Goal: Task Accomplishment & Management: Manage account settings

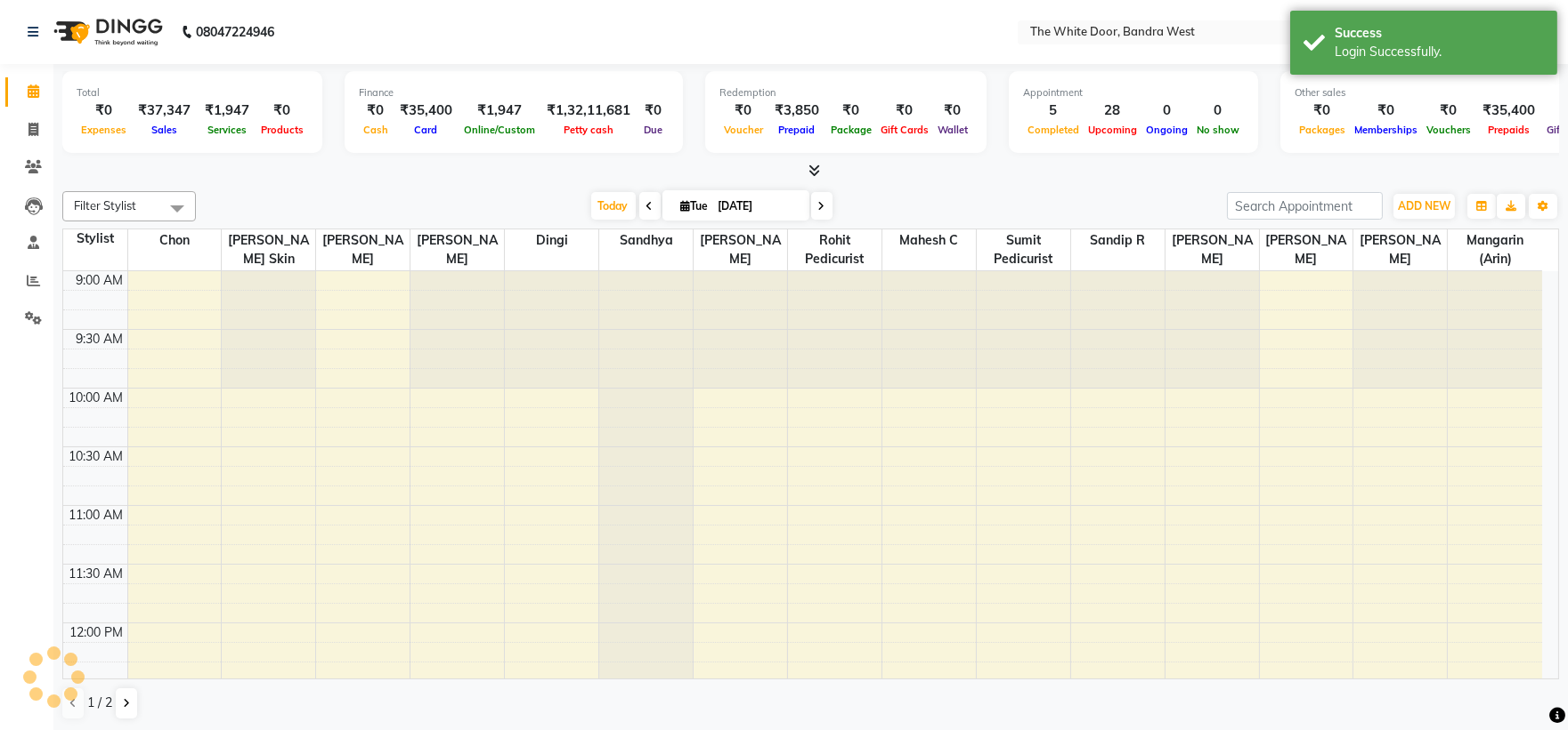
select select "en"
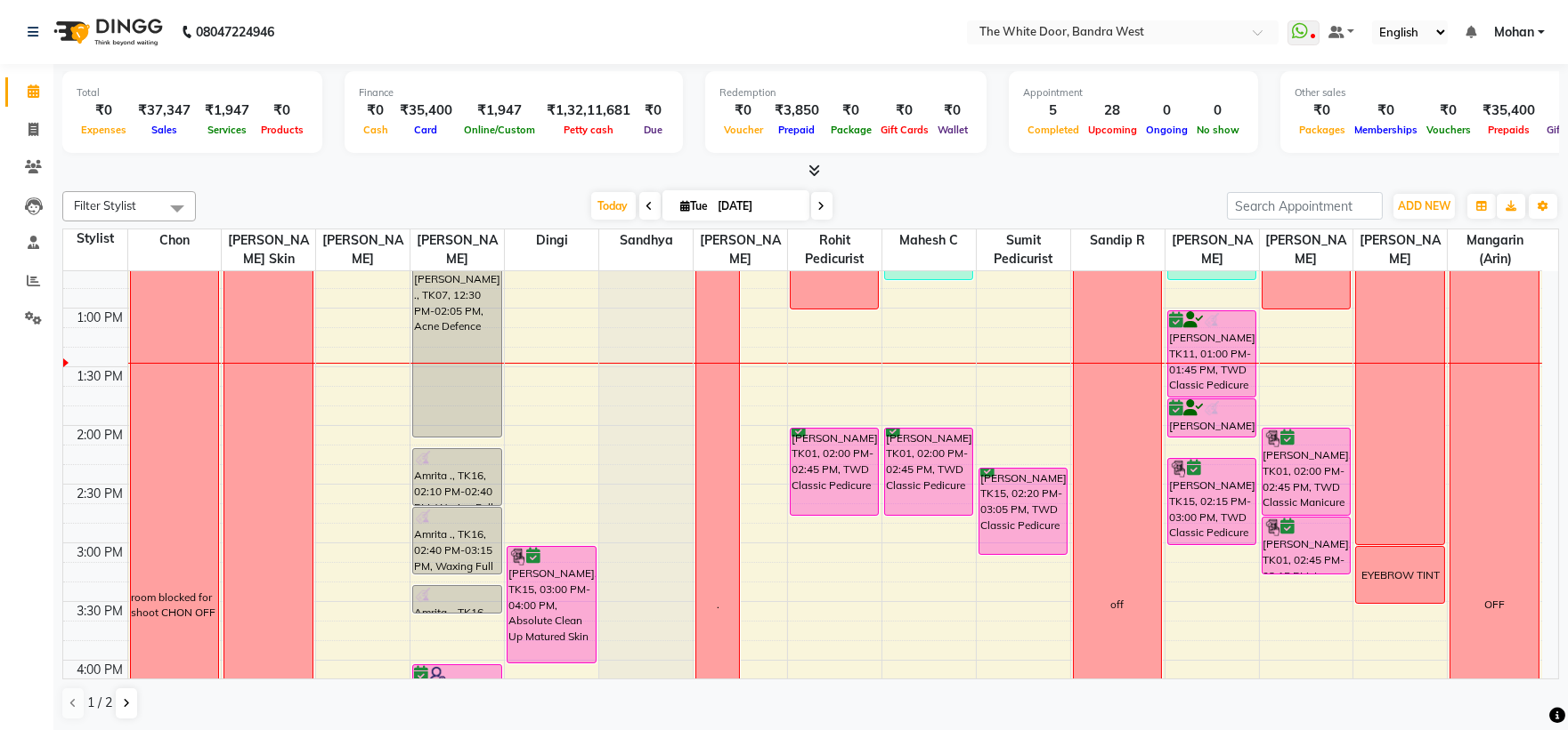
scroll to position [433, 0]
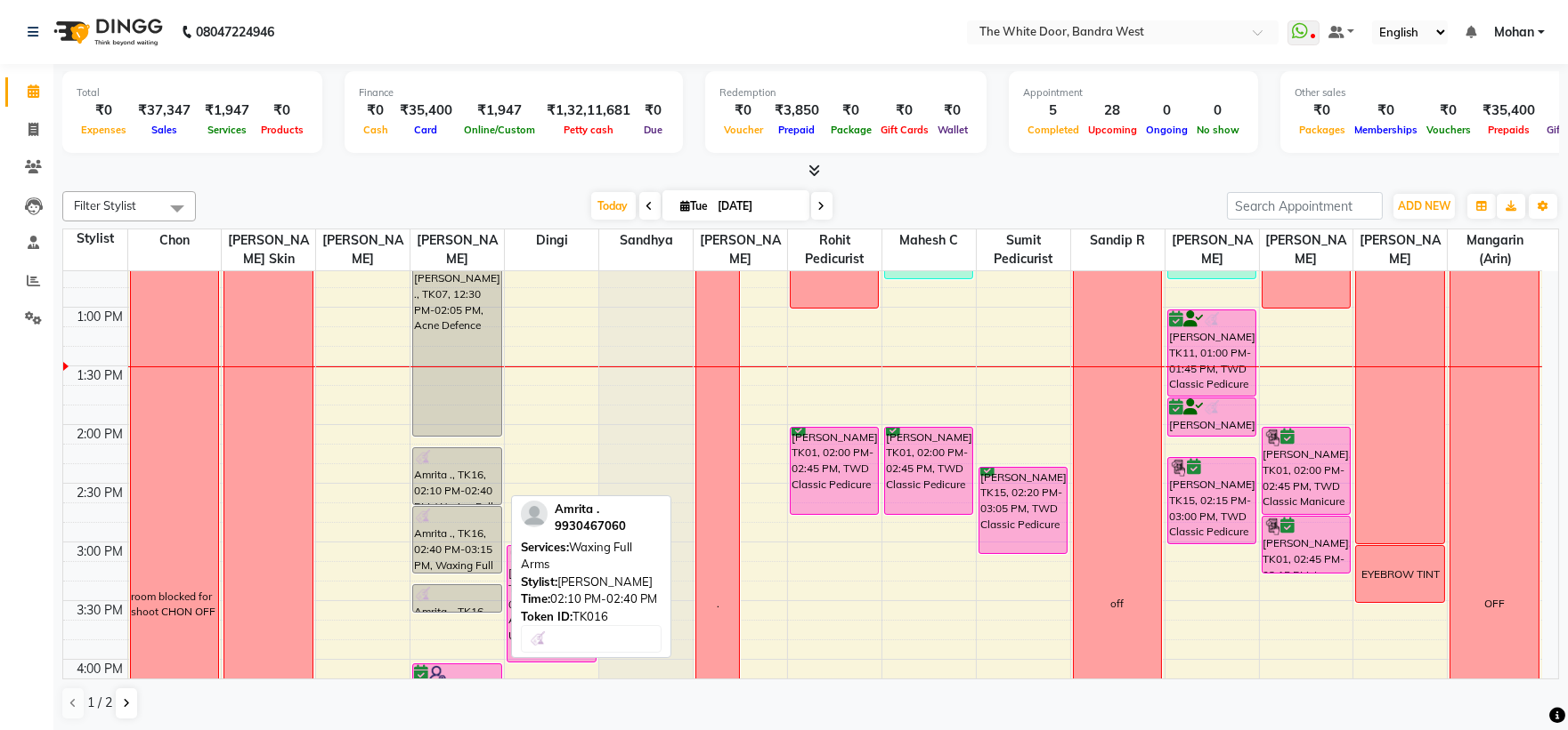
click at [467, 450] on div at bounding box center [457, 458] width 86 height 18
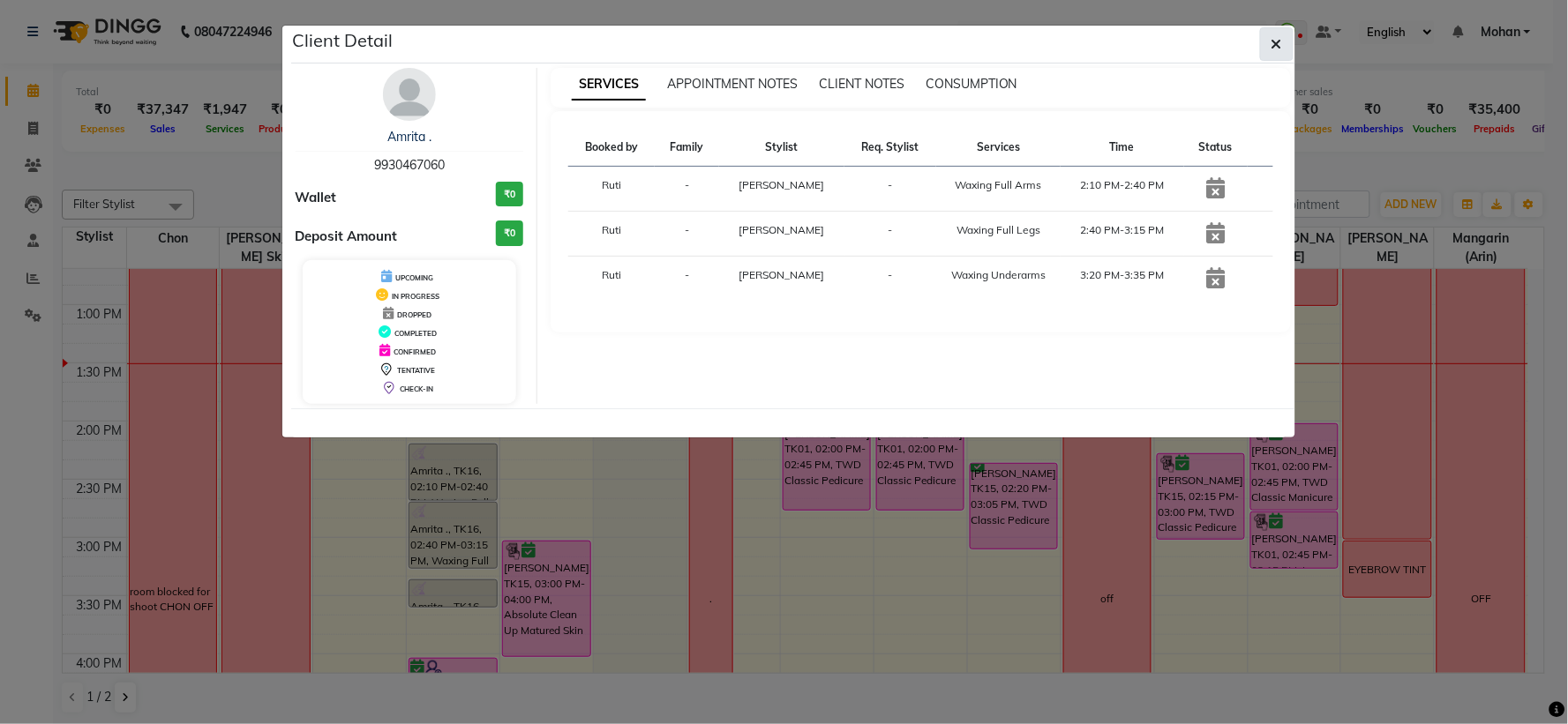
click at [1287, 50] on button "button" at bounding box center [1277, 44] width 33 height 33
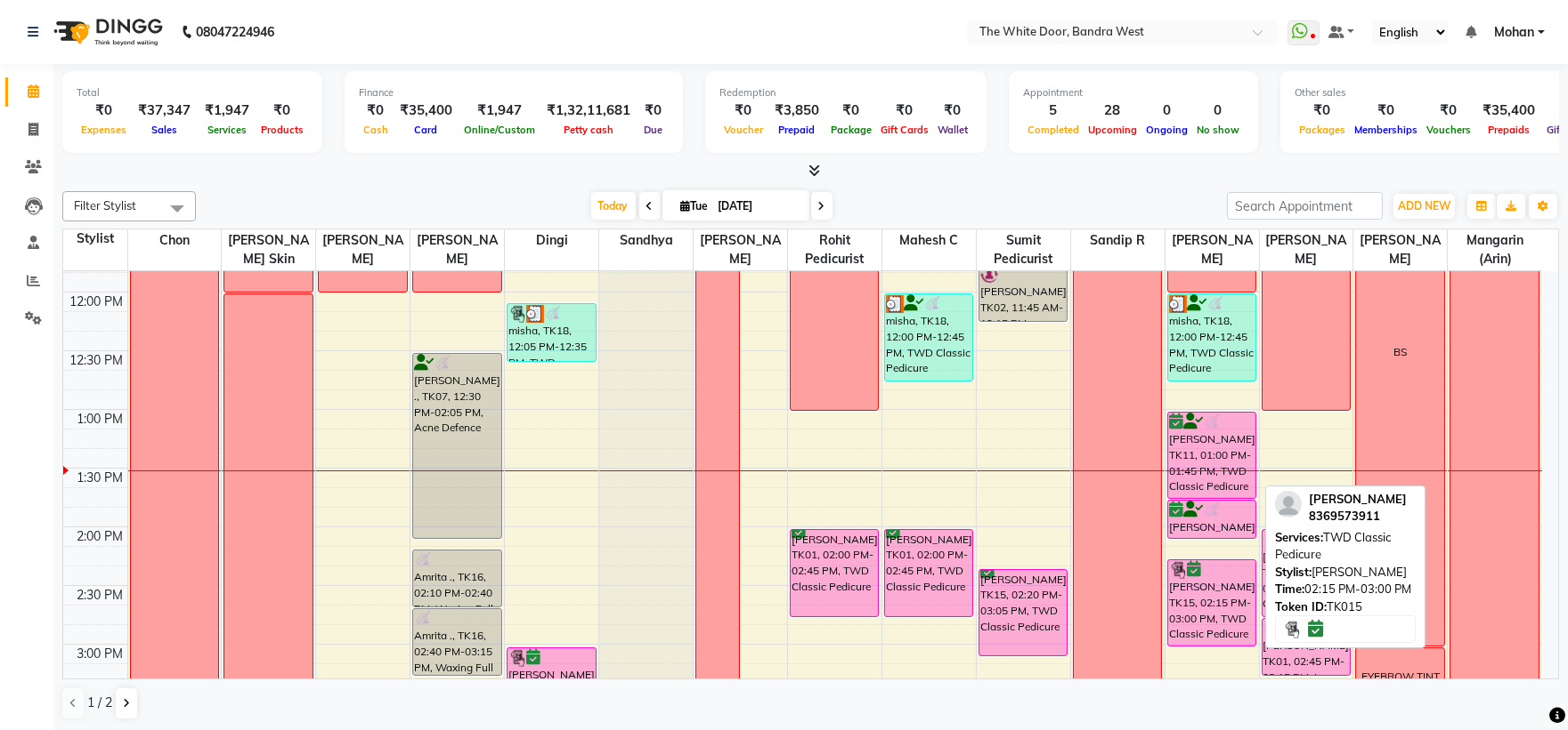
scroll to position [297, 0]
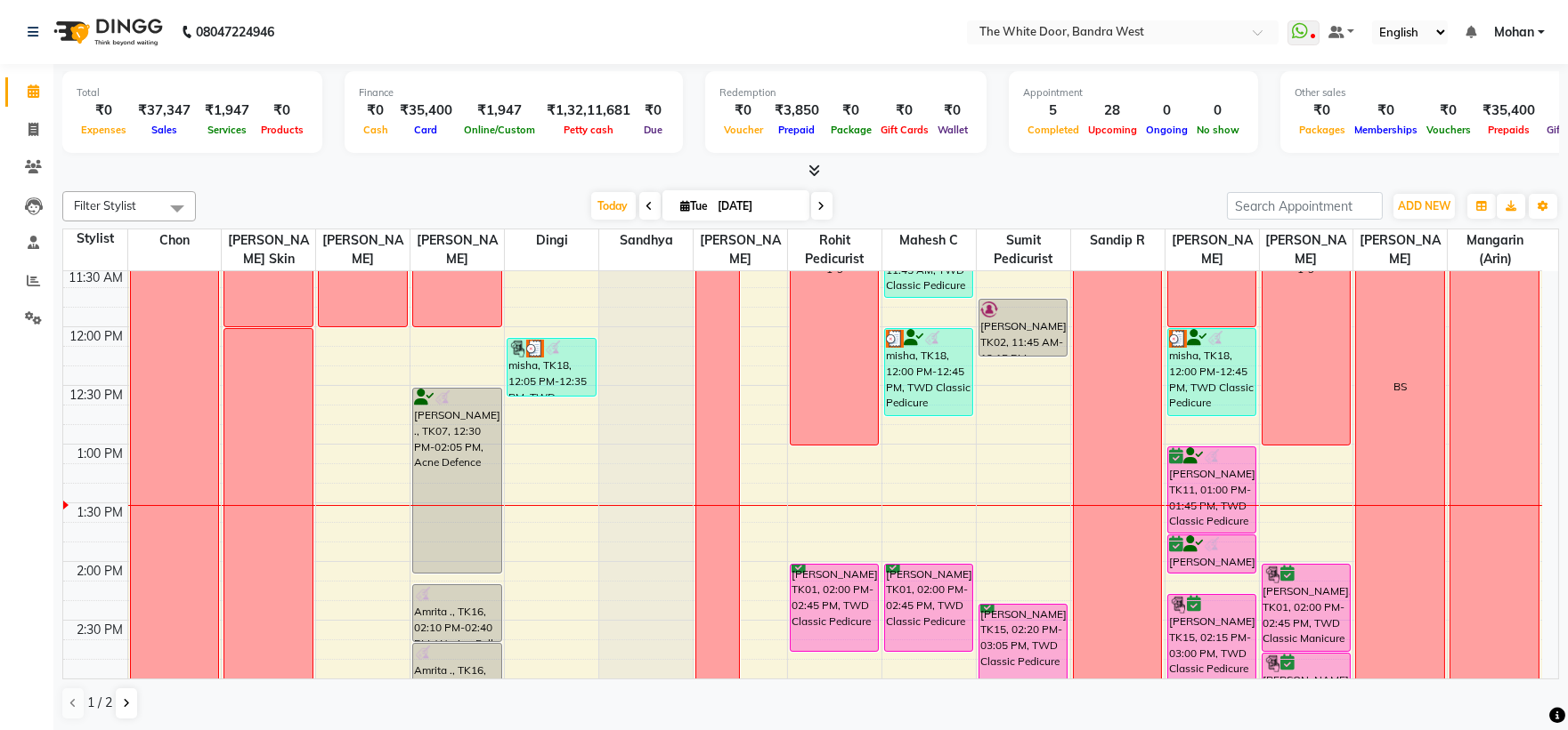
click at [1038, 403] on div "9:00 AM 9:30 AM 10:00 AM 10:30 AM 11:00 AM 11:30 AM 12:00 PM 12:30 PM 1:00 PM 1…" at bounding box center [802, 737] width 1479 height 1526
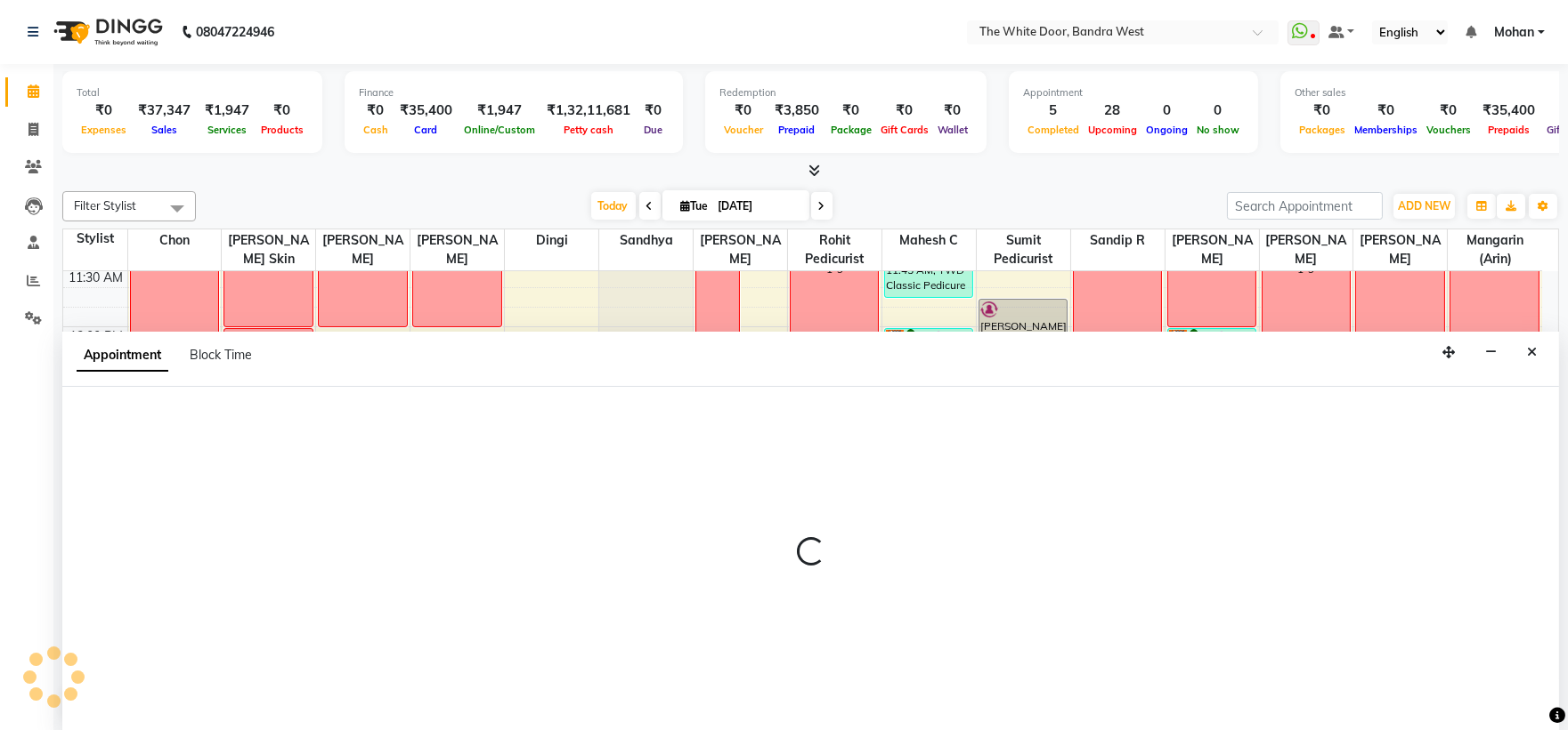
scroll to position [1, 0]
click at [1533, 354] on icon "Close" at bounding box center [1532, 351] width 10 height 12
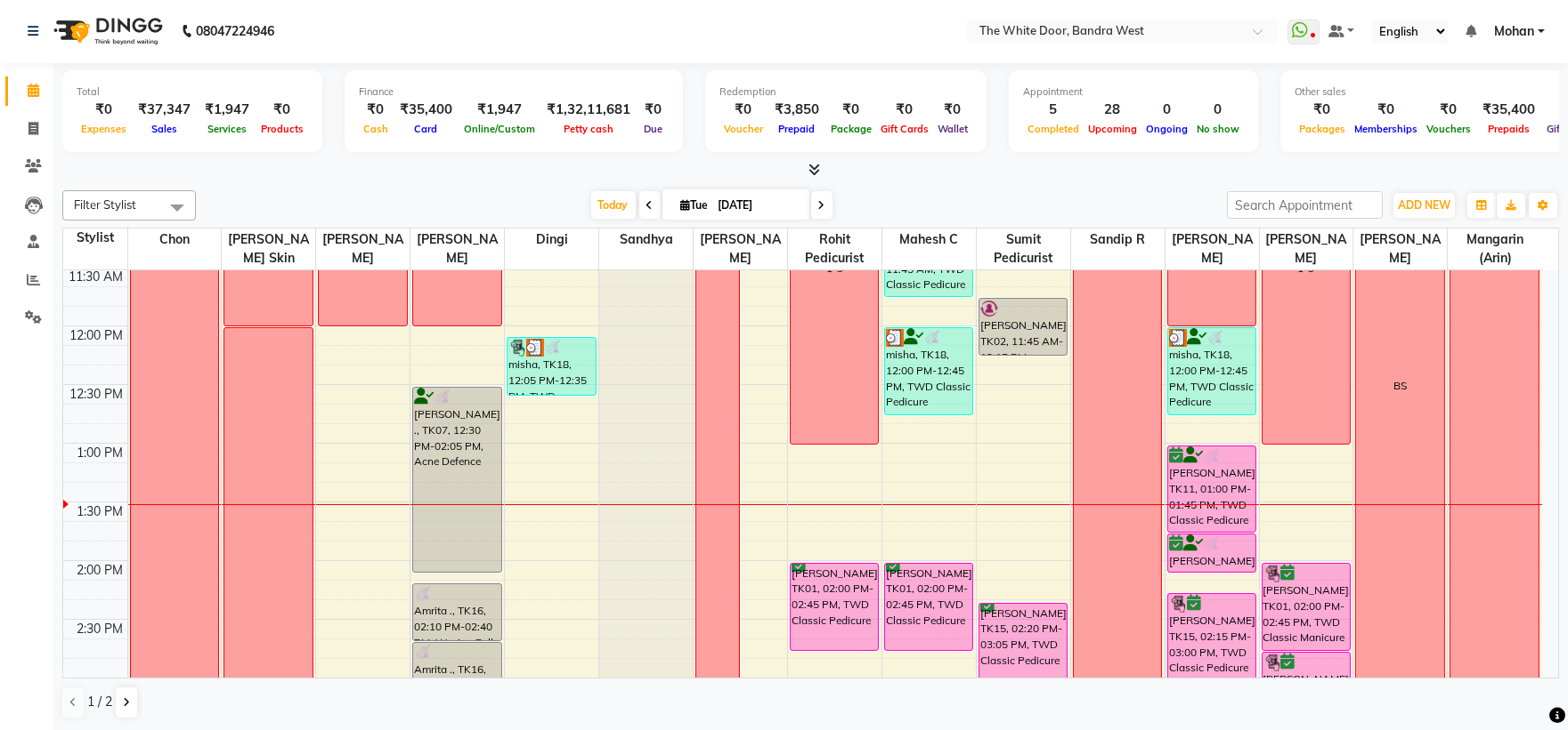
click at [512, 455] on div "9:00 AM 9:30 AM 10:00 AM 10:30 AM 11:00 AM 11:30 AM 12:00 PM 12:30 PM 1:00 PM 1…" at bounding box center [802, 737] width 1479 height 1526
select select "31478"
select select "tentative"
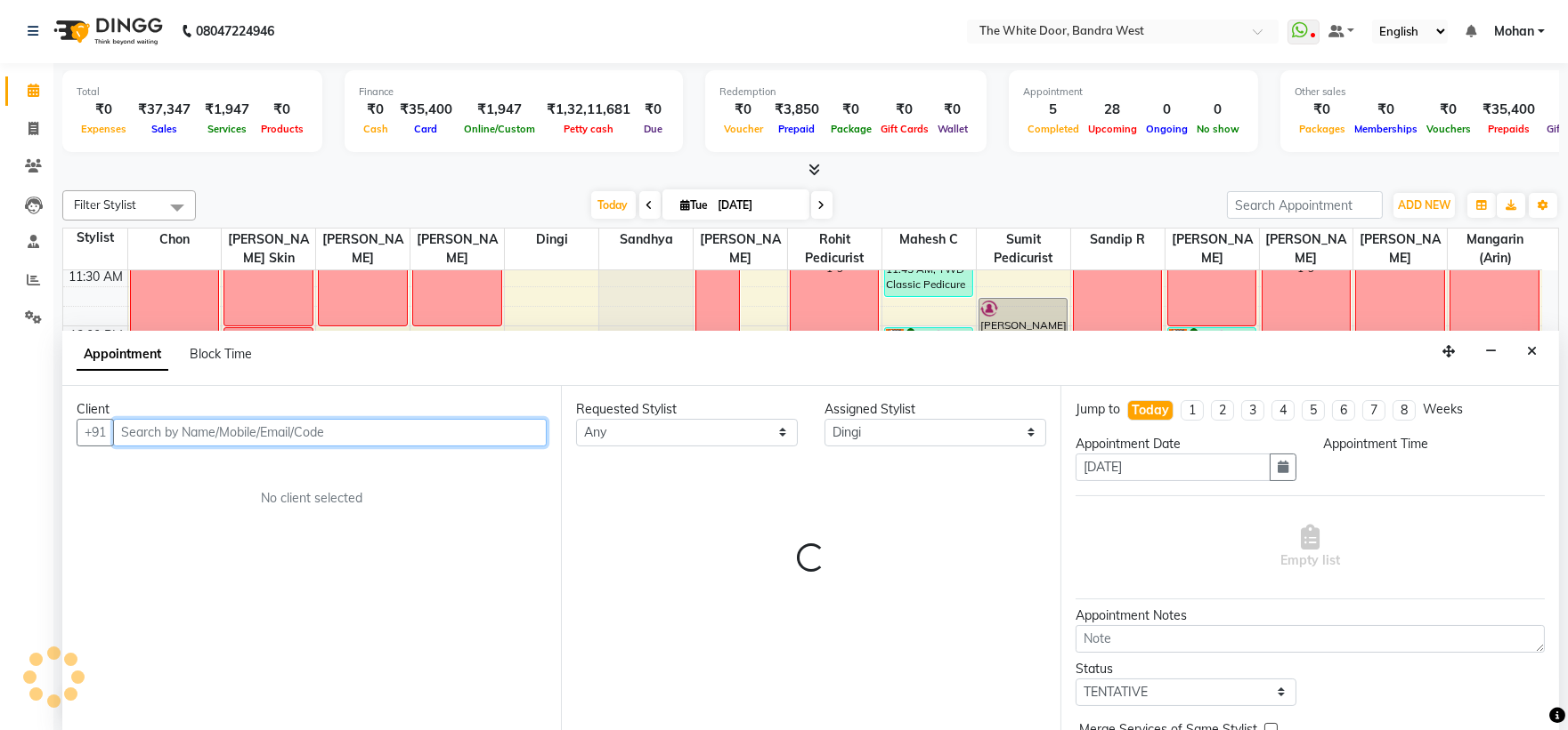
select select "780"
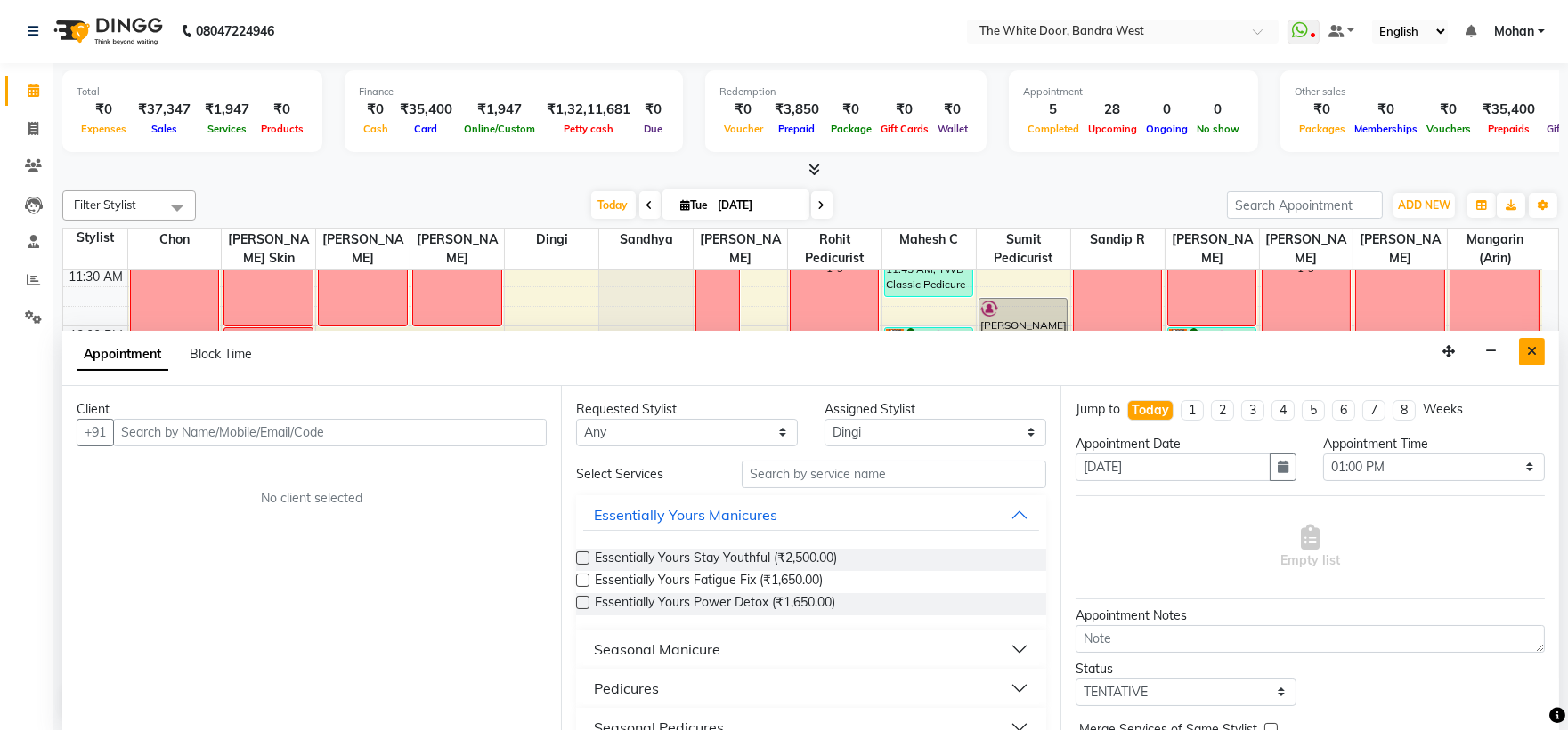
click at [1525, 349] on button "Close" at bounding box center [1532, 352] width 26 height 28
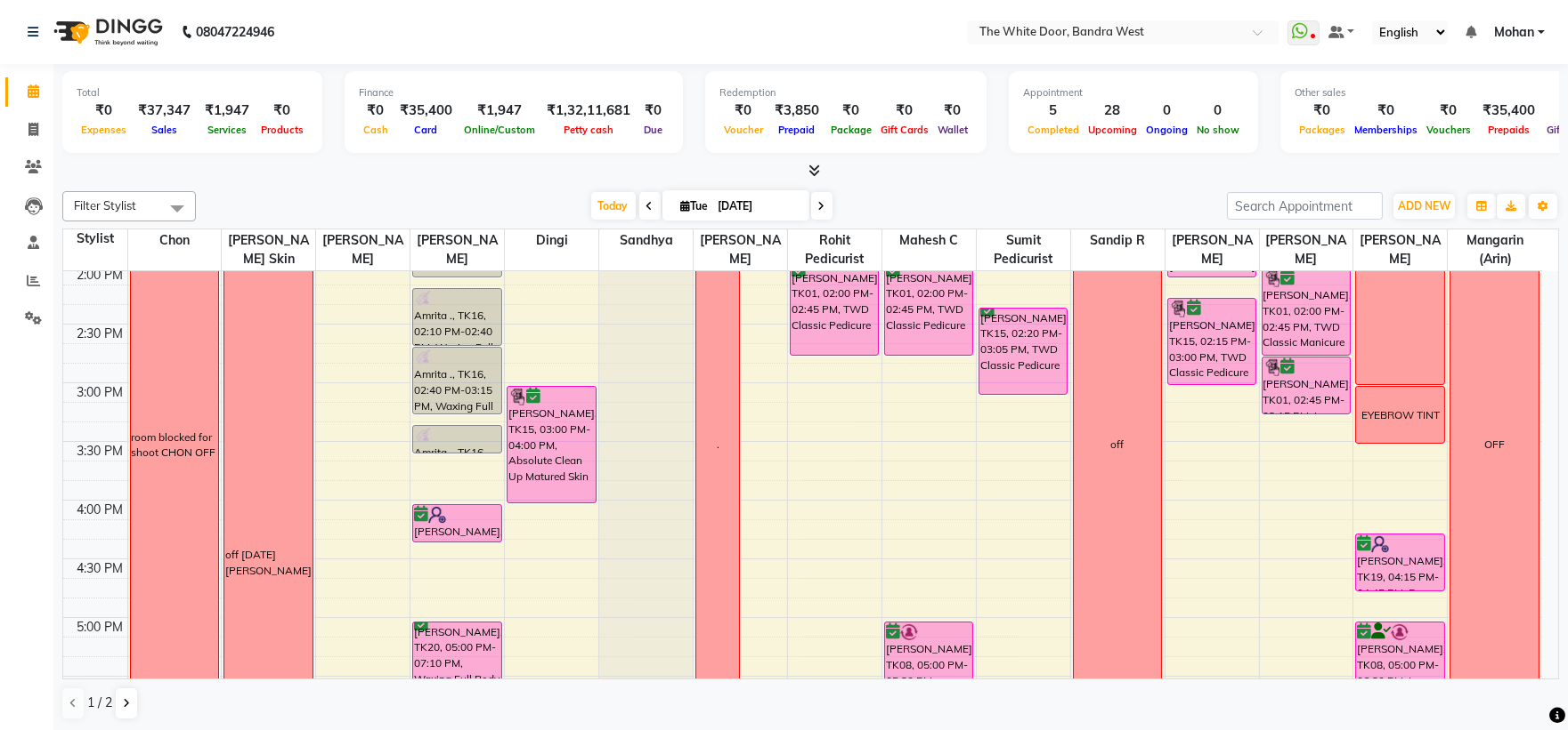
scroll to position [494, 0]
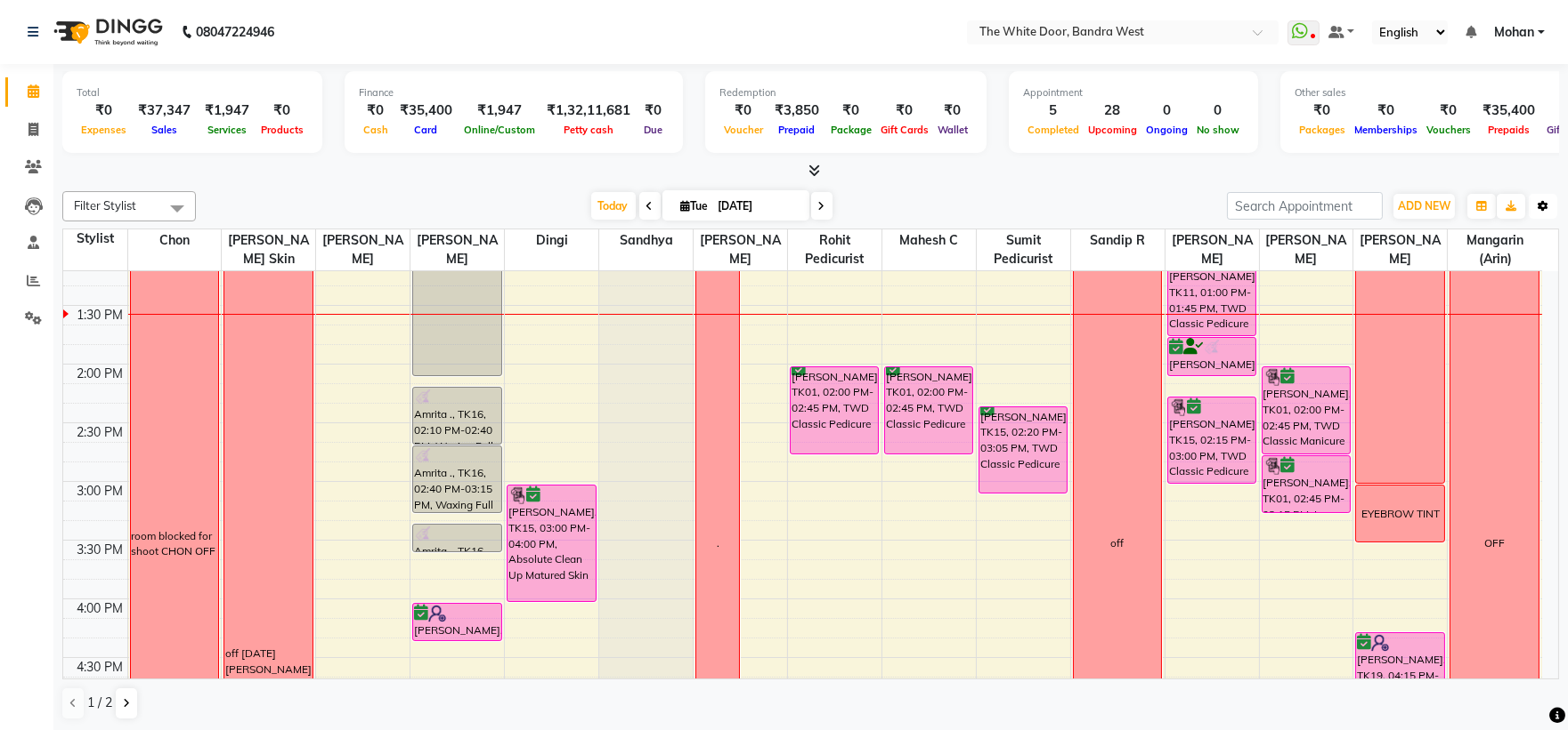
click at [1538, 201] on icon "button" at bounding box center [1542, 206] width 10 height 10
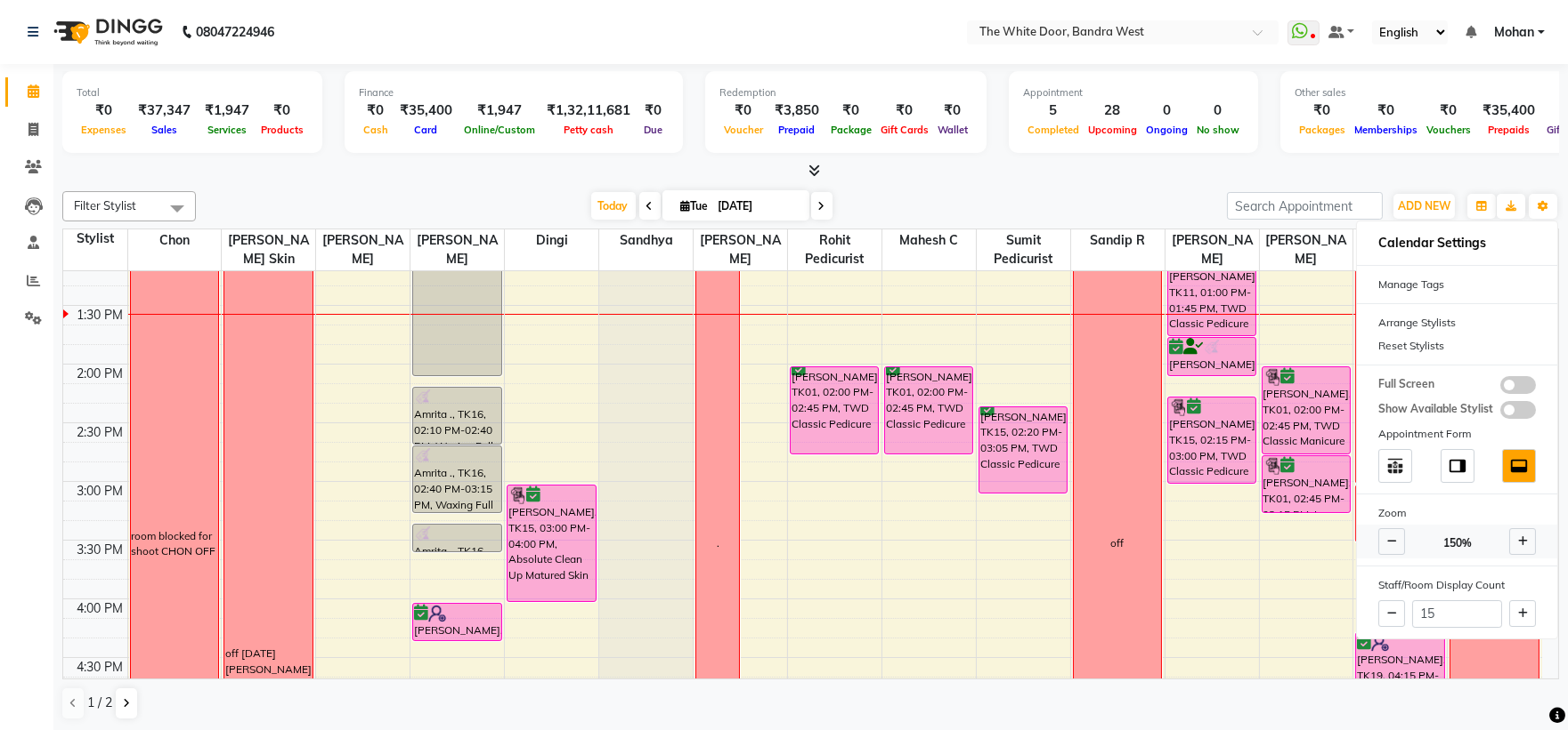
click at [1387, 531] on span at bounding box center [1391, 541] width 27 height 27
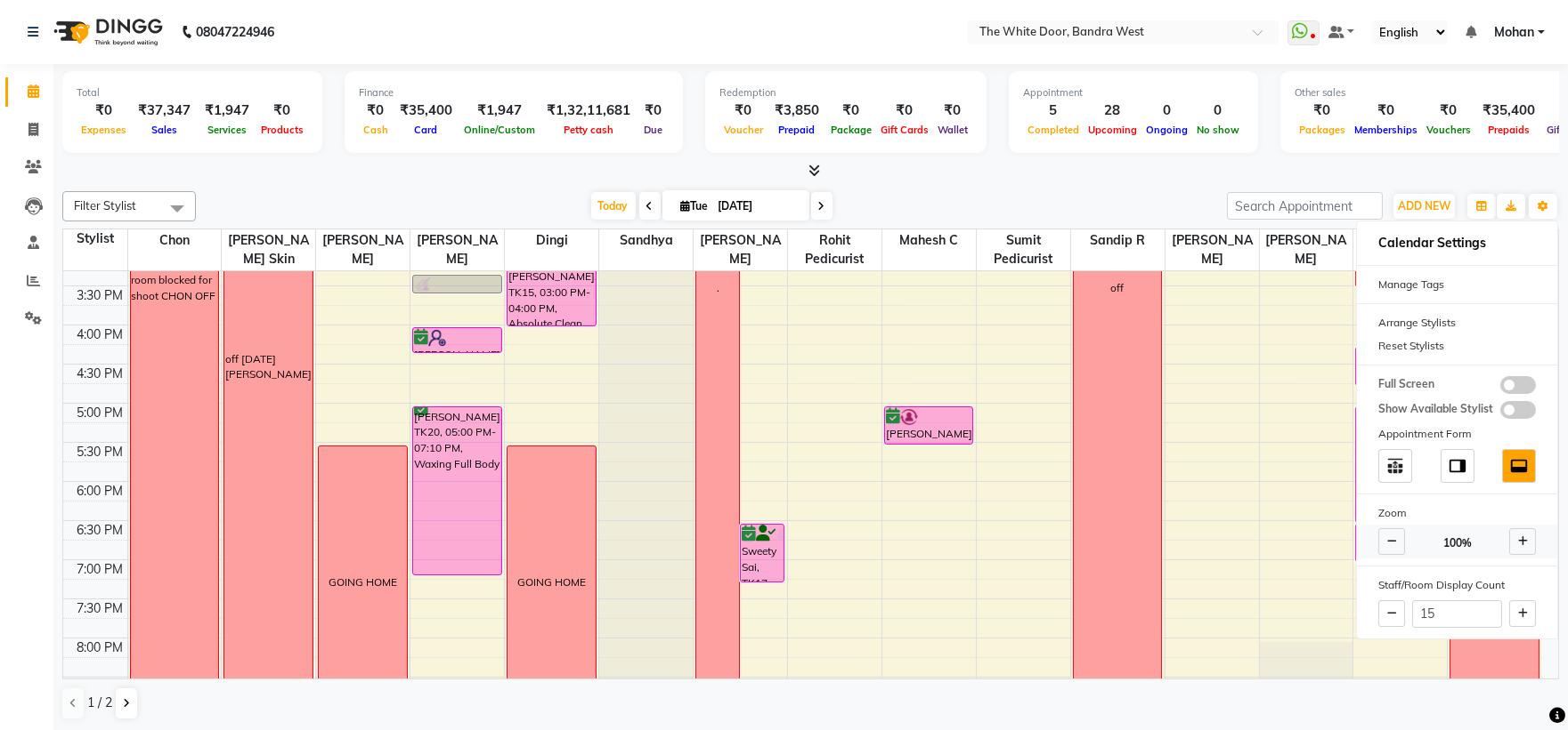
click at [1387, 531] on span at bounding box center [1391, 541] width 27 height 27
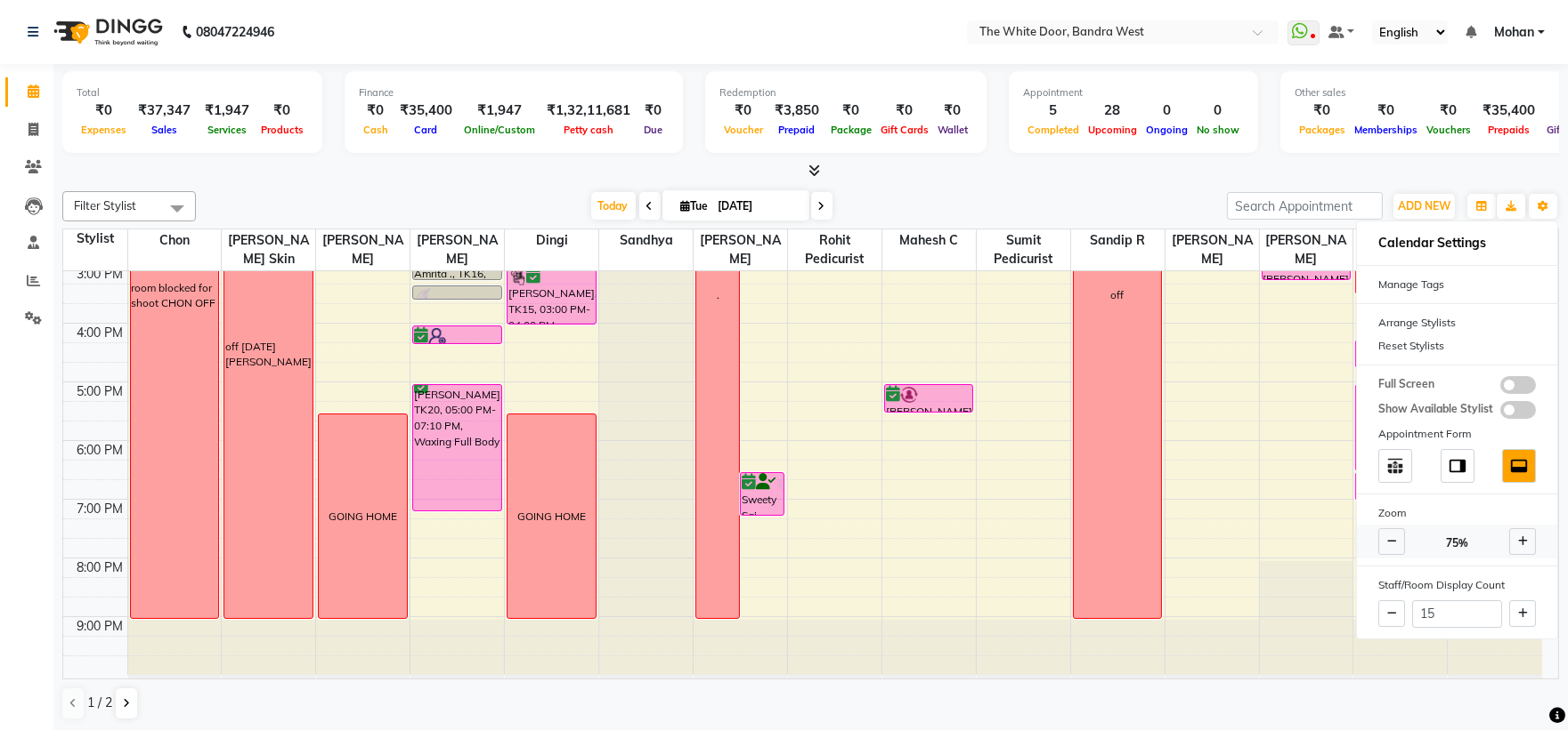
scroll to position [359, 0]
click at [1391, 537] on icon at bounding box center [1392, 541] width 10 height 10
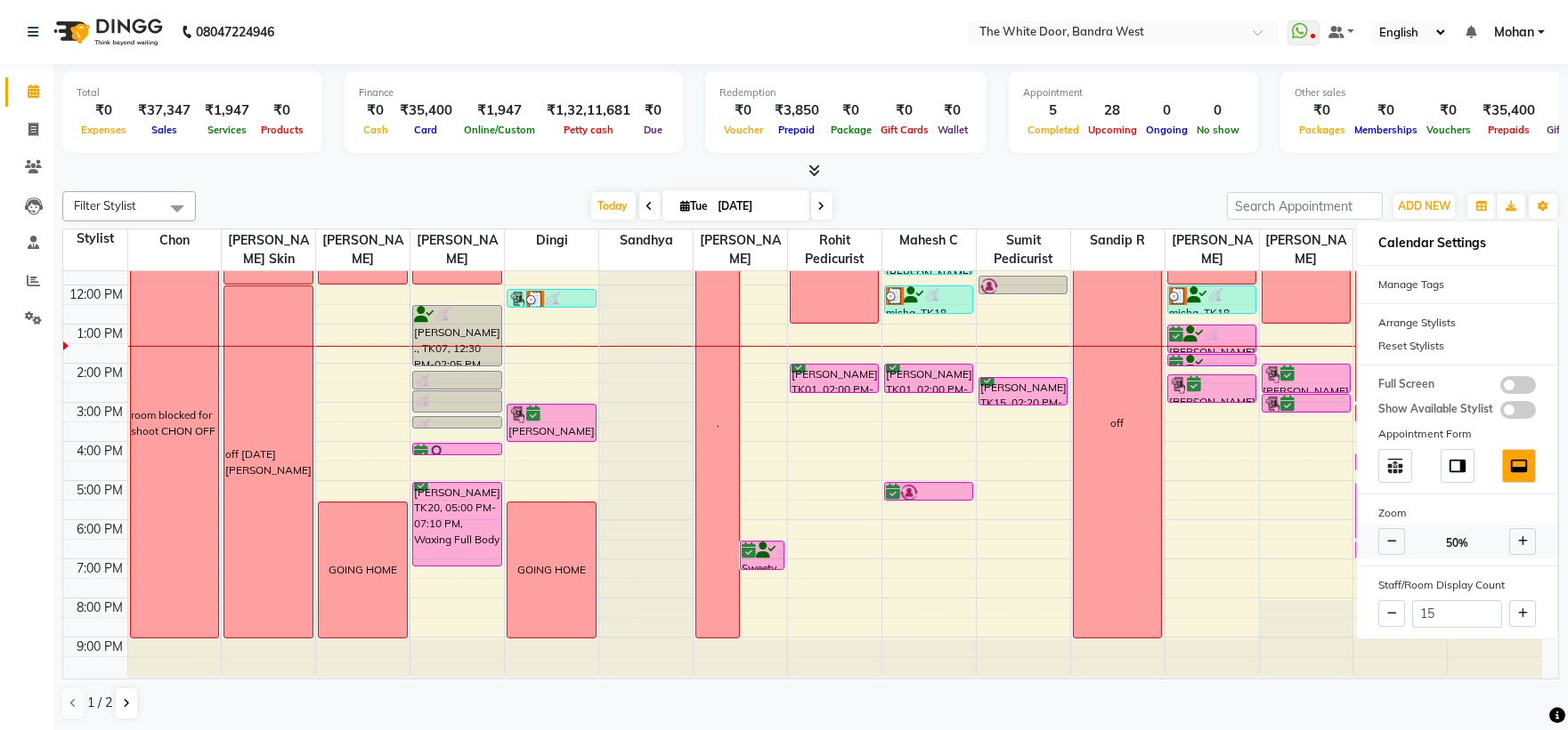
click at [1391, 537] on icon at bounding box center [1392, 541] width 10 height 10
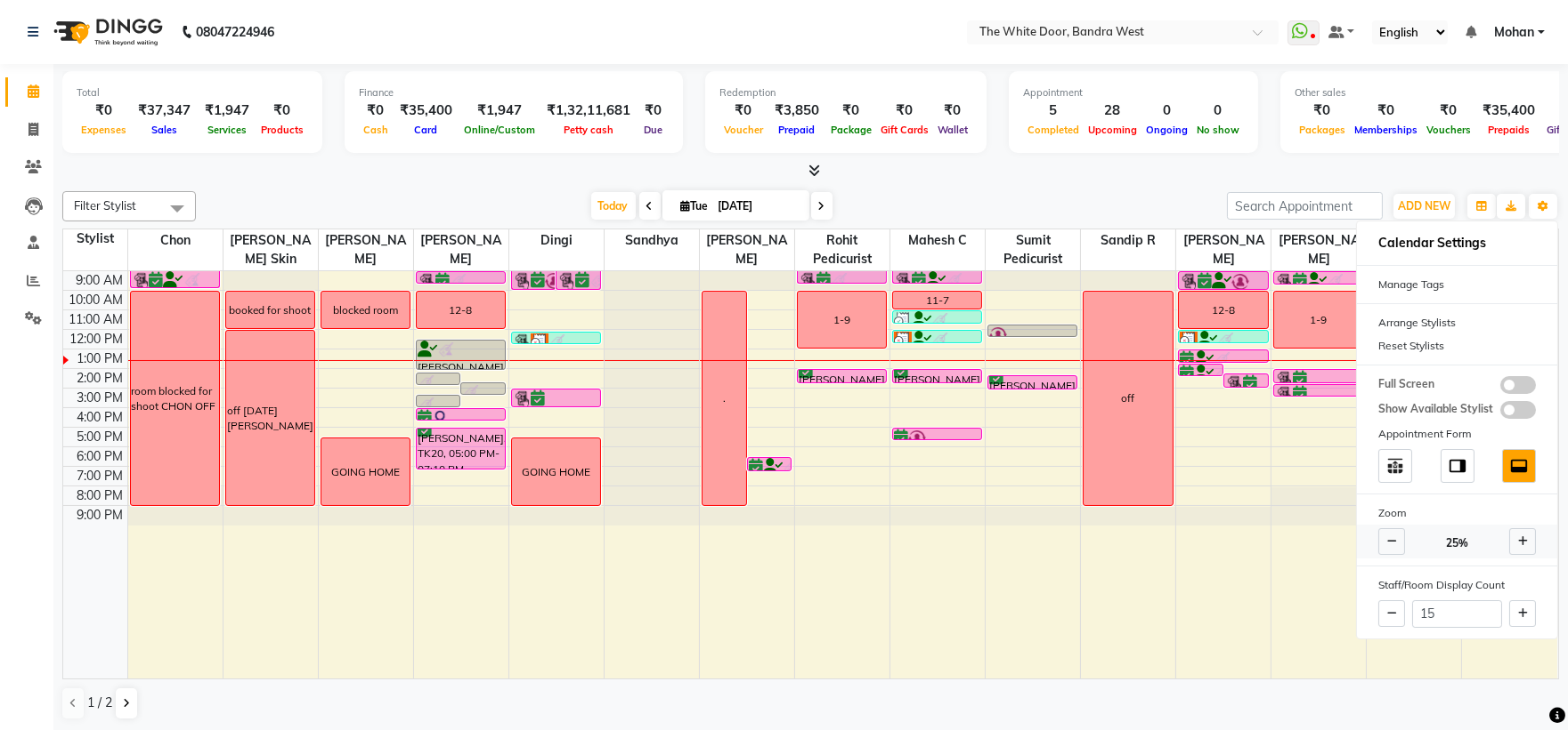
click at [1522, 537] on icon at bounding box center [1522, 541] width 10 height 10
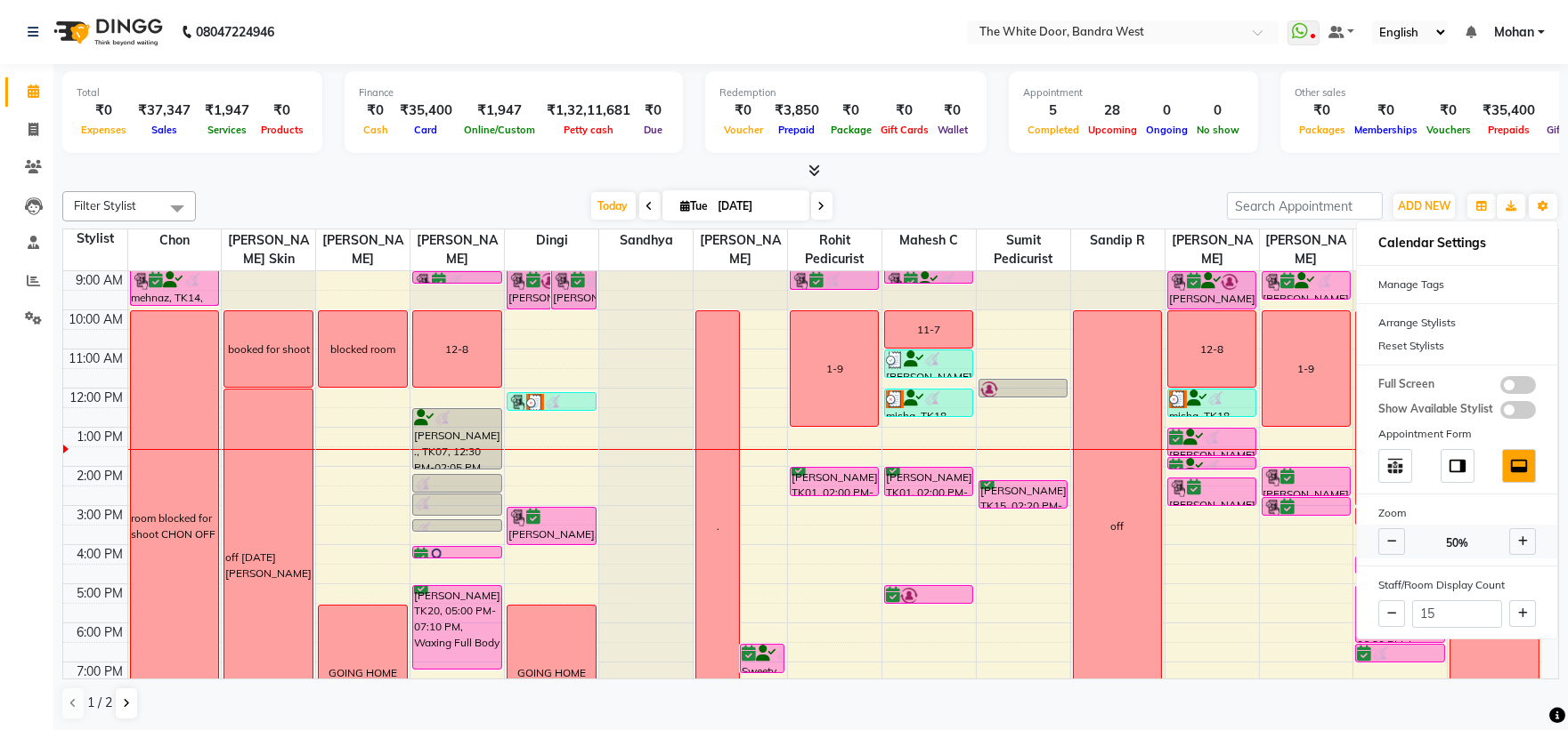
click at [1522, 537] on icon at bounding box center [1522, 541] width 10 height 10
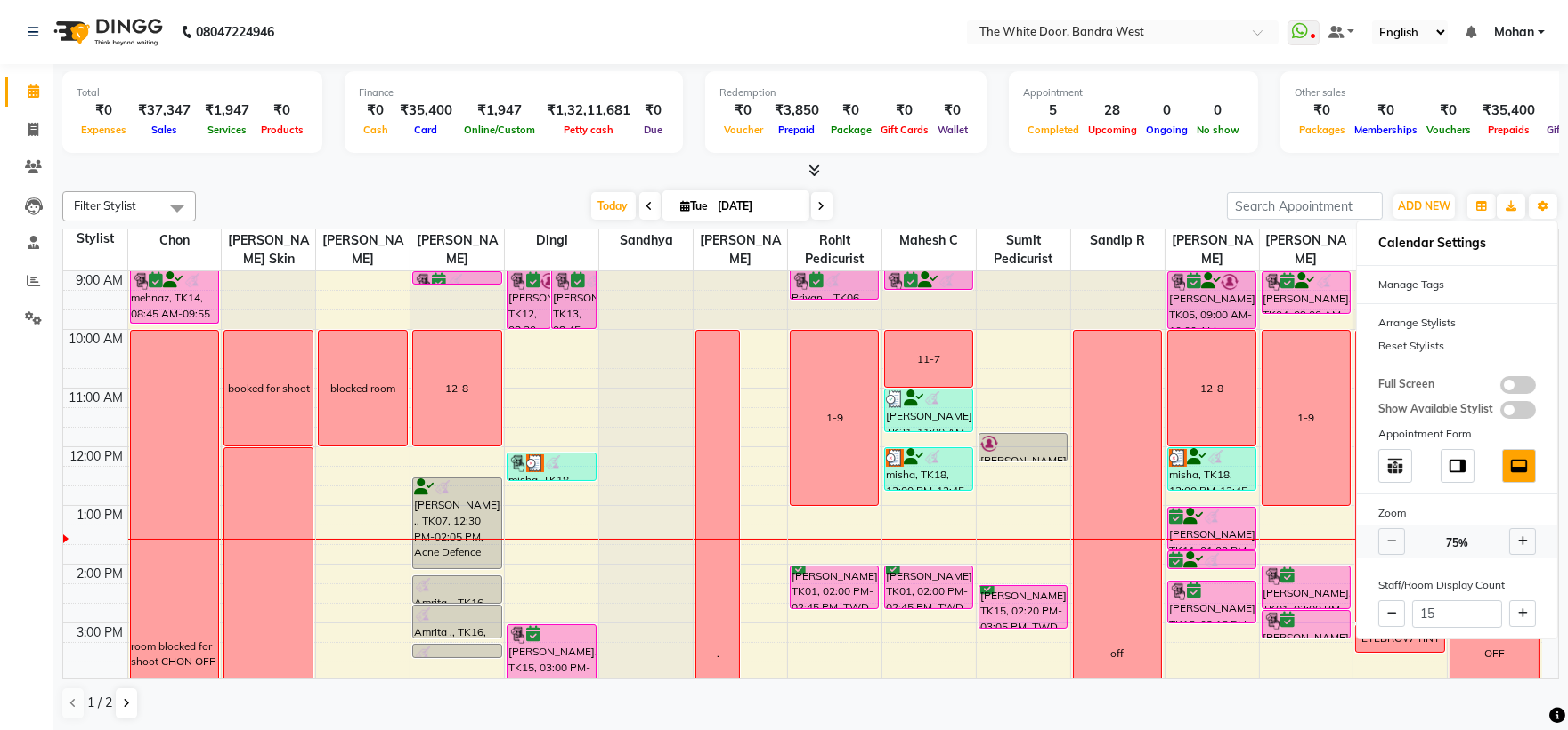
click at [1522, 537] on icon at bounding box center [1522, 541] width 10 height 10
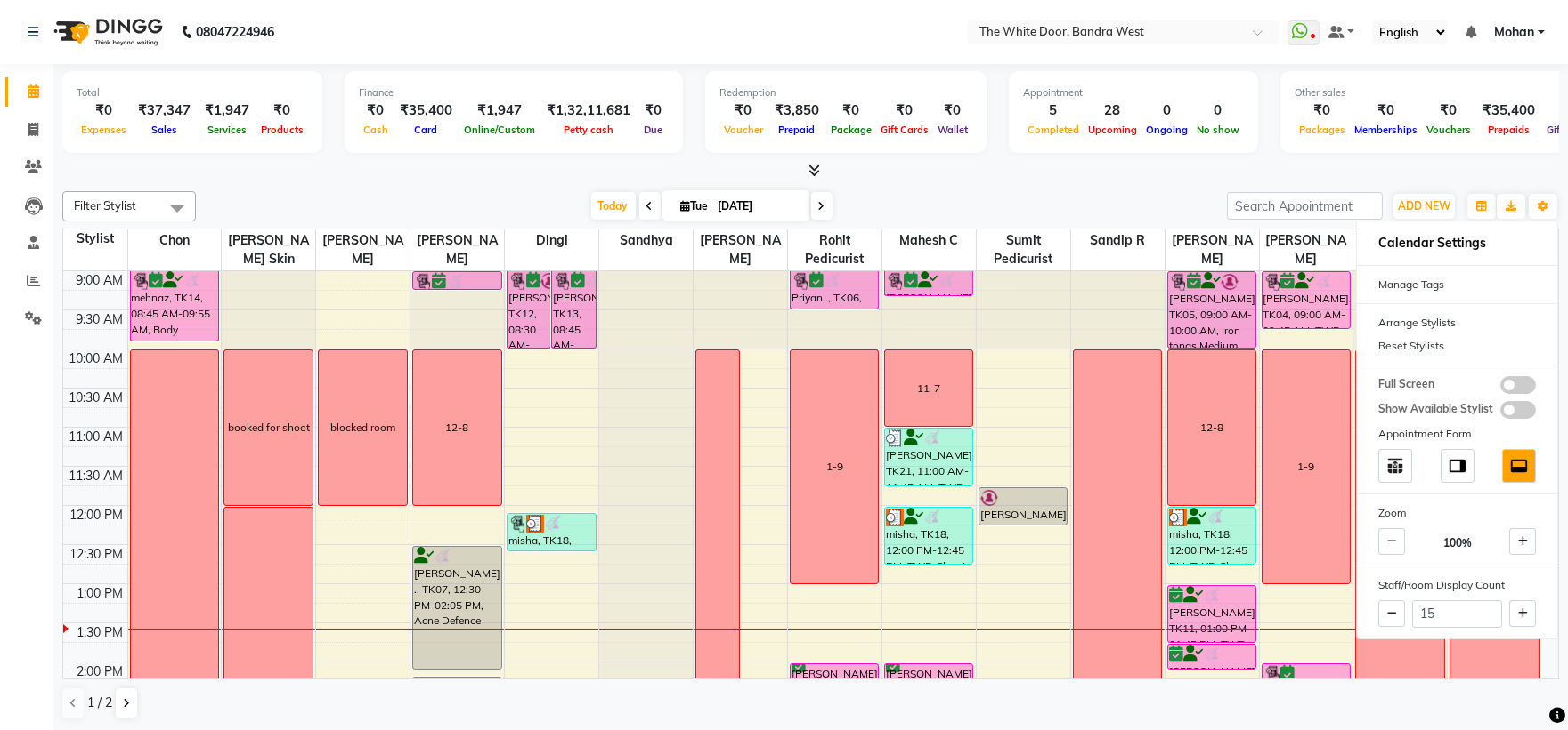
scroll to position [1, 0]
click at [1390, 604] on button at bounding box center [1391, 613] width 27 height 27
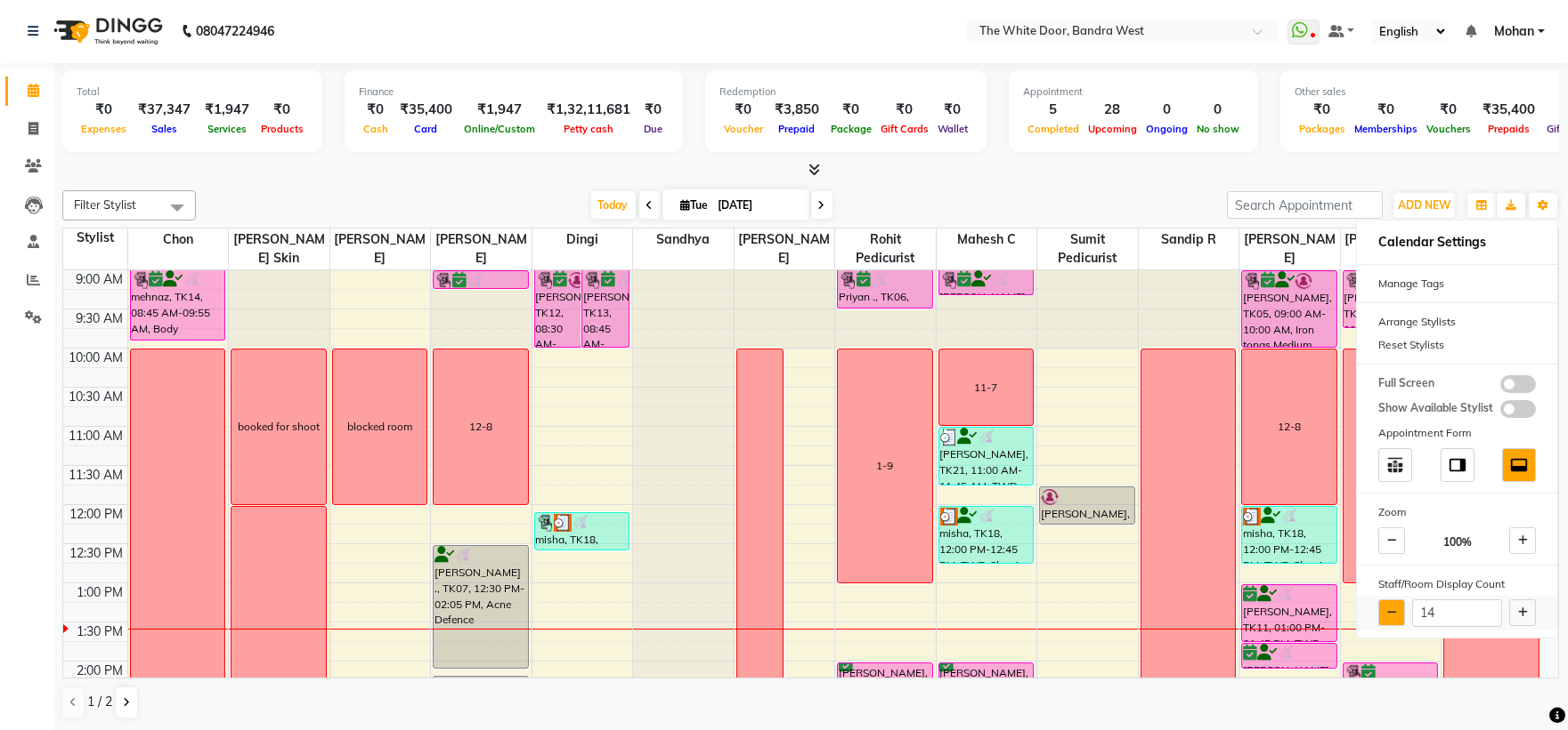
click at [1390, 604] on button at bounding box center [1391, 613] width 27 height 27
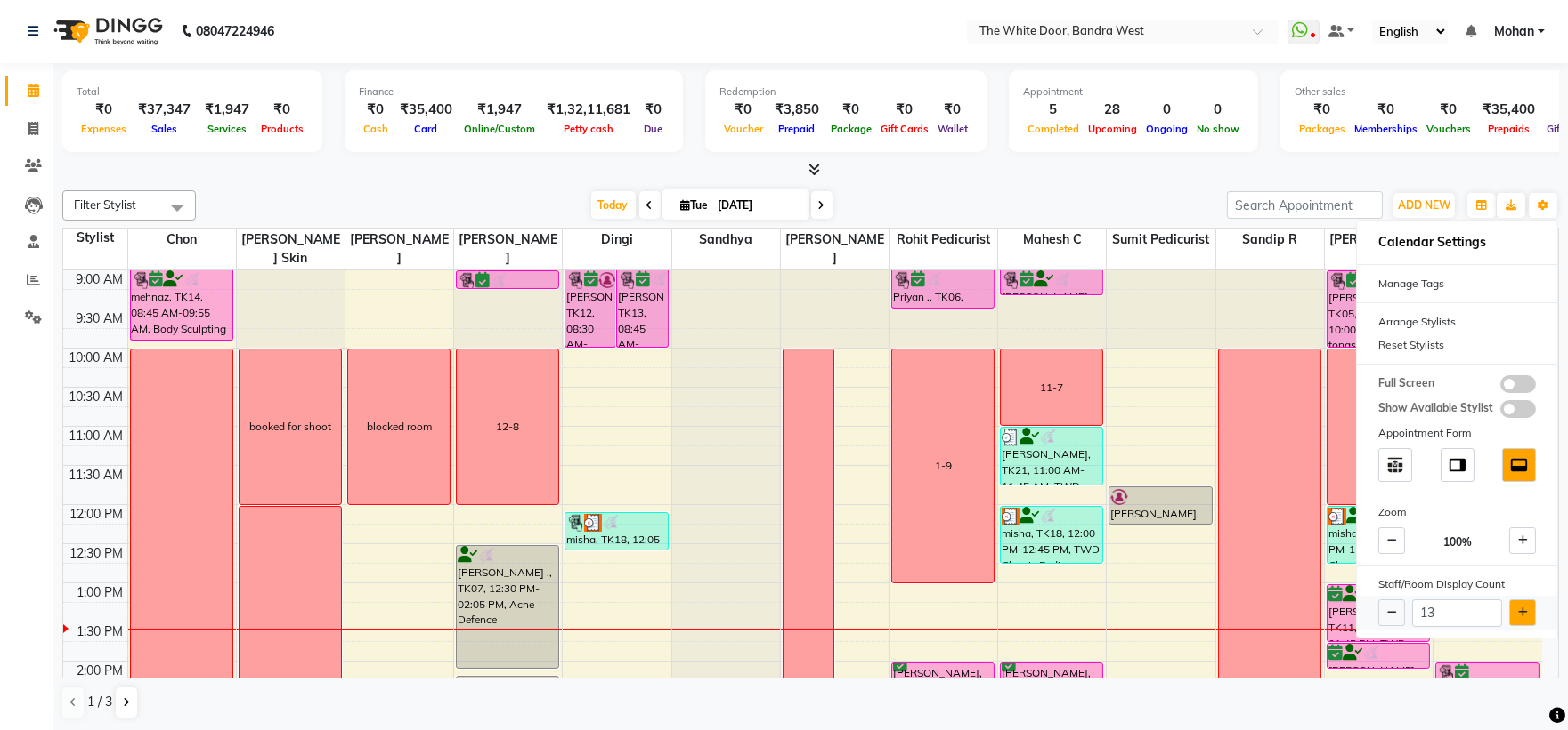
click at [1513, 609] on button at bounding box center [1522, 613] width 27 height 27
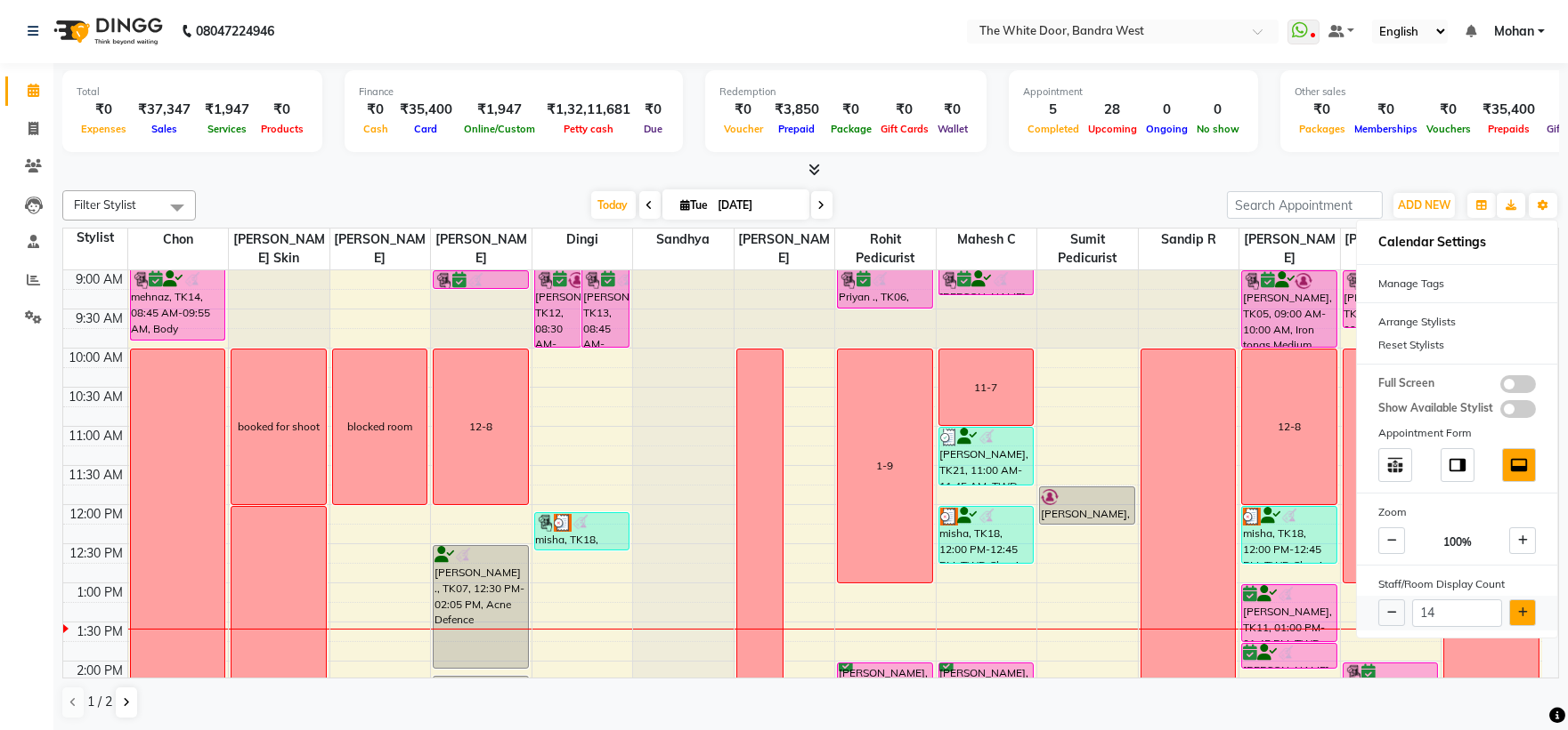
click at [1513, 609] on button at bounding box center [1522, 613] width 27 height 27
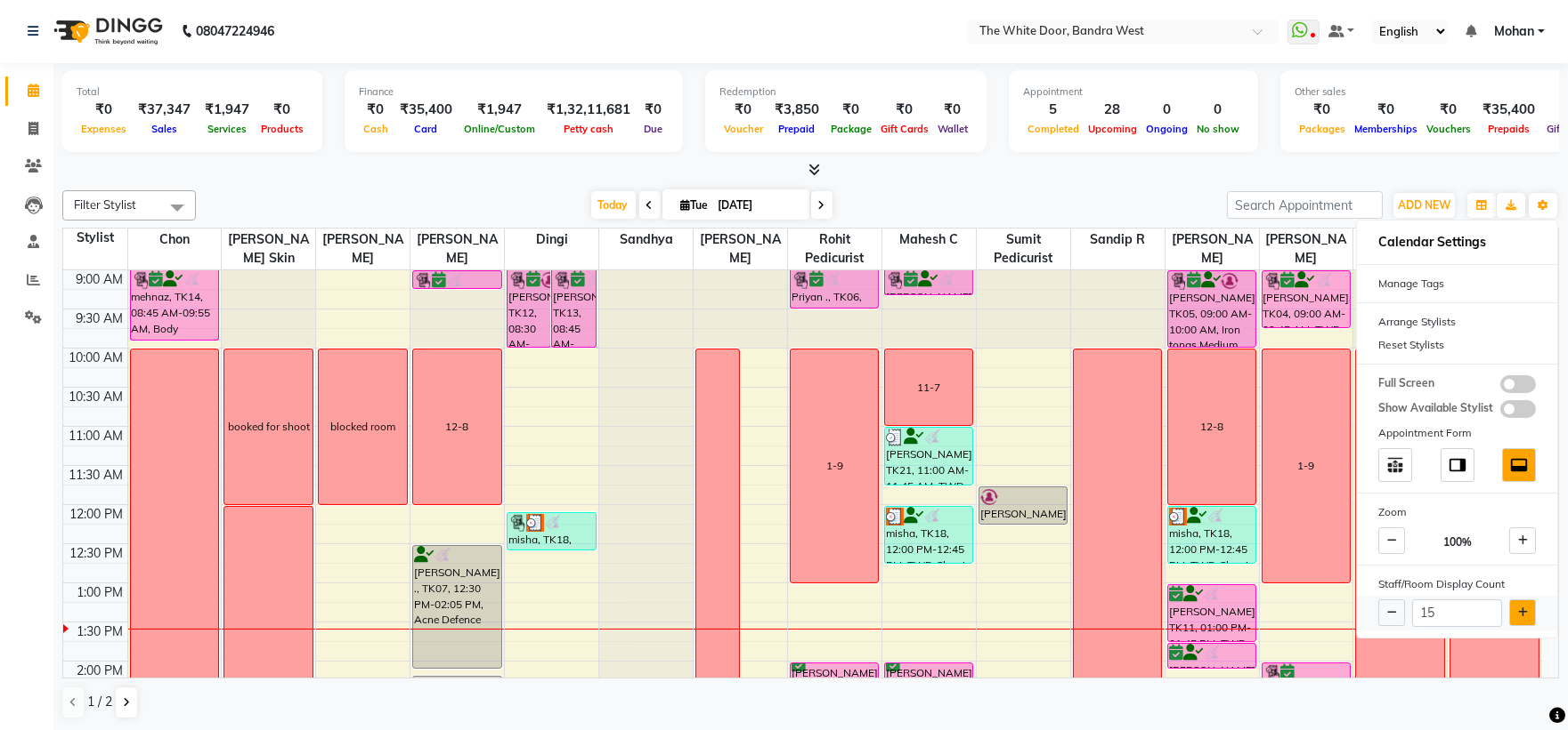
click at [1513, 609] on button at bounding box center [1522, 613] width 27 height 27
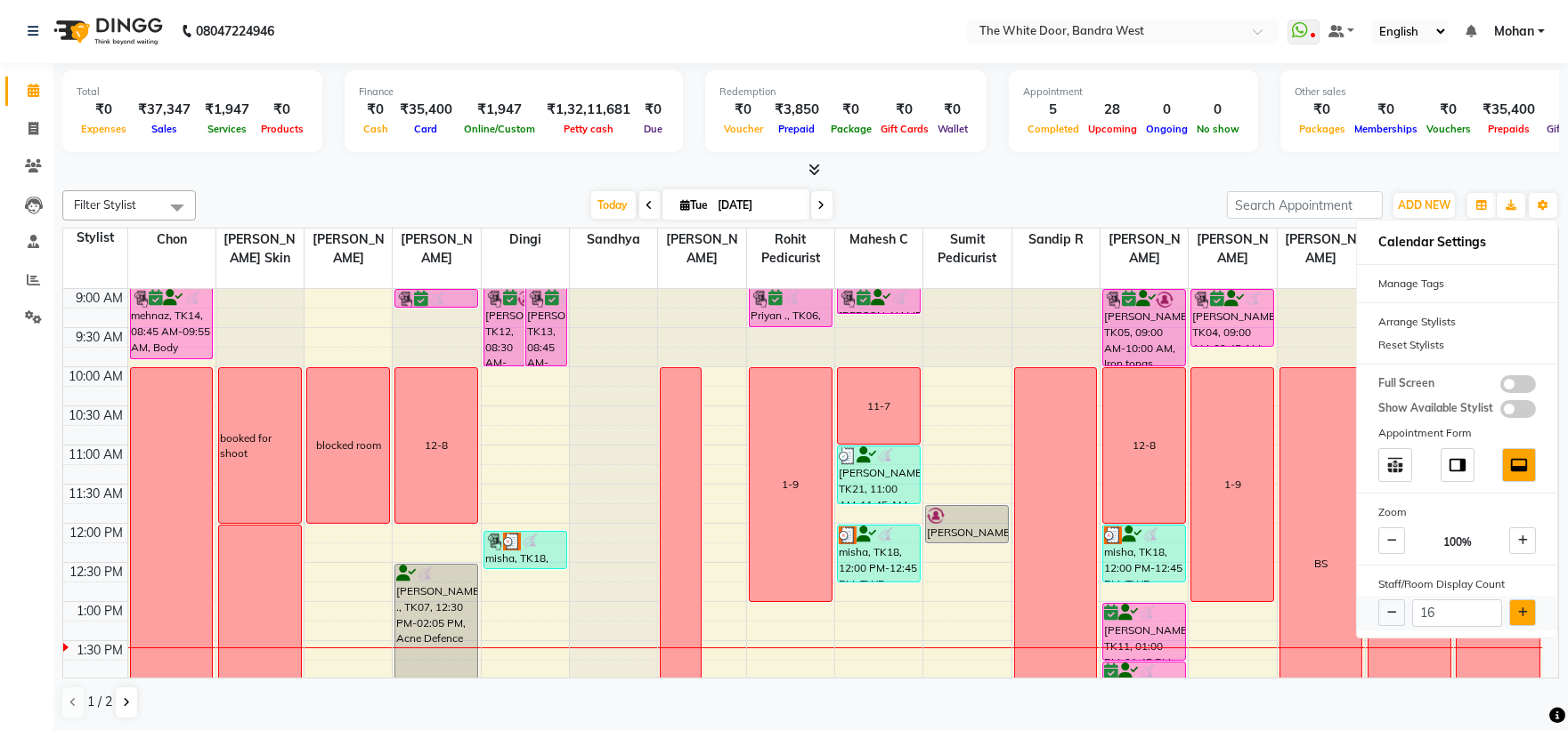
click at [1513, 609] on button at bounding box center [1522, 613] width 27 height 27
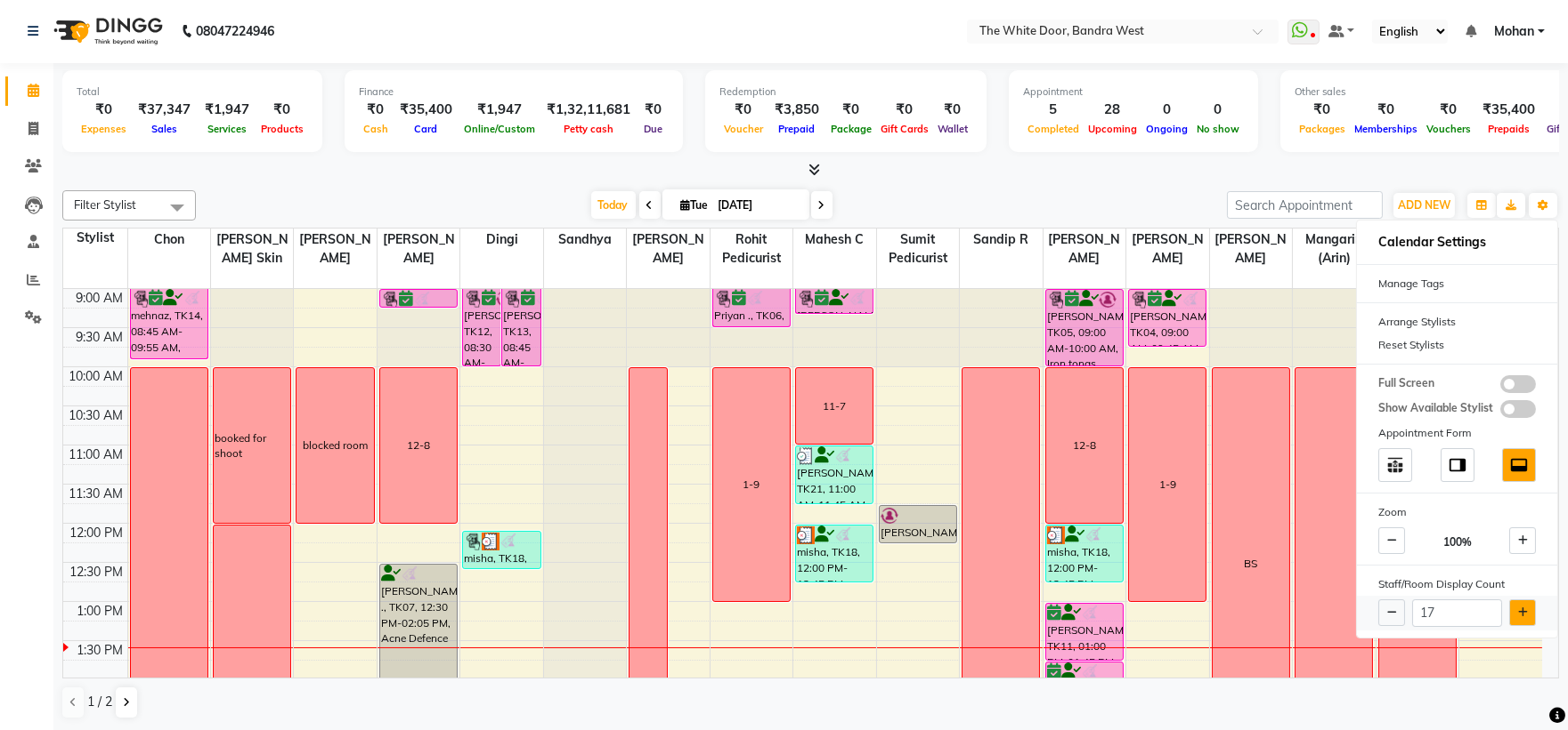
click at [1518, 609] on icon at bounding box center [1522, 612] width 10 height 10
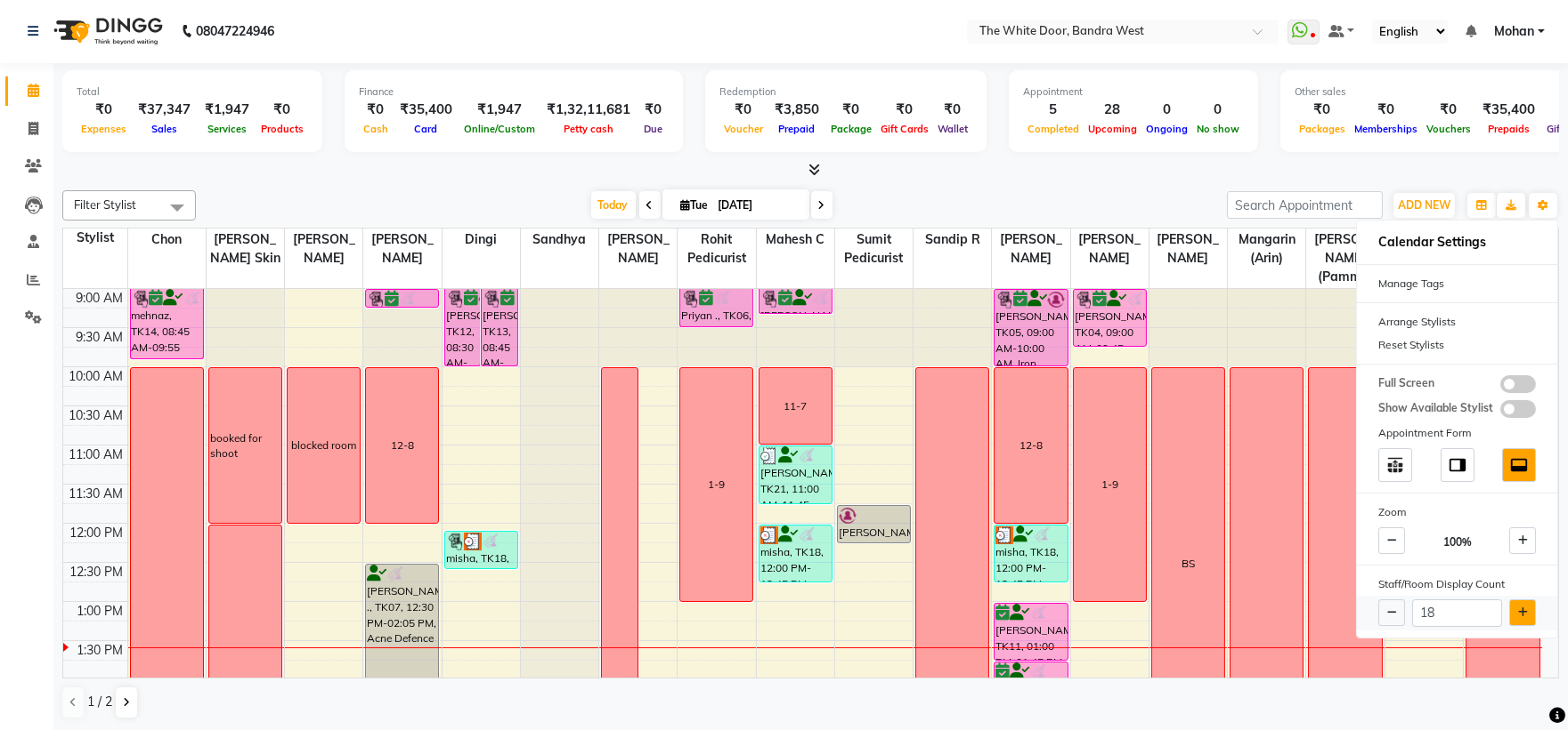
click at [1518, 607] on icon at bounding box center [1522, 612] width 10 height 10
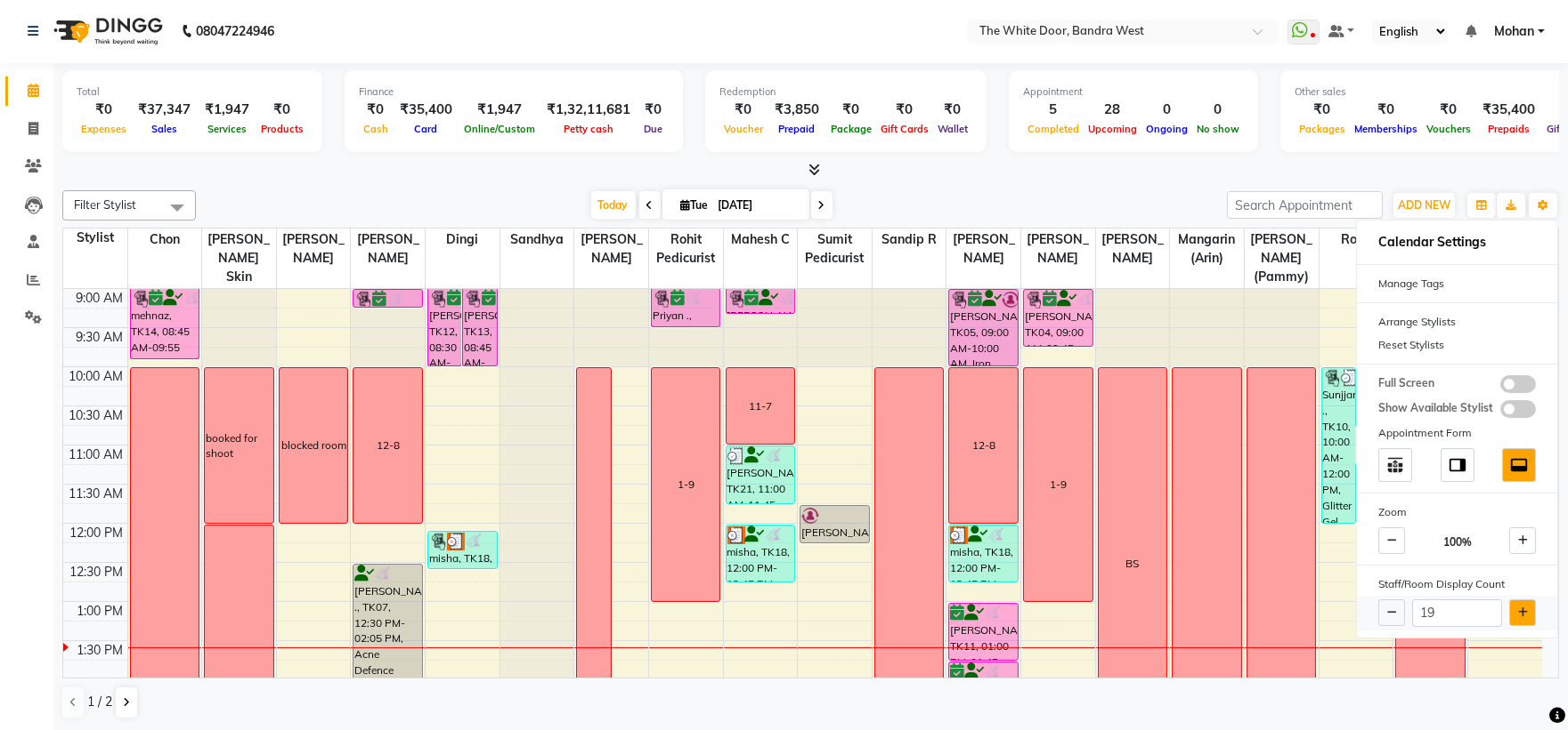
click at [1518, 607] on icon at bounding box center [1522, 612] width 10 height 10
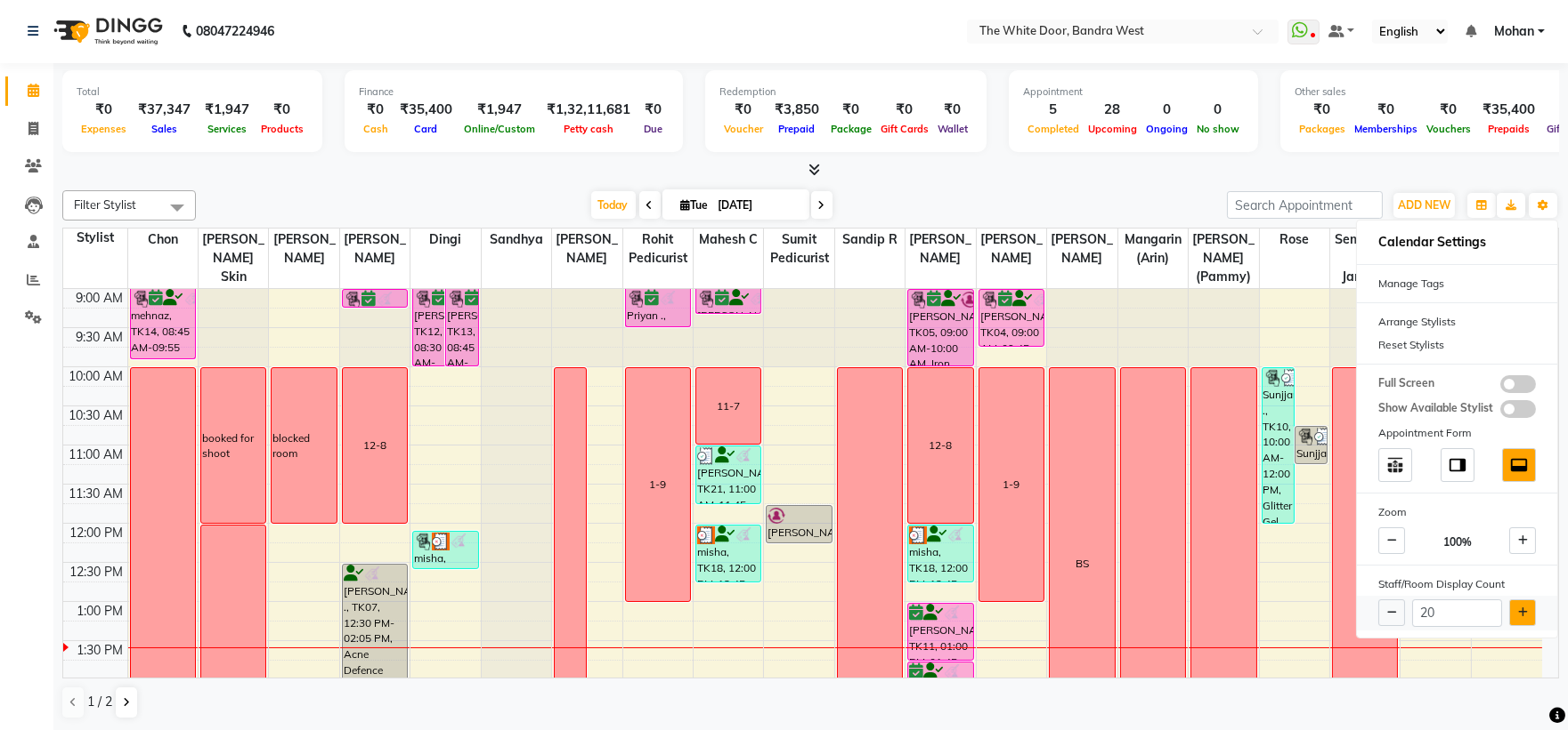
click at [1518, 607] on icon at bounding box center [1522, 612] width 10 height 10
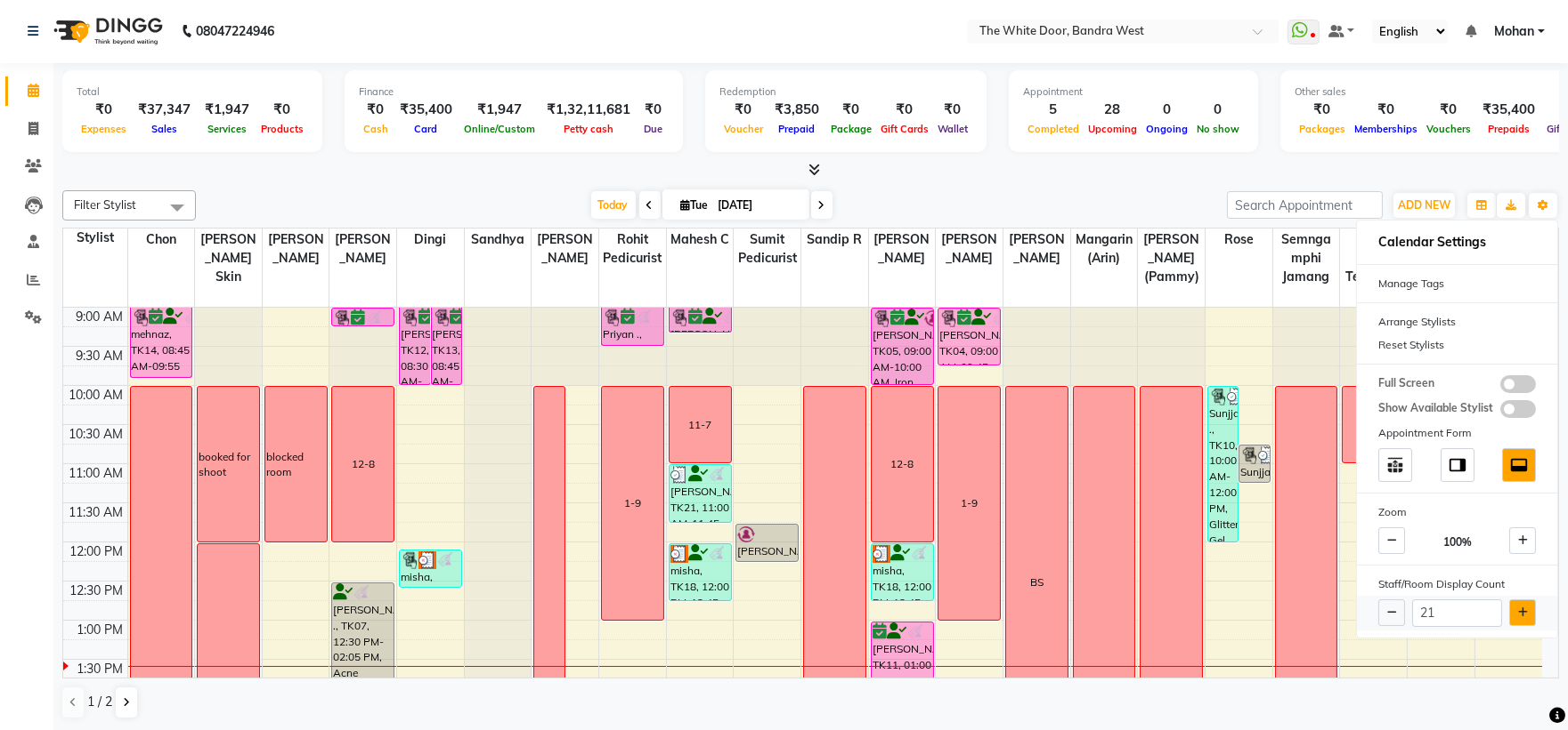
click at [1518, 607] on icon at bounding box center [1522, 612] width 10 height 10
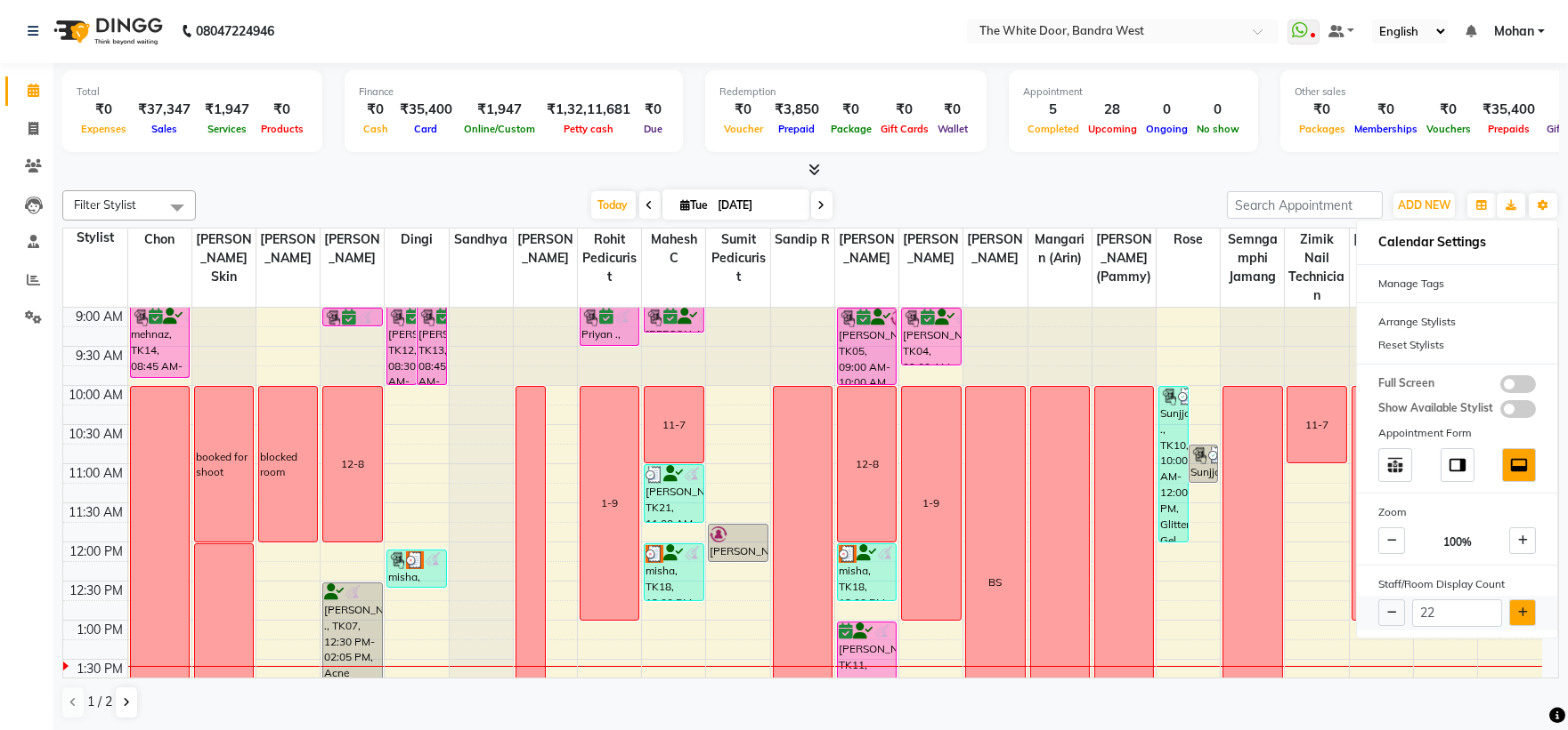
click at [1518, 607] on icon at bounding box center [1522, 612] width 10 height 10
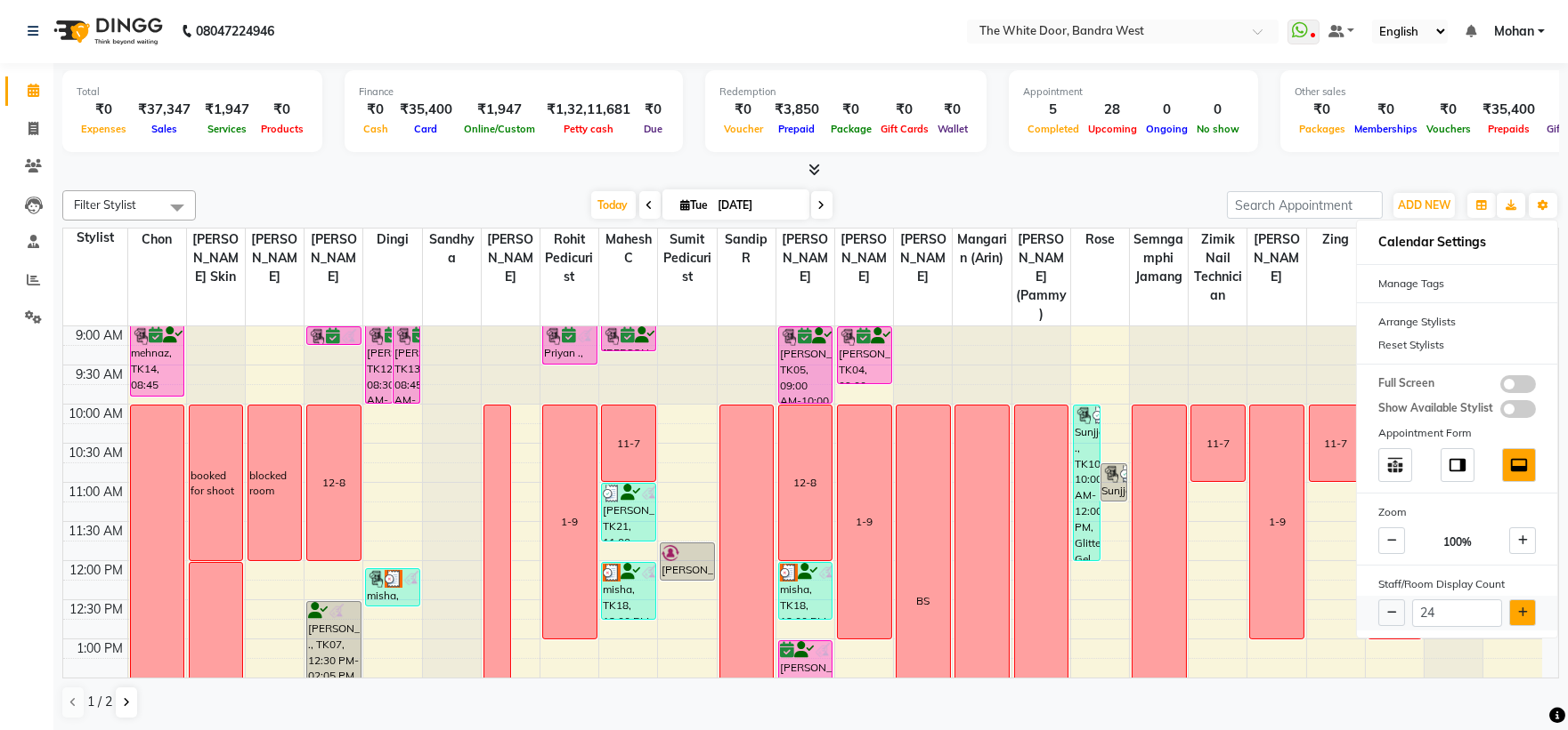
click at [1518, 607] on icon at bounding box center [1522, 612] width 10 height 10
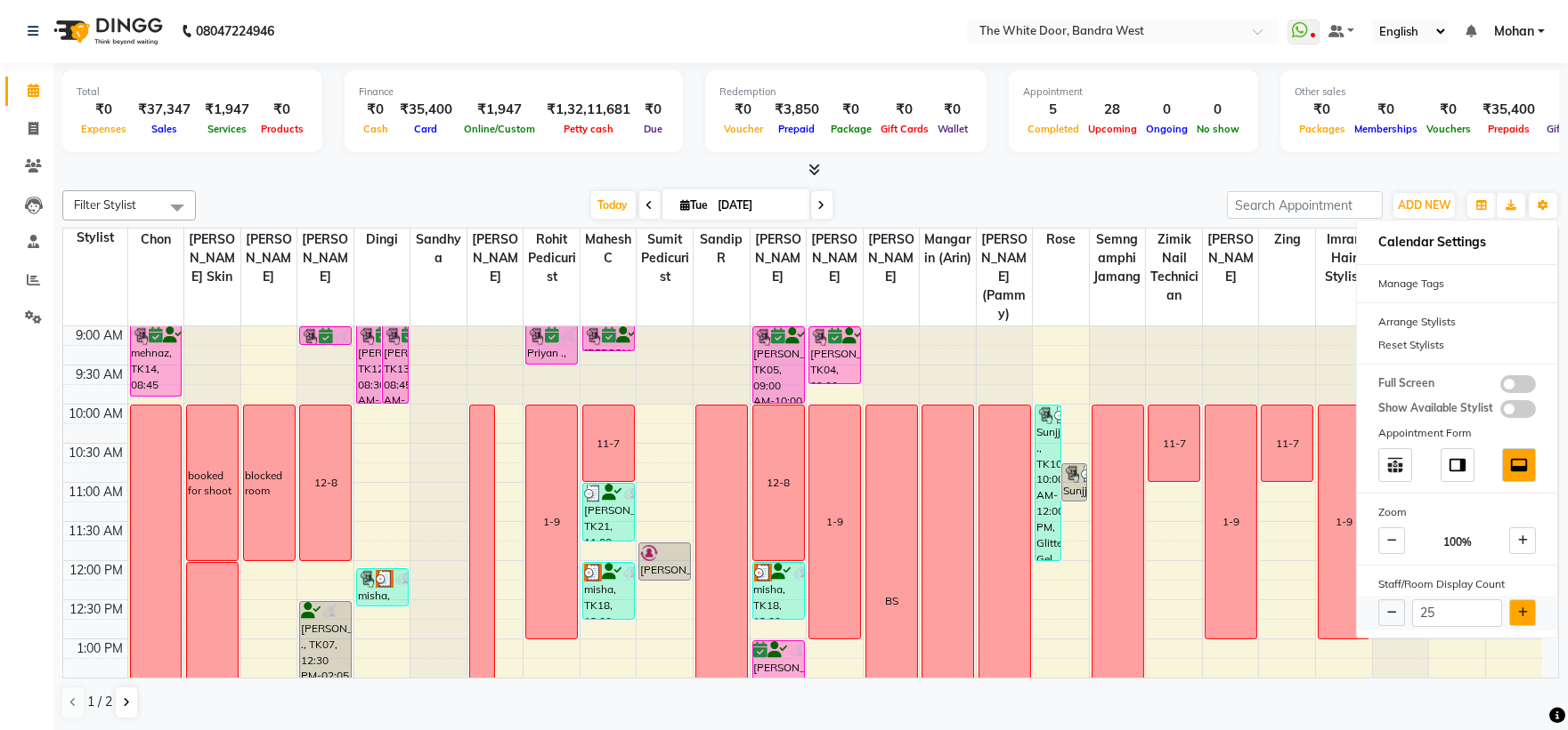
click at [1518, 607] on icon at bounding box center [1522, 612] width 10 height 10
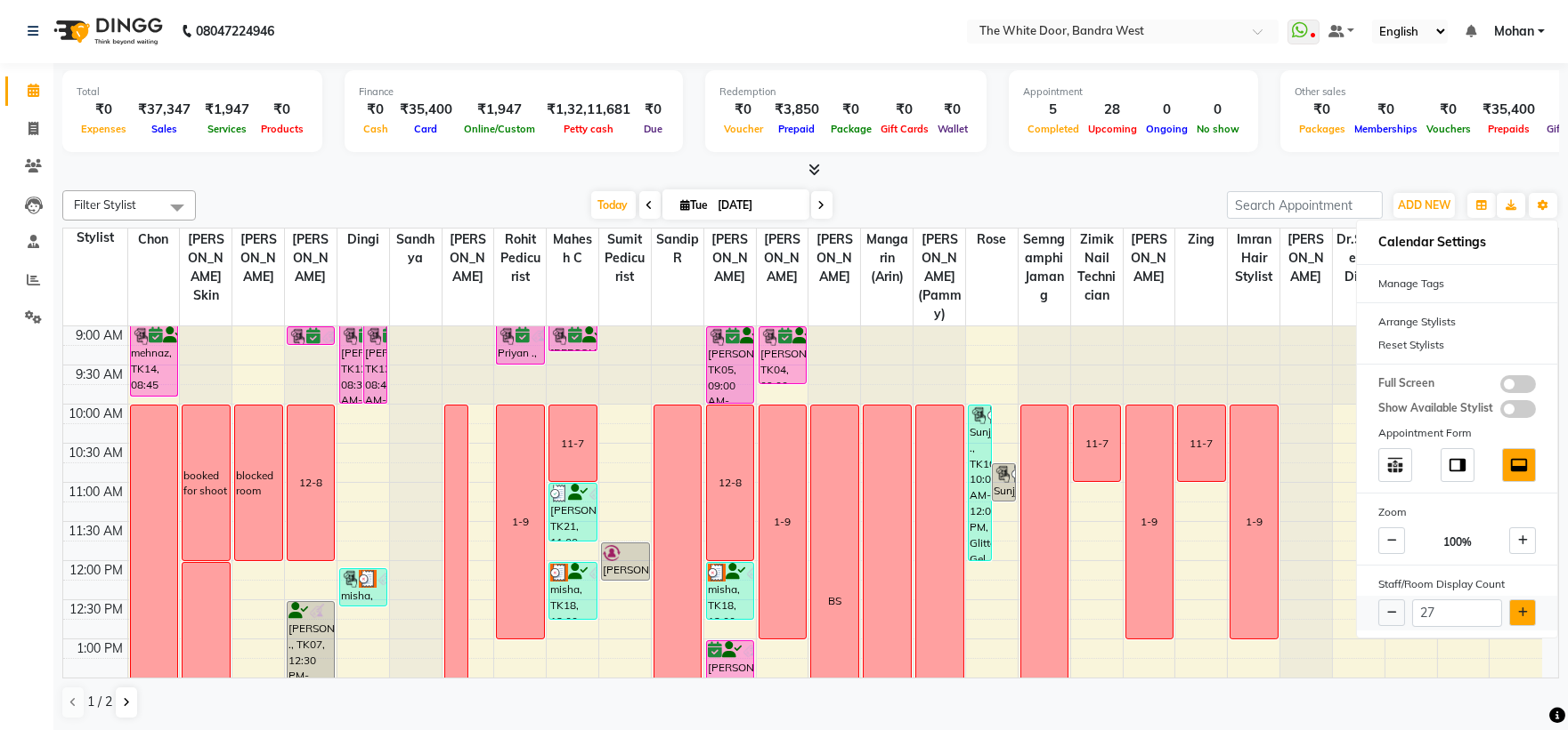
click at [1518, 607] on icon at bounding box center [1522, 612] width 10 height 10
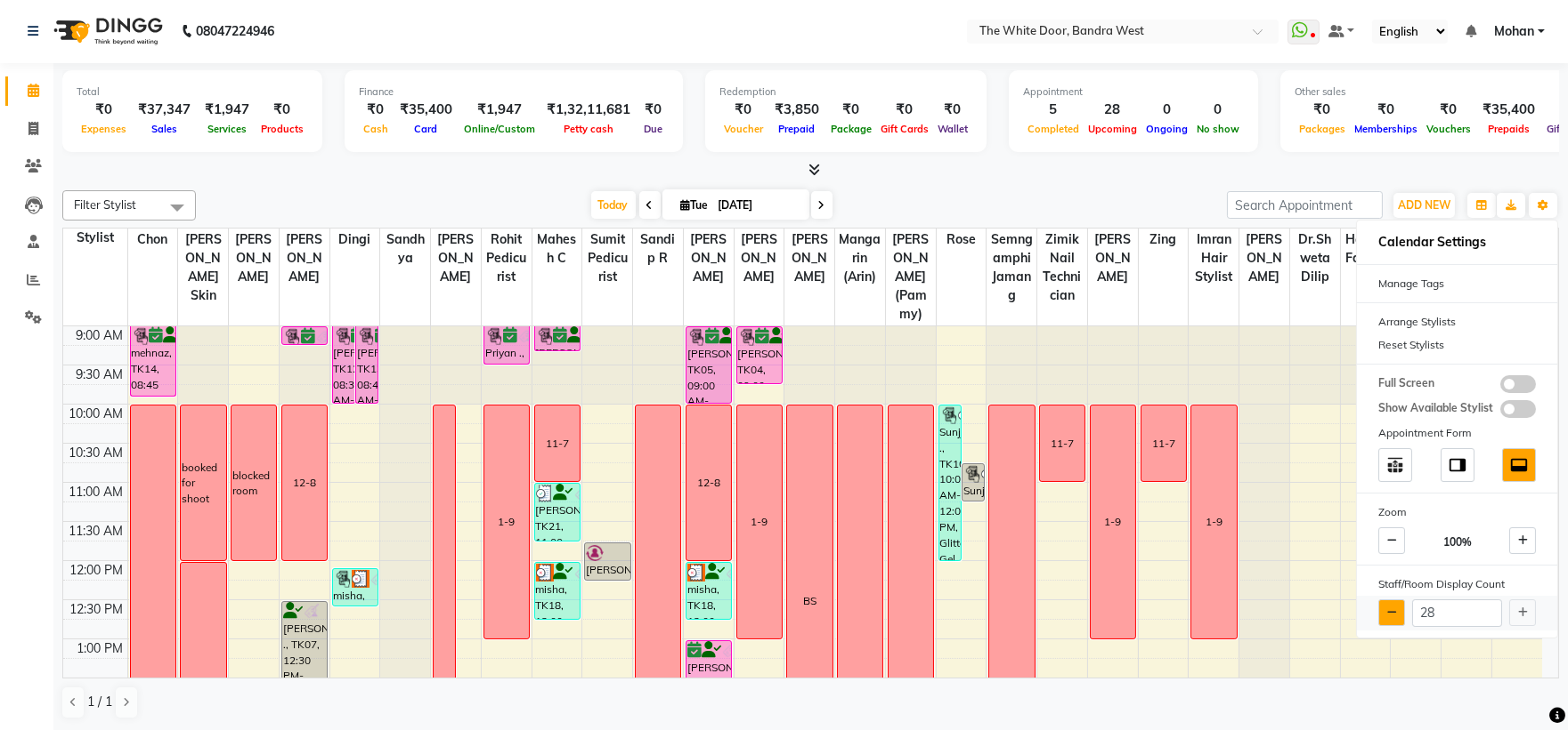
click at [1389, 604] on button at bounding box center [1391, 613] width 27 height 27
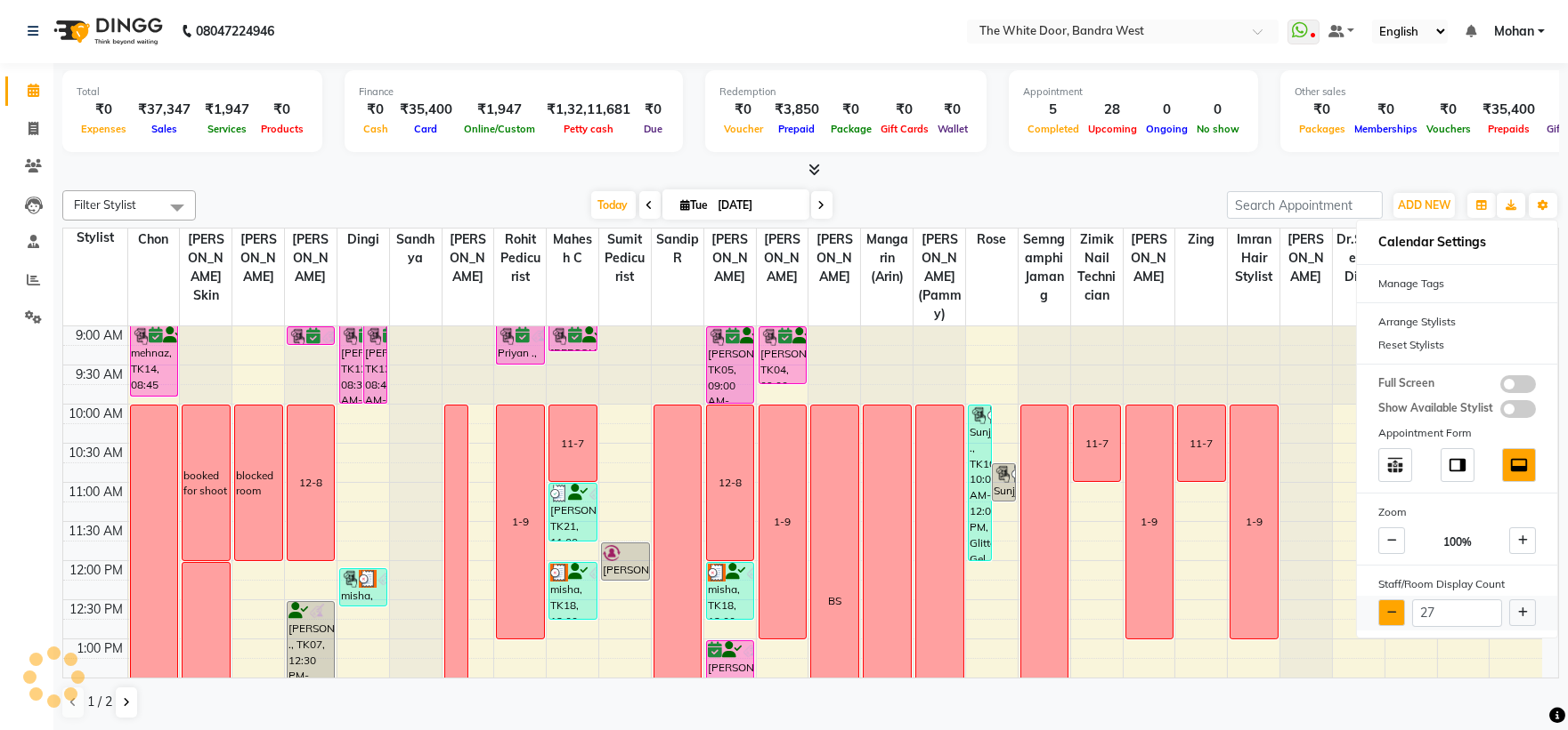
click at [1389, 604] on button at bounding box center [1391, 613] width 27 height 27
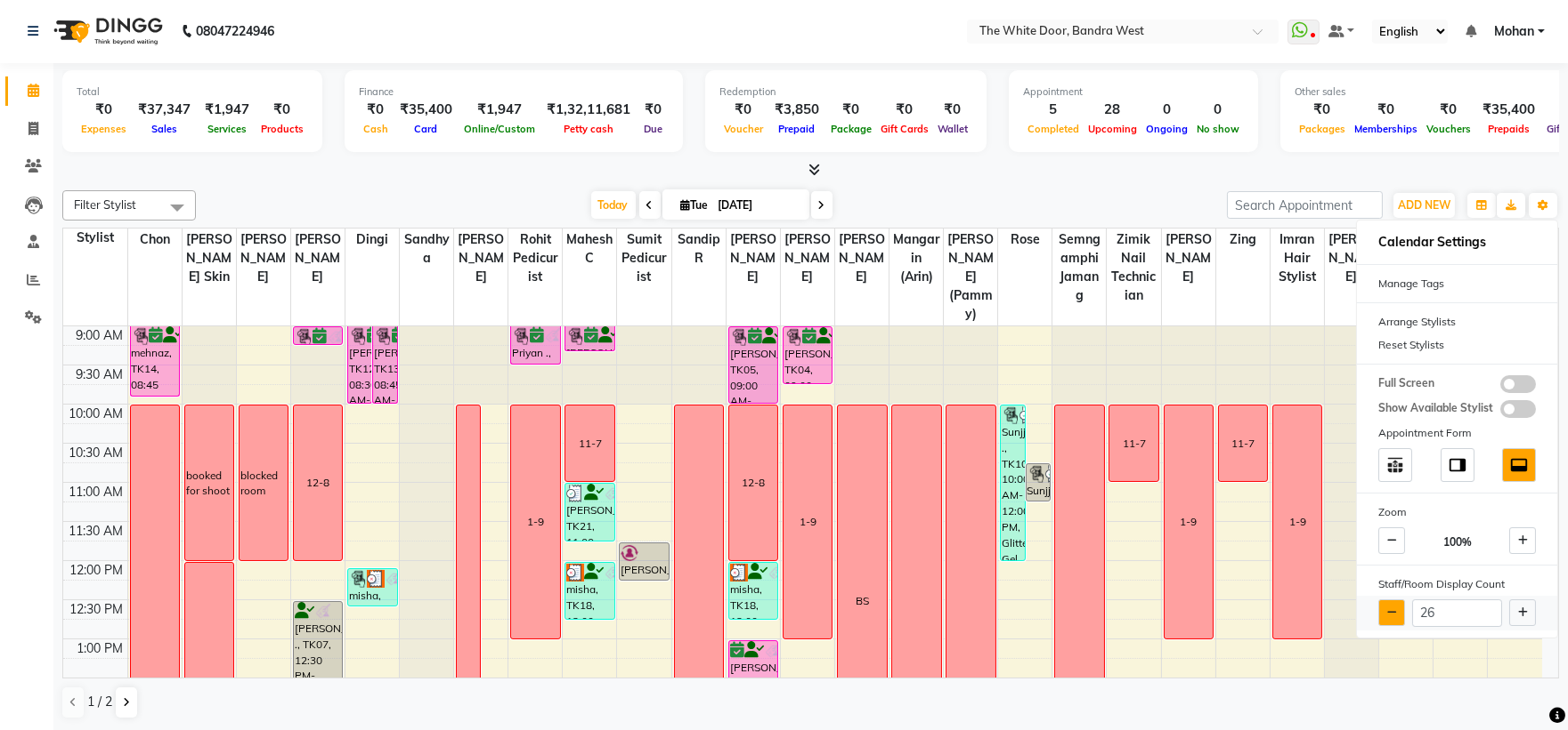
click at [1389, 604] on button at bounding box center [1391, 613] width 27 height 27
type input "25"
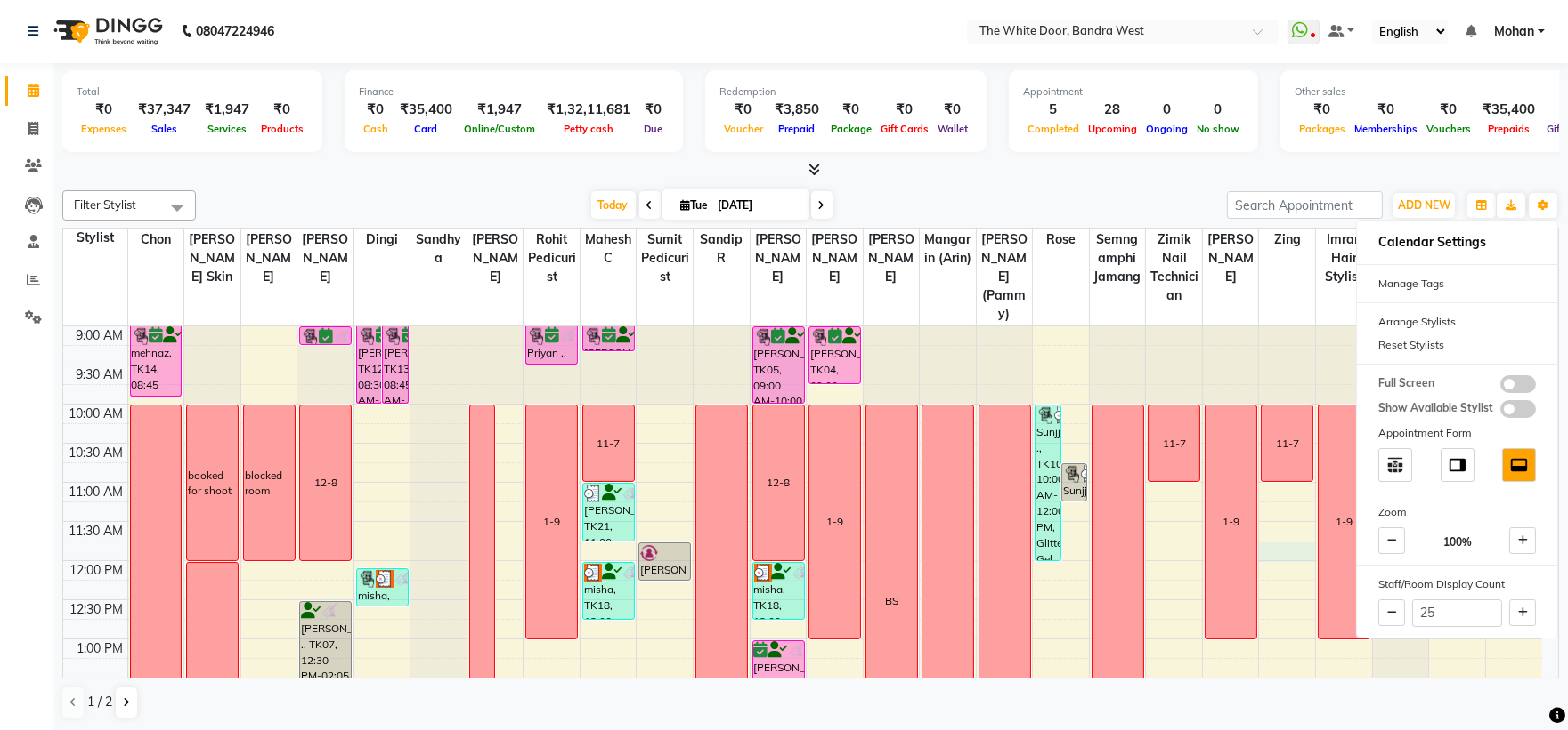
select select "50532"
select select "705"
select select "tentative"
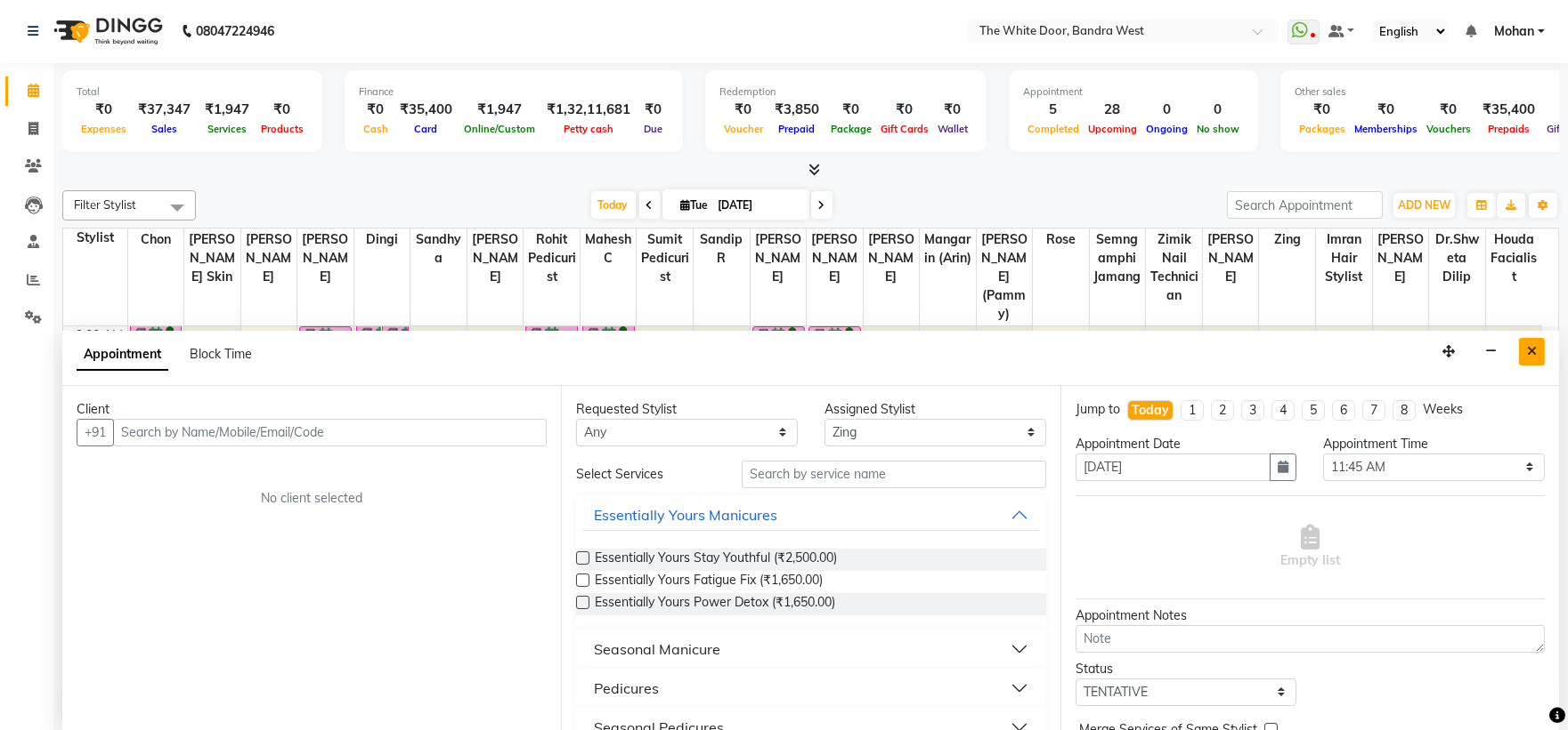
click at [1534, 359] on button "Close" at bounding box center [1532, 352] width 26 height 28
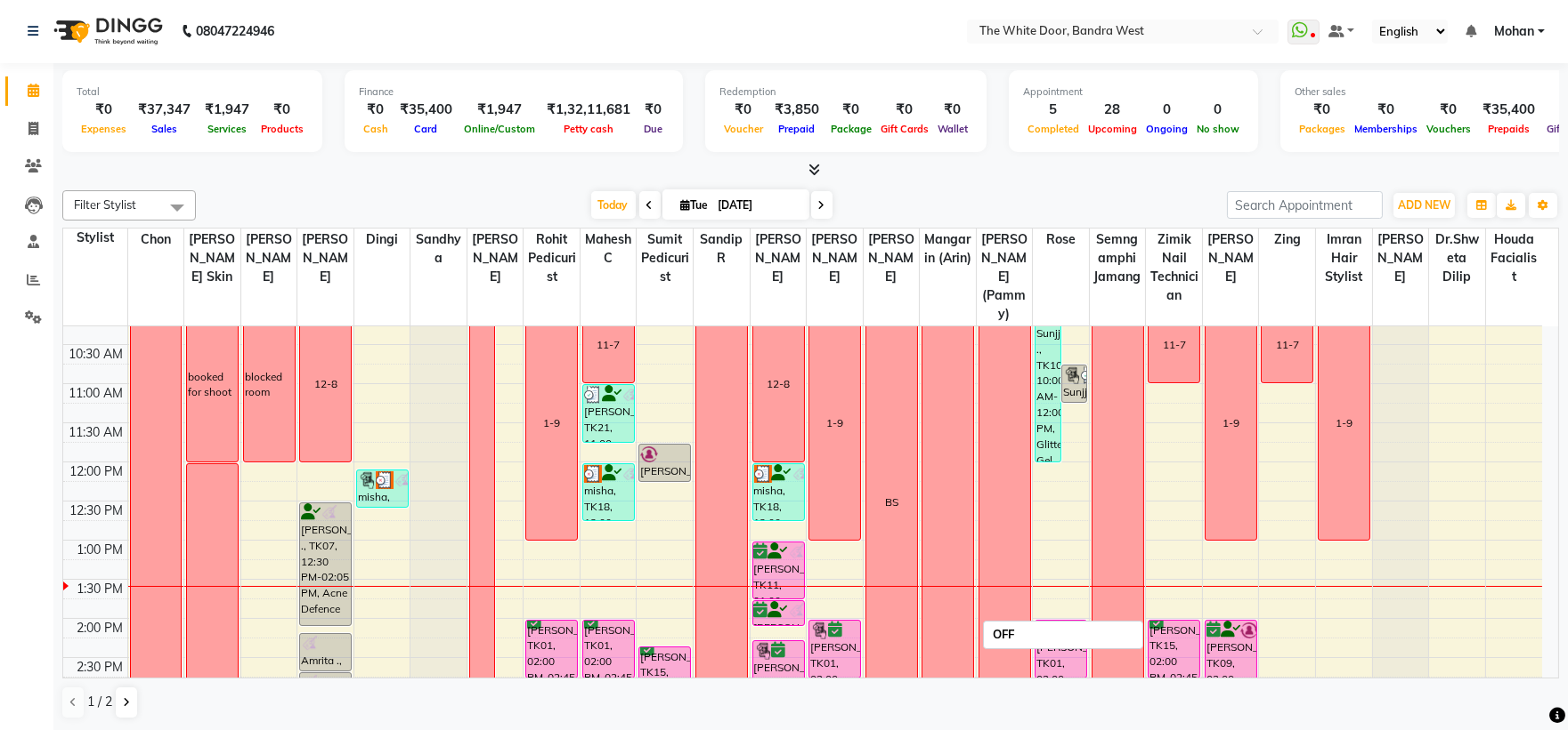
scroll to position [0, 0]
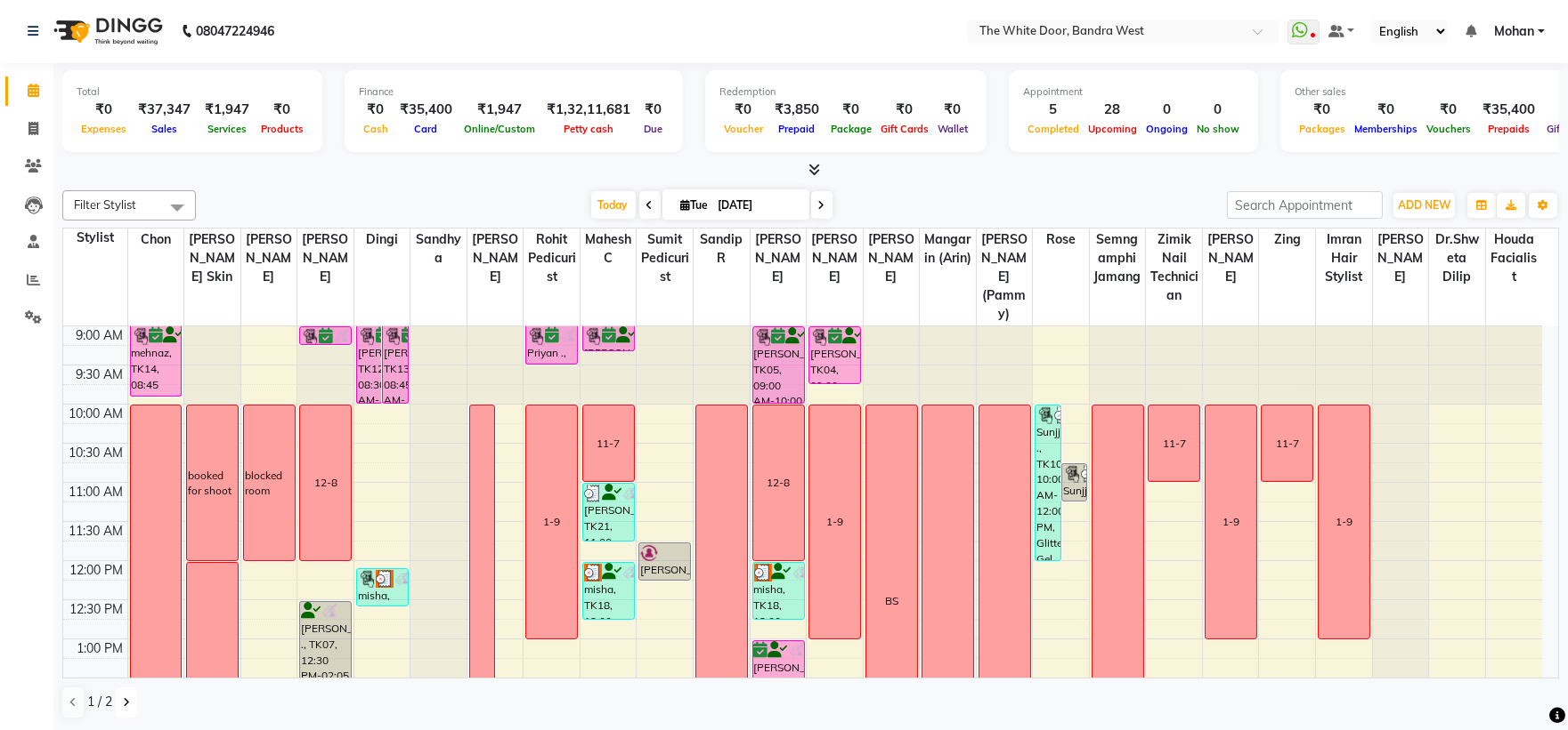
click at [127, 703] on icon at bounding box center [127, 702] width 7 height 10
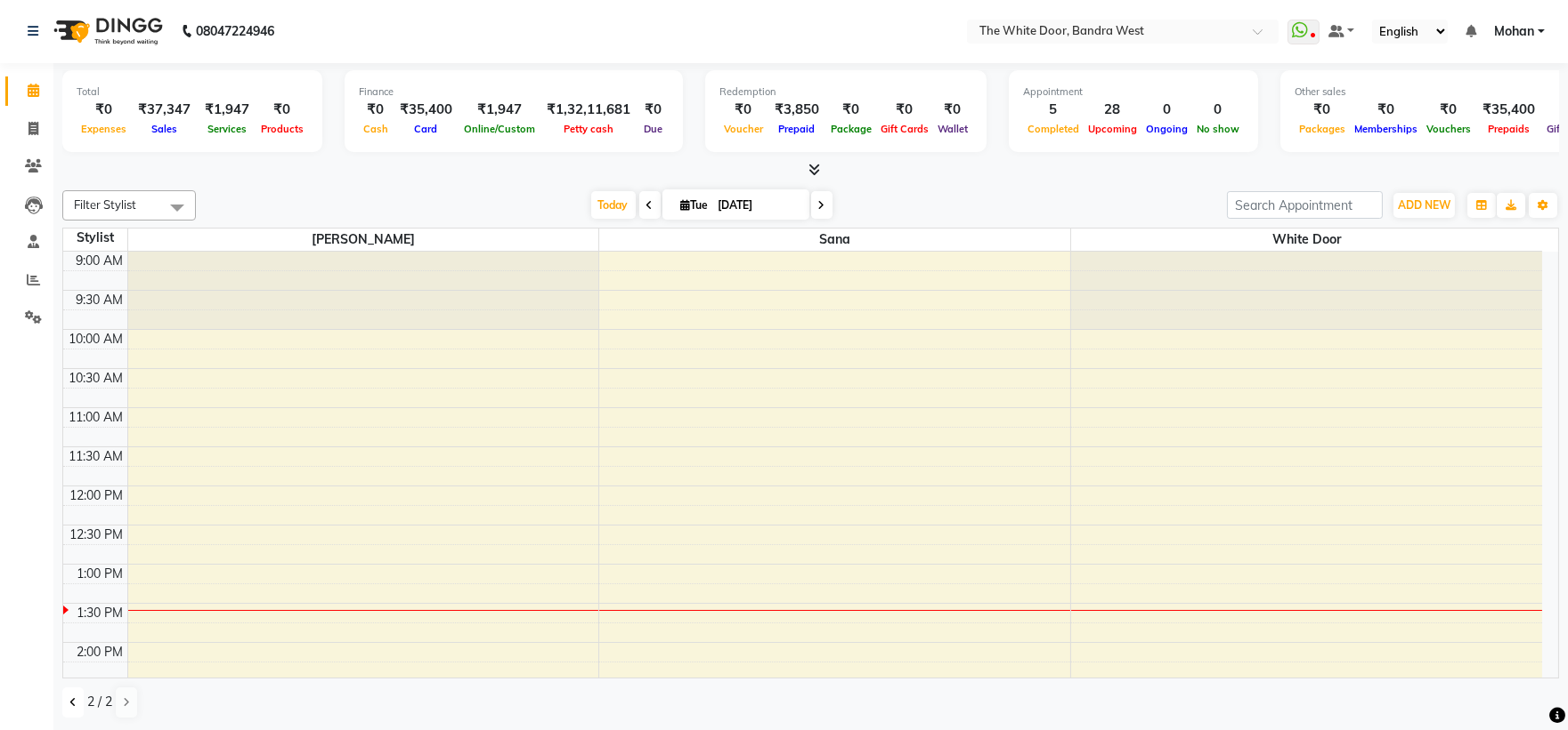
click at [74, 703] on icon at bounding box center [74, 702] width 7 height 10
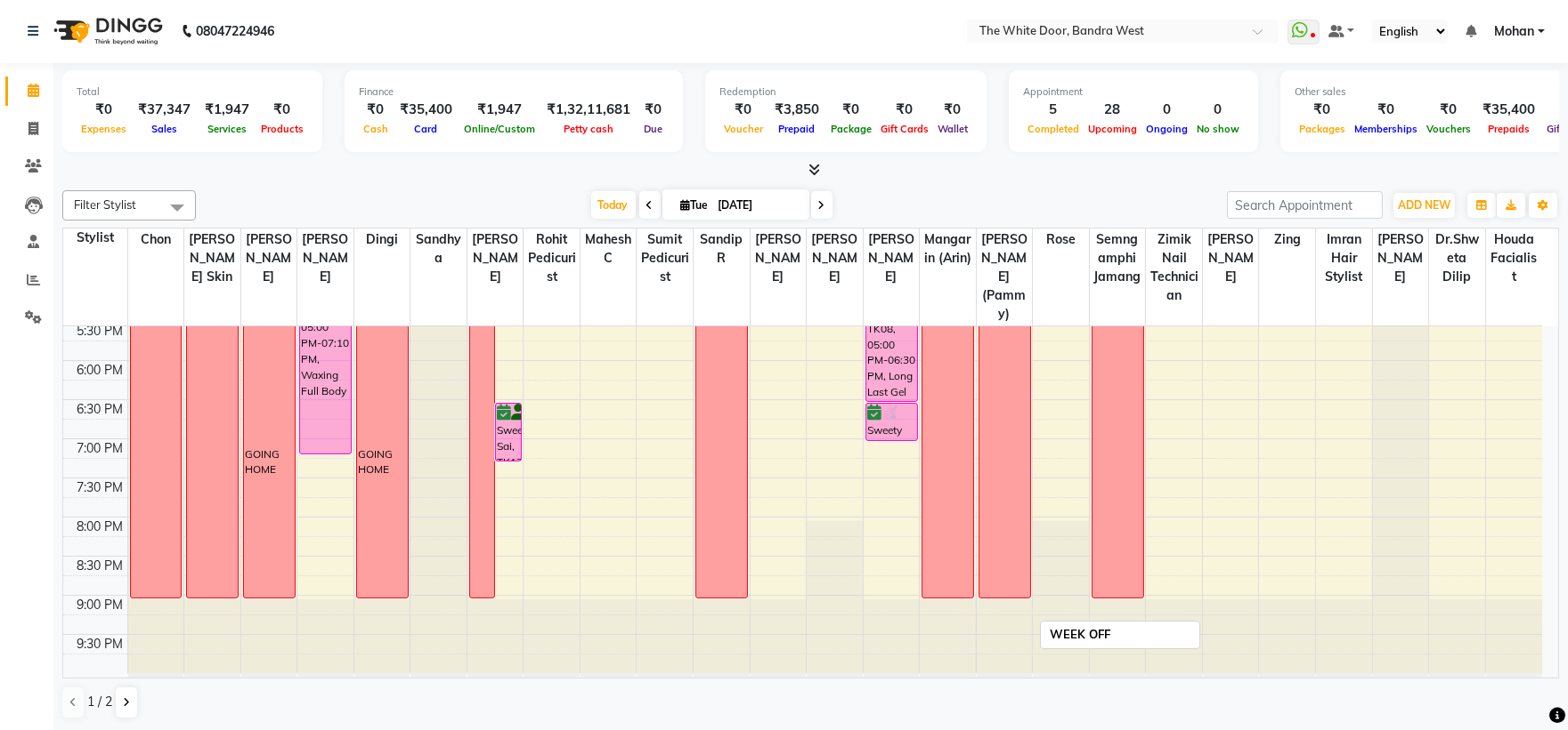
scroll to position [689, 0]
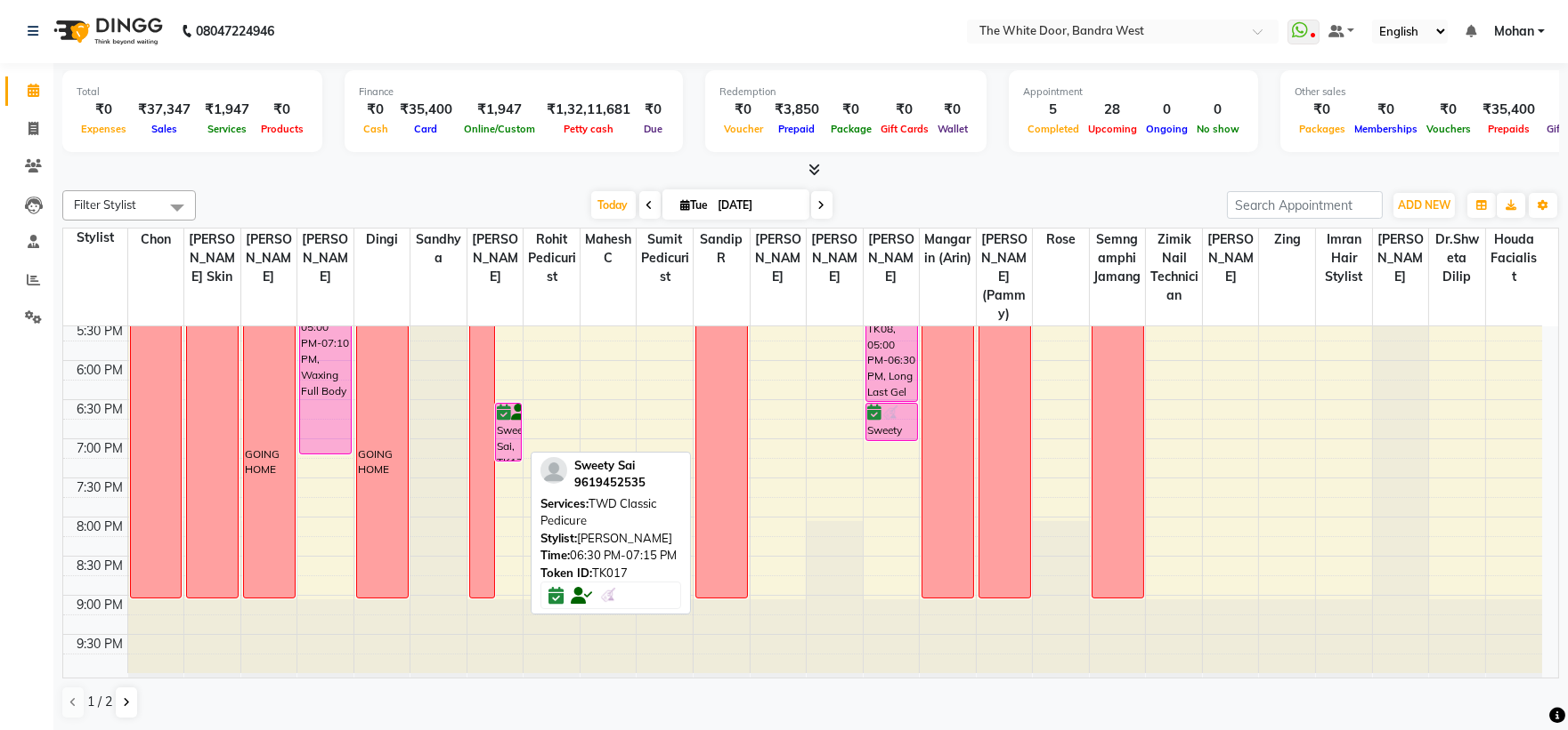
click at [509, 423] on div "Sweety Sai, TK17, 06:30 PM-07:15 PM, TWD Classic Pedicure" at bounding box center [508, 431] width 25 height 57
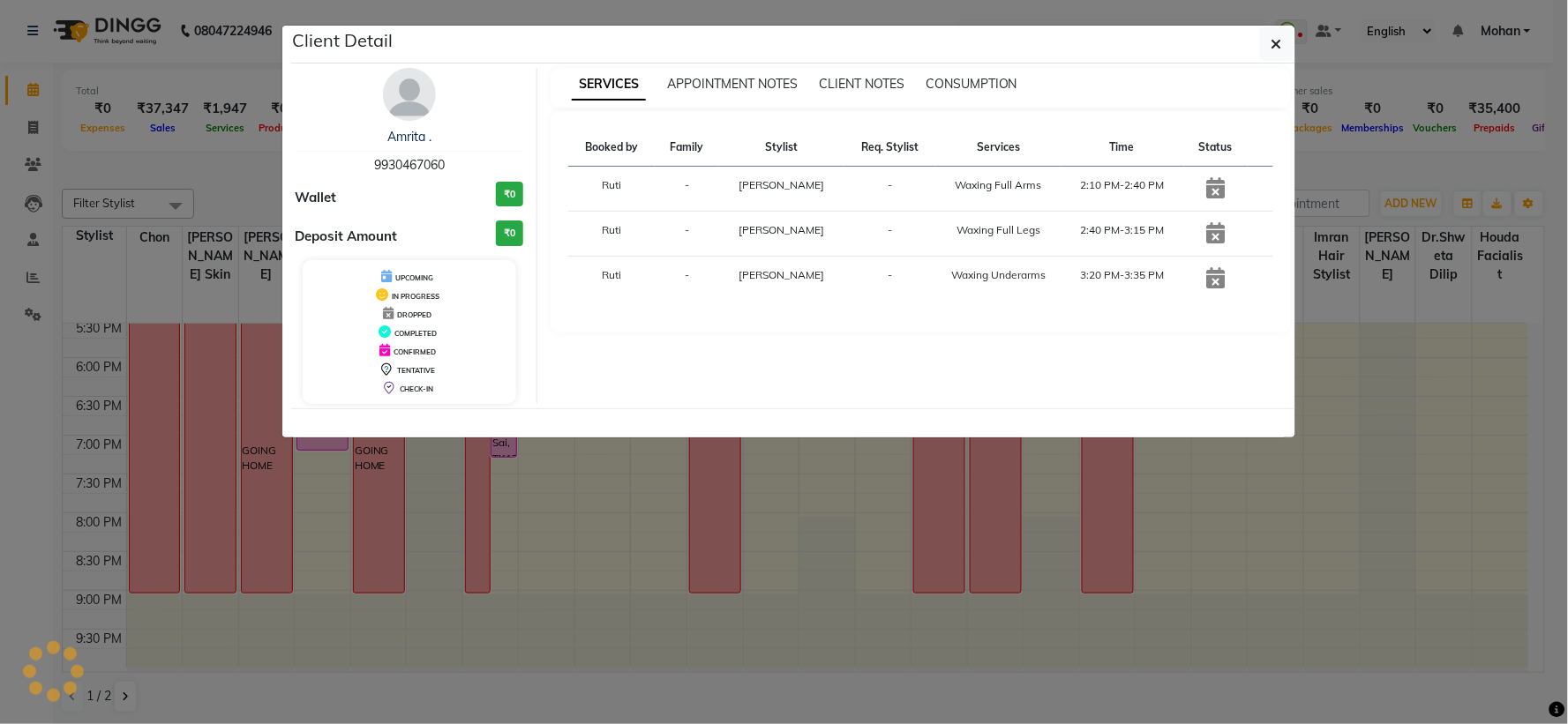
select select "6"
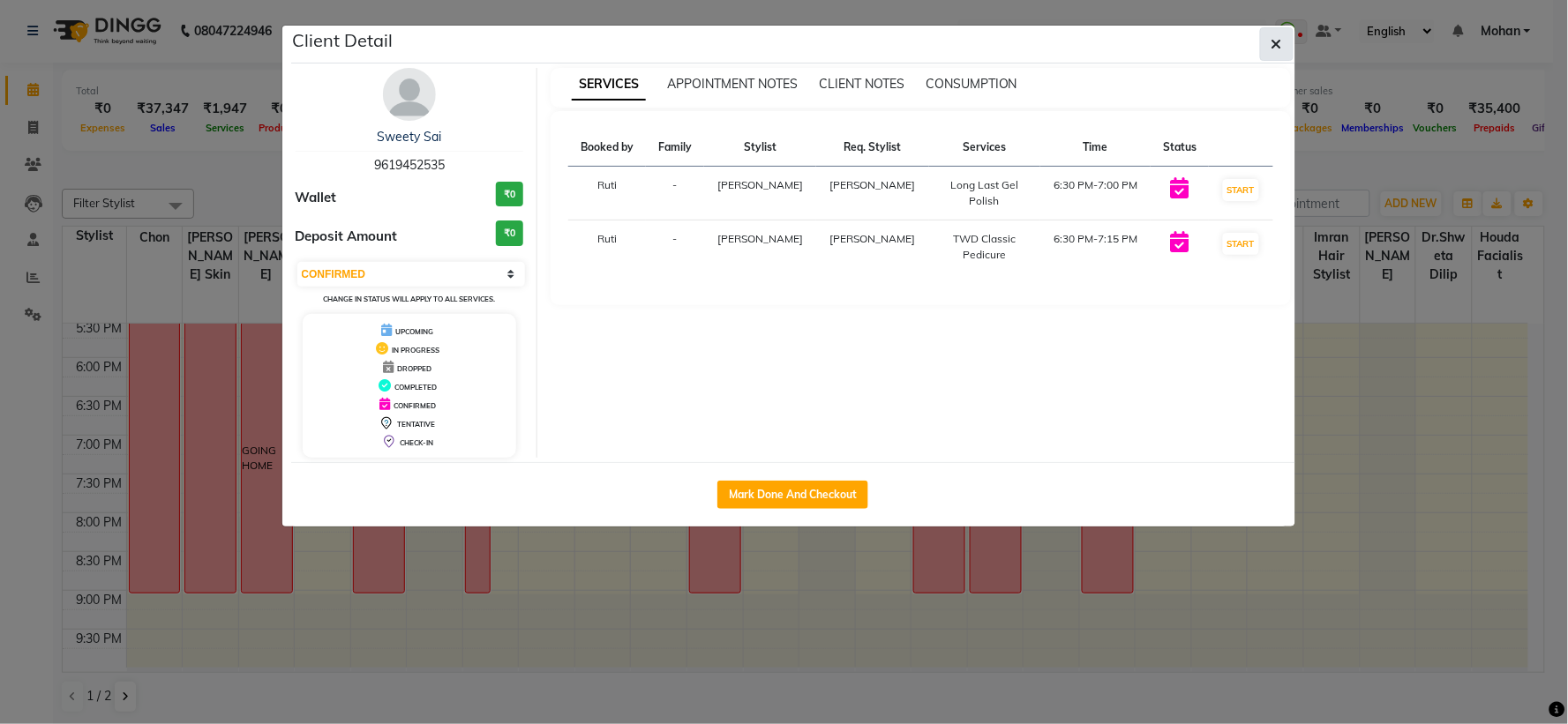
click at [1268, 41] on button "button" at bounding box center [1277, 44] width 33 height 33
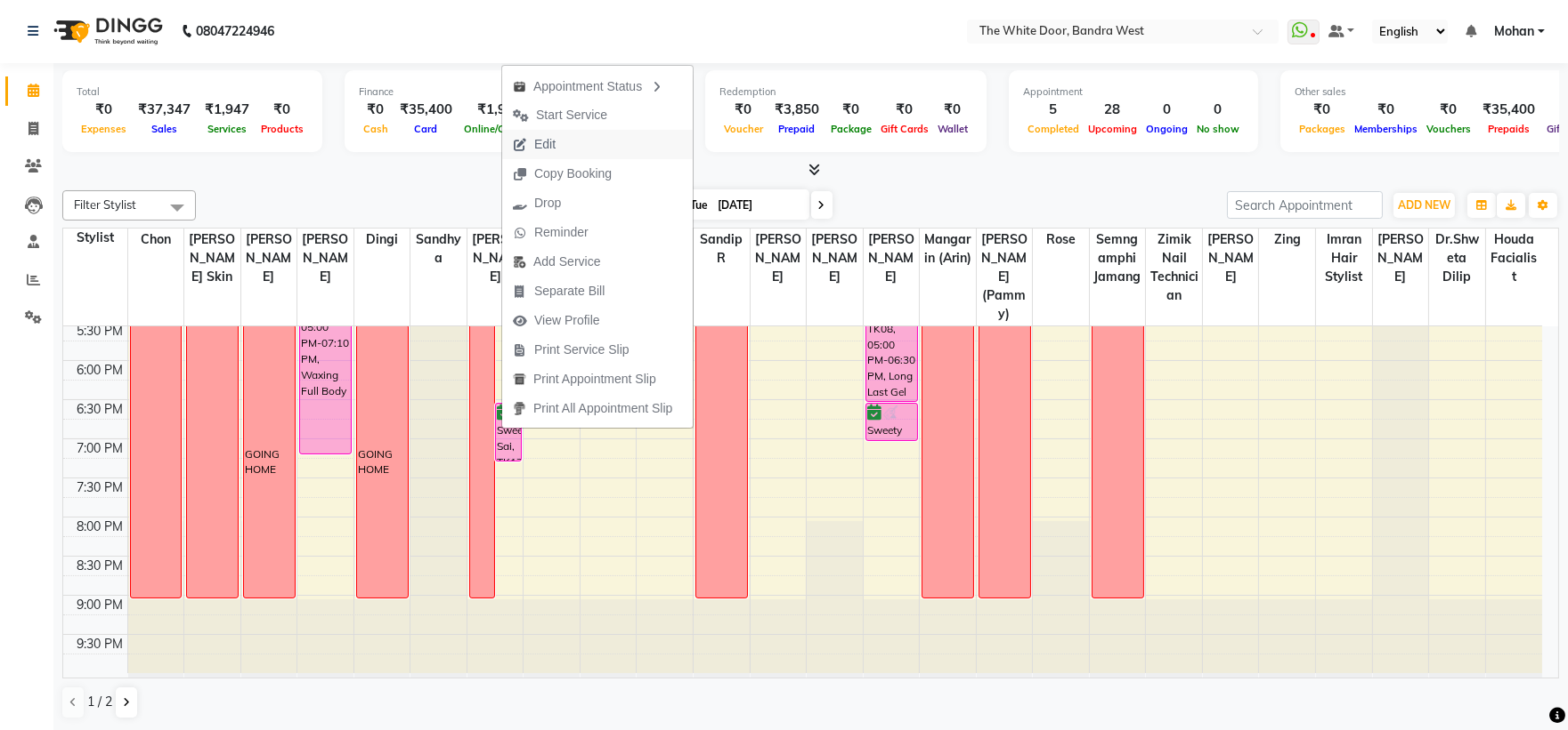
click at [559, 148] on span "Edit" at bounding box center [534, 145] width 64 height 30
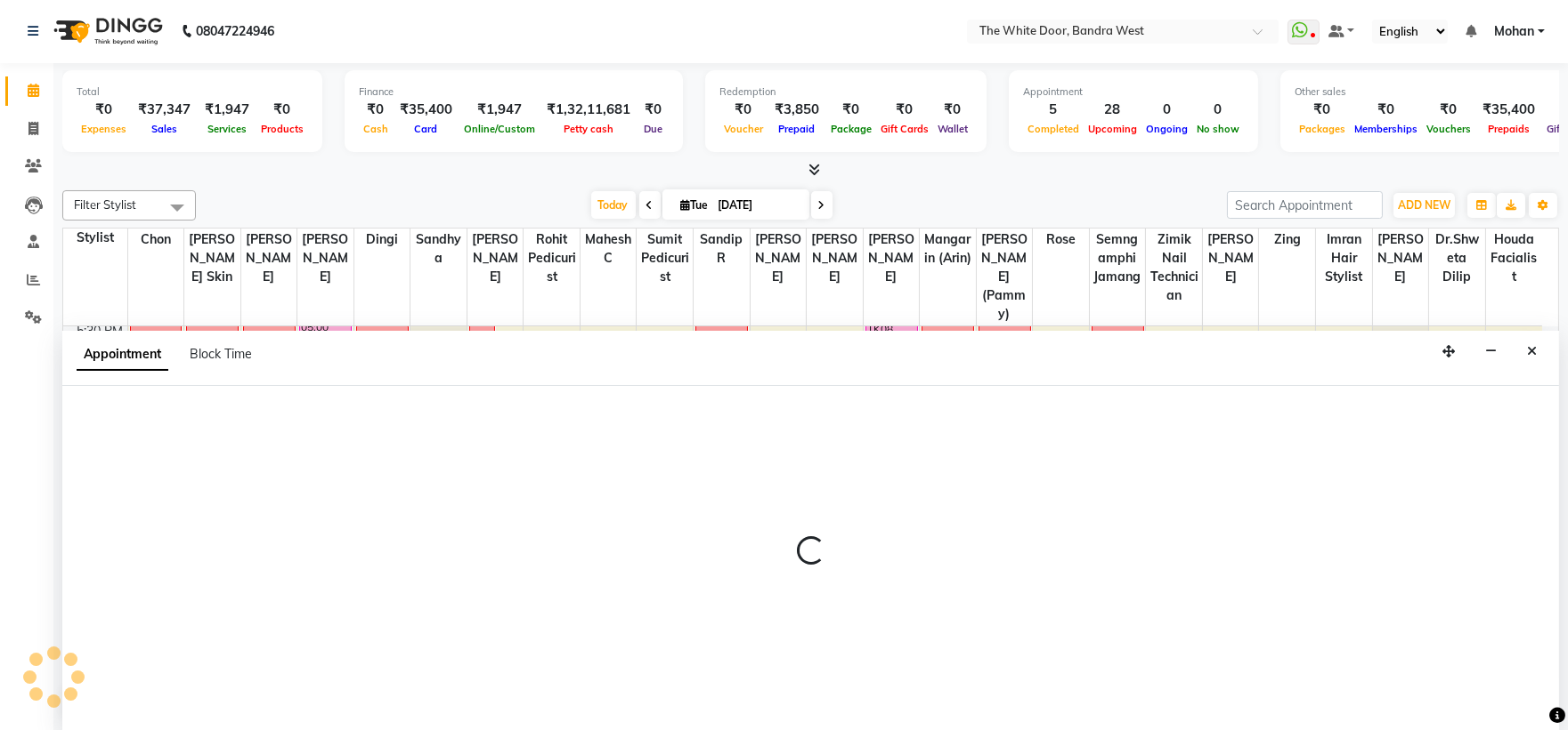
select select "confirm booking"
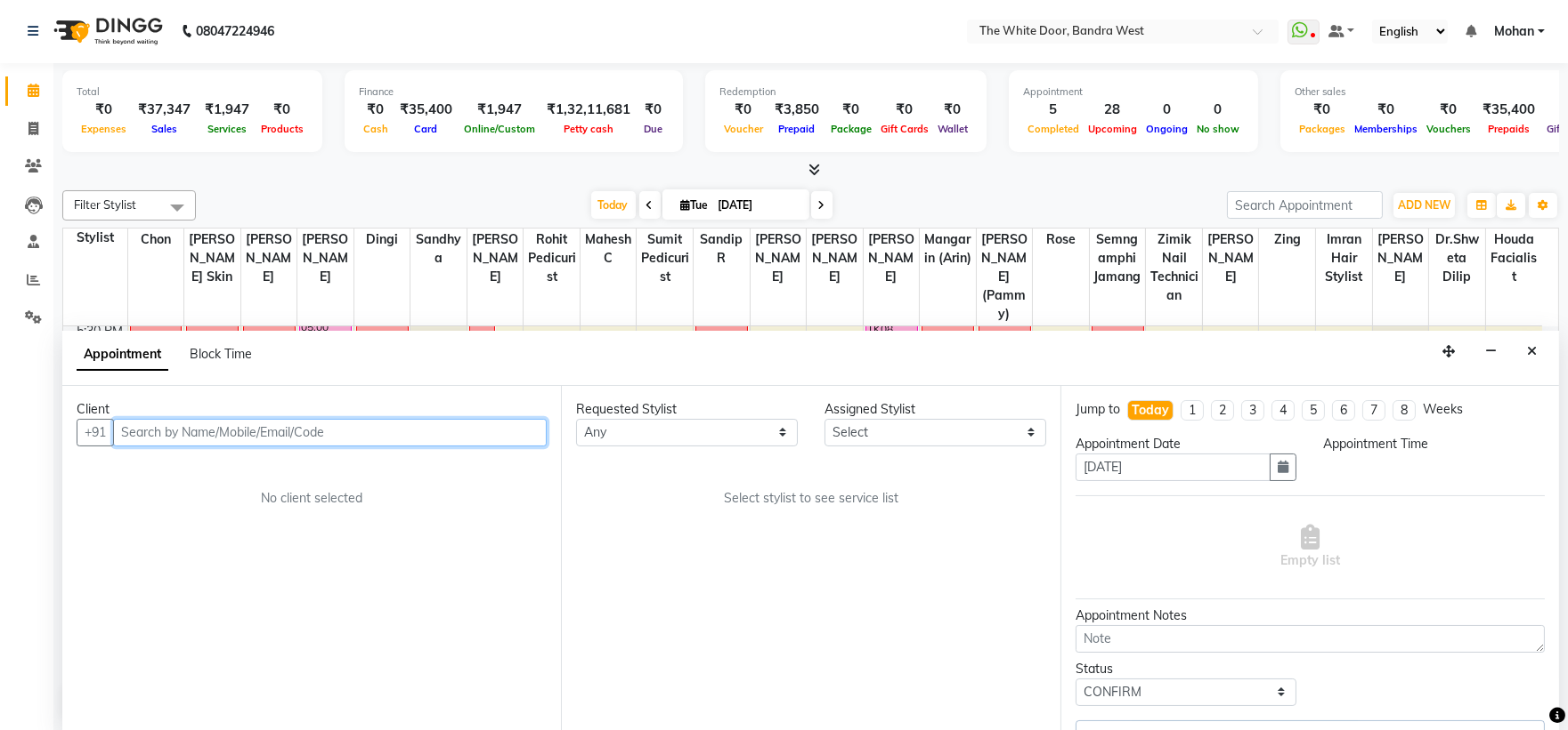
select select "20533"
select select "1110"
select select "1642"
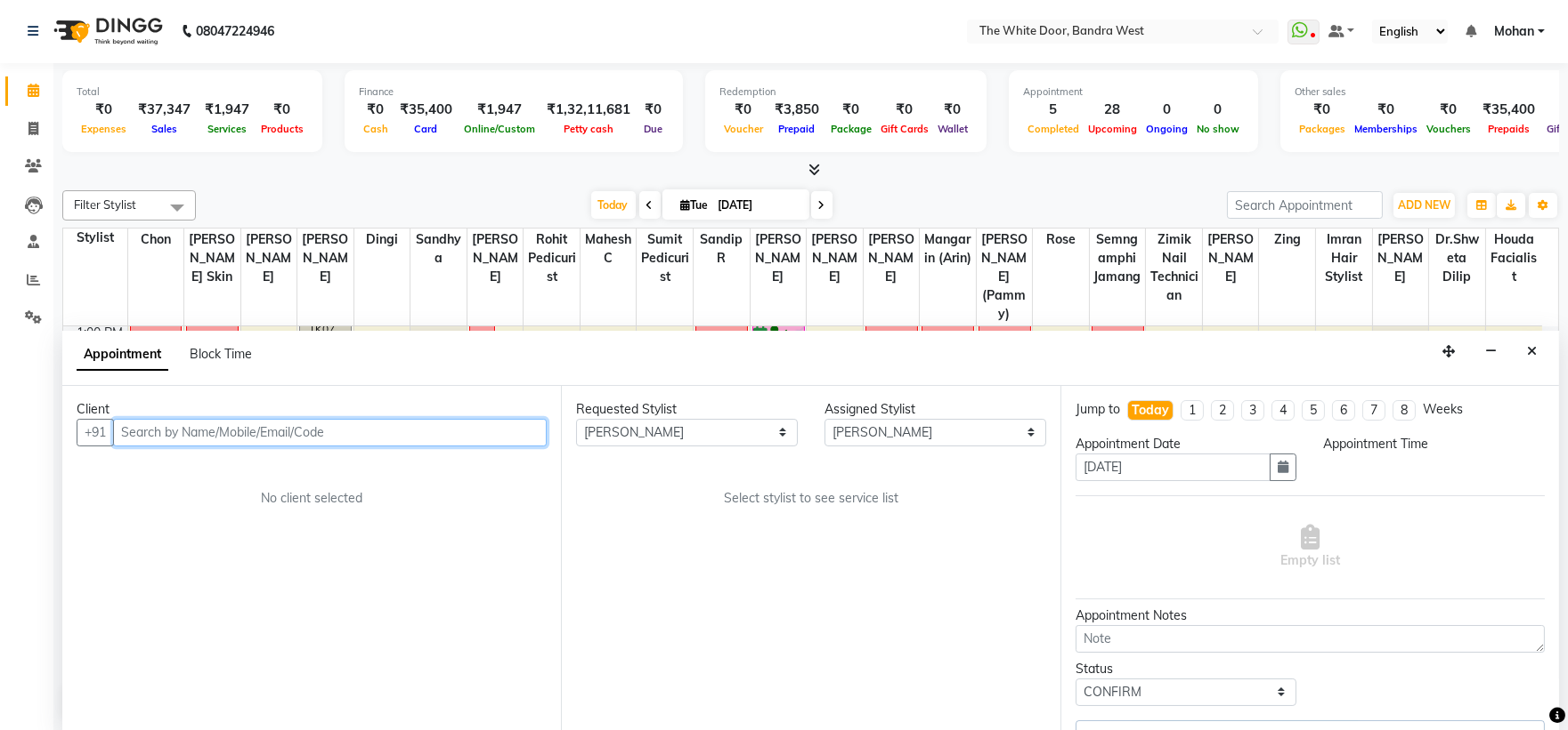
select select "1642"
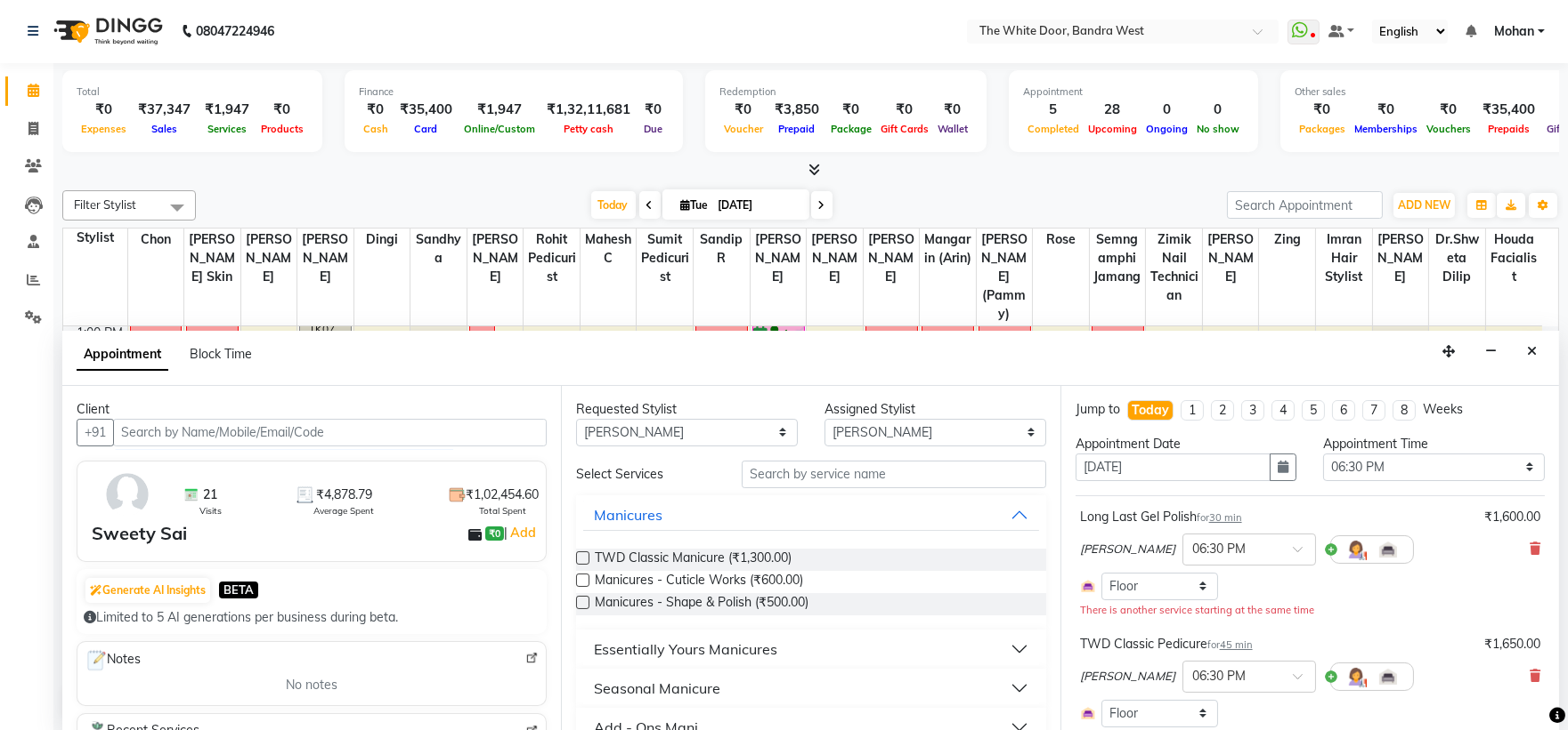
click at [814, 195] on span at bounding box center [822, 206] width 21 height 28
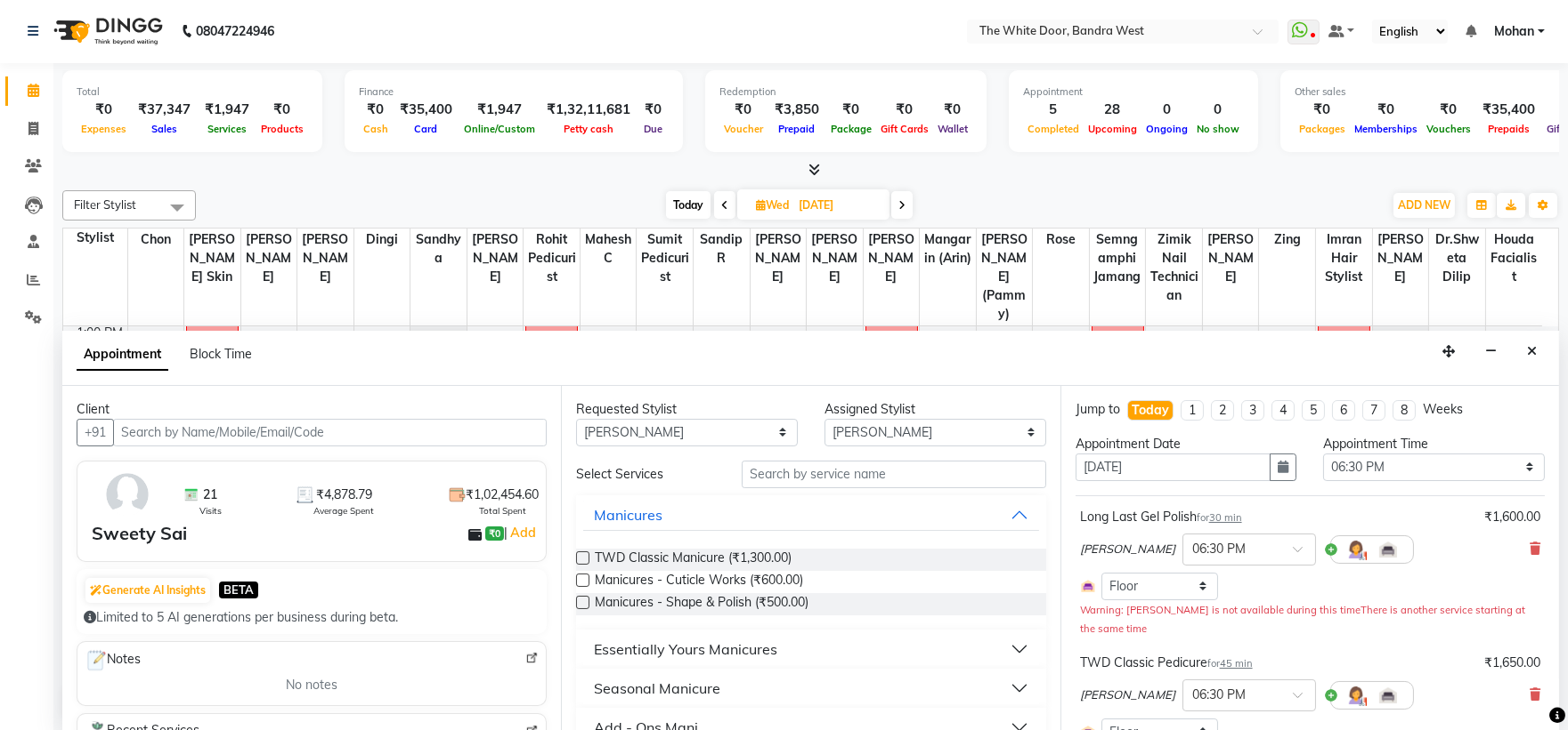
click at [904, 202] on icon at bounding box center [902, 205] width 7 height 10
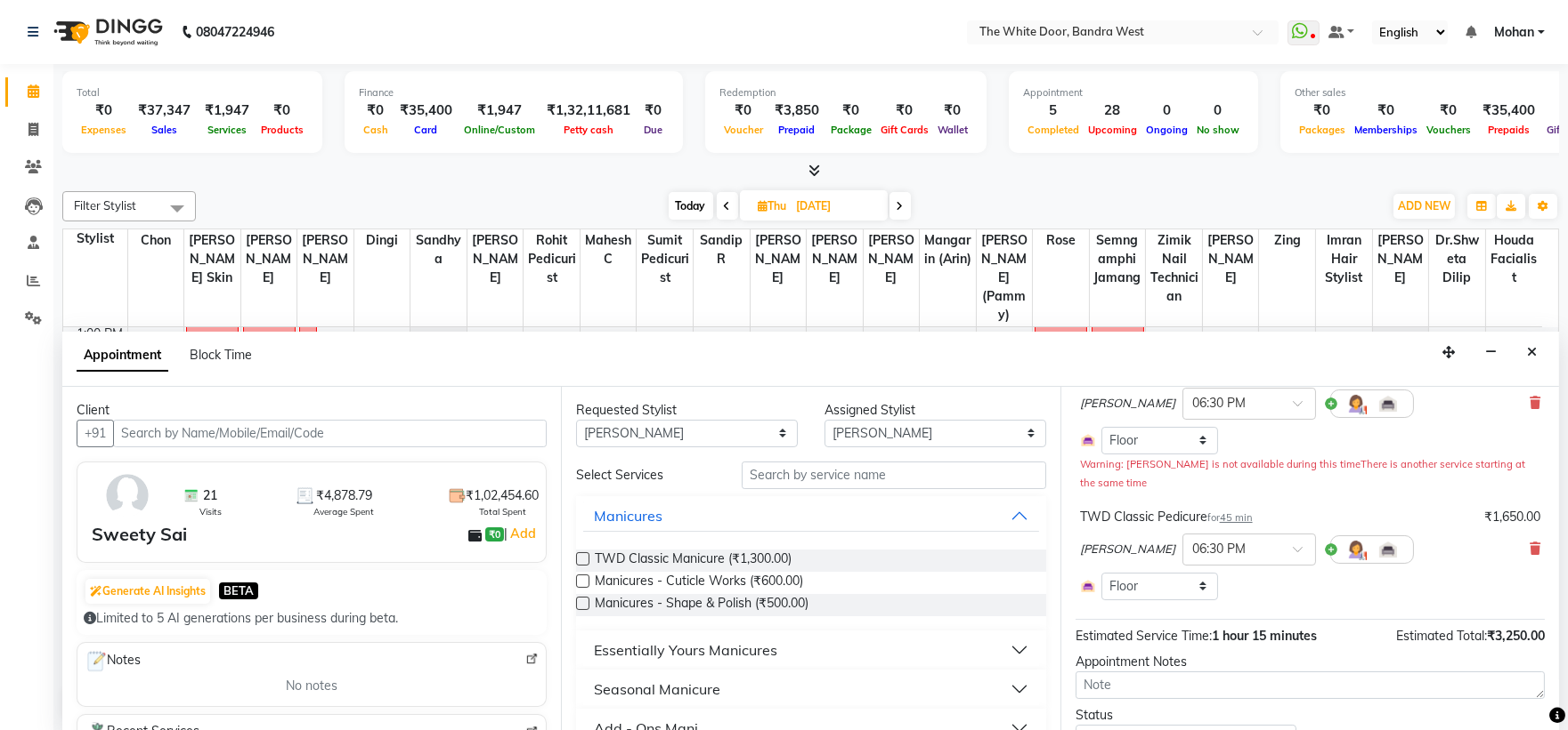
scroll to position [228, 0]
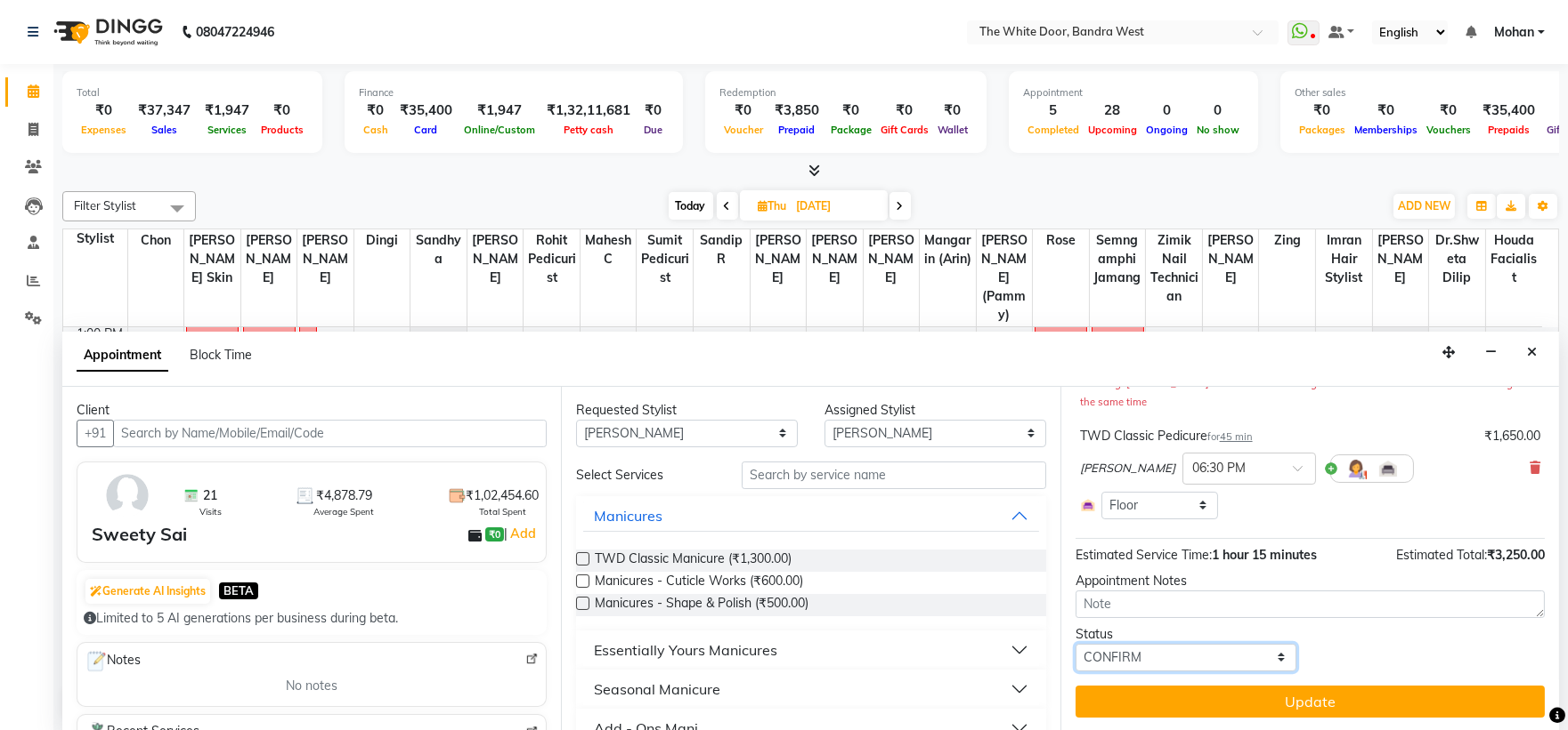
click at [1162, 652] on select "Select TENTATIVE CONFIRM CHECK-IN UPCOMING" at bounding box center [1186, 658] width 221 height 28
click at [1177, 697] on button "Update" at bounding box center [1310, 702] width 469 height 32
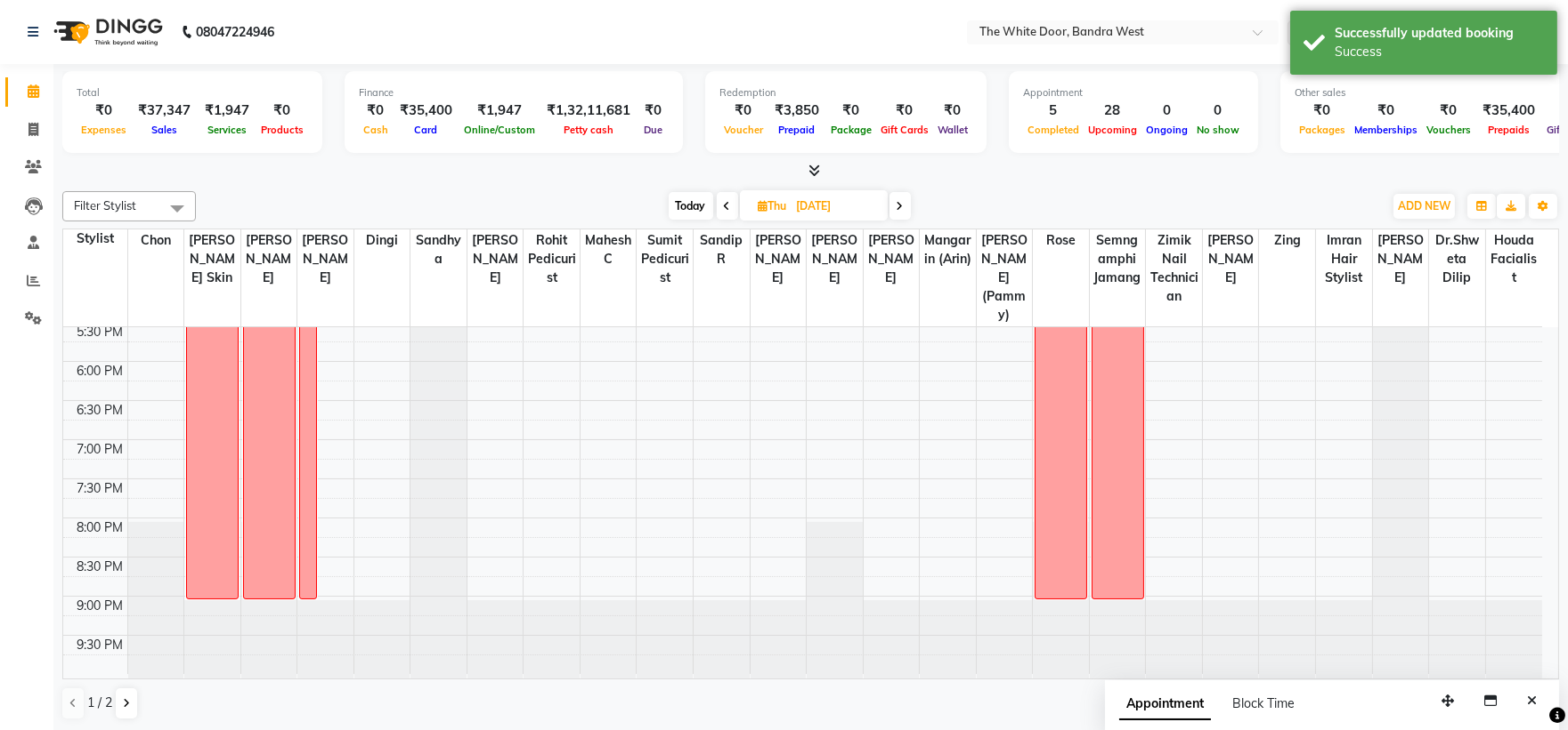
scroll to position [689, 0]
click at [694, 201] on span "Today" at bounding box center [691, 206] width 45 height 28
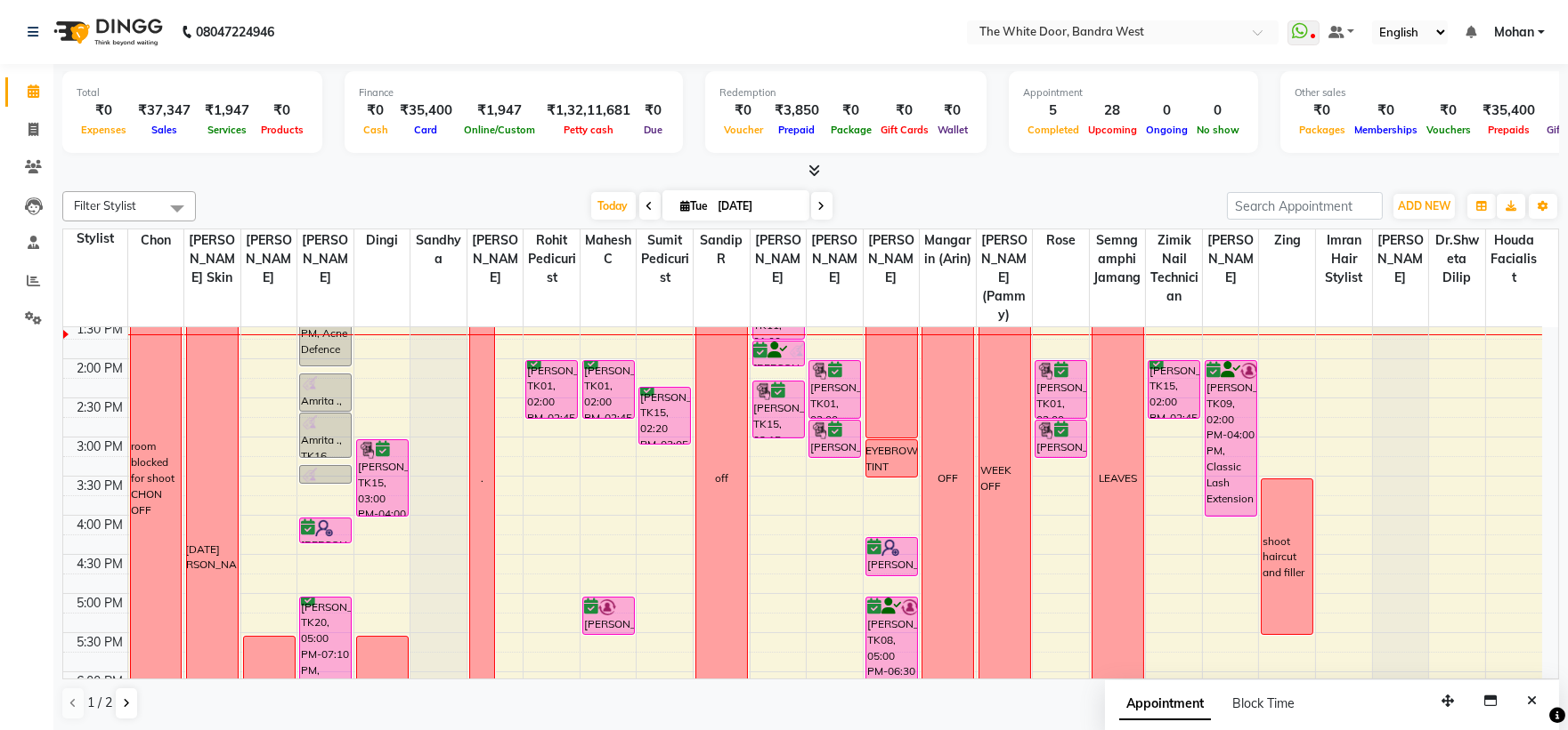
scroll to position [316, 0]
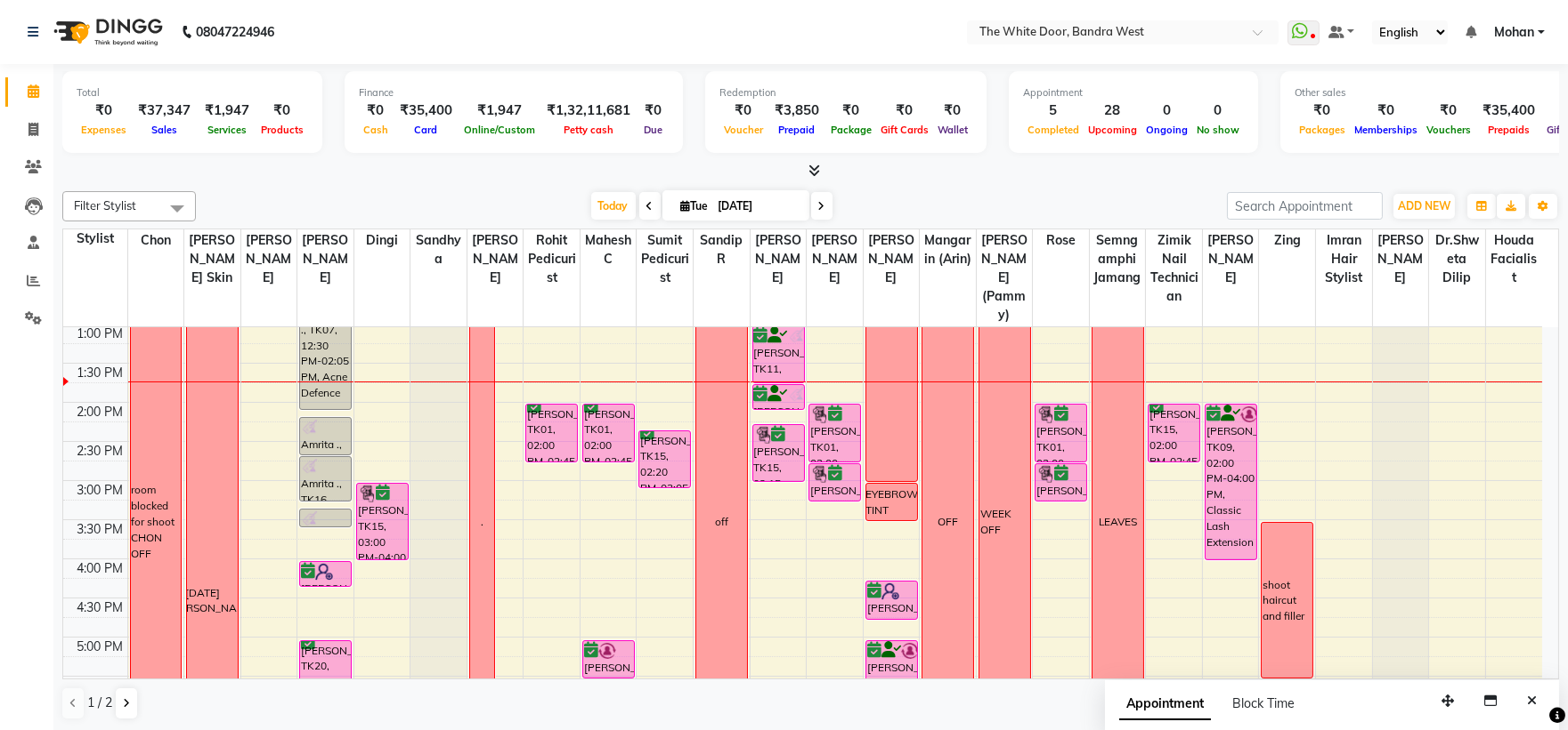
click at [818, 208] on icon at bounding box center [822, 206] width 7 height 10
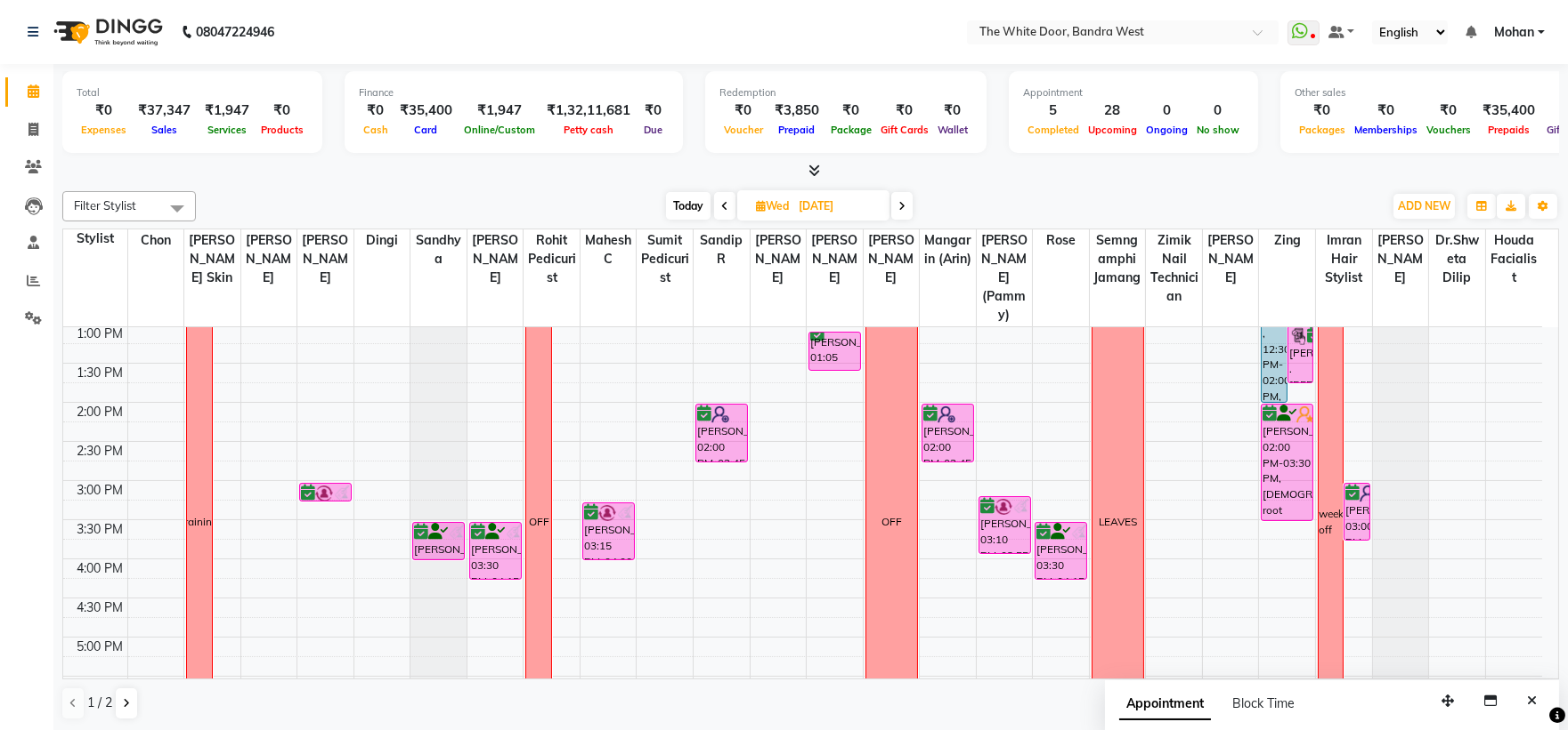
scroll to position [0, 0]
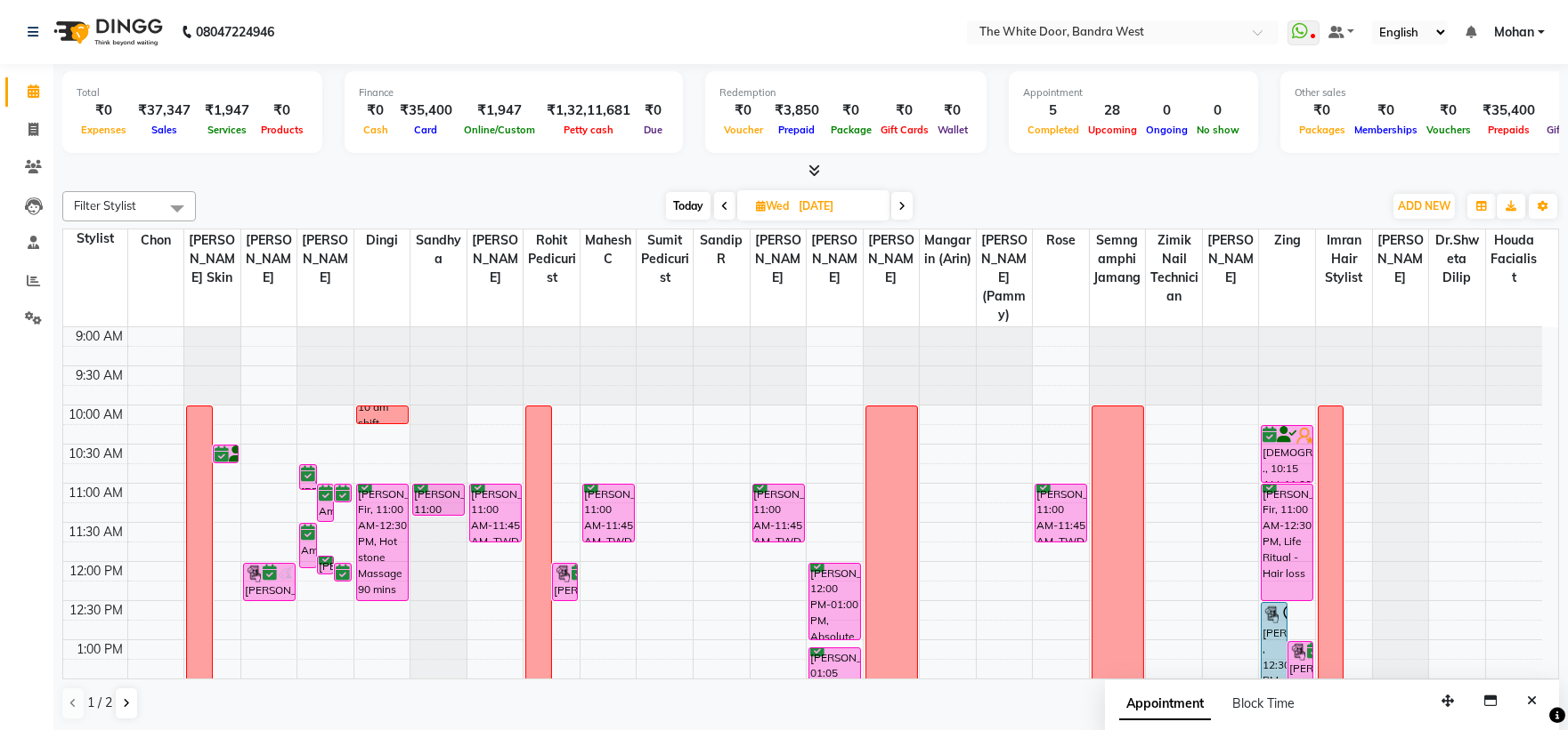
click at [683, 206] on span "Today" at bounding box center [689, 206] width 45 height 28
type input "[DATE]"
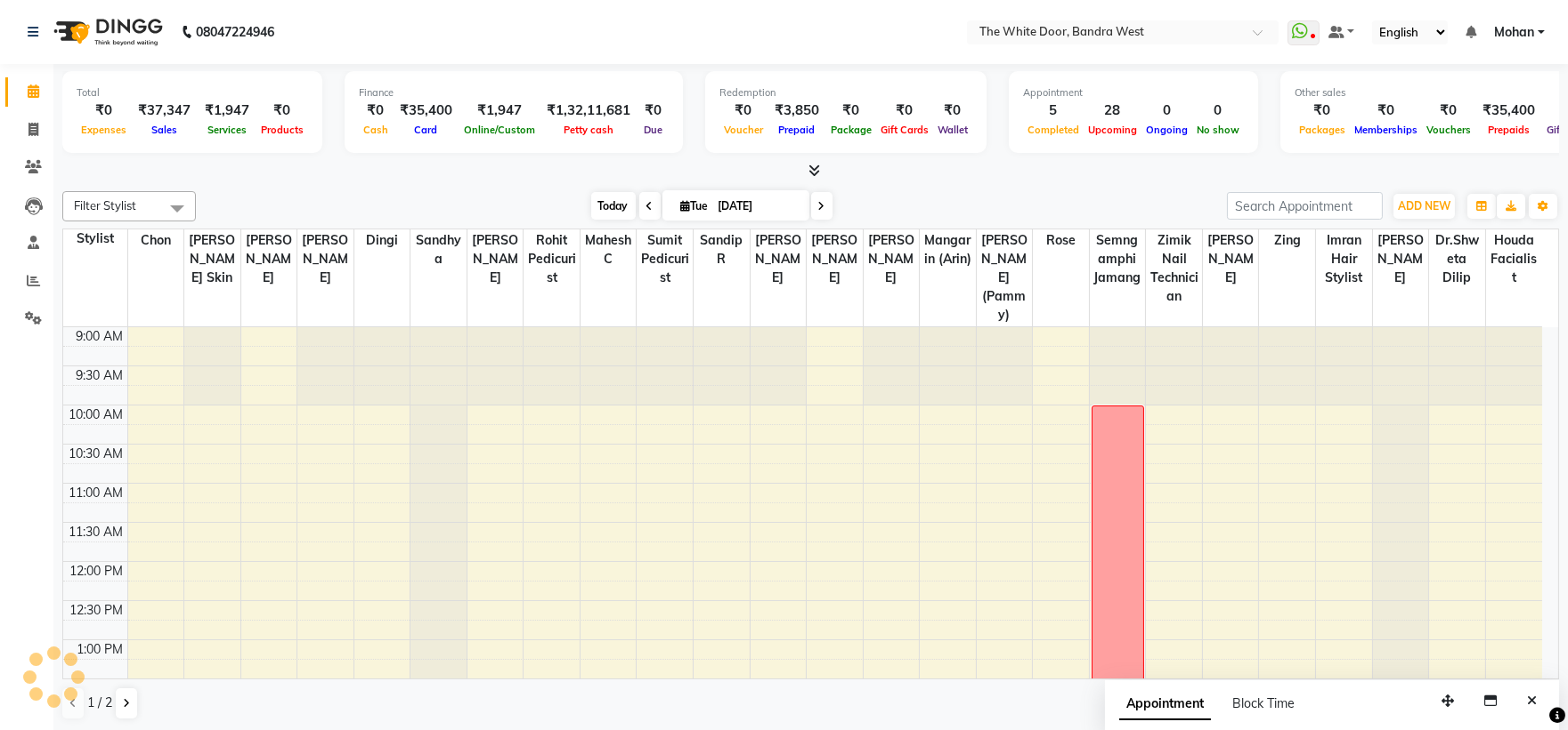
scroll to position [316, 0]
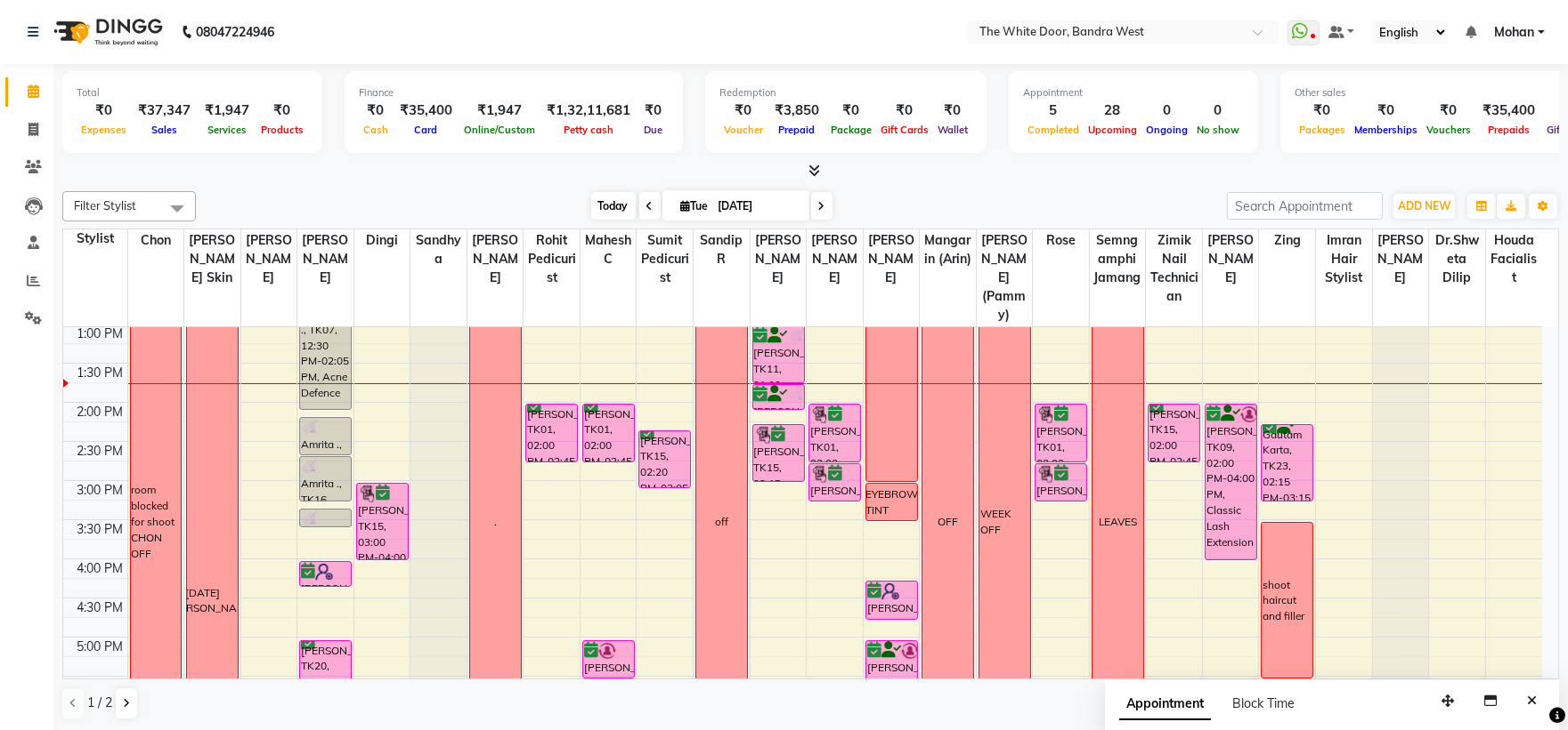
click at [597, 202] on span "Today" at bounding box center [613, 206] width 45 height 28
click at [1440, 206] on span "ADD NEW" at bounding box center [1424, 206] width 52 height 13
click at [1387, 255] on link "Add Invoice" at bounding box center [1383, 262] width 141 height 23
select select "service"
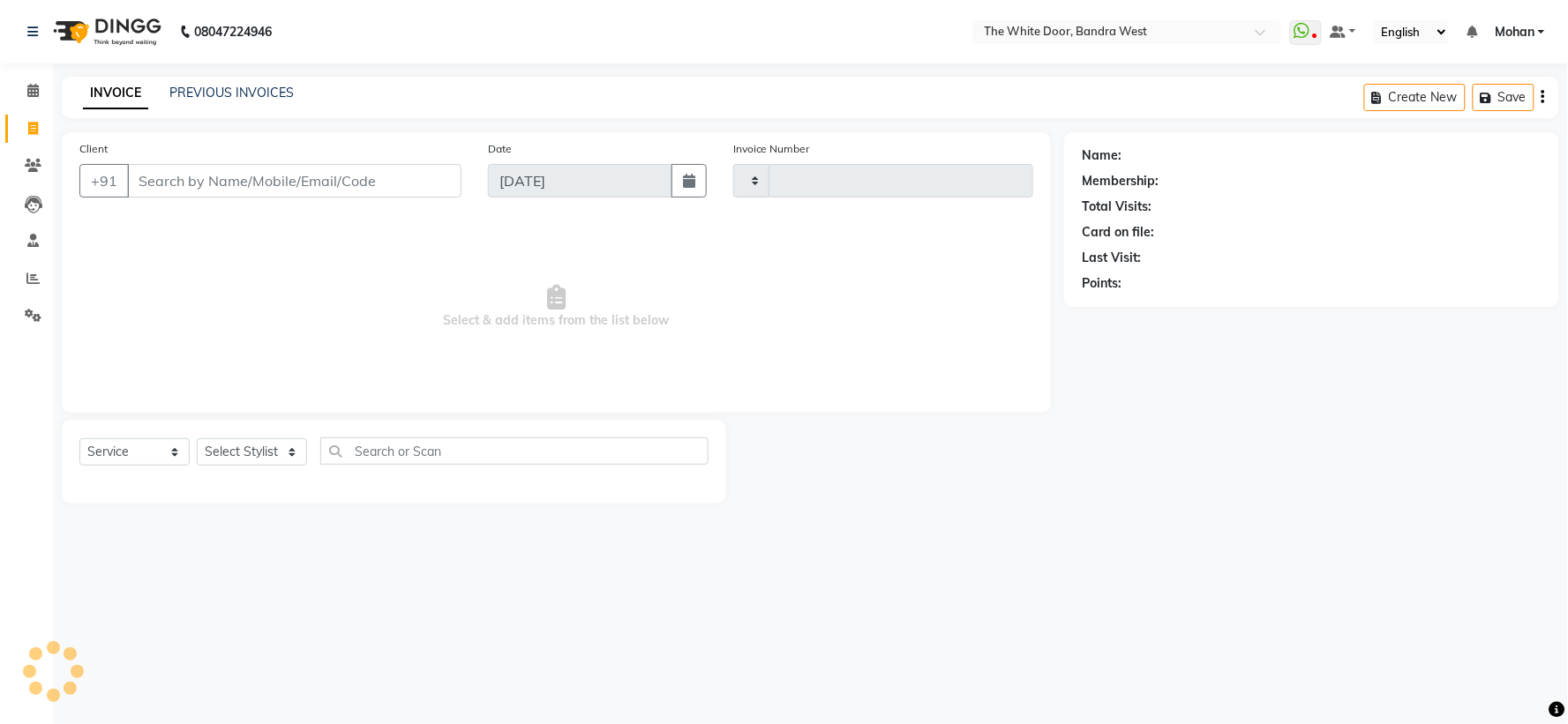
type input "4583"
select select "3980"
click at [360, 177] on input "Client" at bounding box center [294, 181] width 335 height 33
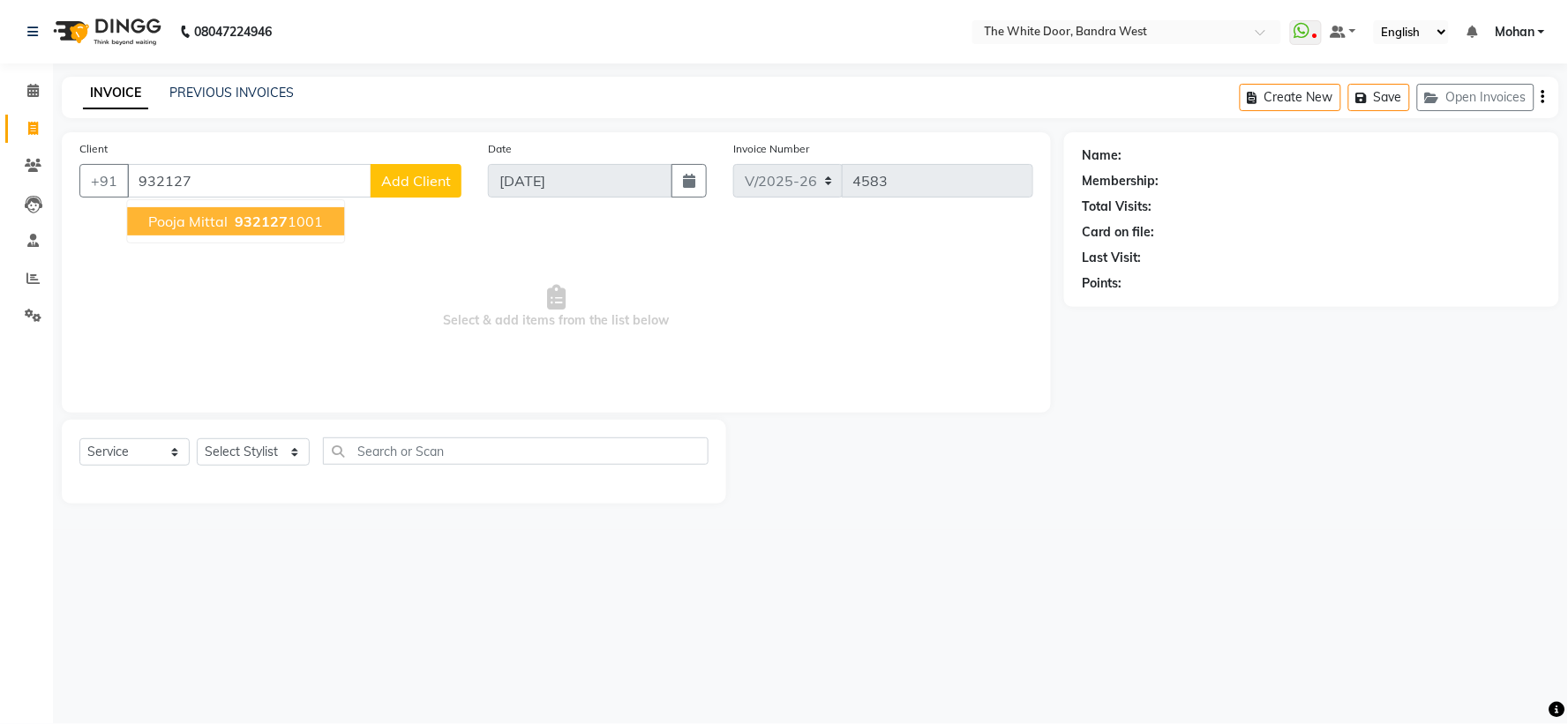
click at [271, 221] on span "932127" at bounding box center [260, 221] width 53 height 18
type input "9321271001"
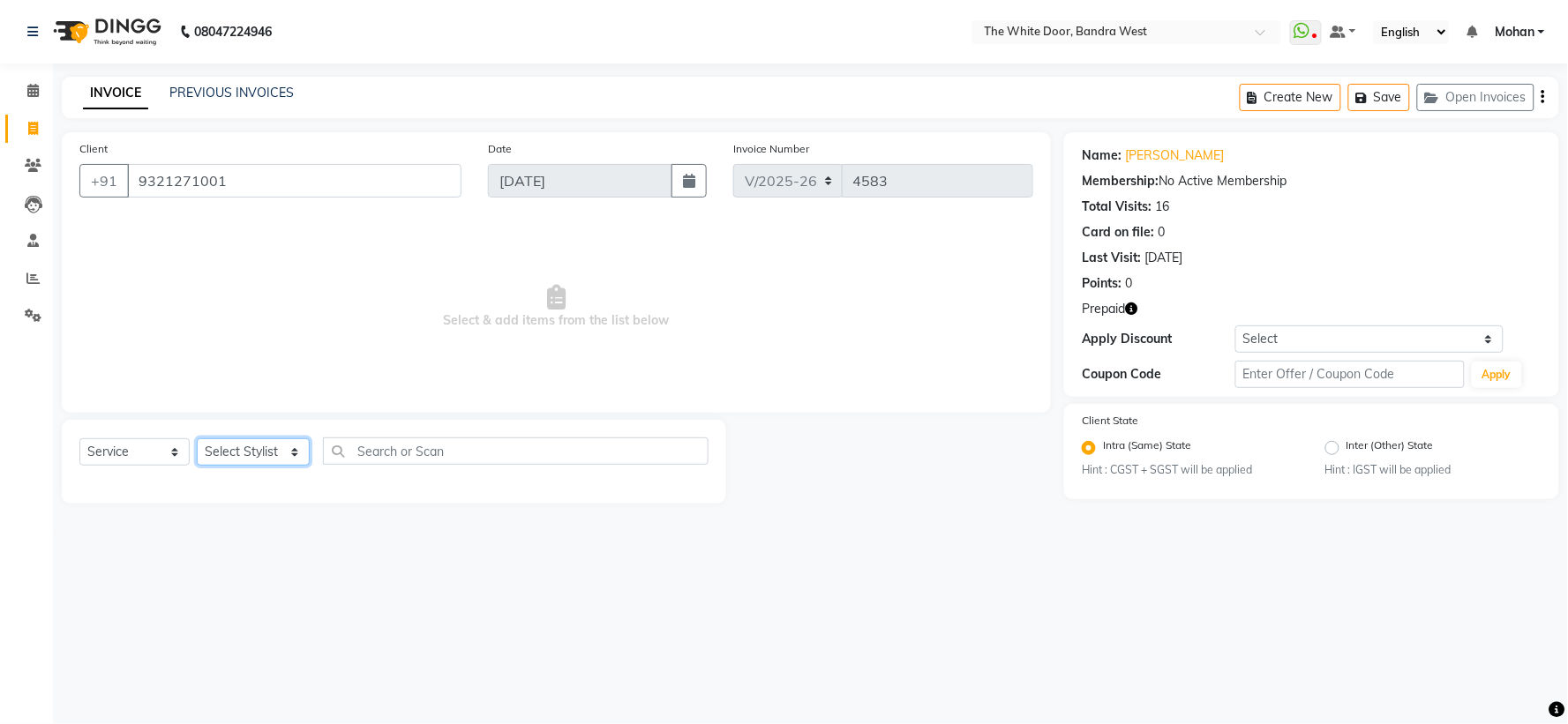
click at [244, 459] on select "Select Stylist [PERSON_NAME] Skin [PERSON_NAME] [PERSON_NAME] Dingi Dr.Shweta […" at bounding box center [253, 453] width 113 height 28
select select "22332"
click at [196, 439] on select "Select Stylist [PERSON_NAME] Skin [PERSON_NAME] [PERSON_NAME] Dingi Dr.Shweta […" at bounding box center [253, 453] width 113 height 28
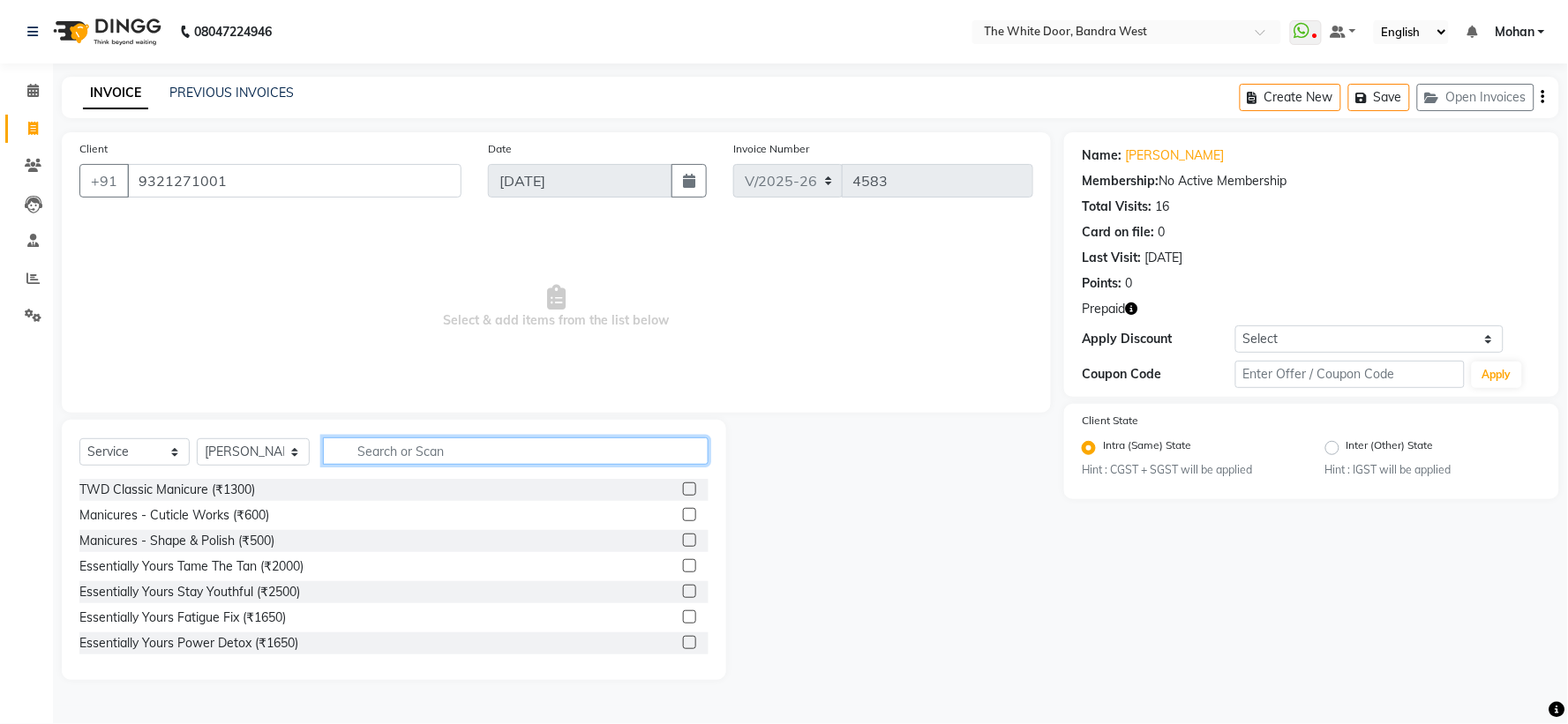
click at [430, 447] on input "text" at bounding box center [515, 452] width 385 height 28
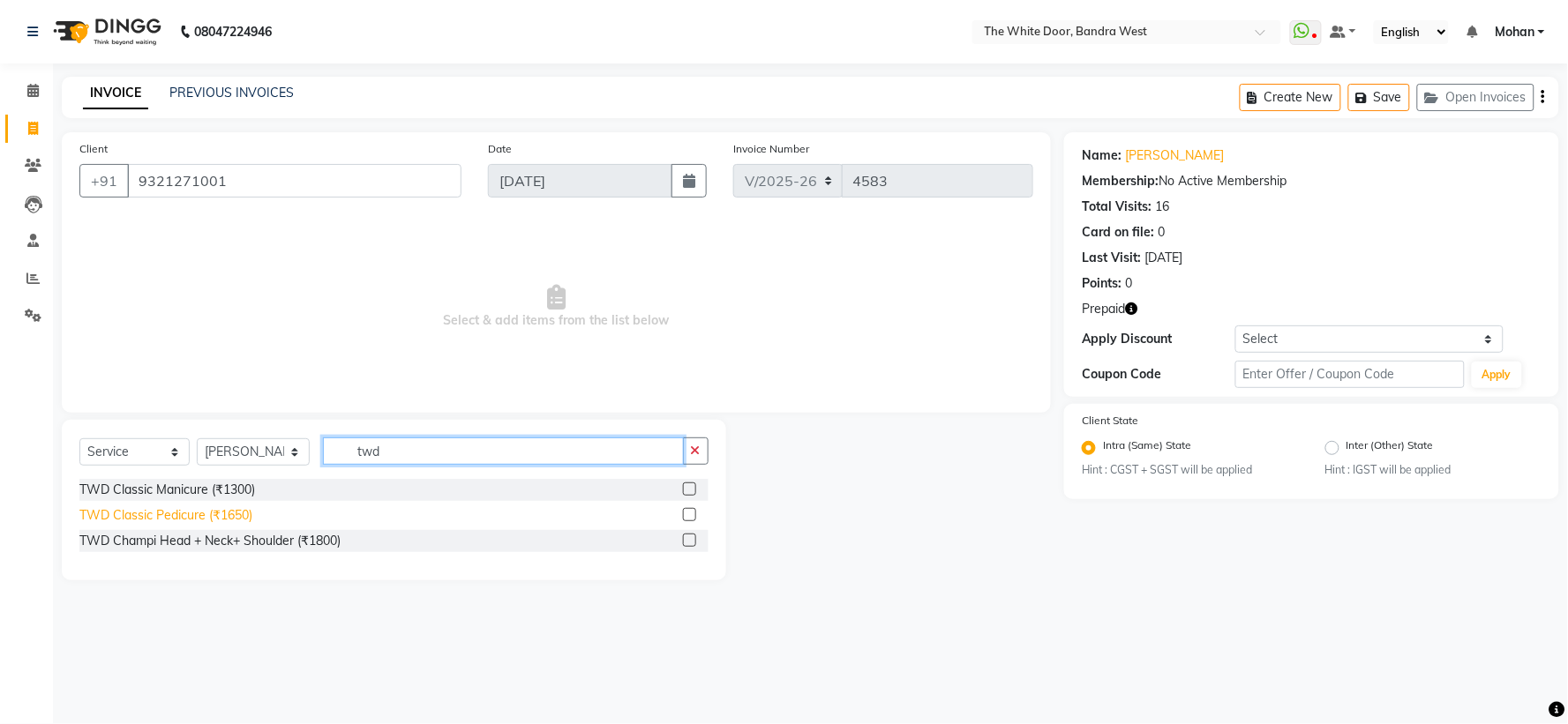
type input "twd"
click at [165, 516] on div "TWD Classic Pedicure (₹1650)" at bounding box center [166, 516] width 173 height 18
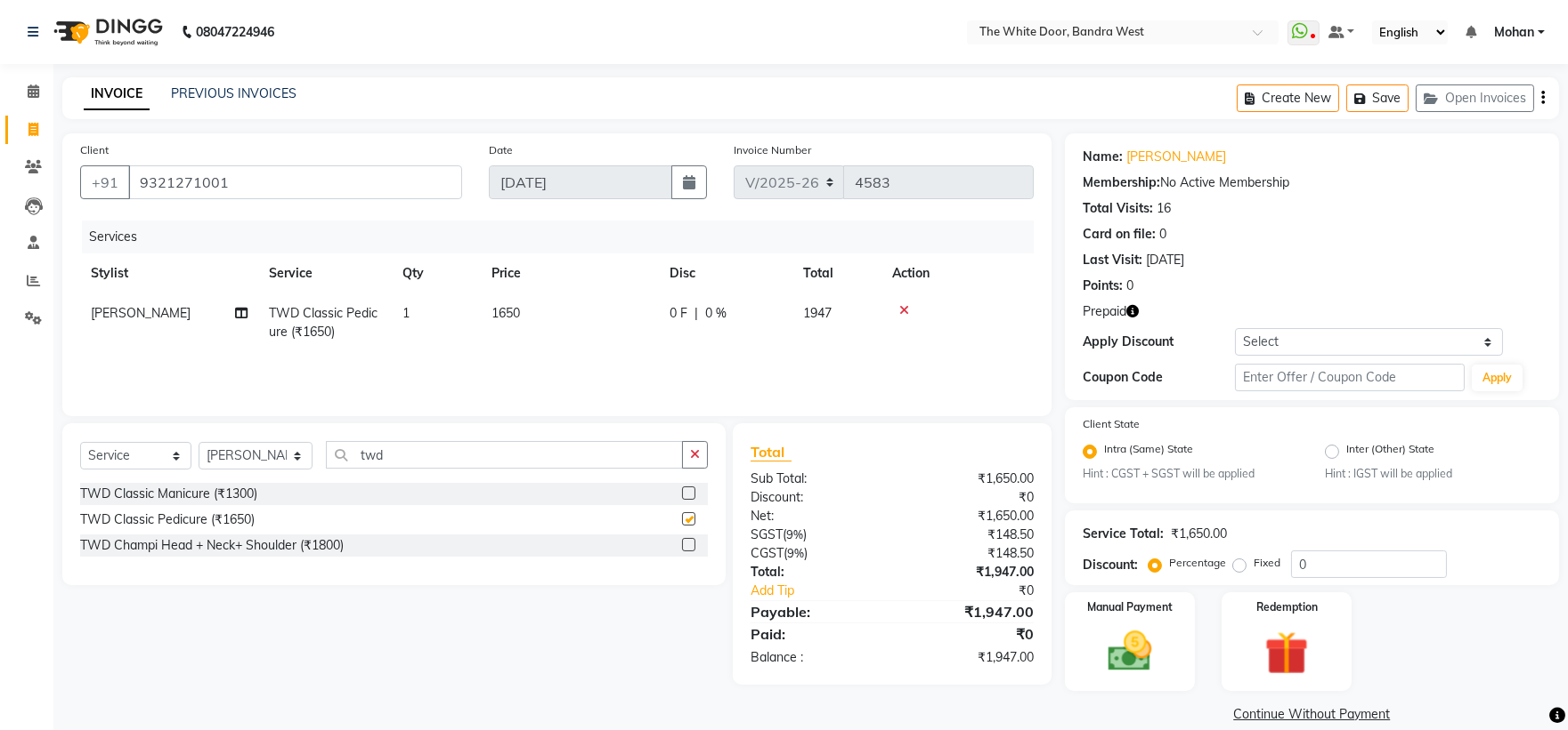
checkbox input "false"
click at [296, 458] on select "Select Stylist [PERSON_NAME] Skin [PERSON_NAME] [PERSON_NAME] Dingi Dr.Shweta […" at bounding box center [255, 457] width 114 height 28
select select "20535"
click at [198, 443] on select "Select Stylist [PERSON_NAME] Skin [PERSON_NAME] [PERSON_NAME] Dingi Dr.Shweta […" at bounding box center [255, 457] width 114 height 28
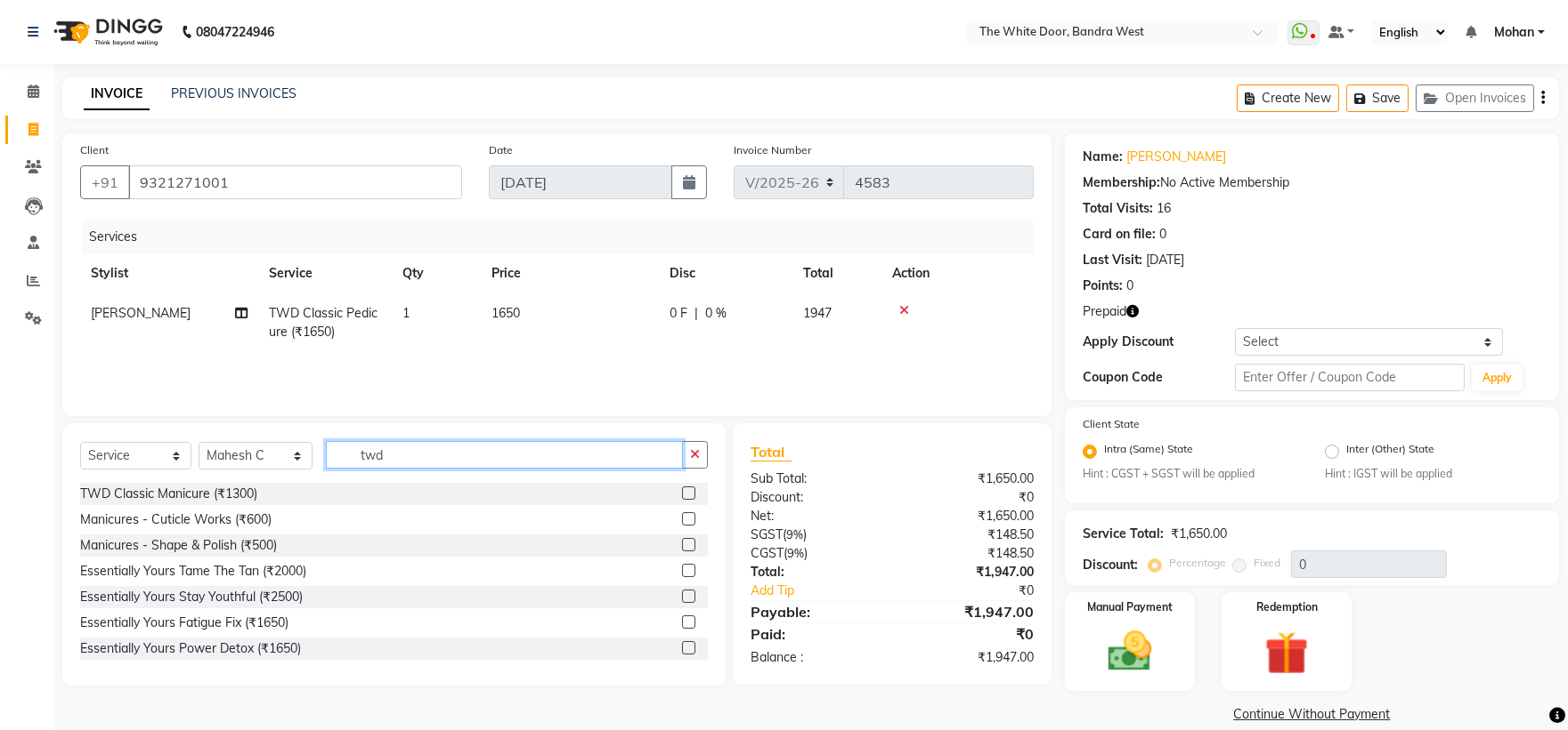
click at [431, 458] on input "twd" at bounding box center [504, 456] width 358 height 28
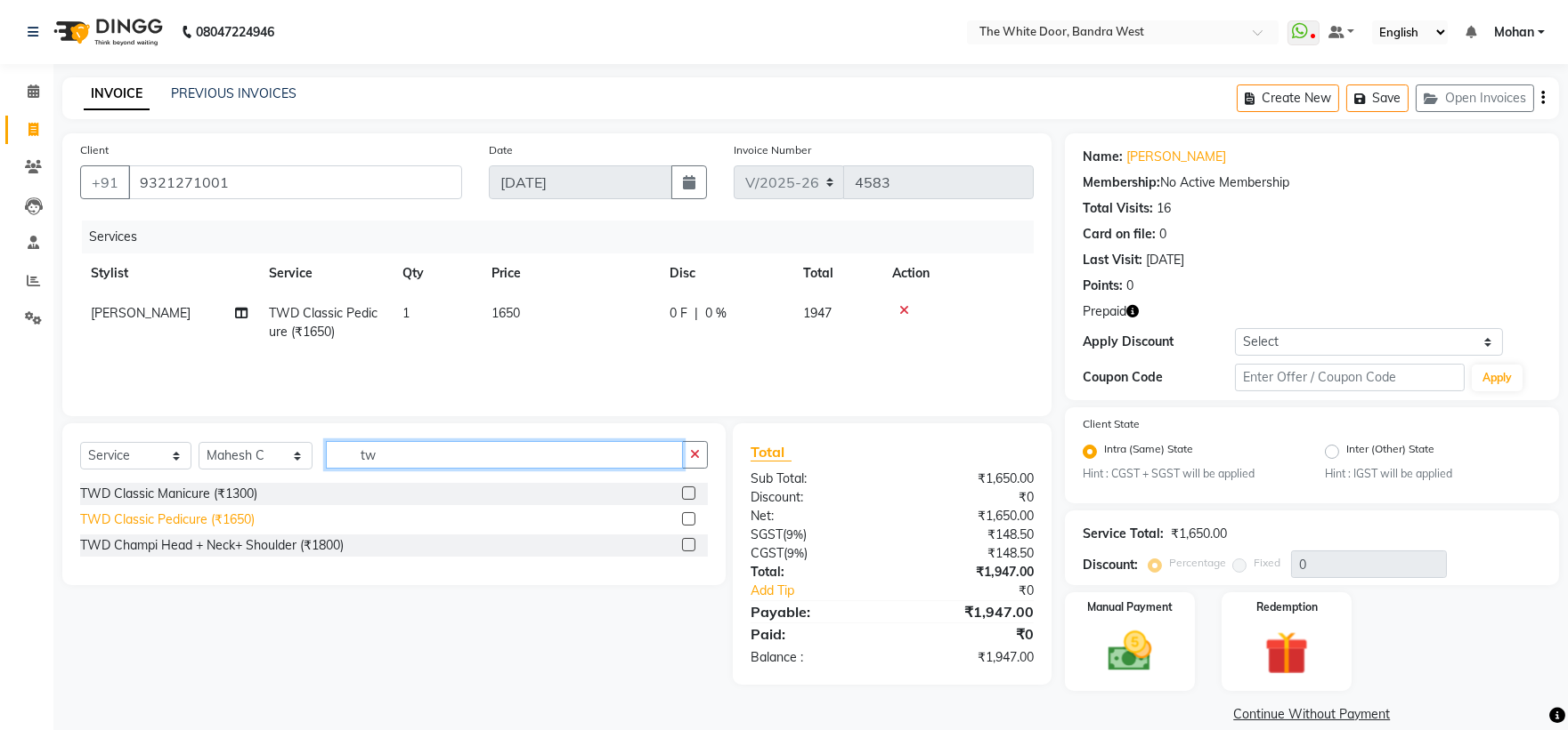
type input "tw"
click at [195, 518] on div "TWD Classic Pedicure (₹1650)" at bounding box center [168, 520] width 175 height 19
checkbox input "false"
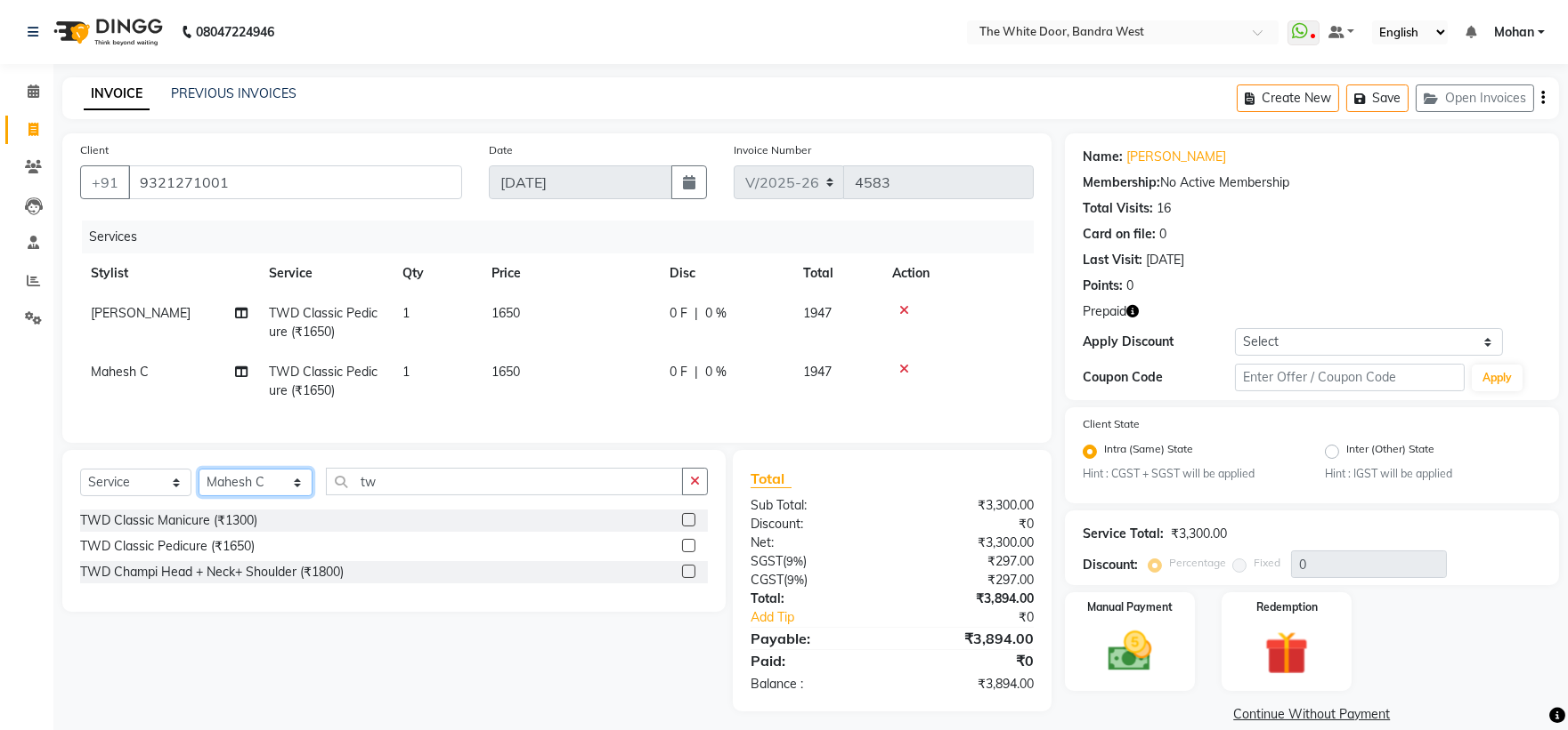
click at [233, 487] on select "Select Stylist [PERSON_NAME] Skin [PERSON_NAME] [PERSON_NAME] Dingi Dr.Shweta […" at bounding box center [255, 483] width 114 height 28
select select "31478"
click at [198, 484] on select "Select Stylist [PERSON_NAME] Skin [PERSON_NAME] [PERSON_NAME] Dingi Dr.Shweta […" at bounding box center [255, 483] width 114 height 28
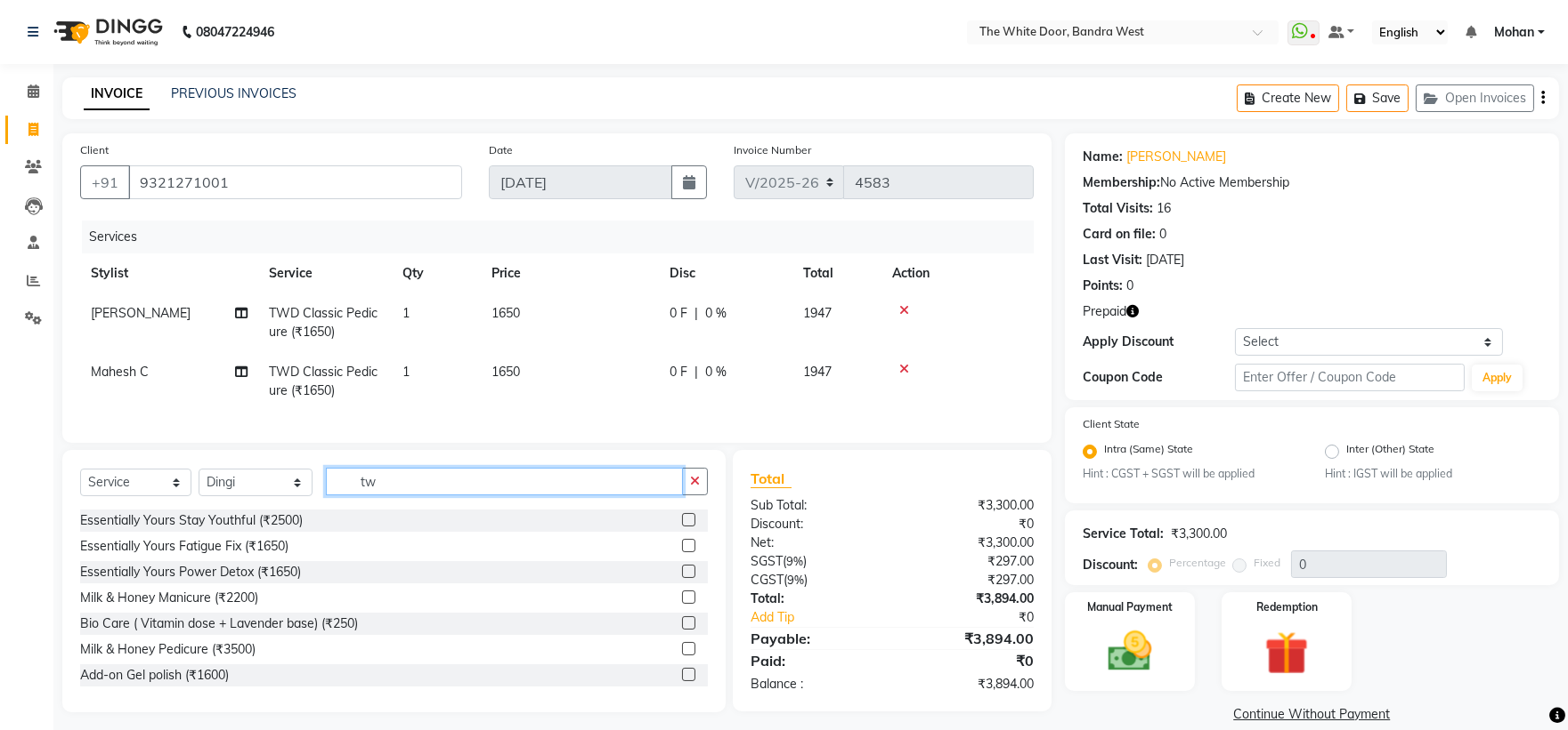
click at [402, 496] on input "tw" at bounding box center [504, 482] width 358 height 28
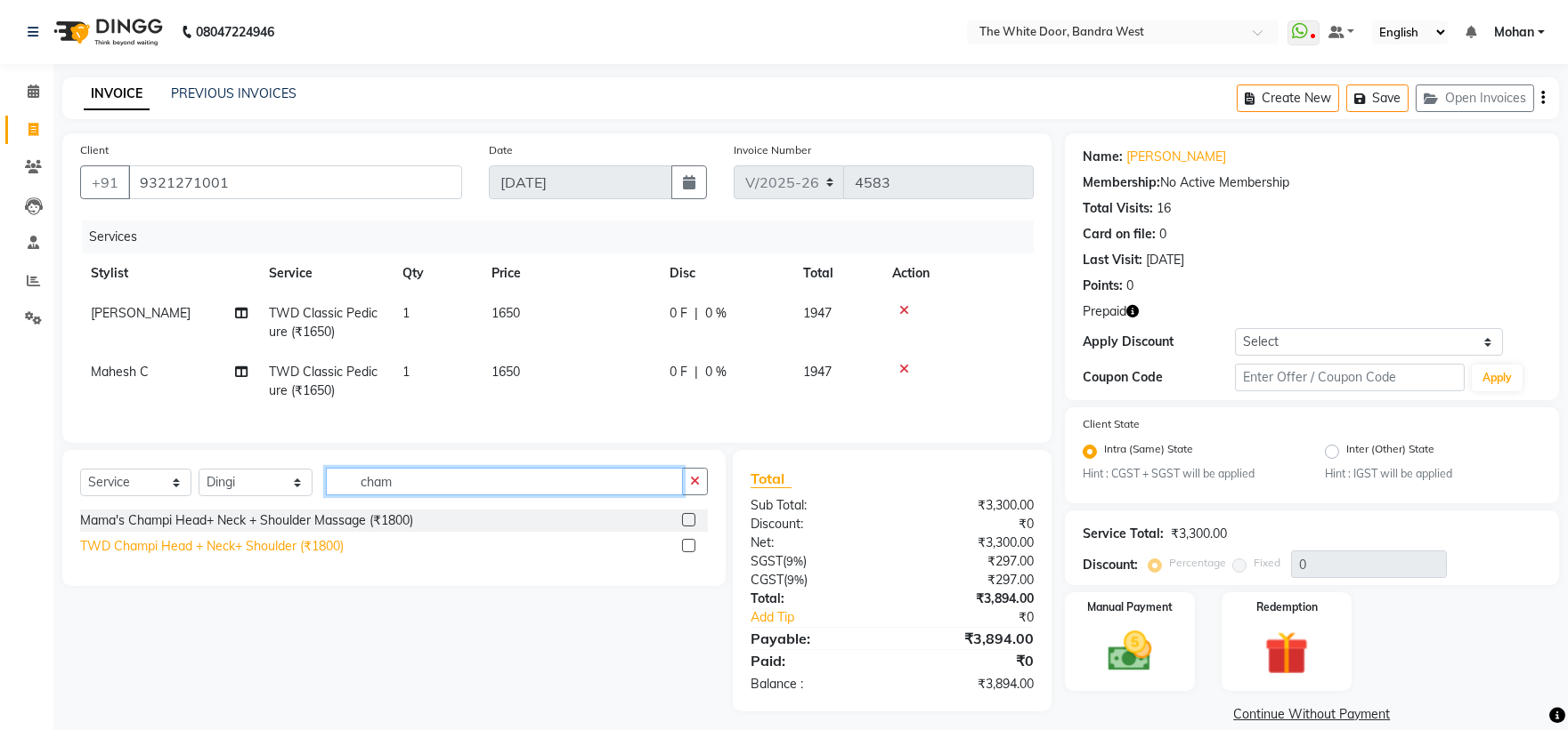
type input "cham"
click at [188, 556] on div "TWD Champi Head + Neck+ Shoulder (₹1800)" at bounding box center [211, 547] width 263 height 19
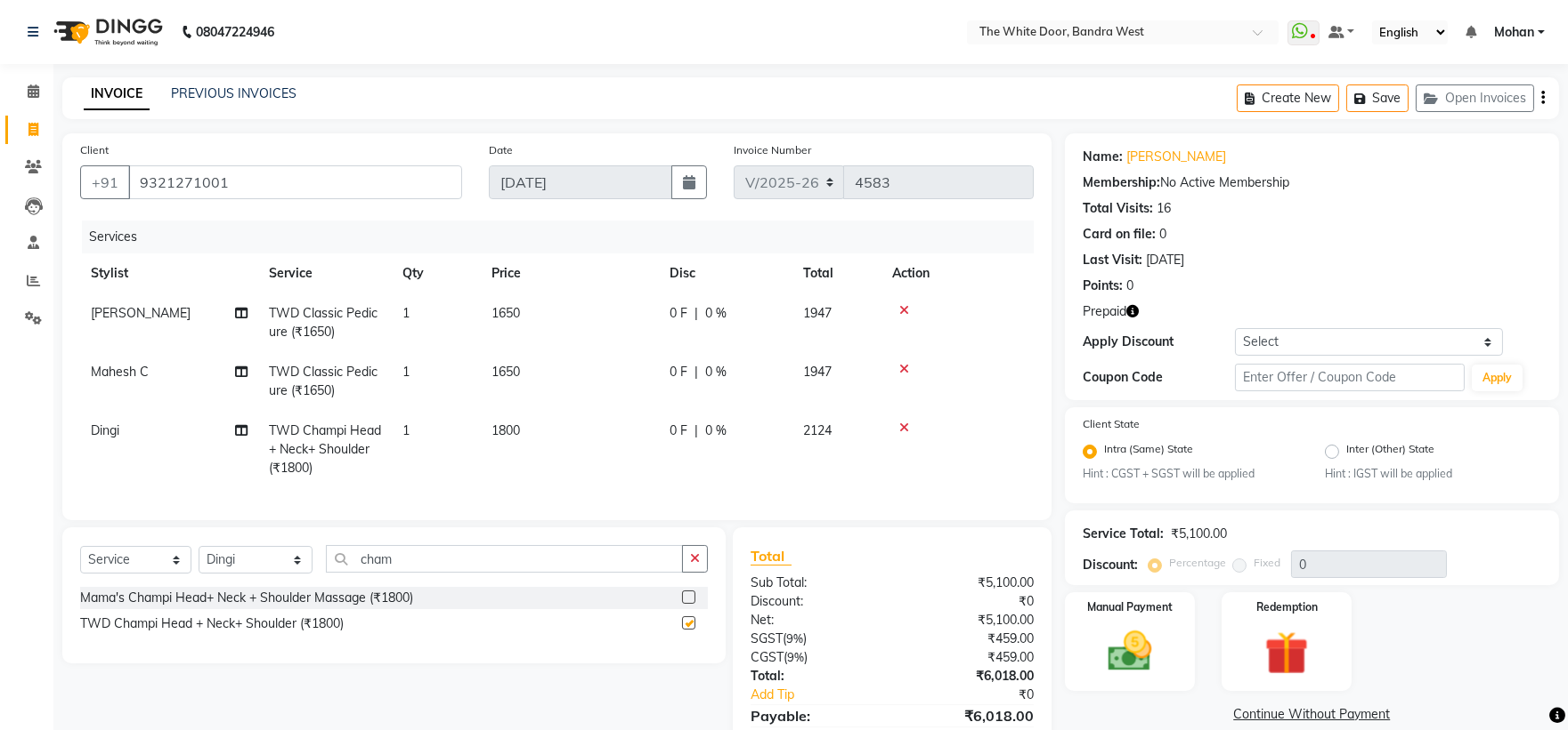
checkbox input "false"
click at [236, 574] on select "Select Stylist [PERSON_NAME] Skin [PERSON_NAME] [PERSON_NAME] Dingi Dr.Shweta […" at bounding box center [255, 560] width 114 height 28
select select "50532"
click at [198, 562] on select "Select Stylist [PERSON_NAME] Skin [PERSON_NAME] [PERSON_NAME] Dingi Dr.Shweta […" at bounding box center [255, 560] width 114 height 28
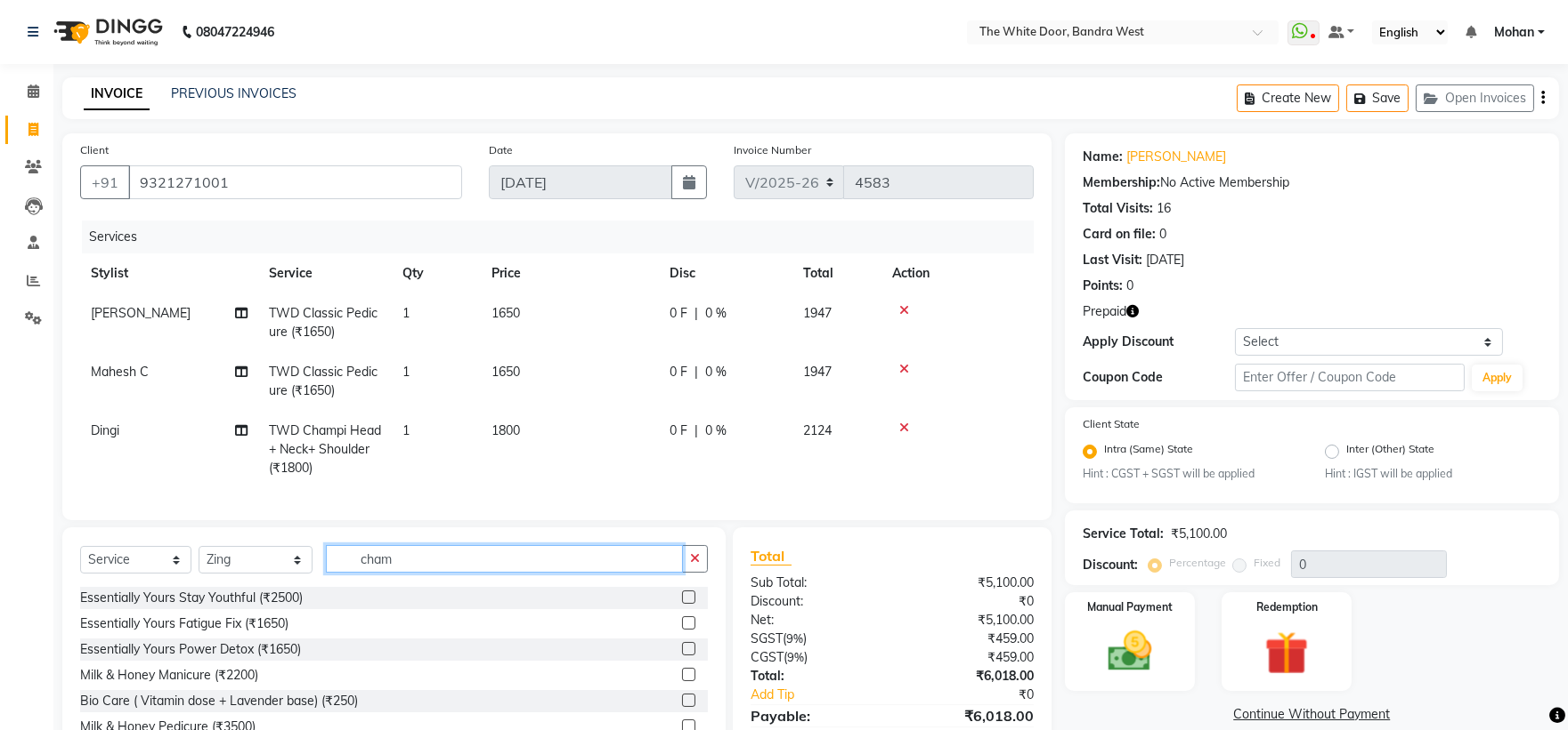
click at [387, 573] on input "cham" at bounding box center [504, 559] width 358 height 28
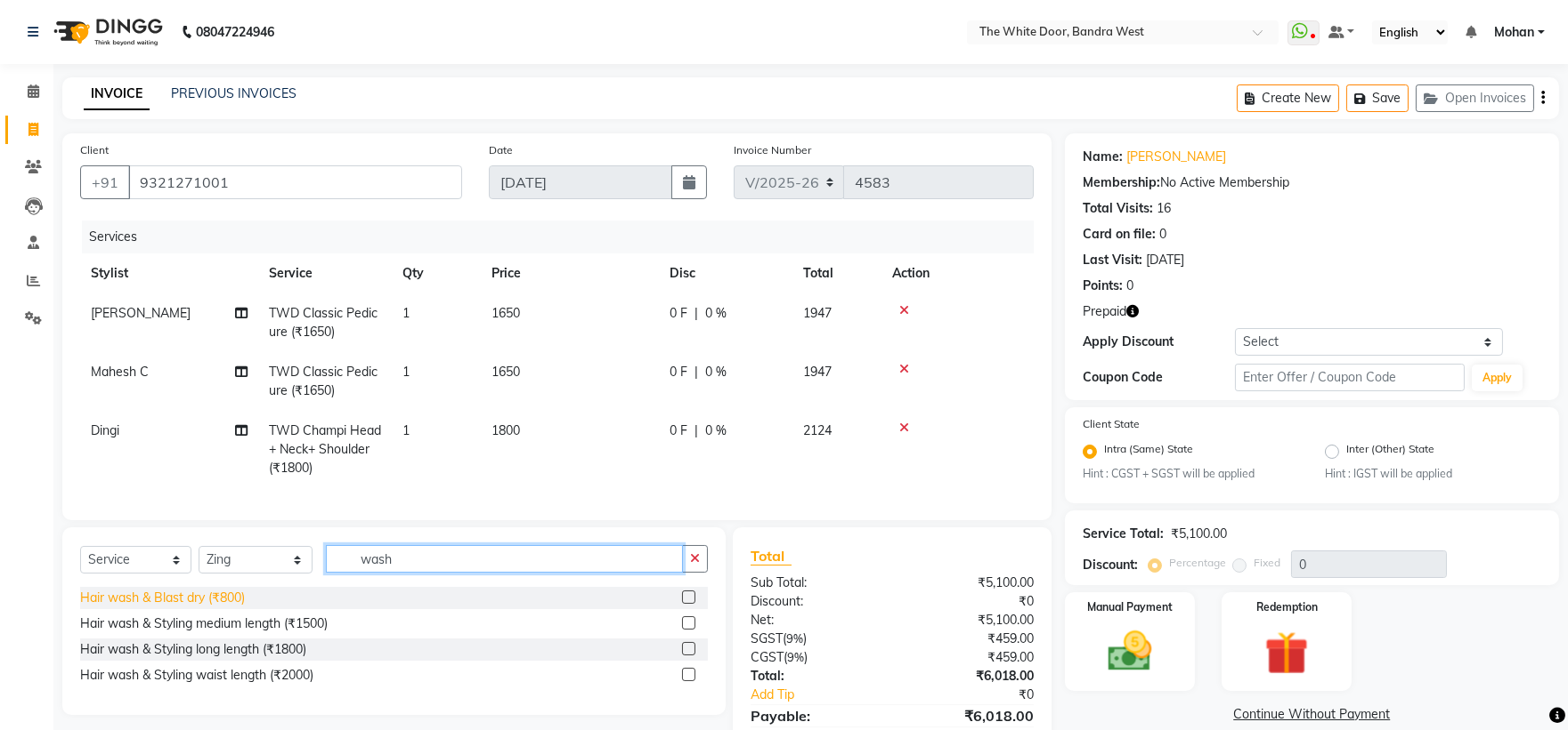
type input "wash"
click at [230, 607] on div "Hair wash & Blast dry (₹800)" at bounding box center [162, 598] width 165 height 19
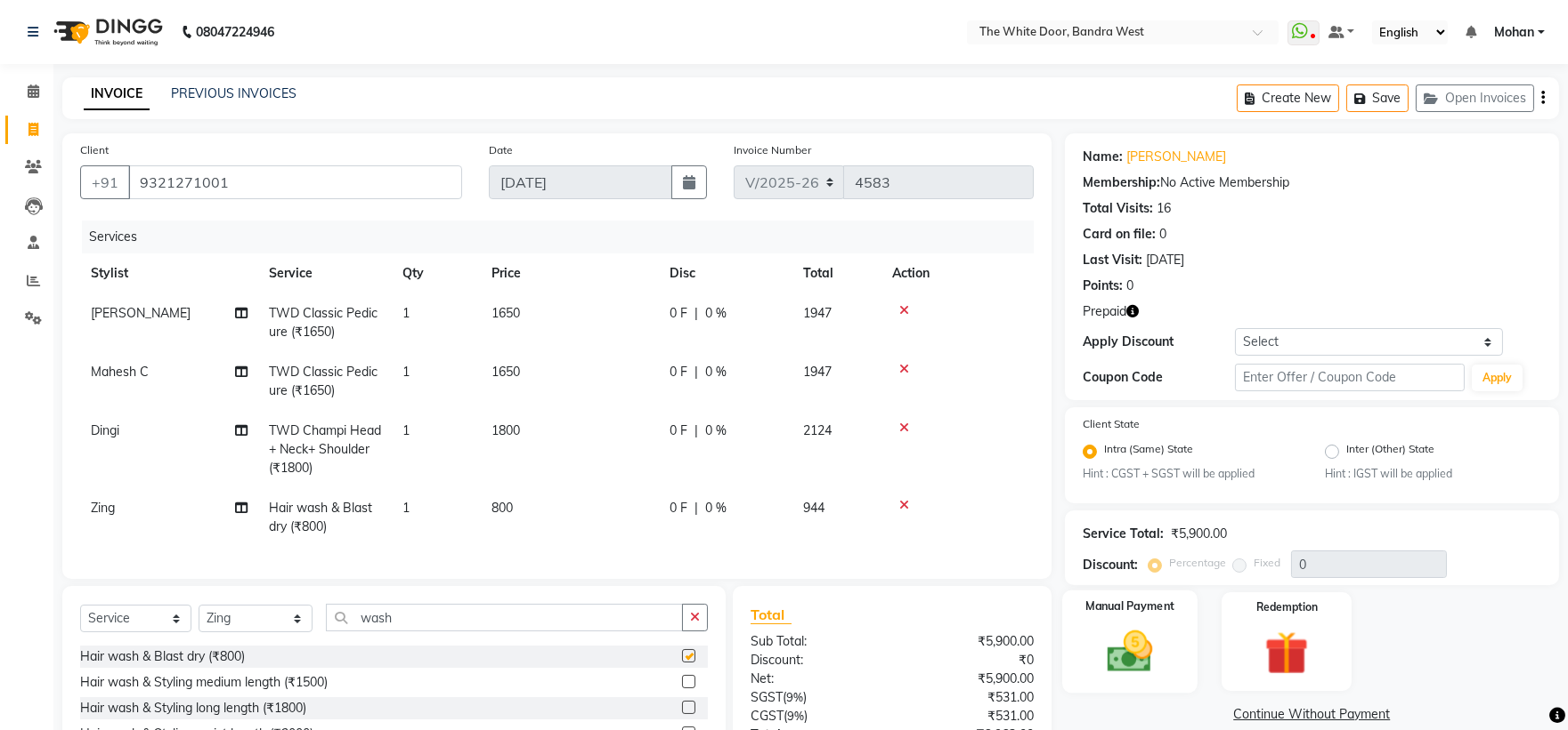
checkbox input "false"
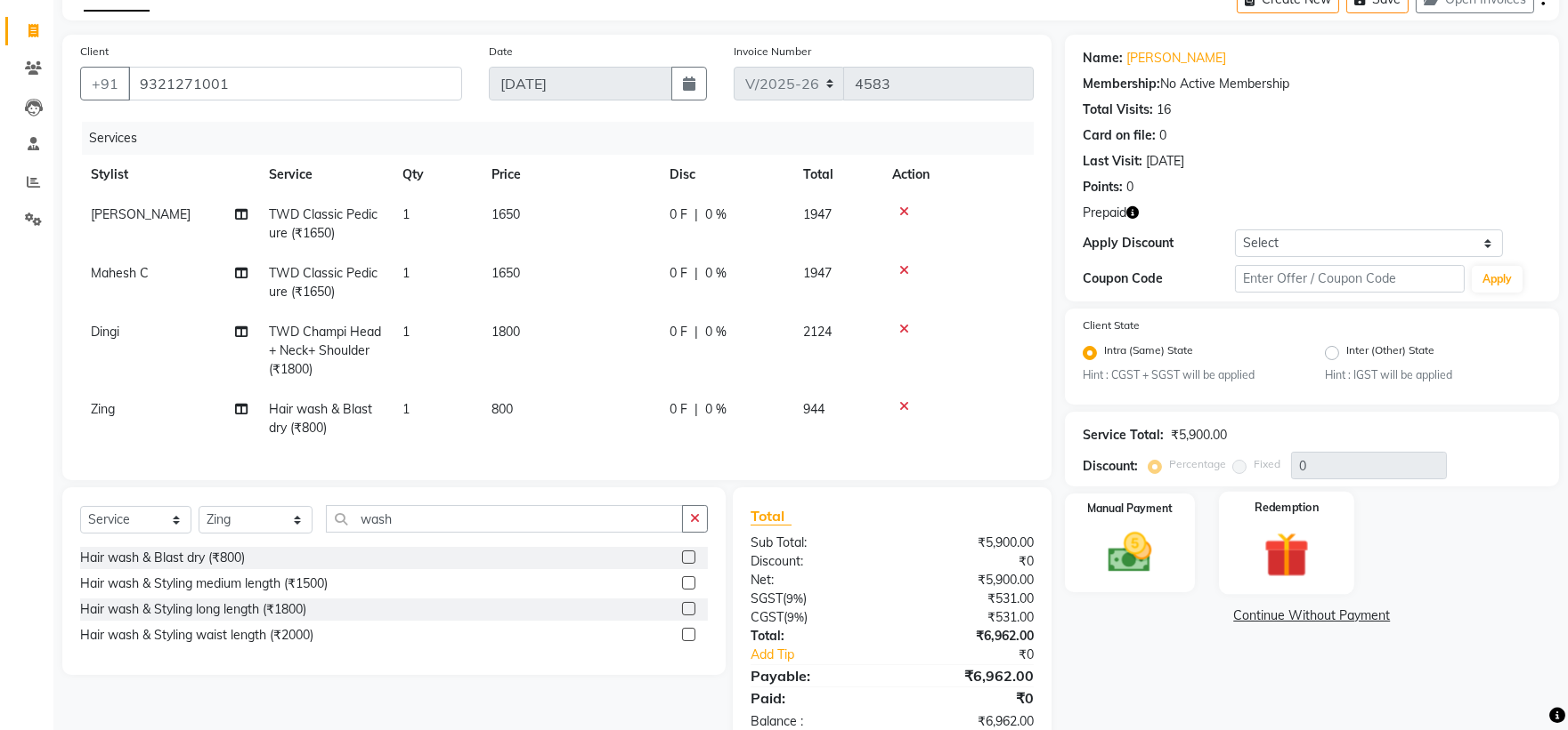
click at [1294, 571] on img at bounding box center [1286, 555] width 74 height 56
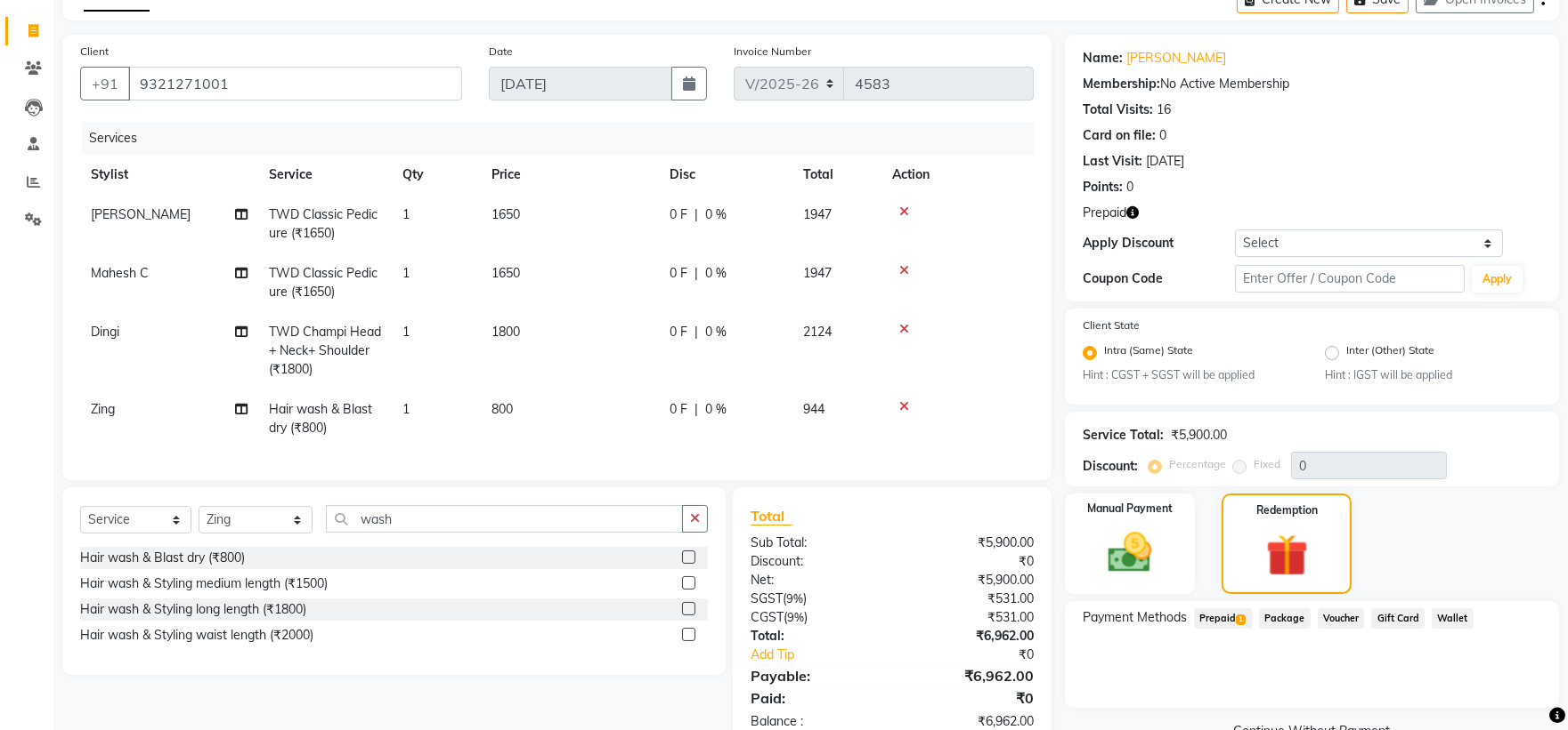
click at [1224, 615] on span "Prepaid 1" at bounding box center [1223, 618] width 58 height 20
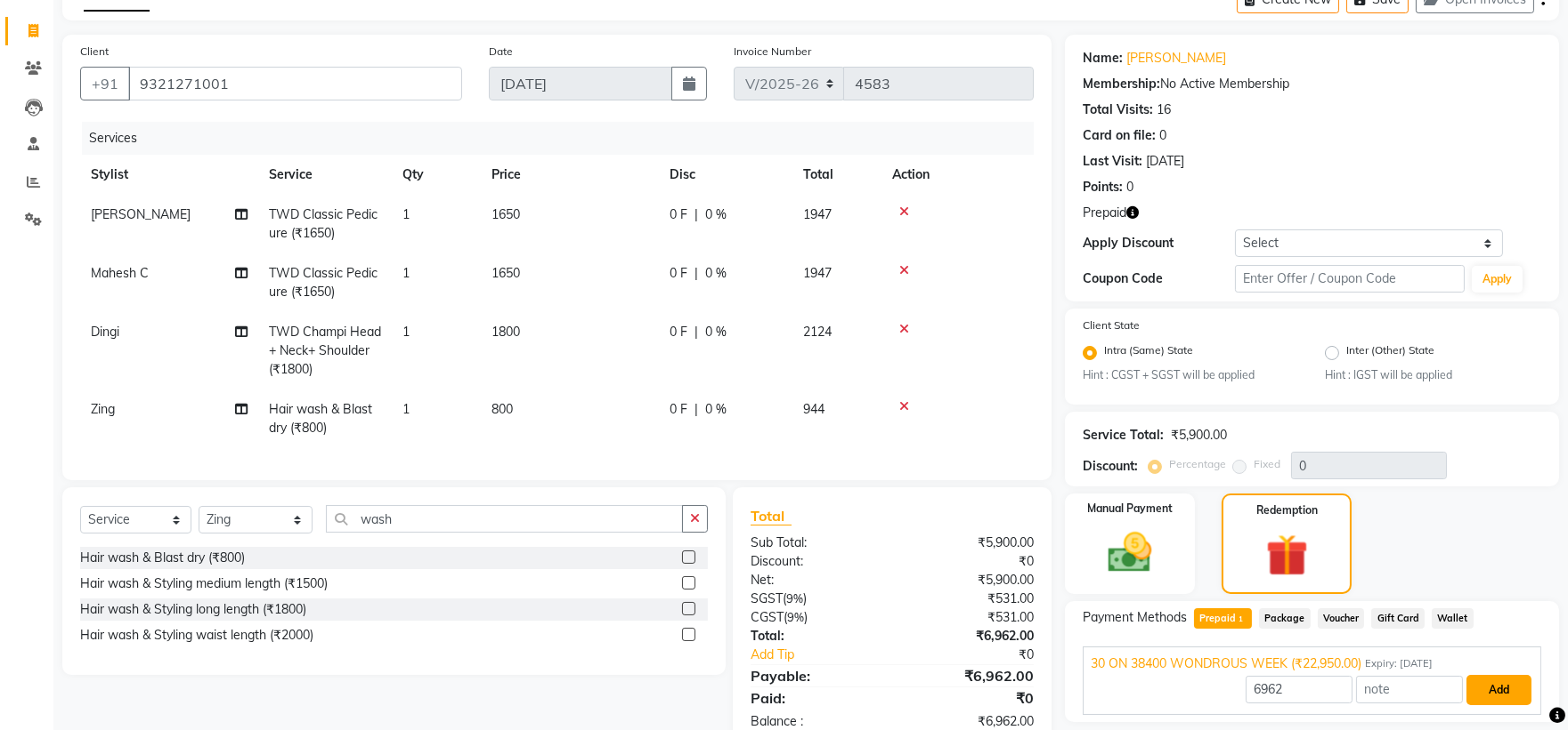
click at [1494, 675] on button "Add" at bounding box center [1499, 690] width 65 height 31
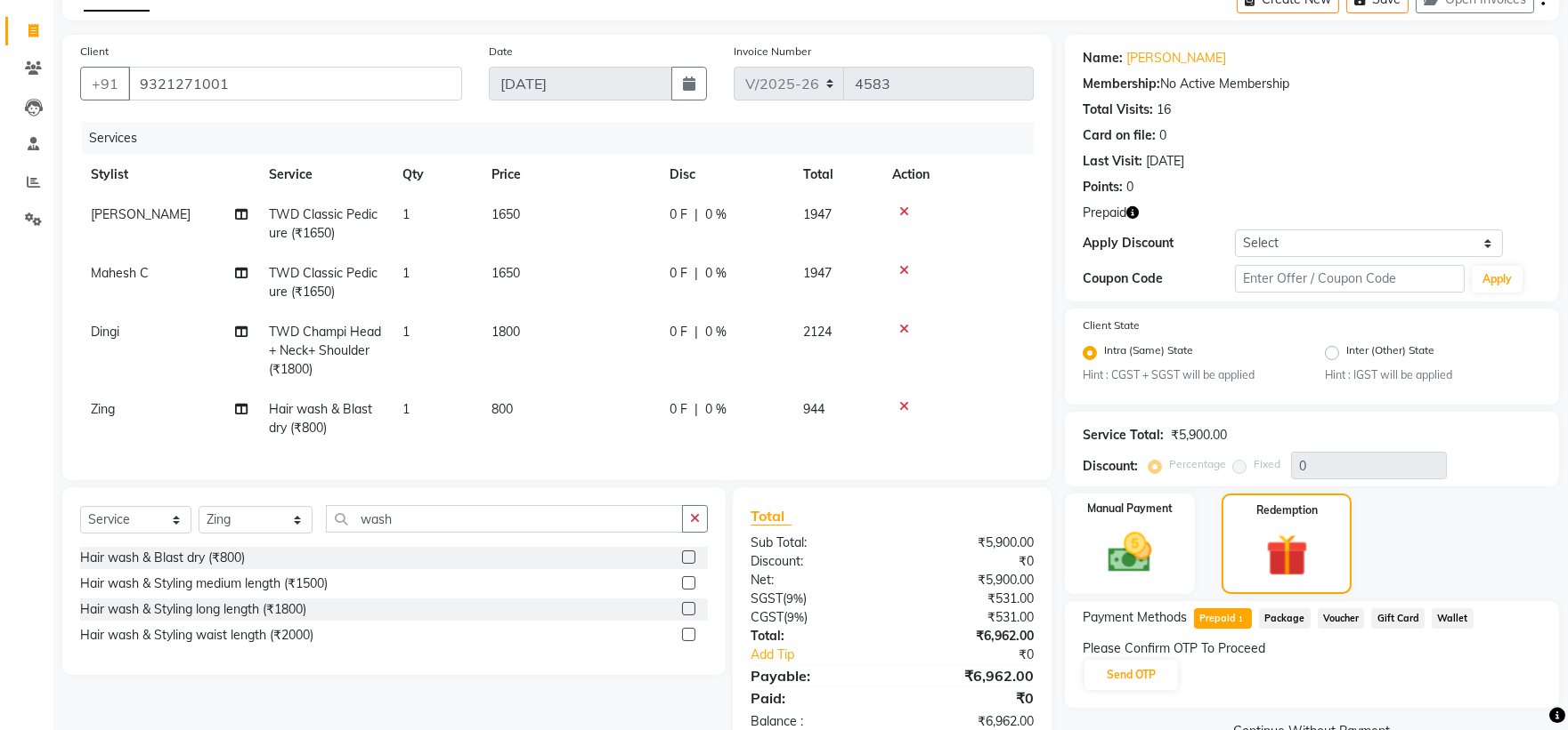
scroll to position [158, 0]
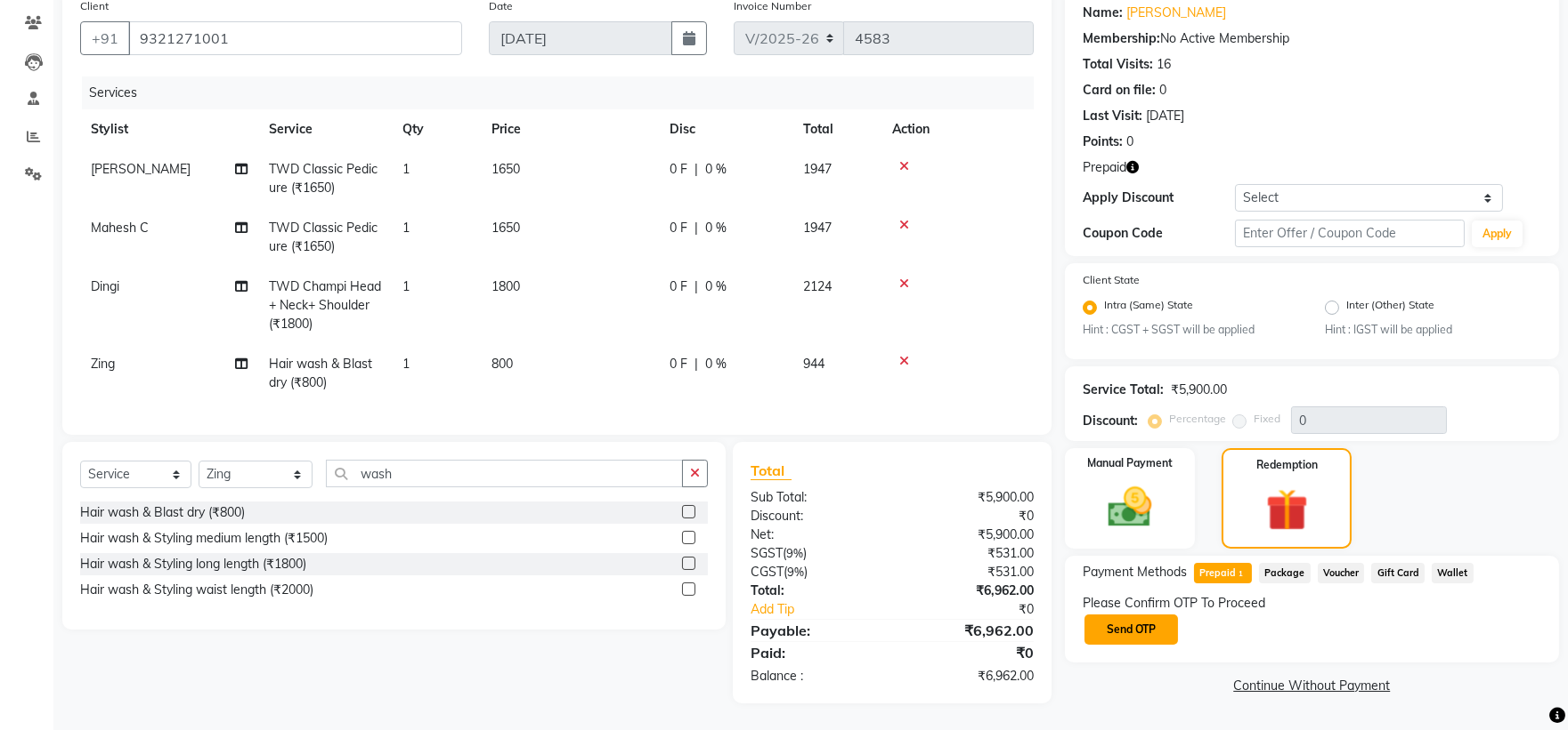
click at [1133, 619] on button "Send OTP" at bounding box center [1131, 630] width 93 height 31
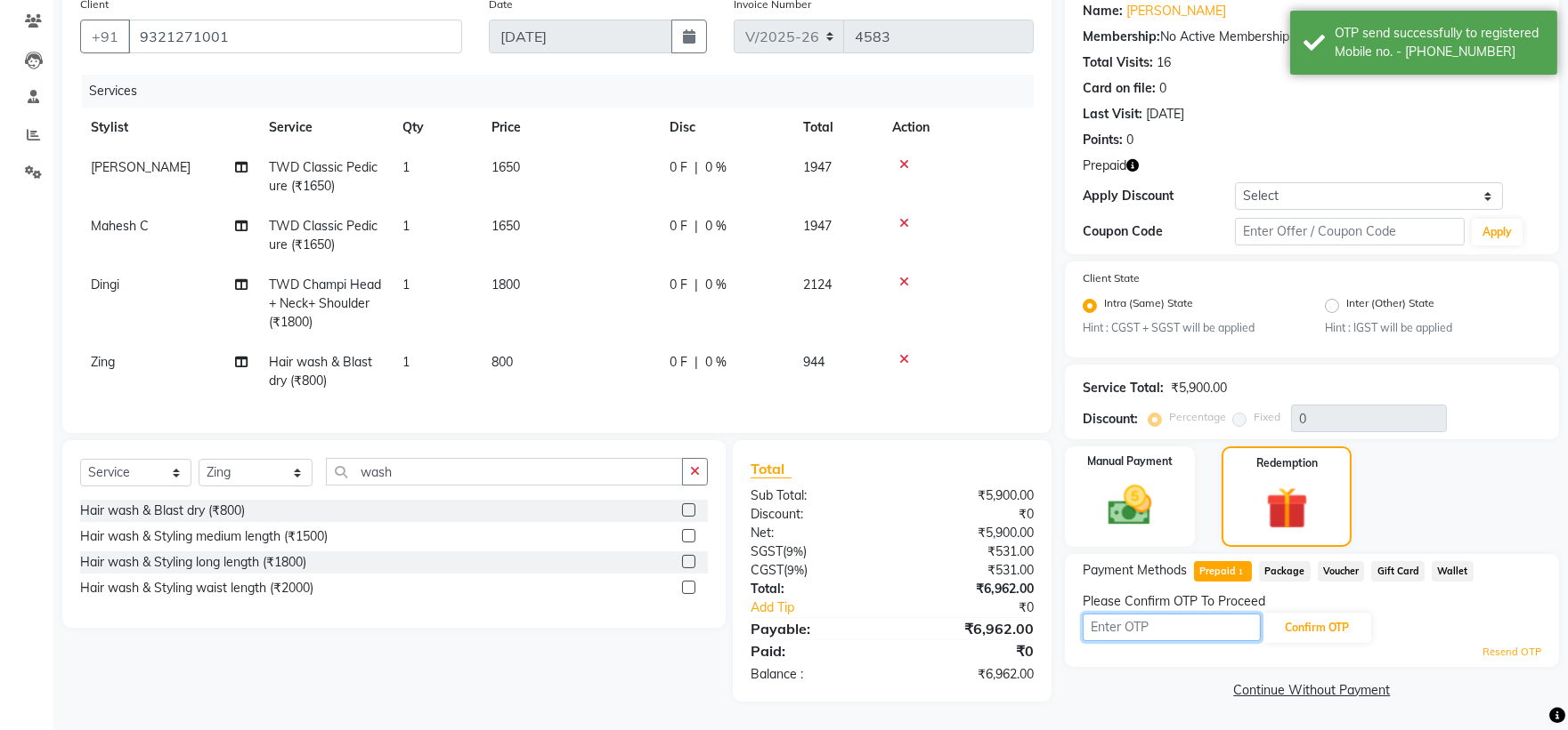
click at [1151, 614] on input "text" at bounding box center [1171, 628] width 178 height 28
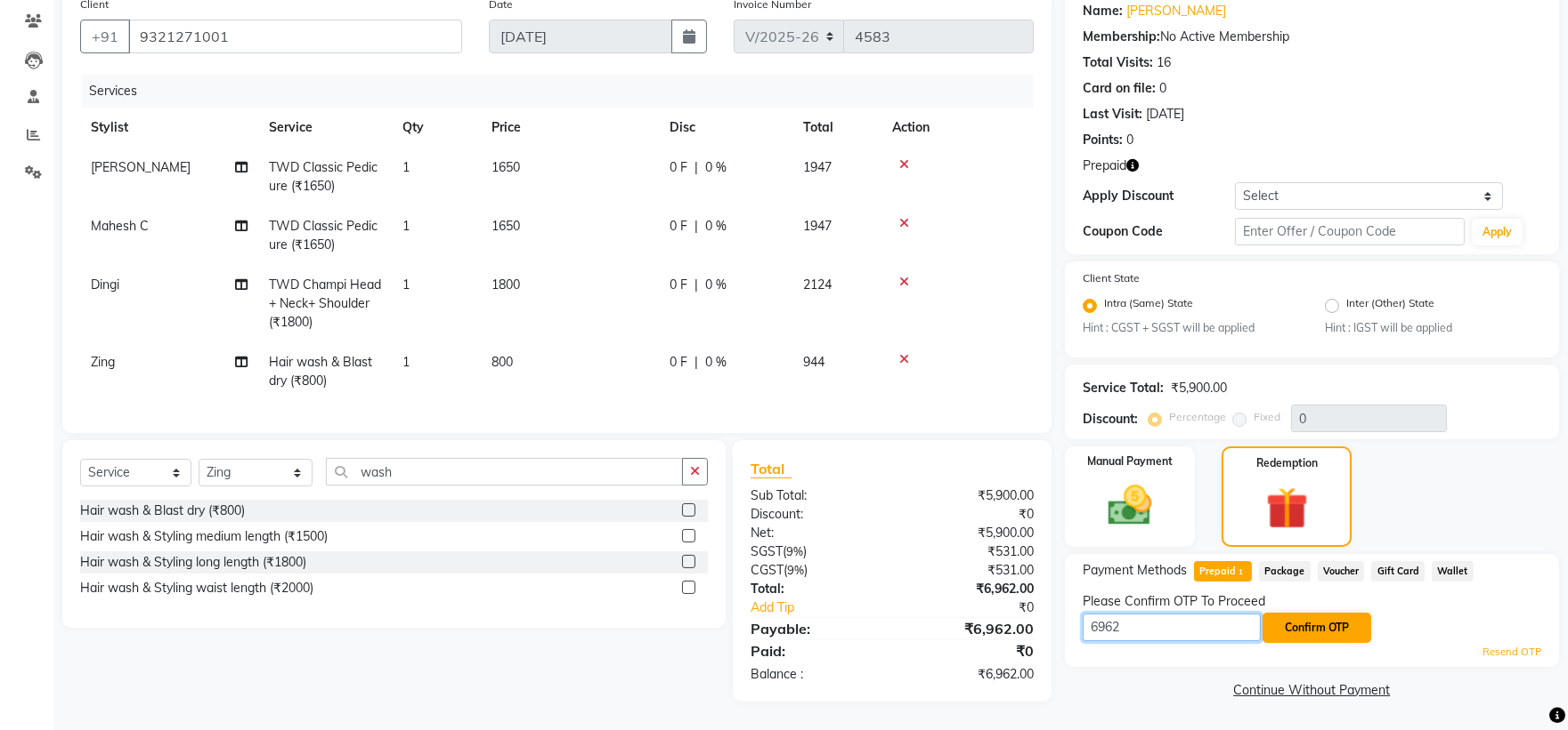
type input "6962"
click at [1285, 613] on button "Confirm OTP" at bounding box center [1317, 628] width 109 height 31
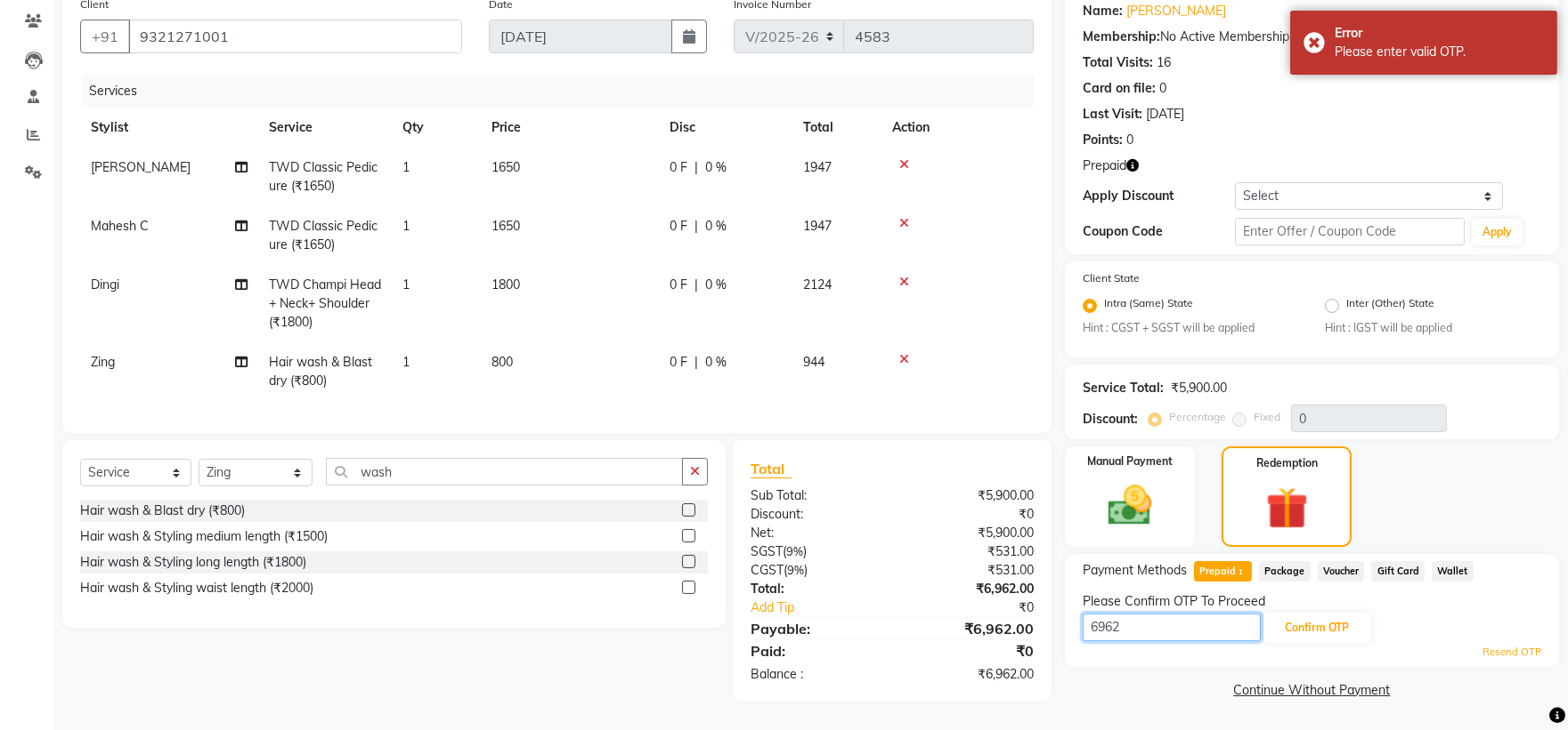
click at [1146, 615] on input "6962" at bounding box center [1171, 628] width 178 height 28
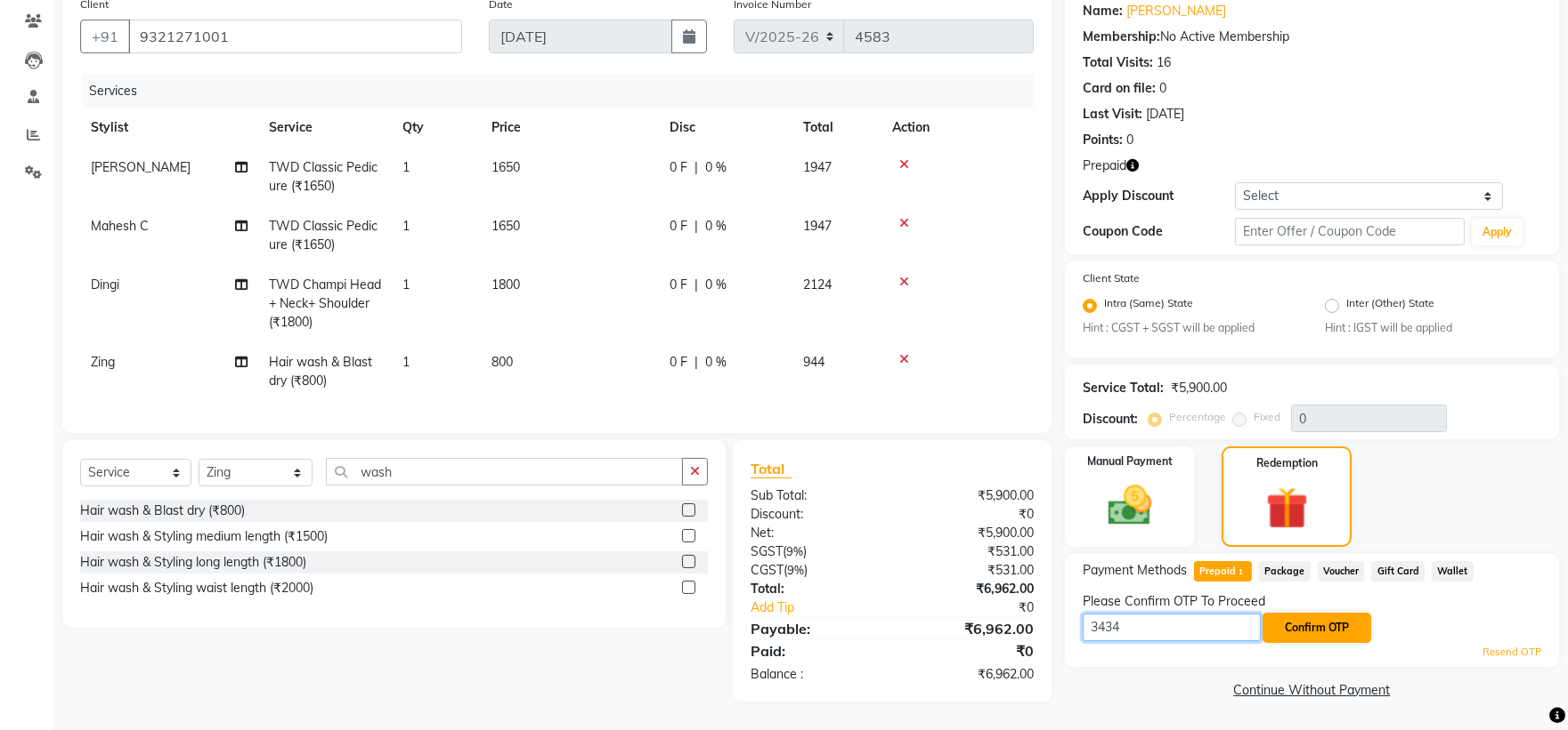
type input "3434"
click at [1280, 613] on button "Confirm OTP" at bounding box center [1317, 628] width 109 height 31
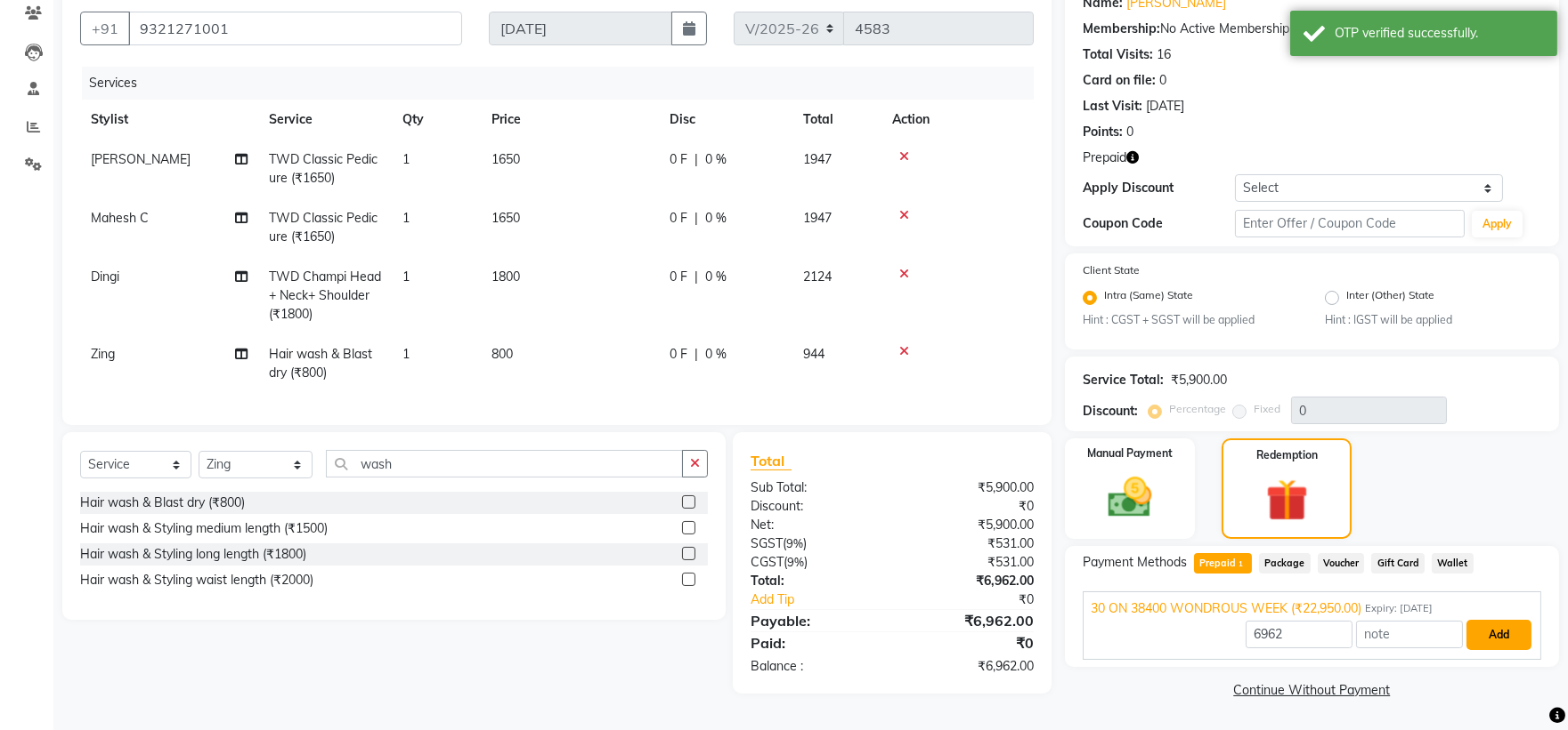
click at [1513, 633] on button "Add" at bounding box center [1499, 635] width 65 height 31
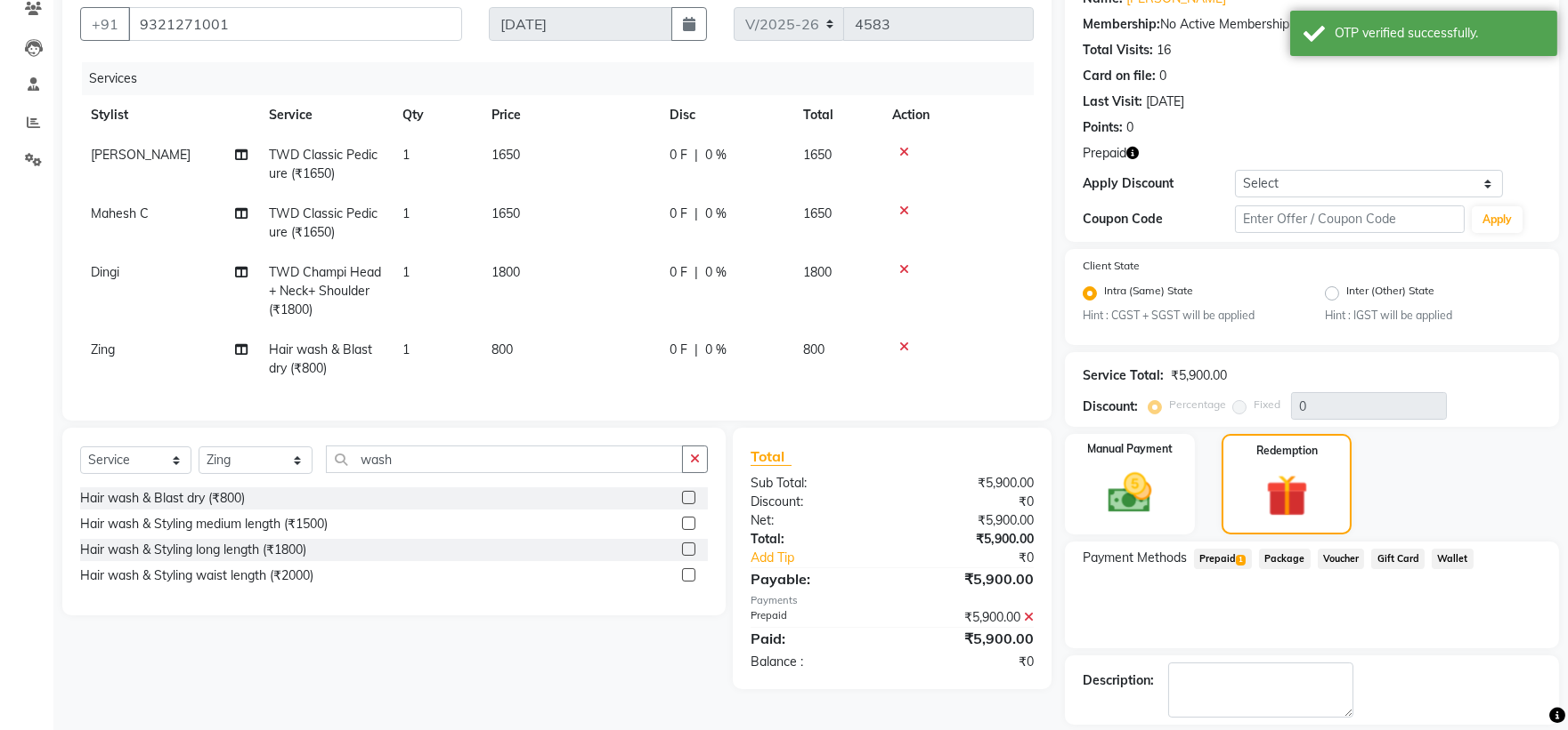
scroll to position [240, 0]
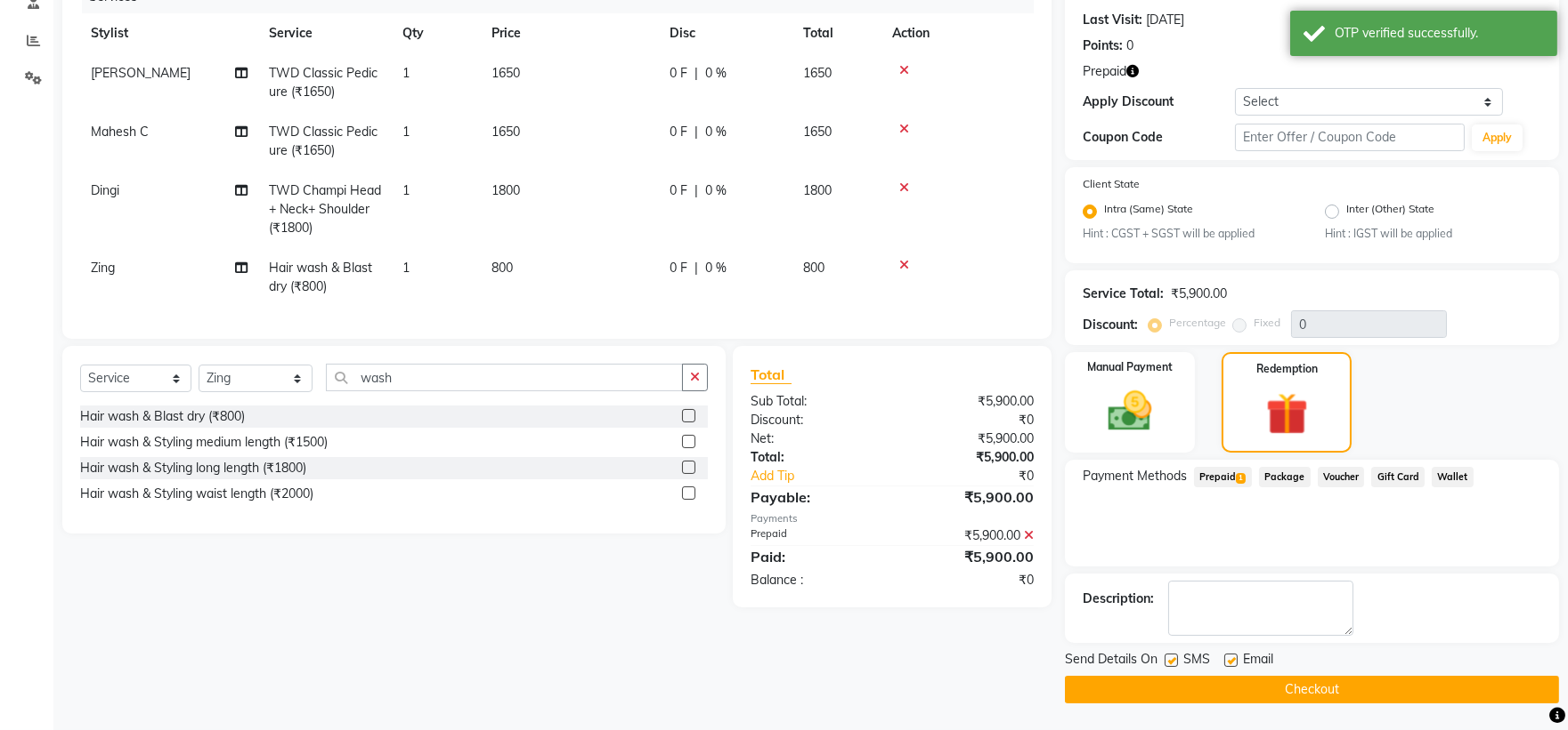
click at [1332, 682] on button "Checkout" at bounding box center [1311, 690] width 494 height 28
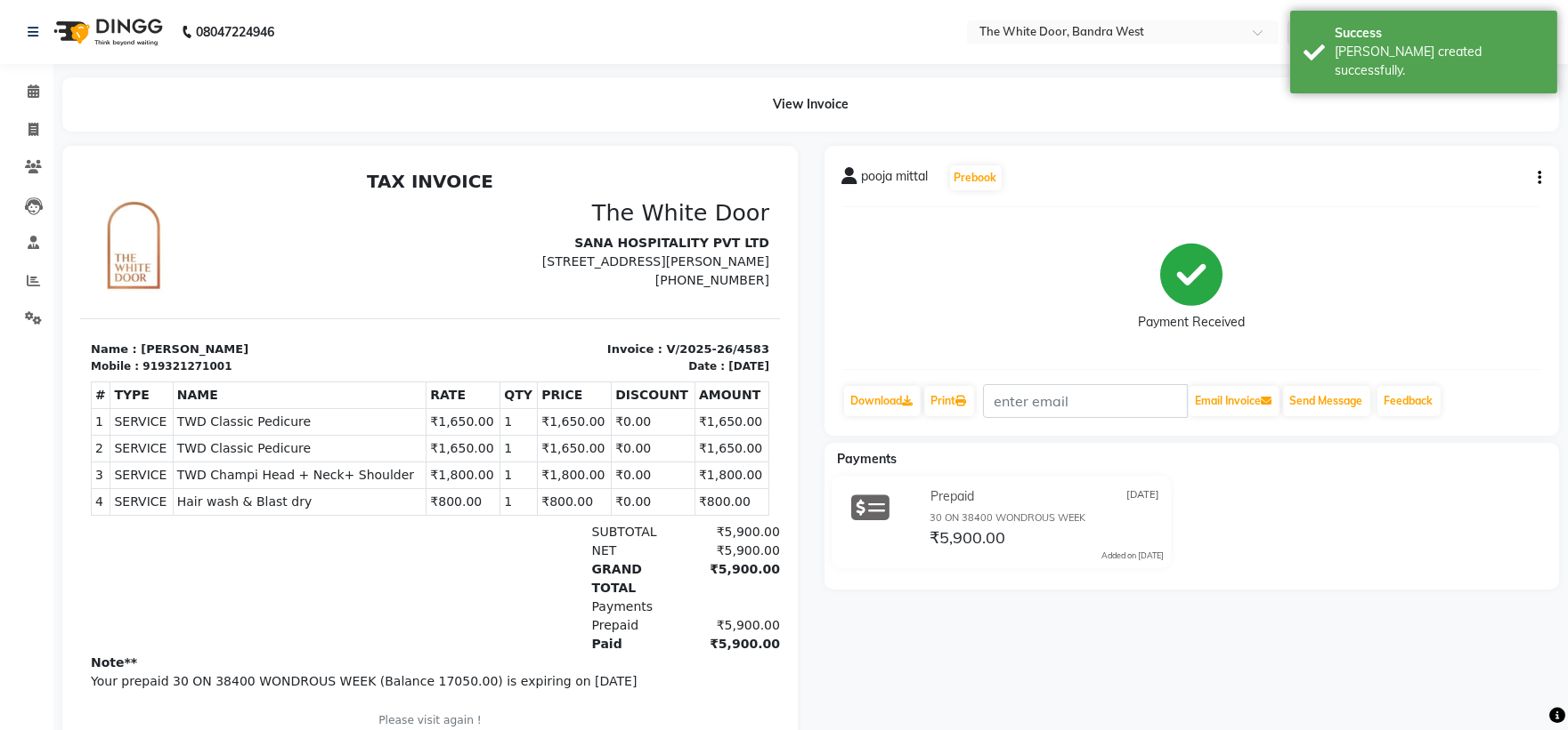
scroll to position [32, 0]
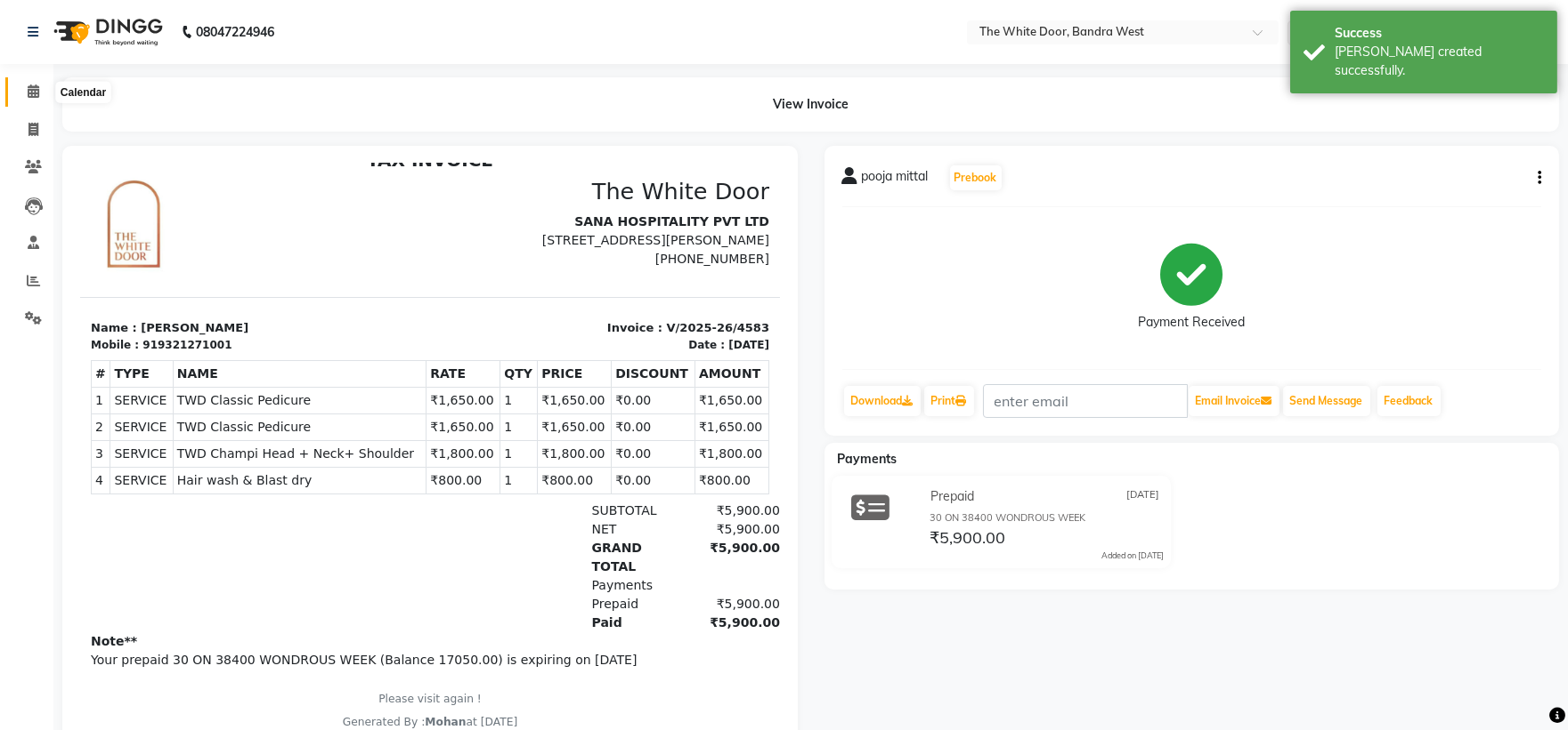
click at [28, 93] on icon at bounding box center [34, 91] width 11 height 13
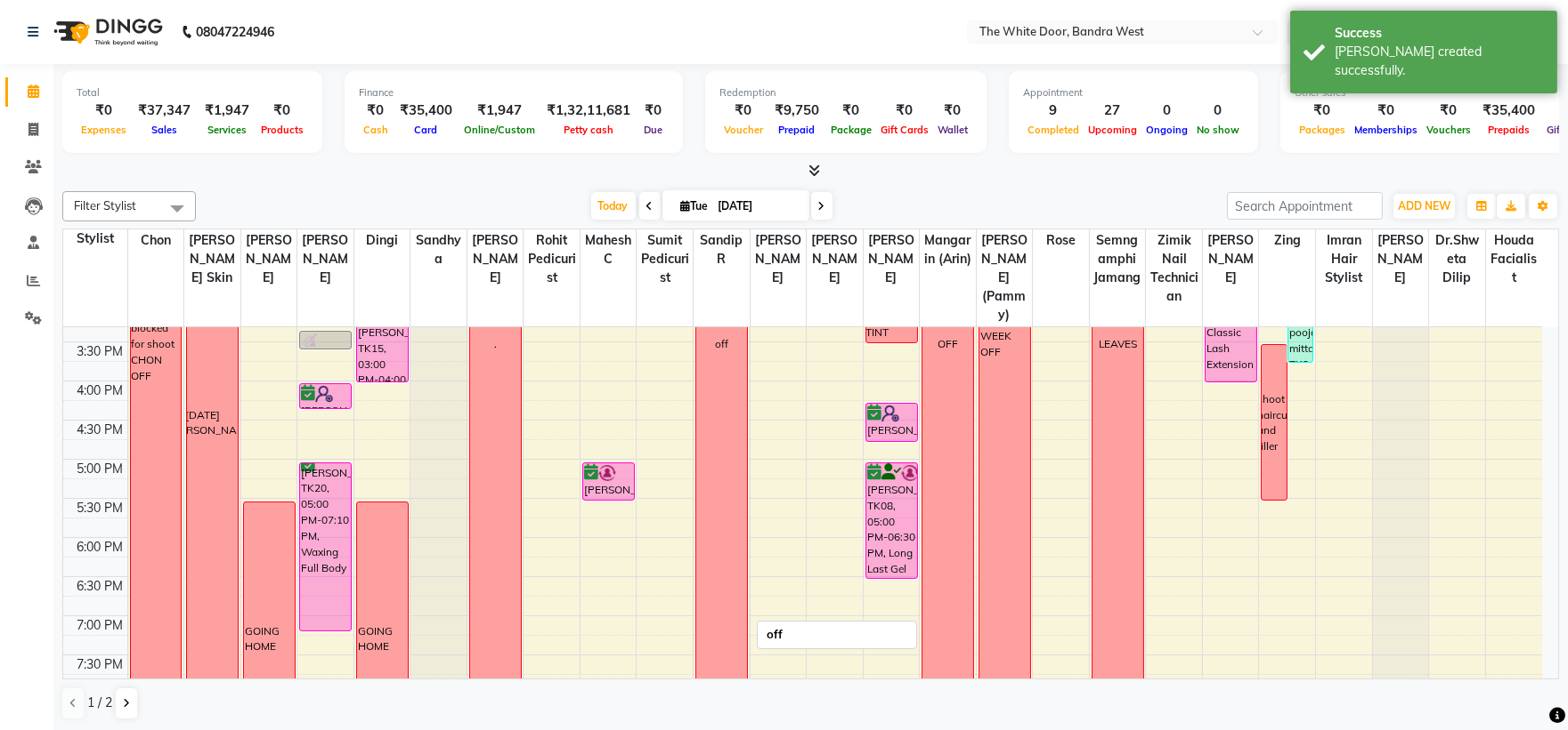
scroll to position [197, 0]
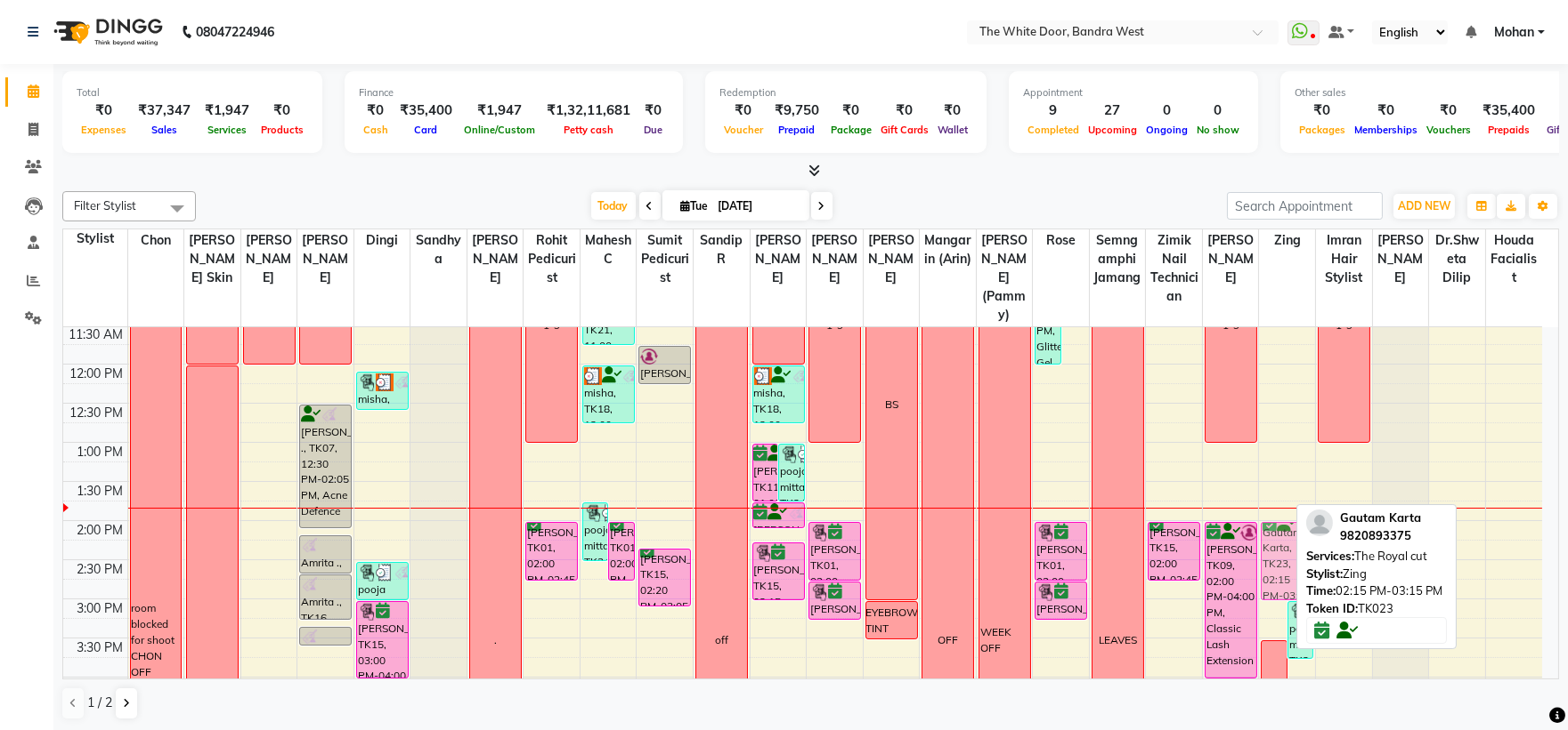
drag, startPoint x: 1266, startPoint y: 600, endPoint x: 1270, endPoint y: 591, distance: 9.8
click at [1270, 589] on div "Gautam Karta, TK23, 02:15 PM-03:15 PM, The Royal cut pooja mittal, TK24, 03:00 …" at bounding box center [1287, 639] width 56 height 1017
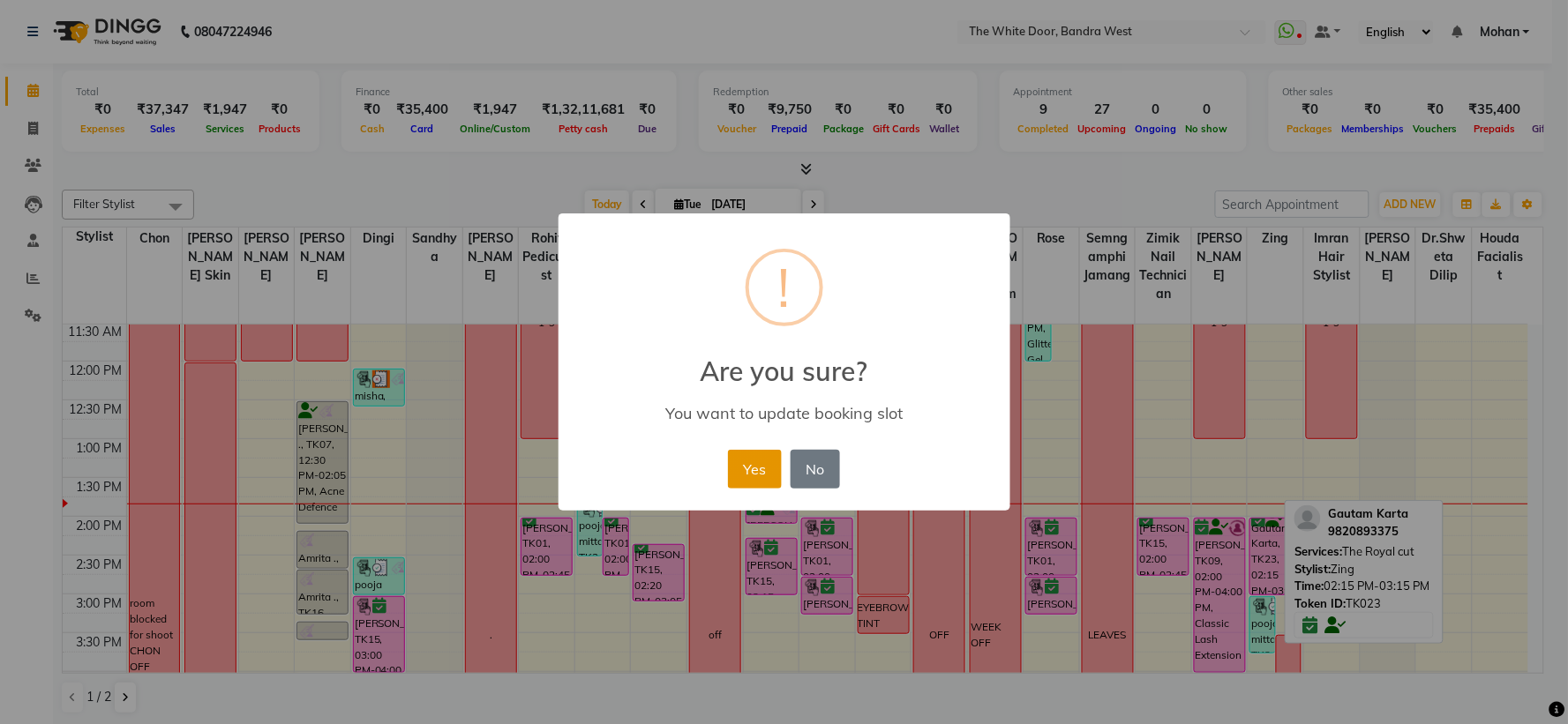
click at [768, 453] on button "Yes" at bounding box center [754, 469] width 53 height 39
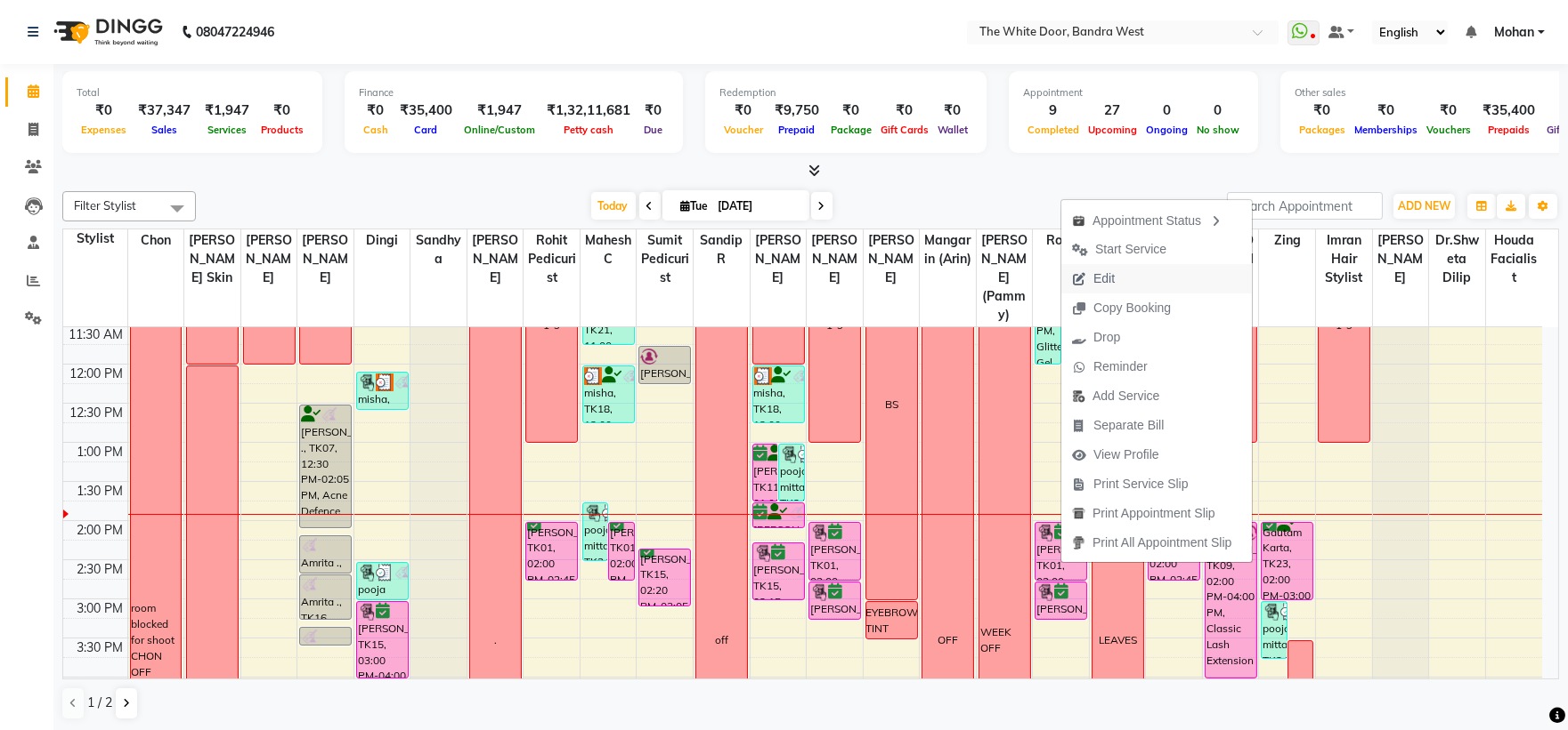
click at [1127, 279] on button "Edit" at bounding box center [1156, 279] width 191 height 30
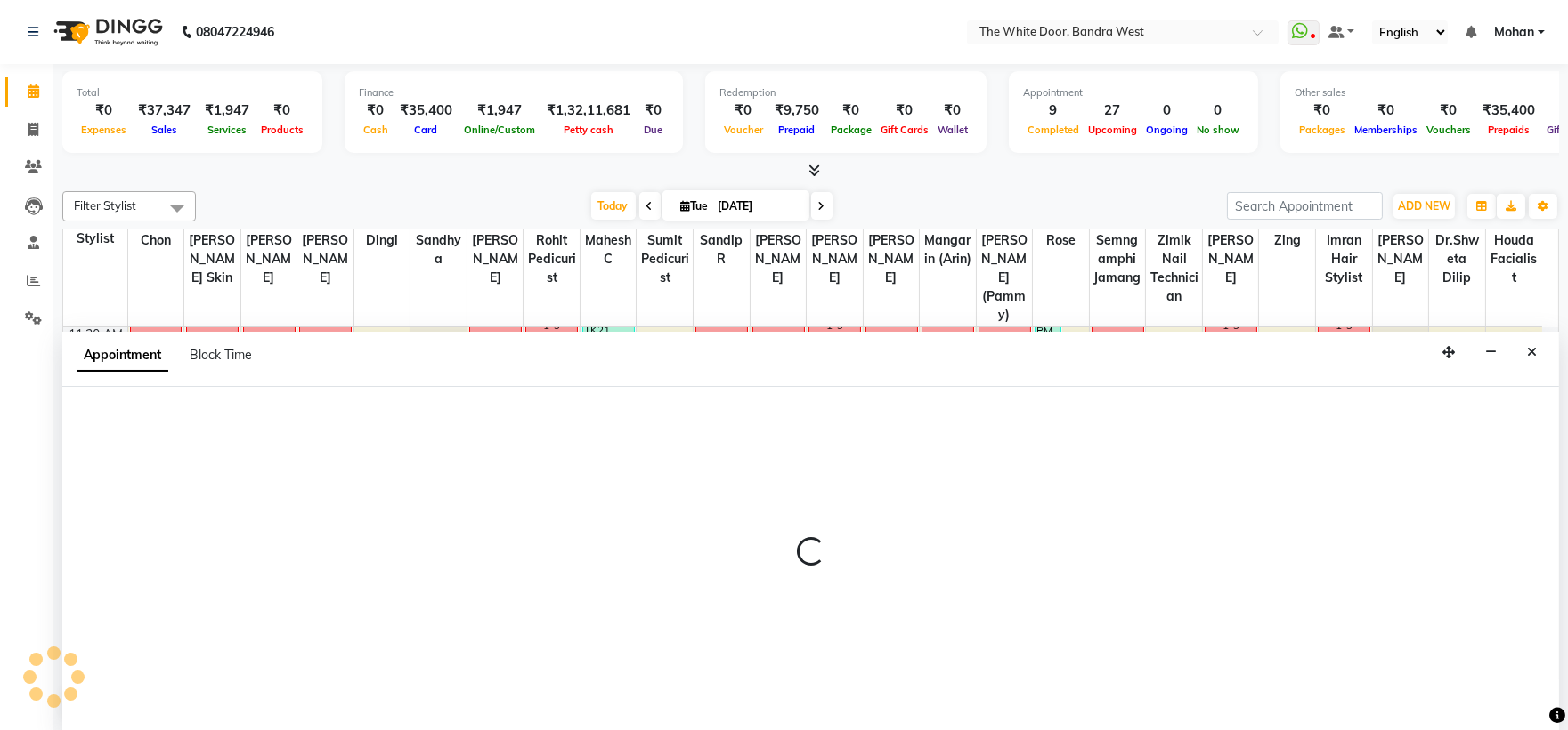
scroll to position [1, 0]
select select "confirm booking"
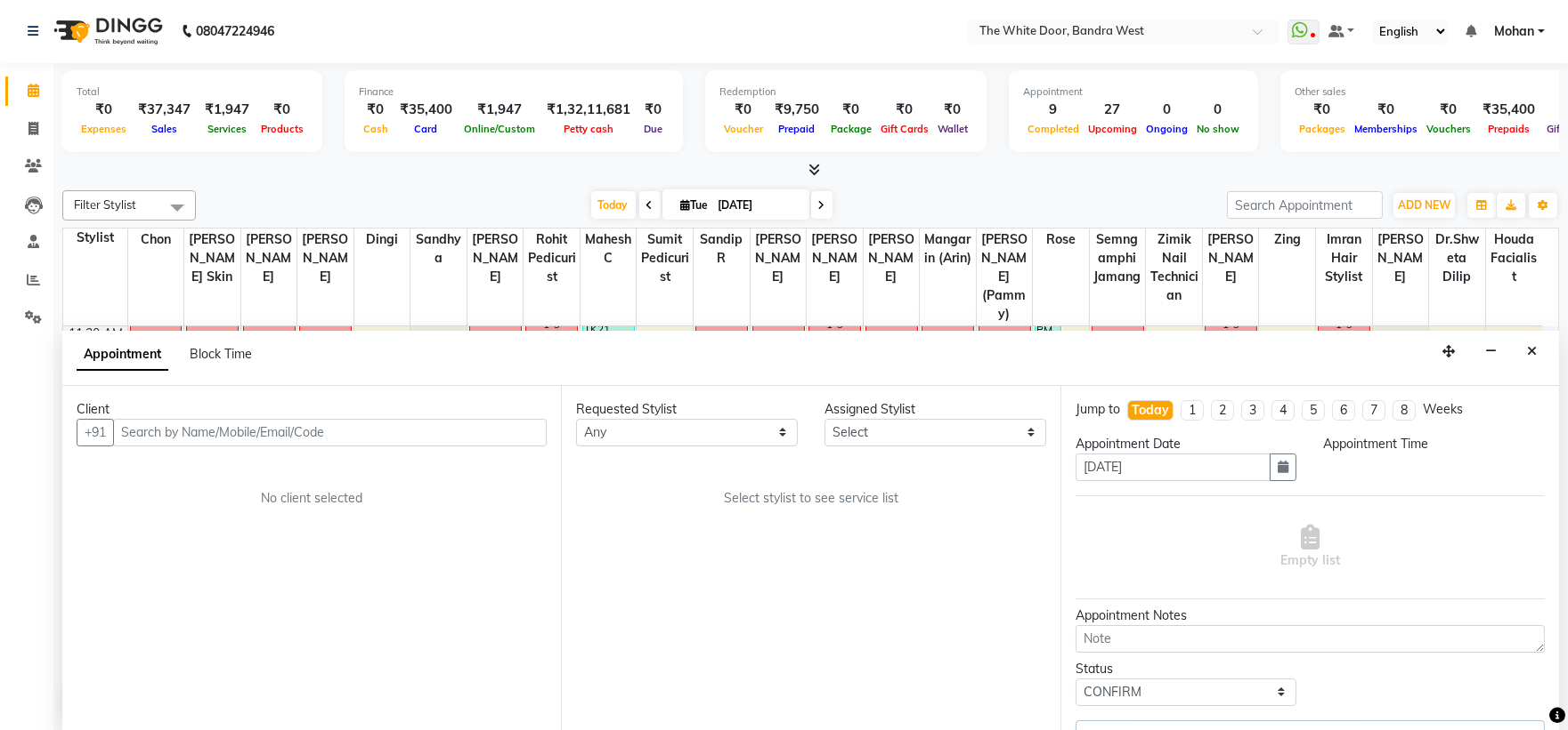
select select "20404"
select select "1642"
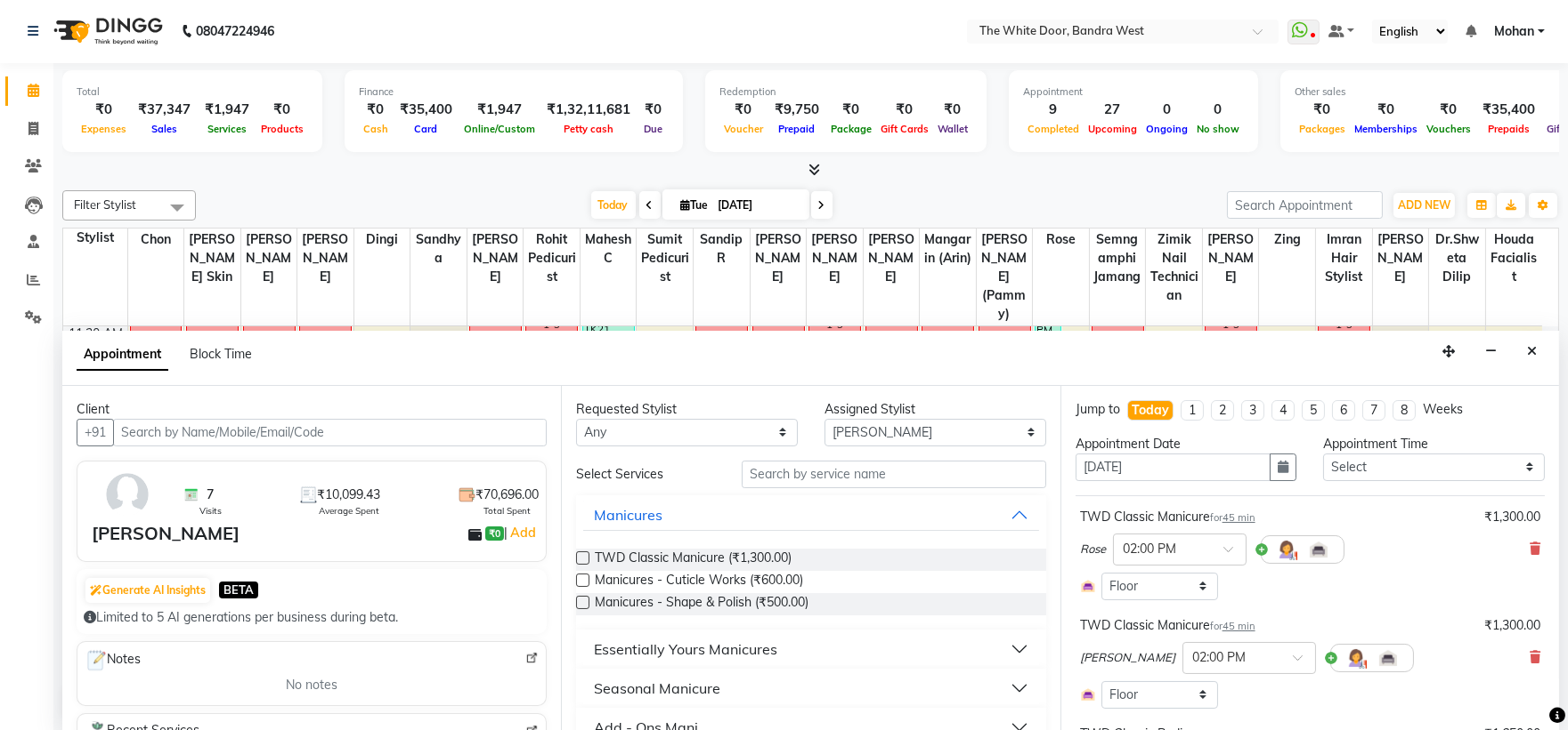
scroll to position [316, 0]
select select "1642"
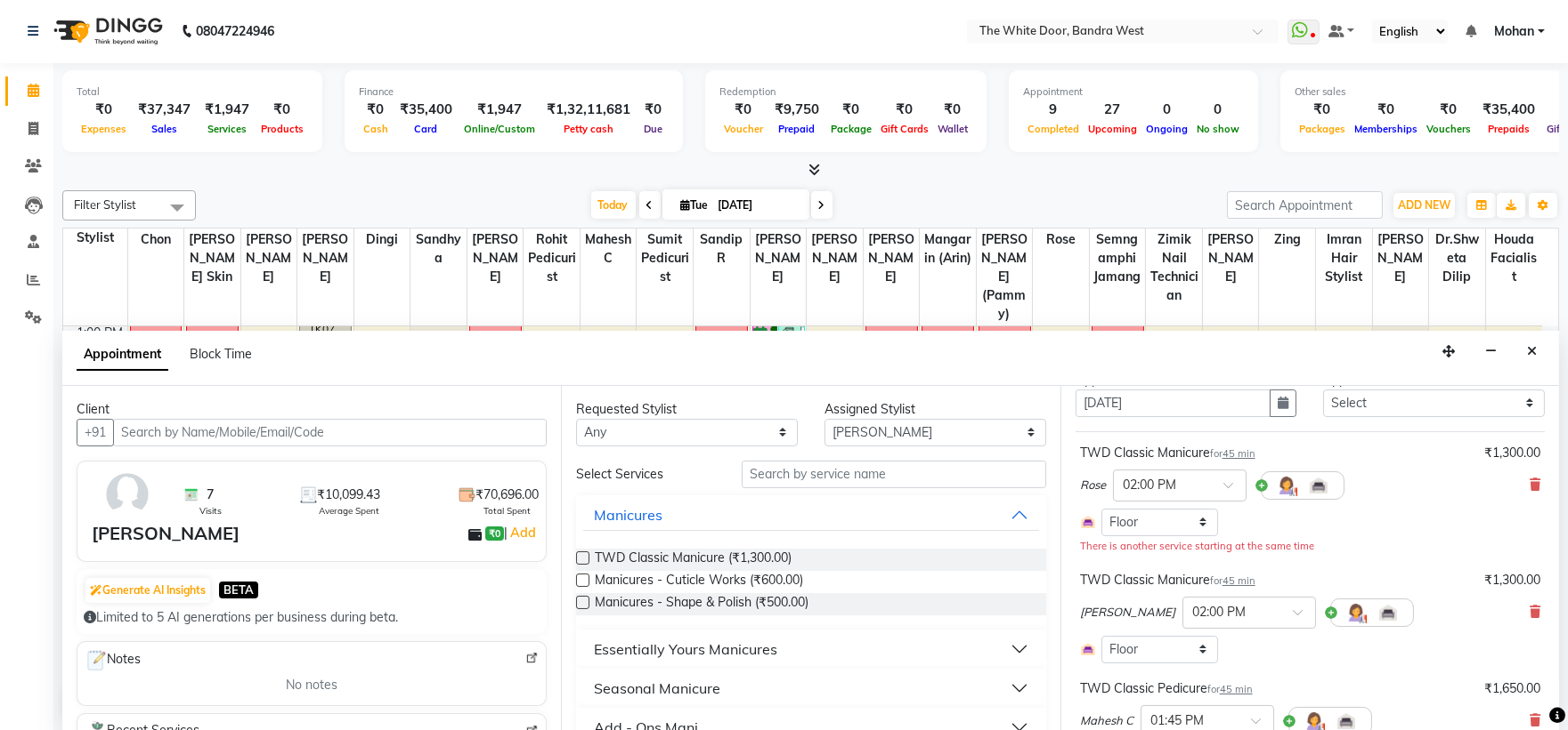
scroll to position [99, 0]
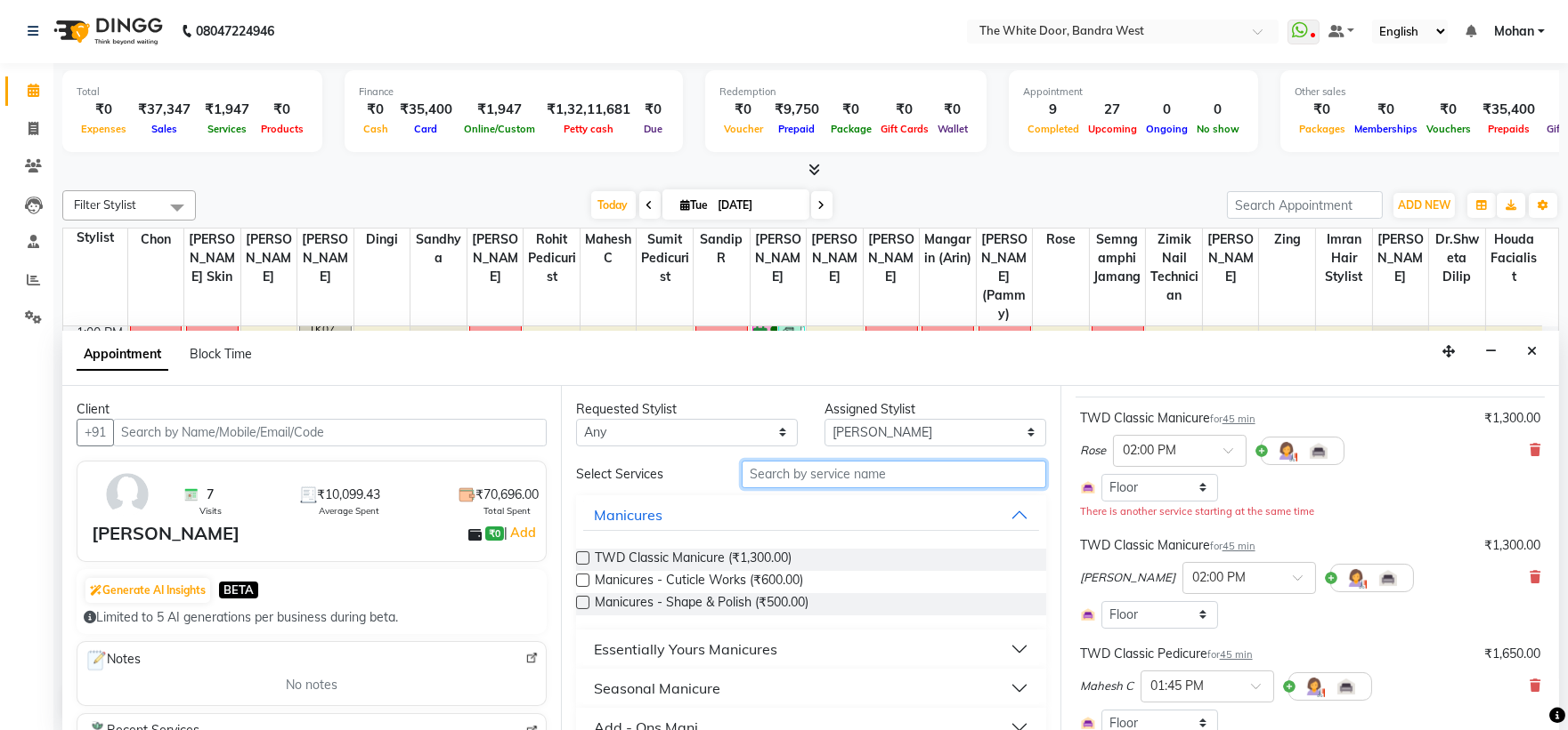
click at [805, 467] on input "text" at bounding box center [893, 475] width 304 height 28
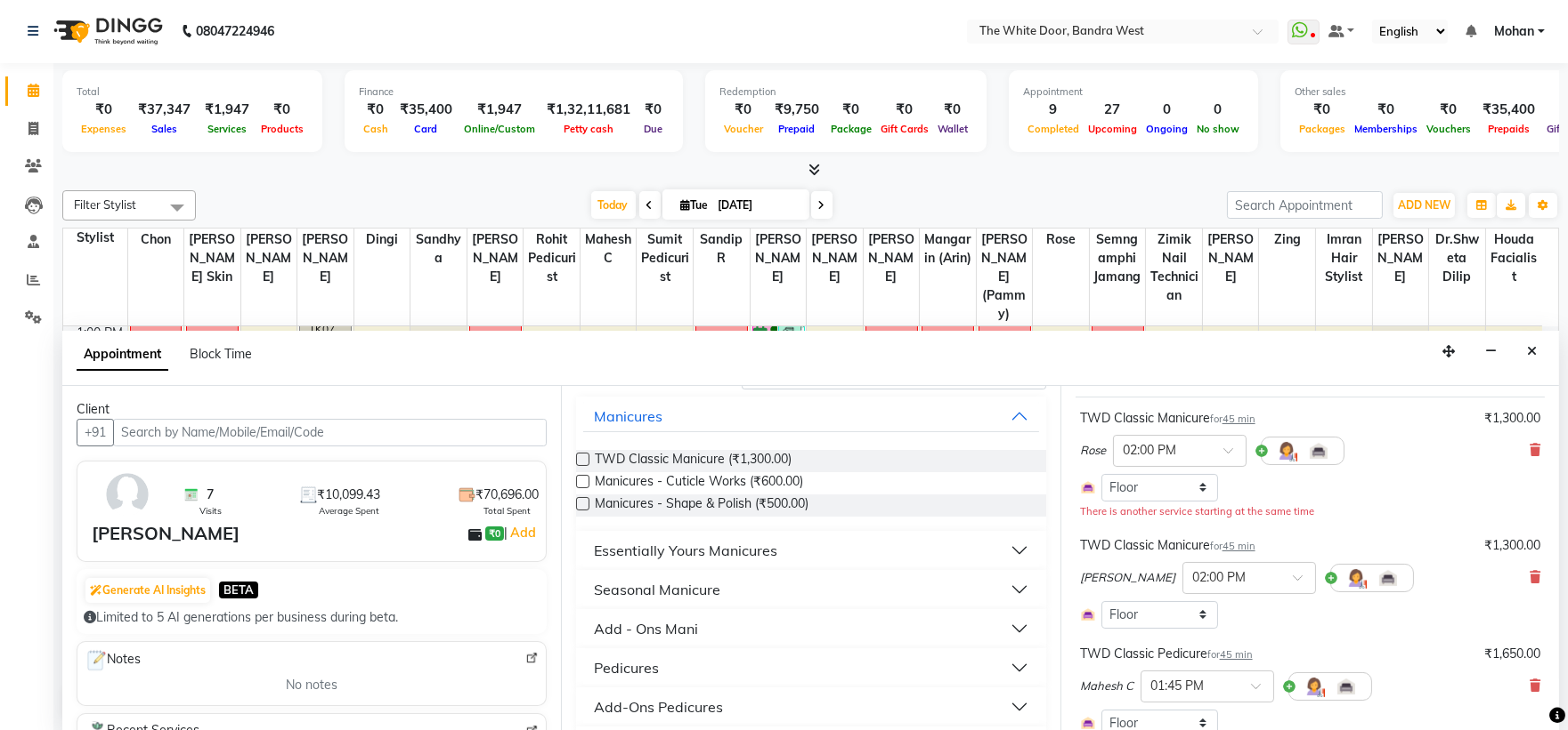
click at [758, 553] on div "Essentially Yours Manicures" at bounding box center [685, 551] width 183 height 21
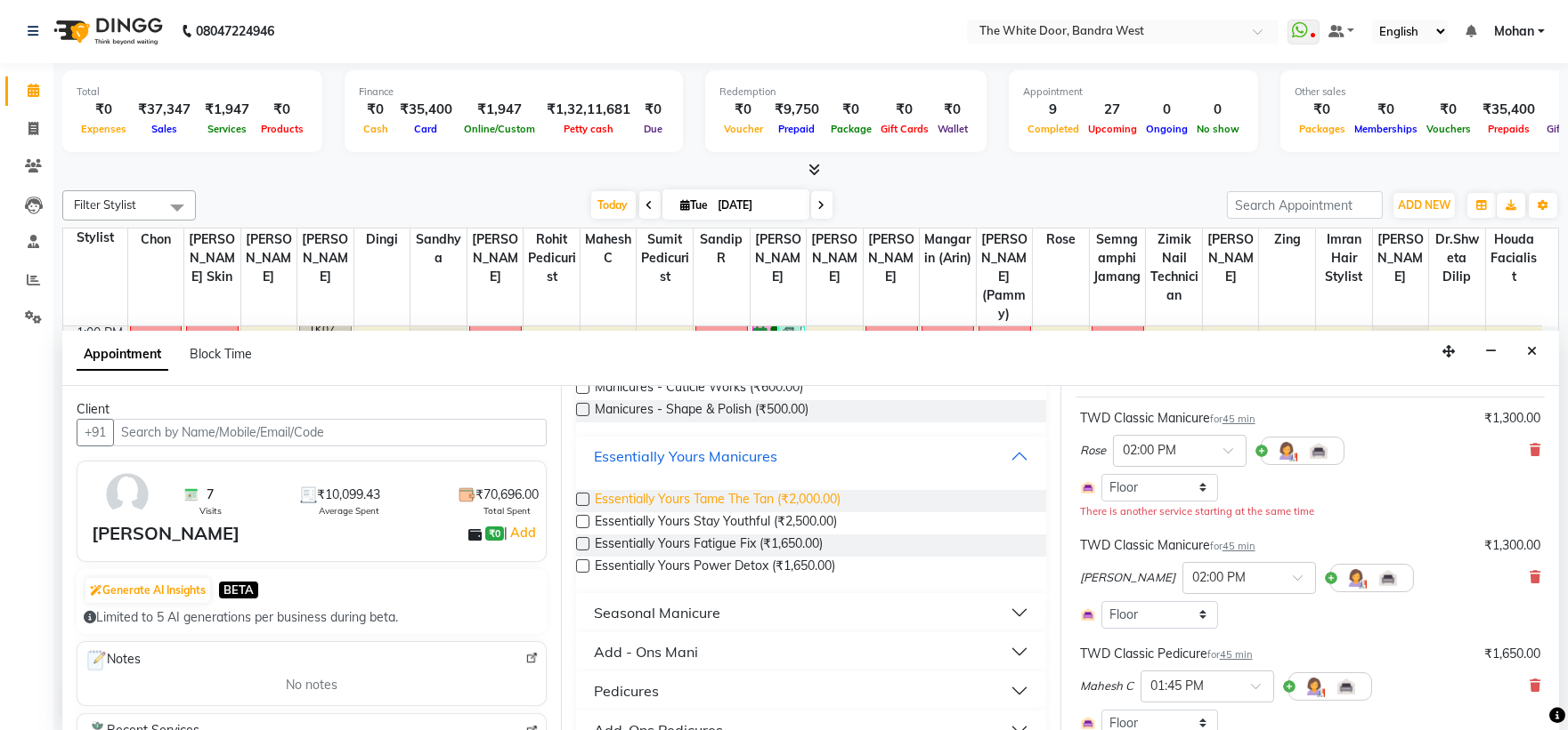
scroll to position [197, 0]
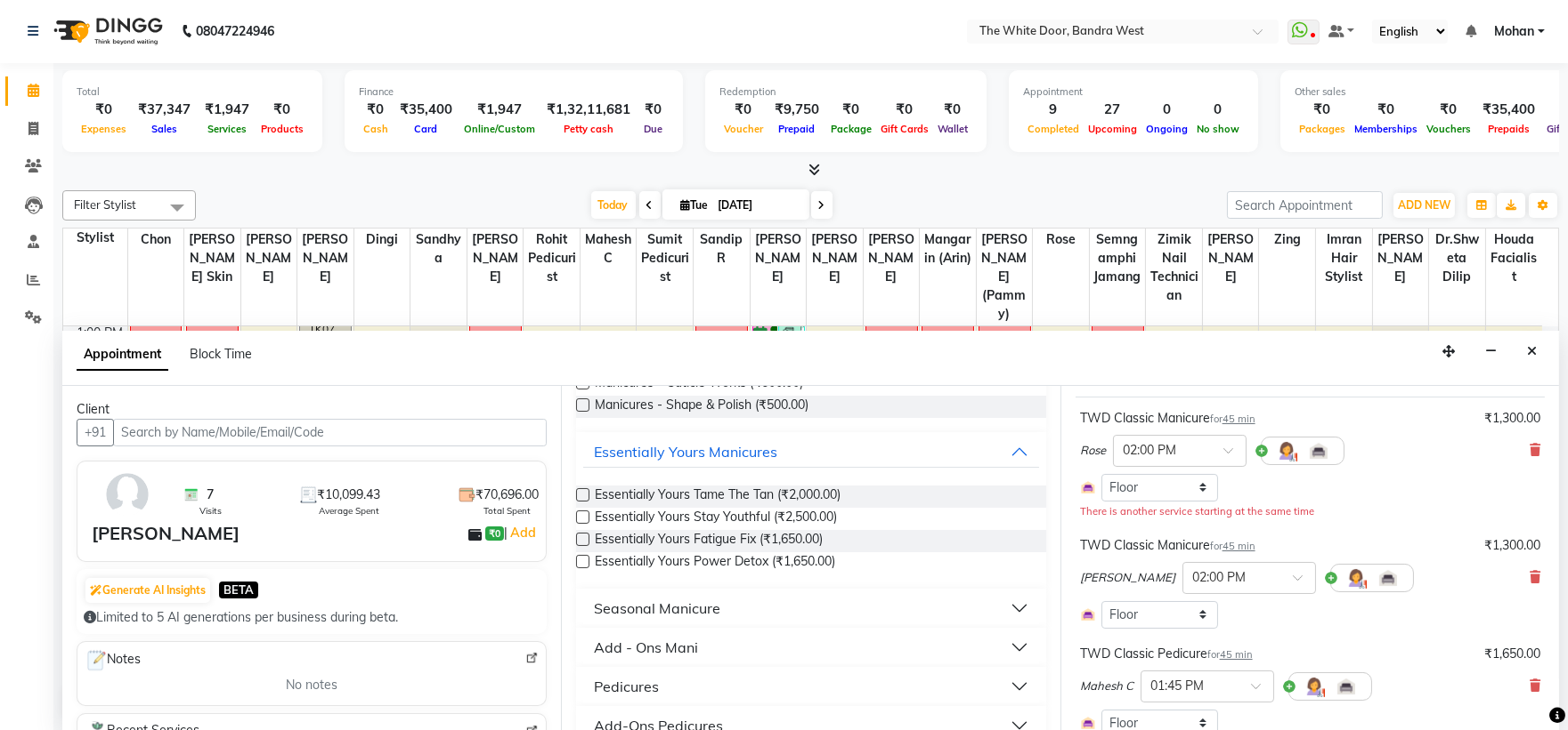
click at [690, 610] on div "Seasonal Manicure" at bounding box center [657, 608] width 127 height 21
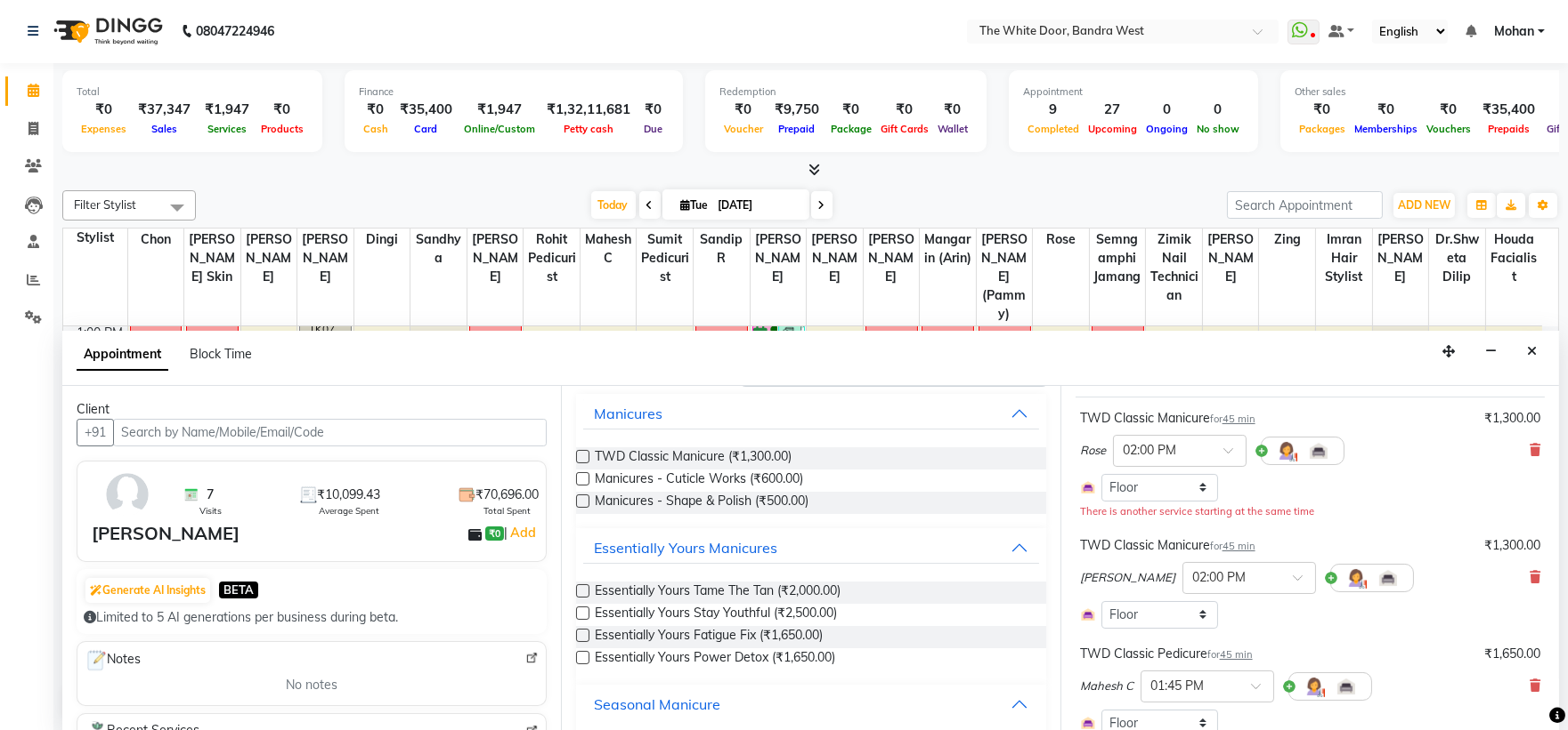
scroll to position [0, 0]
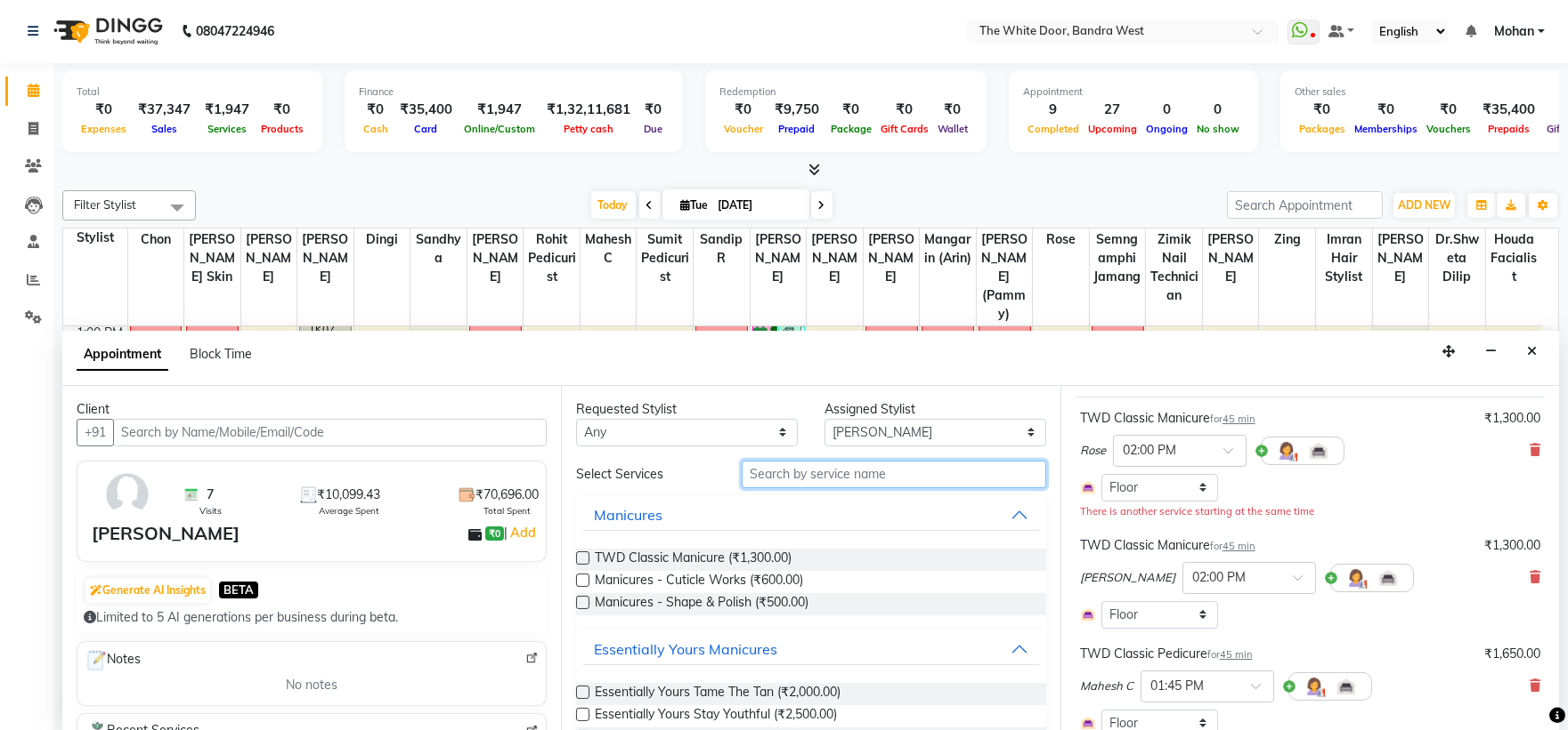
click at [828, 478] on input "text" at bounding box center [893, 475] width 304 height 28
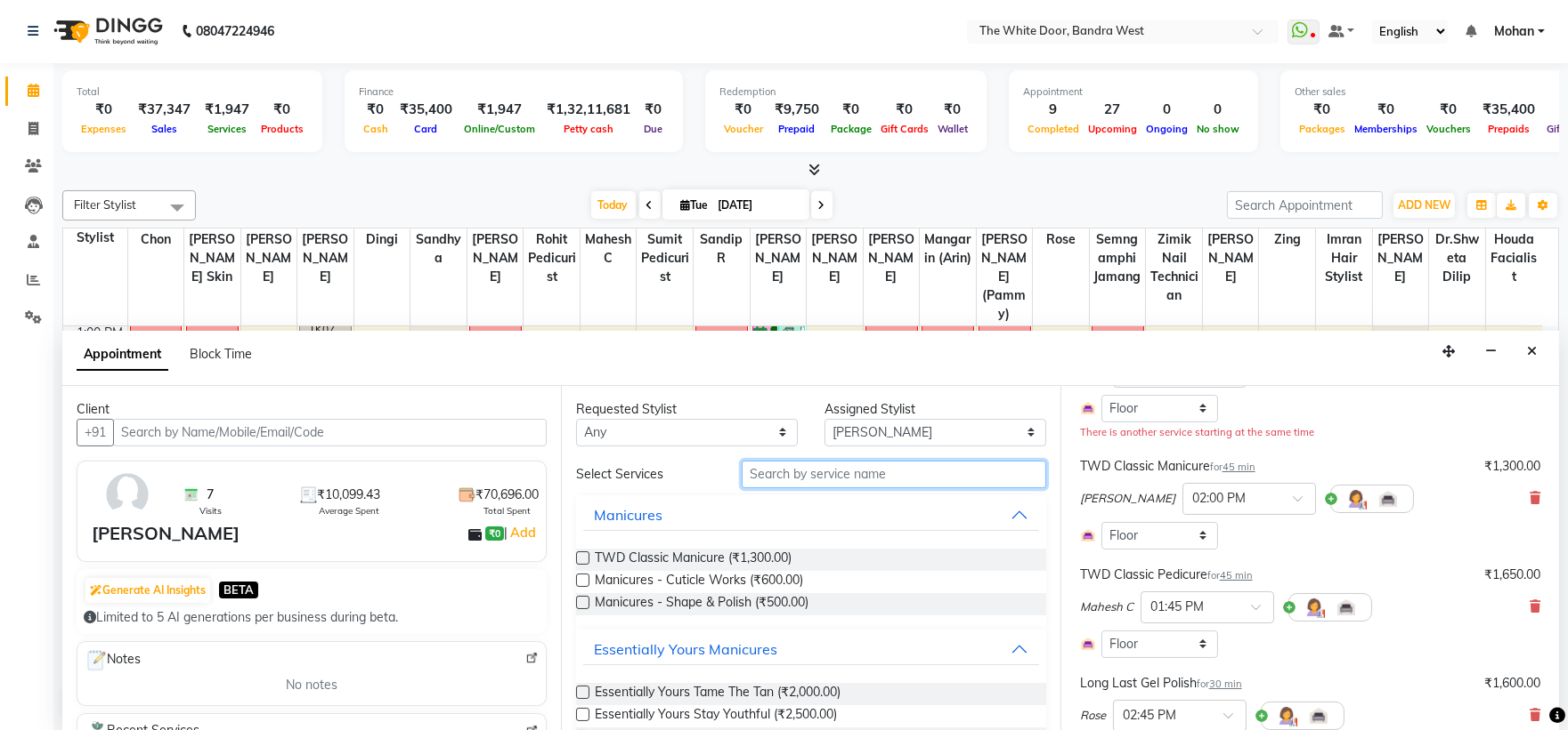
scroll to position [297, 0]
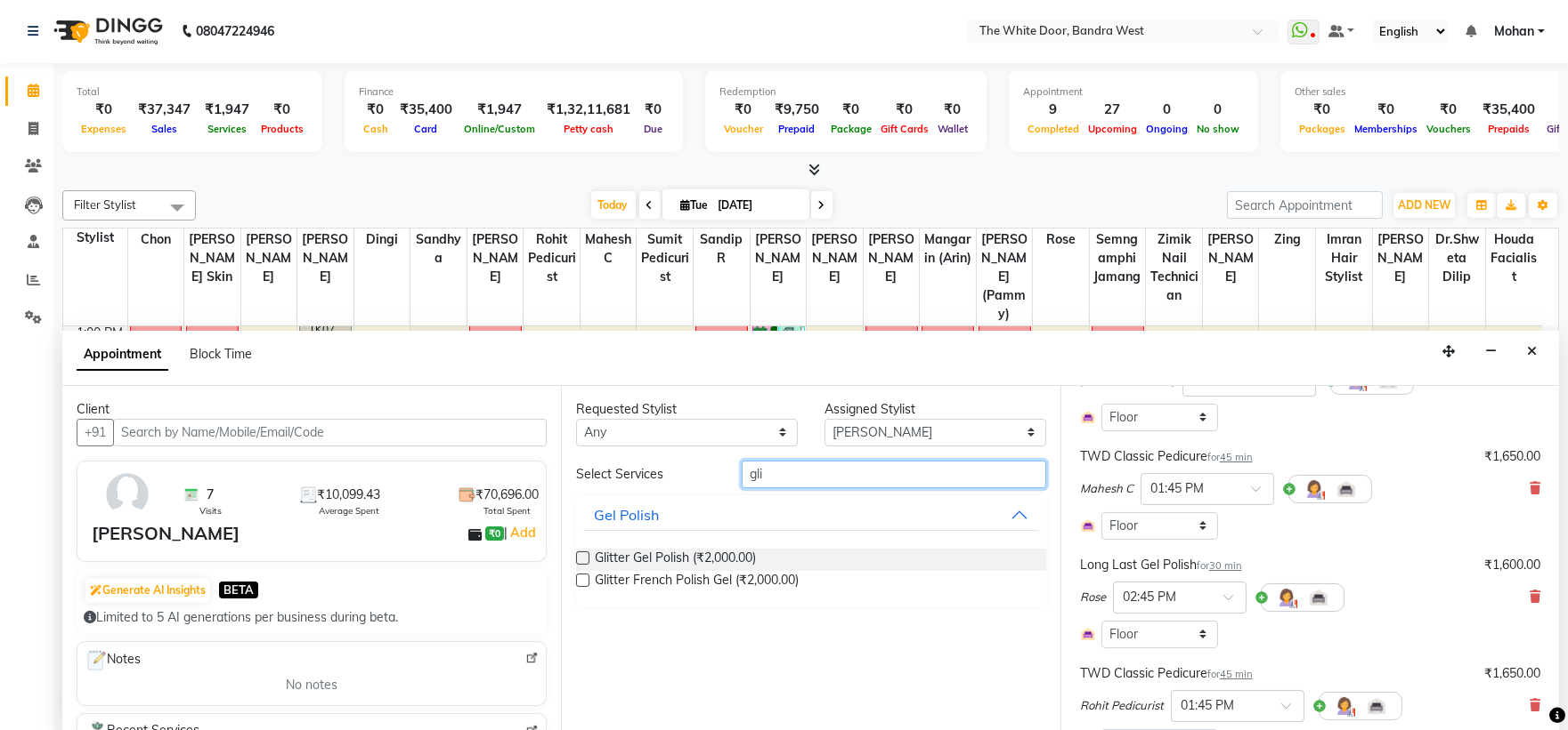
click at [759, 461] on input "gli" at bounding box center [893, 475] width 304 height 28
type input "c"
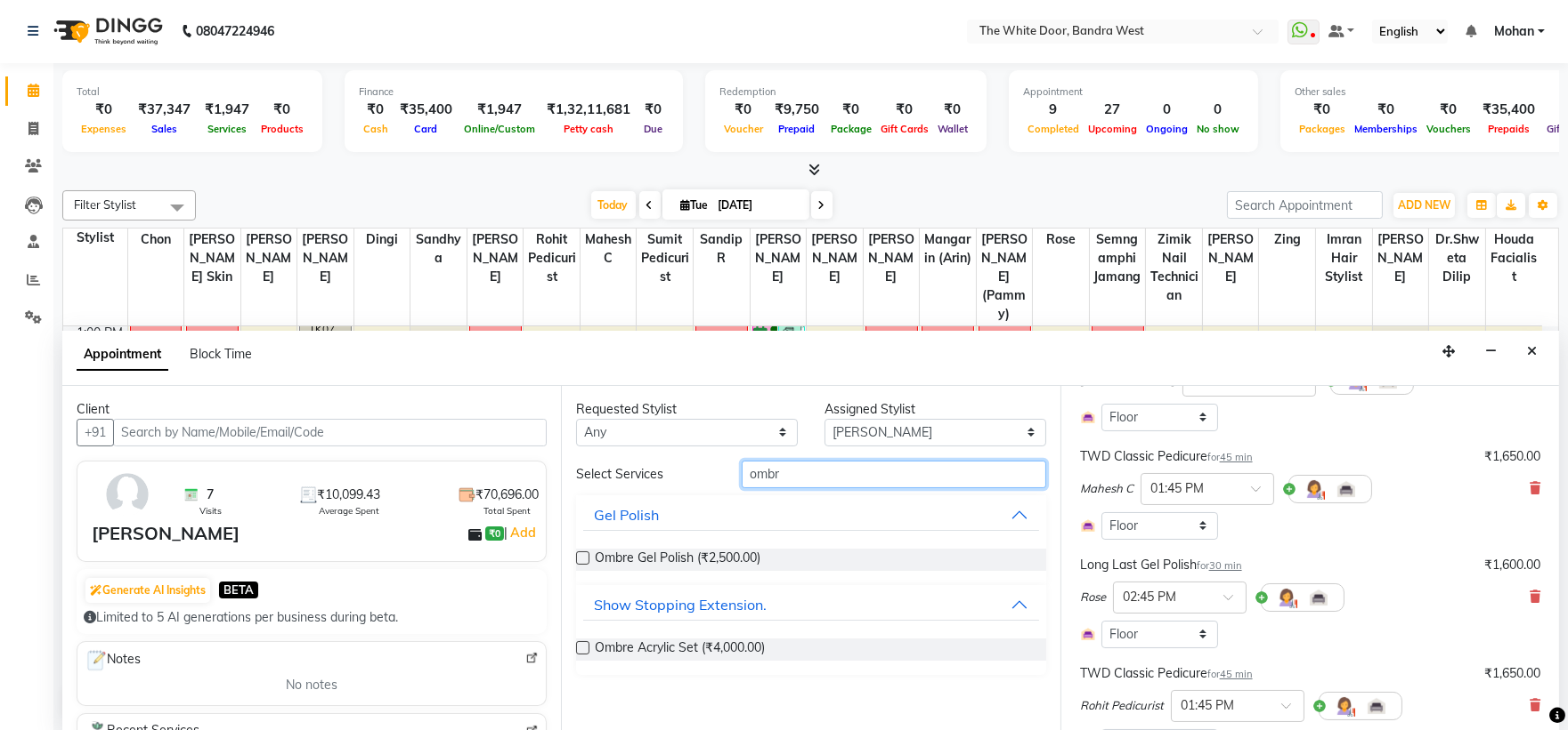
click at [785, 470] on input "ombr" at bounding box center [893, 475] width 304 height 28
type input "abs"
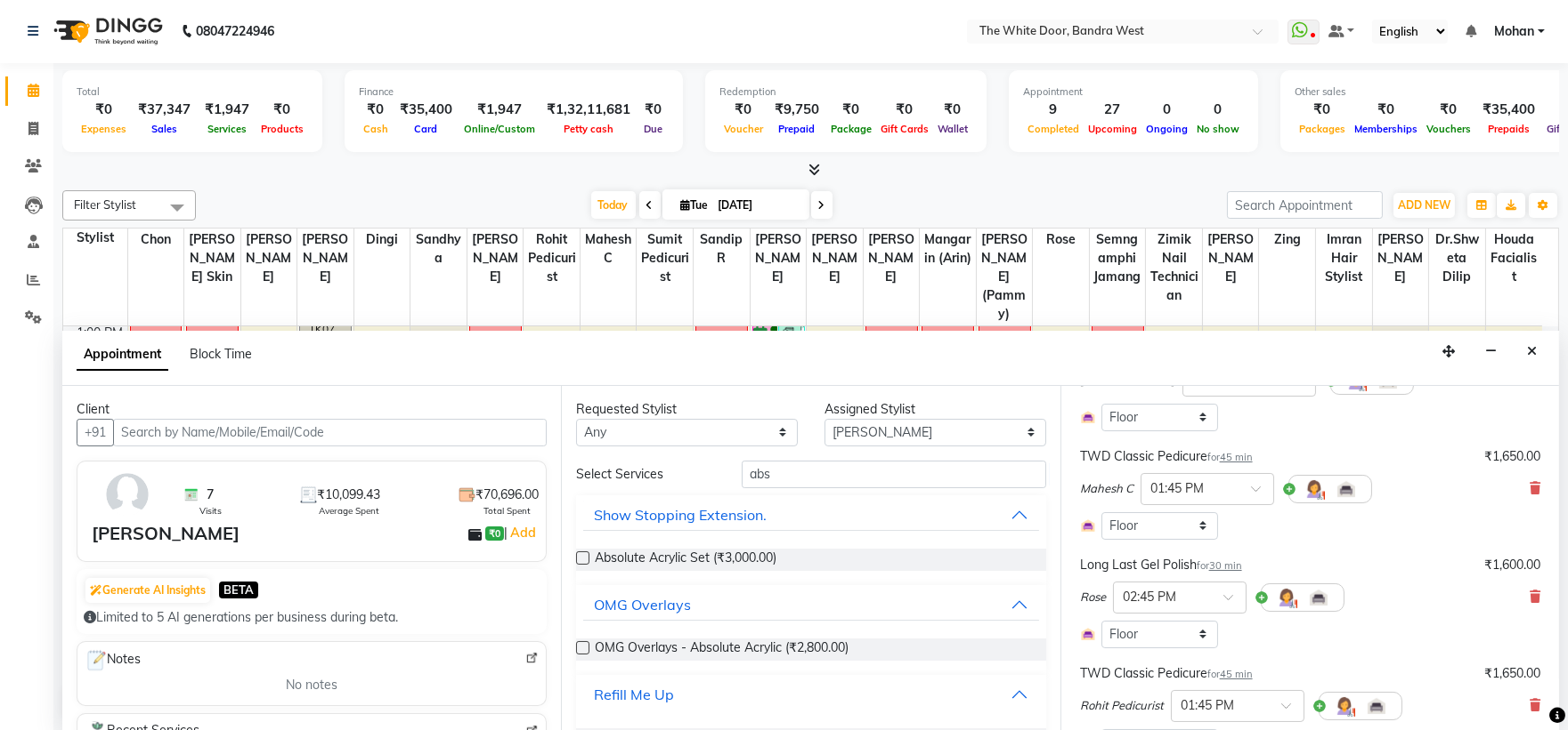
click at [654, 688] on div "Refill Me Up" at bounding box center [634, 695] width 80 height 21
click at [998, 690] on button "Refill Me Up" at bounding box center [811, 695] width 455 height 32
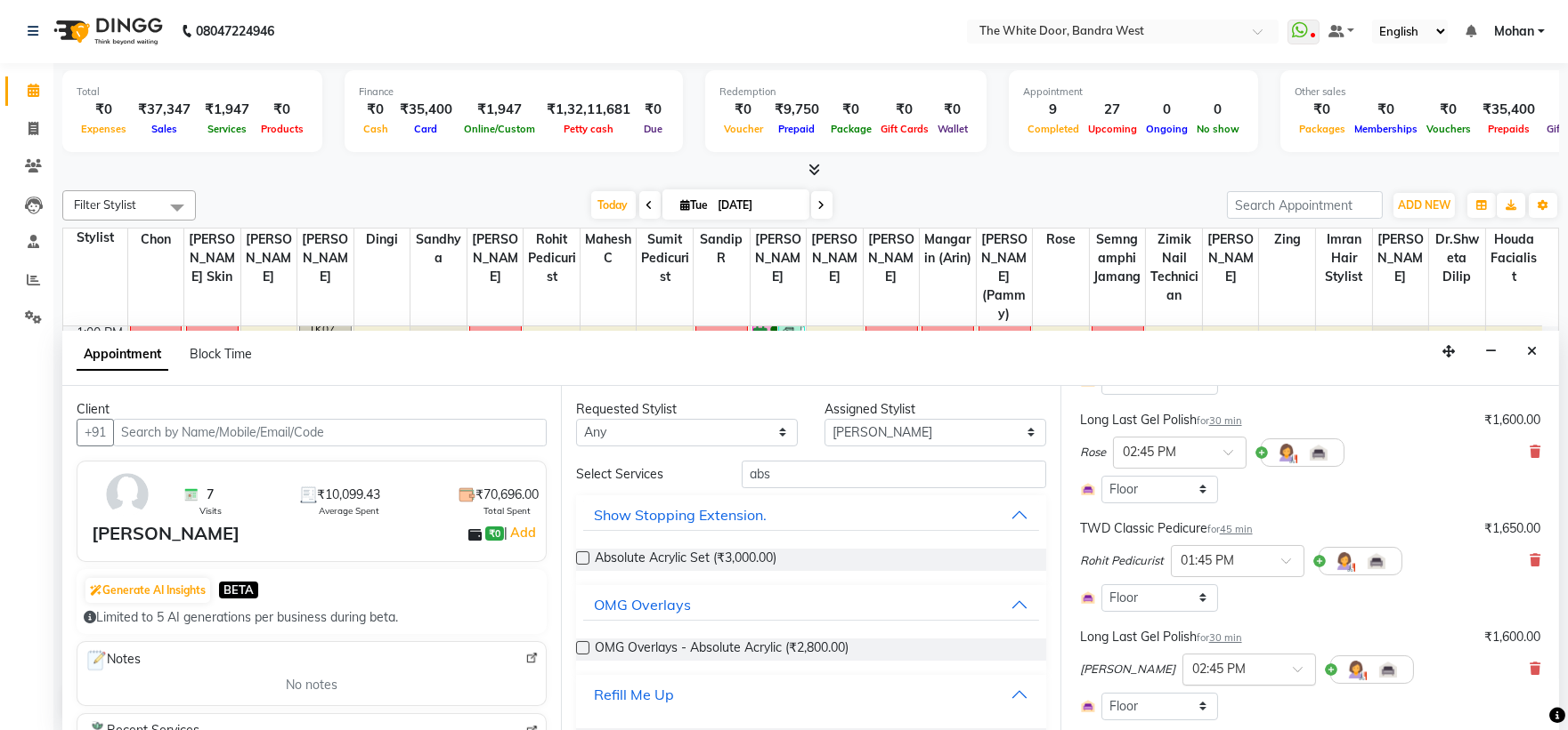
scroll to position [644, 0]
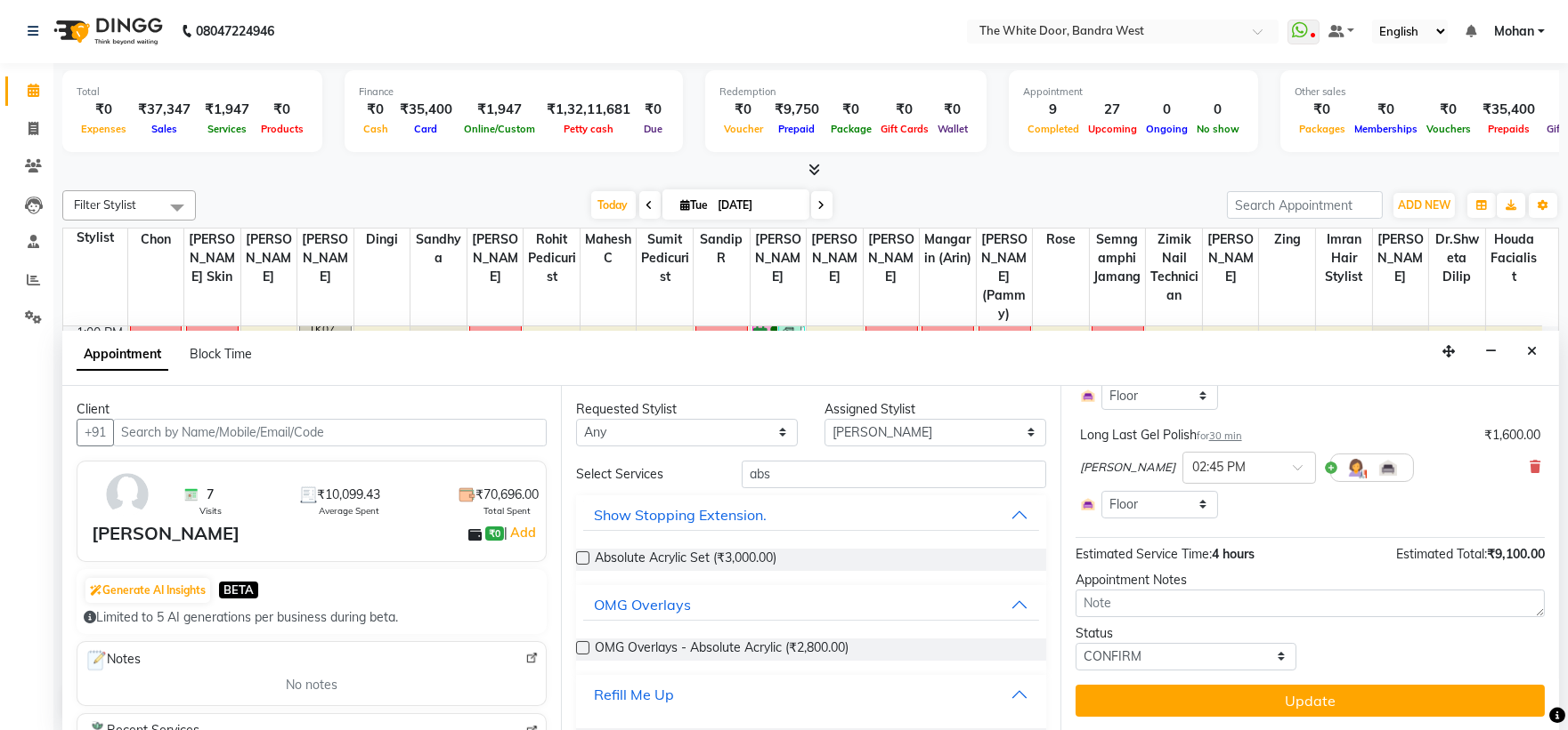
click at [633, 690] on div "Refill Me Up" at bounding box center [634, 695] width 80 height 21
drag, startPoint x: 1534, startPoint y: 356, endPoint x: 1355, endPoint y: 398, distance: 183.9
click at [1533, 354] on icon "Close" at bounding box center [1532, 351] width 10 height 12
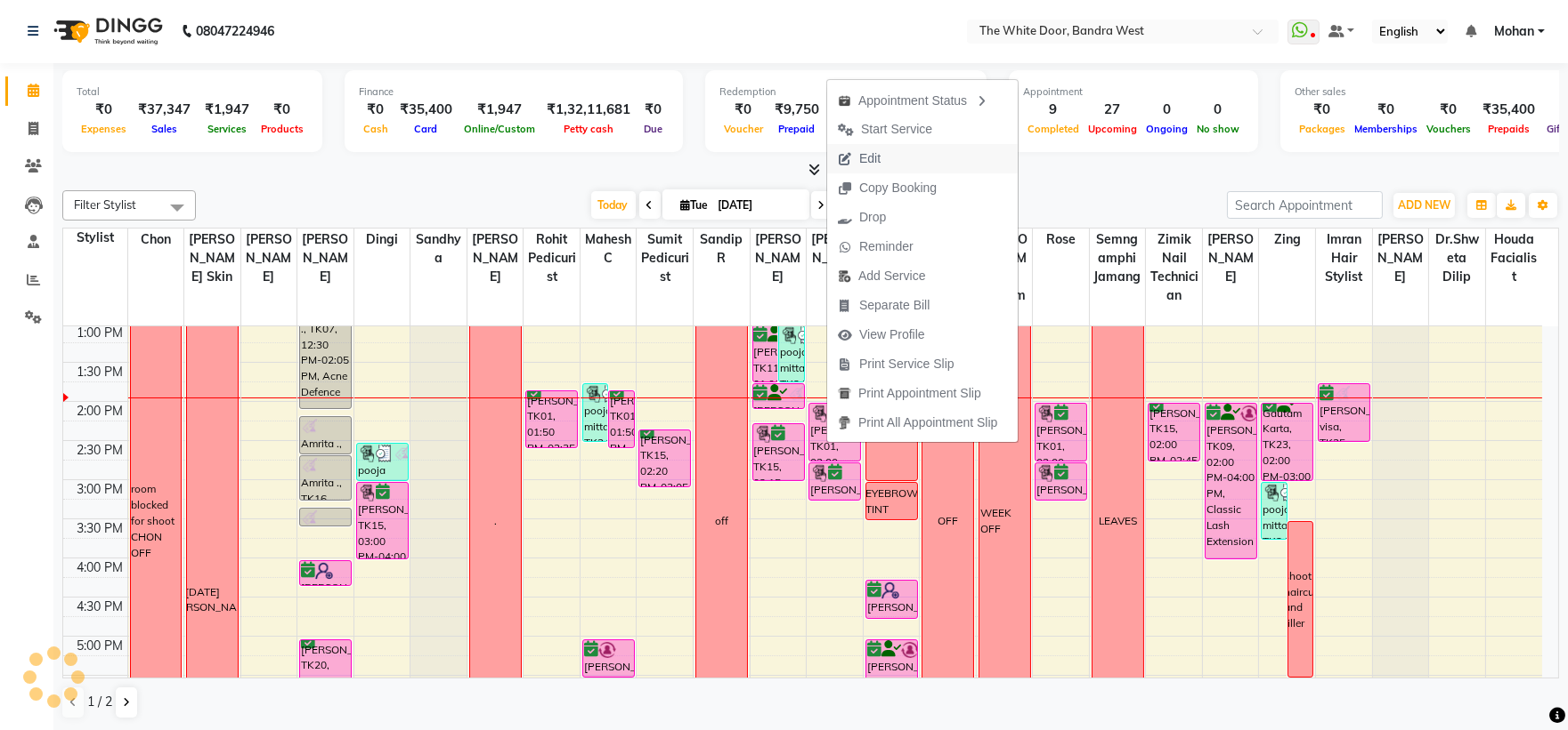
click at [932, 163] on button "Edit" at bounding box center [922, 159] width 191 height 30
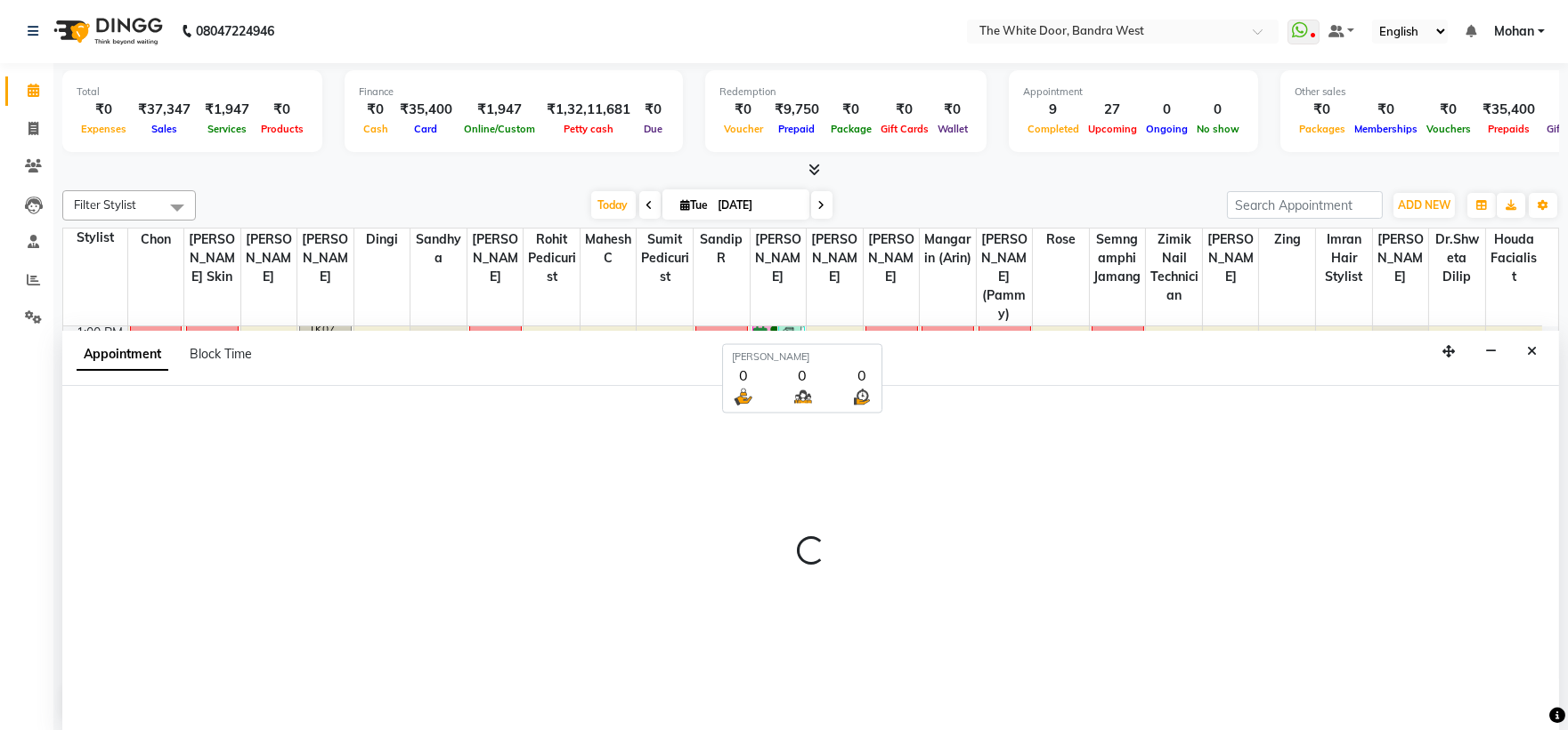
select select "confirm booking"
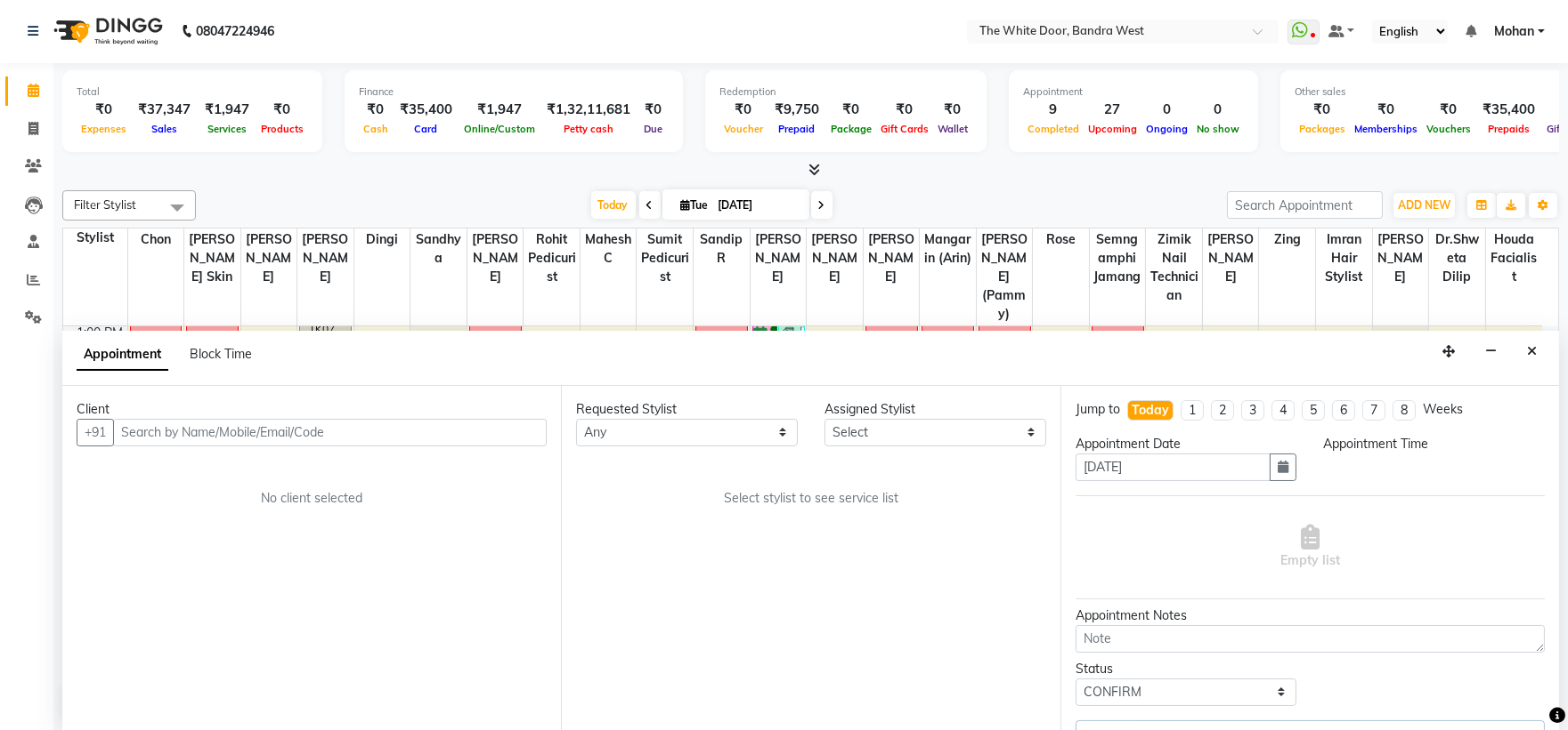
scroll to position [0, 0]
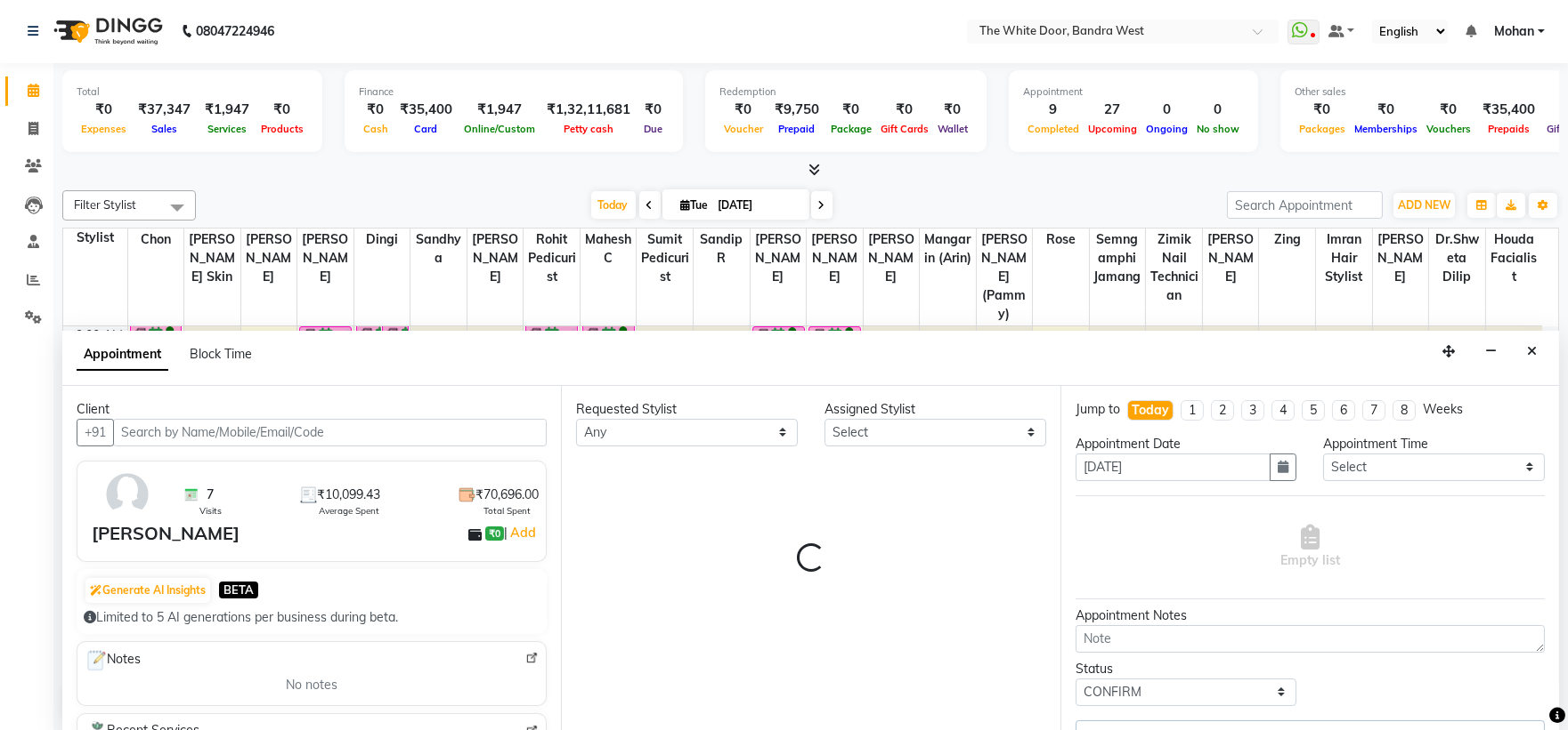
select select "20404"
select select "1642"
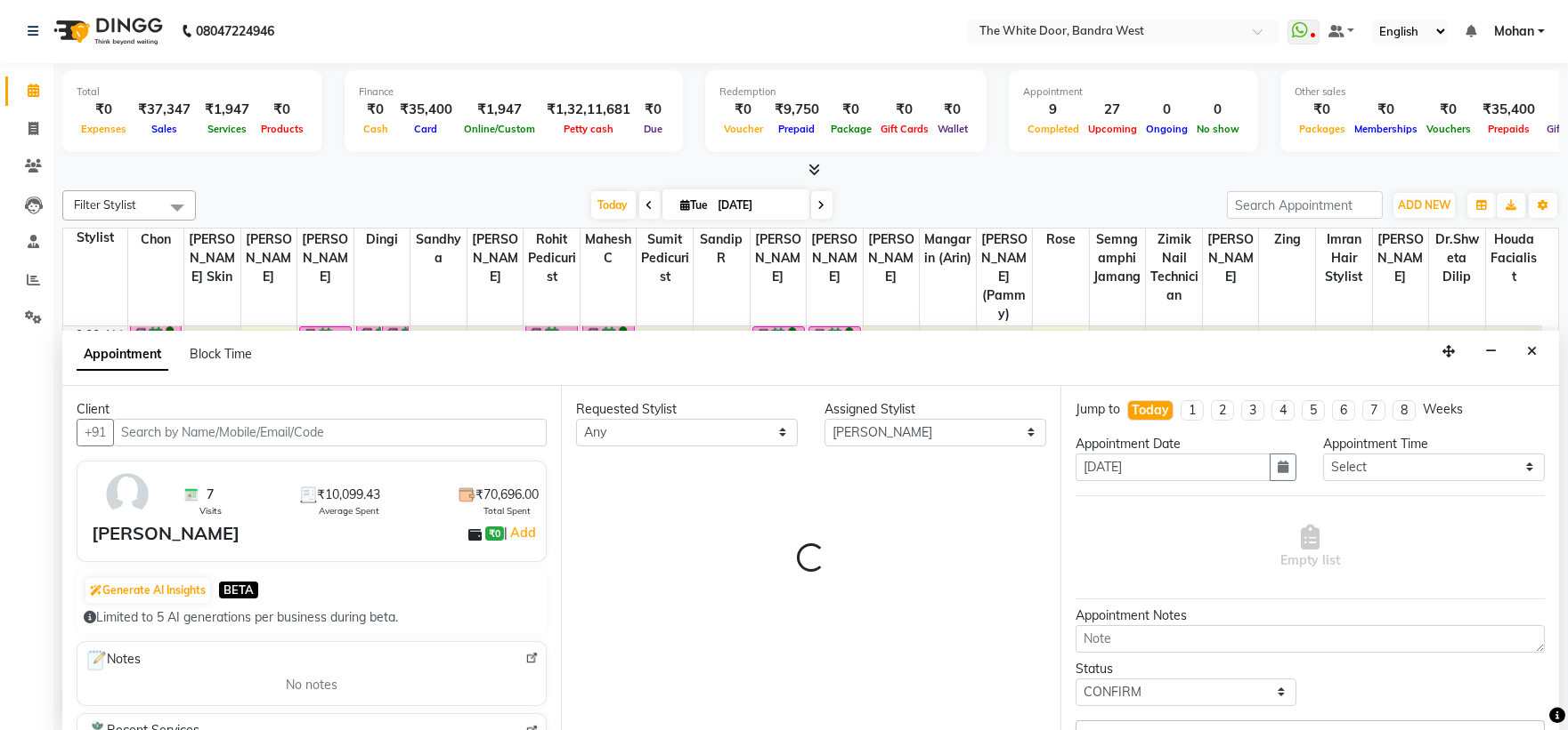
select select "1642"
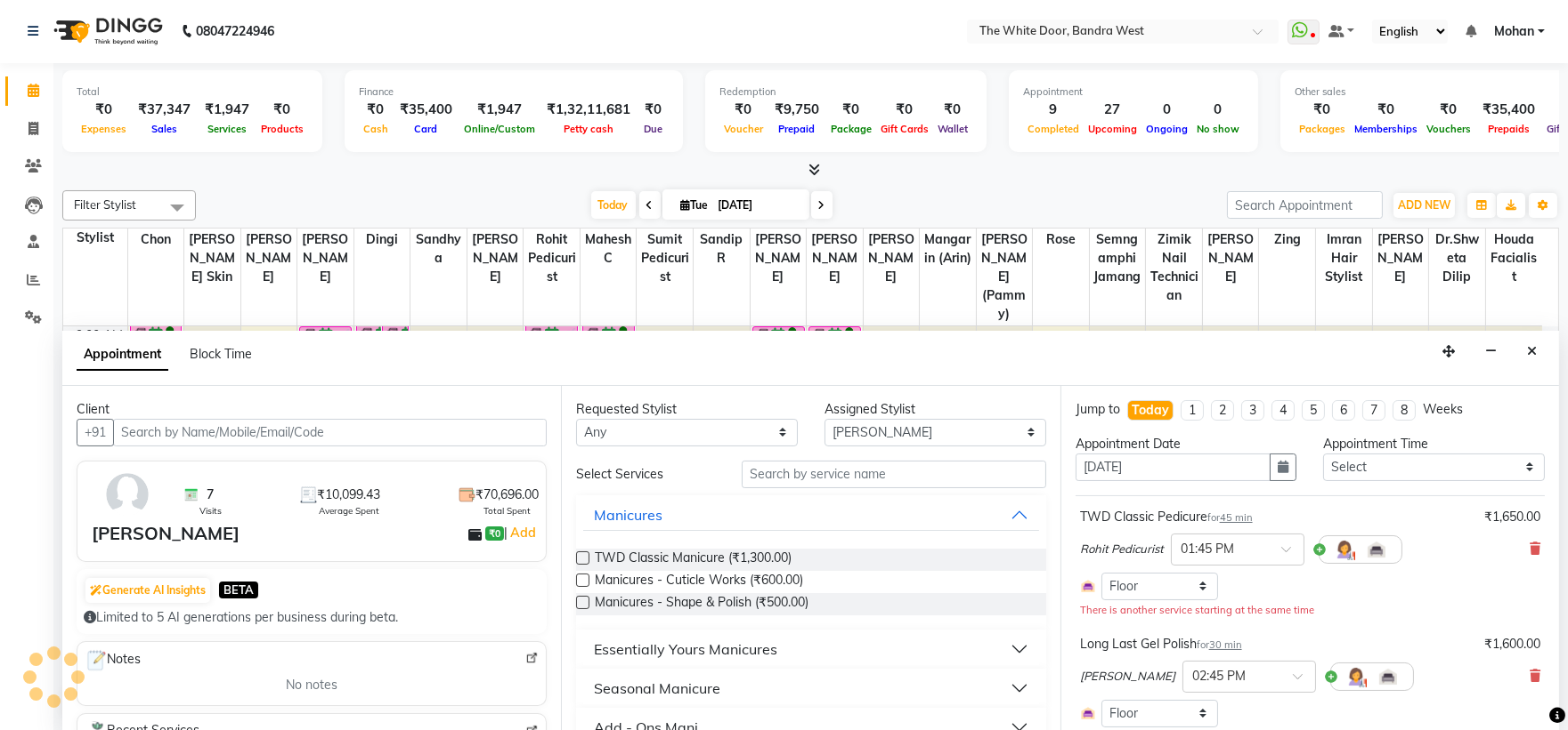
scroll to position [316, 0]
select select "1642"
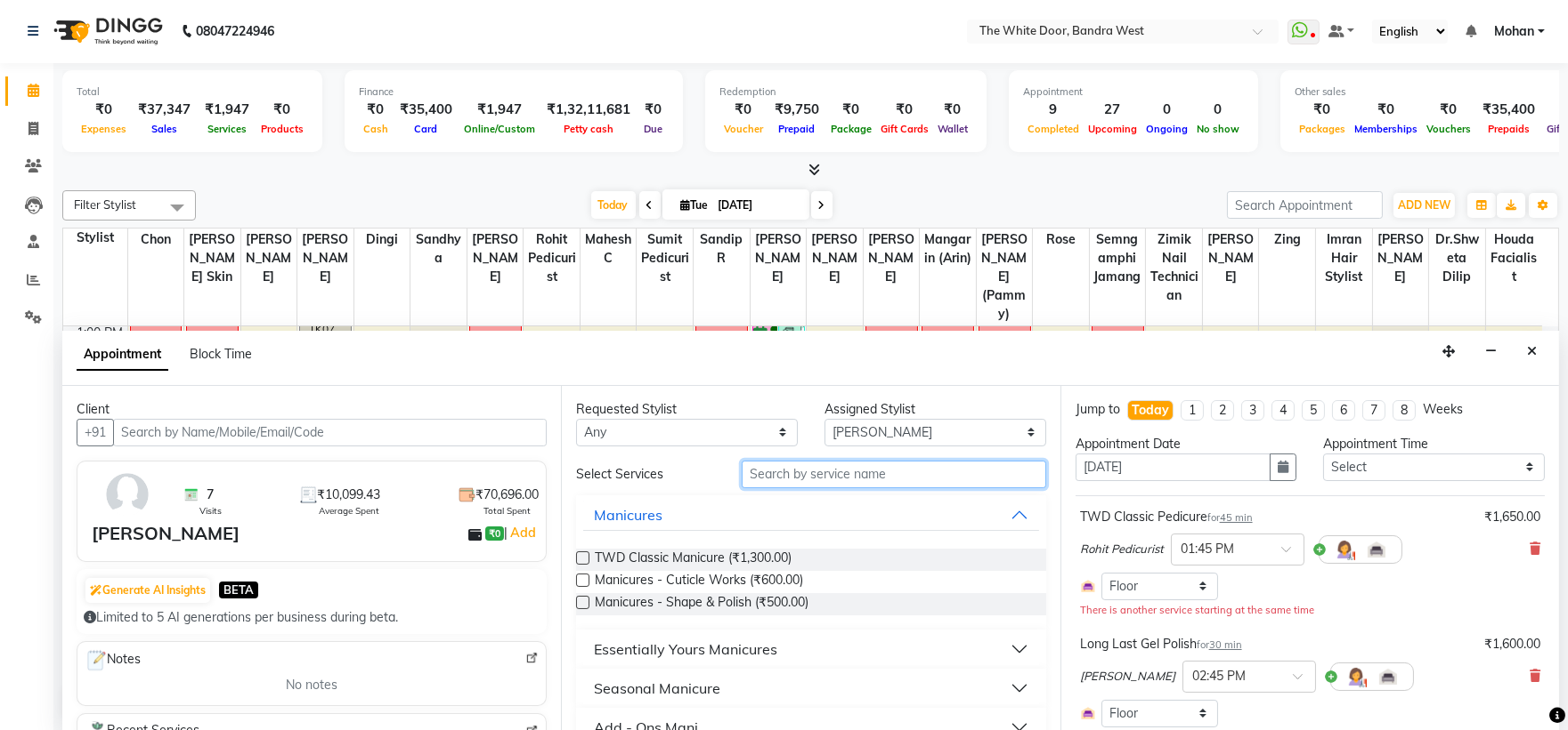
click at [808, 474] on input "text" at bounding box center [893, 475] width 304 height 28
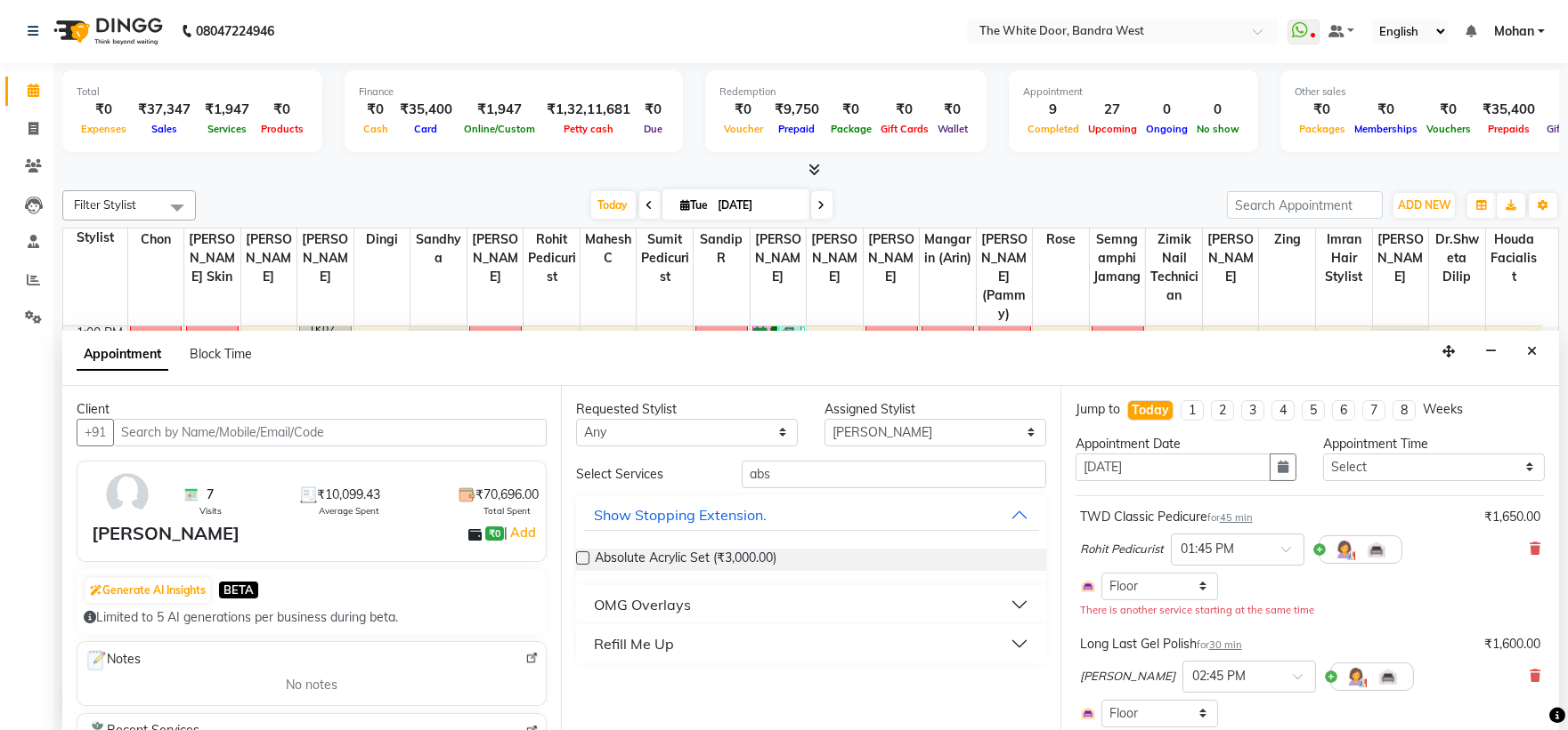
click at [659, 639] on div "Refill Me Up" at bounding box center [634, 644] width 80 height 21
click at [674, 607] on div "OMG Overlays" at bounding box center [642, 604] width 97 height 21
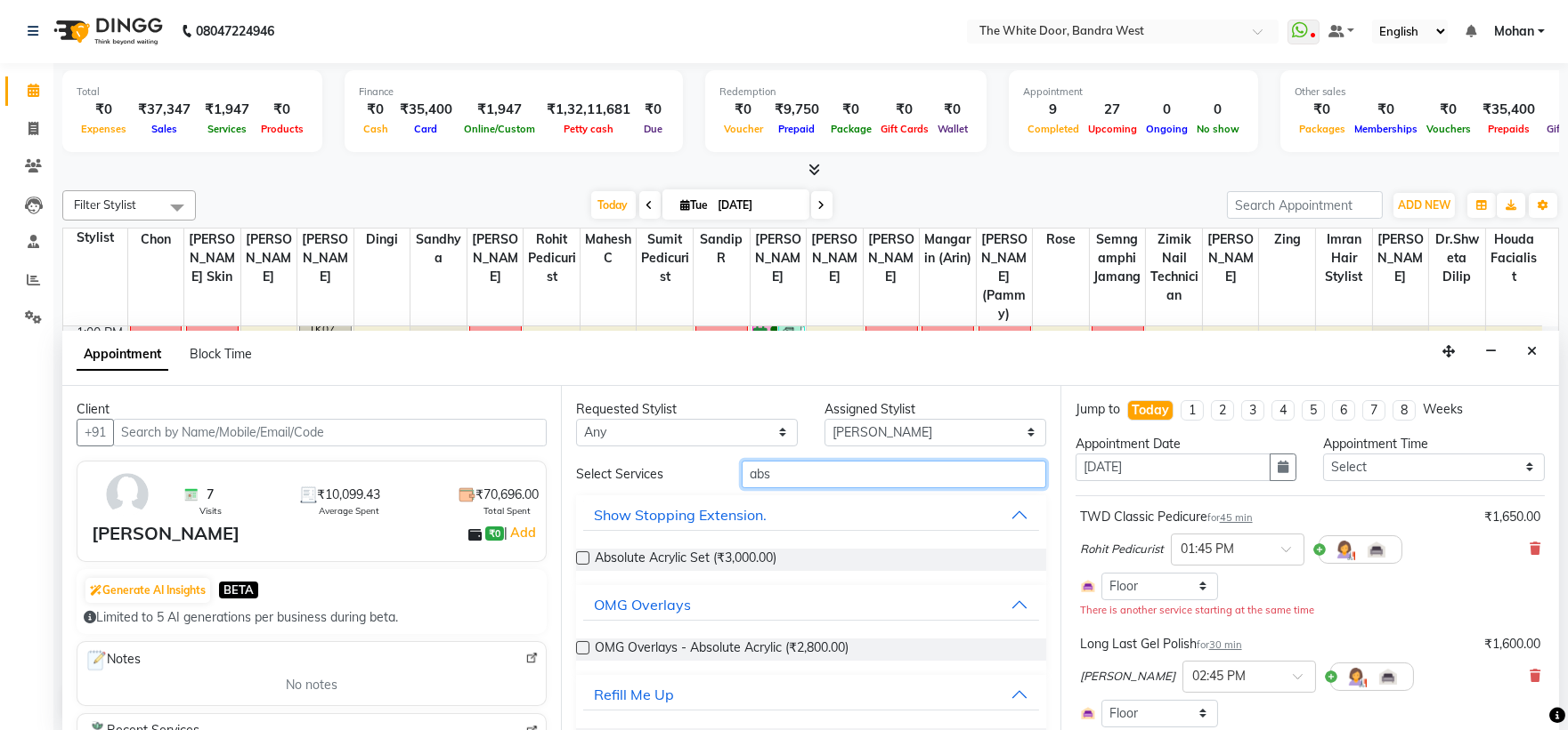
click at [764, 474] on input "abs" at bounding box center [893, 475] width 304 height 28
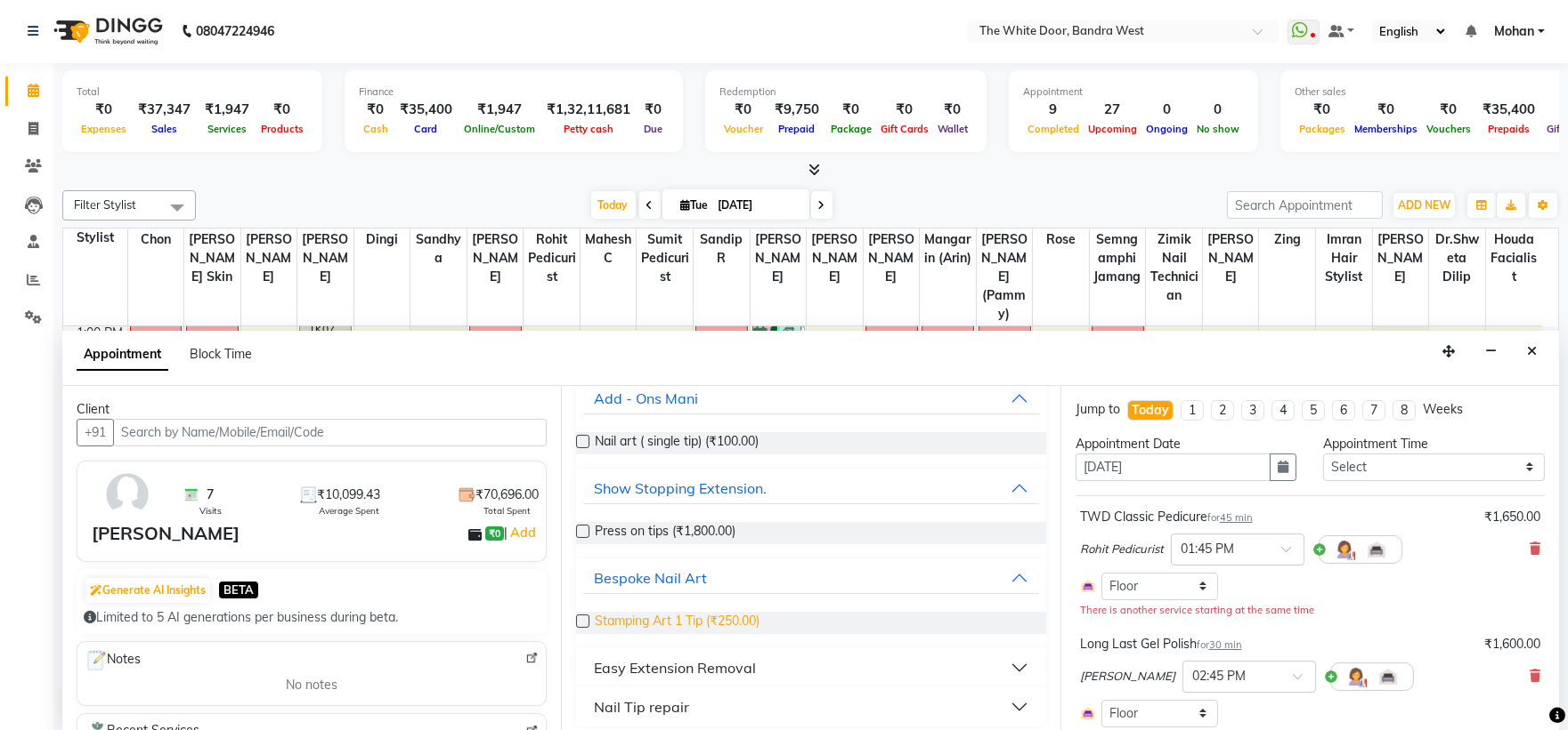
scroll to position [126, 0]
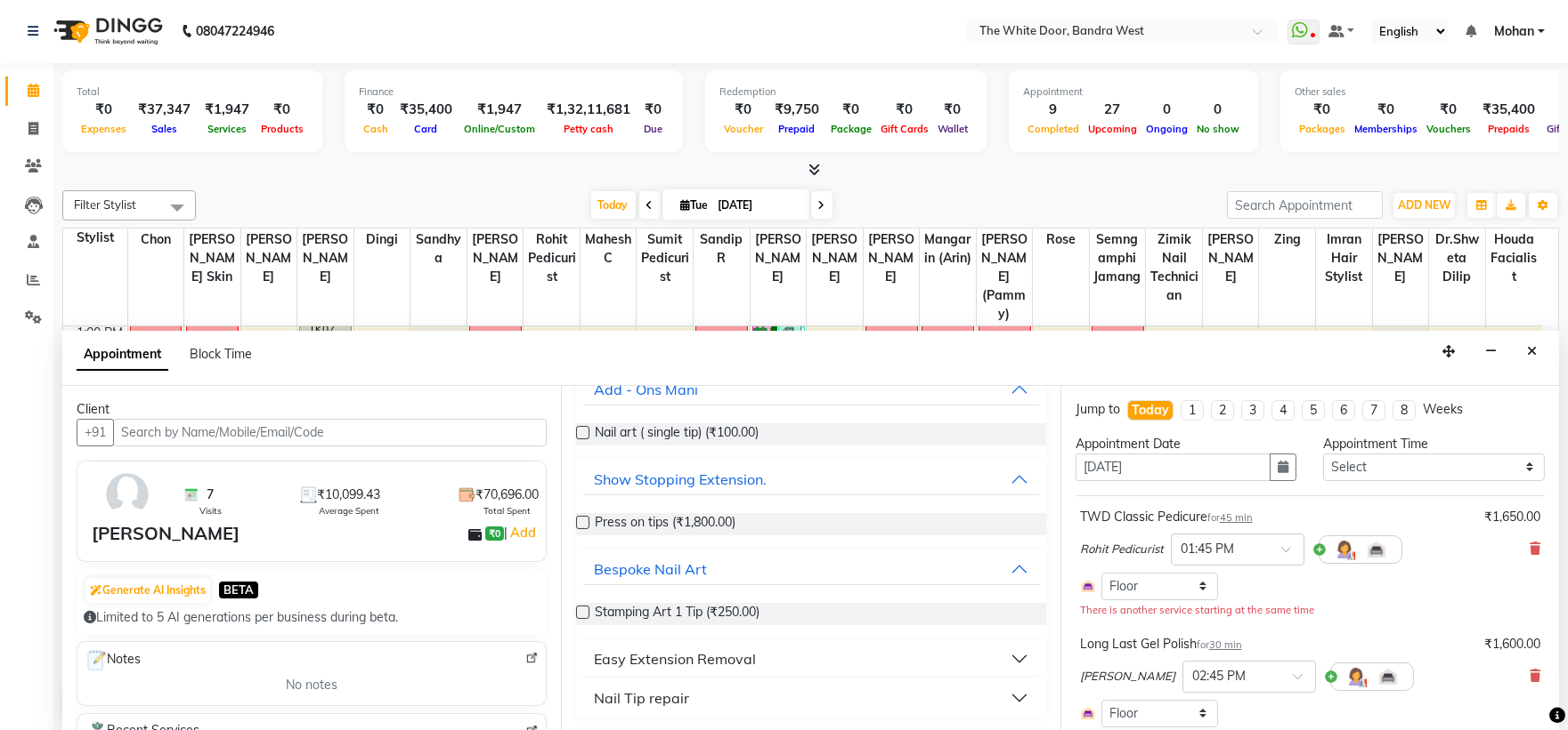
click at [683, 688] on div "Nail Tip repair" at bounding box center [641, 698] width 95 height 21
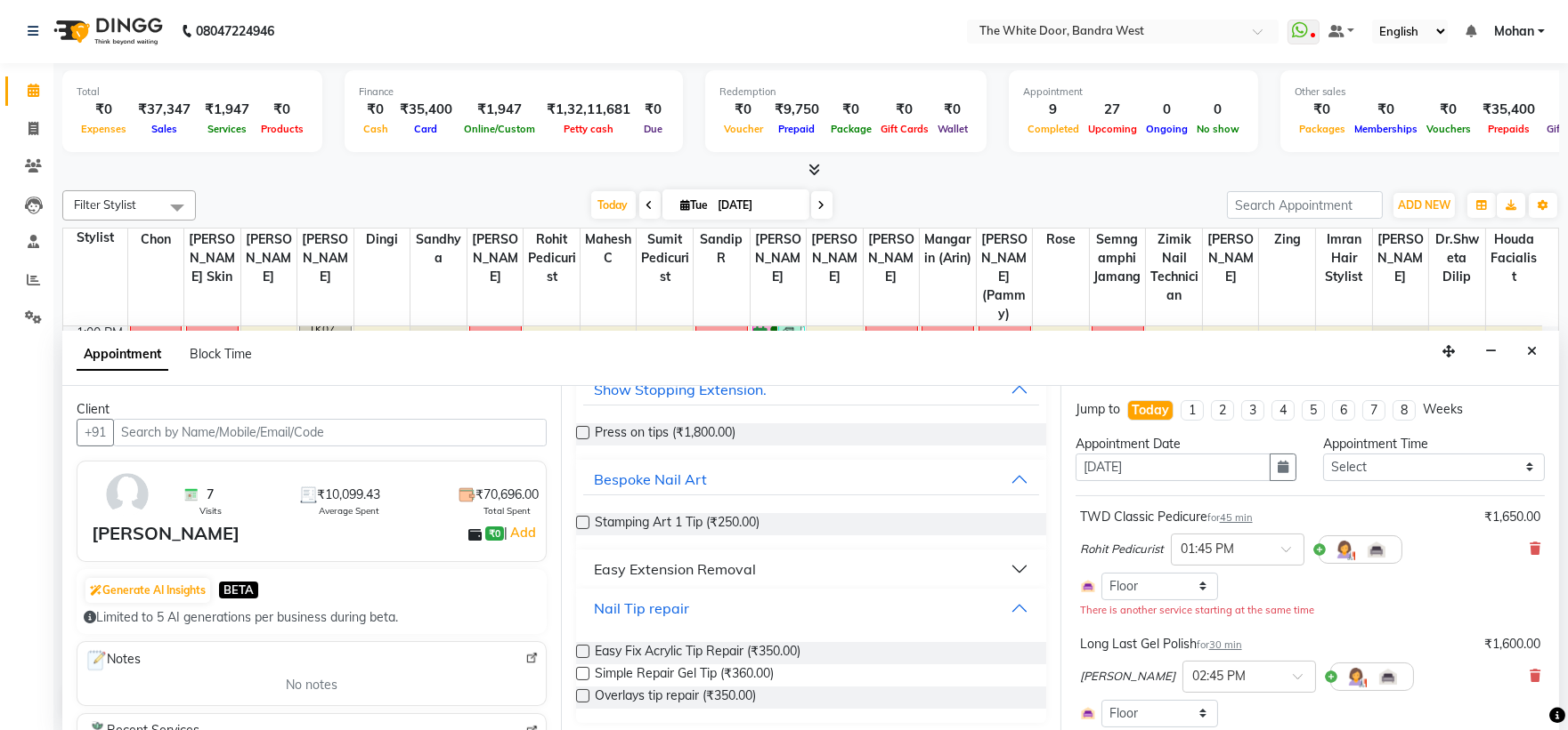
scroll to position [217, 0]
click at [702, 561] on div "Easy Extension Removal" at bounding box center [675, 567] width 162 height 21
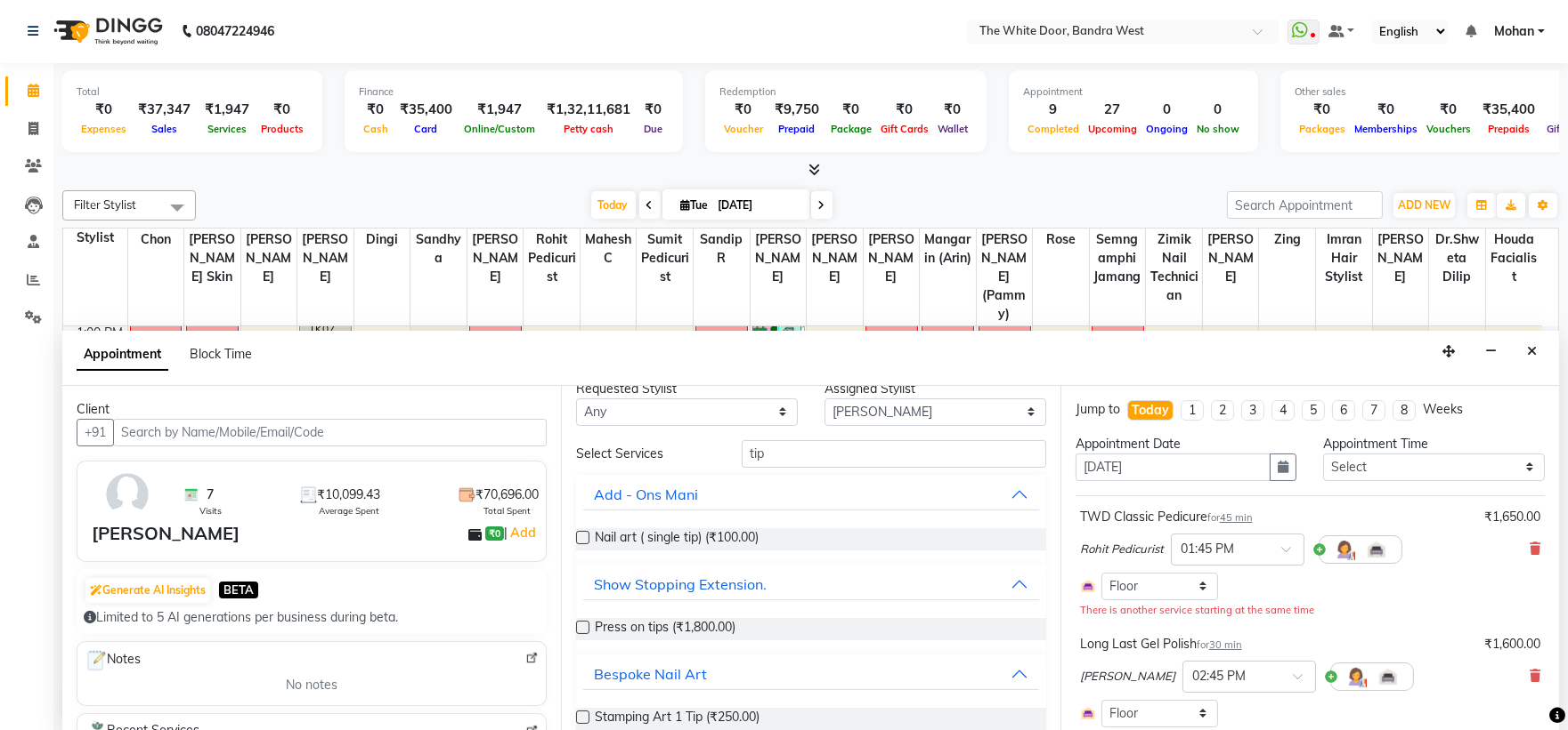
scroll to position [20, 0]
click at [694, 579] on div "Show Stopping Extension." at bounding box center [680, 585] width 173 height 21
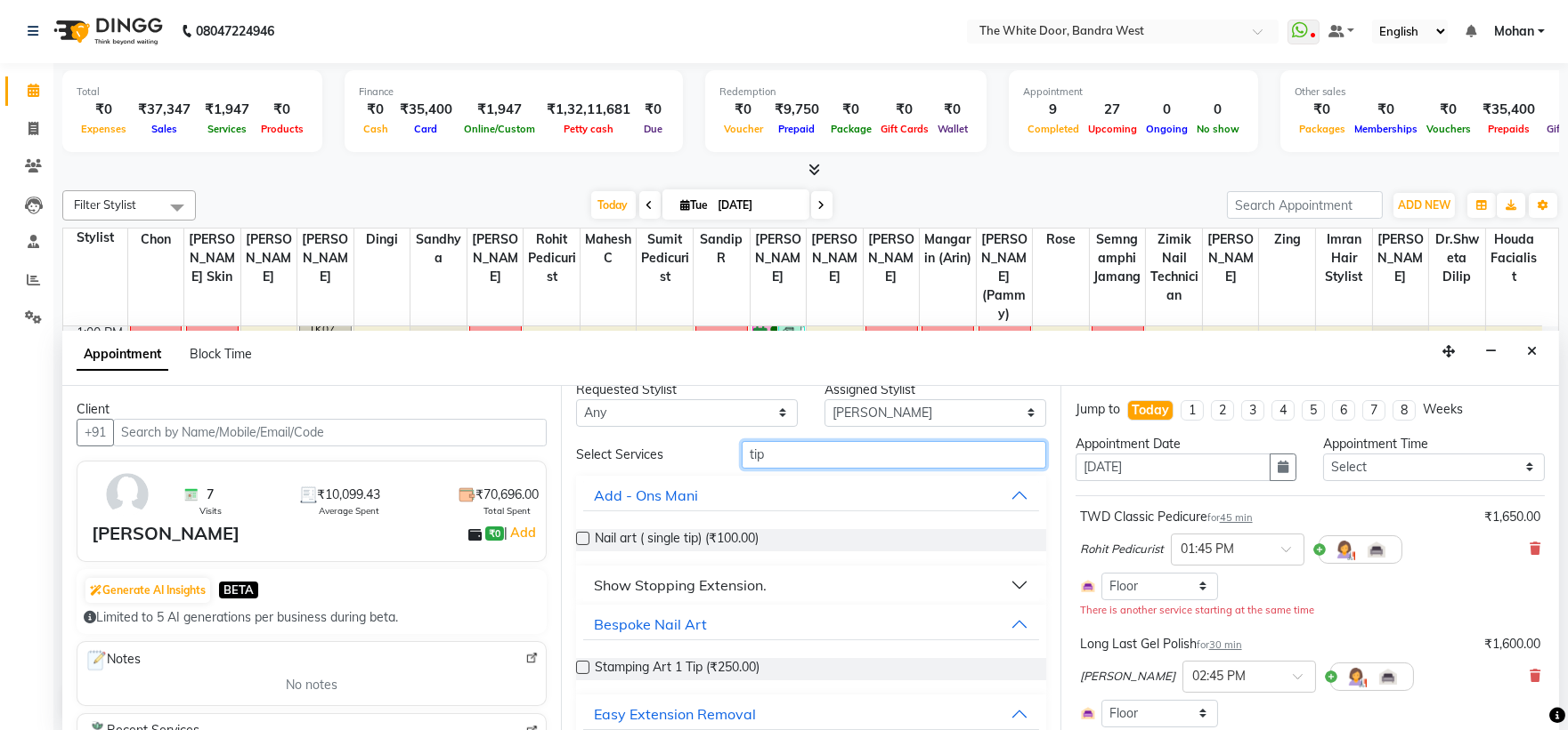
click at [761, 445] on input "tip" at bounding box center [893, 456] width 304 height 28
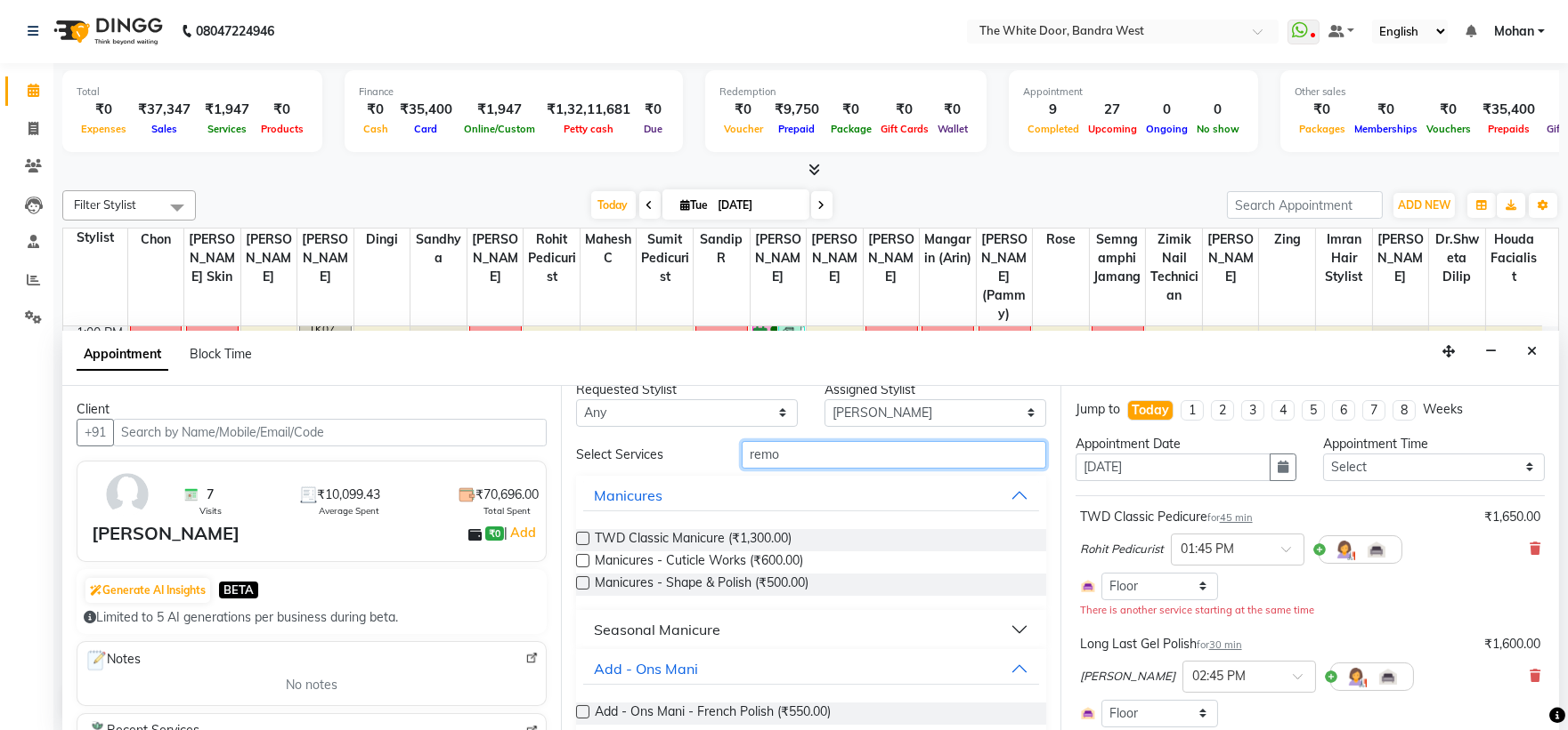
scroll to position [0, 0]
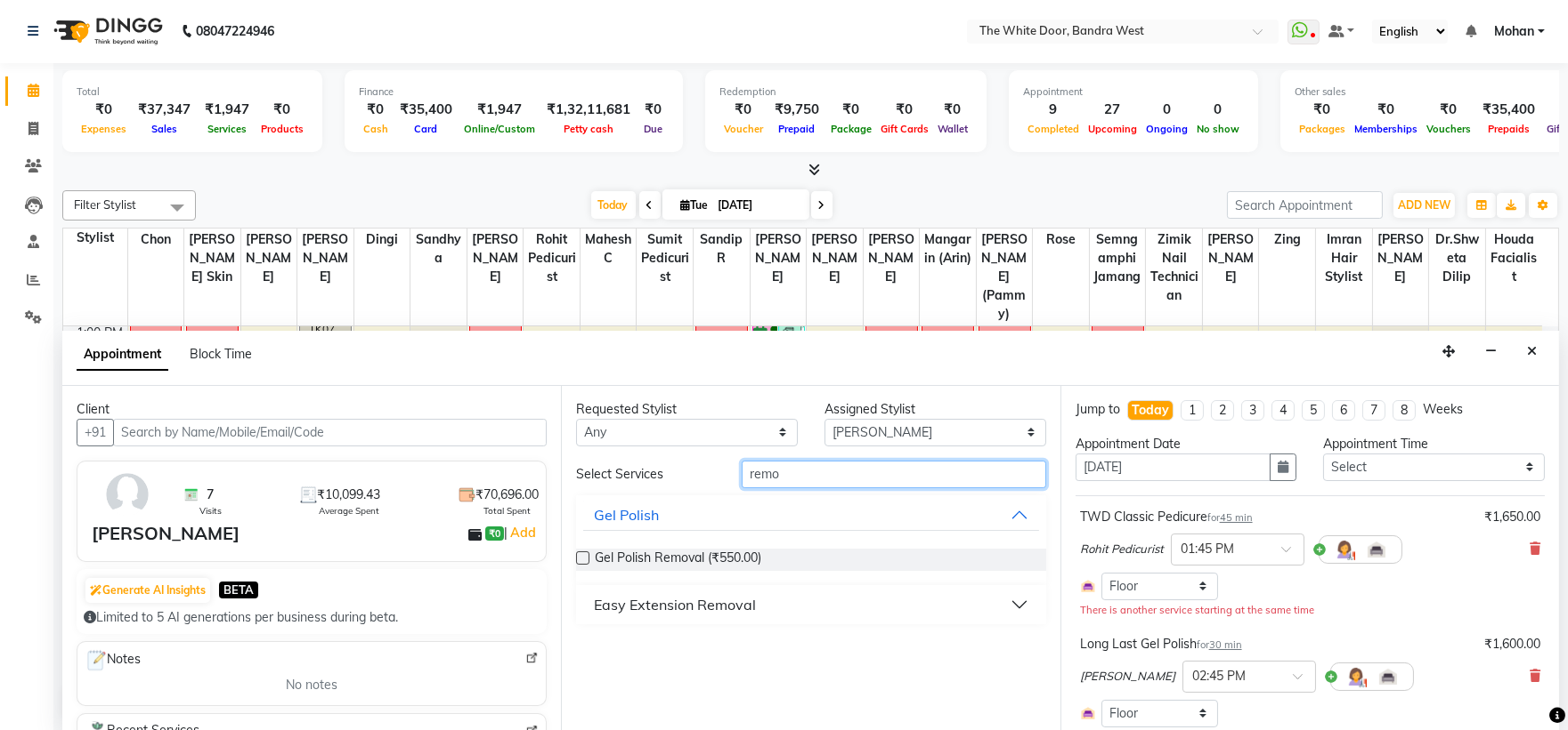
type input "remo"
click at [678, 603] on div "Easy Extension Removal" at bounding box center [675, 604] width 162 height 21
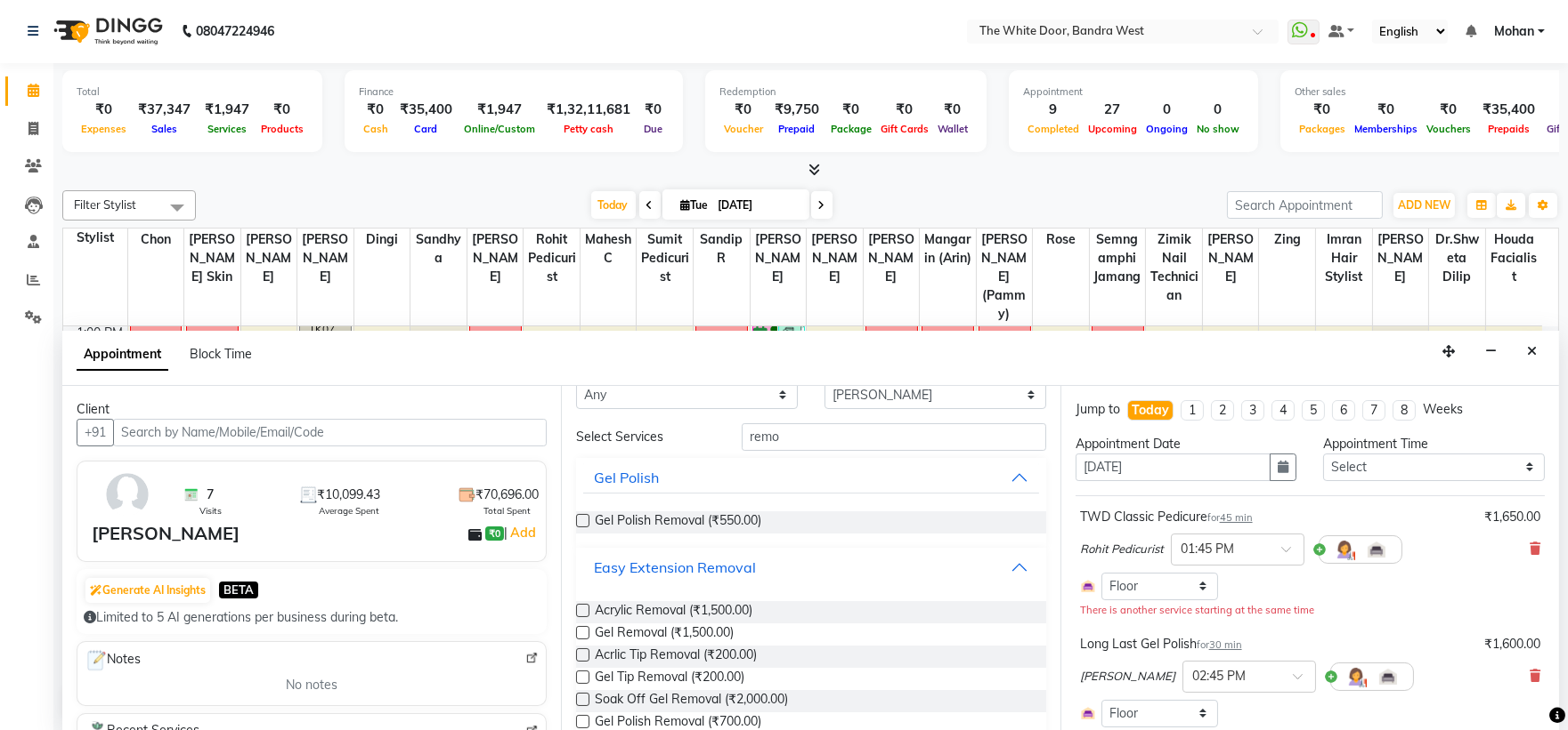
scroll to position [69, 0]
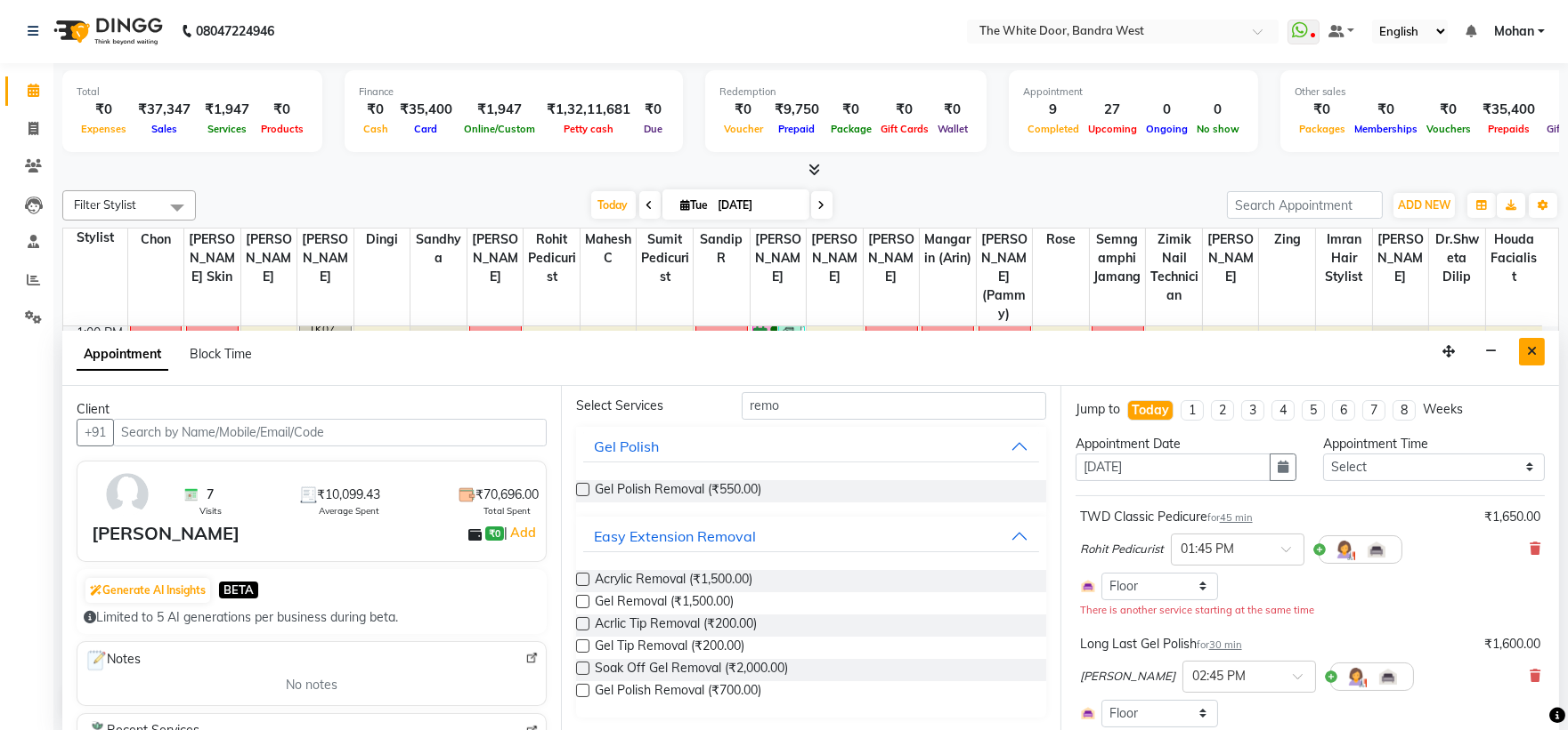
click at [1537, 360] on button "Close" at bounding box center [1532, 352] width 26 height 28
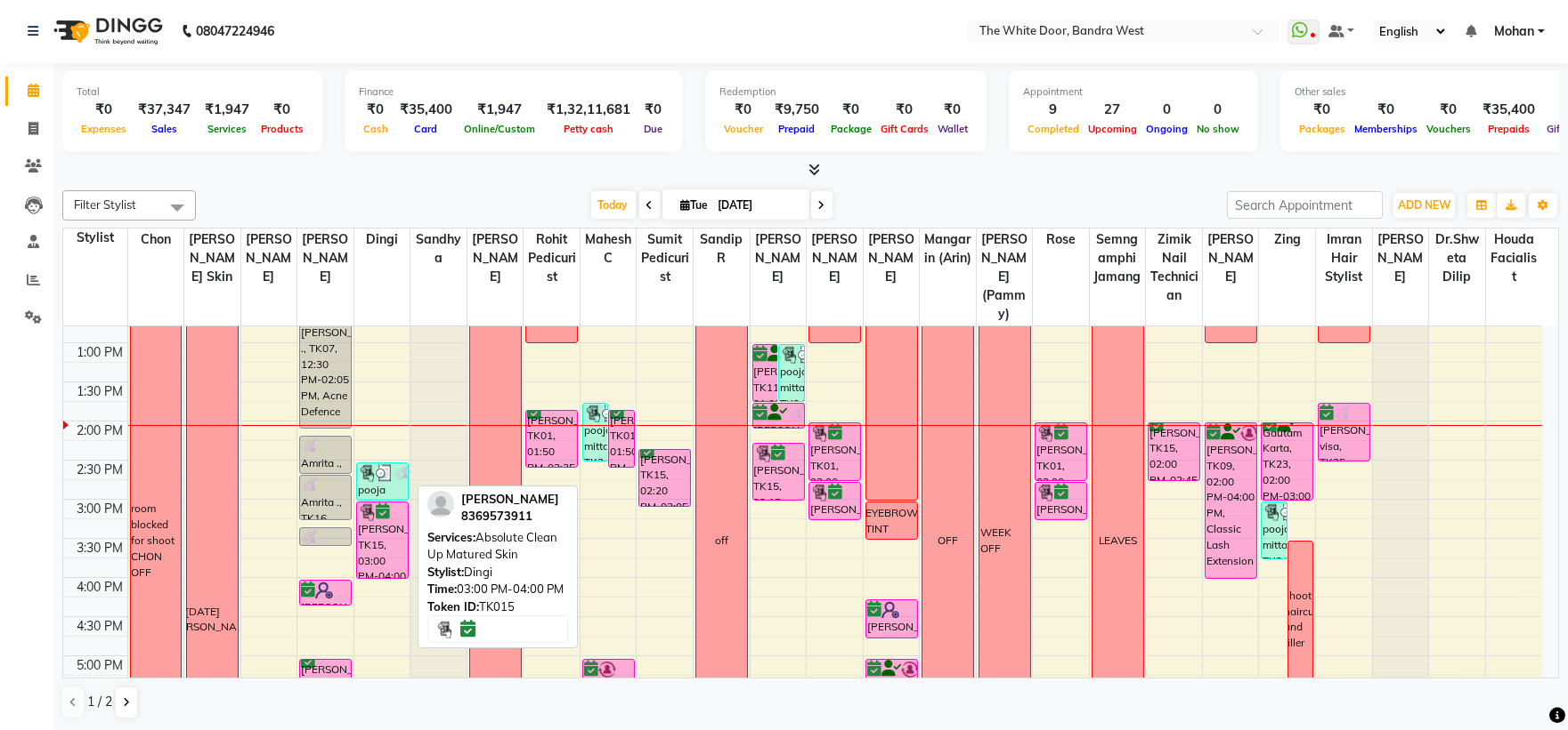
scroll to position [395, 0]
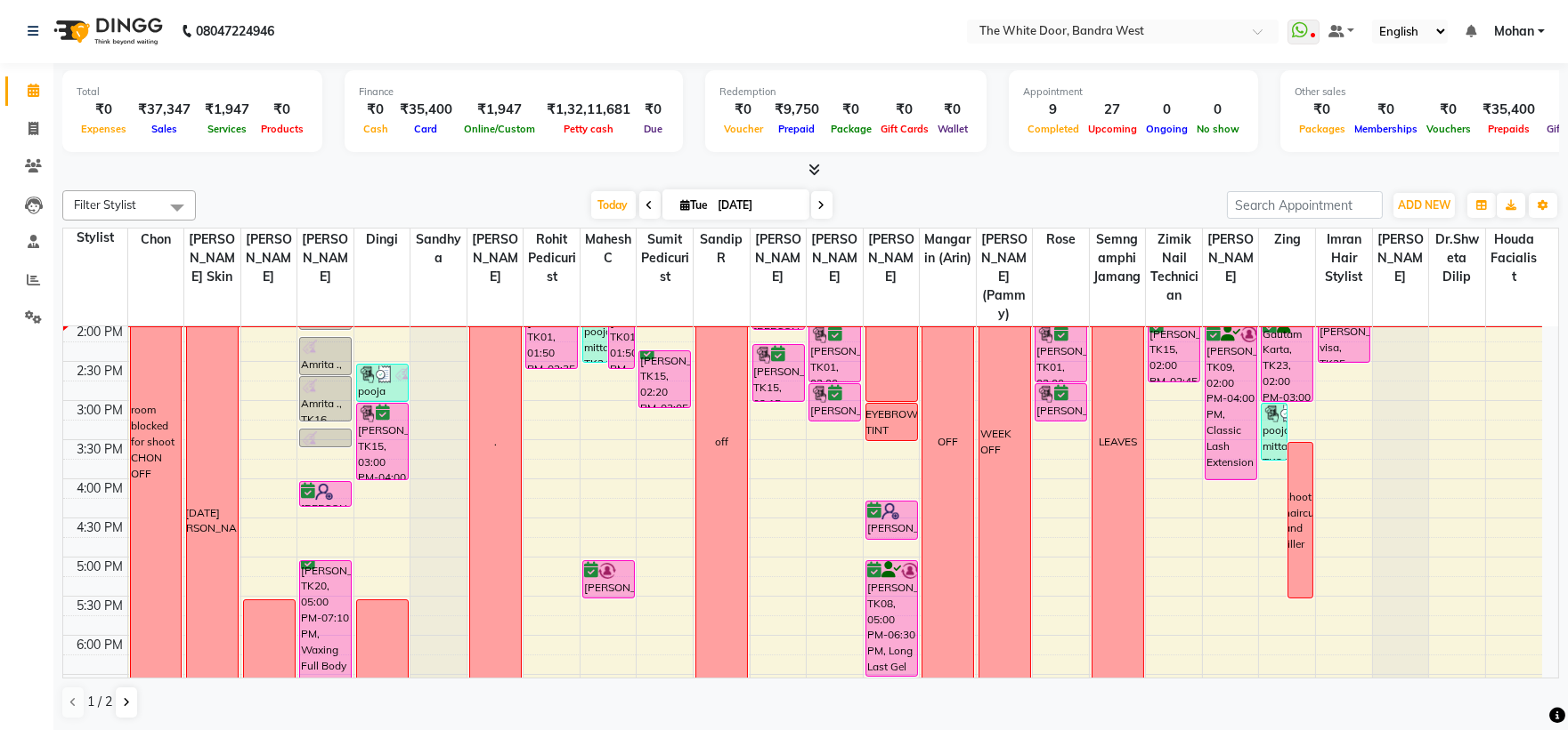
click at [264, 466] on div "9:00 AM 9:30 AM 10:00 AM 10:30 AM 11:00 AM 11:30 AM 12:00 PM 12:30 PM 1:00 PM 1…" at bounding box center [802, 440] width 1479 height 1017
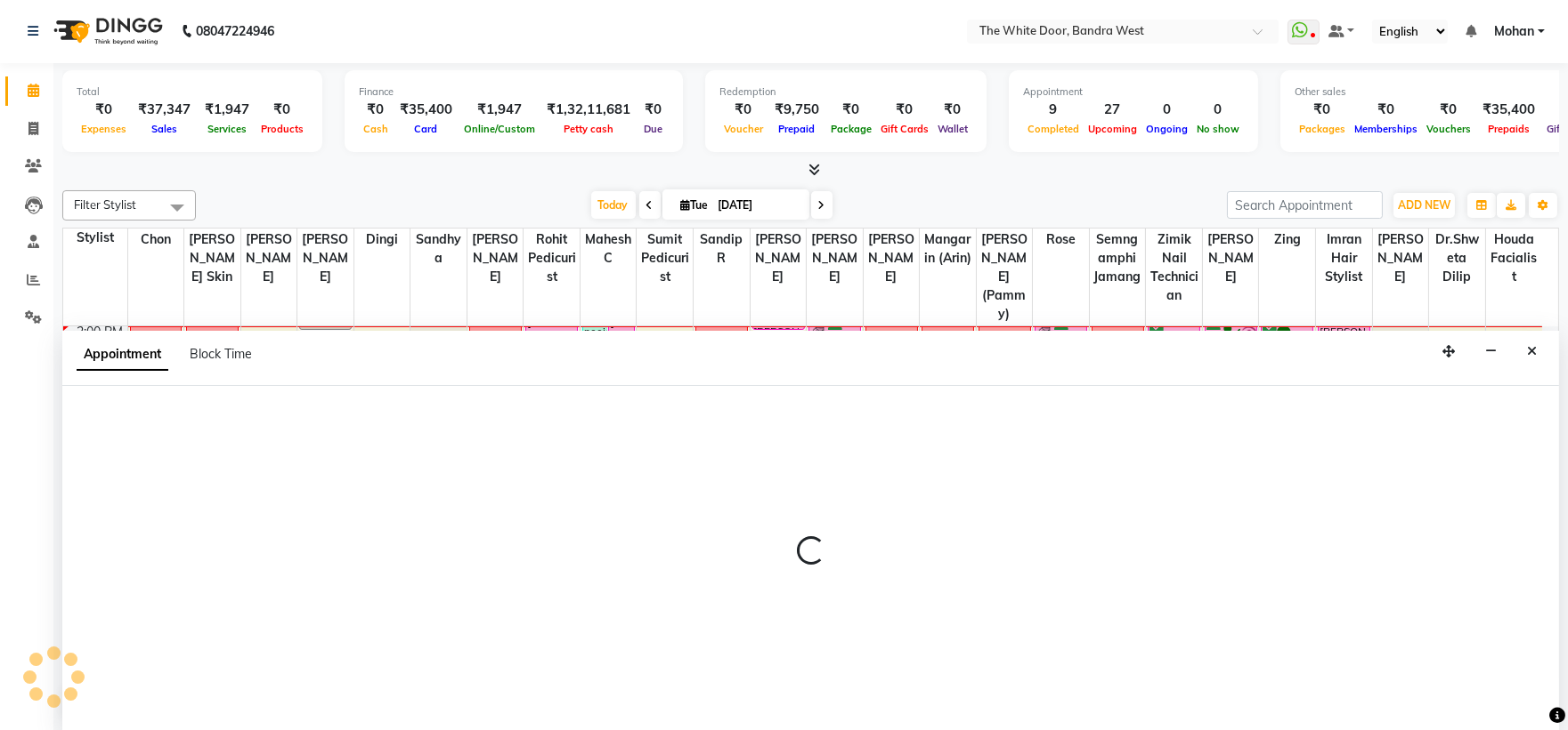
select select "20413"
select select "tentative"
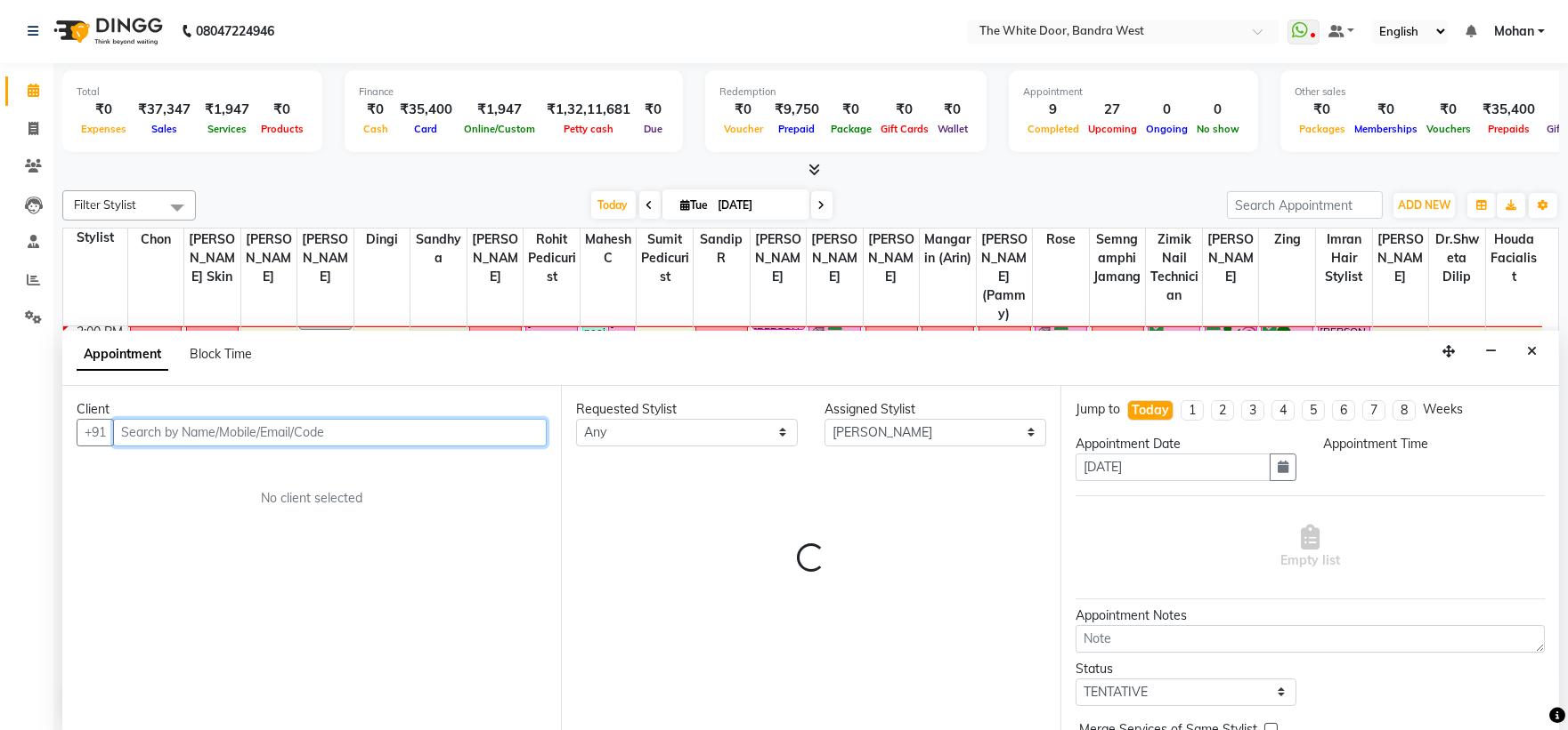
select select "930"
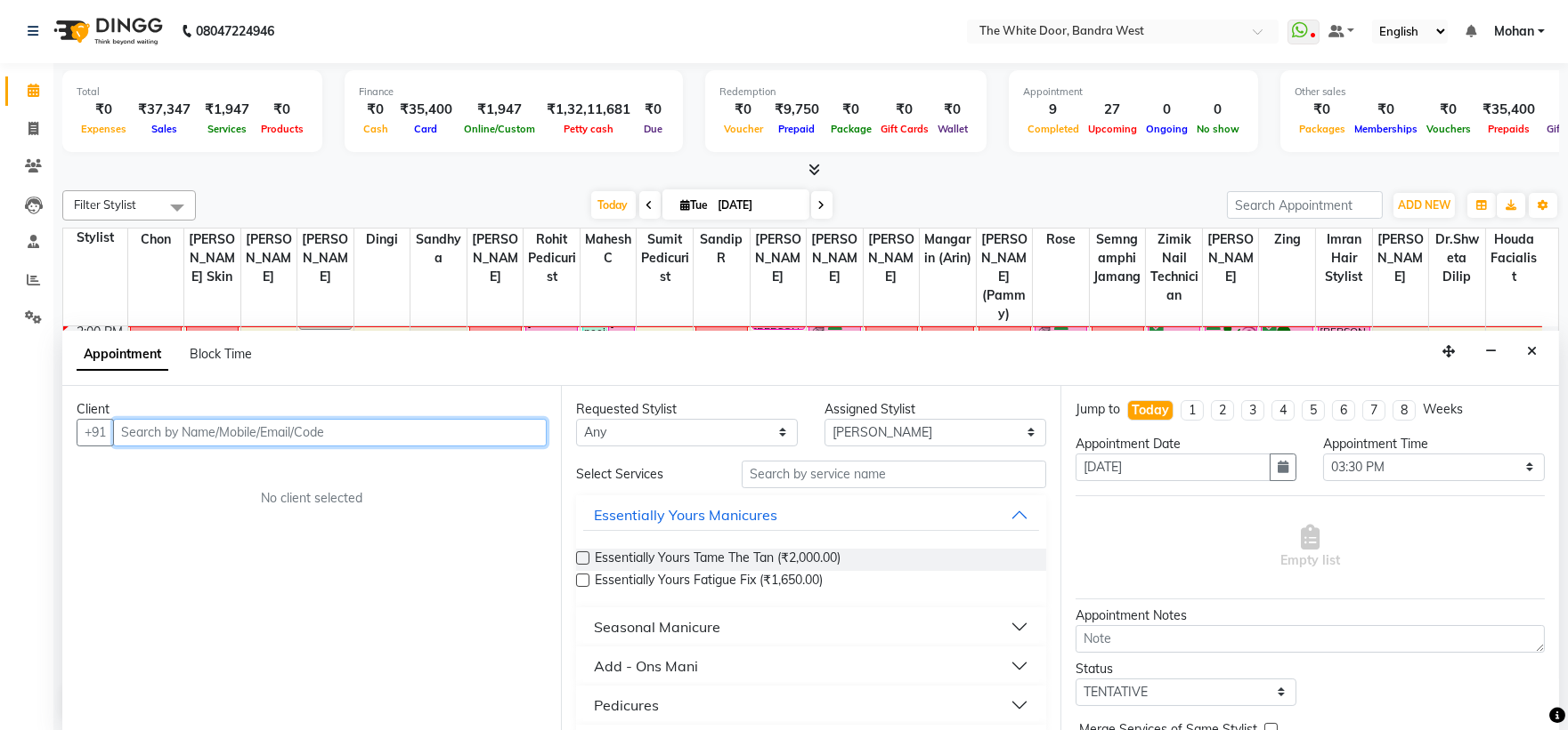
click at [349, 427] on input "text" at bounding box center [330, 433] width 434 height 28
paste input "82914 87424"
click at [163, 432] on input "82914 87424" at bounding box center [293, 433] width 360 height 28
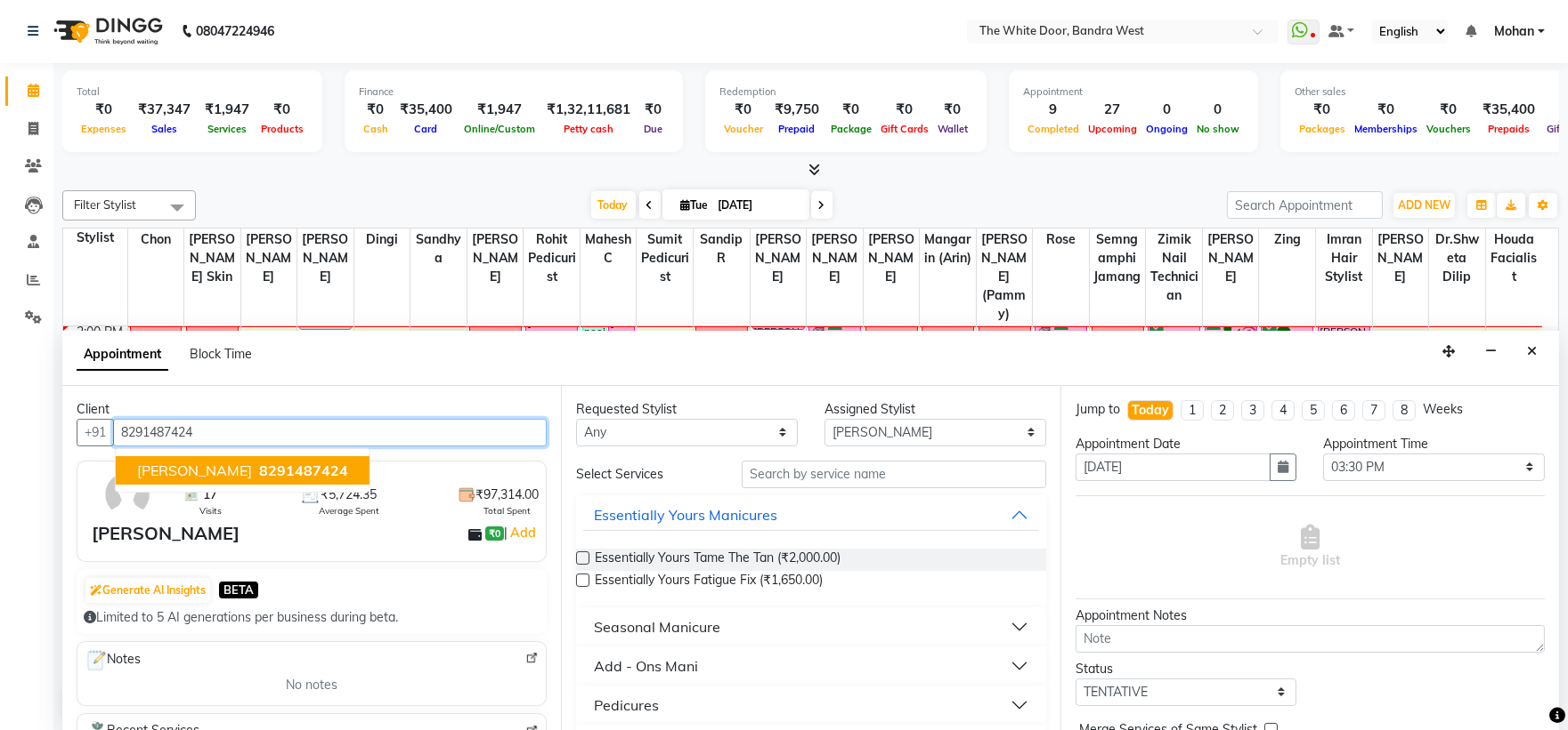
click at [188, 462] on span "Aryan Kumbhare" at bounding box center [194, 471] width 114 height 18
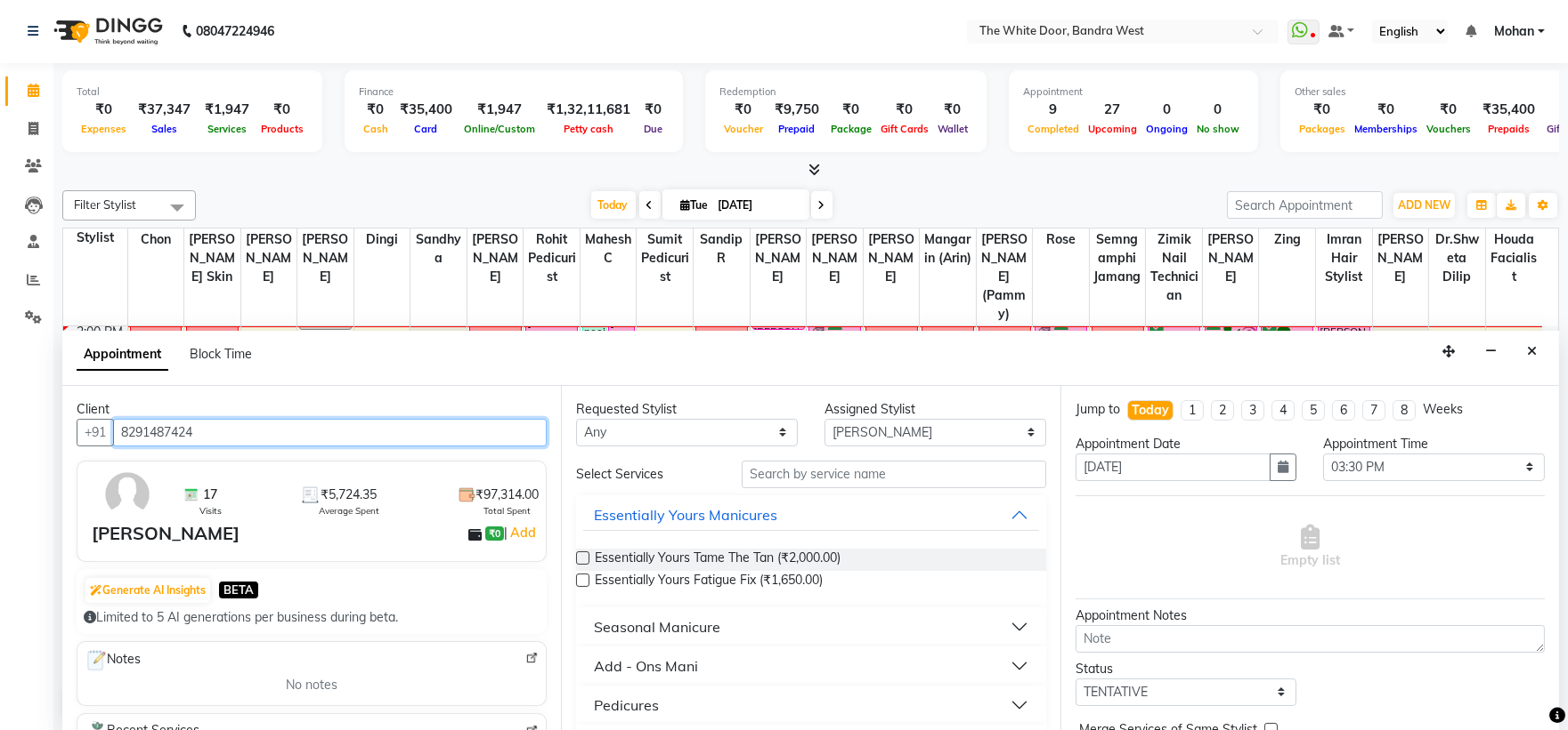
type input "8291487424"
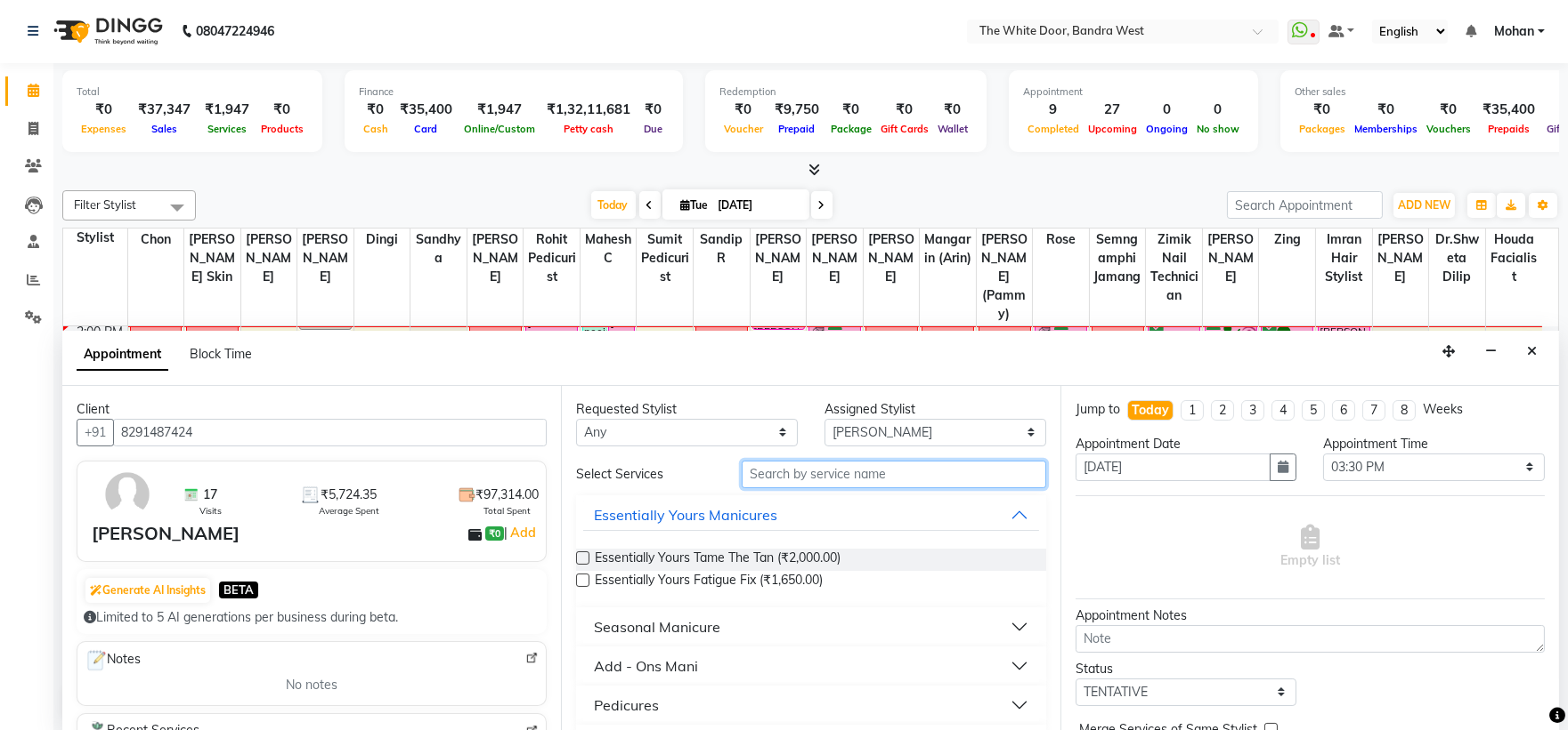
click at [929, 482] on input "text" at bounding box center [893, 475] width 304 height 28
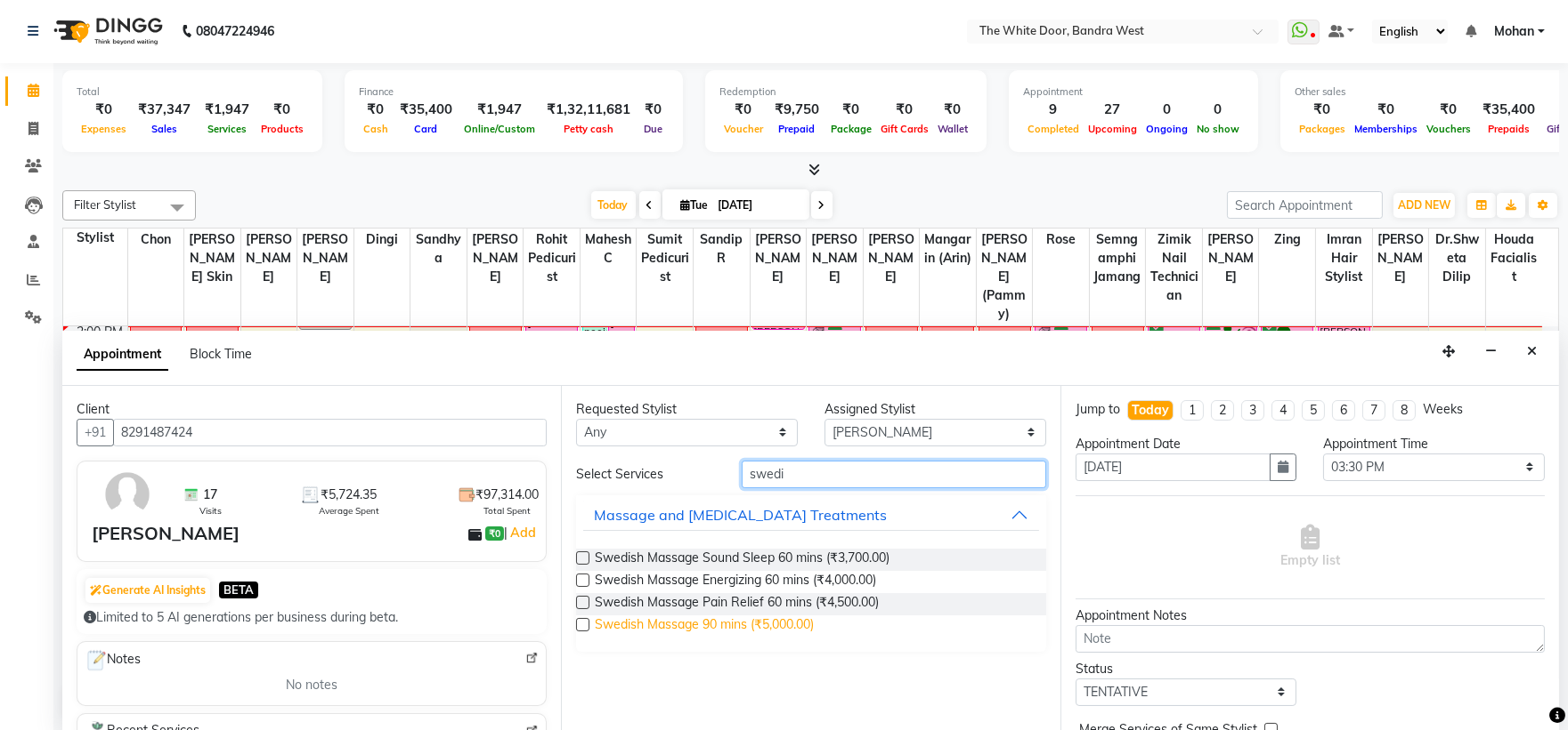
type input "swedi"
click at [741, 616] on span "Swedish Massage 90 mins (₹5,000.00)" at bounding box center [704, 627] width 219 height 22
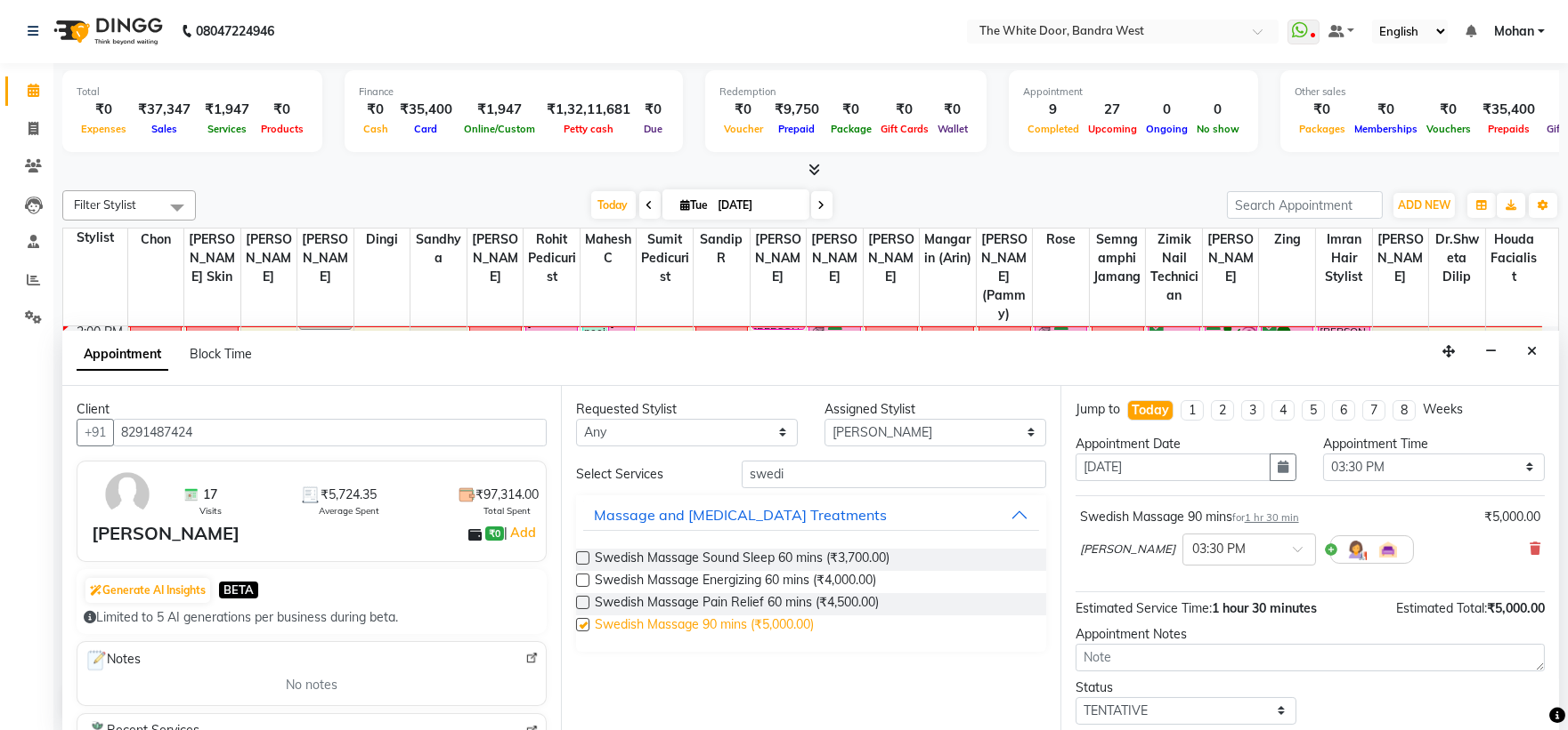
checkbox input "false"
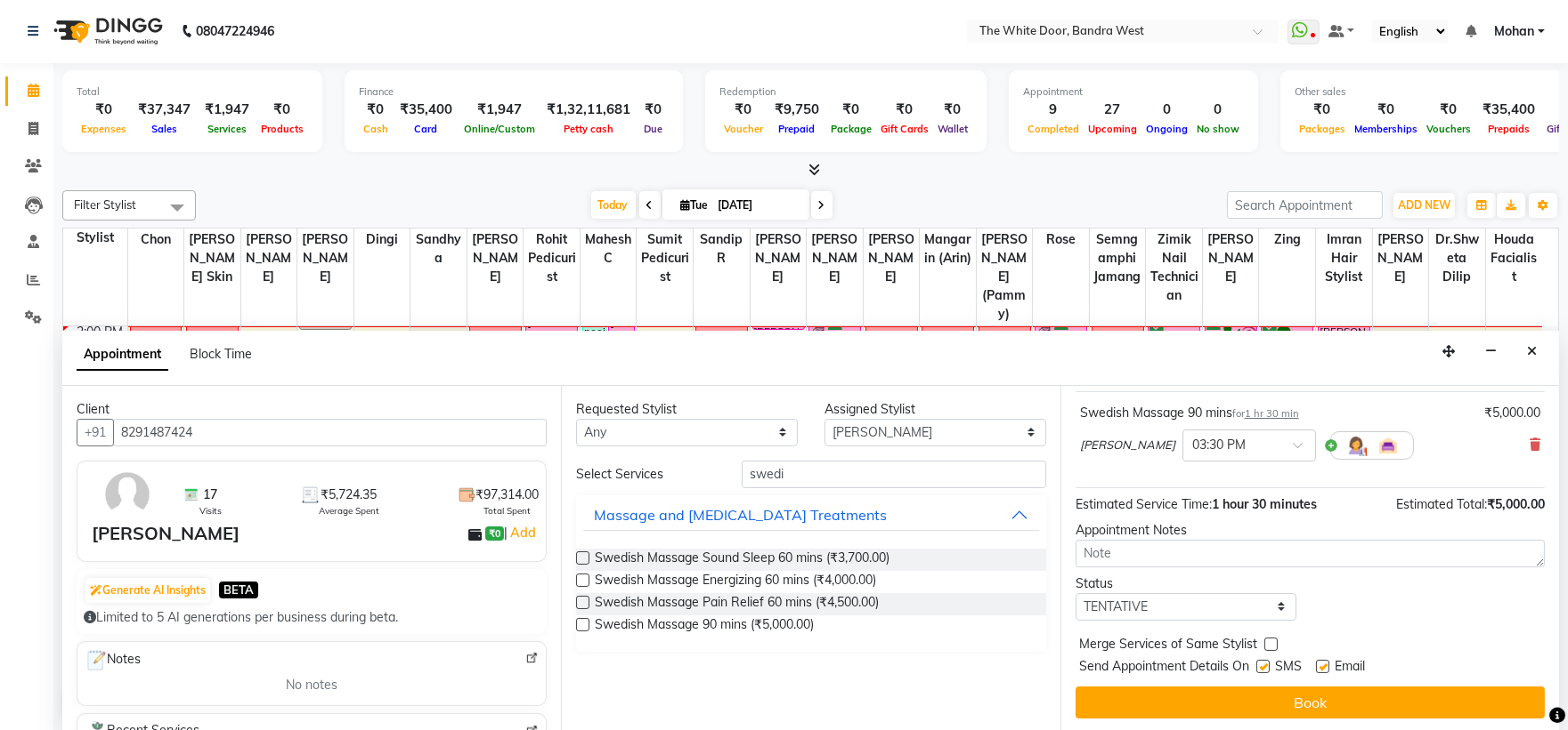
scroll to position [105, 0]
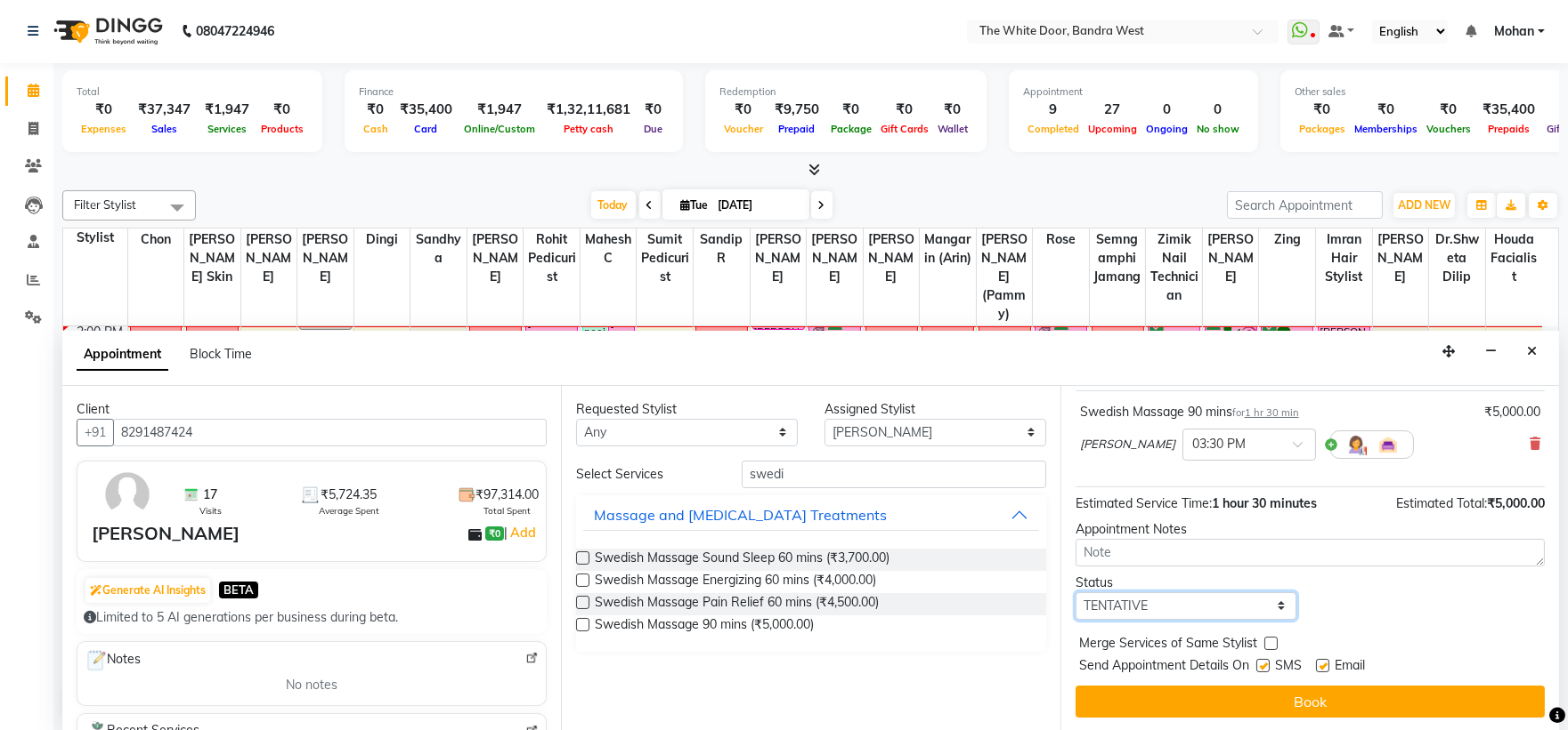
click at [1202, 610] on select "Select TENTATIVE CONFIRM CHECK-IN UPCOMING" at bounding box center [1186, 606] width 221 height 28
select select "confirm booking"
click at [1076, 592] on select "Select TENTATIVE CONFIRM CHECK-IN UPCOMING" at bounding box center [1186, 606] width 221 height 28
click at [1443, 641] on div "Merge Services of Same Stylist" at bounding box center [1310, 645] width 469 height 22
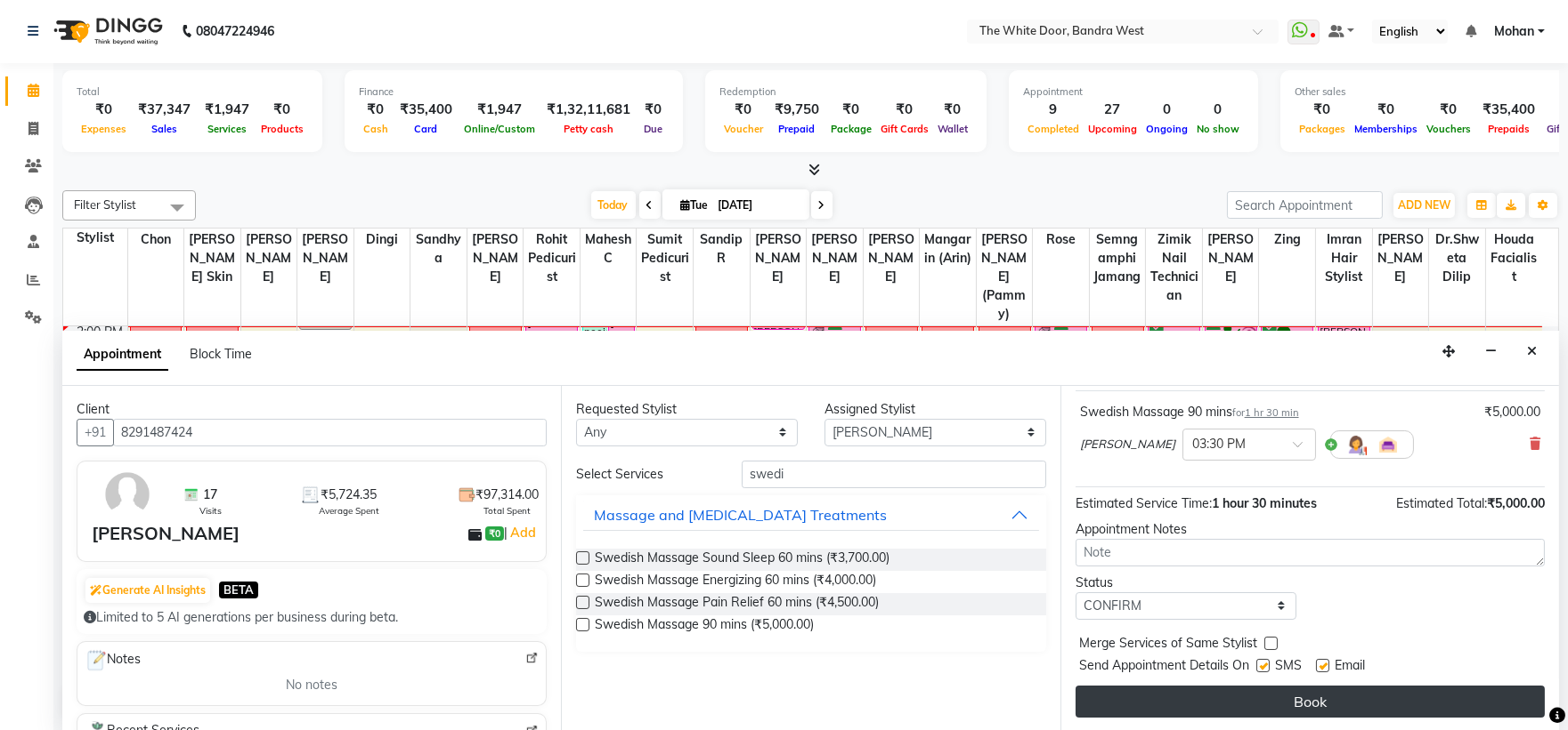
click at [1373, 692] on button "Book" at bounding box center [1310, 702] width 469 height 32
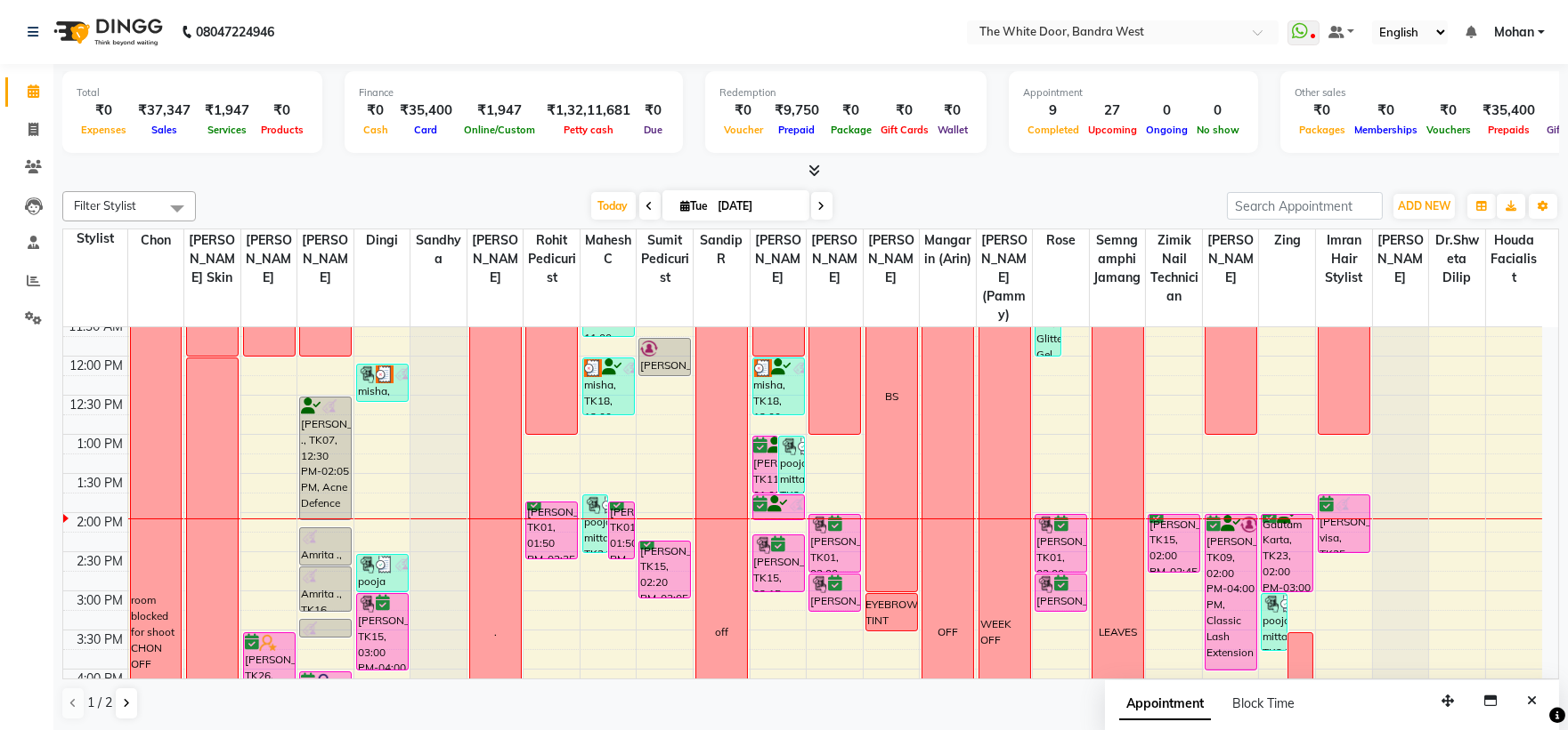
scroll to position [197, 0]
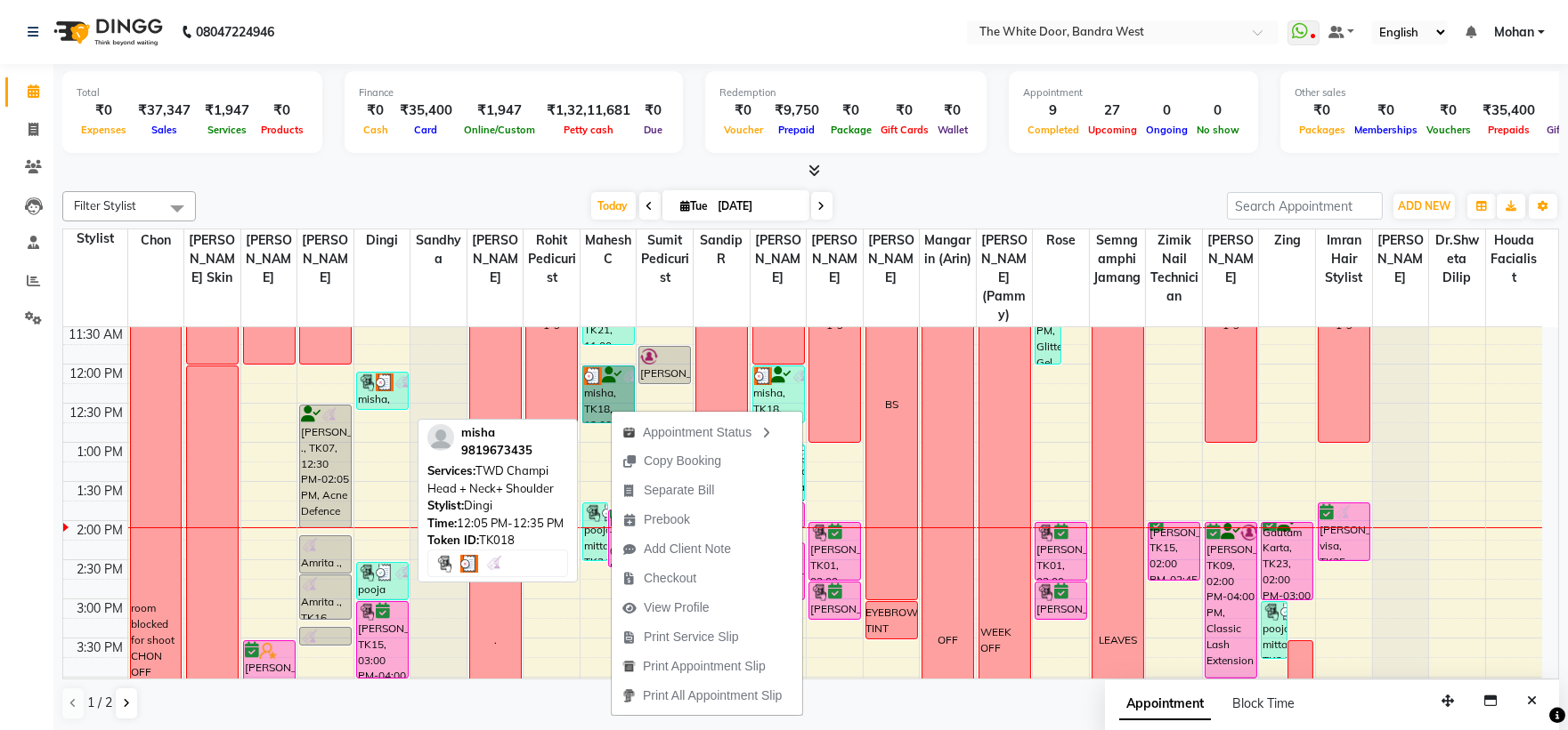
click at [384, 392] on img at bounding box center [384, 382] width 18 height 18
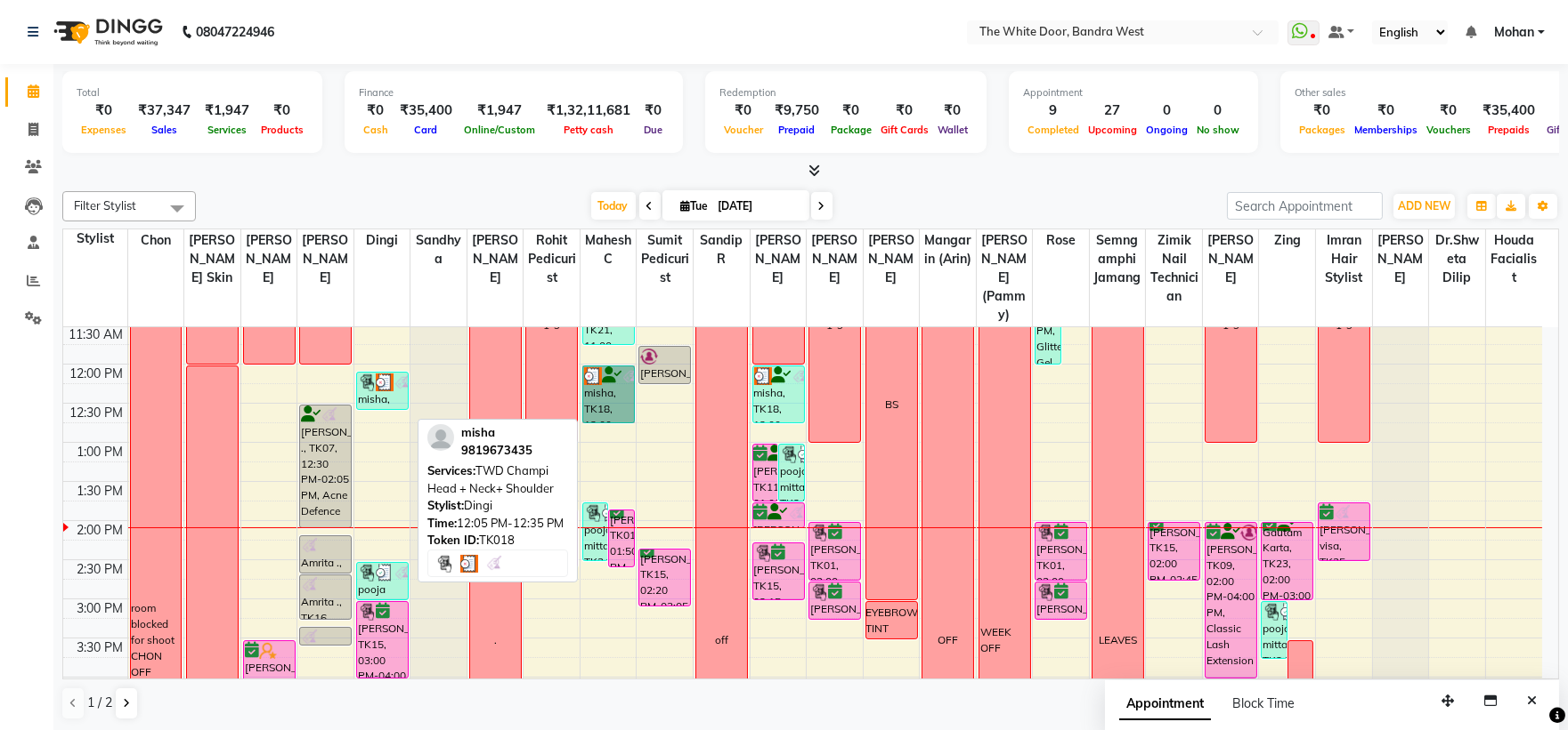
click at [384, 392] on img at bounding box center [384, 382] width 18 height 18
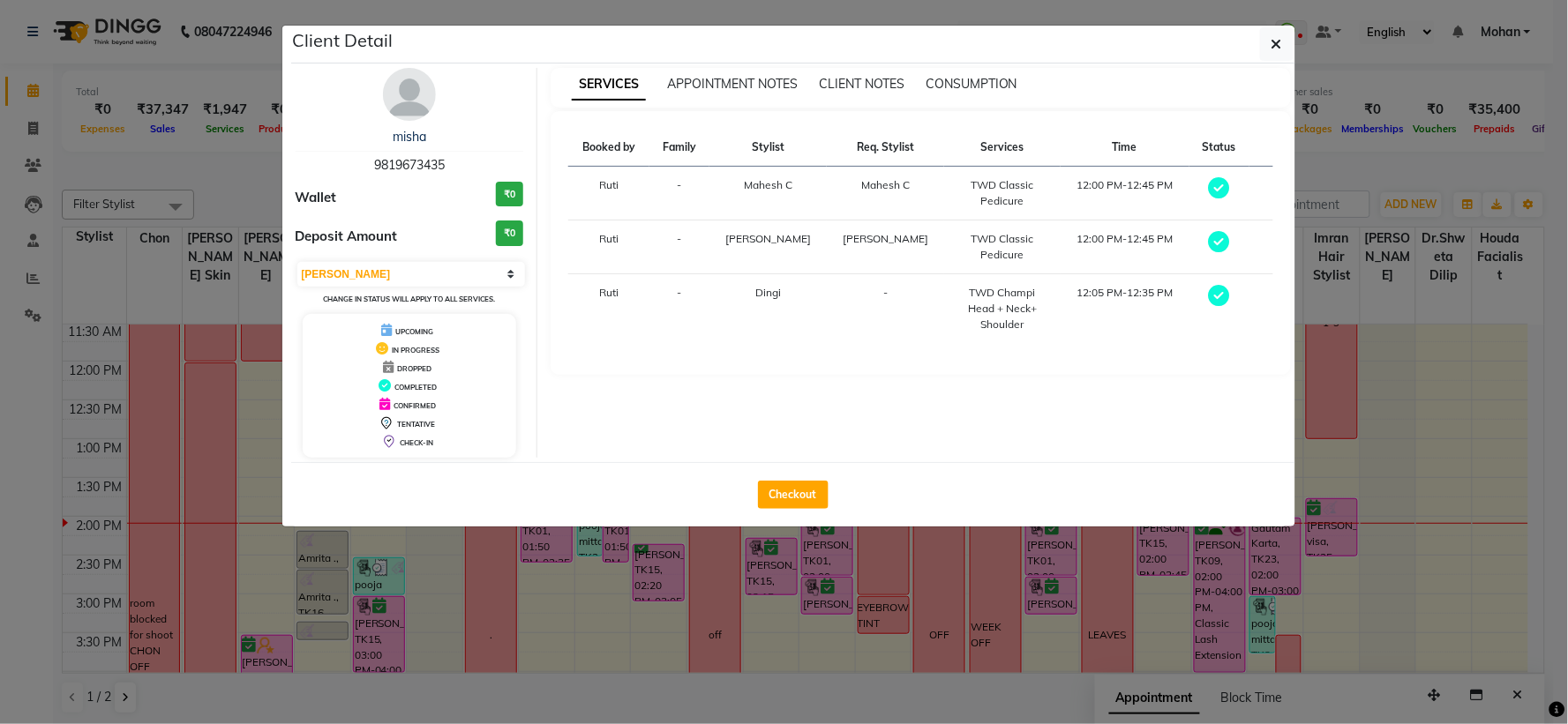
click at [472, 256] on div "misha 9819673435 Wallet ₹0 Deposit Amount ₹0 Select MARK DONE UPCOMING Change i…" at bounding box center [410, 263] width 255 height 390
click at [466, 266] on select "Select MARK DONE UPCOMING" at bounding box center [411, 274] width 229 height 25
click at [297, 262] on select "Select MARK DONE UPCOMING" at bounding box center [411, 274] width 229 height 25
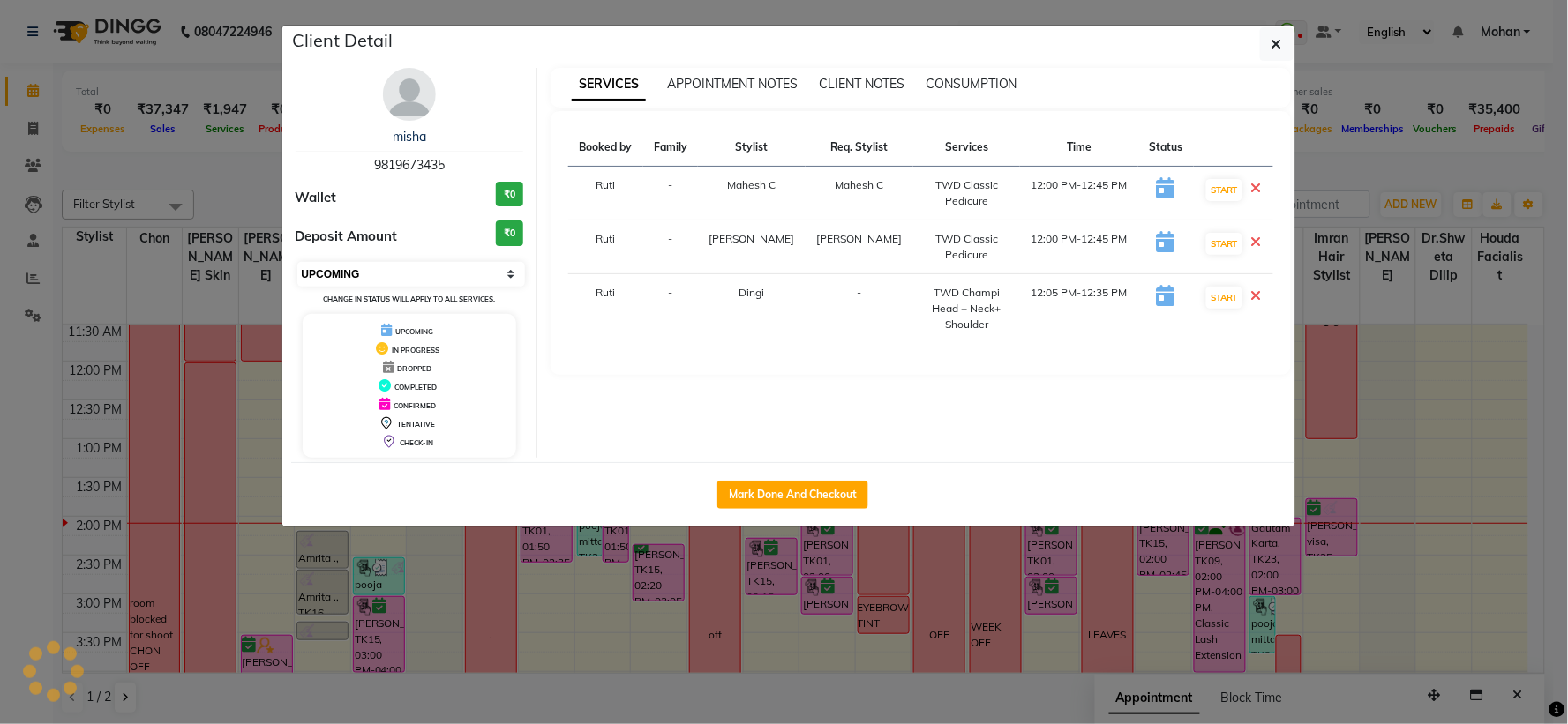
click at [465, 276] on select "Select IN SERVICE CONFIRMED TENTATIVE CHECK IN MARK DONE DROPPED UPCOMING" at bounding box center [411, 274] width 229 height 25
select select "6"
click at [297, 262] on select "Select IN SERVICE CONFIRMED TENTATIVE CHECK IN MARK DONE DROPPED UPCOMING" at bounding box center [411, 274] width 229 height 25
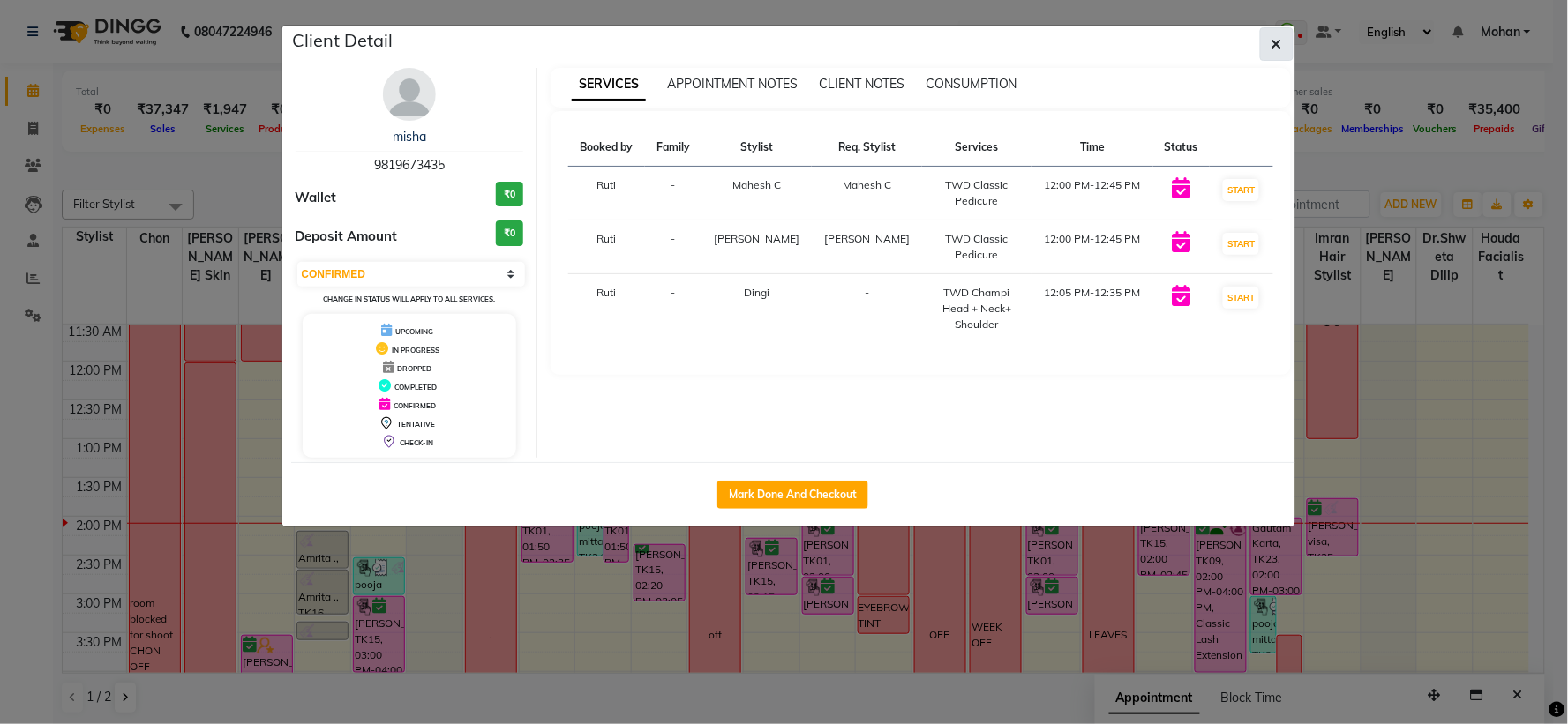
click at [1282, 44] on button "button" at bounding box center [1277, 44] width 33 height 33
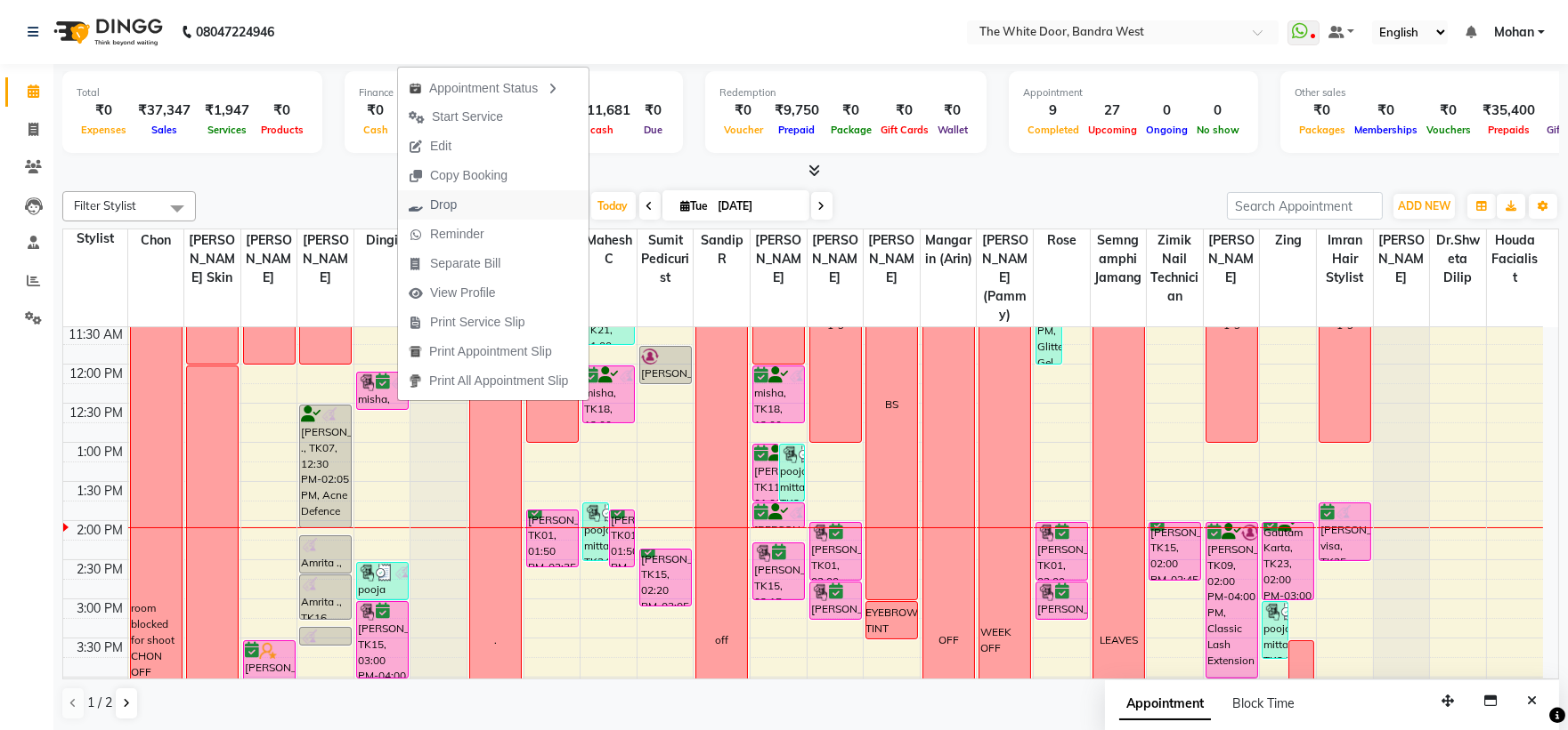
click at [479, 196] on button "Drop" at bounding box center [493, 206] width 191 height 30
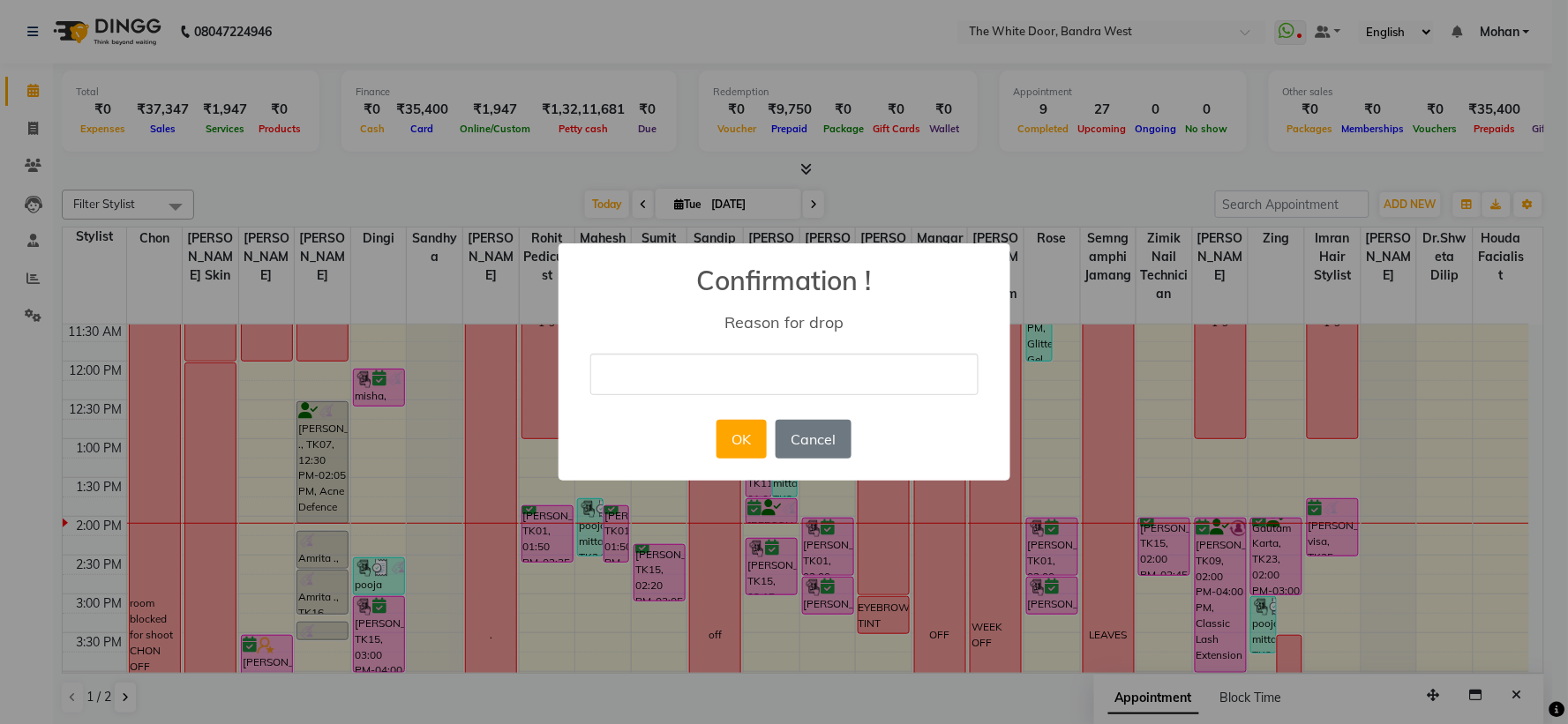
click at [766, 366] on input "text" at bounding box center [784, 374] width 388 height 42
type input "cancelled"
click at [754, 433] on button "OK" at bounding box center [742, 439] width 51 height 39
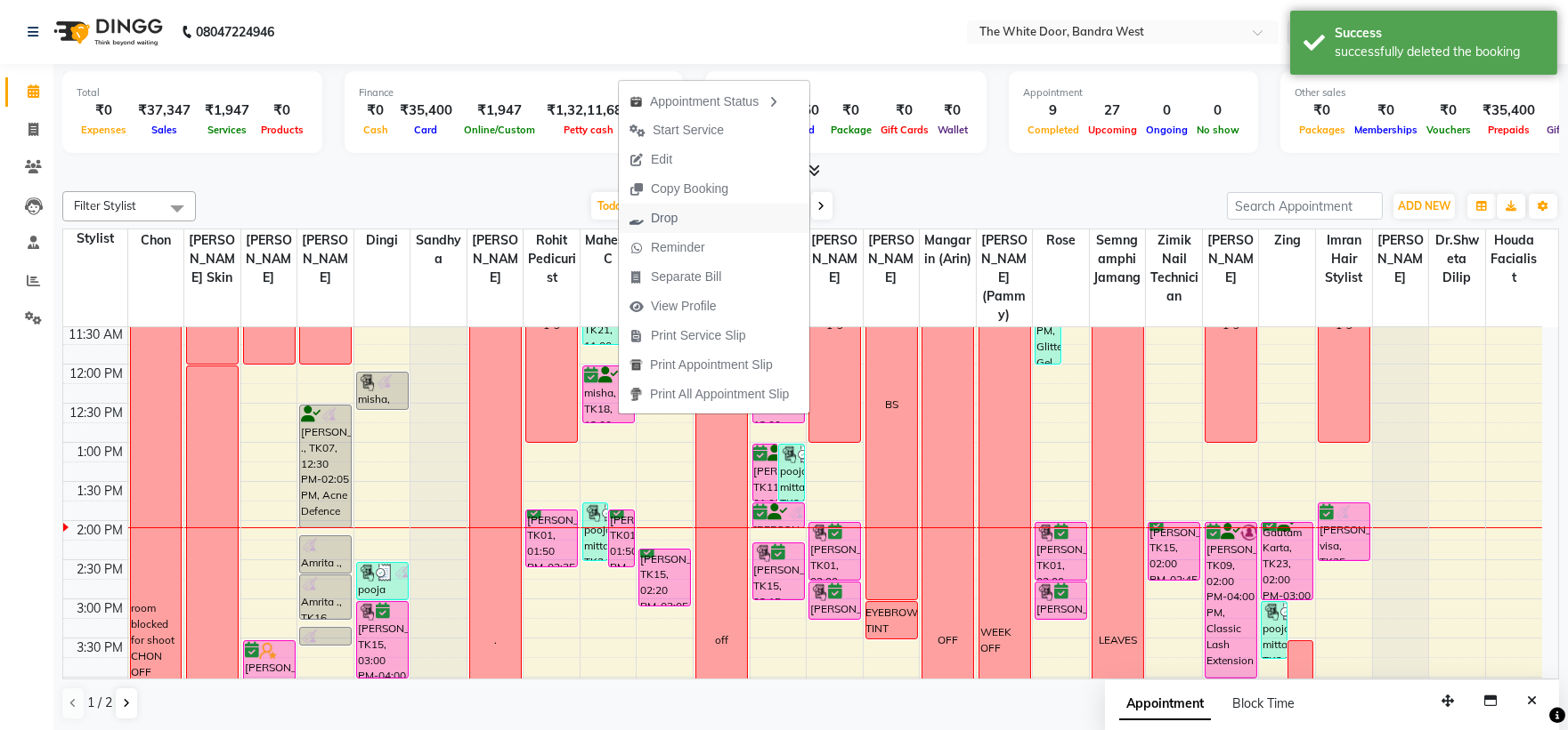
click at [679, 211] on span "Drop" at bounding box center [653, 219] width 70 height 30
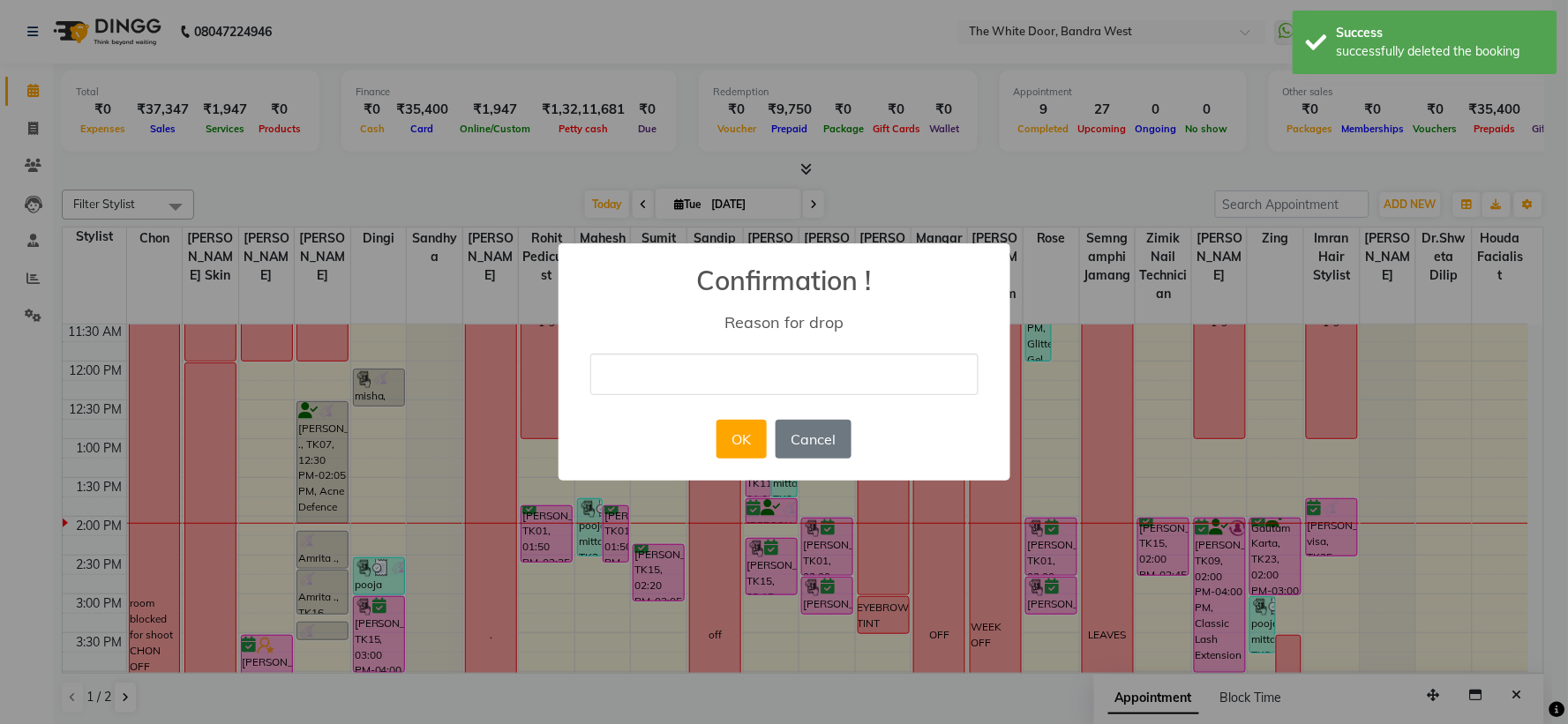
click at [748, 377] on input "text" at bounding box center [784, 374] width 388 height 42
click at [803, 363] on input "text" at bounding box center [784, 374] width 388 height 42
type input "cancelled"
click at [752, 435] on button "OK" at bounding box center [742, 439] width 51 height 39
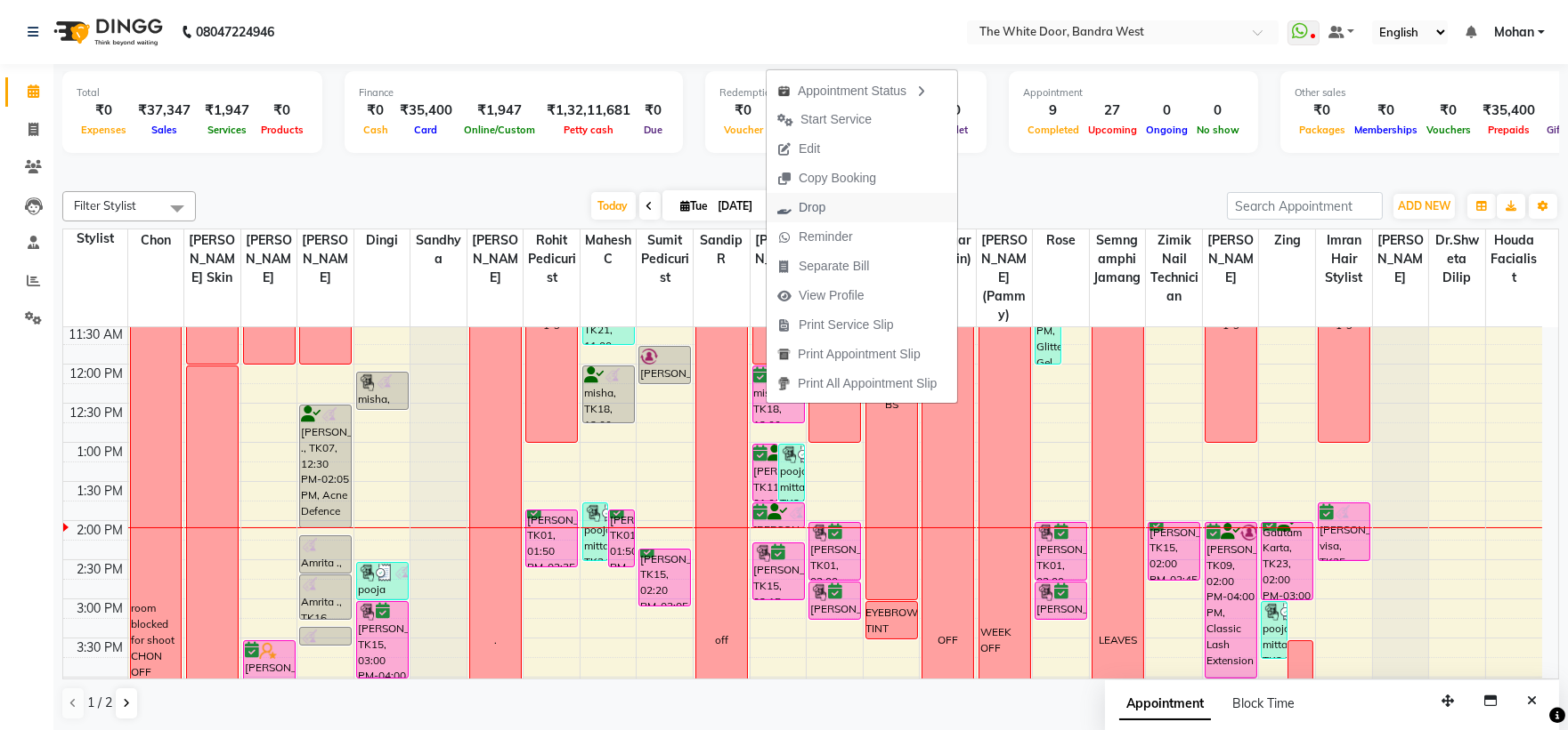
click at [842, 206] on button "Drop" at bounding box center [862, 208] width 191 height 30
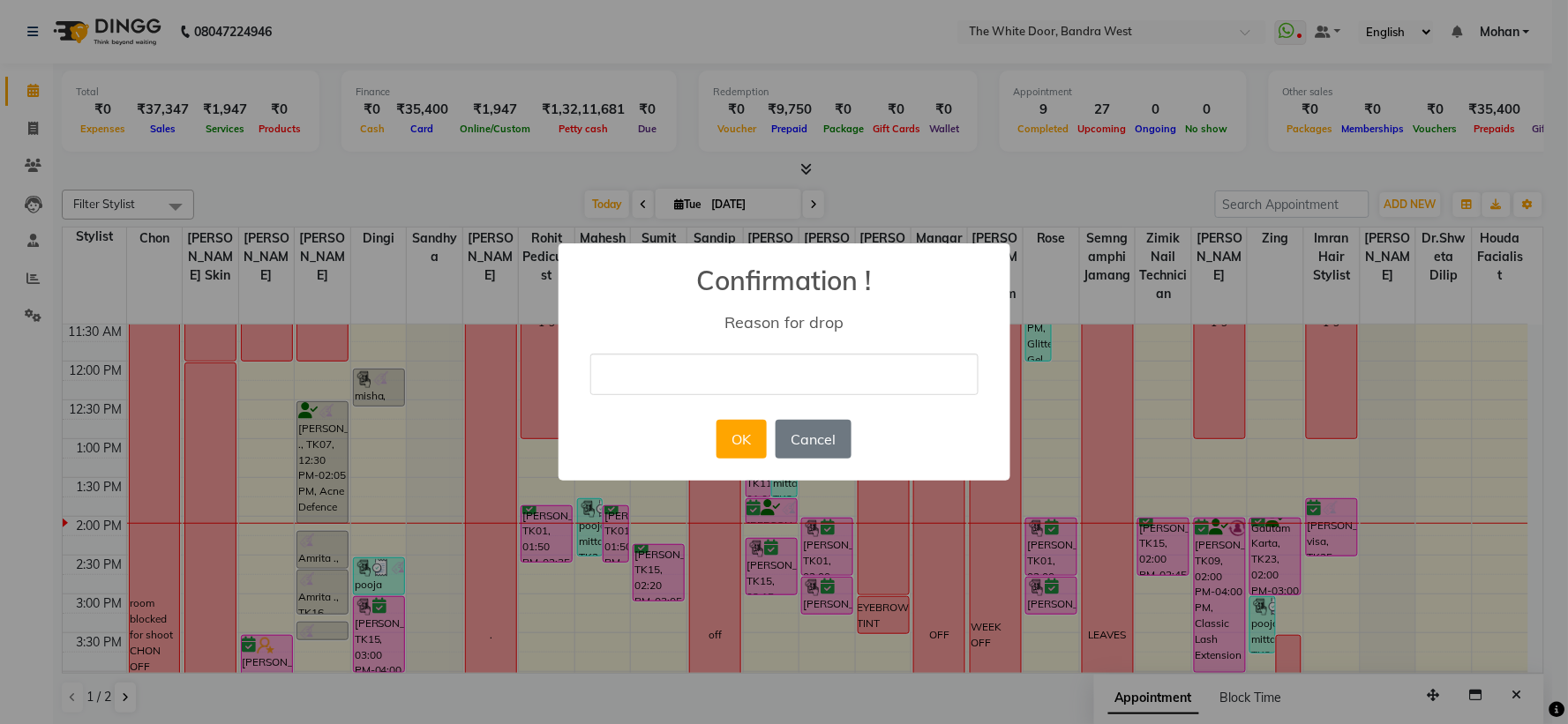
click at [704, 365] on input "text" at bounding box center [784, 374] width 388 height 42
type input "cancelled"
click at [746, 451] on button "OK" at bounding box center [742, 439] width 51 height 39
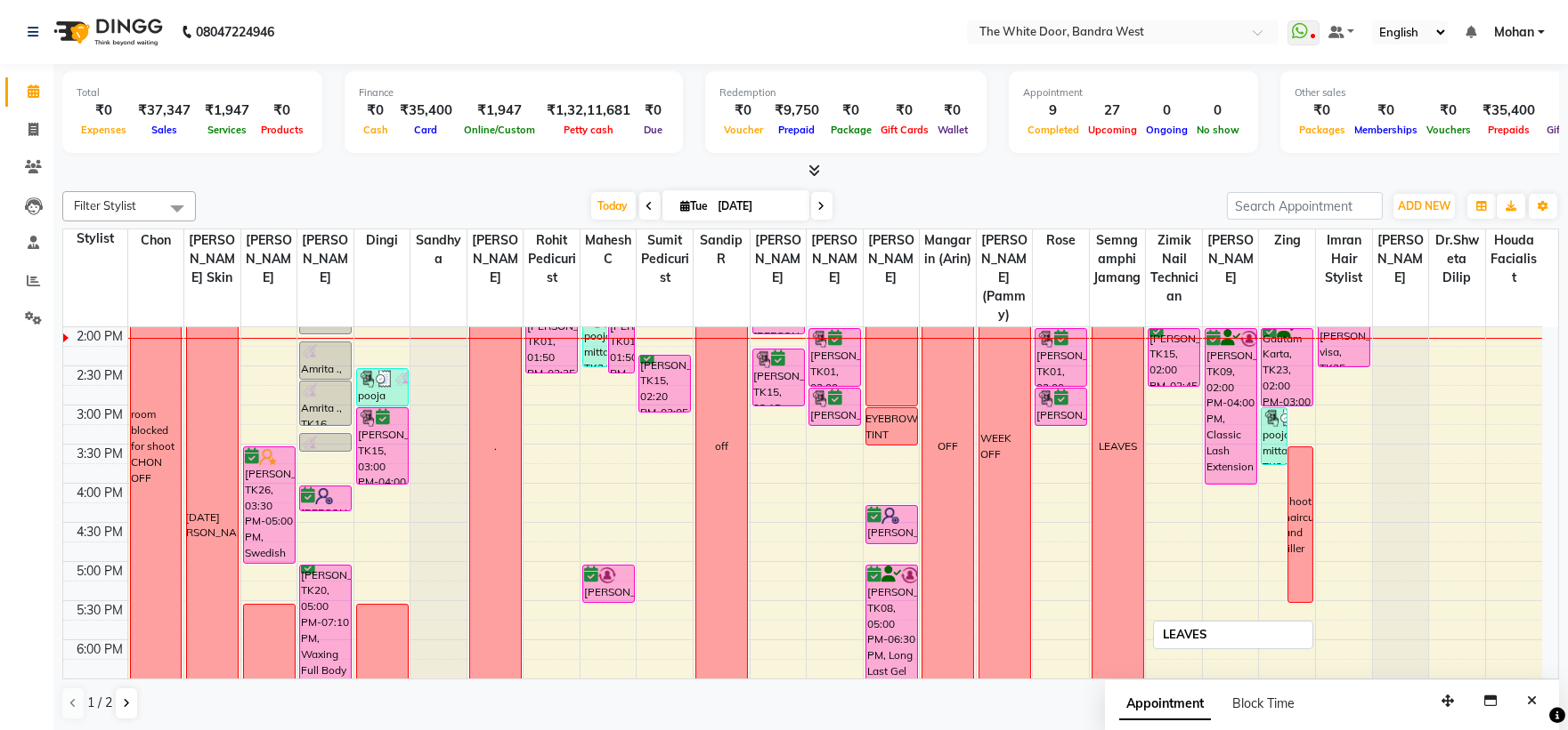
scroll to position [392, 0]
click at [568, 184] on div "Filter Stylist Select All Chon Amita Skin Josaphine Farheen K Dingi Sandhya Gan…" at bounding box center [811, 456] width 1496 height 544
click at [599, 200] on span "Today" at bounding box center [613, 206] width 45 height 28
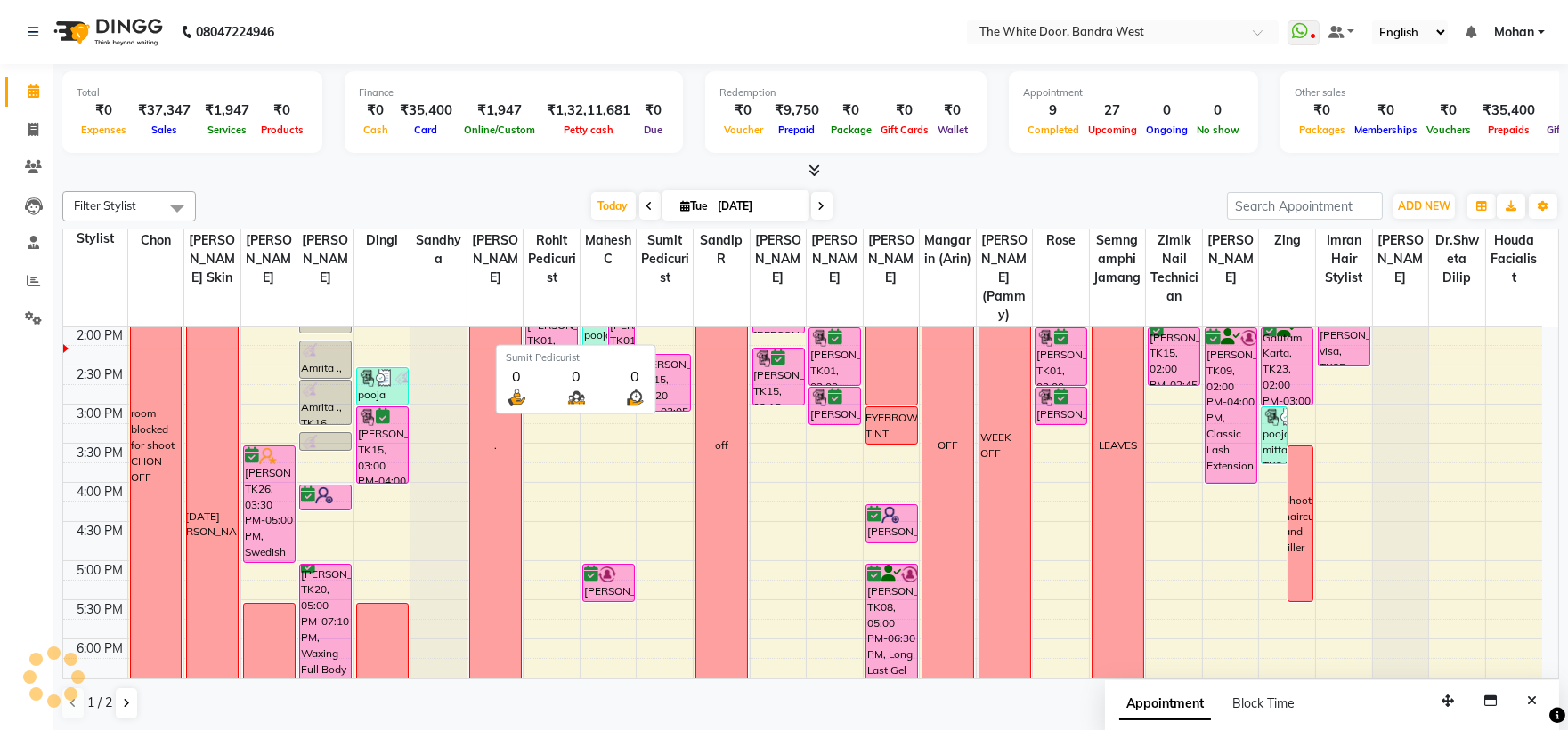
scroll to position [394, 0]
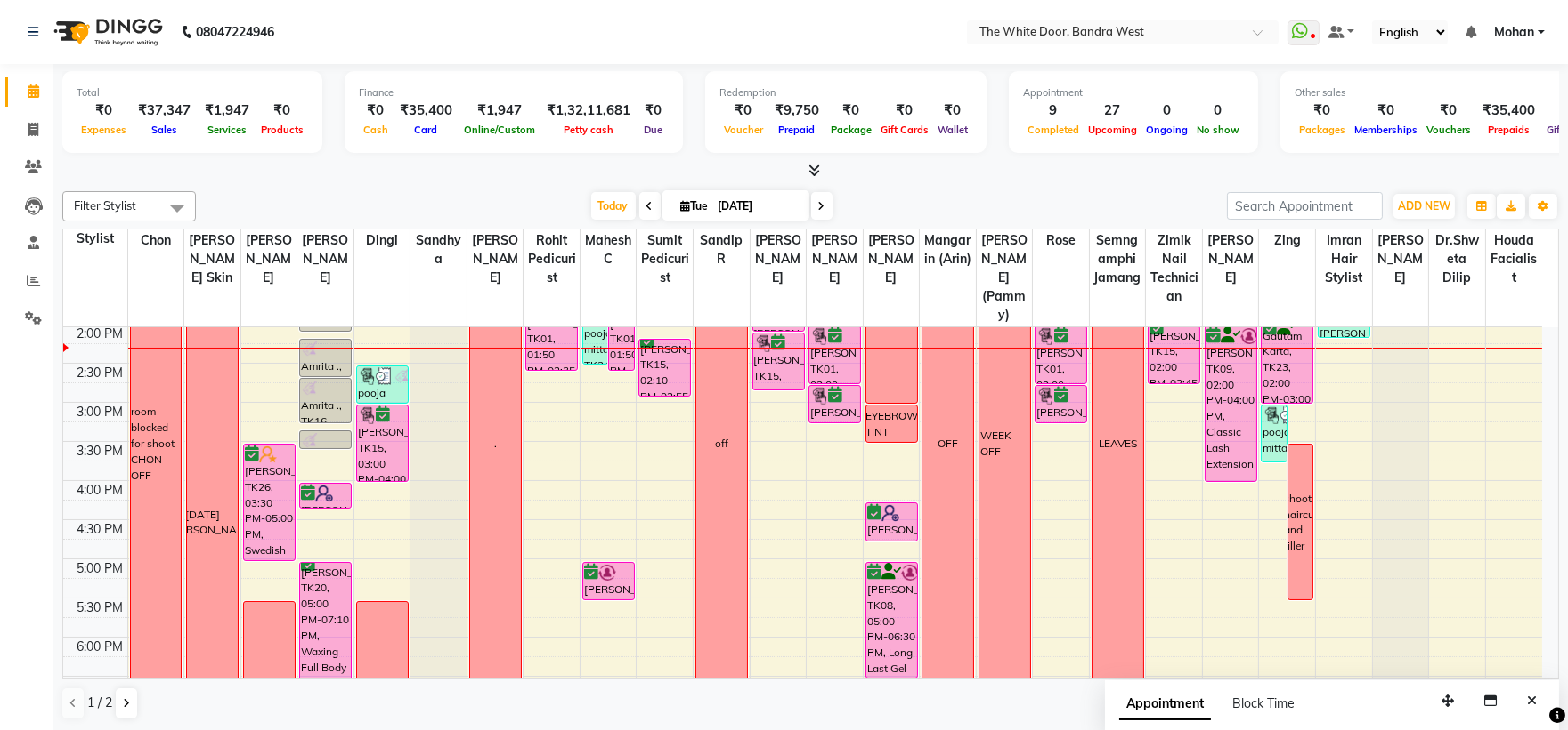
click at [581, 192] on div "Filter Stylist Select All Chon Amita Skin Josaphine Farheen K Dingi Sandhya Gan…" at bounding box center [811, 206] width 1496 height 31
click at [597, 209] on span "Today" at bounding box center [613, 206] width 45 height 28
click at [584, 220] on div "Filter Stylist Select All Chon Amita Skin Josaphine Farheen K Dingi Sandhya Gan…" at bounding box center [811, 456] width 1496 height 544
click at [606, 215] on span "Today" at bounding box center [613, 206] width 45 height 28
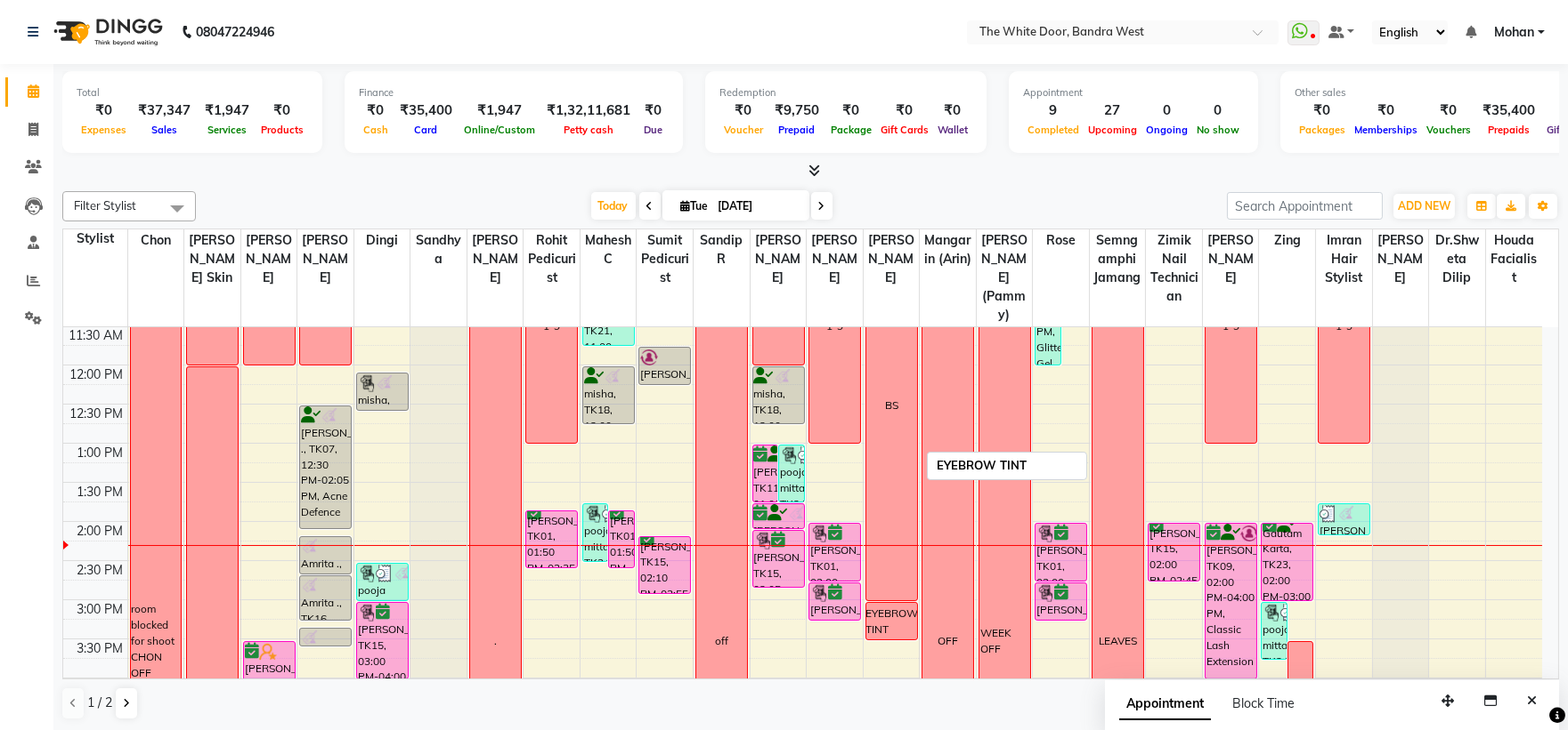
scroll to position [0, 0]
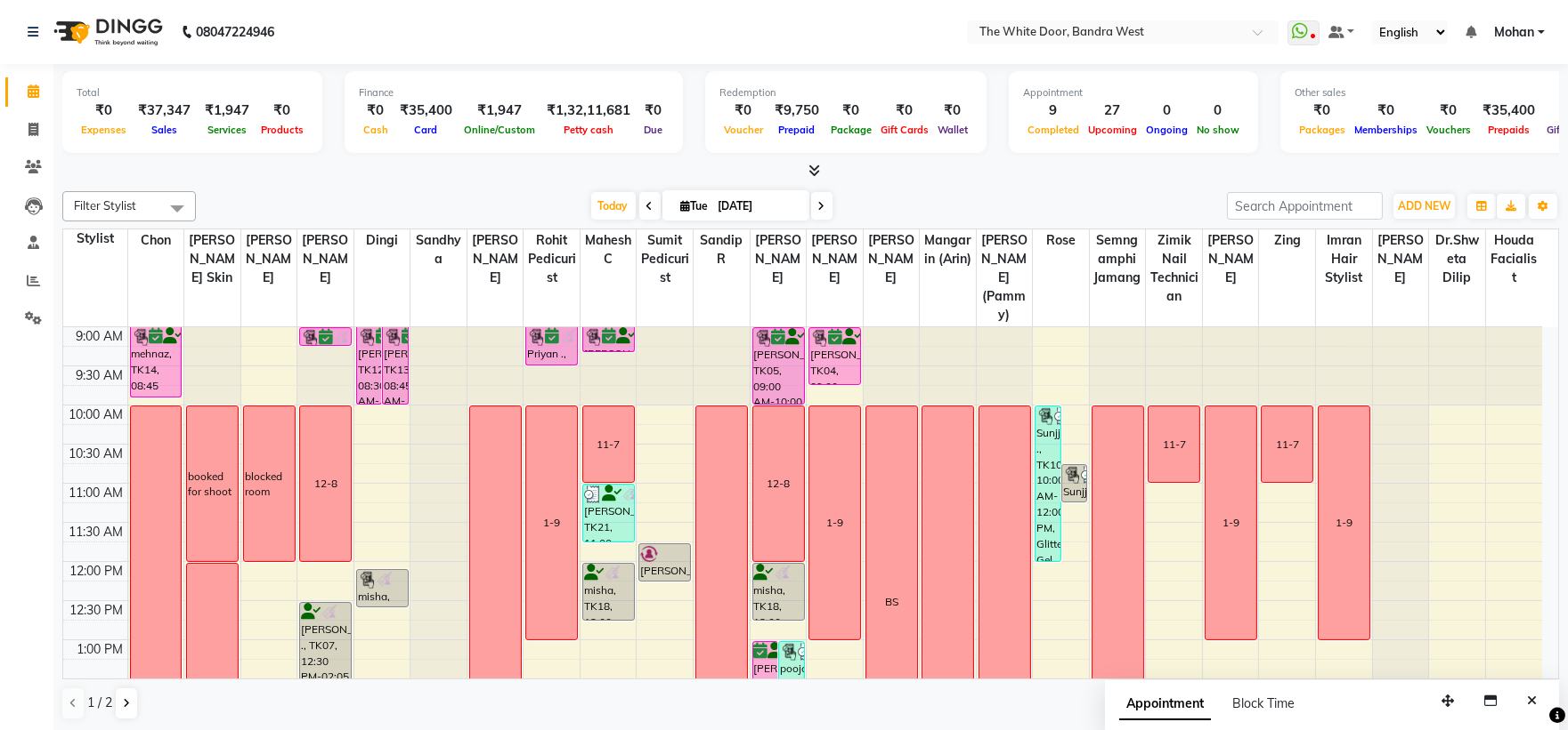
click at [579, 196] on div "Today Tue 02-09-2025" at bounding box center [711, 206] width 1013 height 27
click at [598, 215] on span "Today" at bounding box center [613, 206] width 45 height 28
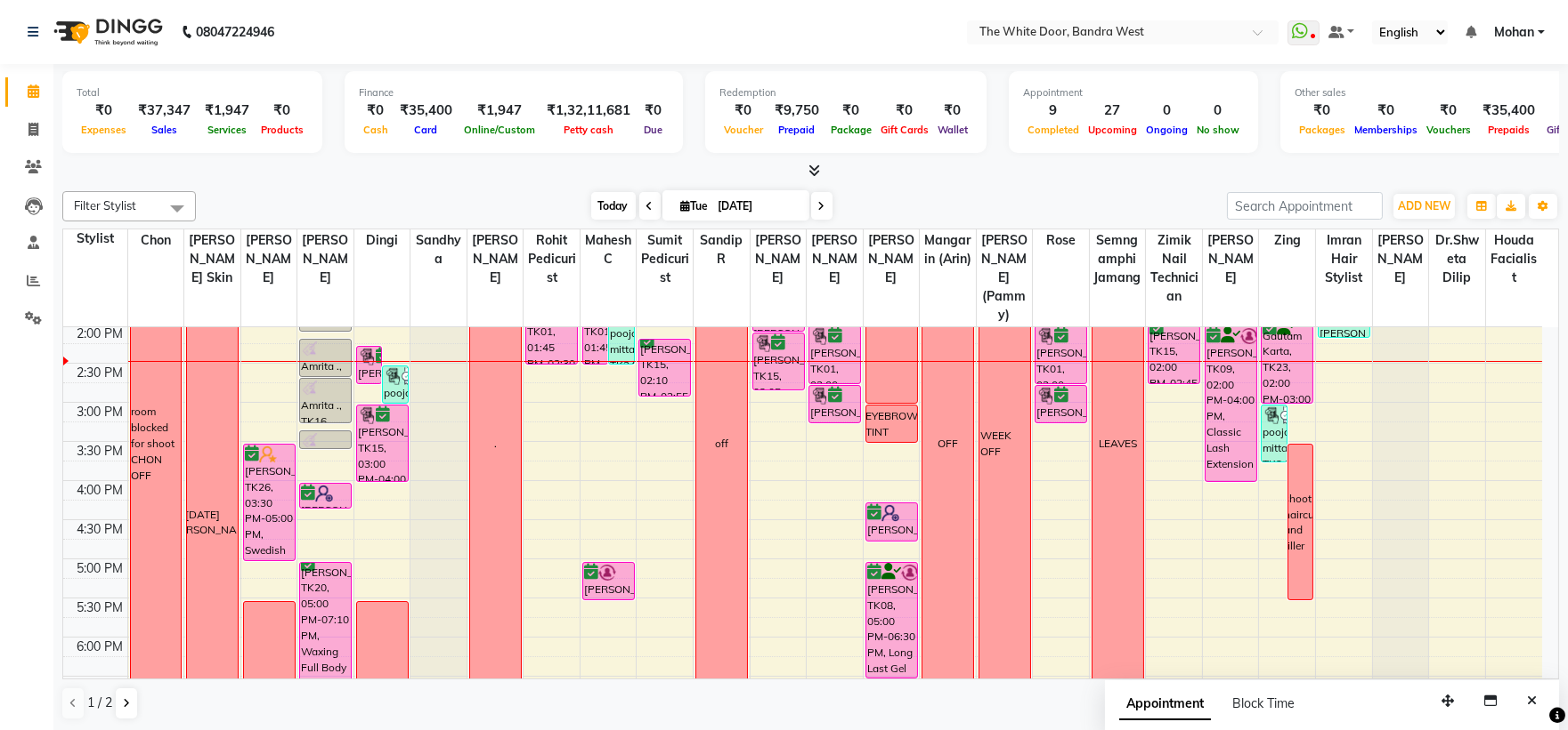
click at [610, 203] on span "Today" at bounding box center [613, 206] width 45 height 28
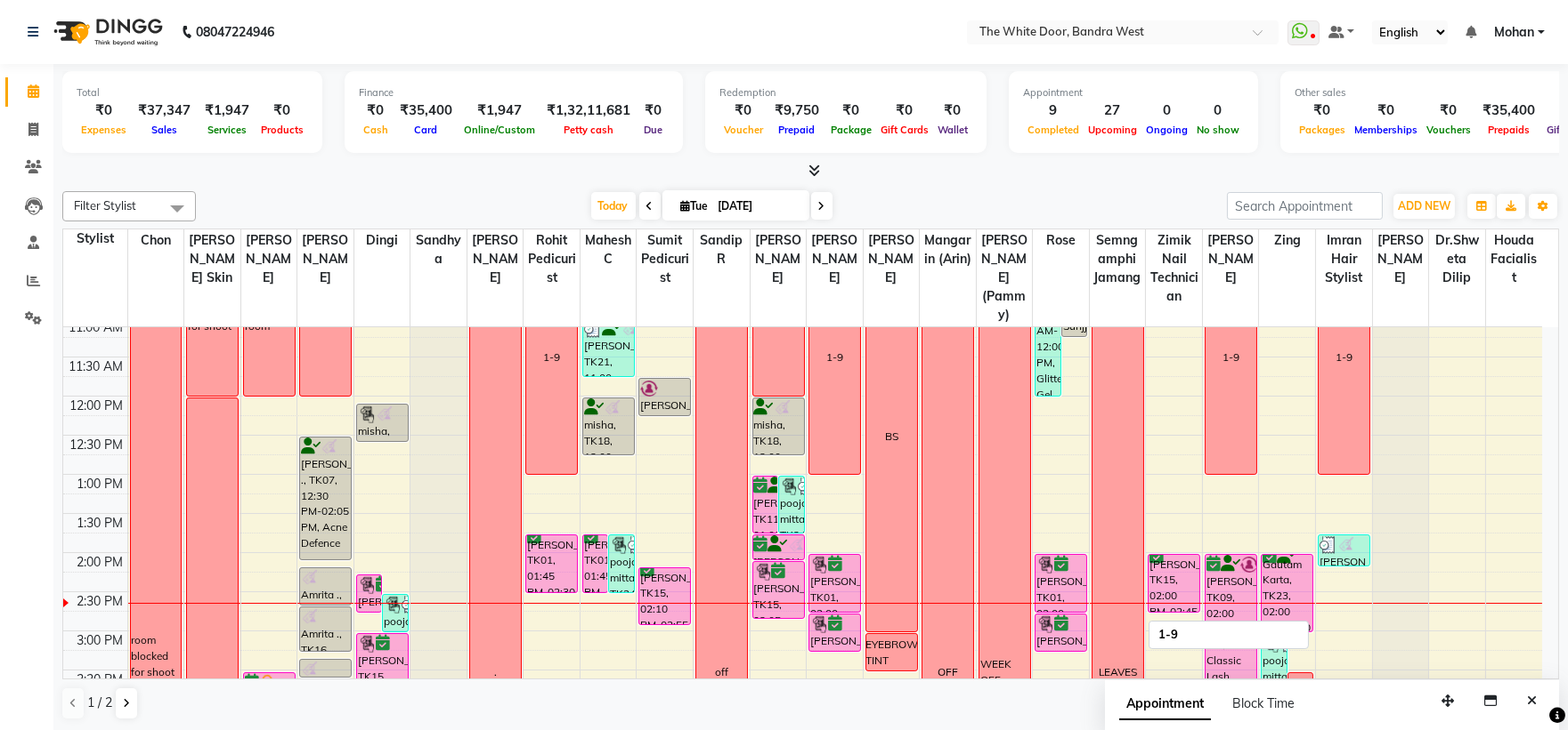
scroll to position [297, 0]
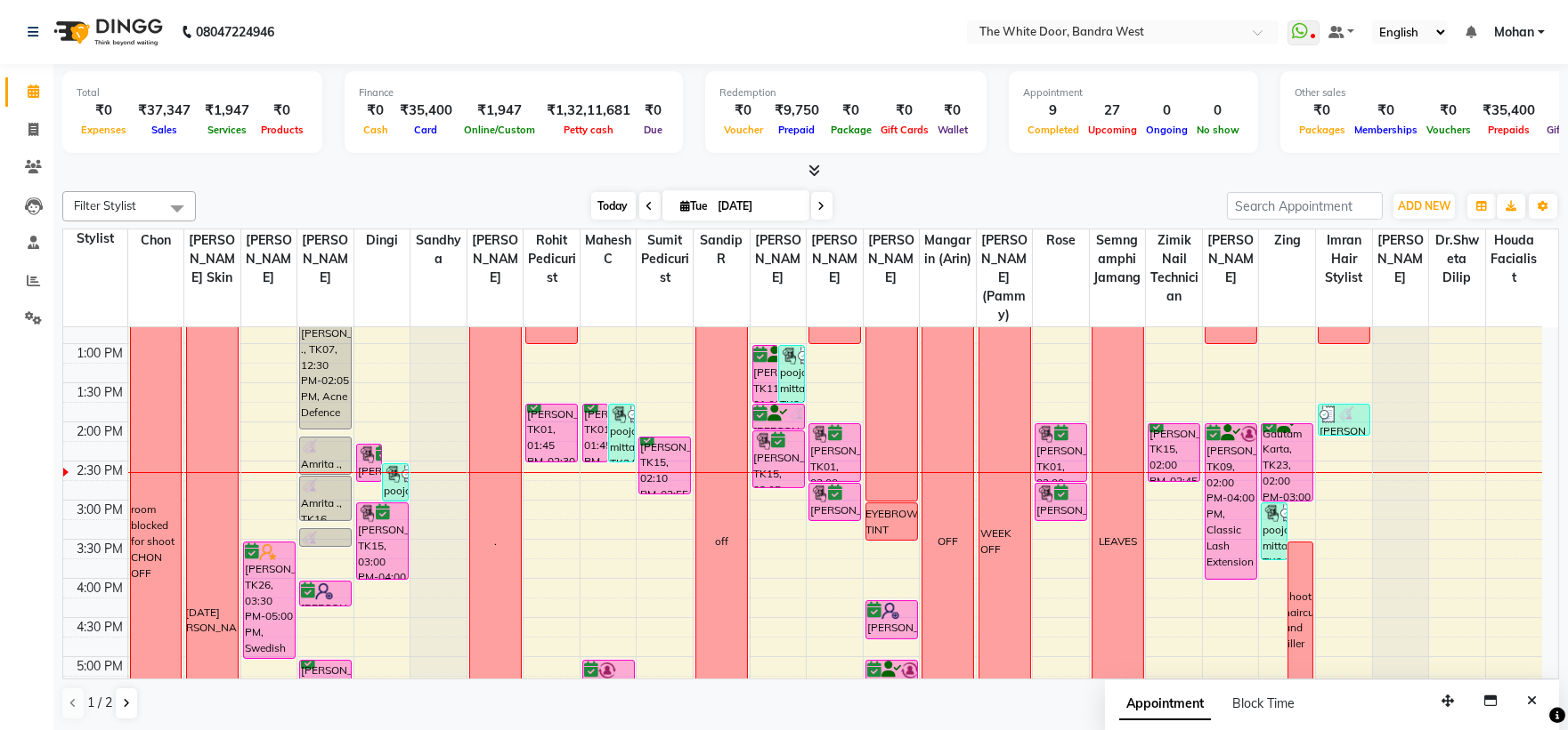
click at [593, 198] on span "Today" at bounding box center [613, 206] width 45 height 28
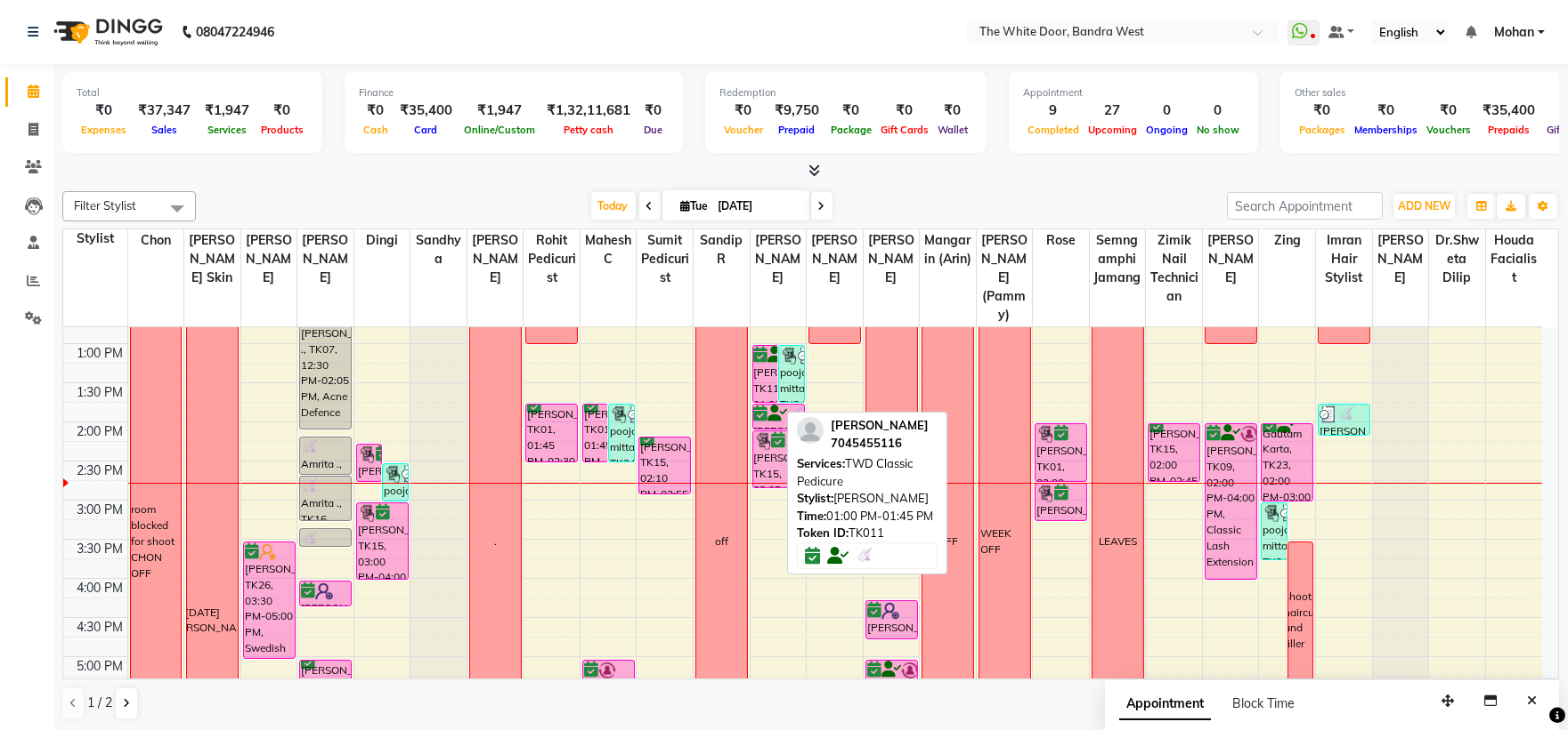
click at [759, 402] on div "[PERSON_NAME], TK11, 01:00 PM-01:45 PM, TWD Classic Pedicure" at bounding box center [765, 374] width 25 height 56
select select "3"
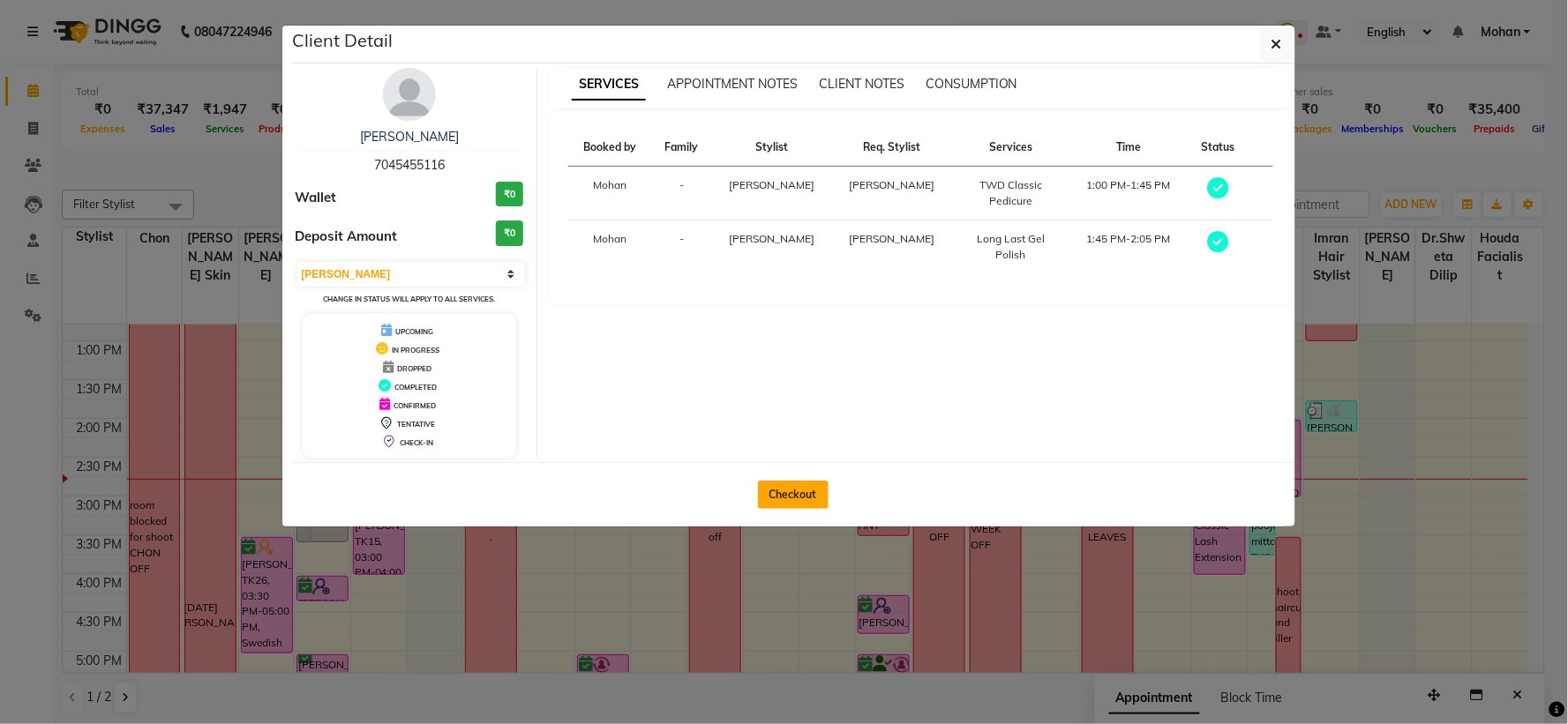
click at [806, 482] on button "Checkout" at bounding box center [793, 494] width 71 height 29
select select "service"
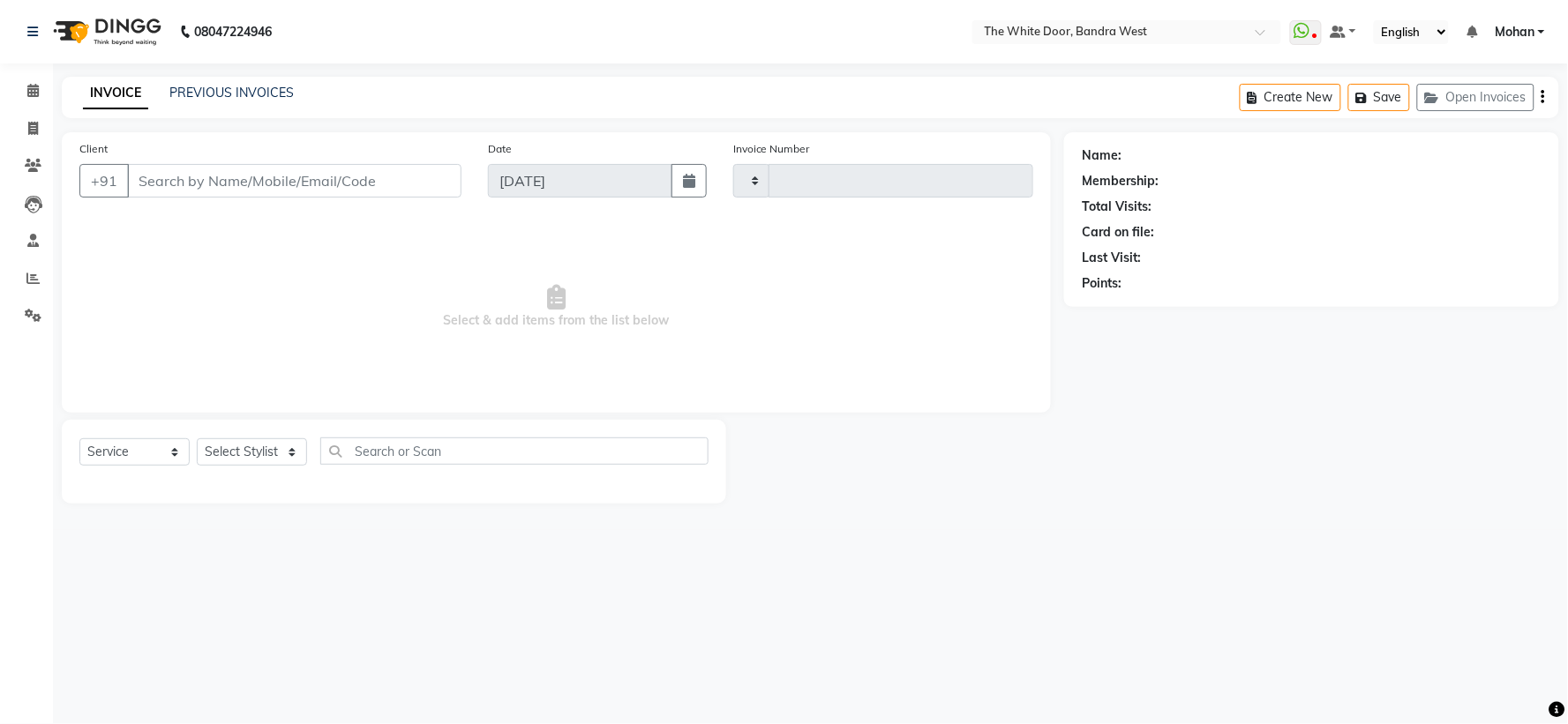
type input "4585"
select select "3980"
type input "7045455116"
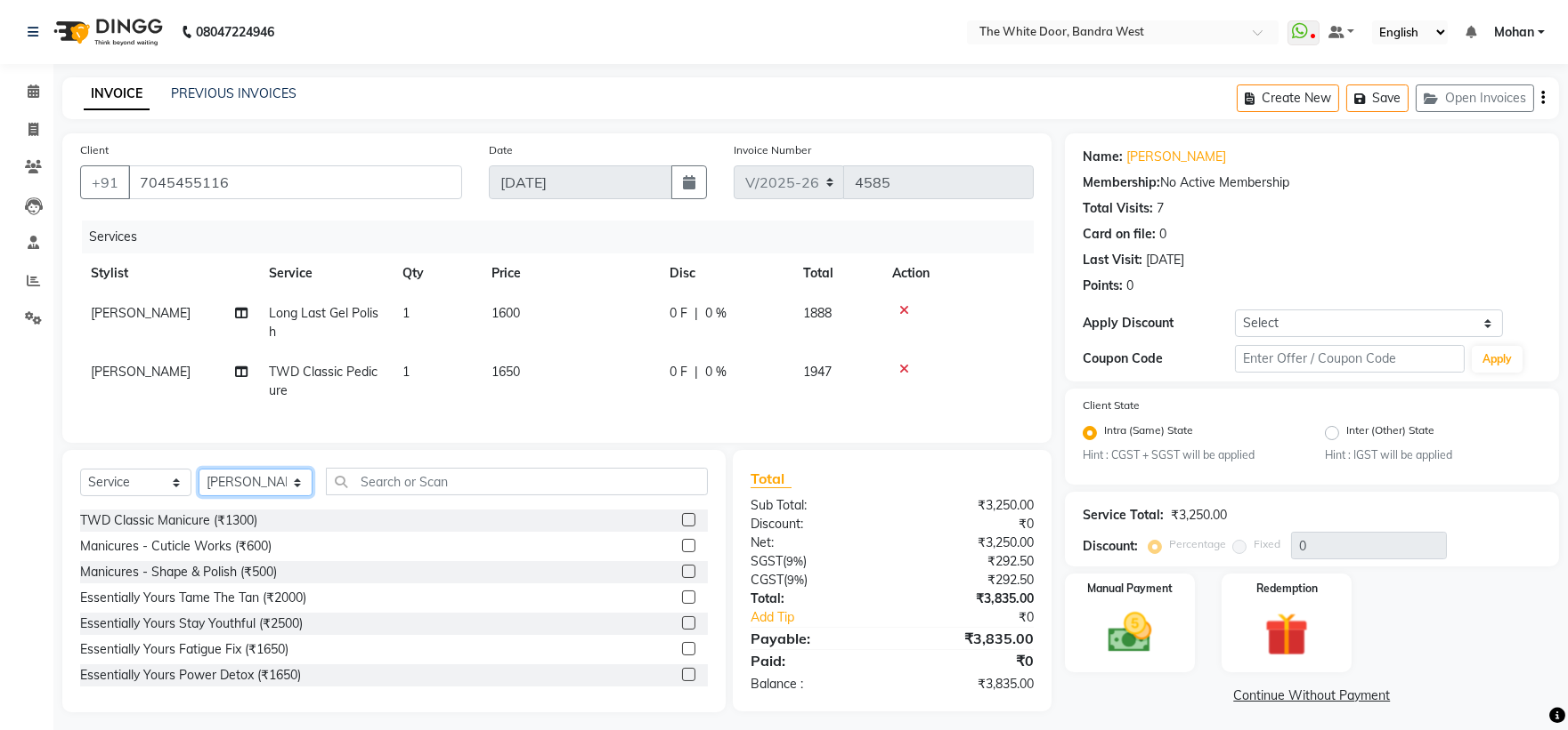
click at [249, 484] on select "Select Stylist Amita Skin benjimin Chitra K Chon Dingi Dr.Shweta Dilip Farheen …" at bounding box center [255, 483] width 114 height 28
select select "71852"
click at [198, 484] on select "Select Stylist Amita Skin benjimin Chitra K Chon Dingi Dr.Shweta Dilip Farheen …" at bounding box center [255, 483] width 114 height 28
click at [374, 510] on div "Select Service Product Membership Package Voucher Prepaid Gift Card Select Styl…" at bounding box center [394, 488] width 628 height 42
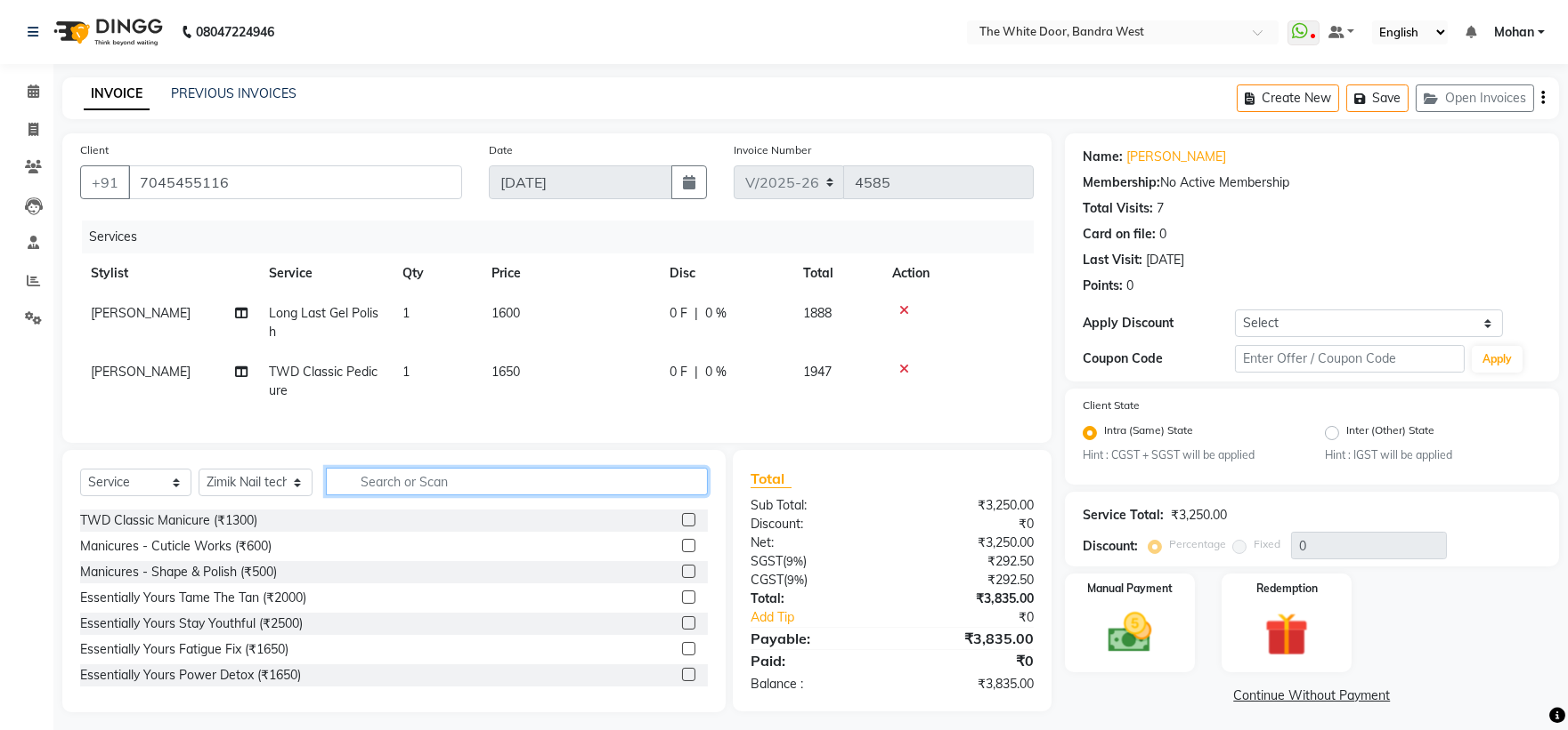
click at [399, 496] on input "text" at bounding box center [516, 482] width 382 height 28
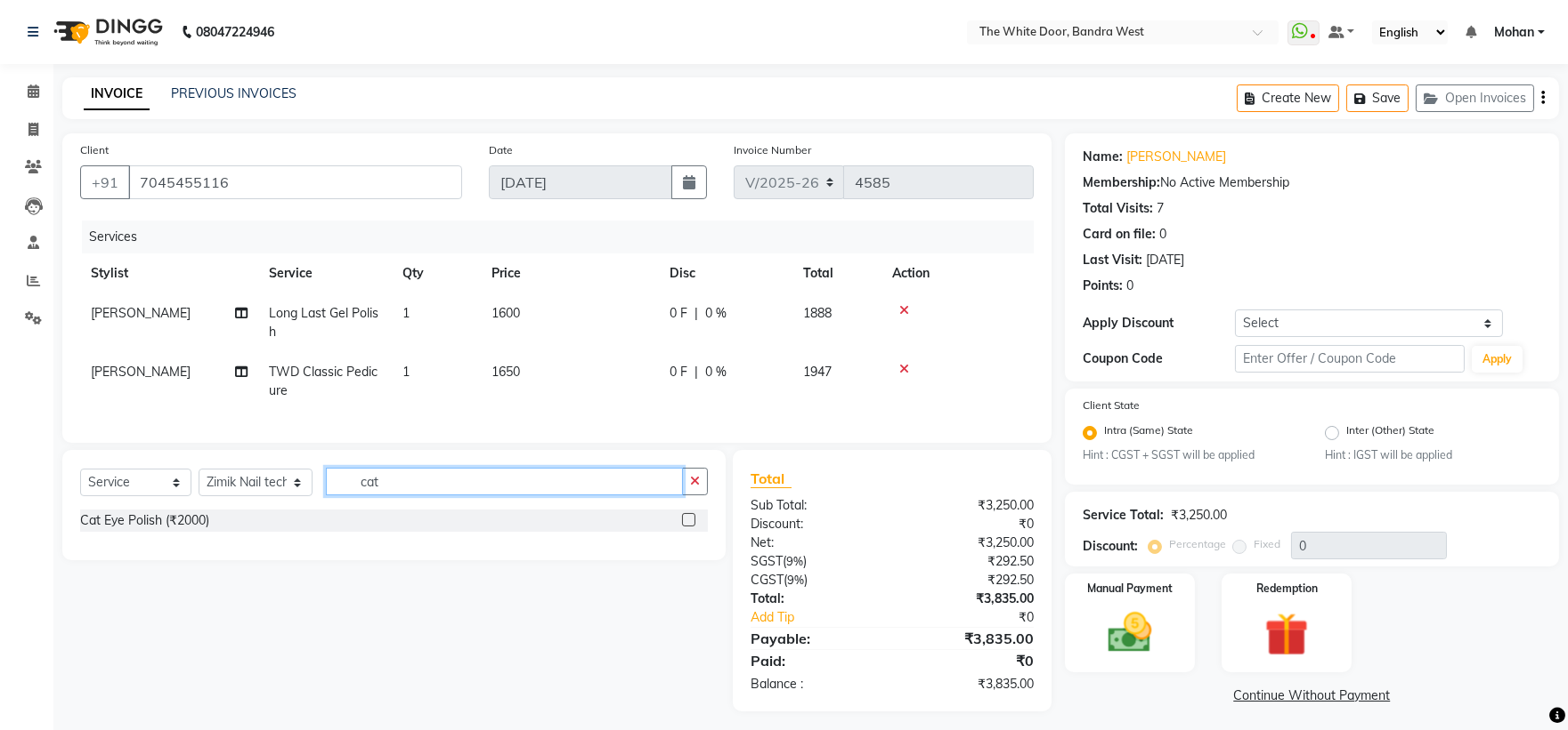
type input "cat"
click at [214, 527] on div "Cat Eye Polish (₹2000)" at bounding box center [394, 521] width 628 height 22
click at [189, 527] on div "Cat Eye Polish (₹2000)" at bounding box center [144, 521] width 129 height 19
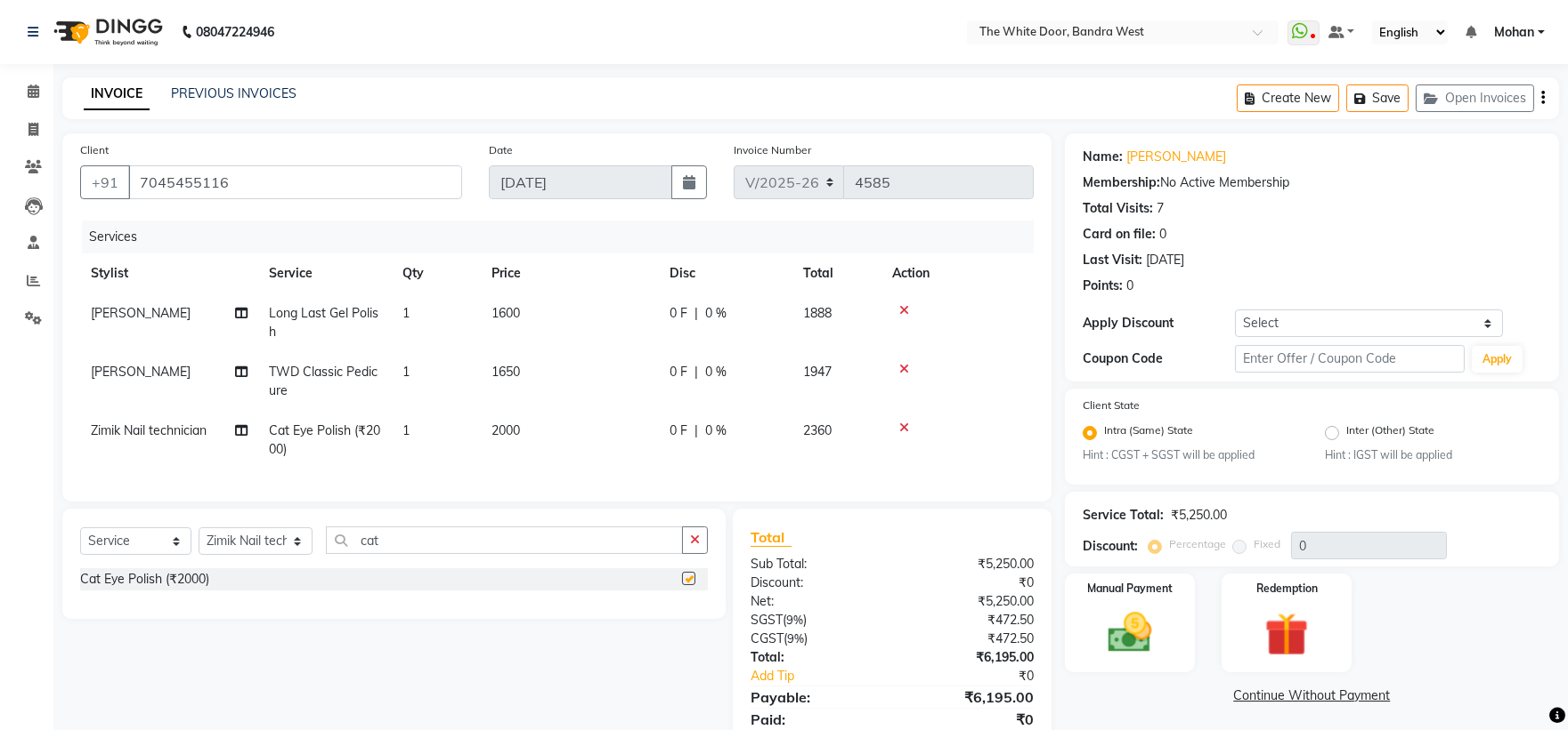
checkbox input "false"
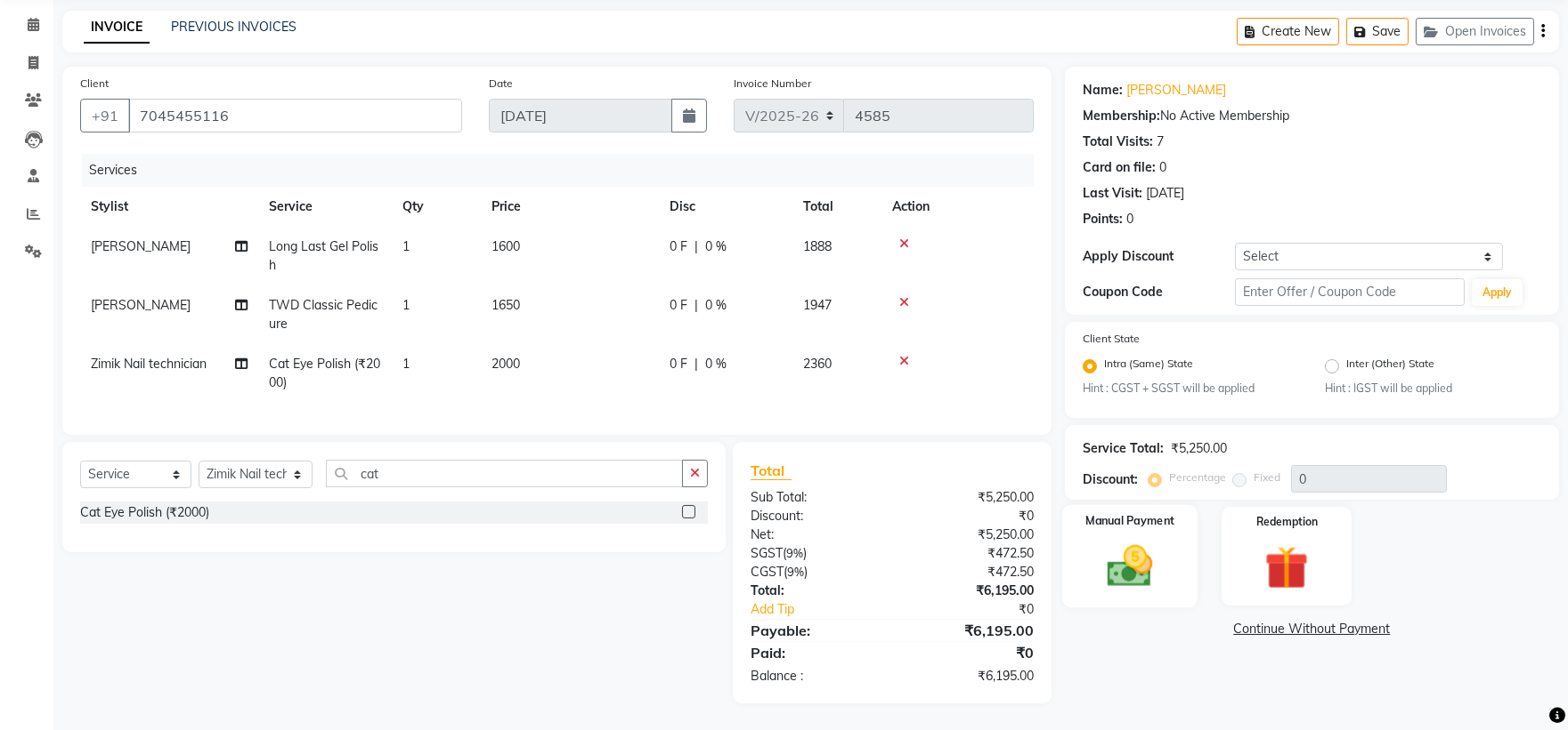
click at [1177, 551] on div "Manual Payment" at bounding box center [1129, 556] width 135 height 102
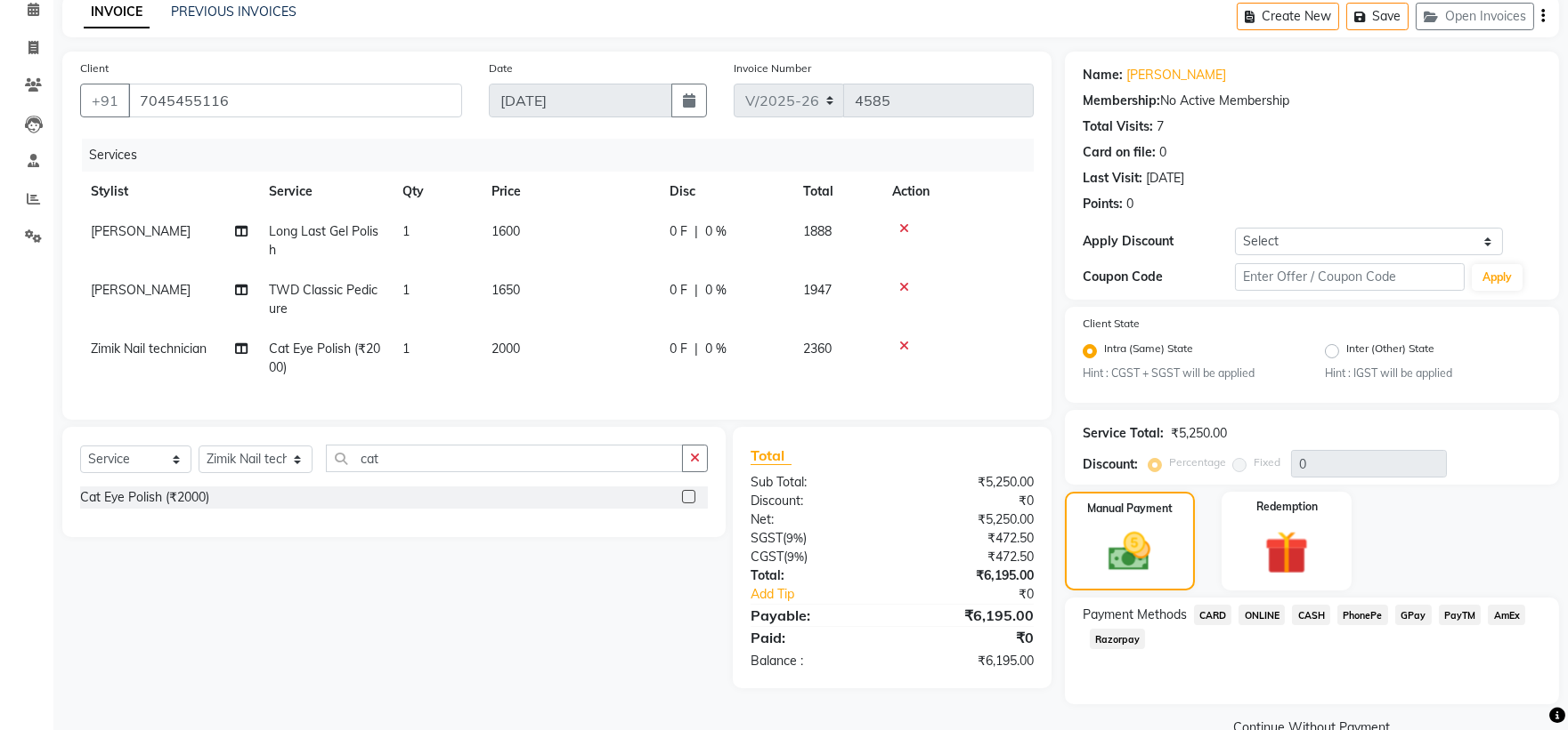
click at [1360, 621] on span "PhonePe" at bounding box center [1362, 616] width 51 height 20
click at [1330, 720] on button "Add Payment" at bounding box center [1393, 734] width 298 height 28
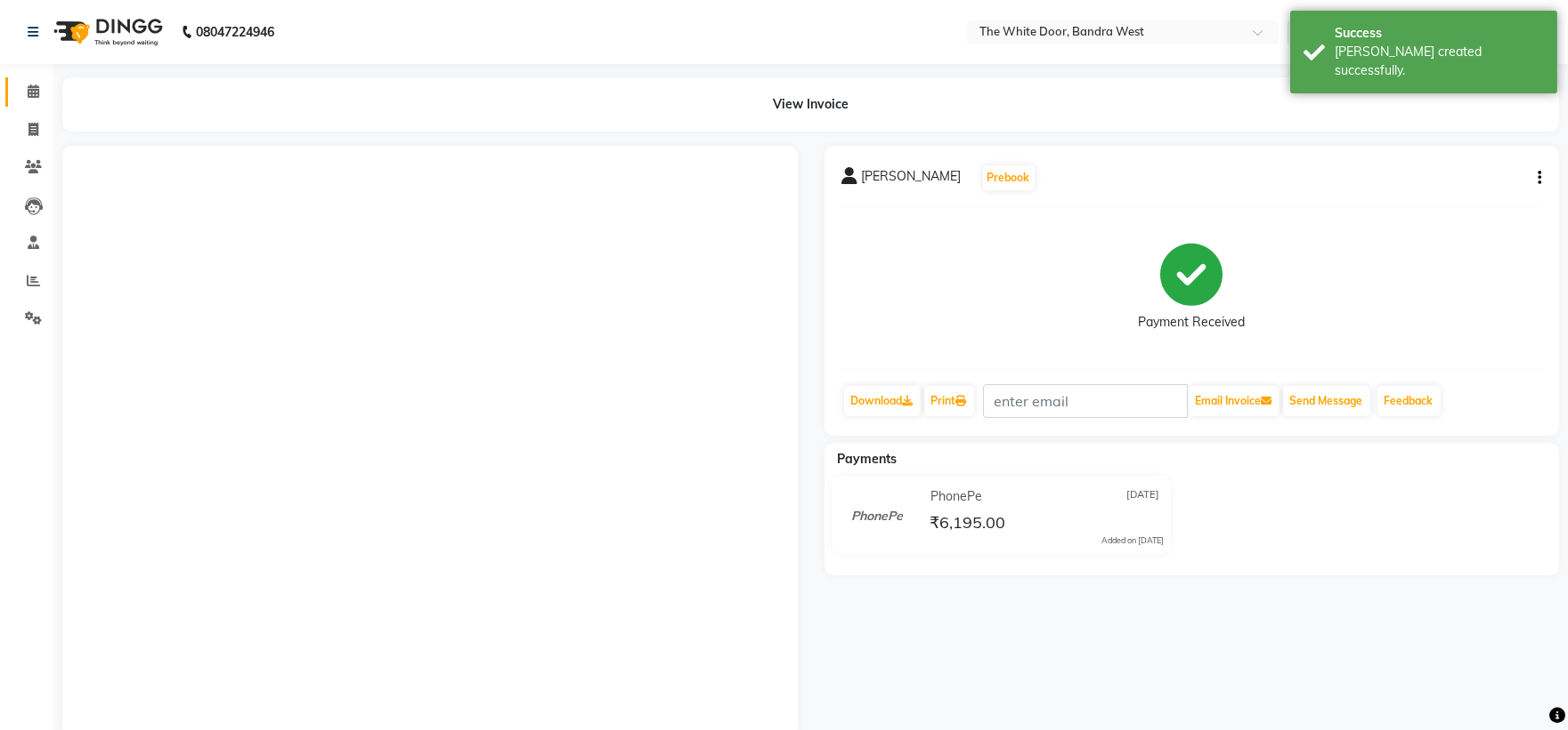
click at [14, 94] on link "Calendar" at bounding box center [27, 92] width 43 height 30
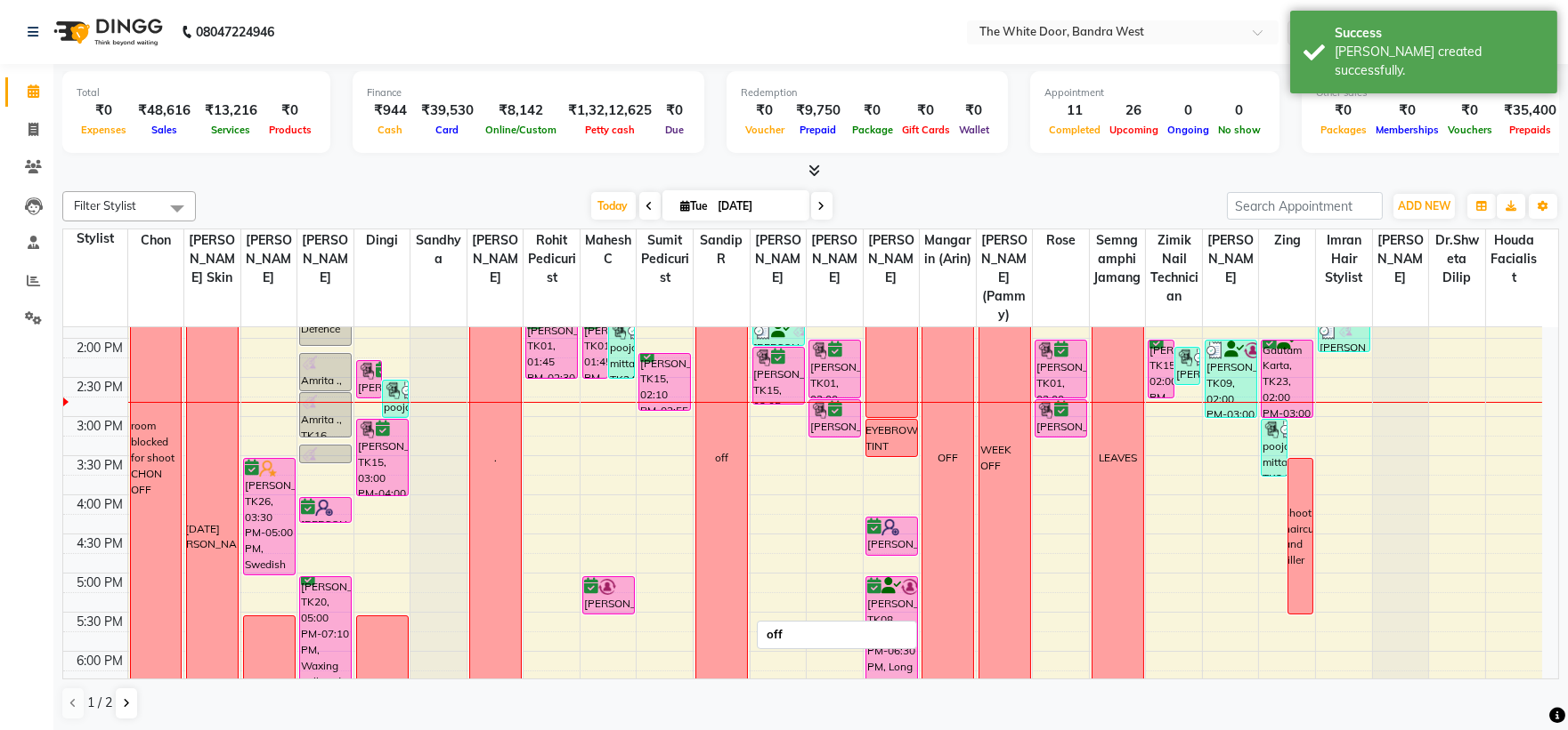
scroll to position [494, 0]
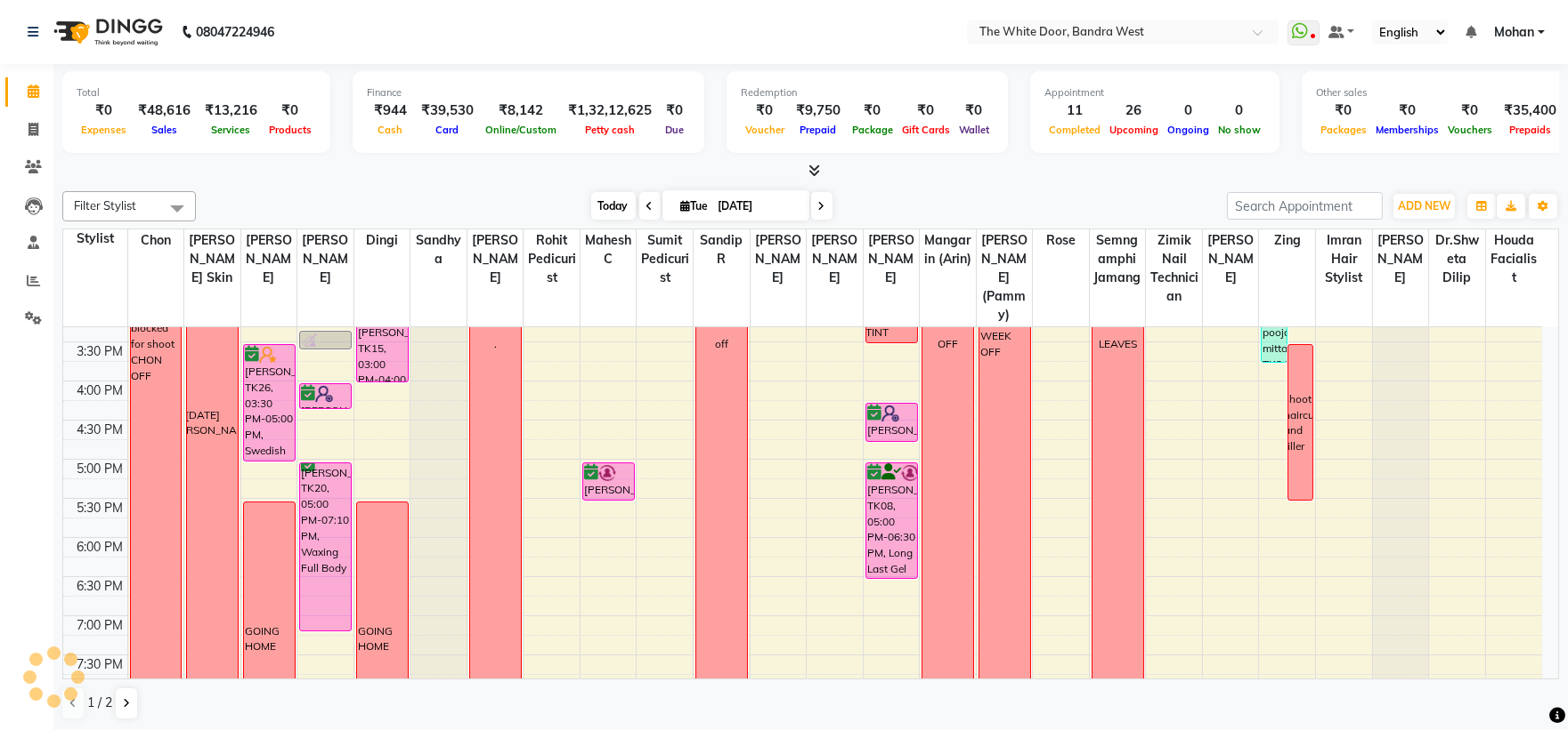
click at [608, 198] on span "Today" at bounding box center [613, 206] width 45 height 28
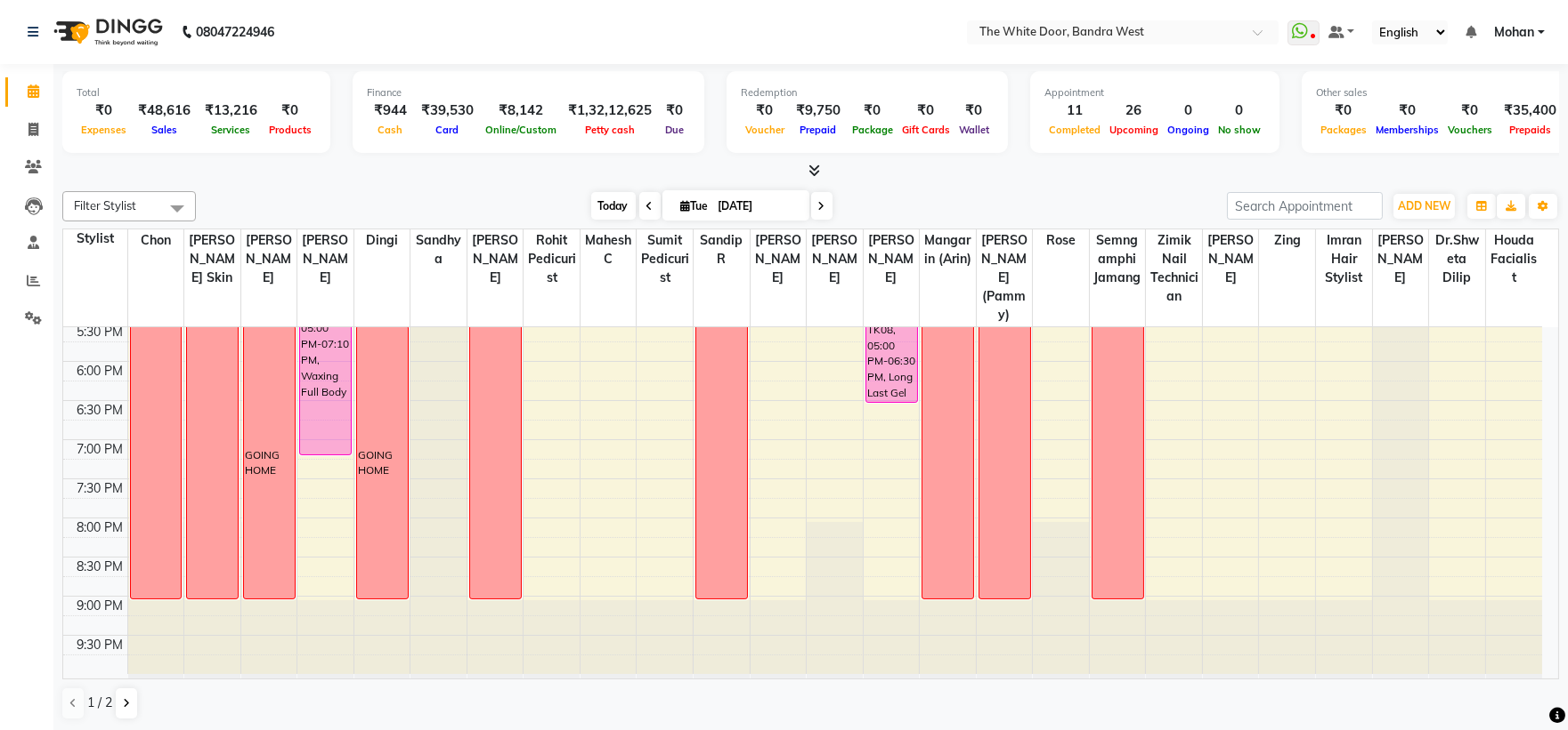
click at [592, 206] on span "Today" at bounding box center [613, 206] width 45 height 28
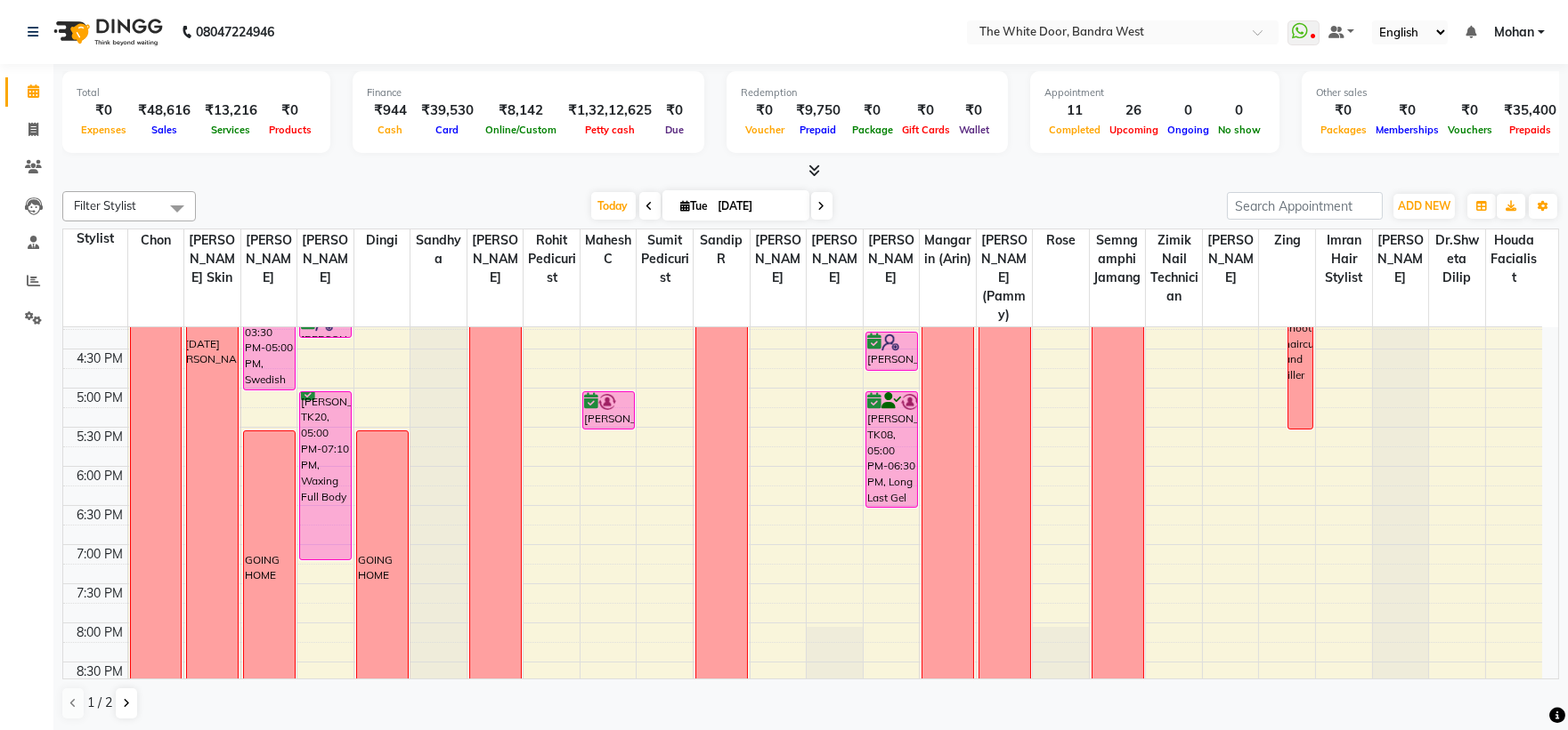
scroll to position [571, 0]
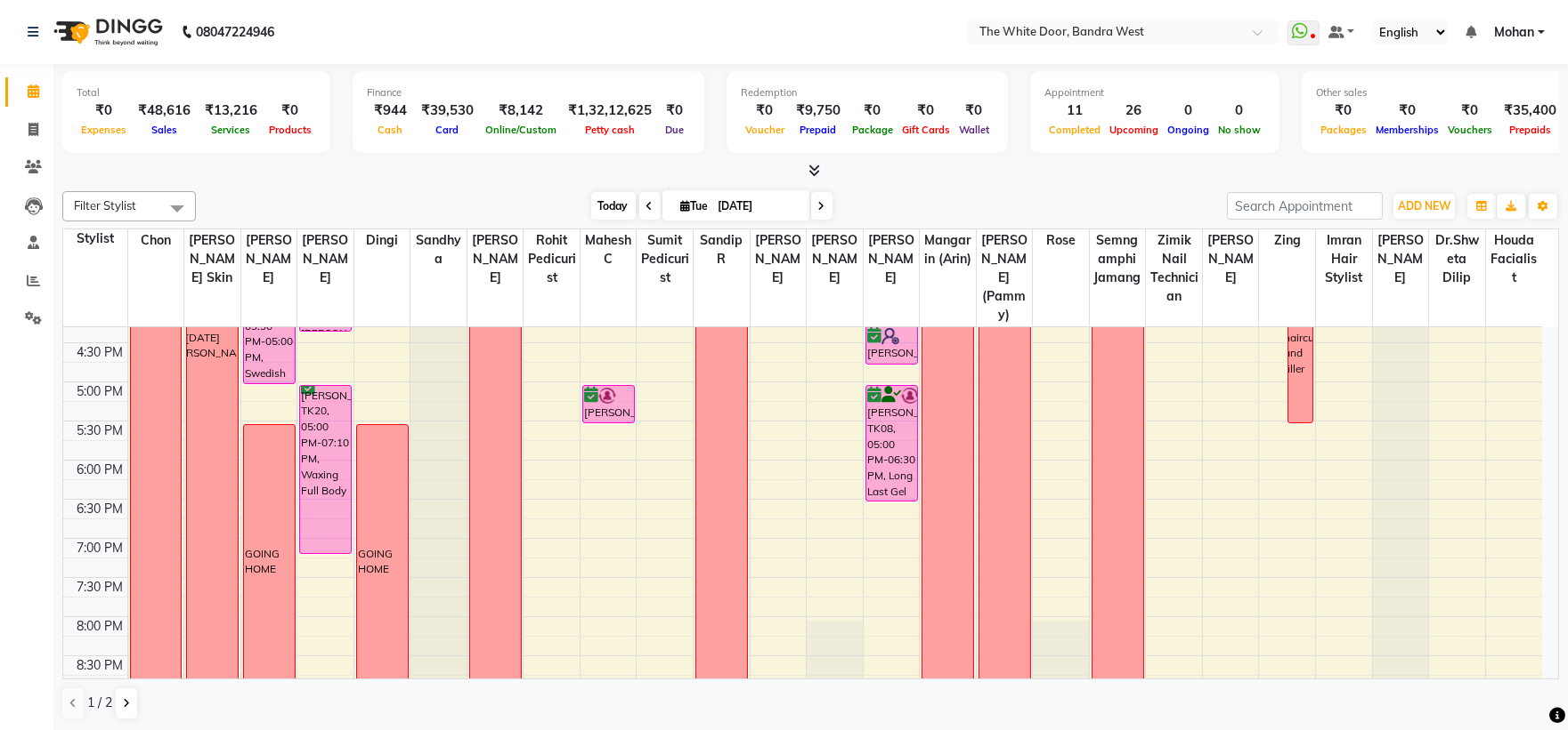
click at [624, 194] on span "Today" at bounding box center [613, 206] width 45 height 28
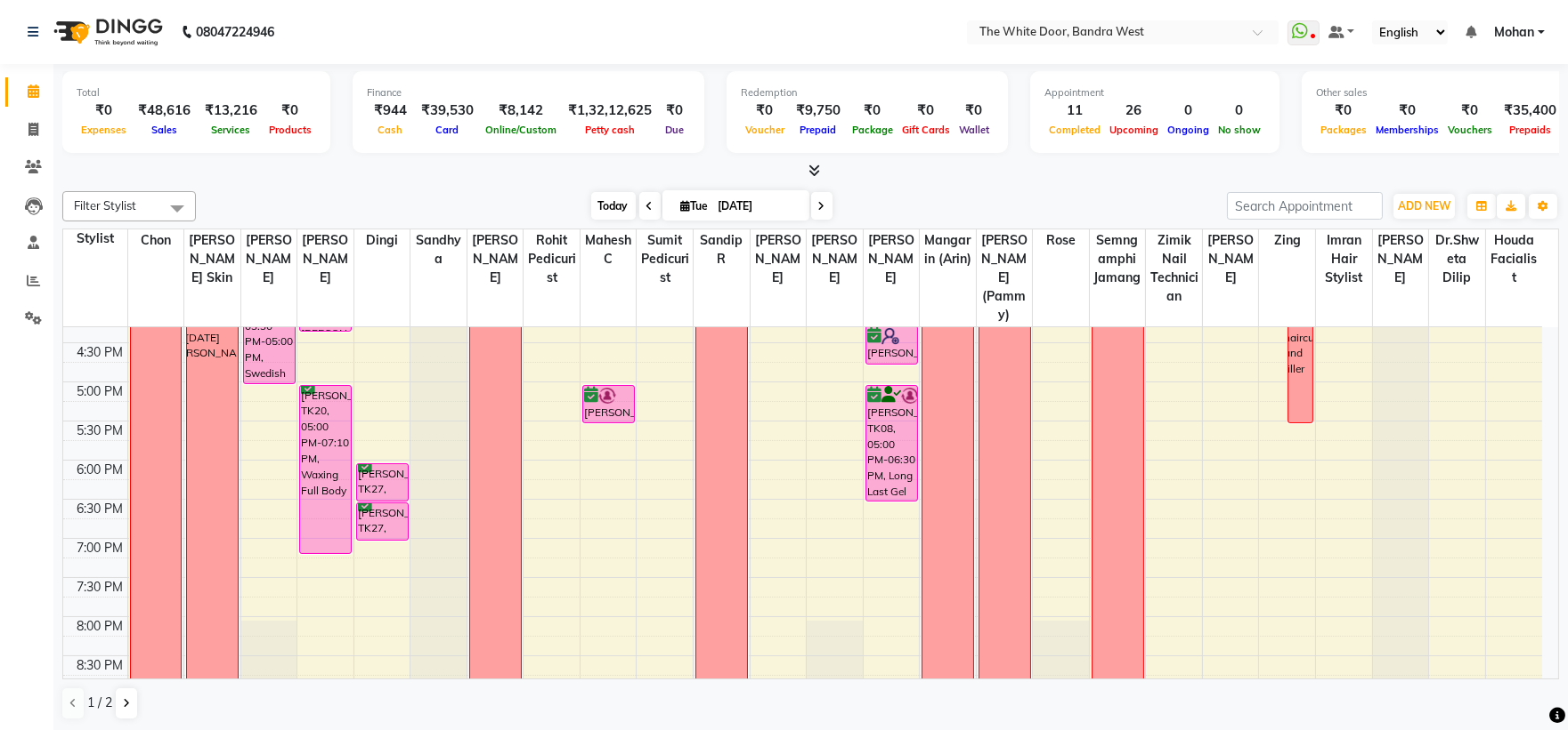
click at [608, 209] on span "Today" at bounding box center [613, 206] width 45 height 28
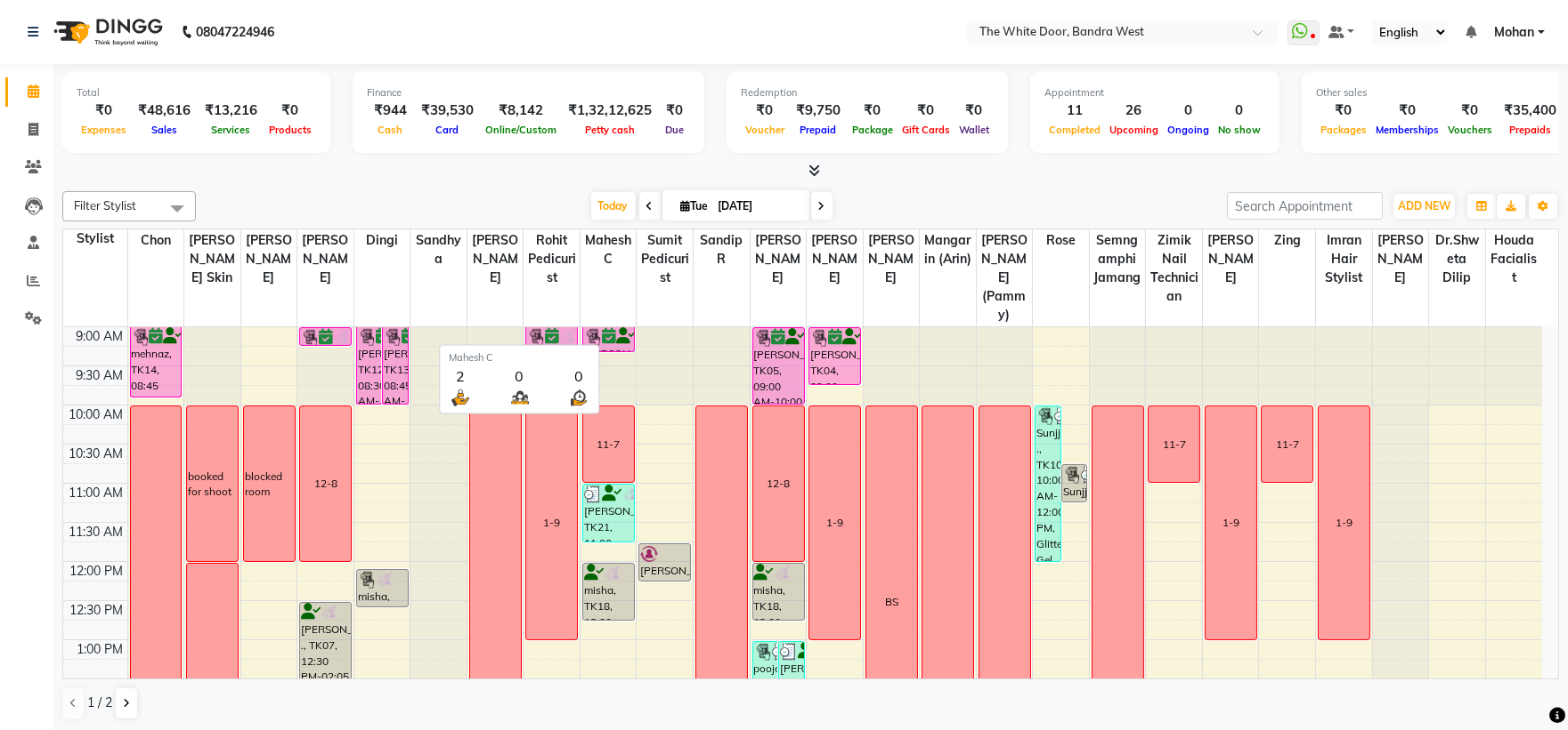
scroll to position [472, 0]
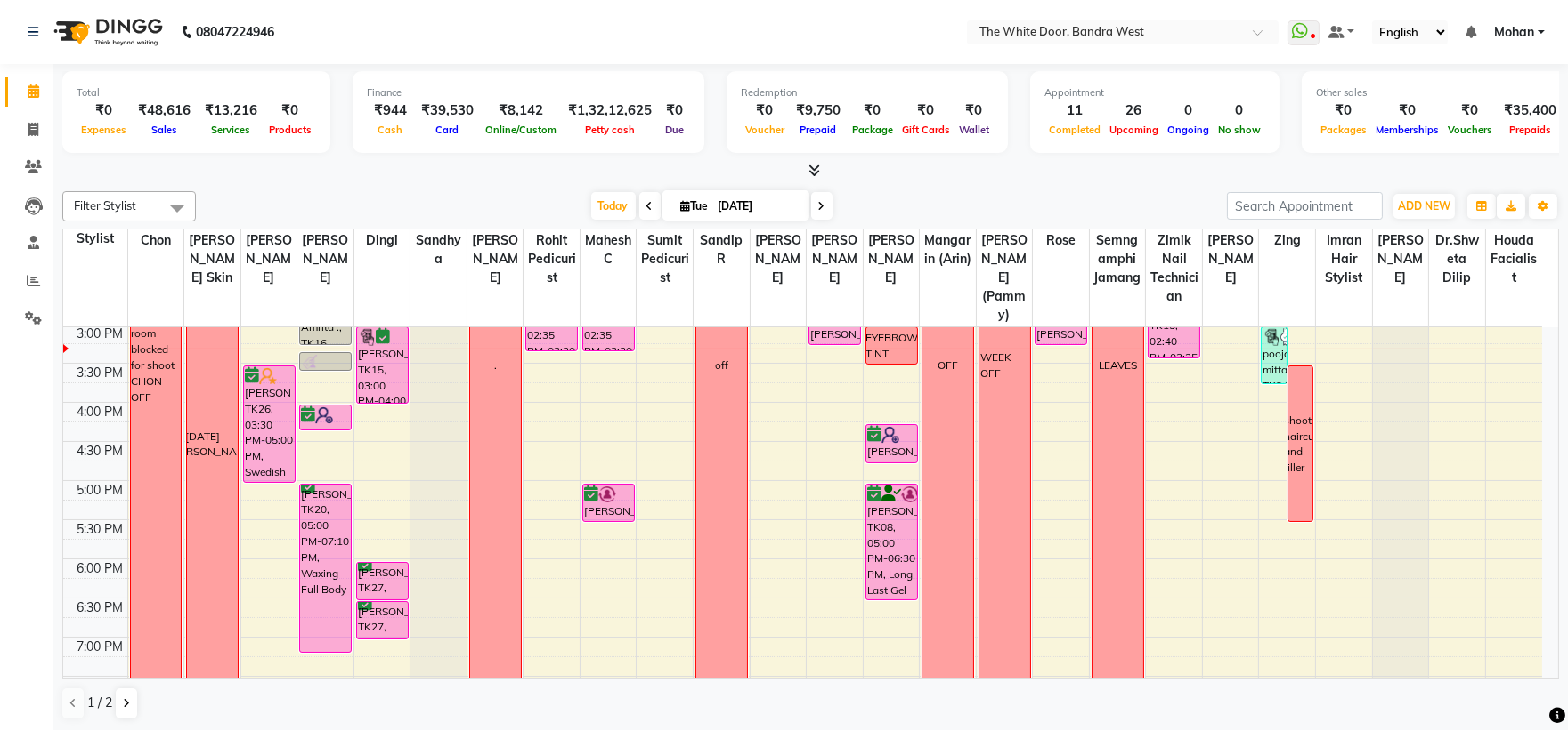
click at [580, 196] on div "Today Tue 02-09-2025" at bounding box center [711, 206] width 1013 height 27
click at [593, 216] on span "Today" at bounding box center [613, 206] width 45 height 28
click at [40, 175] on span at bounding box center [33, 167] width 31 height 20
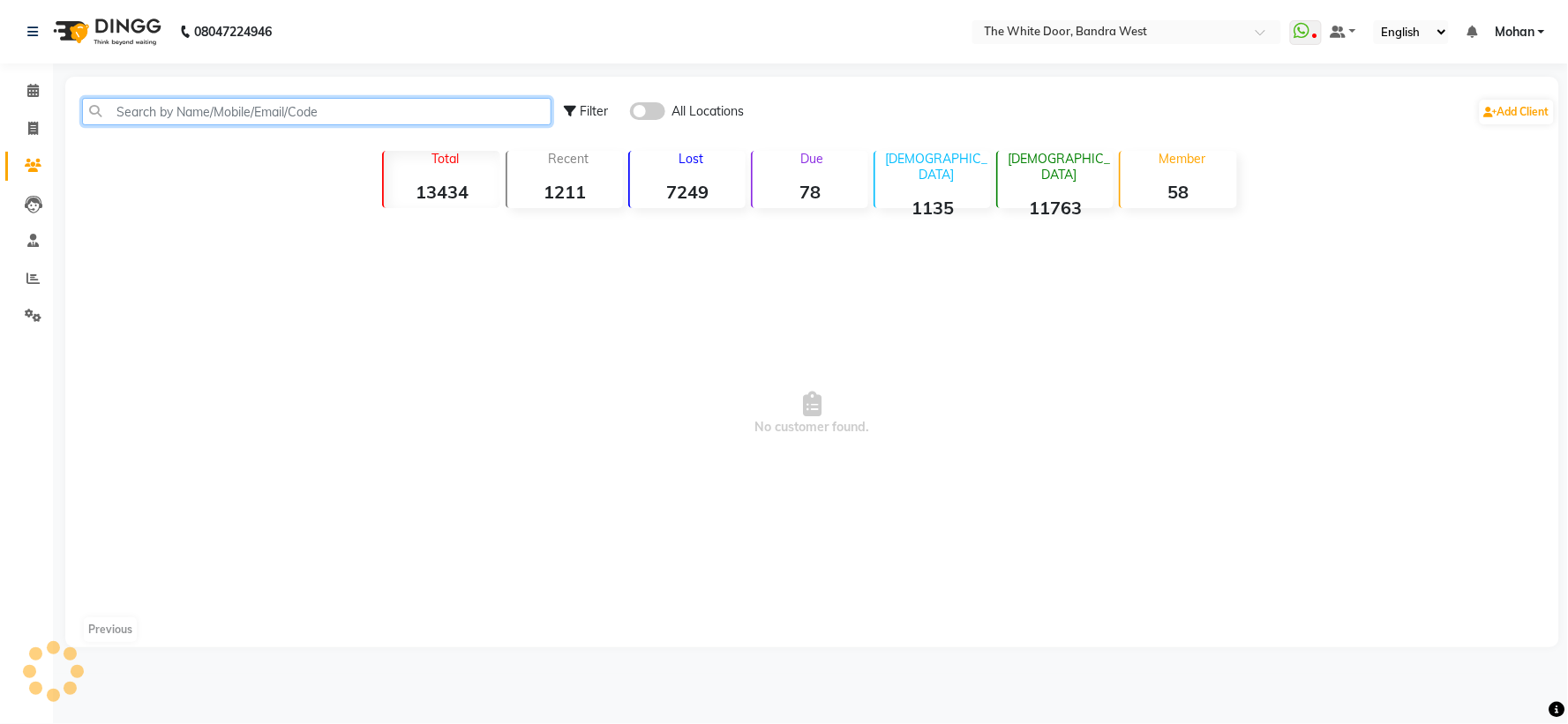
click at [161, 110] on input "text" at bounding box center [316, 112] width 469 height 28
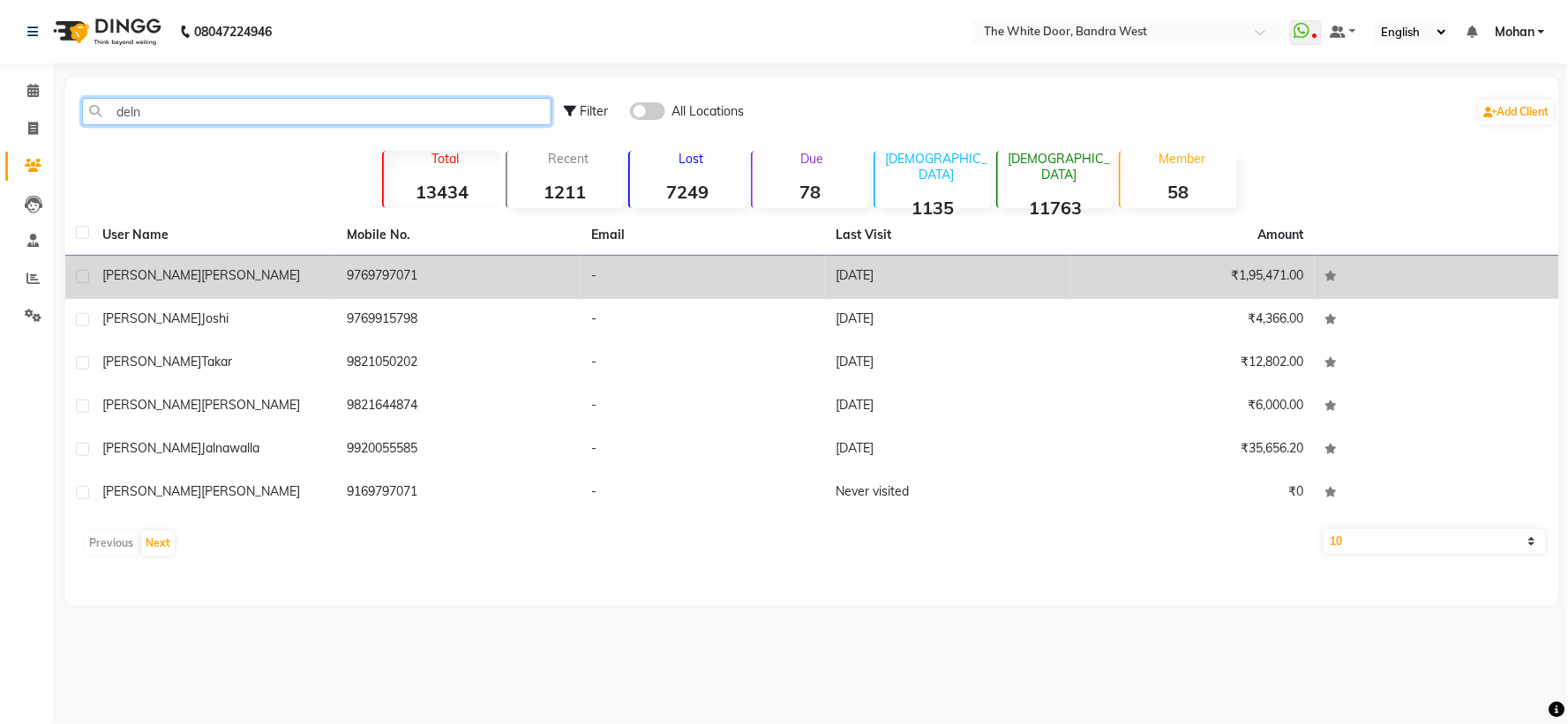
type input "deln"
click at [190, 256] on td "delnaz patel" at bounding box center [214, 277] width 244 height 43
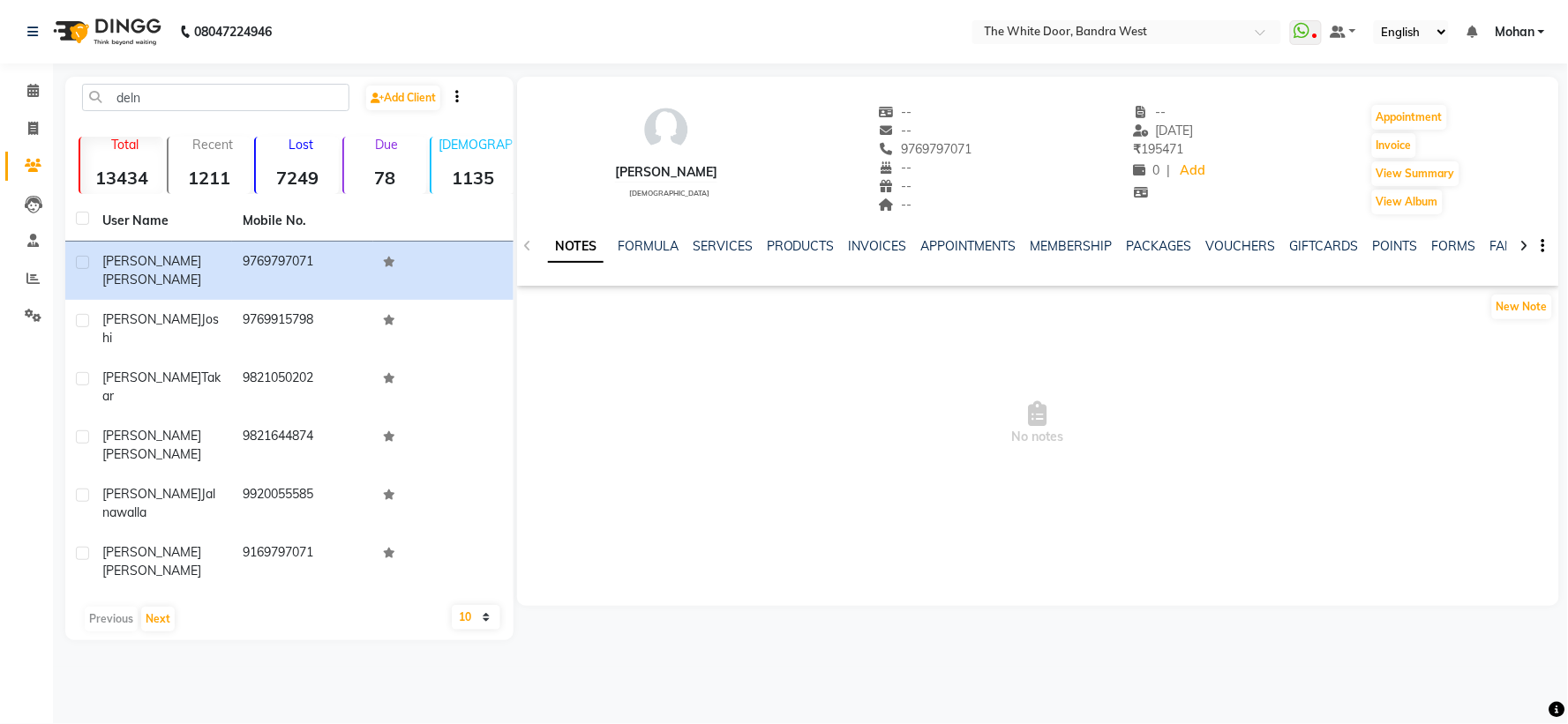
click at [1229, 255] on div "NOTES FORMULA SERVICES PRODUCTS INVOICES APPOINTMENTS MEMBERSHIP PACKAGES VOUCH…" at bounding box center [1016, 253] width 938 height 32
click at [1231, 250] on link "VOUCHERS" at bounding box center [1241, 245] width 70 height 16
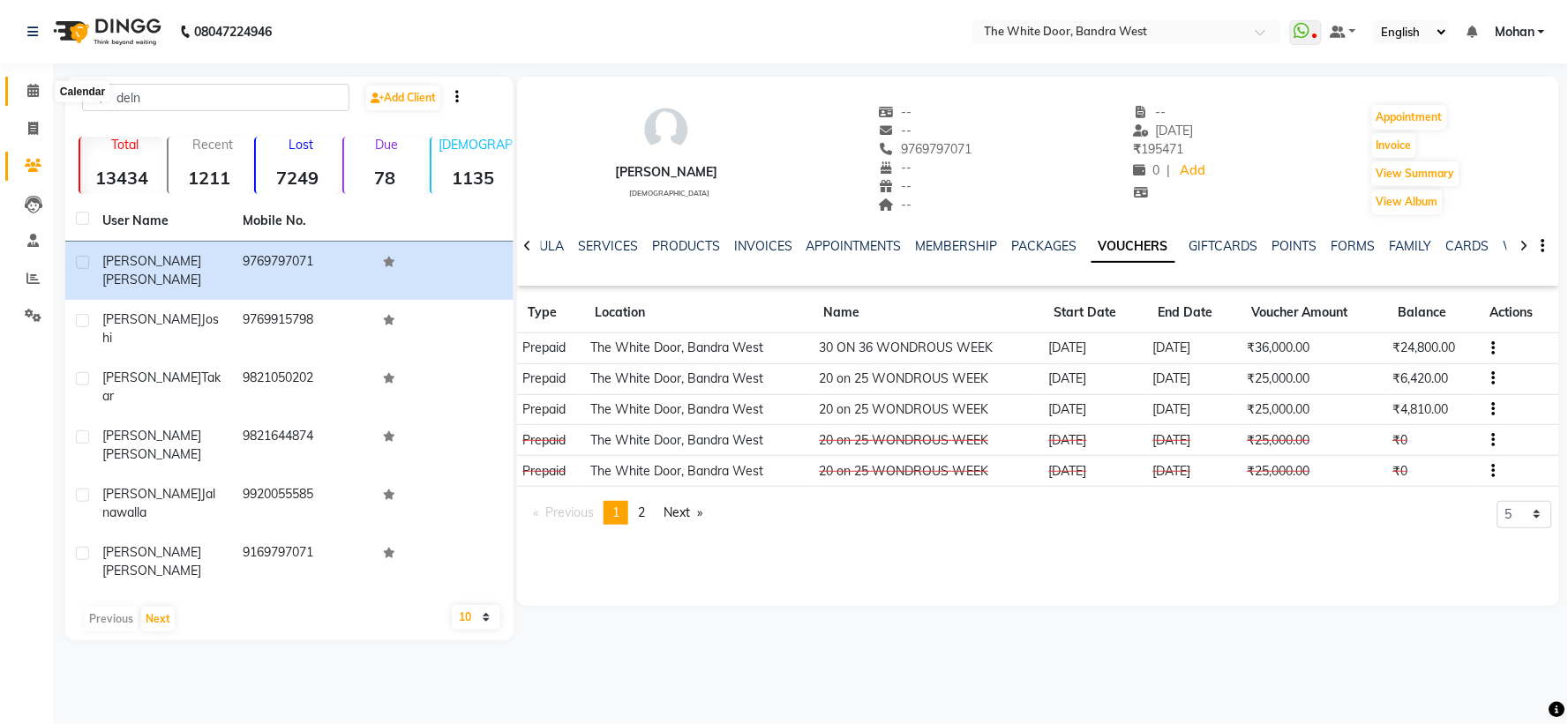
click at [24, 89] on span at bounding box center [32, 91] width 30 height 20
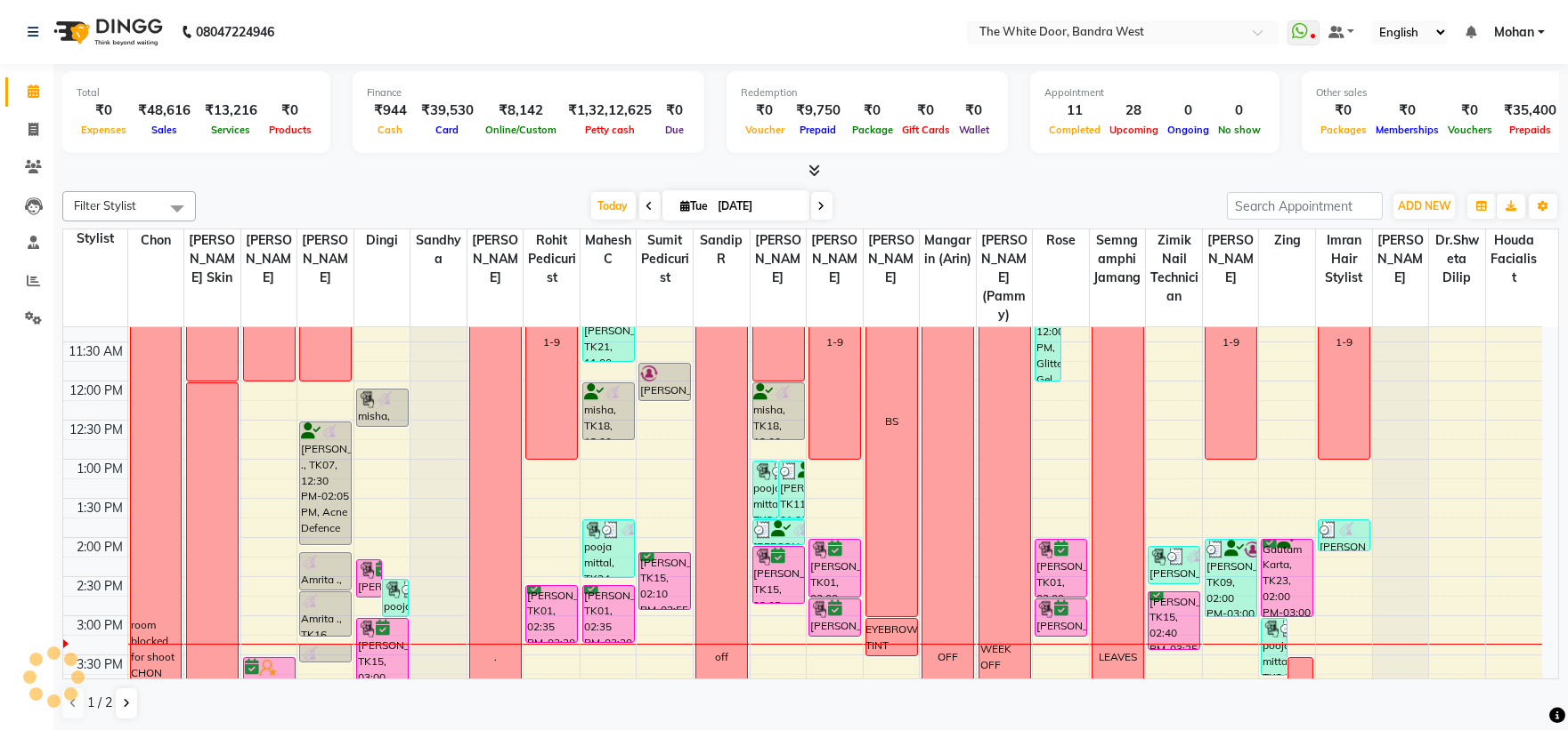
scroll to position [197, 0]
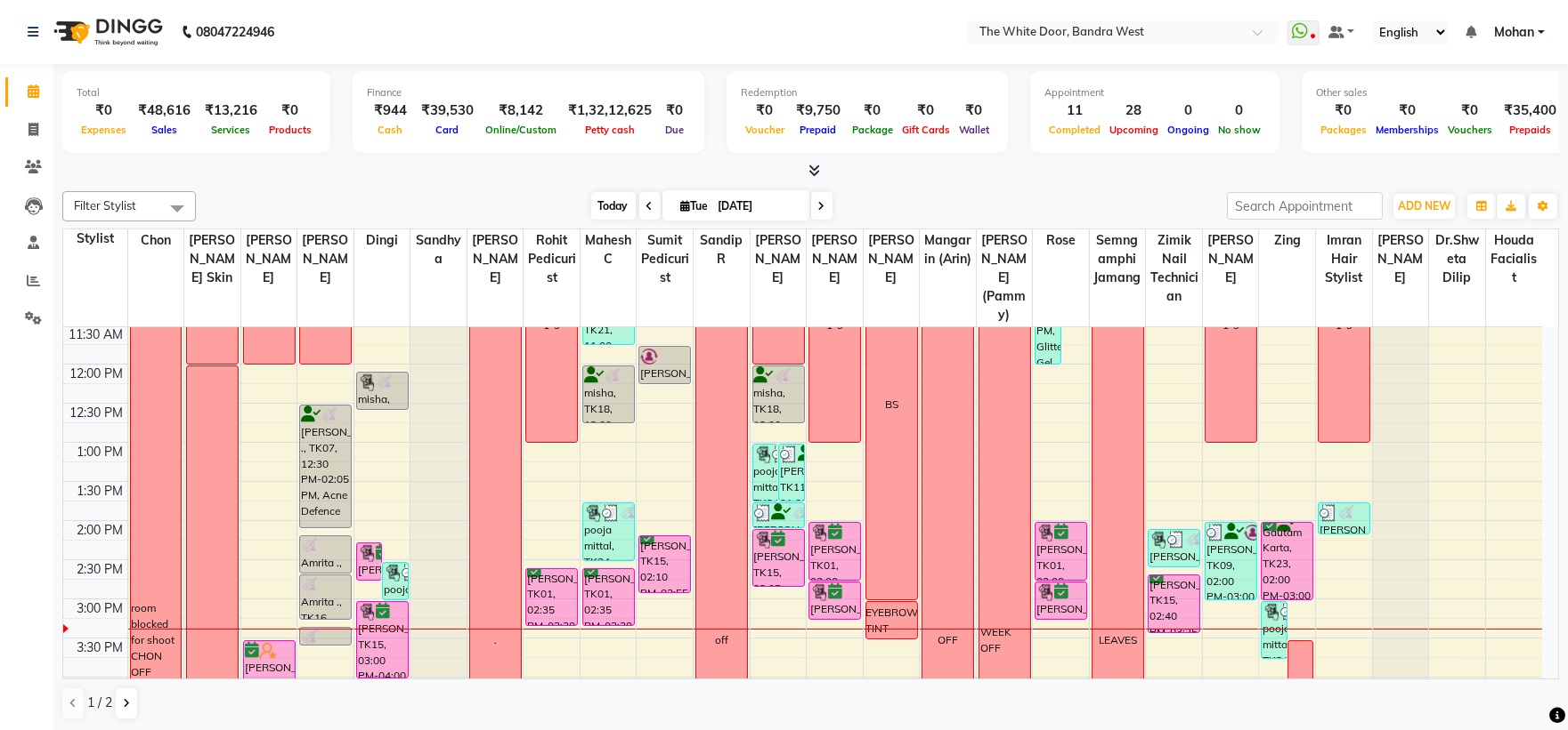
click at [614, 205] on span "Today" at bounding box center [613, 206] width 45 height 28
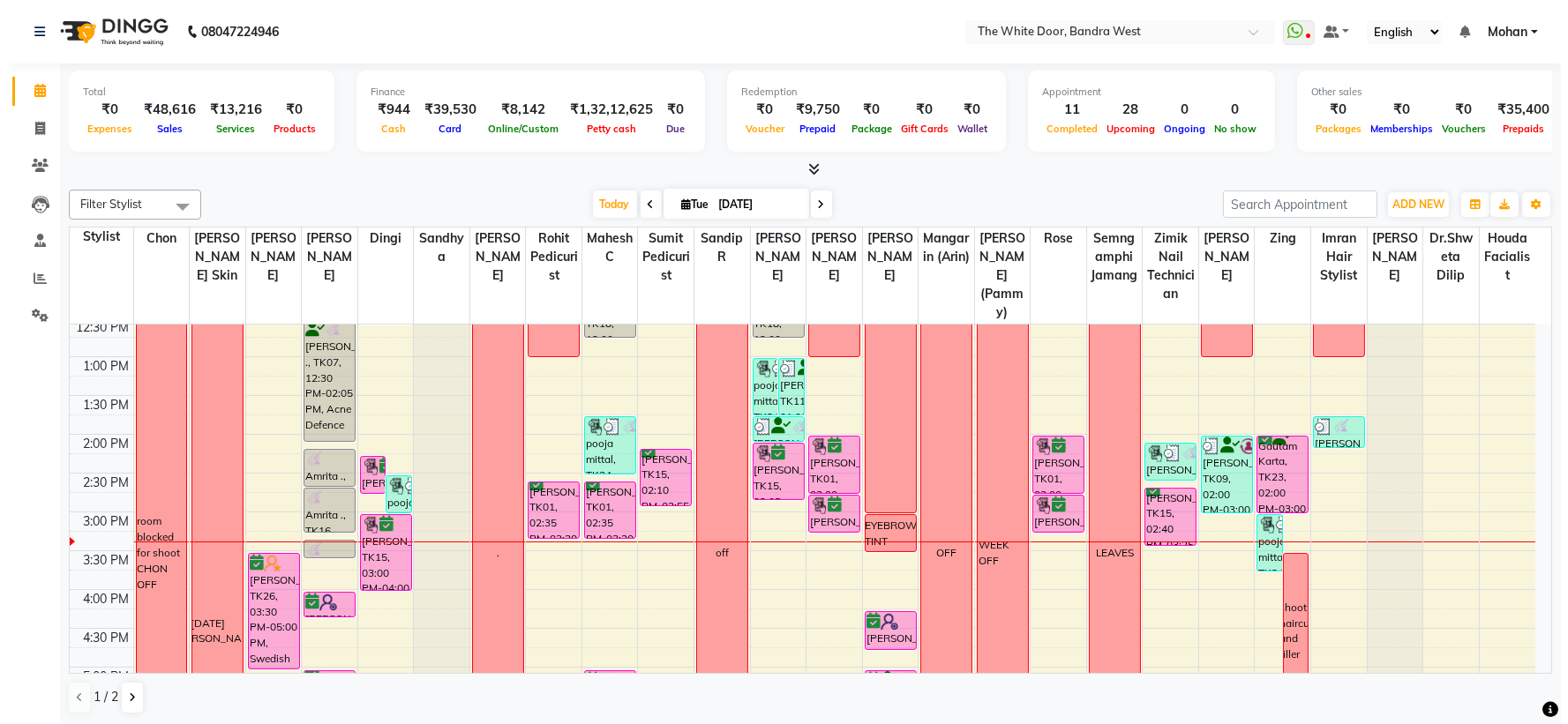
scroll to position [272, 0]
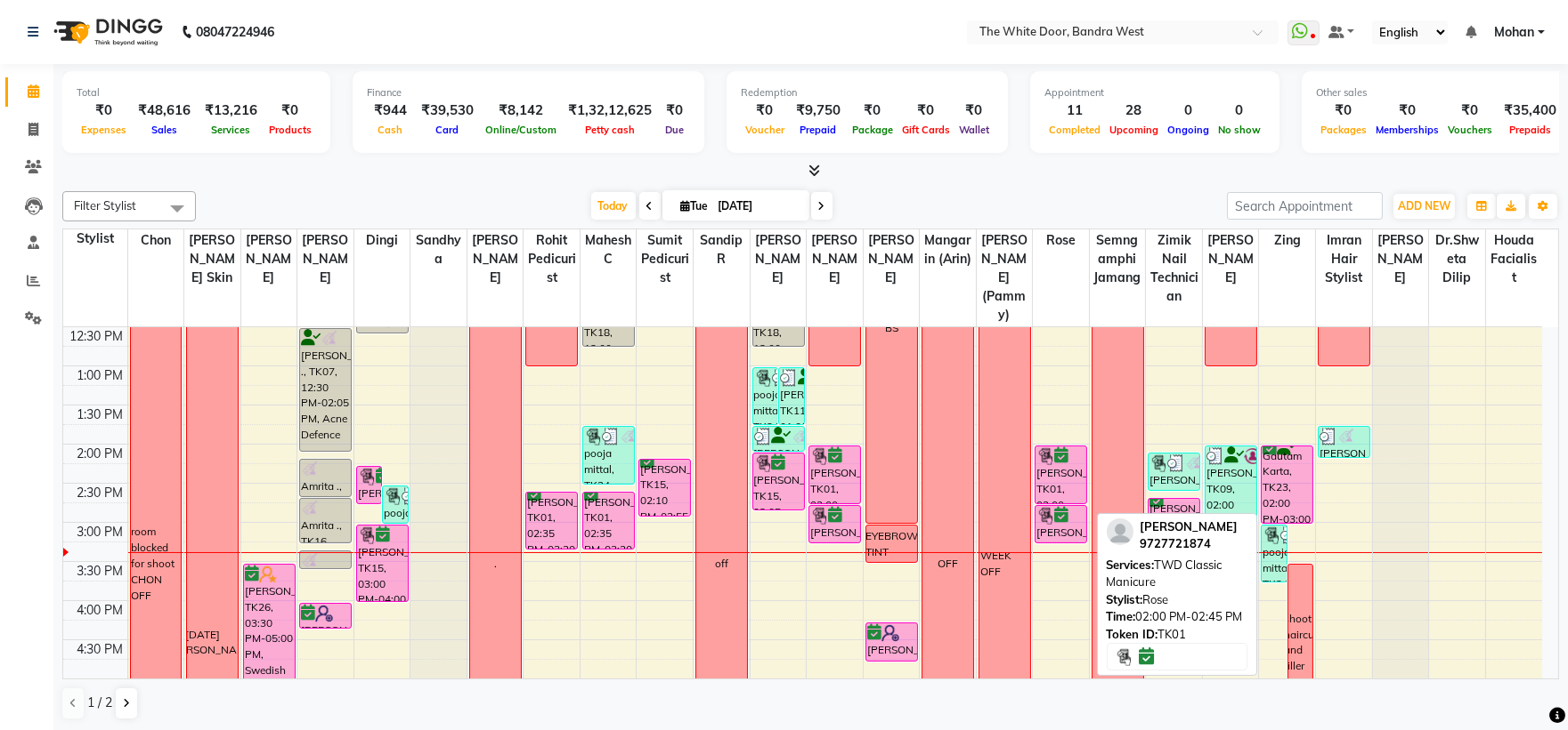
click at [1065, 504] on div "[PERSON_NAME], TK01, 02:00 PM-02:45 PM, TWD Classic Manicure" at bounding box center [1061, 474] width 51 height 57
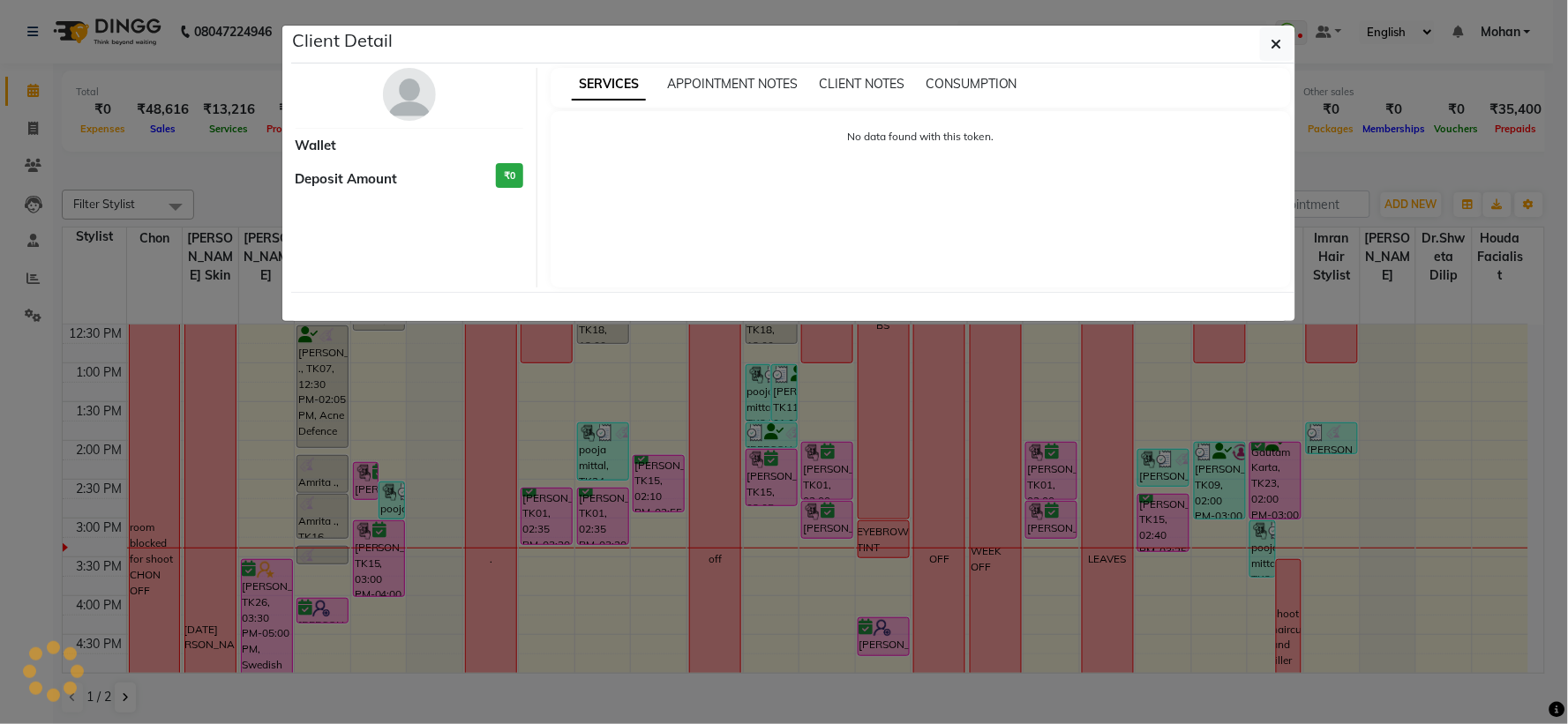
select select "6"
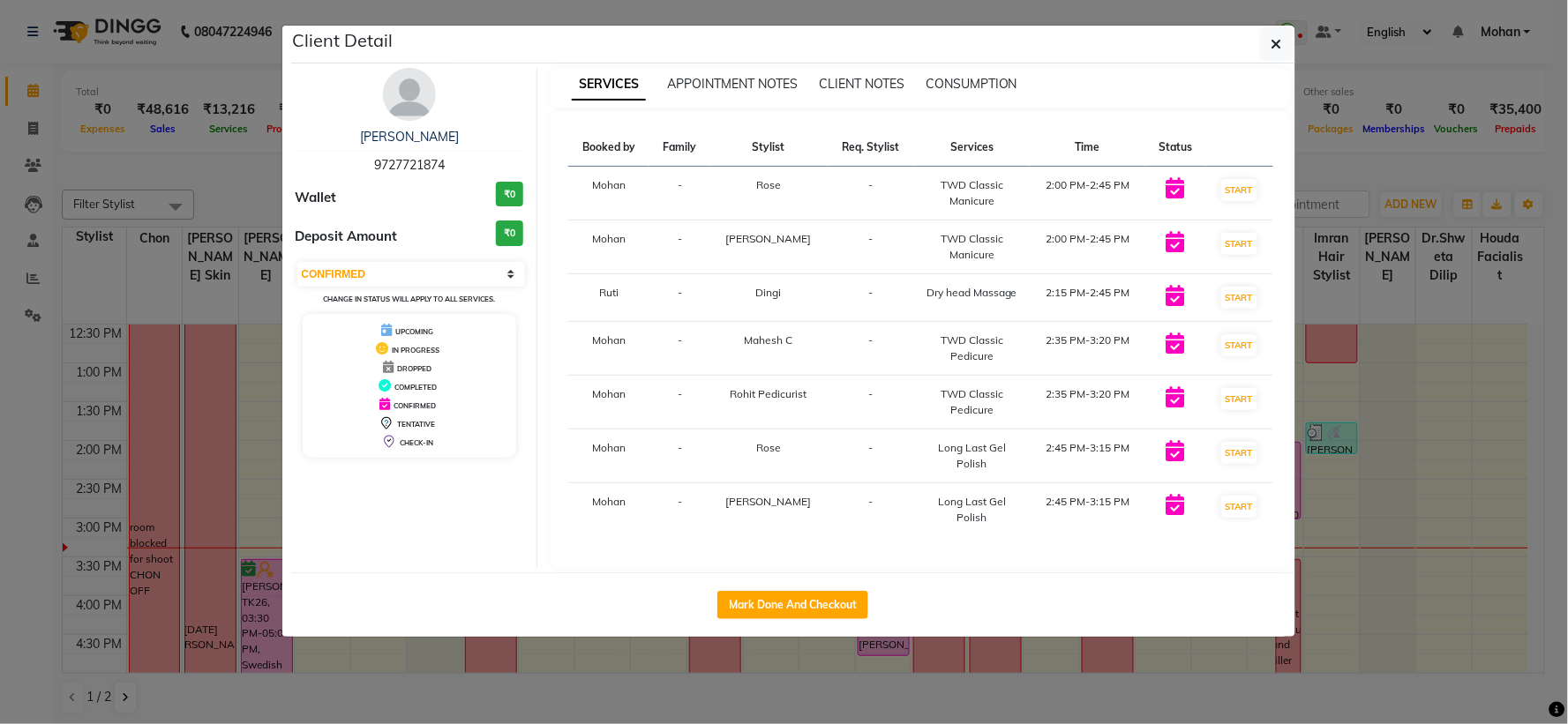
click at [420, 128] on div "[PERSON_NAME]" at bounding box center [410, 137] width 229 height 18
click at [420, 138] on link "[PERSON_NAME]" at bounding box center [409, 136] width 99 height 16
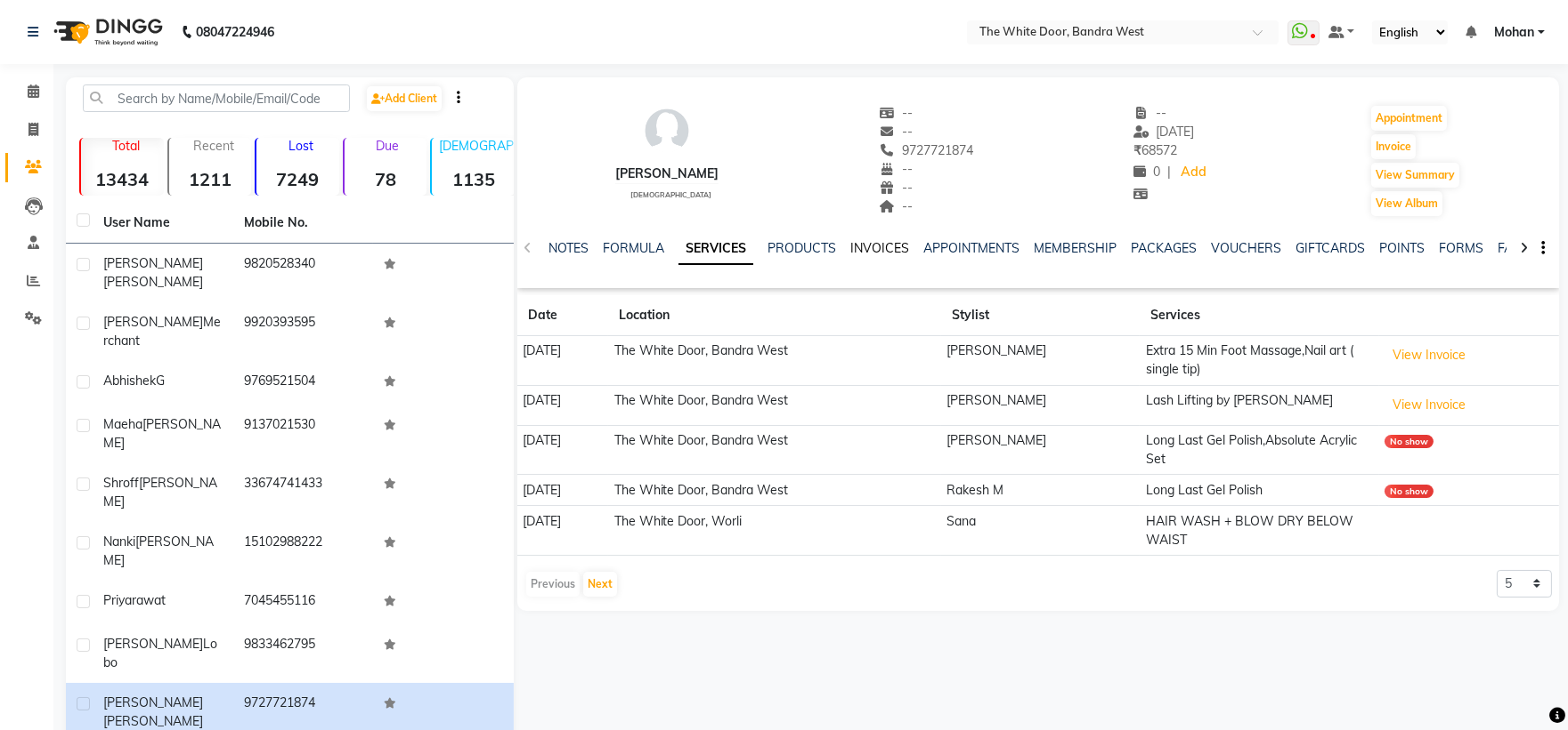
click at [864, 246] on link "INVOICES" at bounding box center [879, 247] width 59 height 16
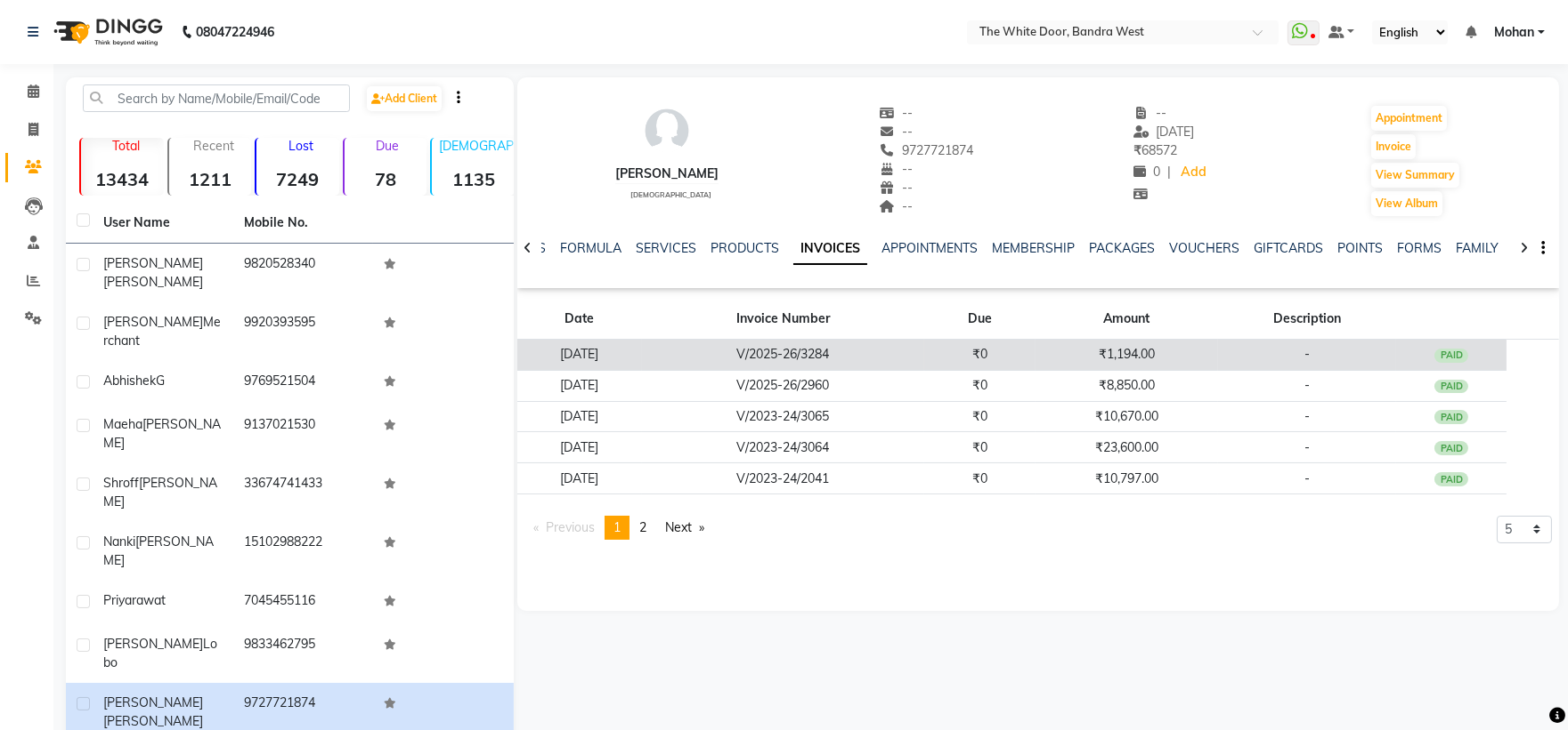
click at [895, 359] on td "V/2025-26/3284" at bounding box center [783, 354] width 282 height 31
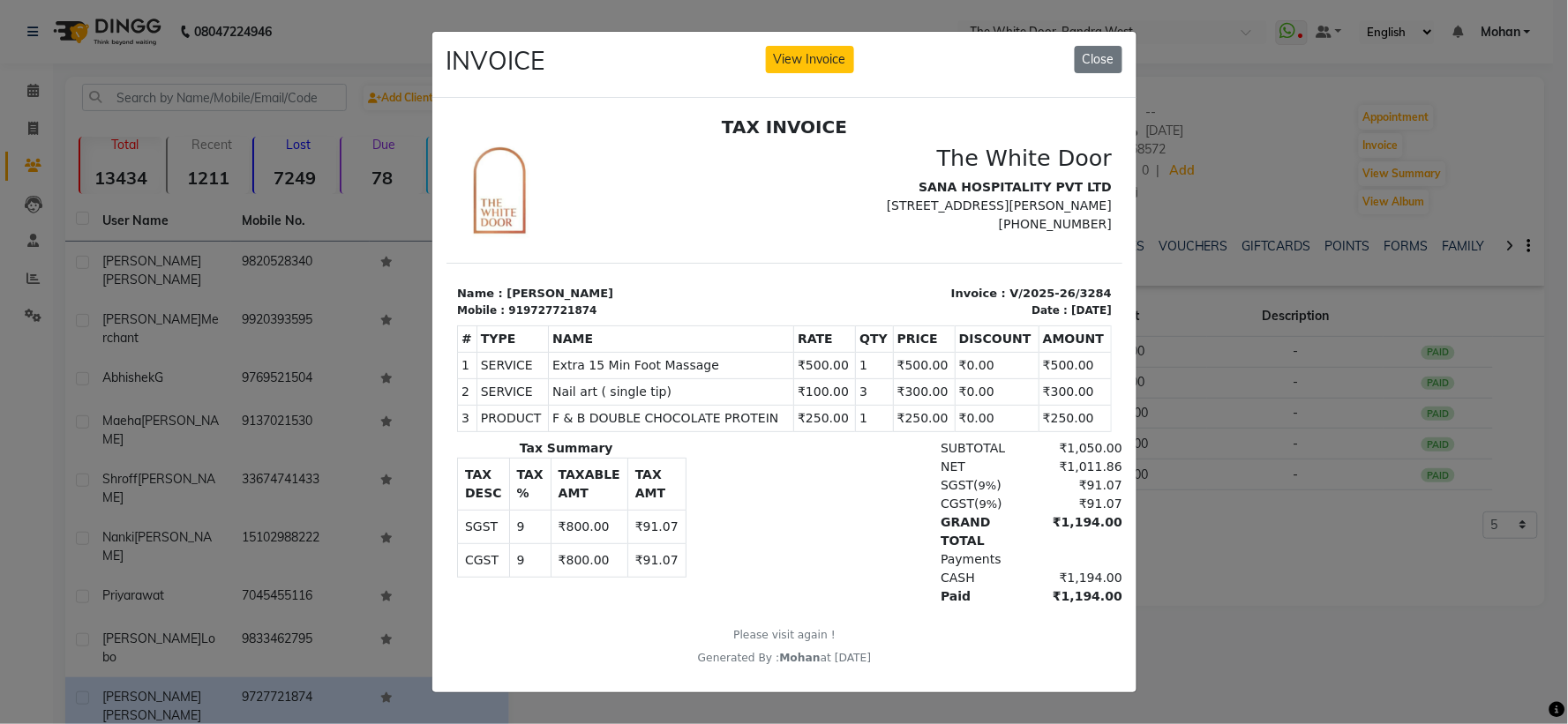
scroll to position [14, 0]
click at [1109, 59] on button "Close" at bounding box center [1099, 60] width 48 height 28
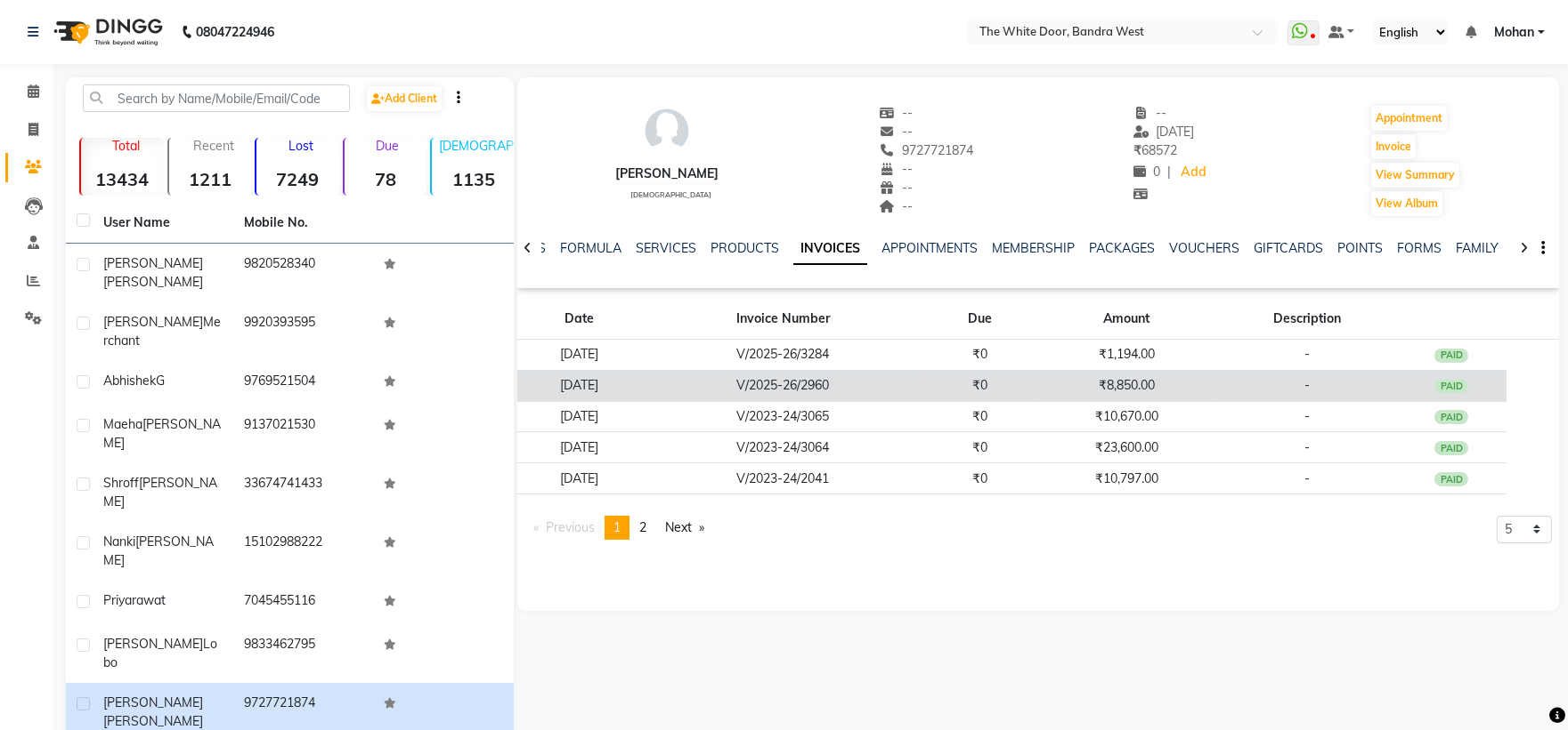
click at [1018, 377] on td "₹0" at bounding box center [980, 385] width 112 height 31
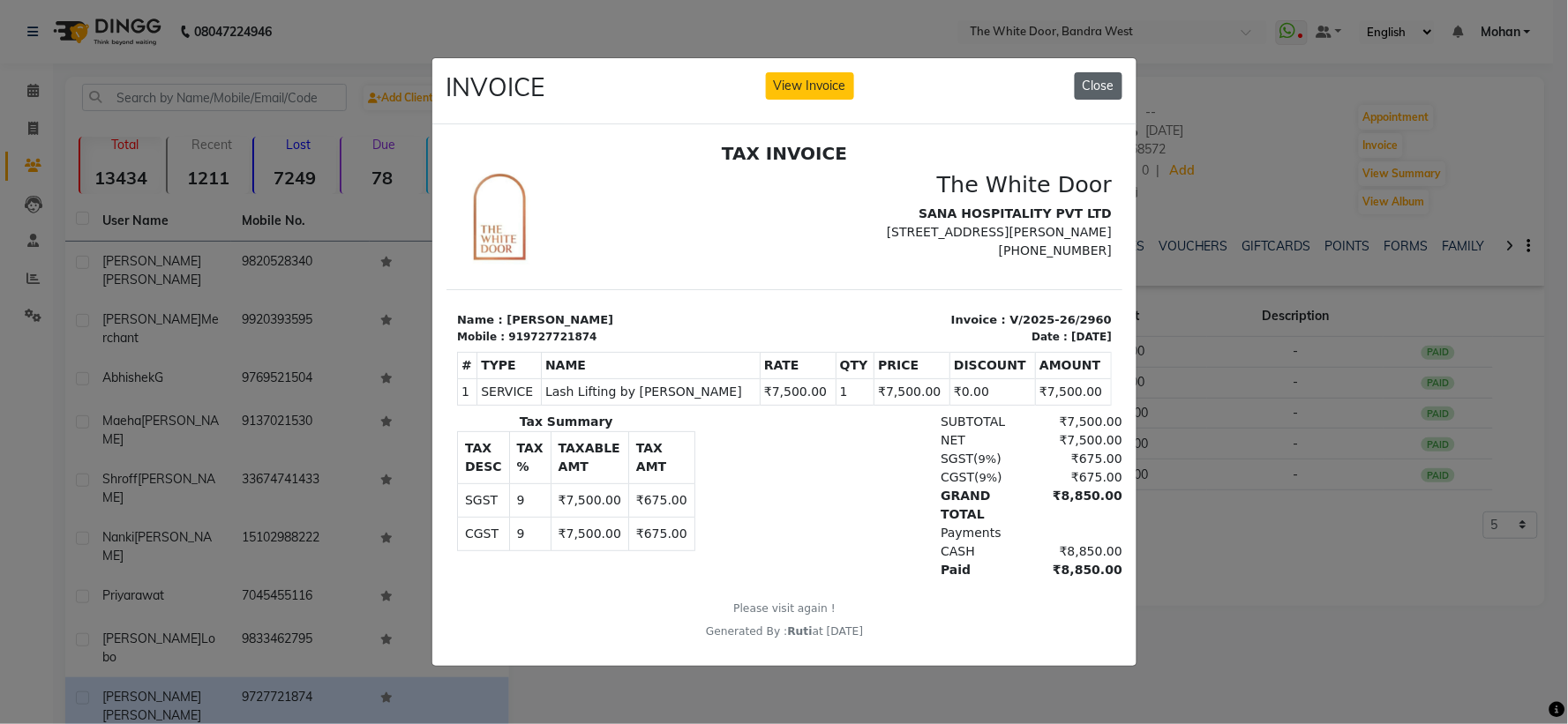
click at [1107, 83] on button "Close" at bounding box center [1099, 86] width 48 height 28
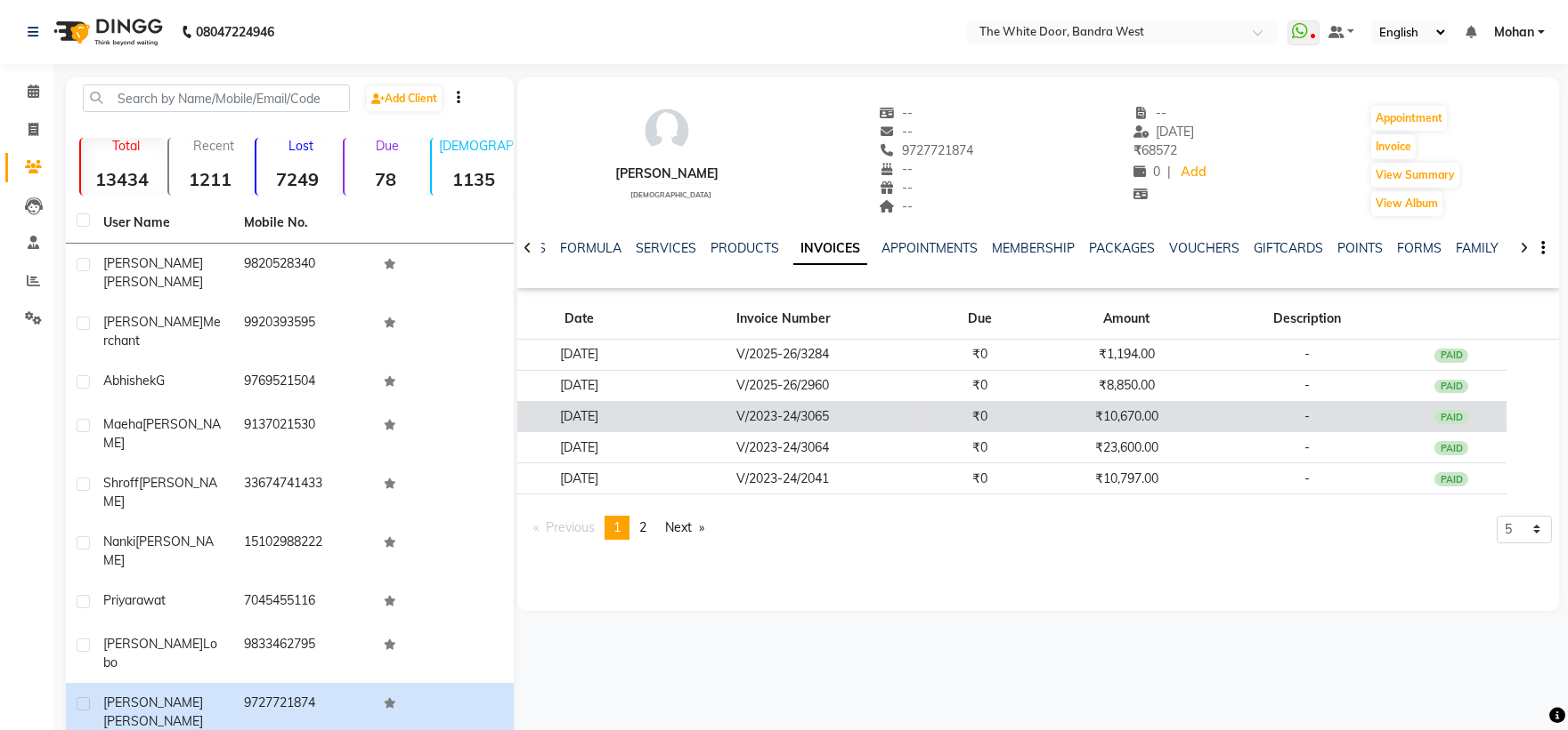
click at [1036, 417] on td "₹0" at bounding box center [980, 416] width 112 height 31
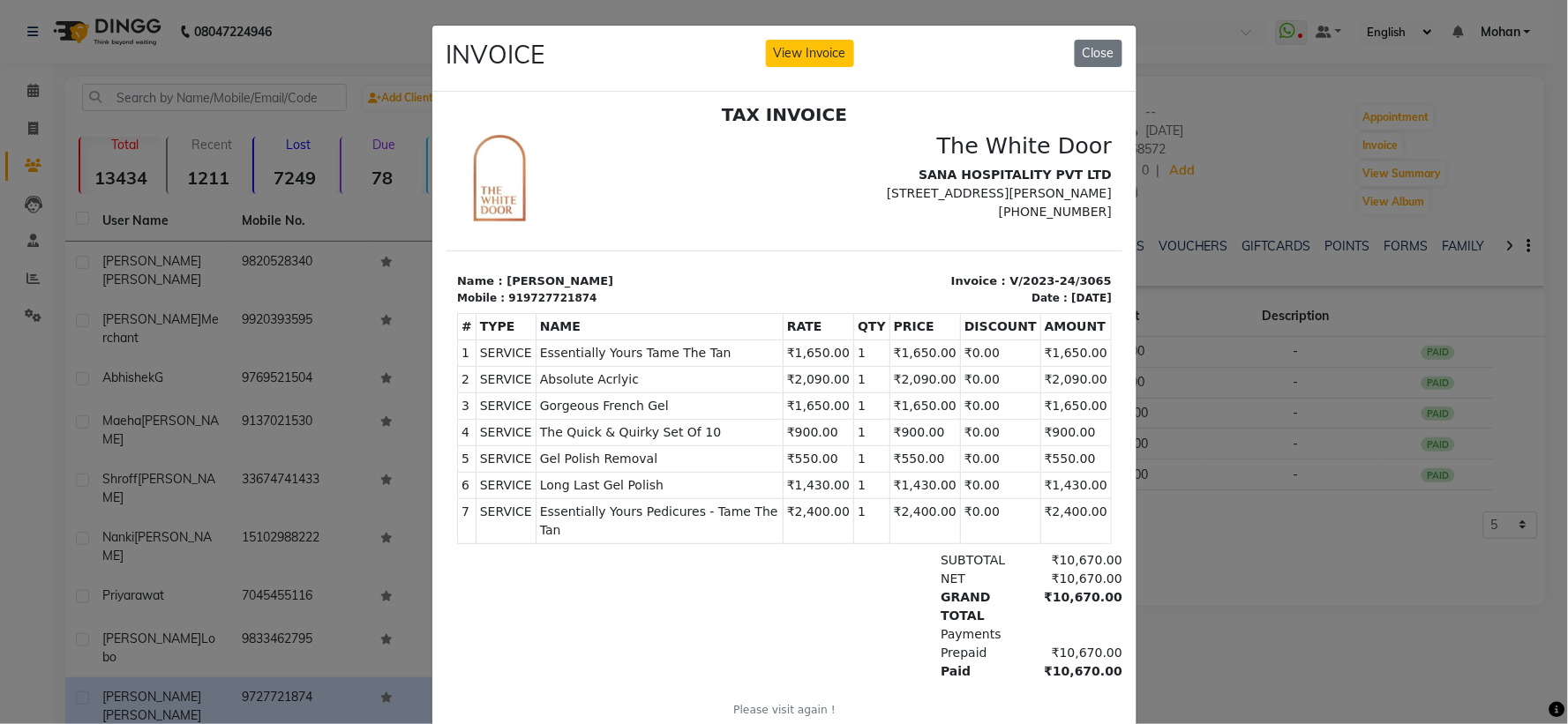
scroll to position [13, 0]
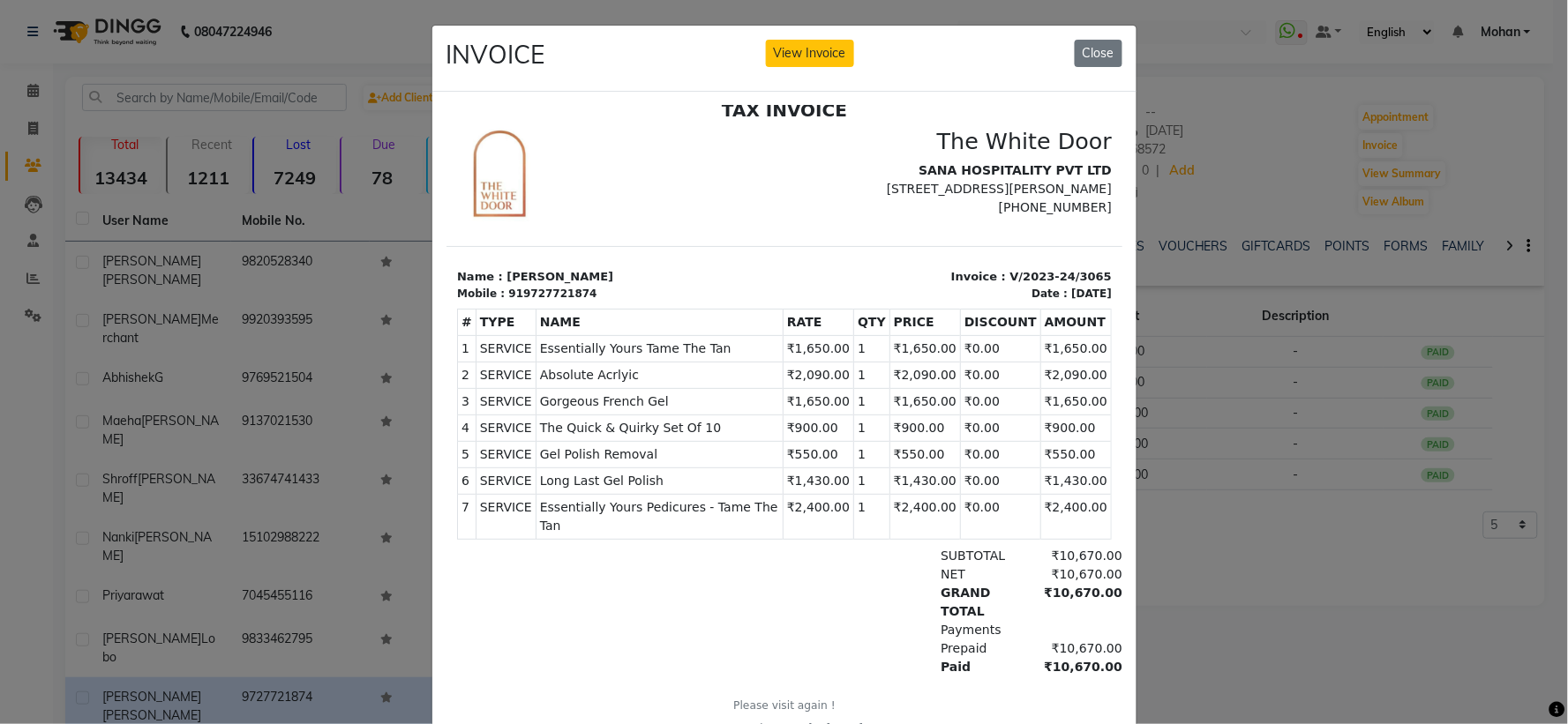
click at [1115, 65] on div "INVOICE View Invoice Close" at bounding box center [784, 59] width 704 height 66
click at [1105, 65] on button "Close" at bounding box center [1099, 53] width 48 height 28
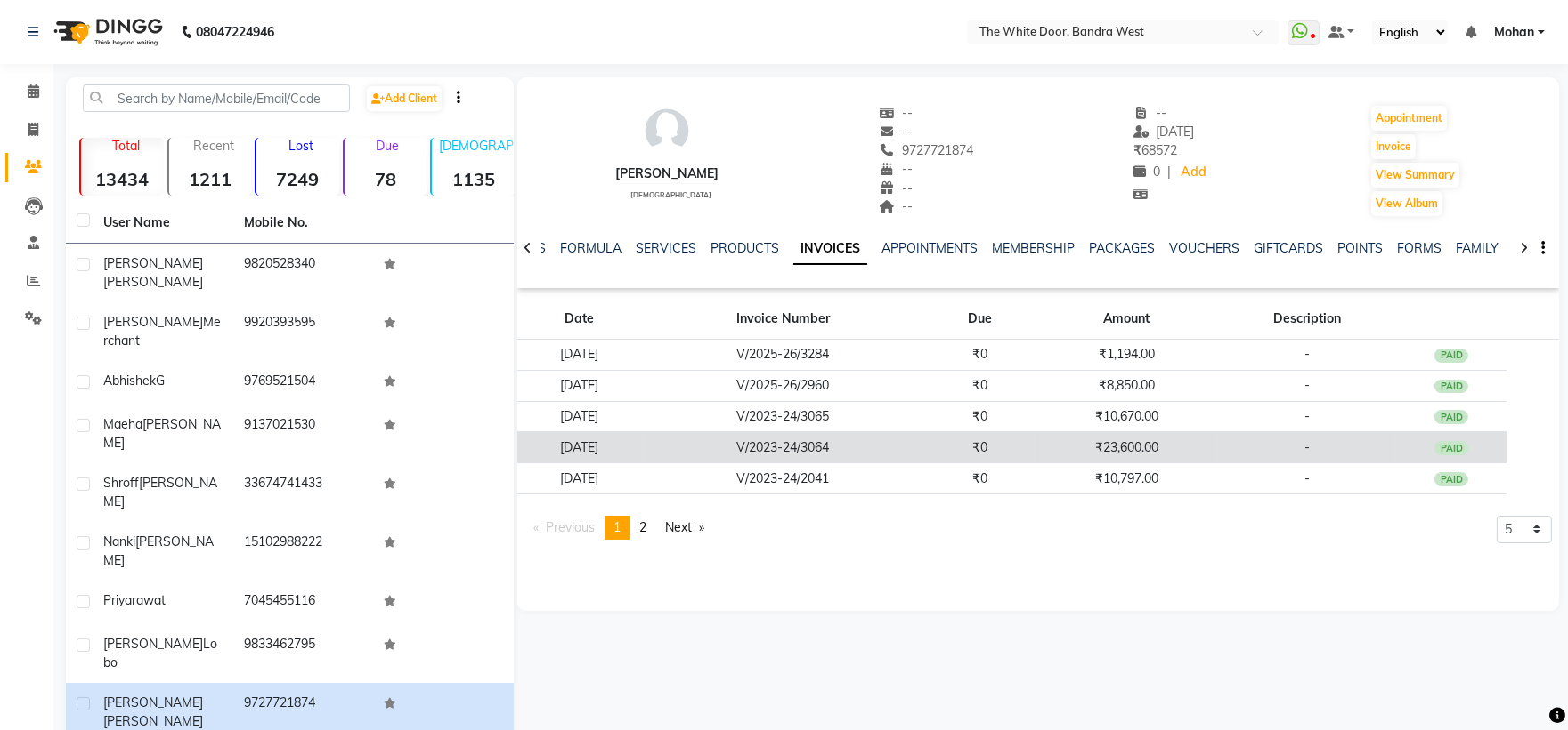
click at [1164, 452] on td "₹23,600.00" at bounding box center [1127, 447] width 183 height 31
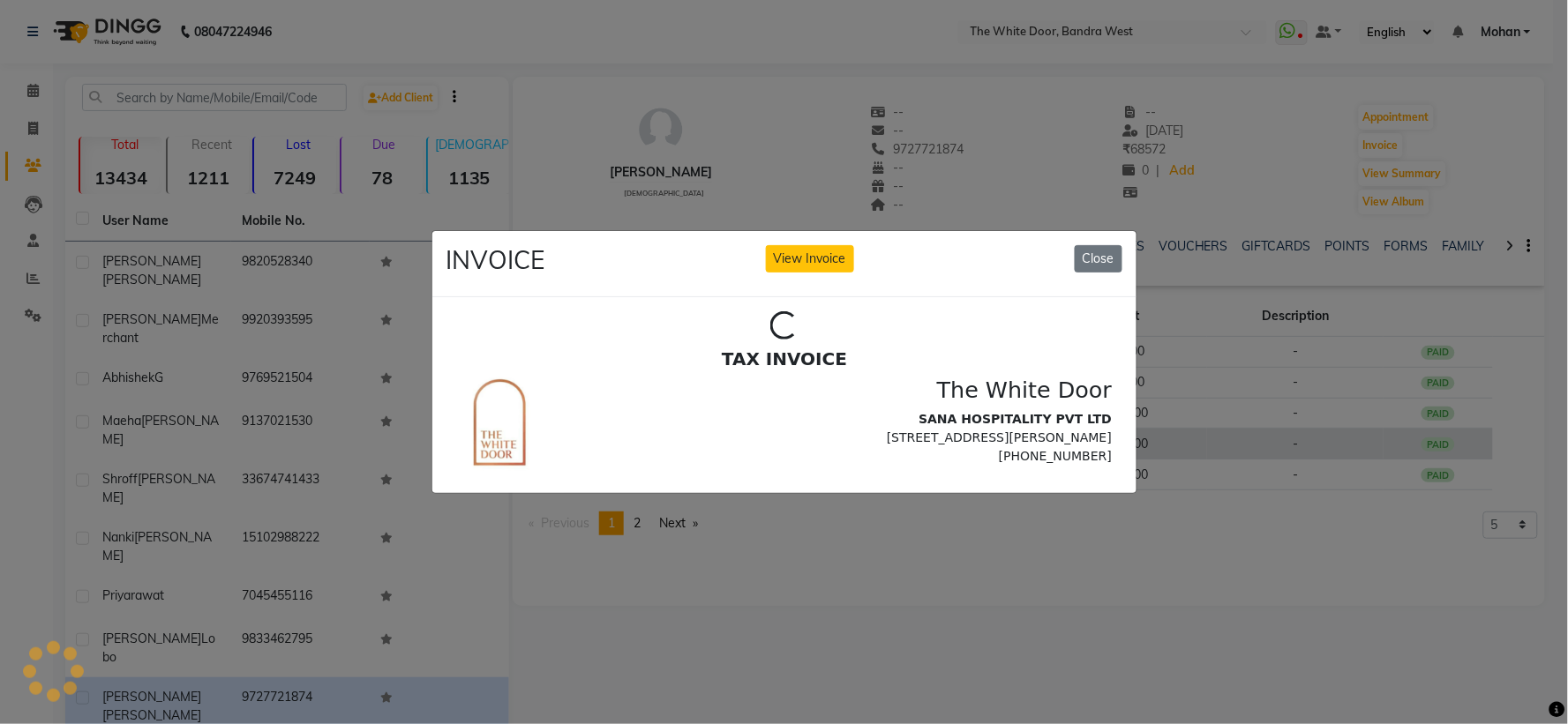
scroll to position [0, 0]
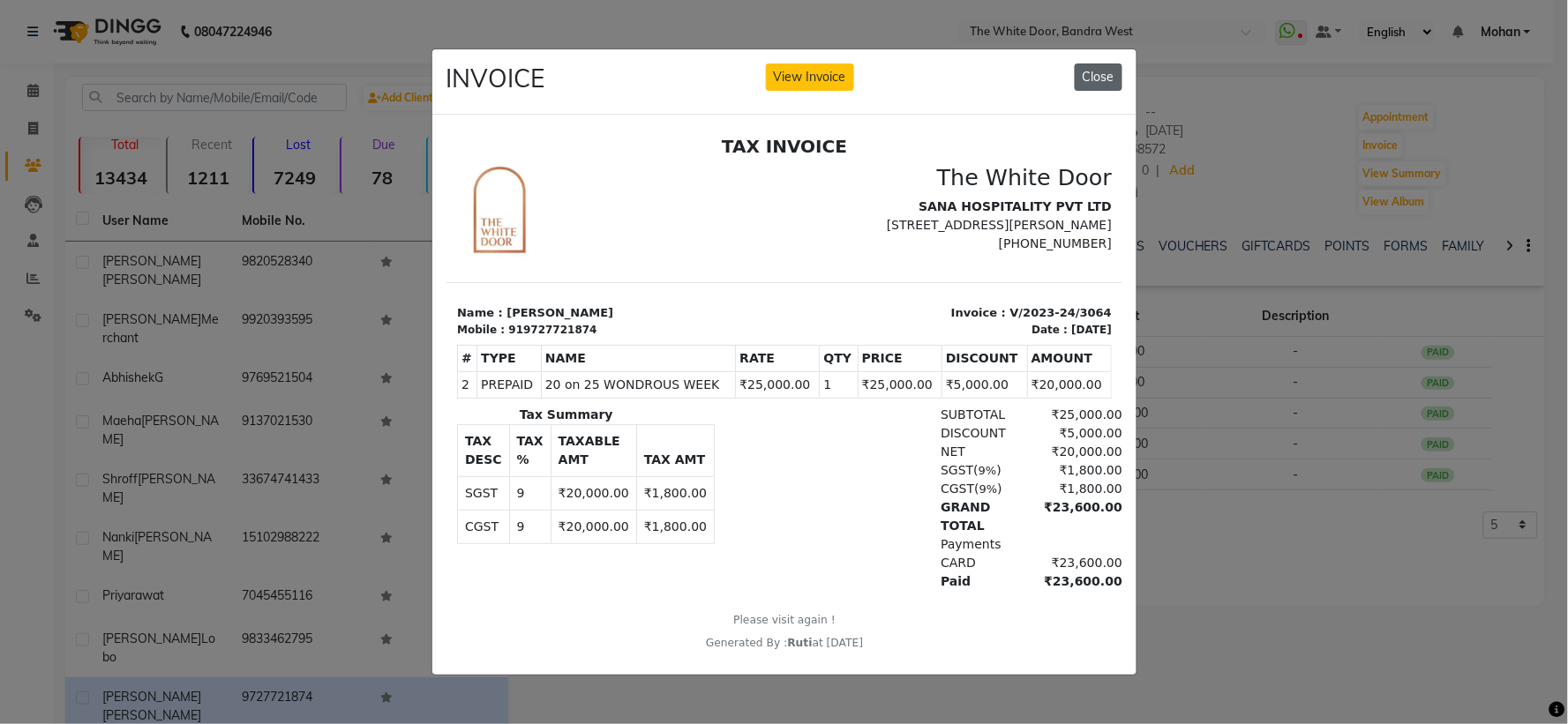
click at [1118, 74] on button "Close" at bounding box center [1099, 77] width 48 height 28
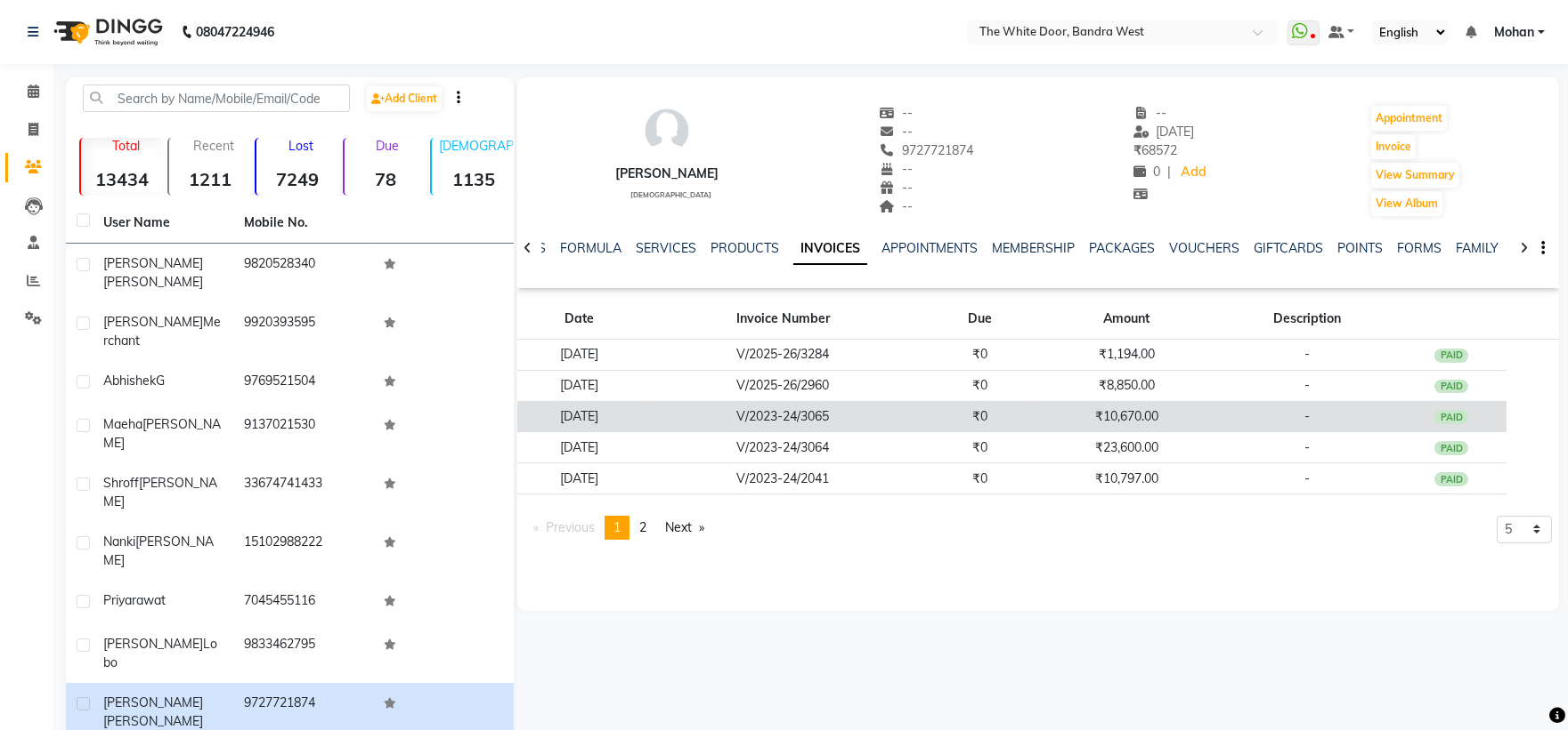
click at [1101, 413] on td "₹10,670.00" at bounding box center [1127, 416] width 183 height 31
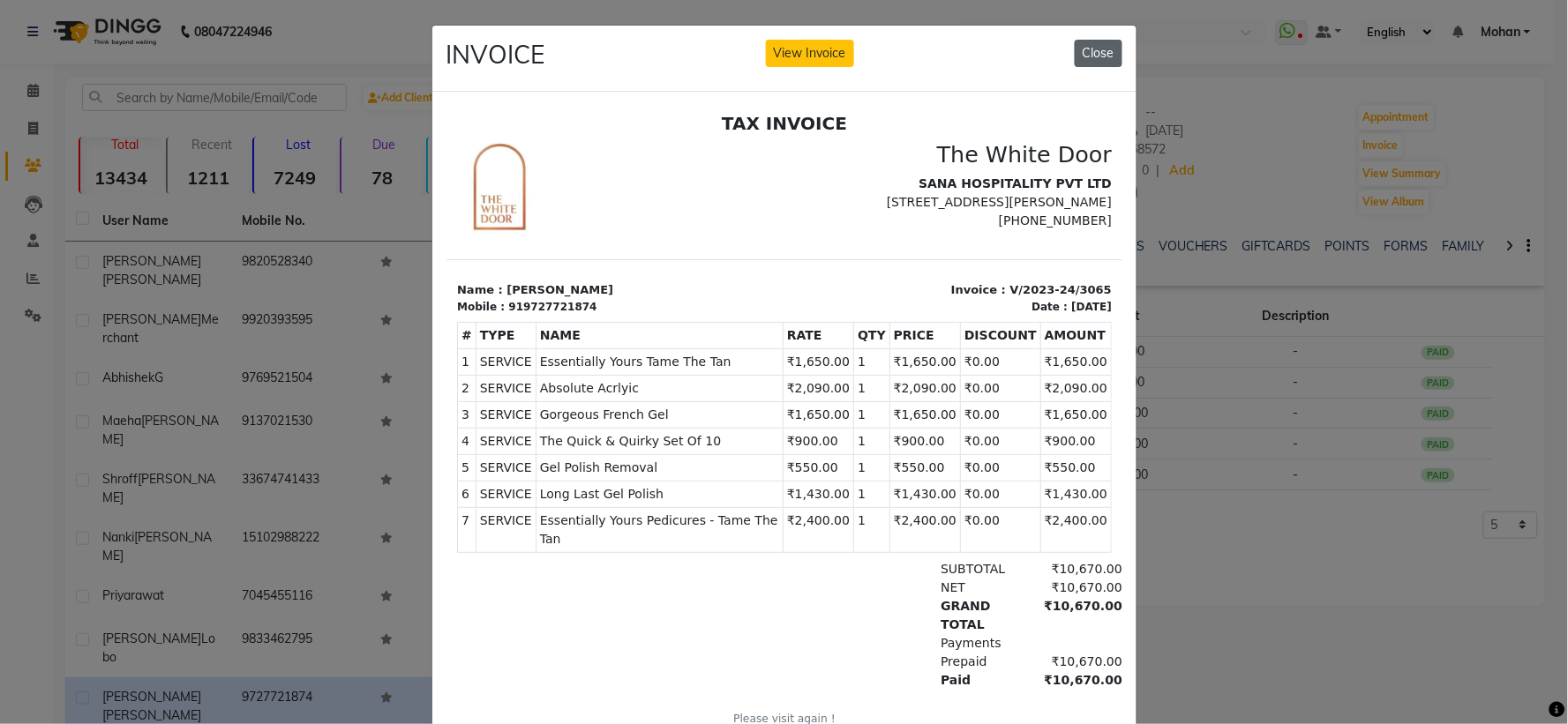
click at [1095, 54] on button "Close" at bounding box center [1099, 53] width 48 height 28
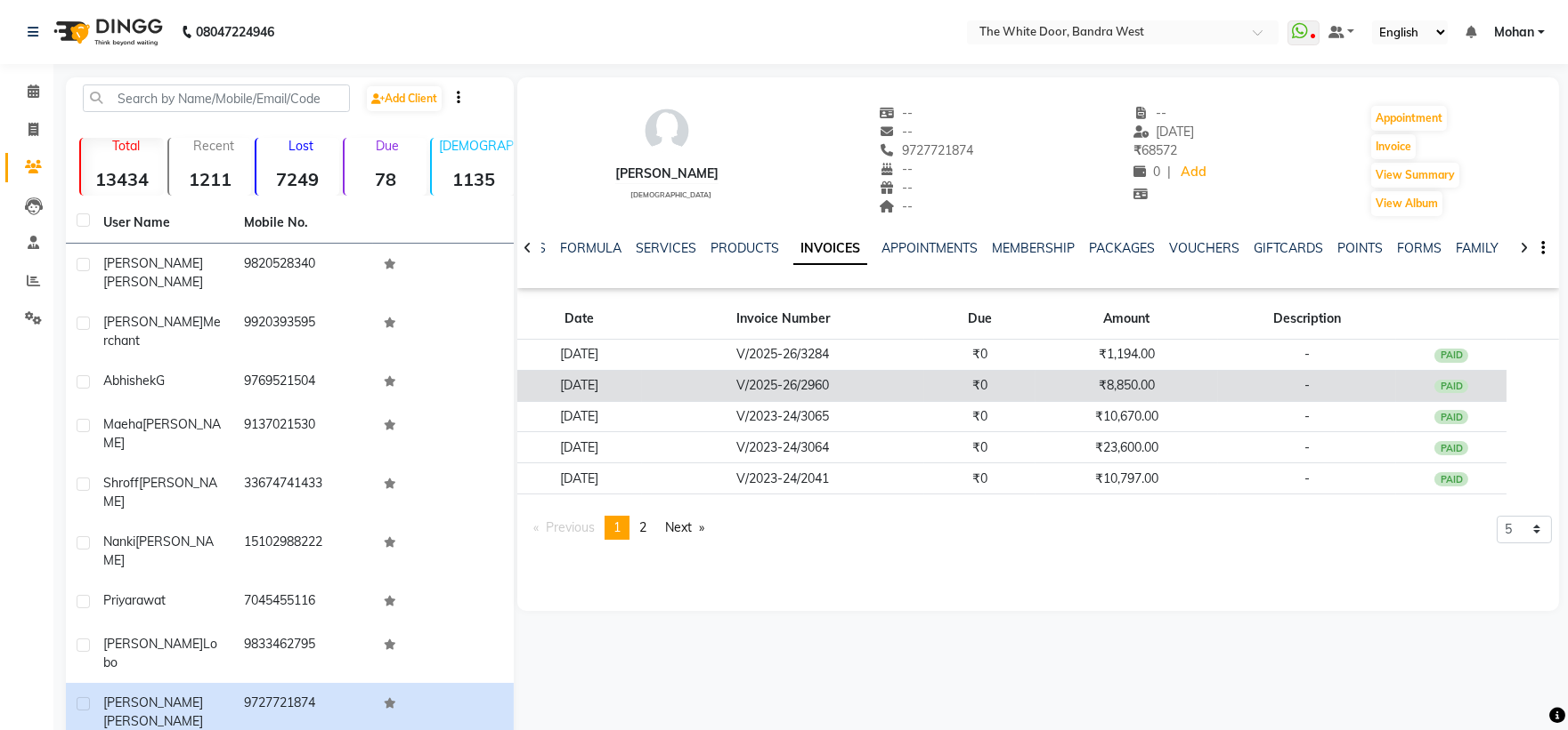
click at [1036, 380] on td "₹0" at bounding box center [980, 385] width 112 height 31
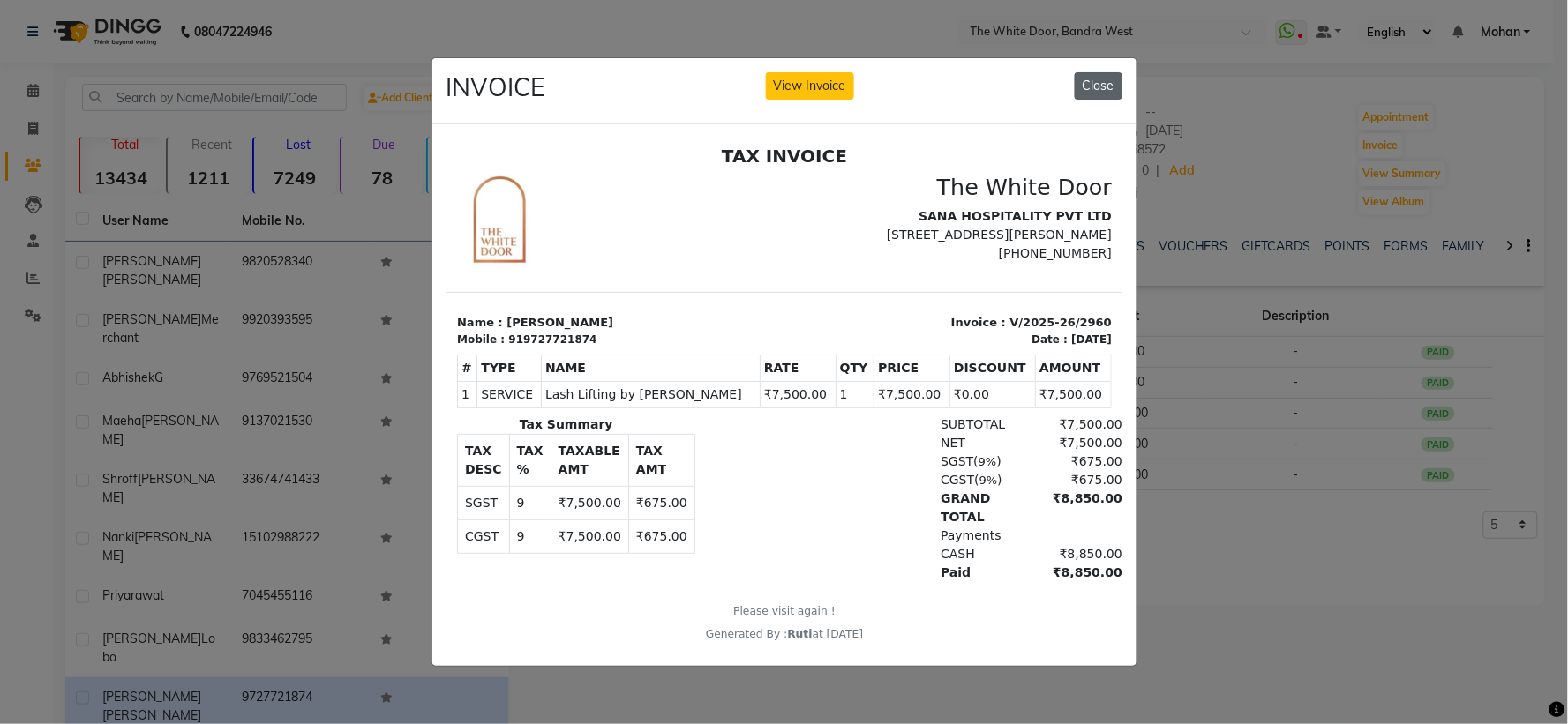
click at [1099, 87] on button "Close" at bounding box center [1099, 86] width 48 height 28
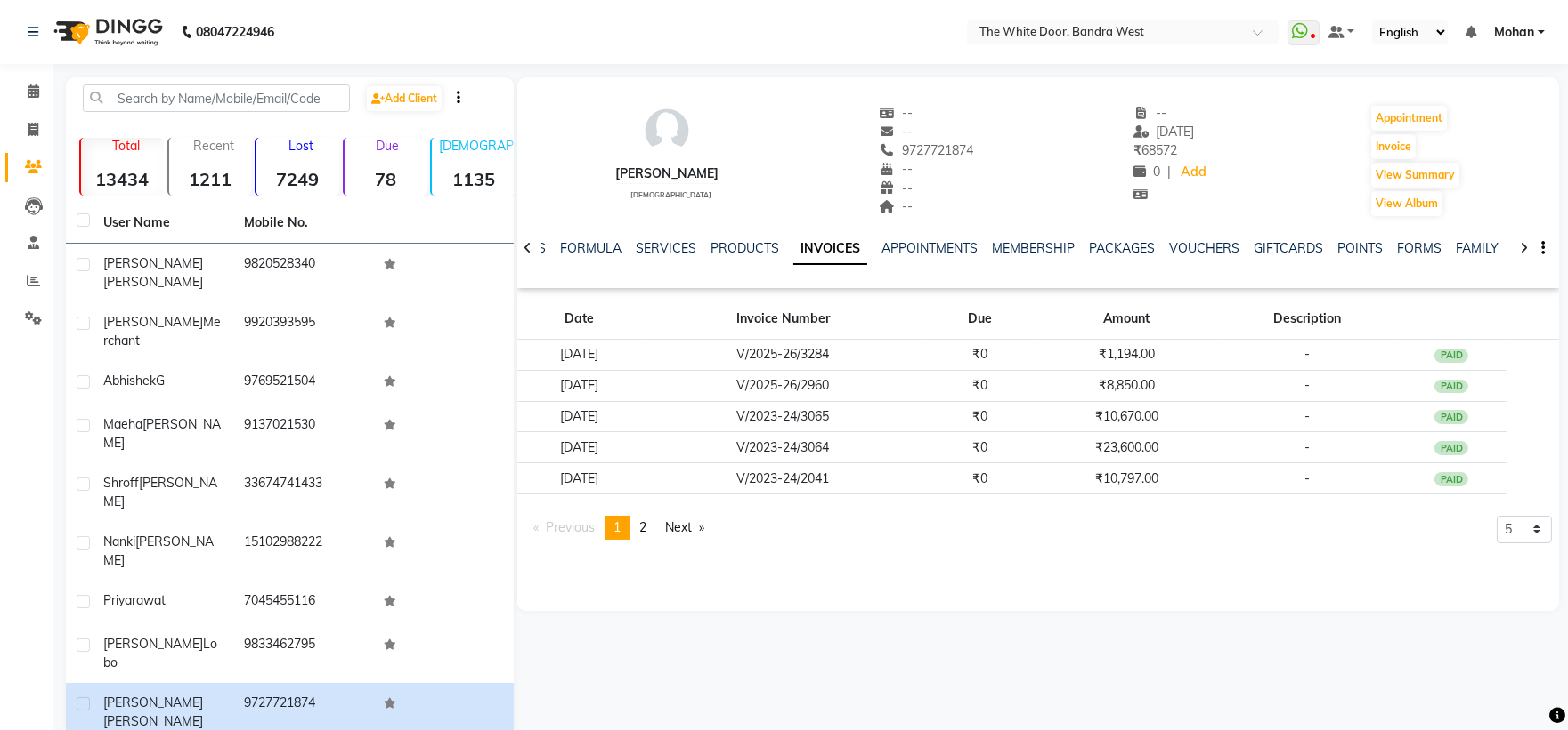
click at [13, 73] on li "Calendar" at bounding box center [26, 91] width 53 height 38
click at [29, 93] on icon at bounding box center [34, 91] width 11 height 13
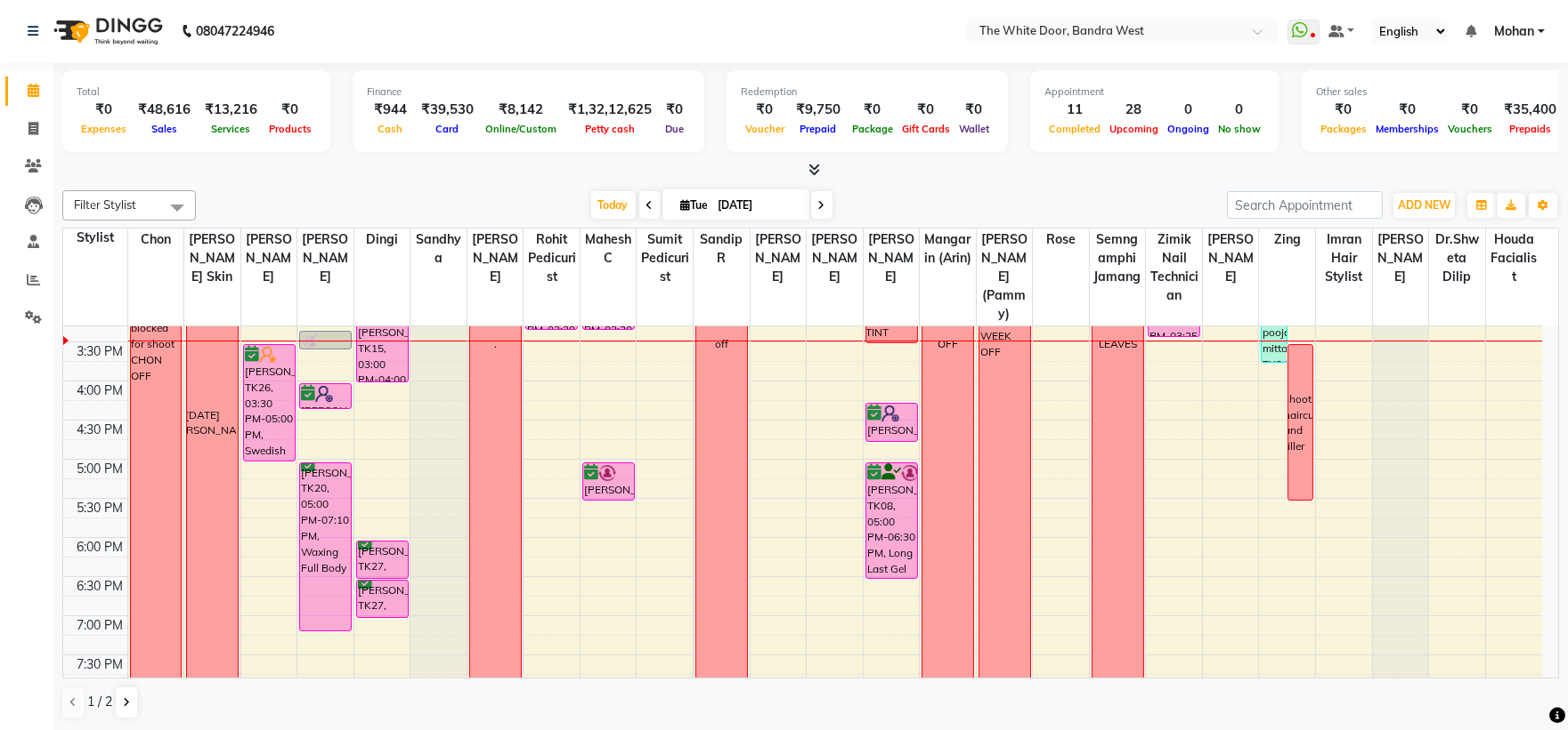
scroll to position [494, 0]
click at [591, 202] on span "Today" at bounding box center [613, 206] width 45 height 28
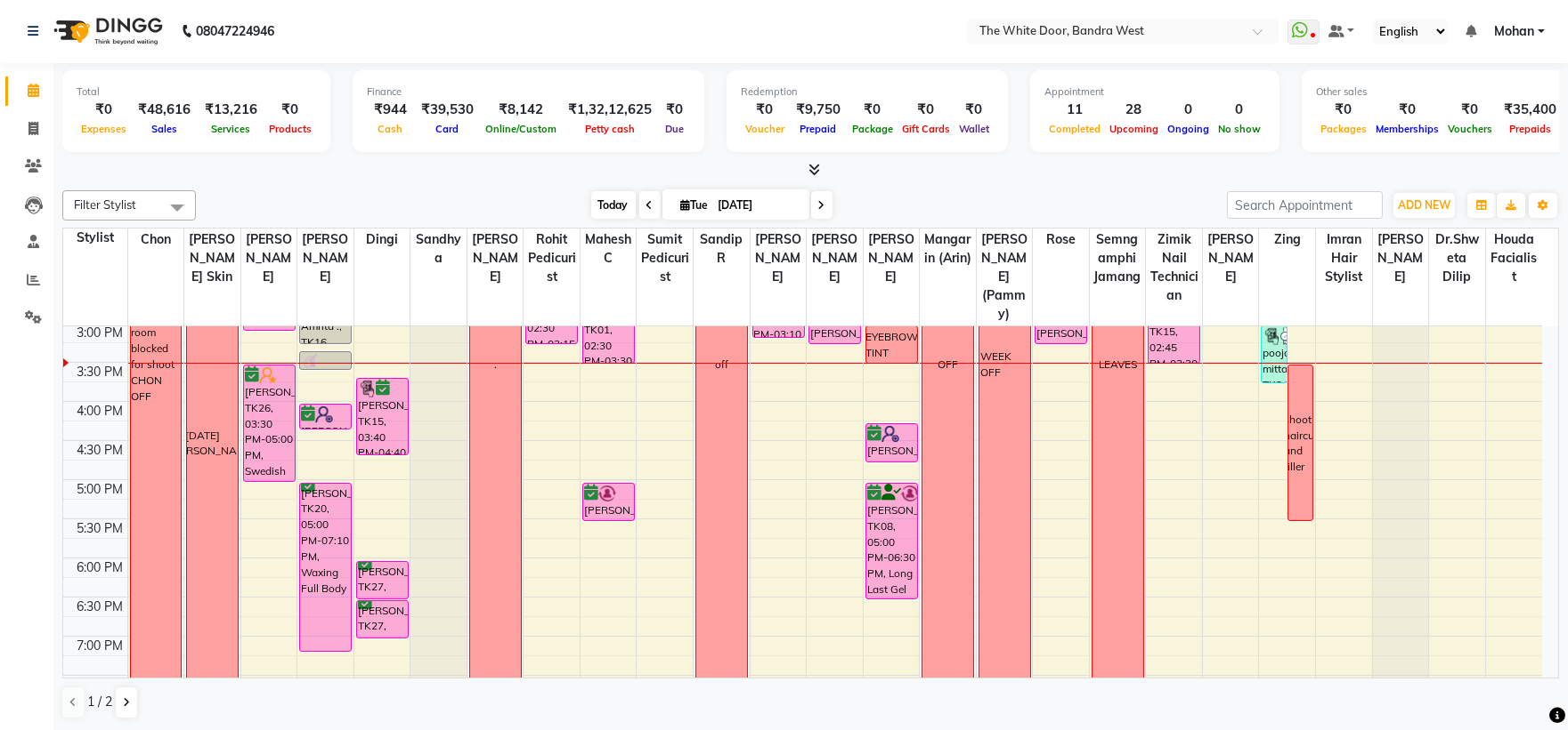
click at [617, 211] on span "Today" at bounding box center [613, 206] width 45 height 28
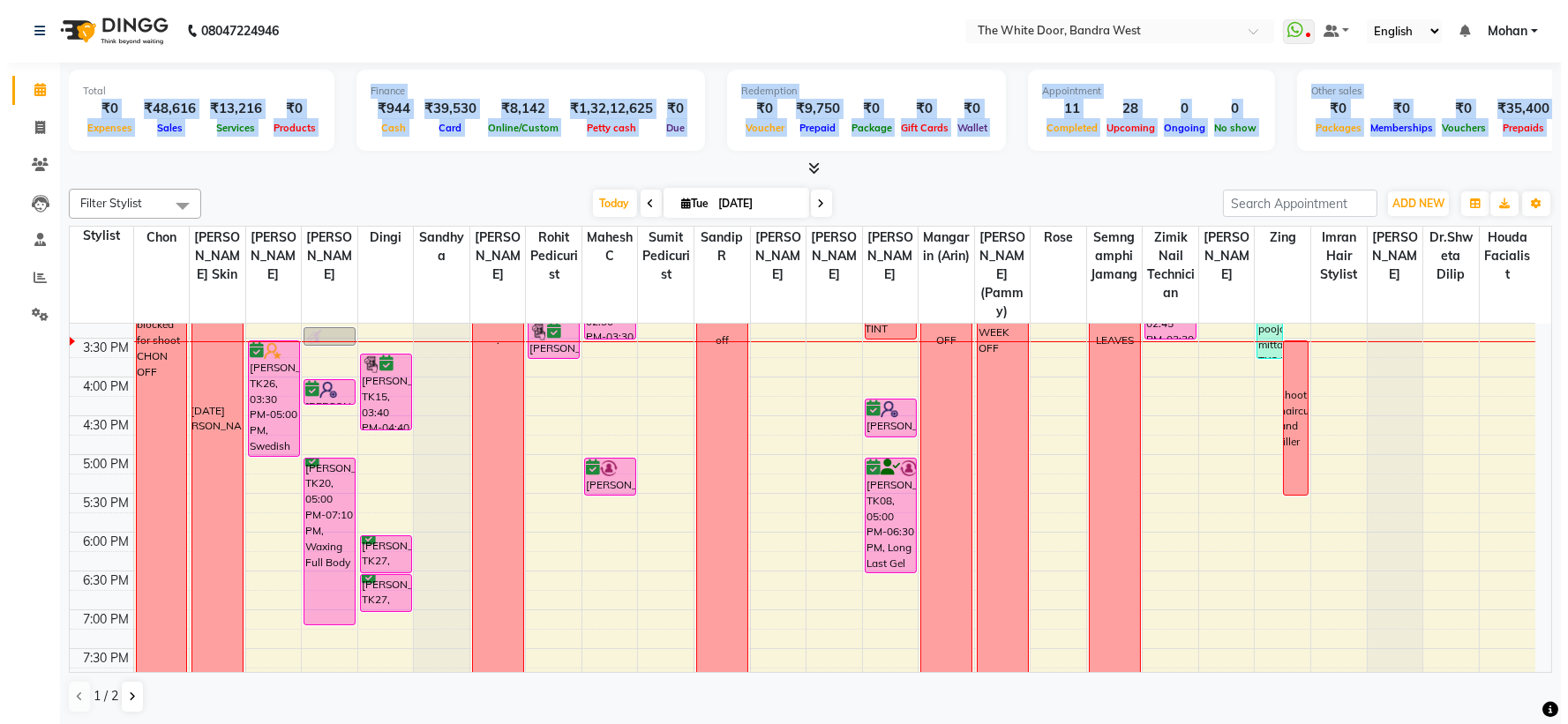
scroll to position [0, 67]
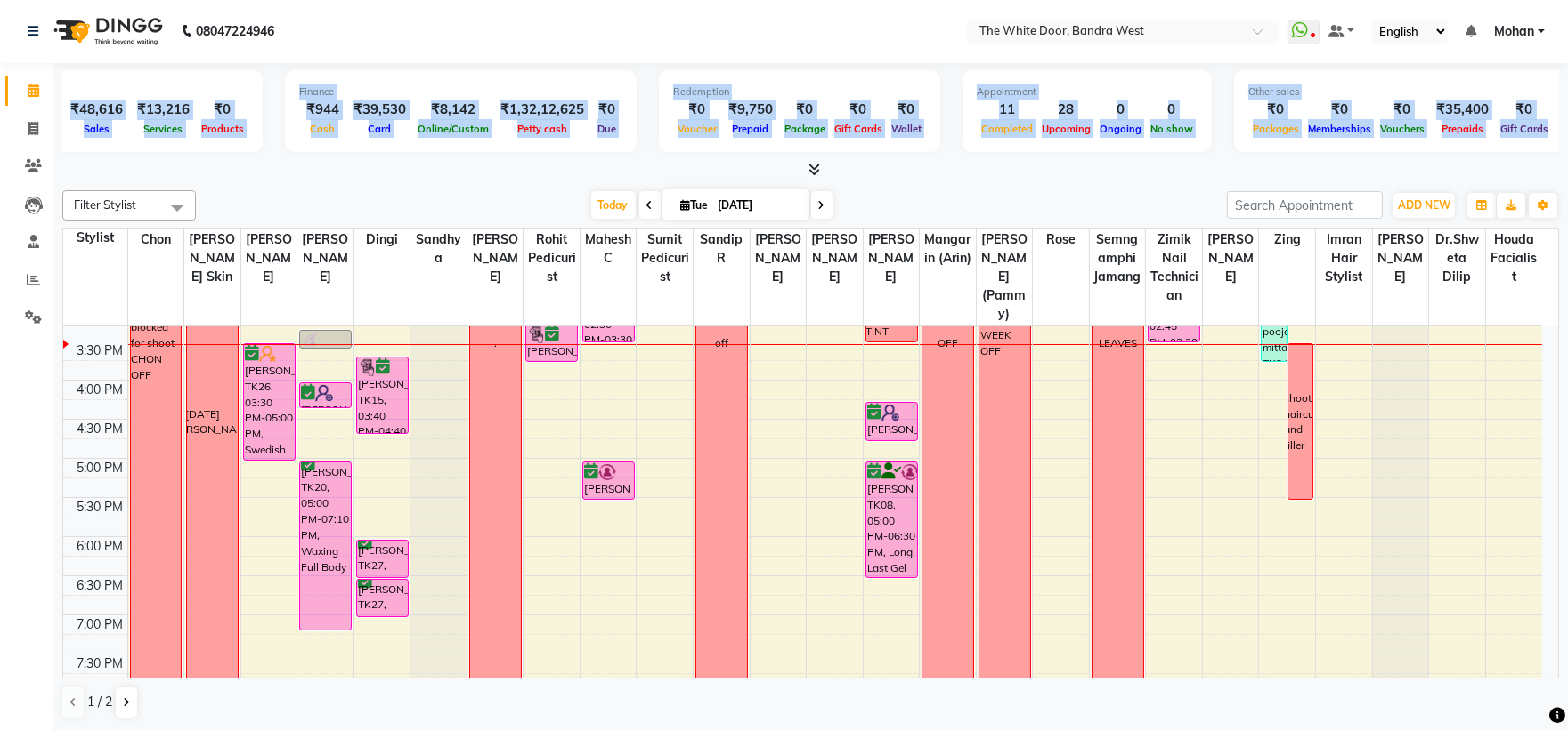
drag, startPoint x: 76, startPoint y: 110, endPoint x: 1581, endPoint y: 142, distance: 1505.3
click at [1568, 142] on html "08047224946 Select Location × The White Door, Bandra West WhatsApp Status ✕ Sta…" at bounding box center [784, 364] width 1568 height 730
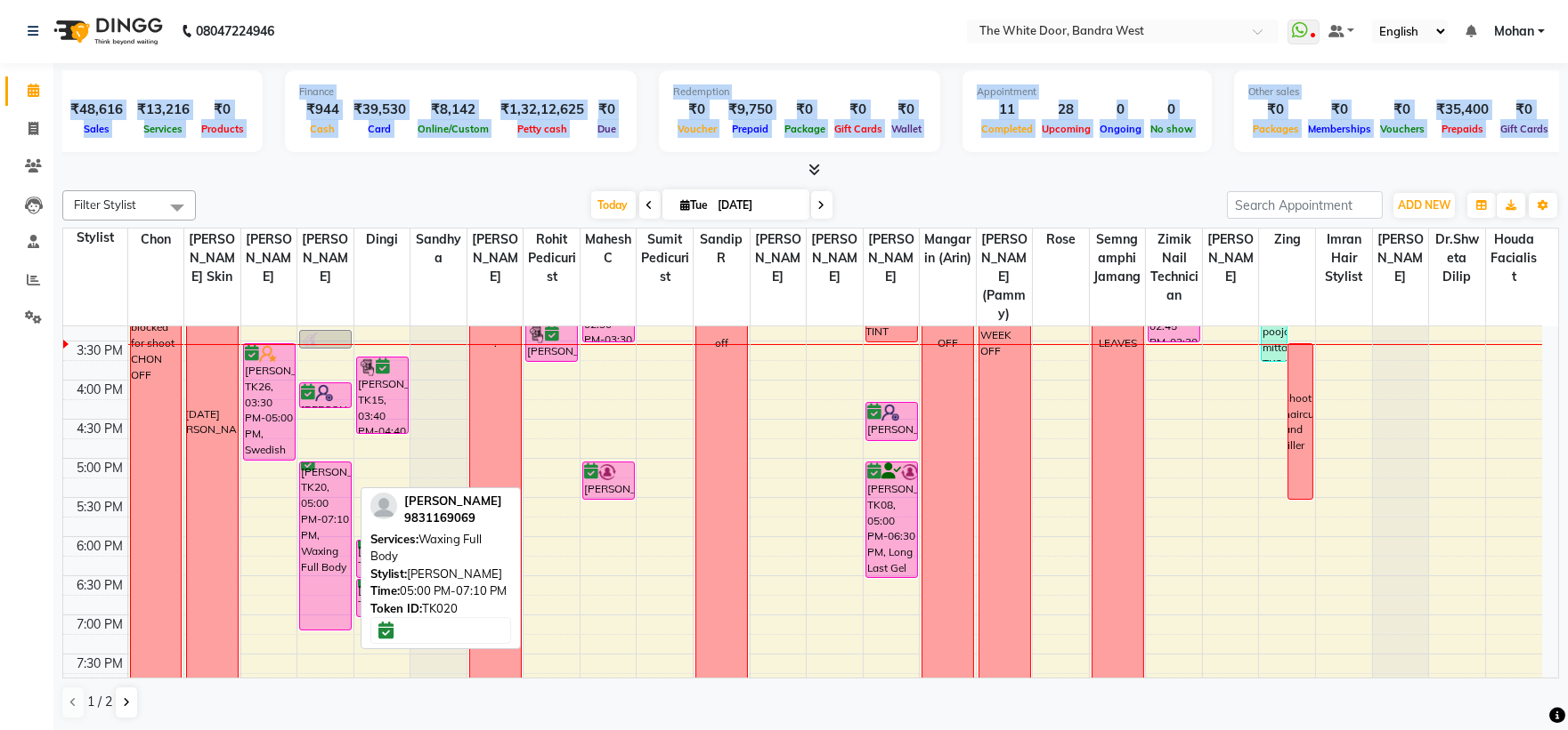
click at [308, 592] on div "[PERSON_NAME], TK20, 05:00 PM-07:10 PM, Waxing Full Body" at bounding box center [325, 547] width 51 height 167
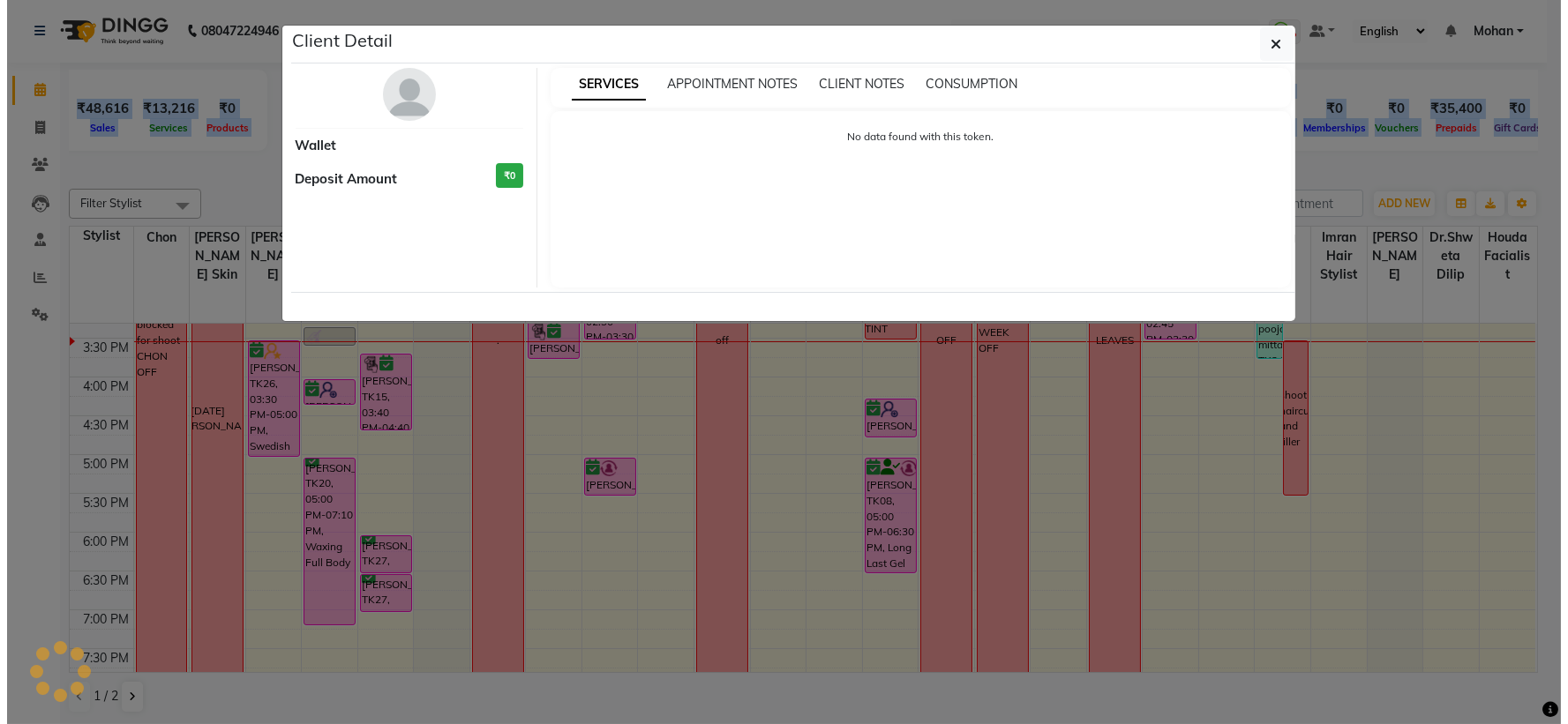
scroll to position [0, 66]
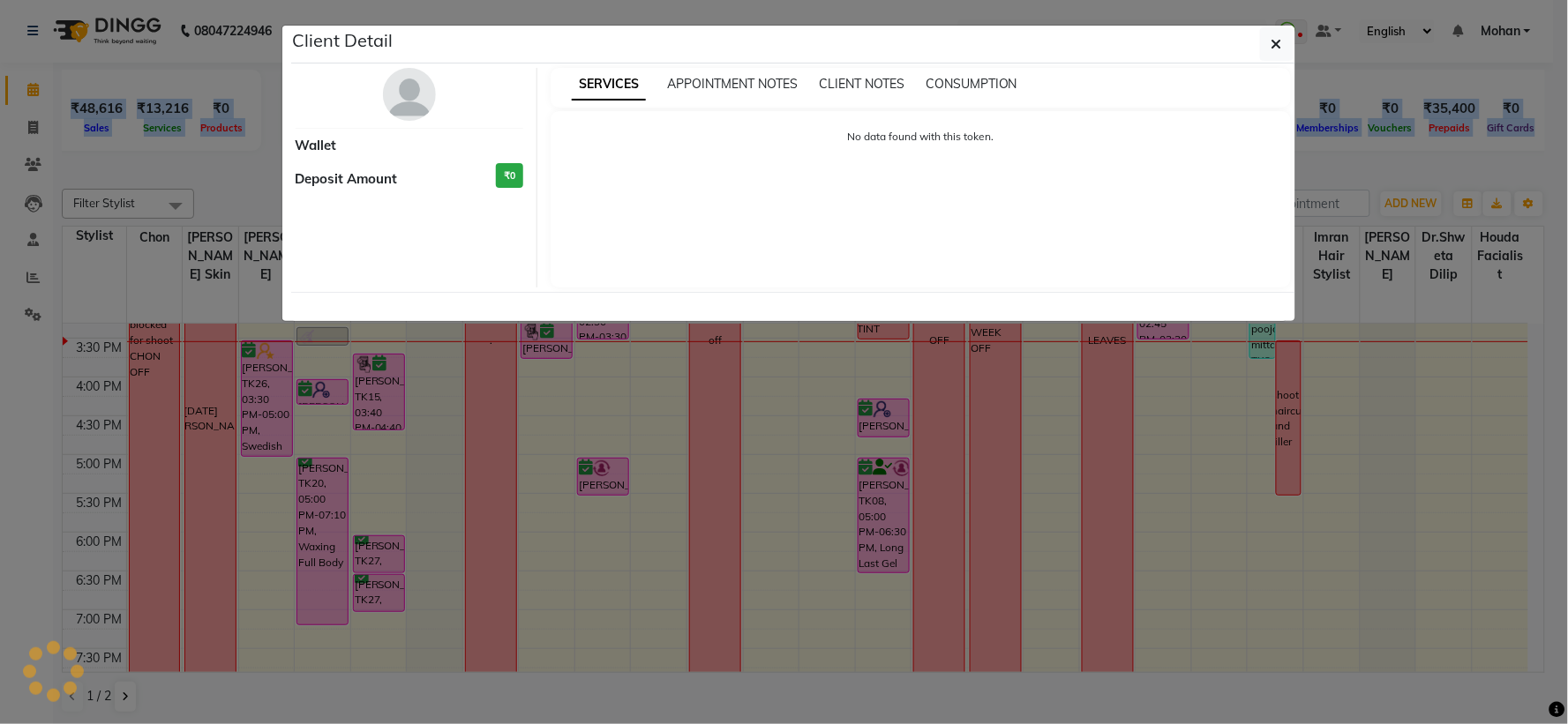
select select "6"
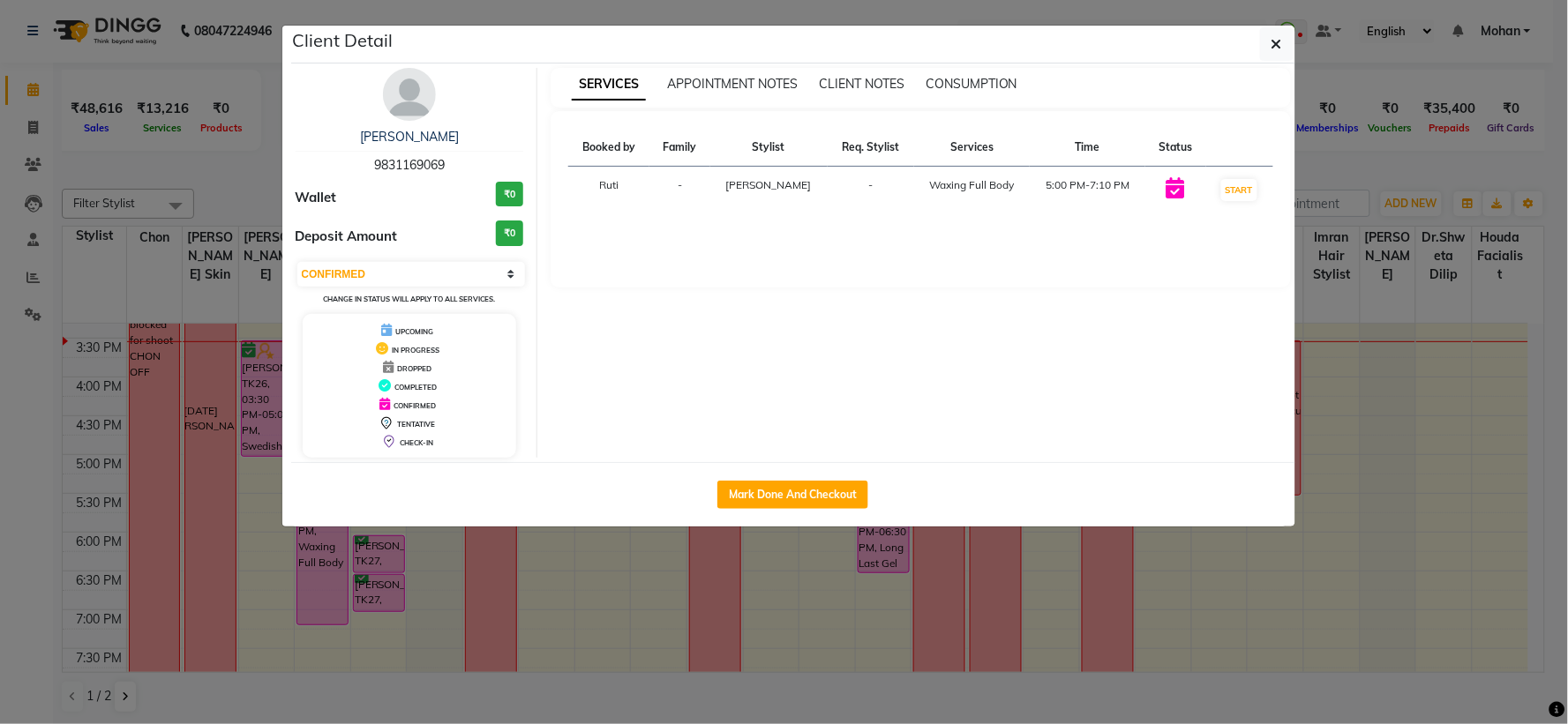
click at [398, 128] on div "devpriya" at bounding box center [410, 137] width 229 height 18
click at [408, 135] on link "devpriya" at bounding box center [409, 136] width 99 height 16
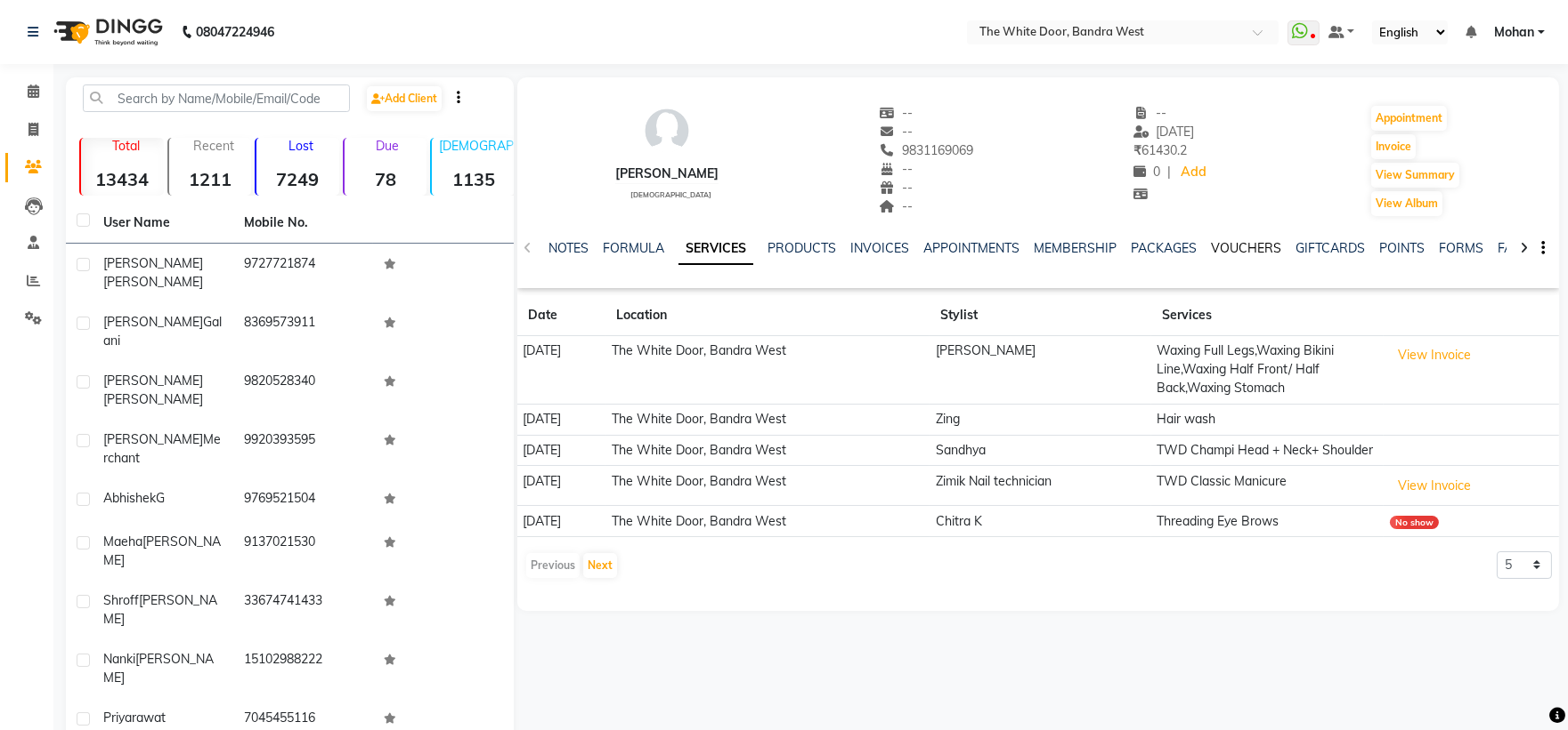
click at [1217, 253] on link "VOUCHERS" at bounding box center [1246, 247] width 71 height 16
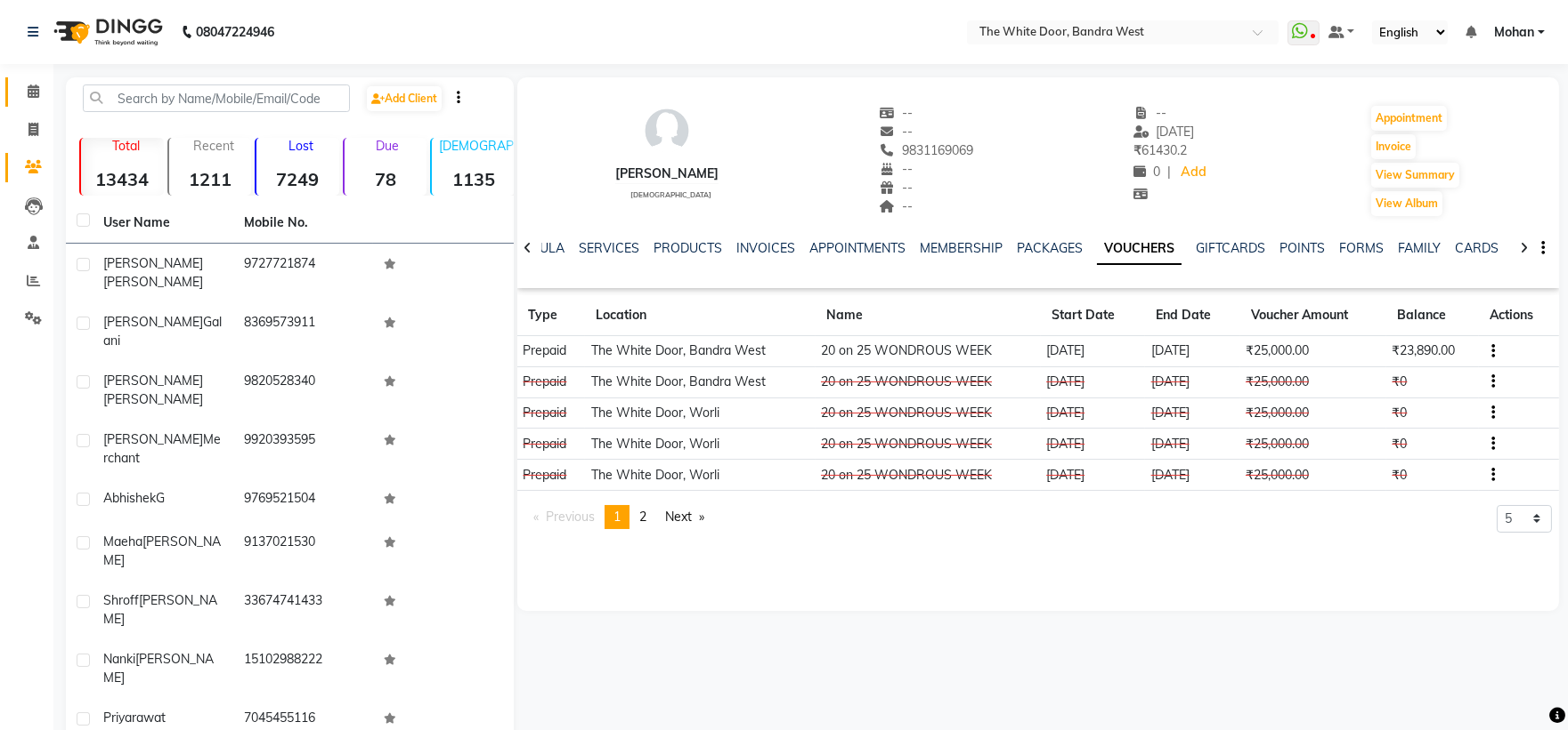
click at [10, 83] on link "Calendar" at bounding box center [27, 92] width 43 height 30
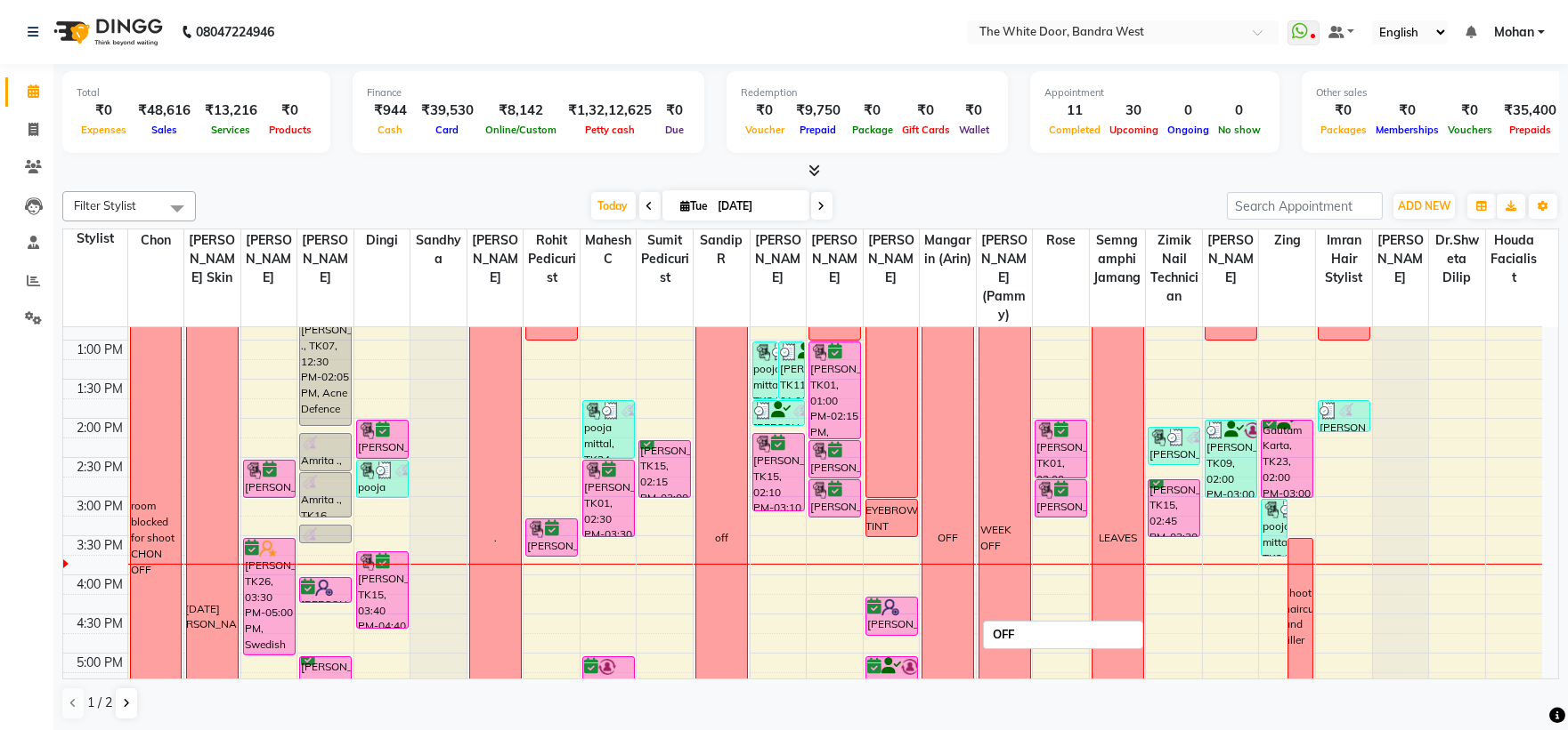
scroll to position [197, 0]
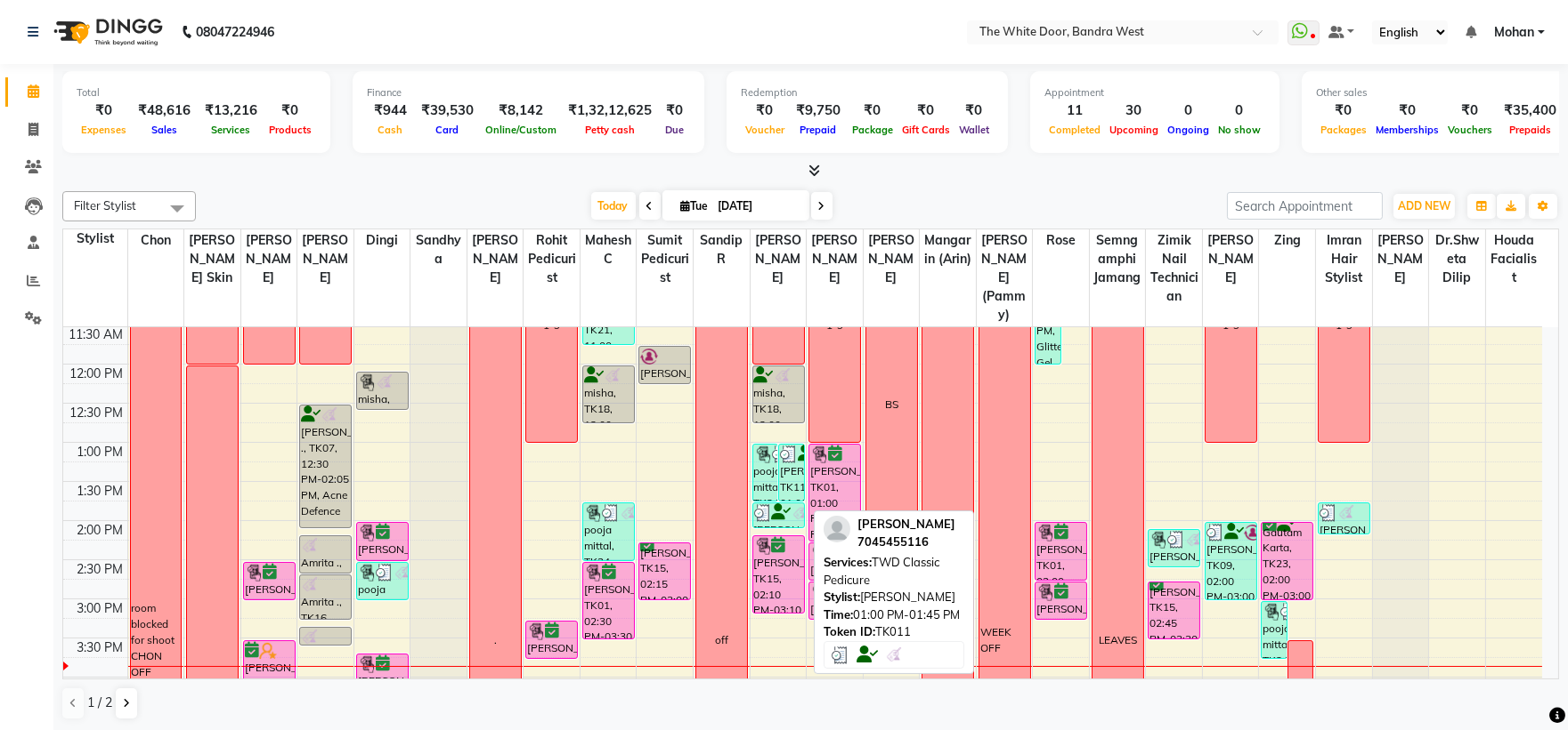
click at [786, 494] on div "[PERSON_NAME], TK11, 01:00 PM-01:45 PM, TWD Classic Pedicure" at bounding box center [791, 472] width 25 height 56
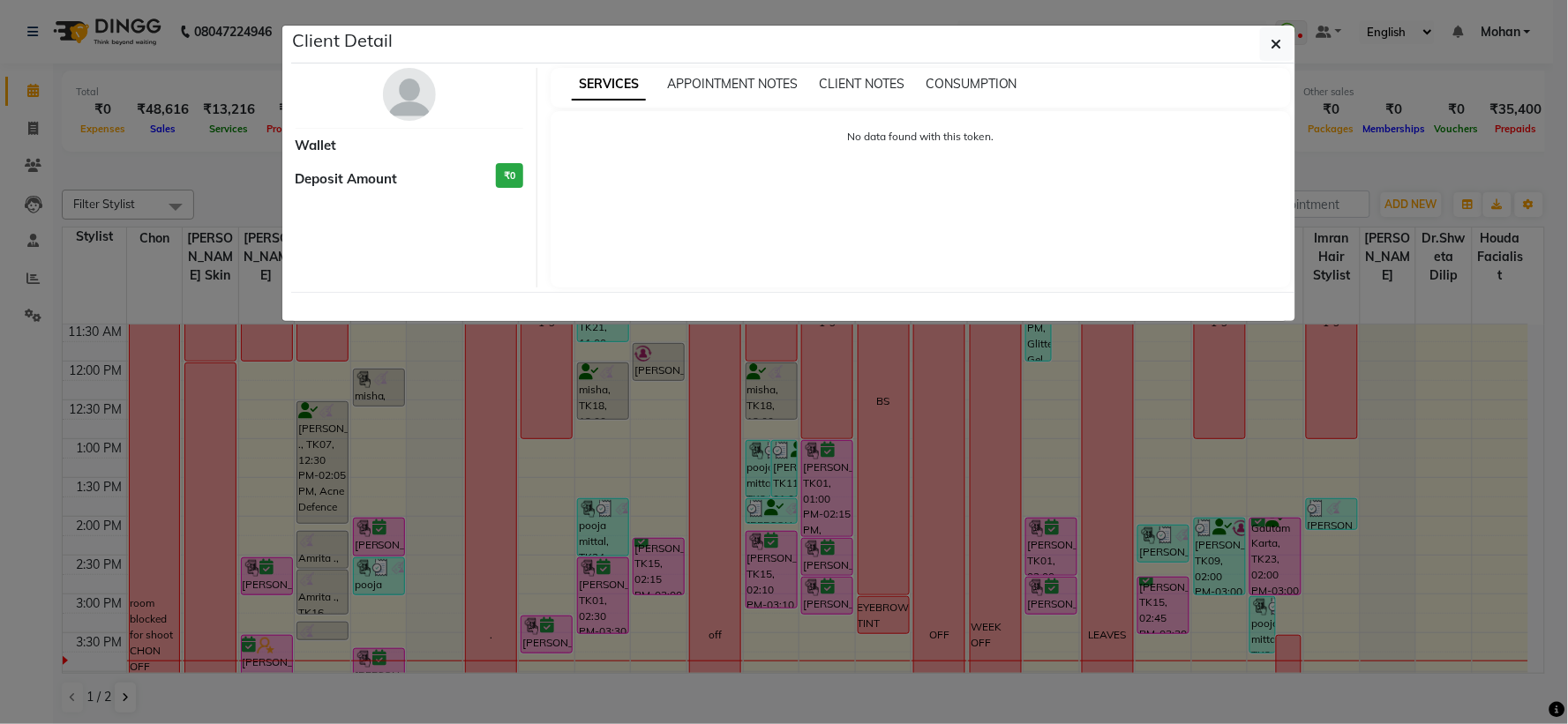
select select "3"
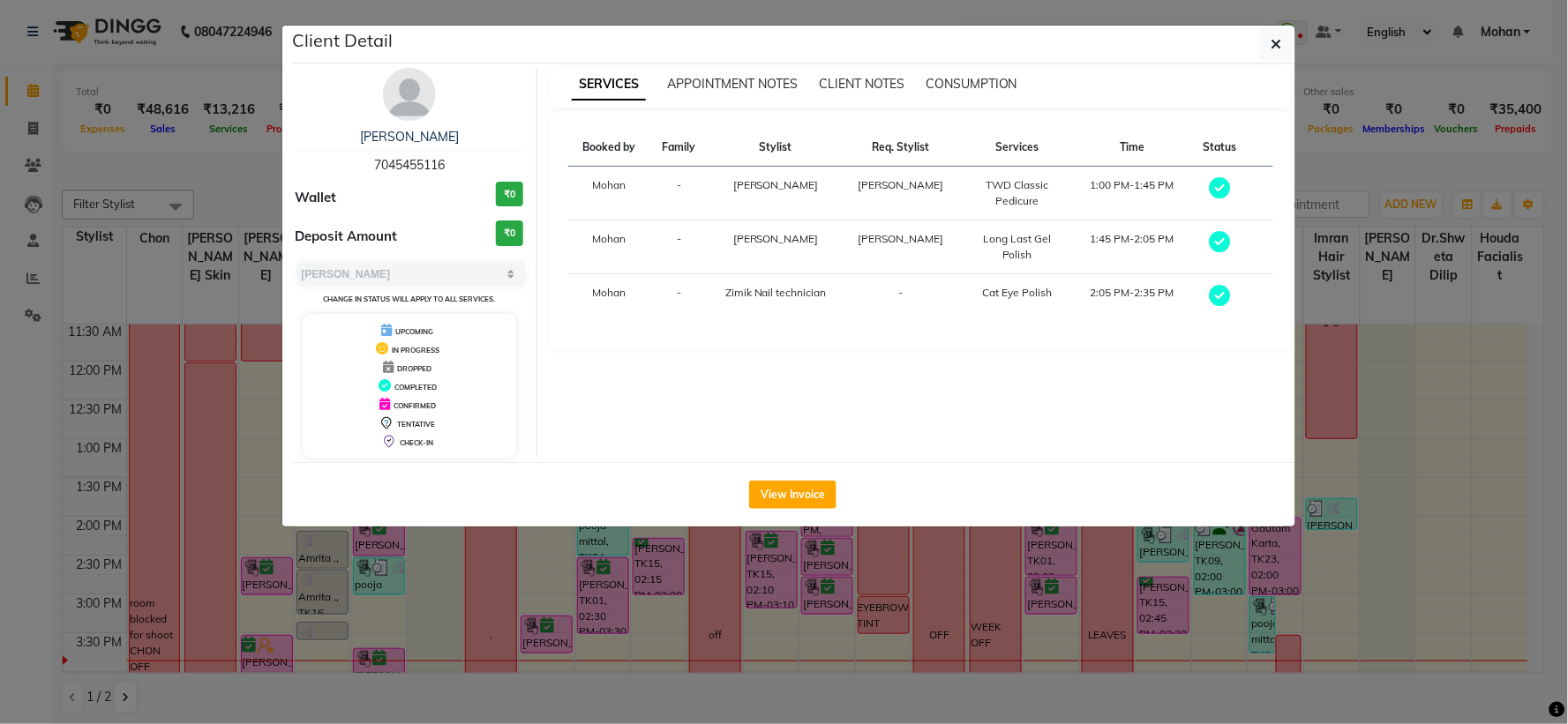
click at [779, 490] on button "View Invoice" at bounding box center [792, 494] width 88 height 29
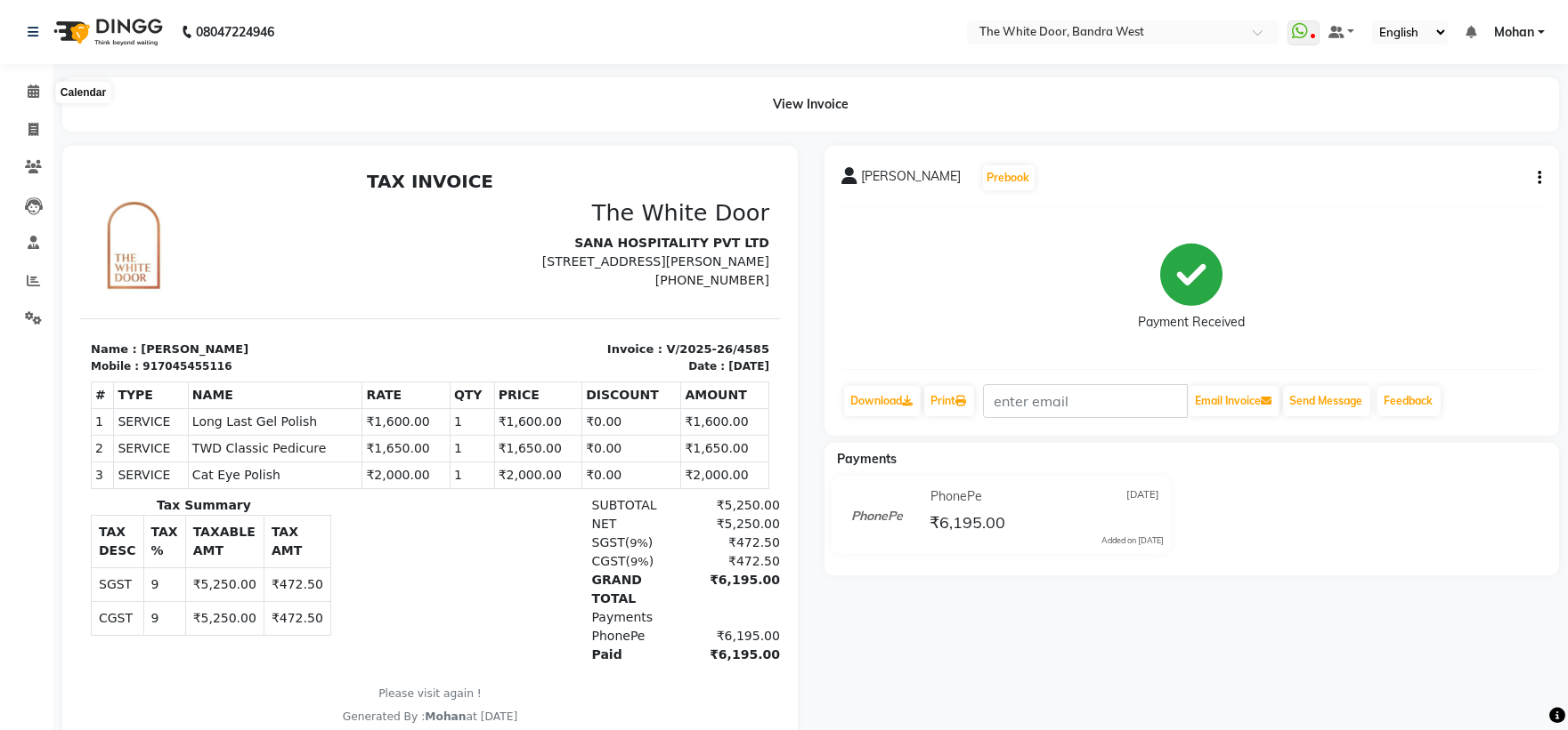
click at [5, 60] on nav "08047224946 Select Location × The White Door, Bandra West WhatsApp Status ✕ Sta…" at bounding box center [784, 32] width 1568 height 64
click at [29, 96] on icon at bounding box center [34, 91] width 11 height 13
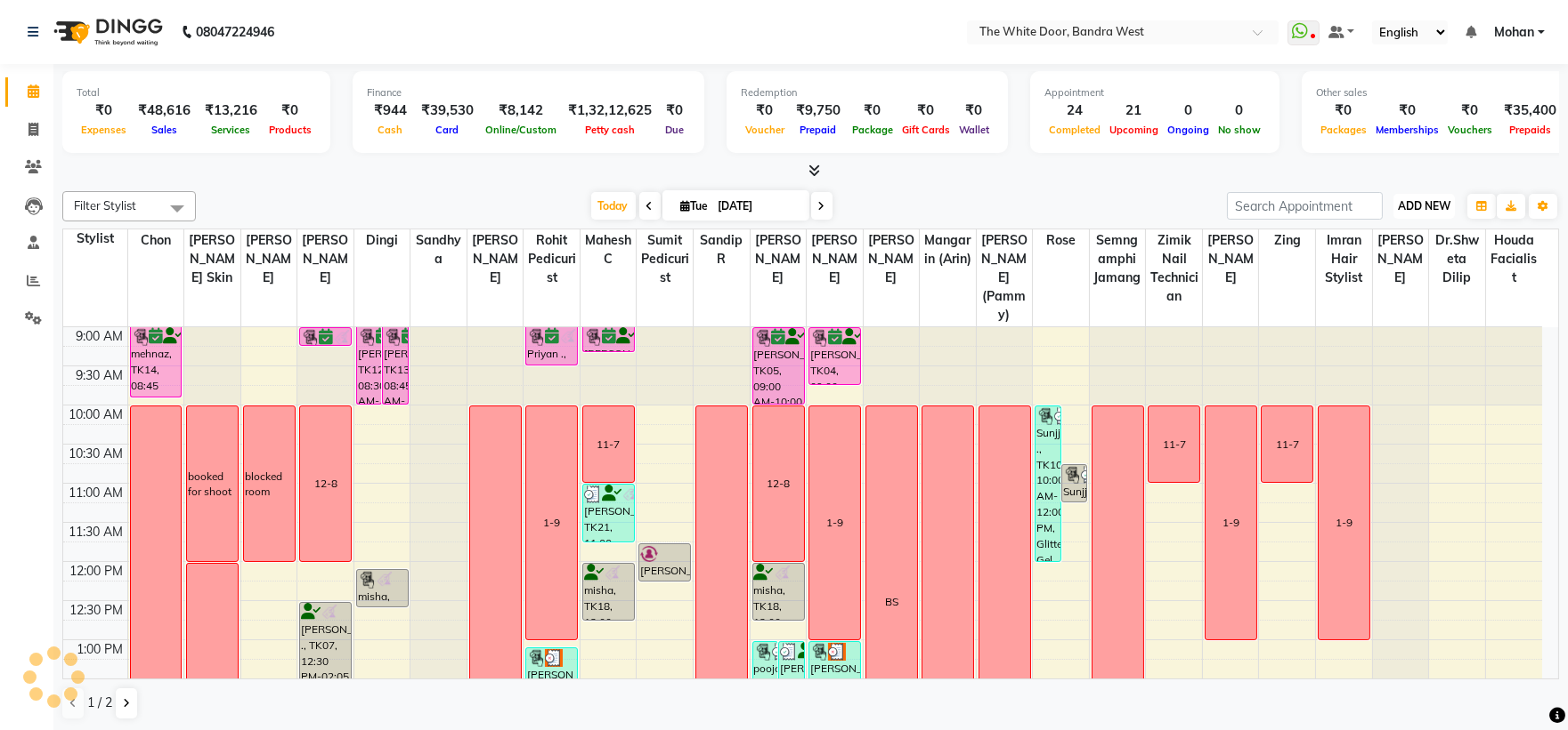
click at [1412, 208] on span "ADD NEW" at bounding box center [1424, 206] width 52 height 13
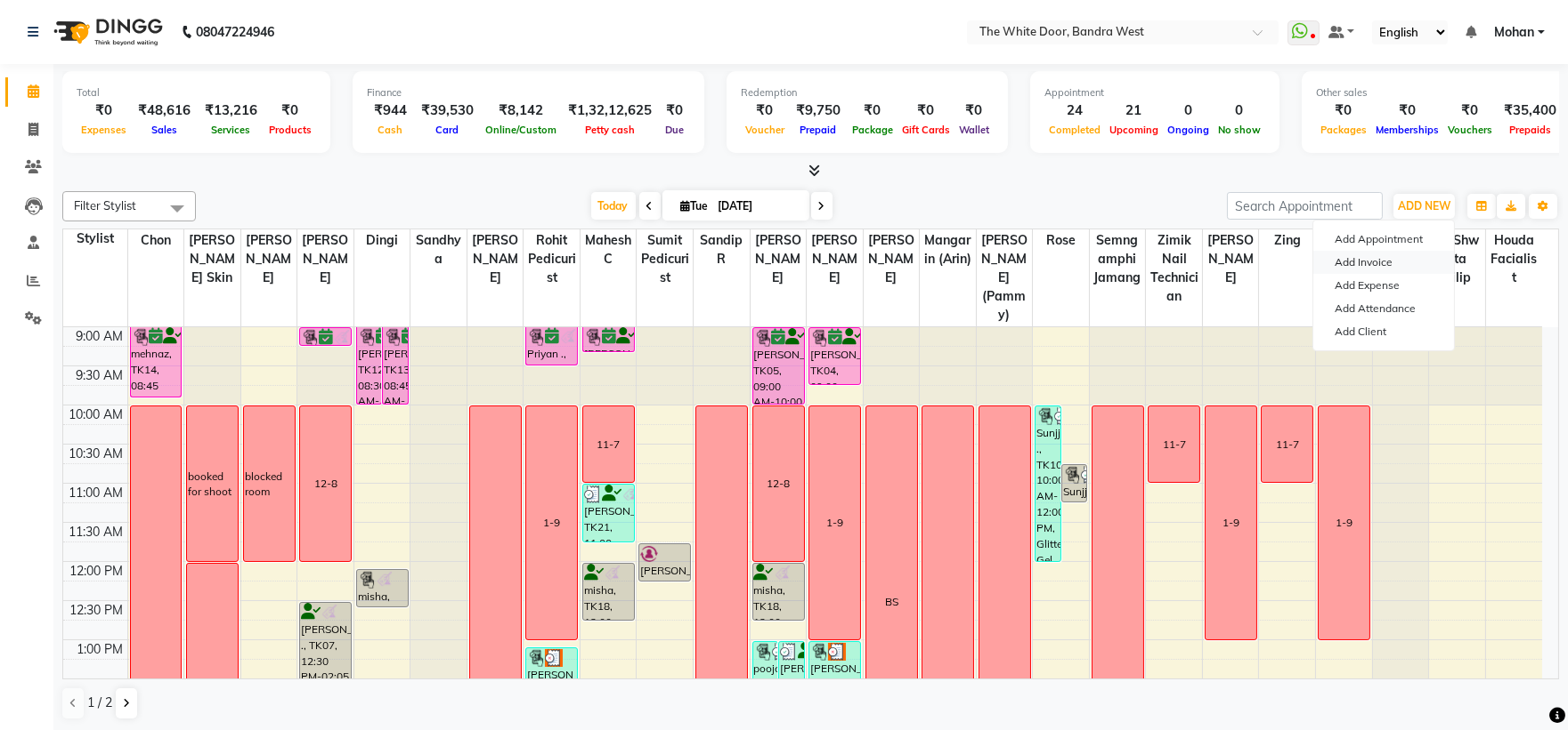
click at [1412, 257] on link "Add Invoice" at bounding box center [1383, 262] width 141 height 23
select select "service"
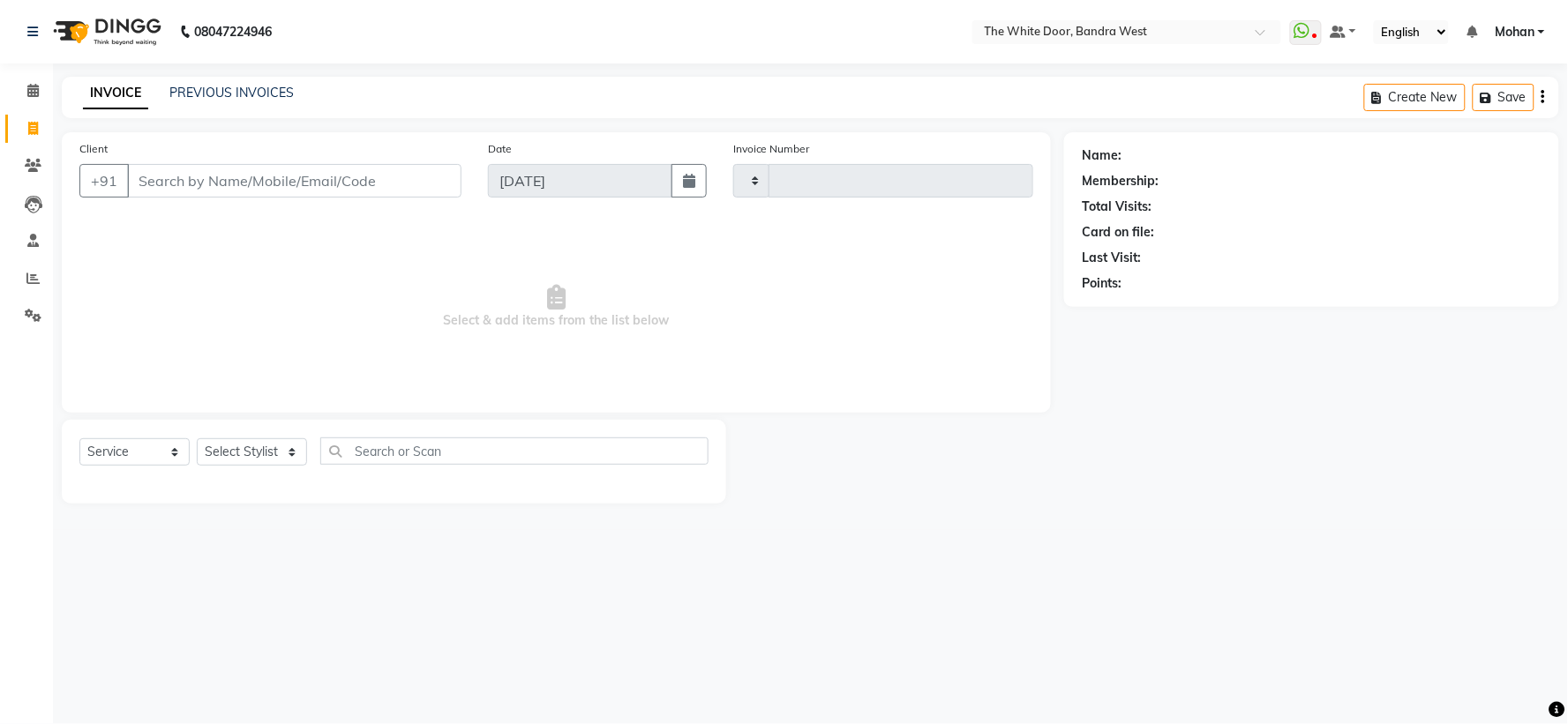
type input "4587"
select select "3980"
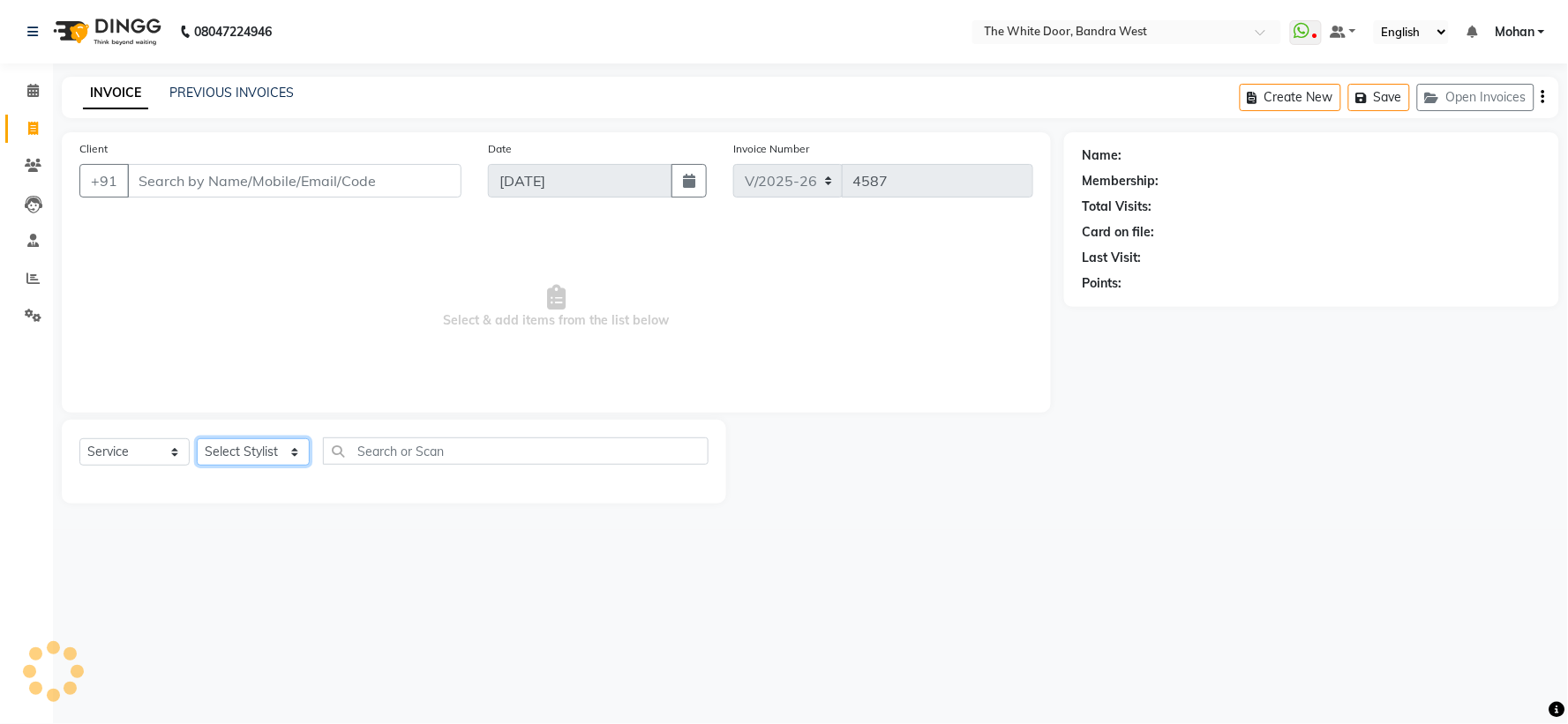
click at [267, 456] on select "Select Stylist [PERSON_NAME] Skin [PERSON_NAME] [PERSON_NAME] Dingi Dr.Shweta […" at bounding box center [253, 453] width 113 height 28
select select "71852"
click at [196, 439] on select "Select Stylist [PERSON_NAME] Skin [PERSON_NAME] [PERSON_NAME] Dingi Dr.Shweta […" at bounding box center [253, 453] width 113 height 28
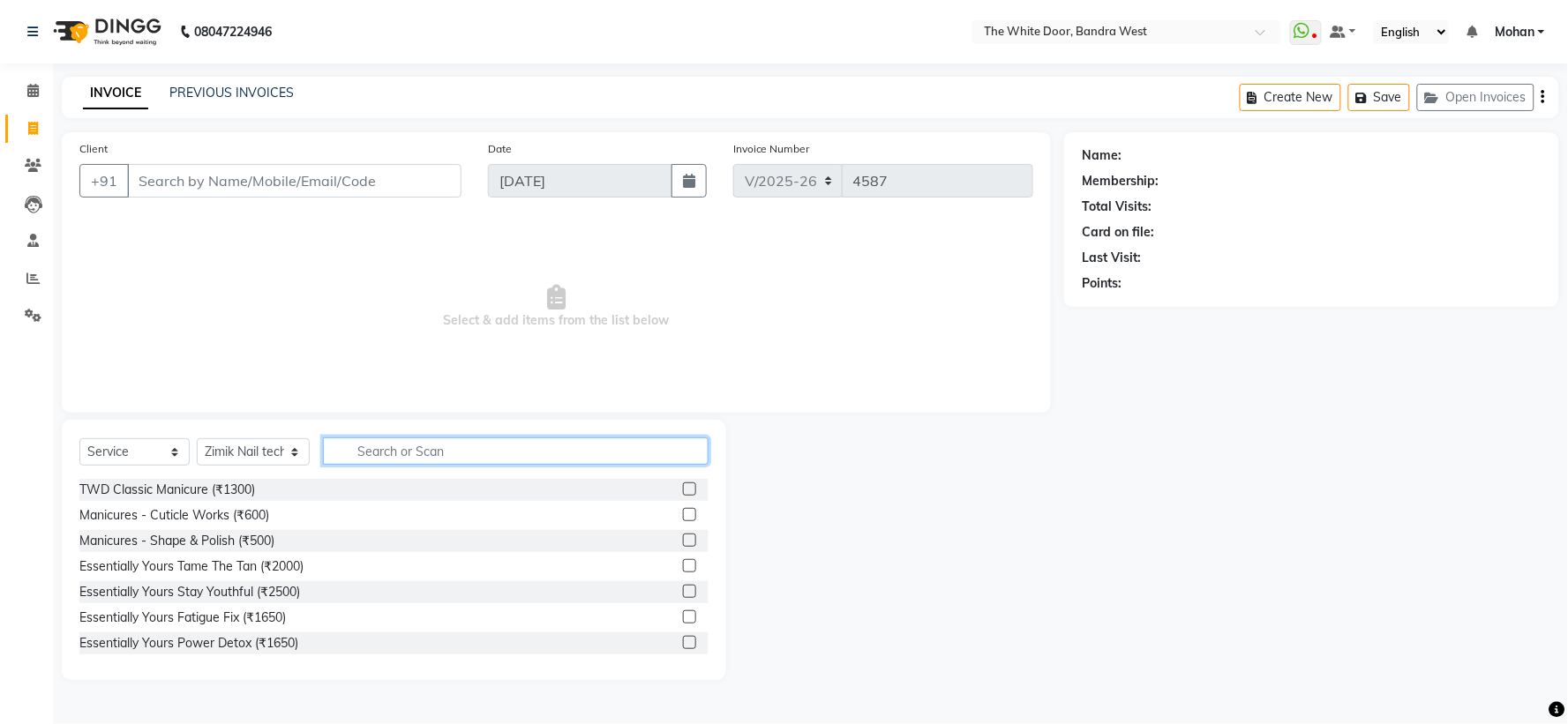
click at [391, 447] on input "text" at bounding box center [515, 452] width 385 height 28
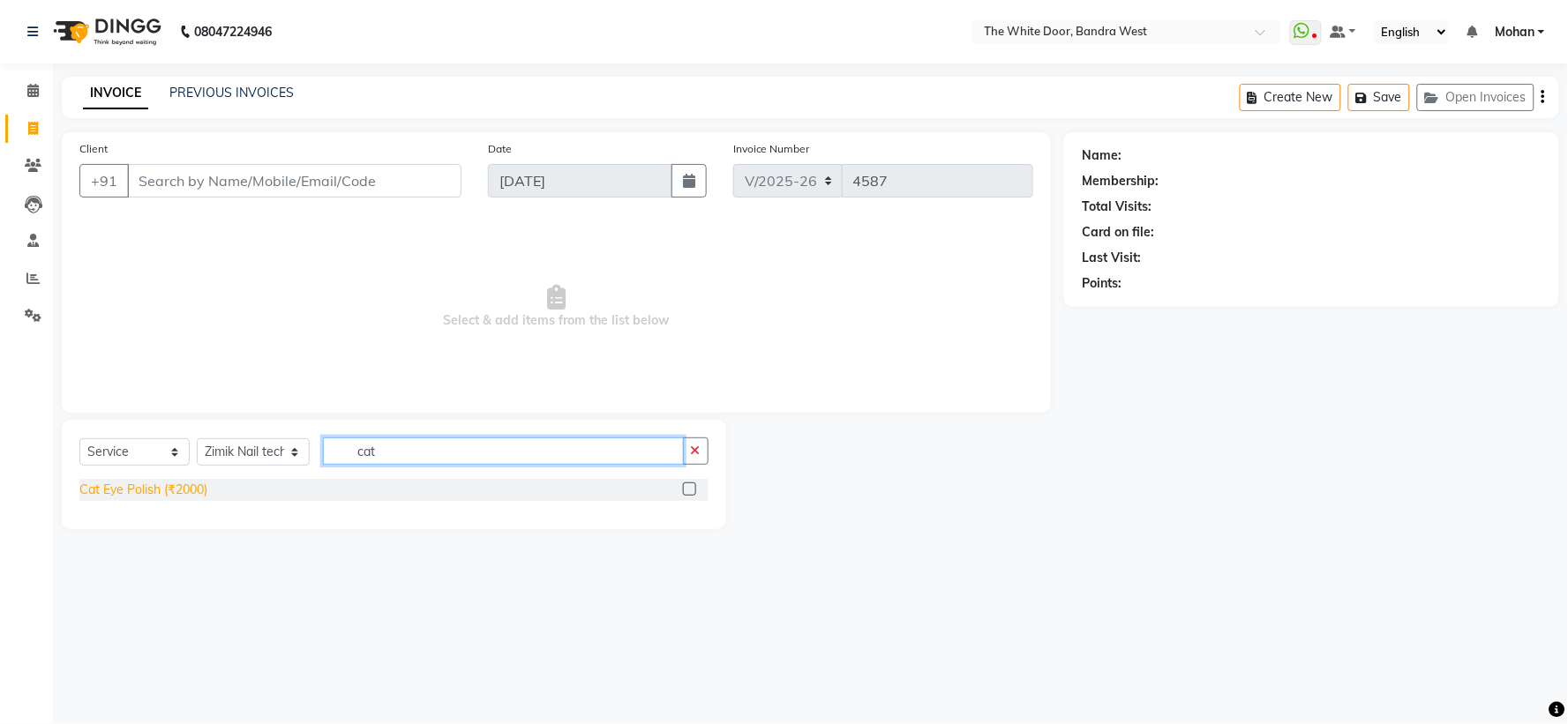
type input "cat"
click at [193, 492] on div "Cat Eye Polish (₹2000)" at bounding box center [143, 490] width 128 height 18
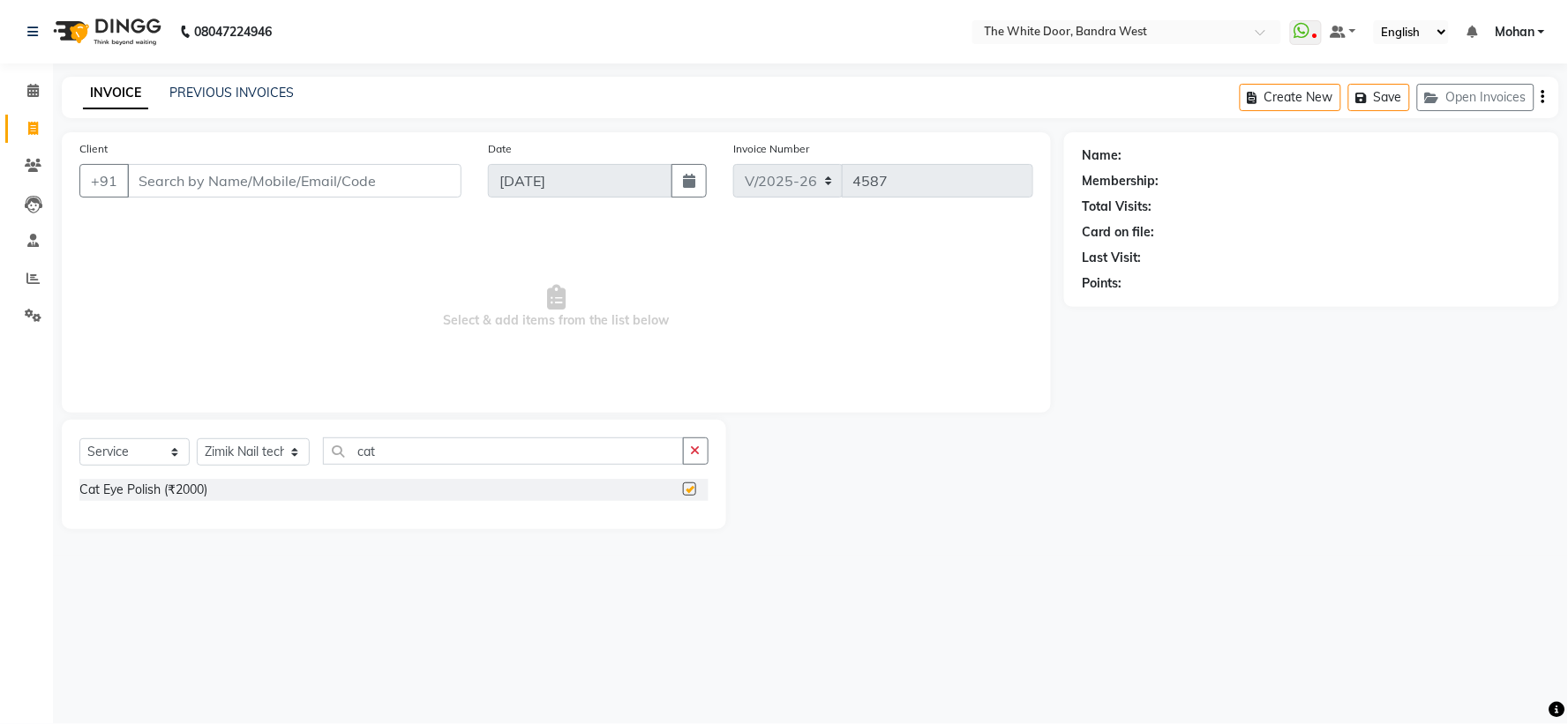
checkbox input "false"
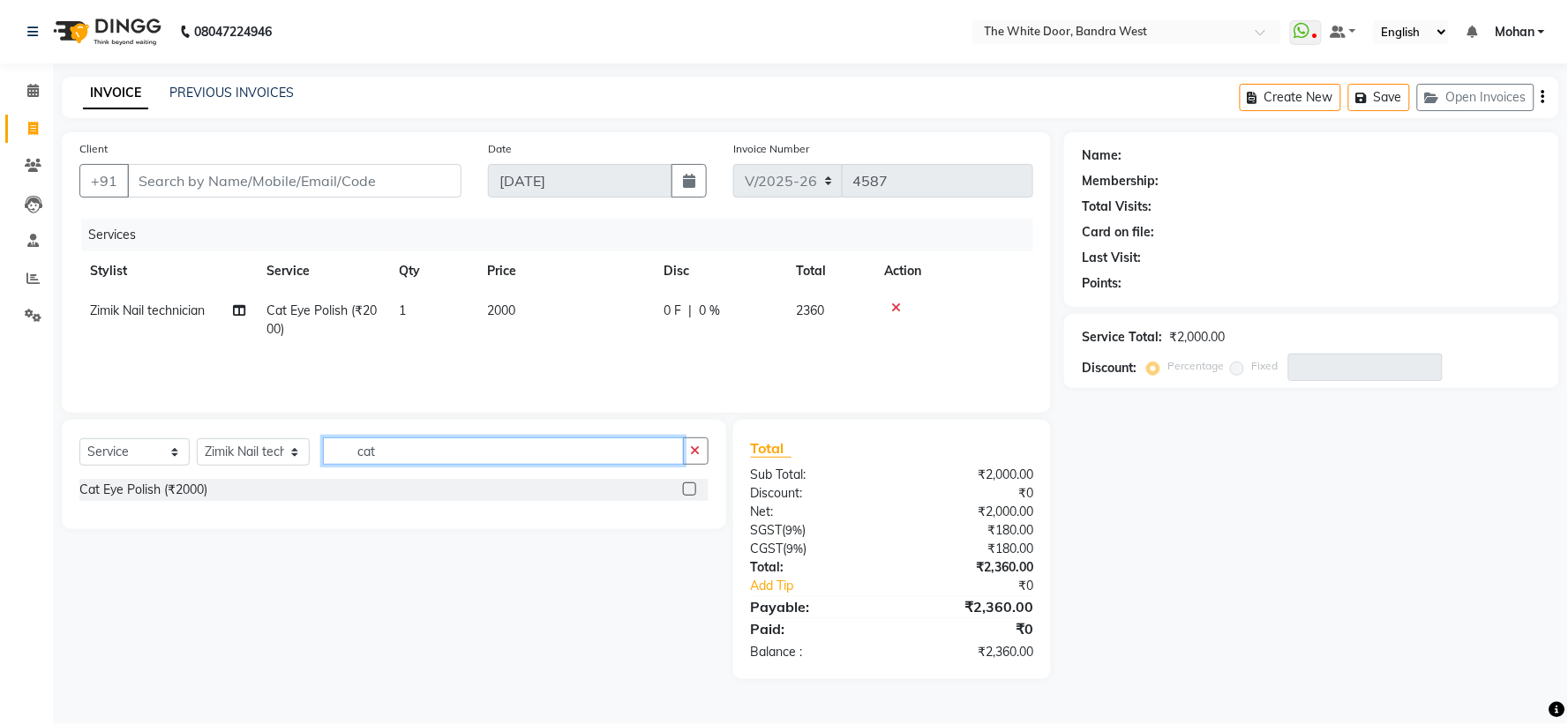
click at [408, 457] on input "cat" at bounding box center [503, 452] width 360 height 28
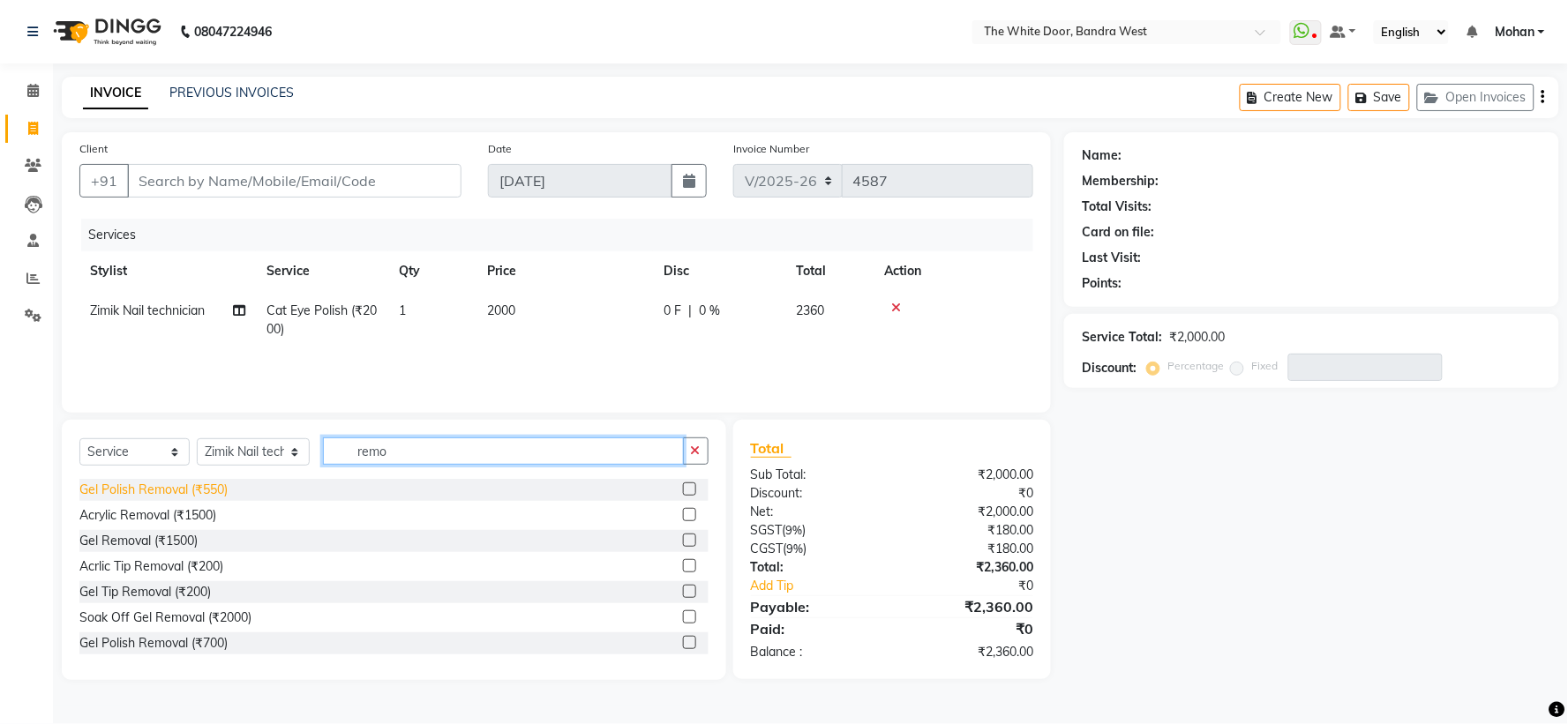
type input "remo"
click at [164, 481] on div "Gel Polish Removal (₹550)" at bounding box center [153, 490] width 148 height 18
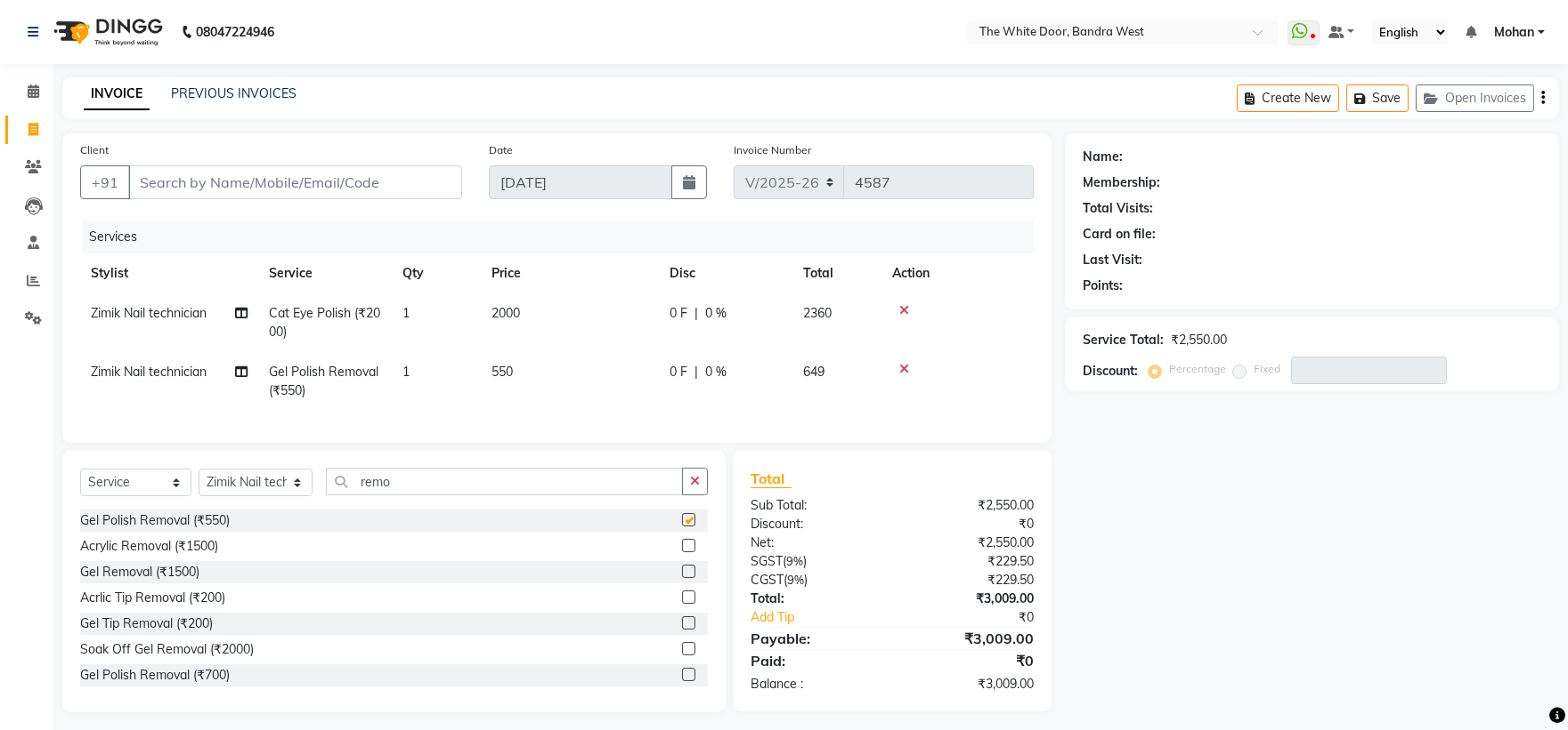
checkbox input "false"
click at [194, 685] on div "Gel Polish Removal (₹700)" at bounding box center [154, 676] width 150 height 19
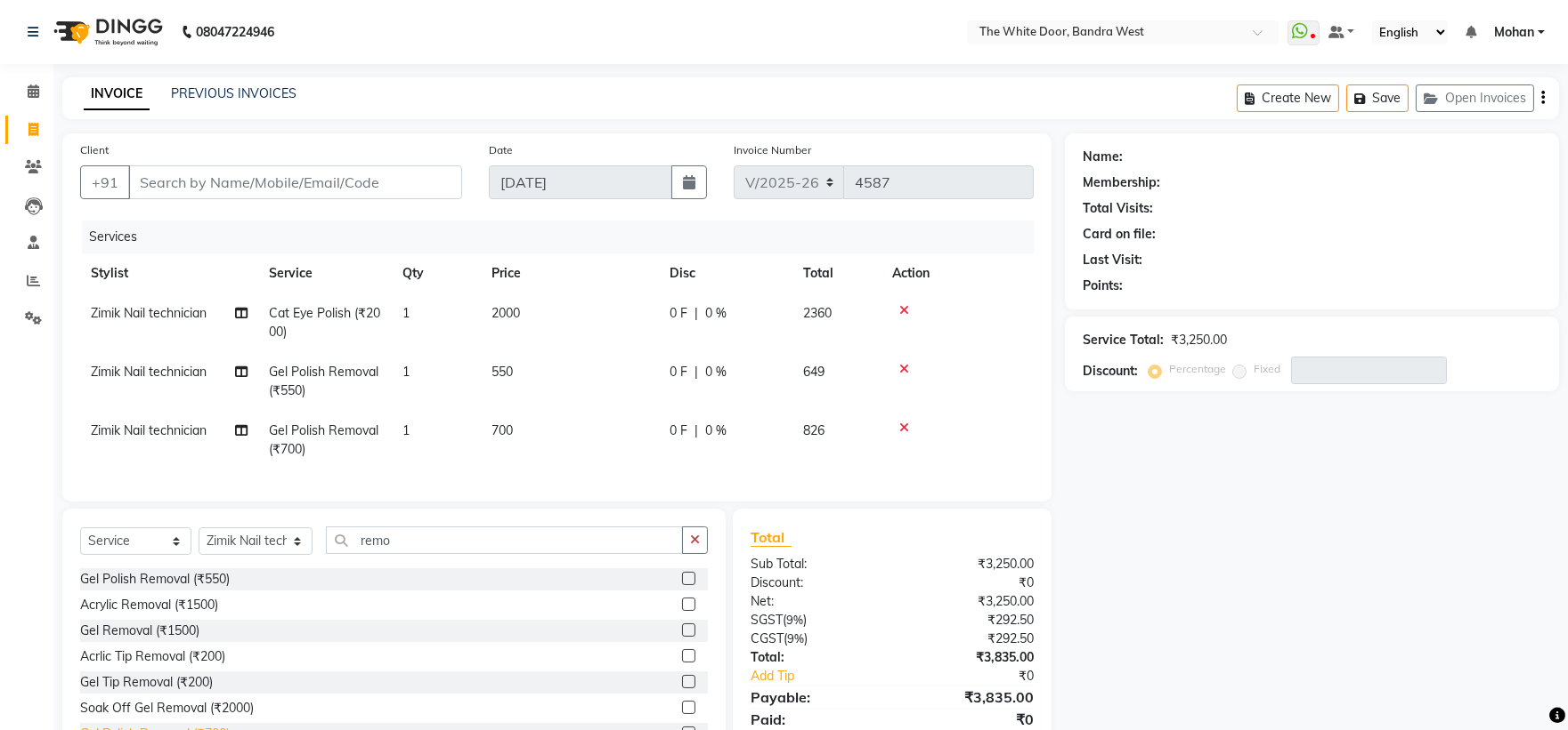
checkbox input "false"
click at [48, 87] on li "Calendar" at bounding box center [26, 90] width 53 height 38
click at [42, 90] on span at bounding box center [33, 91] width 31 height 20
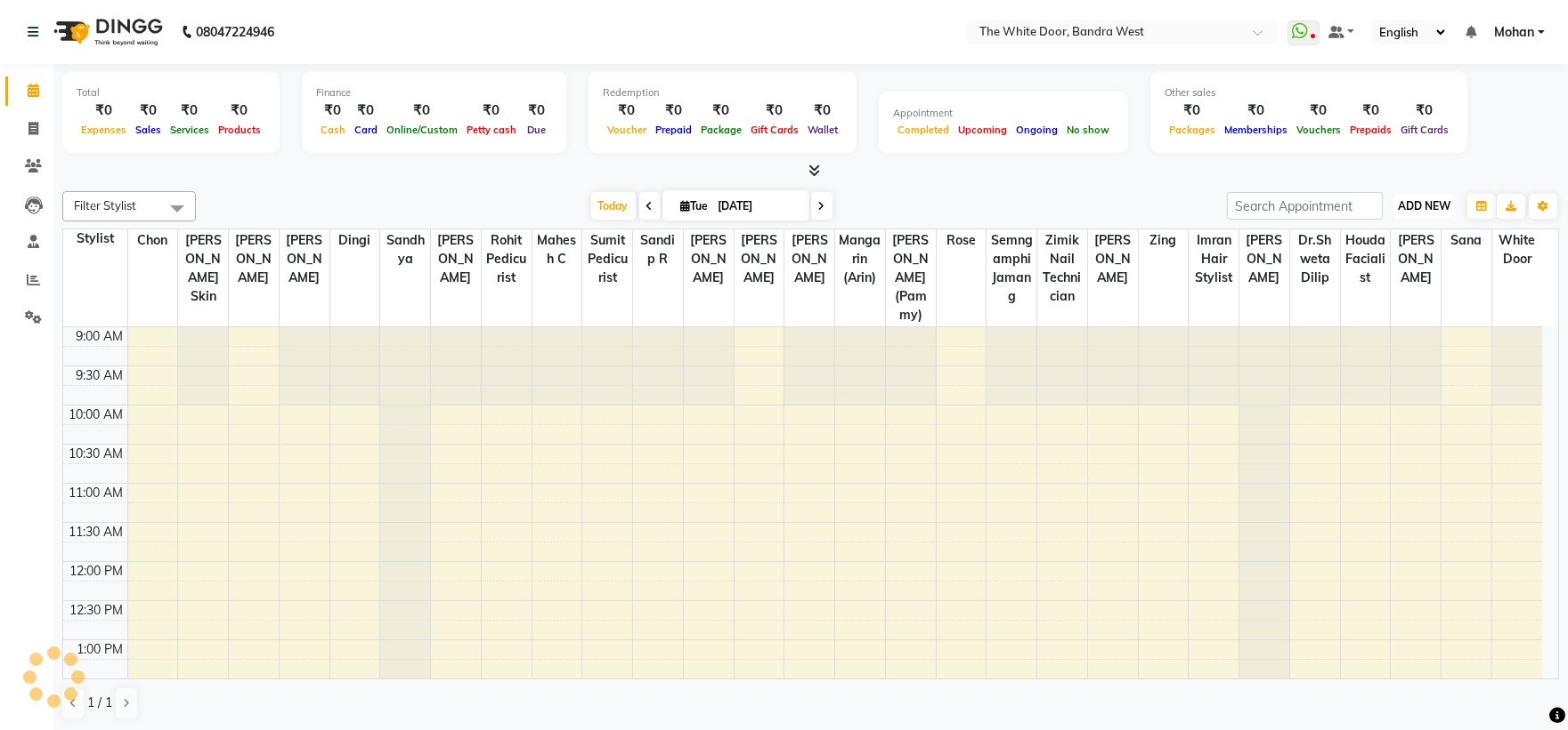
click at [1410, 199] on span "ADD NEW" at bounding box center [1424, 206] width 52 height 13
click at [1389, 264] on link "Add Invoice" at bounding box center [1383, 262] width 141 height 23
select select "3980"
select select "service"
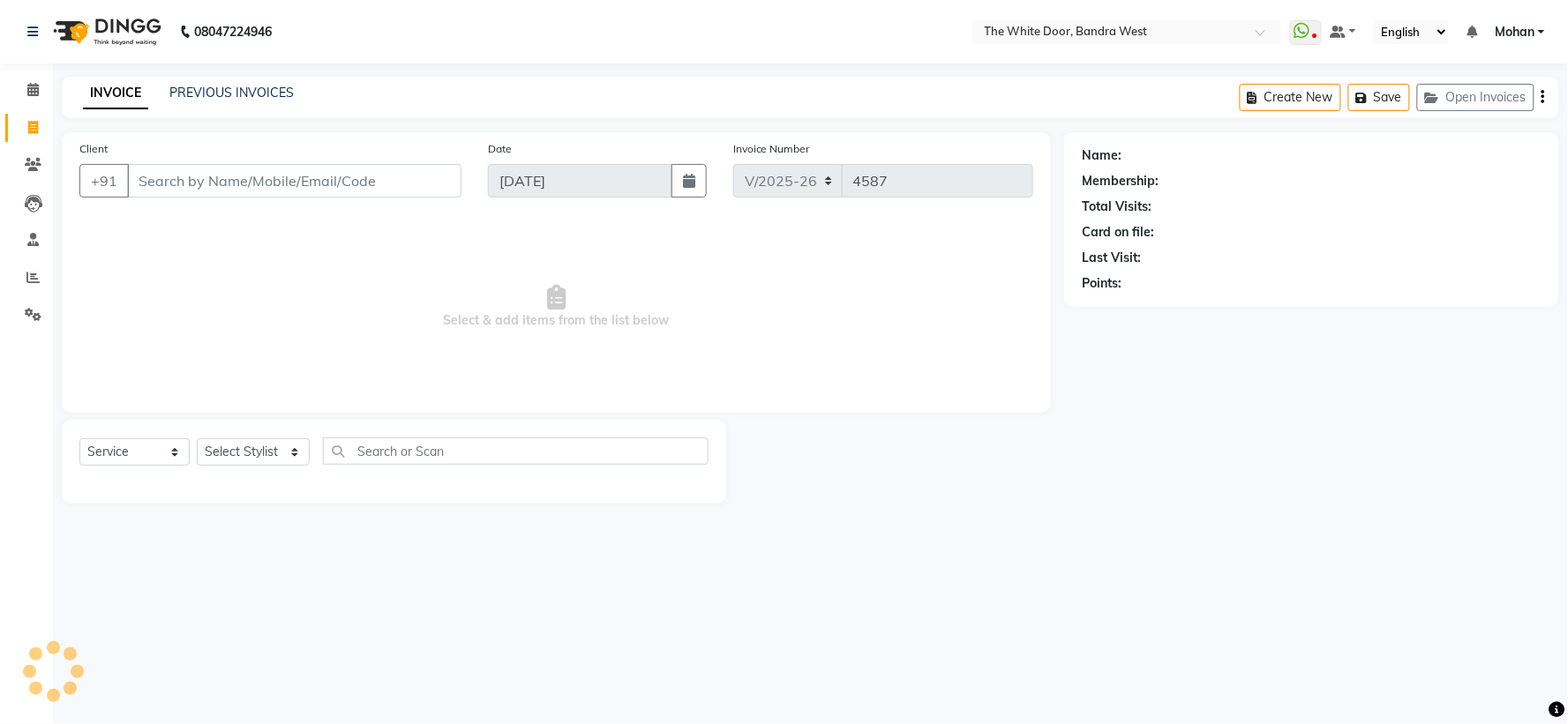
click at [215, 184] on input "Client" at bounding box center [294, 181] width 335 height 33
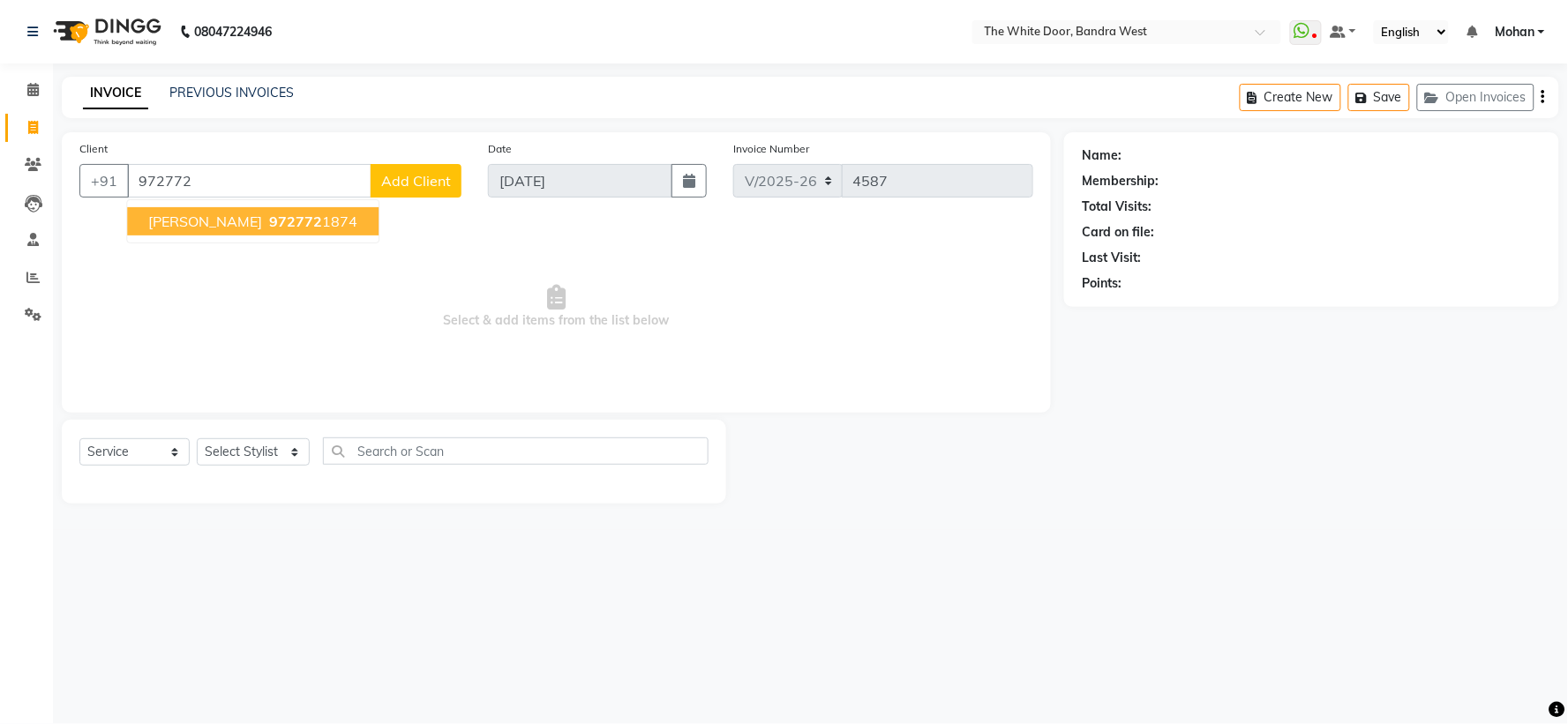
click at [208, 209] on button "Namrata Jaykrishna Parikh 972772 1874" at bounding box center [253, 221] width 252 height 29
type input "9727721874"
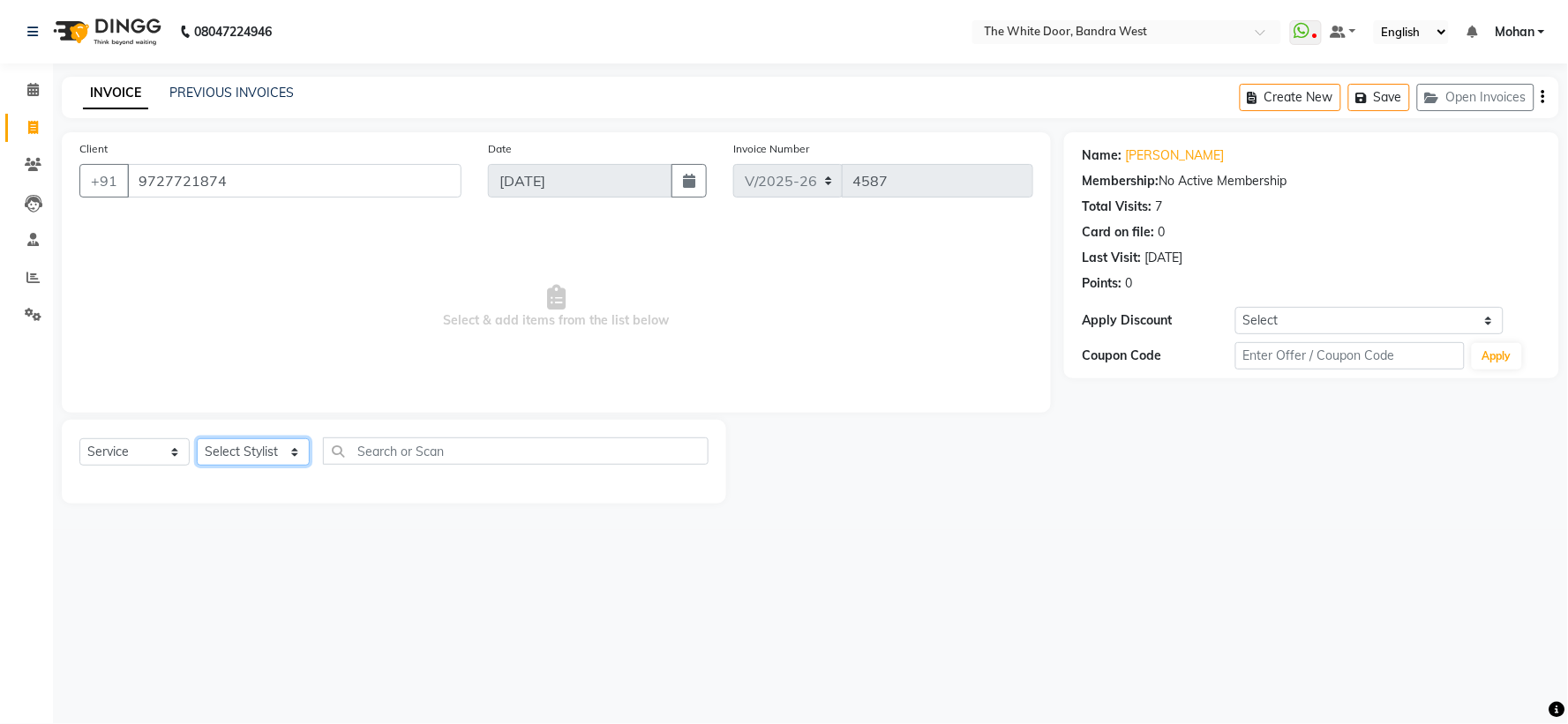
click at [219, 461] on select "Select Stylist [PERSON_NAME] Skin [PERSON_NAME] [PERSON_NAME] Dingi Dr.Shweta […" at bounding box center [253, 453] width 113 height 28
click at [173, 462] on select "Select Service Product Membership Package Voucher Prepaid Gift Card" at bounding box center [135, 453] width 111 height 28
select select "P"
click at [79, 439] on select "Select Service Product Membership Package Voucher Prepaid Gift Card" at bounding box center [135, 453] width 111 height 28
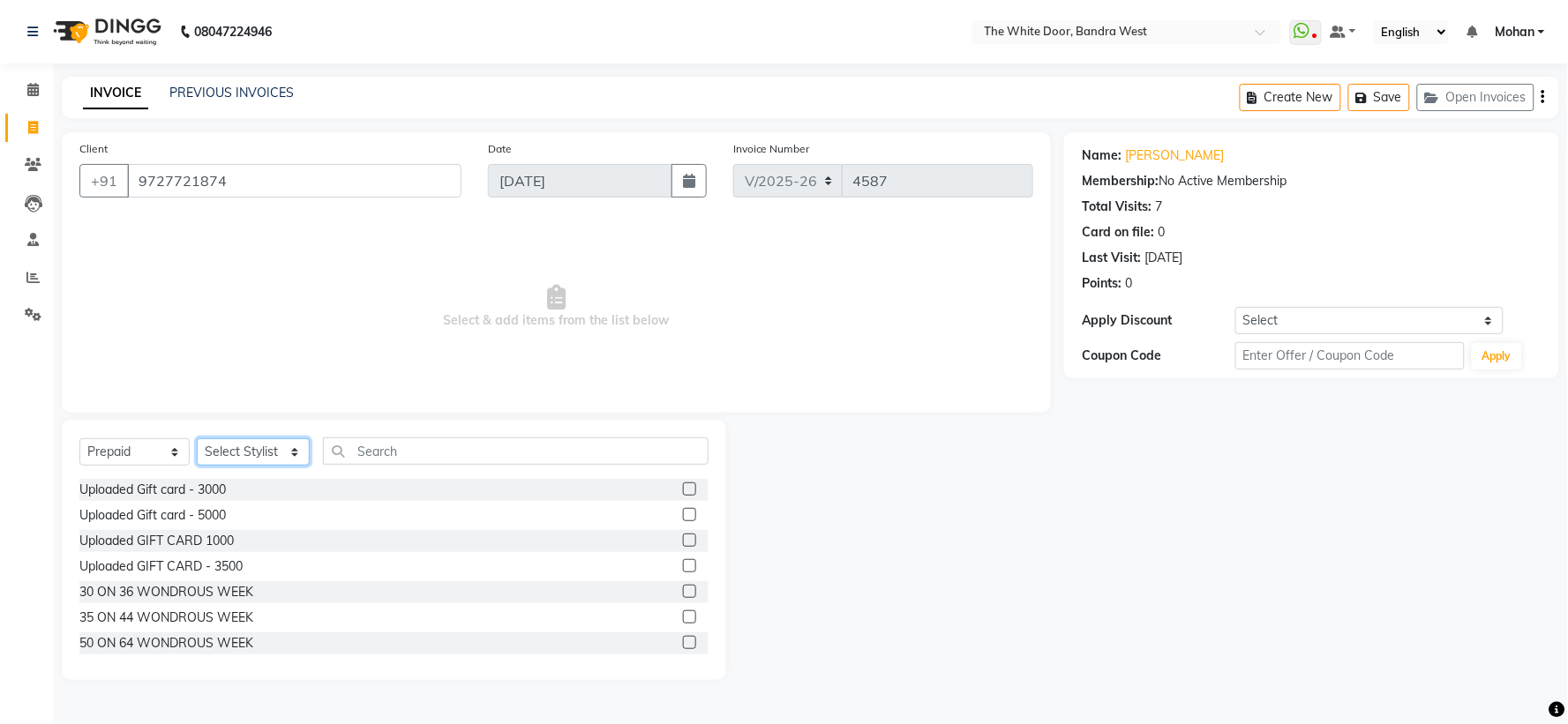
click at [242, 451] on select "Select Stylist [PERSON_NAME] Skin [PERSON_NAME] [PERSON_NAME] Dingi Dr.Shweta […" at bounding box center [253, 453] width 113 height 28
select select "21646"
click at [196, 439] on select "Select Stylist [PERSON_NAME] Skin [PERSON_NAME] [PERSON_NAME] Dingi Dr.Shweta […" at bounding box center [253, 453] width 113 height 28
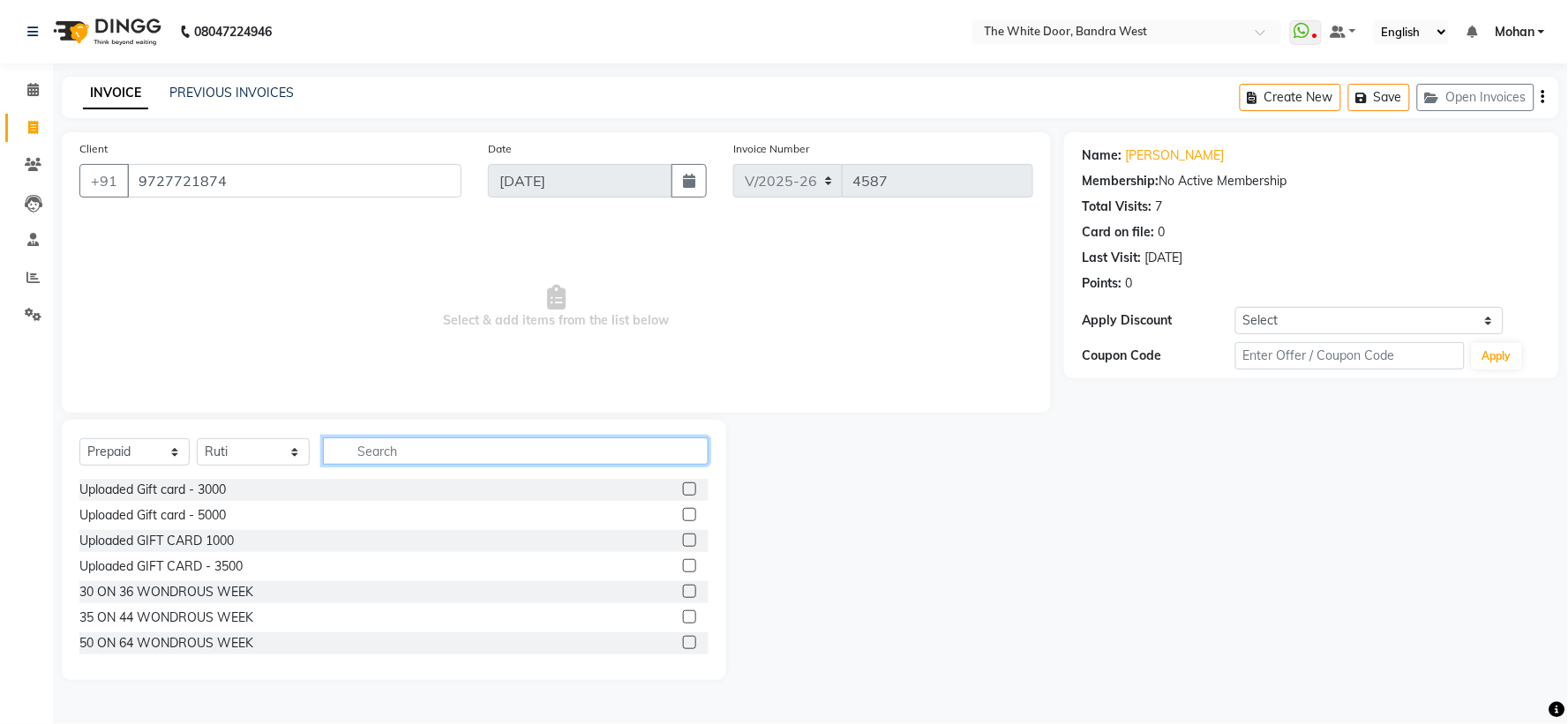
click at [391, 454] on input "text" at bounding box center [515, 452] width 385 height 28
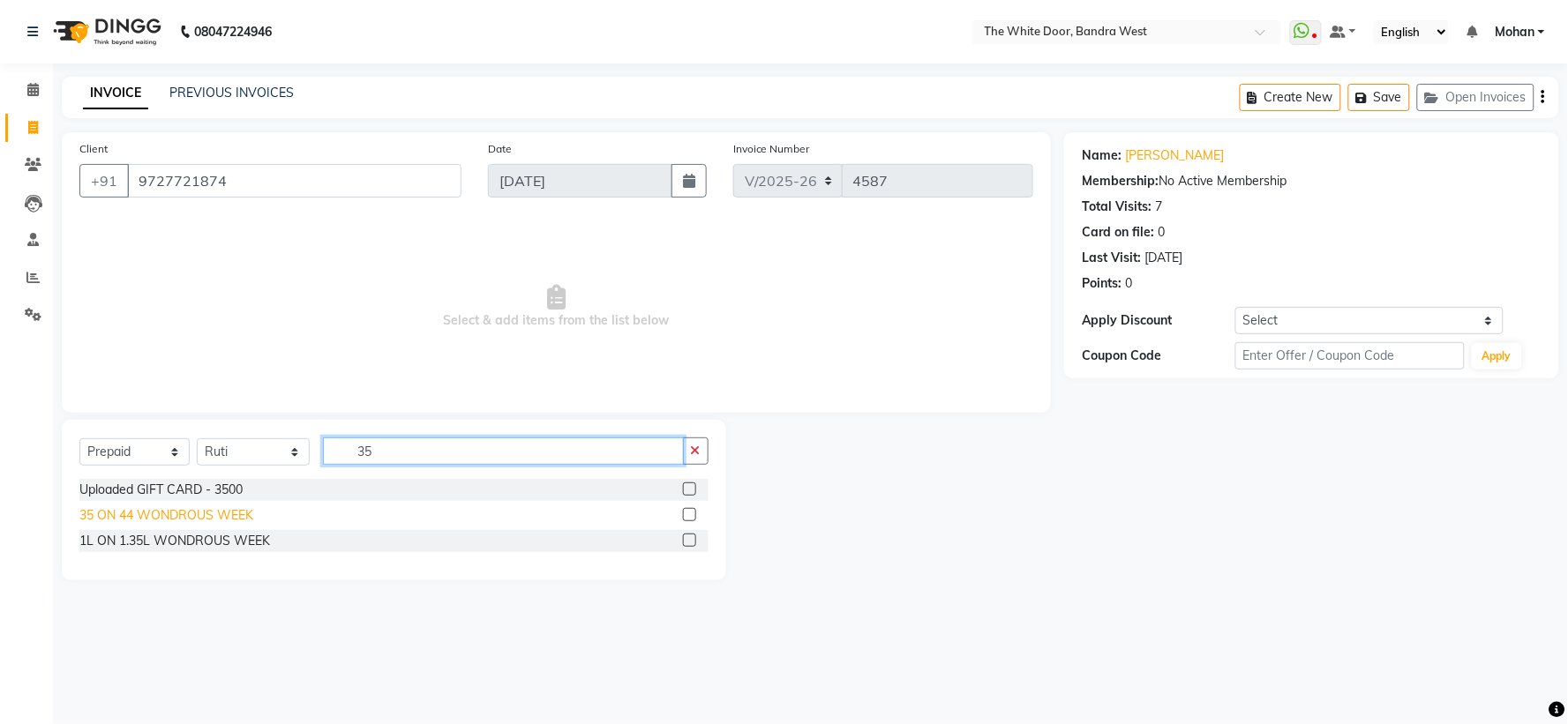
type input "35"
click at [225, 518] on div "35 ON 44 WONDROUS WEEK" at bounding box center [166, 516] width 173 height 18
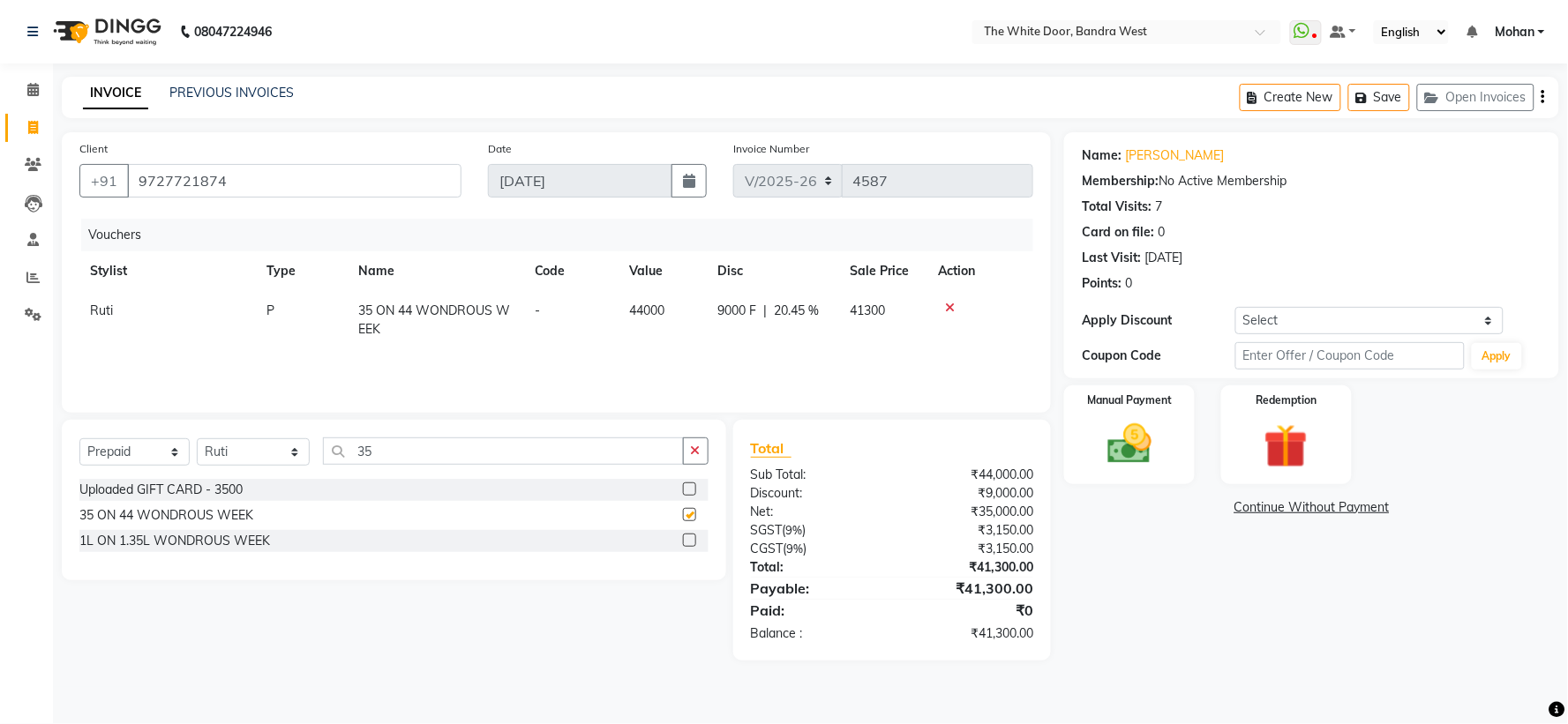
checkbox input "false"
click at [1201, 459] on div "Manual Payment Redemption" at bounding box center [1311, 434] width 521 height 99
click at [1156, 469] on img at bounding box center [1129, 444] width 74 height 53
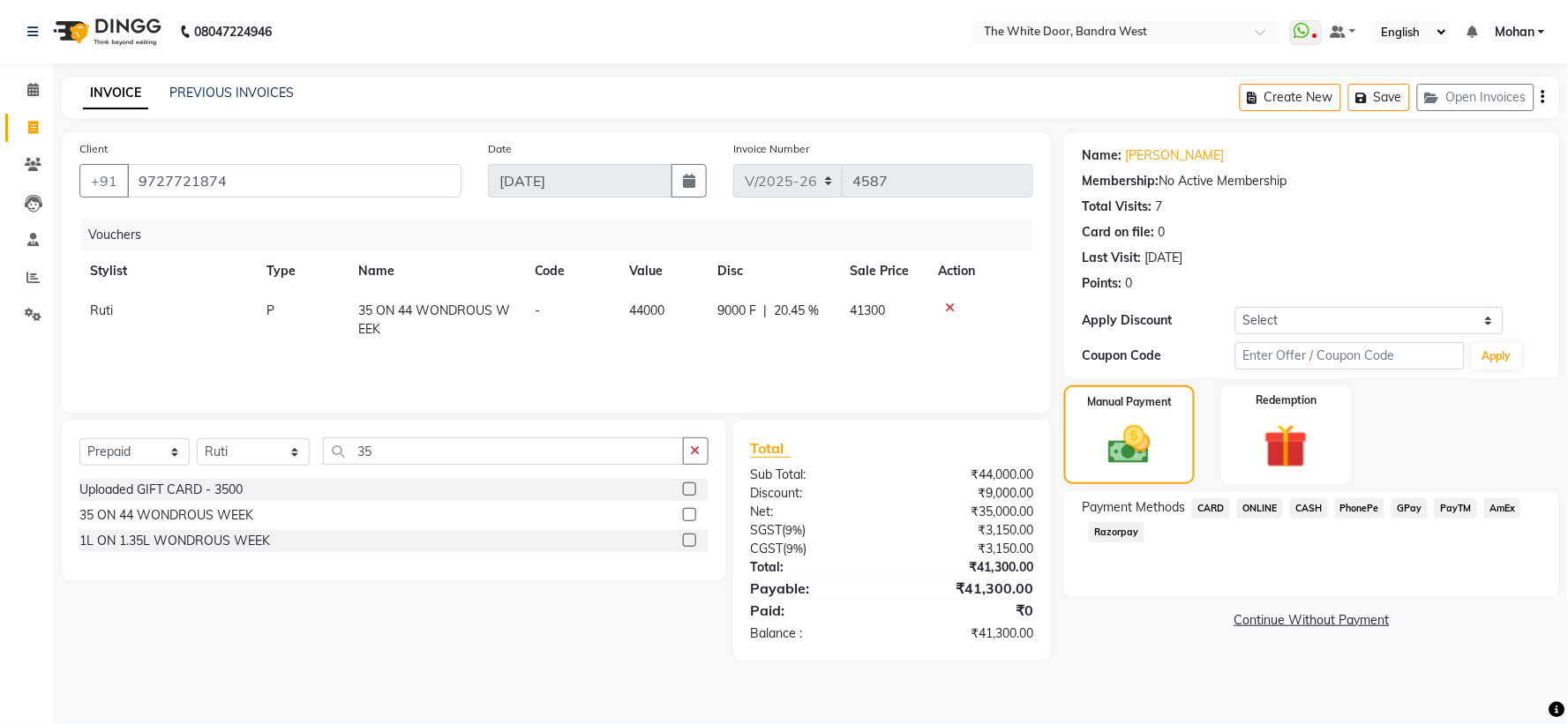
click at [1219, 514] on span "CARD" at bounding box center [1211, 509] width 38 height 20
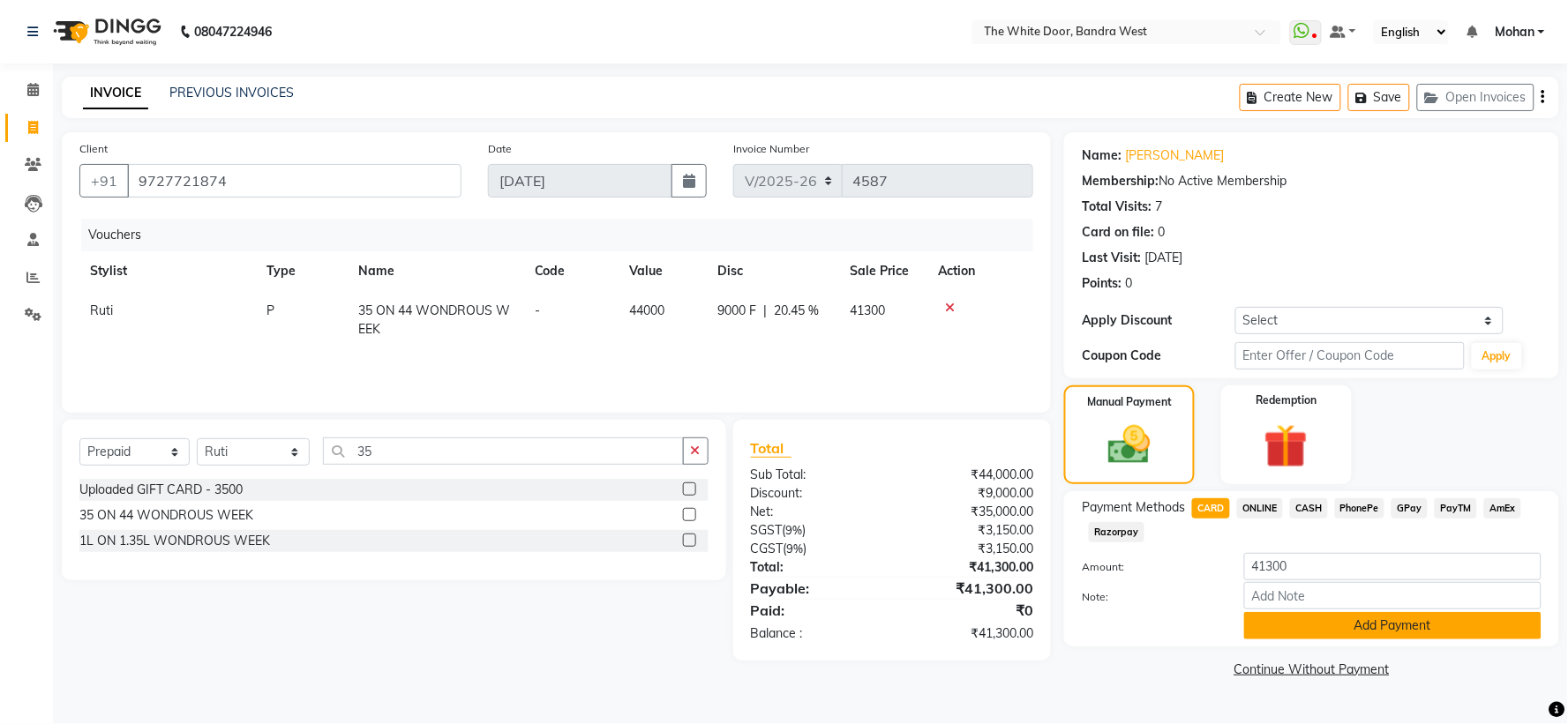
click at [1370, 638] on button "Add Payment" at bounding box center [1393, 626] width 297 height 28
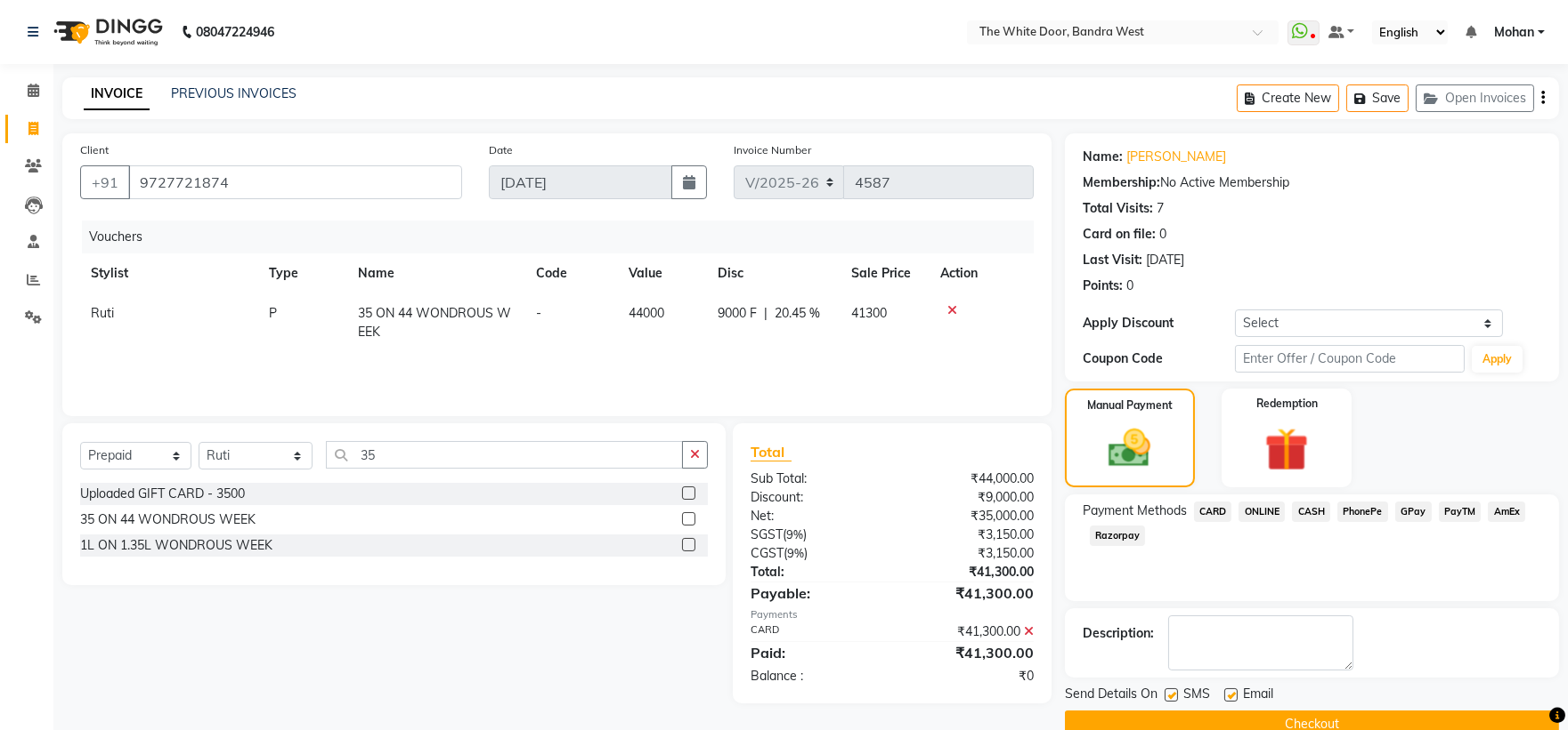
click at [1350, 715] on button "Checkout" at bounding box center [1311, 724] width 494 height 28
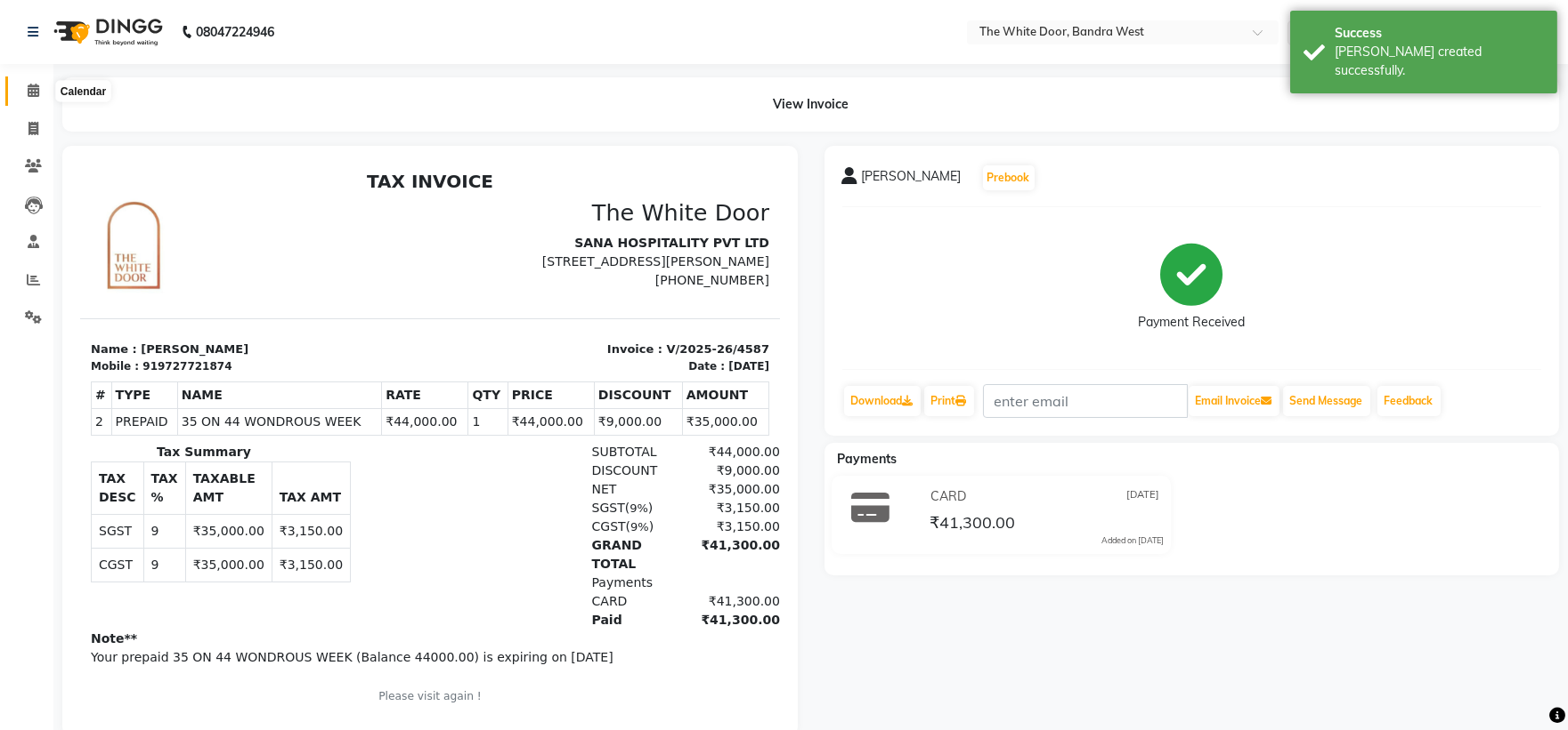
click at [22, 98] on span at bounding box center [33, 91] width 31 height 20
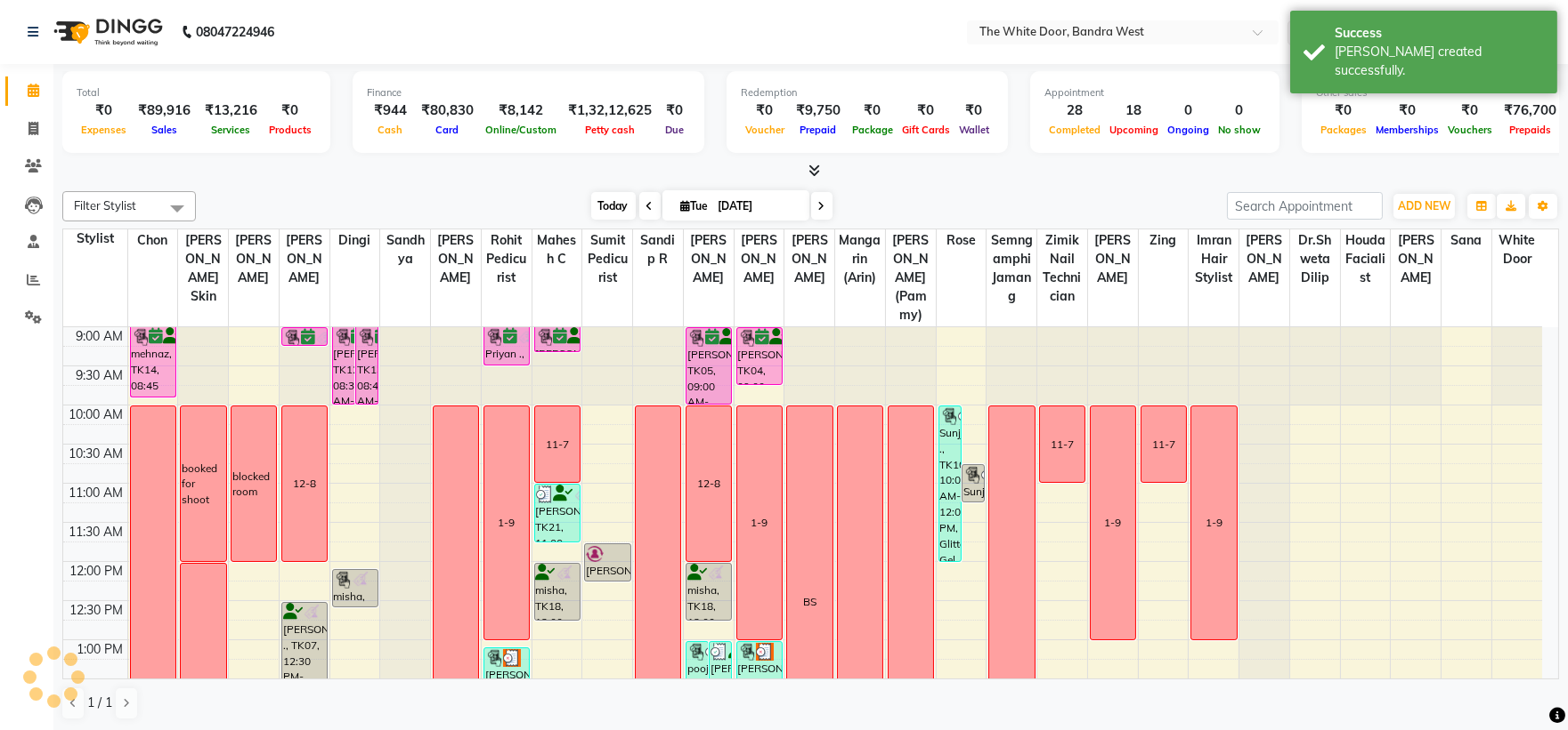
click at [599, 209] on span "Today" at bounding box center [613, 206] width 45 height 28
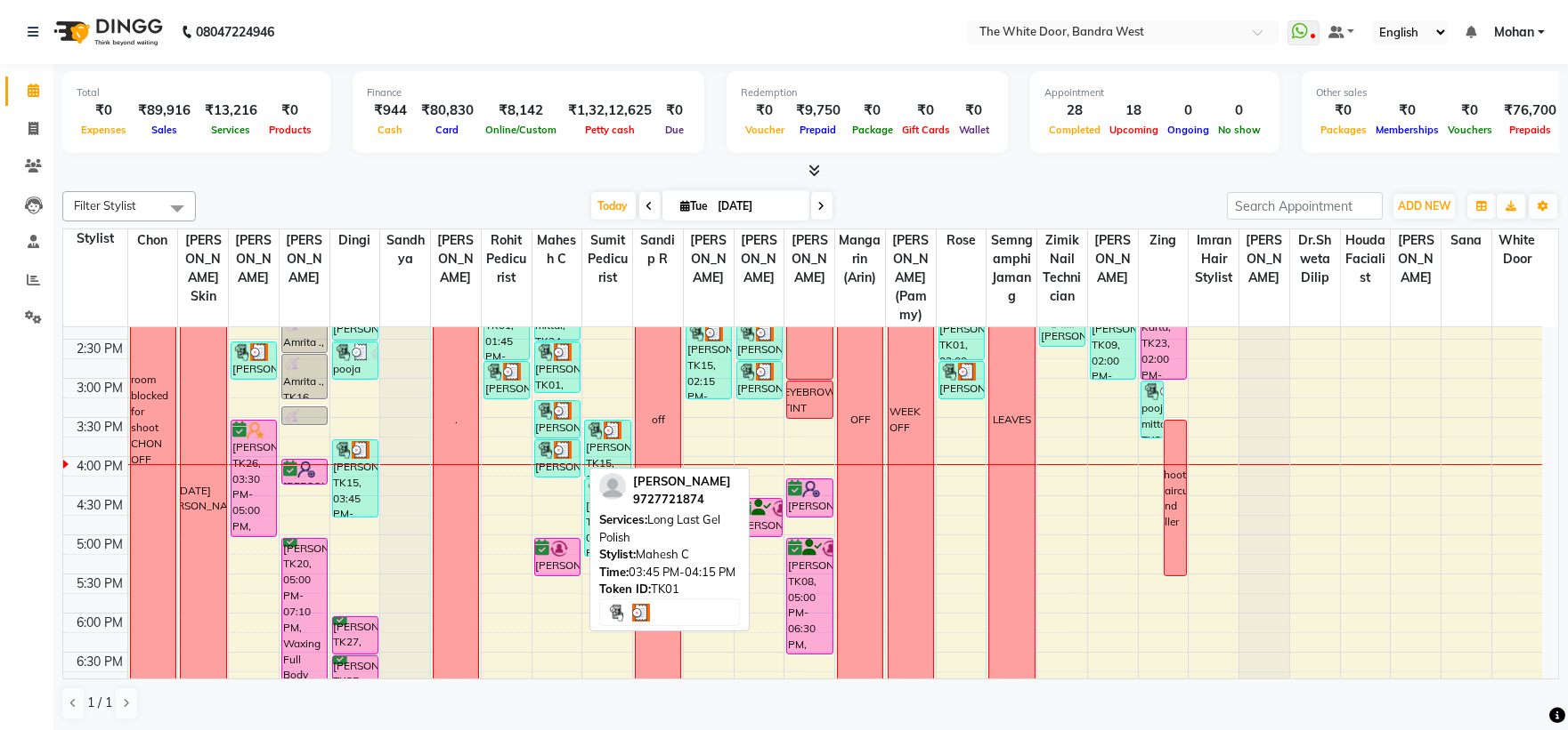
scroll to position [452, 0]
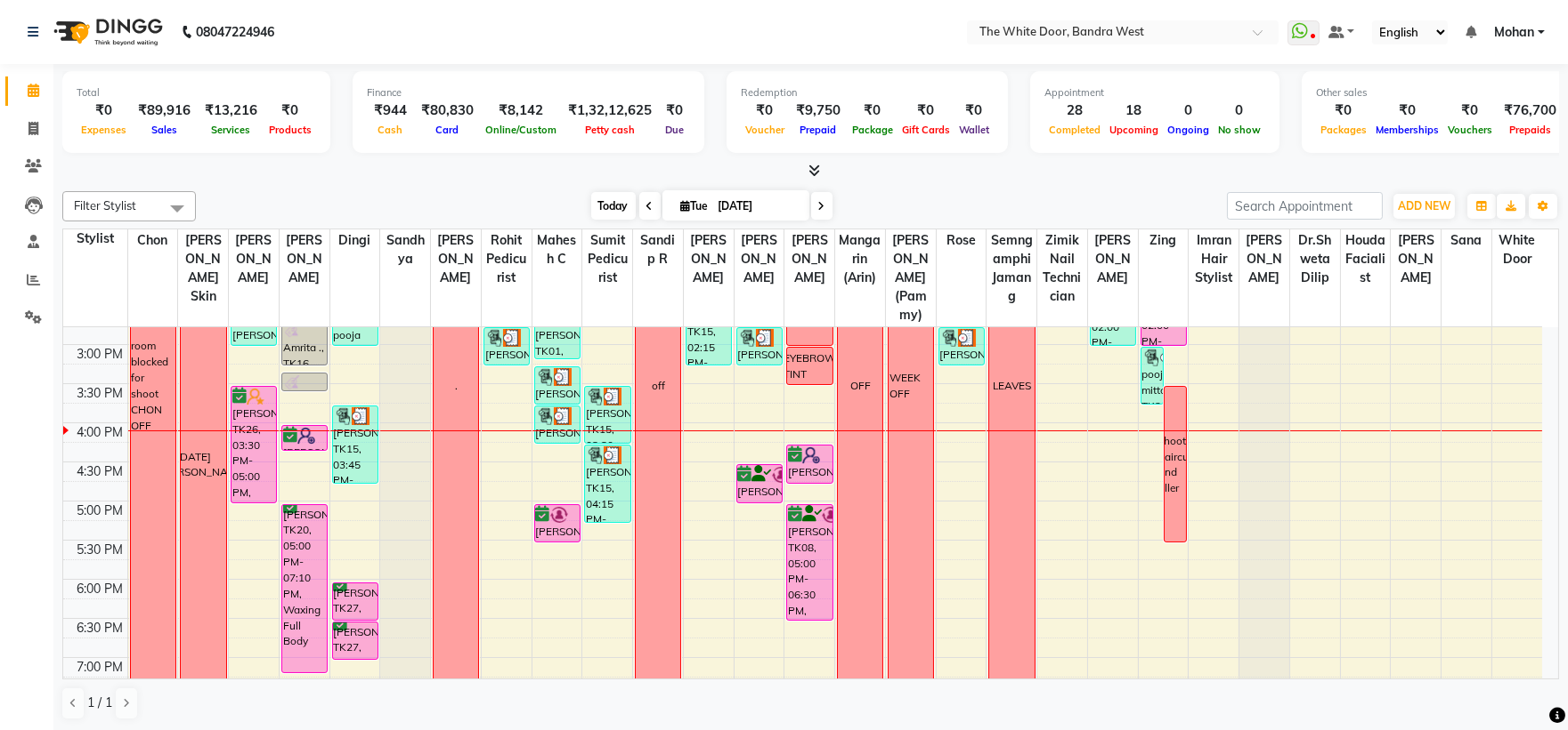
click at [603, 195] on span "Today" at bounding box center [613, 206] width 45 height 28
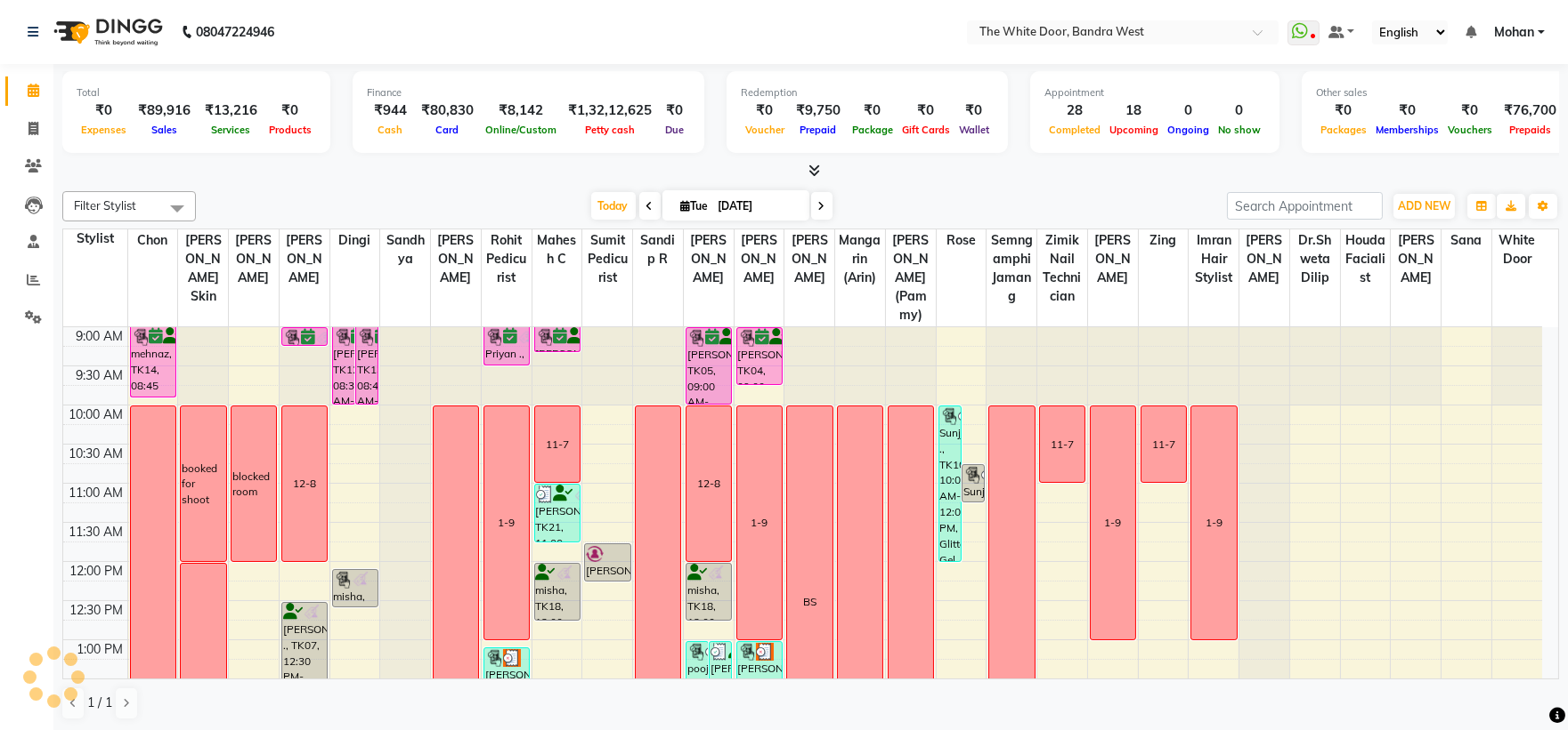
scroll to position [551, 0]
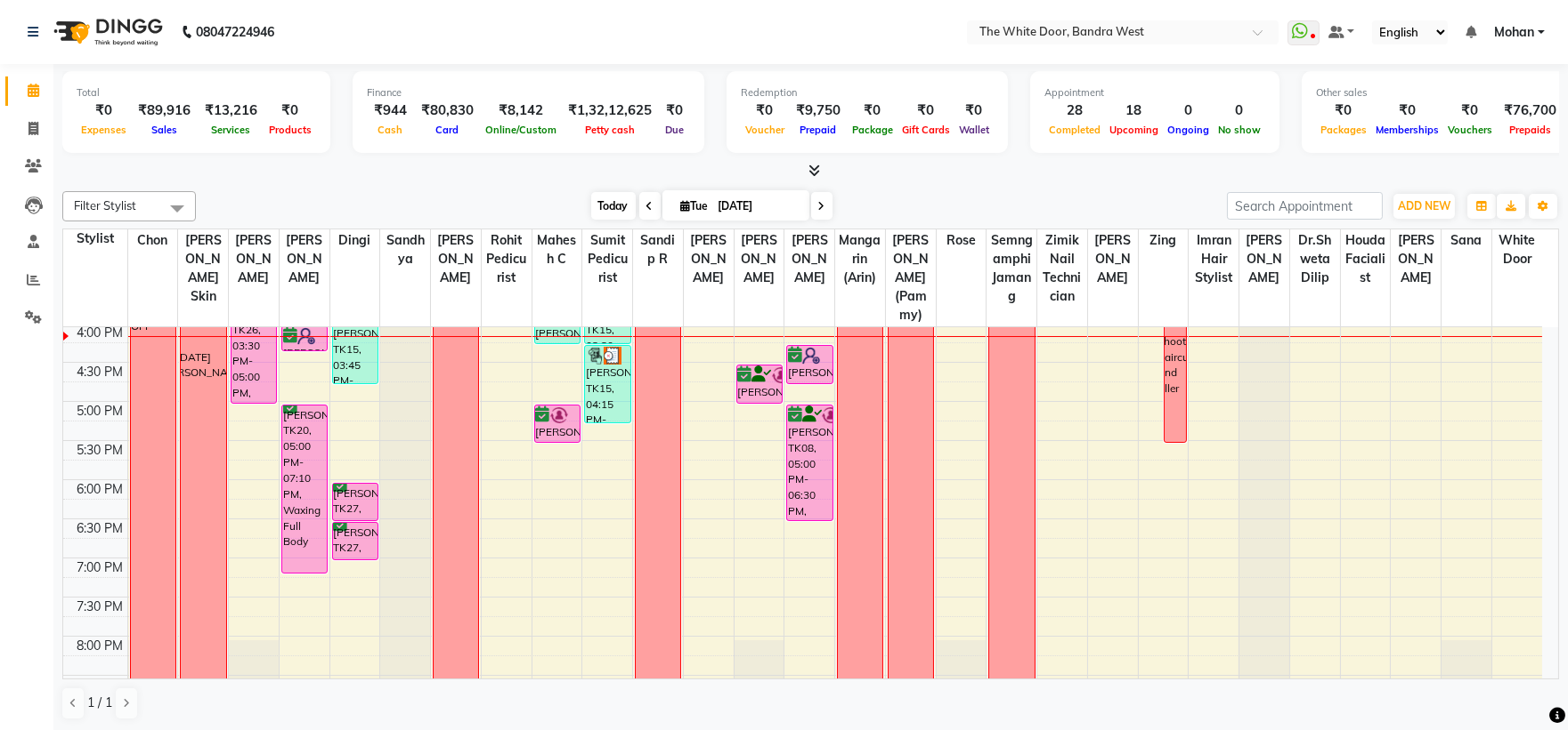
click at [591, 202] on span "Today" at bounding box center [613, 206] width 45 height 28
click at [610, 199] on span "Today" at bounding box center [613, 206] width 45 height 28
click at [610, 206] on span "Today" at bounding box center [613, 206] width 45 height 28
click at [608, 210] on span "Today" at bounding box center [613, 206] width 45 height 28
click at [589, 214] on div "Today Tue 02-09-2025" at bounding box center [711, 206] width 245 height 27
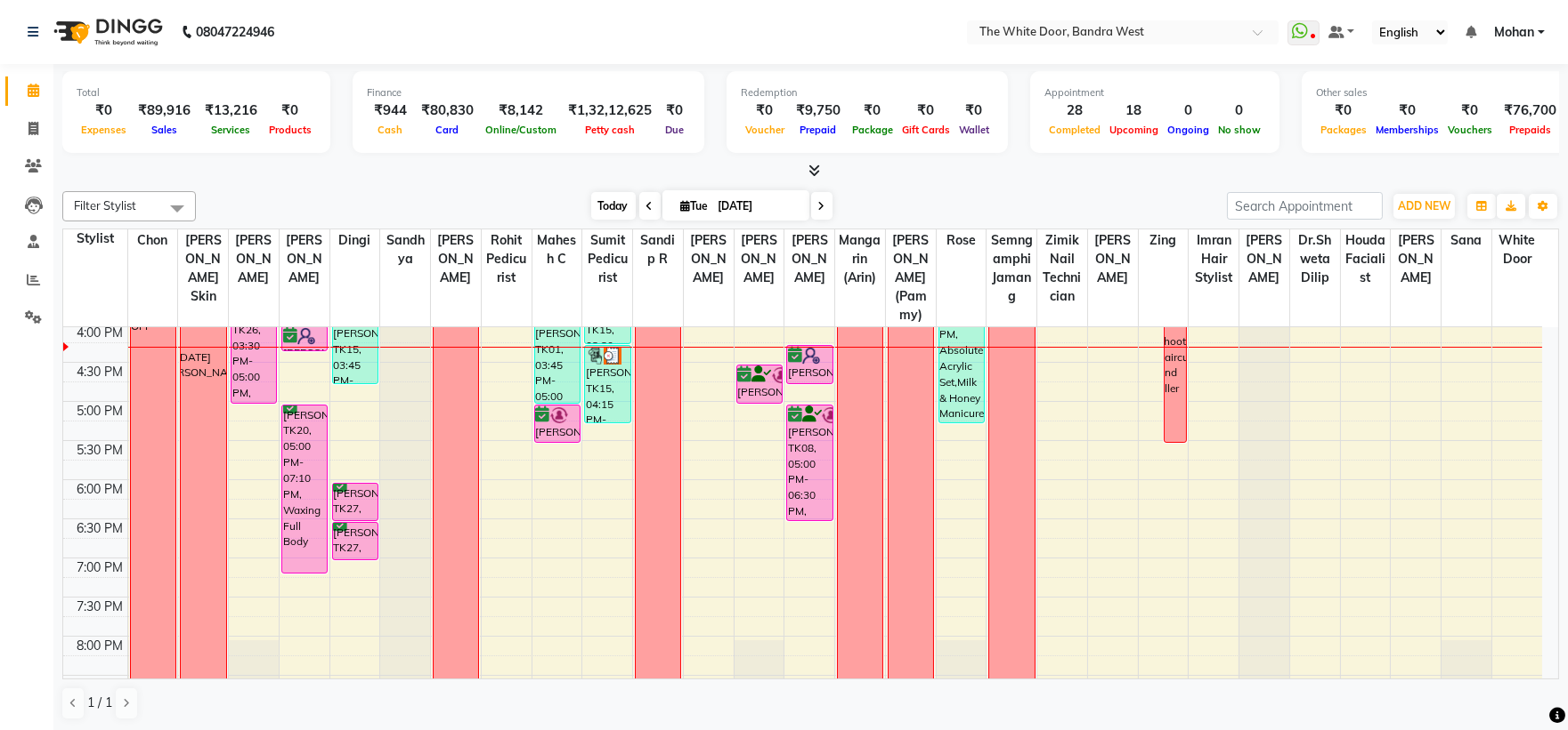
click at [609, 211] on span "Today" at bounding box center [613, 206] width 45 height 28
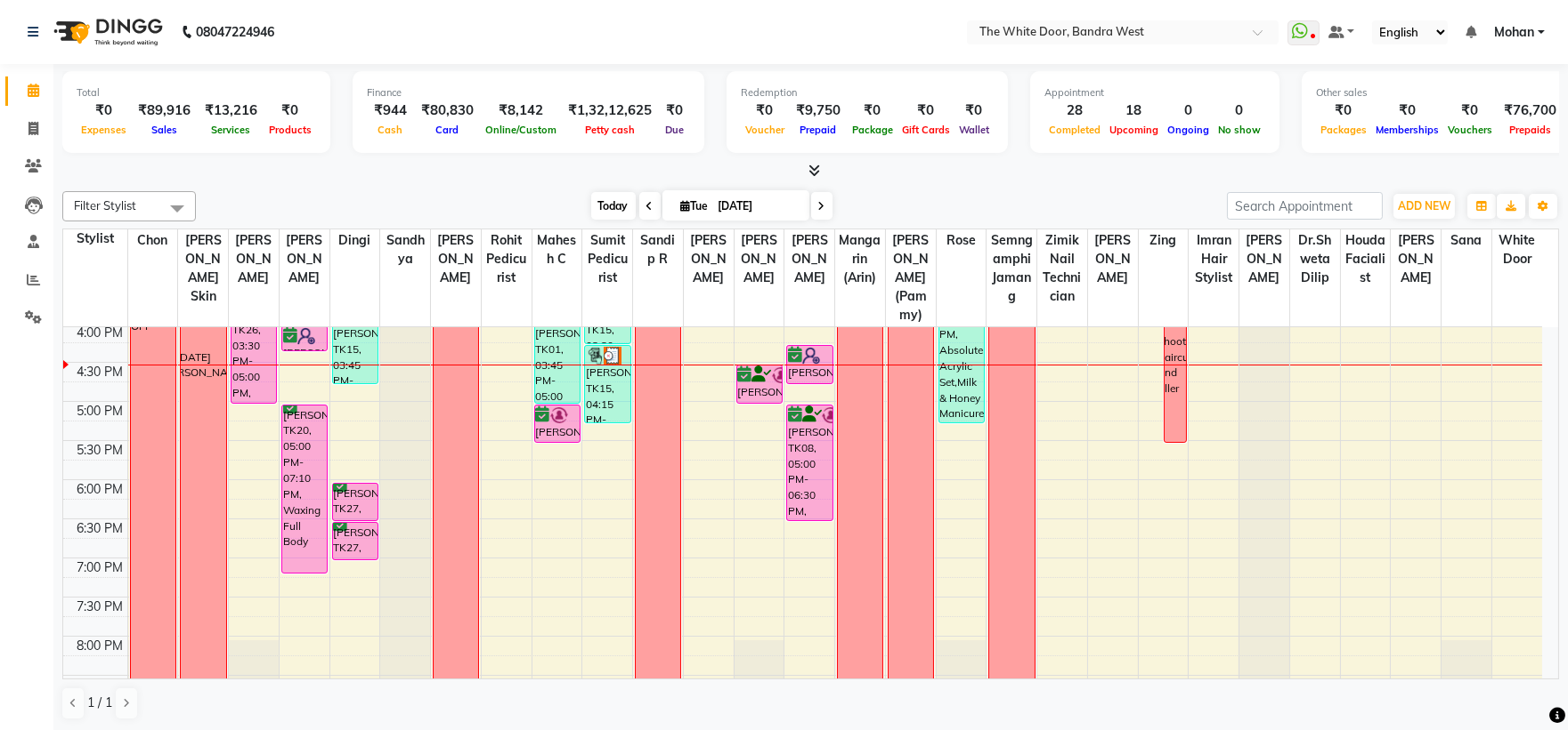
click at [592, 215] on span "Today" at bounding box center [613, 206] width 45 height 28
click at [610, 218] on span "Today" at bounding box center [613, 206] width 45 height 28
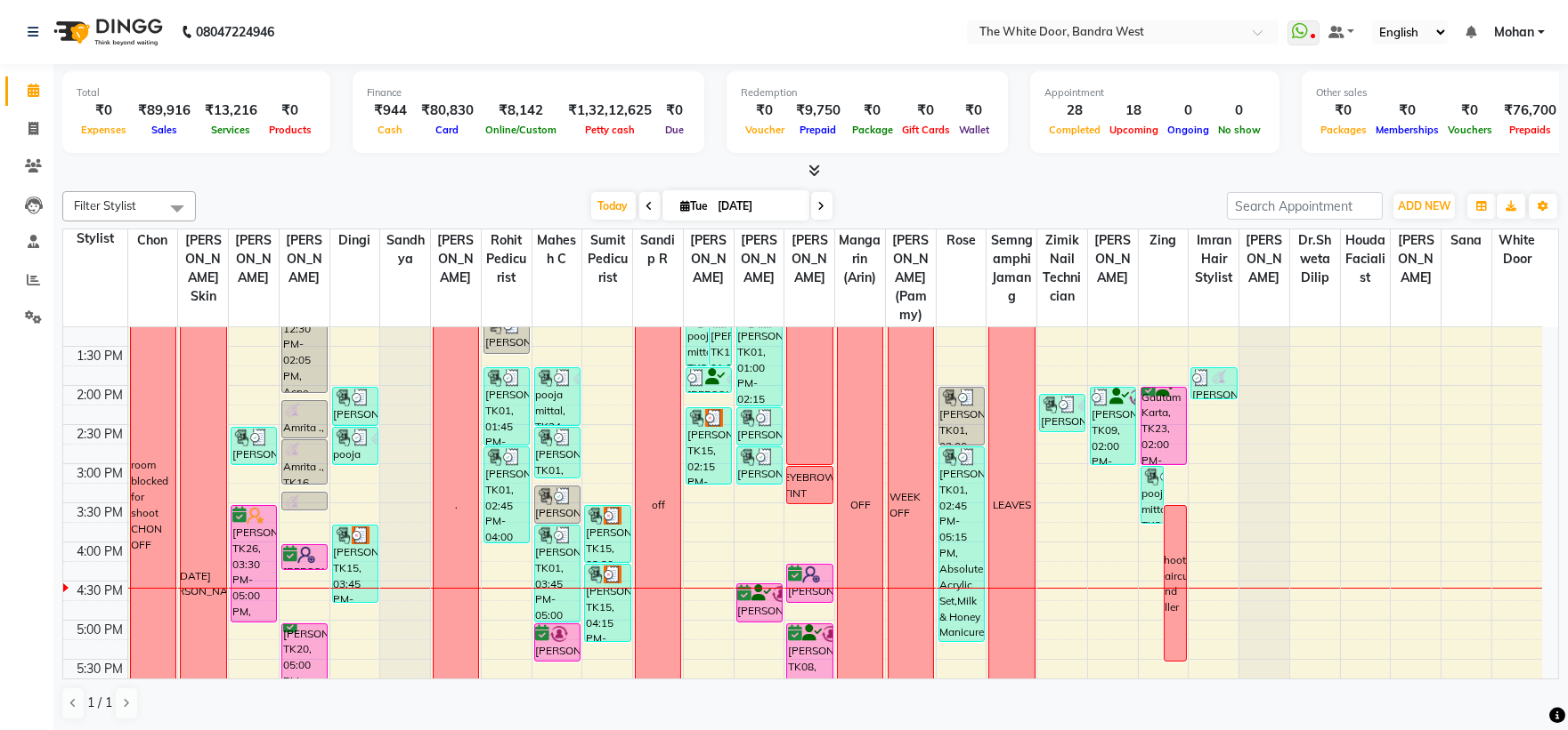
scroll to position [452, 0]
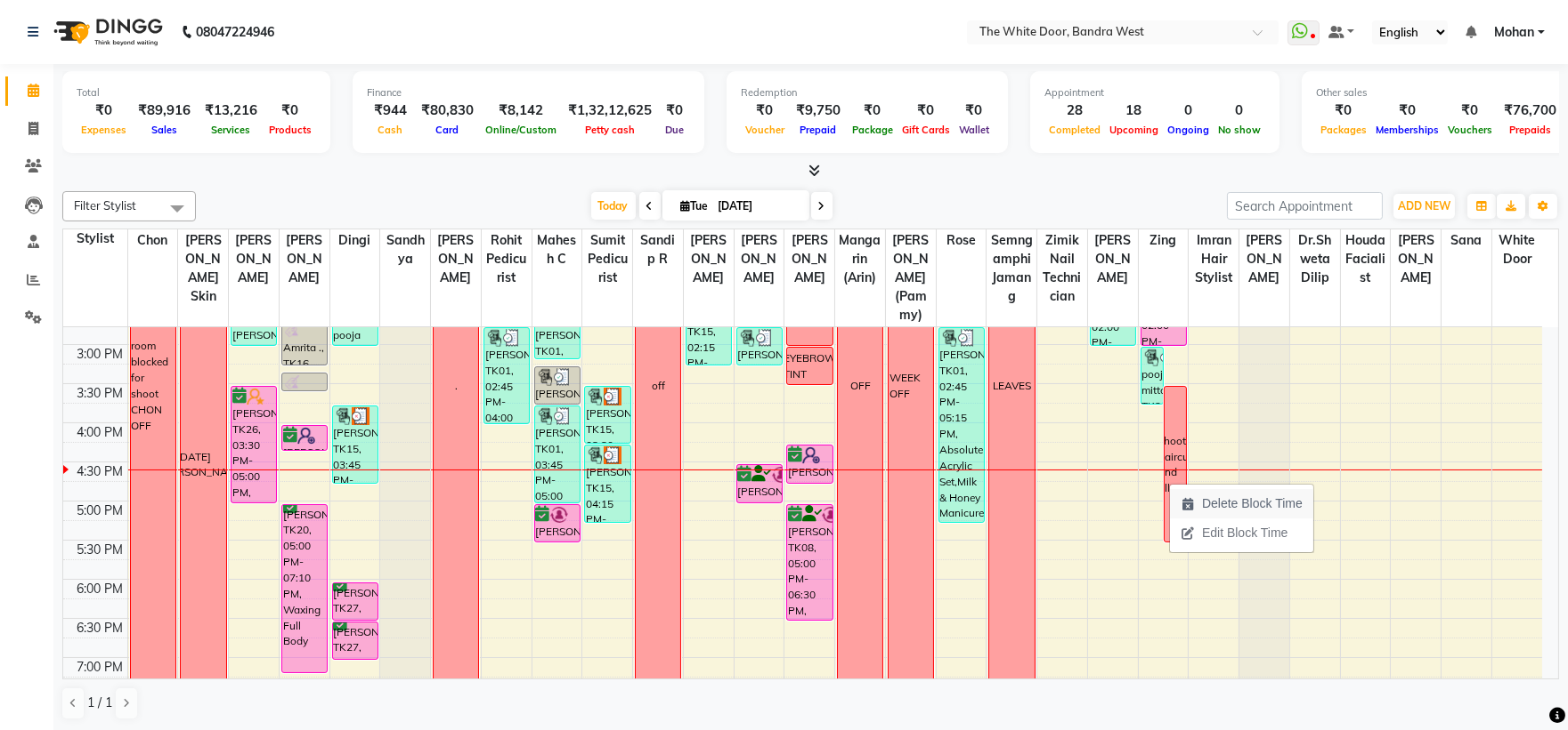
click at [1215, 504] on span "Delete Block Time" at bounding box center [1253, 504] width 101 height 19
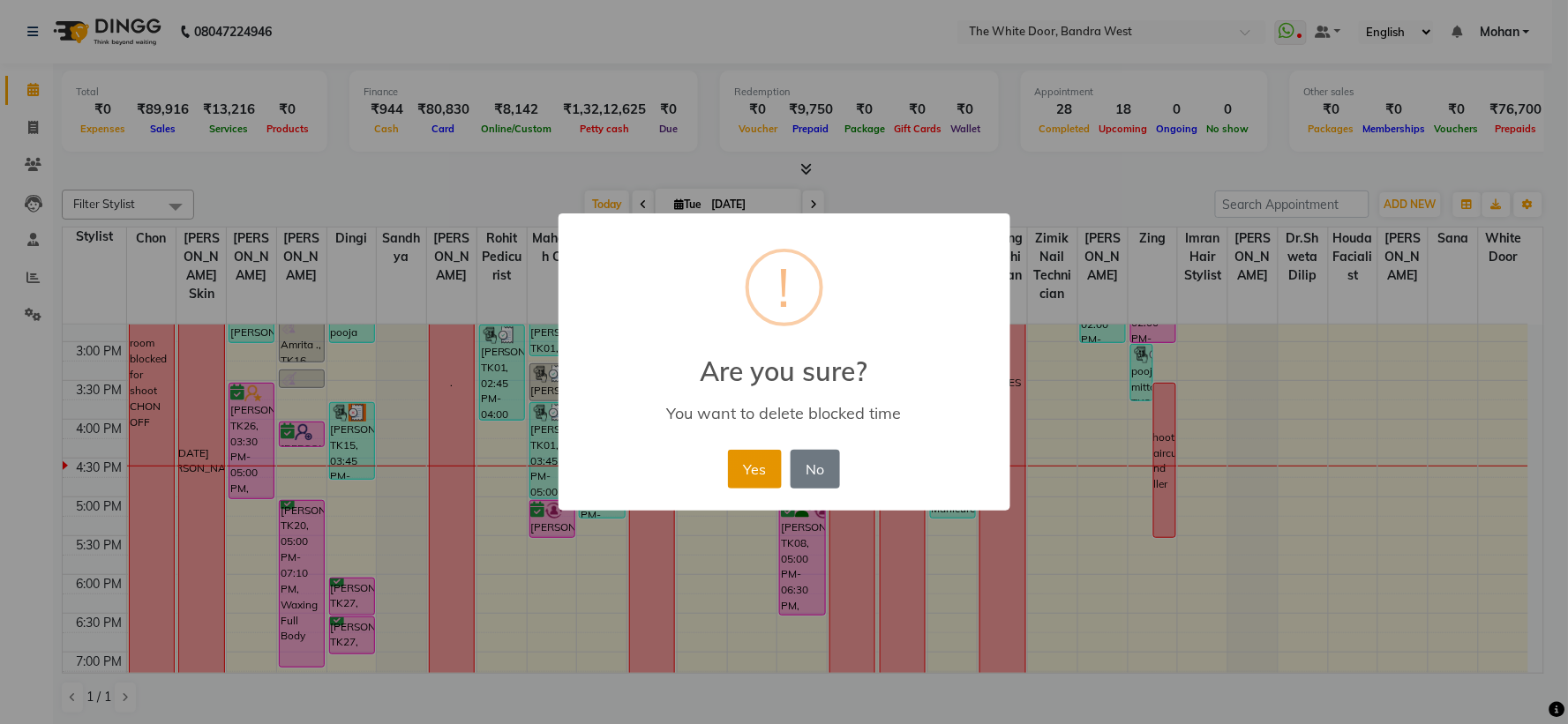
click at [765, 455] on button "Yes" at bounding box center [754, 469] width 53 height 39
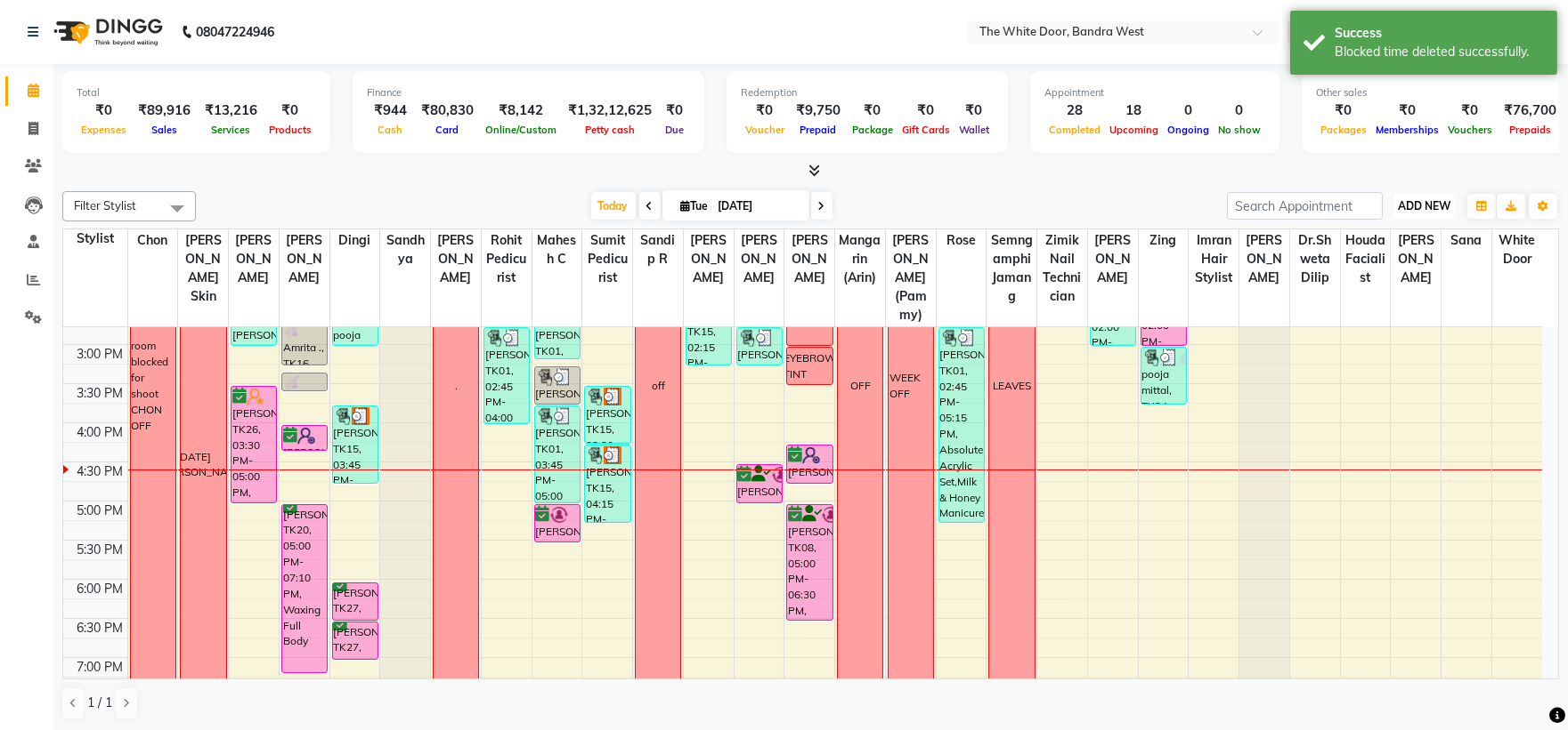
click at [1430, 215] on button "ADD NEW Toggle Dropdown" at bounding box center [1424, 206] width 61 height 25
click at [1412, 258] on link "Add Invoice" at bounding box center [1383, 262] width 141 height 23
select select "service"
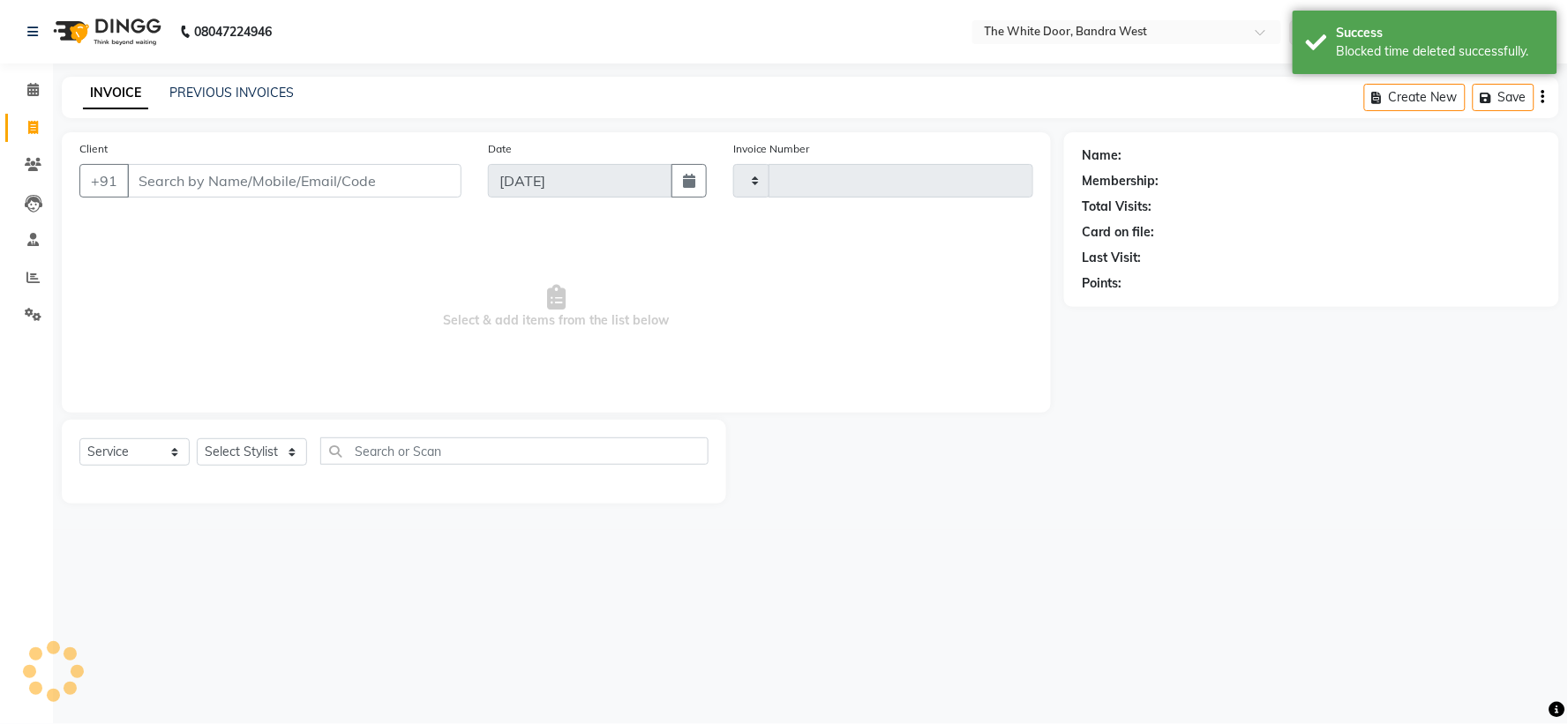
type input "4589"
select select "3980"
click at [336, 172] on input "Client" at bounding box center [294, 181] width 335 height 33
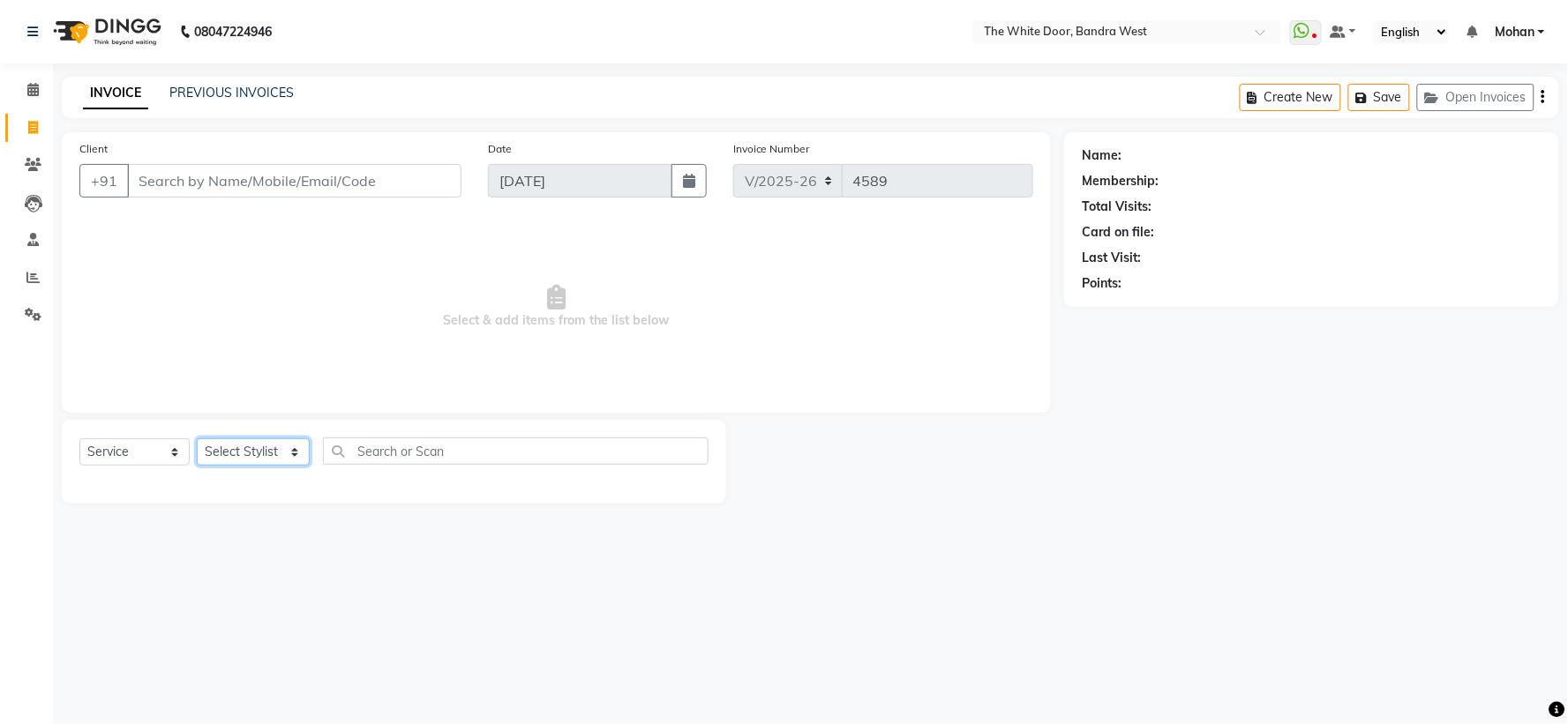
click at [268, 457] on select "Select Stylist [PERSON_NAME] Skin [PERSON_NAME] [PERSON_NAME] Dingi Dr.Shweta […" at bounding box center [253, 453] width 113 height 28
select select "50532"
click at [196, 439] on select "Select Stylist [PERSON_NAME] Skin [PERSON_NAME] [PERSON_NAME] Dingi Dr.Shweta […" at bounding box center [253, 453] width 113 height 28
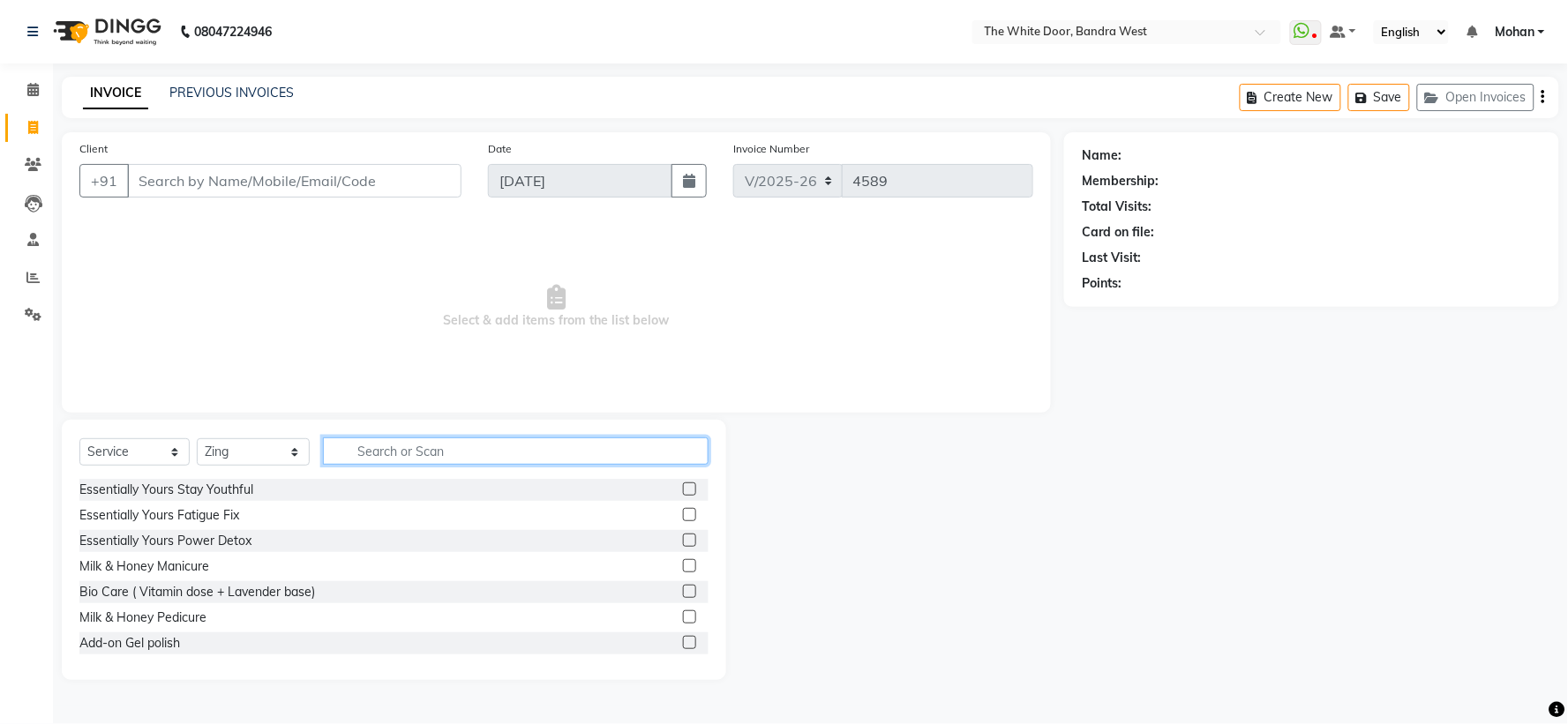
click at [388, 456] on input "text" at bounding box center [515, 452] width 385 height 28
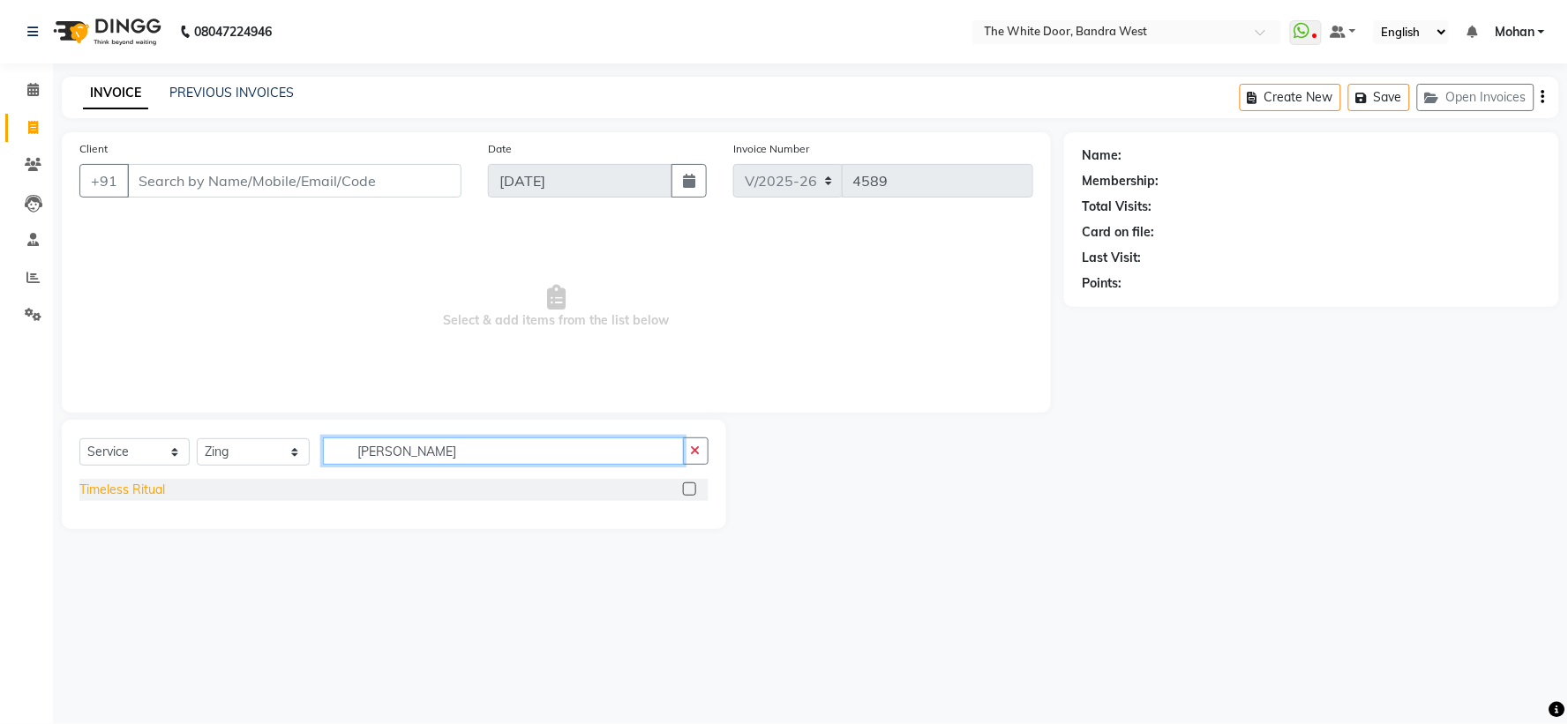
type input "tim"
click at [162, 493] on div "Timeless Ritual" at bounding box center [122, 490] width 86 height 18
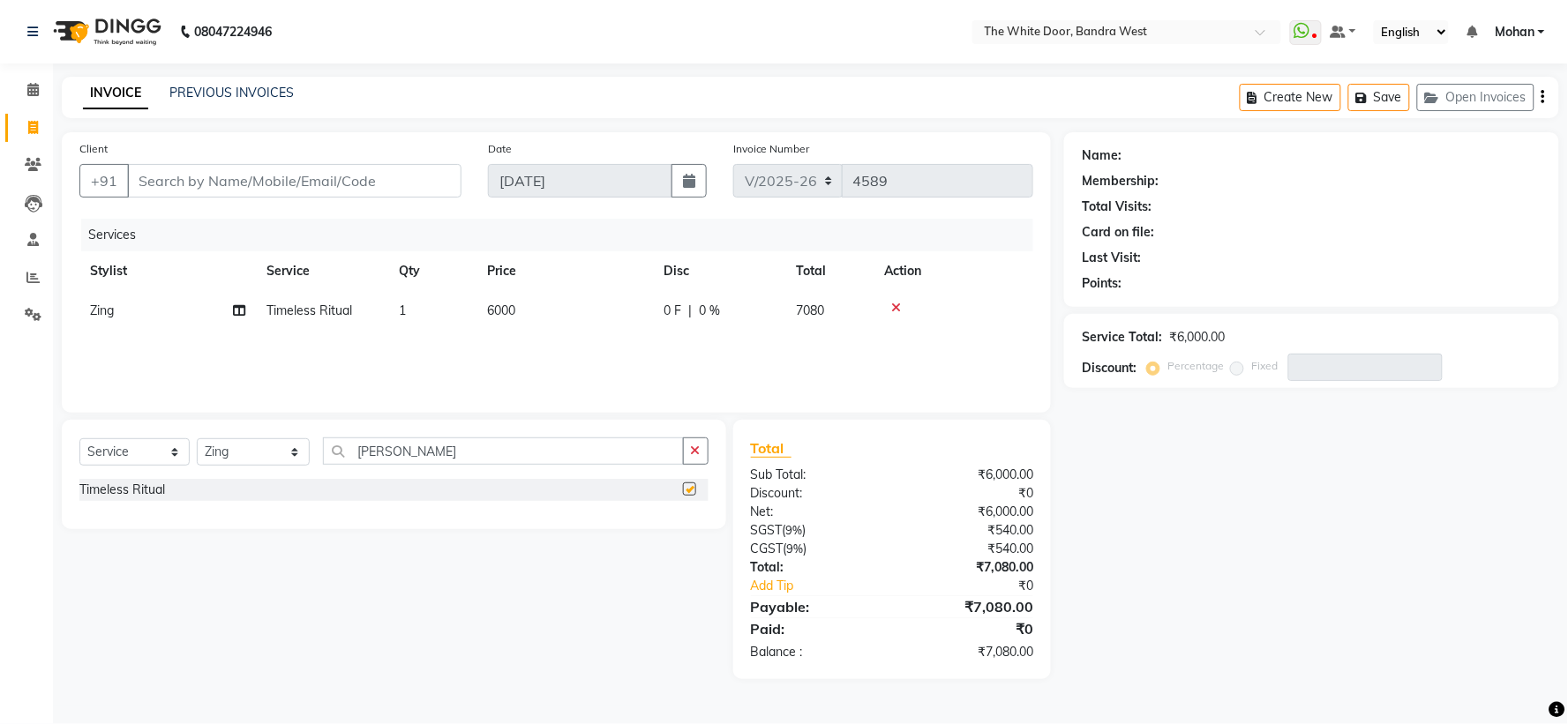
checkbox input "false"
click at [250, 188] on input "Client" at bounding box center [294, 181] width 335 height 33
type input "9"
type input "0"
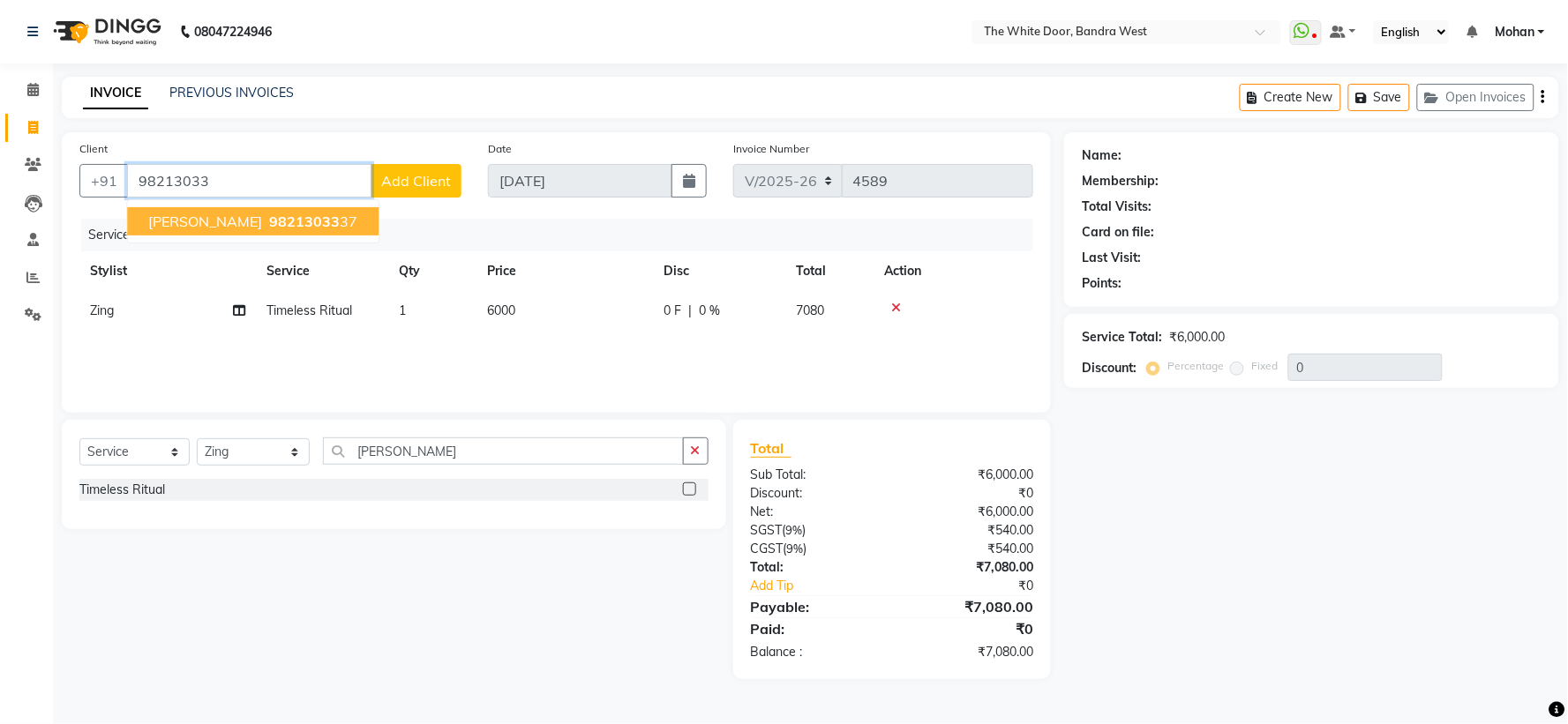
click at [269, 213] on span "98213033" at bounding box center [304, 221] width 71 height 18
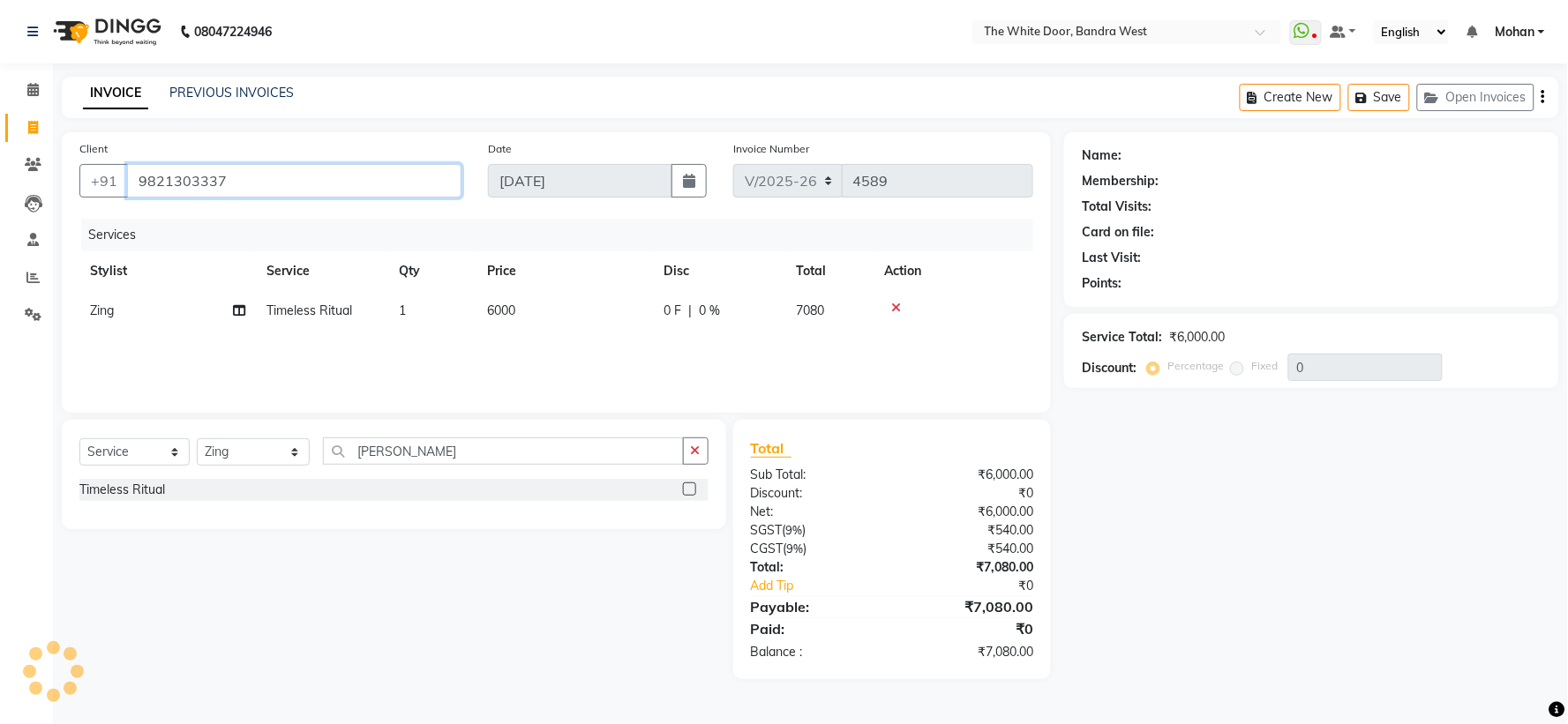
type input "9821303337"
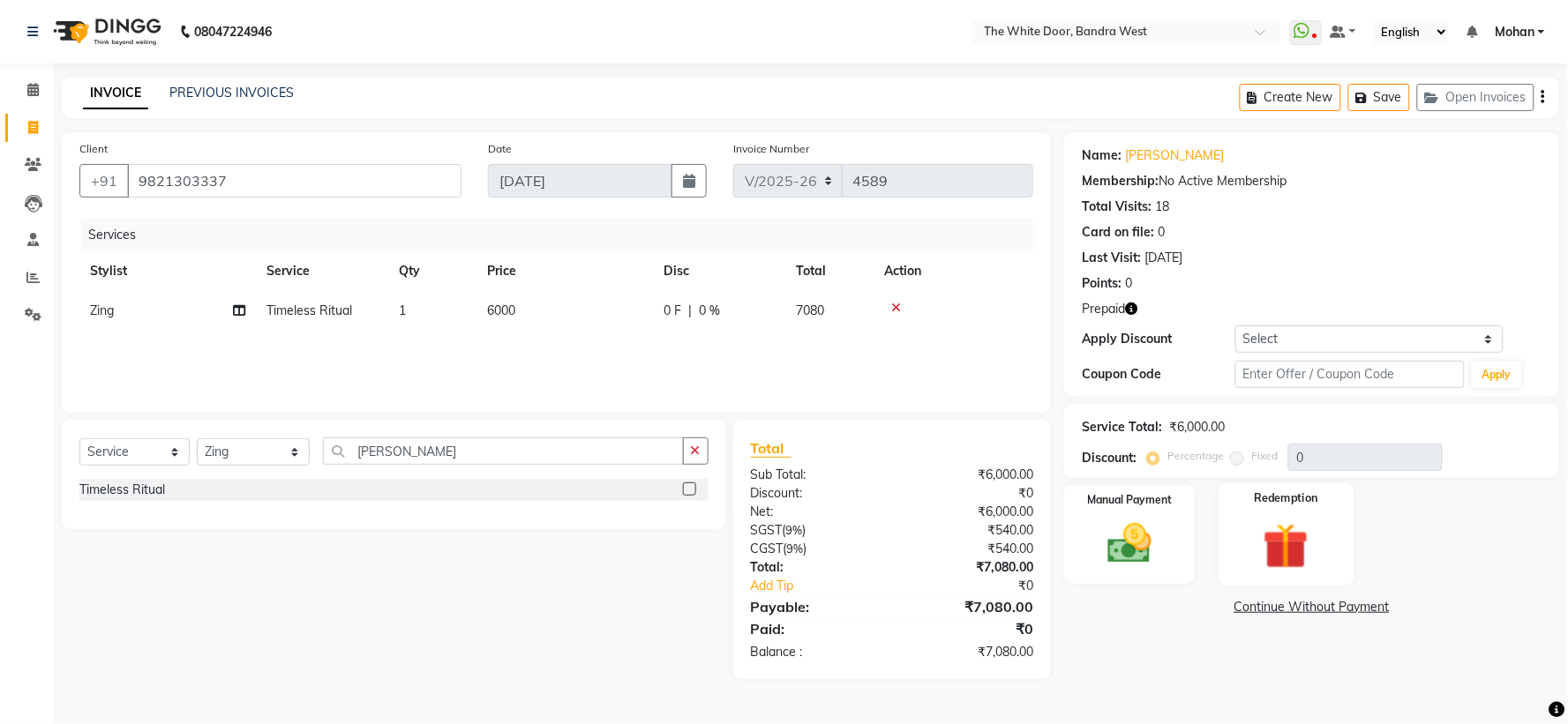
click at [1307, 491] on label "Redemption" at bounding box center [1286, 499] width 64 height 17
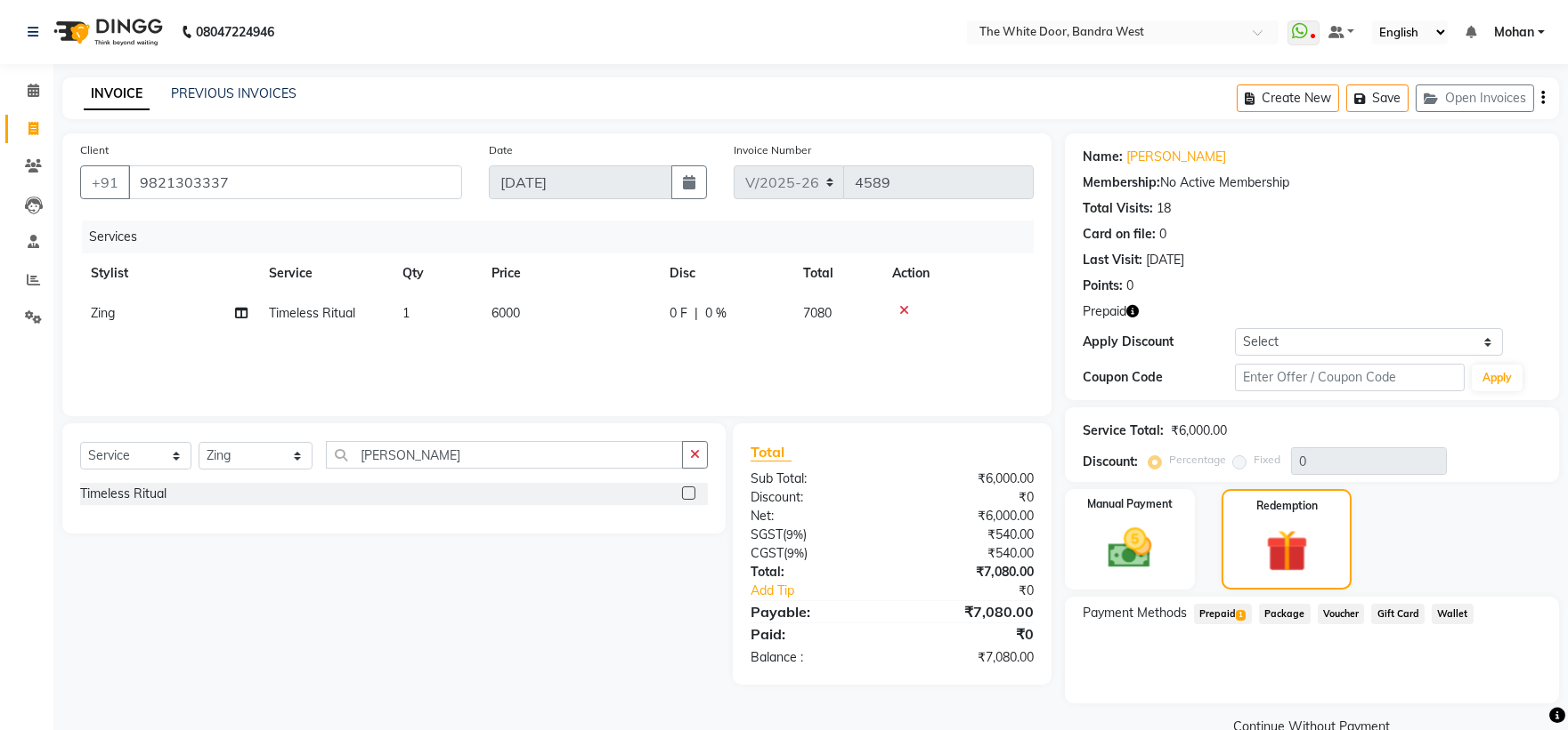
click at [1223, 589] on div "Name: Dilnaz Mehta Membership: No Active Membership Total Visits: 18 Card on fi…" at bounding box center [1318, 437] width 507 height 607
click at [1199, 604] on span "Prepaid 1" at bounding box center [1223, 615] width 58 height 20
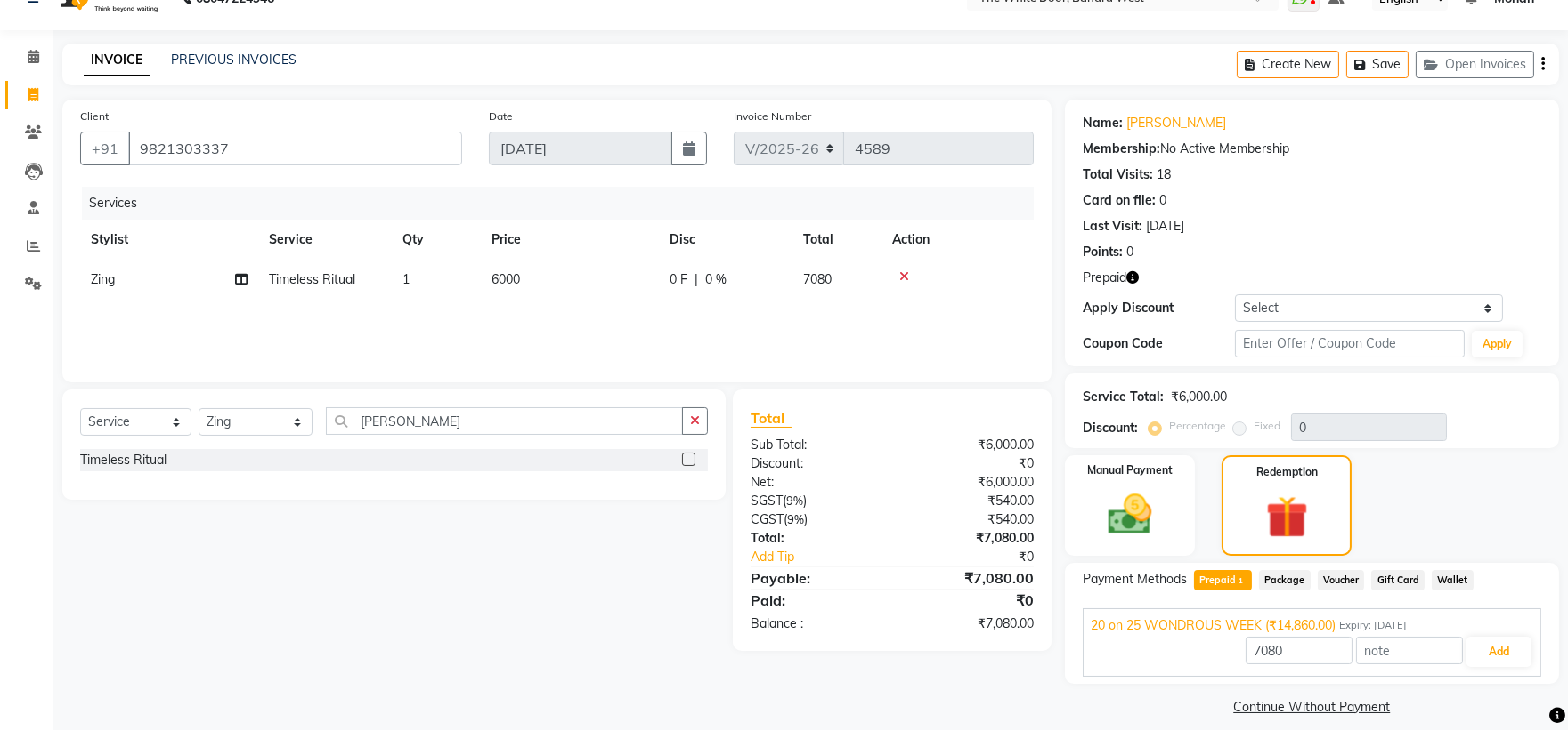
click at [1497, 617] on div "20 on 25 WONDROUS WEEK (₹14,860.00) Expiry: 02-02-2026 7080 Add" at bounding box center [1311, 643] width 459 height 69
click at [1493, 637] on button "Add" at bounding box center [1499, 652] width 65 height 31
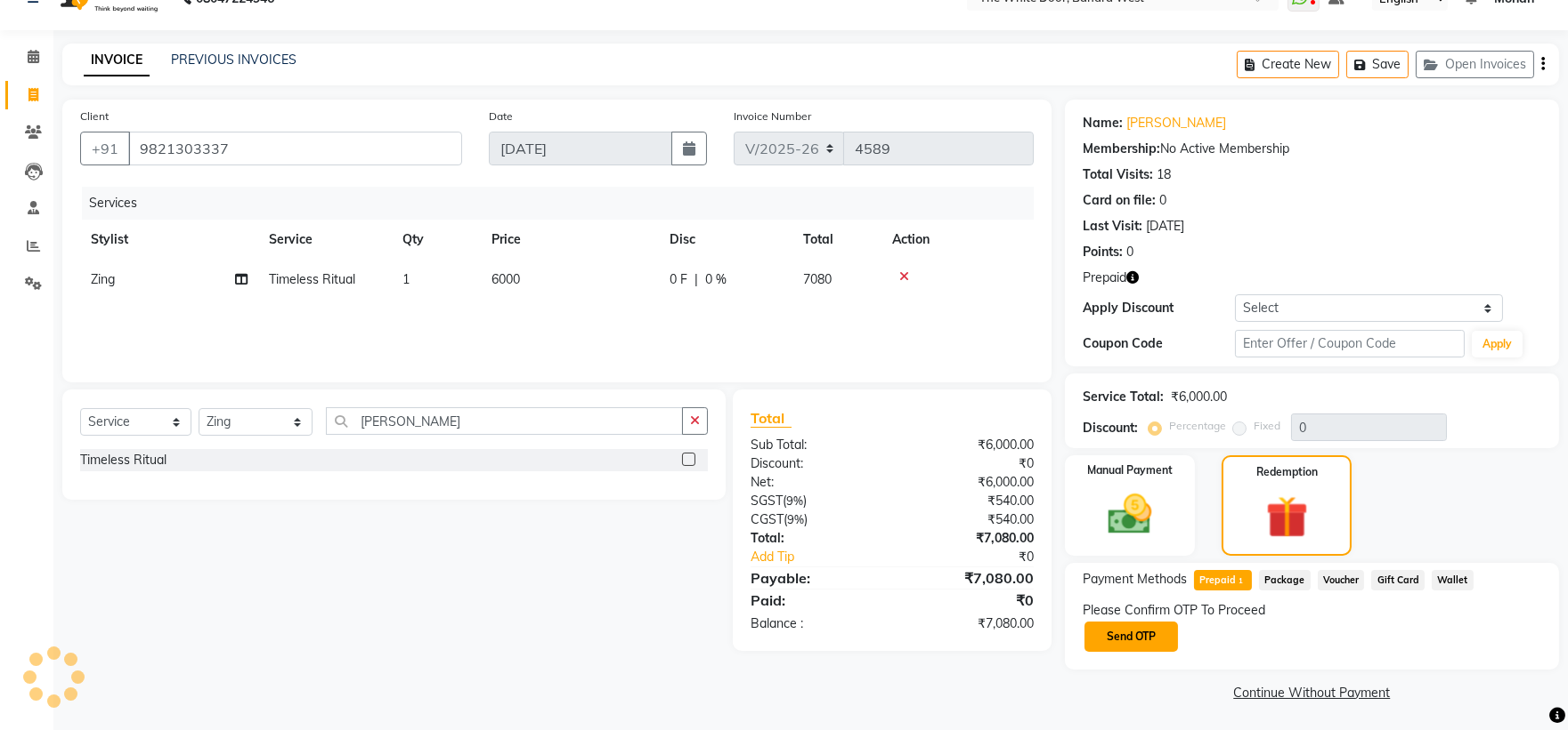
click at [1167, 630] on button "Send OTP" at bounding box center [1131, 637] width 93 height 31
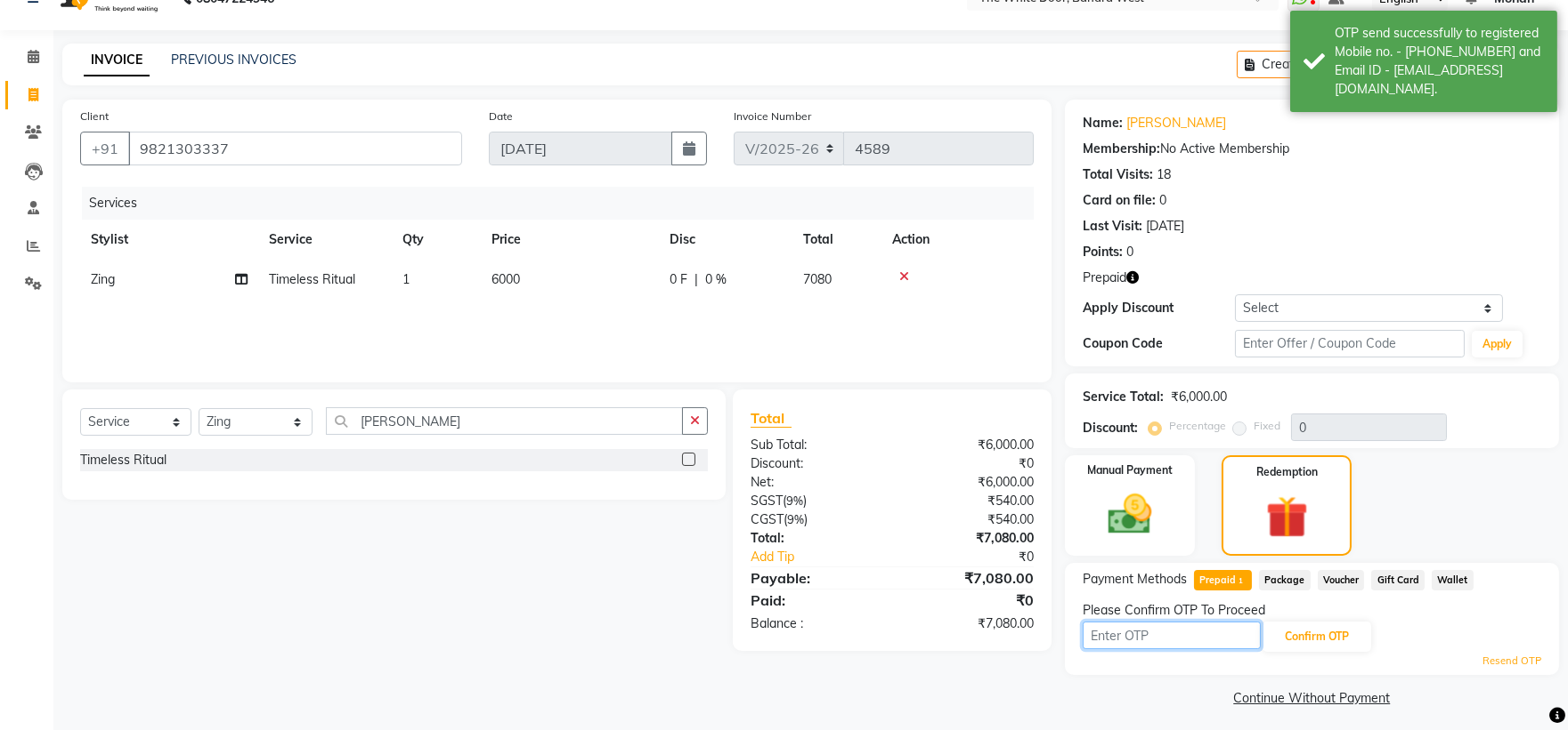
click at [1171, 634] on input "text" at bounding box center [1171, 636] width 178 height 28
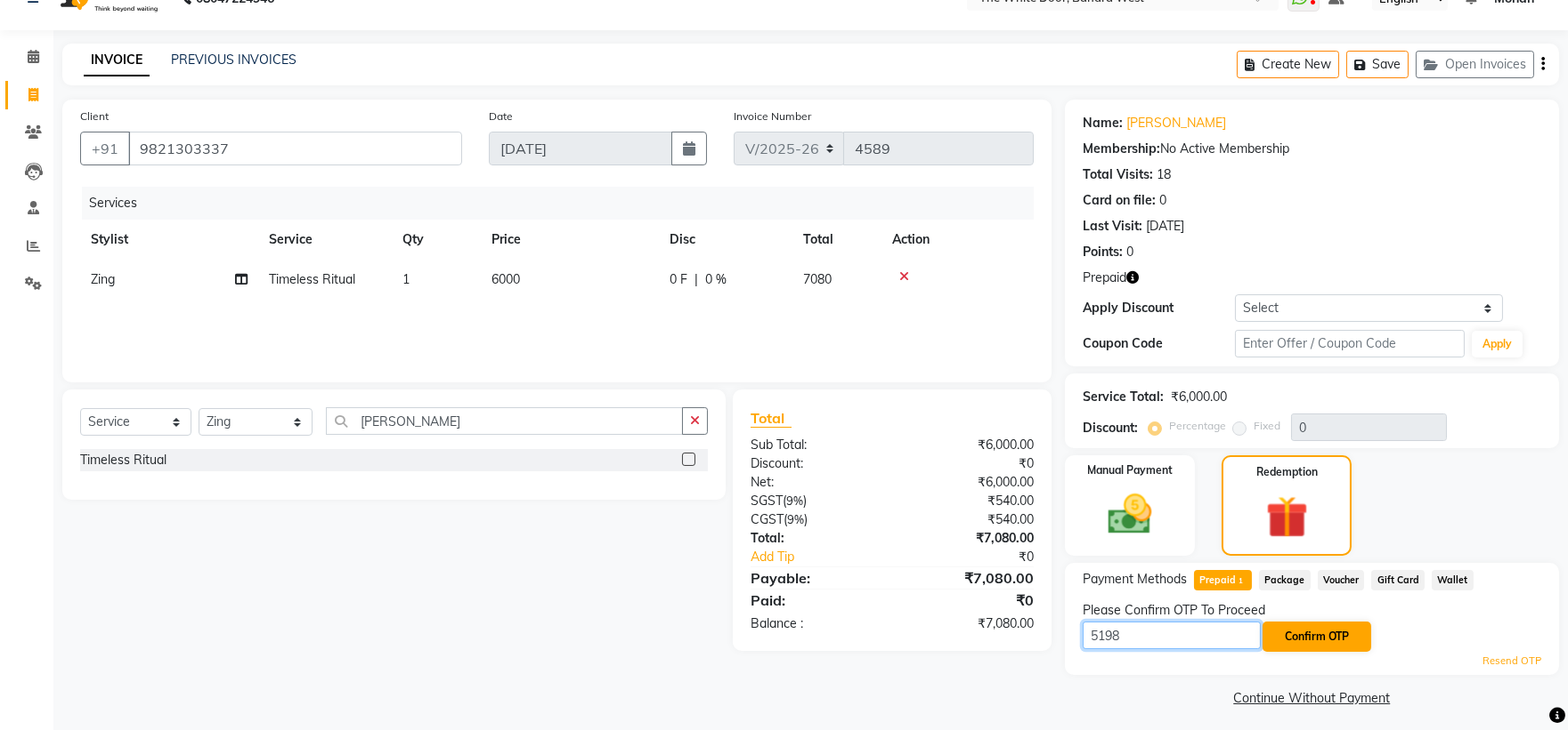
type input "5198"
click at [1338, 644] on button "Confirm OTP" at bounding box center [1317, 637] width 109 height 31
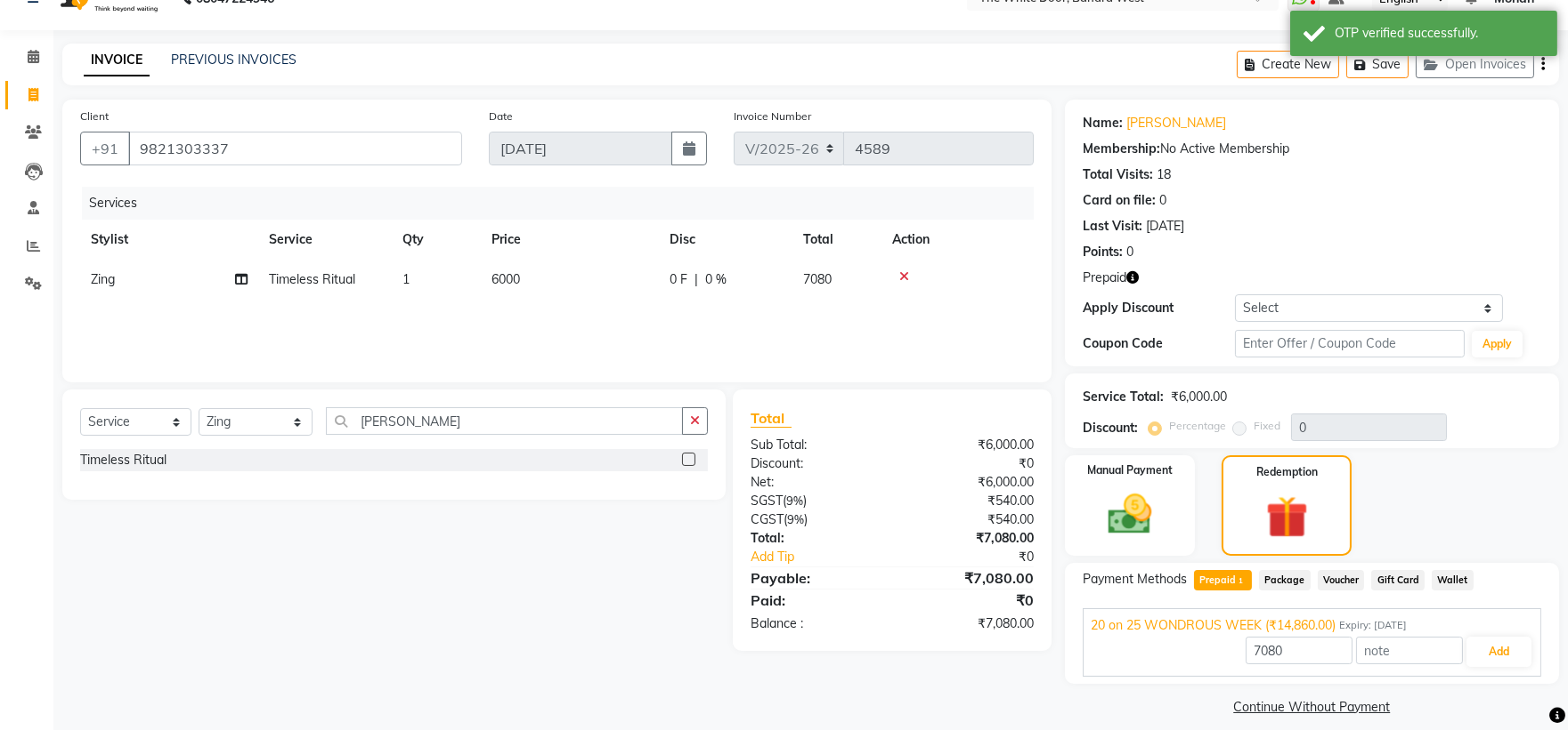
click at [1464, 654] on div "7080 Add" at bounding box center [1312, 652] width 443 height 33
click at [1499, 649] on button "Add" at bounding box center [1499, 652] width 65 height 31
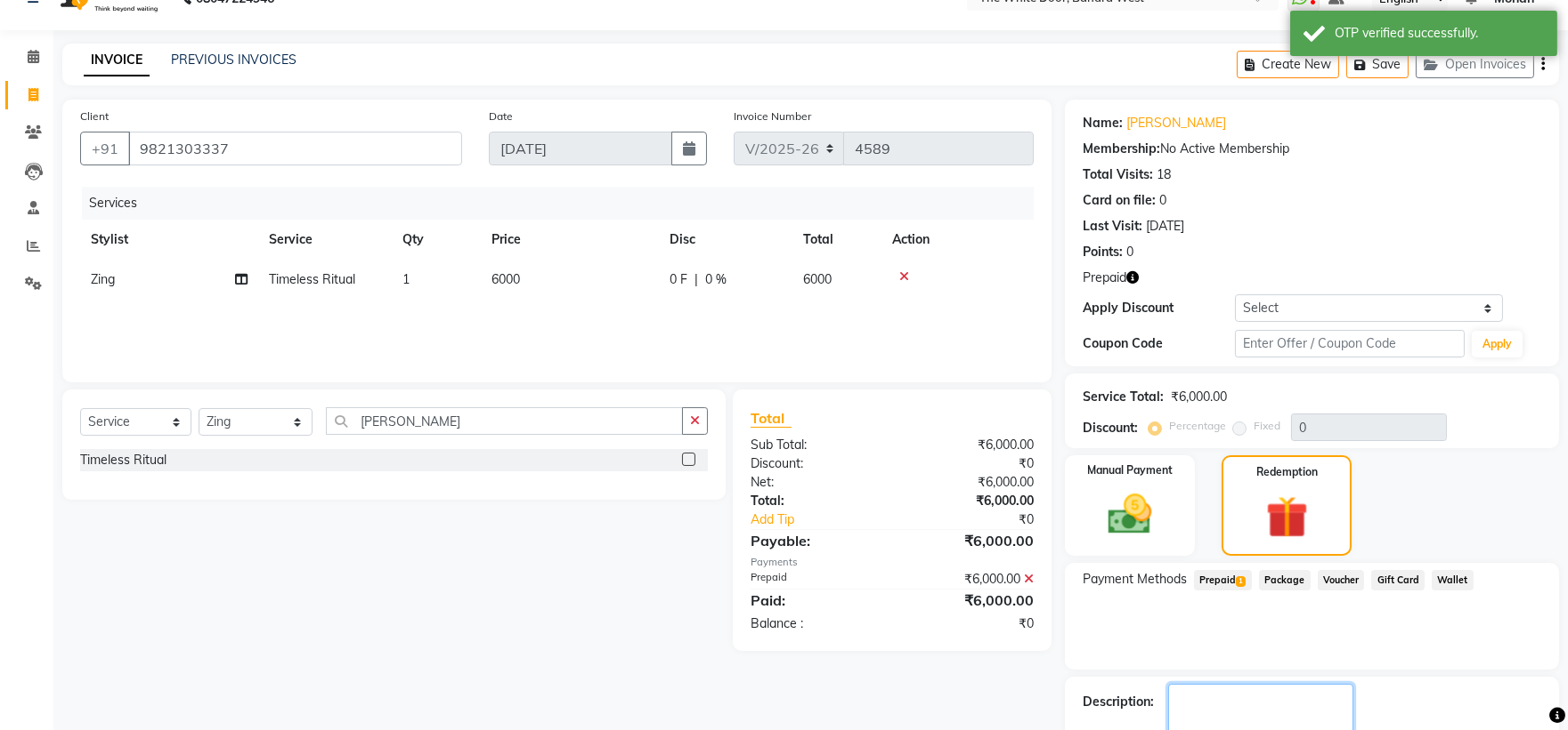
click at [1353, 684] on textarea at bounding box center [1260, 711] width 185 height 55
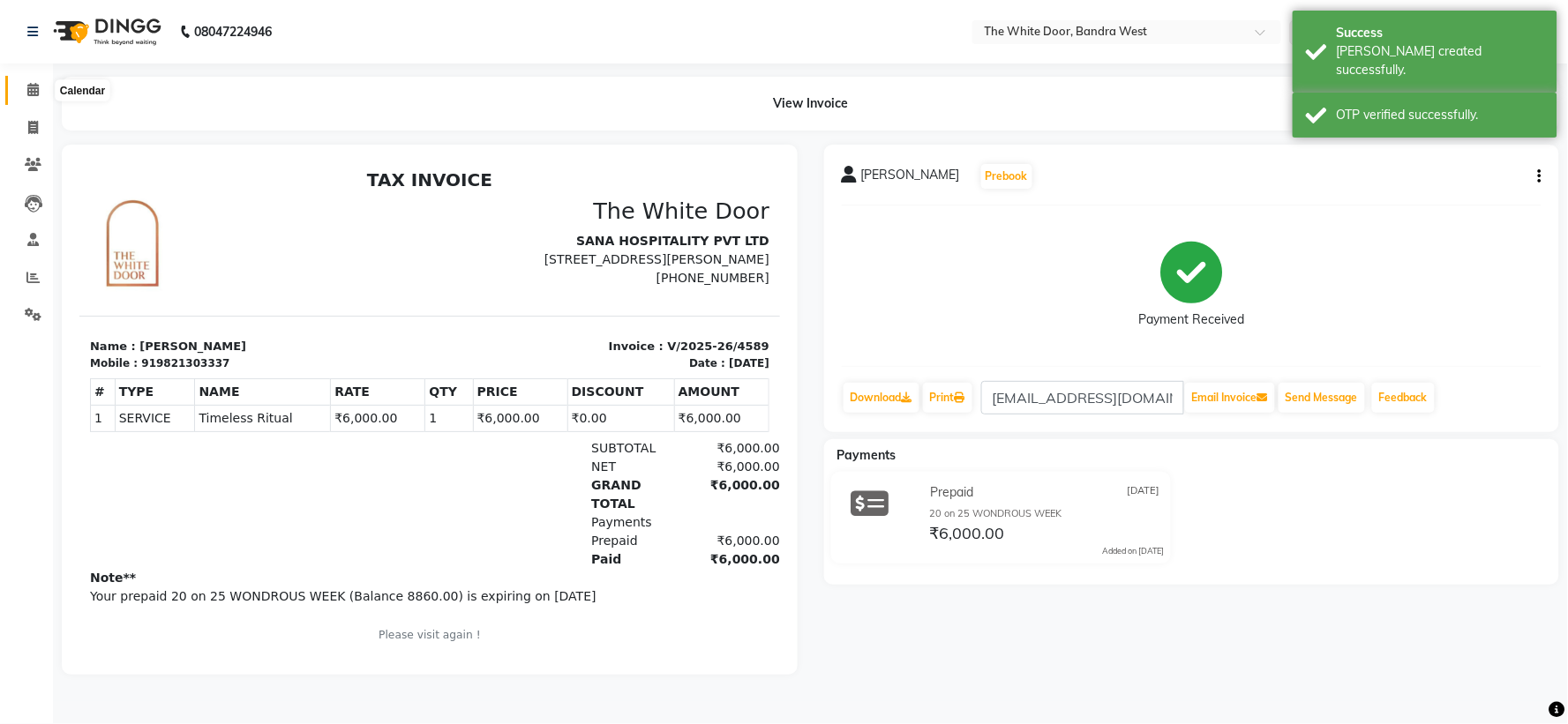
click at [37, 94] on icon at bounding box center [33, 89] width 11 height 13
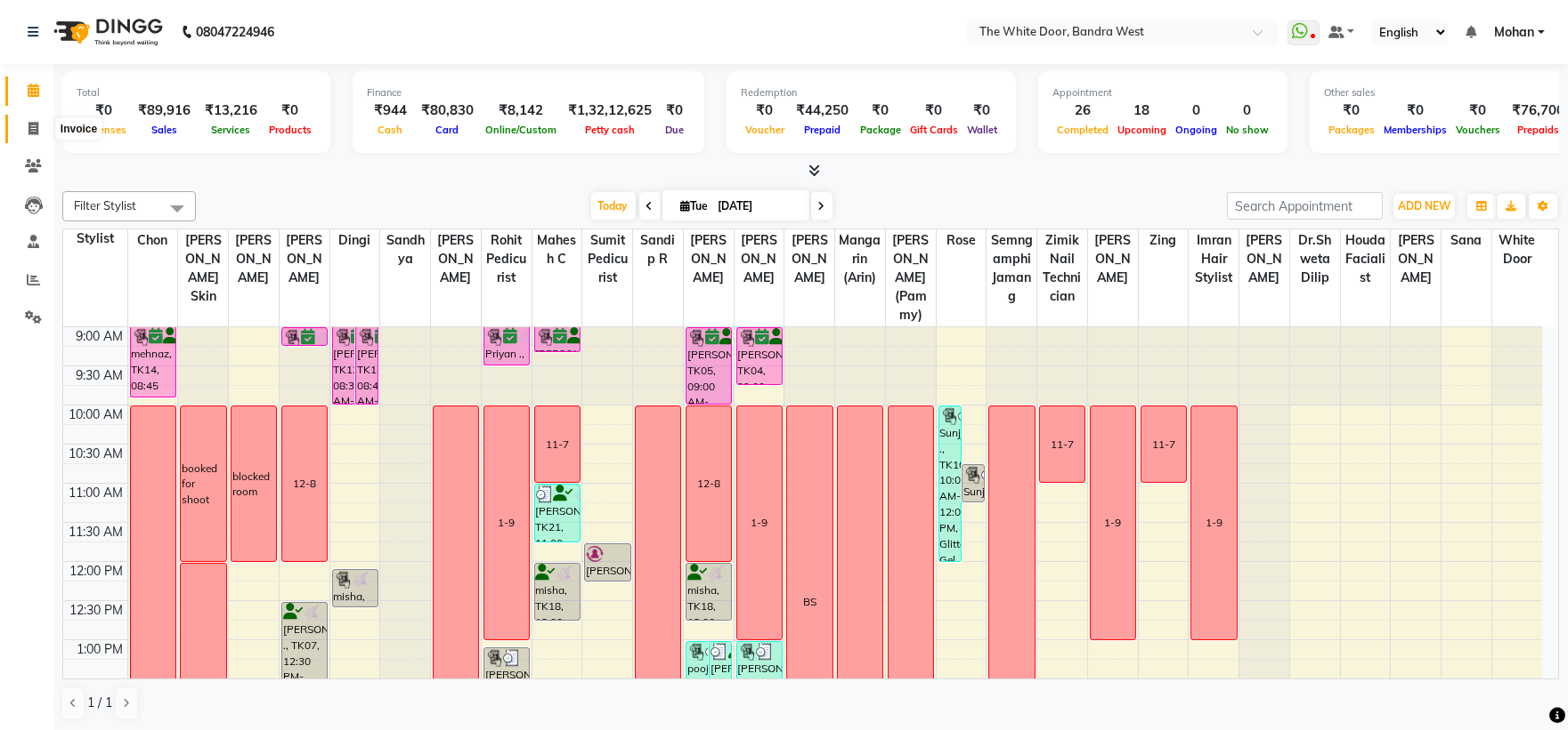
click at [27, 119] on span at bounding box center [33, 129] width 31 height 20
select select "3980"
select select "service"
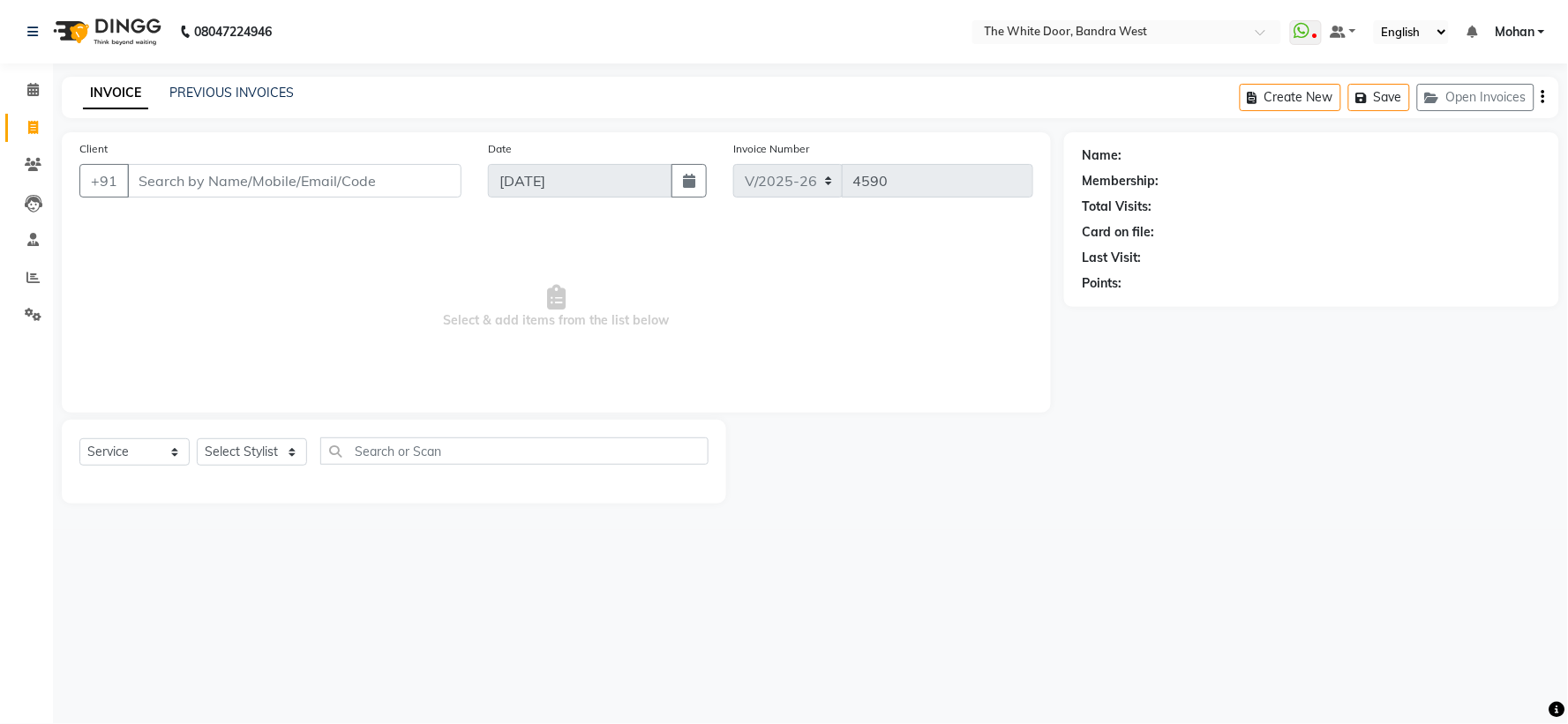
click at [254, 81] on div "INVOICE PREVIOUS INVOICES Create New Save Open Invoices" at bounding box center [811, 97] width 1498 height 42
click at [165, 90] on div "INVOICE PREVIOUS INVOICES" at bounding box center [178, 93] width 232 height 18
click at [226, 98] on link "PREVIOUS INVOICES" at bounding box center [232, 92] width 125 height 16
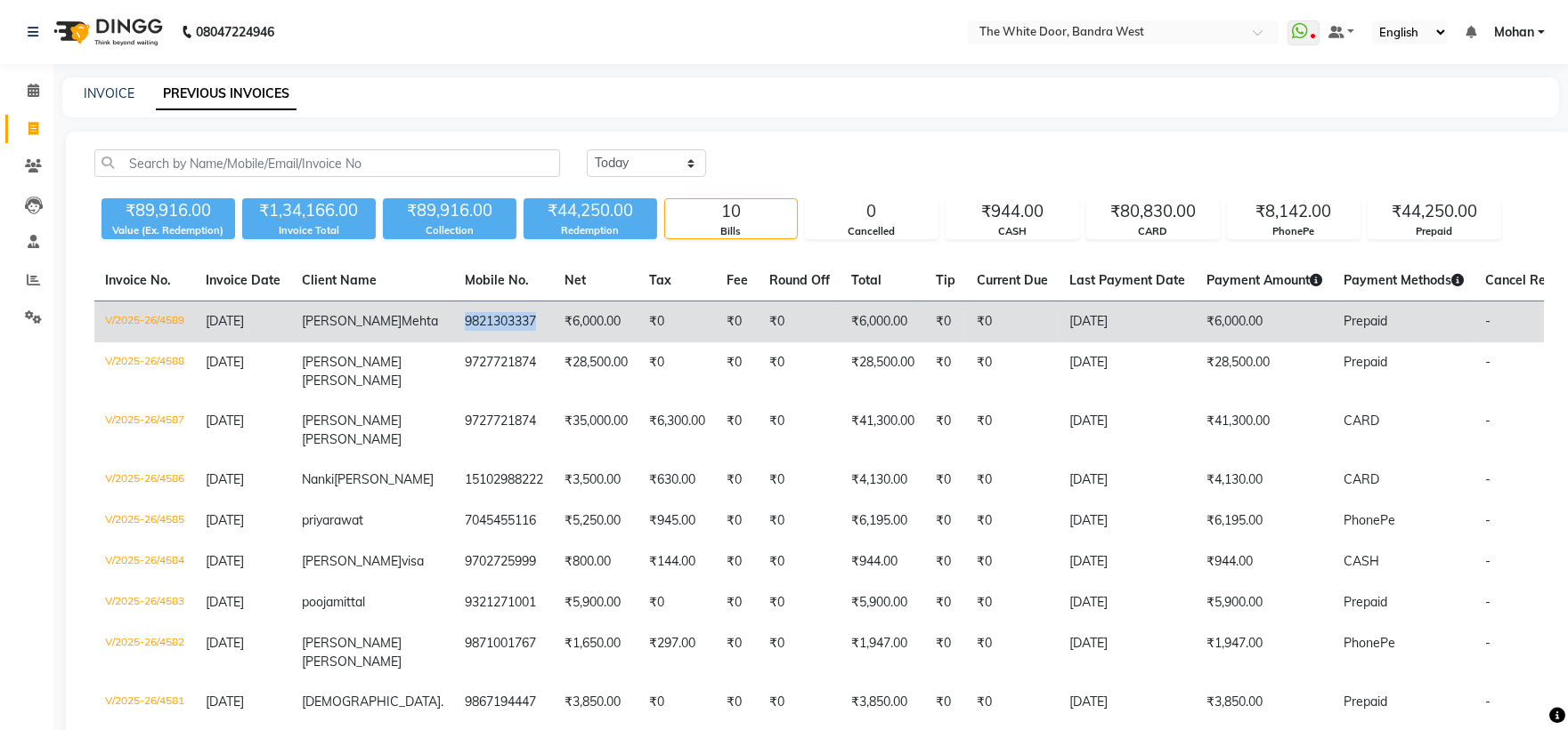
drag, startPoint x: 401, startPoint y: 334, endPoint x: 476, endPoint y: 334, distance: 75.0
click at [476, 334] on td "9821303337" at bounding box center [503, 322] width 100 height 42
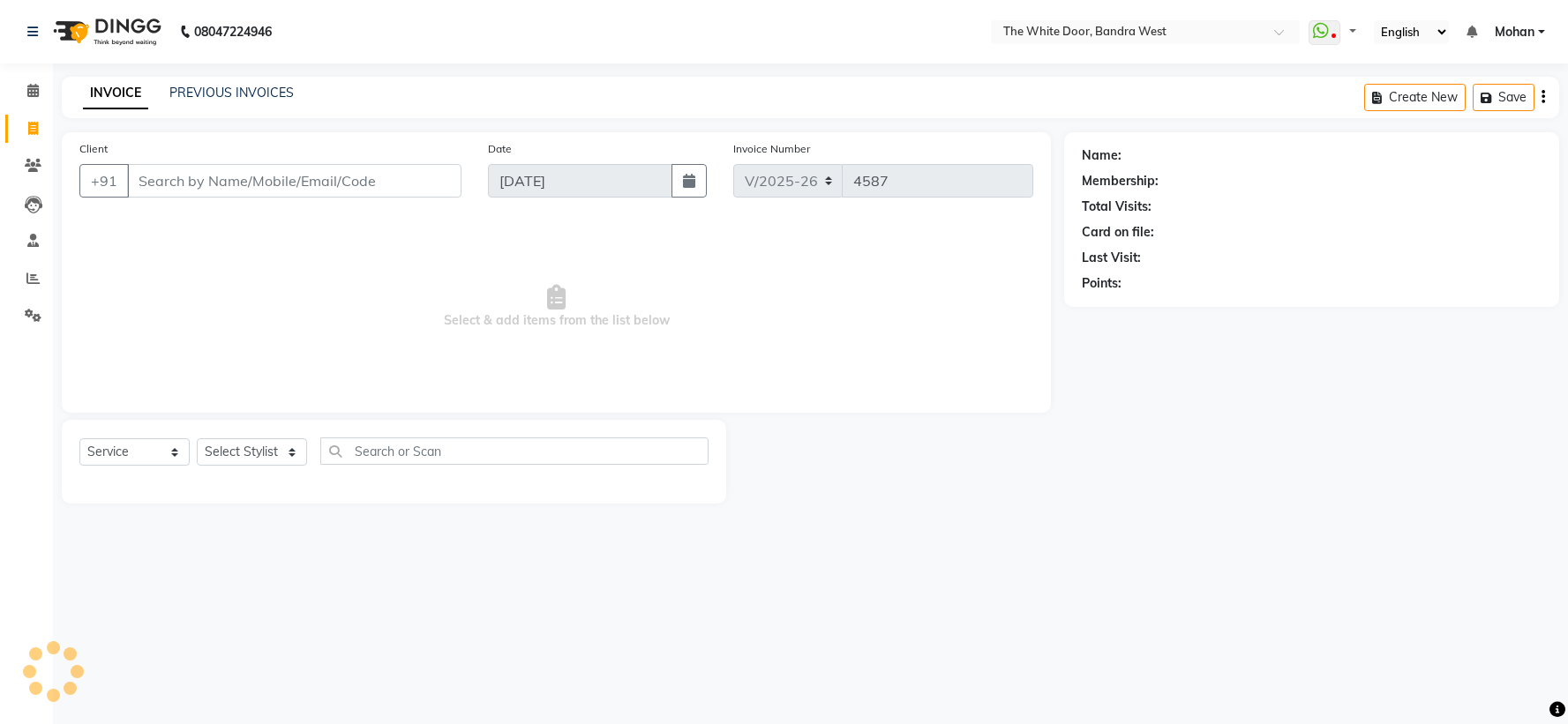
select select "3980"
select select "service"
click at [37, 95] on icon at bounding box center [33, 90] width 11 height 13
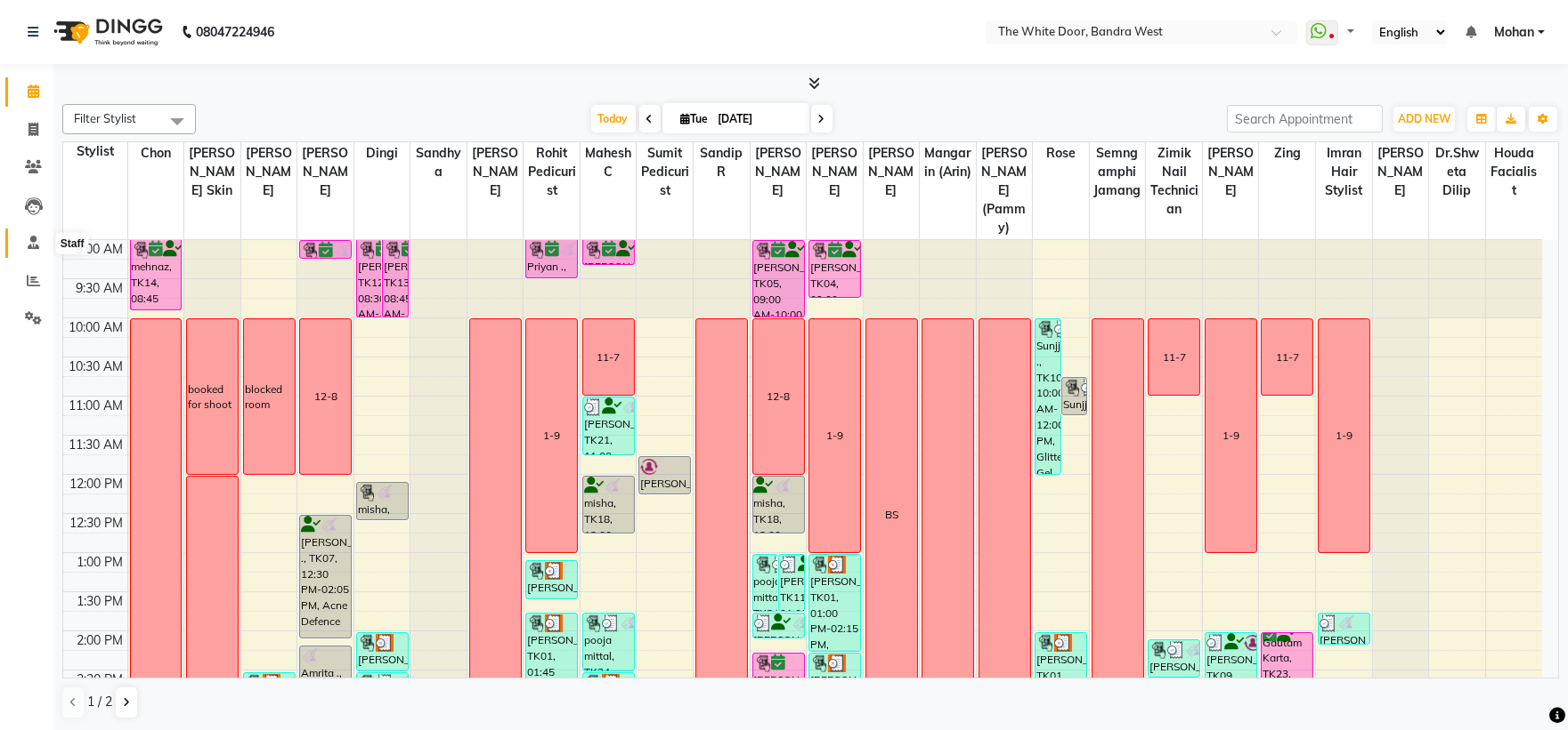
click at [28, 251] on span at bounding box center [33, 244] width 31 height 20
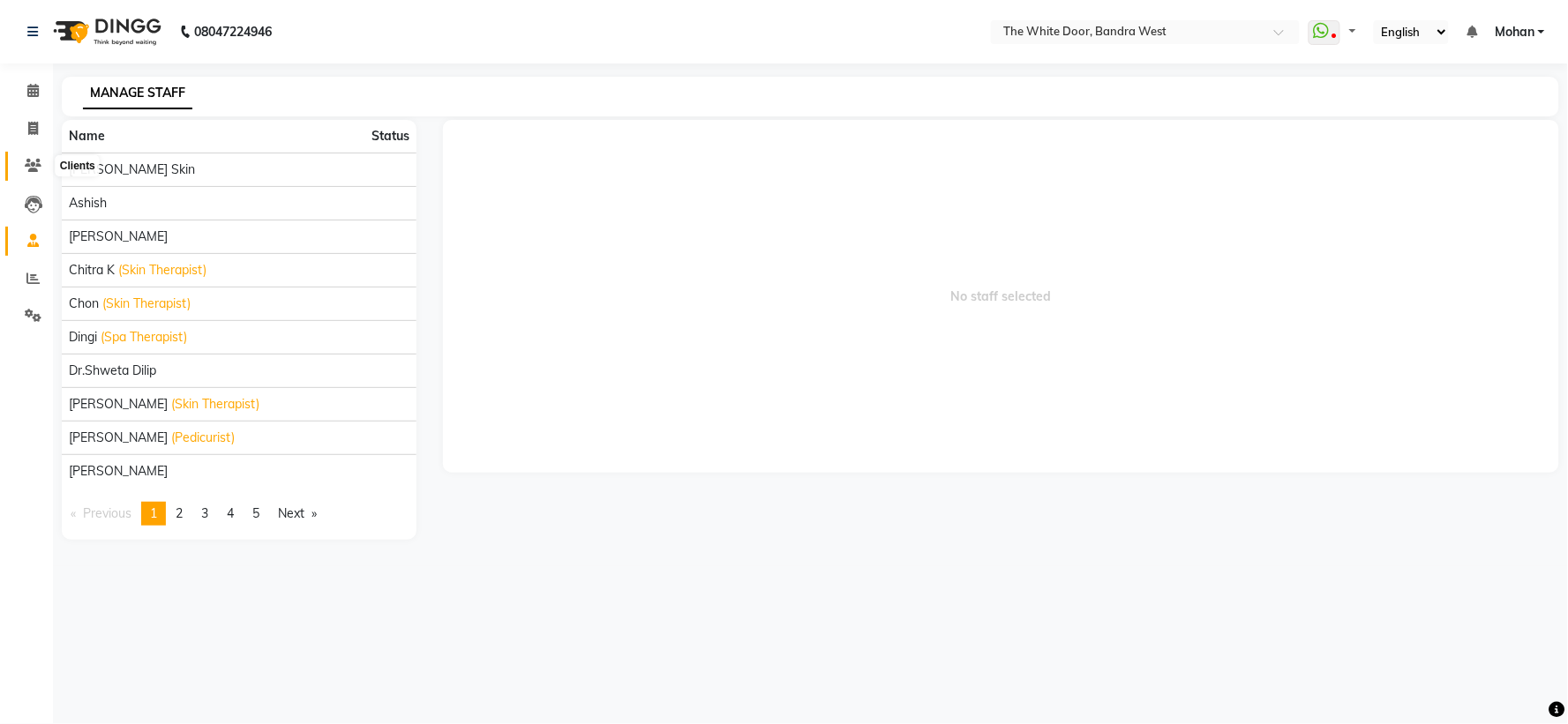
click at [33, 173] on span at bounding box center [32, 166] width 30 height 20
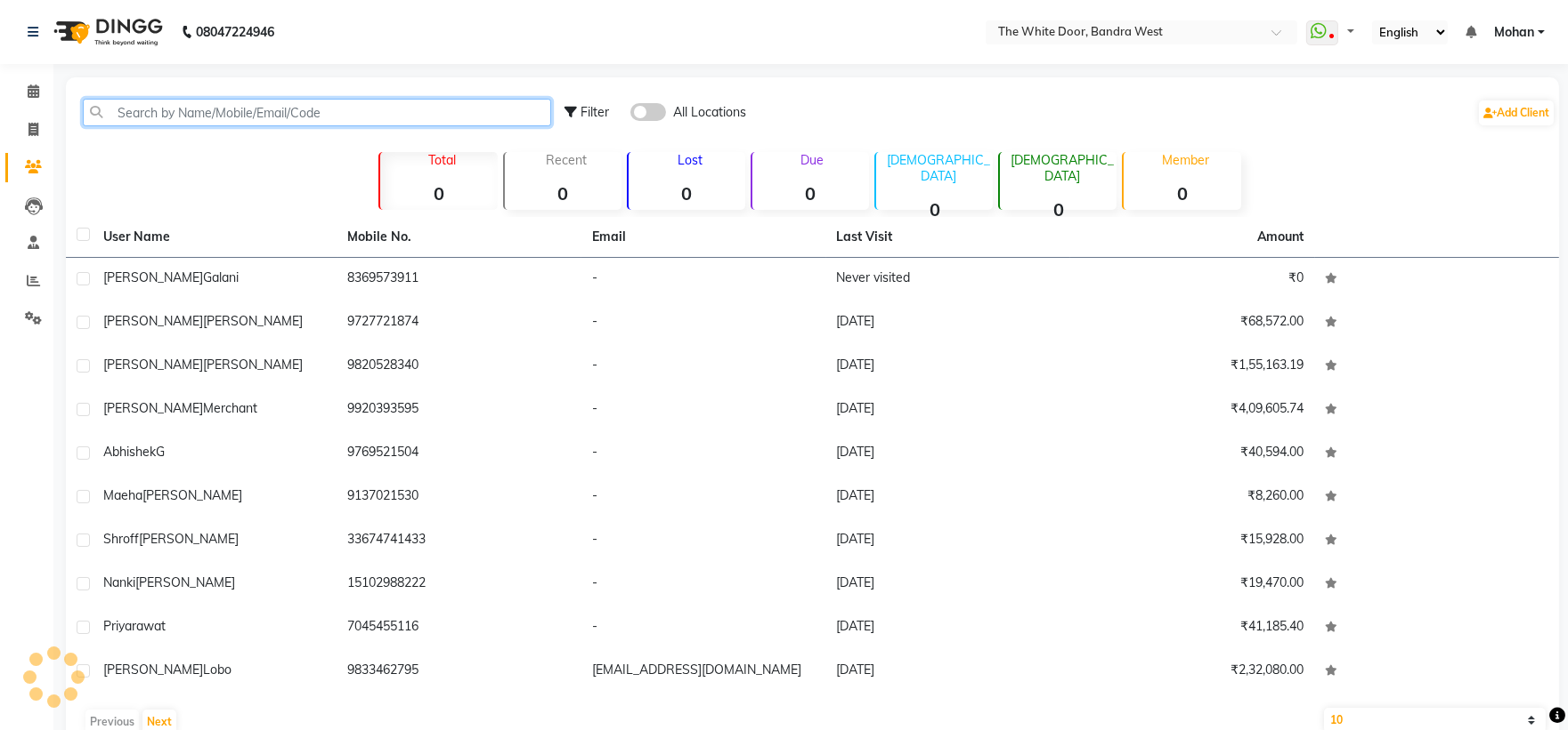
click at [154, 119] on input "text" at bounding box center [316, 113] width 468 height 28
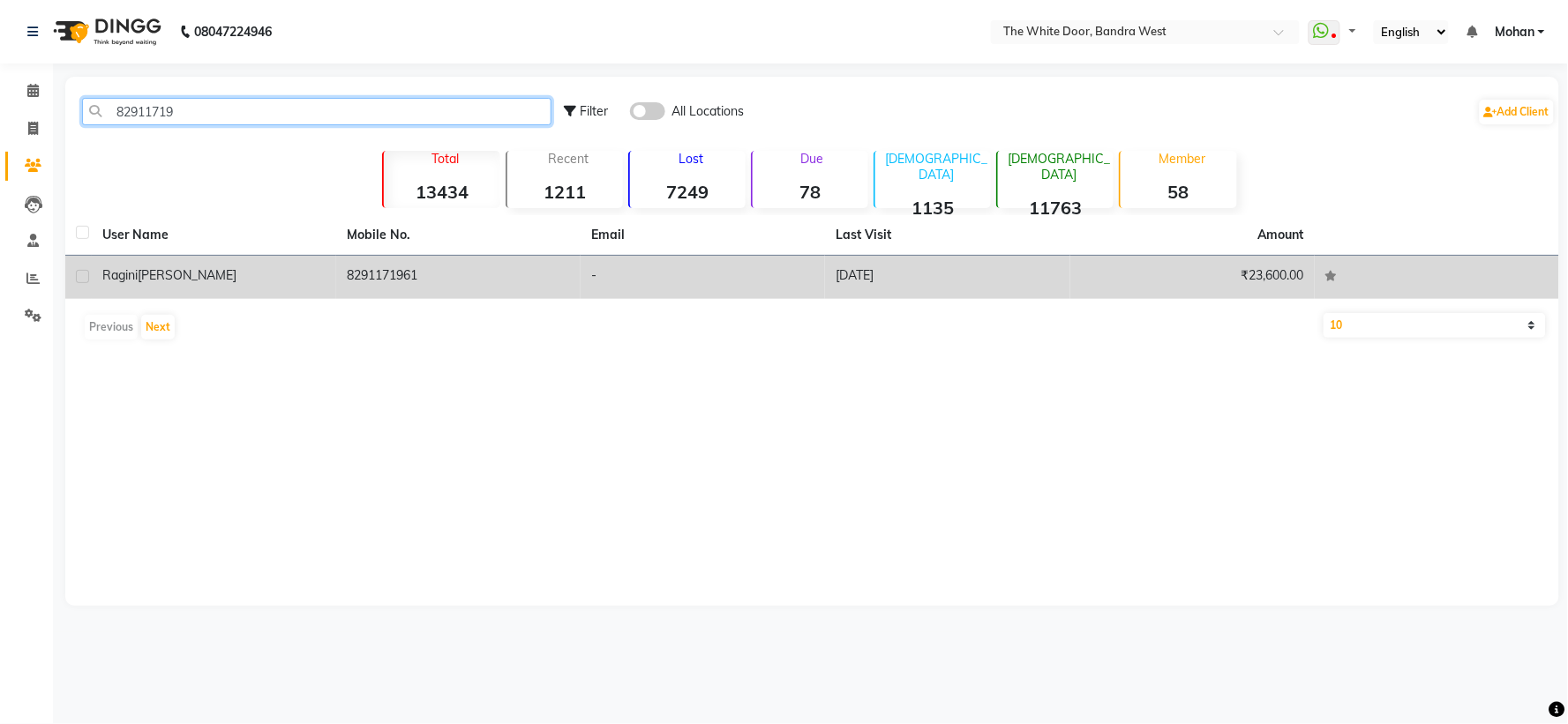
type input "82911719"
click at [278, 287] on td "Ragini Konar" at bounding box center [214, 277] width 244 height 43
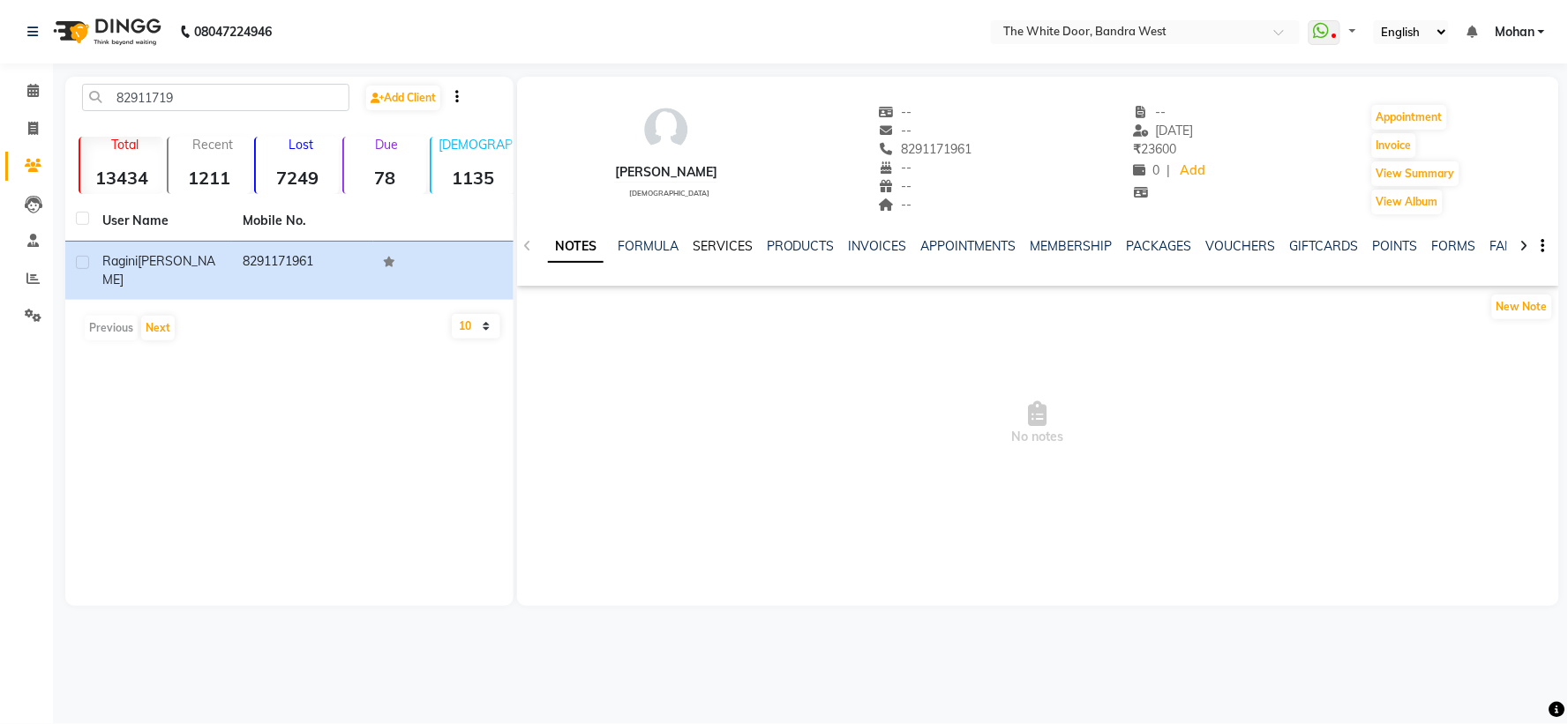
click at [737, 250] on link "SERVICES" at bounding box center [722, 245] width 60 height 16
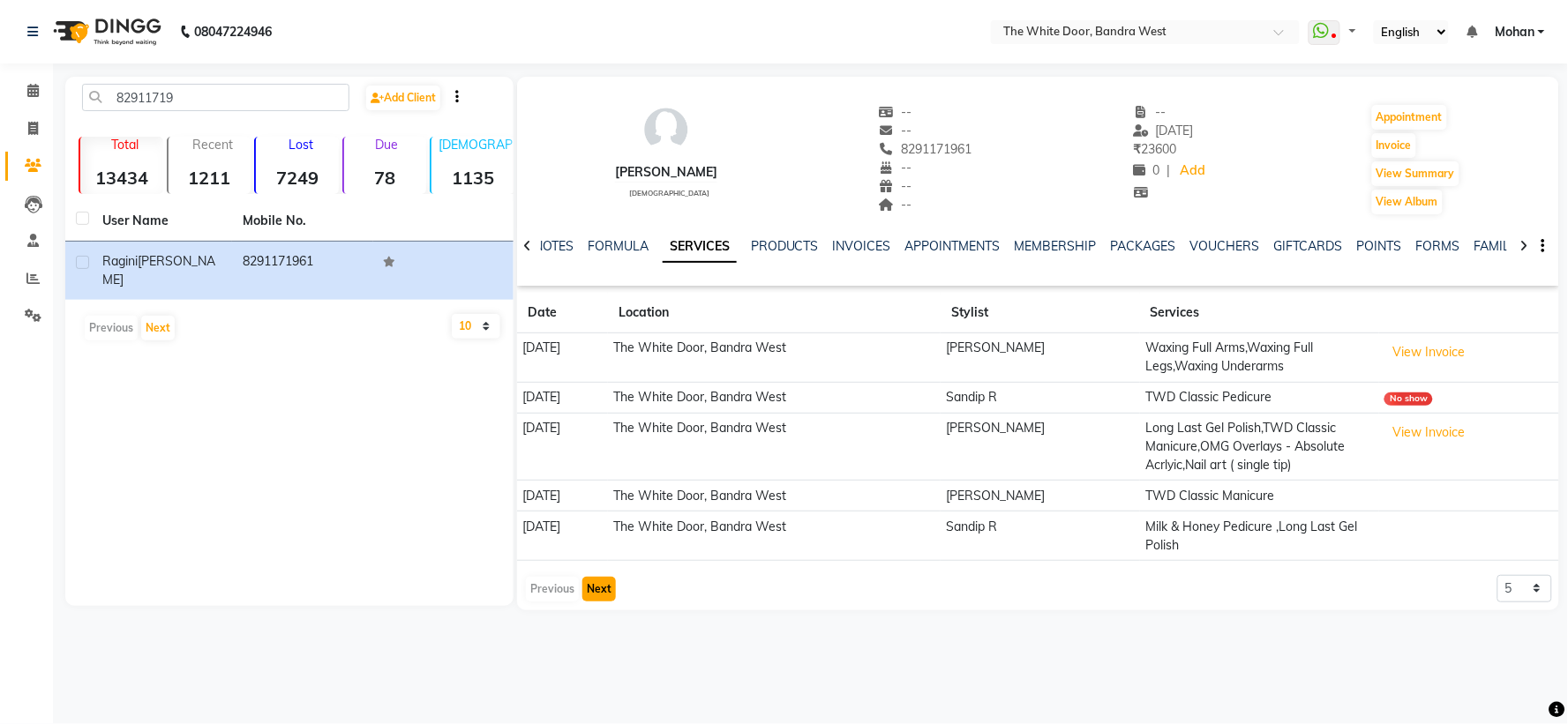
click at [585, 586] on button "Next" at bounding box center [599, 589] width 33 height 25
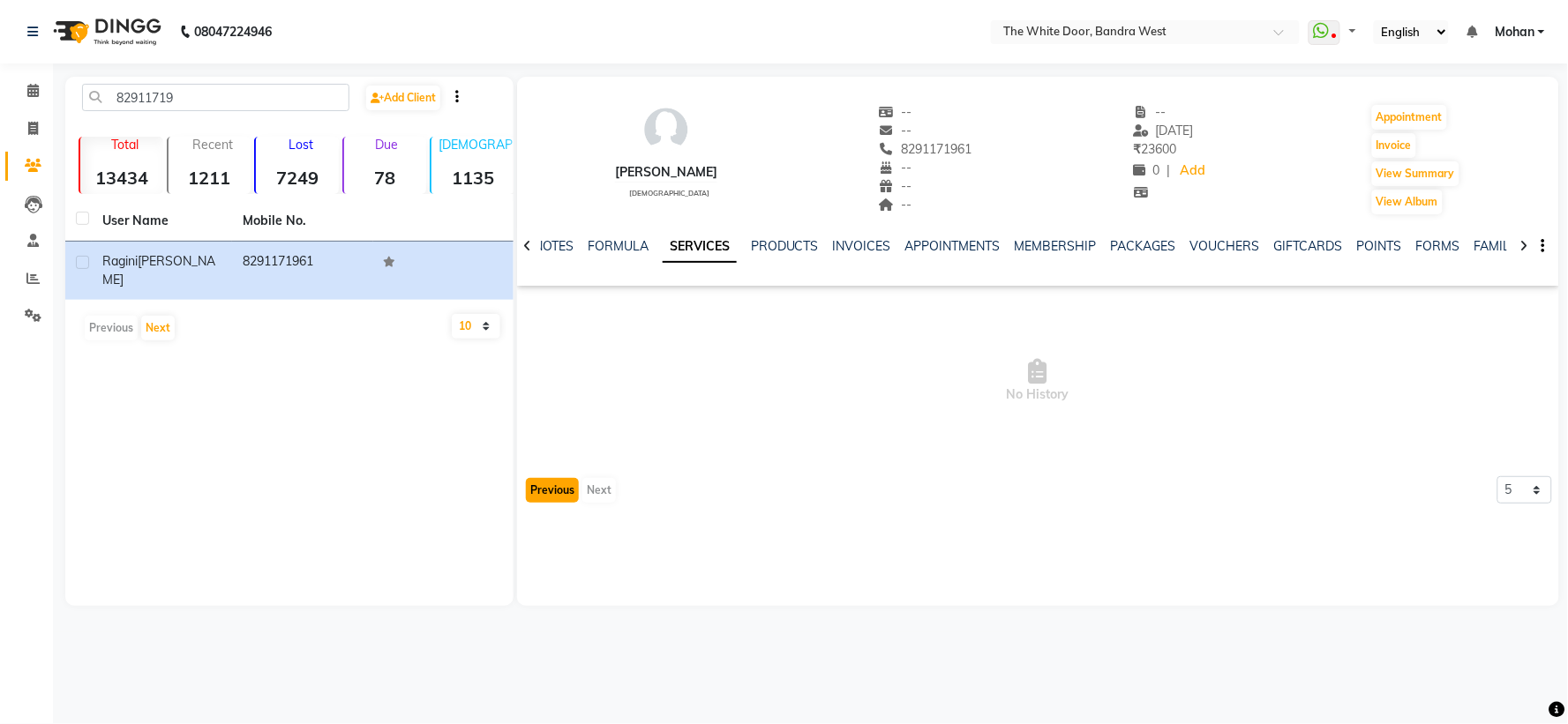
click at [547, 495] on button "Previous" at bounding box center [552, 491] width 53 height 25
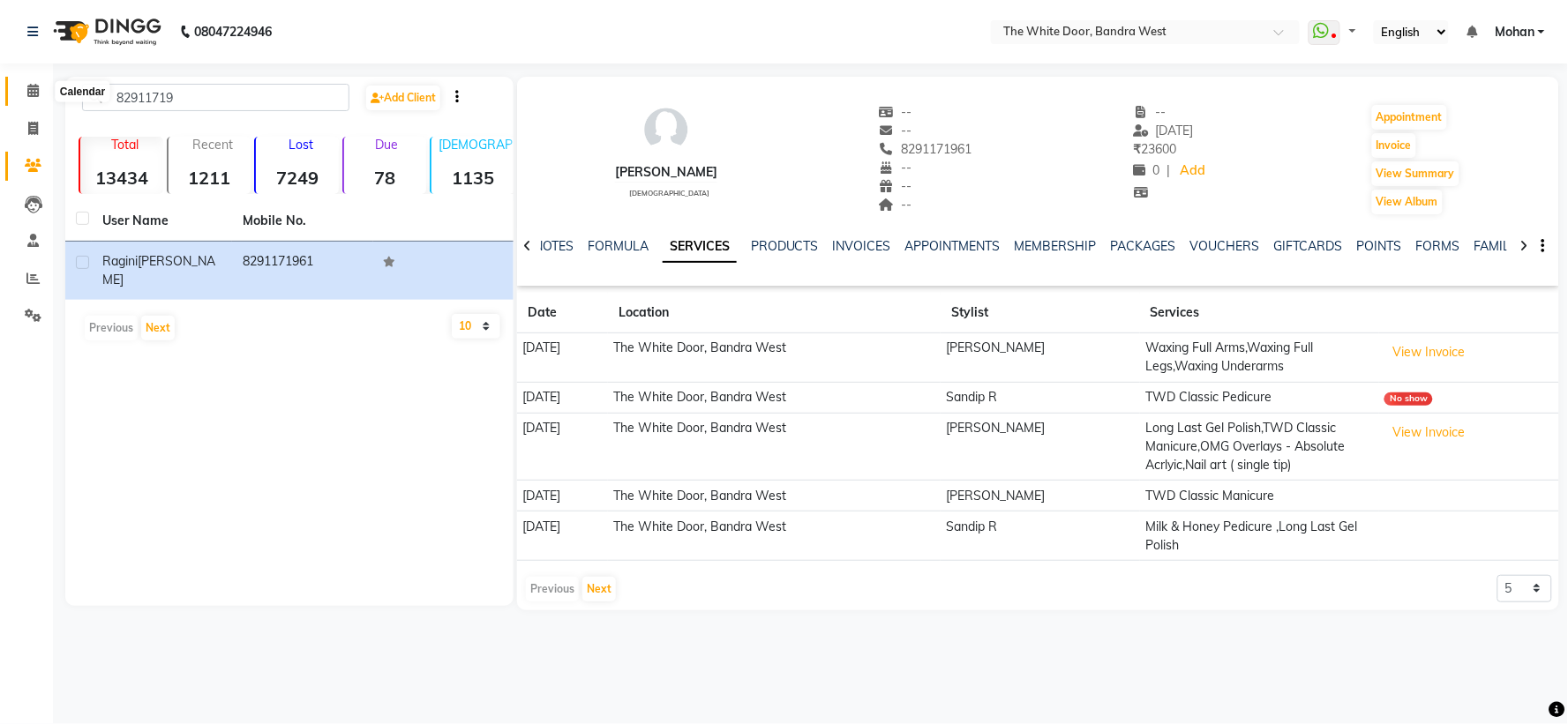
click at [25, 87] on span at bounding box center [32, 91] width 30 height 20
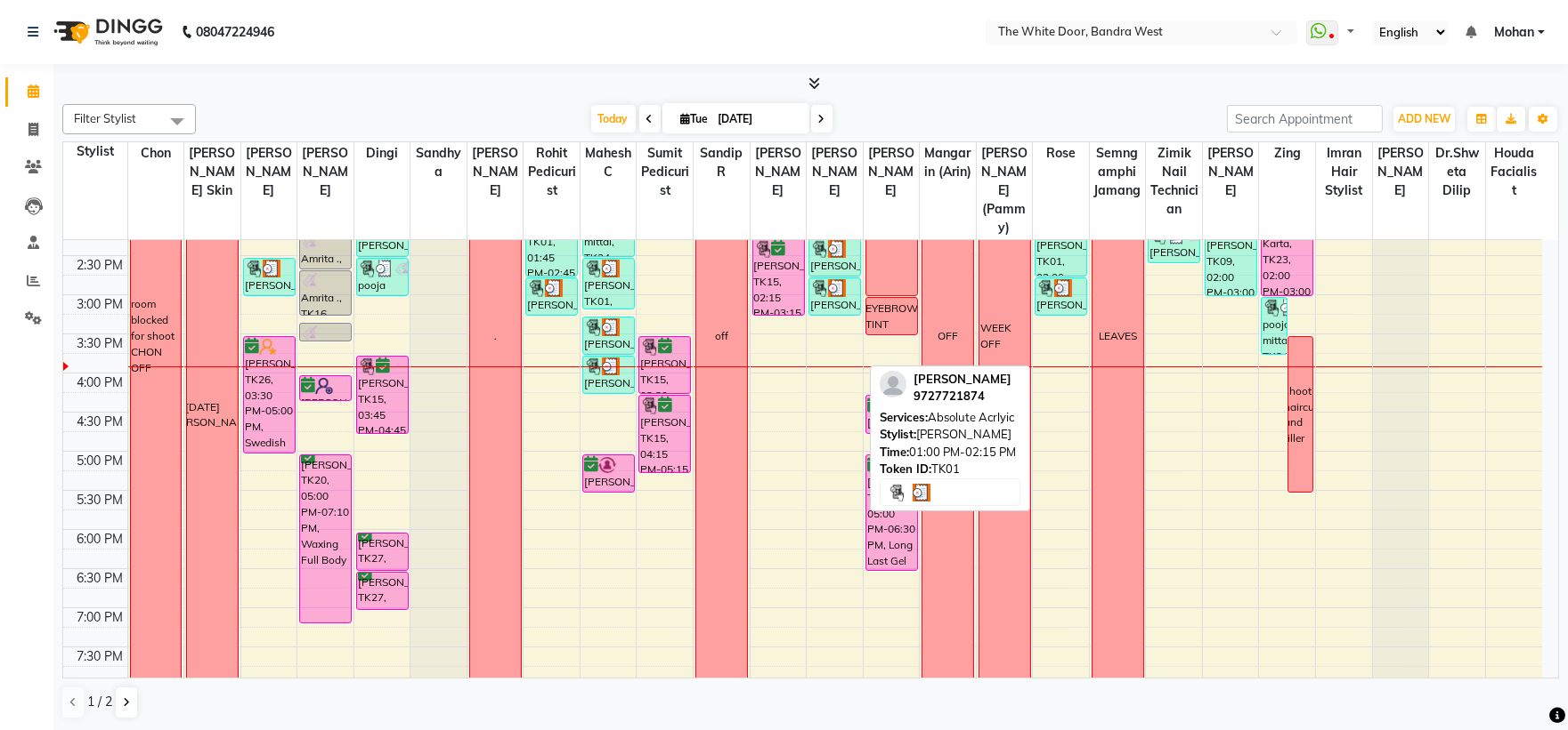
scroll to position [592, 0]
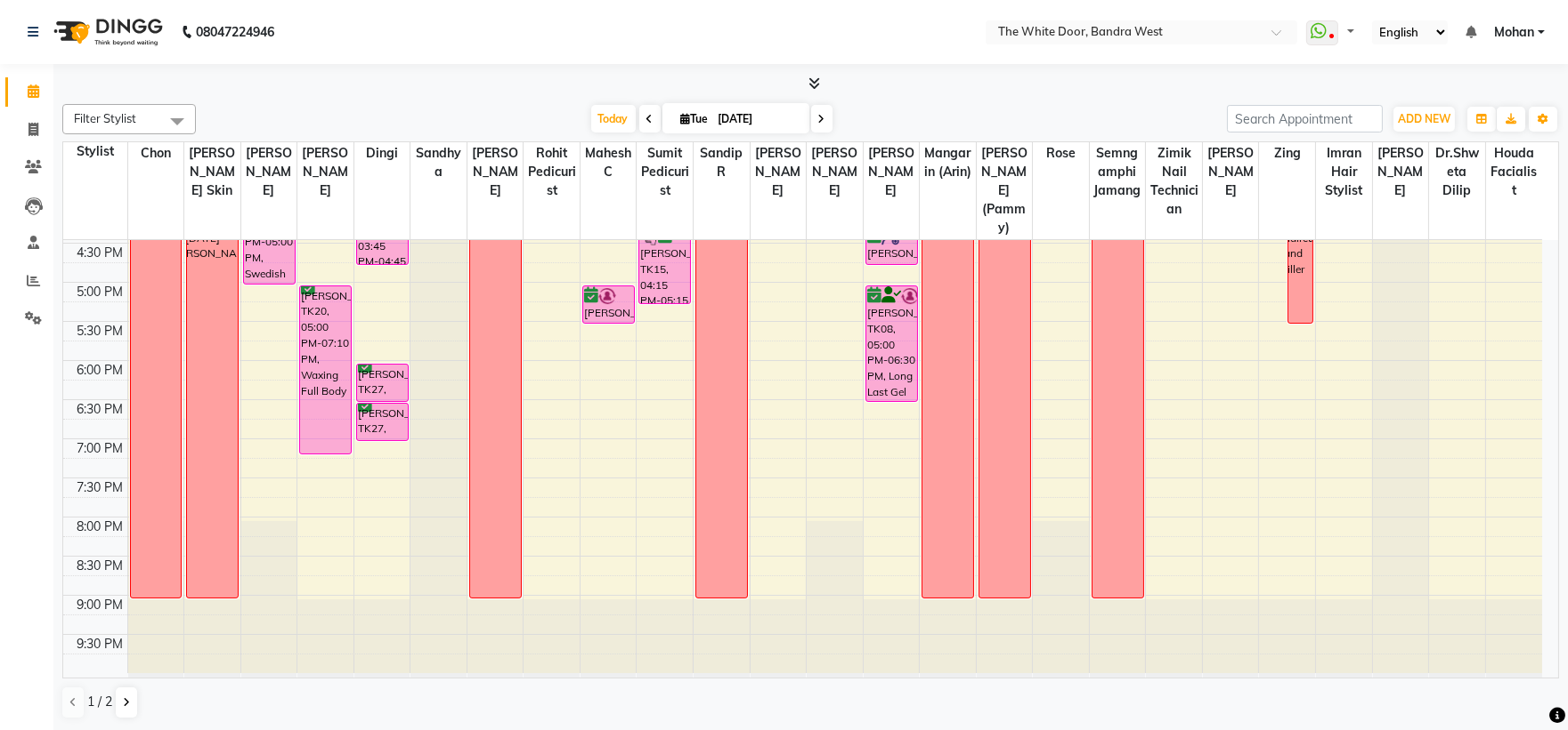
click at [818, 113] on icon at bounding box center [822, 118] width 7 height 10
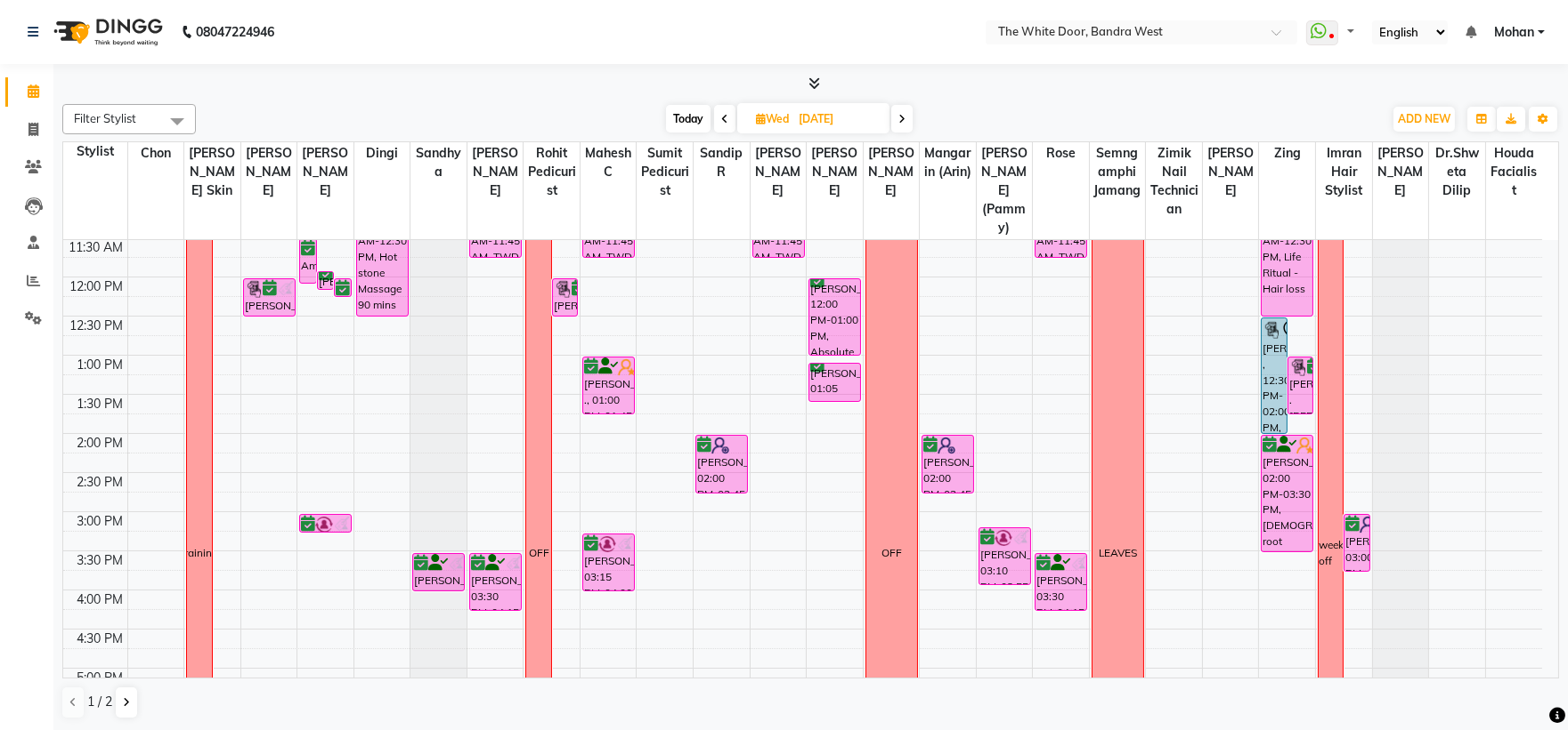
scroll to position [0, 0]
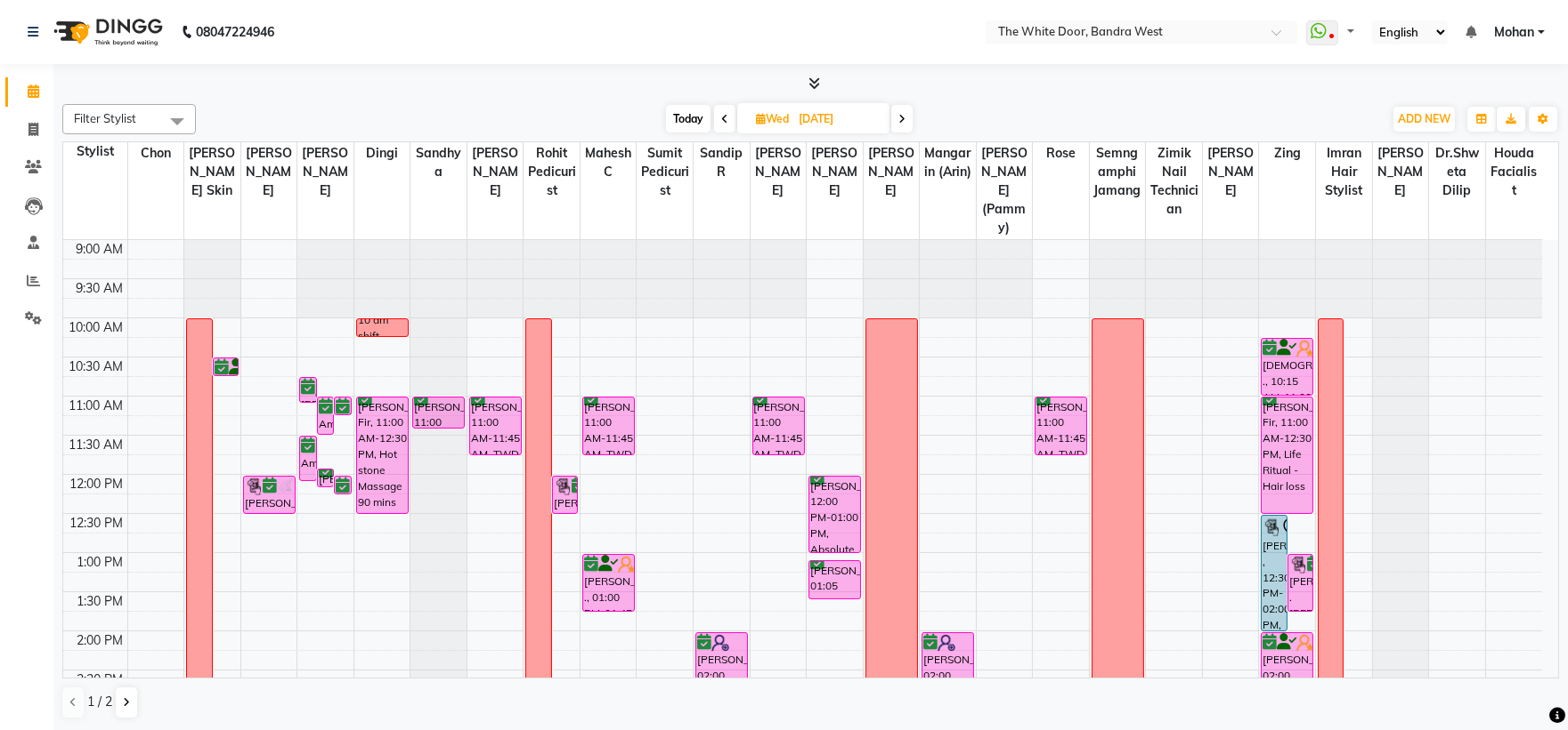
click at [900, 112] on span at bounding box center [902, 119] width 21 height 28
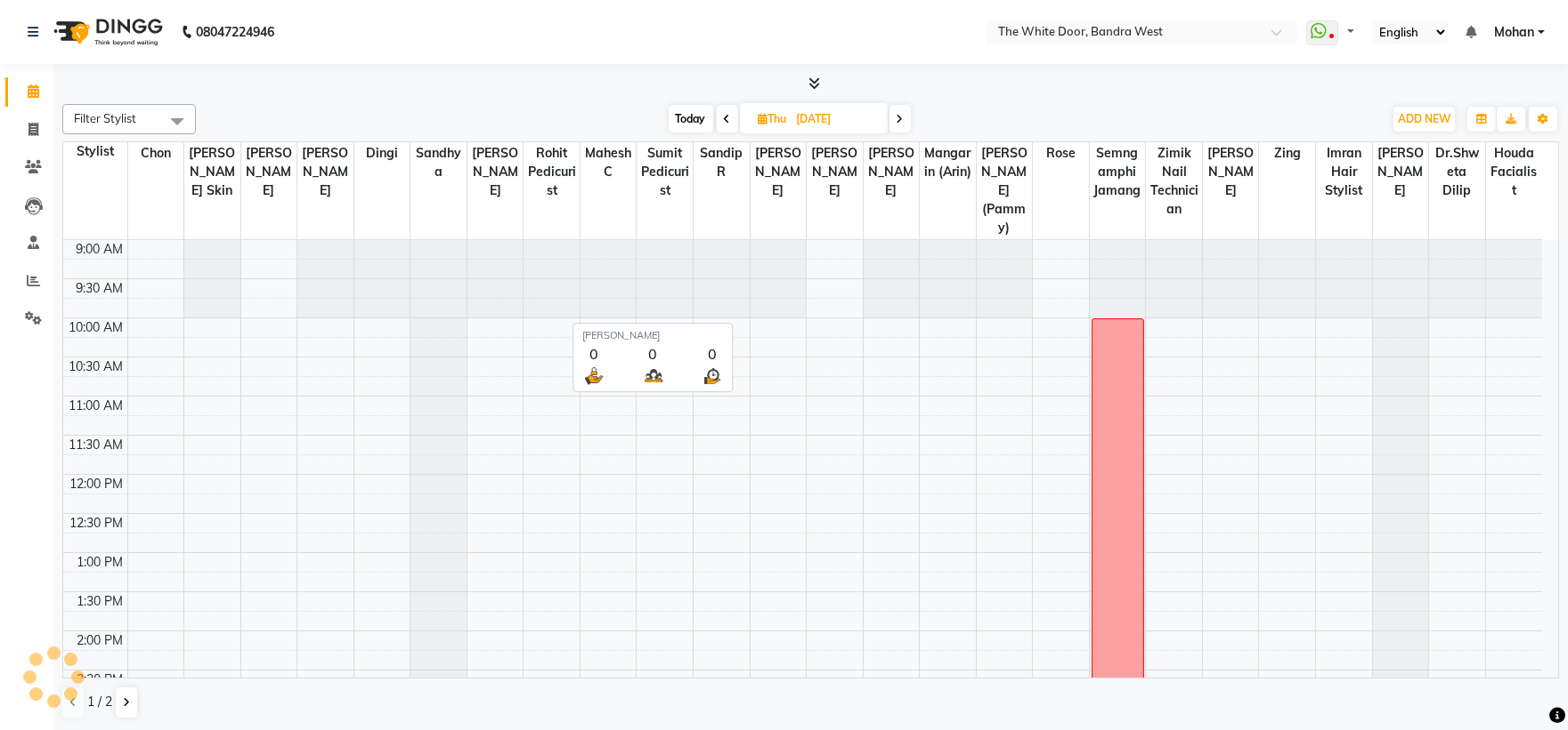
scroll to position [472, 0]
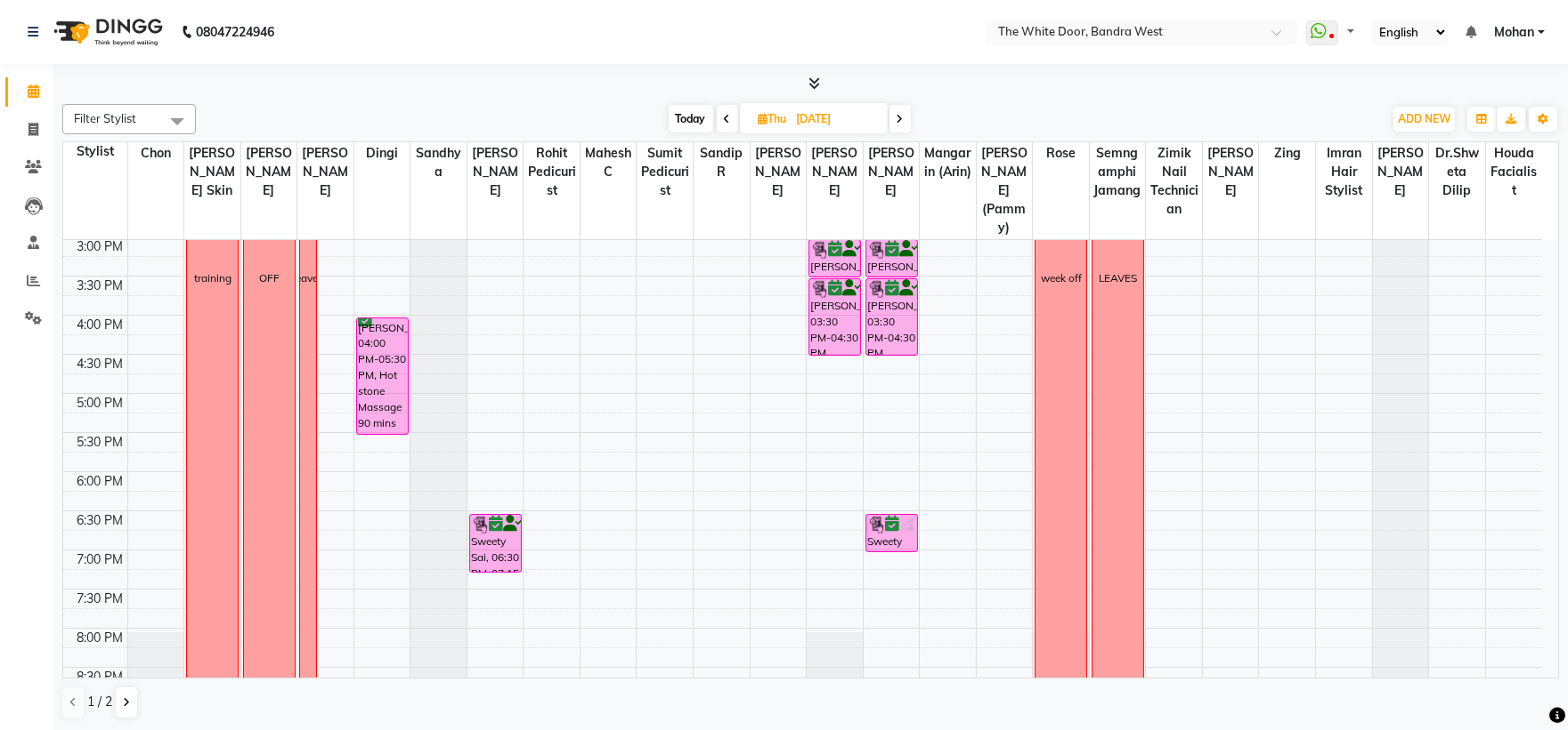
click at [905, 109] on span at bounding box center [900, 119] width 21 height 28
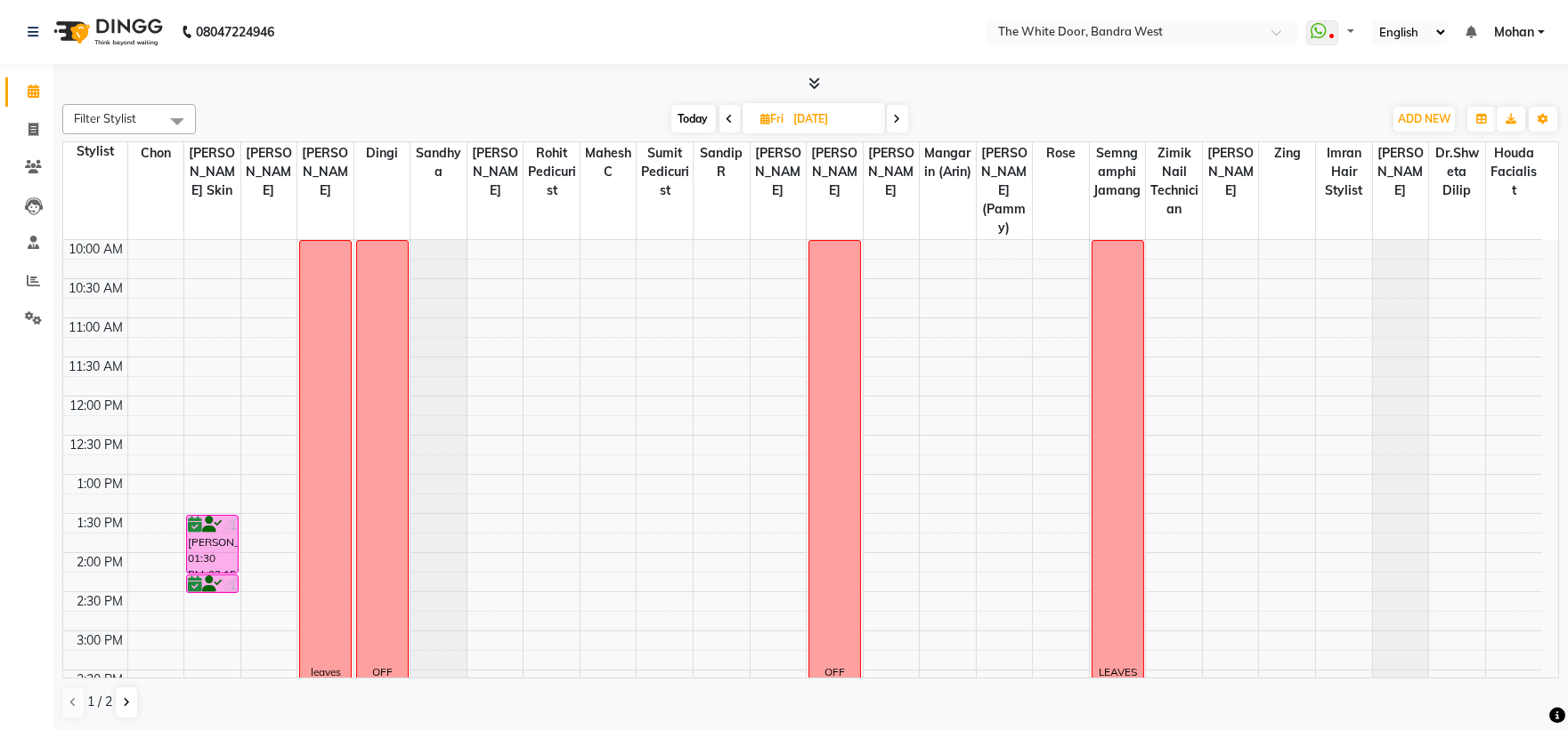
scroll to position [197, 0]
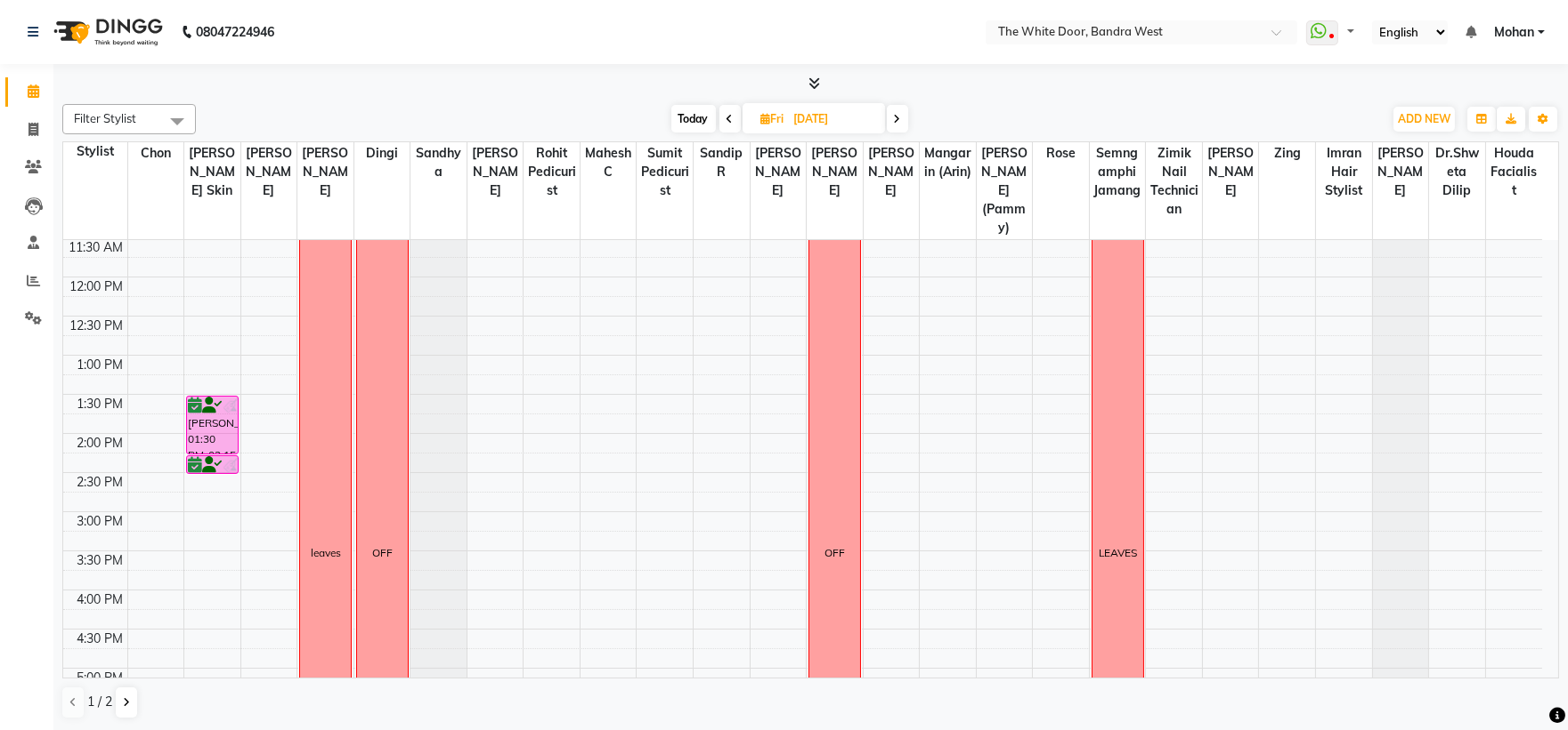
click at [674, 110] on span "Today" at bounding box center [693, 119] width 45 height 28
type input "[DATE]"
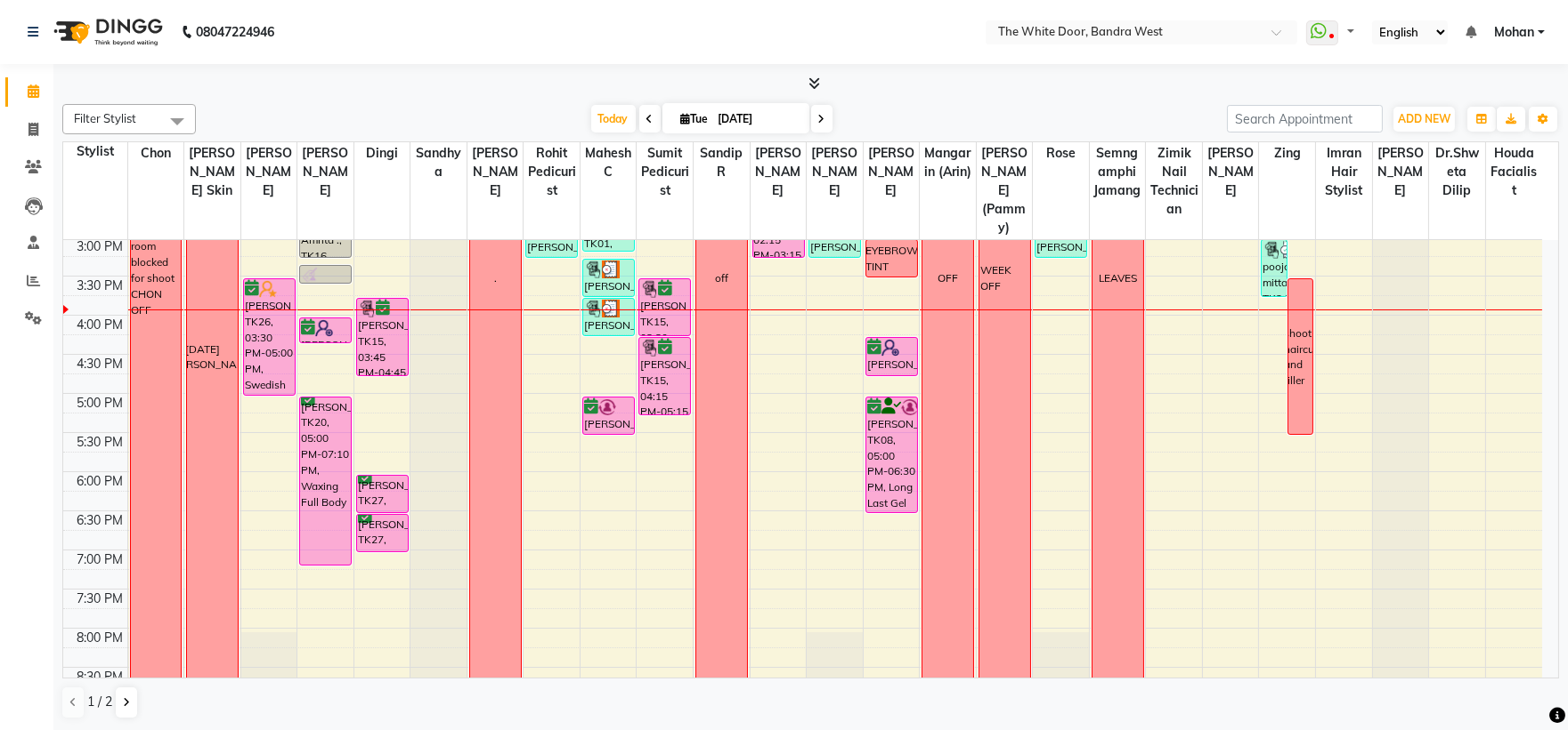
click at [1526, 32] on span "Mohan" at bounding box center [1513, 33] width 40 height 19
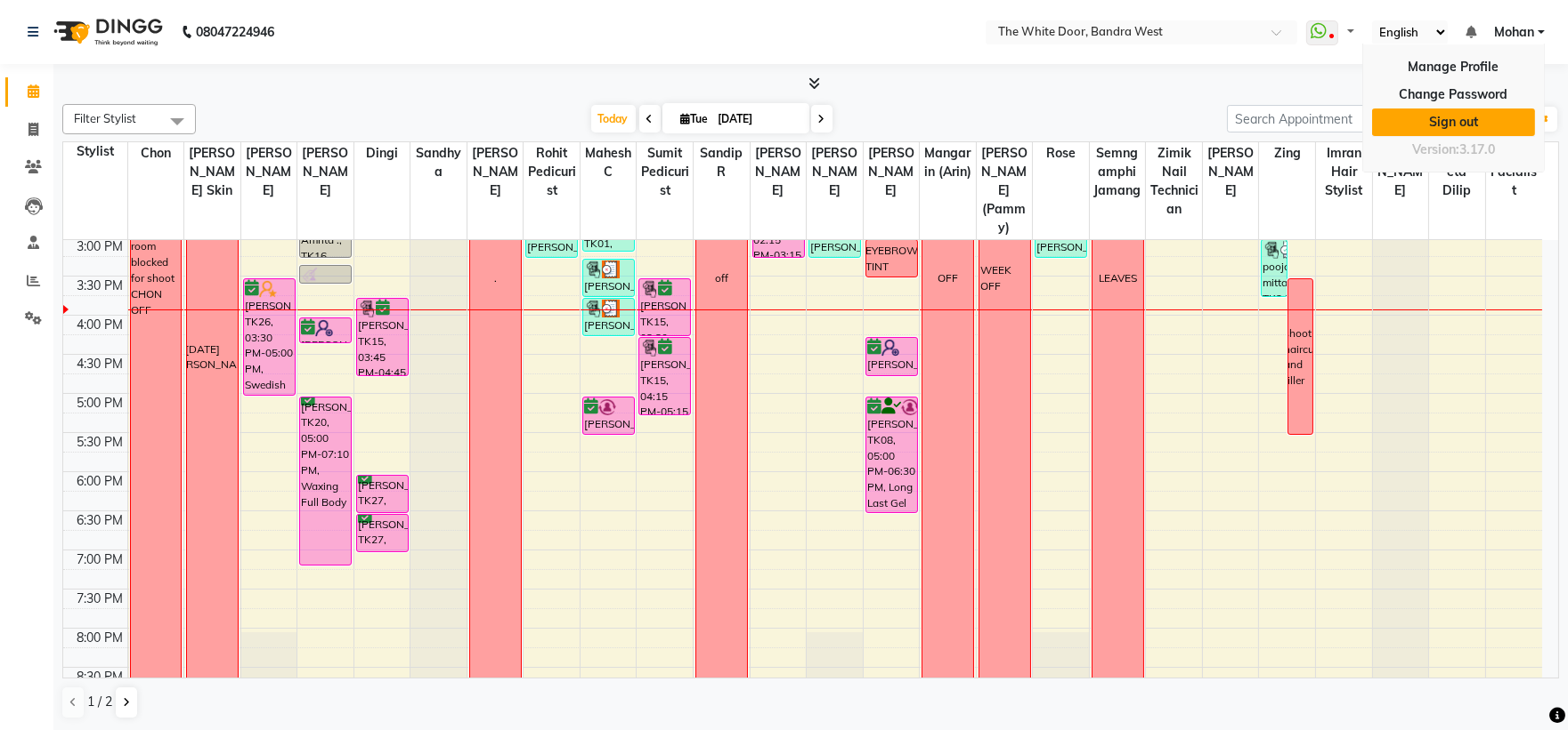
click at [1469, 118] on link "Sign out" at bounding box center [1453, 123] width 163 height 28
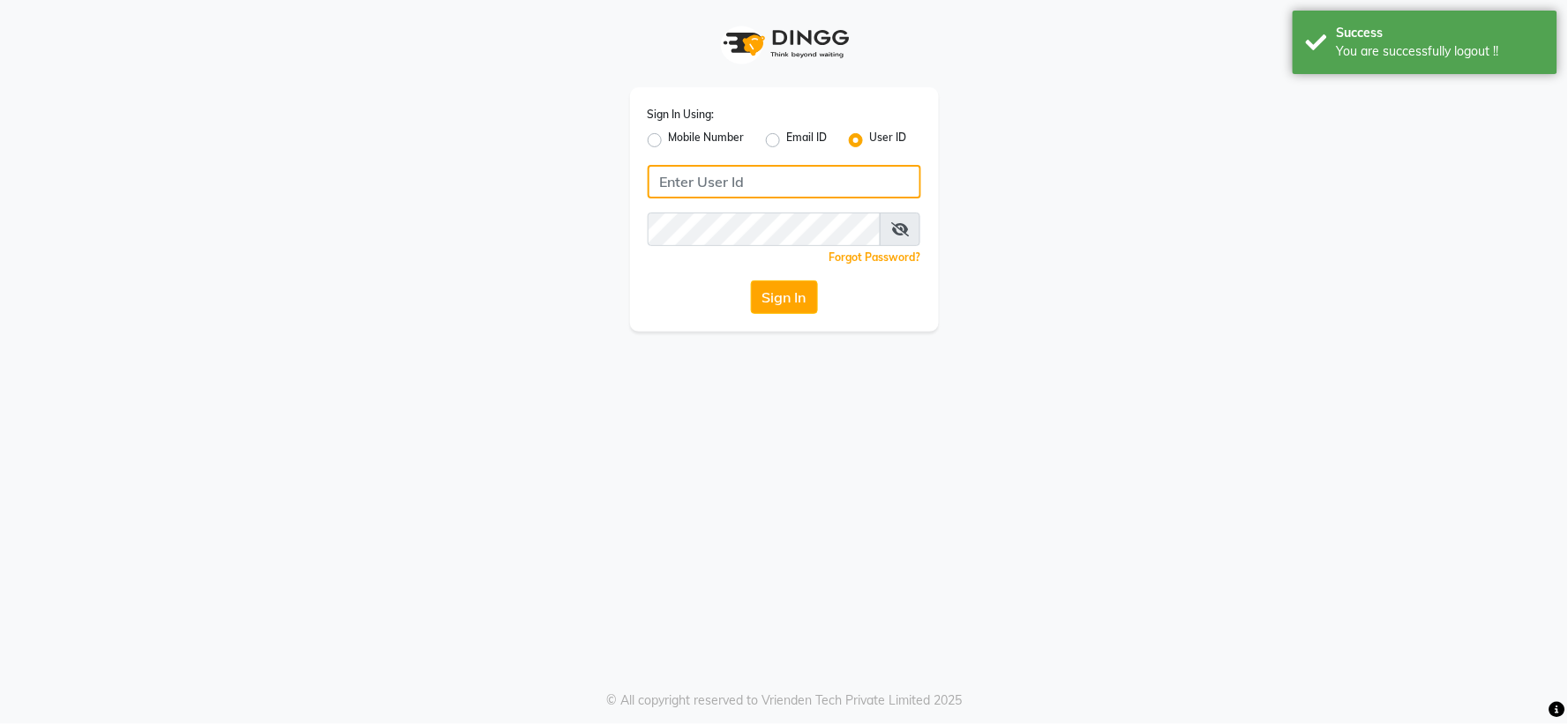
type input "9136197060"
click at [790, 294] on button "Sign In" at bounding box center [784, 297] width 67 height 33
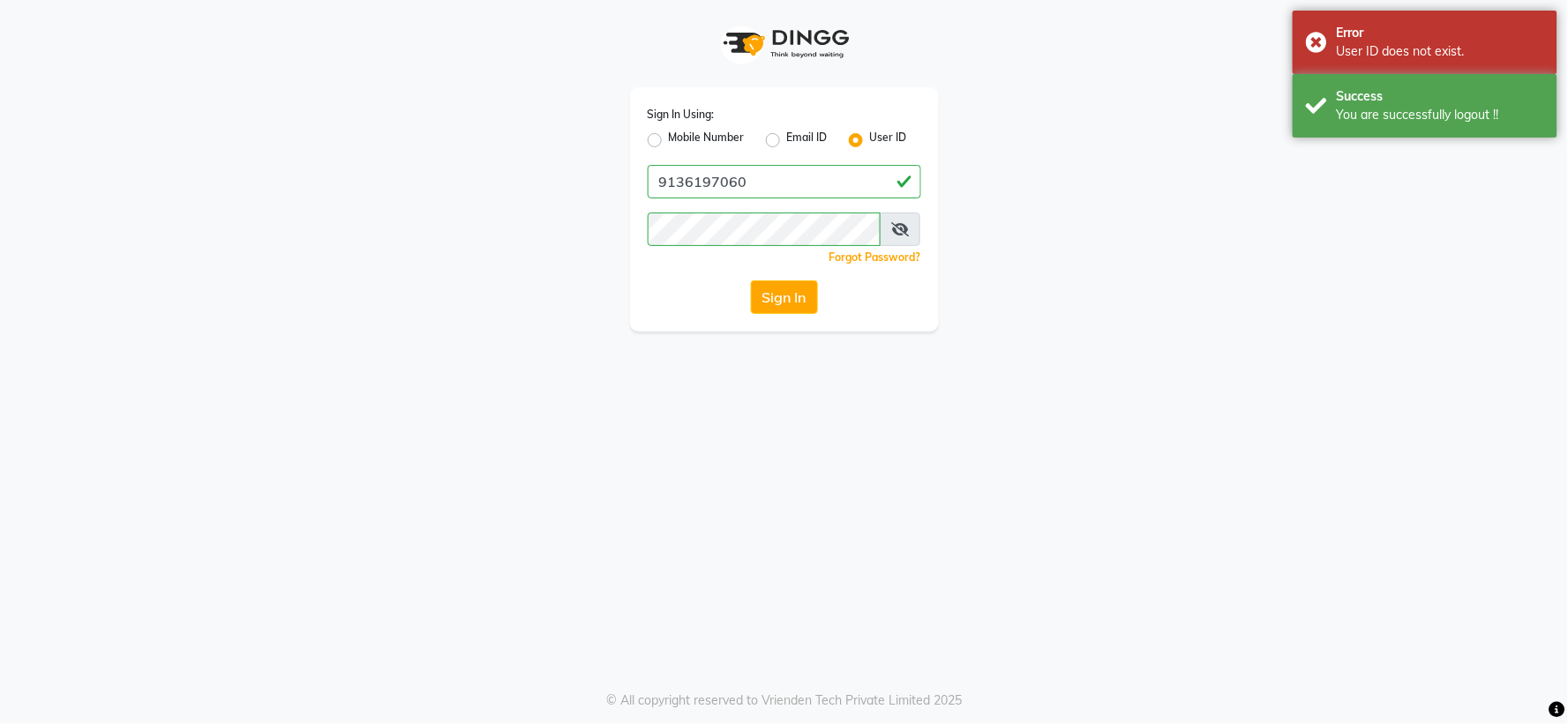
drag, startPoint x: 659, startPoint y: 145, endPoint x: 659, endPoint y: 154, distance: 9.0
click at [669, 145] on label "Mobile Number" at bounding box center [707, 140] width 76 height 21
click at [669, 141] on input "Mobile Number" at bounding box center [674, 136] width 11 height 11
radio input "true"
radio input "false"
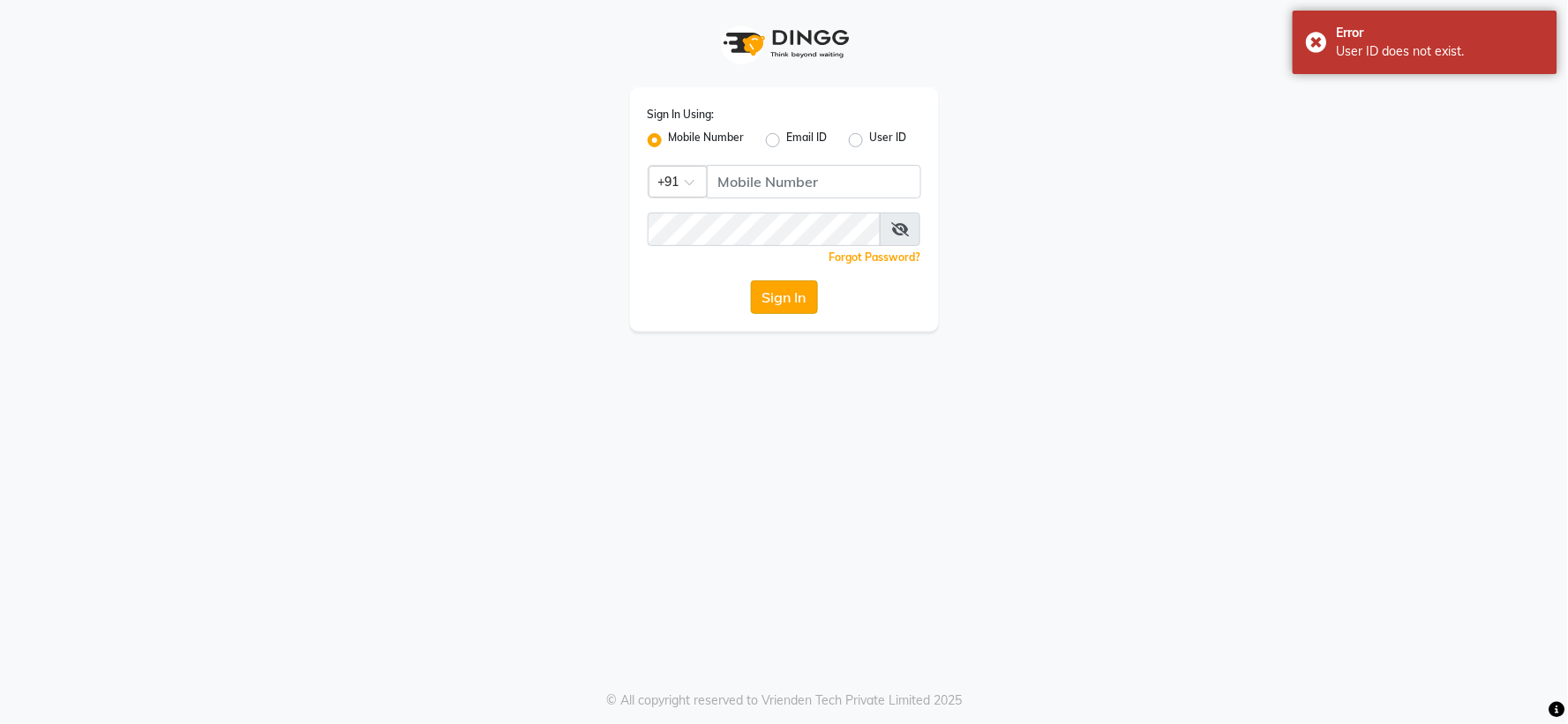
click at [779, 310] on button "Sign In" at bounding box center [784, 297] width 67 height 33
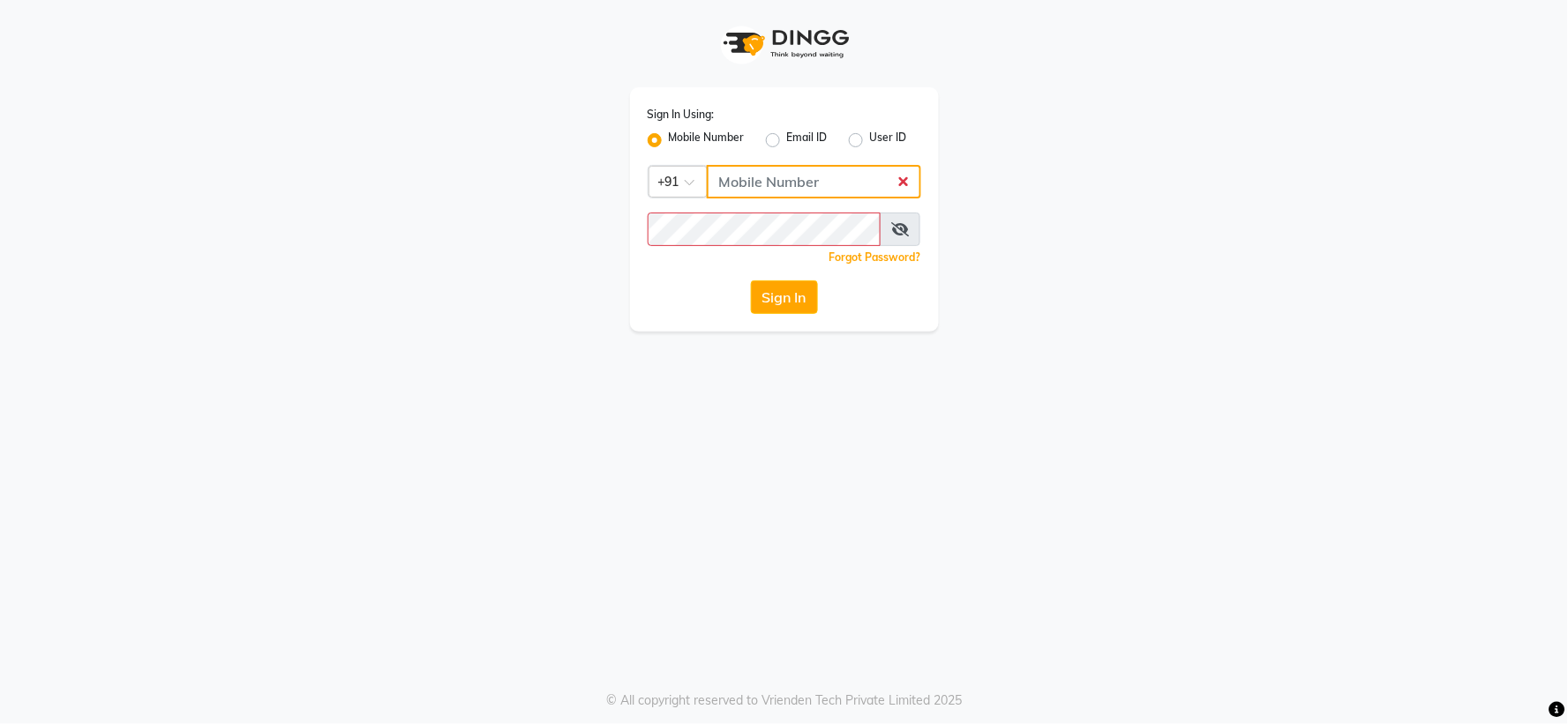
click at [780, 180] on input "Username" at bounding box center [814, 182] width 214 height 33
type input "9136197060"
click at [805, 303] on button "Sign In" at bounding box center [784, 297] width 67 height 33
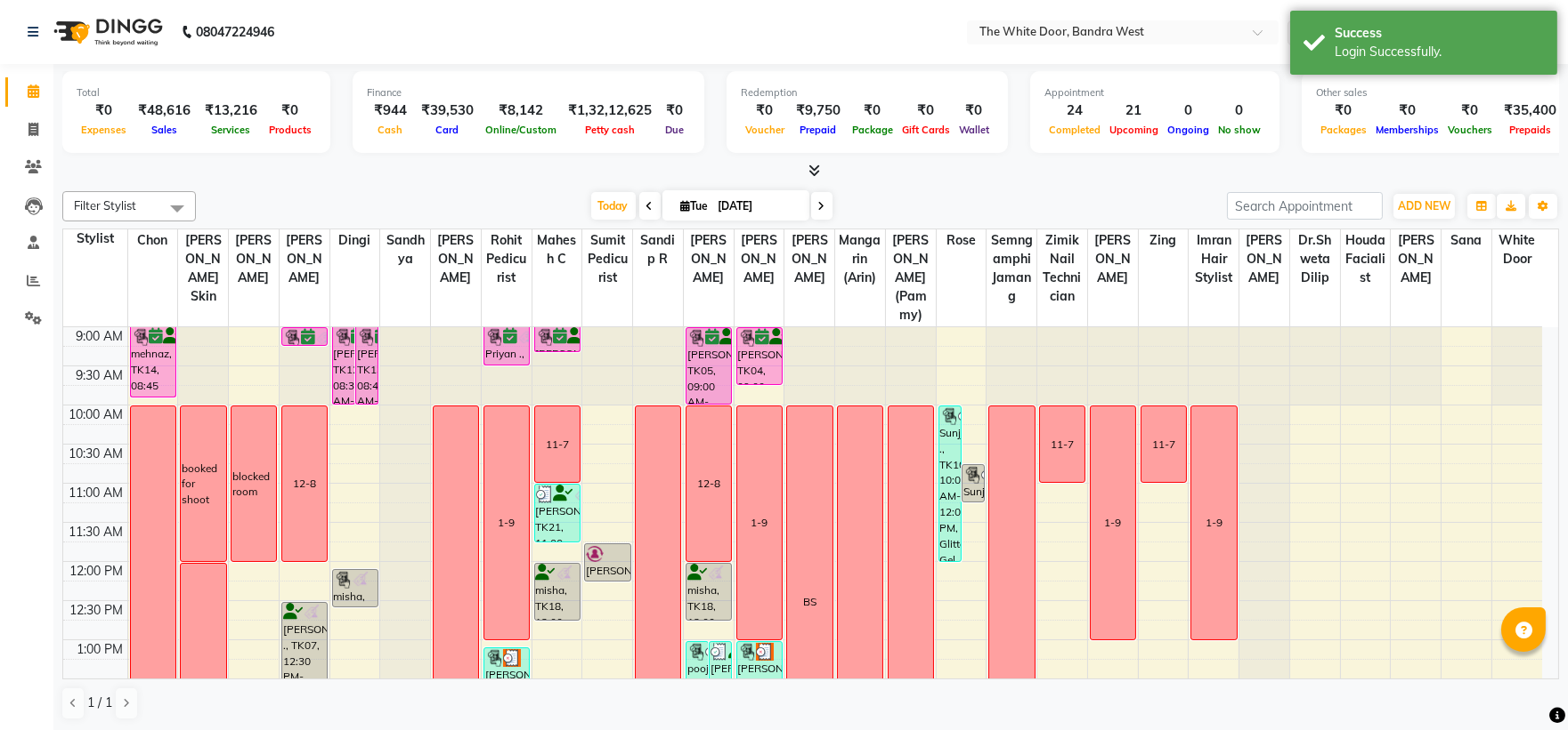
click at [757, 194] on input "[DATE]" at bounding box center [757, 206] width 89 height 27
select select "9"
select select "2025"
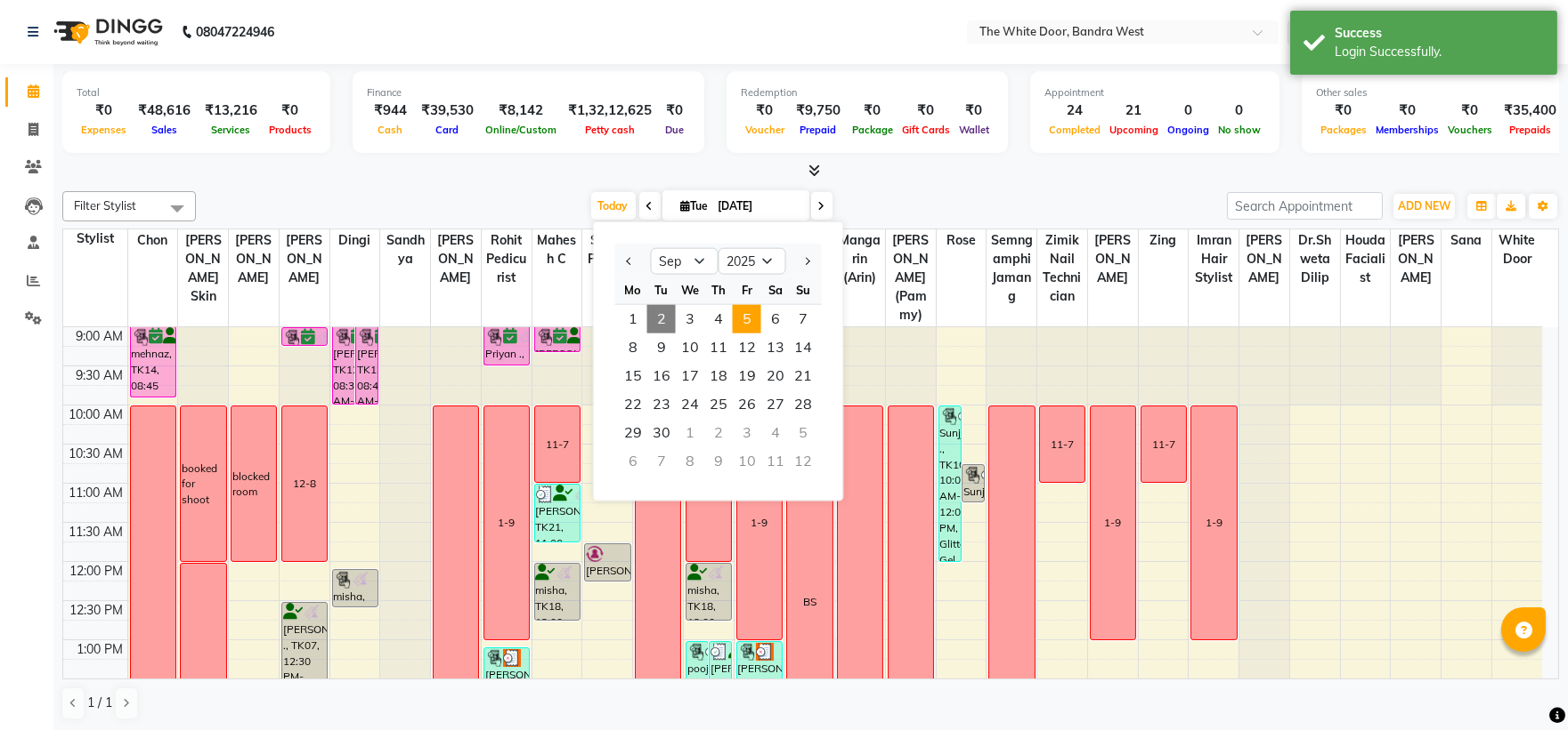
click at [739, 321] on span "5" at bounding box center [746, 319] width 29 height 29
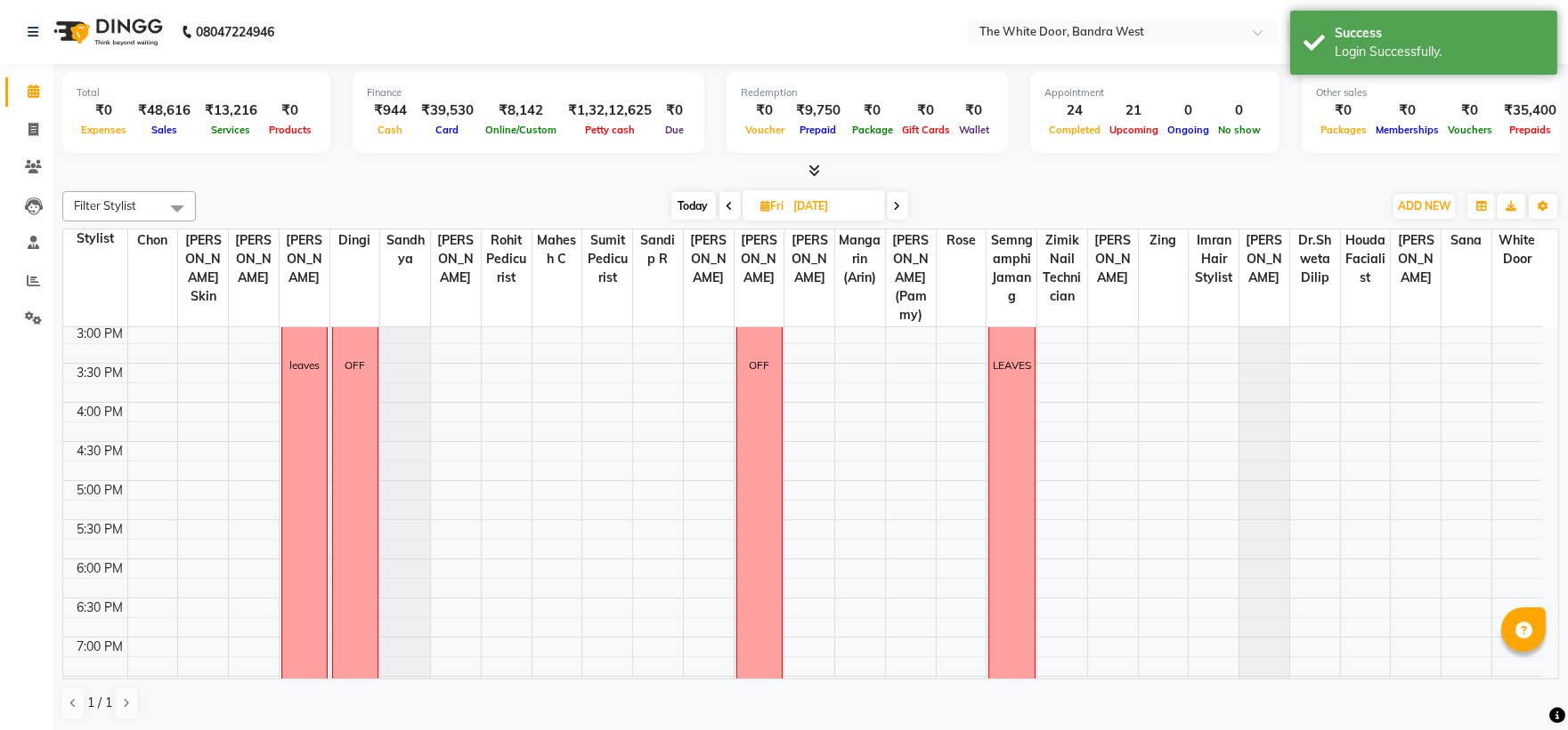
scroll to position [175, 0]
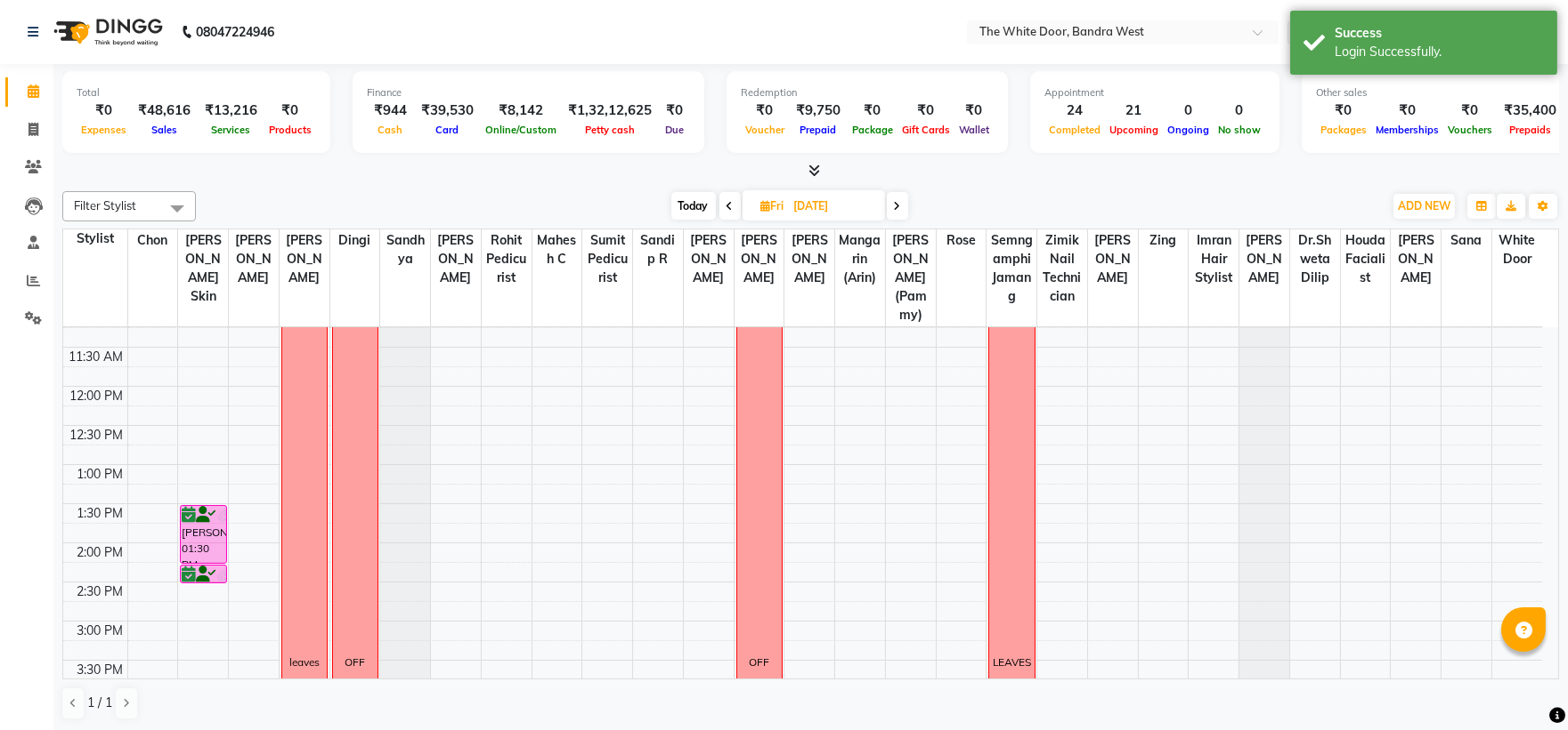
click at [727, 198] on span at bounding box center [730, 206] width 21 height 28
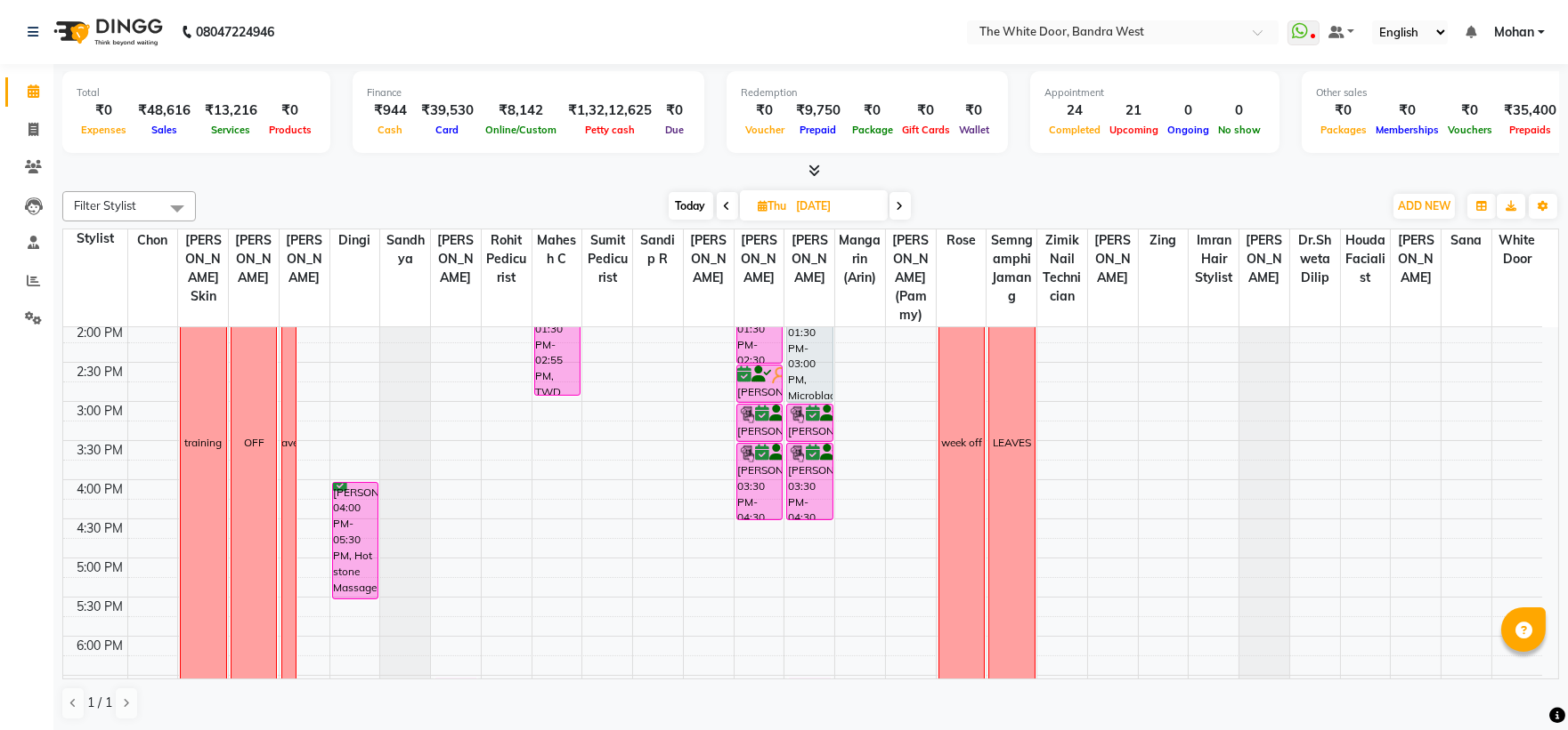
scroll to position [592, 0]
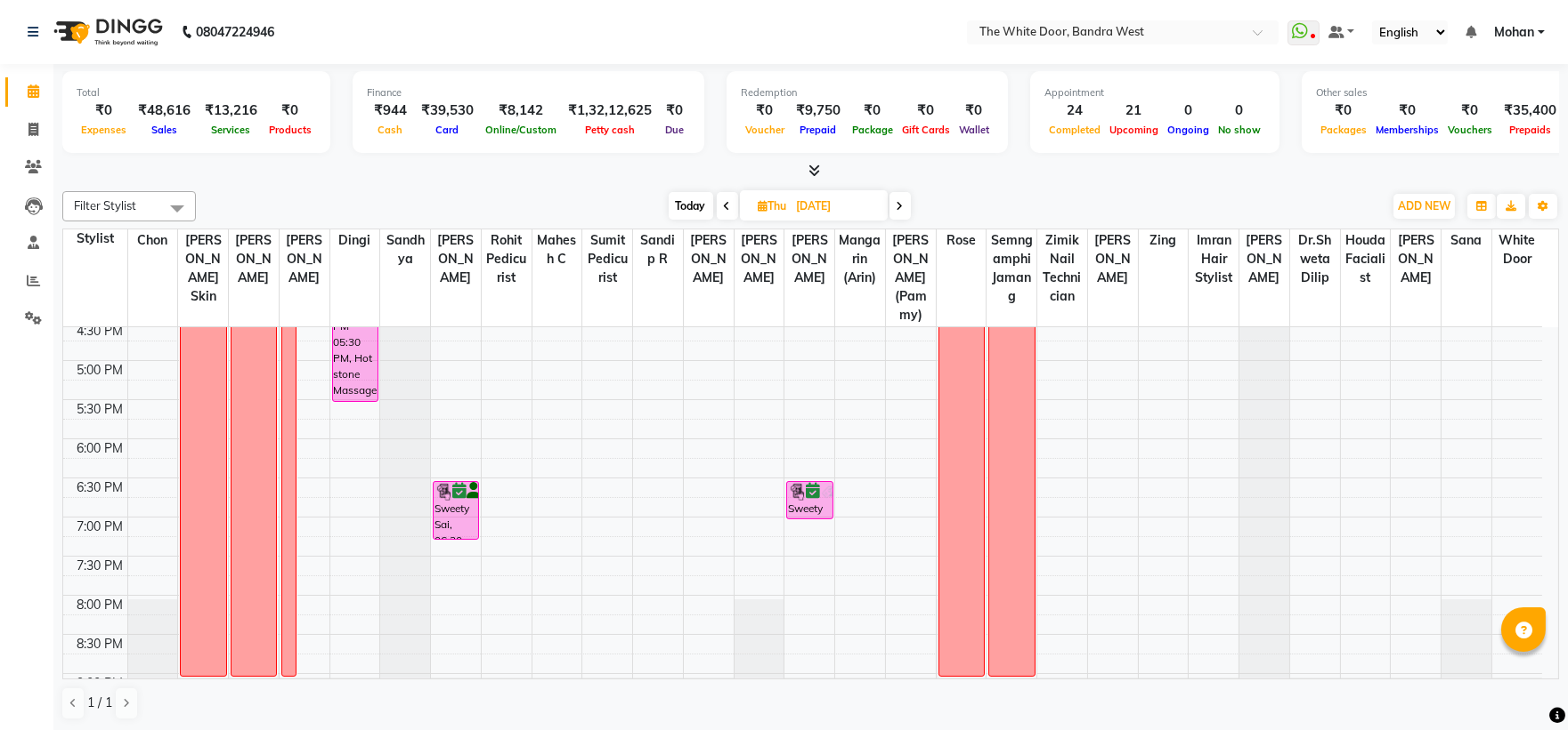
click at [675, 210] on span "Today" at bounding box center [691, 206] width 45 height 28
type input "[DATE]"
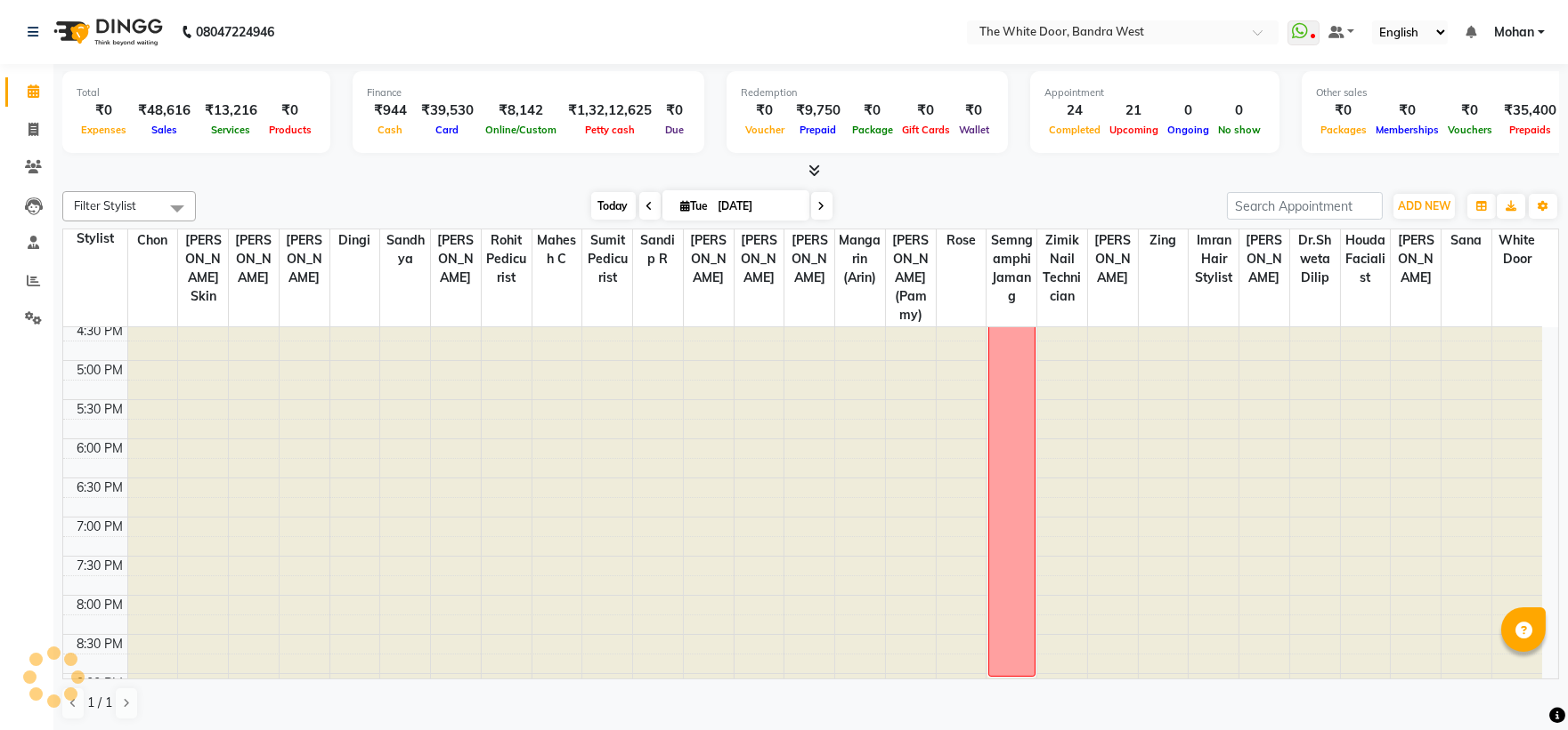
scroll to position [472, 0]
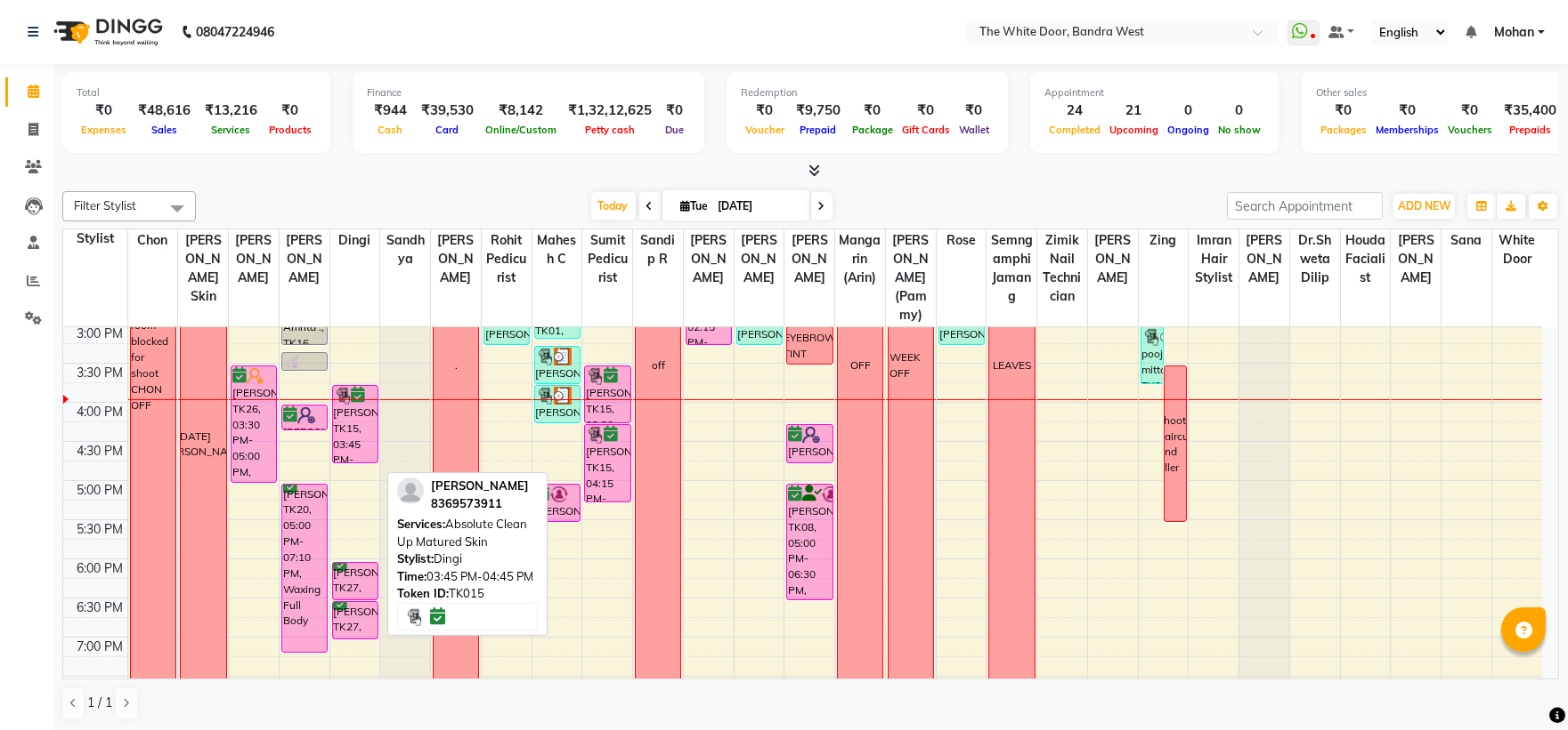
click at [344, 443] on div "[PERSON_NAME], TK15, 03:45 PM-04:45 PM, Absolute Clean Up Matured Skin" at bounding box center [355, 424] width 45 height 76
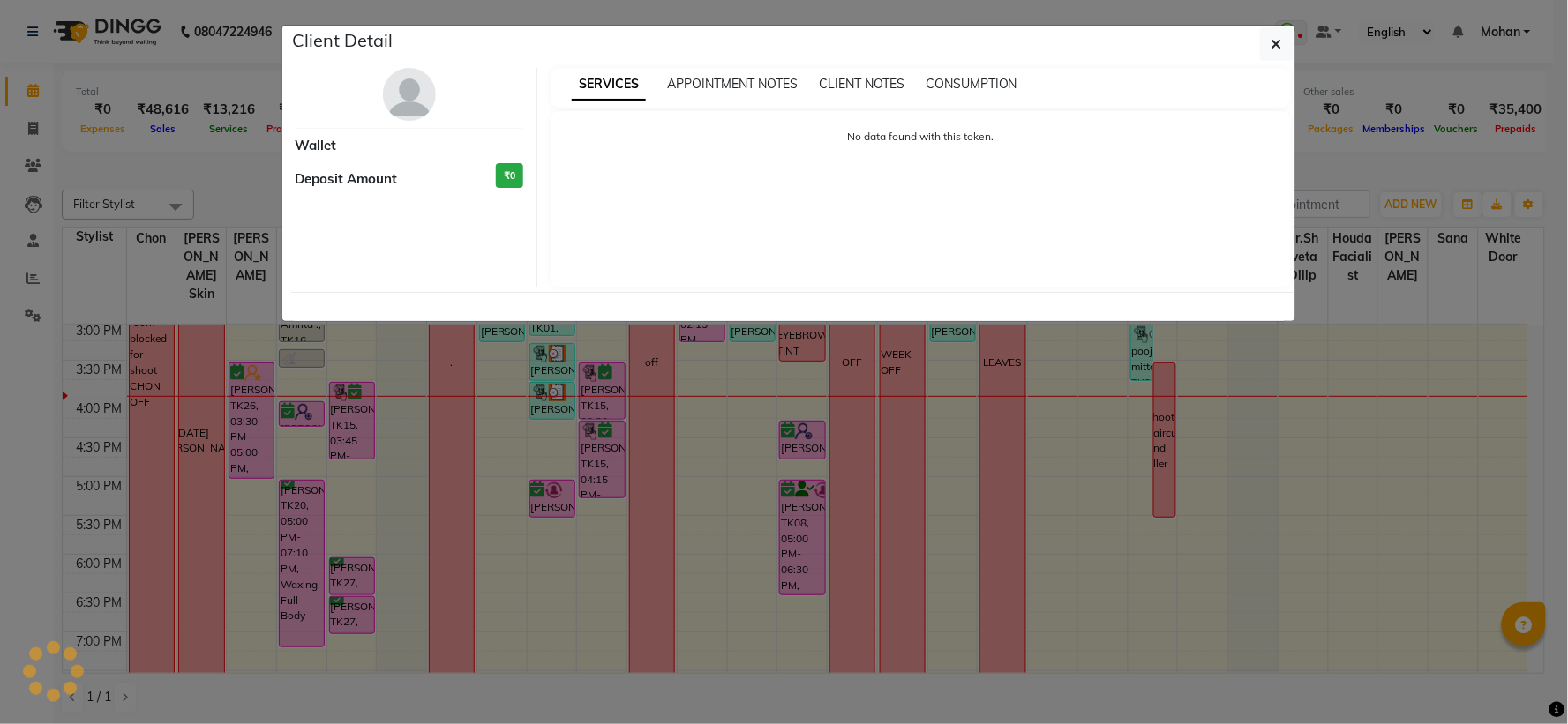
select select "6"
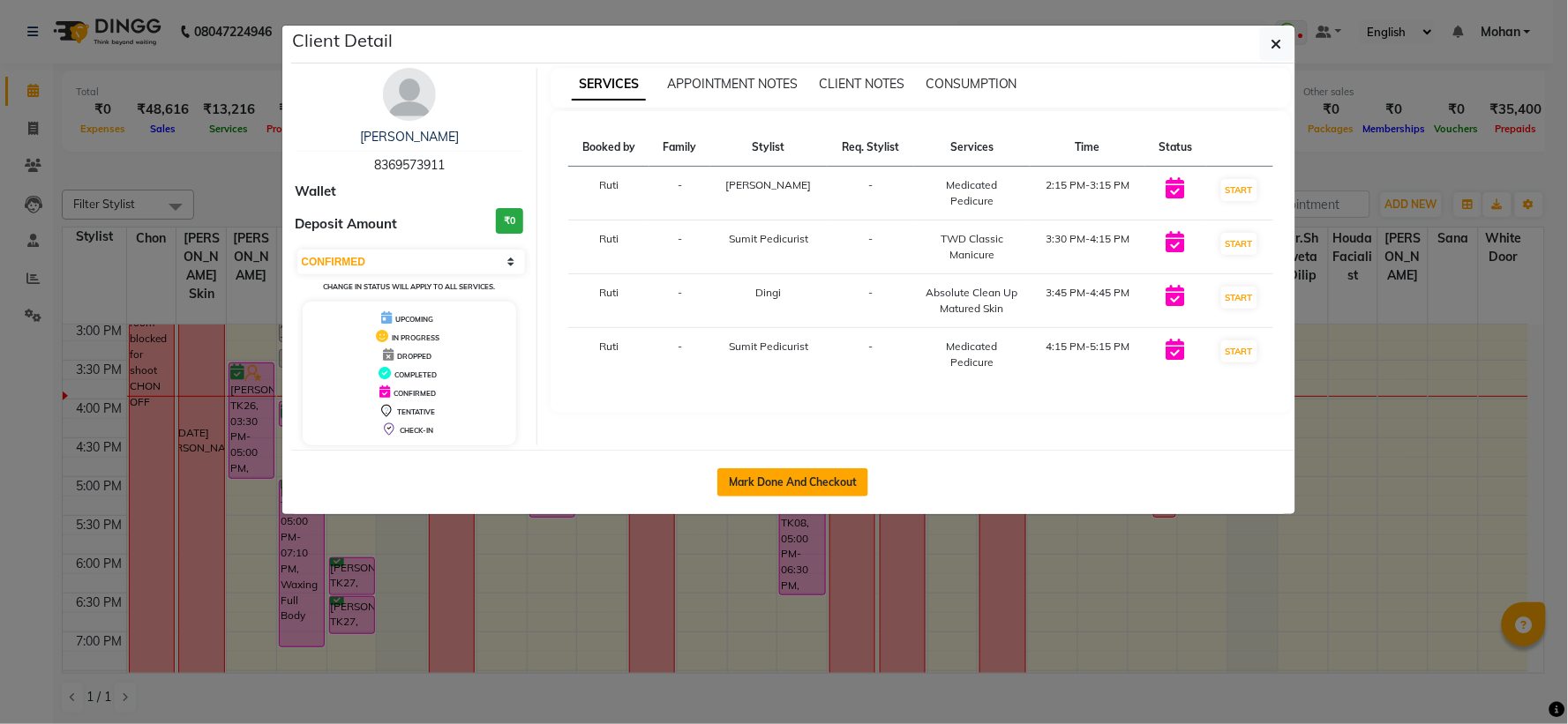
click at [780, 472] on button "Mark Done And Checkout" at bounding box center [793, 482] width 151 height 29
select select "3980"
select select "service"
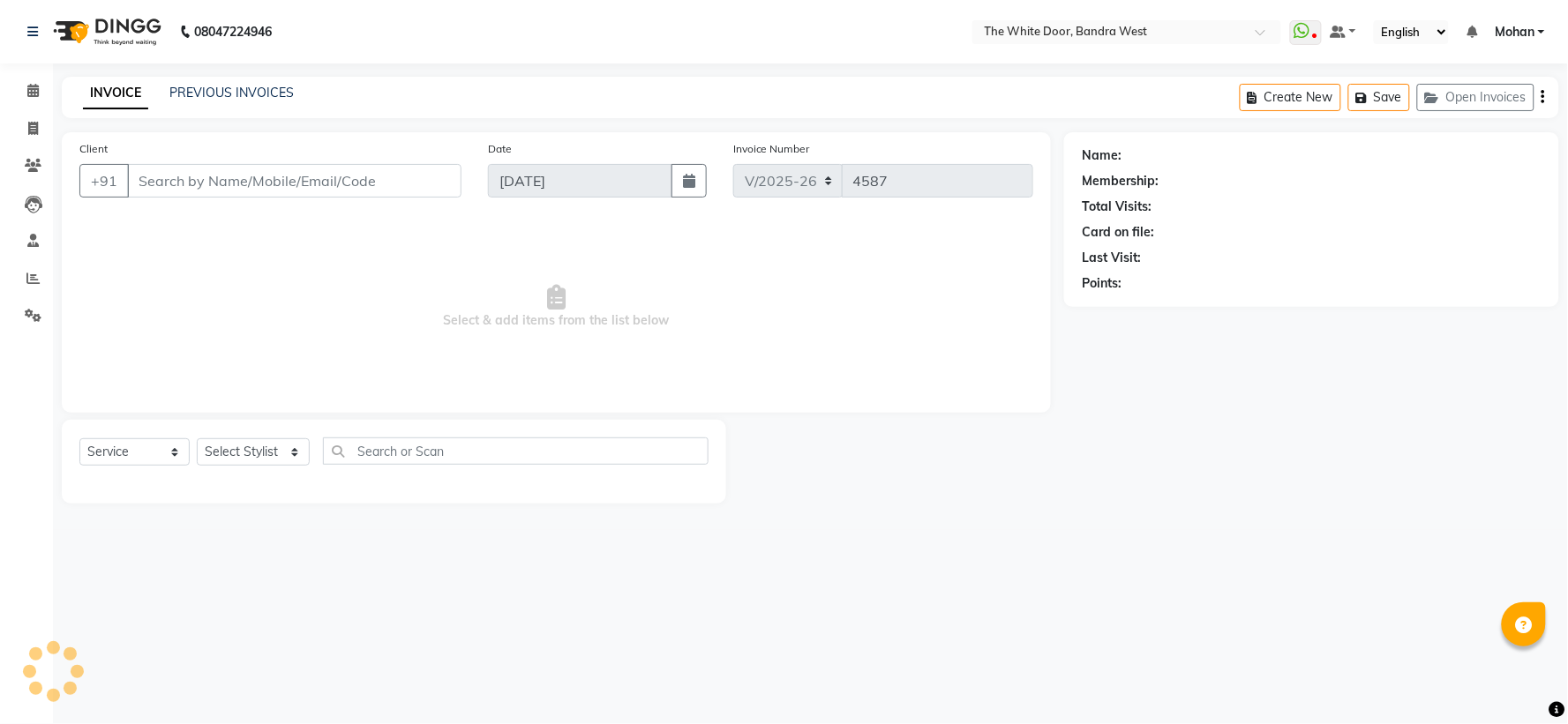
type input "8369573911"
select select "66301"
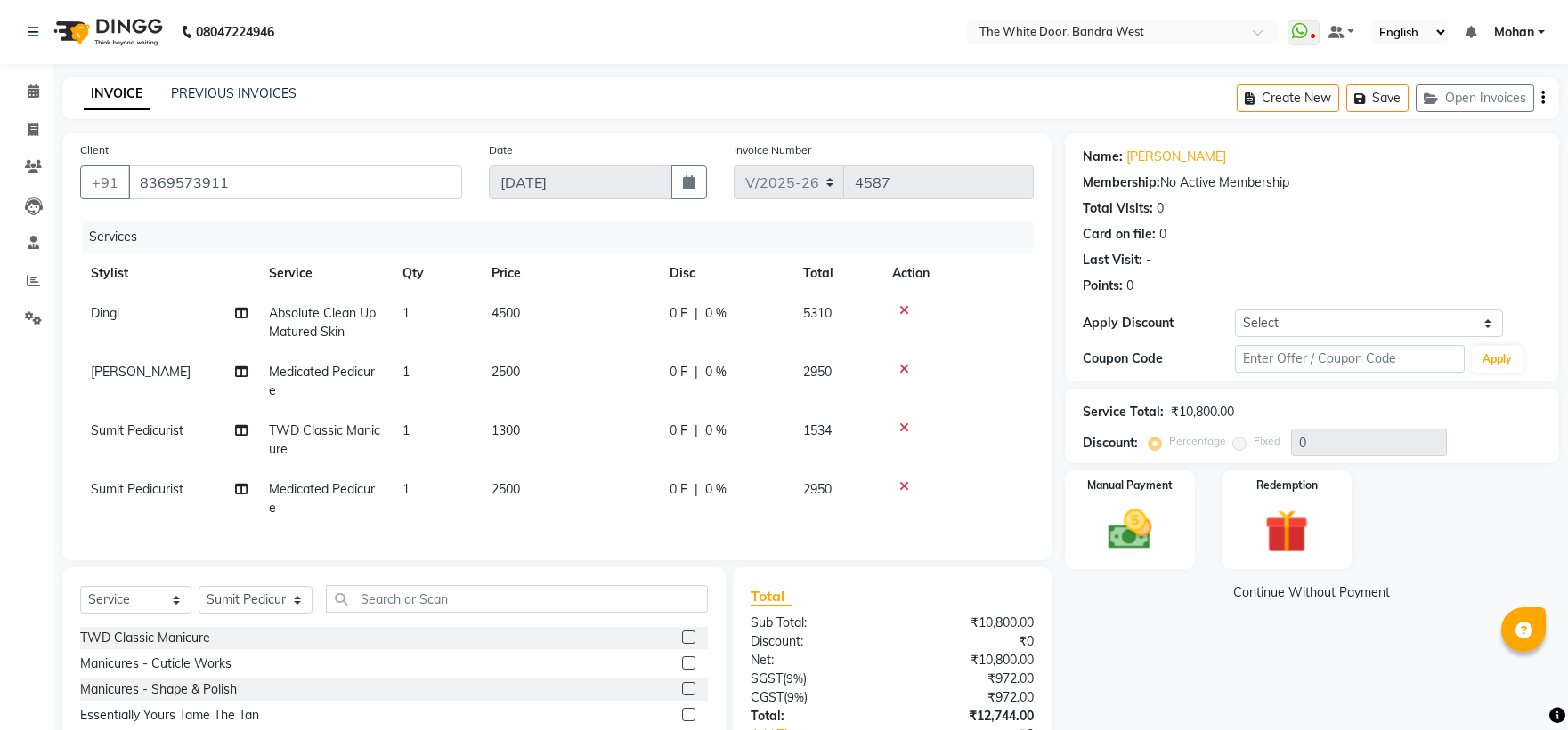
select select "3980"
select select "service"
select select "66301"
click at [327, 312] on span "Absolute Clean Up Matured Skin" at bounding box center [322, 322] width 107 height 34
select select "31478"
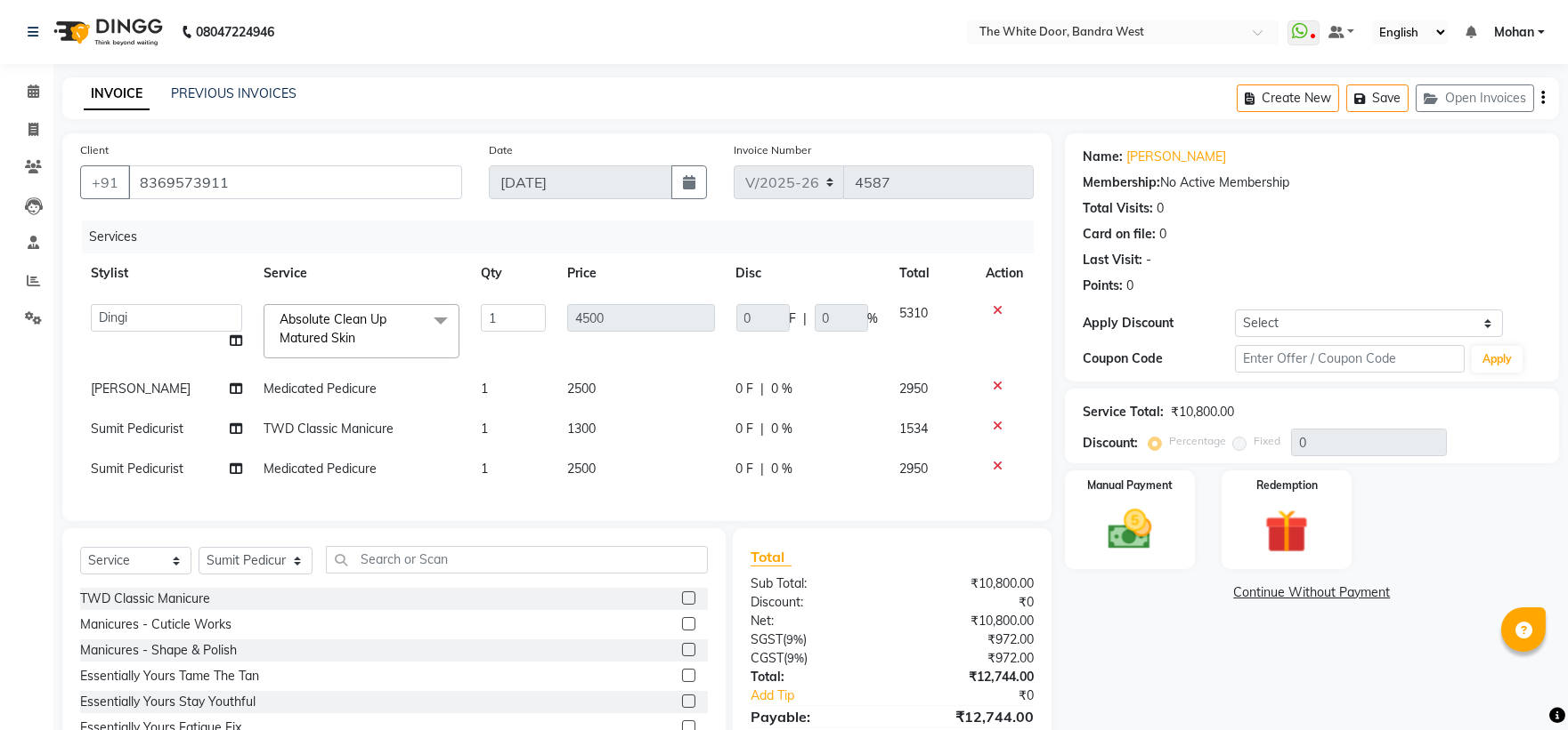
click at [326, 312] on span "Absolute Clean Up Matured Skin" at bounding box center [332, 328] width 107 height 34
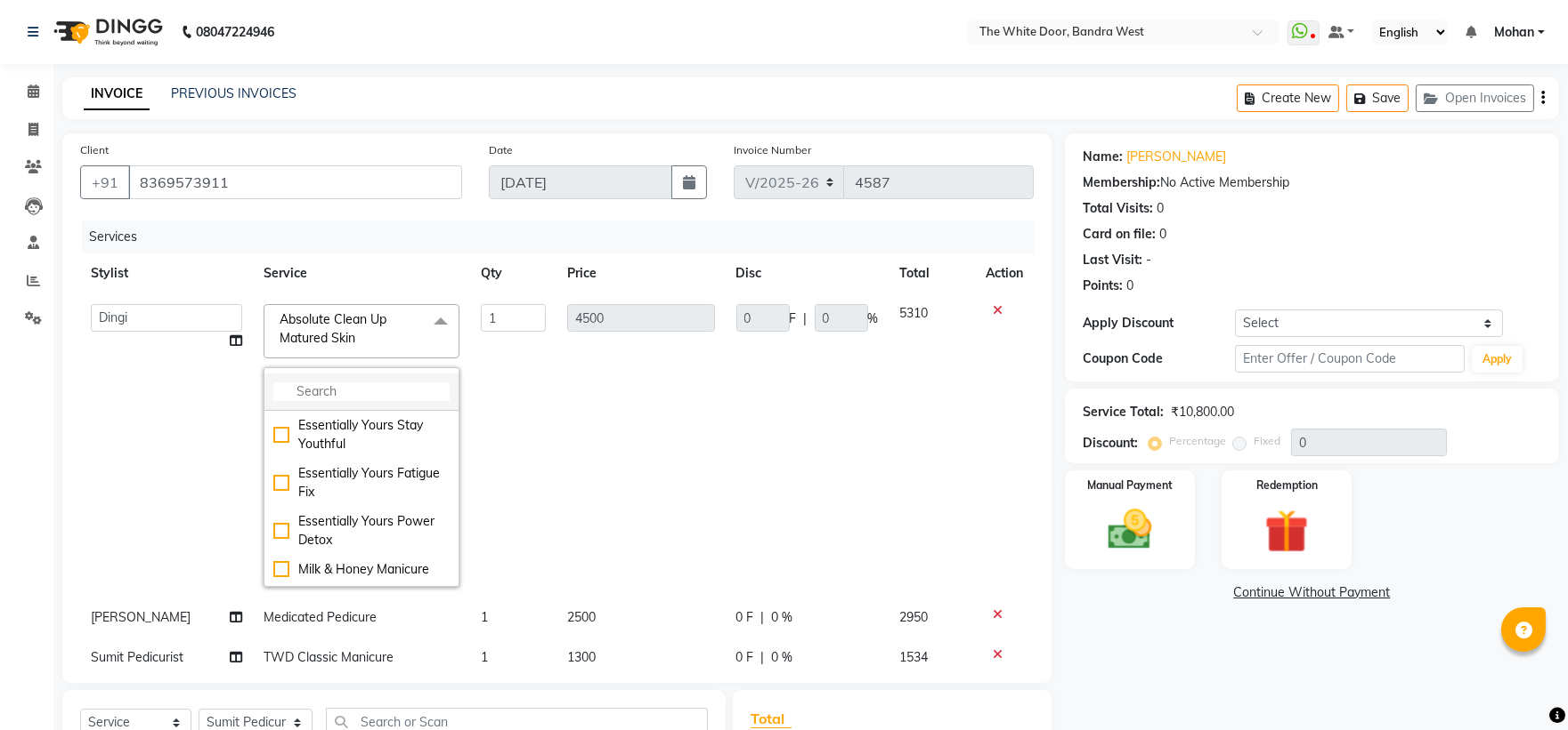
click at [356, 401] on input "multiselect-search" at bounding box center [361, 392] width 176 height 19
click at [184, 325] on select "Amita Skin benjimin Chitra K Chon Dingi Dr.Shweta Dilip Farheen K Ganesh M Govi…" at bounding box center [167, 318] width 152 height 28
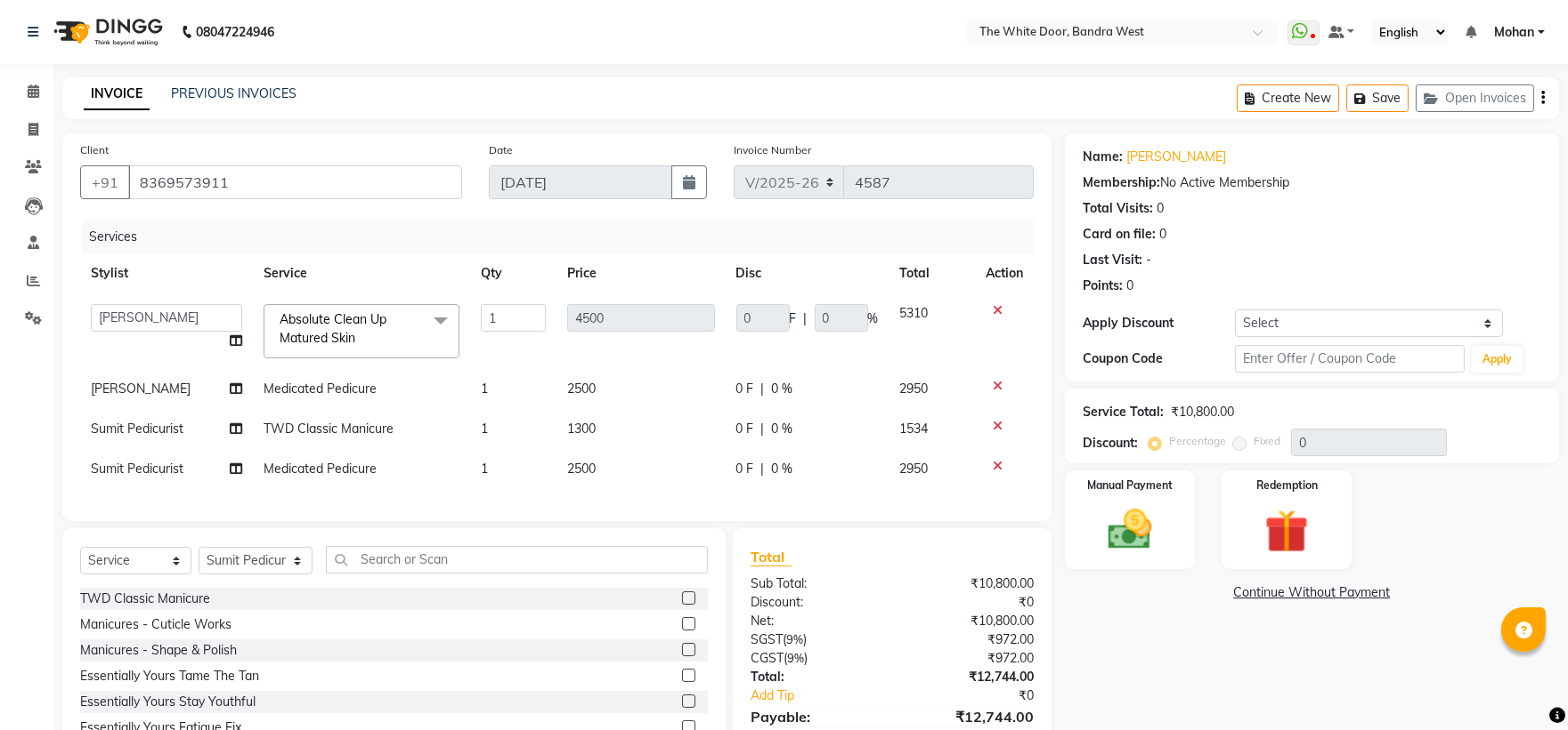
select select "28788"
click at [385, 357] on span "Absolute Clean Up Matured Skin x" at bounding box center [361, 331] width 195 height 54
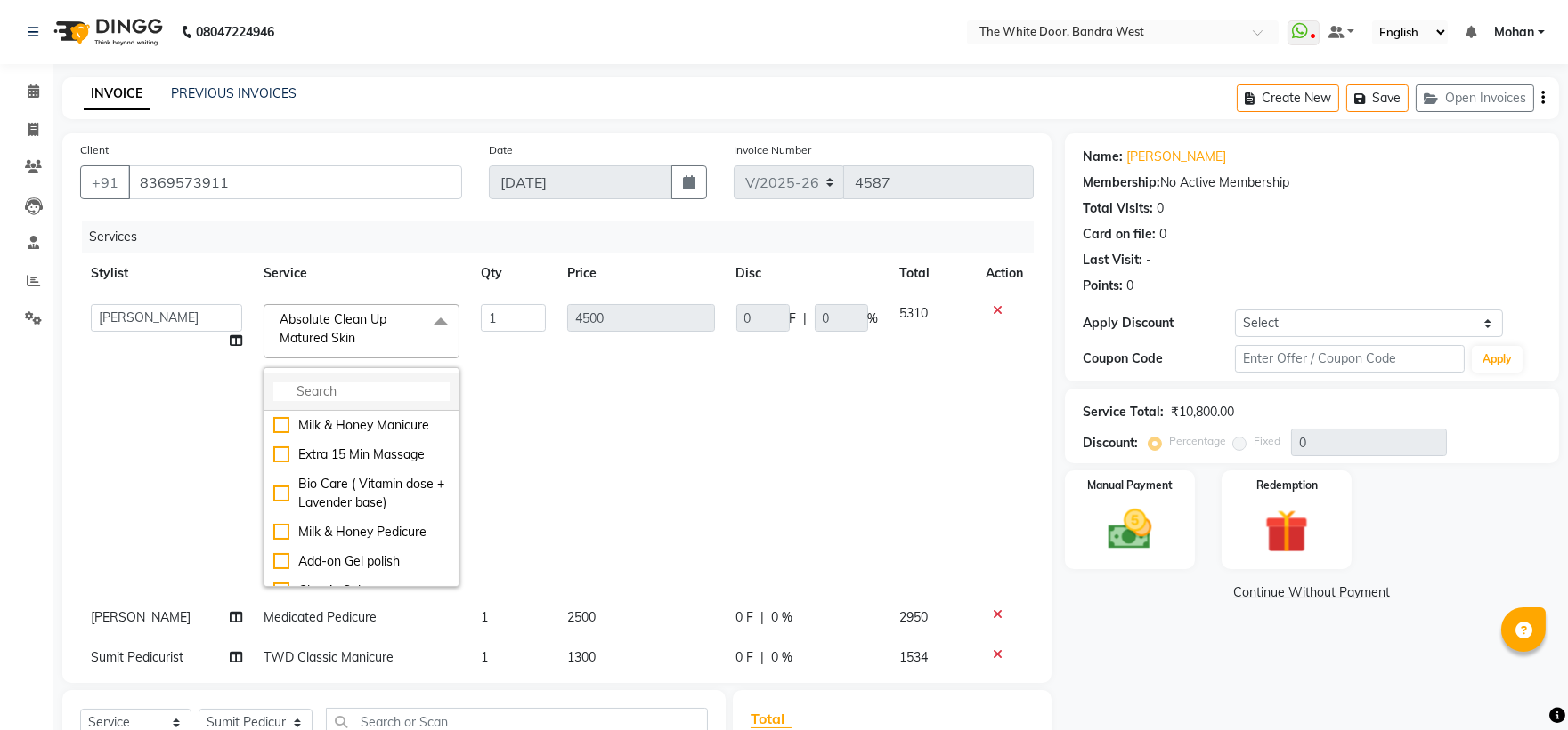
click at [372, 380] on li at bounding box center [361, 392] width 194 height 37
click at [368, 393] on input "multiselect-search" at bounding box center [361, 392] width 176 height 19
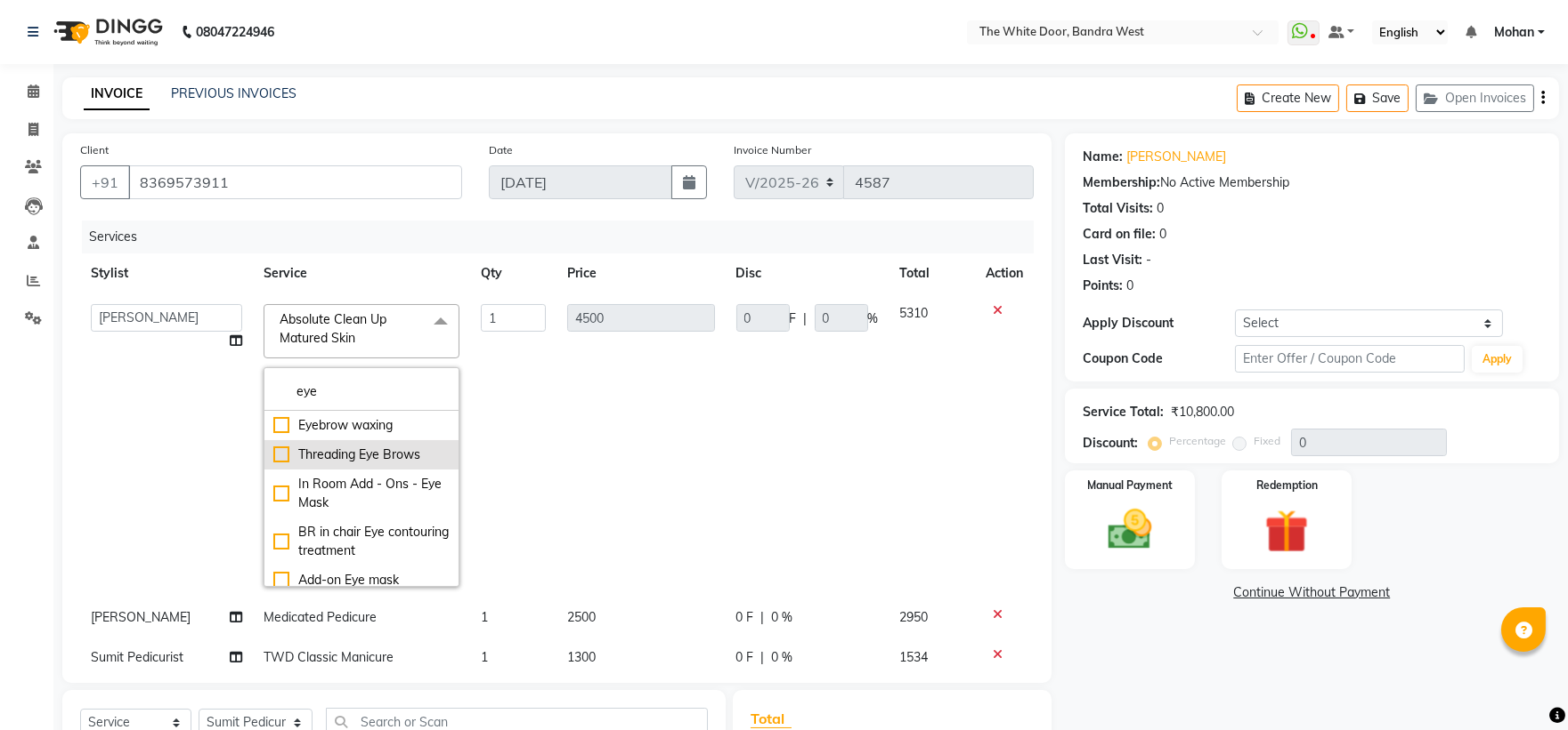
type input "eye"
click at [365, 449] on div "Threading Eye Brows" at bounding box center [361, 455] width 176 height 19
checkbox input "true"
type input "350"
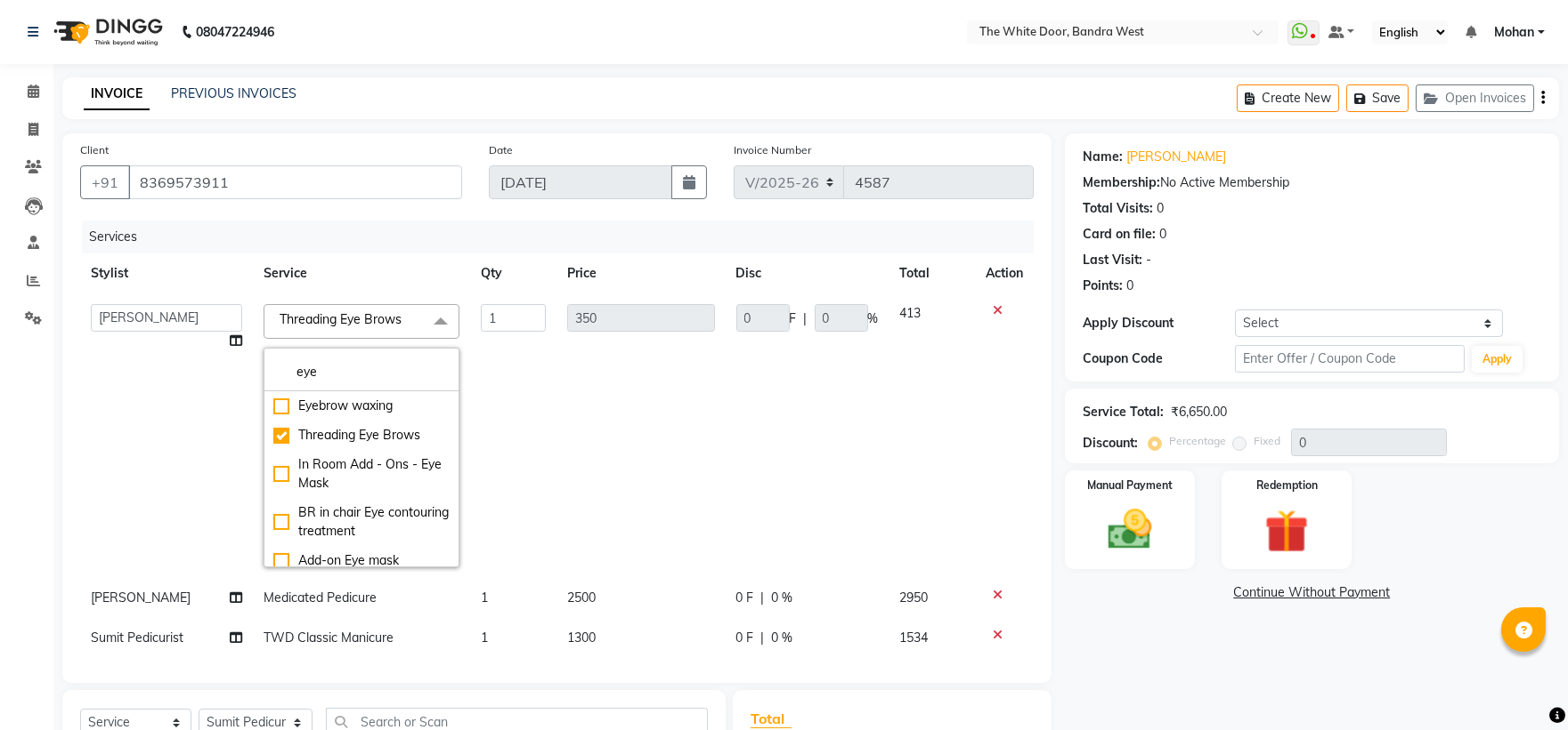
click at [736, 500] on td "0 F | 0 %" at bounding box center [808, 436] width 164 height 285
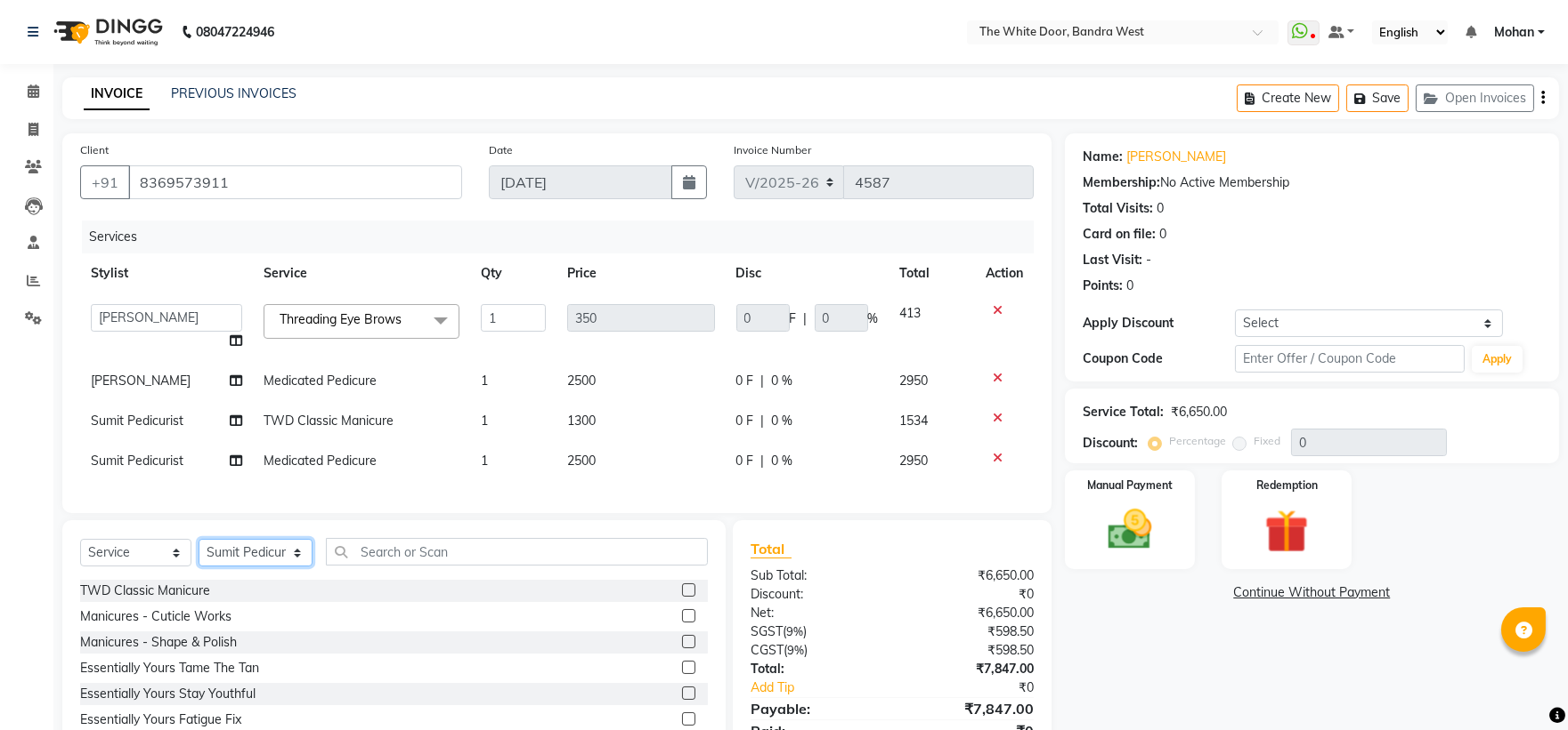
click at [295, 566] on select "Select Stylist [PERSON_NAME] Skin [PERSON_NAME] [PERSON_NAME] Dingi Dr.Shweta […" at bounding box center [255, 553] width 114 height 28
select select "31478"
click at [198, 554] on select "Select Stylist [PERSON_NAME] Skin [PERSON_NAME] [PERSON_NAME] Dingi Dr.Shweta […" at bounding box center [255, 553] width 114 height 28
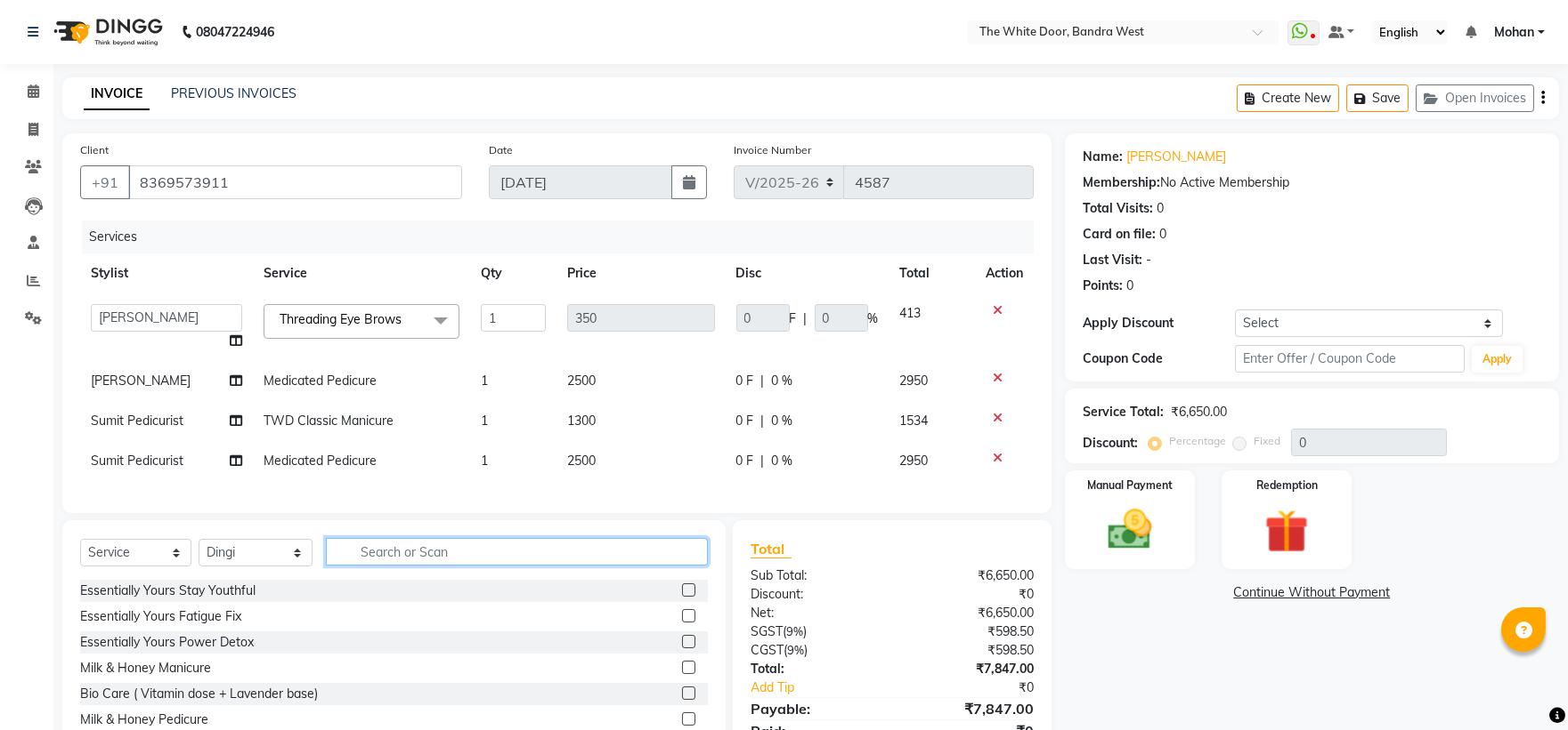
click at [388, 565] on input "text" at bounding box center [516, 552] width 382 height 28
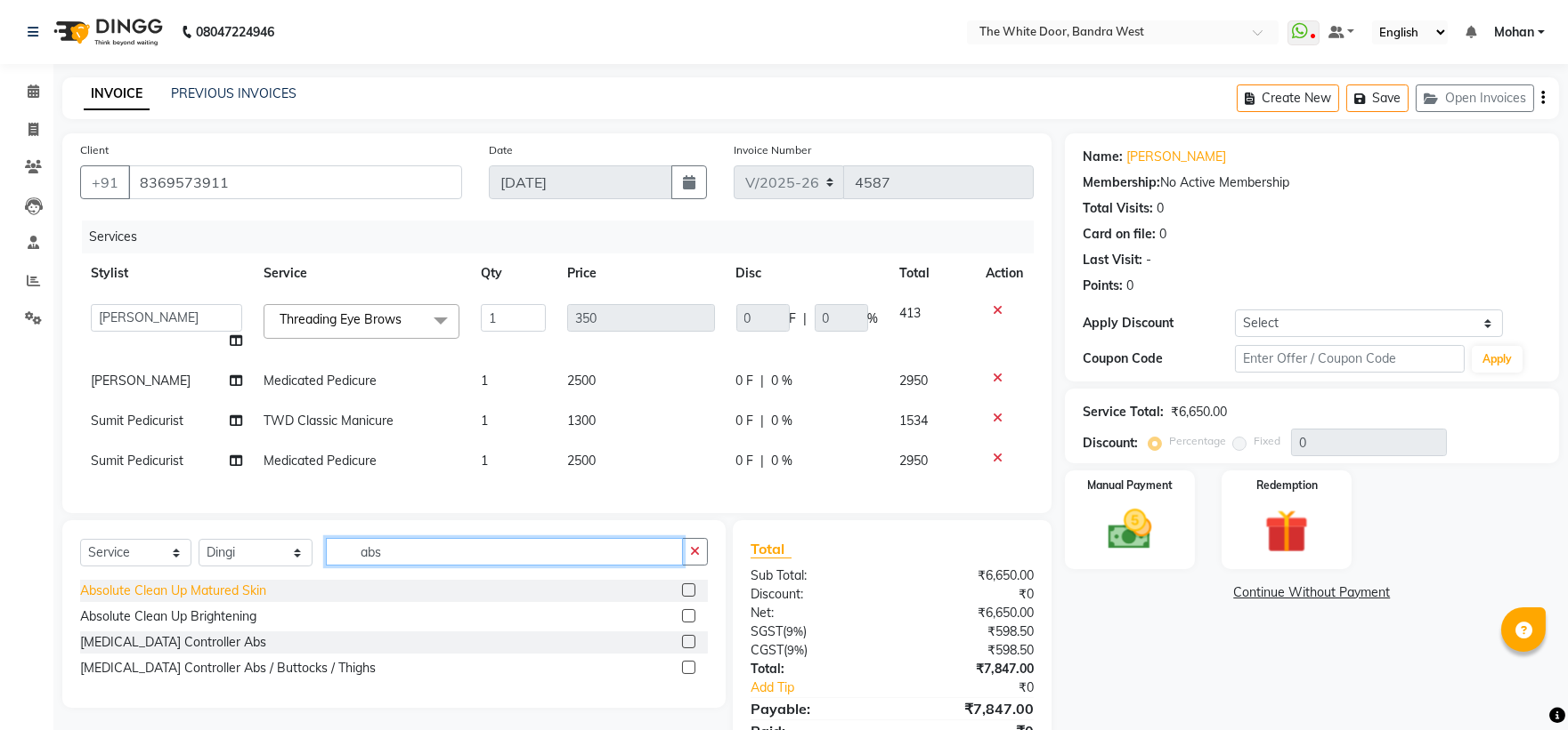
type input "abs"
click at [225, 601] on div "Absolute Clean Up Matured Skin" at bounding box center [173, 591] width 186 height 19
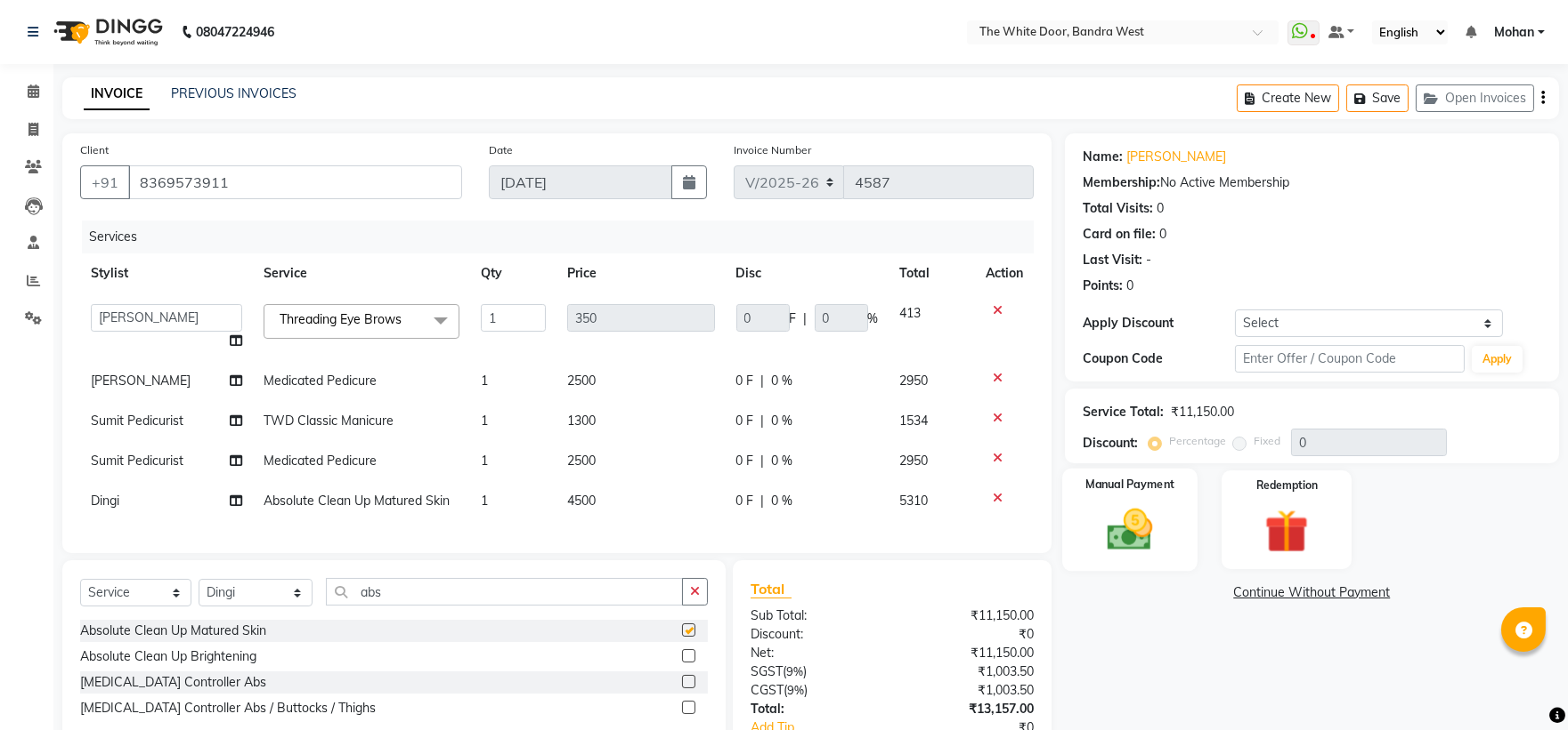
checkbox input "false"
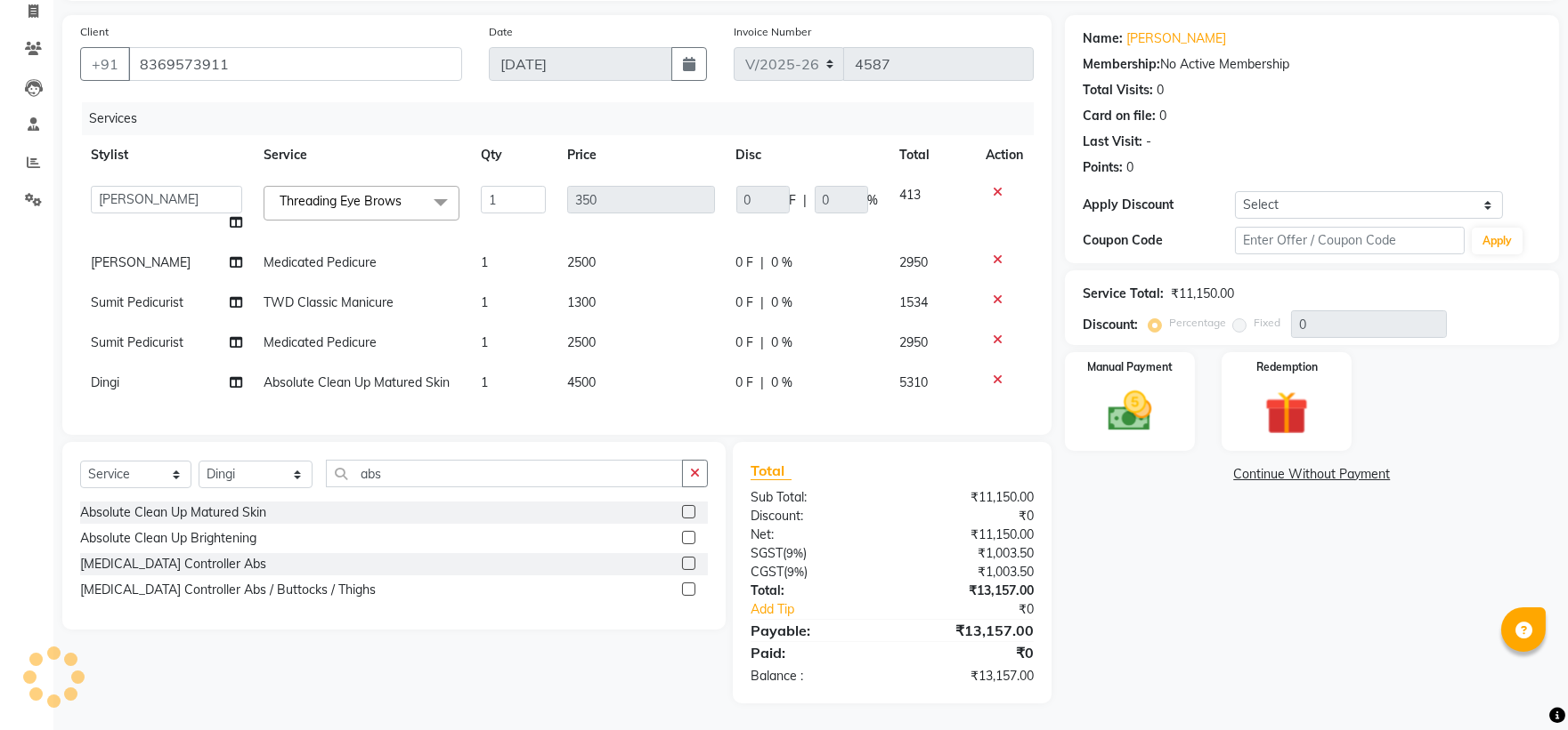
click at [270, 25] on div "Client +91 8369573911" at bounding box center [271, 59] width 409 height 73
click at [261, 47] on input "8369573911" at bounding box center [295, 64] width 334 height 33
paste input "447939097055"
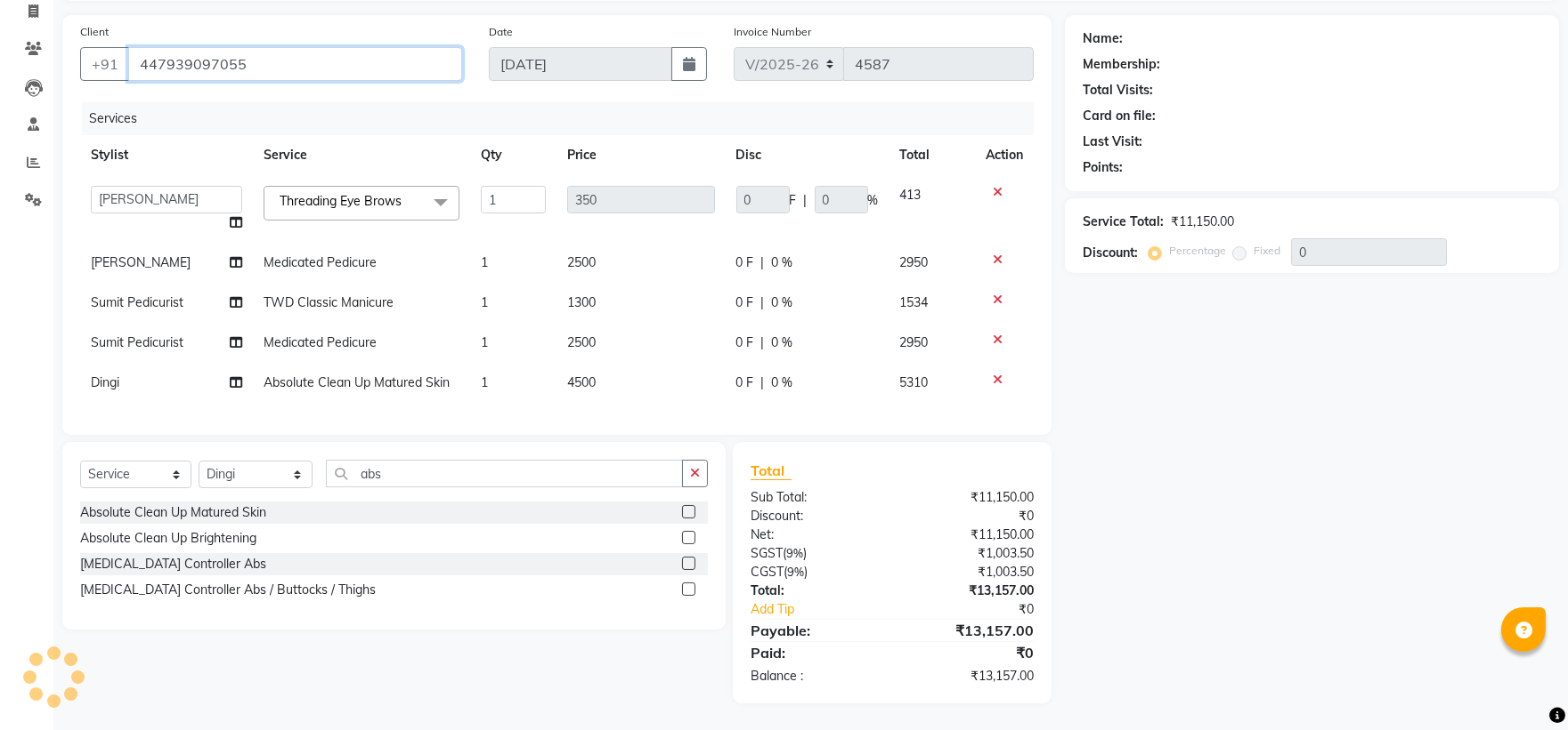
type input "447939097055"
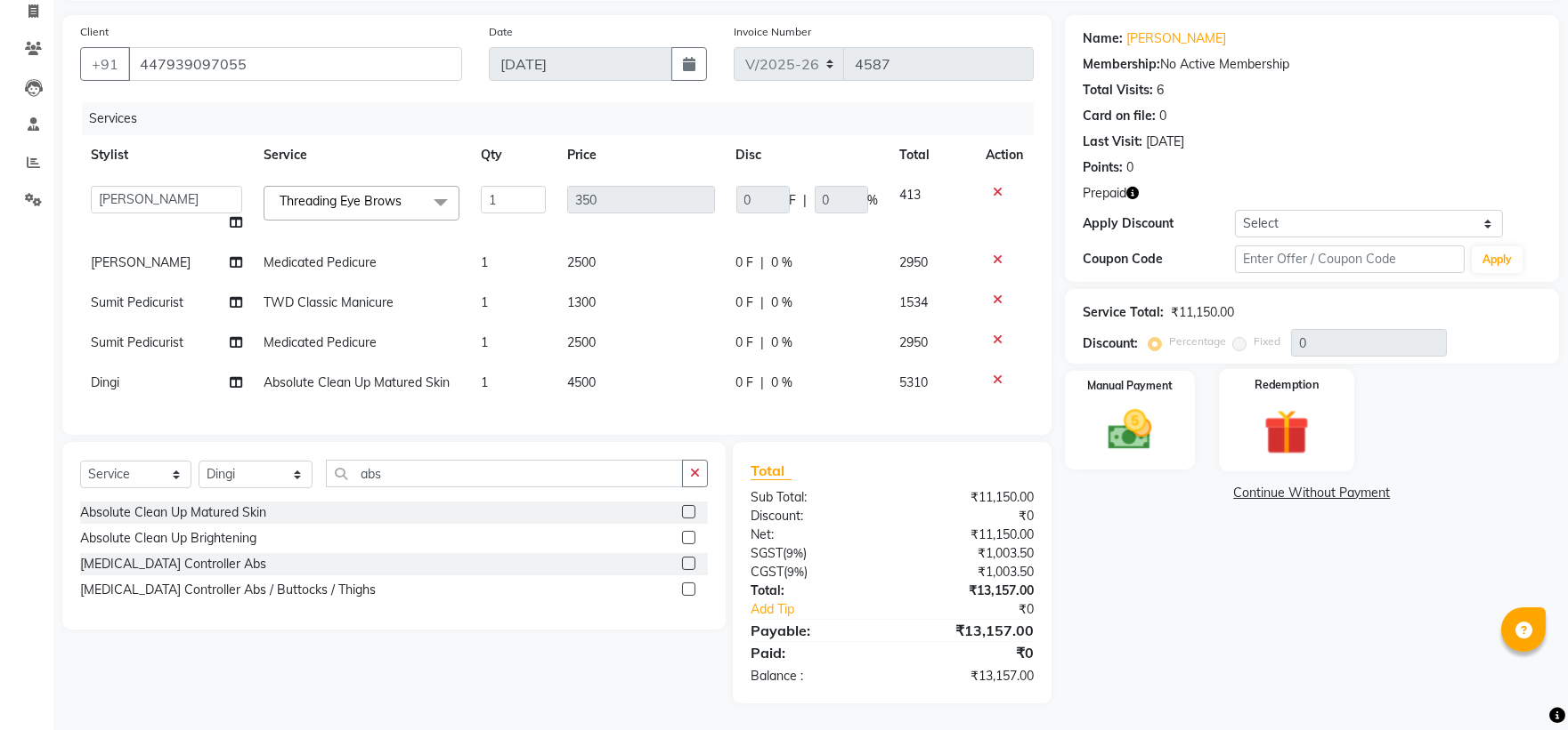
click at [1280, 412] on img at bounding box center [1286, 431] width 74 height 56
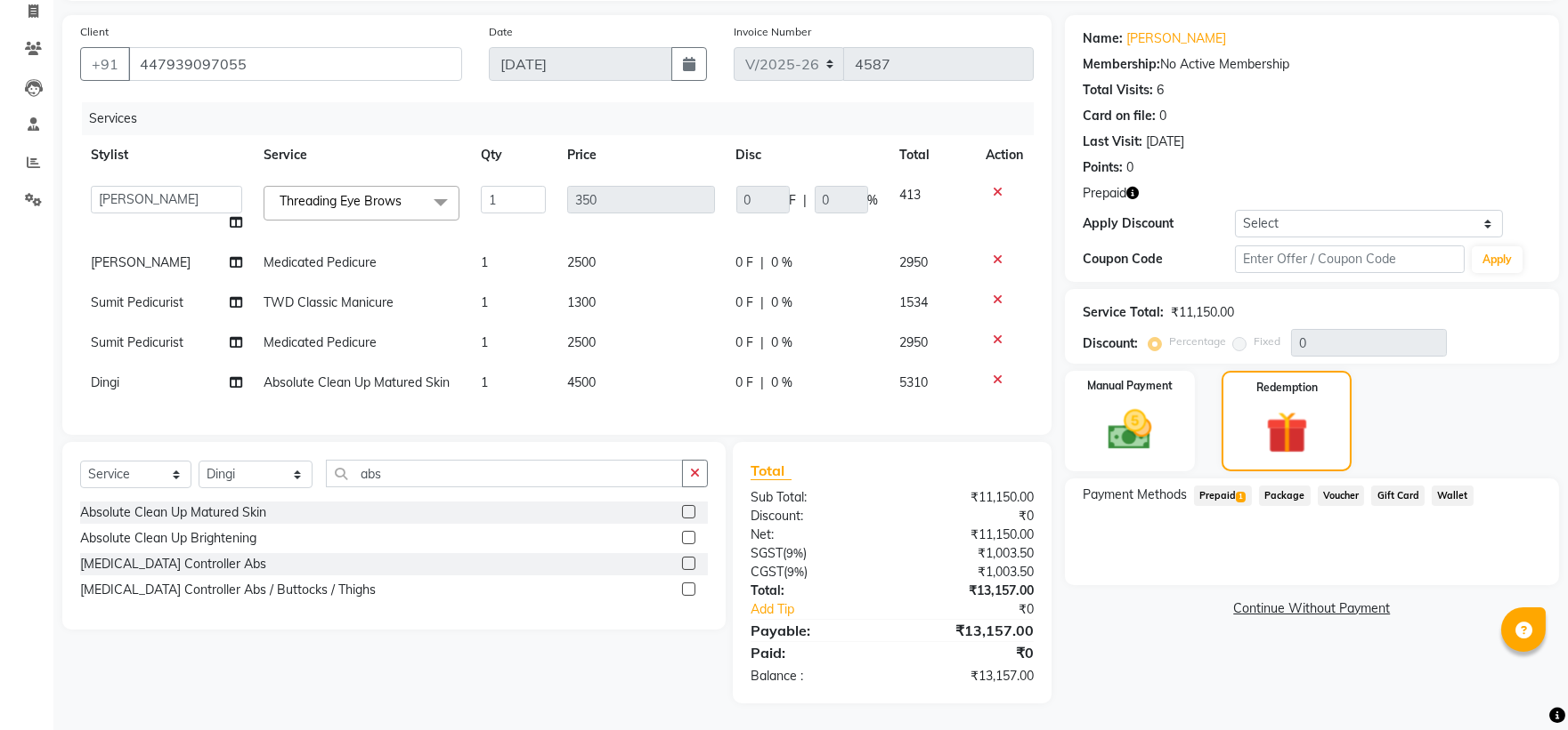
click at [1209, 485] on span "Prepaid 1" at bounding box center [1223, 496] width 58 height 20
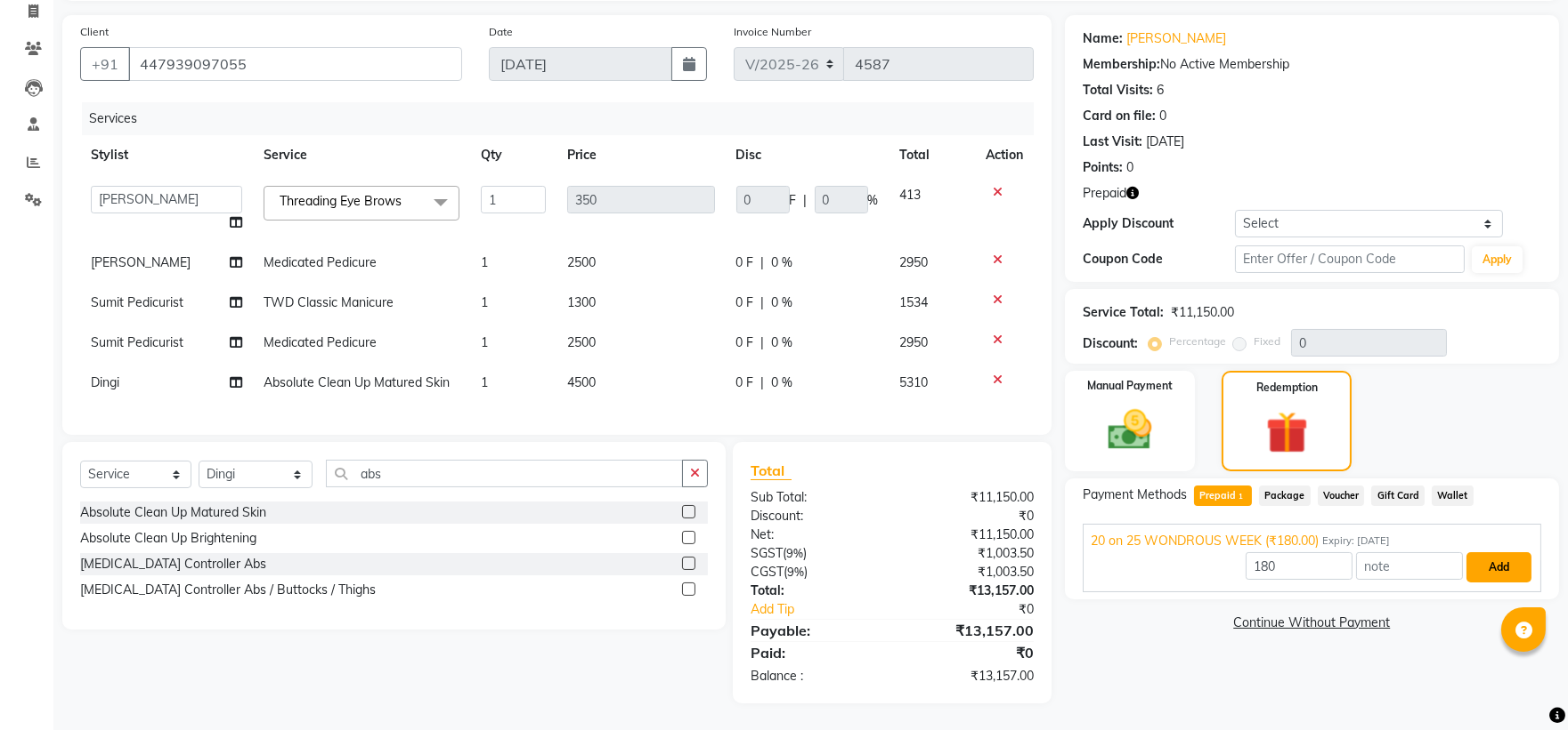
click at [1493, 552] on button "Add" at bounding box center [1499, 567] width 65 height 31
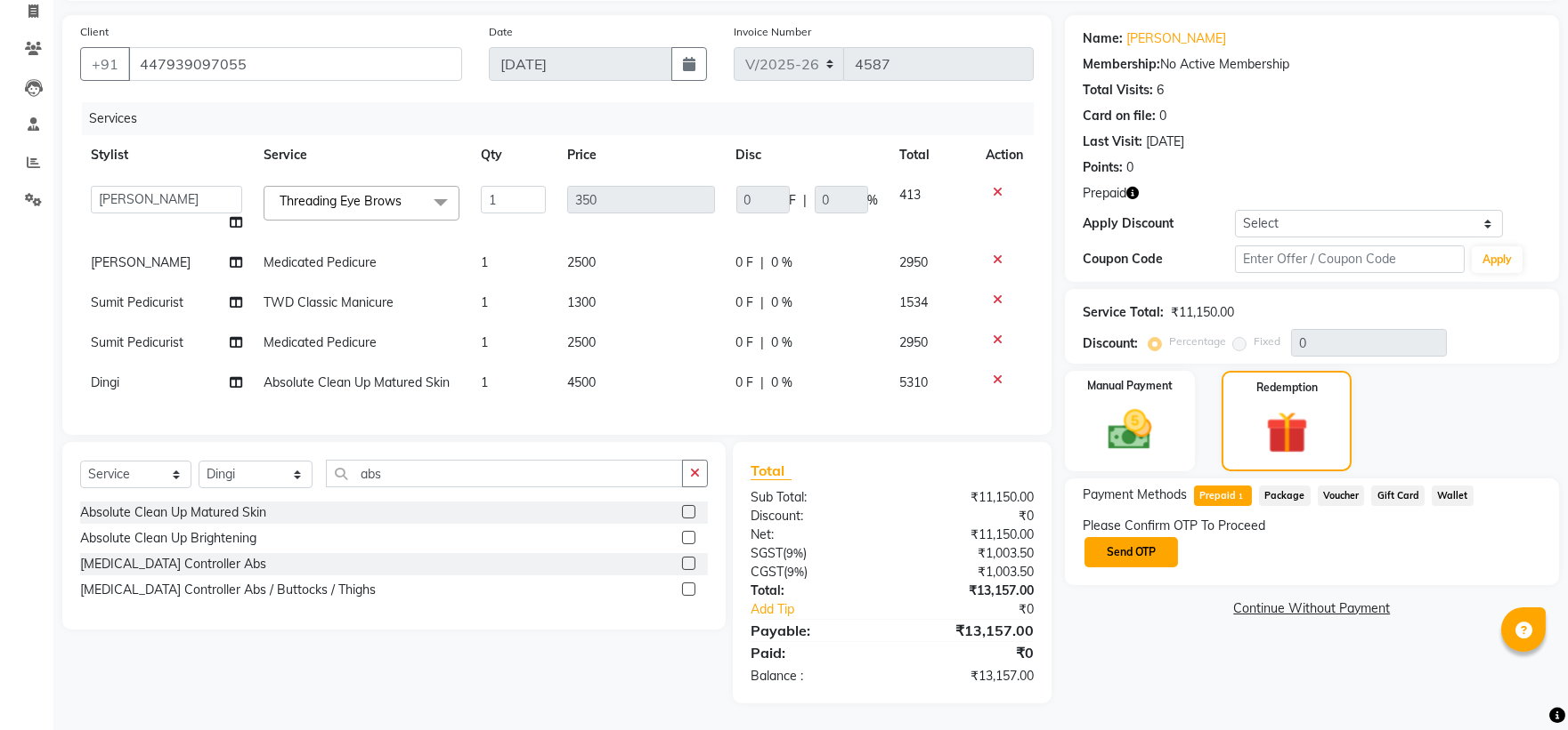
click at [1145, 538] on button "Send OTP" at bounding box center [1131, 552] width 93 height 31
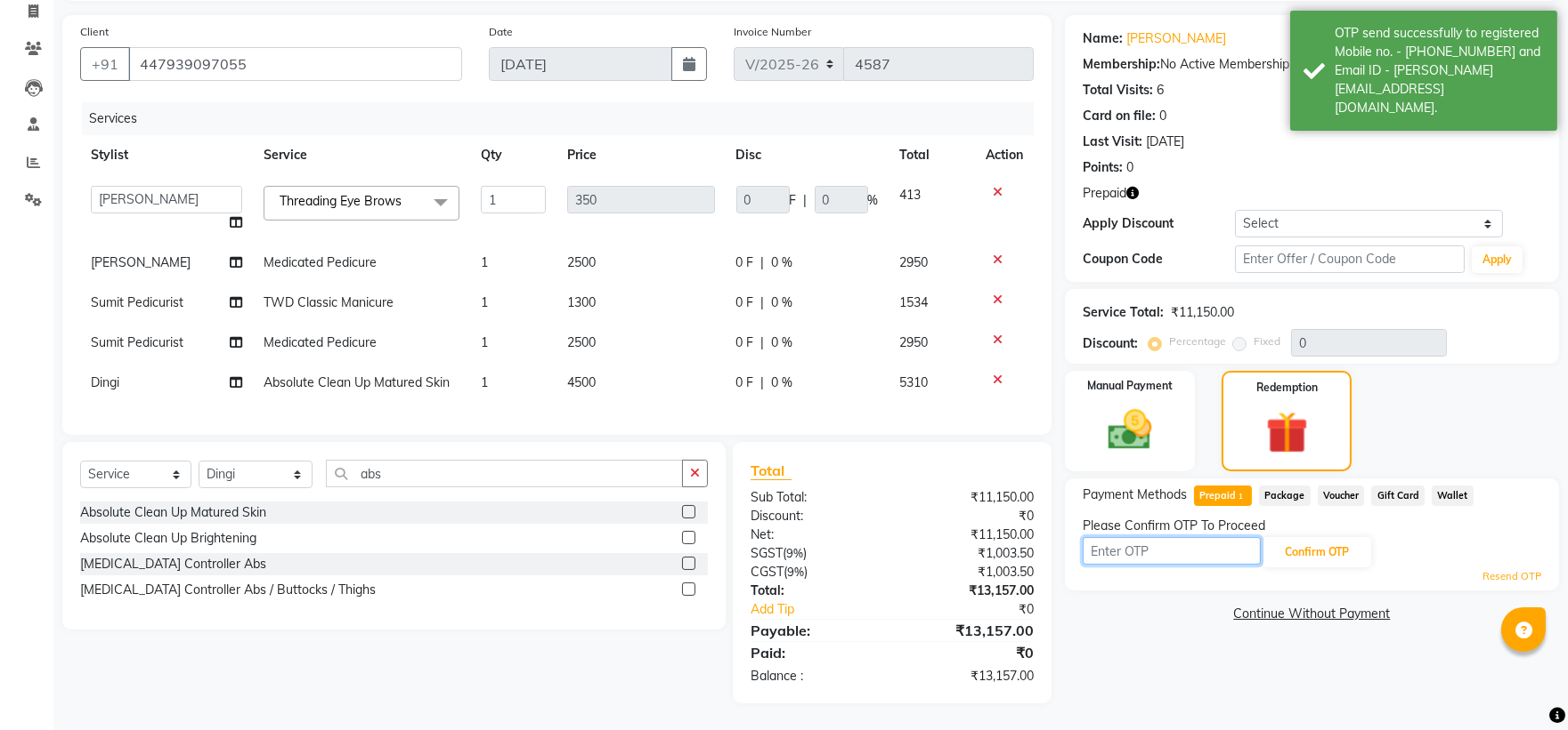
click at [1140, 548] on input "text" at bounding box center [1171, 551] width 178 height 28
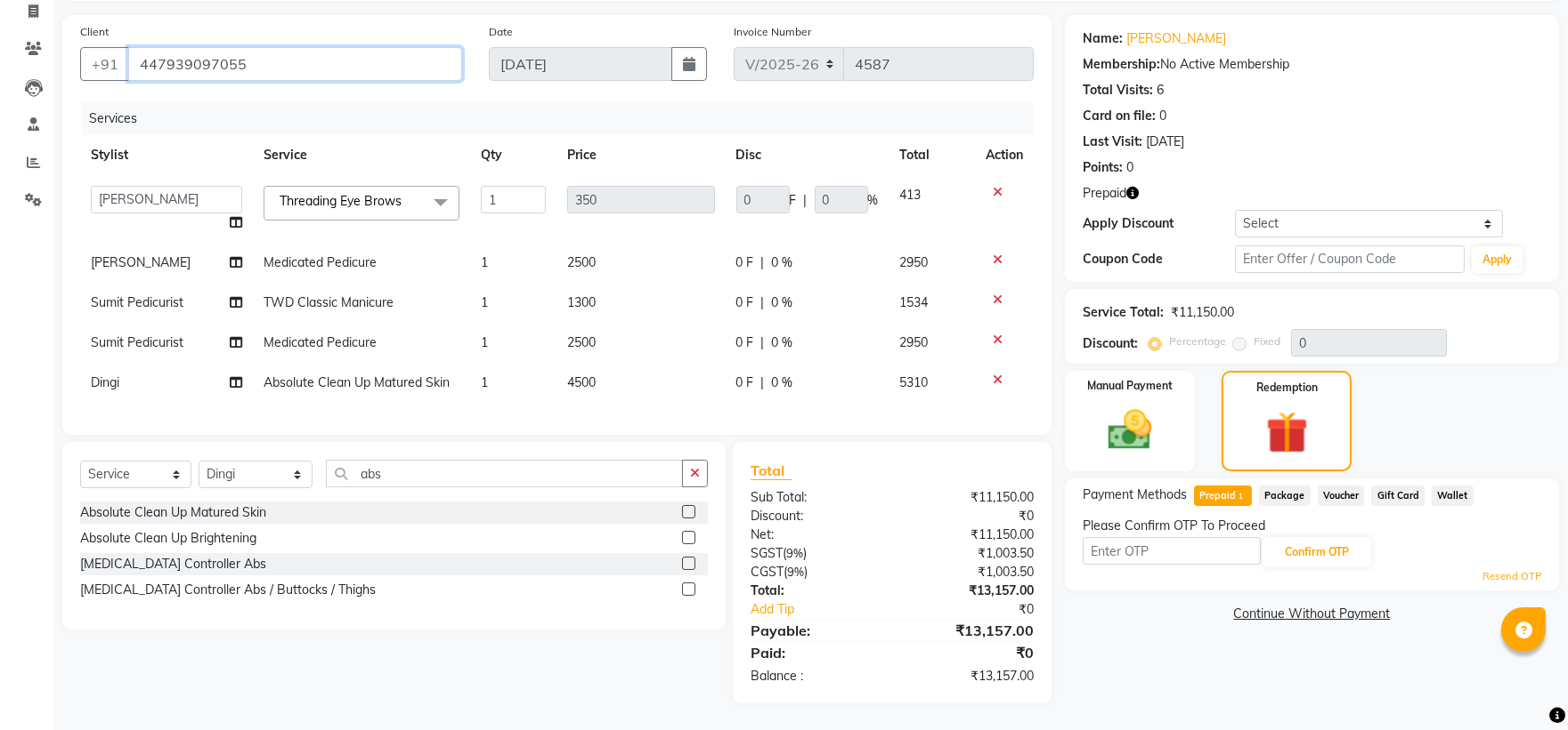
click at [261, 56] on input "447939097055" at bounding box center [295, 64] width 334 height 33
click at [1124, 541] on input "text" at bounding box center [1171, 551] width 178 height 28
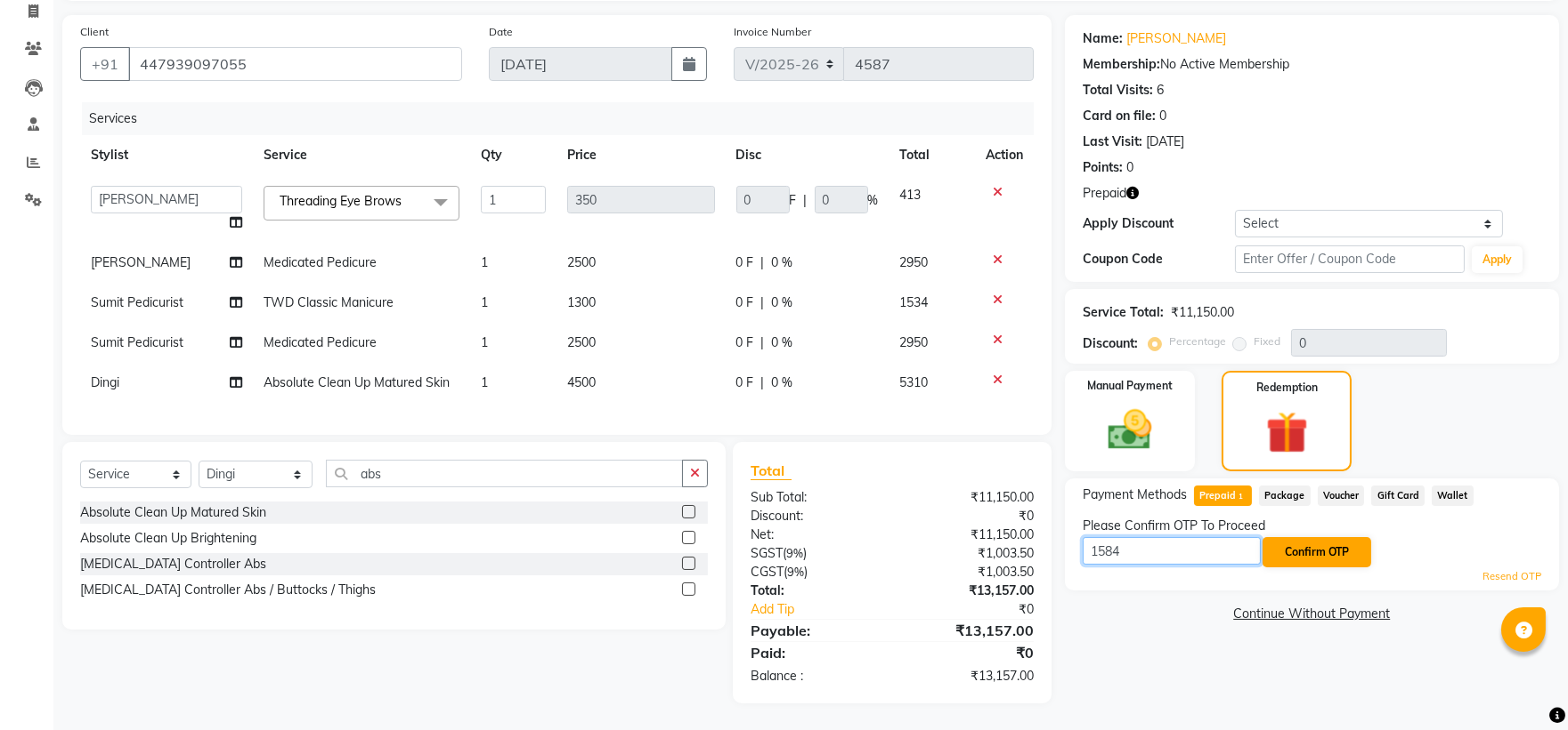
type input "1584"
click at [1297, 538] on button "Confirm OTP" at bounding box center [1317, 552] width 109 height 31
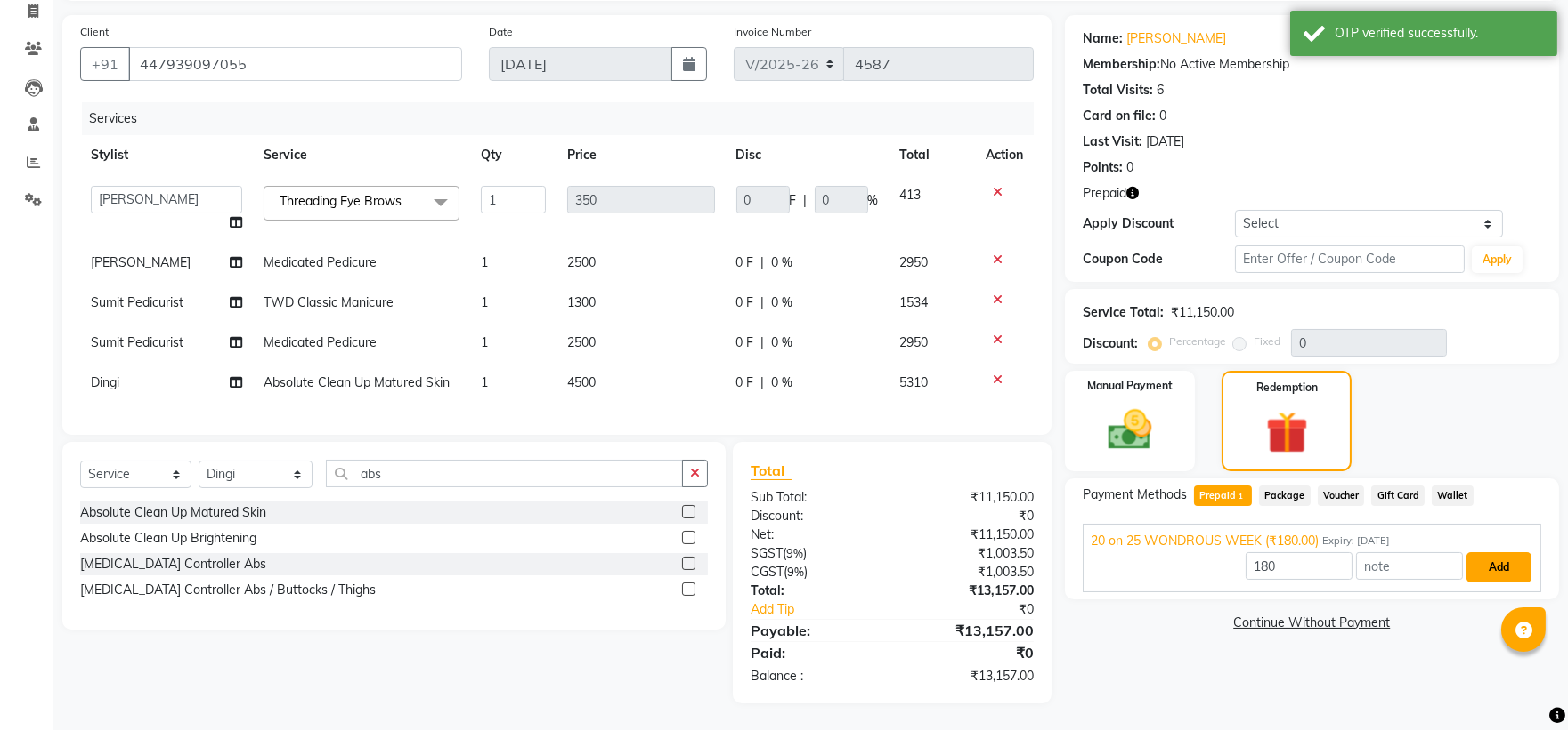
click at [1491, 561] on button "Add" at bounding box center [1499, 567] width 65 height 31
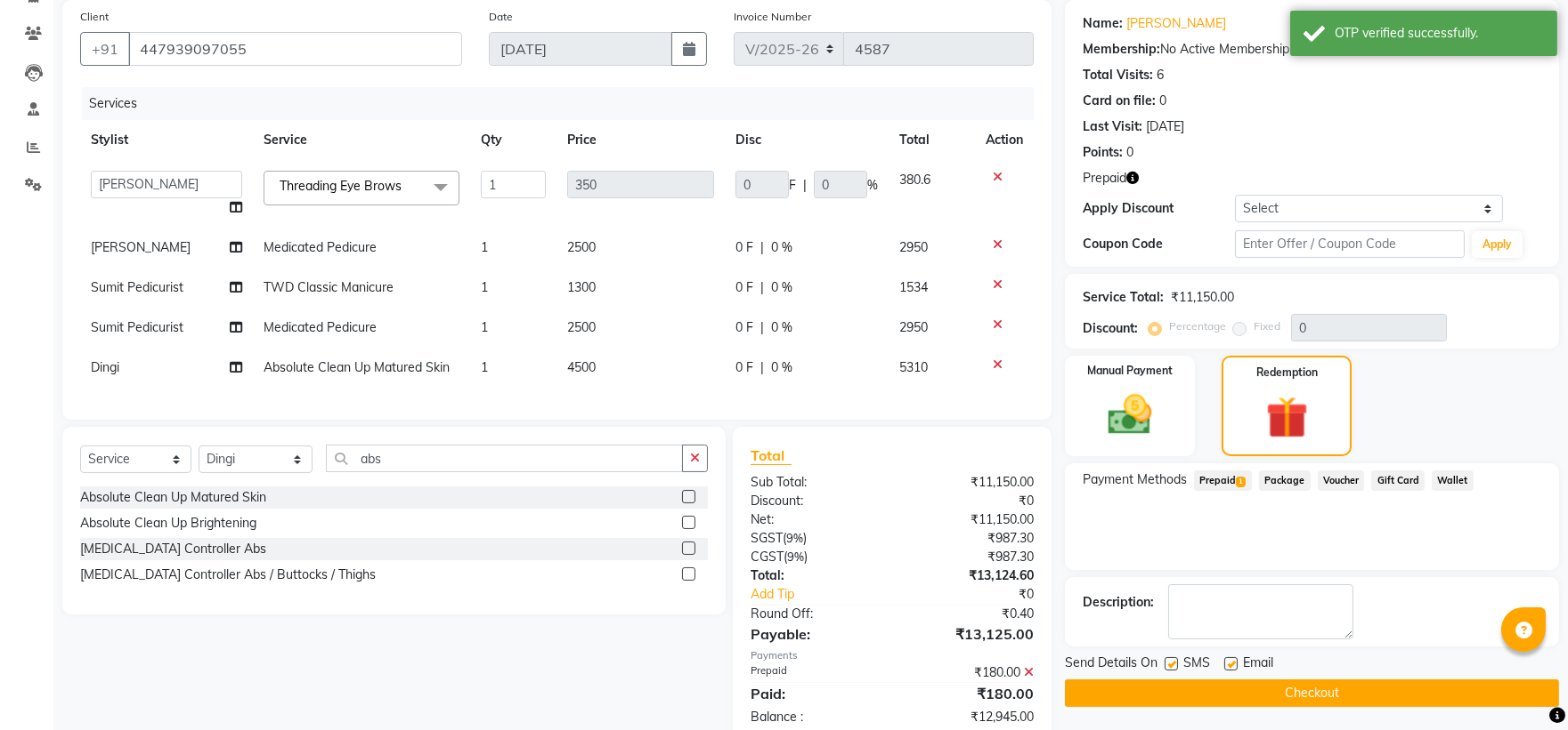
scroll to position [189, 0]
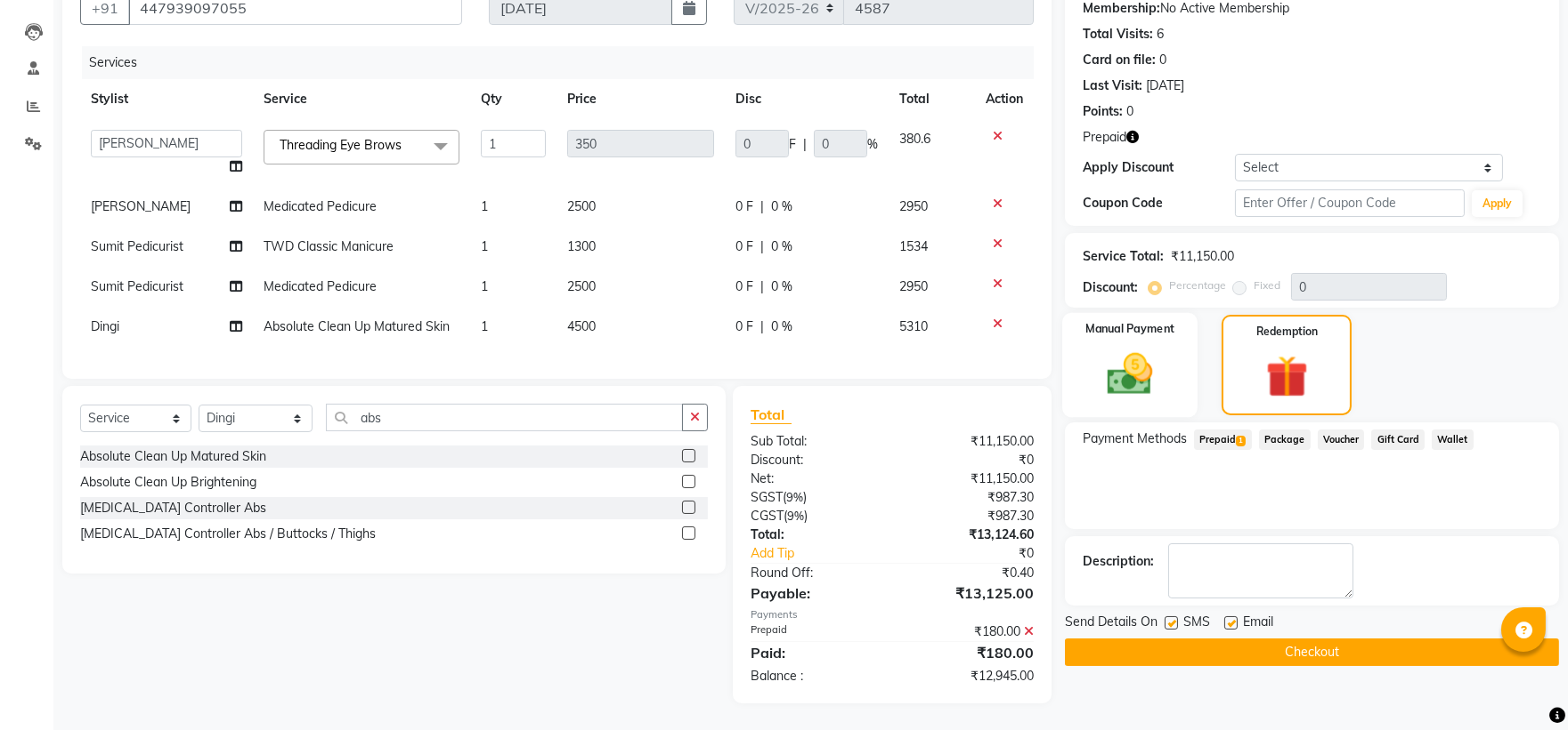
click at [1163, 366] on img at bounding box center [1129, 374] width 74 height 52
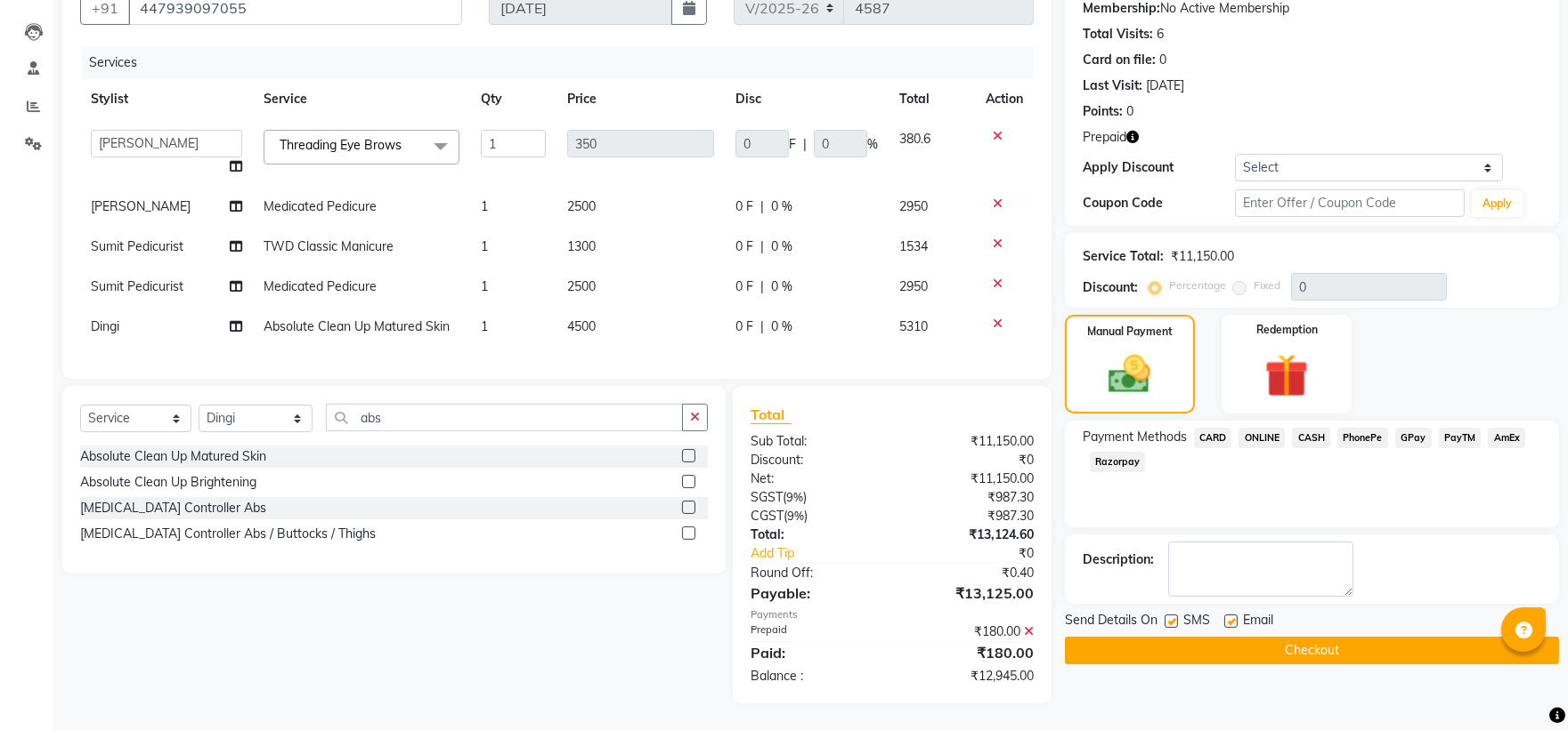
click at [1220, 428] on span "CARD" at bounding box center [1213, 438] width 38 height 20
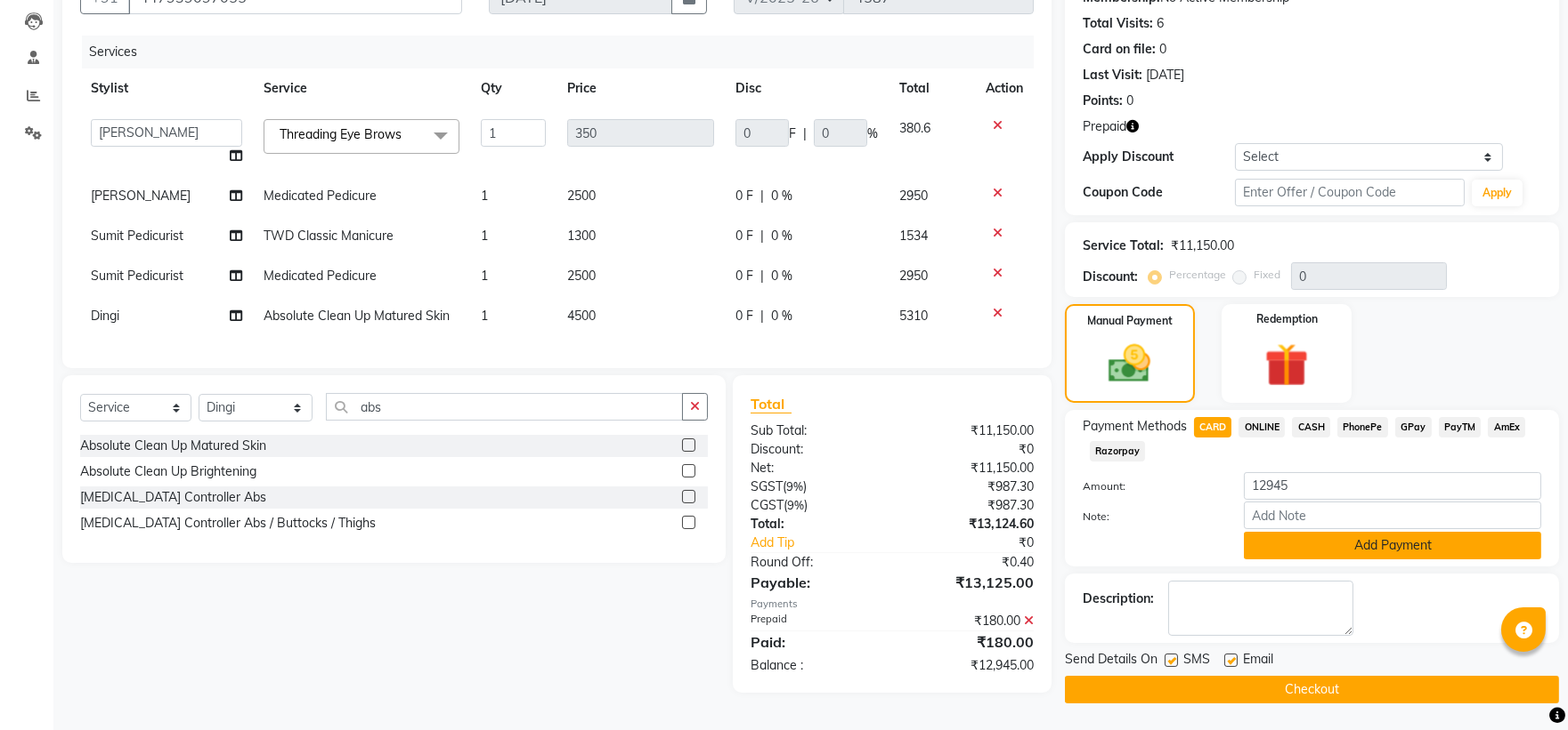
click at [1261, 547] on button "Add Payment" at bounding box center [1393, 546] width 298 height 28
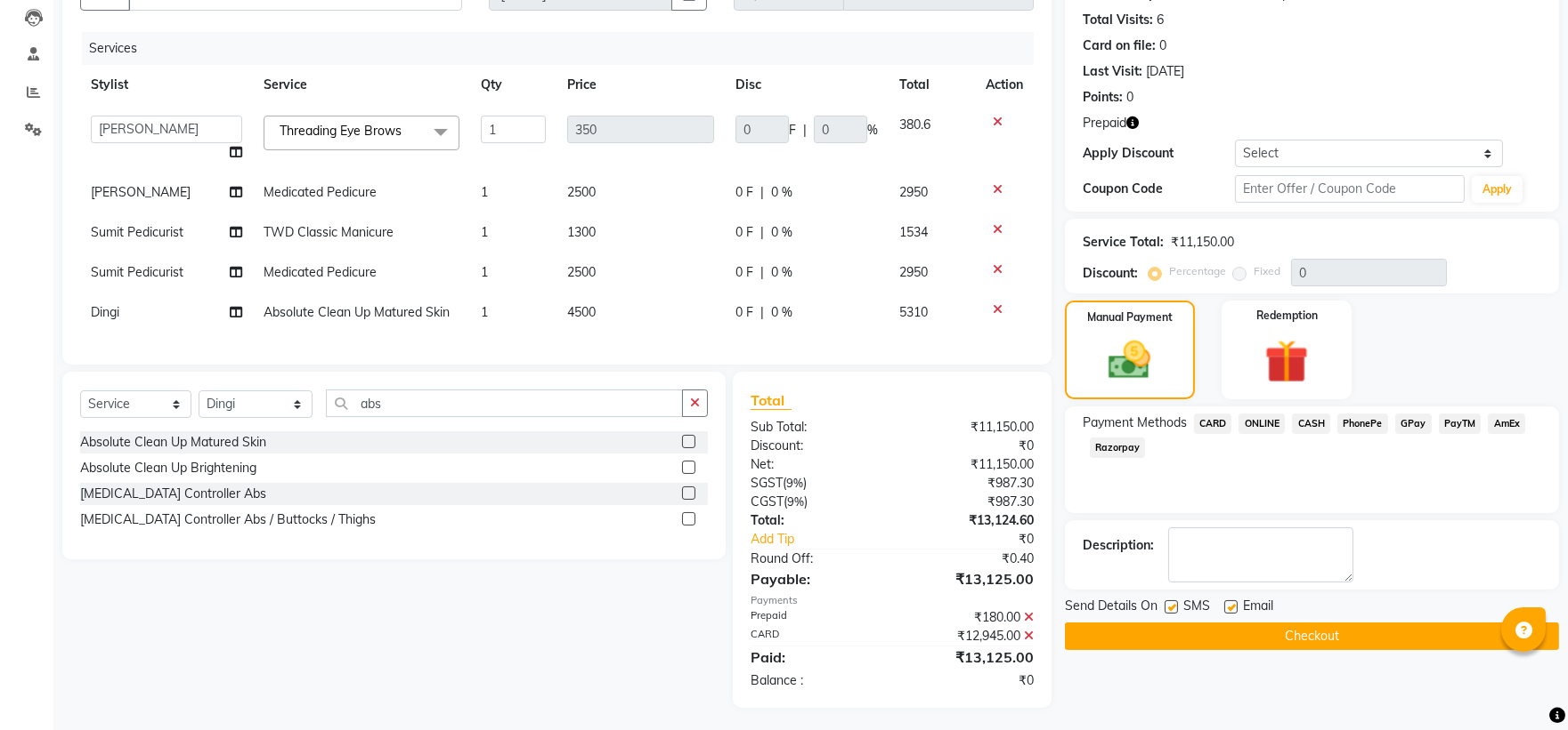
click at [1255, 643] on button "Checkout" at bounding box center [1311, 637] width 494 height 28
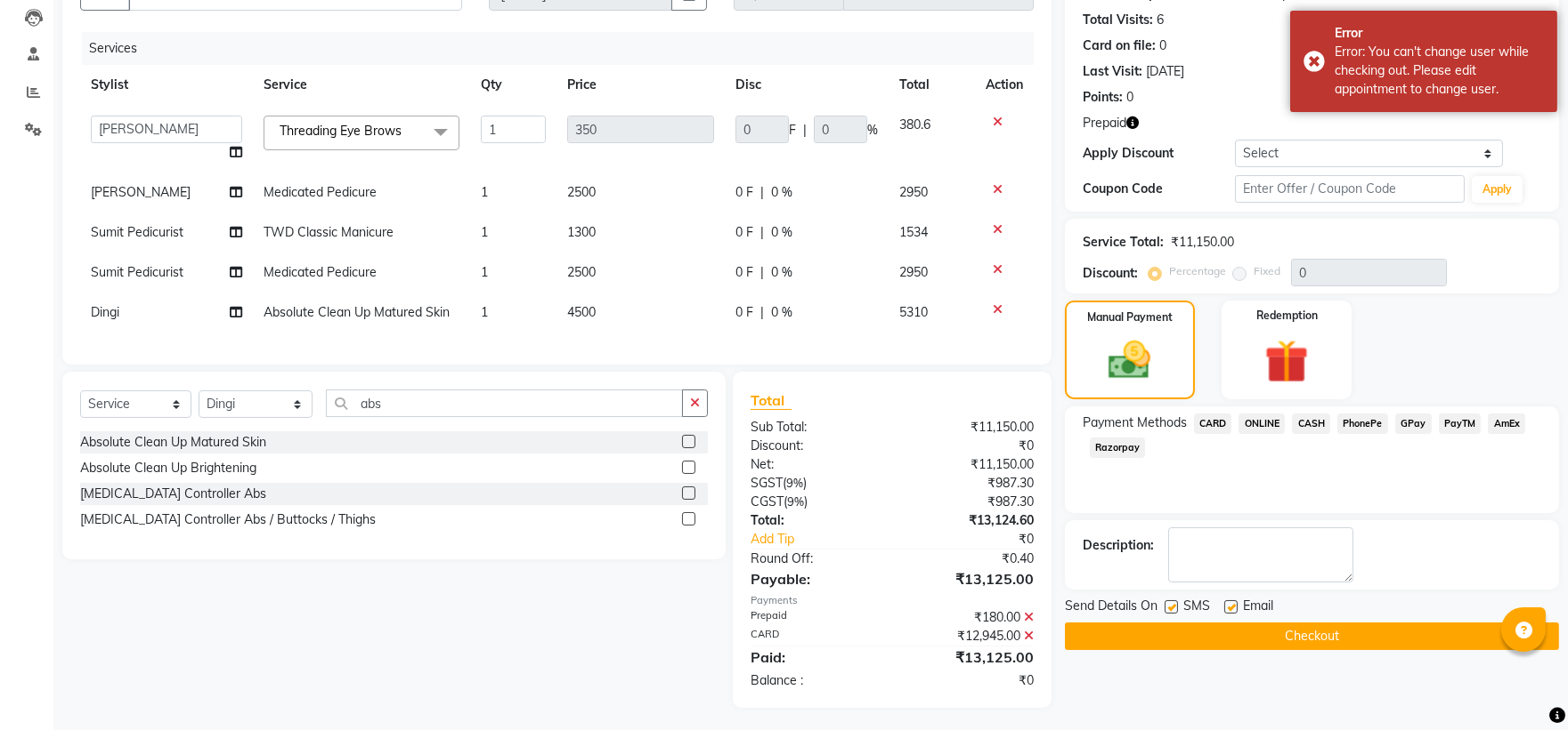
scroll to position [0, 0]
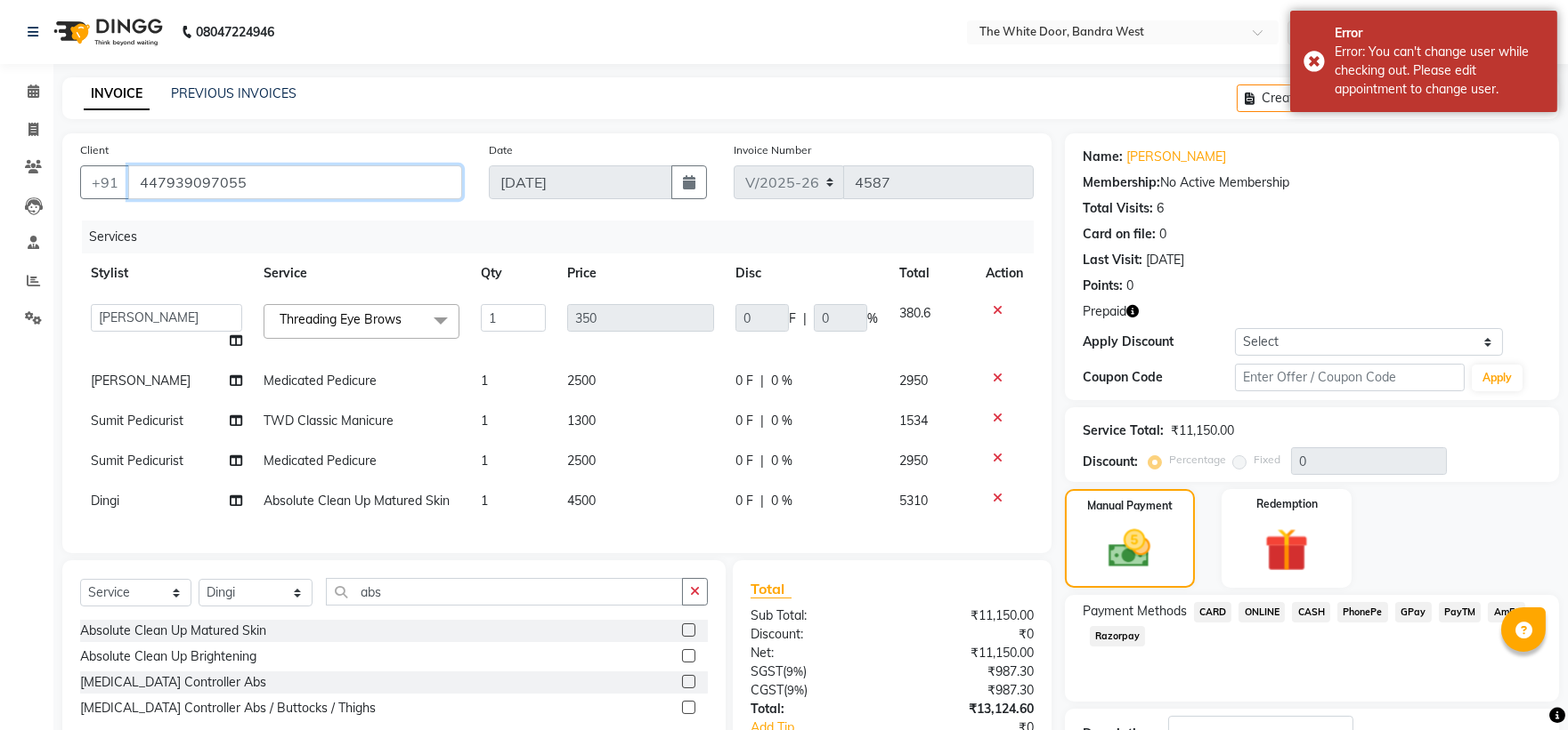
click at [343, 179] on input "447939097055" at bounding box center [295, 182] width 334 height 33
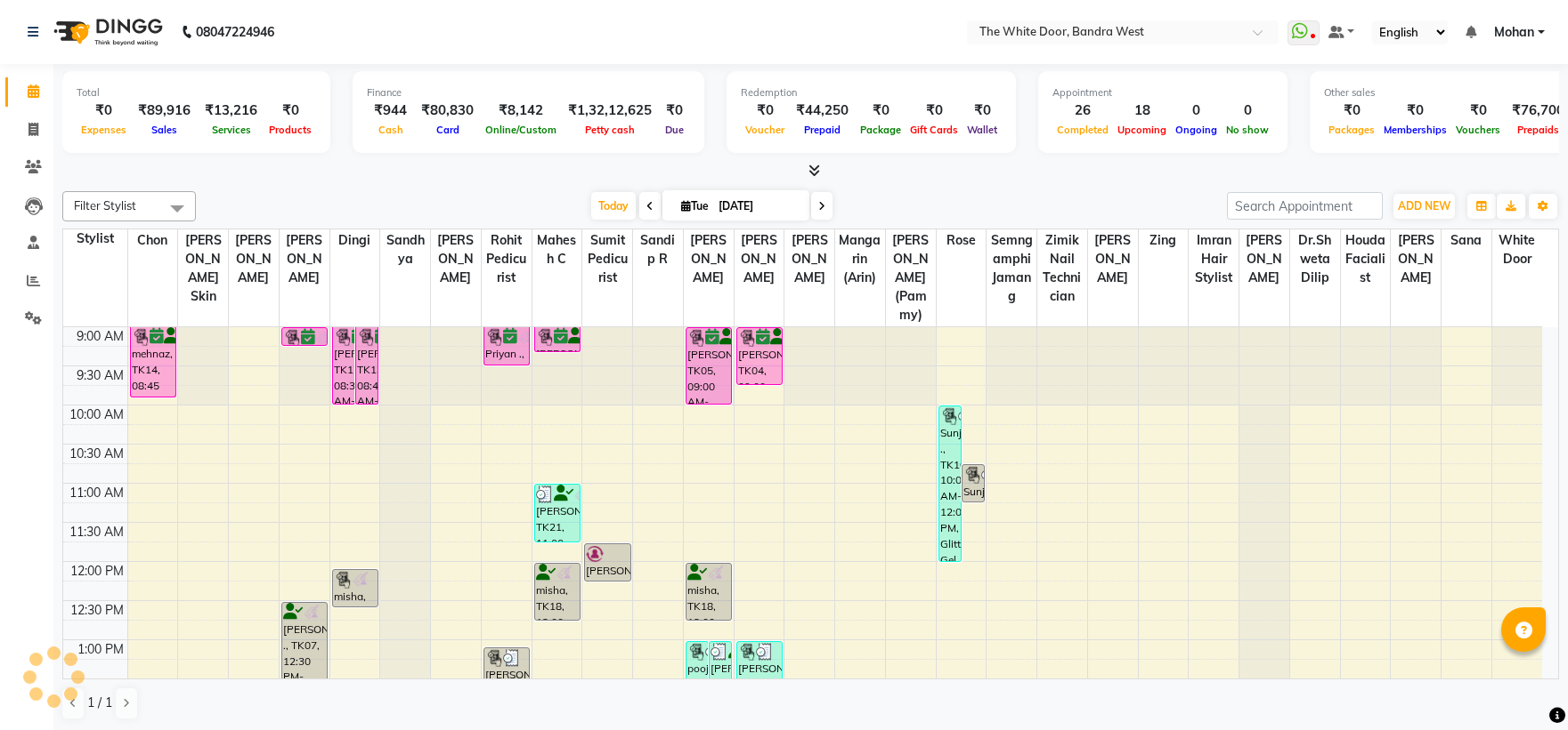
click at [1415, 194] on button "ADD NEW Toggle Dropdown" at bounding box center [1424, 206] width 61 height 25
click at [0, 0] on link "Add Invoice" at bounding box center [0, 0] width 0 height 0
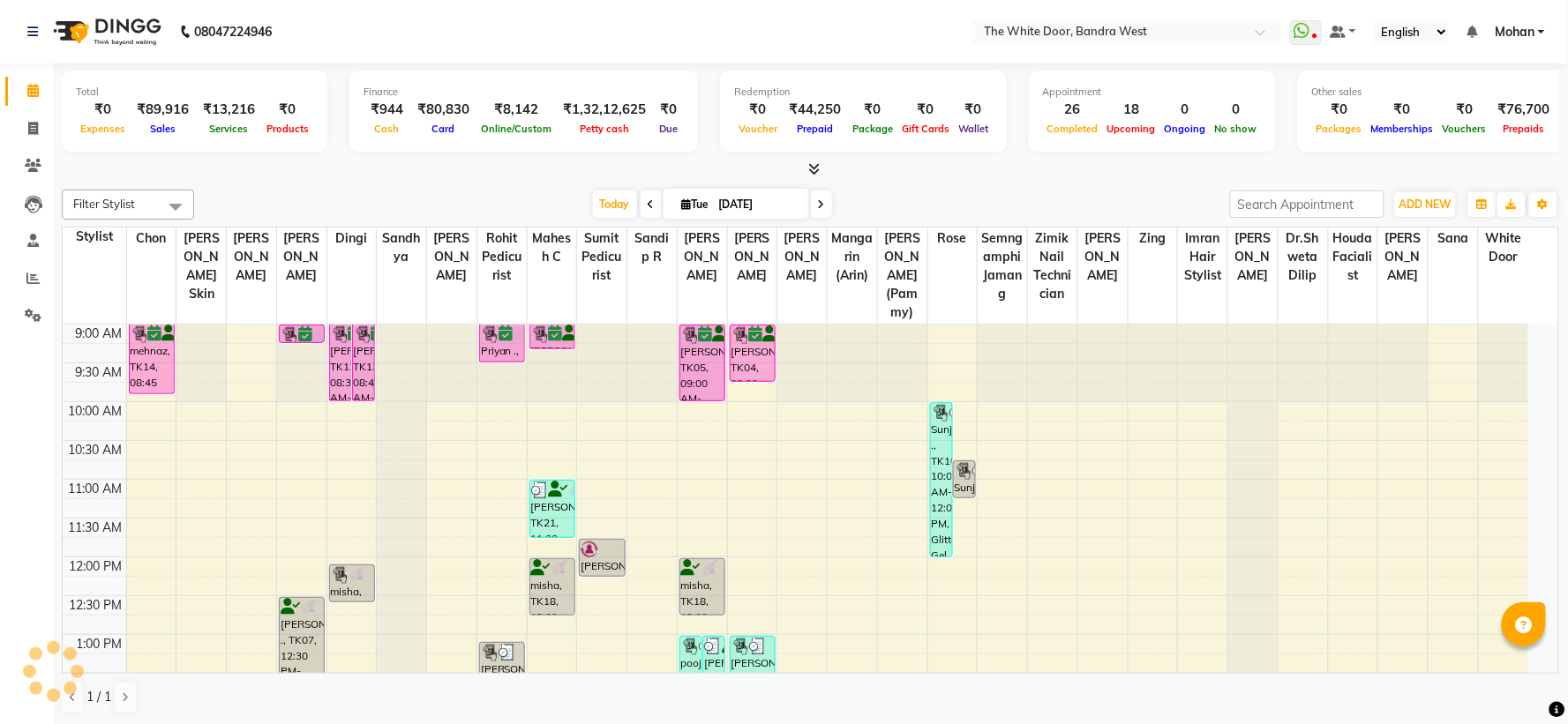
select select "3980"
select select "service"
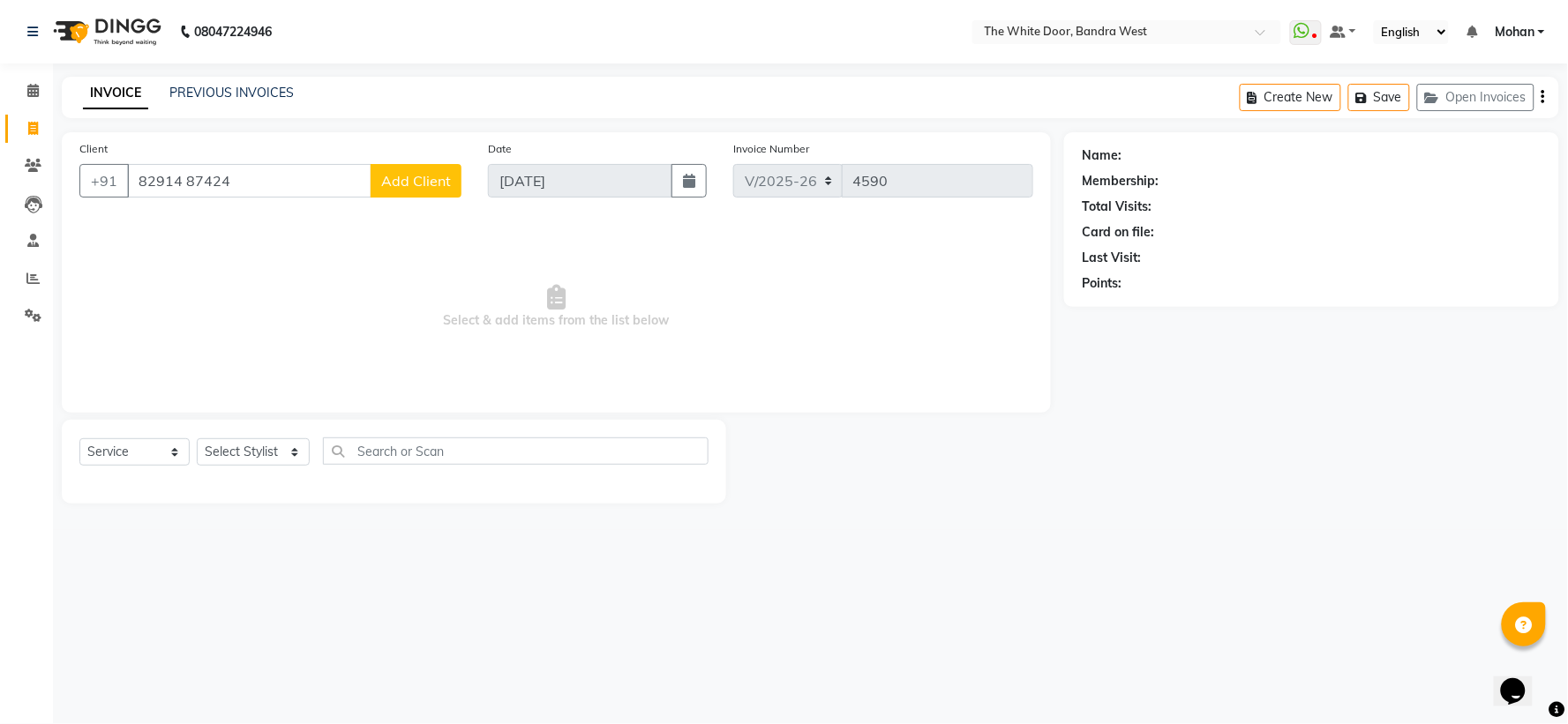
type input "82914 87424"
click at [119, 466] on select "Select Service Product Membership Package Voucher Prepaid Gift Card" at bounding box center [135, 453] width 111 height 28
select select "product"
click at [79, 439] on select "Select Service Product Membership Package Voucher Prepaid Gift Card" at bounding box center [135, 453] width 111 height 28
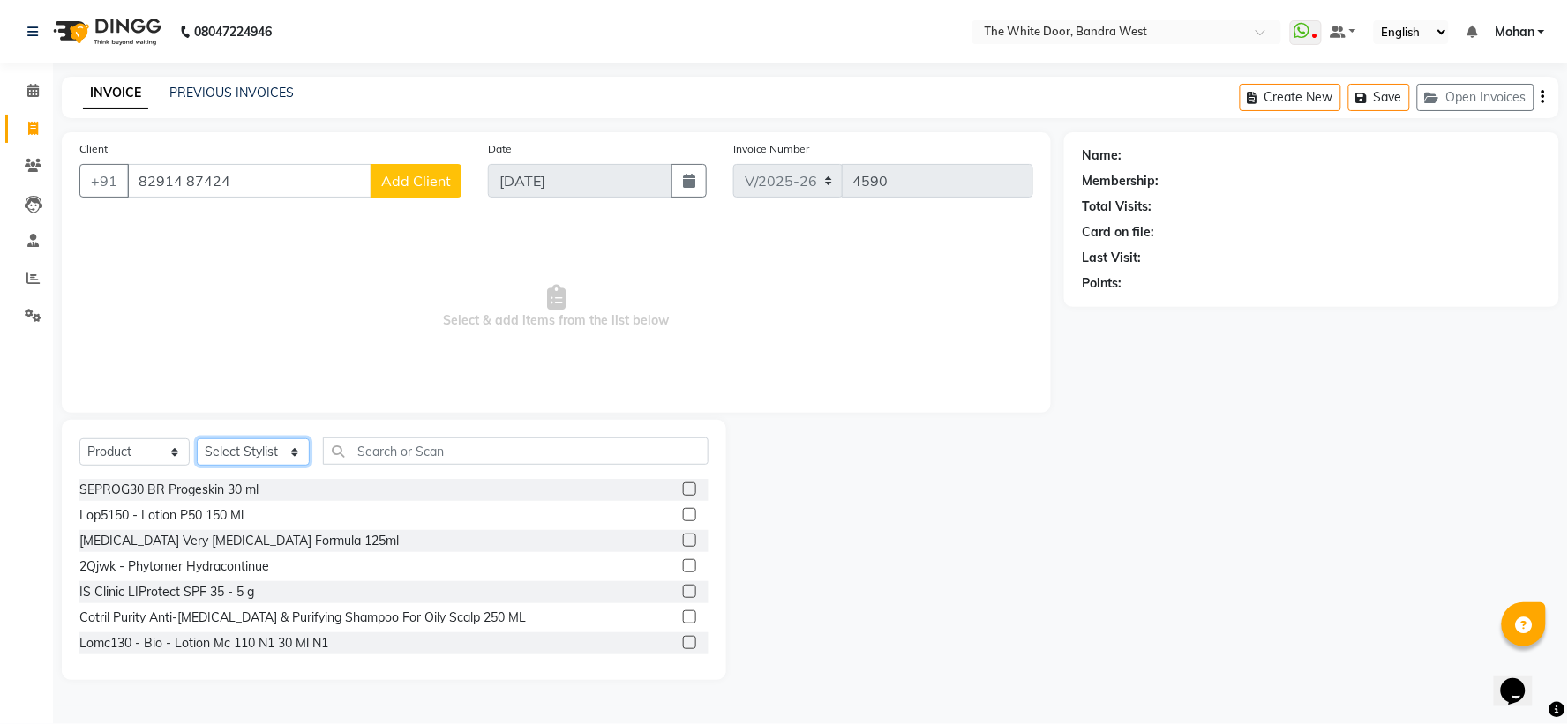
click at [262, 462] on select "Select Stylist [PERSON_NAME] Skin [PERSON_NAME] [PERSON_NAME] Dingi Dr.Shweta […" at bounding box center [253, 453] width 113 height 28
select select "50532"
click at [196, 439] on select "Select Stylist [PERSON_NAME] Skin [PERSON_NAME] [PERSON_NAME] Dingi Dr.Shweta […" at bounding box center [253, 453] width 113 height 28
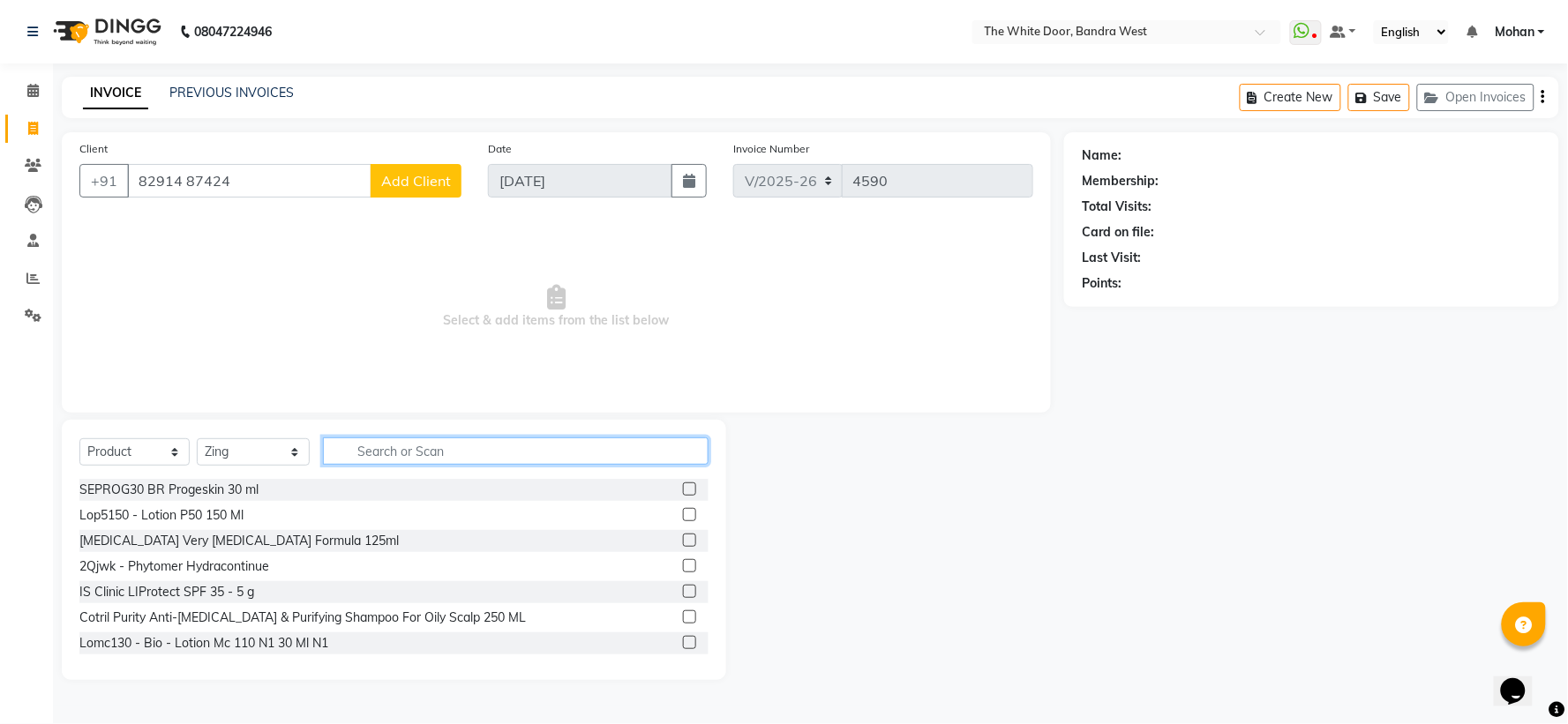
click at [410, 445] on input "text" at bounding box center [515, 452] width 385 height 28
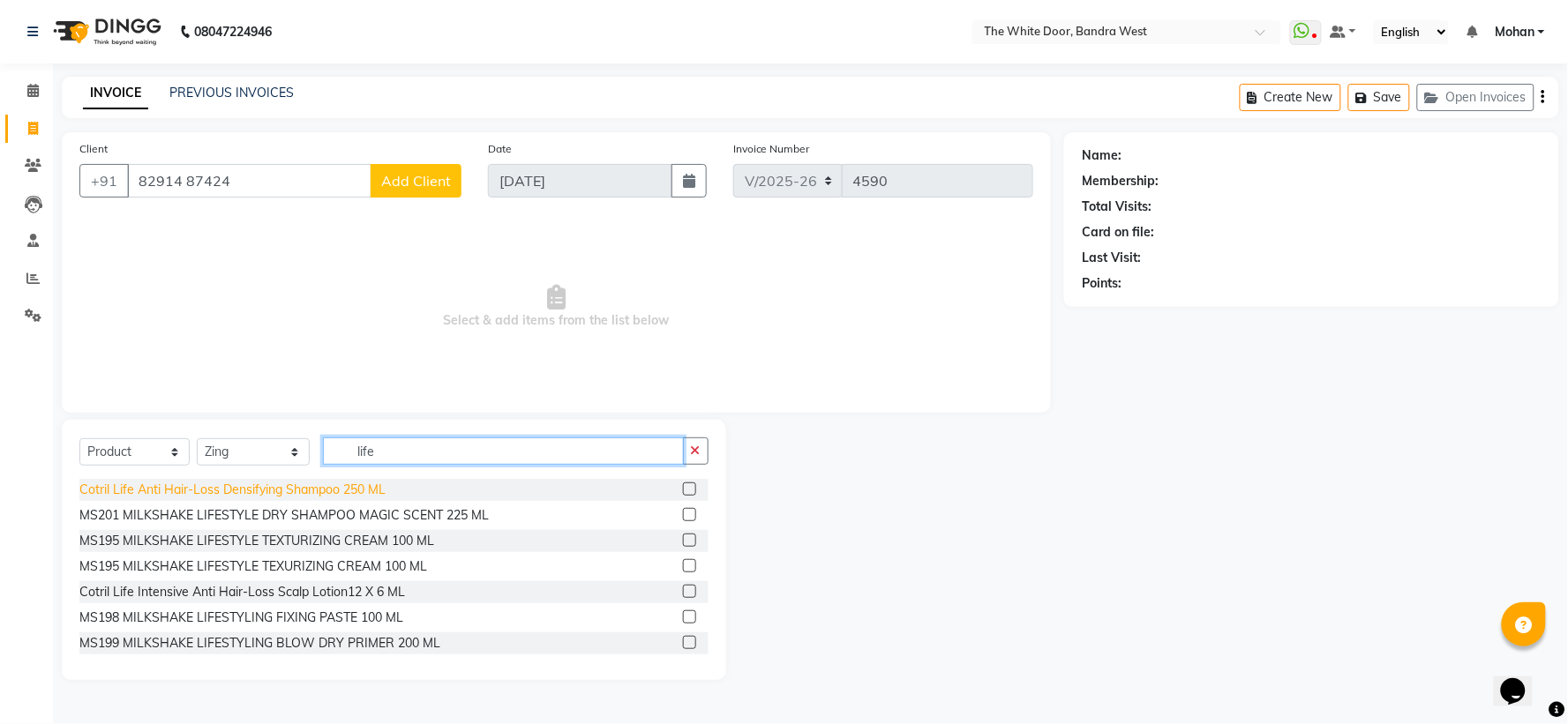
type input "life"
click at [330, 496] on div "Cotril Life Anti Hair-Loss Densifying Shampoo 250 ML" at bounding box center [232, 490] width 306 height 18
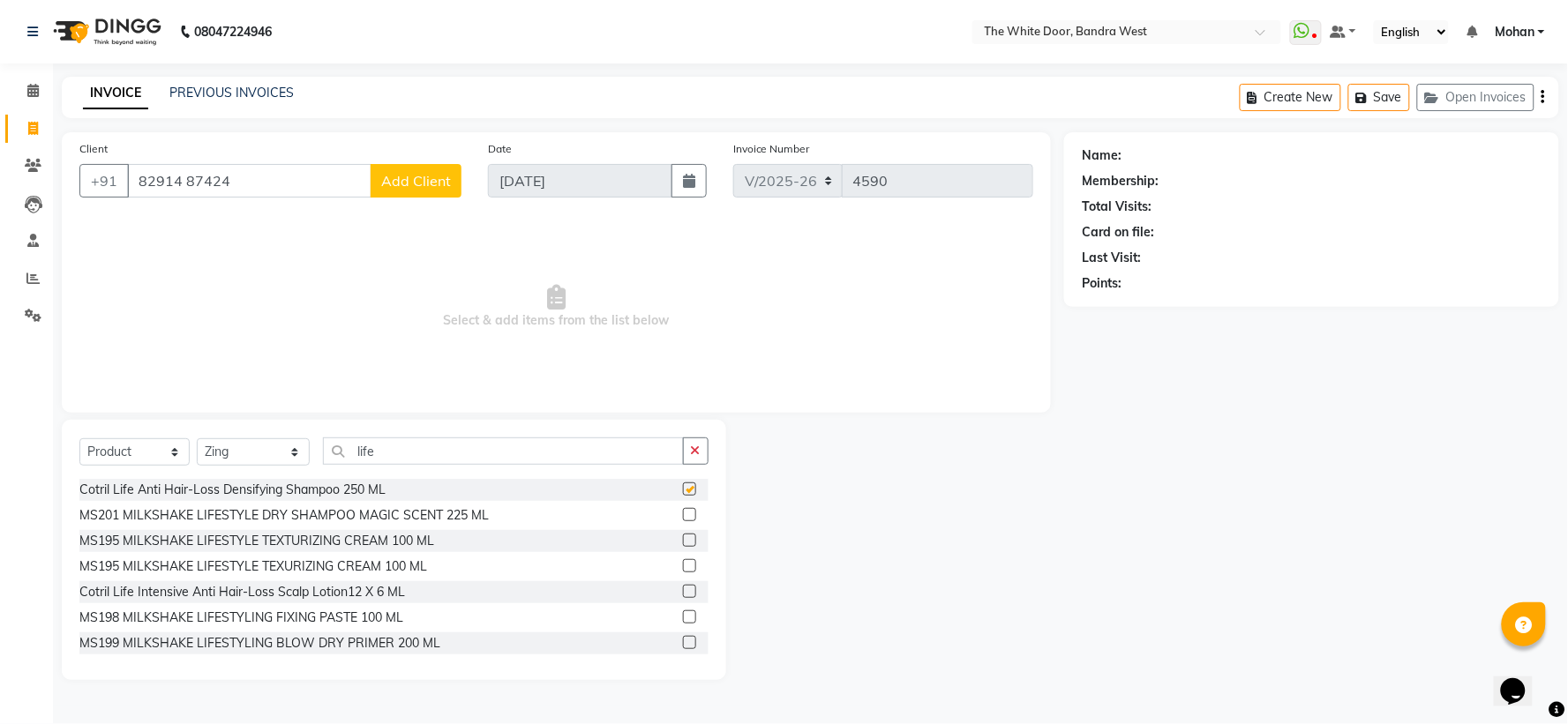
checkbox input "false"
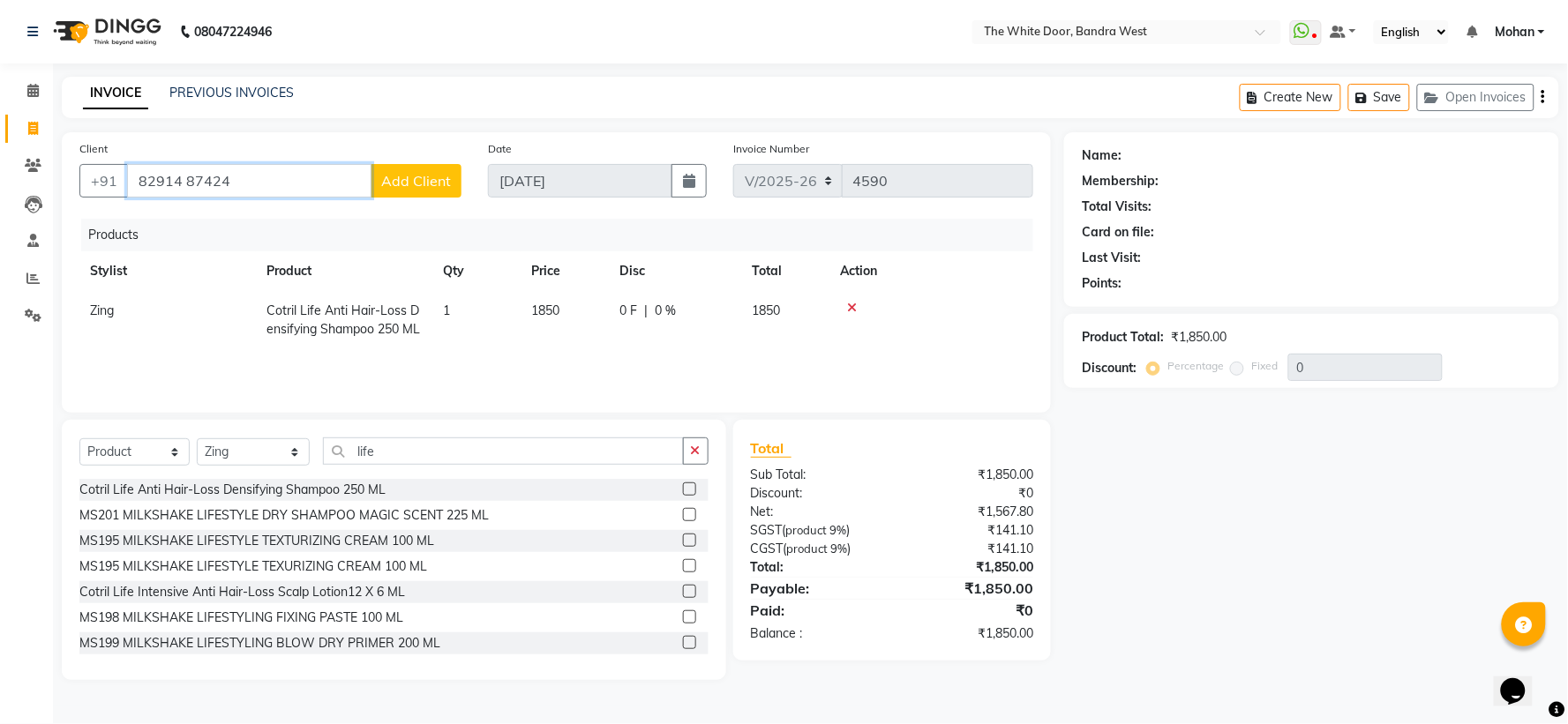
click at [186, 180] on input "82914 87424" at bounding box center [249, 181] width 244 height 33
type input "8291487424"
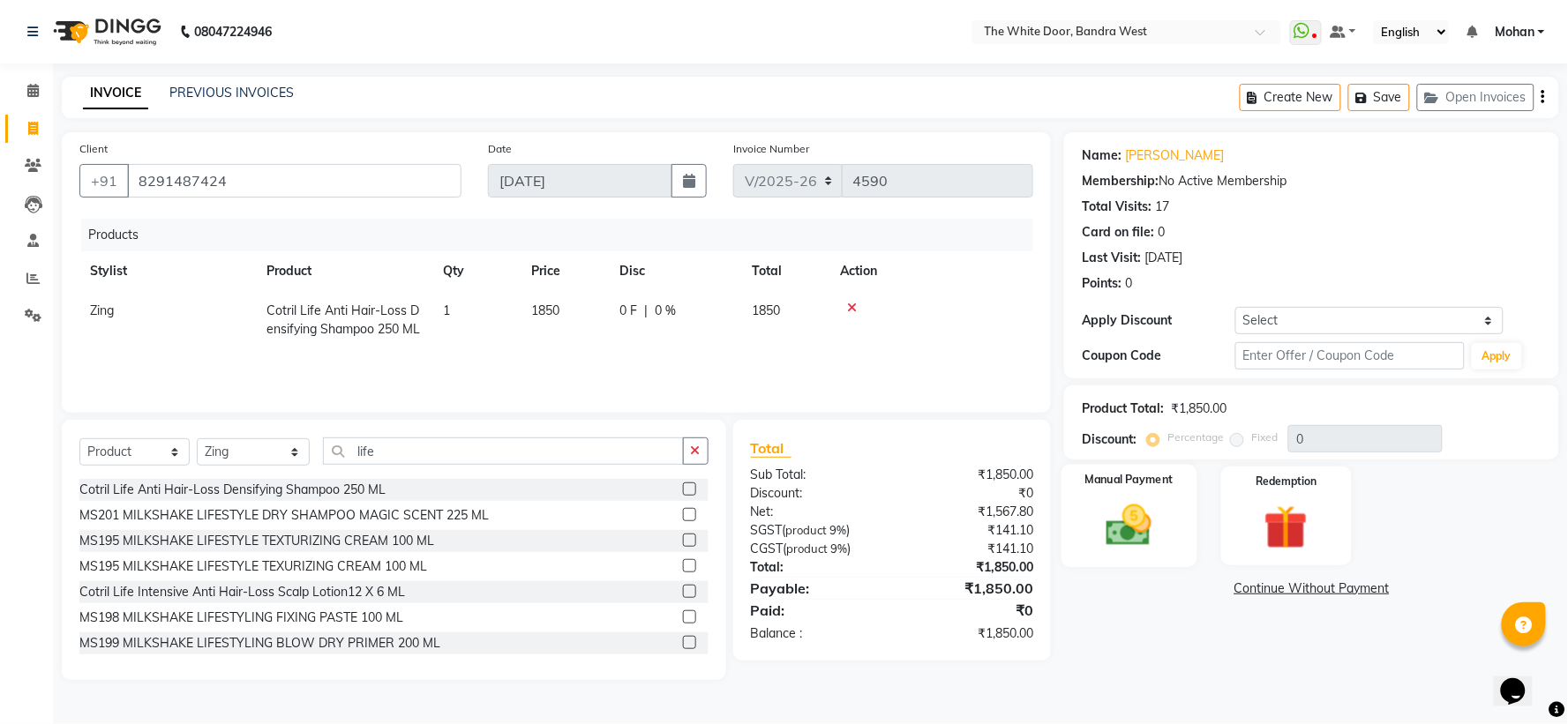
click at [1145, 516] on img at bounding box center [1129, 526] width 74 height 53
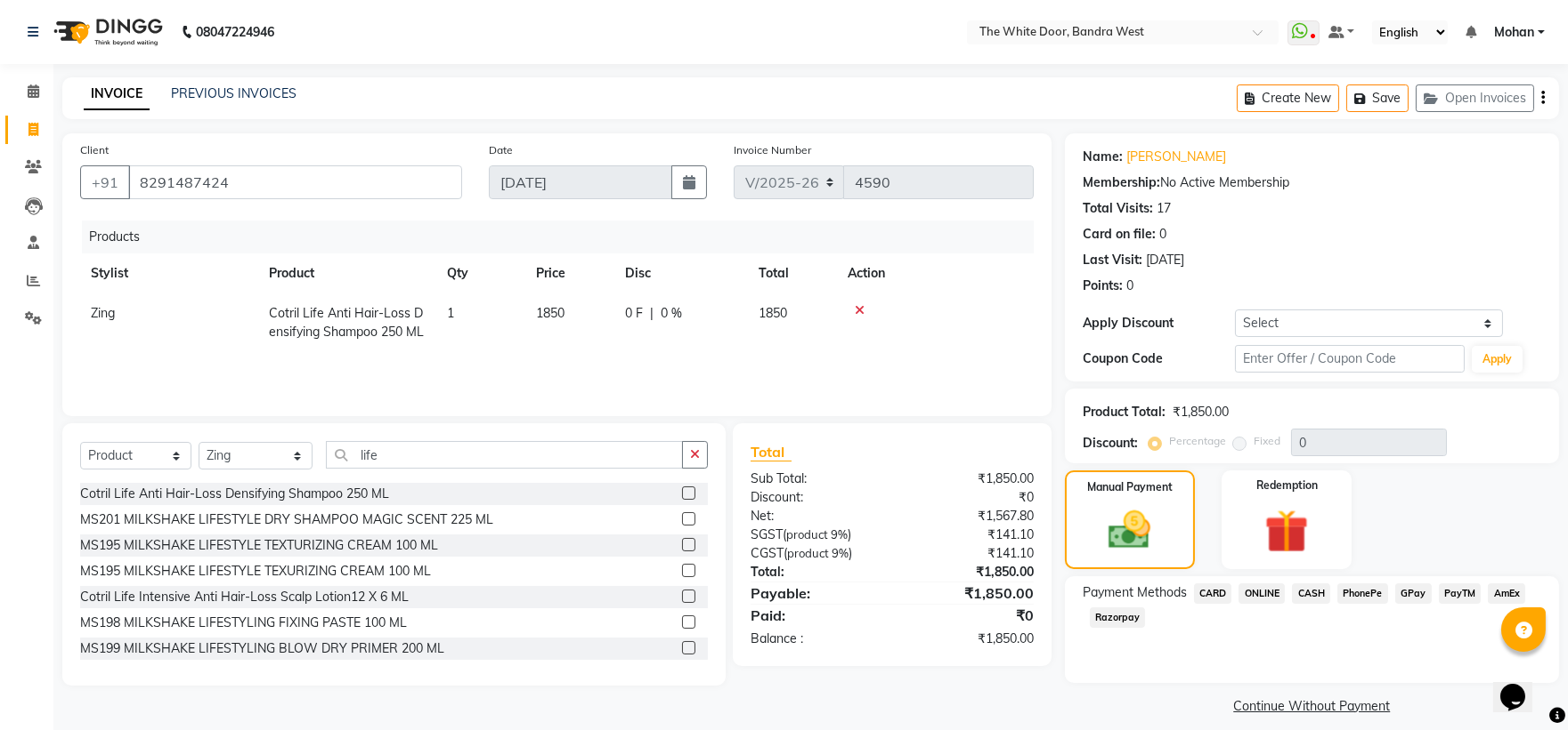
click at [1207, 604] on div "CARD" at bounding box center [1209, 596] width 46 height 24
click at [1211, 585] on span "CARD" at bounding box center [1213, 594] width 38 height 20
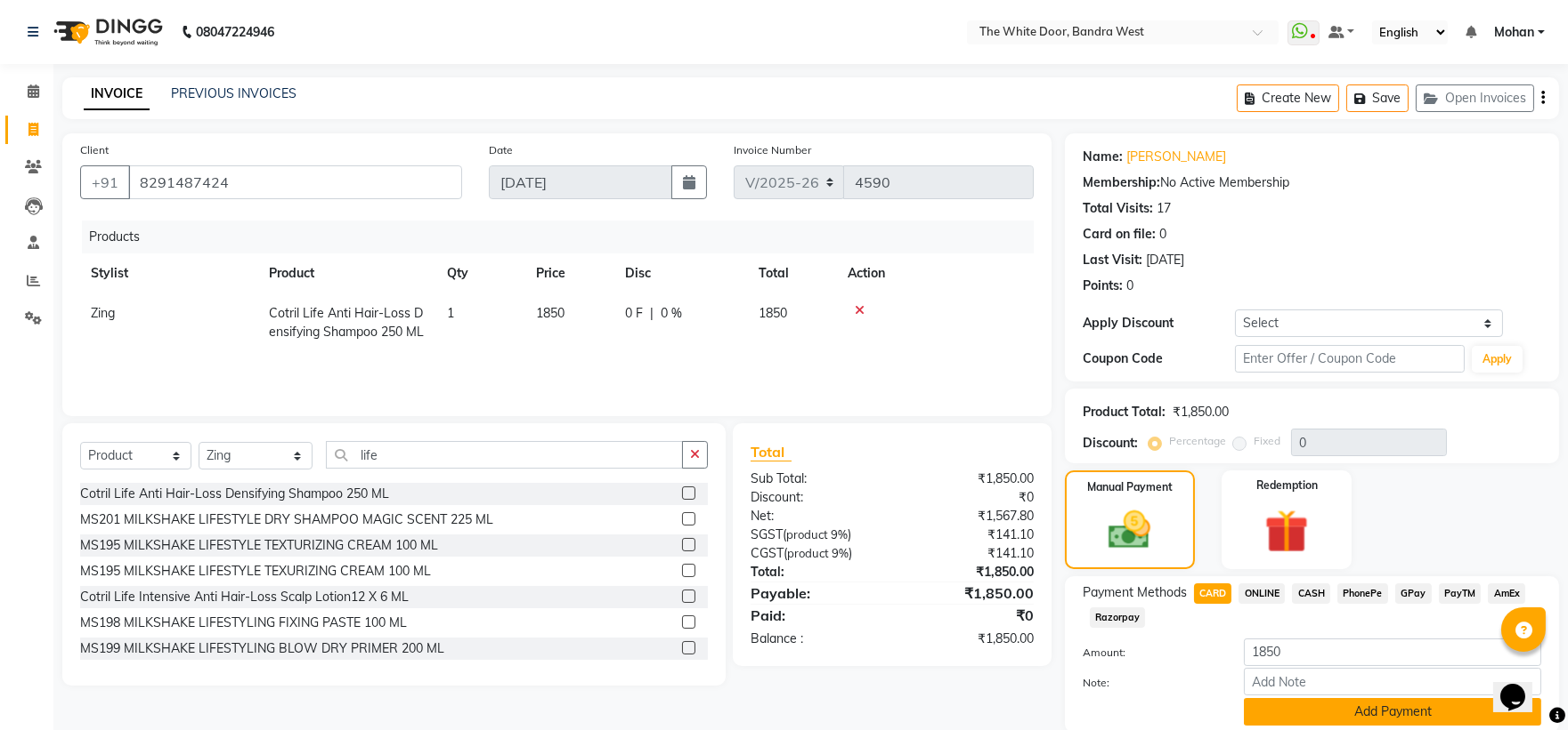
click at [1358, 699] on button "Add Payment" at bounding box center [1393, 712] width 298 height 28
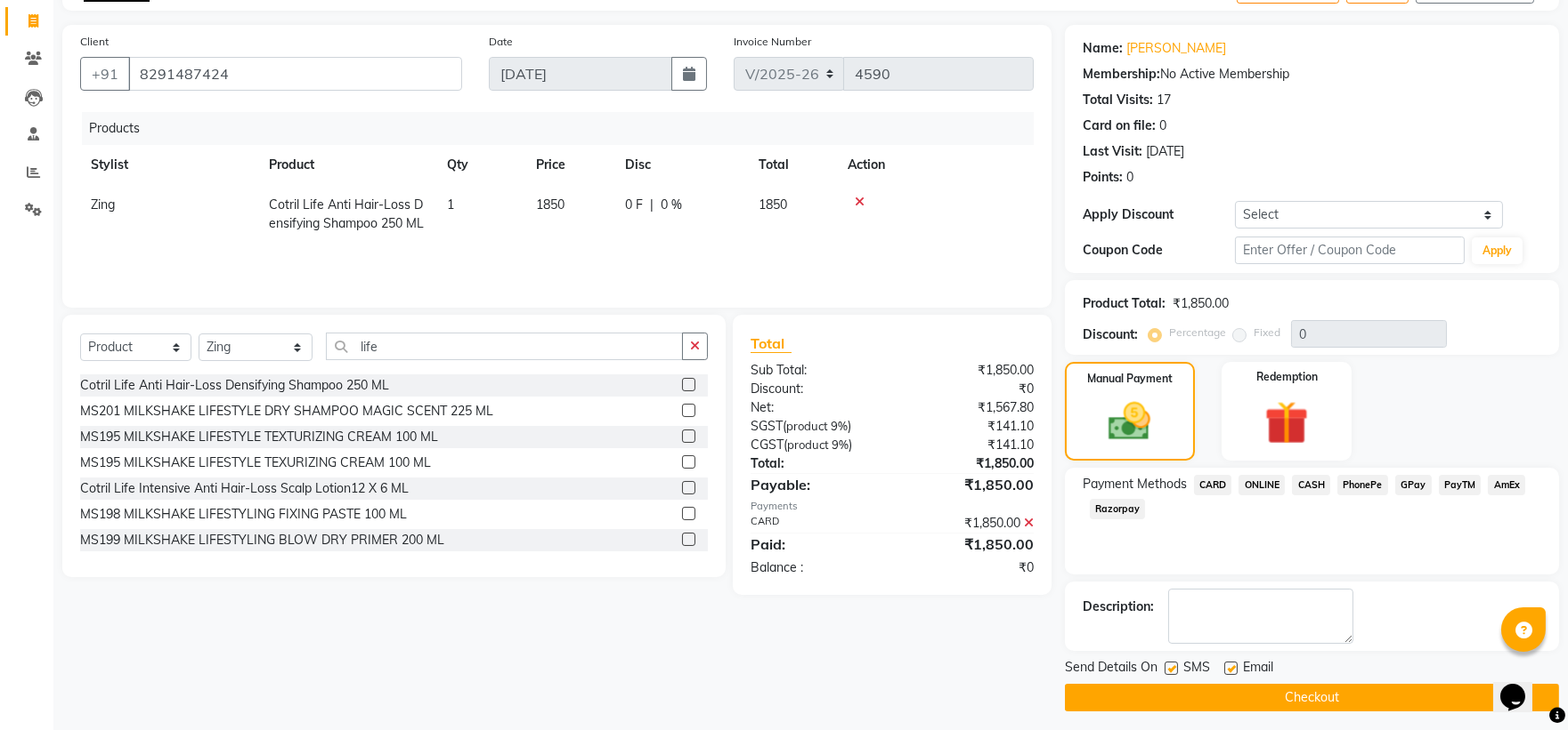
scroll to position [116, 0]
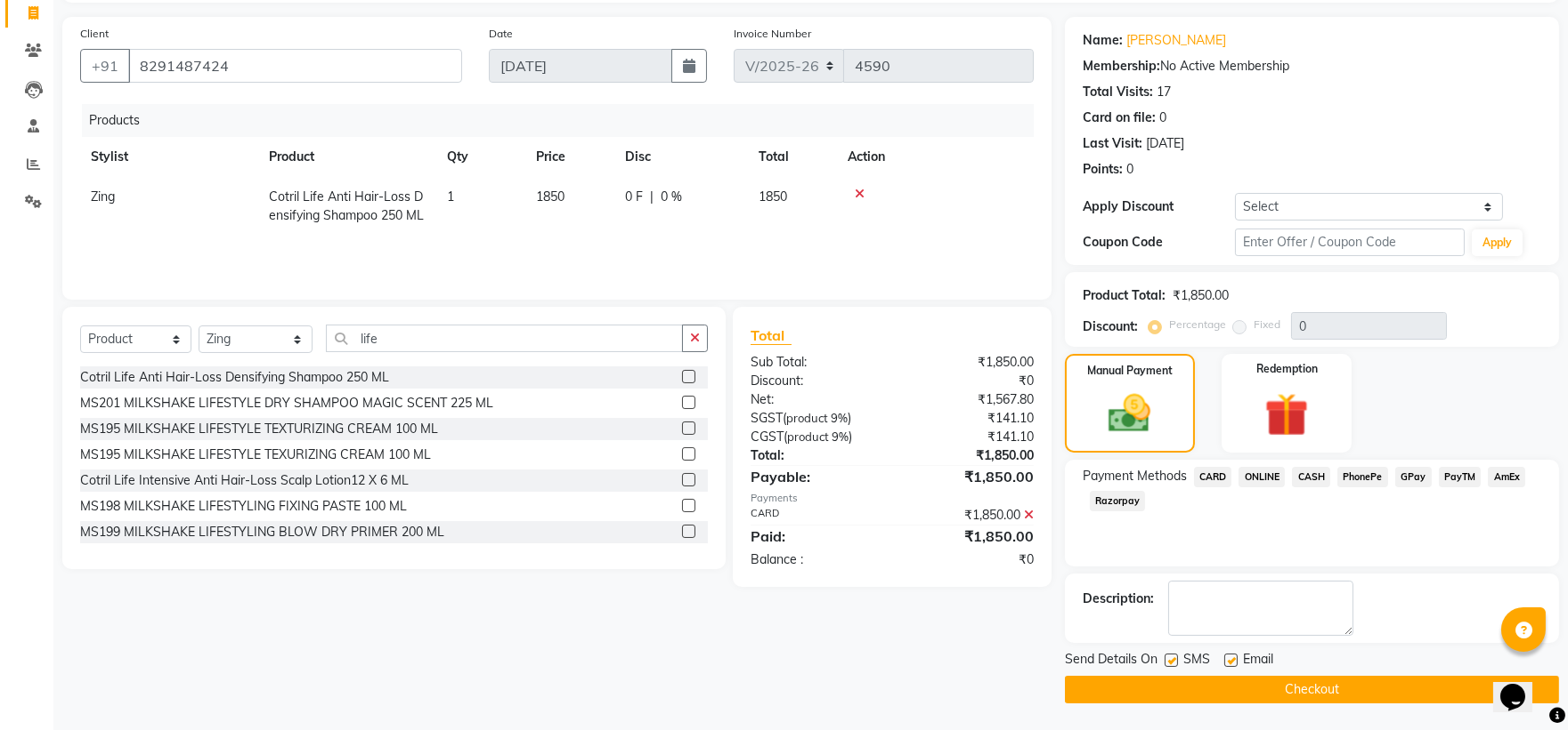
click at [1329, 686] on button "Checkout" at bounding box center [1311, 690] width 494 height 28
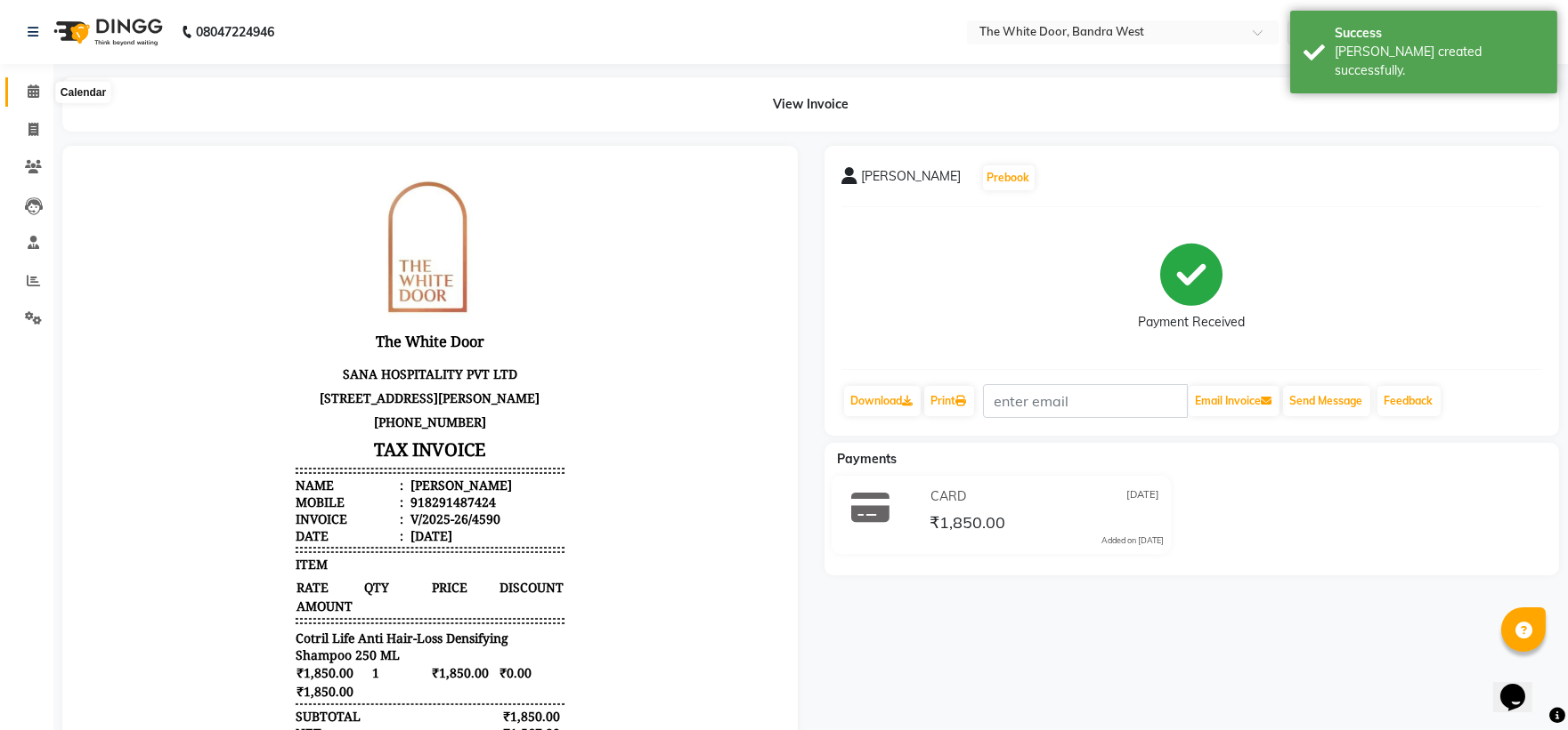
click at [20, 84] on span at bounding box center [33, 92] width 31 height 20
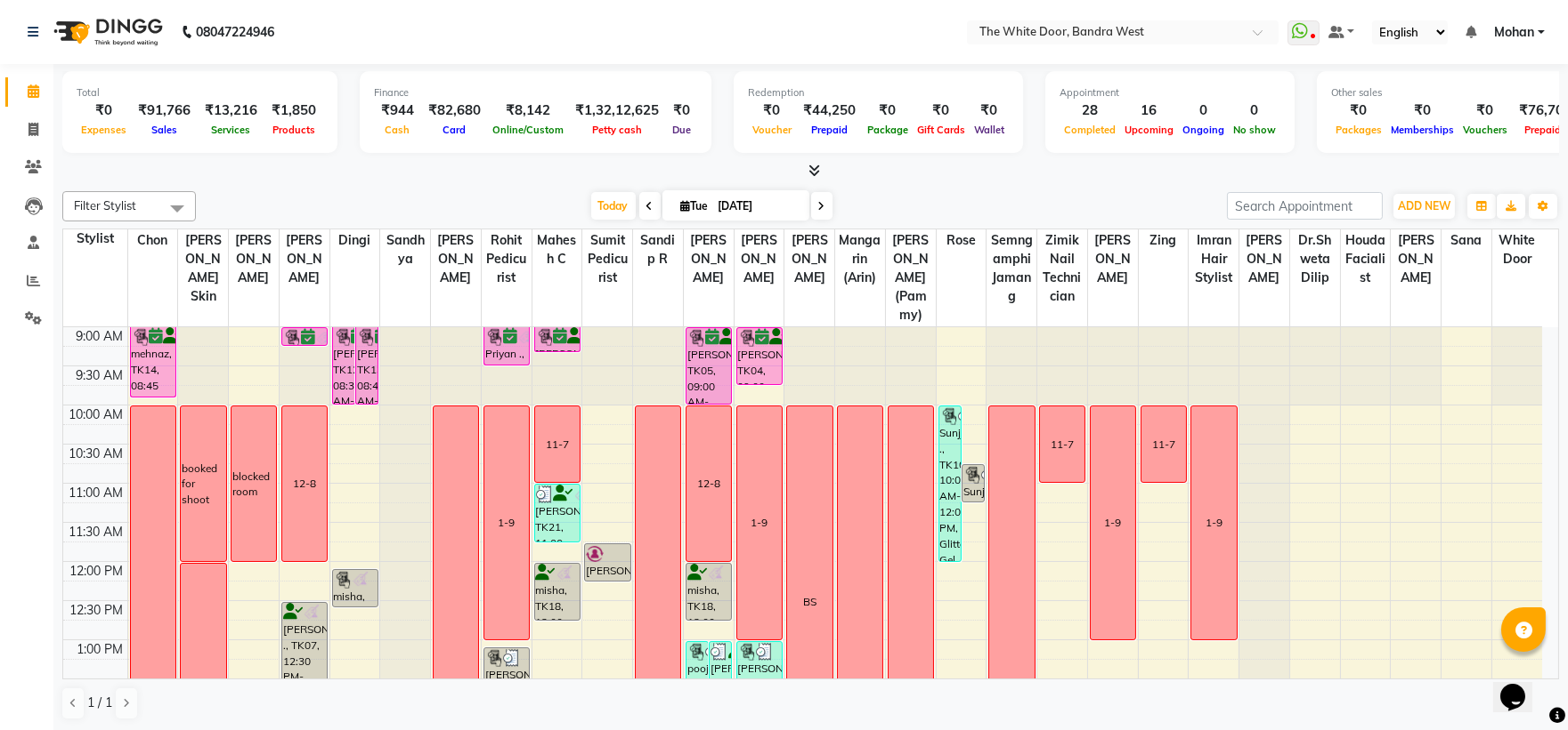
click at [574, 197] on div "[DATE] [DATE]" at bounding box center [711, 206] width 1013 height 27
click at [591, 205] on span "Today" at bounding box center [613, 206] width 45 height 28
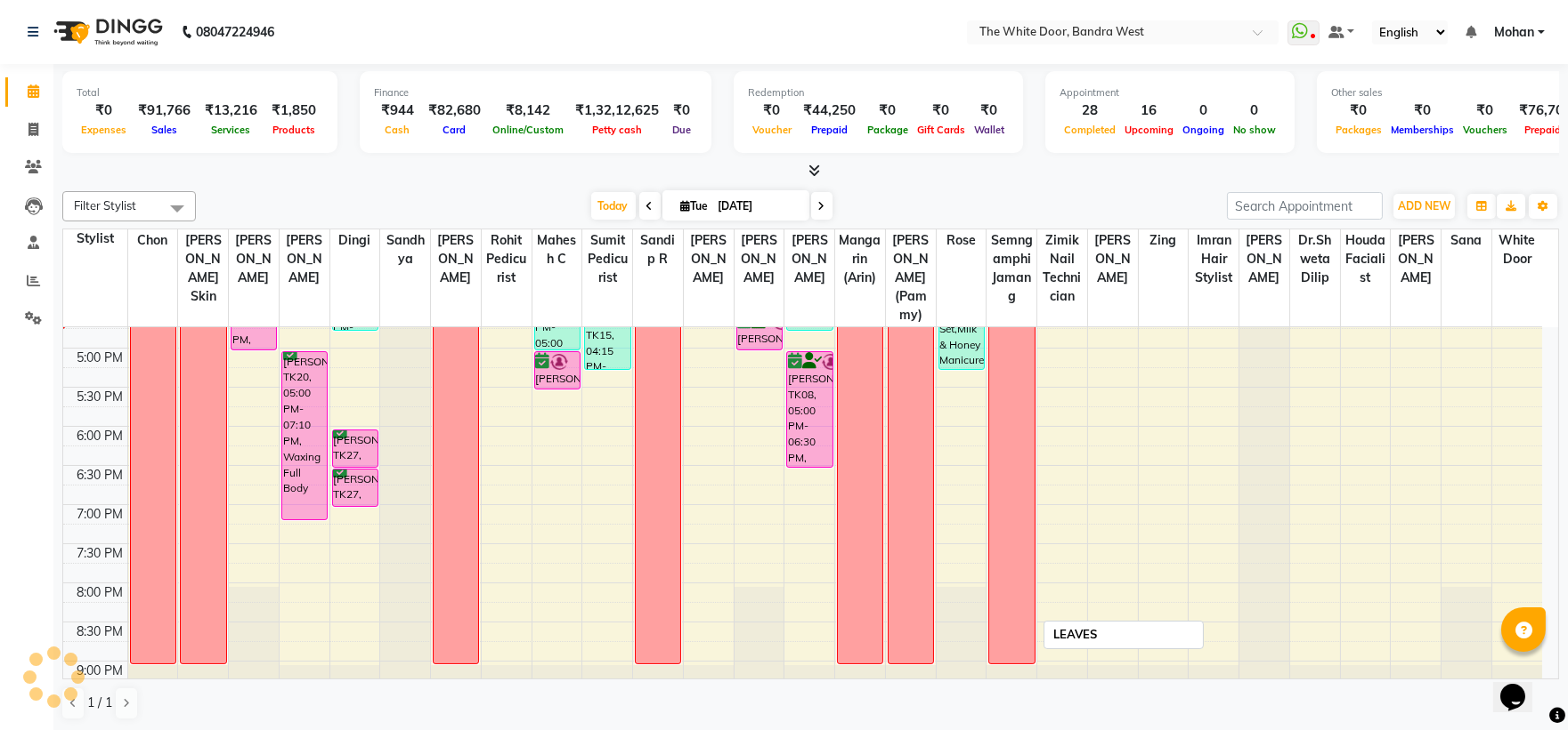
scroll to position [689, 0]
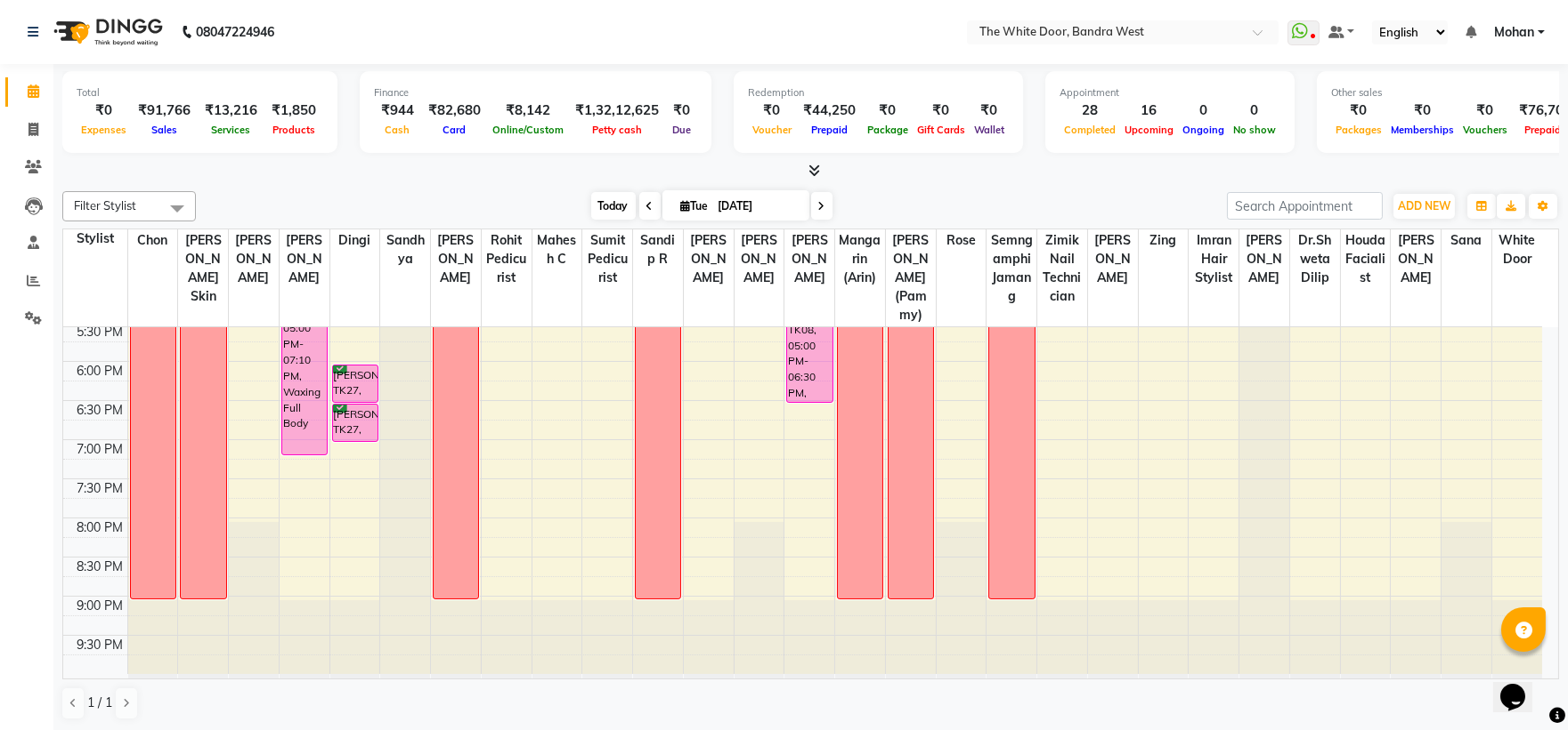
click at [591, 194] on span "Today" at bounding box center [613, 206] width 45 height 28
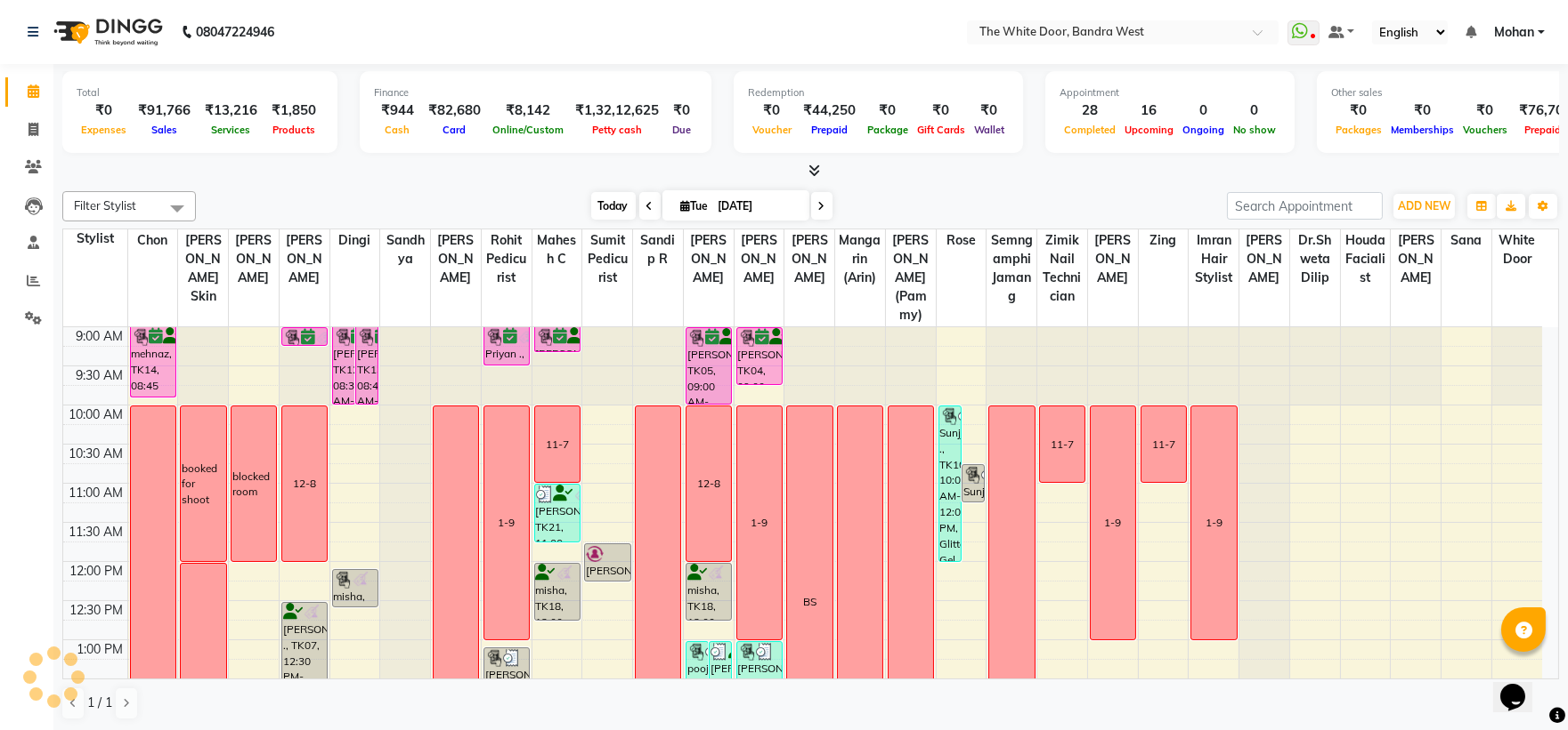
scroll to position [551, 0]
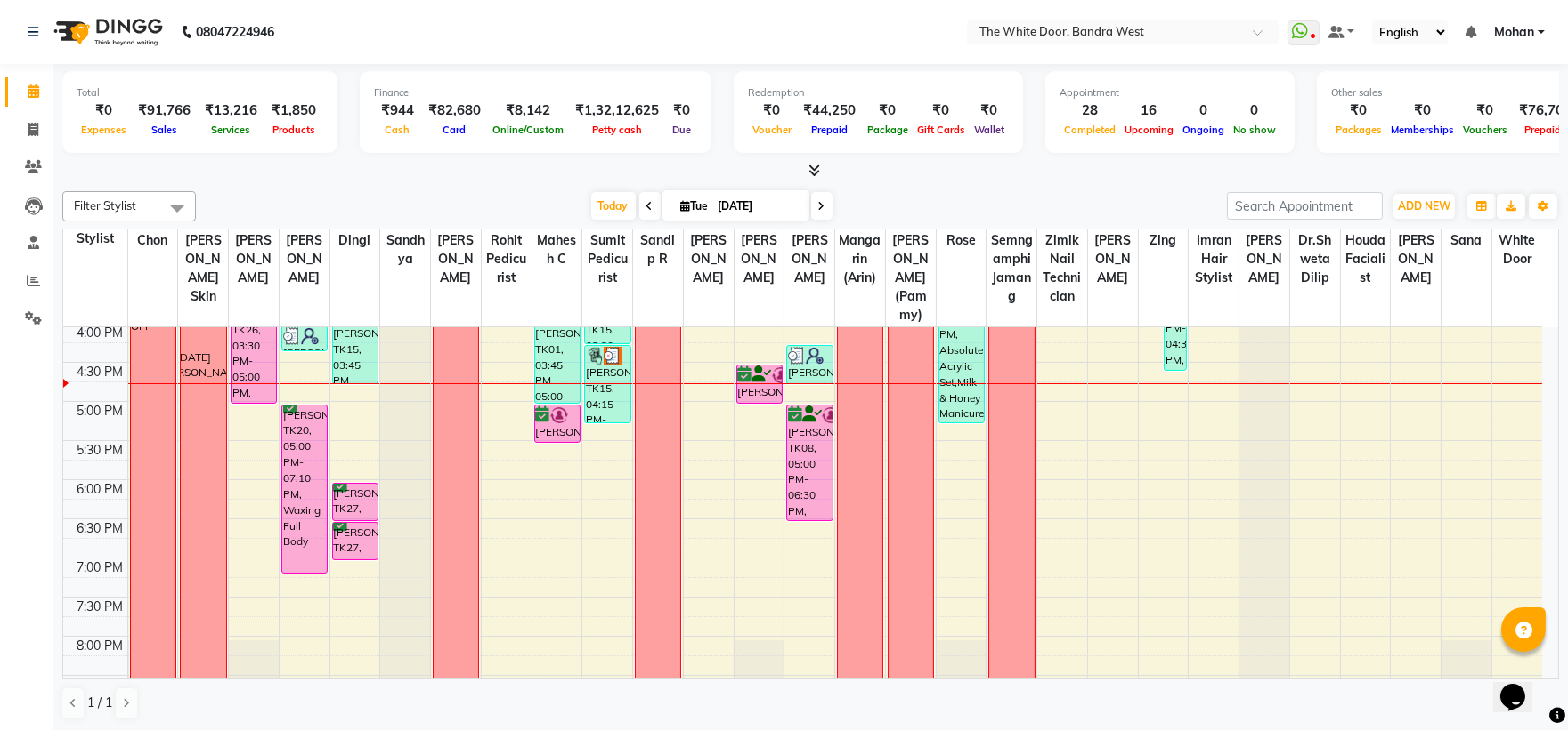
click at [718, 210] on input "[DATE]" at bounding box center [757, 206] width 89 height 27
select select "9"
select select "2025"
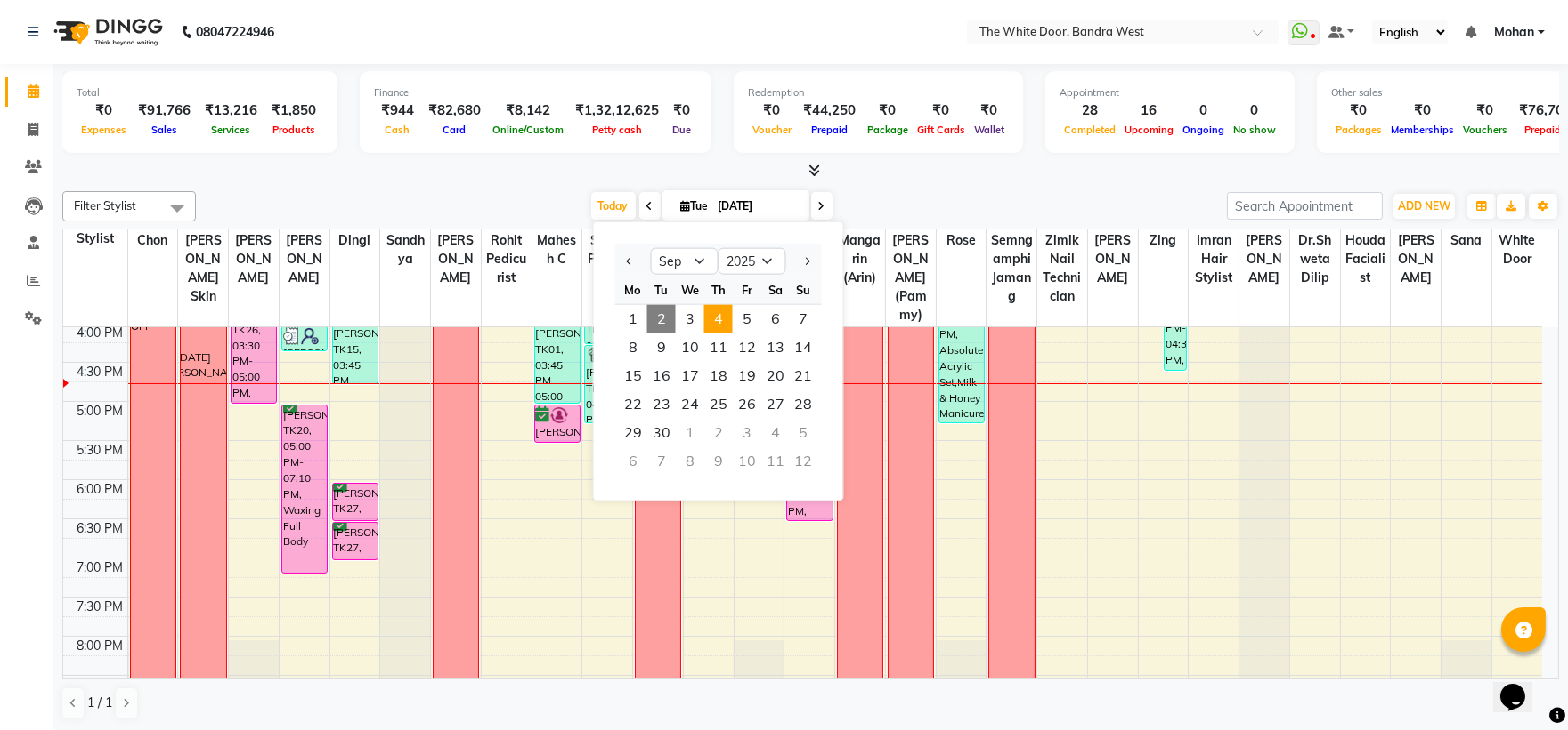
click at [728, 320] on span "4" at bounding box center [718, 319] width 29 height 29
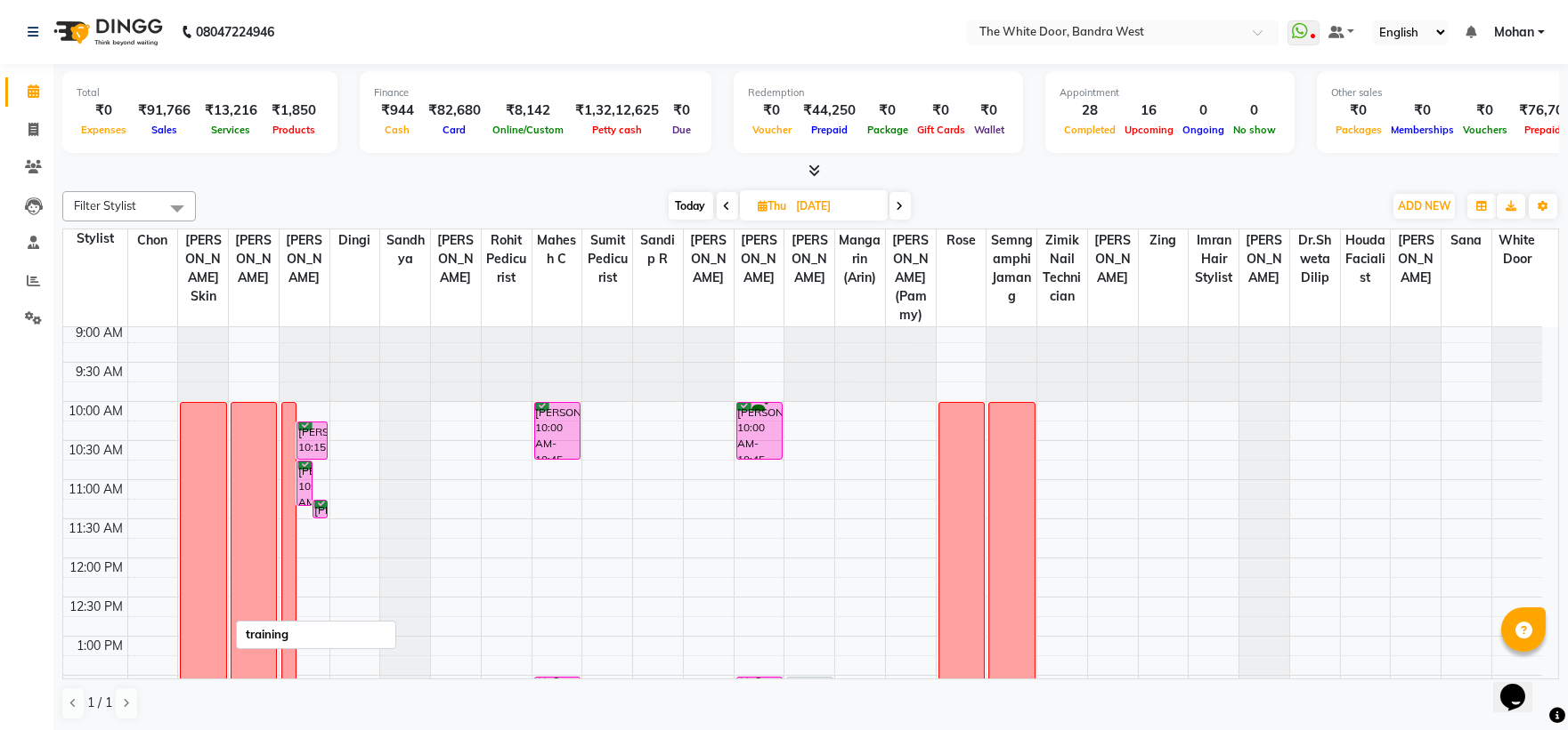
scroll to position [0, 0]
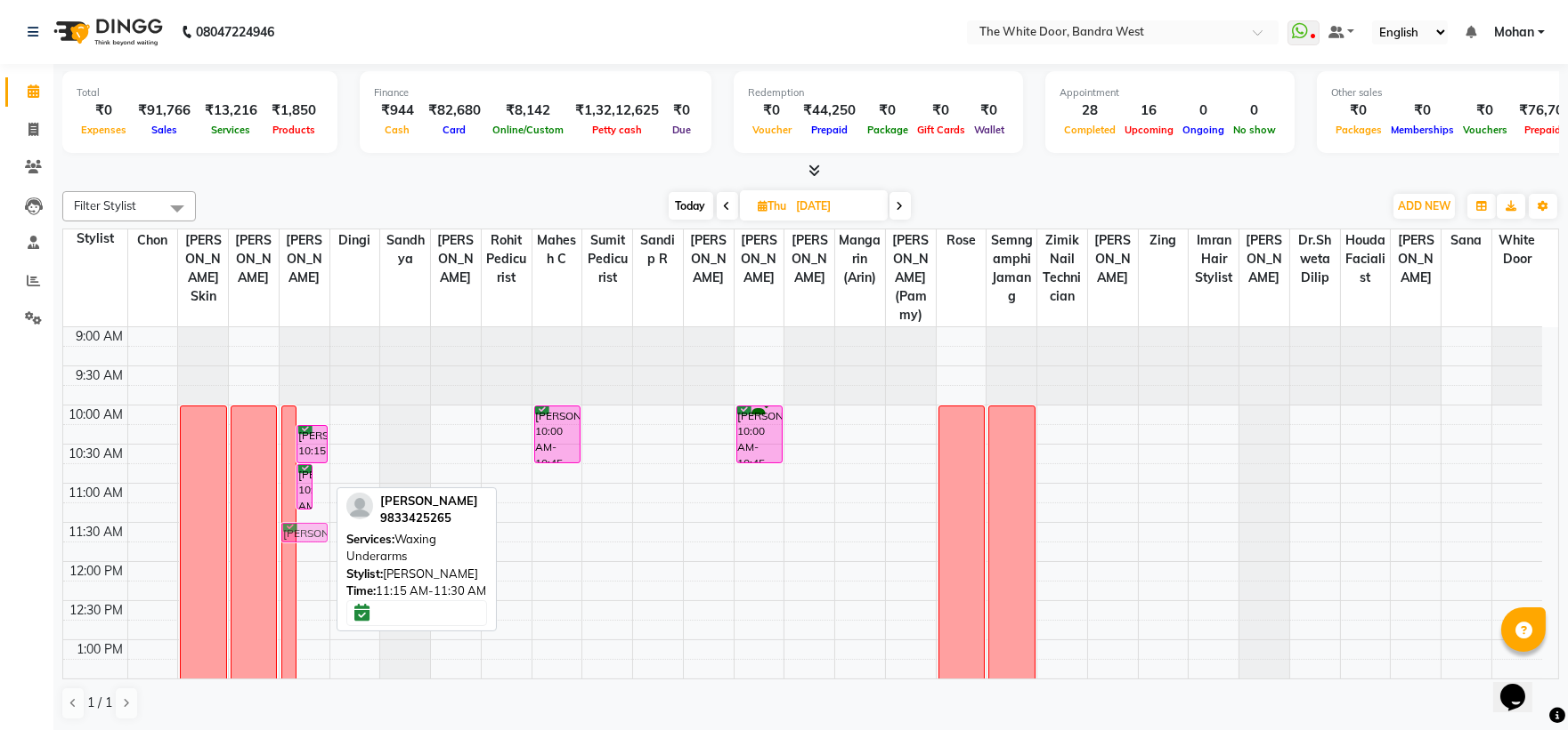
drag, startPoint x: 325, startPoint y: 527, endPoint x: 319, endPoint y: 541, distance: 15.2
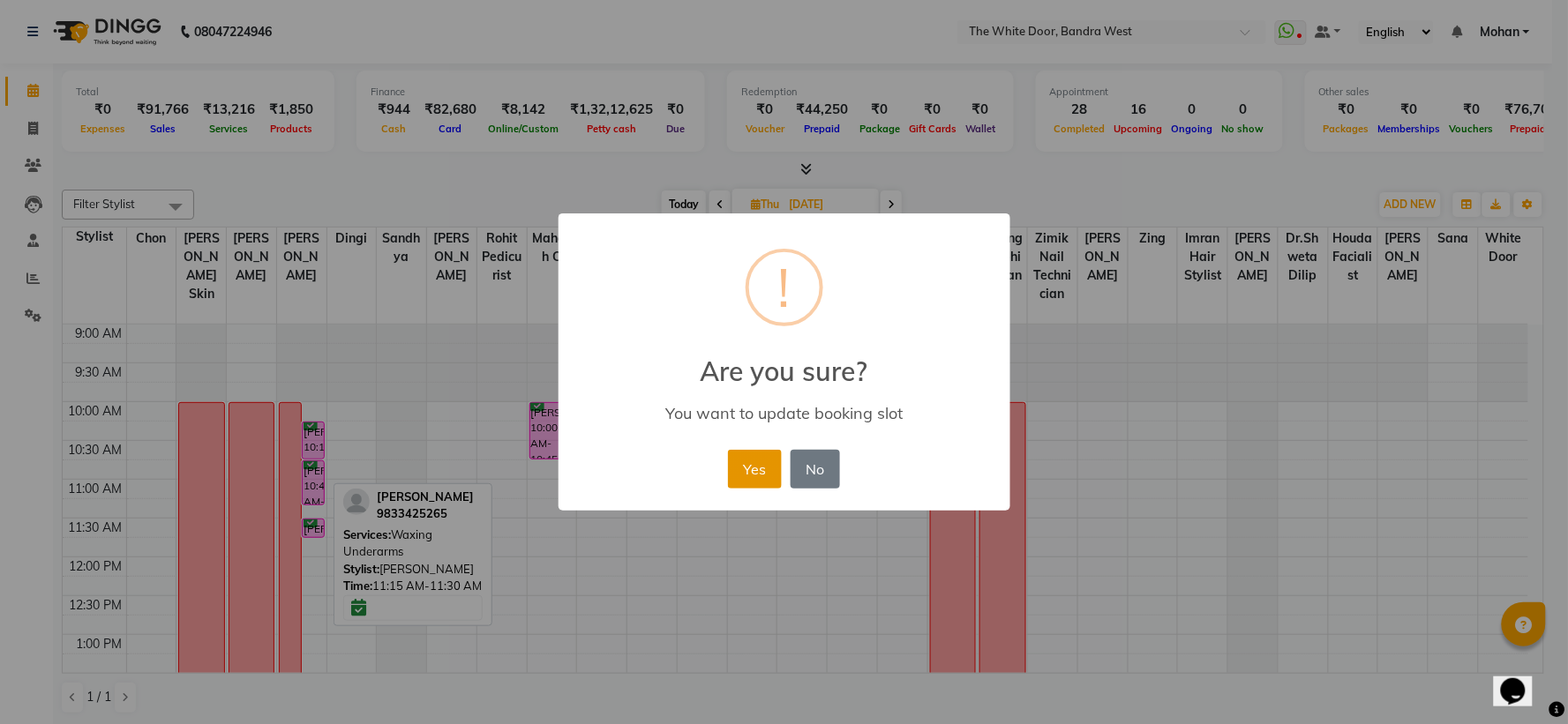
click at [757, 459] on button "Yes" at bounding box center [754, 469] width 53 height 39
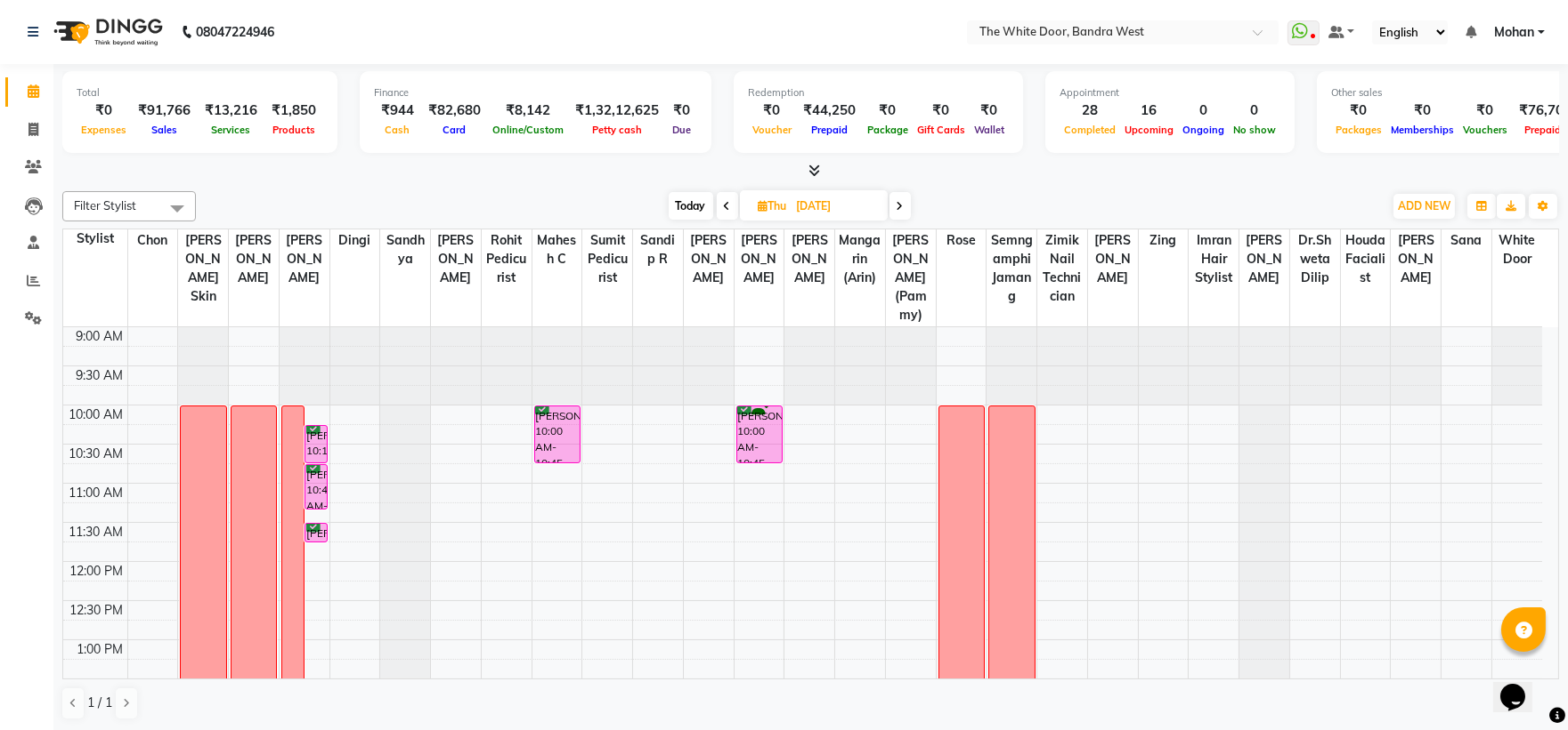
click at [669, 202] on span "Today" at bounding box center [691, 206] width 45 height 28
type input "[DATE]"
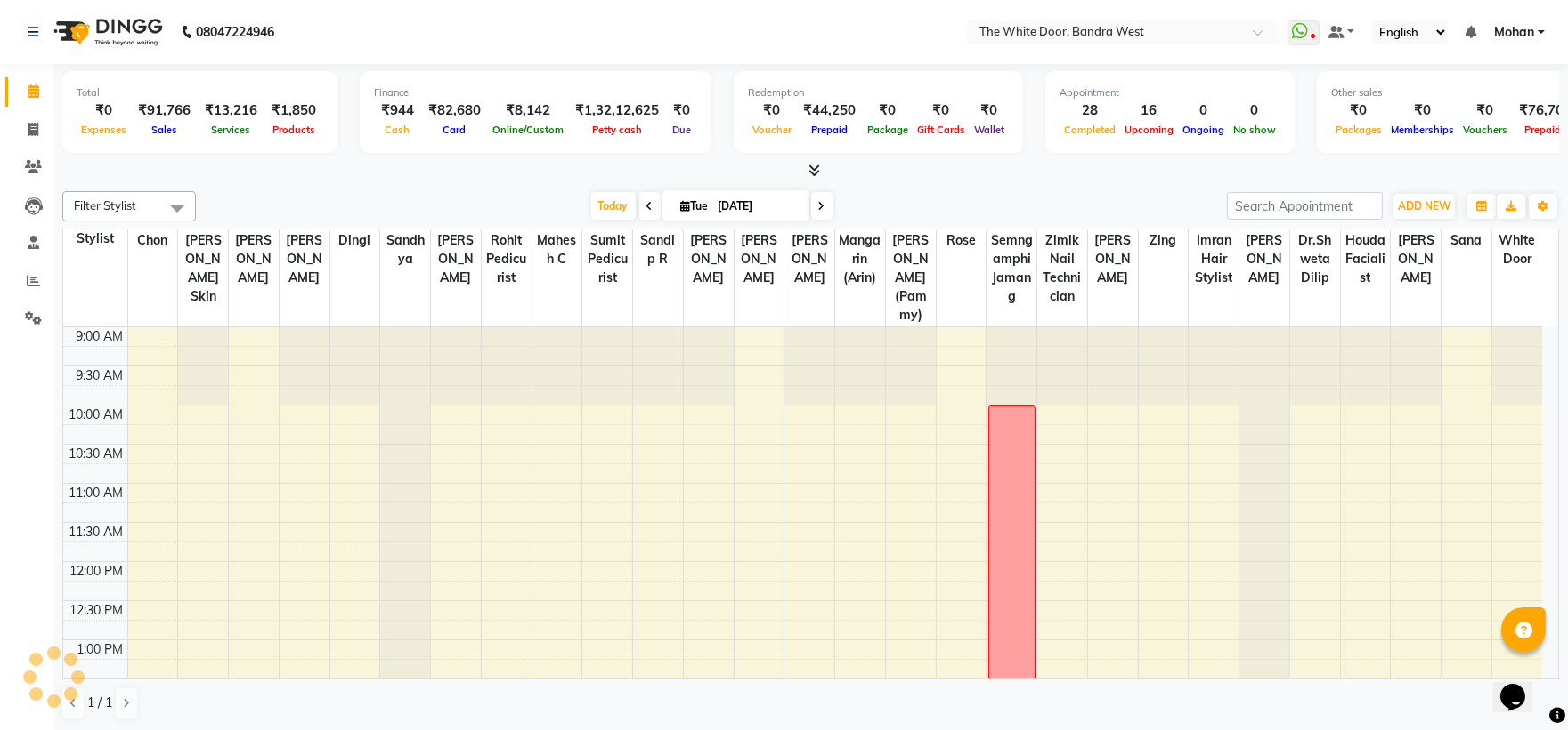
scroll to position [551, 0]
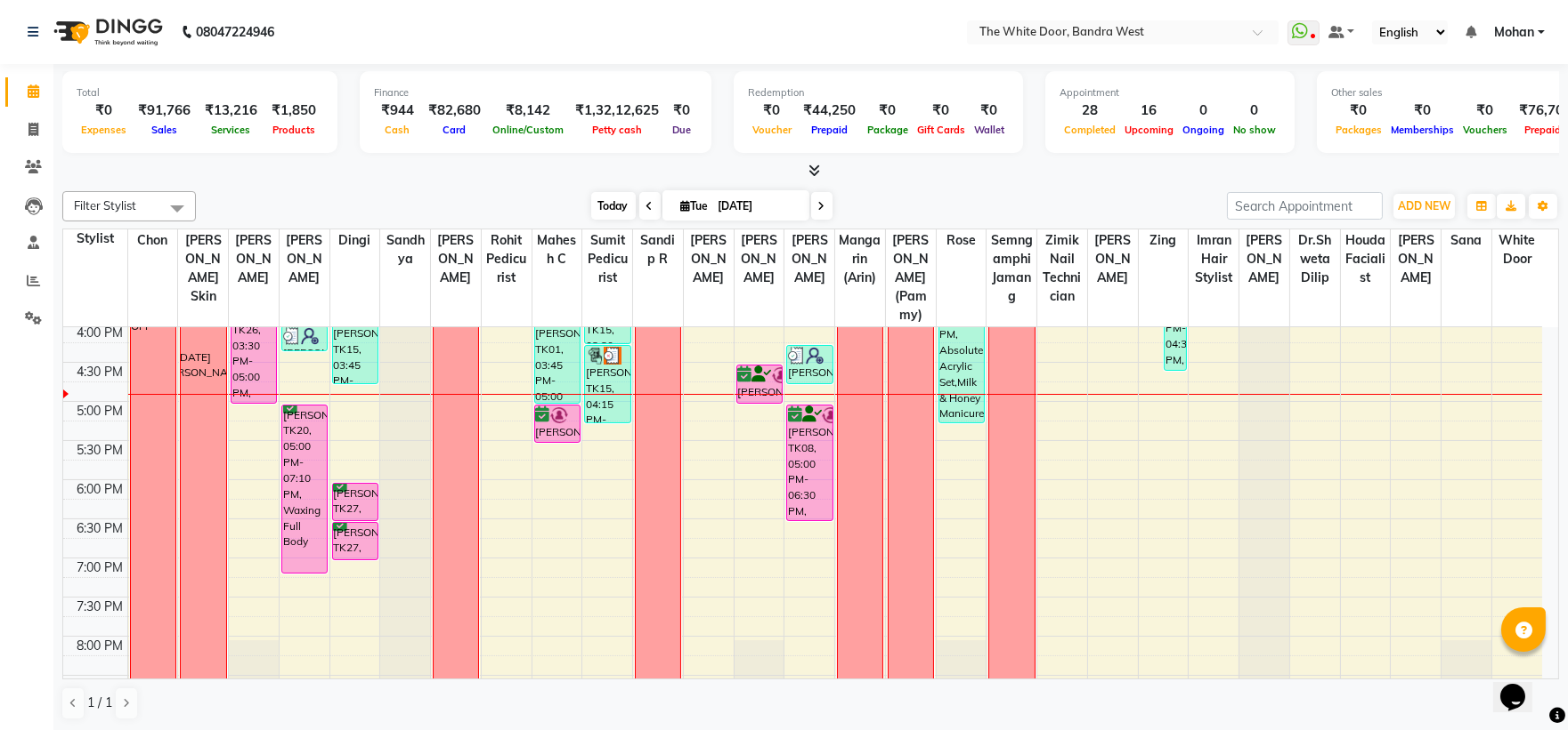
drag, startPoint x: 604, startPoint y: 200, endPoint x: 704, endPoint y: 371, distance: 198.1
click at [606, 203] on span "Today" at bounding box center [613, 206] width 45 height 28
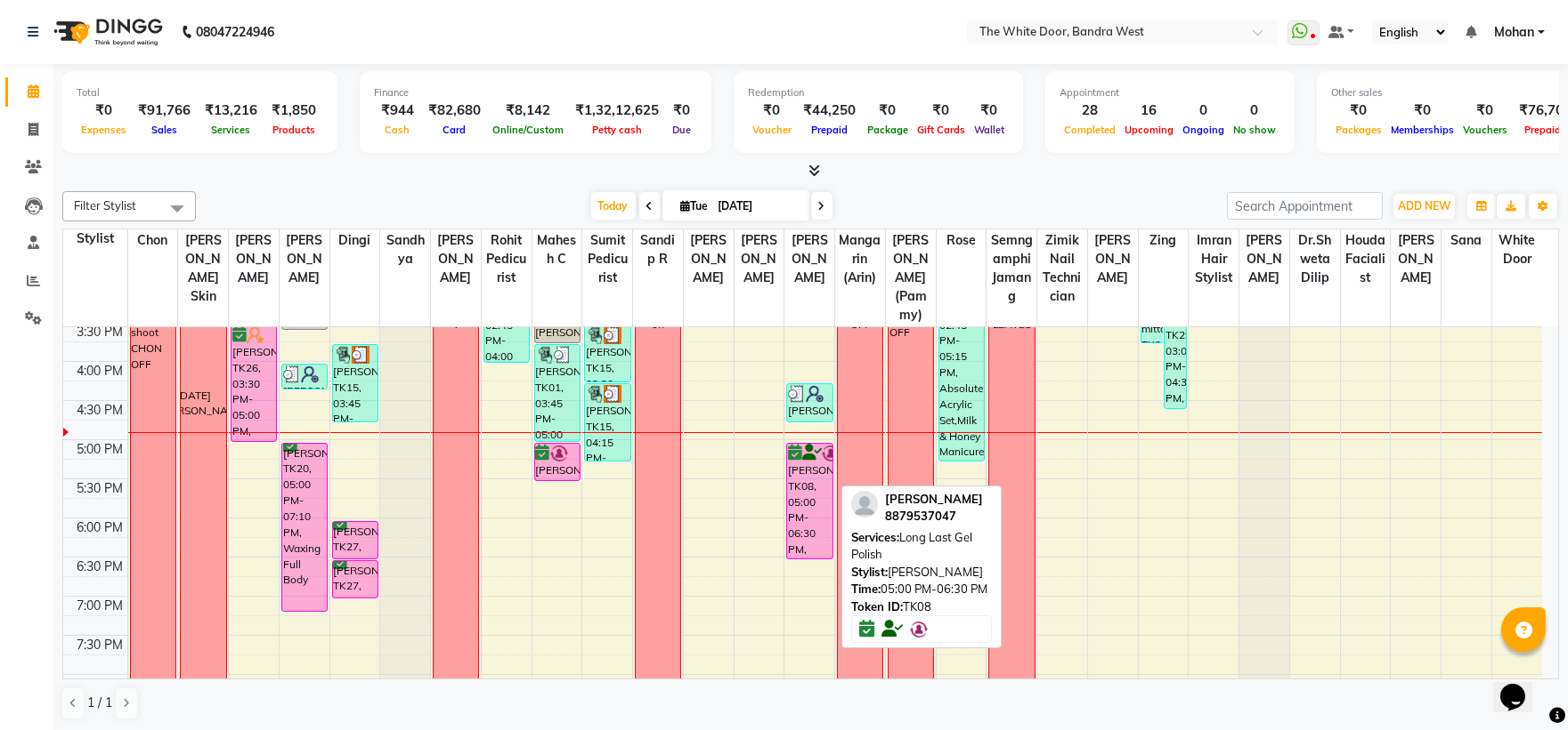
scroll to position [452, 0]
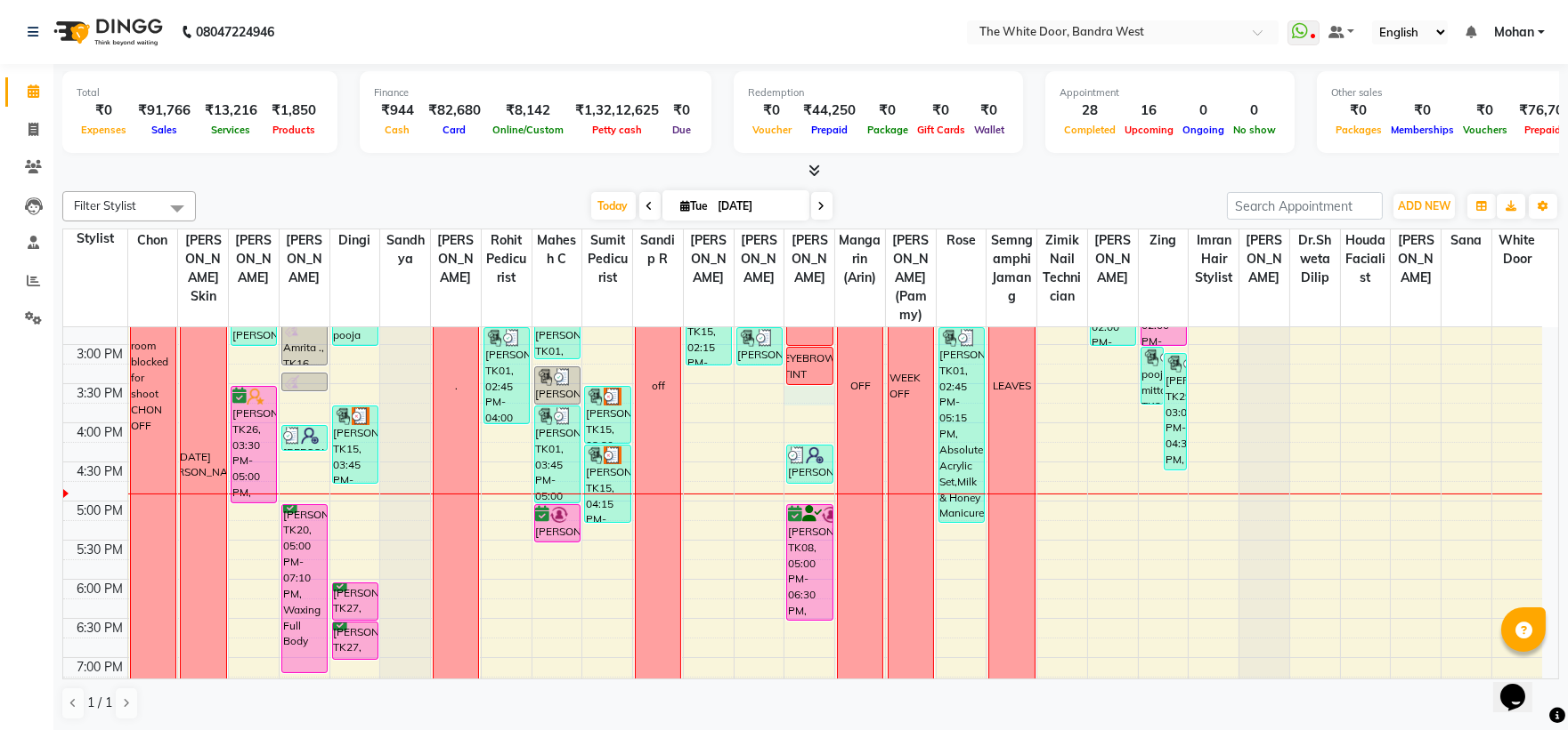
click at [807, 409] on div "9:00 AM 9:30 AM 10:00 AM 10:30 AM 11:00 AM 11:30 AM 12:00 PM 12:30 PM 1:00 PM 1…" at bounding box center [802, 384] width 1479 height 1017
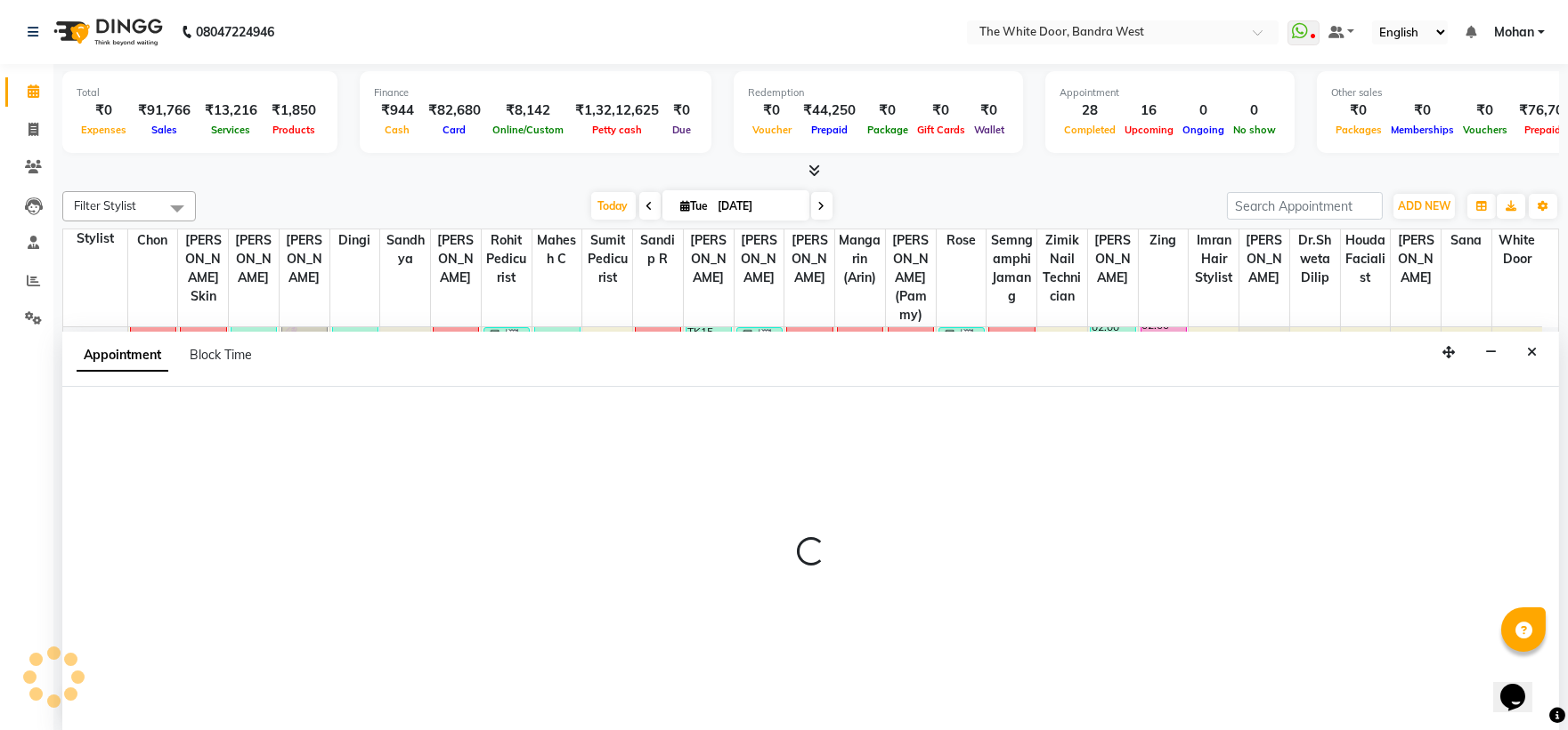
select select "37901"
select select "930"
select select "tentative"
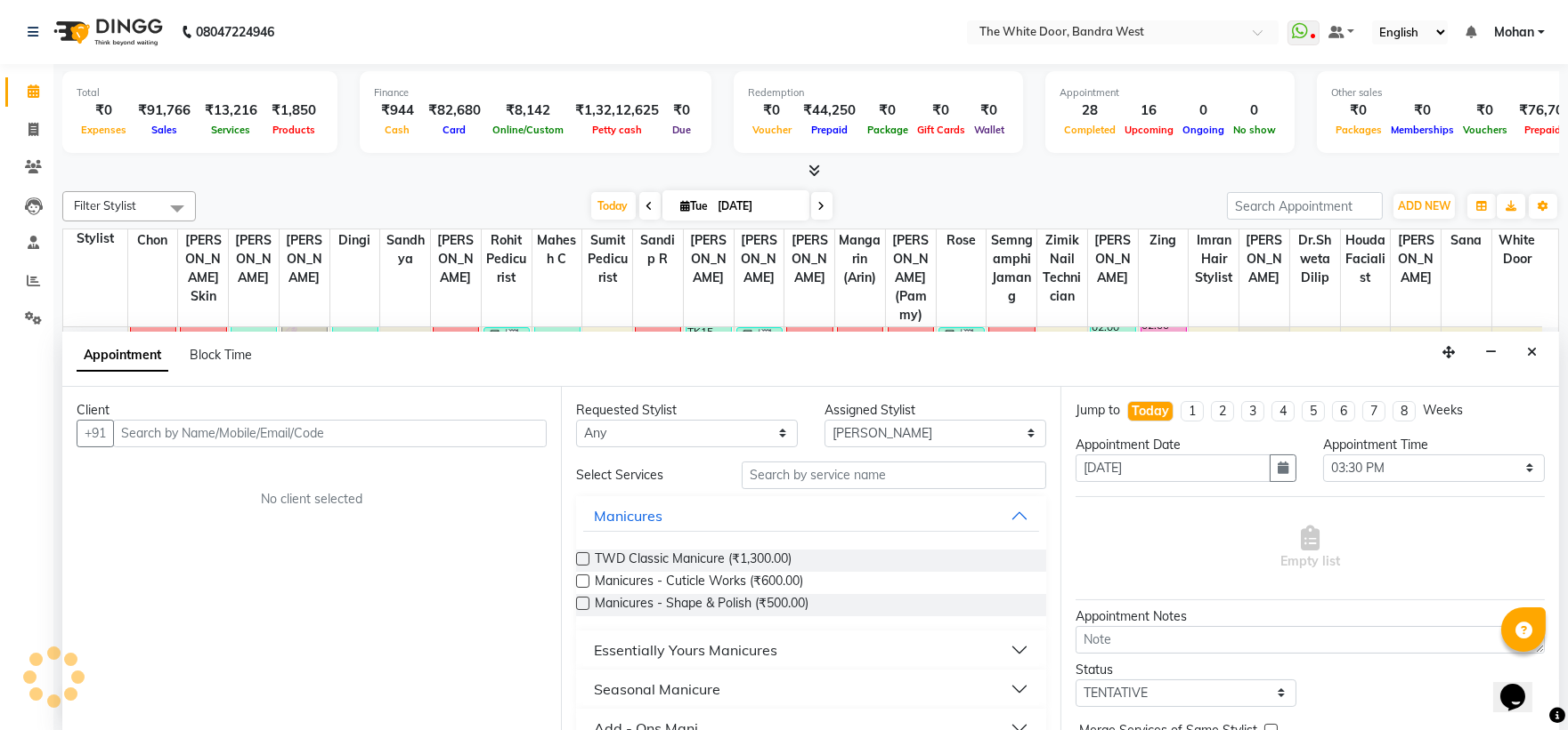
scroll to position [1, 0]
click at [1547, 358] on div "Appointment Block Time" at bounding box center [811, 358] width 1496 height 55
click at [1533, 360] on button "Close" at bounding box center [1532, 352] width 26 height 28
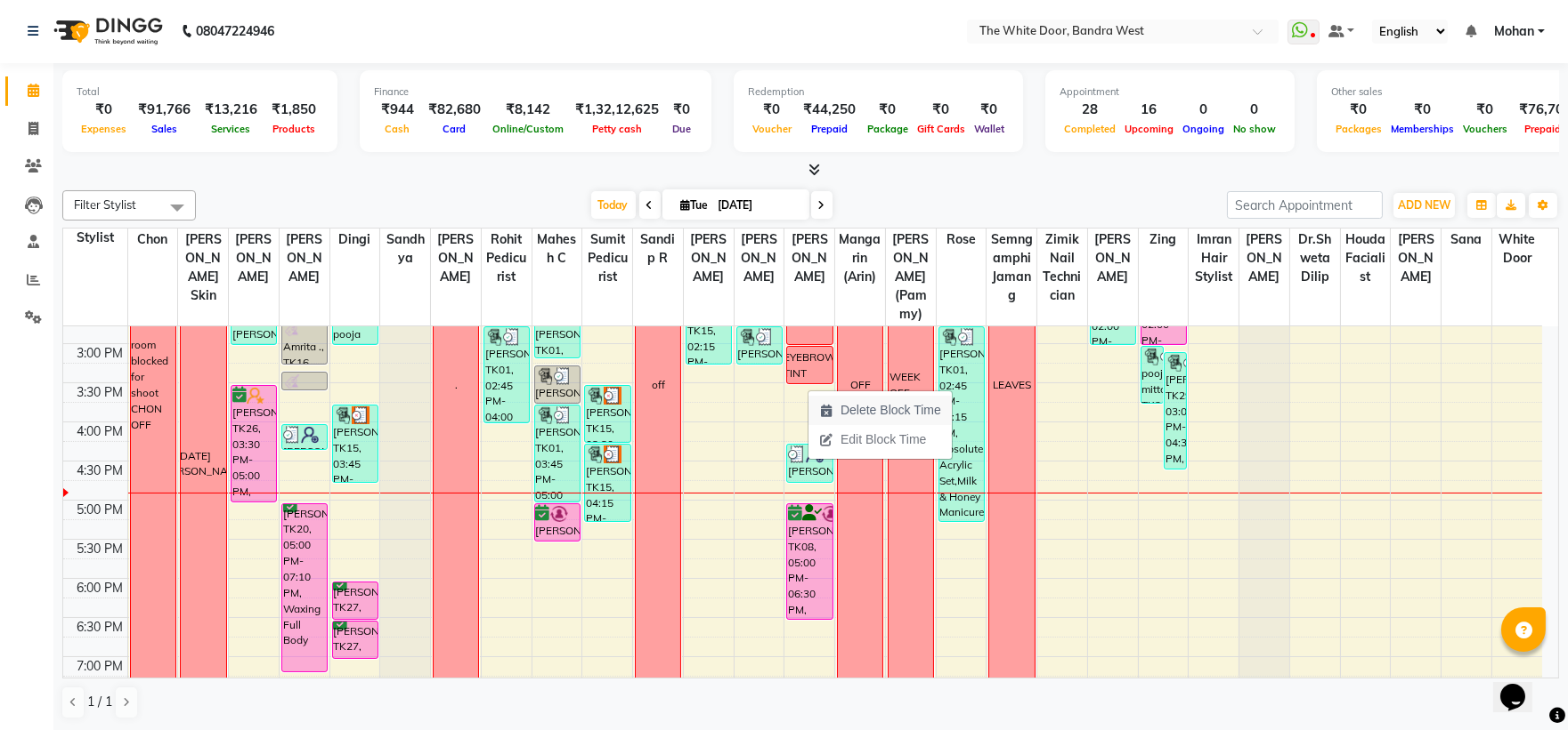
click at [829, 405] on icon "button" at bounding box center [825, 410] width 14 height 12
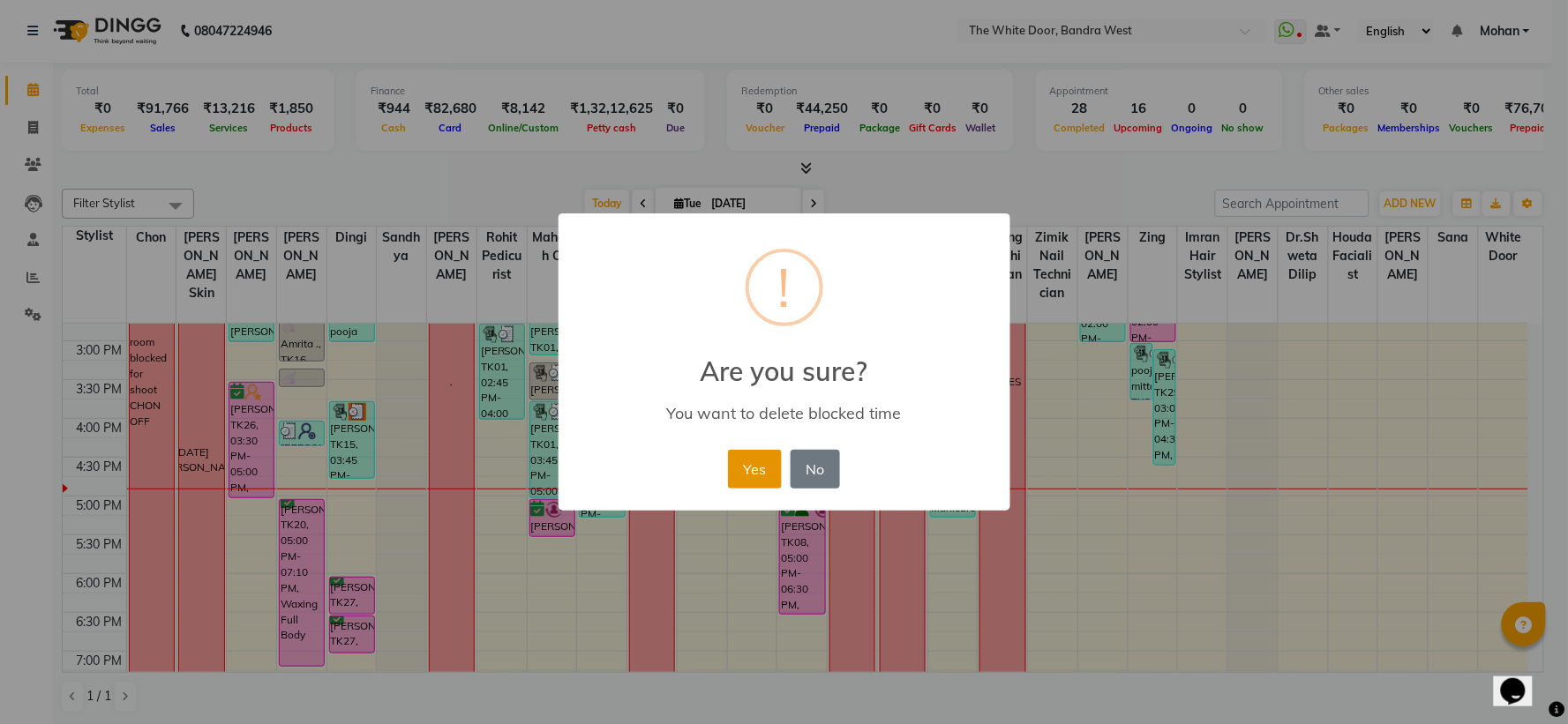
click at [780, 472] on button "Yes" at bounding box center [754, 469] width 53 height 39
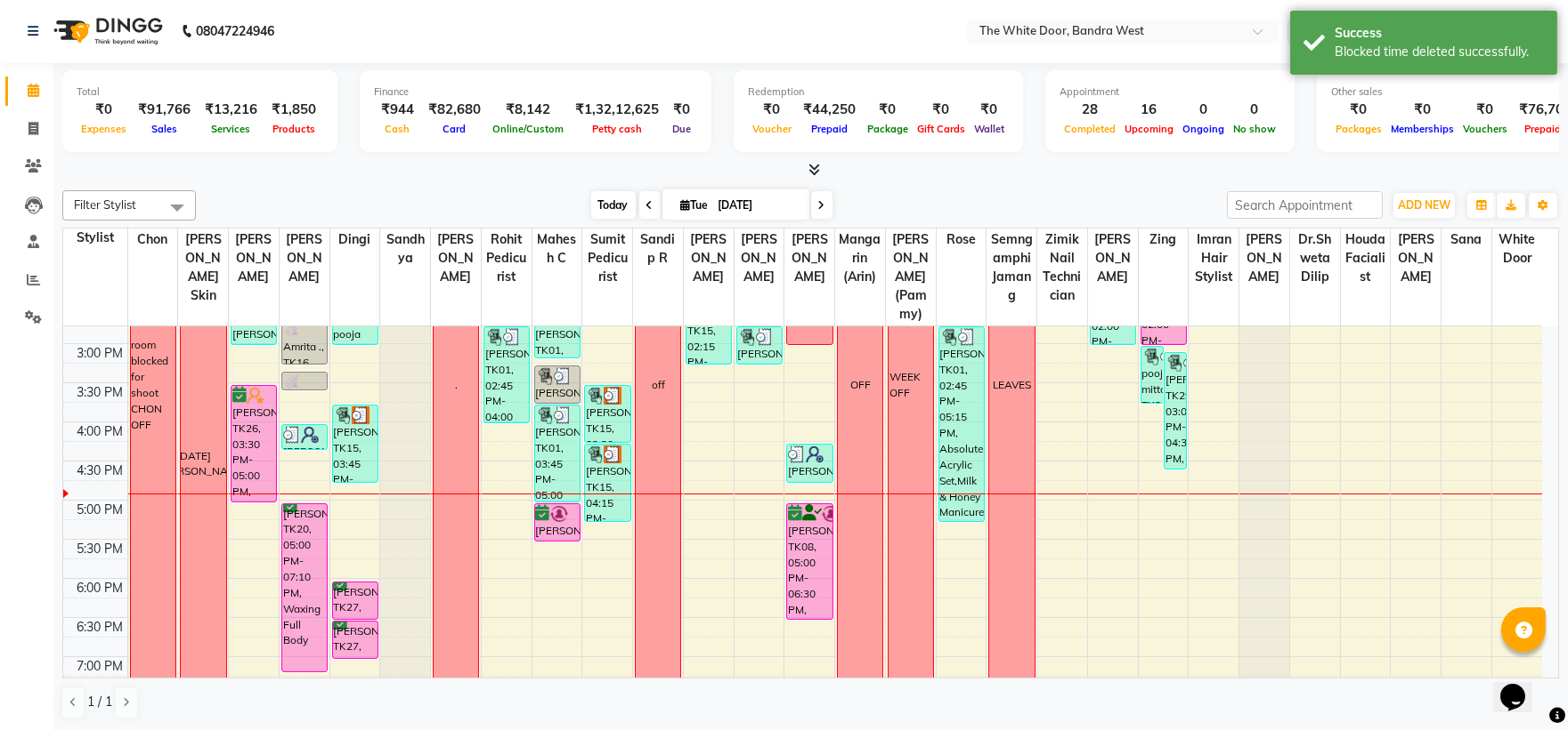
click at [610, 200] on span "Today" at bounding box center [613, 206] width 45 height 28
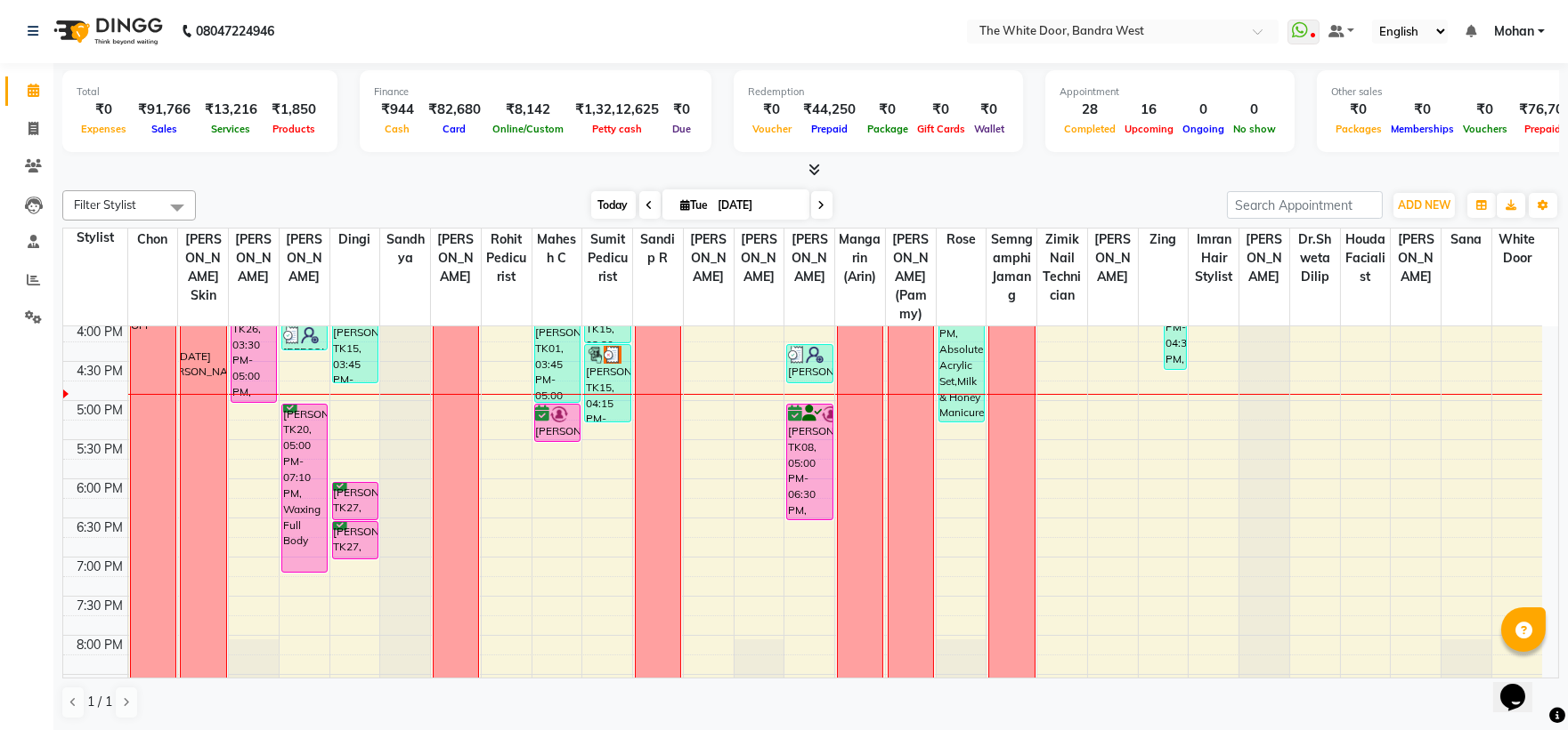
click at [619, 205] on span "Today" at bounding box center [613, 206] width 45 height 28
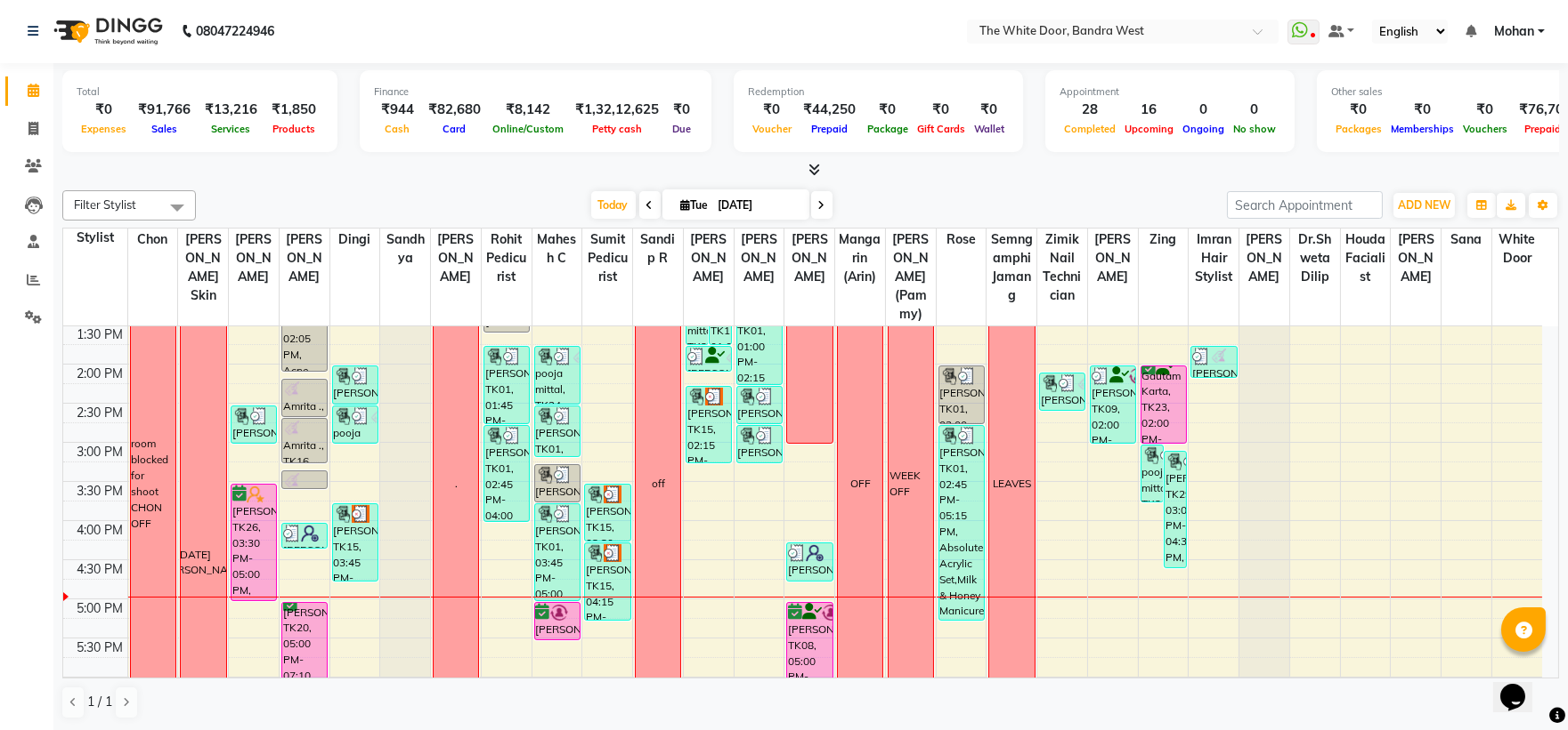
click at [608, 191] on div "Filter Stylist Select All Chon Amita Skin Josaphine Farheen K Dingi Sandhya Gan…" at bounding box center [811, 206] width 1496 height 31
click at [608, 203] on span "Today" at bounding box center [613, 206] width 45 height 28
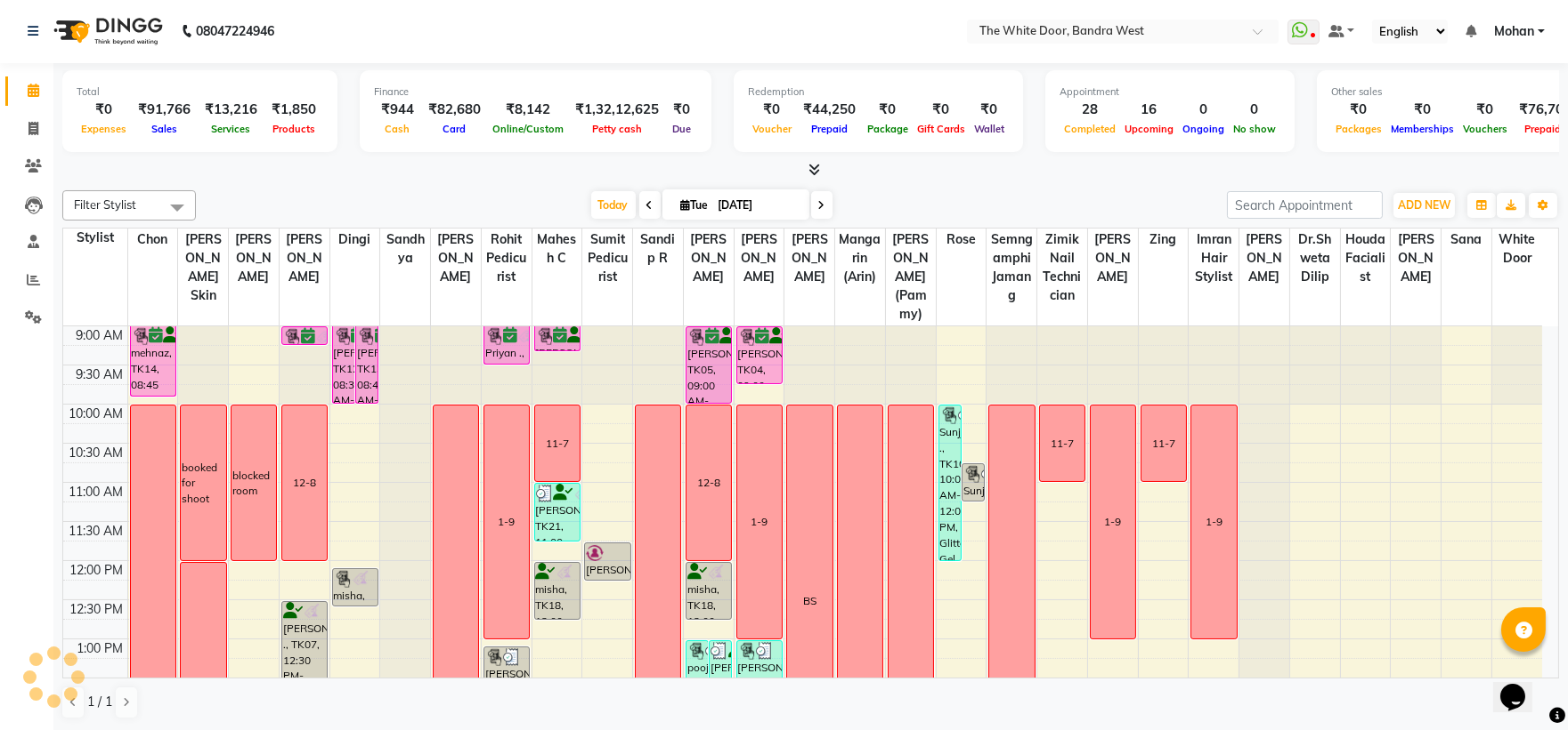
scroll to position [551, 0]
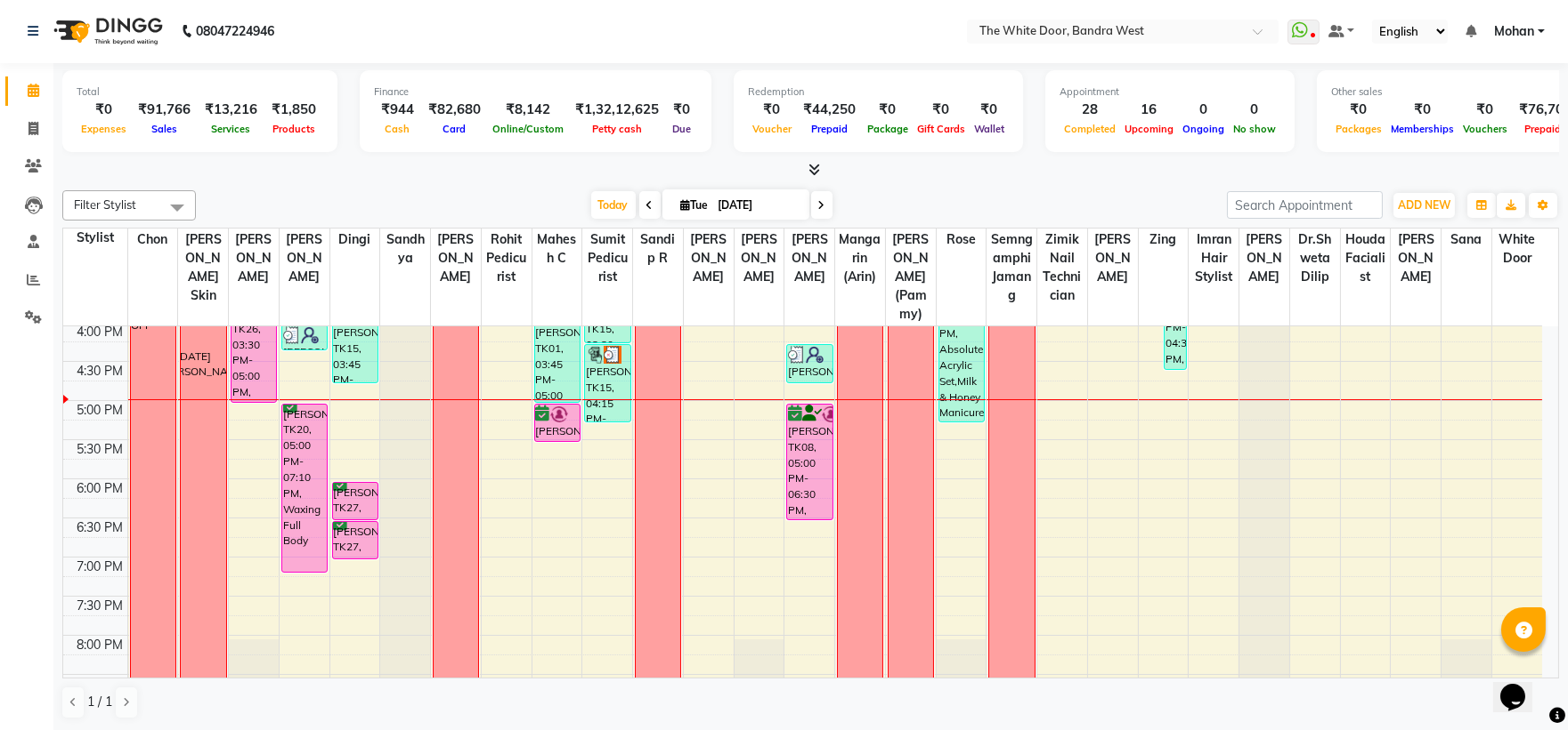
drag, startPoint x: 608, startPoint y: 220, endPoint x: 600, endPoint y: 191, distance: 30.1
click at [608, 220] on div "Filter Stylist Select All Chon Amita Skin Josaphine Farheen K Dingi Sandhya Gan…" at bounding box center [811, 455] width 1496 height 544
click at [600, 192] on span "Today" at bounding box center [613, 206] width 45 height 28
click at [592, 206] on span "Today" at bounding box center [613, 206] width 45 height 28
click at [611, 199] on span "Today" at bounding box center [613, 206] width 45 height 28
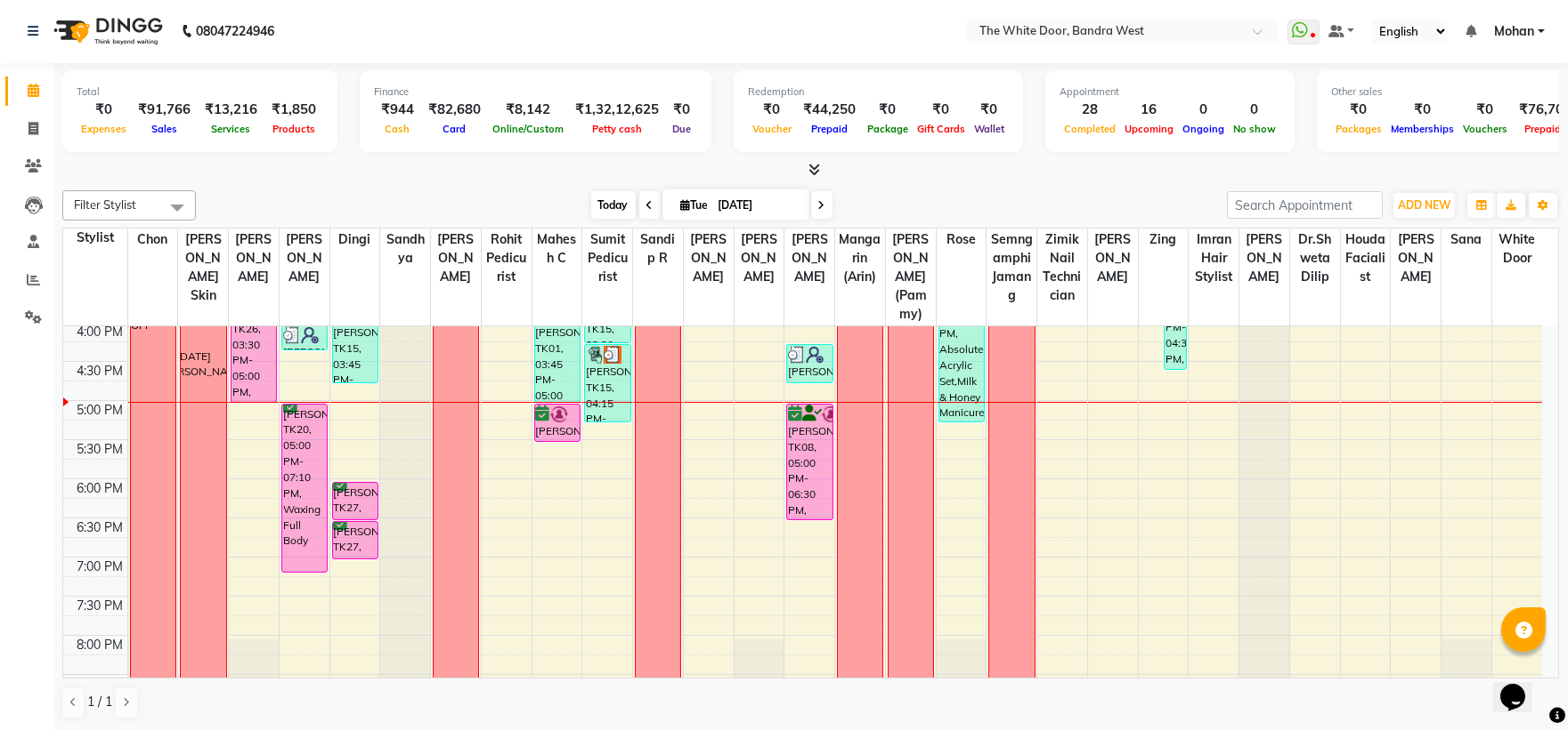
click at [602, 201] on span "Today" at bounding box center [613, 206] width 45 height 28
click at [31, 247] on icon at bounding box center [34, 242] width 11 height 13
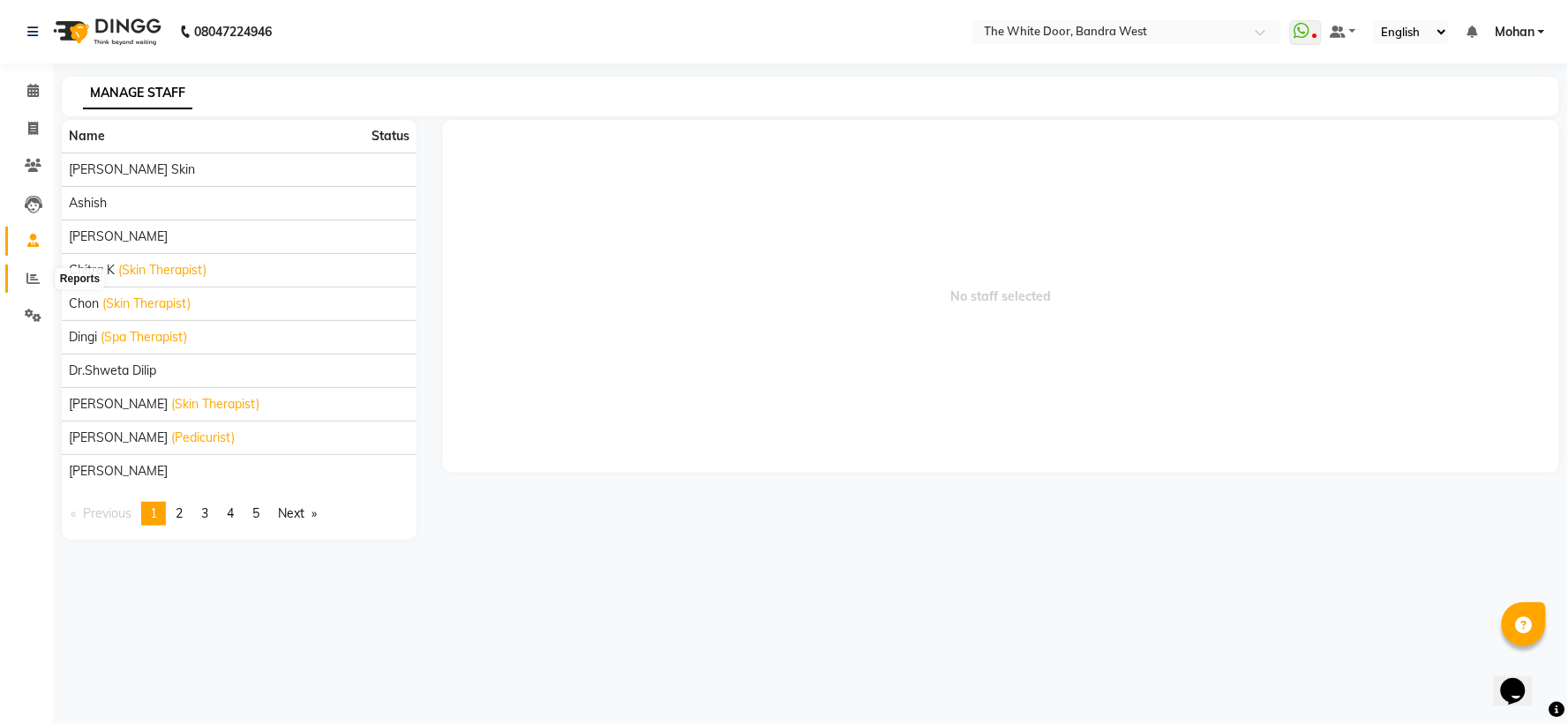
click at [28, 284] on icon at bounding box center [33, 279] width 13 height 13
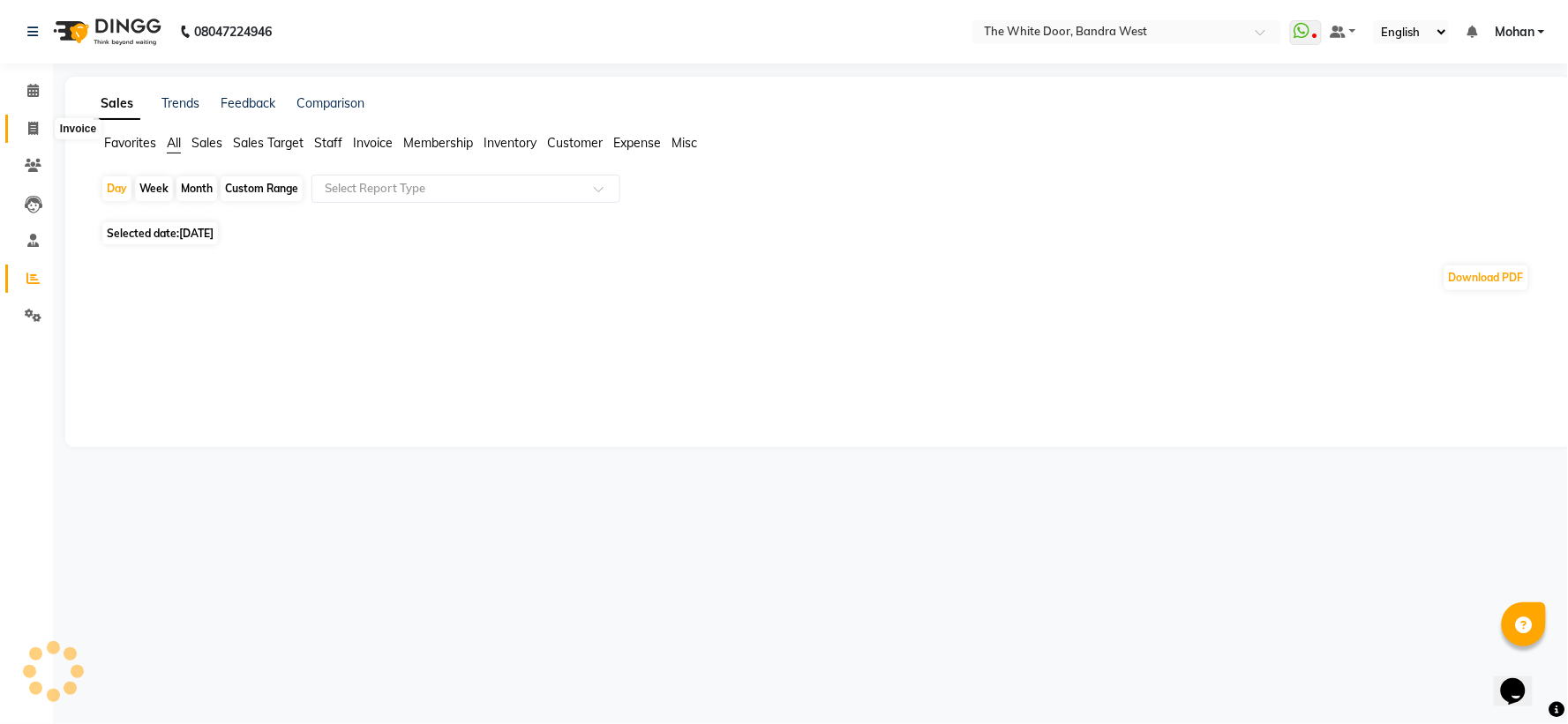
click at [36, 124] on icon at bounding box center [33, 128] width 10 height 13
select select "service"
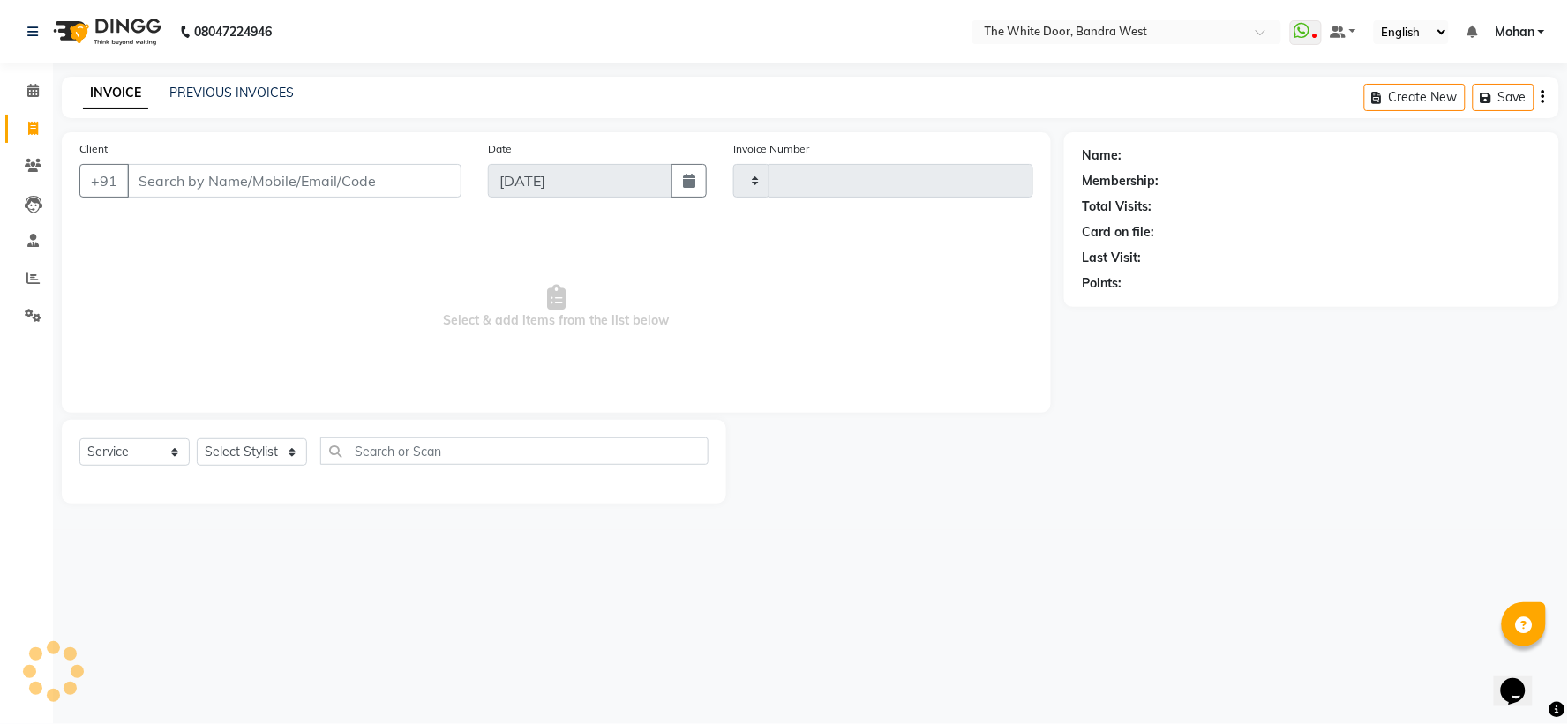
type input "4592"
select select "3980"
click at [30, 164] on icon at bounding box center [33, 165] width 17 height 13
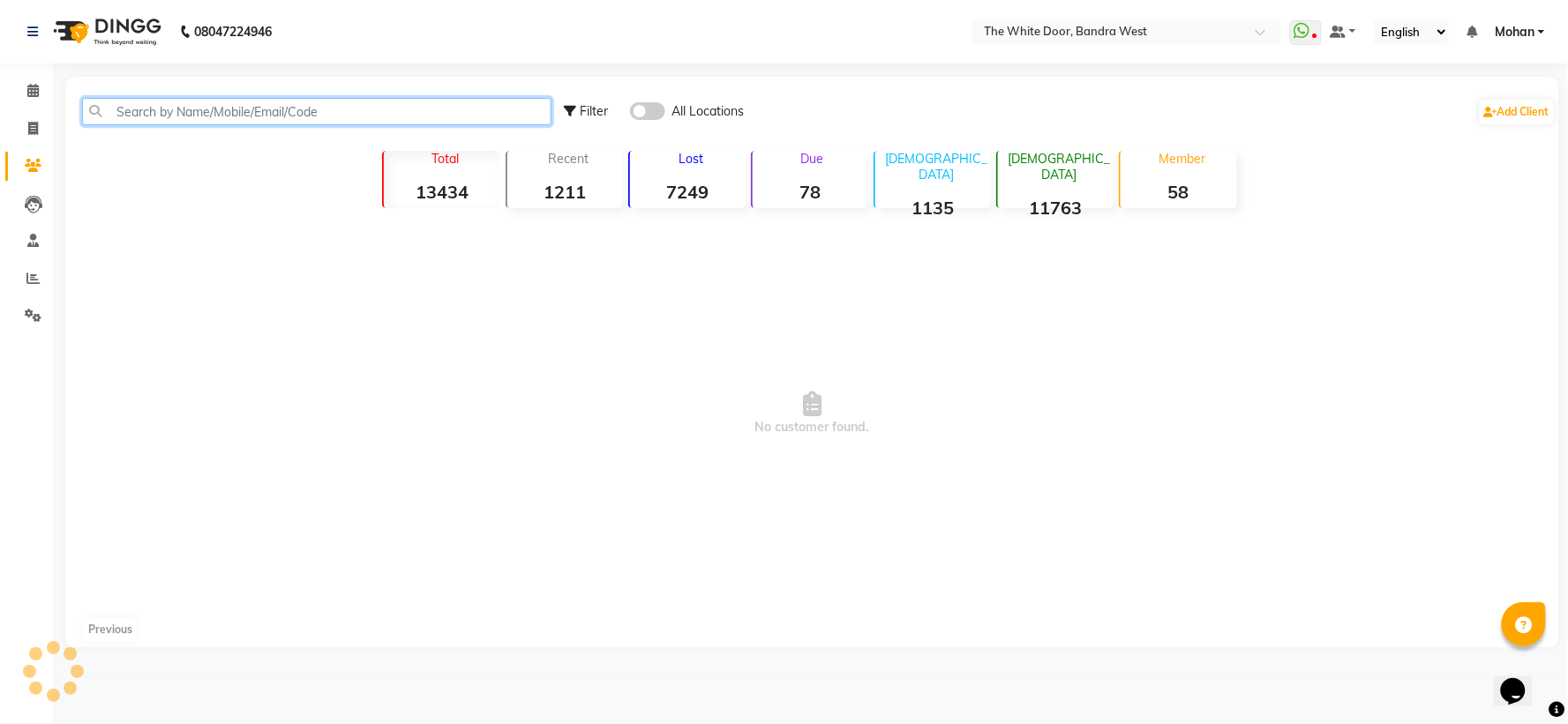
click at [173, 113] on input "text" at bounding box center [316, 112] width 469 height 28
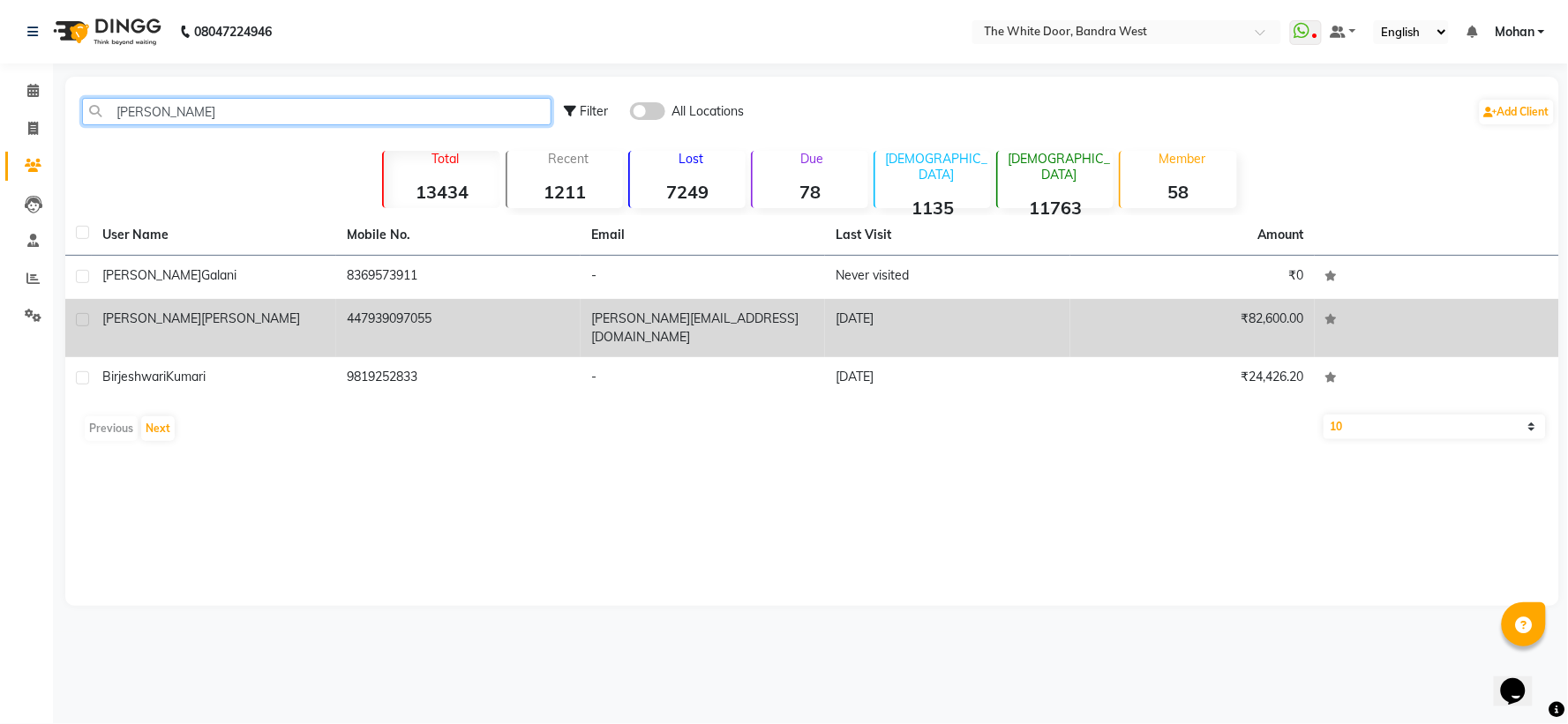
type input "birju"
click at [309, 329] on td "Birju Ghelani" at bounding box center [214, 327] width 244 height 58
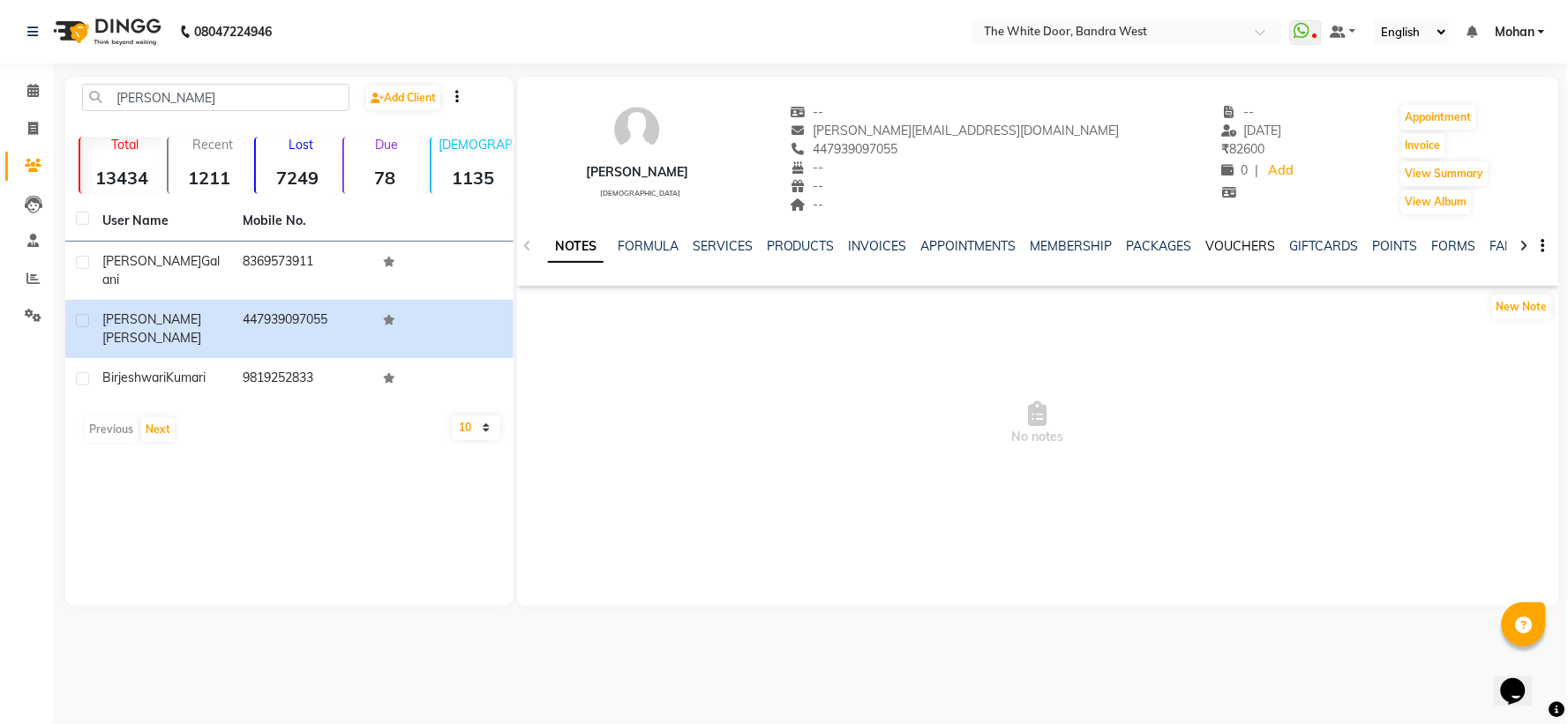
click at [1229, 243] on link "VOUCHERS" at bounding box center [1241, 245] width 70 height 16
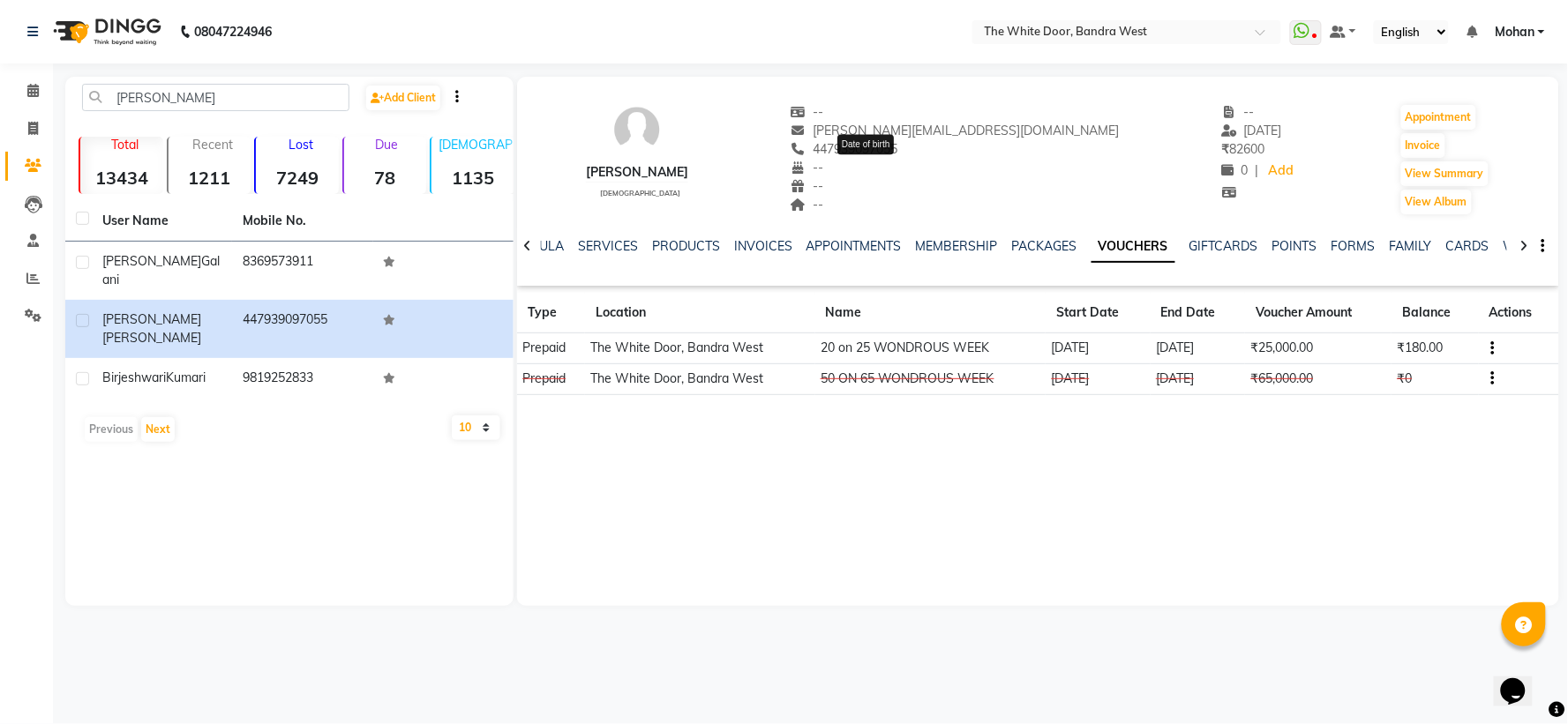
click at [825, 163] on span "--" at bounding box center [807, 167] width 33 height 16
drag, startPoint x: 876, startPoint y: 153, endPoint x: 963, endPoint y: 152, distance: 87.0
click at [898, 152] on span "447939097055" at bounding box center [844, 148] width 108 height 16
copy span "447939097055"
click at [33, 97] on icon at bounding box center [33, 90] width 11 height 13
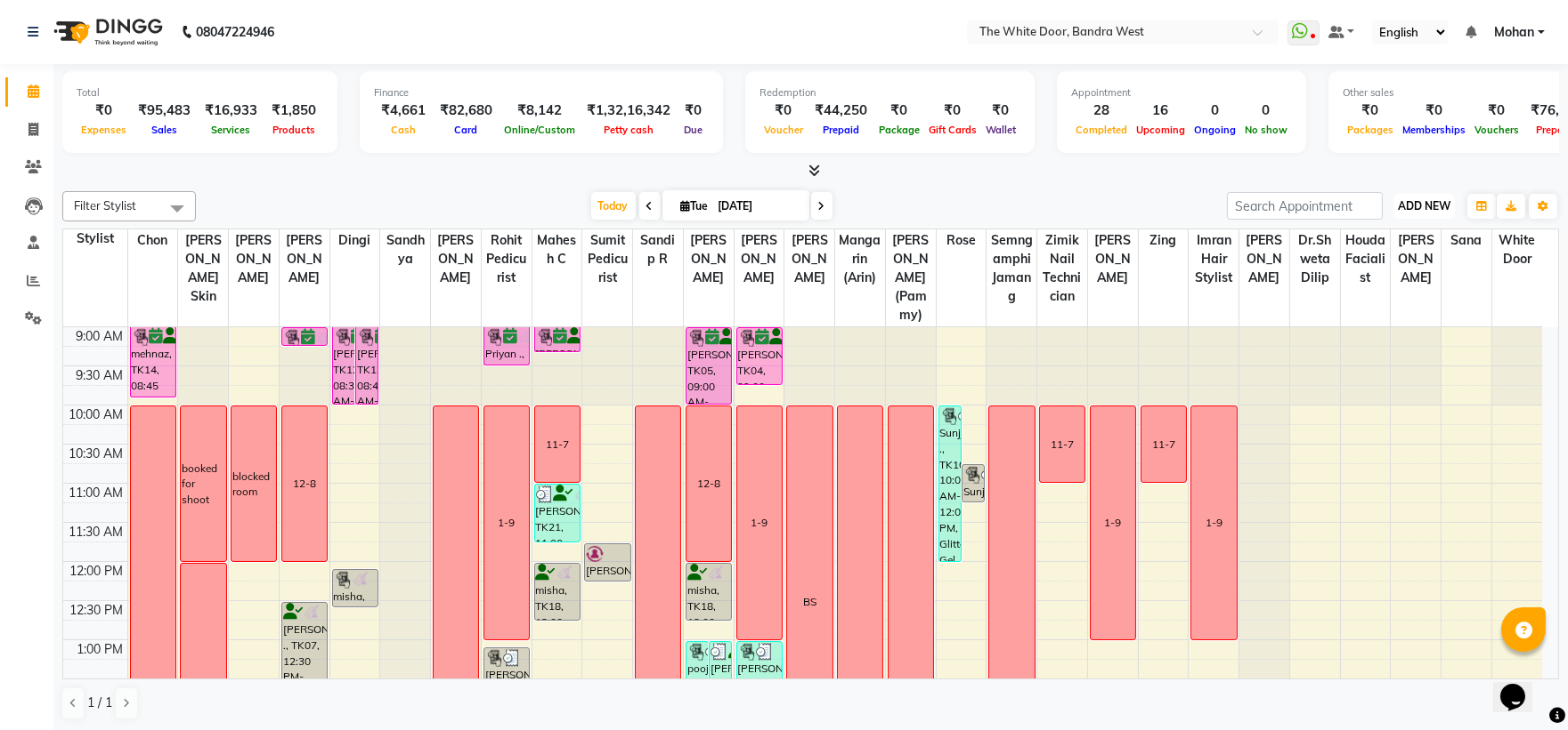
click at [1409, 195] on button "ADD NEW Toggle Dropdown" at bounding box center [1424, 206] width 61 height 25
click at [1380, 257] on link "Add Invoice" at bounding box center [1383, 262] width 141 height 23
select select "service"
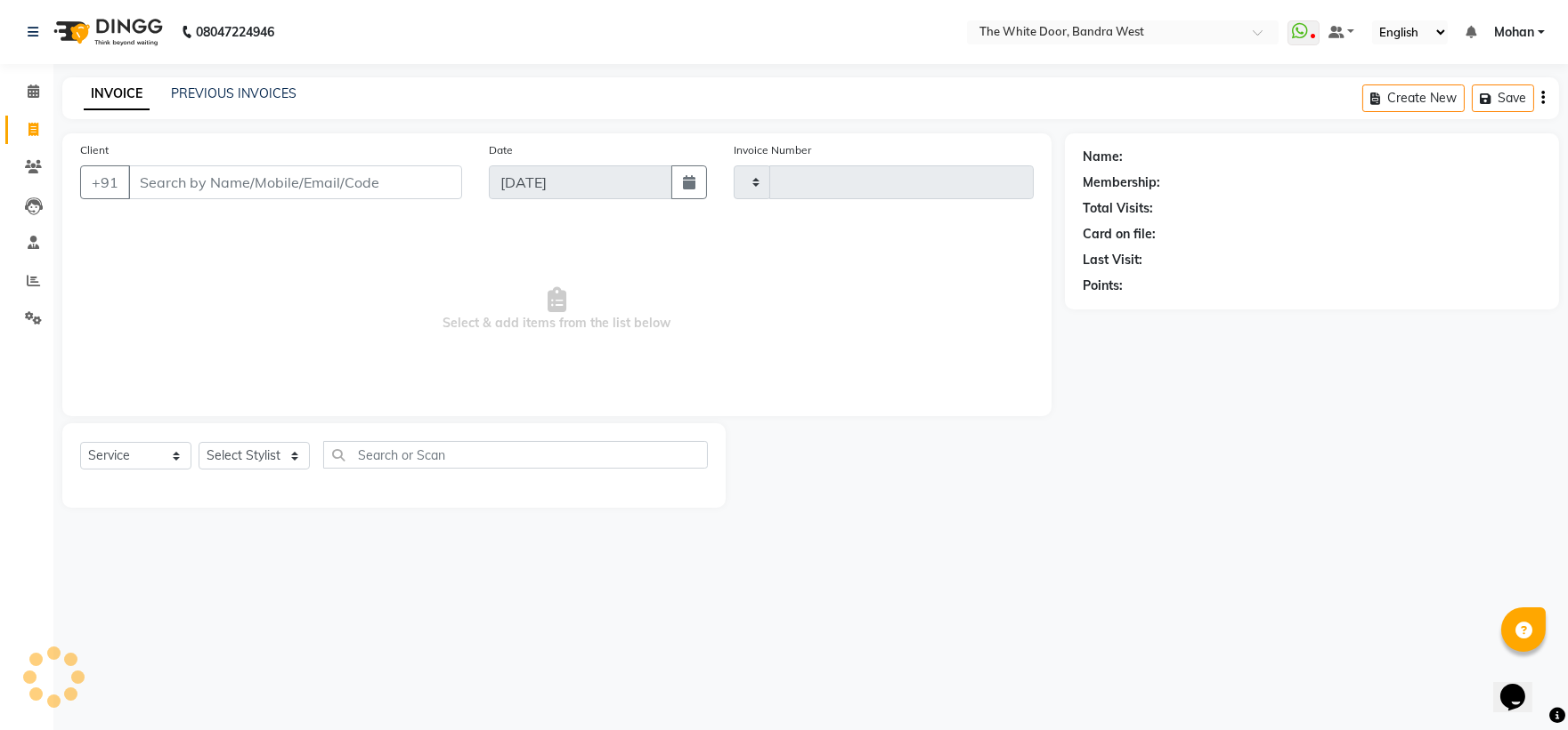
type input "4592"
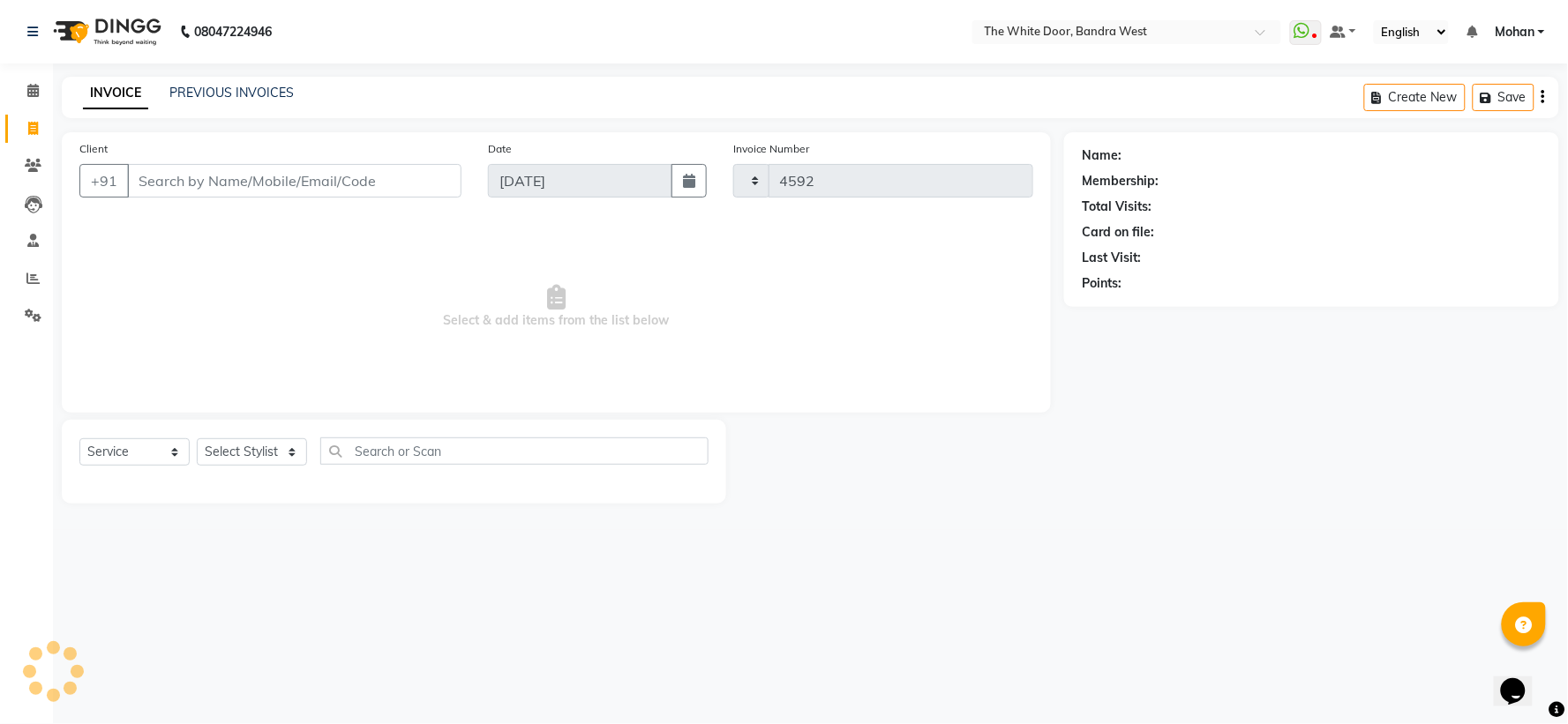
select select "3980"
click at [282, 188] on input "Client" at bounding box center [294, 181] width 335 height 33
paste input "447939097055"
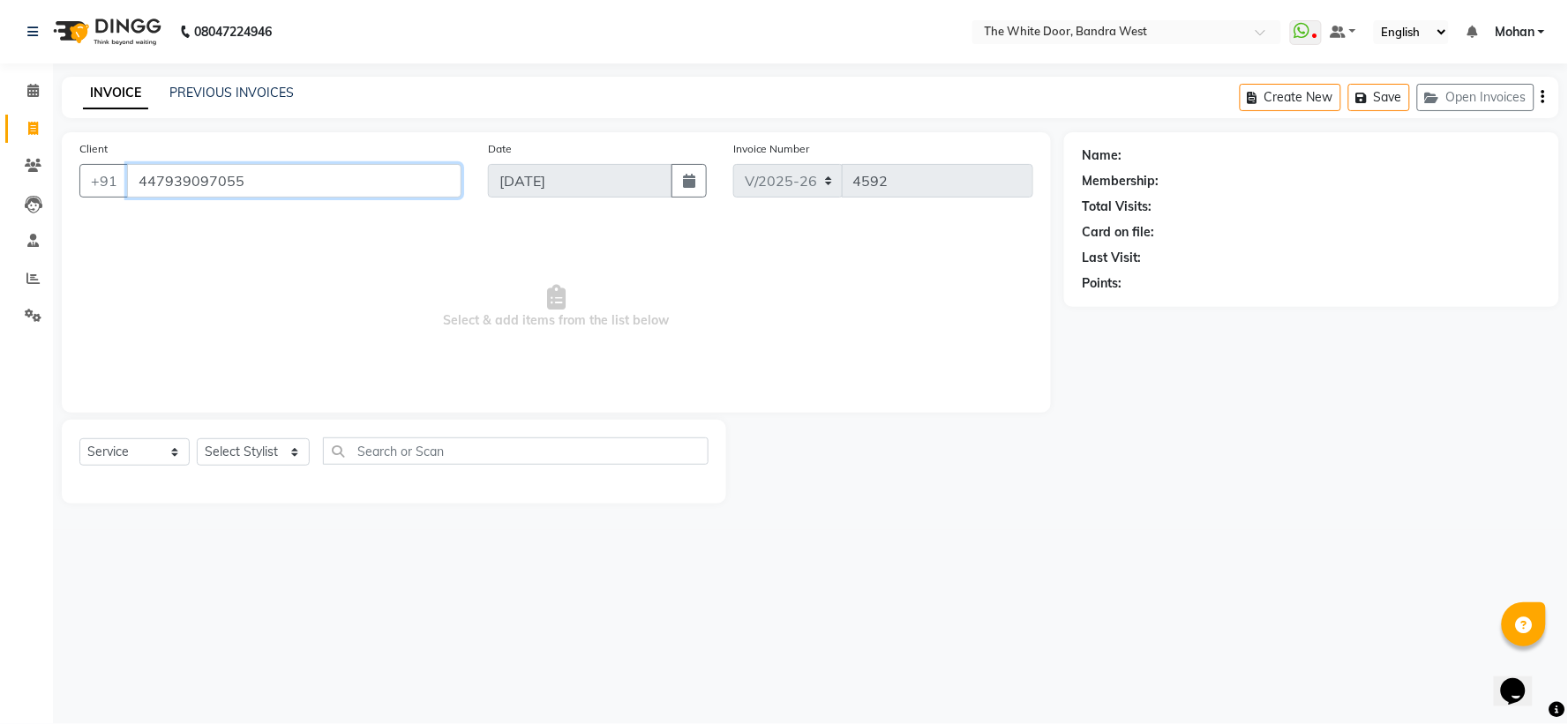
type input "447939097055"
click at [251, 480] on div at bounding box center [394, 483] width 629 height 7
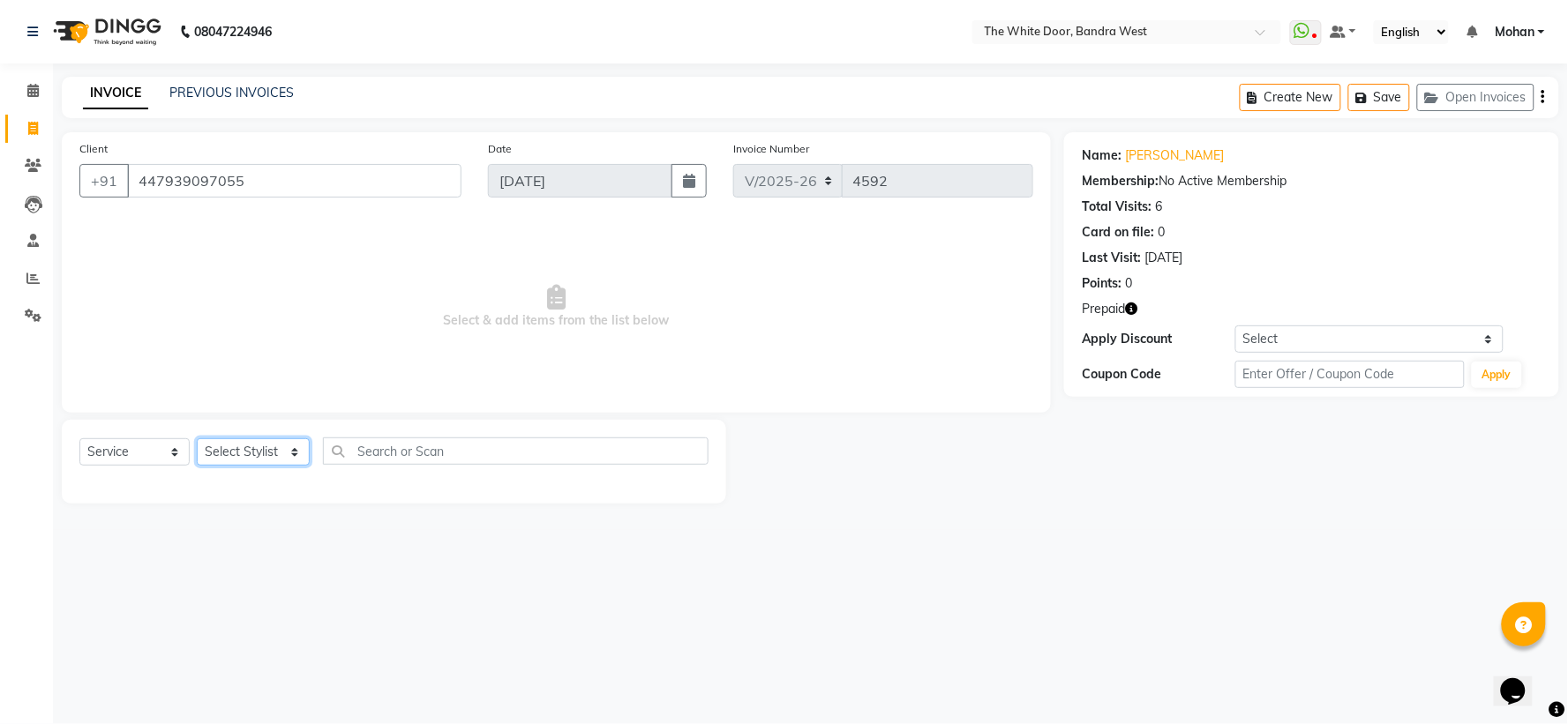
click at [260, 459] on select "Select Stylist [PERSON_NAME] Skin [PERSON_NAME] [PERSON_NAME] Dingi Dr.Shweta […" at bounding box center [253, 453] width 113 height 28
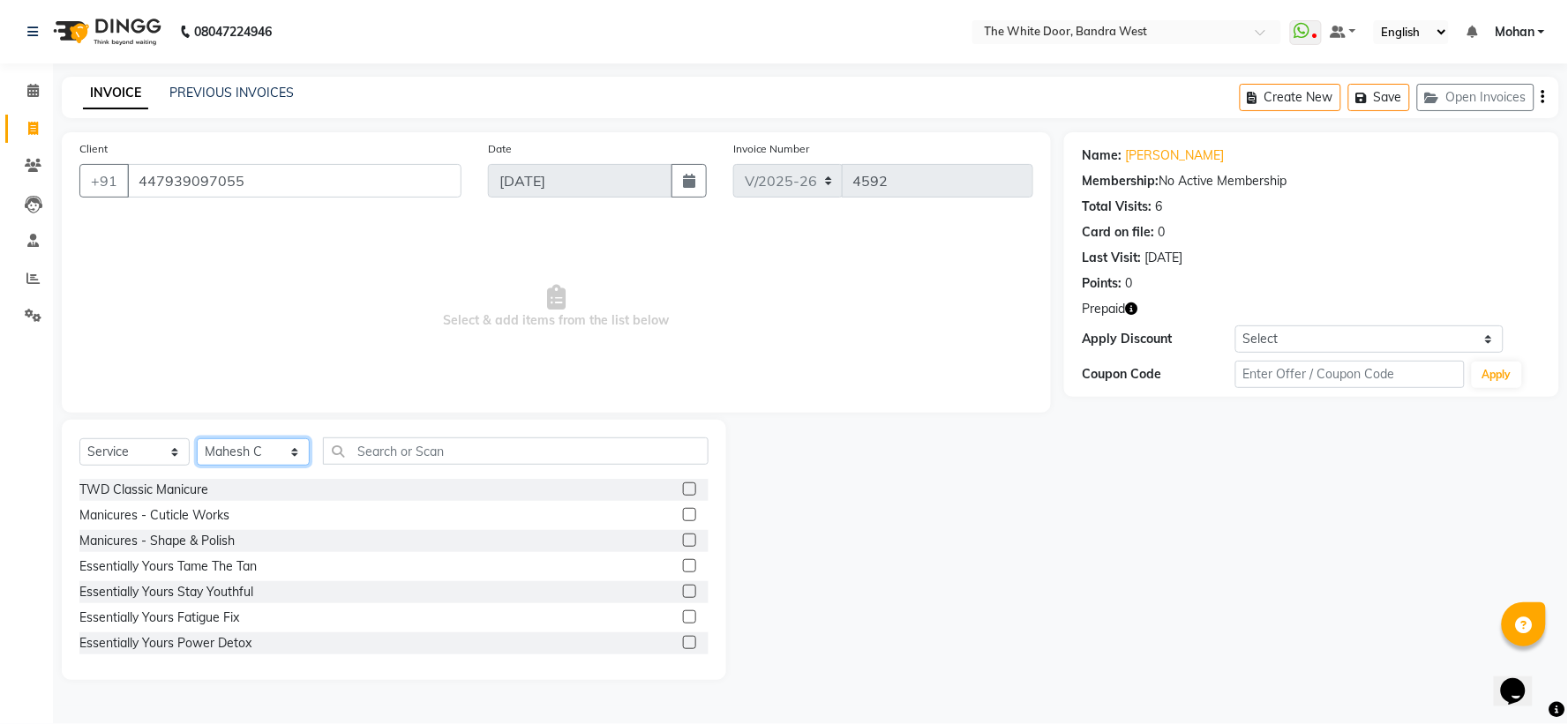
click at [267, 455] on select "Select Stylist [PERSON_NAME] Skin [PERSON_NAME] [PERSON_NAME] Dingi Dr.Shweta […" at bounding box center [253, 453] width 113 height 28
select select "66301"
drag, startPoint x: 267, startPoint y: 455, endPoint x: 453, endPoint y: 465, distance: 186.3
click at [267, 455] on select "Select Stylist [PERSON_NAME] Skin [PERSON_NAME] [PERSON_NAME] Dingi Dr.Shweta […" at bounding box center [253, 453] width 113 height 28
click at [459, 465] on div "Select Service Product Membership Package Voucher Prepaid Gift Card Select Styl…" at bounding box center [394, 458] width 629 height 42
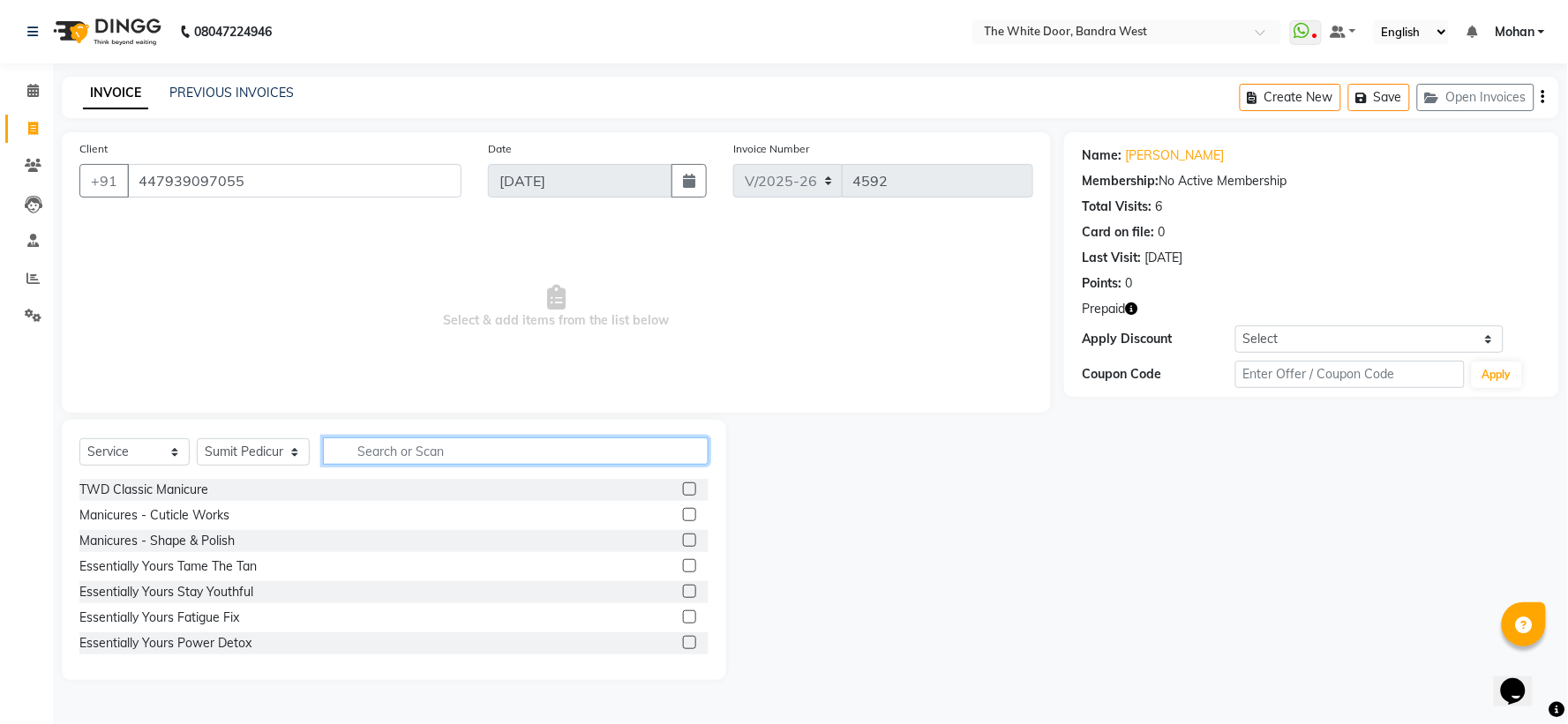
click at [457, 452] on input "text" at bounding box center [515, 452] width 385 height 28
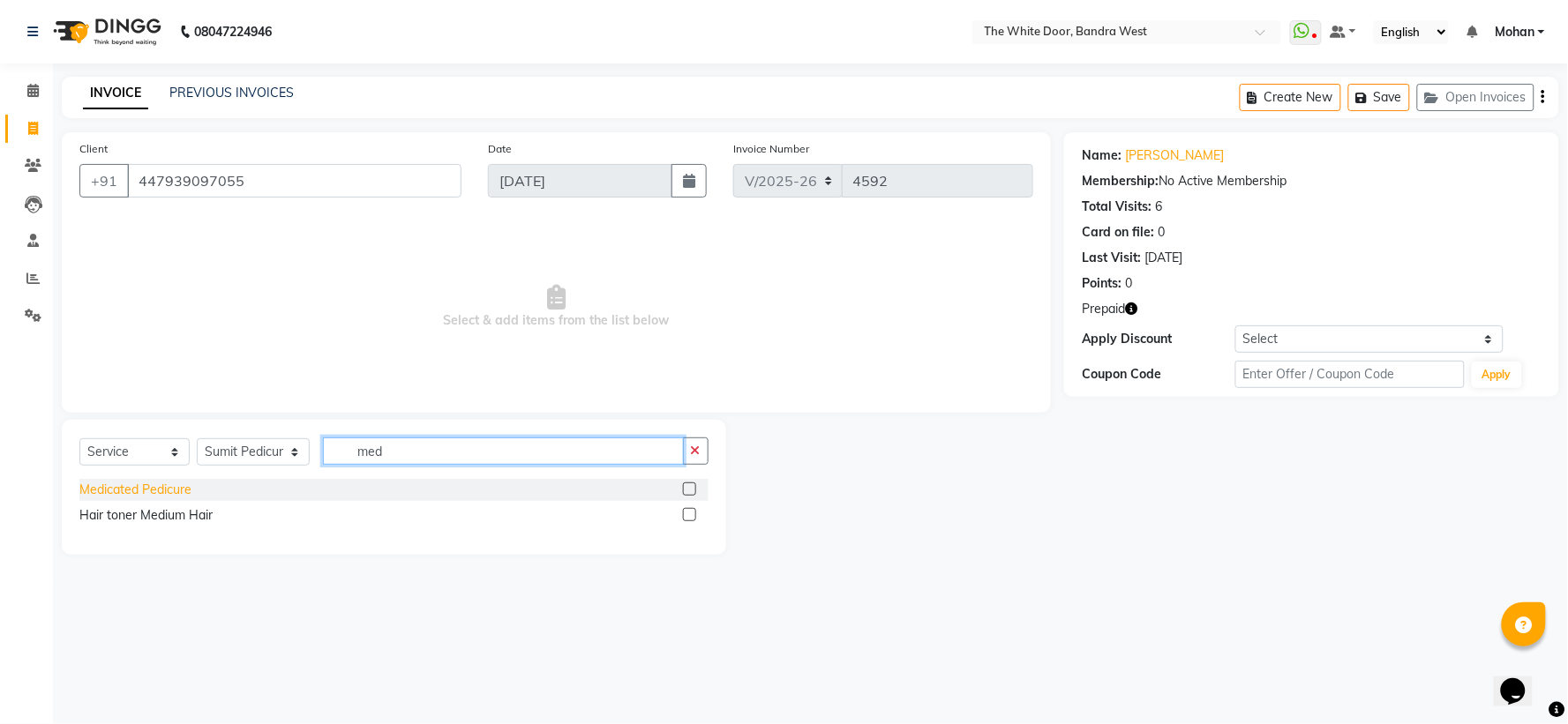
type input "med"
click at [170, 492] on div "Medicated Pedicure" at bounding box center [136, 490] width 113 height 18
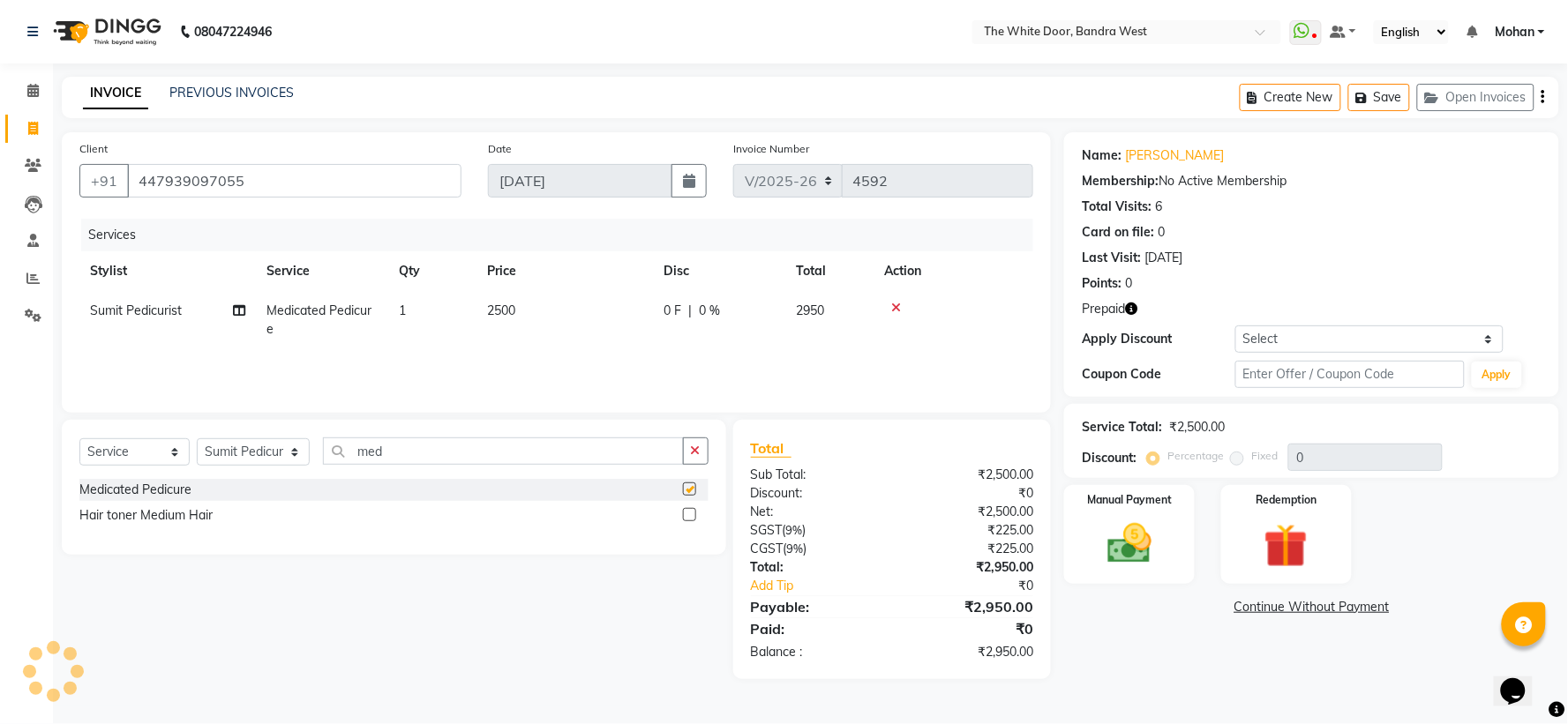
checkbox input "false"
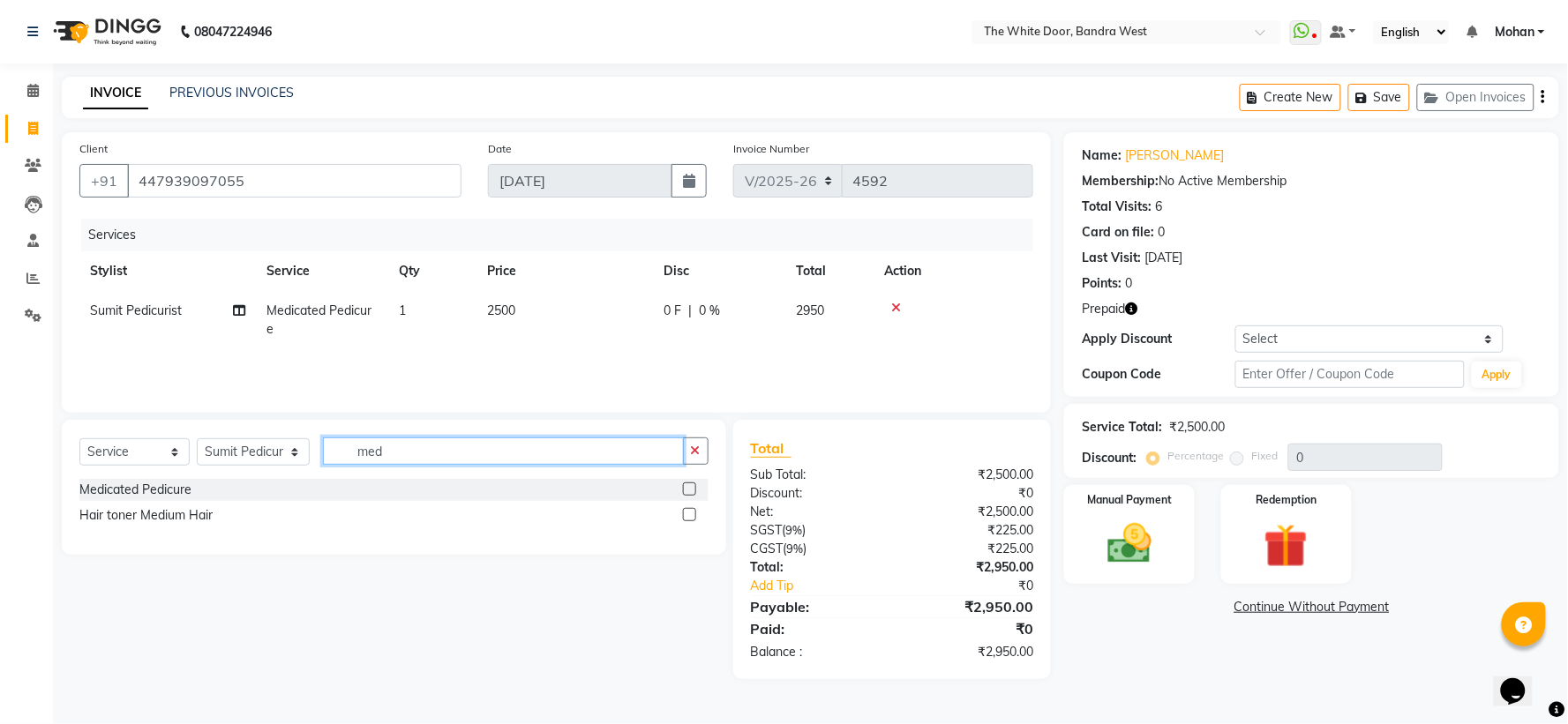
click at [410, 445] on input "med" at bounding box center [503, 452] width 360 height 28
type input "m"
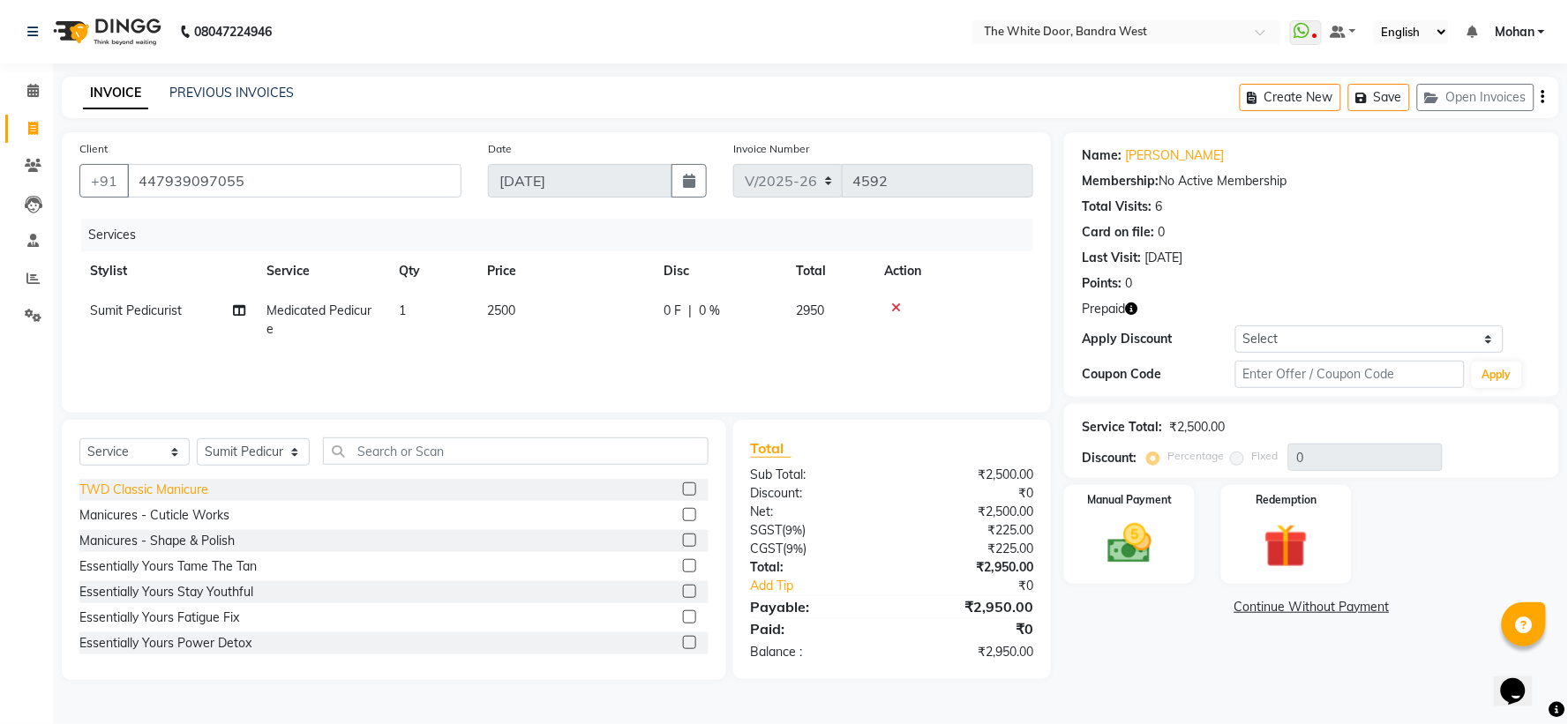
click at [173, 496] on div "TWD Classic Manicure" at bounding box center [144, 490] width 129 height 18
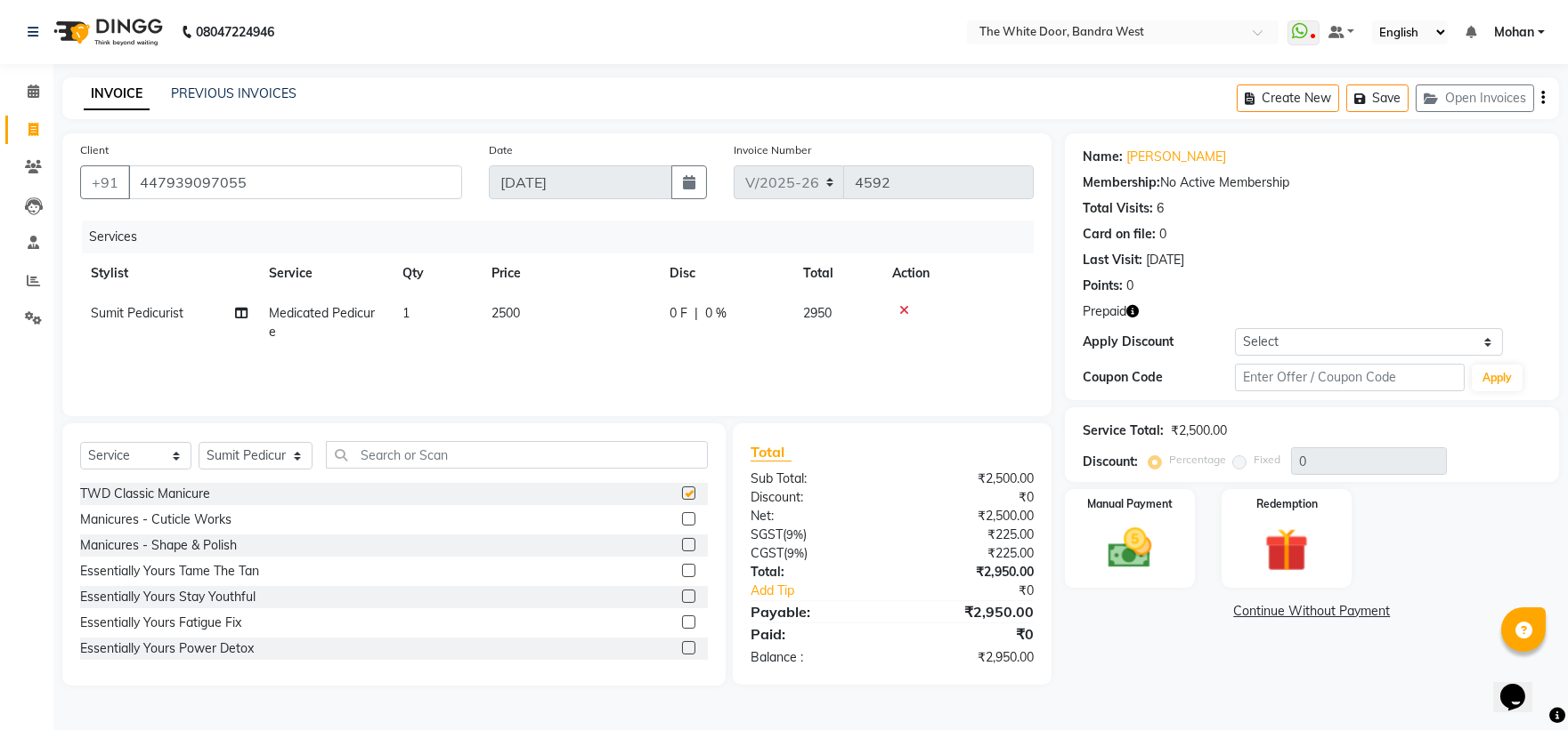
checkbox input "false"
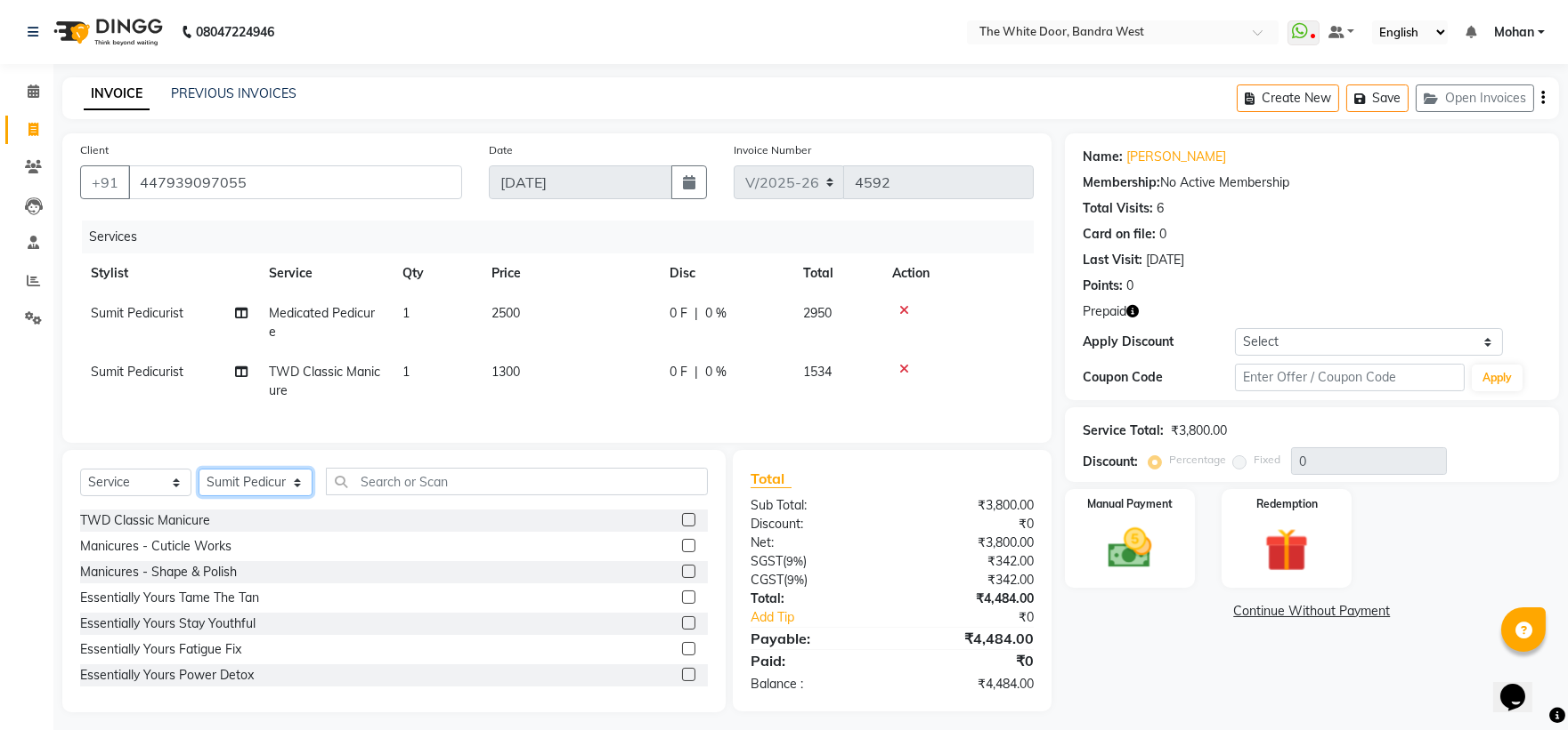
click at [292, 497] on select "Select Stylist [PERSON_NAME] Skin [PERSON_NAME] [PERSON_NAME] Dingi Dr.Shweta […" at bounding box center [255, 483] width 114 height 28
select select "22332"
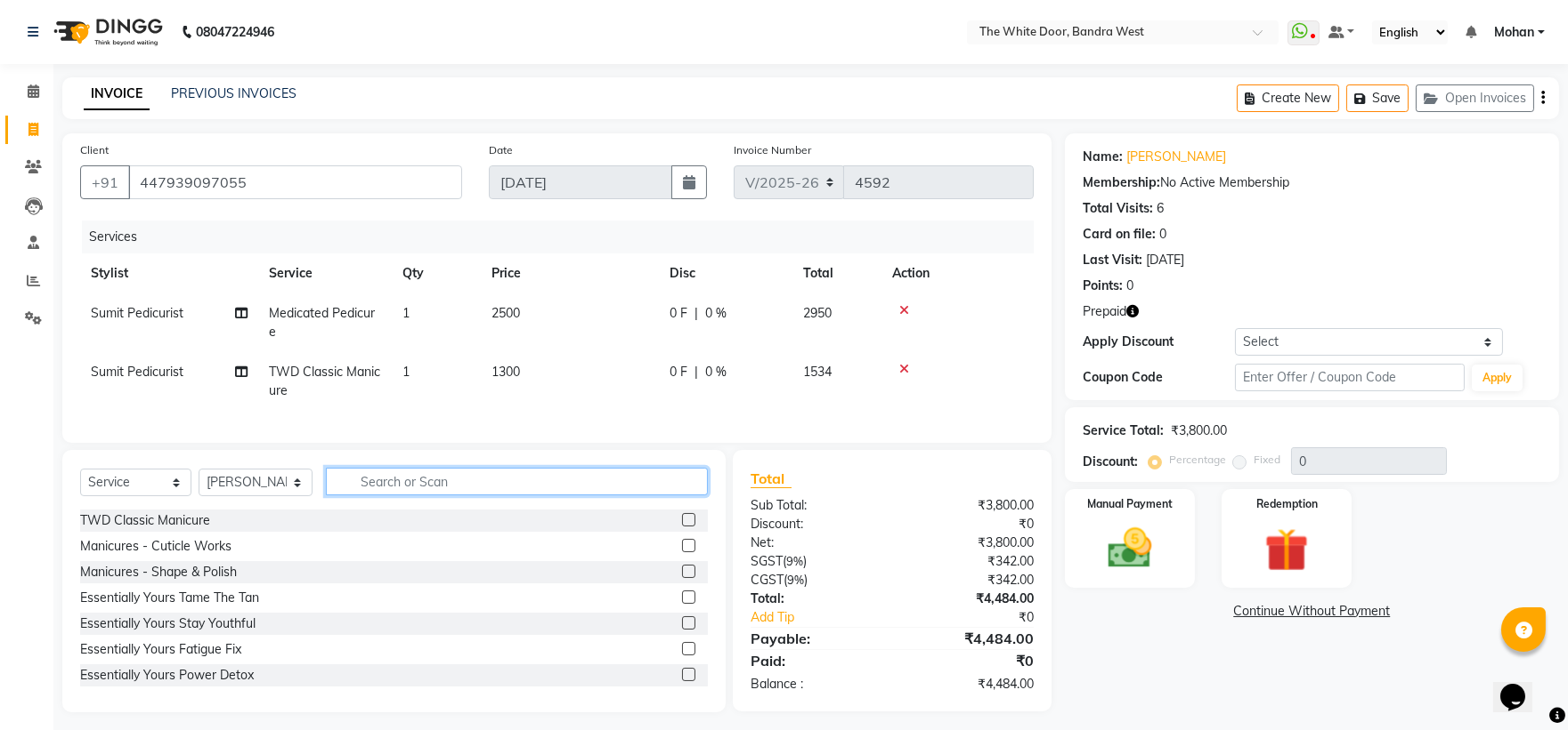
click at [595, 494] on input "text" at bounding box center [516, 482] width 382 height 28
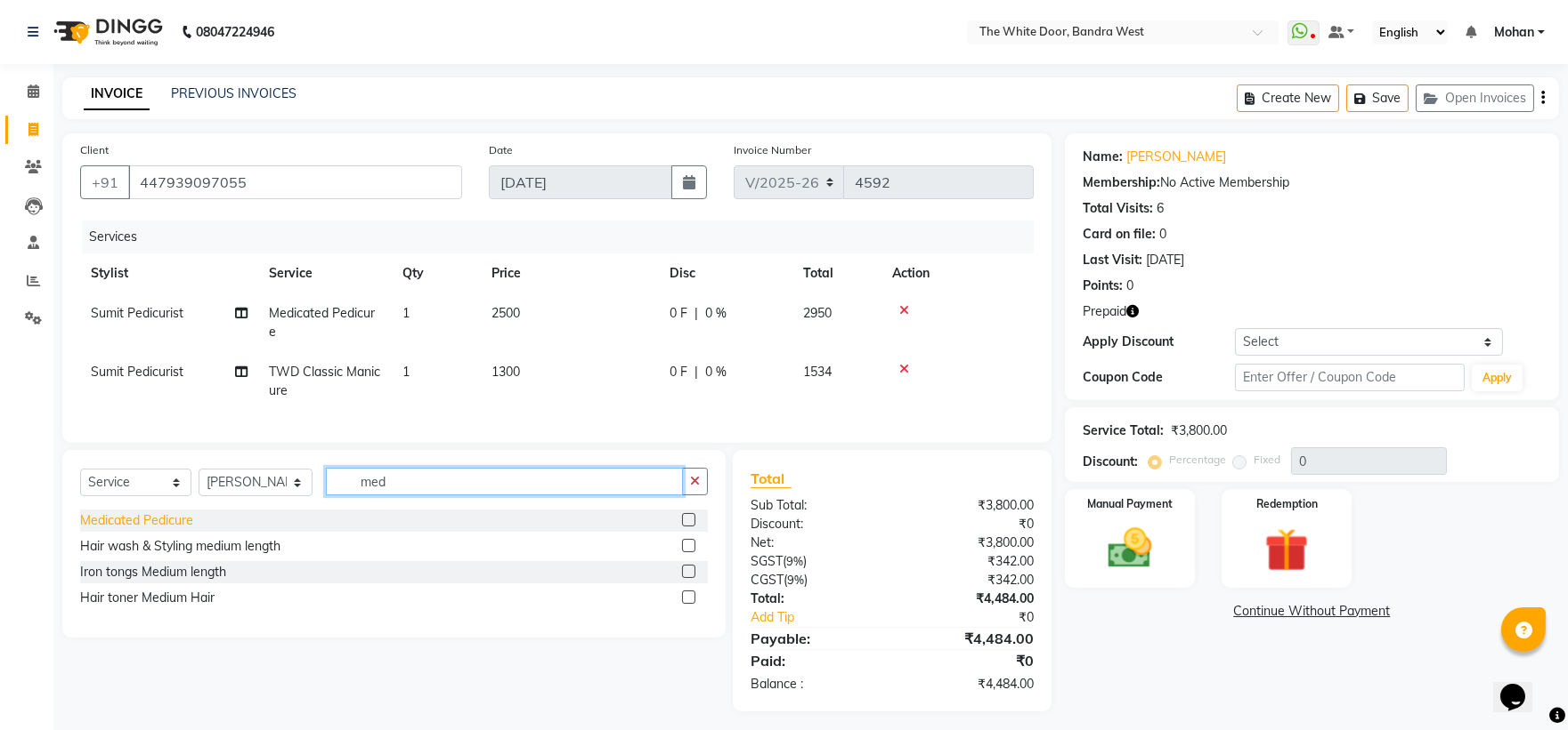
type input "med"
click at [175, 530] on div "Medicated Pedicure" at bounding box center [137, 521] width 114 height 19
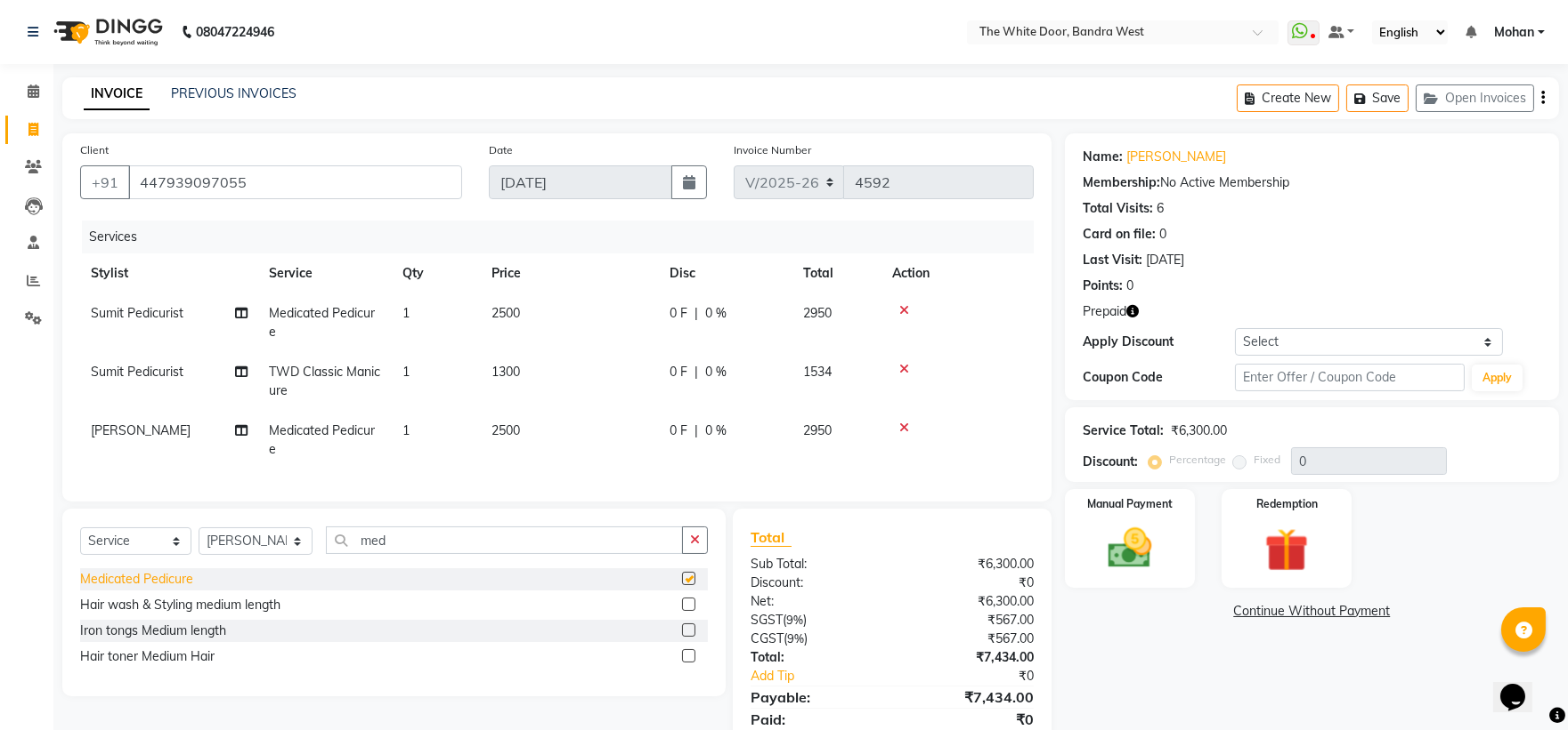
checkbox input "false"
click at [272, 555] on select "Select Stylist [PERSON_NAME] Skin [PERSON_NAME] [PERSON_NAME] Dingi Dr.Shweta […" at bounding box center [255, 541] width 114 height 28
select select "28788"
click at [272, 555] on select "Select Stylist [PERSON_NAME] Skin [PERSON_NAME] [PERSON_NAME] Dingi Dr.Shweta […" at bounding box center [255, 541] width 114 height 28
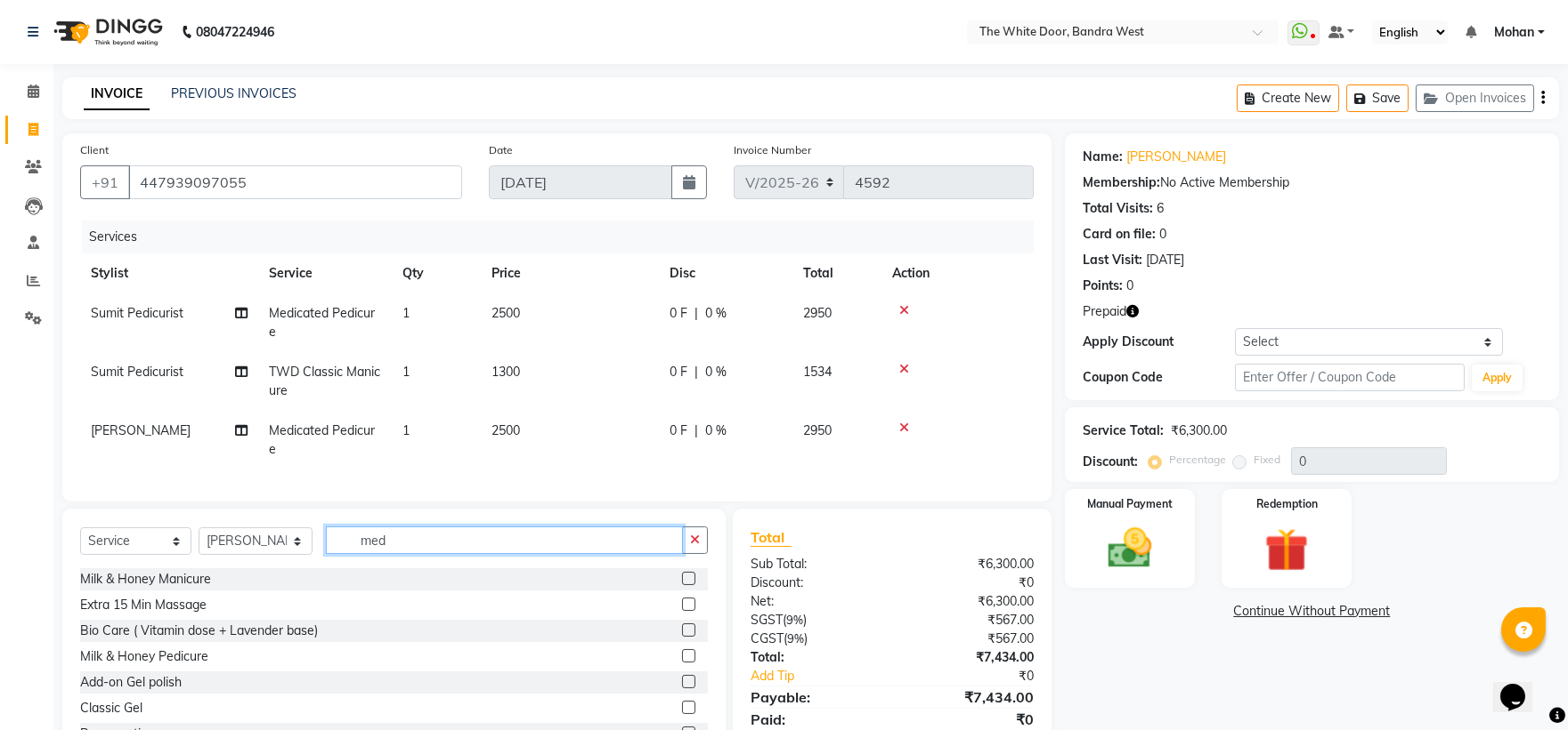
click at [402, 548] on input "med" at bounding box center [504, 540] width 358 height 28
type input "eye"
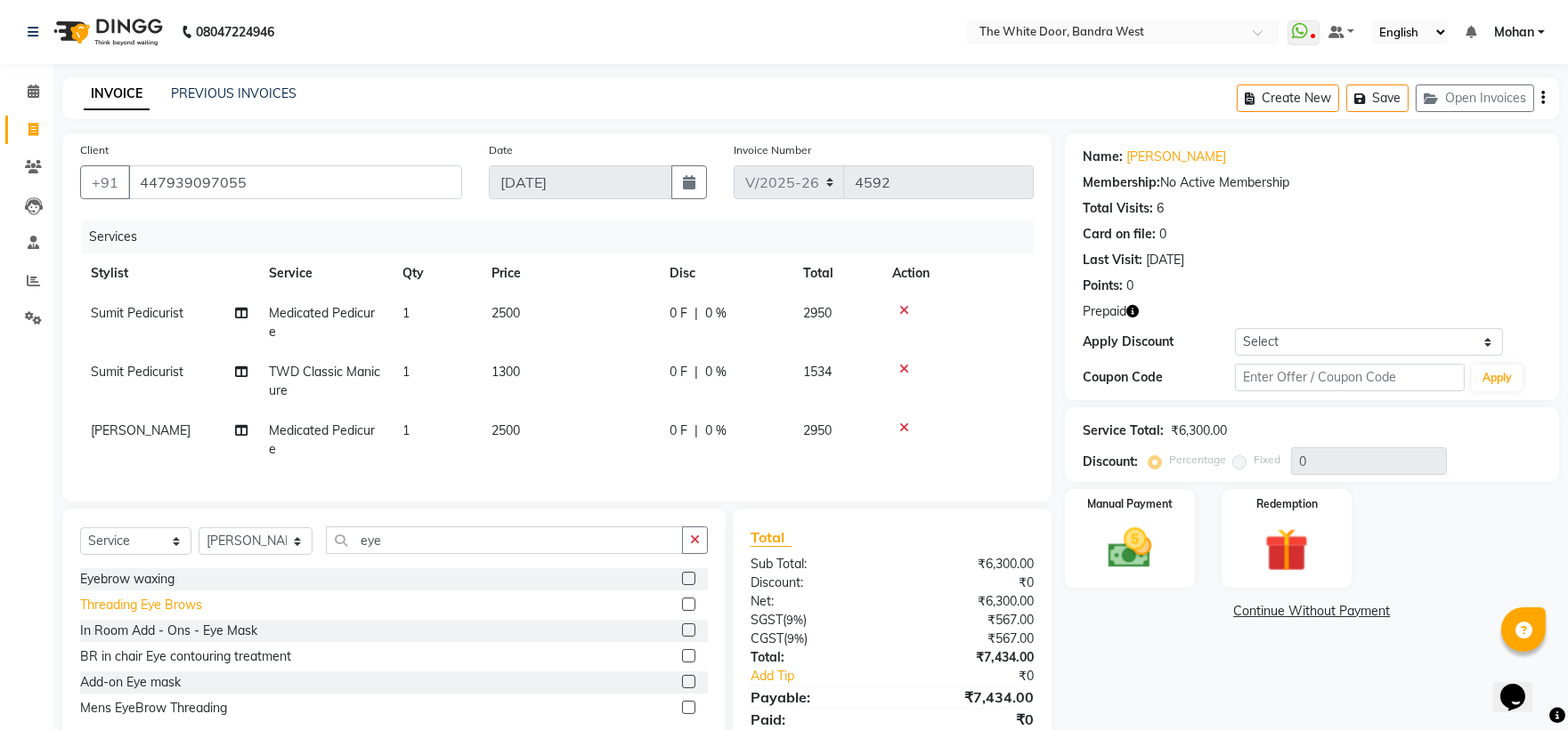
click at [156, 615] on div "Threading Eye Brows" at bounding box center [141, 605] width 122 height 19
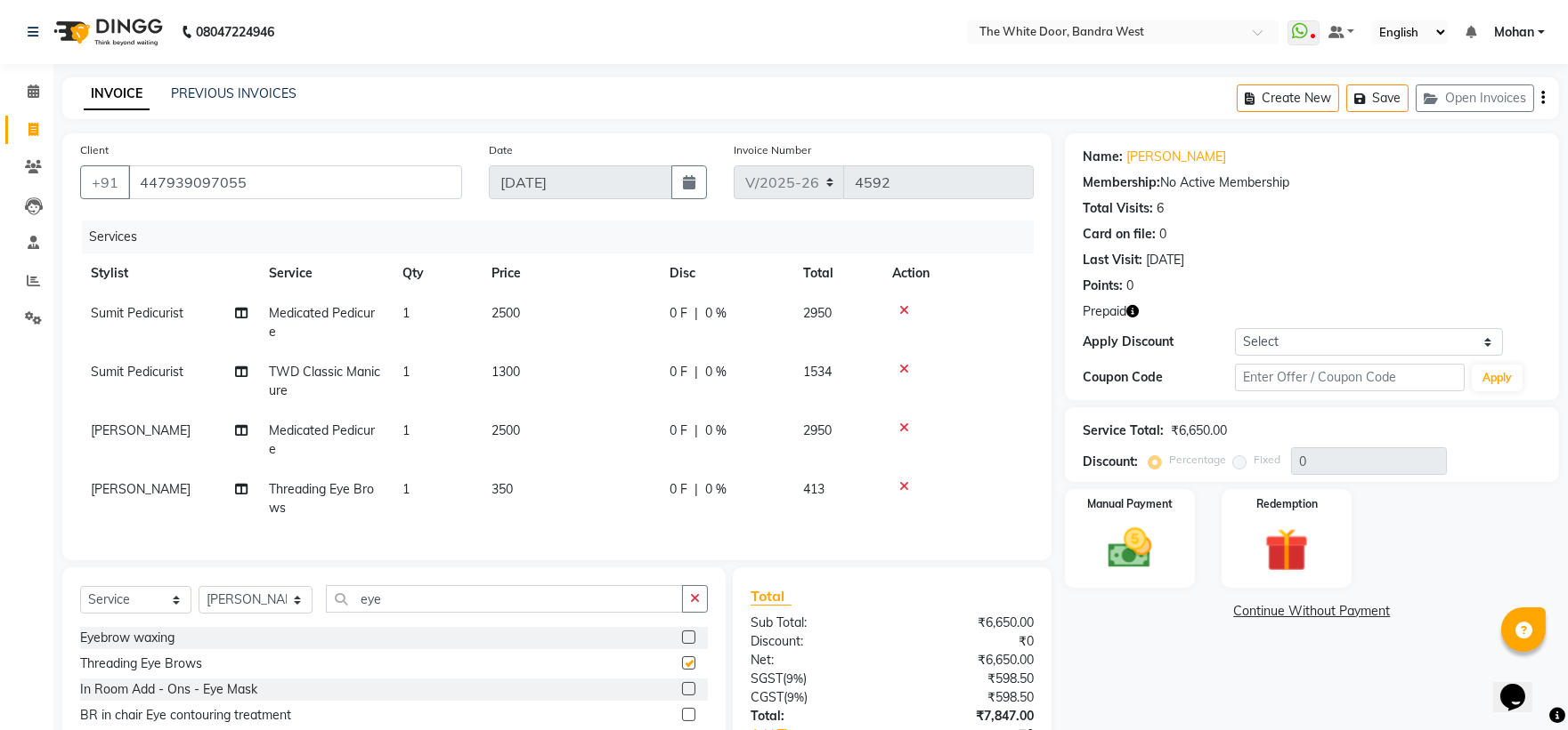
checkbox input "false"
click at [258, 606] on select "Select Stylist [PERSON_NAME] Skin [PERSON_NAME] [PERSON_NAME] Dingi Dr.Shweta […" at bounding box center [255, 600] width 114 height 28
select select "31478"
drag, startPoint x: 258, startPoint y: 606, endPoint x: 343, endPoint y: 594, distance: 85.8
click at [258, 606] on select "Select Stylist [PERSON_NAME] Skin [PERSON_NAME] [PERSON_NAME] Dingi Dr.Shweta […" at bounding box center [255, 600] width 114 height 28
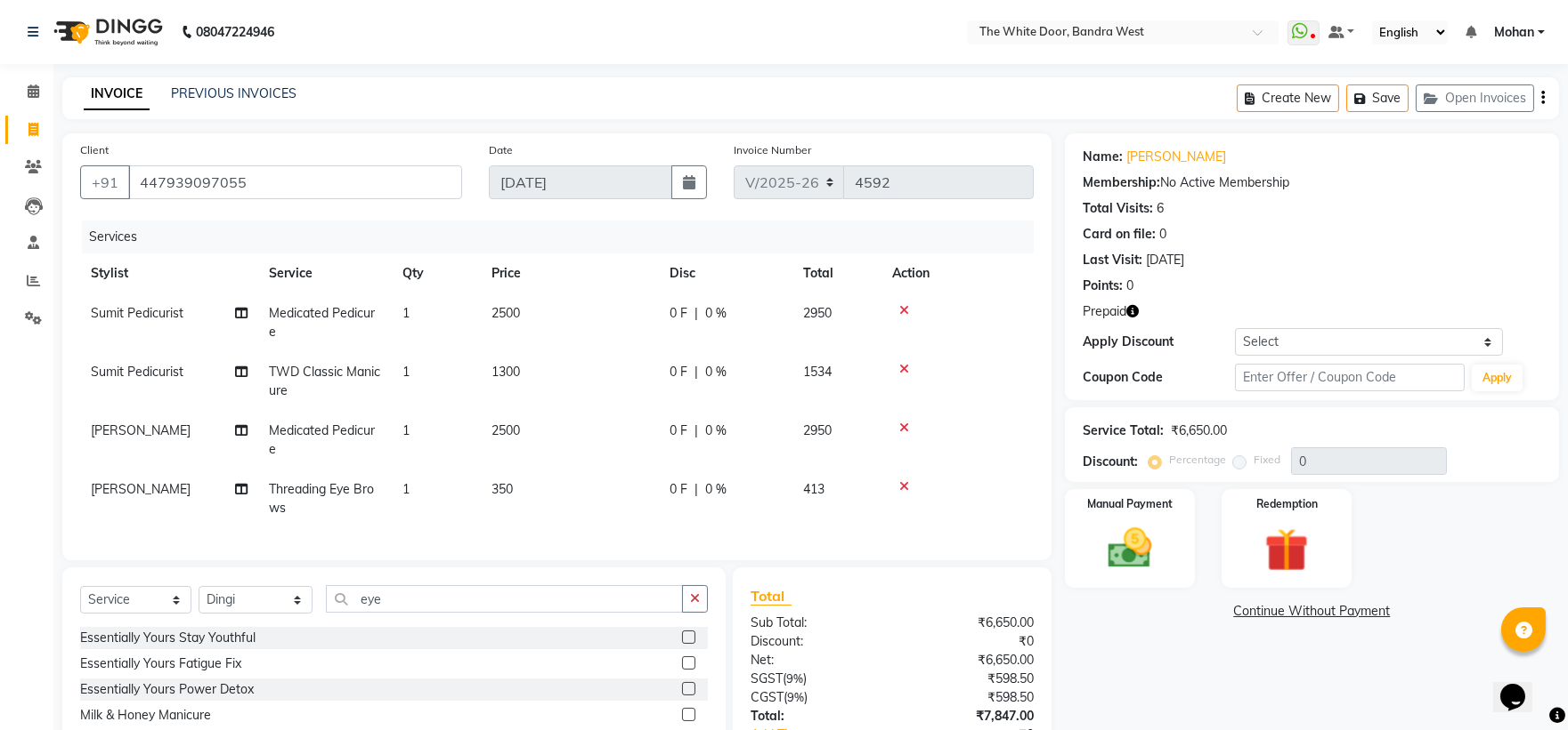
click at [401, 594] on div "Select Service Product Membership Package Voucher Prepaid Gift Card Select Styl…" at bounding box center [394, 698] width 663 height 262
click at [401, 613] on input "eye" at bounding box center [504, 600] width 358 height 28
type input "abs"
click at [256, 648] on div "Absolute Clean Up Matured Skin" at bounding box center [173, 638] width 186 height 19
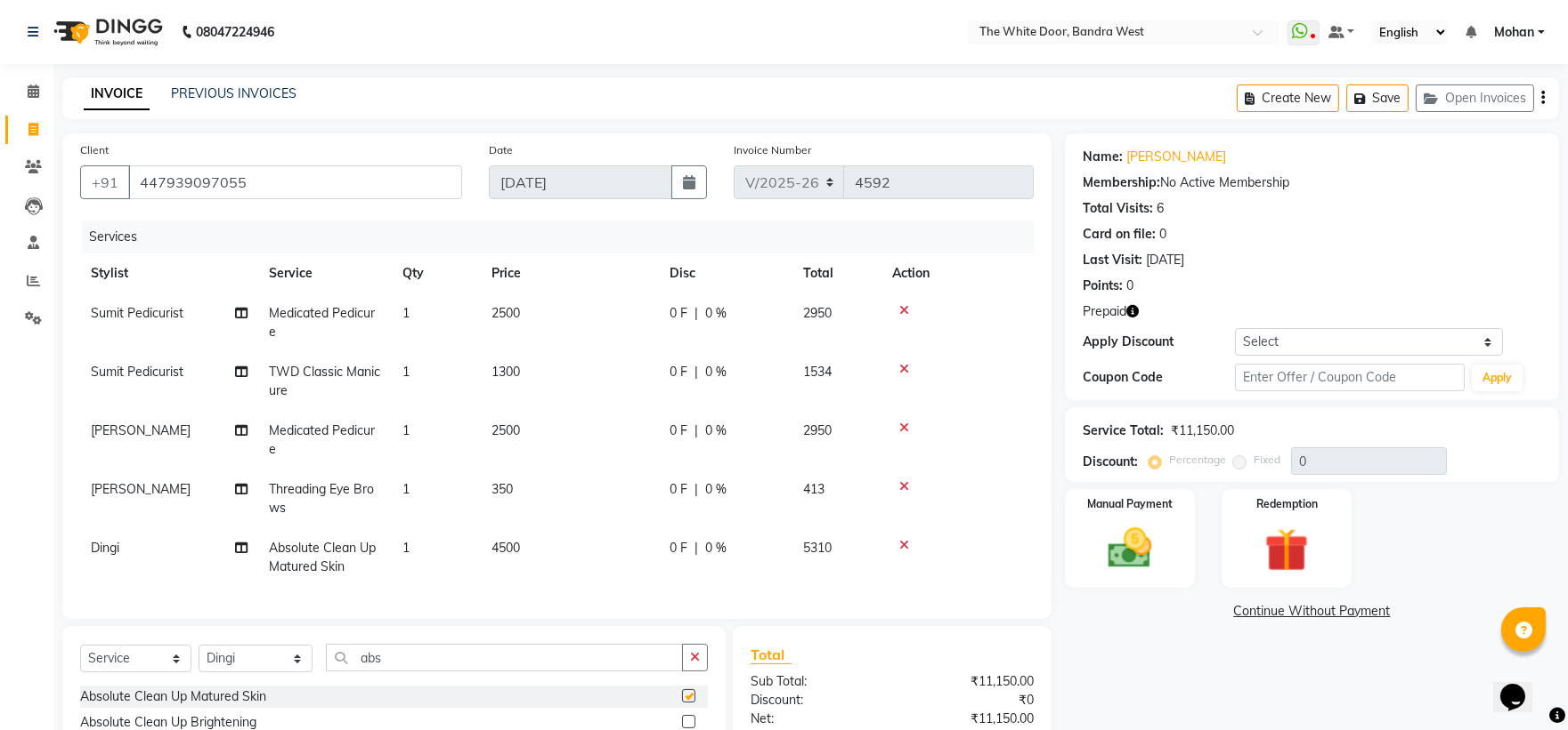
checkbox input "false"
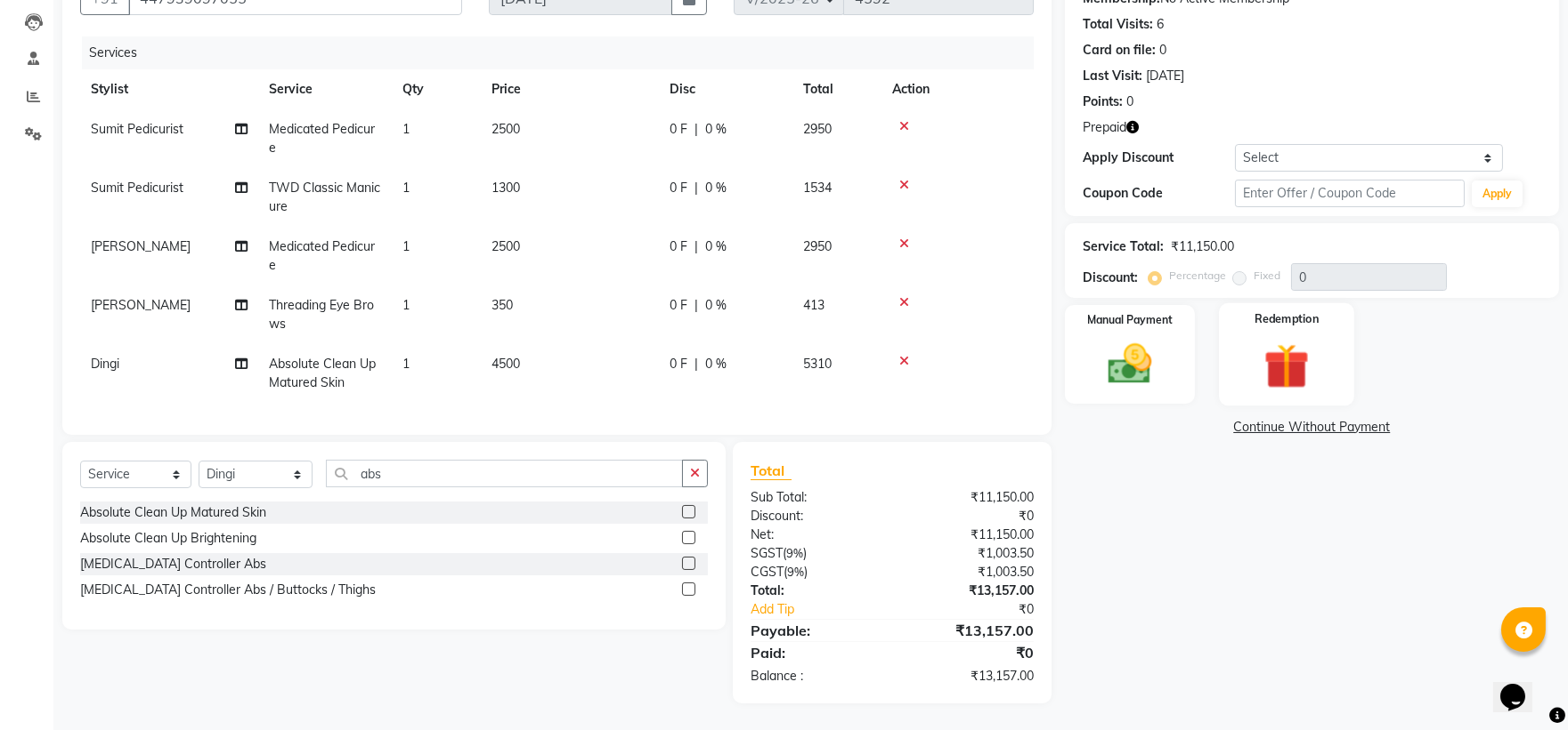
click at [1274, 360] on img at bounding box center [1286, 366] width 74 height 56
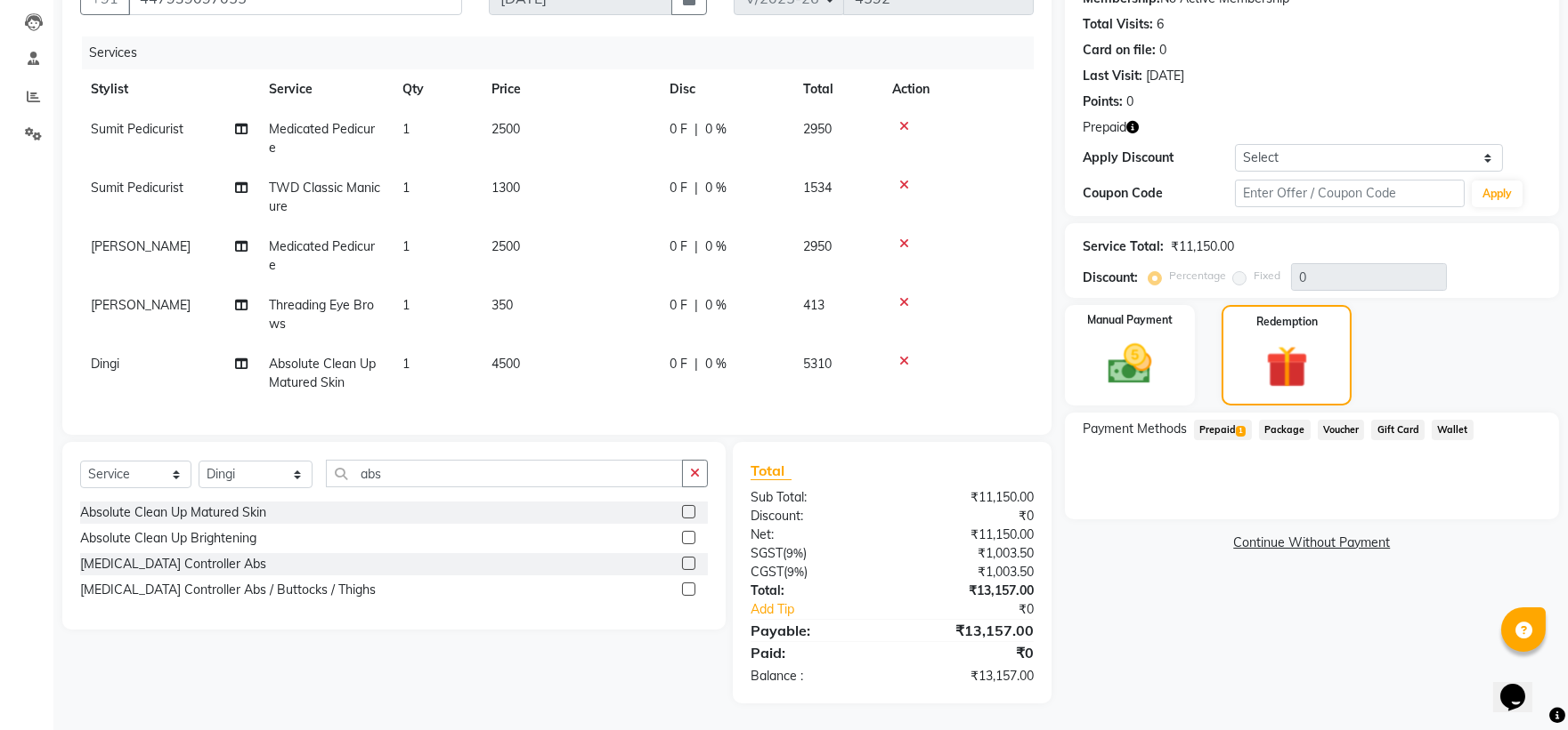
click at [1199, 420] on span "Prepaid 1" at bounding box center [1223, 431] width 58 height 20
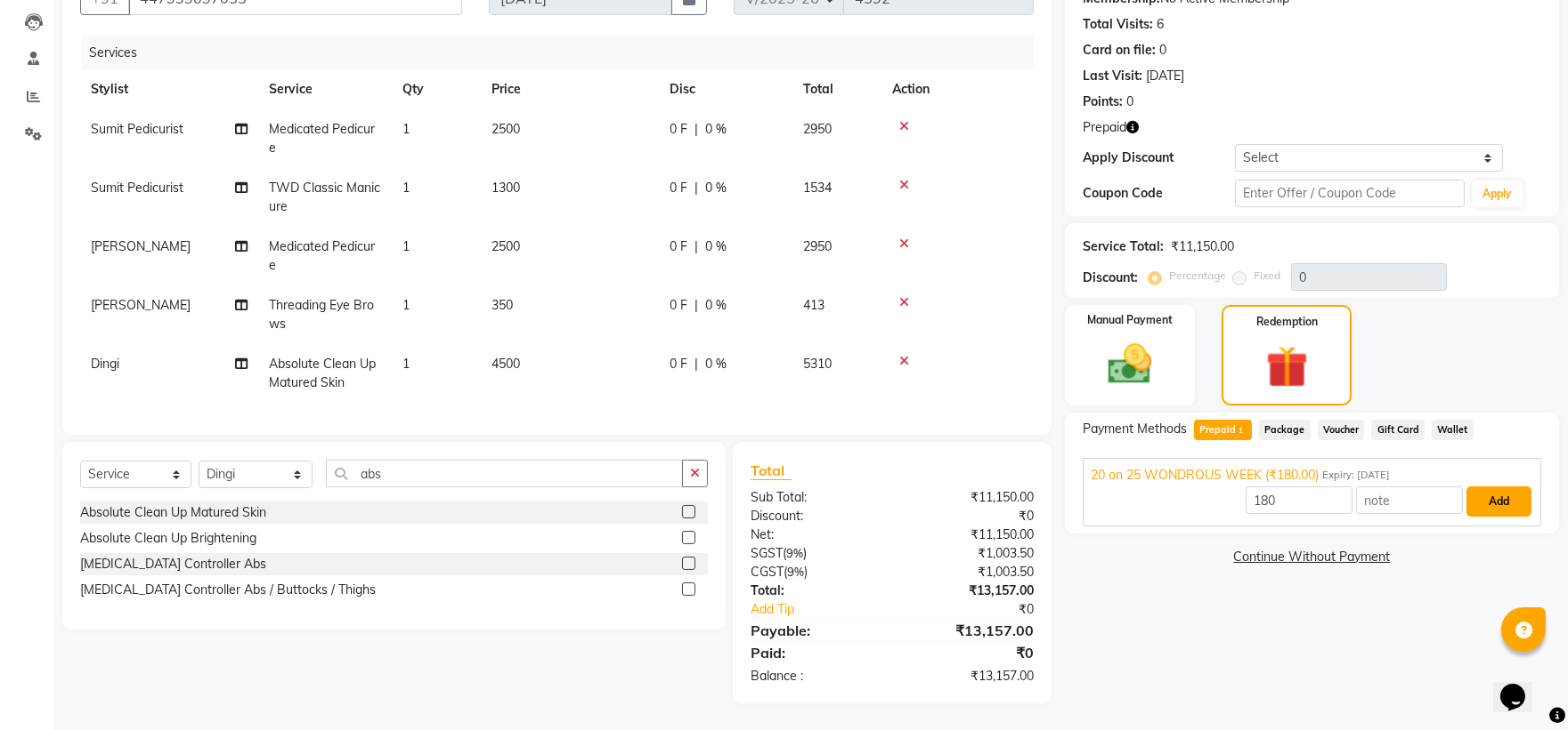
click at [1484, 492] on button "Add" at bounding box center [1499, 501] width 65 height 31
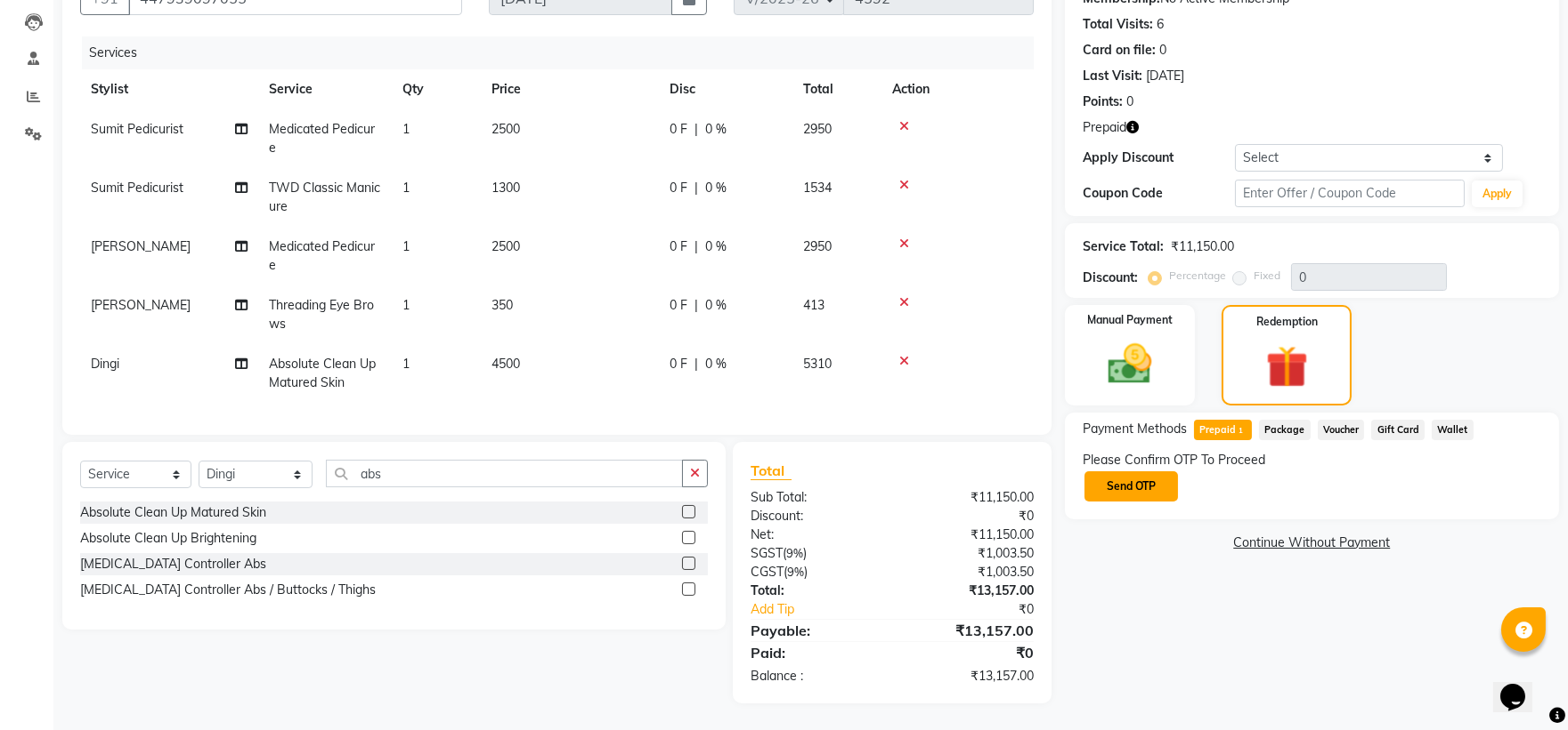
click at [1127, 484] on button "Send OTP" at bounding box center [1131, 486] width 93 height 31
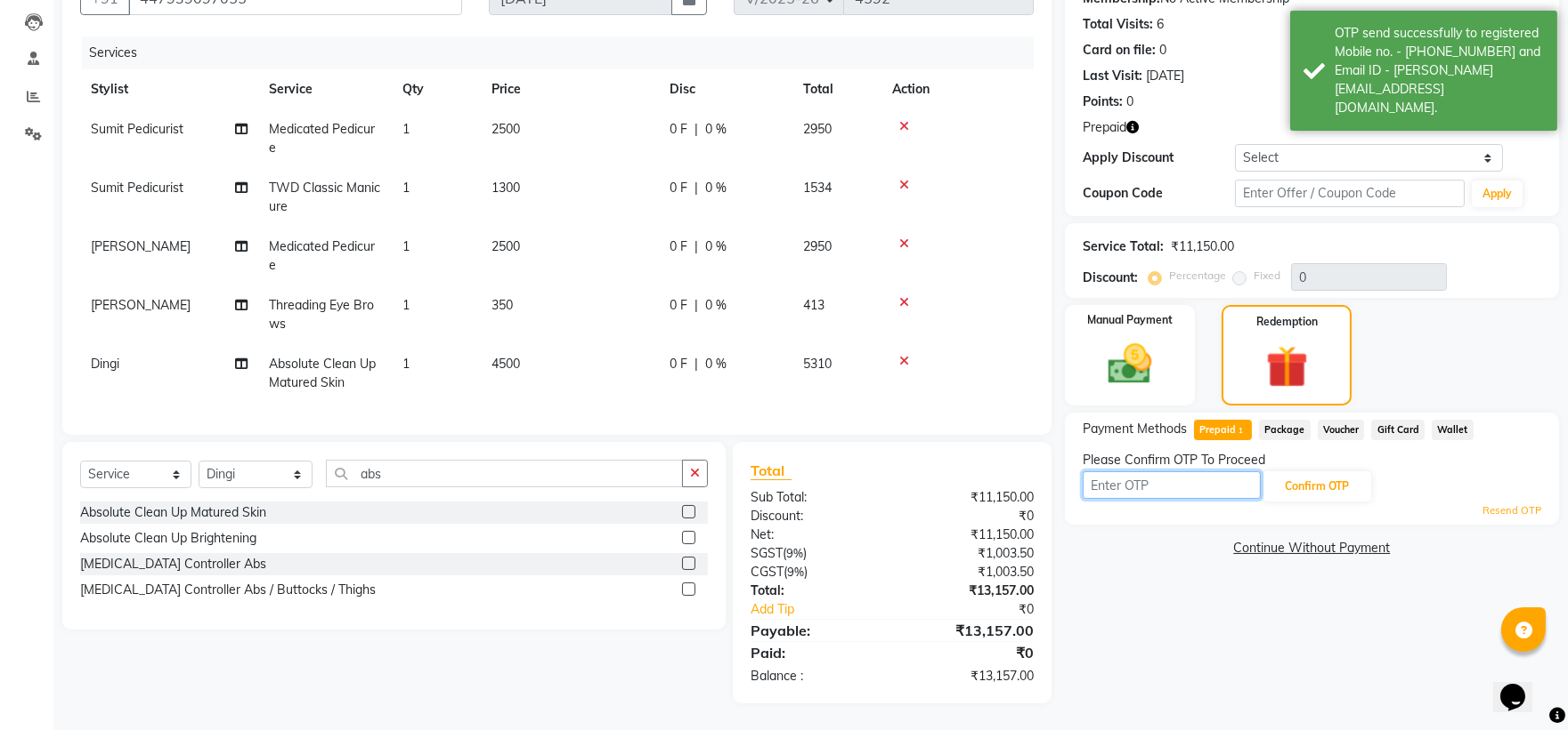
click at [1127, 484] on input "text" at bounding box center [1171, 485] width 178 height 28
type input "1584"
click at [1321, 471] on button "Confirm OTP" at bounding box center [1317, 486] width 109 height 31
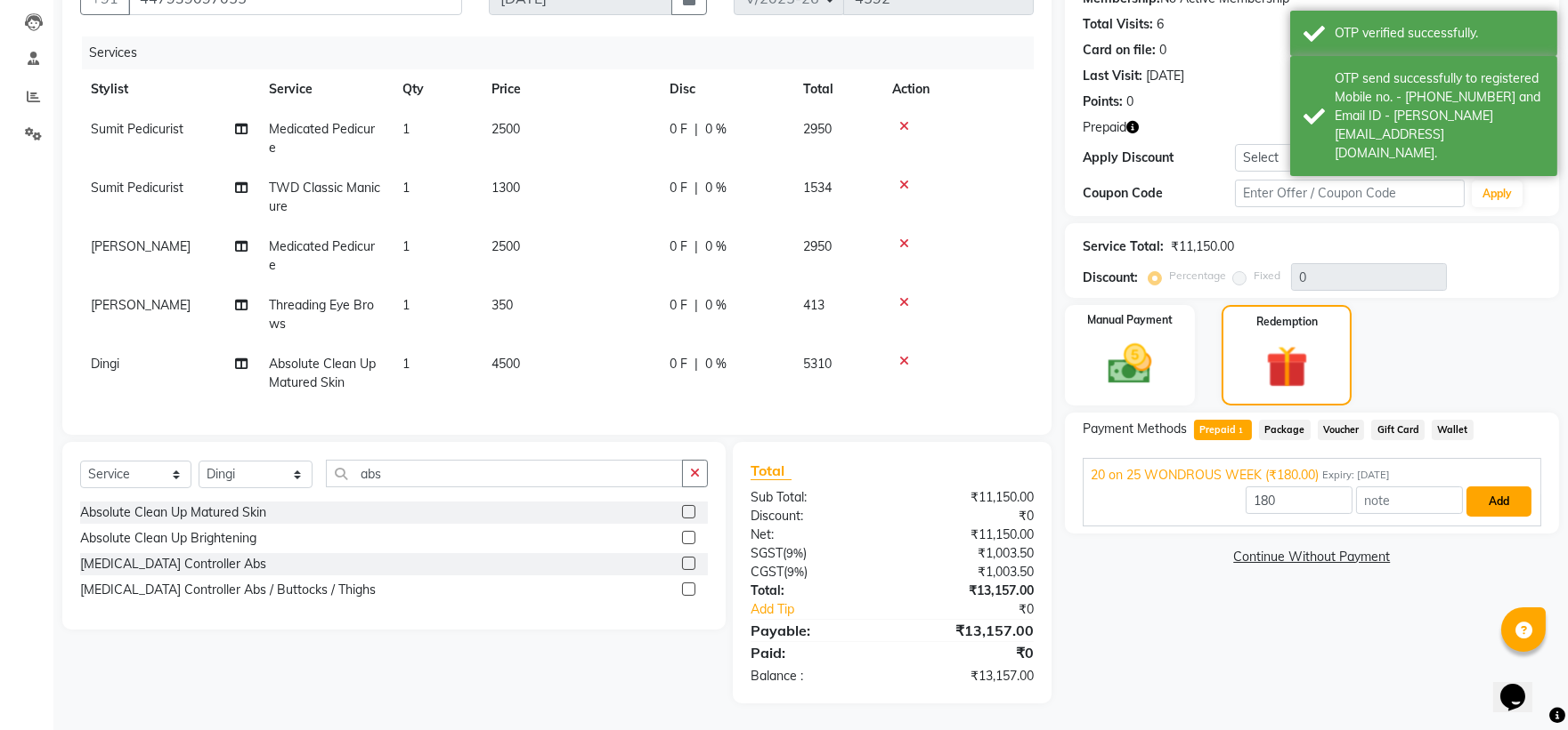
drag, startPoint x: 1490, startPoint y: 479, endPoint x: 1327, endPoint y: 465, distance: 163.6
click at [1490, 486] on button "Add" at bounding box center [1499, 501] width 65 height 31
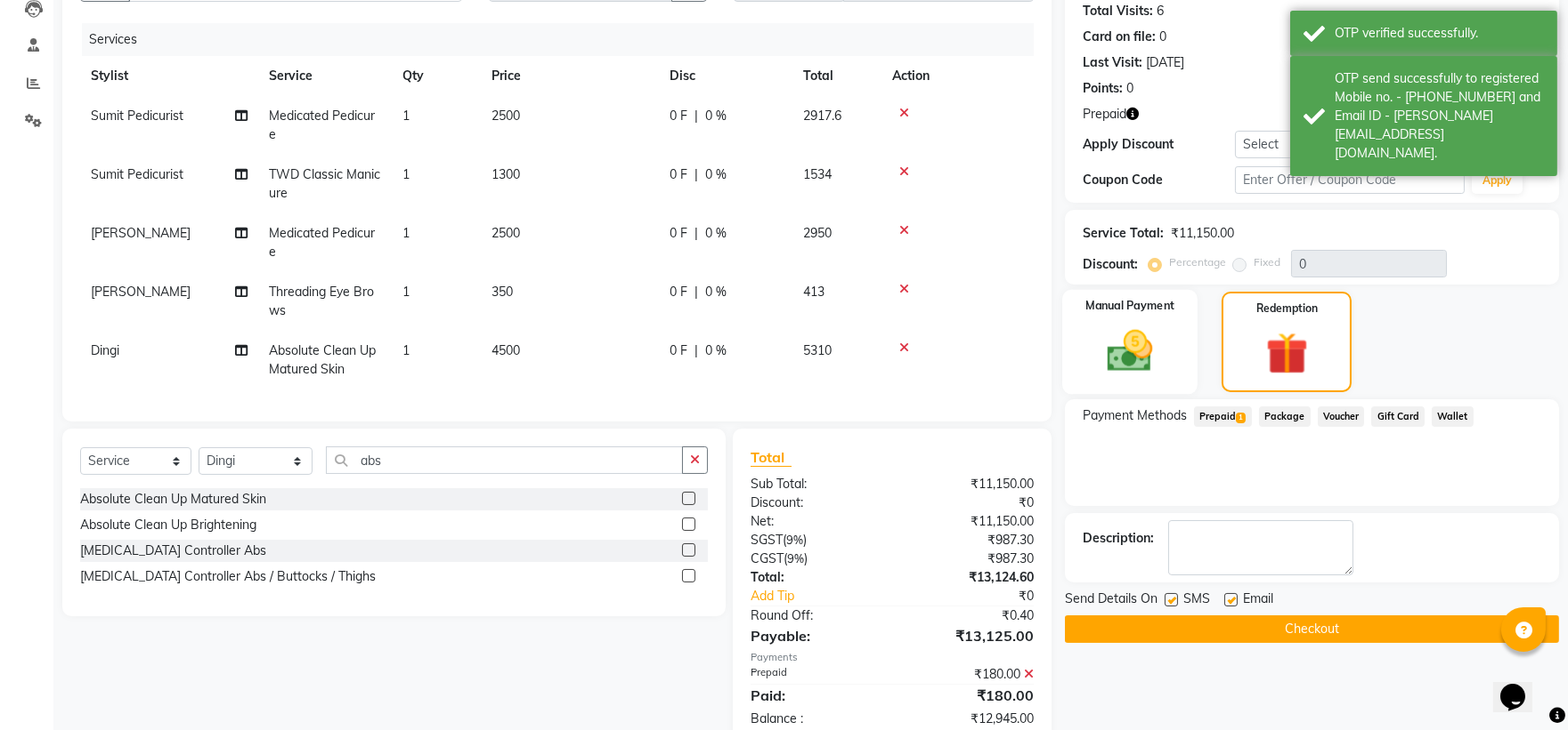
click at [1164, 359] on img at bounding box center [1129, 351] width 74 height 52
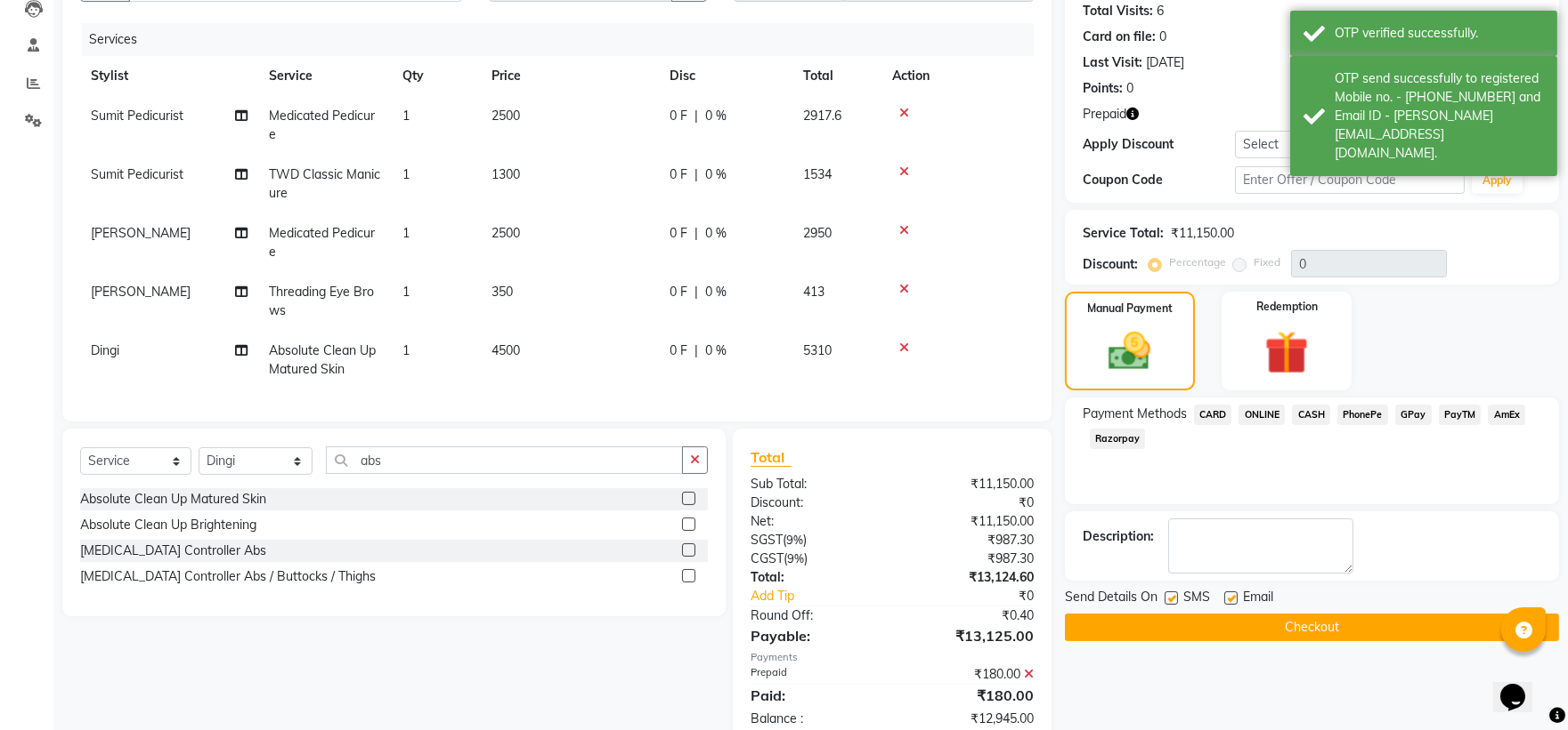
click at [1214, 407] on span "CARD" at bounding box center [1213, 415] width 38 height 20
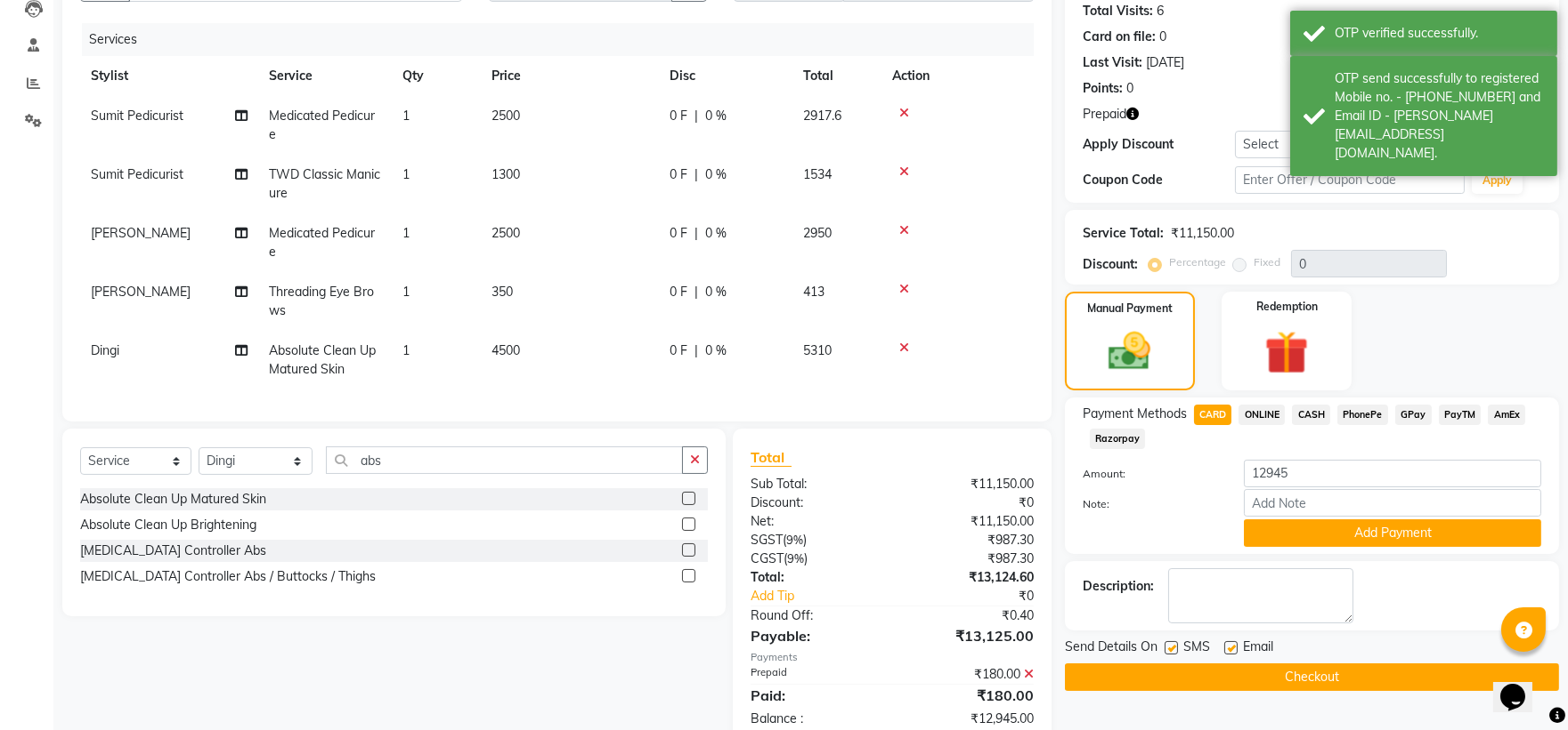
click at [1275, 537] on button "Add Payment" at bounding box center [1393, 534] width 298 height 28
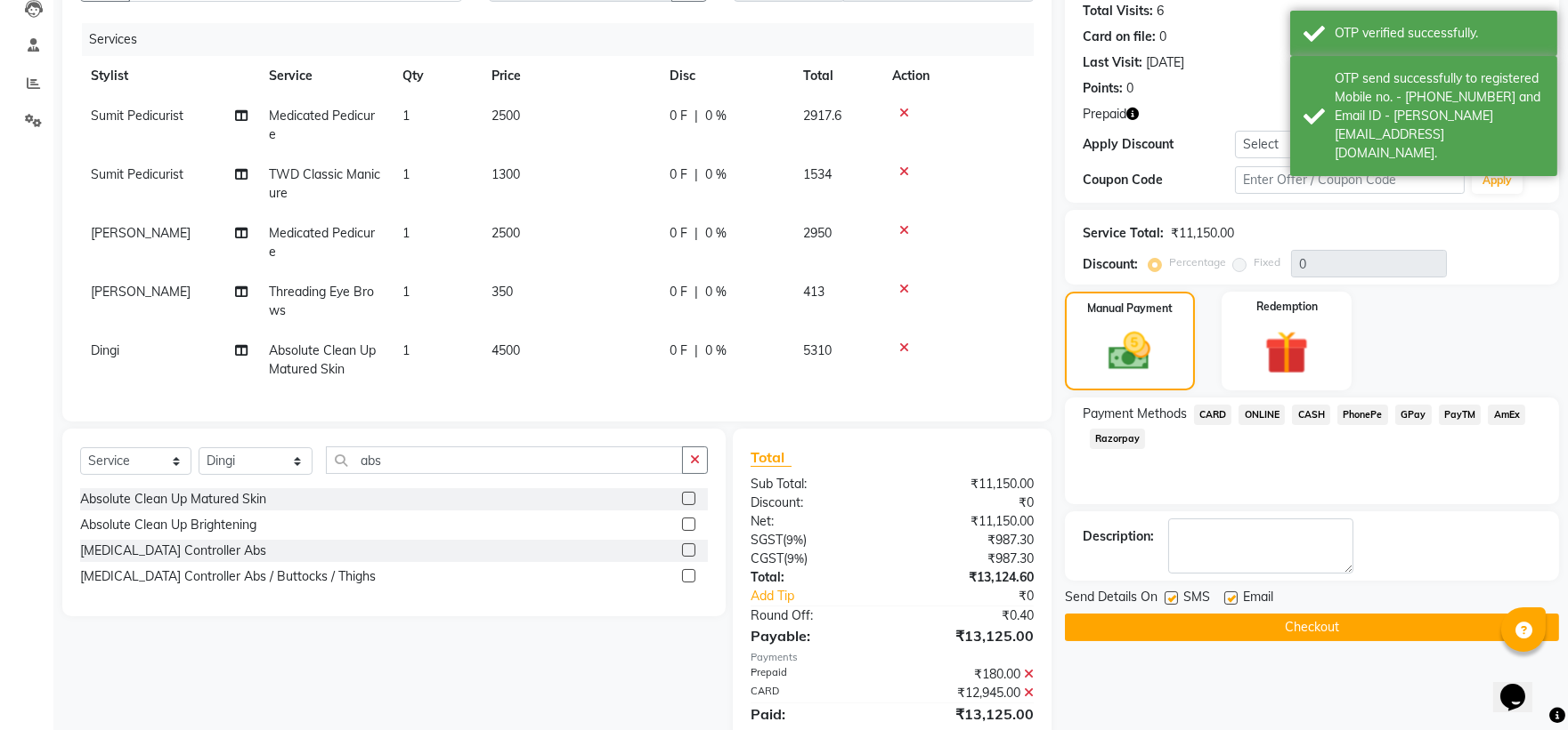
click at [1260, 630] on button "Checkout" at bounding box center [1311, 628] width 494 height 28
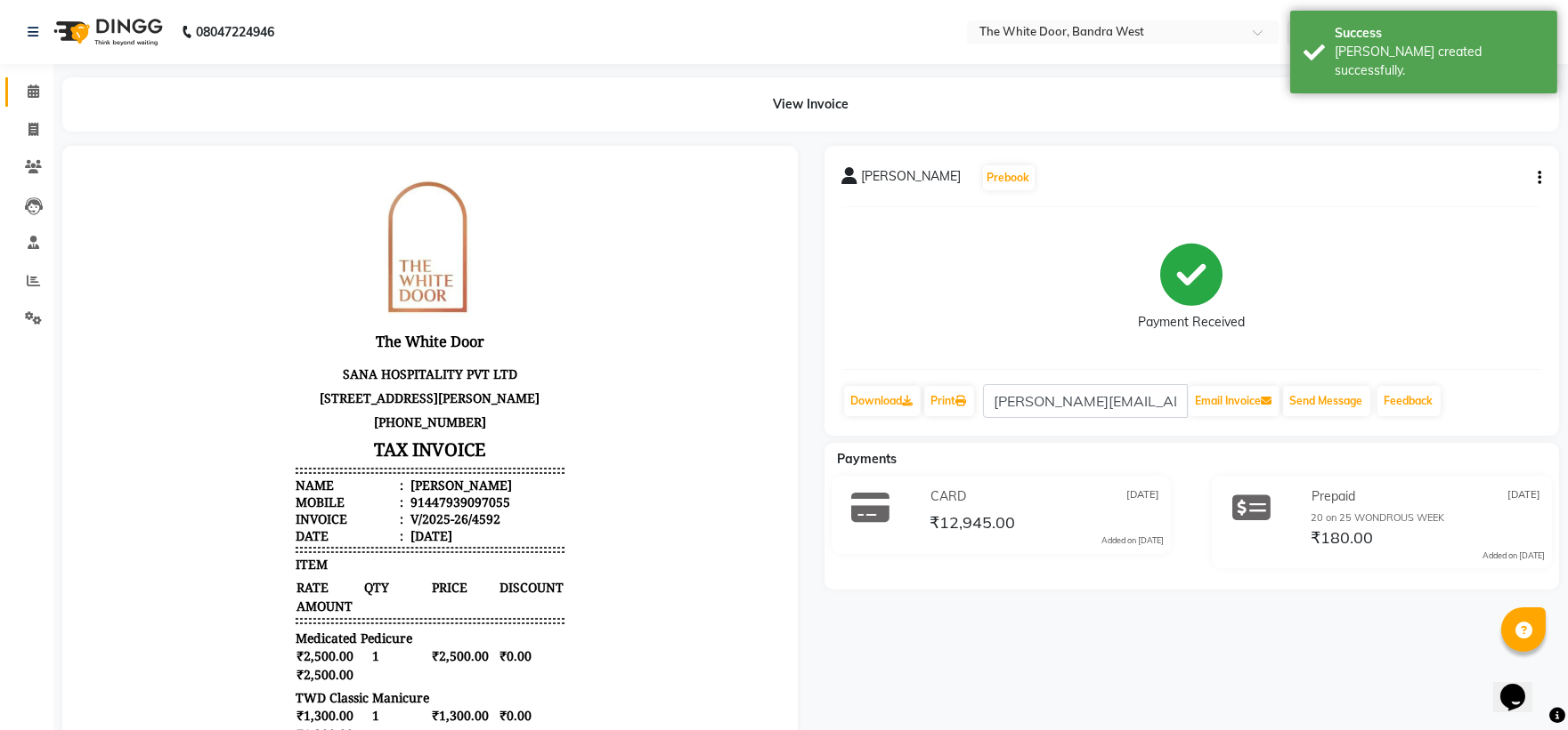
click at [23, 77] on link "Calendar" at bounding box center [27, 92] width 43 height 30
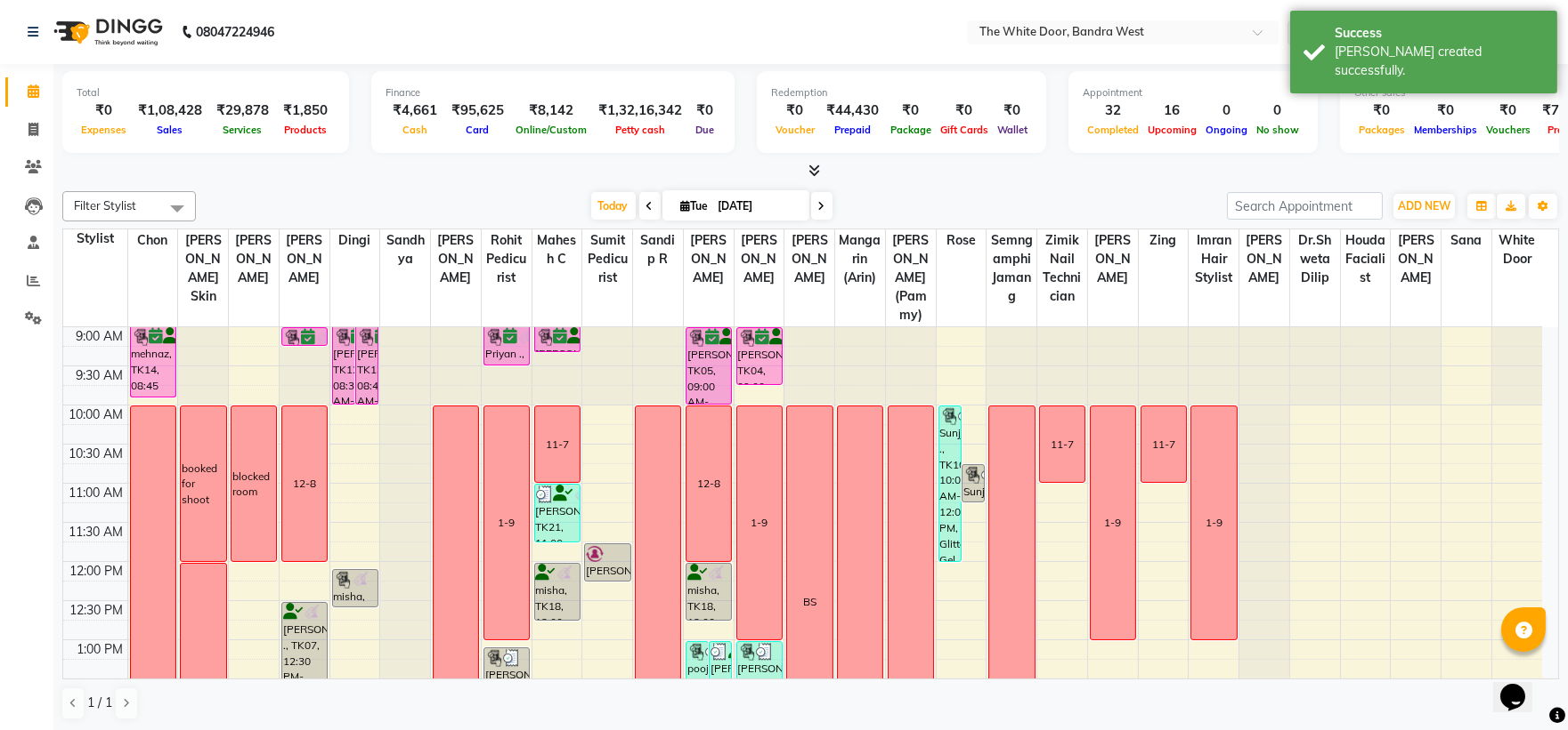
click at [592, 219] on div "Filter Stylist Select All Chon Amita Skin Josaphine Farheen K Dingi Sandhya Gan…" at bounding box center [811, 206] width 1496 height 31
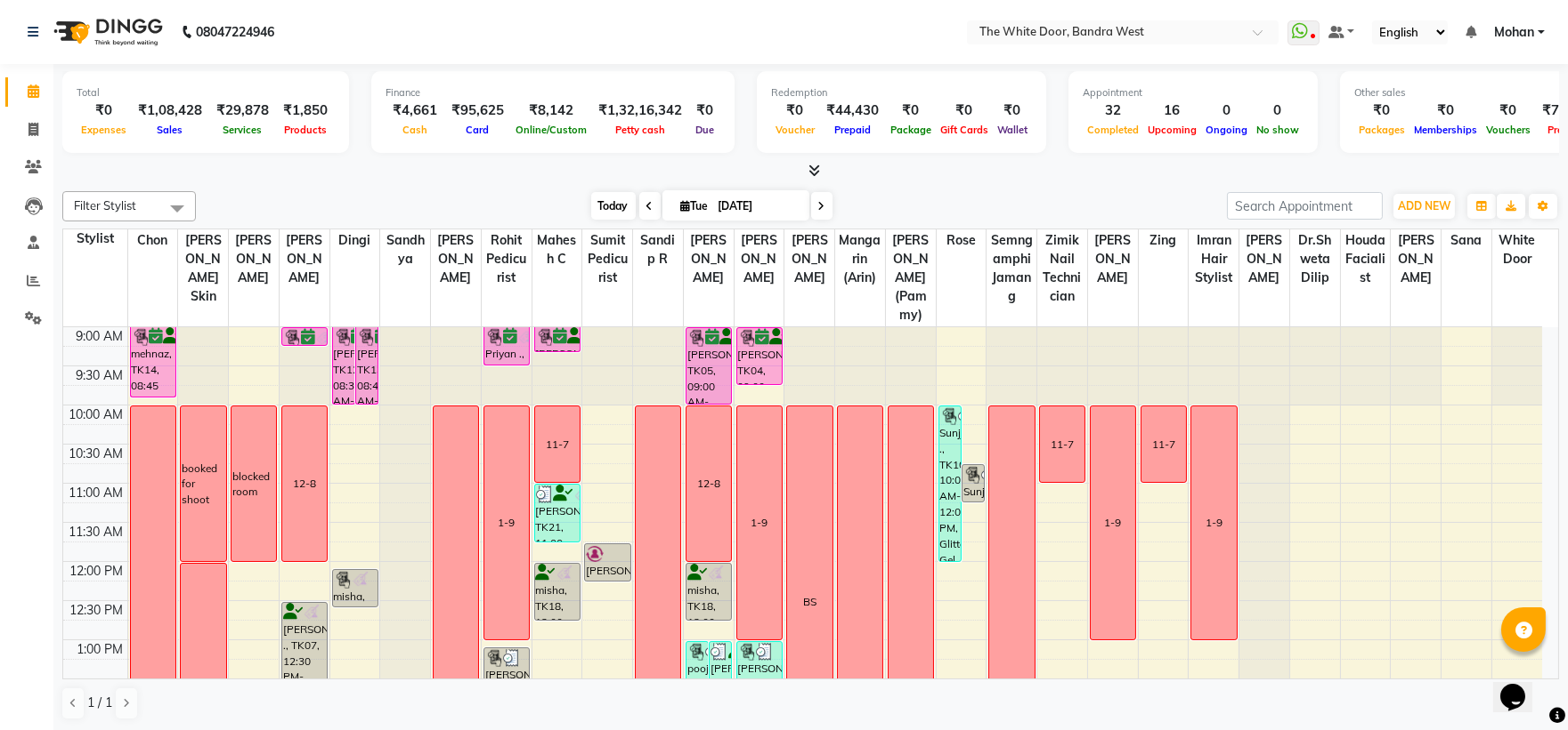
click at [610, 202] on span "Today" at bounding box center [613, 206] width 45 height 28
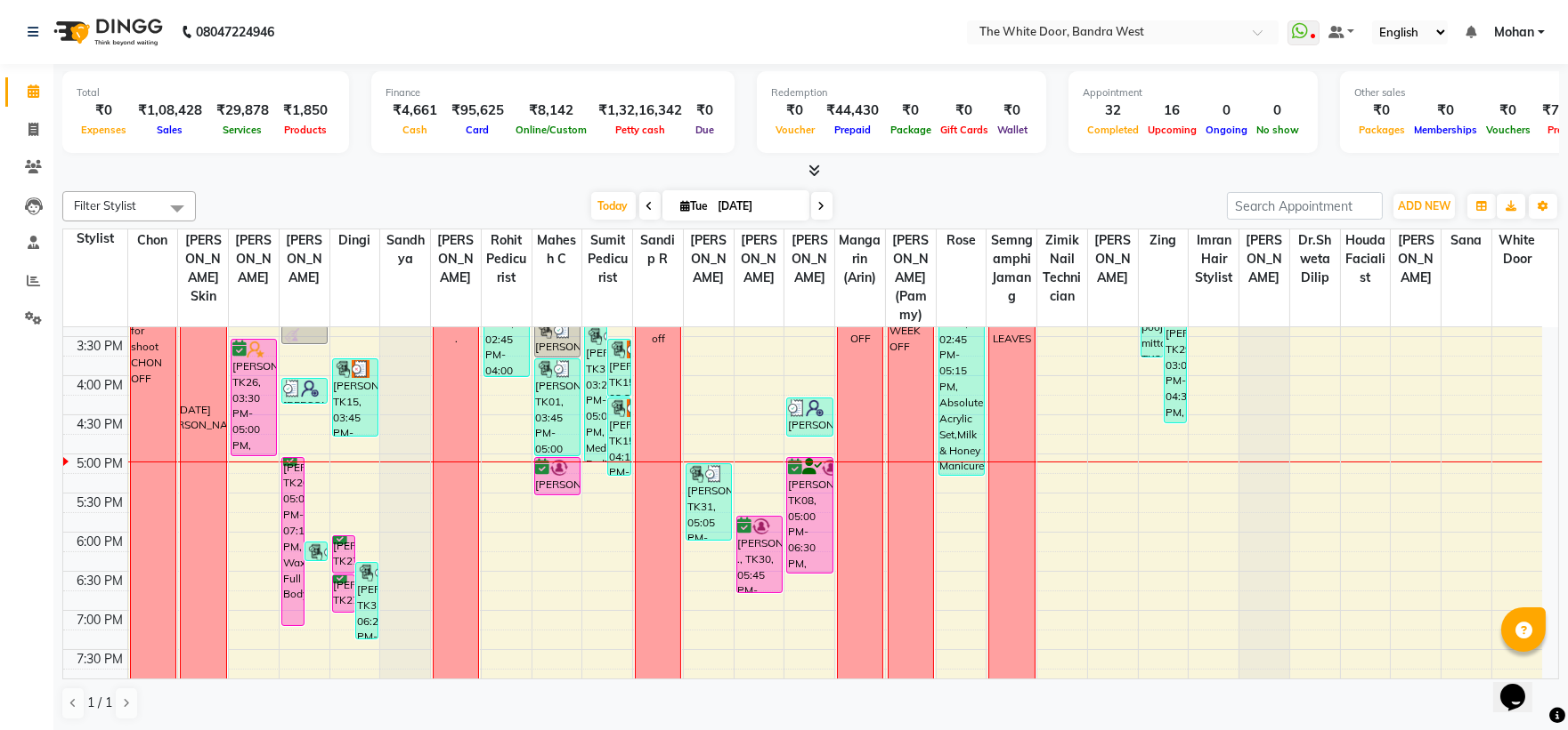
scroll to position [333, 0]
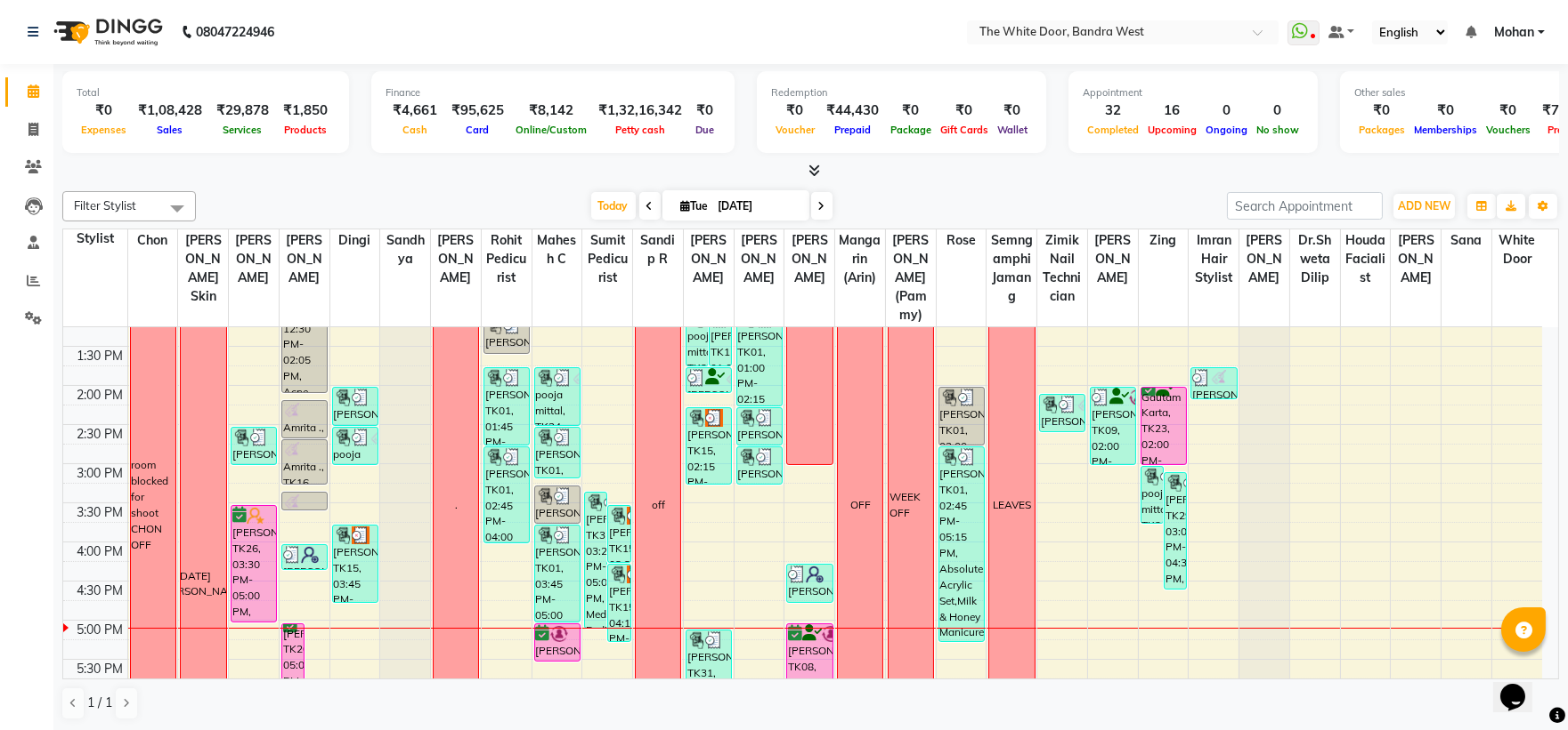
click at [589, 202] on div "Today Tue 02-09-2025" at bounding box center [711, 206] width 245 height 27
click at [591, 206] on span "Today" at bounding box center [613, 206] width 45 height 28
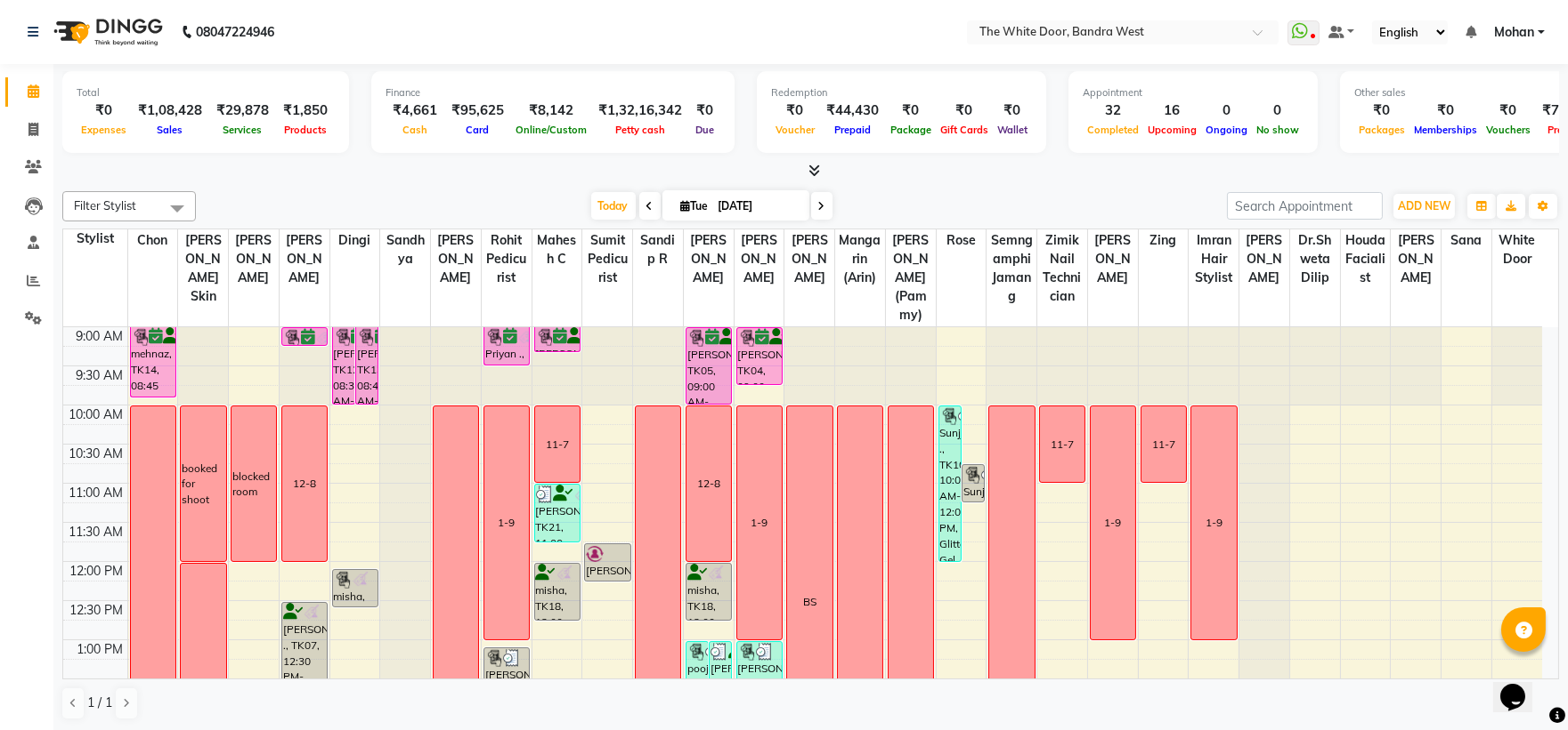
scroll to position [629, 0]
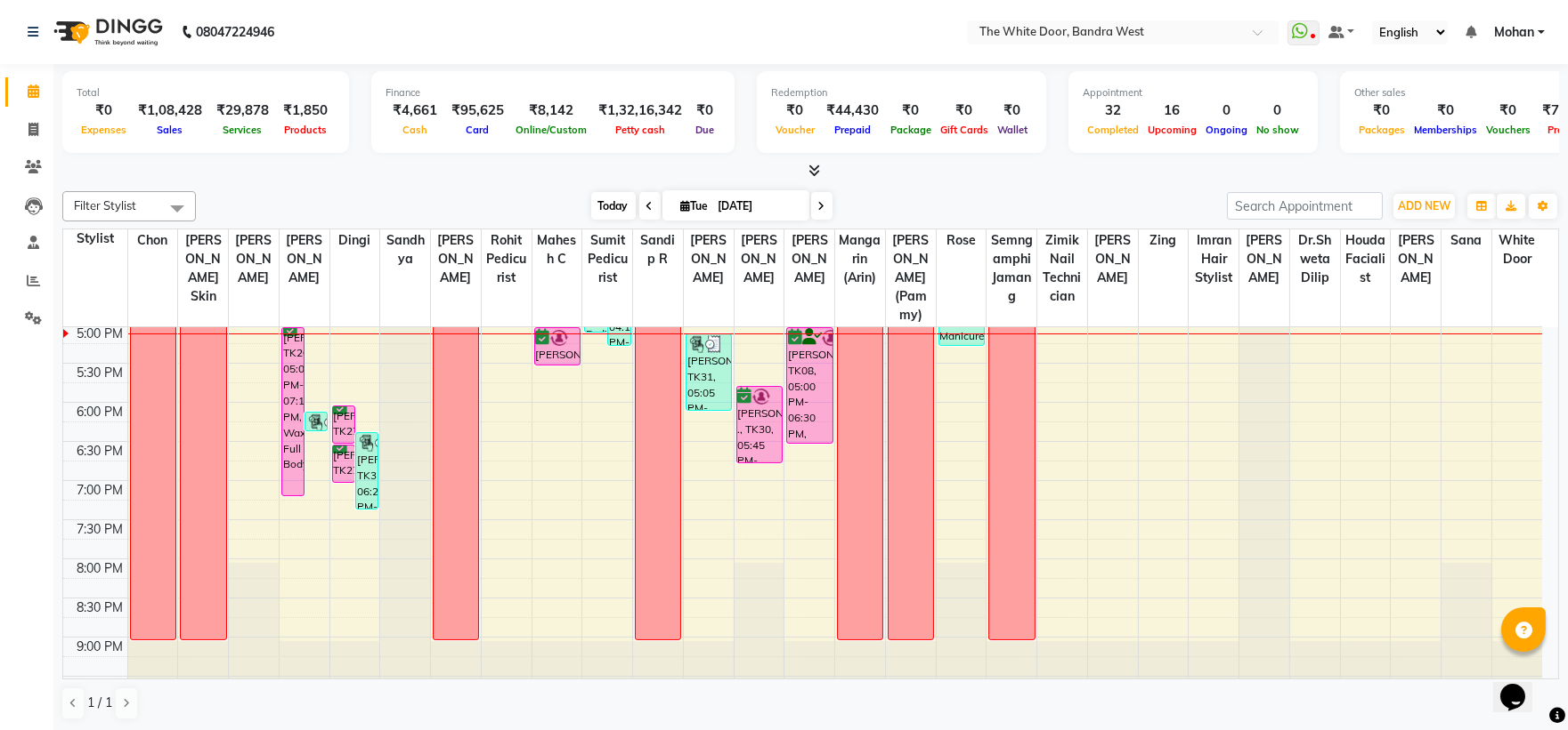
click at [603, 206] on span "Today" at bounding box center [613, 206] width 45 height 28
click at [591, 198] on span "Today" at bounding box center [613, 206] width 45 height 28
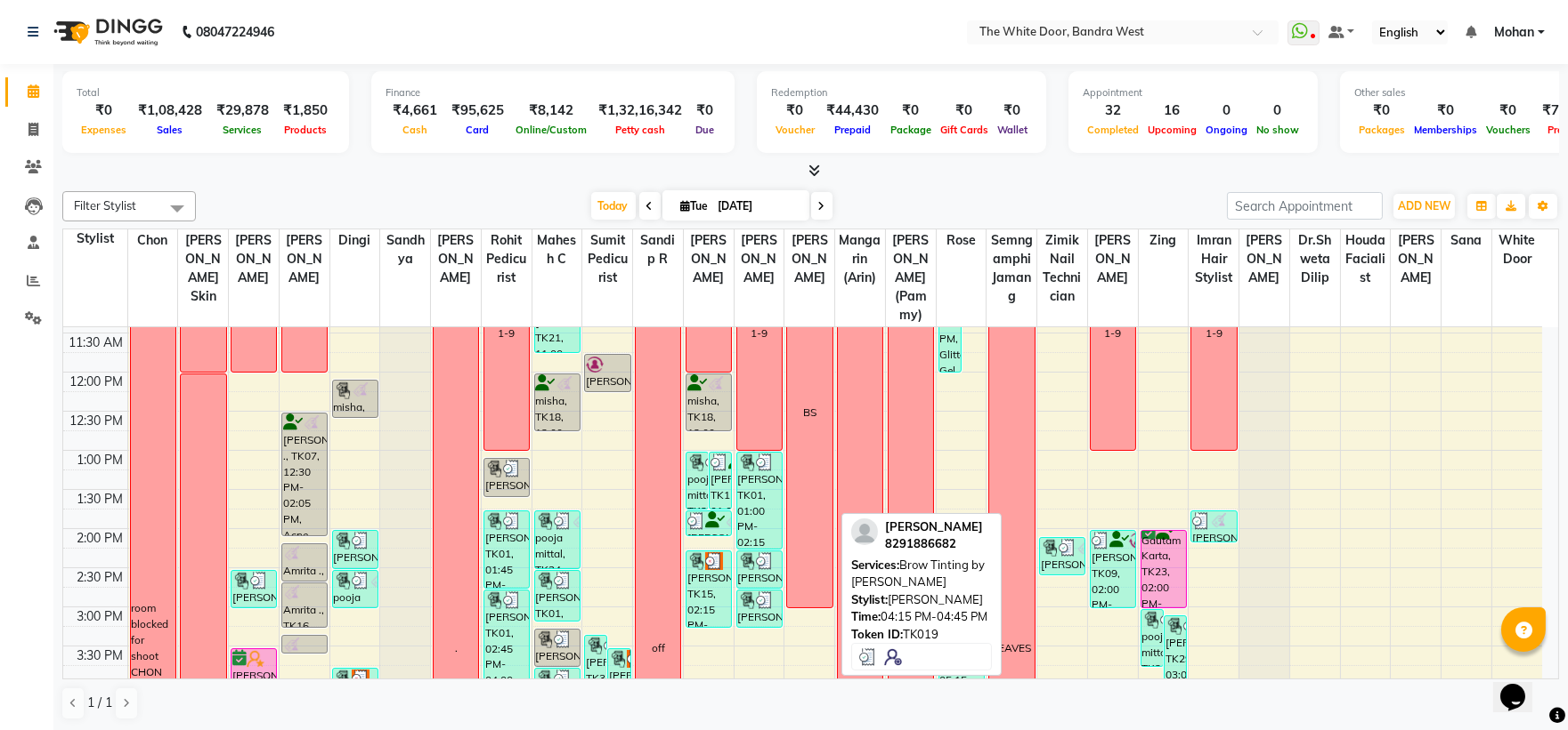
scroll to position [0, 0]
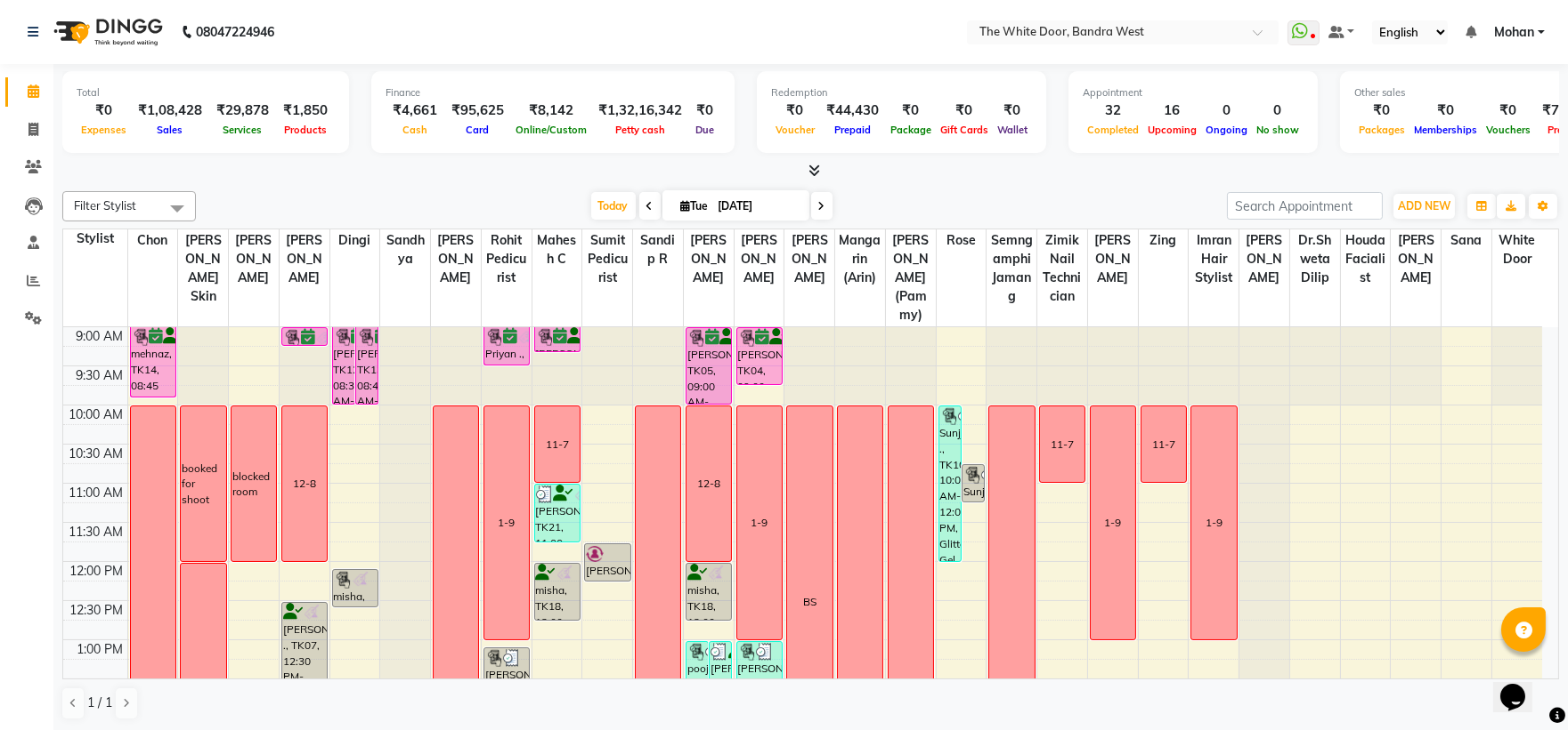
click at [824, 209] on span at bounding box center [822, 206] width 21 height 28
type input "[DATE]"
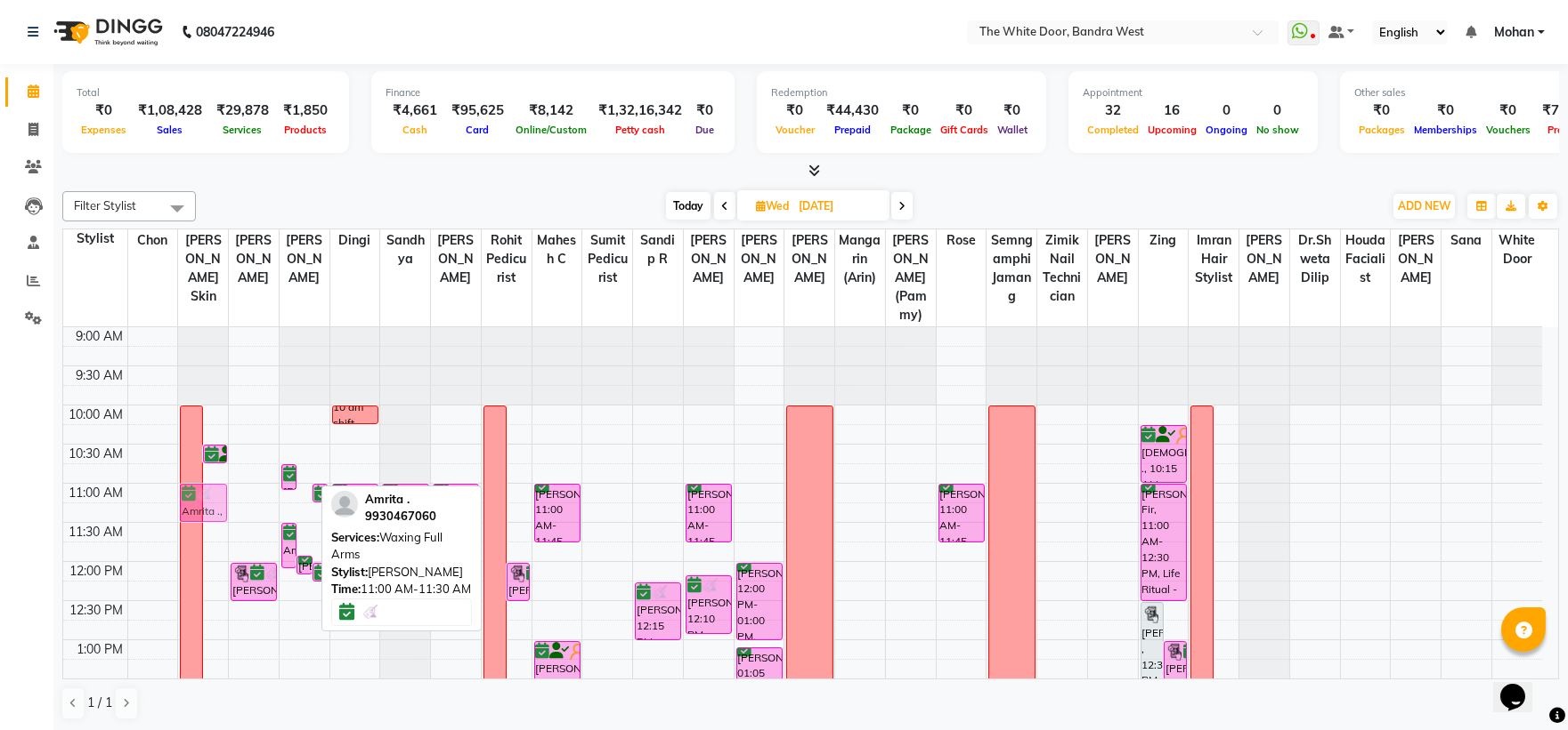
drag, startPoint x: 307, startPoint y: 524, endPoint x: 225, endPoint y: 529, distance: 82.2
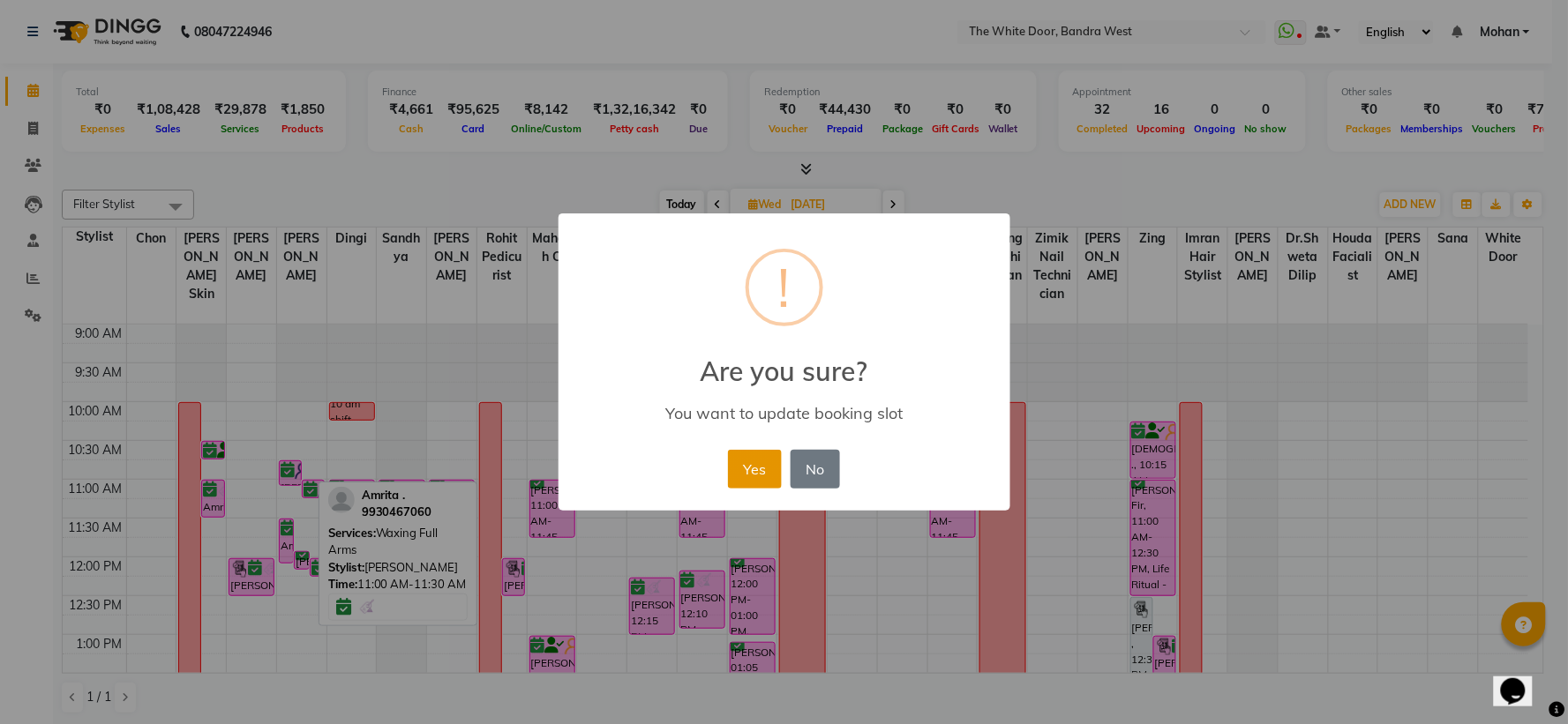
click at [765, 479] on button "Yes" at bounding box center [754, 469] width 53 height 39
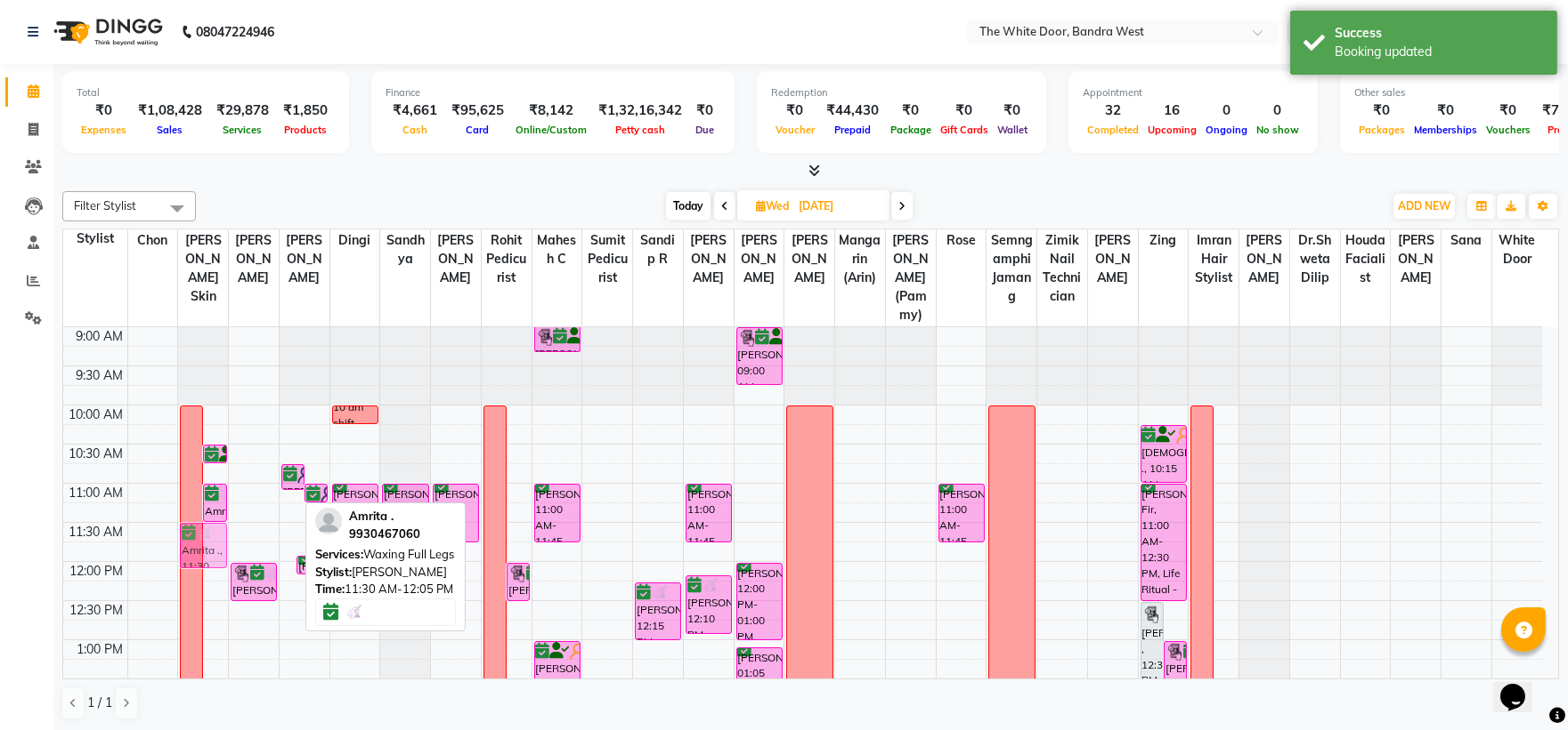
drag, startPoint x: 288, startPoint y: 566, endPoint x: 225, endPoint y: 565, distance: 63.0
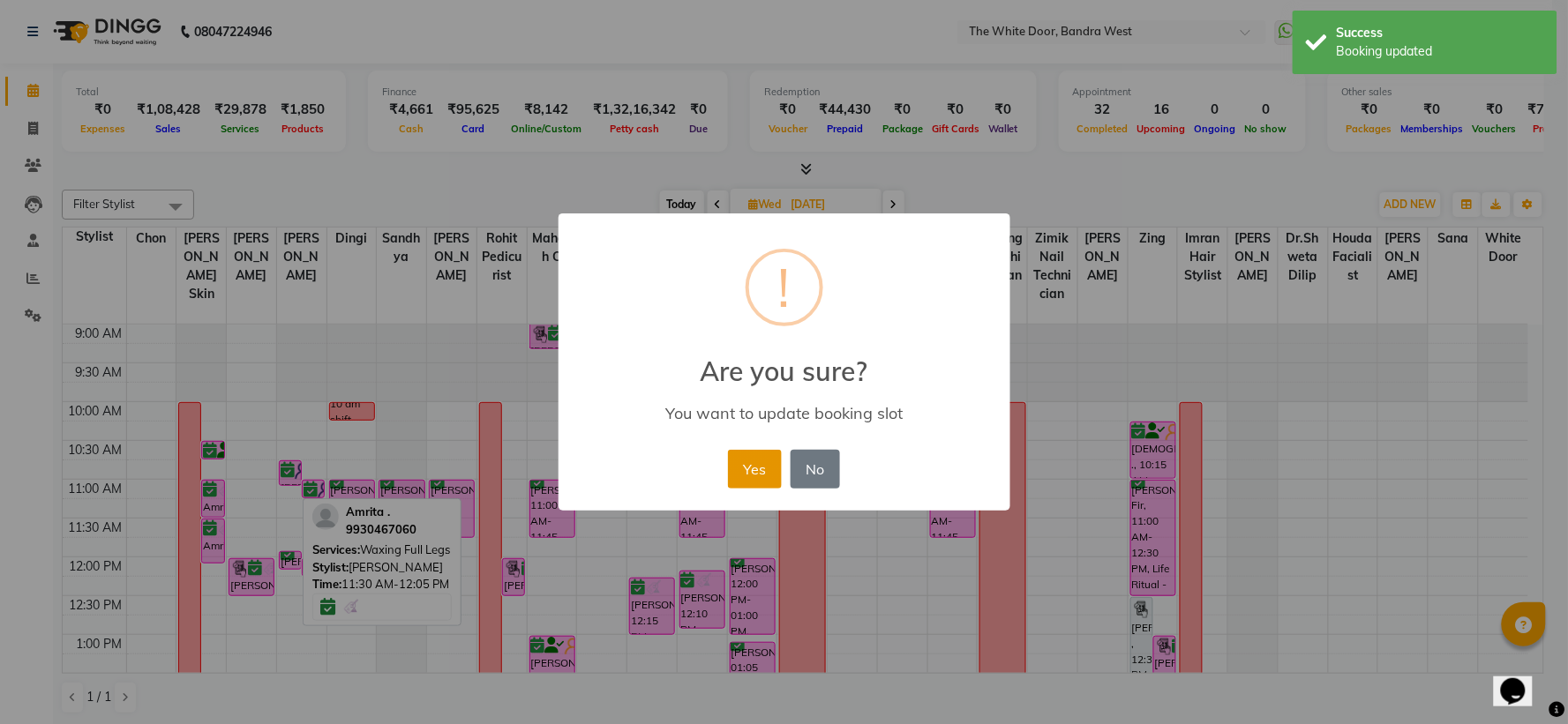
click at [752, 469] on button "Yes" at bounding box center [754, 469] width 53 height 39
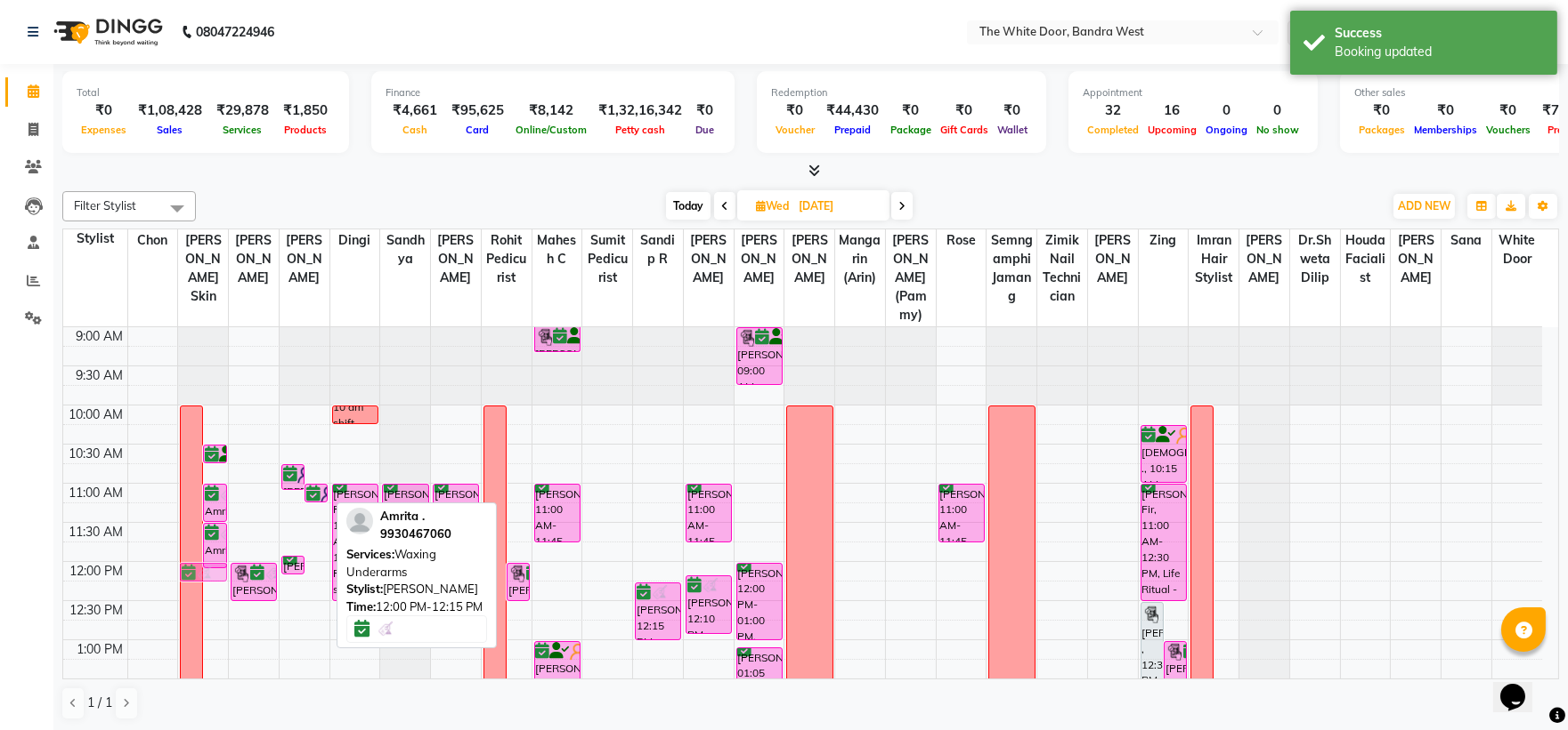
drag, startPoint x: 320, startPoint y: 591, endPoint x: 227, endPoint y: 598, distance: 93.3
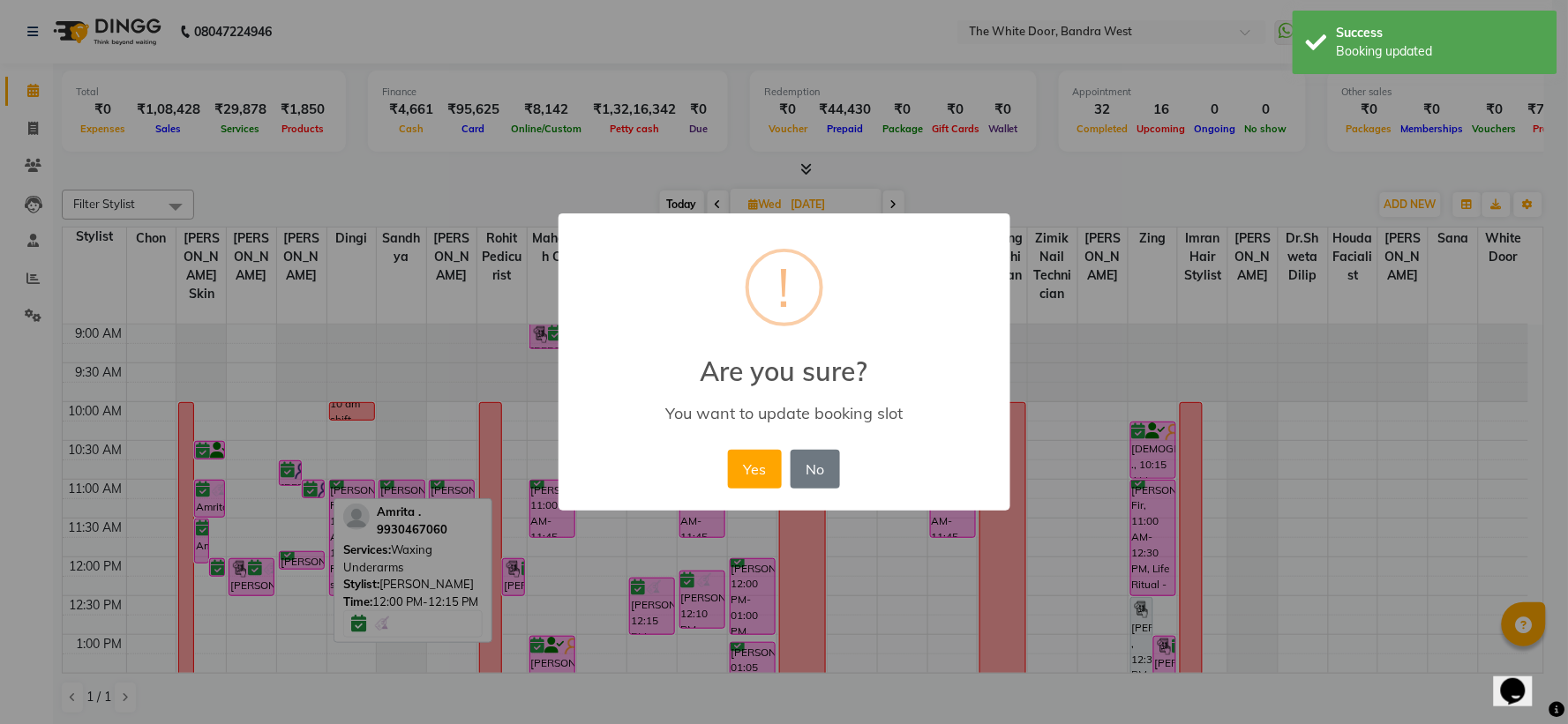
click at [718, 473] on div "× ! Are you sure? You want to update booking slot Yes No No" at bounding box center [785, 362] width 452 height 298
click at [755, 468] on button "Yes" at bounding box center [754, 469] width 53 height 39
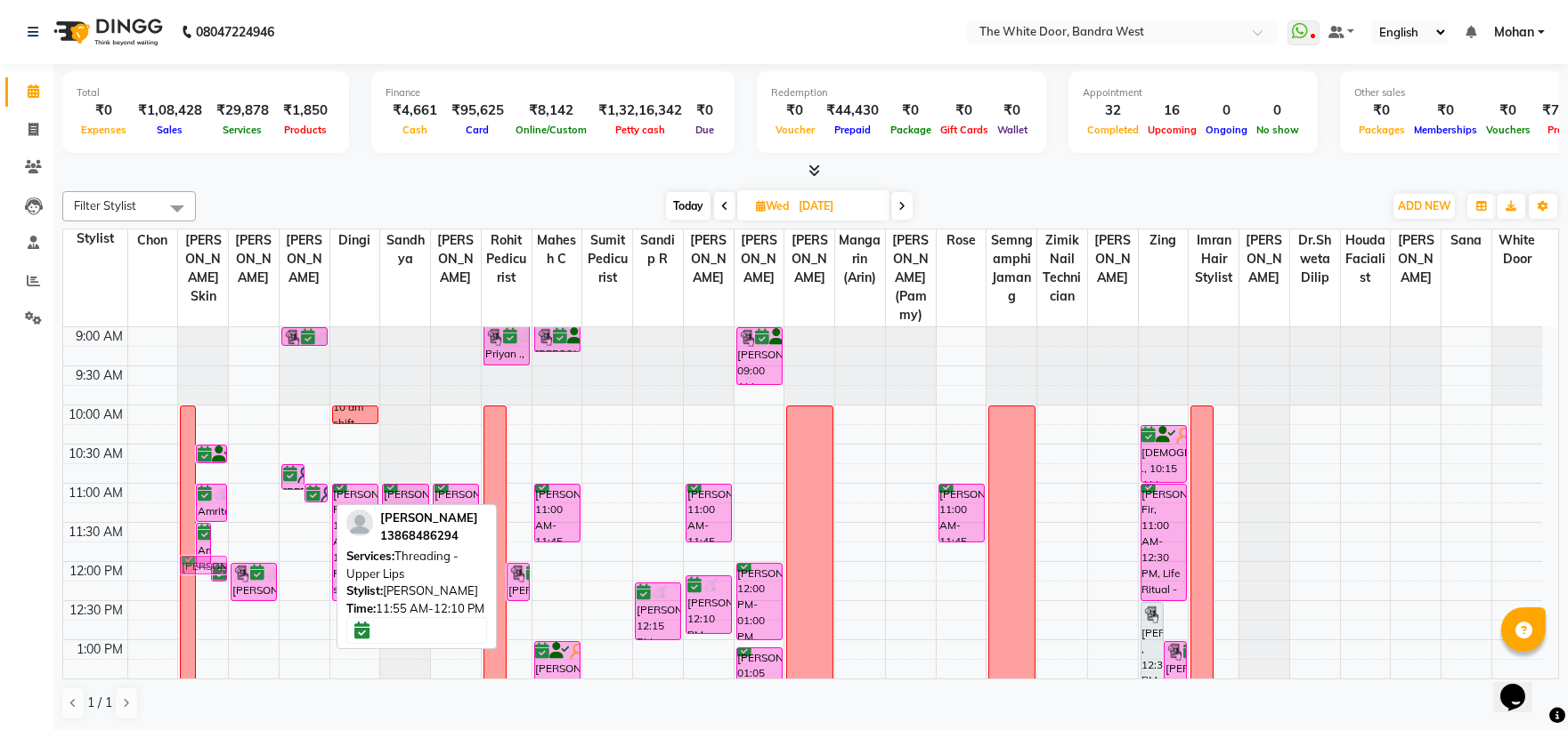
drag, startPoint x: 317, startPoint y: 582, endPoint x: 235, endPoint y: 588, distance: 82.2
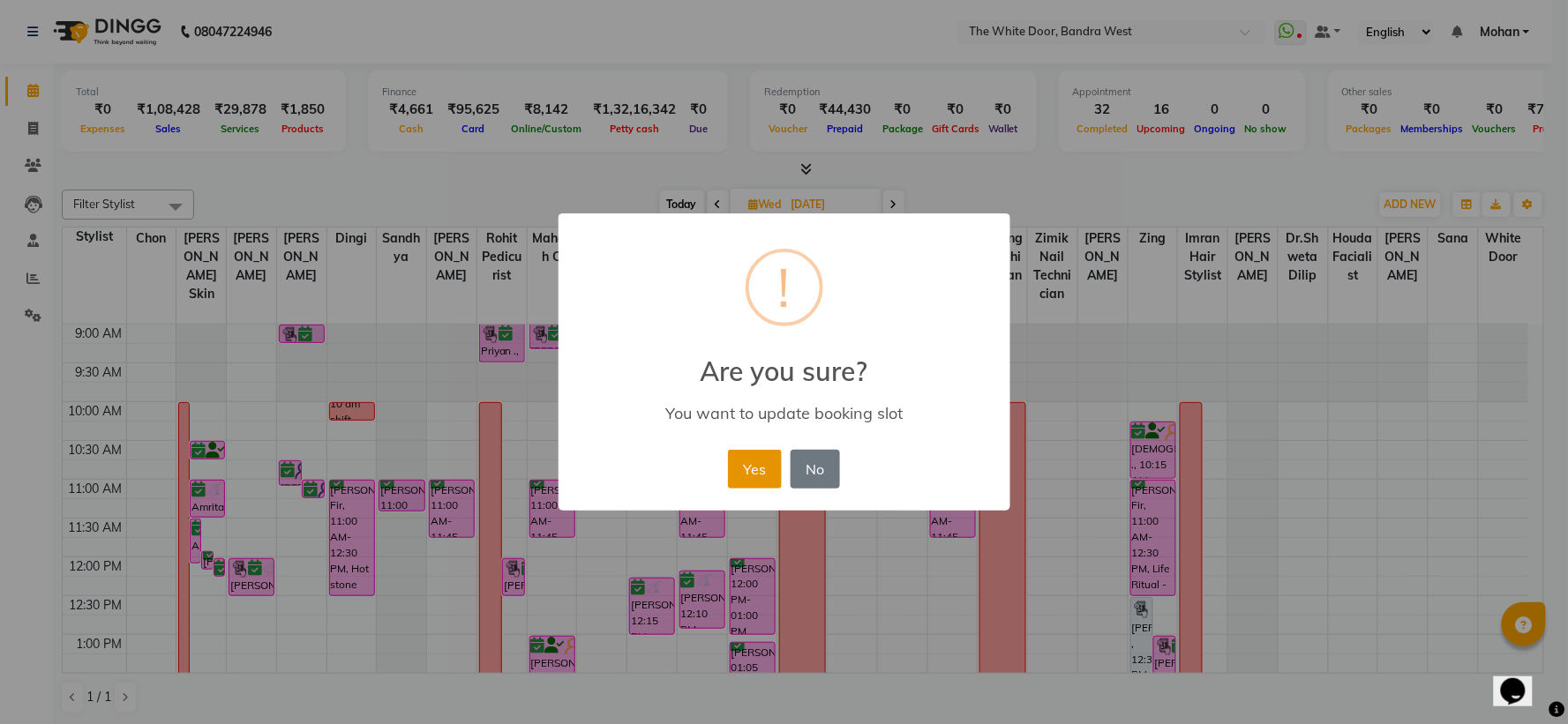
click at [743, 463] on button "Yes" at bounding box center [754, 469] width 53 height 39
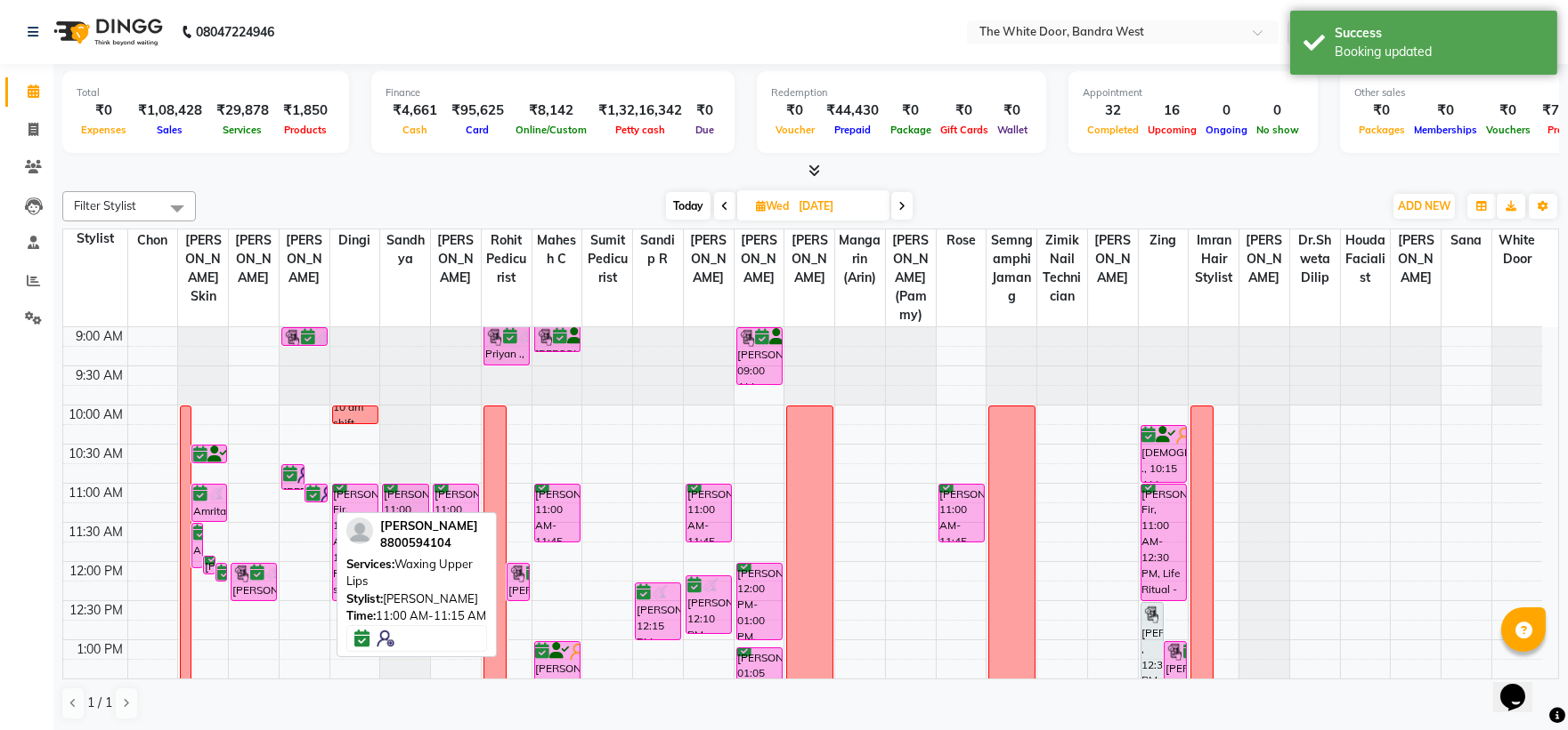
click at [322, 504] on img at bounding box center [328, 494] width 18 height 18
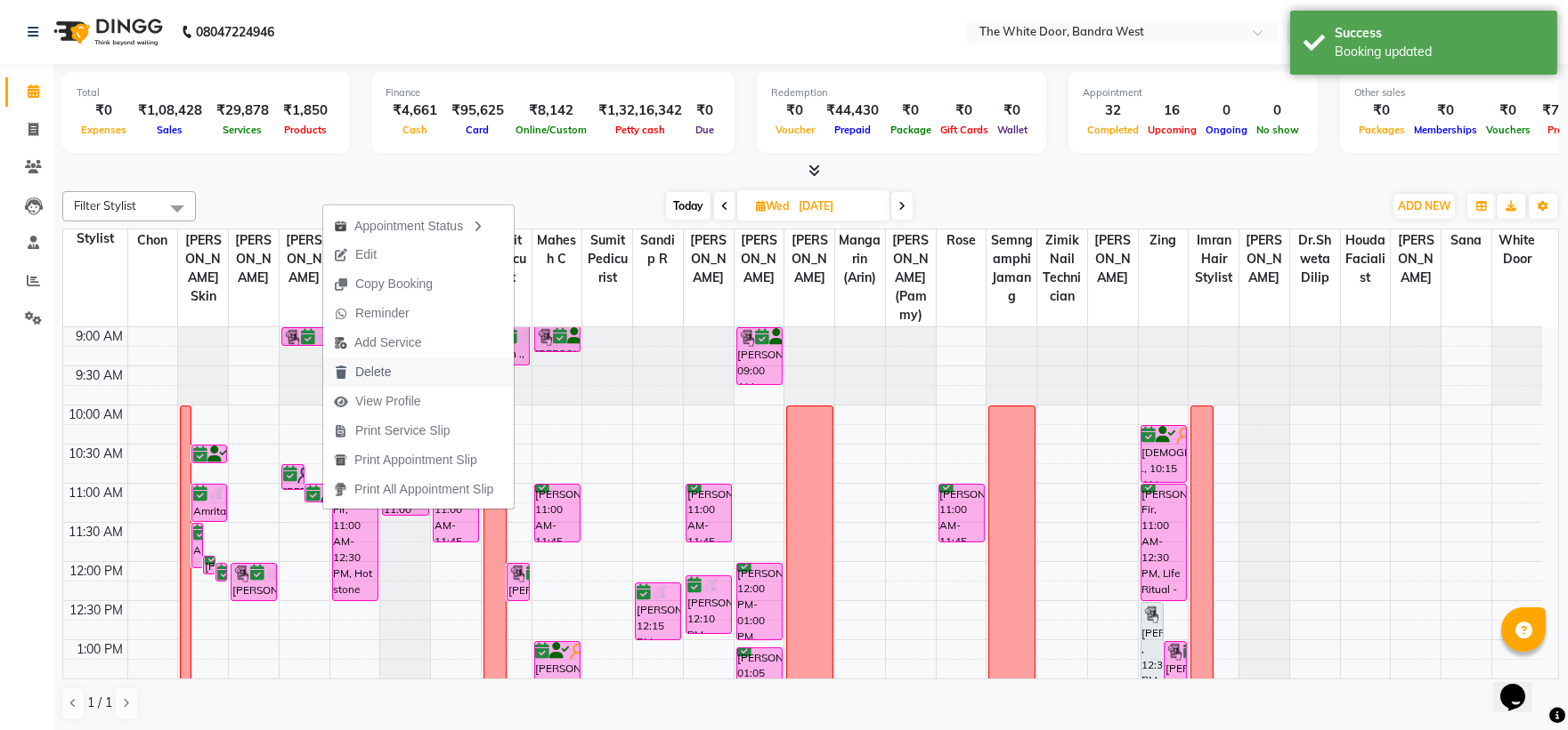
click at [381, 378] on span "Delete" at bounding box center [373, 372] width 35 height 19
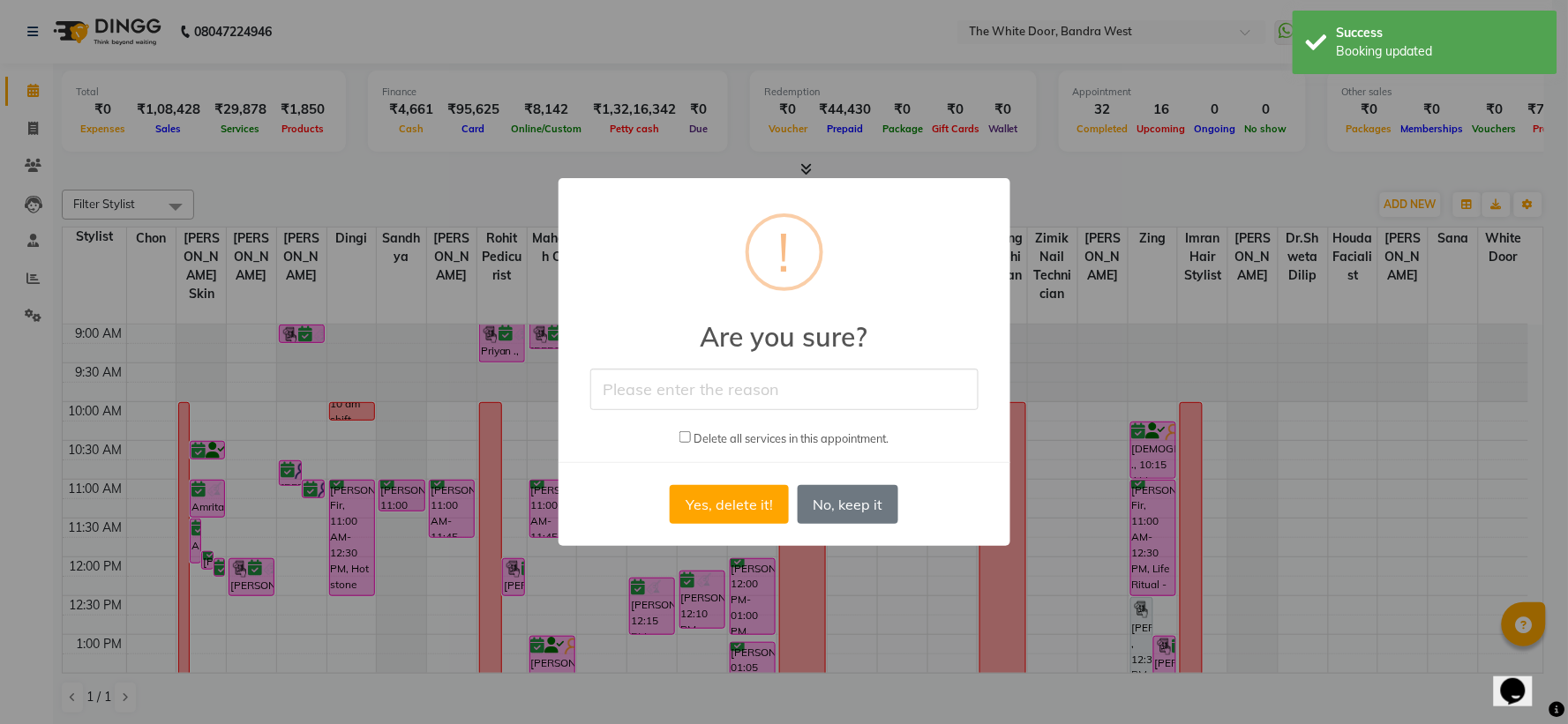
click at [751, 403] on input "text" at bounding box center [784, 389] width 388 height 42
type input "unhappy client- sagar cut her toe"
click at [682, 439] on input "checkbox" at bounding box center [685, 437] width 11 height 11
checkbox input "true"
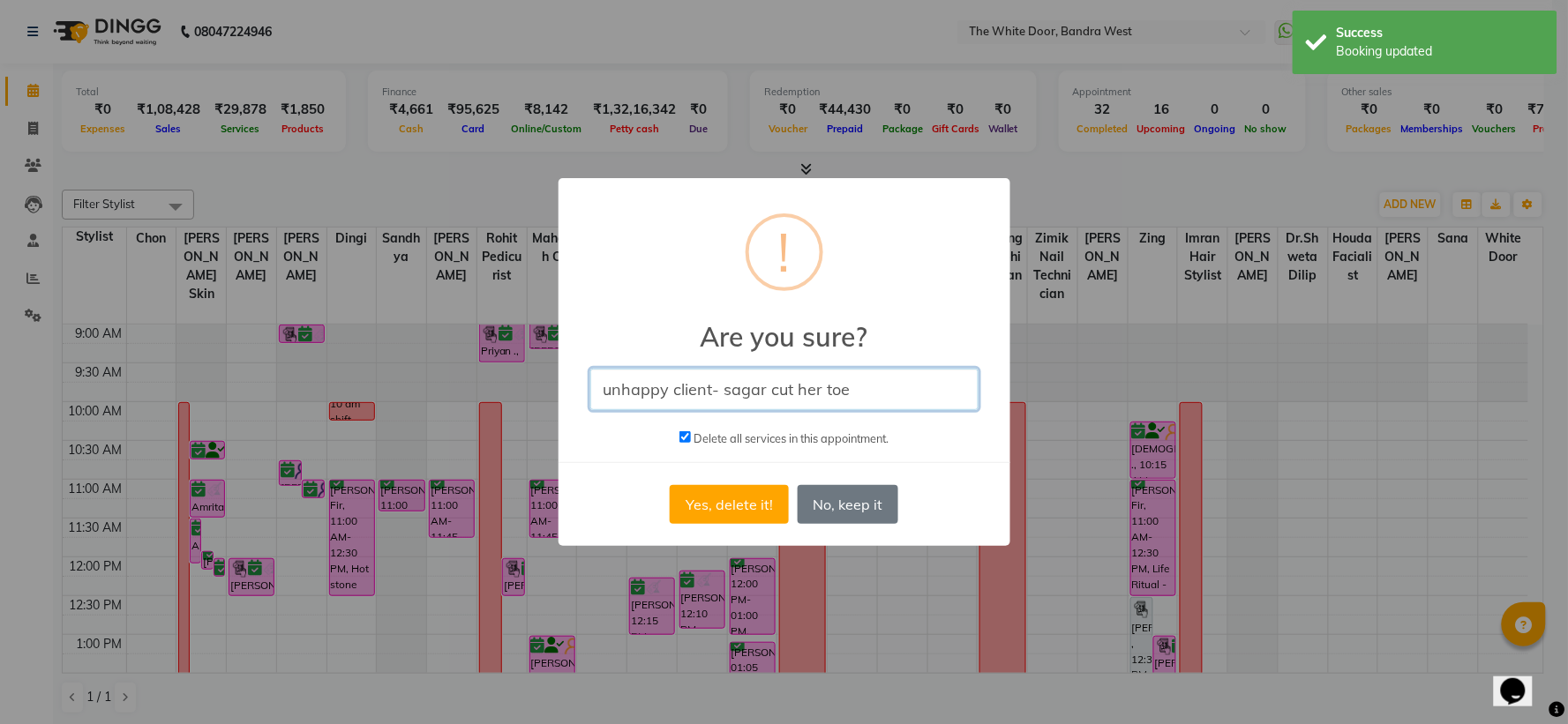
click at [743, 398] on input "unhappy client- sagar cut her toe" at bounding box center [784, 389] width 388 height 42
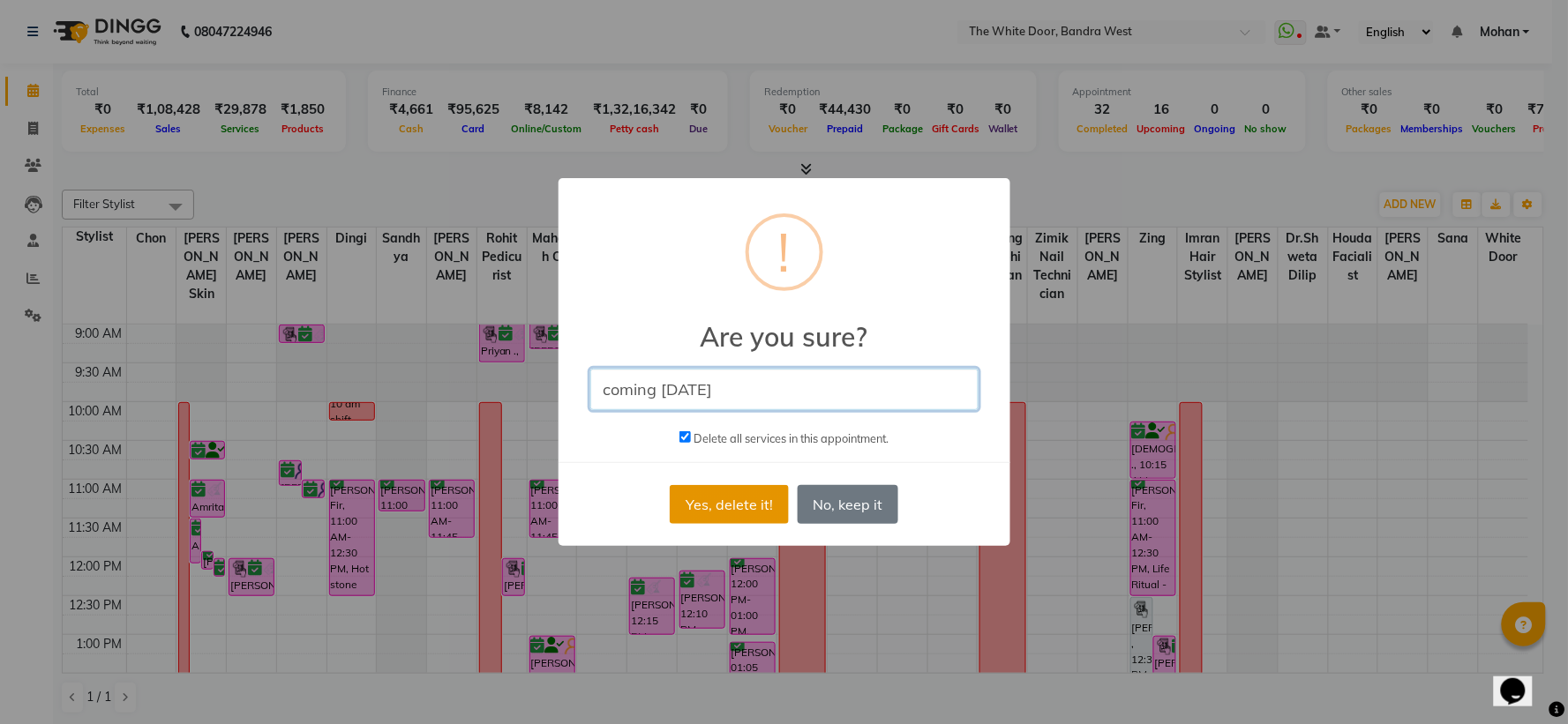
type input "coming today"
click at [724, 497] on button "Yes, delete it!" at bounding box center [729, 504] width 118 height 39
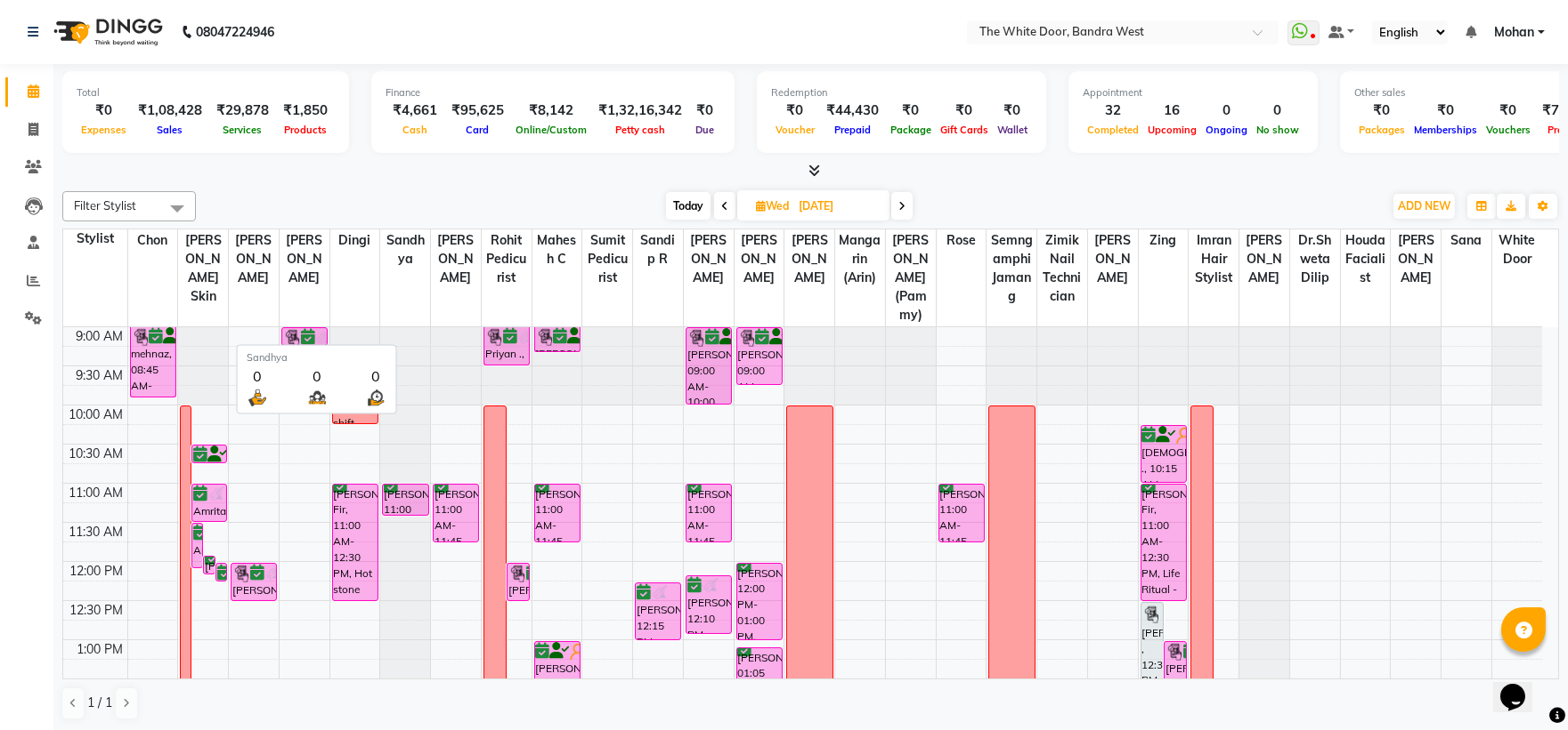
click at [408, 261] on span "Sandhya" at bounding box center [406, 250] width 50 height 41
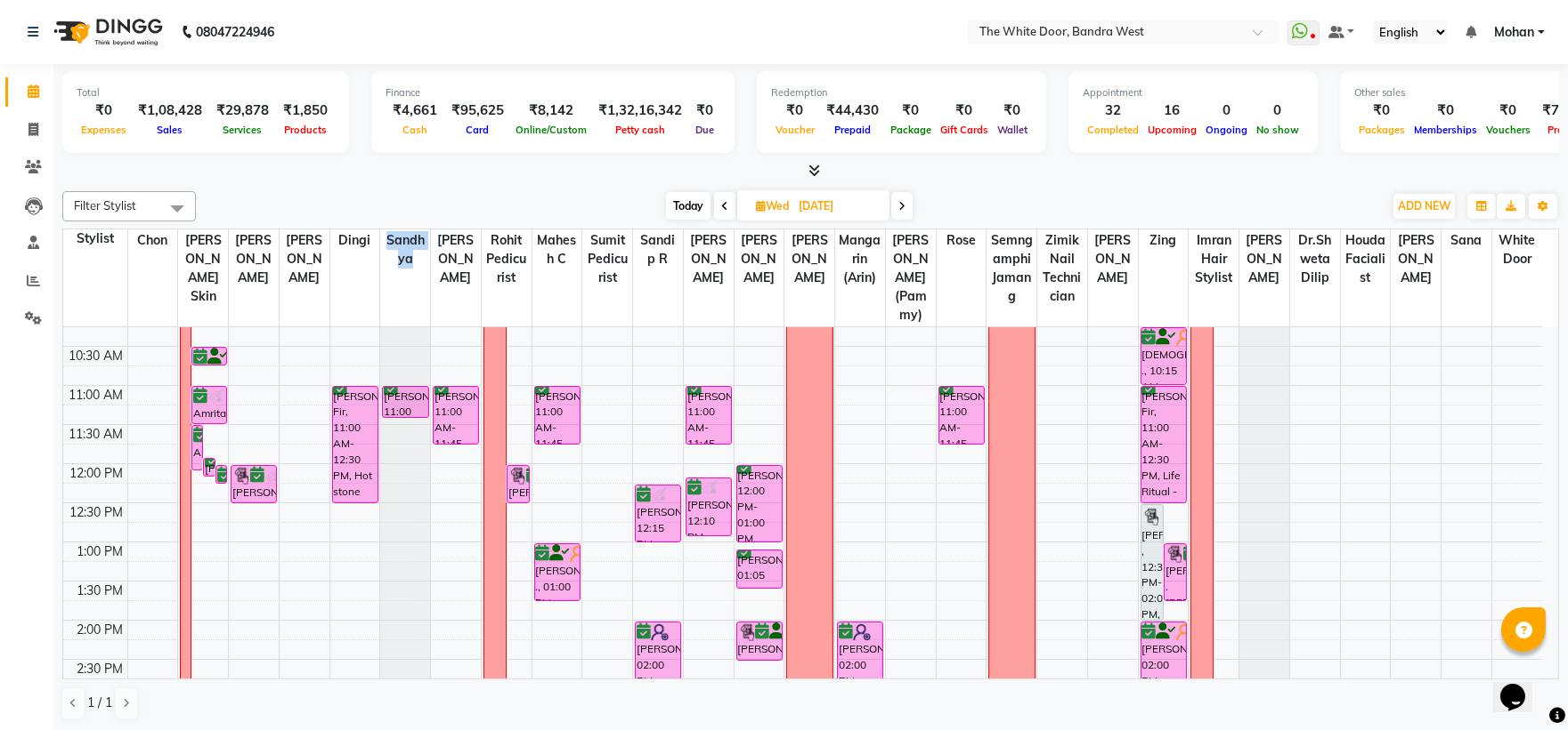
scroll to position [297, 0]
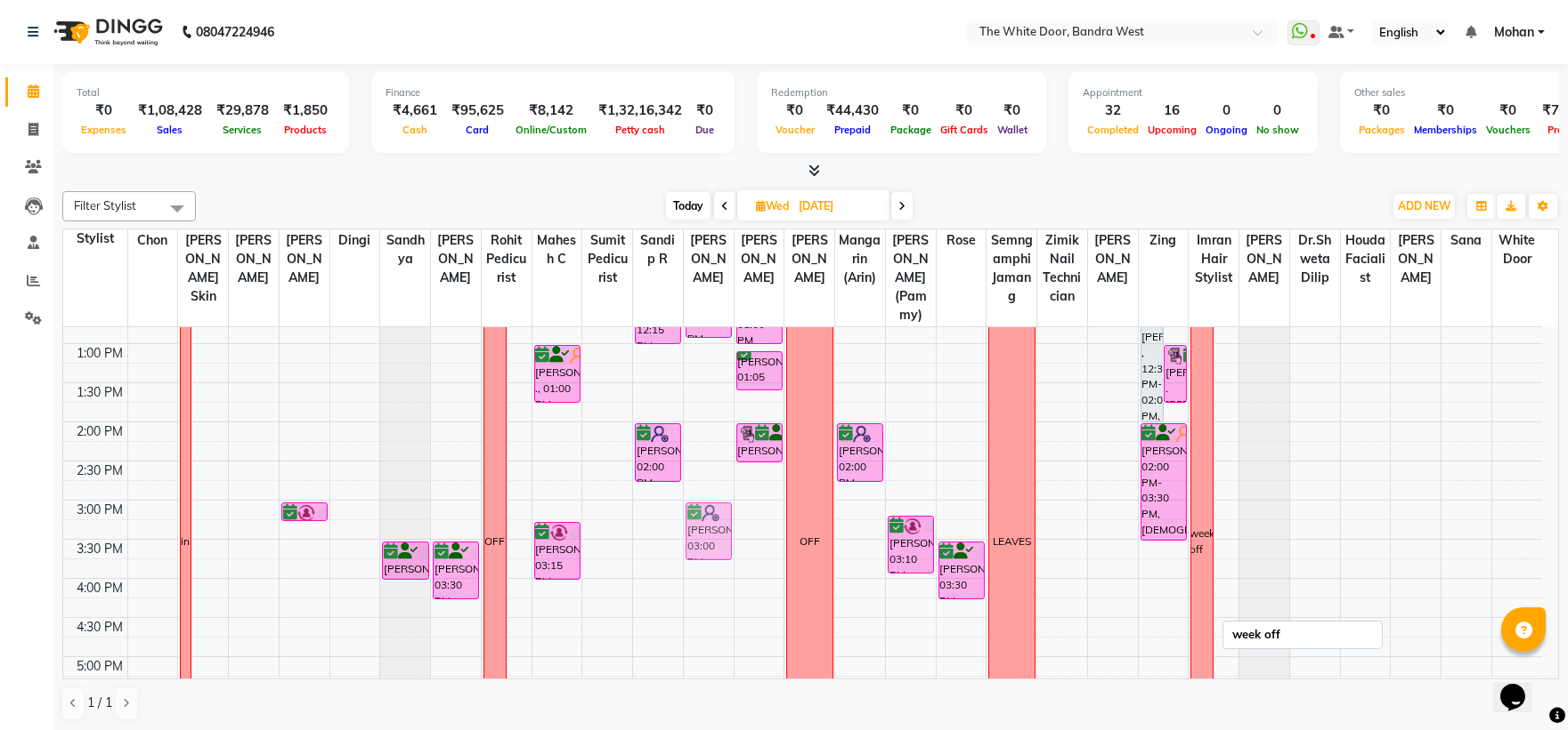
drag, startPoint x: 1223, startPoint y: 537, endPoint x: 717, endPoint y: 545, distance: 506.1
click at [717, 545] on tr "mehnaz, 08:45 AM-09:55 AM, Body Sculpting massage 60 mins training Amrita ., 11…" at bounding box center [802, 539] width 1479 height 1017
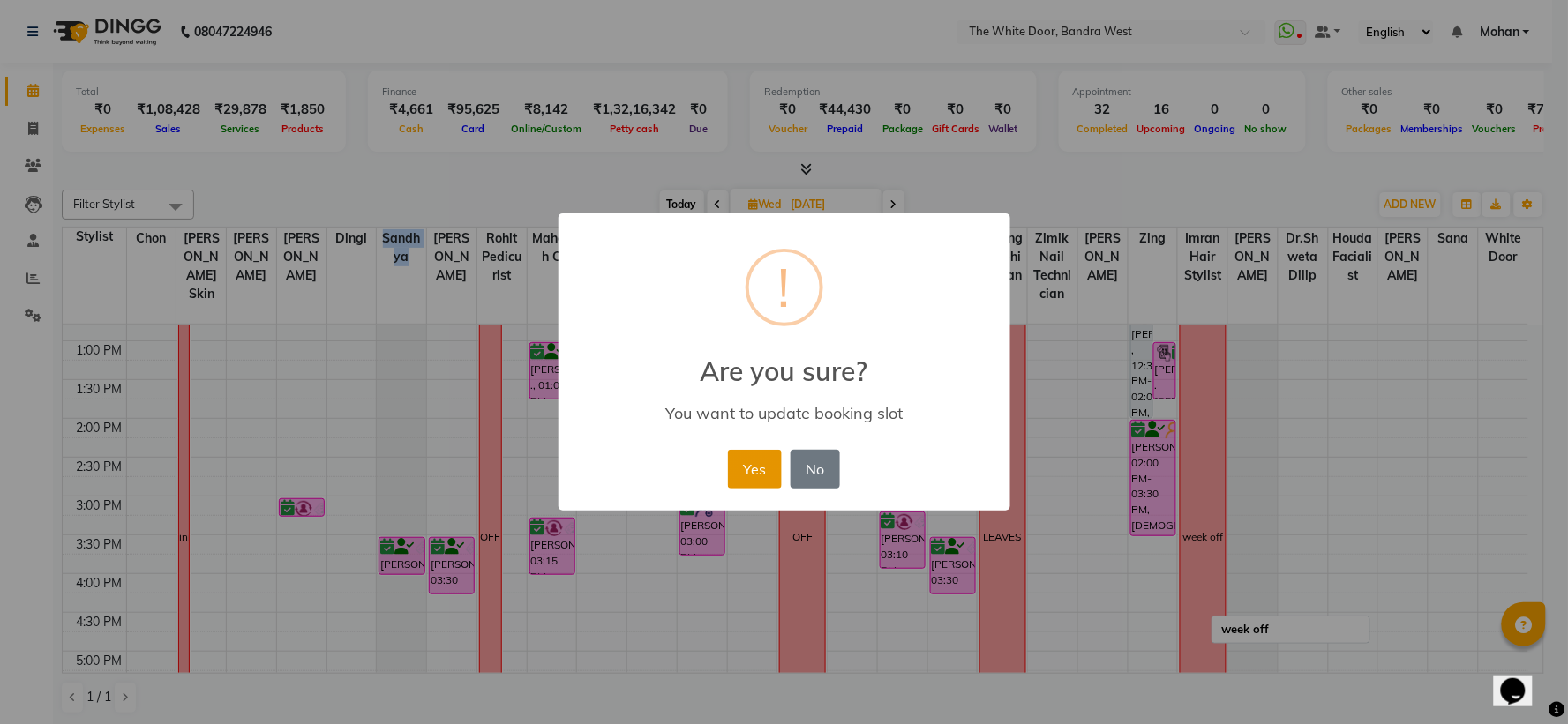
click at [761, 466] on button "Yes" at bounding box center [754, 469] width 53 height 39
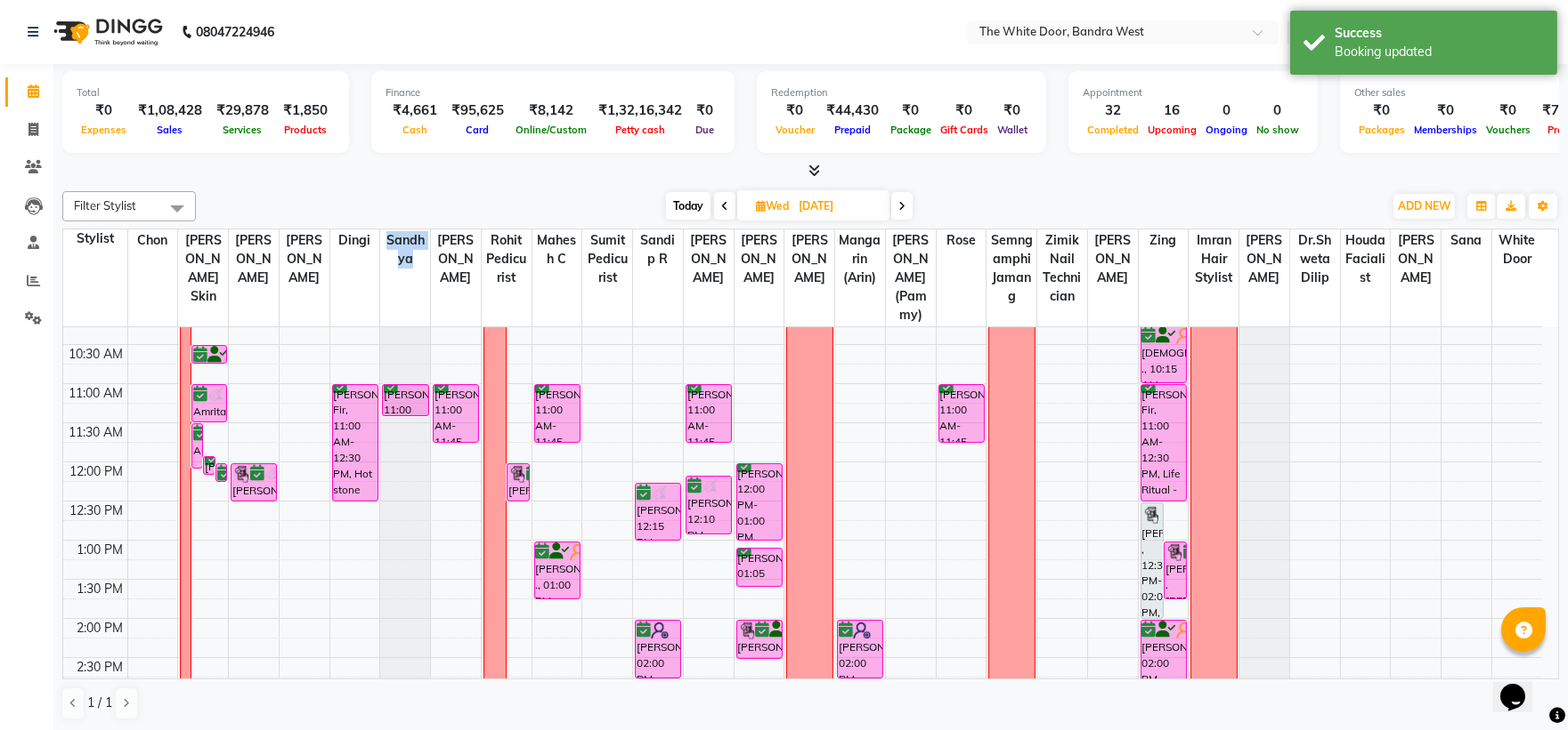
scroll to position [99, 0]
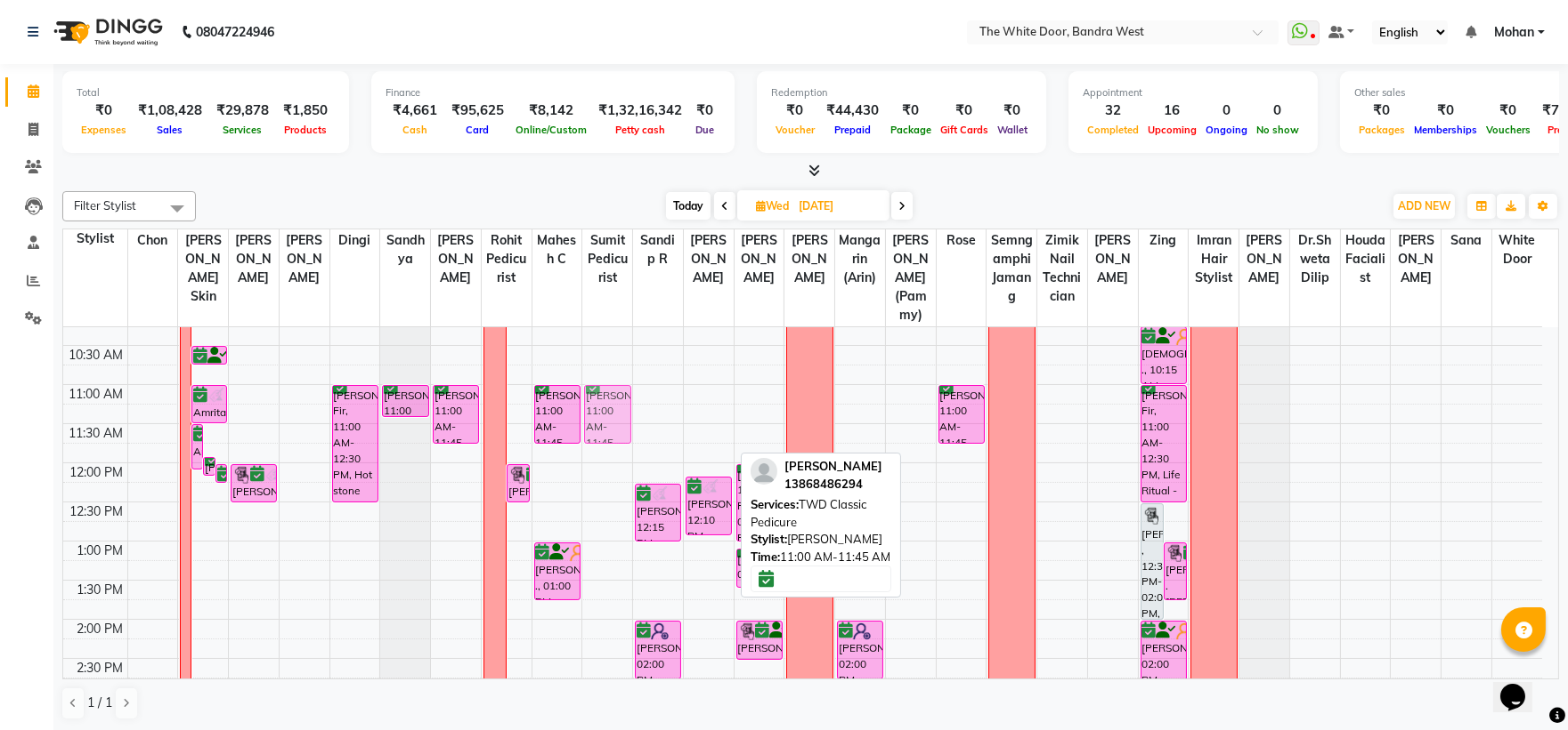
drag, startPoint x: 712, startPoint y: 421, endPoint x: 632, endPoint y: 424, distance: 80.1
click at [626, 424] on tr "mehnaz, 08:45 AM-09:55 AM, Body Sculpting massage 60 mins training Amrita ., 11…" at bounding box center [802, 737] width 1479 height 1017
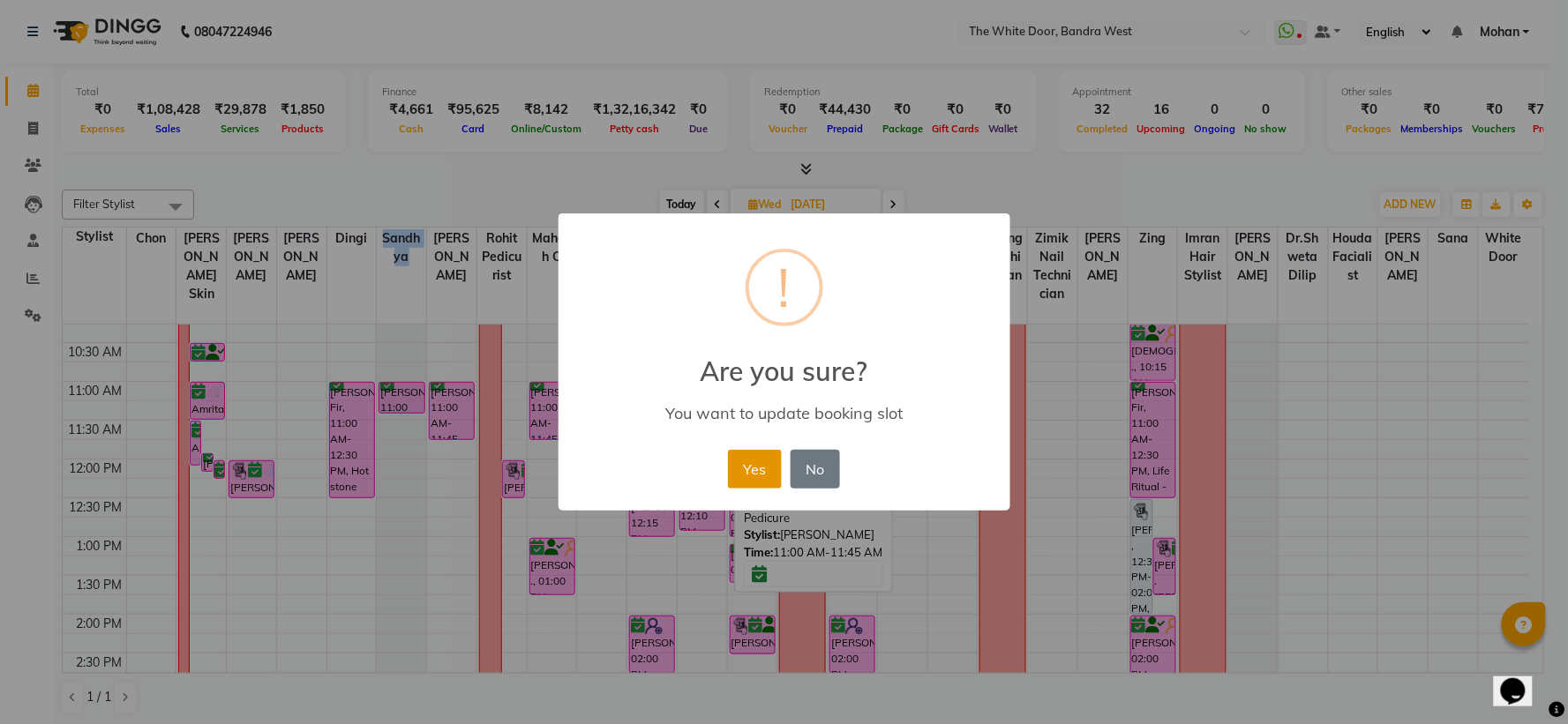
click at [742, 465] on button "Yes" at bounding box center [754, 469] width 53 height 39
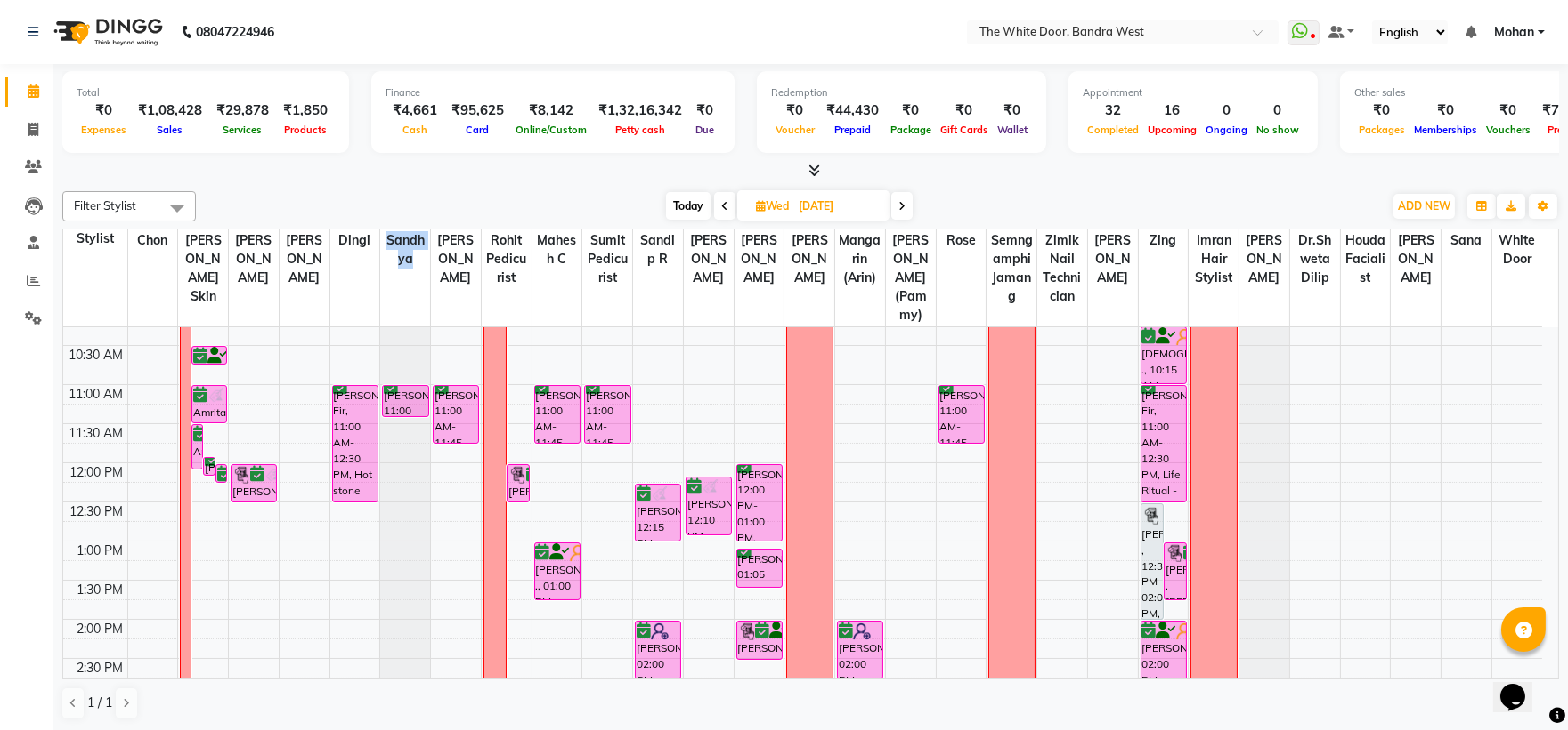
scroll to position [0, 0]
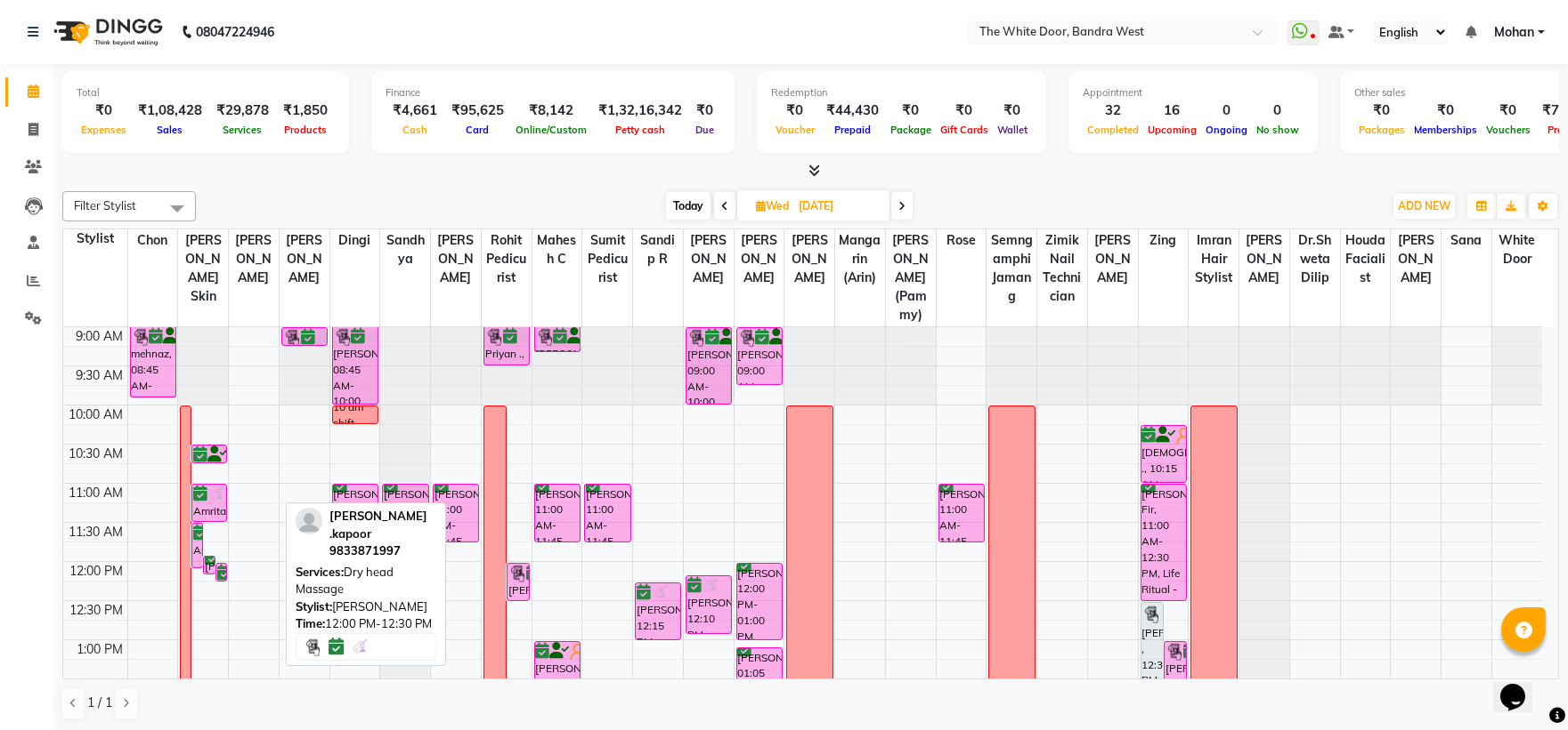
drag, startPoint x: 250, startPoint y: 591, endPoint x: 396, endPoint y: 590, distance: 146.0
click at [396, 590] on div "Filter Stylist Select All Chon Amita Skin Josaphine Farheen K Dingi Sandhya Gan…" at bounding box center [811, 456] width 1496 height 544
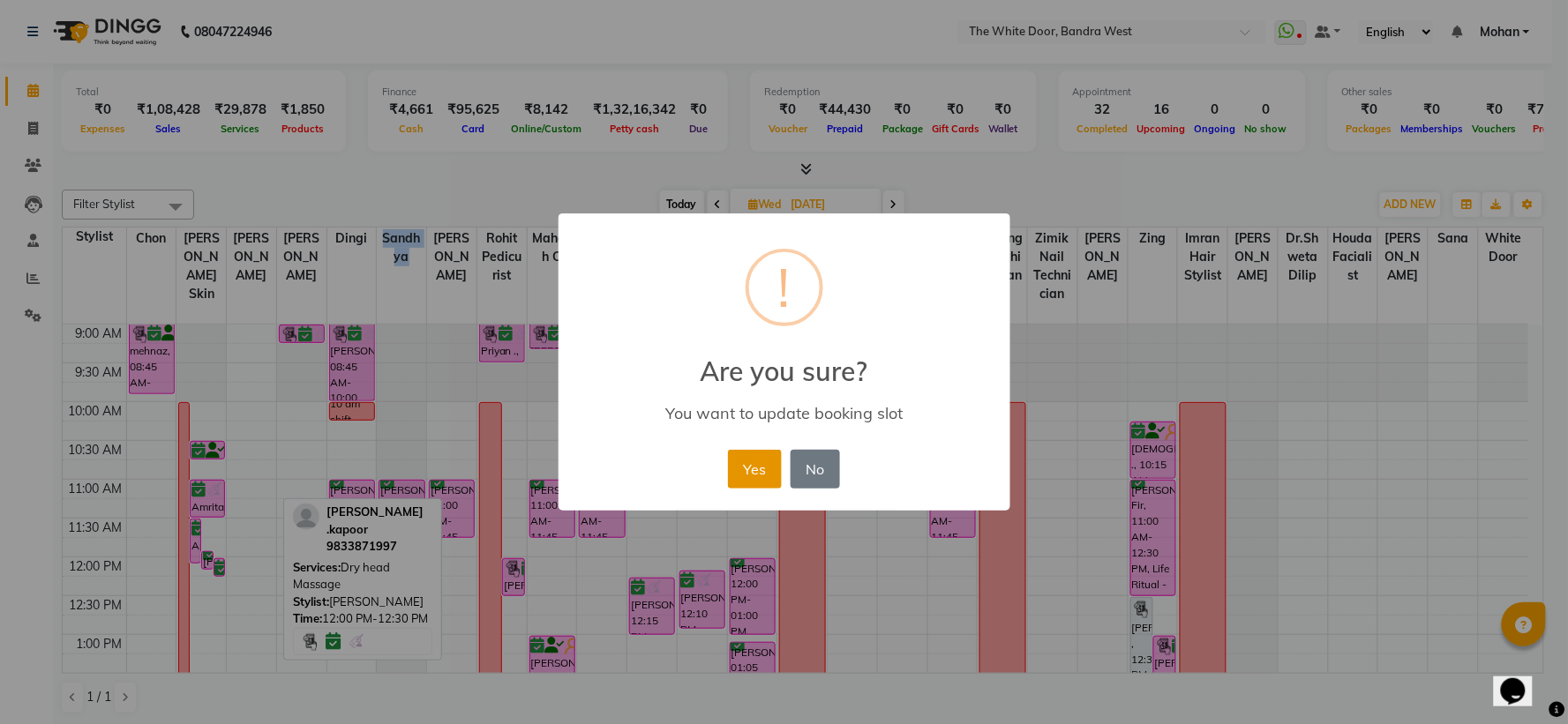
click at [736, 471] on button "Yes" at bounding box center [754, 469] width 53 height 39
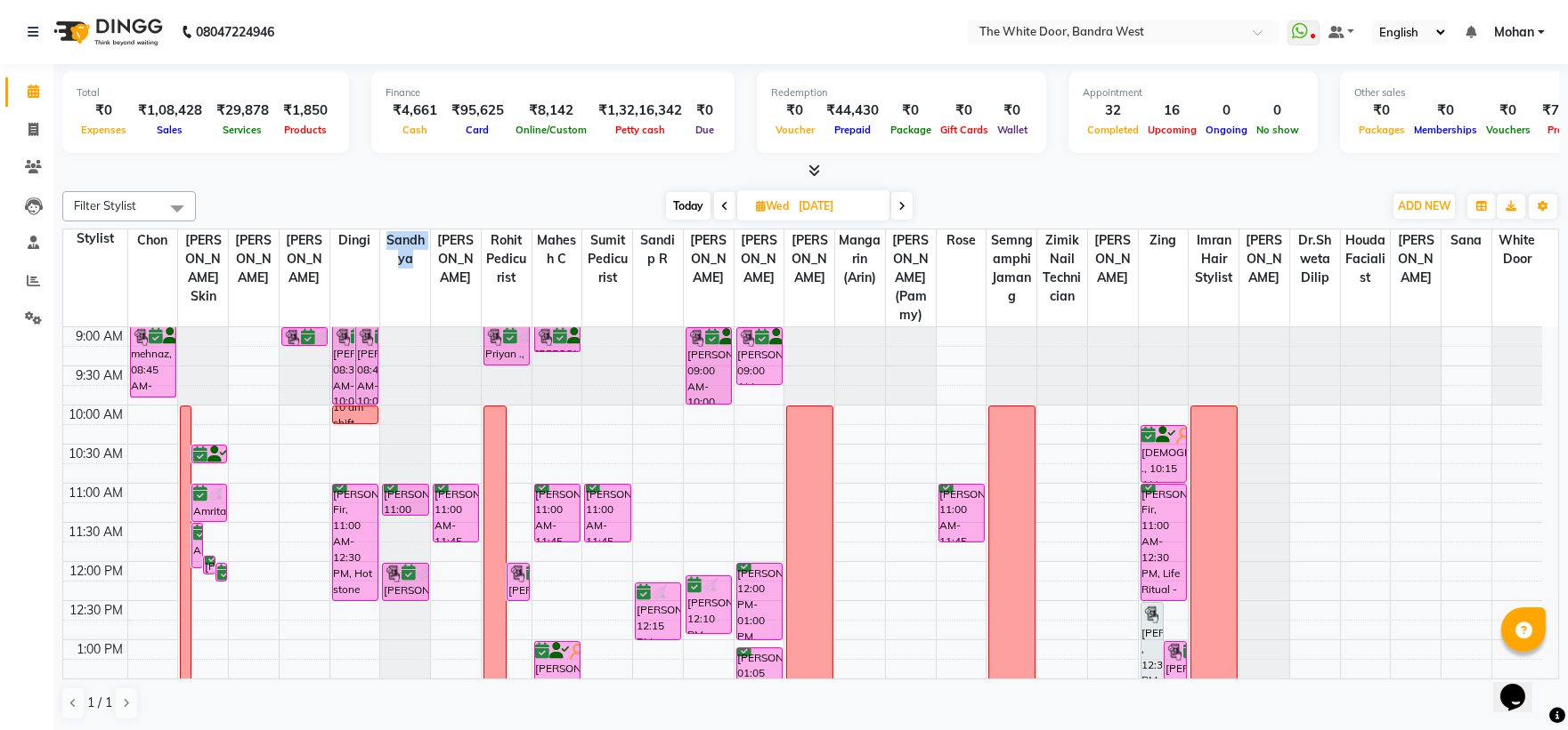
click at [413, 327] on div at bounding box center [406, 327] width 50 height 0
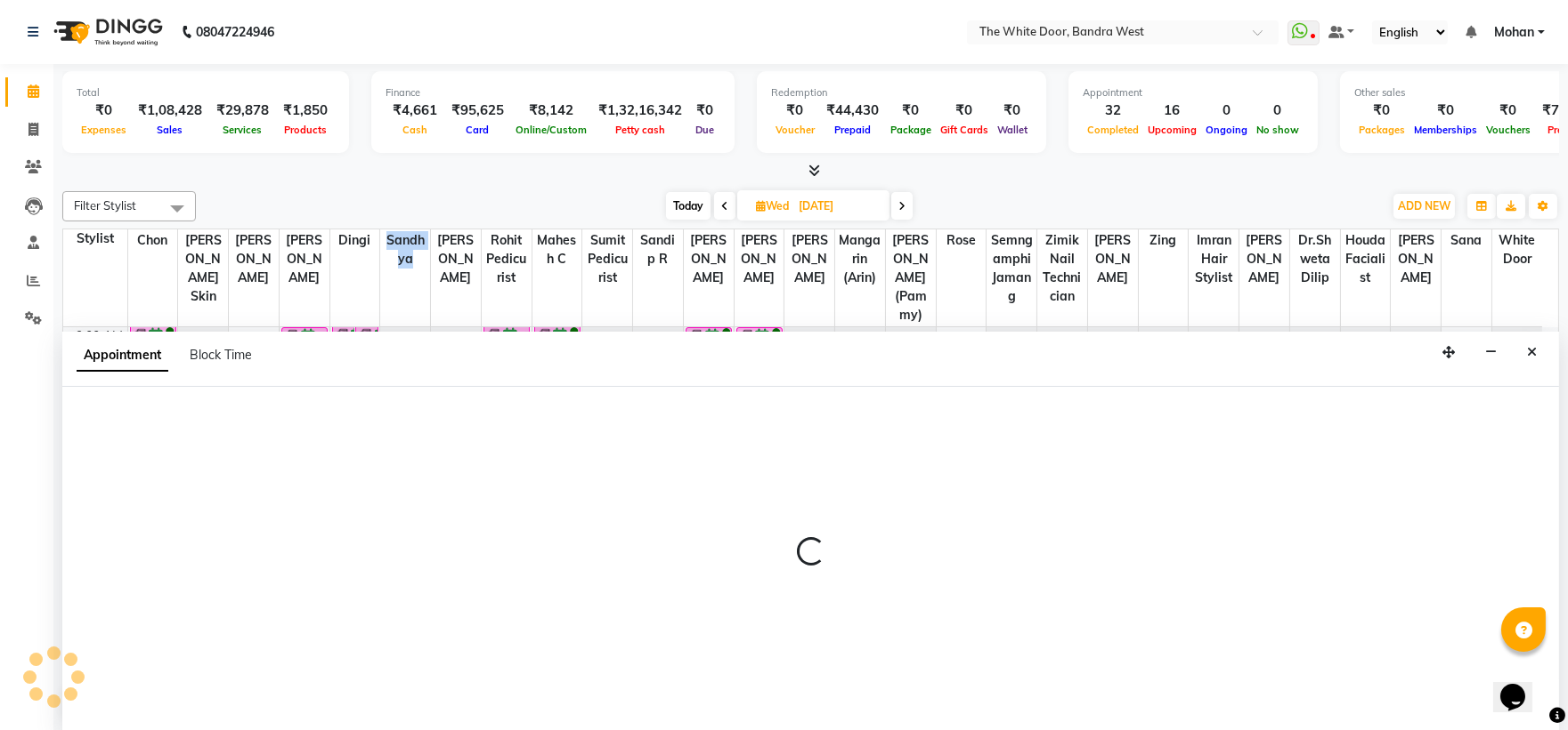
select select "20544"
select select "600"
select select "tentative"
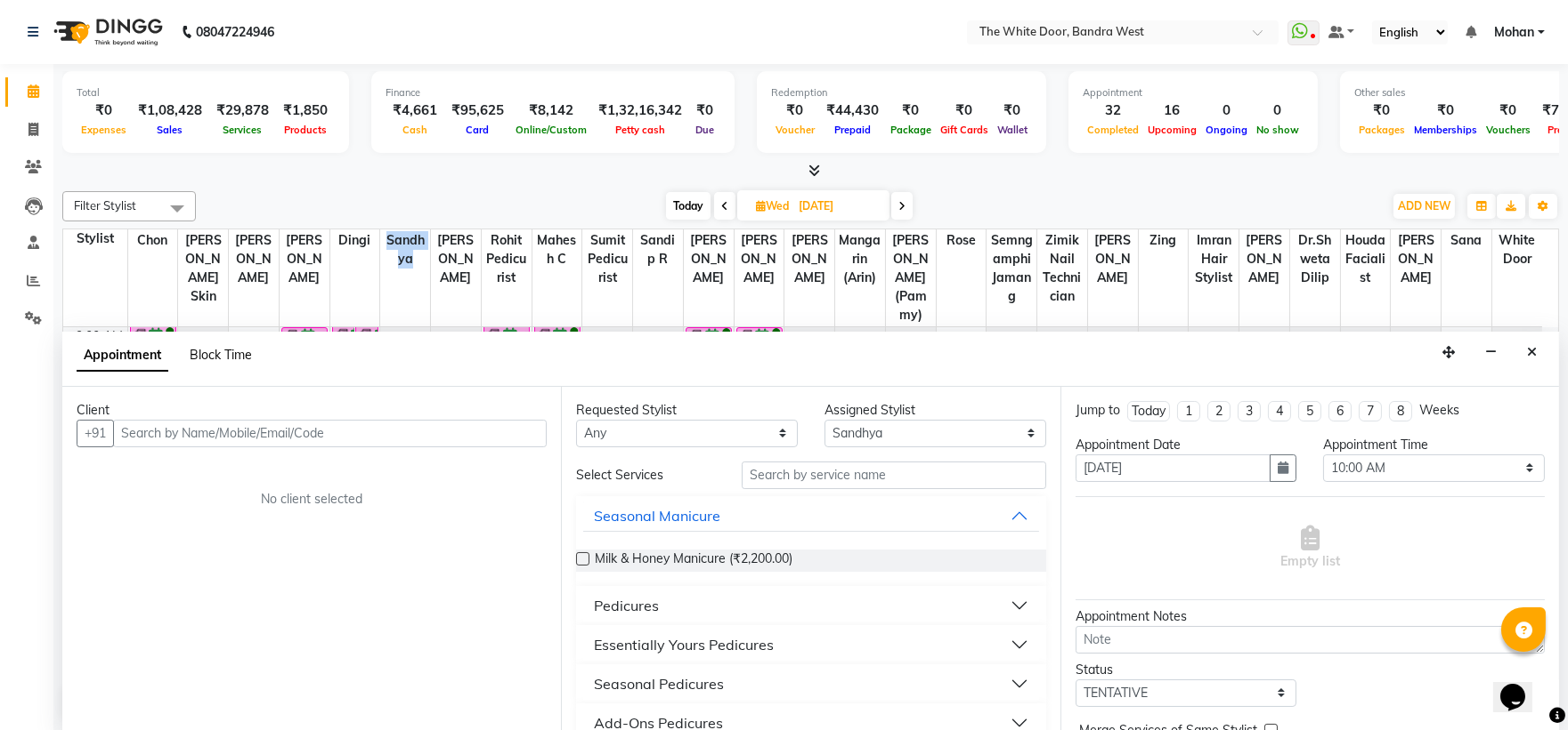
scroll to position [1, 0]
click at [238, 352] on span "Block Time" at bounding box center [221, 353] width 62 height 16
select select "20544"
select select "600"
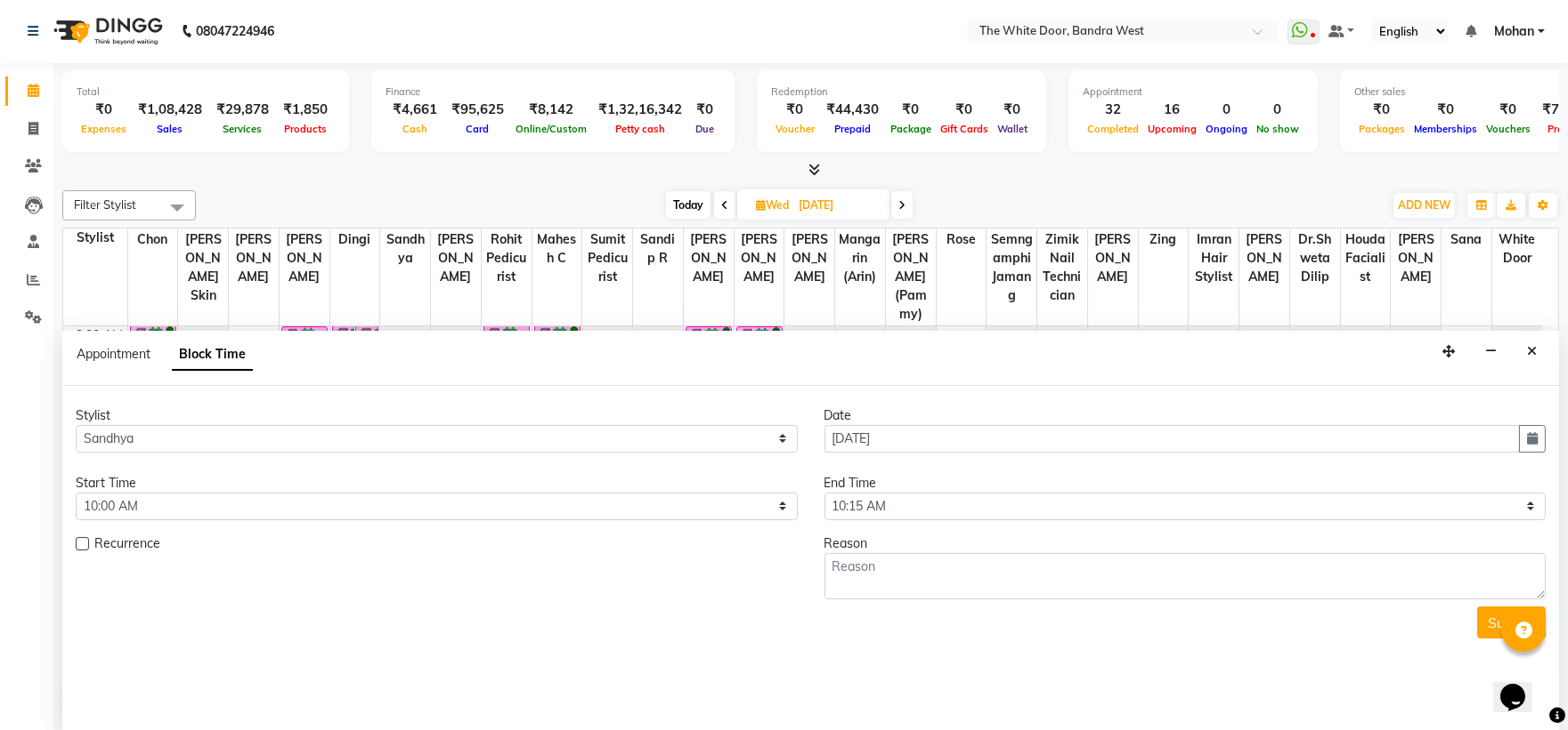
scroll to position [629, 0]
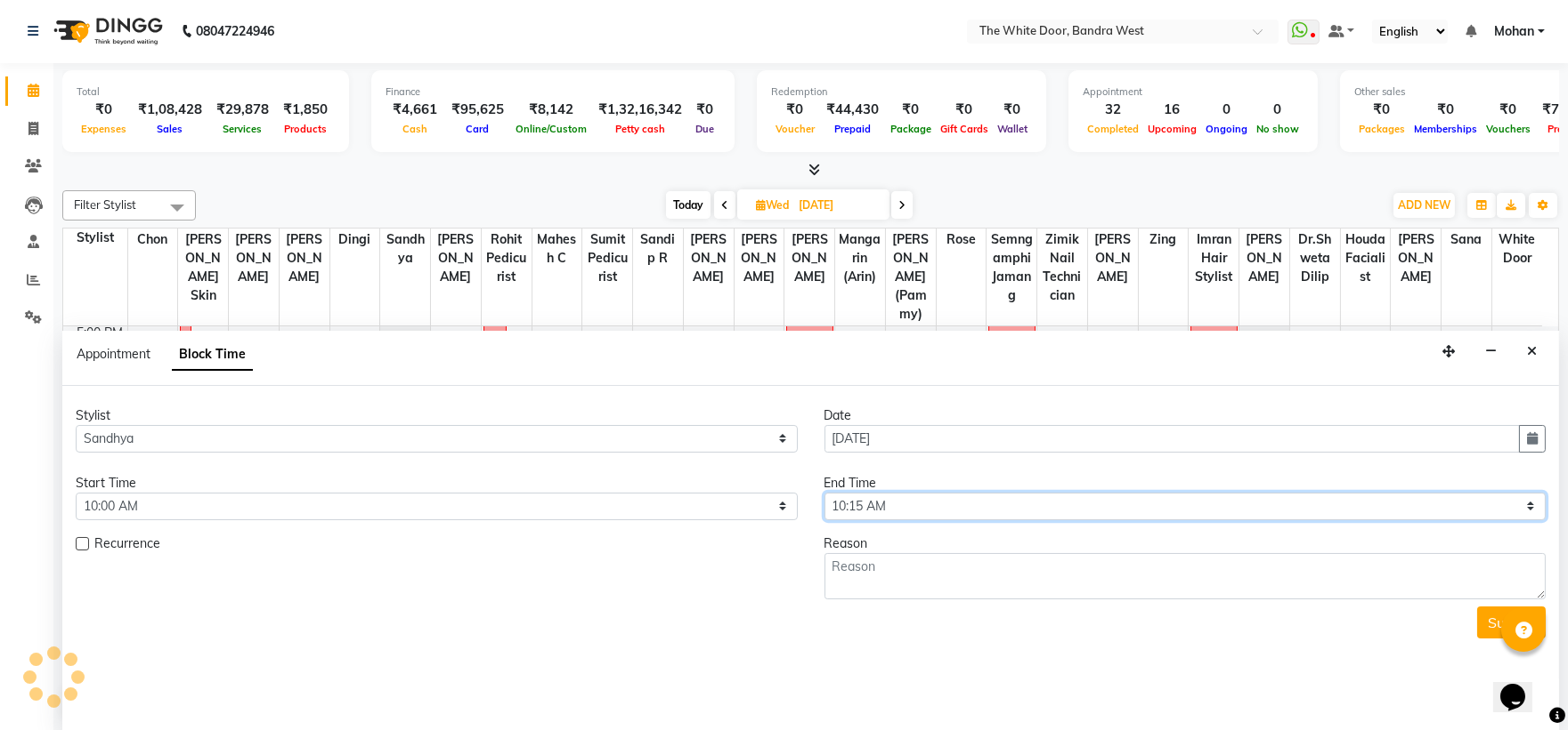
click at [833, 507] on select "Select 10:00 AM 10:15 AM 10:30 AM 10:45 AM 11:00 AM 11:15 AM 11:30 AM 11:45 AM …" at bounding box center [1186, 507] width 722 height 28
select select "660"
click at [824, 493] on select "Select 10:00 AM 10:15 AM 10:30 AM 10:45 AM 11:00 AM 11:15 AM 11:30 AM 11:45 AM …" at bounding box center [1186, 507] width 722 height 28
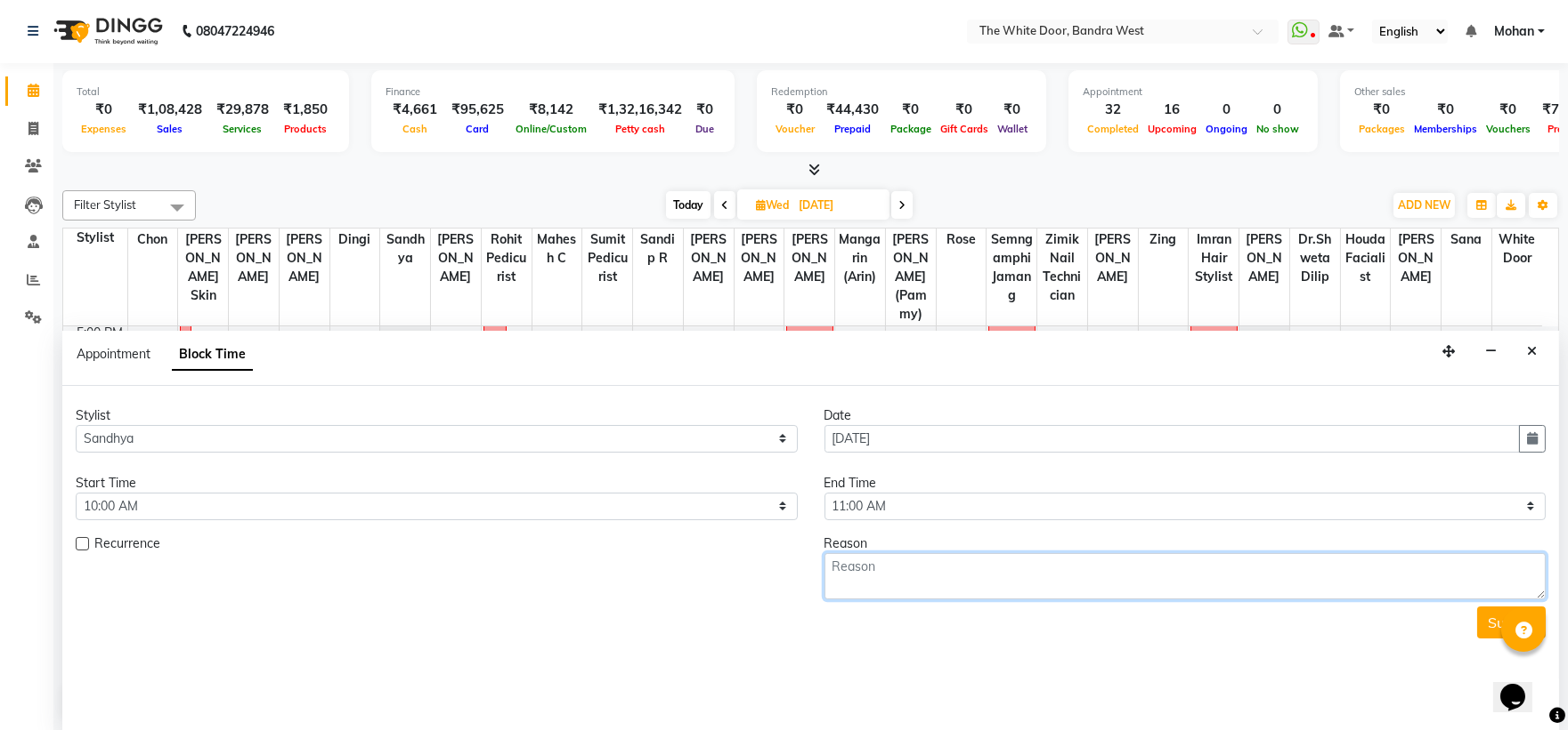
click at [905, 594] on textarea at bounding box center [1186, 577] width 722 height 46
type textarea "11-7"
click at [1478, 608] on button "Submit" at bounding box center [1511, 623] width 69 height 32
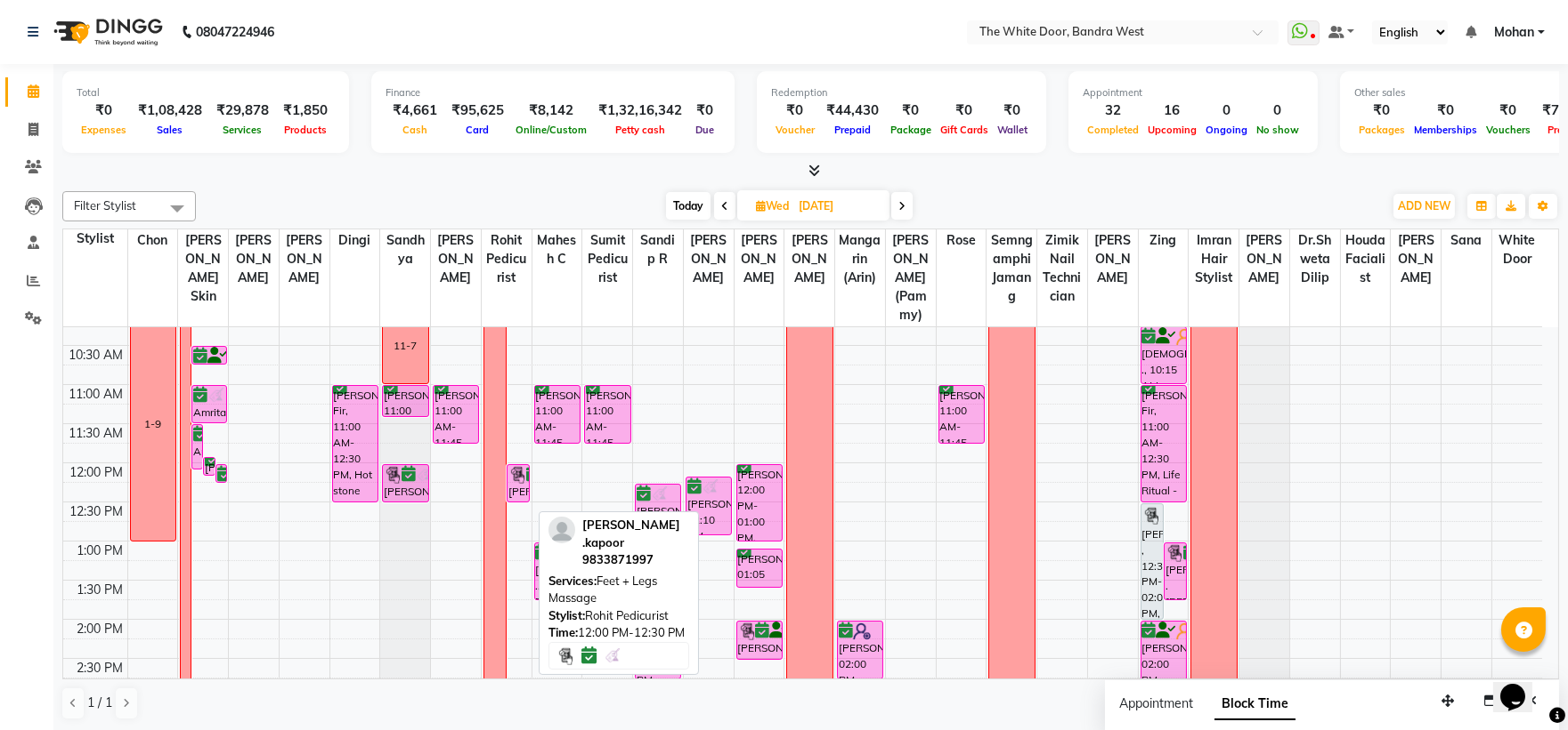
scroll to position [0, 0]
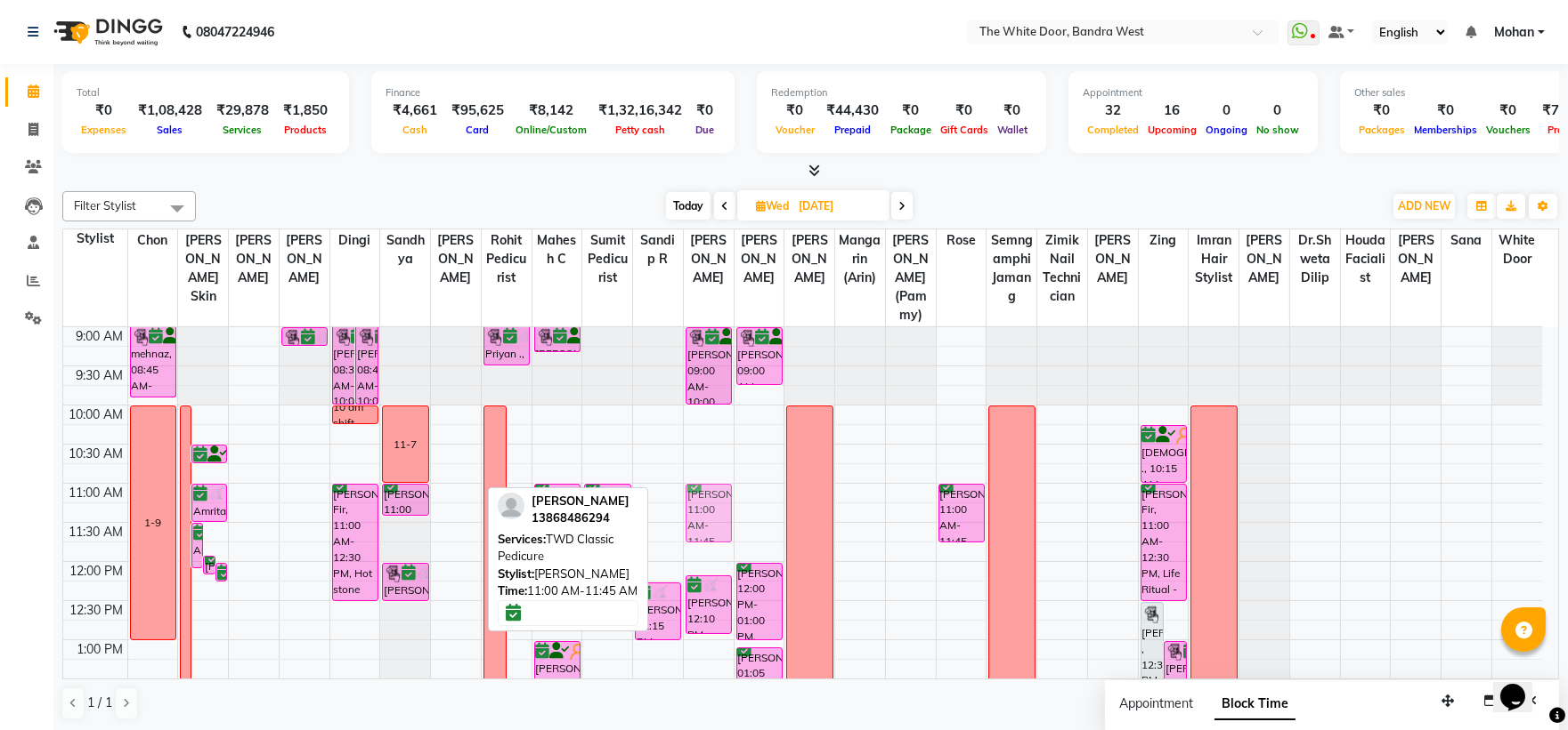
drag, startPoint x: 465, startPoint y: 544, endPoint x: 707, endPoint y: 536, distance: 242.1
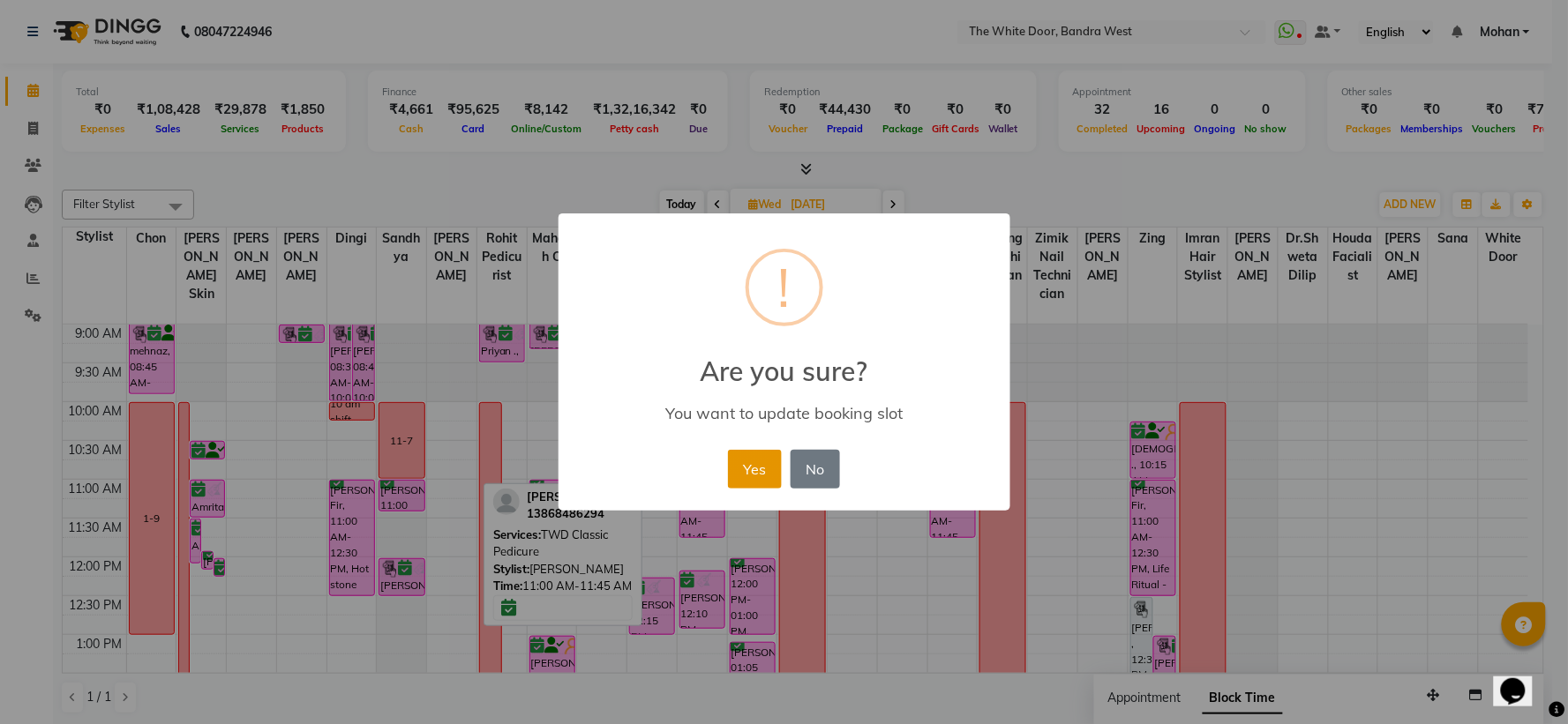
click at [762, 481] on button "Yes" at bounding box center [754, 469] width 53 height 39
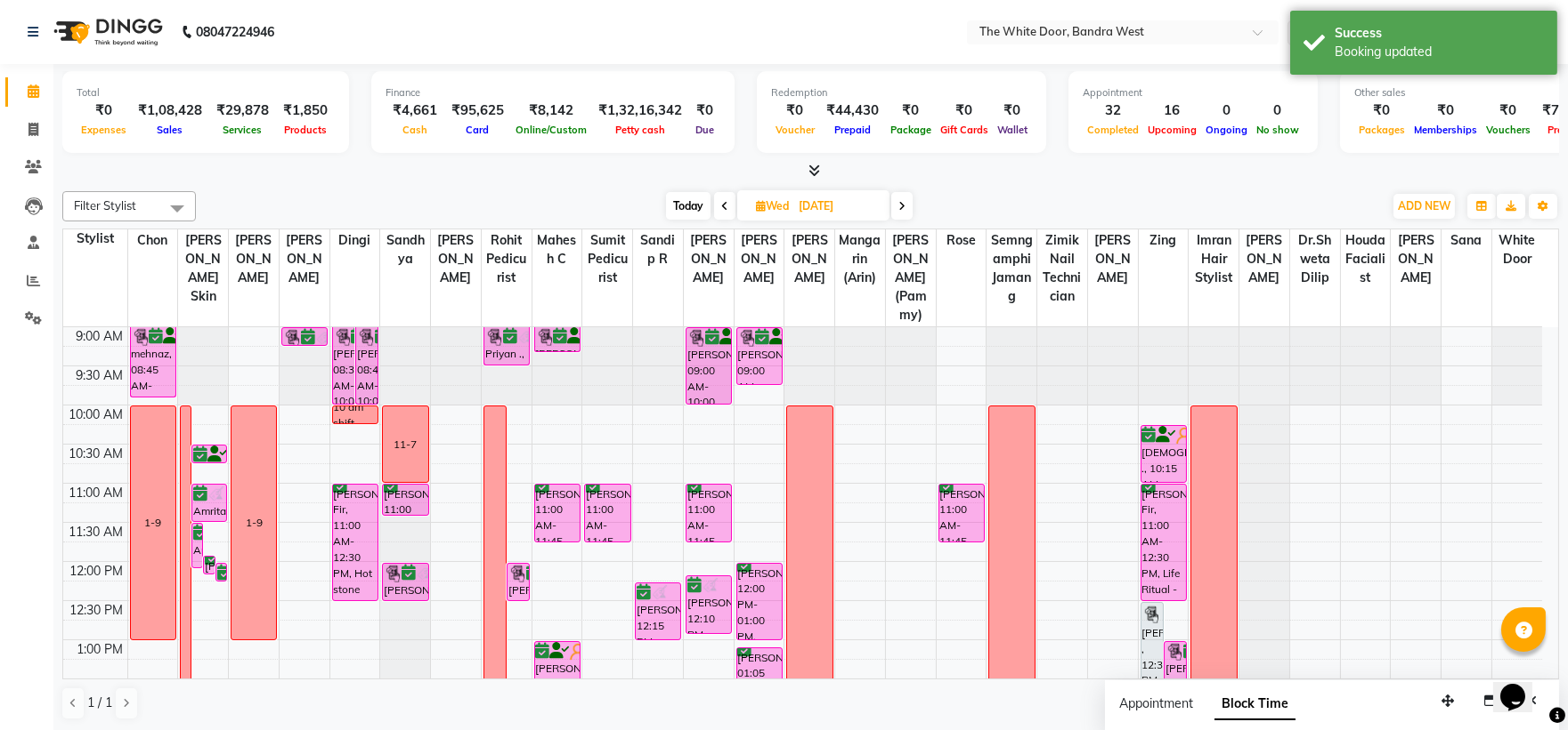
click at [673, 206] on span "Today" at bounding box center [689, 206] width 45 height 28
type input "[DATE]"
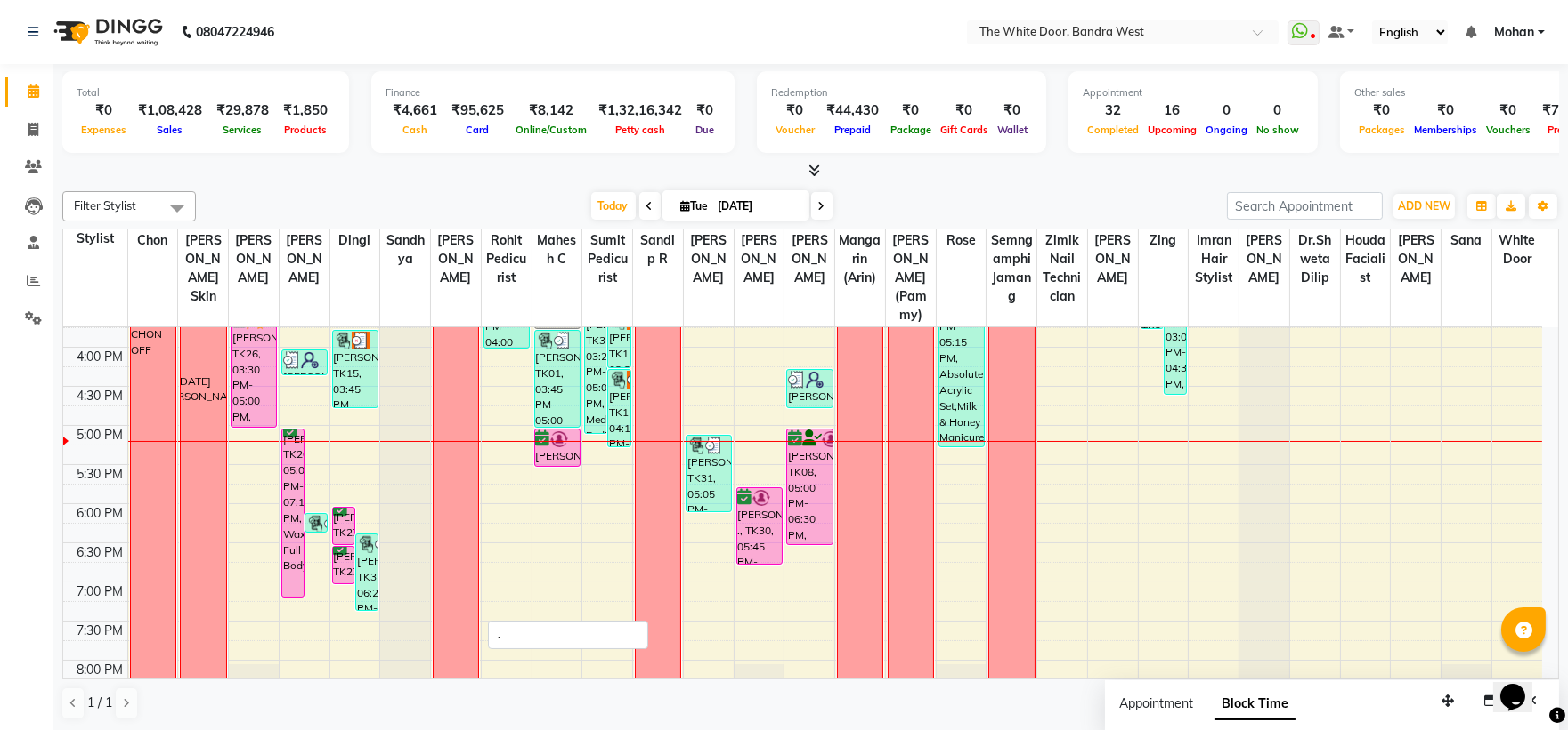
scroll to position [431, 0]
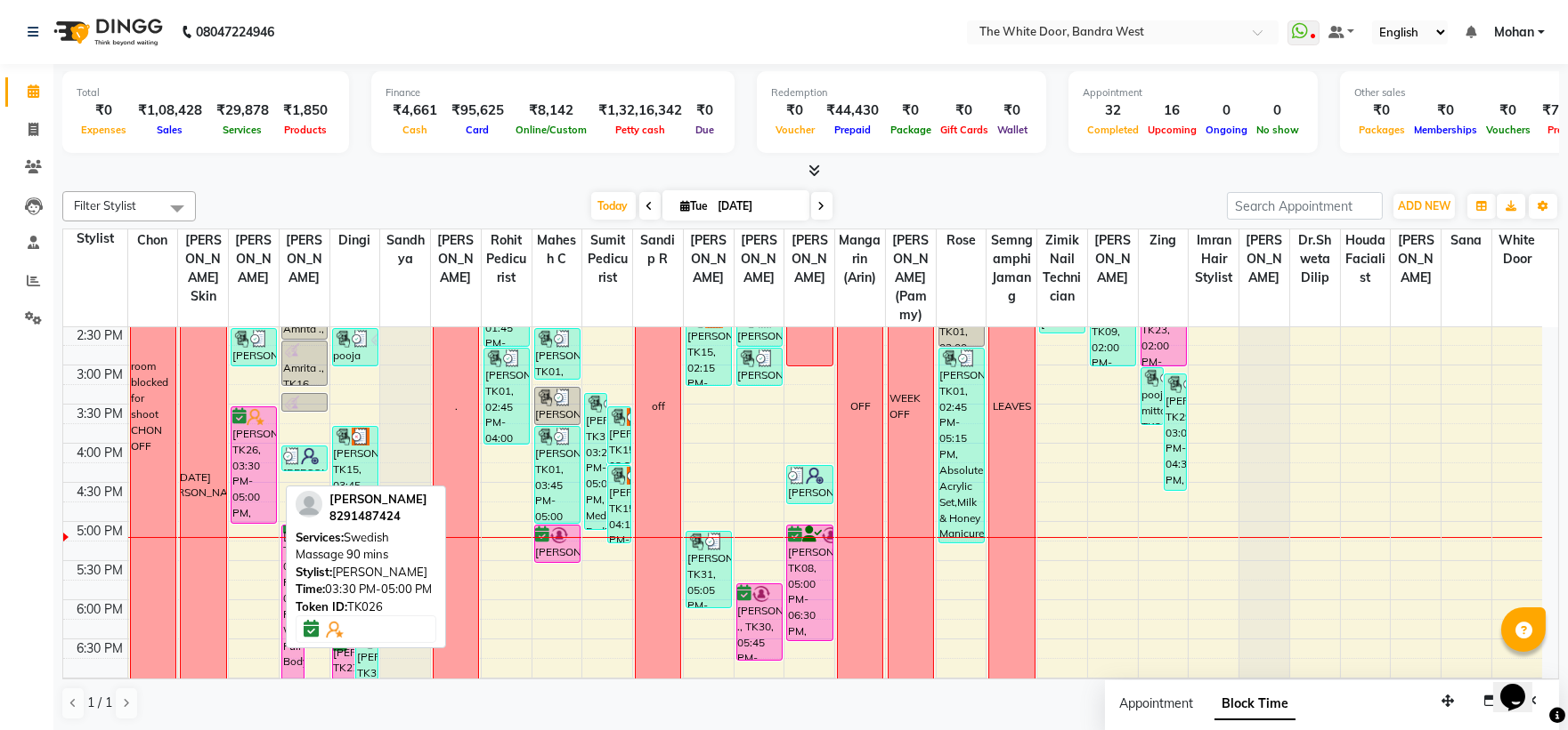
click at [262, 461] on div "Aryan Kumbhare, TK26, 03:30 PM-05:00 PM, Swedish Massage 90 mins" at bounding box center [254, 465] width 45 height 115
click at [240, 496] on div "Aryan Kumbhare, TK26, 03:30 PM-05:00 PM, Swedish Massage 90 mins" at bounding box center [254, 465] width 45 height 115
select select "6"
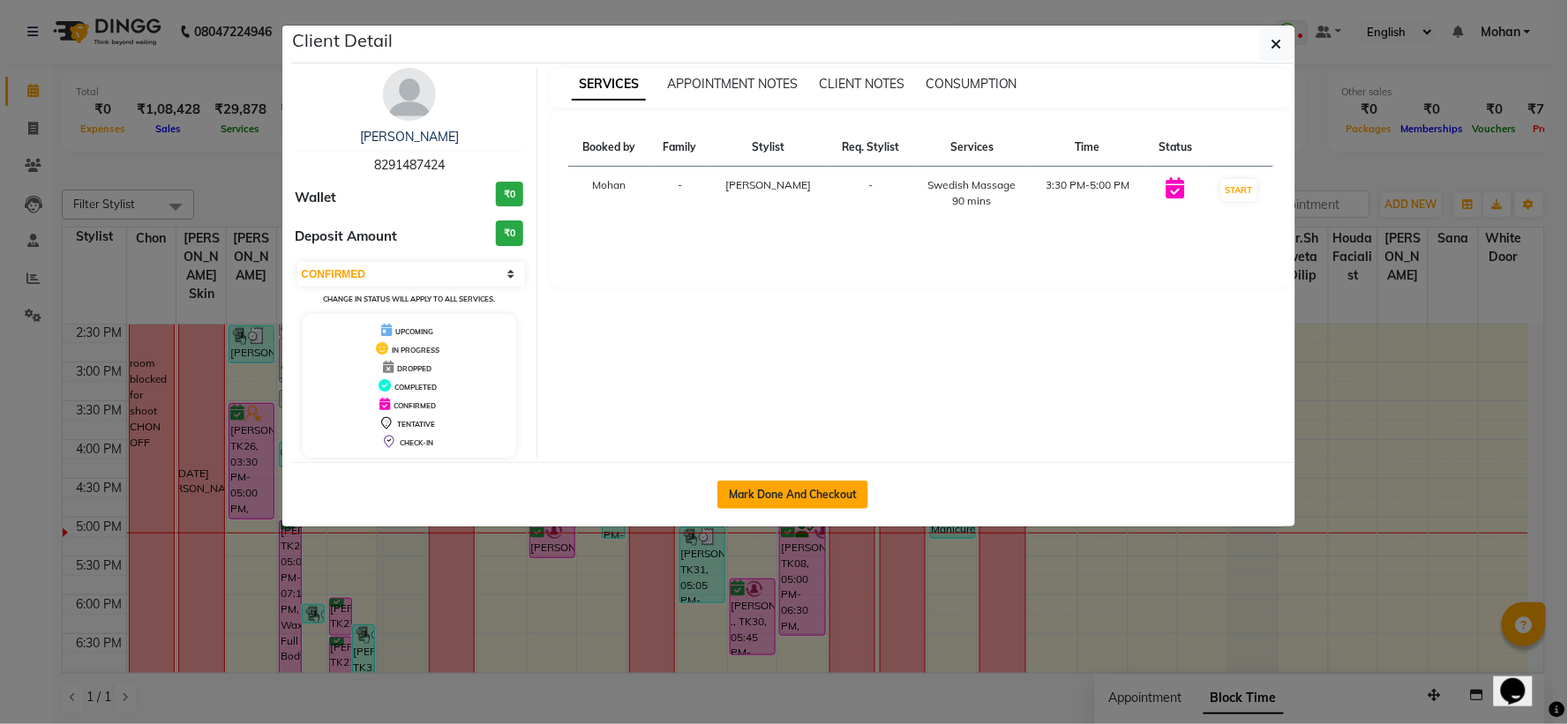
click at [760, 490] on button "Mark Done And Checkout" at bounding box center [793, 494] width 151 height 29
select select "3980"
select select "service"
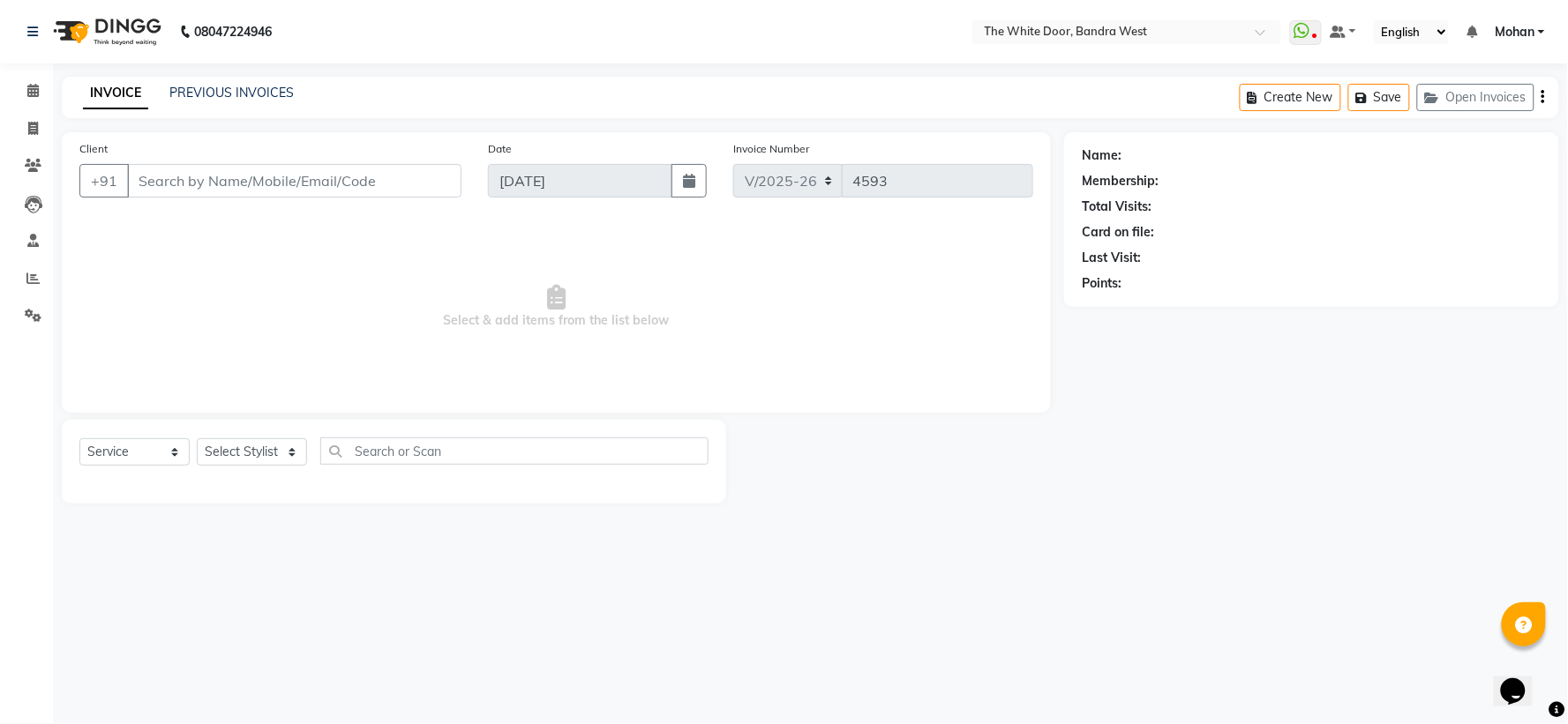
type input "8291487424"
select select "20413"
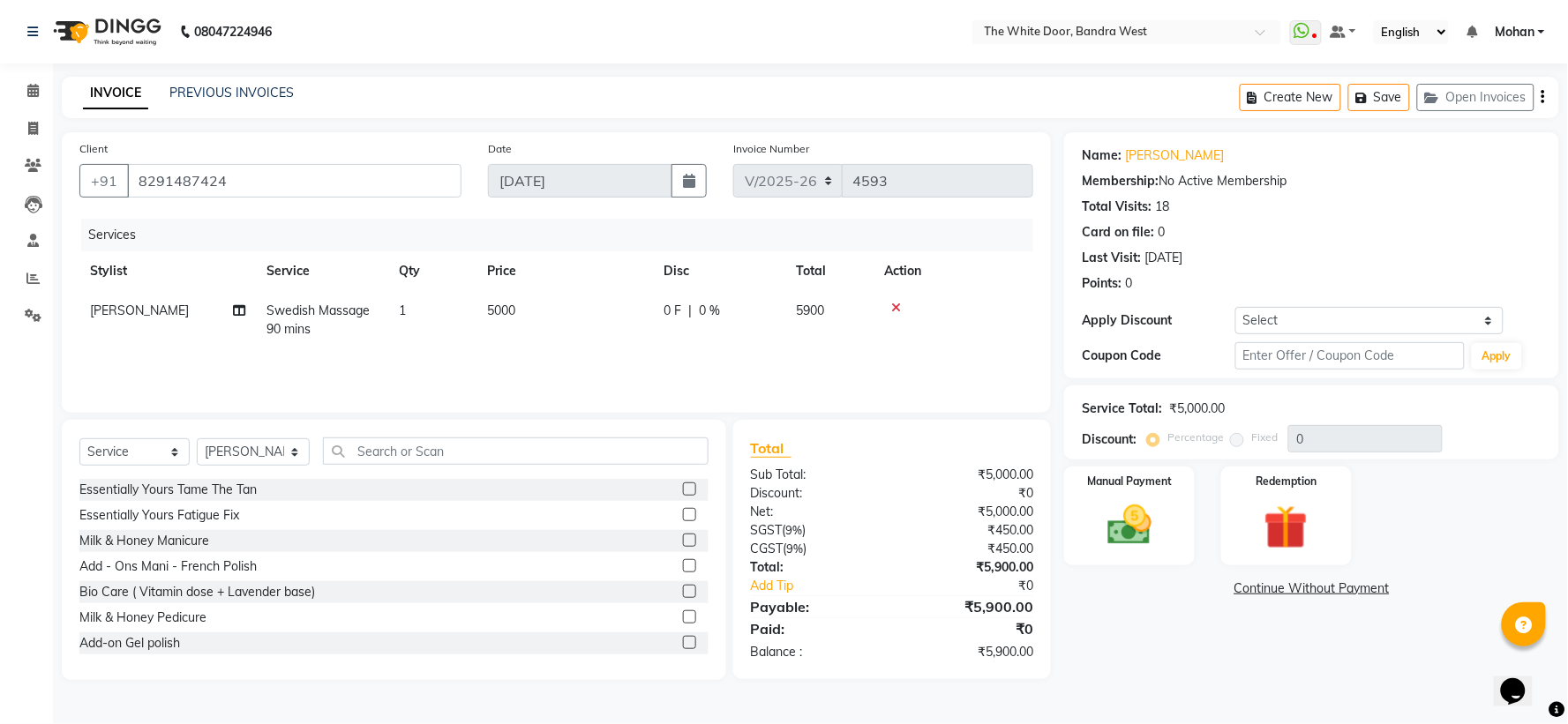
click at [295, 330] on span "Swedish Massage 90 mins" at bounding box center [318, 319] width 103 height 34
select select "20413"
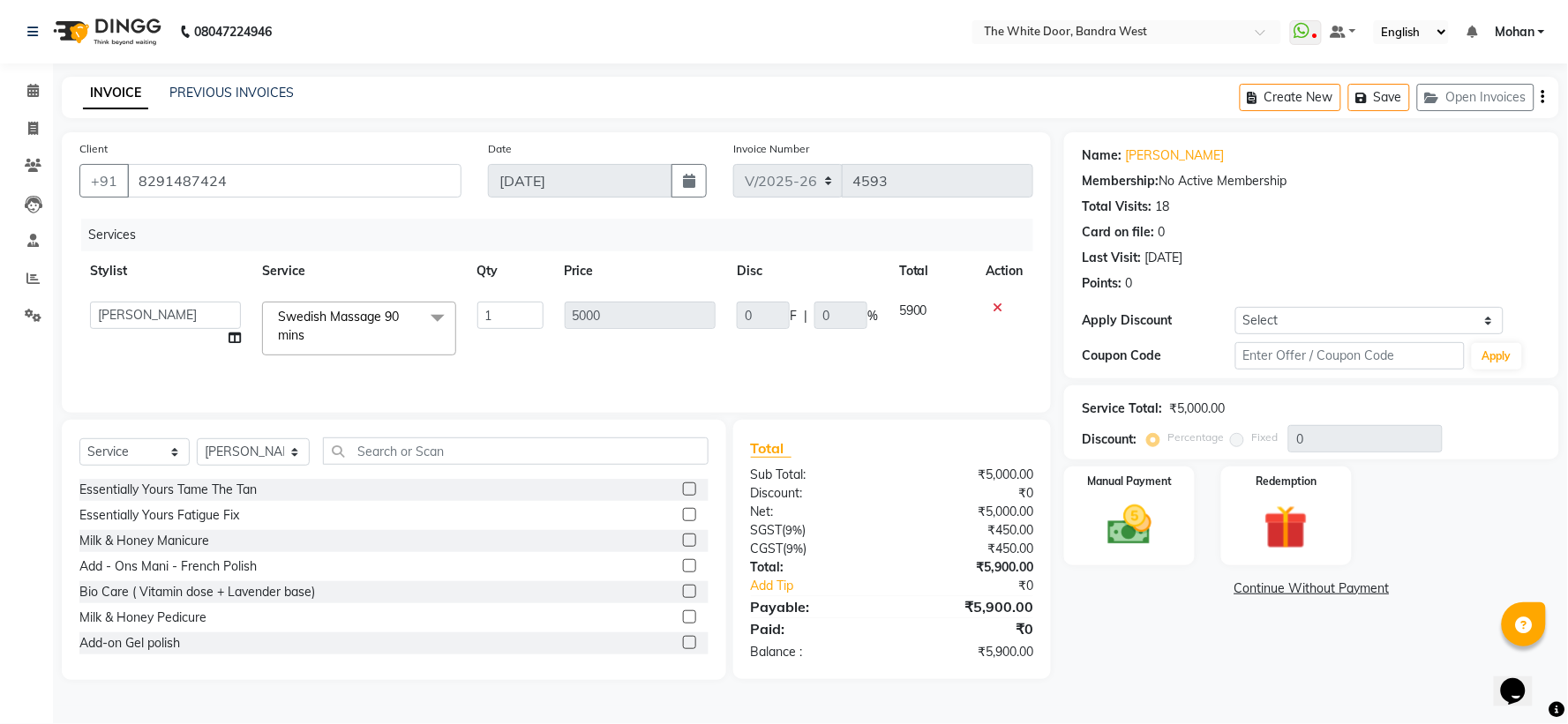
click at [295, 330] on span "Swedish Massage 90 mins" at bounding box center [338, 326] width 121 height 34
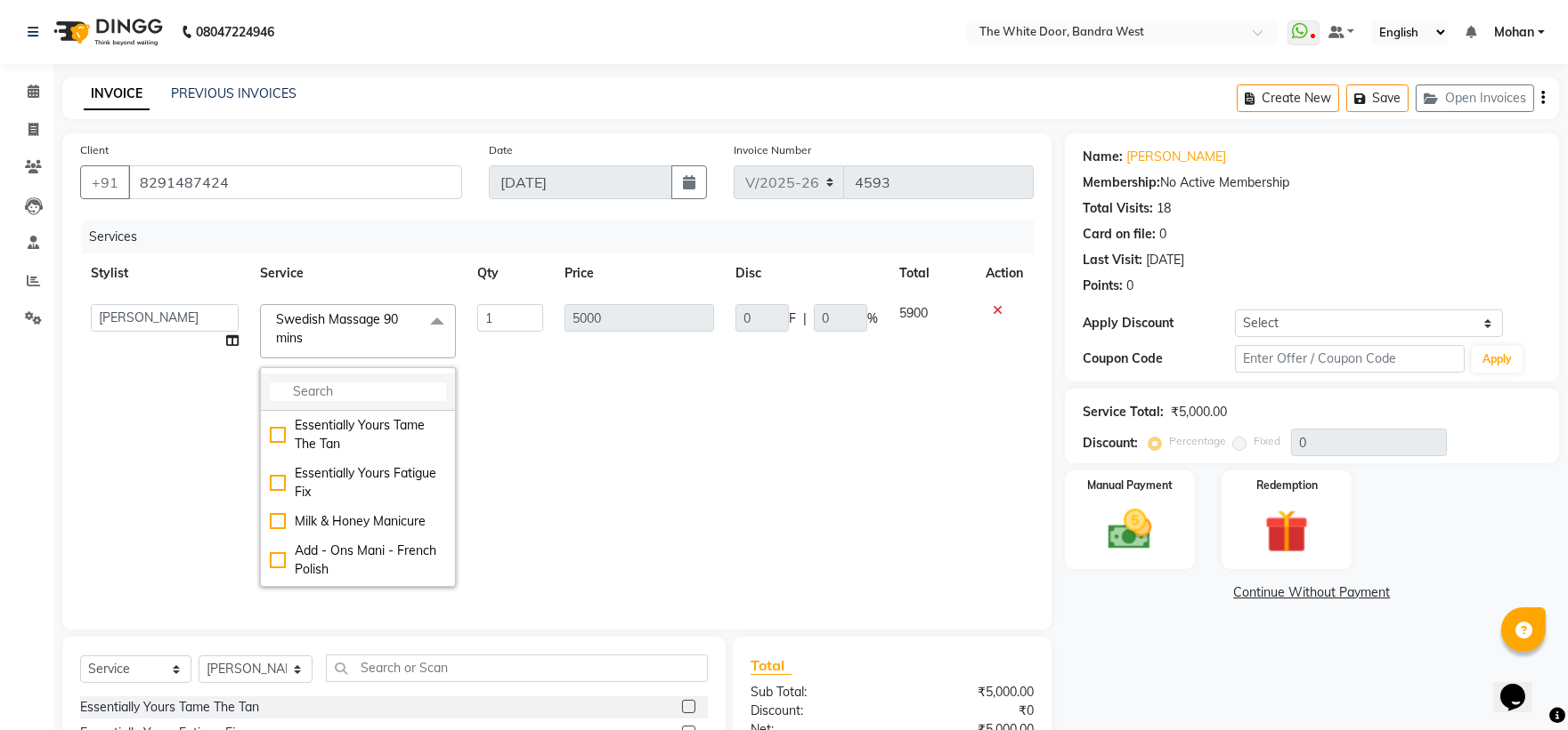
click at [329, 386] on input "multiselect-search" at bounding box center [357, 392] width 176 height 19
type input "dee"
click at [388, 517] on div "Sports Deep Tissue Massage 60 mins" at bounding box center [357, 528] width 176 height 37
checkbox input "true"
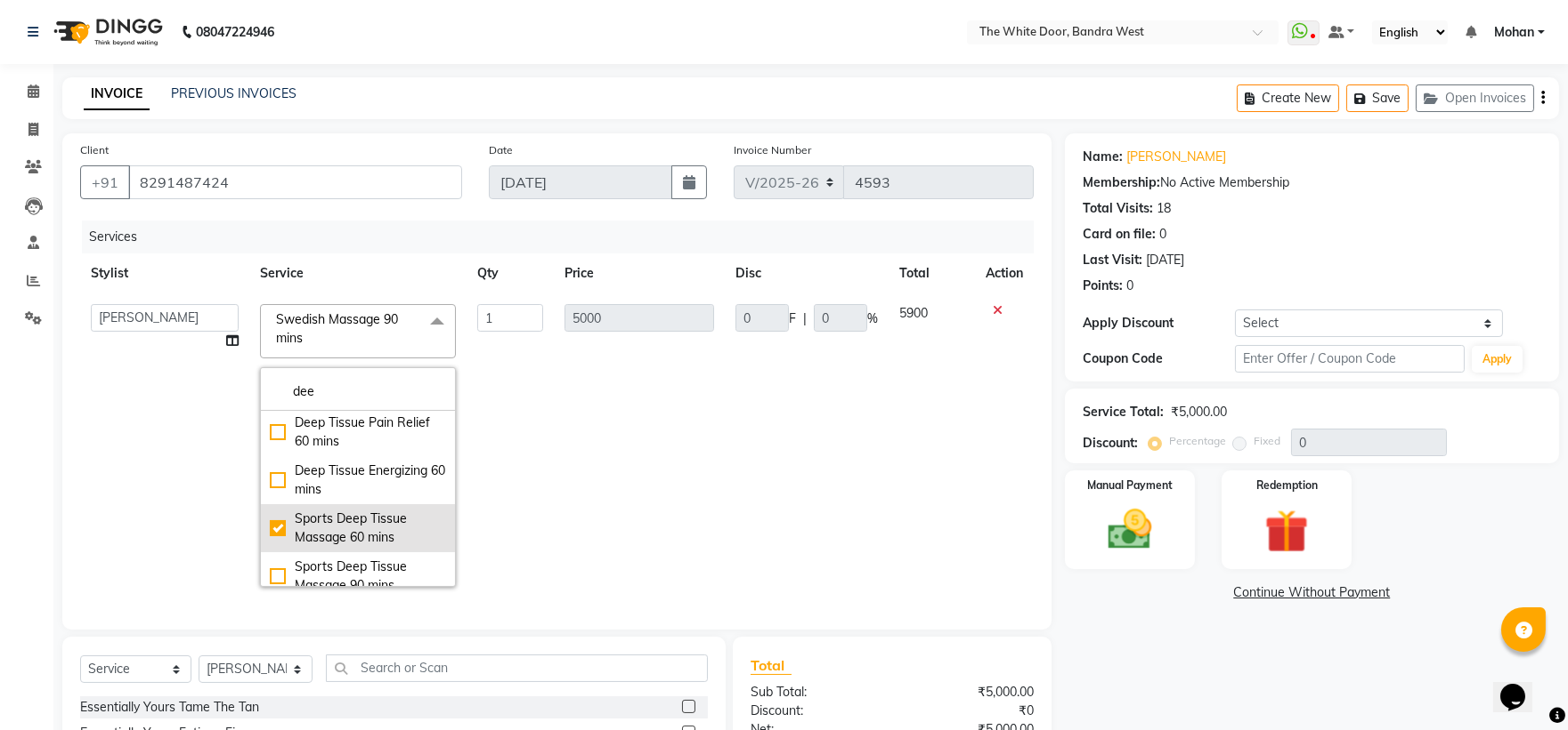
type input "4500"
click at [603, 487] on td "4500" at bounding box center [639, 445] width 171 height 304
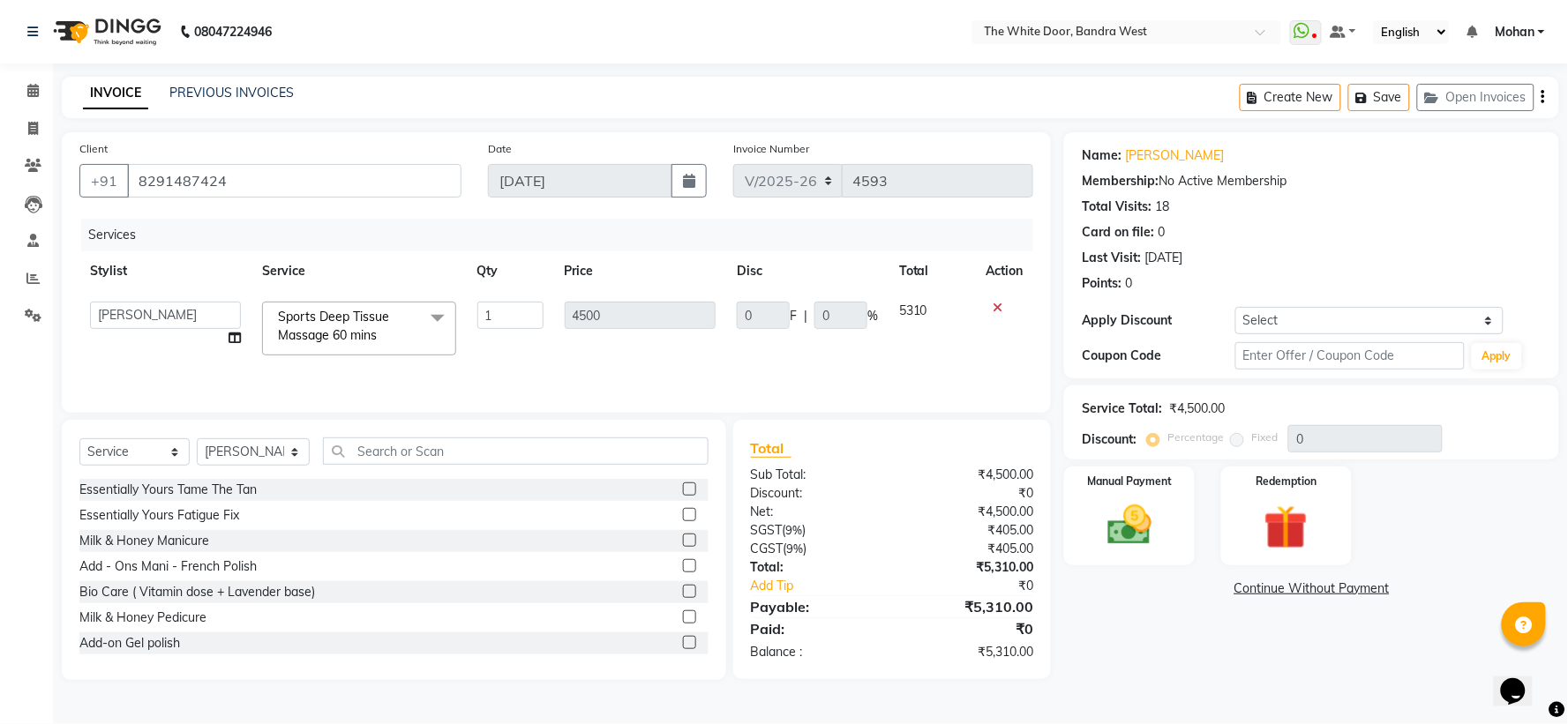
click at [351, 303] on span "Sports Deep Tissue Massage 60 mins x" at bounding box center [359, 328] width 194 height 53
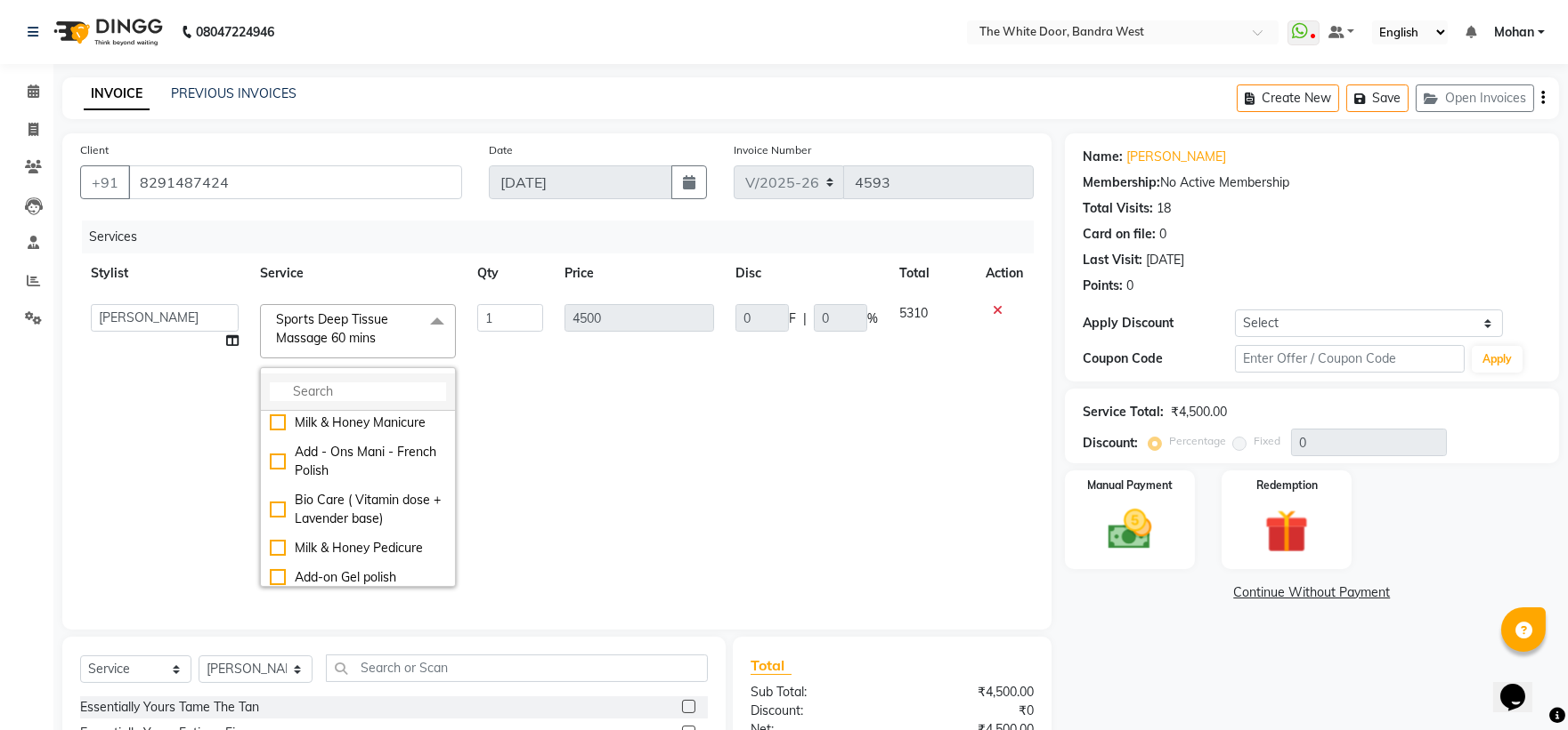
click at [357, 384] on input "multiselect-search" at bounding box center [357, 392] width 176 height 19
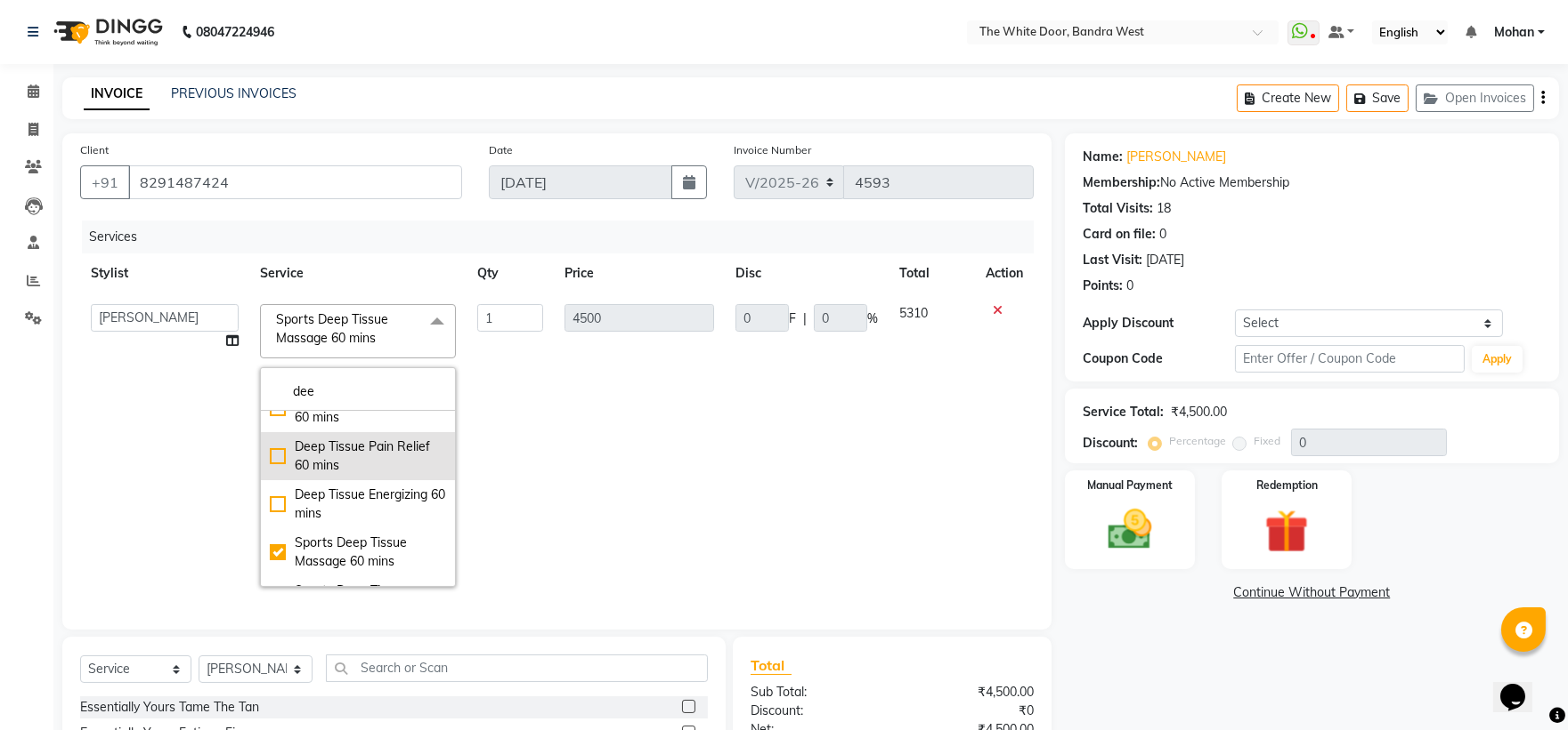
scroll to position [191, 0]
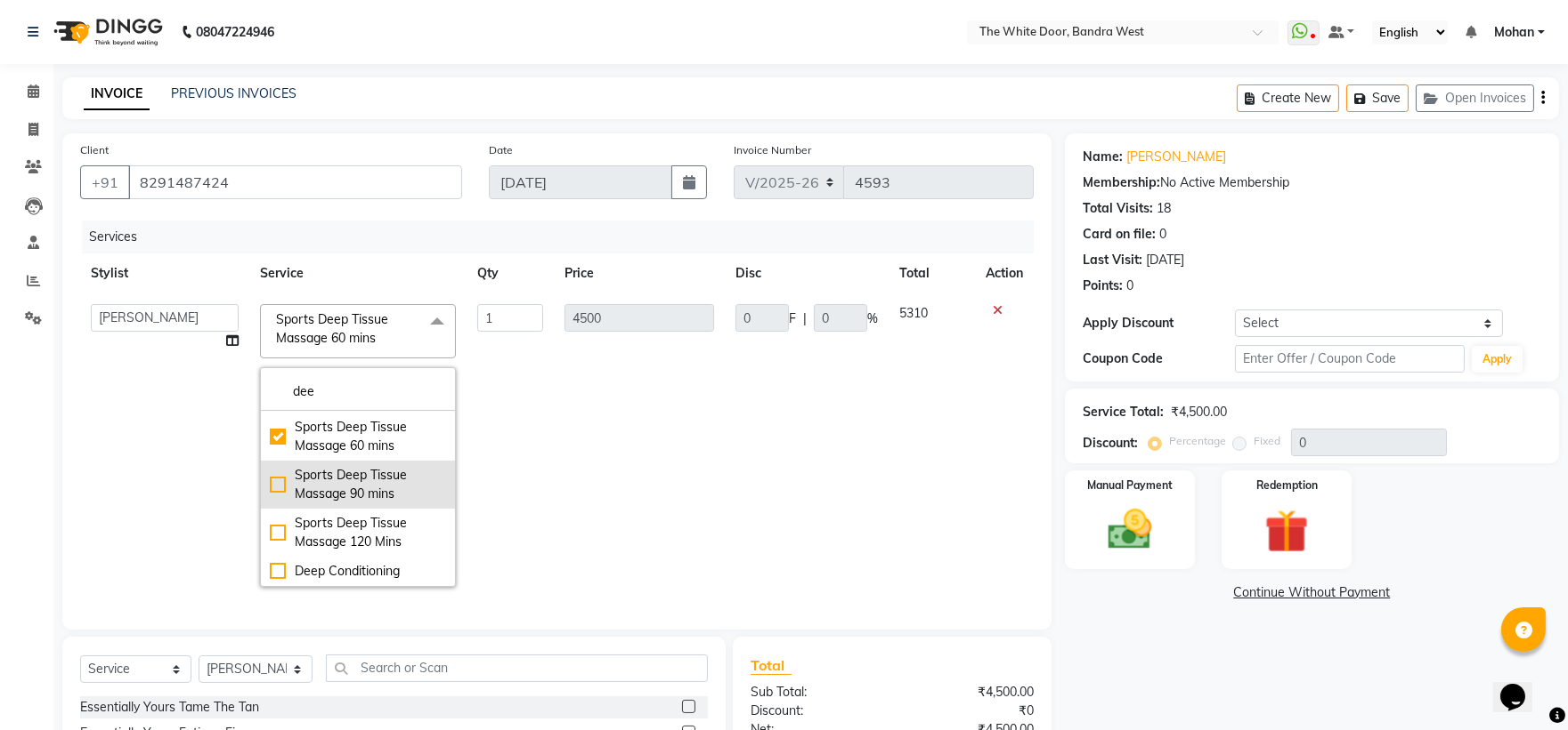
type input "dee"
click at [401, 484] on div "Sports Deep Tissue Massage 90 mins" at bounding box center [357, 484] width 176 height 37
checkbox input "false"
checkbox input "true"
type input "6500"
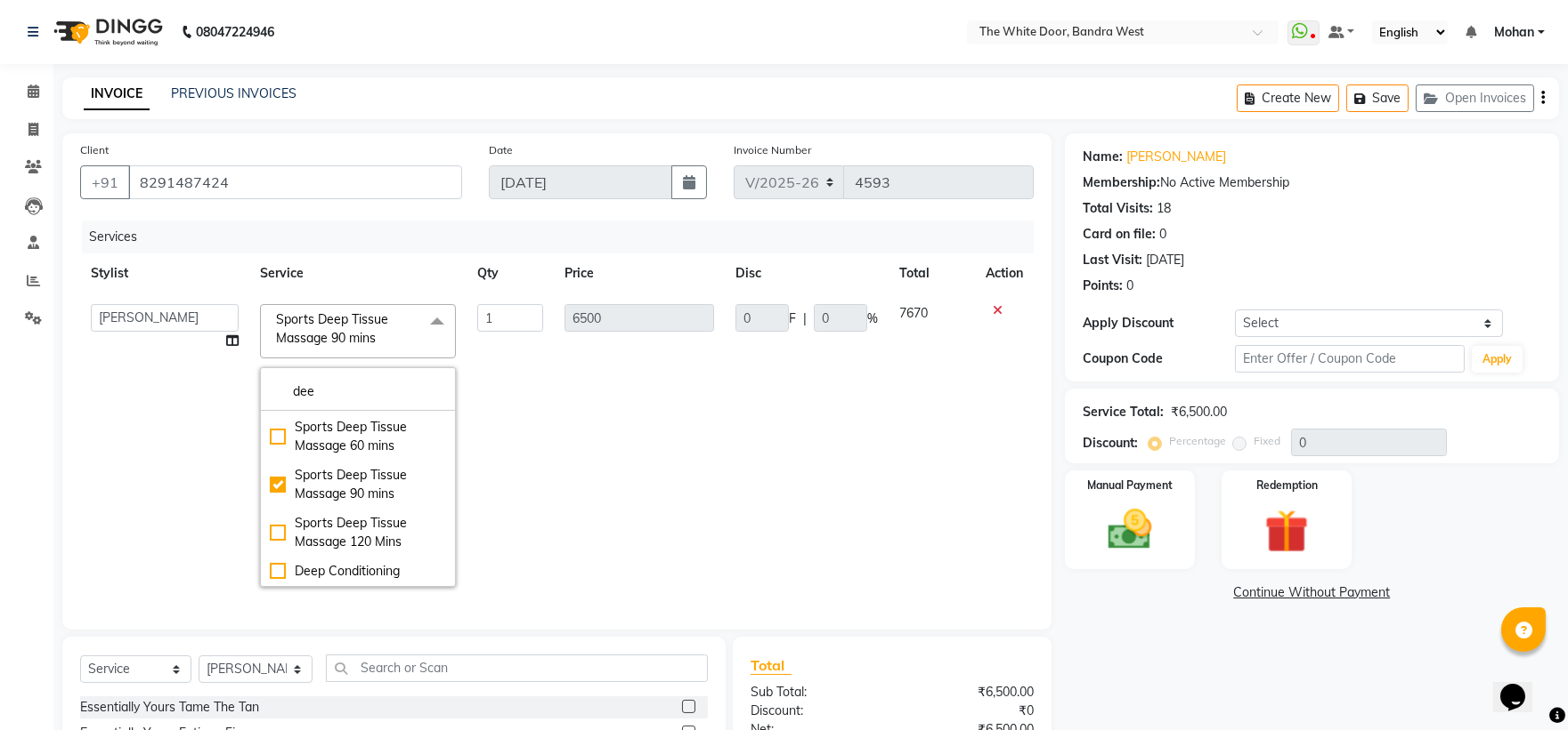
click at [1168, 604] on div "Name: Aryan Kumbhare Membership: No Active Membership Total Visits: 18 Card on …" at bounding box center [1318, 517] width 507 height 766
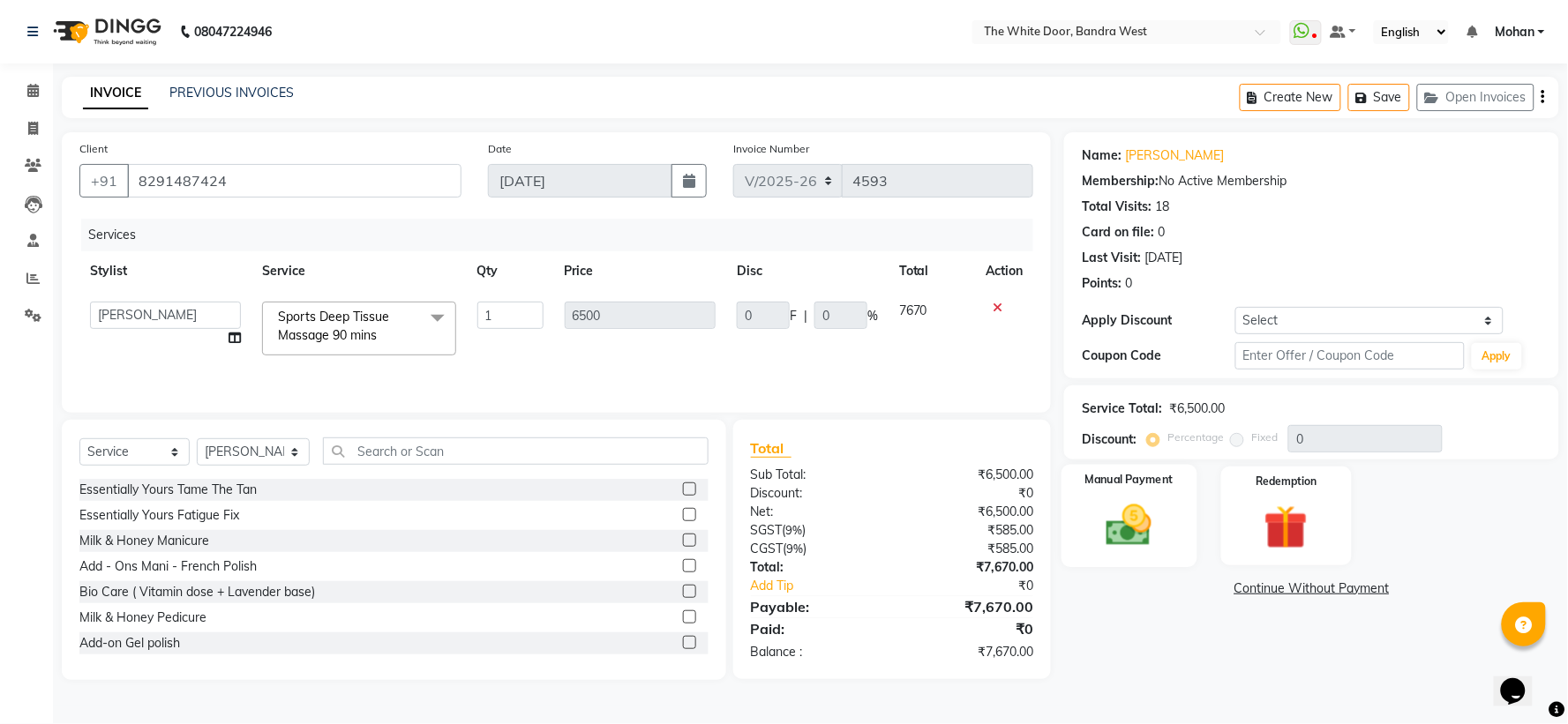
click at [1174, 552] on div "Manual Payment" at bounding box center [1129, 516] width 136 height 102
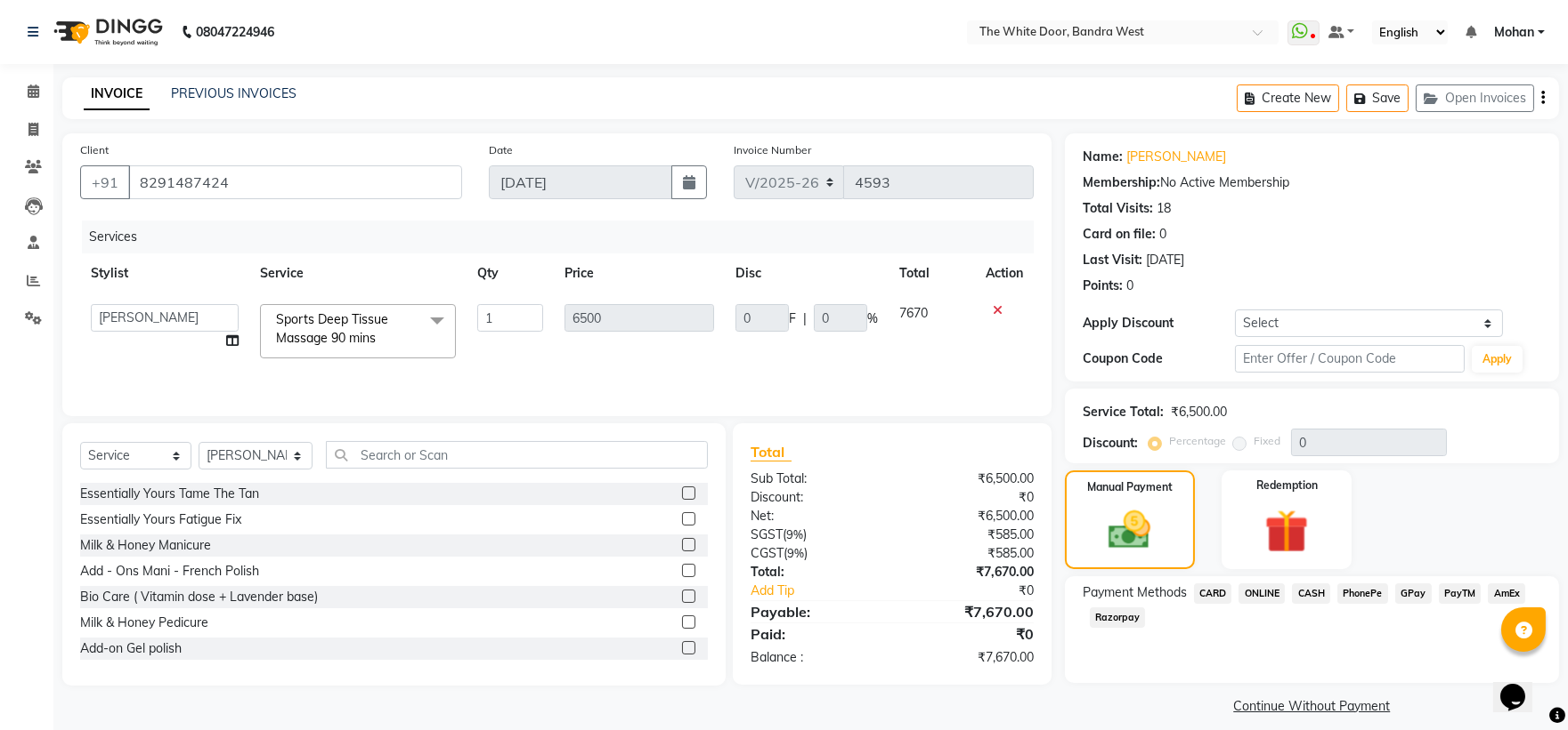
click at [1350, 600] on span "PhonePe" at bounding box center [1362, 594] width 51 height 20
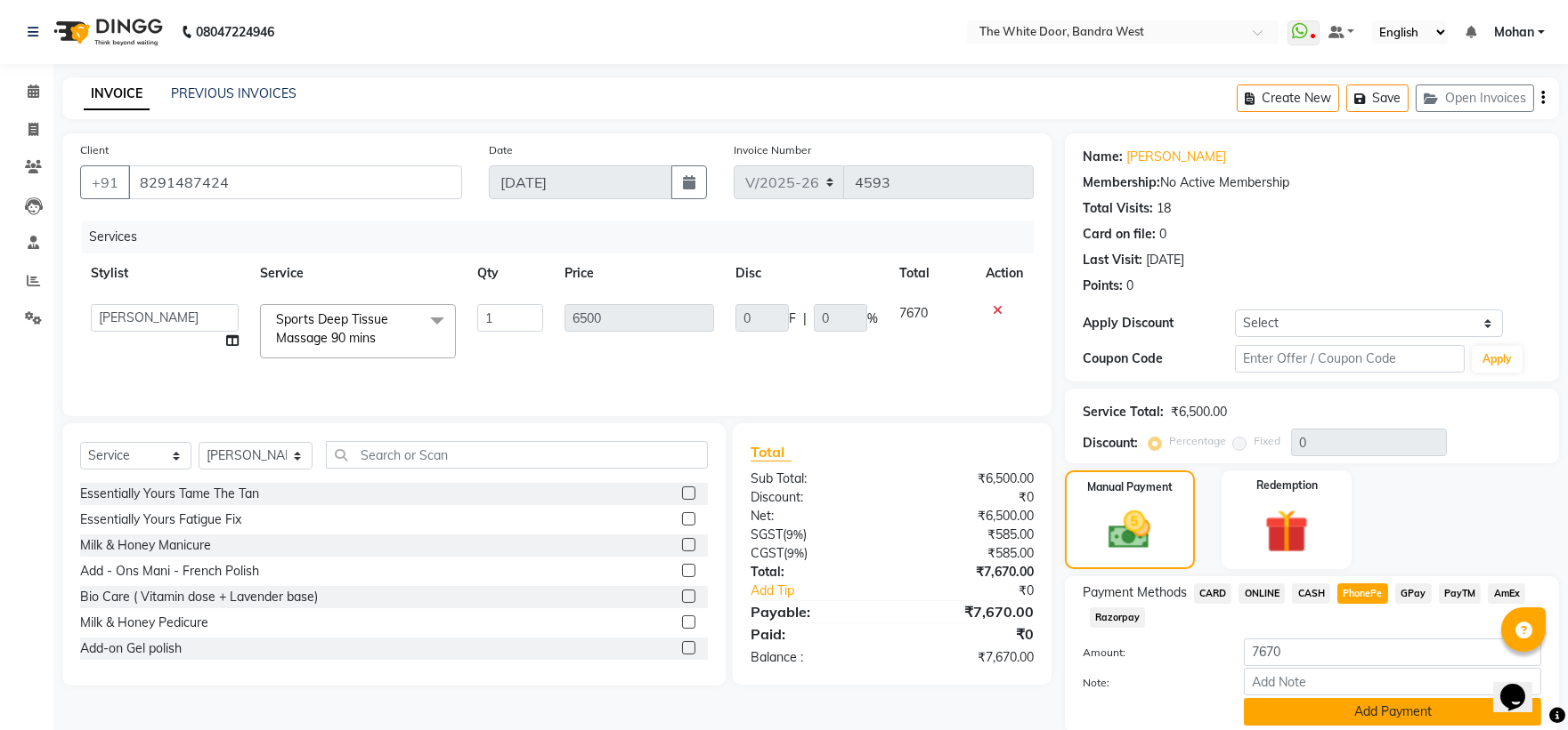
click at [1315, 698] on button "Add Payment" at bounding box center [1393, 712] width 298 height 28
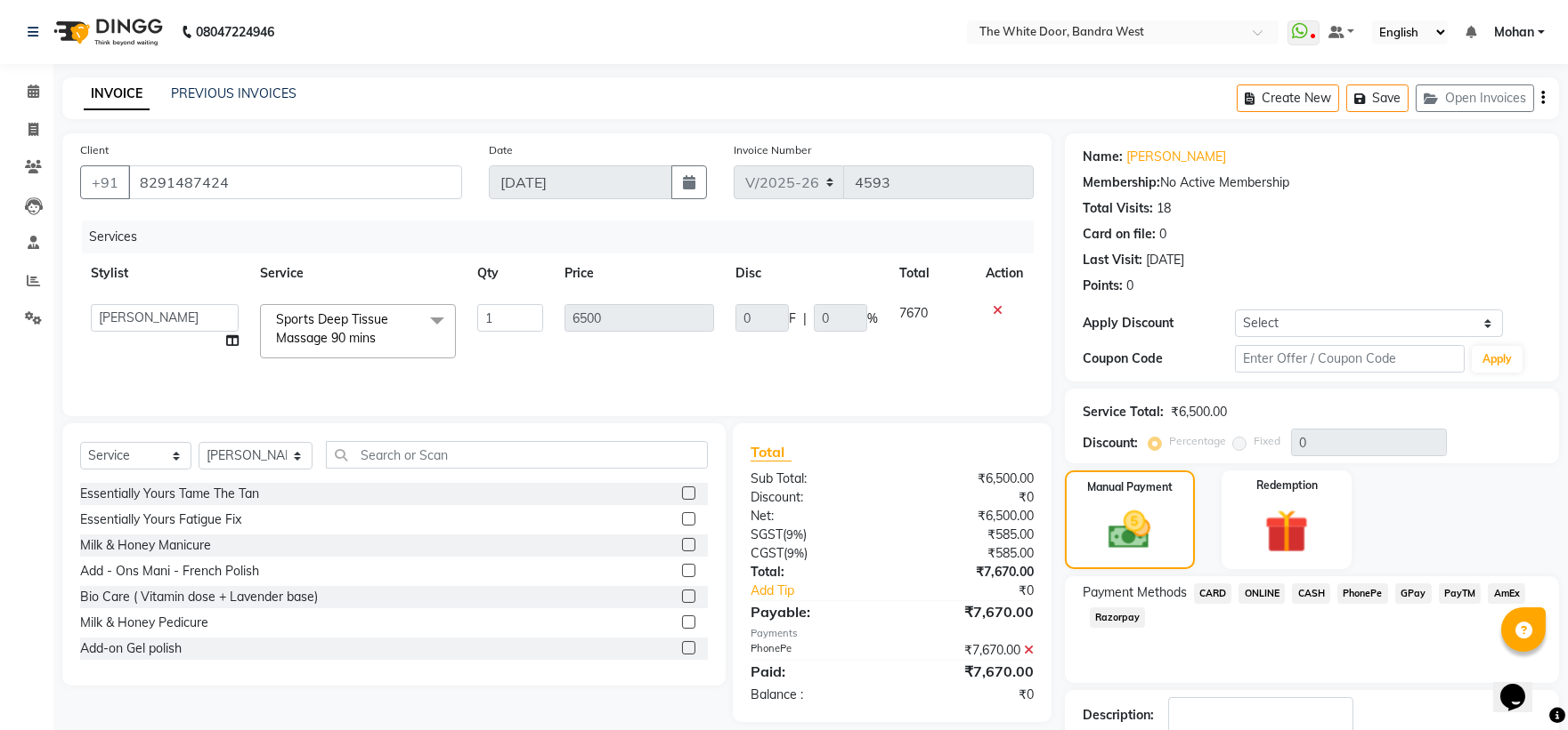
scroll to position [66, 0]
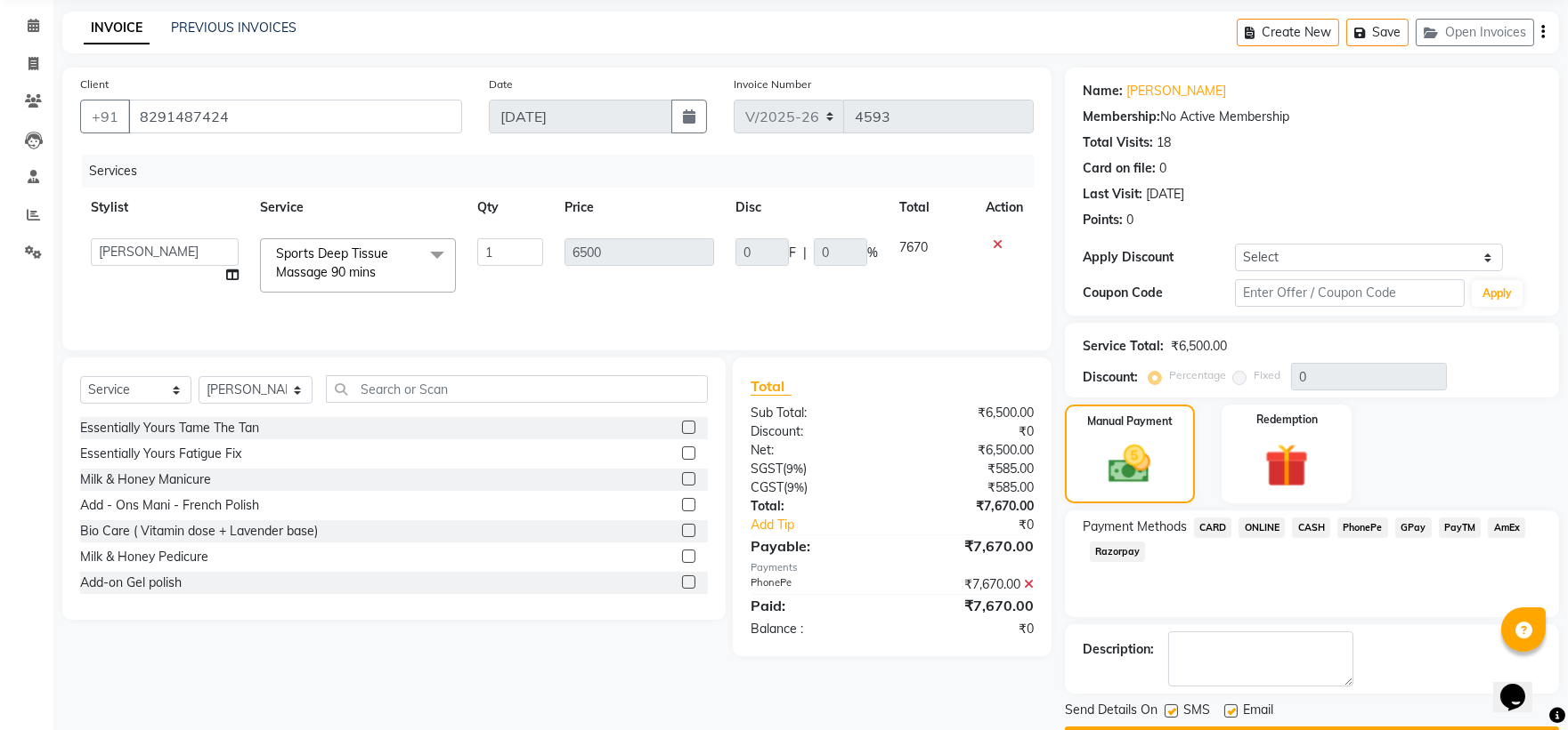
click at [1312, 727] on button "Checkout" at bounding box center [1311, 741] width 494 height 28
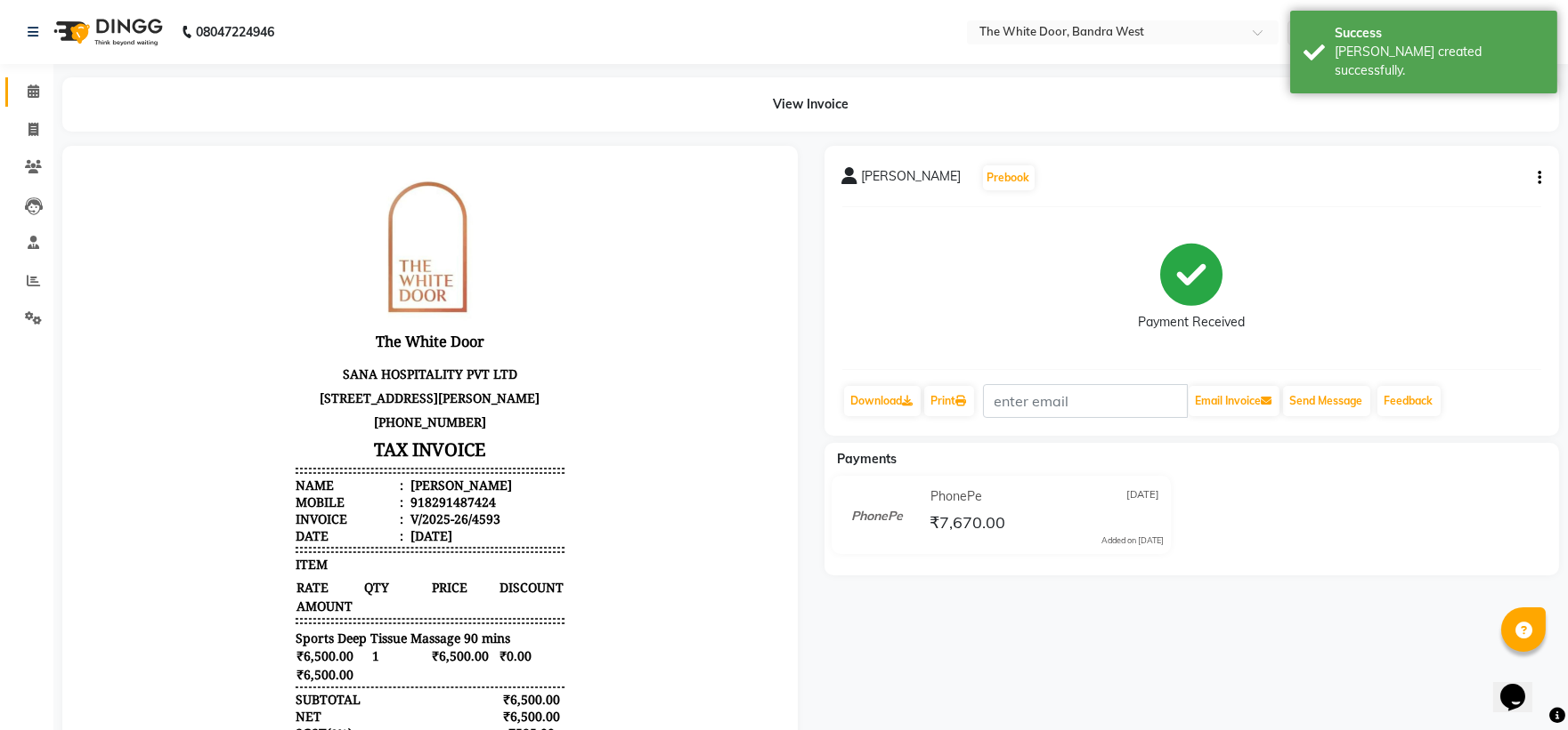
click at [20, 100] on span at bounding box center [33, 92] width 31 height 20
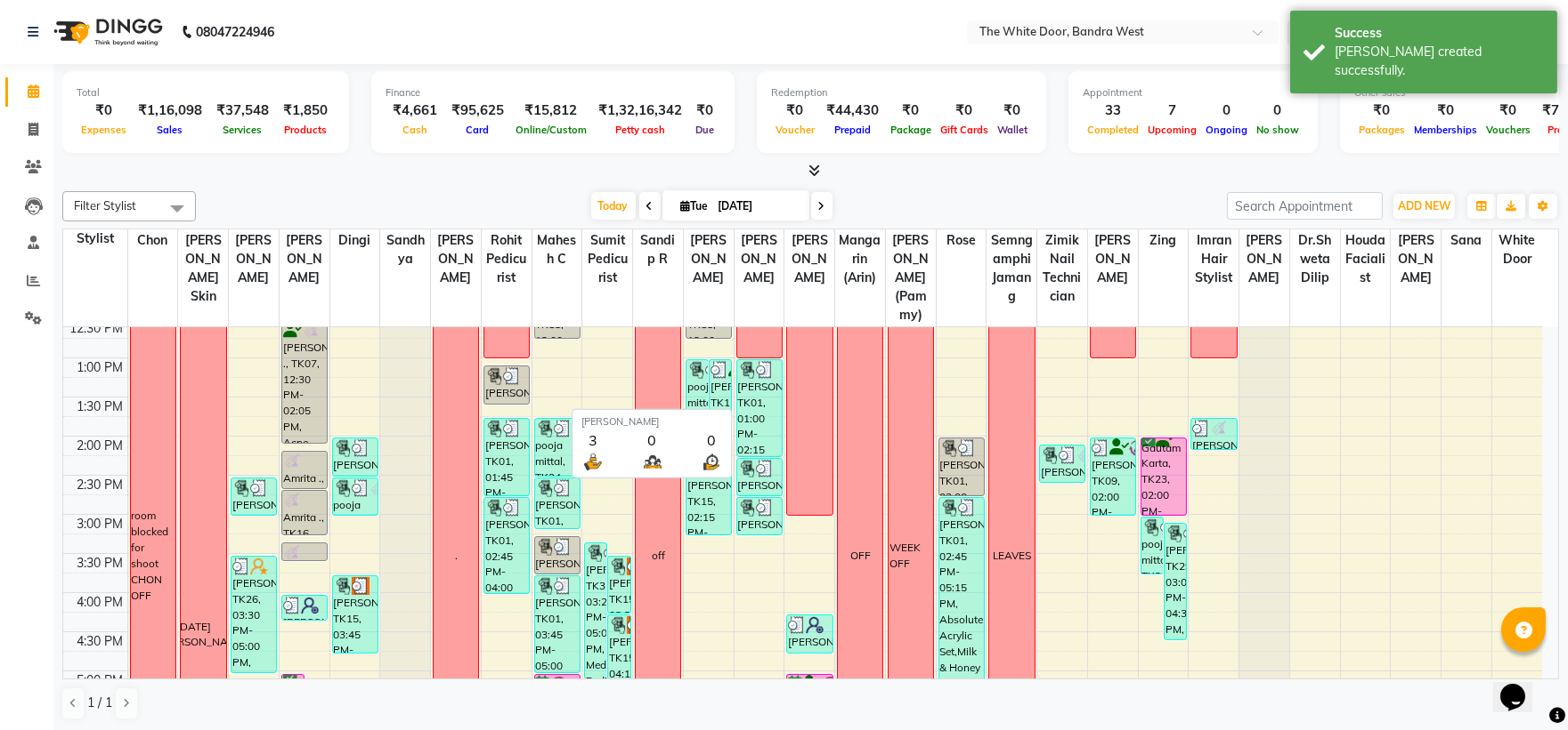
scroll to position [234, 0]
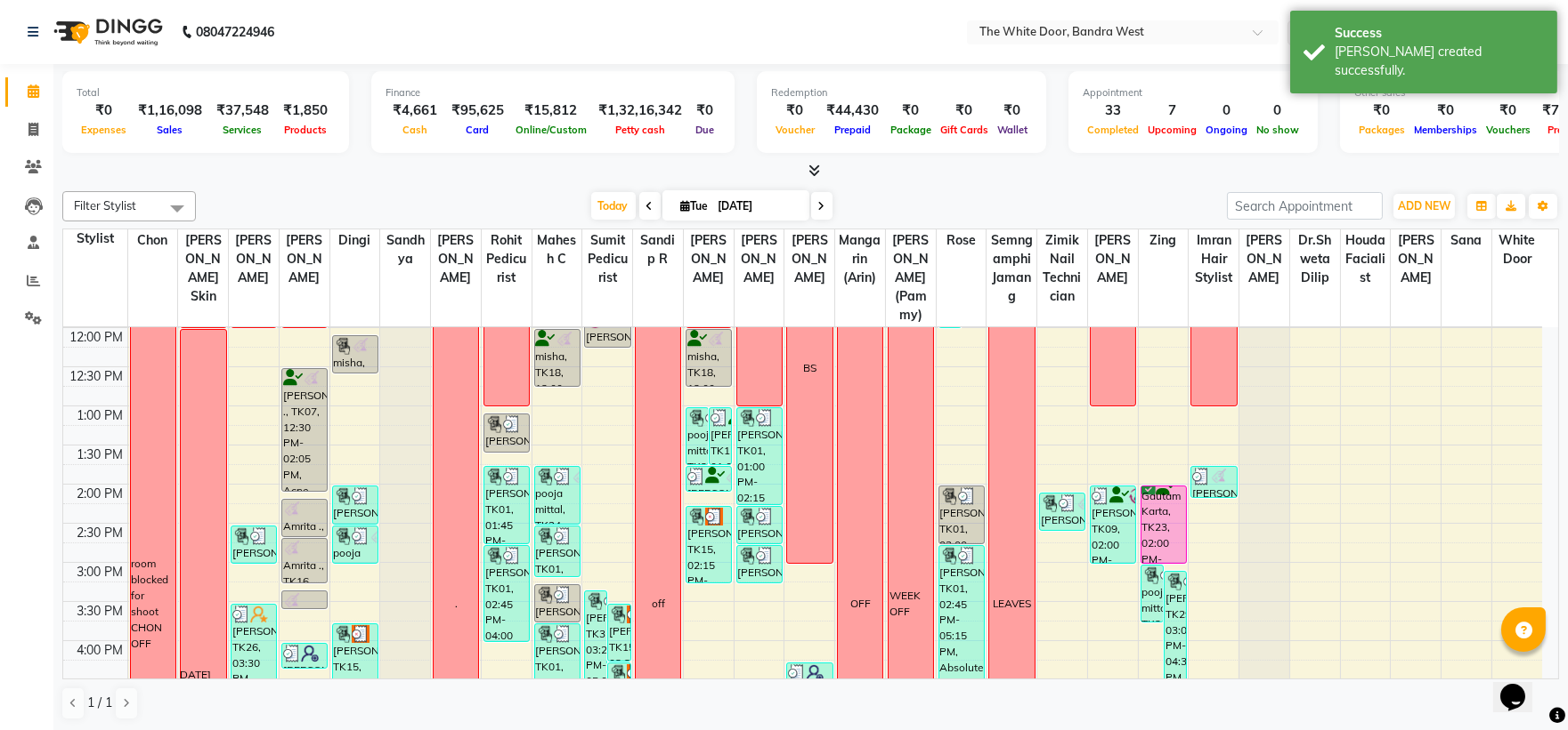
click at [811, 199] on span at bounding box center [822, 206] width 21 height 28
type input "03-09-2025"
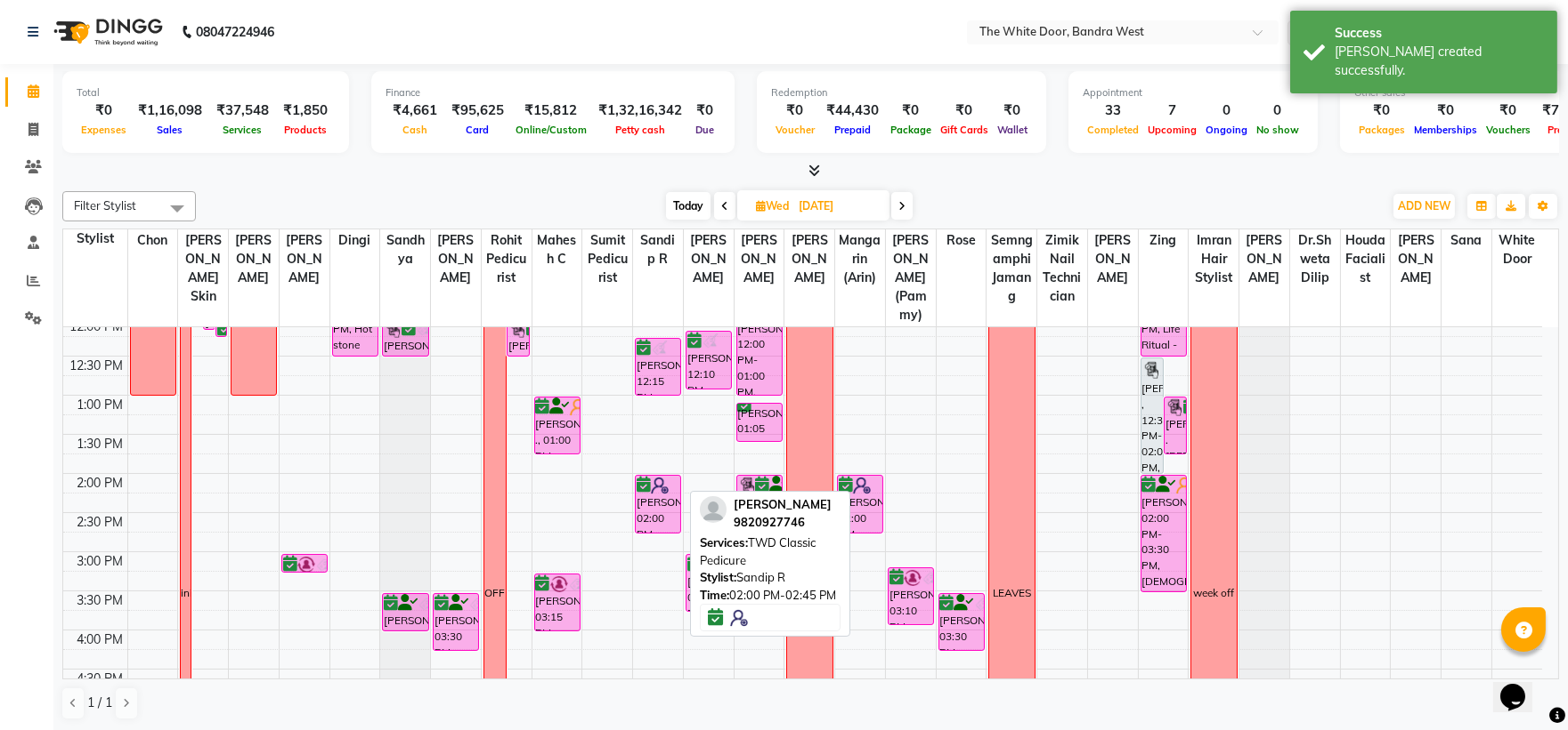
scroll to position [197, 0]
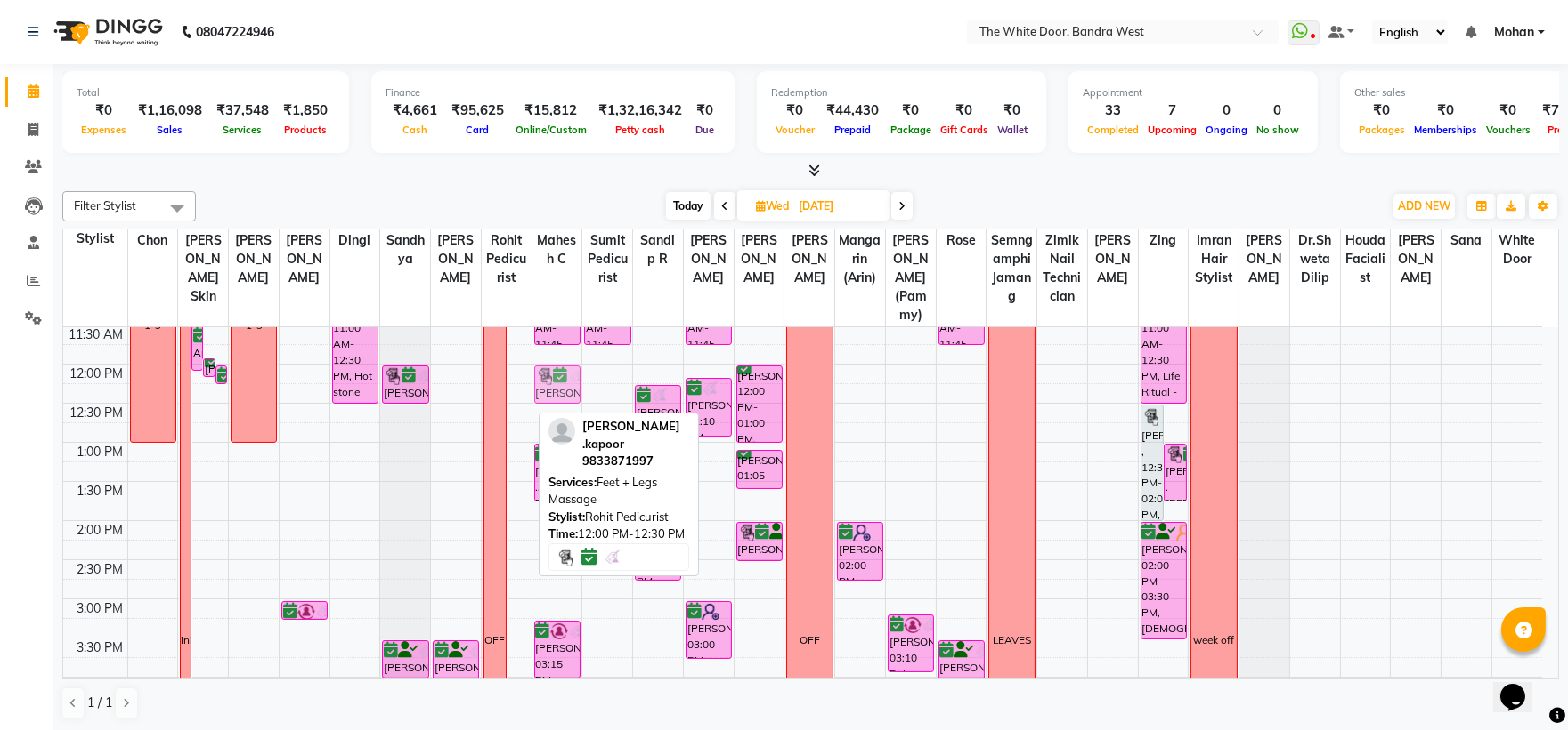
drag, startPoint x: 522, startPoint y: 413, endPoint x: 554, endPoint y: 415, distance: 32.1
click at [554, 415] on div "Filter Stylist Select All Chon Amita Skin Josaphine Farheen K Dingi Sandhya Gan…" at bounding box center [811, 456] width 1496 height 544
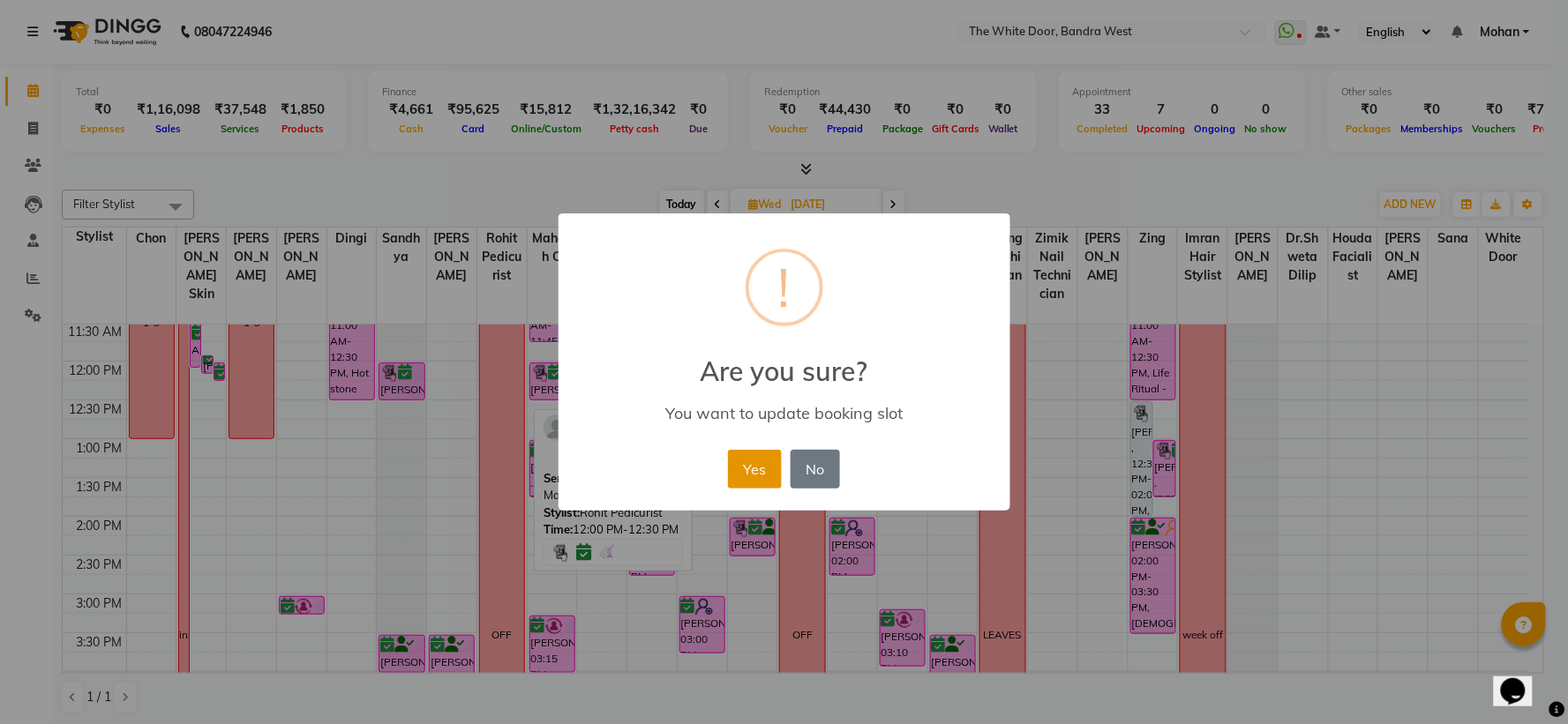
click at [735, 457] on button "Yes" at bounding box center [754, 469] width 53 height 39
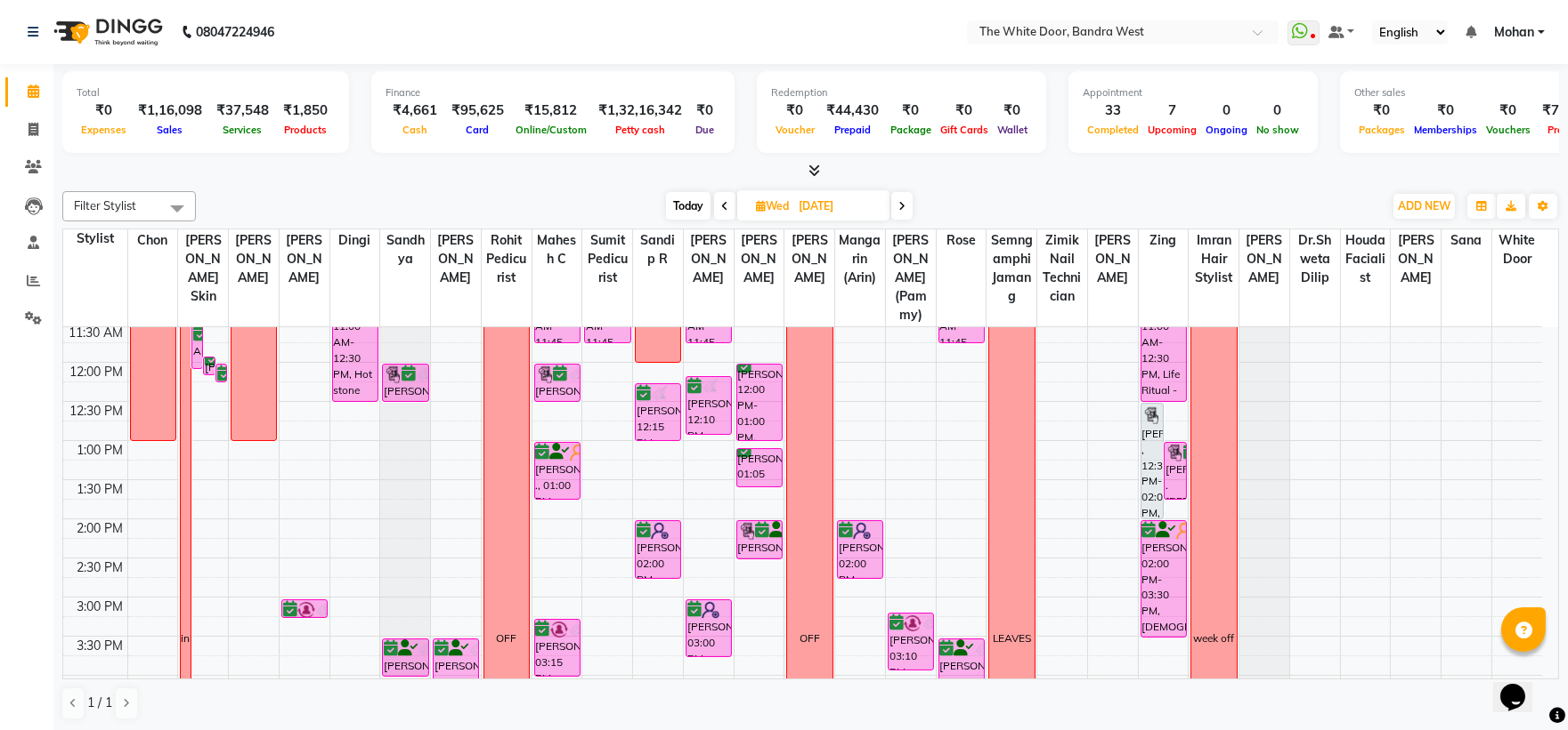
scroll to position [0, 0]
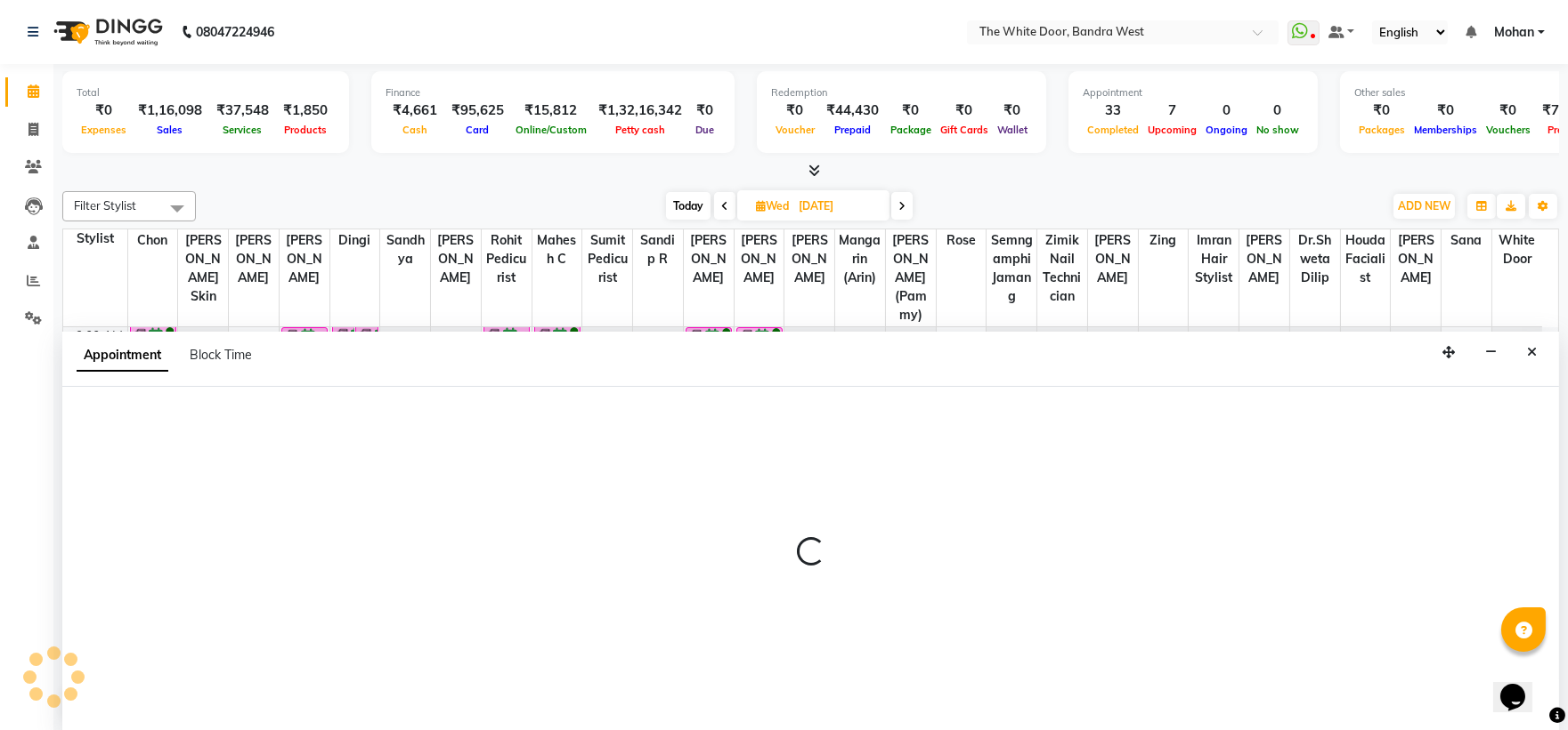
scroll to position [1, 0]
select select "20533"
select select "600"
select select "tentative"
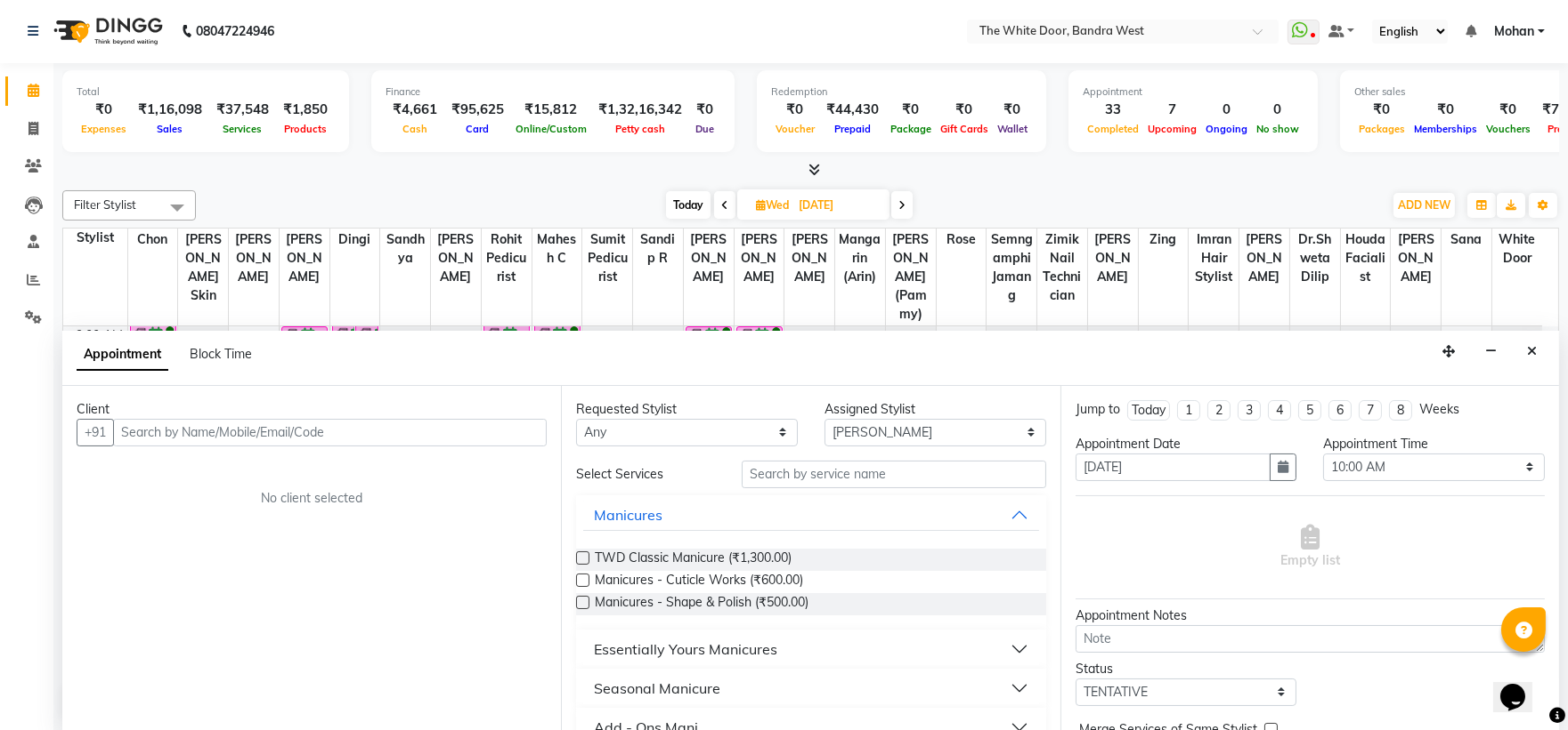
click at [229, 361] on div "Block Time" at bounding box center [221, 354] width 62 height 19
click at [232, 360] on span "Block Time" at bounding box center [221, 353] width 62 height 16
select select "20533"
select select "600"
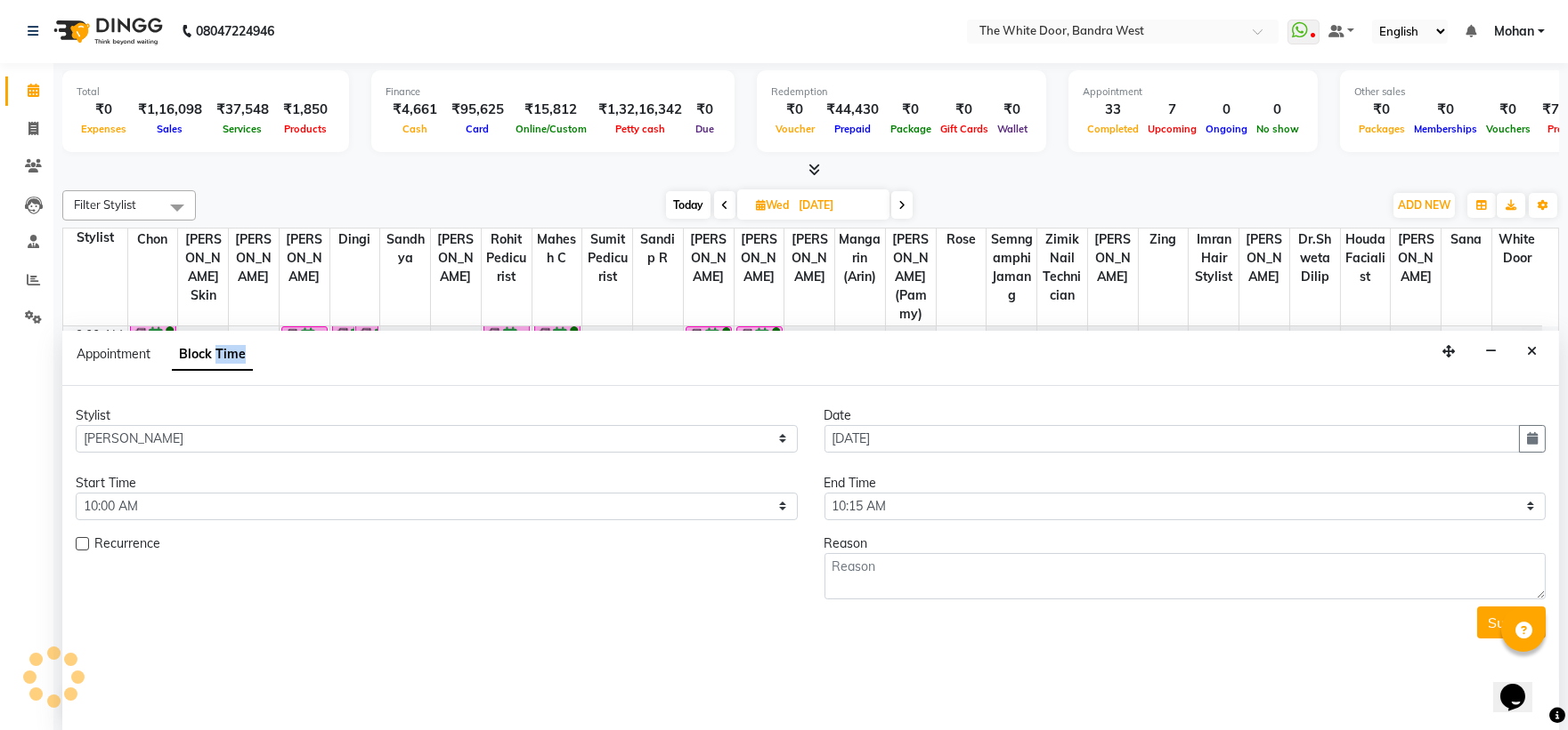
scroll to position [629, 0]
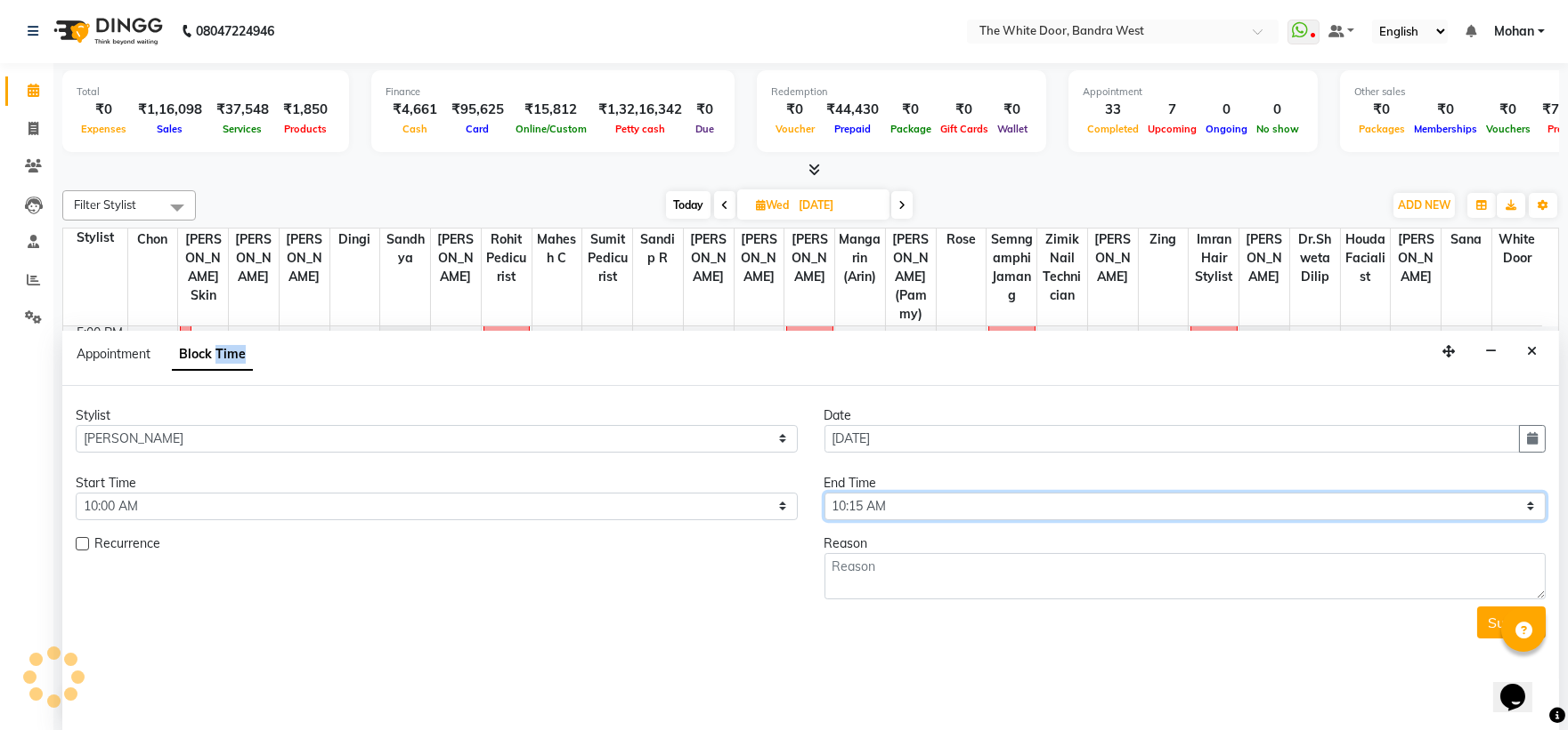
click at [881, 505] on select "Select 10:00 AM 10:15 AM 10:30 AM 10:45 AM 11:00 AM 11:15 AM 11:30 AM 11:45 AM …" at bounding box center [1186, 507] width 722 height 28
click at [824, 493] on select "Select 10:00 AM 10:15 AM 10:30 AM 10:45 AM 11:00 AM 11:15 AM 11:30 AM 11:45 AM …" at bounding box center [1186, 507] width 722 height 28
click at [877, 496] on select "Select 10:00 AM 10:15 AM 10:30 AM 10:45 AM 11:00 AM 11:15 AM 11:30 AM 11:45 AM …" at bounding box center [1186, 507] width 722 height 28
select select "780"
click at [824, 493] on select "Select 10:00 AM 10:15 AM 10:30 AM 10:45 AM 11:00 AM 11:15 AM 11:30 AM 11:45 AM …" at bounding box center [1186, 507] width 722 height 28
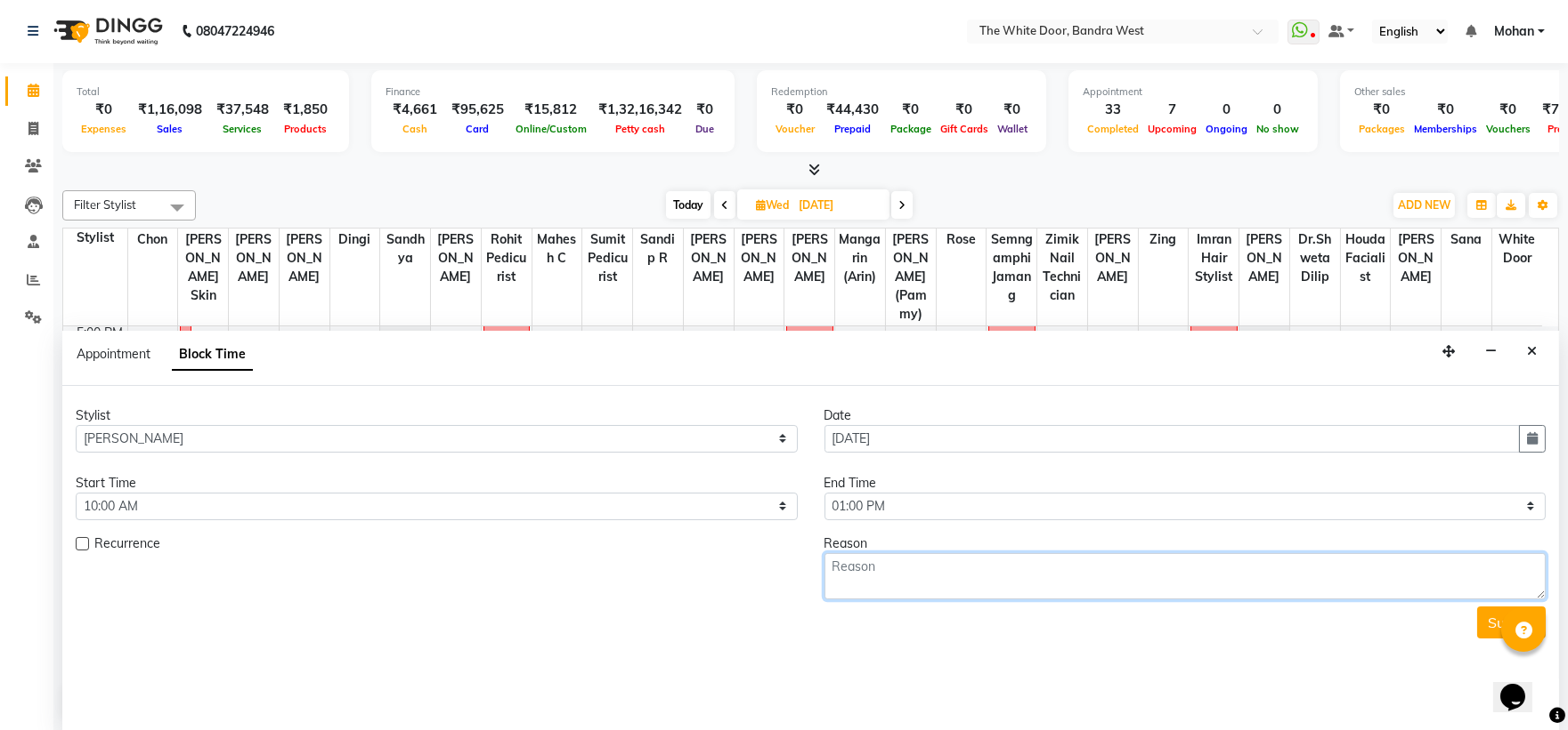
click at [851, 590] on textarea at bounding box center [1186, 577] width 722 height 46
type textarea "1-9"
click at [1487, 618] on button "Submit" at bounding box center [1511, 623] width 69 height 32
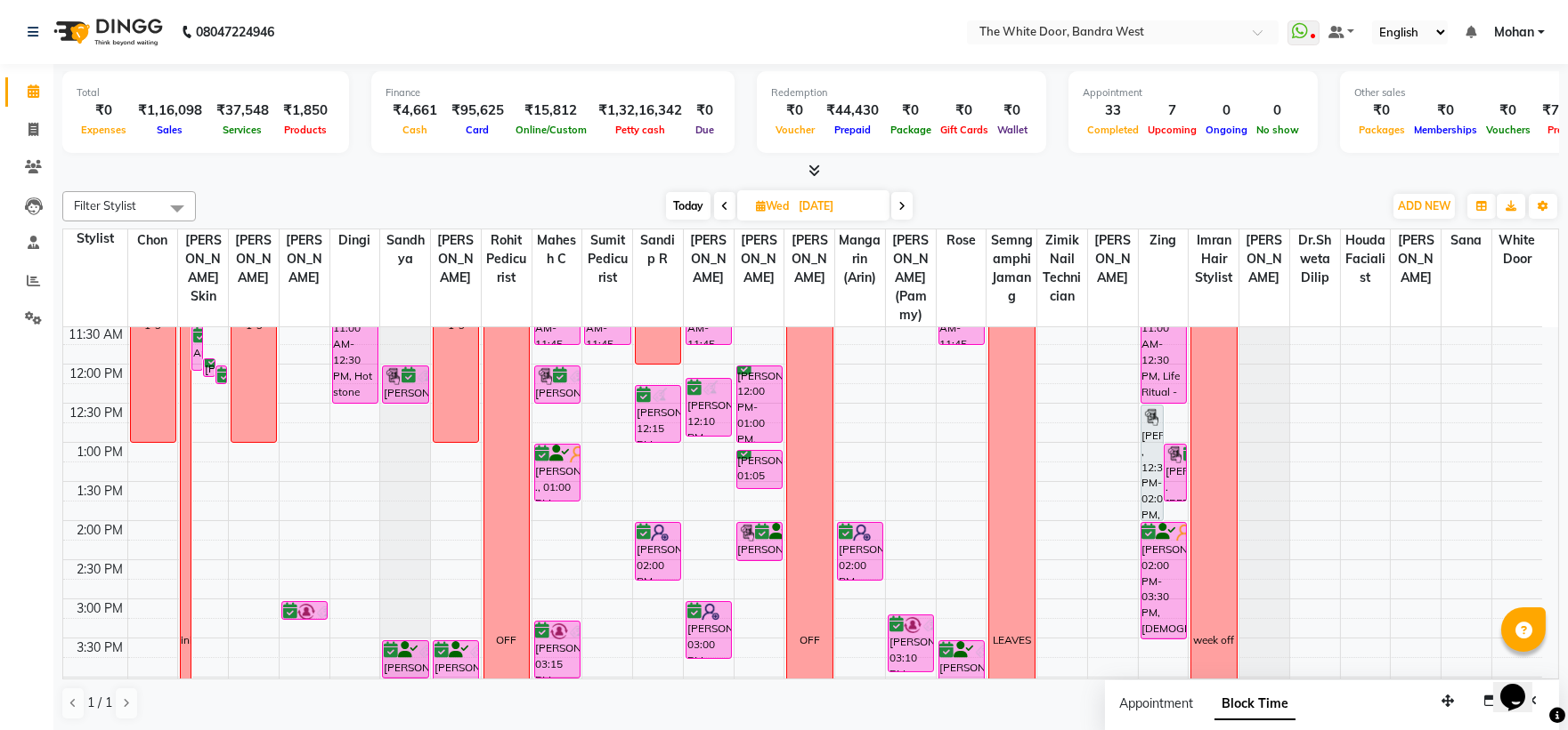
scroll to position [0, 0]
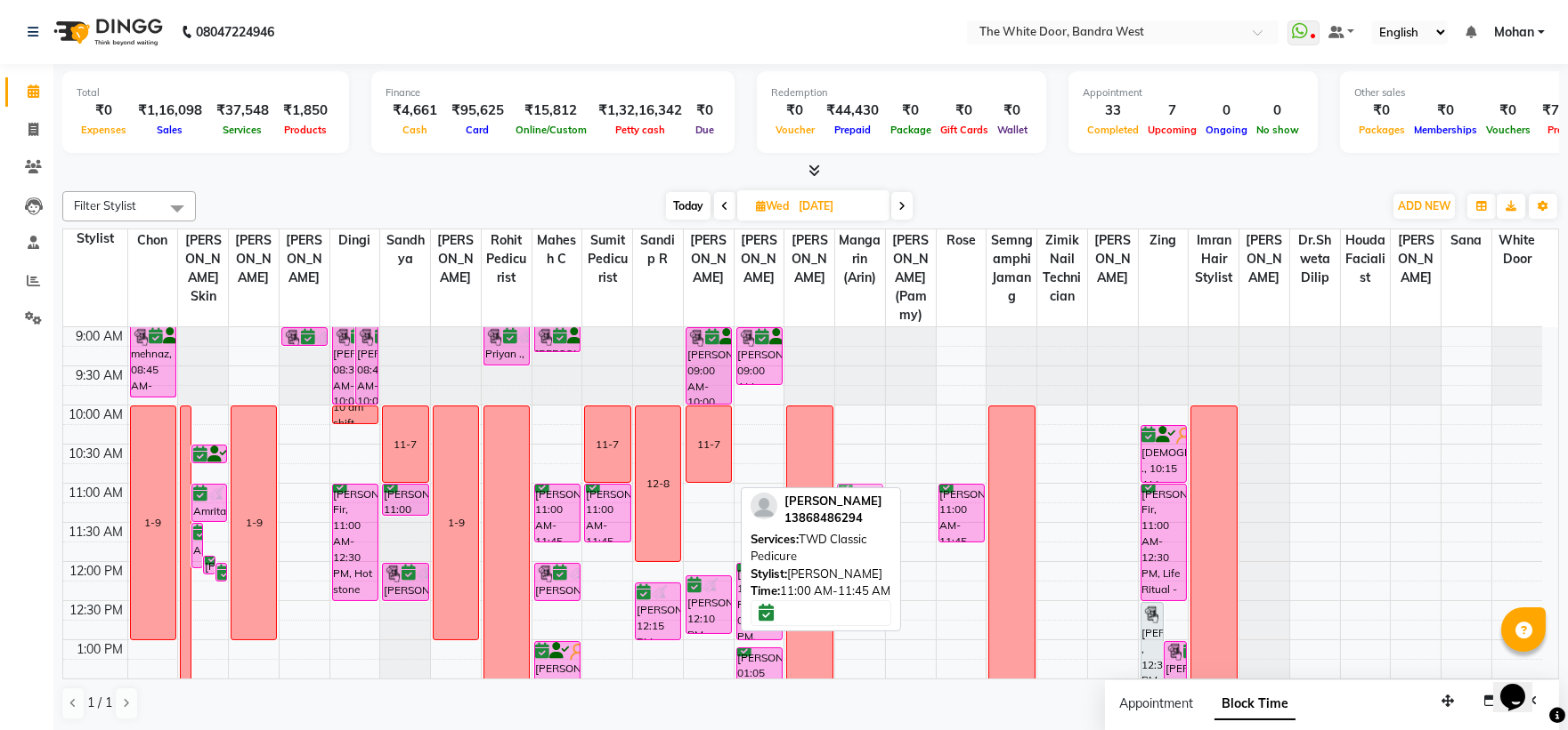
drag, startPoint x: 705, startPoint y: 545, endPoint x: 878, endPoint y: 553, distance: 173.2
click at [878, 553] on div "Filter Stylist Select All Chon Amita Skin Josaphine Farheen K Dingi Sandhya Gan…" at bounding box center [811, 456] width 1496 height 544
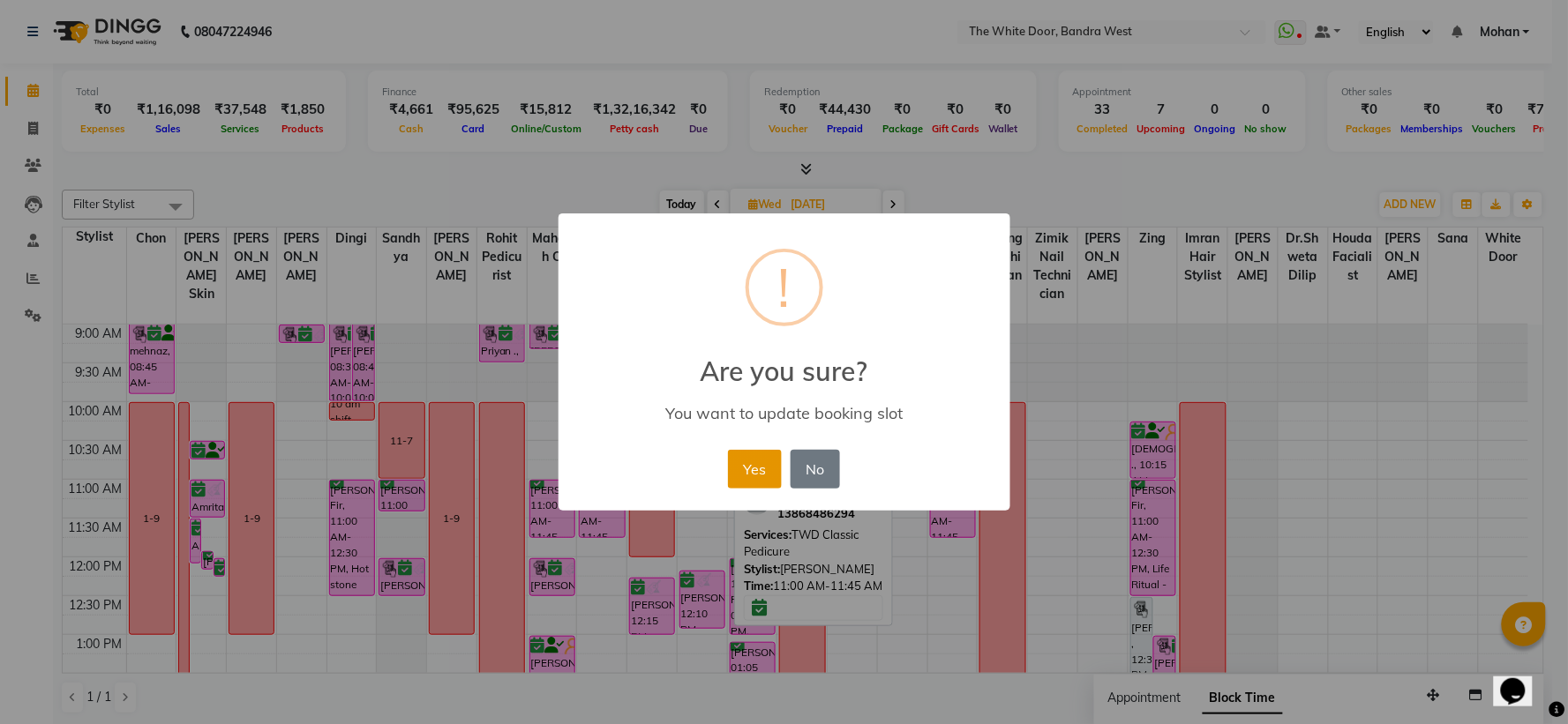
click at [738, 457] on button "Yes" at bounding box center [754, 469] width 53 height 39
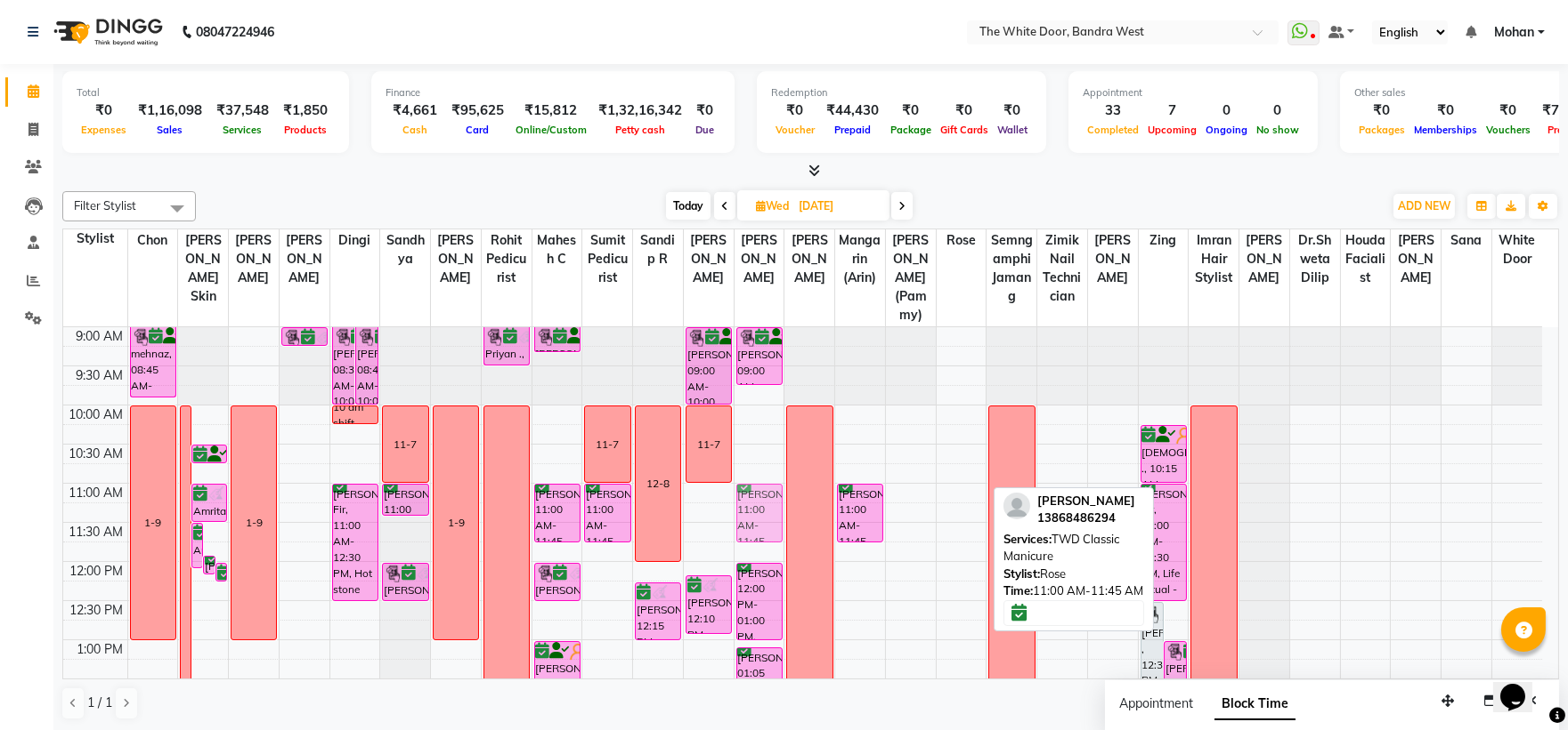
drag, startPoint x: 945, startPoint y: 547, endPoint x: 751, endPoint y: 543, distance: 194.0
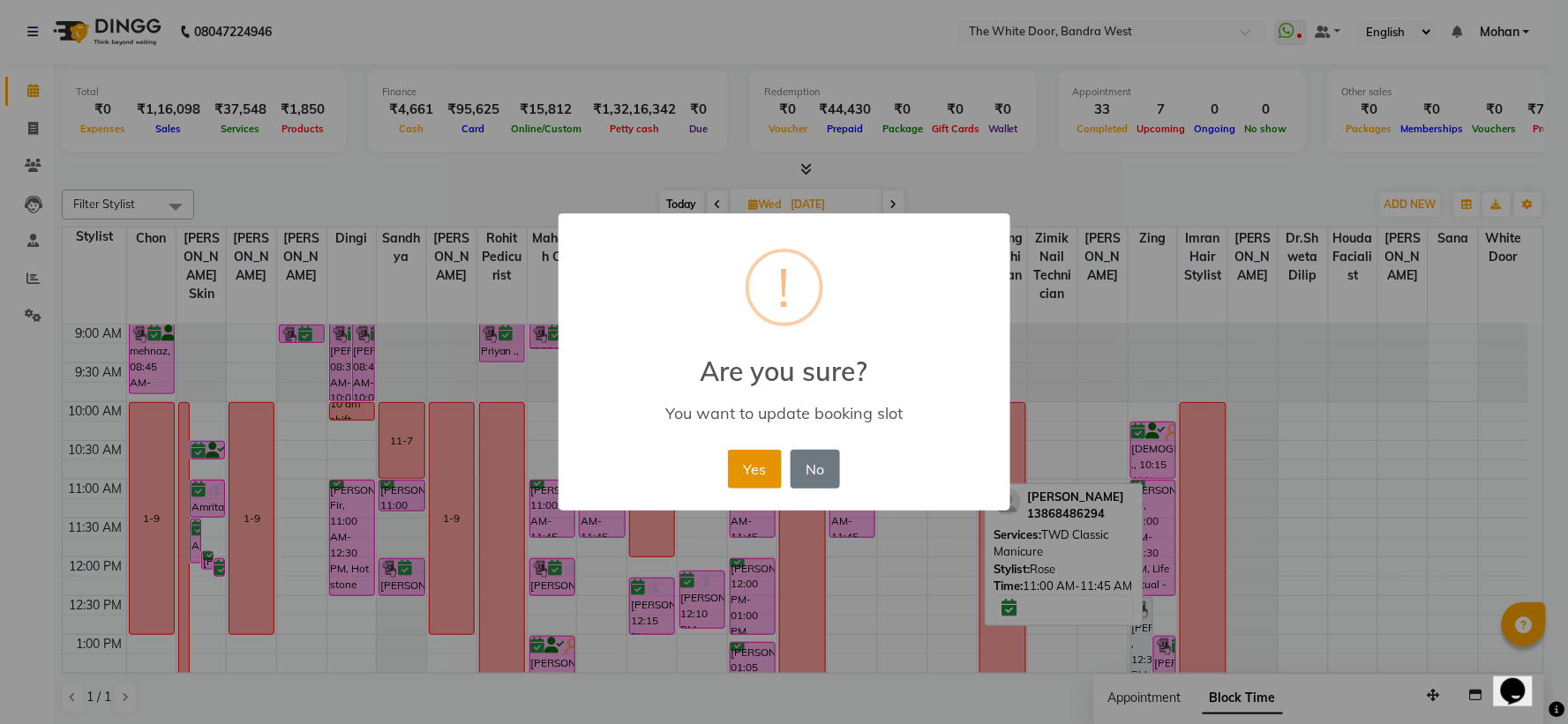
click at [766, 462] on button "Yes" at bounding box center [754, 469] width 53 height 39
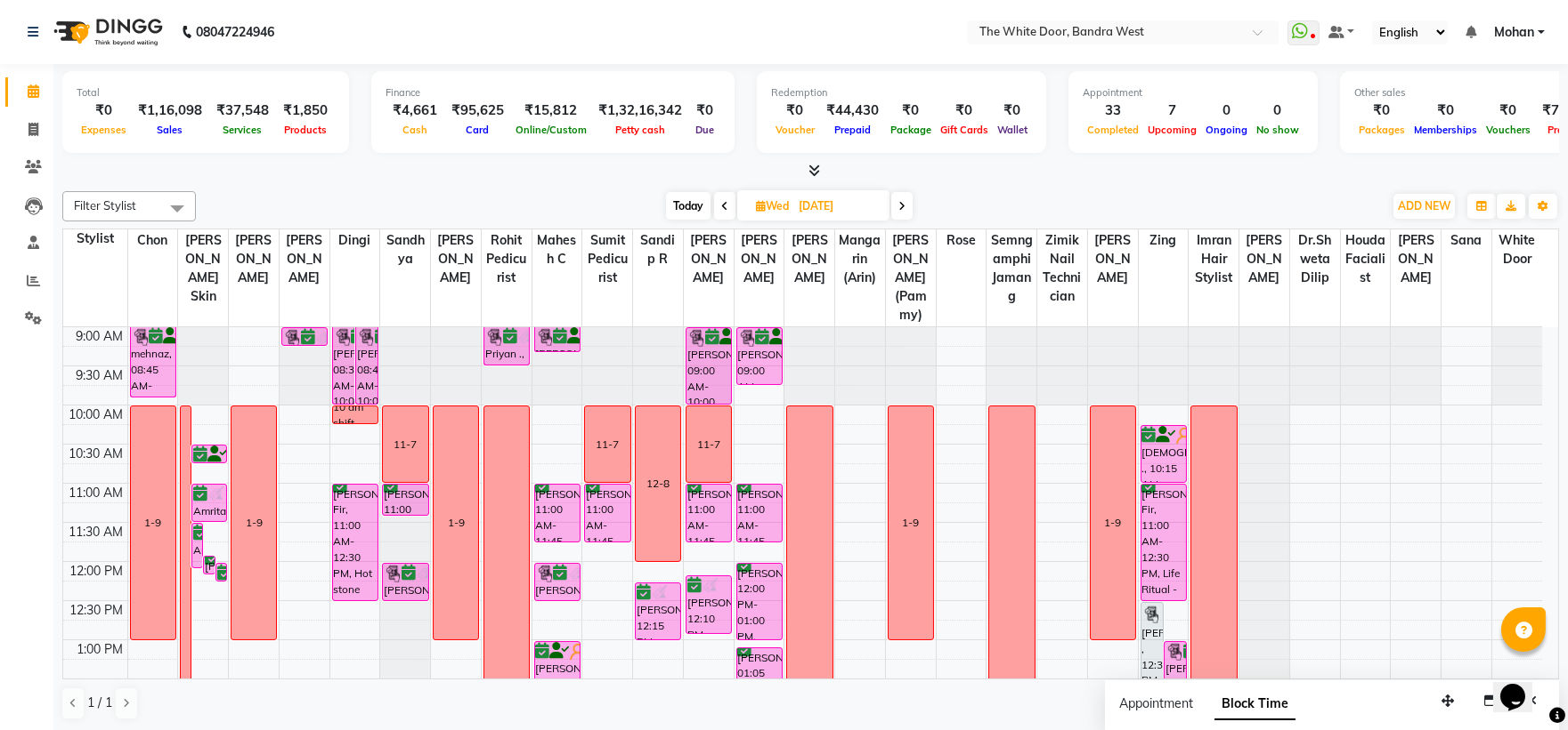
click at [680, 209] on span "Today" at bounding box center [689, 206] width 45 height 28
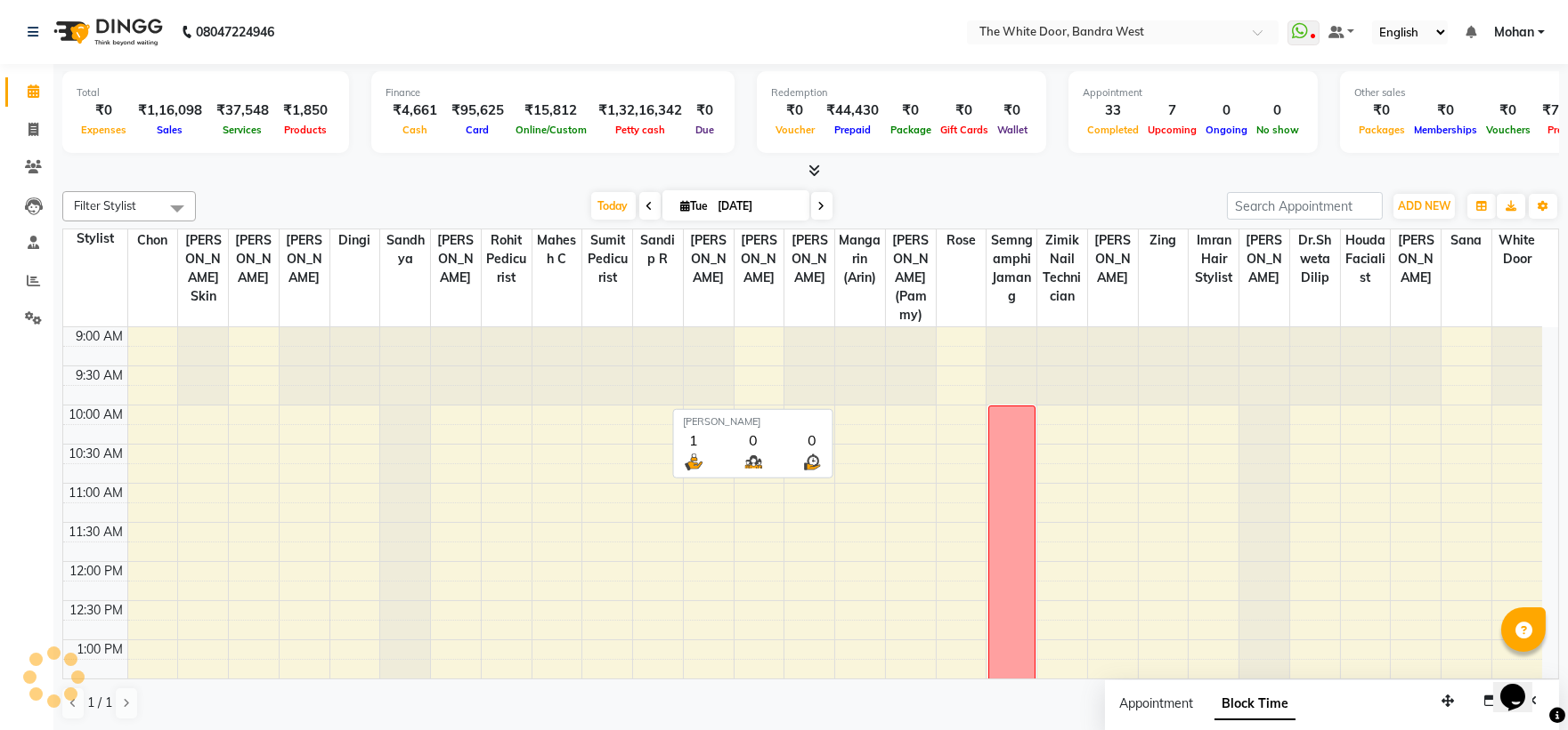
scroll to position [629, 0]
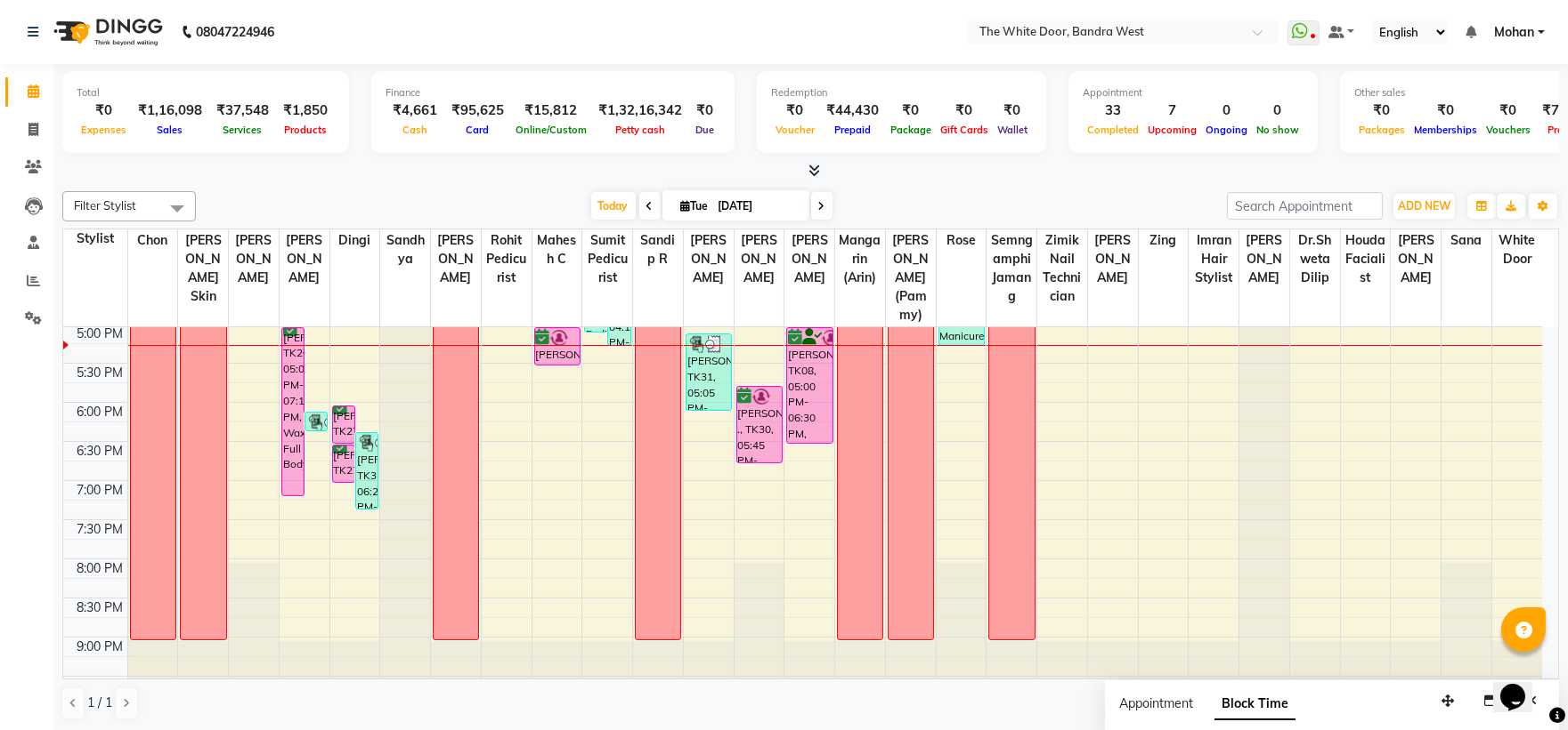
click at [811, 206] on span at bounding box center [822, 206] width 21 height 28
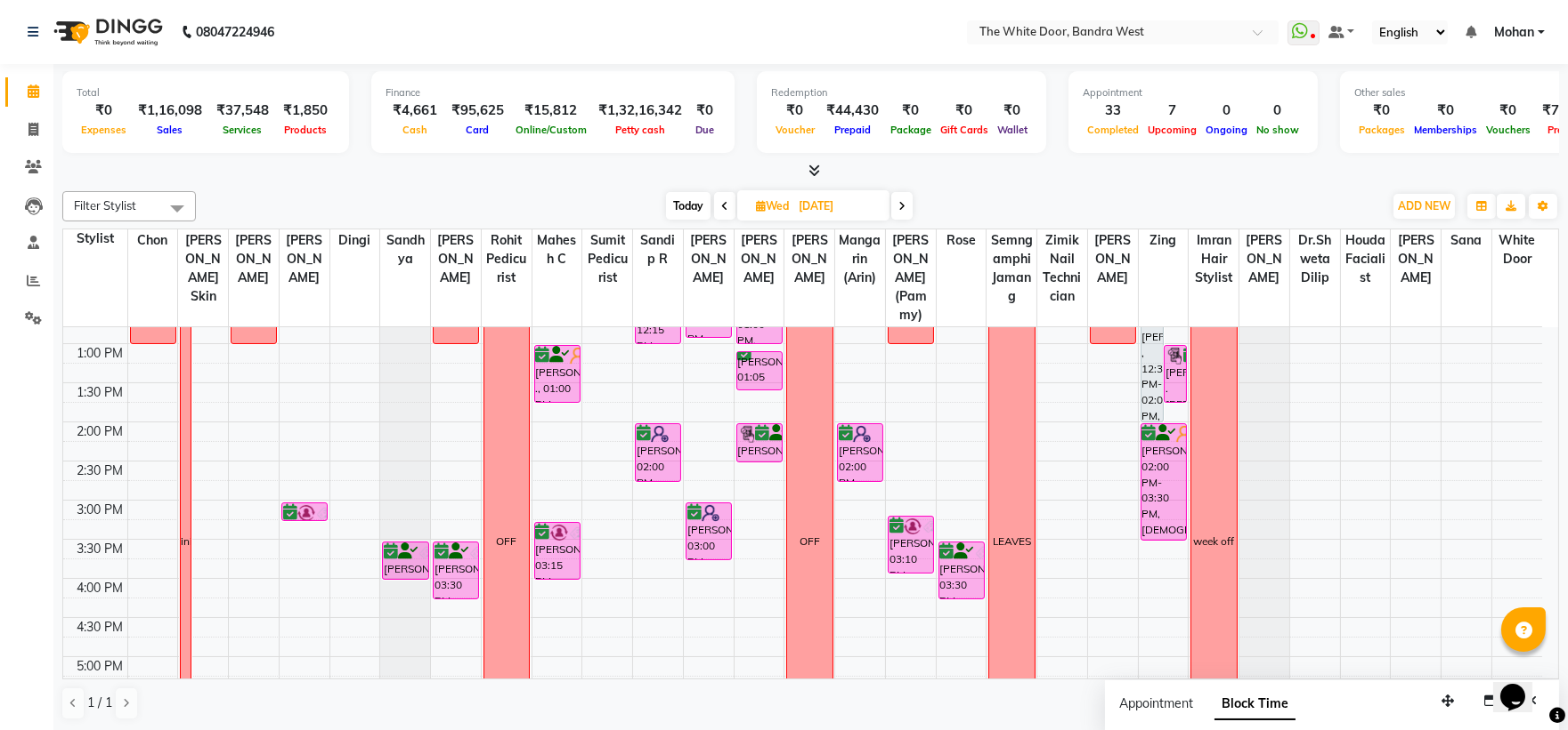
scroll to position [0, 0]
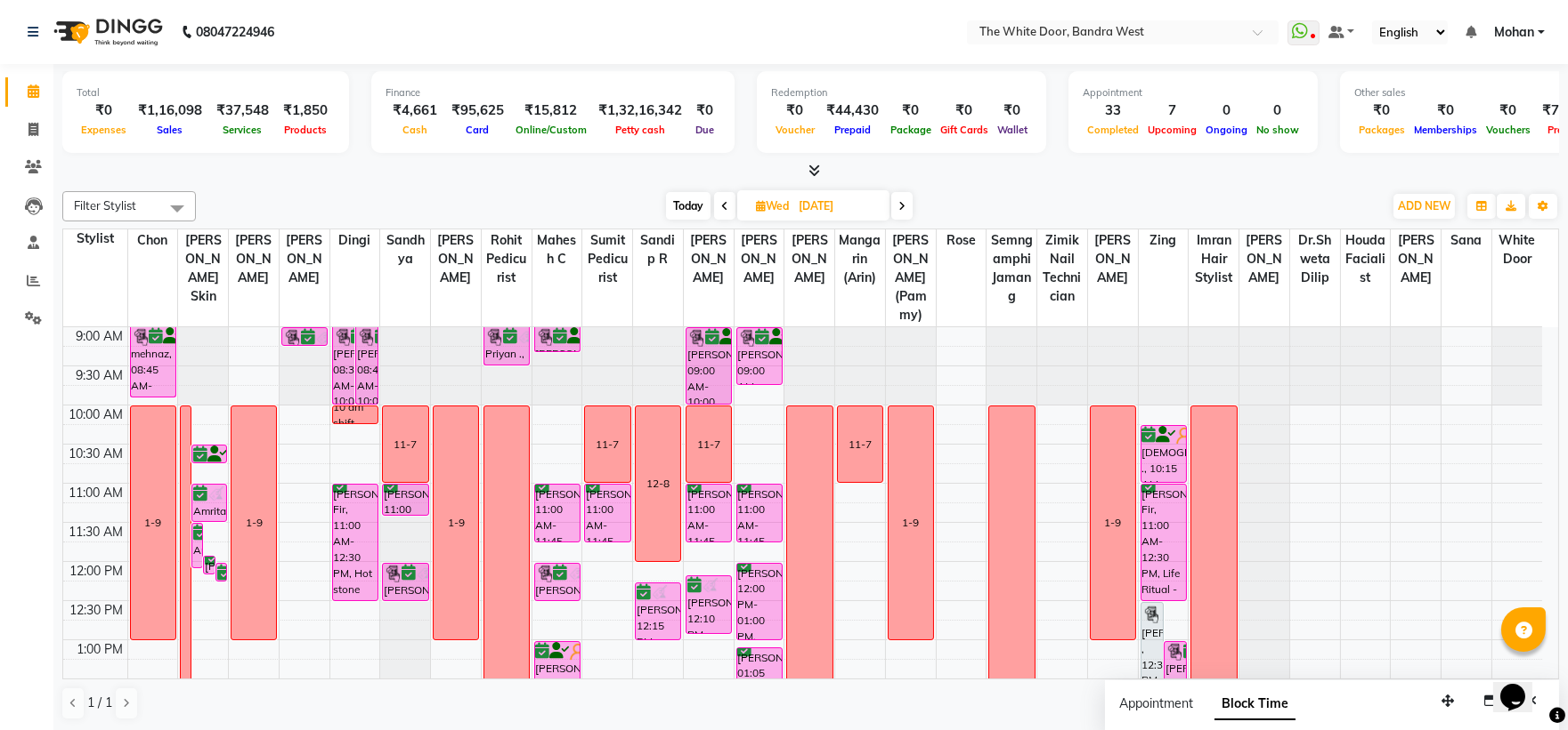
drag, startPoint x: 905, startPoint y: 201, endPoint x: 897, endPoint y: 335, distance: 134.2
click at [903, 202] on icon at bounding box center [902, 206] width 7 height 10
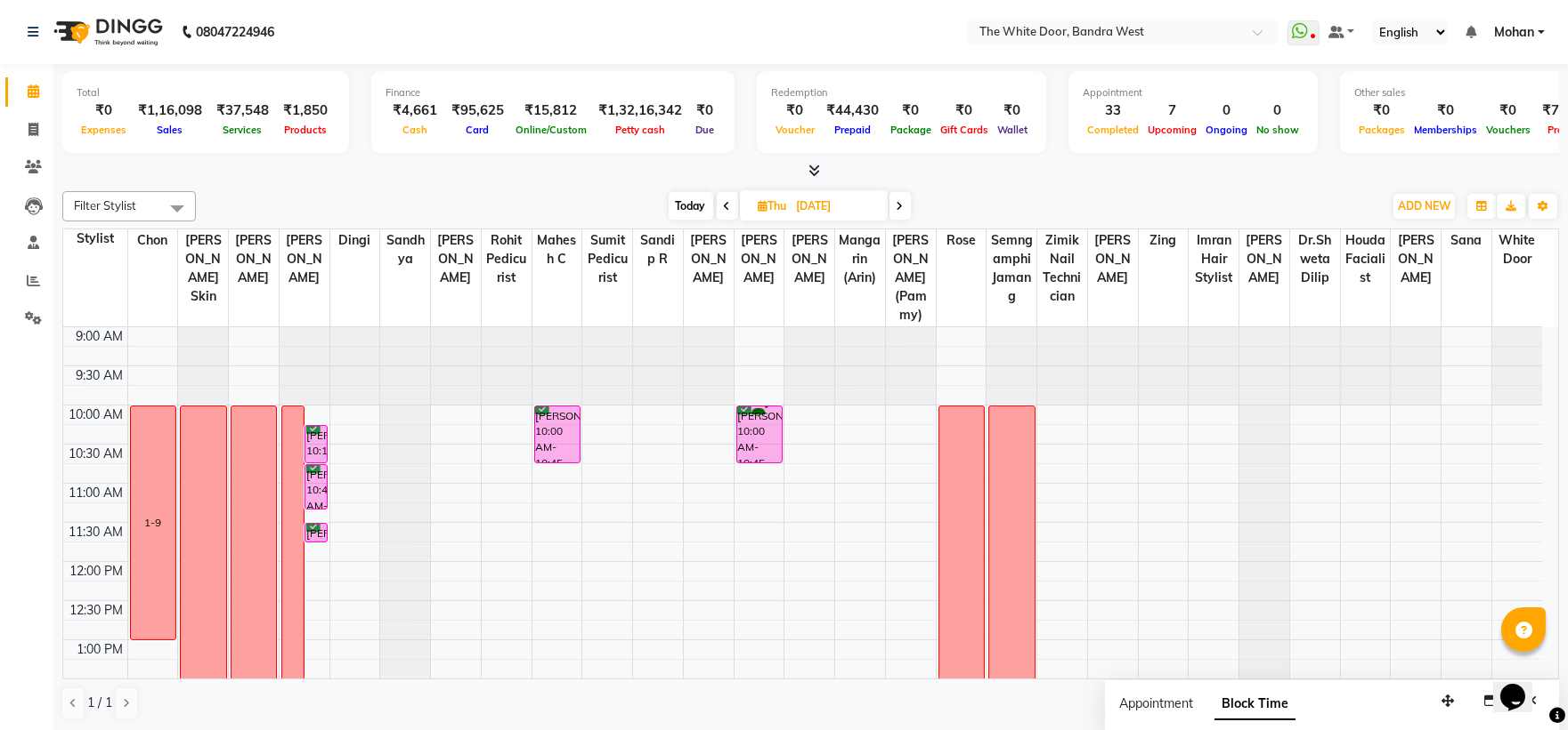
click at [687, 202] on span "Today" at bounding box center [691, 206] width 45 height 28
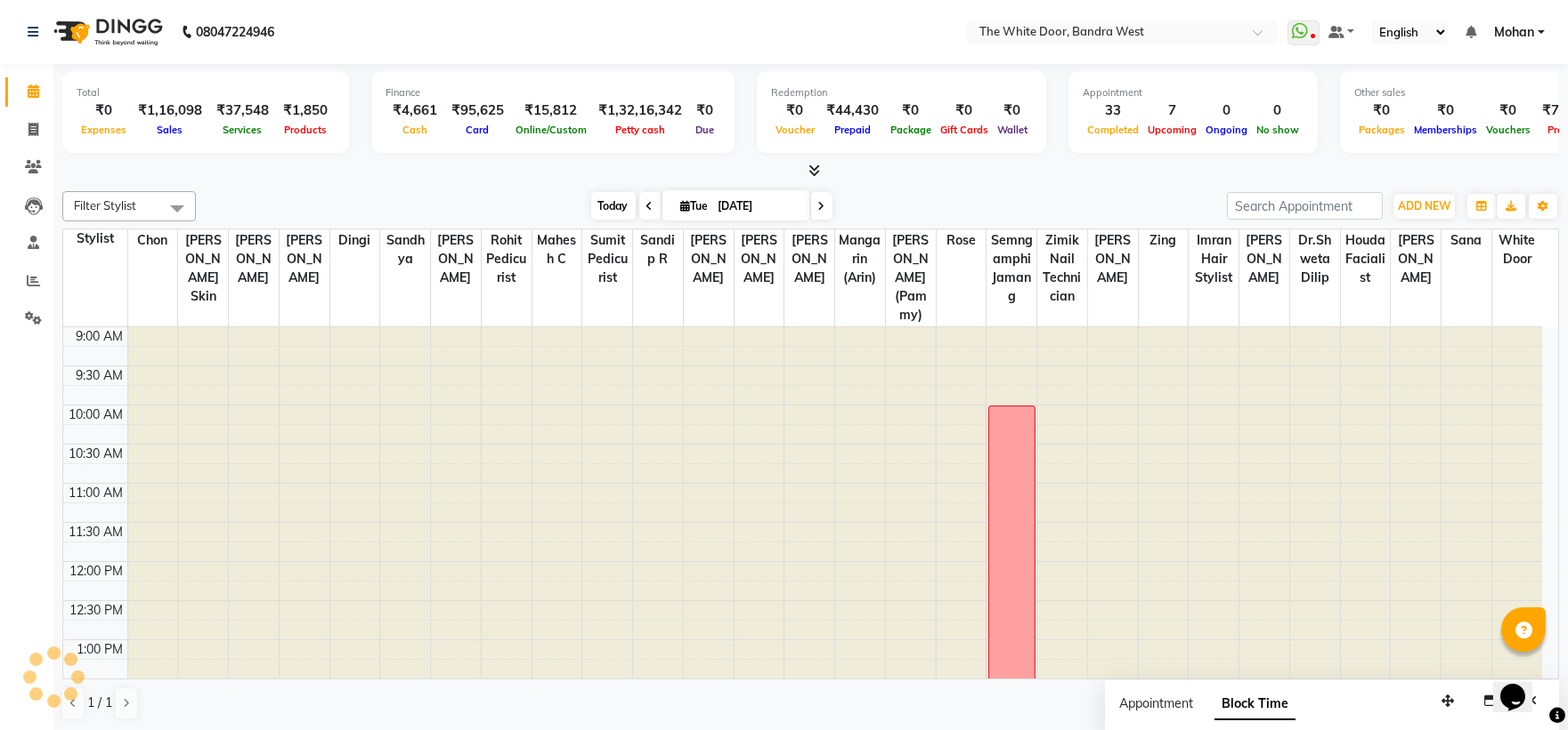
scroll to position [629, 0]
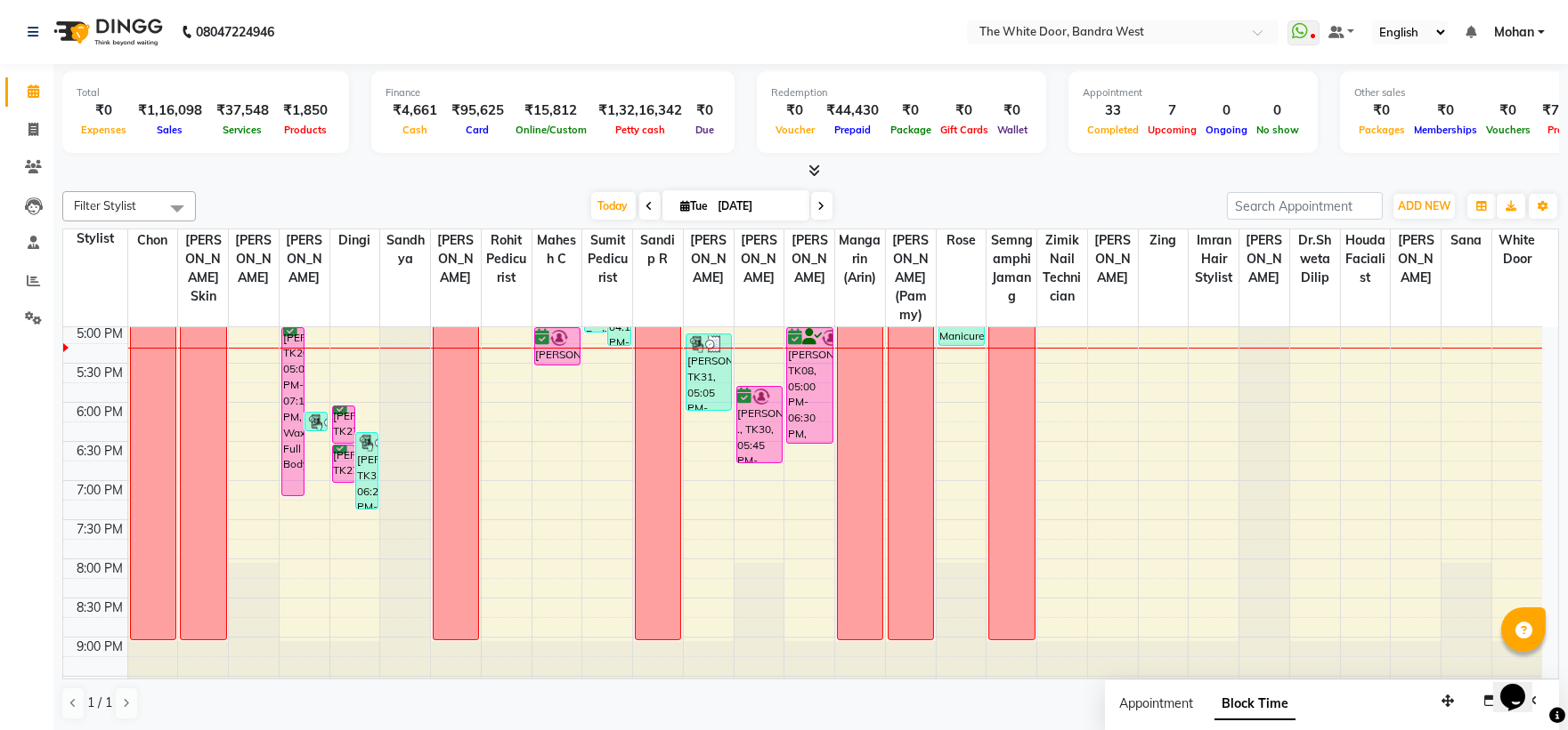
click at [820, 201] on icon at bounding box center [822, 206] width 7 height 10
type input "[DATE]"
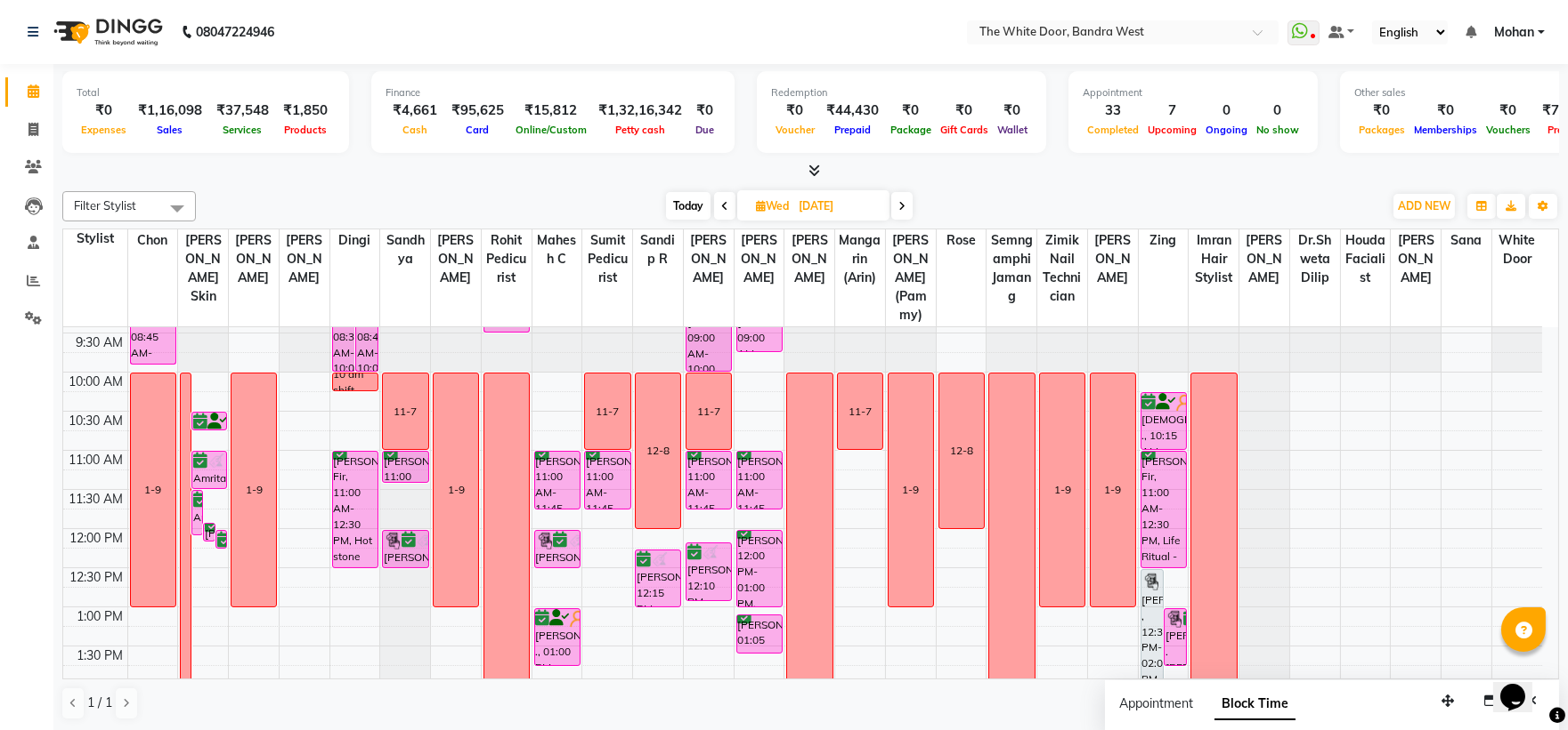
scroll to position [0, 0]
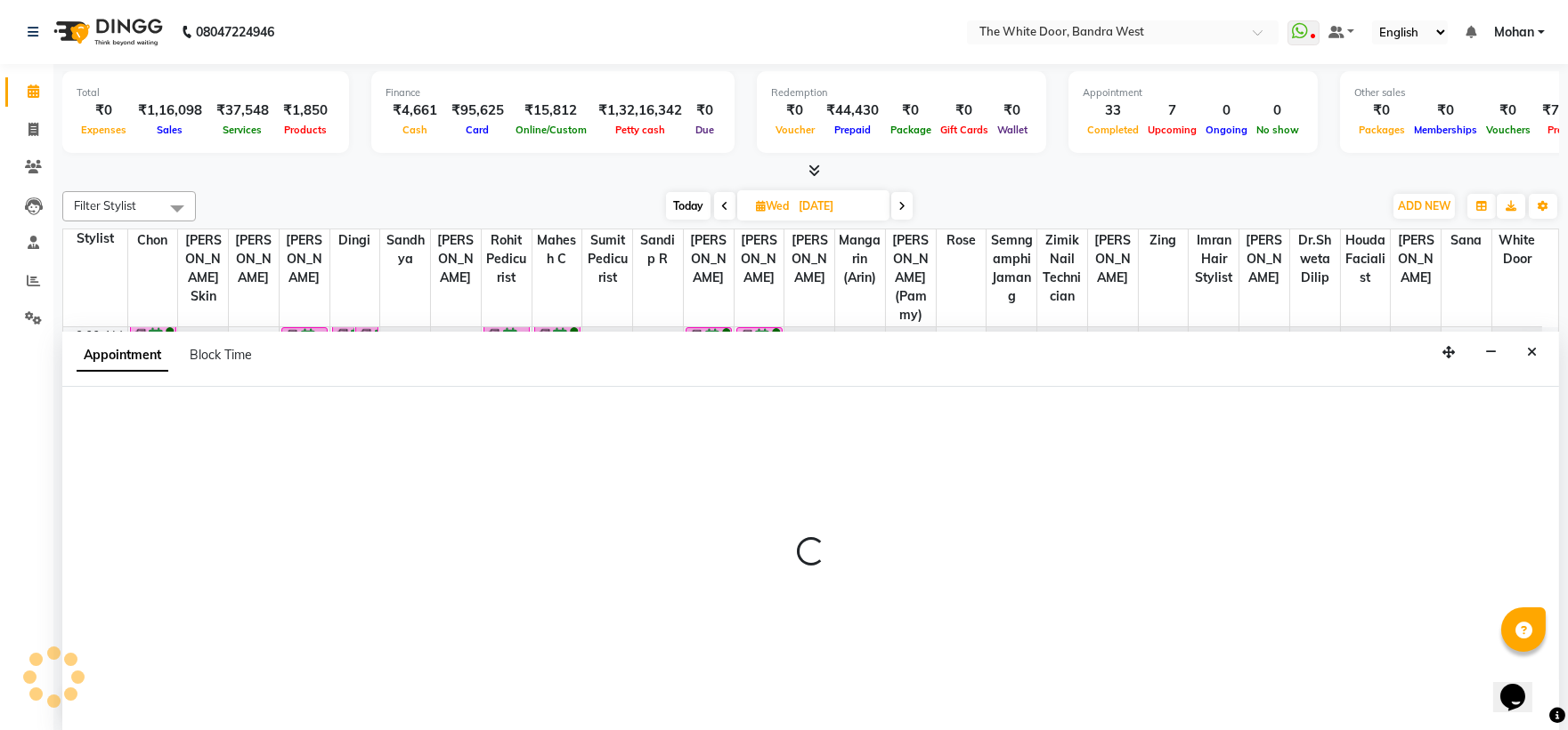
scroll to position [1, 0]
select select "61815"
select select "630"
select select "tentative"
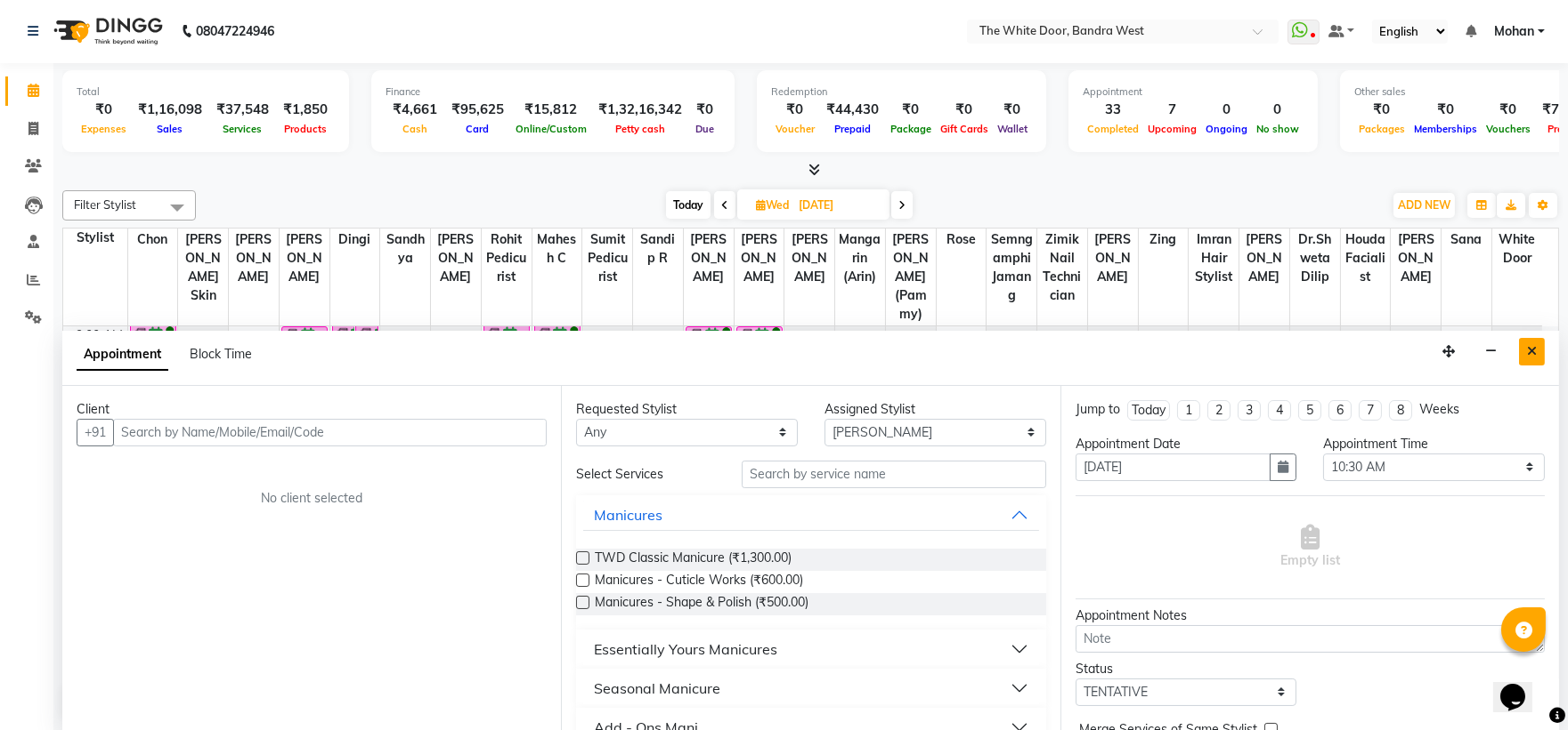
click at [1523, 360] on button "Close" at bounding box center [1532, 352] width 26 height 28
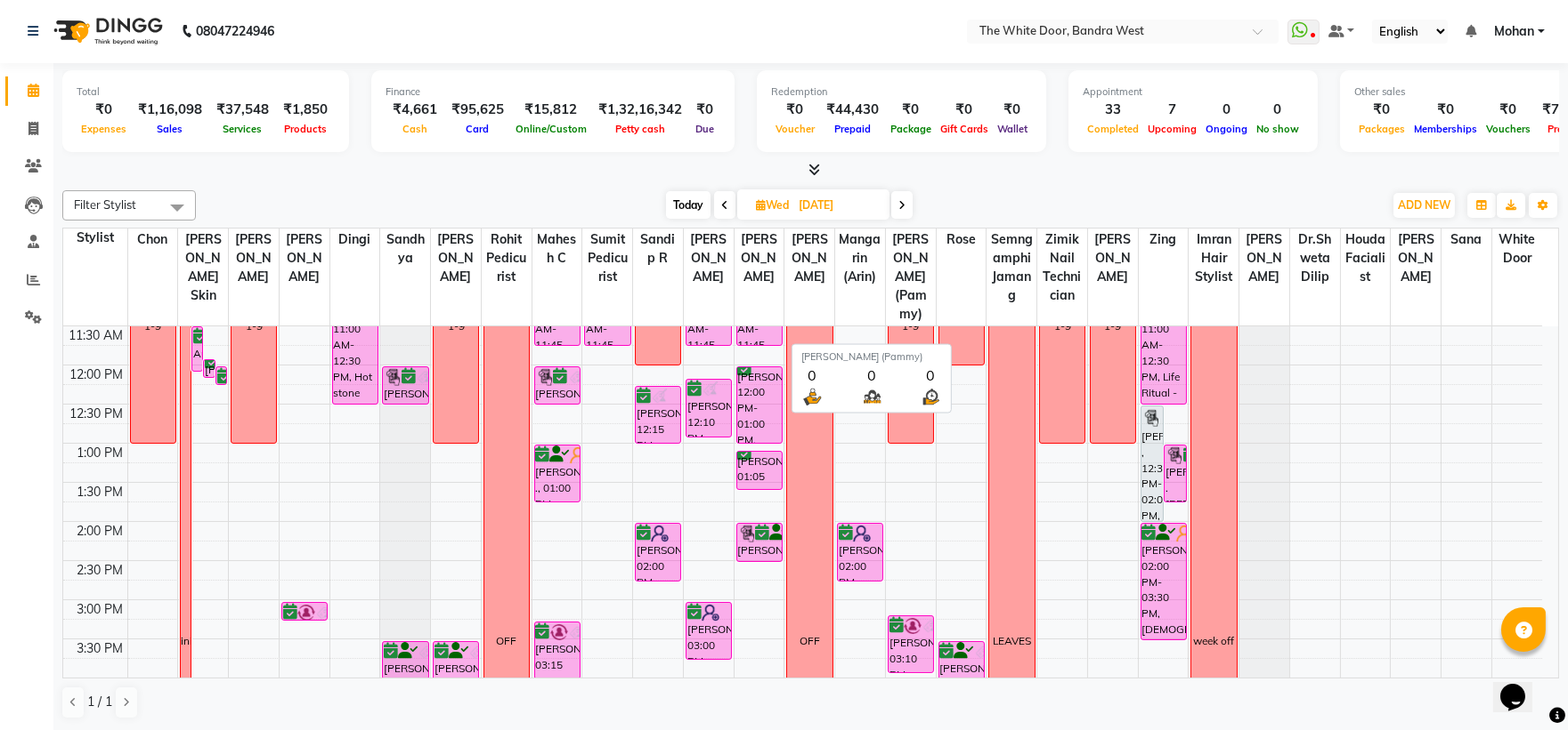
scroll to position [197, 0]
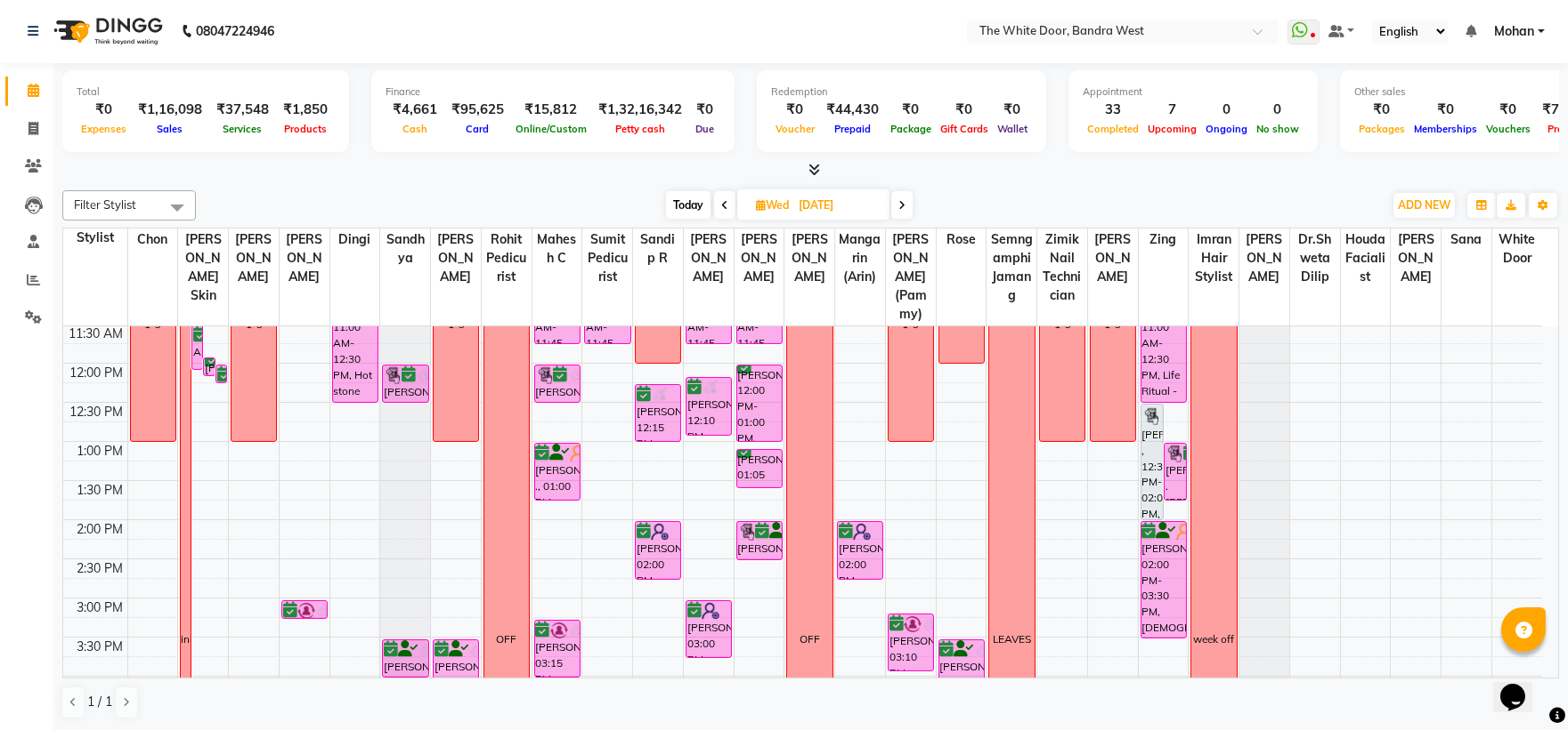
click at [696, 185] on div "Filter Stylist Select All Chon Amita Skin Josaphine Farheen K Dingi Sandhya Gan…" at bounding box center [811, 455] width 1496 height 544
click at [652, 192] on div "Today Wed 03-09-2025" at bounding box center [789, 206] width 1169 height 27
click at [656, 193] on div "Today Wed 03-09-2025" at bounding box center [789, 206] width 1169 height 27
click at [672, 206] on span "Today" at bounding box center [689, 206] width 45 height 28
type input "[DATE]"
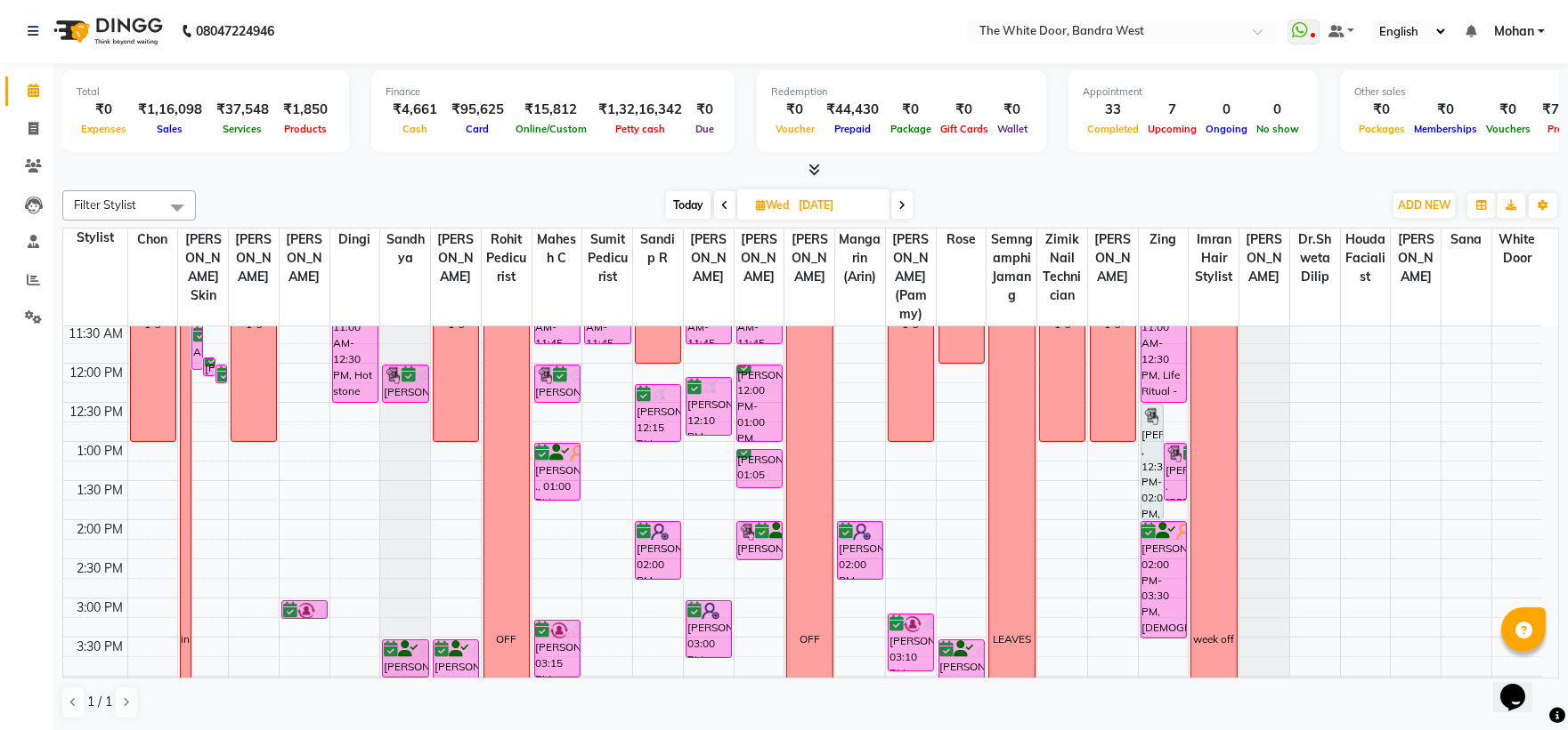
scroll to position [629, 0]
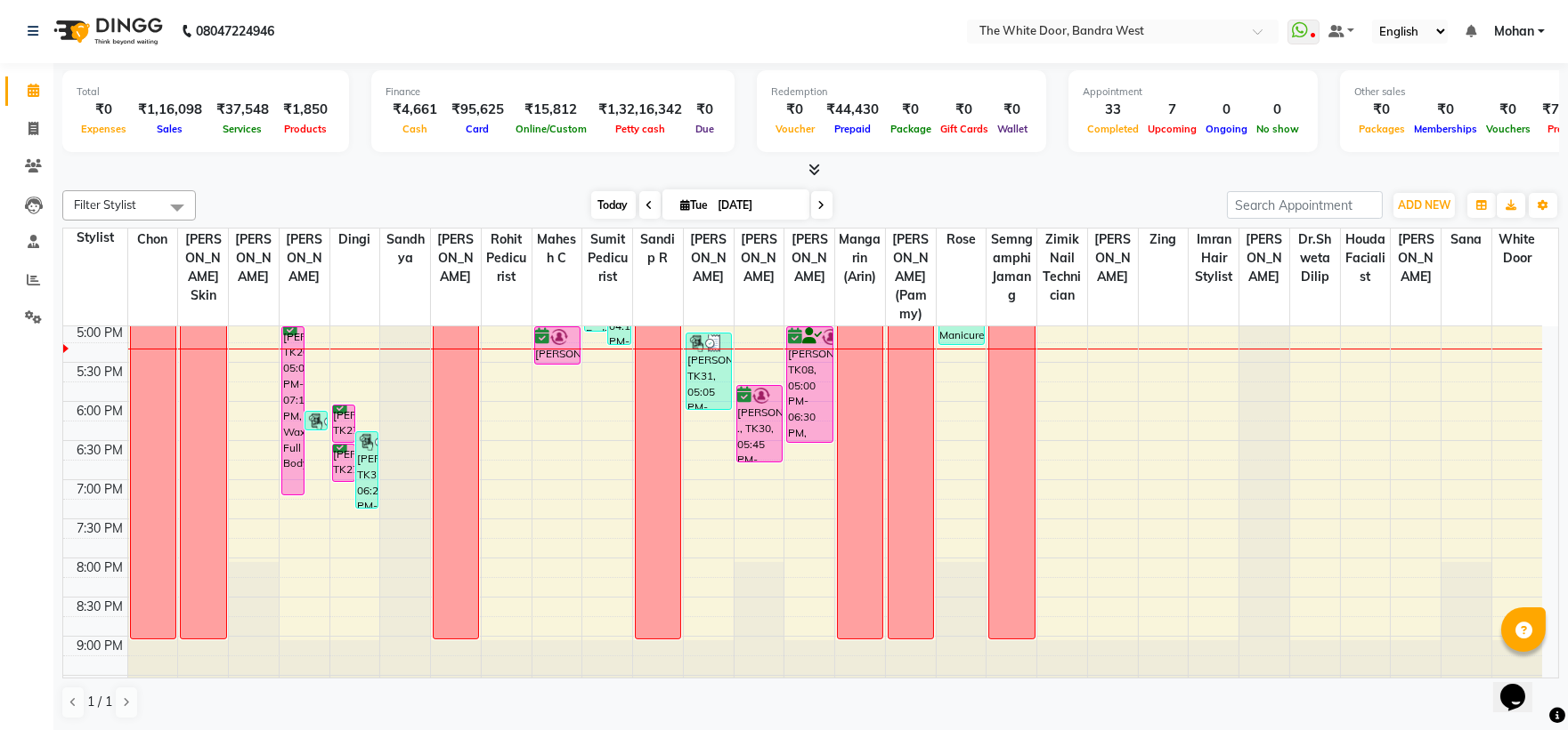
click at [615, 210] on span "Today" at bounding box center [613, 206] width 45 height 28
click at [771, 217] on input "[DATE]" at bounding box center [757, 206] width 89 height 27
select select "9"
select select "2025"
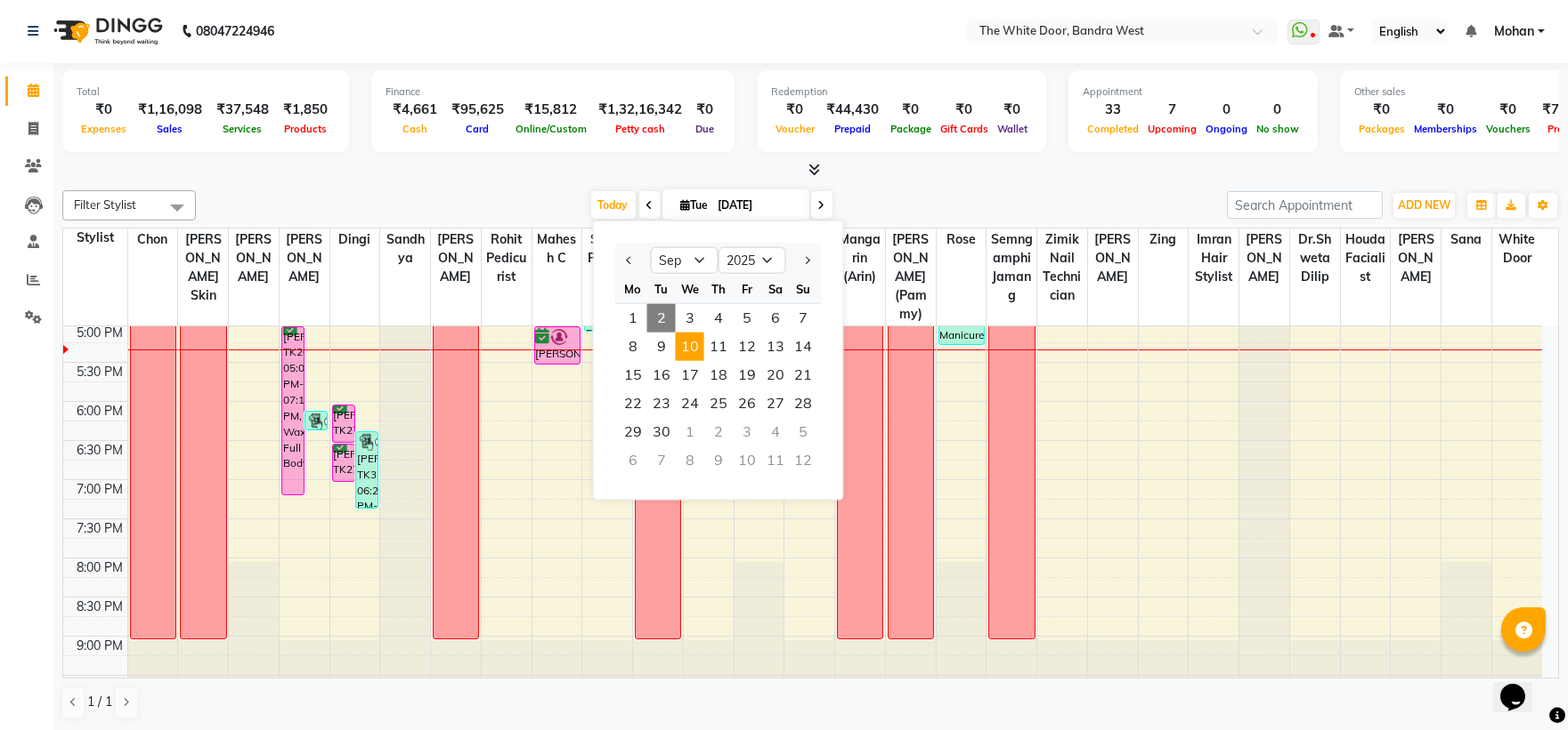
click at [684, 351] on span "10" at bounding box center [690, 347] width 29 height 29
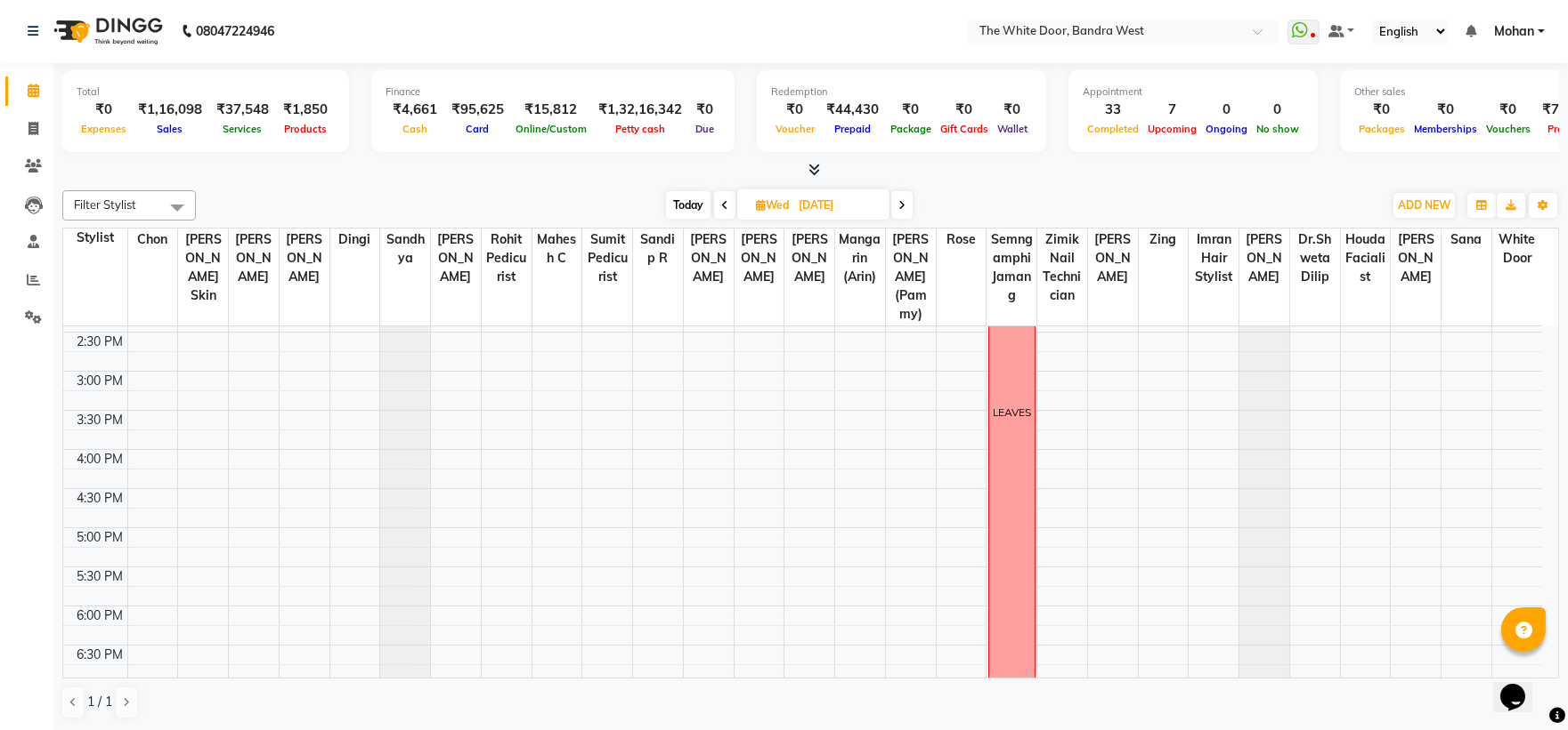
scroll to position [530, 0]
click at [716, 208] on span at bounding box center [724, 206] width 21 height 28
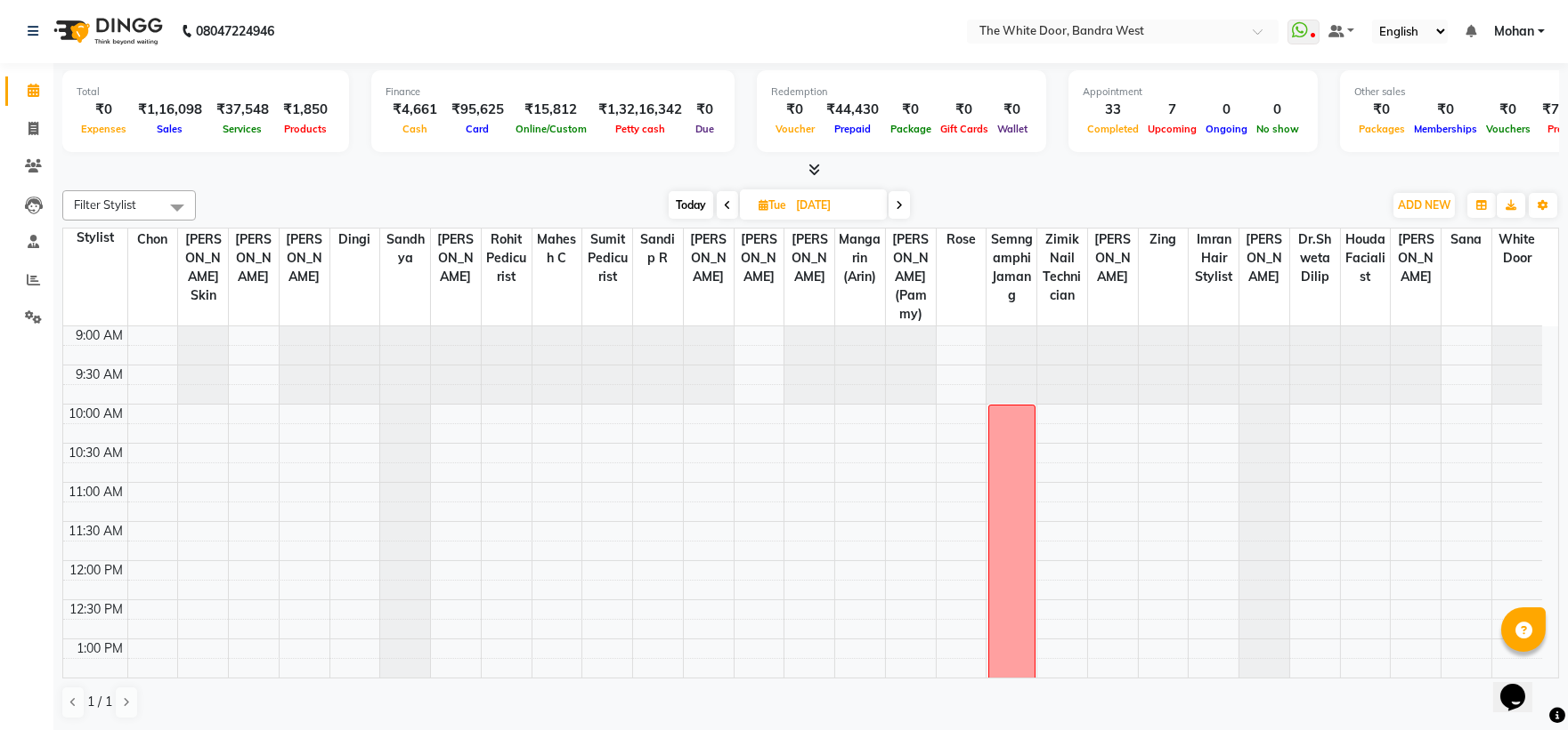
click at [681, 203] on span "Today" at bounding box center [691, 206] width 45 height 28
type input "[DATE]"
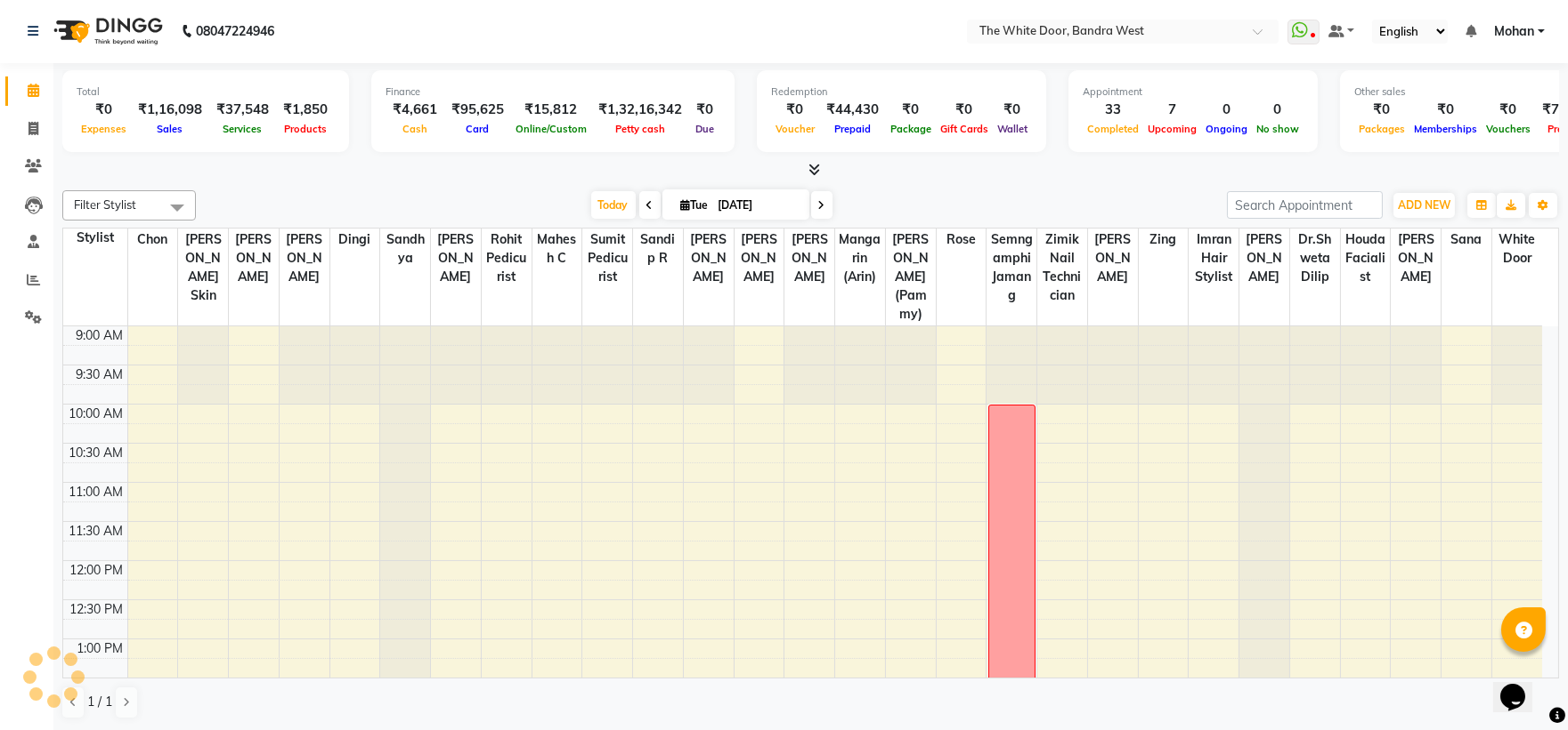
scroll to position [629, 0]
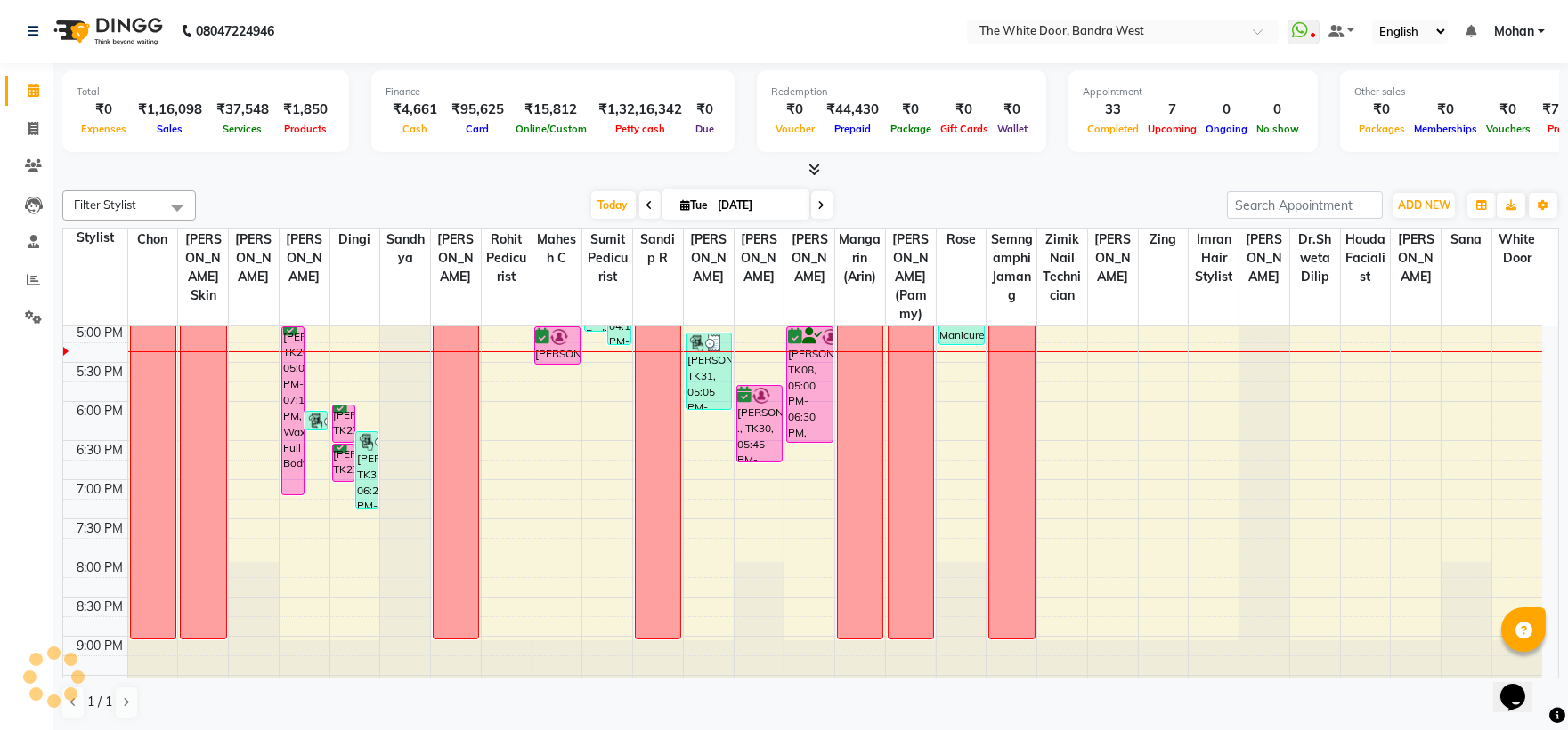
click at [758, 212] on input "[DATE]" at bounding box center [757, 206] width 89 height 27
select select "9"
select select "2025"
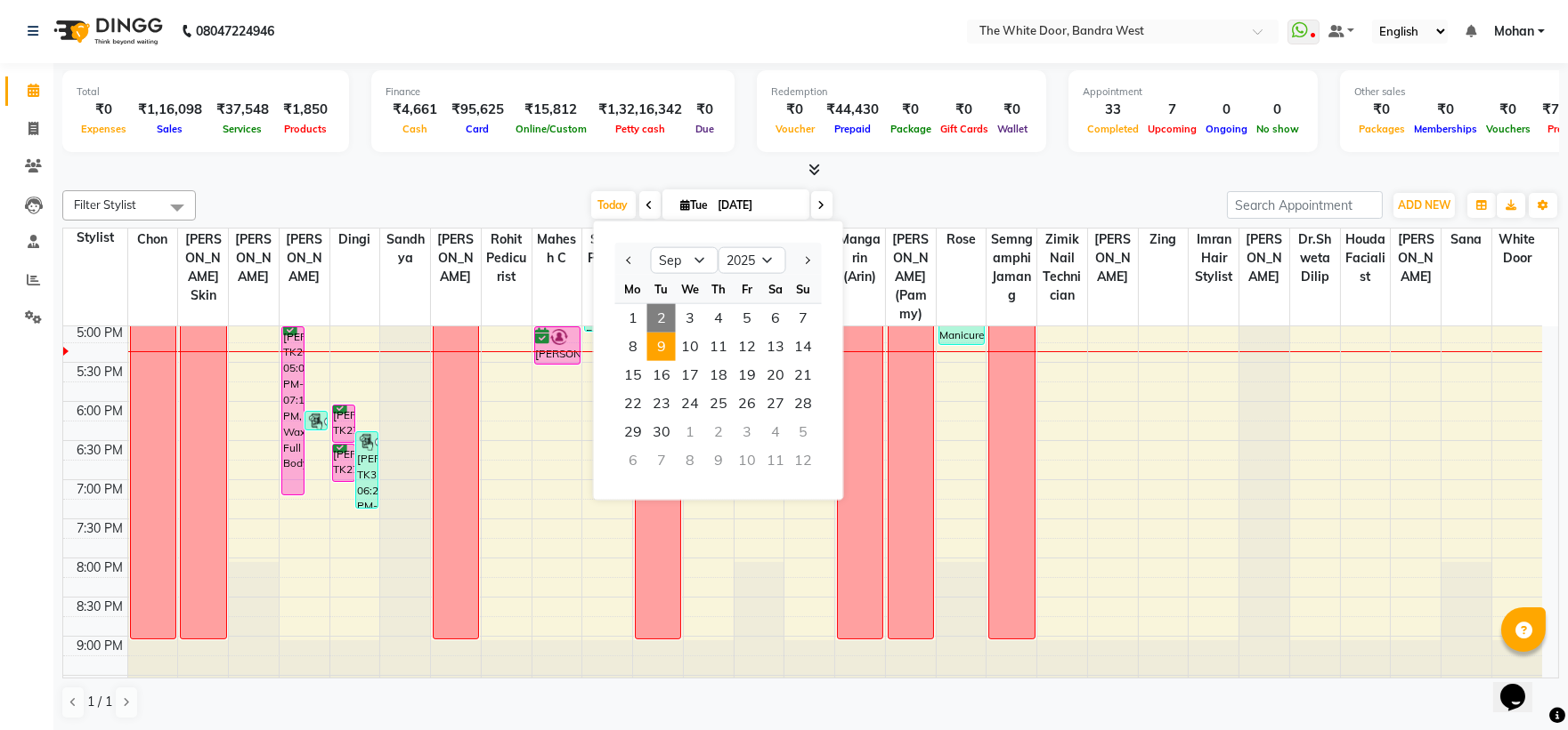
click at [664, 344] on span "9" at bounding box center [662, 347] width 29 height 29
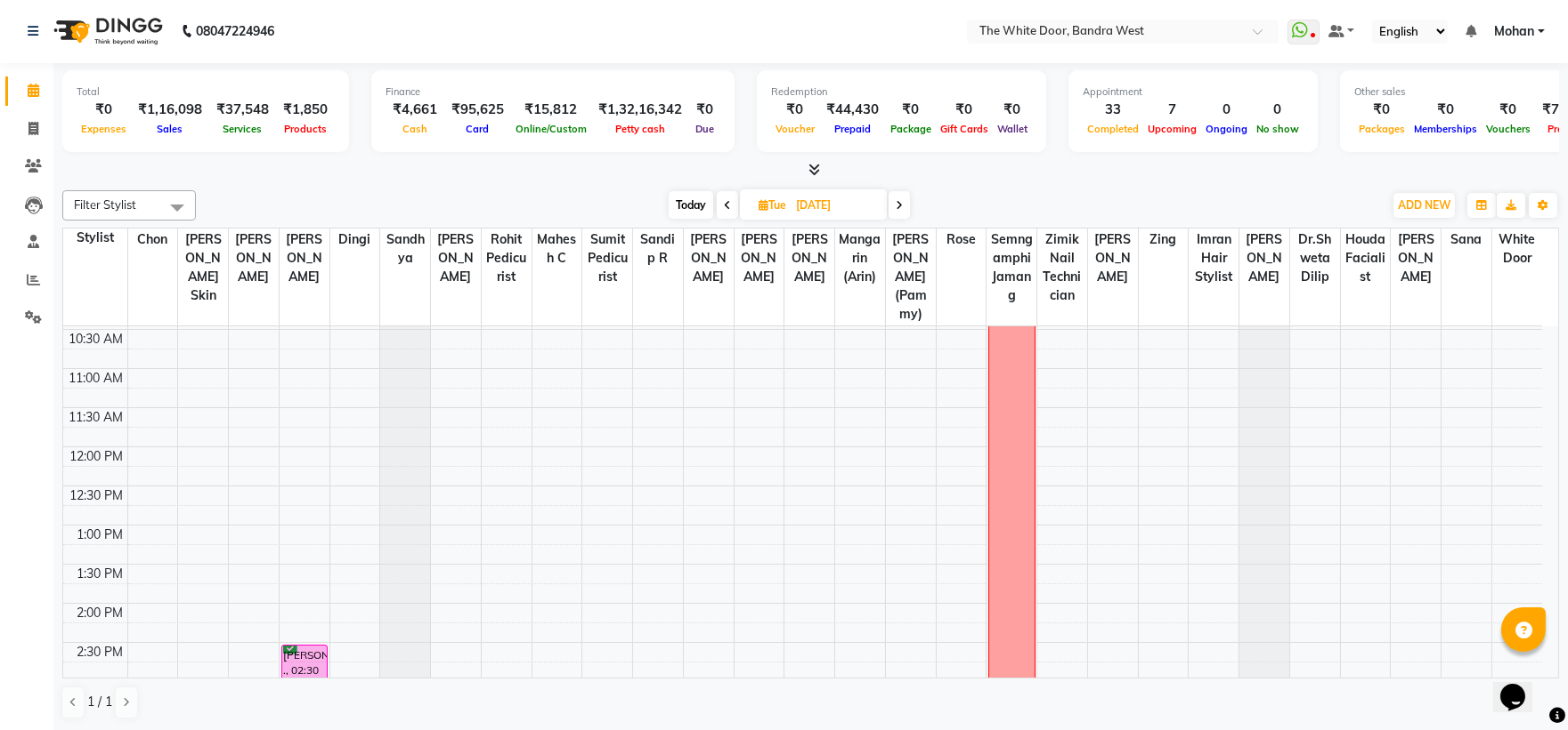
scroll to position [0, 0]
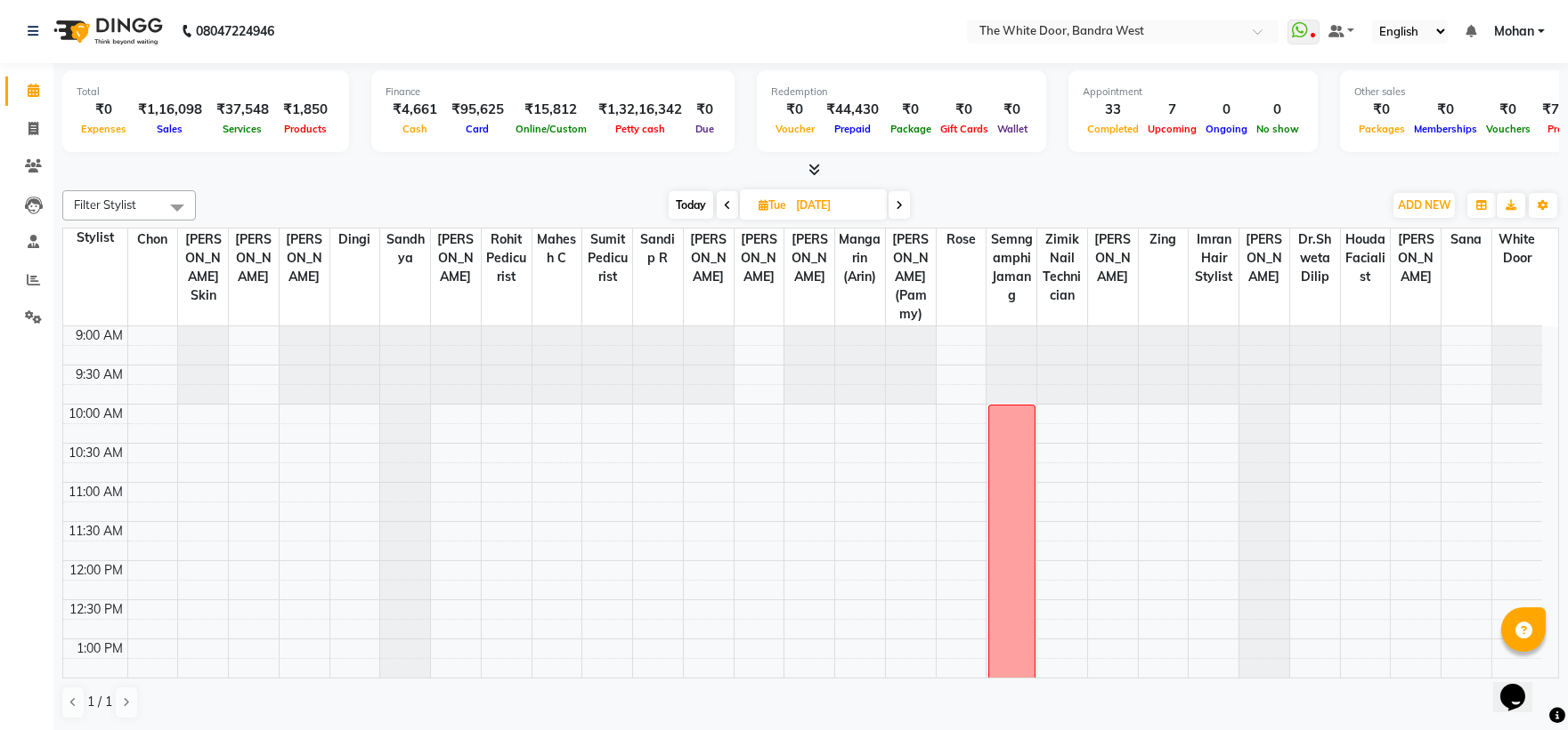
click at [905, 203] on span at bounding box center [899, 206] width 21 height 28
click at [666, 205] on span "Today" at bounding box center [689, 206] width 45 height 28
type input "[DATE]"
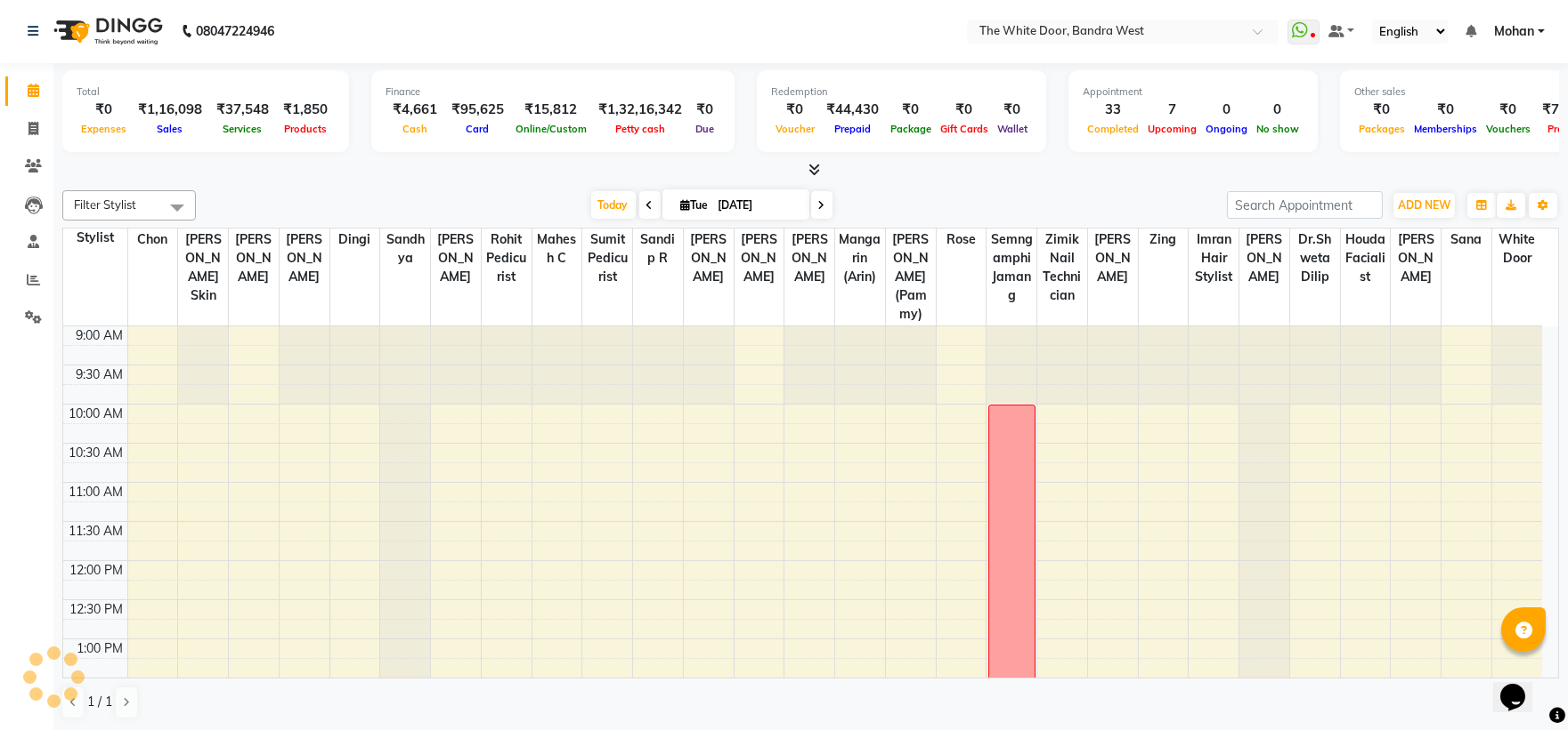
scroll to position [629, 0]
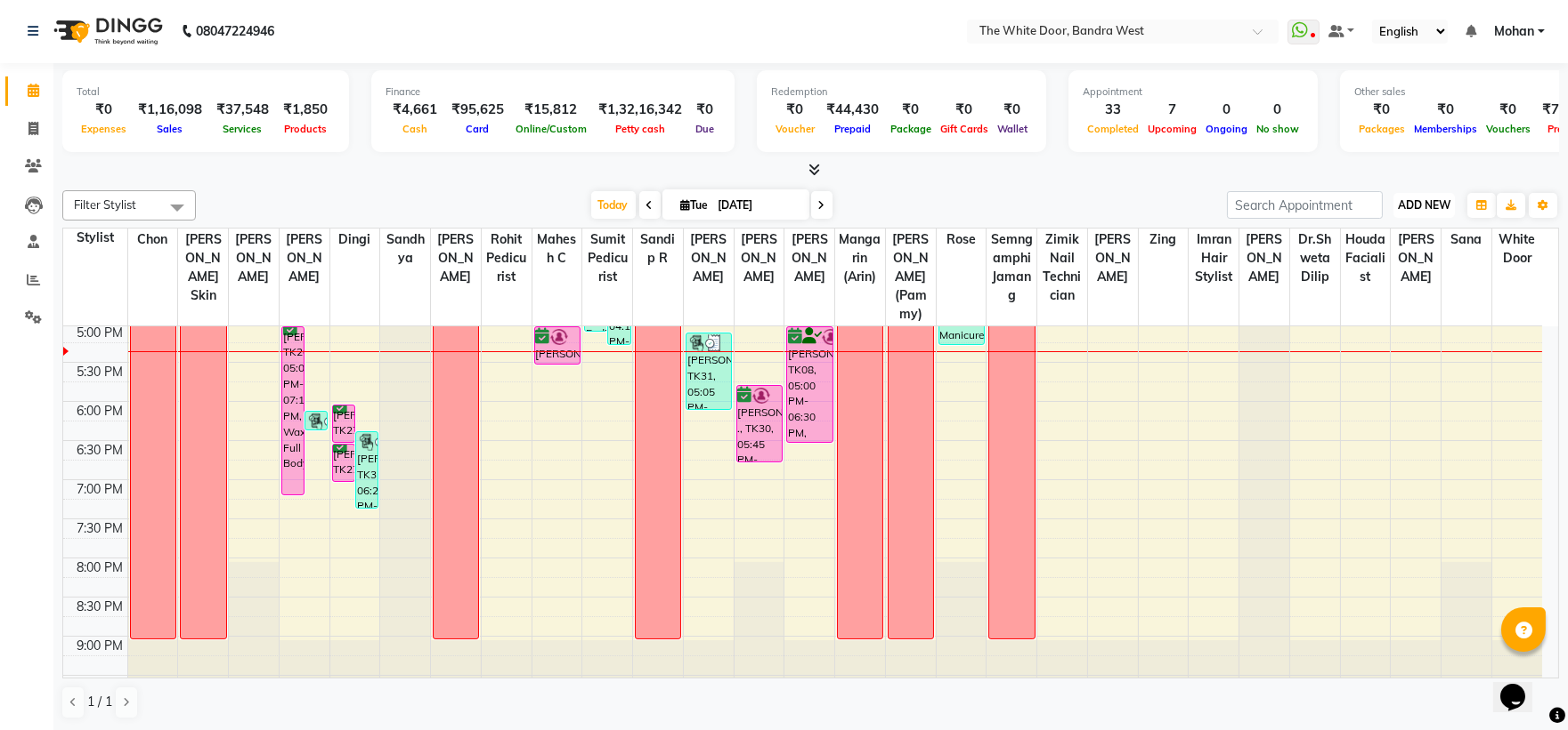
click at [1443, 206] on span "ADD NEW" at bounding box center [1424, 205] width 52 height 13
click at [1383, 259] on link "Add Invoice" at bounding box center [1383, 261] width 141 height 23
select select "3980"
select select "service"
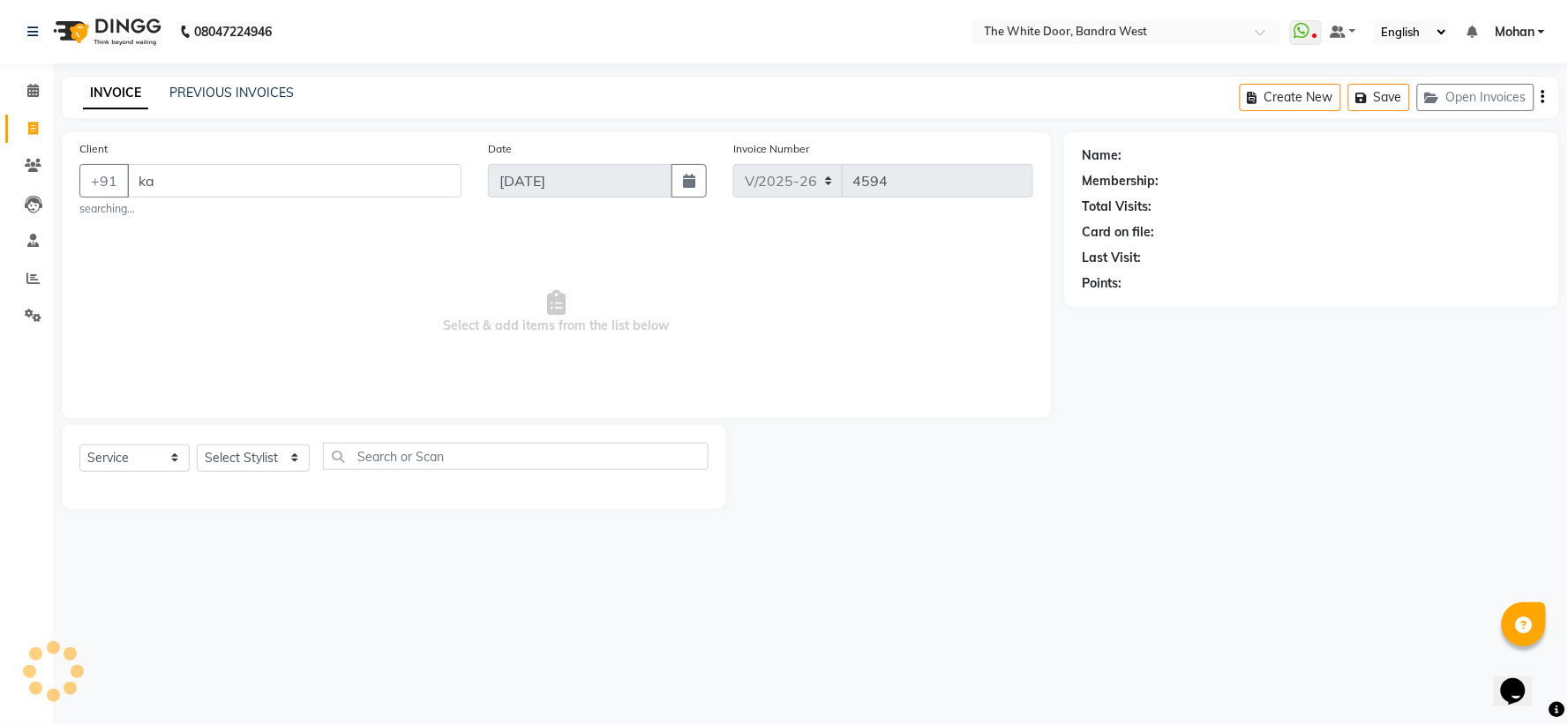
type input "k"
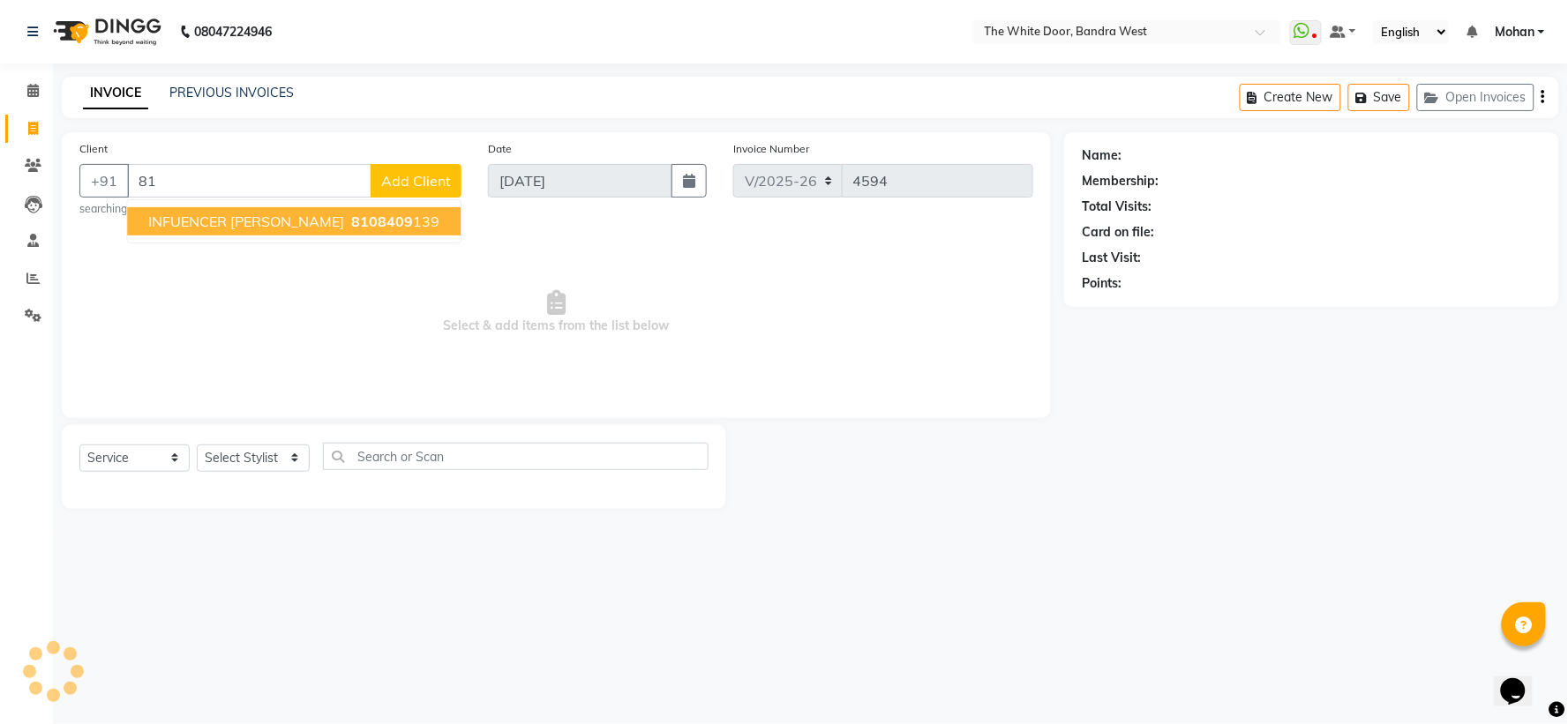
type input "8"
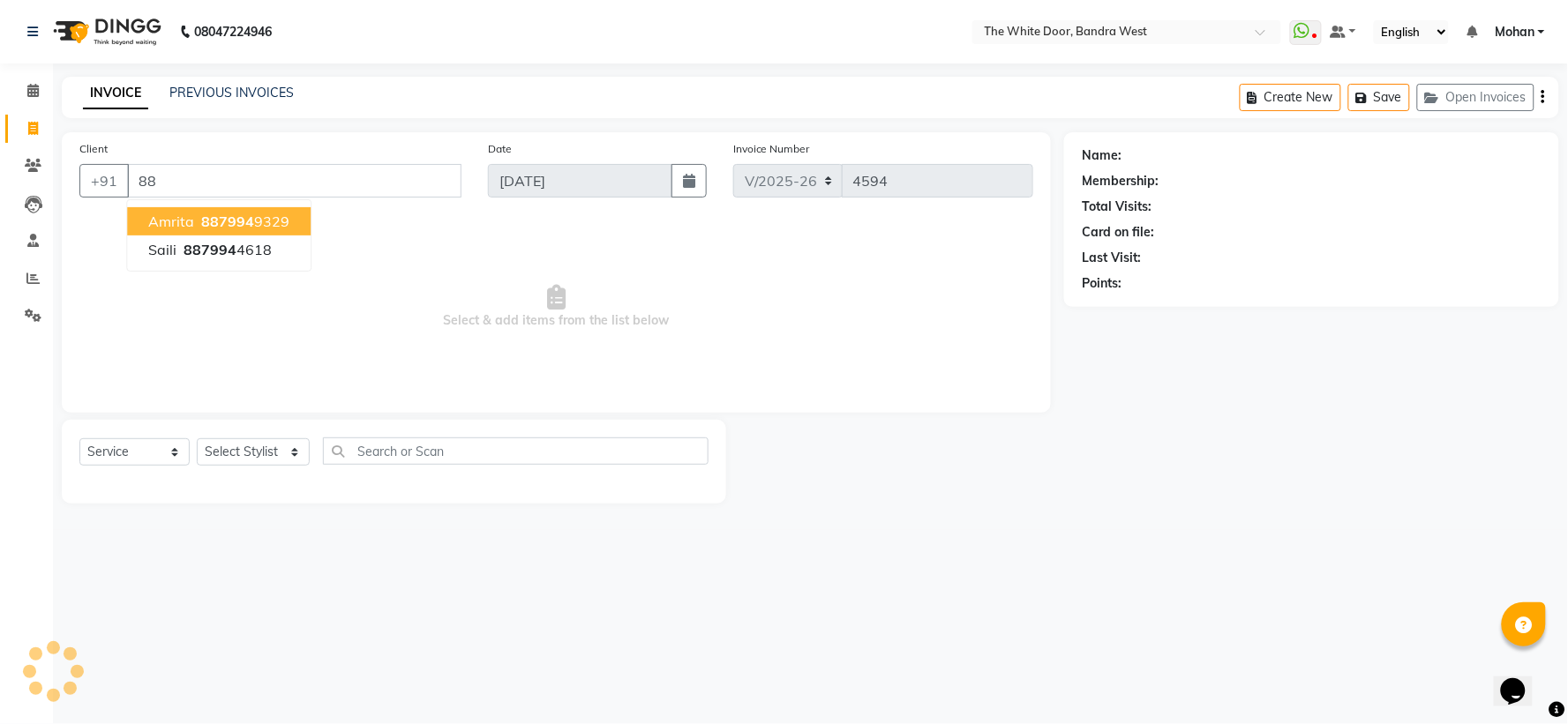
type input "8"
type input "k"
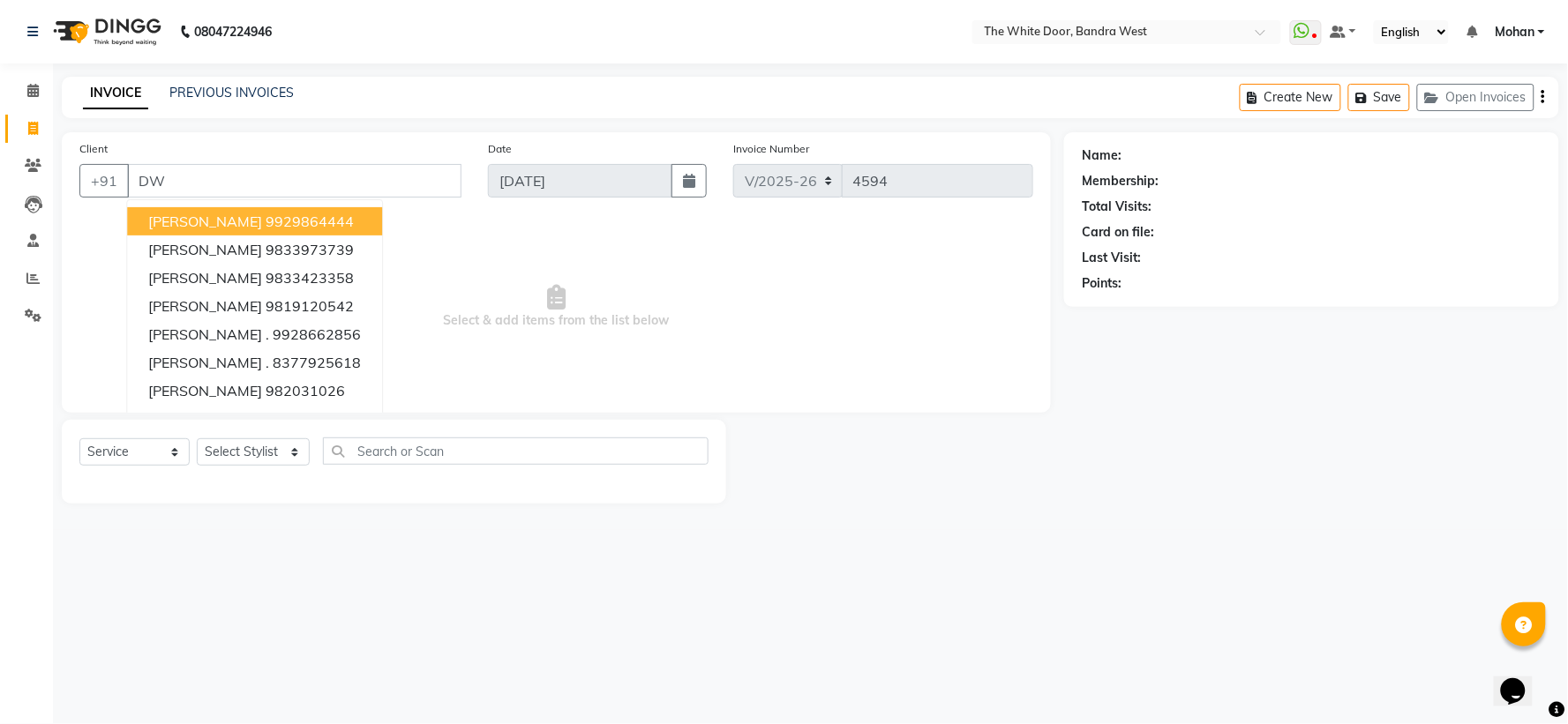
type input "D"
type input "d"
type input "D"
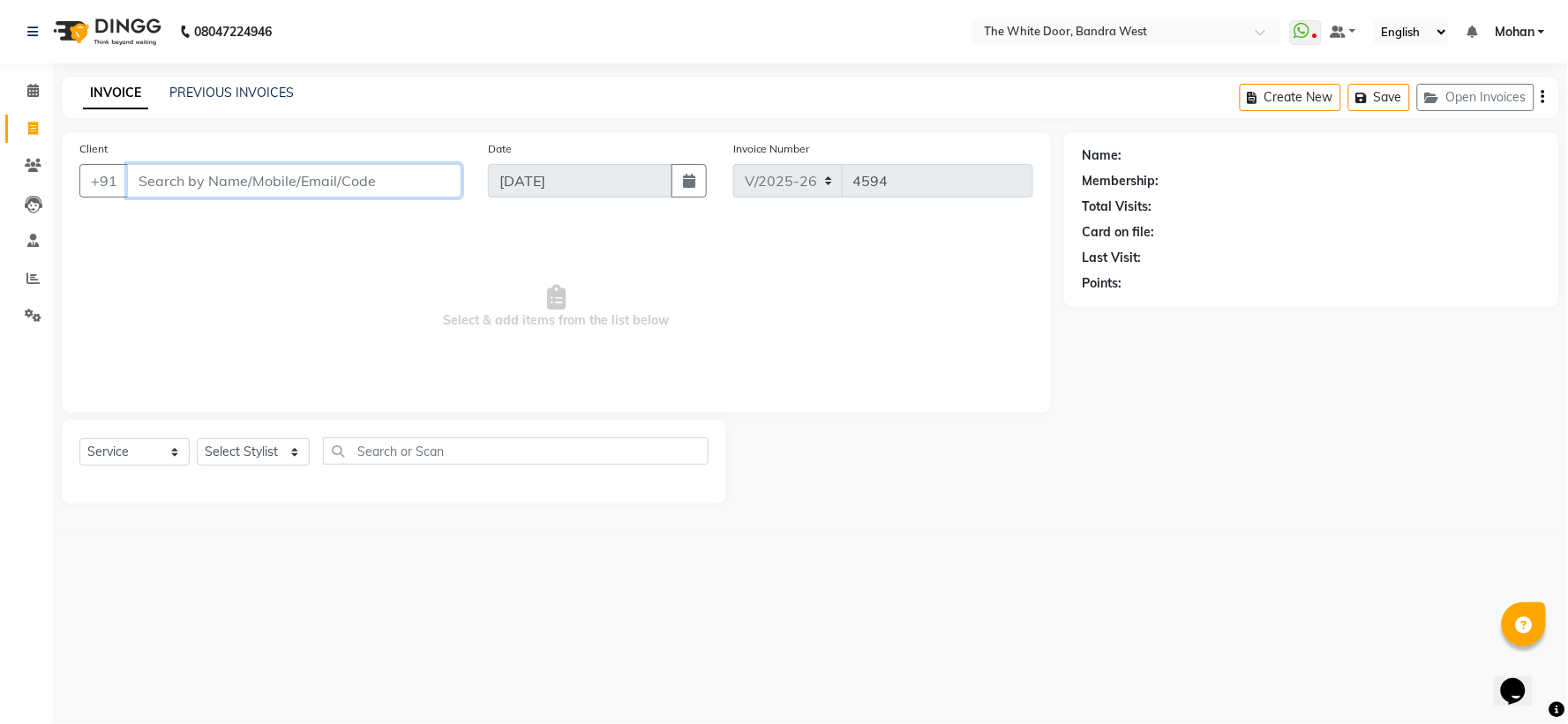
paste input "8108409139"
type input "8108409139"
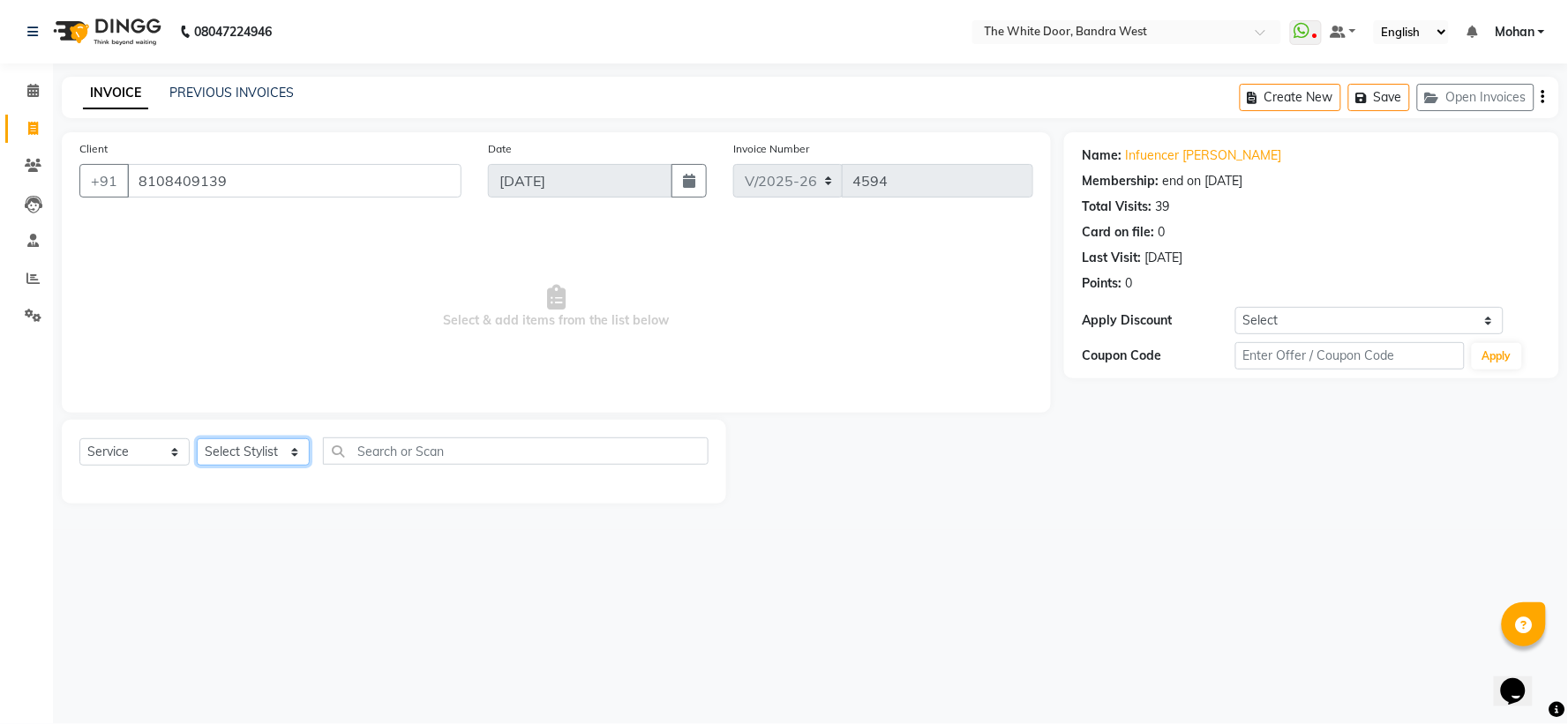
click at [209, 451] on select "Select Stylist [PERSON_NAME] Skin [PERSON_NAME] [PERSON_NAME] Dingi Dr.Shweta […" at bounding box center [253, 453] width 113 height 28
select select "20413"
click at [209, 448] on select "Select Stylist [PERSON_NAME] Skin [PERSON_NAME] [PERSON_NAME] Dingi Dr.Shweta […" at bounding box center [253, 453] width 113 height 28
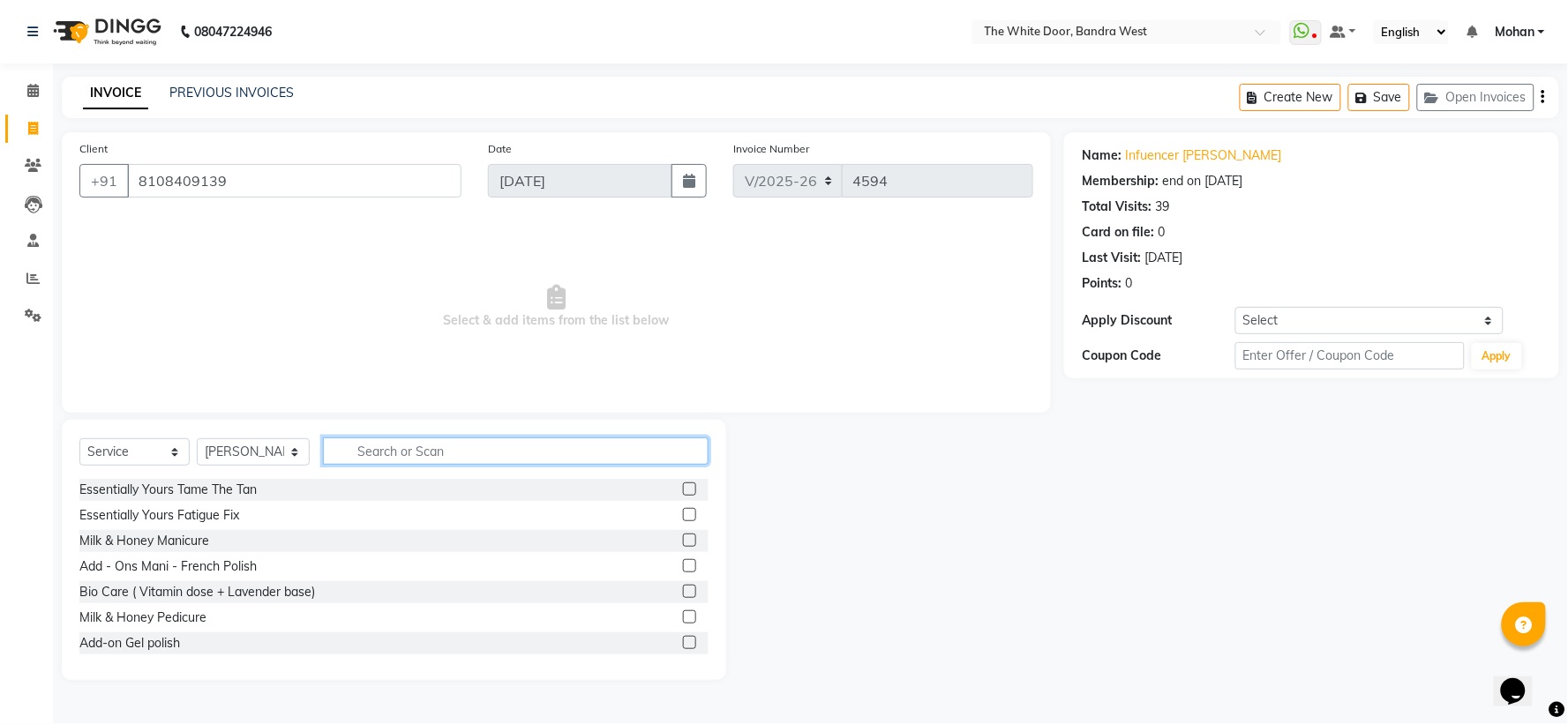
click at [496, 443] on input "text" at bounding box center [515, 452] width 385 height 28
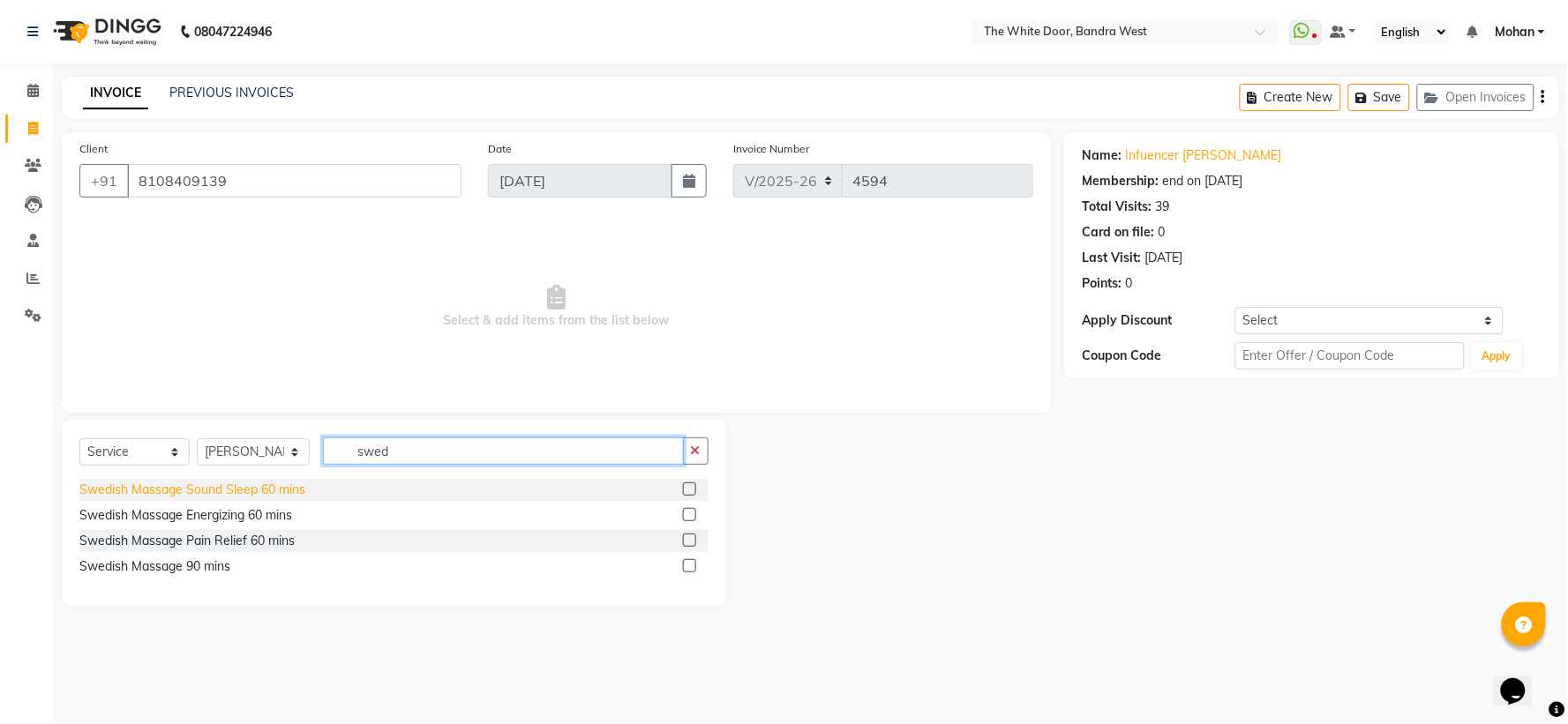
type input "swed"
click at [296, 492] on div "Swedish Massage Sound Sleep 60 mins" at bounding box center [192, 490] width 226 height 18
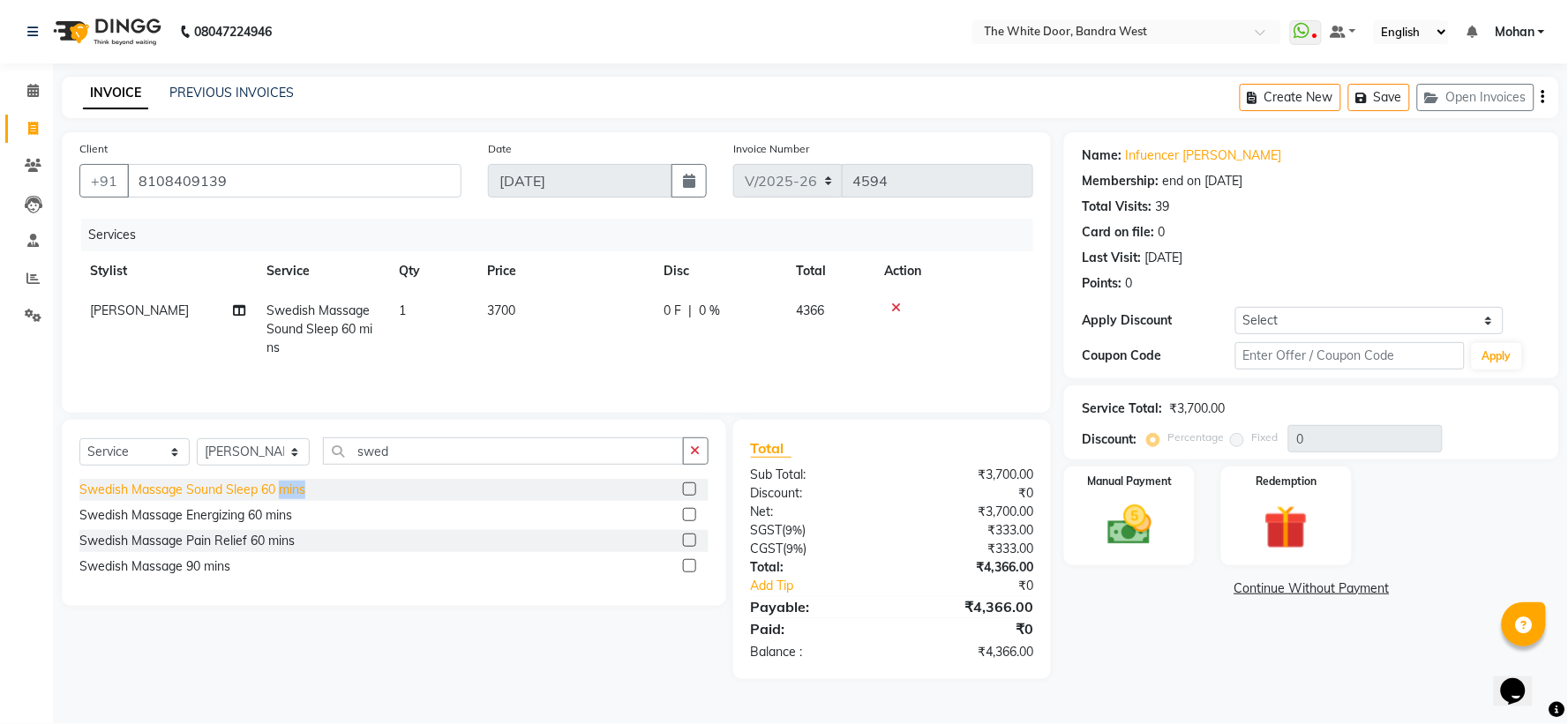
click at [296, 492] on div "Swedish Massage Sound Sleep 60 mins" at bounding box center [192, 490] width 226 height 18
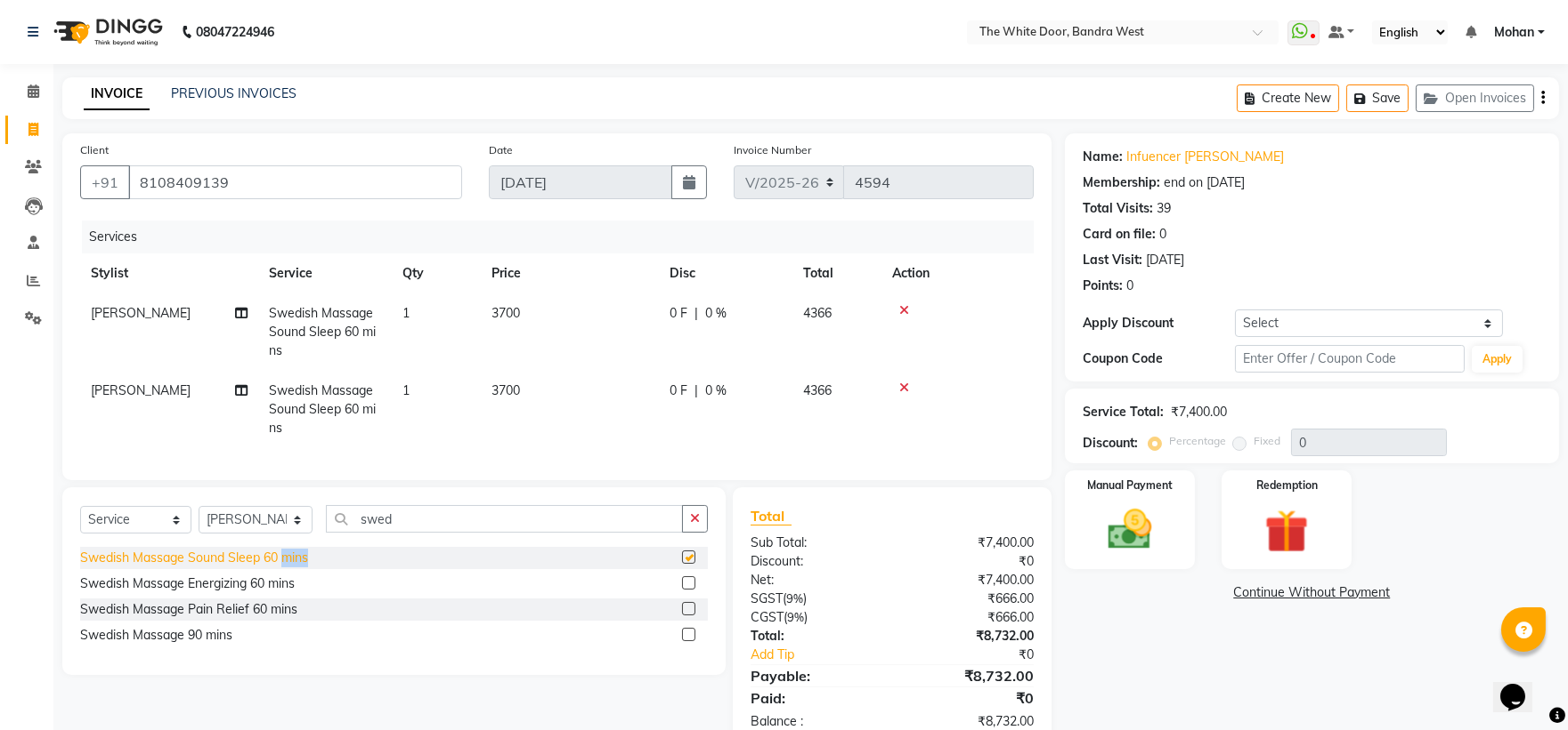
checkbox input "false"
click at [259, 529] on select "Select Stylist [PERSON_NAME] Skin [PERSON_NAME] [PERSON_NAME] Dingi Dr.Shweta […" at bounding box center [255, 520] width 114 height 28
select select "31478"
click at [198, 522] on select "Select Stylist [PERSON_NAME] Skin [PERSON_NAME] [PERSON_NAME] Dingi Dr.Shweta […" at bounding box center [255, 520] width 114 height 28
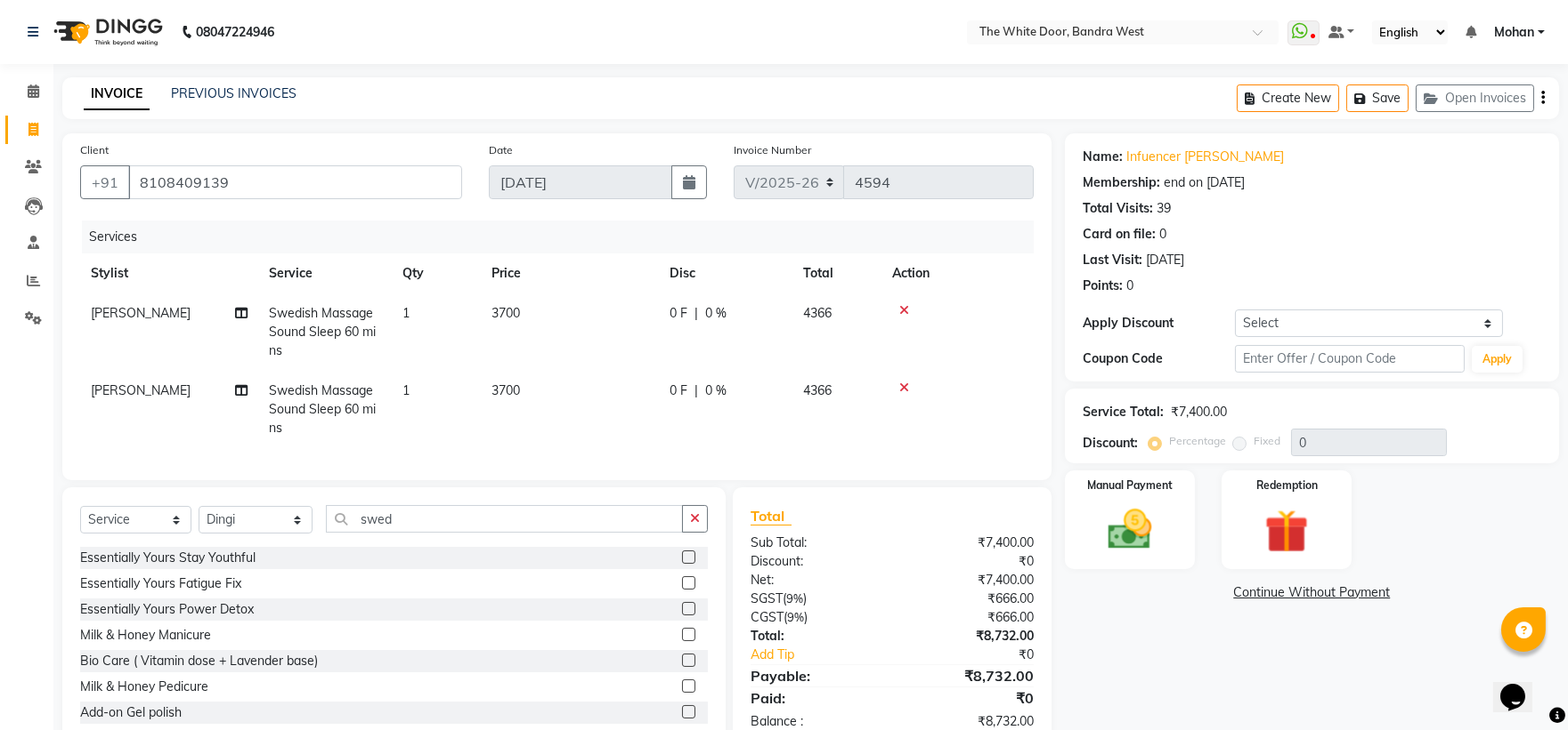
click at [465, 547] on div "Select Service Product Membership Package Voucher Prepaid Gift Card Select Styl…" at bounding box center [394, 525] width 628 height 42
click at [467, 533] on input "swed" at bounding box center [504, 519] width 358 height 28
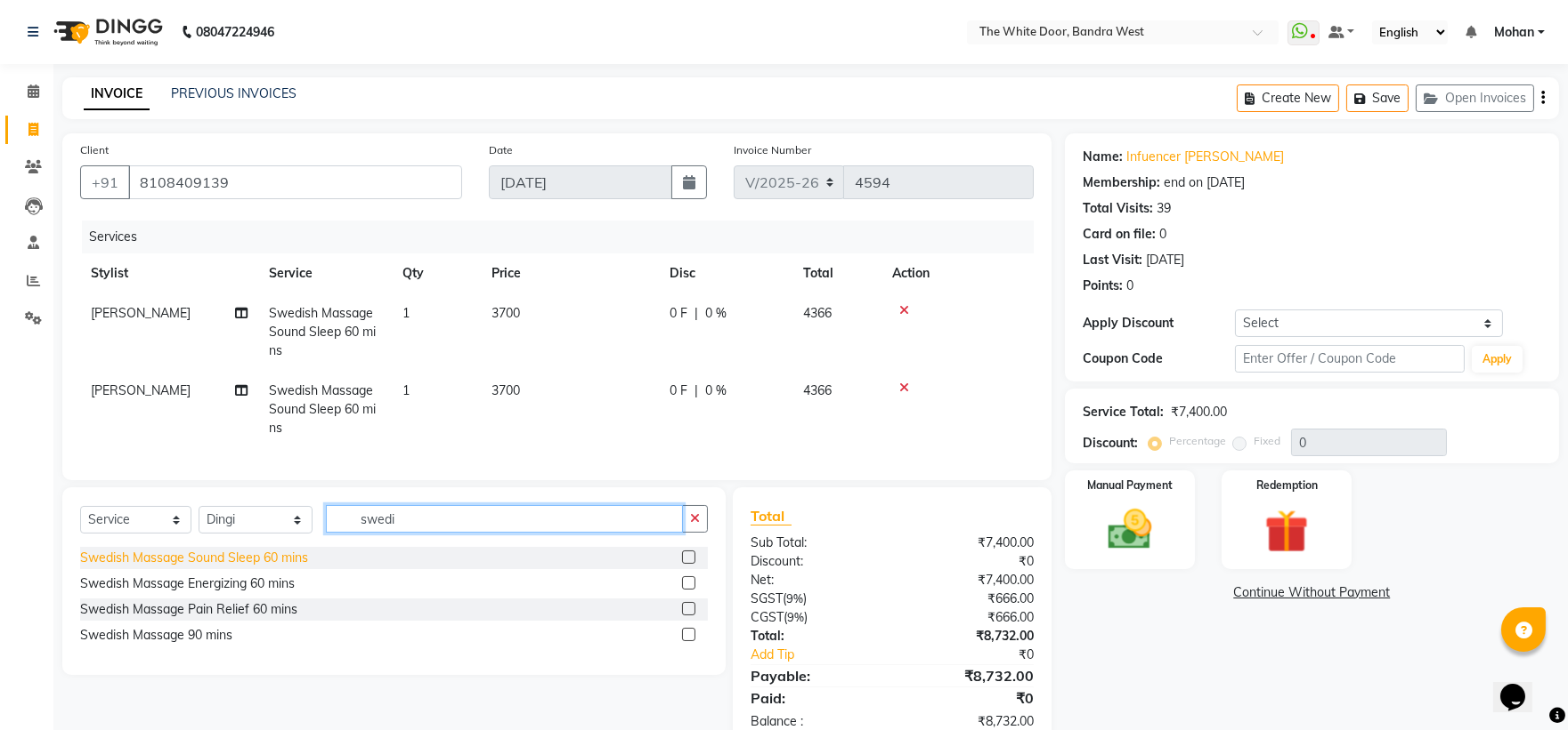
type input "swedi"
click at [251, 567] on div "Swedish Massage Sound Sleep 60 mins" at bounding box center [194, 558] width 228 height 19
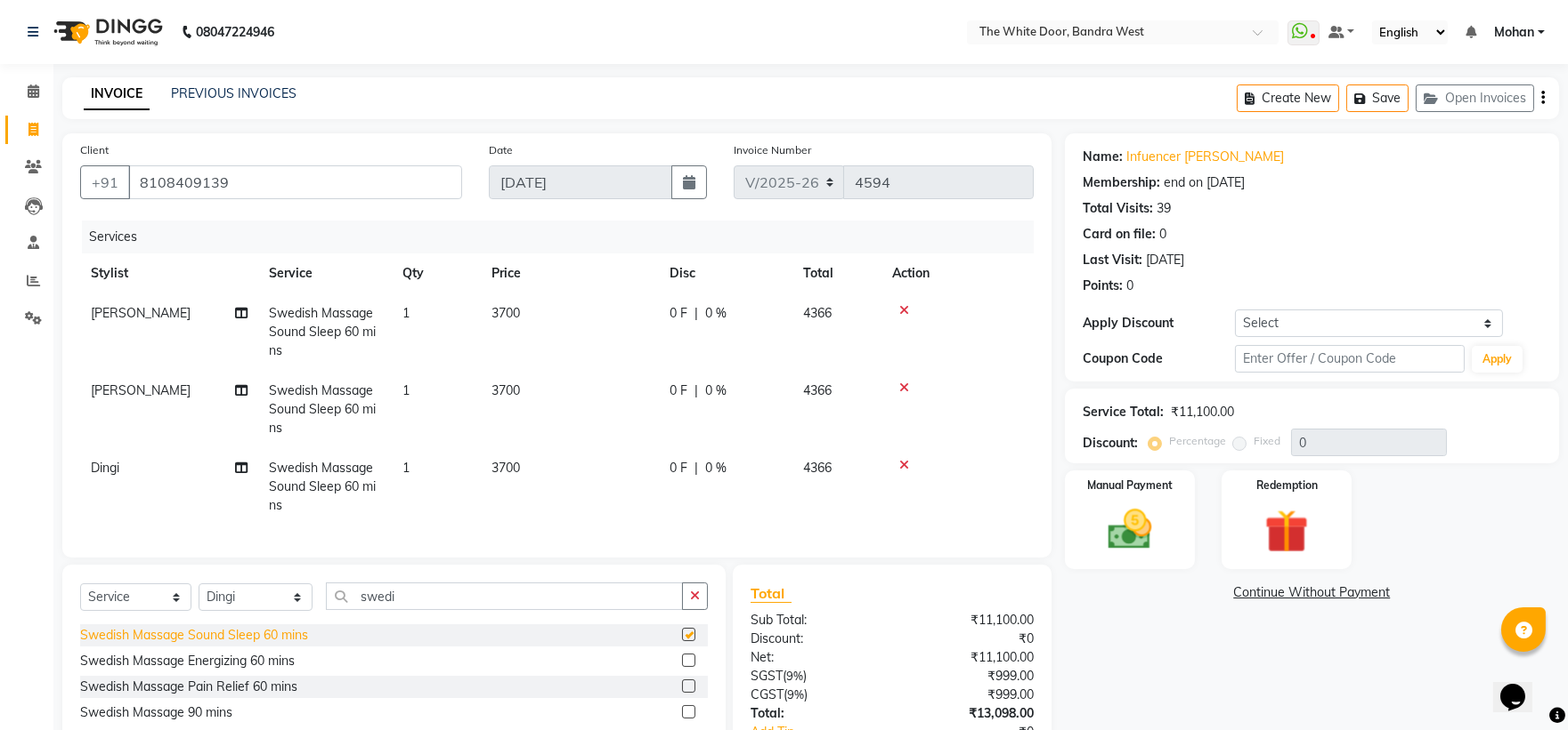
checkbox input "false"
click at [241, 611] on select "Select Stylist [PERSON_NAME] Skin [PERSON_NAME] [PERSON_NAME] Dingi Dr.Shweta […" at bounding box center [255, 598] width 114 height 28
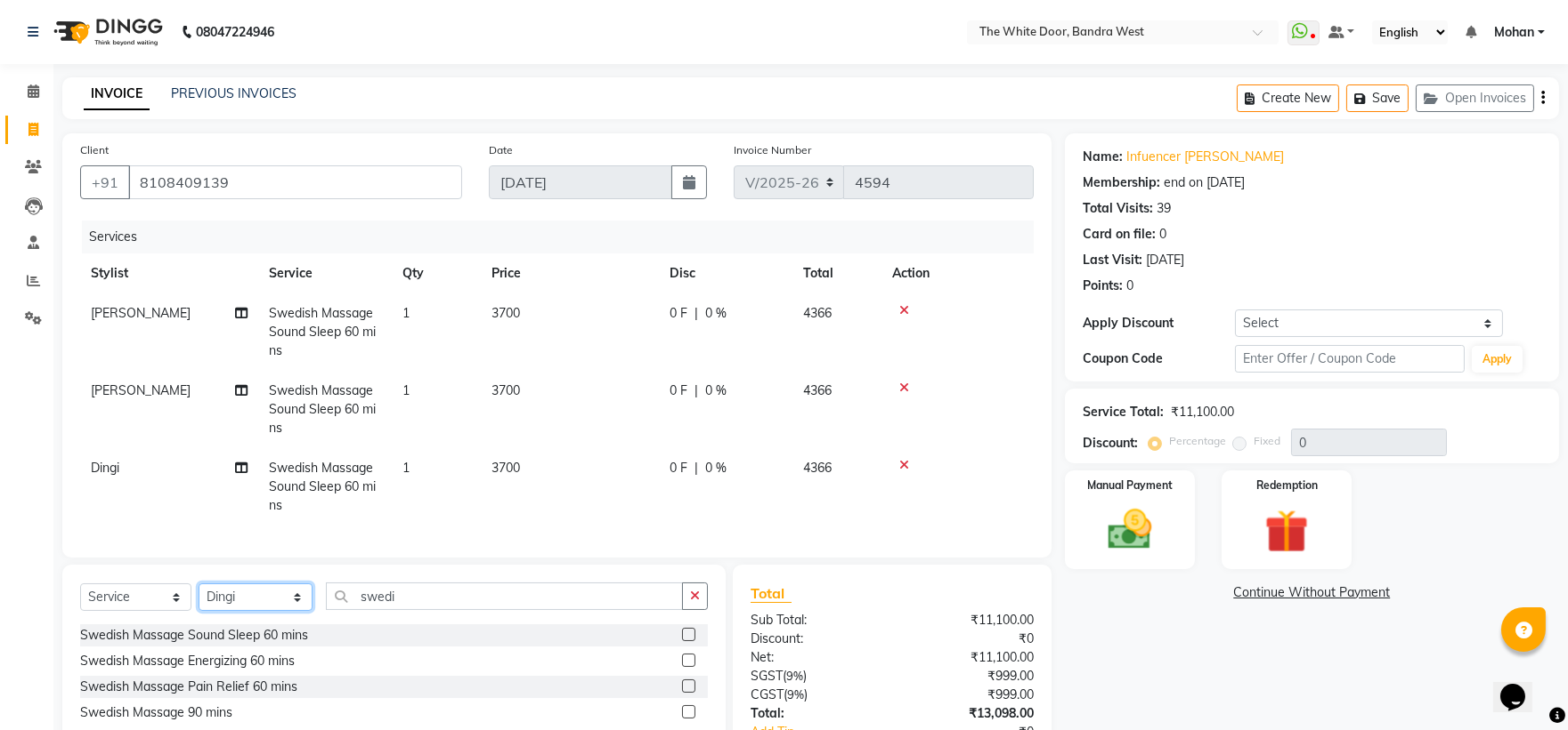
click at [241, 611] on select "Select Stylist [PERSON_NAME] Skin [PERSON_NAME] [PERSON_NAME] Dingi Dr.Shweta […" at bounding box center [255, 598] width 114 height 28
click at [1348, 336] on select "Select Membership → Shoot 100% Membership → Shoot 100% Coupon → Twd X Jolies 20…" at bounding box center [1369, 324] width 268 height 28
click at [300, 611] on select "Select Stylist [PERSON_NAME] Skin [PERSON_NAME] [PERSON_NAME] Dingi Dr.Shweta […" at bounding box center [255, 598] width 114 height 28
select select "28788"
click at [198, 599] on select "Select Stylist [PERSON_NAME] Skin [PERSON_NAME] [PERSON_NAME] Dingi Dr.Shweta […" at bounding box center [255, 598] width 114 height 28
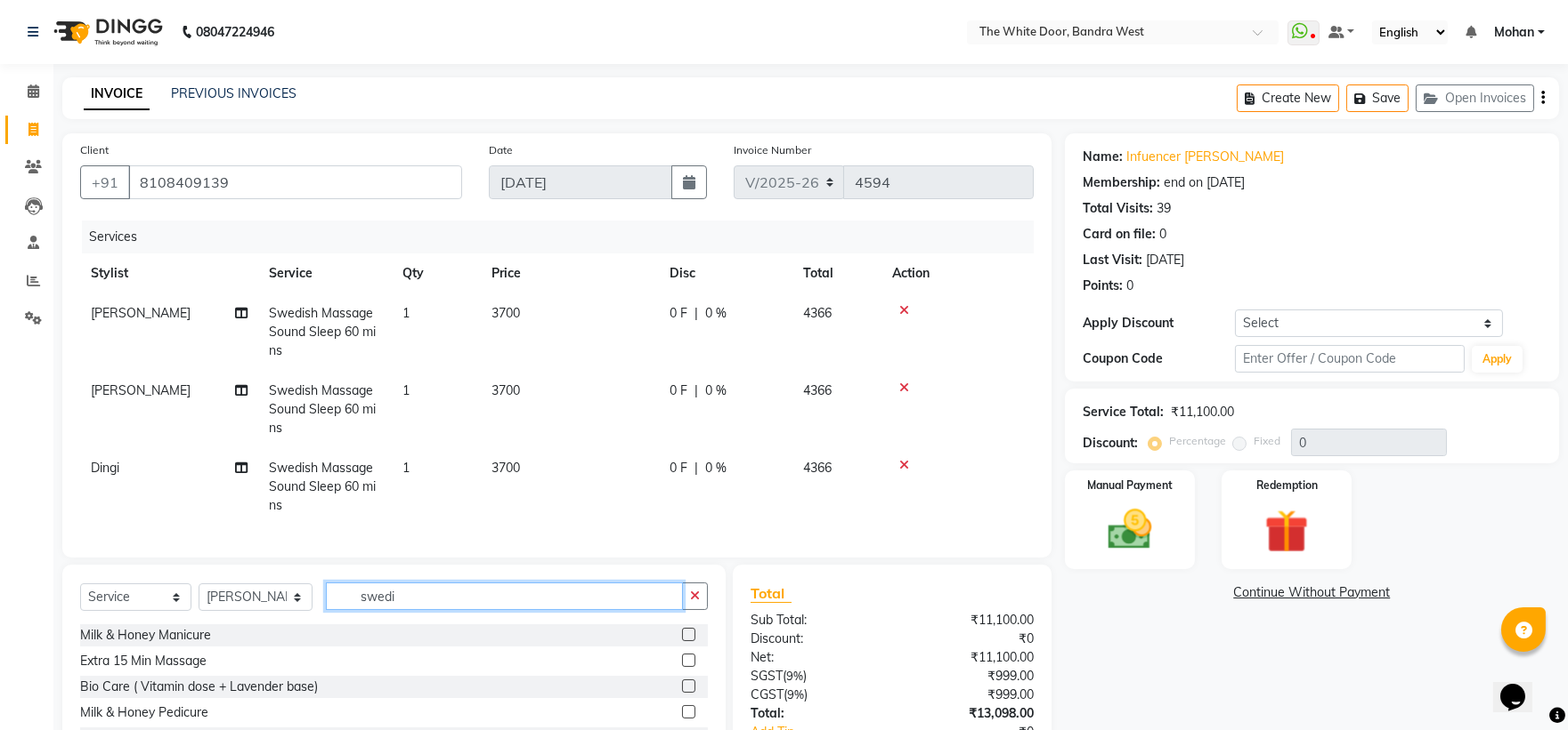
click at [545, 610] on input "swedi" at bounding box center [504, 597] width 358 height 28
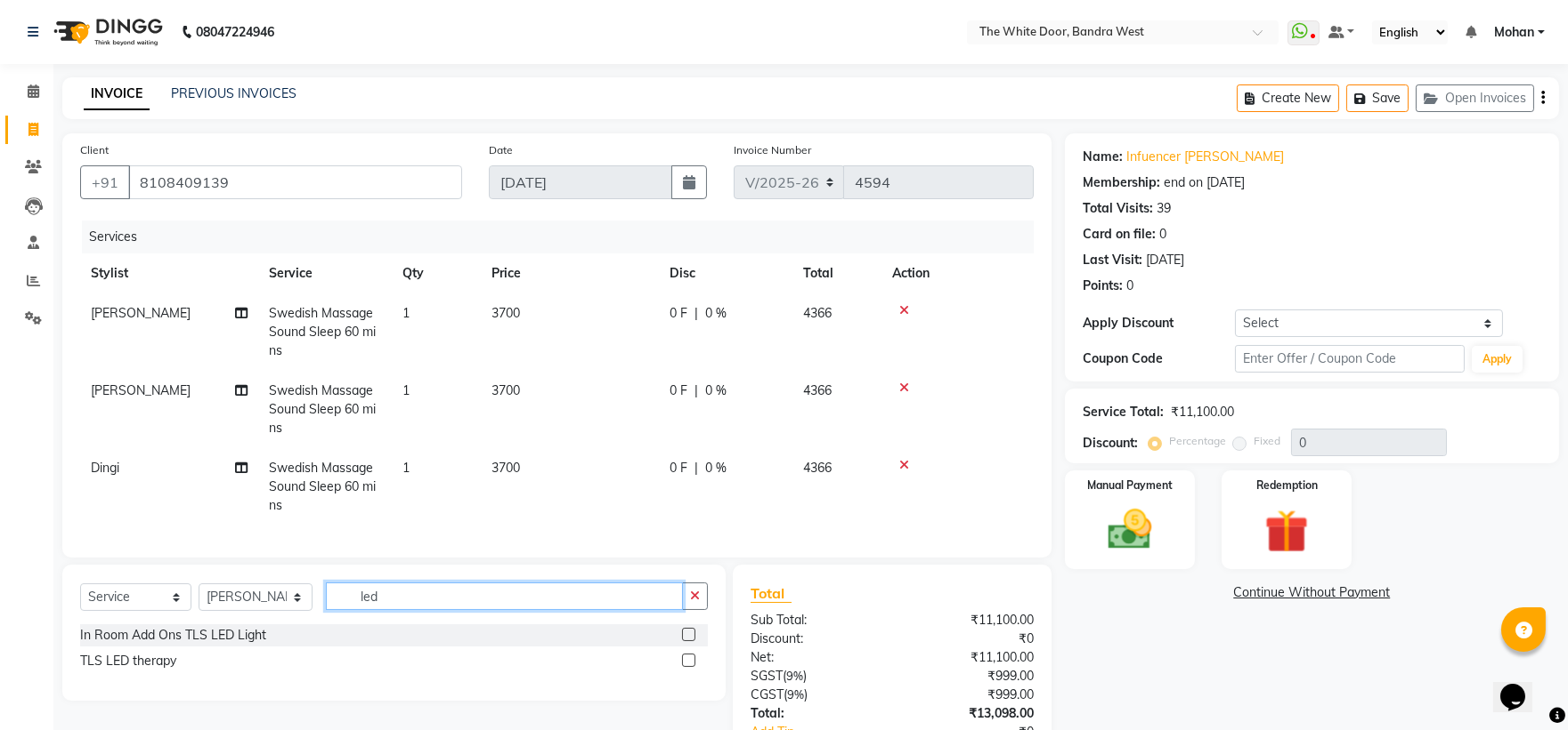
type input "led"
click at [161, 672] on div "TLS LED therapy" at bounding box center [394, 661] width 628 height 22
click at [160, 670] on div "TLS LED therapy" at bounding box center [127, 661] width 96 height 19
checkbox input "false"
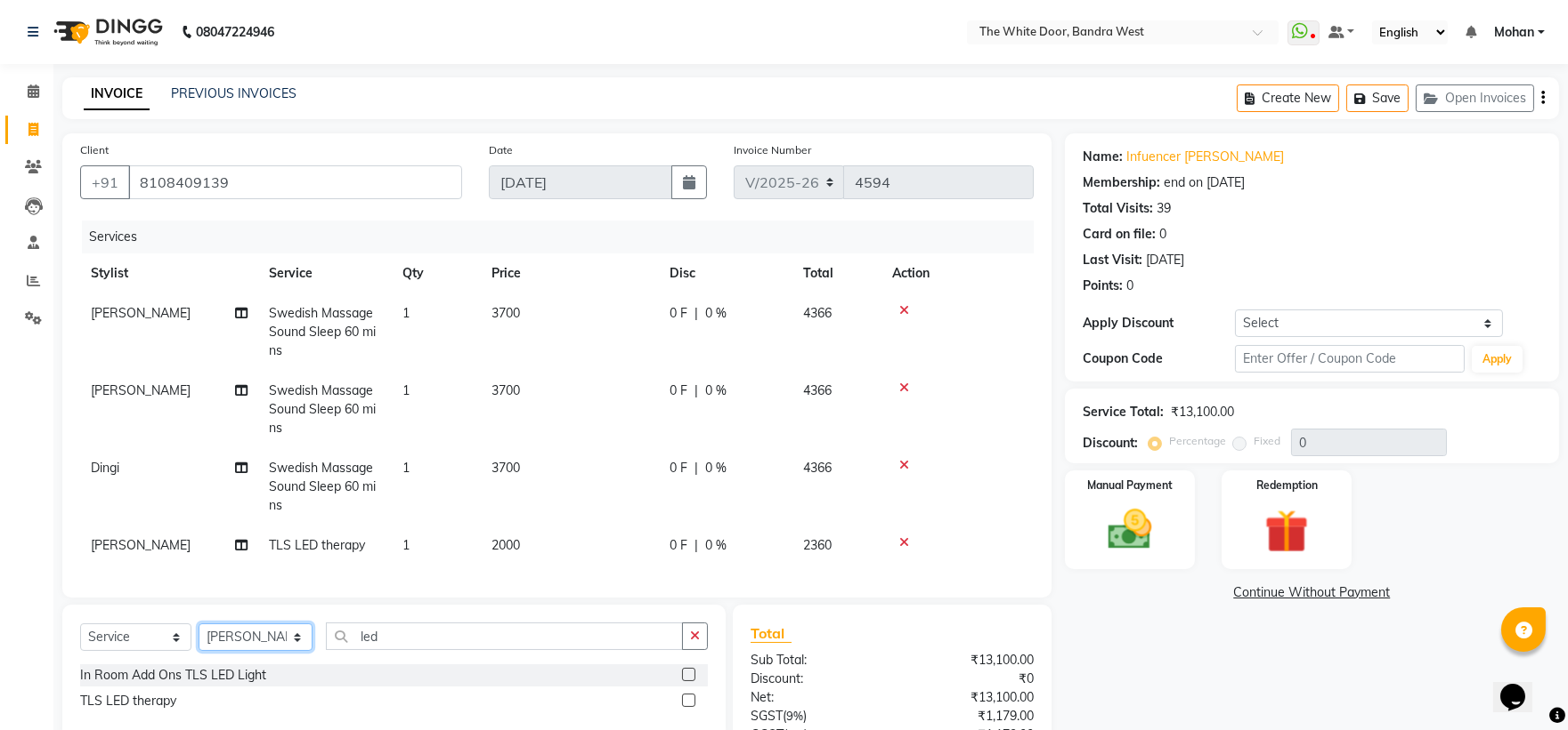
click at [263, 651] on select "Select Stylist [PERSON_NAME] Skin [PERSON_NAME] [PERSON_NAME] Dingi Dr.Shweta […" at bounding box center [255, 638] width 114 height 28
select select "50532"
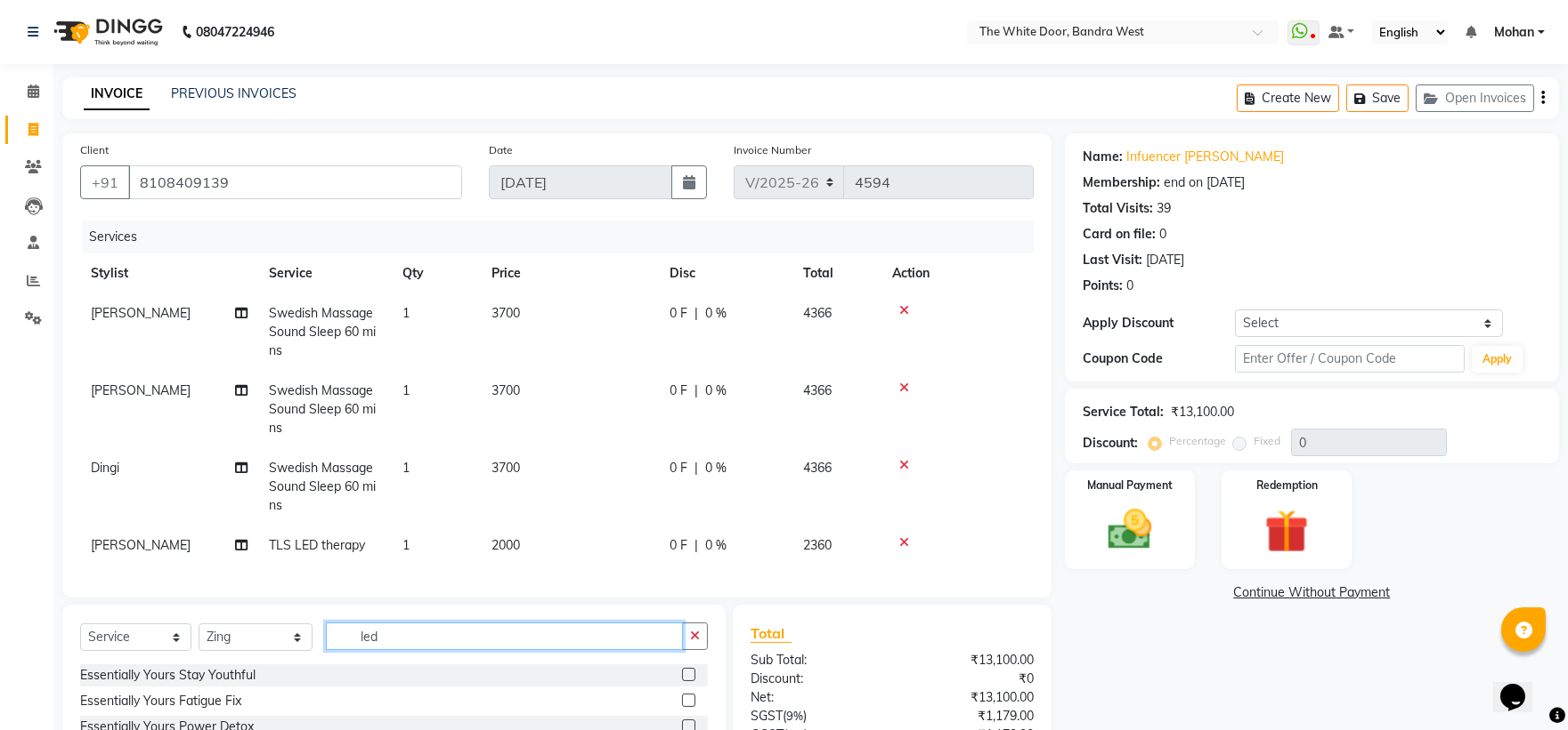
click at [583, 650] on input "led" at bounding box center [504, 637] width 358 height 28
type input "cut"
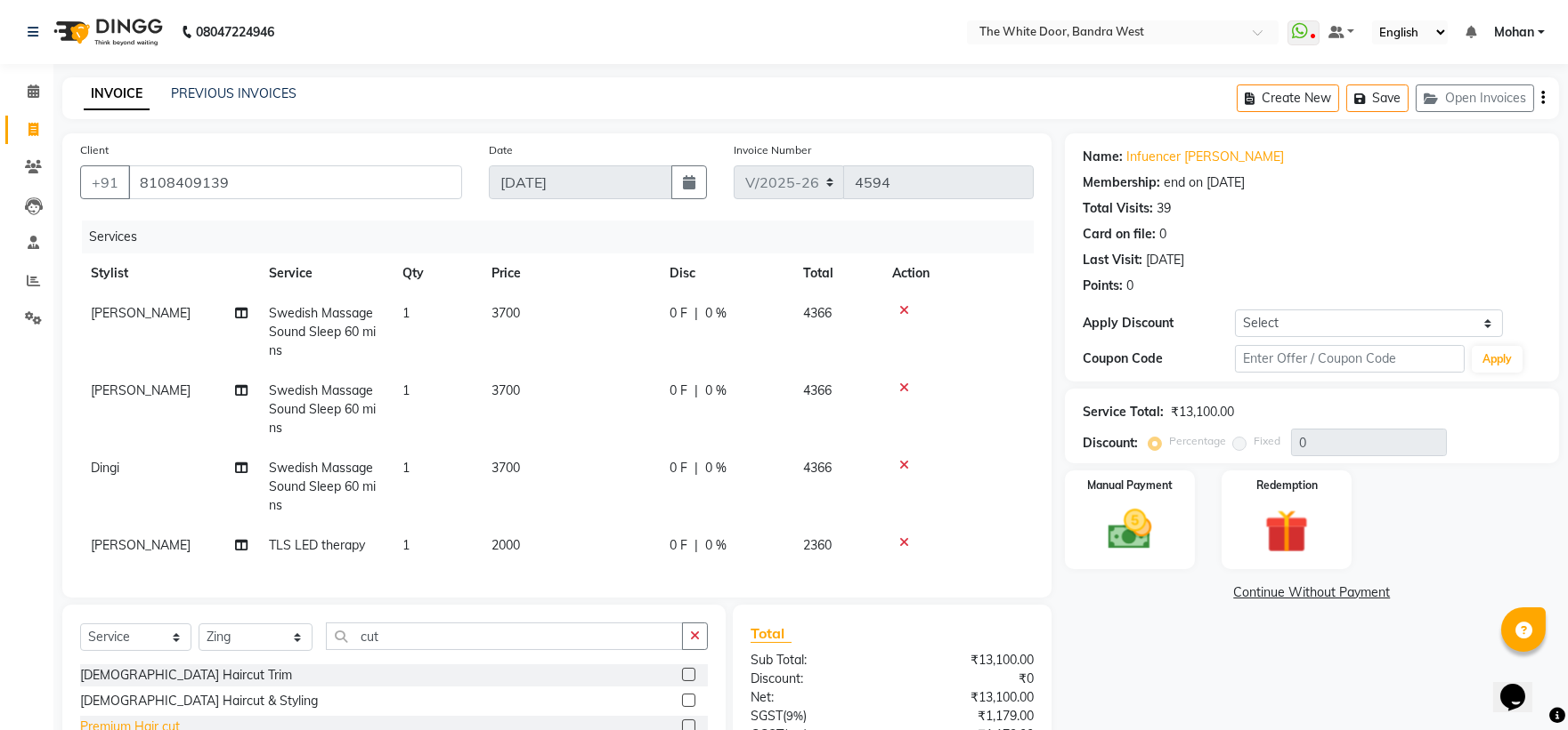
scroll to position [99, 0]
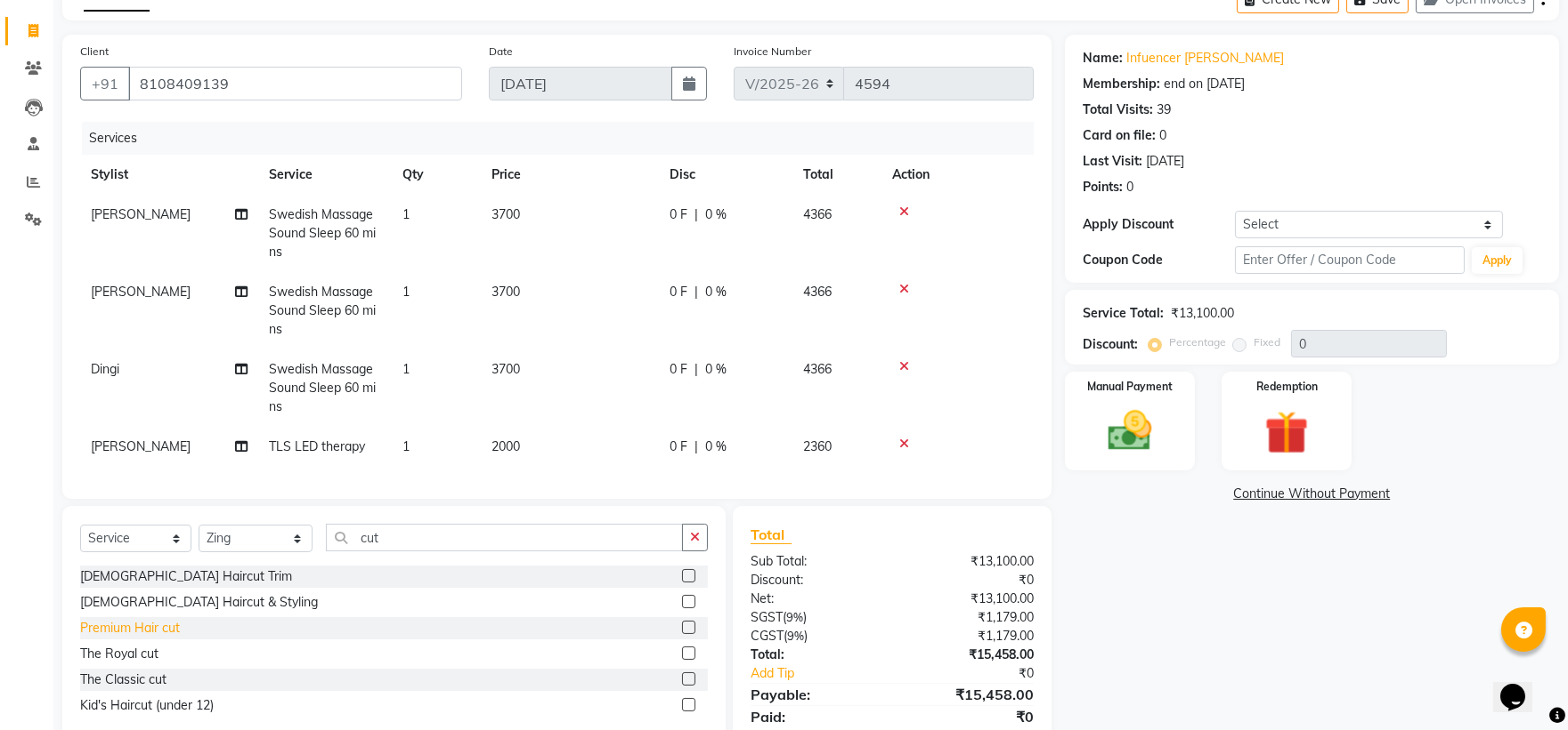
click at [148, 638] on div "Premium Hair cut" at bounding box center [129, 629] width 100 height 19
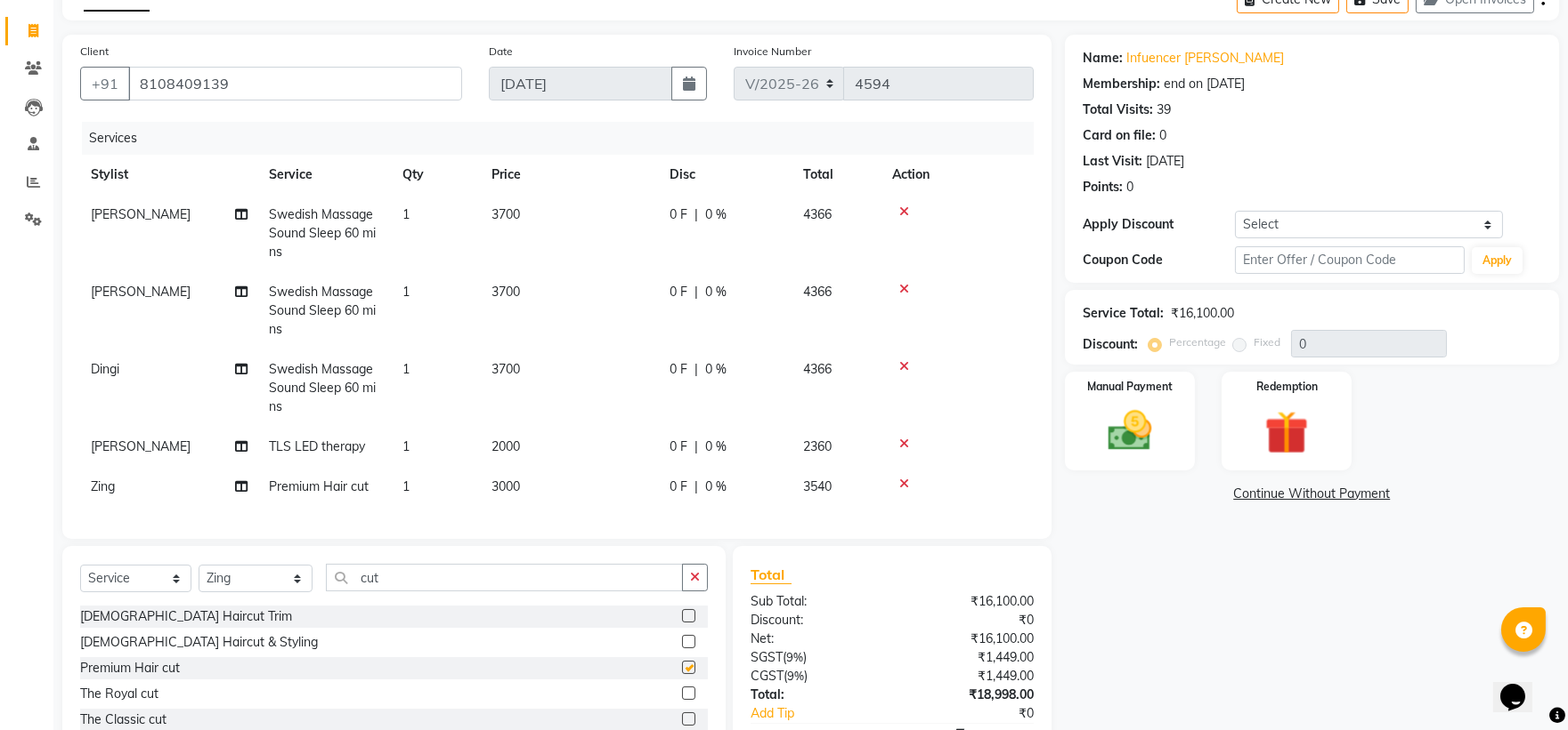
checkbox input "false"
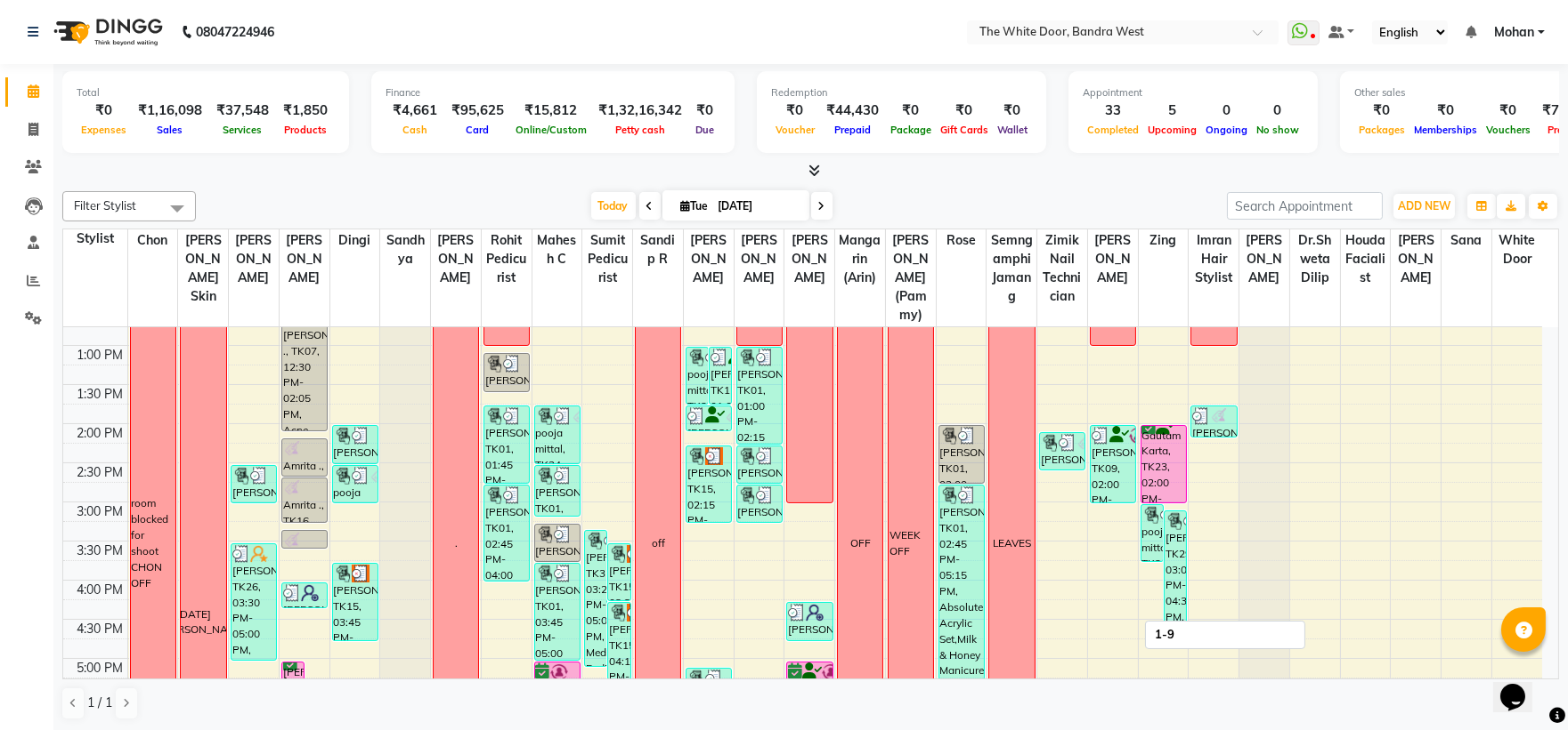
scroll to position [494, 0]
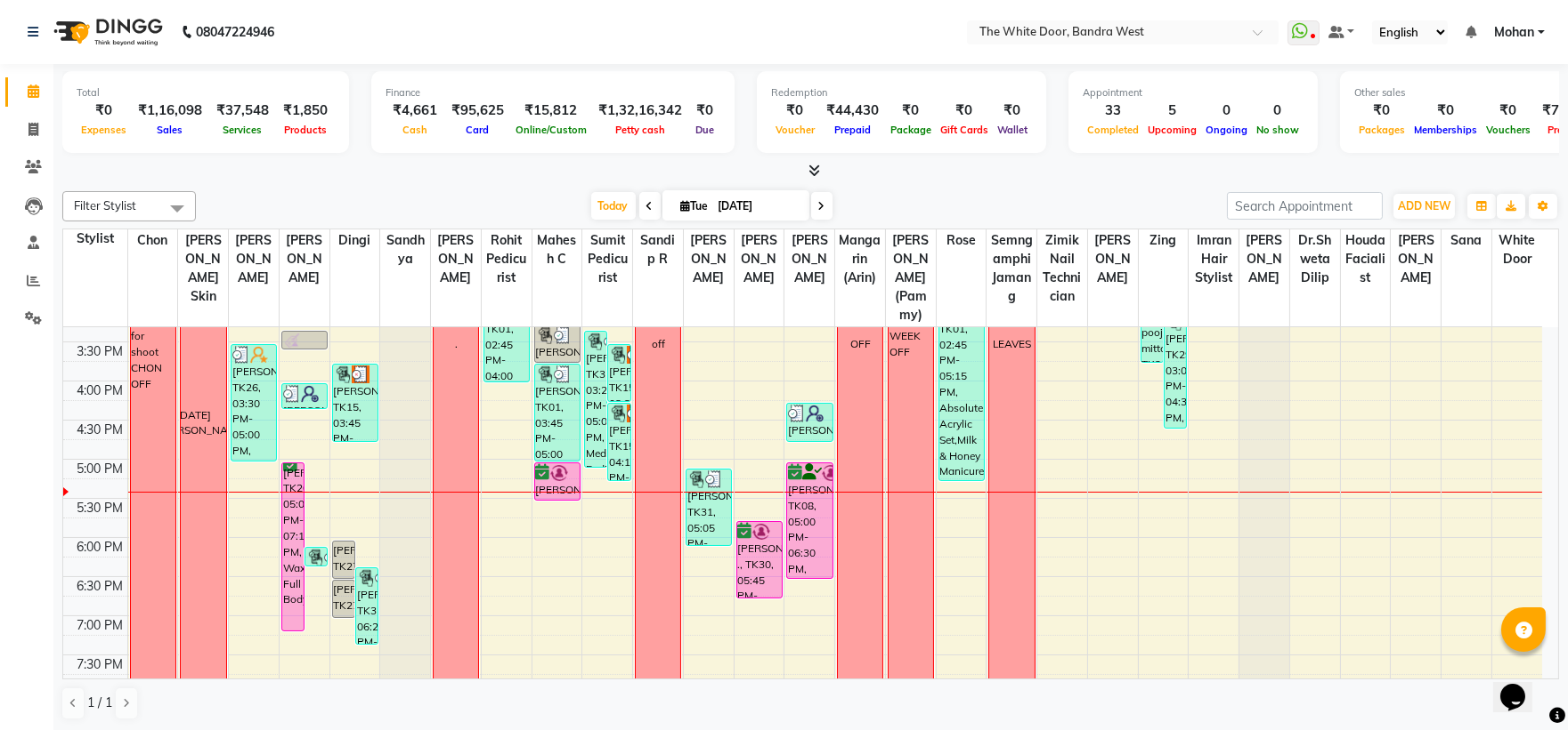
click at [803, 360] on div "9:00 AM 9:30 AM 10:00 AM 10:30 AM 11:00 AM 11:30 AM 12:00 PM 12:30 PM 1:00 PM 1…" at bounding box center [802, 342] width 1479 height 1017
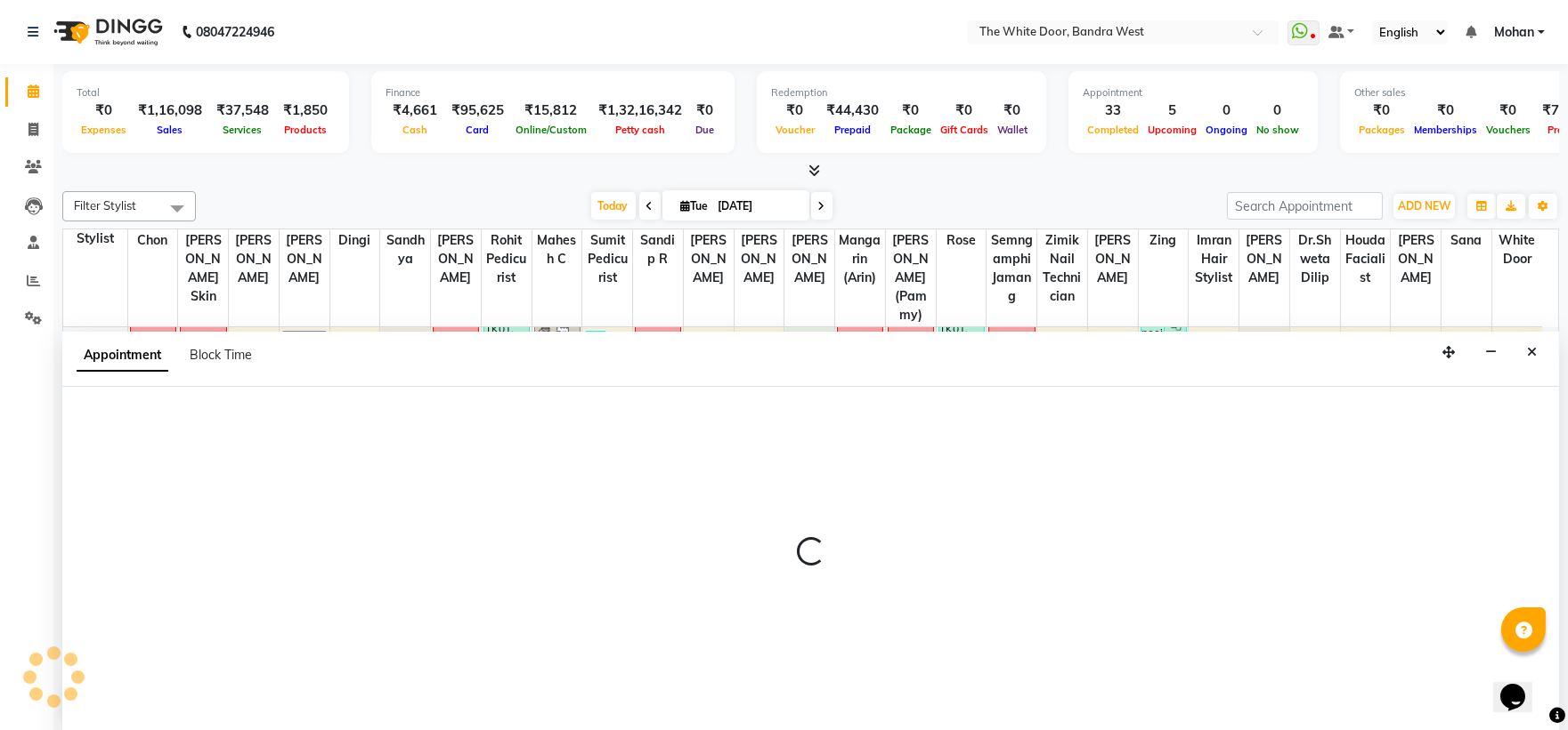
scroll to position [1, 0]
select select "37901"
select select "tentative"
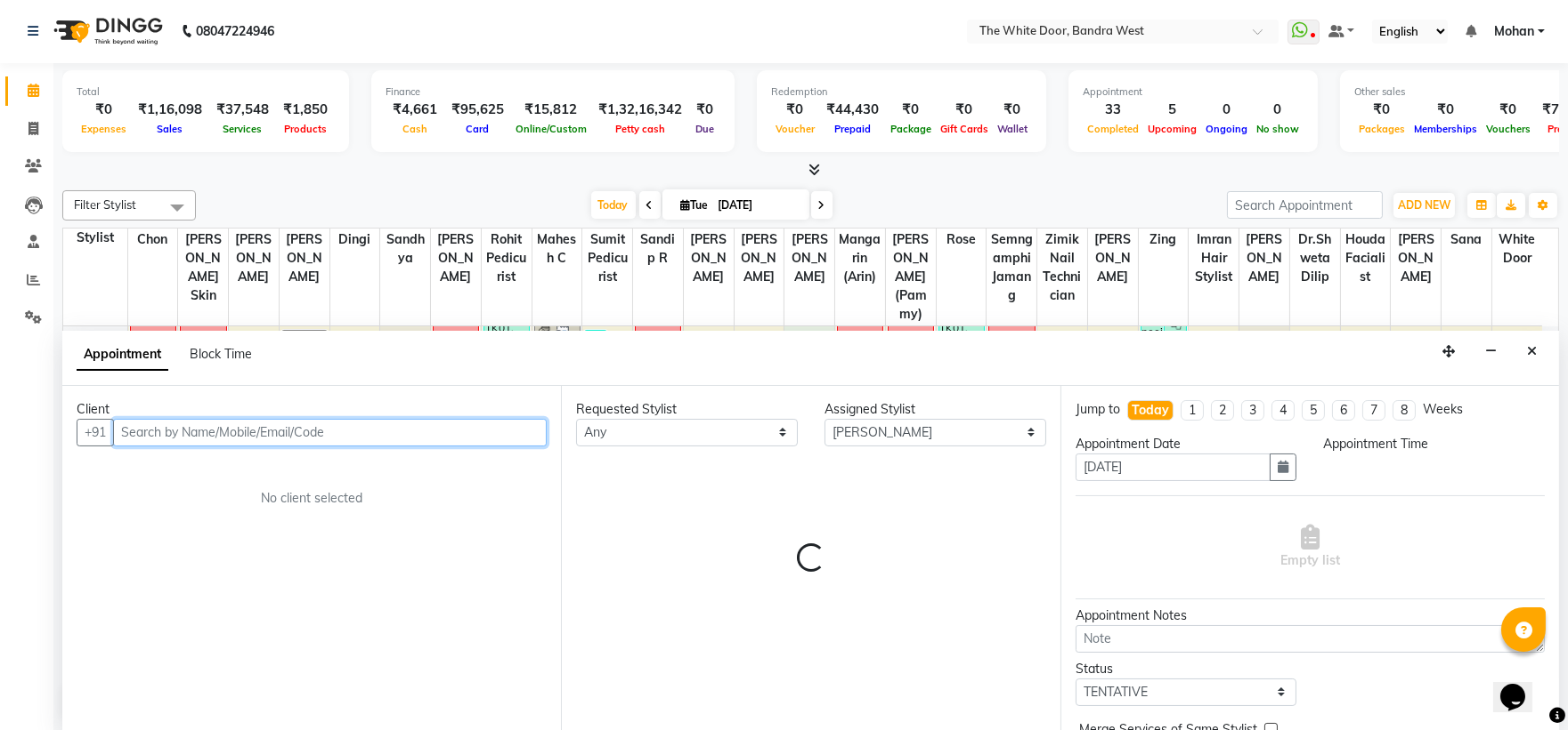
select select "915"
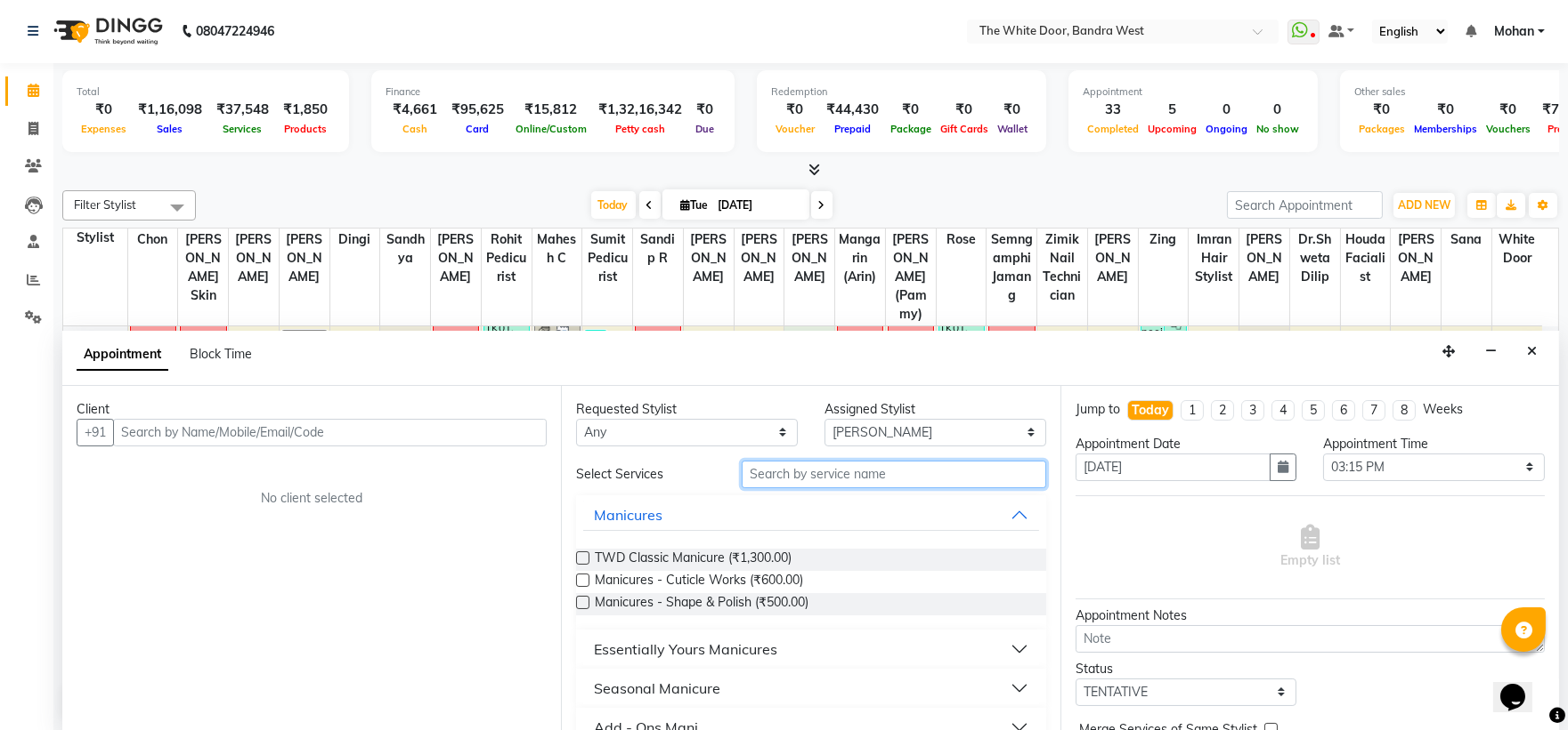
click at [788, 472] on input "text" at bounding box center [893, 475] width 304 height 28
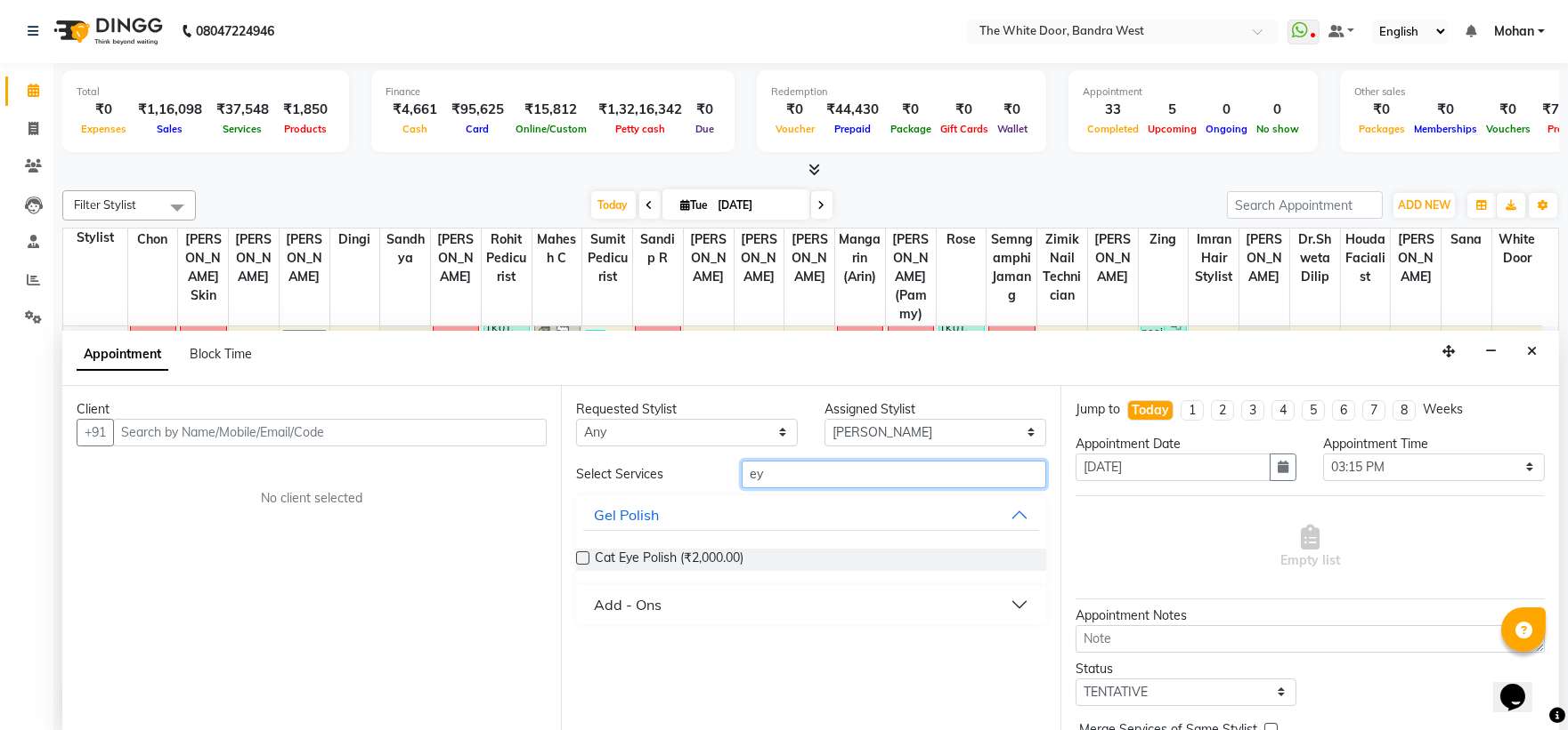
type input "e"
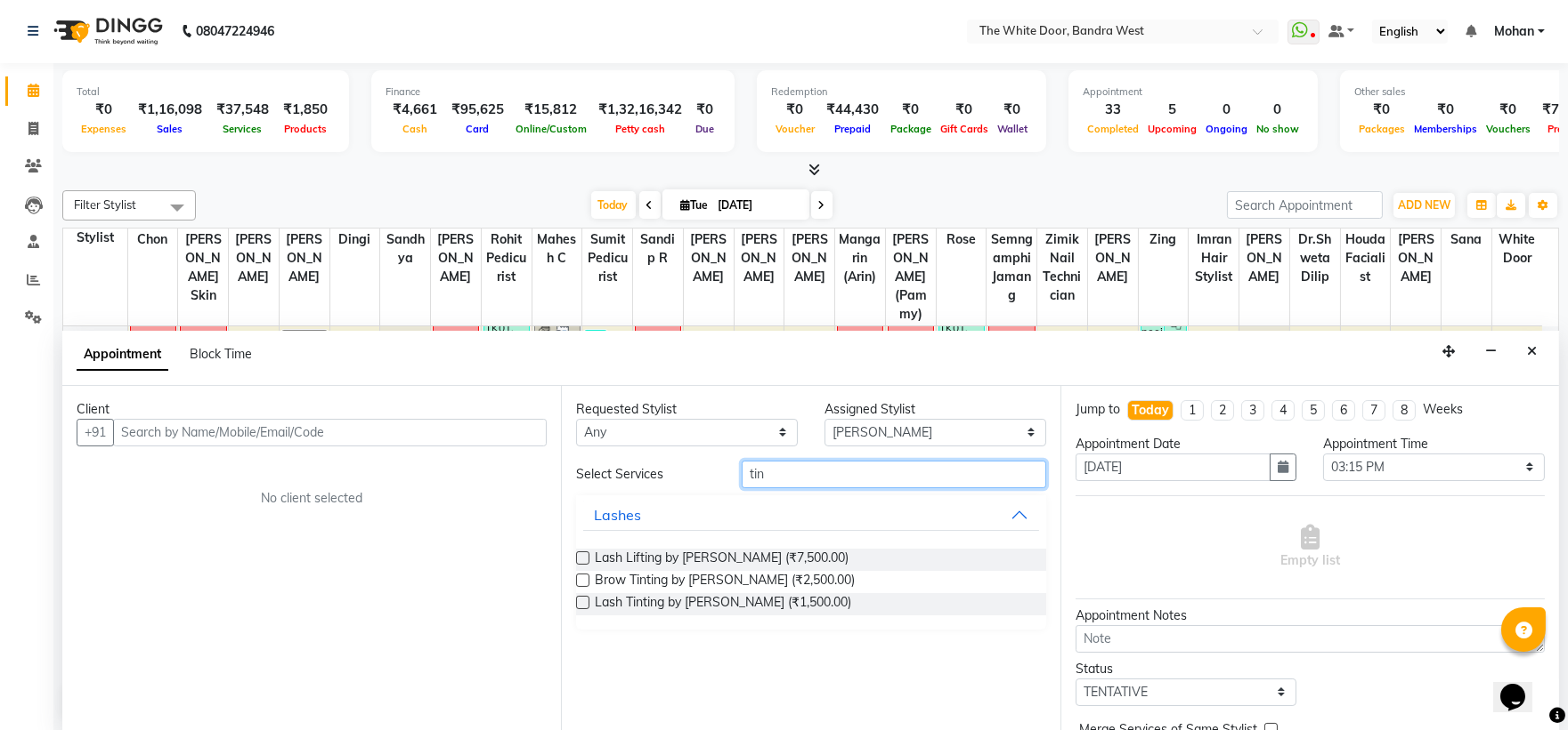
type input "tin"
click at [588, 578] on label at bounding box center [583, 580] width 13 height 13
click at [587, 578] on input "checkbox" at bounding box center [582, 582] width 11 height 11
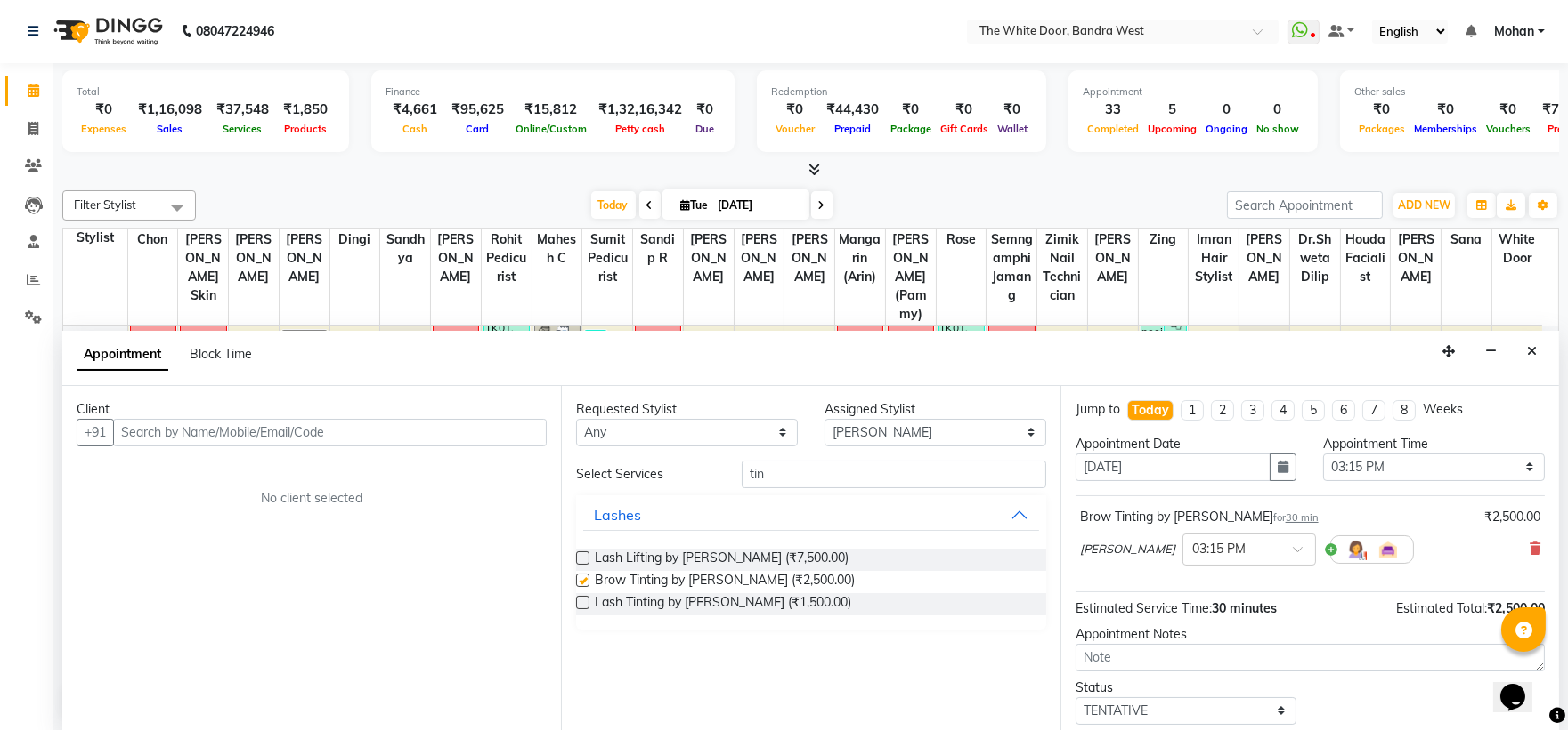
checkbox input "false"
drag, startPoint x: 864, startPoint y: 424, endPoint x: 885, endPoint y: 429, distance: 21.6
click at [864, 424] on select "Select Amita Skin benjimin Chon Dingi Dr.Shweta Dilip Farheen K Ganesh M Himans…" at bounding box center [935, 433] width 221 height 28
select select "22332"
click at [824, 419] on select "Select Amita Skin benjimin Chon Dingi Dr.Shweta Dilip Farheen K Ganesh M Himans…" at bounding box center [935, 433] width 221 height 28
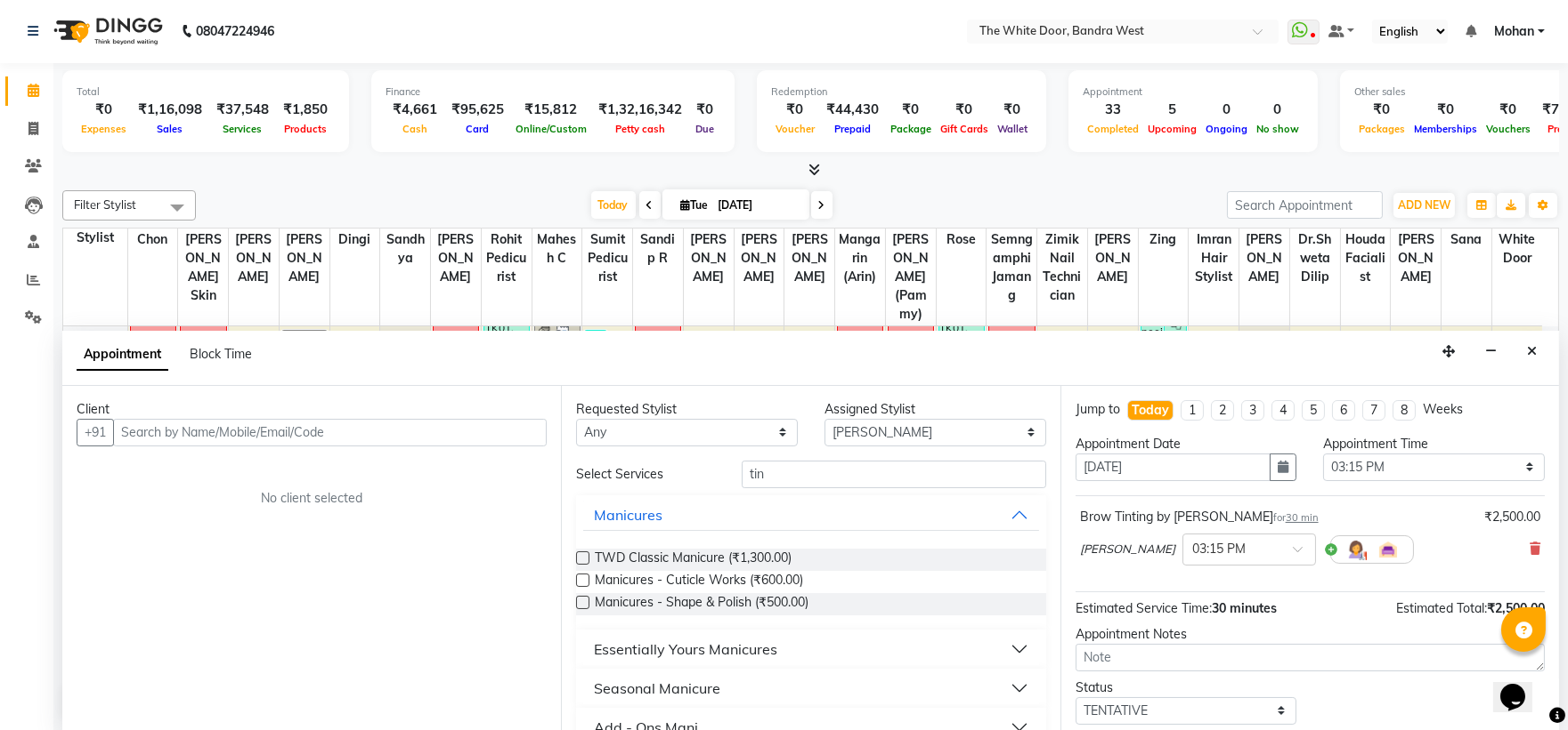
click at [772, 461] on div "Requested Stylist Any Amita Skin benjimin Chon Dingi Dr.Shweta Dilip Farheen K …" at bounding box center [811, 558] width 499 height 345
click at [772, 470] on input "tin" at bounding box center [893, 475] width 304 height 28
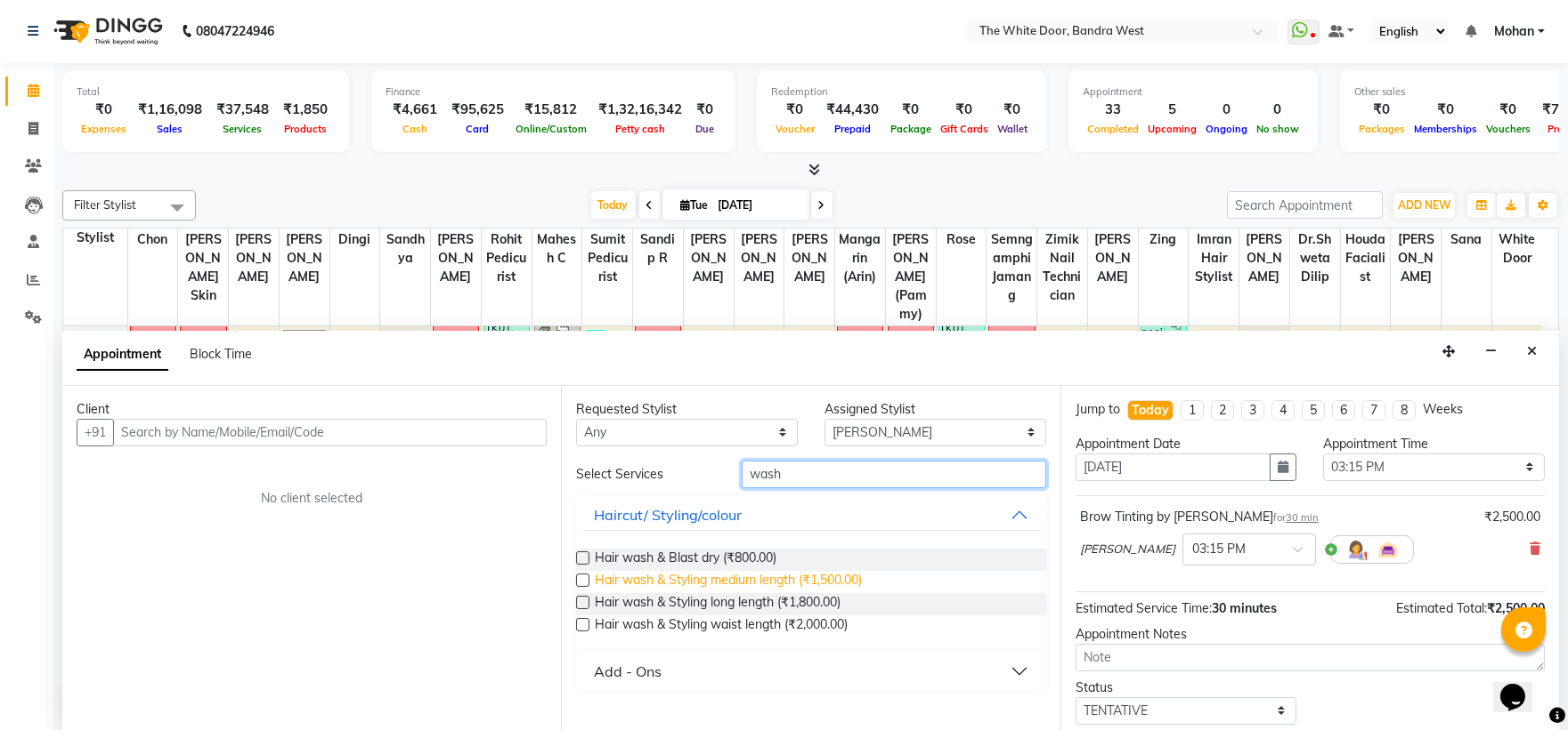
type input "wash"
click at [692, 583] on span "Hair wash & Styling medium length (₹1,500.00)" at bounding box center [728, 582] width 267 height 22
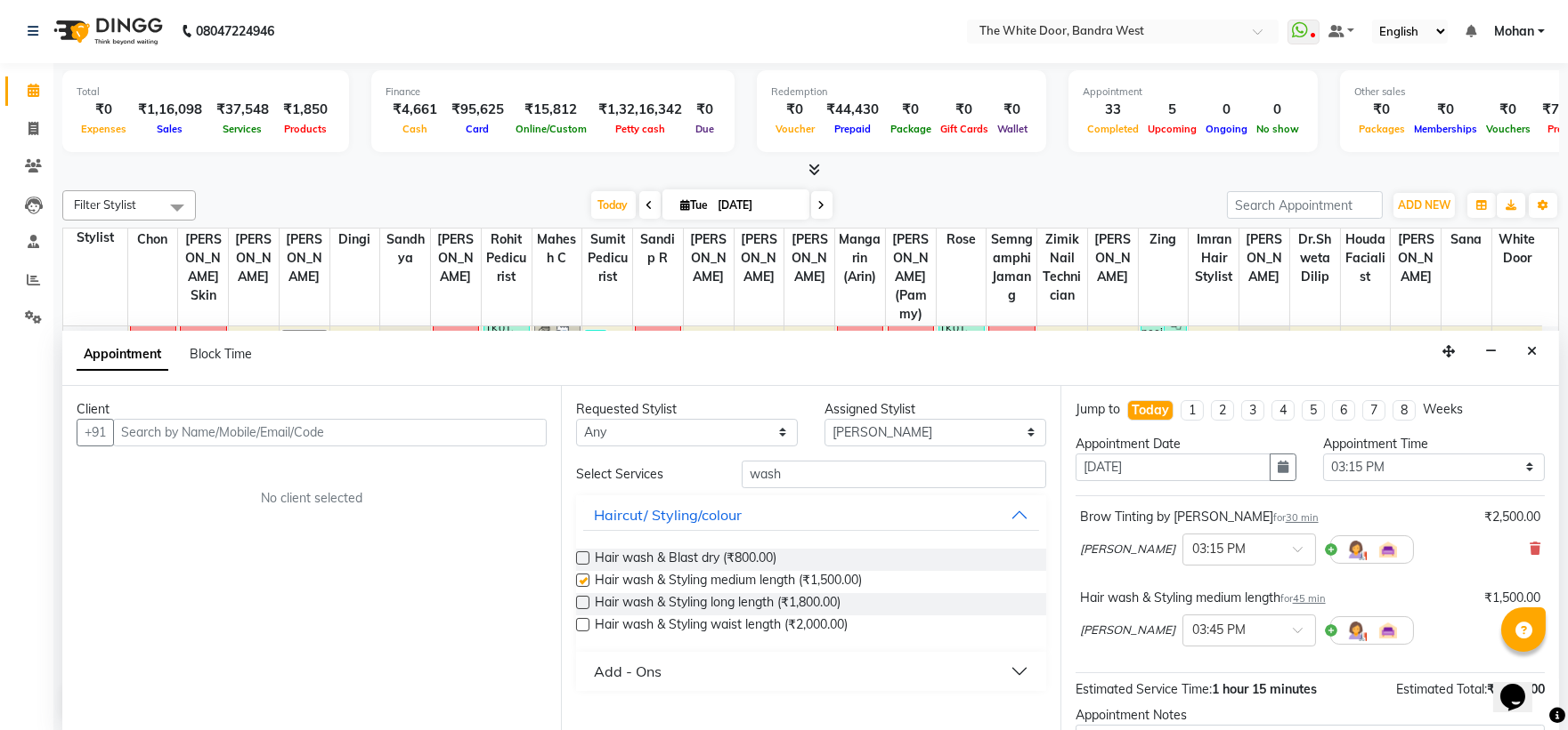
checkbox input "false"
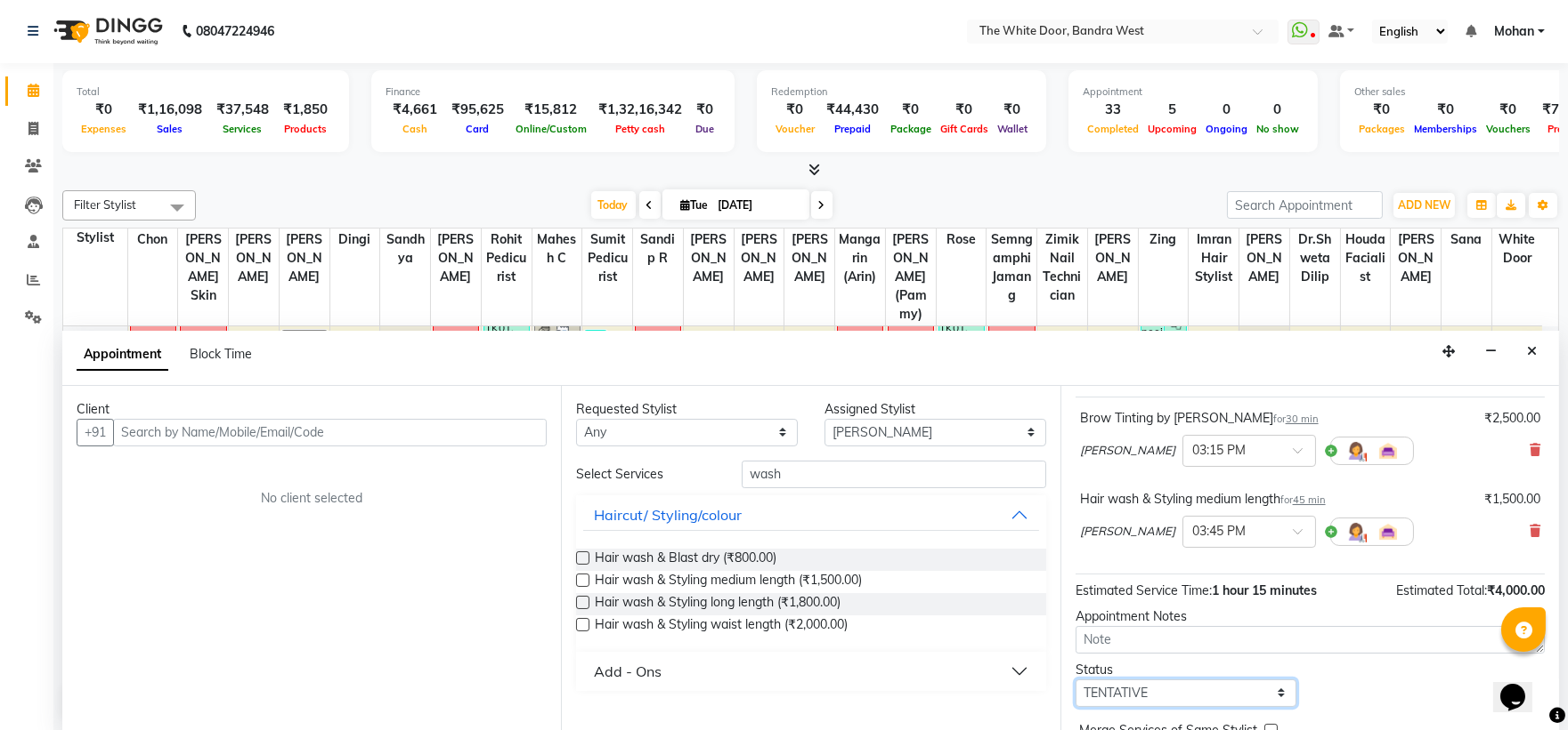
click at [1186, 691] on select "Select TENTATIVE CONFIRM CHECK-IN UPCOMING" at bounding box center [1186, 694] width 221 height 28
select select "confirm booking"
click at [1076, 680] on select "Select TENTATIVE CONFIRM CHECK-IN UPCOMING" at bounding box center [1186, 694] width 221 height 28
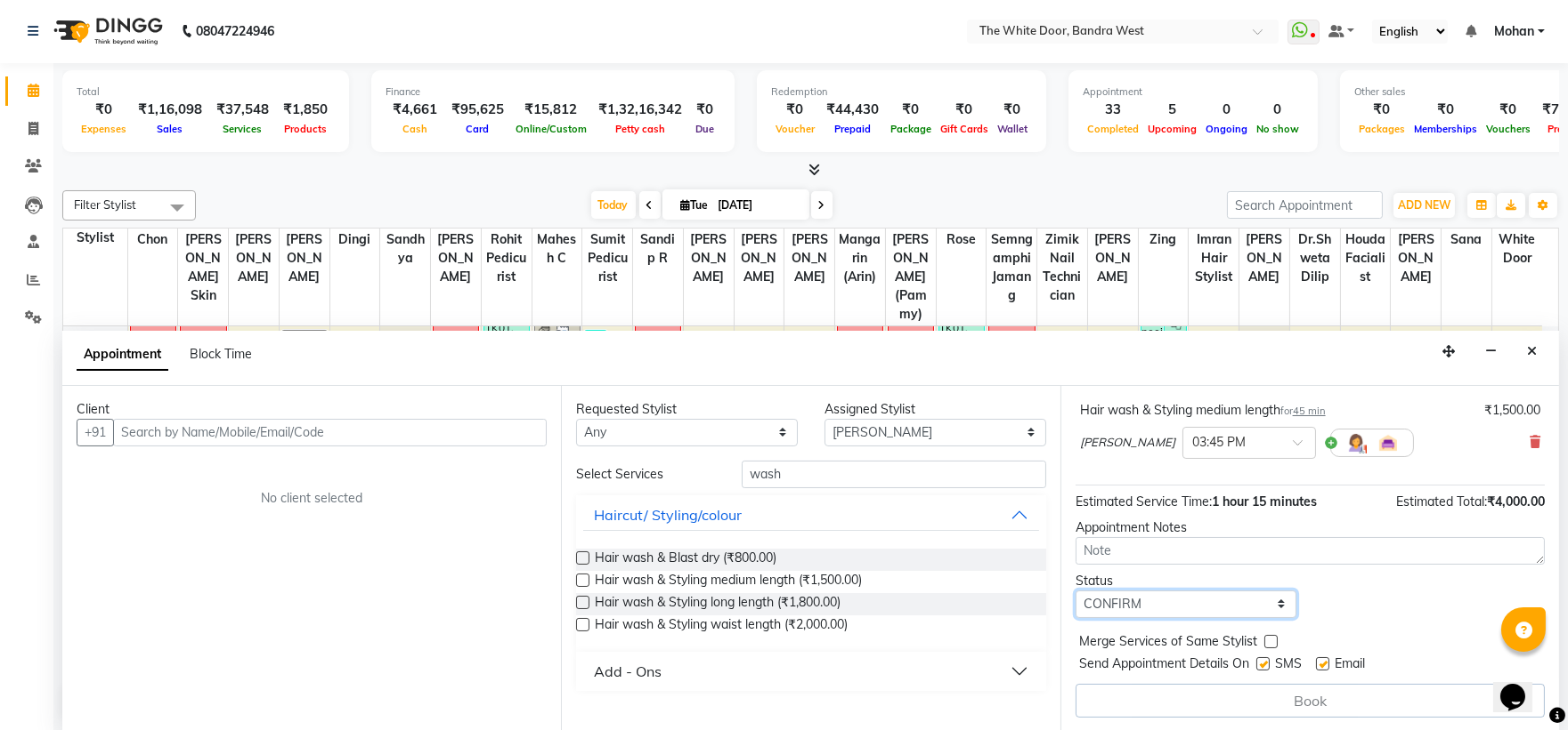
scroll to position [189, 0]
click at [307, 437] on input "text" at bounding box center [330, 433] width 434 height 28
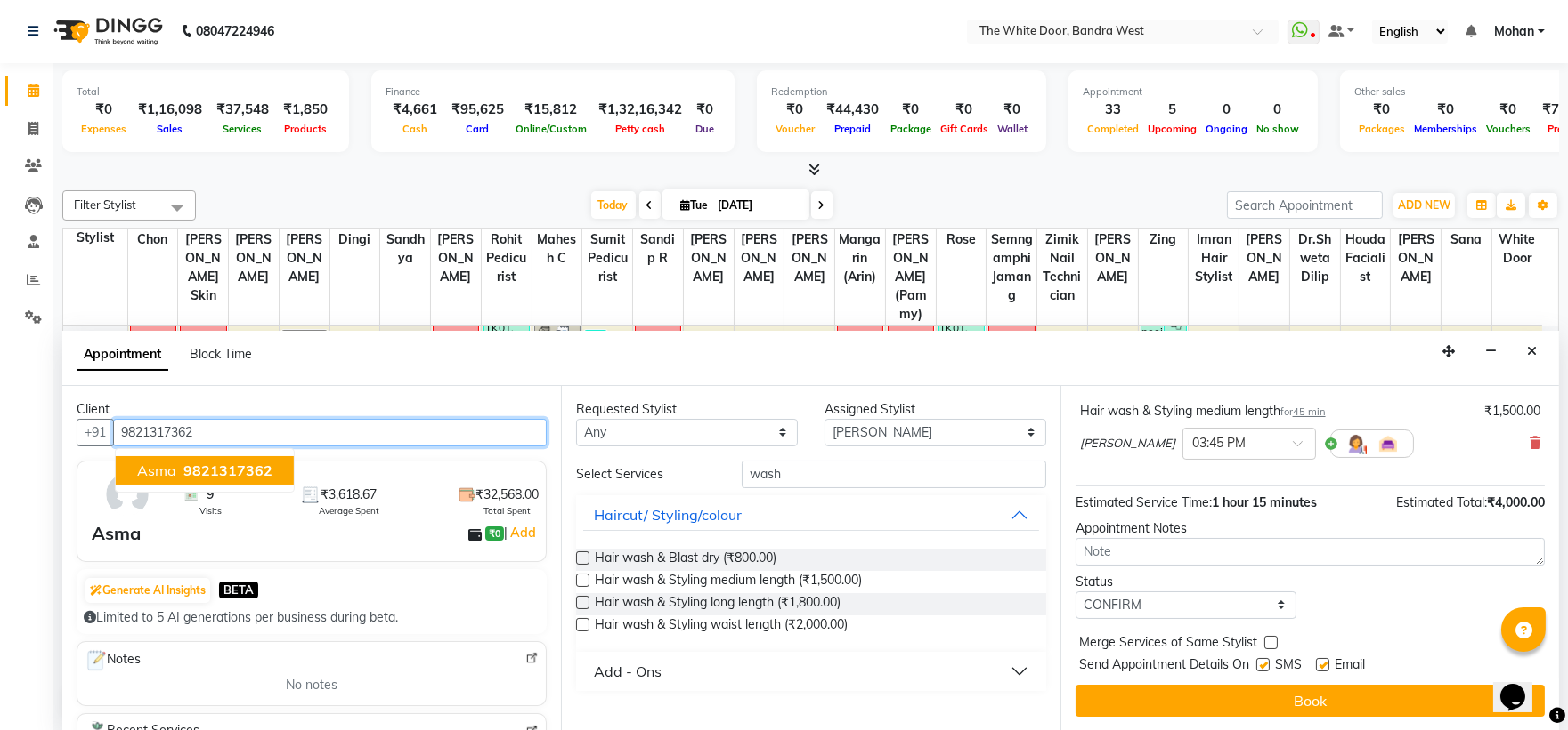
drag, startPoint x: 212, startPoint y: 463, endPoint x: 259, endPoint y: 464, distance: 47.0
click at [211, 464] on span "9821317362" at bounding box center [228, 471] width 89 height 18
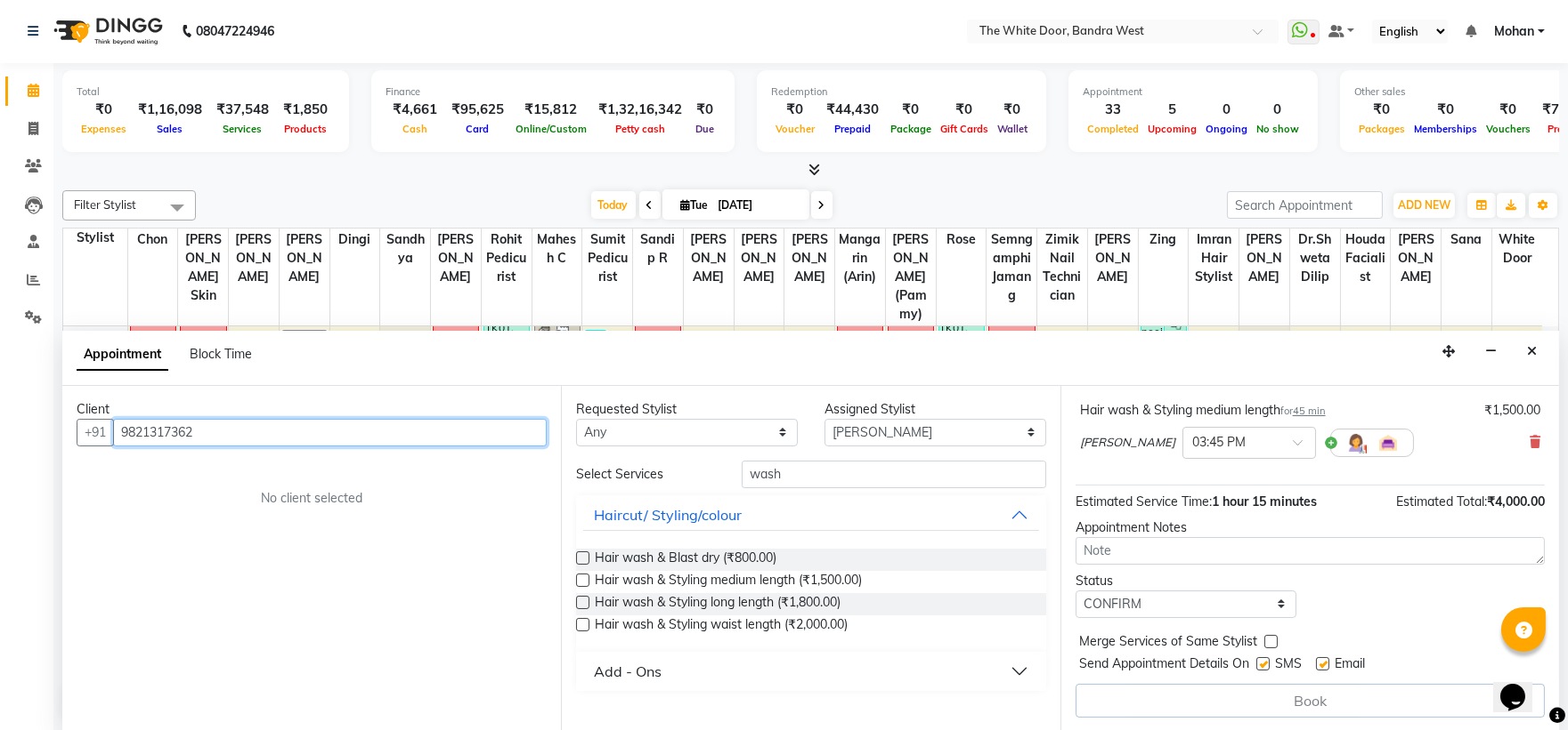
scroll to position [188, 0]
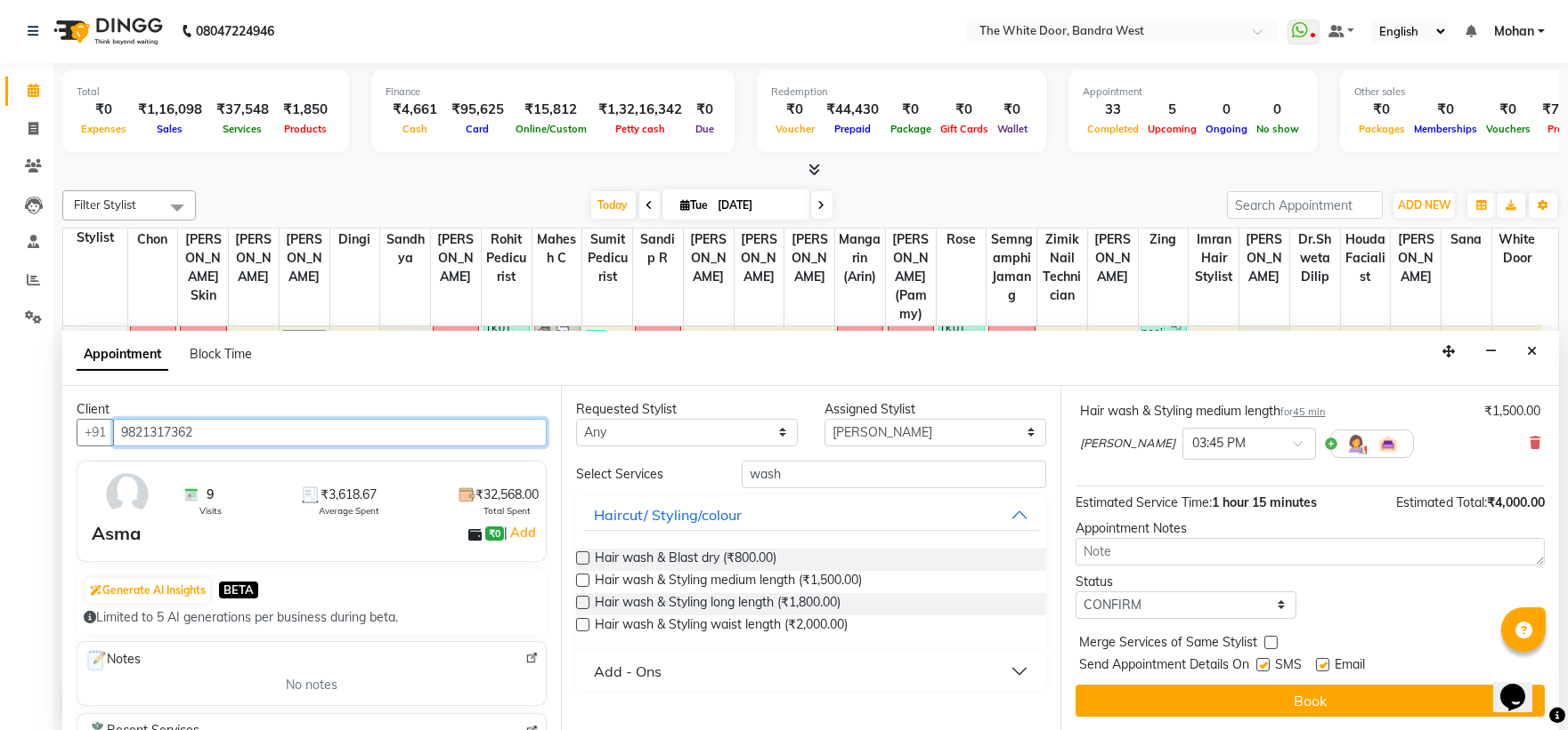
type input "9821317362"
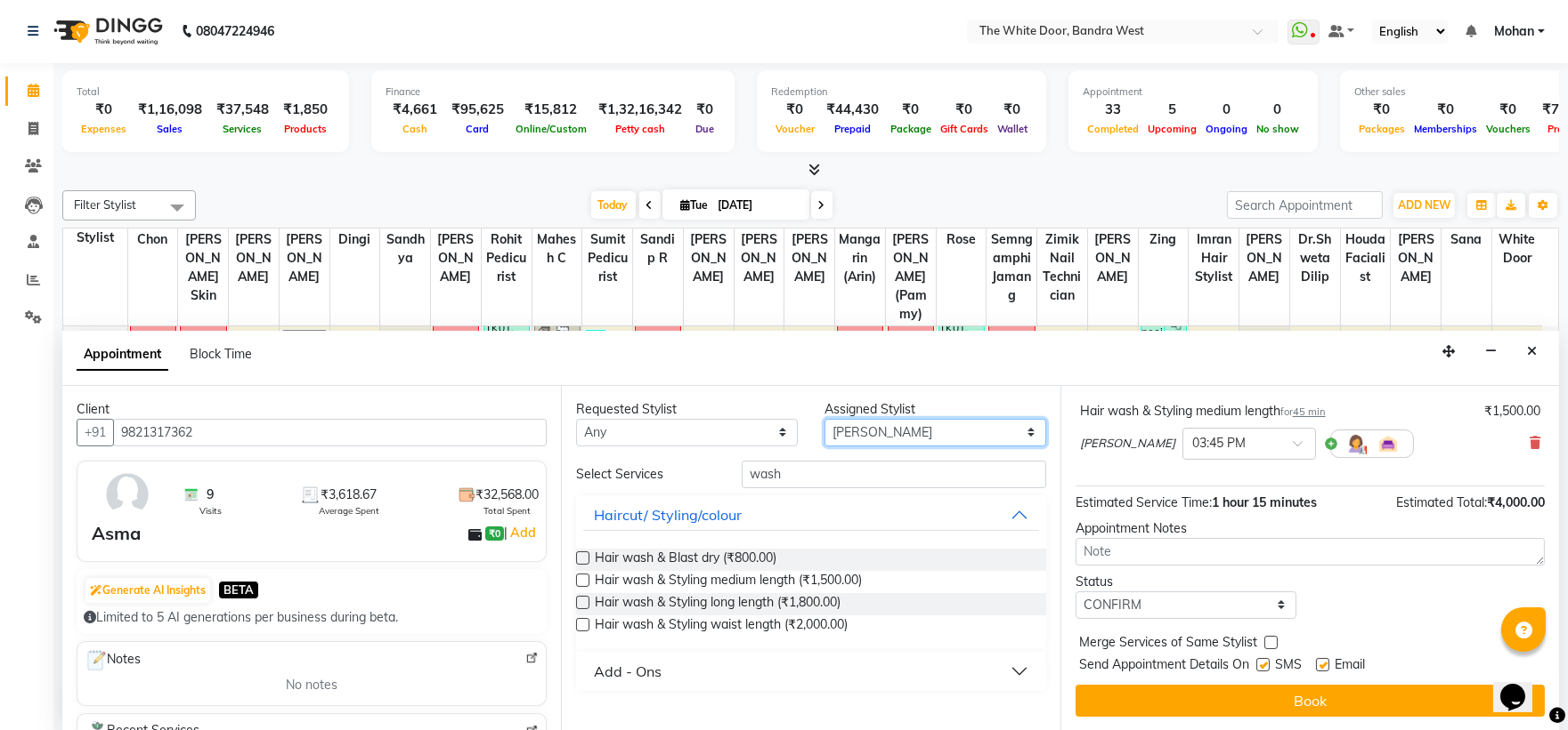
click at [875, 433] on select "Select [PERSON_NAME] Skin [PERSON_NAME] Dingi Dr.Shweta [PERSON_NAME] [PERSON_N…" at bounding box center [935, 433] width 221 height 28
select select "66301"
click at [824, 419] on select "Select [PERSON_NAME] Skin [PERSON_NAME] Dingi Dr.Shweta [PERSON_NAME] [PERSON_N…" at bounding box center [935, 433] width 221 height 28
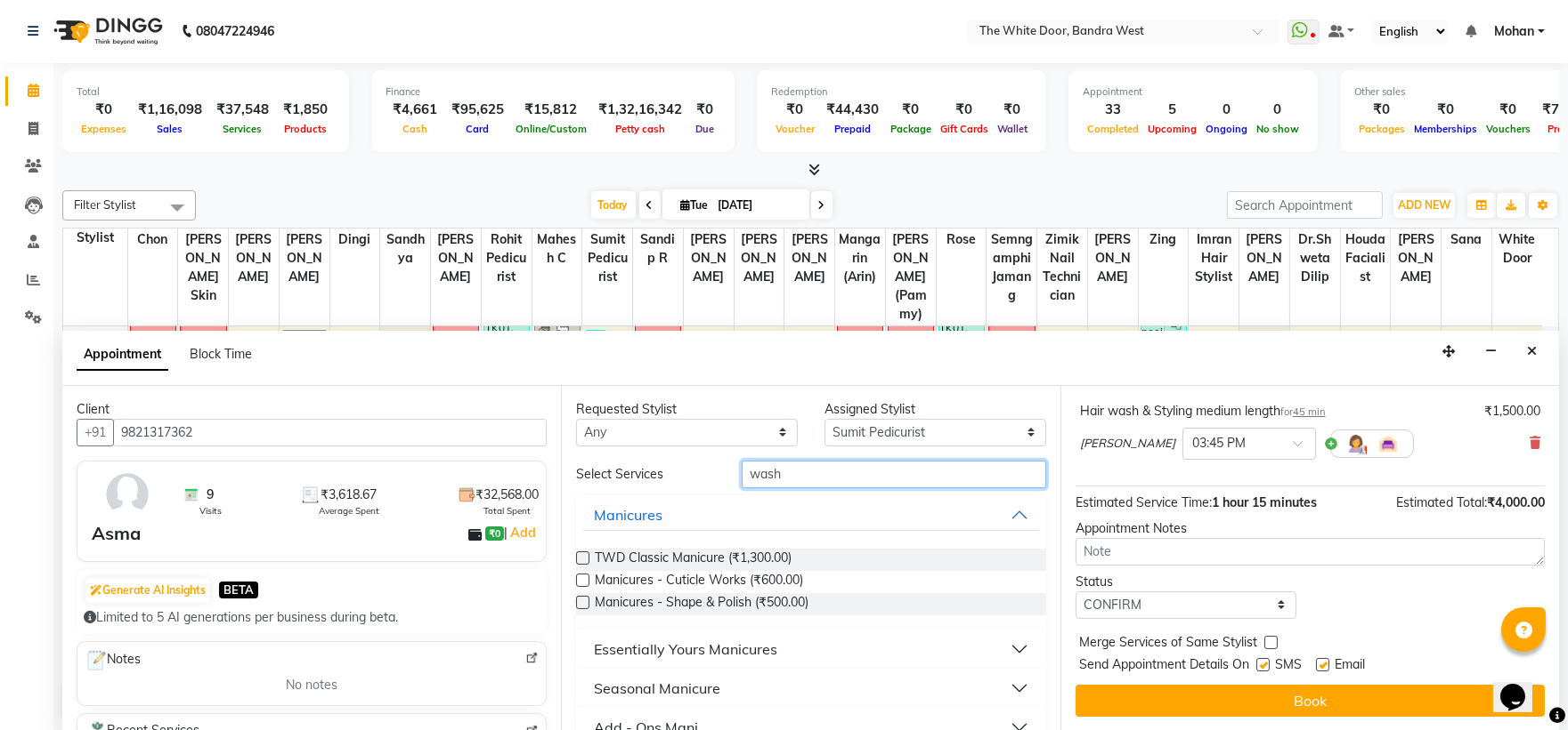
click at [793, 471] on input "wash" at bounding box center [893, 475] width 304 height 28
click at [791, 472] on input "wash" at bounding box center [893, 475] width 304 height 28
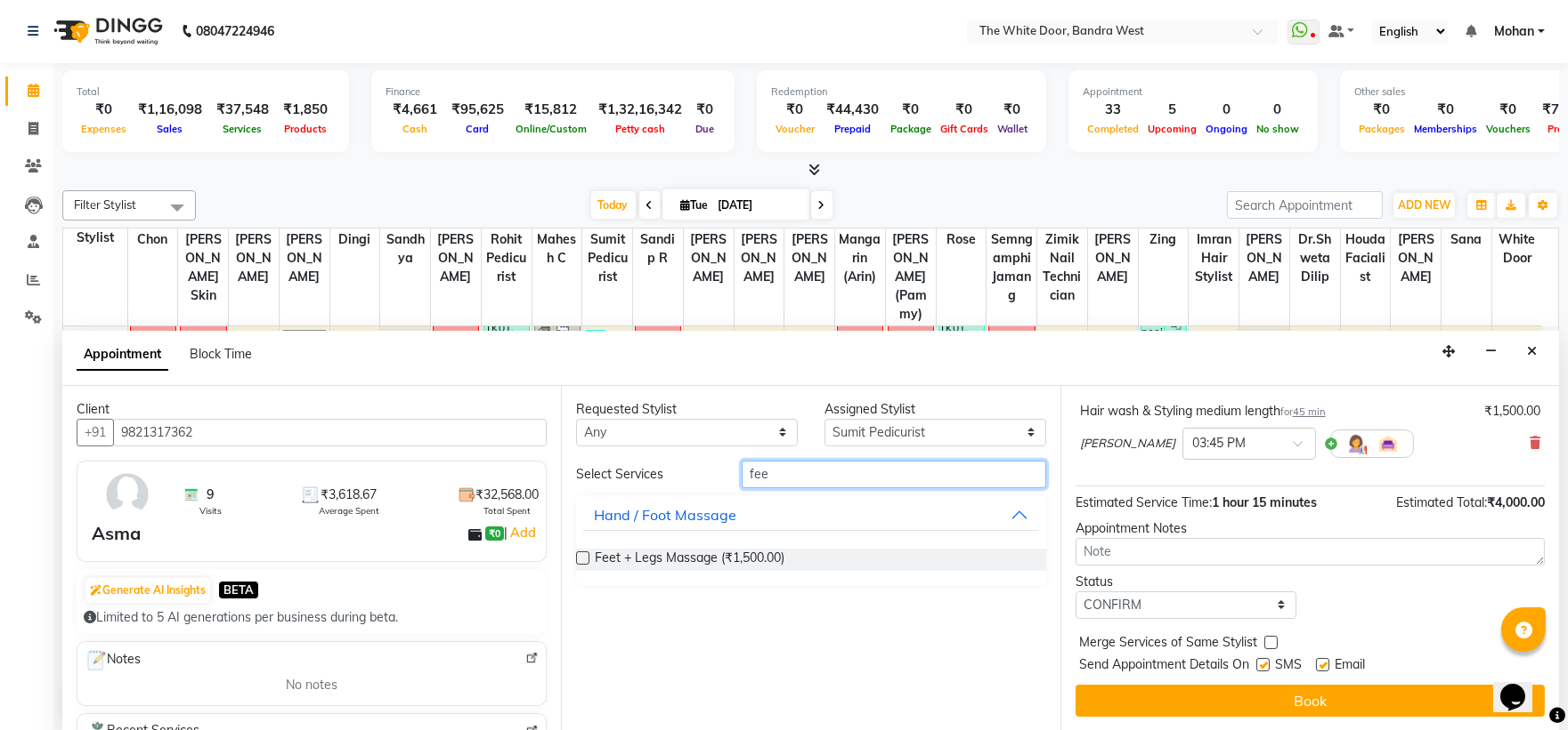
type input "fee"
drag, startPoint x: 579, startPoint y: 553, endPoint x: 606, endPoint y: 557, distance: 27.3
click at [582, 552] on label at bounding box center [583, 558] width 13 height 13
click at [582, 554] on input "checkbox" at bounding box center [582, 560] width 11 height 11
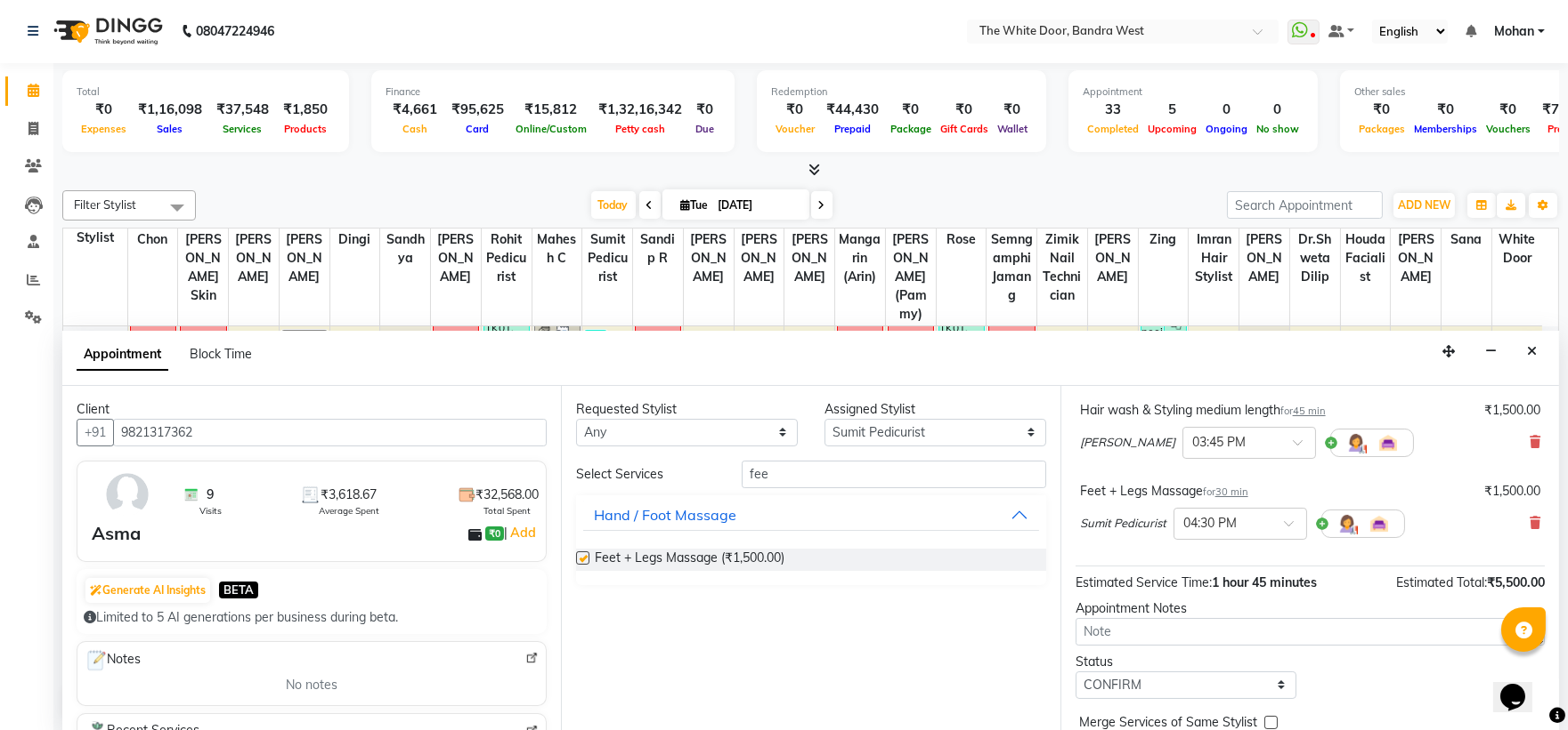
scroll to position [189, 0]
checkbox input "false"
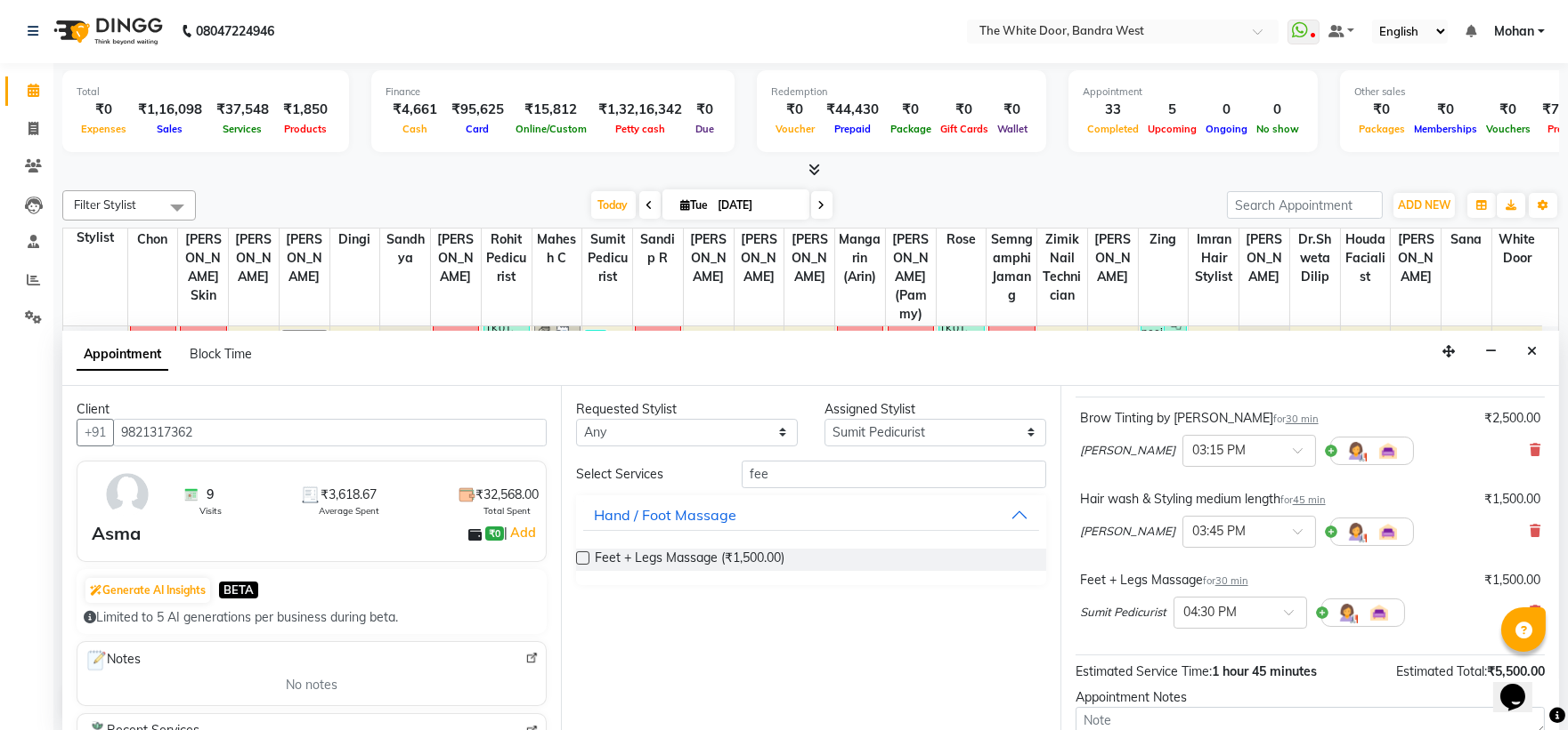
scroll to position [268, 0]
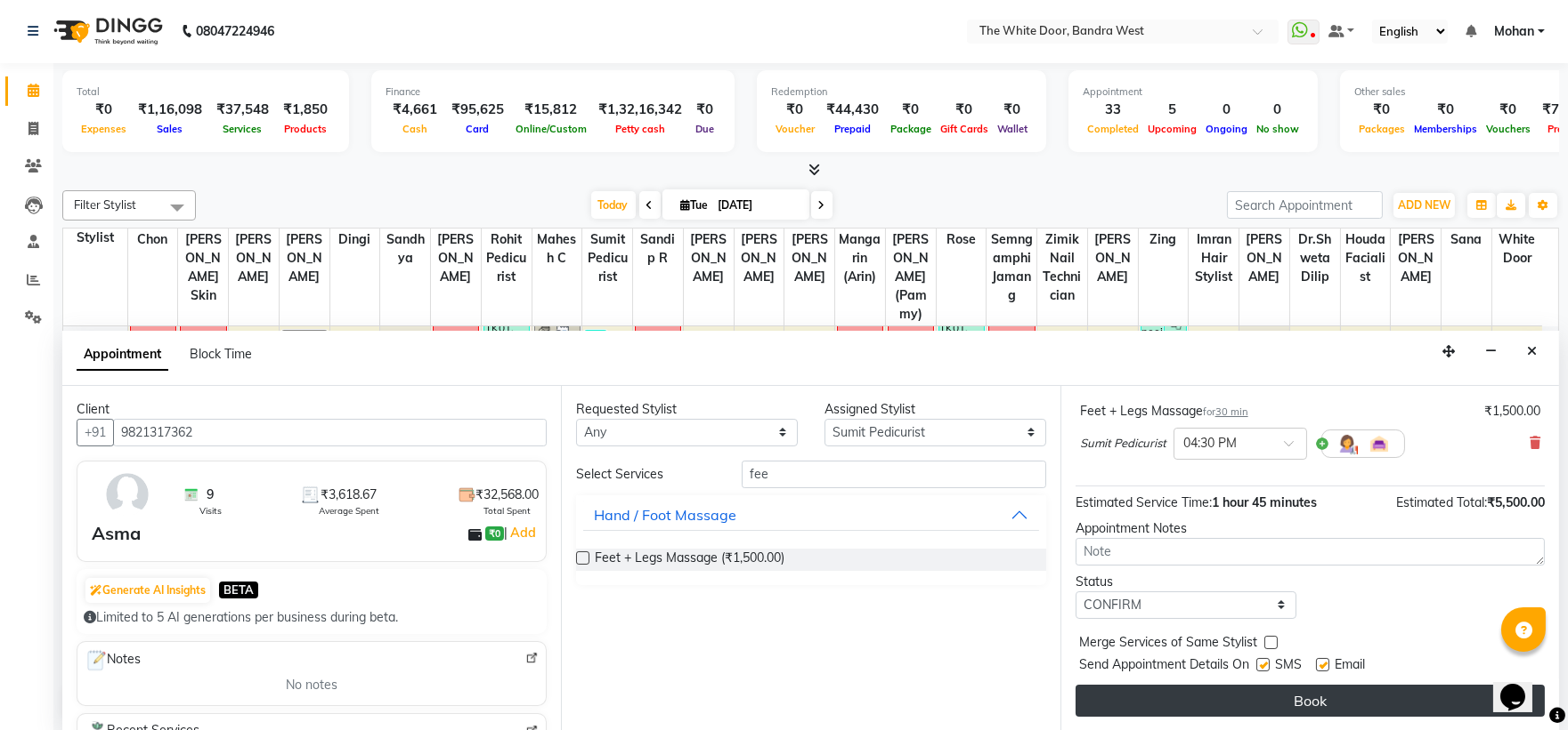
click at [1222, 700] on button "Book" at bounding box center [1310, 701] width 469 height 32
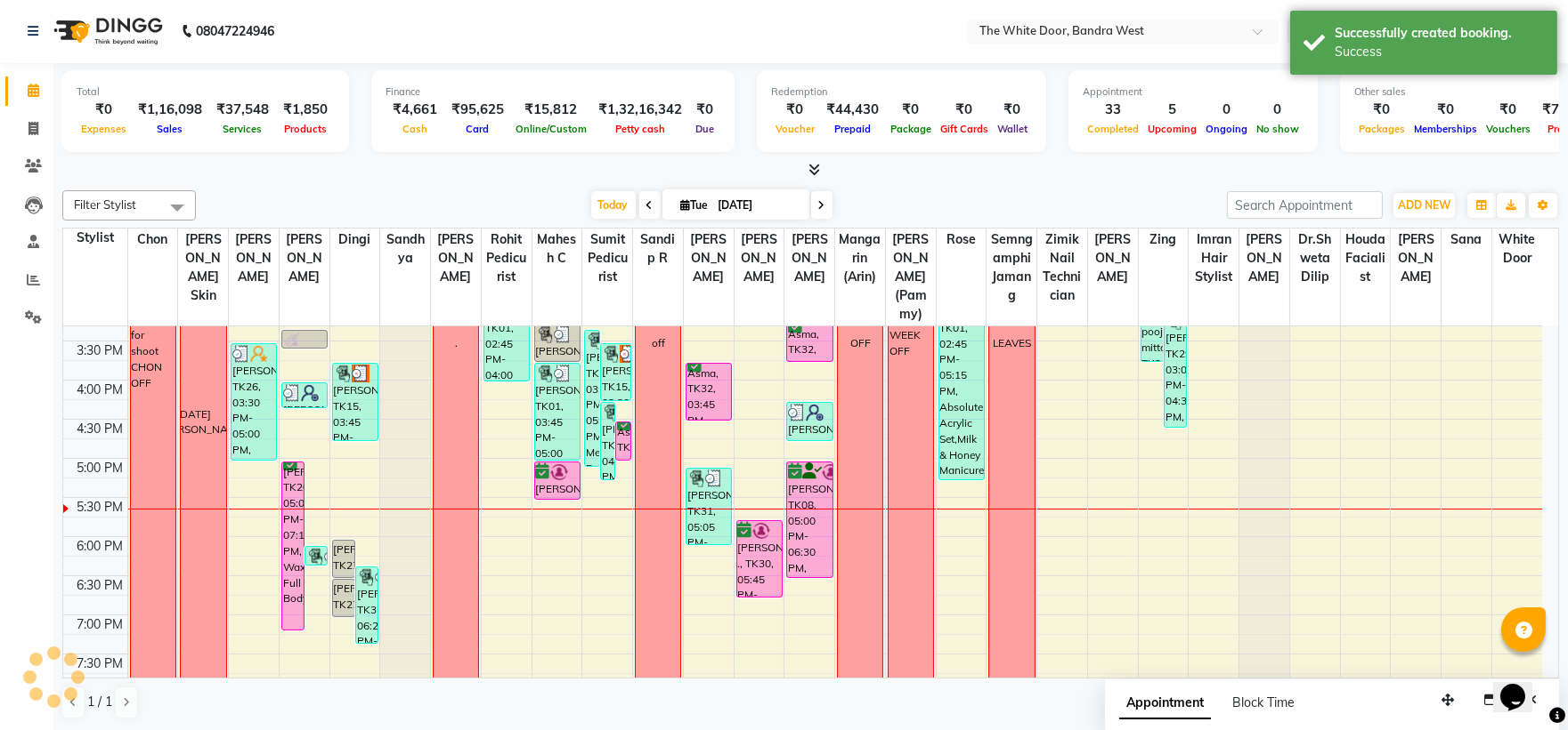
scroll to position [0, 0]
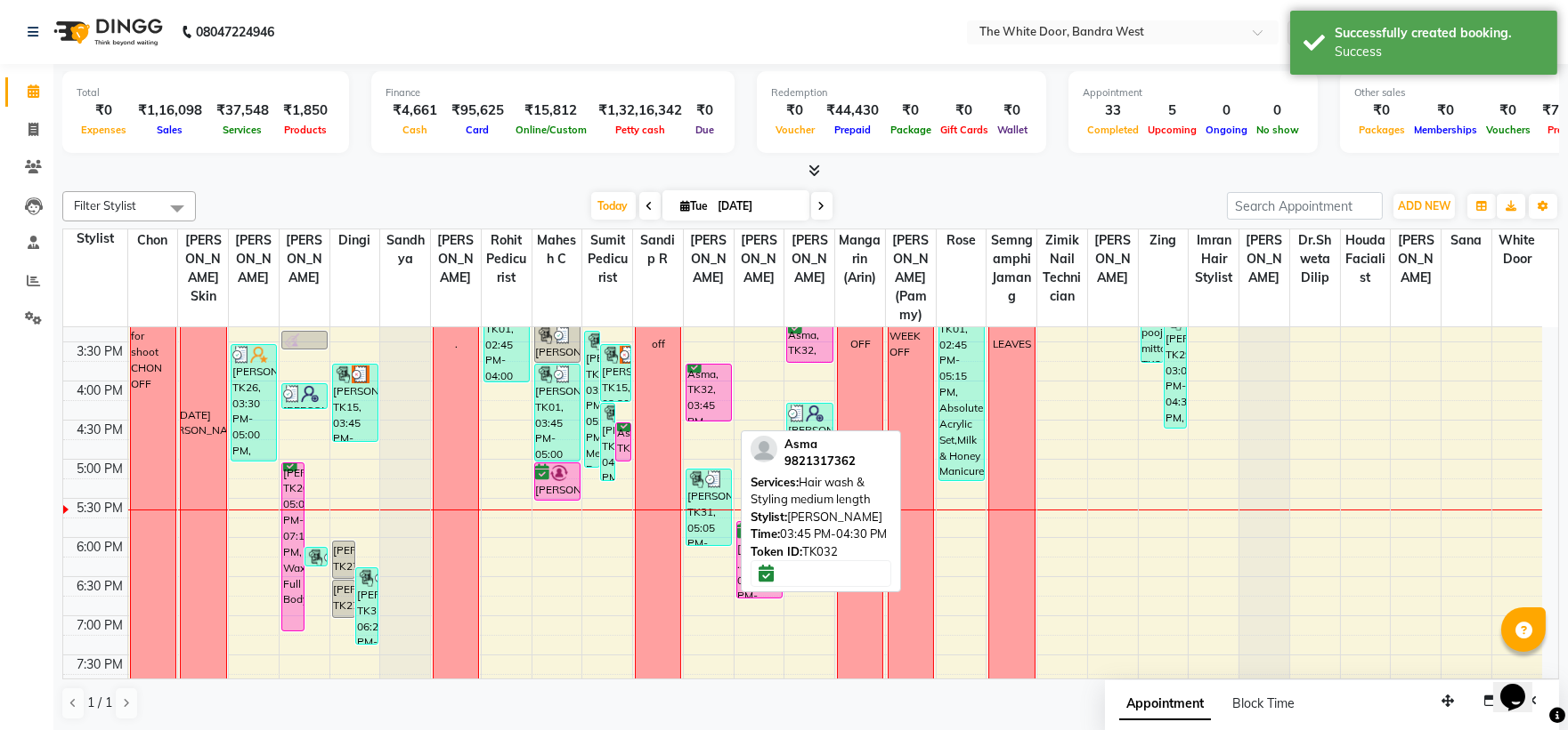
click at [714, 401] on div "Asma, TK32, 03:45 PM-04:30 PM, Hair wash & Styling medium length" at bounding box center [709, 392] width 45 height 56
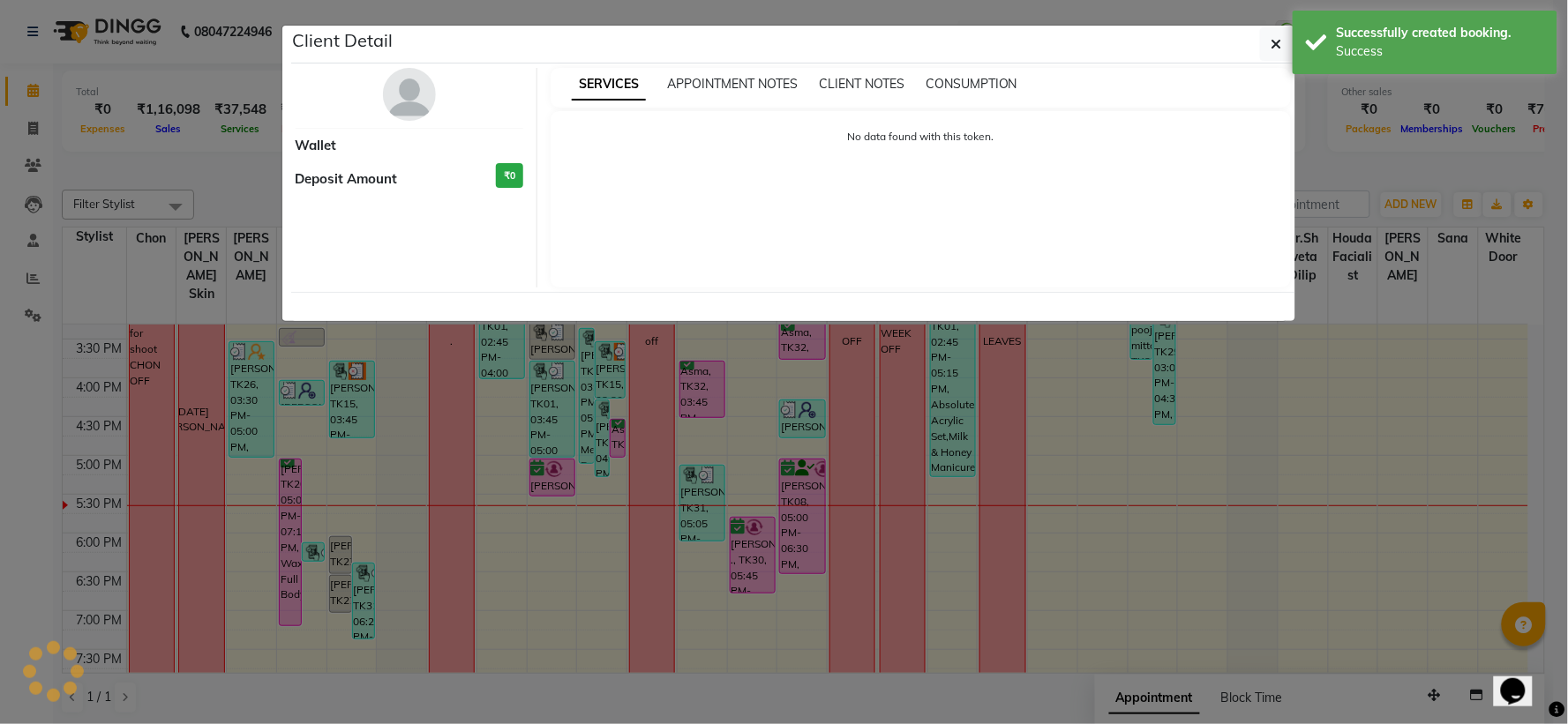
select select "6"
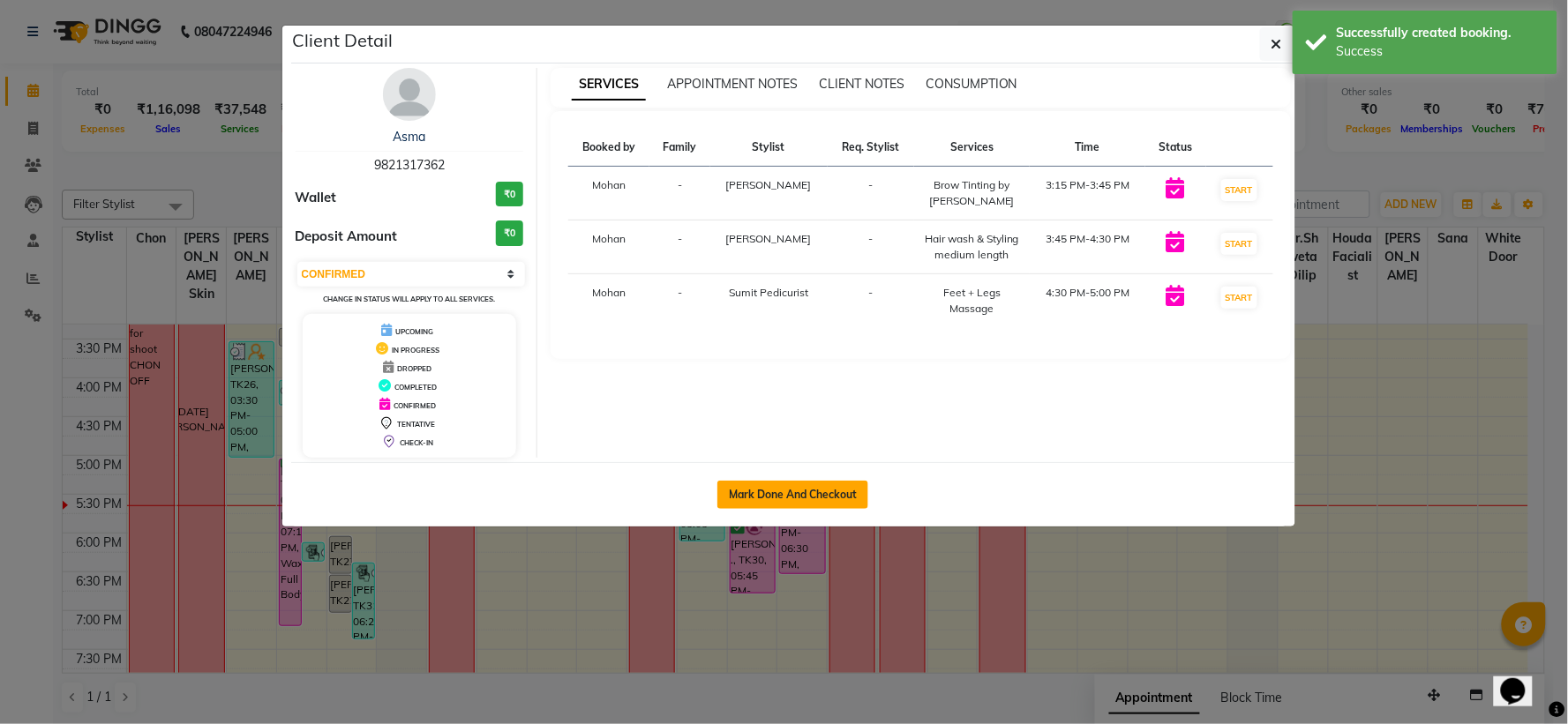
click at [831, 504] on button "Mark Done And Checkout" at bounding box center [793, 494] width 151 height 29
select select "service"
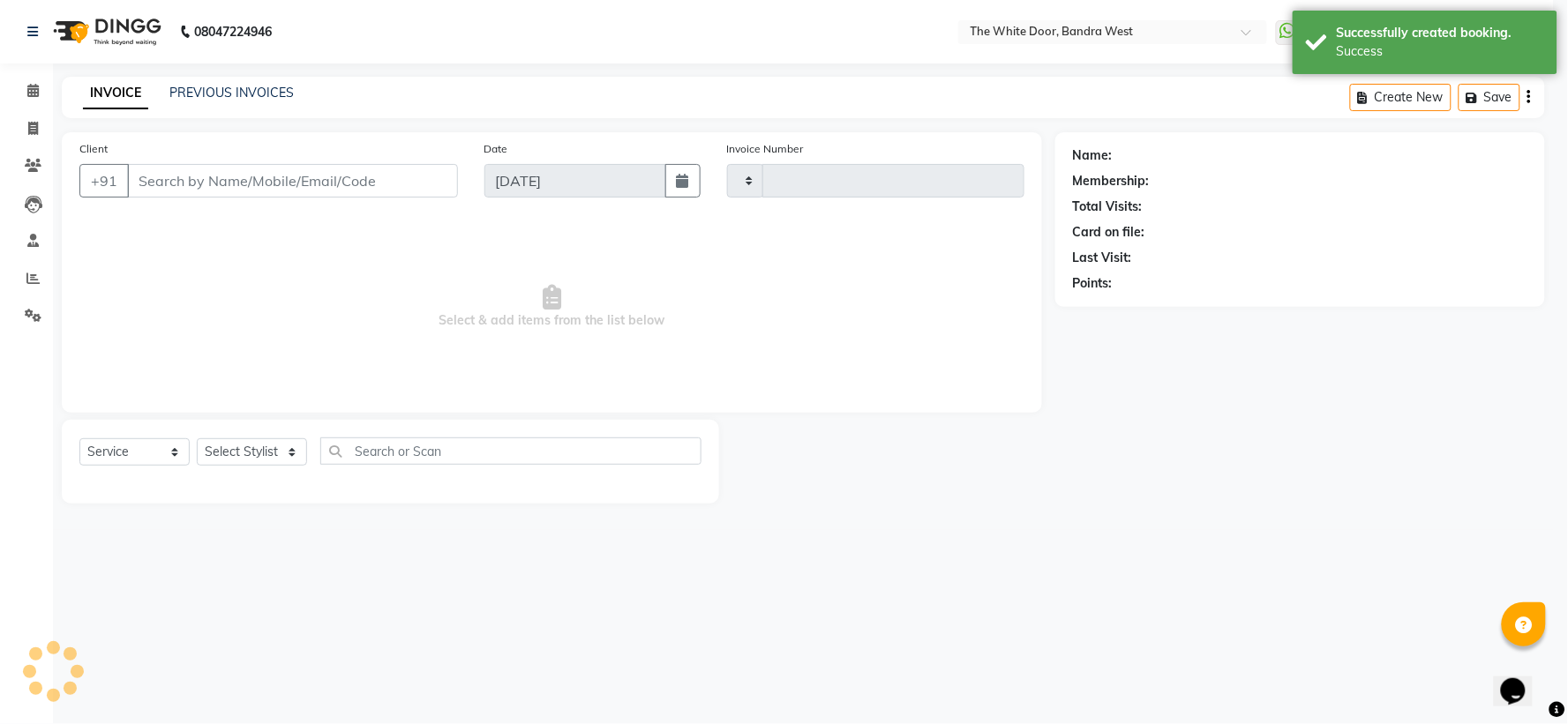
type input "4594"
select select "3980"
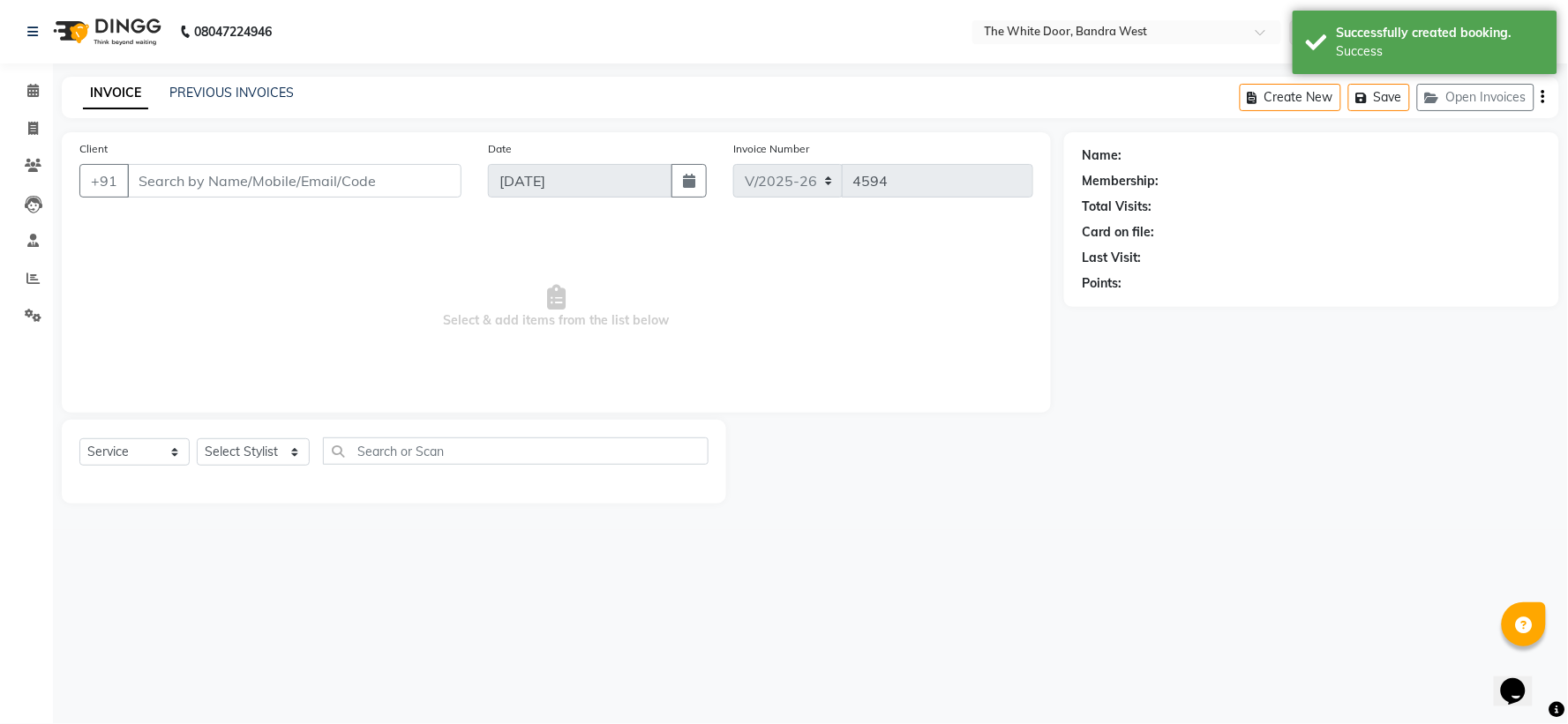
type input "9821317362"
select select "66301"
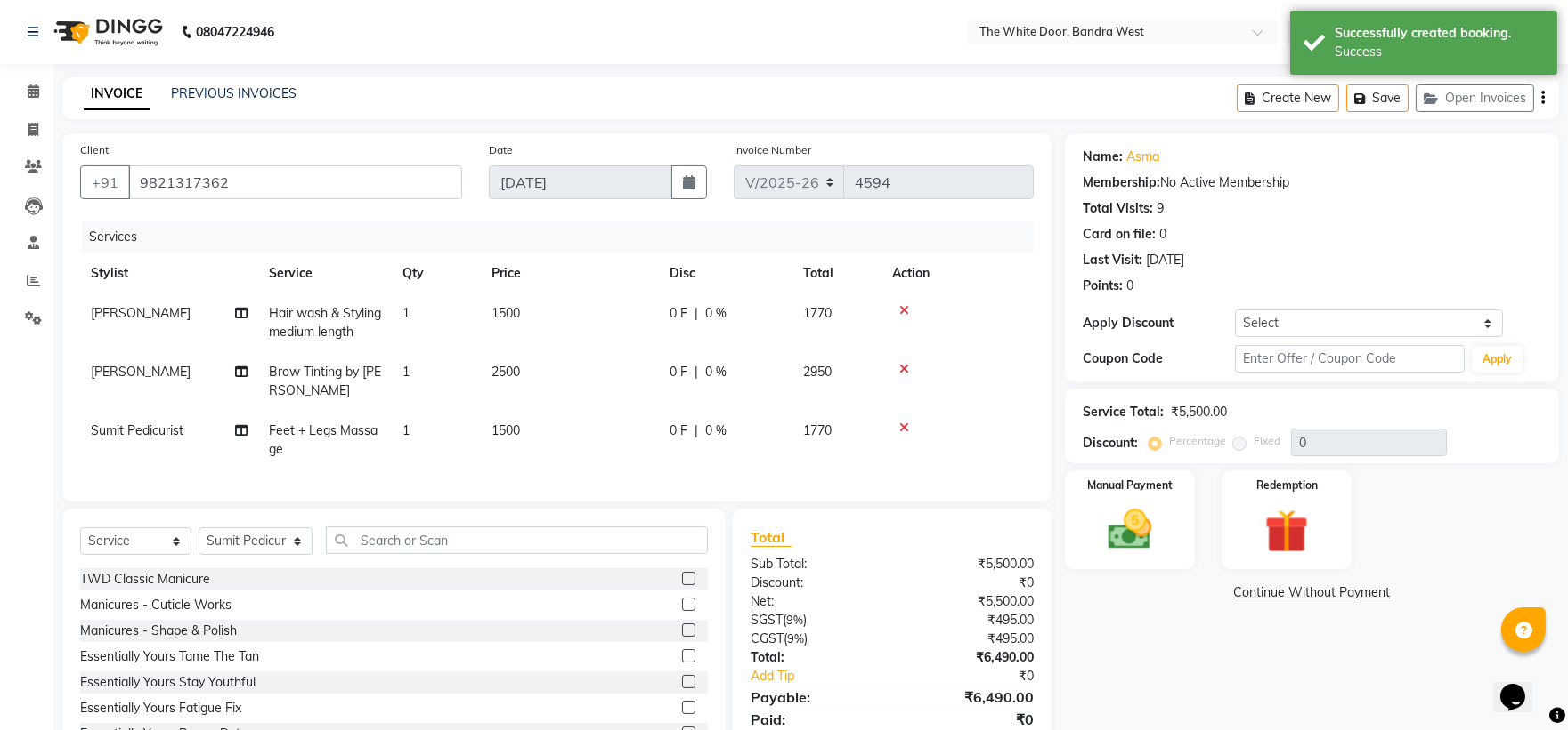
scroll to position [82, 0]
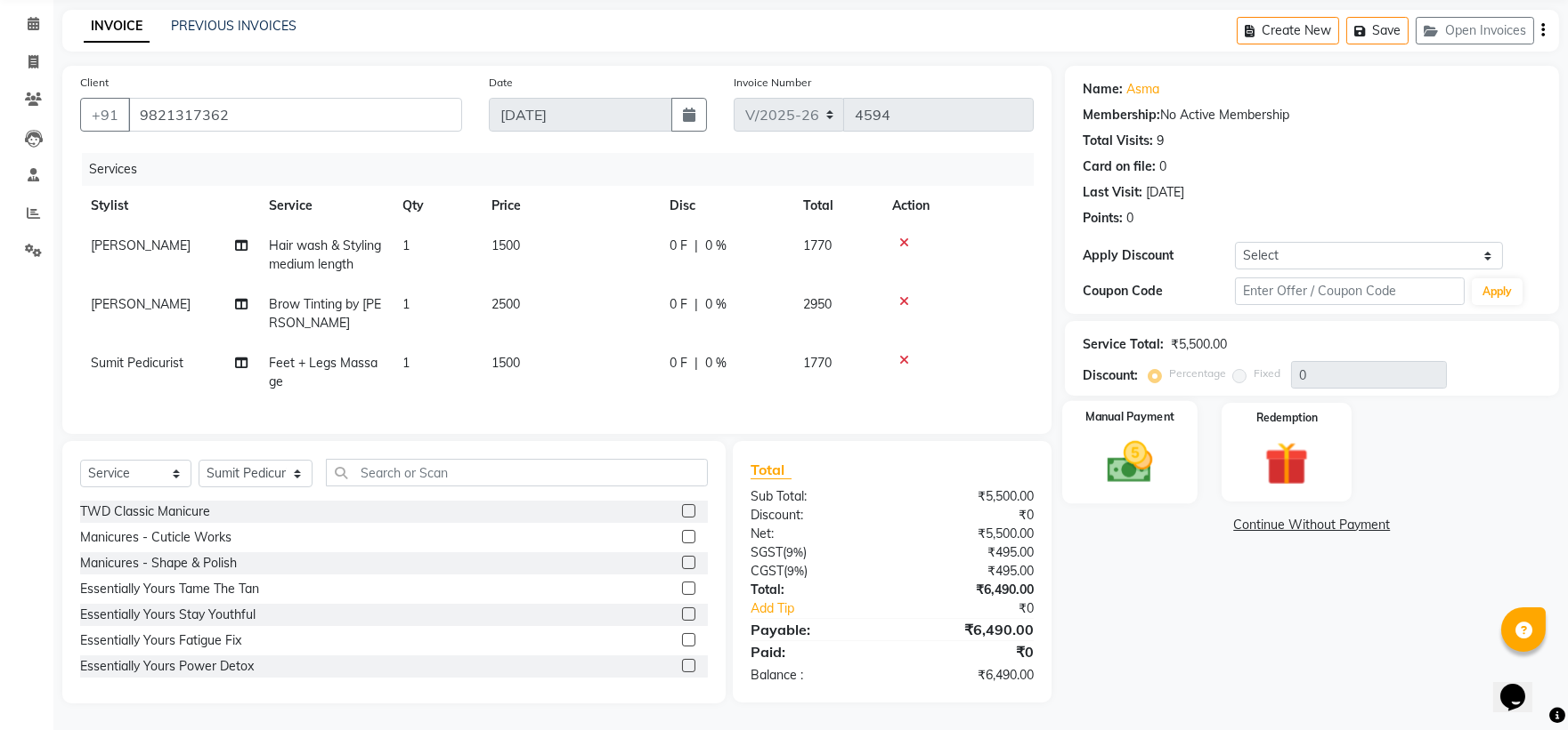
drag, startPoint x: 1141, startPoint y: 423, endPoint x: 1155, endPoint y: 432, distance: 16.6
click at [1141, 436] on img at bounding box center [1129, 462] width 74 height 52
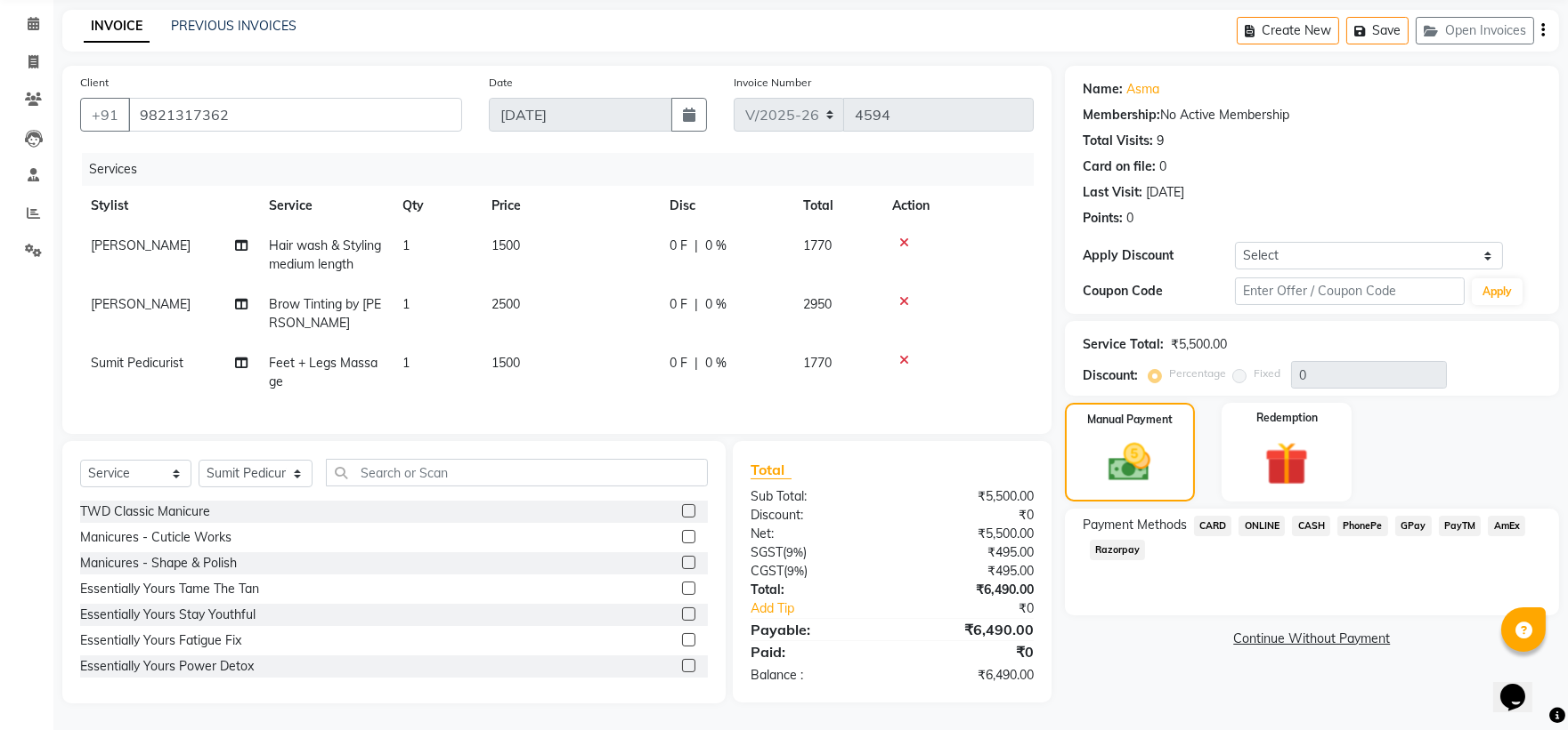
click at [1316, 516] on span "CASH" at bounding box center [1310, 526] width 38 height 20
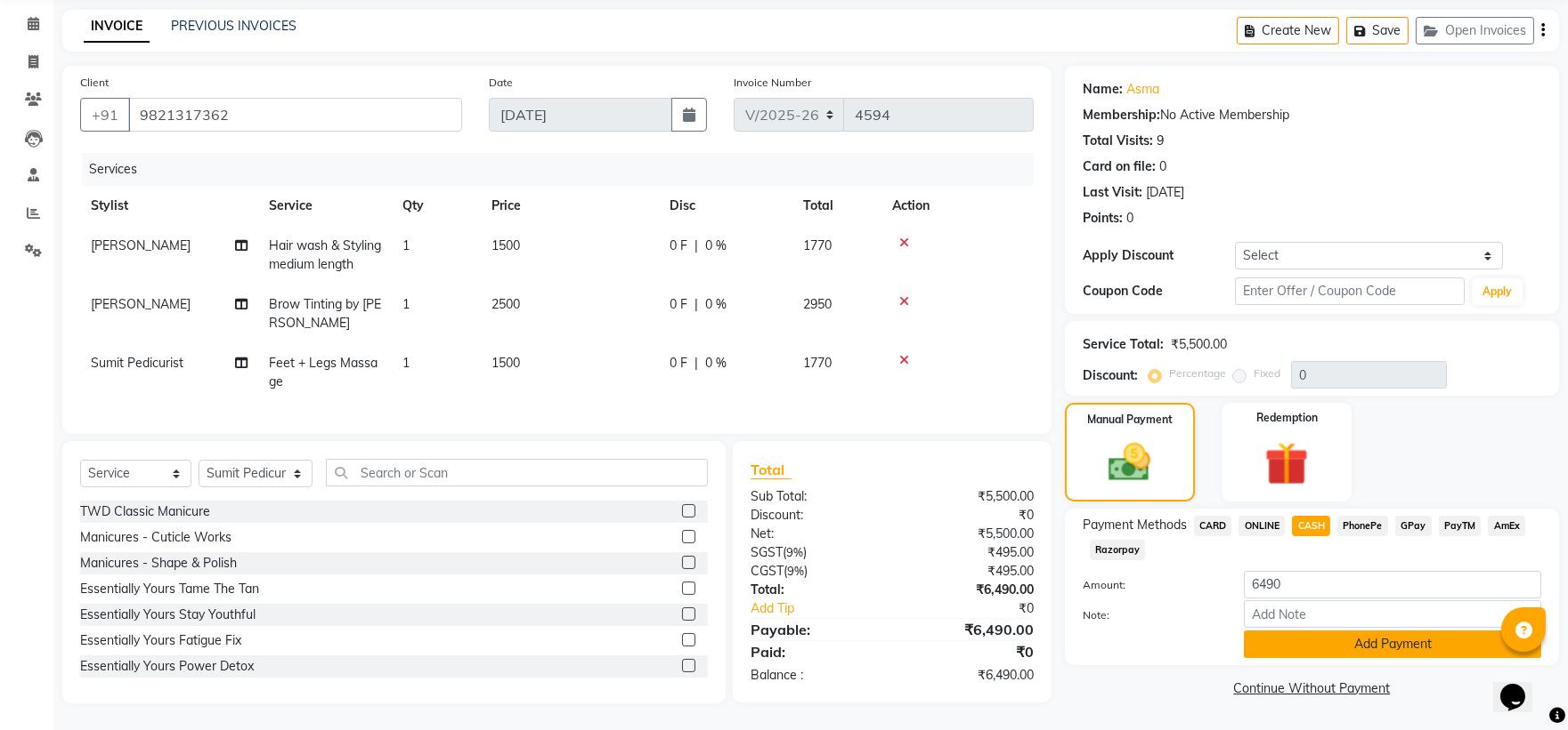
click at [1310, 630] on button "Add Payment" at bounding box center [1393, 644] width 298 height 28
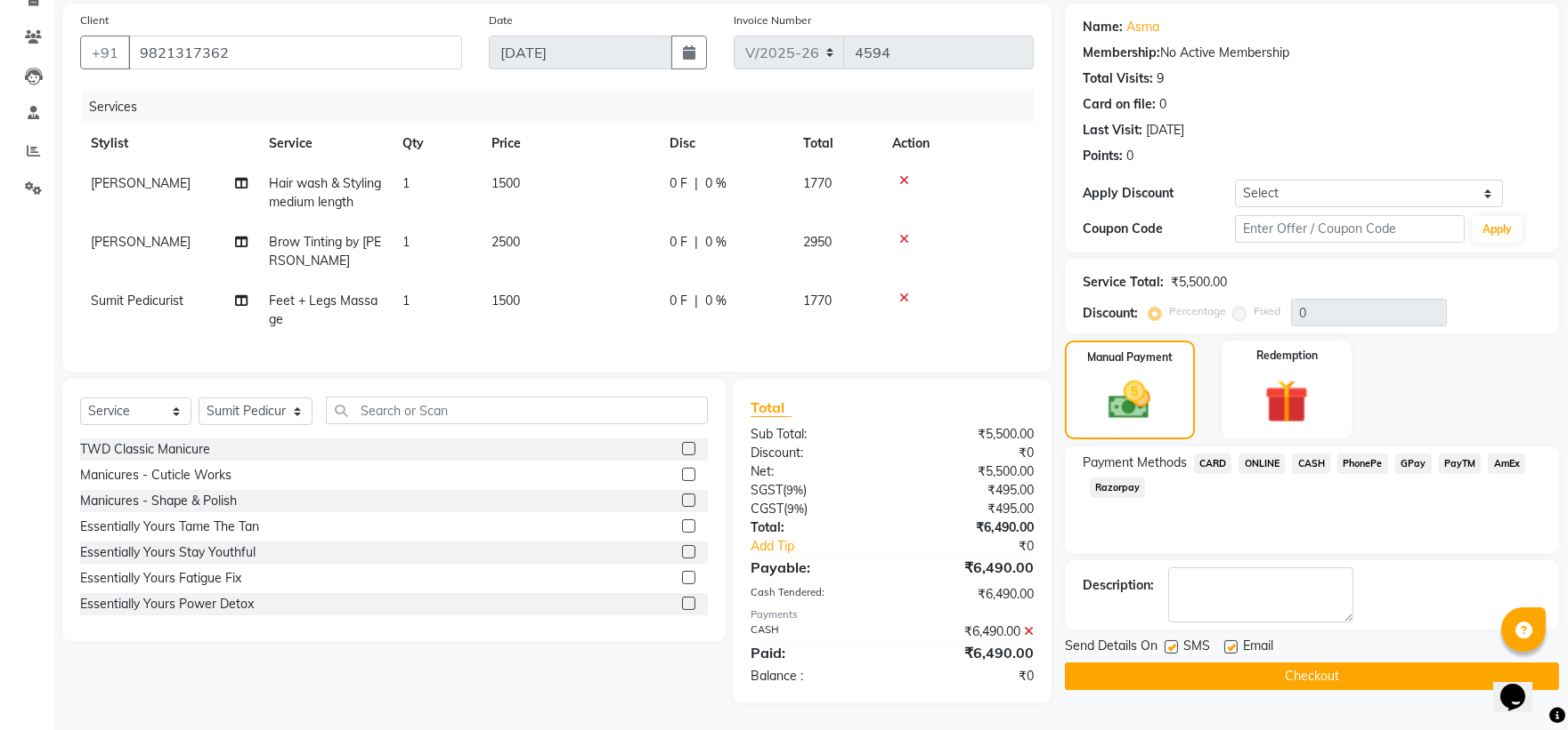
scroll to position [144, 0]
click at [1211, 663] on button "Checkout" at bounding box center [1311, 677] width 494 height 28
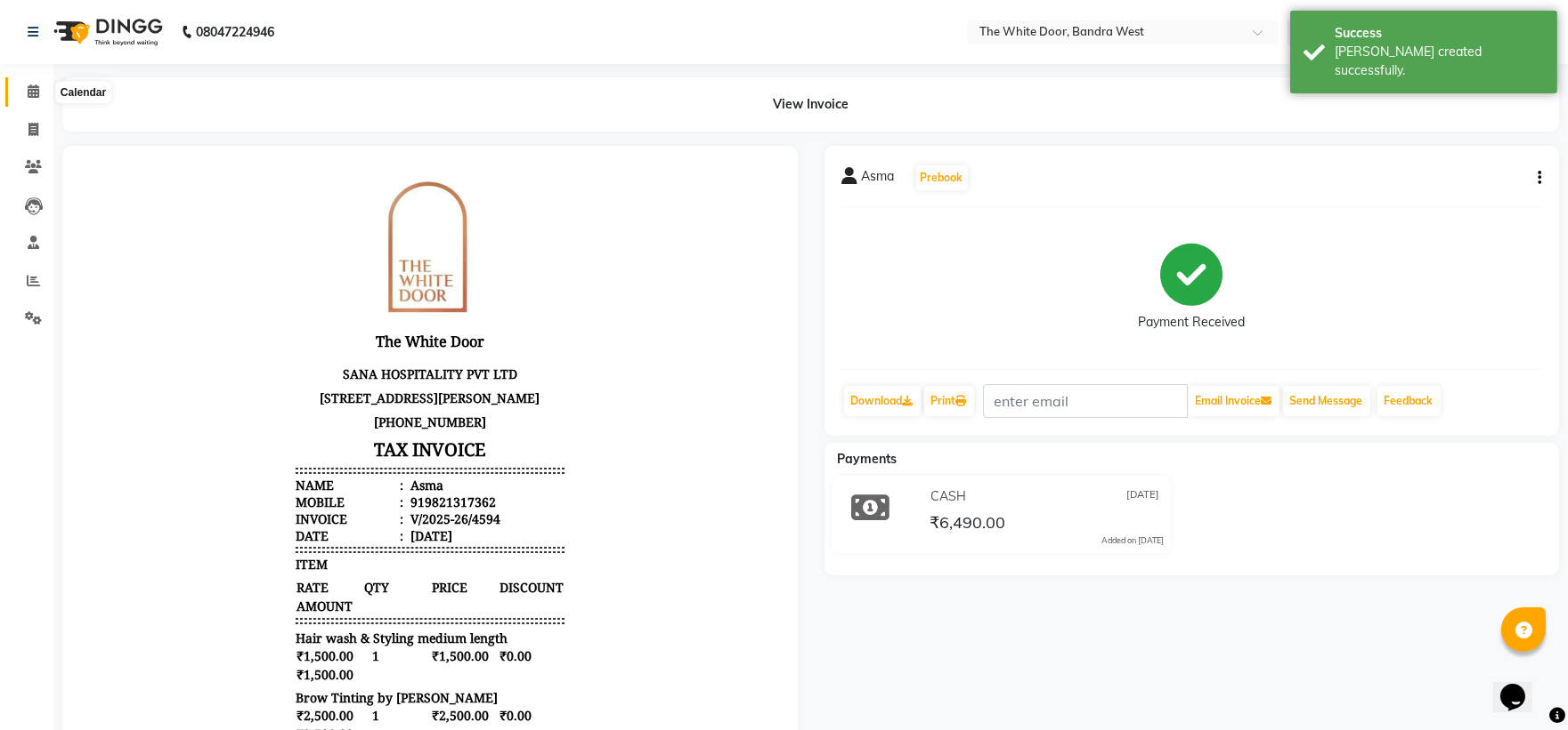
click at [31, 94] on icon at bounding box center [34, 91] width 11 height 13
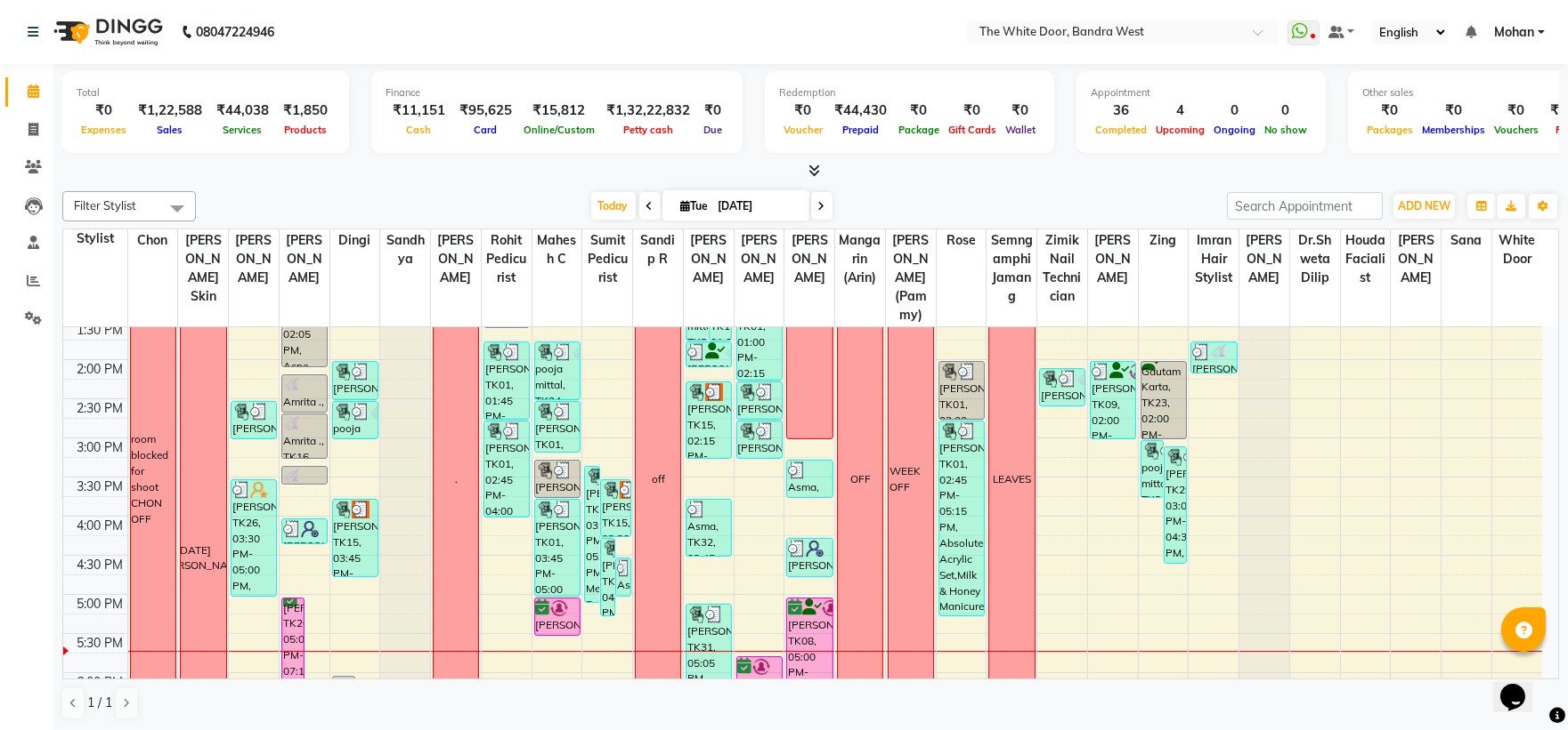
scroll to position [234, 0]
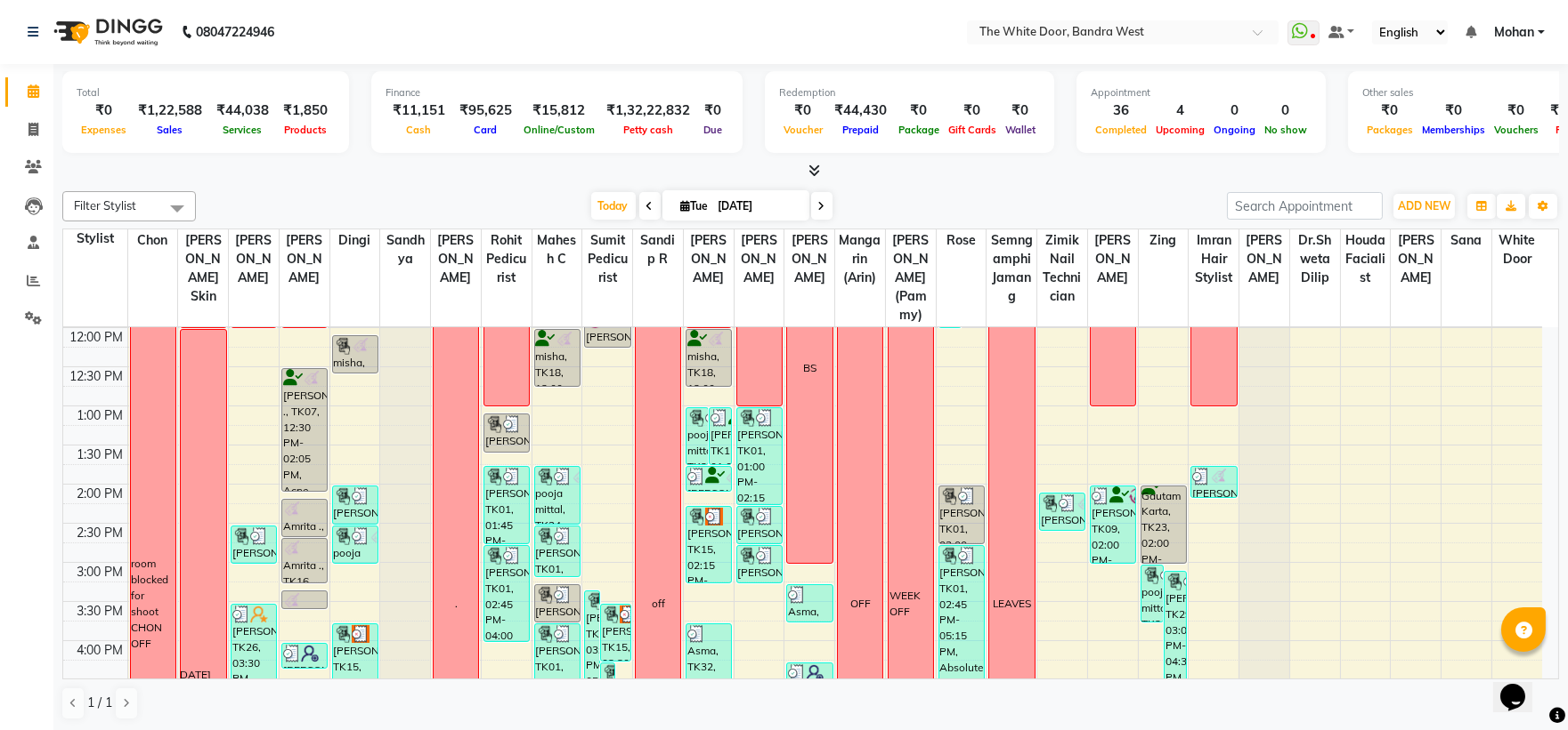
click at [811, 206] on span at bounding box center [822, 206] width 21 height 28
type input "[DATE]"
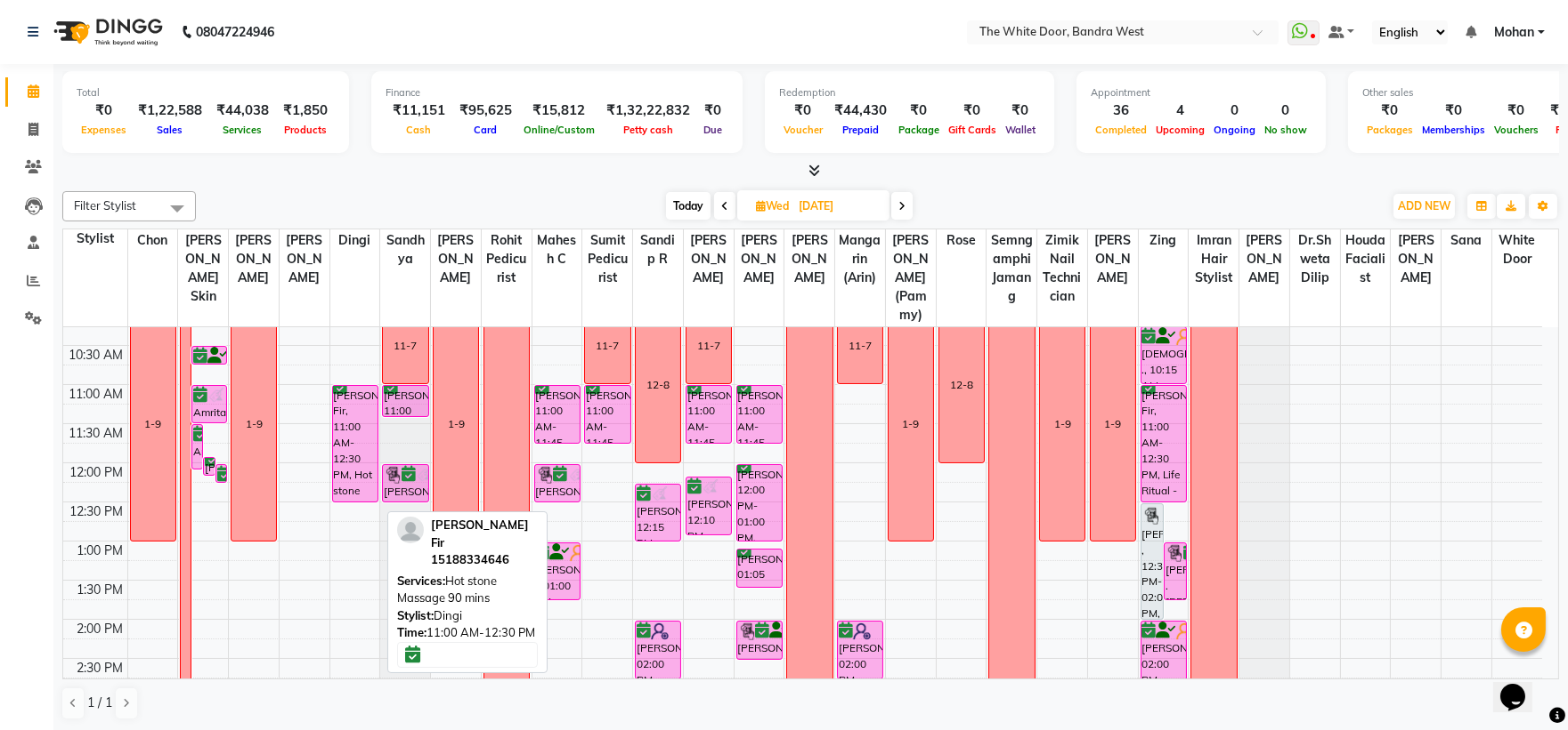
scroll to position [0, 0]
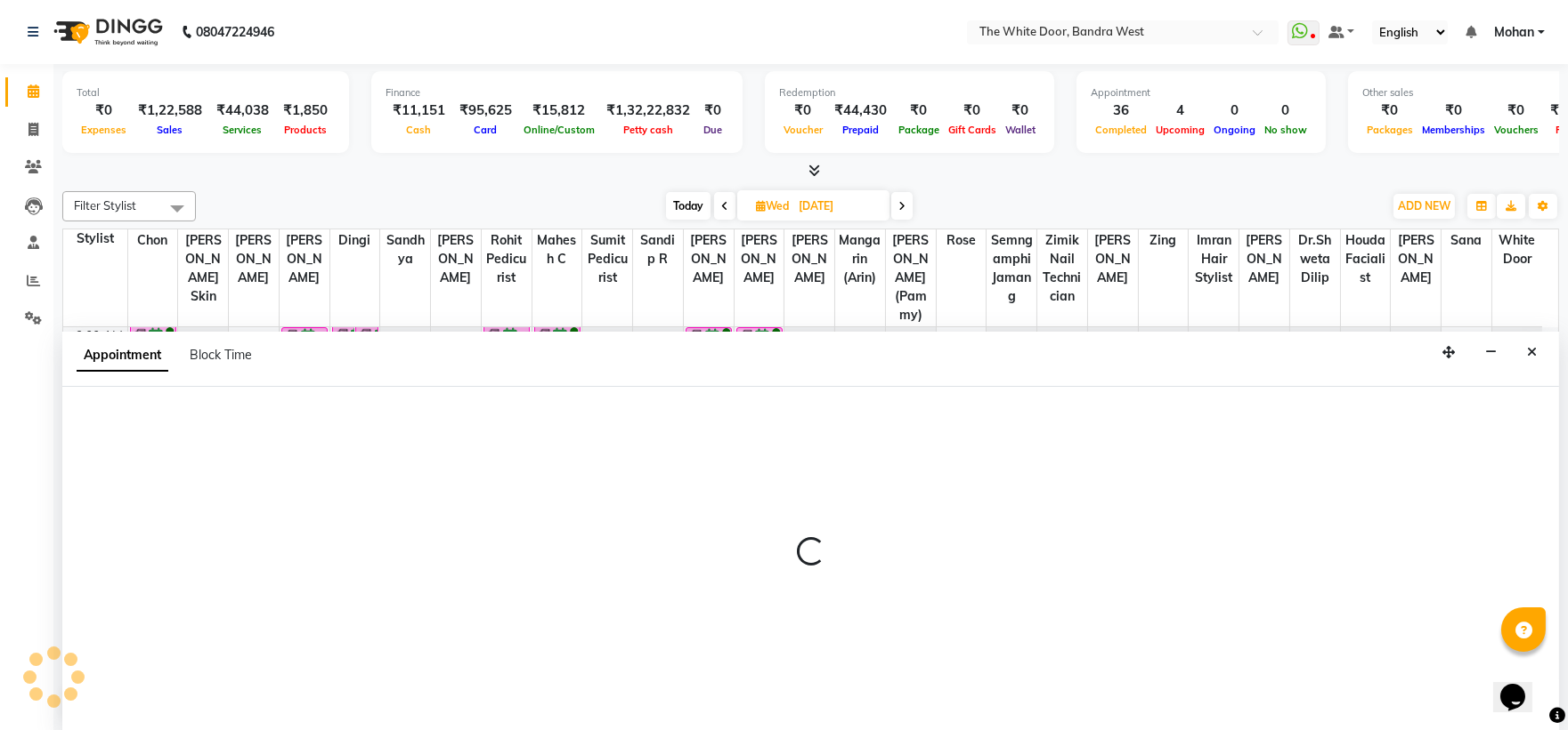
scroll to position [1, 0]
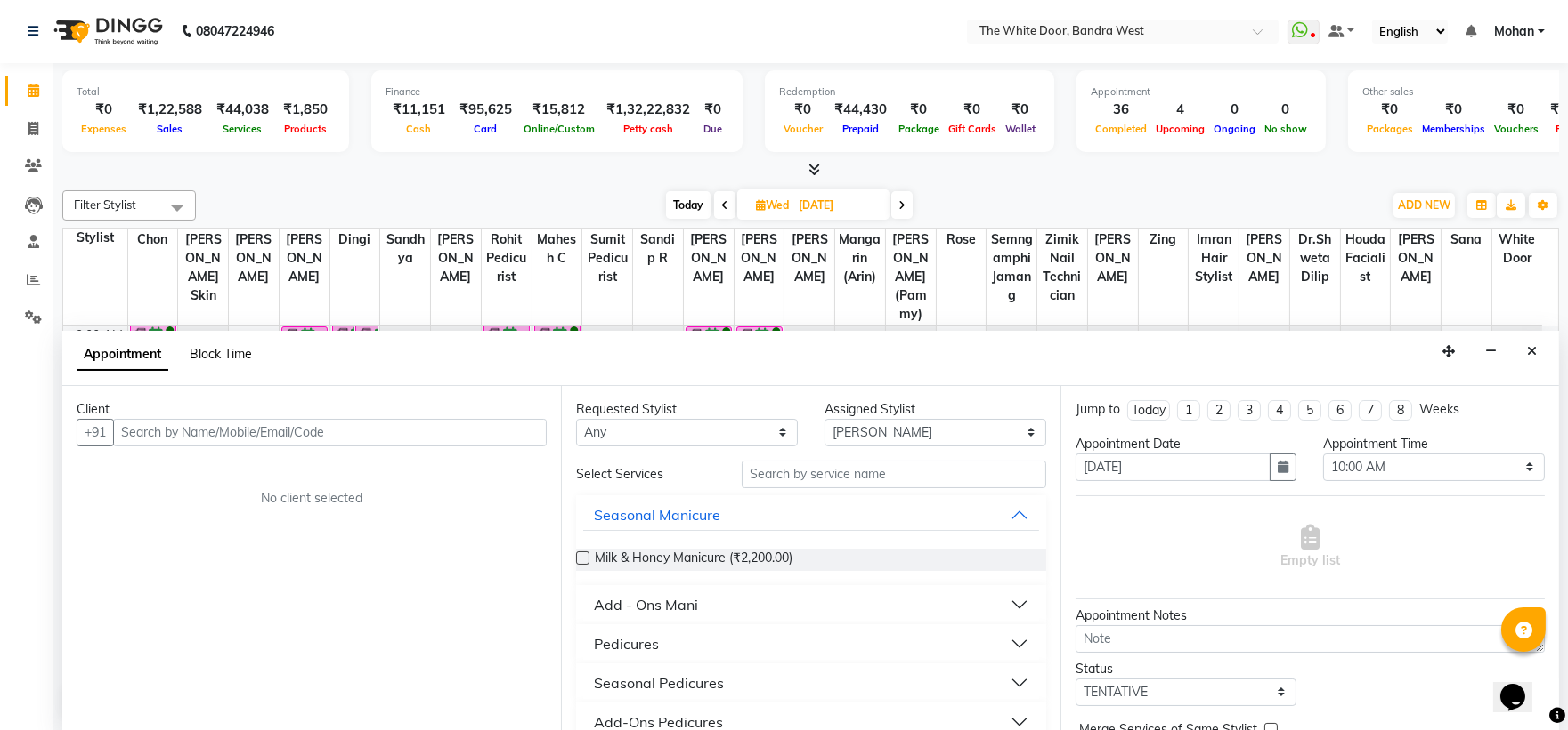
click at [218, 353] on span "Block Time" at bounding box center [221, 353] width 62 height 16
select select "28788"
select select "600"
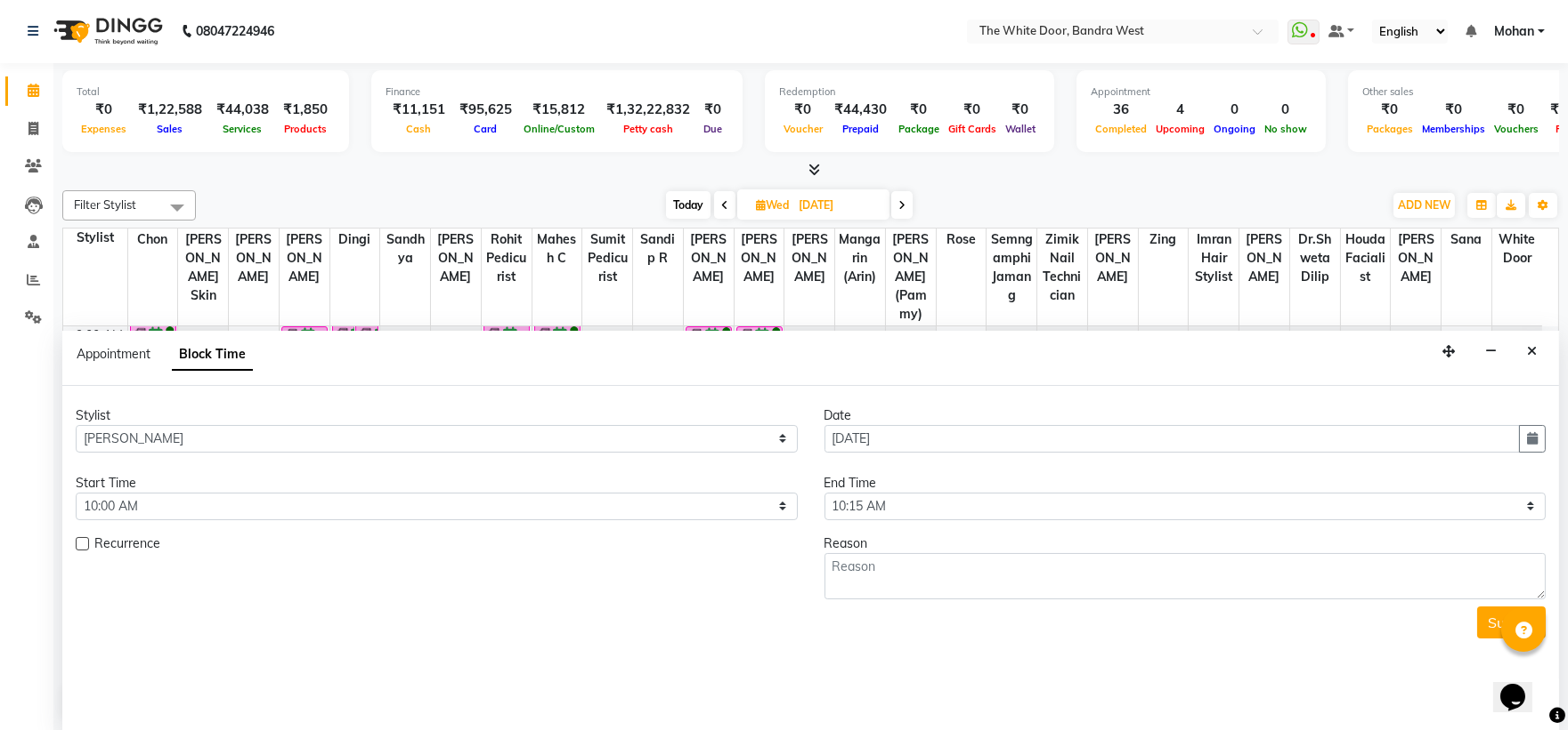
scroll to position [629, 0]
click at [908, 483] on div "End Time" at bounding box center [1186, 484] width 722 height 19
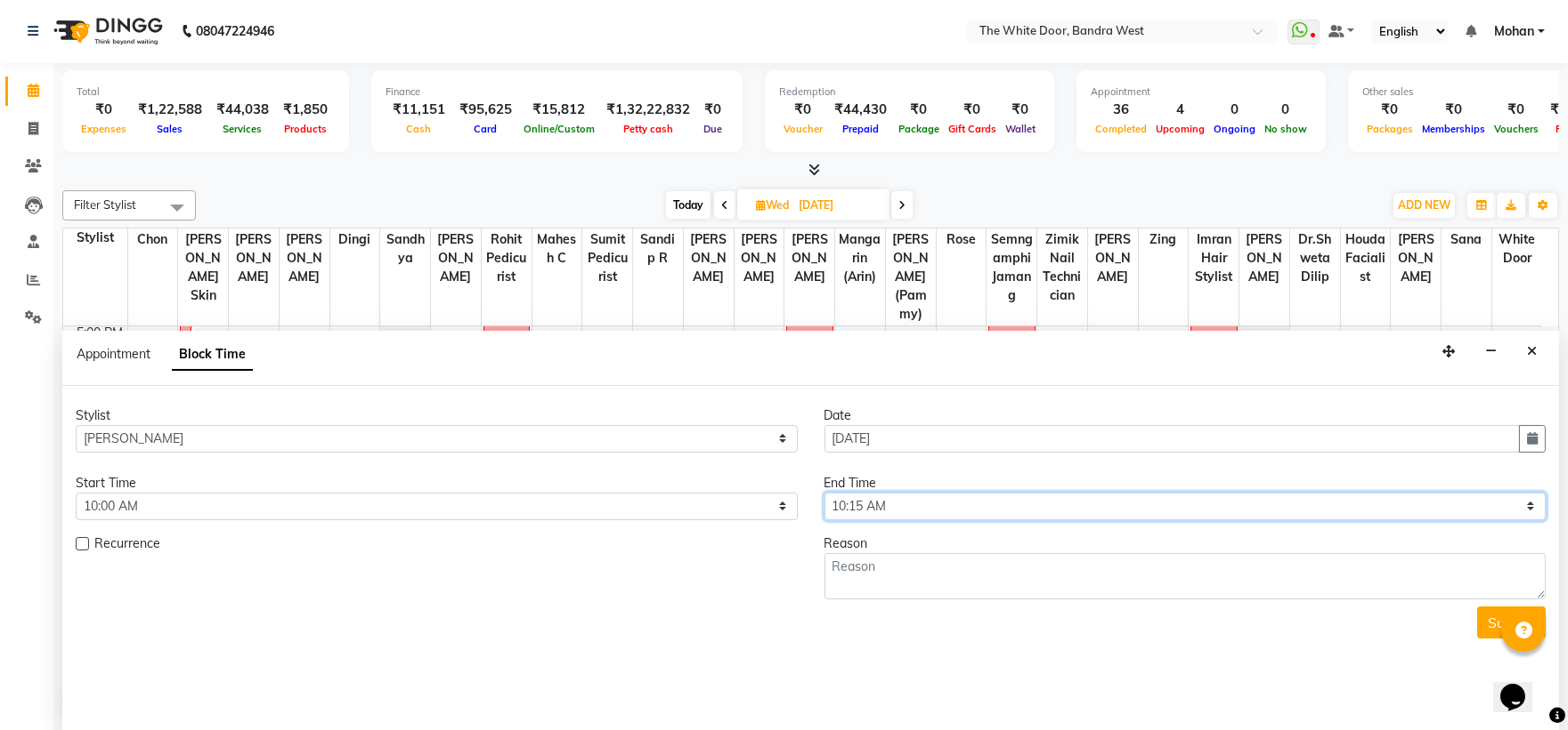
click at [875, 498] on select "Select 10:00 AM 10:15 AM 10:30 AM 10:45 AM 11:00 AM 11:15 AM 11:30 AM 11:45 AM …" at bounding box center [1186, 507] width 722 height 28
select select "780"
click at [824, 493] on select "Select 10:00 AM 10:15 AM 10:30 AM 10:45 AM 11:00 AM 11:15 AM 11:30 AM 11:45 AM …" at bounding box center [1186, 507] width 722 height 28
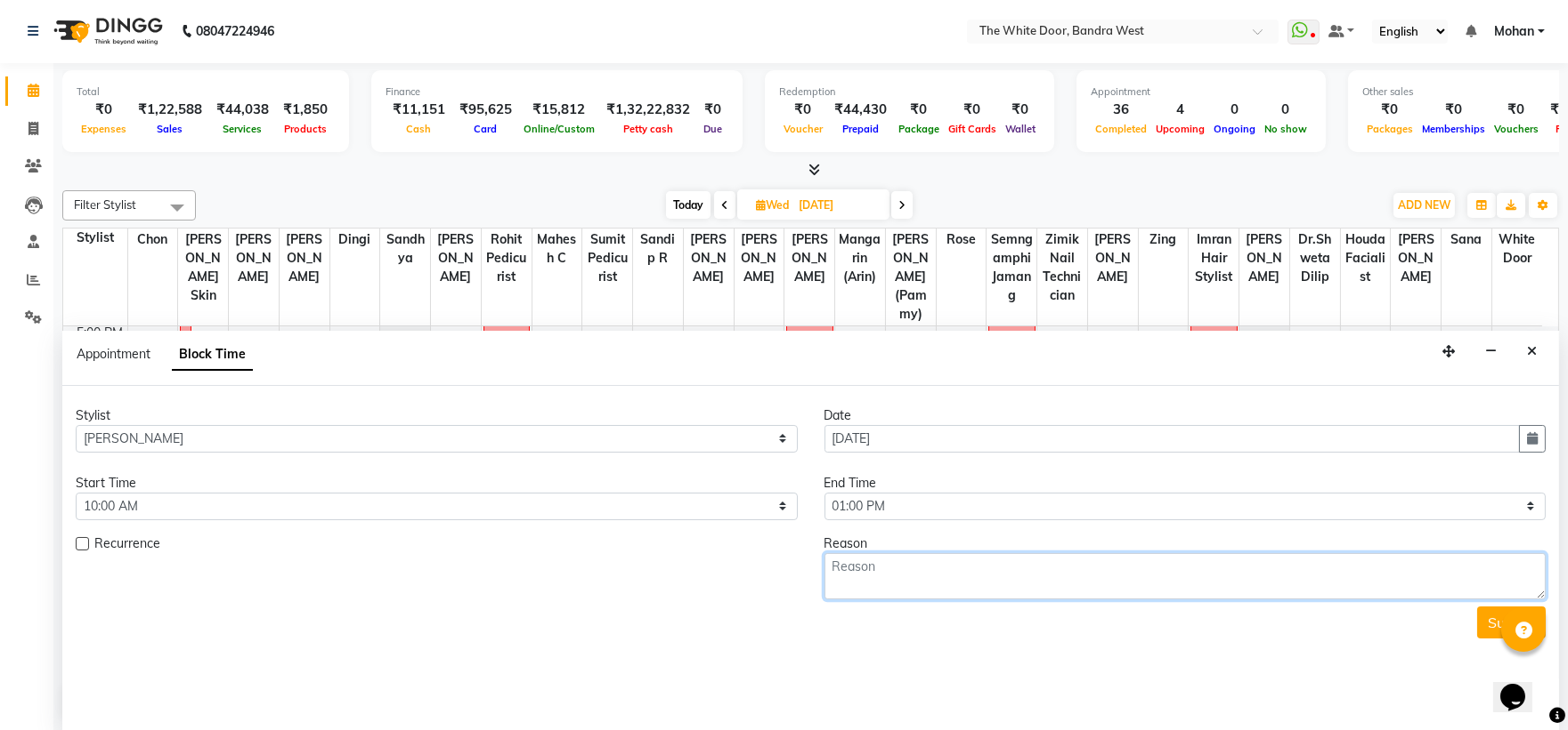
click at [905, 573] on textarea at bounding box center [1186, 577] width 722 height 46
type textarea "1-9"
click at [1487, 627] on button "Submit" at bounding box center [1511, 623] width 69 height 32
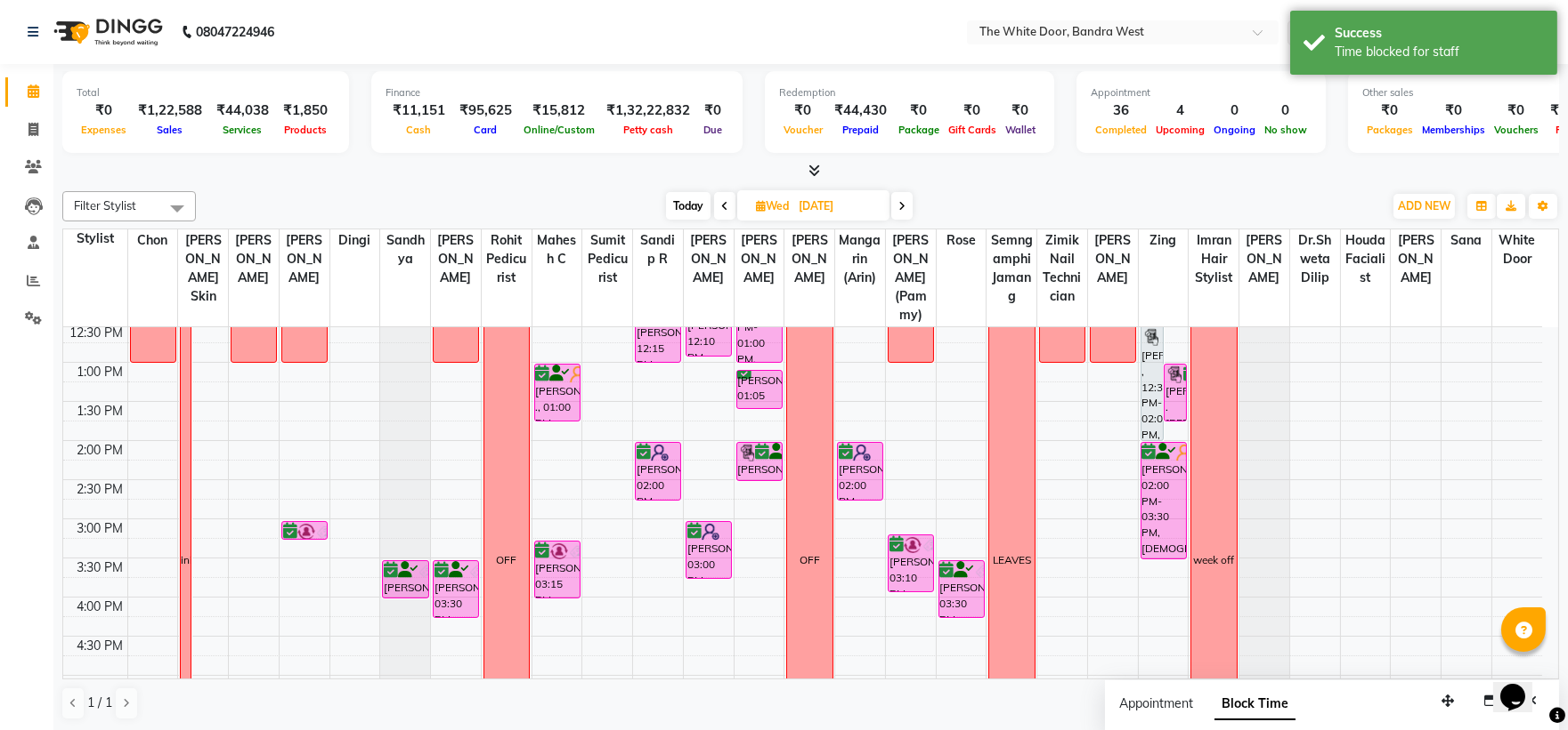
scroll to position [0, 0]
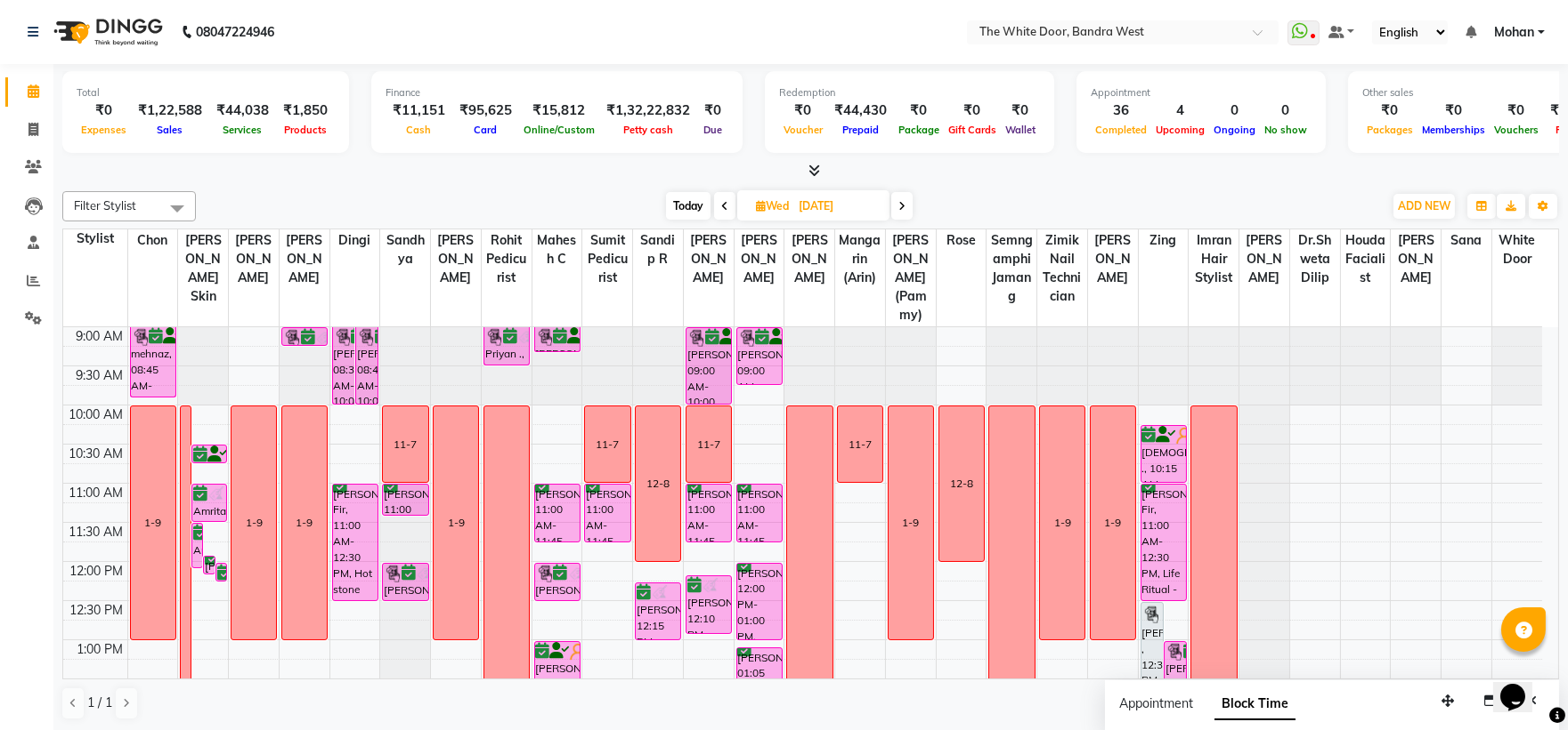
click at [673, 202] on span "Today" at bounding box center [689, 206] width 45 height 28
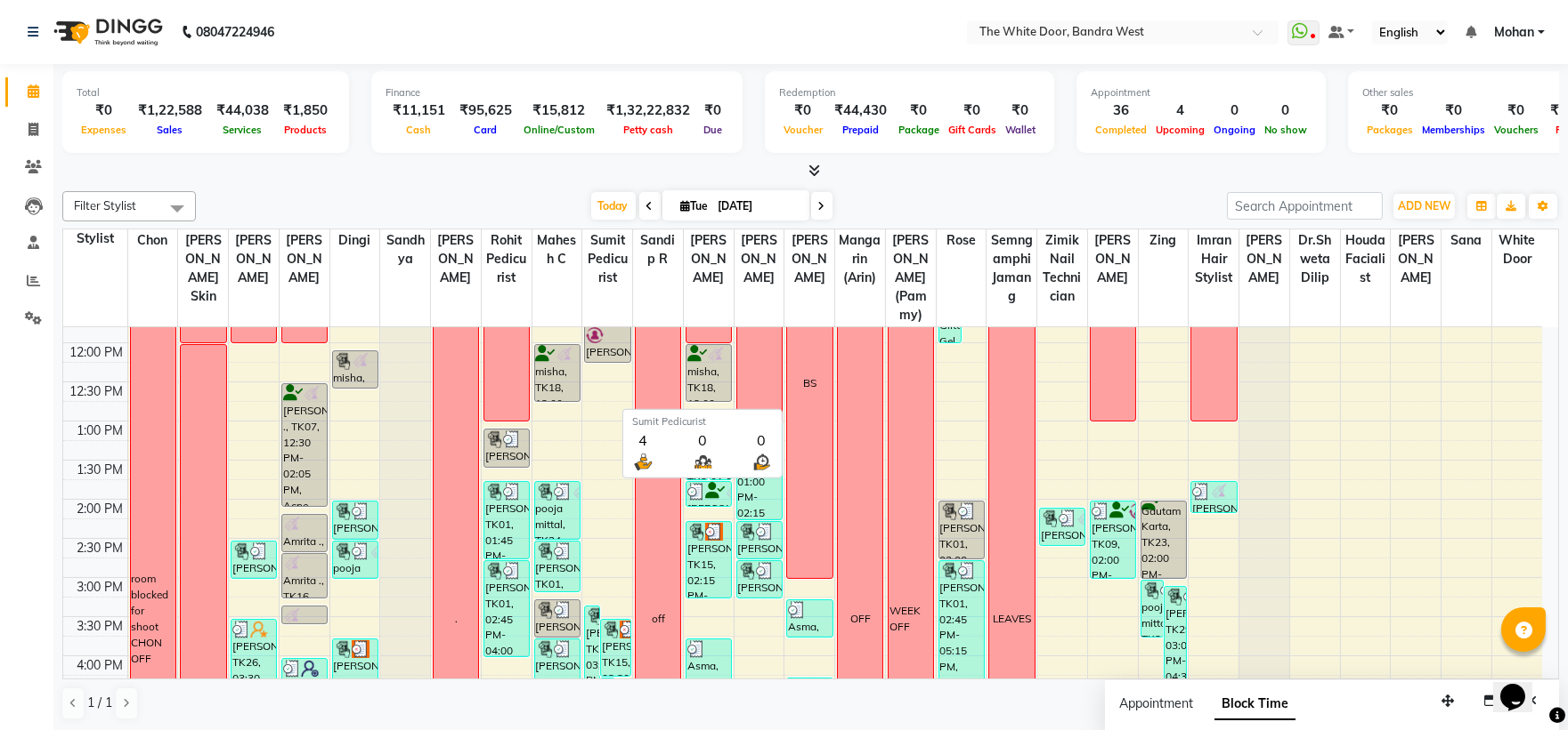
scroll to position [36, 0]
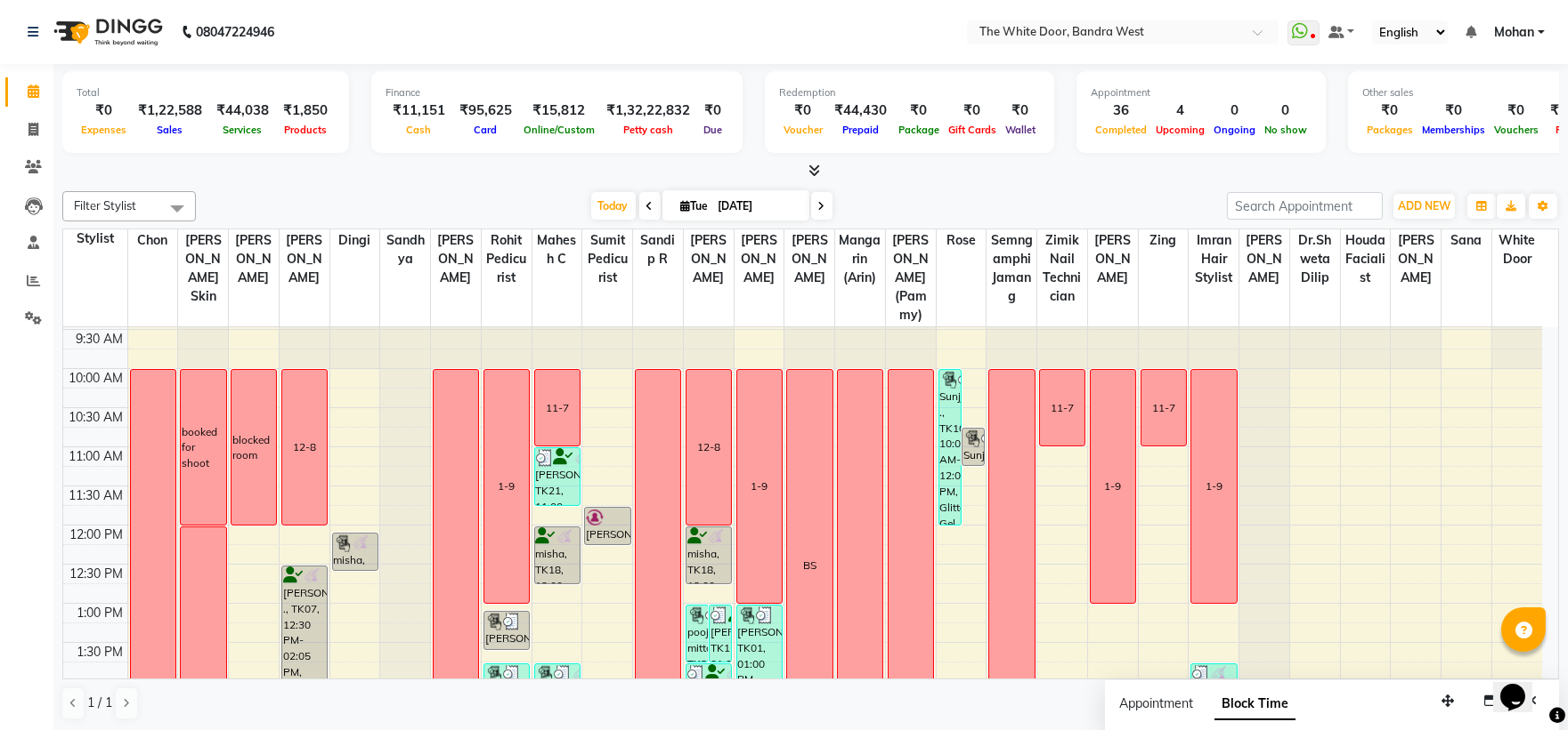
click at [818, 201] on icon at bounding box center [822, 206] width 7 height 10
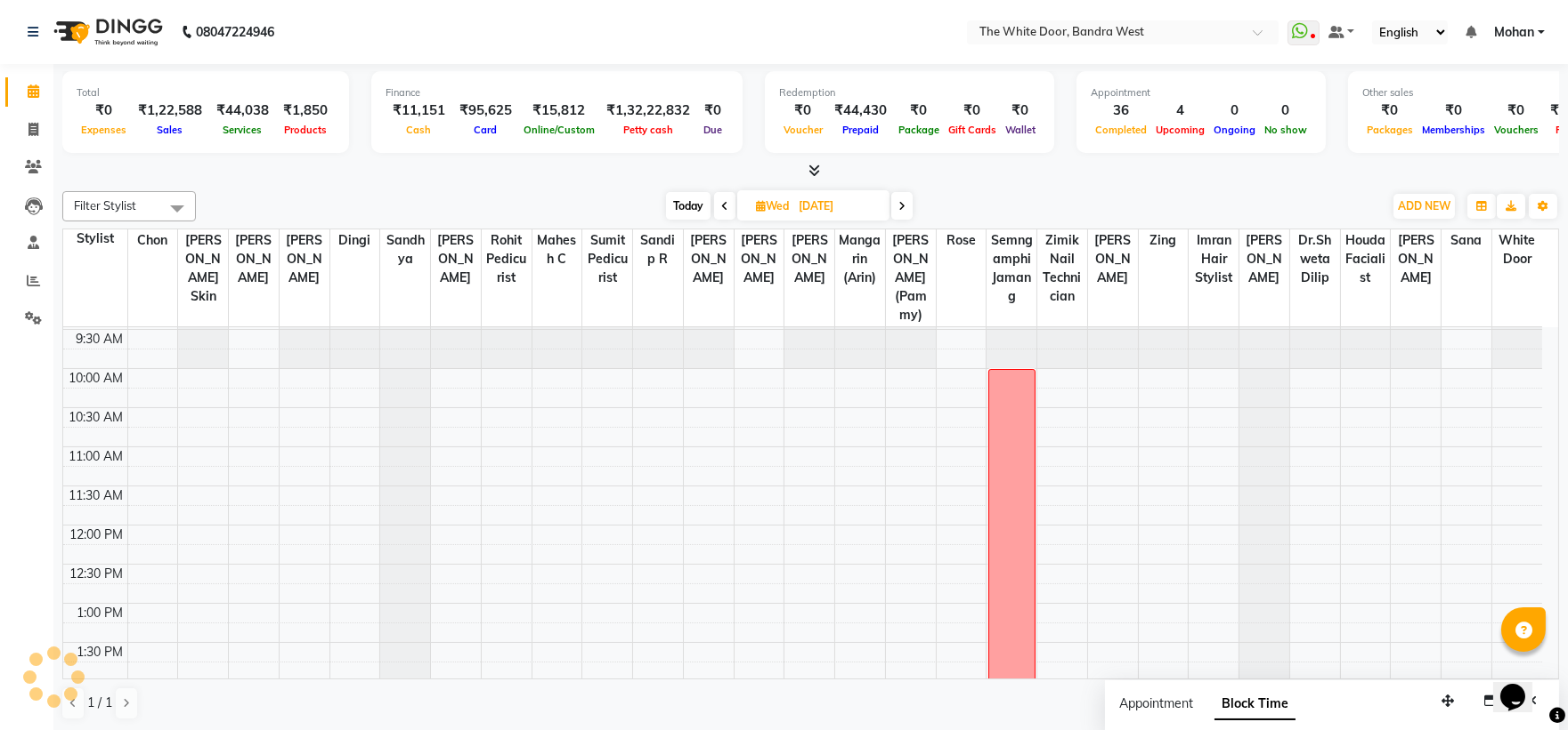
scroll to position [629, 0]
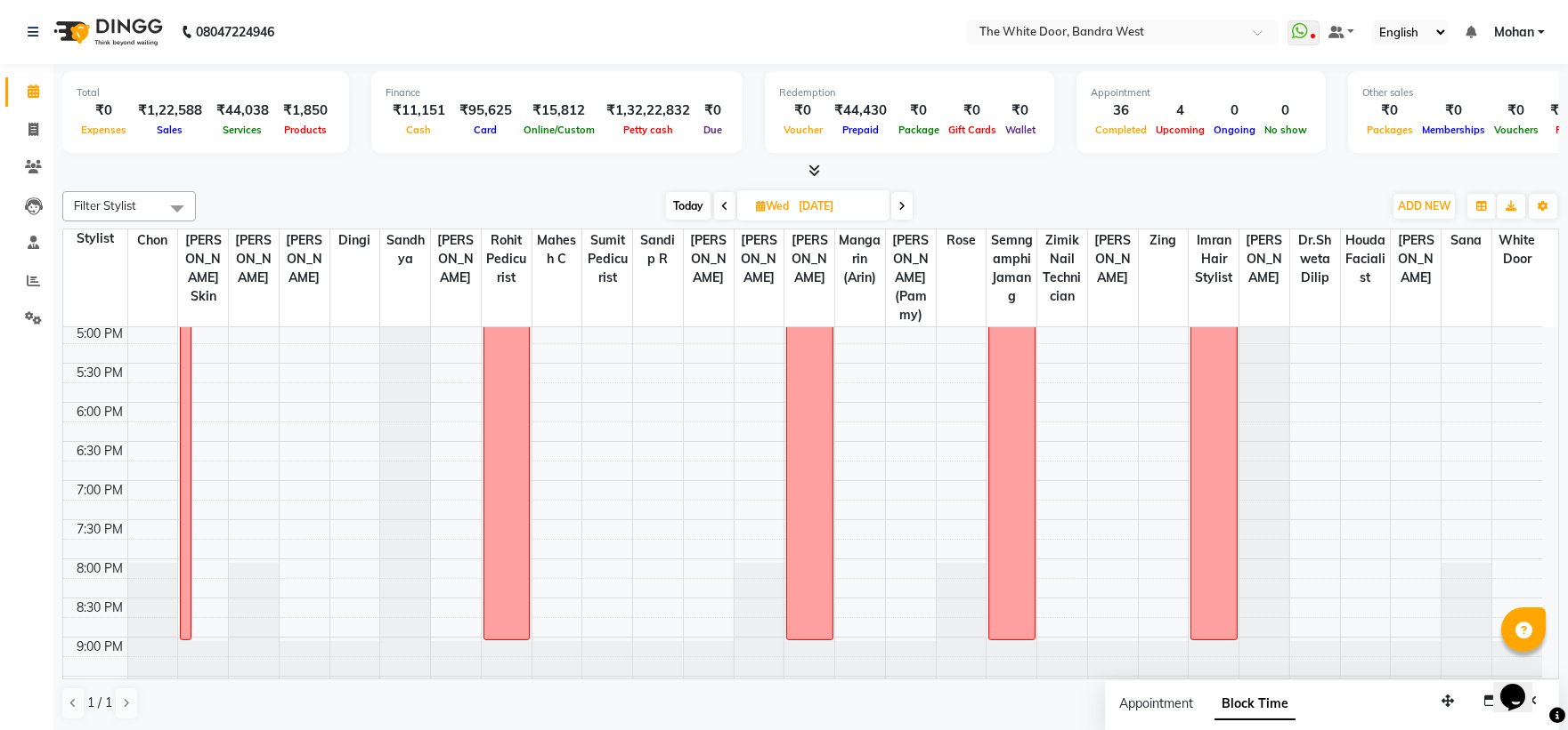
click at [730, 202] on span at bounding box center [724, 206] width 21 height 28
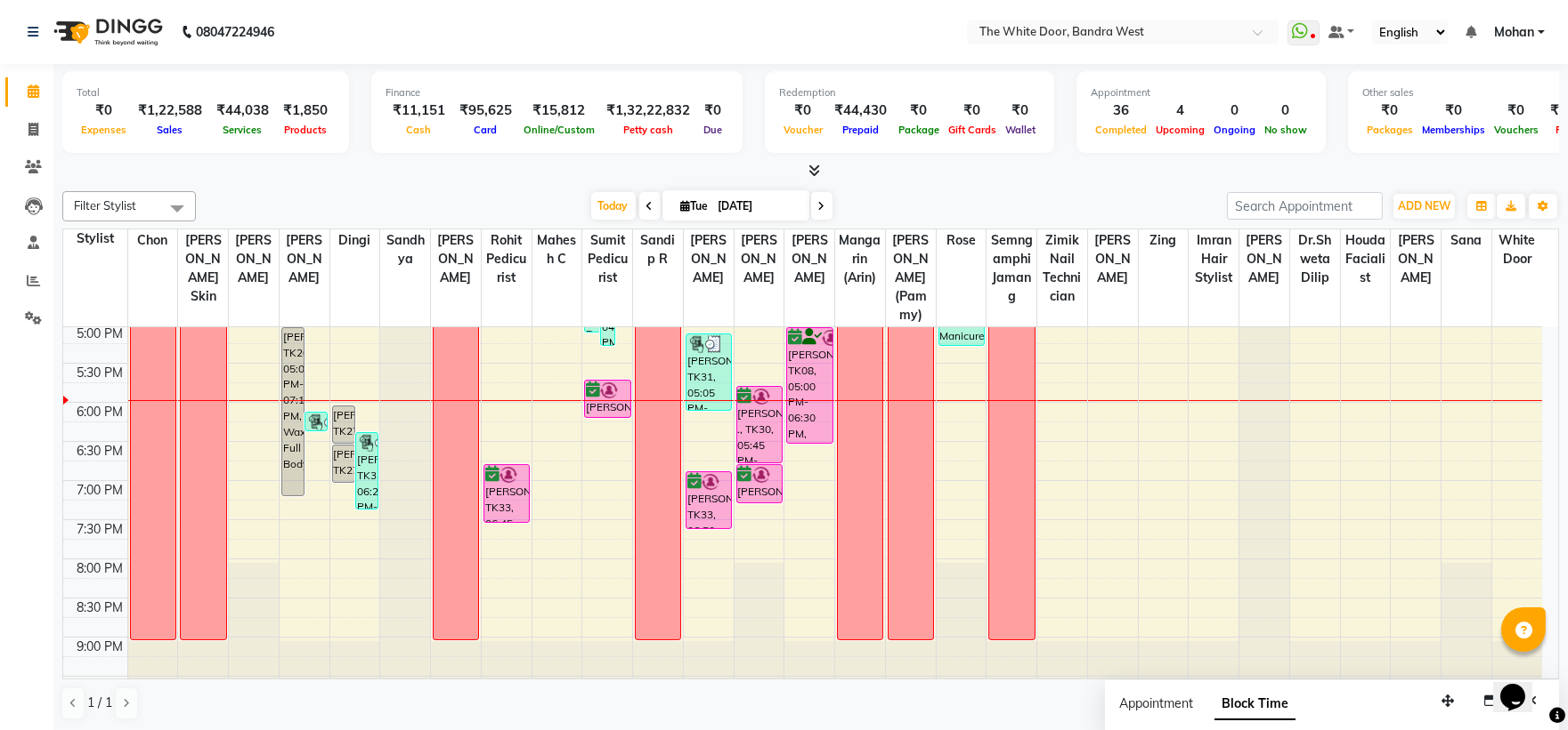
scroll to position [234, 0]
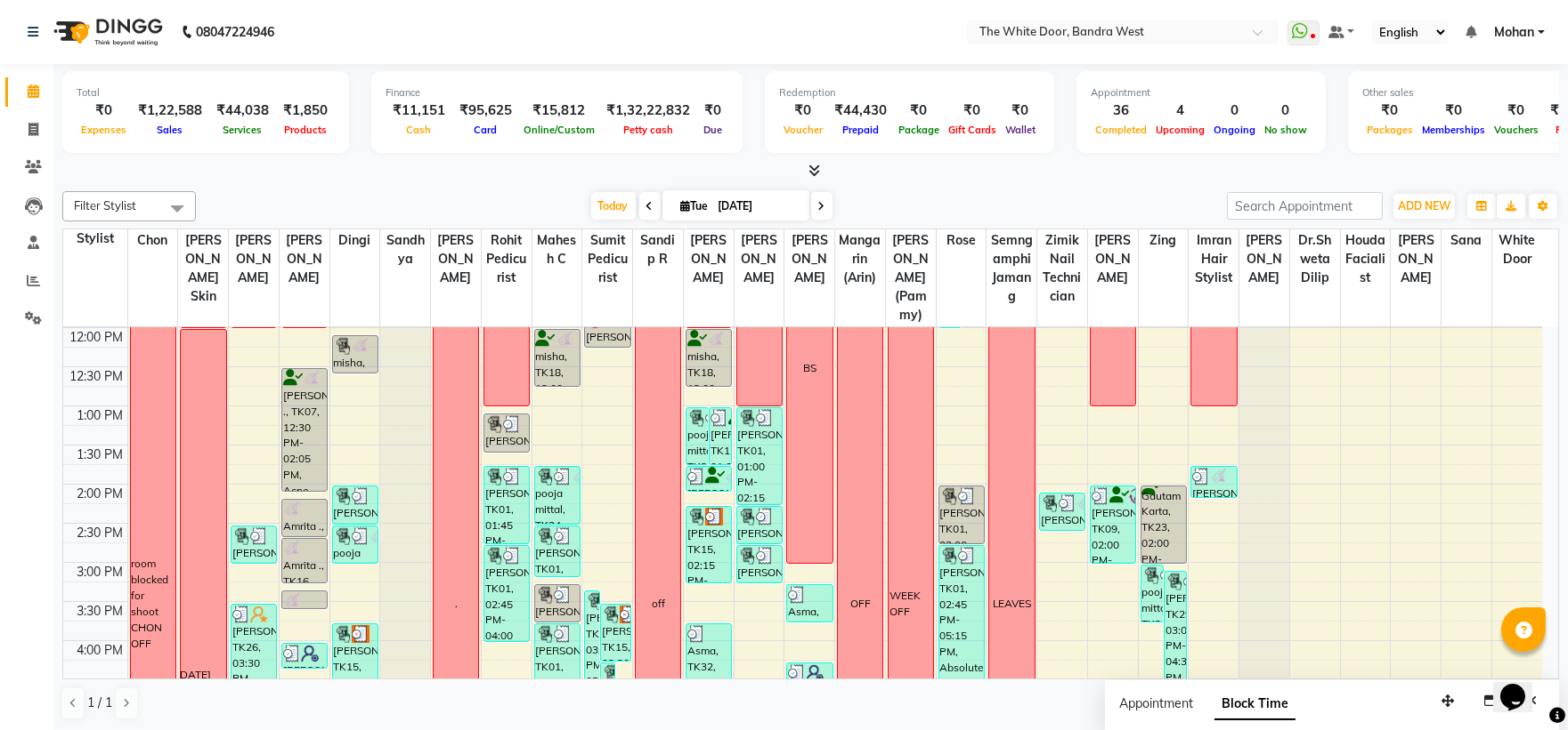
click at [823, 208] on span at bounding box center [822, 206] width 21 height 28
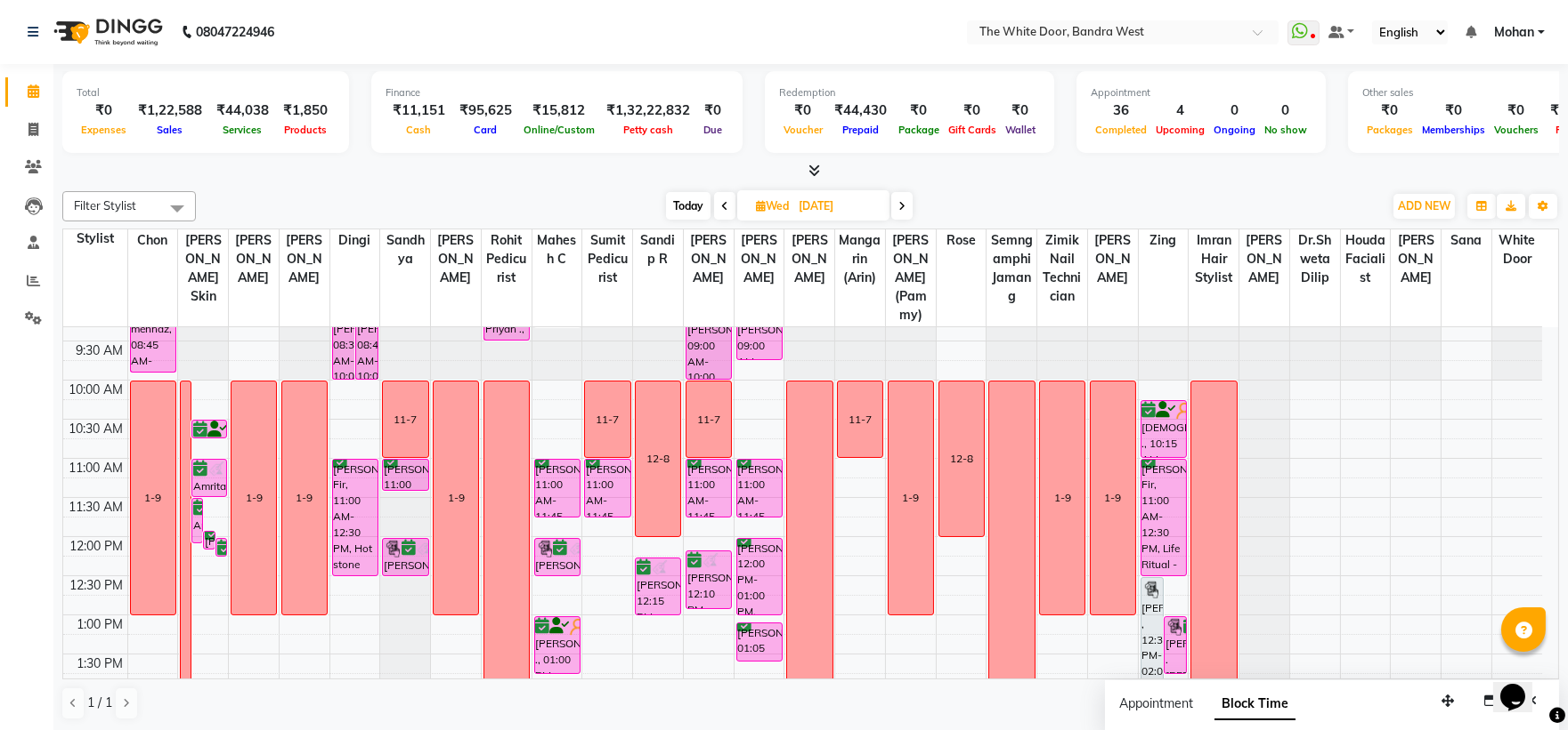
scroll to position [0, 0]
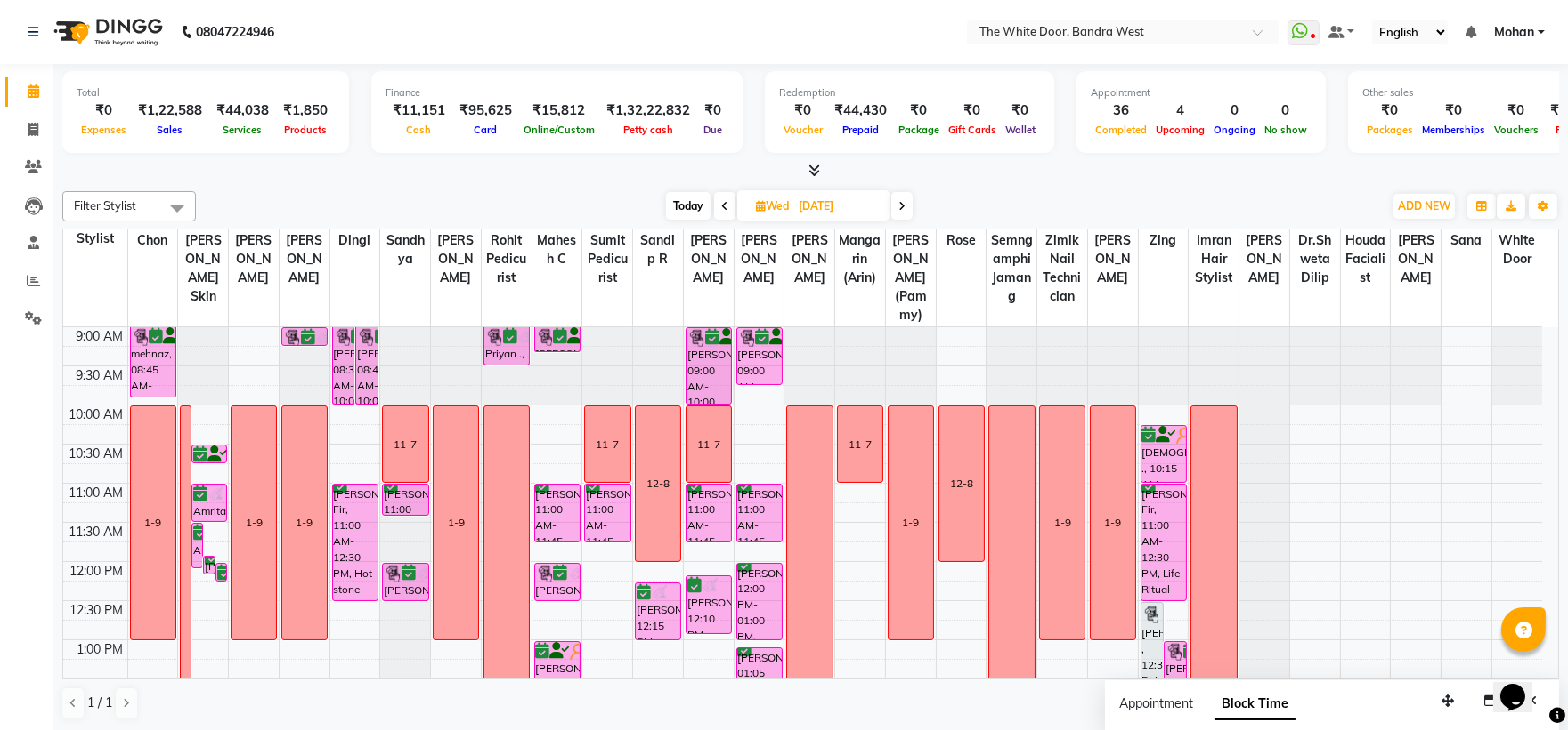
click at [689, 202] on span "Today" at bounding box center [689, 206] width 45 height 28
type input "[DATE]"
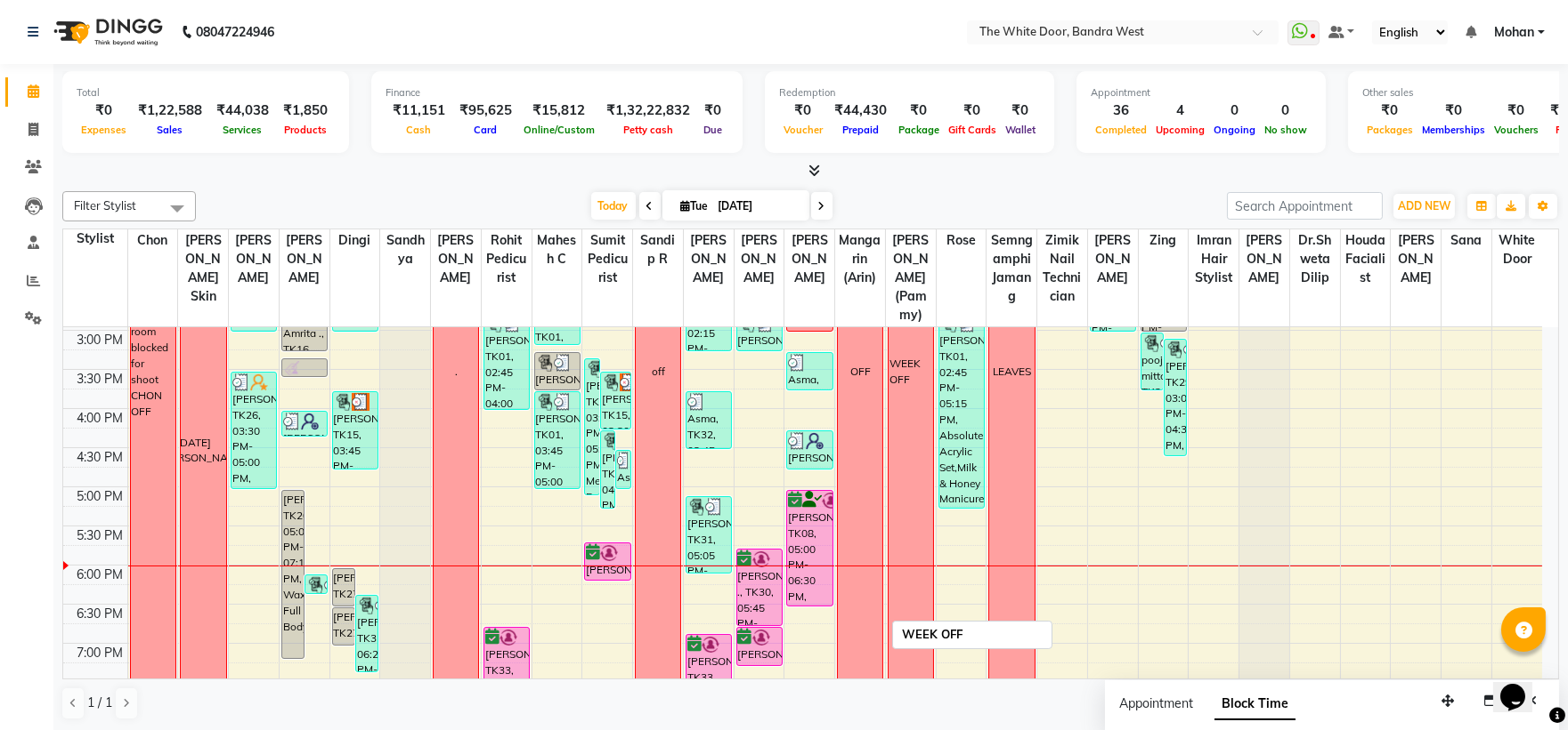
scroll to position [294, 0]
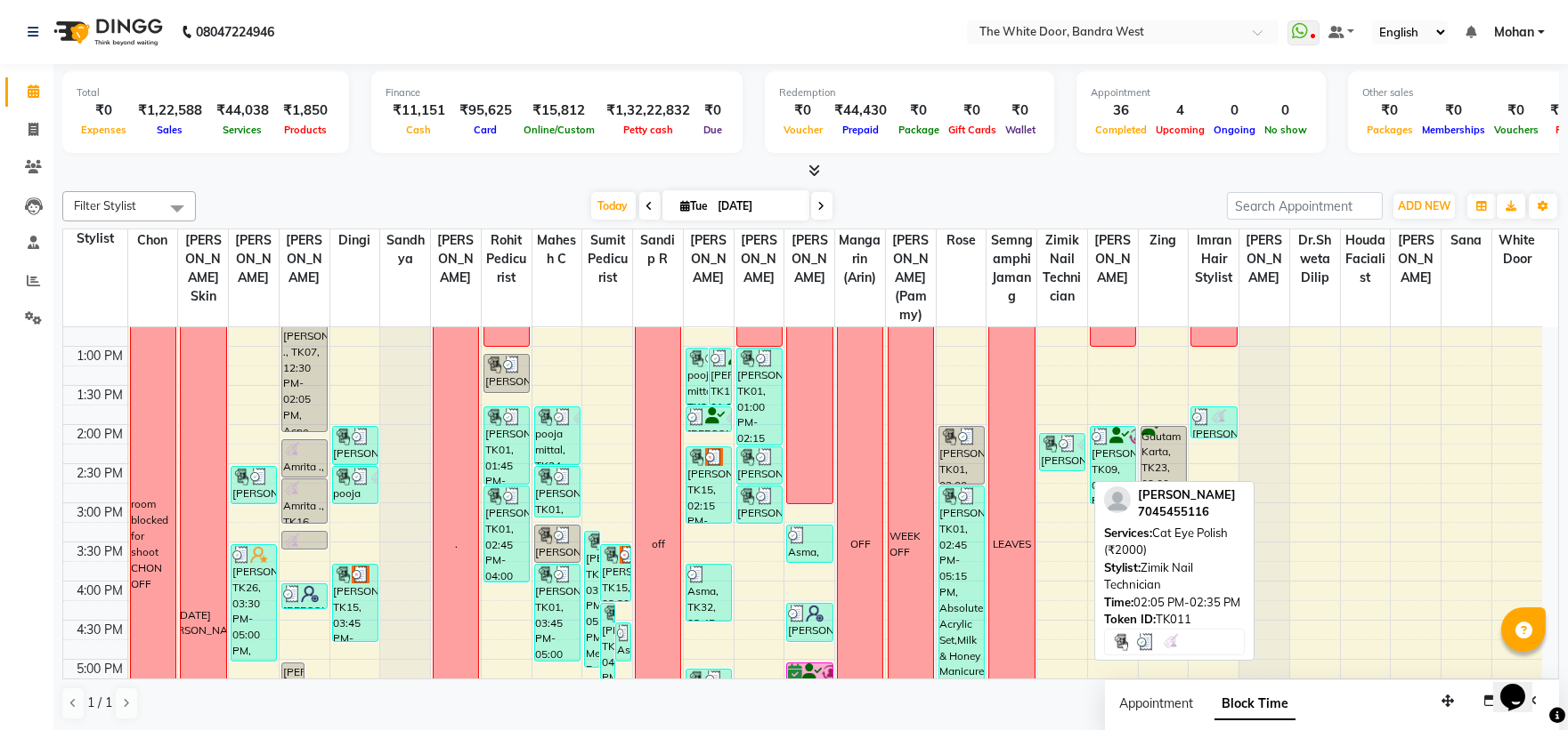
click at [1069, 453] on img at bounding box center [1067, 444] width 18 height 18
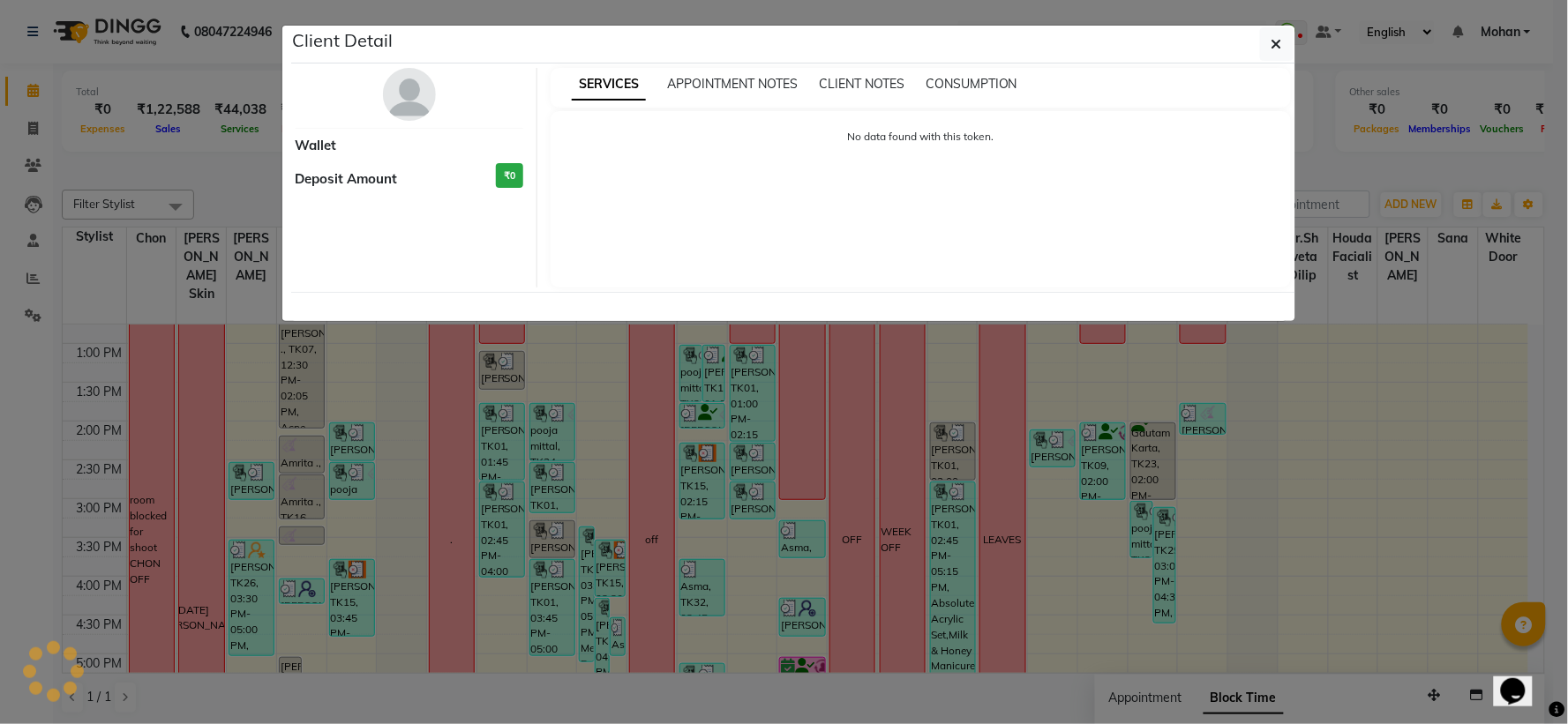
select select "3"
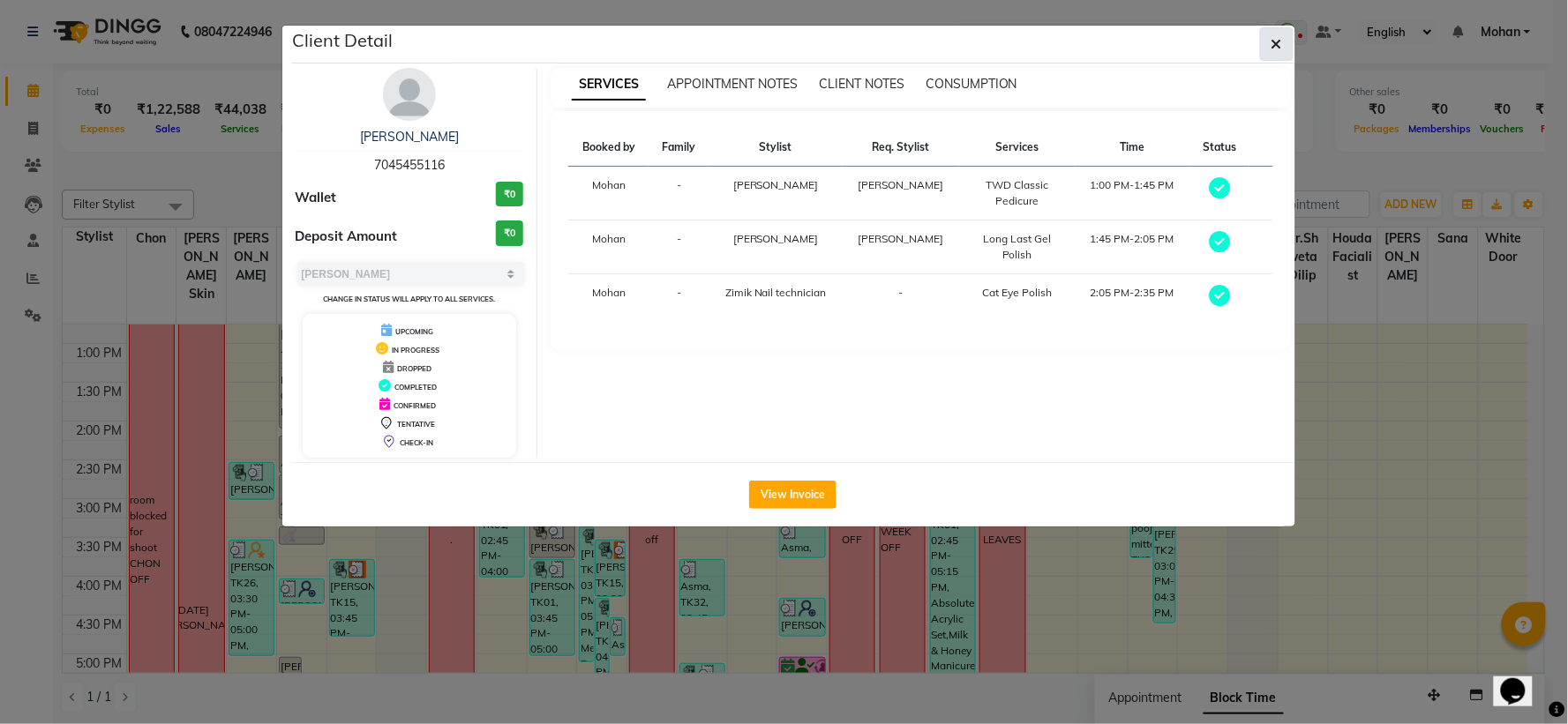
click at [1282, 38] on button "button" at bounding box center [1277, 44] width 33 height 33
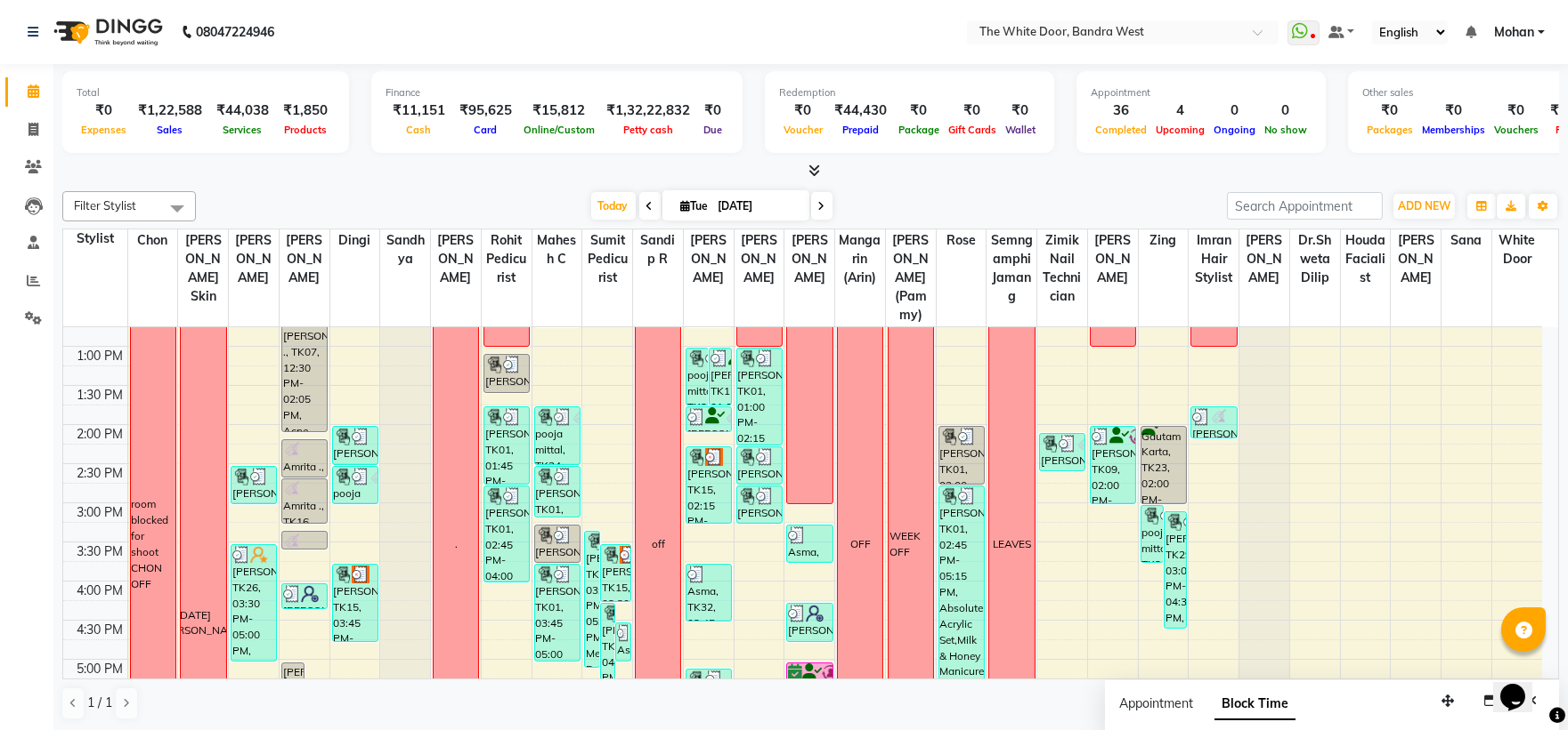
click at [1039, 393] on div "9:00 AM 9:30 AM 10:00 AM 10:30 AM 11:00 AM 11:30 AM 12:00 PM 12:30 PM 1:00 PM 1…" at bounding box center [802, 542] width 1479 height 1017
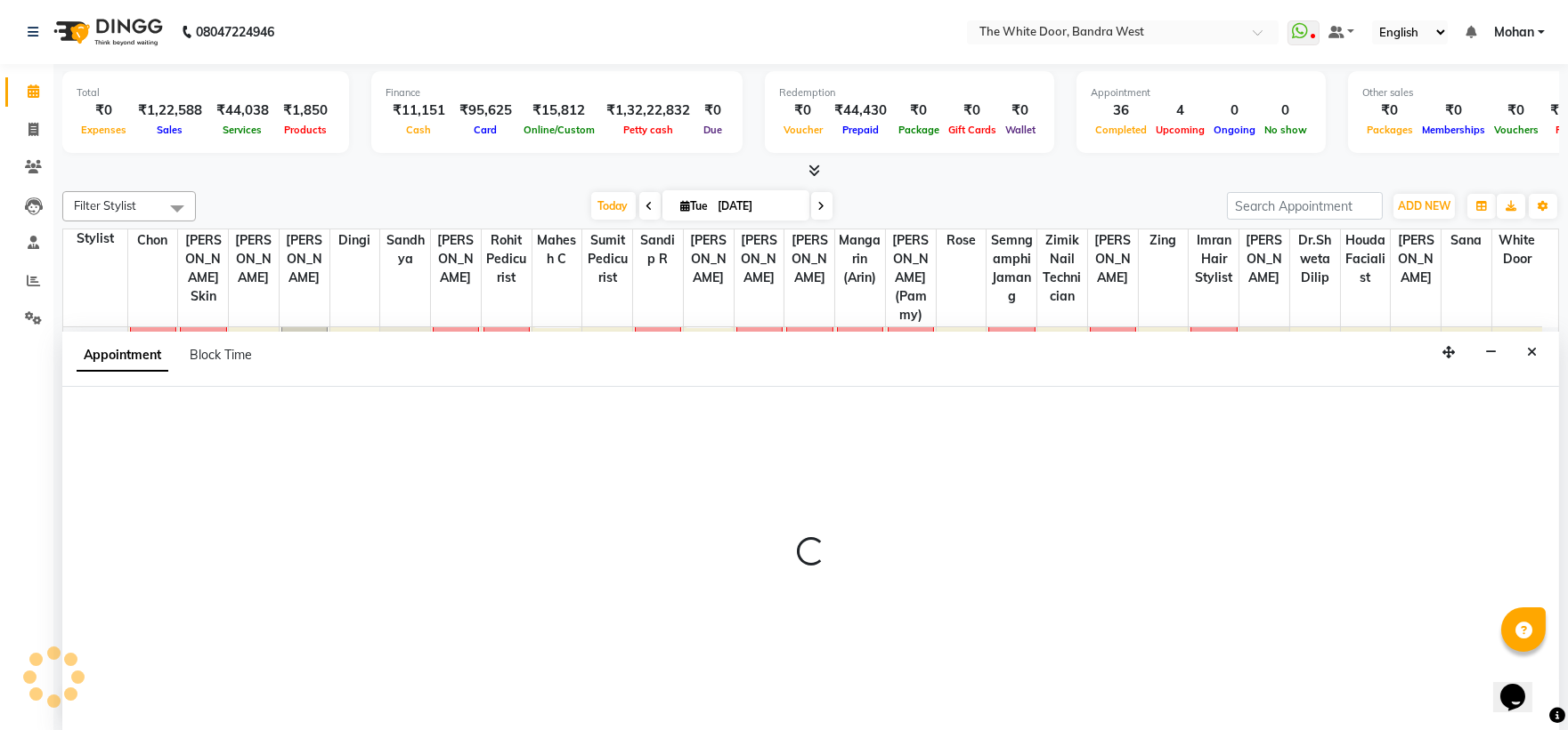
scroll to position [1, 0]
select select "71852"
select select "795"
select select "tentative"
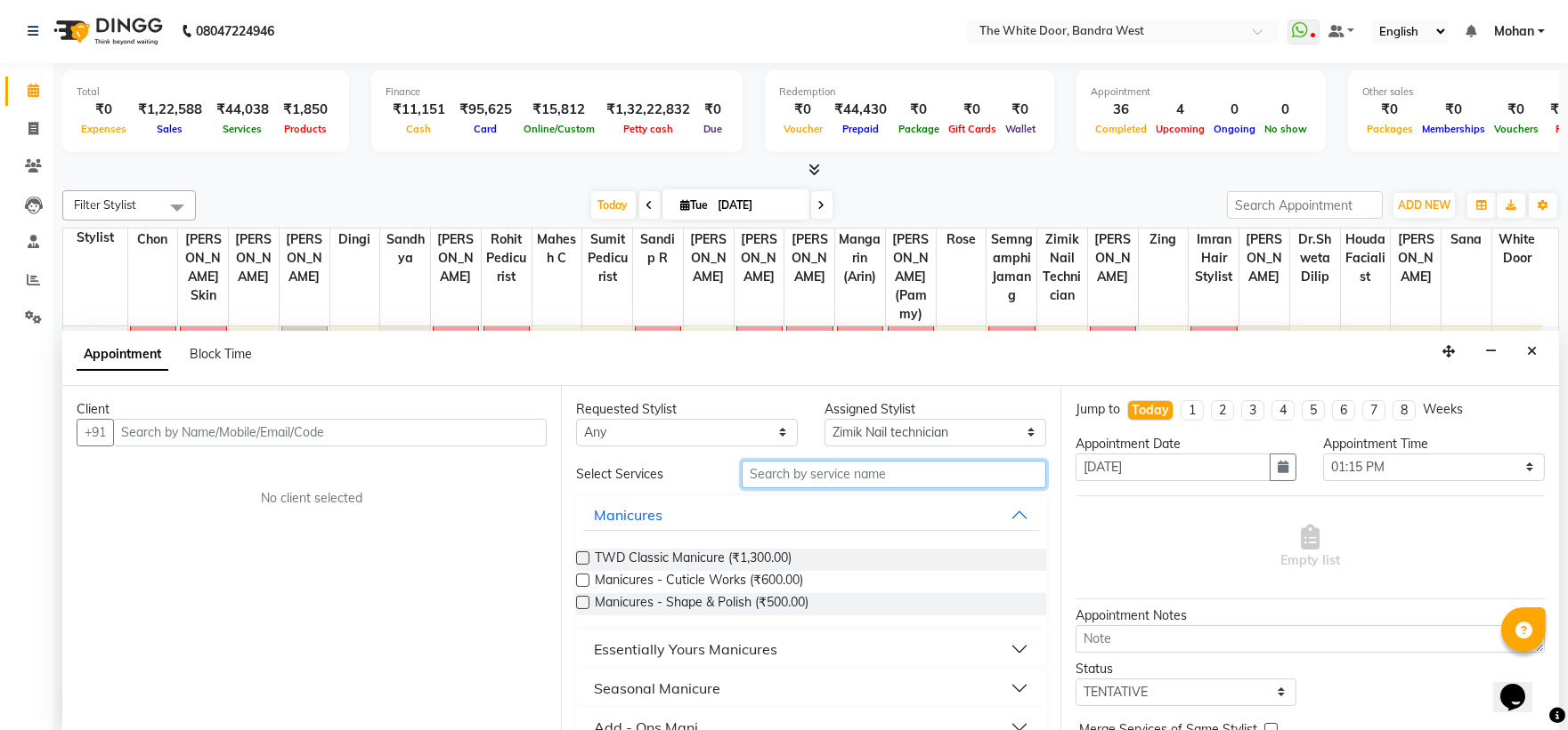
click at [861, 471] on input "text" at bounding box center [893, 475] width 304 height 28
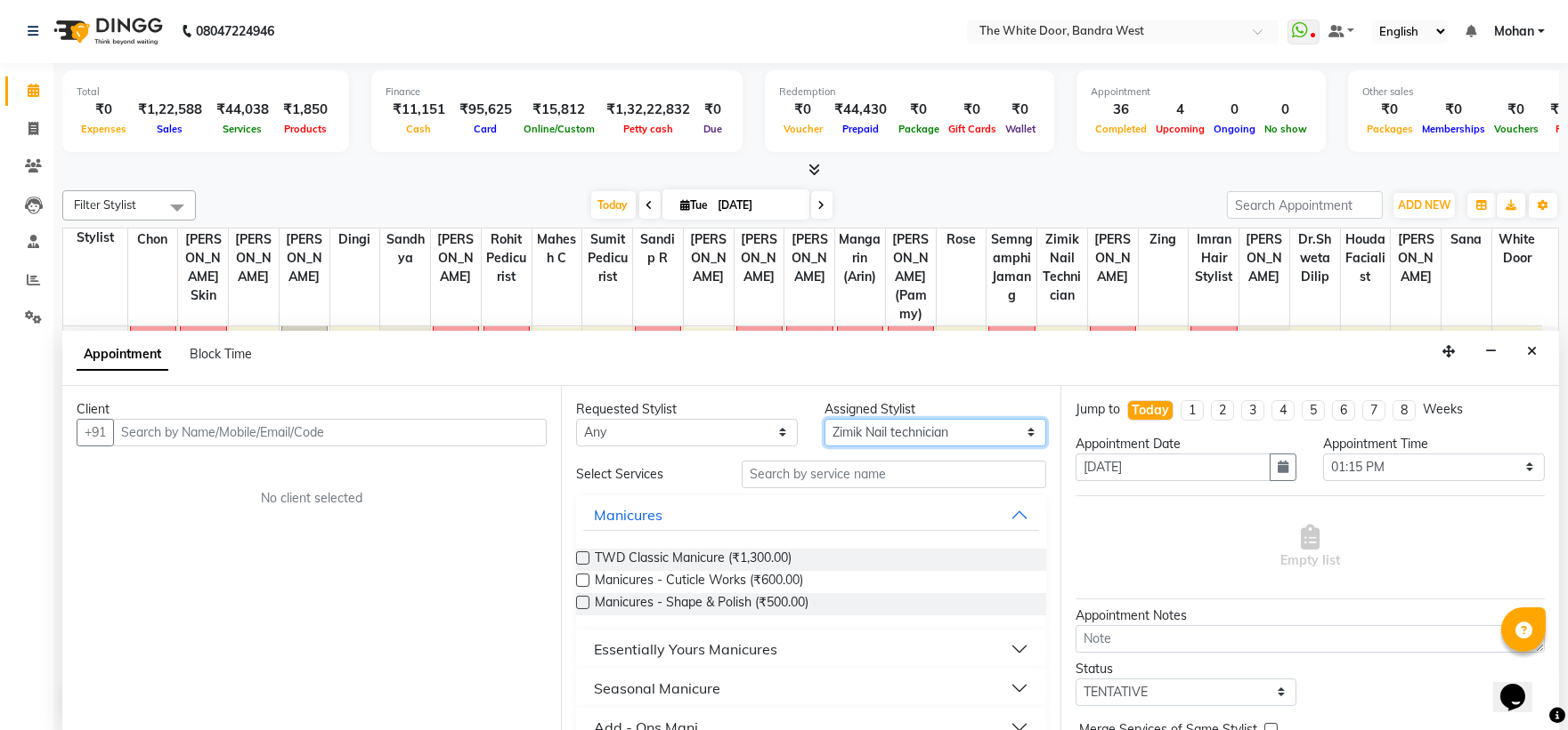
click at [875, 431] on select "Select [PERSON_NAME] Skin [PERSON_NAME] Dingi Dr.Shweta [PERSON_NAME] [PERSON_N…" at bounding box center [935, 433] width 221 height 28
select select "22332"
click at [824, 419] on select "Select [PERSON_NAME] Skin [PERSON_NAME] Dingi Dr.Shweta [PERSON_NAME] [PERSON_N…" at bounding box center [935, 433] width 221 height 28
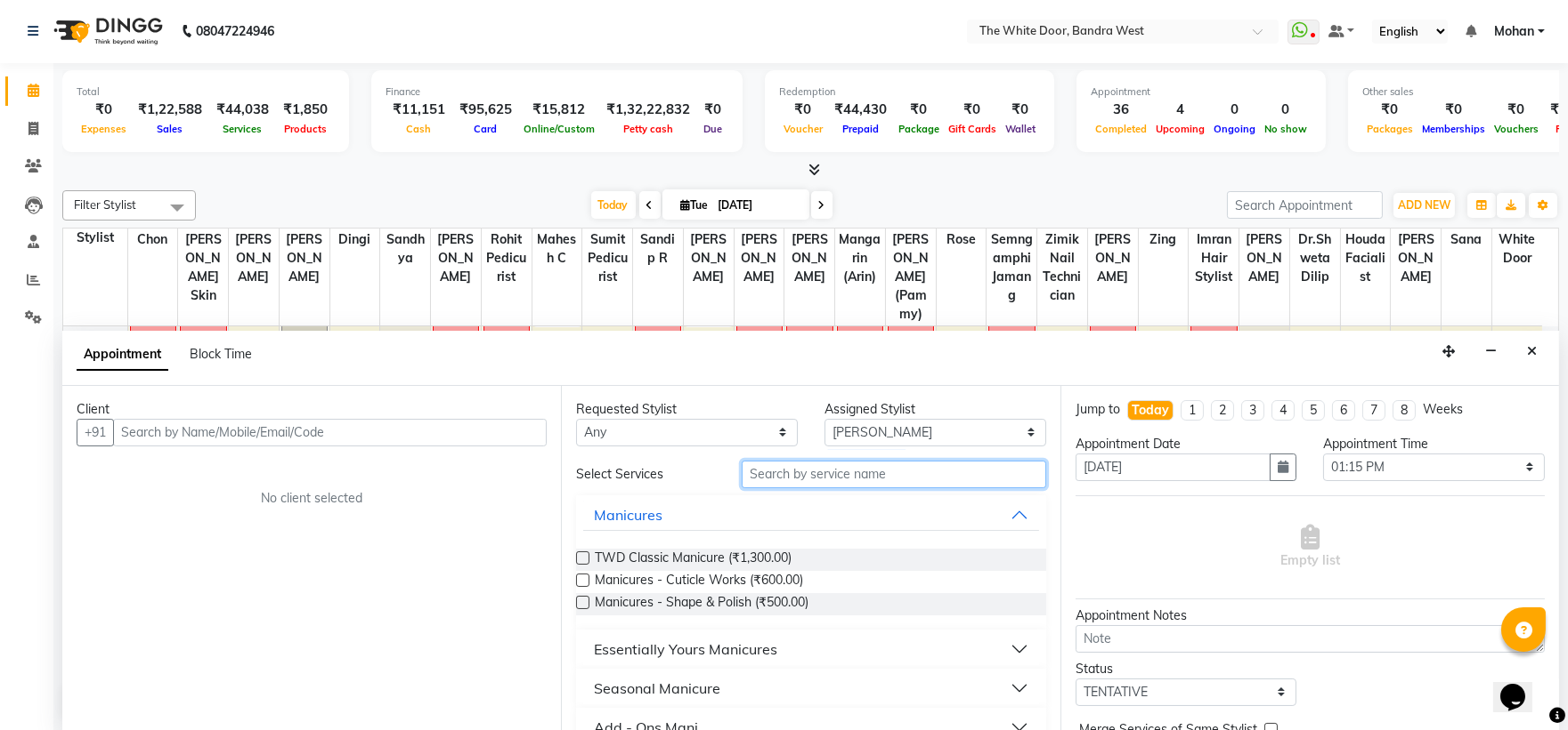
click at [832, 465] on input "text" at bounding box center [893, 475] width 304 height 28
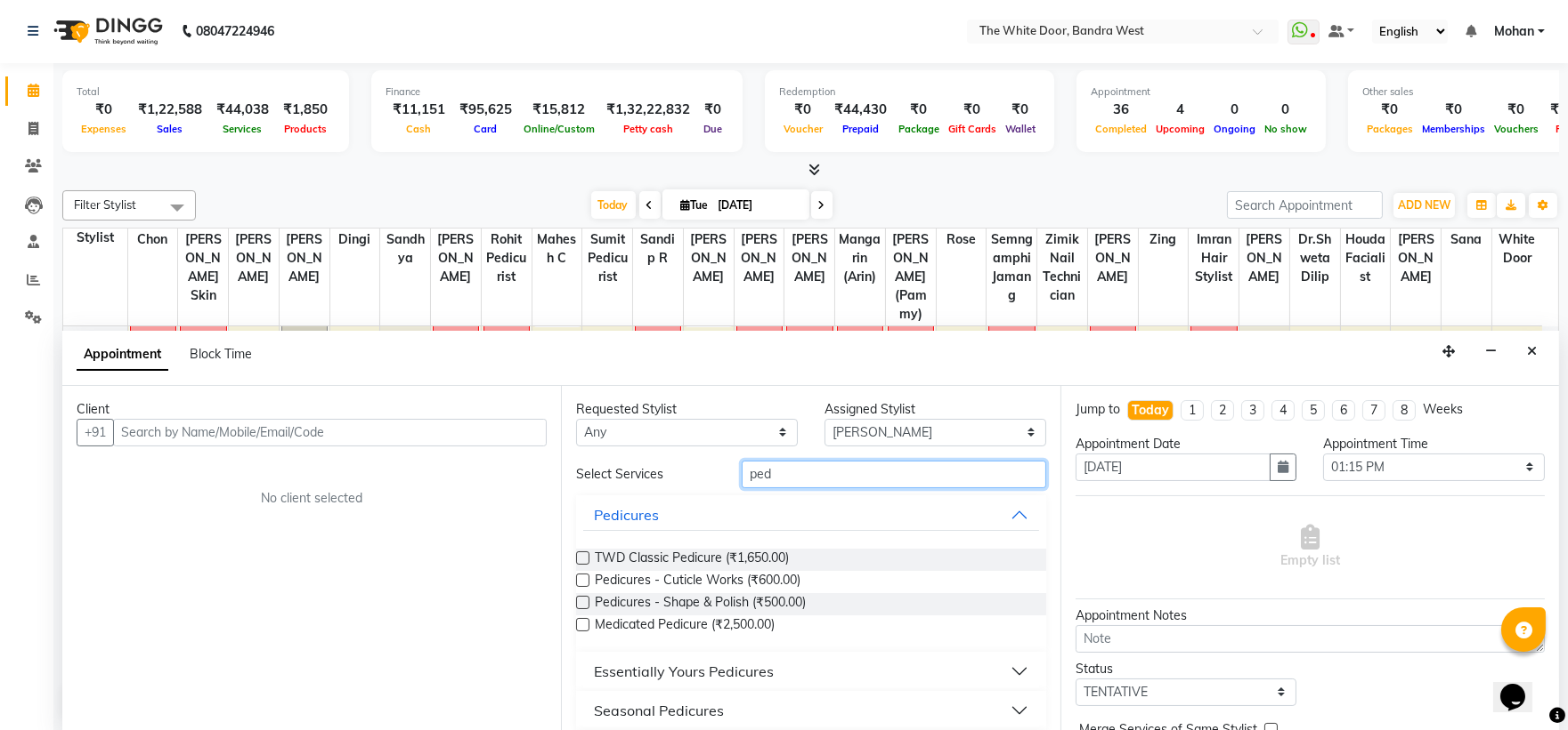
type input "ped"
click at [751, 672] on div "Essentially Yours Pedicures" at bounding box center [683, 671] width 180 height 21
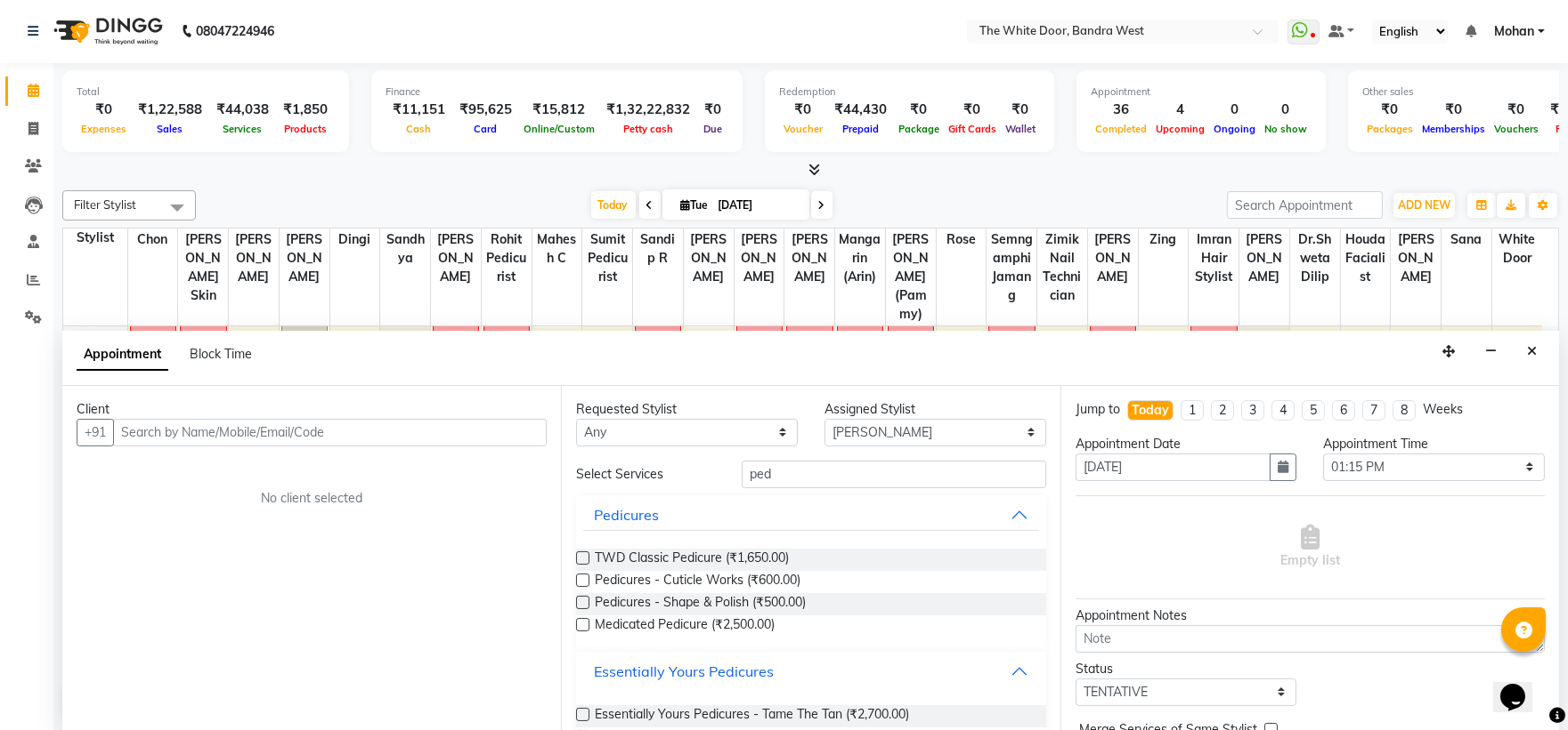
scroll to position [169, 0]
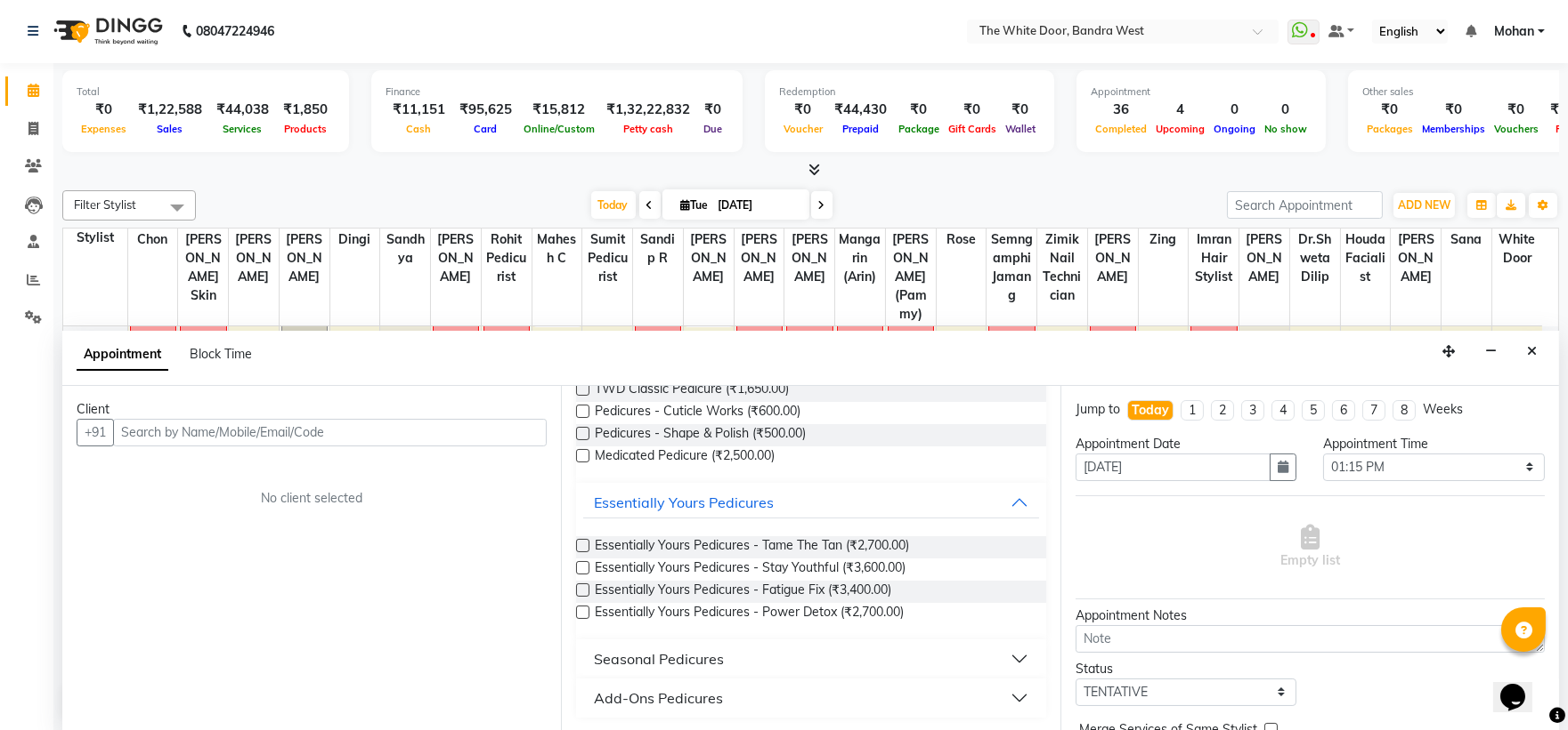
click at [900, 653] on button "Seasonal Pedicures" at bounding box center [811, 659] width 455 height 32
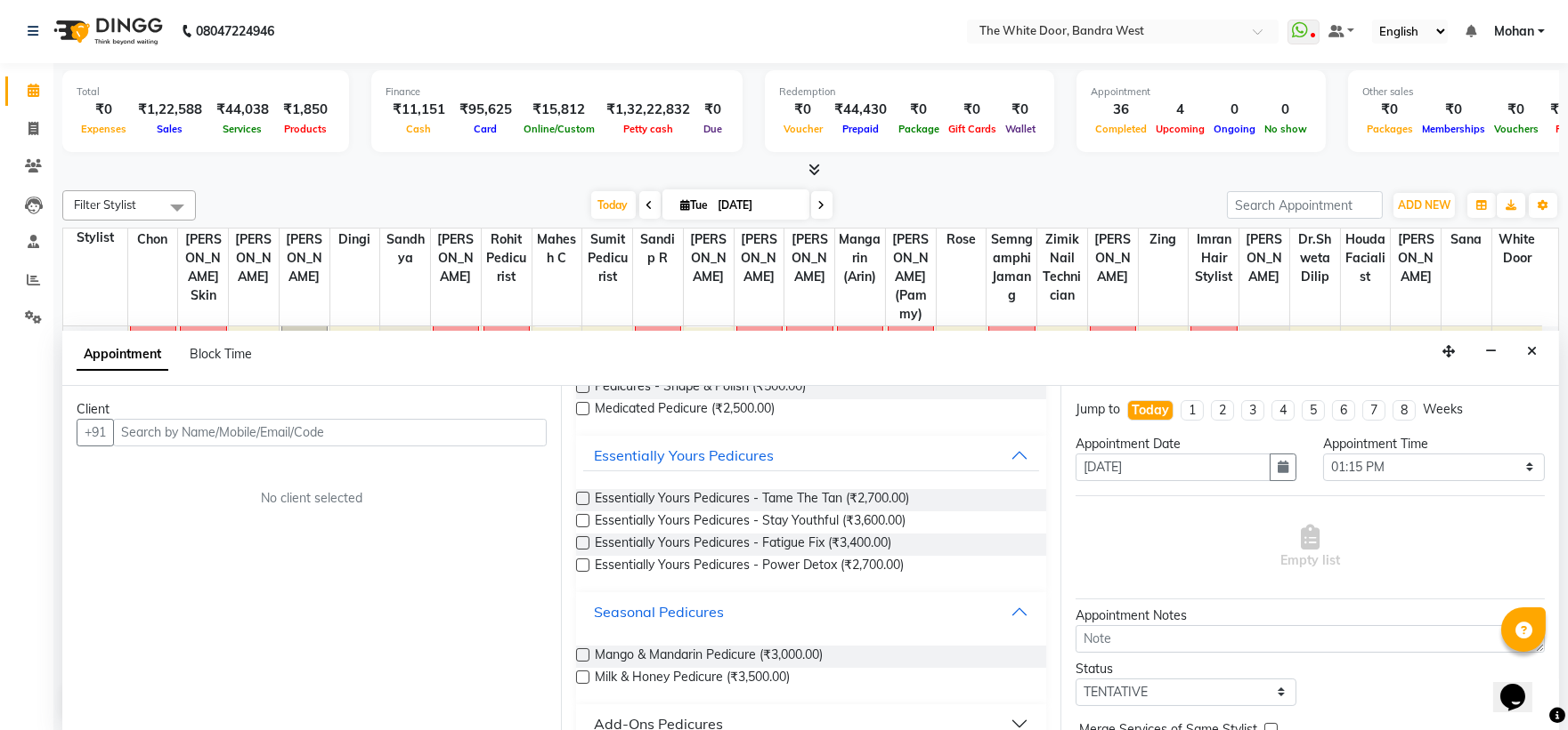
scroll to position [242, 0]
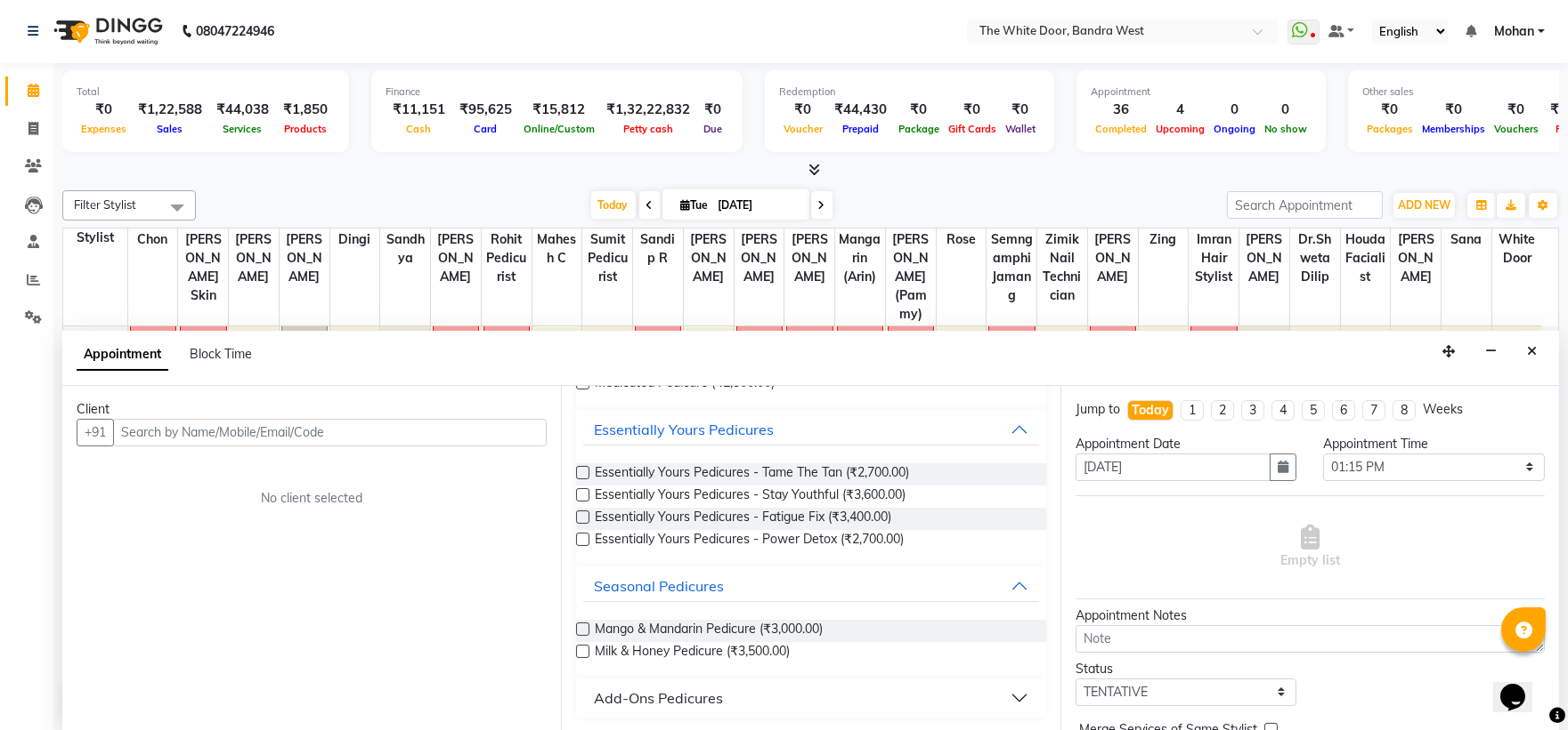
click at [692, 700] on div "Add-Ons Pedicures" at bounding box center [658, 698] width 129 height 21
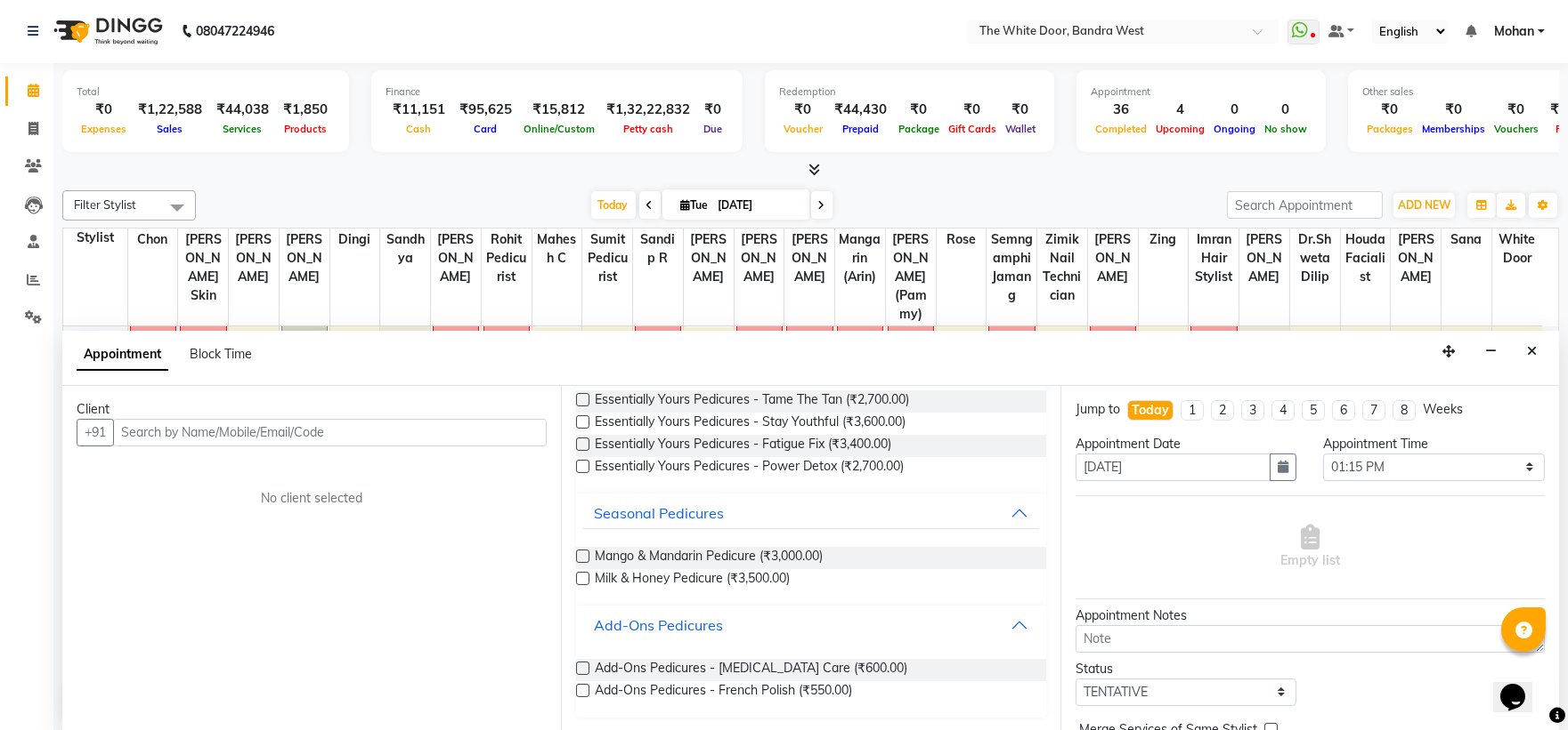
scroll to position [19, 0]
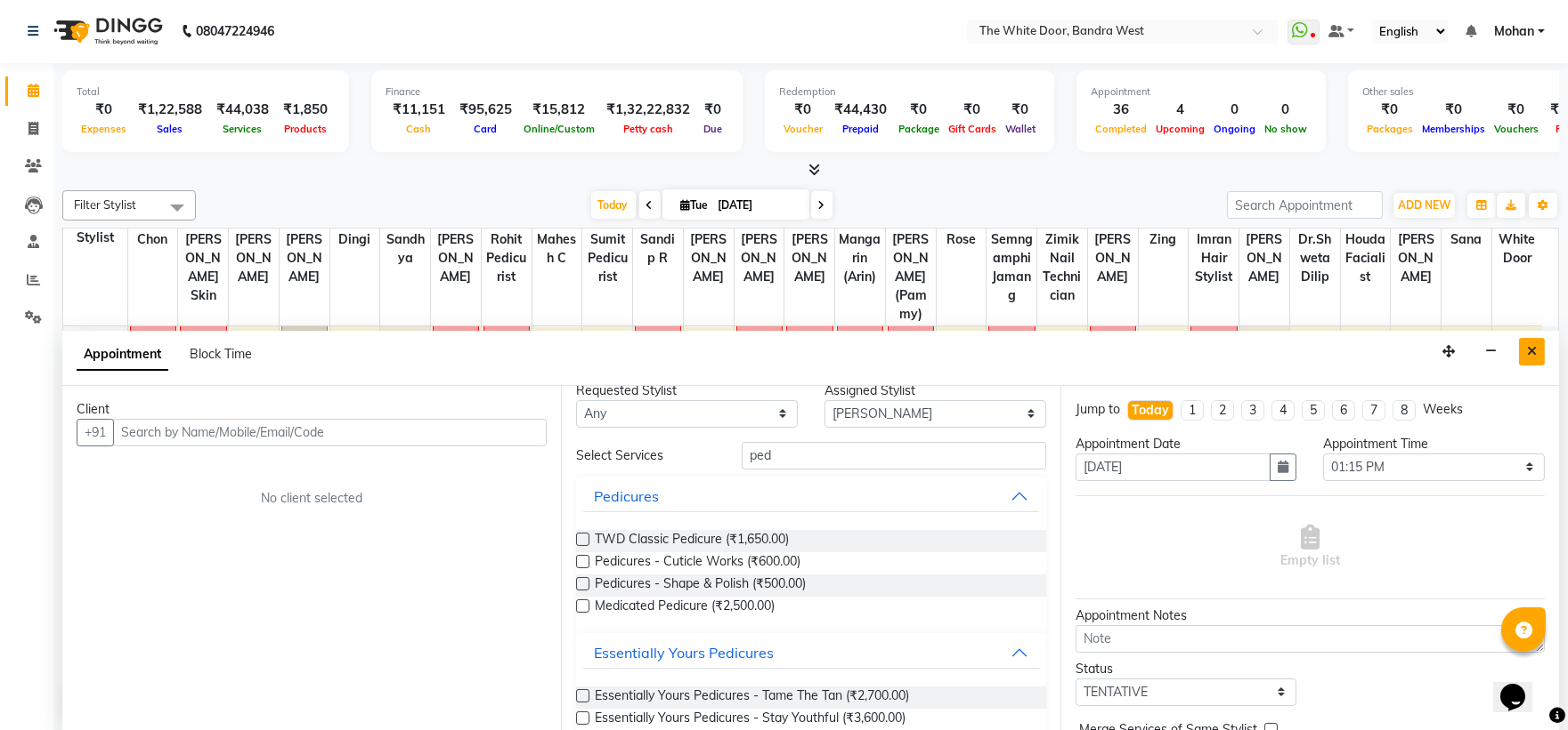
click at [1538, 351] on button "Close" at bounding box center [1532, 352] width 26 height 28
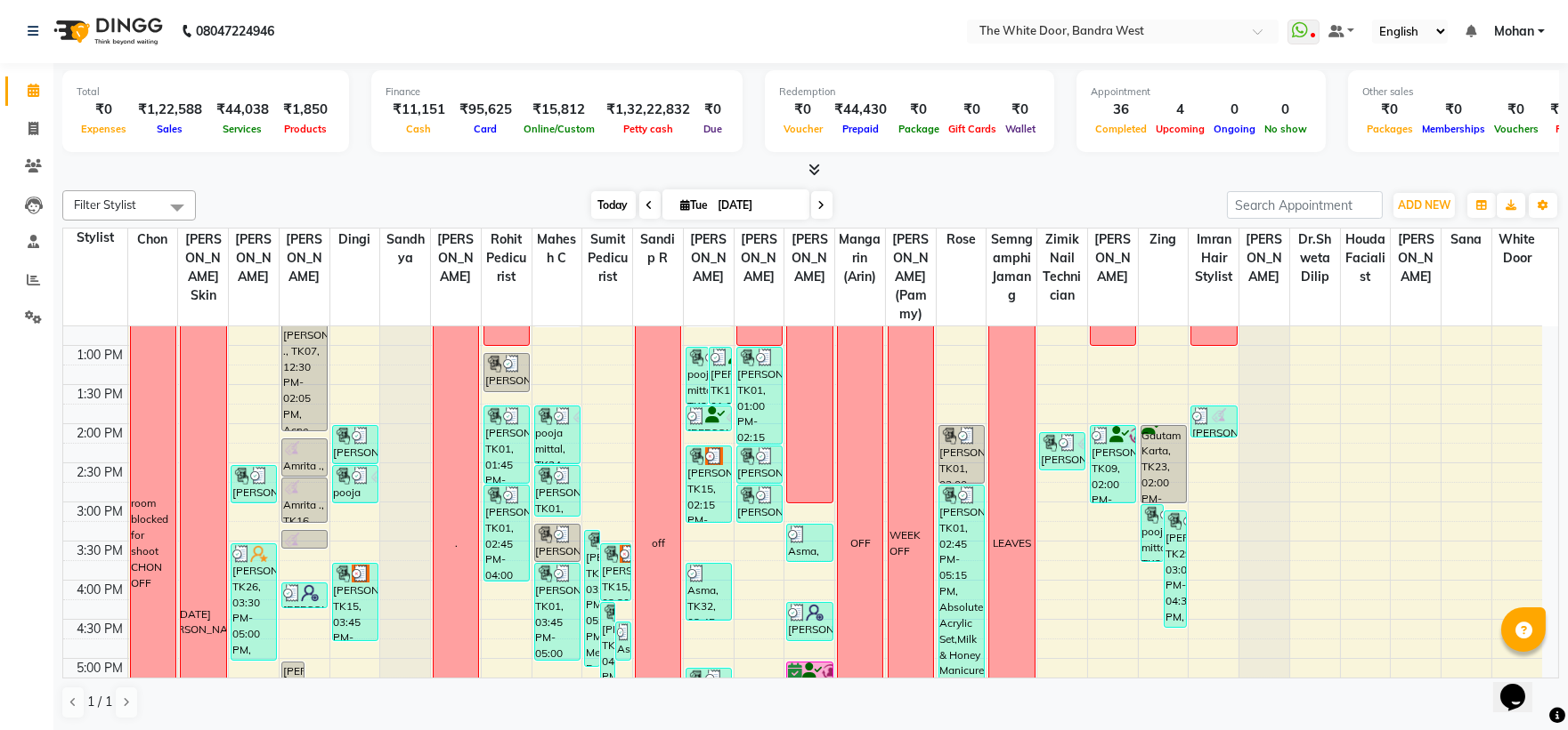
click at [614, 202] on span "Today" at bounding box center [613, 206] width 45 height 28
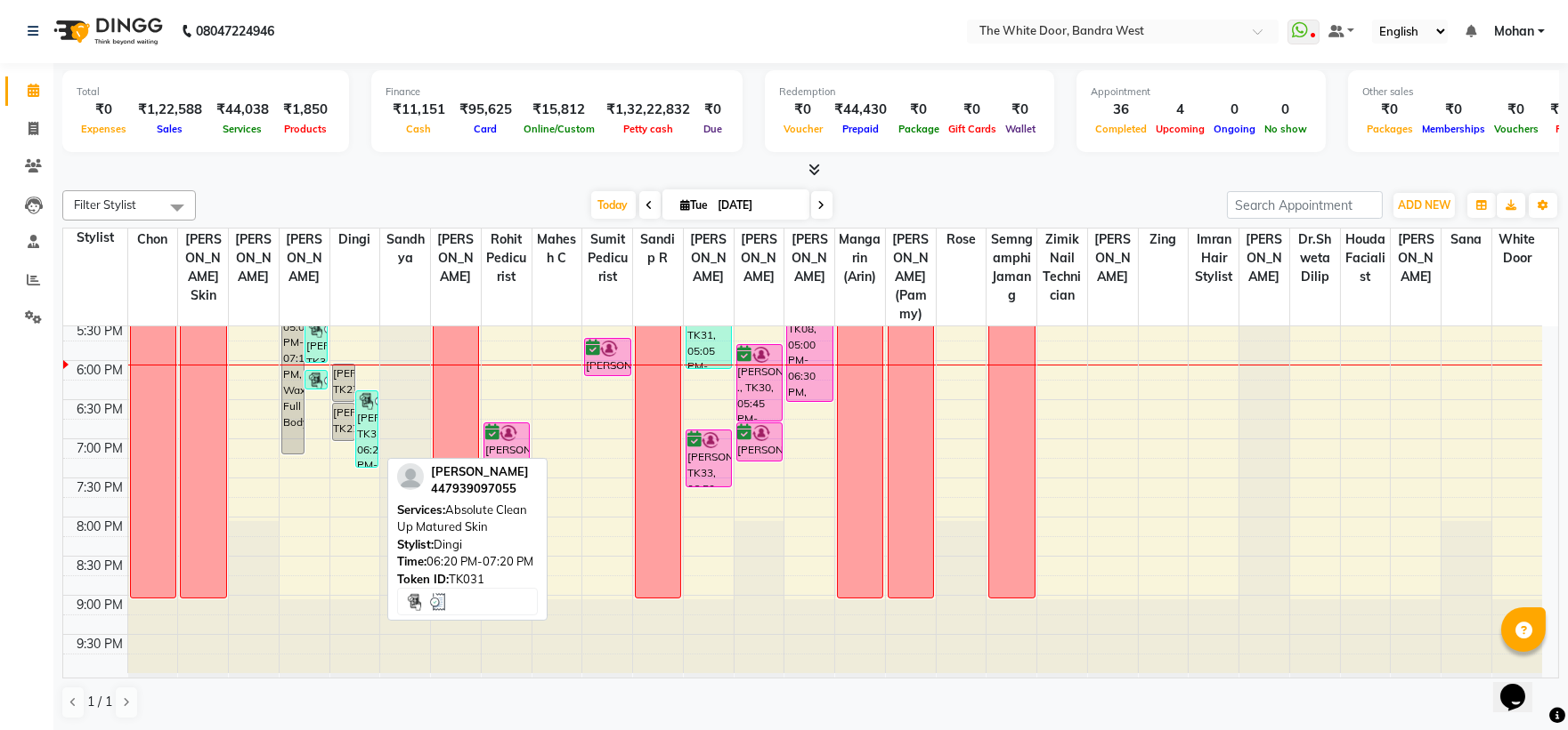
scroll to position [491, 0]
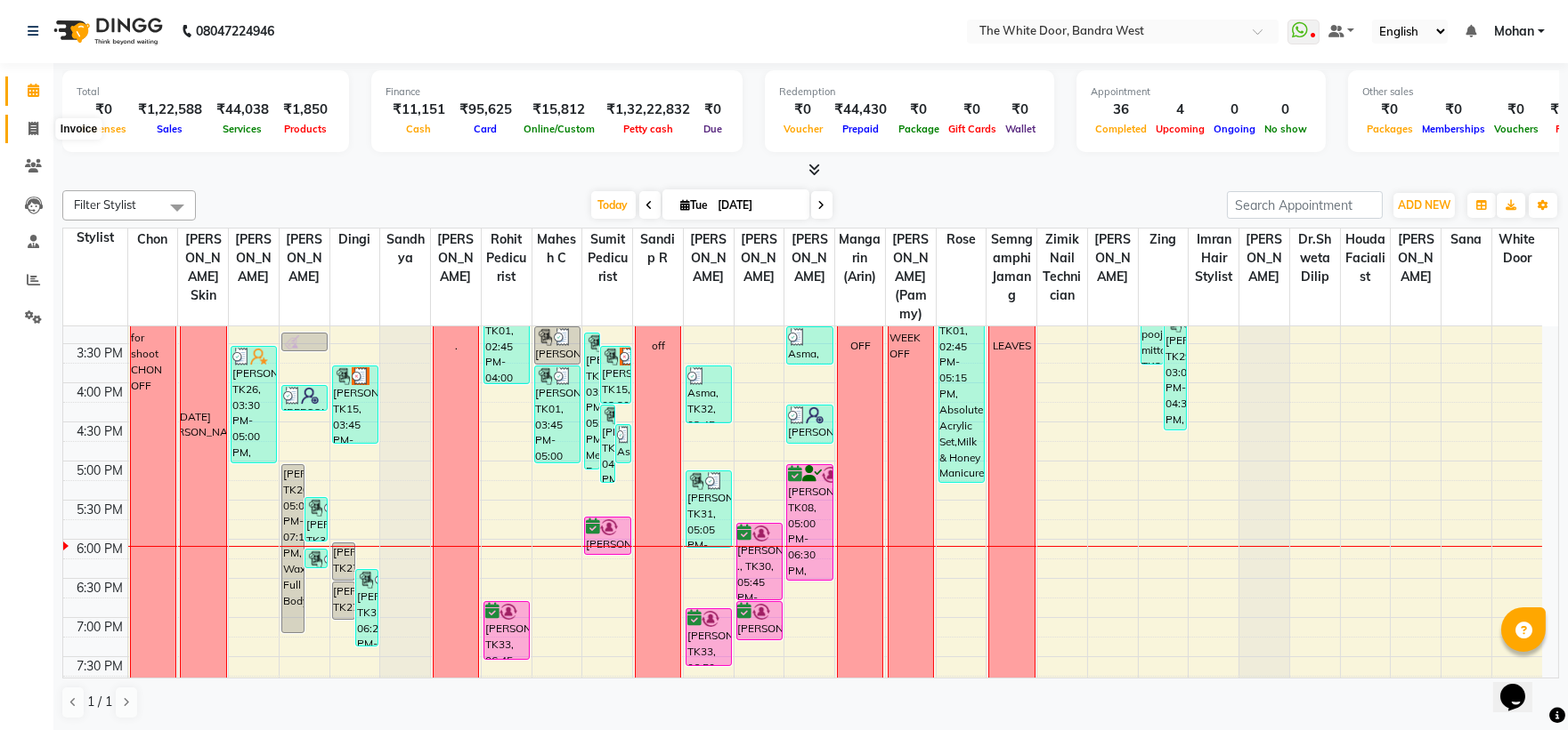
click at [34, 129] on icon at bounding box center [34, 128] width 10 height 13
select select "3980"
select select "service"
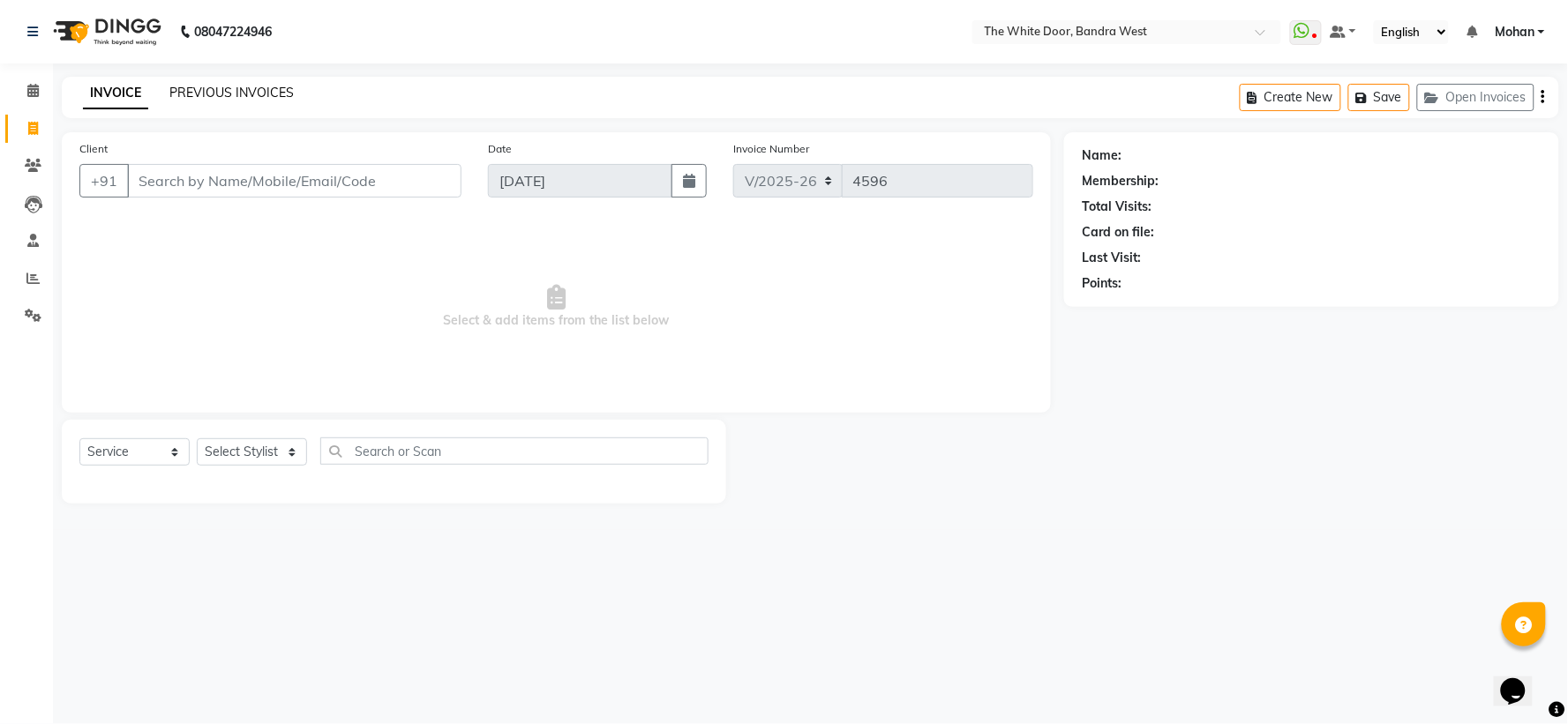
click at [170, 87] on link "PREVIOUS INVOICES" at bounding box center [232, 92] width 125 height 16
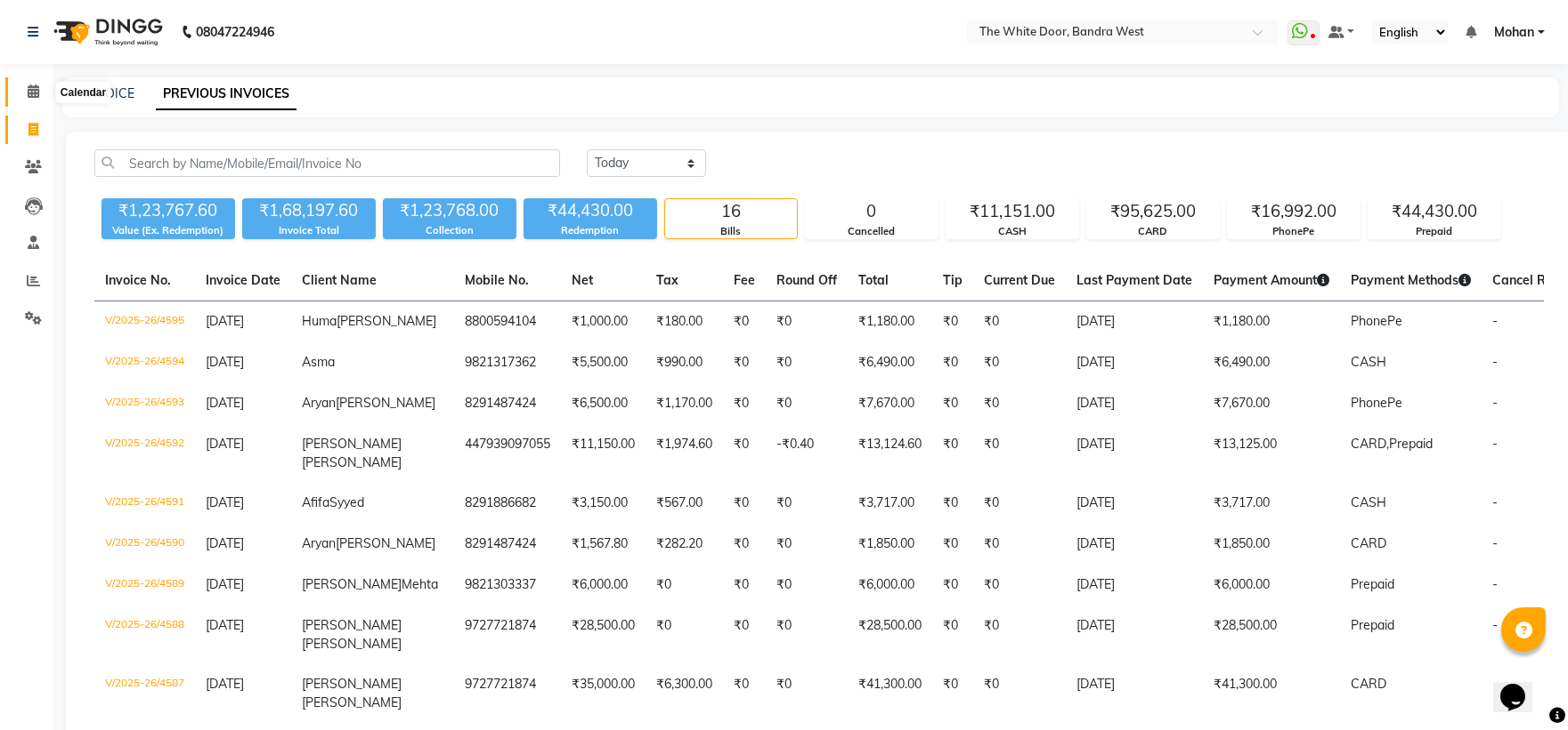
click at [35, 94] on icon at bounding box center [34, 91] width 11 height 13
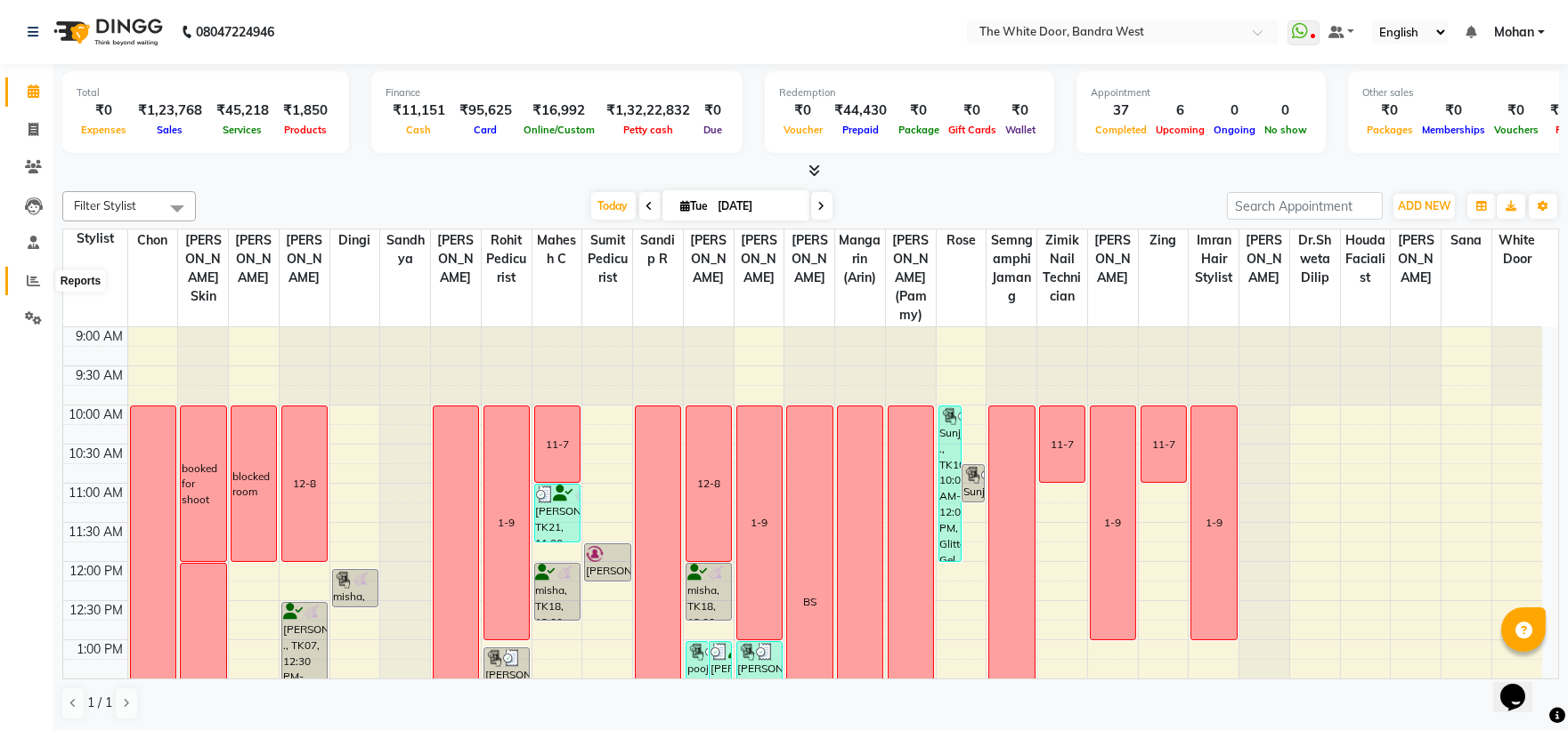
click at [36, 285] on icon at bounding box center [34, 281] width 13 height 13
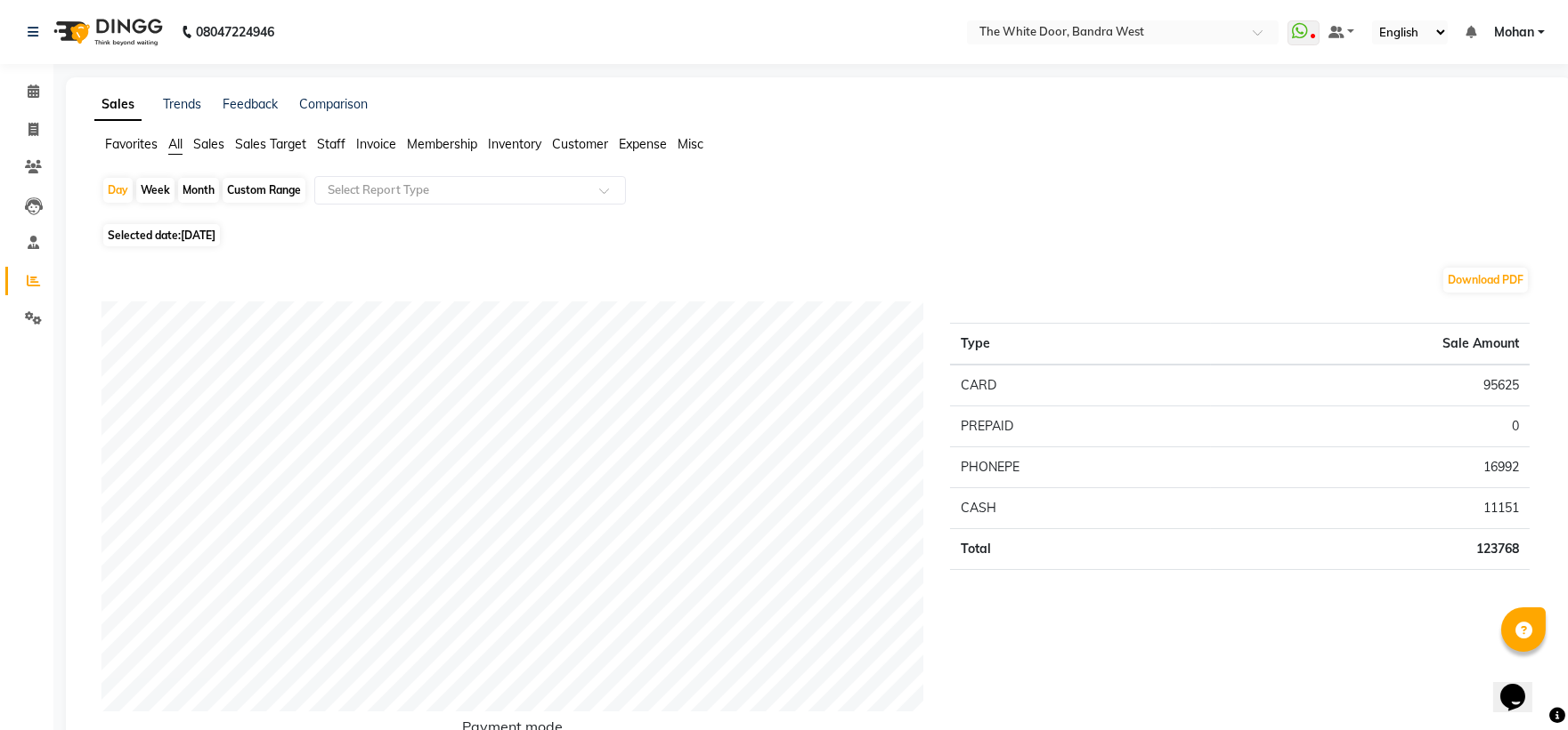
click at [200, 193] on div "Month" at bounding box center [198, 190] width 41 height 25
select select "9"
select select "2025"
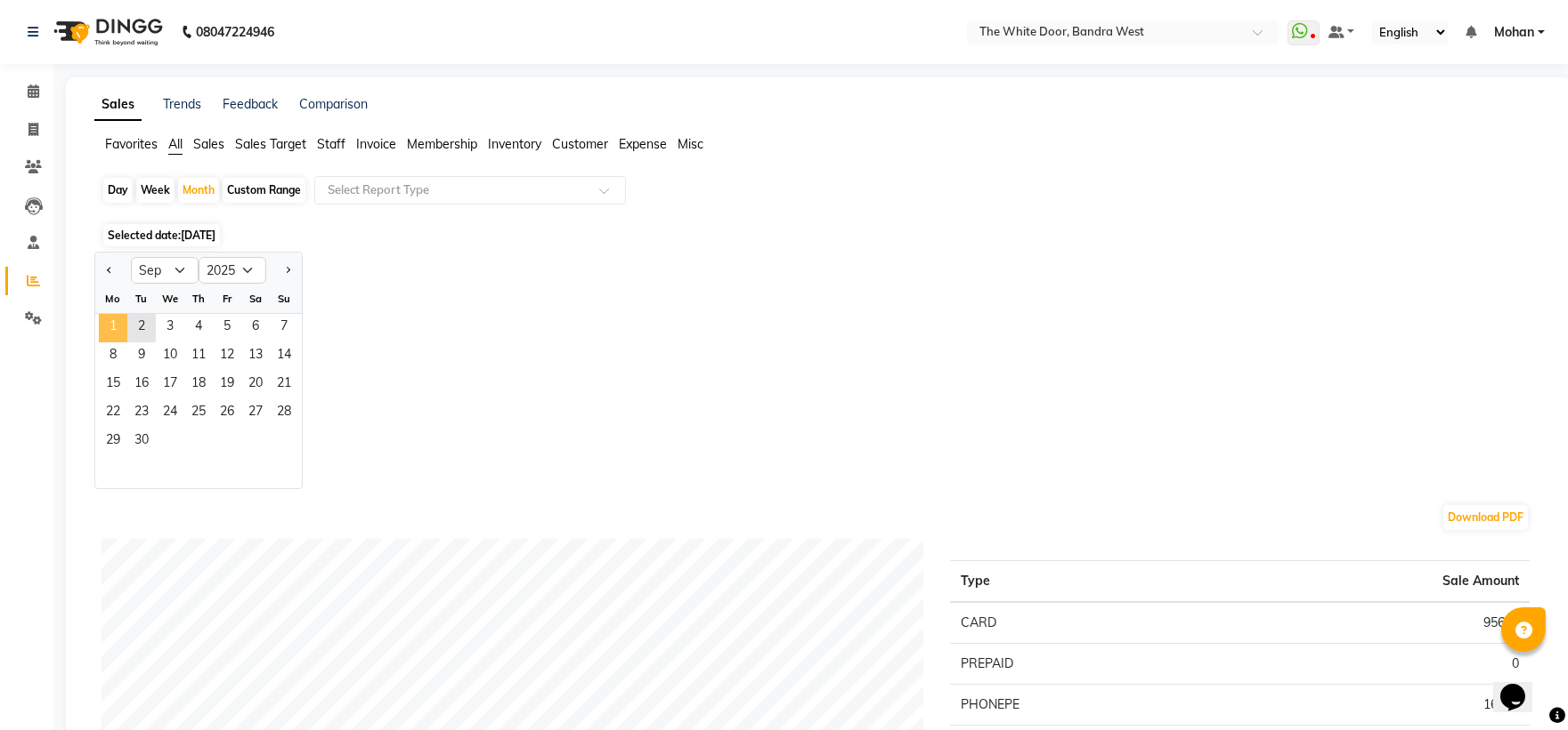
click at [118, 321] on span "1" at bounding box center [113, 328] width 29 height 29
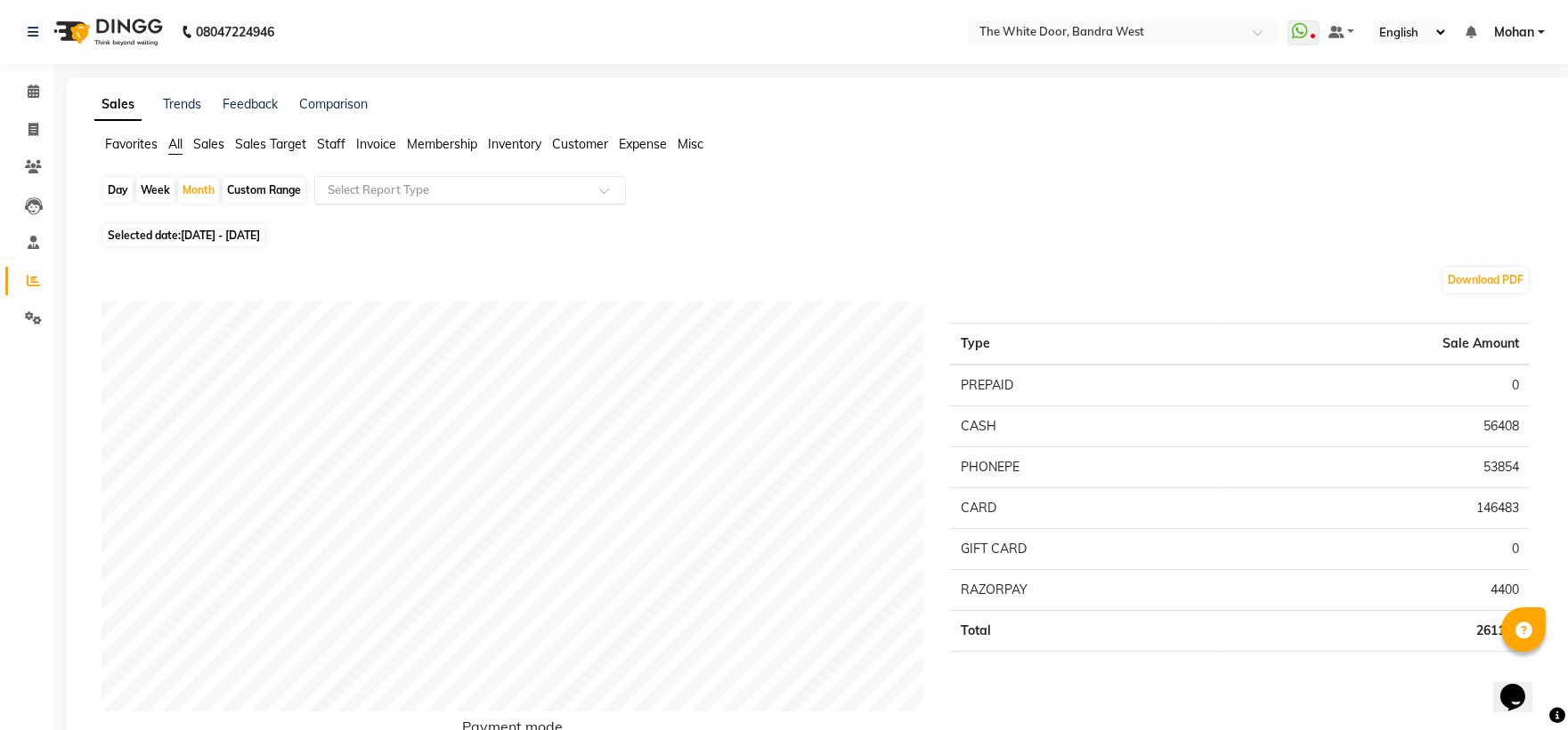
click at [376, 191] on input "text" at bounding box center [452, 190] width 257 height 18
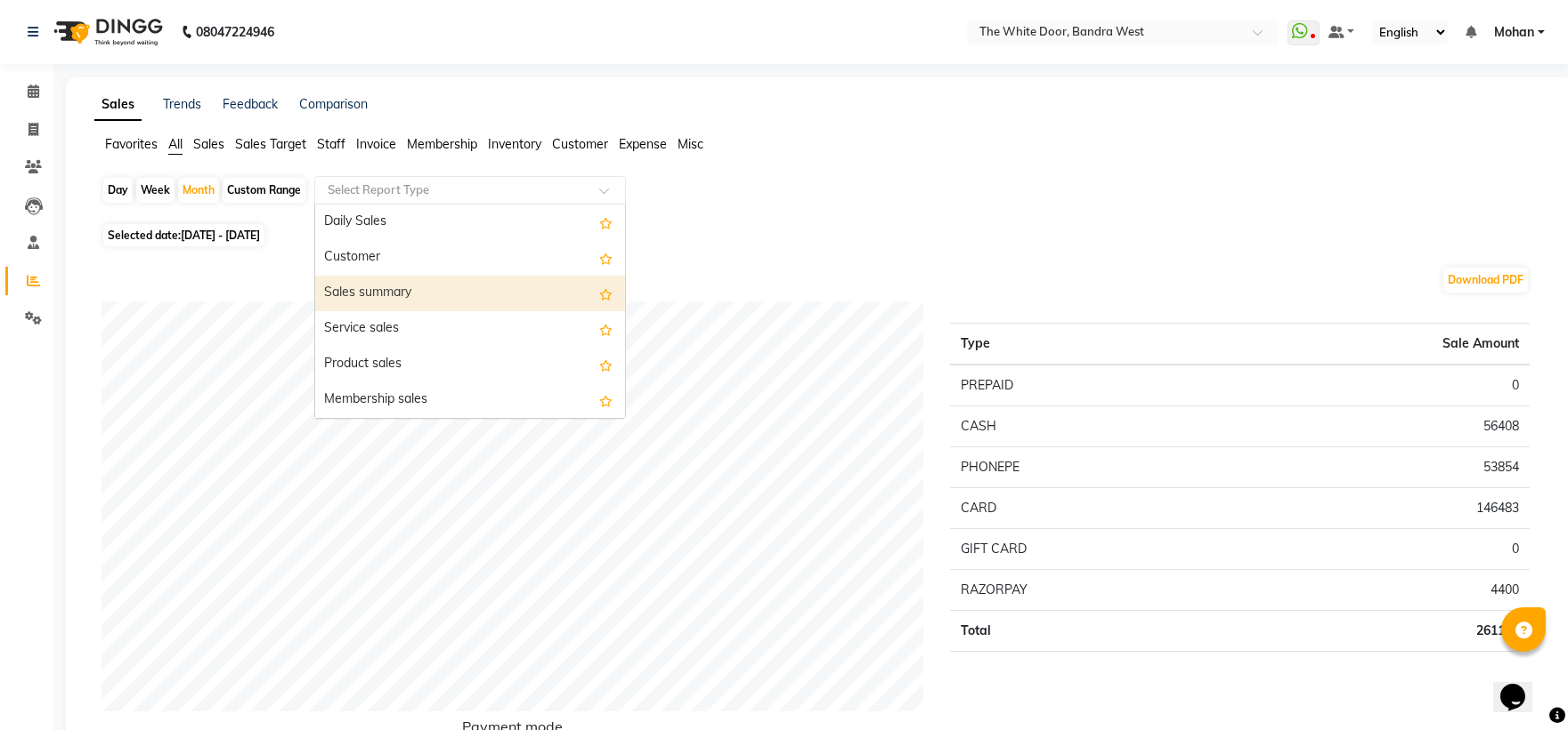
click at [369, 294] on div "Sales summary" at bounding box center [470, 294] width 310 height 35
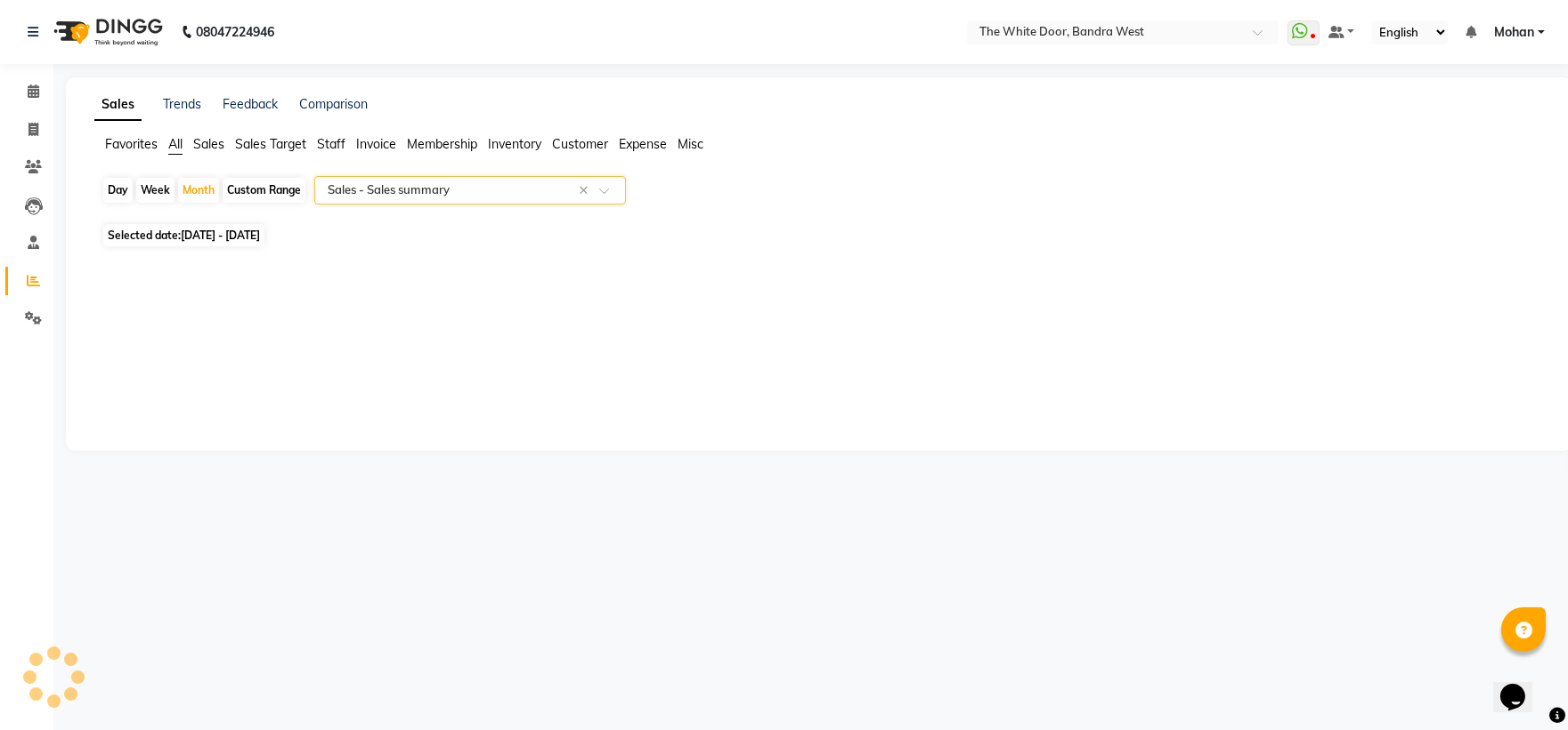
select select "full_report"
select select "csv"
click at [30, 89] on icon at bounding box center [34, 91] width 11 height 13
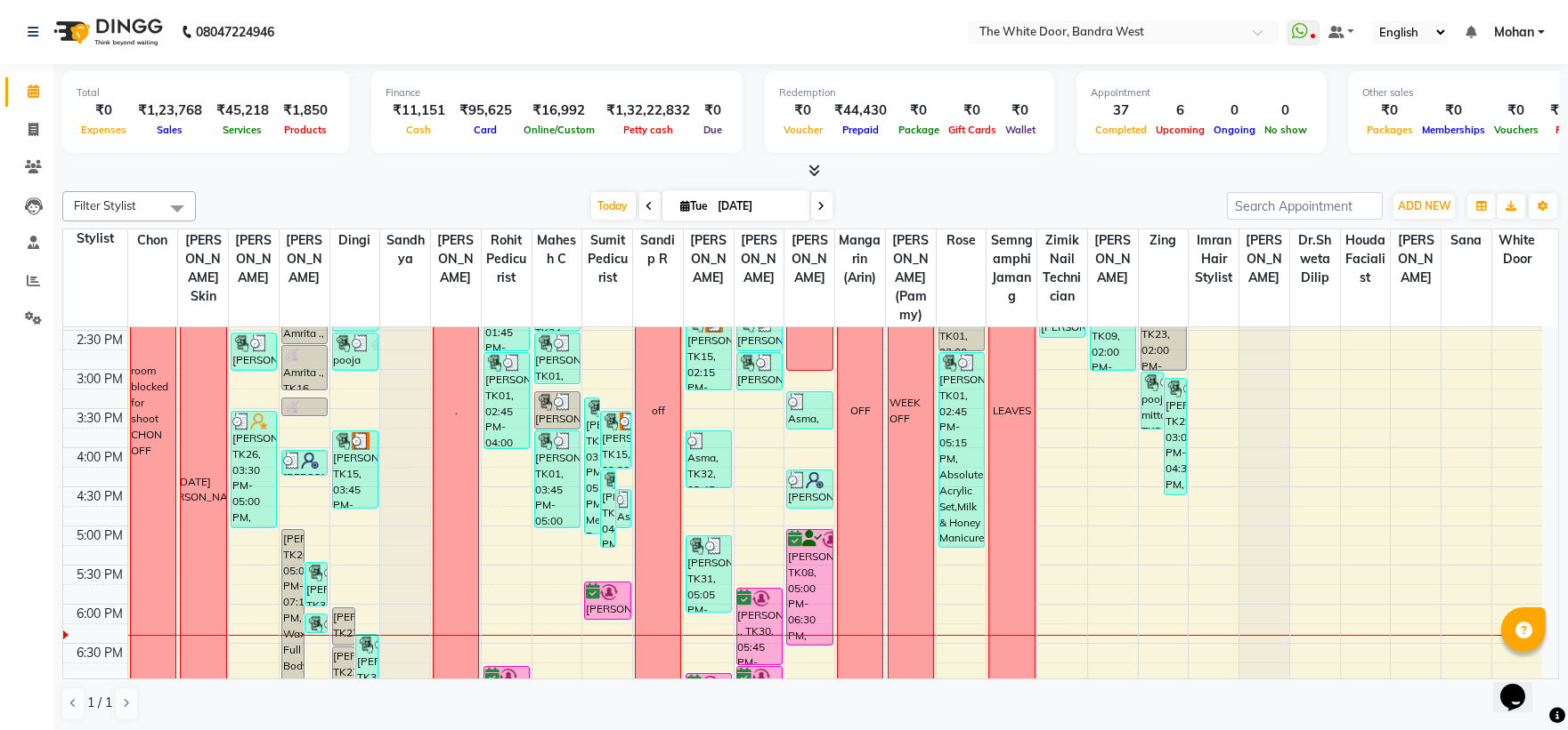
scroll to position [392, 0]
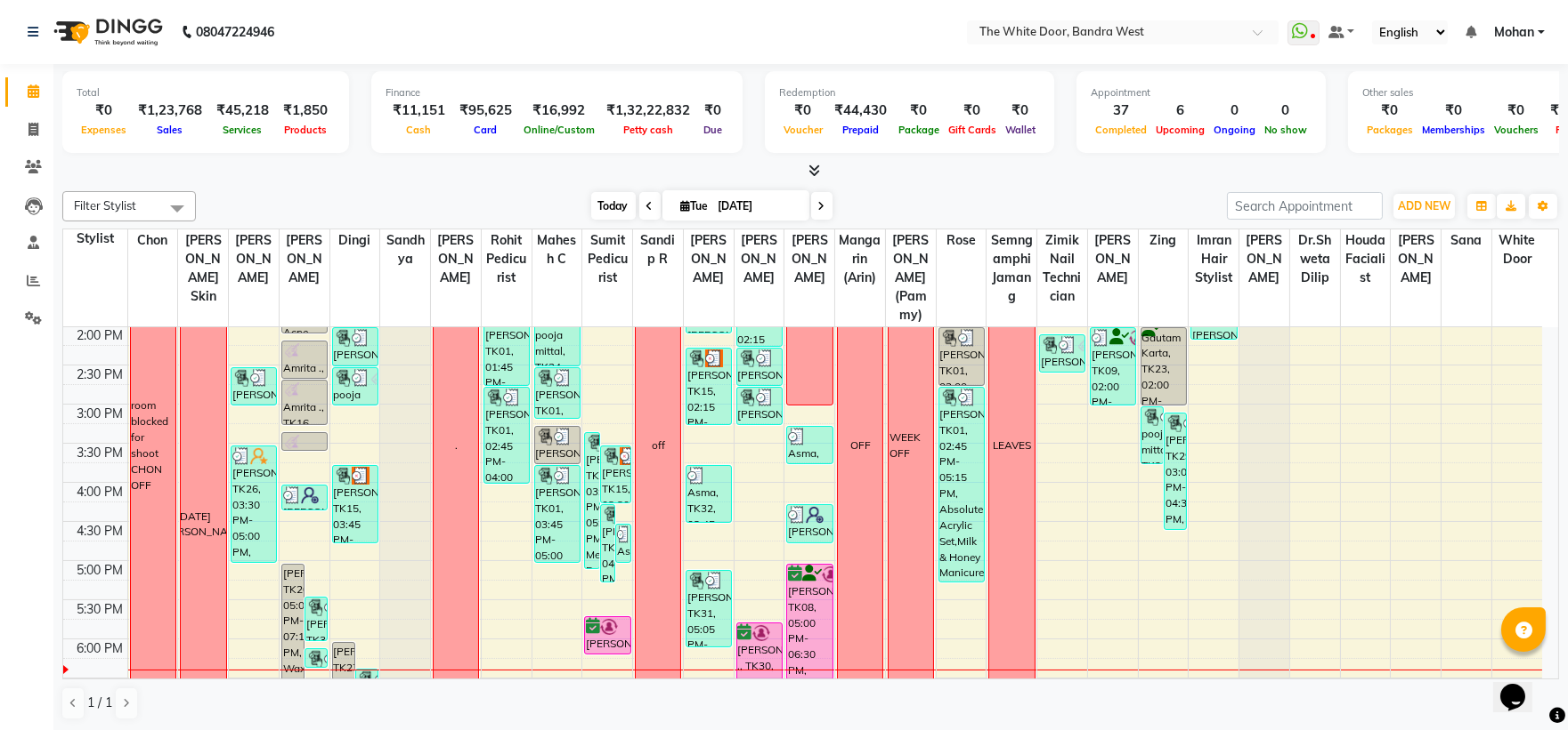
click at [593, 200] on span "Today" at bounding box center [613, 206] width 45 height 28
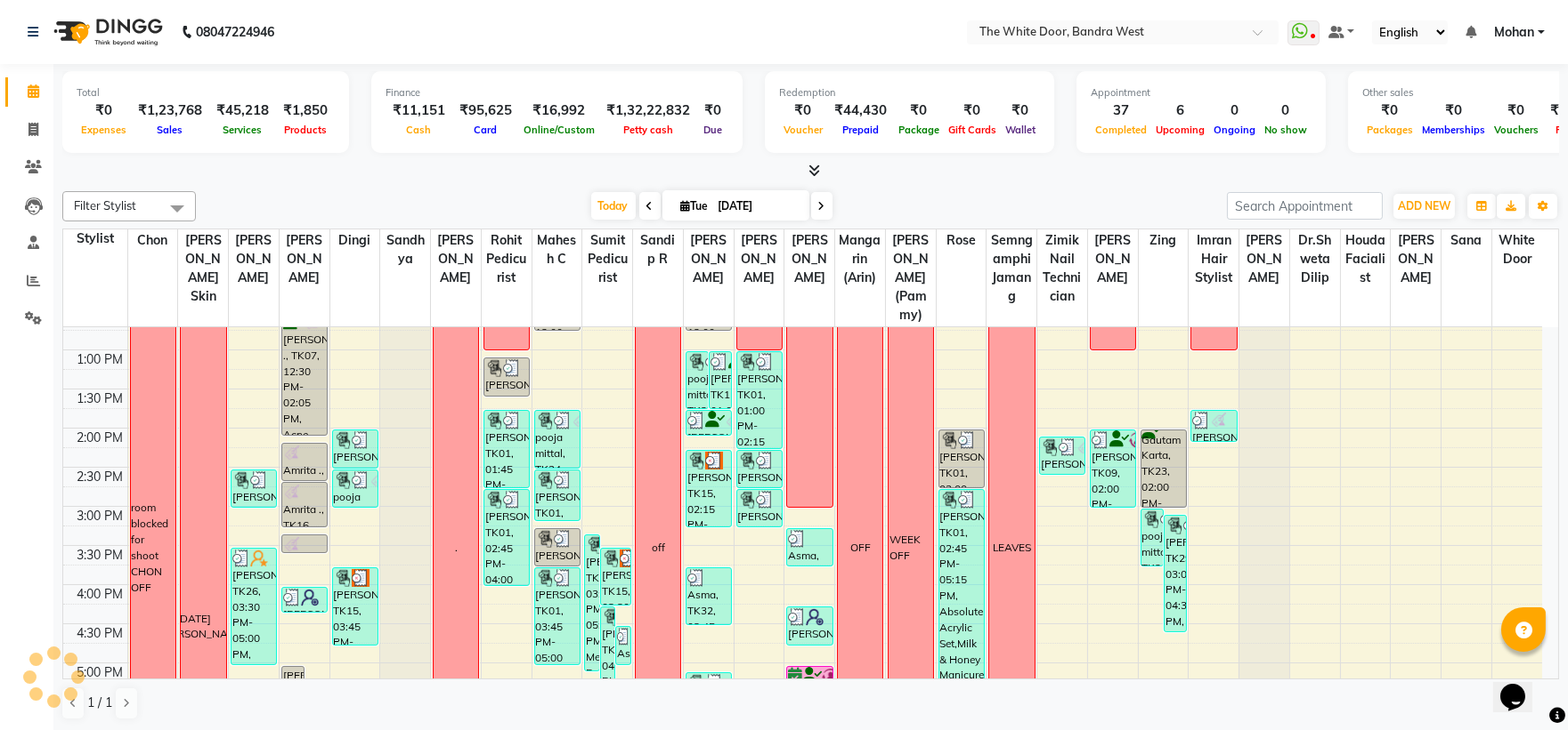
scroll to position [194, 0]
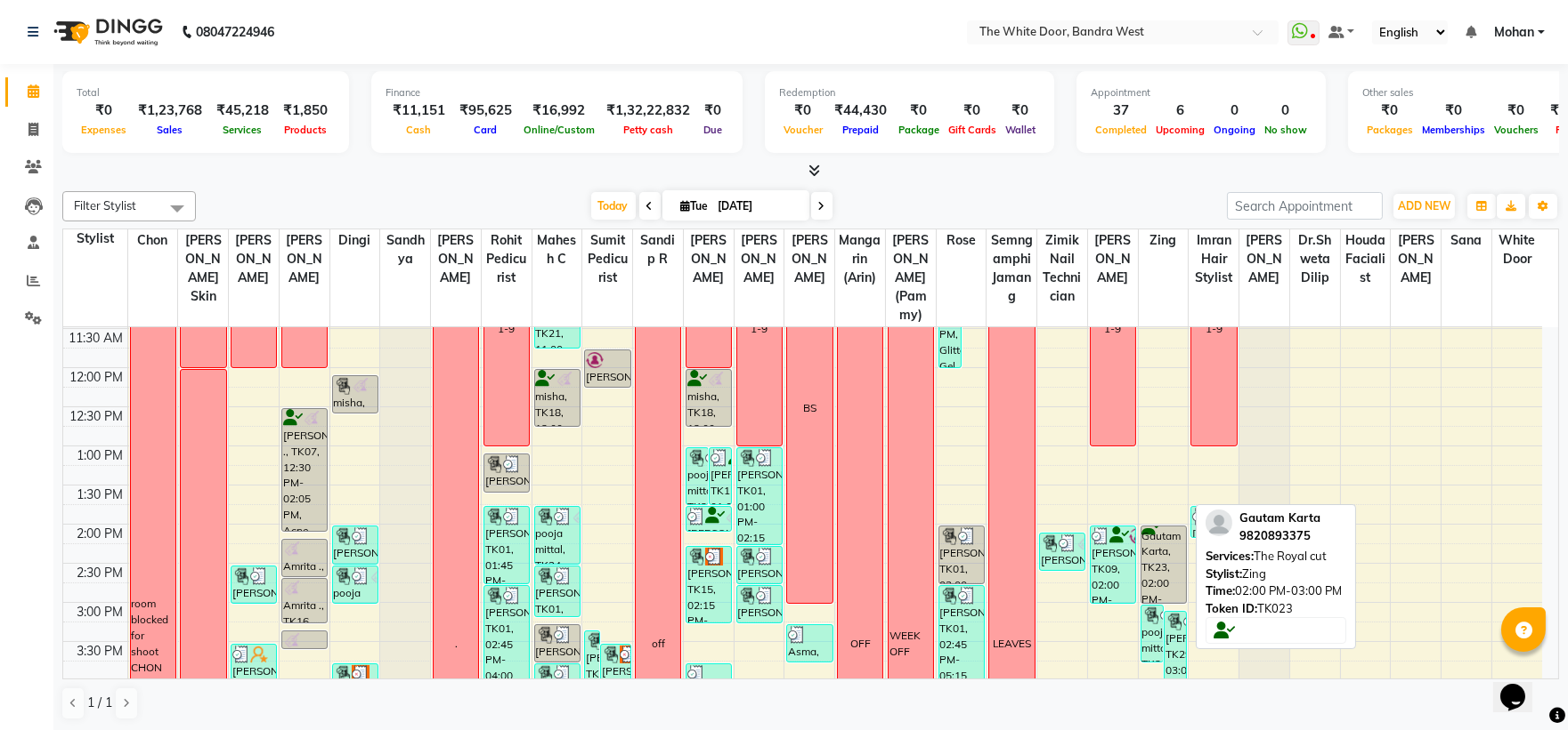
click at [1154, 565] on div "Gautam Karta, TK23, 02:00 PM-03:00 PM, The Royal cut" at bounding box center [1164, 564] width 45 height 76
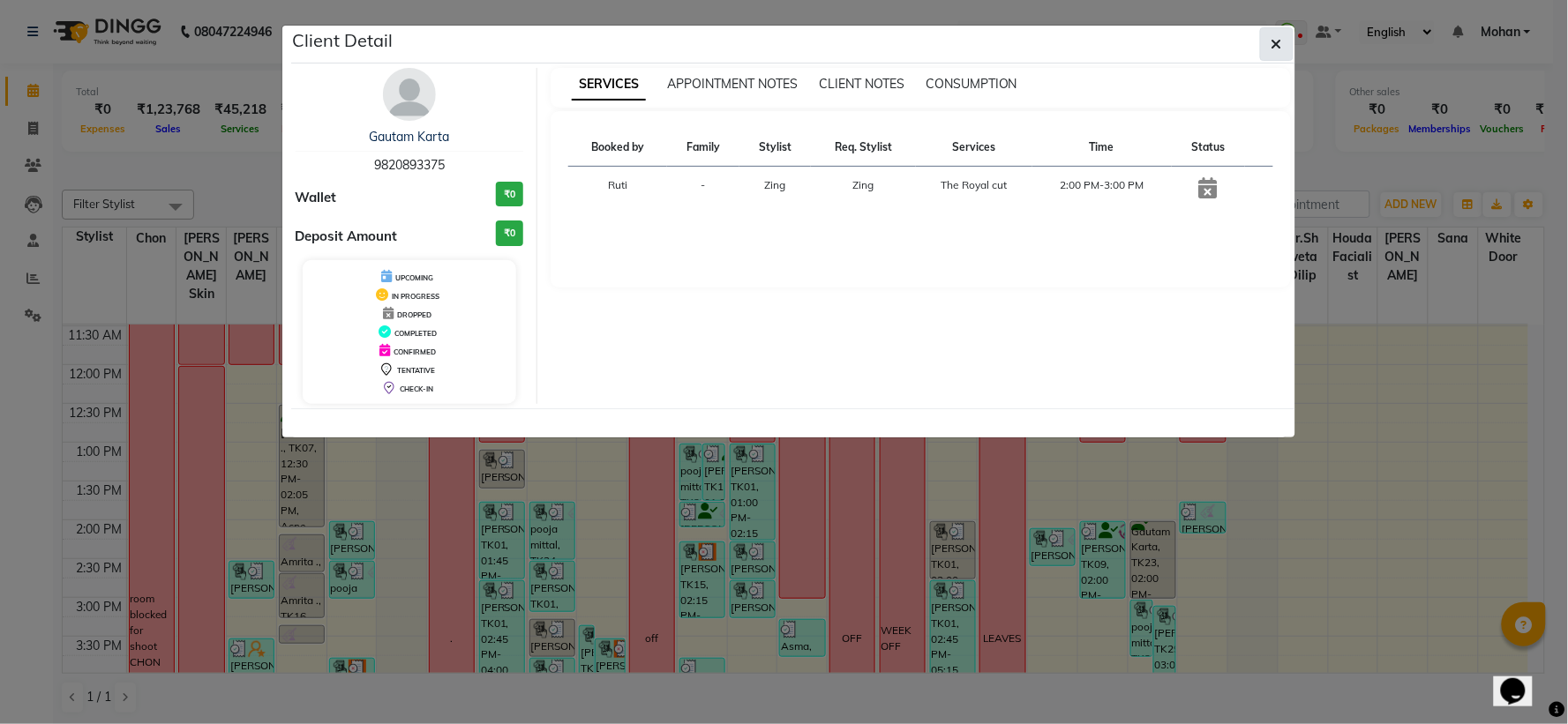
click at [1267, 31] on button "button" at bounding box center [1277, 44] width 33 height 33
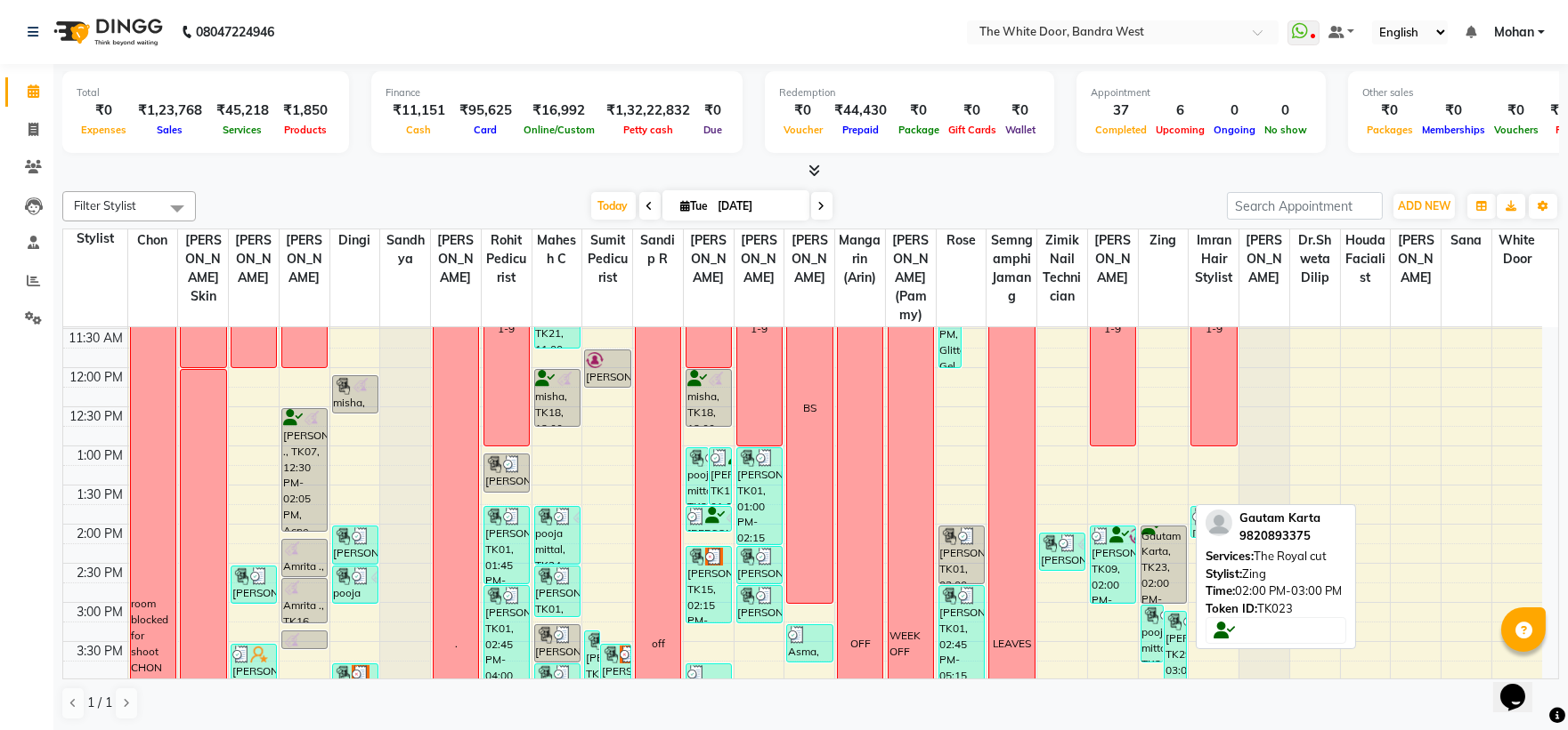
click at [1158, 575] on div "Gautam Karta, TK23, 02:00 PM-03:00 PM, The Royal cut" at bounding box center [1164, 564] width 45 height 76
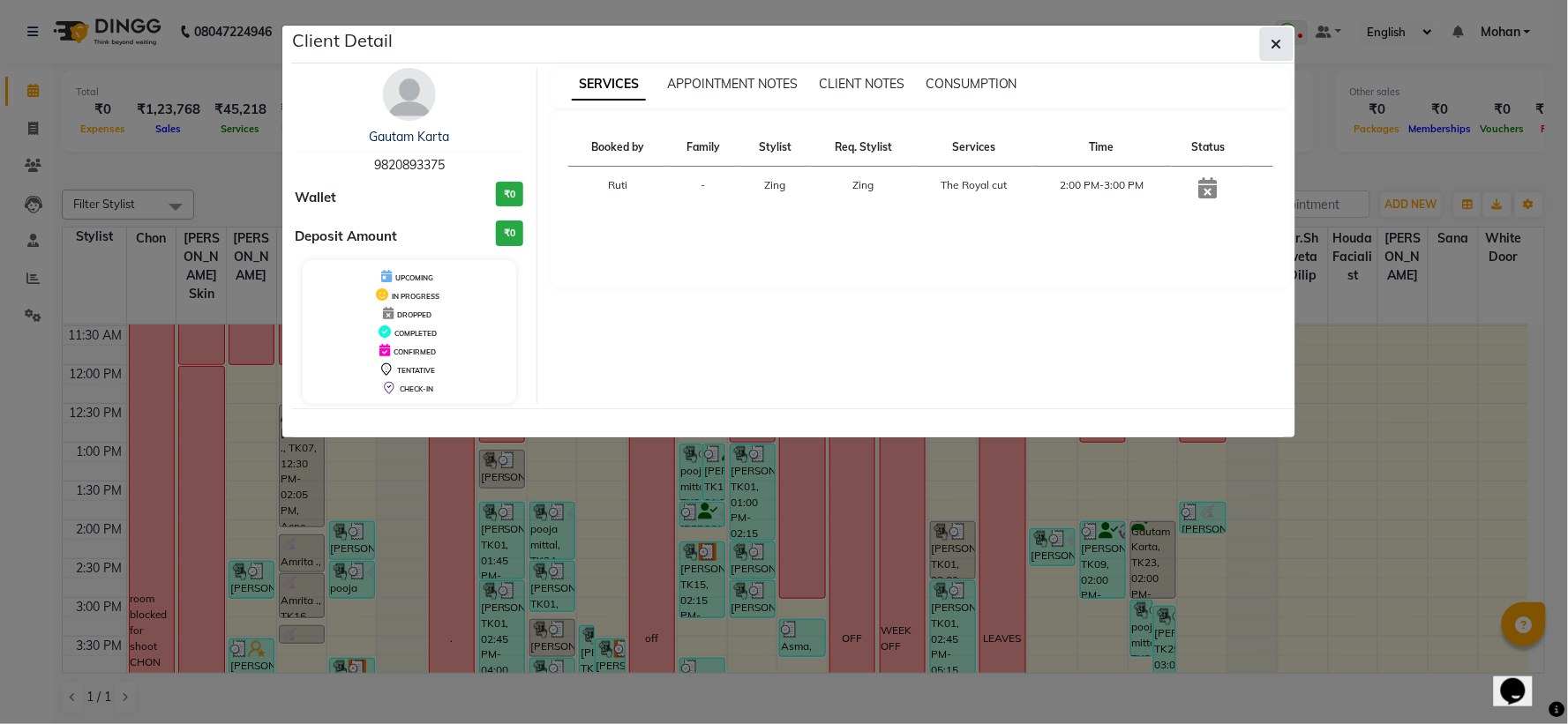
click at [1276, 47] on icon "button" at bounding box center [1277, 43] width 10 height 14
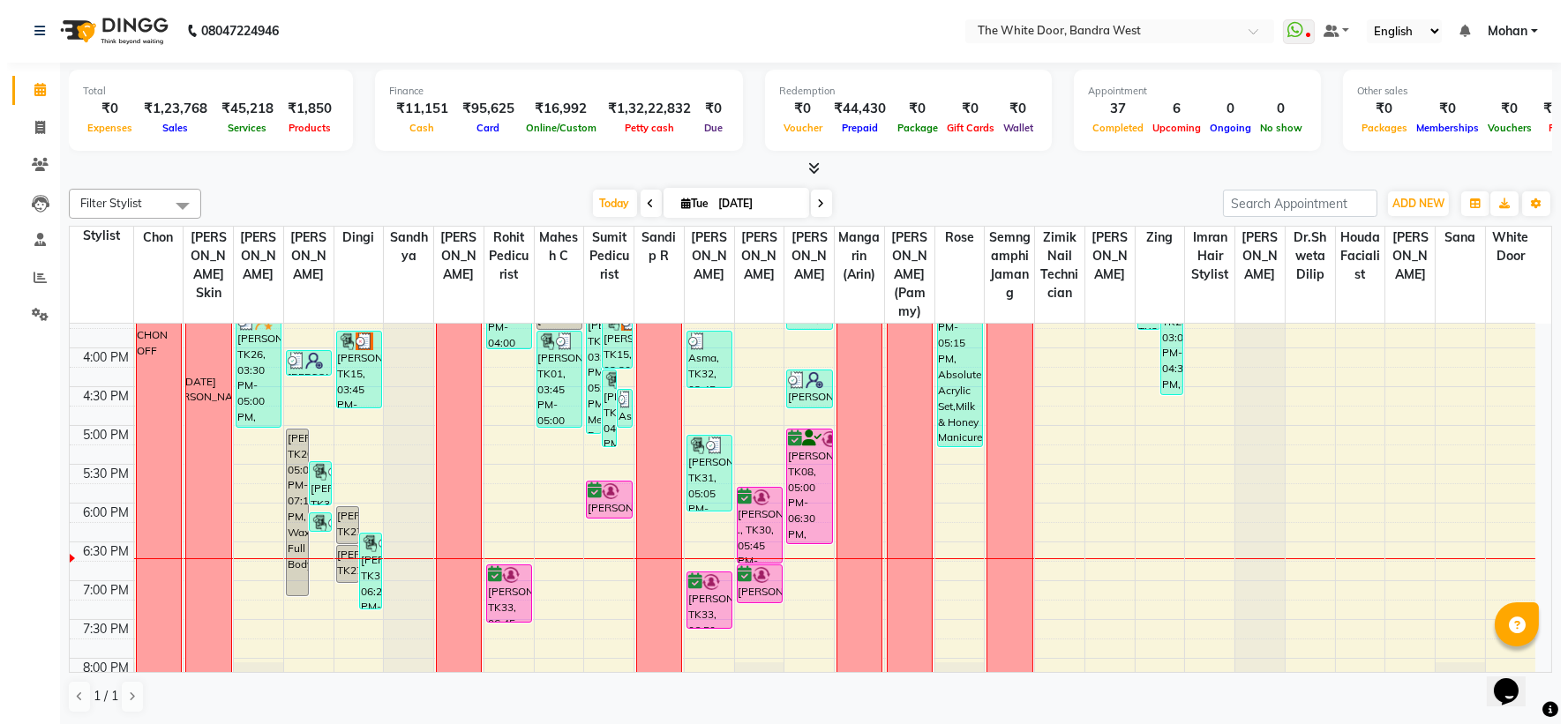
scroll to position [683, 0]
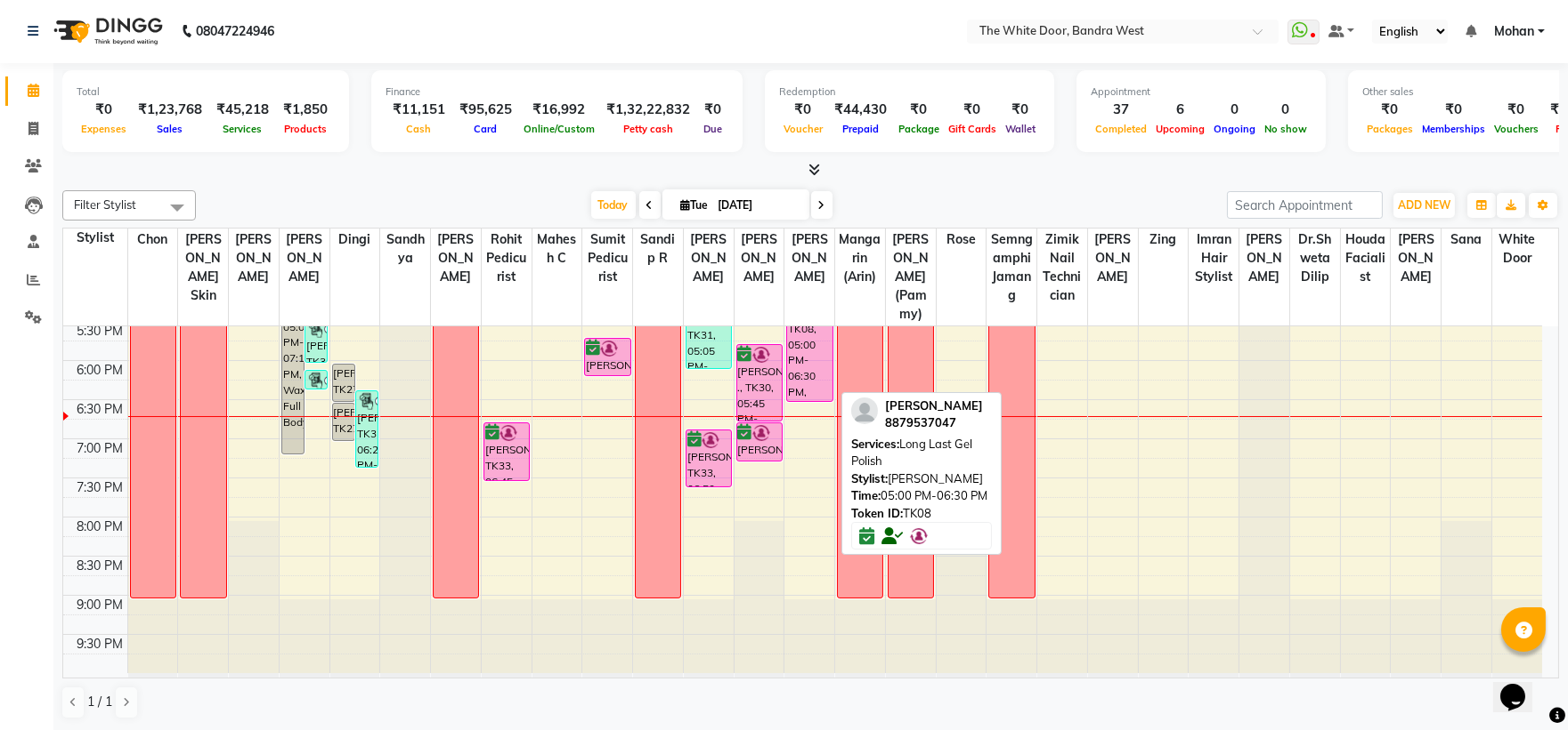
click at [811, 390] on div "[PERSON_NAME], TK08, 05:00 PM-06:30 PM, Long Last Gel Polish" at bounding box center [810, 343] width 45 height 114
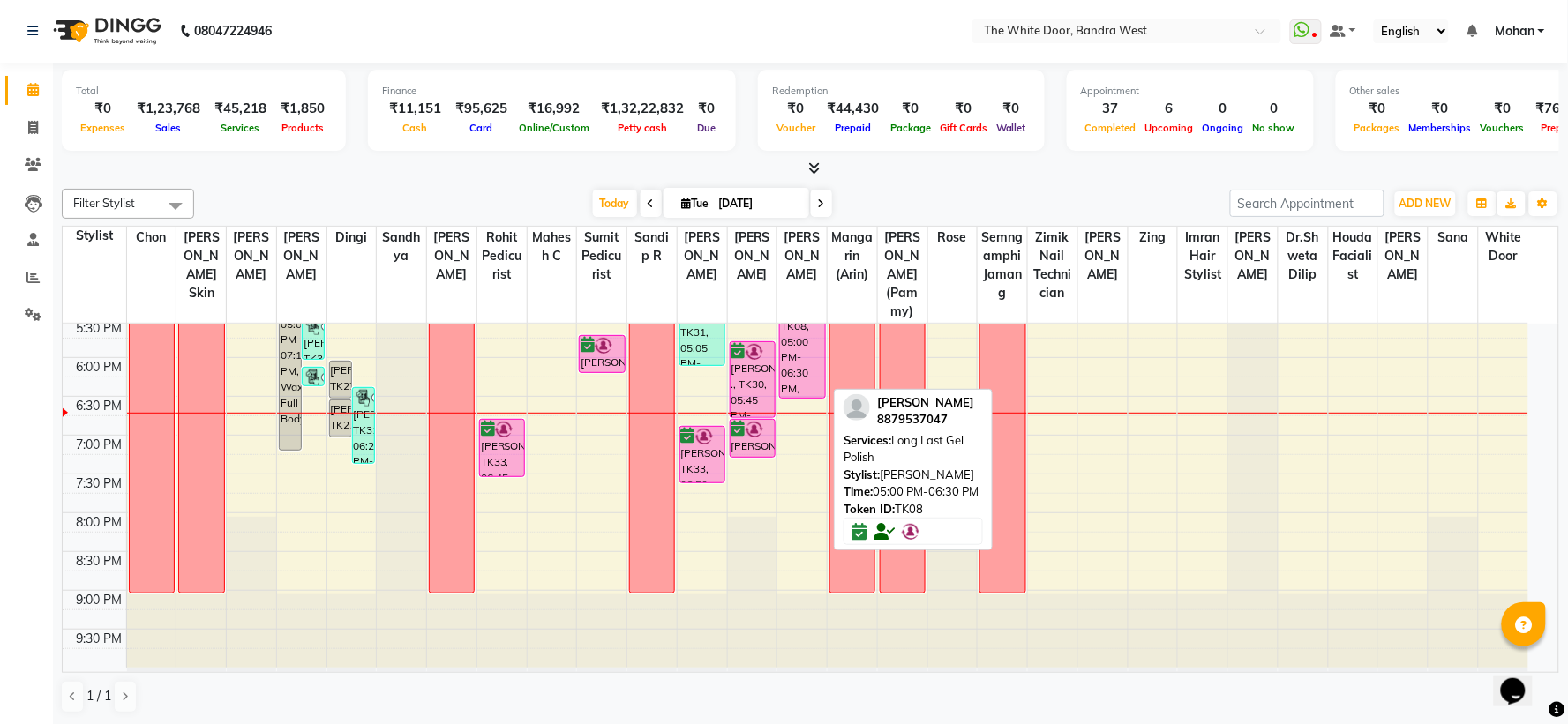
select select "6"
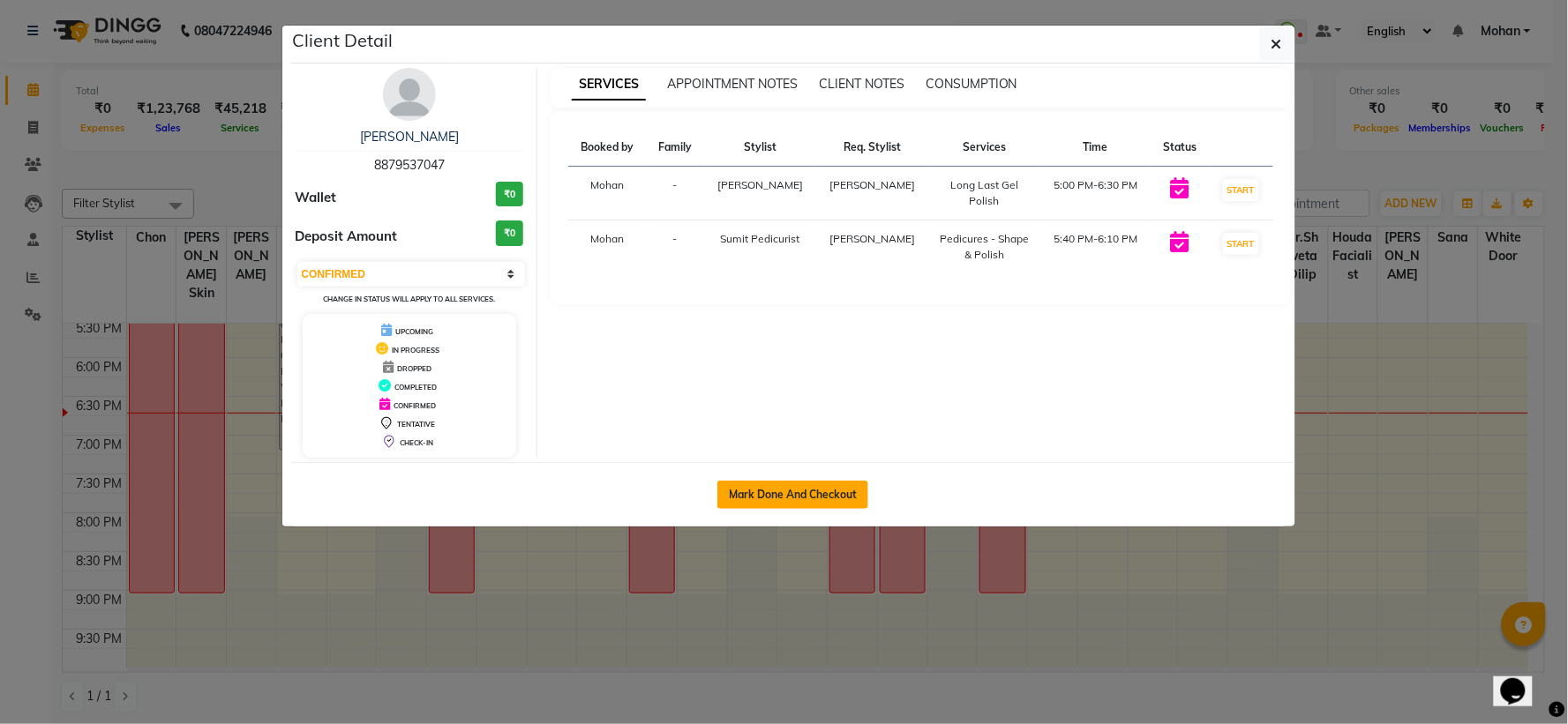
click at [803, 490] on button "Mark Done And Checkout" at bounding box center [793, 494] width 151 height 29
select select "3980"
select select "service"
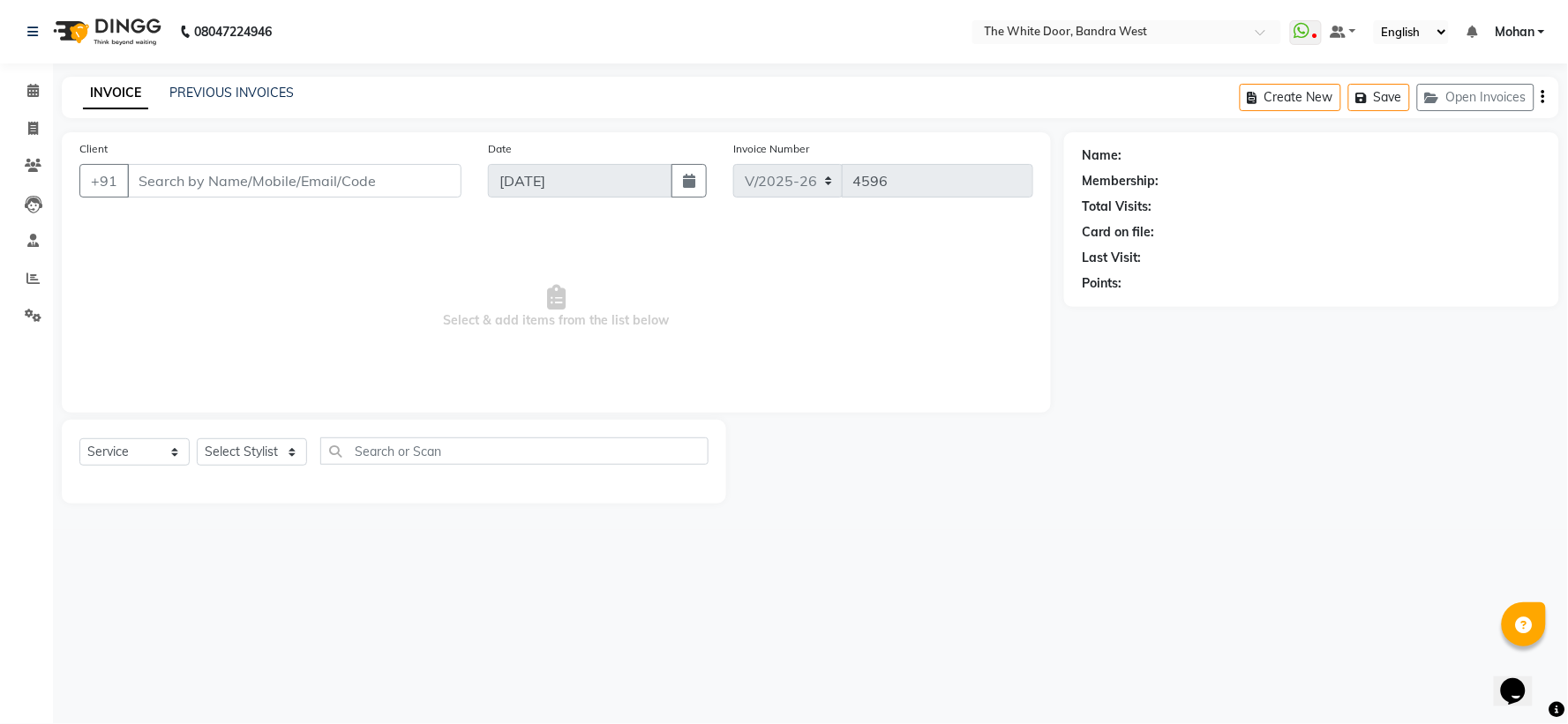
type input "8879537047"
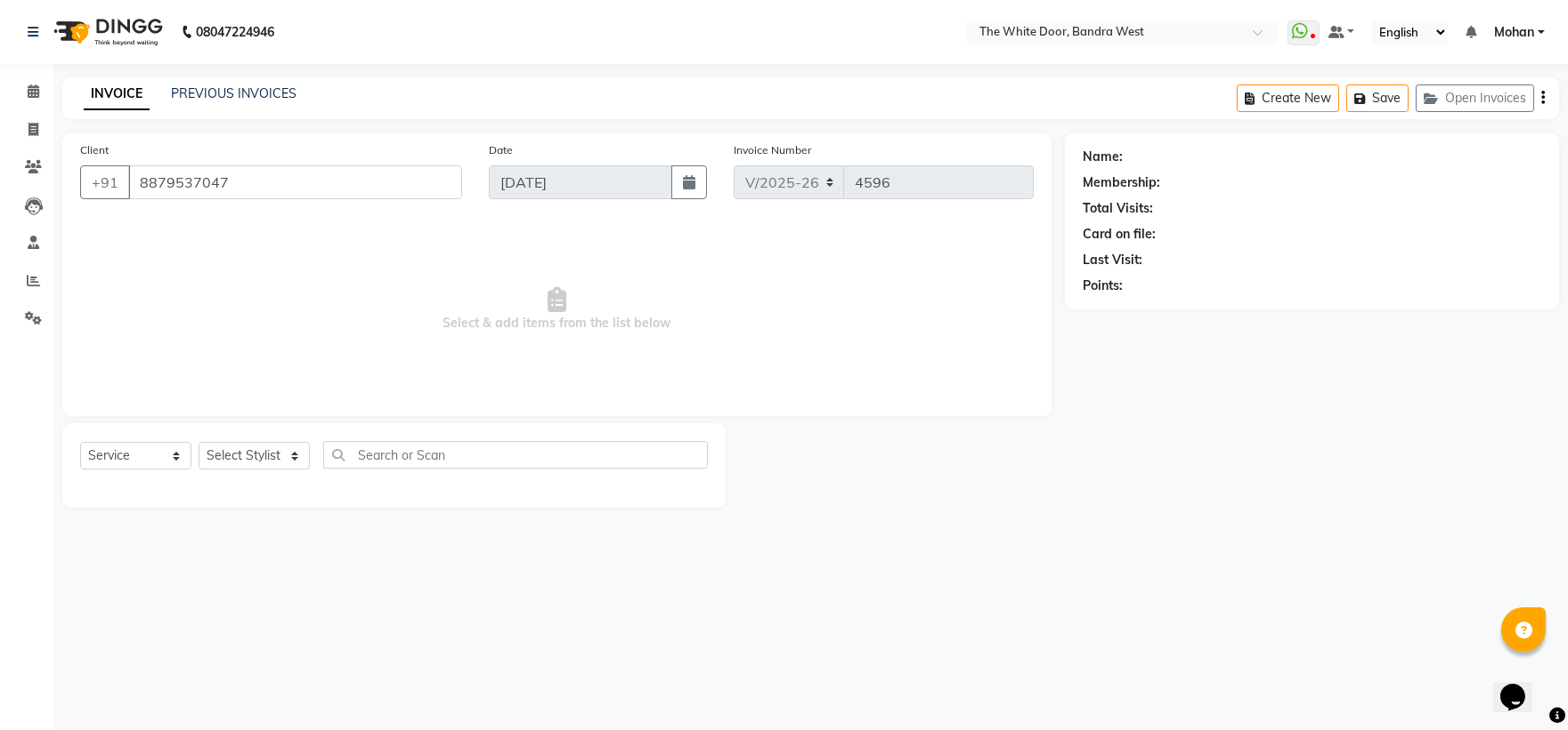
select select "37901"
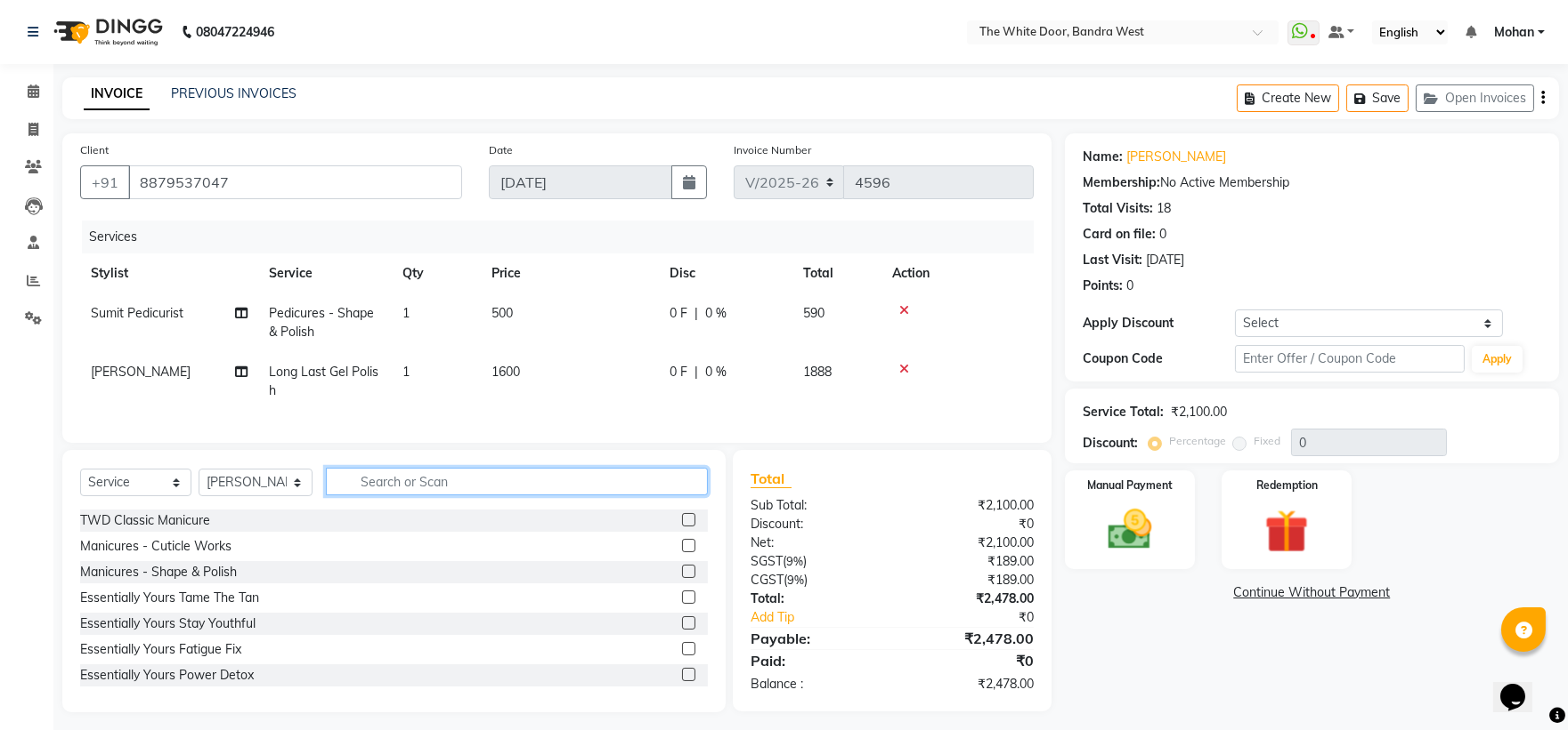
click at [381, 496] on input "text" at bounding box center [516, 482] width 382 height 28
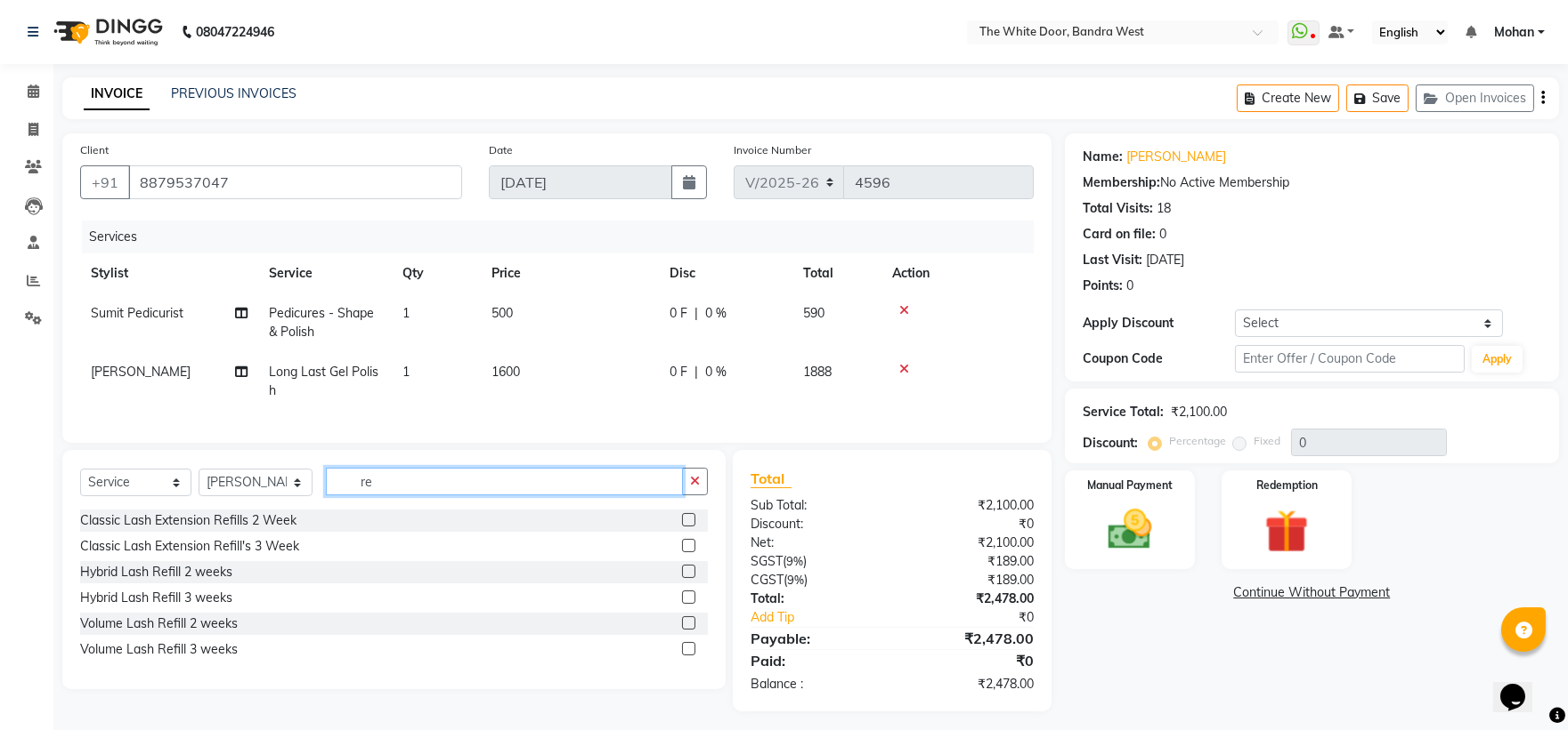
type input "r"
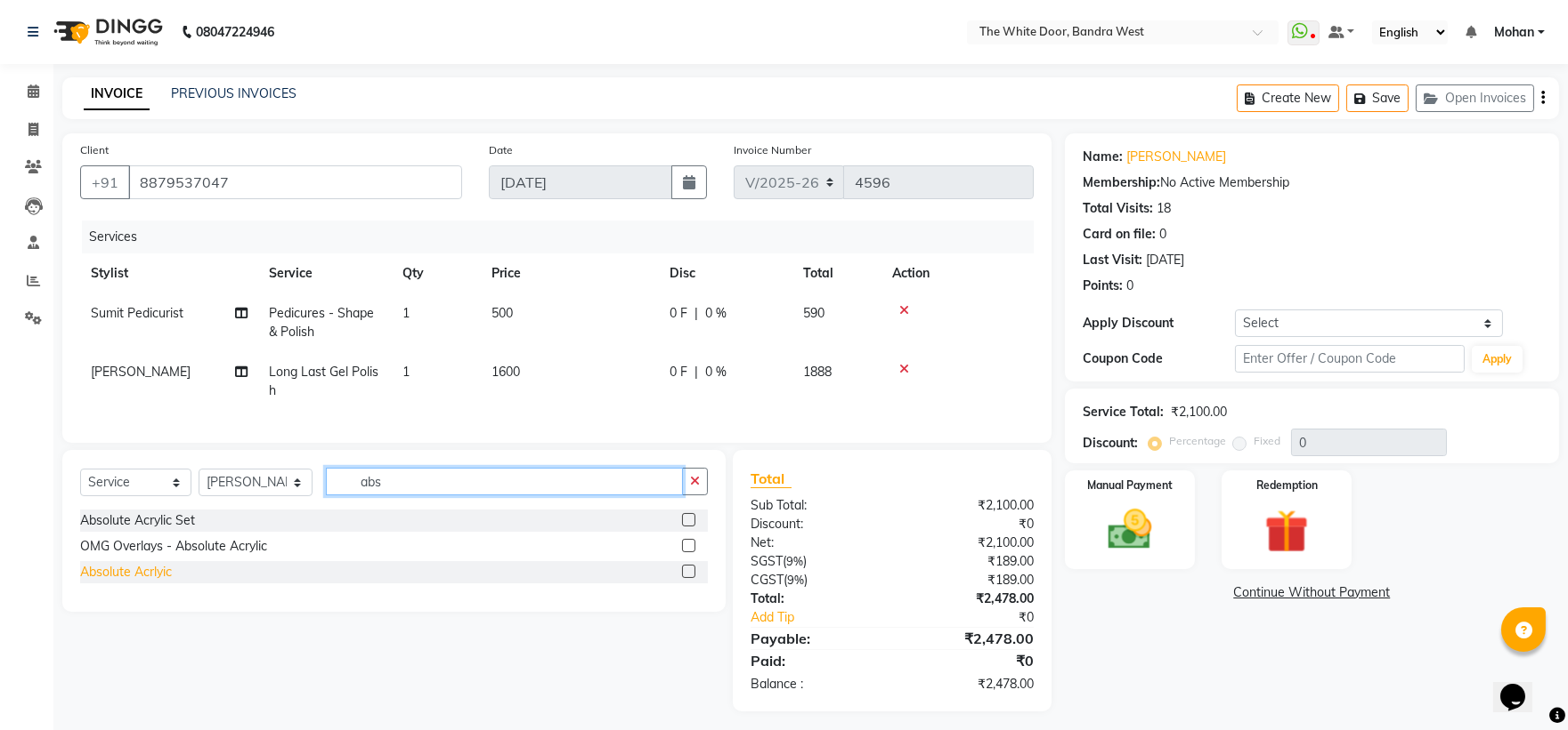
type input "abs"
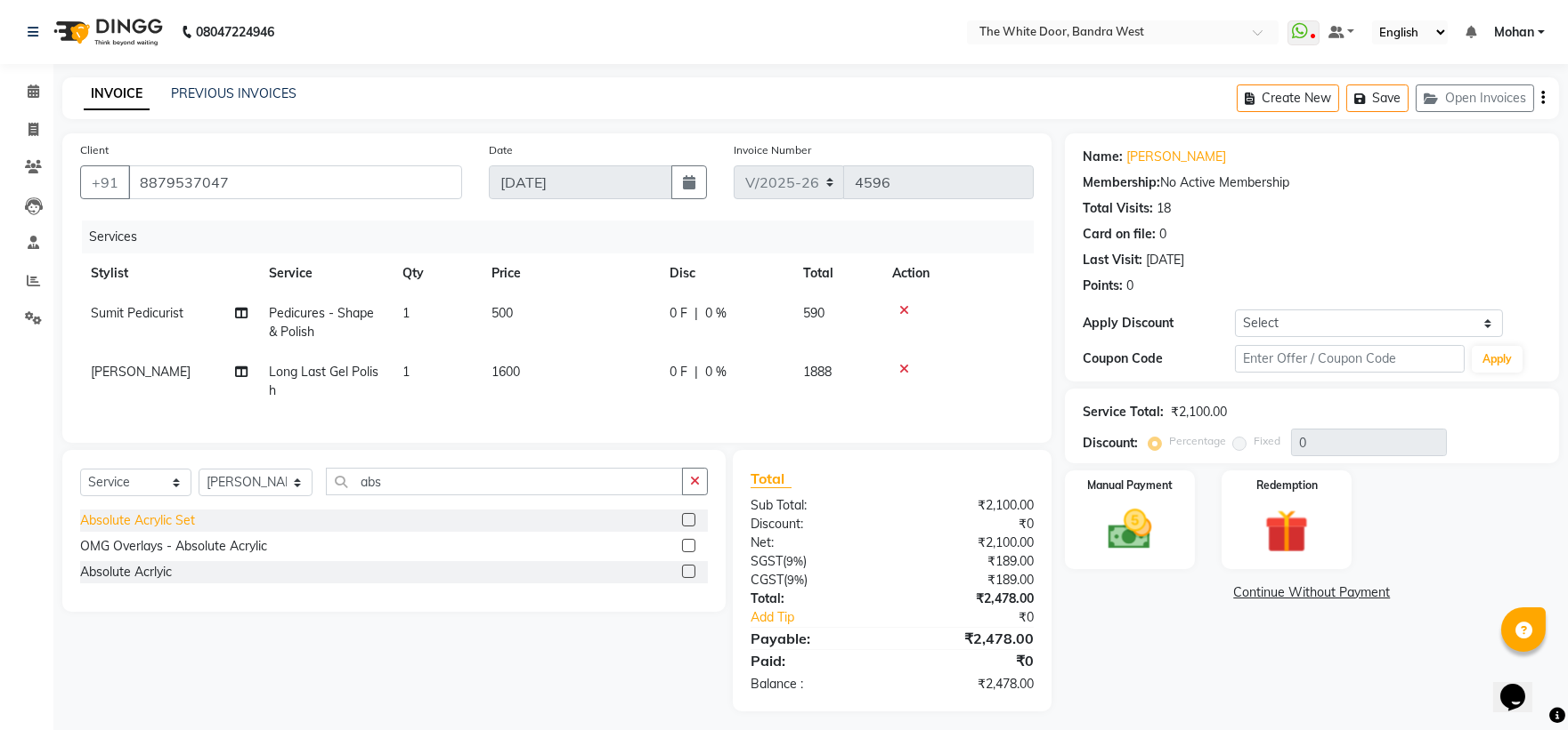
drag, startPoint x: 104, startPoint y: 591, endPoint x: 143, endPoint y: 584, distance: 39.6
click at [118, 582] on div "Absolute Acrlyic" at bounding box center [126, 573] width 92 height 19
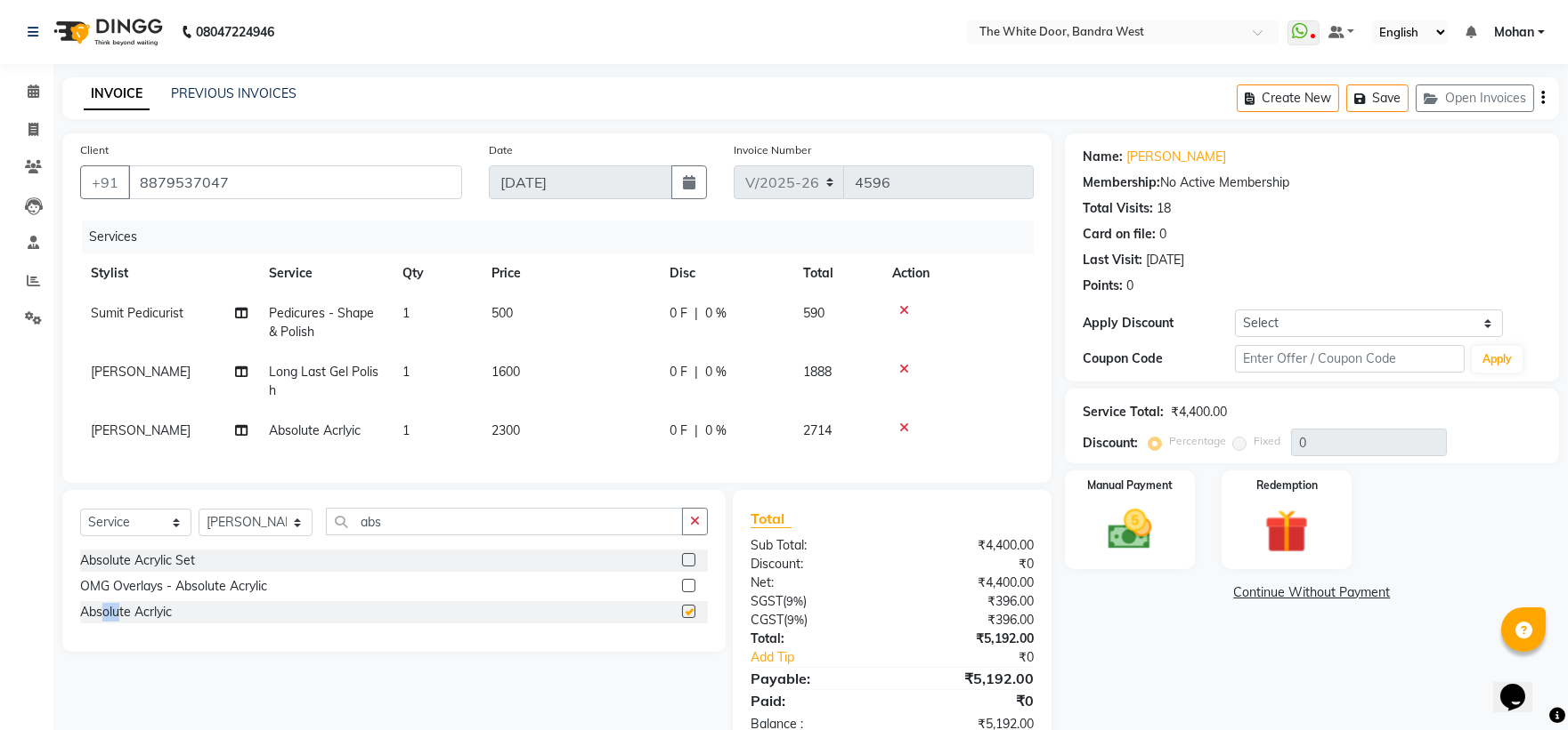
checkbox input "false"
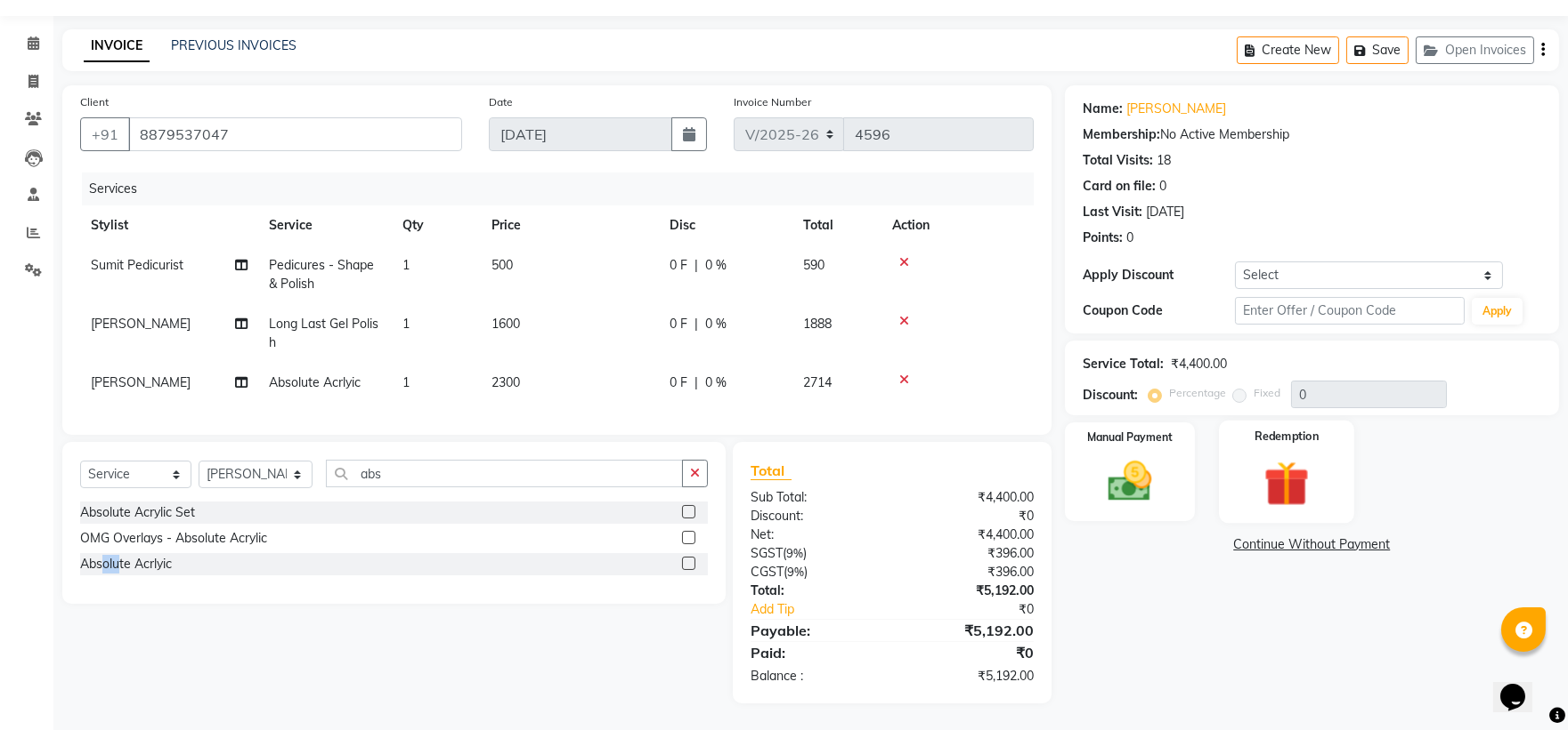
click at [1274, 465] on img at bounding box center [1286, 484] width 74 height 56
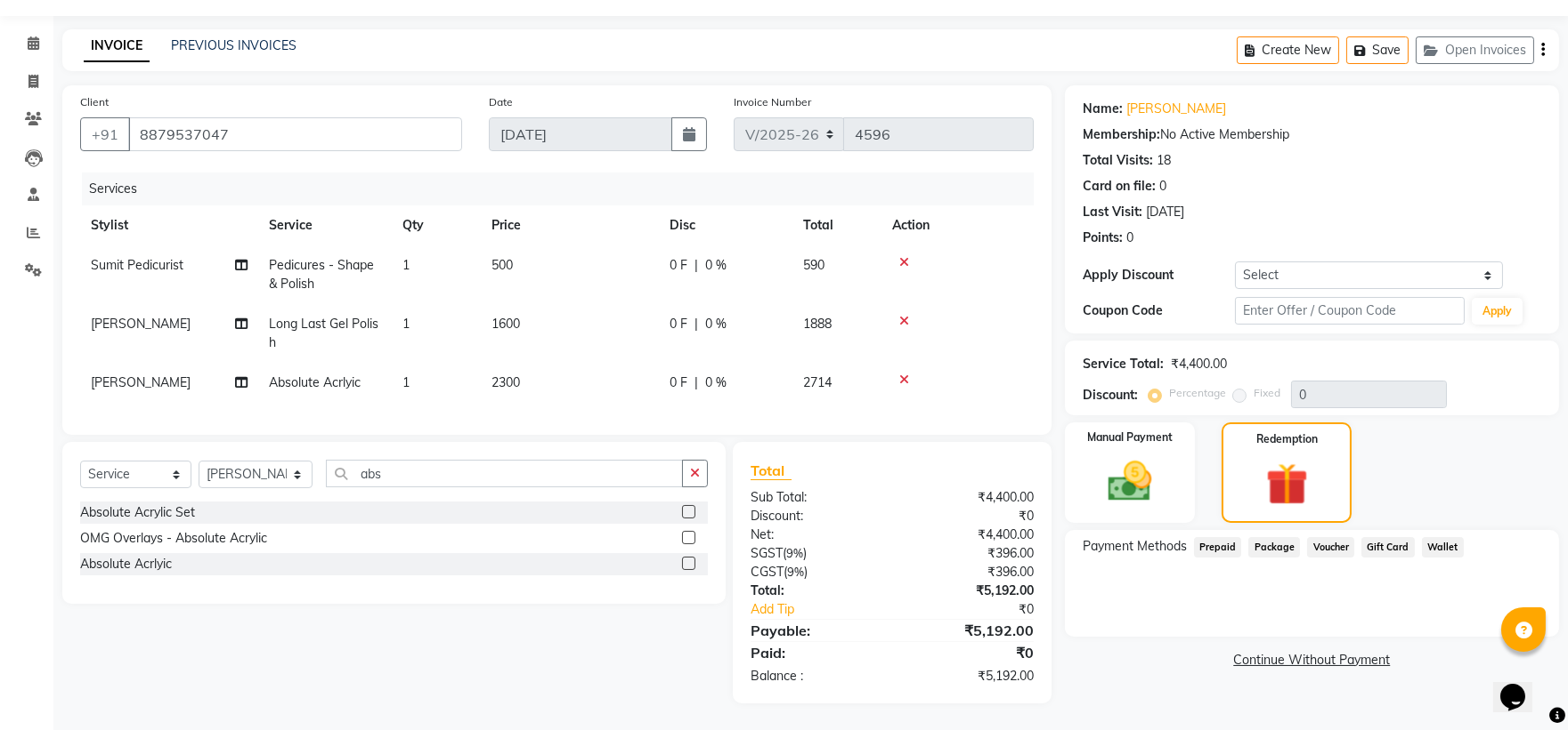
click at [1212, 538] on span "Prepaid" at bounding box center [1218, 548] width 48 height 20
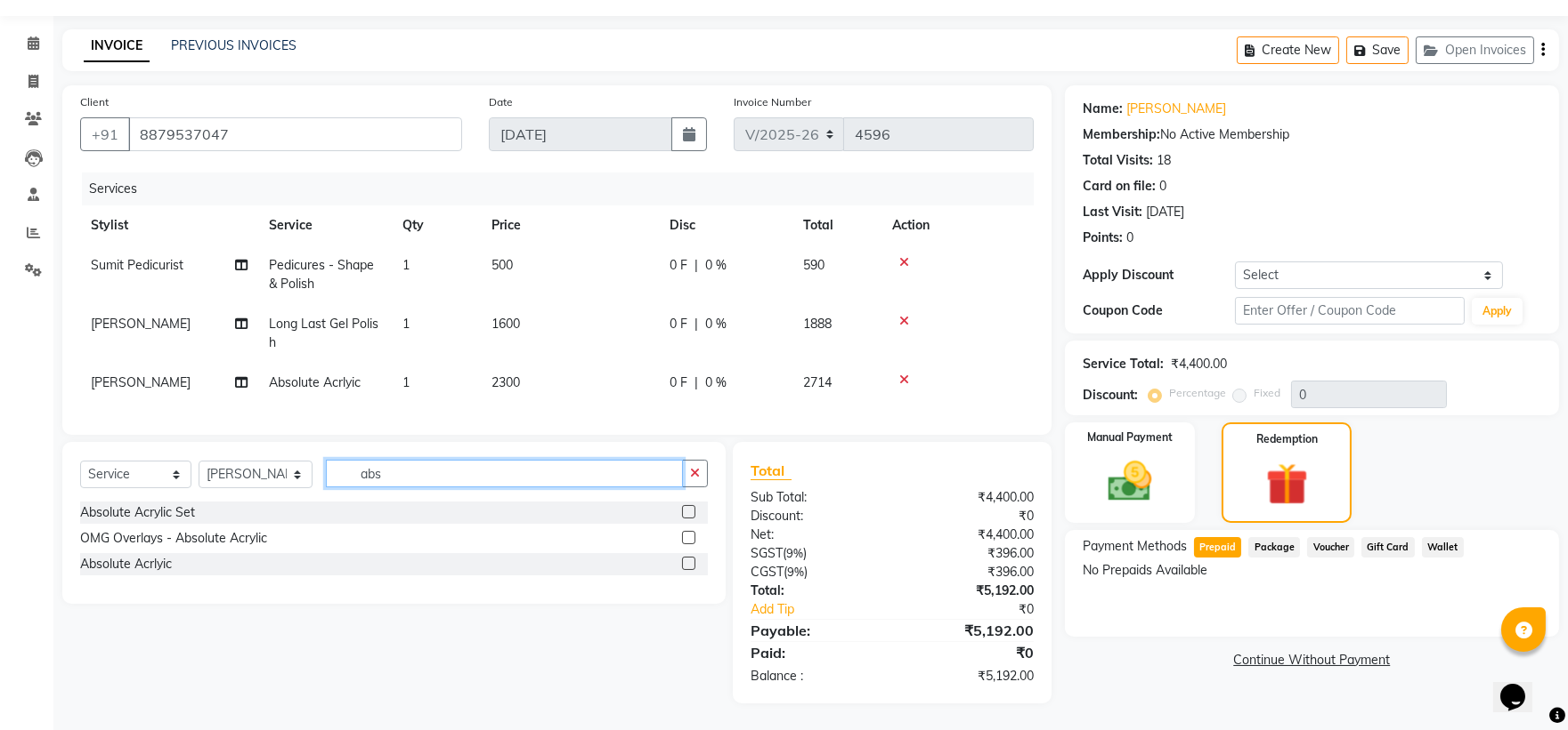
click at [388, 478] on input "abs" at bounding box center [504, 474] width 358 height 28
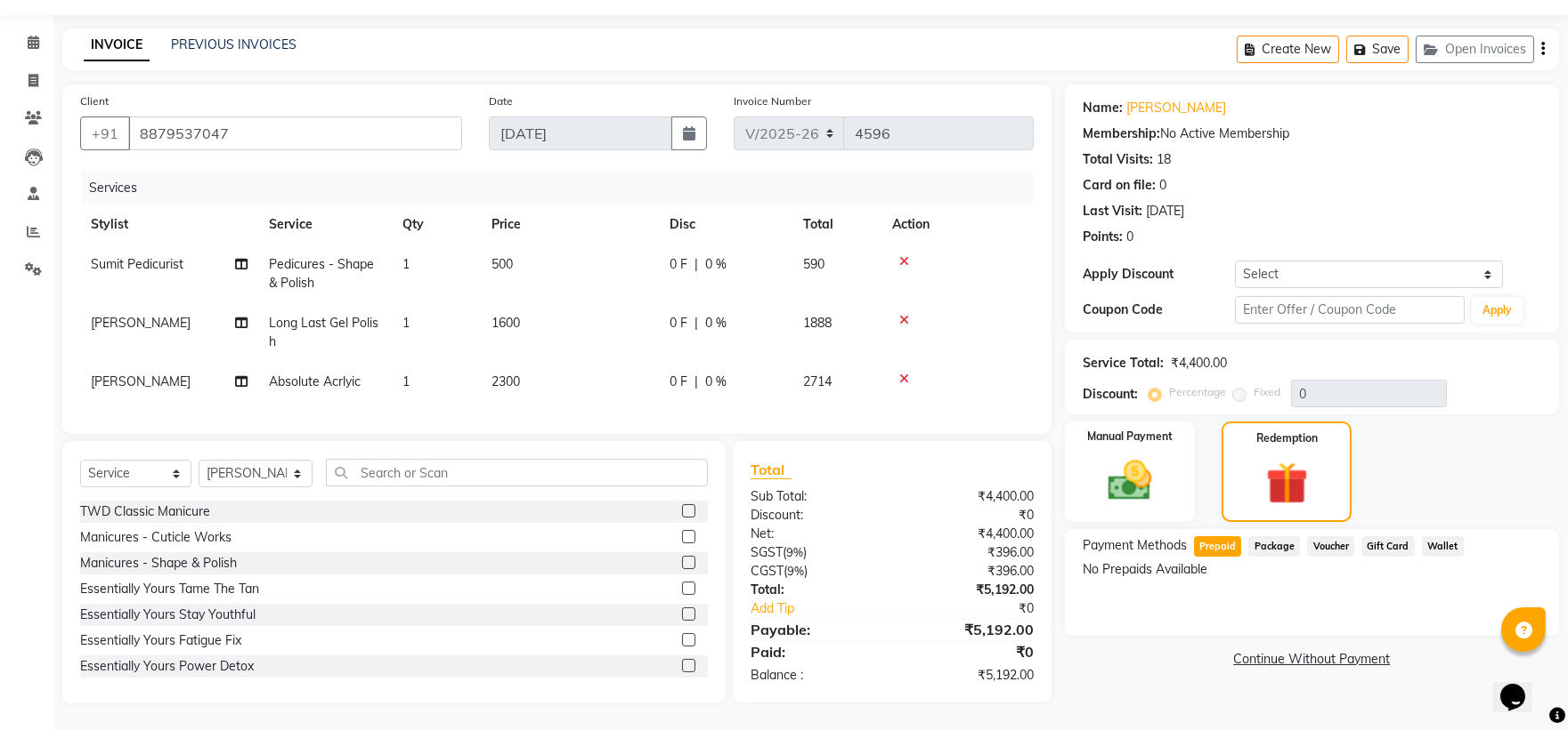
click at [496, 257] on span "500" at bounding box center [502, 264] width 21 height 16
select select "66301"
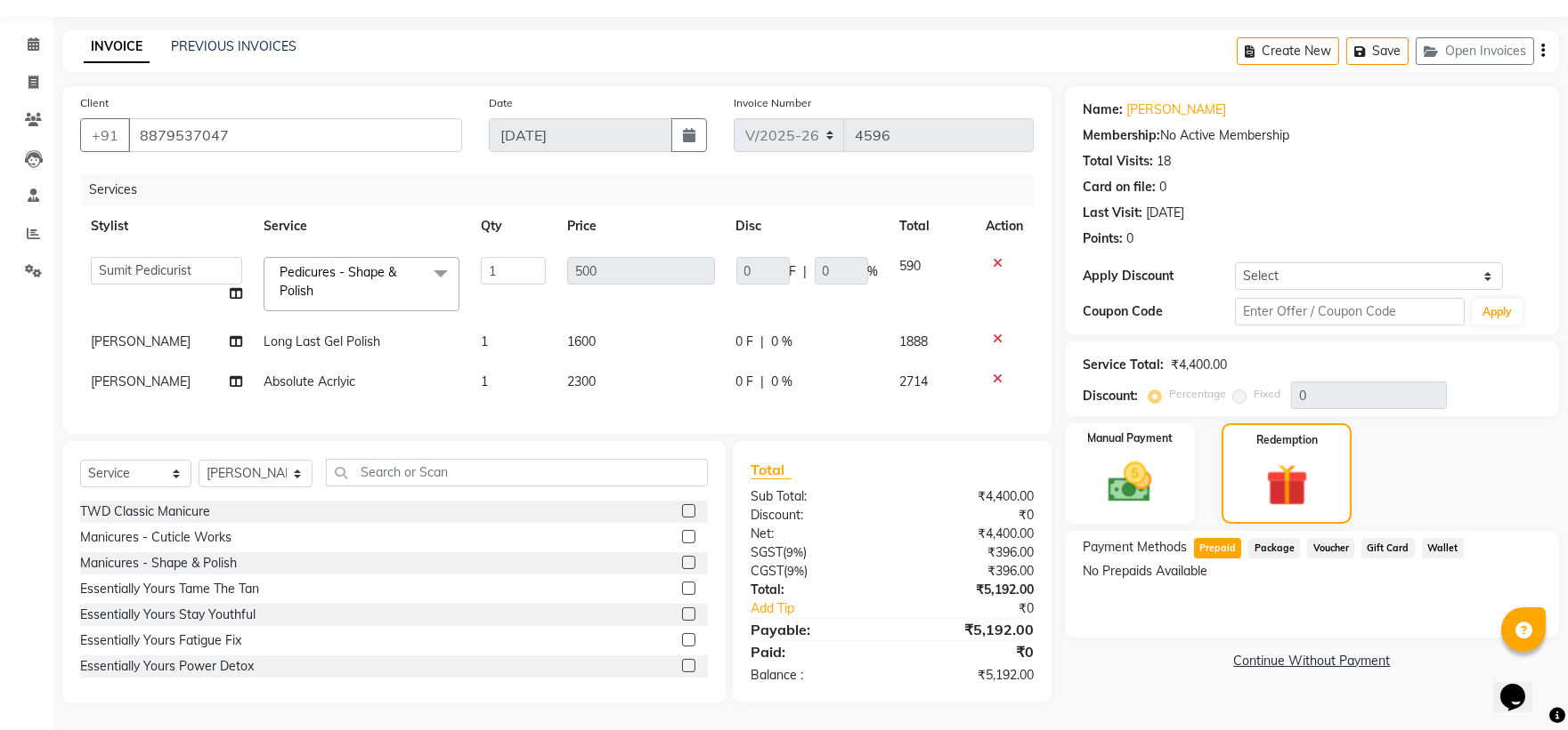
scroll to position [62, 0]
click at [488, 322] on tr "Lana Sousha Long Last Gel Polish 1 1600 0 F | 0 % 1888" at bounding box center [556, 341] width 954 height 40
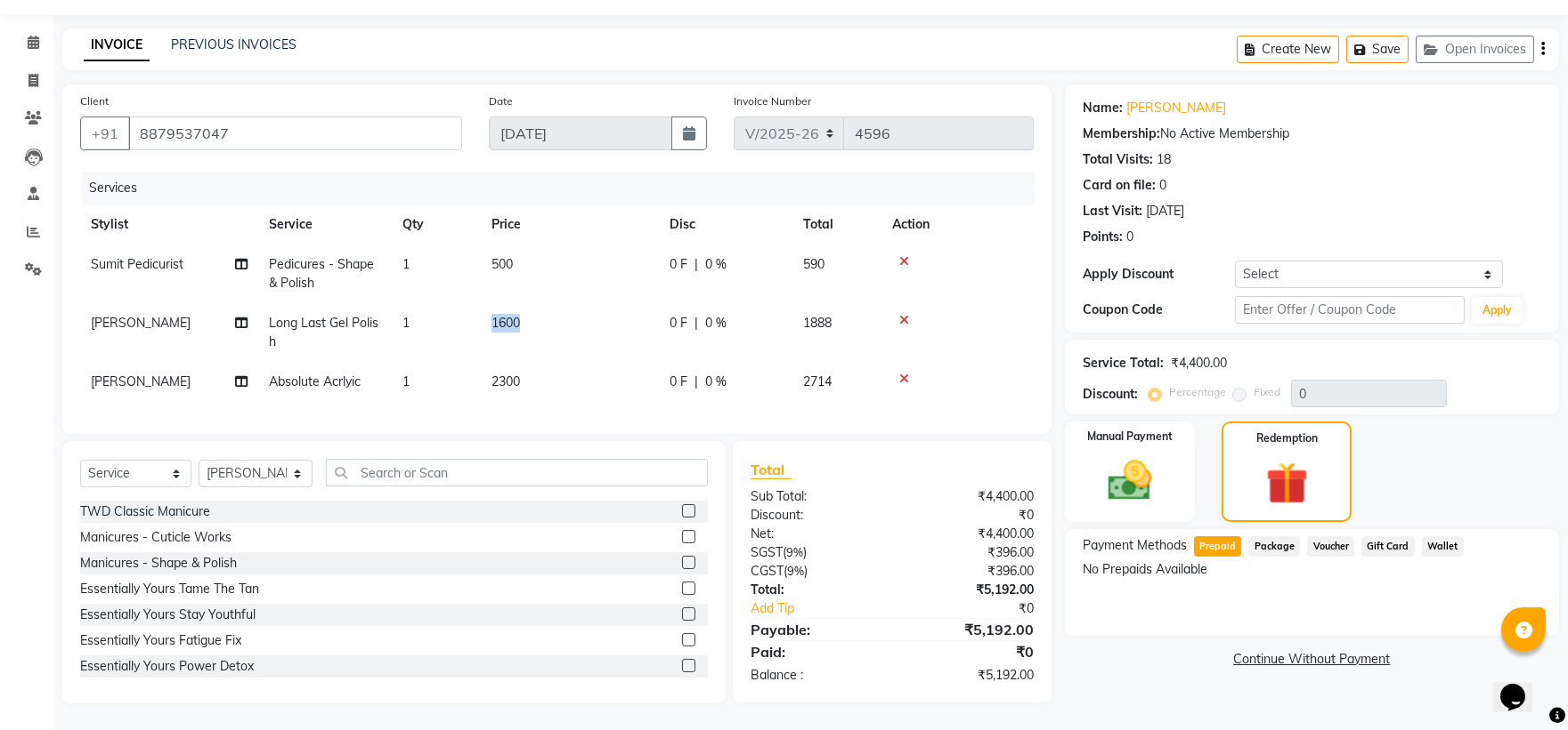
click at [488, 313] on td "1600" at bounding box center [570, 332] width 178 height 59
select select "37901"
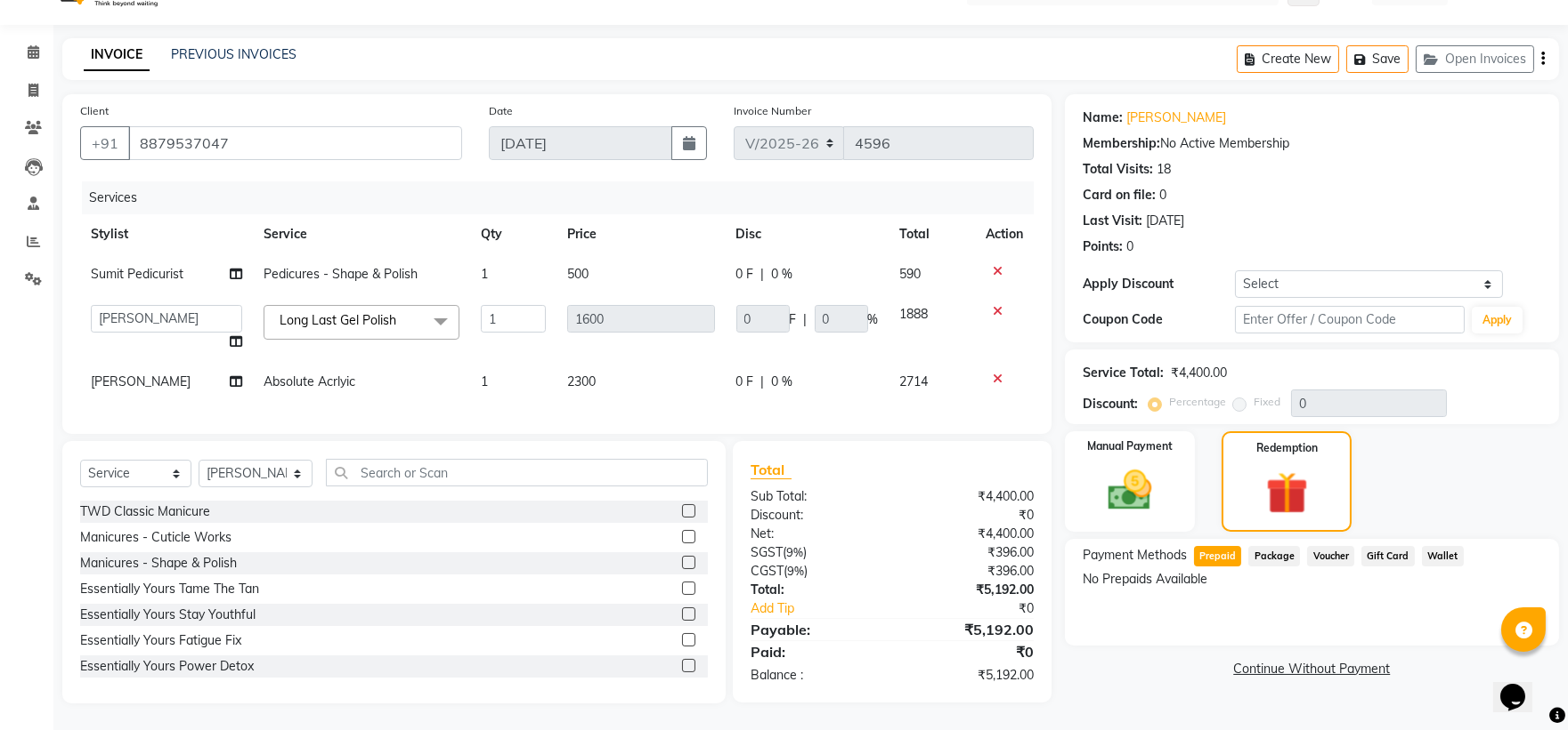
scroll to position [54, 0]
click at [397, 371] on td "Absolute Acrlyic" at bounding box center [361, 381] width 217 height 40
select select "37901"
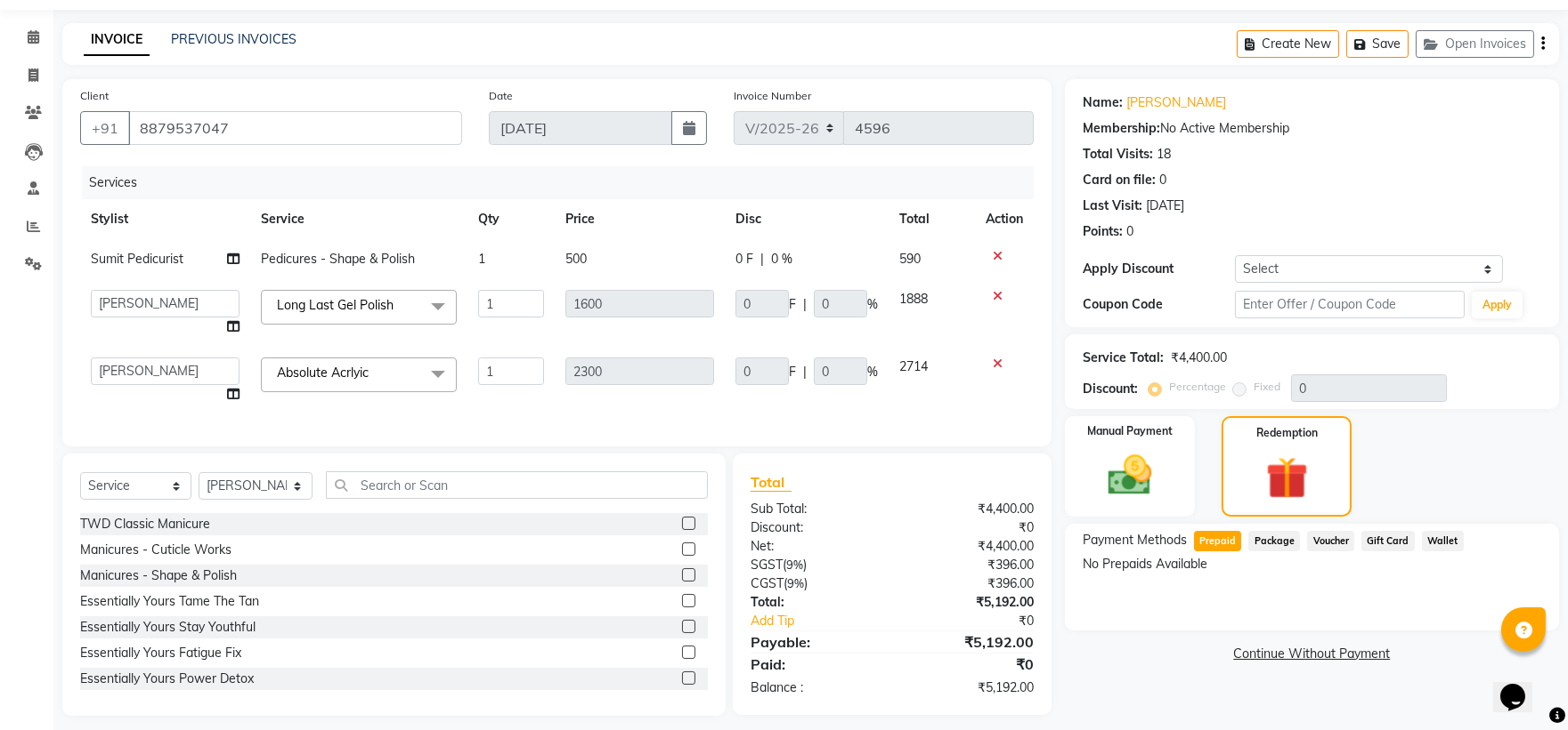
scroll to position [62, 0]
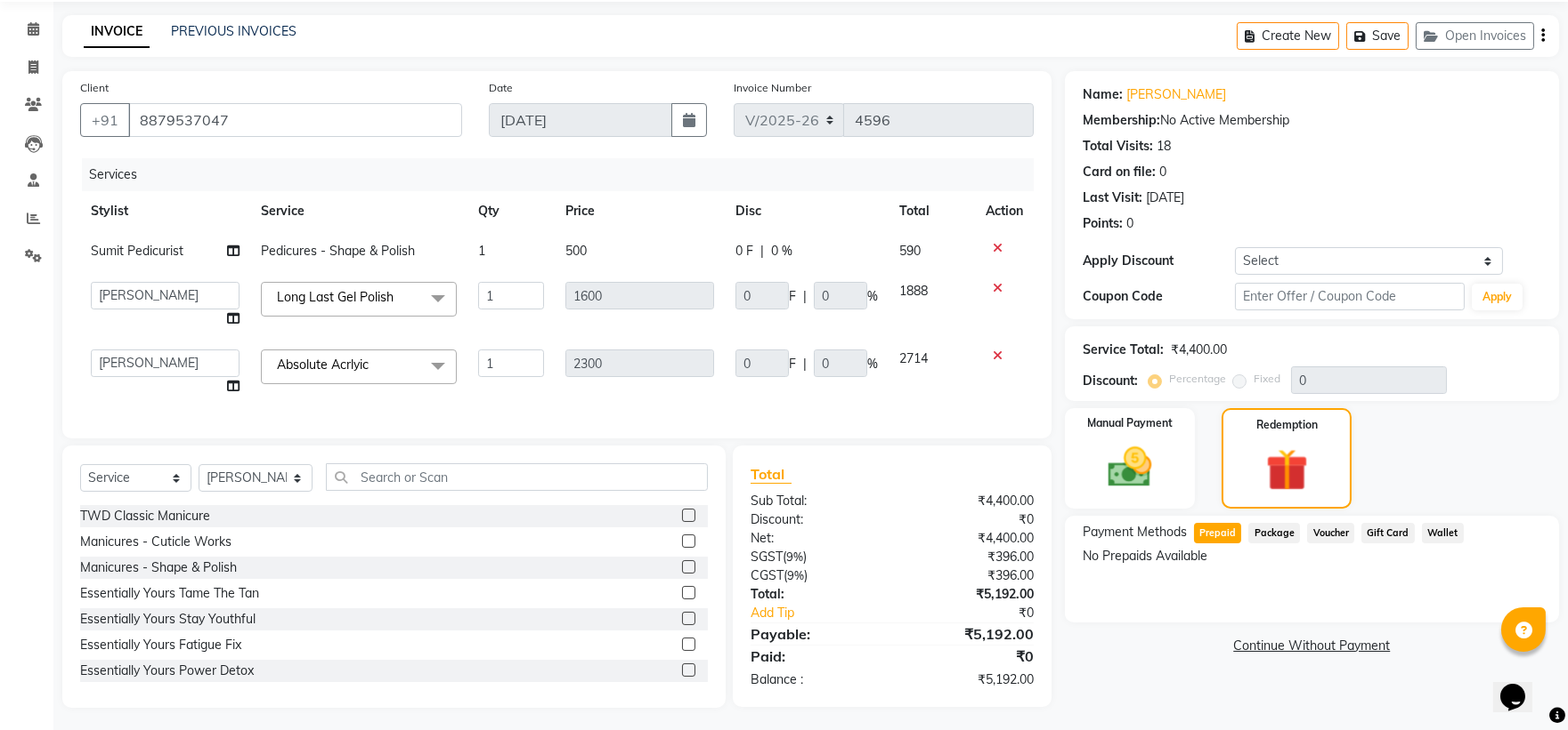
click at [362, 365] on span "Absolute Acrlyic" at bounding box center [323, 365] width 92 height 16
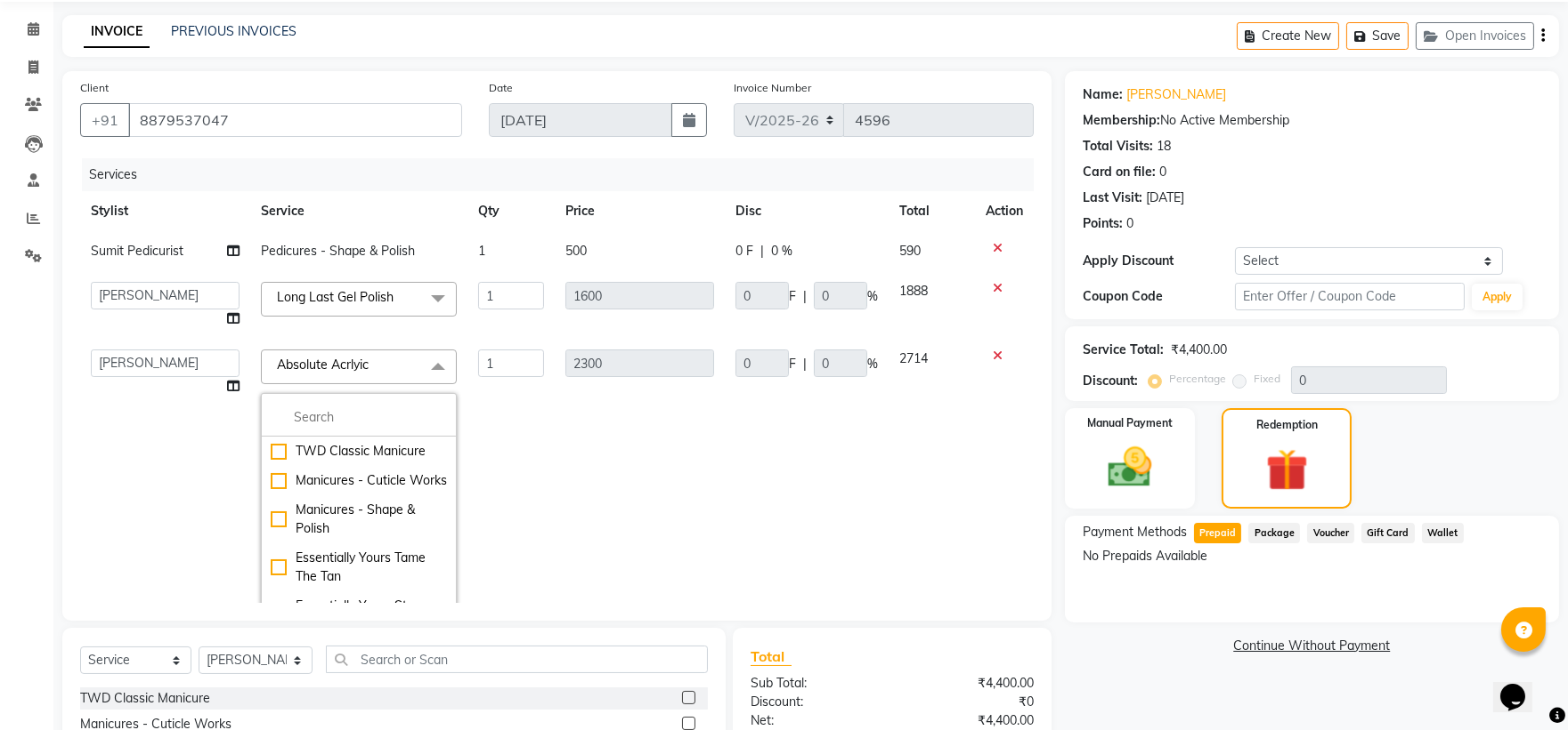
click at [389, 234] on td "Pedicures - Shape & Polish" at bounding box center [358, 251] width 217 height 40
select select "66301"
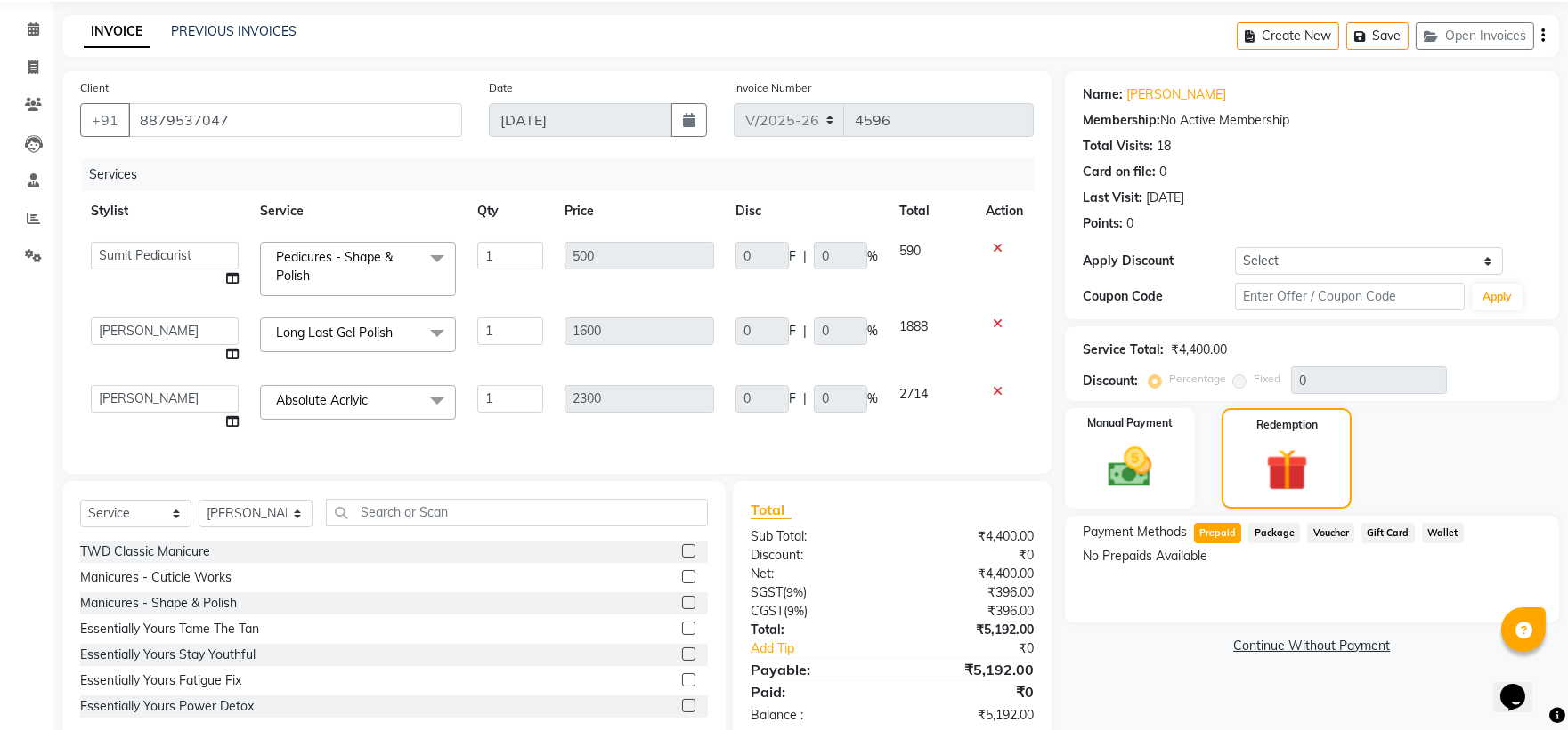
click at [389, 244] on span "Pedicures - Shape & Polish x" at bounding box center [357, 269] width 195 height 54
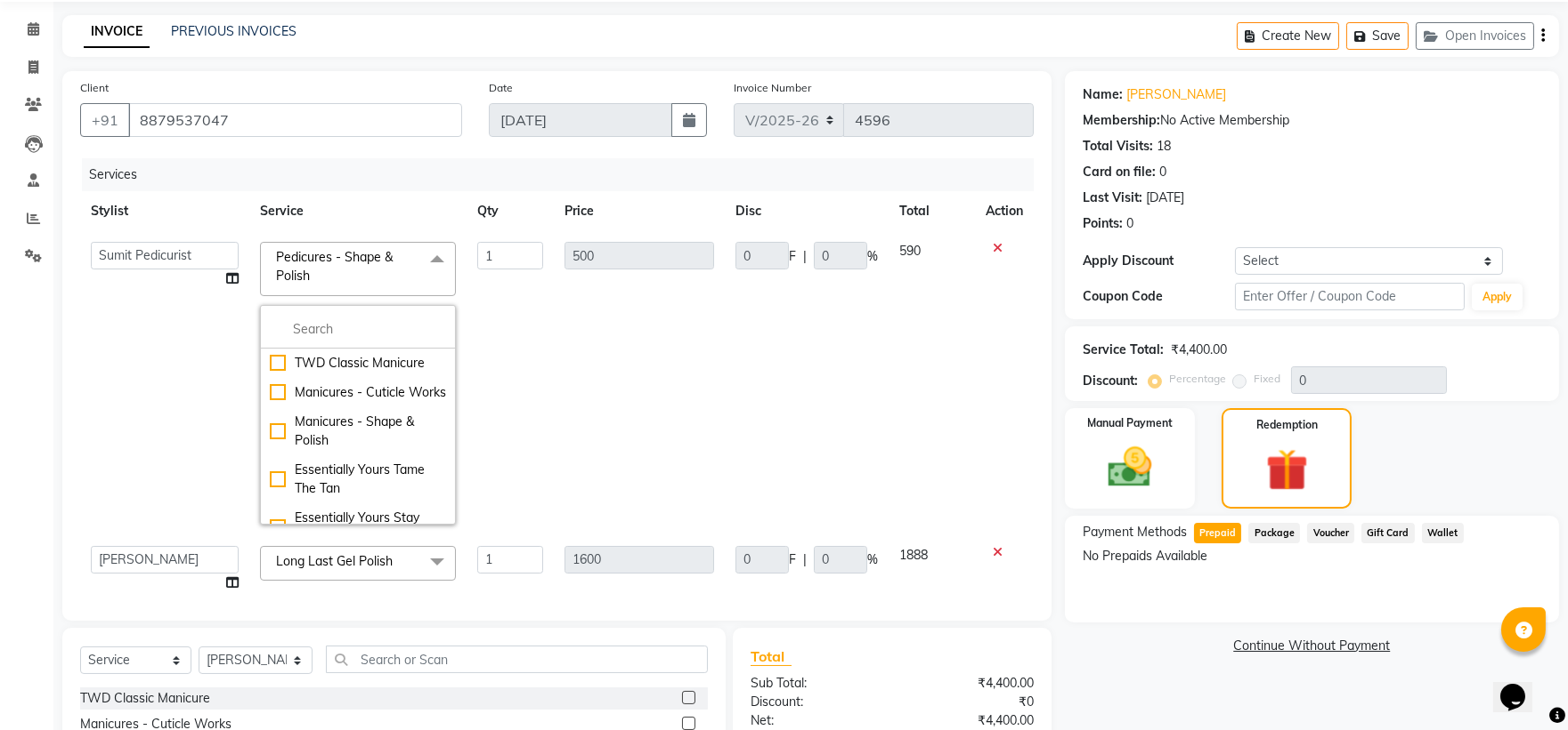
click at [609, 324] on td "500" at bounding box center [639, 383] width 171 height 304
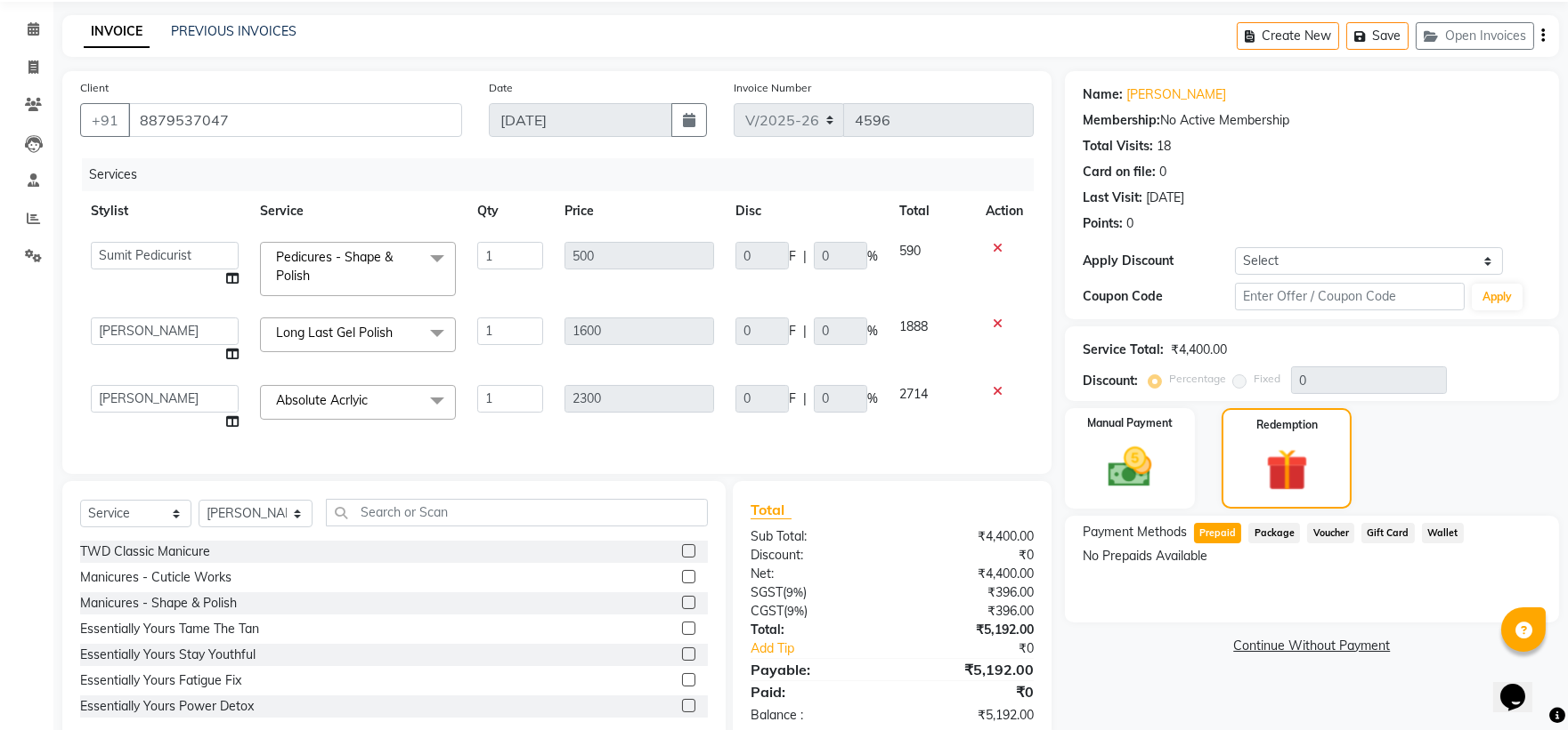
scroll to position [116, 0]
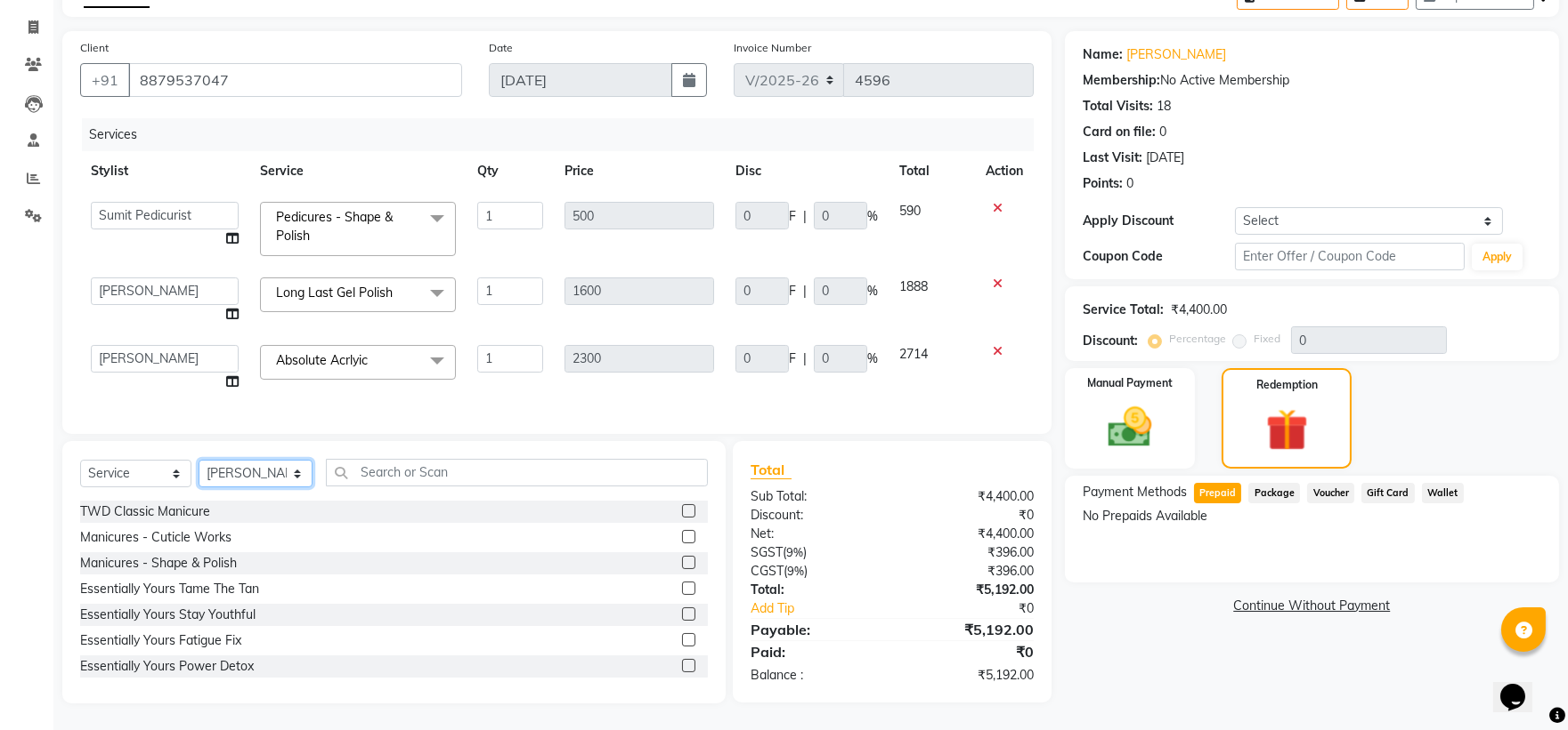
click at [219, 477] on select "Select Stylist [PERSON_NAME] Skin [PERSON_NAME] [PERSON_NAME] Dingi Dr.Shweta […" at bounding box center [255, 474] width 114 height 28
select select "89630"
click at [198, 461] on select "Select Stylist [PERSON_NAME] Skin [PERSON_NAME] [PERSON_NAME] Dingi Dr.Shweta […" at bounding box center [255, 474] width 114 height 28
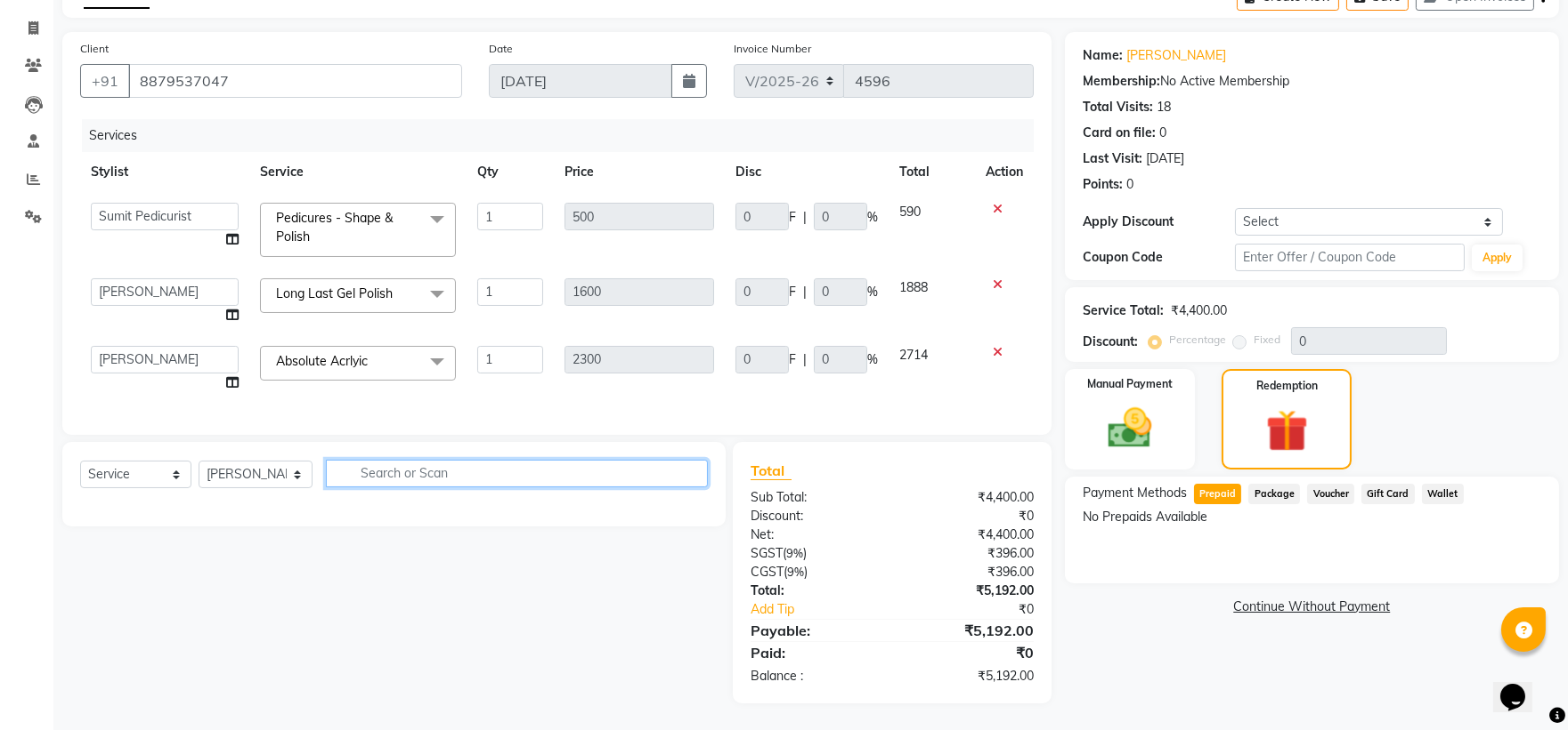
click at [390, 475] on input "text" at bounding box center [516, 474] width 382 height 28
type input "cho"
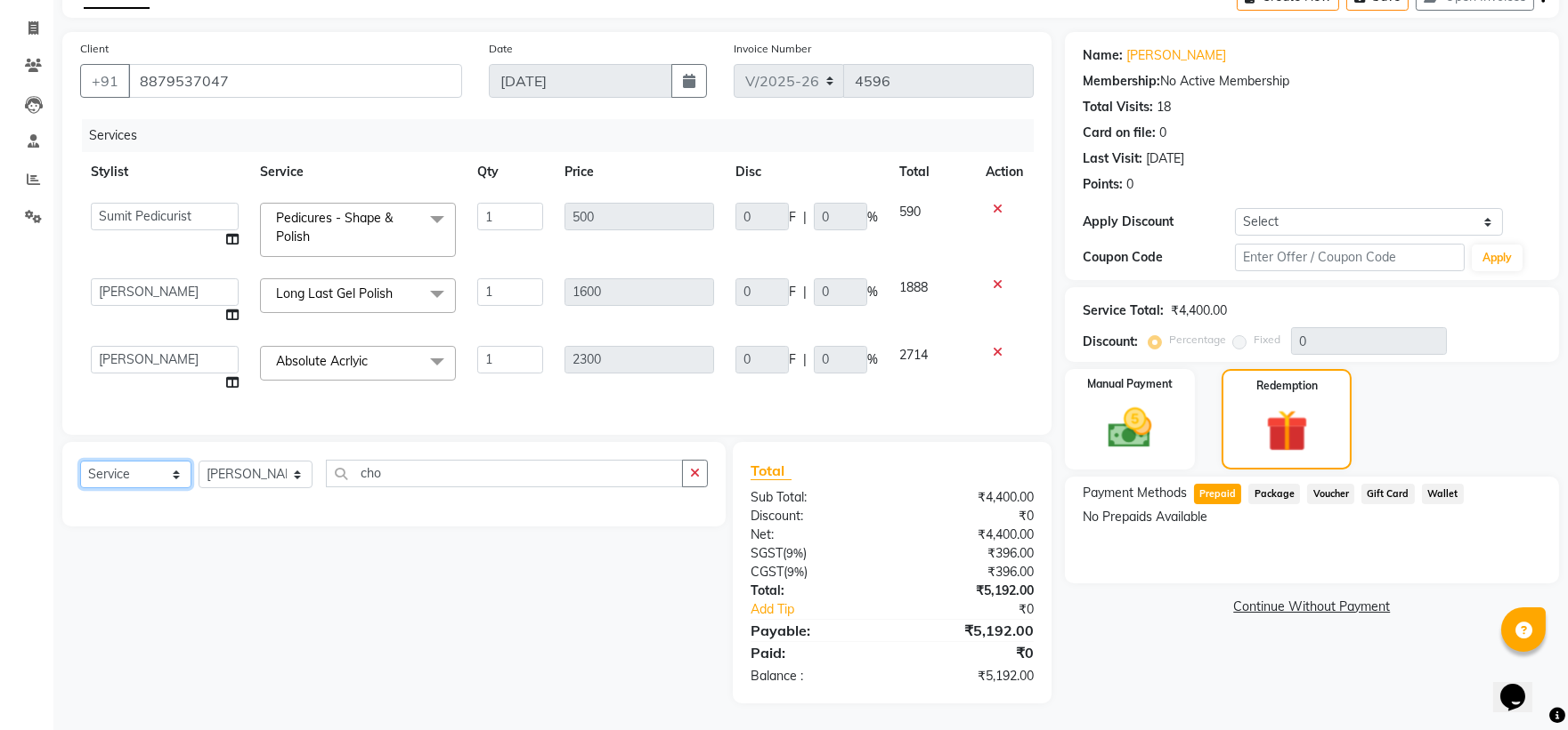
click at [162, 470] on select "Select Service Product Membership Package Voucher Prepaid Gift Card" at bounding box center [136, 475] width 112 height 28
select select "product"
click at [80, 461] on select "Select Service Product Membership Package Voucher Prepaid Gift Card" at bounding box center [136, 475] width 112 height 28
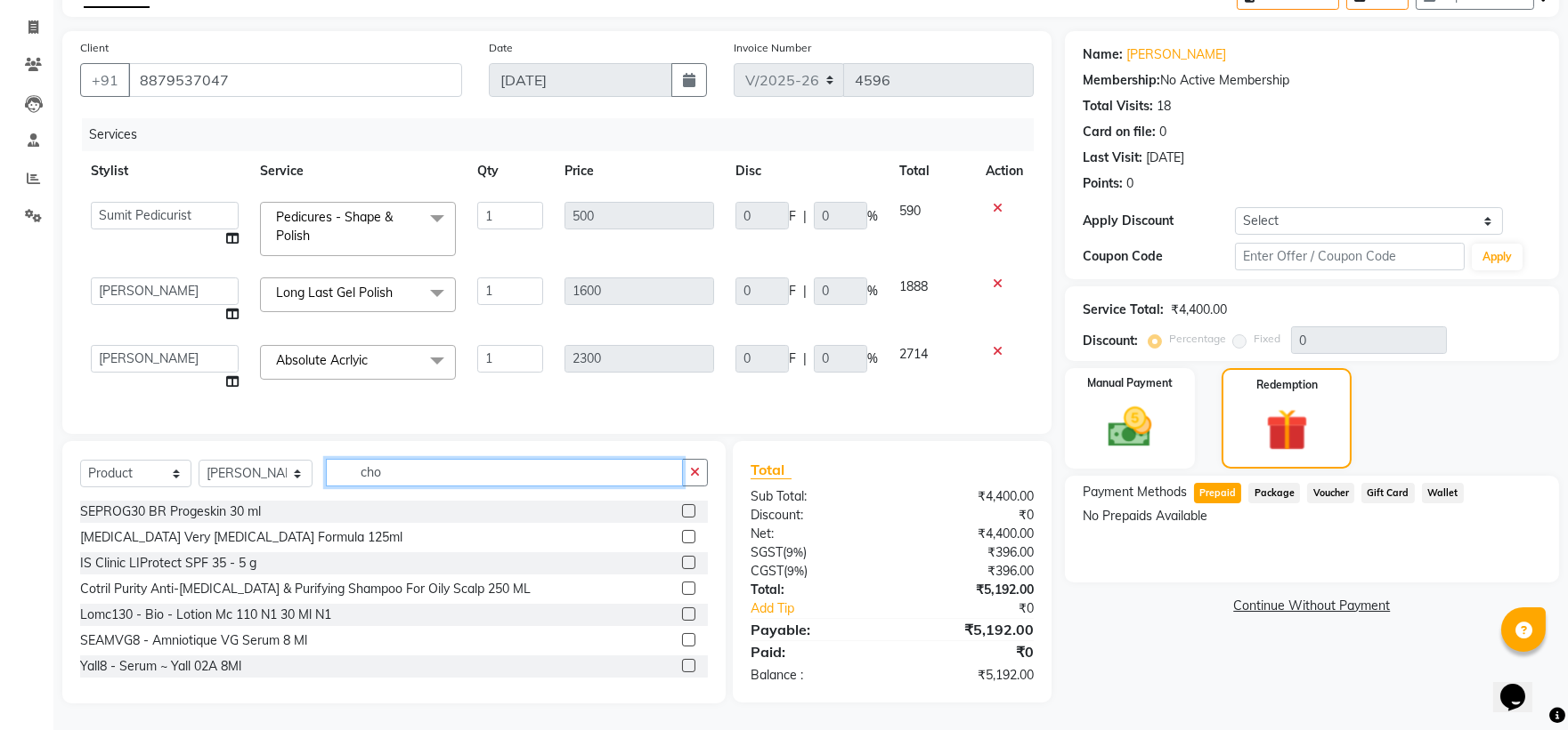
click at [413, 484] on input "cho" at bounding box center [504, 473] width 358 height 28
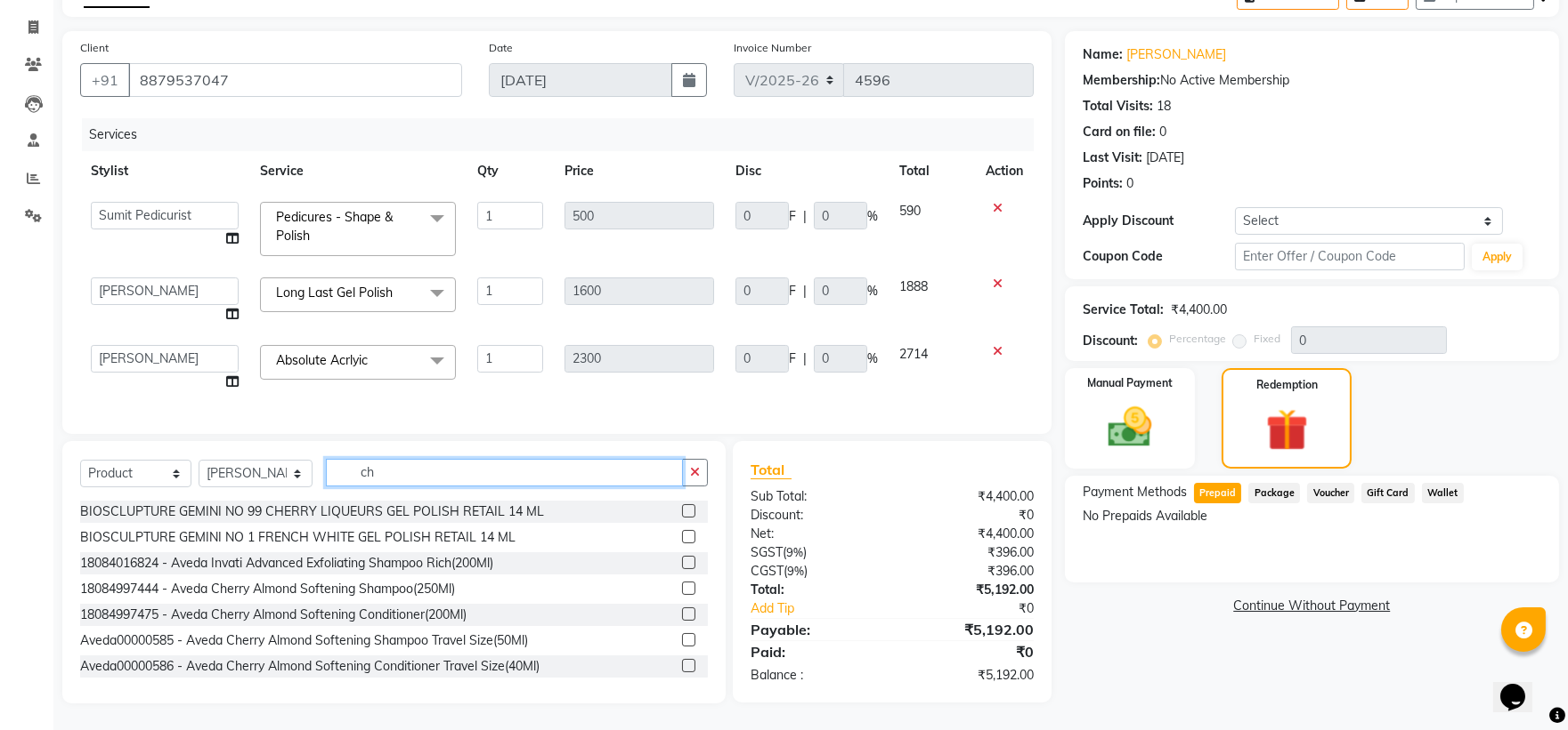
type input "cho"
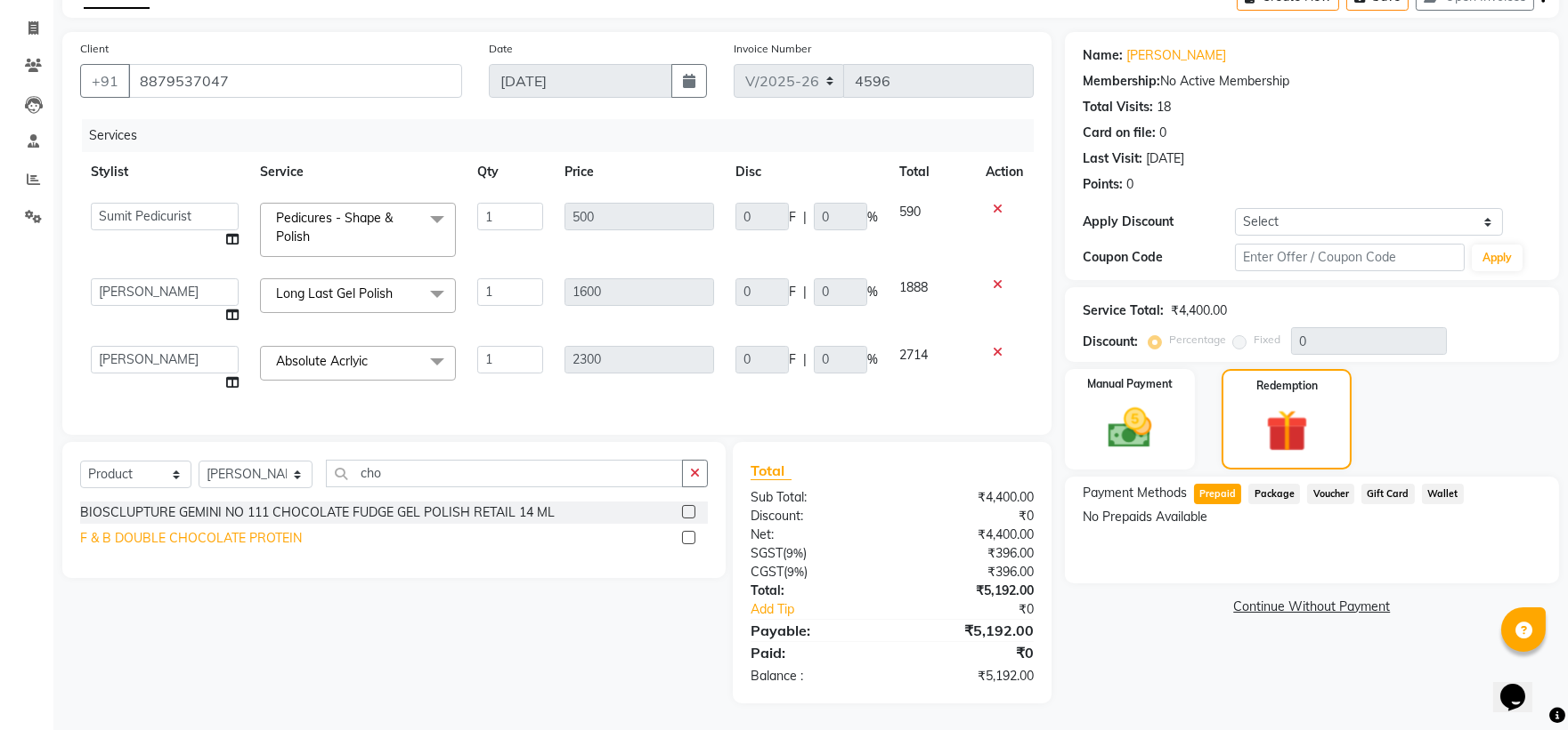
click at [158, 535] on div "F & B DOUBLE CHOCOLATE PROTEIN" at bounding box center [191, 538] width 221 height 19
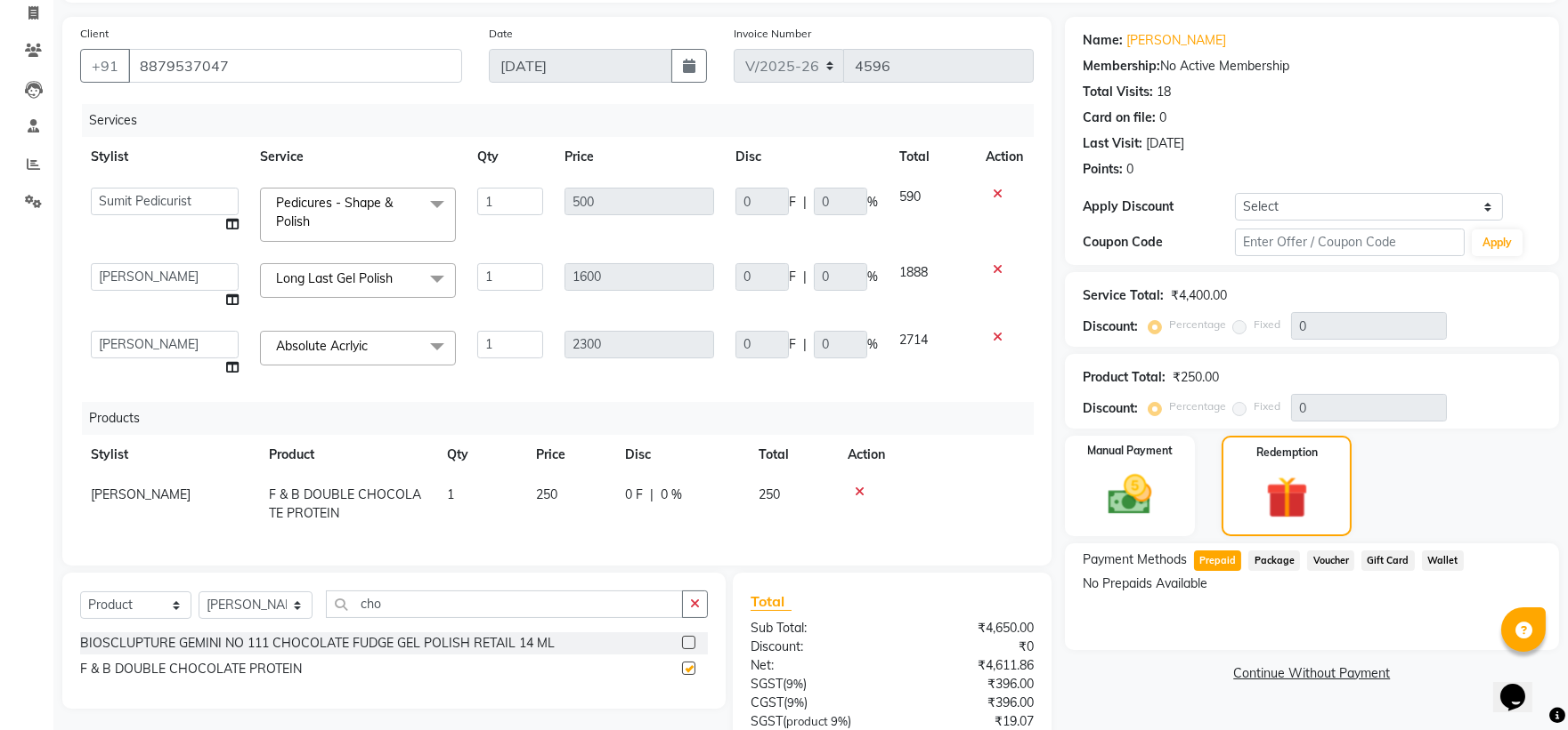
checkbox input "false"
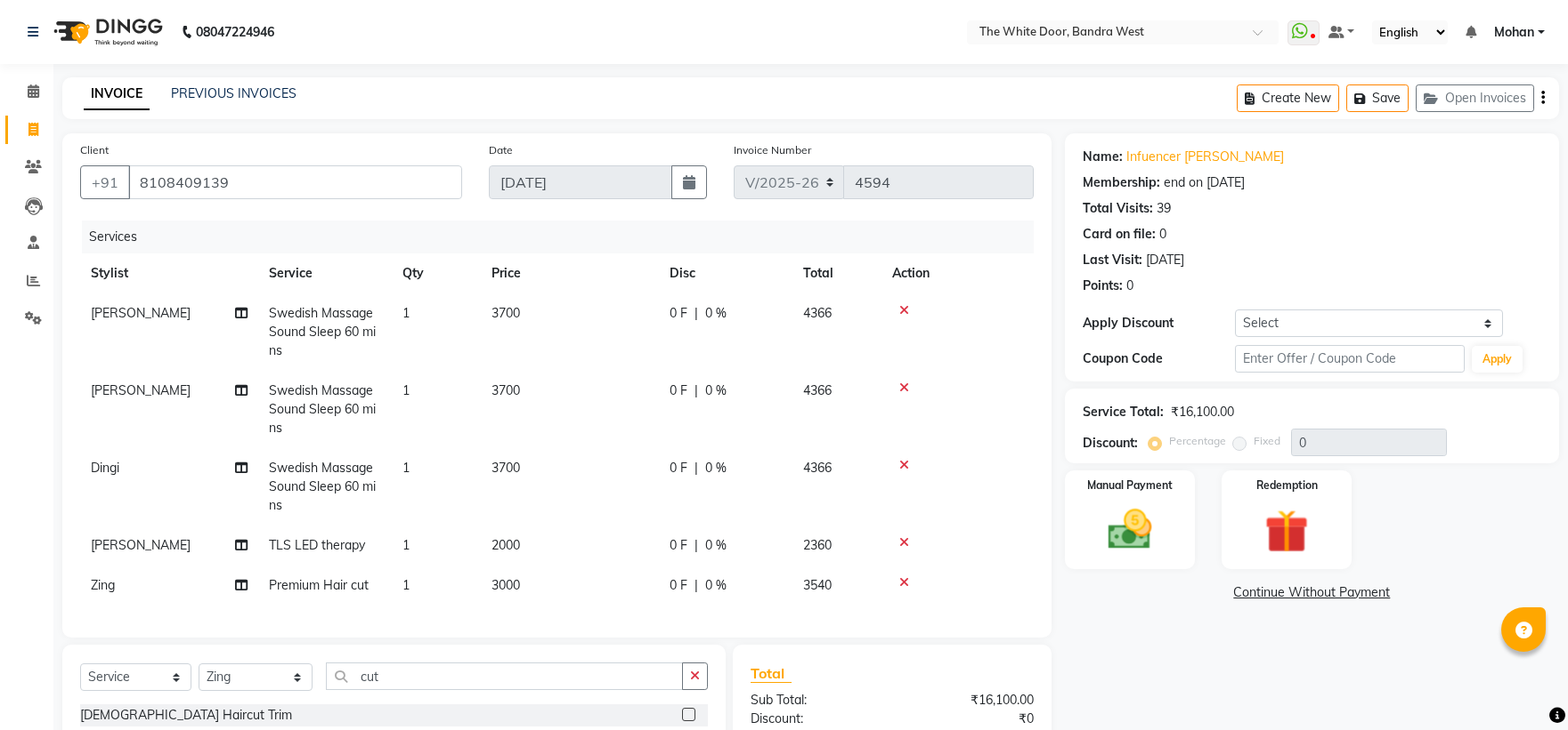
select select "3980"
select select "service"
select select "50532"
click at [1321, 323] on select "Select Membership → Shoot 100% Membership → Shoot 100% Coupon → Twd X Jolies 20…" at bounding box center [1369, 324] width 268 height 28
click at [1235, 310] on select "Select Membership → Shoot 100% Membership → Shoot 100% Coupon → Twd X Jolies 20…" at bounding box center [1369, 324] width 268 height 28
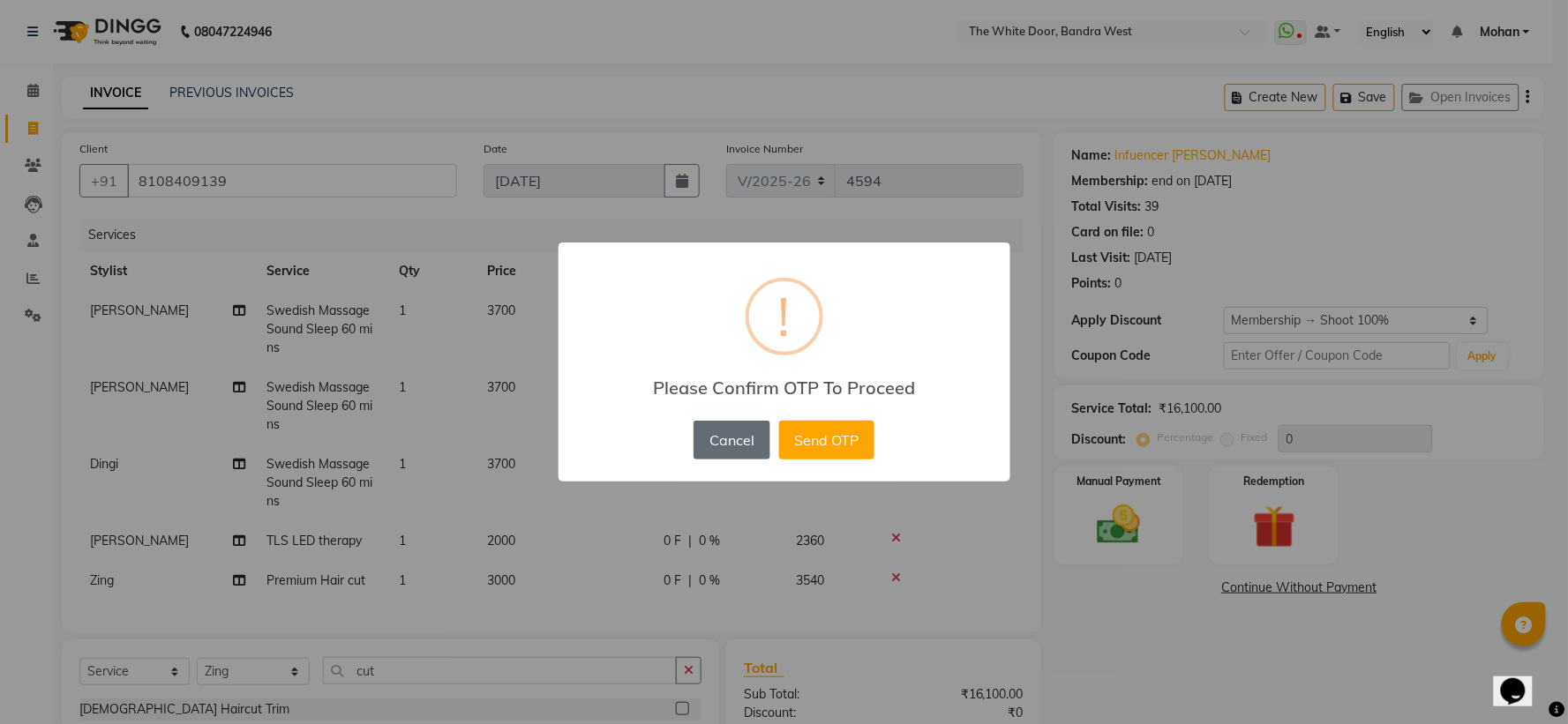
click at [742, 429] on button "Cancel" at bounding box center [731, 440] width 76 height 39
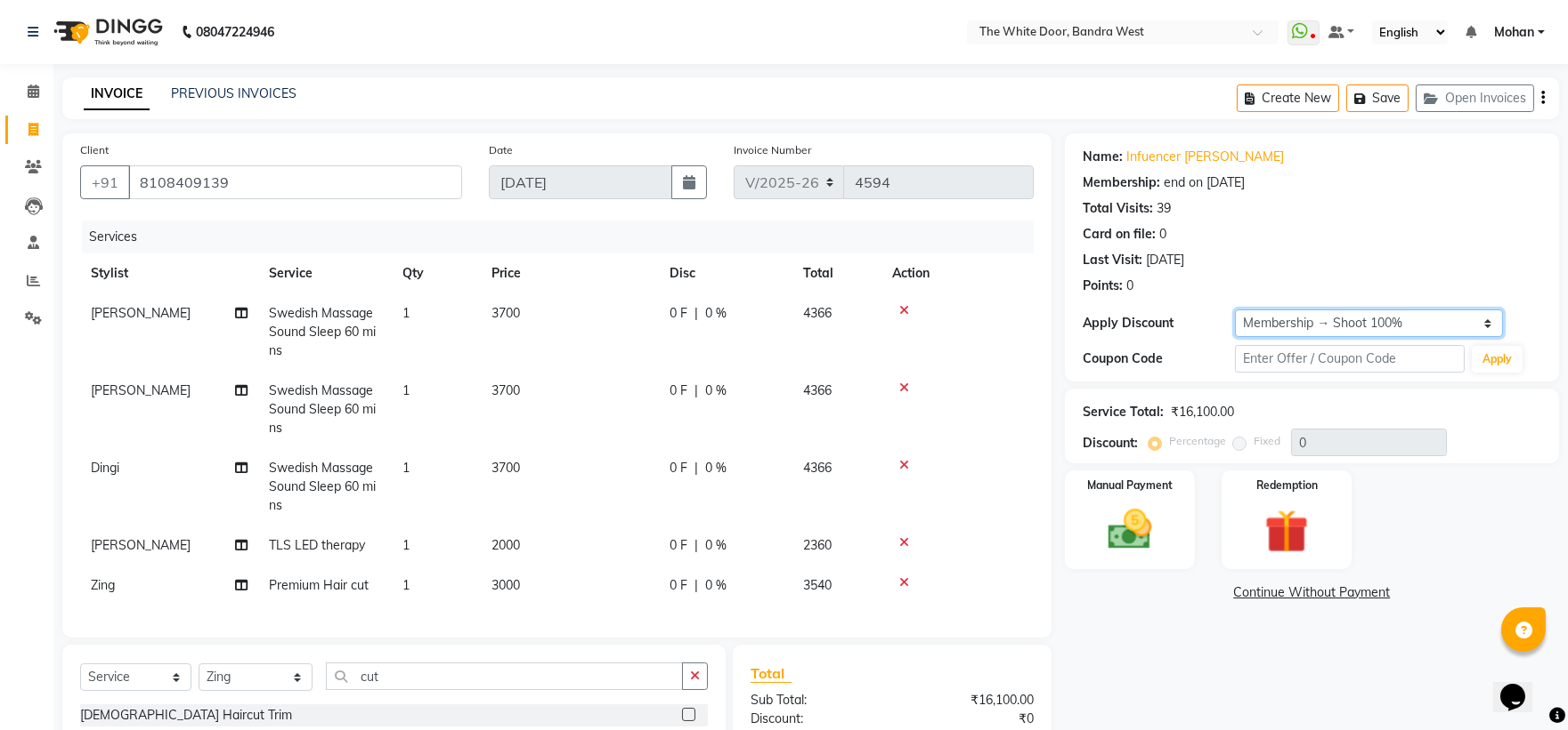
click at [1363, 322] on select "Select Membership → Shoot 100% Membership → Shoot 100% Coupon → Twd X Jolies 20…" at bounding box center [1369, 324] width 268 height 28
click at [1235, 310] on select "Select Membership → Shoot 100% Membership → Shoot 100% Coupon → Twd X Jolies 20…" at bounding box center [1369, 324] width 268 height 28
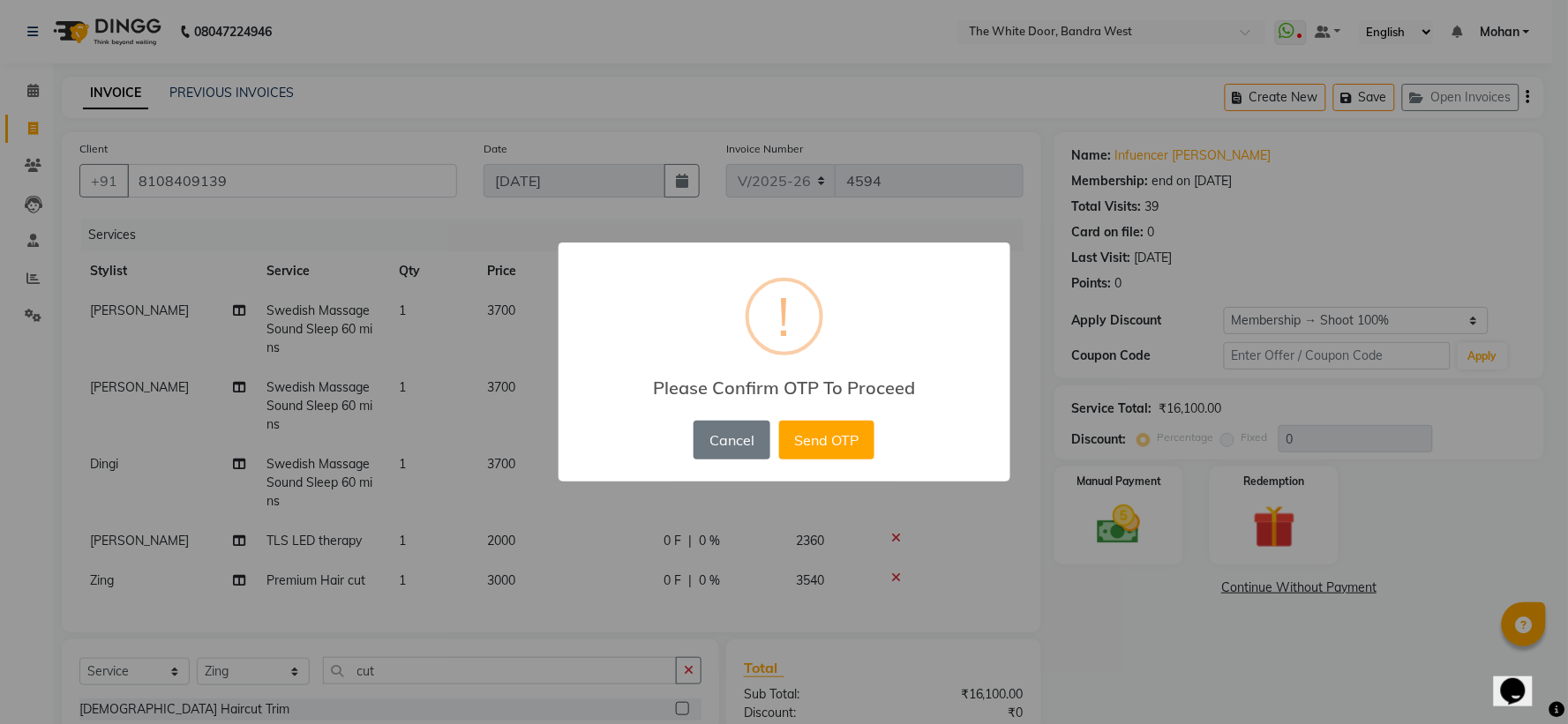
drag, startPoint x: 1096, startPoint y: 357, endPoint x: 1218, endPoint y: 353, distance: 122.1
click at [1097, 357] on div "× ! Please Confirm OTP To Proceed Cancel No Send OTP" at bounding box center [784, 362] width 1568 height 724
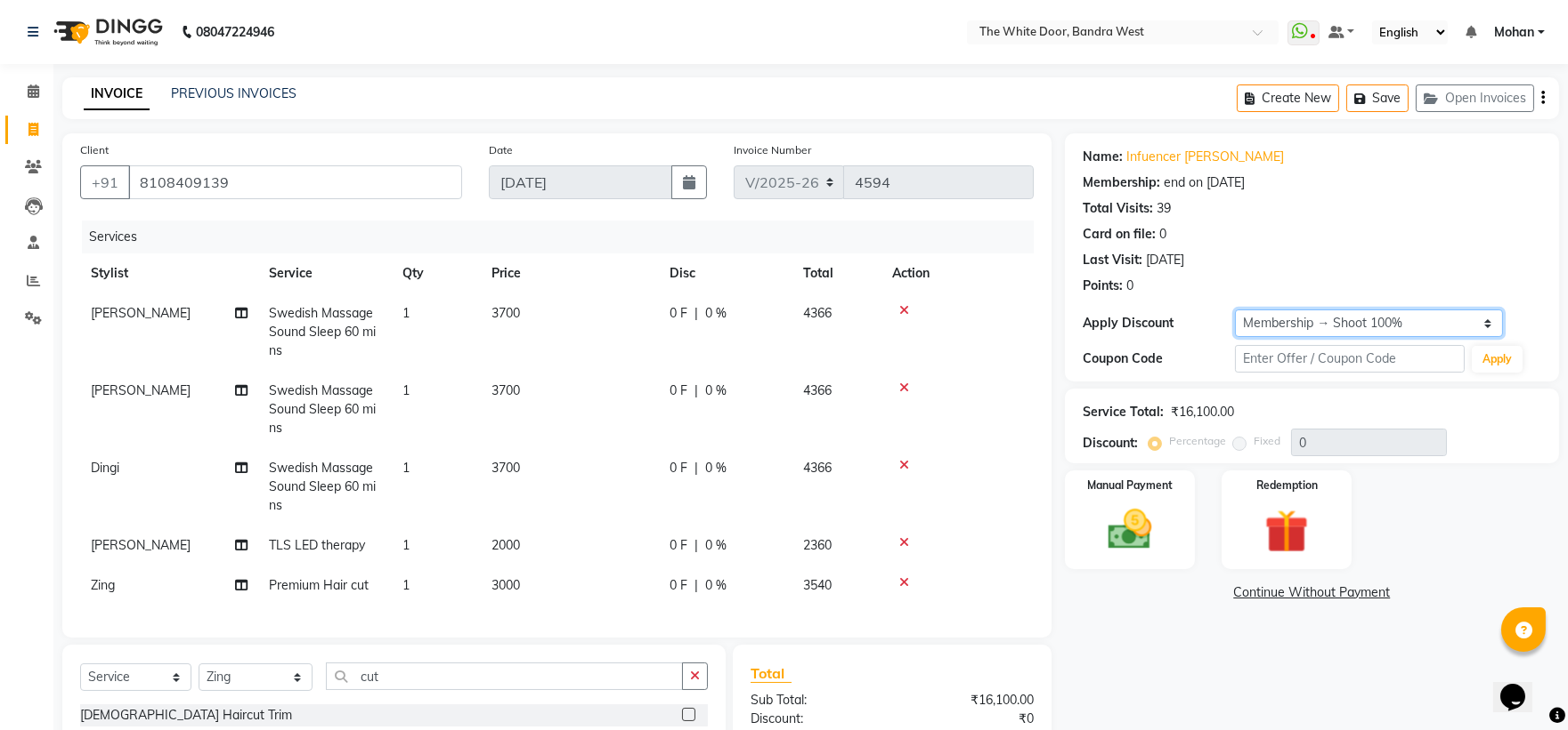
click at [1288, 325] on select "Select Membership → Shoot 100% Membership → Shoot 100% Coupon → Twd X Jolies 20…" at bounding box center [1369, 324] width 268 height 28
select select "1: Object"
click at [1235, 310] on select "Select Membership → Shoot 100% Membership → Shoot 100% Coupon → Twd X Jolies 20…" at bounding box center [1369, 324] width 268 height 28
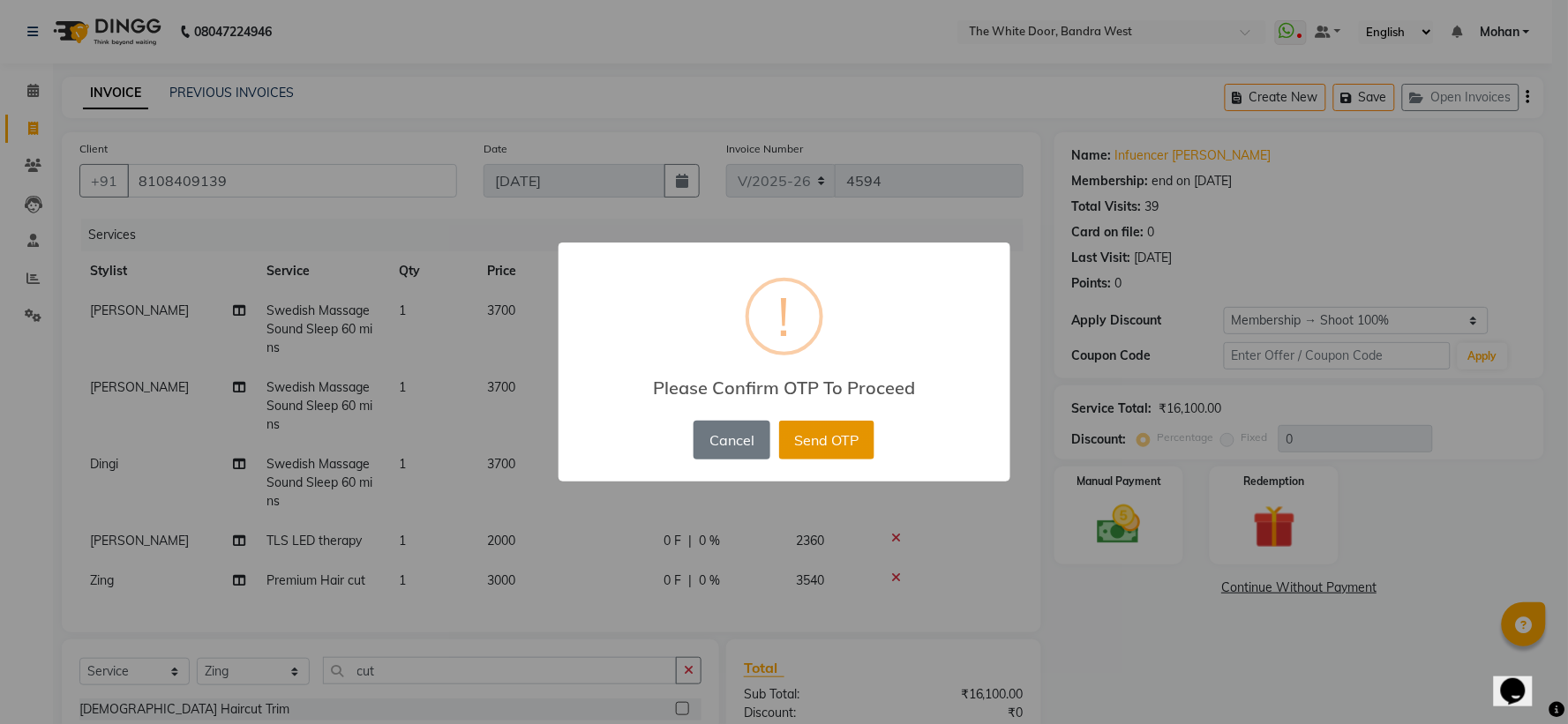
click at [841, 439] on button "Send OTP" at bounding box center [826, 440] width 95 height 39
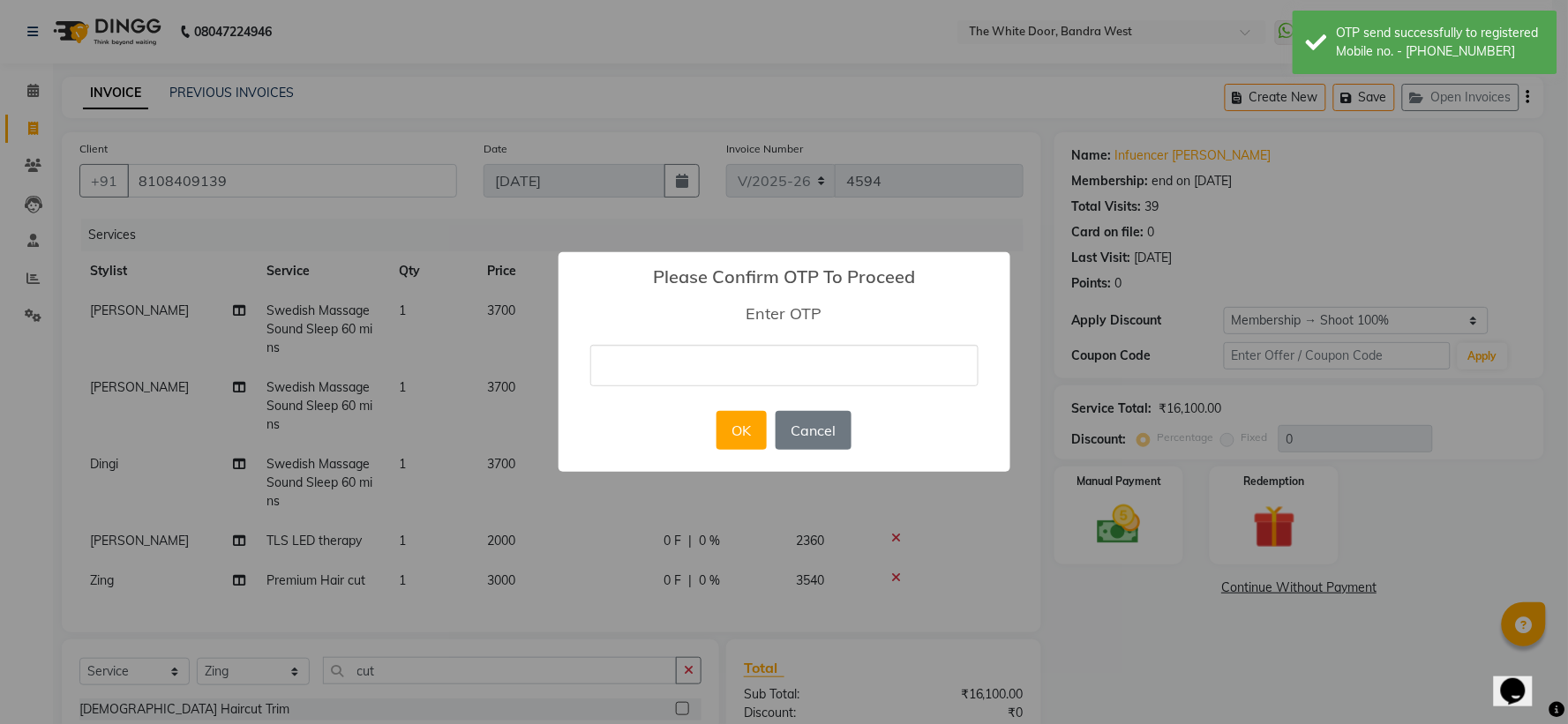
click at [794, 365] on input "text" at bounding box center [784, 365] width 388 height 42
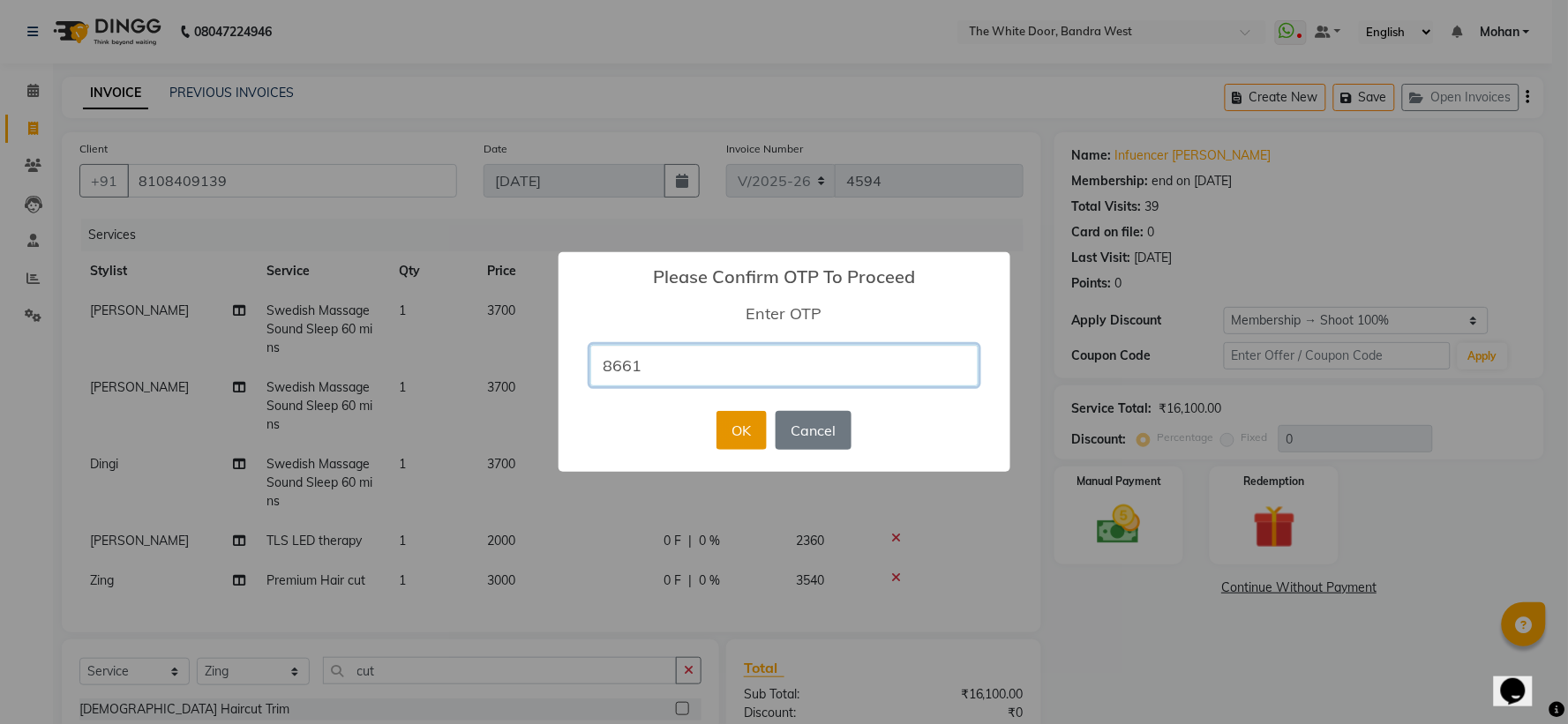
type input "8661"
click at [751, 428] on button "OK" at bounding box center [742, 431] width 51 height 39
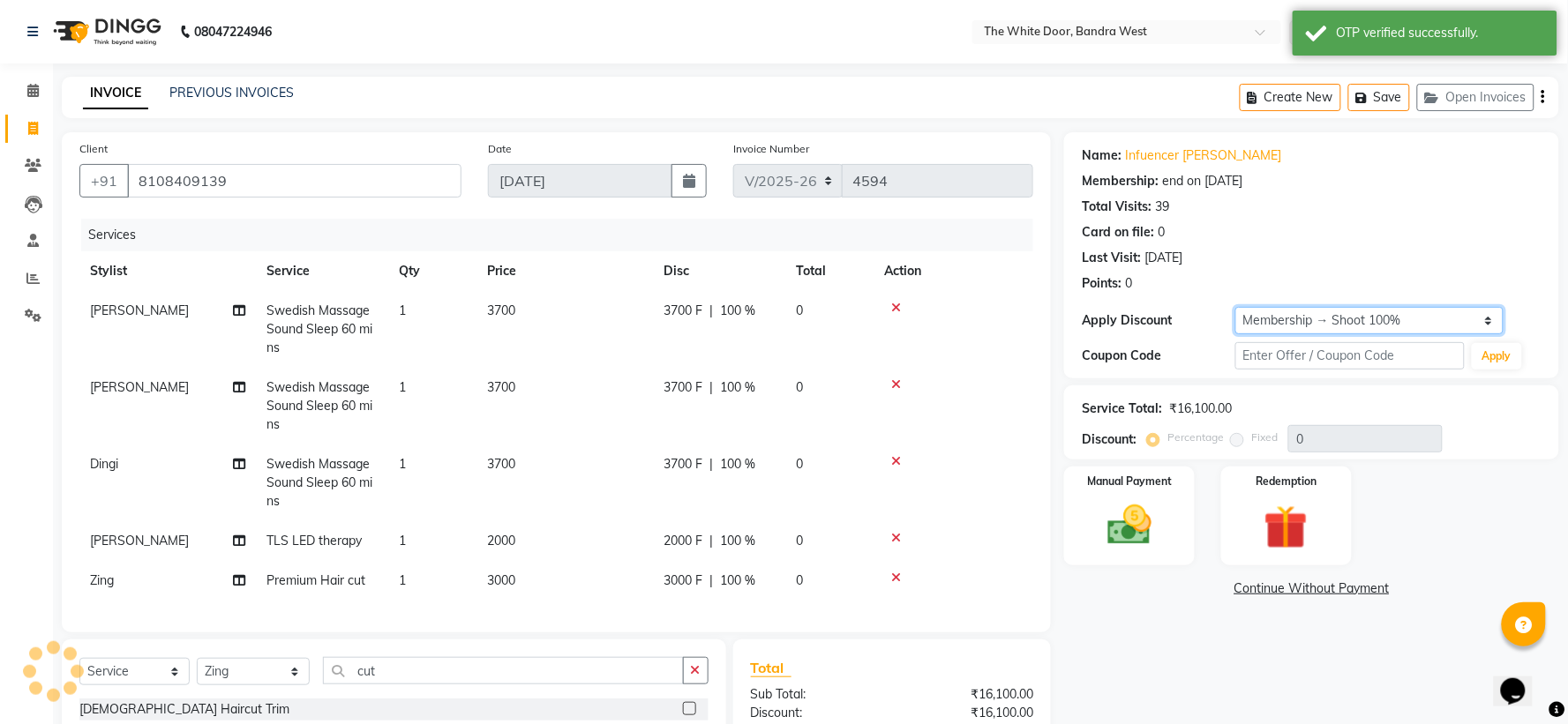
type input "100"
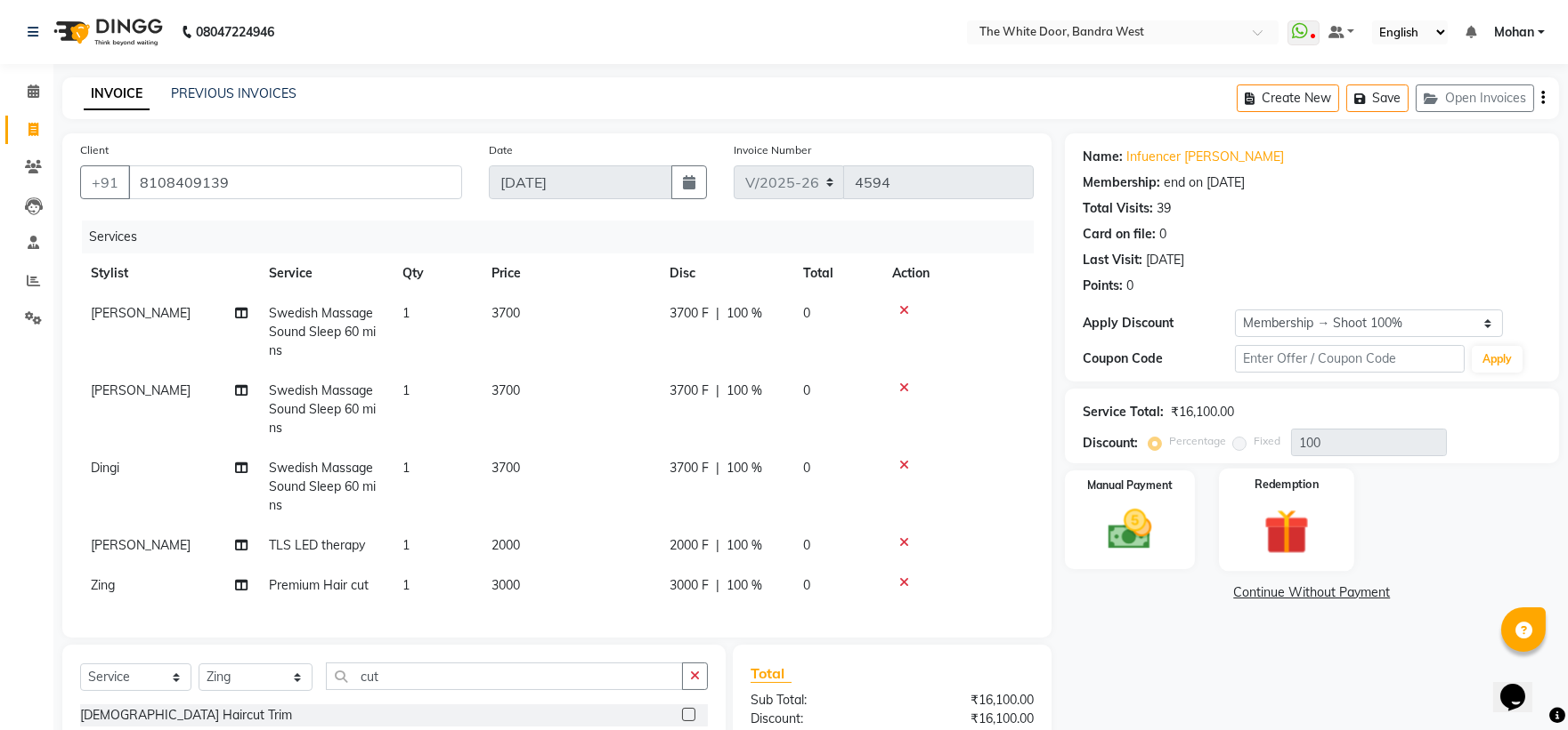
click at [1330, 538] on div "Redemption" at bounding box center [1286, 520] width 135 height 102
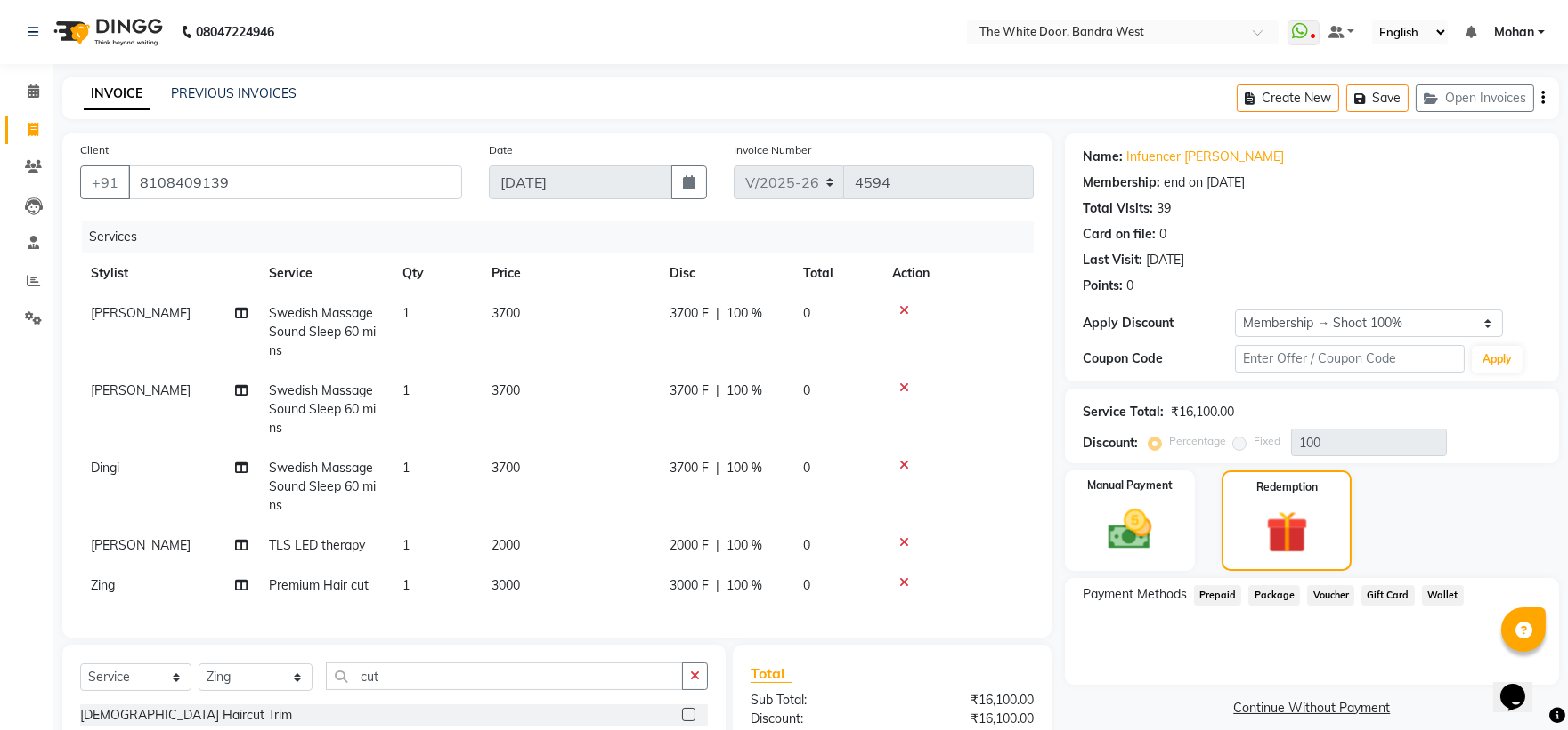
scroll to position [195, 0]
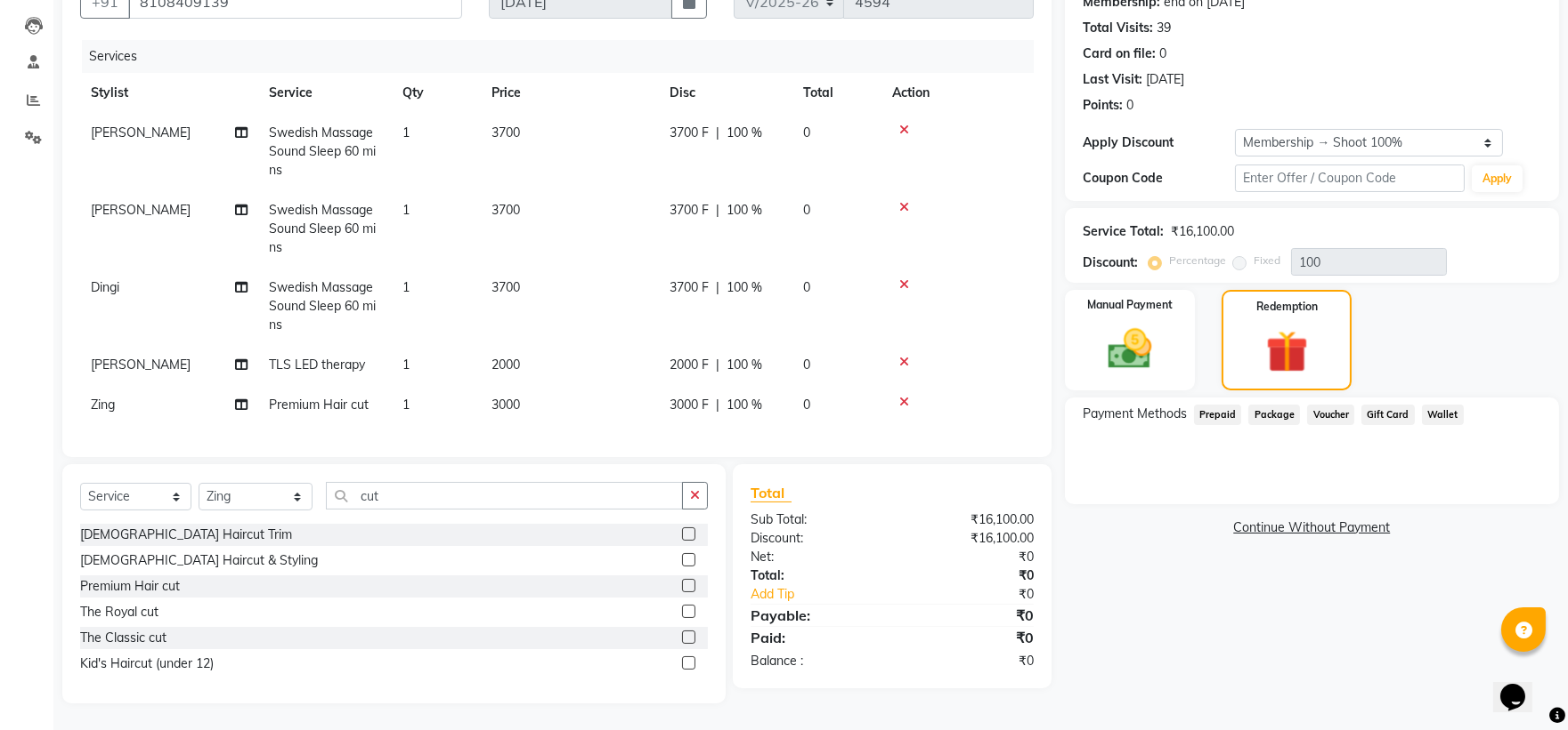
click at [1321, 519] on link "Continue Without Payment" at bounding box center [1311, 528] width 487 height 19
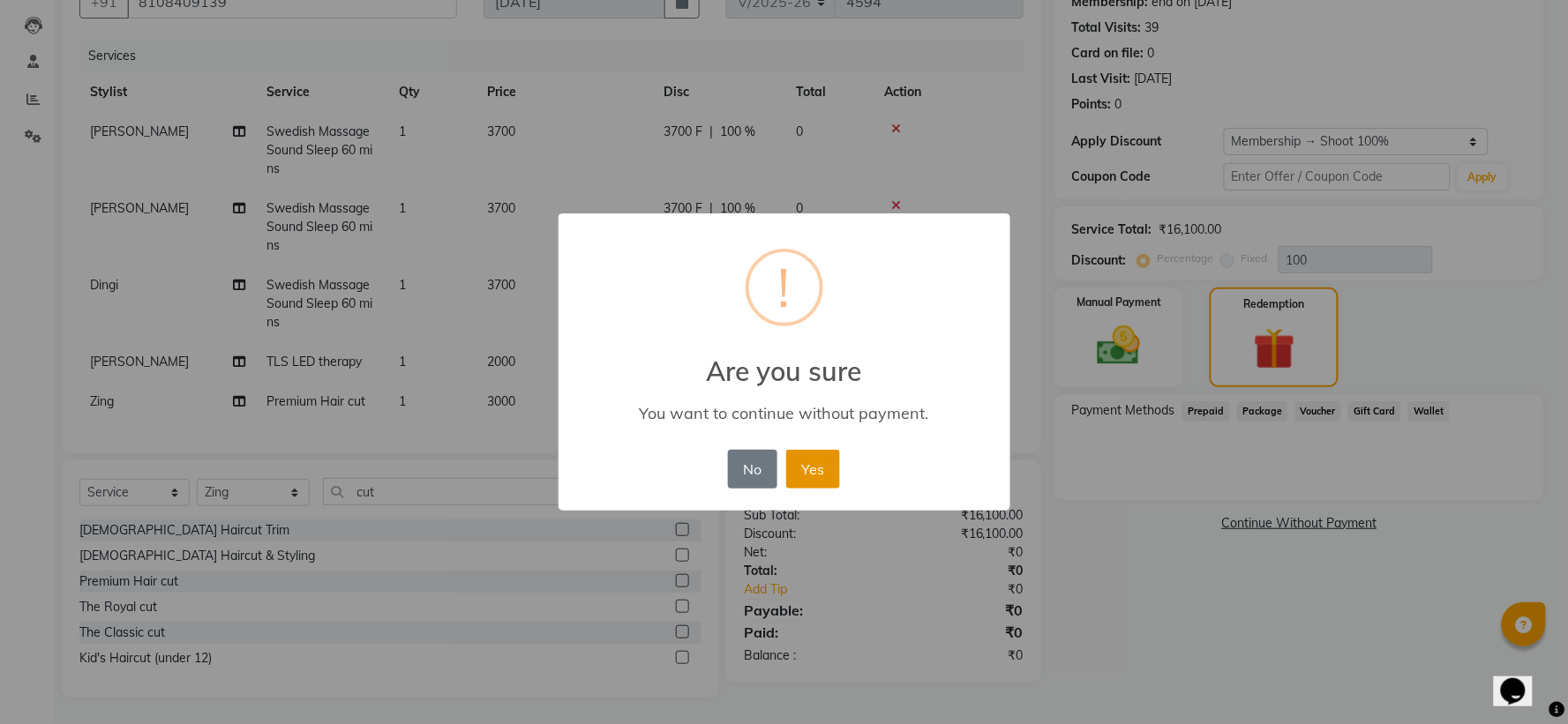
click at [826, 472] on button "Yes" at bounding box center [813, 469] width 53 height 39
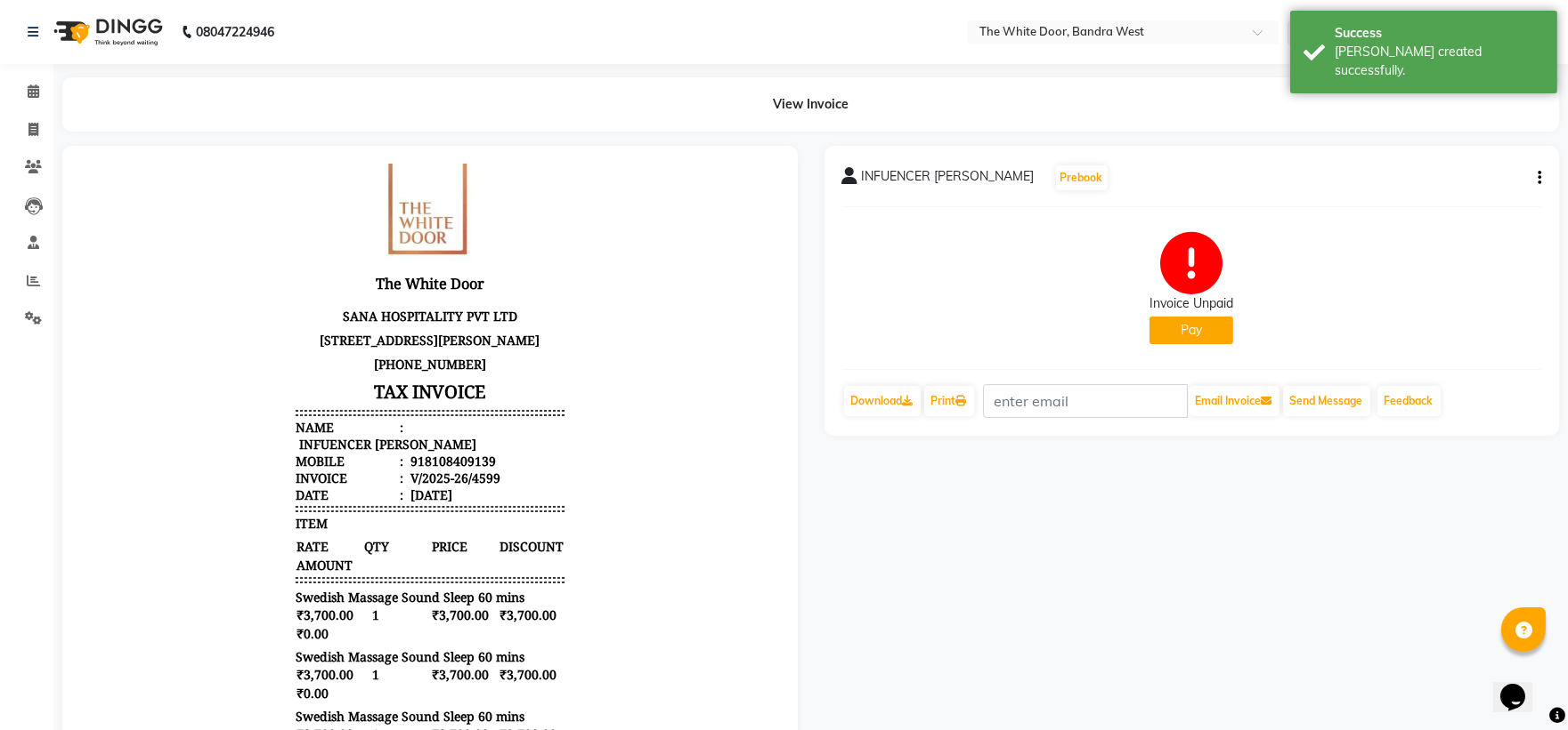
scroll to position [197, 0]
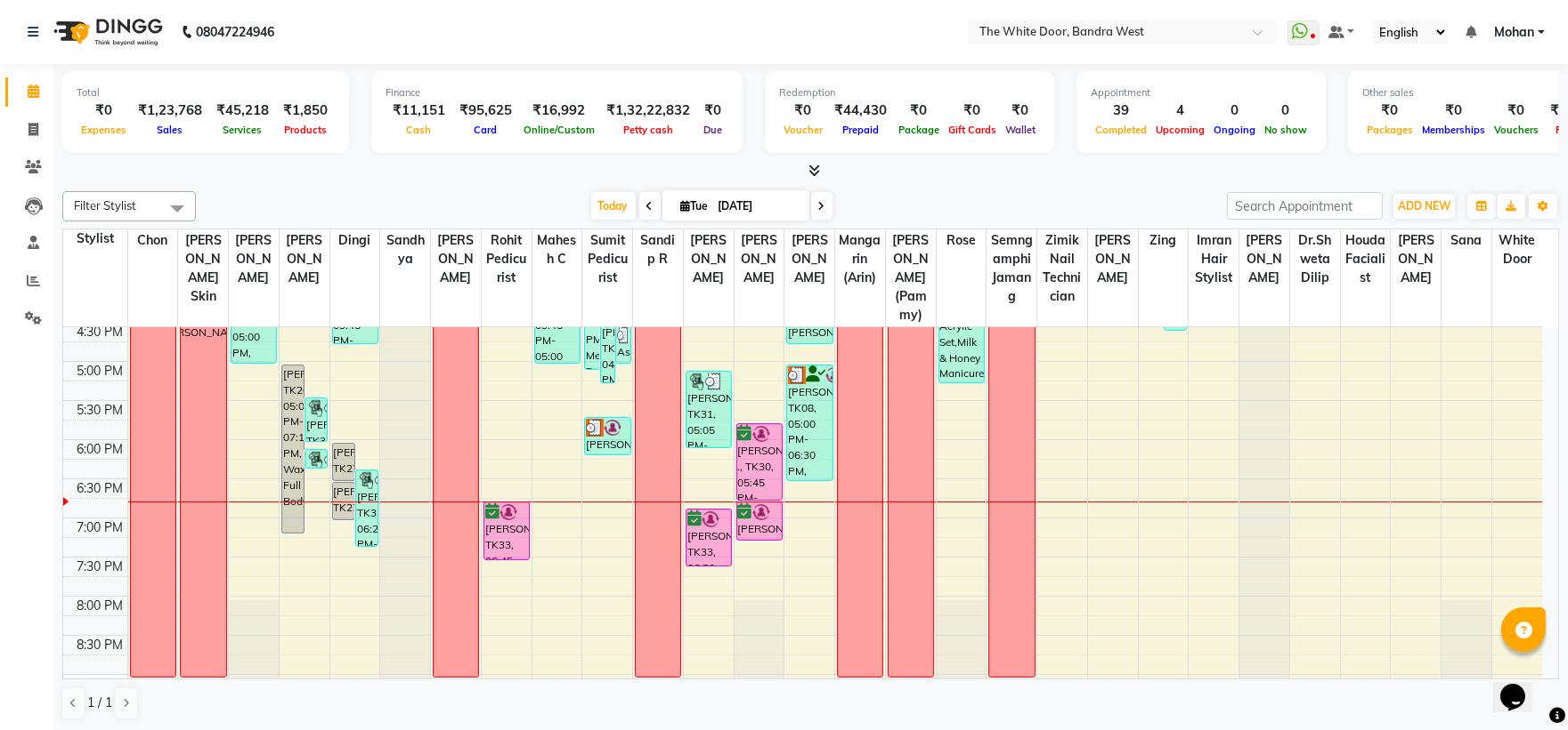
scroll to position [592, 0]
click at [1204, 431] on div "9:00 AM 9:30 AM 10:00 AM 10:30 AM 11:00 AM 11:30 AM 12:00 PM 12:30 PM 1:00 PM 1…" at bounding box center [802, 244] width 1479 height 1017
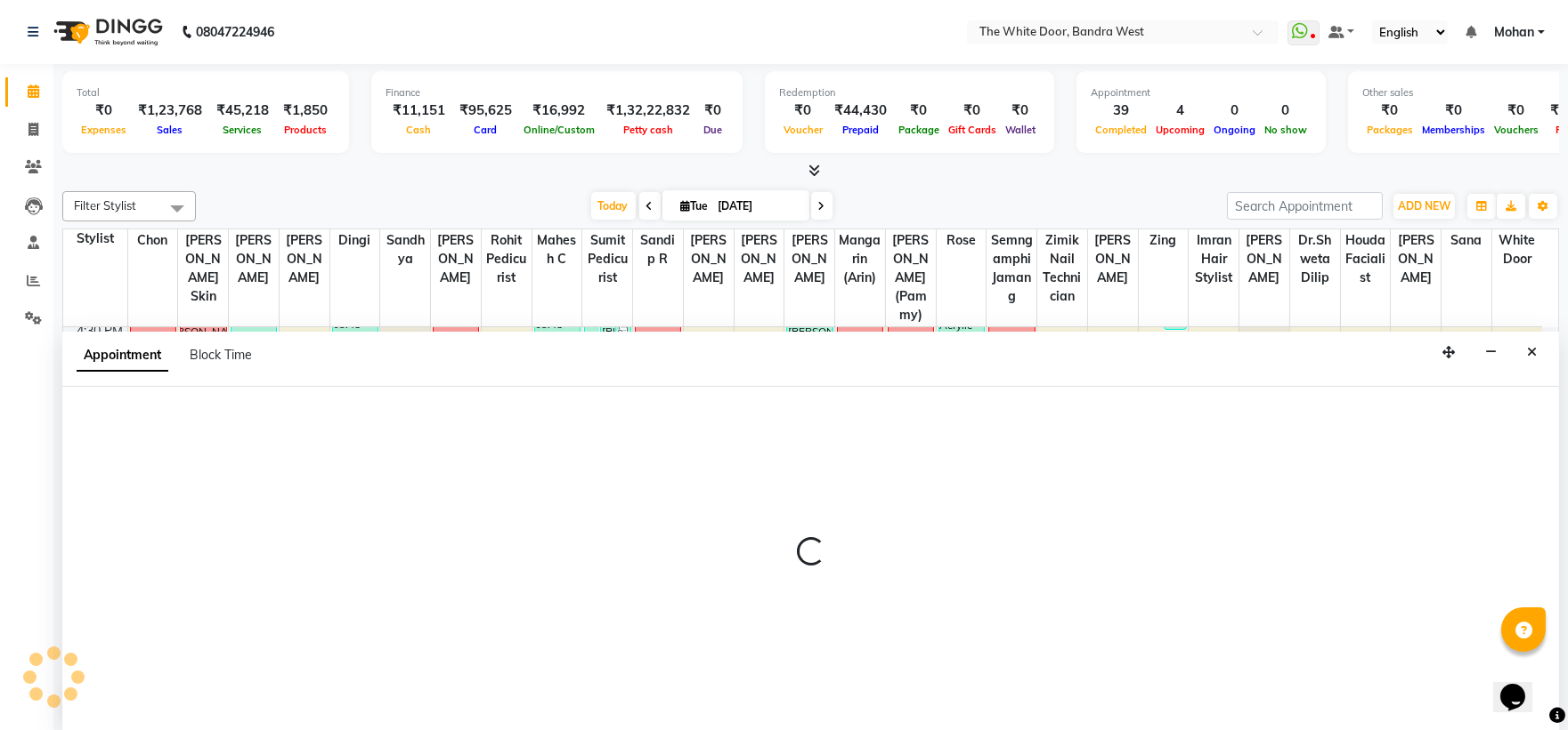
scroll to position [1, 0]
select select "64906"
select select "tentative"
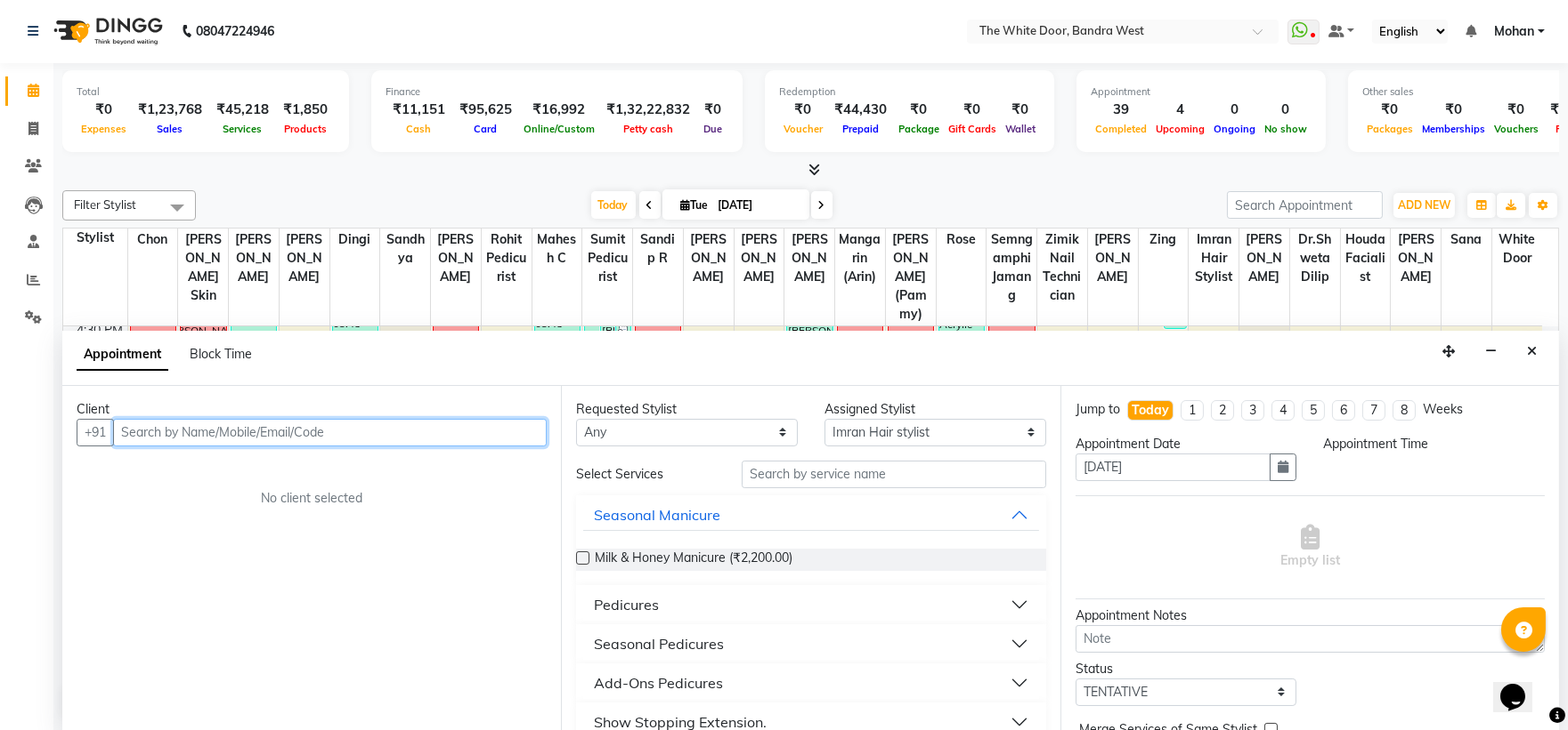
select select "1050"
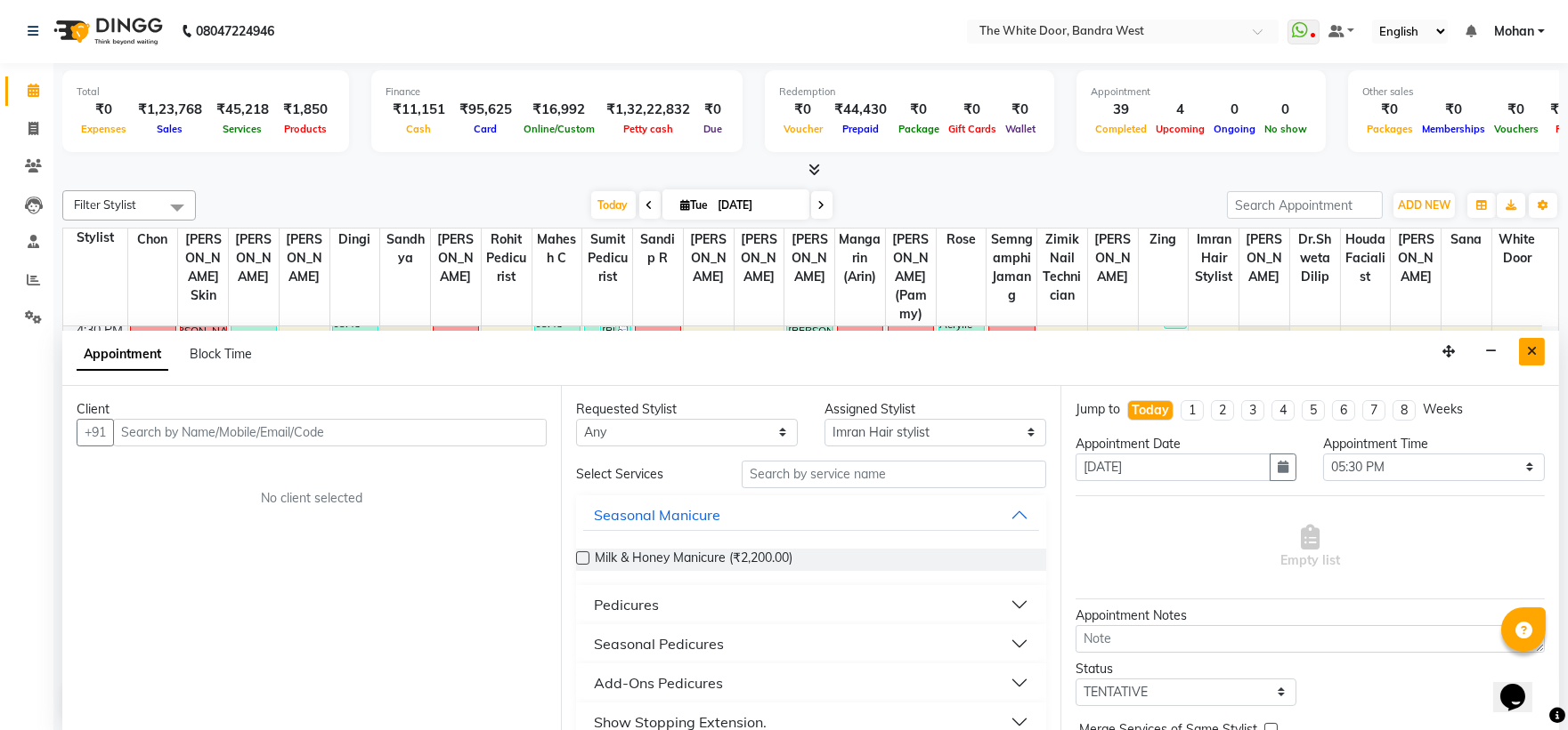
click at [1530, 351] on icon "Close" at bounding box center [1532, 351] width 10 height 12
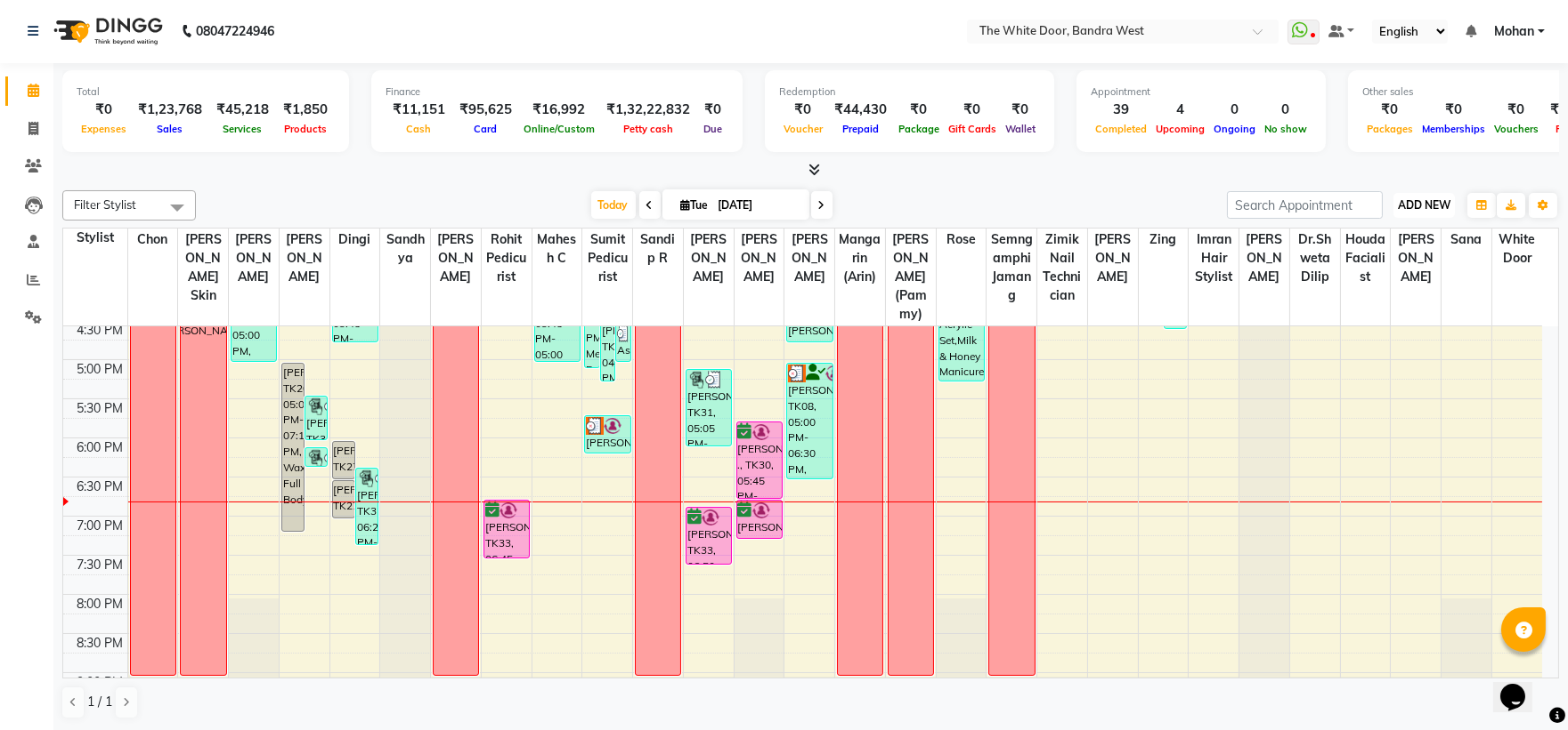
click at [1434, 203] on span "ADD NEW" at bounding box center [1424, 205] width 52 height 13
click at [1401, 259] on link "Add Invoice" at bounding box center [1383, 261] width 141 height 23
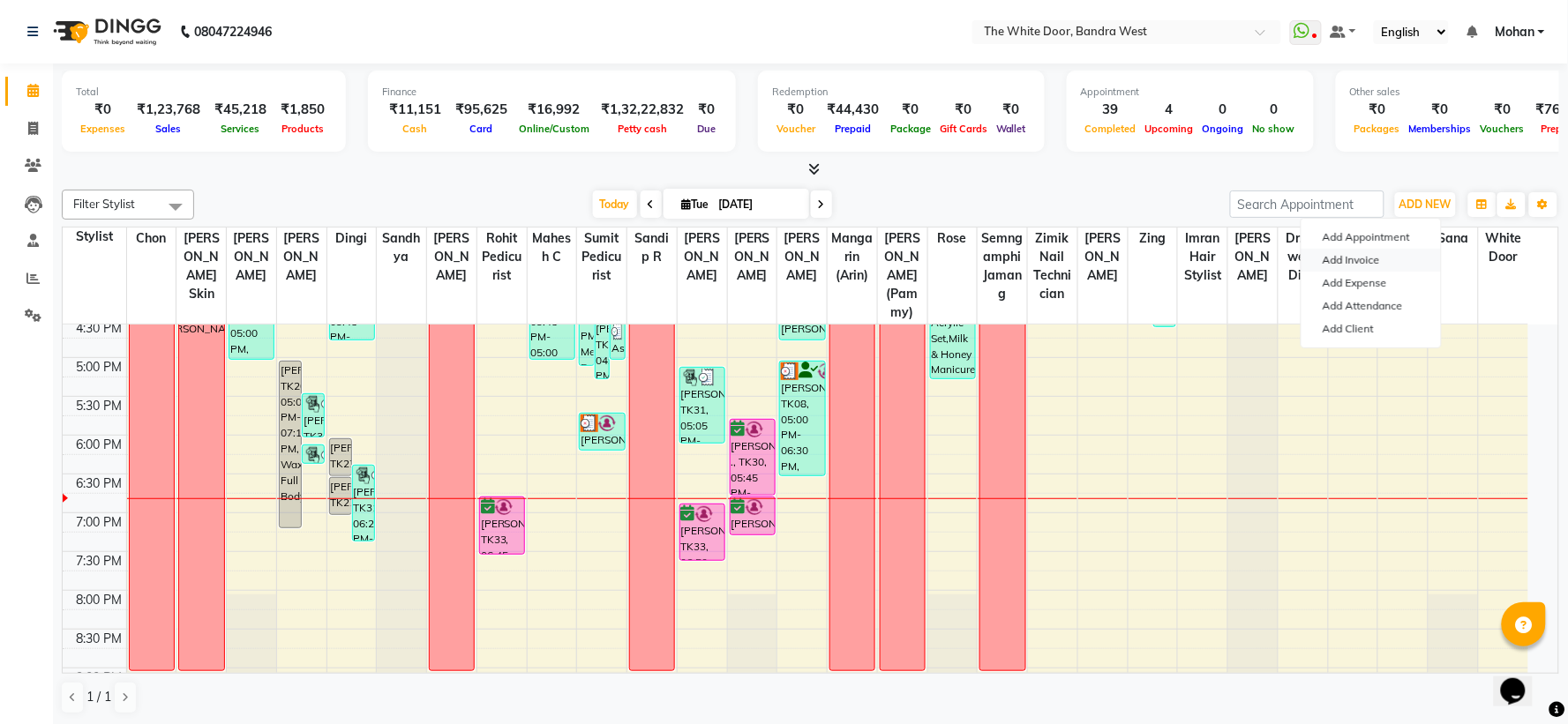
select select "3980"
select select "service"
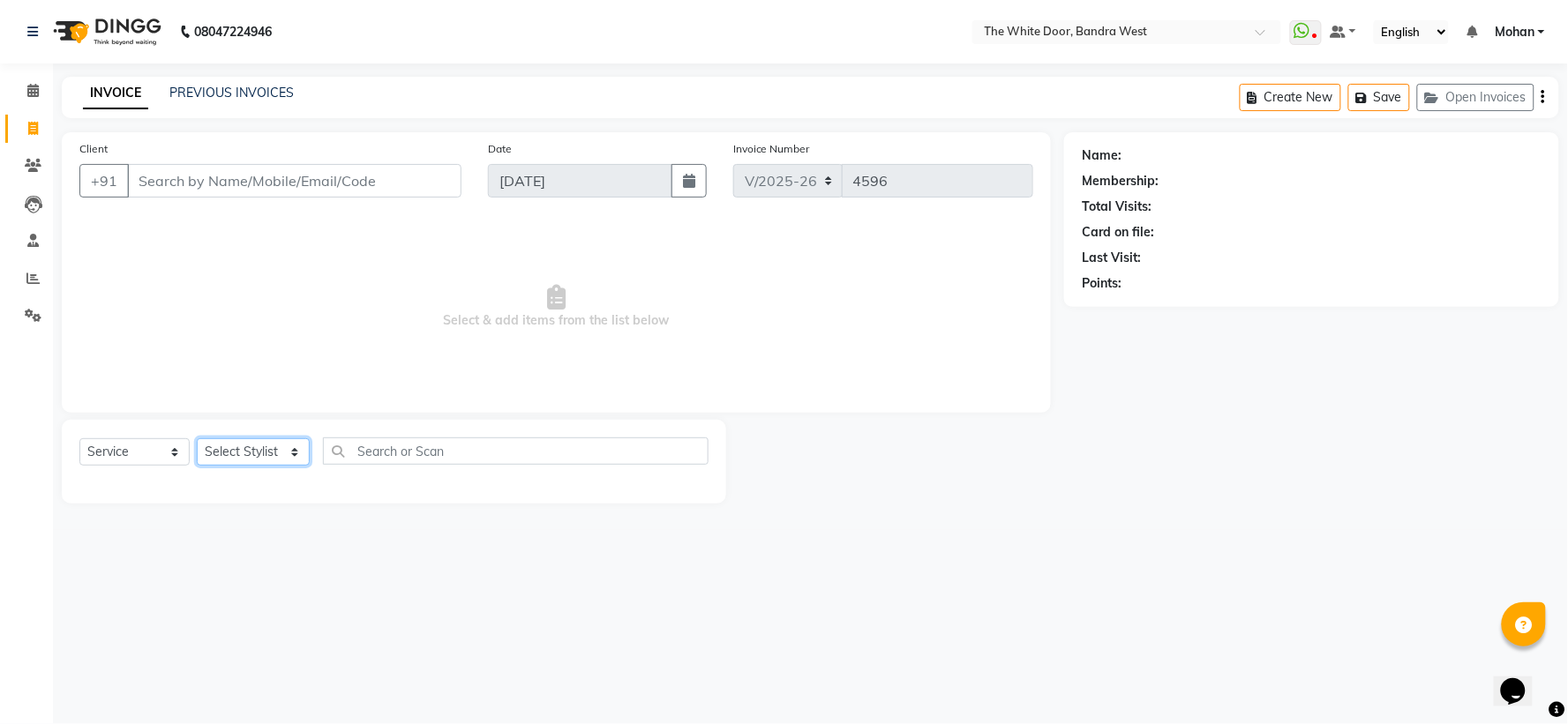
click at [284, 447] on select "Select Stylist [PERSON_NAME] Skin [PERSON_NAME] [PERSON_NAME] Dingi Dr.Shweta […" at bounding box center [253, 453] width 113 height 28
select select "64906"
click at [196, 439] on select "Select Stylist [PERSON_NAME] Skin [PERSON_NAME] [PERSON_NAME] Dingi Dr.Shweta […" at bounding box center [253, 453] width 113 height 28
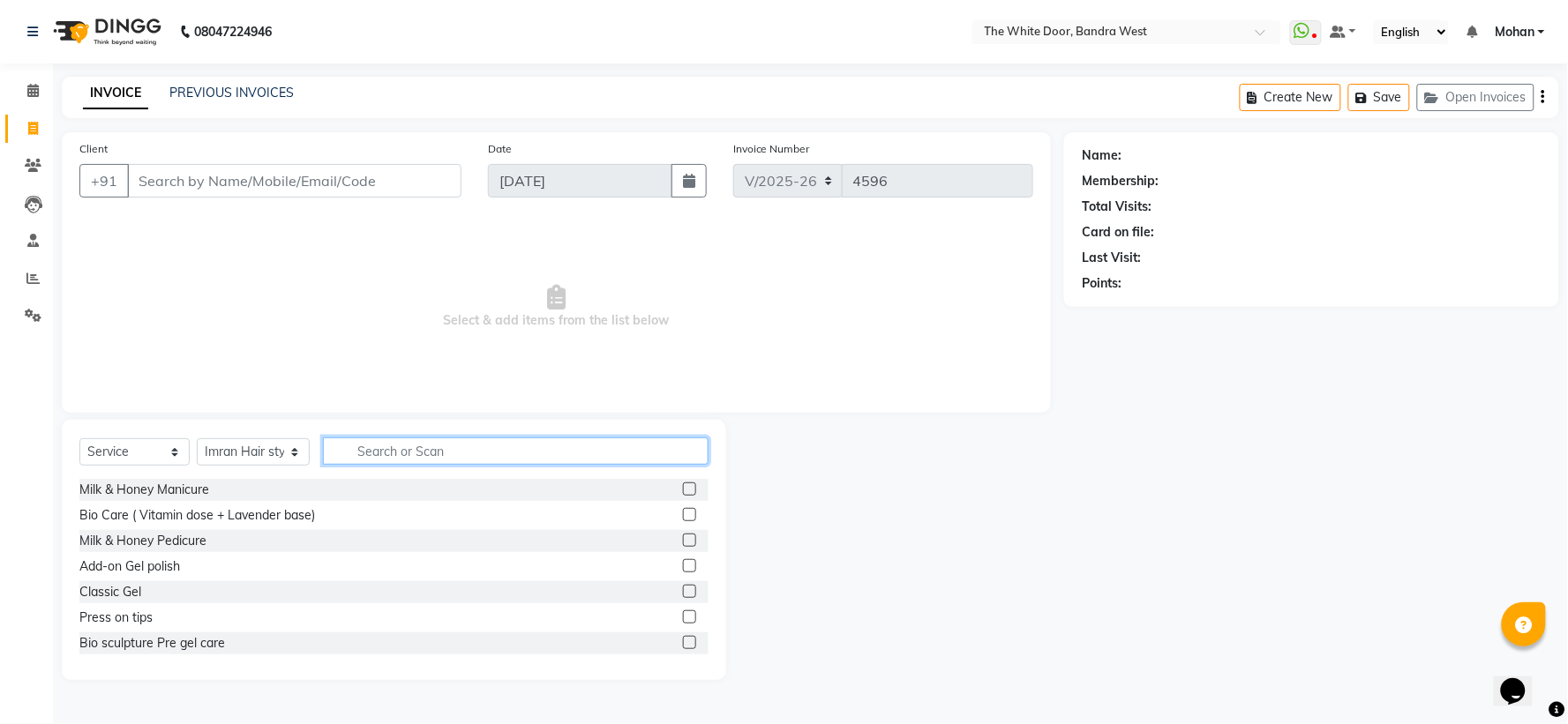
click at [404, 441] on input "text" at bounding box center [515, 452] width 385 height 28
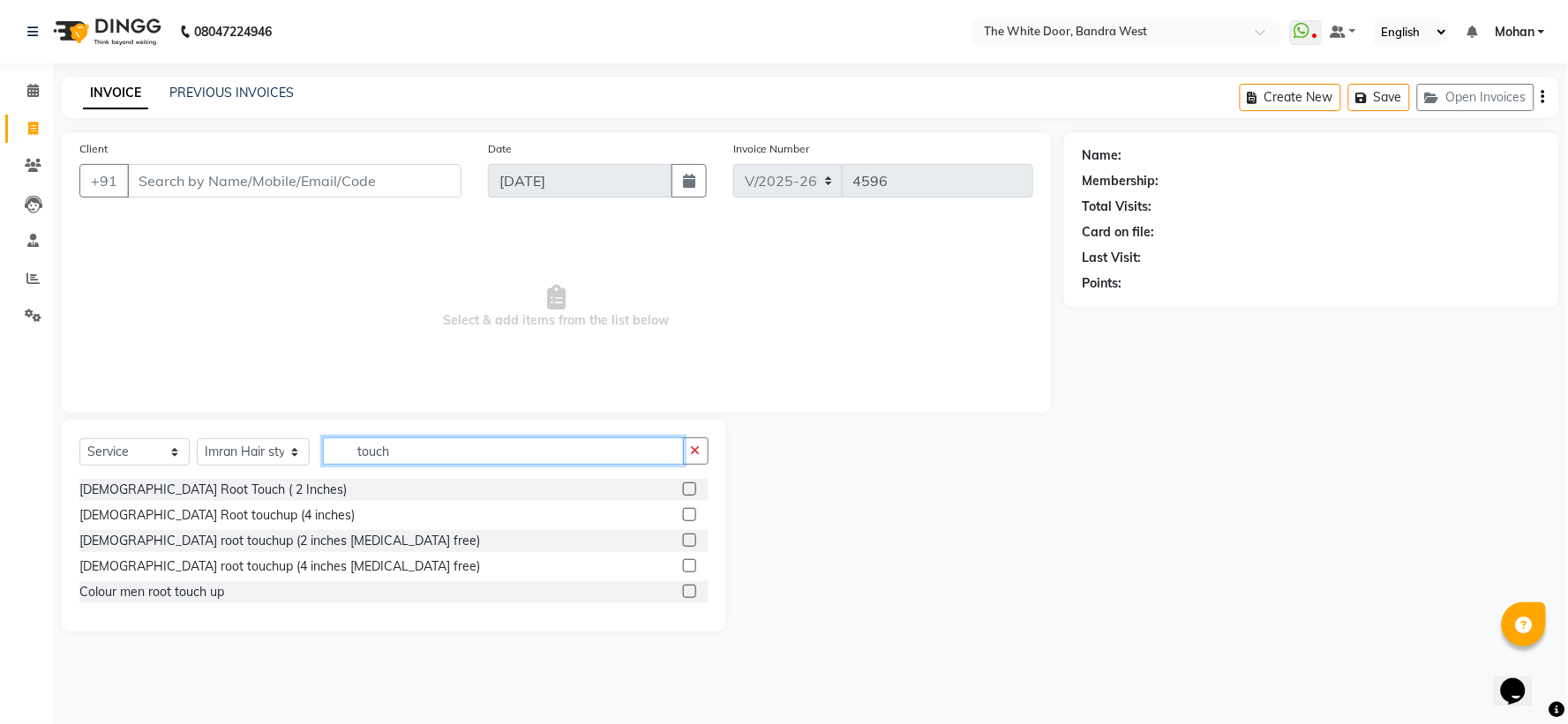
type input "touch"
click at [690, 534] on label at bounding box center [690, 540] width 13 height 13
click at [690, 536] on input "checkbox" at bounding box center [689, 541] width 11 height 11
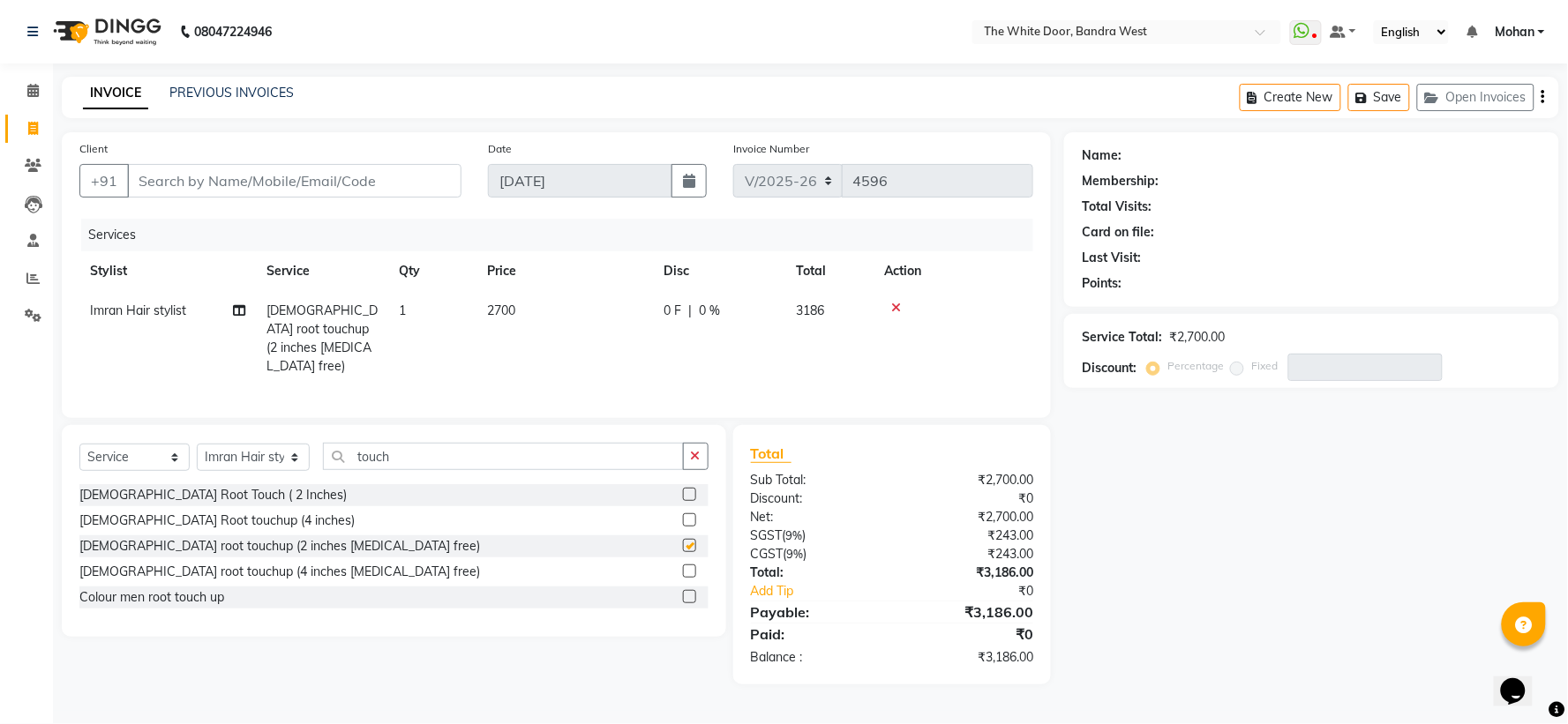
checkbox input "false"
click at [444, 445] on input "touch" at bounding box center [503, 457] width 360 height 28
click at [444, 448] on input "touch" at bounding box center [503, 457] width 360 height 28
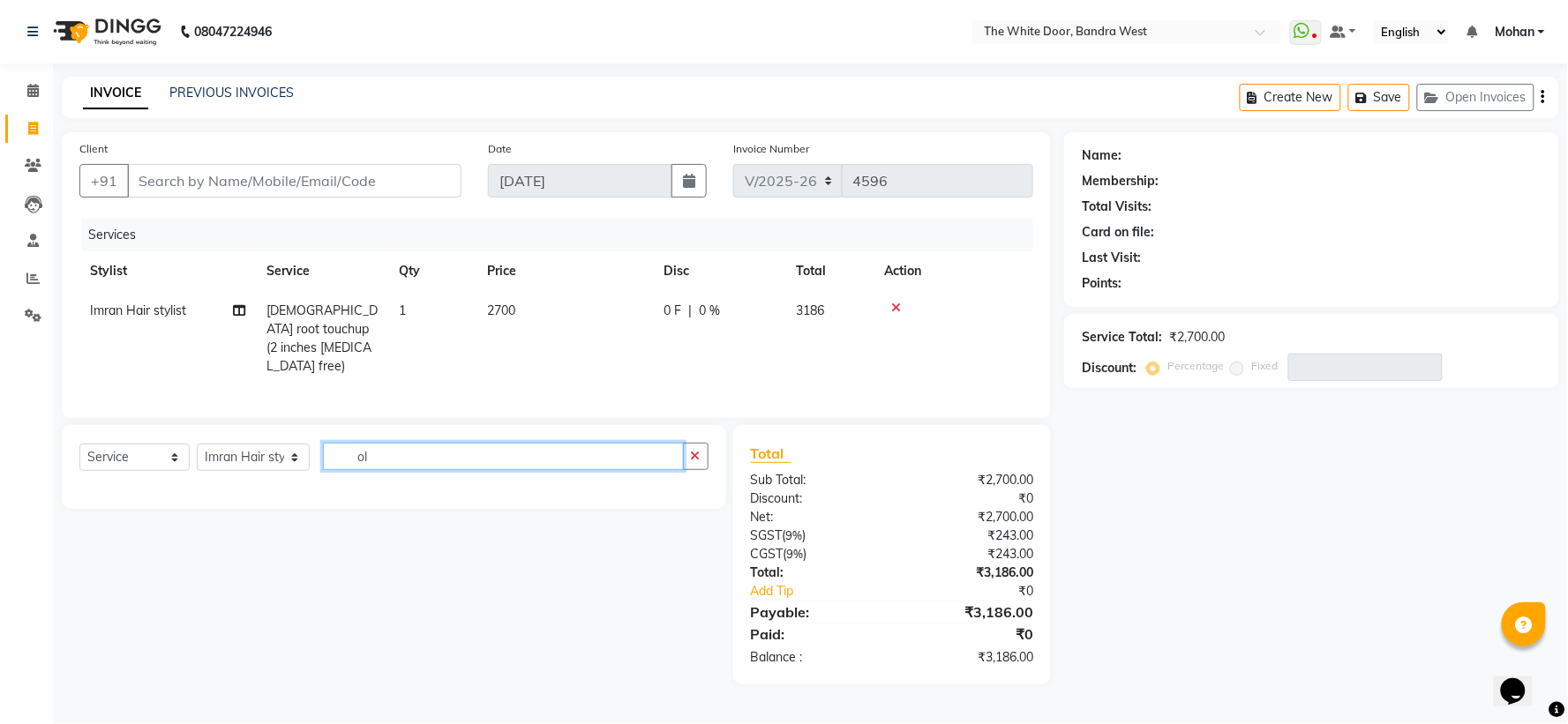
type input "o"
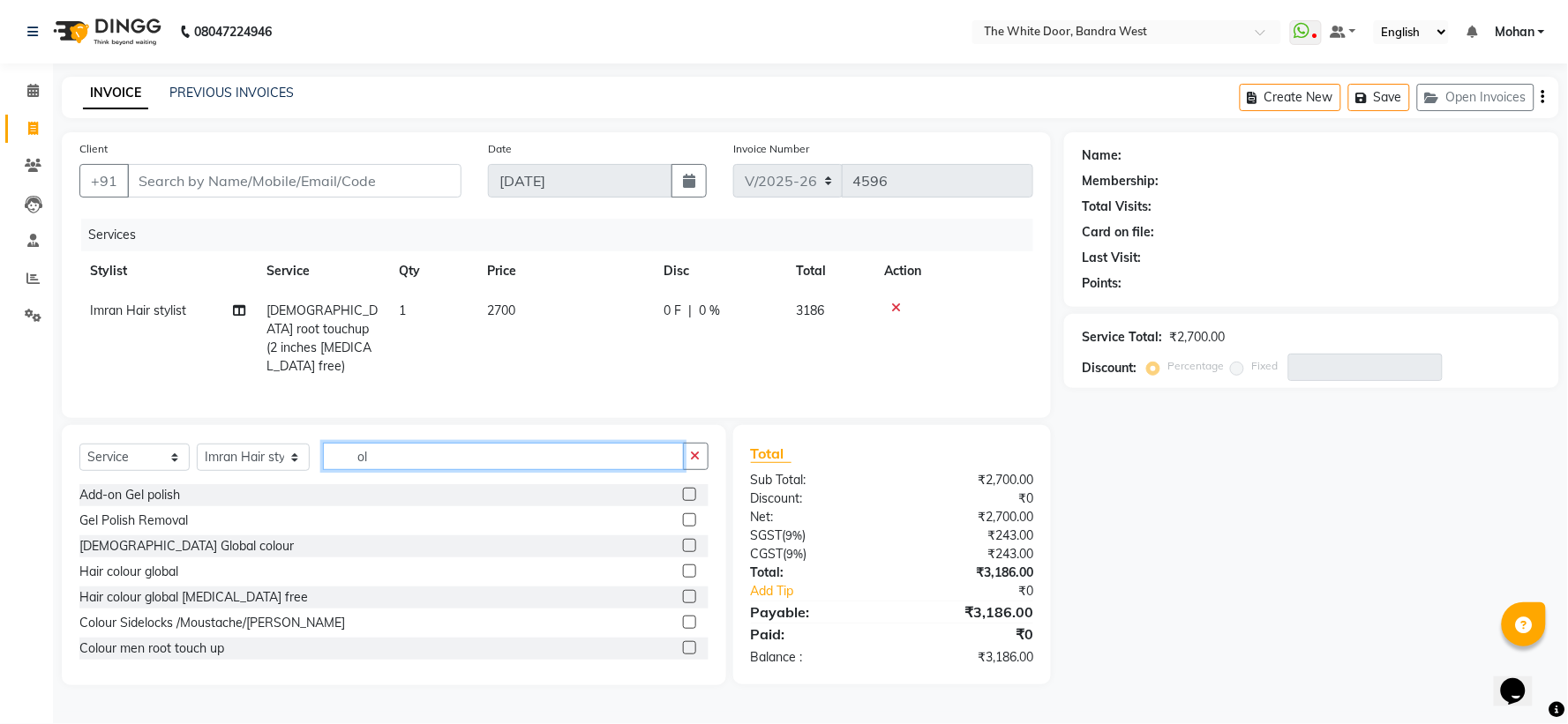
type input "o"
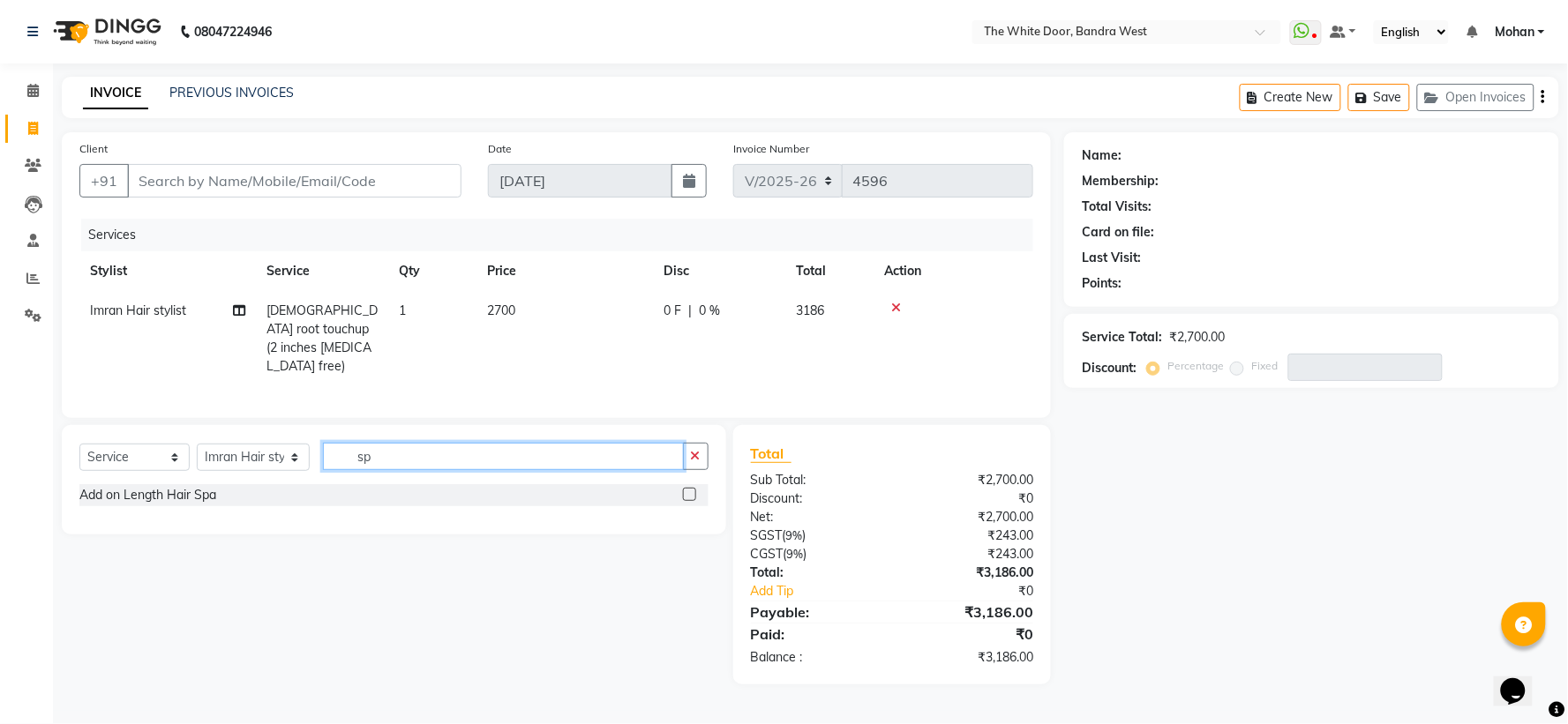
type input "s"
type input "o"
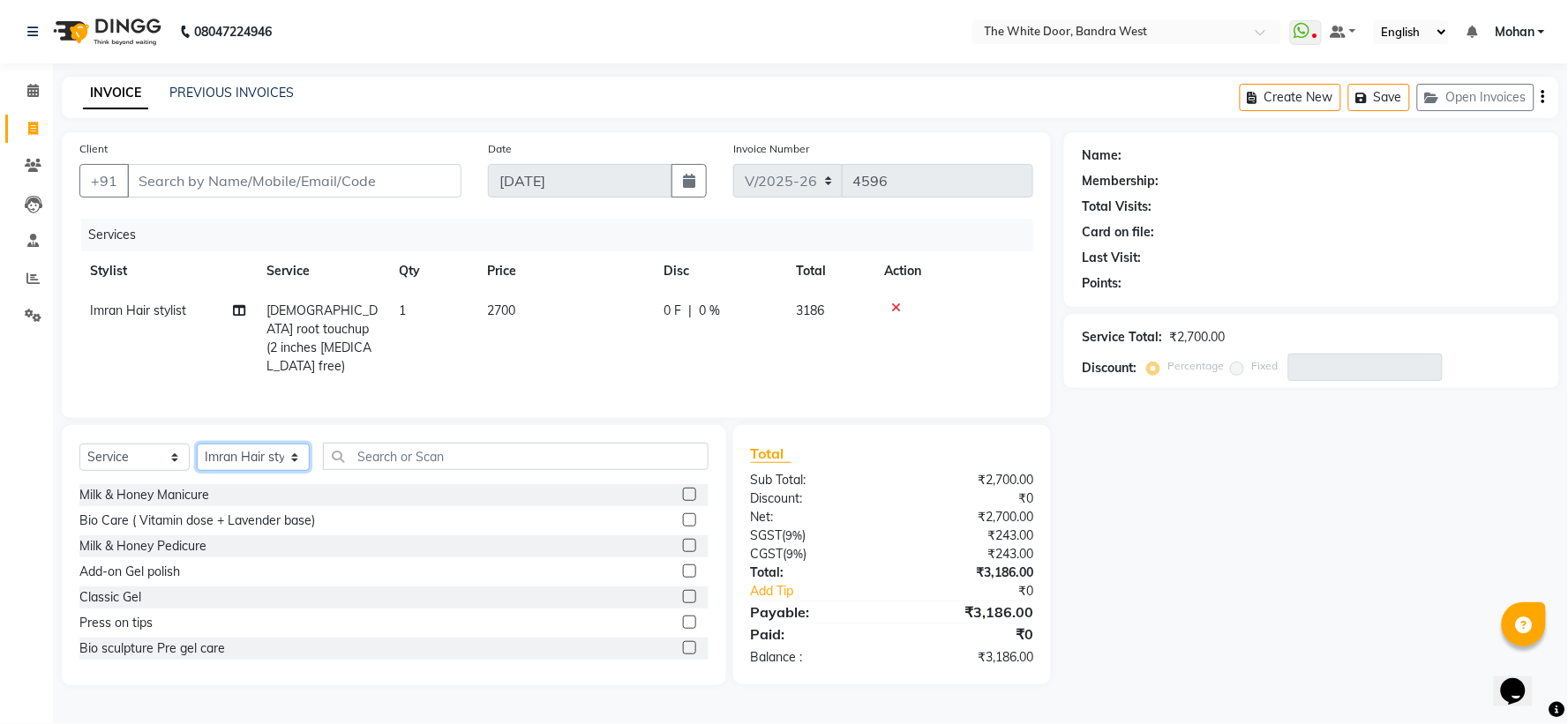
click at [295, 447] on select "Select Stylist [PERSON_NAME] Skin [PERSON_NAME] [PERSON_NAME] Dingi Dr.Shweta […" at bounding box center [253, 457] width 113 height 28
select select "31478"
click at [196, 444] on select "Select Stylist [PERSON_NAME] Skin [PERSON_NAME] [PERSON_NAME] Dingi Dr.Shweta […" at bounding box center [253, 457] width 113 height 28
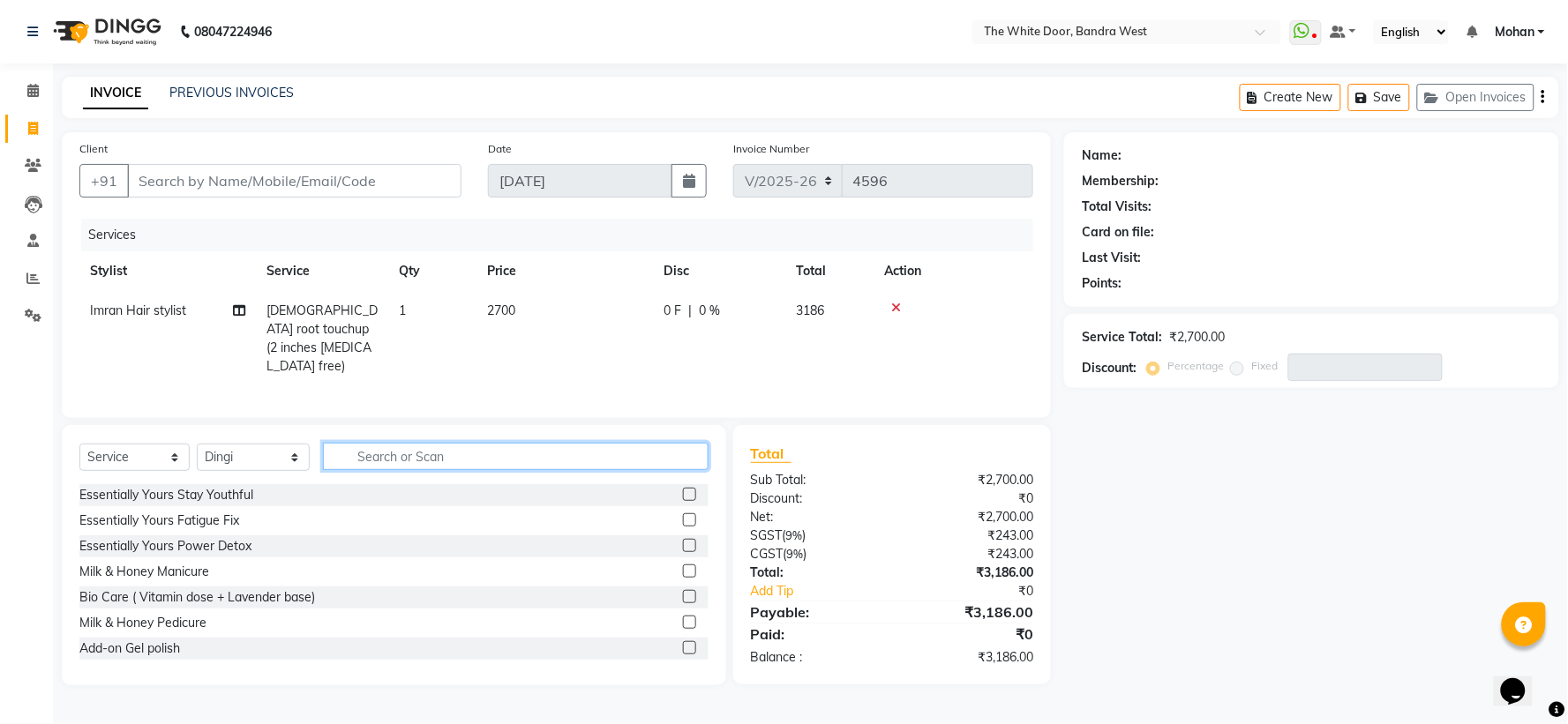
click at [437, 446] on input "text" at bounding box center [515, 457] width 385 height 28
type input "deep"
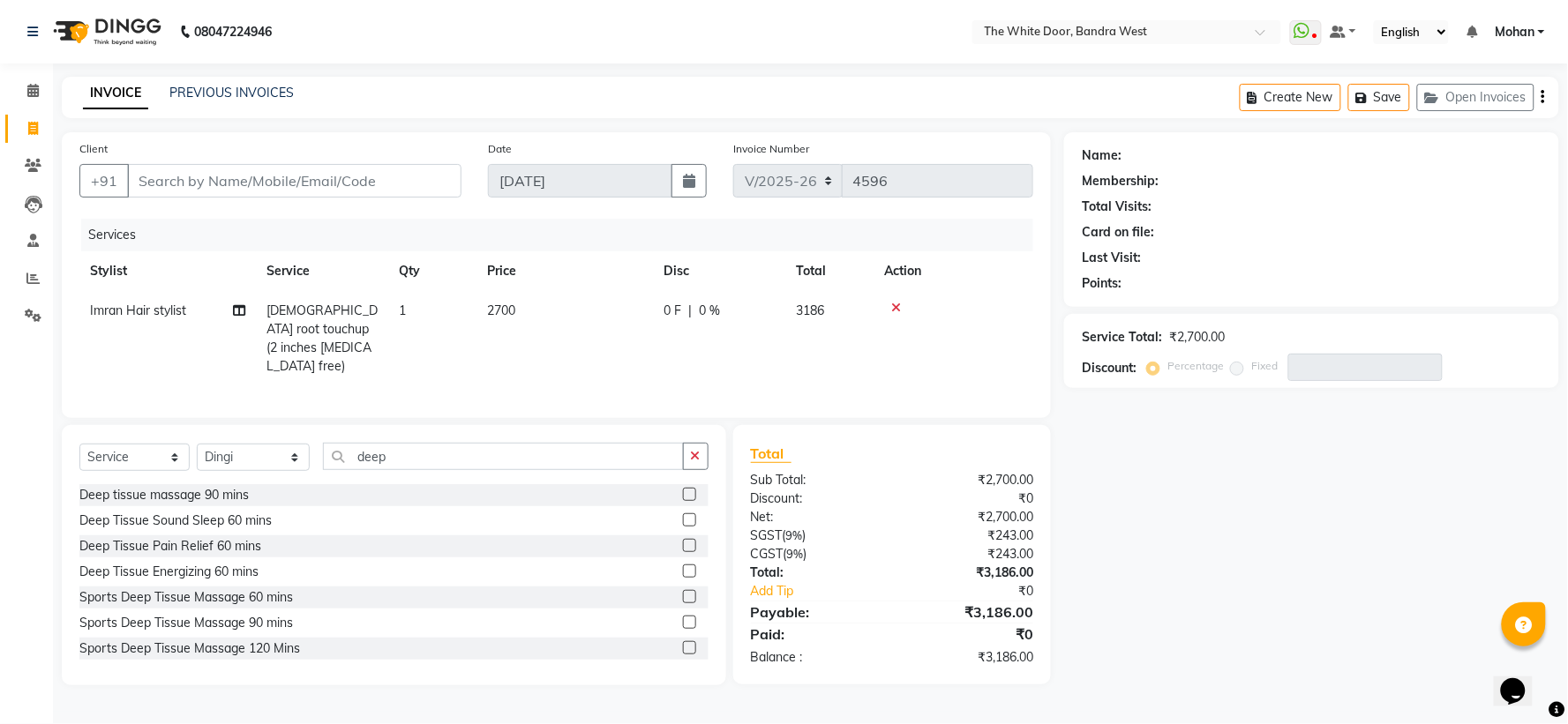
click at [683, 597] on label at bounding box center [690, 597] width 13 height 13
click at [683, 597] on input "checkbox" at bounding box center [689, 598] width 11 height 11
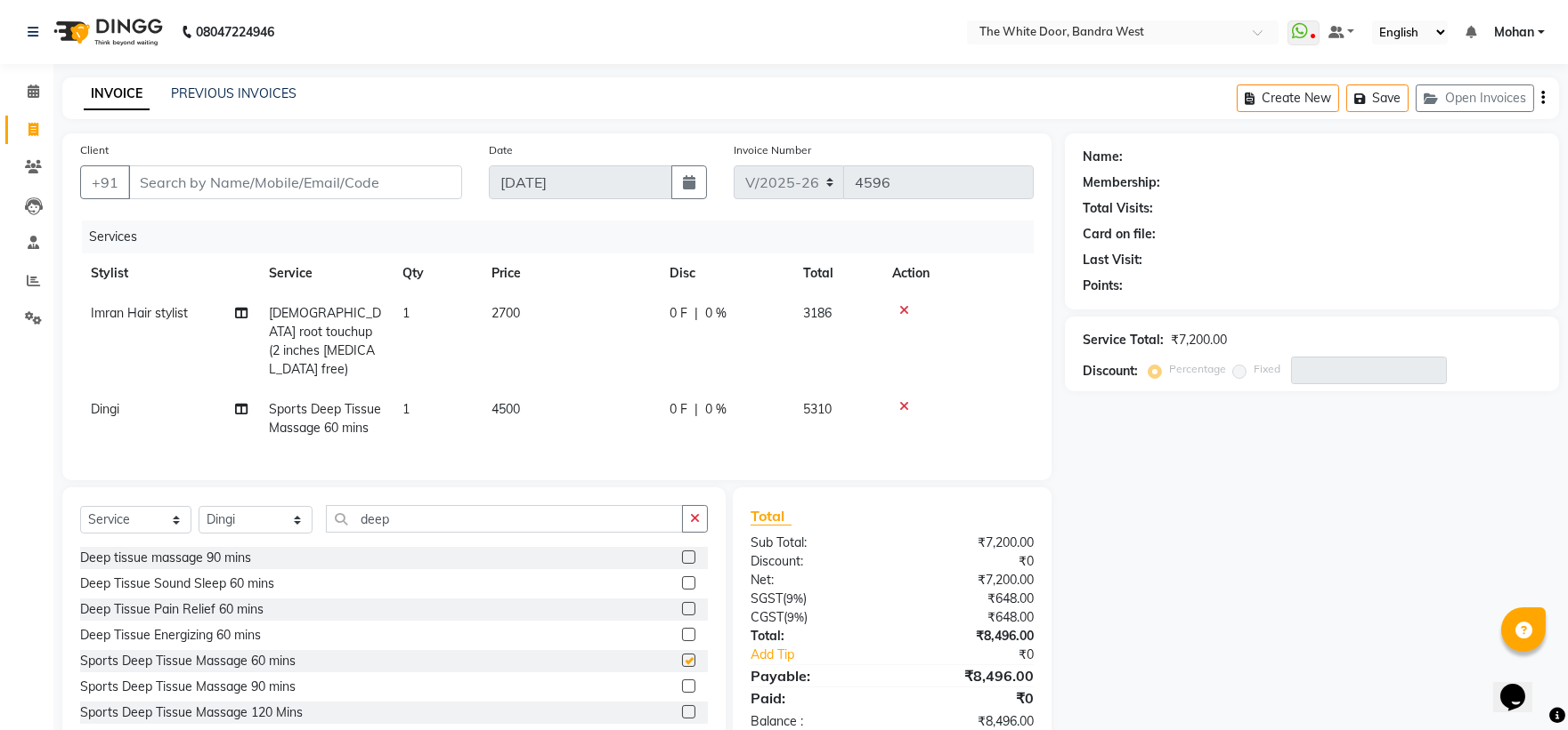
checkbox input "false"
click at [398, 513] on input "deep" at bounding box center [504, 519] width 358 height 28
click at [433, 516] on input "deep" at bounding box center [504, 519] width 358 height 28
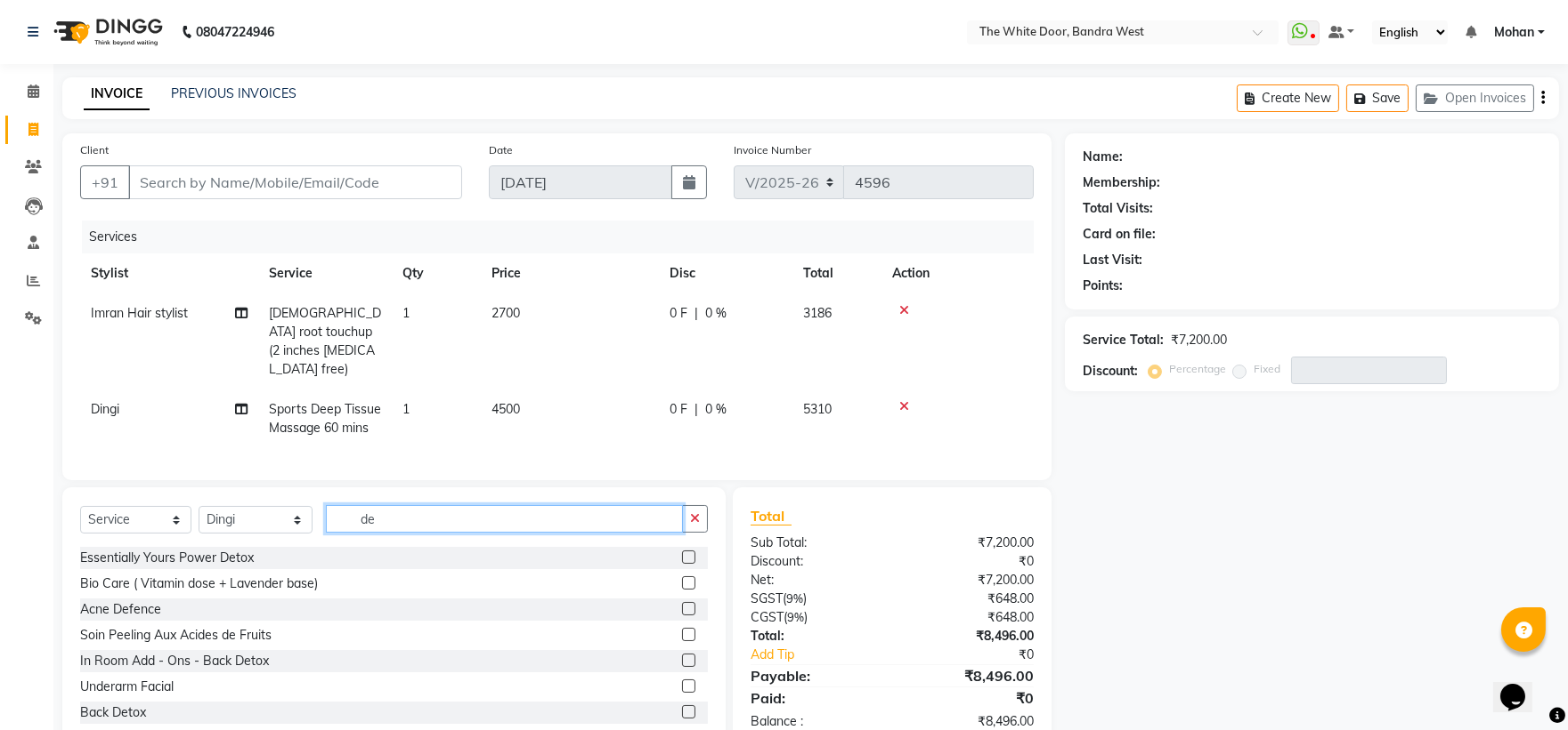
type input "d"
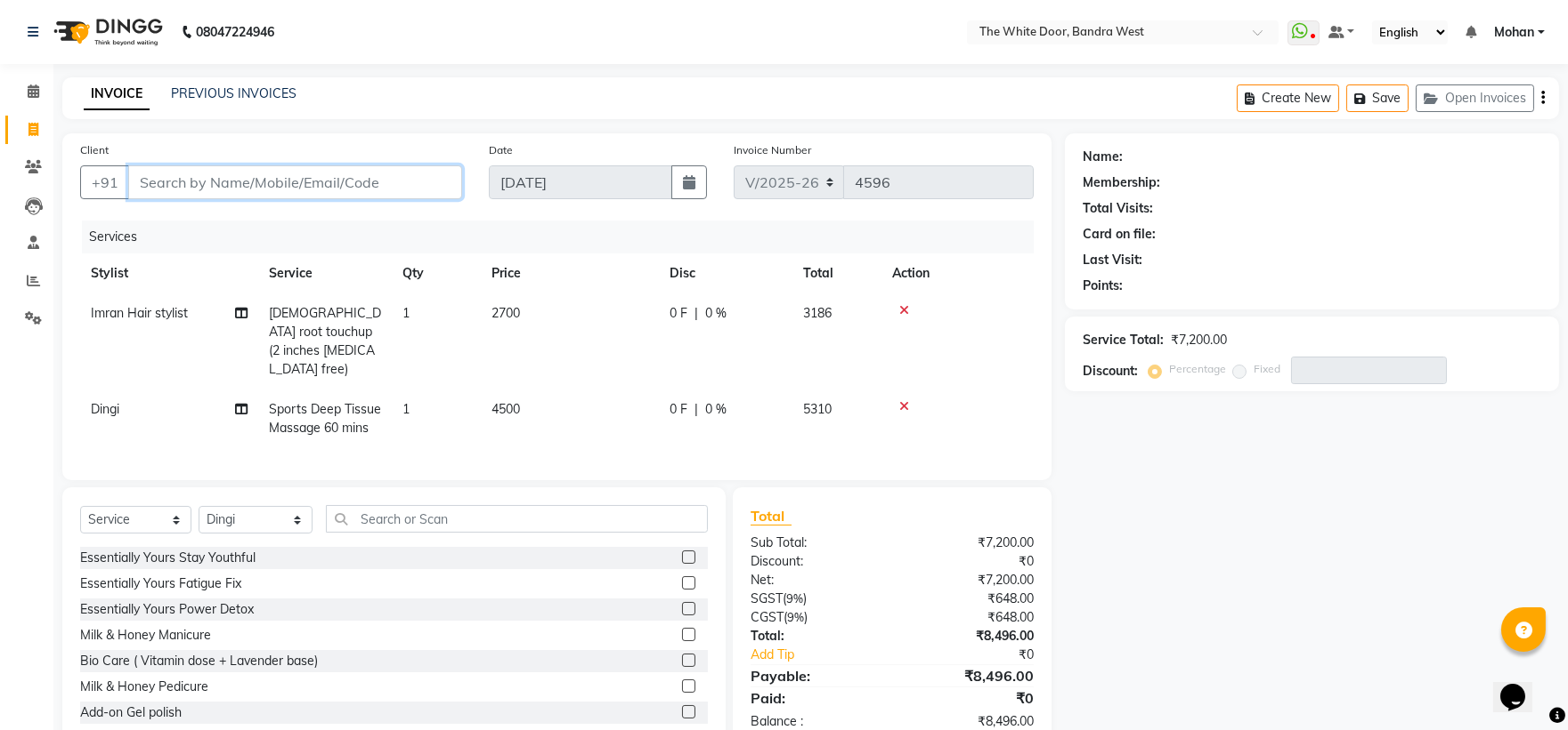
click at [314, 181] on input "Client" at bounding box center [295, 182] width 334 height 33
type input "s"
type input "0"
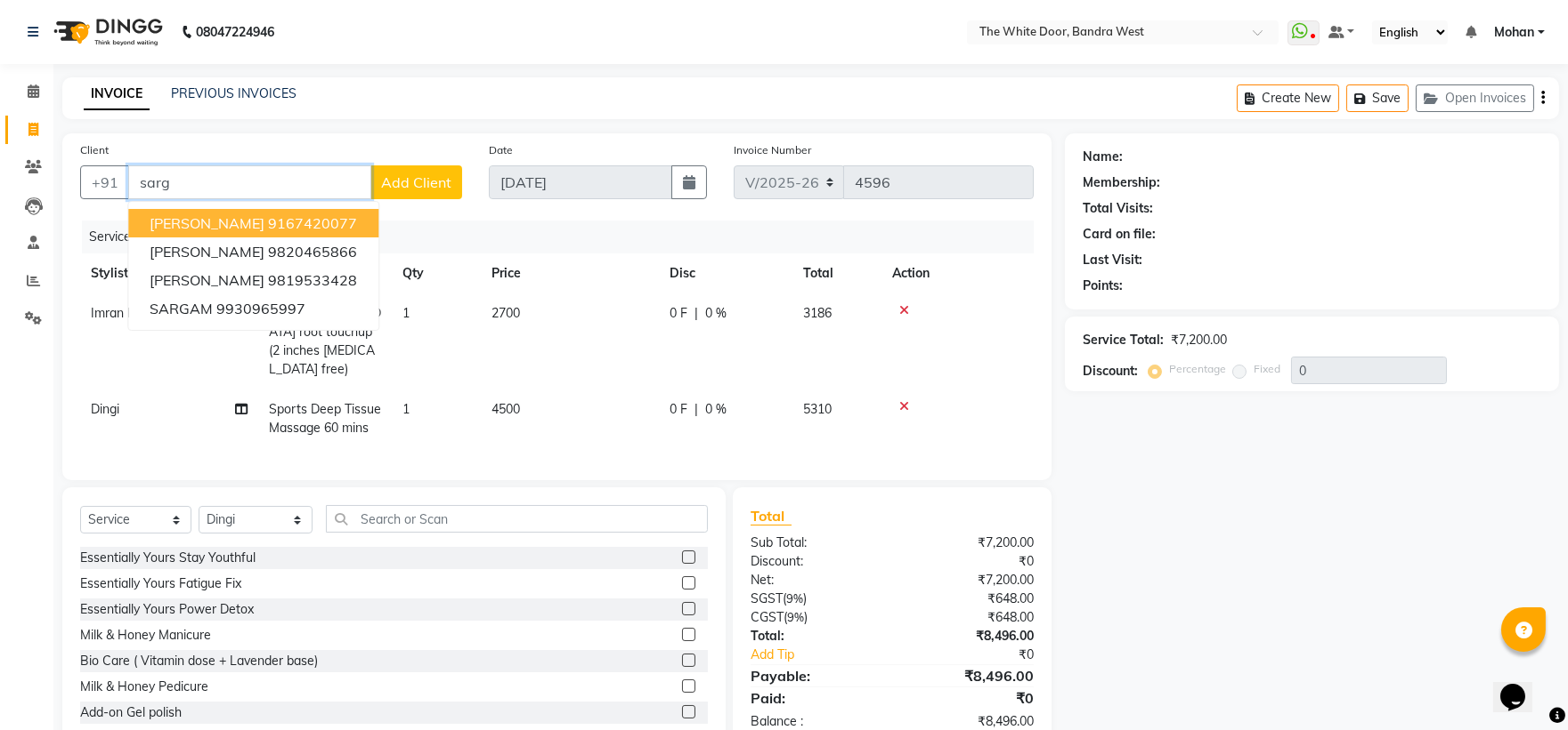
click at [235, 226] on span "[PERSON_NAME]" at bounding box center [207, 223] width 114 height 18
type input "9167420077"
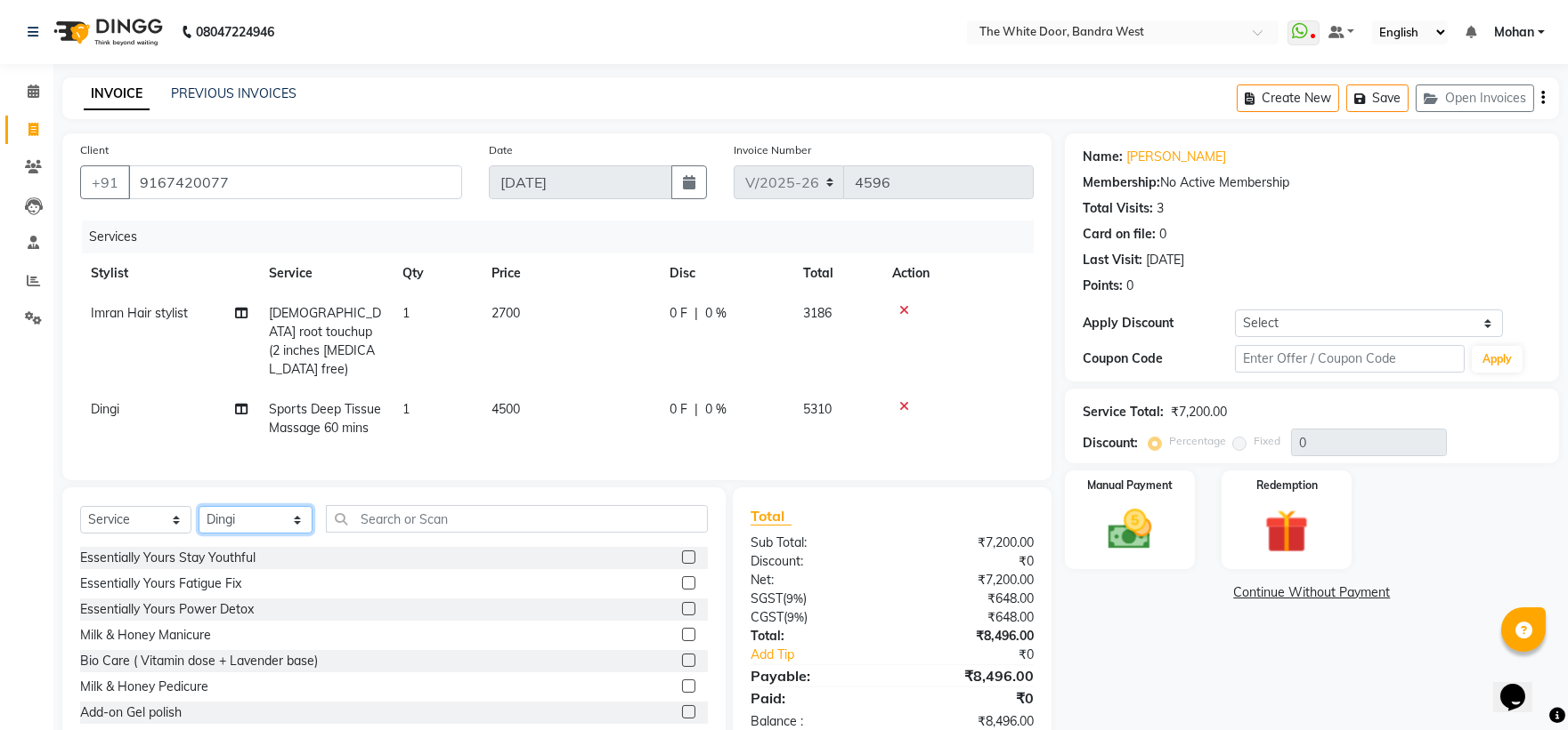
click at [309, 512] on select "Select Stylist [PERSON_NAME] Skin [PERSON_NAME] [PERSON_NAME] Dingi Dr.Shweta […" at bounding box center [255, 520] width 114 height 28
select select "64906"
click at [198, 506] on select "Select Stylist [PERSON_NAME] Skin [PERSON_NAME] [PERSON_NAME] Dingi Dr.Shweta […" at bounding box center [255, 520] width 114 height 28
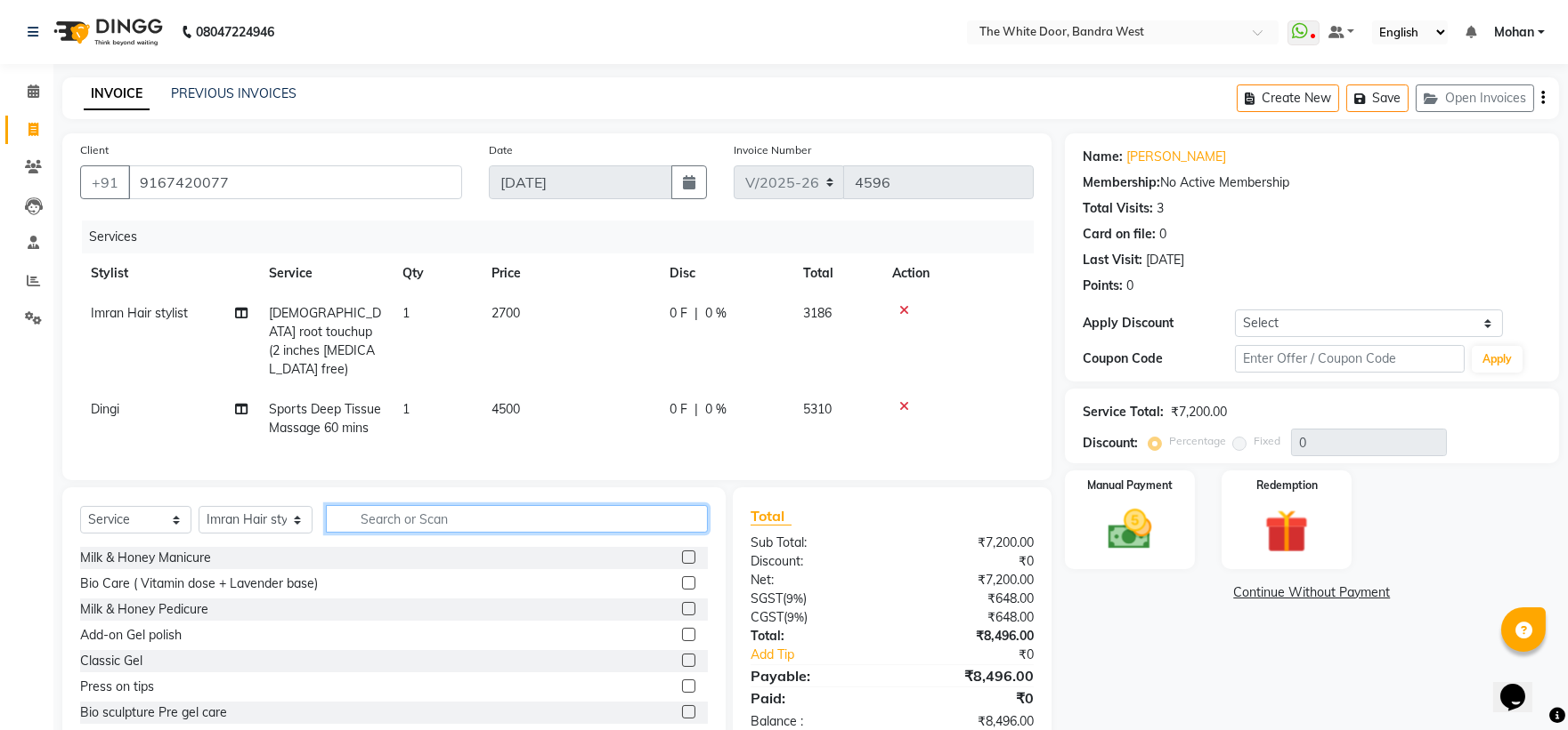
click at [427, 513] on input "text" at bounding box center [516, 519] width 382 height 28
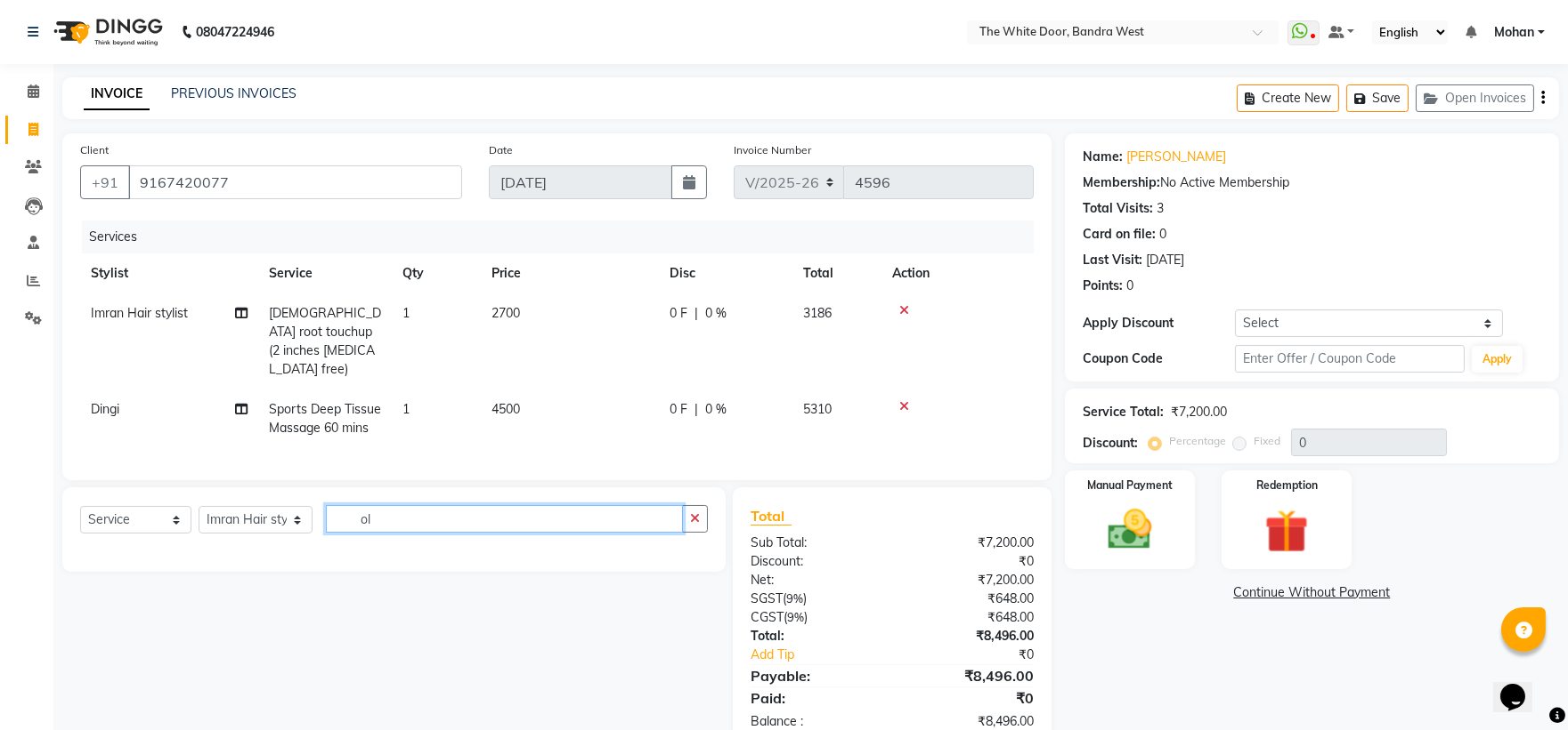
type input "o"
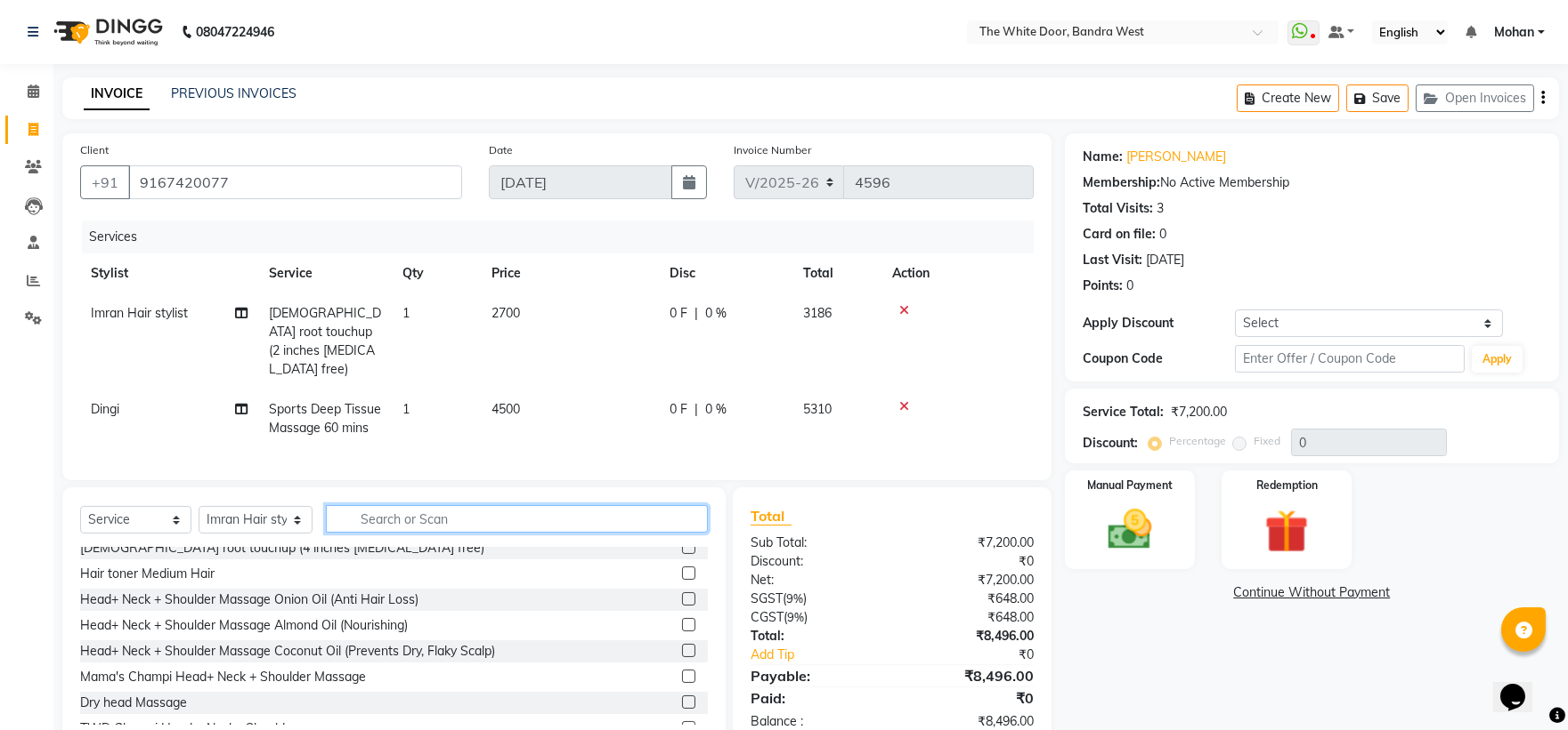
scroll to position [890, 0]
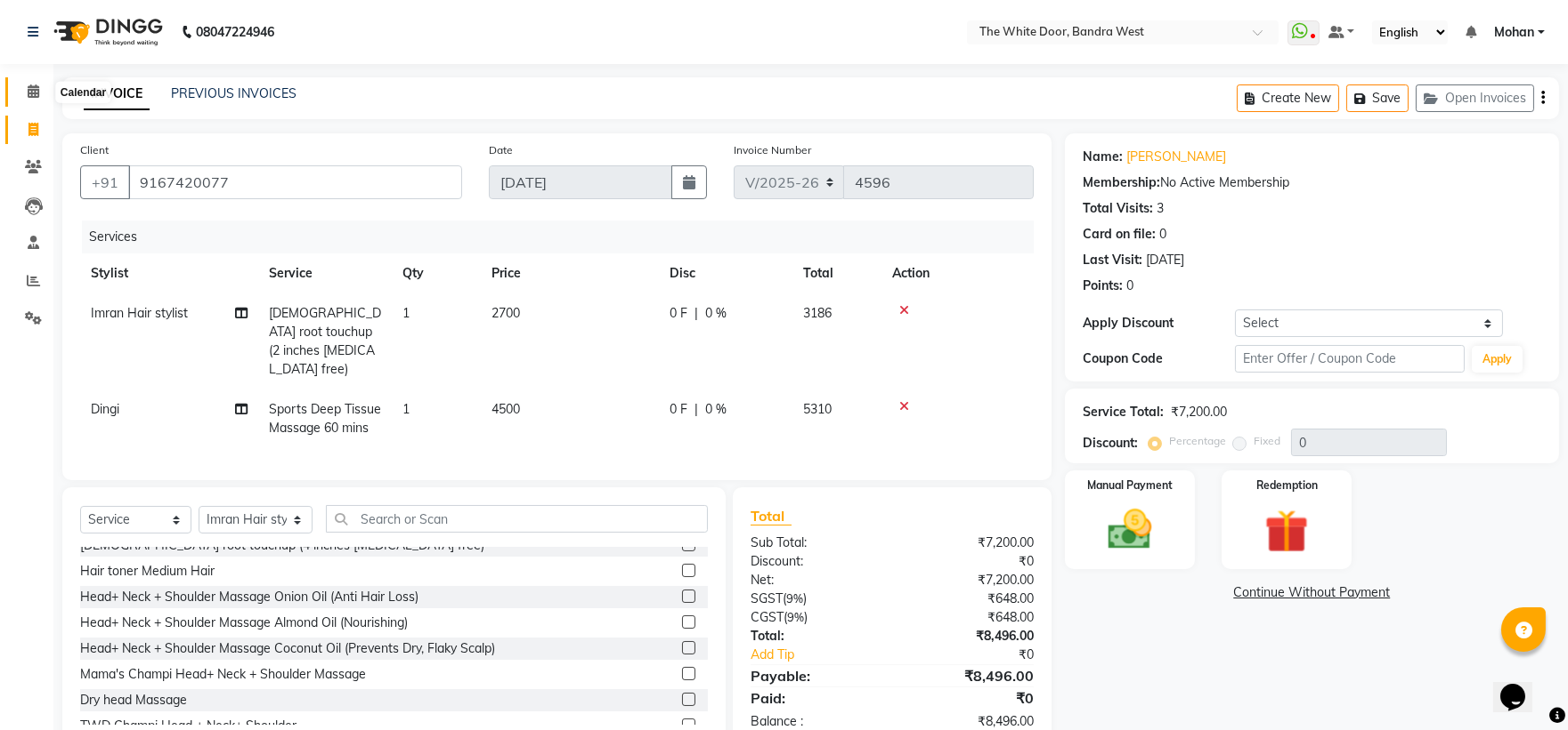
click at [24, 94] on span at bounding box center [33, 92] width 31 height 20
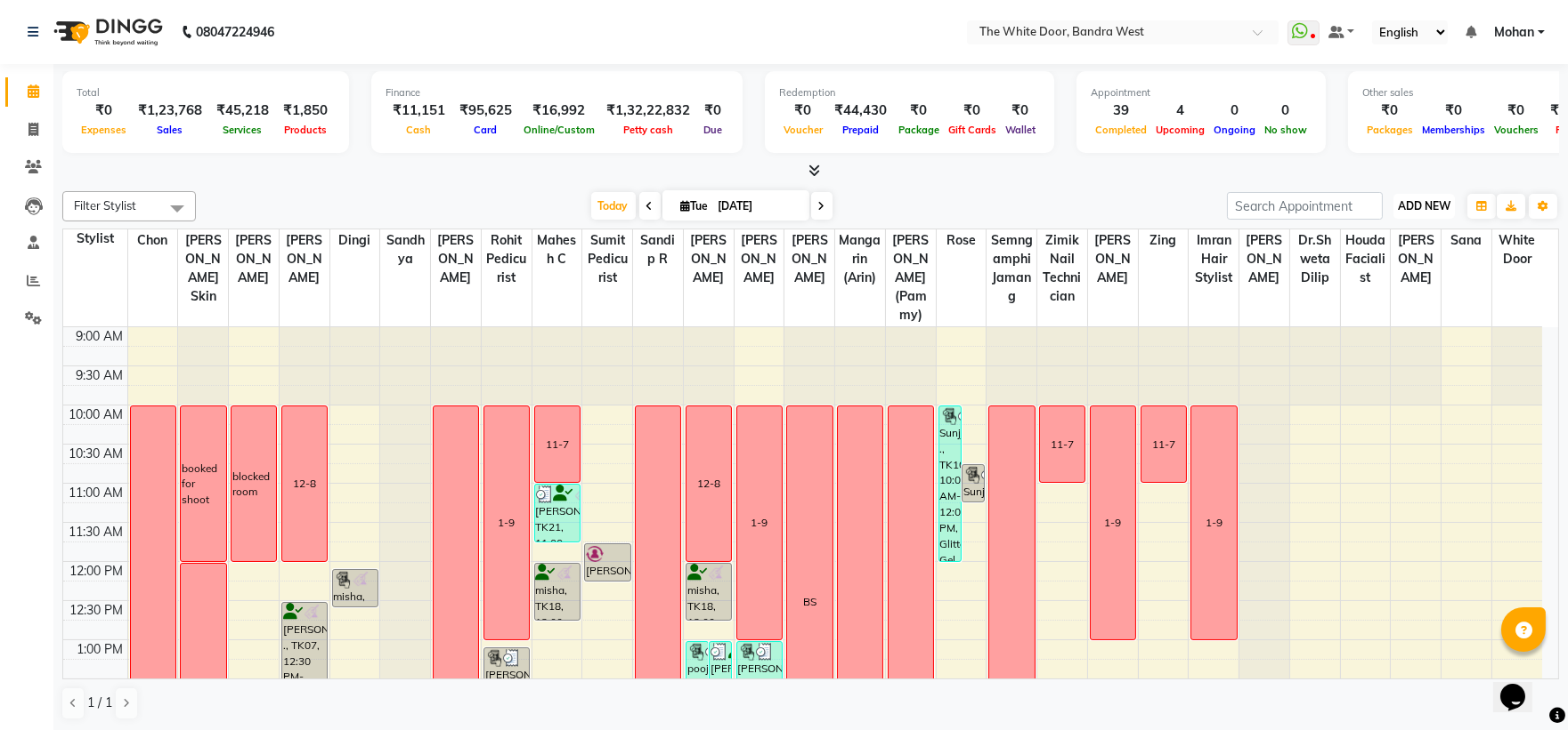
click at [1429, 205] on span "ADD NEW" at bounding box center [1424, 206] width 52 height 13
click at [1385, 260] on link "Add Invoice" at bounding box center [1383, 262] width 141 height 23
select select "service"
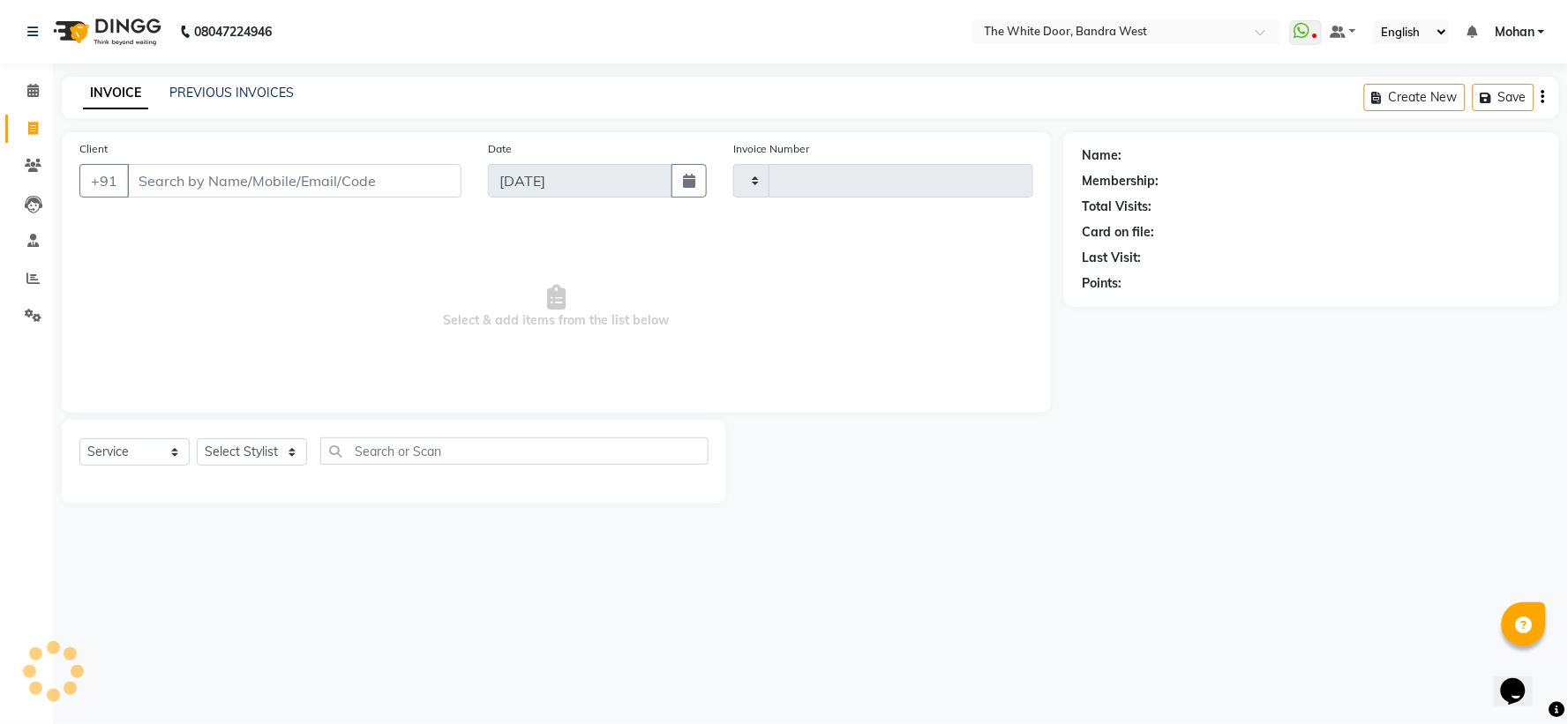
type input "4596"
select select "3980"
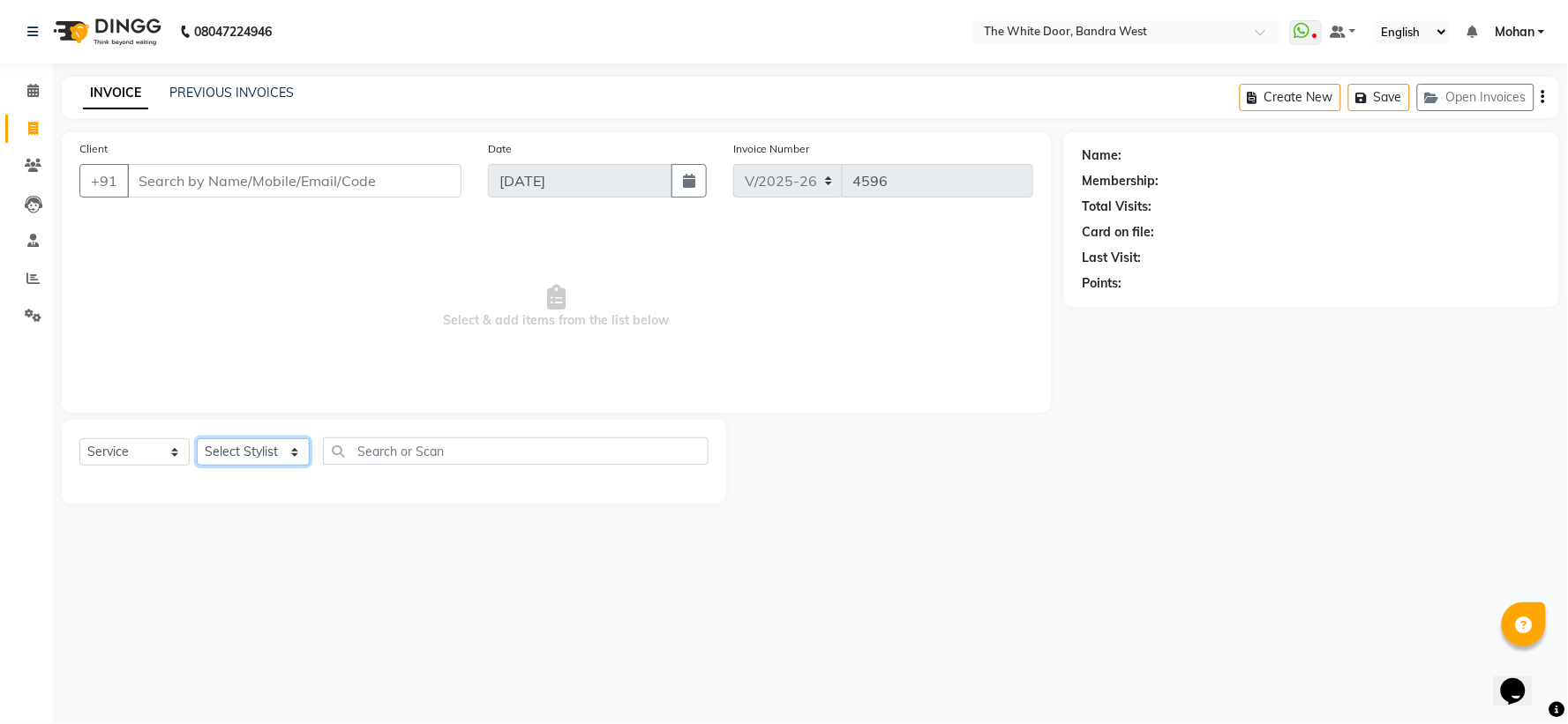
click at [267, 451] on select "Select Stylist [PERSON_NAME] Skin [PERSON_NAME] [PERSON_NAME] Dingi Dr.Shweta […" at bounding box center [253, 453] width 113 height 28
select select "64906"
click at [196, 439] on select "Select Stylist [PERSON_NAME] Skin [PERSON_NAME] [PERSON_NAME] Dingi Dr.Shweta […" at bounding box center [253, 453] width 113 height 28
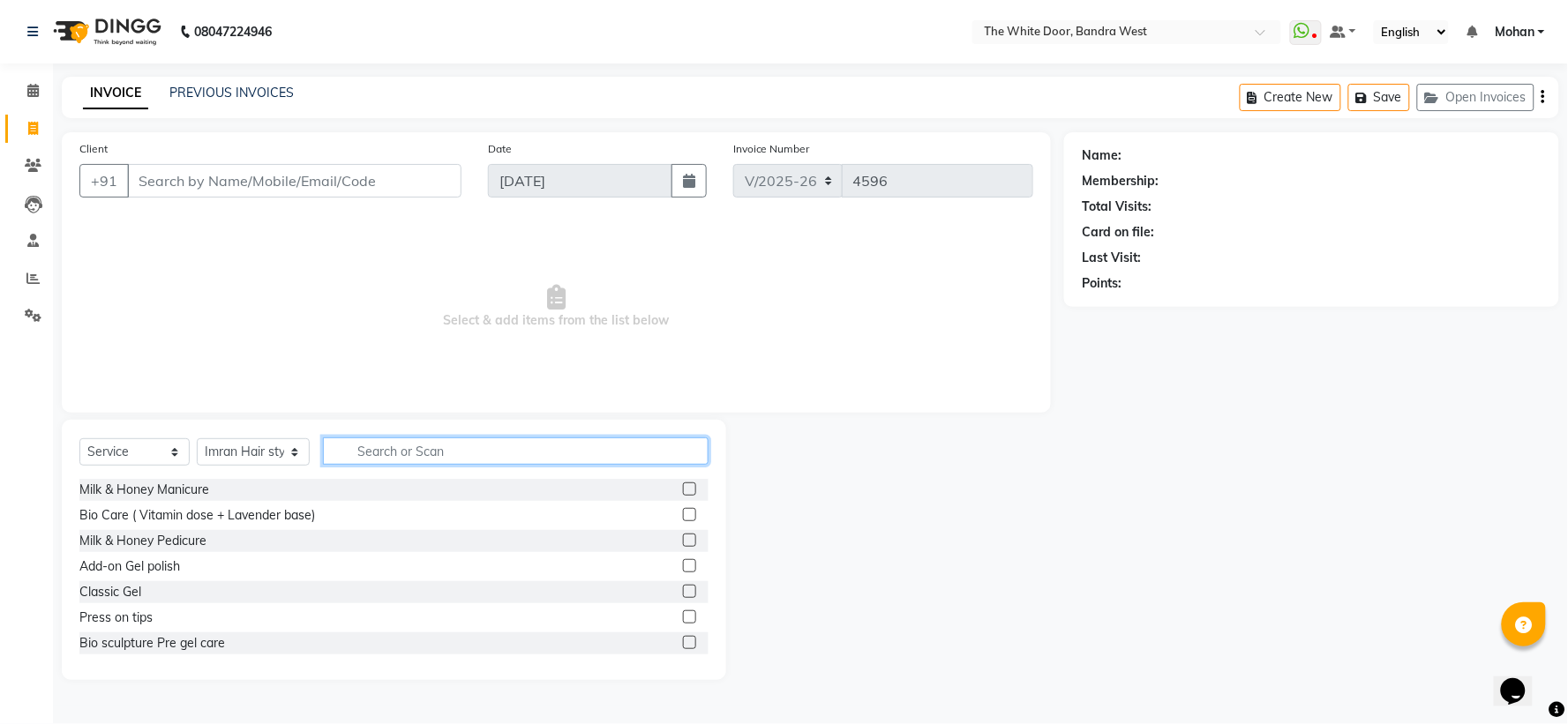
click at [459, 457] on input "text" at bounding box center [515, 452] width 385 height 28
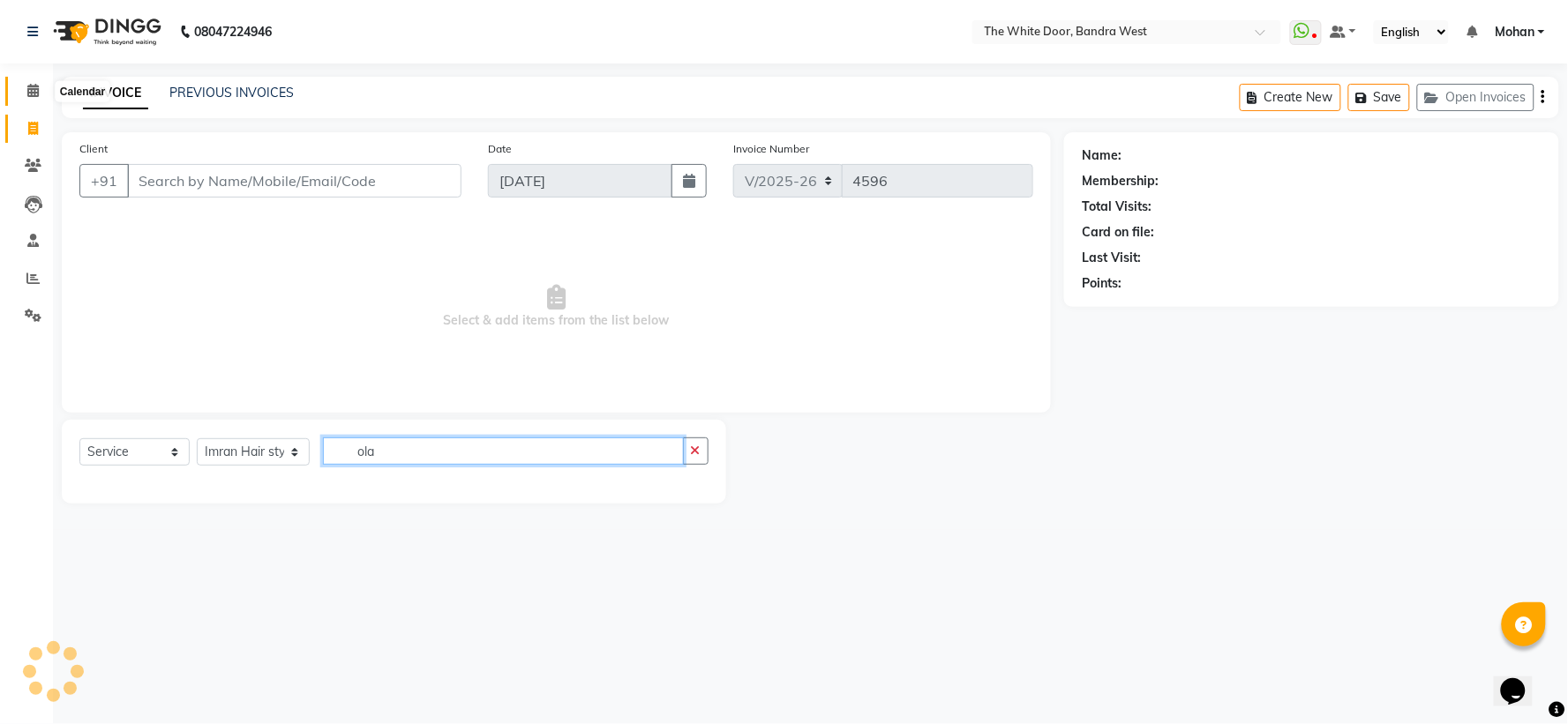
type input "ola"
click at [37, 92] on icon at bounding box center [33, 90] width 11 height 13
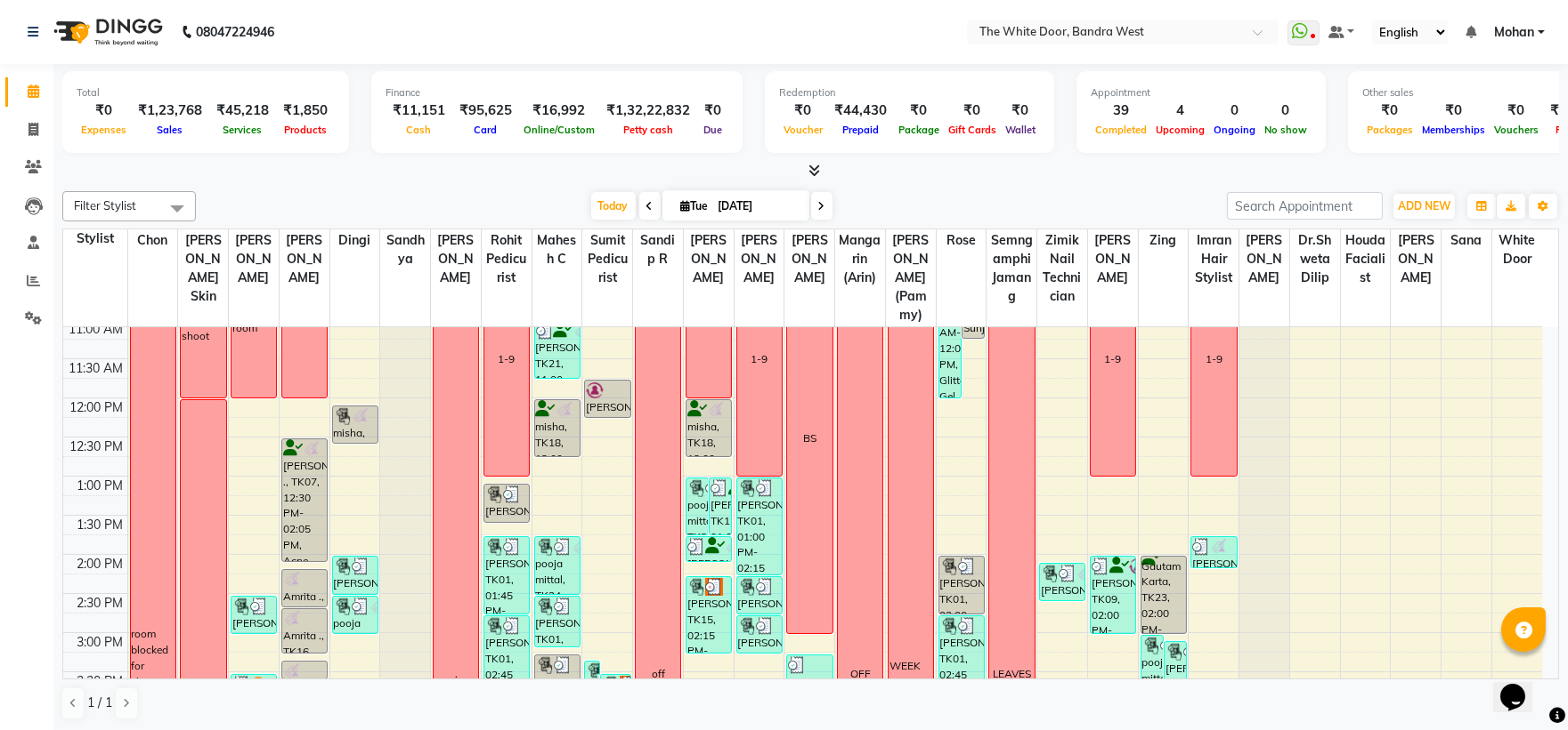
scroll to position [297, 0]
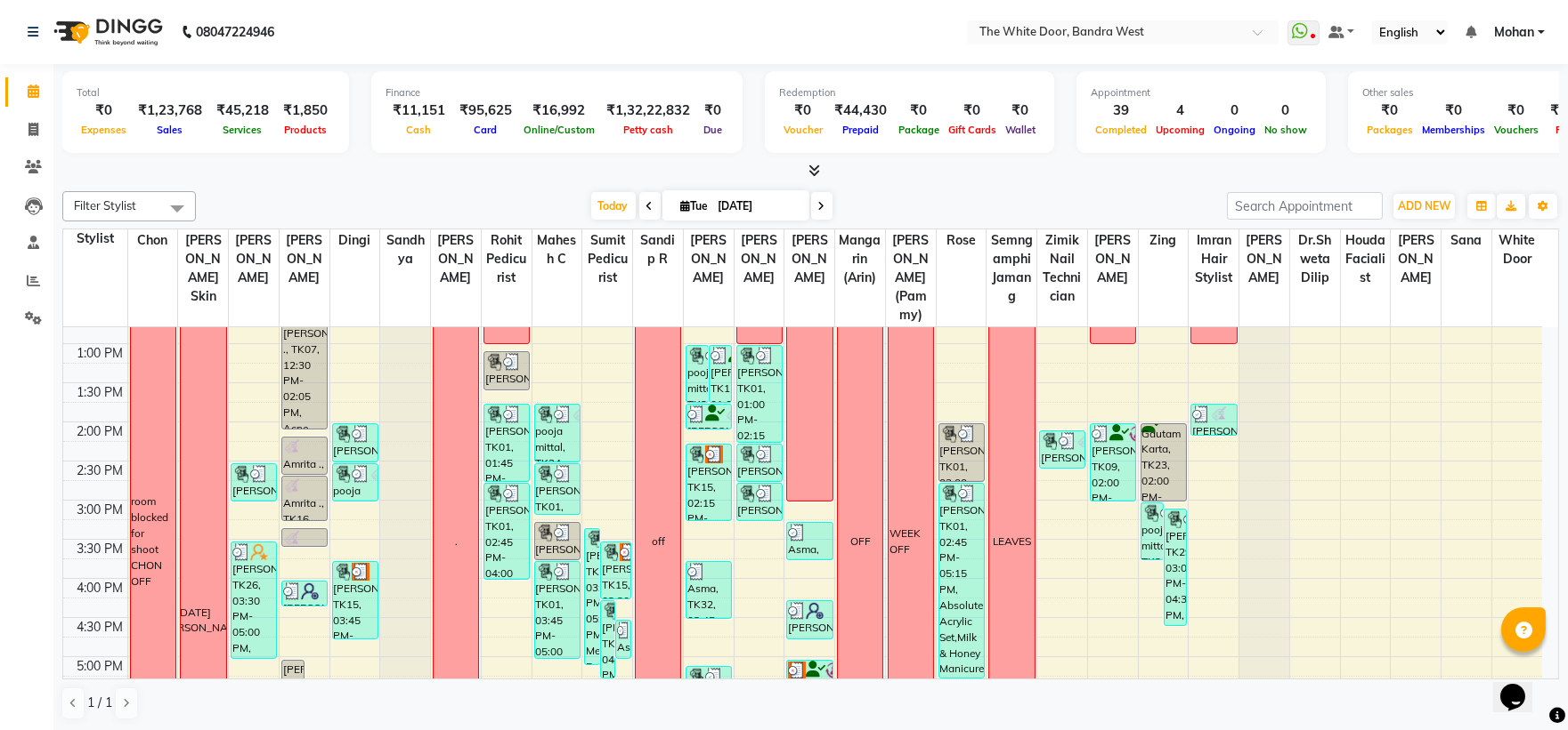
click at [1212, 513] on div "9:00 AM 9:30 AM 10:00 AM 10:30 AM 11:00 AM 11:30 AM 12:00 PM 12:30 PM 1:00 PM 1…" at bounding box center [802, 539] width 1479 height 1017
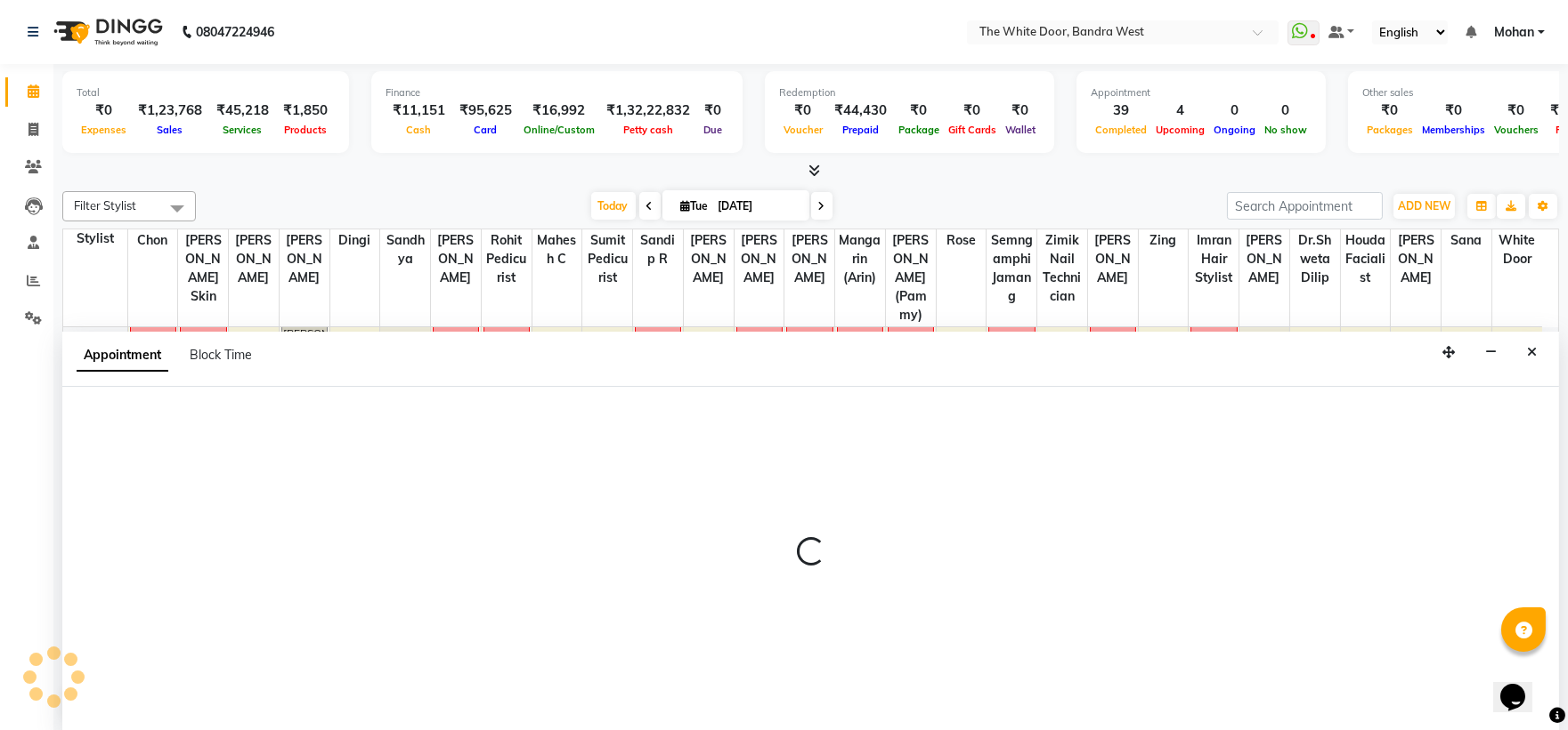
select select "64906"
select select "885"
select select "tentative"
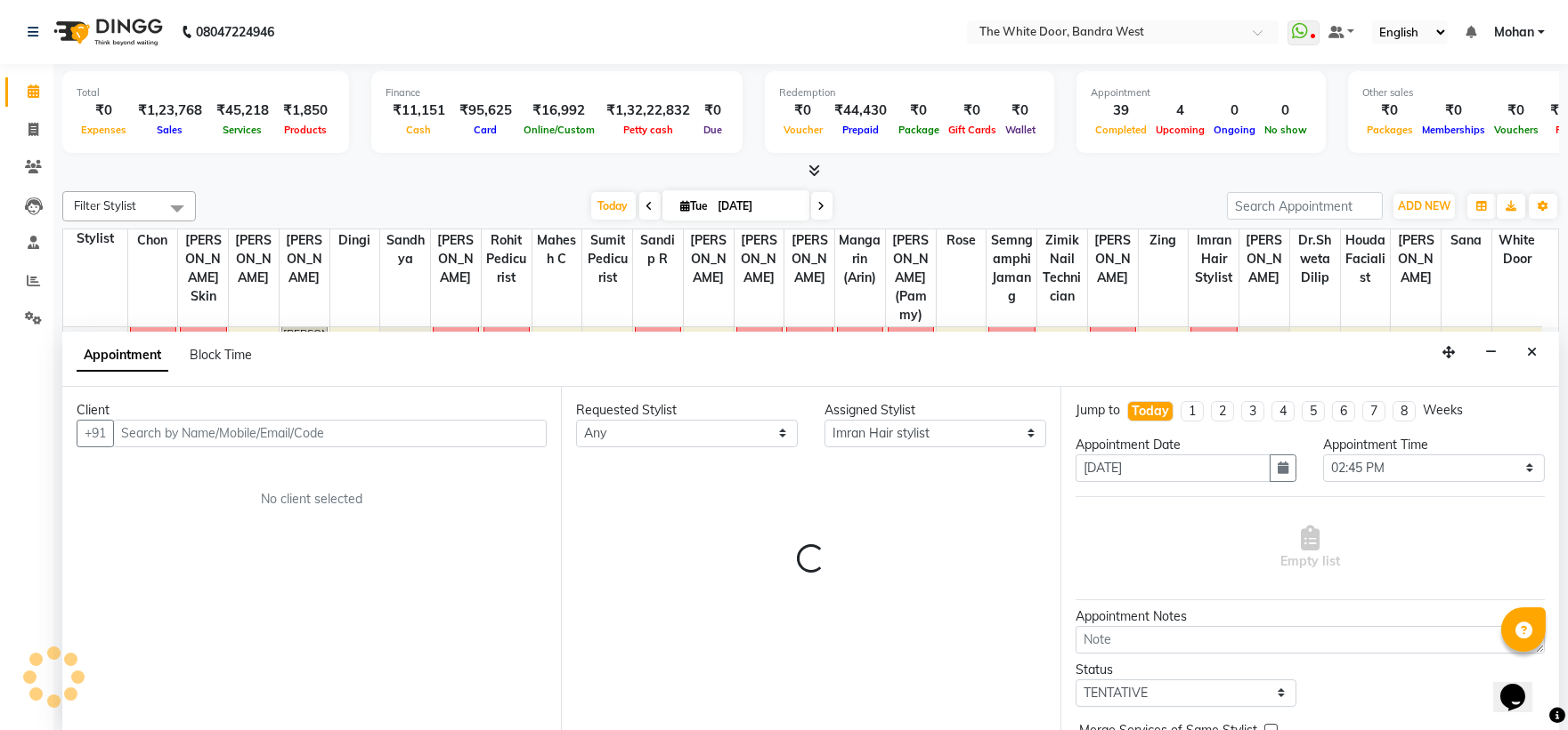
scroll to position [1, 0]
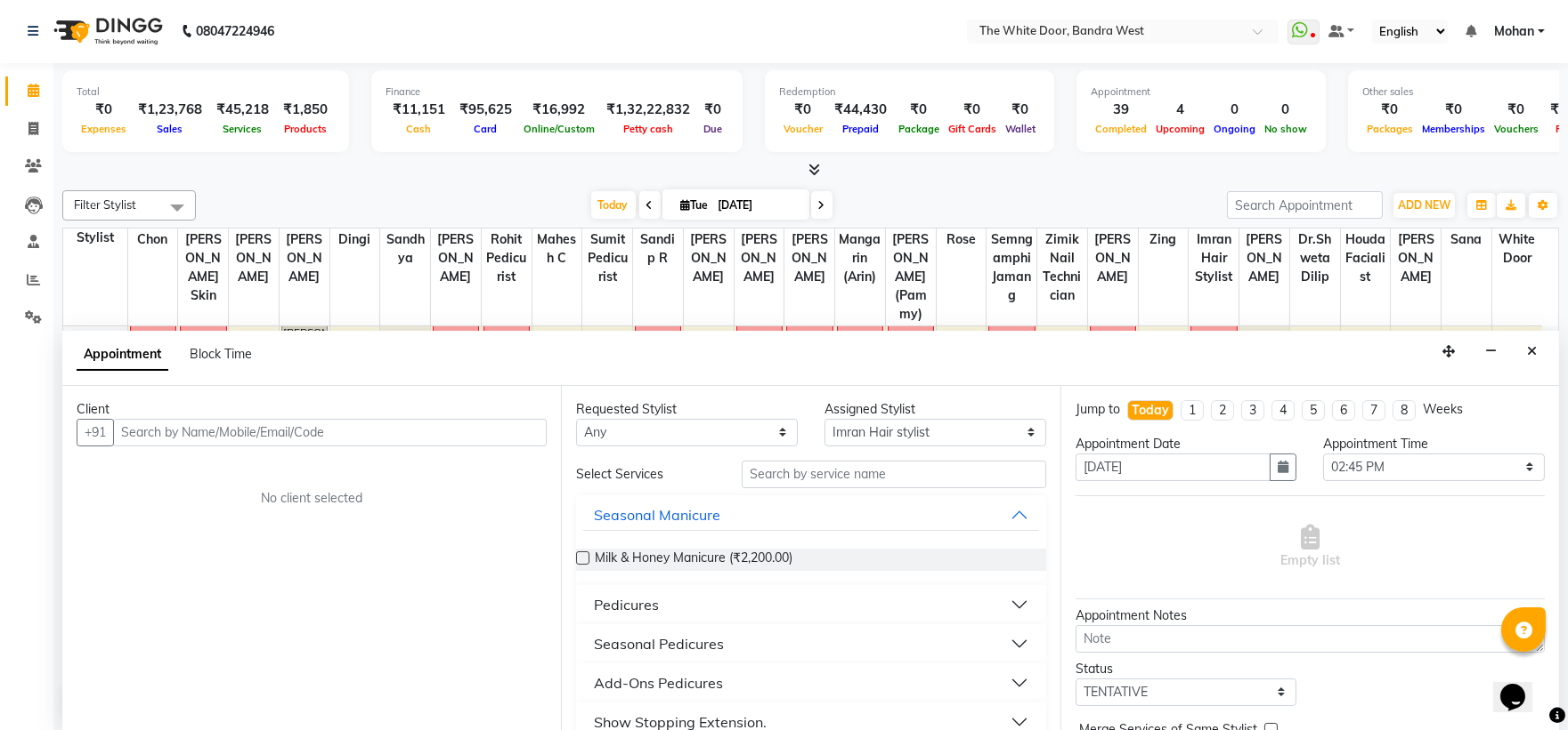
click at [360, 423] on input "text" at bounding box center [330, 433] width 434 height 28
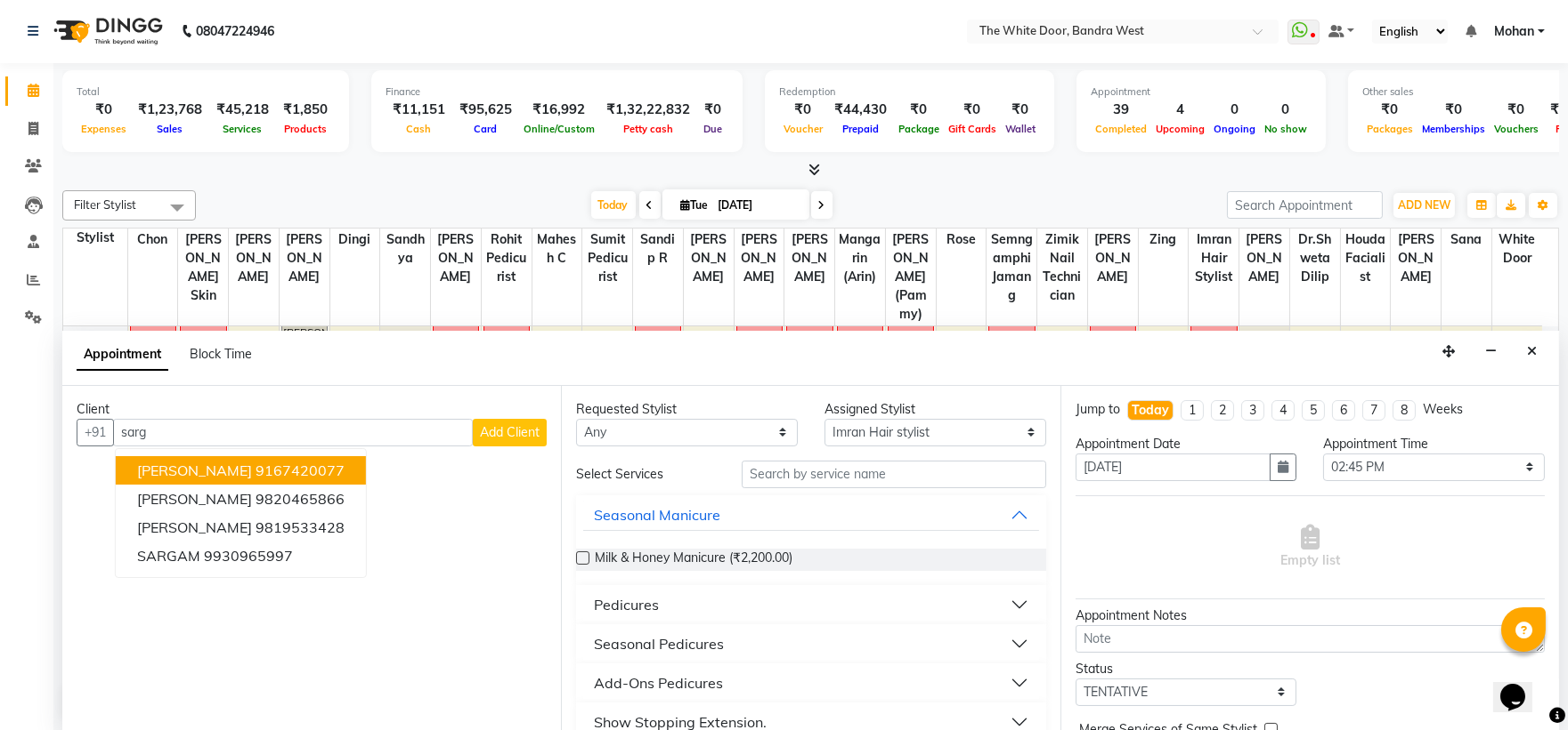
click at [352, 461] on button "[PERSON_NAME] 9167420077" at bounding box center [240, 471] width 250 height 29
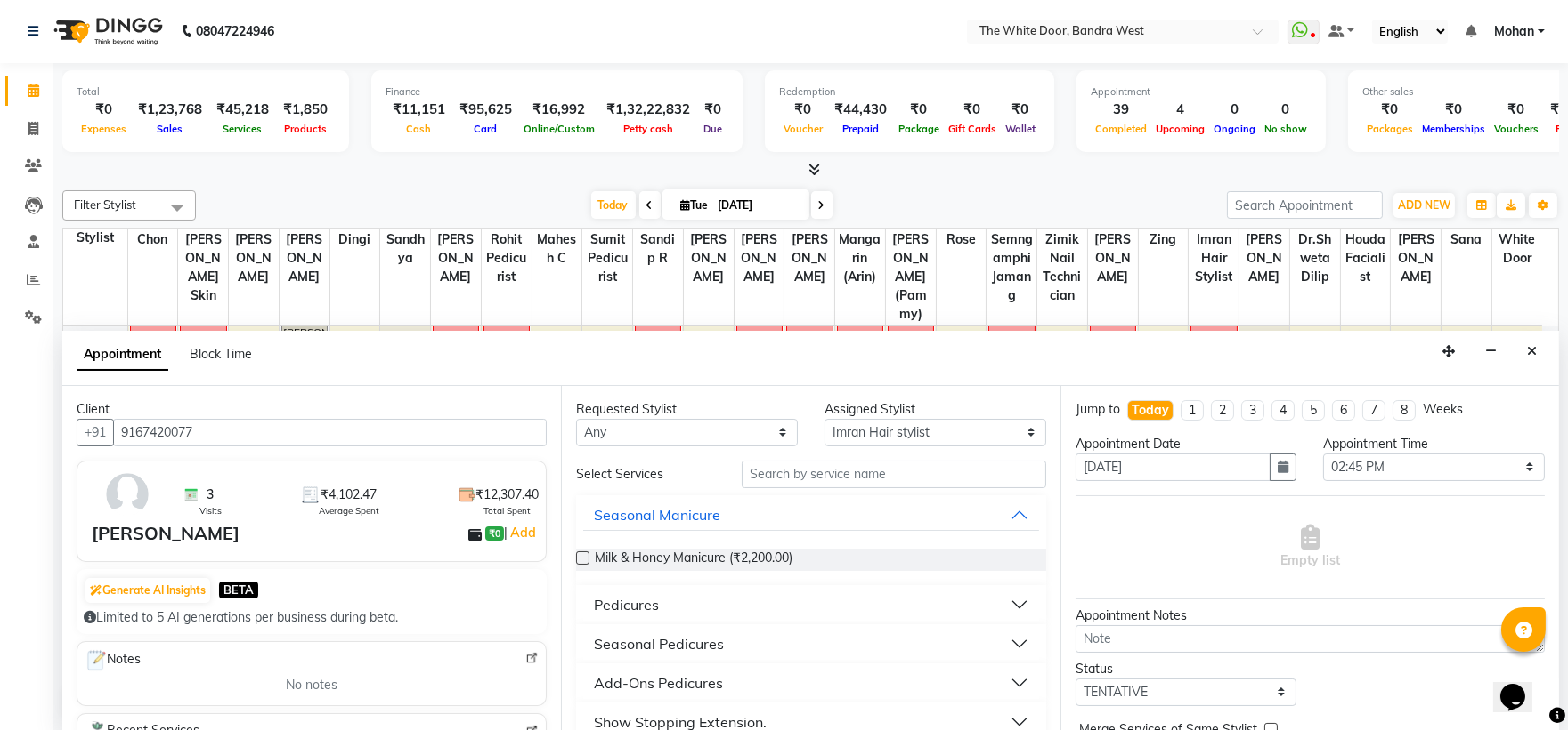
type input "9167420077"
click at [869, 469] on input "text" at bounding box center [893, 475] width 304 height 28
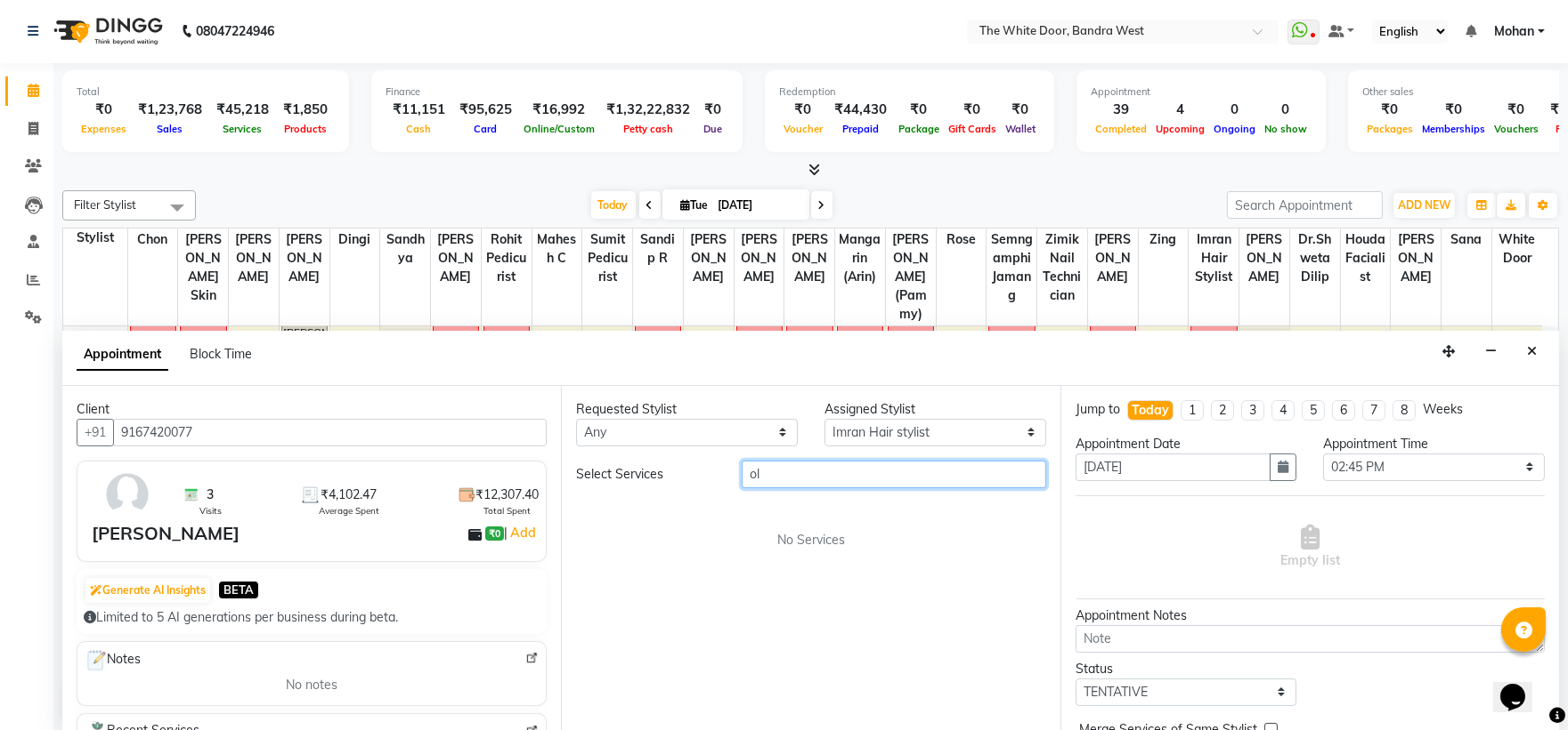
type input "o"
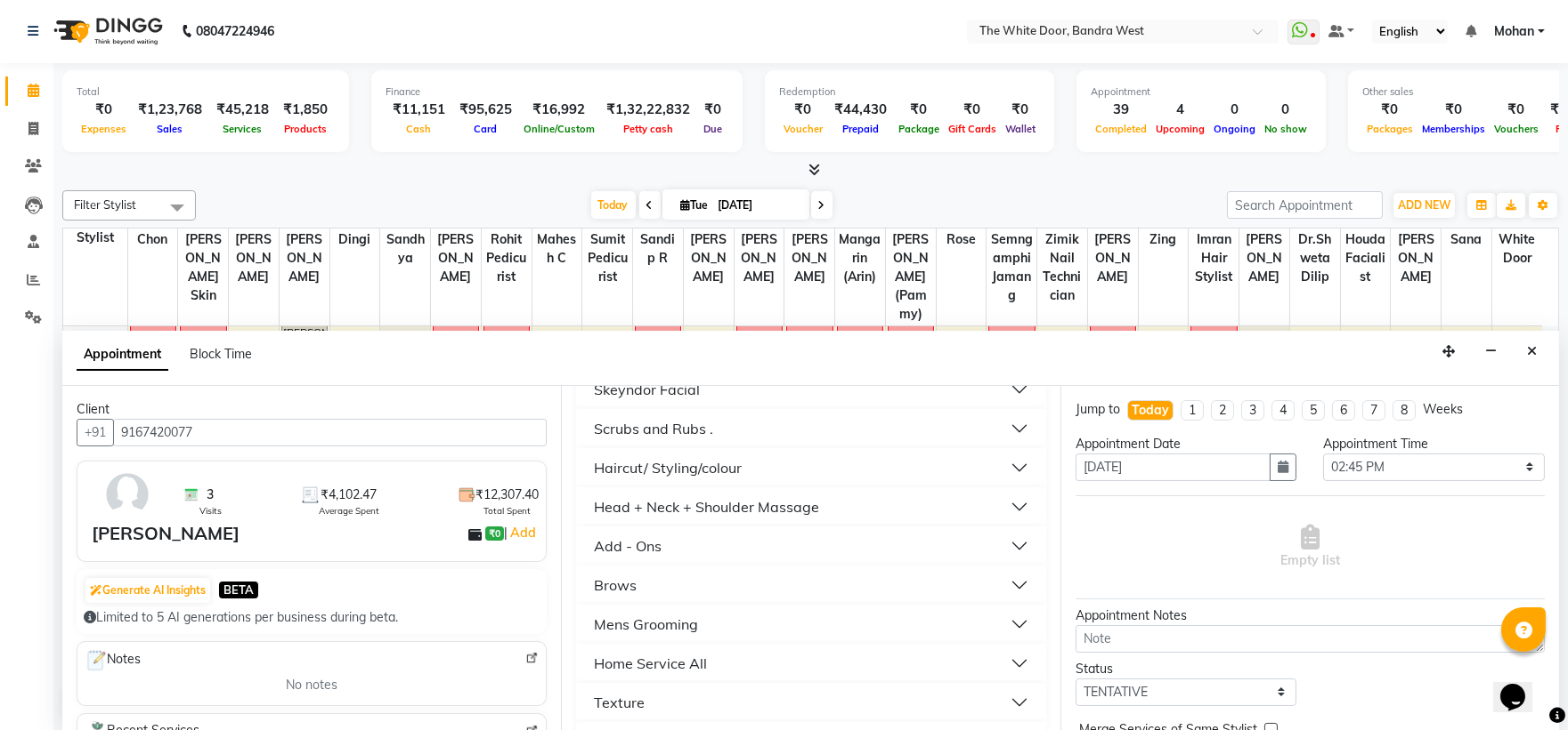
scroll to position [455, 0]
click at [661, 697] on button "Hair Spa" at bounding box center [811, 698] width 455 height 32
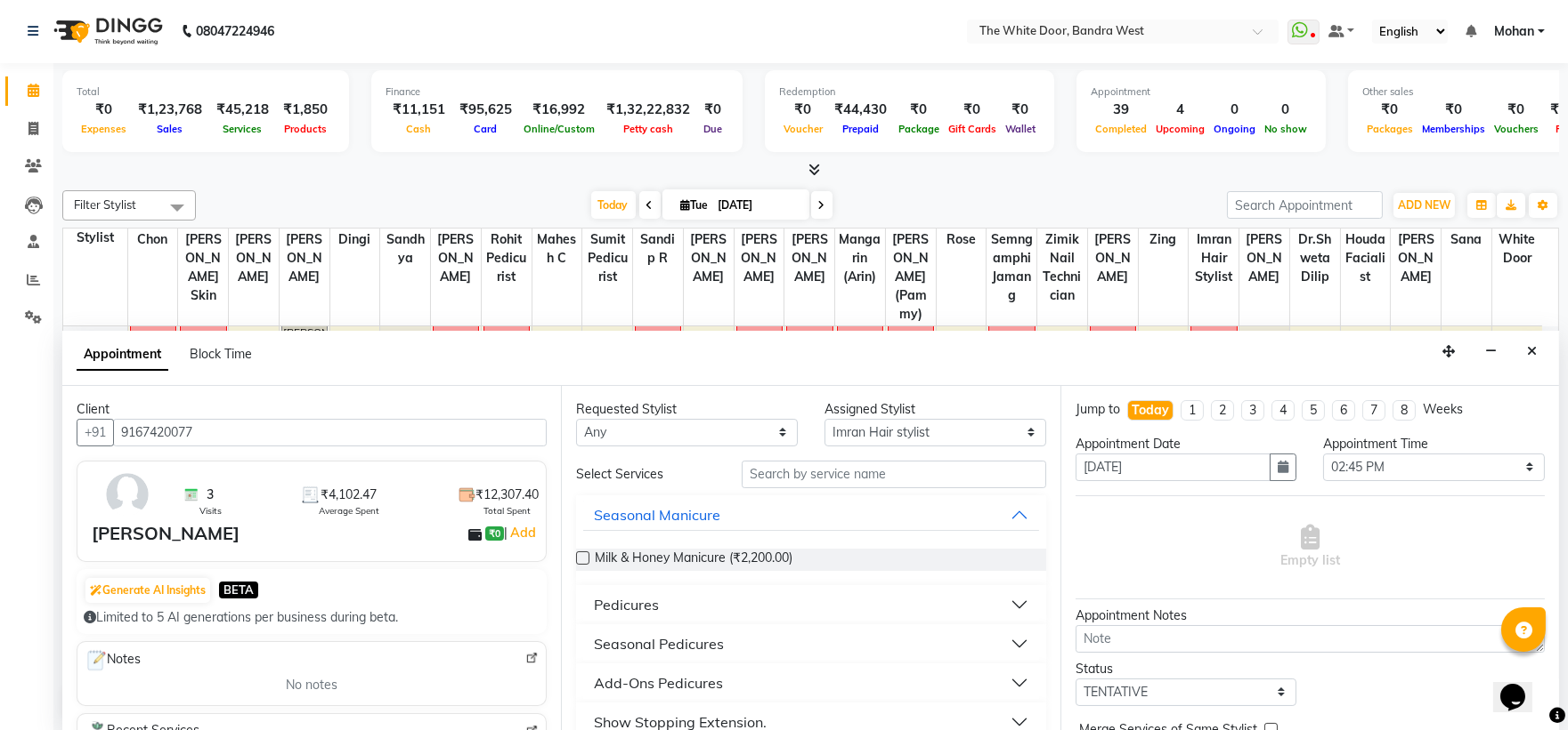
scroll to position [0, 0]
click at [776, 469] on input "text" at bounding box center [893, 476] width 304 height 28
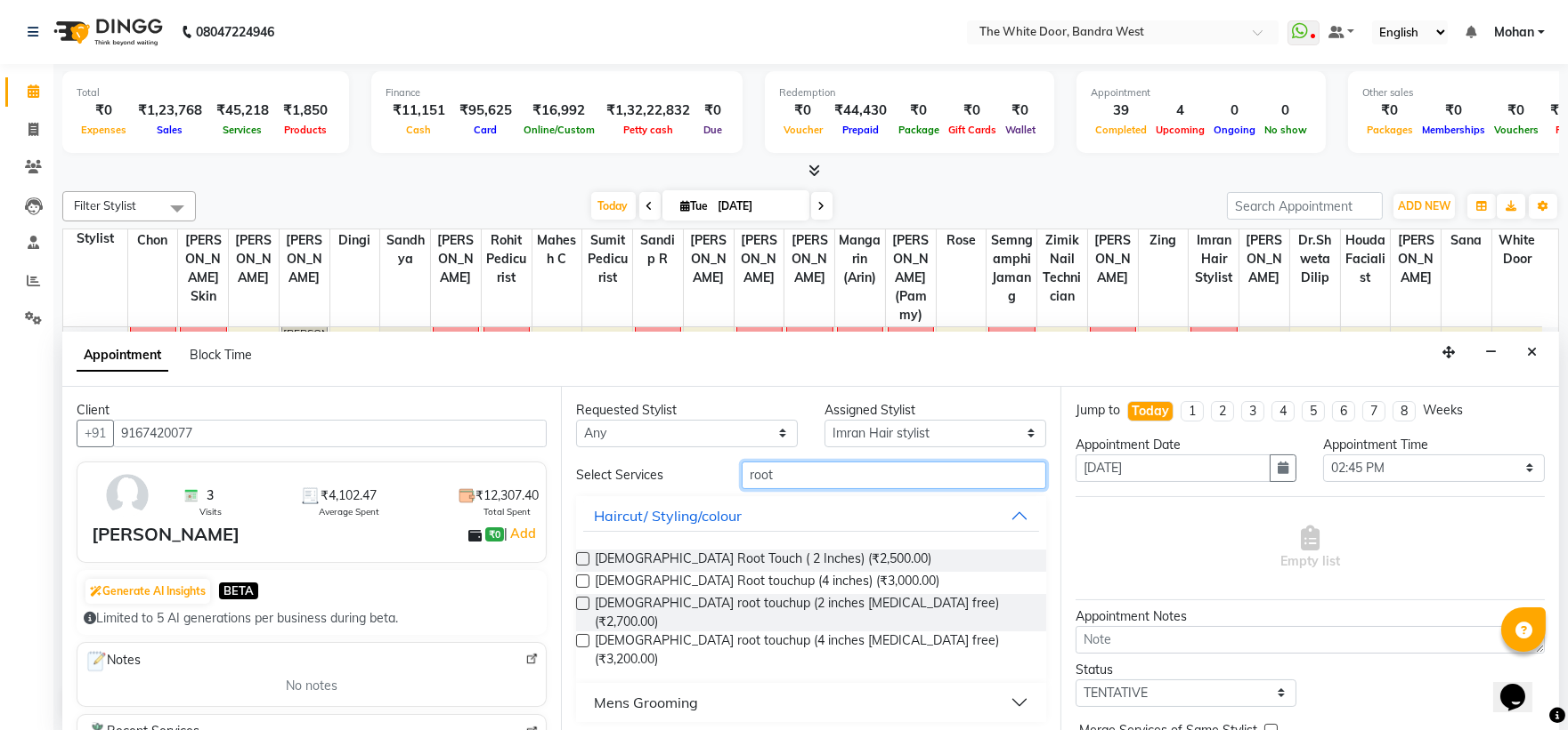
type input "root"
click at [581, 600] on label at bounding box center [583, 604] width 13 height 13
click at [581, 600] on input "checkbox" at bounding box center [582, 605] width 11 height 11
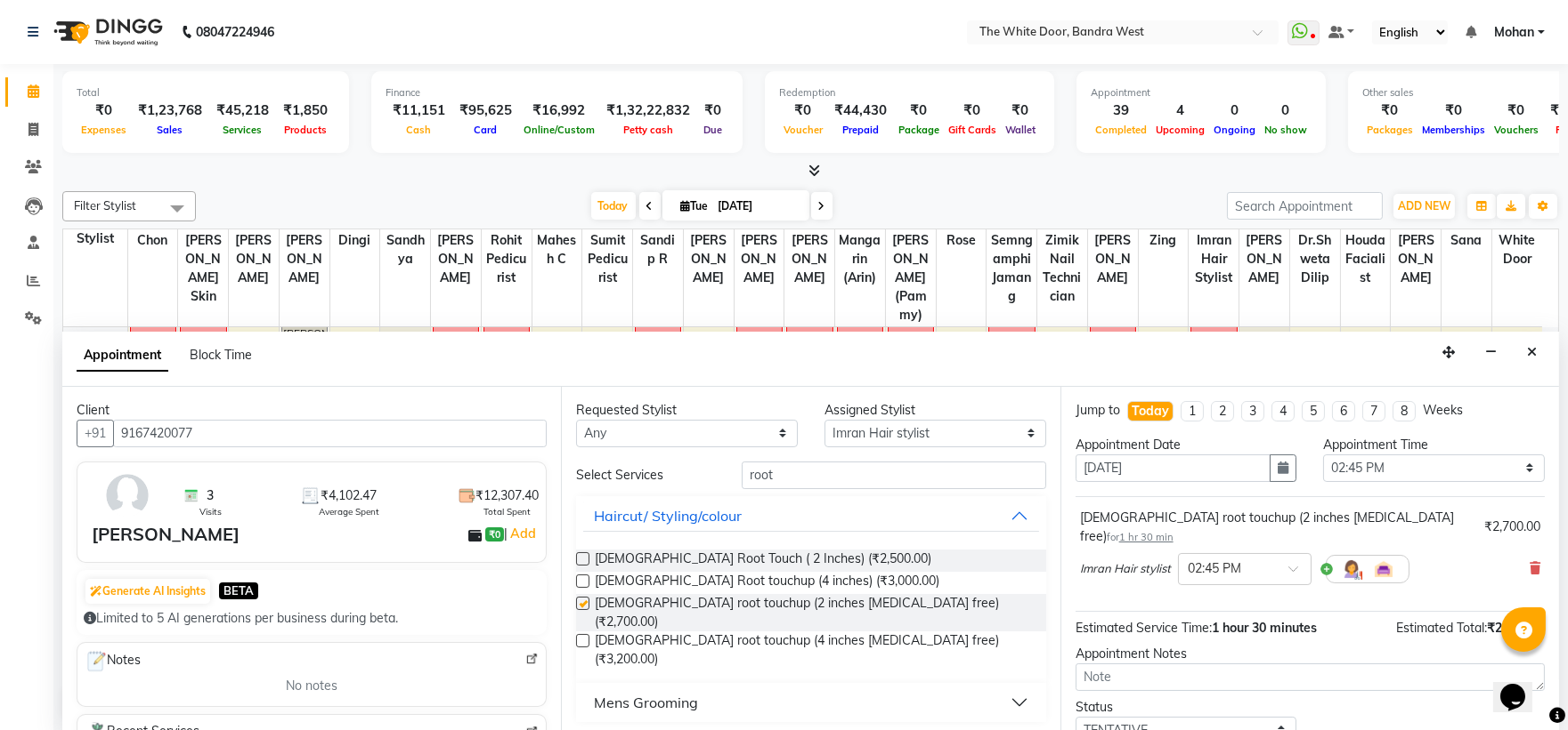
checkbox input "false"
click at [858, 430] on select "Select [PERSON_NAME] Skin [PERSON_NAME] Dingi Dr.Shweta [PERSON_NAME] [PERSON_N…" at bounding box center [935, 434] width 221 height 28
select select "31478"
click at [824, 420] on select "Select [PERSON_NAME] Skin [PERSON_NAME] Dingi Dr.Shweta [PERSON_NAME] [PERSON_N…" at bounding box center [935, 434] width 221 height 28
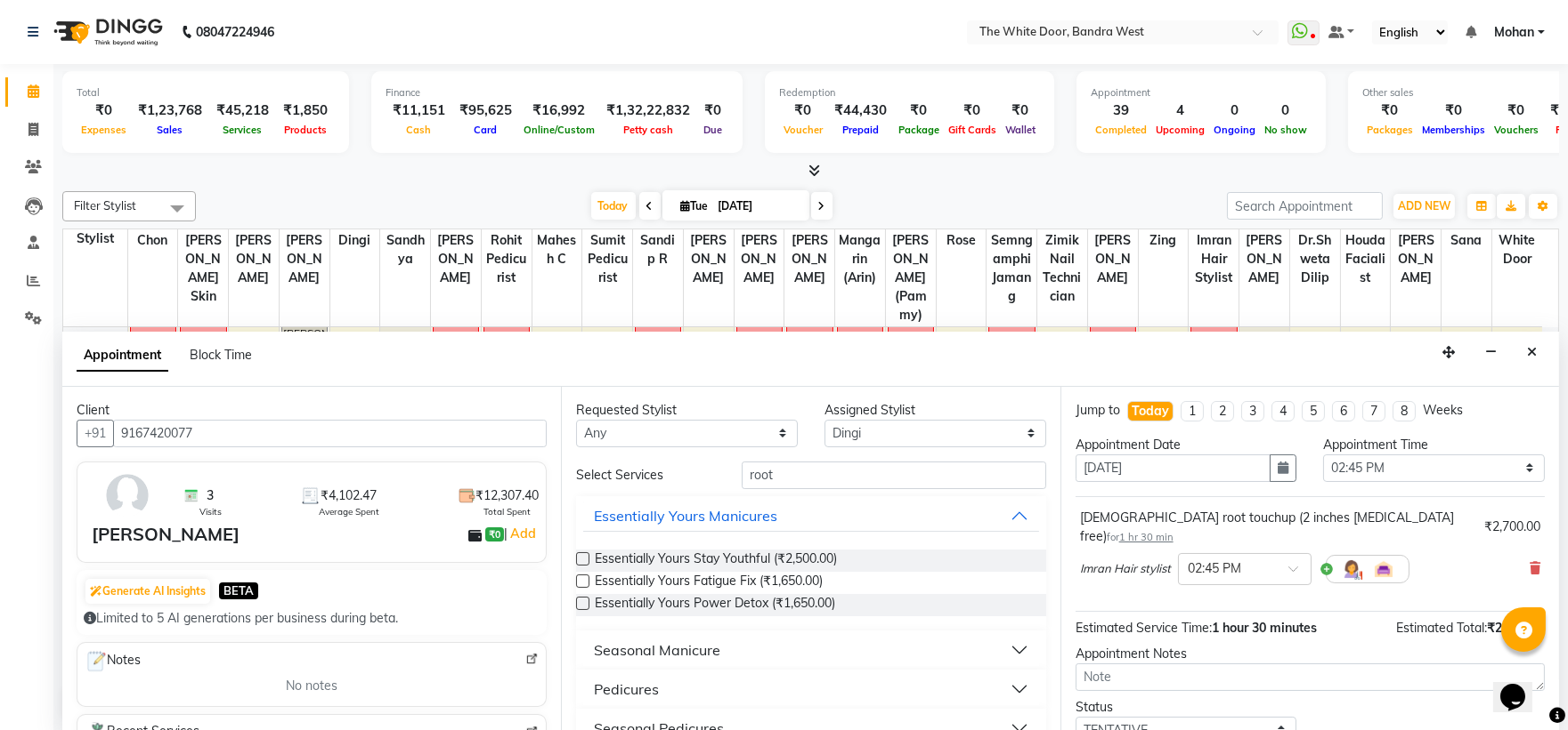
click at [839, 460] on div "Requested Stylist Any [PERSON_NAME] Skin [PERSON_NAME] Dingi Dr.Shweta [PERSON_…" at bounding box center [811, 559] width 499 height 345
click at [839, 462] on input "root" at bounding box center [893, 476] width 304 height 28
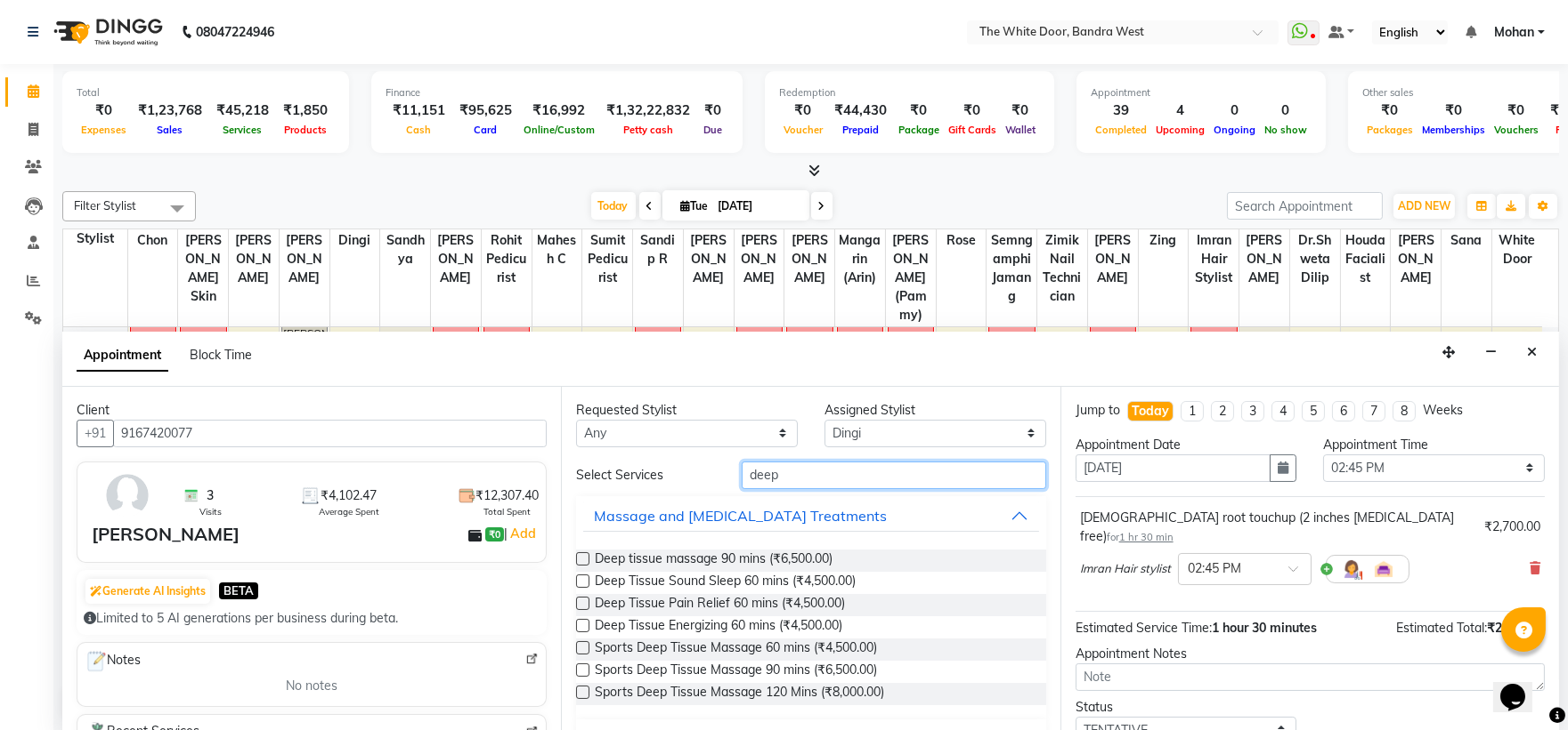
type input "deep"
click at [583, 644] on label at bounding box center [583, 648] width 13 height 13
click at [583, 644] on input "checkbox" at bounding box center [582, 650] width 11 height 11
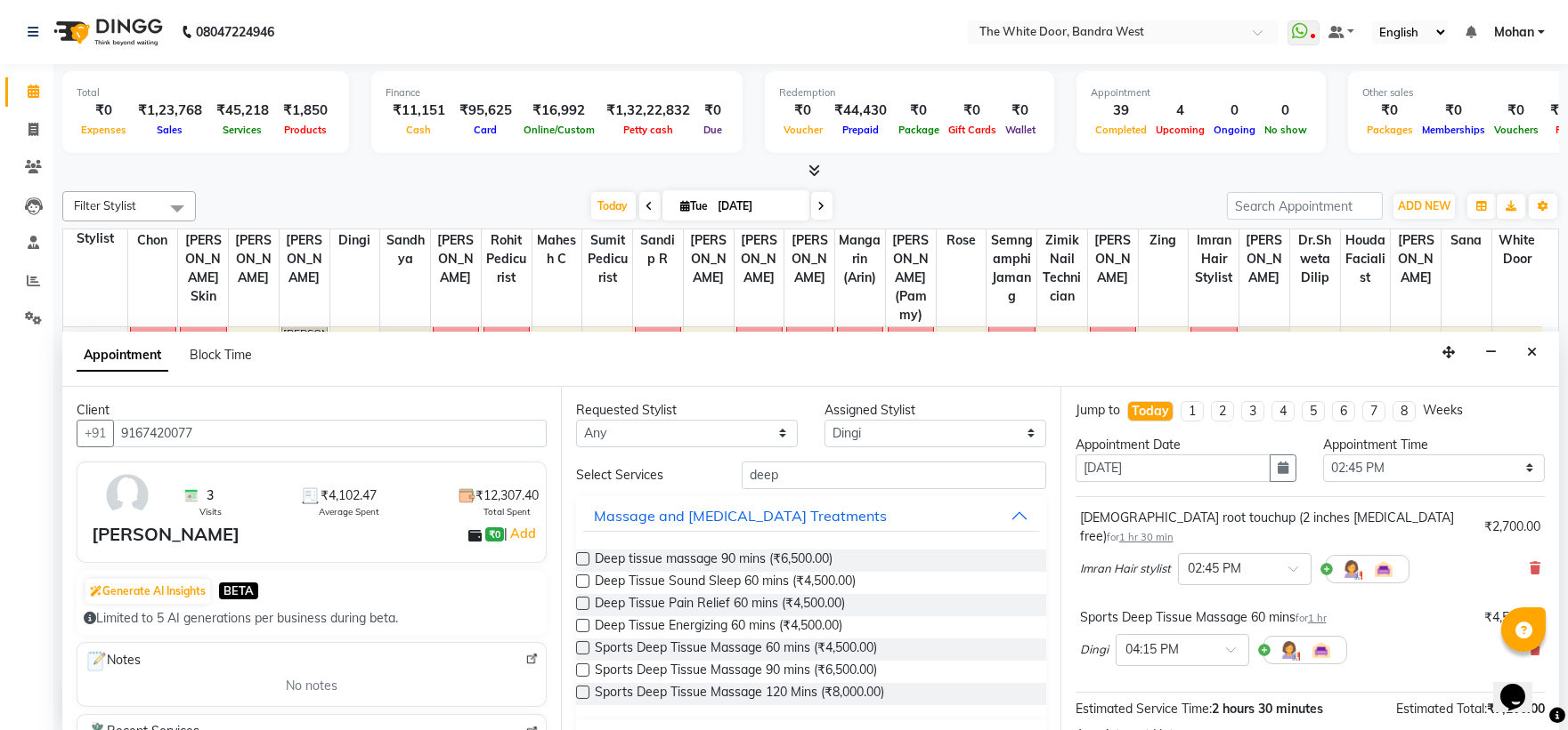
click at [583, 644] on label at bounding box center [583, 648] width 13 height 13
click at [583, 644] on input "checkbox" at bounding box center [582, 650] width 11 height 11
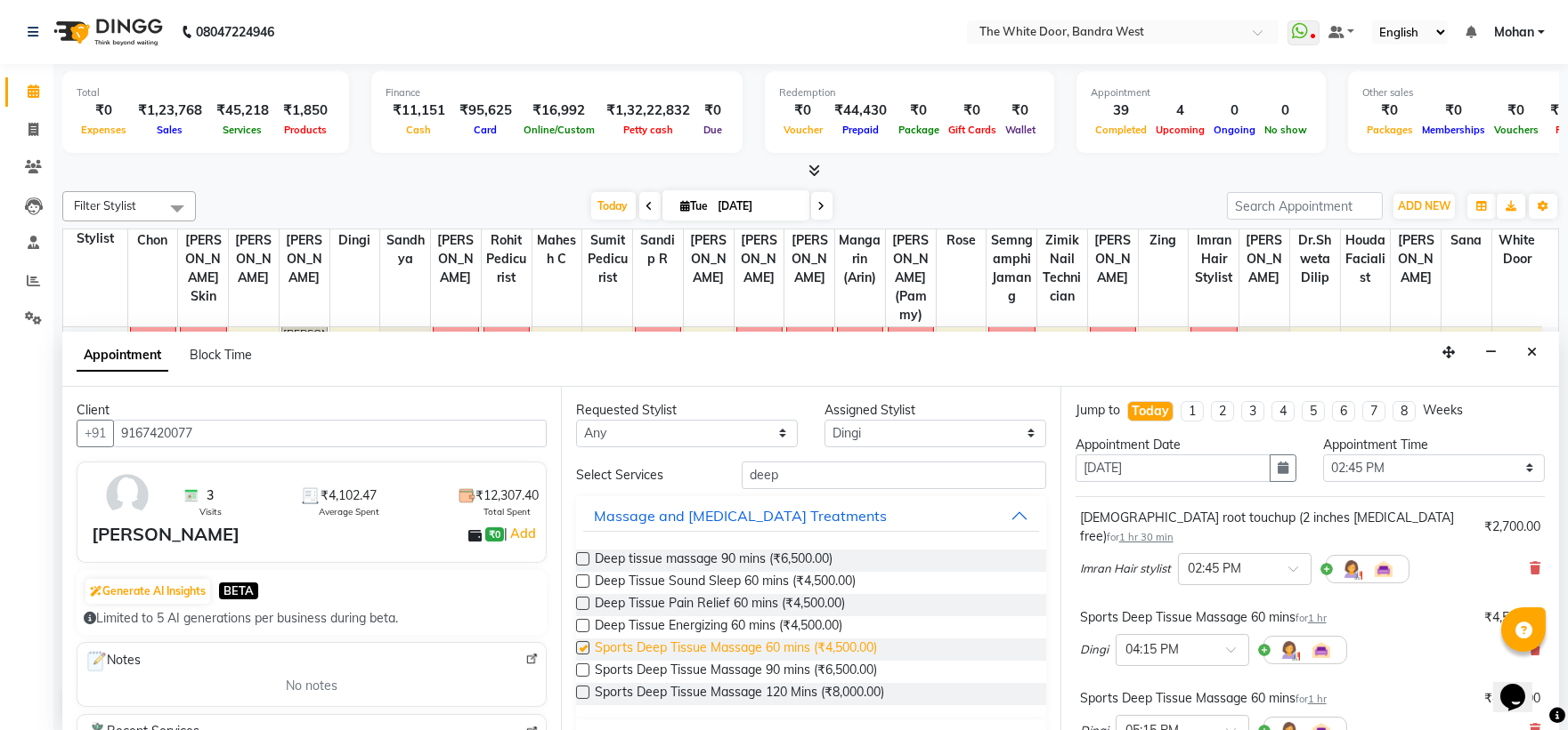
checkbox input "false"
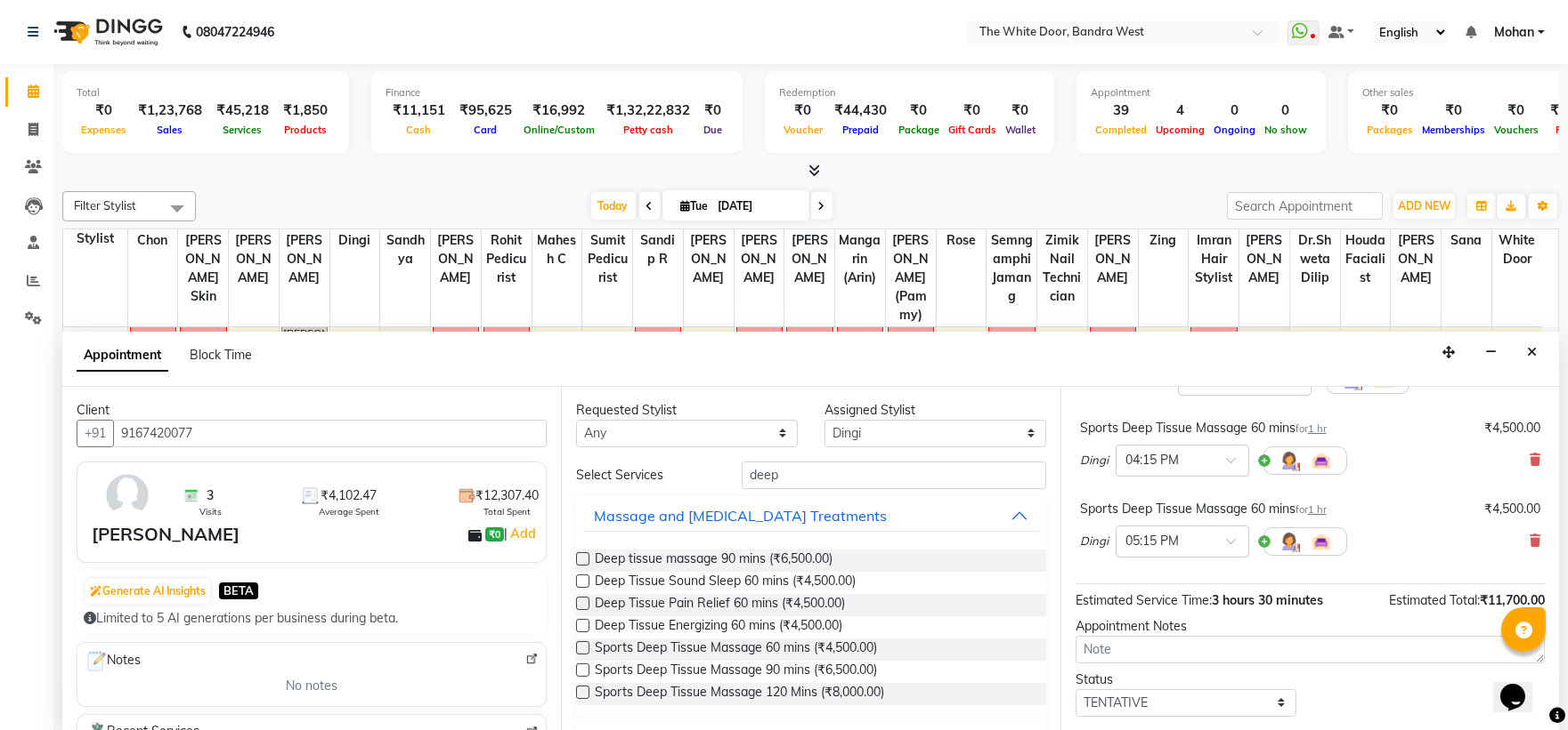
scroll to position [70, 0]
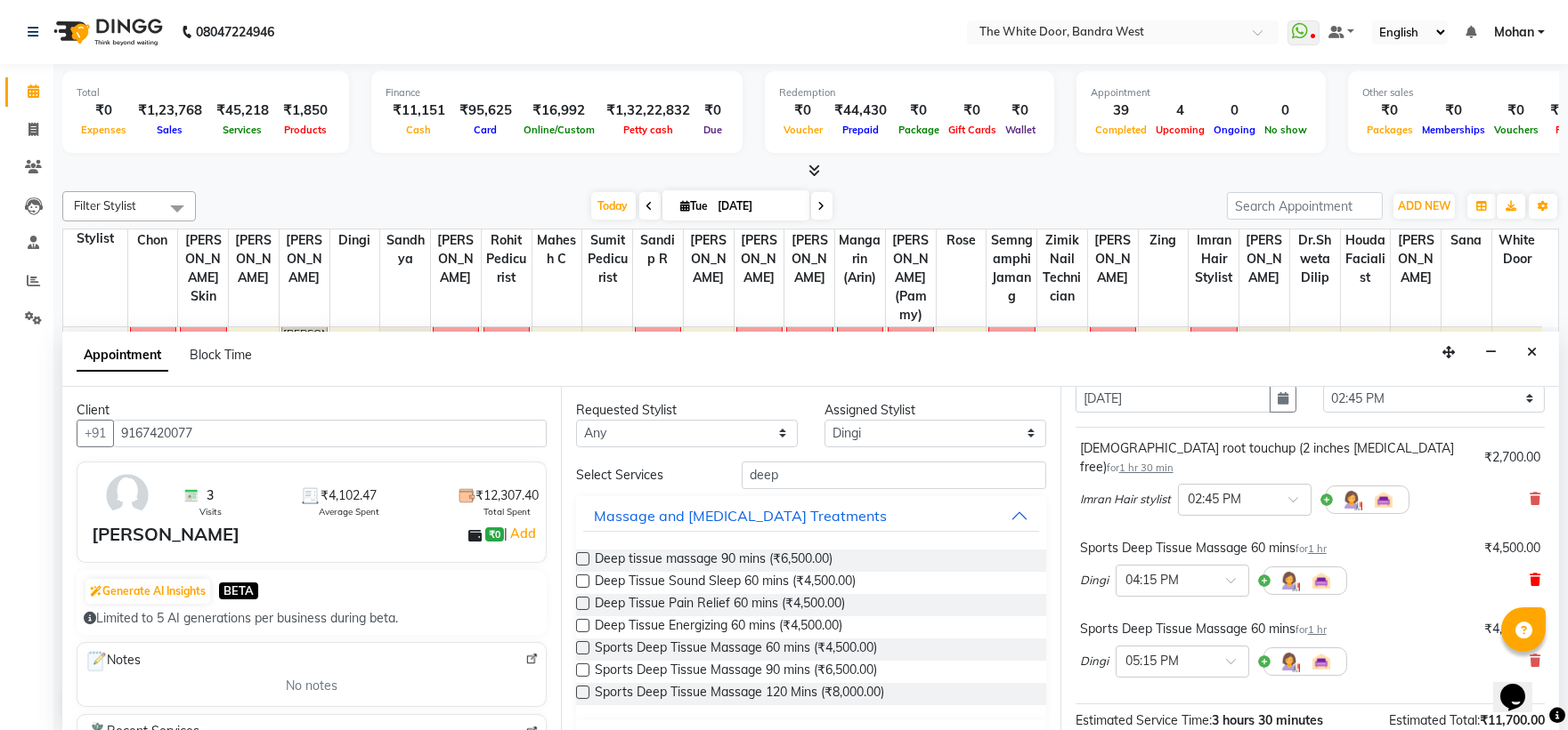
click at [1530, 574] on icon at bounding box center [1534, 579] width 10 height 12
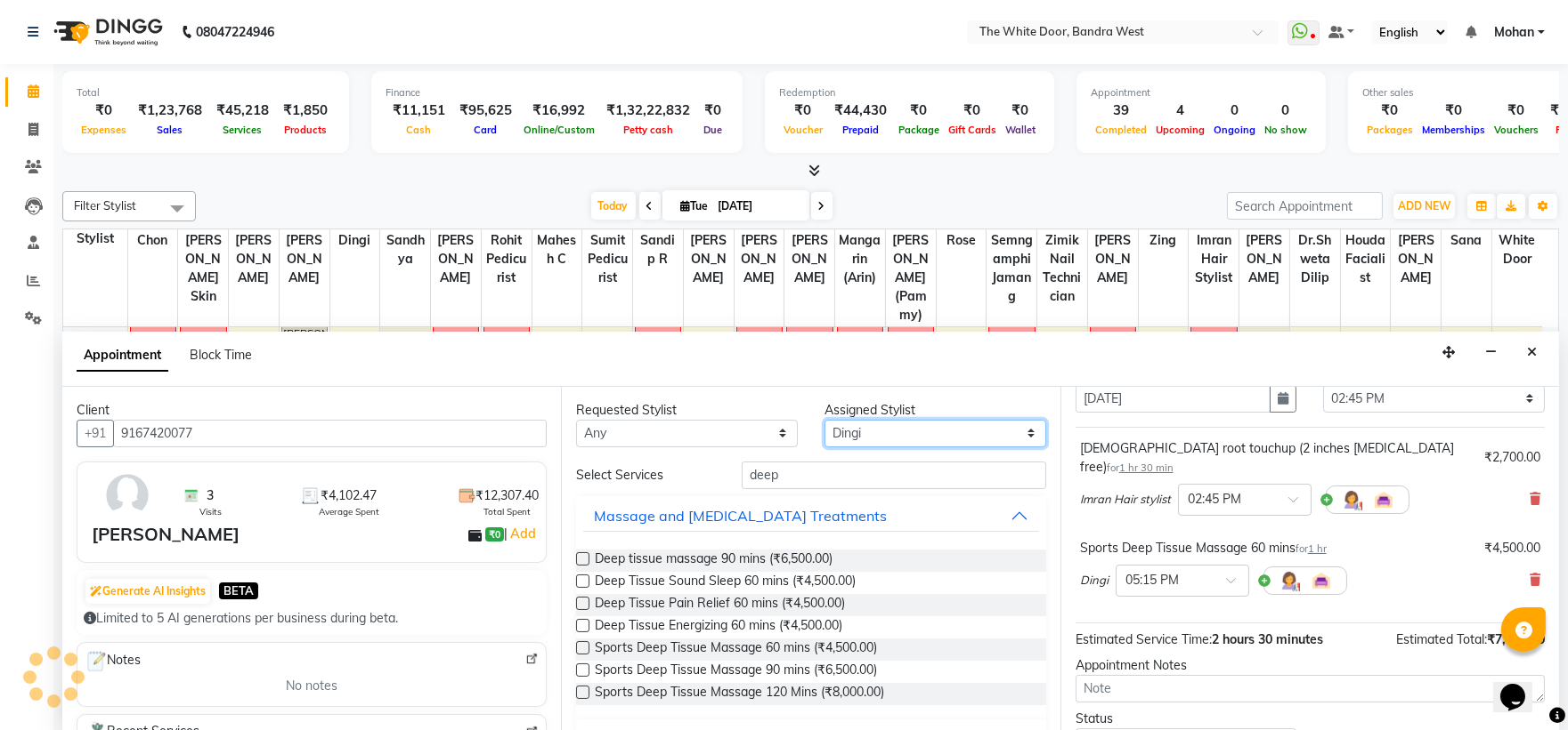
click at [978, 431] on select "Select [PERSON_NAME] Skin [PERSON_NAME] Dingi Dr.Shweta [PERSON_NAME] [PERSON_N…" at bounding box center [935, 434] width 221 height 28
select select "64906"
click at [824, 420] on select "Select [PERSON_NAME] Skin [PERSON_NAME] Dingi Dr.Shweta [PERSON_NAME] [PERSON_N…" at bounding box center [935, 434] width 221 height 28
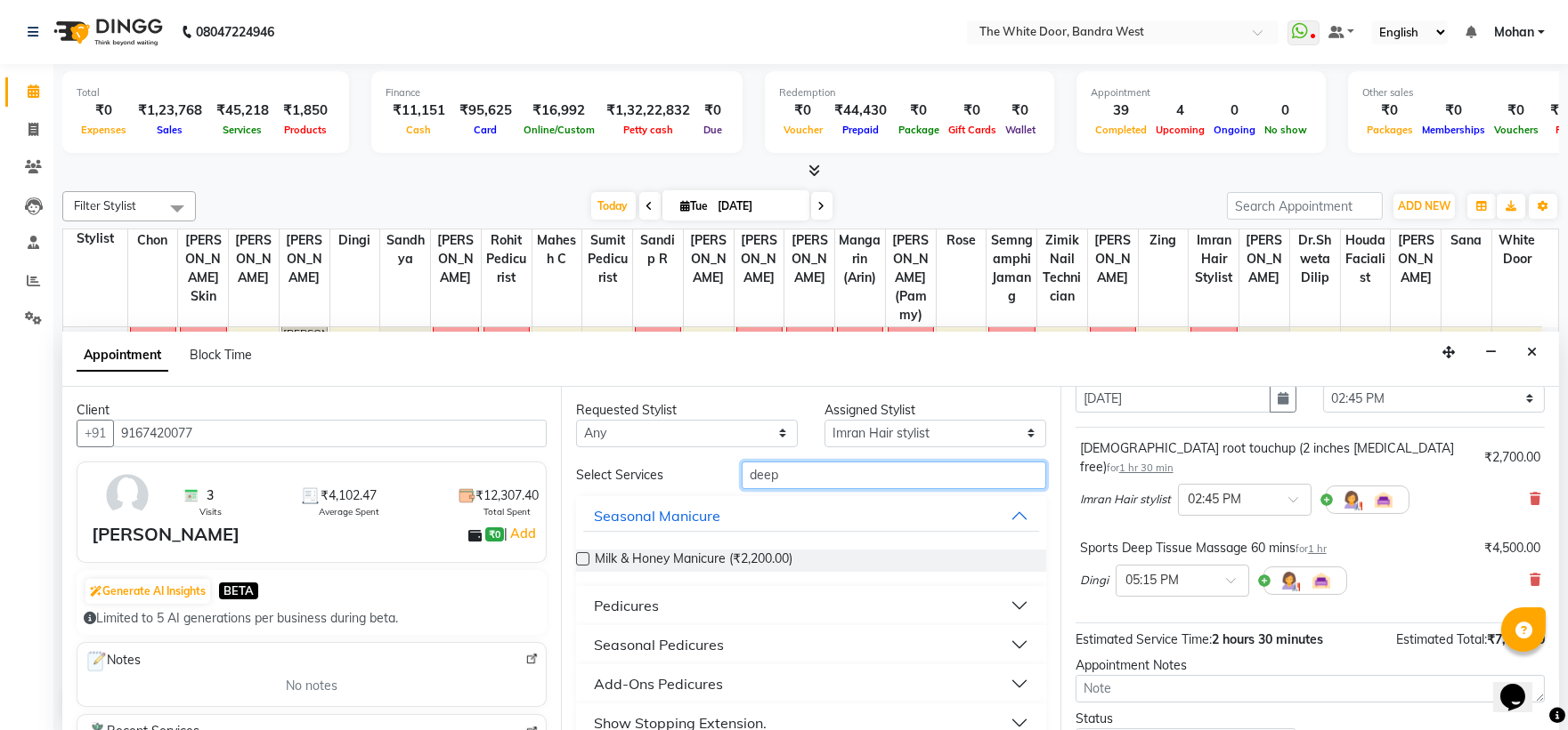
click at [799, 477] on input "deep" at bounding box center [893, 476] width 304 height 28
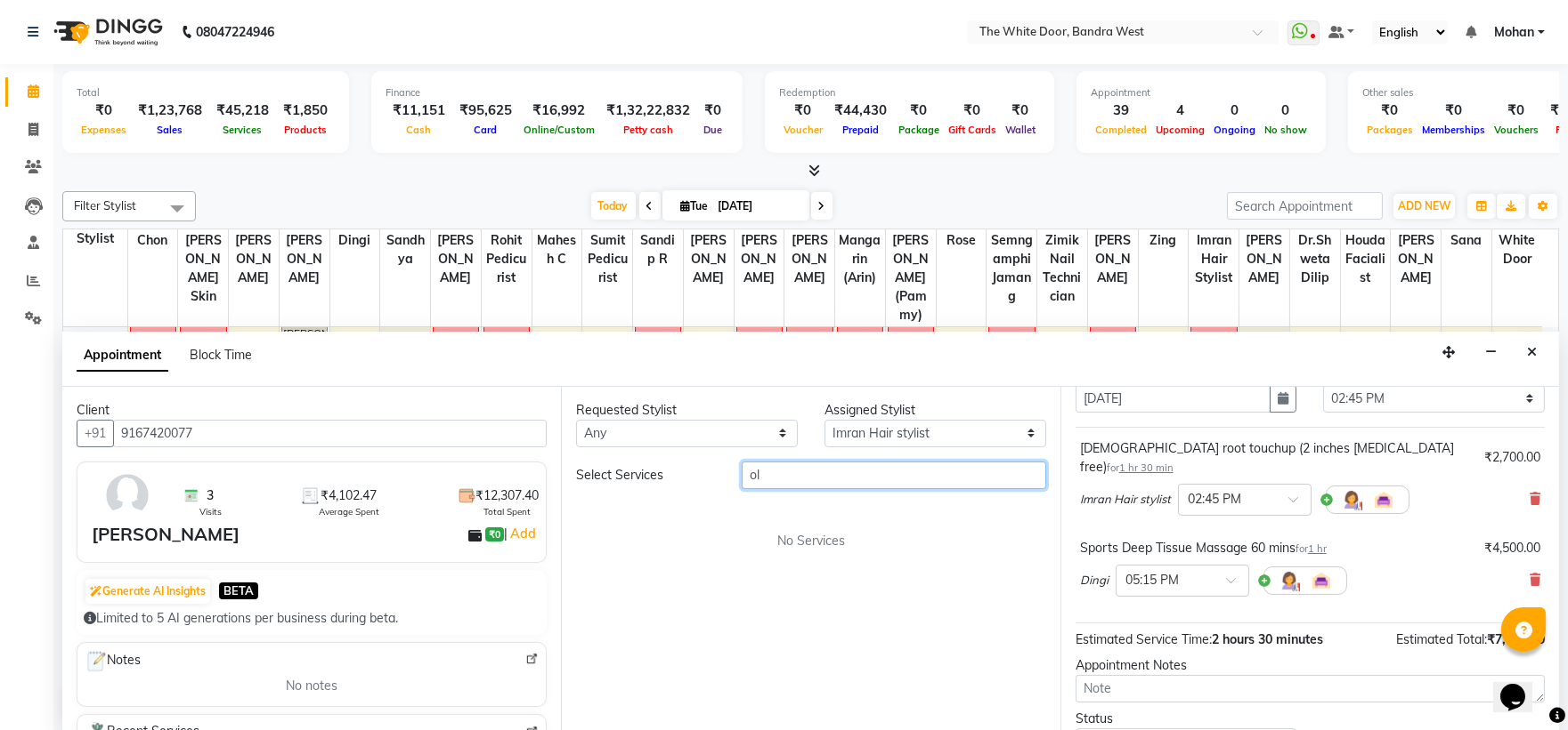
type input "o"
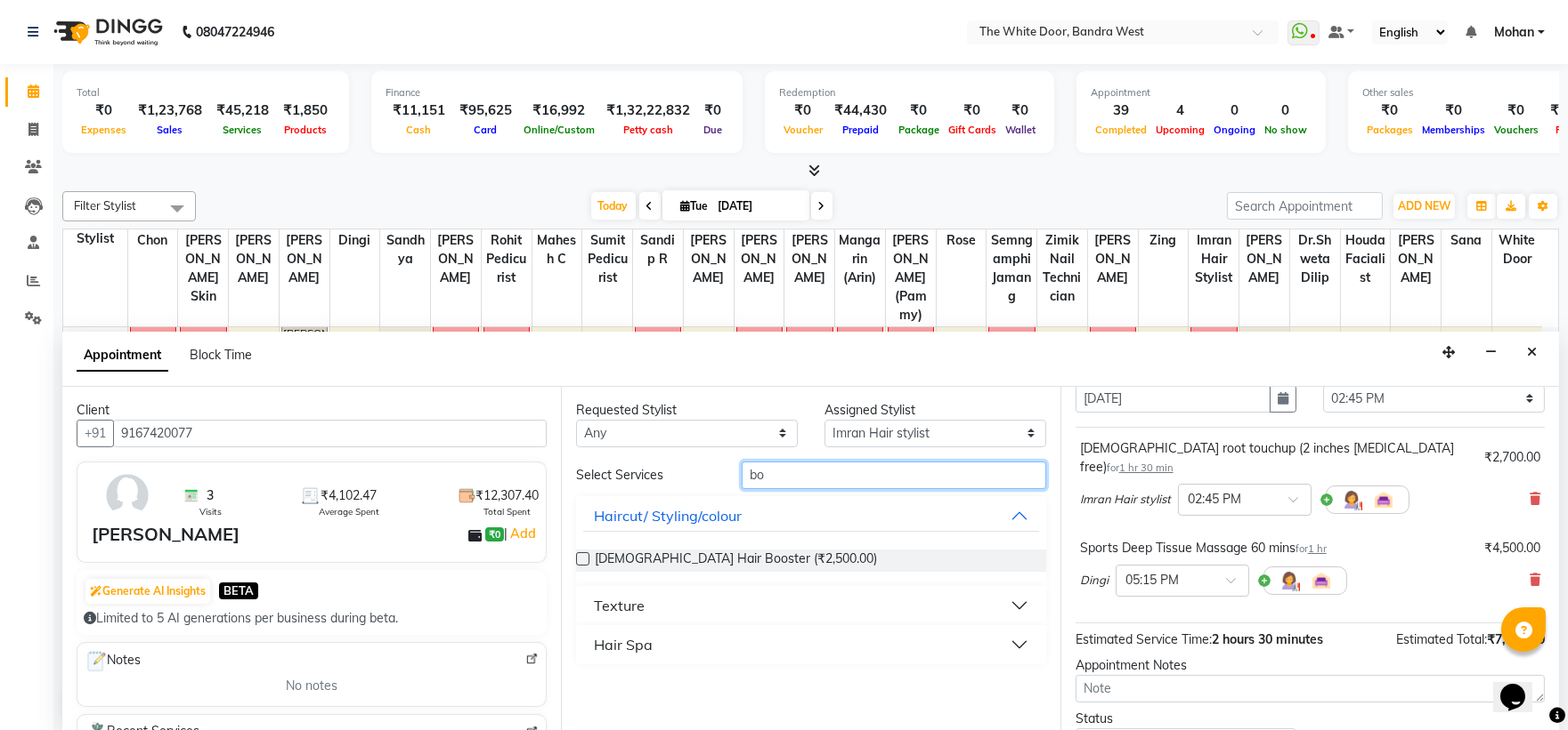
type input "b"
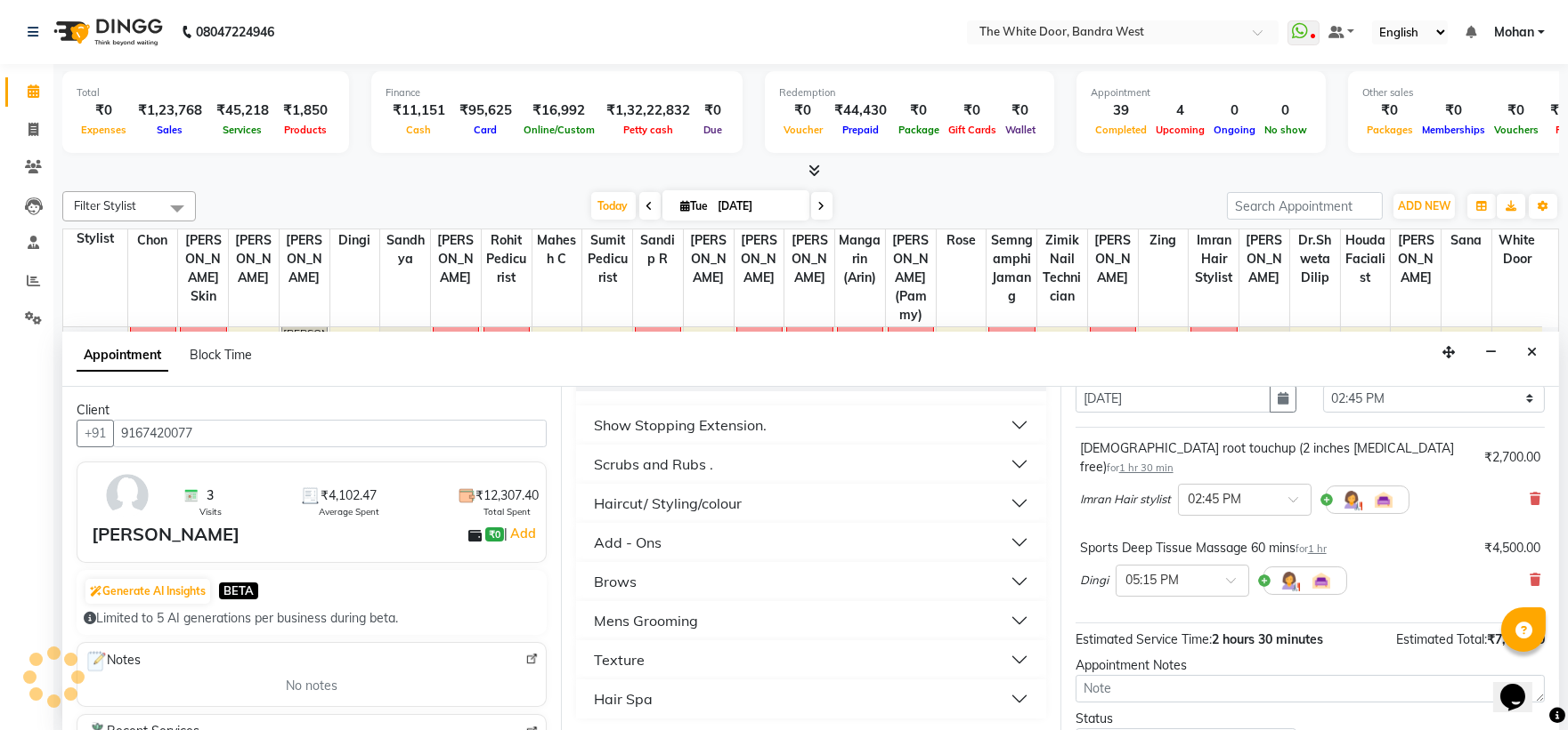
scroll to position [1, 0]
type input "b"
click at [707, 688] on button "Hair Spa" at bounding box center [811, 698] width 455 height 32
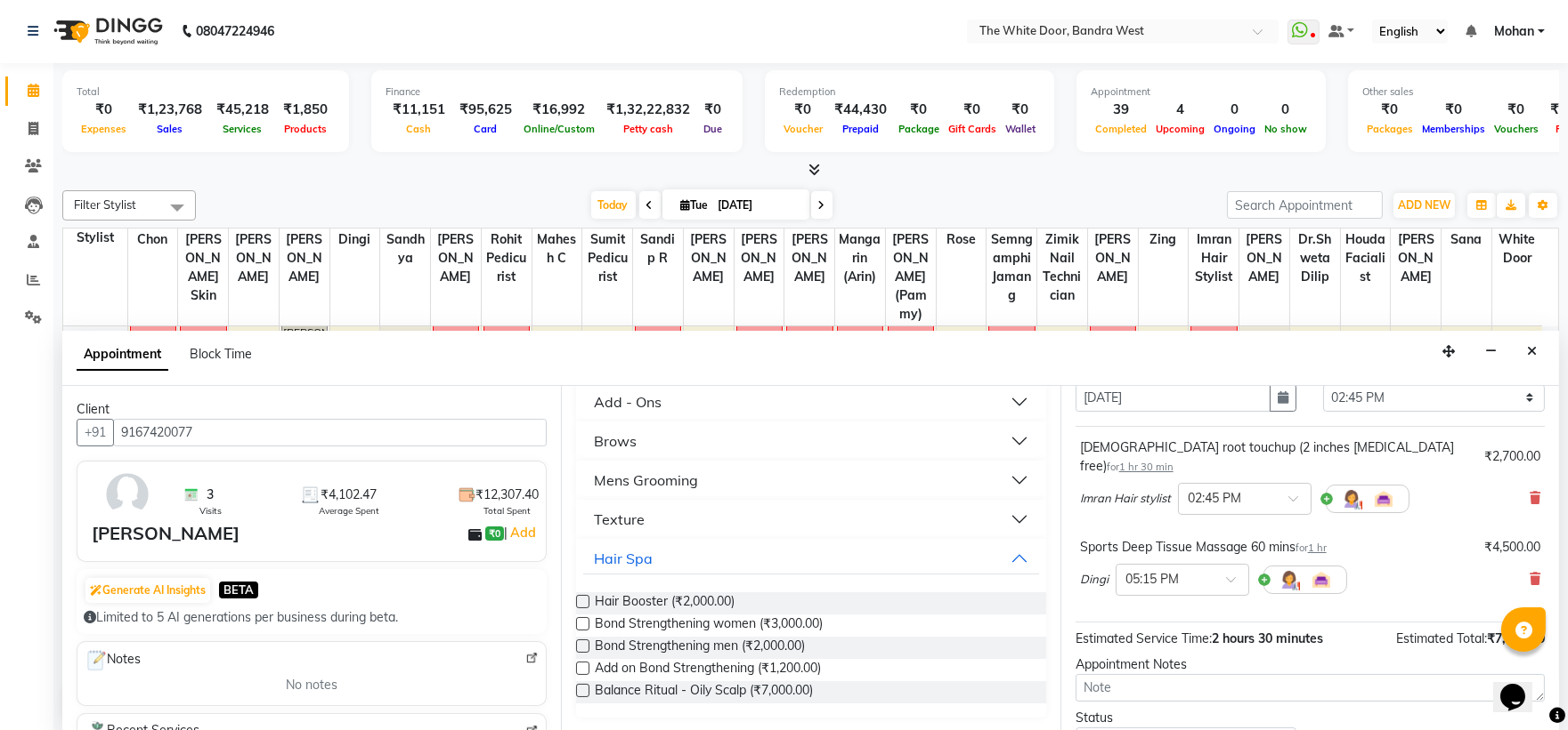
click at [583, 623] on label at bounding box center [583, 624] width 13 height 13
click at [583, 623] on input "checkbox" at bounding box center [582, 626] width 11 height 11
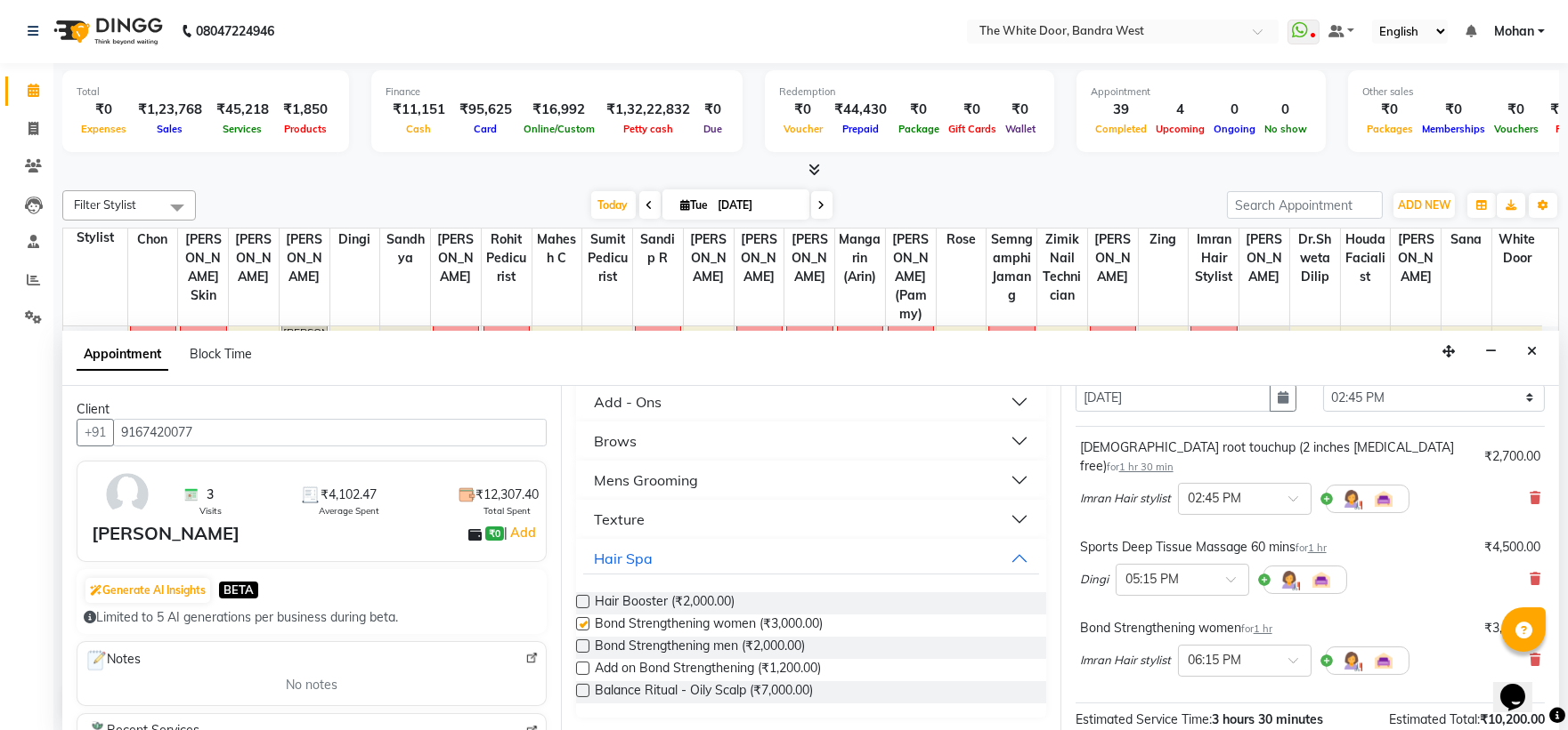
checkbox input "false"
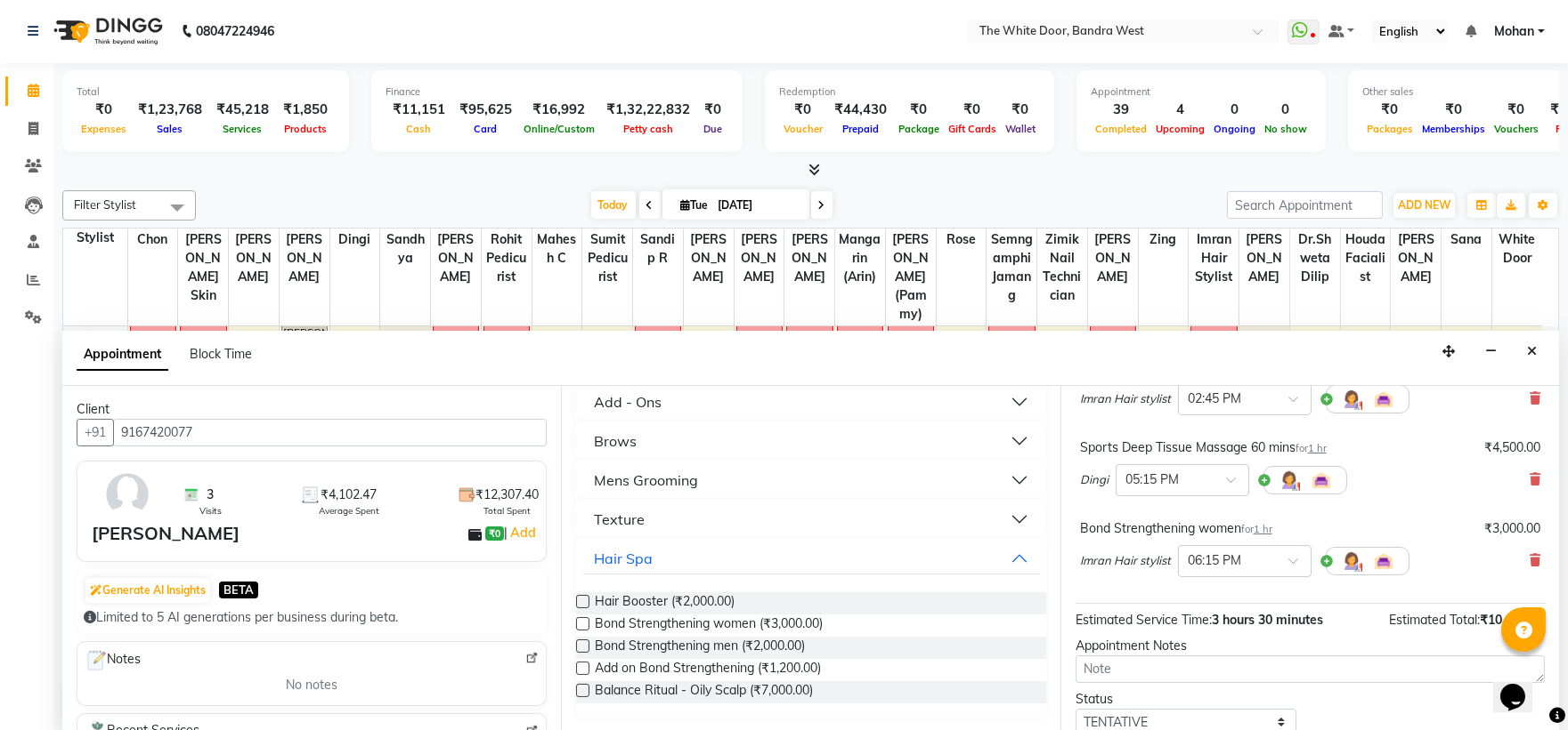
scroll to position [268, 0]
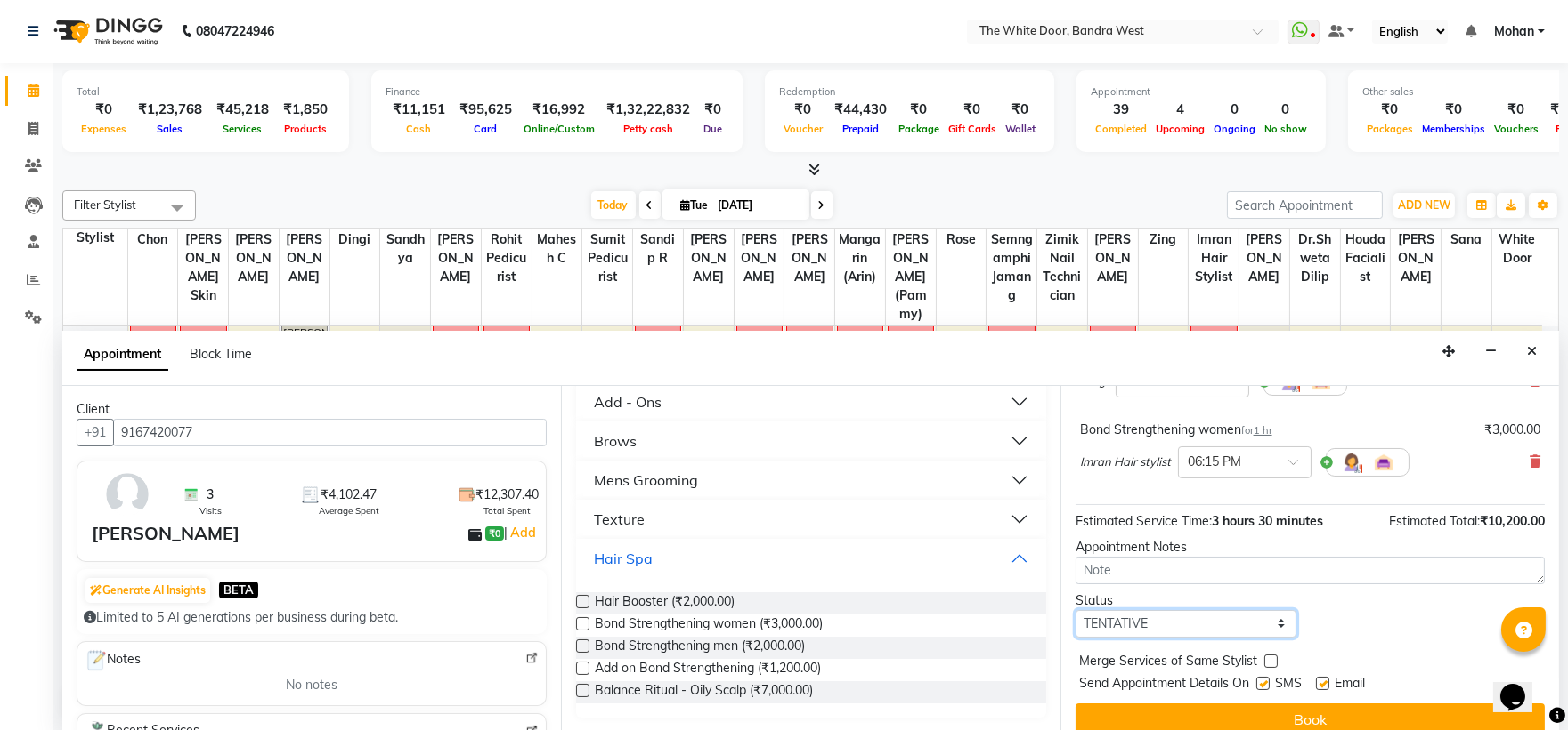
click at [1198, 610] on select "Select TENTATIVE CONFIRM CHECK-IN UPCOMING" at bounding box center [1186, 624] width 221 height 28
select select "confirm booking"
click at [1076, 610] on select "Select TENTATIVE CONFIRM CHECK-IN UPCOMING" at bounding box center [1186, 624] width 221 height 28
click at [1189, 704] on button "Book" at bounding box center [1310, 720] width 469 height 32
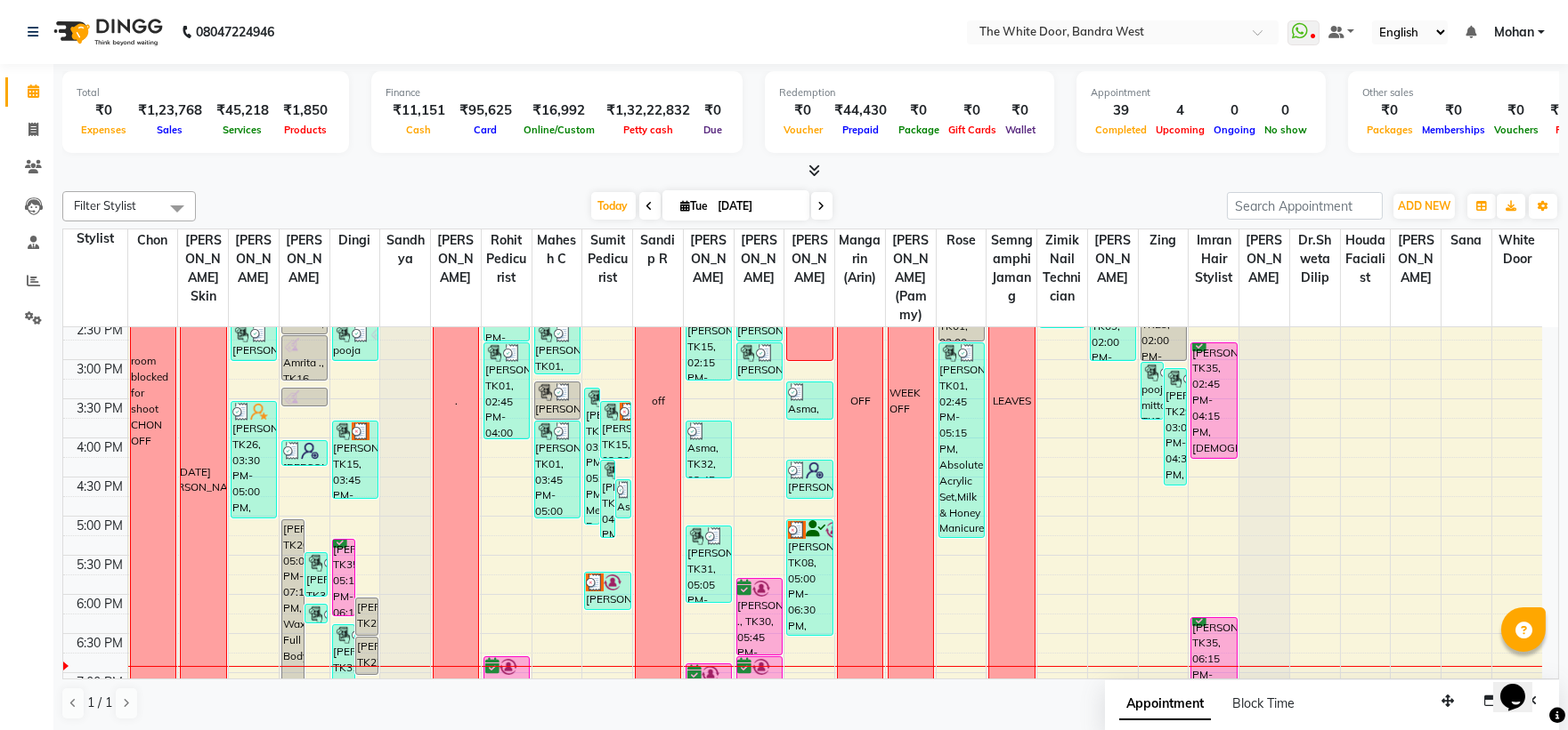
scroll to position [392, 0]
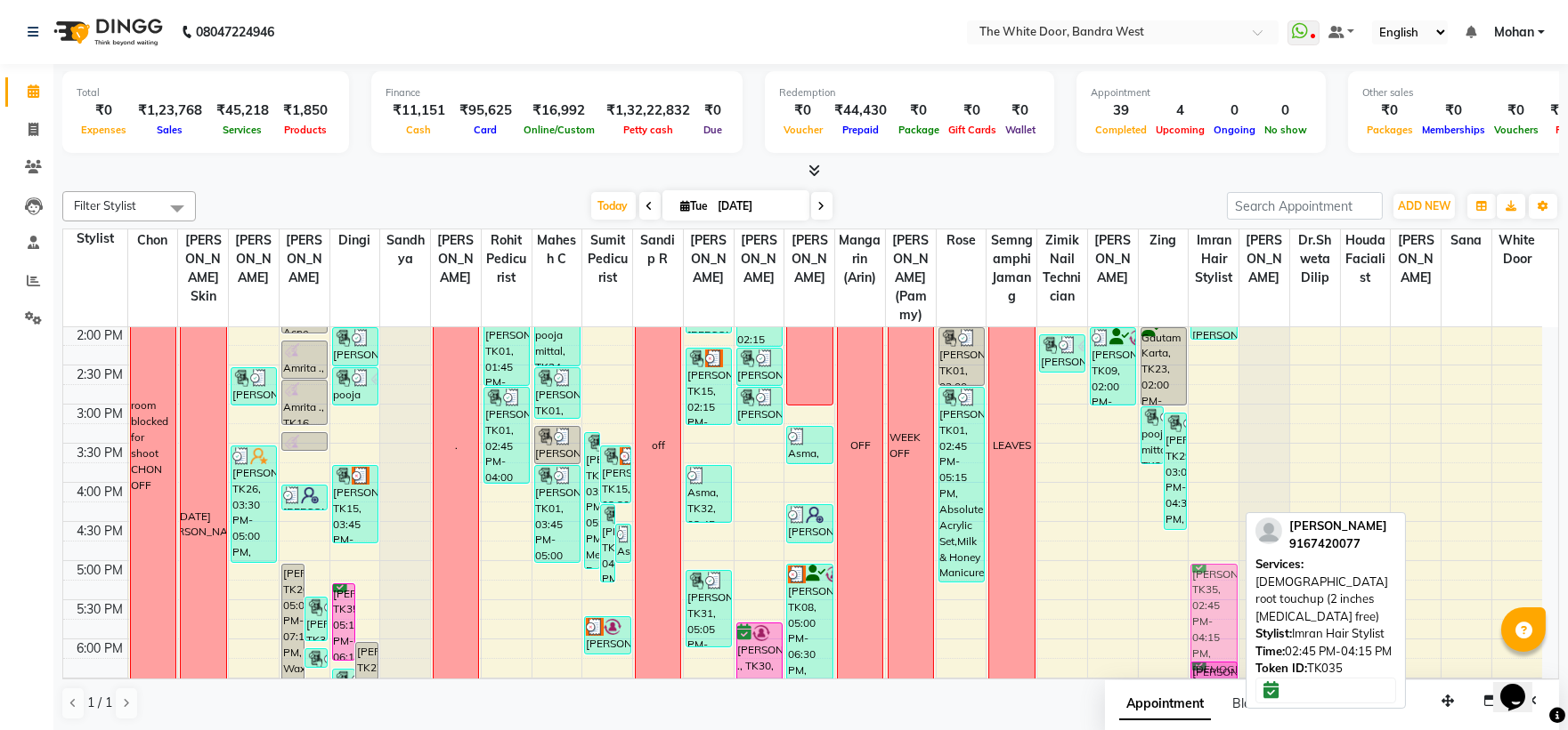
drag, startPoint x: 1212, startPoint y: 463, endPoint x: 1226, endPoint y: 635, distance: 172.6
click at [1226, 635] on div "1-9 [PERSON_NAME] visa, TK25, 01:45 PM-02:10 PM, Hair wash & Blast dry [PERSON_…" at bounding box center [1213, 444] width 50 height 1017
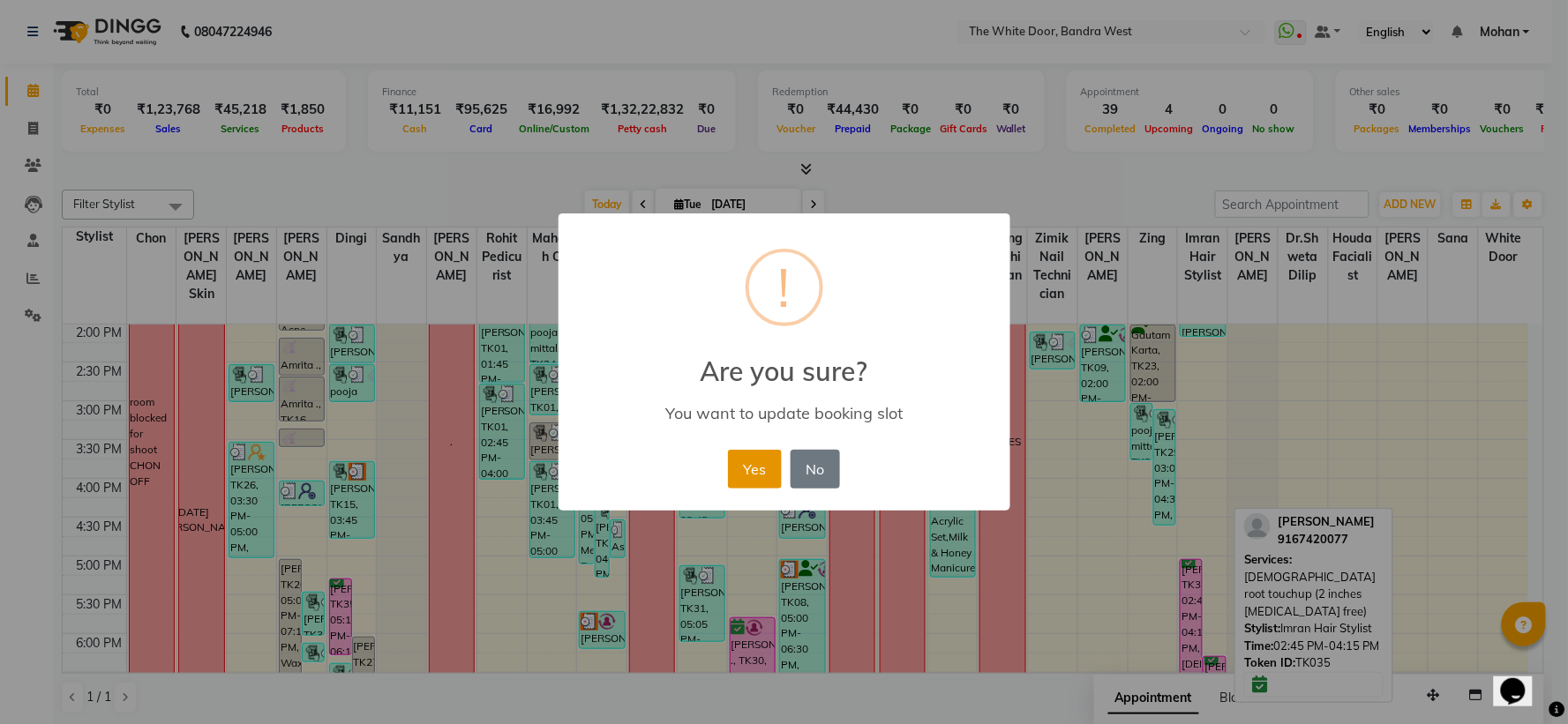
click at [750, 465] on button "Yes" at bounding box center [754, 469] width 53 height 39
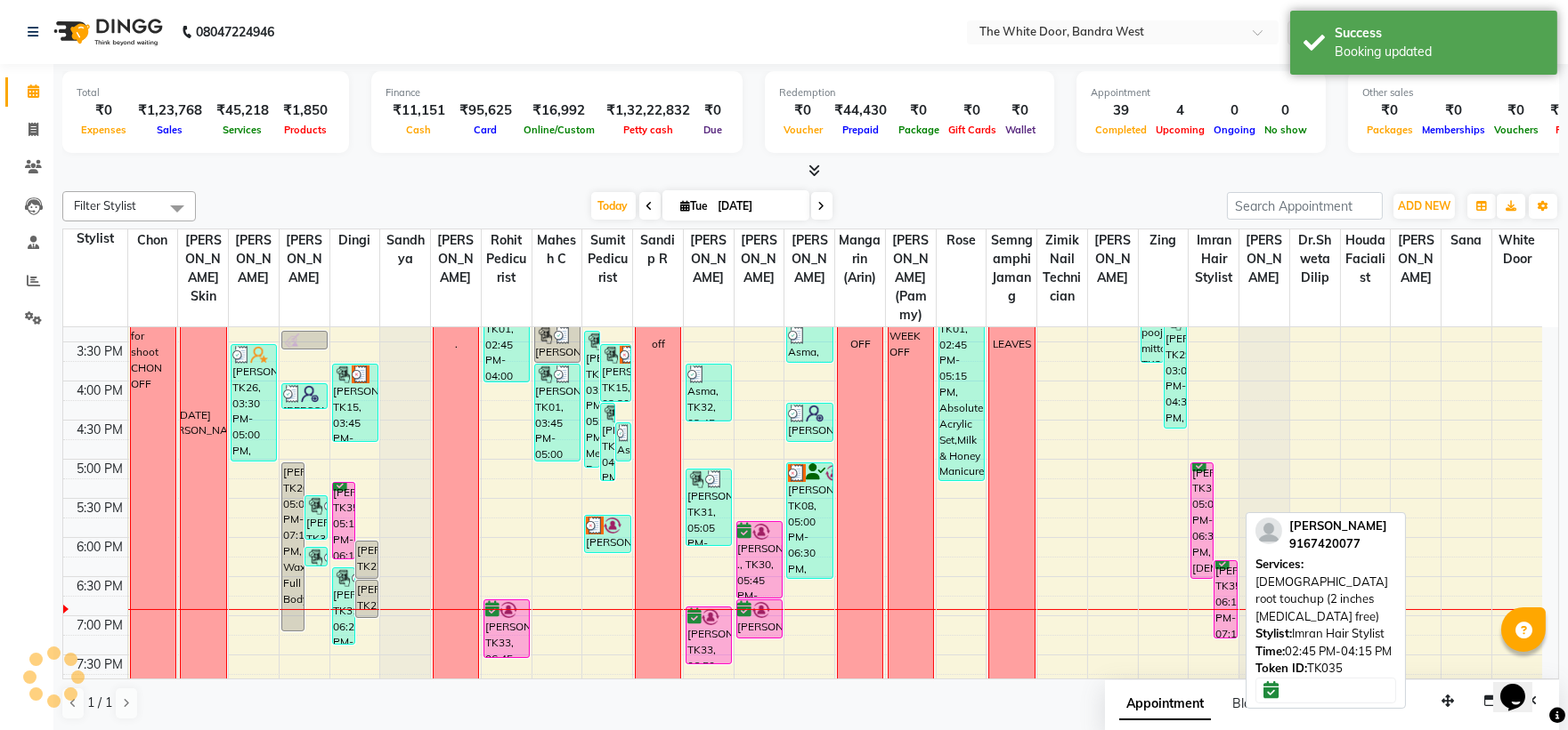
scroll to position [689, 0]
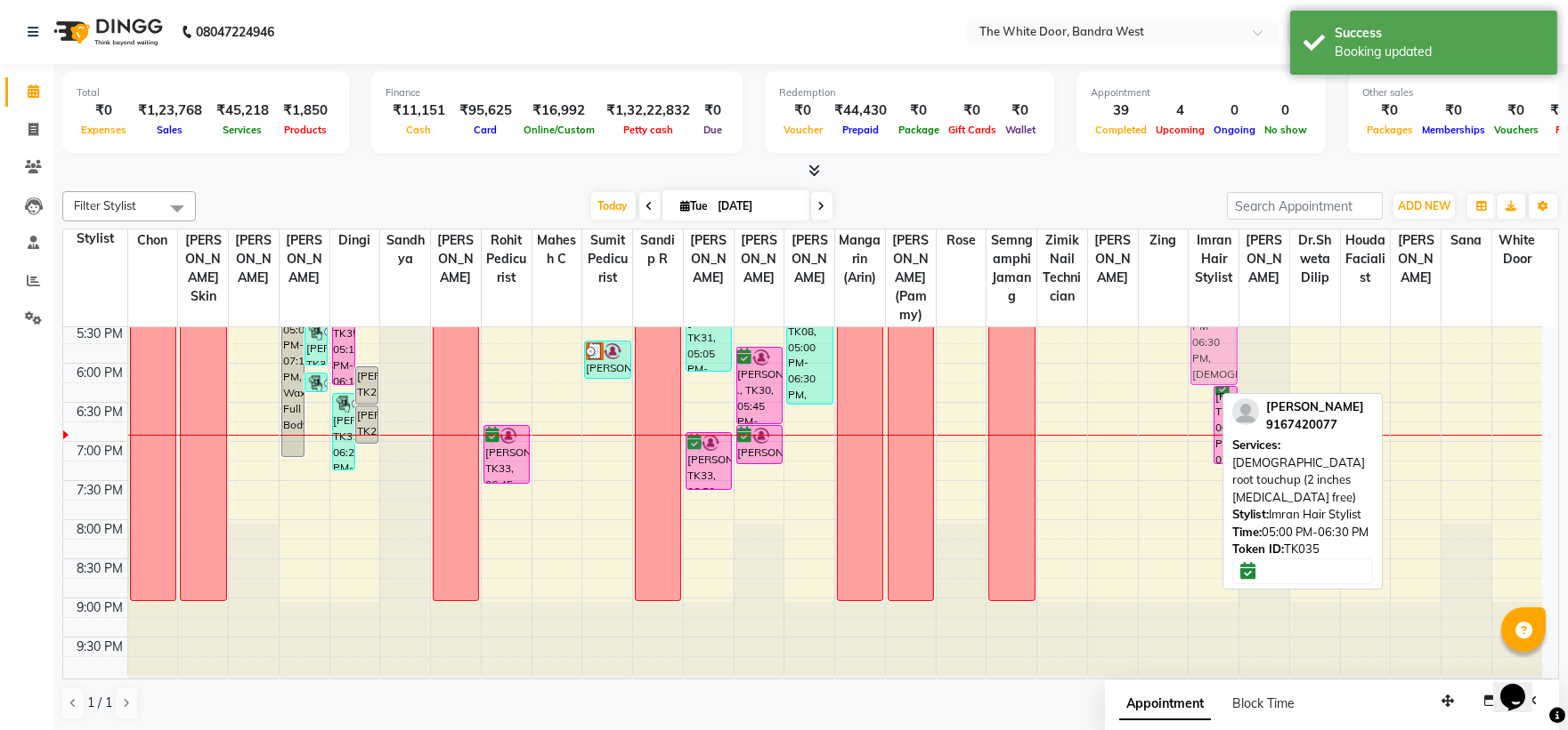
drag, startPoint x: 1207, startPoint y: 372, endPoint x: 1207, endPoint y: 361, distance: 11.0
click at [1207, 361] on div "[PERSON_NAME], TK35, 05:00 PM-06:30 PM, [DEMOGRAPHIC_DATA] root touchup (2 inch…" at bounding box center [1213, 168] width 50 height 1017
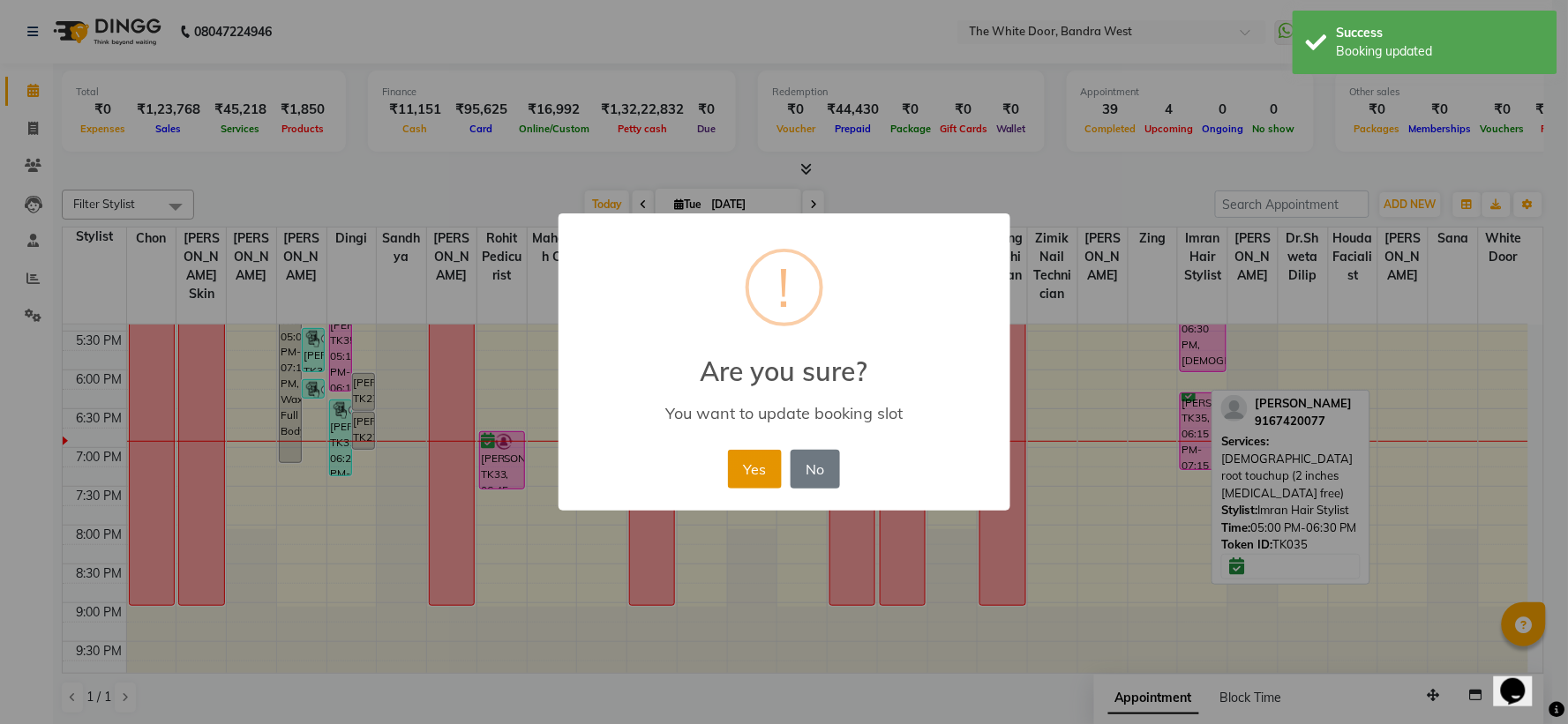
drag, startPoint x: 744, startPoint y: 459, endPoint x: 825, endPoint y: 457, distance: 81.0
click at [746, 460] on button "Yes" at bounding box center [754, 469] width 53 height 39
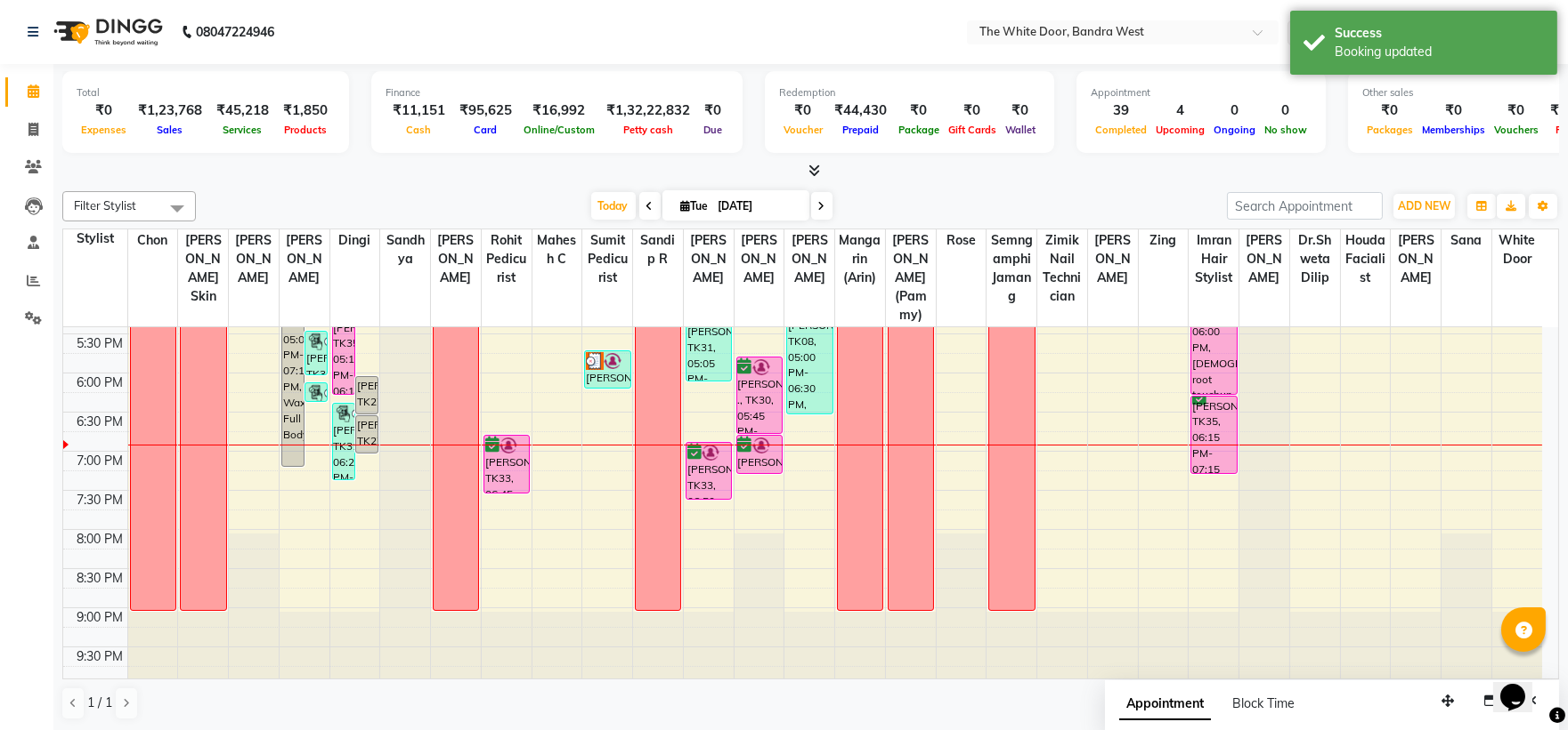
click at [1203, 399] on div "1-9 [PERSON_NAME] visa, TK25, 01:45 PM-02:10 PM, Hair wash & Blast dry [PERSON_…" at bounding box center [1213, 178] width 50 height 1017
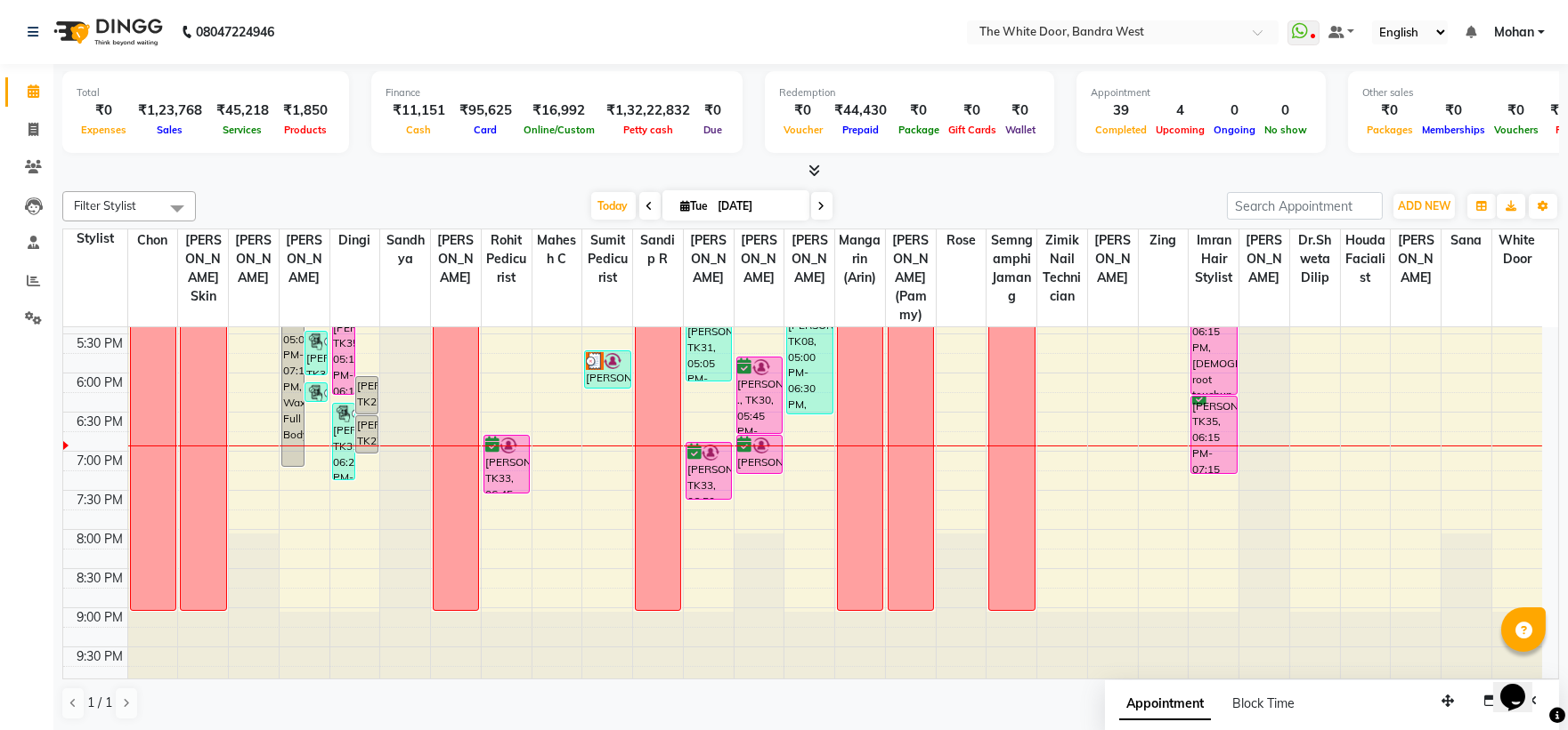
click at [821, 211] on span at bounding box center [822, 206] width 21 height 28
type input "[DATE]"
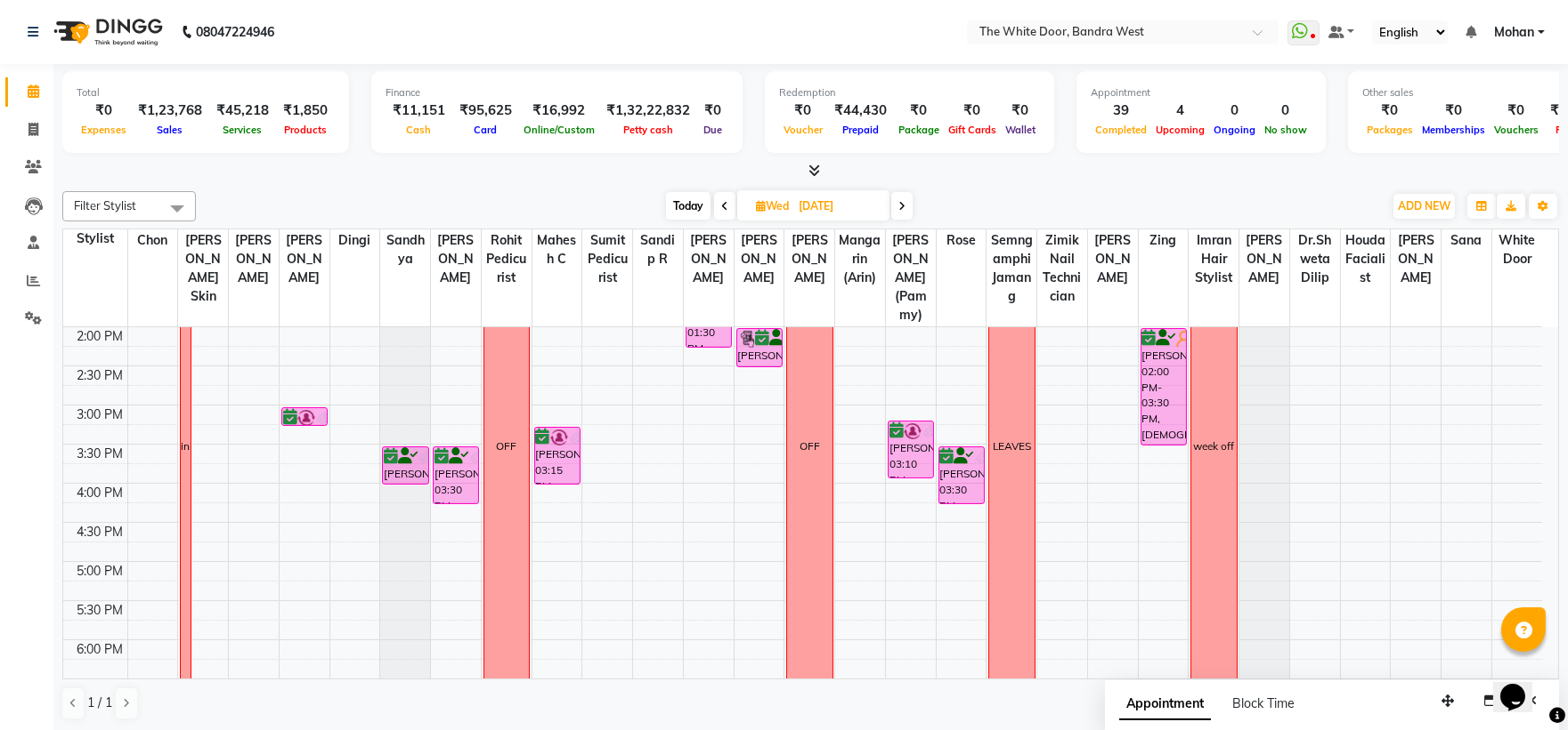
scroll to position [392, 0]
click at [749, 455] on div "9:00 AM 9:30 AM 10:00 AM 10:30 AM 11:00 AM 11:30 AM 12:00 PM 12:30 PM 1:00 PM 1…" at bounding box center [802, 444] width 1479 height 1017
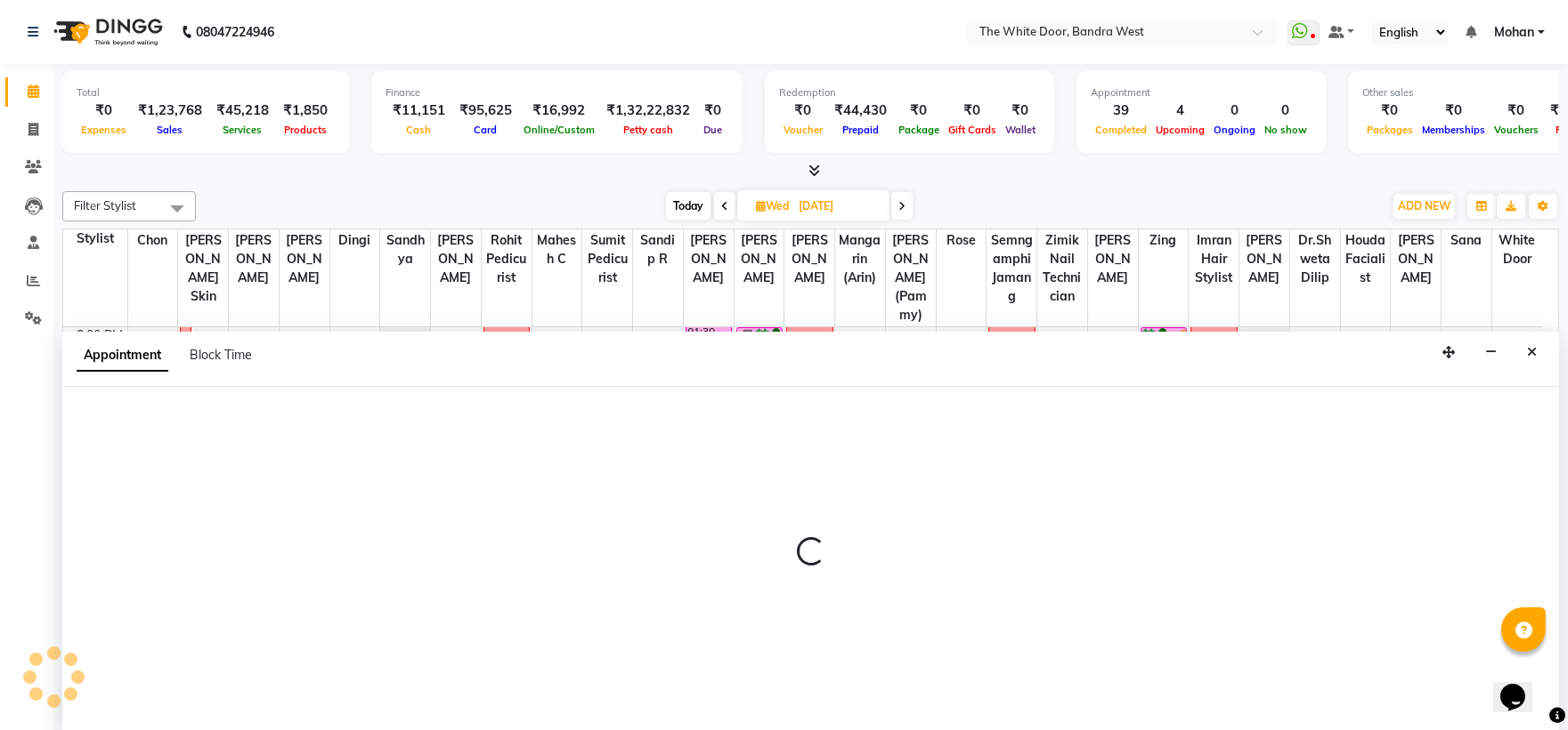
scroll to position [1, 0]
select select "20404"
select select "915"
select select "tentative"
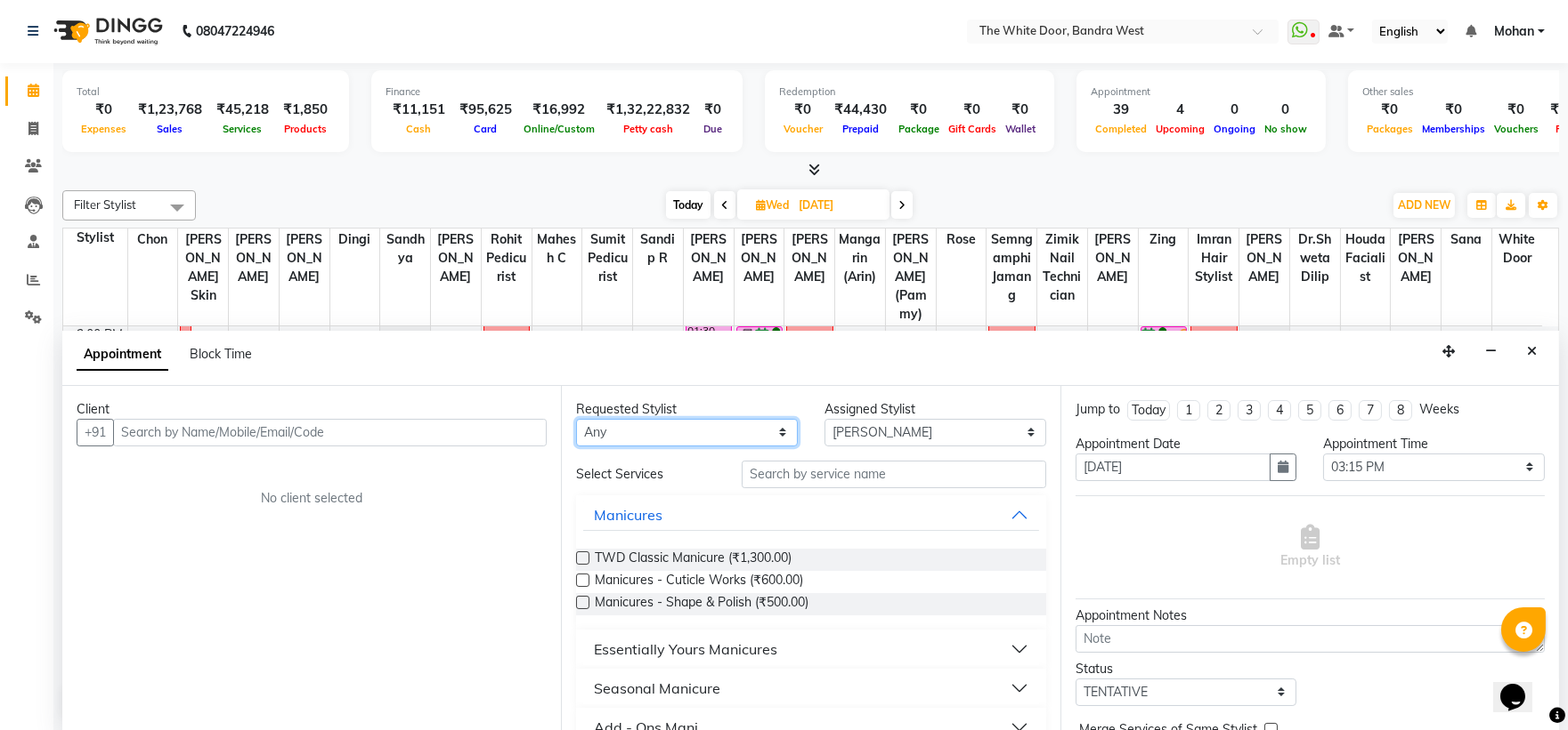
click at [745, 422] on select "Any [PERSON_NAME] Skin [PERSON_NAME] Dingi Dr.Shweta [PERSON_NAME] [PERSON_NAME…" at bounding box center [687, 433] width 221 height 28
select select "20404"
click at [576, 419] on select "Any [PERSON_NAME] Skin [PERSON_NAME] Dingi Dr.Shweta [PERSON_NAME] [PERSON_NAME…" at bounding box center [687, 433] width 221 height 28
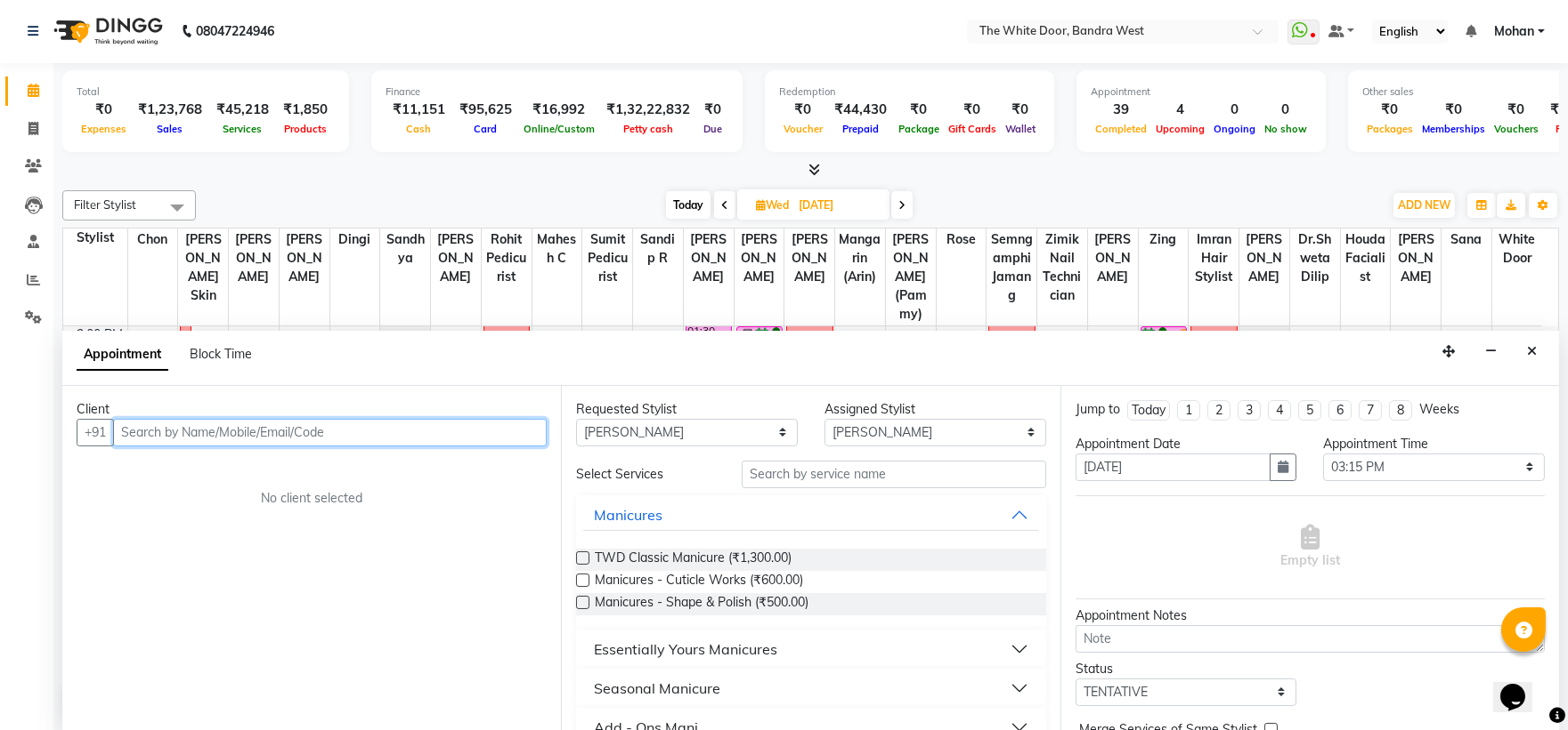
click at [351, 438] on input "text" at bounding box center [330, 433] width 434 height 28
click at [361, 436] on input "text" at bounding box center [330, 433] width 434 height 28
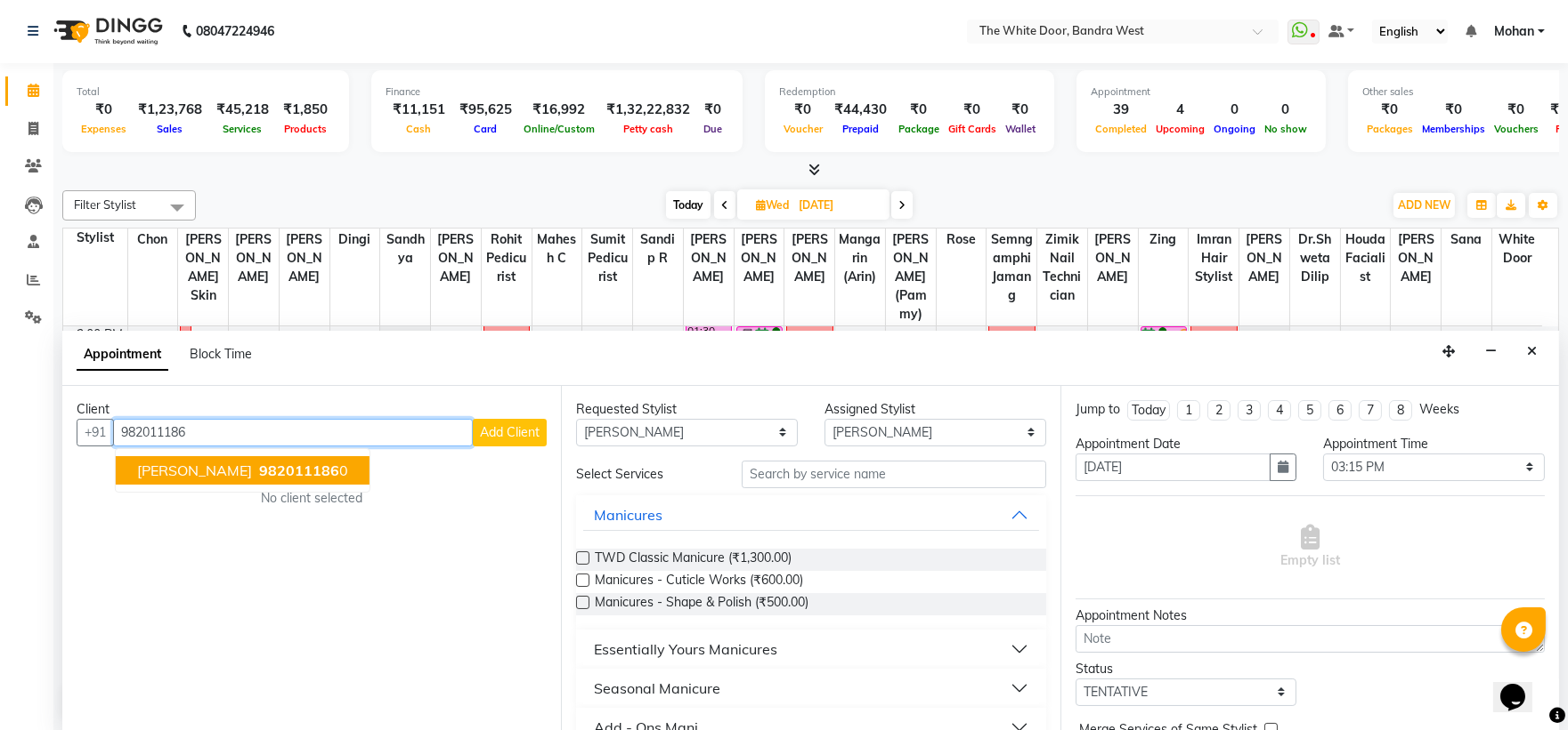
click at [259, 464] on span "982011186" at bounding box center [299, 471] width 80 height 18
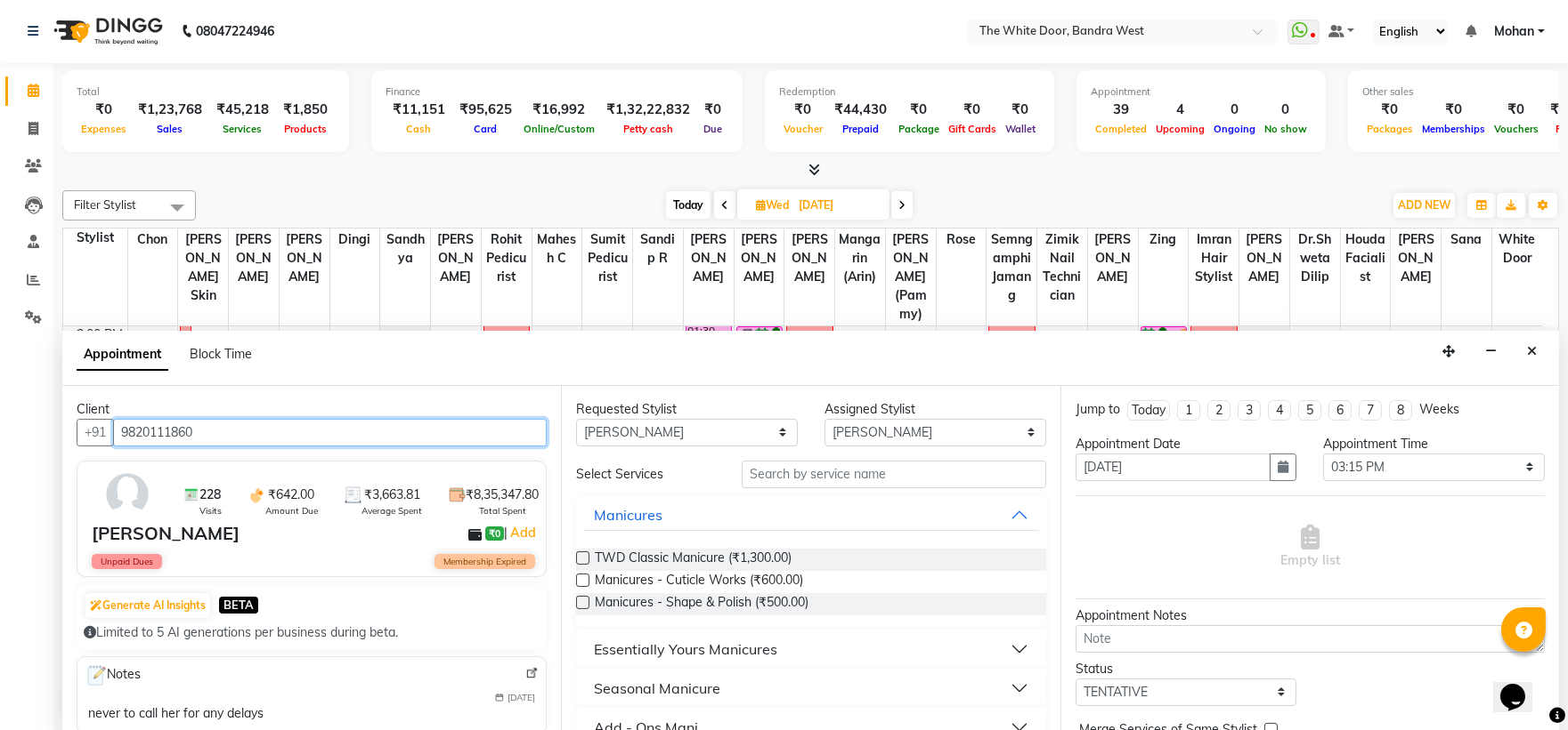
type input "9820111860"
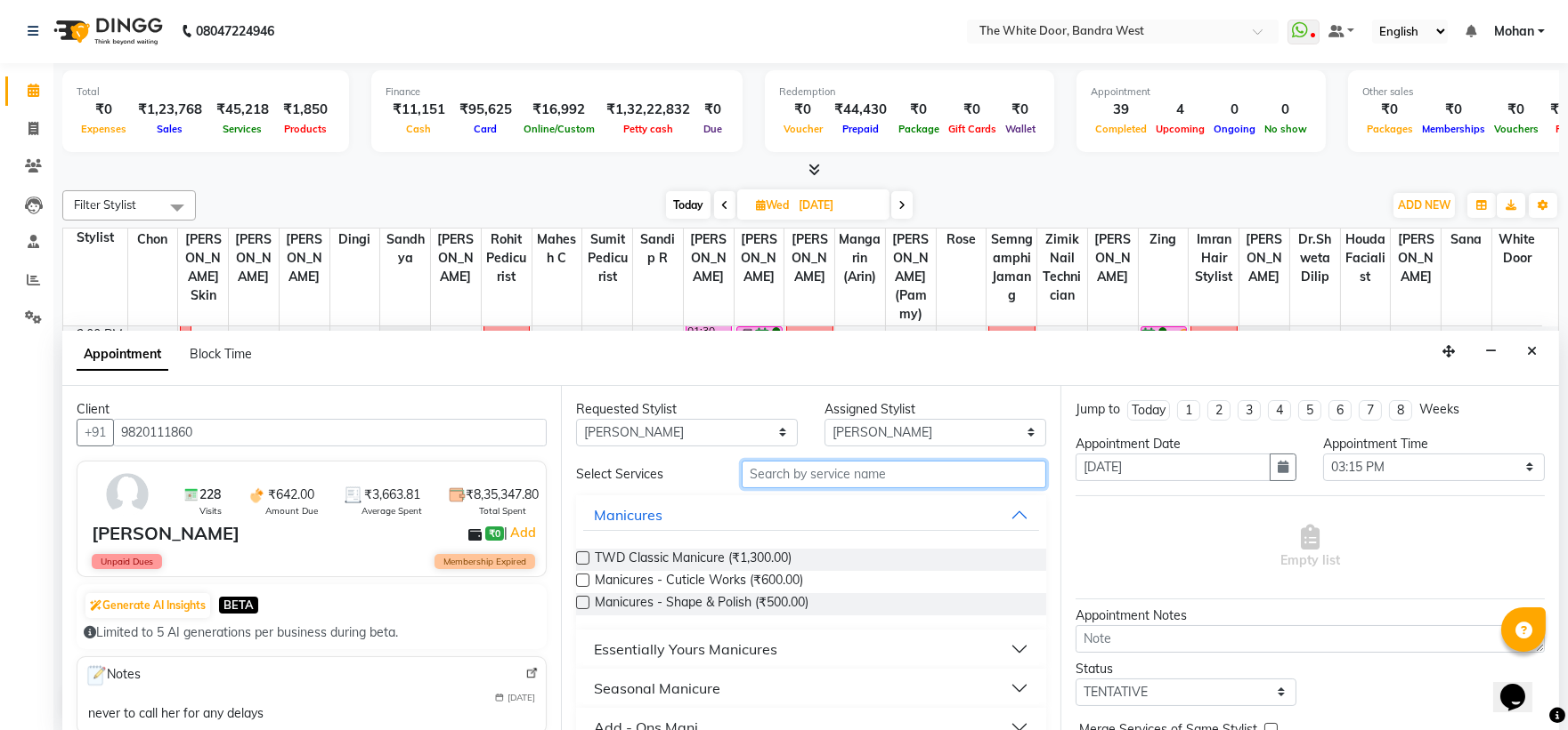
click at [814, 479] on input "text" at bounding box center [893, 475] width 304 height 28
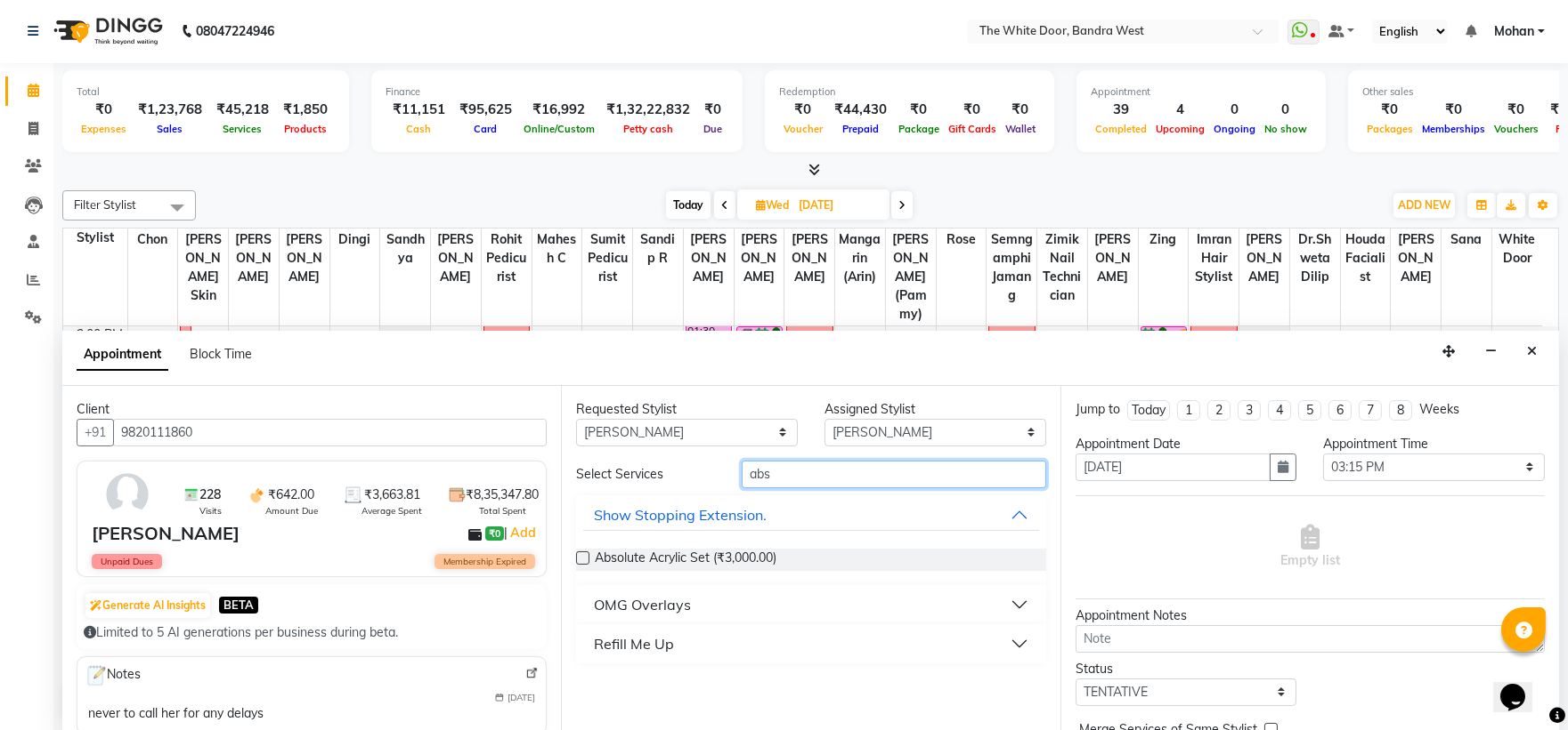
type input "abs"
click at [623, 649] on div "Refill Me Up" at bounding box center [634, 644] width 80 height 21
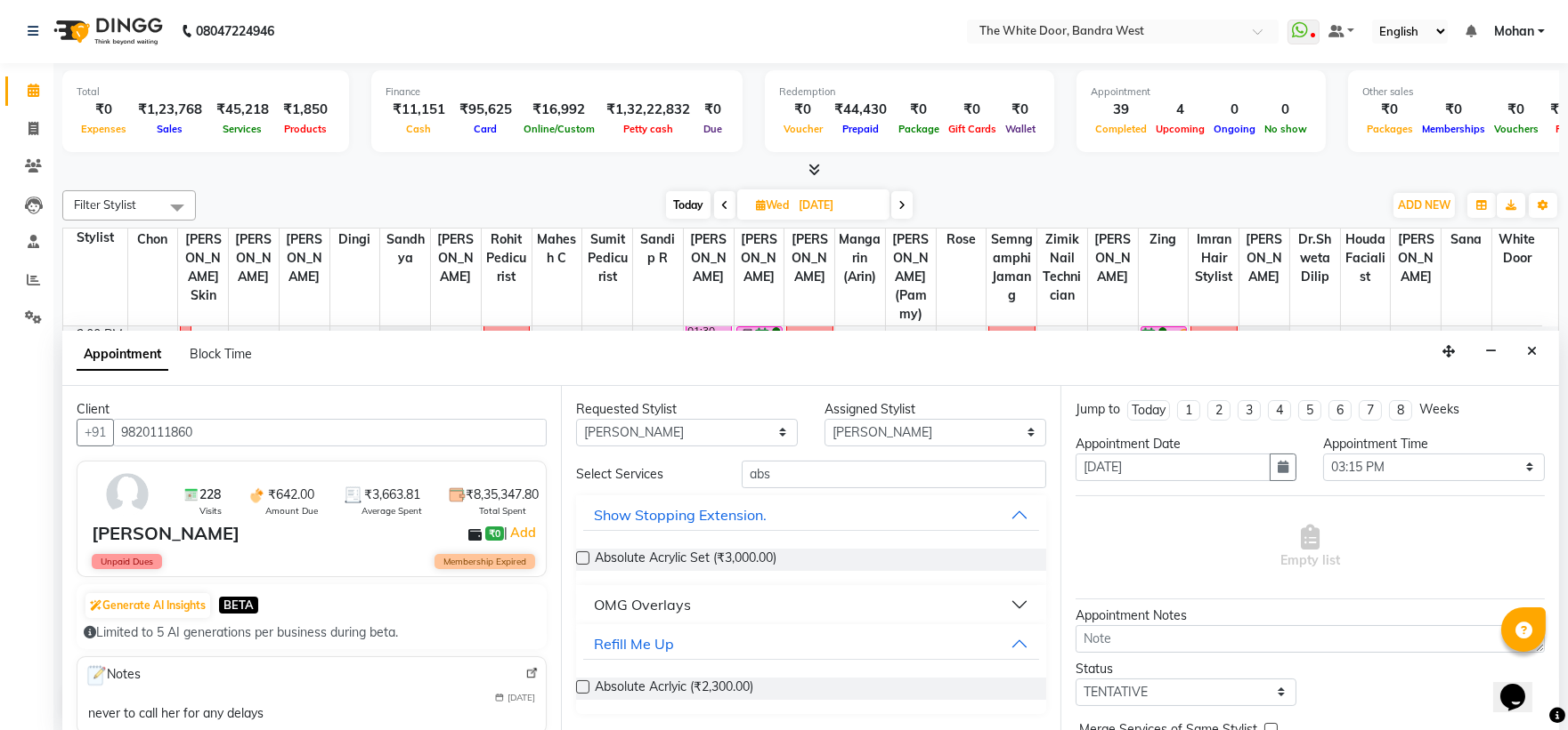
click at [583, 684] on label at bounding box center [583, 687] width 13 height 13
click at [583, 684] on input "checkbox" at bounding box center [582, 689] width 11 height 11
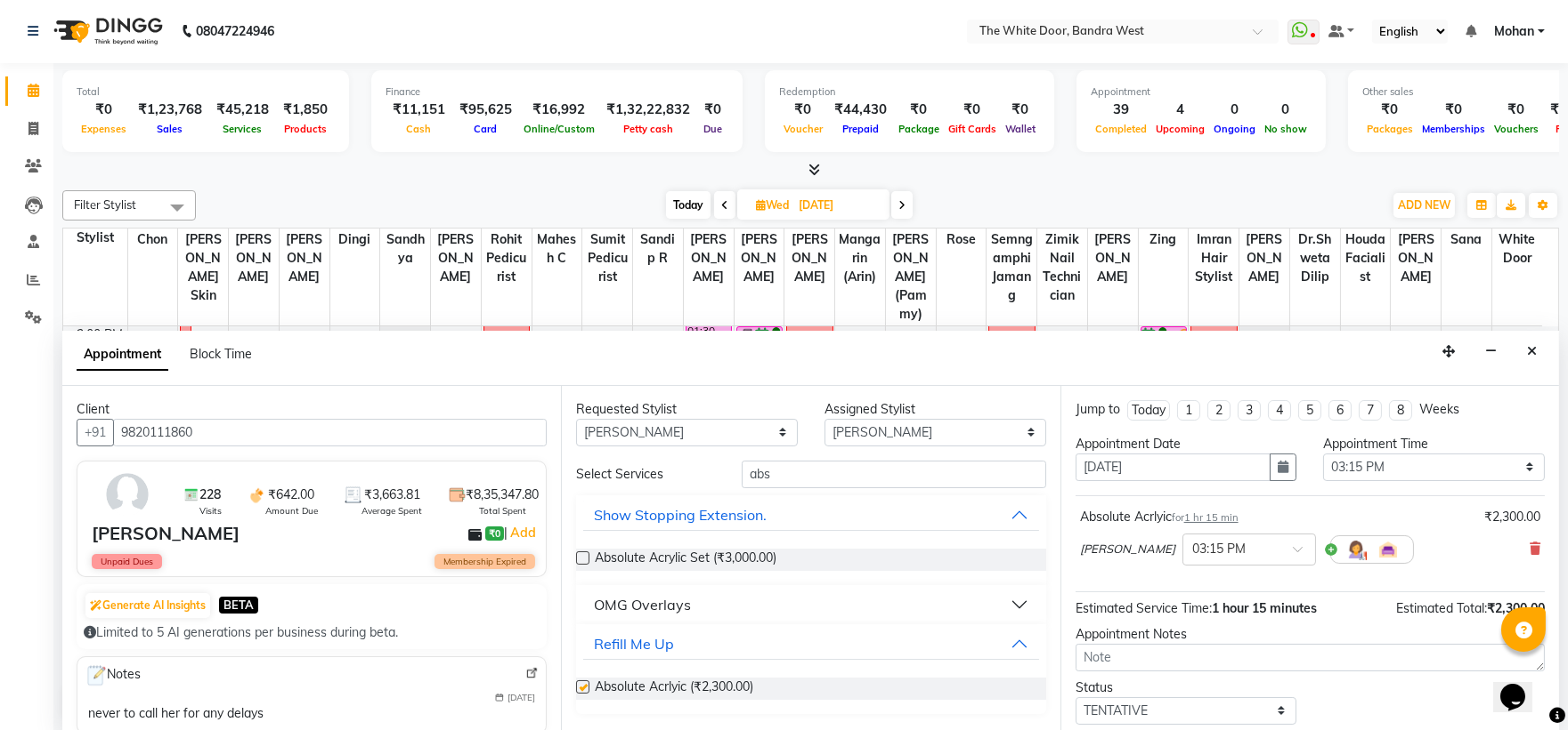
checkbox input "false"
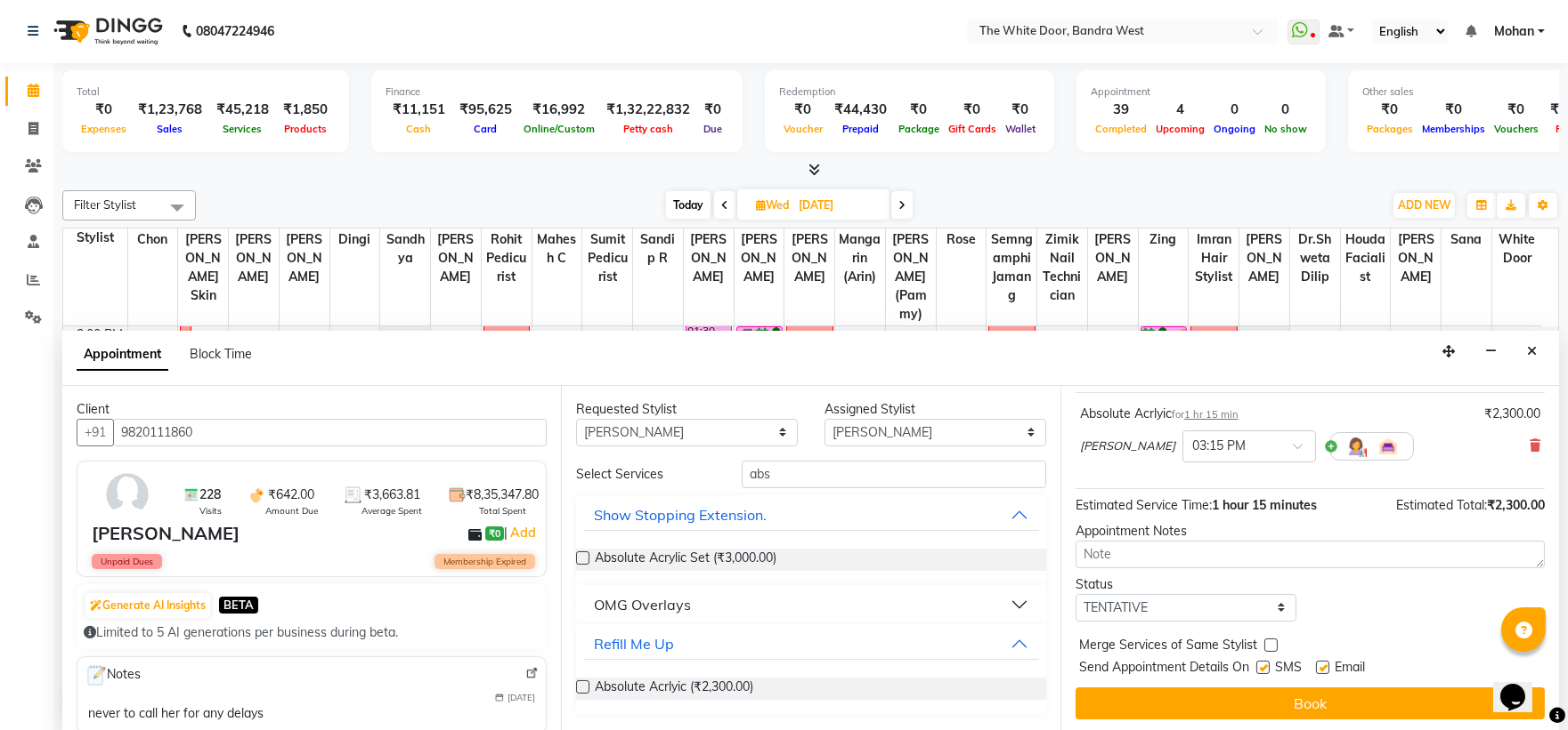
scroll to position [105, 0]
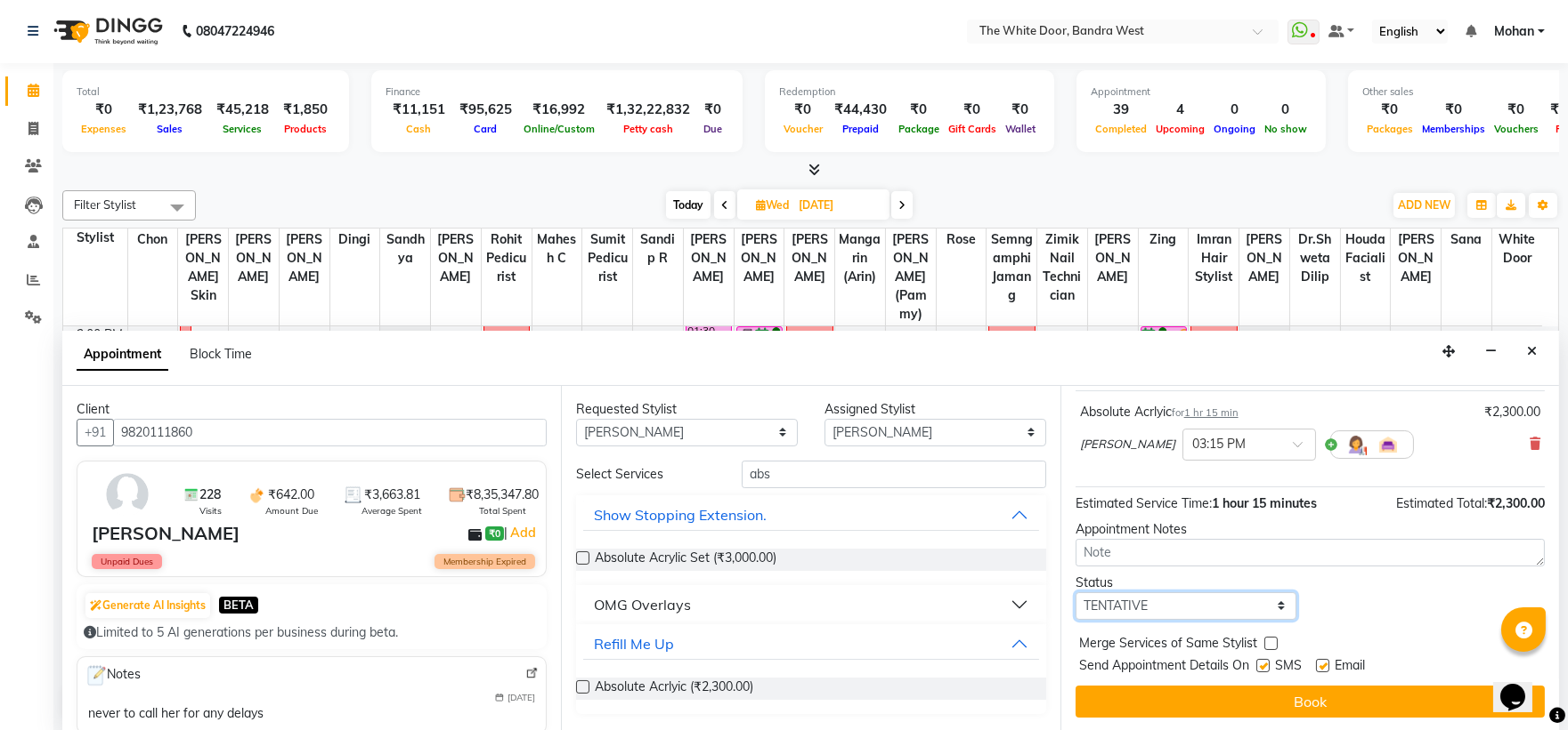
click at [1195, 592] on select "Select TENTATIVE CONFIRM UPCOMING" at bounding box center [1186, 606] width 221 height 28
select select "confirm booking"
click at [1076, 592] on select "Select TENTATIVE CONFIRM UPCOMING" at bounding box center [1186, 606] width 221 height 28
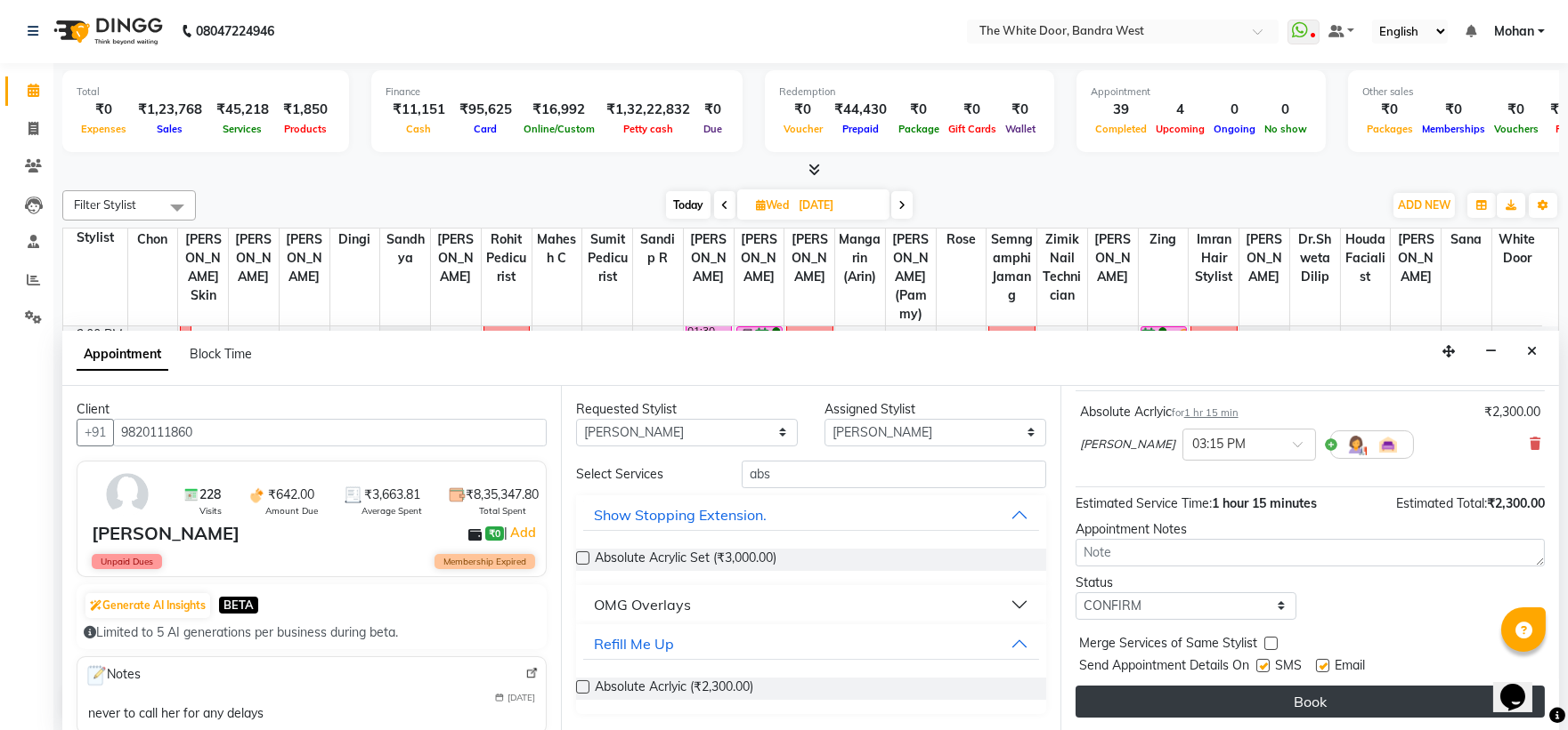
click at [1146, 686] on button "Book" at bounding box center [1310, 702] width 469 height 32
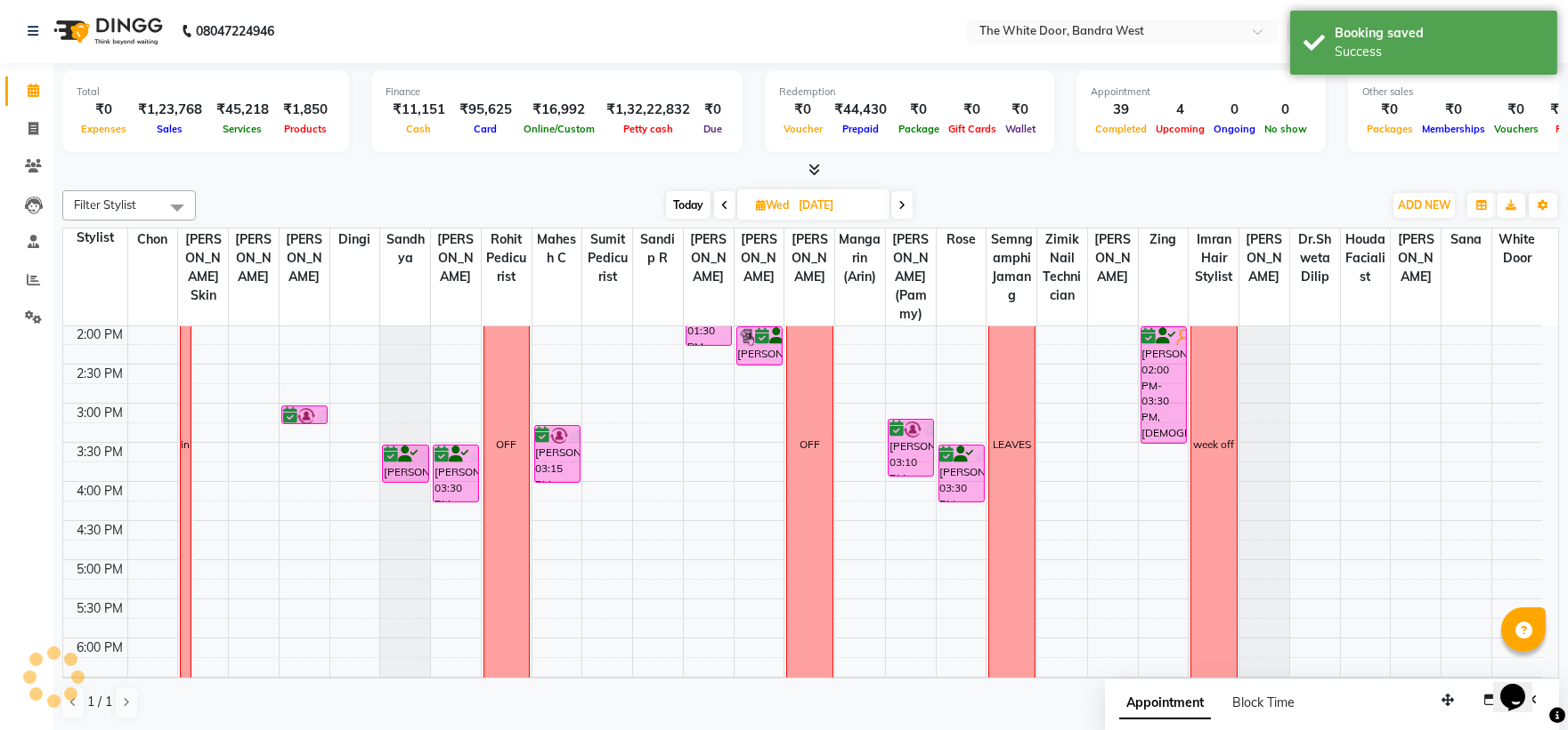
scroll to position [0, 0]
click at [677, 205] on span "Today" at bounding box center [689, 206] width 45 height 28
type input "[DATE]"
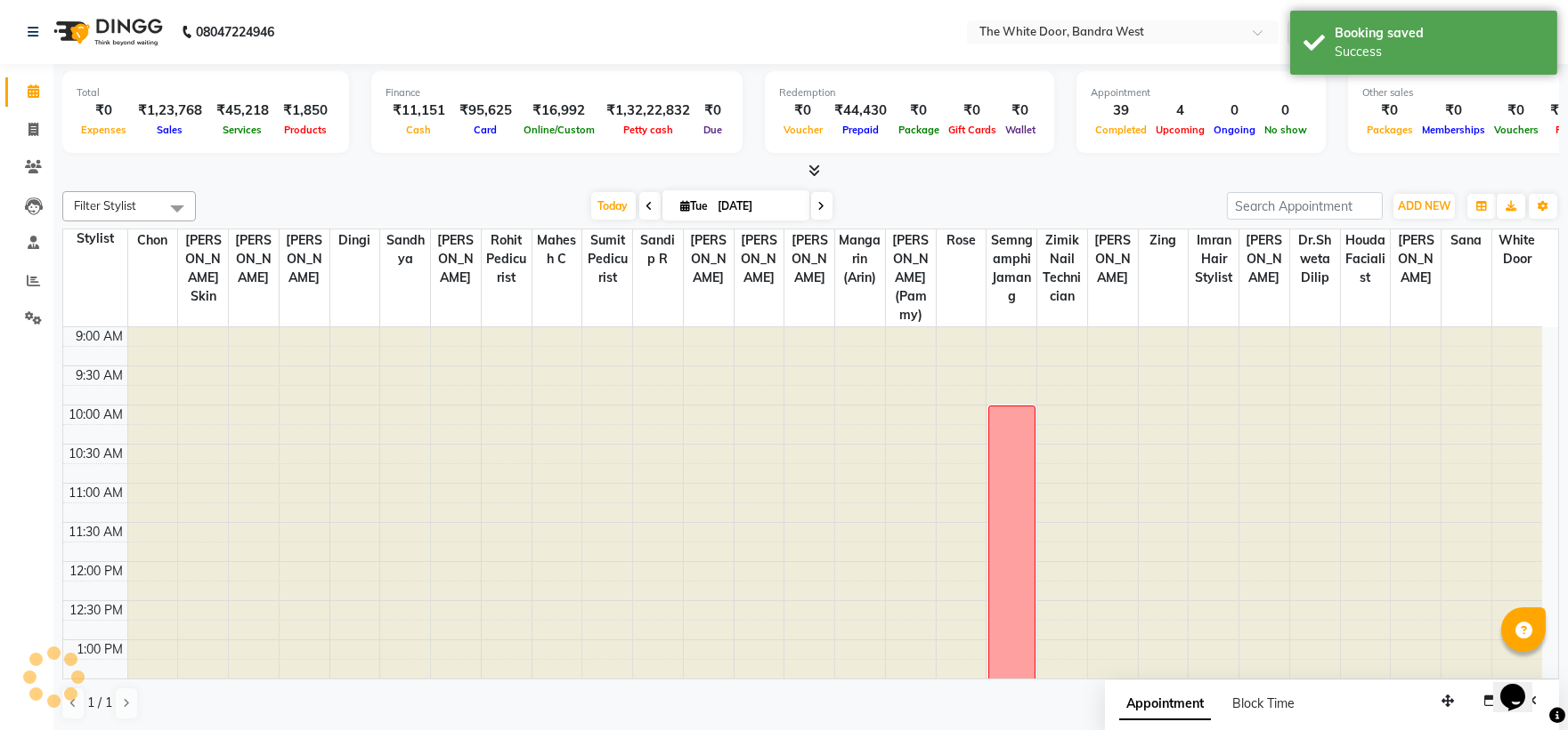
scroll to position [689, 0]
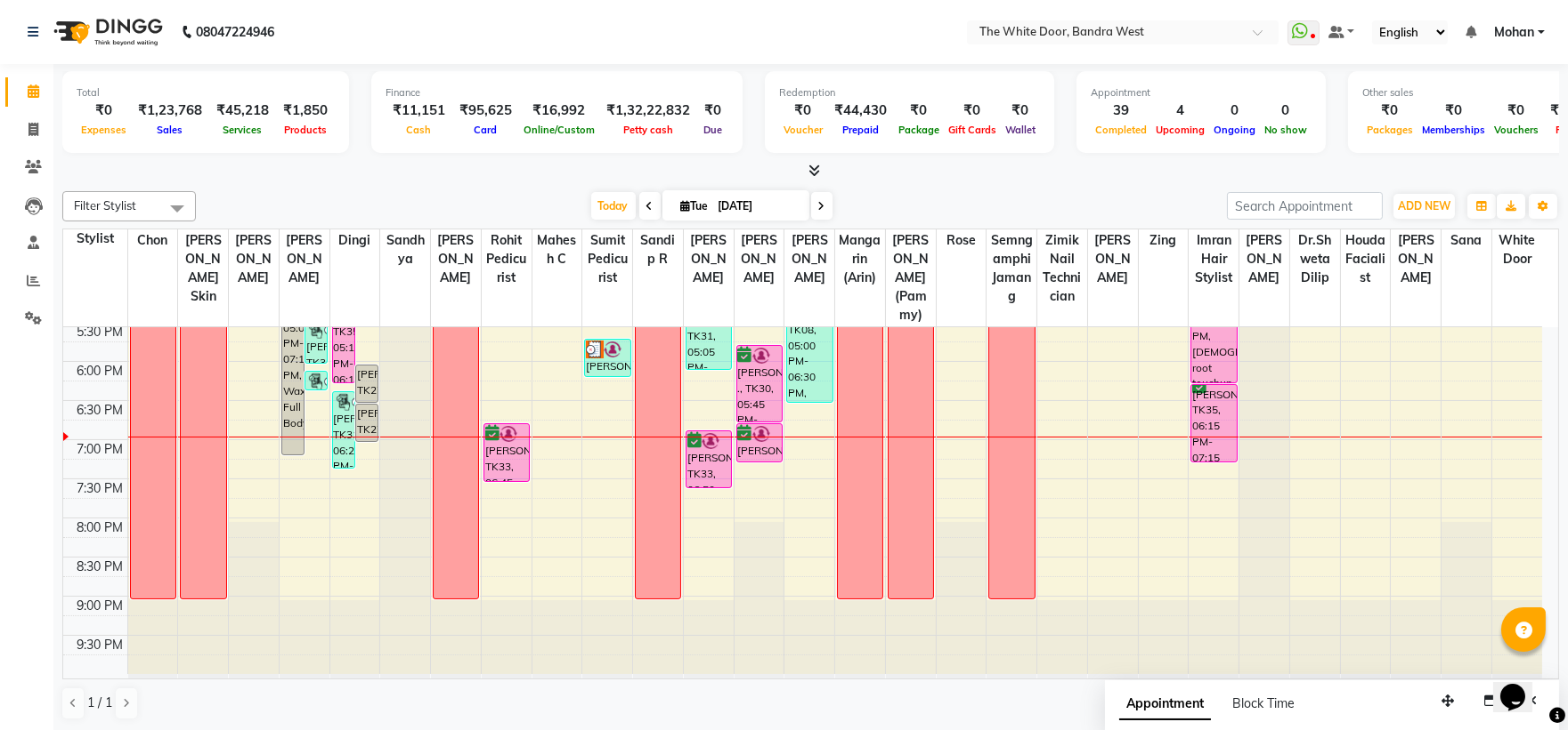
click at [681, 205] on icon at bounding box center [686, 206] width 10 height 11
select select "9"
select select "2025"
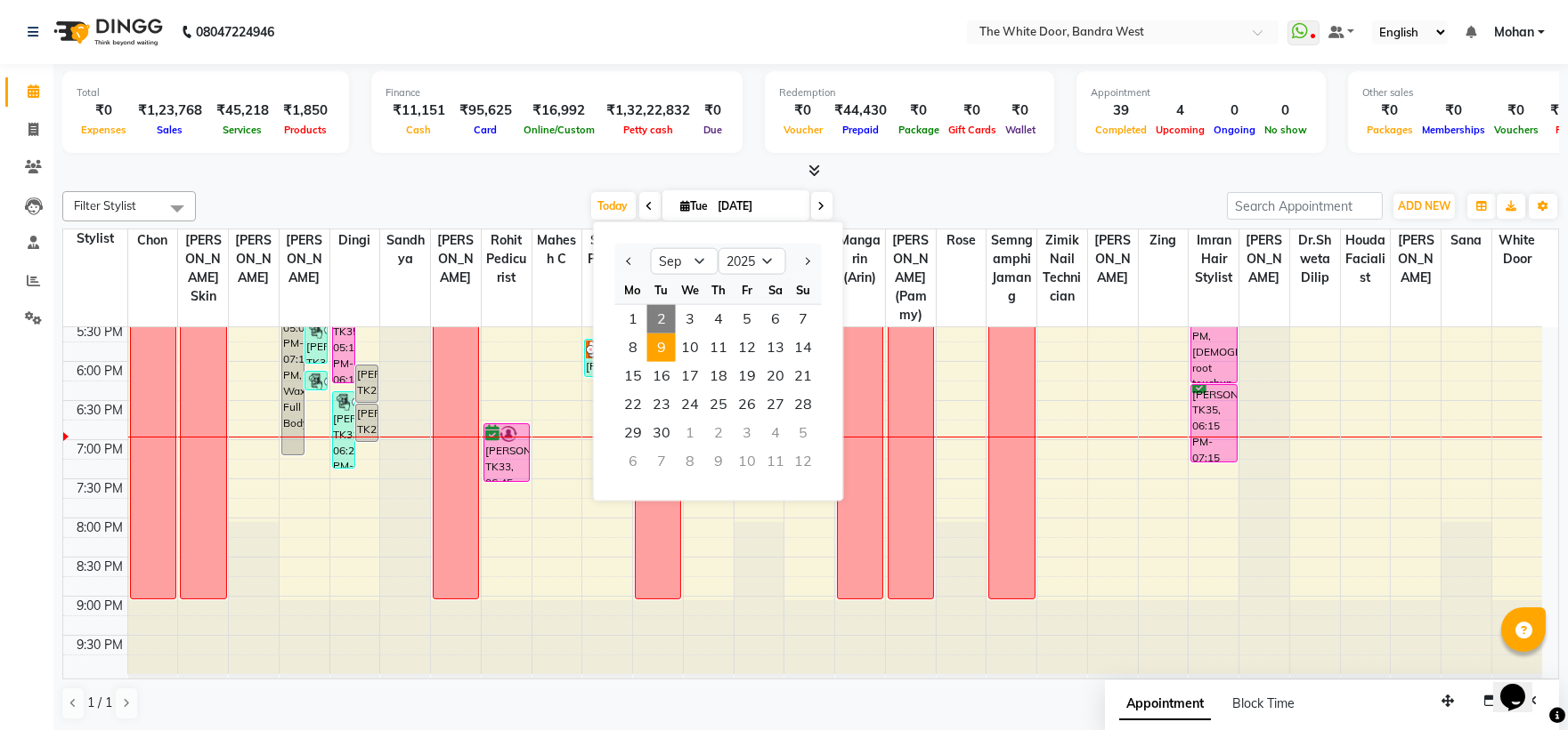
click at [663, 352] on span "9" at bounding box center [662, 348] width 29 height 29
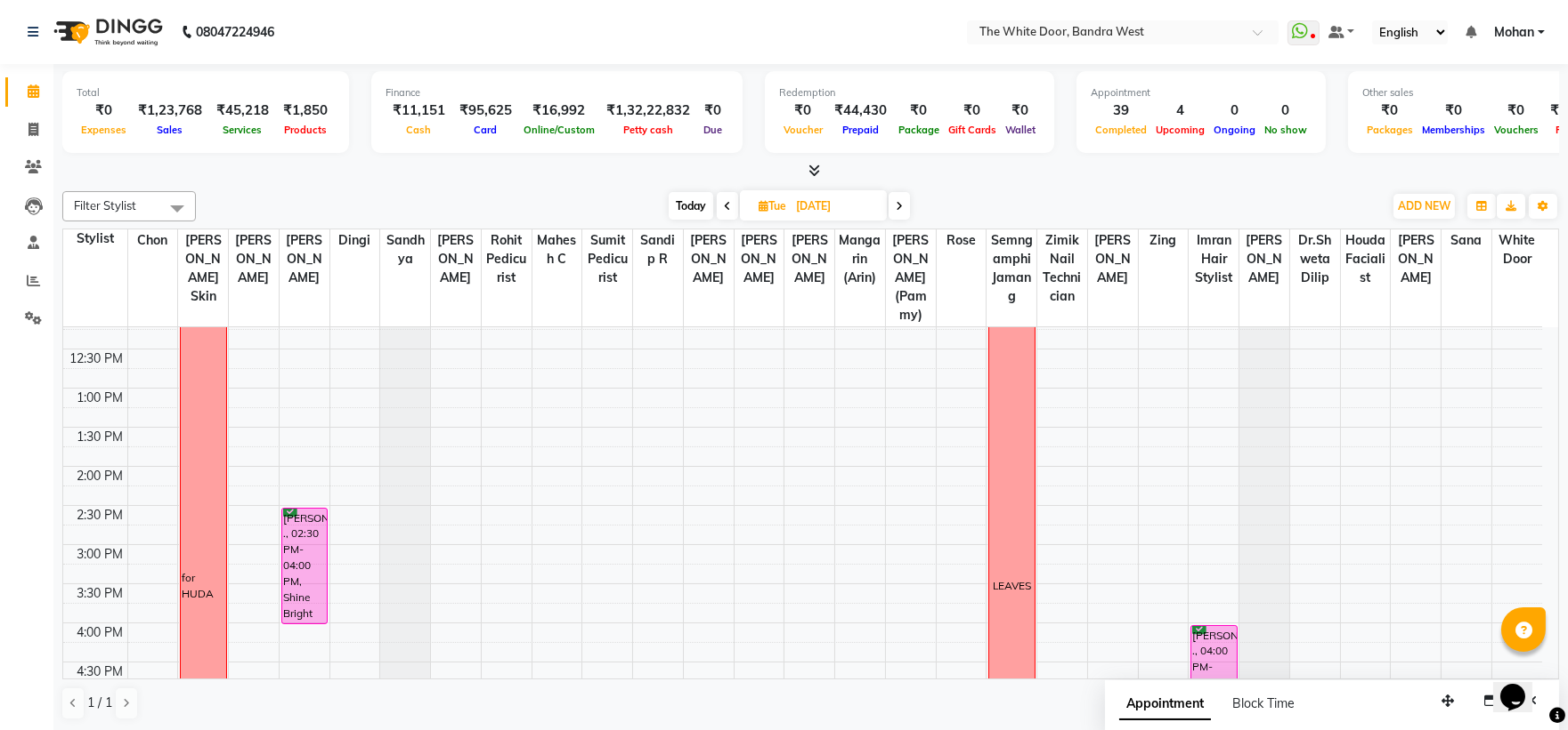
scroll to position [395, 0]
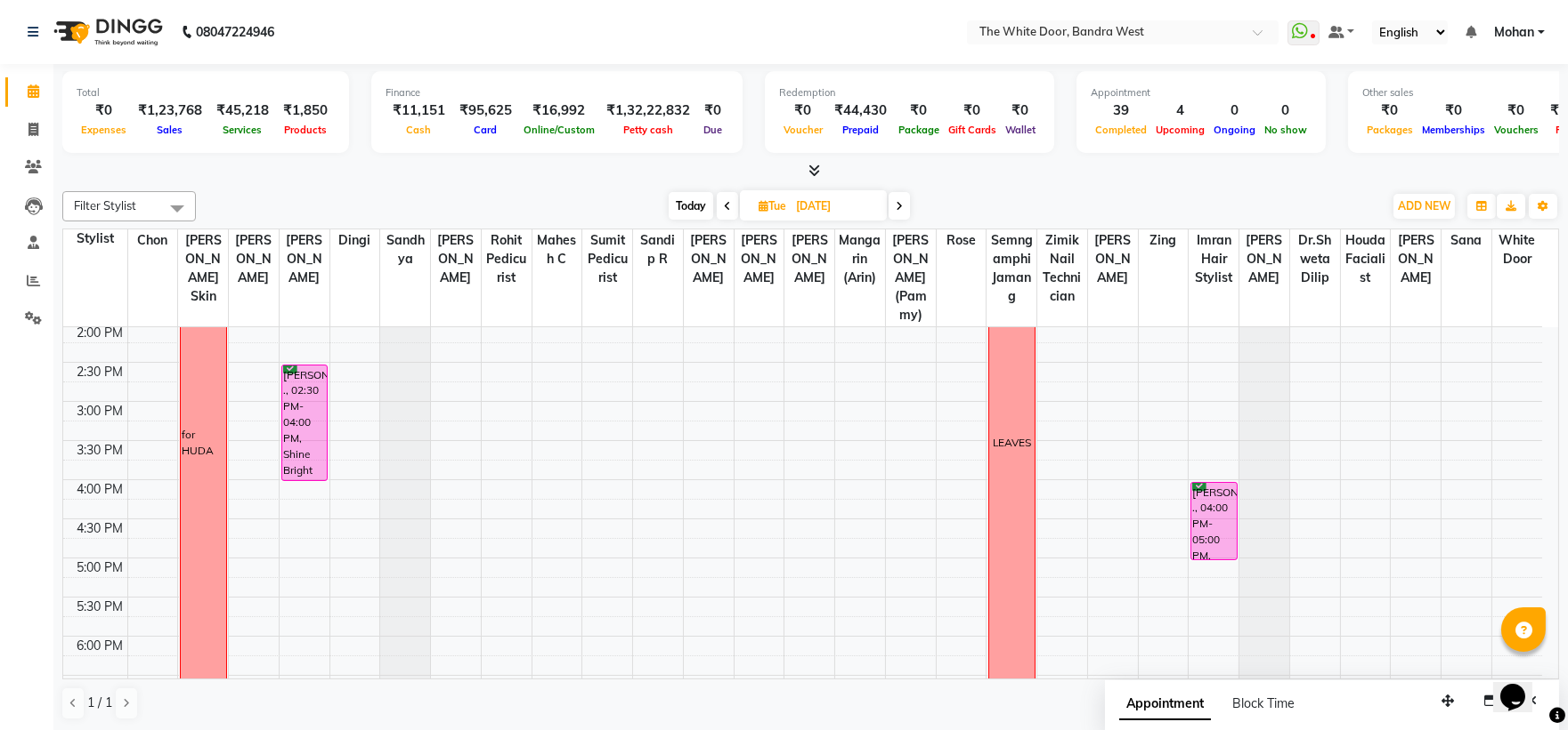
click at [690, 206] on span "Today" at bounding box center [691, 206] width 45 height 28
type input "[DATE]"
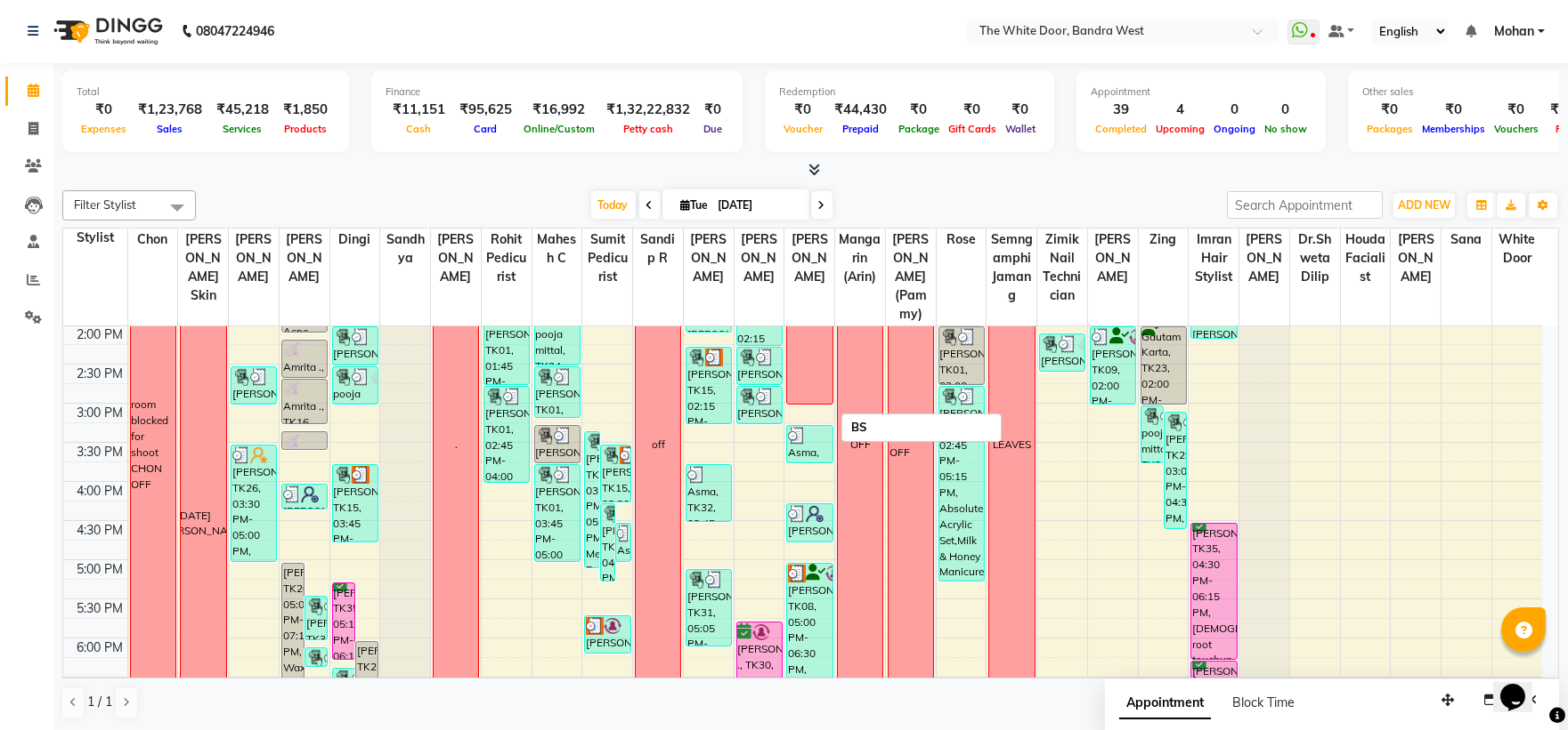
scroll to position [689, 0]
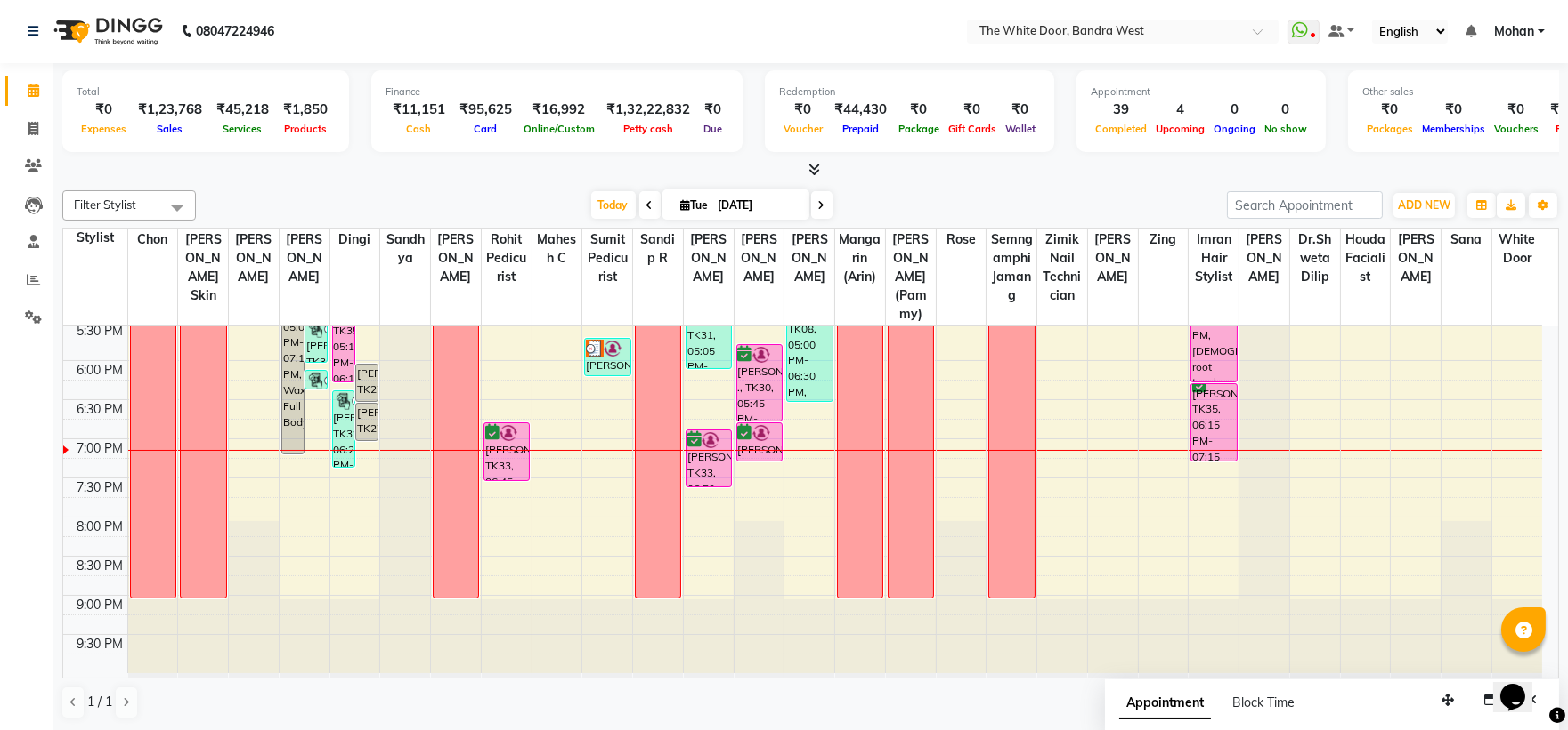
drag, startPoint x: 1550, startPoint y: 669, endPoint x: 55, endPoint y: 10, distance: 1633.8
click at [1542, 666] on div "Opens Chat This icon Opens the chat window." at bounding box center [1521, 666] width 43 height 0
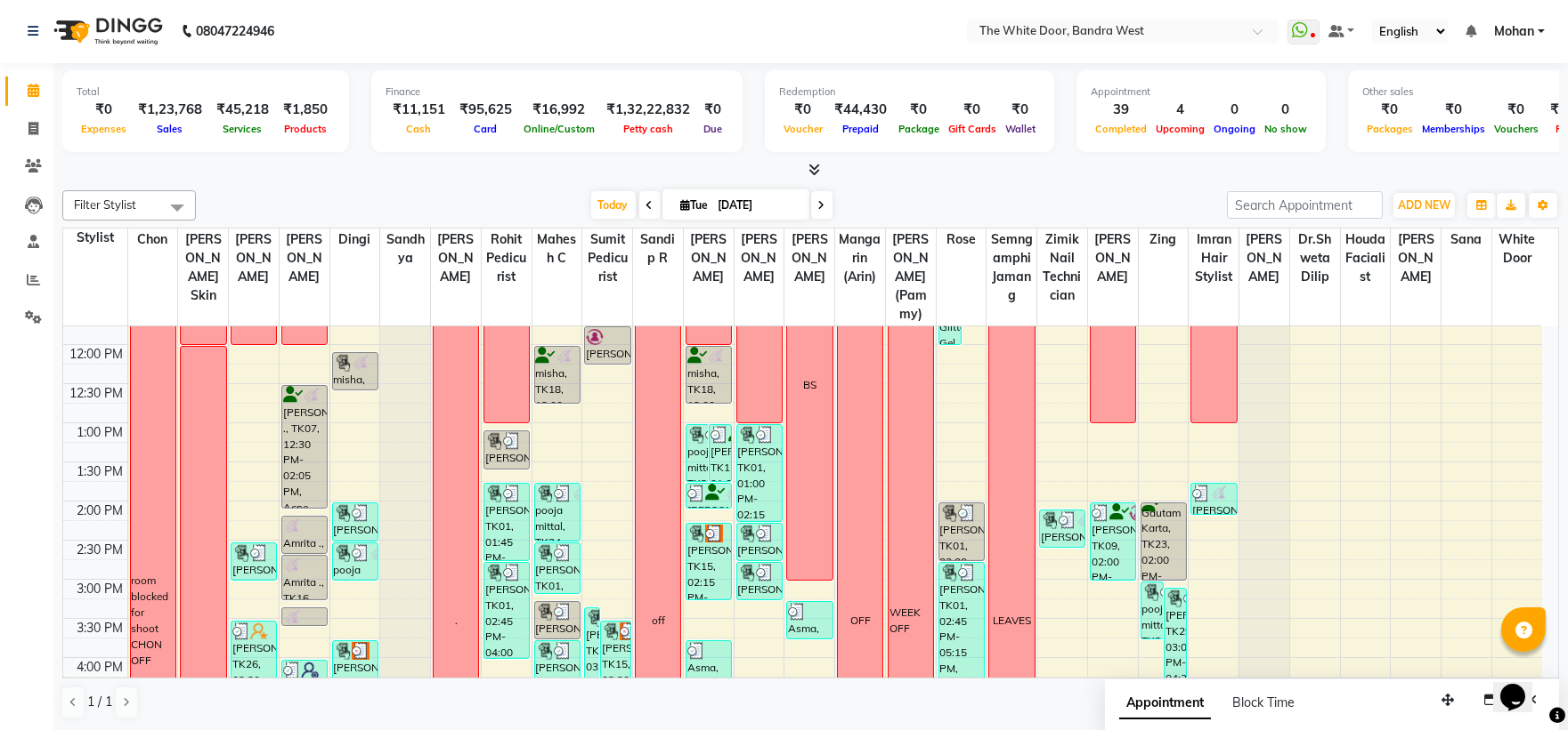
scroll to position [215, 0]
click at [1542, 666] on div "Opens Chat This icon Opens the chat window." at bounding box center [1521, 666] width 43 height 0
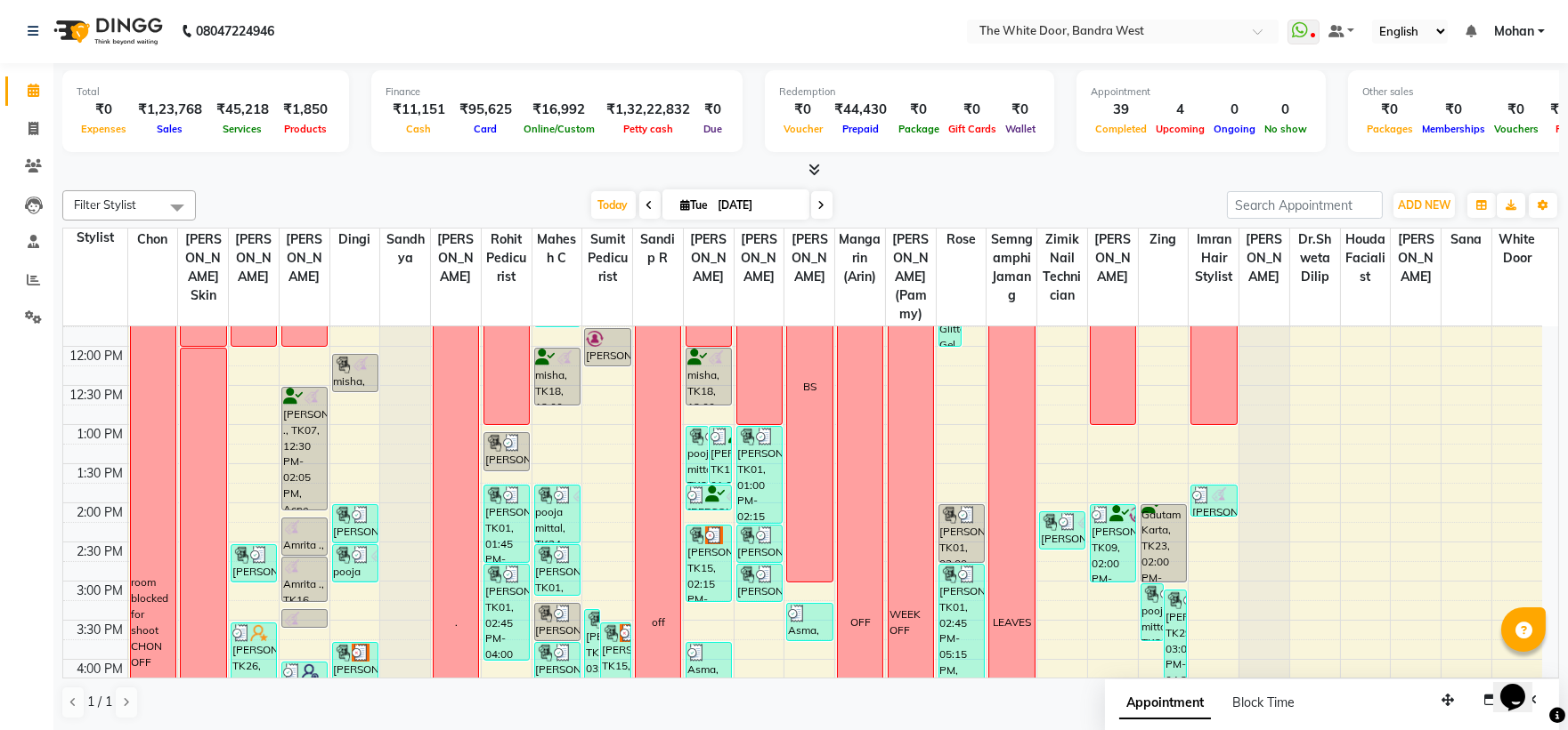
click at [1542, 666] on div "Opens Chat This icon Opens the chat window." at bounding box center [1521, 666] width 43 height 0
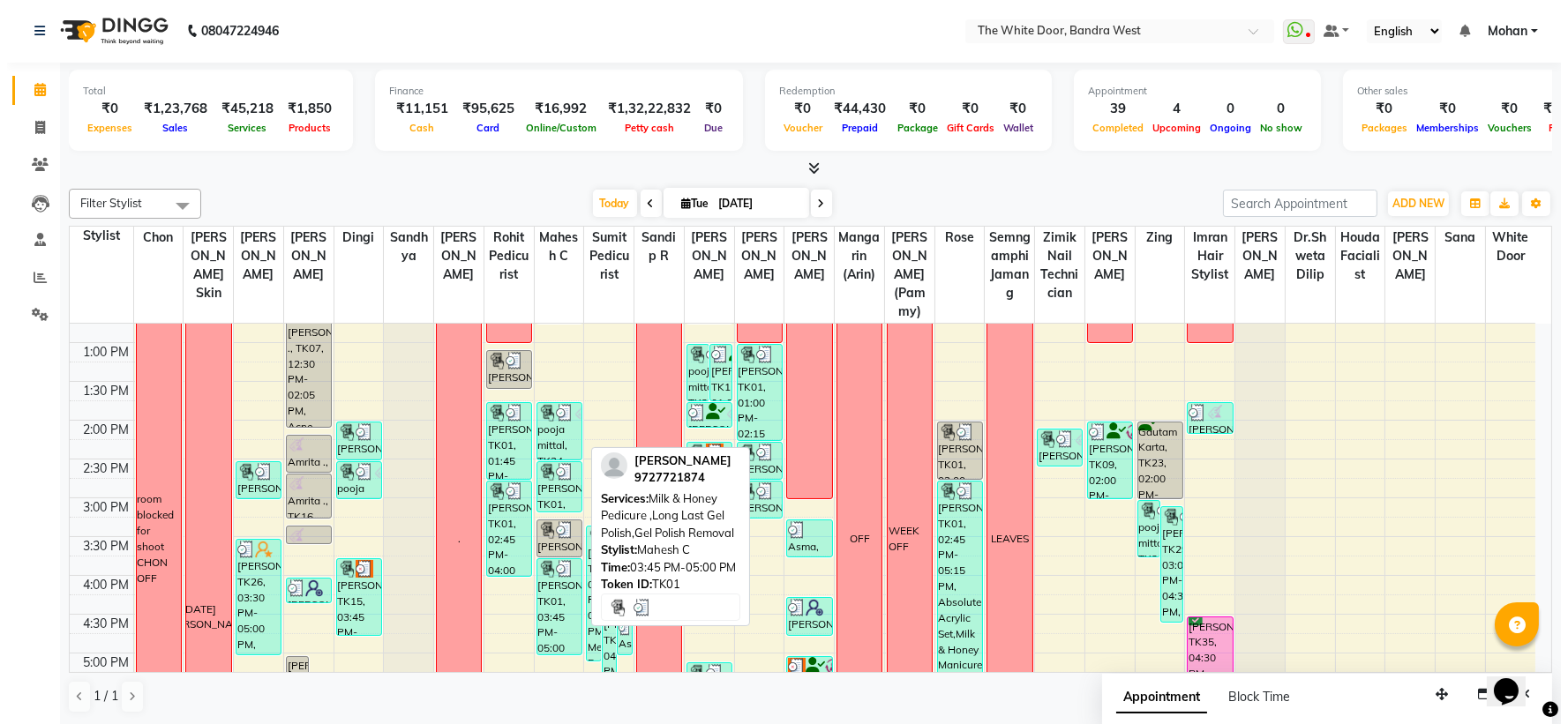
scroll to position [487, 0]
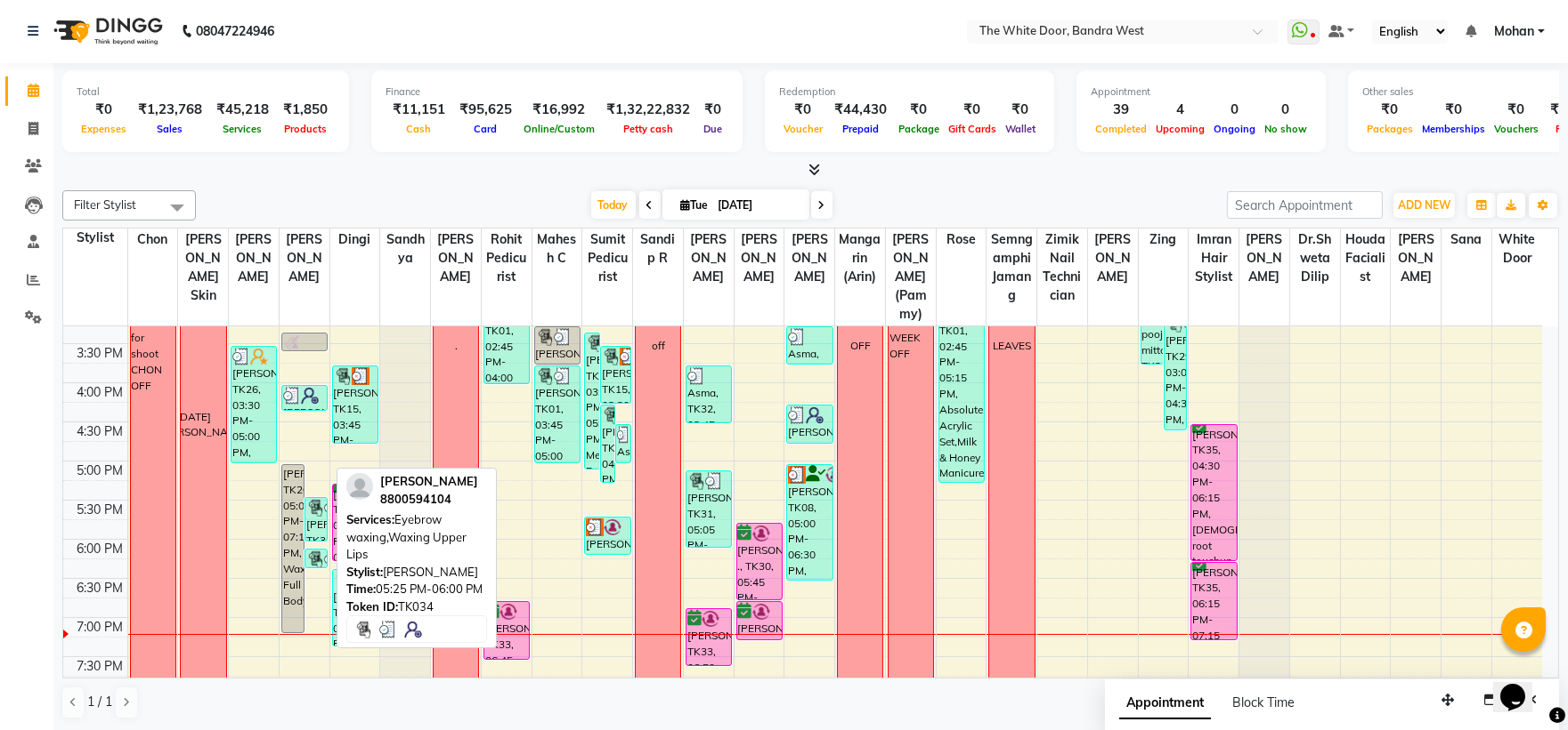
drag, startPoint x: 320, startPoint y: 554, endPoint x: 316, endPoint y: 564, distance: 10.8
click at [316, 564] on div "9:00 AM 9:30 AM 10:00 AM 10:30 AM 11:00 AM 11:30 AM 12:00 PM 12:30 PM 1:00 PM 1…" at bounding box center [802, 344] width 1479 height 1017
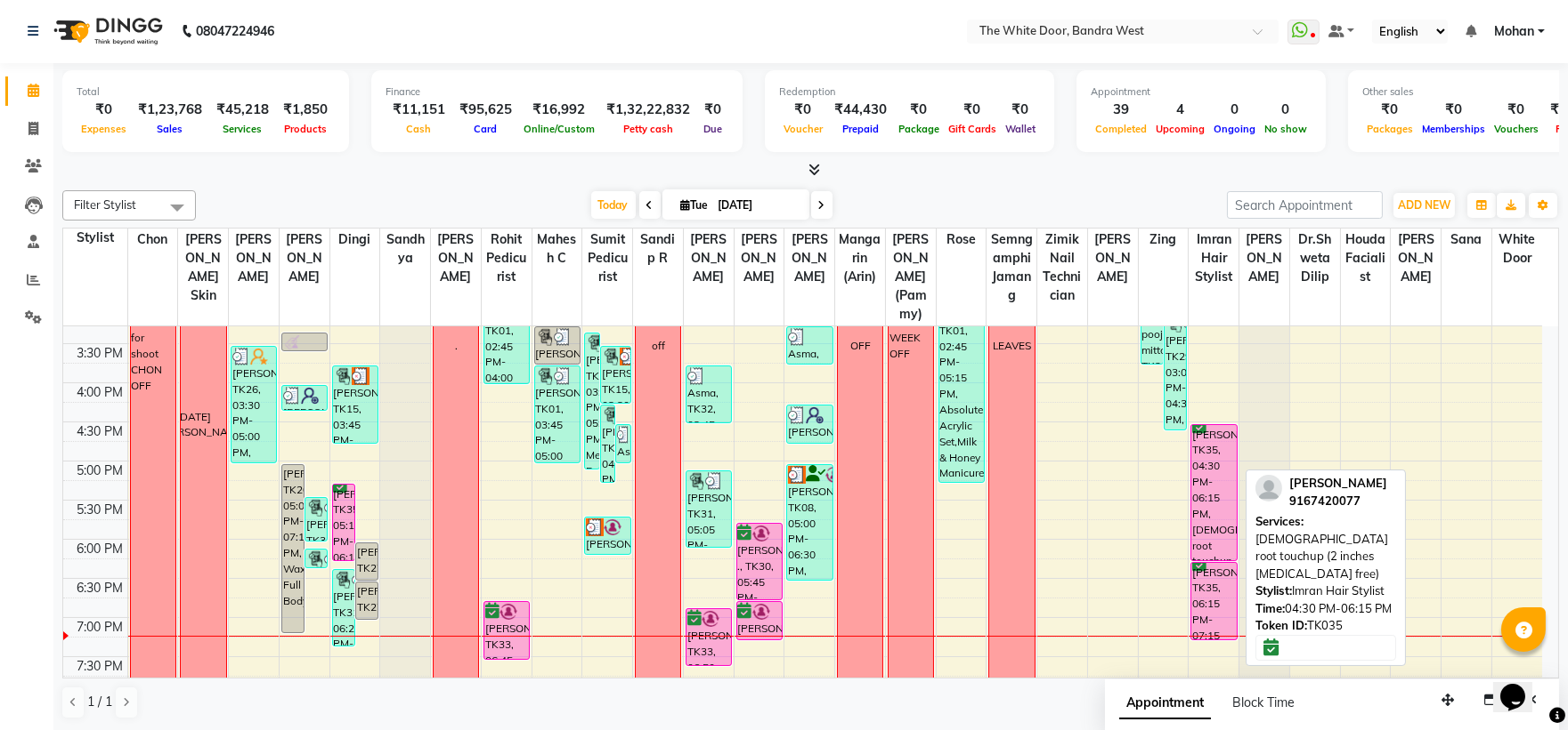
click at [1212, 492] on div "[PERSON_NAME], TK35, 04:30 PM-06:15 PM, [DEMOGRAPHIC_DATA] root touchup (2 inch…" at bounding box center [1213, 492] width 45 height 135
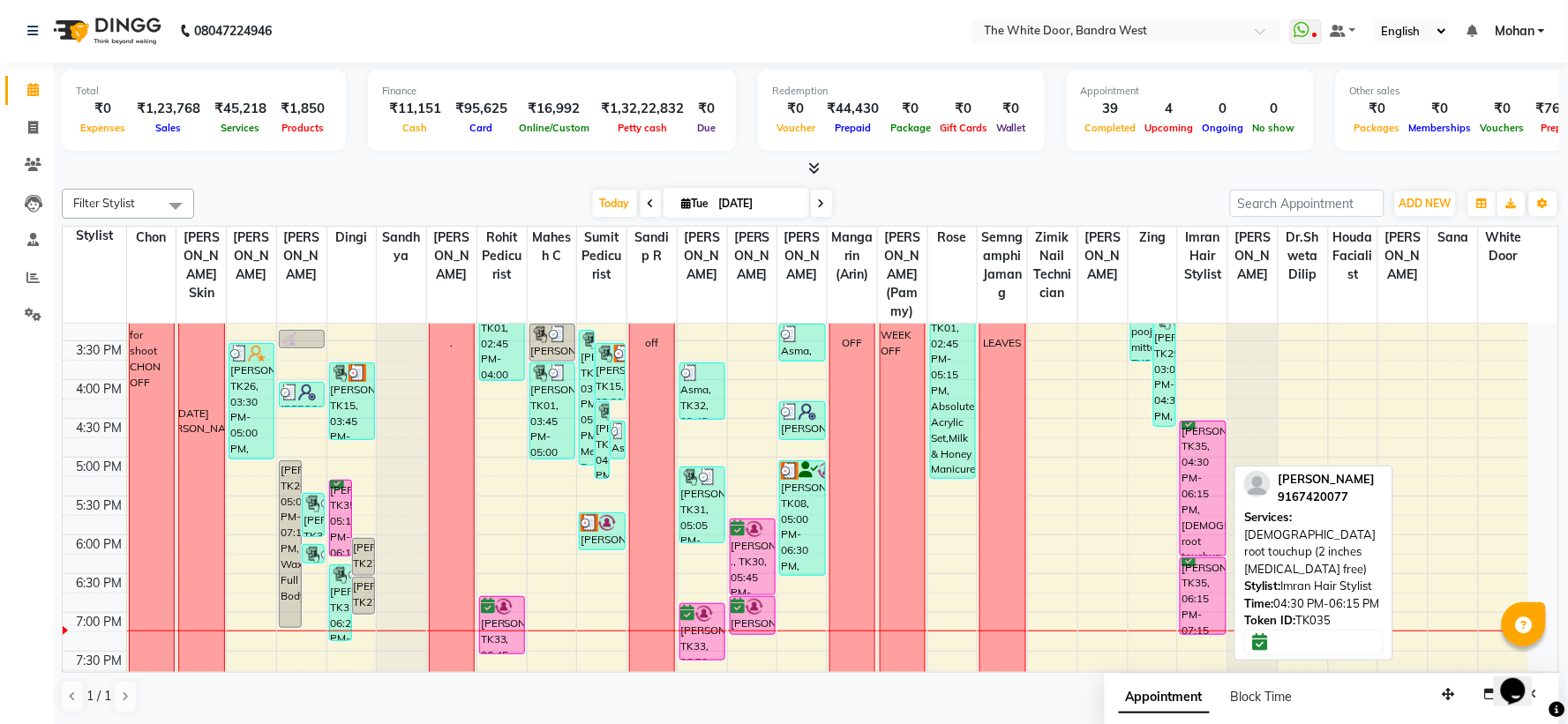
select select "6"
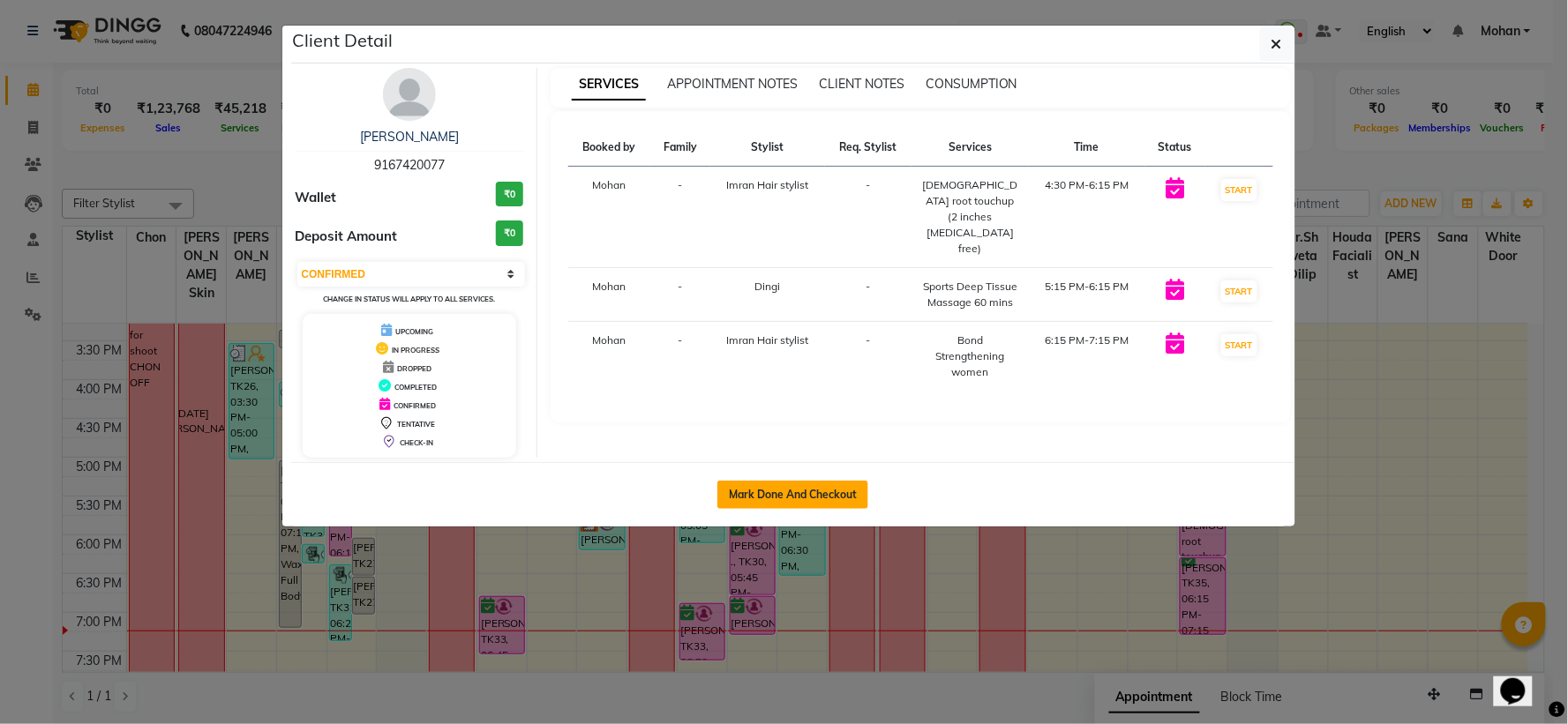
click at [795, 496] on button "Mark Done And Checkout" at bounding box center [793, 494] width 151 height 29
select select "service"
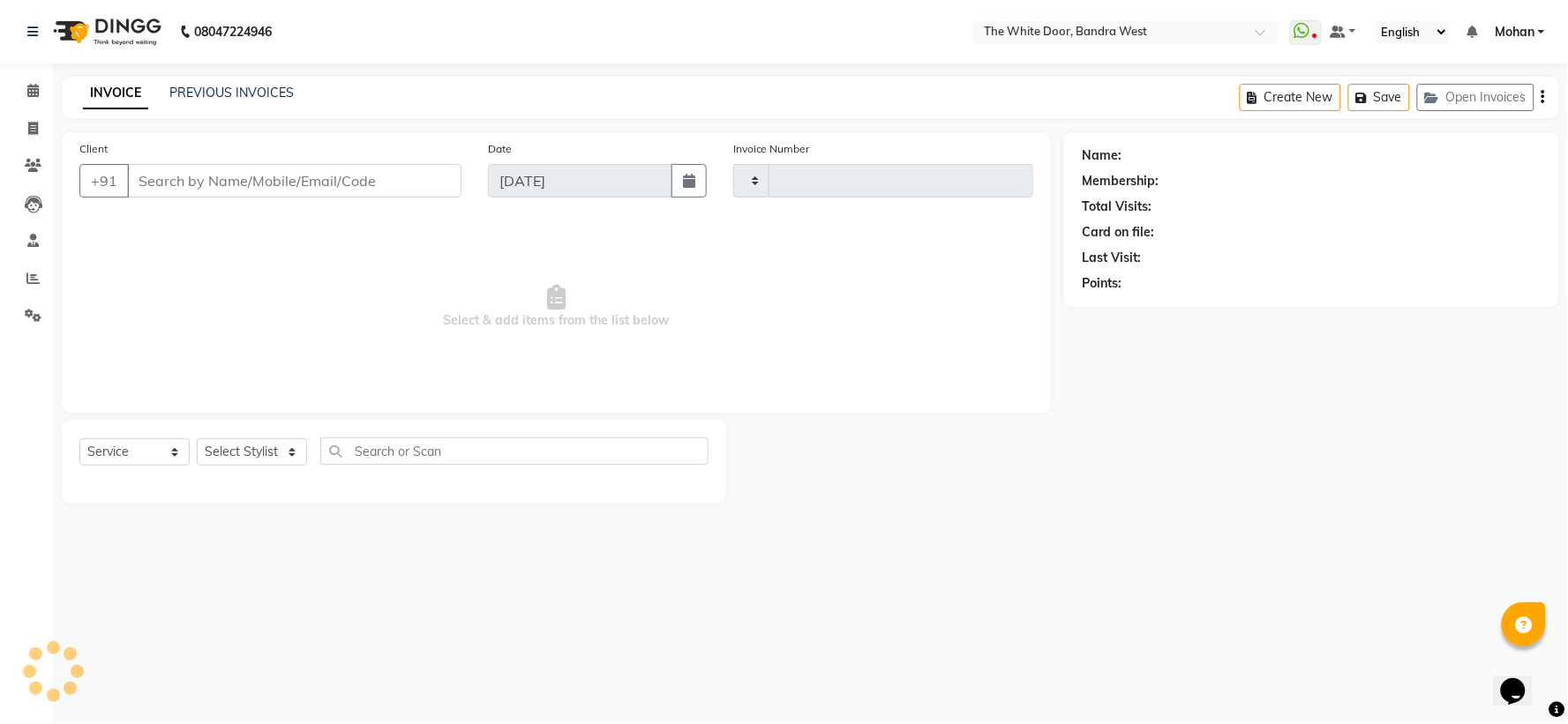
type input "4596"
select select "3980"
type input "9167420077"
select select "64906"
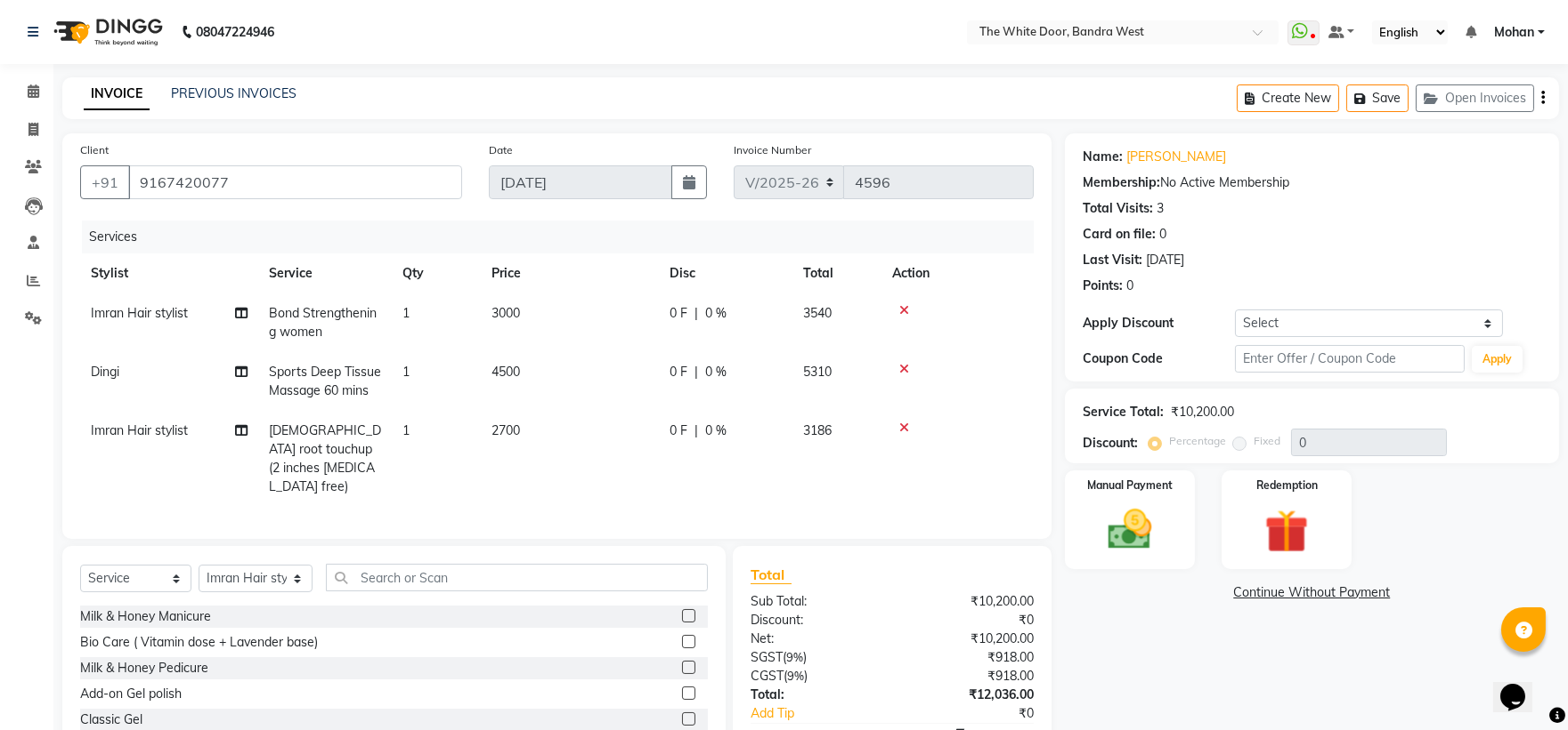
scroll to position [100, 0]
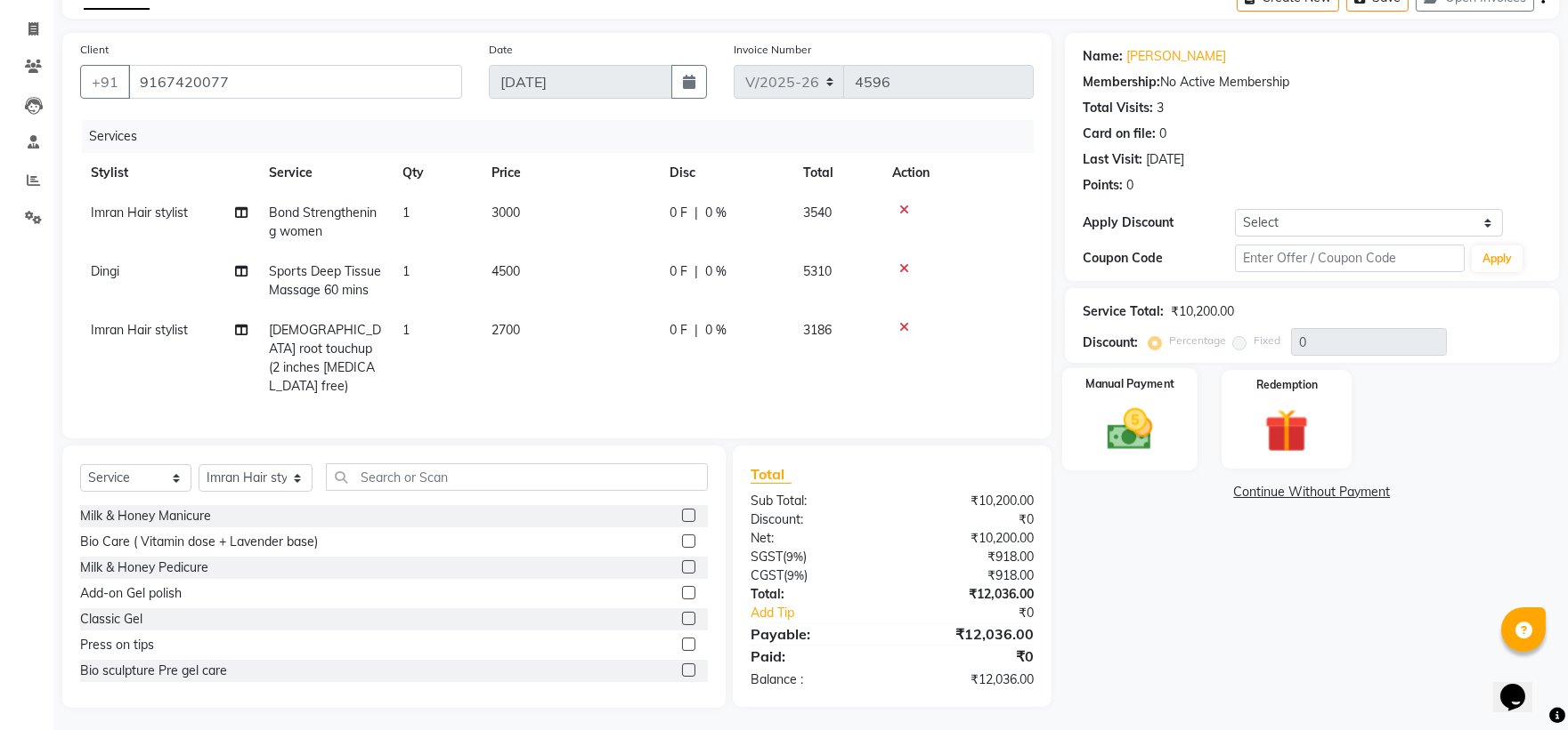
click at [1128, 417] on img at bounding box center [1129, 429] width 74 height 52
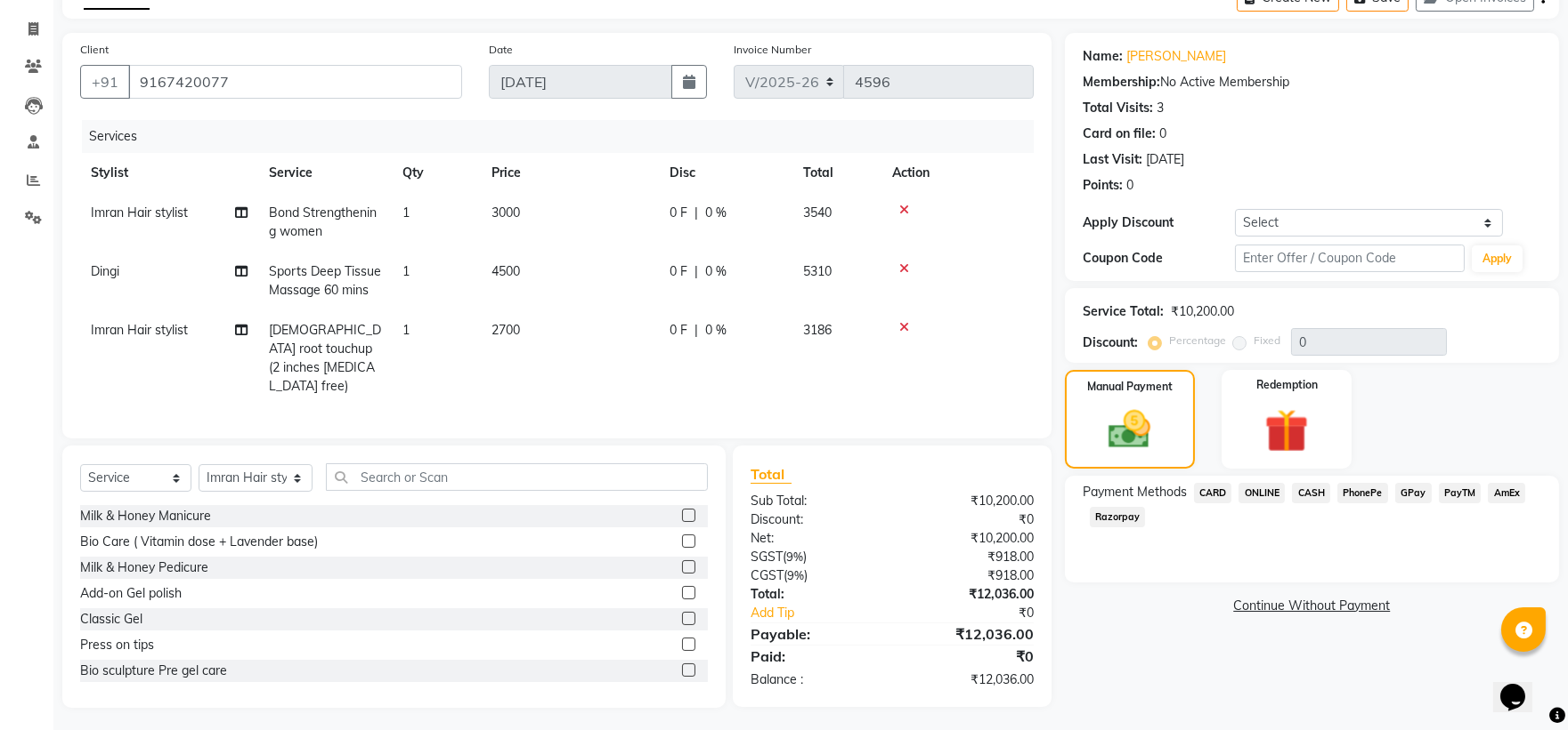
click at [1204, 491] on span "CARD" at bounding box center [1213, 494] width 38 height 20
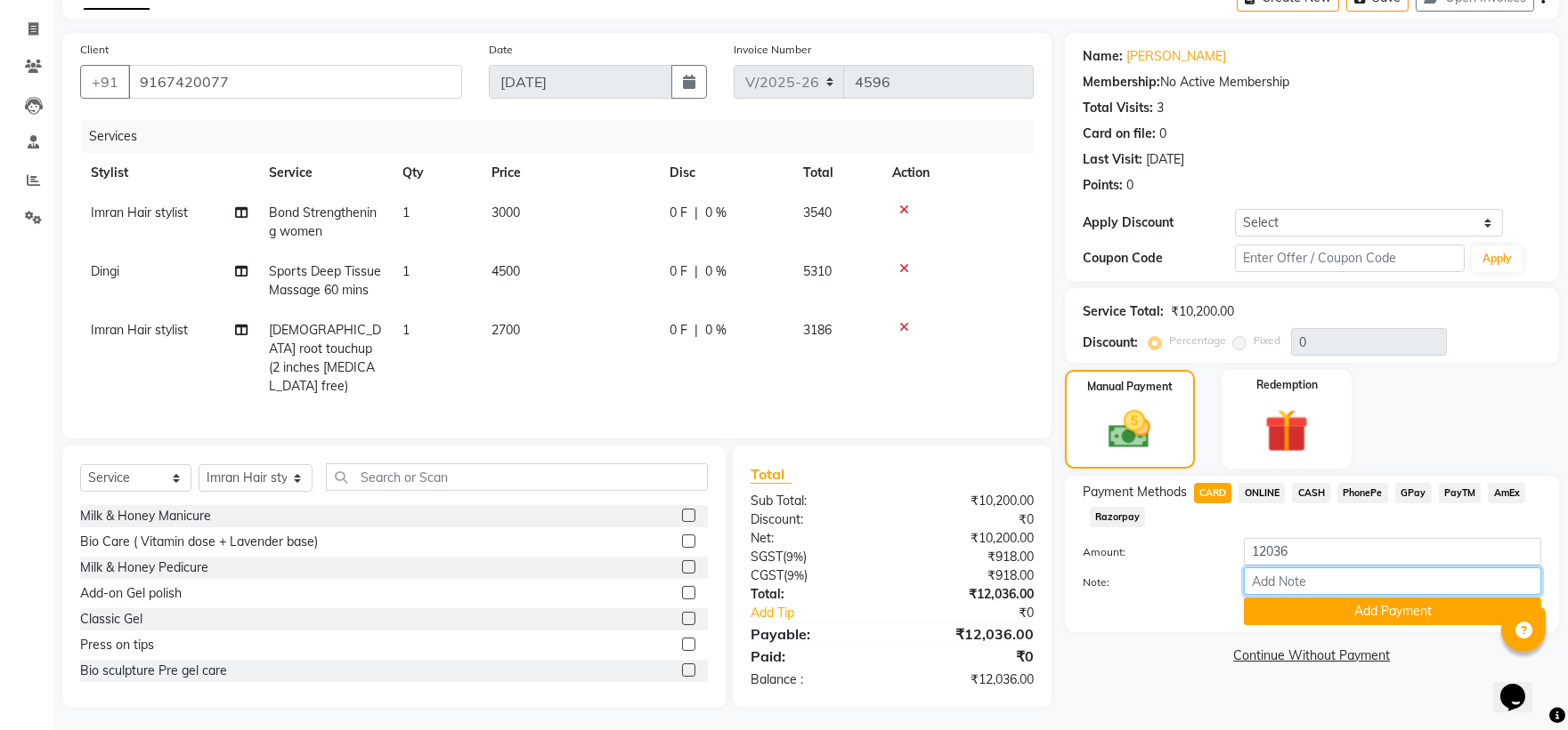
click at [1286, 579] on input "Note:" at bounding box center [1393, 581] width 298 height 28
click at [1293, 609] on button "Add Payment" at bounding box center [1393, 612] width 298 height 28
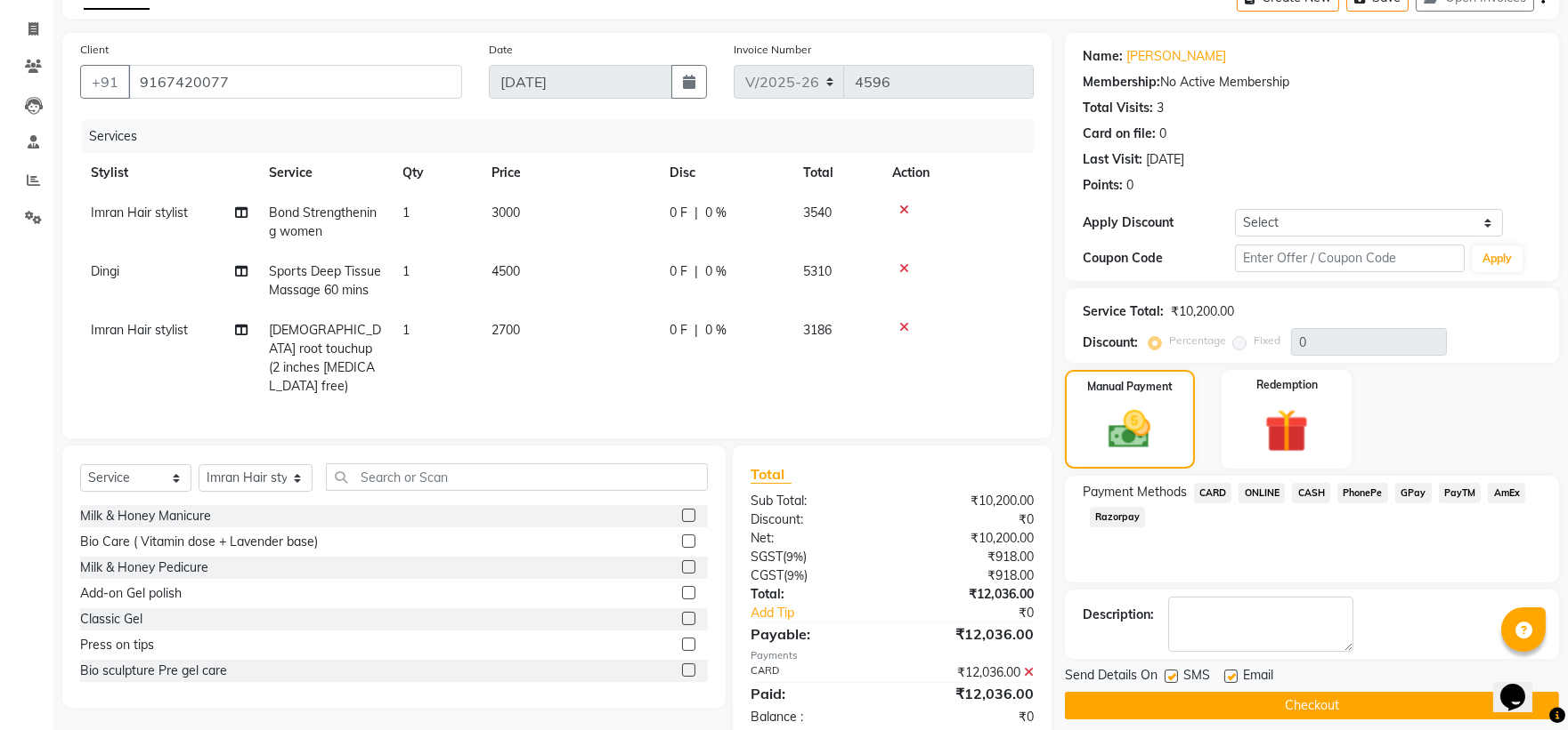
scroll to position [137, 0]
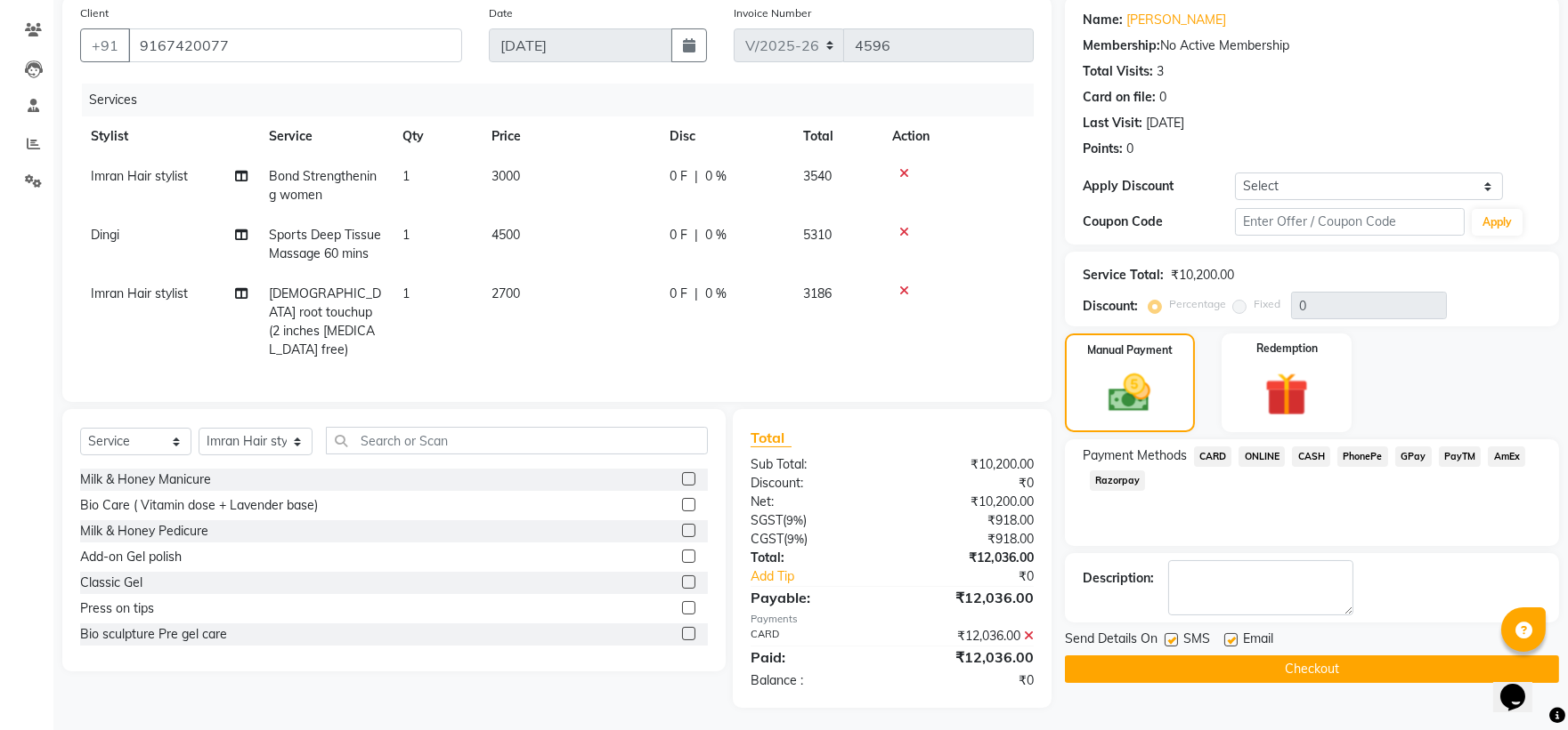
click at [1138, 663] on button "Checkout" at bounding box center [1311, 670] width 494 height 28
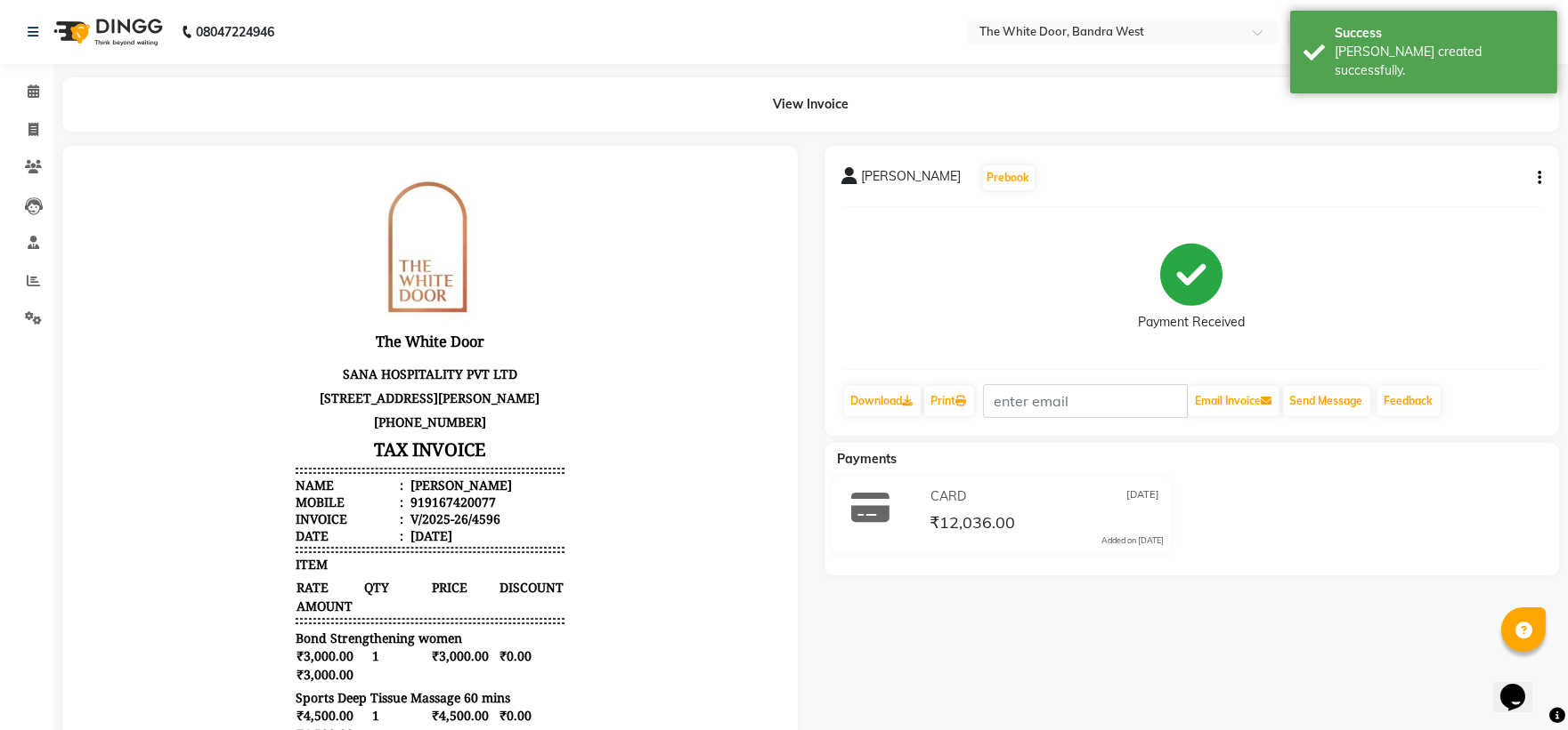
scroll to position [197, 0]
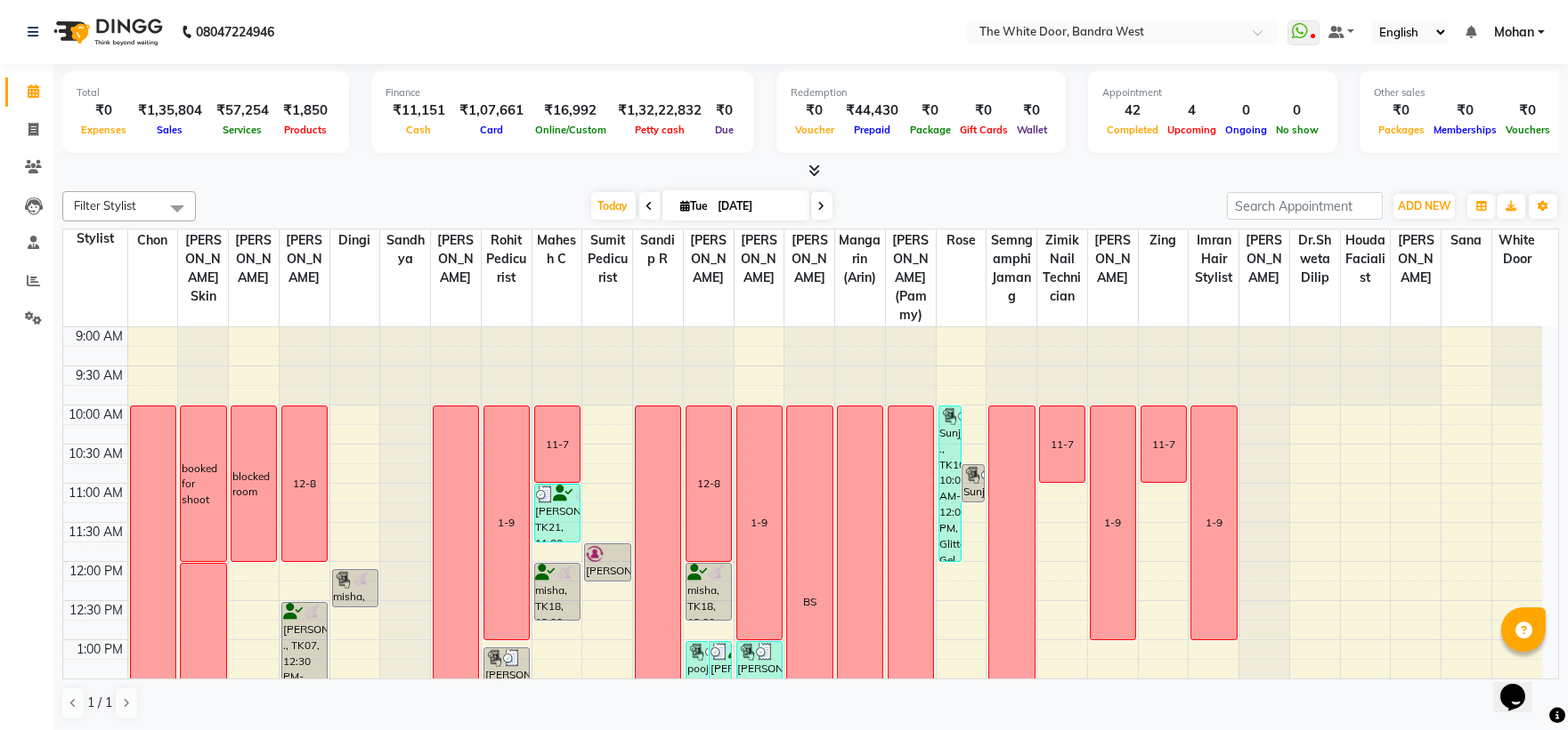
click at [681, 200] on icon at bounding box center [686, 206] width 10 height 11
select select "9"
select select "2025"
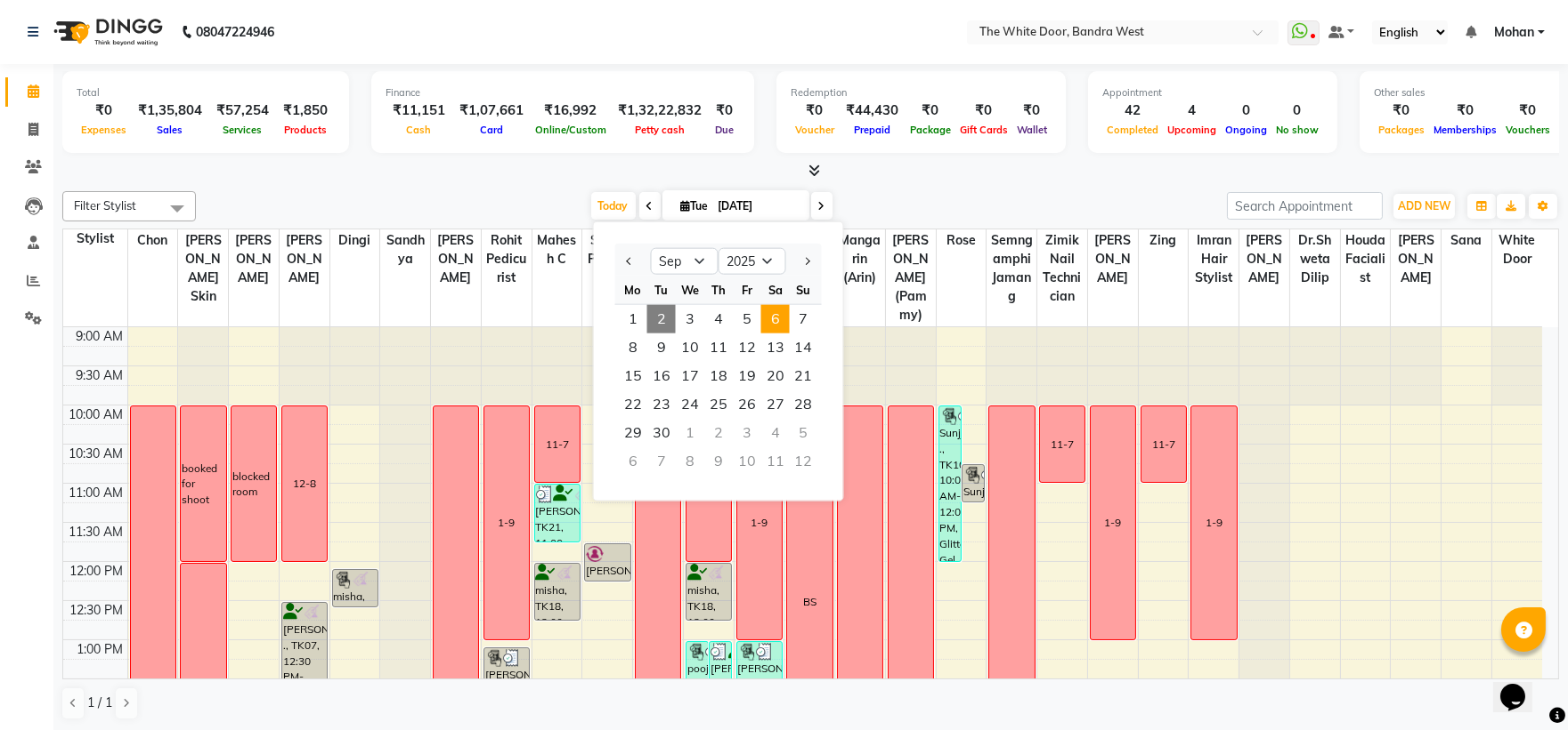
click at [781, 309] on span "6" at bounding box center [775, 319] width 29 height 29
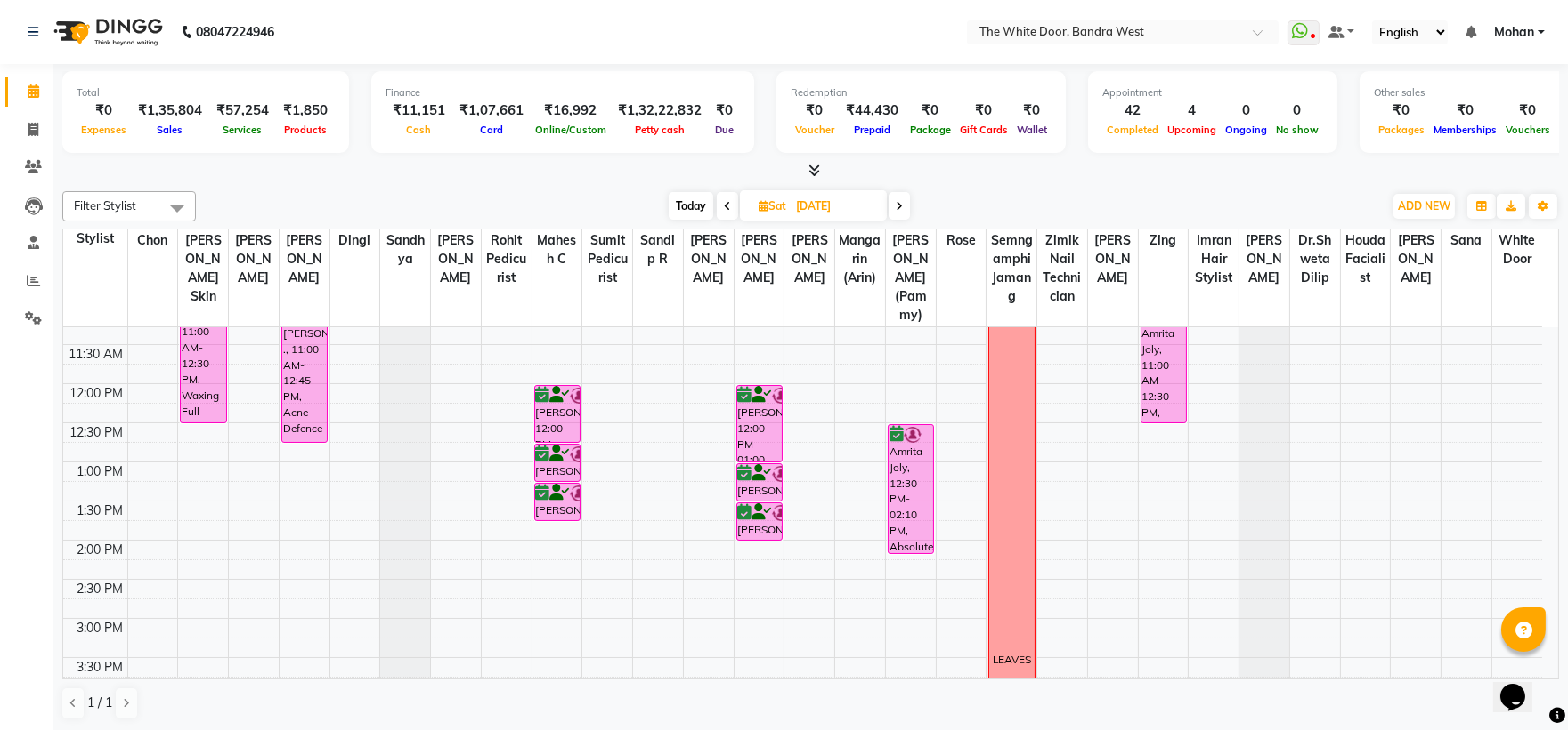
scroll to position [197, 0]
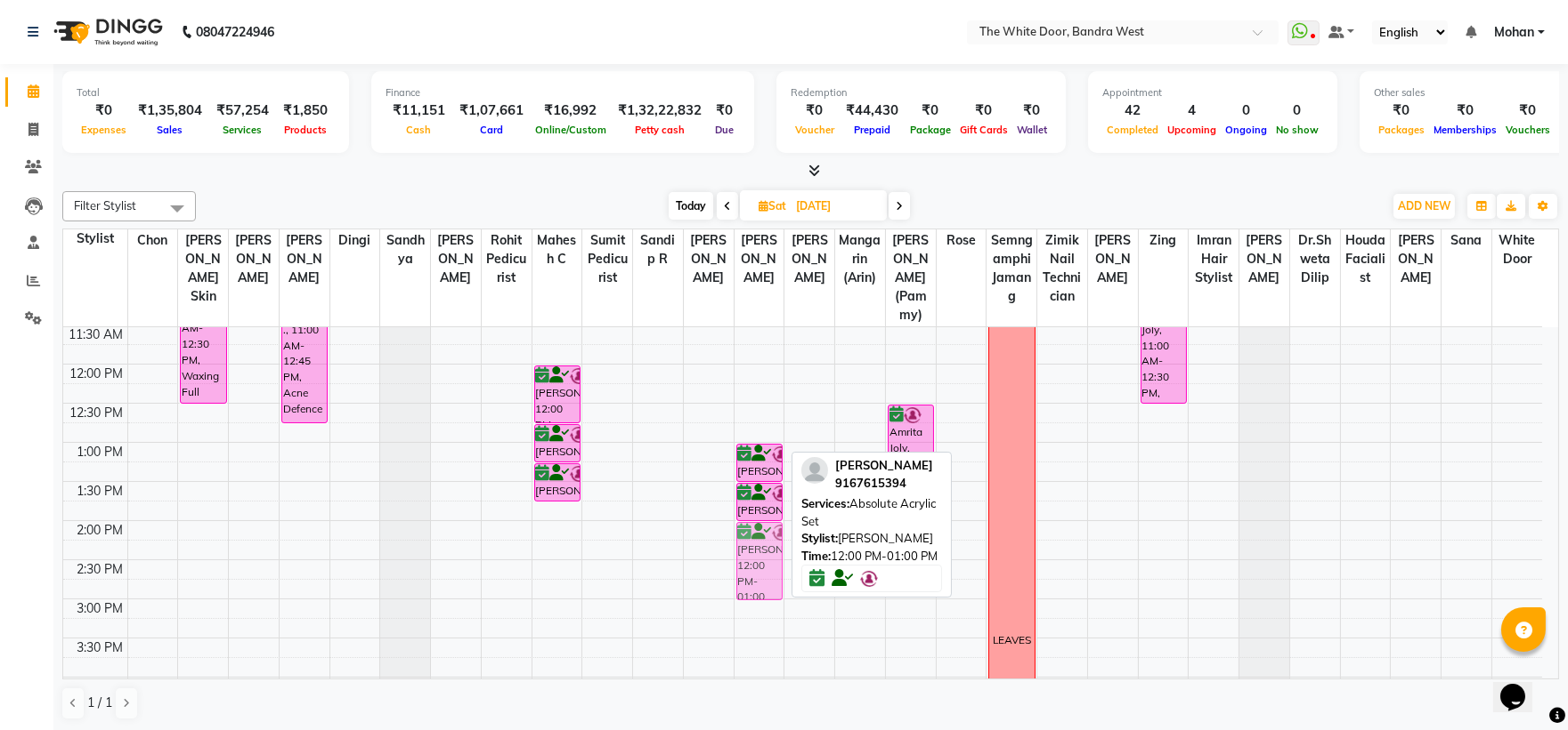
drag, startPoint x: 753, startPoint y: 419, endPoint x: 757, endPoint y: 580, distance: 161.0
click at [757, 580] on div "[PERSON_NAME], 12:00 PM-01:00 PM, Absolute Acrylic Set [PERSON_NAME], 01:00 PM-…" at bounding box center [759, 639] width 50 height 1017
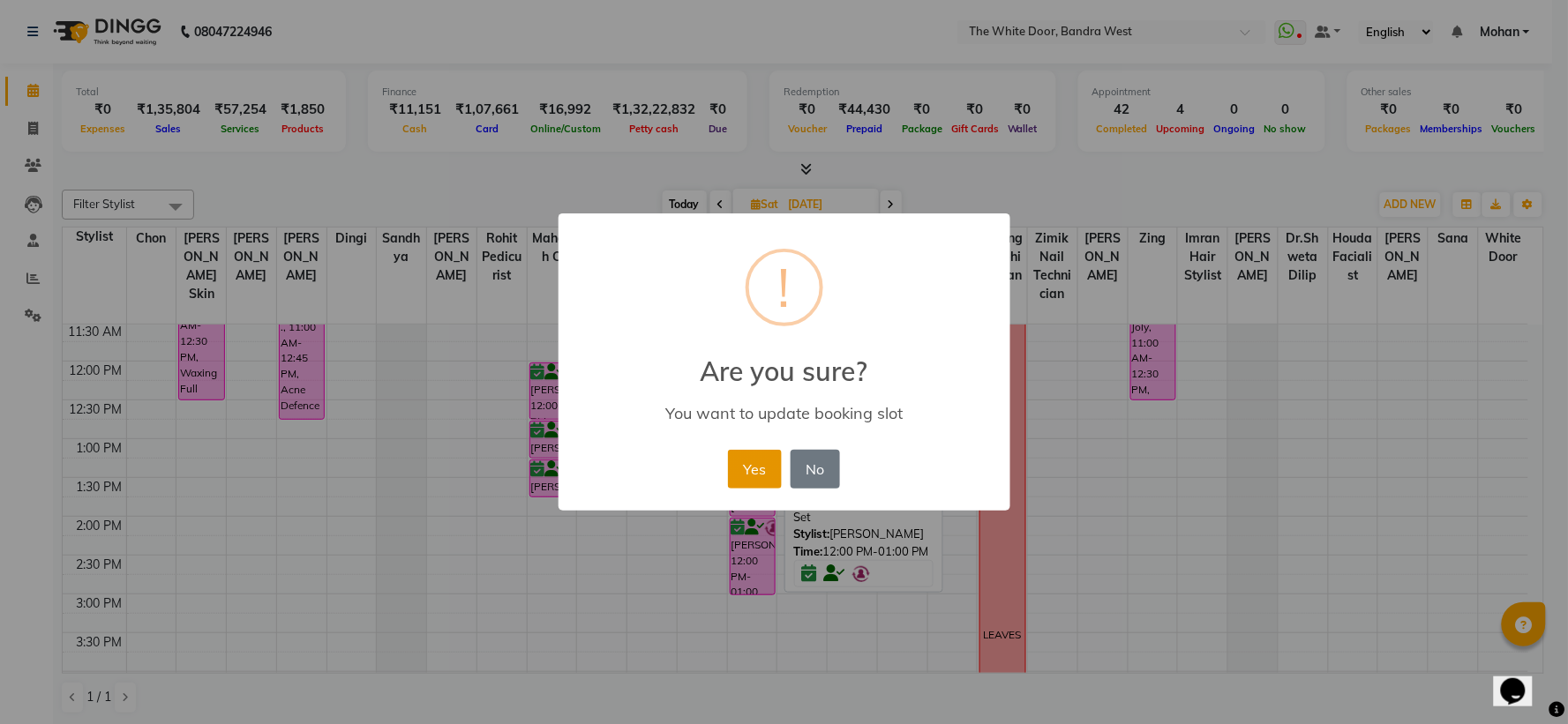
click at [737, 471] on button "Yes" at bounding box center [754, 469] width 53 height 39
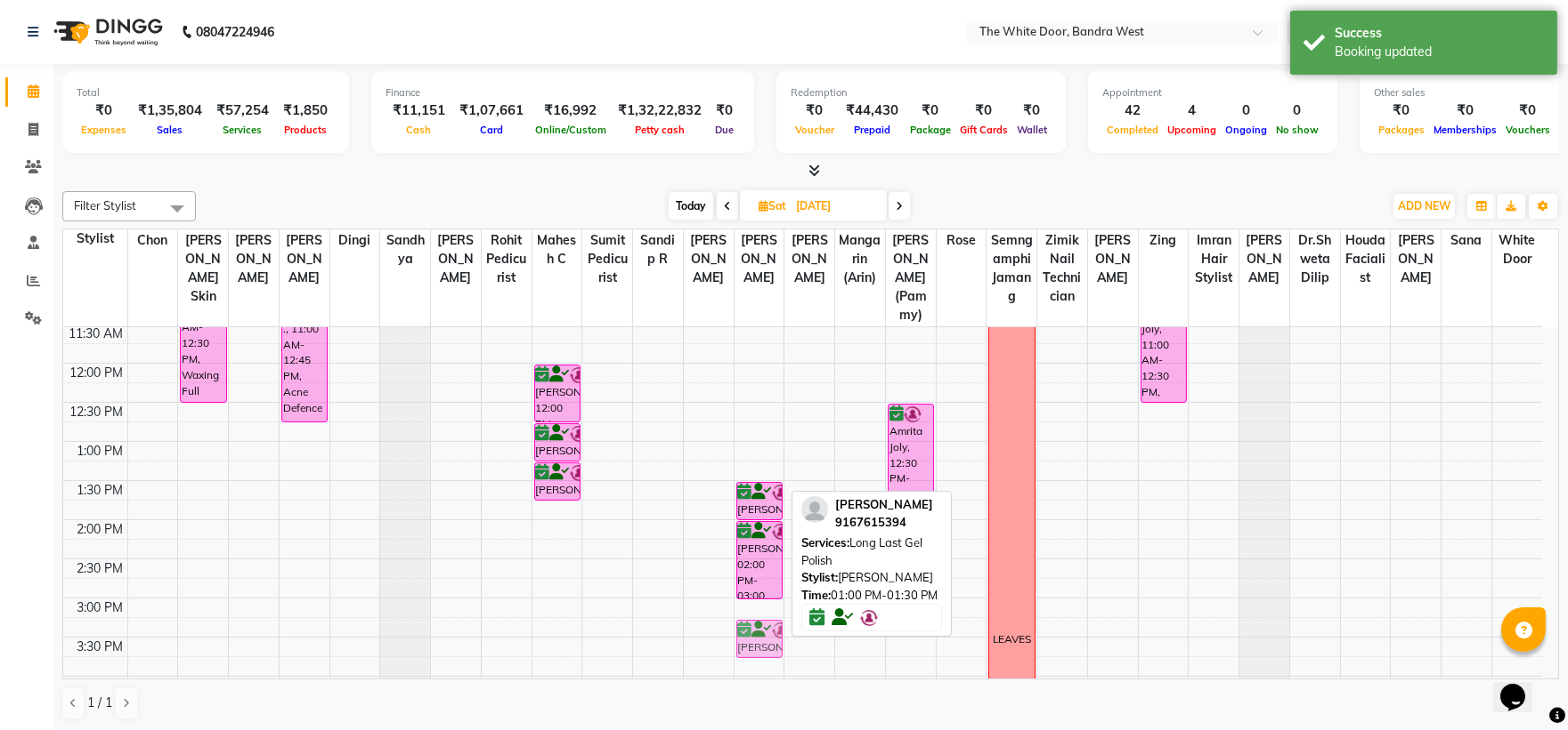
scroll to position [199, 0]
drag, startPoint x: 762, startPoint y: 467, endPoint x: 760, endPoint y: 625, distance: 158.0
click at [760, 625] on div "[PERSON_NAME], 01:00 PM-01:30 PM, Long Last Gel Polish [PERSON_NAME], 01:30 PM-…" at bounding box center [759, 637] width 50 height 1017
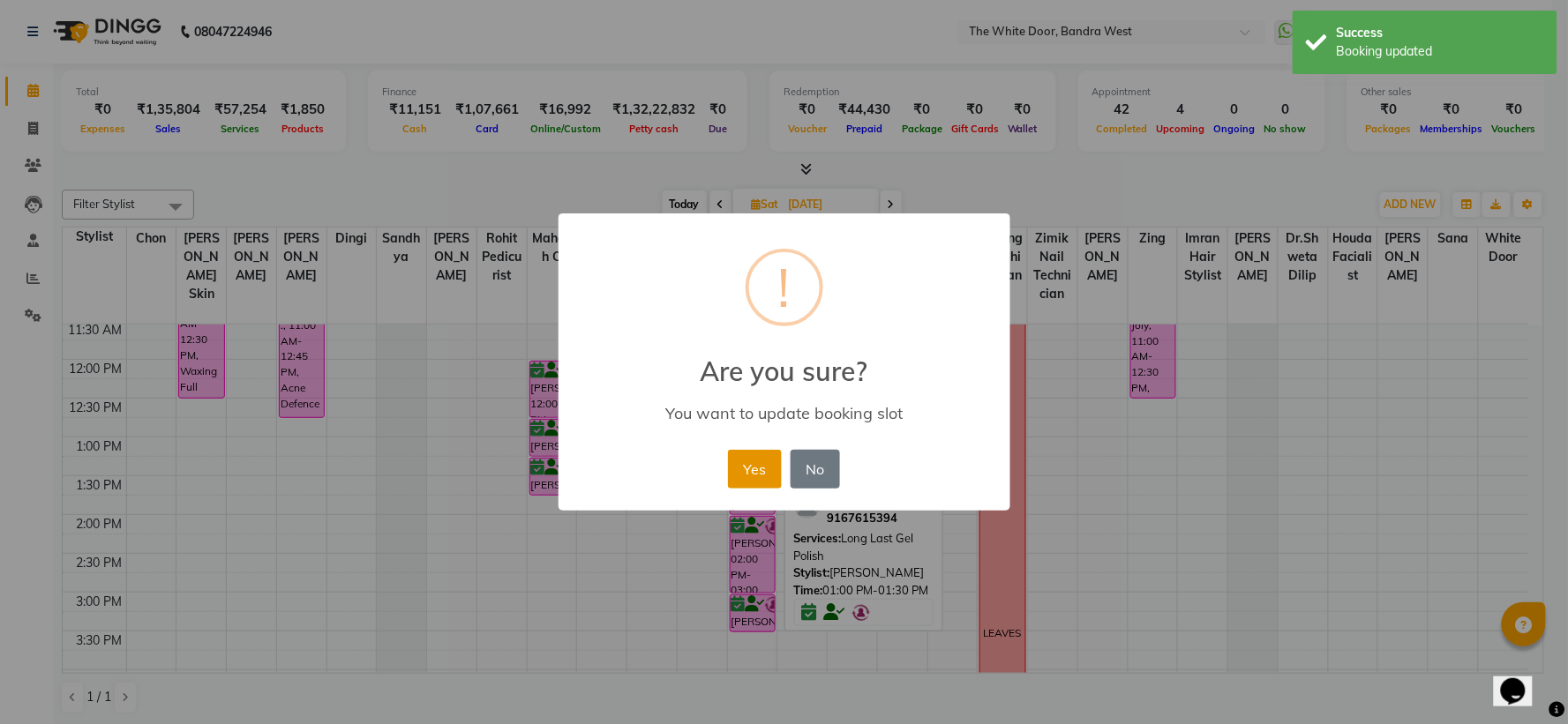
click at [750, 474] on button "Yes" at bounding box center [754, 469] width 53 height 39
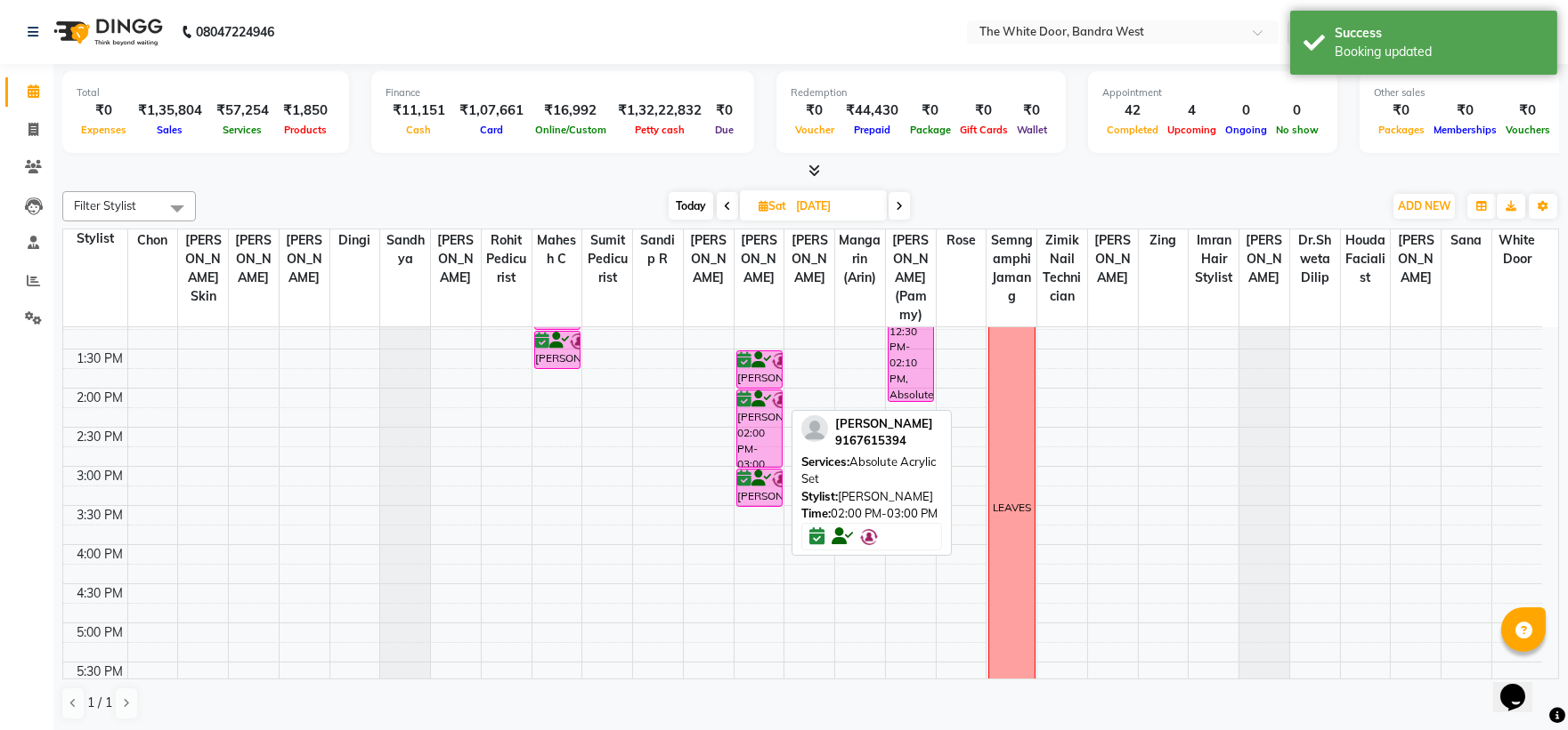
scroll to position [299, 0]
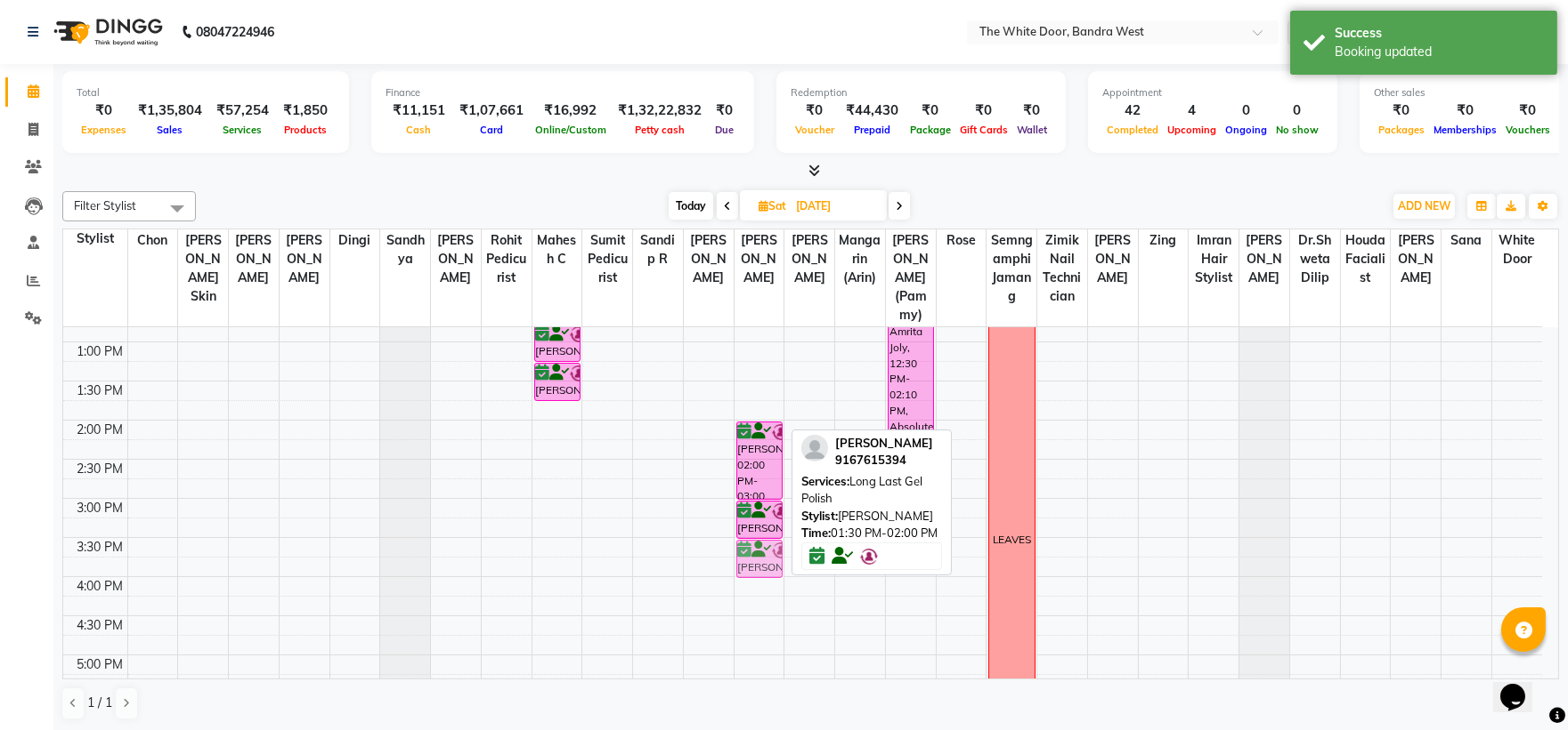
drag, startPoint x: 751, startPoint y: 420, endPoint x: 761, endPoint y: 576, distance: 156.3
click at [761, 576] on div "[PERSON_NAME], 01:30 PM-02:00 PM, Long Last Gel Polish [PERSON_NAME], 02:00 PM-…" at bounding box center [759, 538] width 50 height 1017
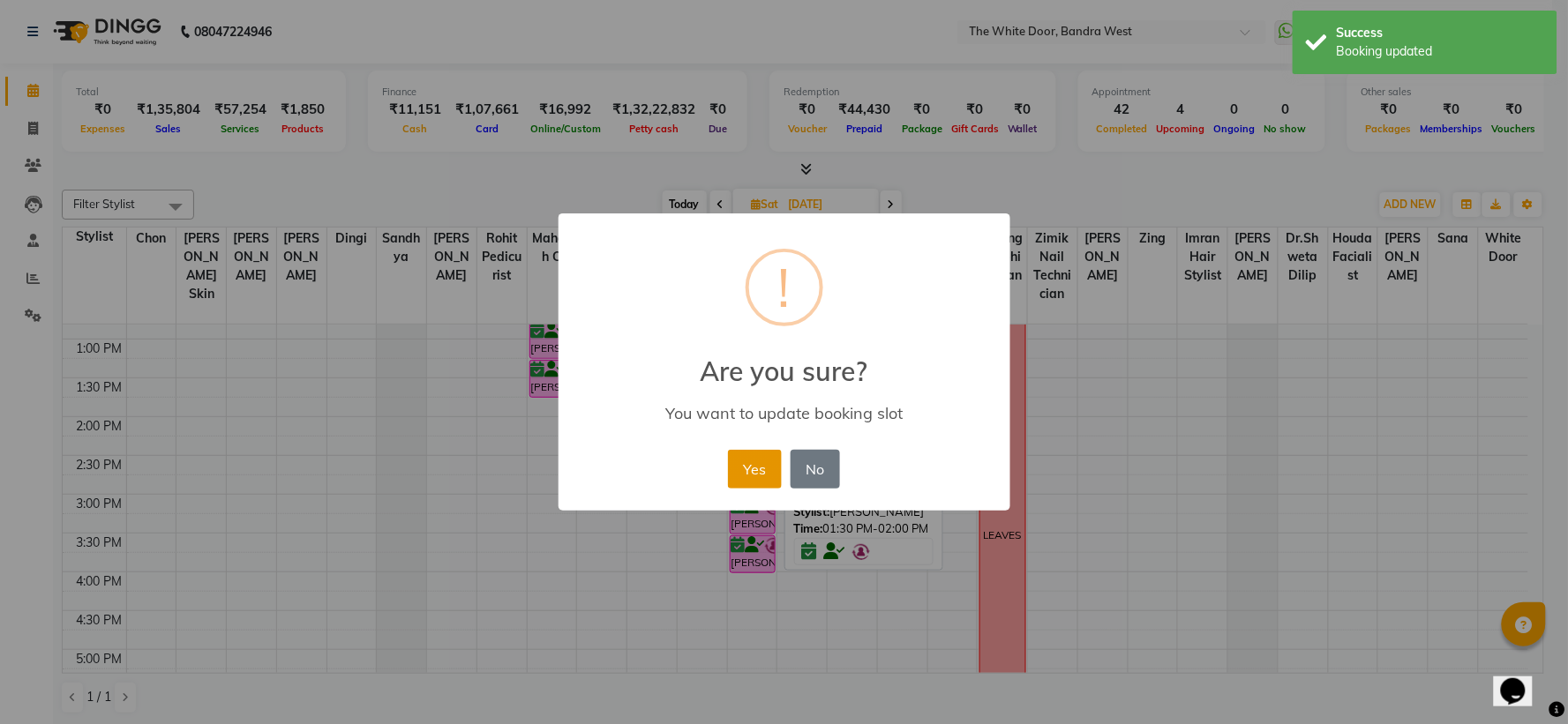
click at [742, 468] on button "Yes" at bounding box center [754, 469] width 53 height 39
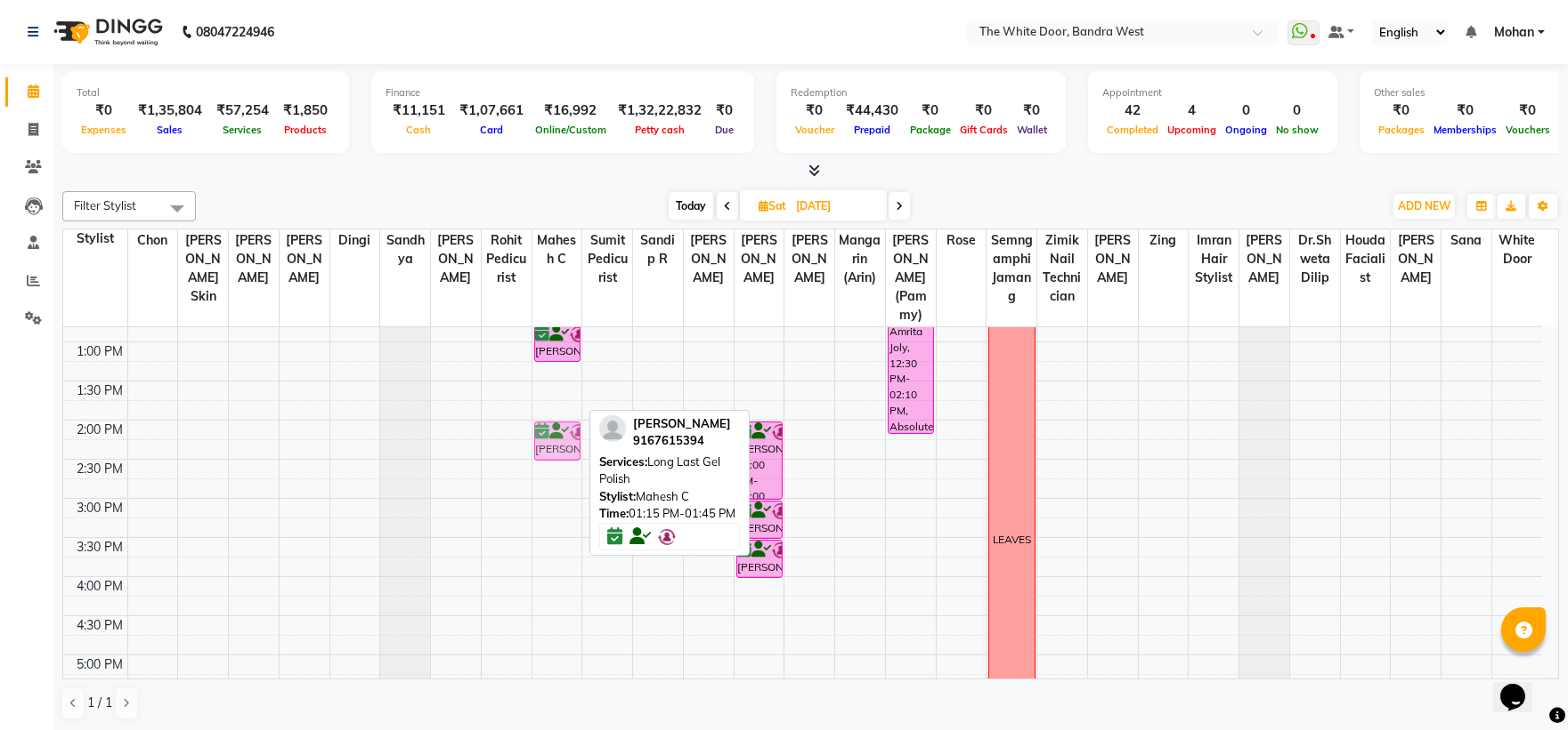
drag, startPoint x: 556, startPoint y: 402, endPoint x: 549, endPoint y: 467, distance: 65.4
click at [549, 467] on div "[PERSON_NAME], 12:00 PM-12:45 PM, TWD Classic Pedicure [PERSON_NAME], 12:45 PM-…" at bounding box center [557, 538] width 50 height 1017
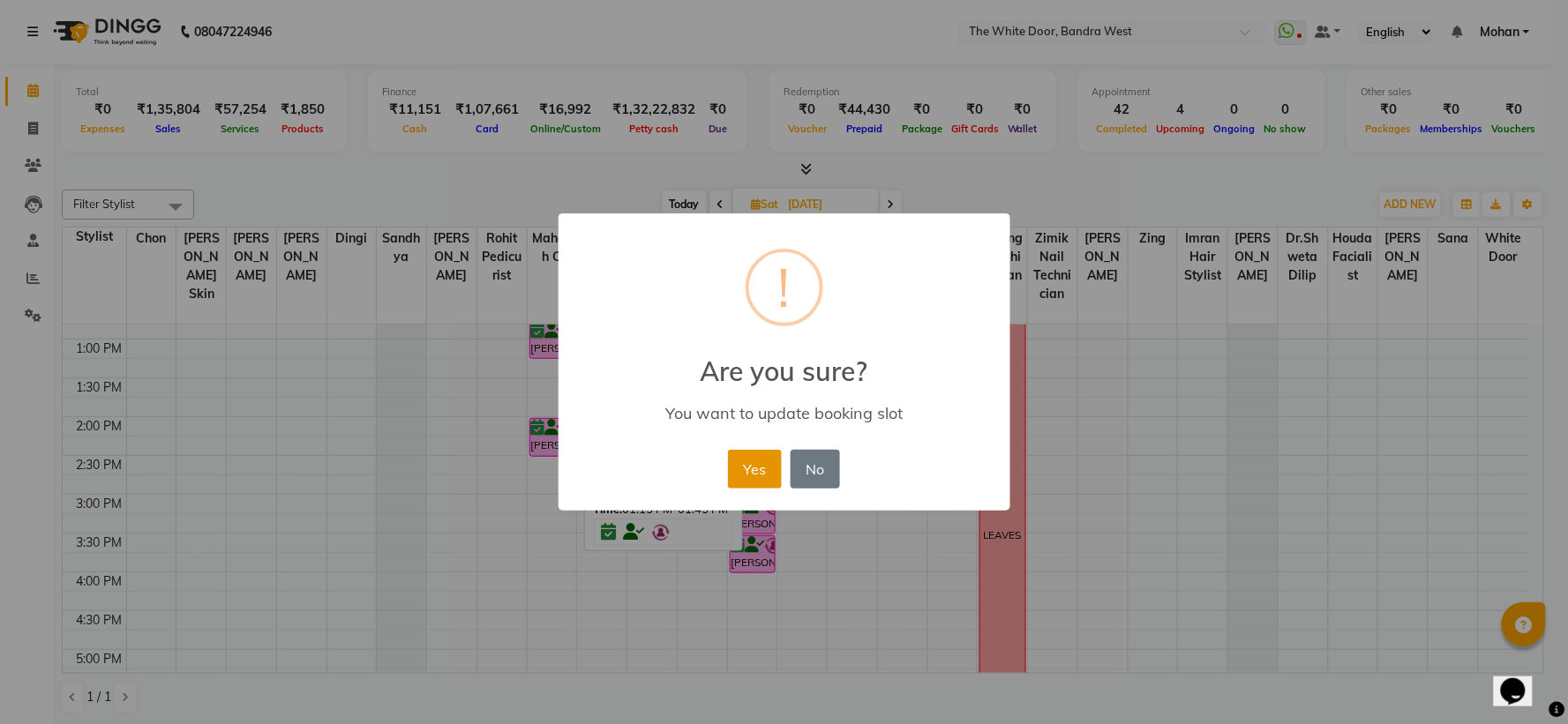
click at [748, 464] on button "Yes" at bounding box center [754, 469] width 53 height 39
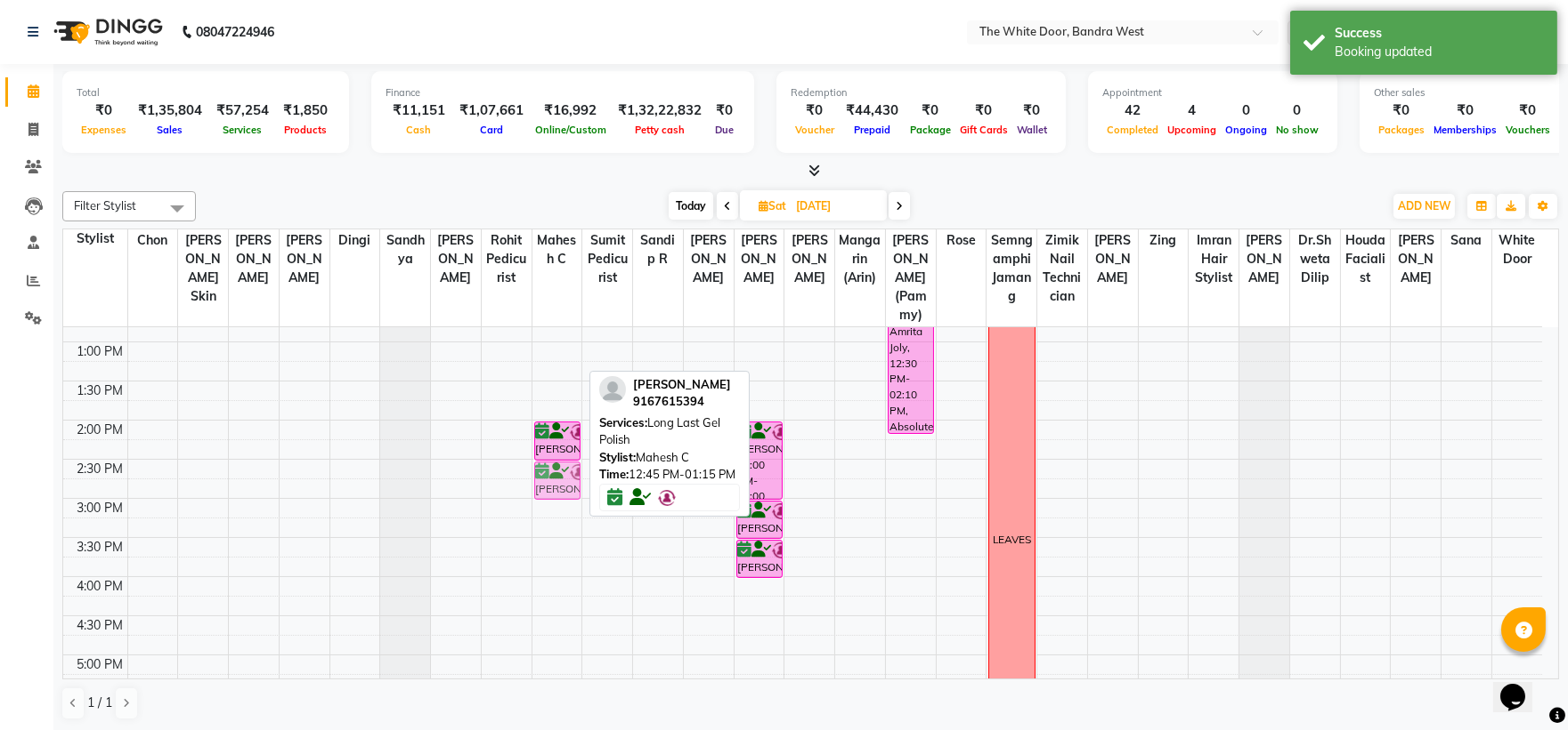
drag, startPoint x: 559, startPoint y: 353, endPoint x: 574, endPoint y: 499, distance: 146.8
click at [574, 499] on div "[PERSON_NAME], 12:00 PM-12:45 PM, TWD Classic Pedicure [PERSON_NAME], 12:45 PM-…" at bounding box center [557, 538] width 50 height 1017
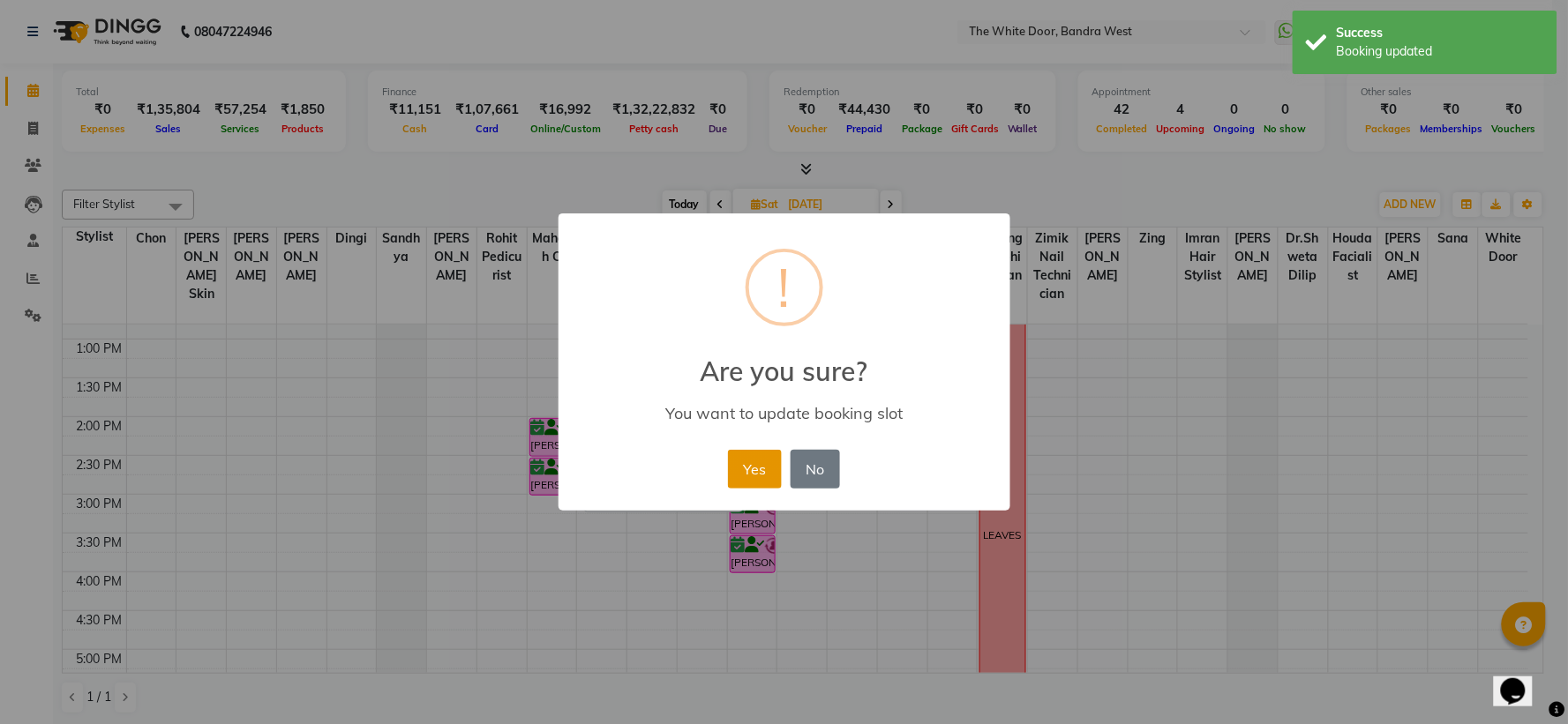
click at [760, 469] on button "Yes" at bounding box center [754, 469] width 53 height 39
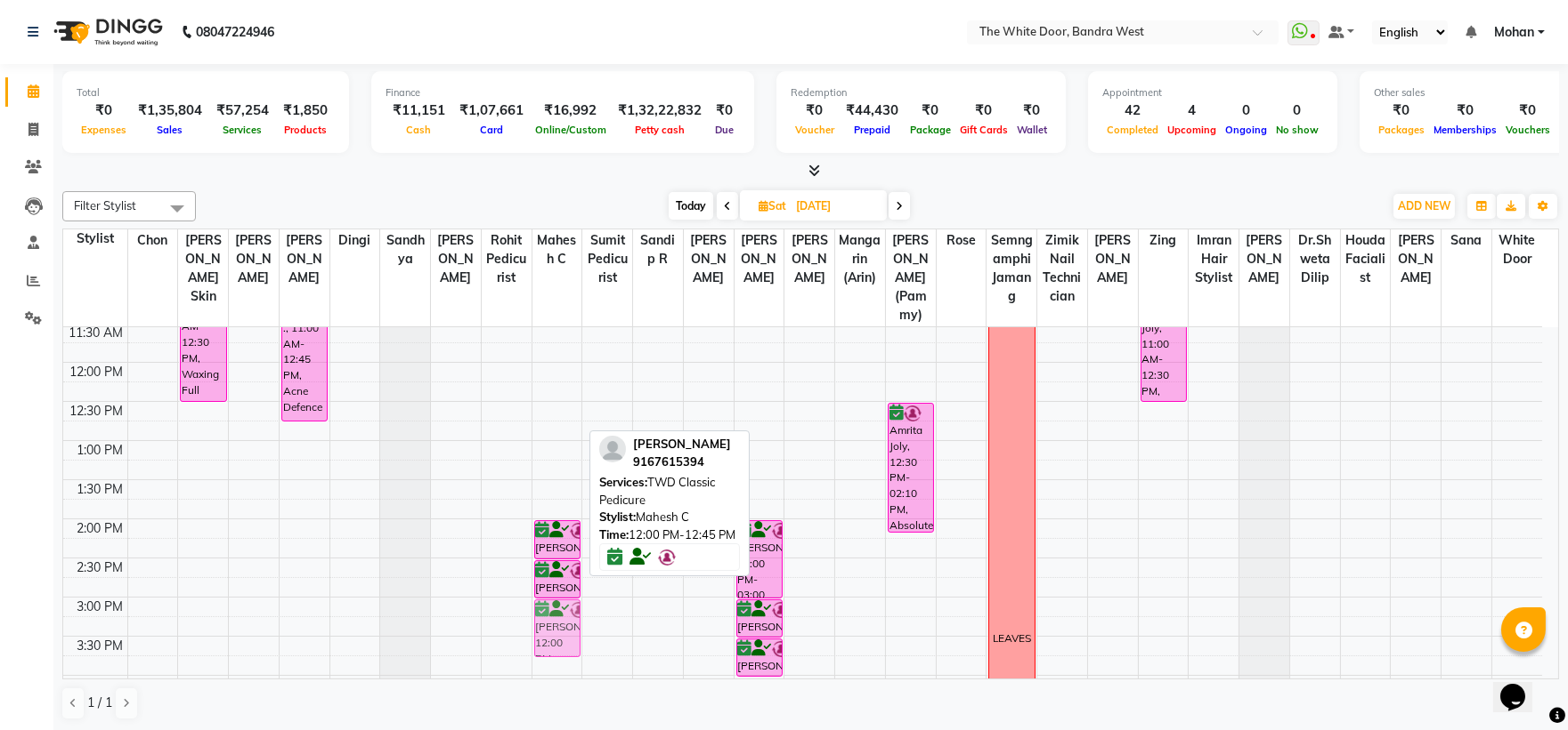
scroll to position [200, 0]
drag, startPoint x: 542, startPoint y: 395, endPoint x: 548, endPoint y: 638, distance: 243.1
click at [548, 638] on div "[PERSON_NAME], 12:00 PM-12:45 PM, TWD Classic Pedicure [PERSON_NAME], 02:00 PM-…" at bounding box center [557, 636] width 50 height 1017
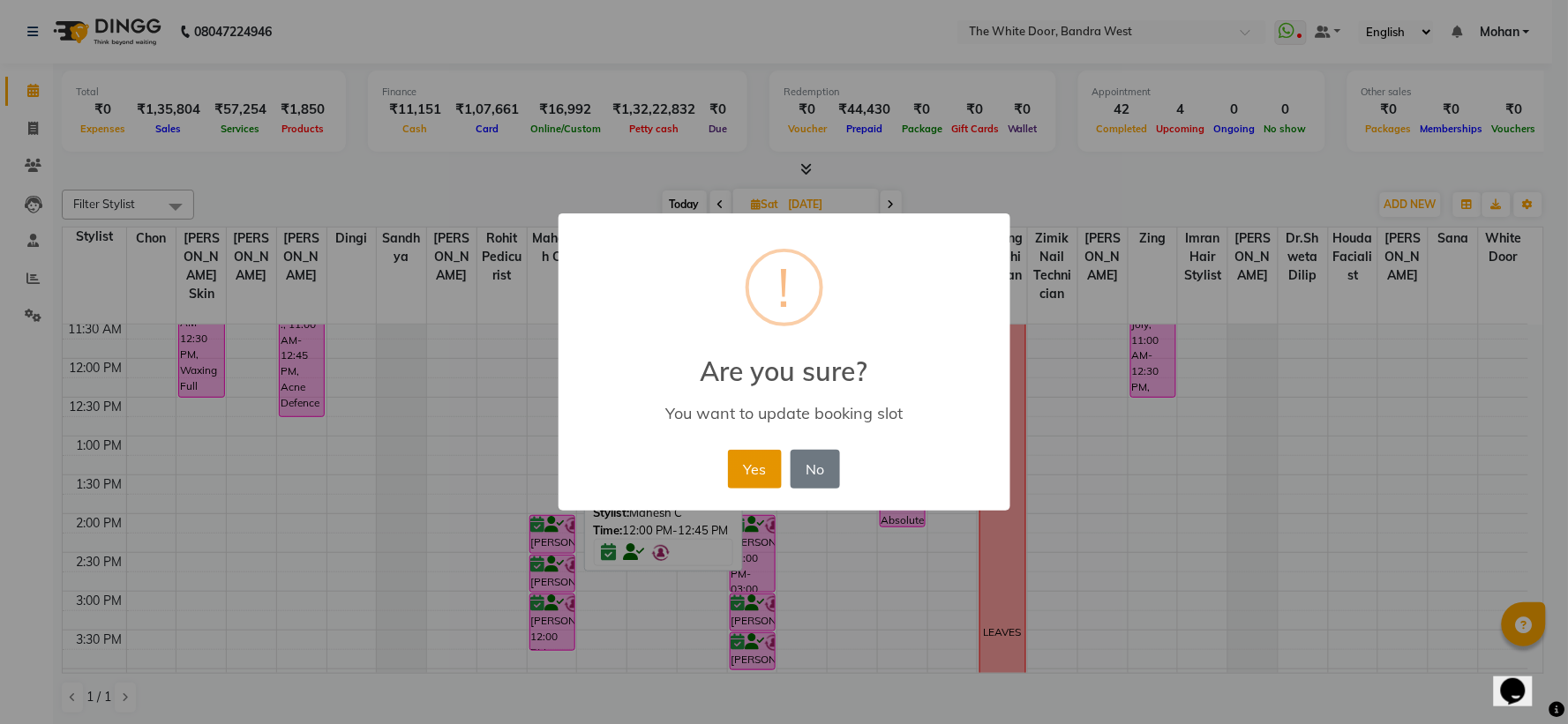
click at [742, 461] on button "Yes" at bounding box center [754, 469] width 53 height 39
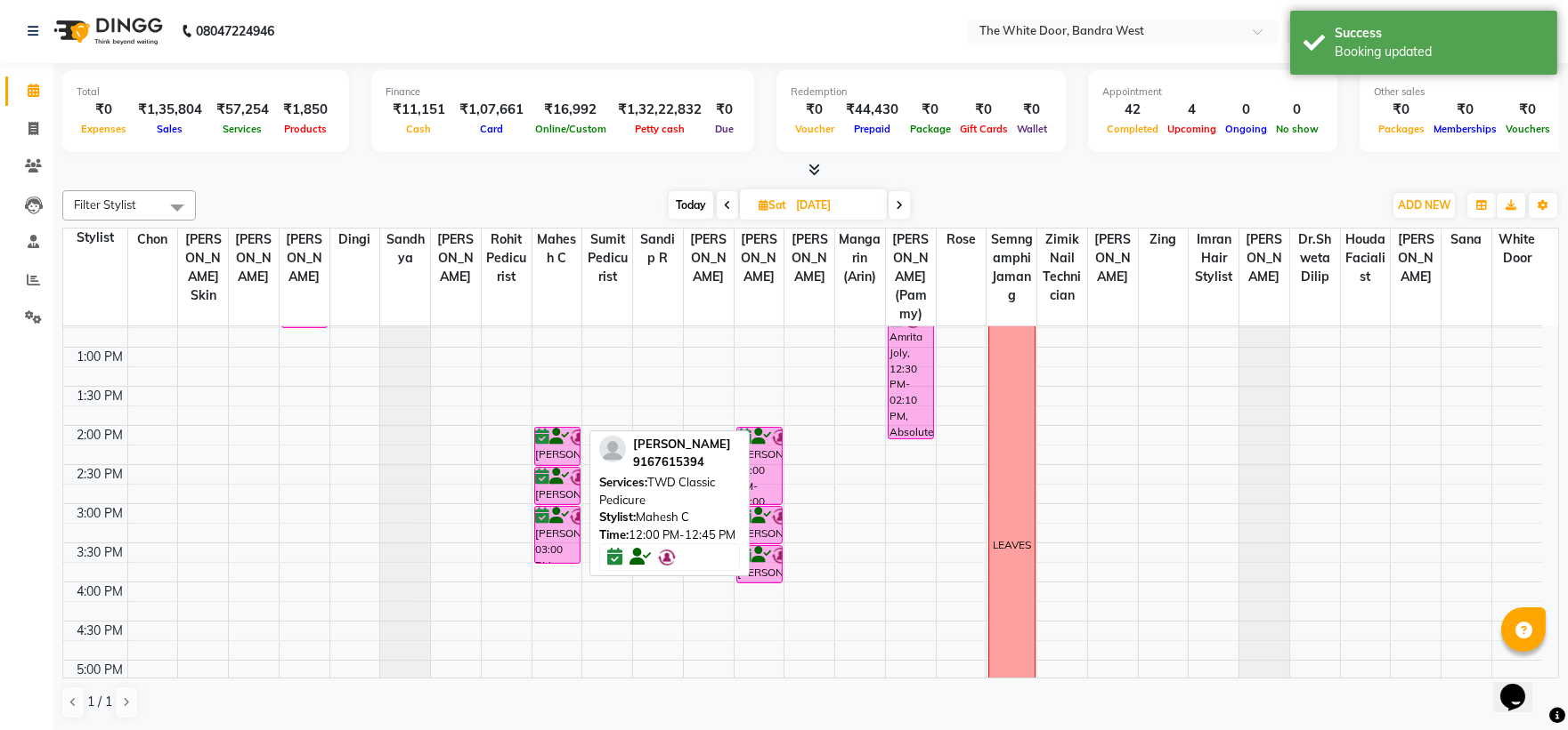
scroll to position [297, 0]
click at [689, 205] on span "Today" at bounding box center [691, 206] width 45 height 28
type input "[DATE]"
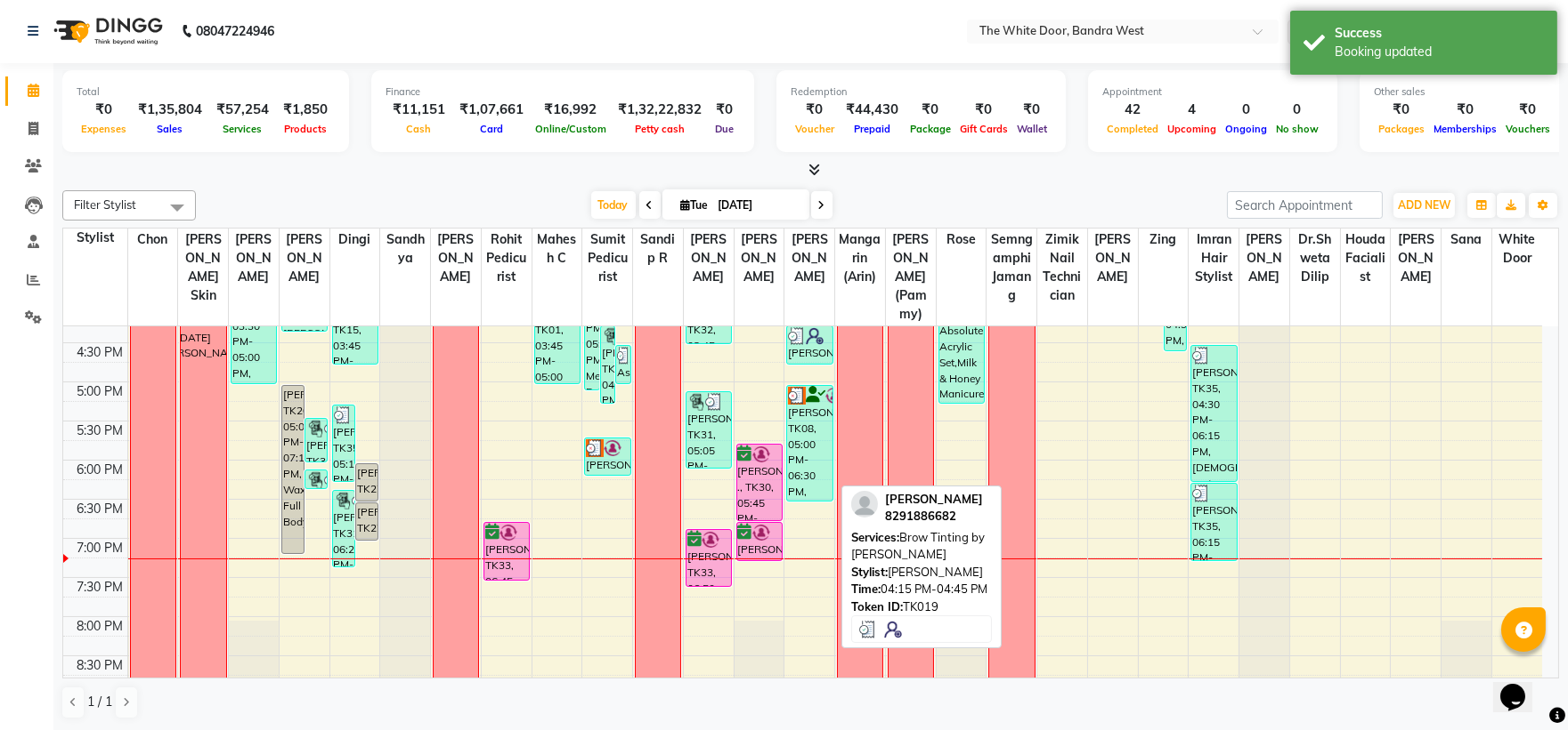
scroll to position [689, 0]
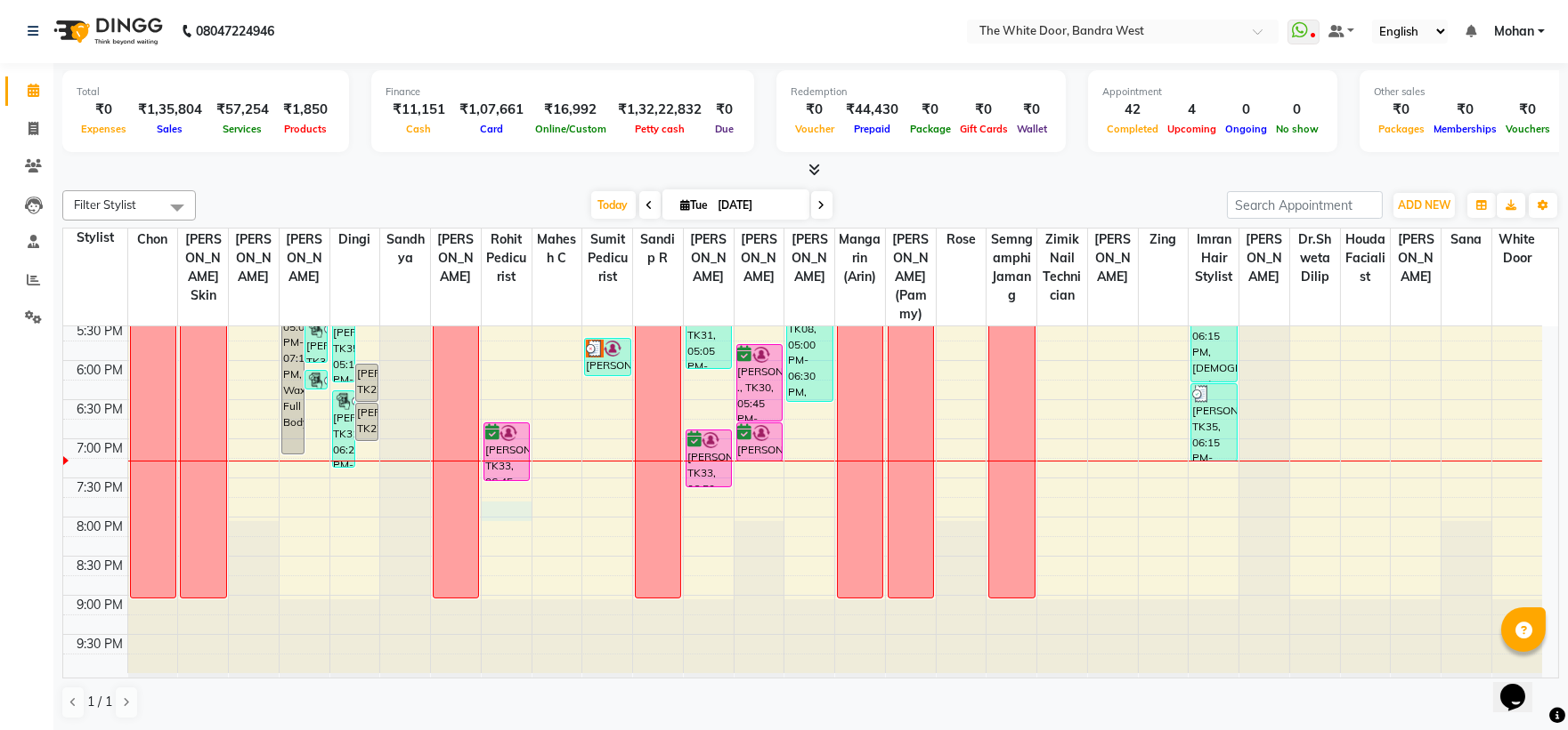
click at [518, 505] on div "9:00 AM 9:30 AM 10:00 AM 10:30 AM 11:00 AM 11:30 AM 12:00 PM 12:30 PM 1:00 PM 1…" at bounding box center [802, 166] width 1479 height 1017
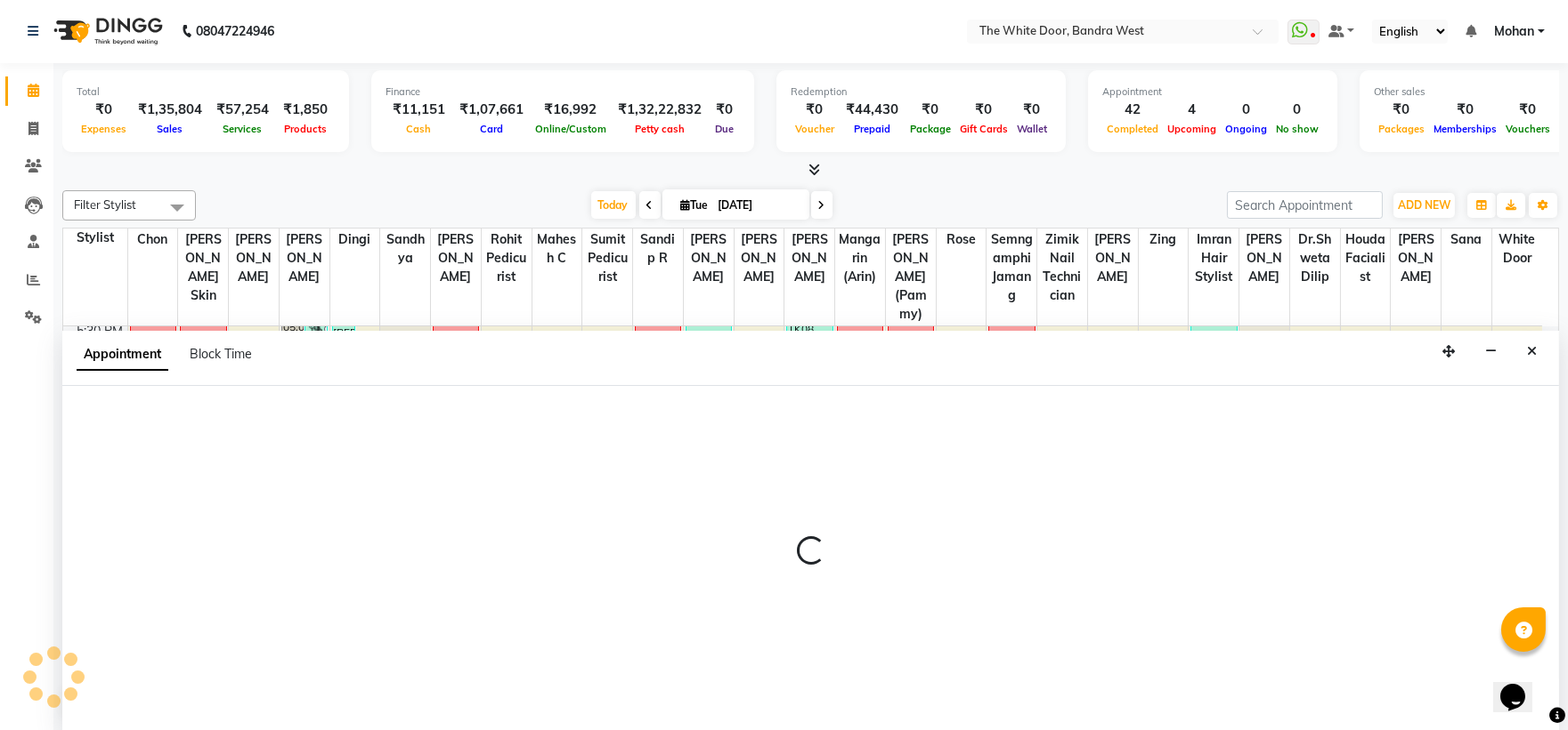
select select "67741"
select select "tentative"
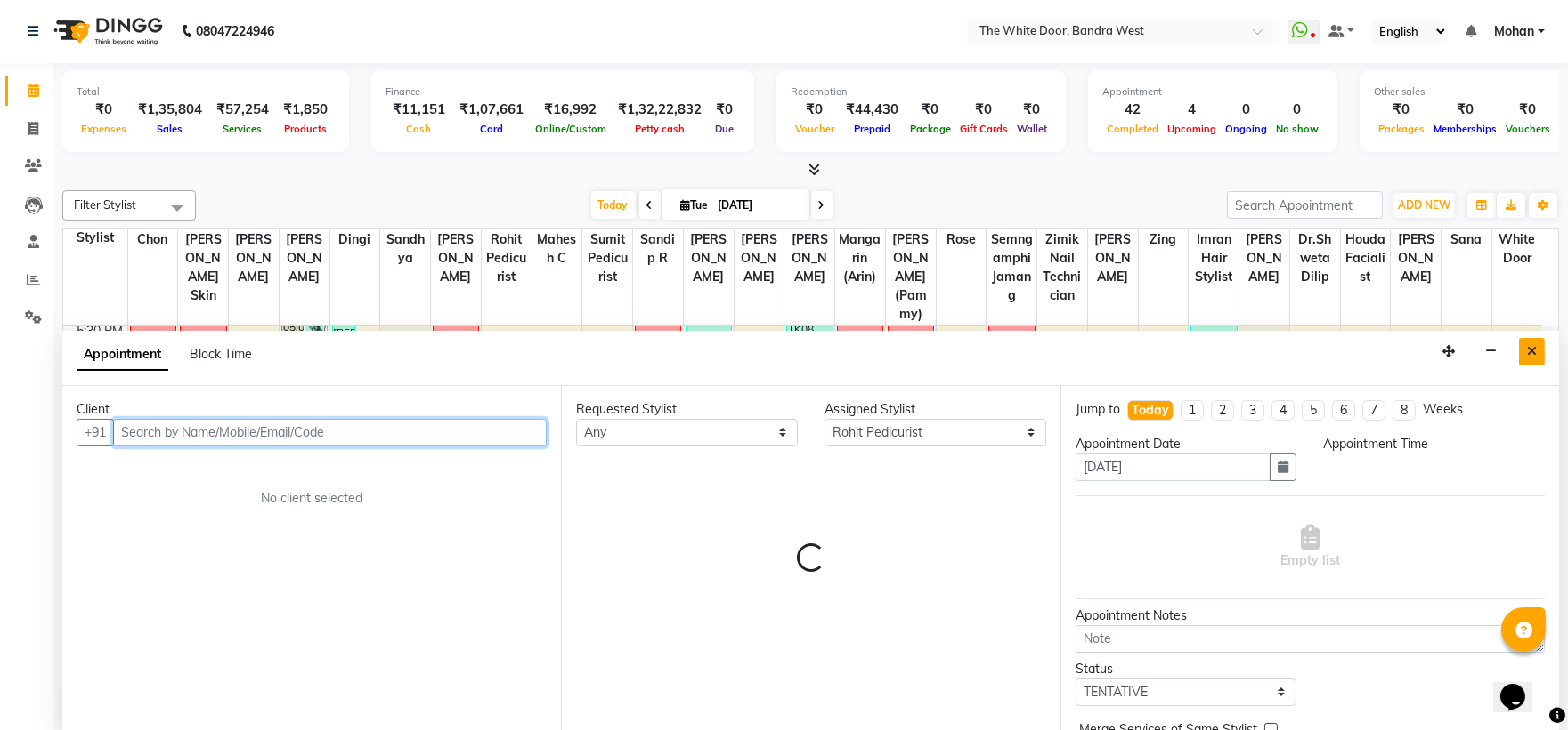
select select "1185"
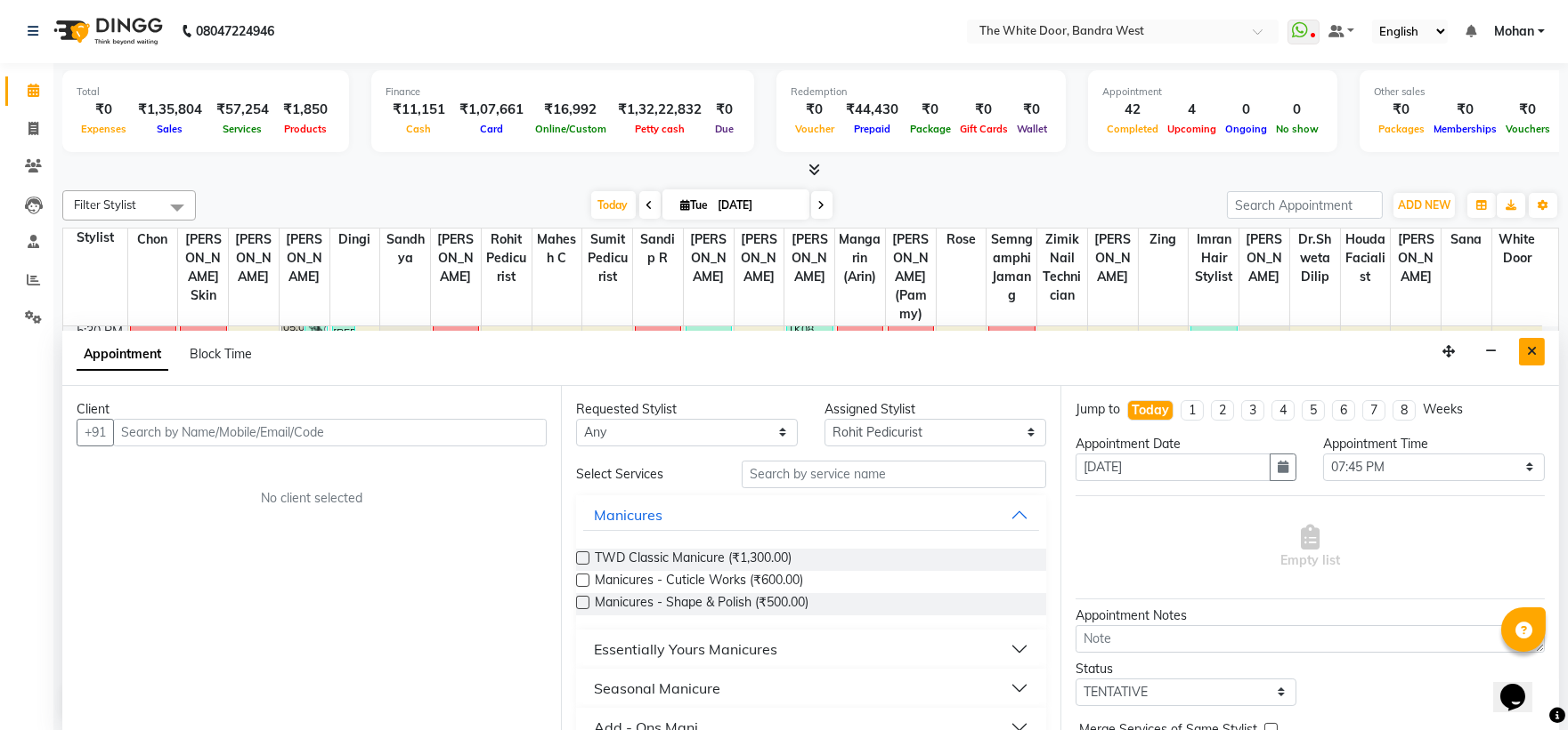
click at [1534, 352] on icon "Close" at bounding box center [1532, 351] width 10 height 12
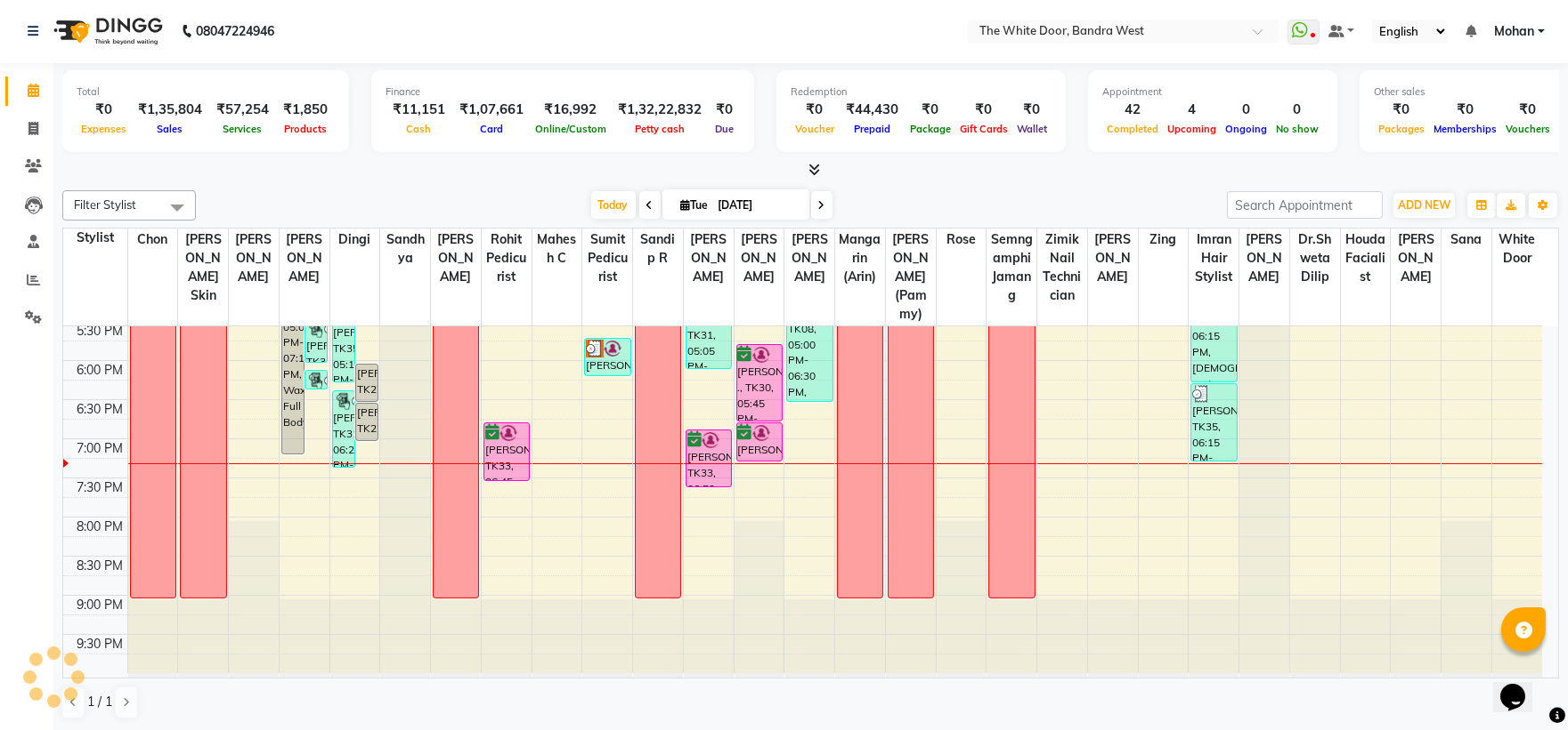
click at [542, 486] on div "9:00 AM 9:30 AM 10:00 AM 10:30 AM 11:00 AM 11:30 AM 12:00 PM 12:30 PM 1:00 PM 1…" at bounding box center [802, 166] width 1479 height 1017
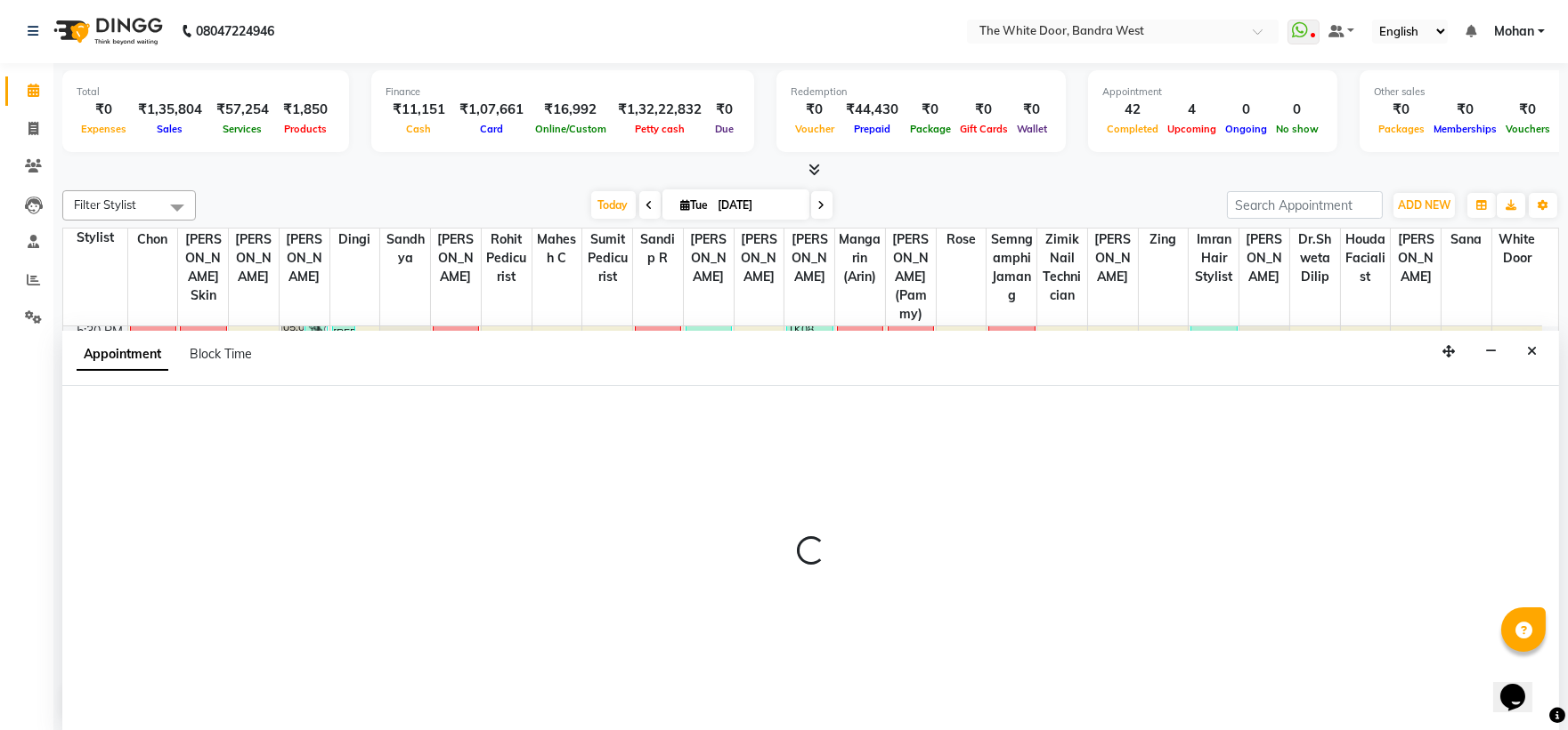
select select "20535"
select select "tentative"
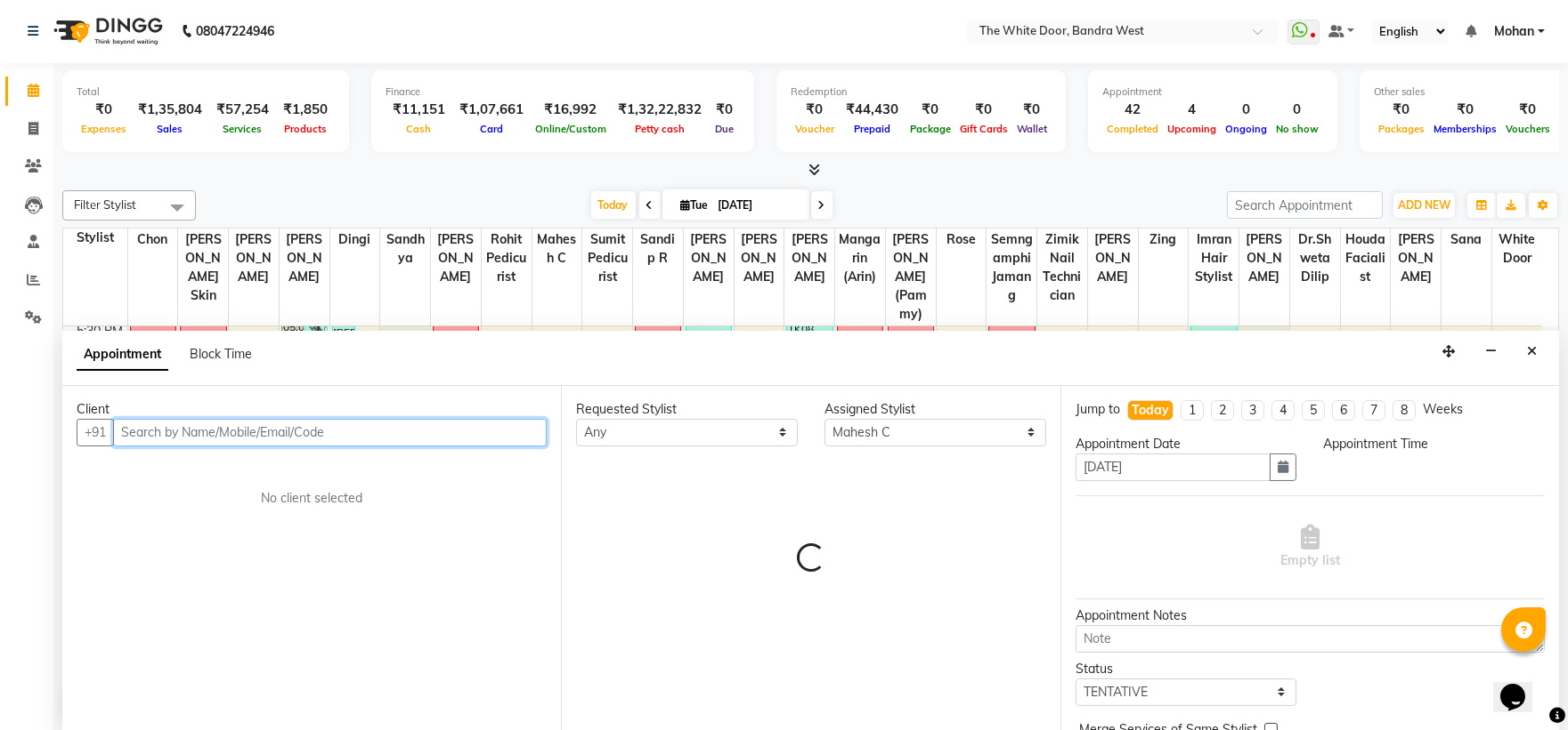
select select "1170"
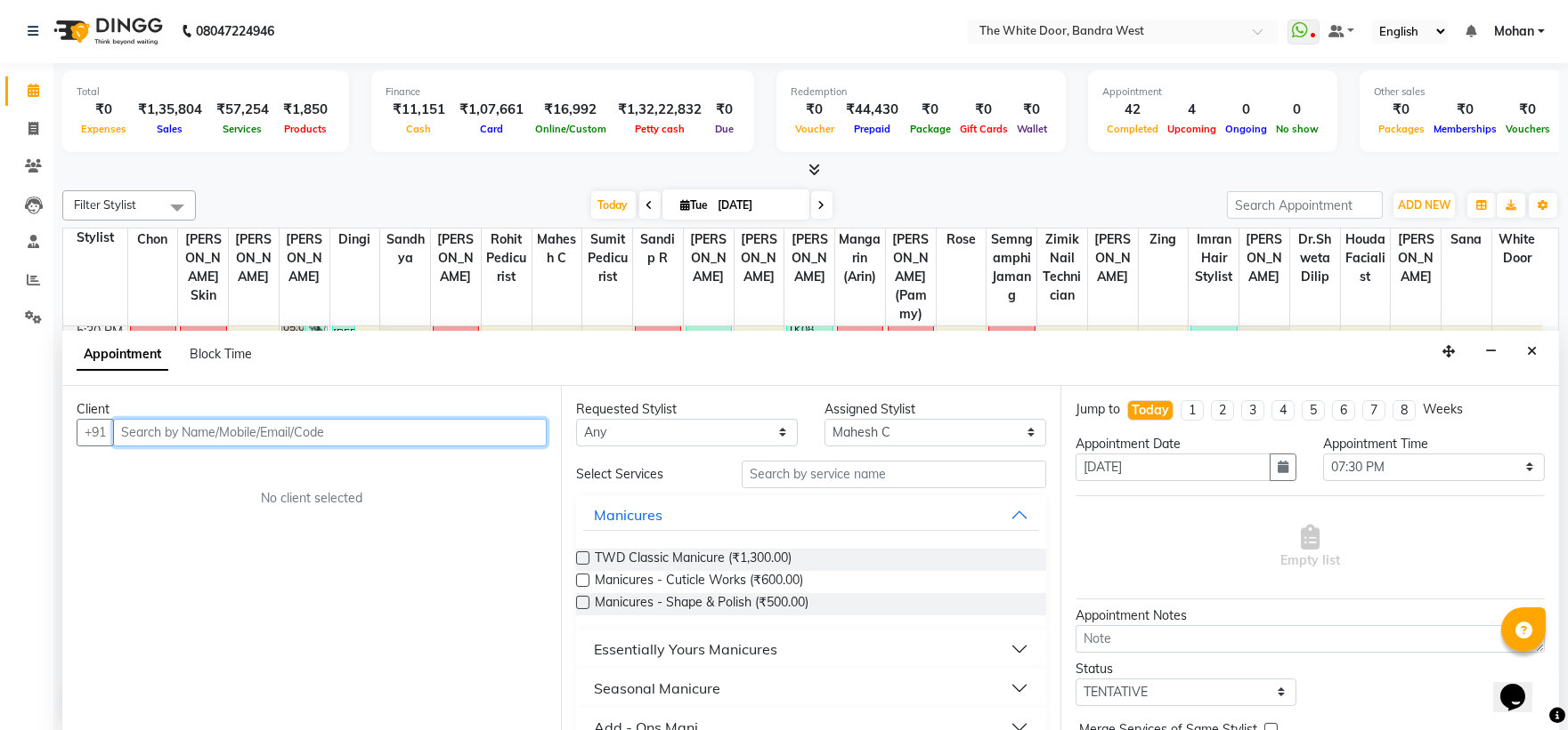
click at [436, 422] on input "text" at bounding box center [330, 433] width 434 height 28
click at [433, 422] on input "text" at bounding box center [330, 433] width 434 height 28
type input "9810772925"
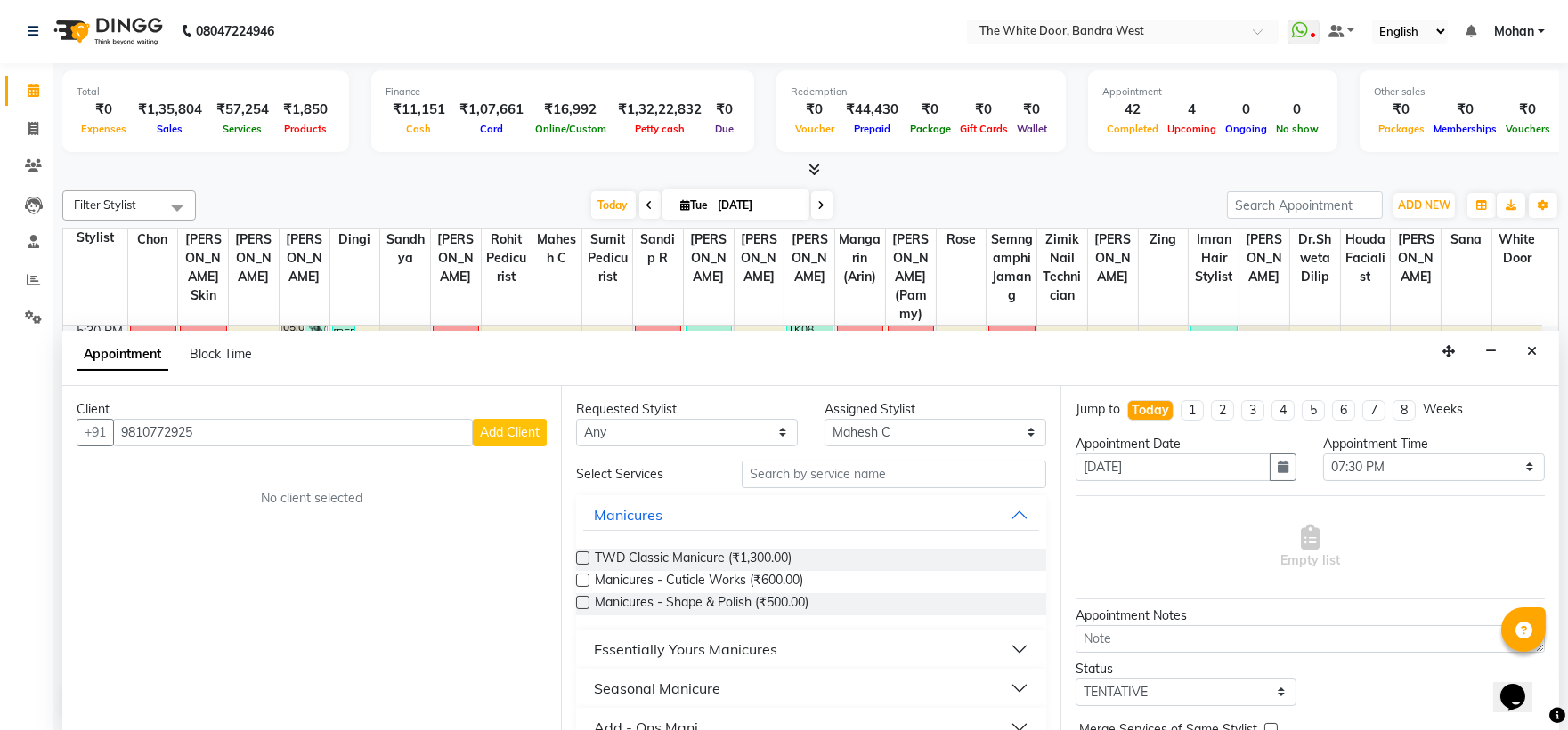
click at [524, 429] on span "Add Client" at bounding box center [510, 431] width 60 height 16
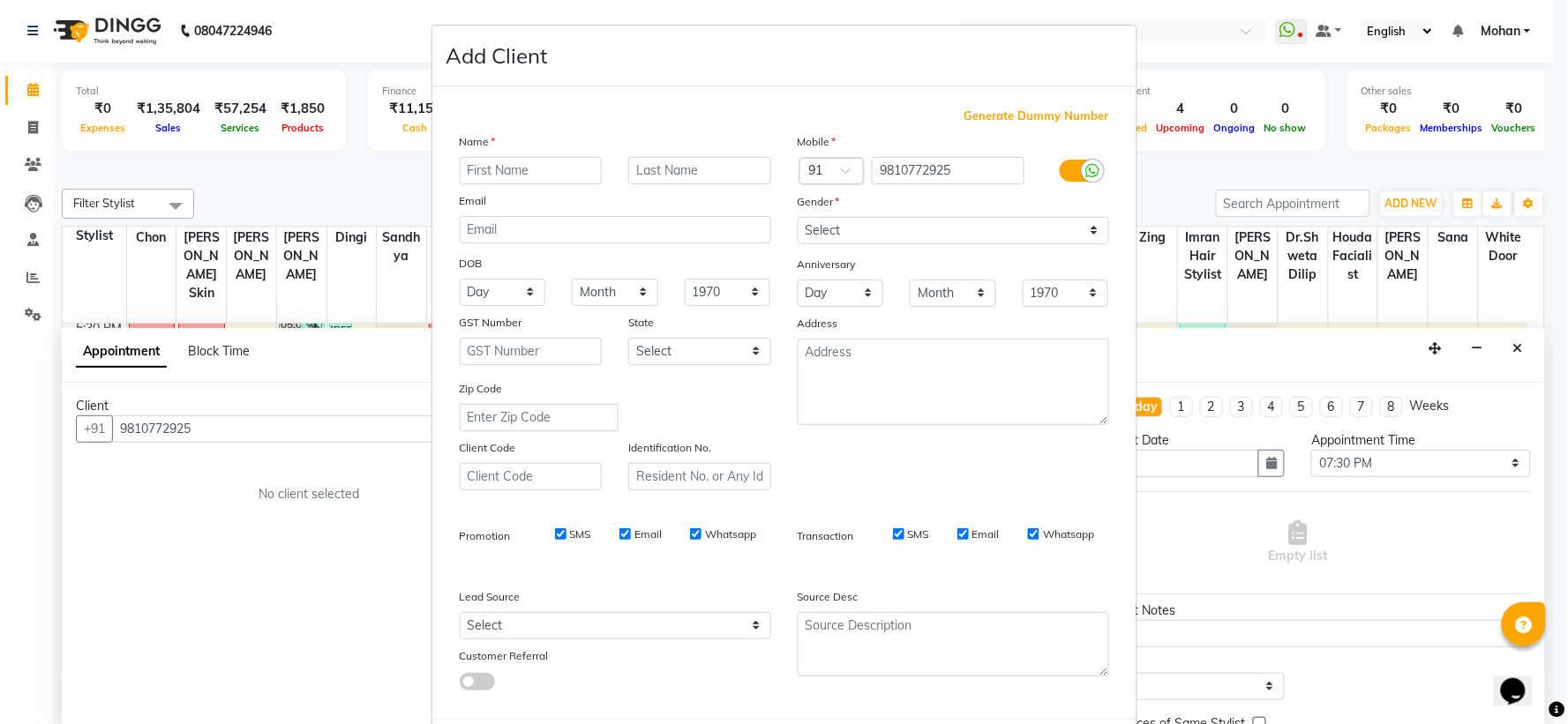
click at [547, 170] on input "text" at bounding box center [530, 171] width 143 height 28
type input "[PERSON_NAME]"
click at [717, 145] on div "Name" at bounding box center [615, 145] width 338 height 25
click at [708, 166] on input "text" at bounding box center [699, 171] width 143 height 28
type input "mam"
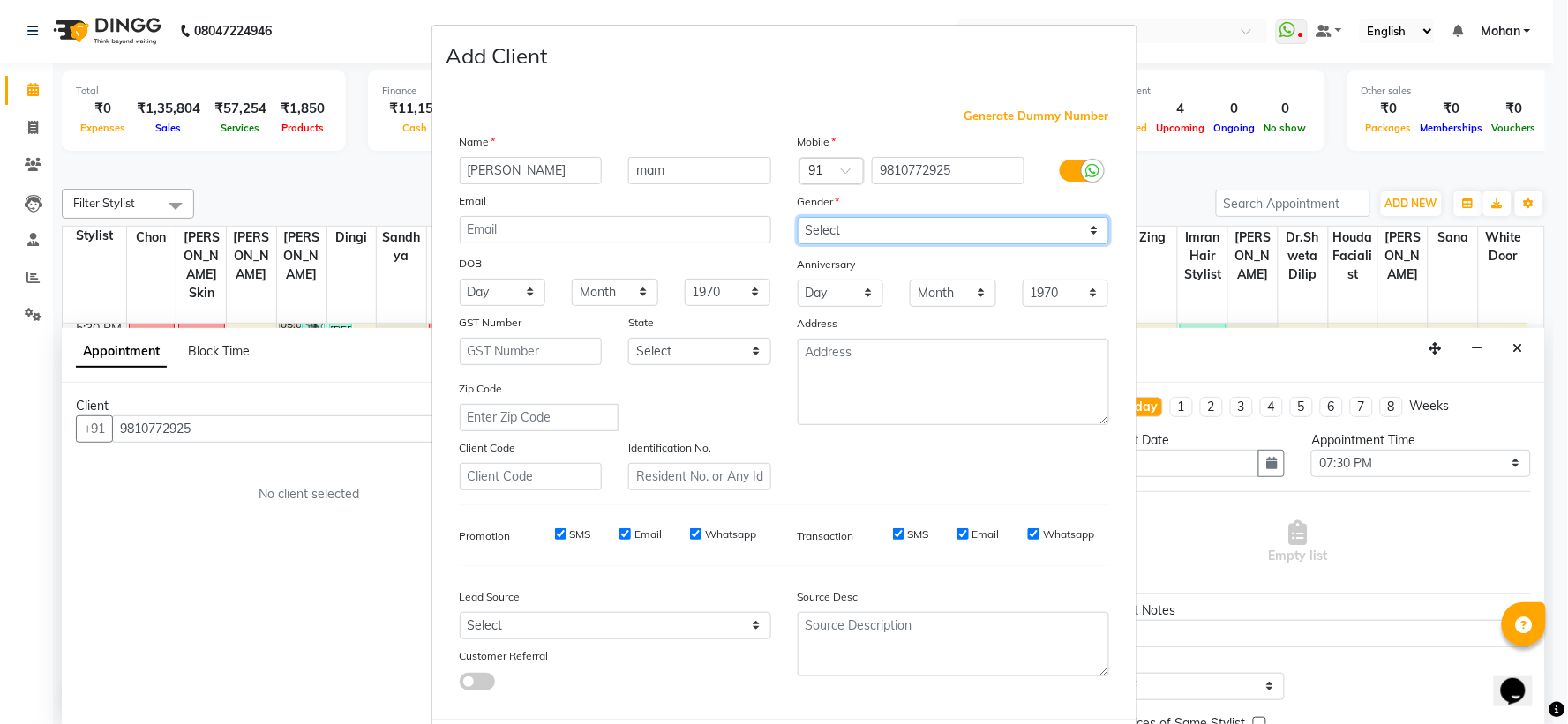
click at [865, 222] on select "Select [DEMOGRAPHIC_DATA] [DEMOGRAPHIC_DATA] Other Prefer Not To Say" at bounding box center [954, 231] width 312 height 28
select select "[DEMOGRAPHIC_DATA]"
click at [798, 217] on select "Select Male Female Other Prefer Not To Say" at bounding box center [954, 231] width 312 height 28
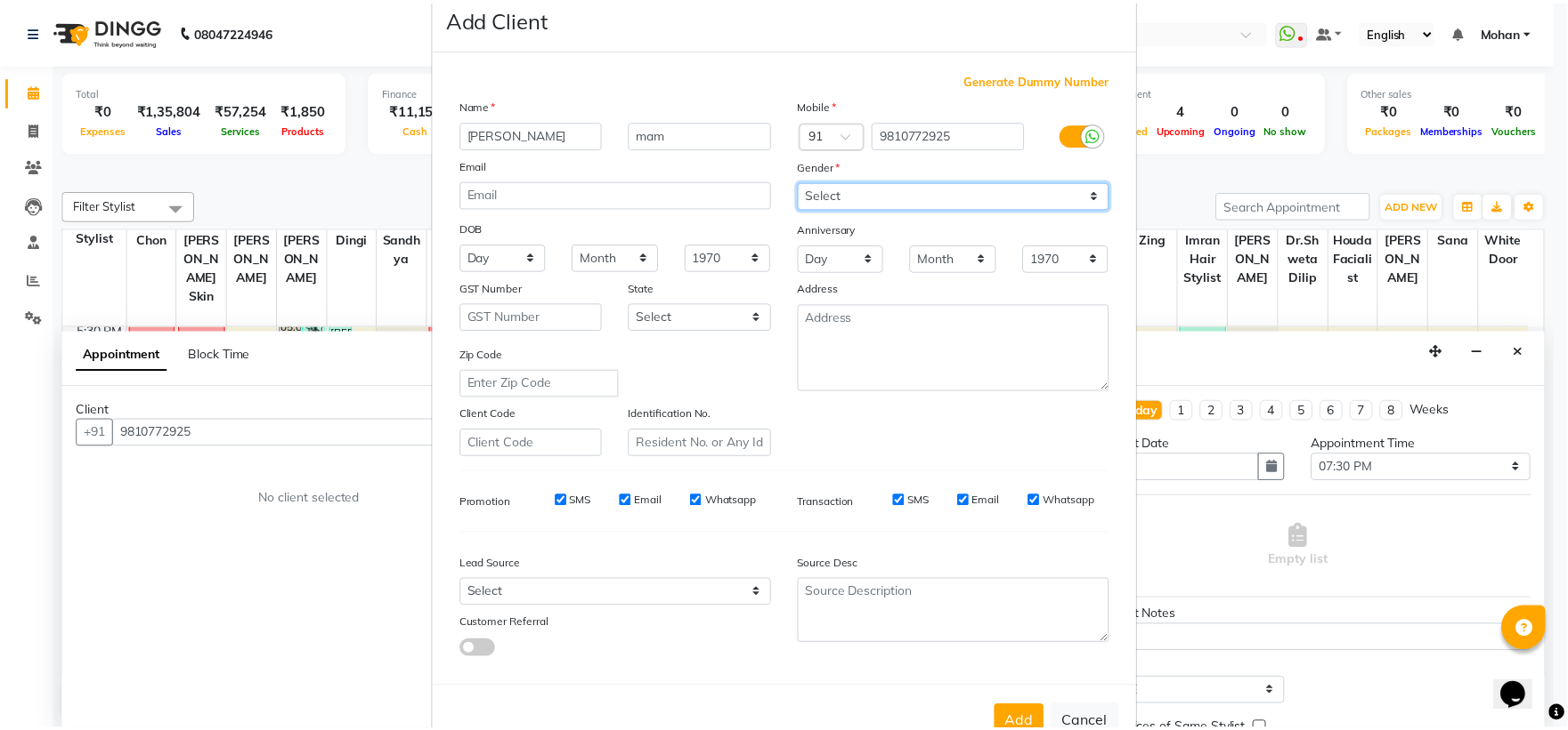
scroll to position [92, 0]
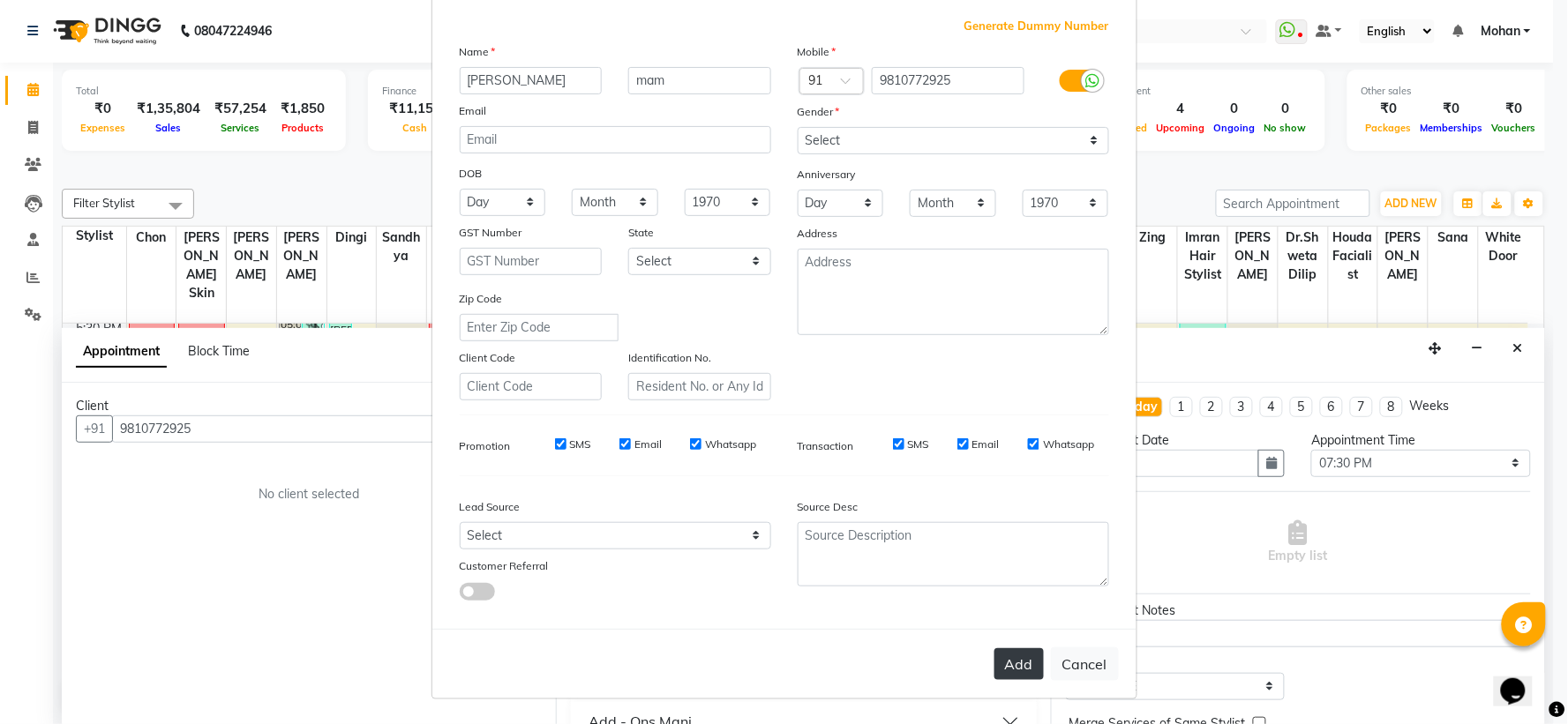
click at [1013, 671] on button "Add" at bounding box center [1019, 664] width 50 height 31
select select
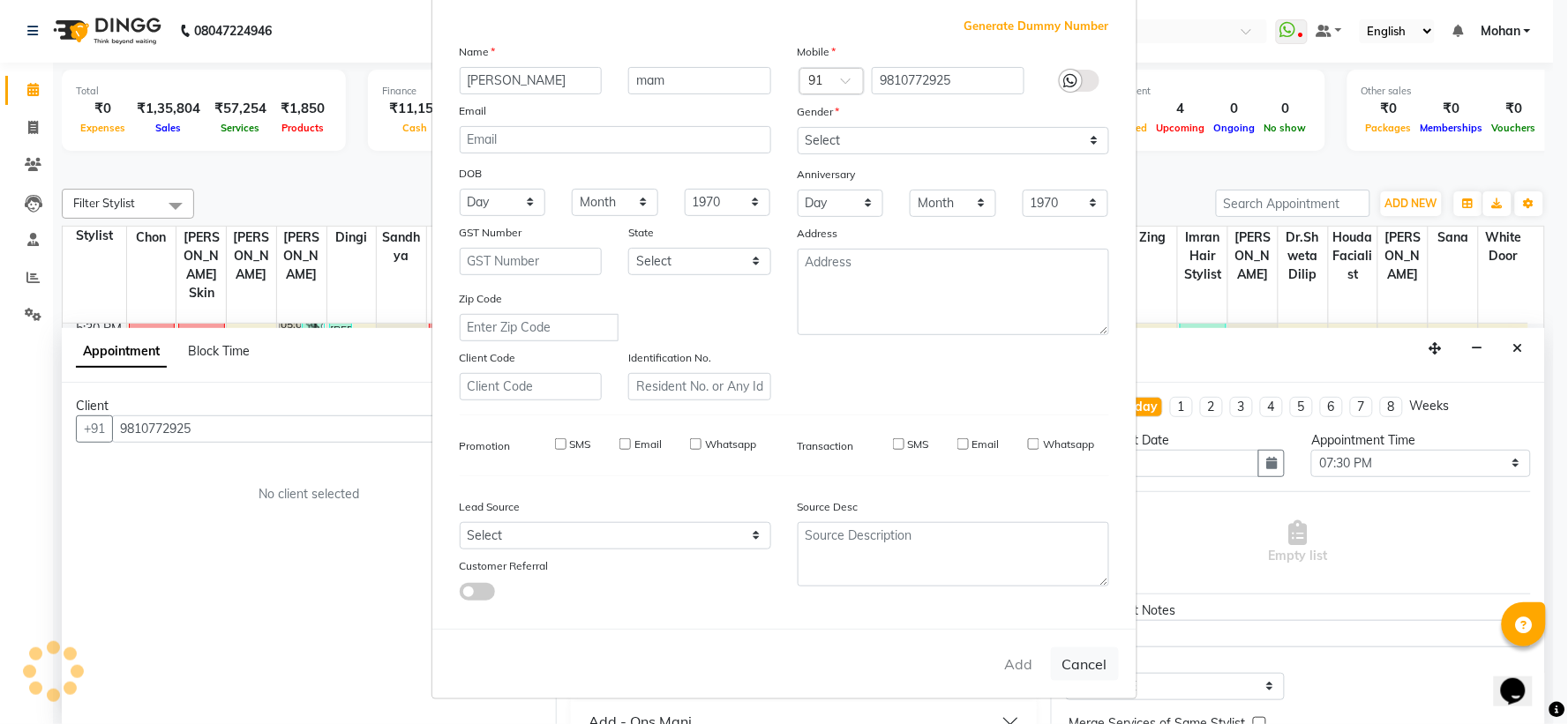
select select
checkbox input "false"
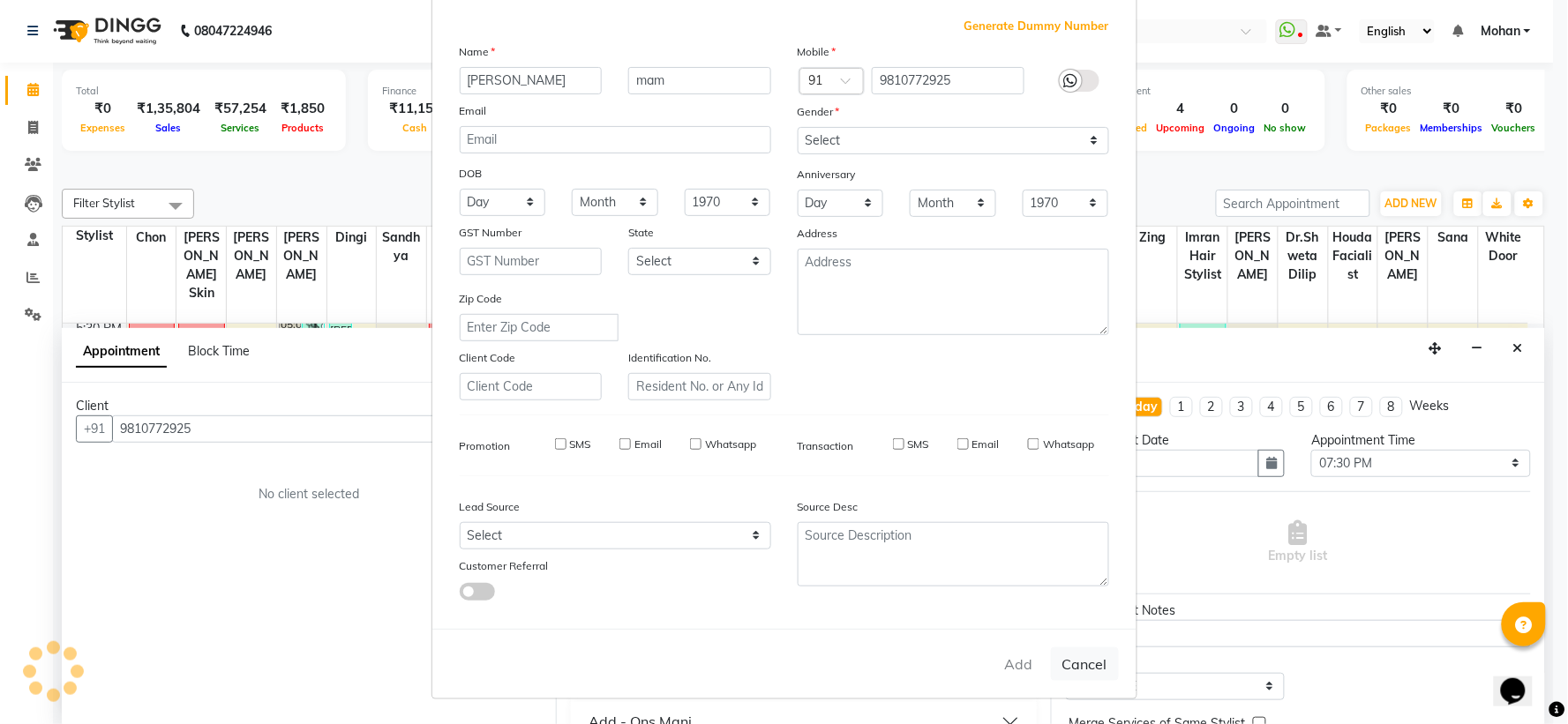
checkbox input "false"
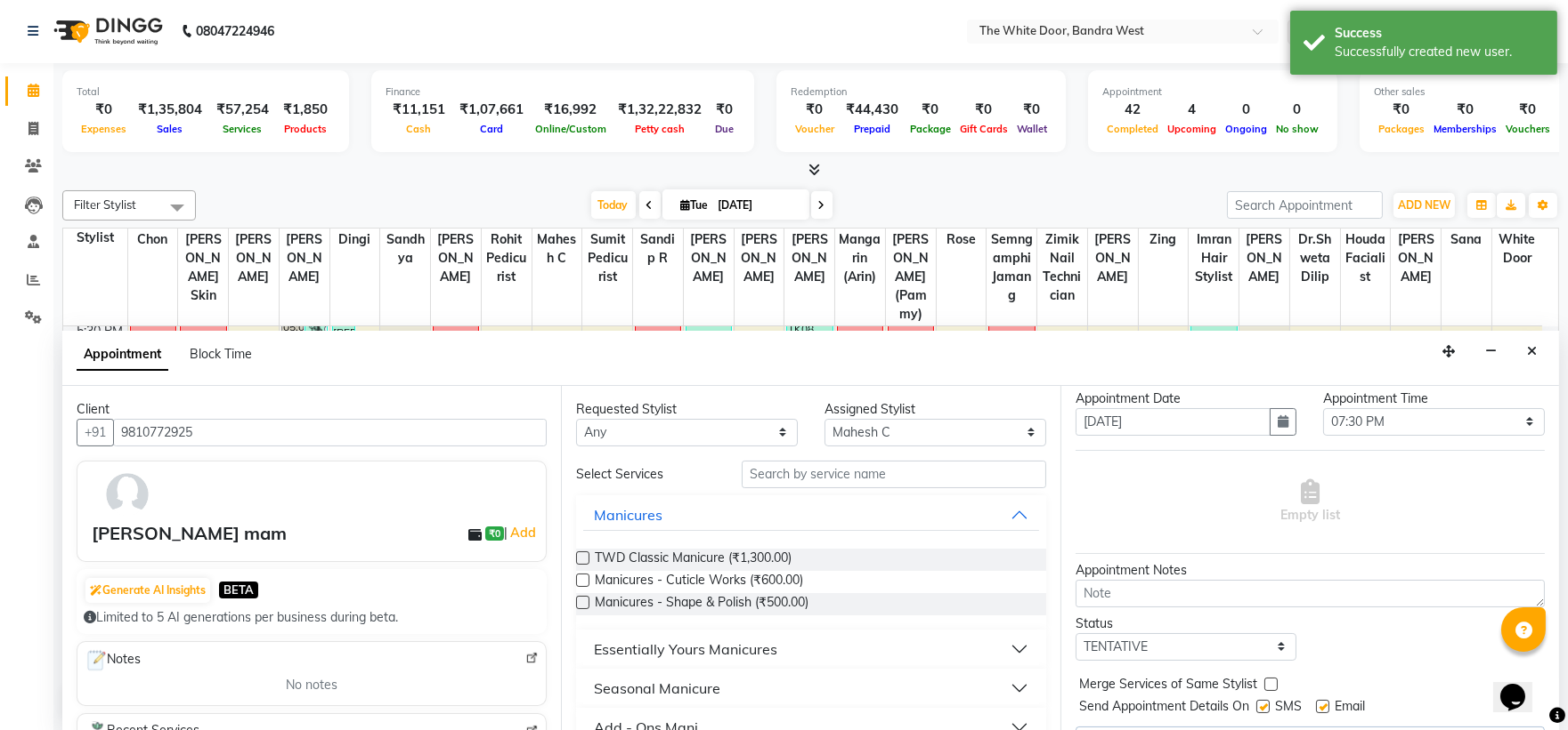
scroll to position [89, 0]
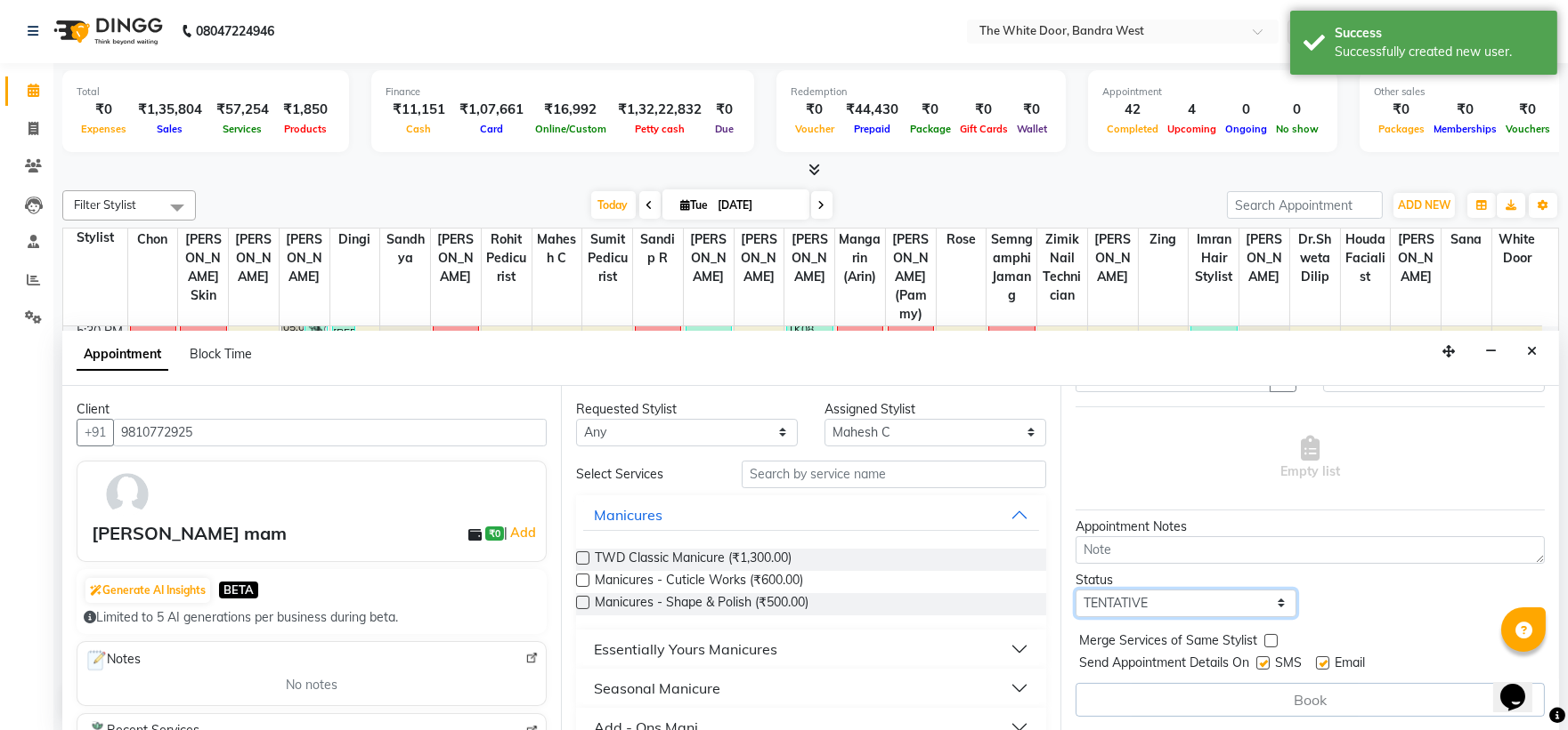
click at [1193, 607] on select "Select TENTATIVE CONFIRM CHECK-IN UPCOMING" at bounding box center [1186, 604] width 221 height 28
select select "confirm booking"
click at [1076, 590] on select "Select TENTATIVE CONFIRM CHECK-IN UPCOMING" at bounding box center [1186, 604] width 221 height 28
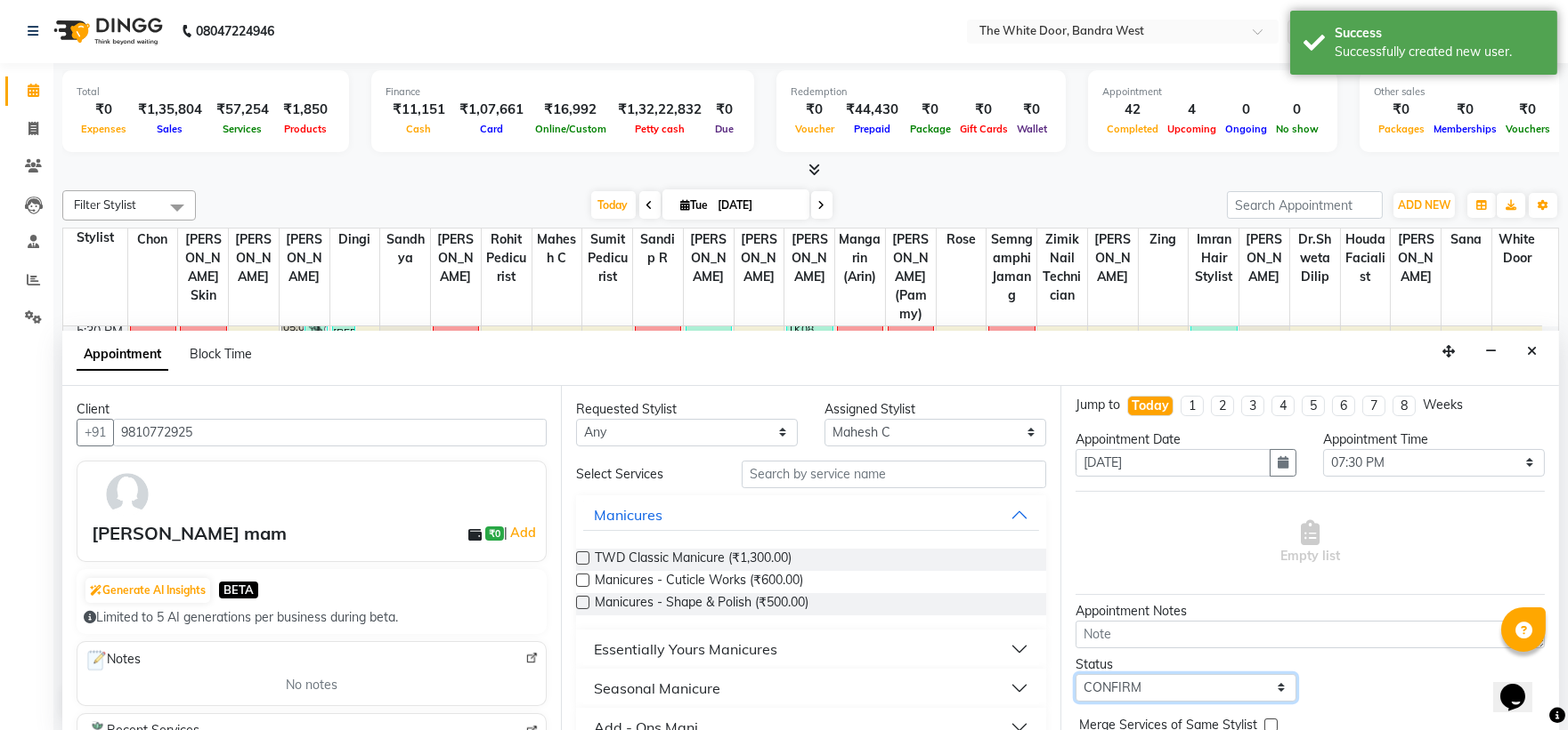
scroll to position [0, 0]
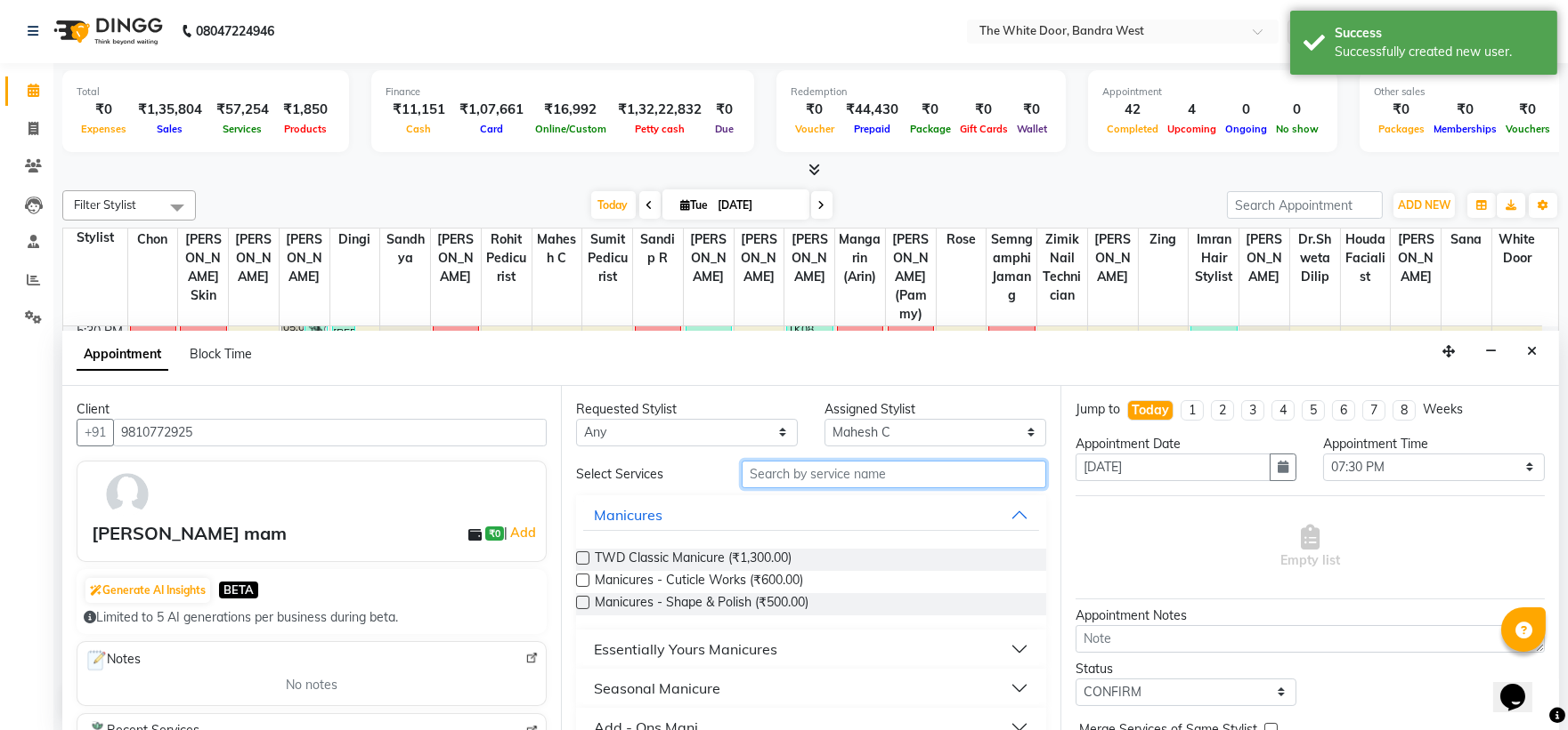
click at [784, 461] on input "text" at bounding box center [893, 475] width 304 height 28
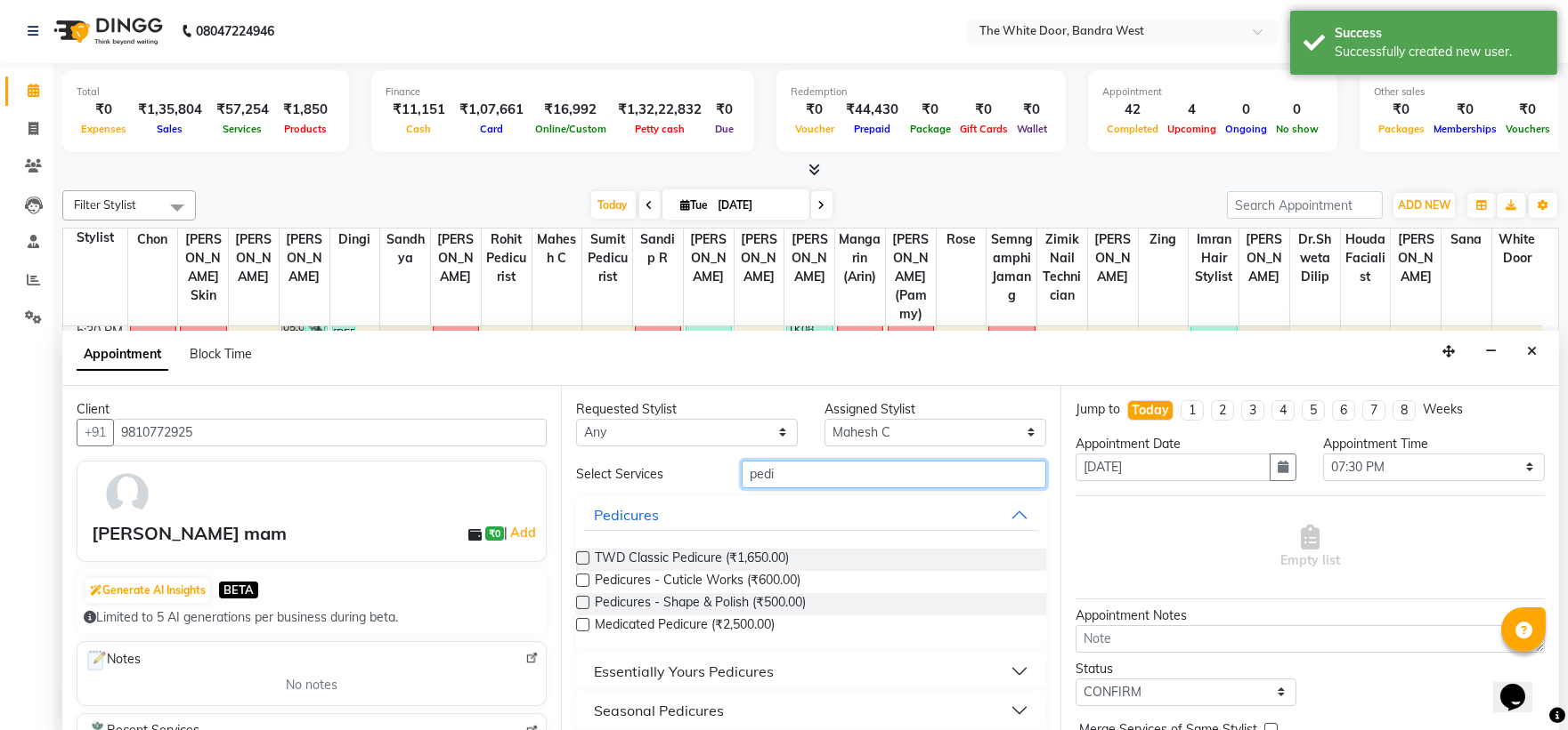
type input "pedi"
click at [583, 554] on label at bounding box center [583, 558] width 13 height 13
click at [583, 554] on input "checkbox" at bounding box center [582, 560] width 11 height 11
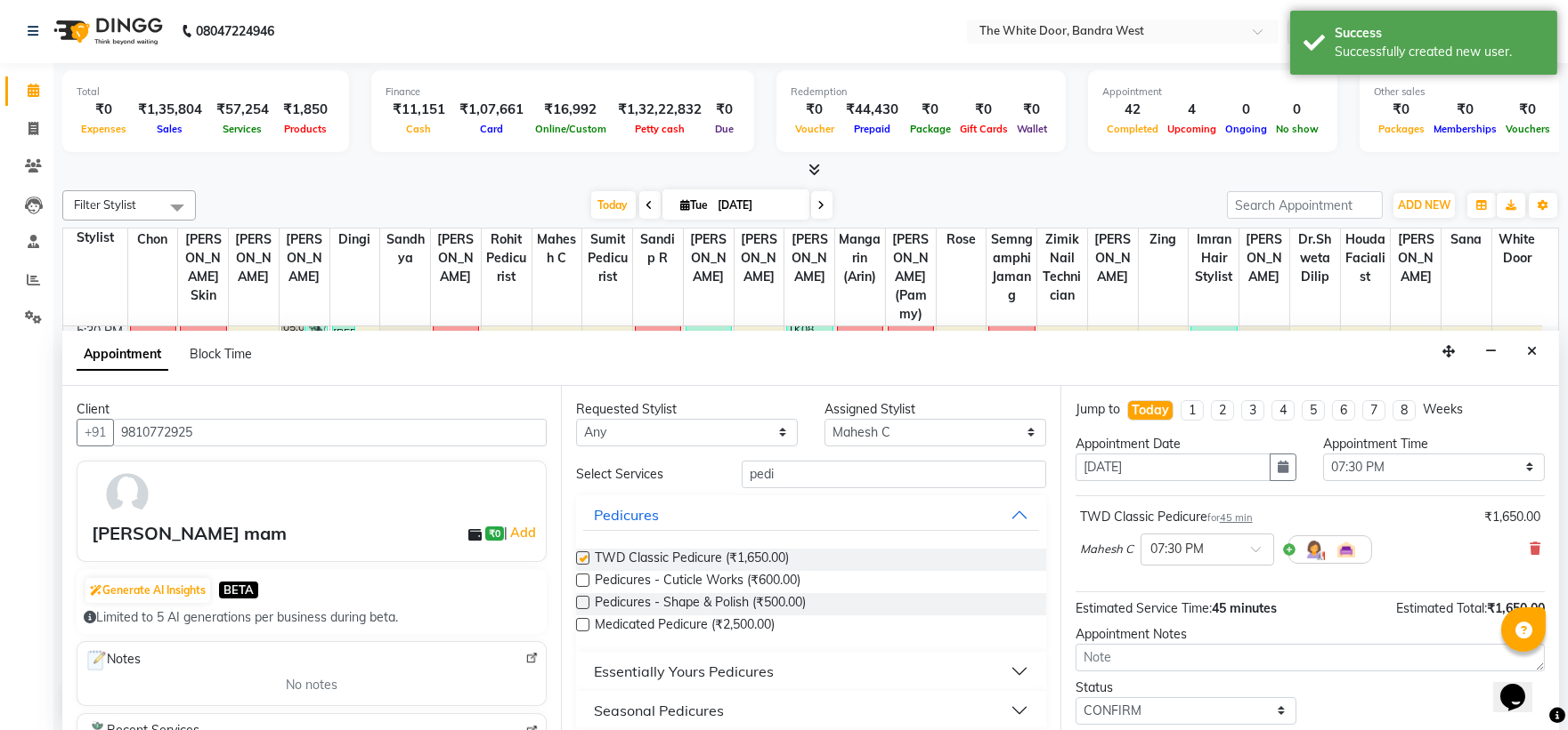
checkbox input "false"
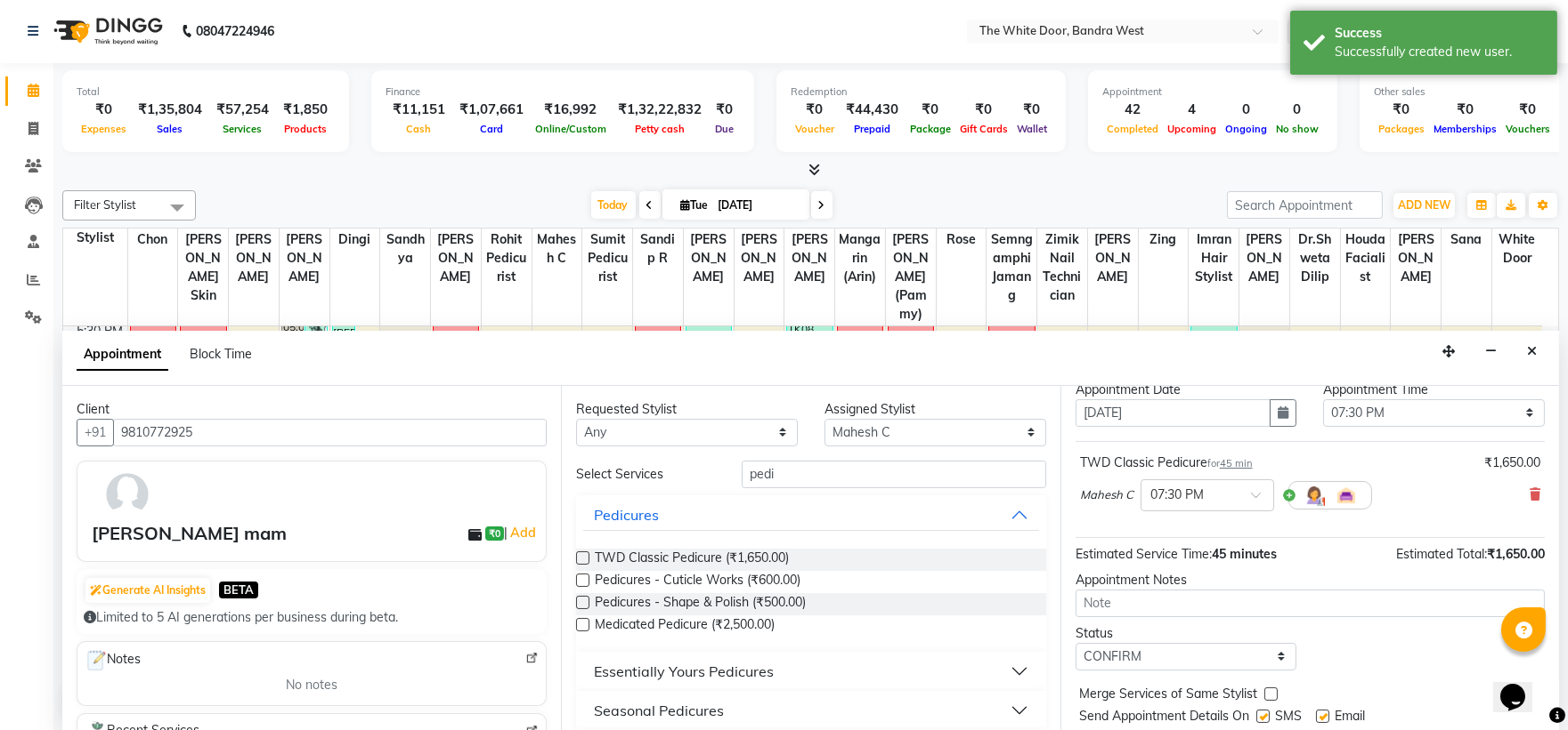
scroll to position [105, 0]
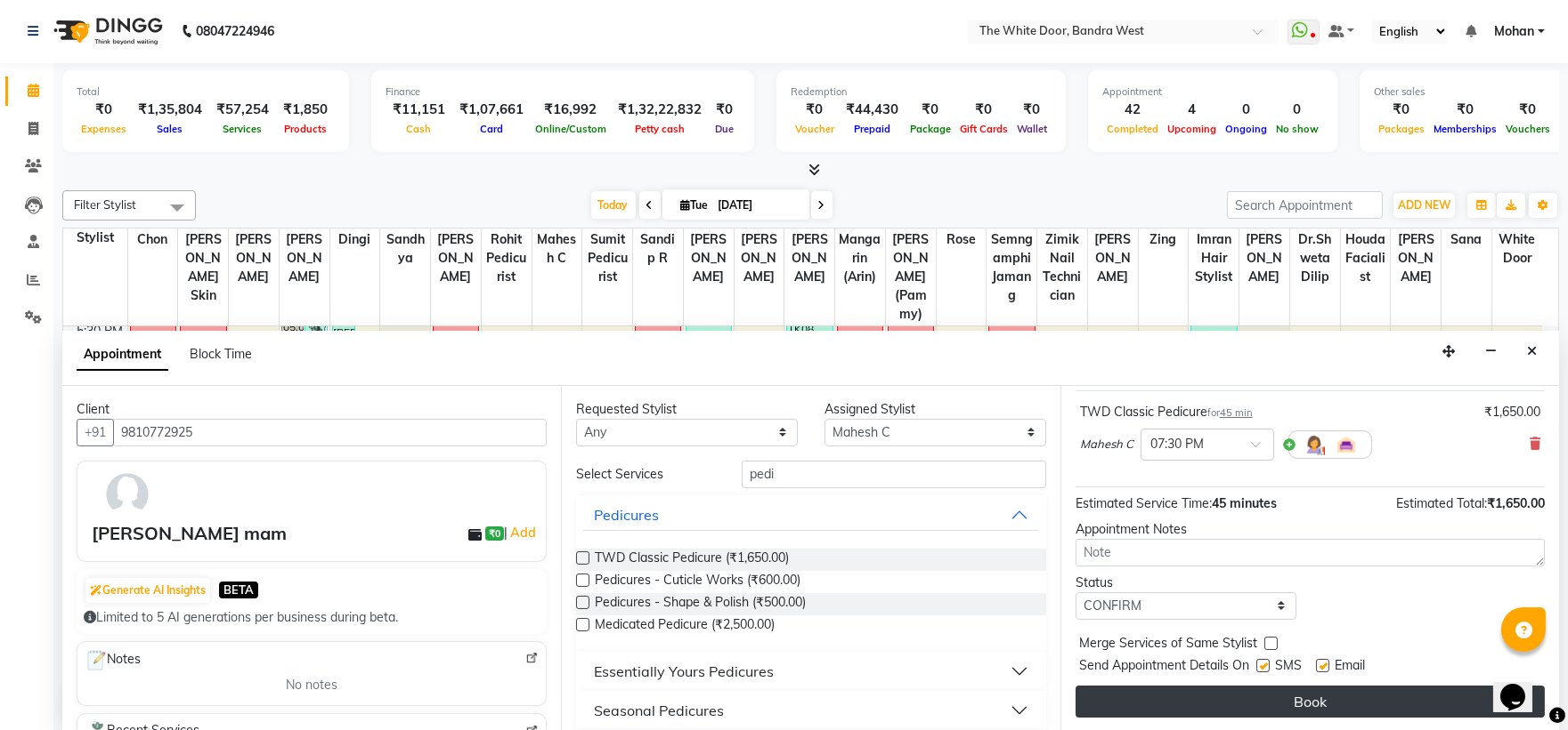
click at [1195, 695] on button "Book" at bounding box center [1310, 702] width 469 height 32
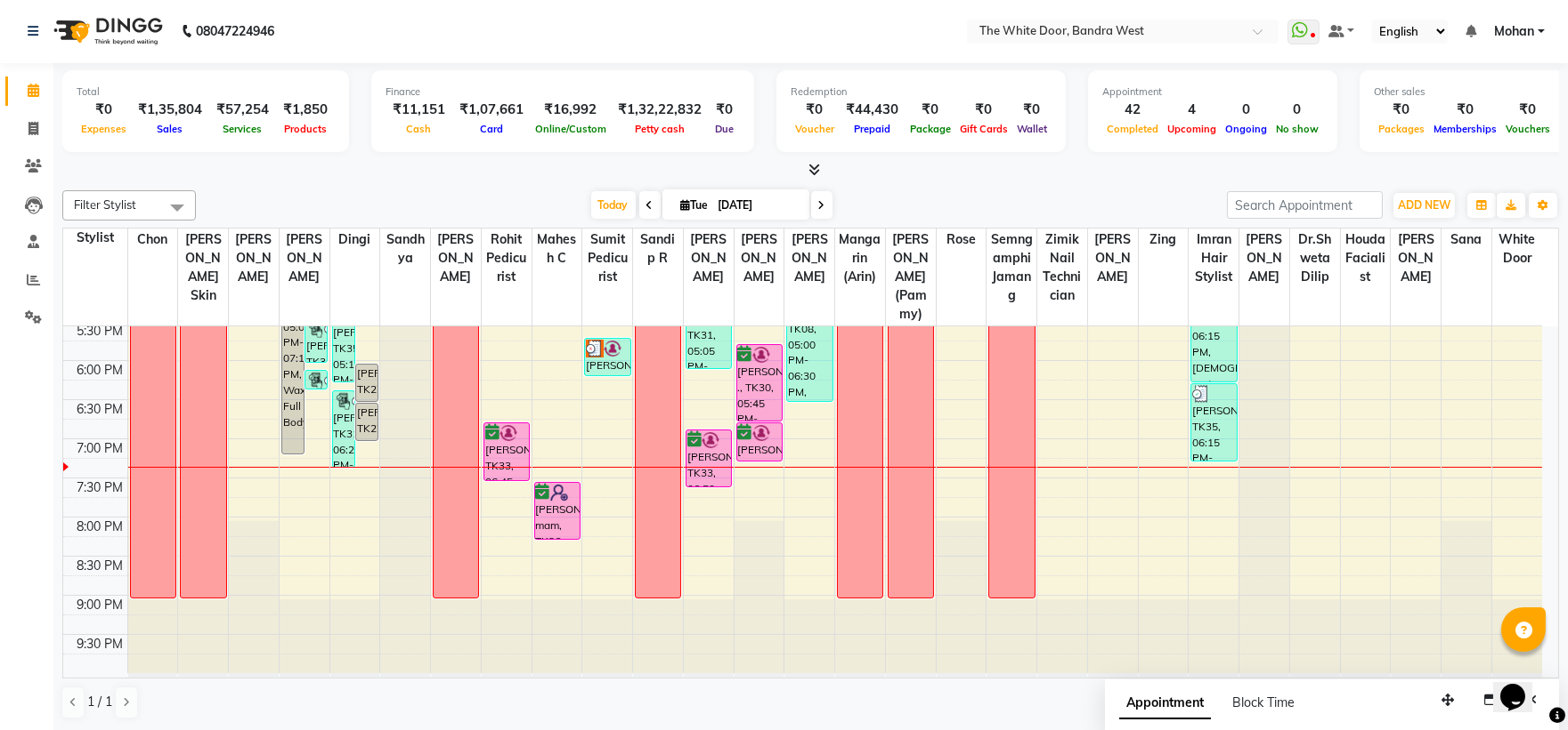
scroll to position [689, 0]
drag, startPoint x: 1378, startPoint y: 565, endPoint x: 1381, endPoint y: 580, distance: 15.3
click at [1381, 580] on div "9:00 AM 9:30 AM 10:00 AM 10:30 AM 11:00 AM 11:30 AM 12:00 PM 12:30 PM 1:00 PM 1…" at bounding box center [802, 166] width 1479 height 1017
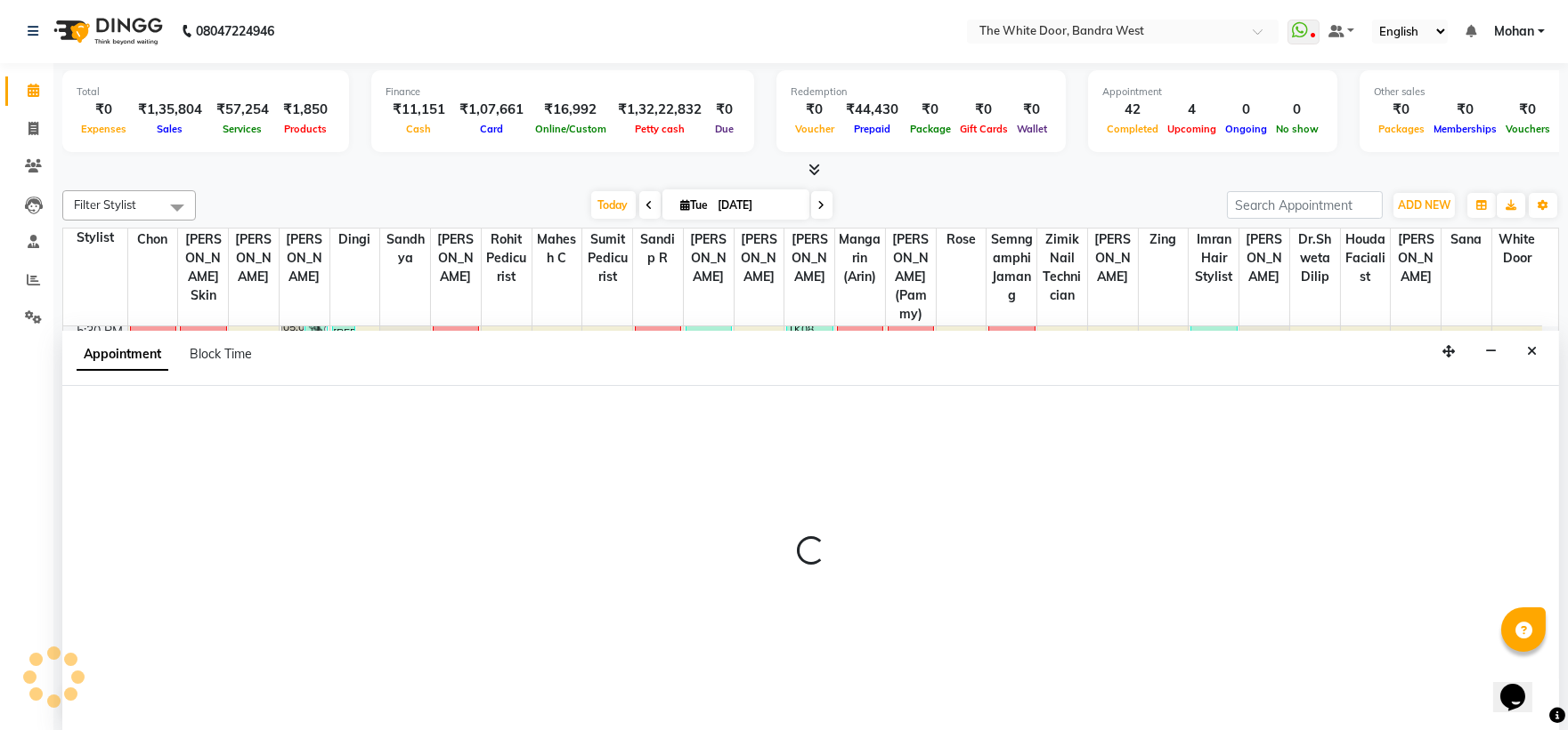
select select "68553"
select select "1230"
select select "tentative"
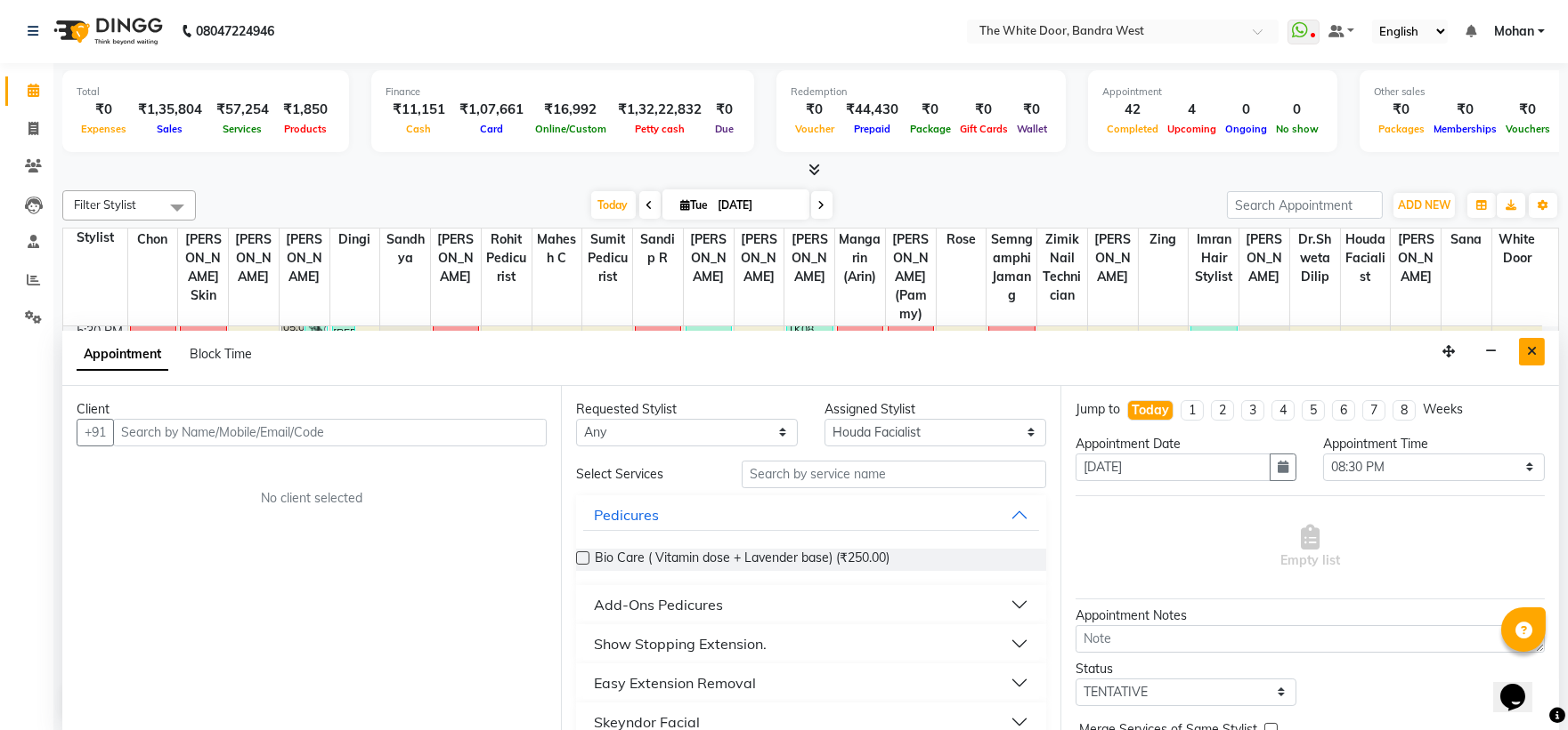
click at [1541, 360] on button "Close" at bounding box center [1532, 352] width 26 height 28
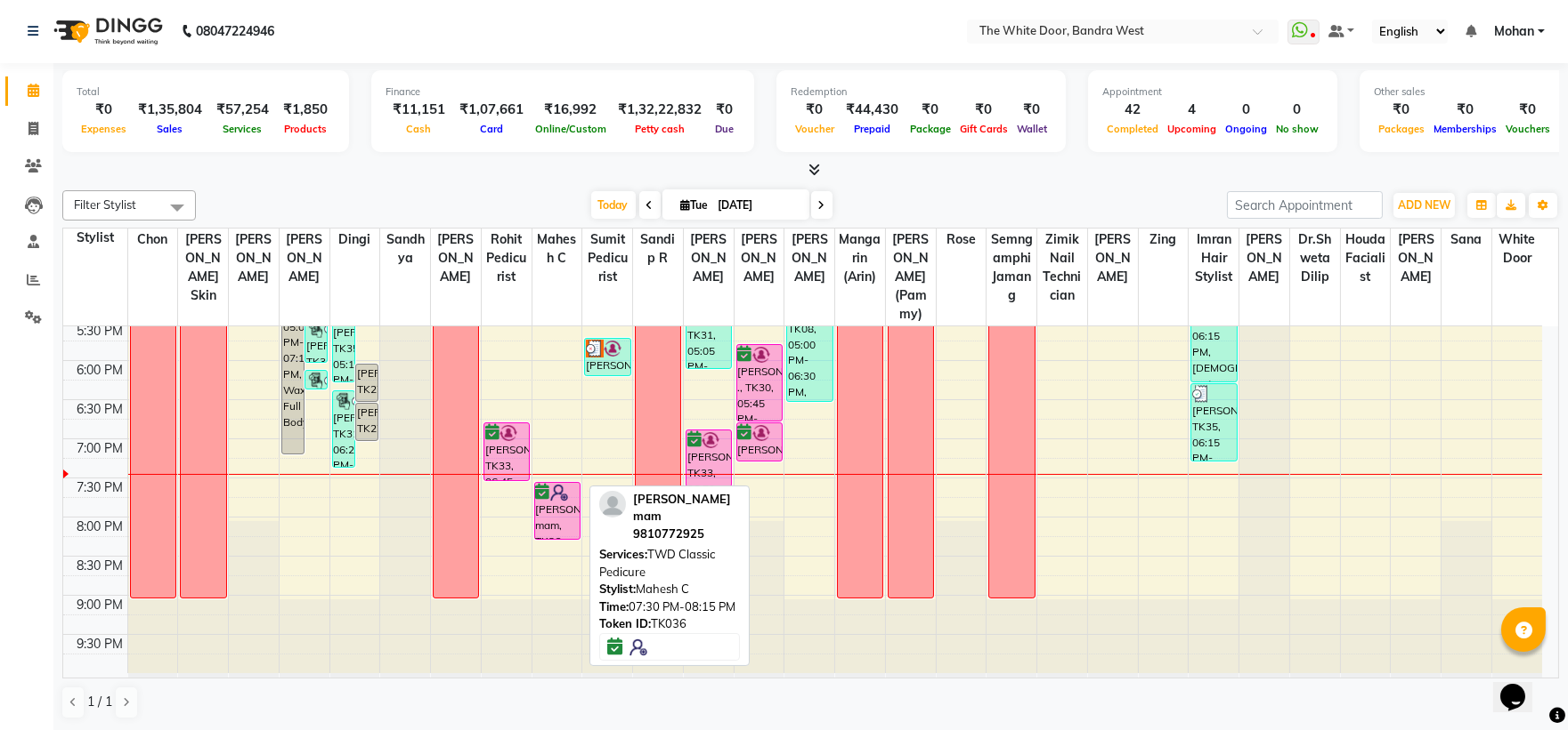
click at [550, 511] on div "Raveena mam, TK36, 07:30 PM-08:15 PM, TWD Classic Pedicure" at bounding box center [557, 511] width 45 height 56
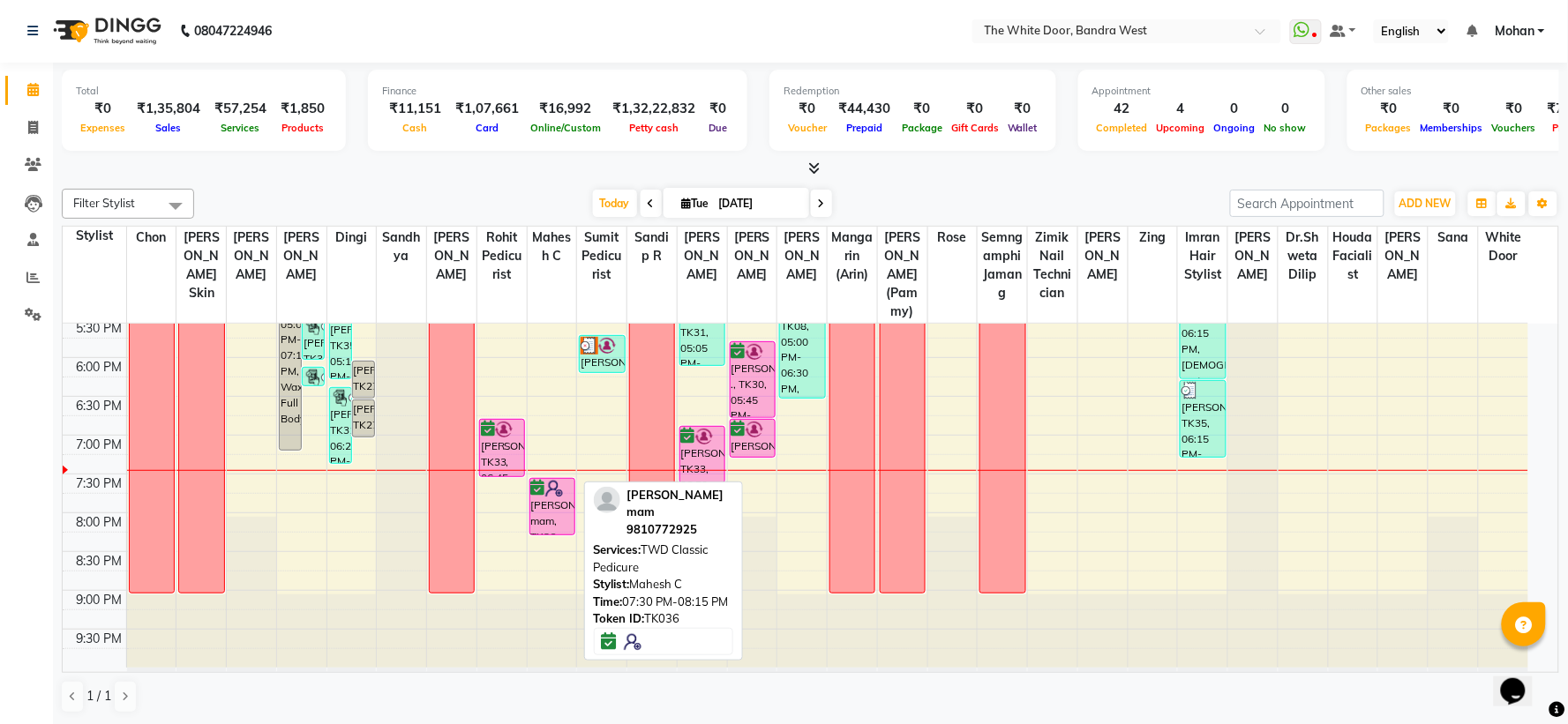
select select "6"
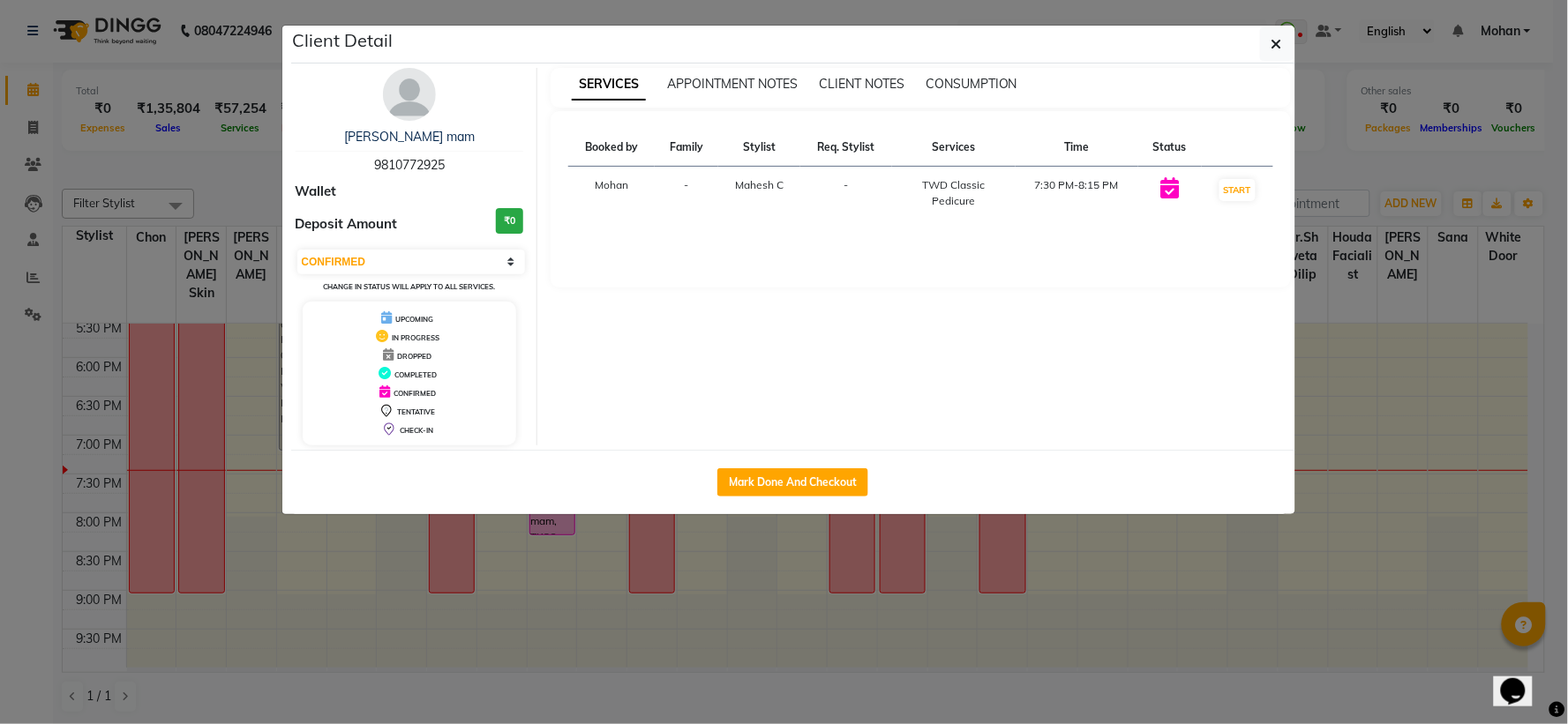
drag, startPoint x: 545, startPoint y: 506, endPoint x: 1090, endPoint y: 291, distance: 585.9
click at [1090, 291] on div "SERVICES APPOINTMENT NOTES CLIENT NOTES CONSUMPTION Booked by Family Stylist Re…" at bounding box center [921, 256] width 766 height 377
click at [1272, 45] on icon "button" at bounding box center [1277, 43] width 10 height 14
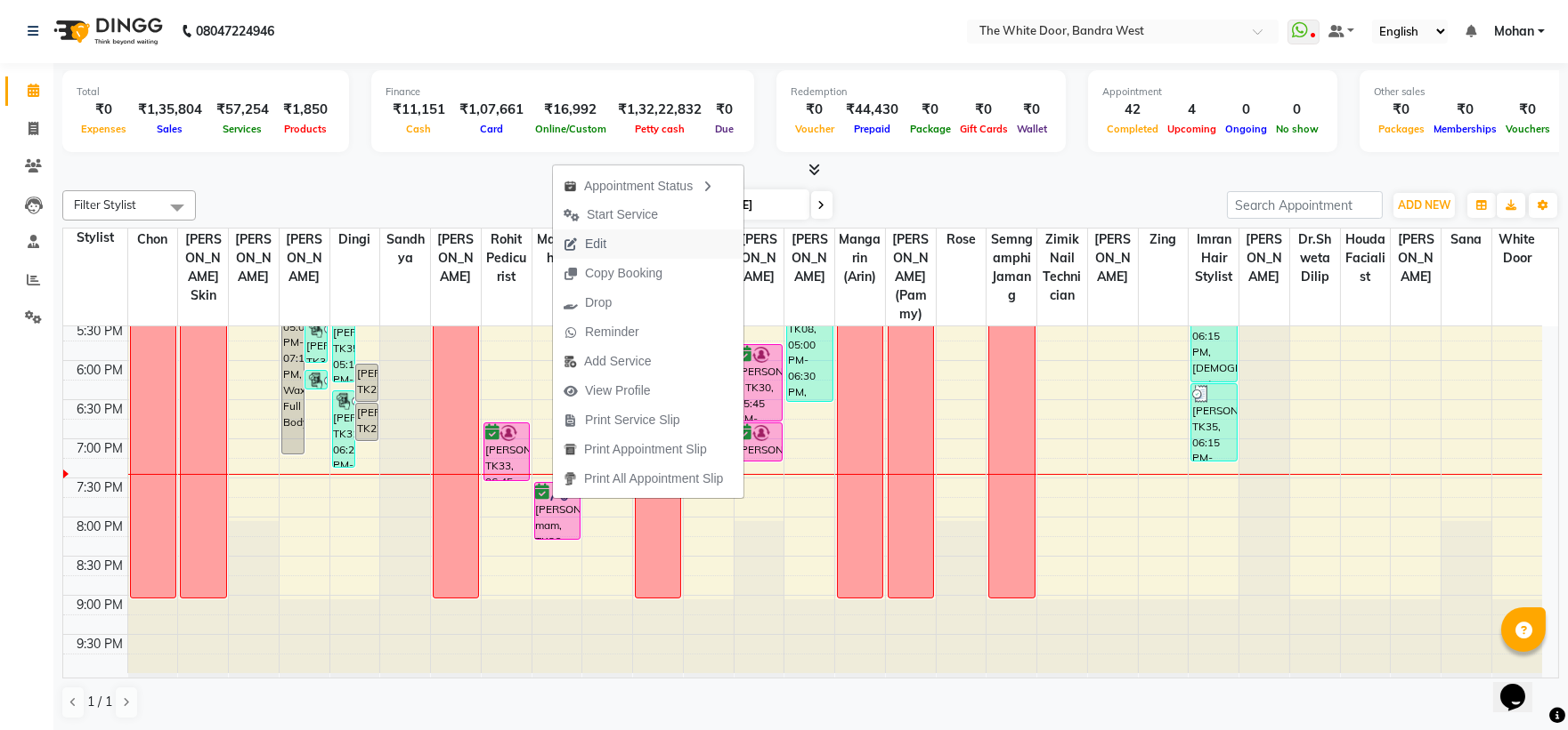
click at [604, 249] on span "Edit" at bounding box center [596, 245] width 21 height 19
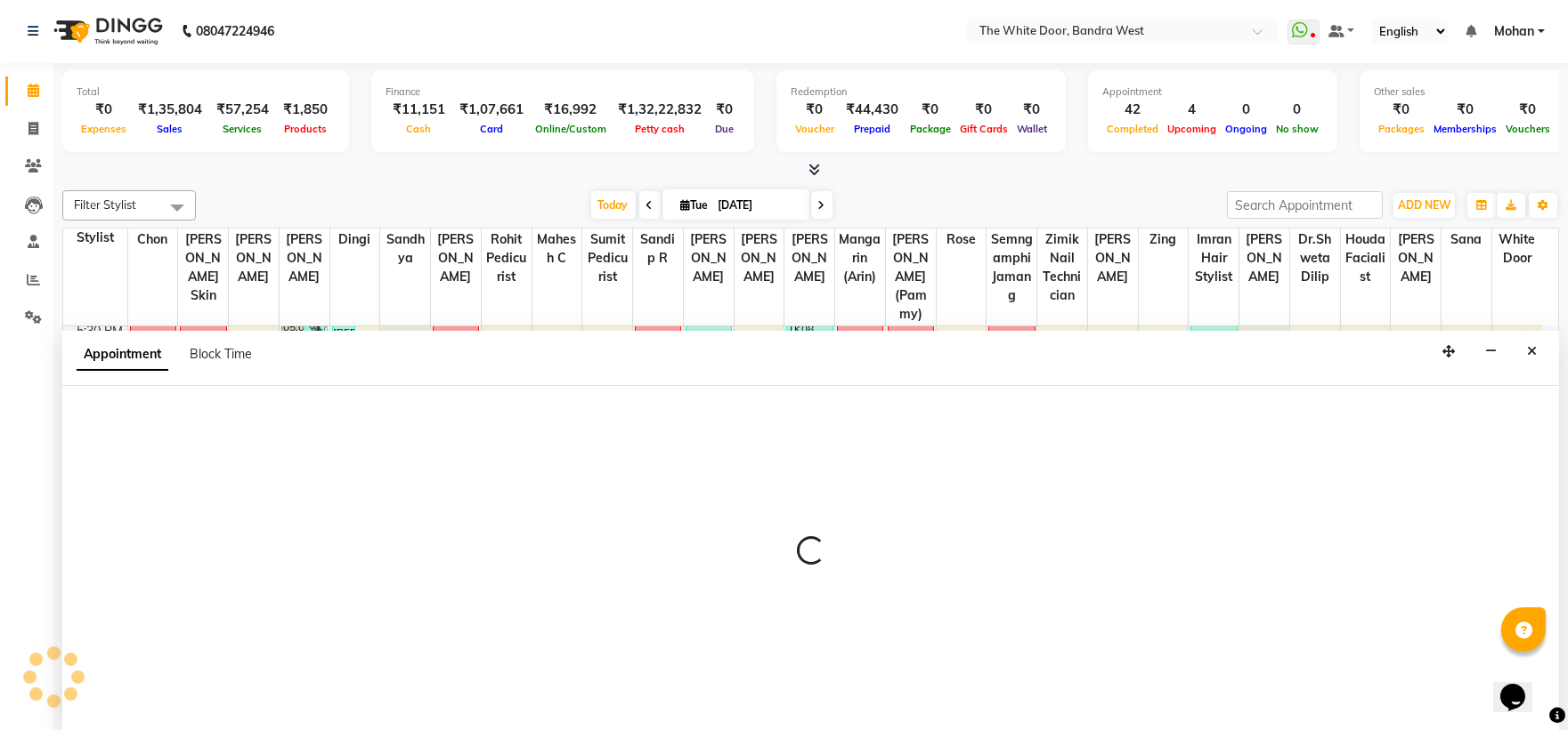
select select "confirm booking"
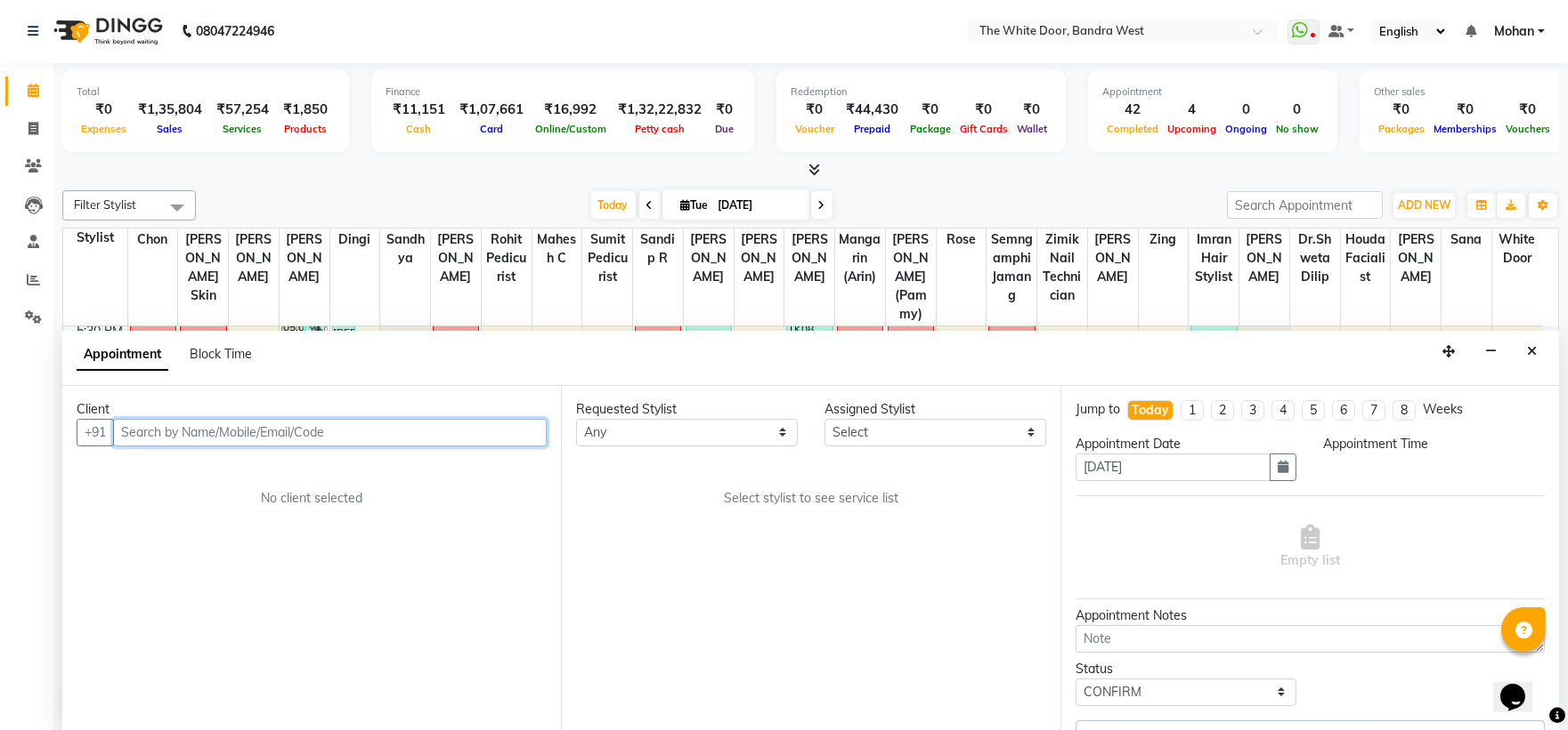
select select "20535"
select select "1170"
select select "1642"
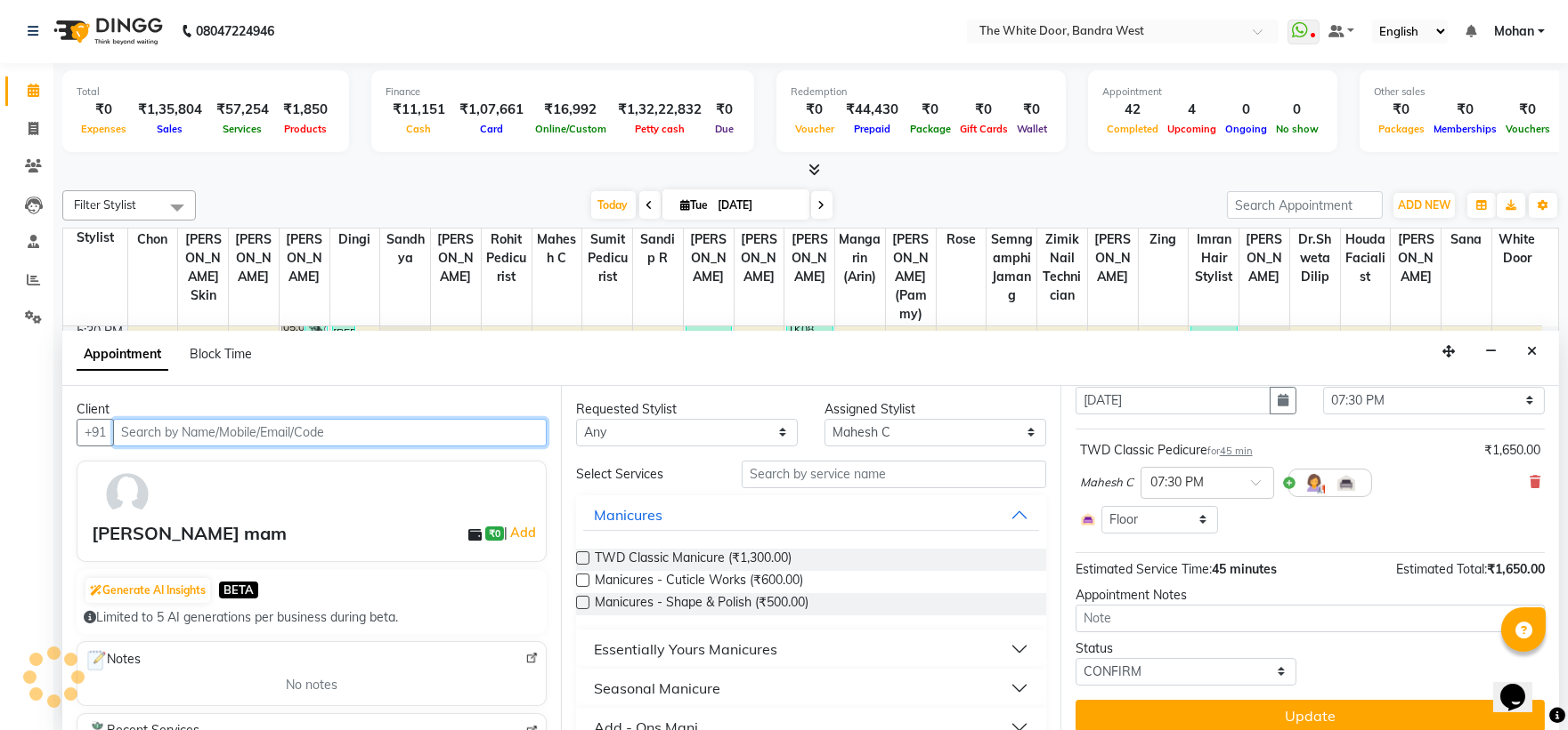
scroll to position [82, 0]
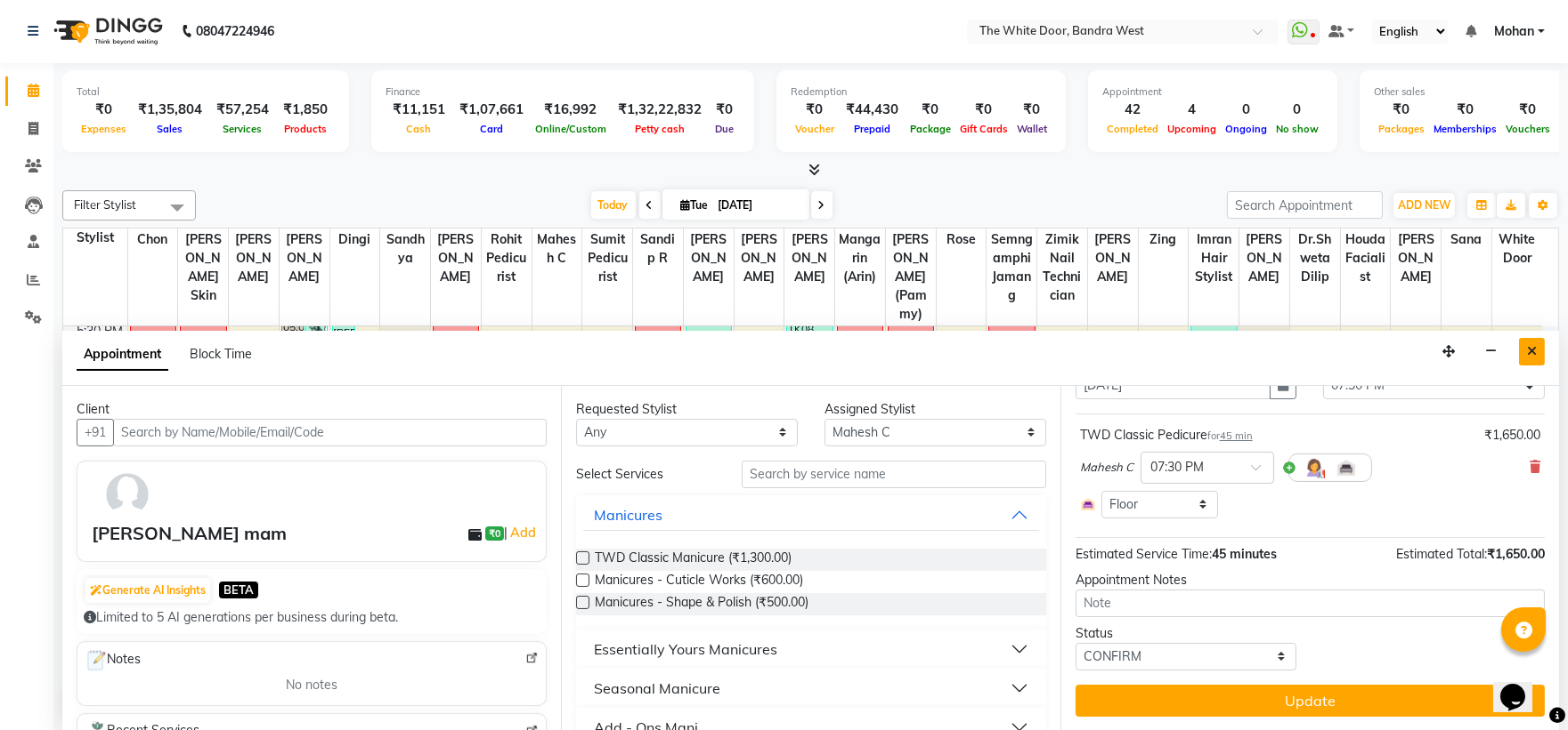
drag, startPoint x: 1523, startPoint y: 349, endPoint x: 1522, endPoint y: 367, distance: 18.0
click at [1525, 349] on button "Close" at bounding box center [1532, 352] width 26 height 28
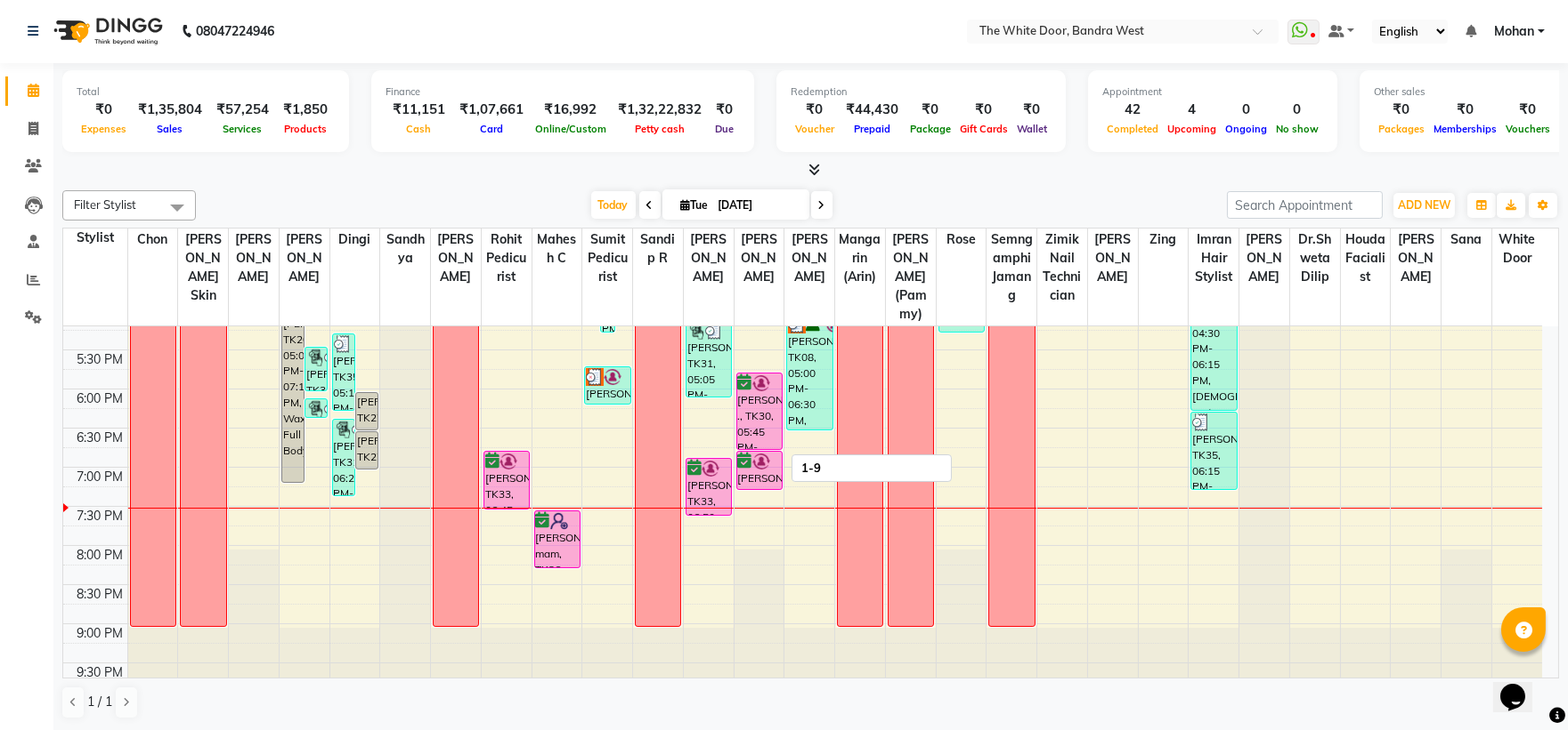
scroll to position [689, 0]
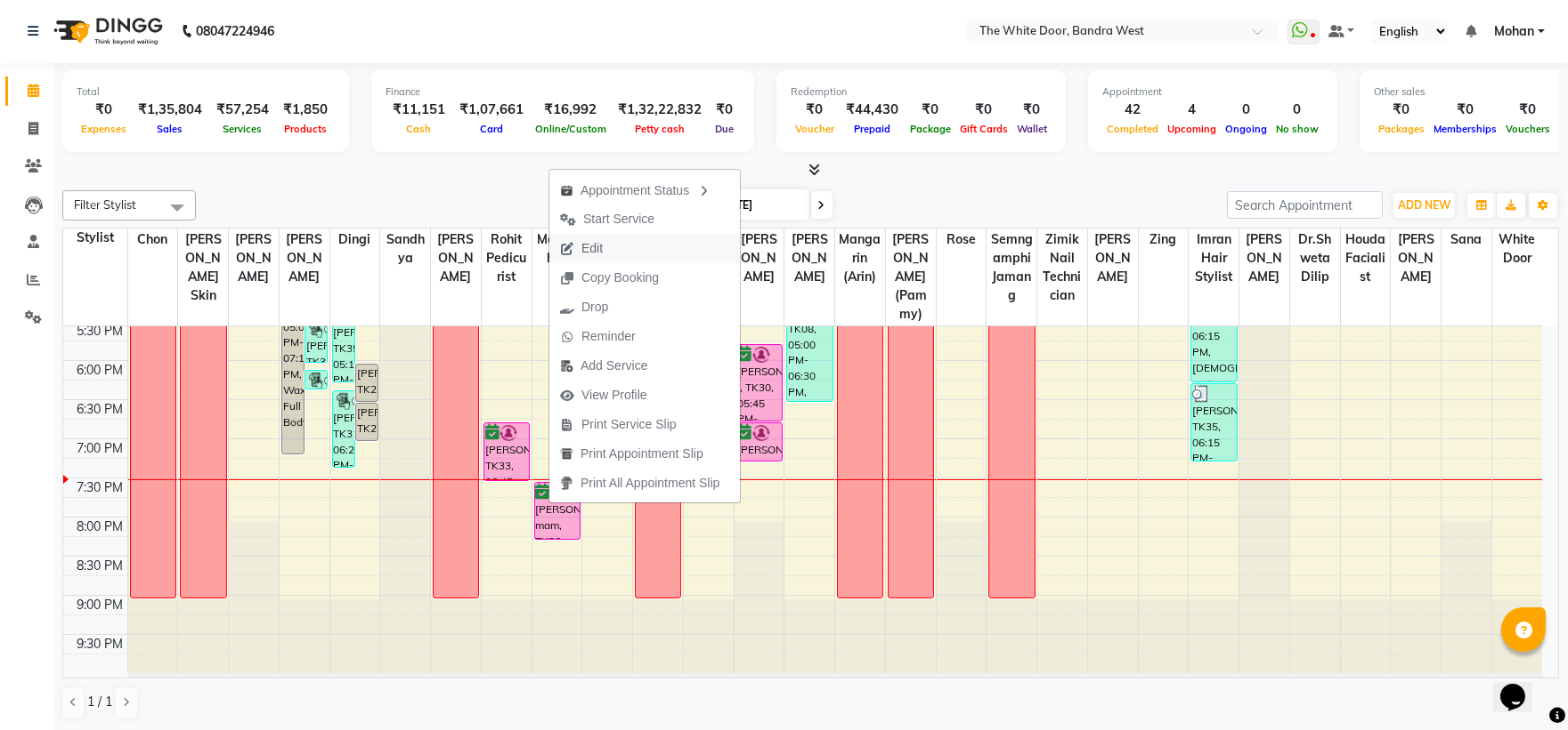
drag, startPoint x: 599, startPoint y: 249, endPoint x: 723, endPoint y: 276, distance: 126.9
click at [601, 249] on span "Edit" at bounding box center [592, 248] width 21 height 19
select select "tentative"
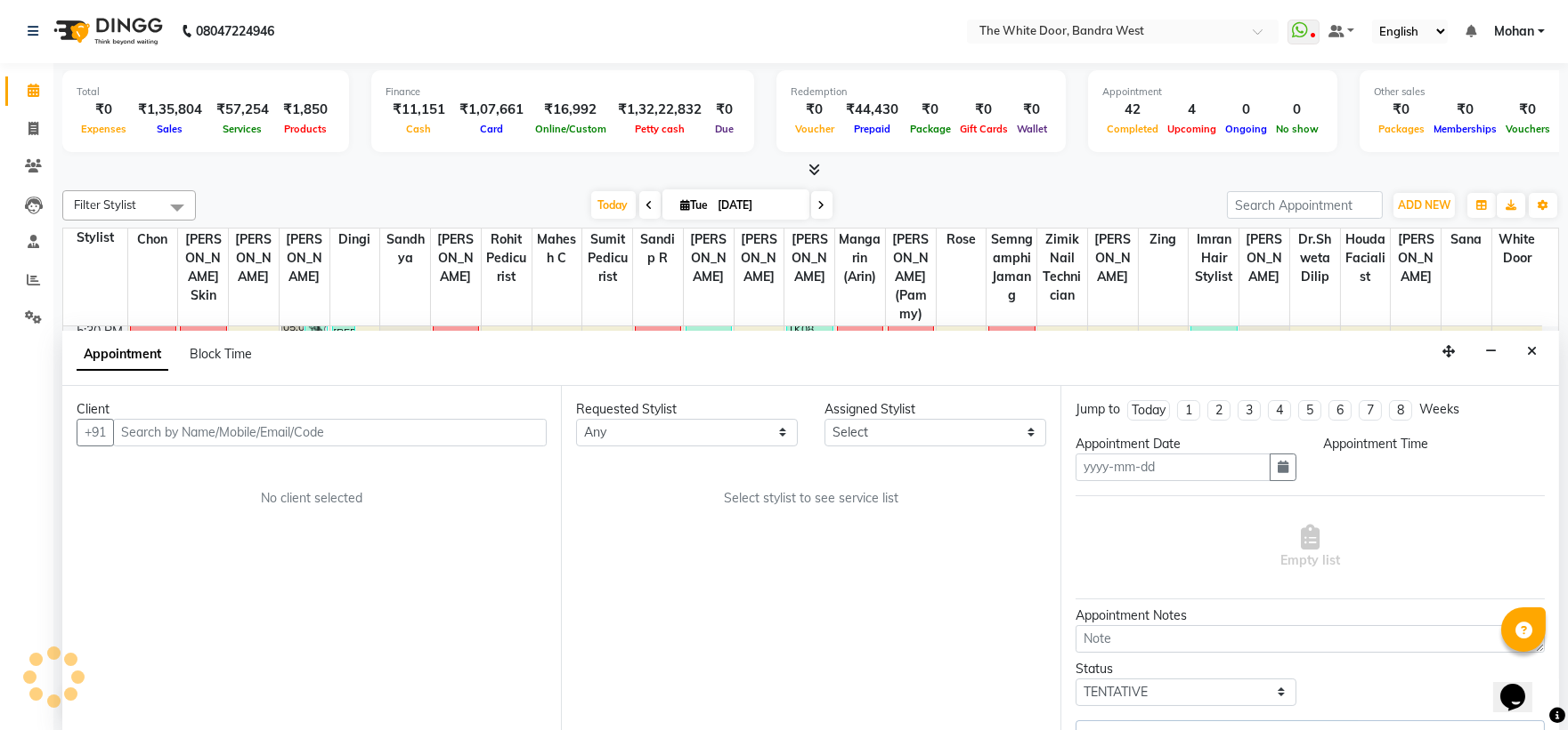
type input "[DATE]"
select select "confirm booking"
select select "1170"
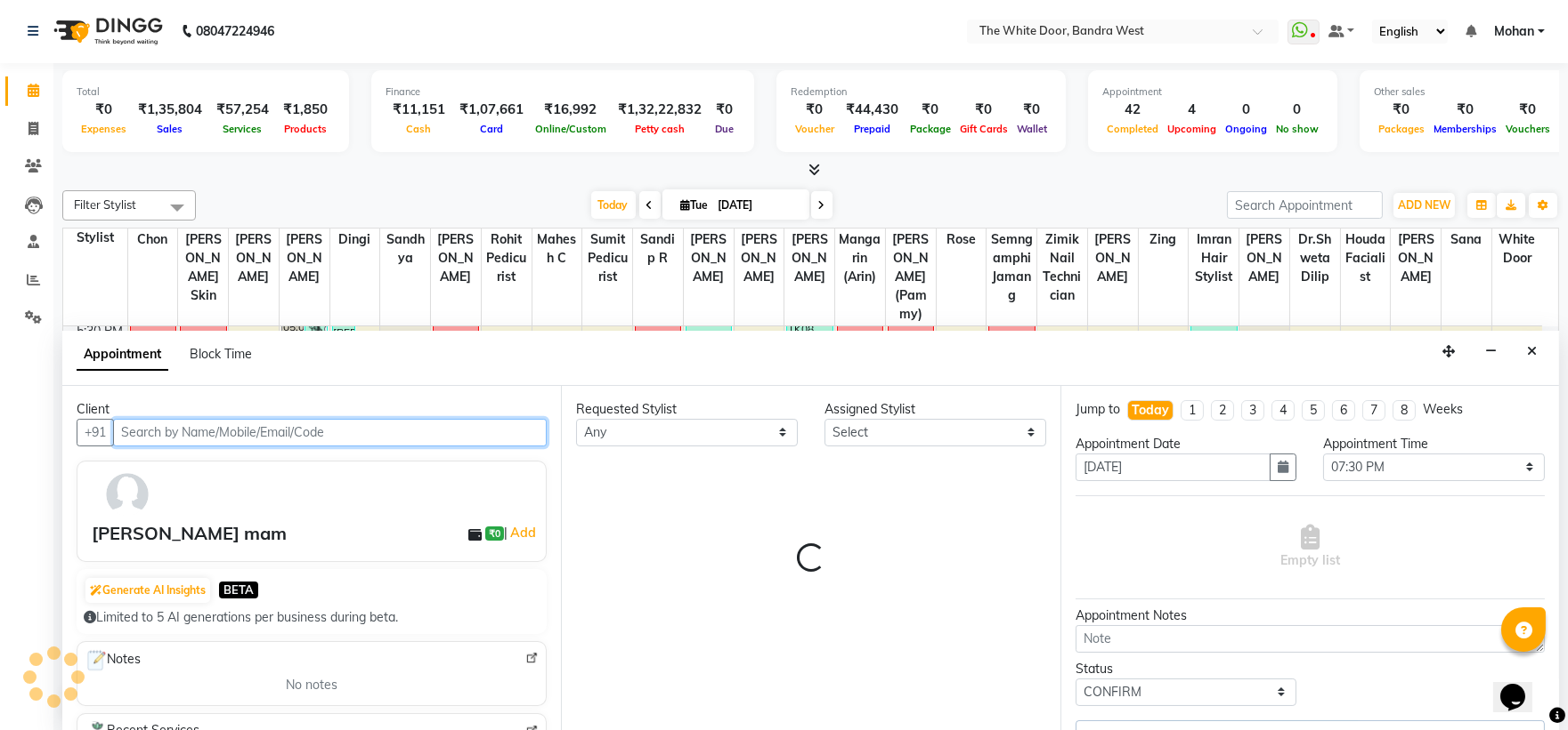
select select "20535"
select select "1642"
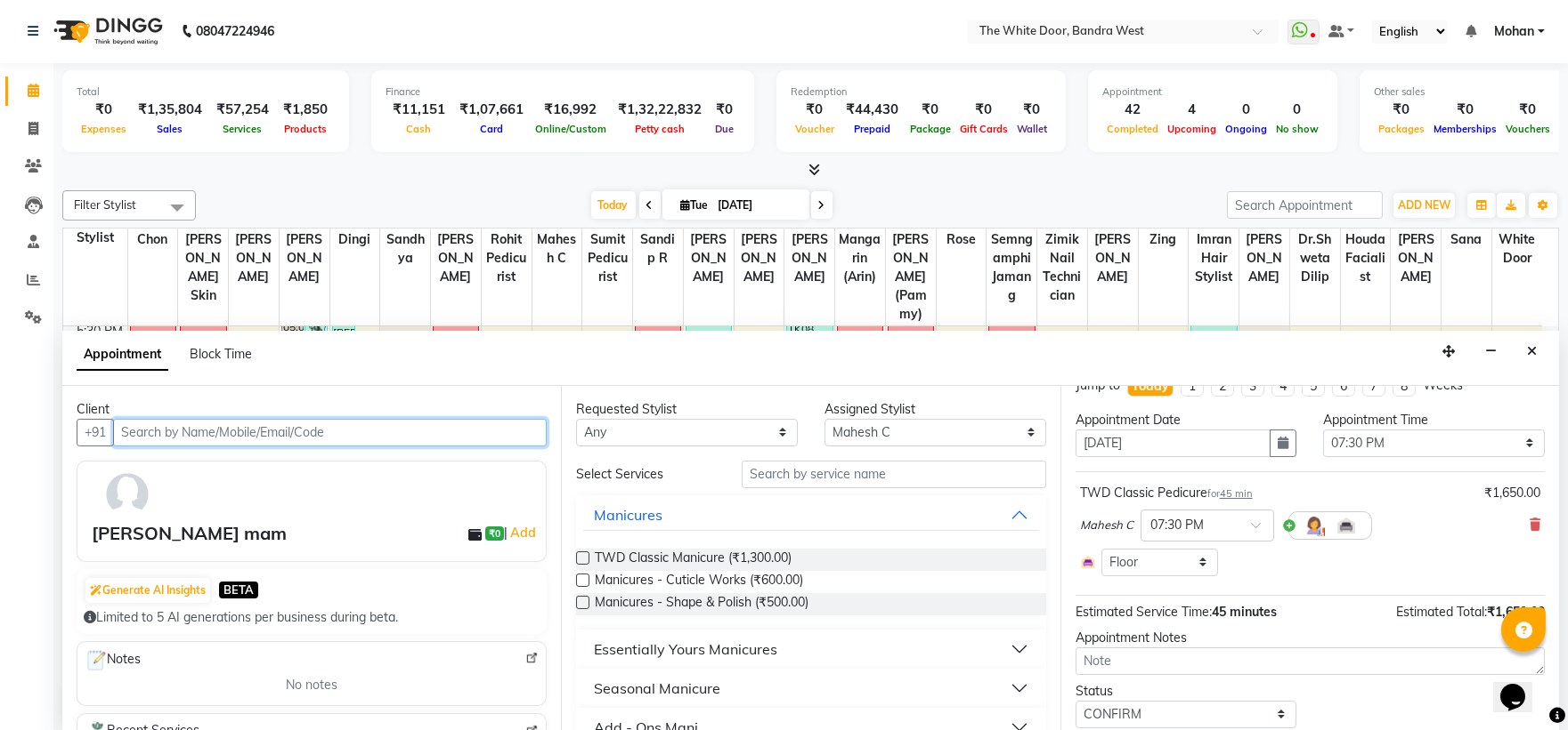
scroll to position [0, 0]
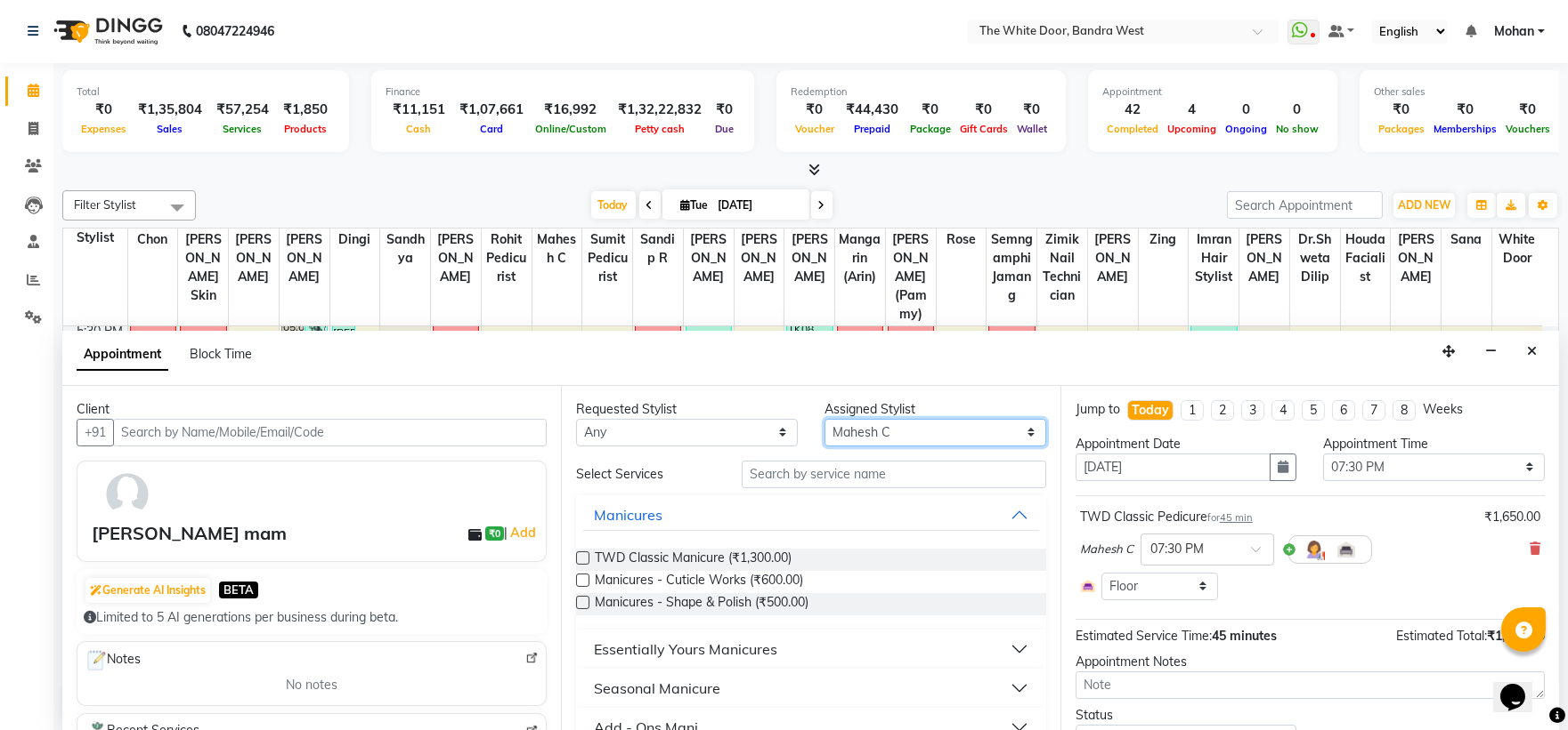
click at [974, 437] on select "Select Amita Skin benjimin Chon Dingi Dr.Shweta Dilip Farheen K Ganesh M Himans…" at bounding box center [935, 433] width 221 height 28
select select "28788"
click at [824, 419] on select "Select Amita Skin benjimin Chon Dingi Dr.Shweta Dilip Farheen K Ganesh M Himans…" at bounding box center [935, 433] width 221 height 28
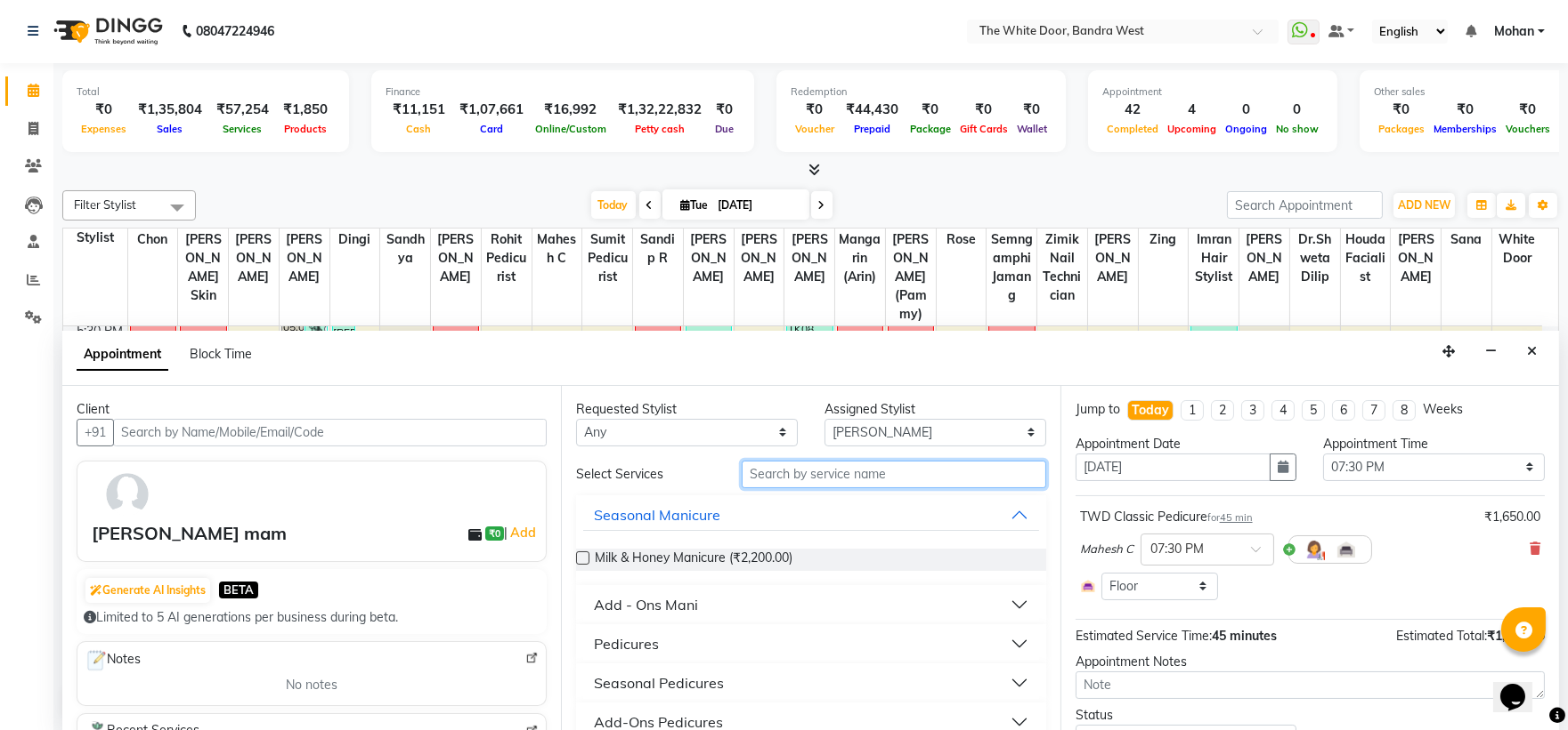
click at [878, 481] on input "text" at bounding box center [893, 475] width 304 height 28
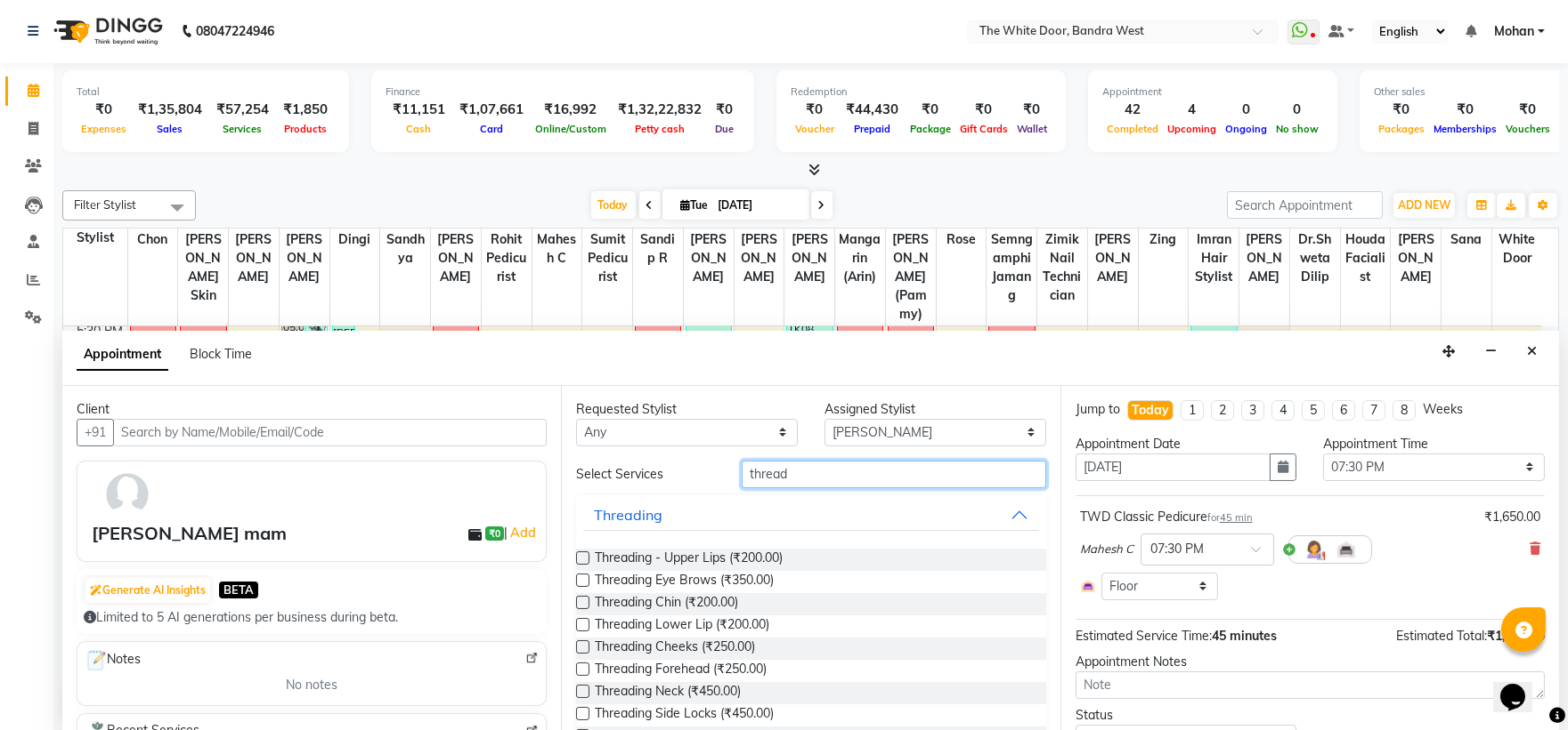
type input "thread"
click at [584, 580] on label at bounding box center [583, 580] width 13 height 13
click at [584, 580] on input "checkbox" at bounding box center [582, 582] width 11 height 11
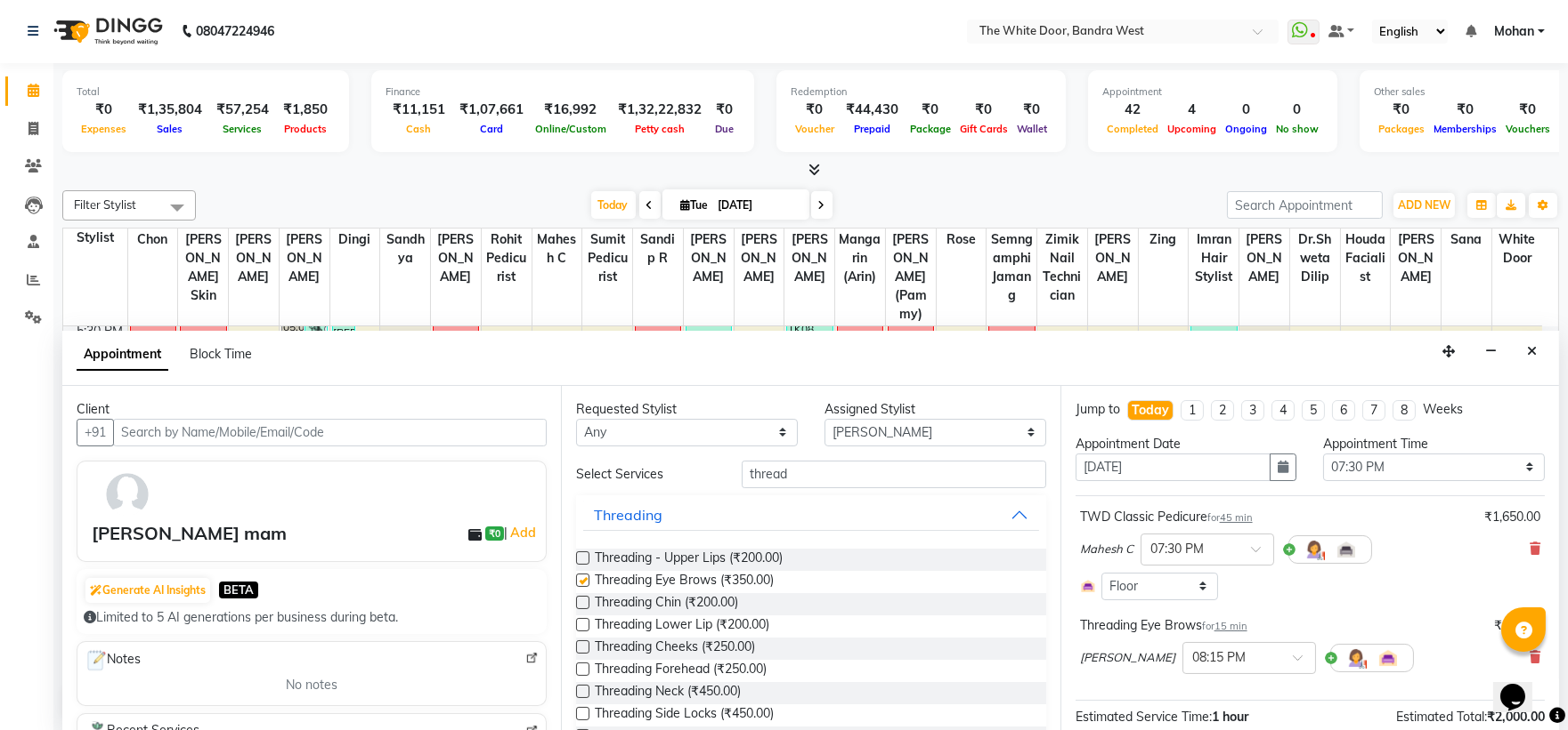
checkbox input "false"
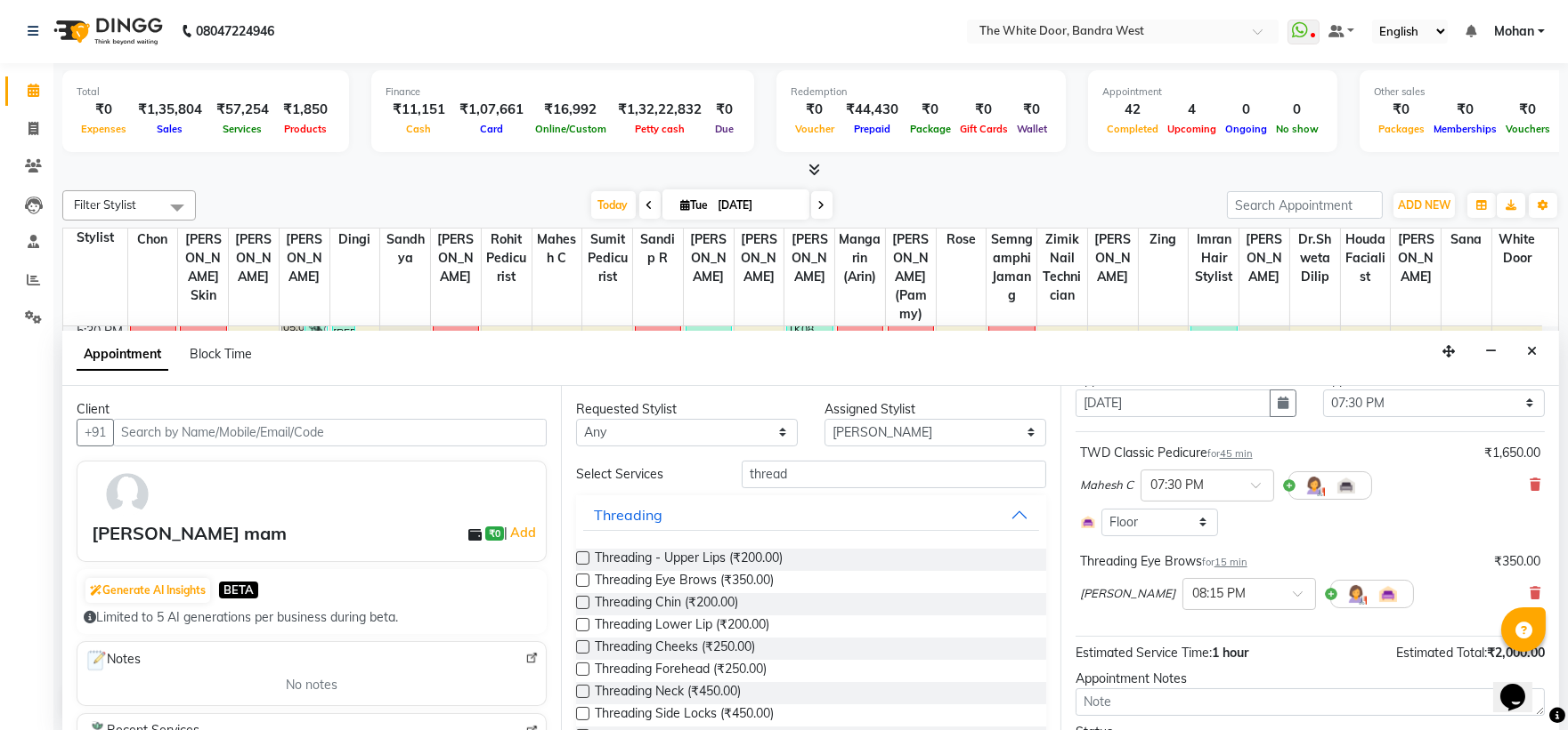
scroll to position [99, 0]
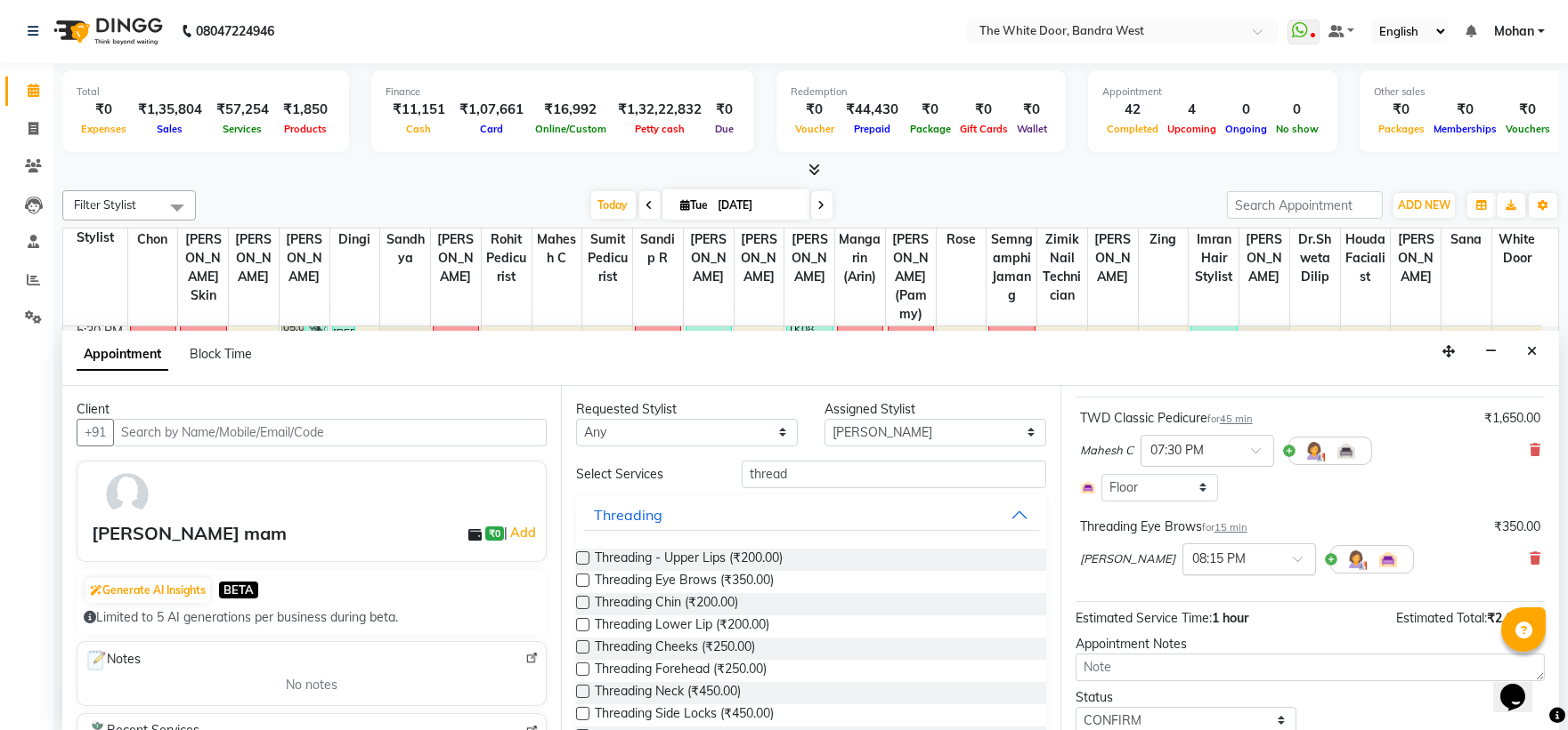
click at [1253, 549] on div at bounding box center [1250, 558] width 132 height 19
click at [1204, 616] on div "07:30 PM" at bounding box center [1250, 611] width 132 height 33
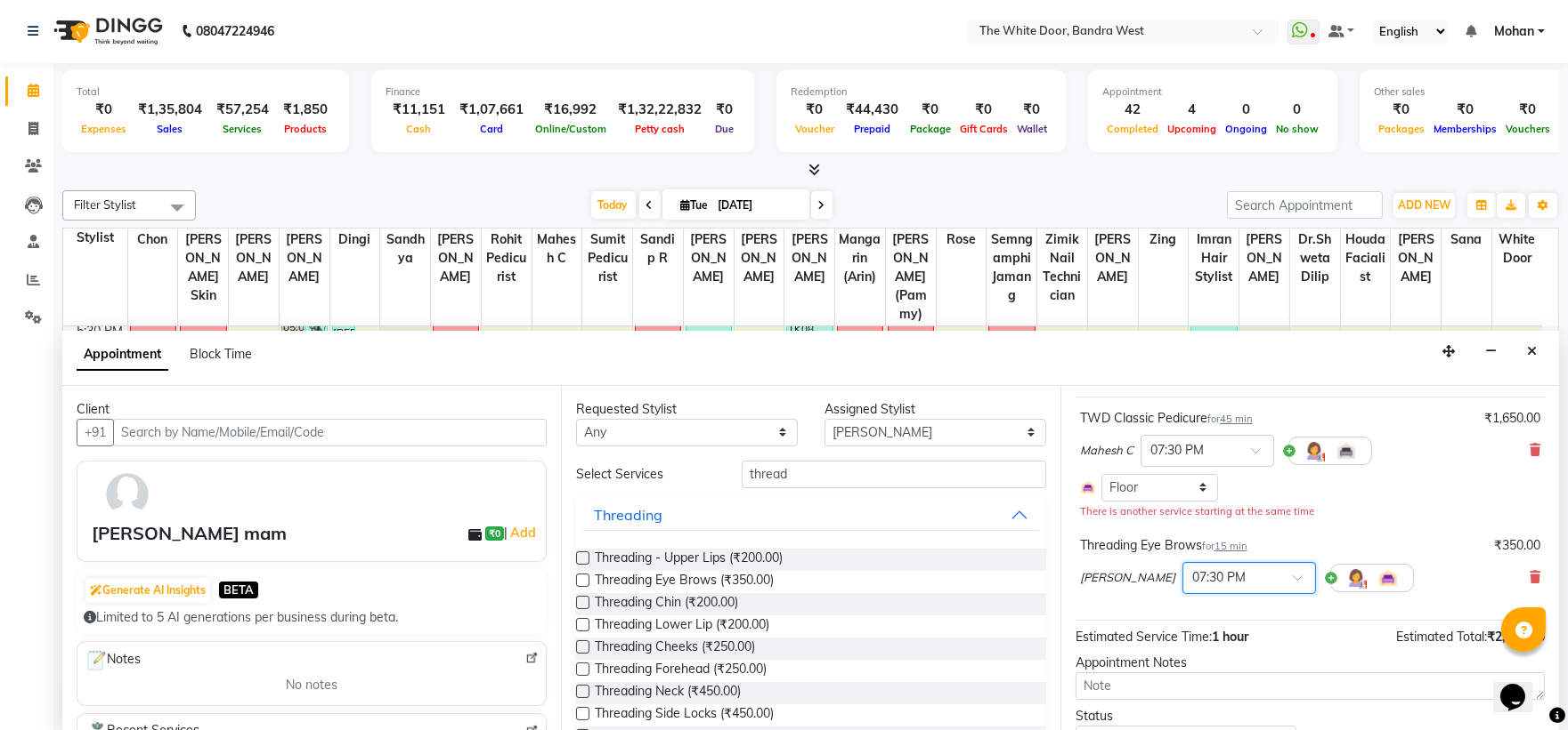
scroll to position [181, 0]
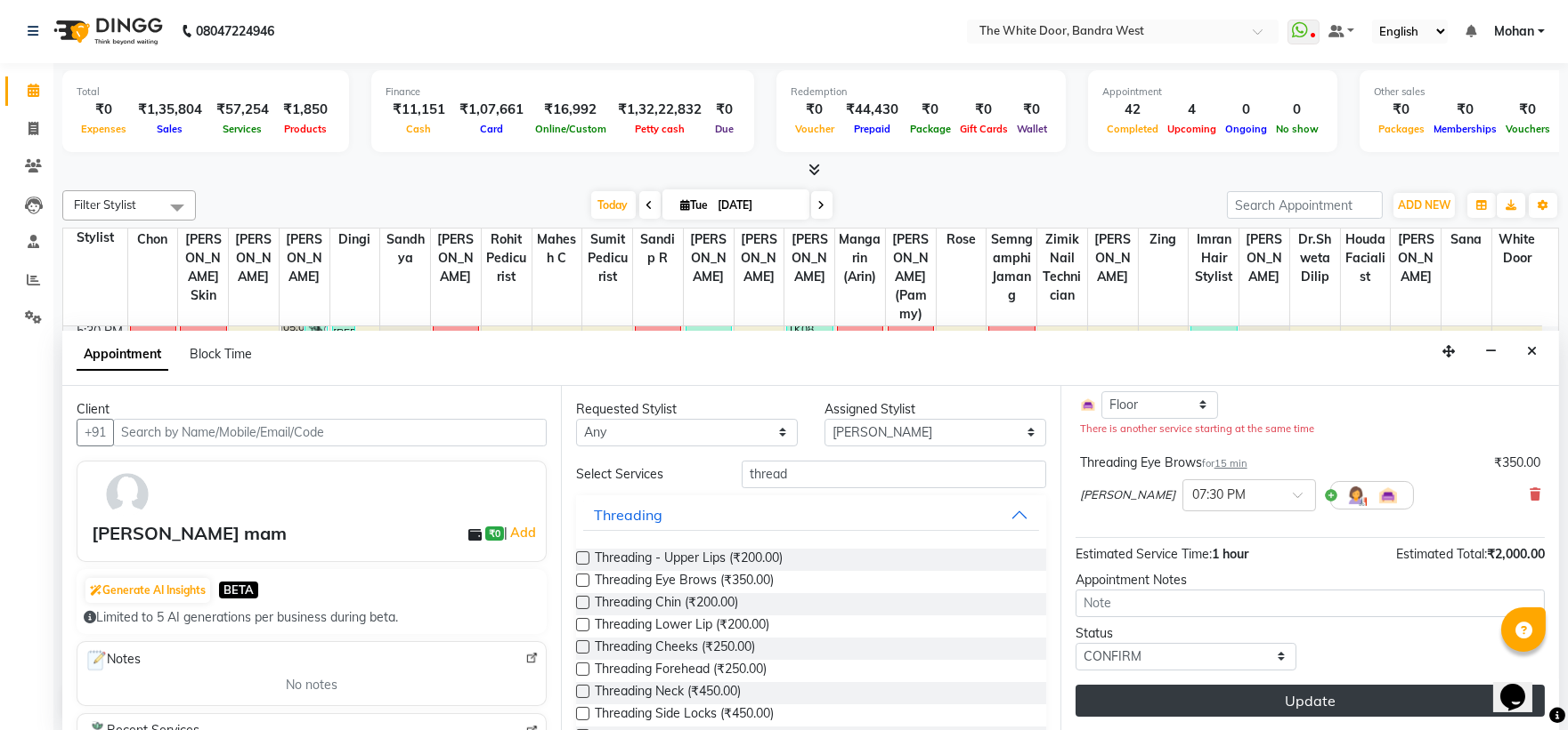
click at [1159, 704] on button "Update" at bounding box center [1310, 701] width 469 height 32
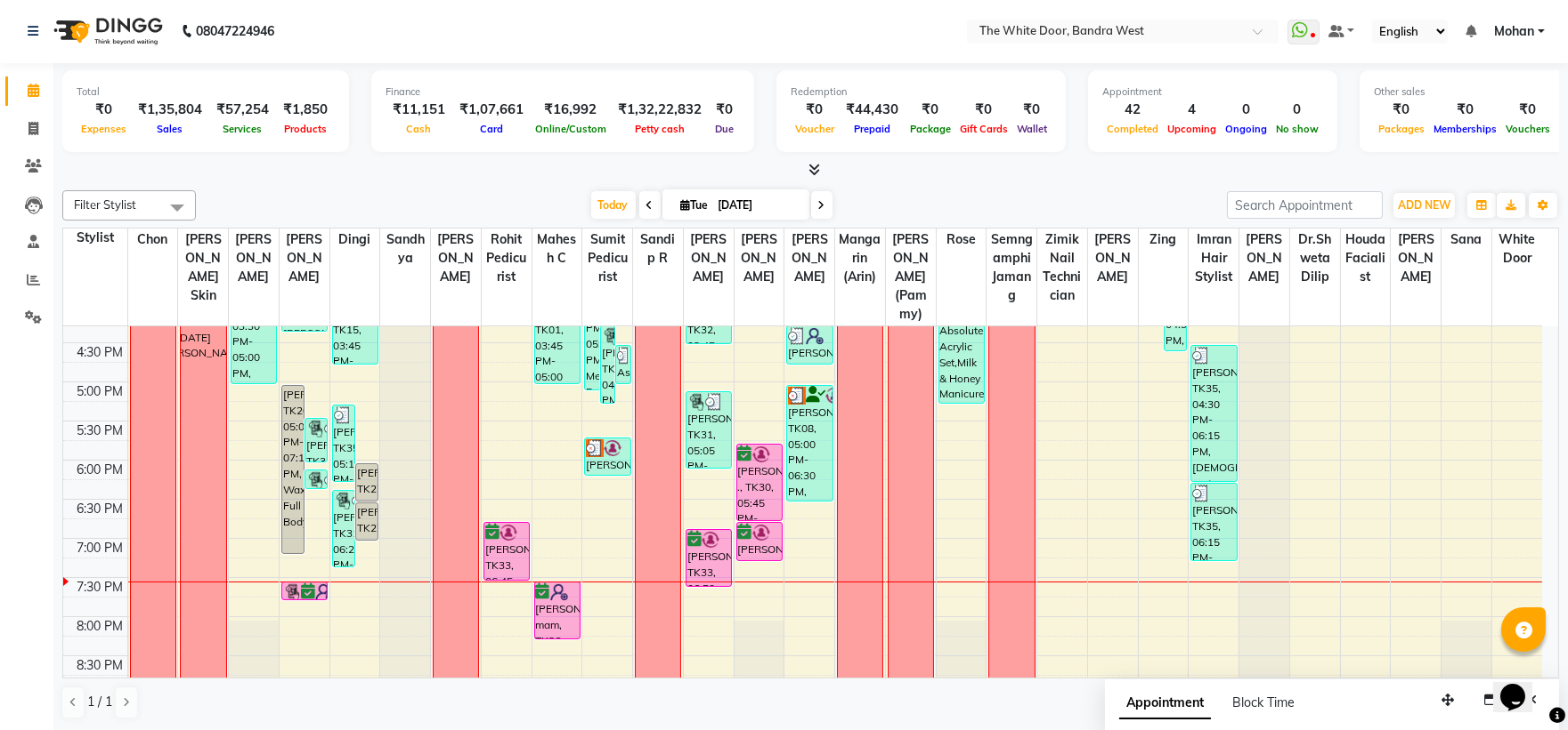
scroll to position [689, 0]
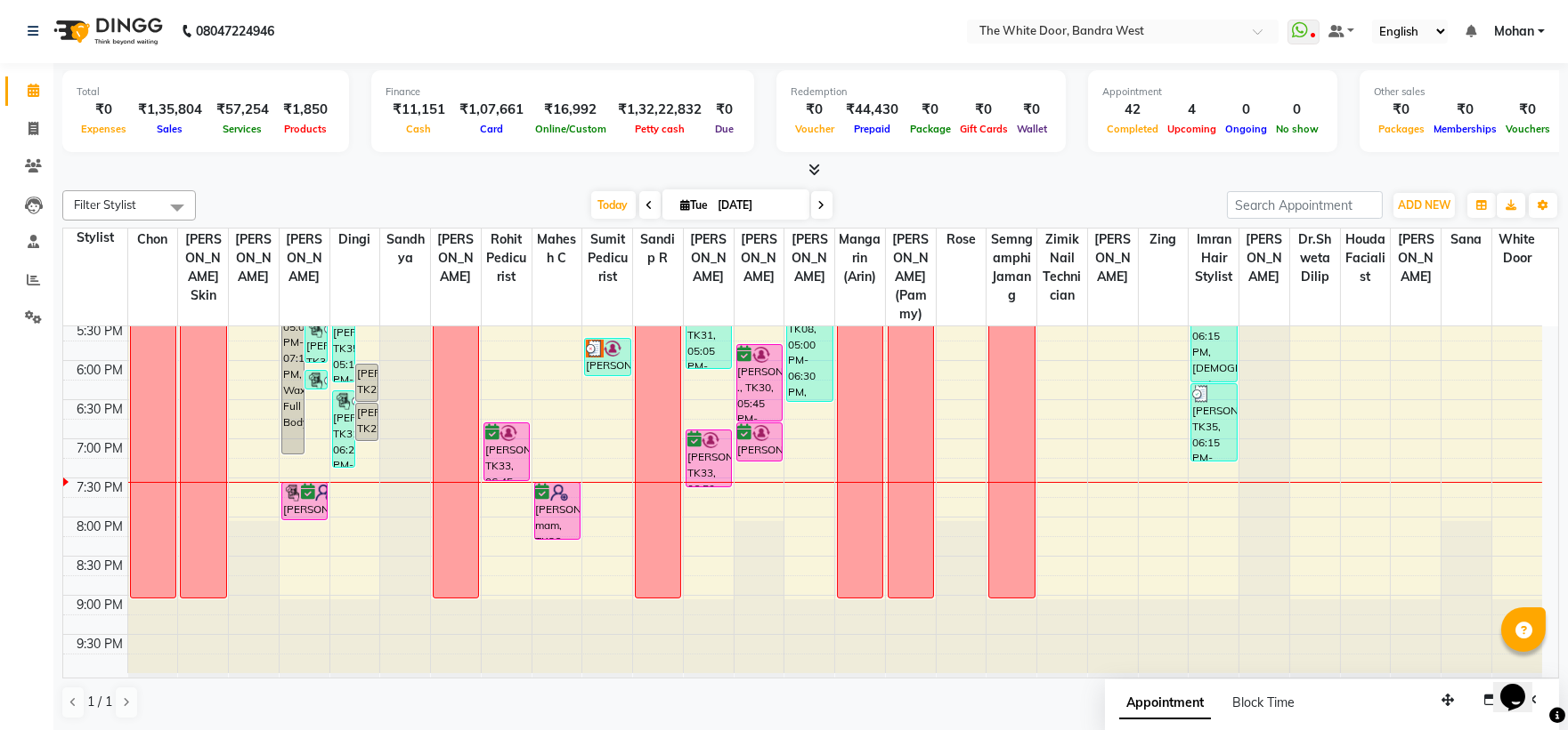
click at [314, 511] on div "devpriya, TK20, 05:00 PM-07:10 PM, Waxing Full Body Huma quereshi, TK34, 05:25 …" at bounding box center [304, 166] width 50 height 1017
click at [1159, 514] on div "9:00 AM 9:30 AM 10:00 AM 10:30 AM 11:00 AM 11:30 AM 12:00 PM 12:30 PM 1:00 PM 1…" at bounding box center [802, 166] width 1479 height 1017
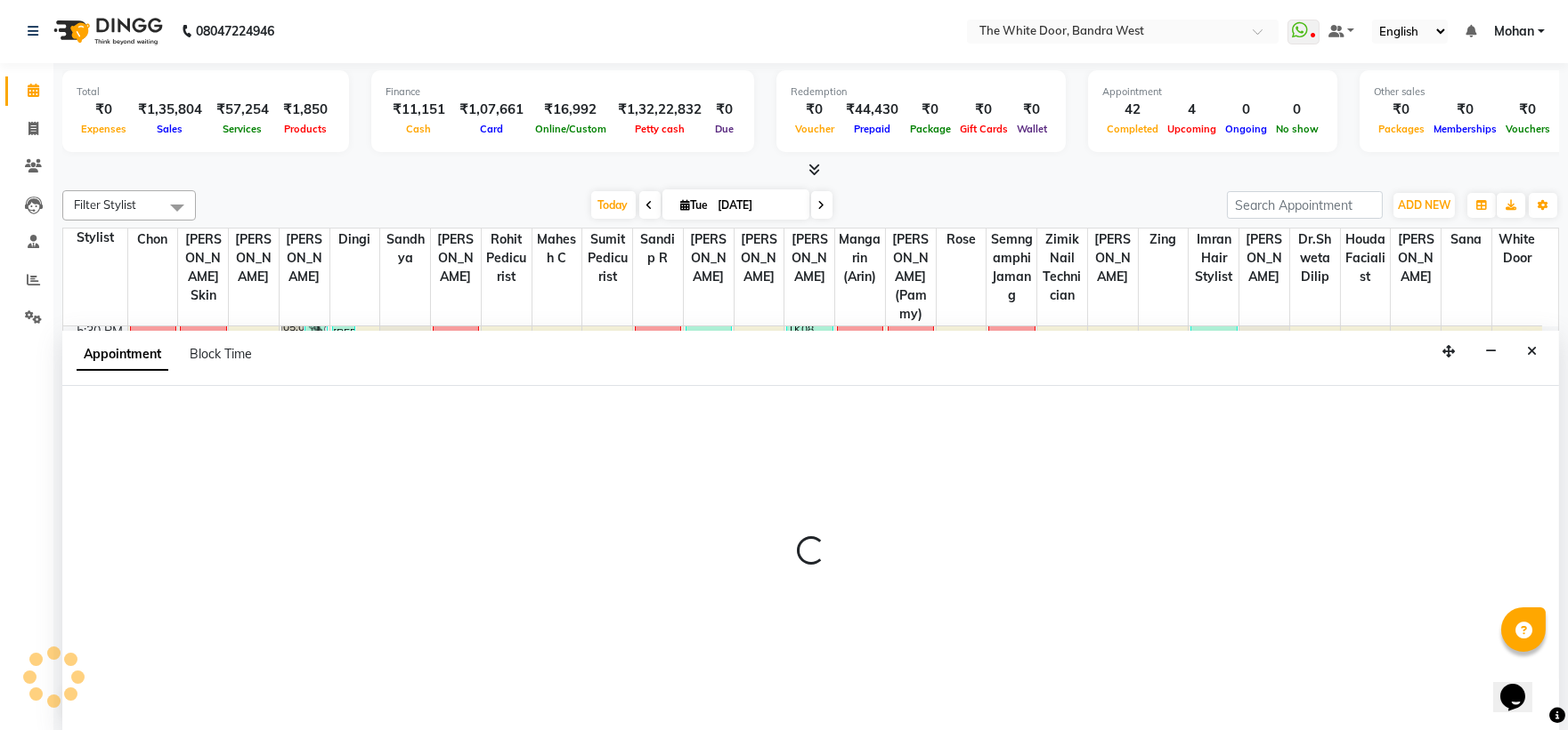
select select "50532"
select select "1185"
select select "tentative"
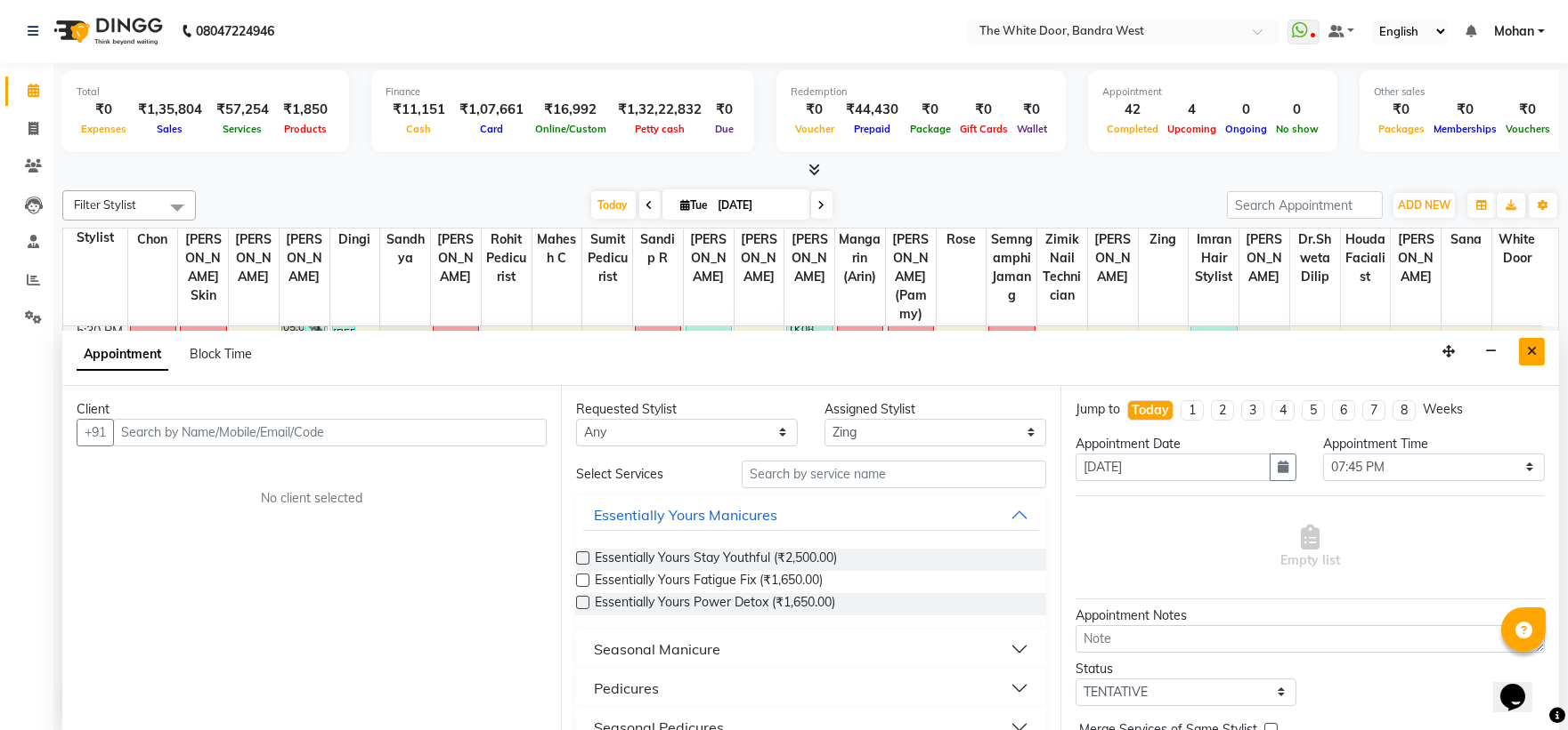
click at [1537, 352] on button "Close" at bounding box center [1532, 352] width 26 height 28
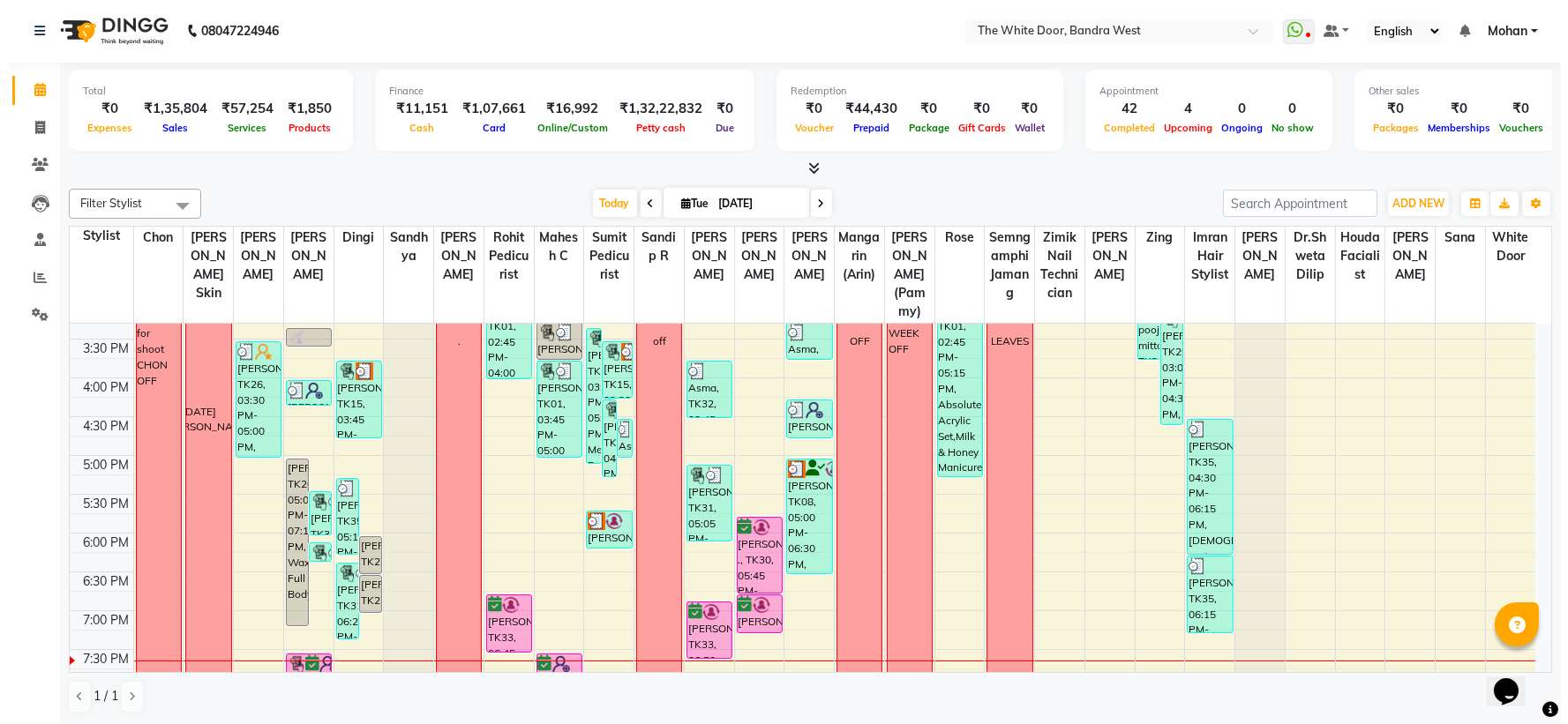
scroll to position [291, 0]
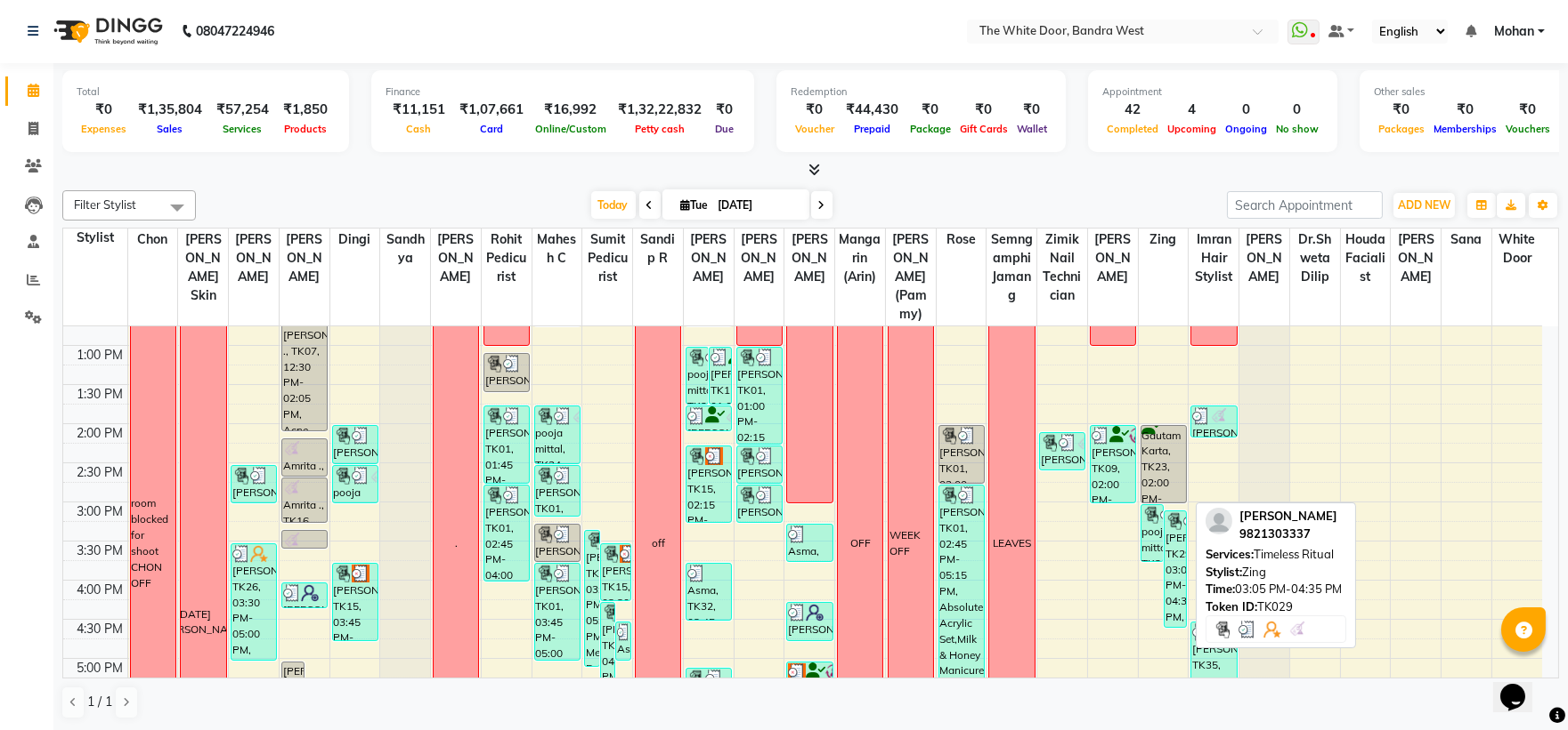
click at [1167, 550] on div "[PERSON_NAME], TK29, 03:05 PM-04:35 PM, Timeless Ritual" at bounding box center [1174, 569] width 21 height 115
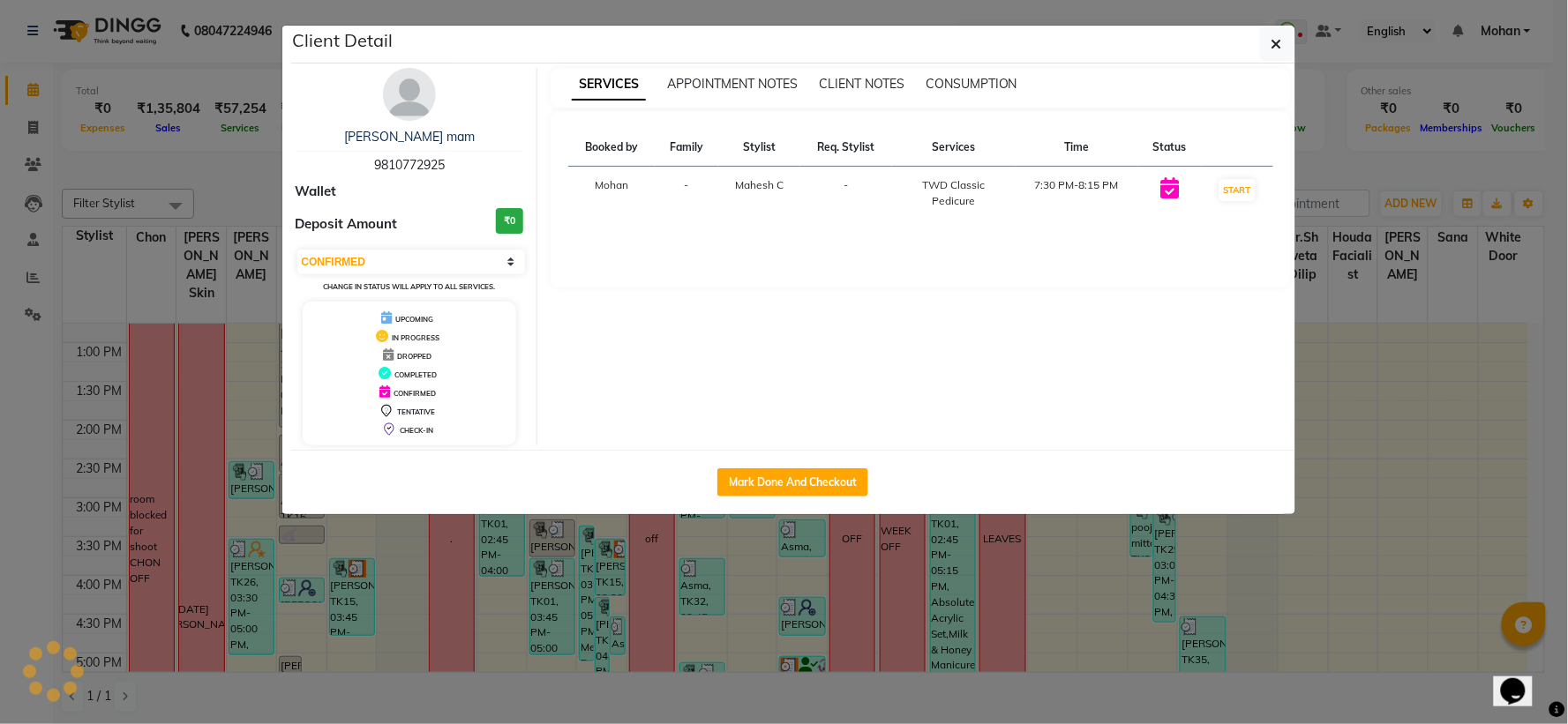
select select "3"
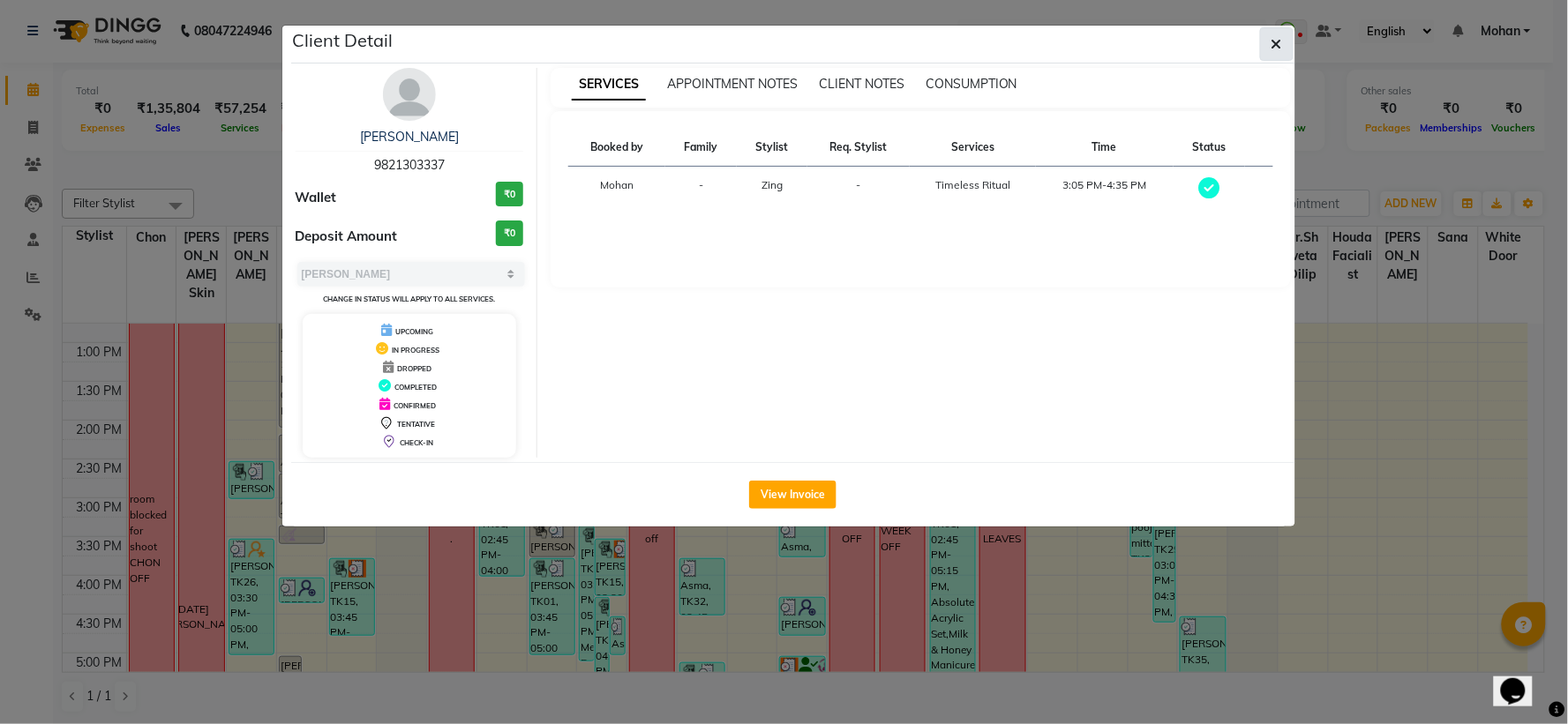
click at [1277, 37] on icon "button" at bounding box center [1277, 43] width 10 height 14
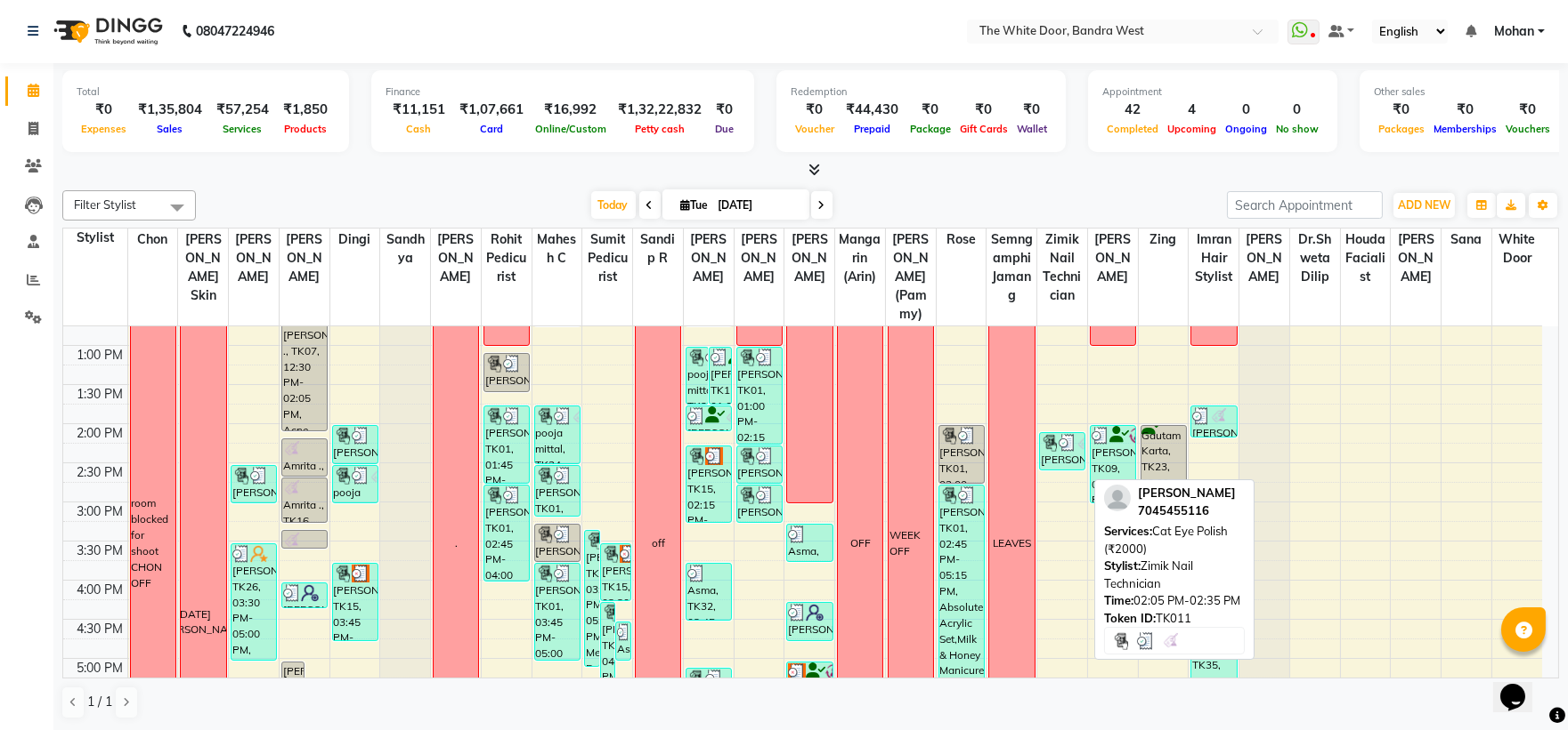
click at [1060, 470] on div "[PERSON_NAME], TK11, 02:05 PM-02:35 PM, Cat Eye Polish (₹2000)" at bounding box center [1062, 451] width 45 height 36
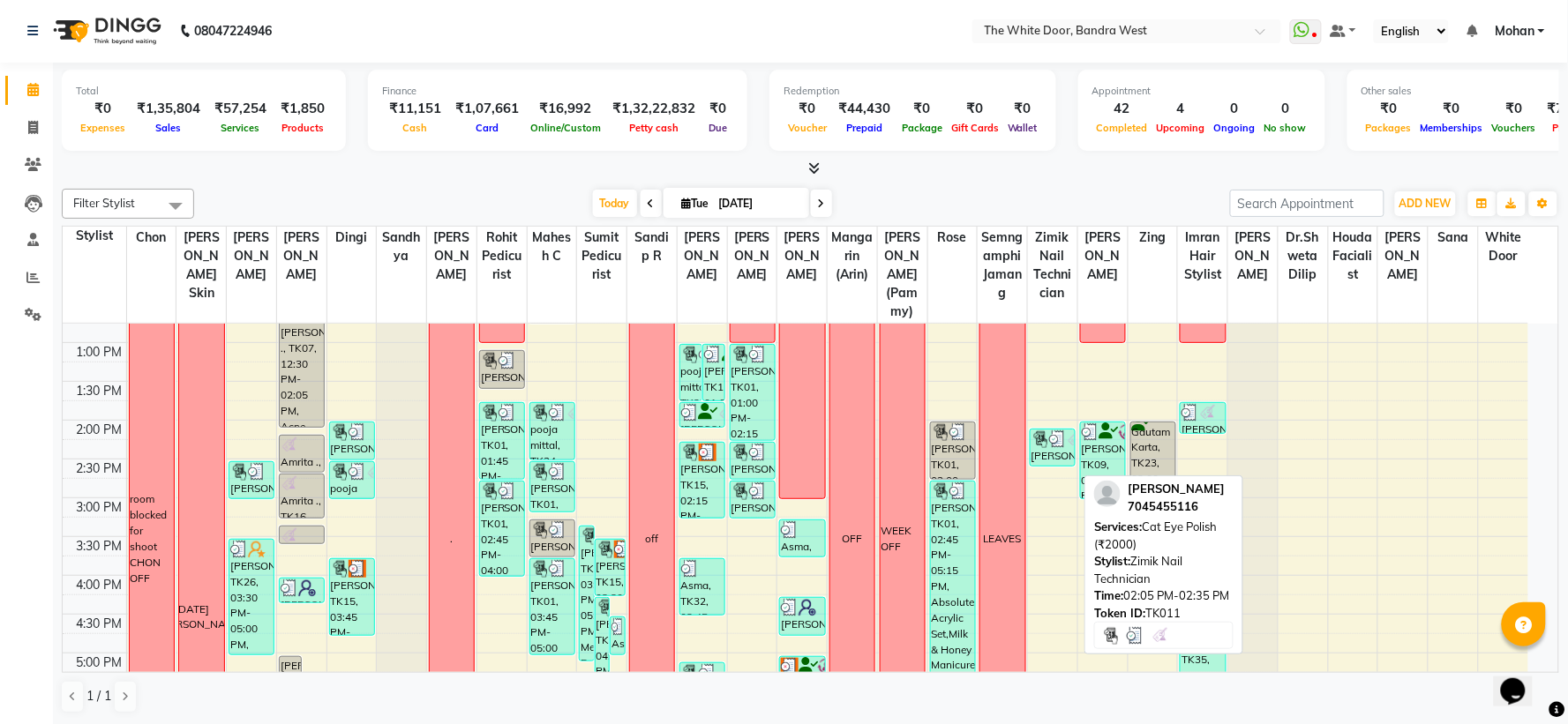
select select "3"
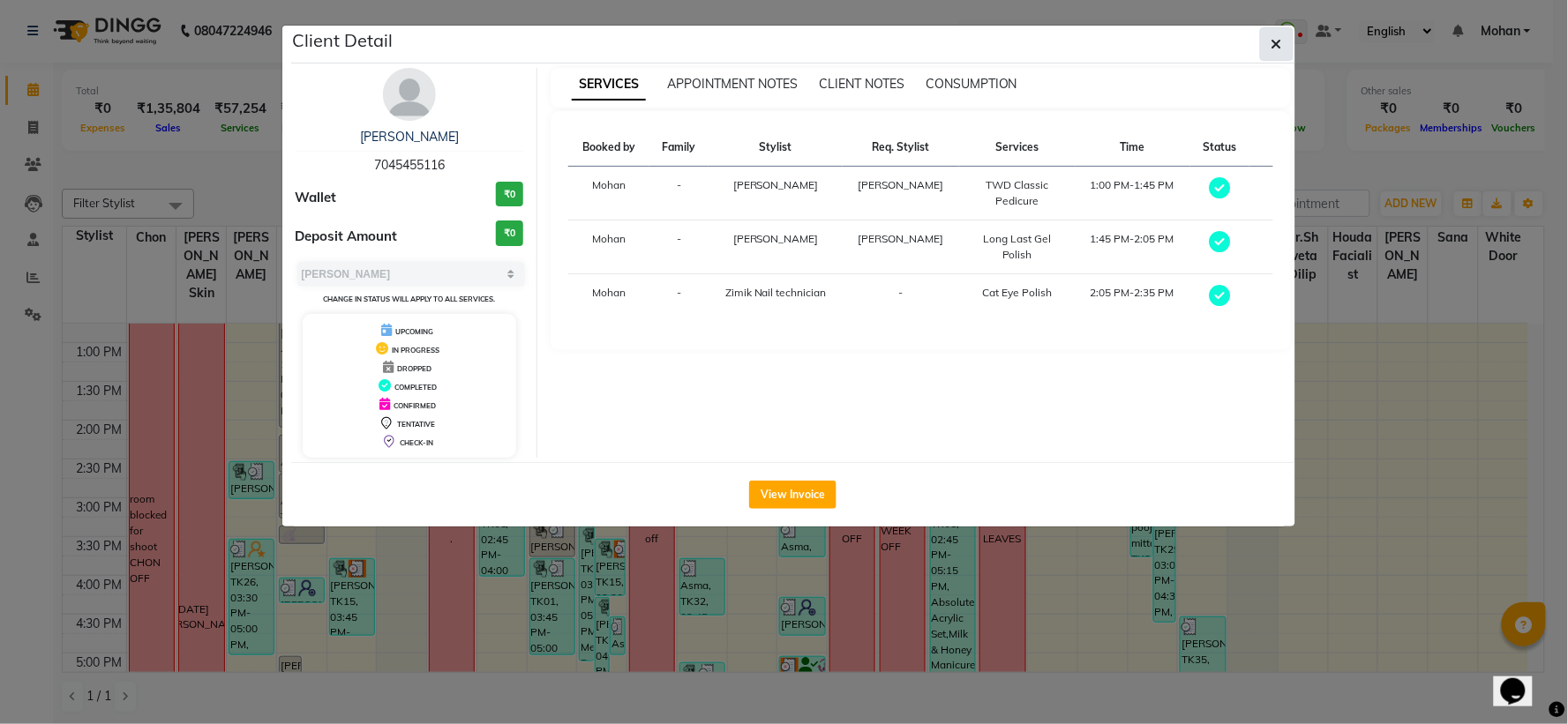
click at [1268, 30] on button "button" at bounding box center [1277, 44] width 33 height 33
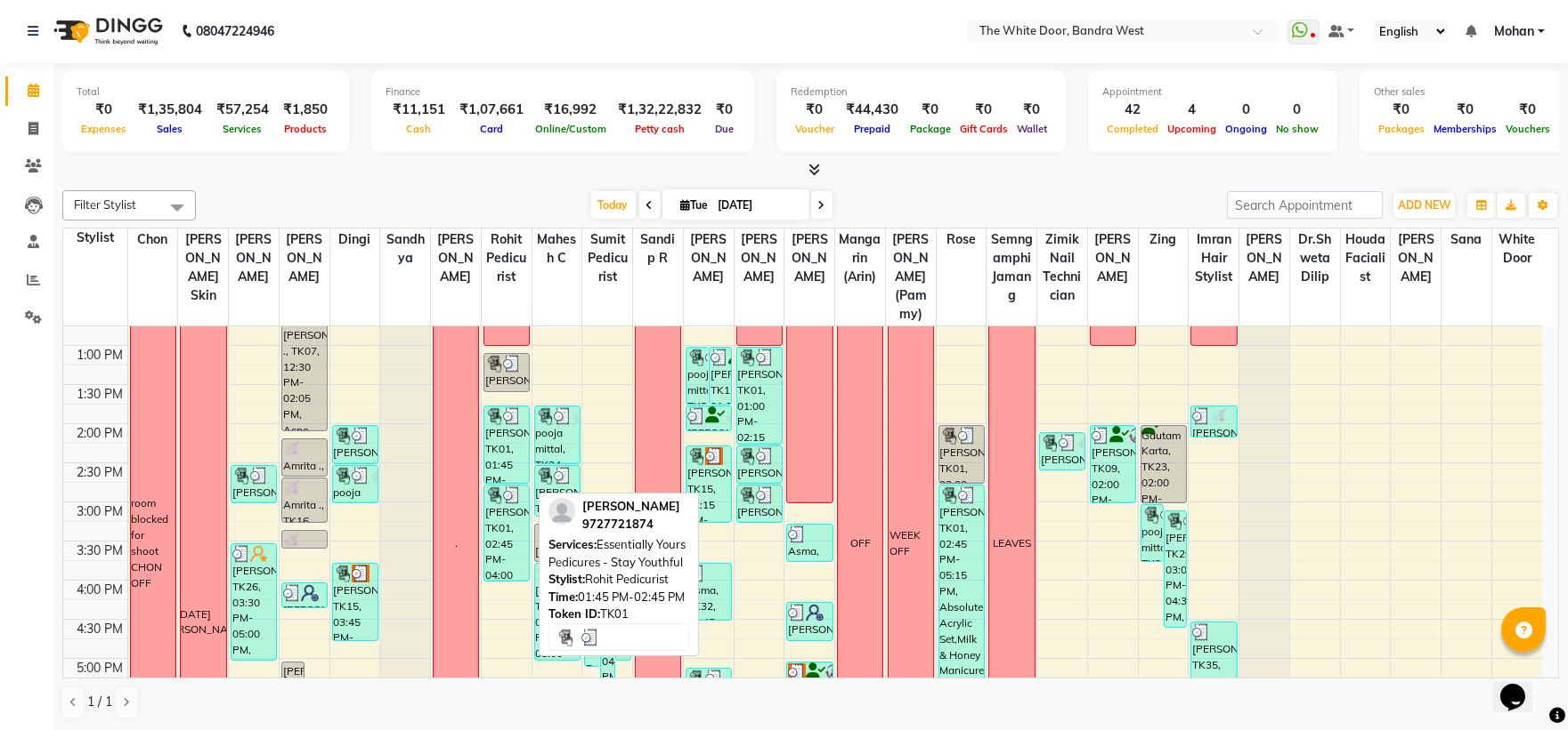
click at [484, 484] on div "[PERSON_NAME], TK01, 01:45 PM-02:45 PM, Essentially Yours Pedicures - Stay Yout…" at bounding box center [506, 445] width 45 height 76
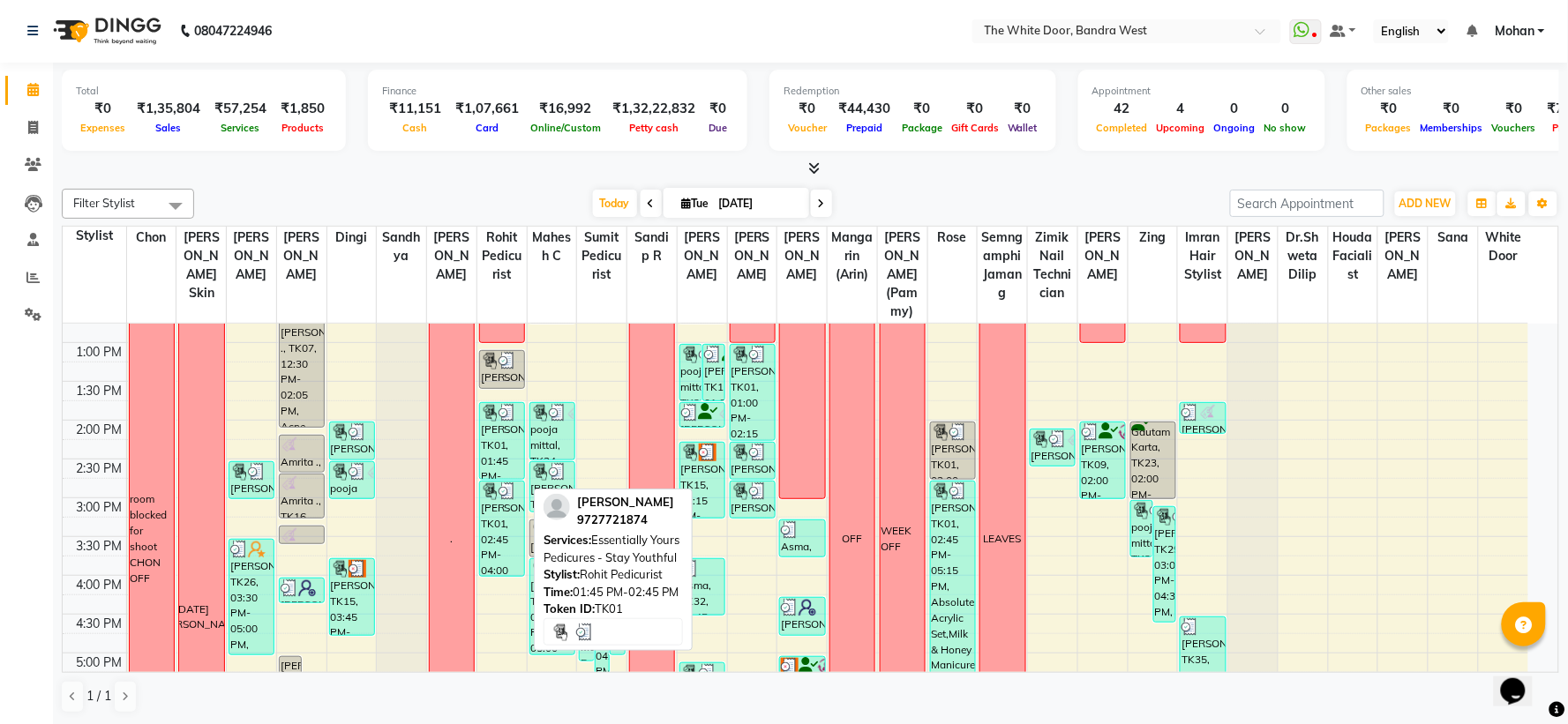
select select "3"
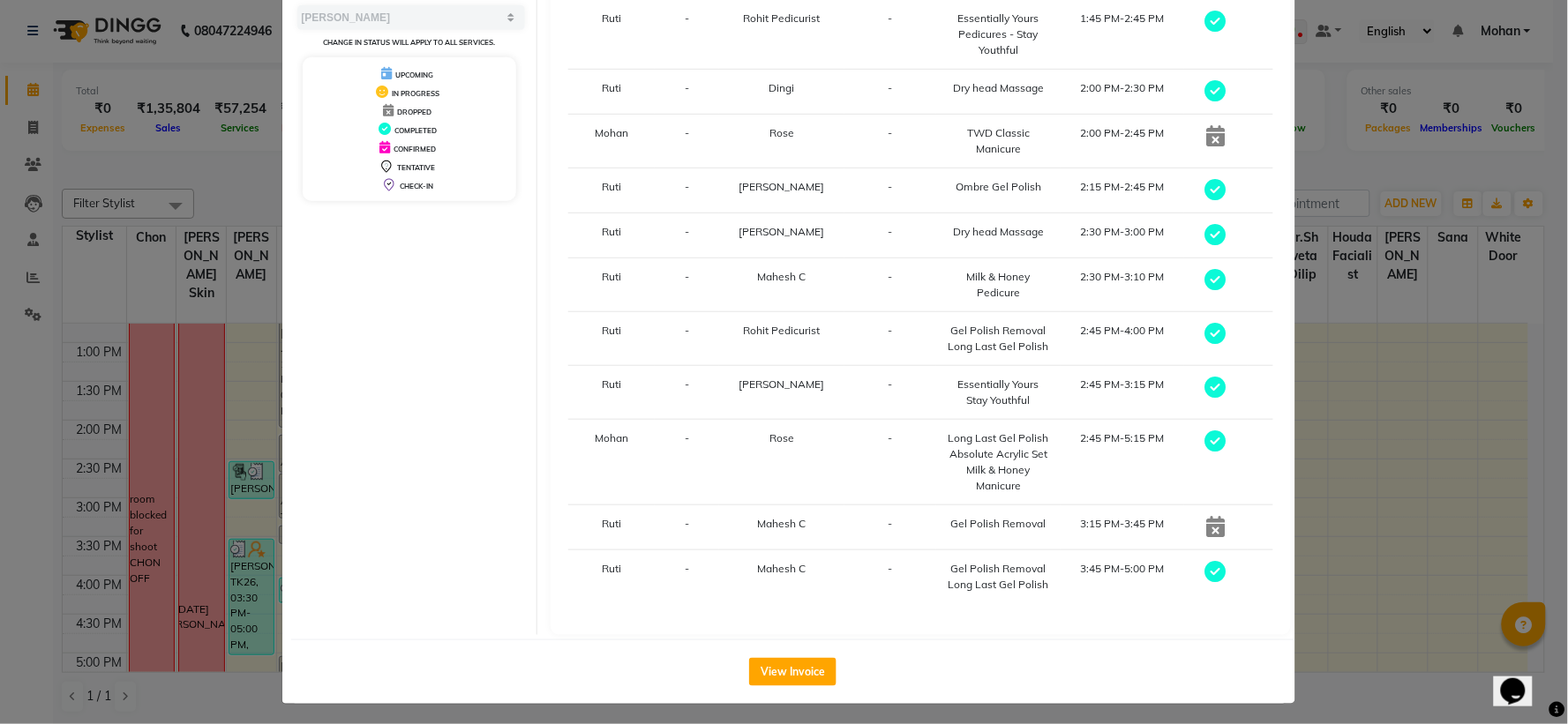
scroll to position [0, 0]
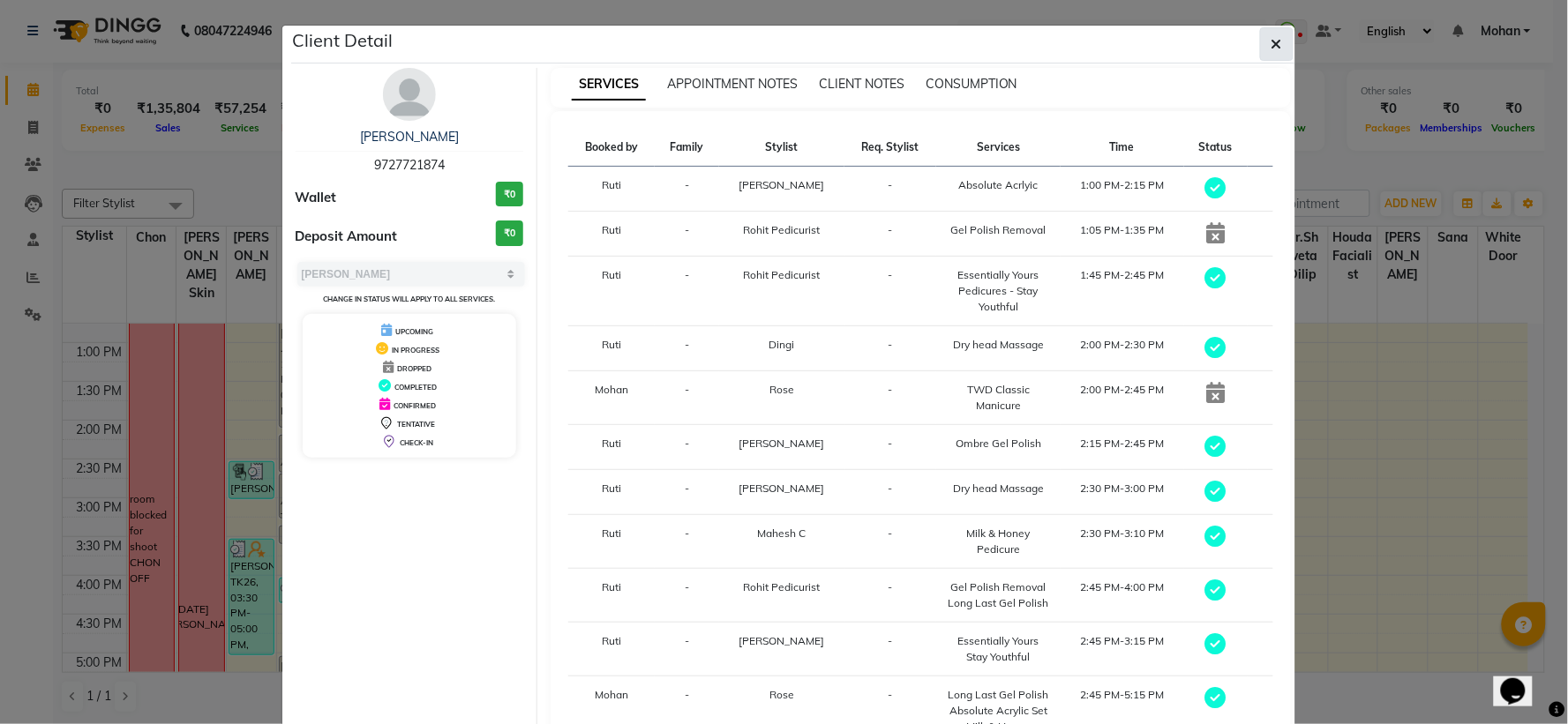
click at [1272, 44] on icon "button" at bounding box center [1277, 43] width 10 height 14
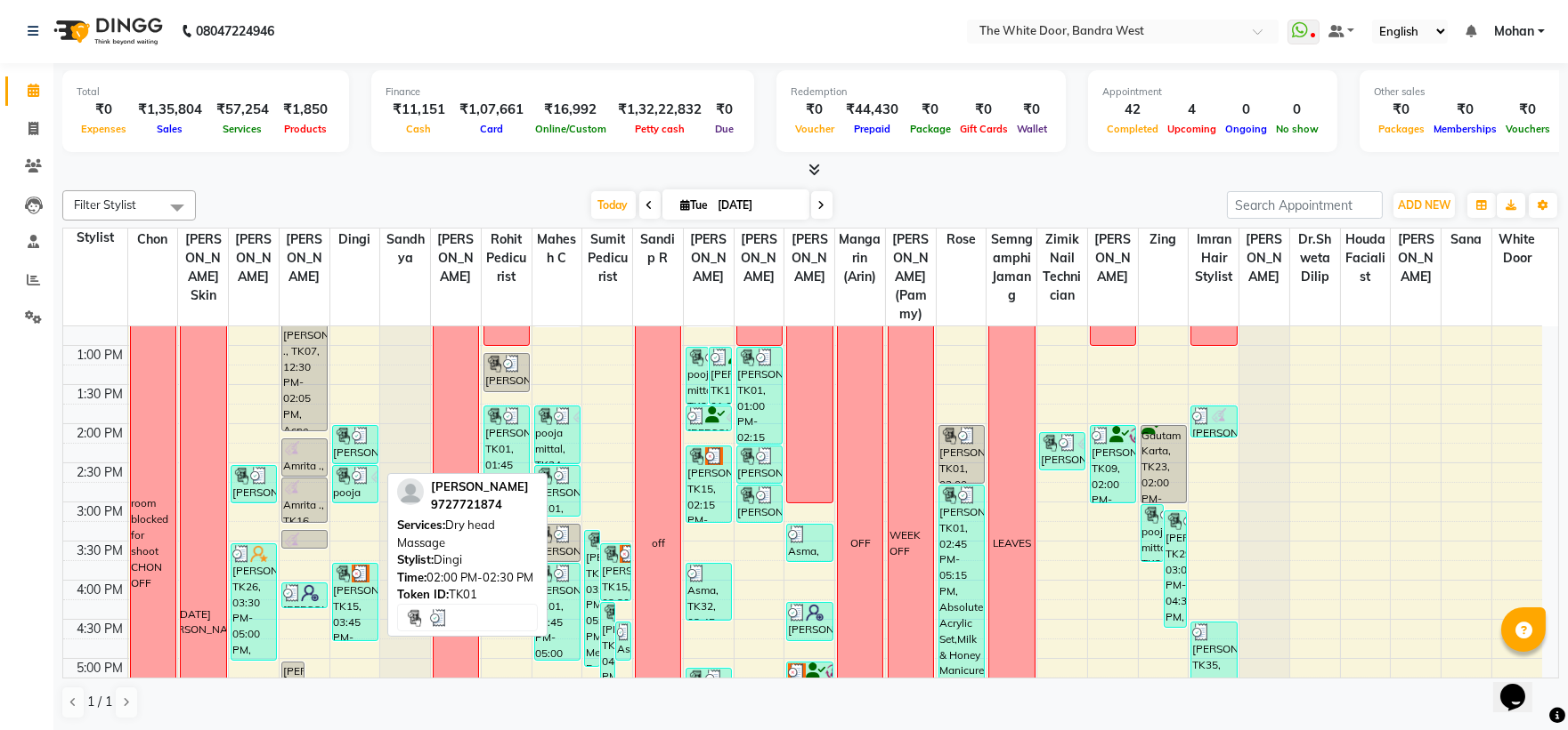
click at [359, 463] on div "[PERSON_NAME], TK01, 02:00 PM-02:30 PM, Dry head Massage" at bounding box center [355, 445] width 45 height 37
select select "3"
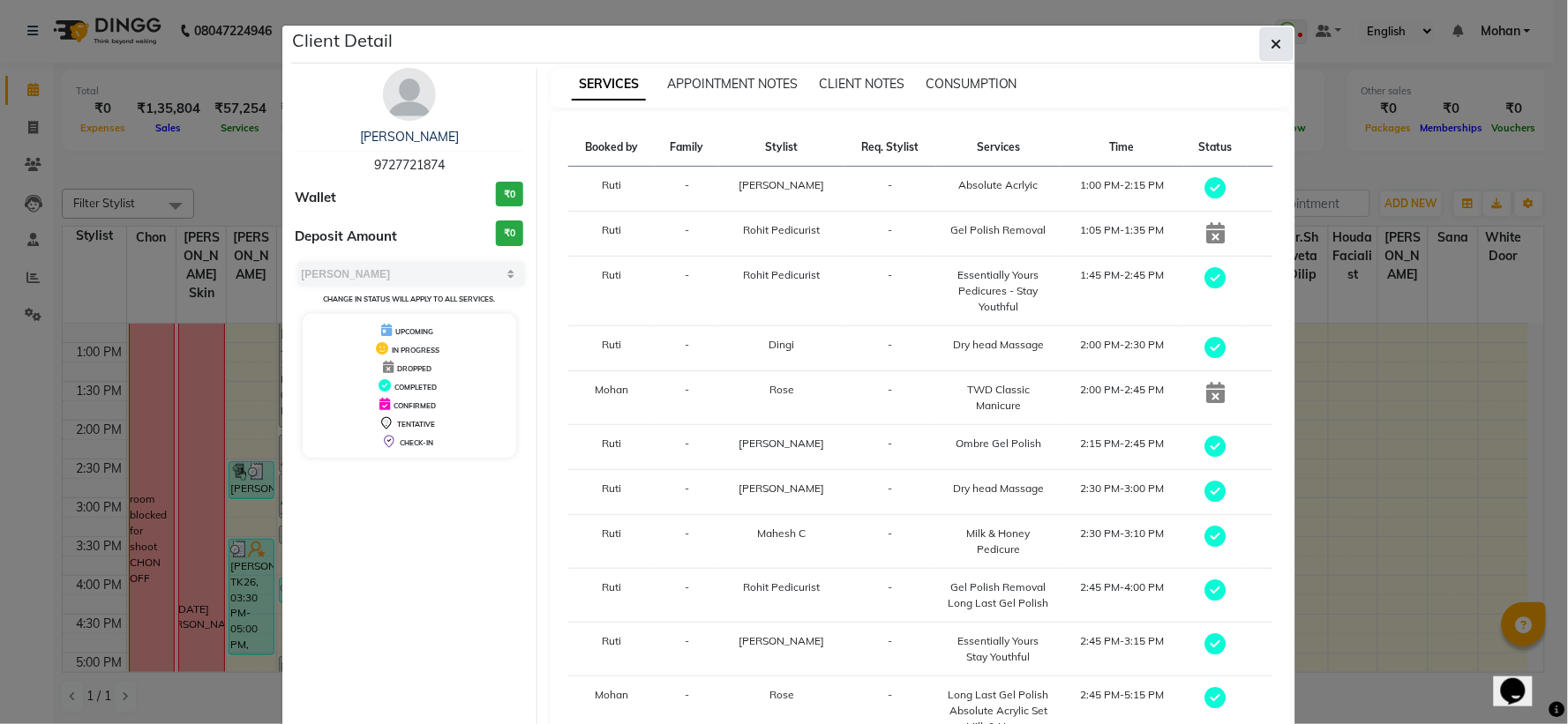
click at [1274, 39] on icon "button" at bounding box center [1277, 43] width 10 height 14
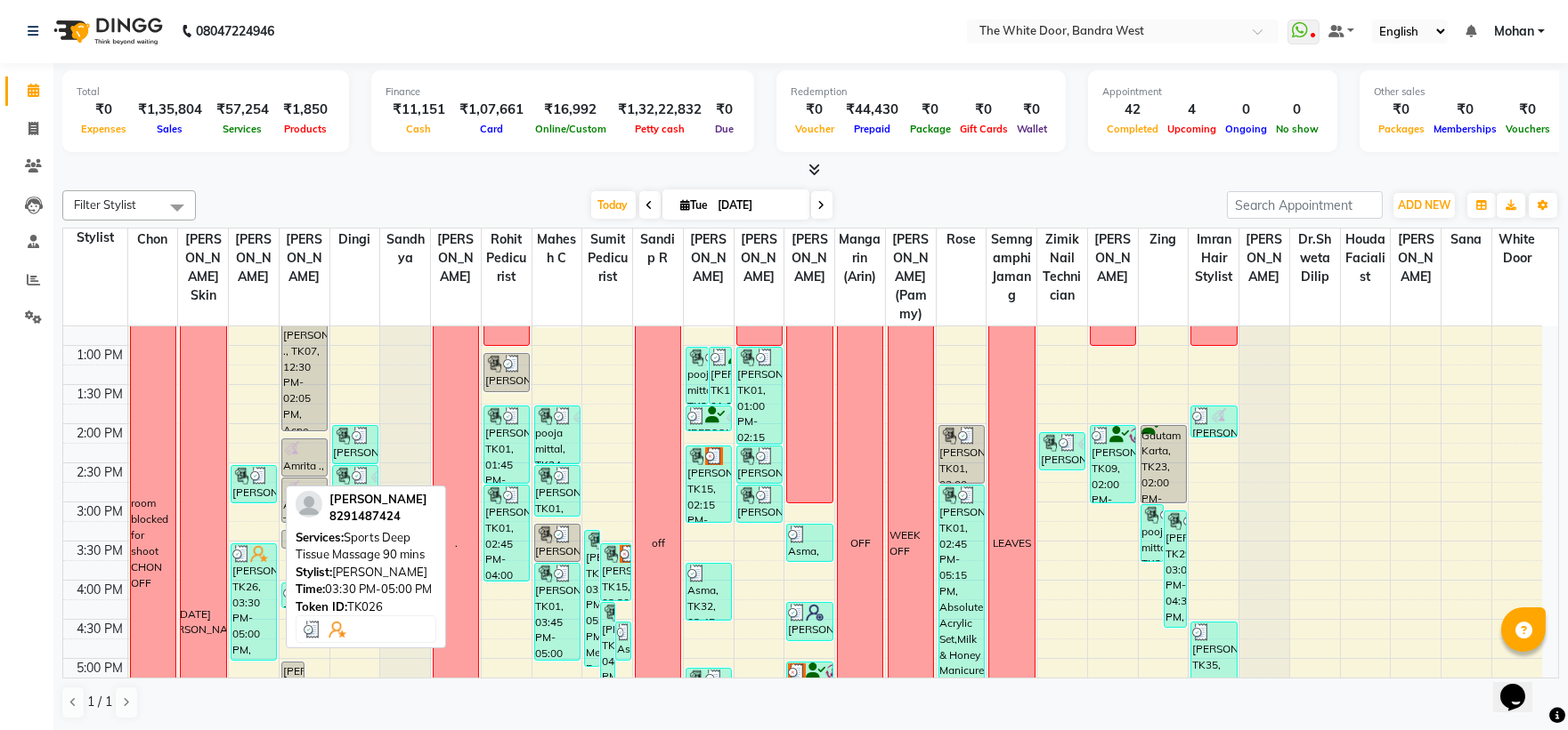
click at [255, 625] on div "[PERSON_NAME], TK26, 03:30 PM-05:00 PM, Sports Deep Tissue Massage 90 mins" at bounding box center [254, 603] width 45 height 115
select select "3"
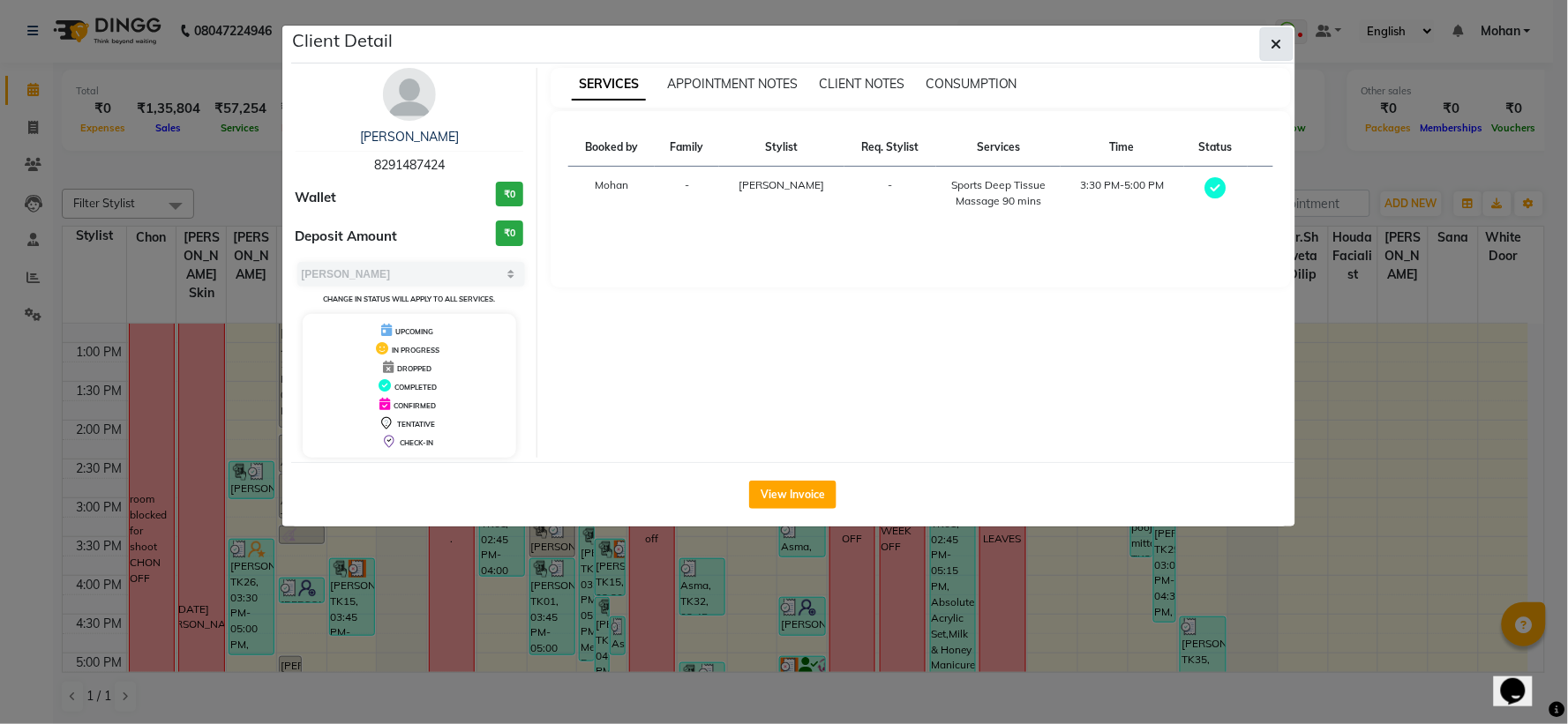
click at [1281, 47] on icon "button" at bounding box center [1277, 43] width 10 height 14
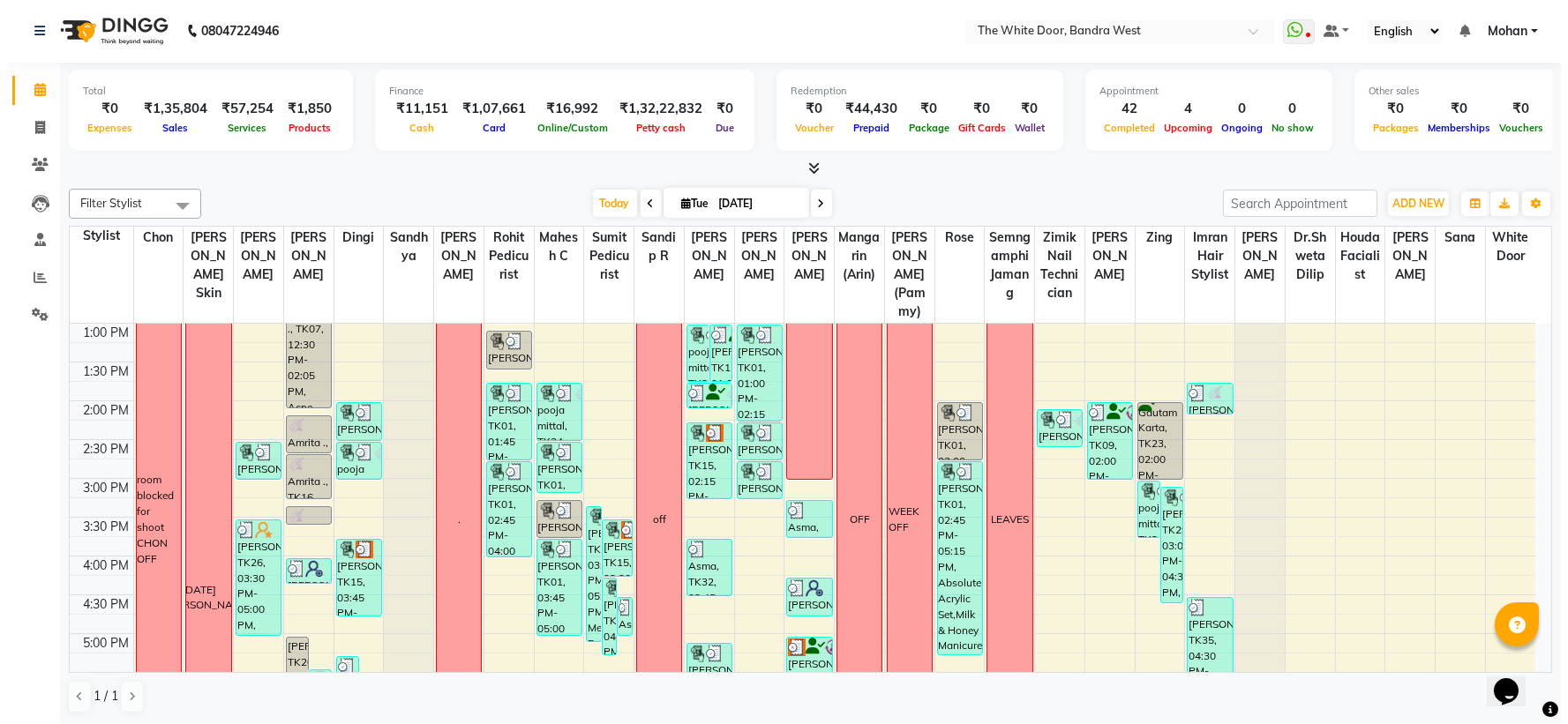
scroll to position [291, 0]
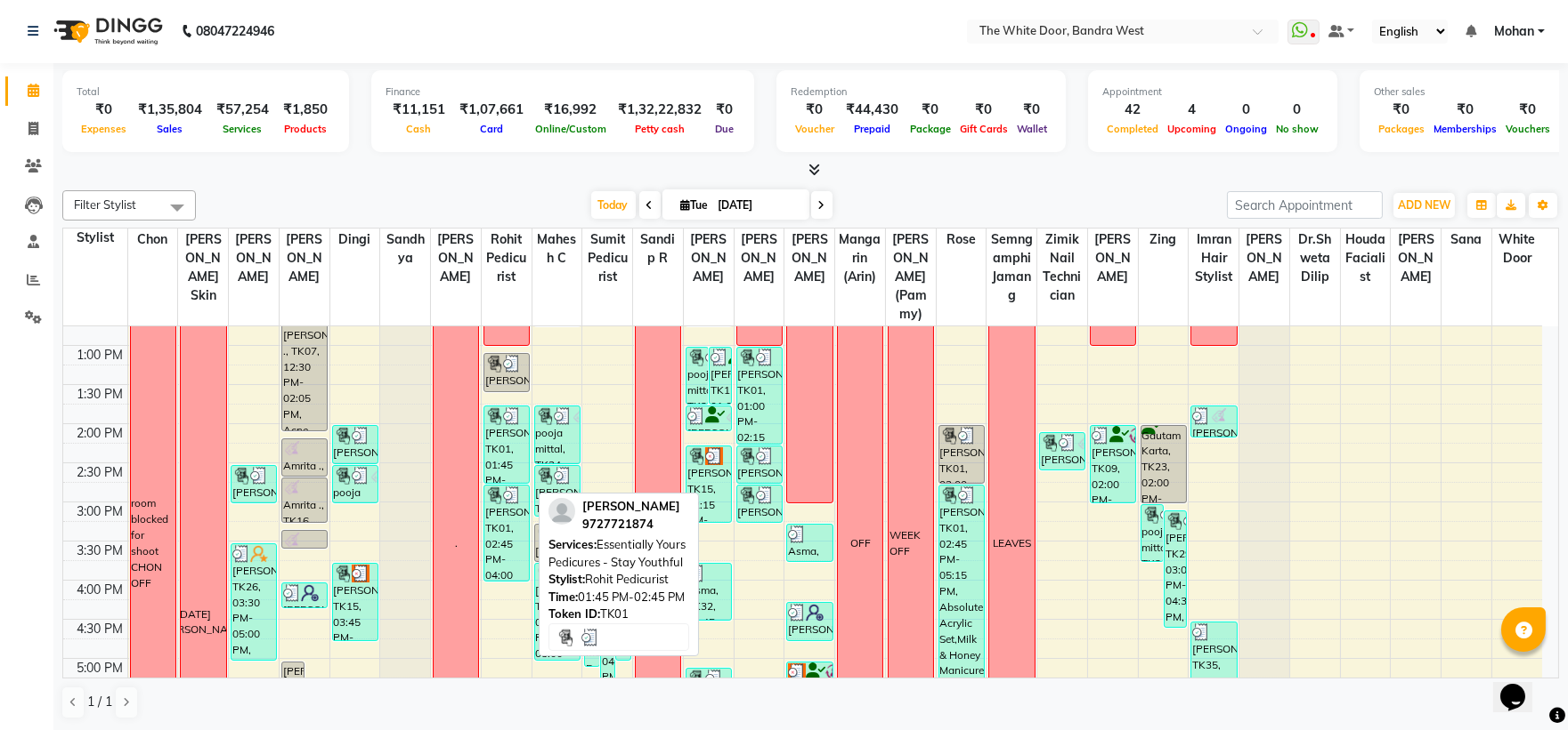
click at [502, 458] on div "[PERSON_NAME], TK01, 01:45 PM-02:45 PM, Essentially Yours Pedicures - Stay Yout…" at bounding box center [506, 445] width 45 height 76
select select "3"
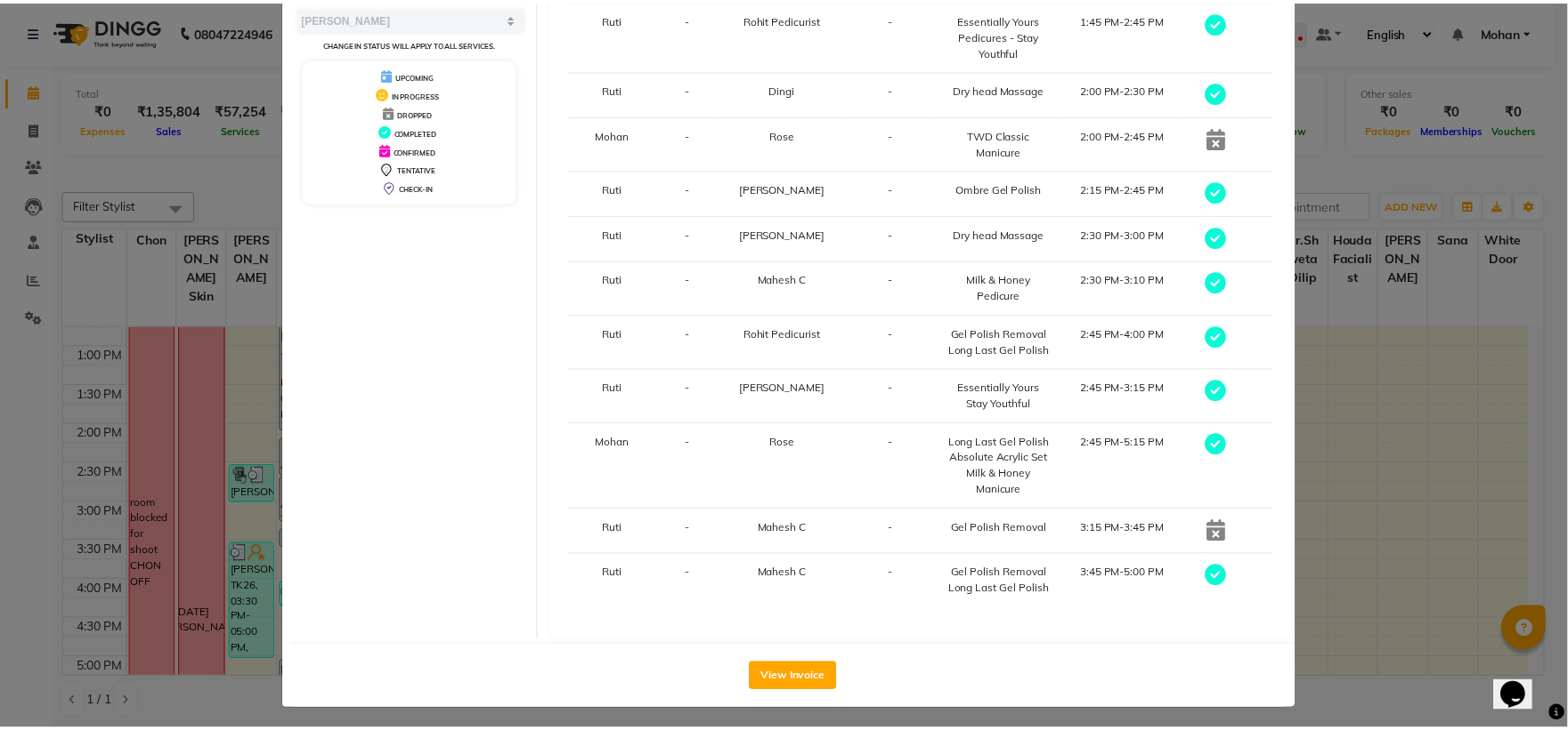
scroll to position [0, 0]
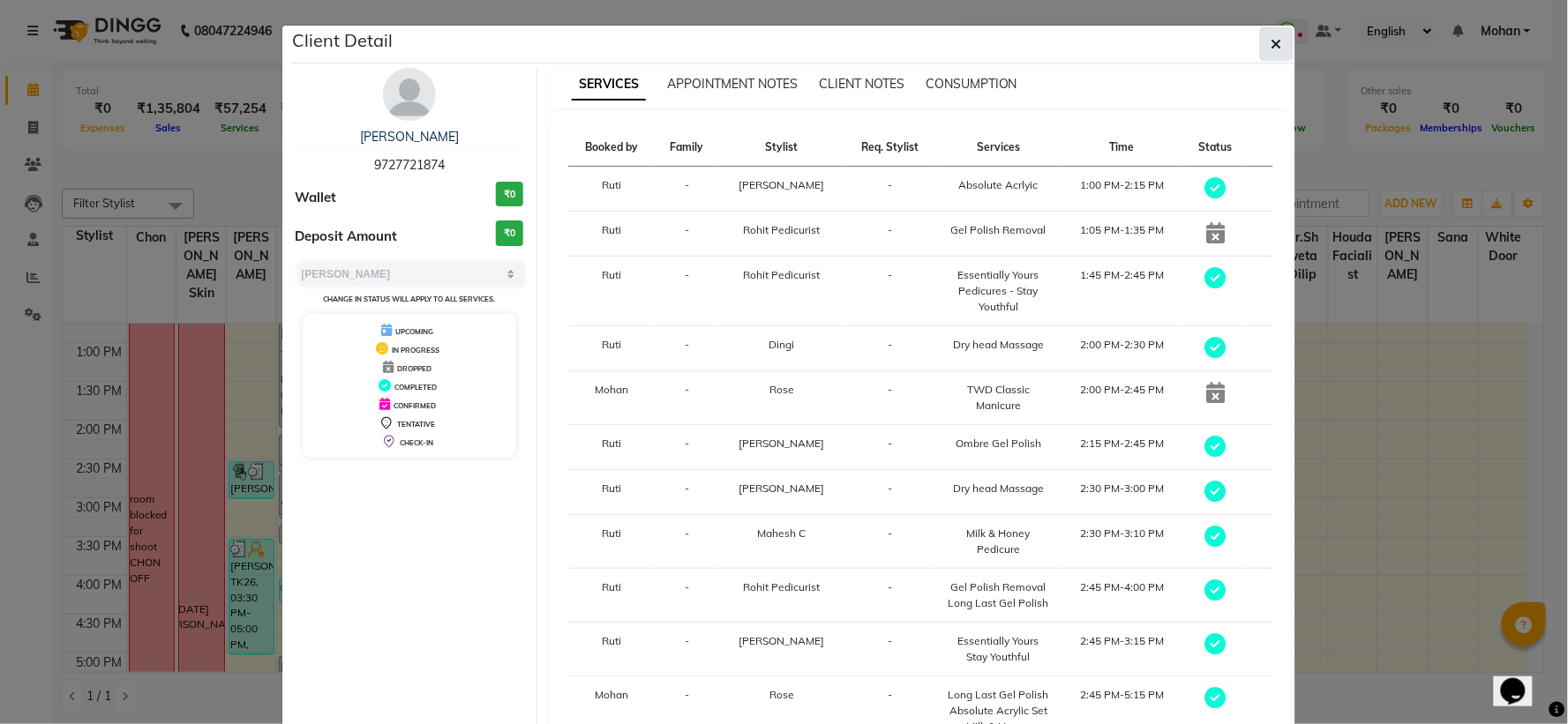
click at [1260, 40] on button "button" at bounding box center [1277, 44] width 33 height 33
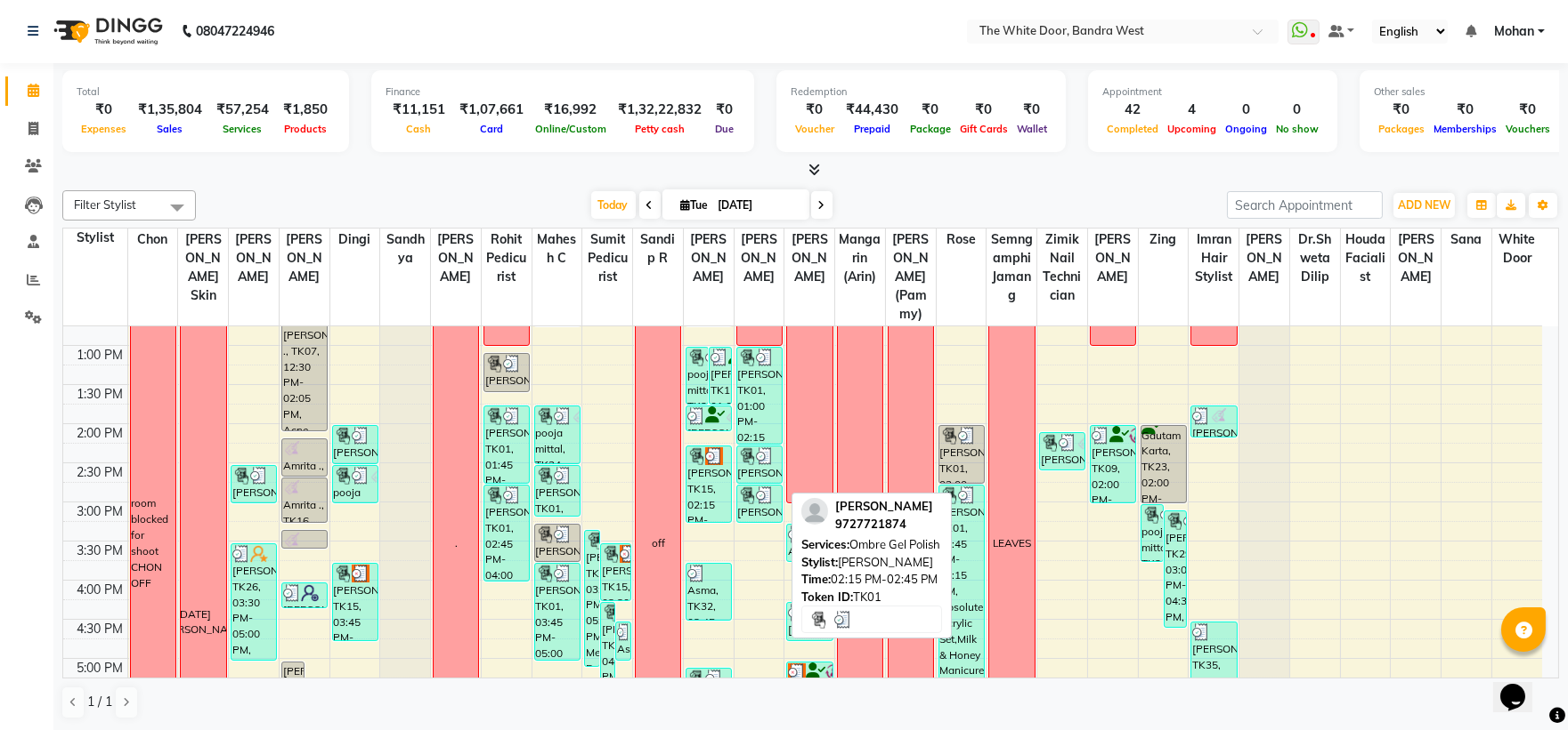
scroll to position [590, 0]
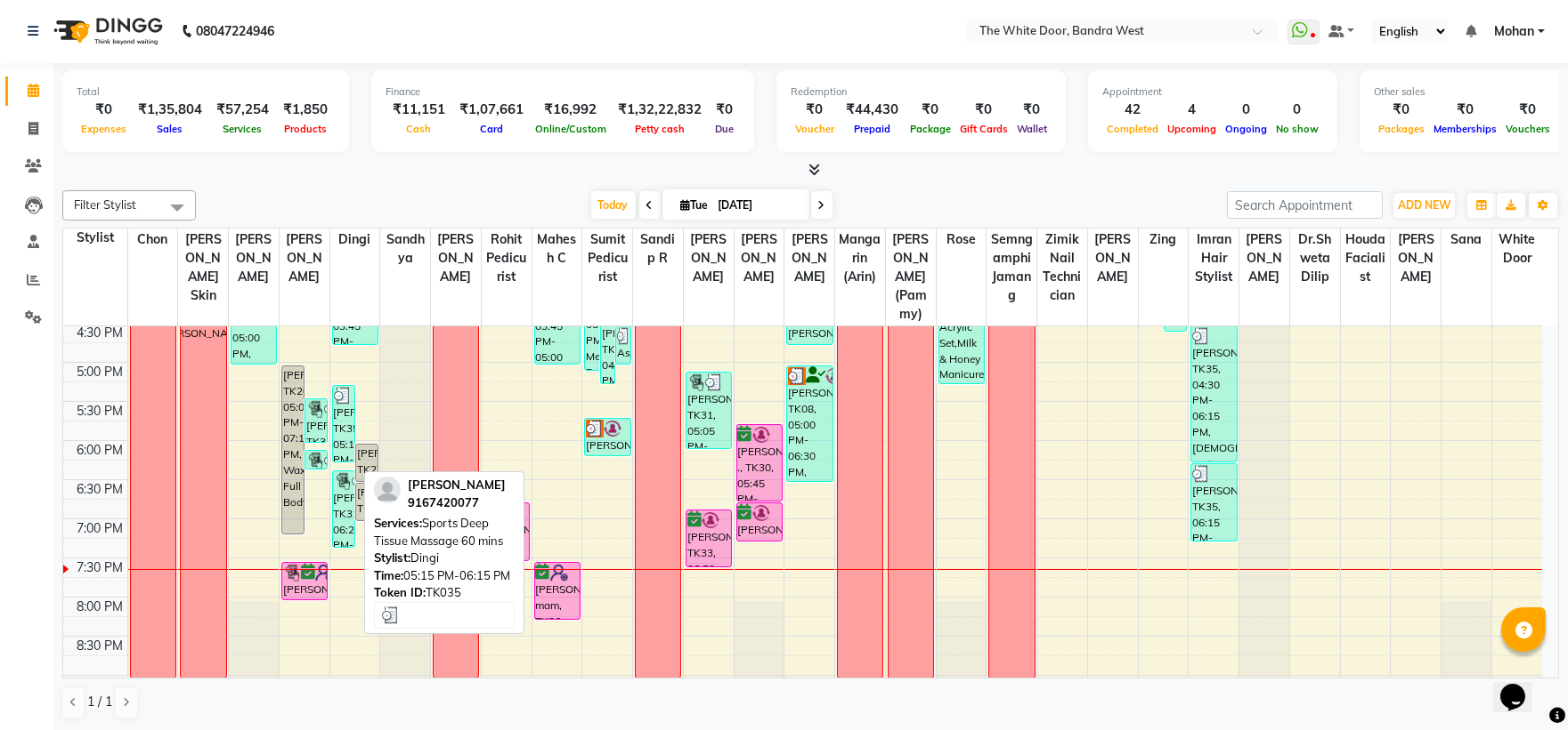
click at [347, 449] on div "[PERSON_NAME], TK35, 05:15 PM-06:15 PM, Sports Deep Tissue Massage 60 mins" at bounding box center [343, 423] width 21 height 75
select select "3"
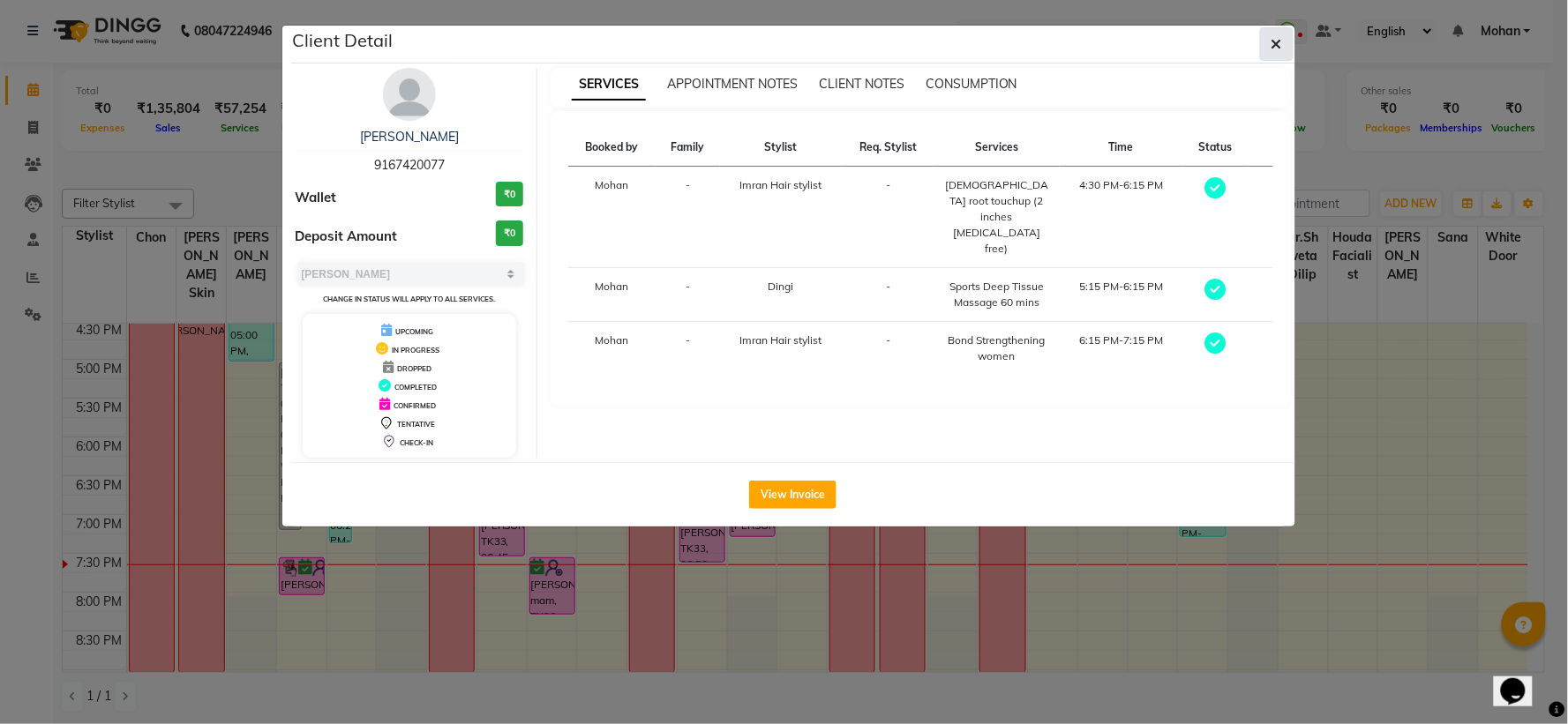
click at [1272, 42] on icon "button" at bounding box center [1277, 43] width 10 height 14
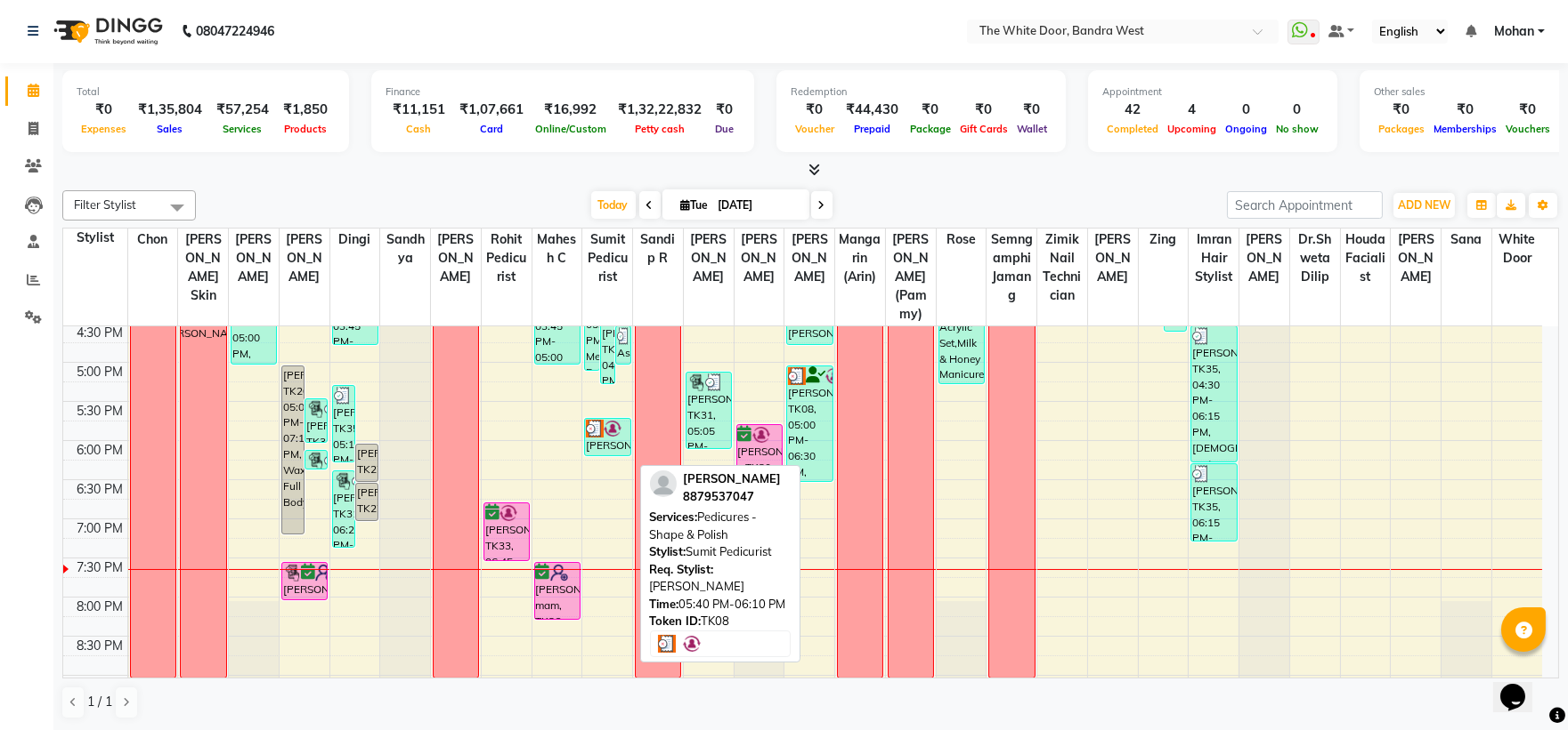
click at [610, 438] on img at bounding box center [612, 429] width 18 height 18
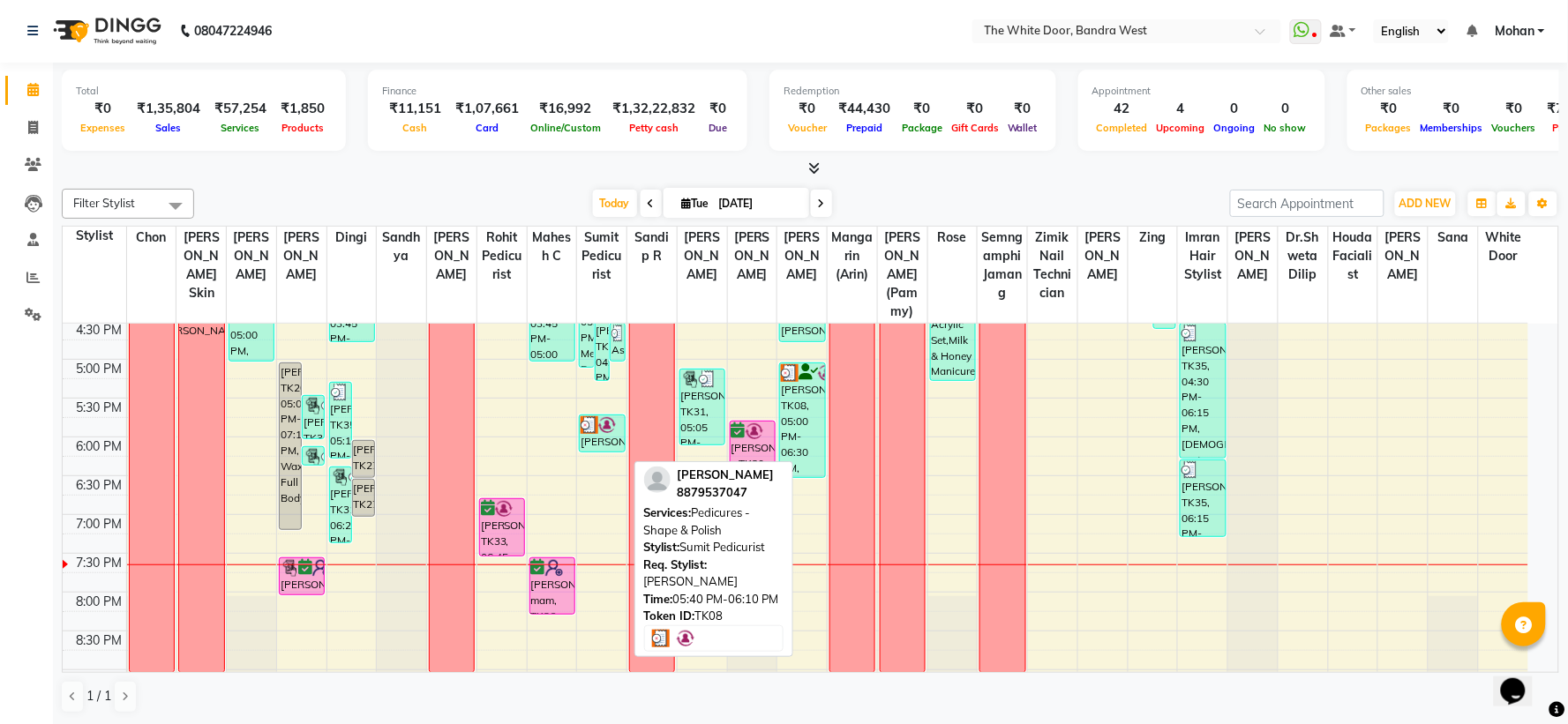
select select "3"
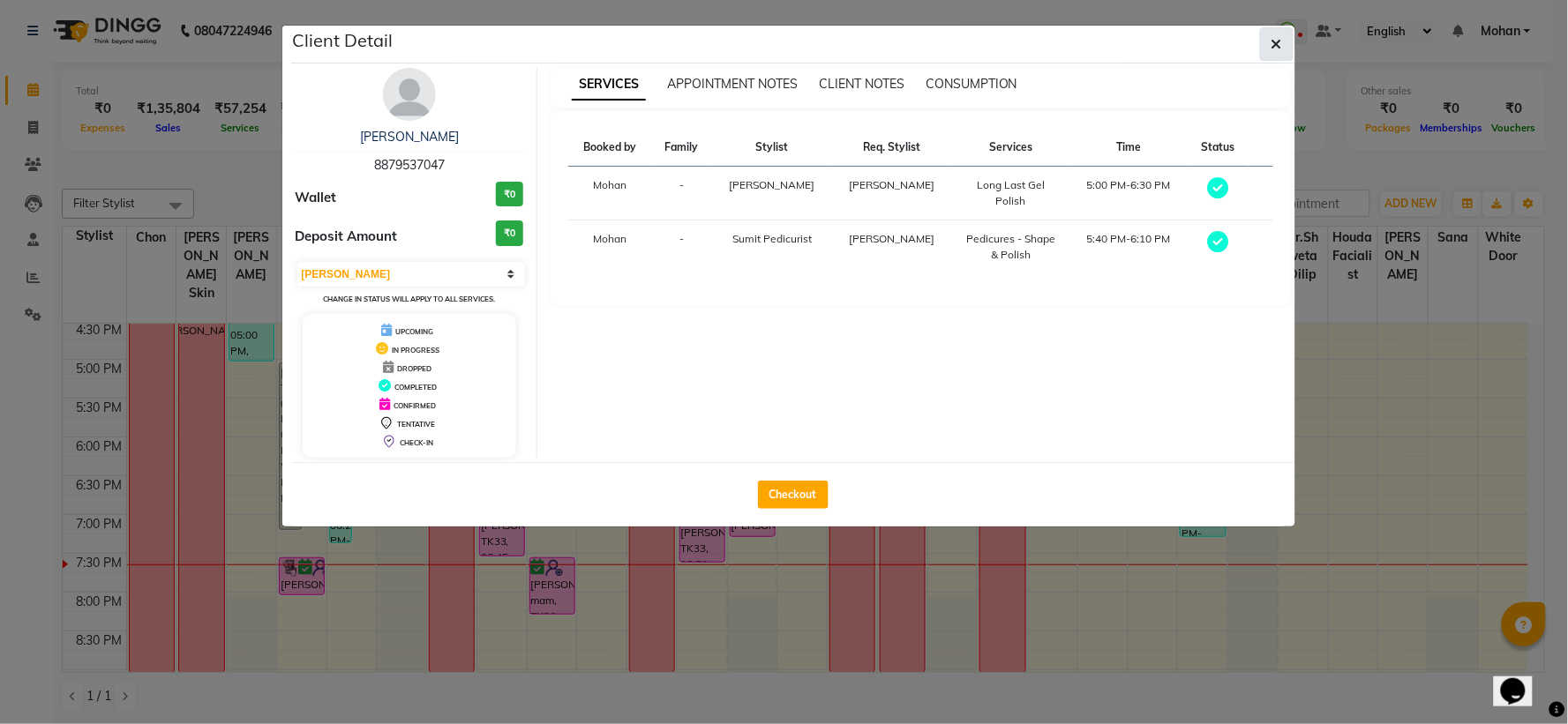
click at [1268, 46] on button "button" at bounding box center [1277, 44] width 33 height 33
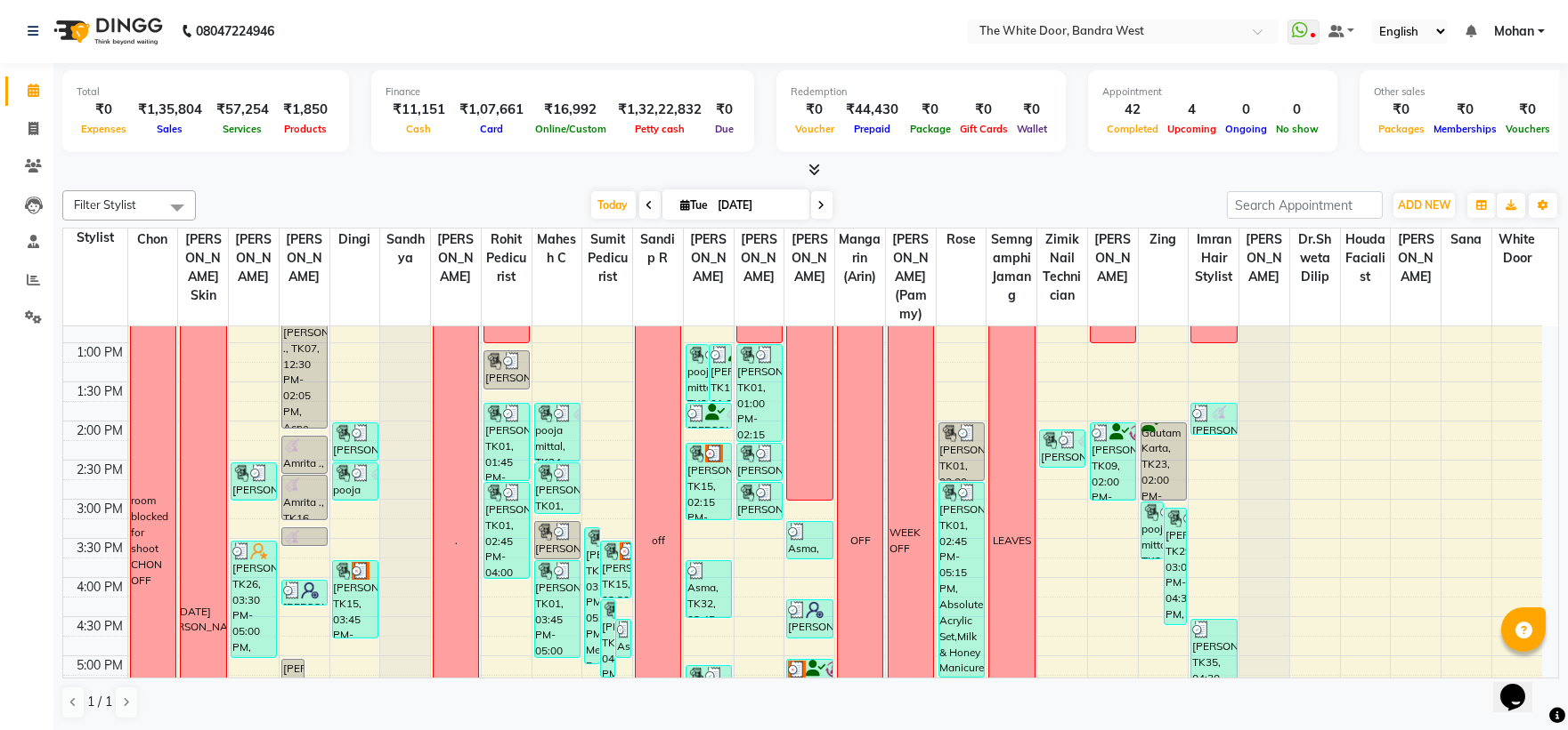
scroll to position [395, 0]
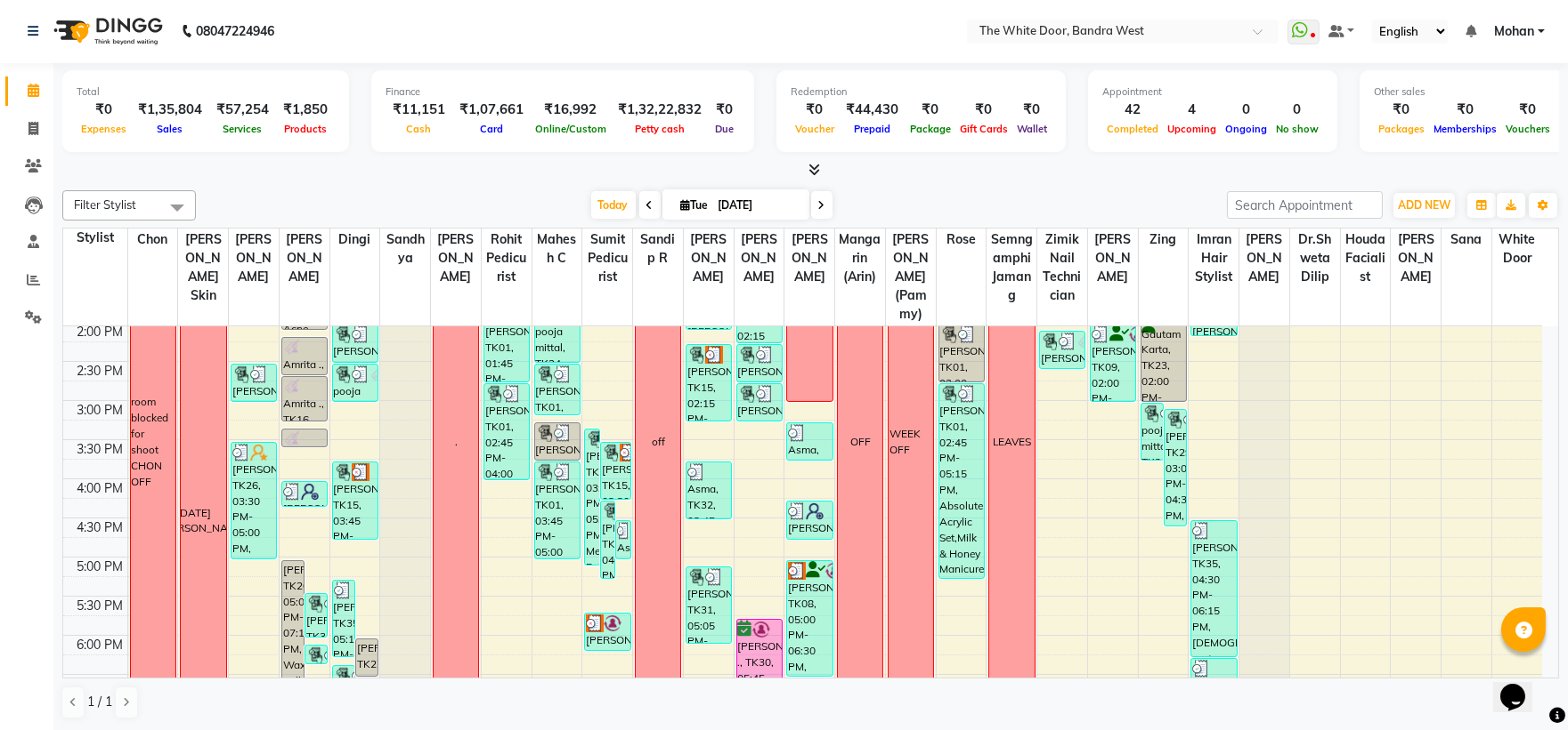
drag, startPoint x: 1216, startPoint y: 352, endPoint x: 1027, endPoint y: 571, distance: 289.3
click at [1109, 567] on div "9:00 AM 9:30 AM 10:00 AM 10:30 AM 11:00 AM 11:30 AM 12:00 PM 12:30 PM 1:00 PM 1…" at bounding box center [802, 440] width 1479 height 1017
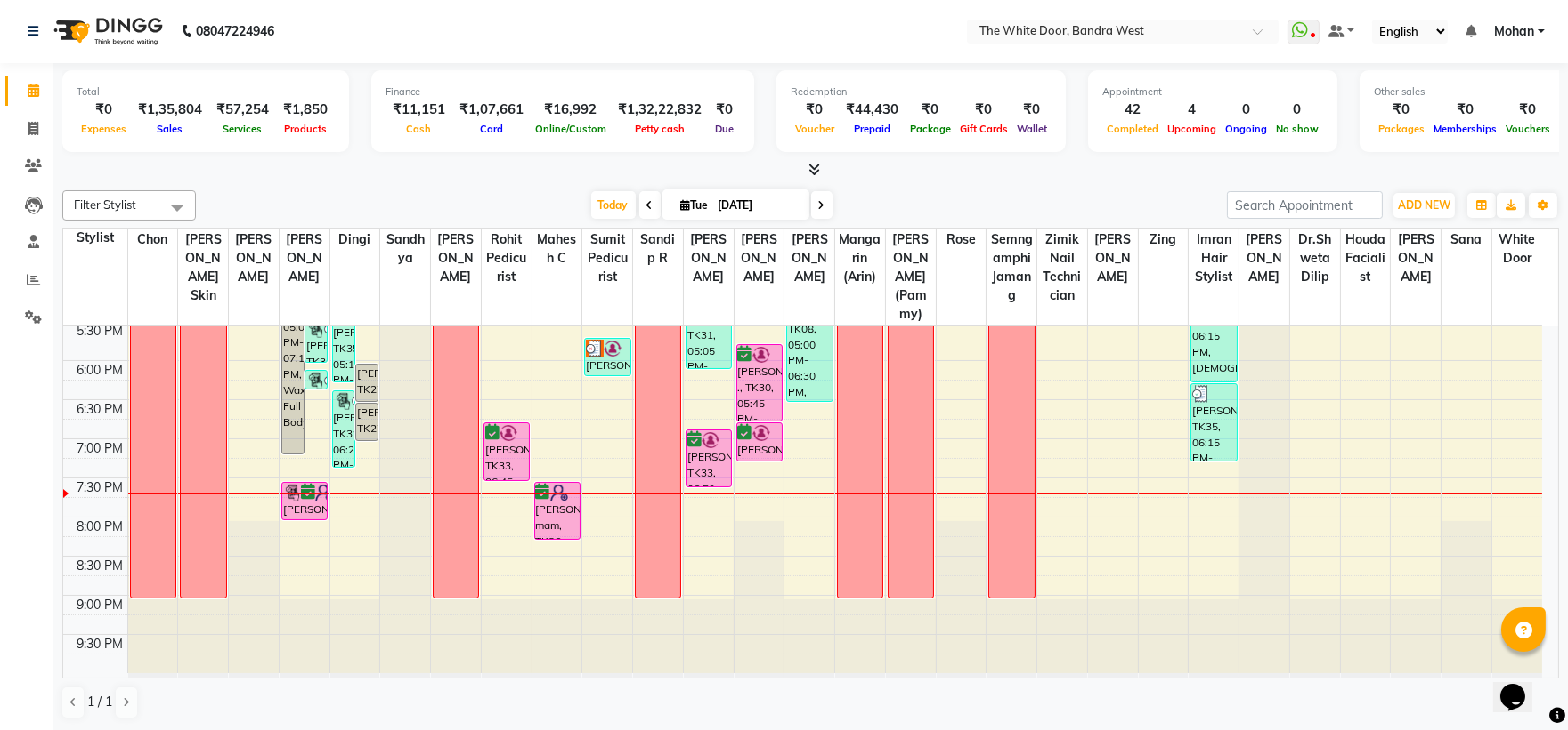
scroll to position [0, 0]
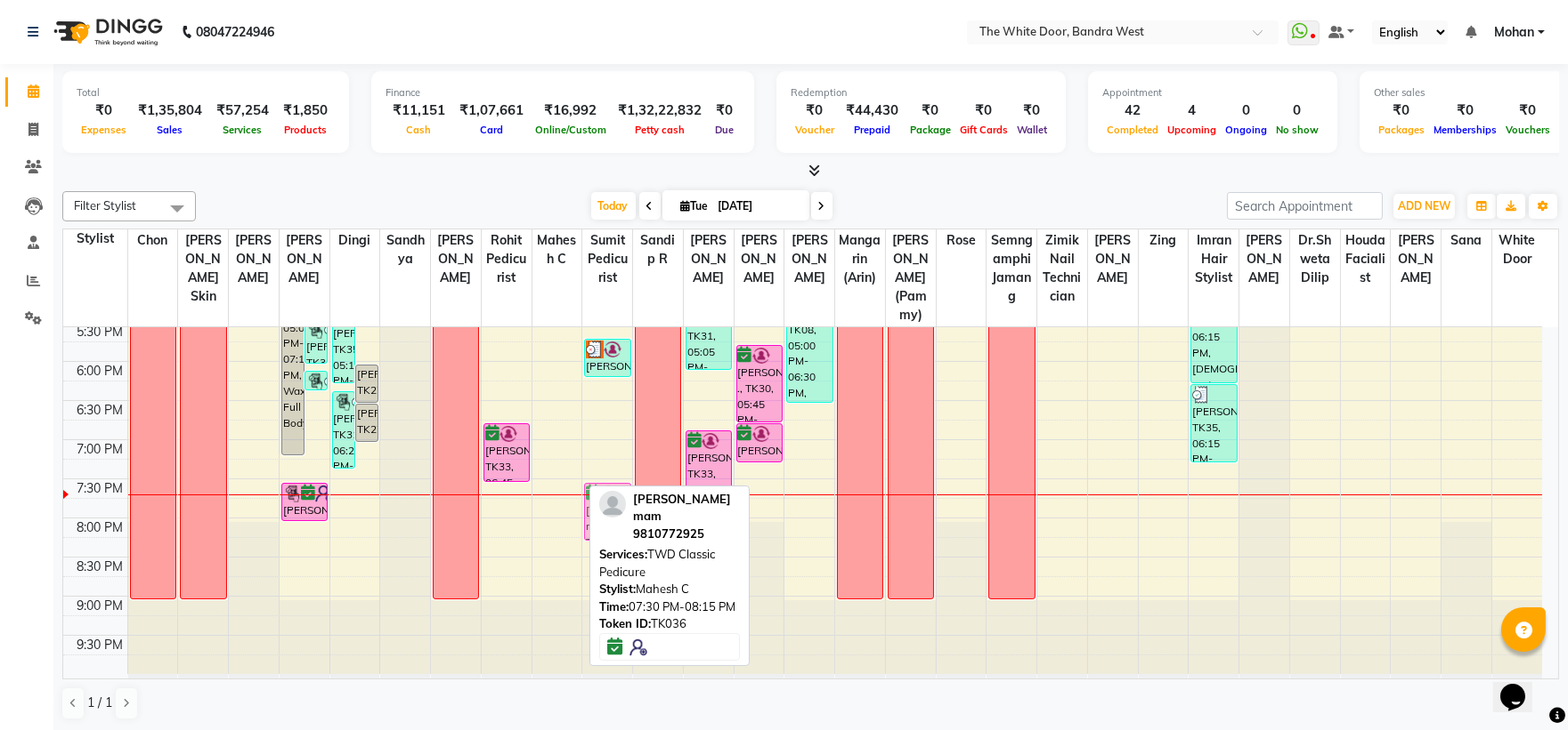
drag, startPoint x: 561, startPoint y: 503, endPoint x: 602, endPoint y: 508, distance: 41.3
click at [602, 508] on div "Filter Stylist Select All Chon Amita Skin Josaphine Farheen K Dingi Sandhya Gan…" at bounding box center [811, 456] width 1496 height 544
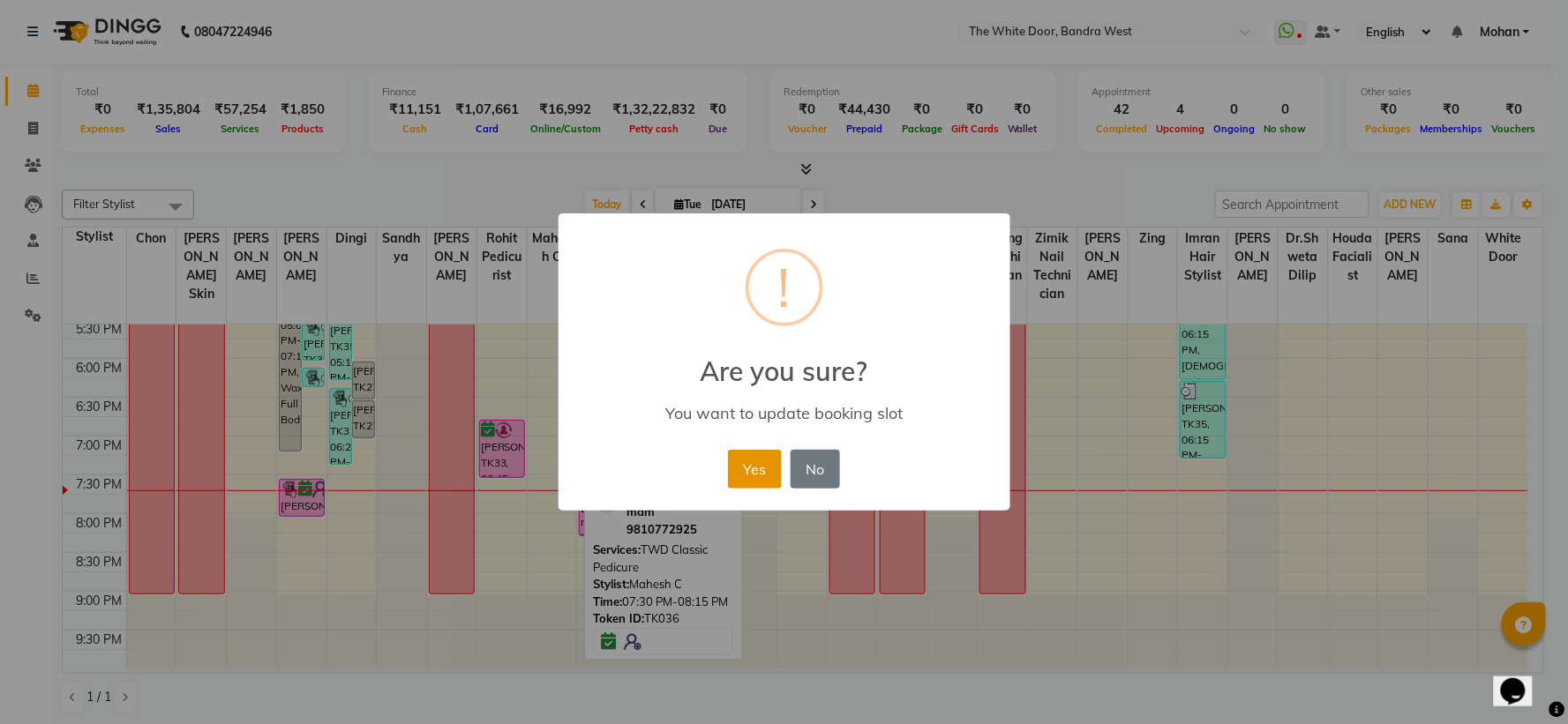
click at [743, 462] on button "Yes" at bounding box center [754, 469] width 53 height 39
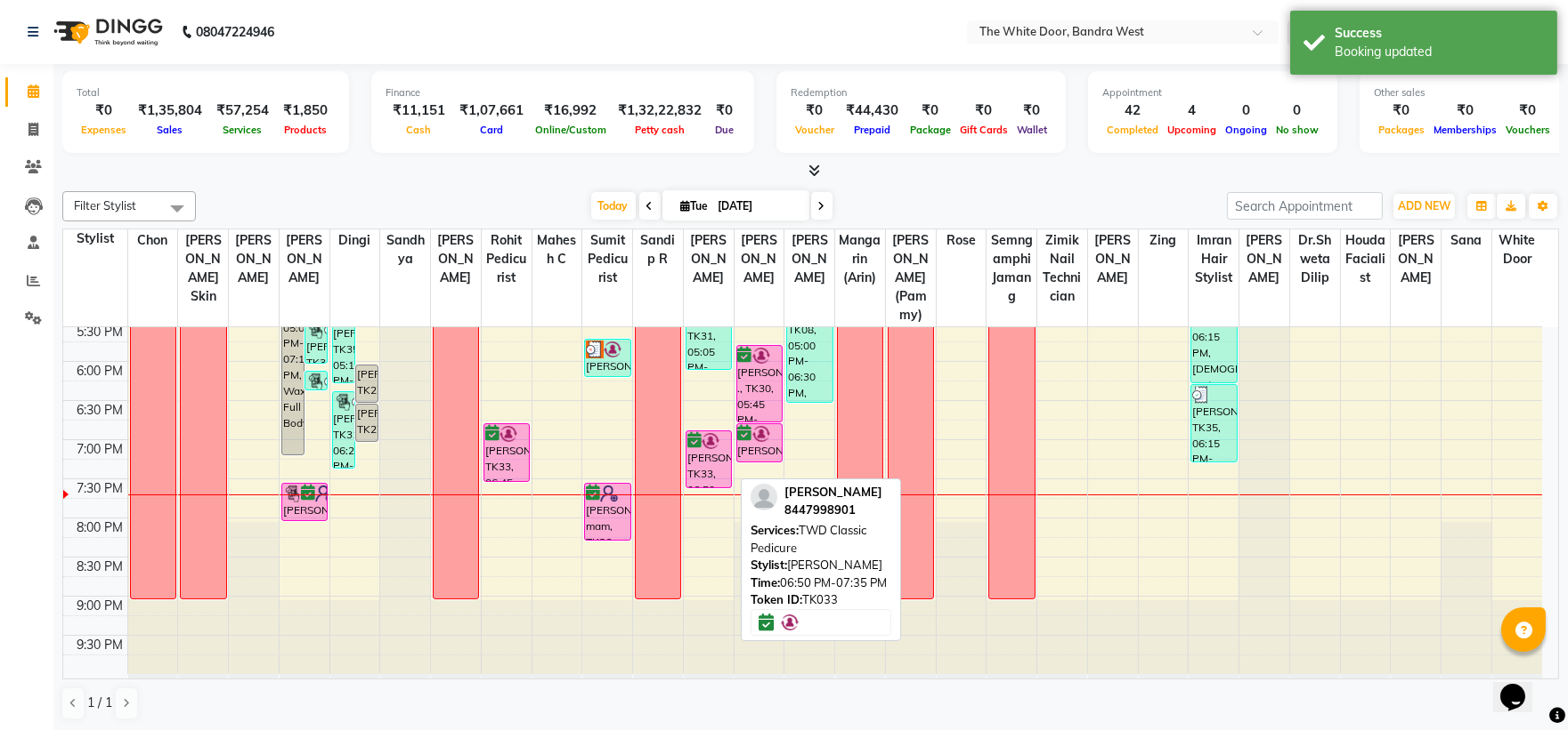
click at [702, 449] on div "Mehar Anand, TK33, 06:50 PM-07:35 PM, TWD Classic Pedicure" at bounding box center [709, 459] width 45 height 56
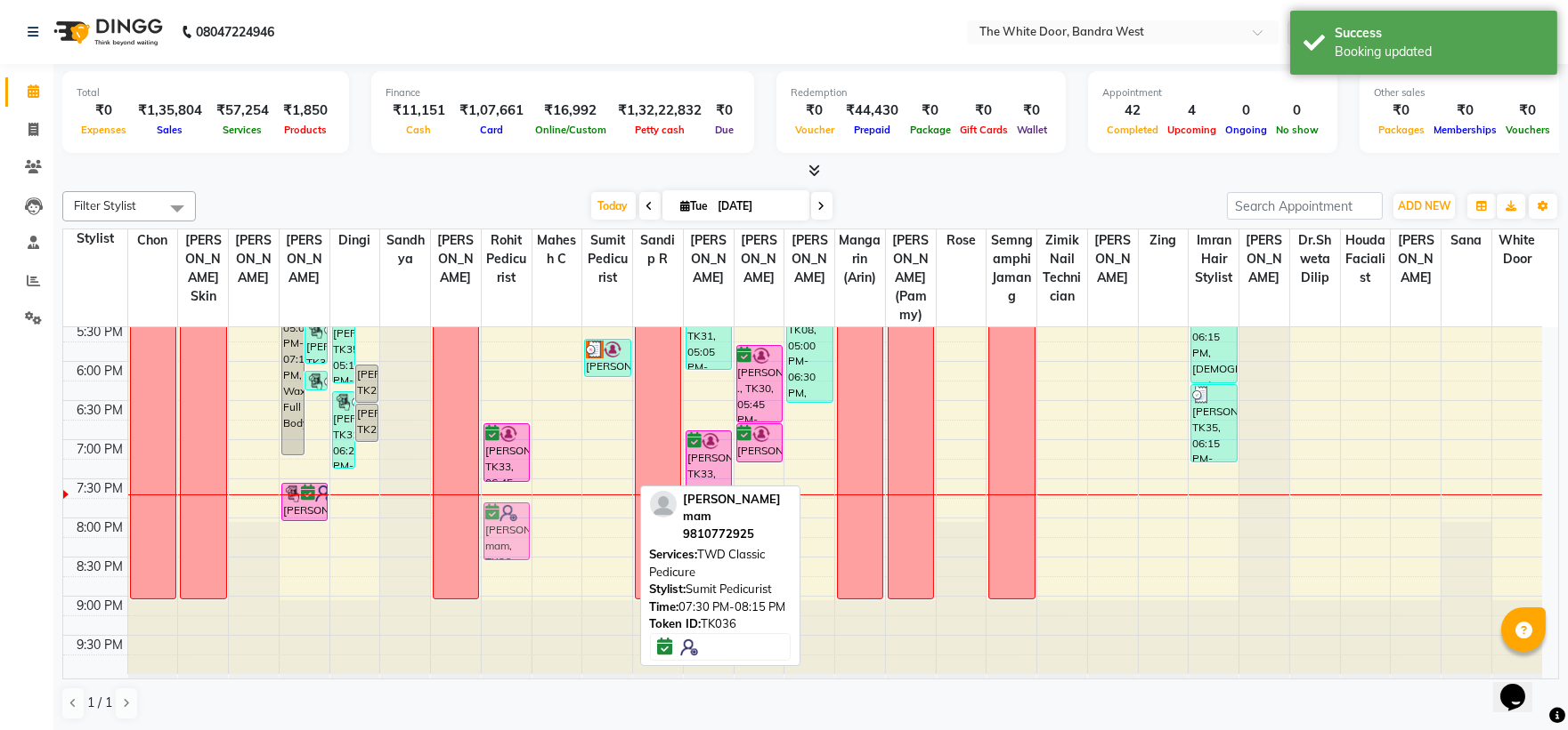
drag, startPoint x: 609, startPoint y: 517, endPoint x: 529, endPoint y: 529, distance: 80.9
click at [511, 537] on tr "room blocked for shoot CHON OFF booked for shoot off tuesday amita blocked room…" at bounding box center [802, 166] width 1479 height 1017
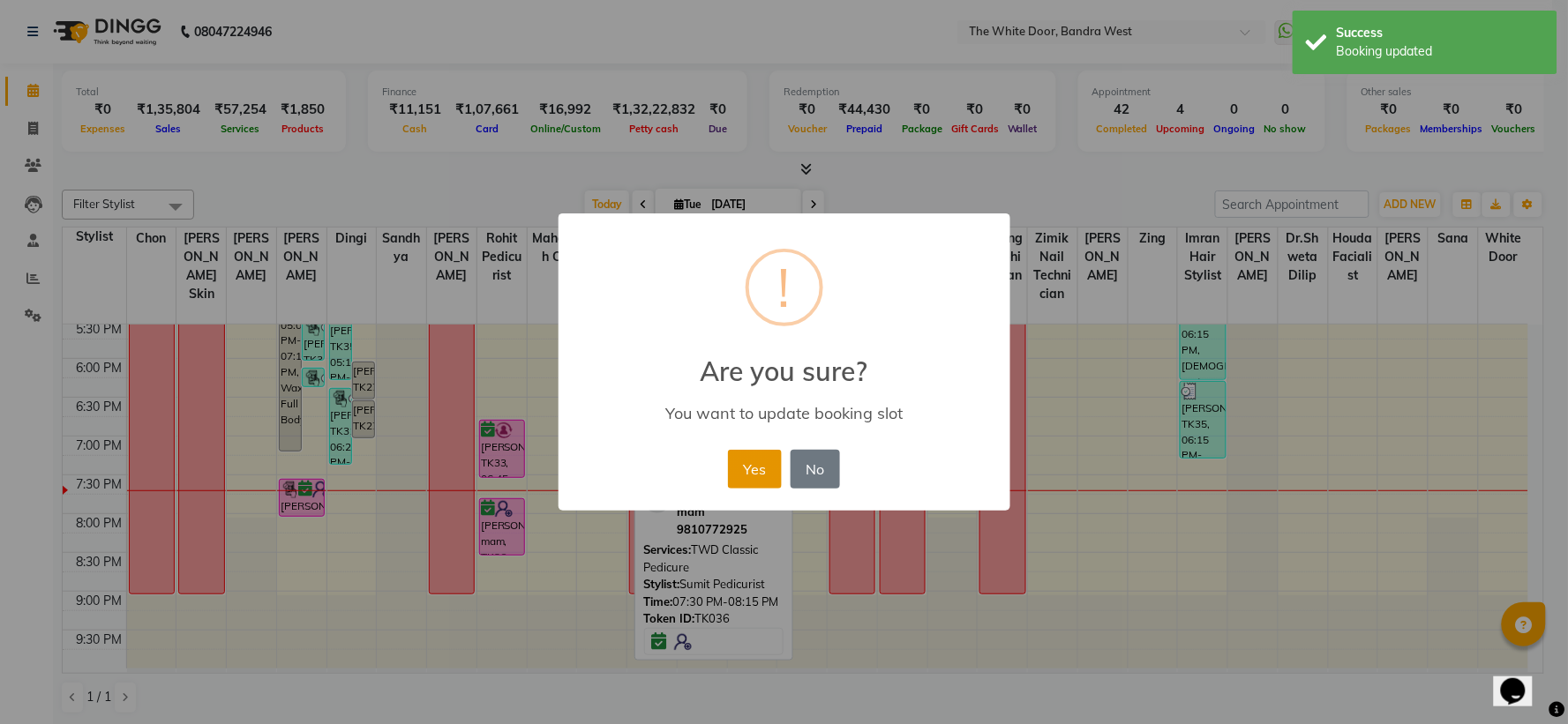
drag, startPoint x: 748, startPoint y: 471, endPoint x: 777, endPoint y: 494, distance: 37.0
click at [750, 471] on button "Yes" at bounding box center [754, 469] width 53 height 39
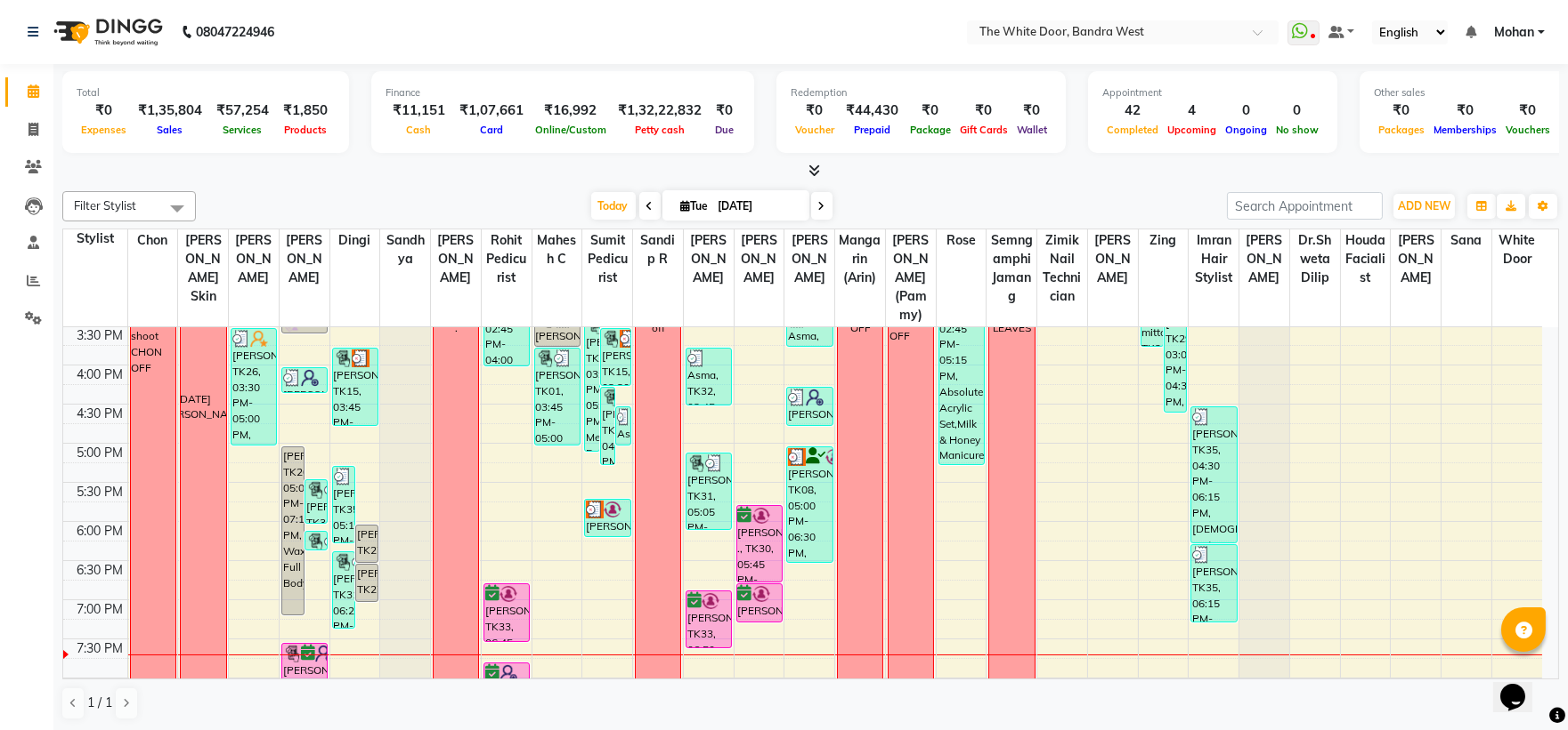
scroll to position [491, 0]
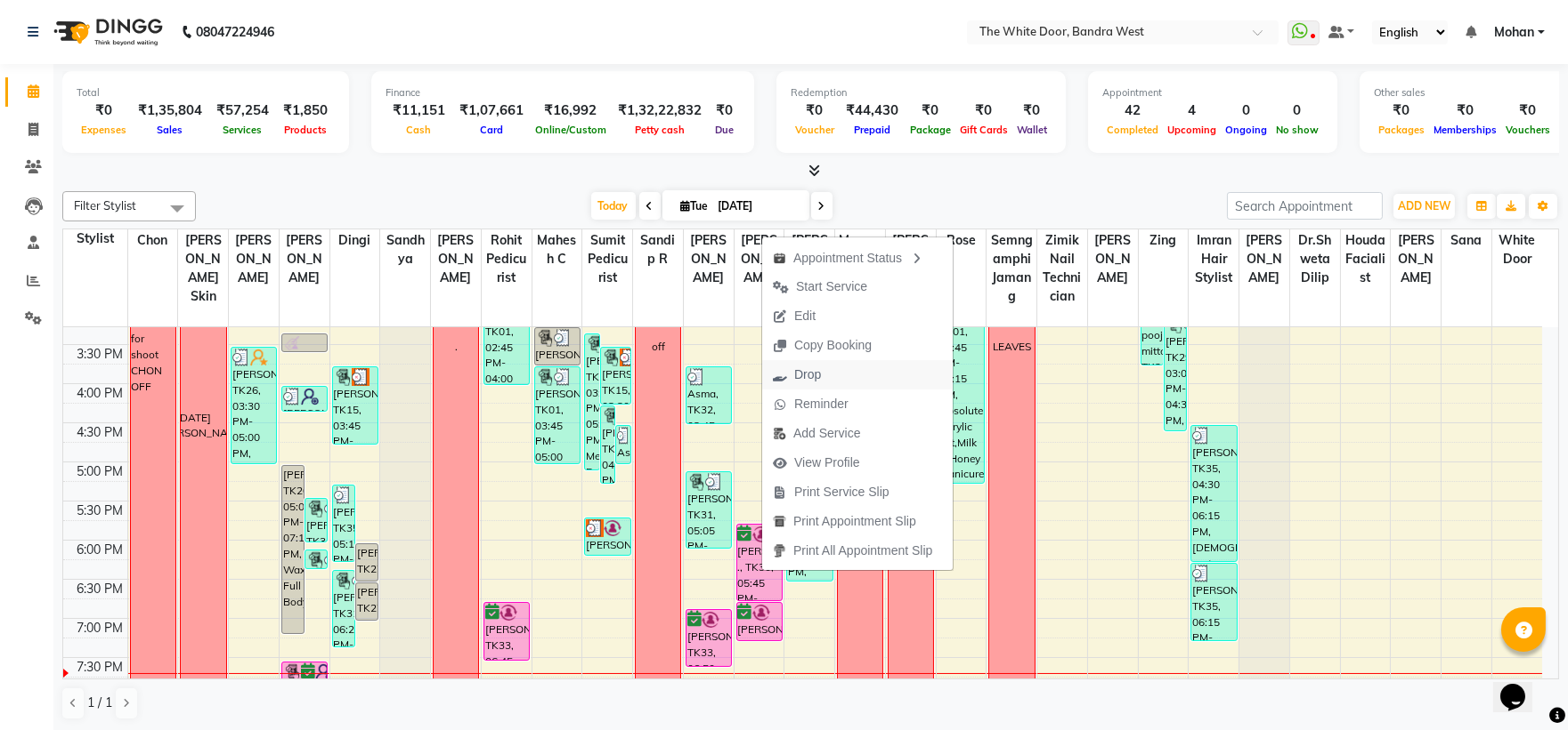
click at [807, 367] on span "Drop" at bounding box center [807, 375] width 27 height 19
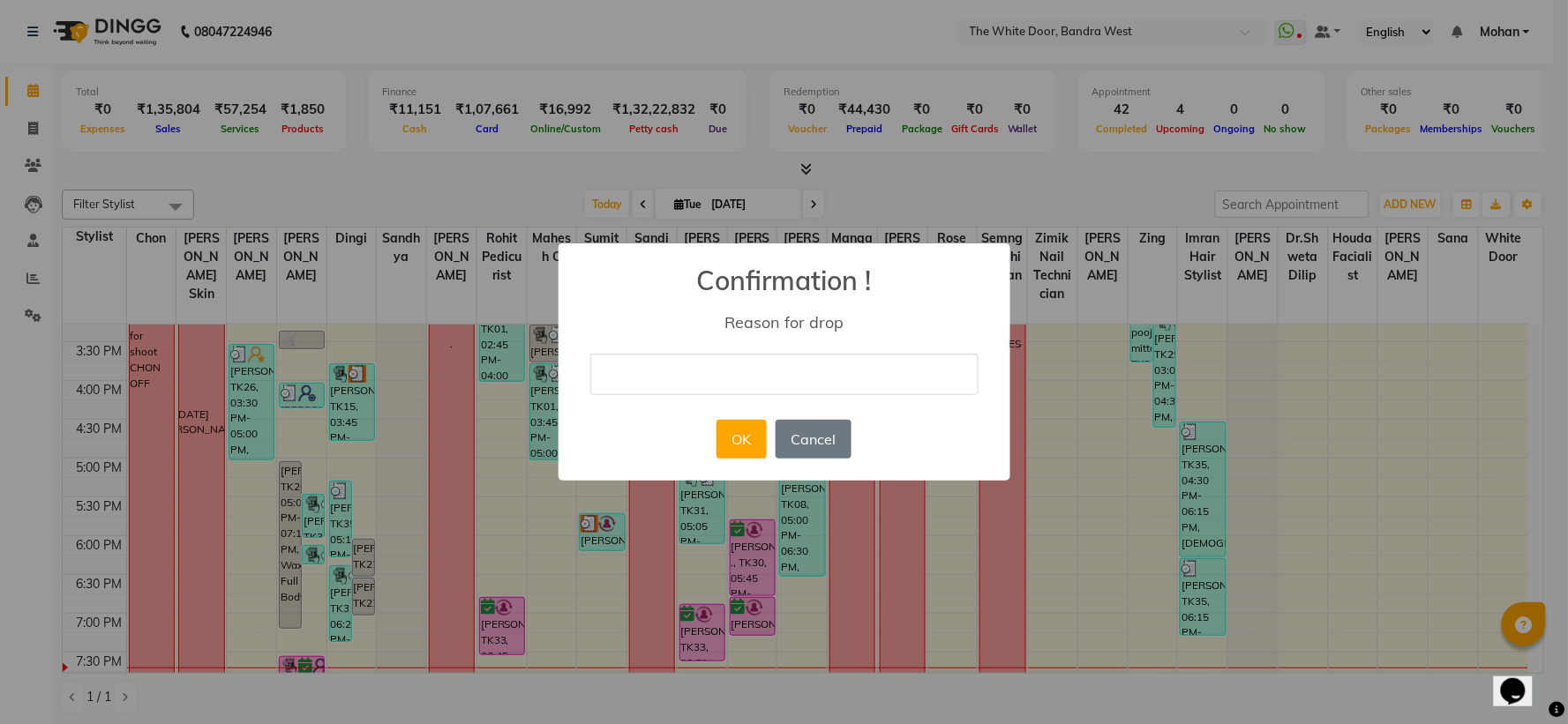
drag, startPoint x: 768, startPoint y: 384, endPoint x: 768, endPoint y: 395, distance: 11.0
click at [768, 384] on input "text" at bounding box center [784, 374] width 388 height 42
type input "cancelled"
click at [733, 430] on button "OK" at bounding box center [742, 439] width 51 height 39
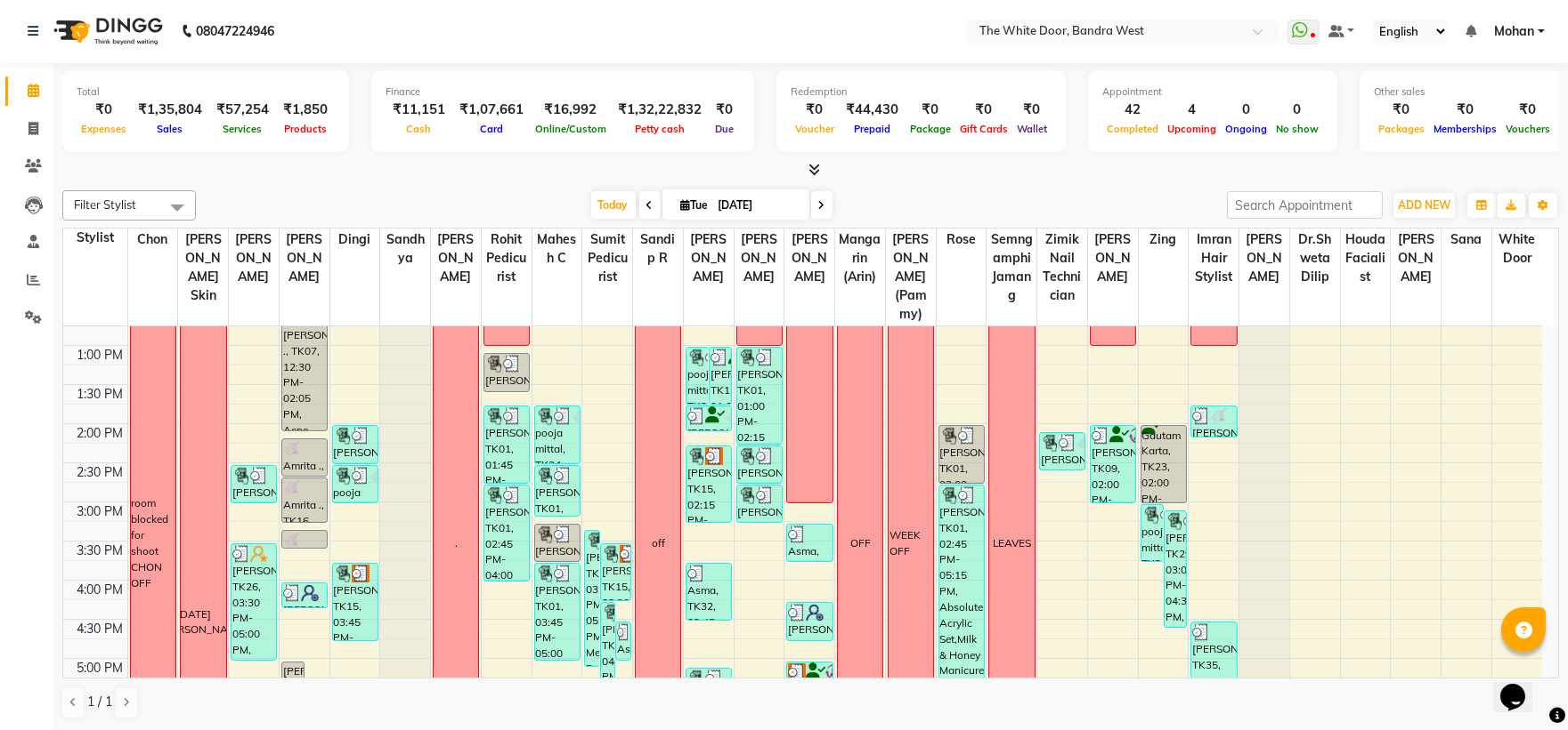
scroll to position [689, 0]
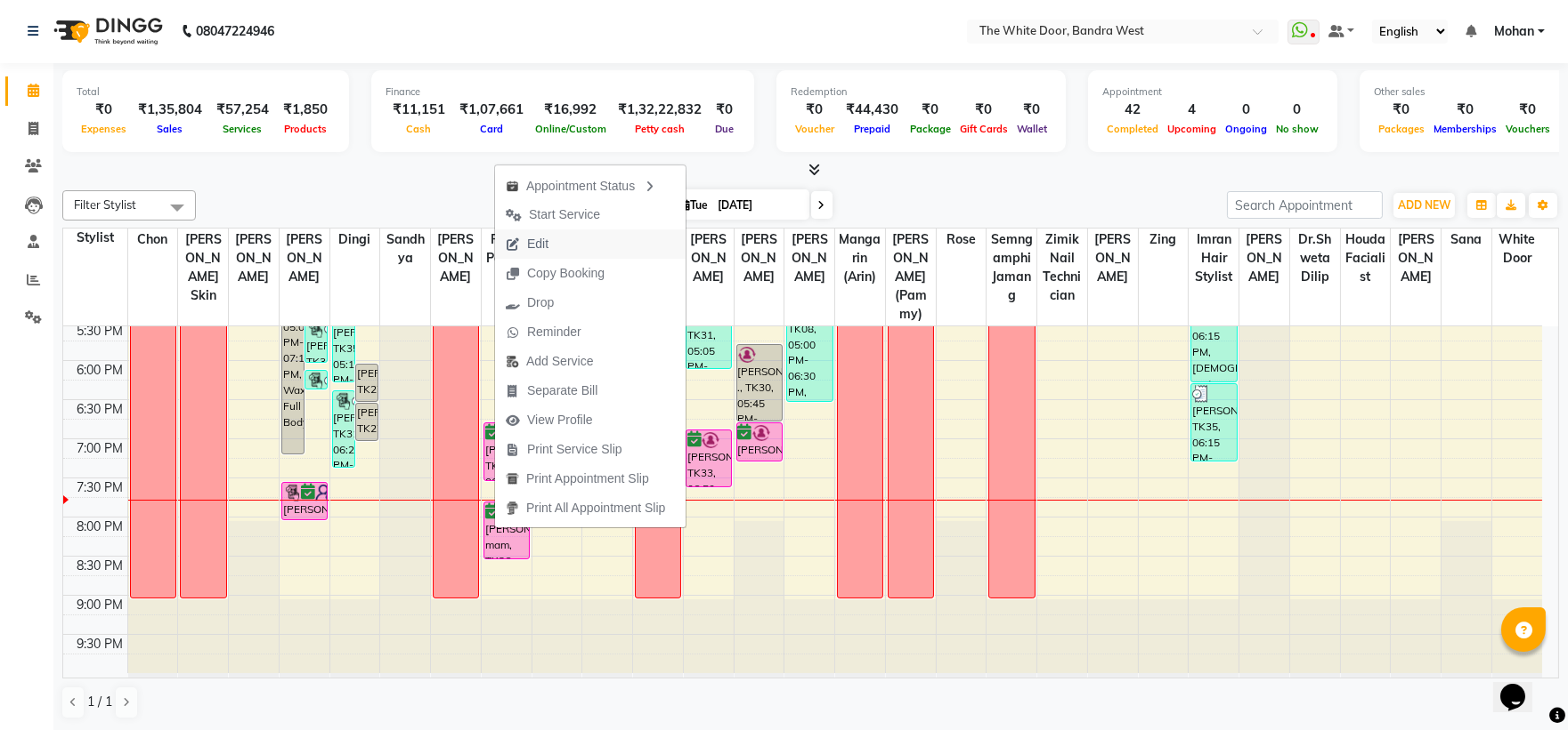
click at [585, 241] on button "Edit" at bounding box center [590, 245] width 191 height 30
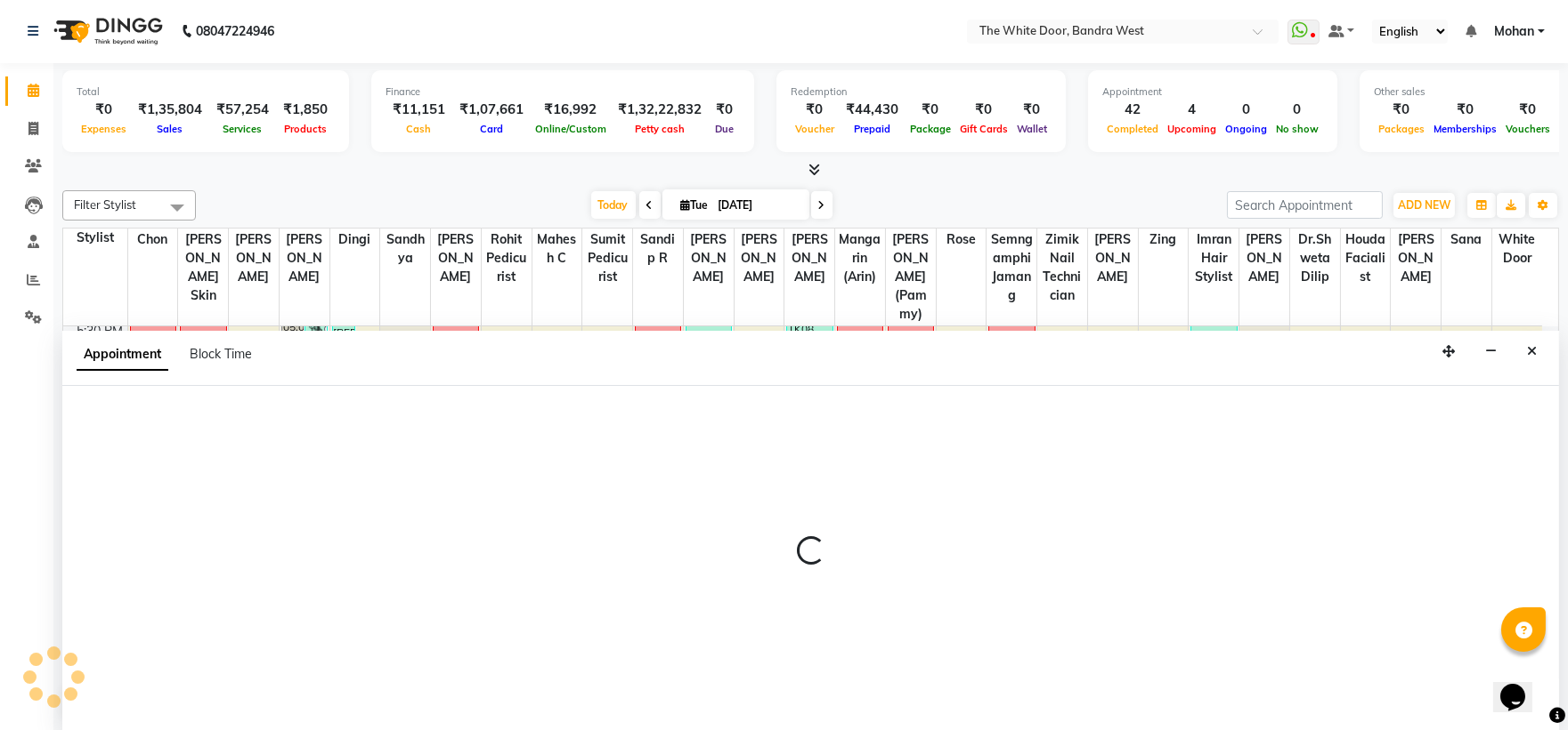
select select "confirm booking"
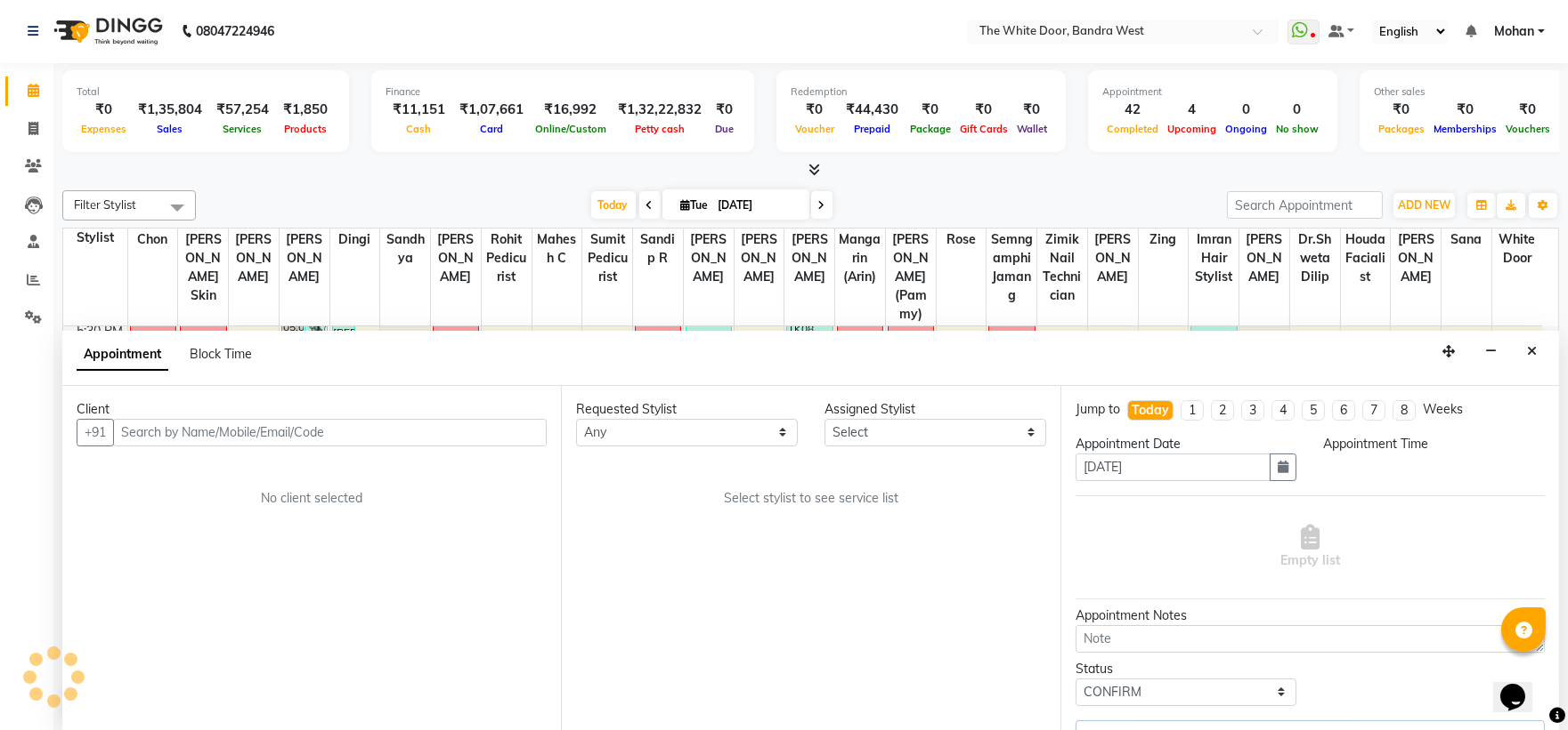
select select "67741"
select select "1170"
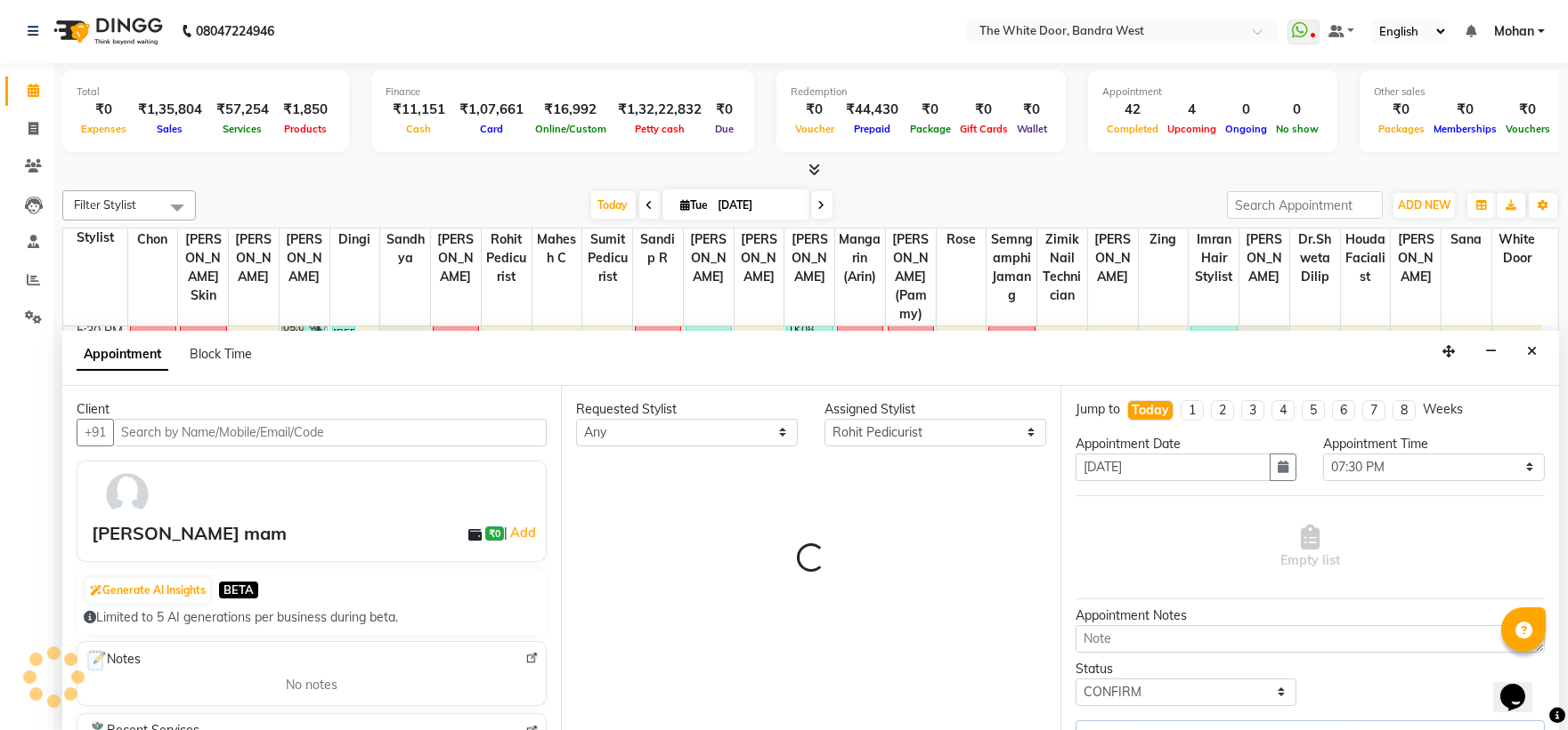
select select "1642"
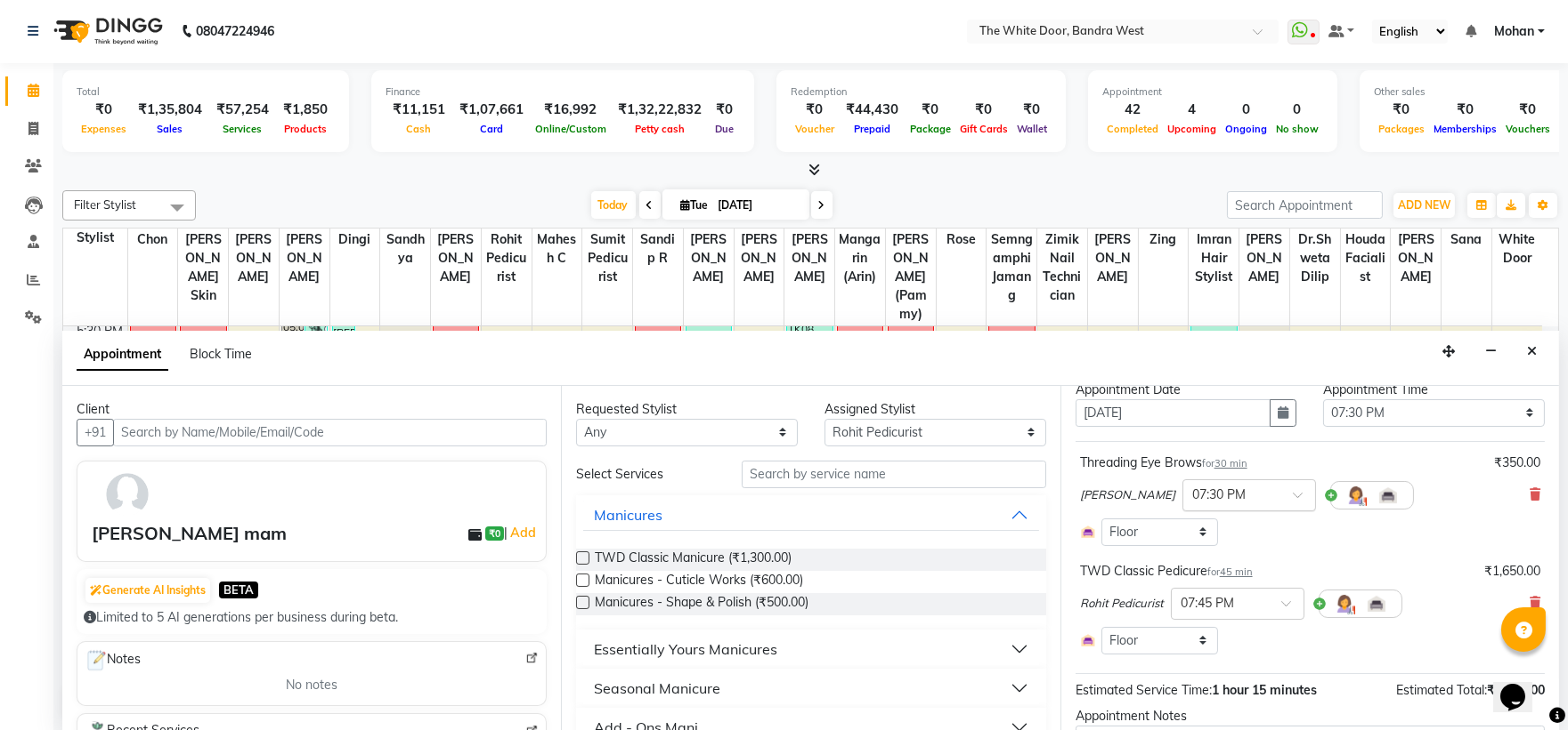
scroll to position [191, 0]
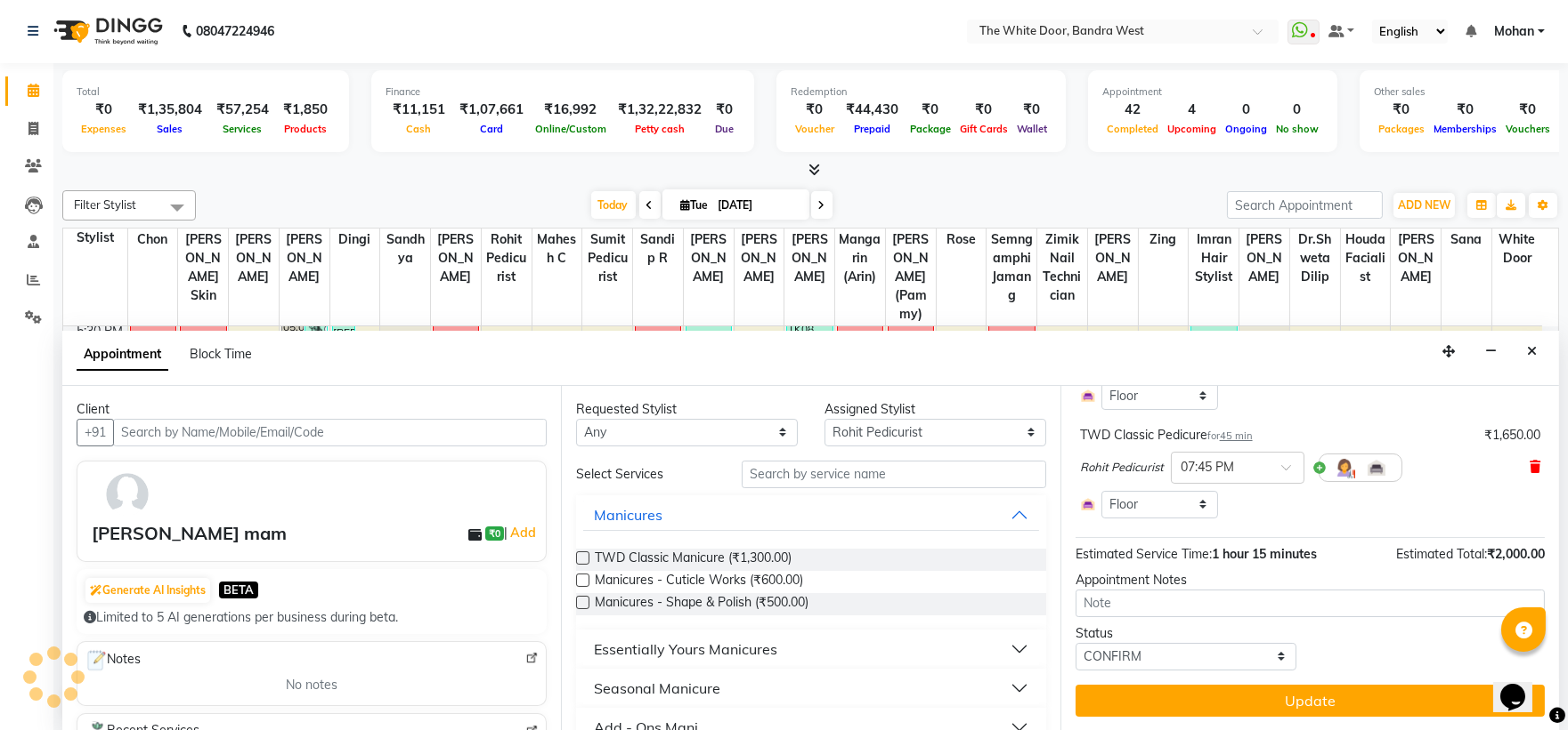
click at [1530, 461] on icon at bounding box center [1534, 467] width 10 height 12
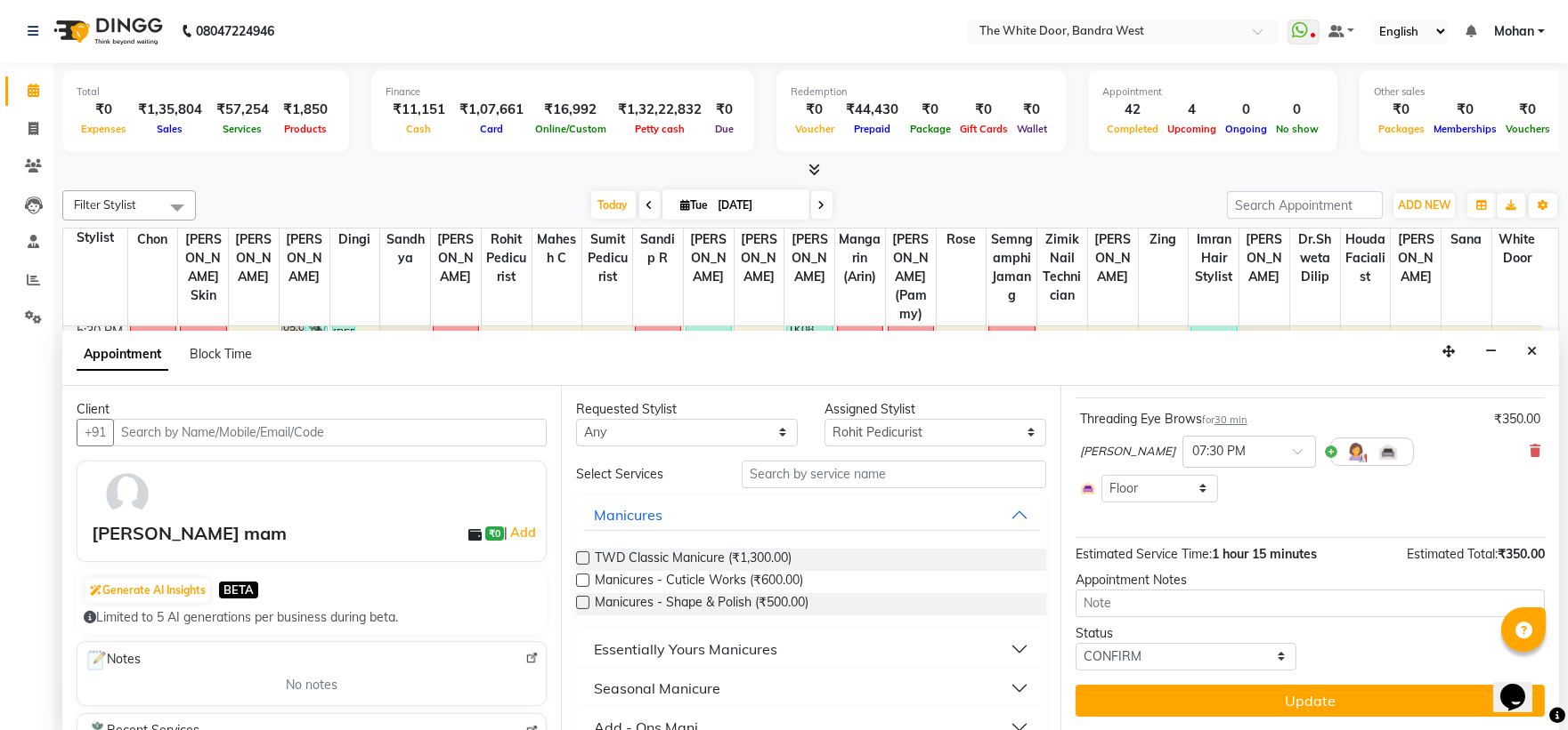
scroll to position [0, 0]
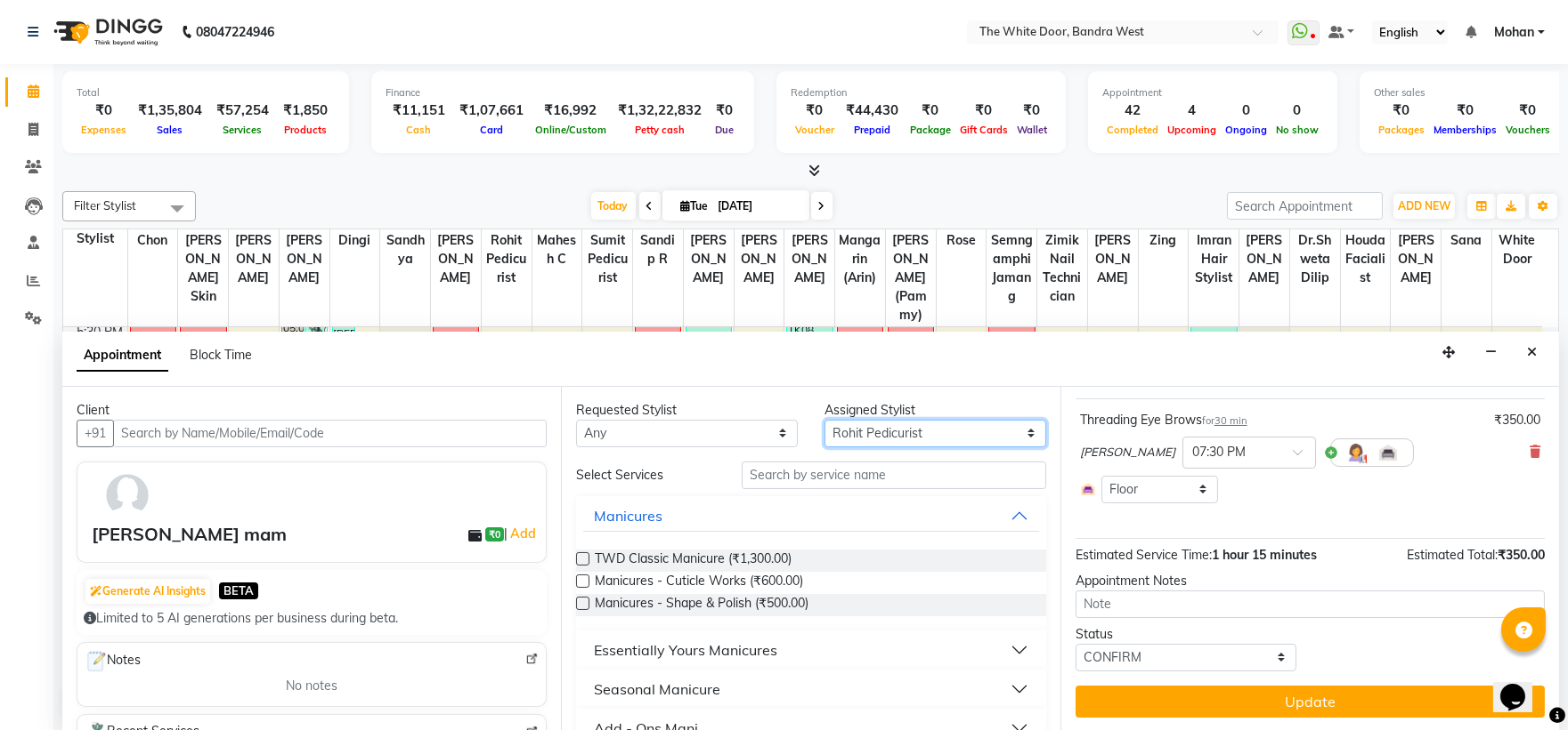
drag, startPoint x: 900, startPoint y: 437, endPoint x: 909, endPoint y: 438, distance: 9.1
click at [901, 437] on select "Select Amita Skin benjimin Chon Dingi Dr.Shweta Dilip Farheen K Ganesh M Himans…" at bounding box center [935, 434] width 221 height 28
select select "28788"
click at [824, 420] on select "Select Amita Skin benjimin Chon Dingi Dr.Shweta Dilip Farheen K Ganesh M Himans…" at bounding box center [935, 434] width 221 height 28
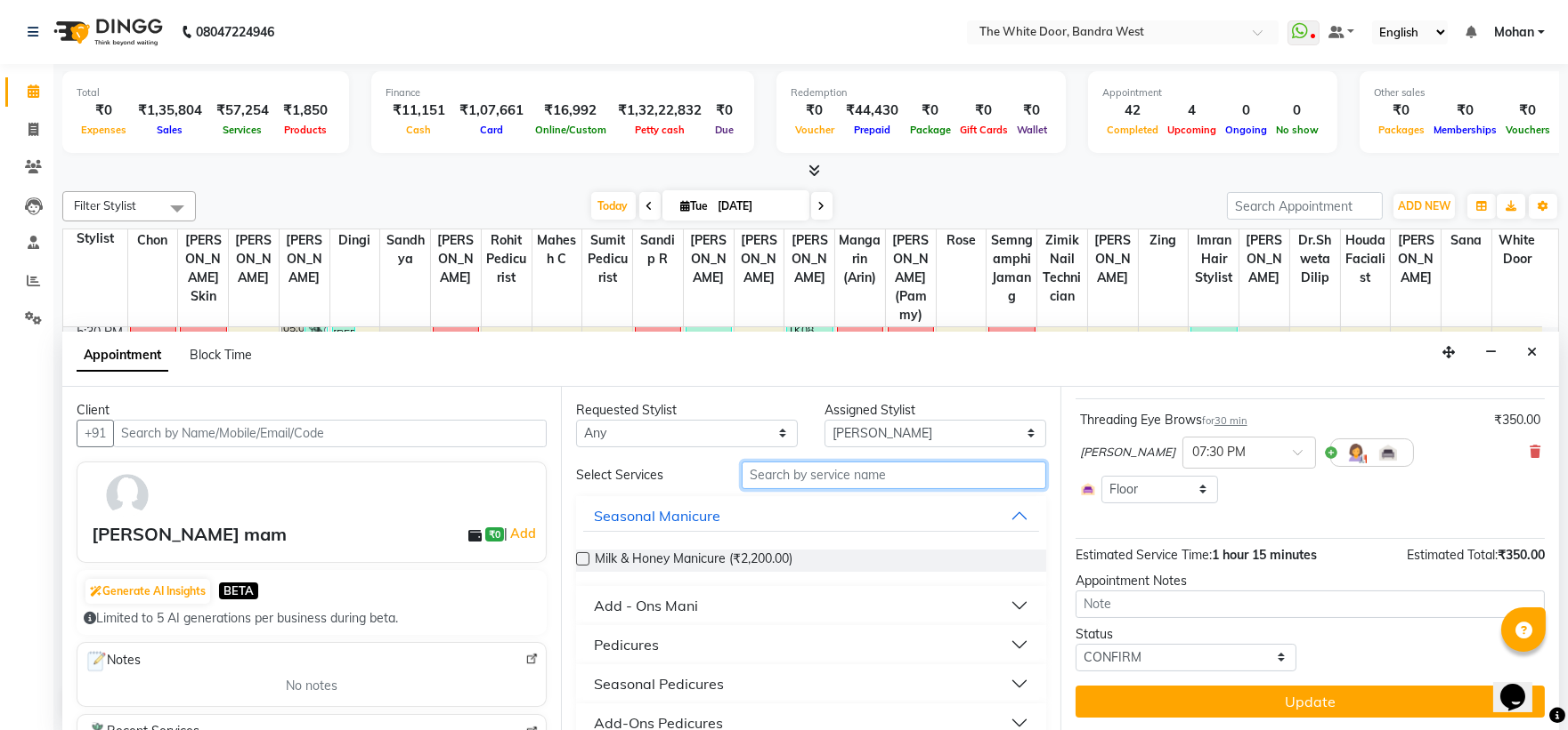
click at [875, 464] on input "text" at bounding box center [893, 476] width 304 height 28
type input "upper"
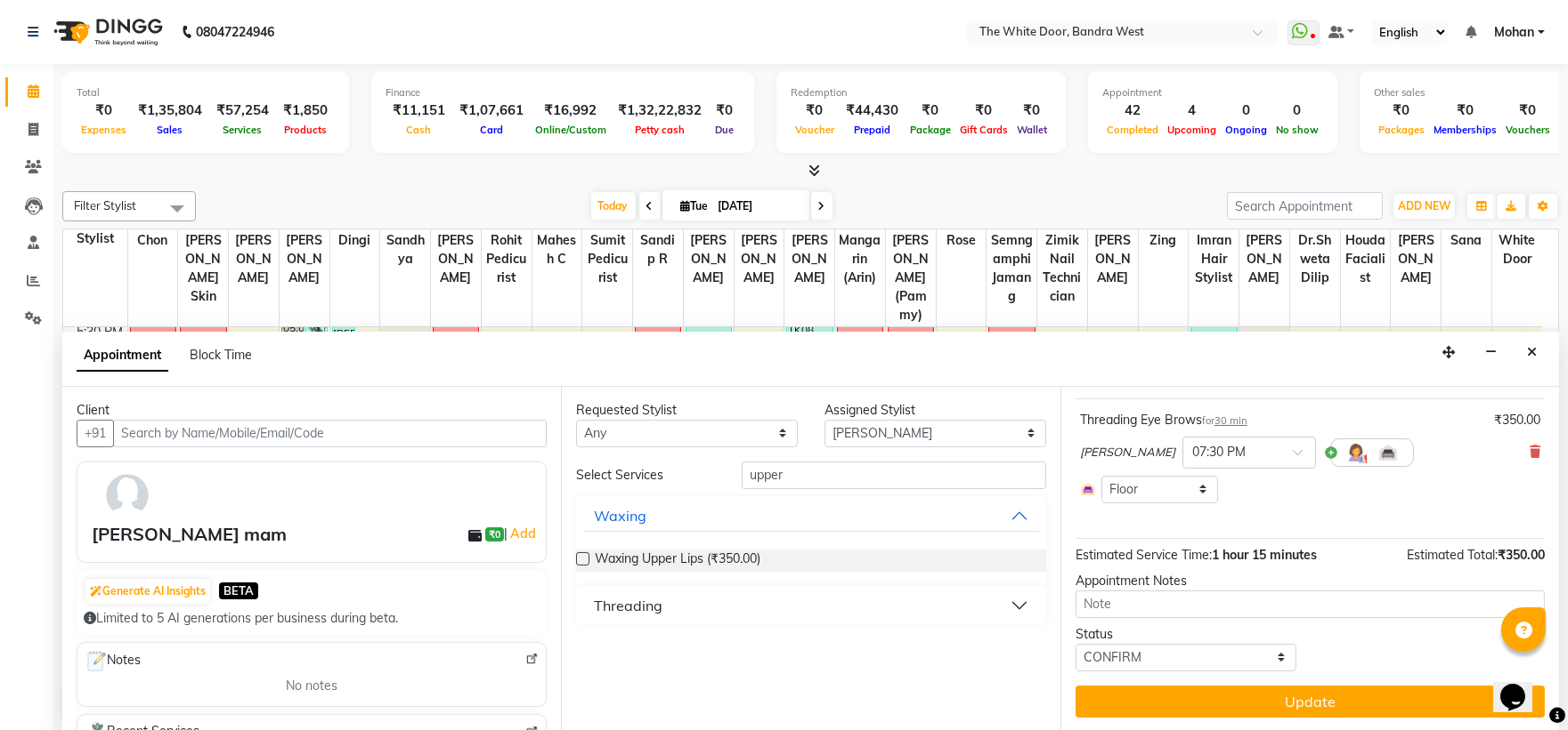
click at [583, 556] on label at bounding box center [583, 559] width 13 height 13
click at [583, 556] on input "checkbox" at bounding box center [582, 561] width 11 height 11
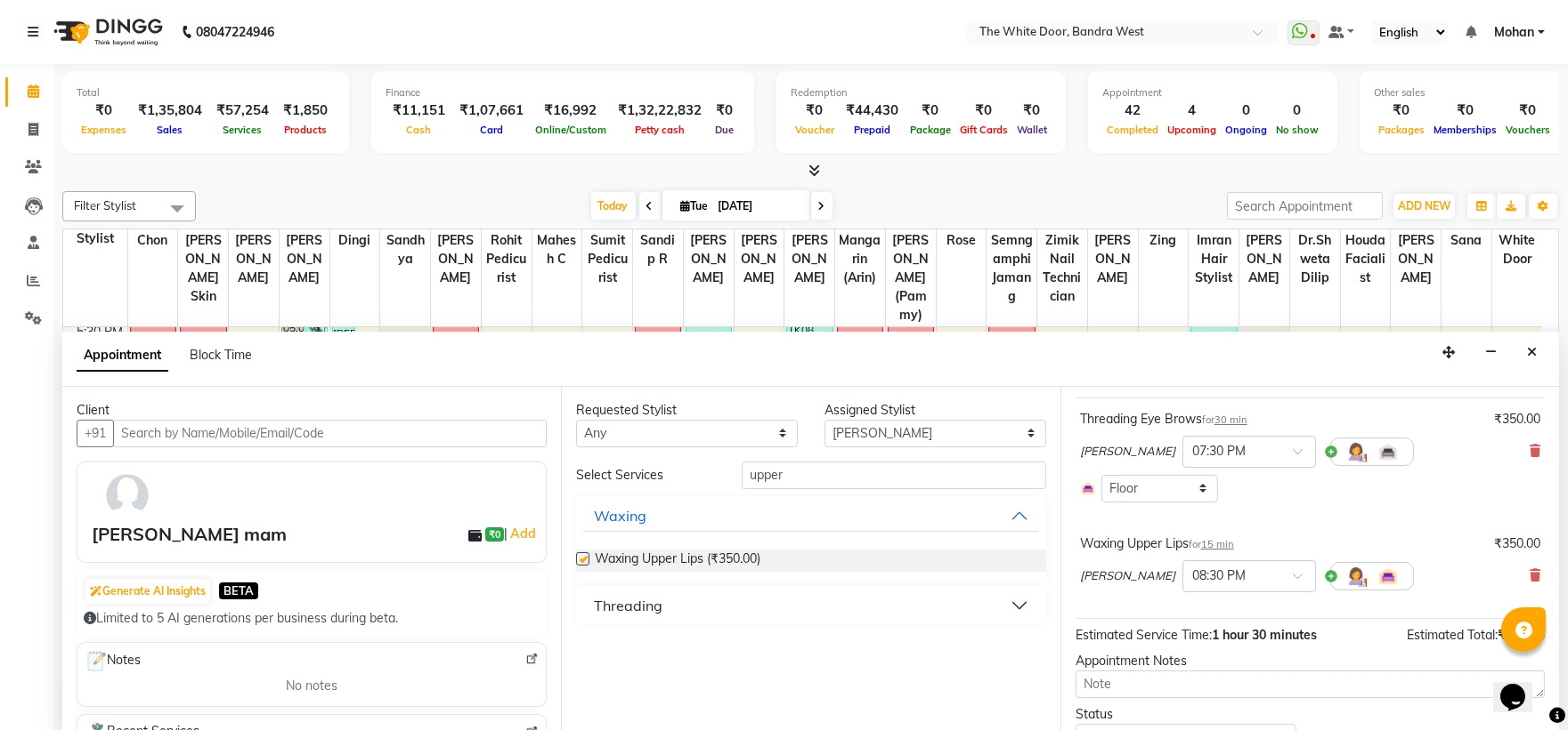
scroll to position [179, 0]
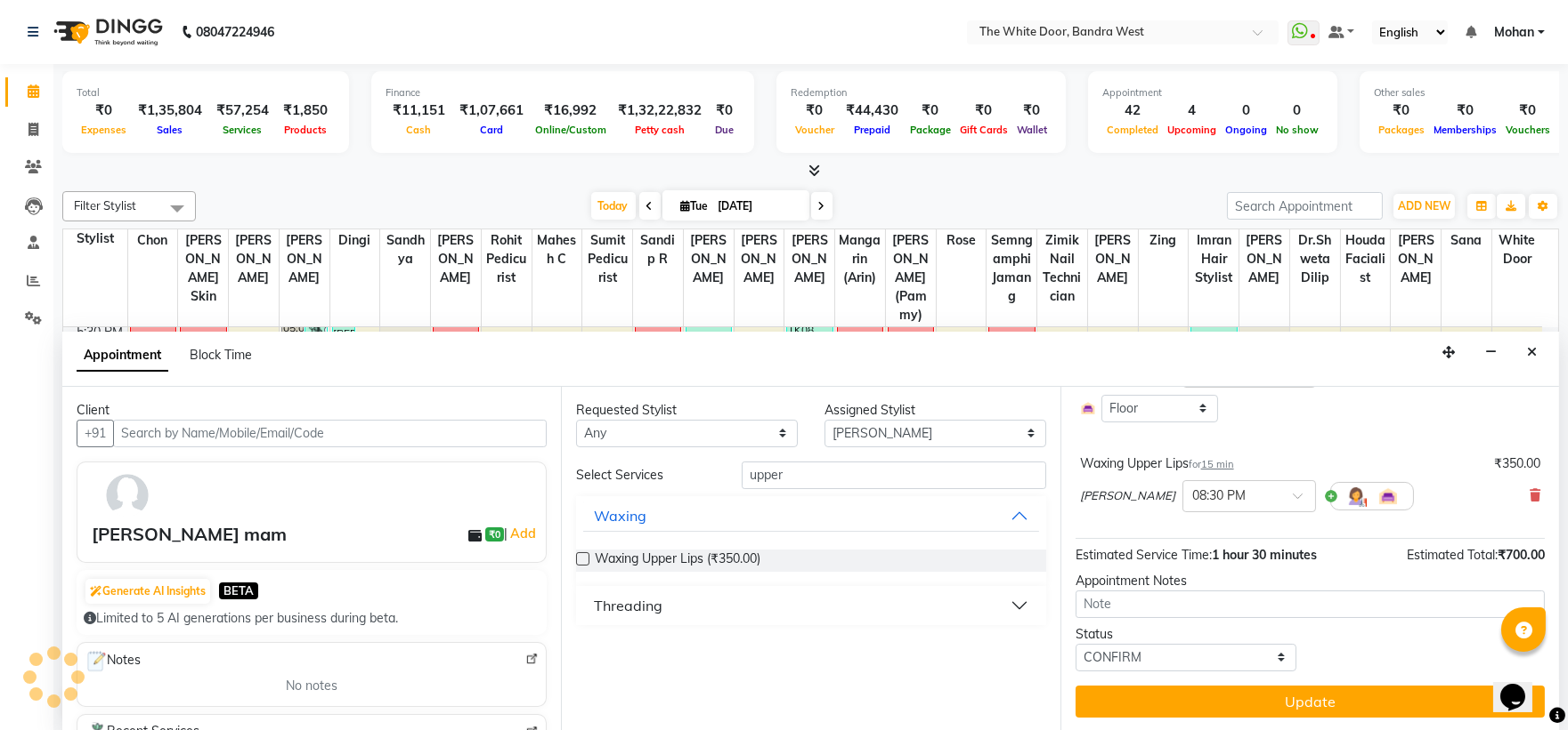
checkbox input "false"
click at [808, 472] on input "upper" at bounding box center [893, 476] width 304 height 28
type input "chin"
click at [699, 590] on button "Threading" at bounding box center [811, 605] width 455 height 32
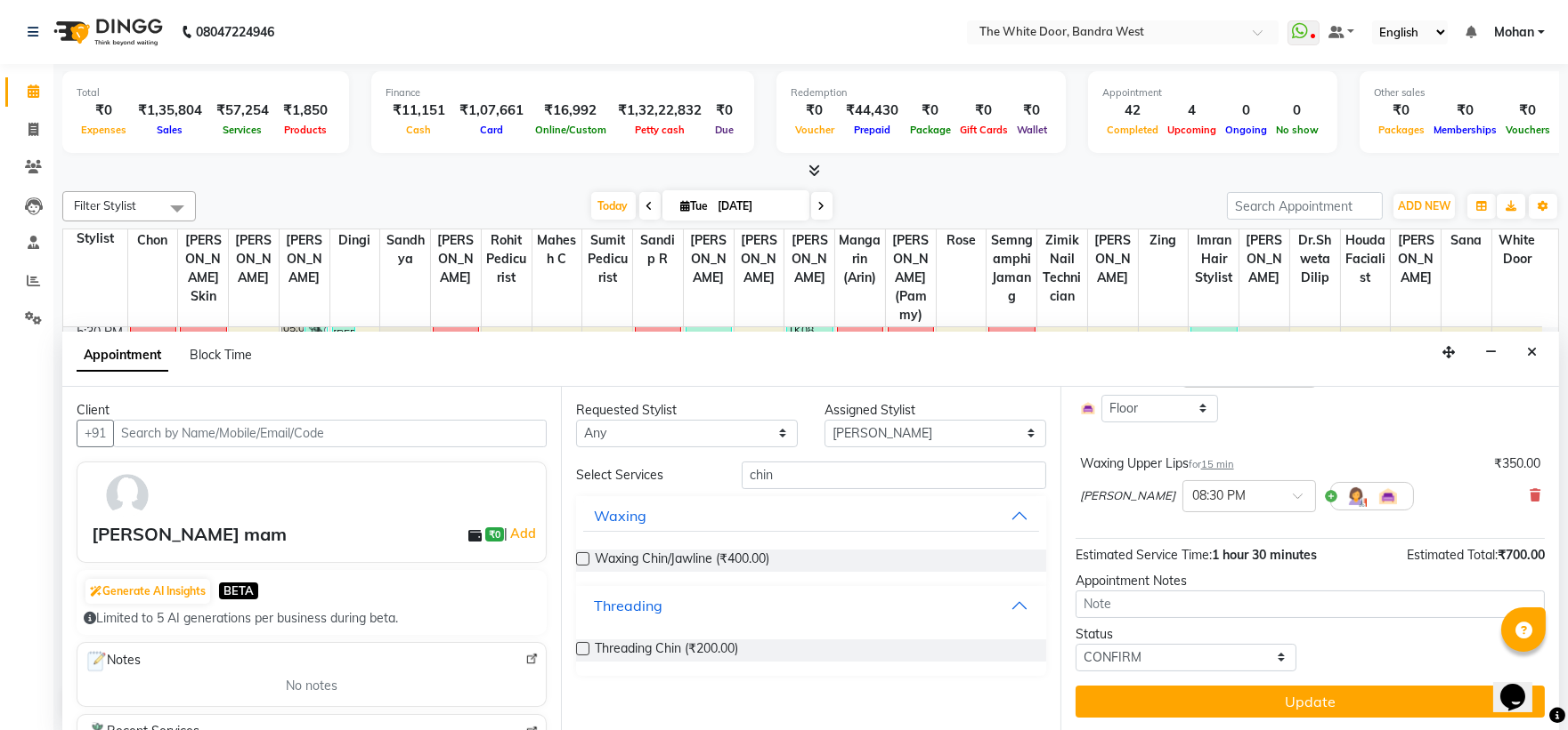
scroll to position [1, 0]
click at [577, 648] on label at bounding box center [583, 648] width 13 height 13
click at [577, 648] on input "checkbox" at bounding box center [582, 650] width 11 height 11
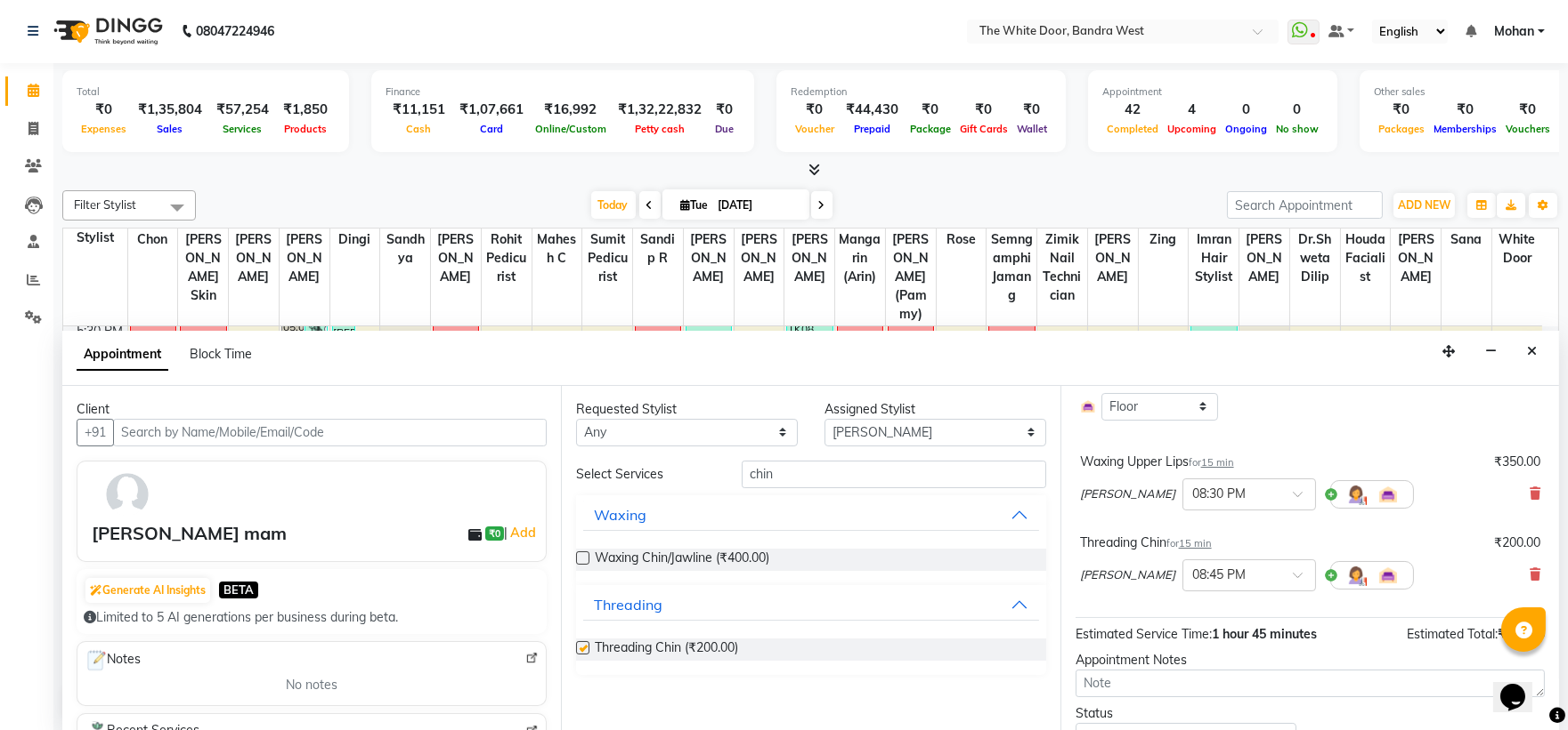
scroll to position [191, 0]
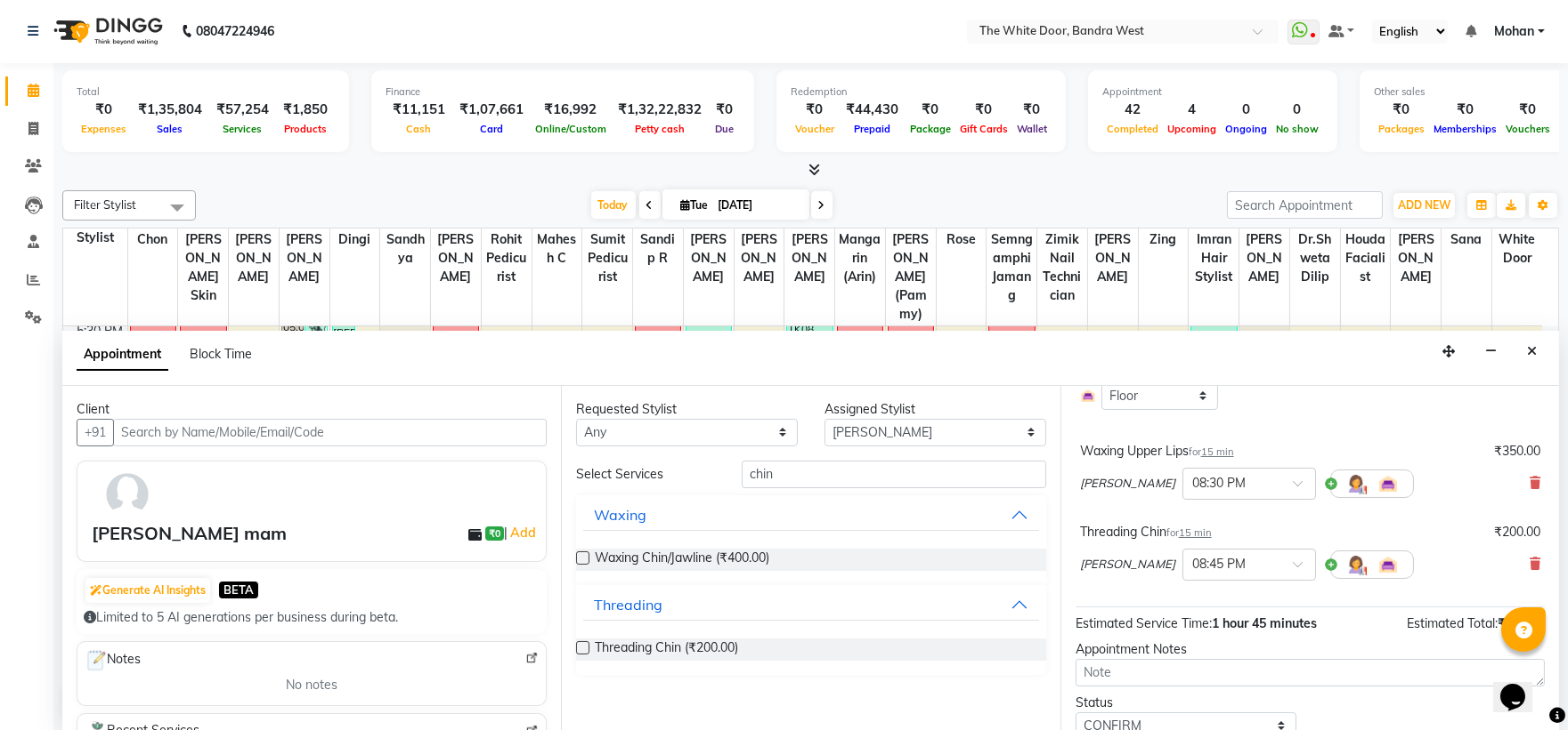
checkbox input "false"
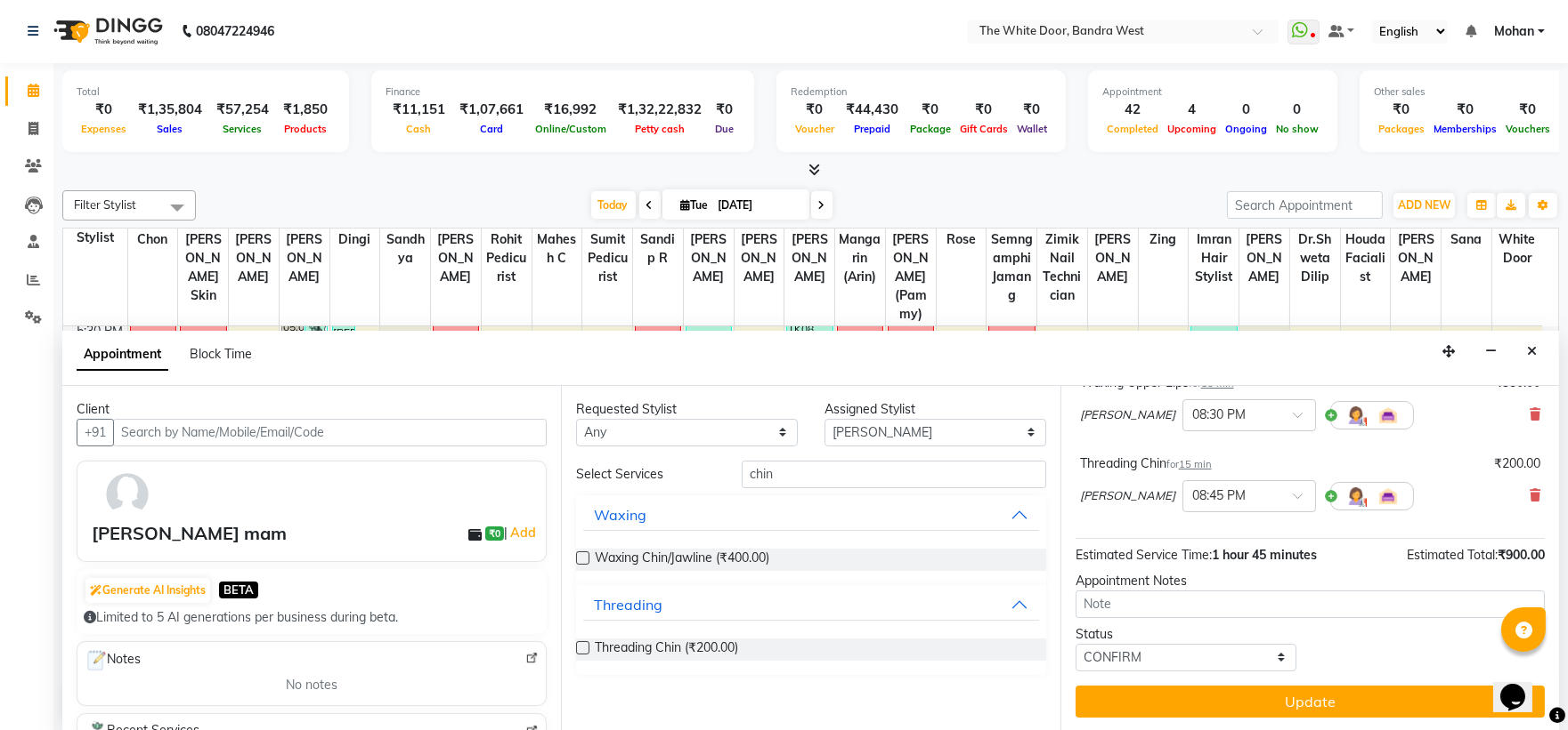
scroll to position [259, 0]
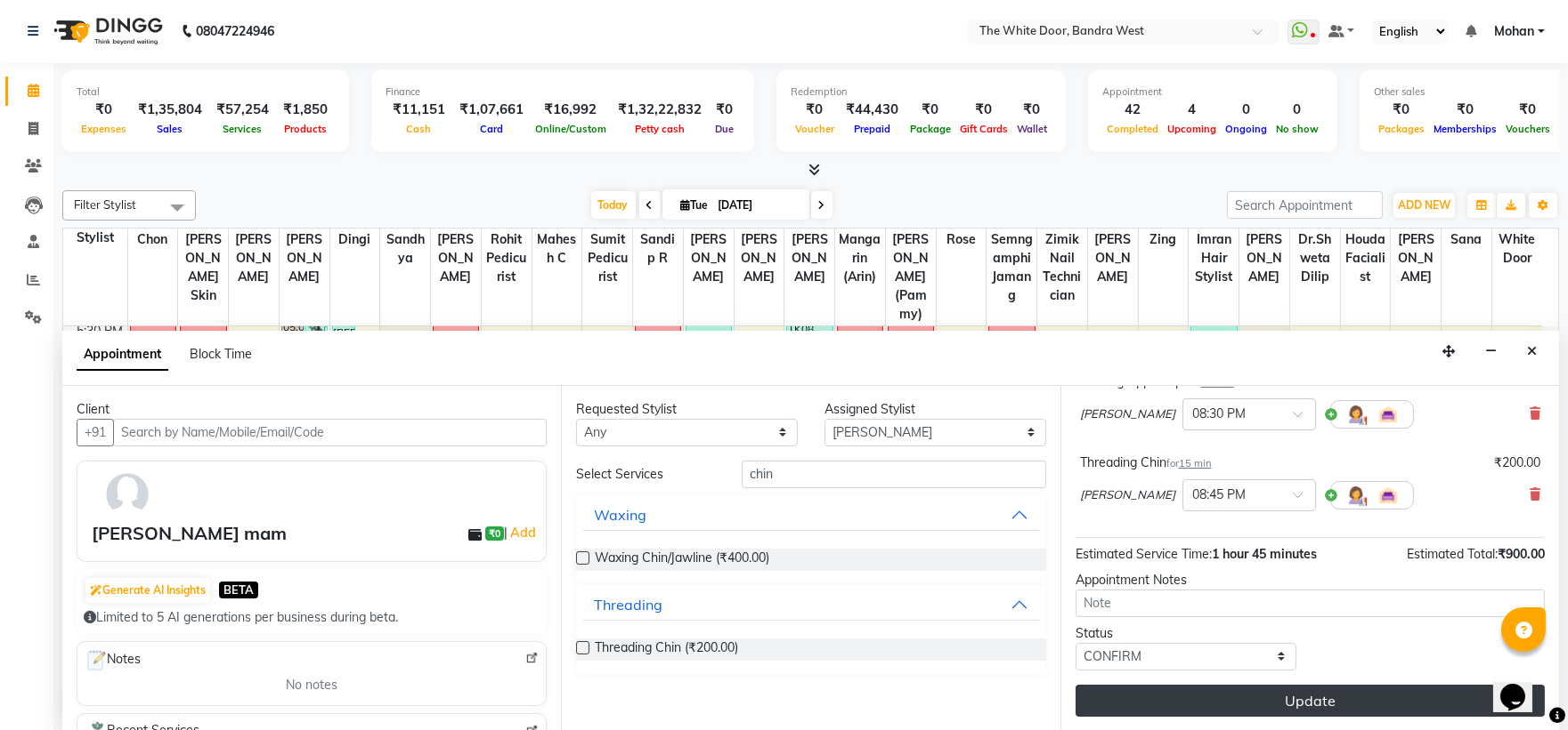
click at [1257, 704] on button "Update" at bounding box center [1310, 701] width 469 height 32
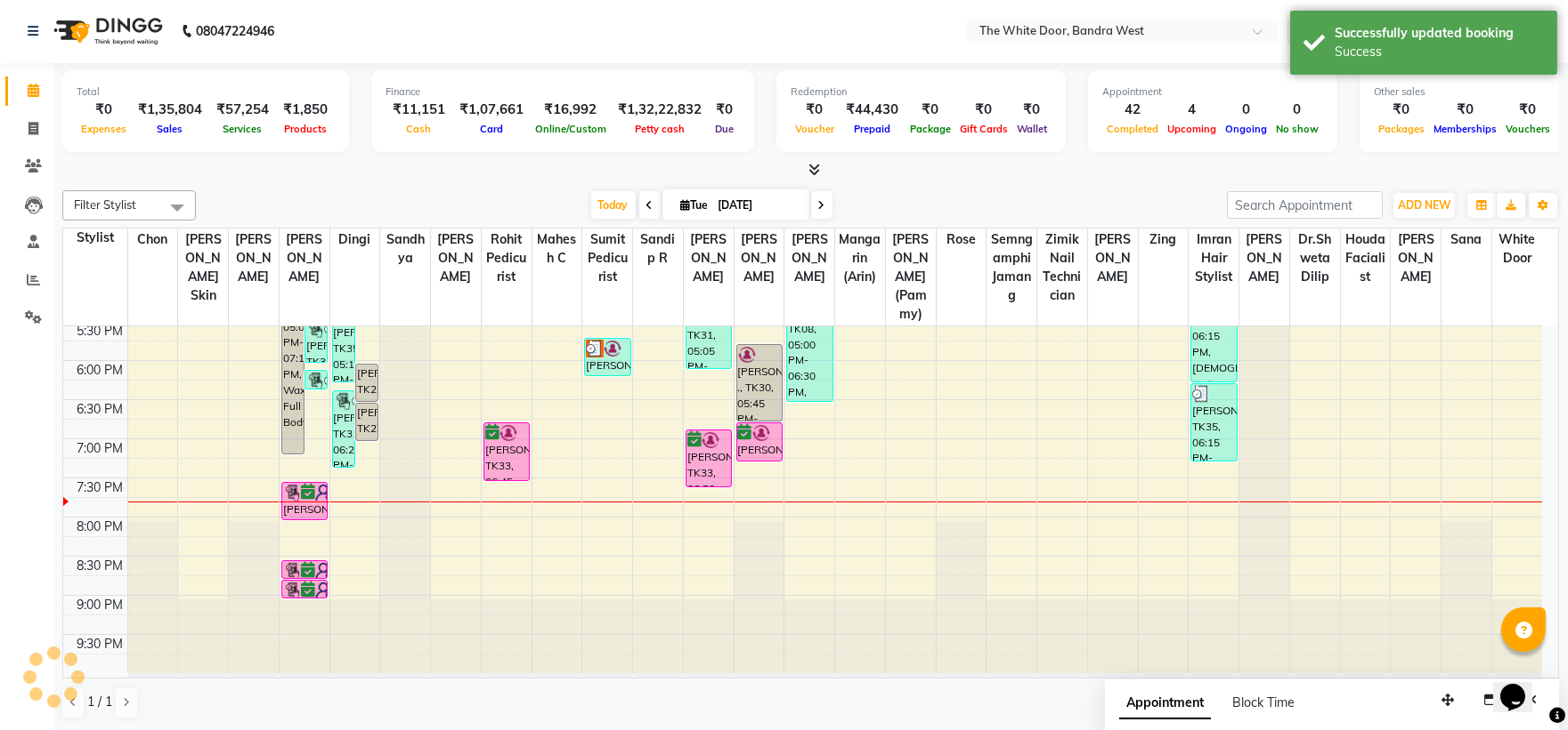
scroll to position [0, 0]
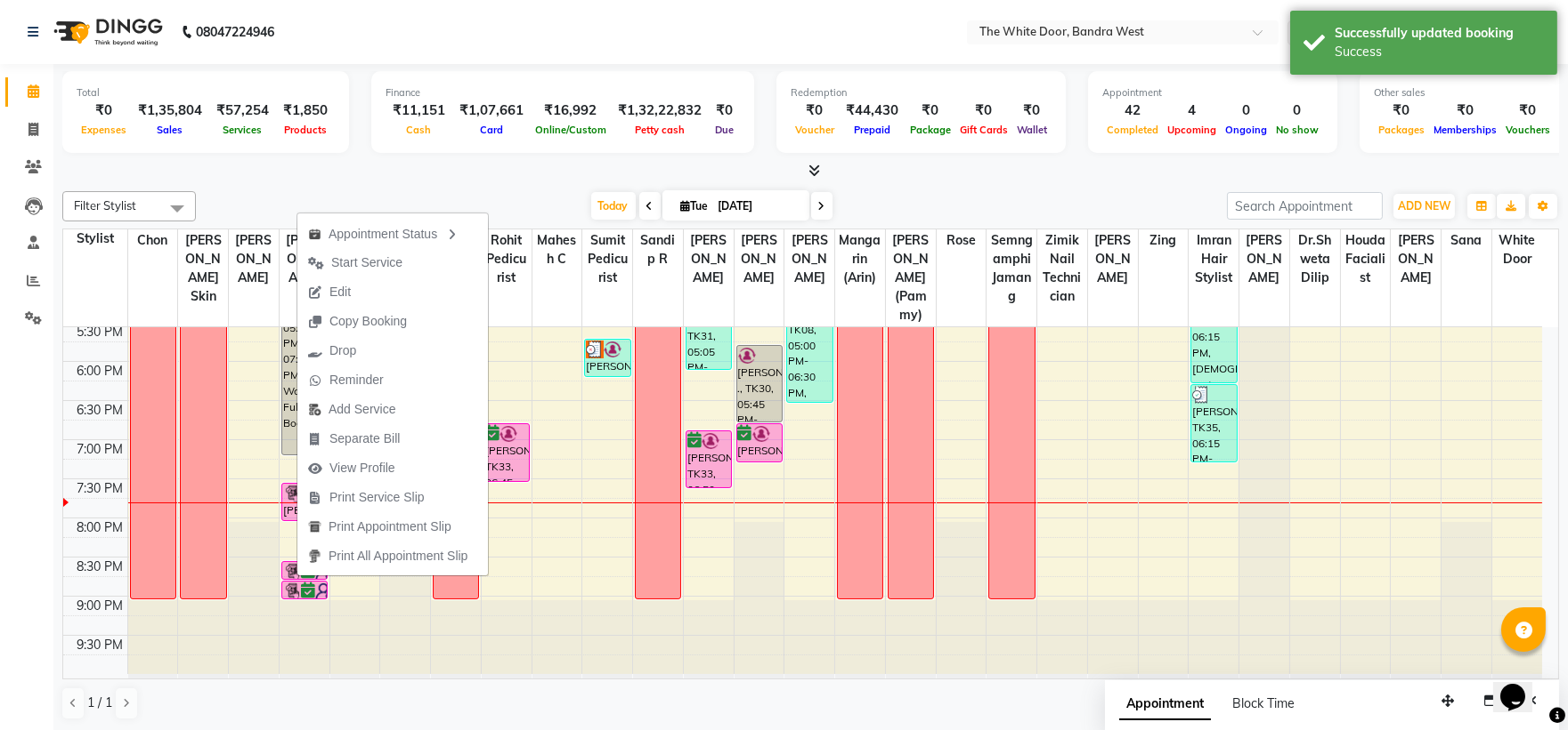
click at [297, 576] on div "Appointment Status Start Service Edit Copy Booking Drop Reminder Add Service Se…" at bounding box center [393, 393] width 193 height 365
click at [575, 604] on div at bounding box center [557, 640] width 50 height 78
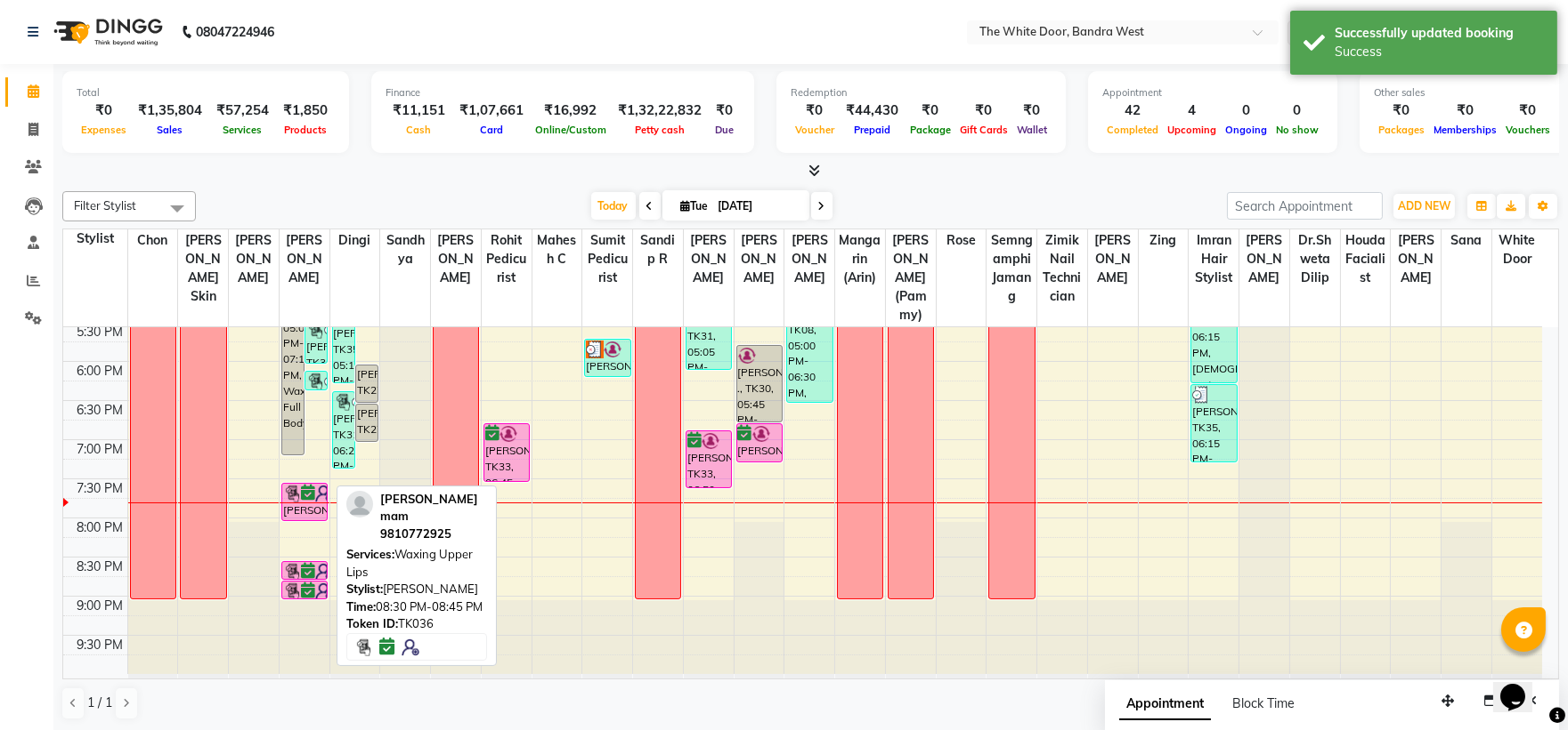
click at [307, 571] on icon at bounding box center [307, 571] width 14 height 1
click at [304, 571] on icon at bounding box center [307, 571] width 14 height 1
select select "6"
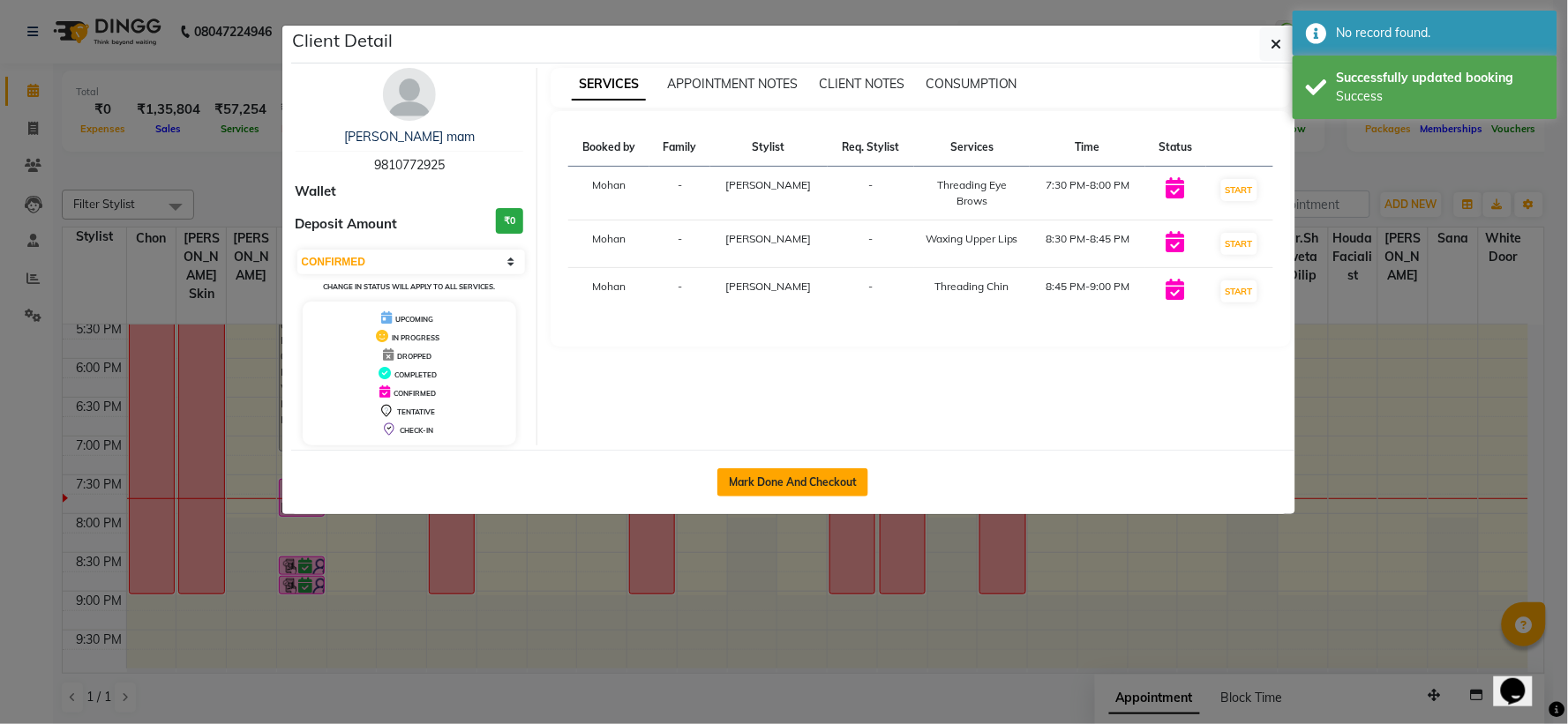
drag, startPoint x: 751, startPoint y: 492, endPoint x: 1145, endPoint y: 385, distance: 408.3
click at [752, 491] on button "Mark Done And Checkout" at bounding box center [793, 482] width 151 height 29
select select "service"
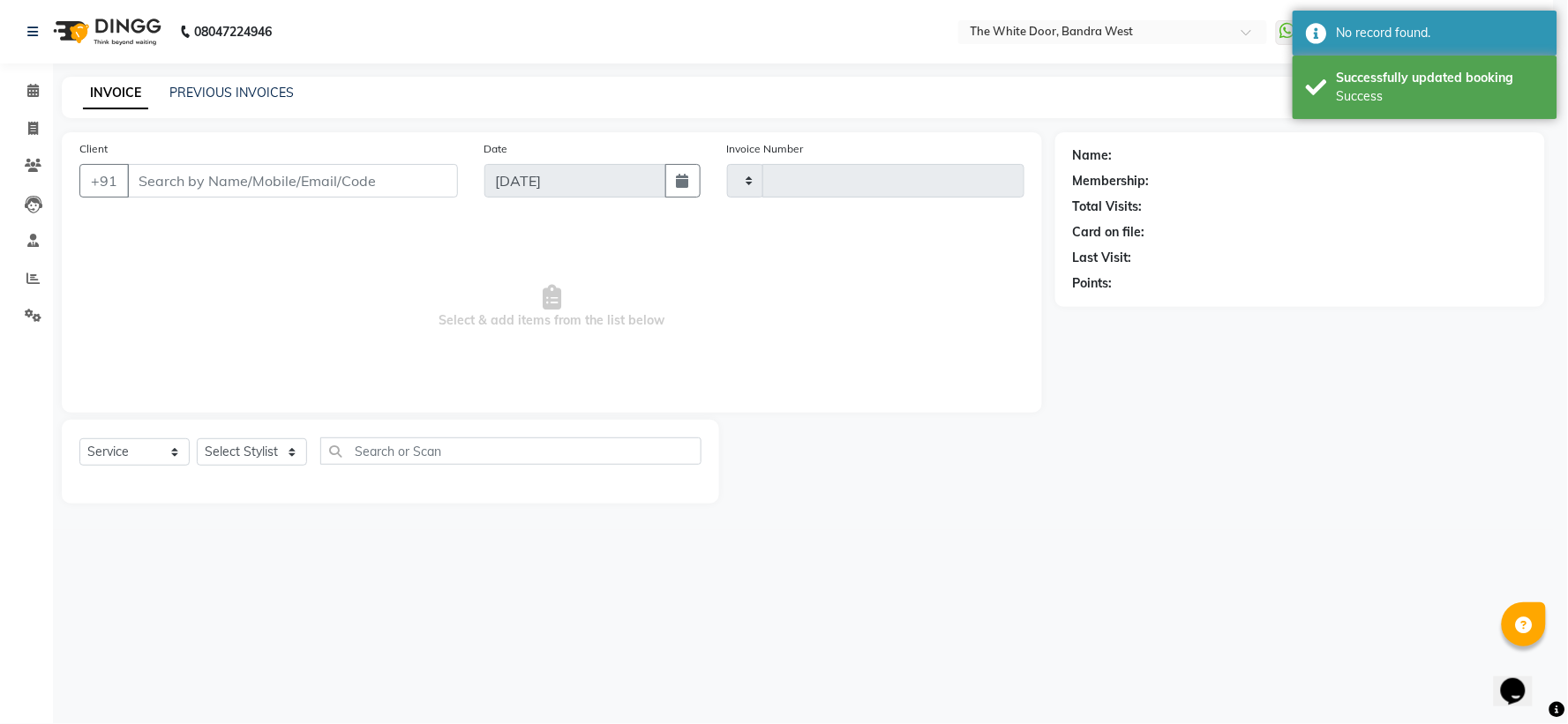
type input "4597"
select select "3980"
type input "9810772925"
select select "28788"
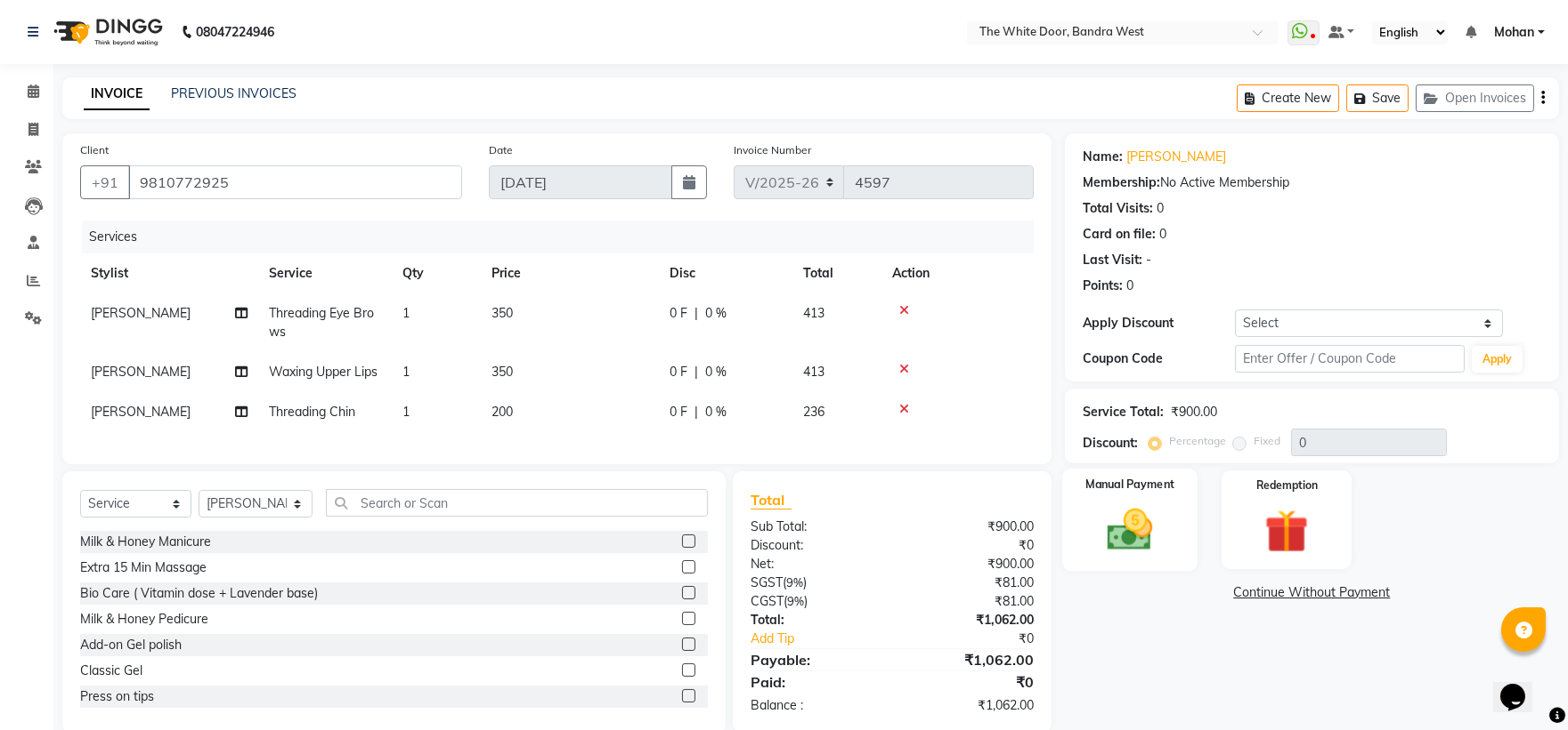
scroll to position [46, 0]
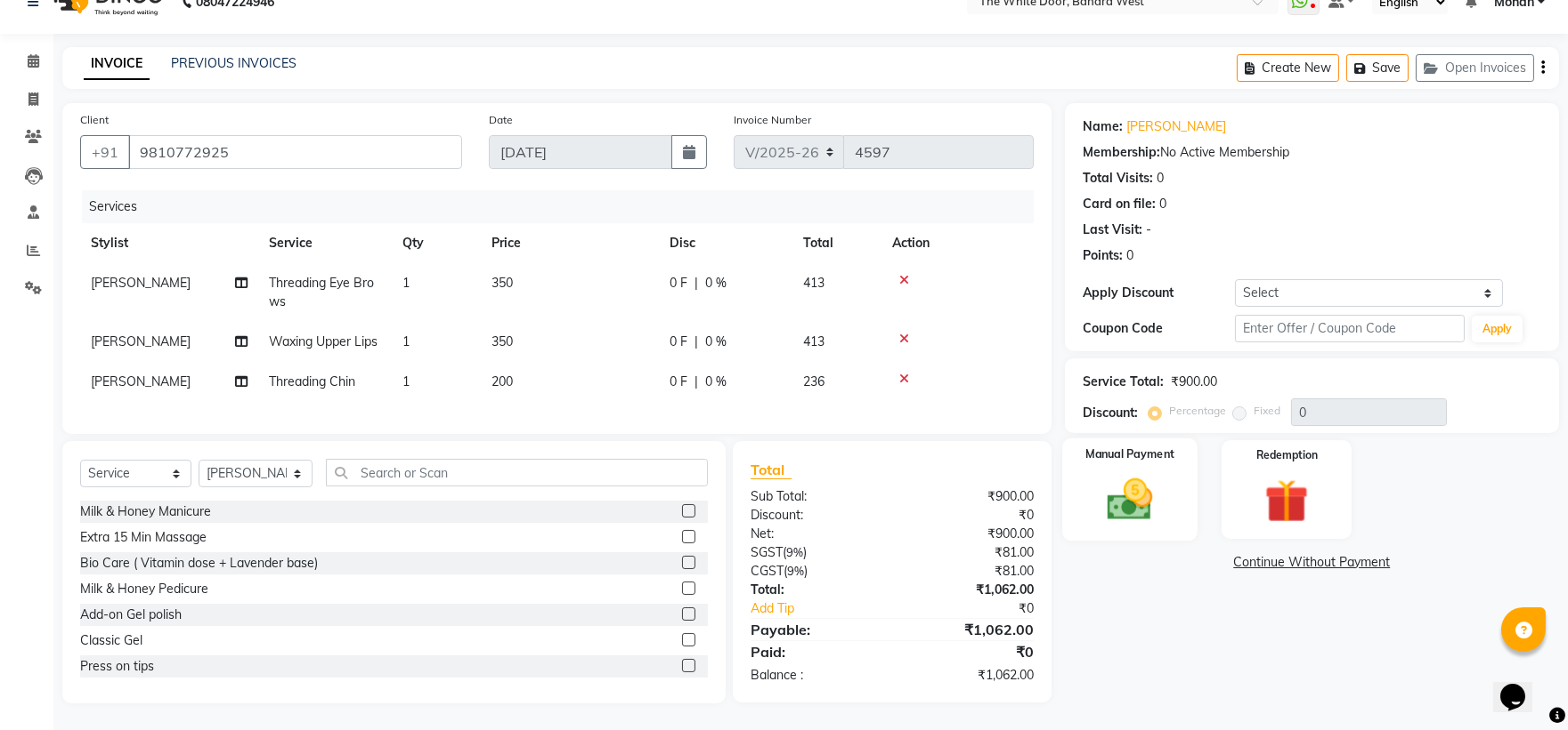
click at [1118, 481] on img at bounding box center [1129, 499] width 74 height 52
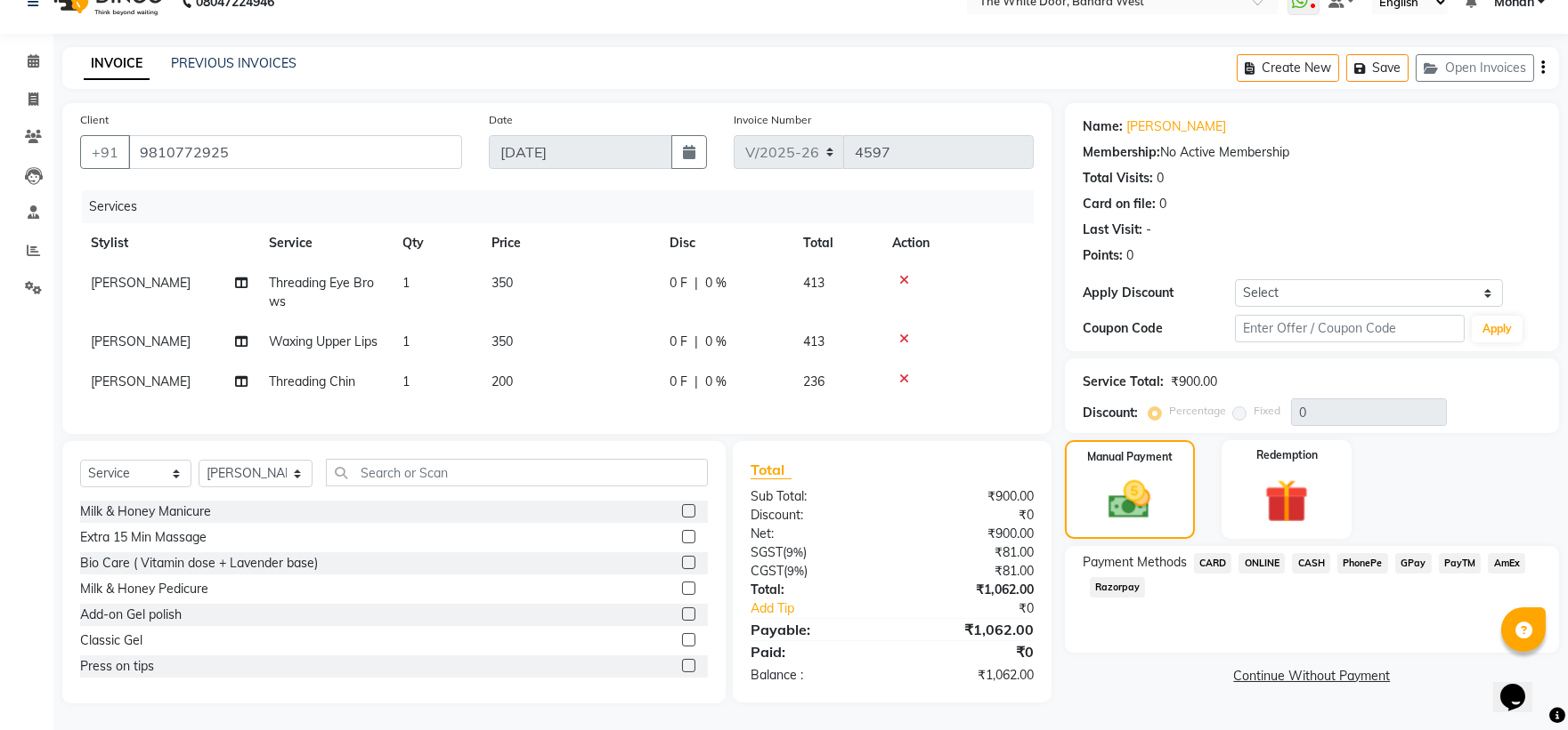
click at [355, 275] on span "Threading Eye Brows" at bounding box center [321, 292] width 105 height 34
select select "28788"
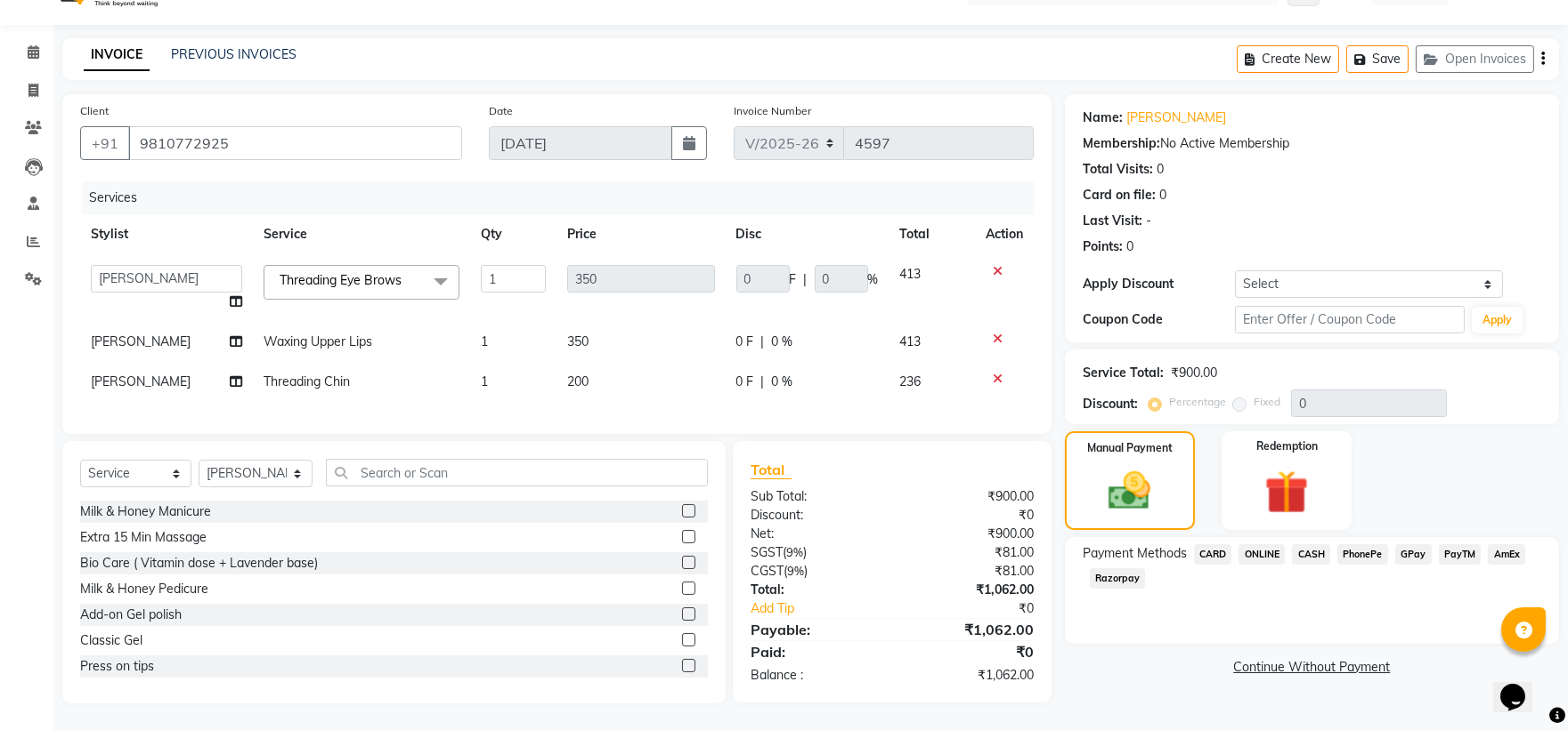
click at [355, 272] on span "Threading Eye Brows" at bounding box center [340, 280] width 122 height 16
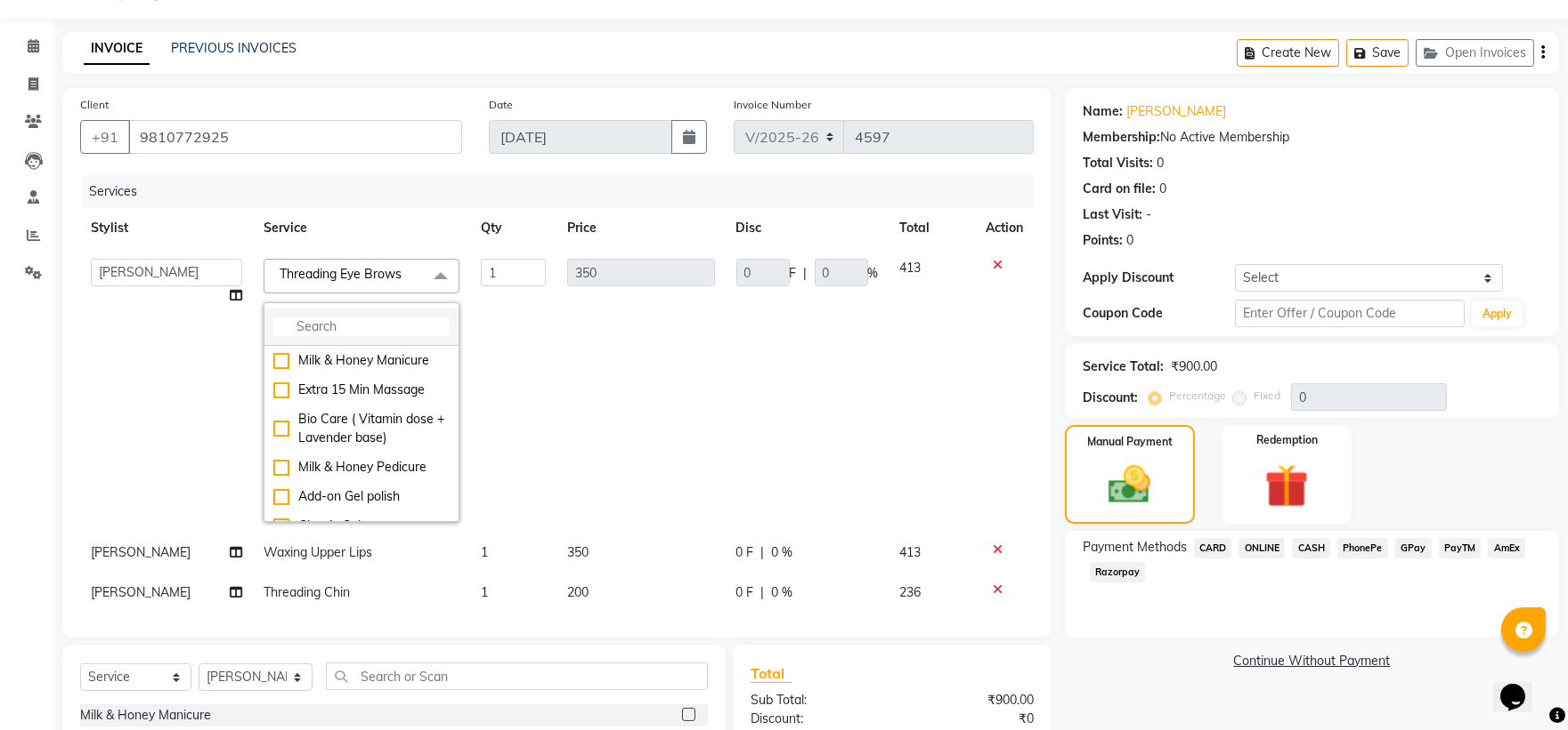
click at [342, 333] on input "multiselect-search" at bounding box center [361, 327] width 176 height 19
type input "t"
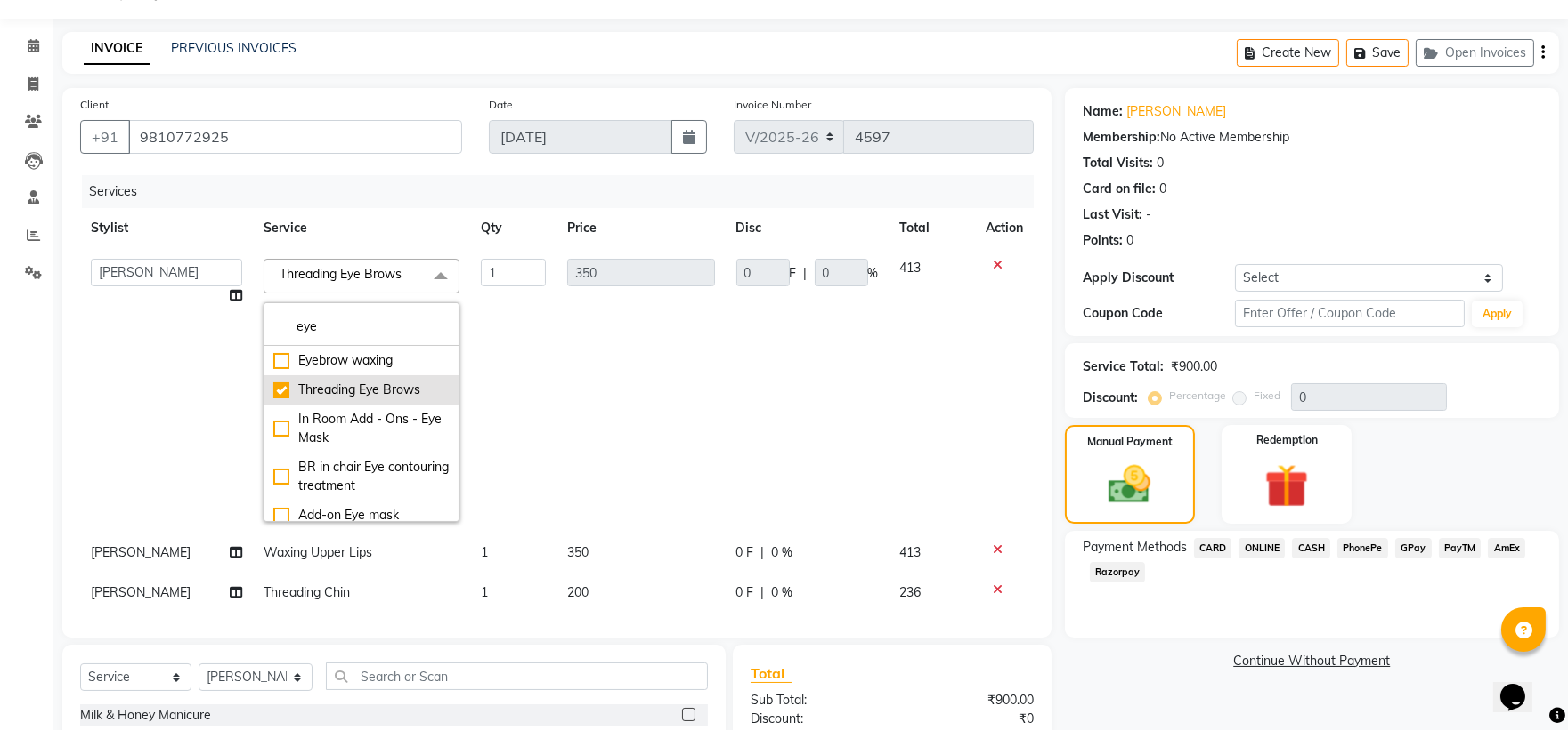
type input "eye"
click at [345, 389] on div "Threading Eye Brows" at bounding box center [361, 390] width 176 height 19
type input "0"
checkbox input "false"
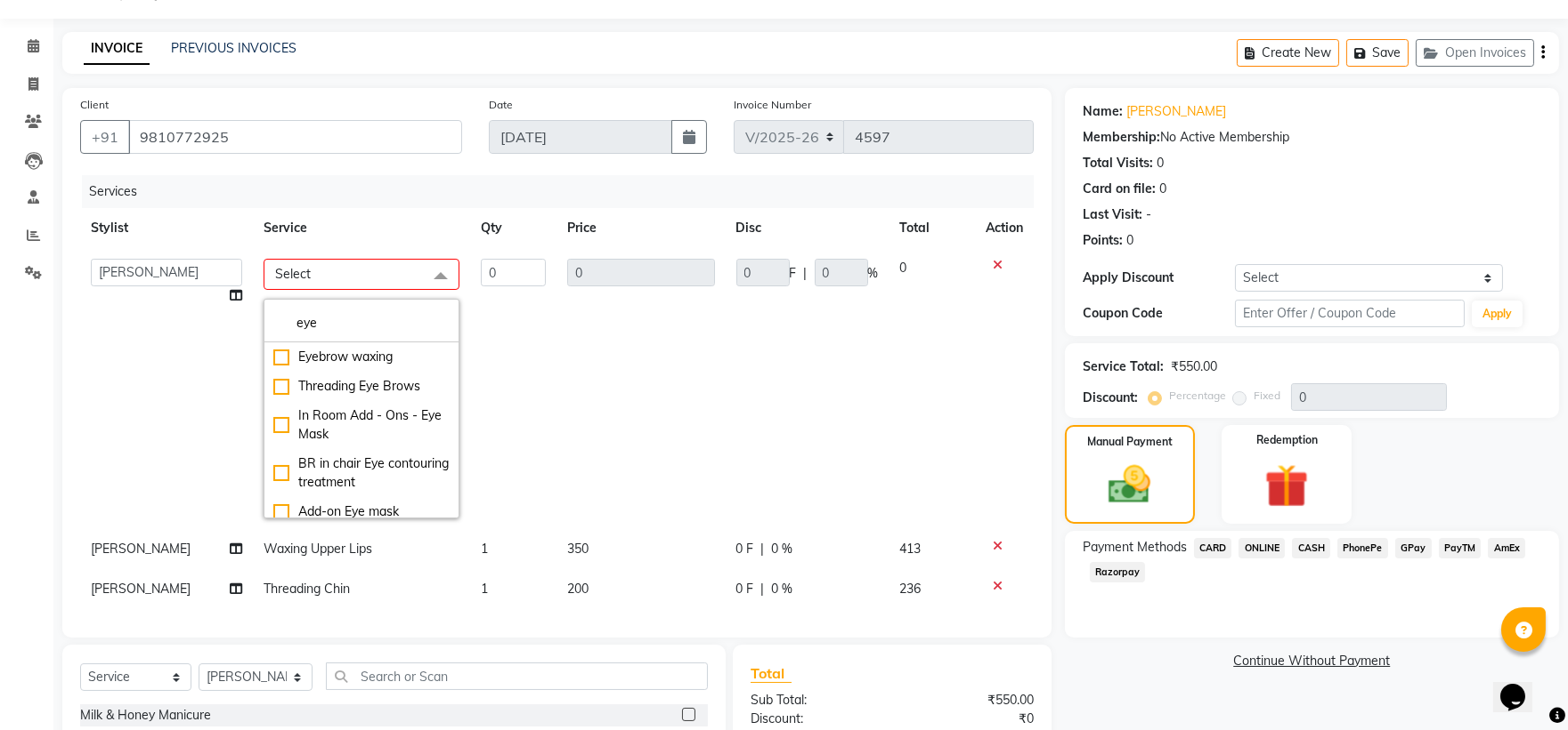
click at [532, 374] on td "0" at bounding box center [513, 389] width 87 height 281
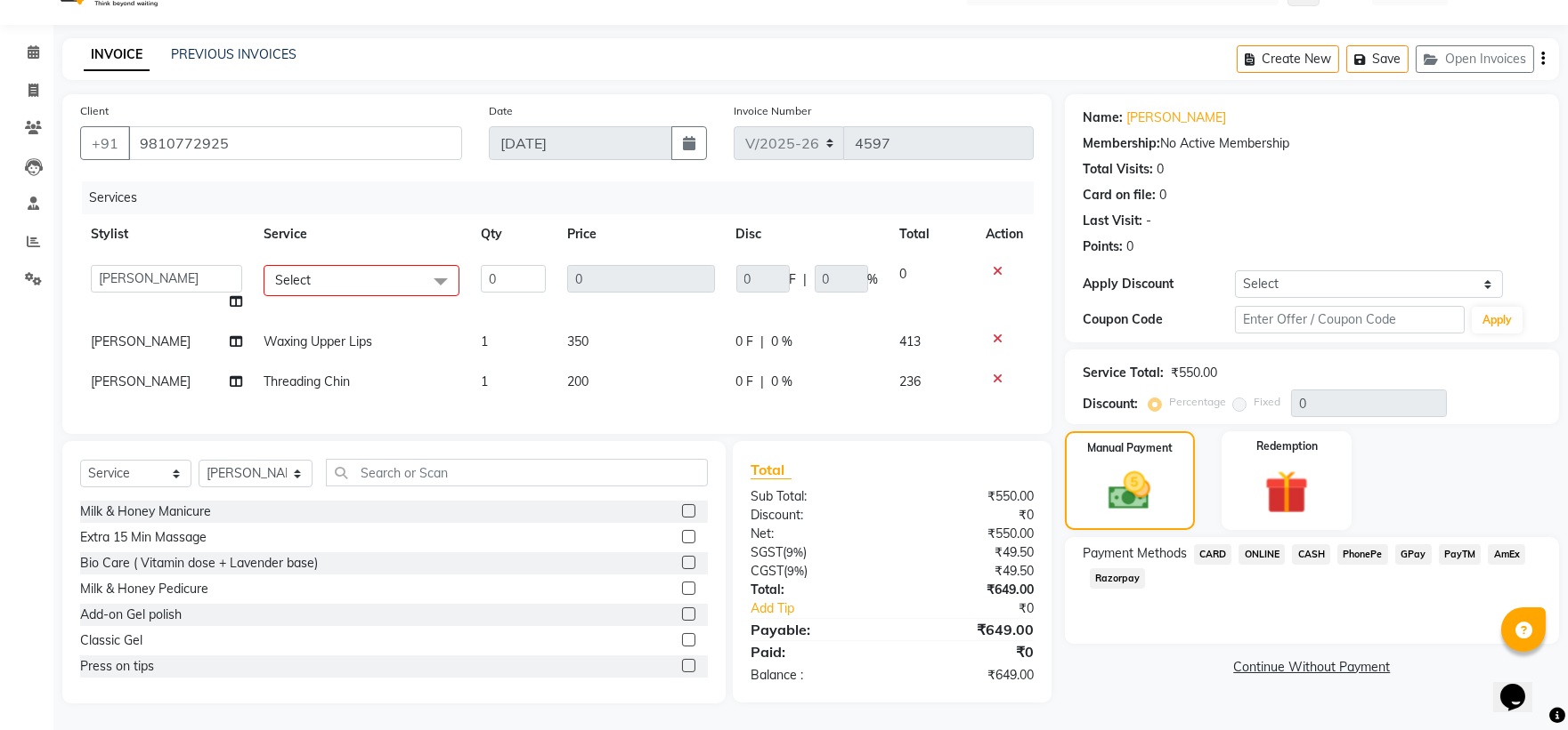
click at [370, 280] on span "Select" at bounding box center [361, 280] width 195 height 31
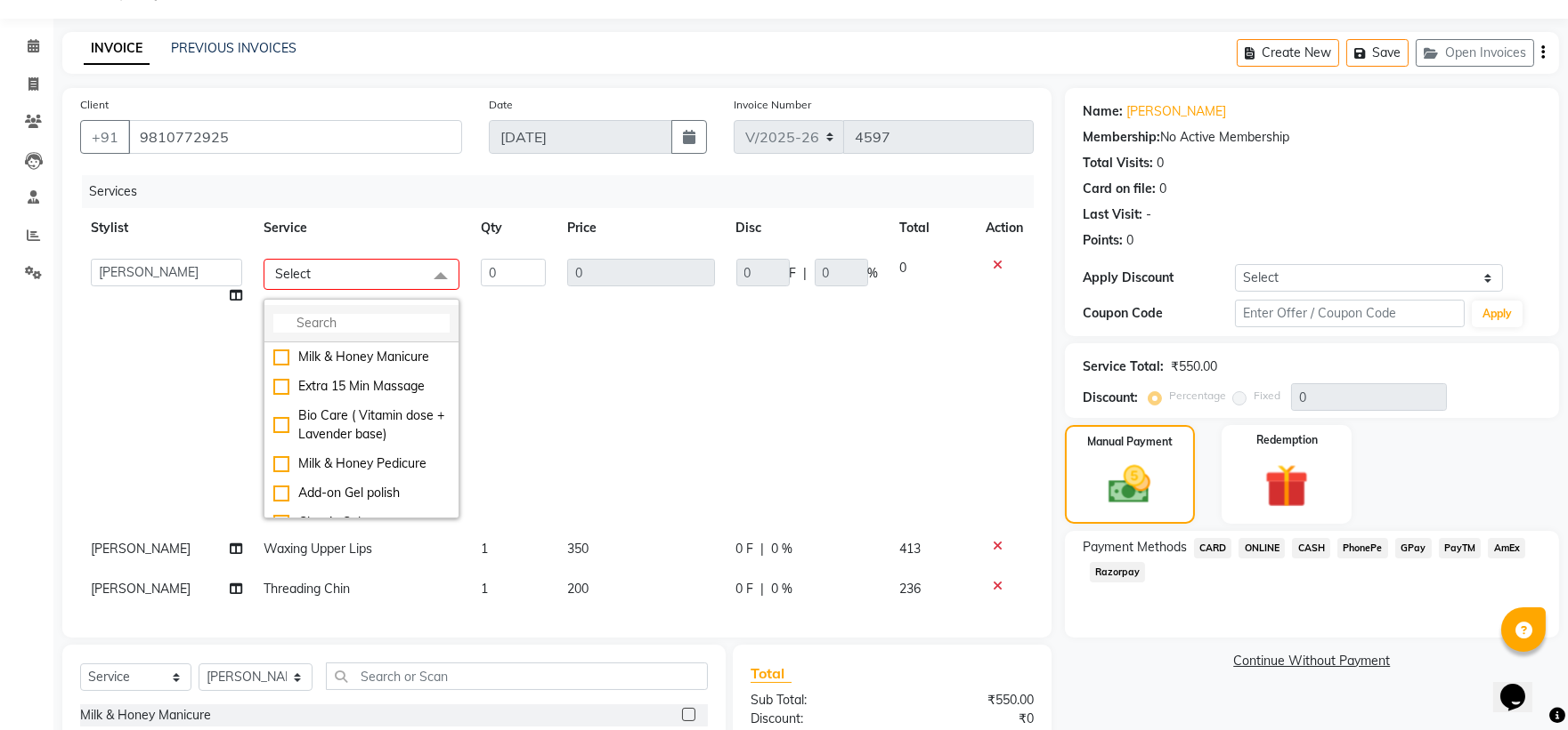
click at [341, 317] on input "multiselect-search" at bounding box center [361, 324] width 176 height 19
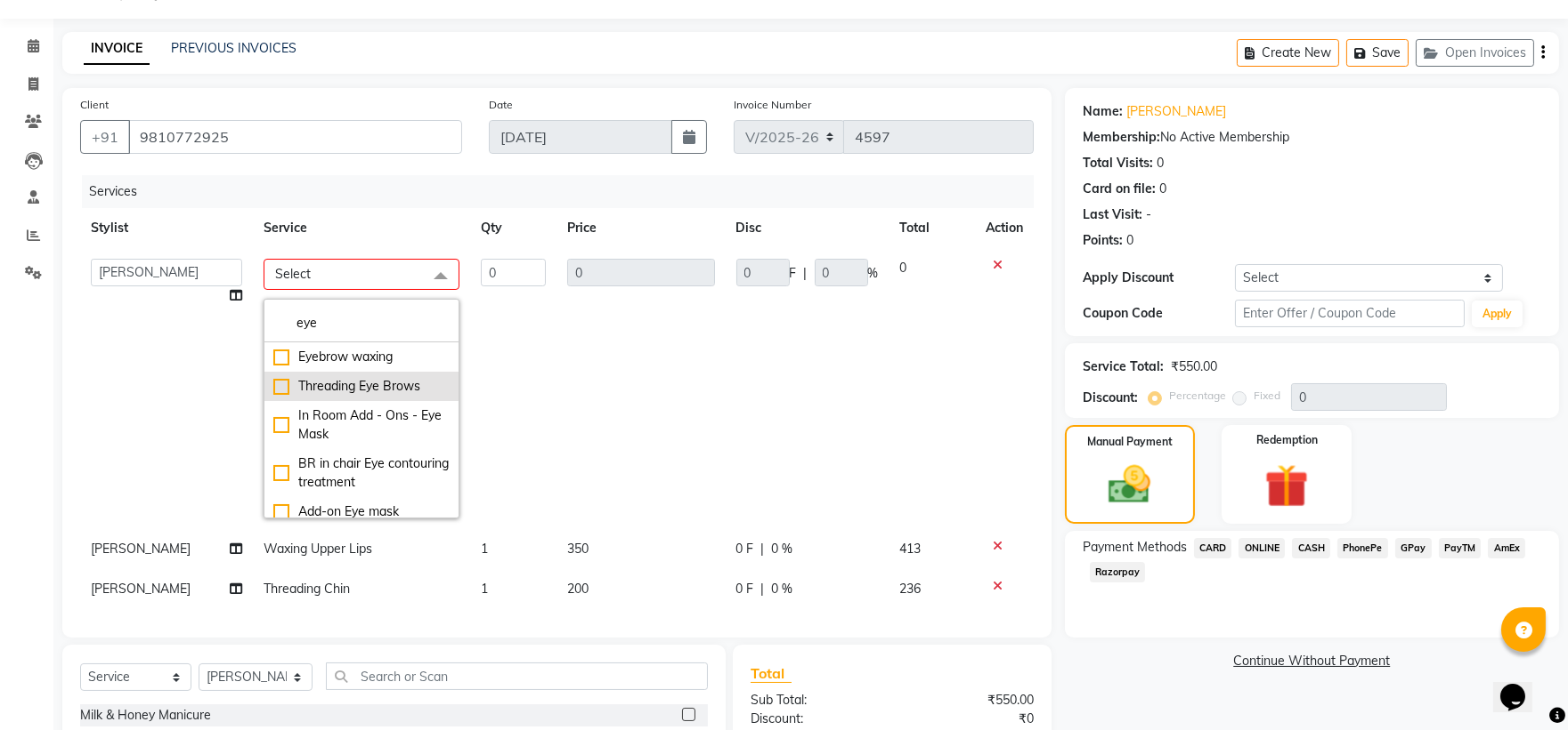
type input "eye"
click at [274, 379] on div "Threading Eye Brows" at bounding box center [361, 387] width 176 height 19
type input "1"
type input "350"
checkbox input "true"
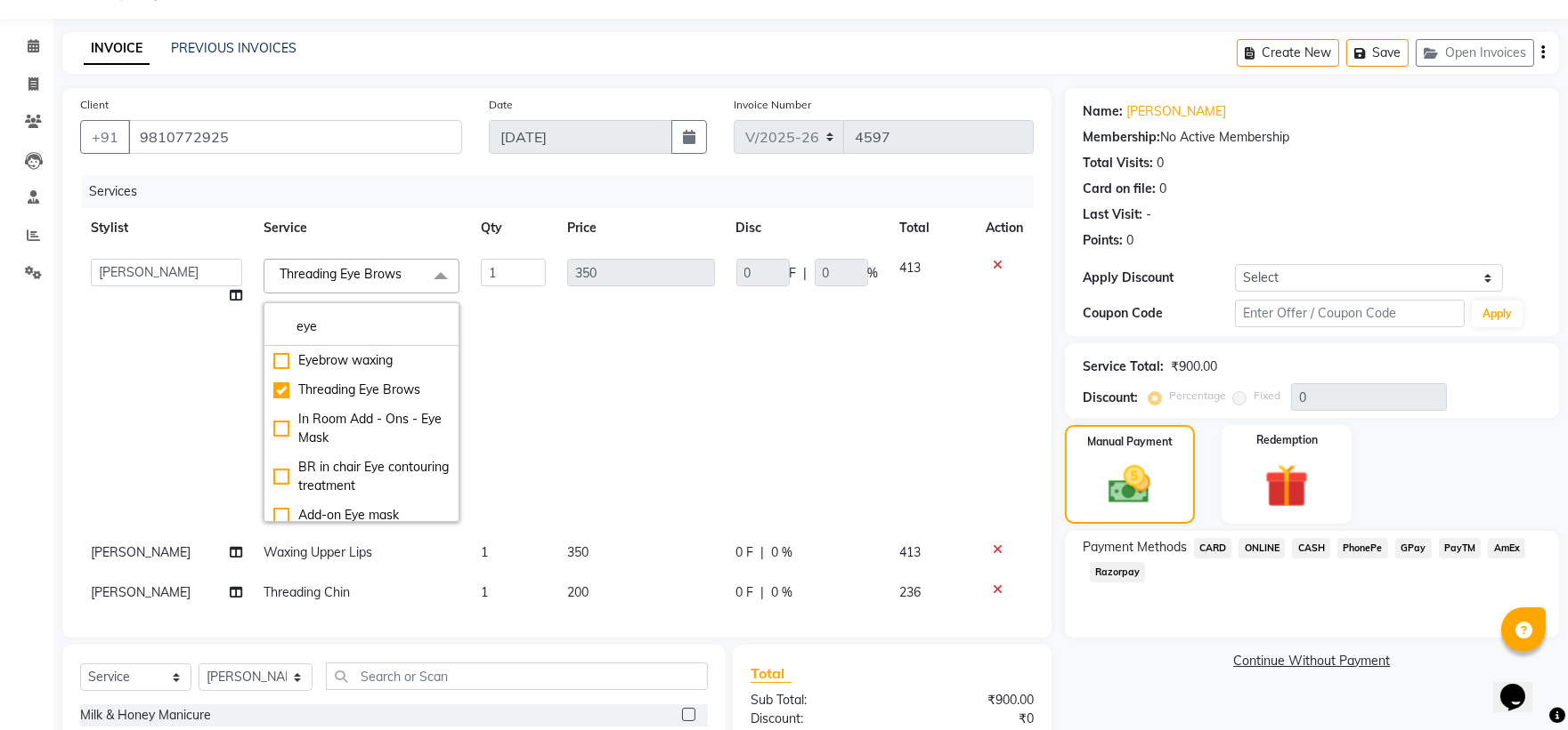
click at [618, 347] on td "350" at bounding box center [640, 391] width 168 height 285
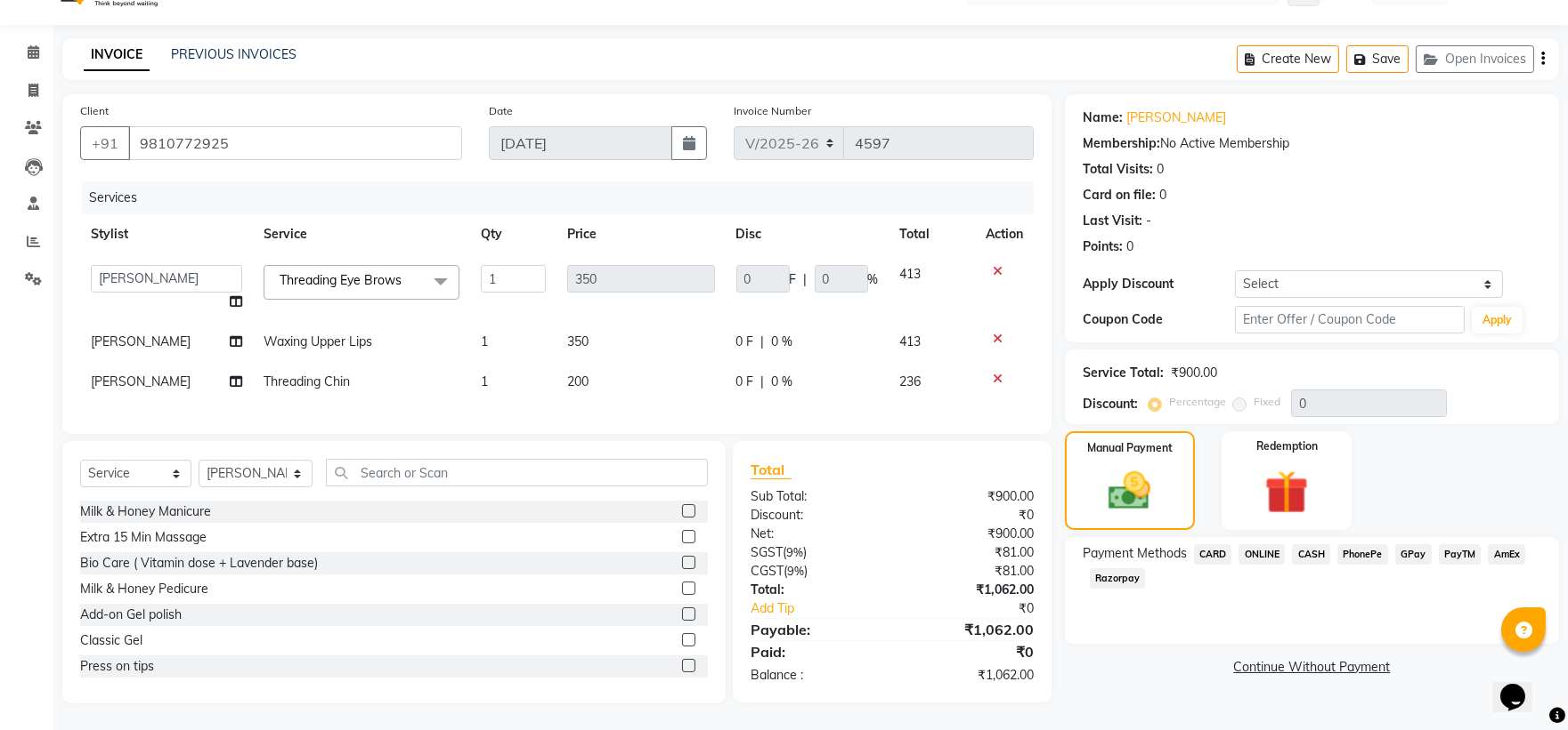
click at [383, 333] on td "Waxing Upper Lips" at bounding box center [361, 341] width 217 height 40
select select "28788"
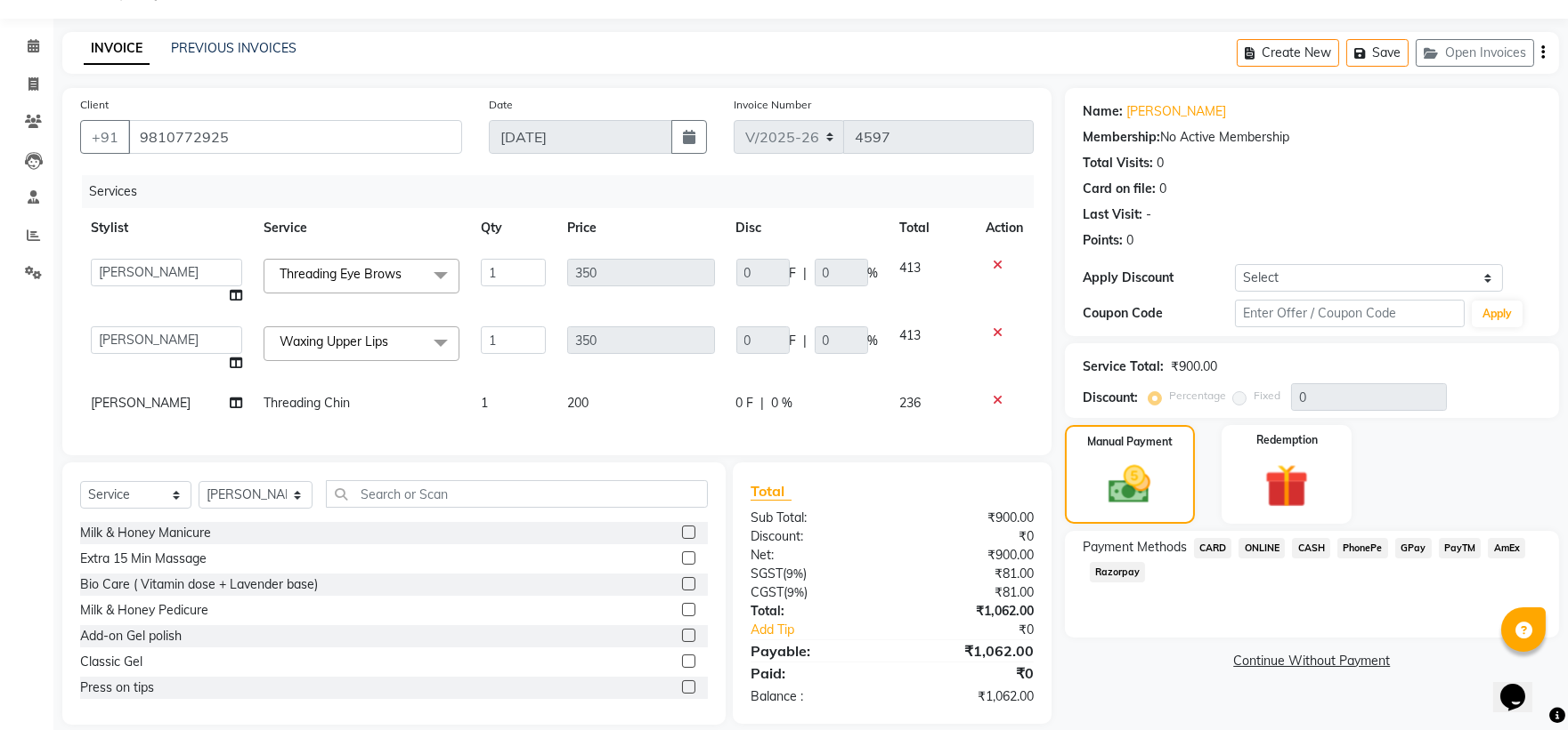
scroll to position [81, 0]
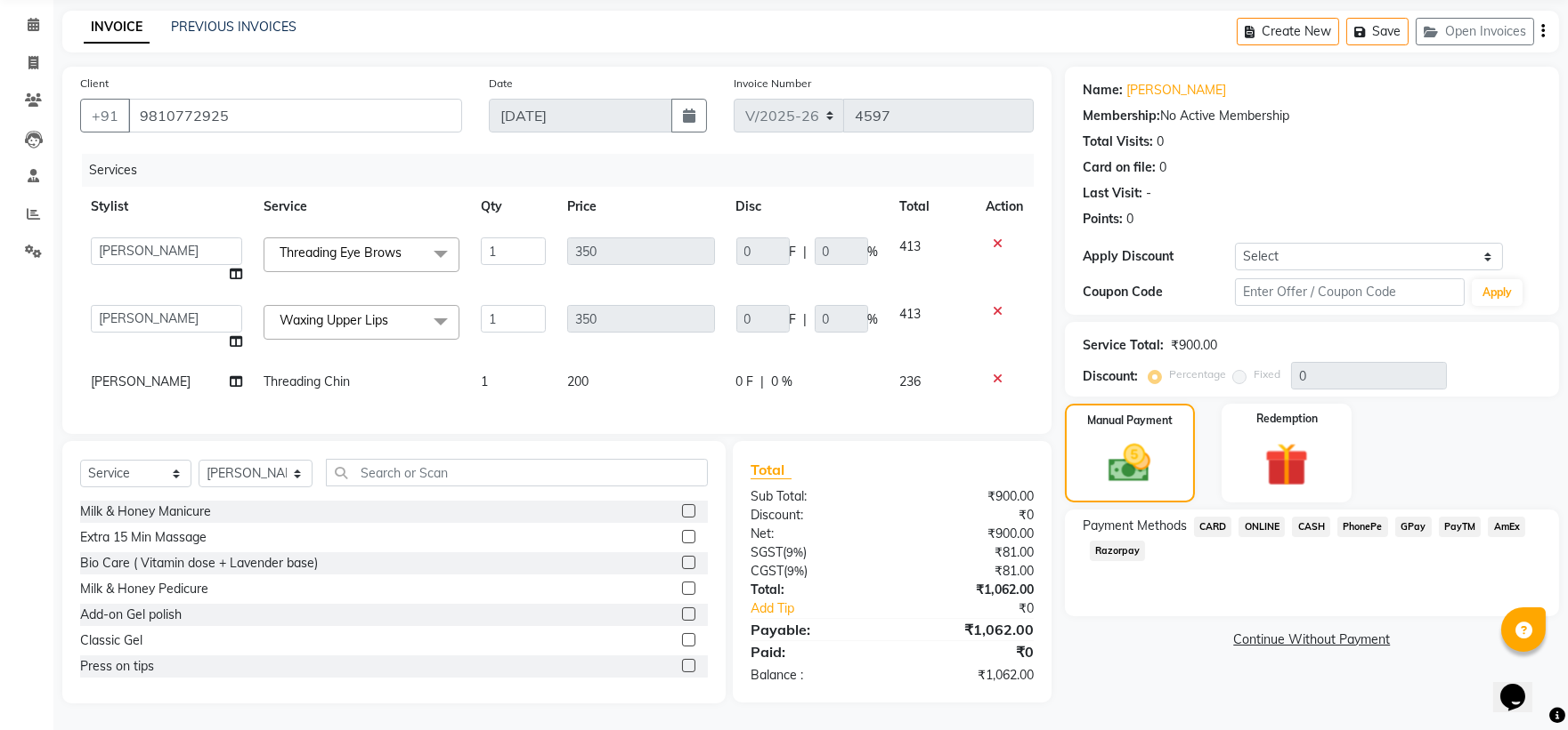
click at [1360, 517] on span "PhonePe" at bounding box center [1362, 527] width 51 height 20
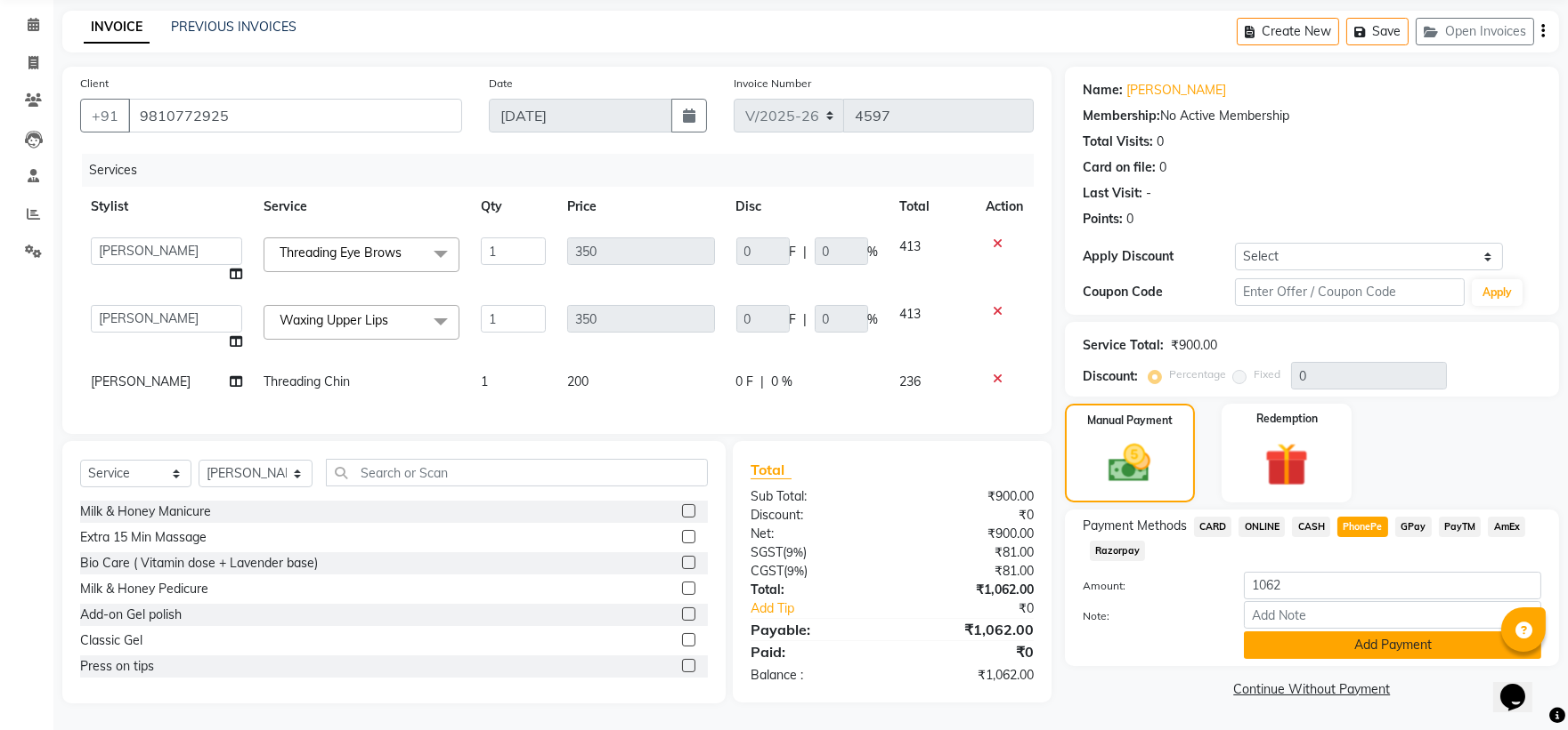
click at [1270, 636] on button "Add Payment" at bounding box center [1393, 645] width 298 height 28
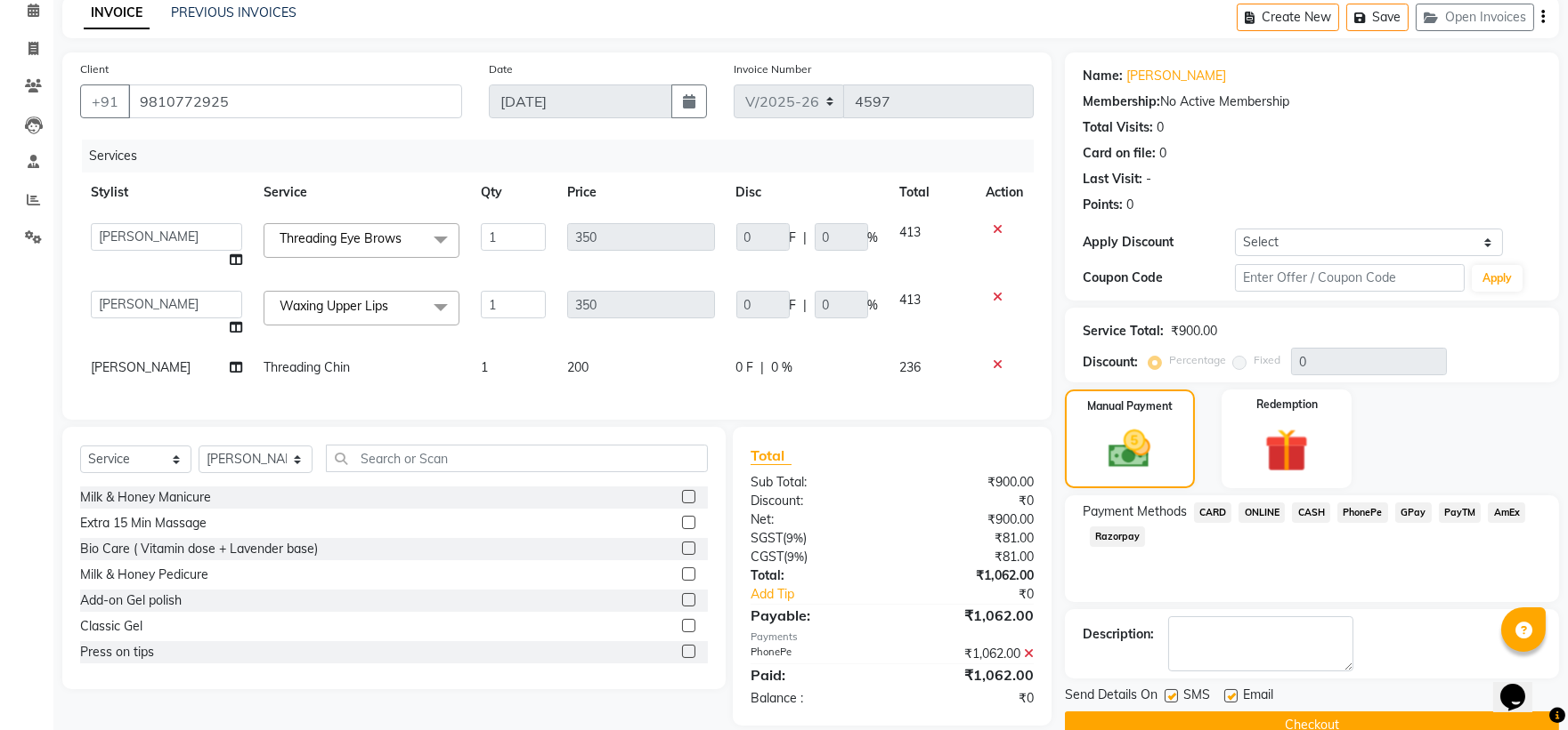
scroll to position [117, 0]
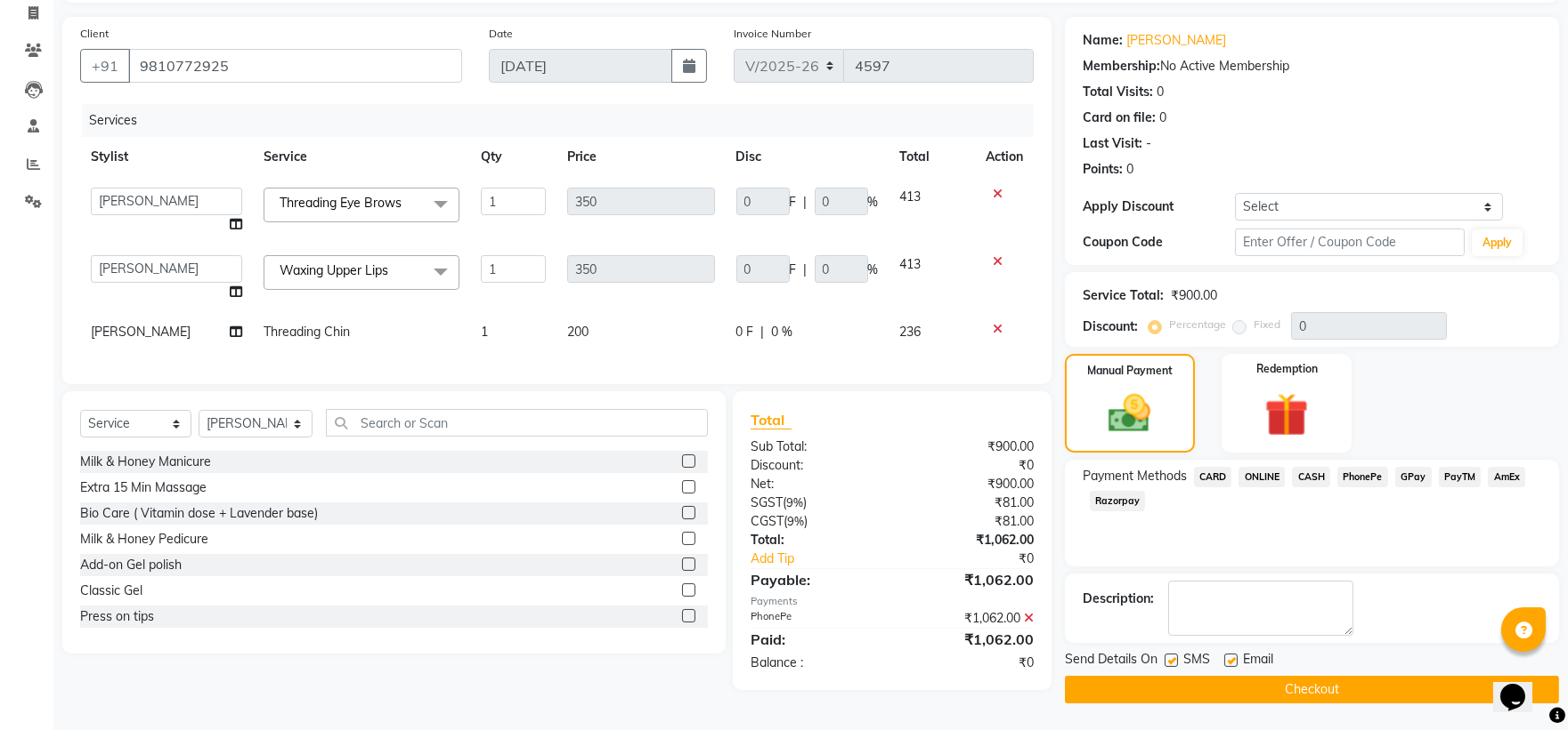
click at [1149, 689] on button "Checkout" at bounding box center [1311, 690] width 494 height 28
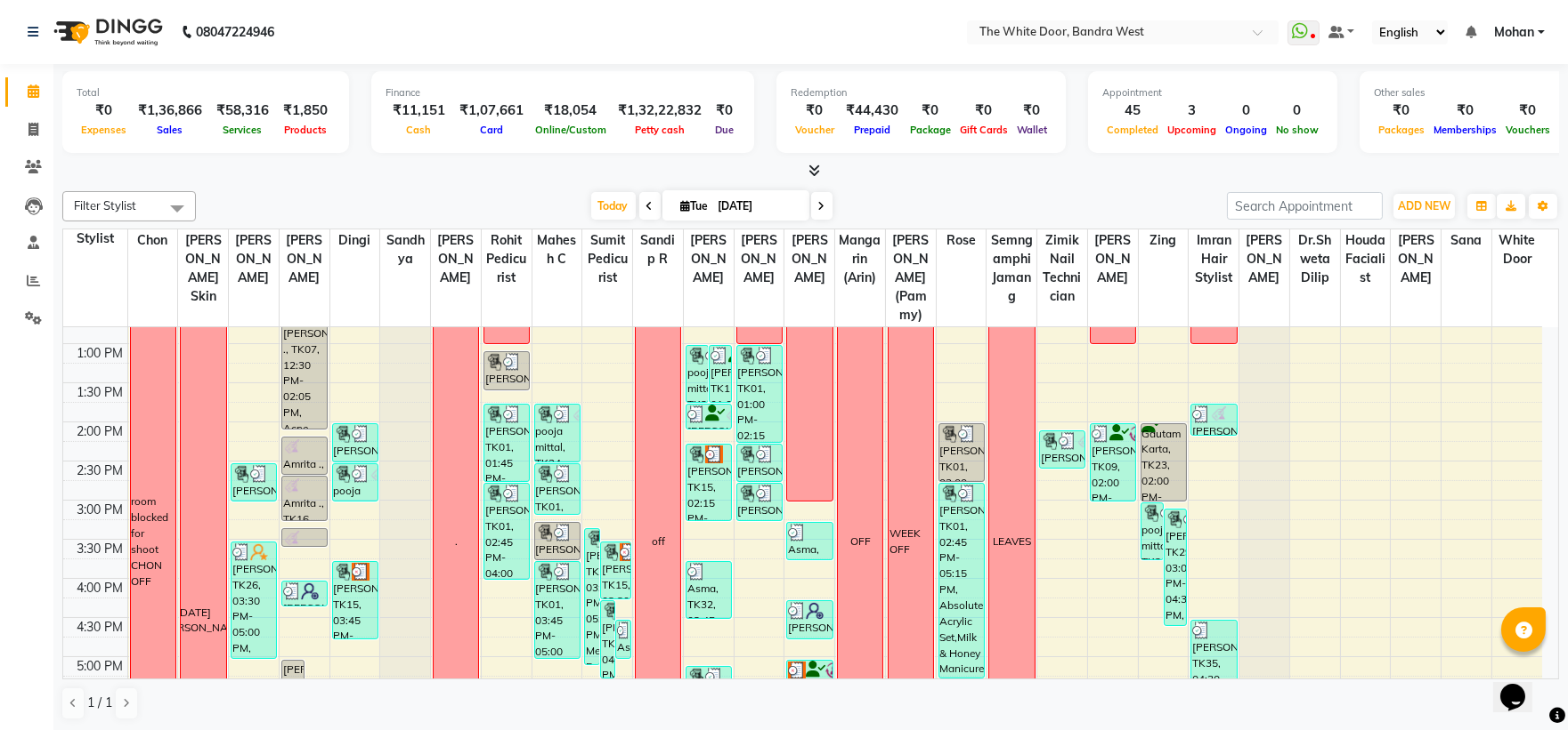
scroll to position [1, 0]
click at [819, 208] on icon at bounding box center [822, 205] width 7 height 10
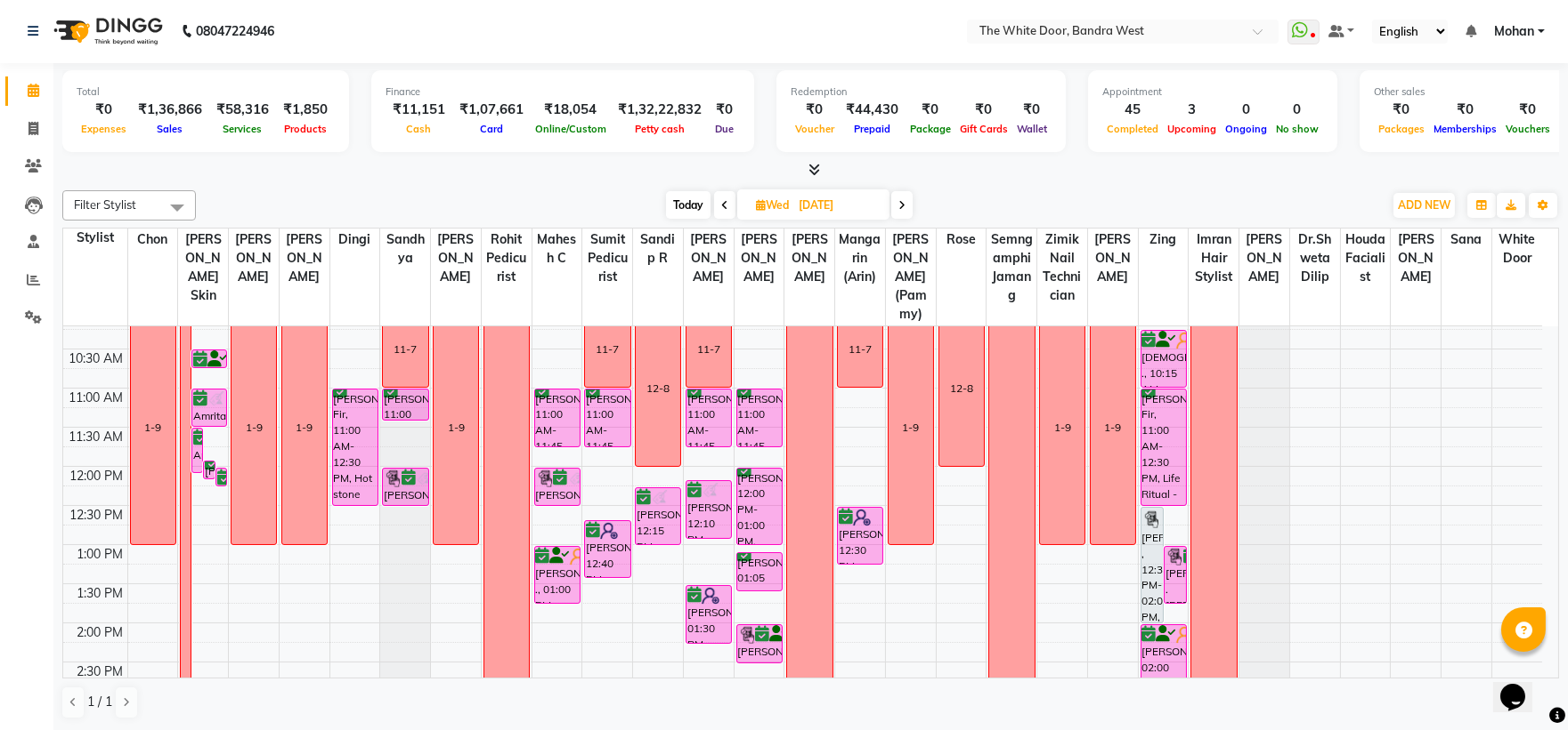
scroll to position [0, 0]
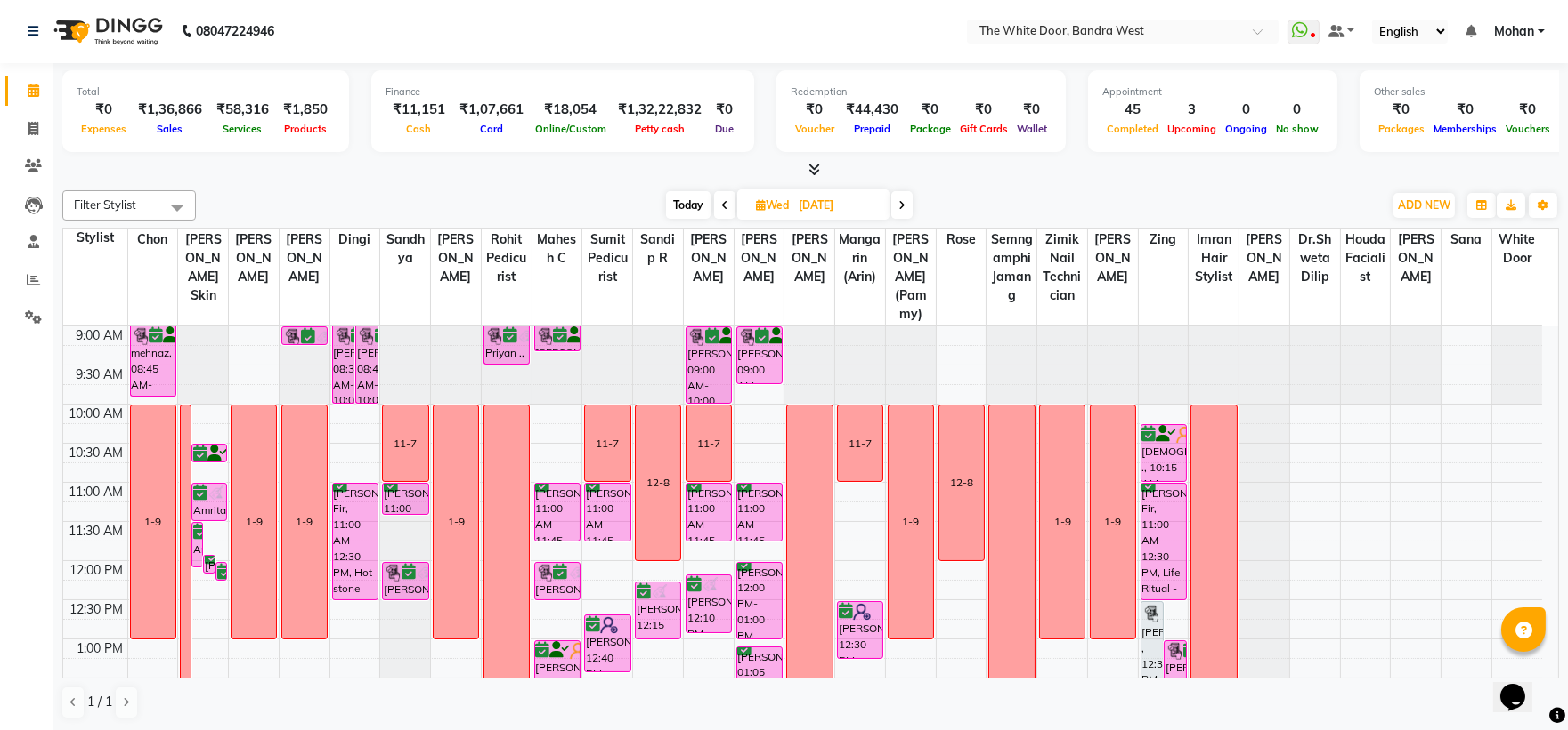
click at [904, 205] on icon at bounding box center [902, 205] width 7 height 10
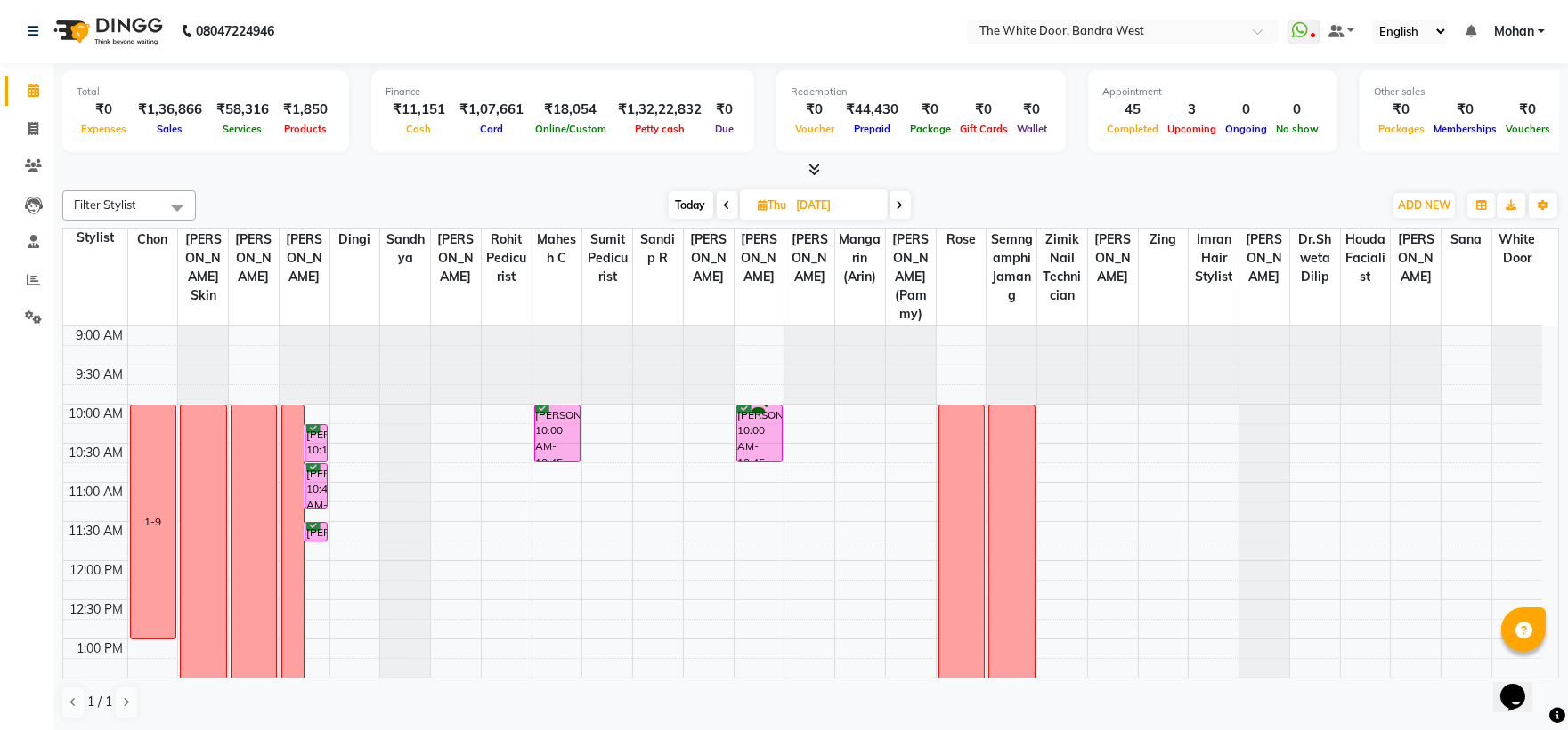
click at [895, 197] on span at bounding box center [900, 206] width 21 height 28
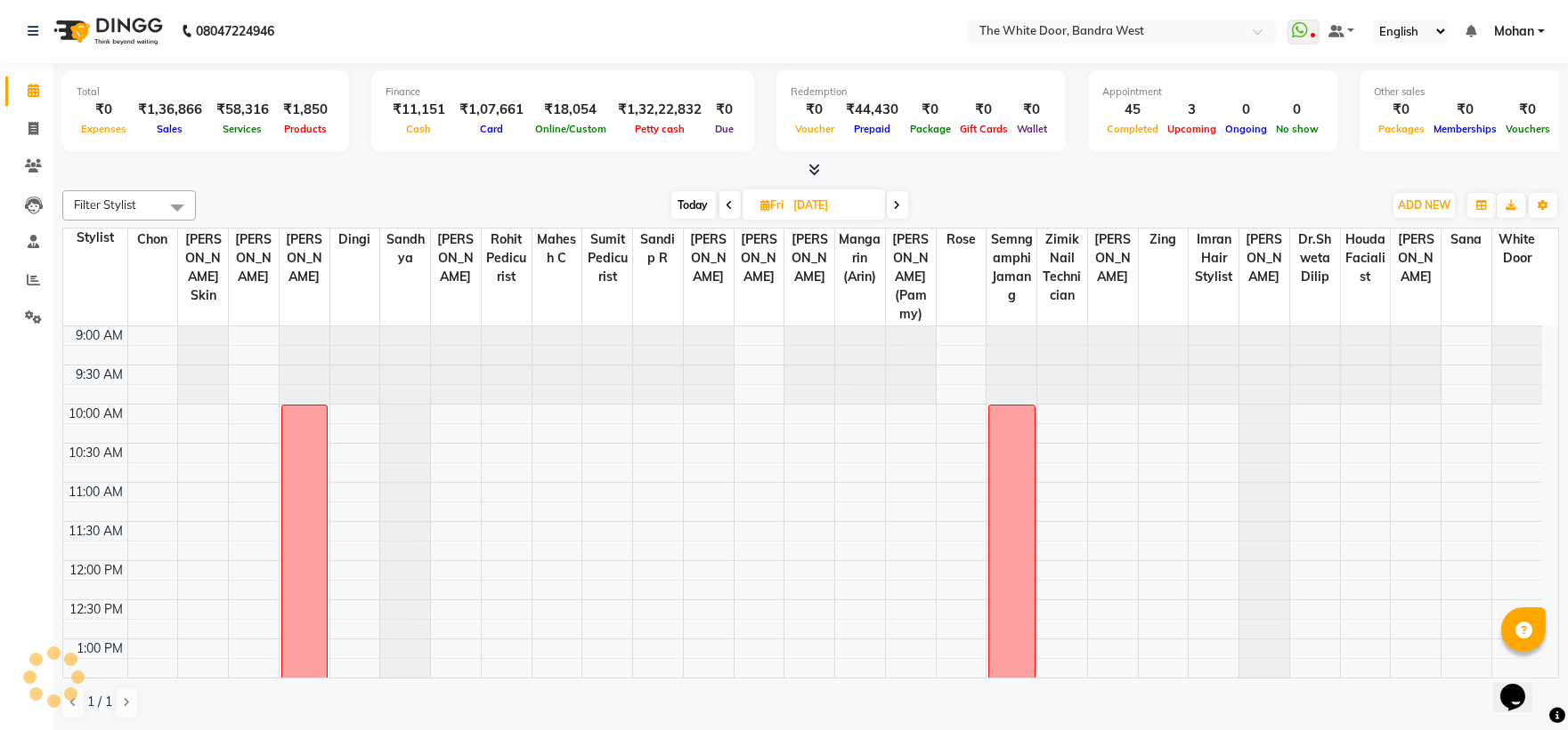
scroll to position [689, 0]
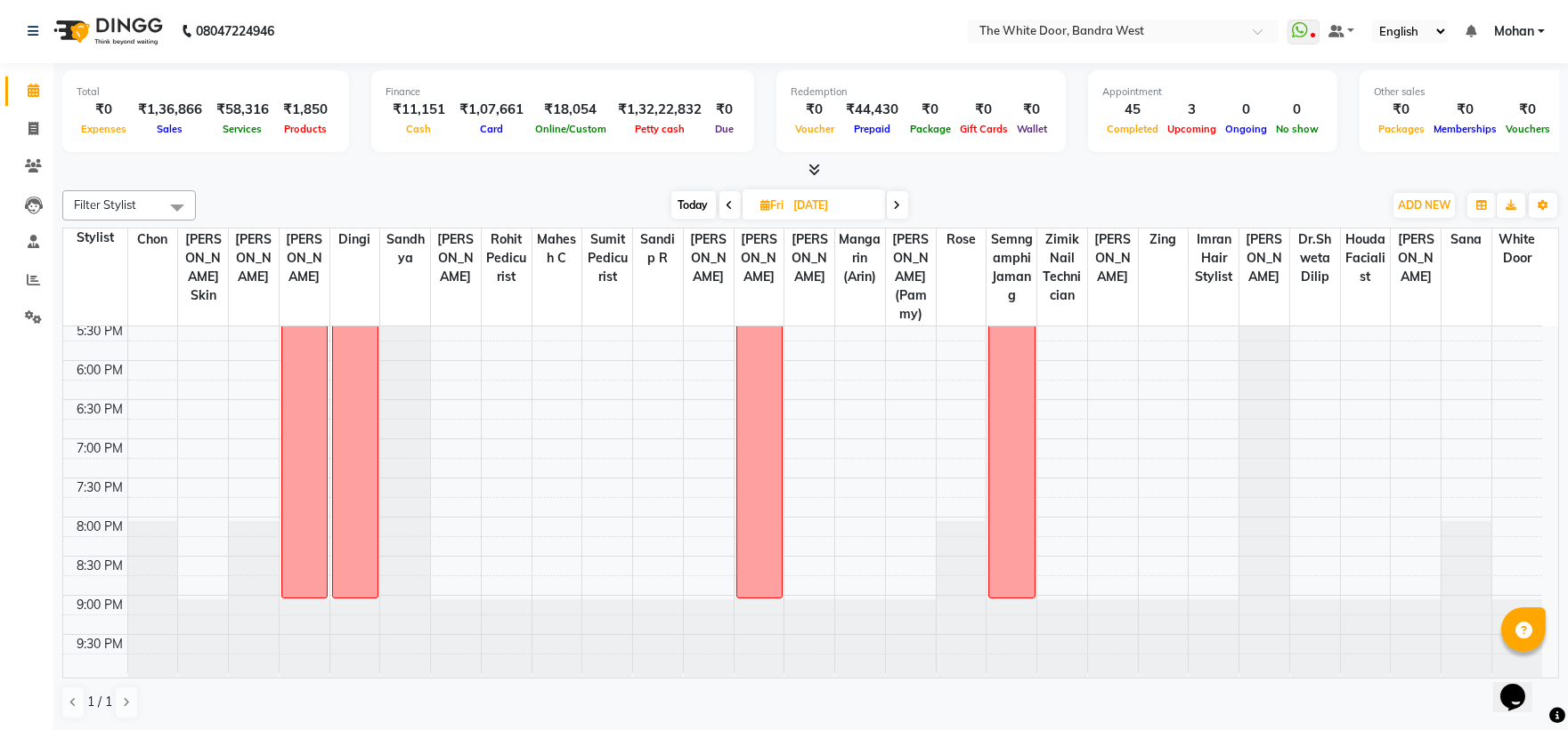
click at [895, 197] on span at bounding box center [897, 206] width 21 height 28
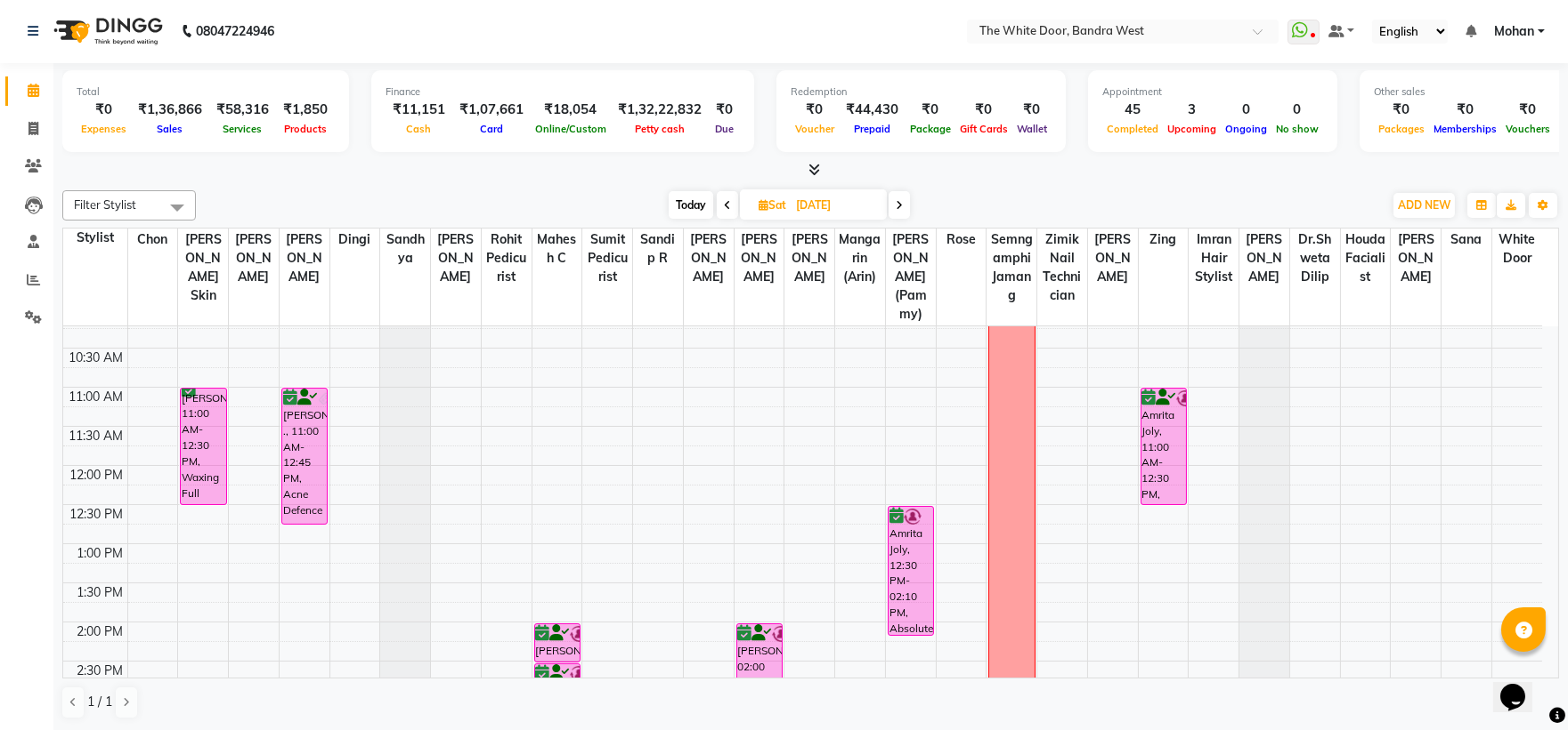
scroll to position [0, 0]
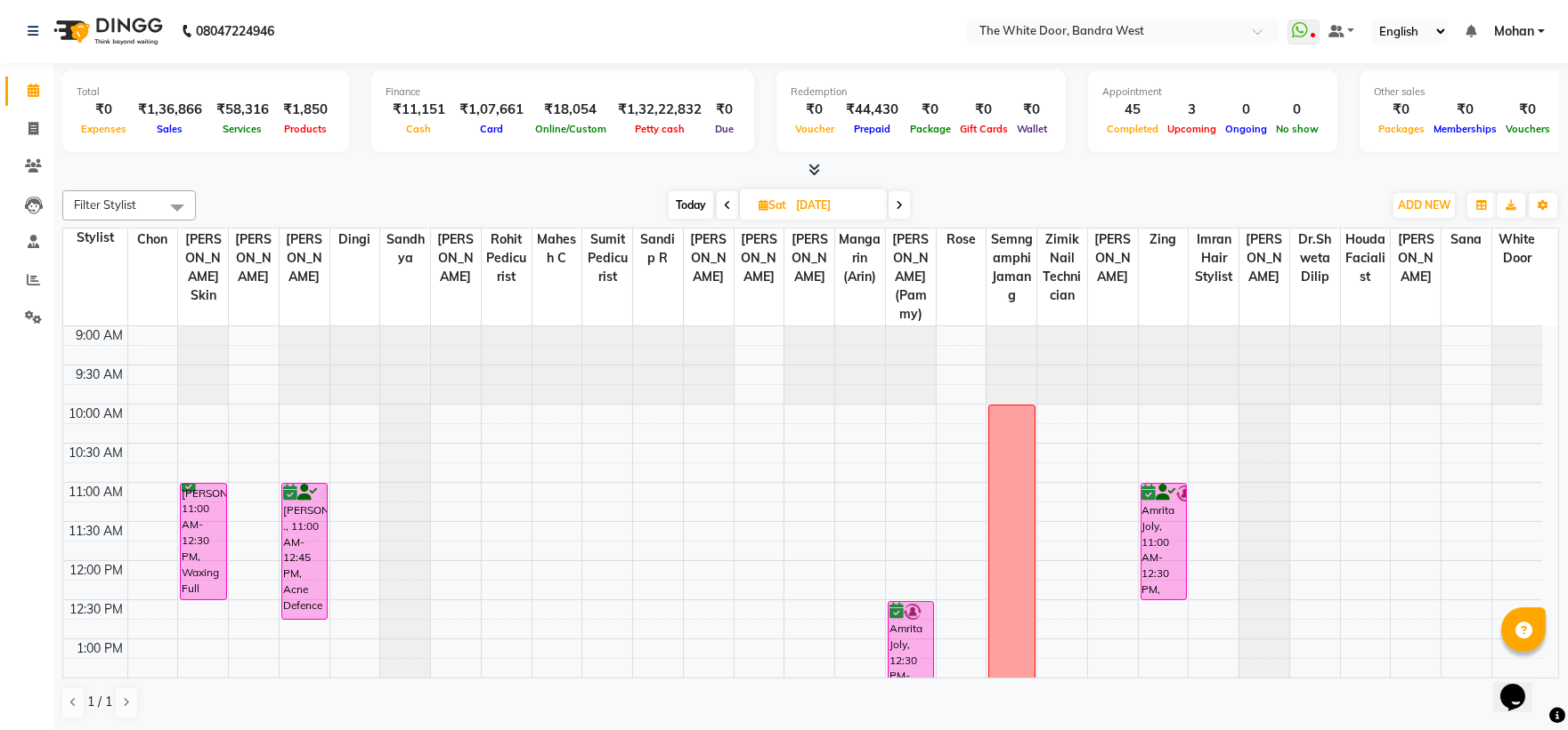
click at [727, 209] on icon at bounding box center [728, 205] width 7 height 10
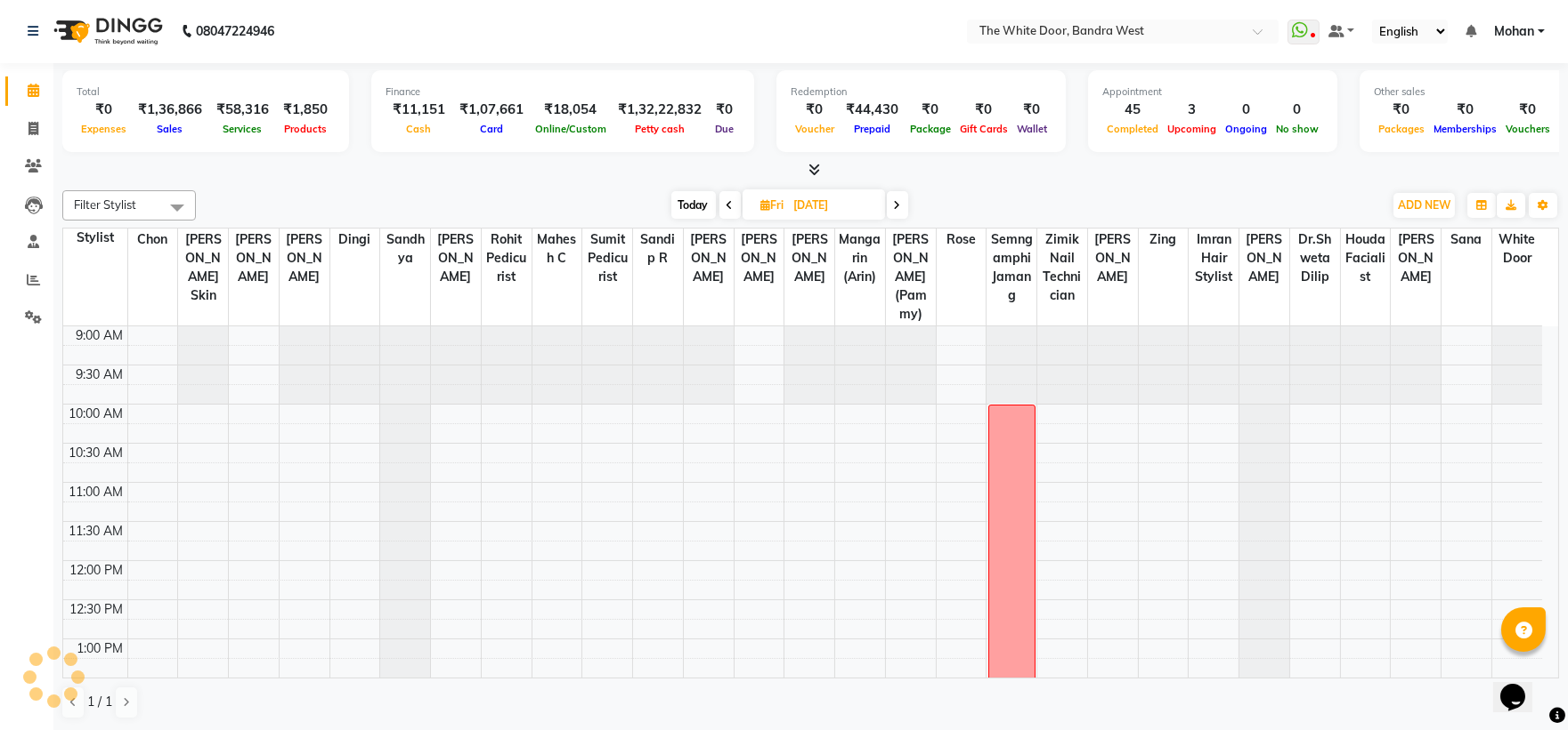
scroll to position [689, 0]
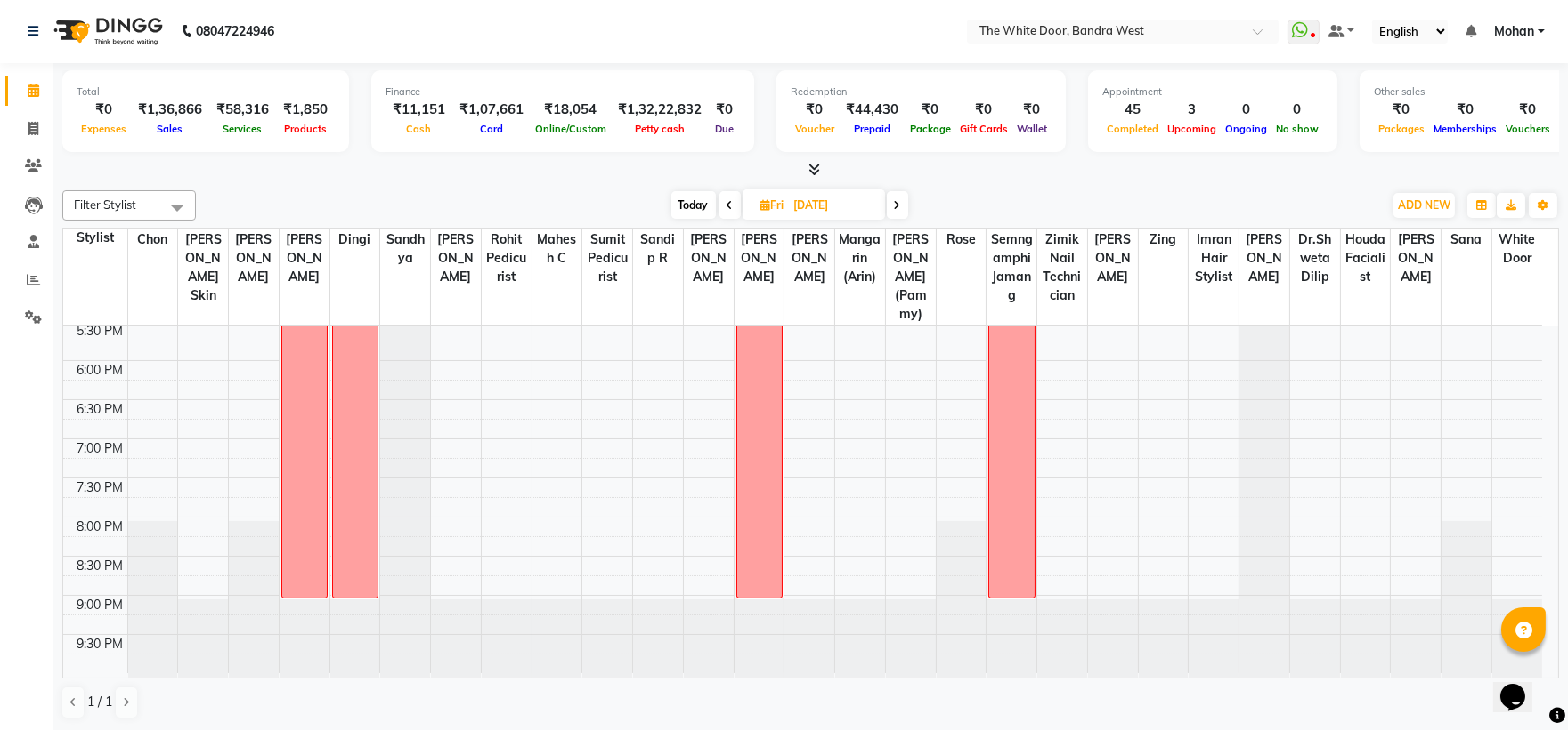
click at [696, 208] on span "Today" at bounding box center [693, 206] width 45 height 28
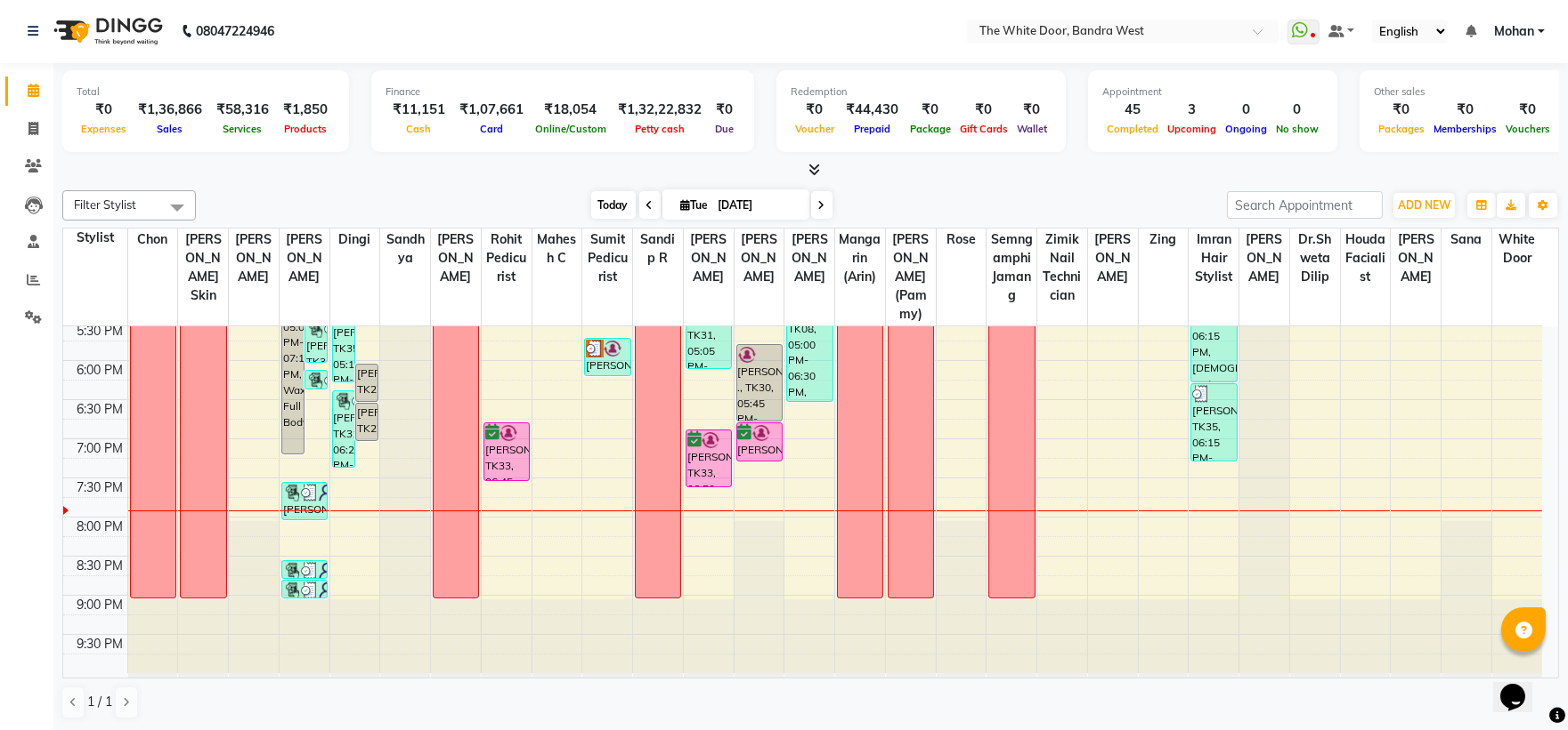
click at [617, 198] on span "Today" at bounding box center [613, 206] width 45 height 28
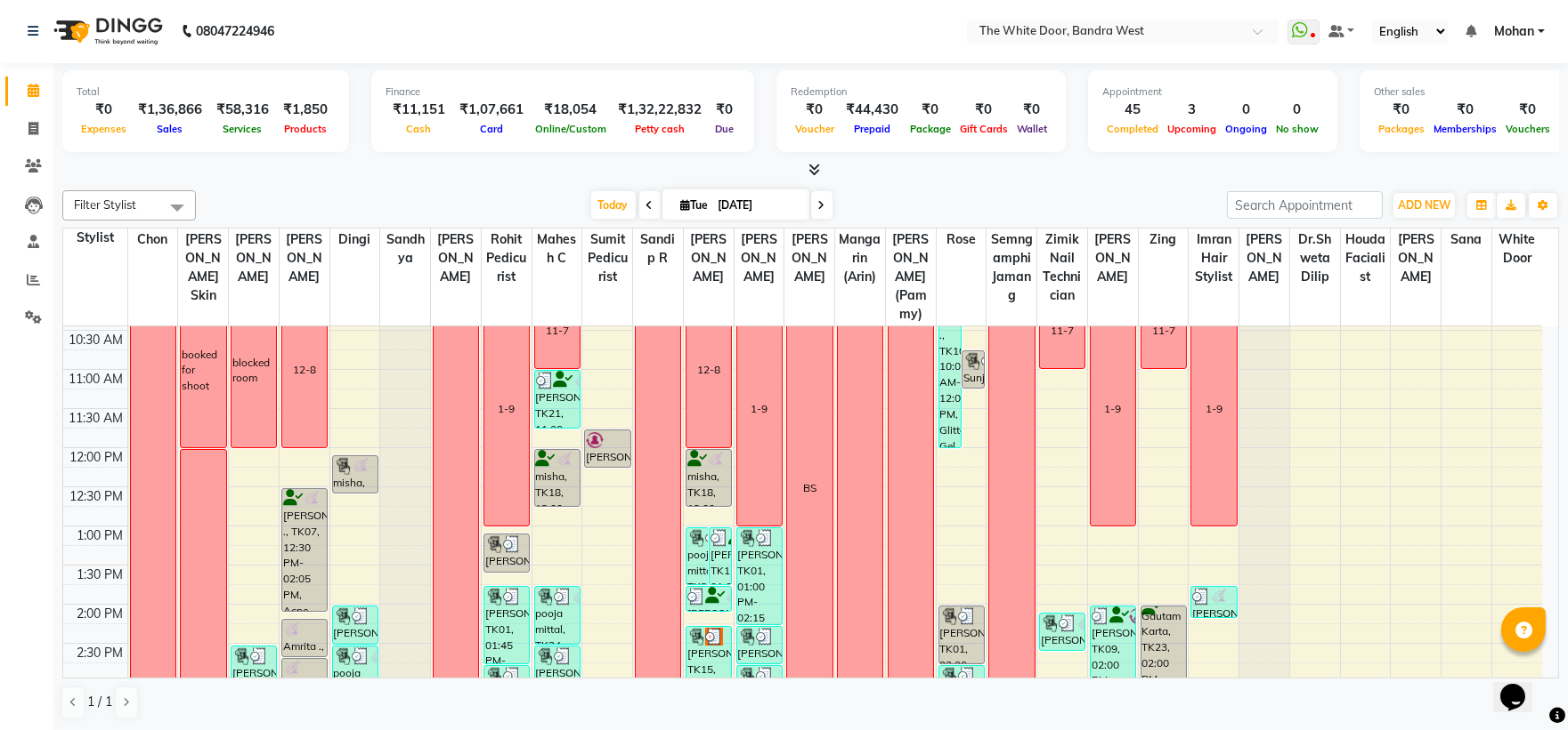
scroll to position [95, 0]
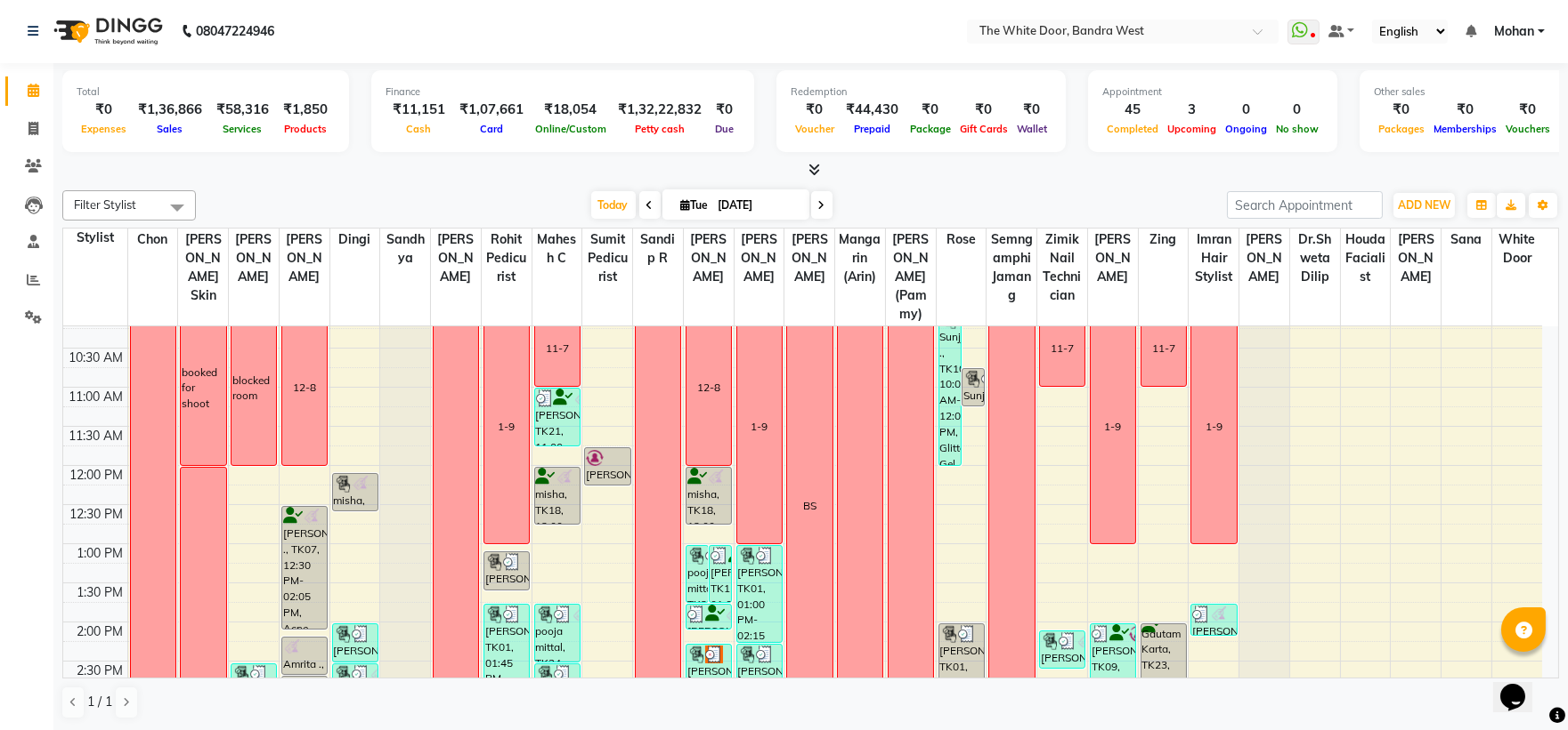
click at [821, 202] on span at bounding box center [822, 206] width 21 height 28
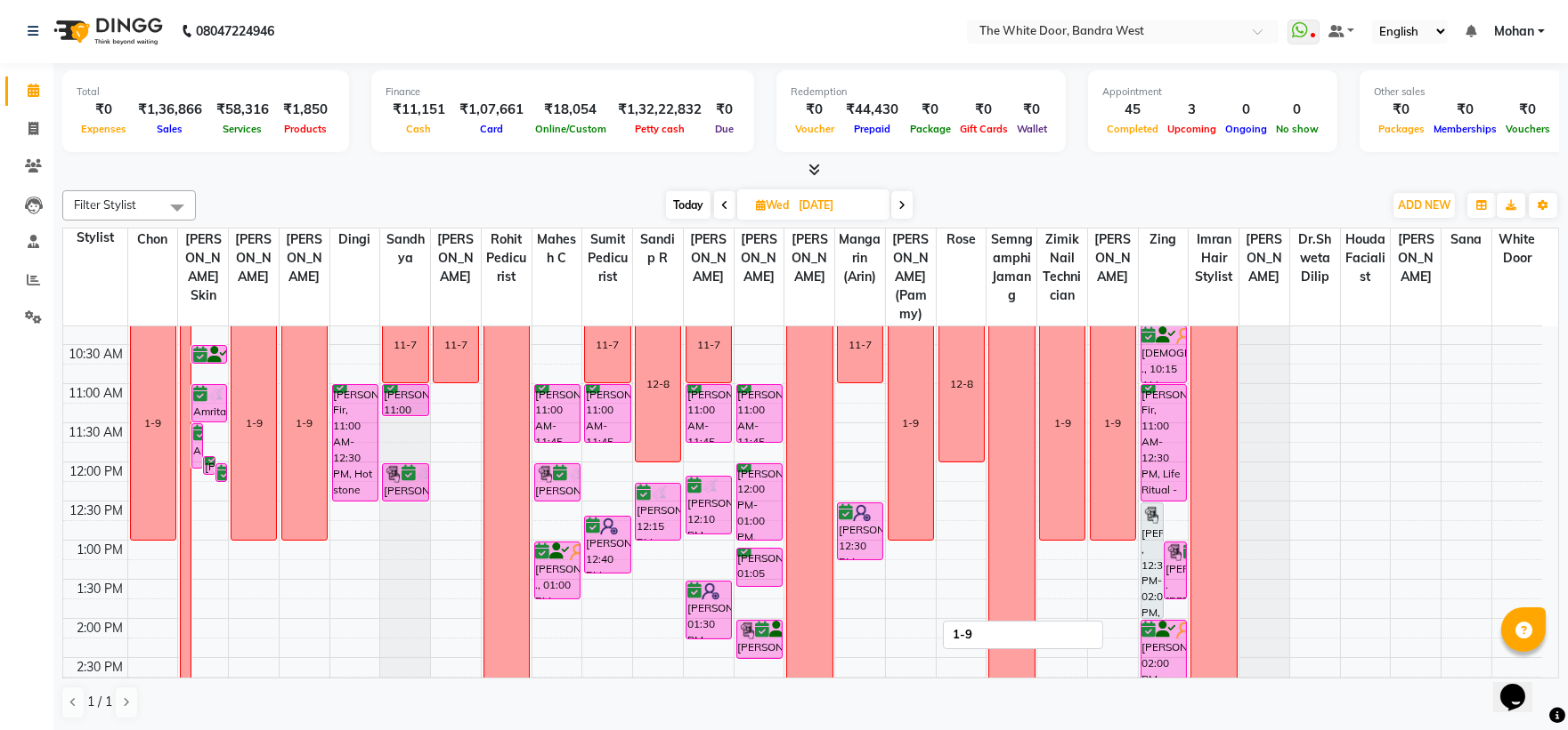
scroll to position [0, 0]
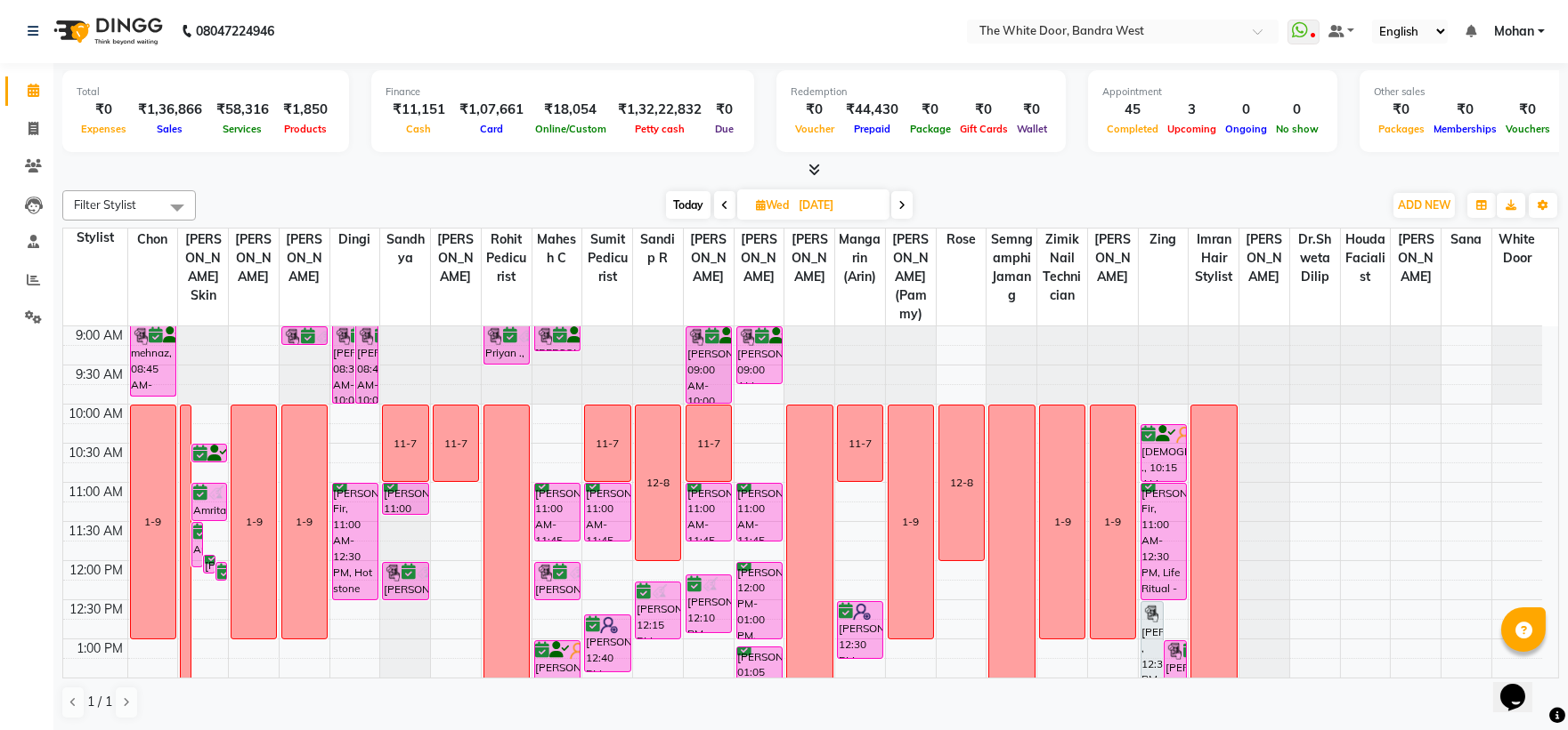
drag, startPoint x: 681, startPoint y: 199, endPoint x: 776, endPoint y: 219, distance: 97.1
click at [684, 199] on span "Today" at bounding box center [689, 206] width 45 height 28
type input "[DATE]"
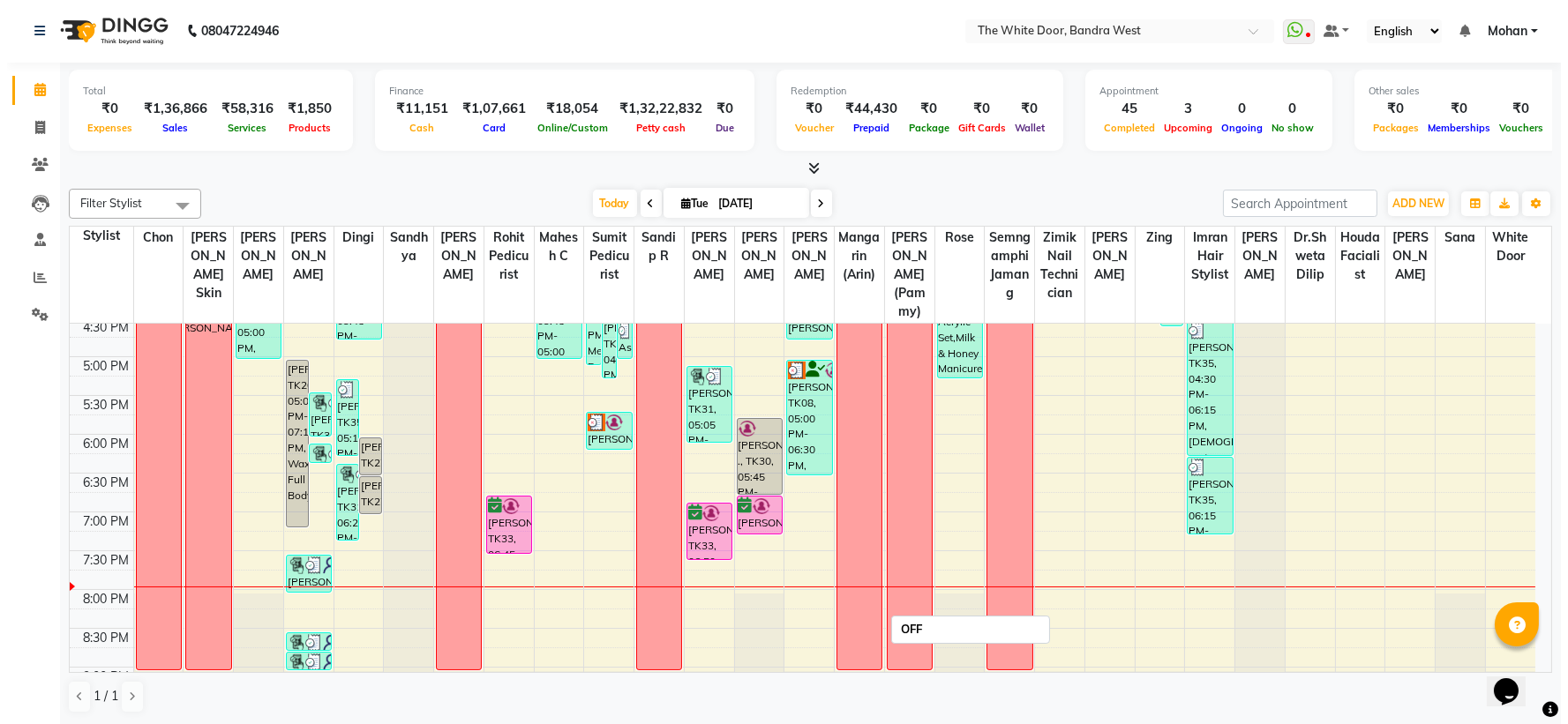
scroll to position [683, 0]
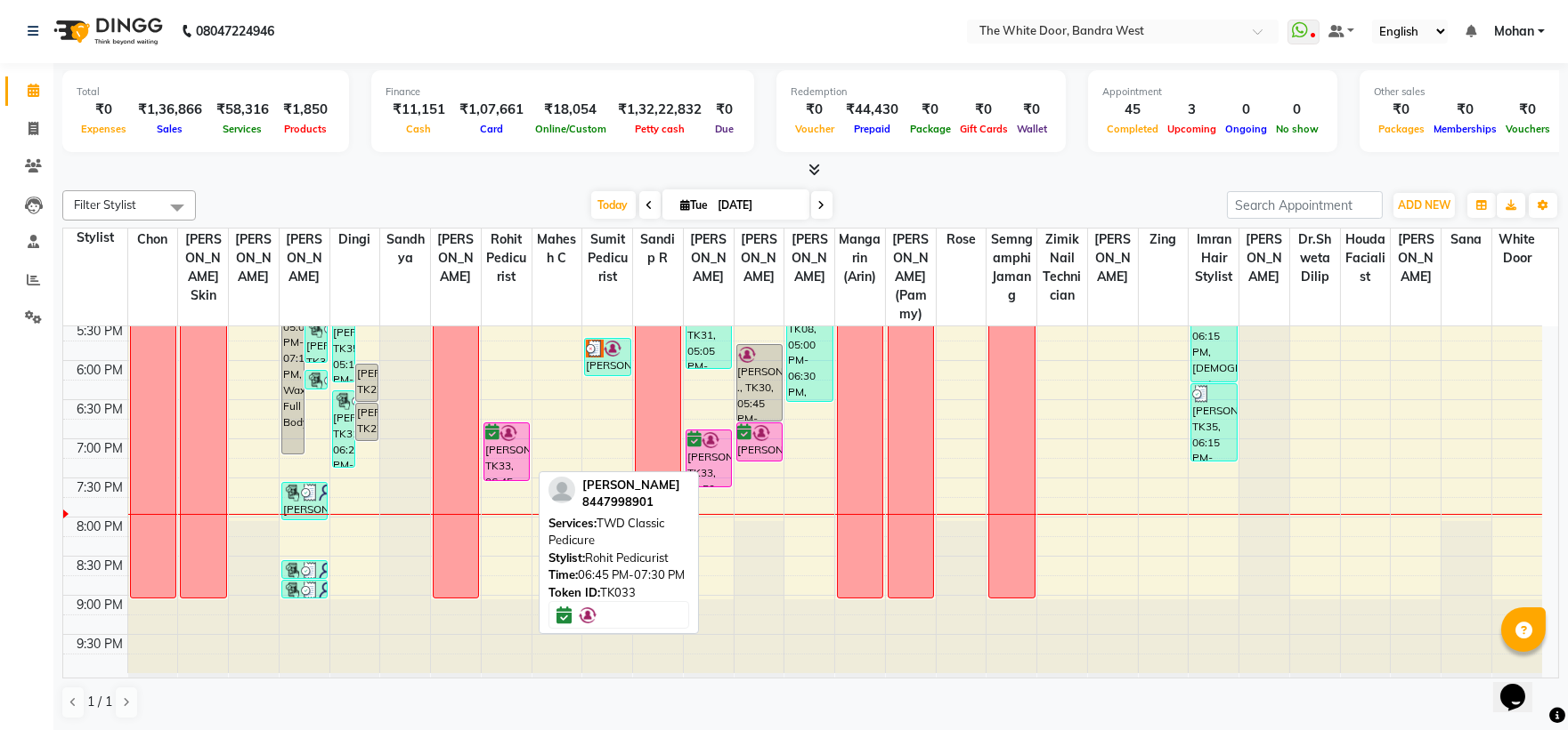
click at [508, 448] on div "[PERSON_NAME], TK33, 06:45 PM-07:30 PM, TWD Classic Pedicure" at bounding box center [506, 451] width 45 height 57
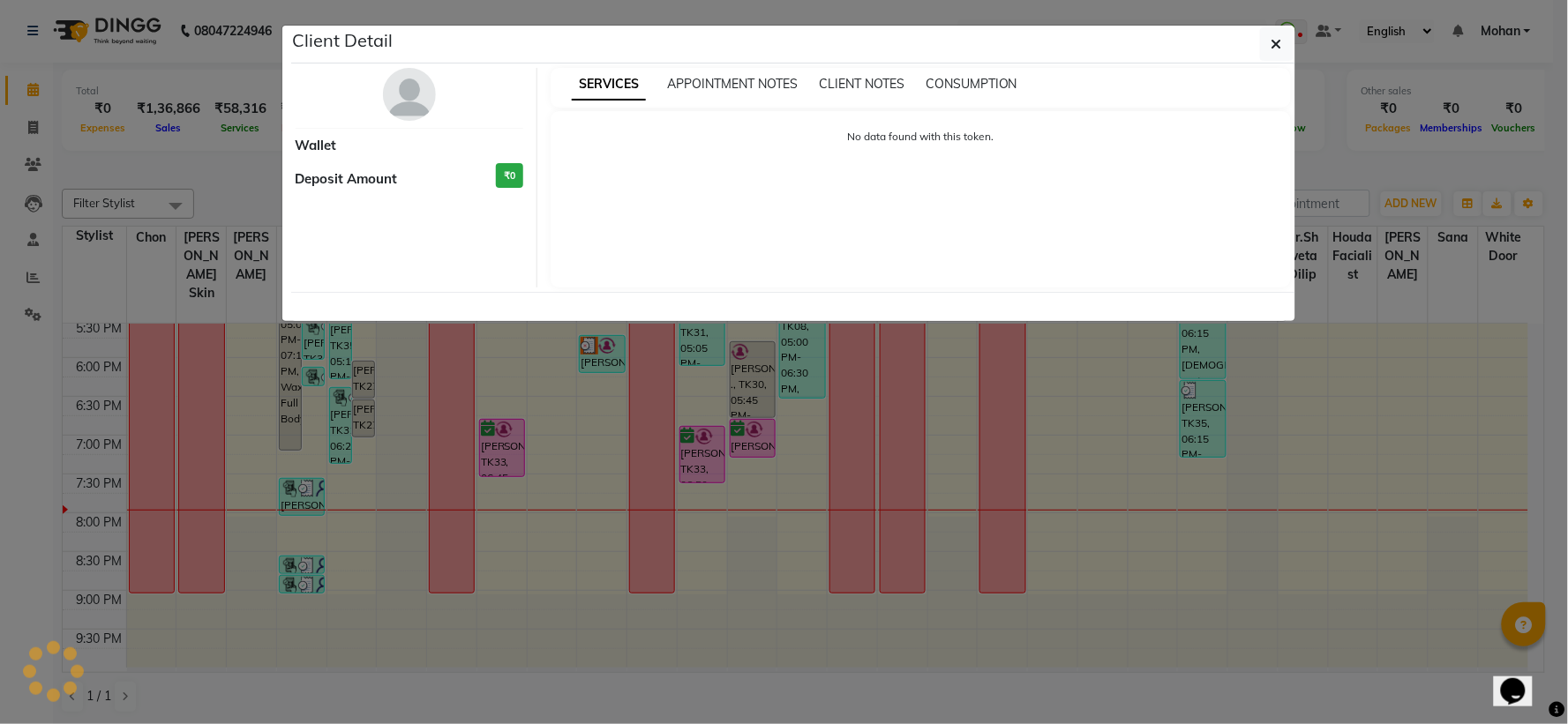
select select "6"
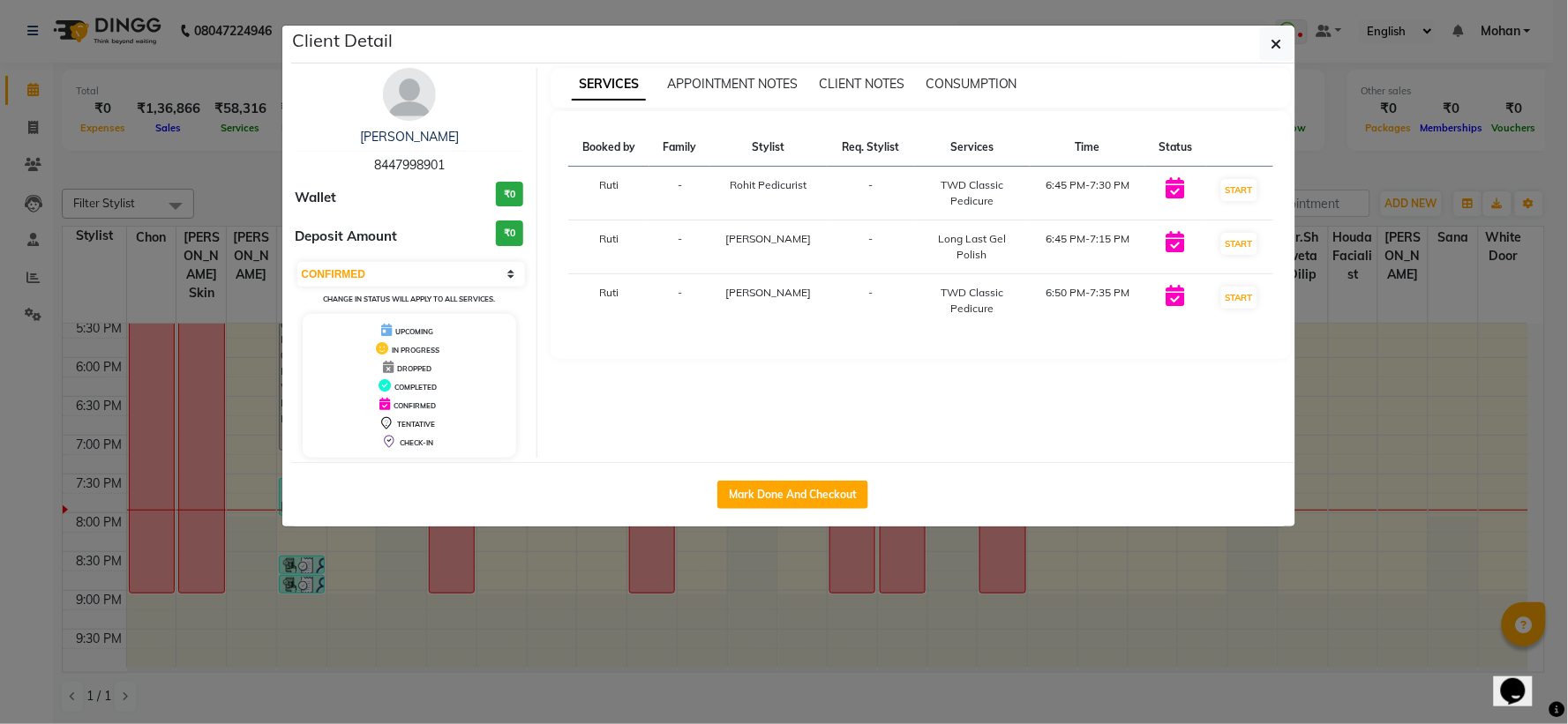
drag, startPoint x: 779, startPoint y: 491, endPoint x: 1012, endPoint y: 605, distance: 259.4
click at [777, 491] on button "Mark Done And Checkout" at bounding box center [793, 494] width 151 height 29
select select "service"
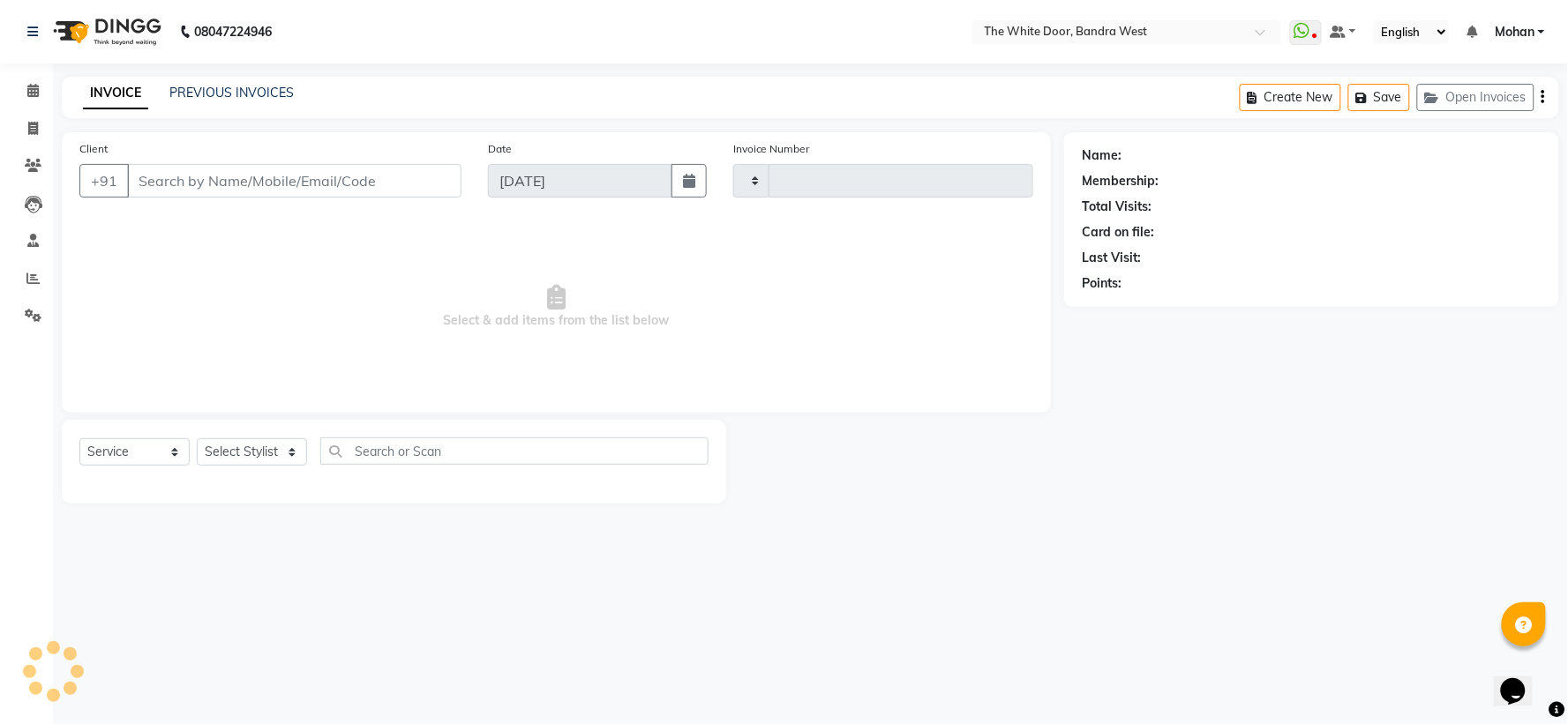
type input "4598"
select select "3980"
type input "8447998901"
select select "67741"
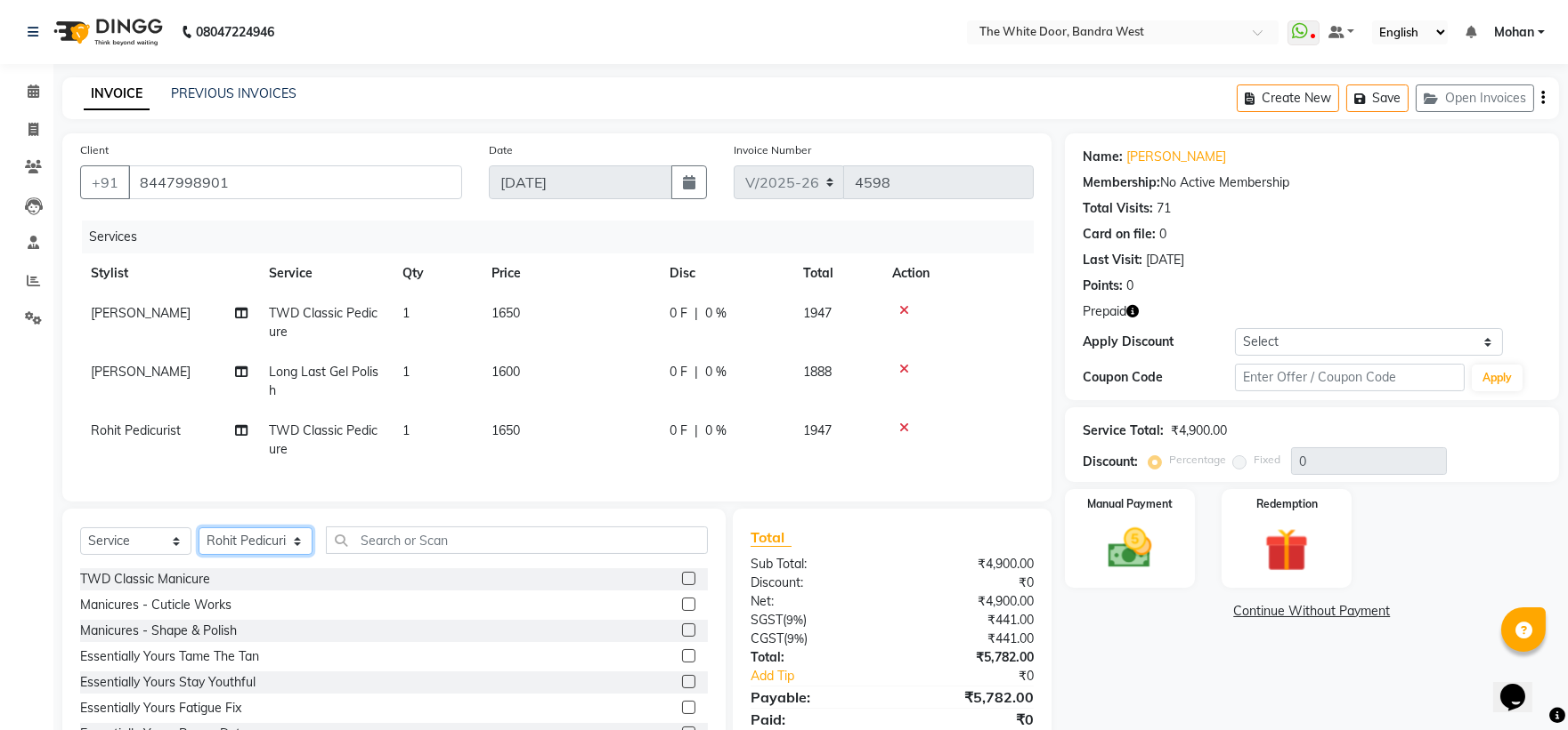
click at [278, 547] on select "Select Stylist [PERSON_NAME] Skin [PERSON_NAME] [PERSON_NAME] Dingi Dr.Shweta […" at bounding box center [255, 541] width 114 height 28
click at [446, 554] on input "text" at bounding box center [516, 540] width 382 height 28
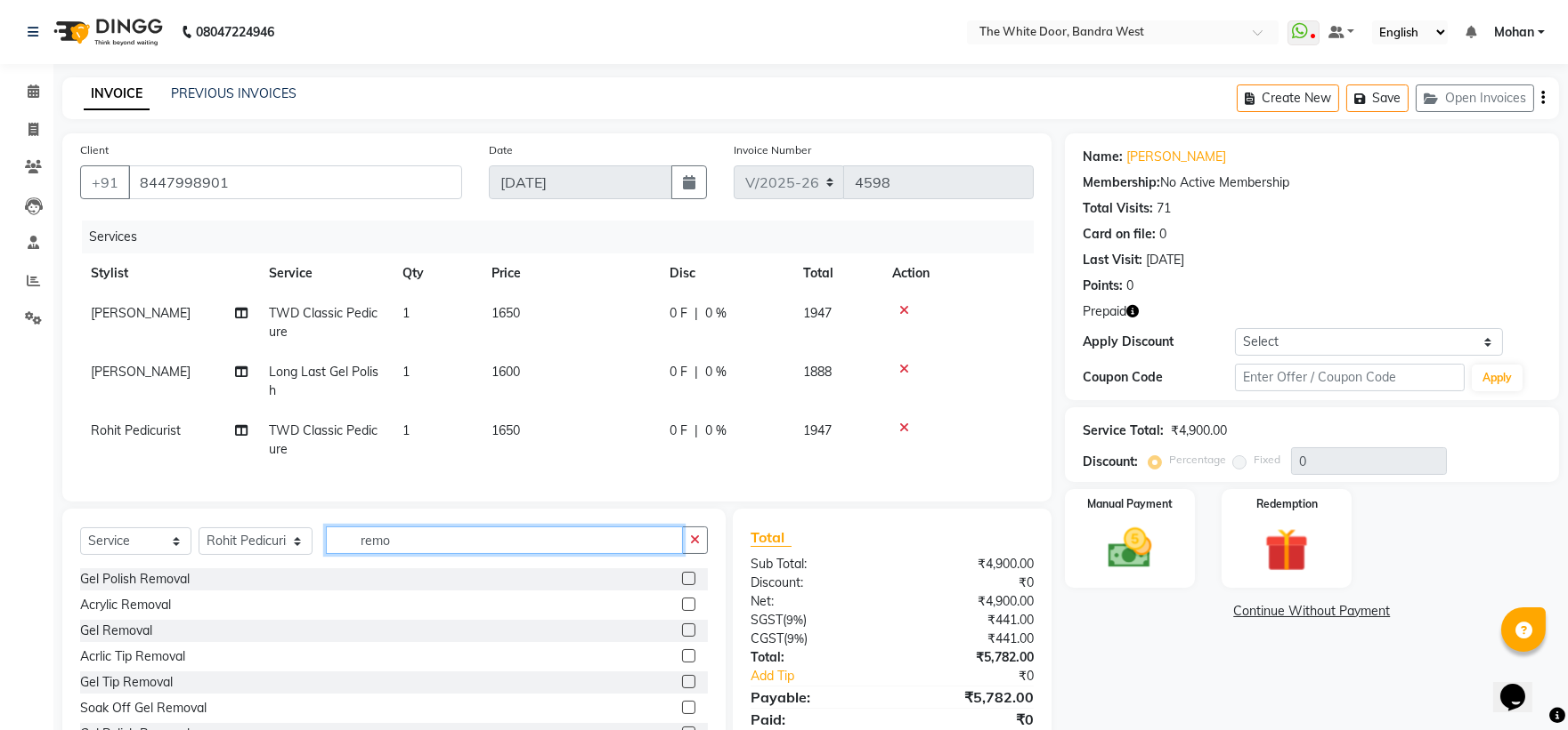
scroll to position [83, 0]
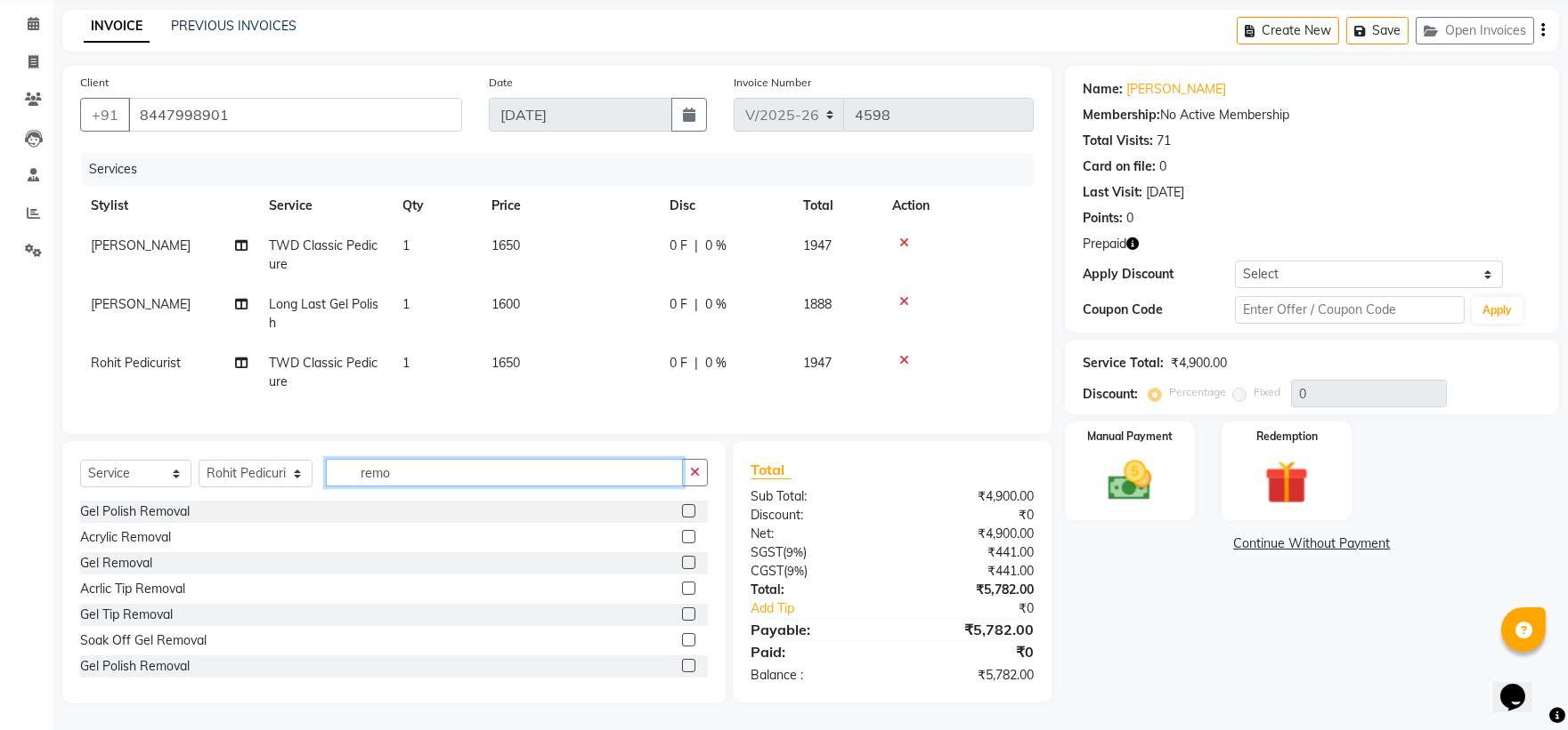
type input "remo"
click at [682, 664] on label at bounding box center [689, 666] width 13 height 13
click at [682, 664] on input "checkbox" at bounding box center [688, 667] width 11 height 11
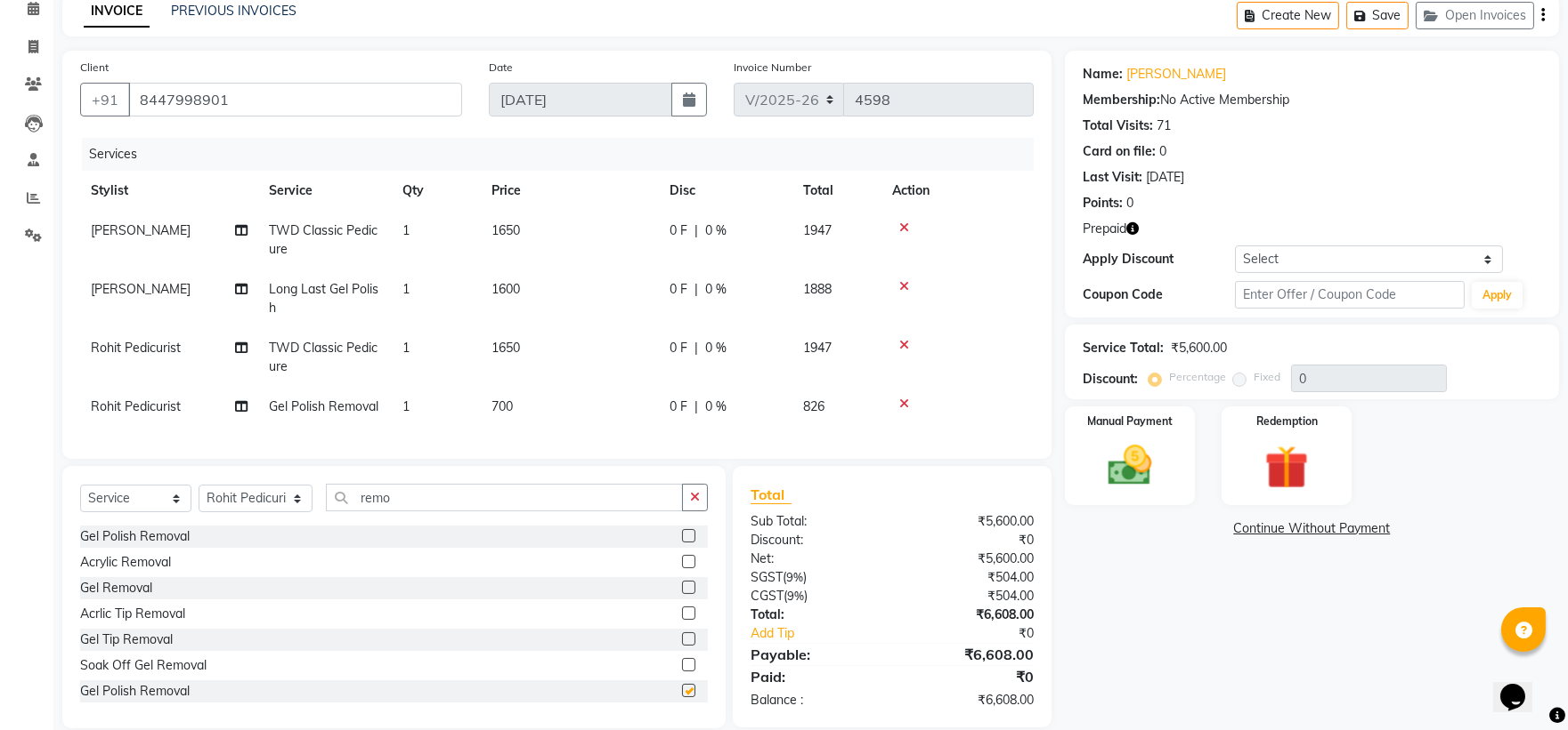
checkbox input "false"
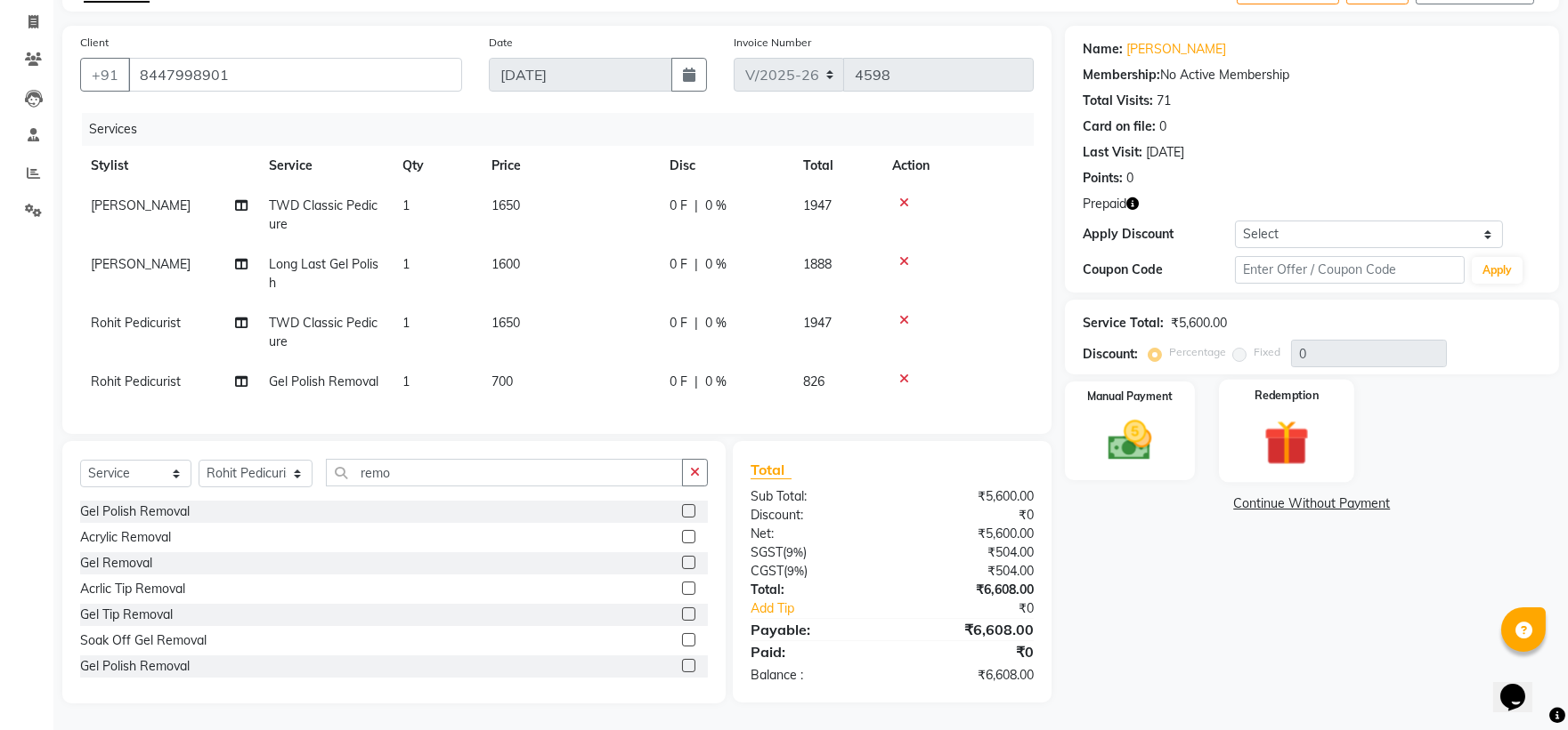
drag, startPoint x: 1357, startPoint y: 390, endPoint x: 1339, endPoint y: 402, distance: 21.6
click at [1353, 401] on div "Manual Payment Redemption" at bounding box center [1312, 431] width 521 height 99
click at [1297, 415] on img at bounding box center [1286, 443] width 74 height 56
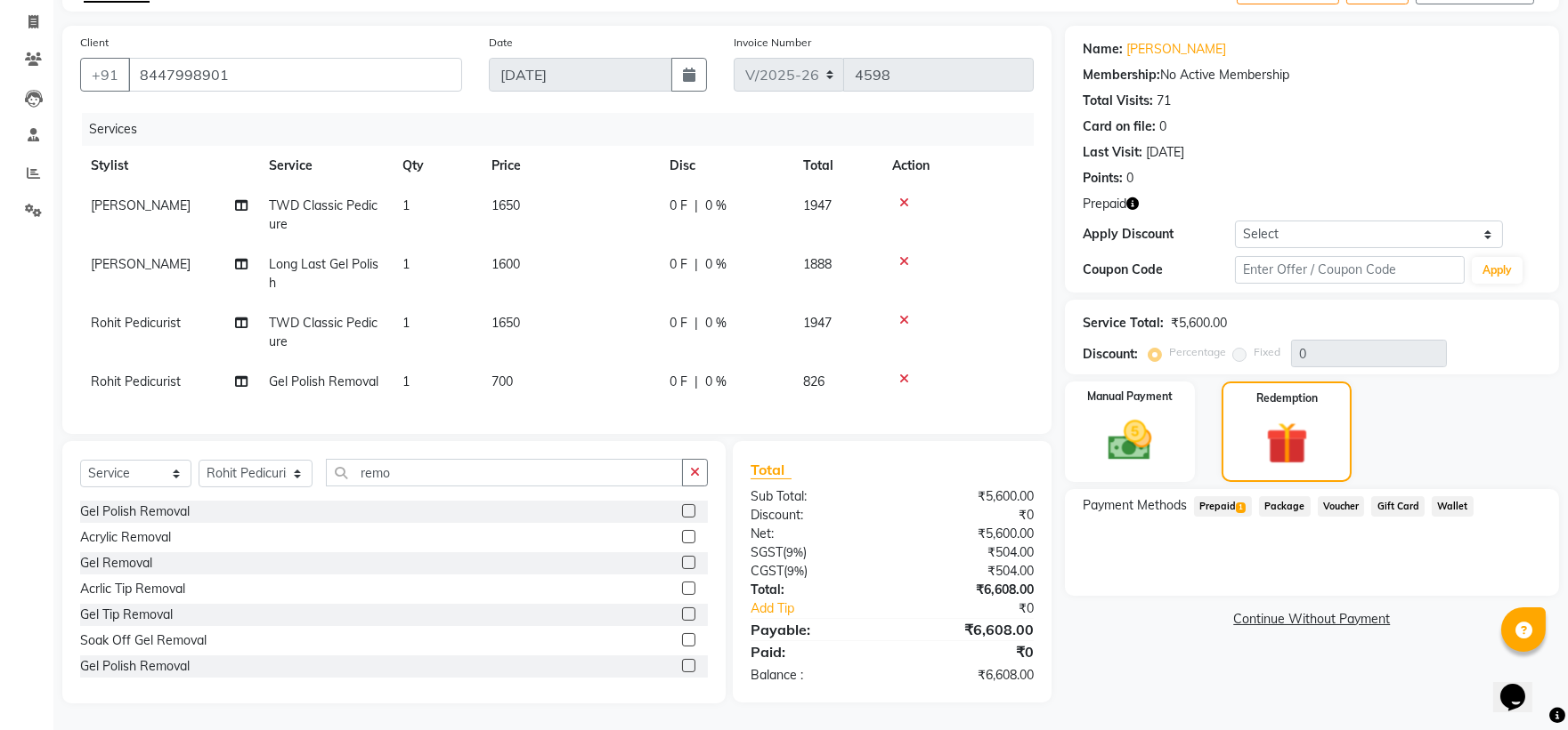
click at [1222, 497] on span "Prepaid 1" at bounding box center [1223, 507] width 58 height 20
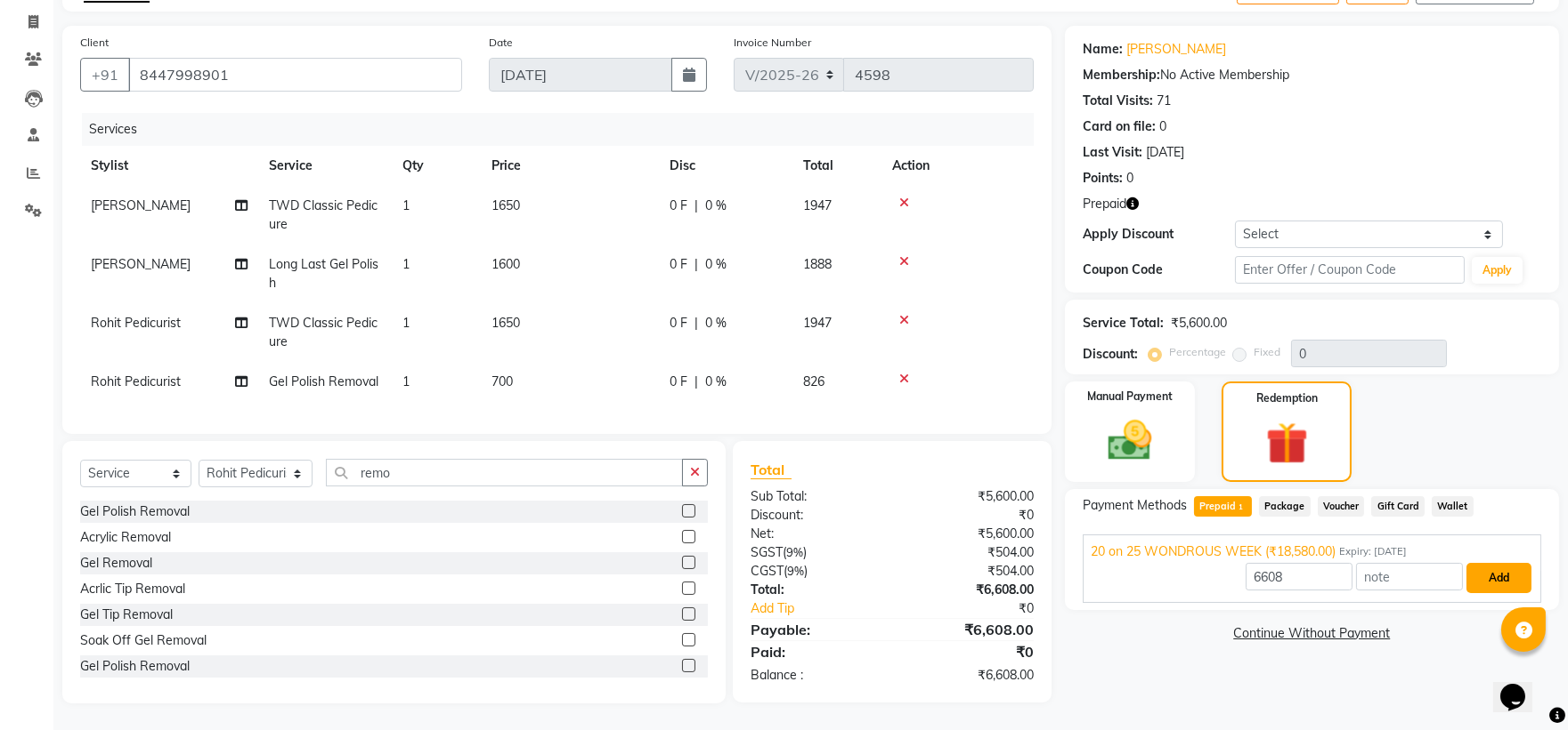
click at [1494, 564] on button "Add" at bounding box center [1499, 578] width 65 height 31
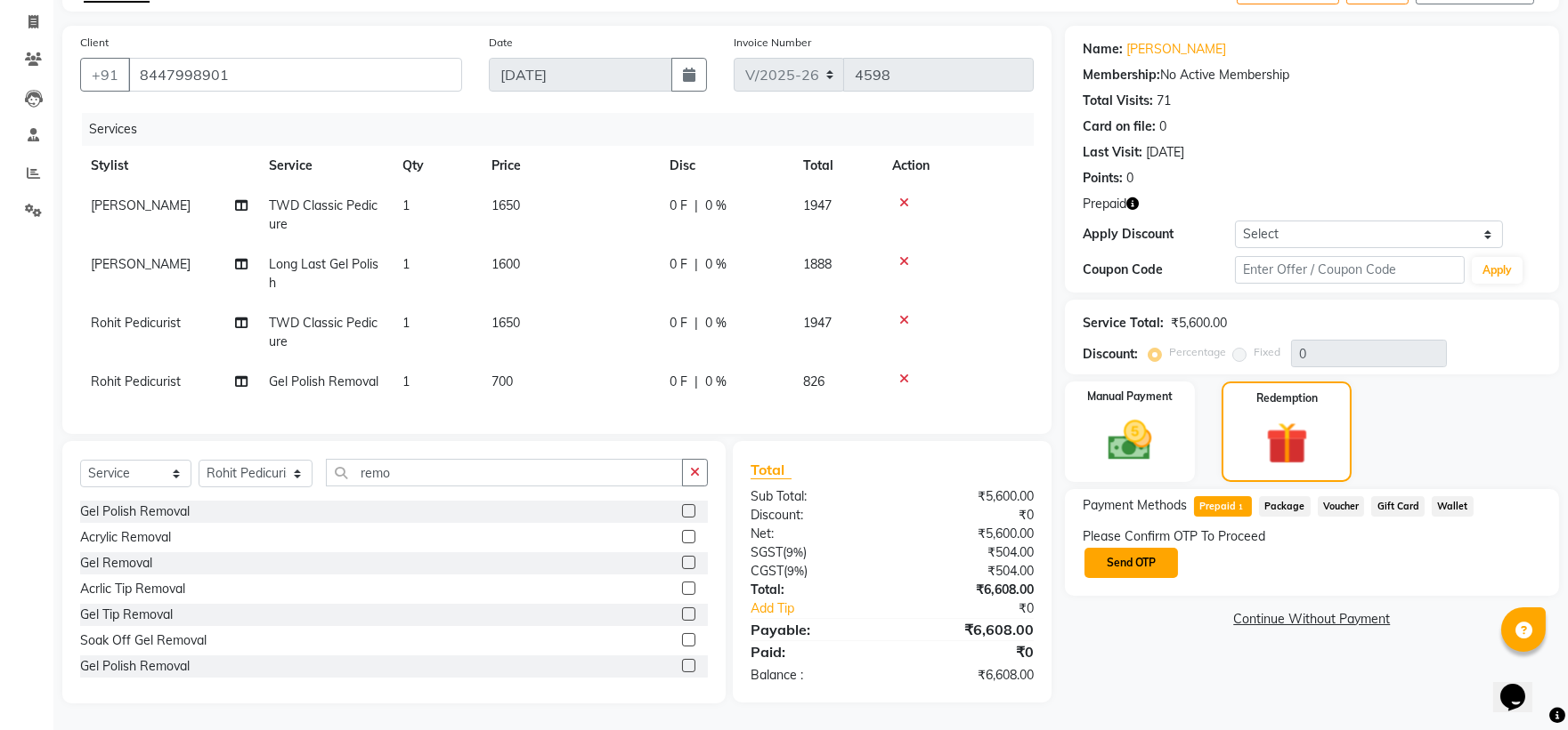
click at [1161, 548] on button "Send OTP" at bounding box center [1131, 563] width 93 height 31
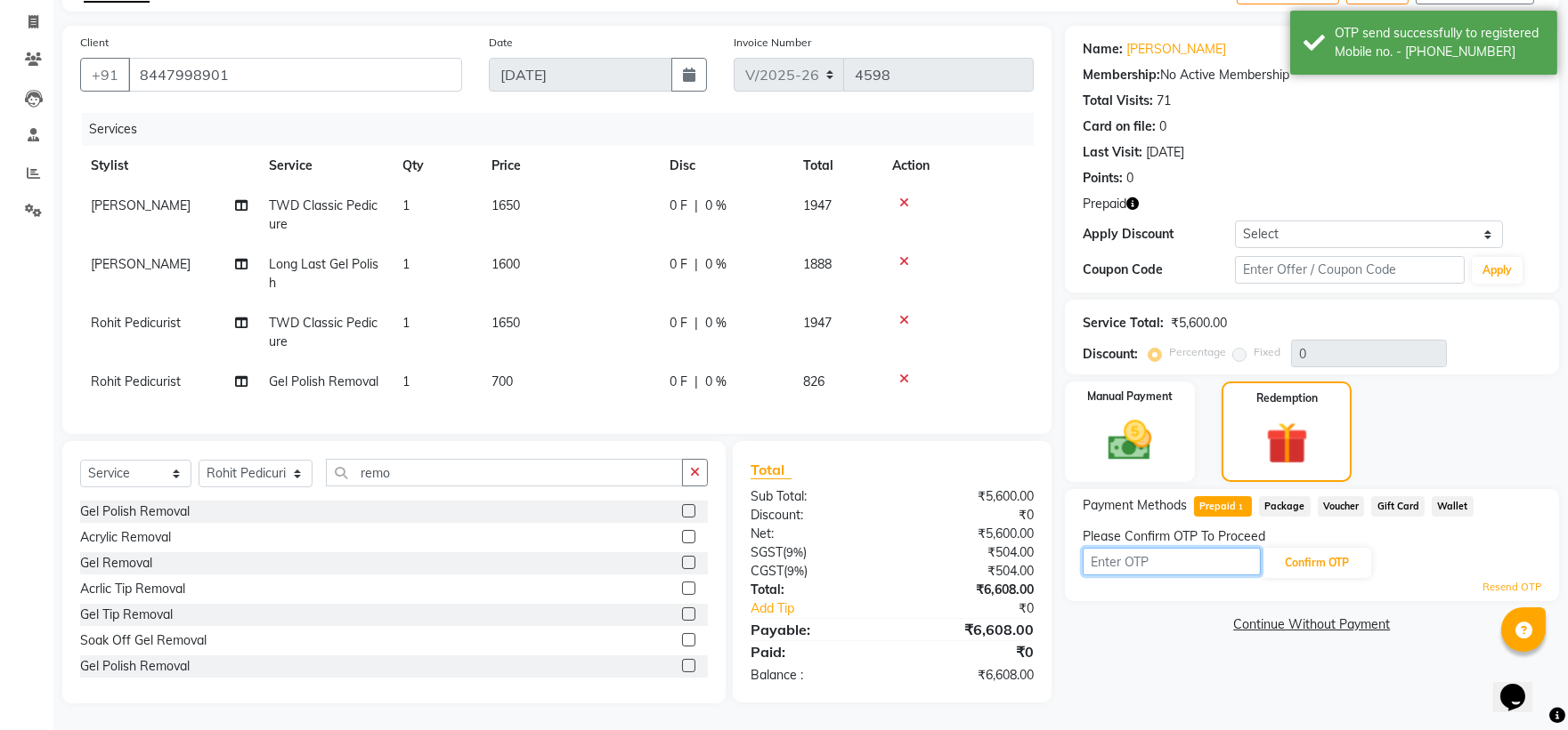
click at [1185, 548] on input "text" at bounding box center [1171, 562] width 178 height 28
type input "9848"
click at [1330, 549] on button "Confirm OTP" at bounding box center [1317, 563] width 109 height 31
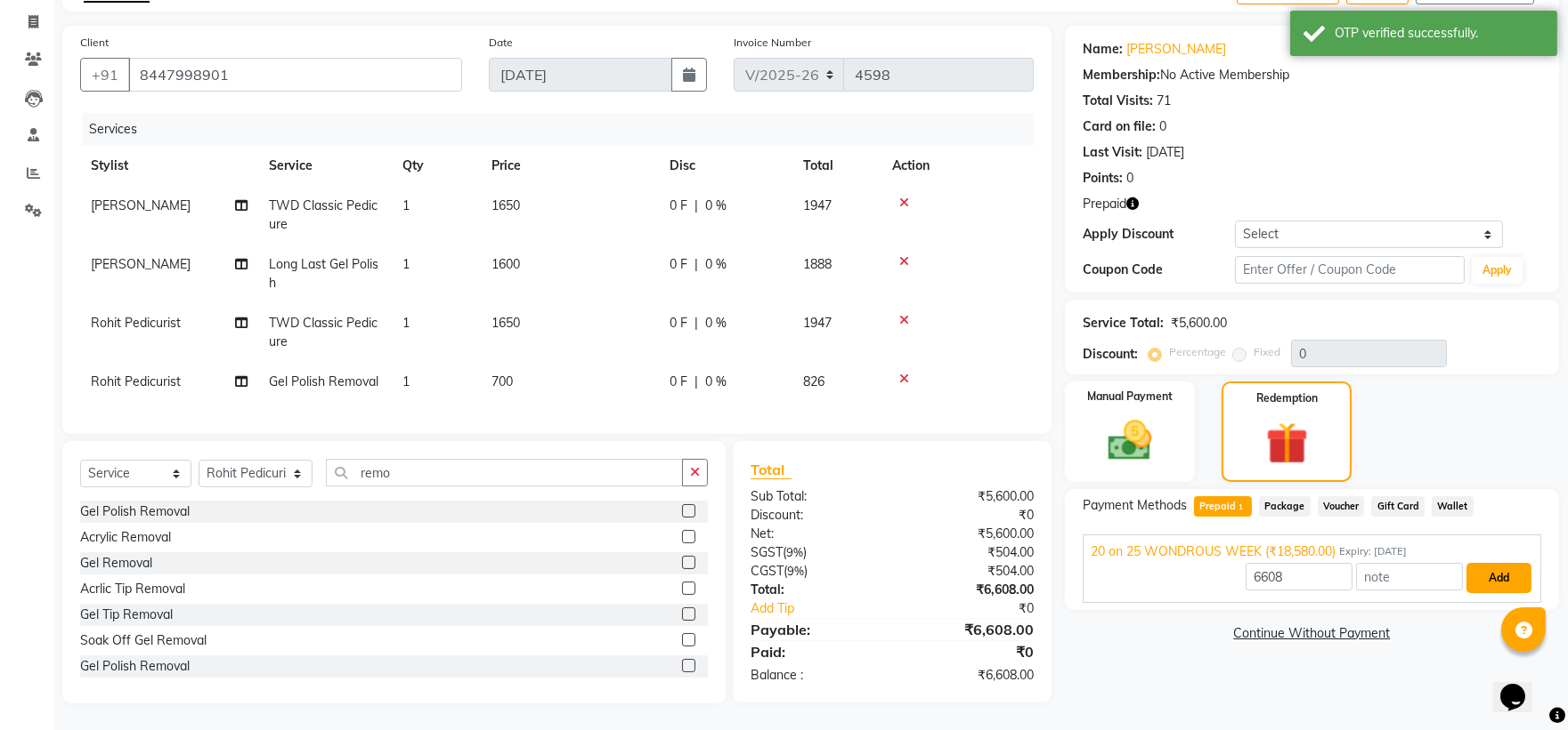
click at [1479, 564] on button "Add" at bounding box center [1499, 578] width 65 height 31
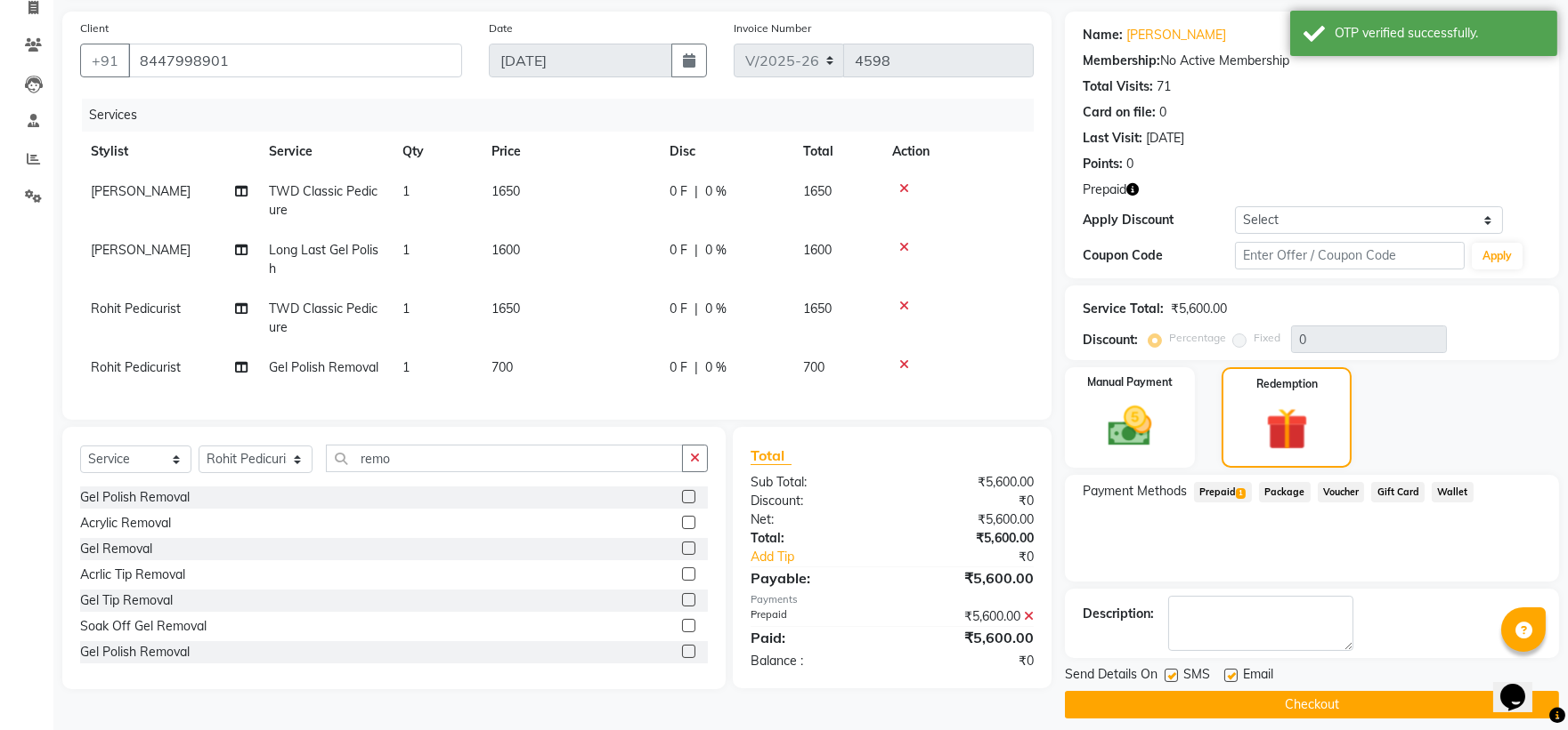
scroll to position [135, 0]
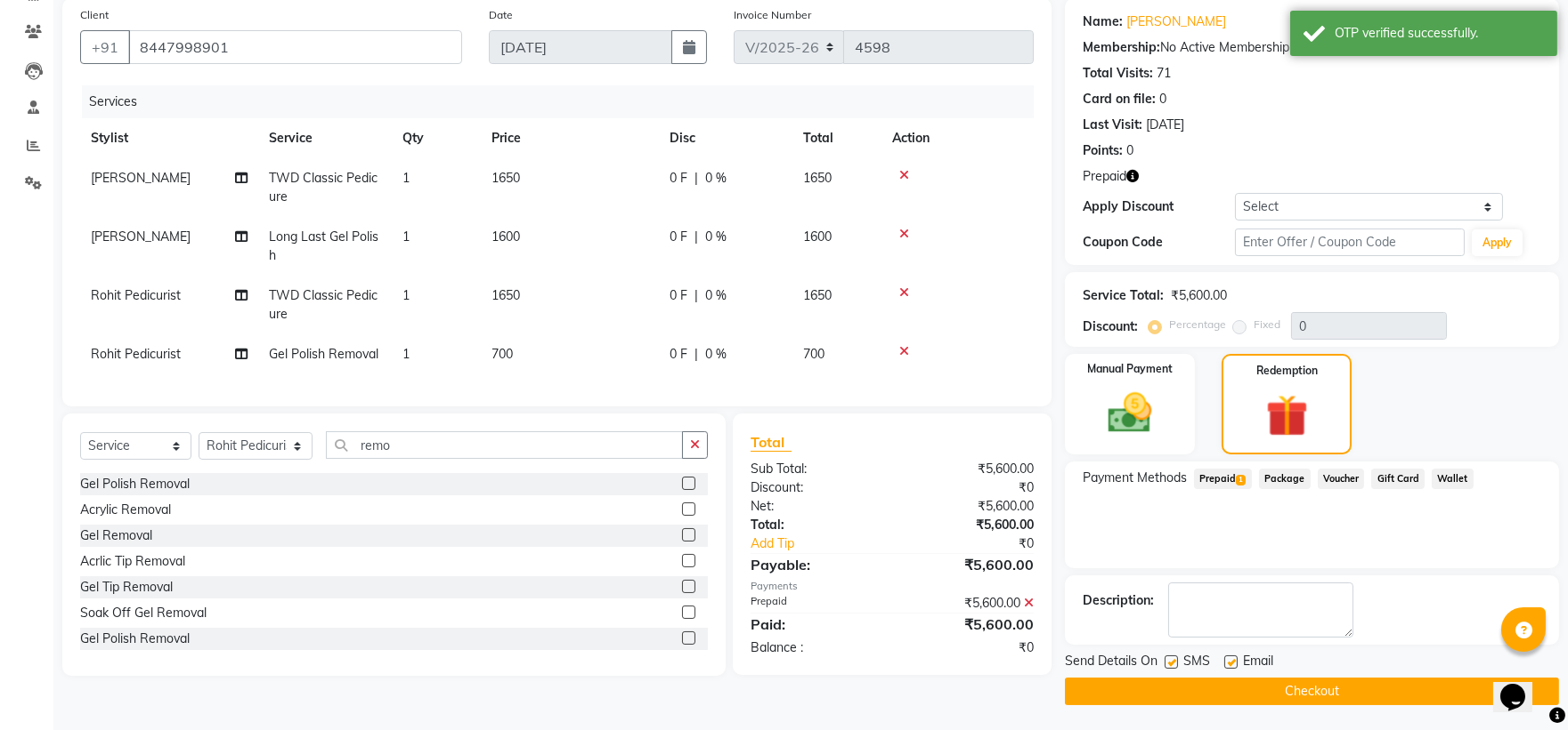
click at [1168, 691] on button "Checkout" at bounding box center [1311, 692] width 494 height 28
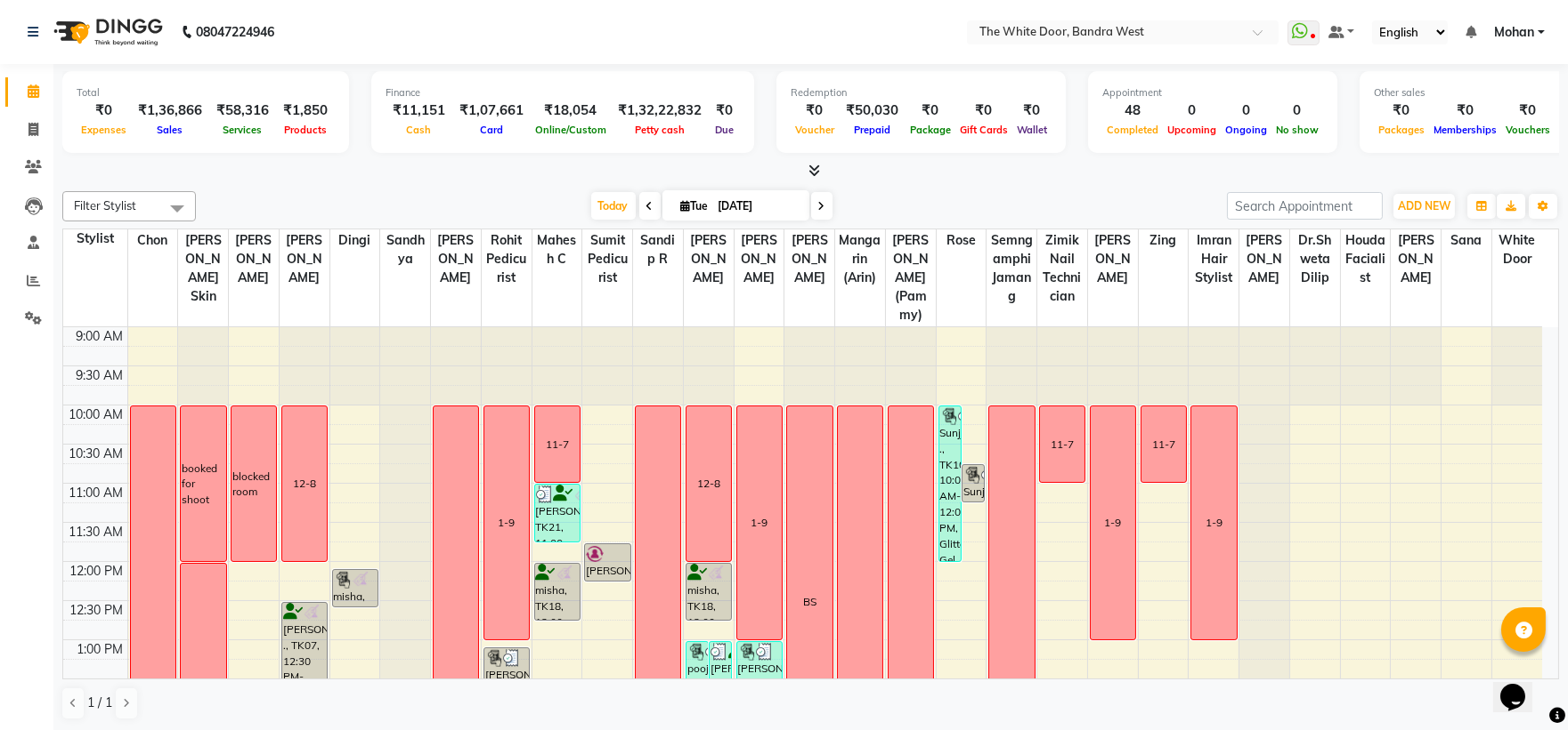
click at [812, 198] on span at bounding box center [822, 206] width 21 height 28
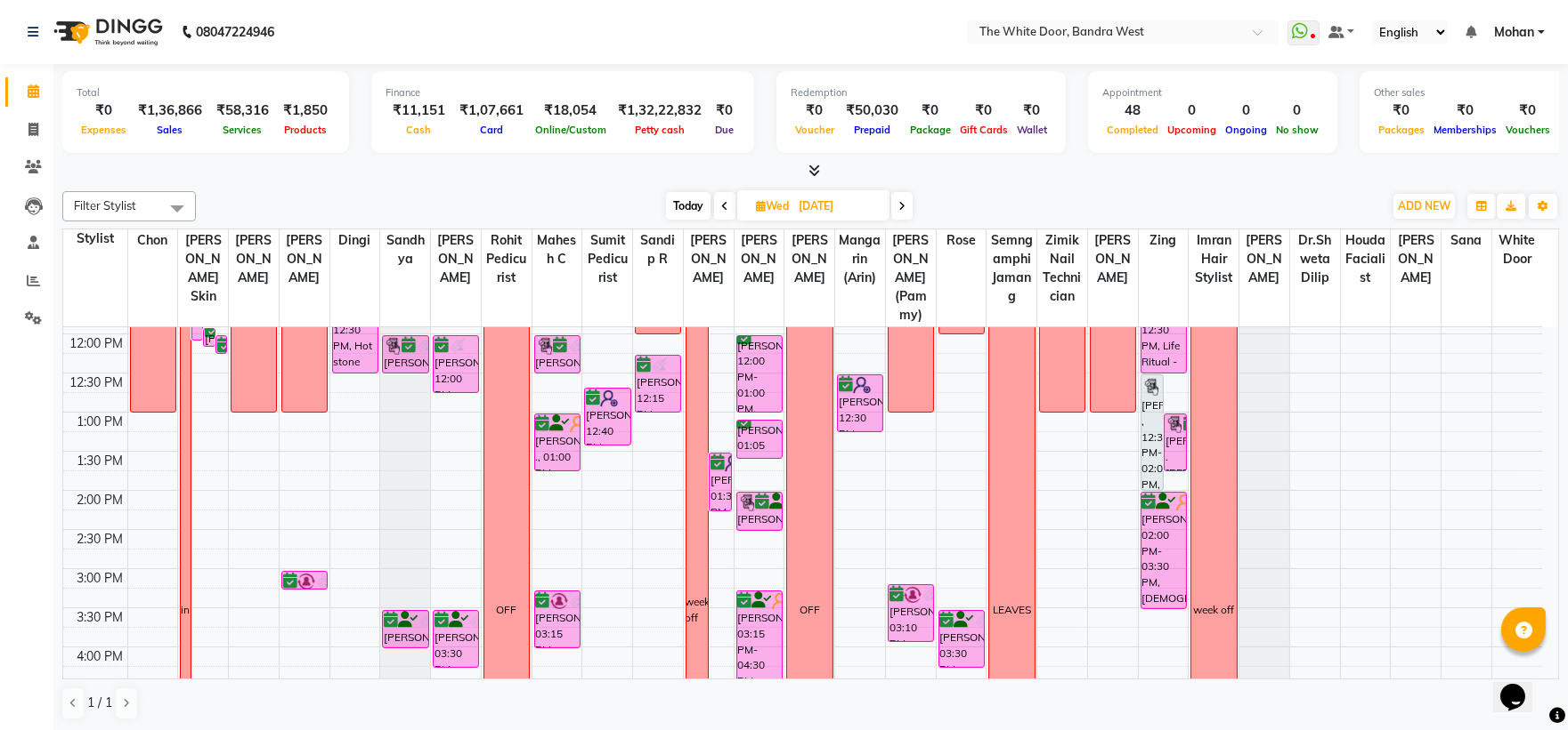
scroll to position [395, 0]
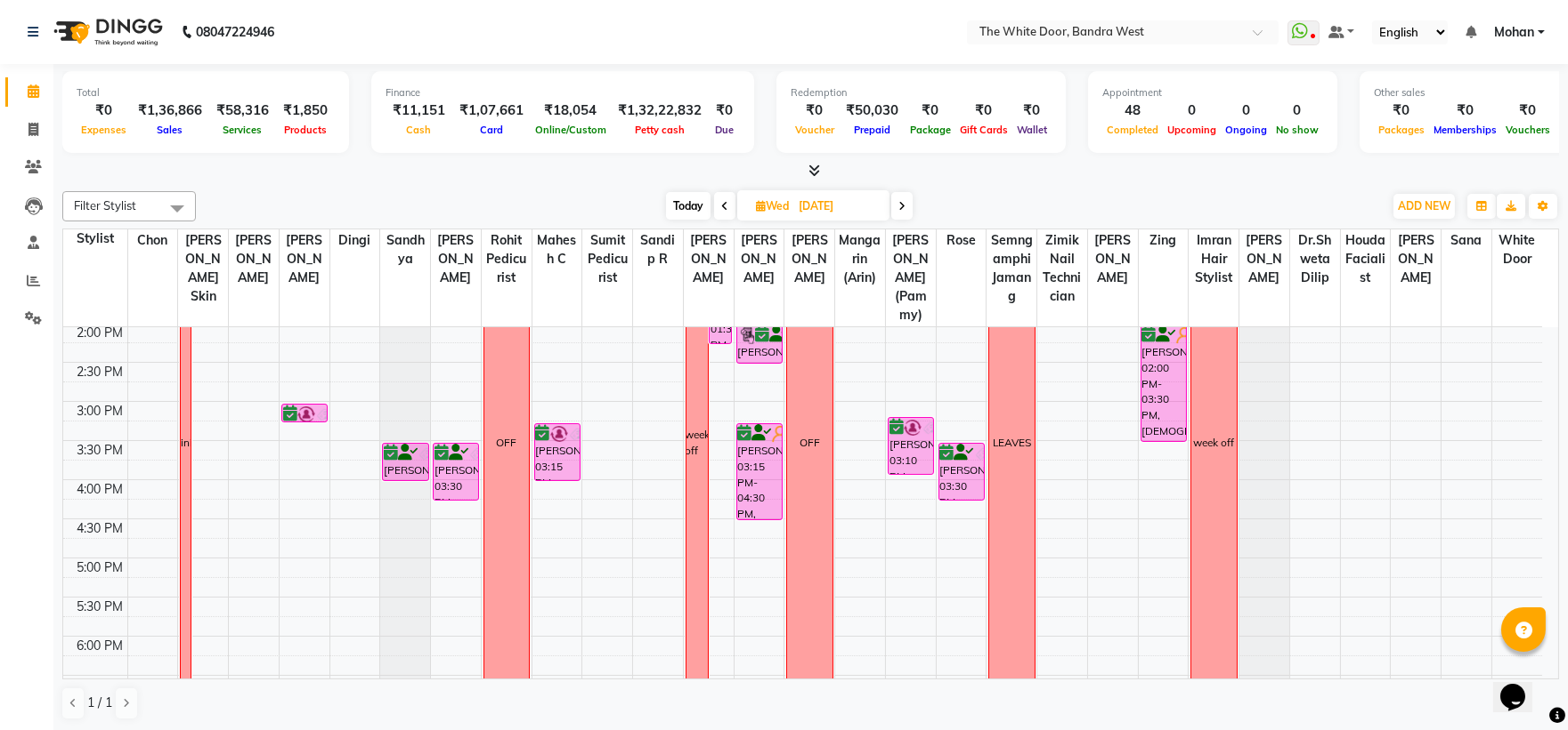
click at [695, 207] on span "Today" at bounding box center [689, 206] width 45 height 28
type input "[DATE]"
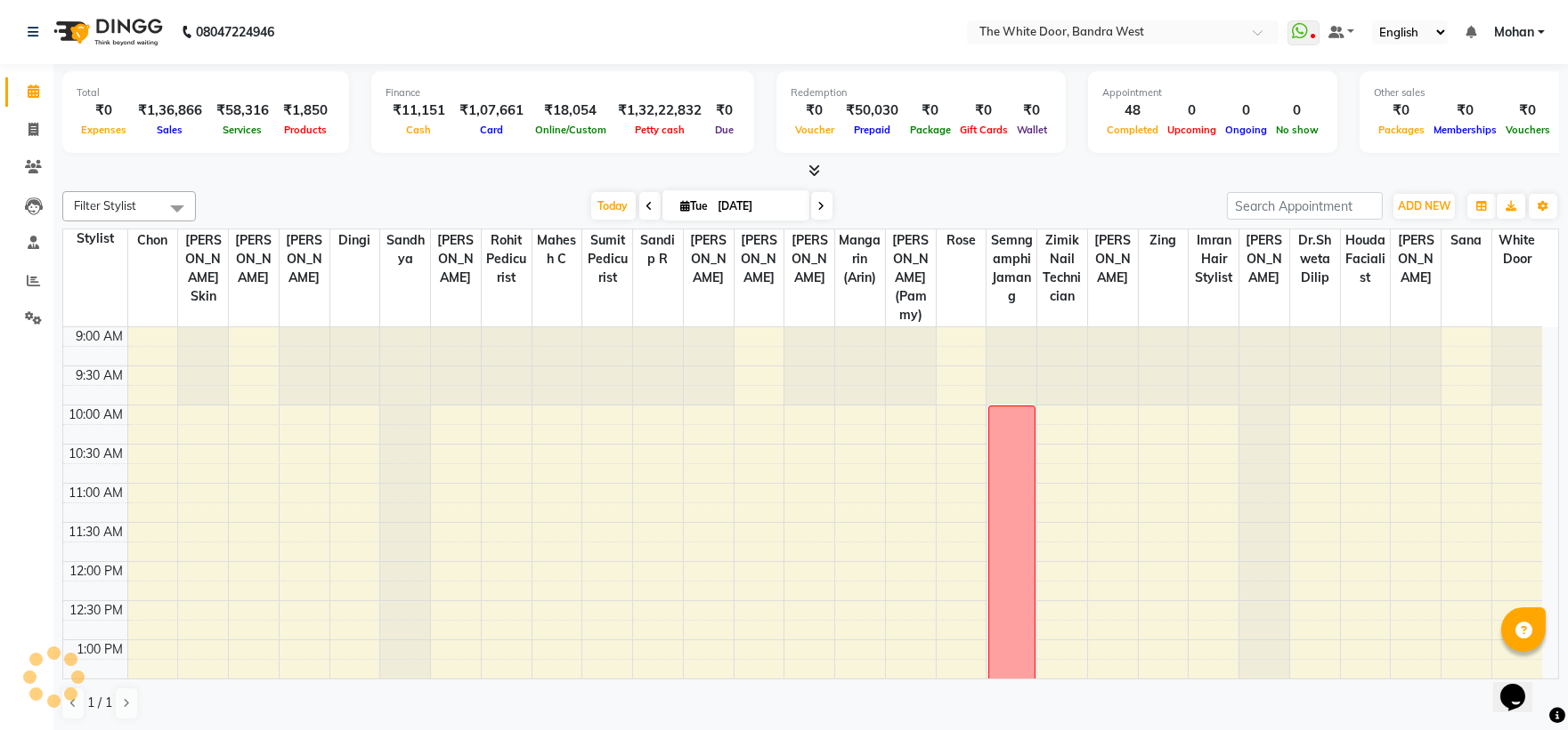
scroll to position [689, 0]
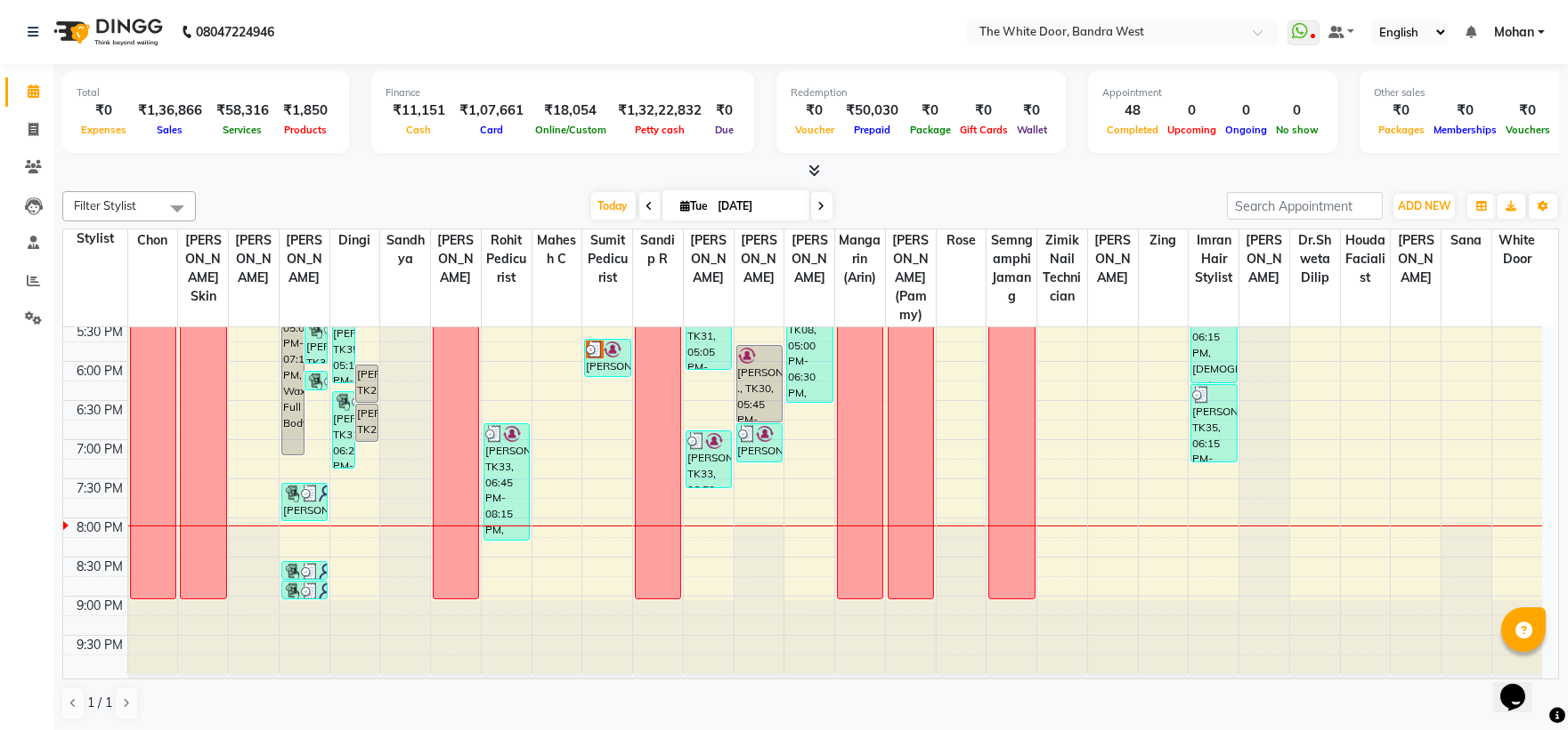
click at [681, 211] on icon at bounding box center [686, 206] width 10 height 11
select select "9"
select select "2025"
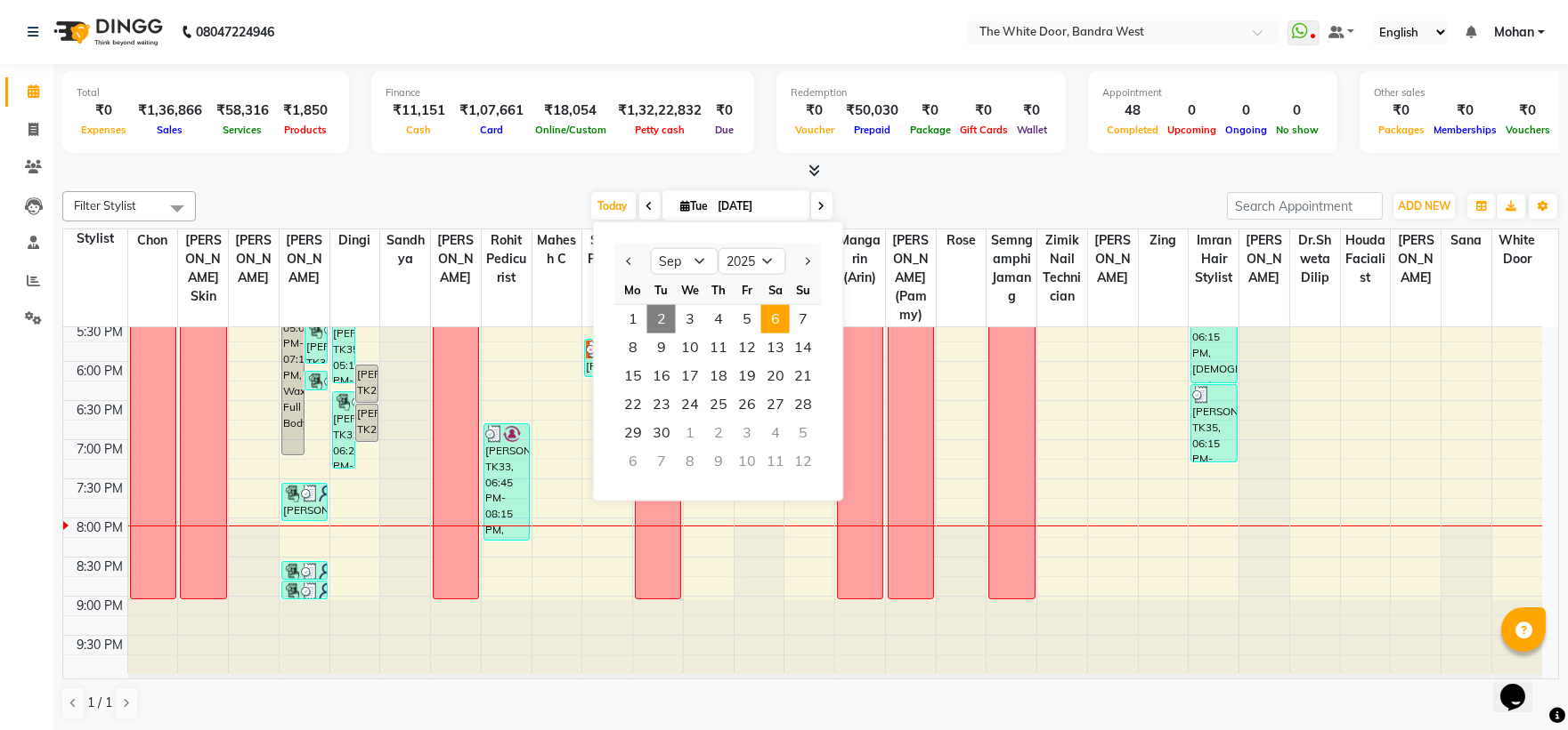
click at [772, 327] on span "6" at bounding box center [775, 319] width 29 height 29
type input "[DATE]"
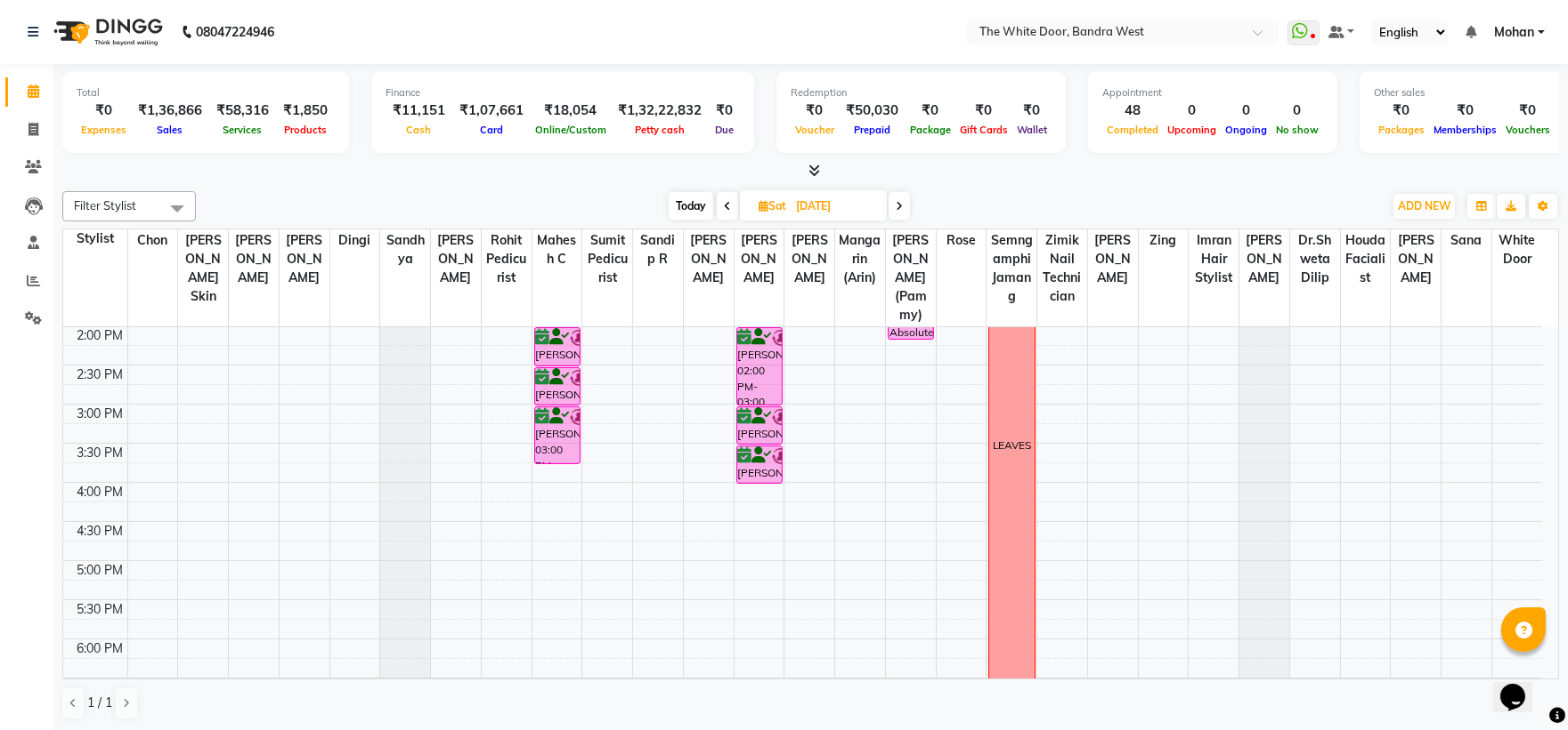
scroll to position [590, 0]
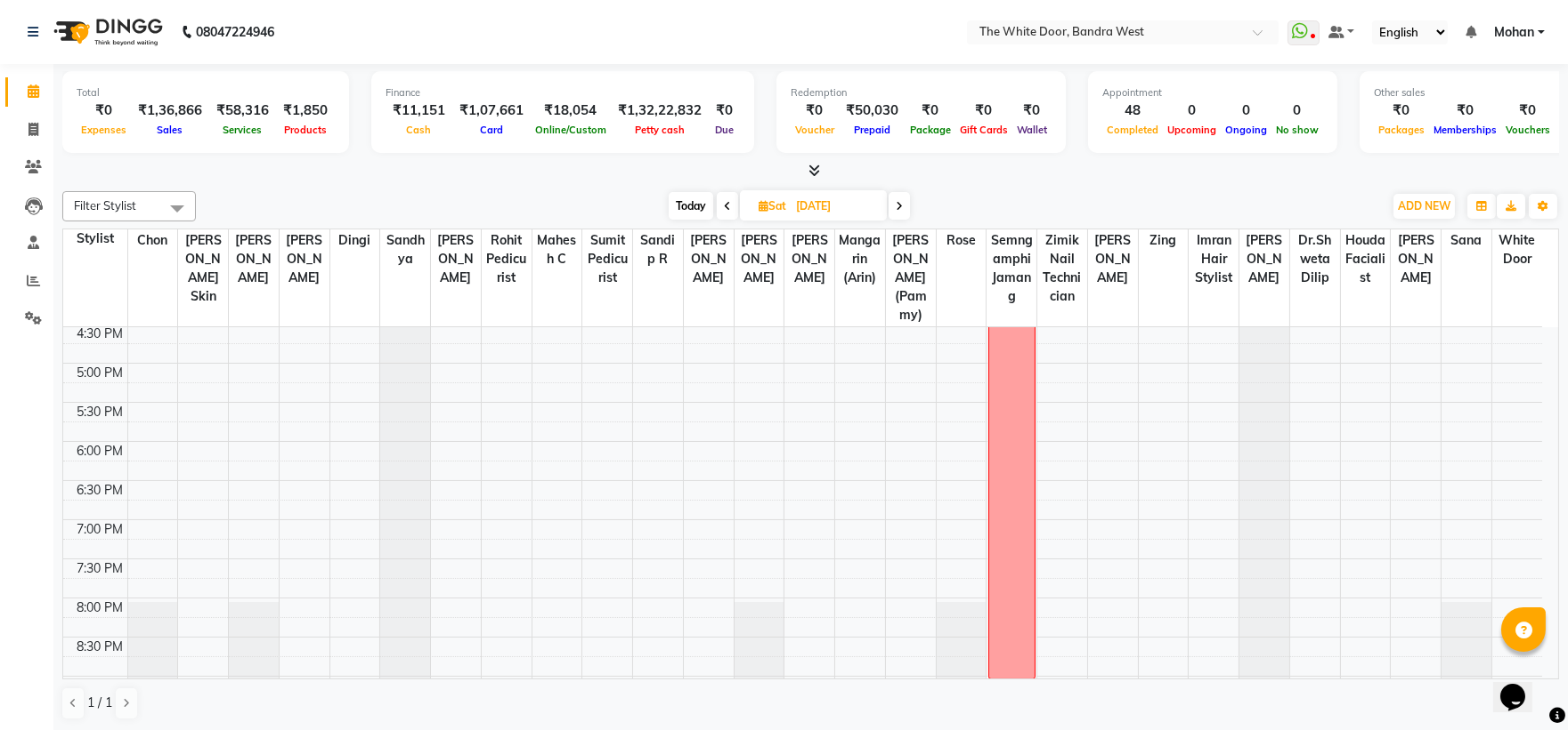
click at [759, 545] on div "9:00 AM 9:30 AM 10:00 AM 10:30 AM 11:00 AM 11:30 AM 12:00 PM 12:30 PM 1:00 PM 1…" at bounding box center [802, 246] width 1479 height 1017
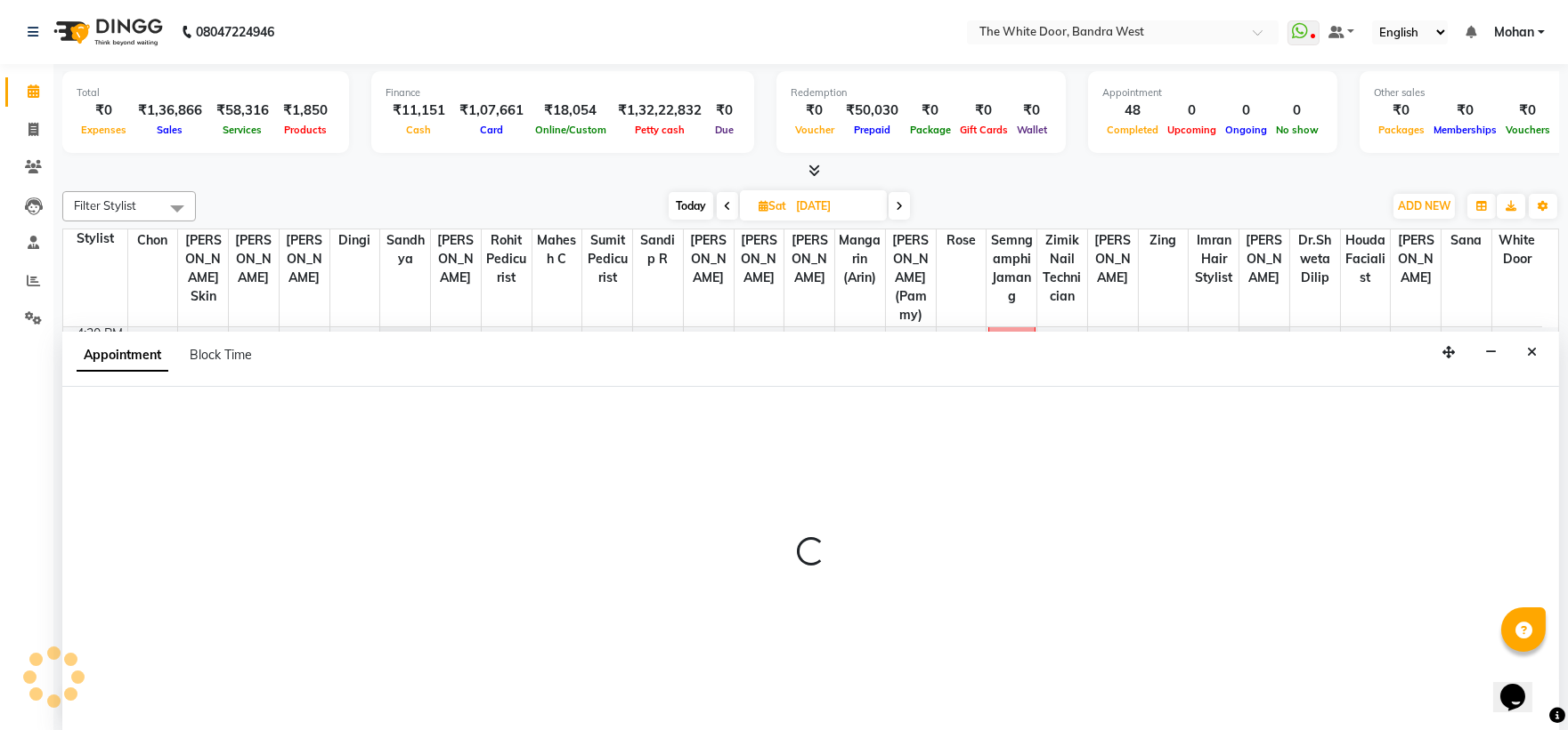
scroll to position [1, 0]
select select "20404"
select select "1140"
select select "tentative"
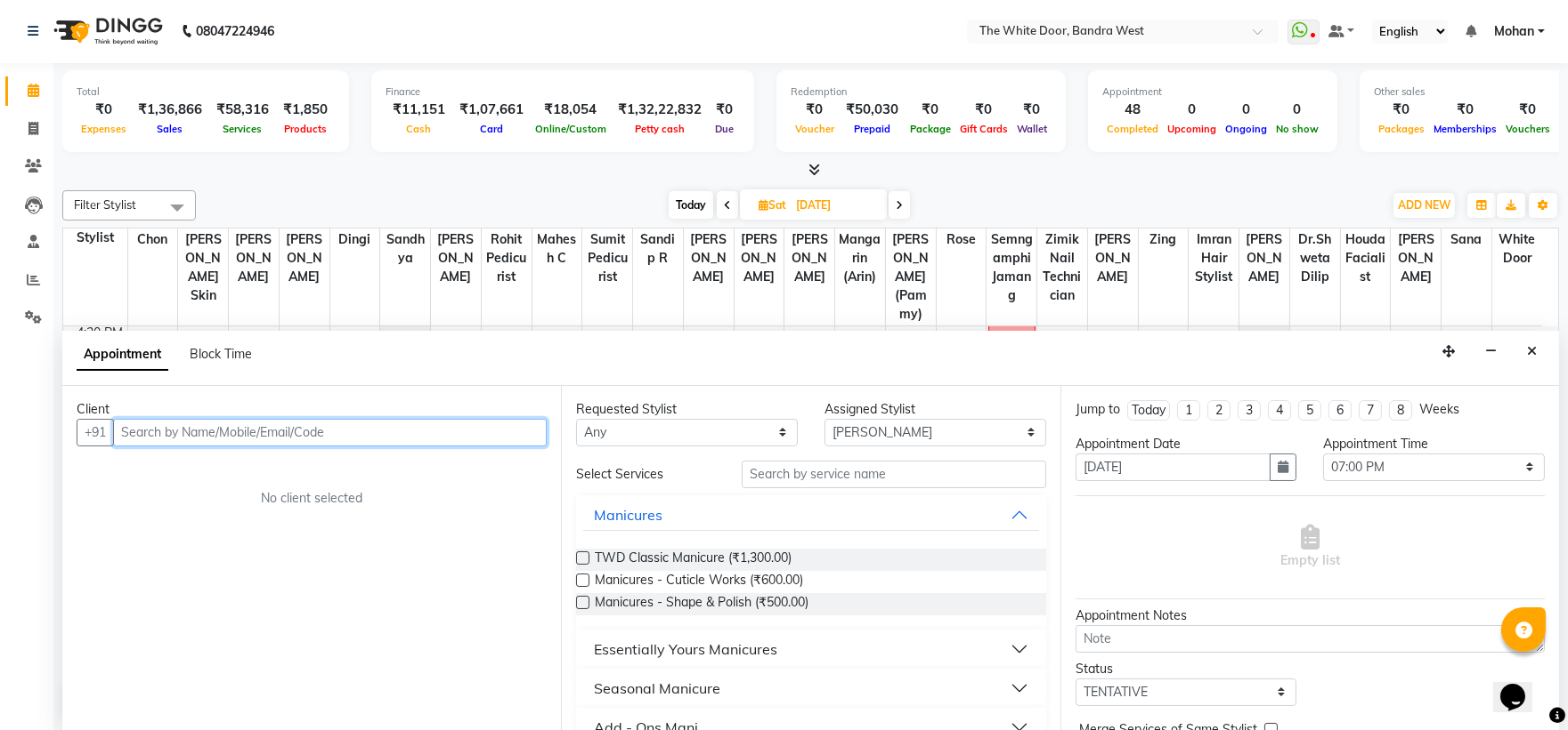
click at [283, 430] on input "text" at bounding box center [330, 433] width 434 height 28
paste input "99200 97305"
click at [165, 431] on input "99200 97305" at bounding box center [293, 433] width 360 height 28
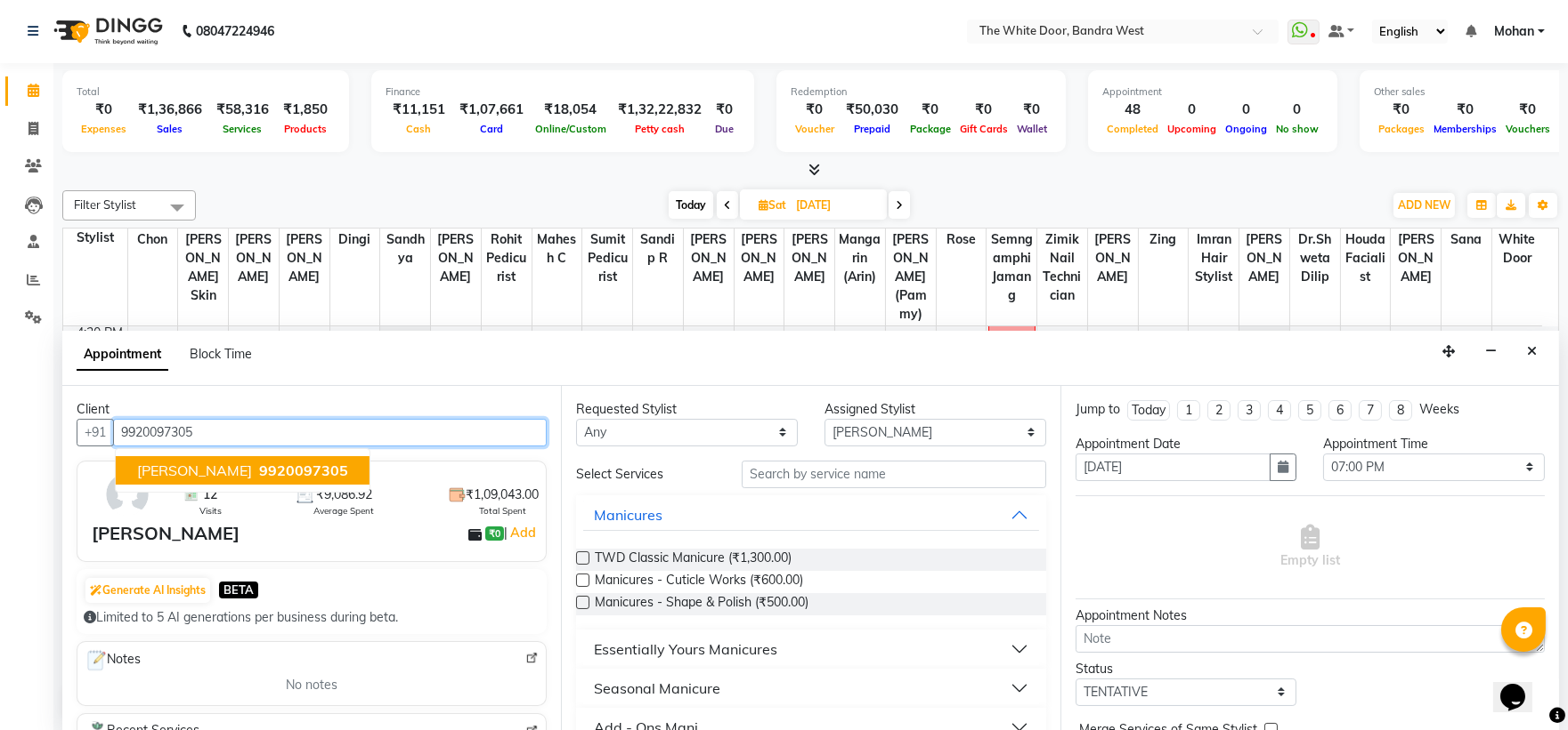
click at [172, 463] on span "Salika Patankar" at bounding box center [194, 471] width 114 height 18
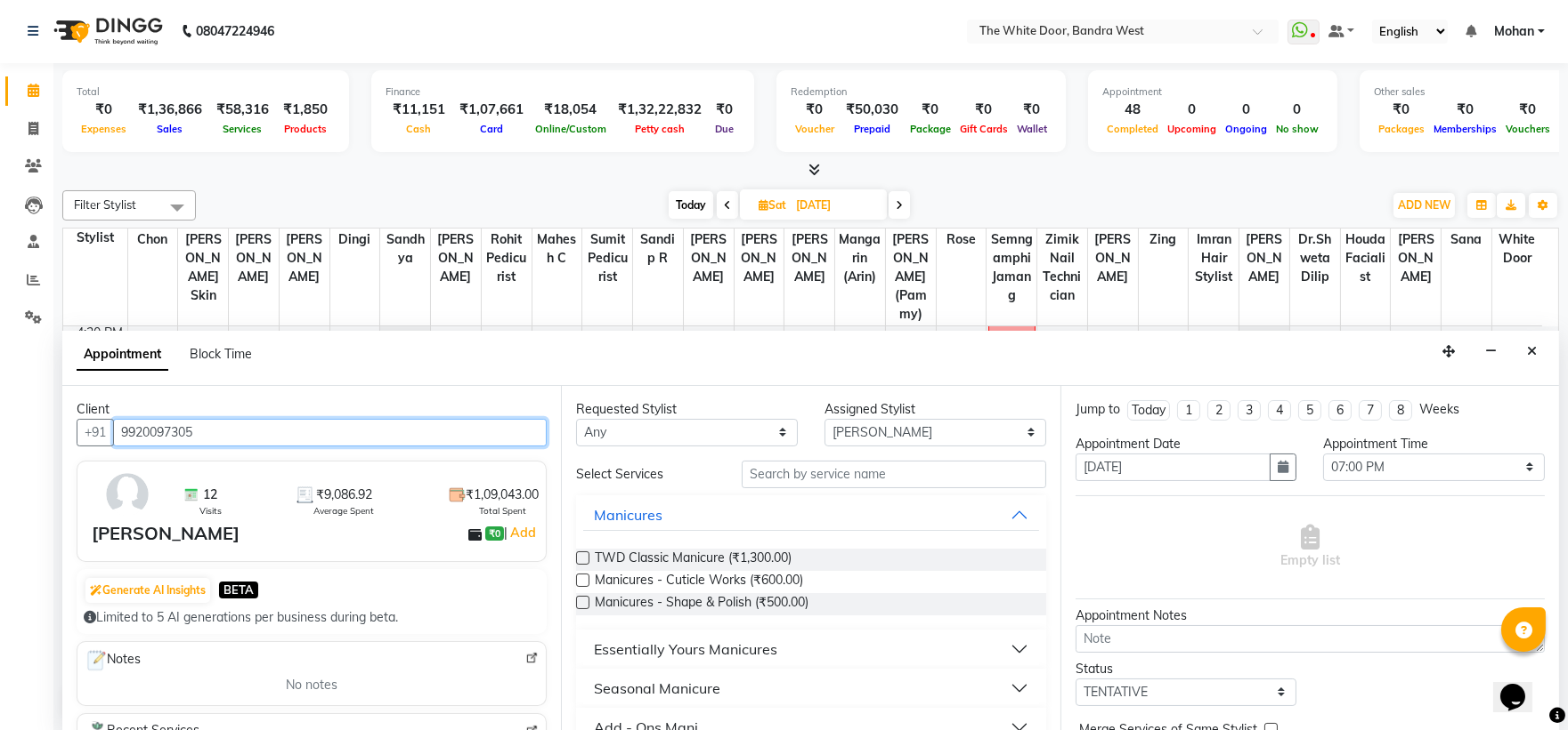
type input "9920097305"
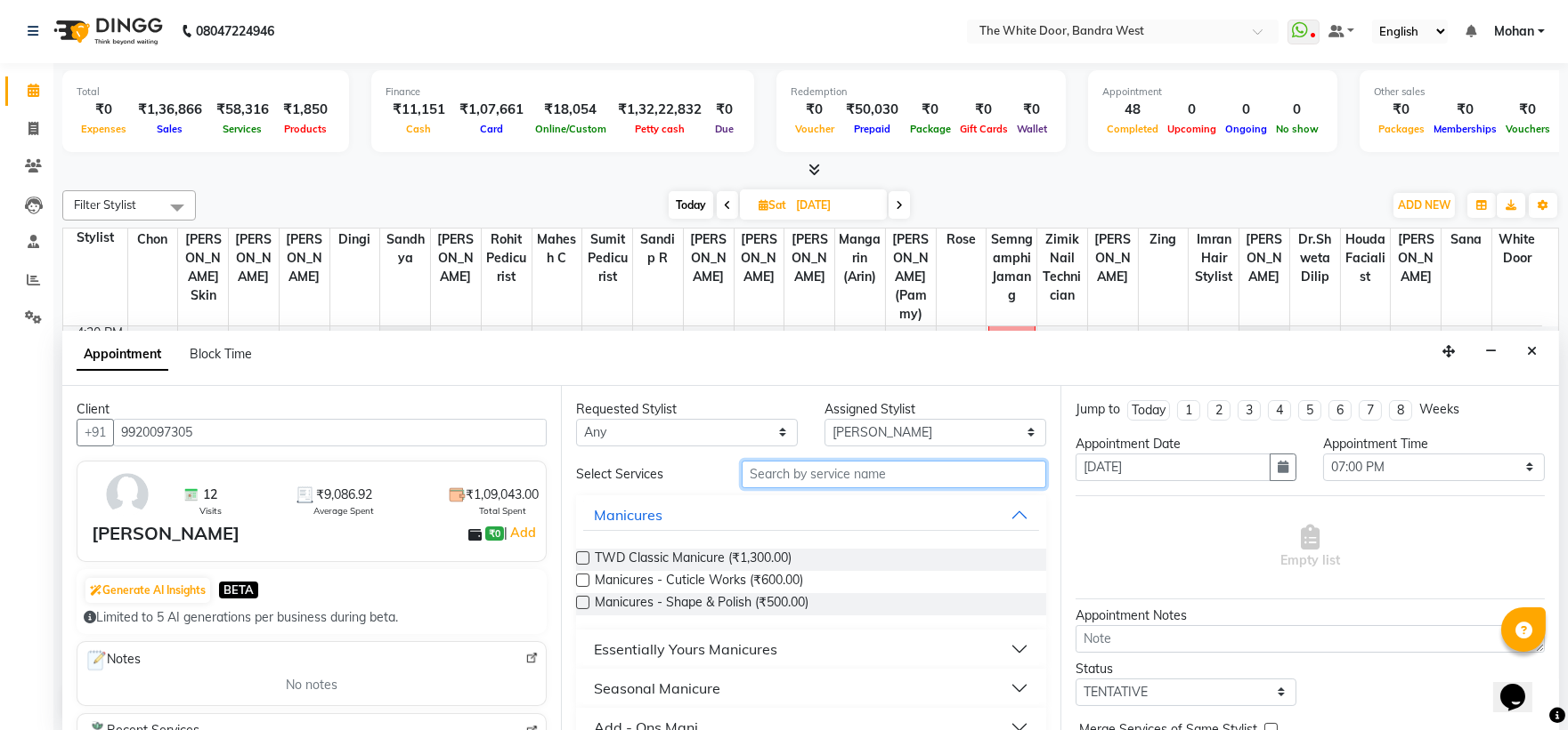
click at [769, 473] on input "text" at bounding box center [893, 475] width 304 height 28
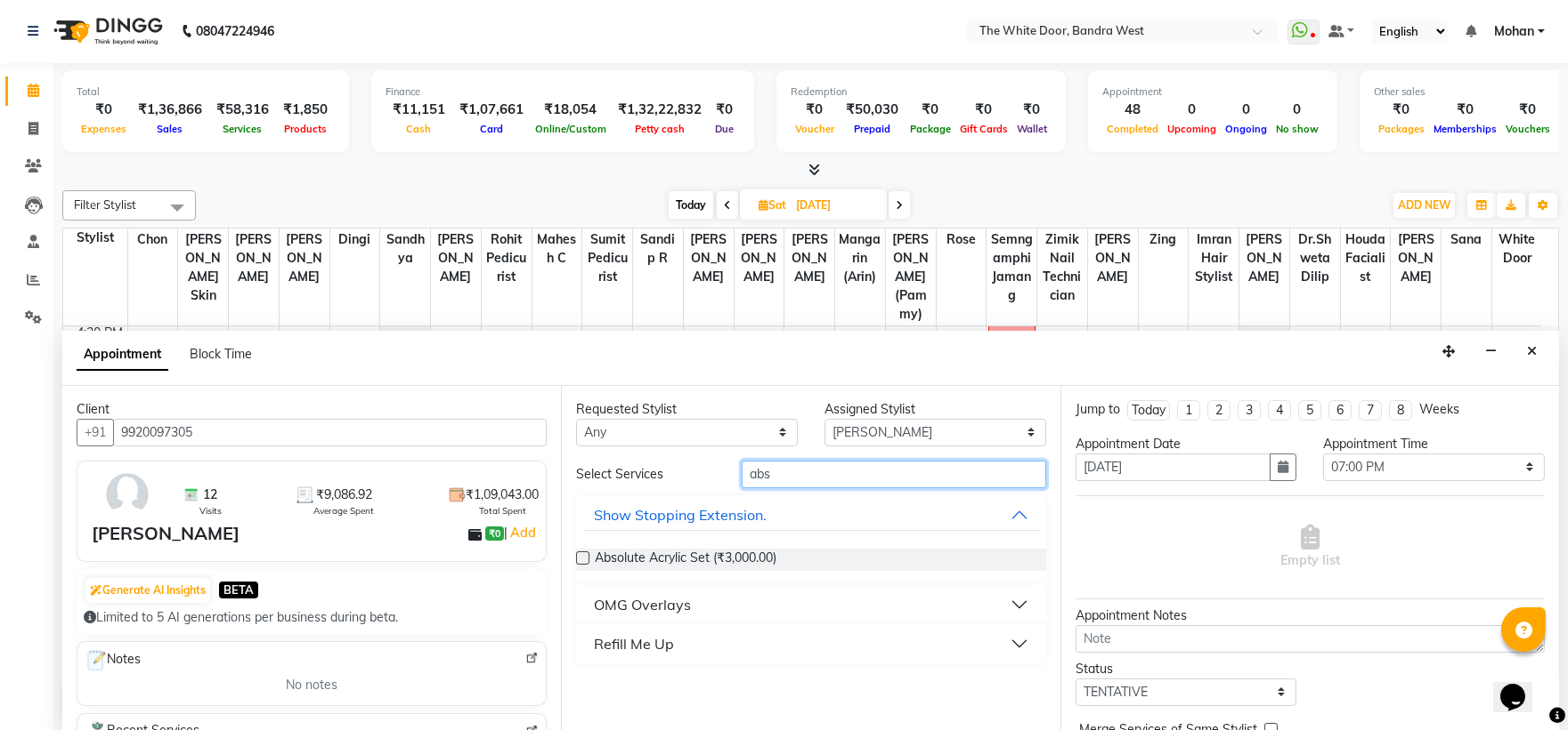
type input "abs"
click at [584, 551] on label at bounding box center [583, 558] width 13 height 13
click at [584, 554] on input "checkbox" at bounding box center [582, 560] width 11 height 11
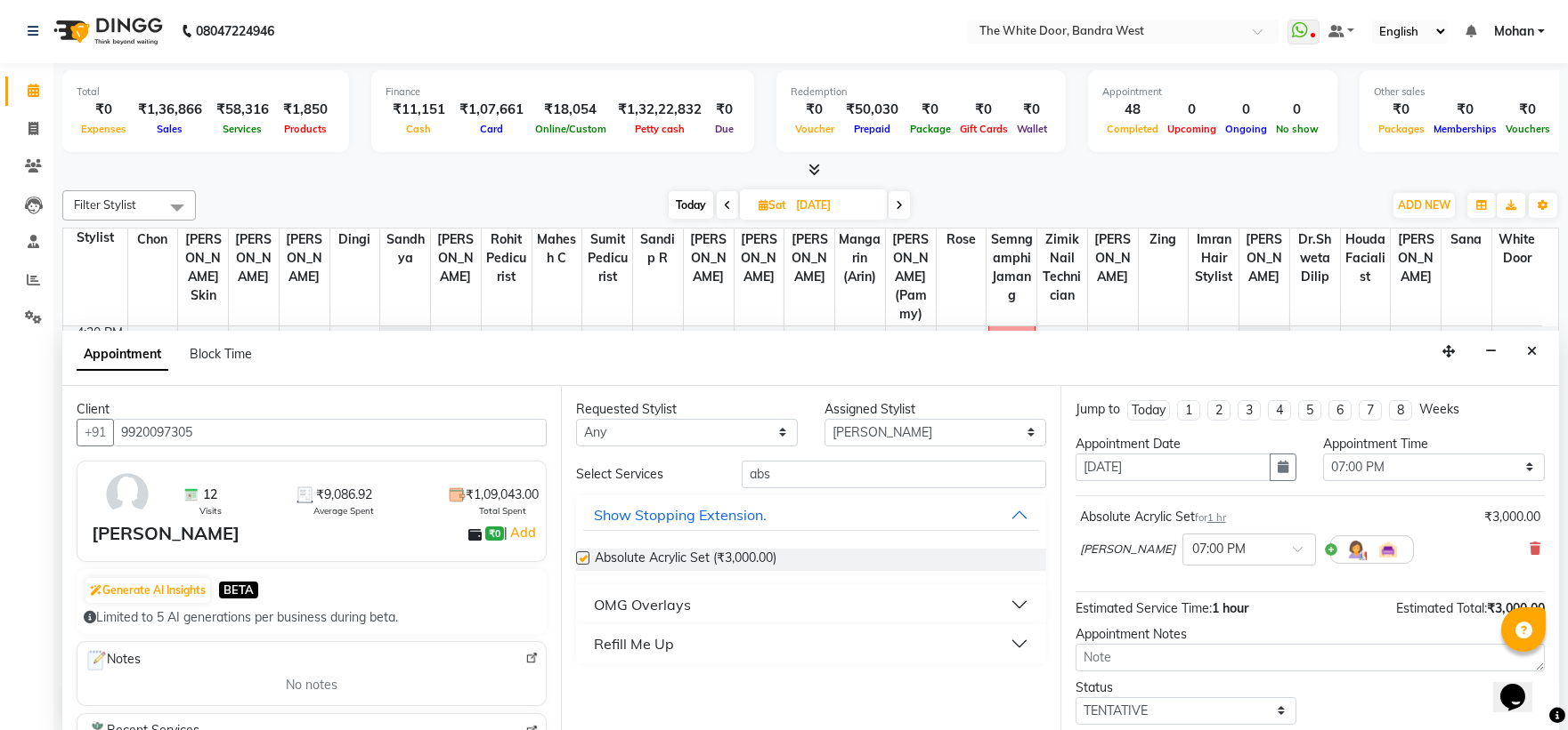
checkbox input "false"
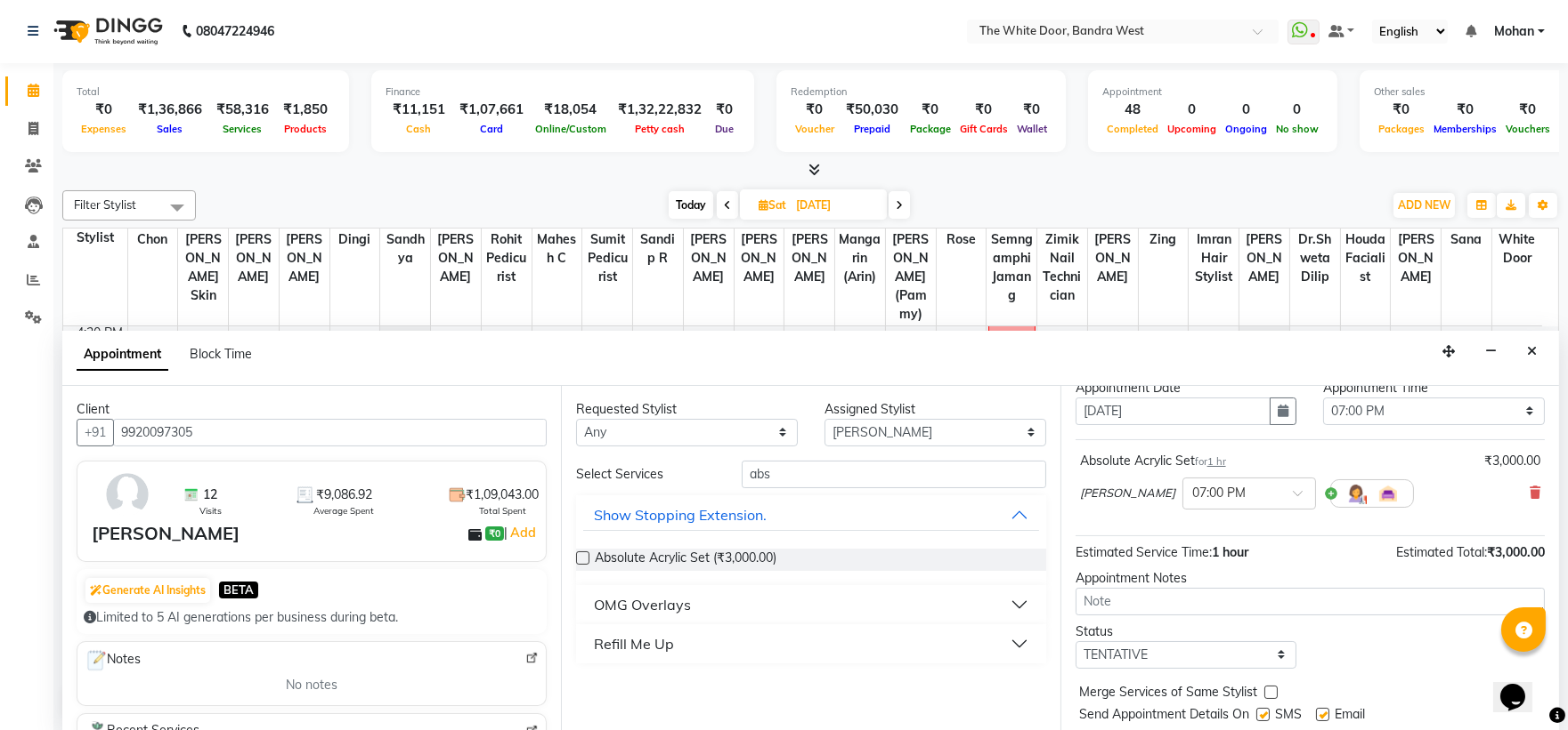
scroll to position [105, 0]
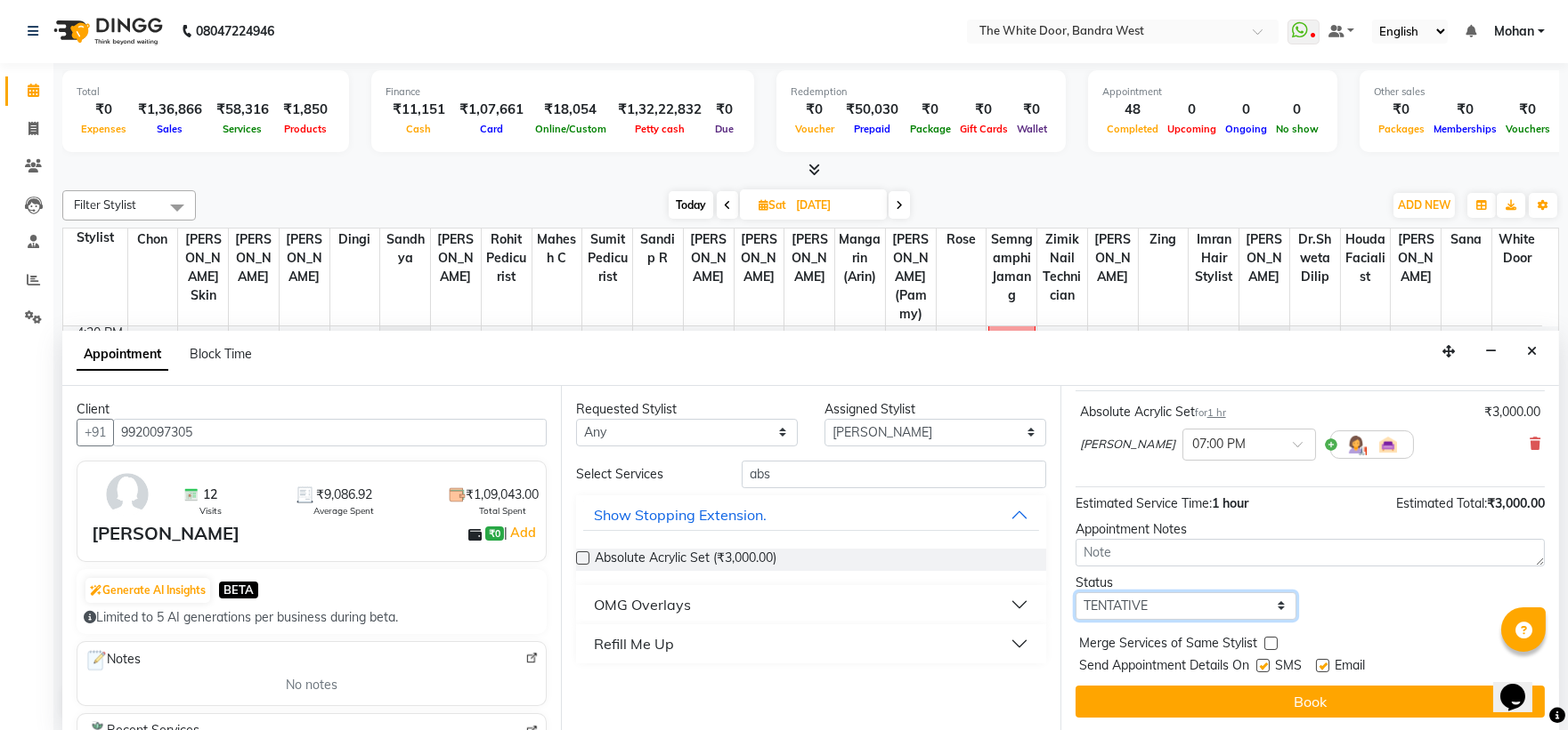
click at [1261, 606] on select "Select TENTATIVE CONFIRM UPCOMING" at bounding box center [1186, 606] width 221 height 28
select select "confirm booking"
click at [1076, 592] on select "Select TENTATIVE CONFIRM UPCOMING" at bounding box center [1186, 606] width 221 height 28
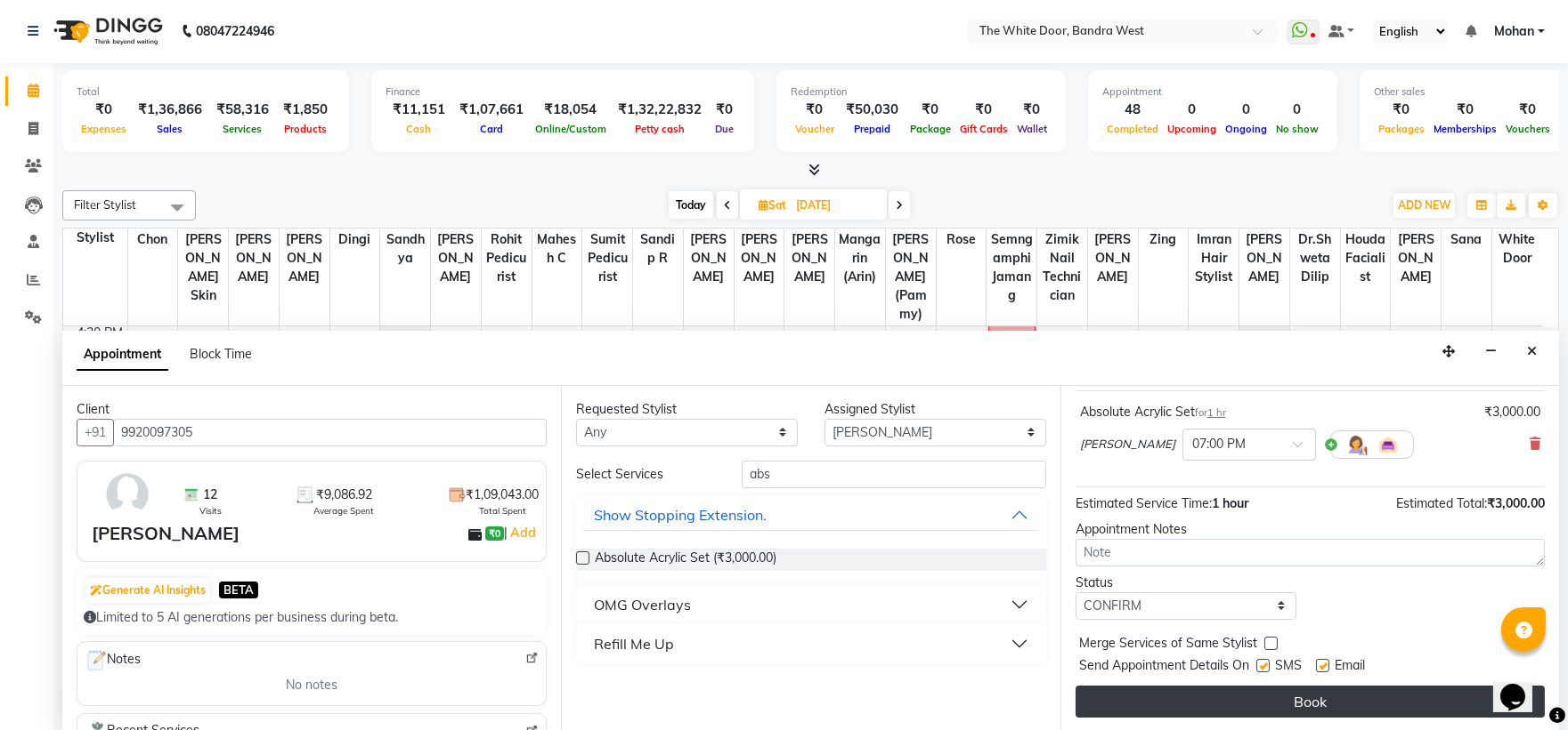
click at [1153, 710] on button "Book" at bounding box center [1310, 702] width 469 height 32
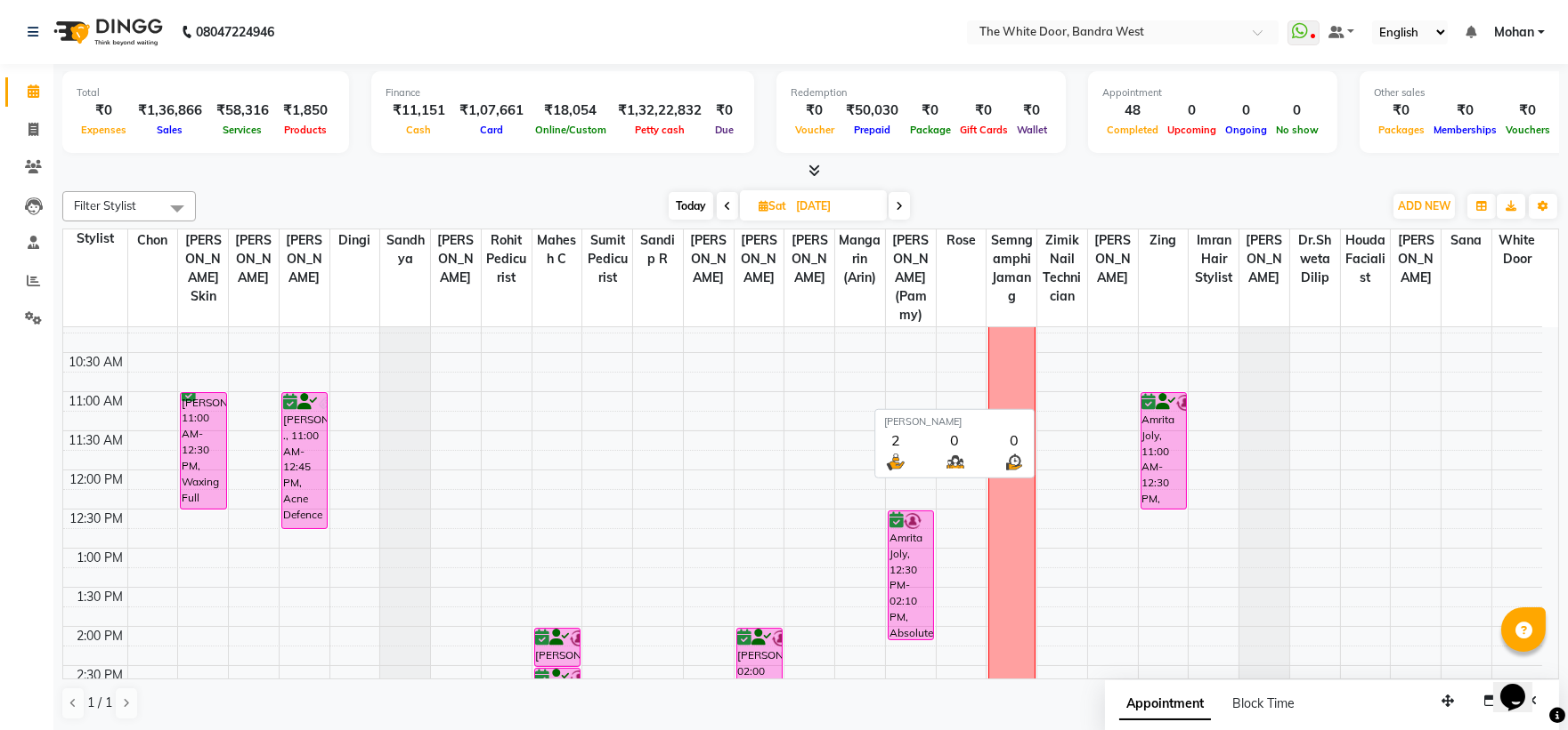
scroll to position [0, 0]
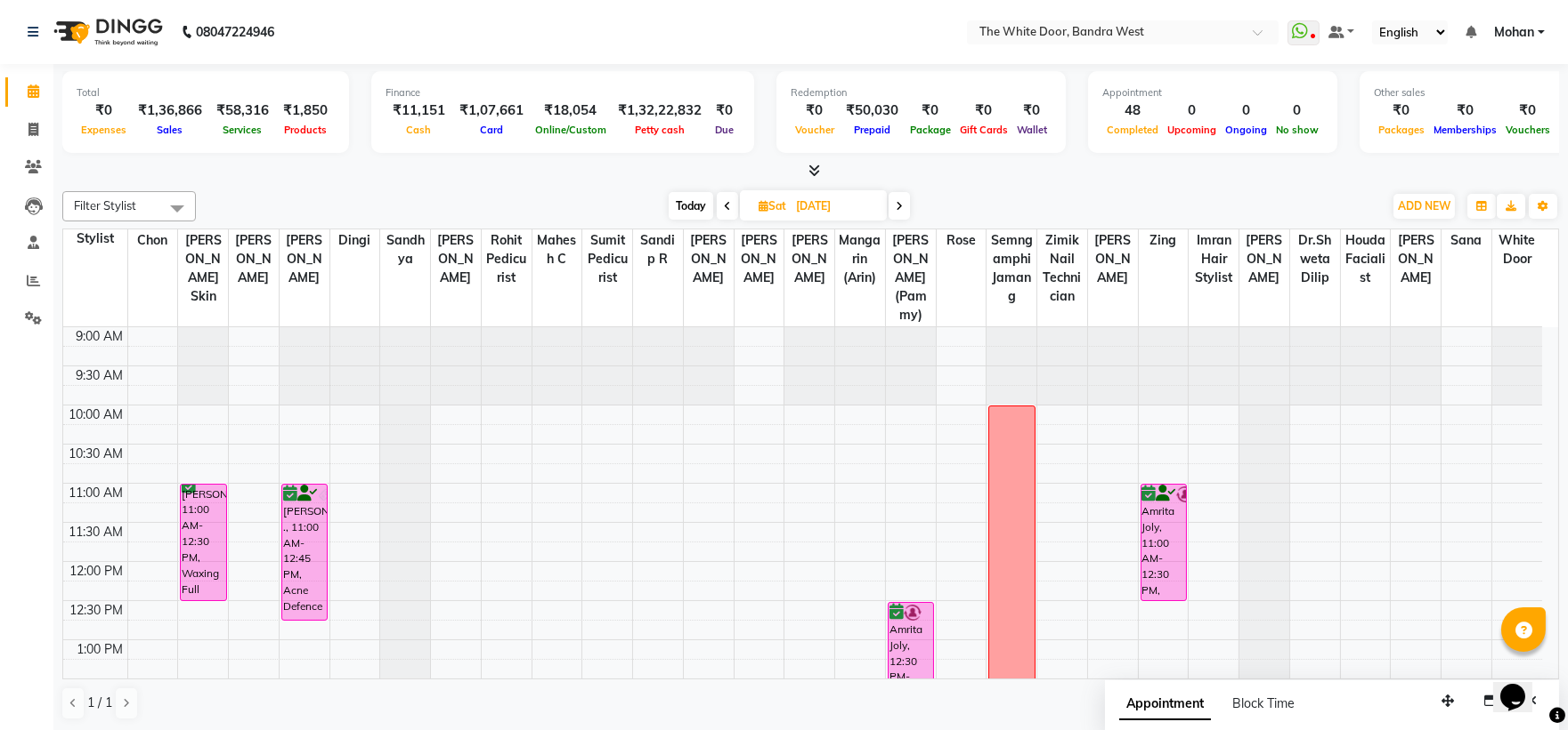
click at [695, 206] on span "Today" at bounding box center [691, 206] width 45 height 28
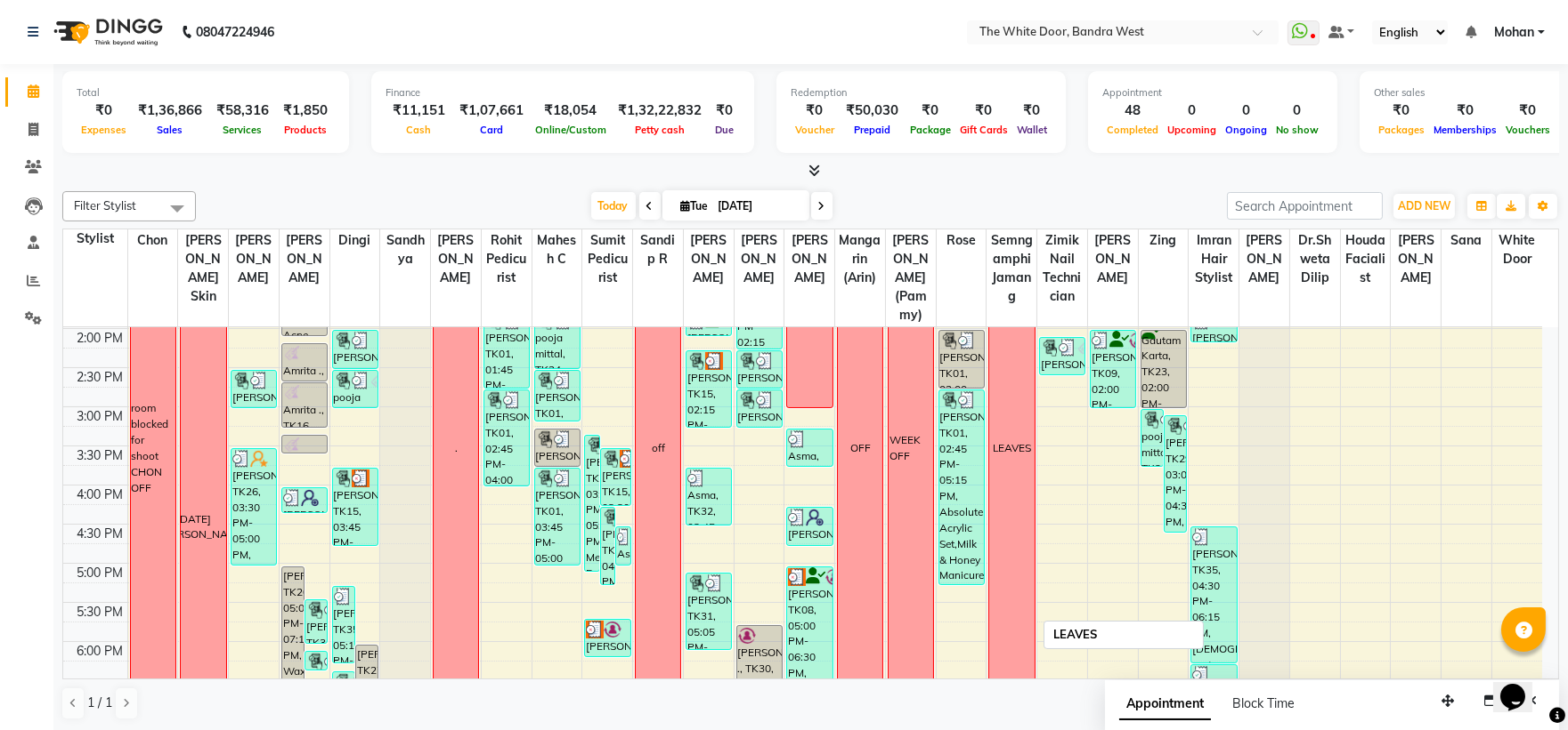
scroll to position [494, 0]
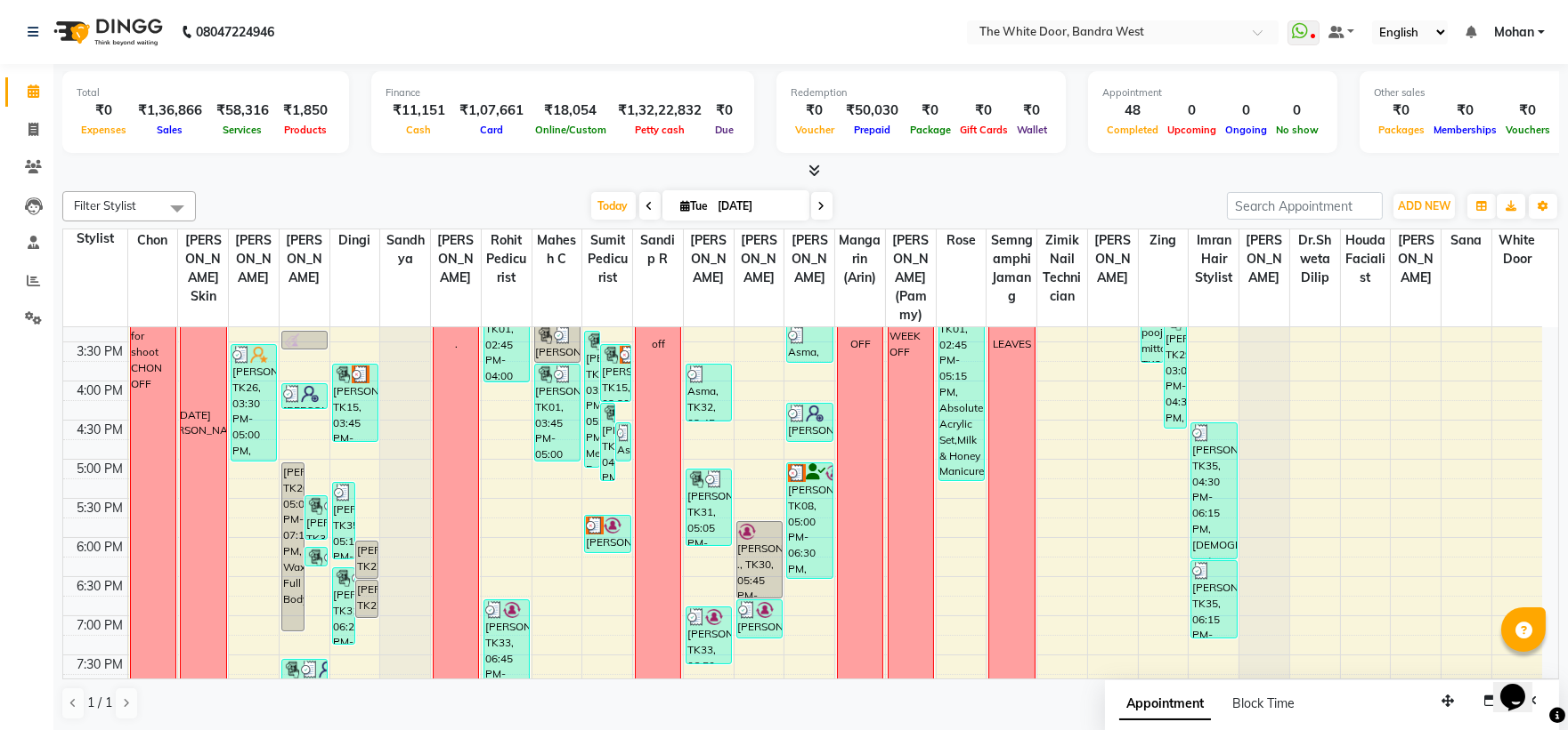
click at [812, 199] on span at bounding box center [822, 206] width 21 height 28
type input "[DATE]"
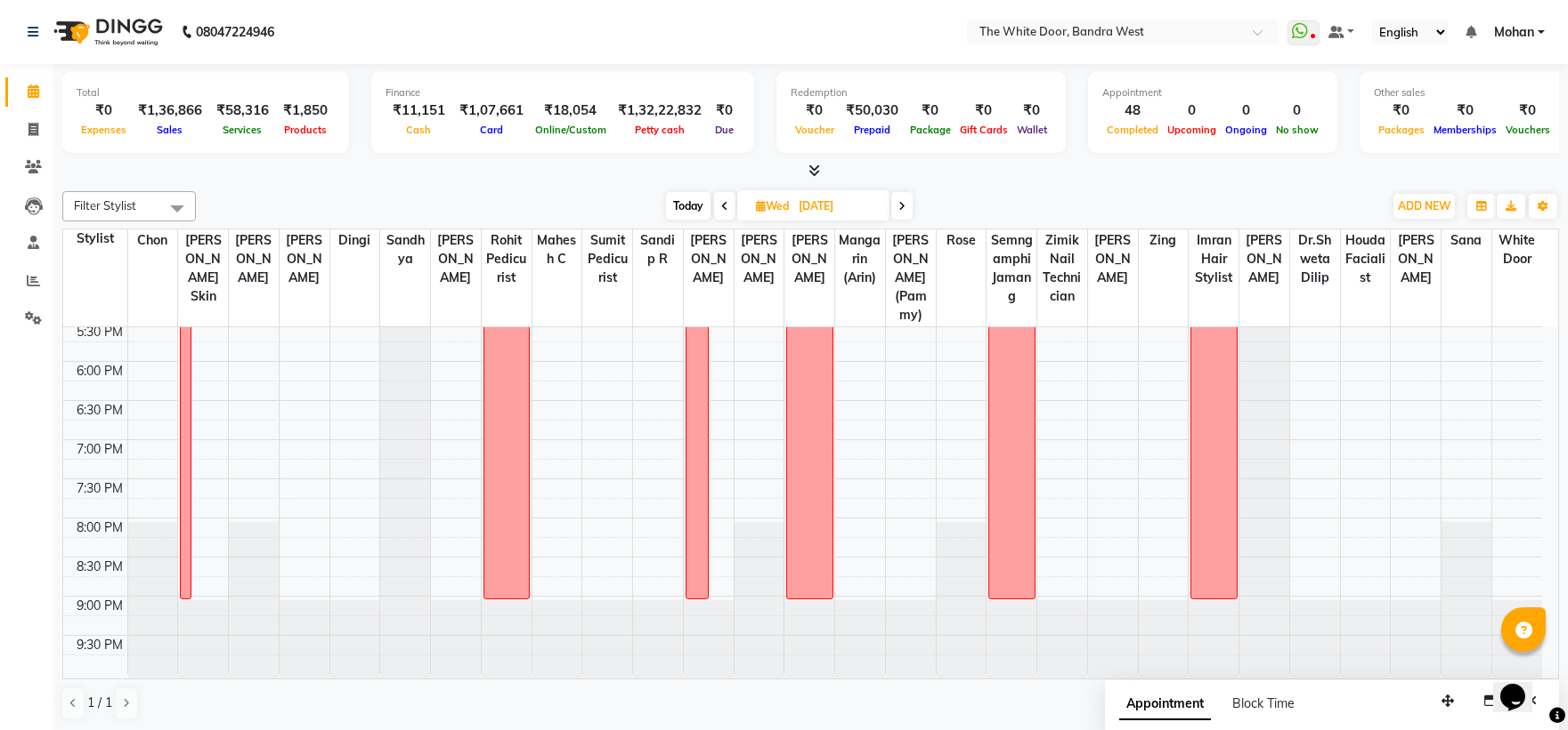
scroll to position [689, 0]
click at [649, 504] on div "9:00 AM 9:30 AM 10:00 AM 10:30 AM 11:00 AM 11:30 AM 12:00 PM 12:30 PM 1:00 PM 1…" at bounding box center [802, 166] width 1479 height 1017
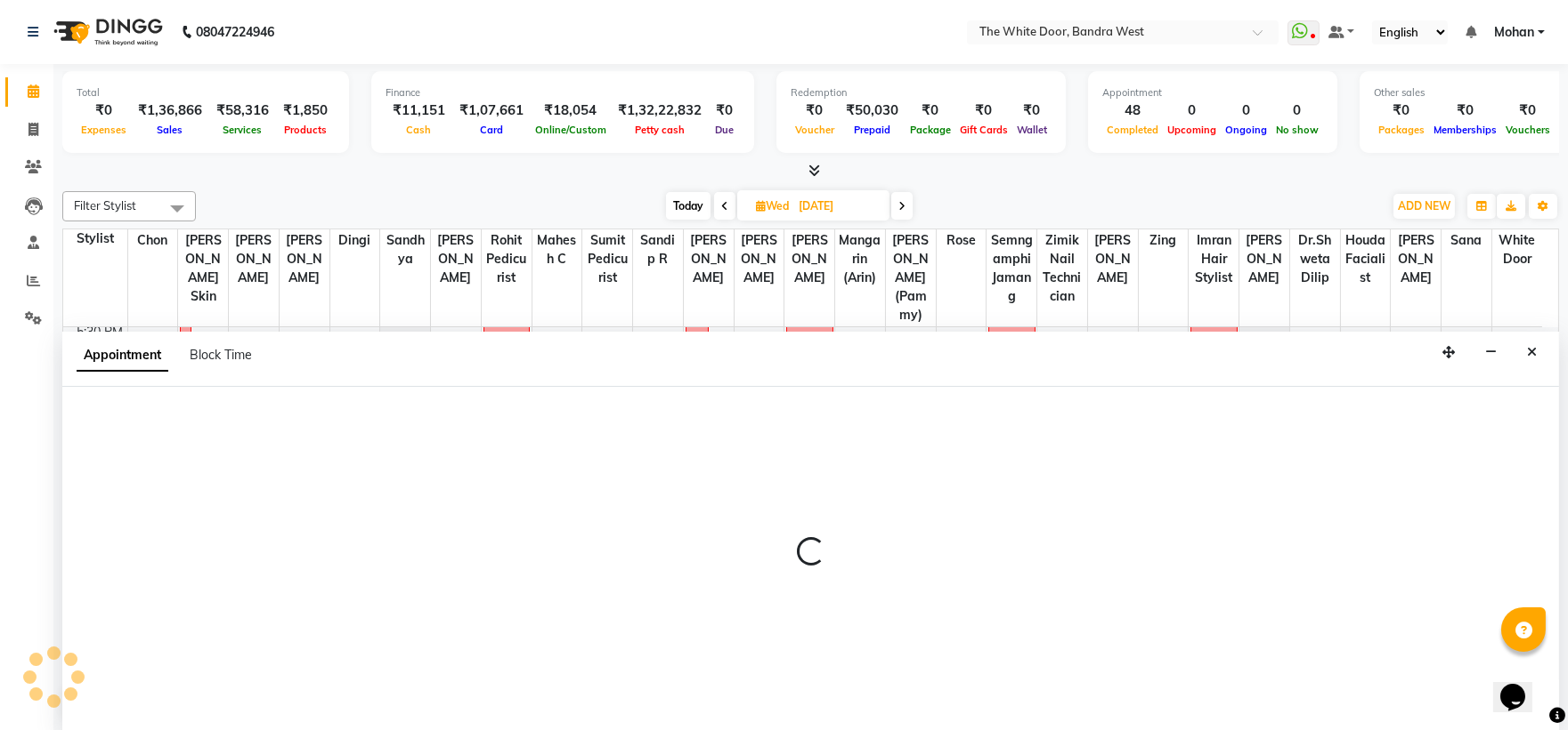
scroll to position [1, 0]
select select "22422"
select select "tentative"
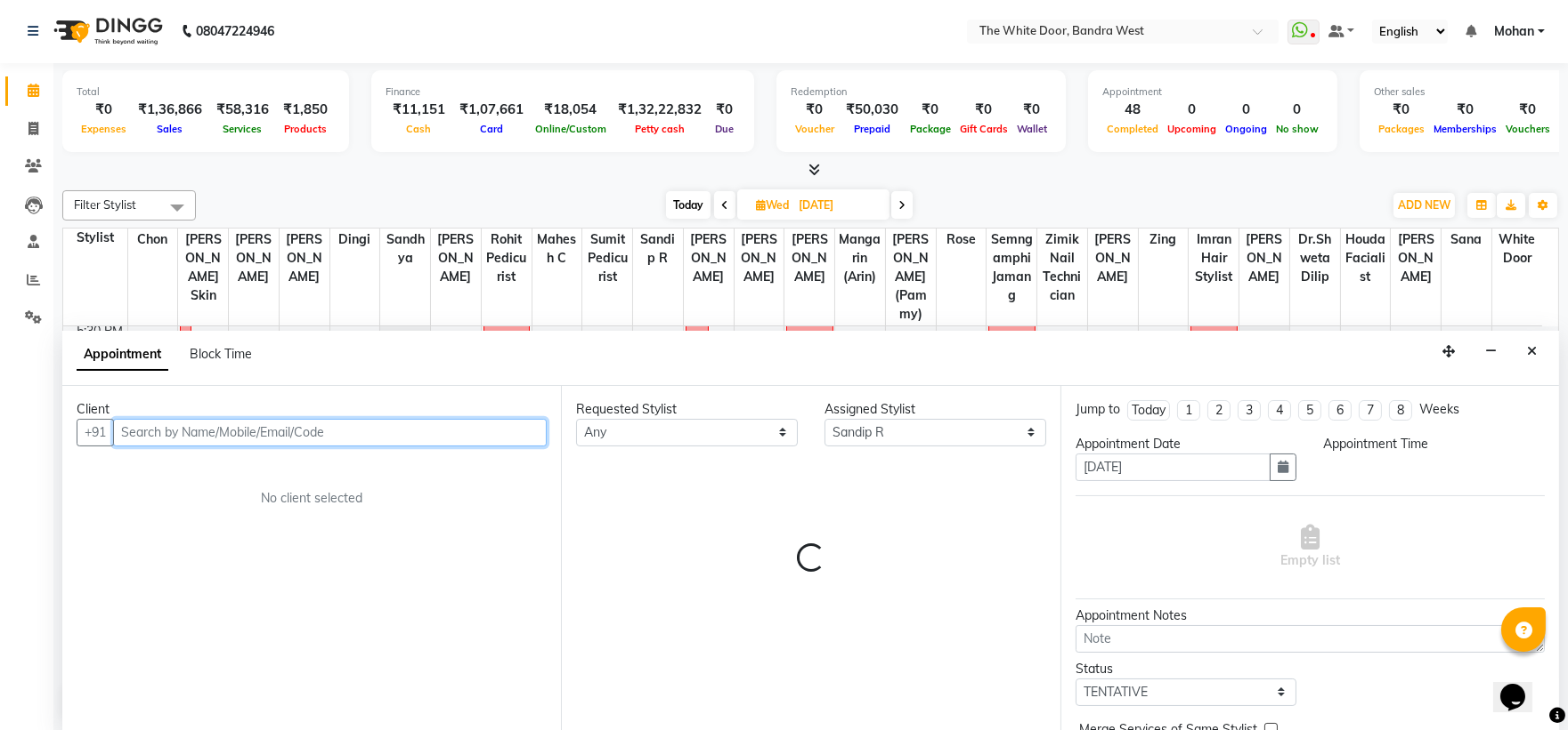
select select "1185"
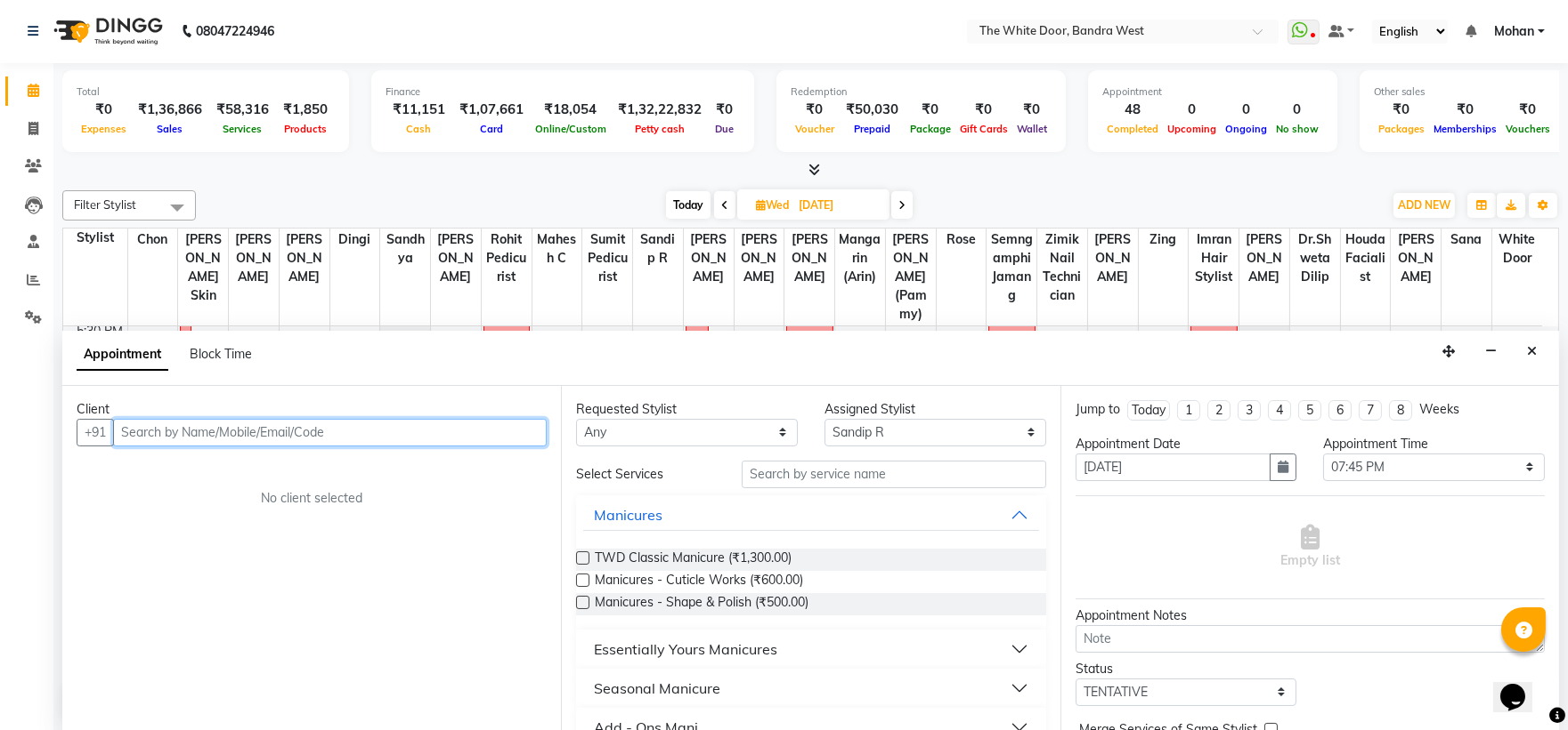
click at [369, 419] on input "text" at bounding box center [330, 433] width 434 height 28
paste input "98191 20946"
click at [165, 425] on input "98191 20946" at bounding box center [293, 433] width 360 height 28
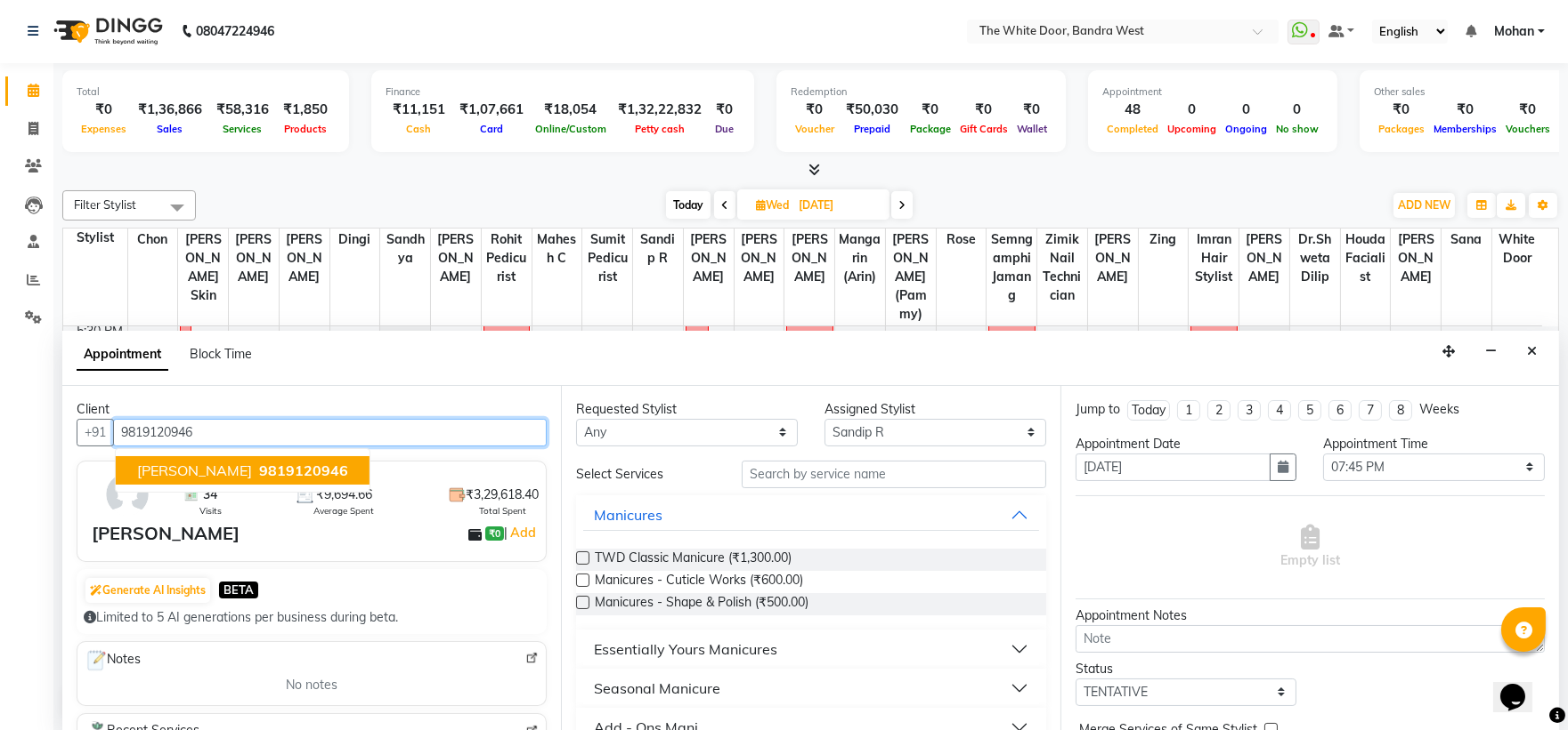
drag, startPoint x: 164, startPoint y: 469, endPoint x: 254, endPoint y: 471, distance: 90.0
click at [166, 468] on span "SARAH" at bounding box center [194, 471] width 114 height 18
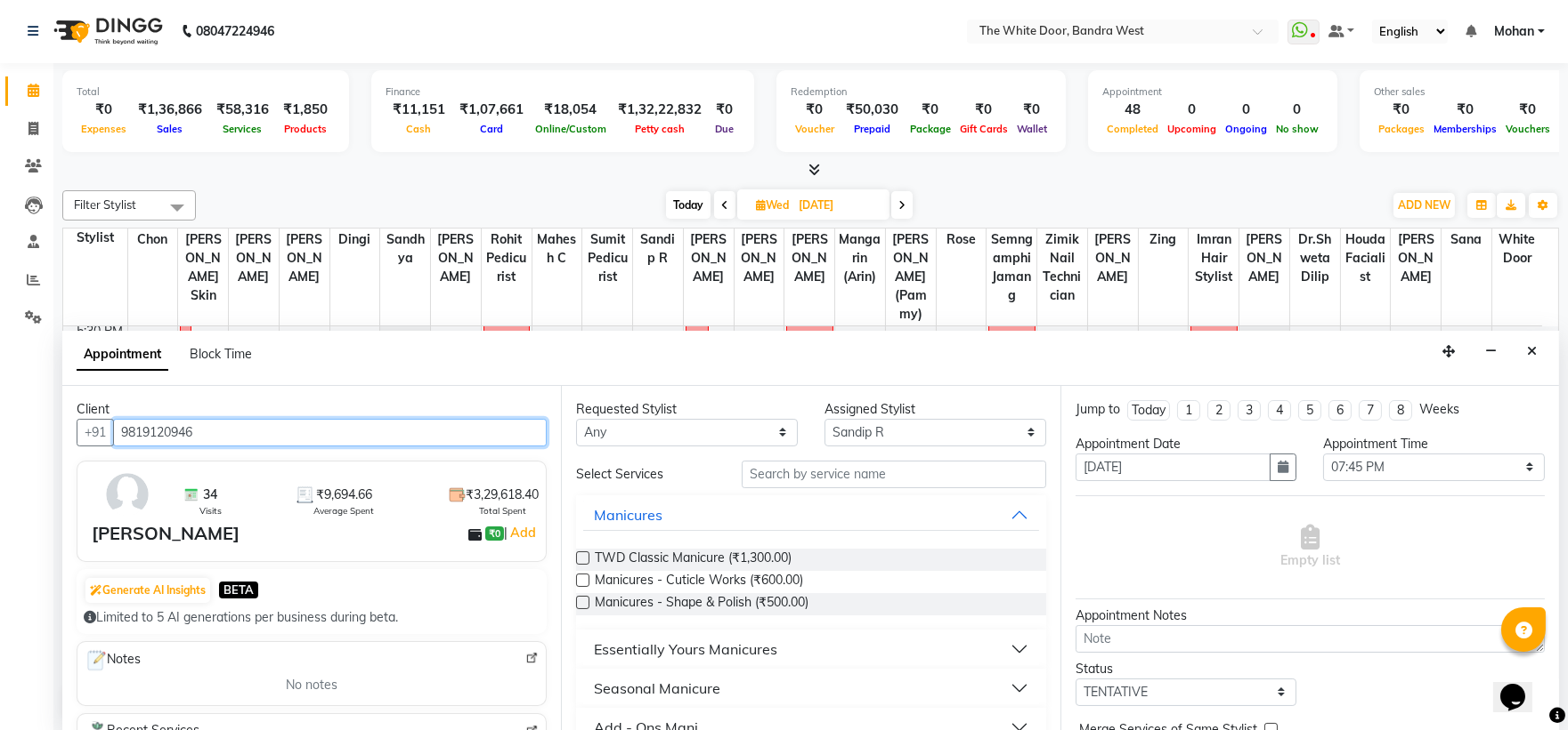
type input "9819120946"
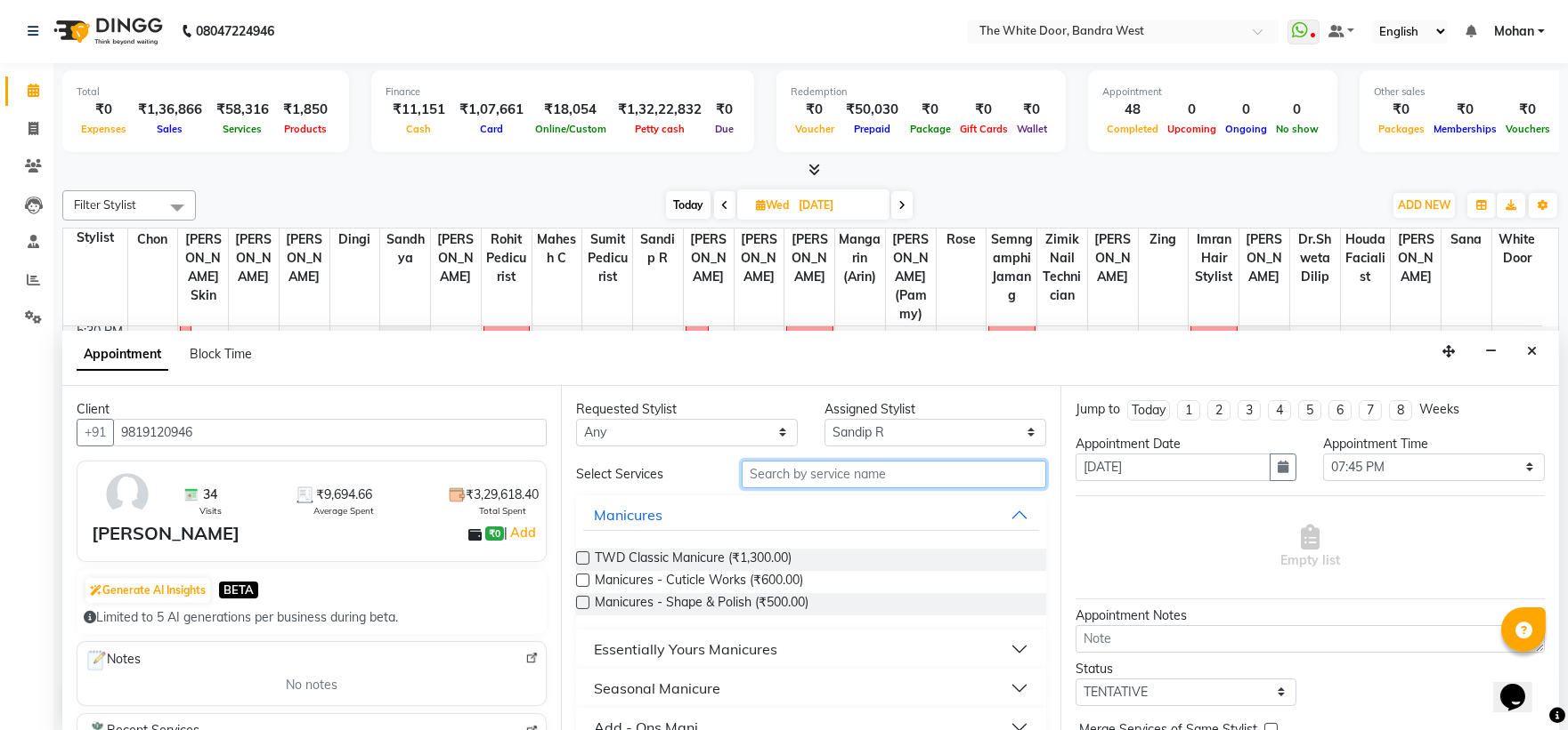
click at [793, 473] on input "text" at bounding box center [893, 475] width 304 height 28
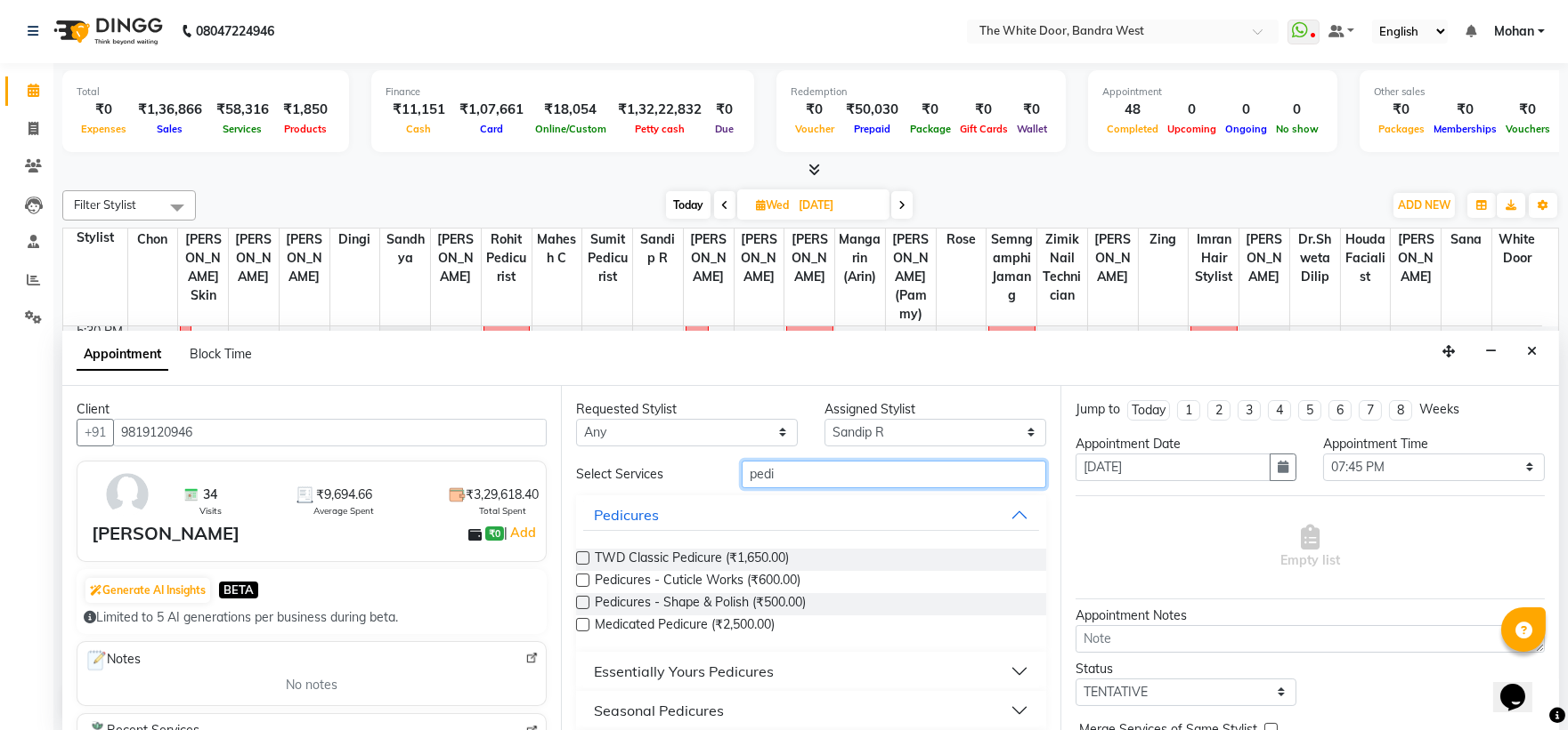
type input "pedi"
click at [586, 551] on label at bounding box center [583, 558] width 13 height 13
click at [586, 554] on input "checkbox" at bounding box center [582, 560] width 11 height 11
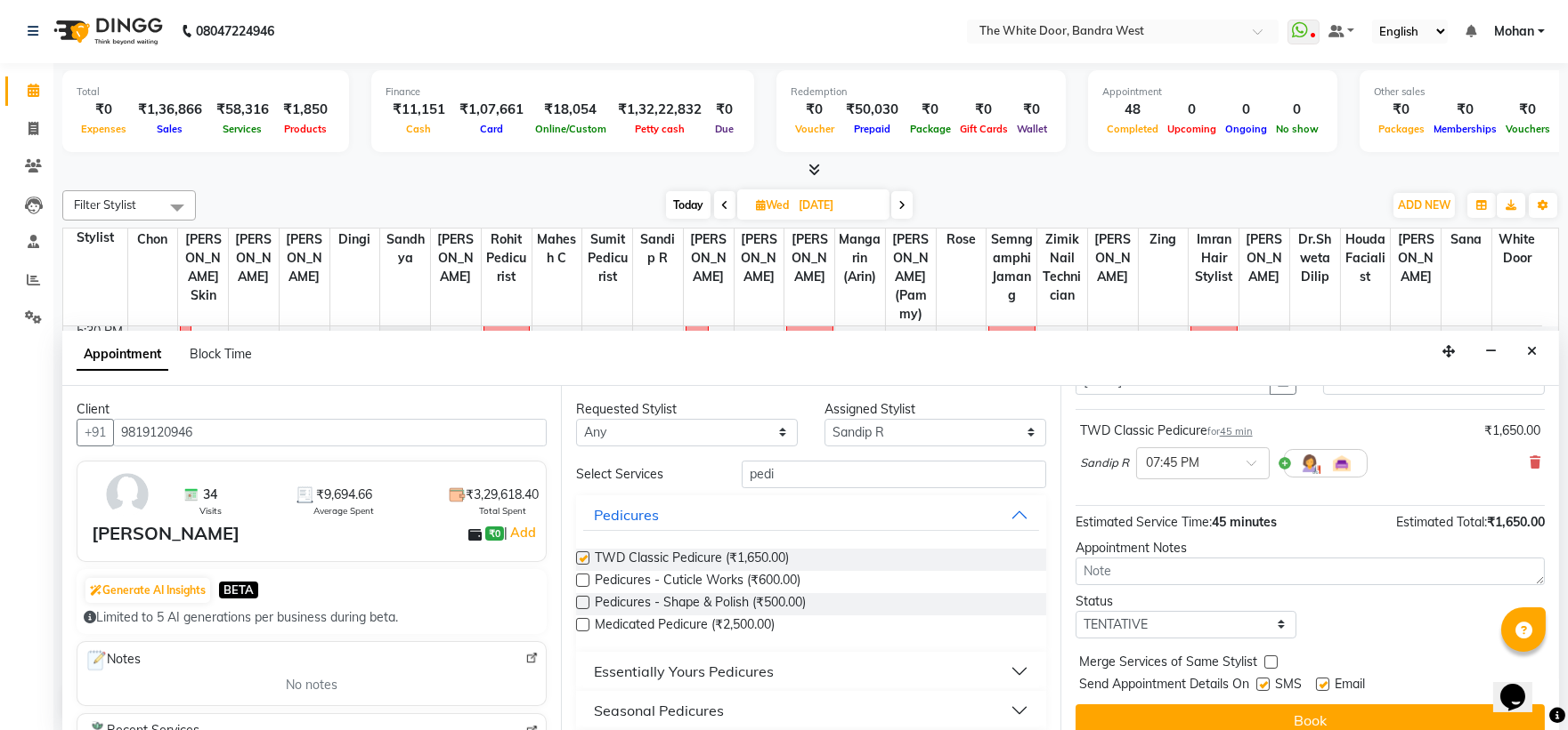
checkbox input "false"
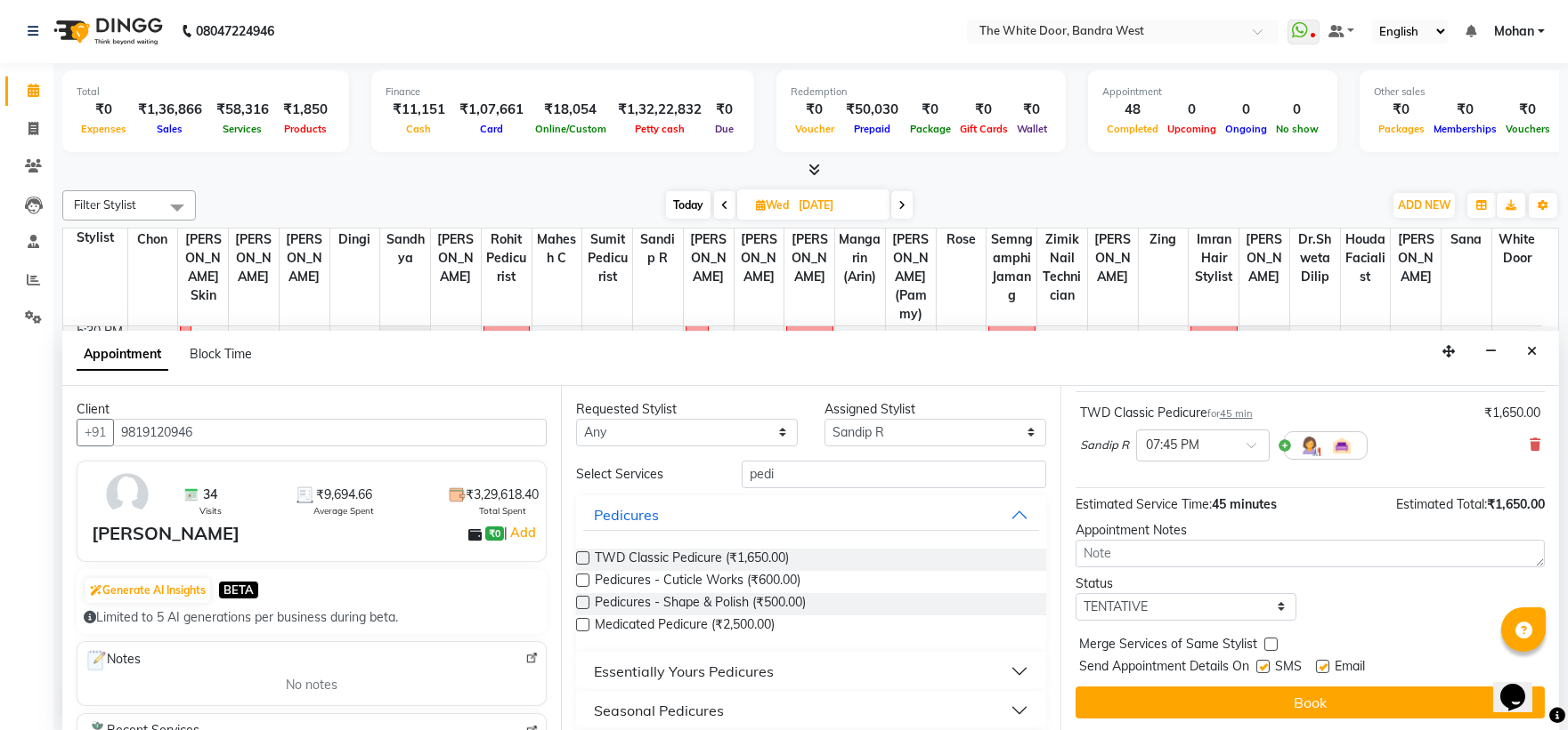
scroll to position [105, 0]
click at [1170, 615] on select "Select TENTATIVE CONFIRM UPCOMING" at bounding box center [1186, 606] width 221 height 28
select select "confirm booking"
click at [1076, 592] on select "Select TENTATIVE CONFIRM UPCOMING" at bounding box center [1186, 606] width 221 height 28
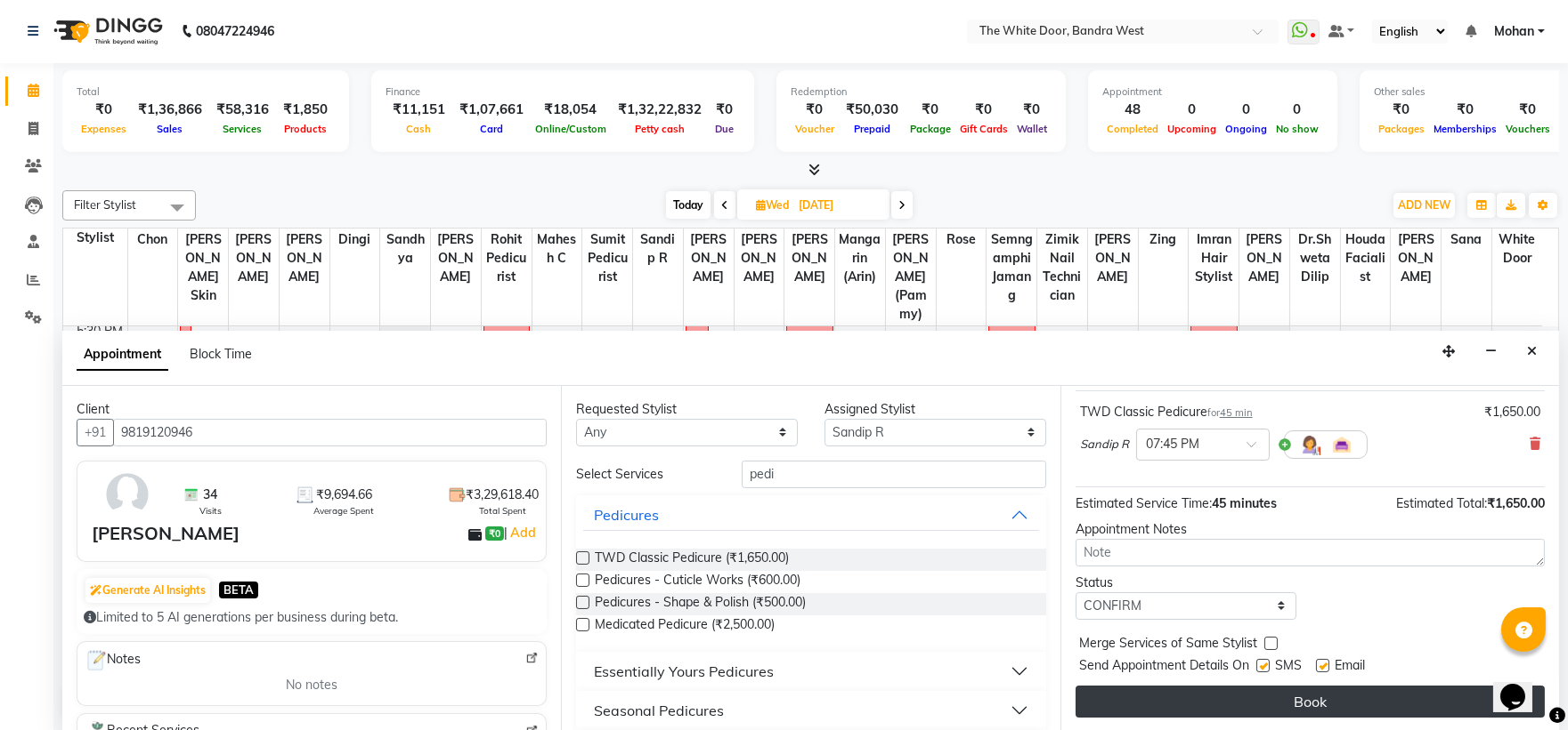
click at [1124, 692] on button "Book" at bounding box center [1310, 702] width 469 height 32
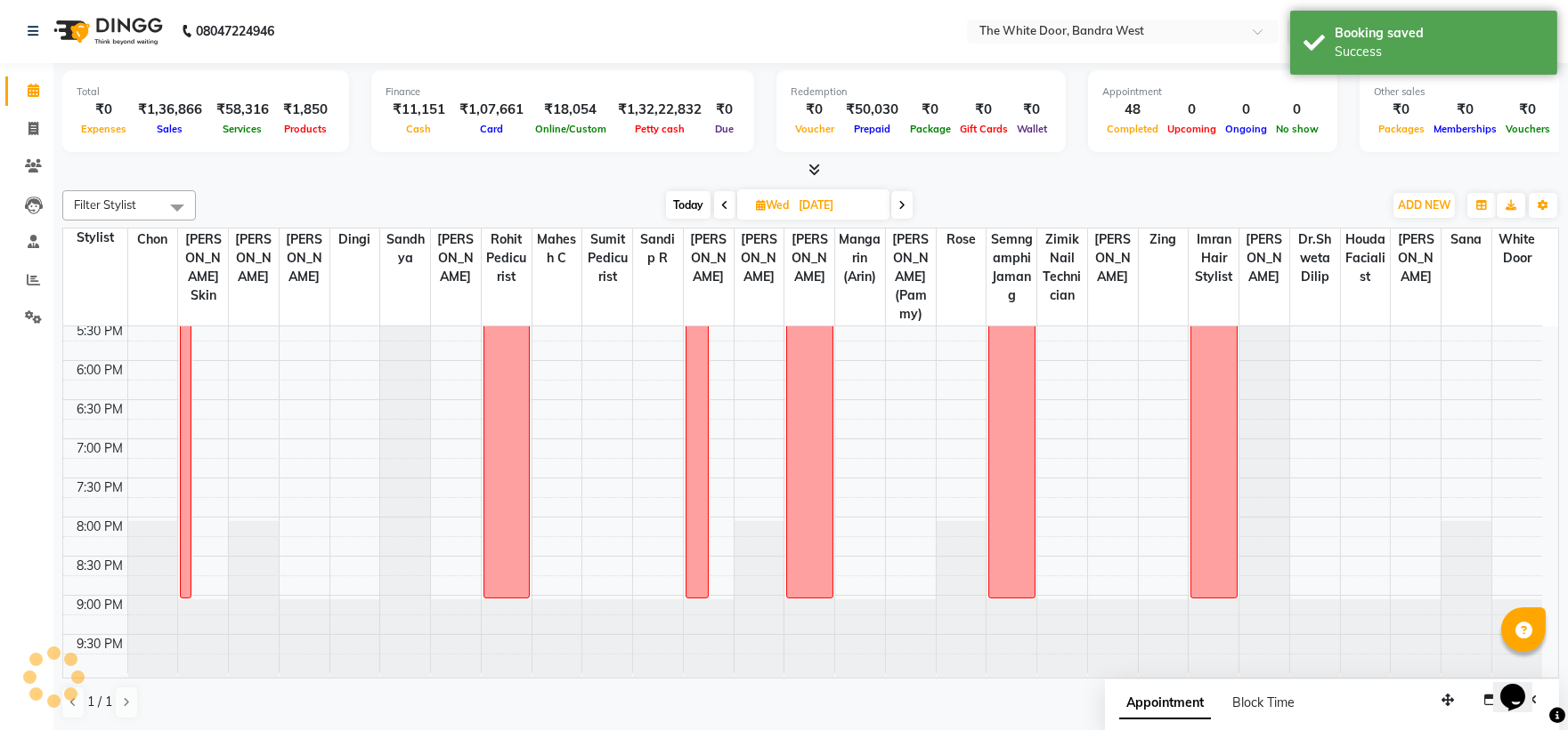
scroll to position [0, 0]
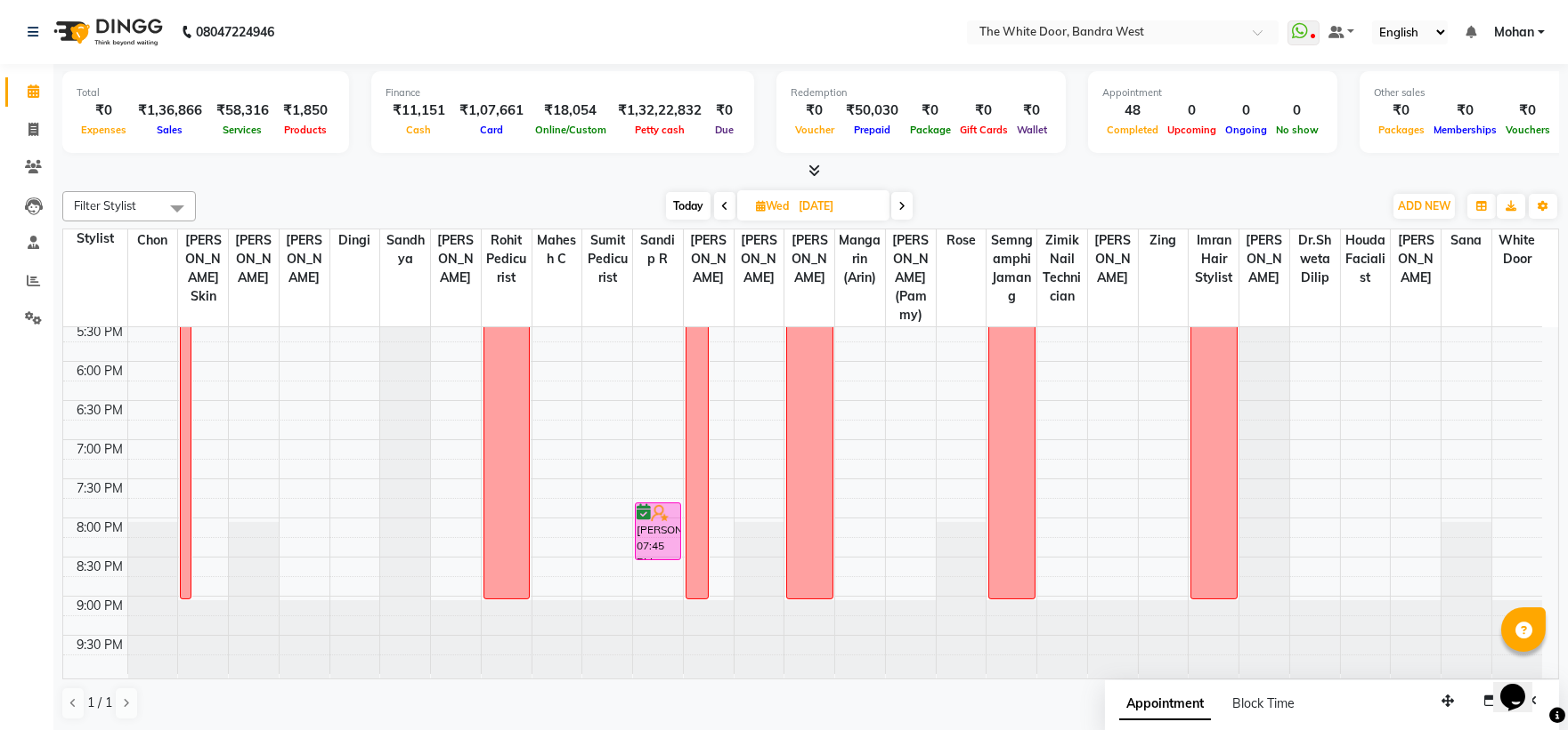
click at [699, 200] on span "Today" at bounding box center [689, 206] width 45 height 28
type input "[DATE]"
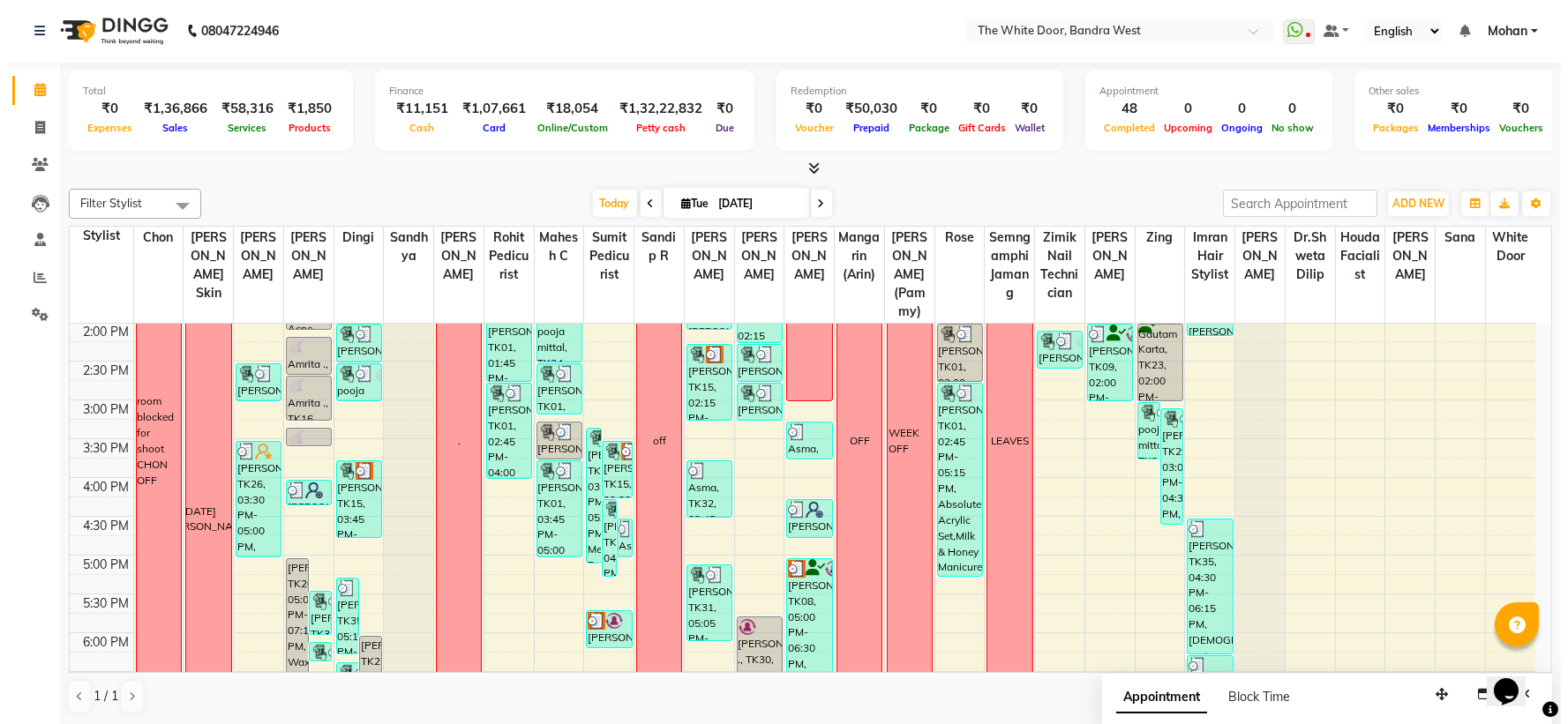
scroll to position [487, 0]
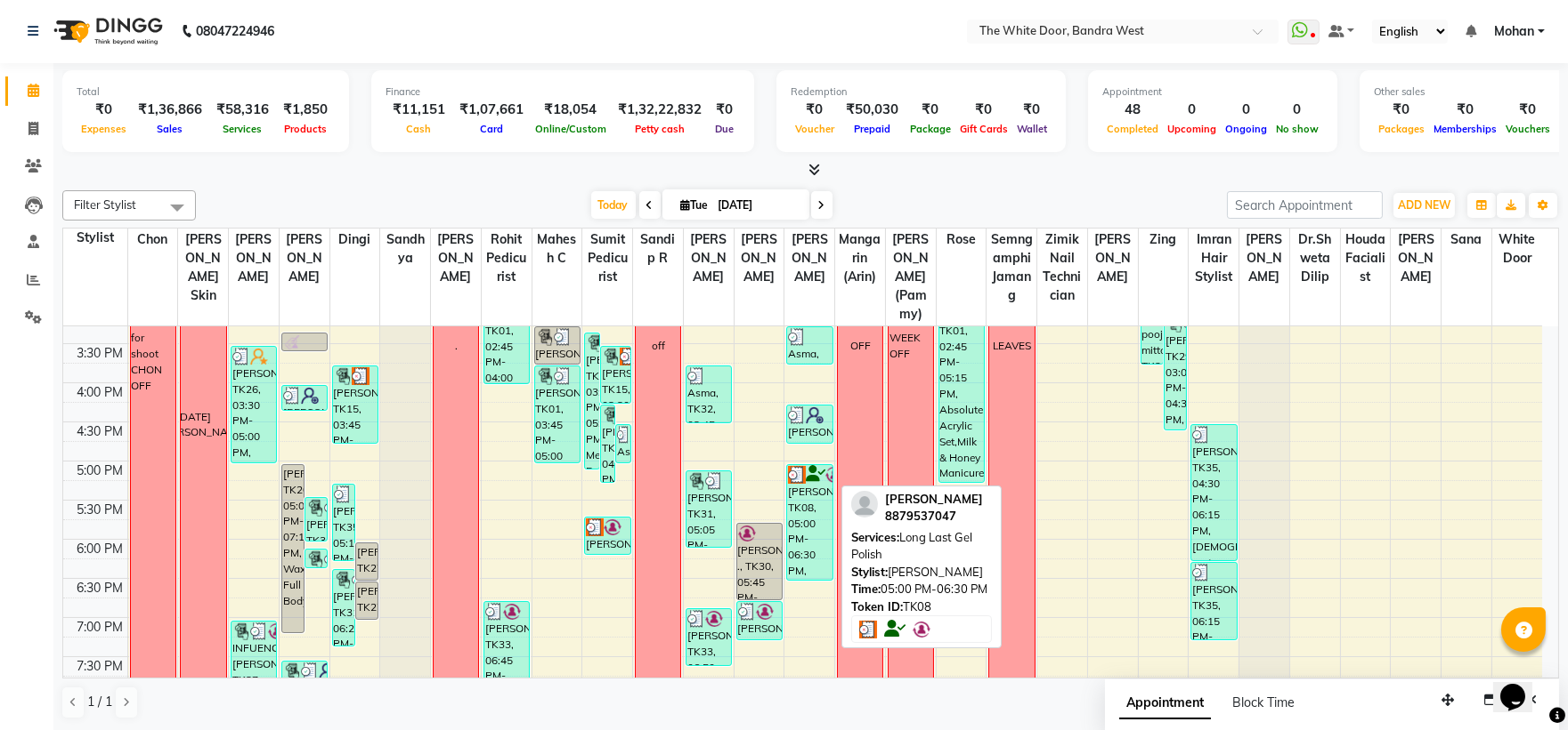
click at [802, 531] on div "Shubhangini, TK08, 05:00 PM-06:30 PM, Long Last Gel Polish" at bounding box center [810, 522] width 45 height 114
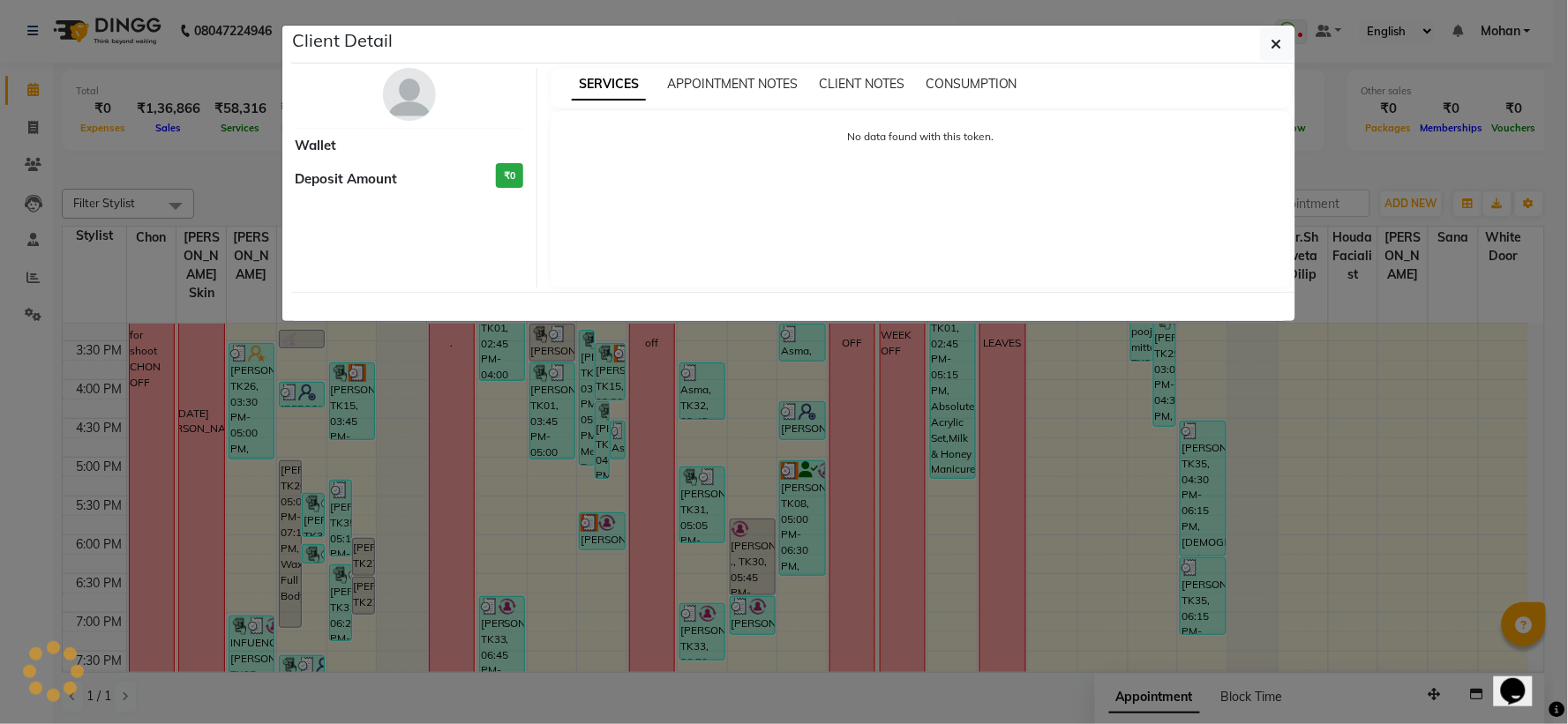
select select "3"
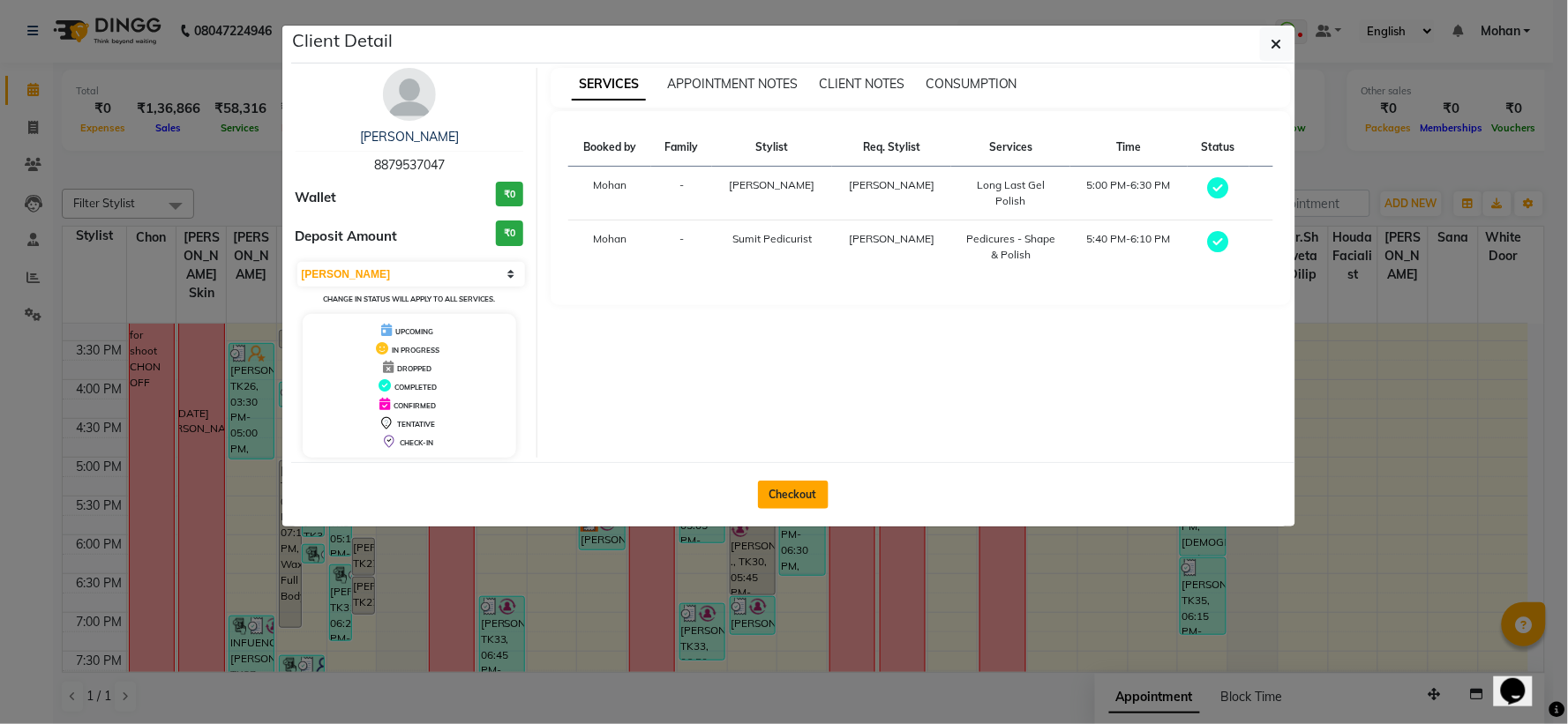
click at [795, 500] on button "Checkout" at bounding box center [793, 494] width 71 height 29
select select "service"
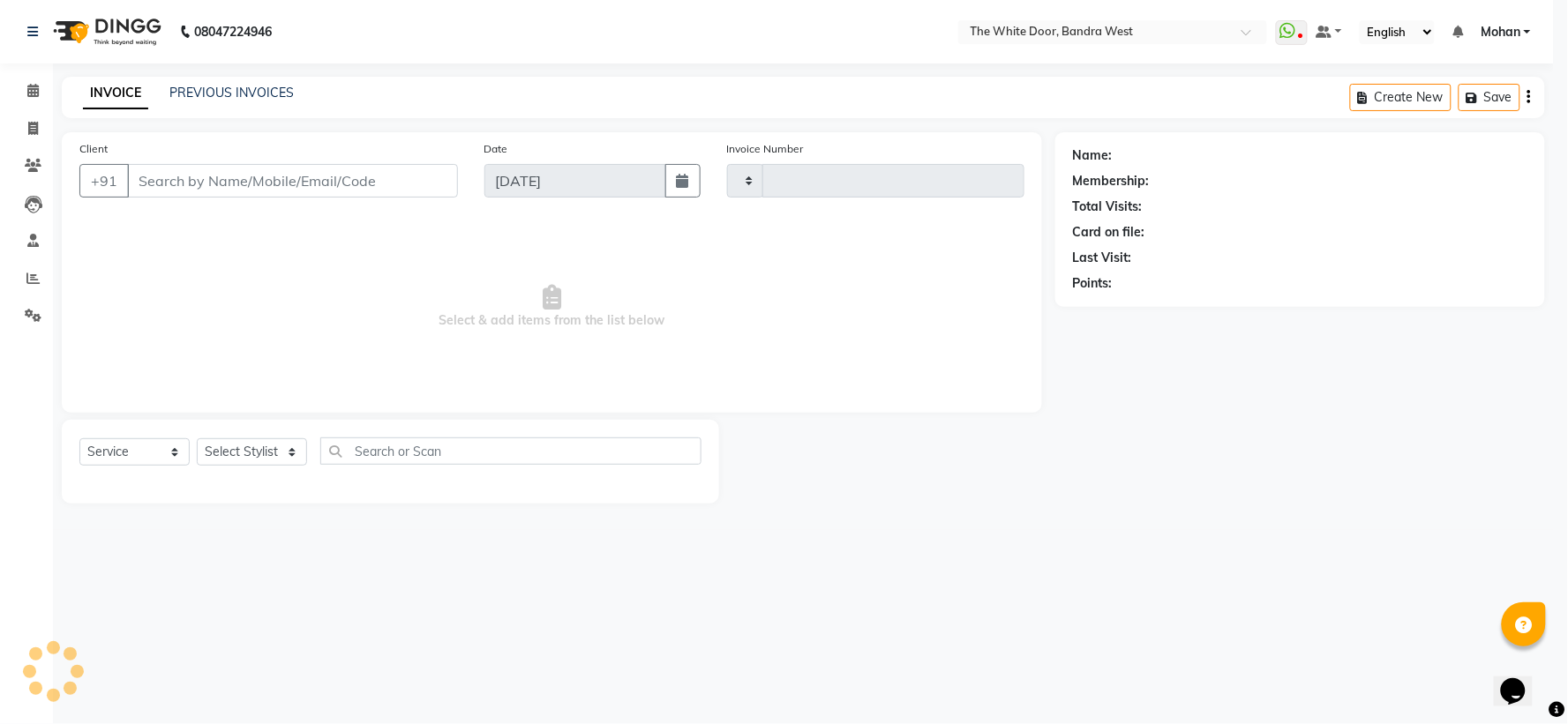
type input "4600"
select select "3980"
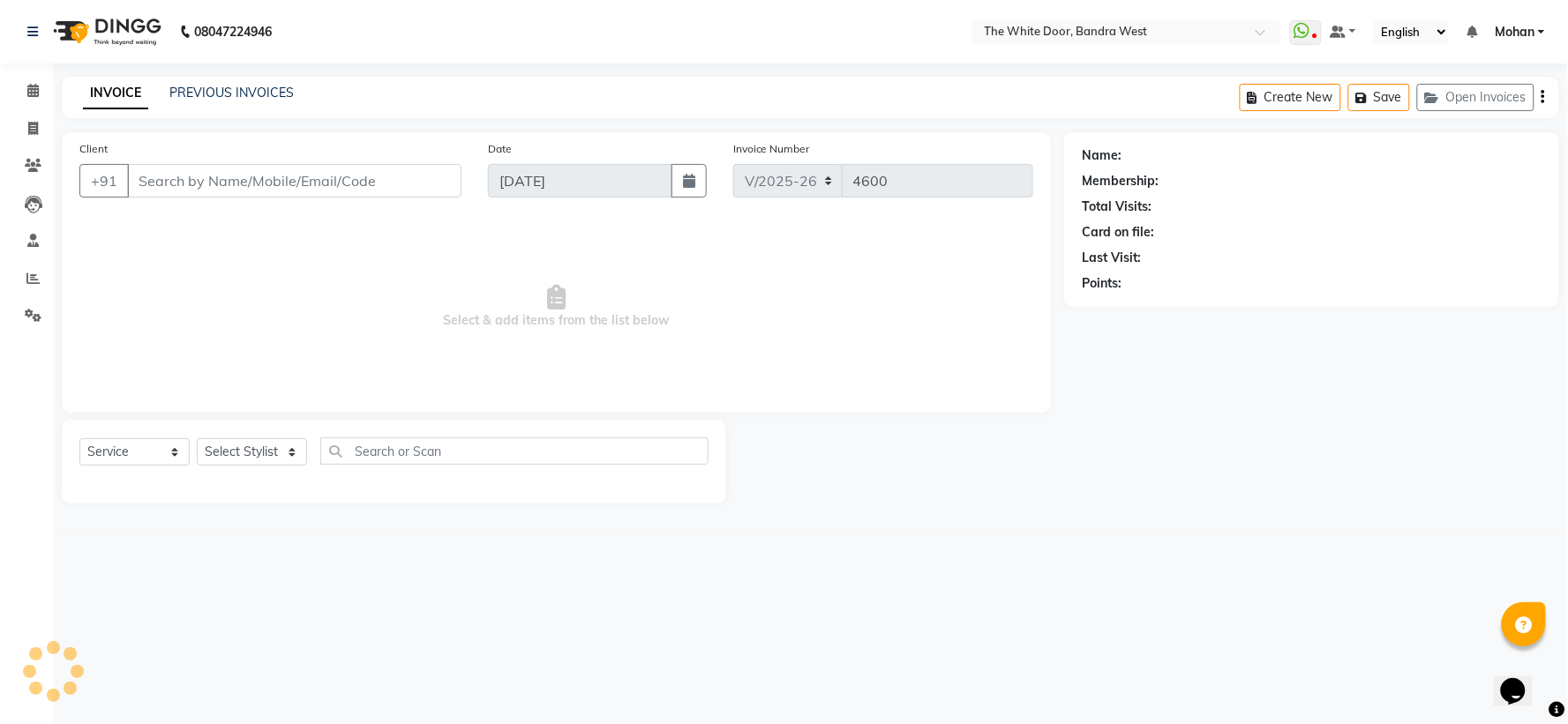
type input "8879537047"
select select "37901"
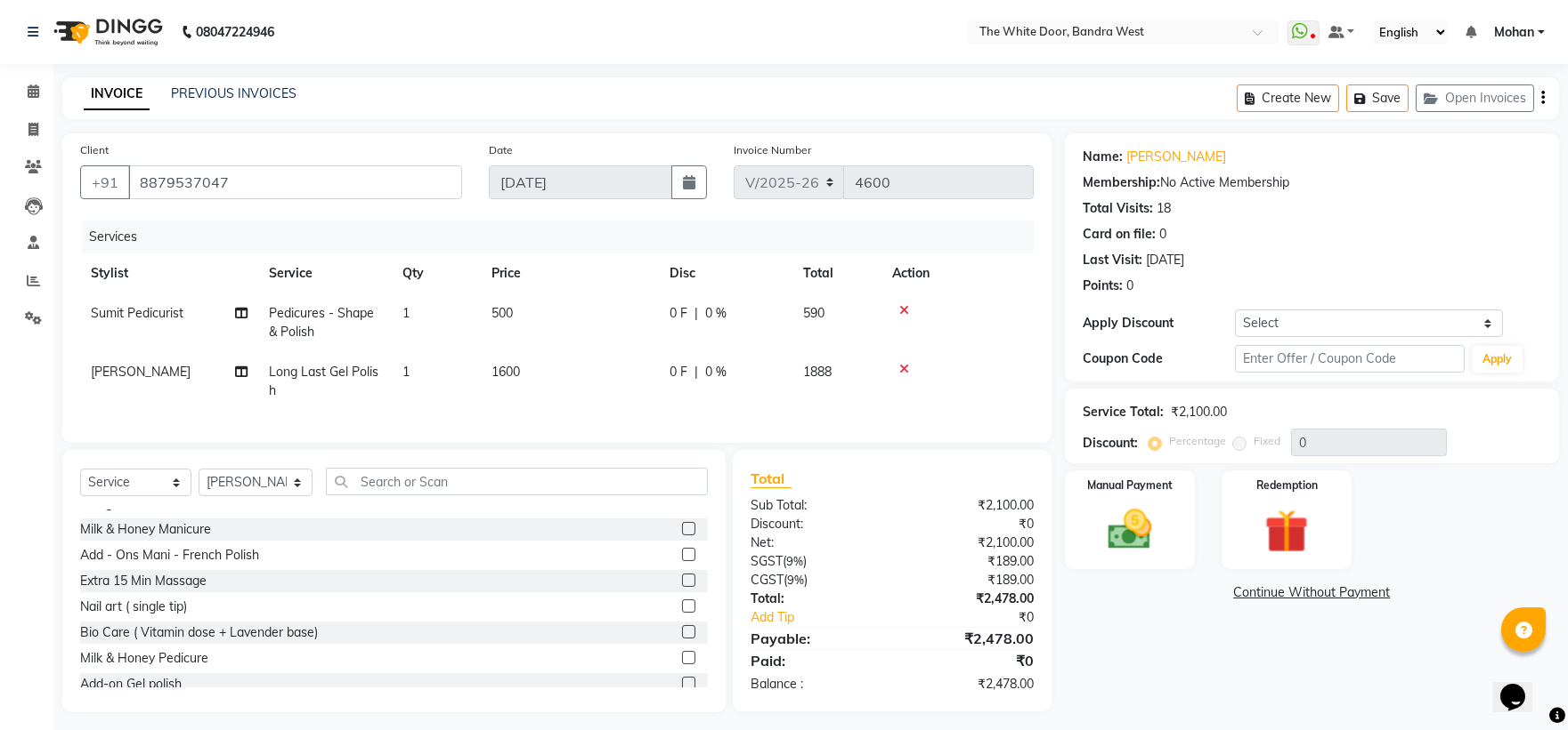
scroll to position [23, 0]
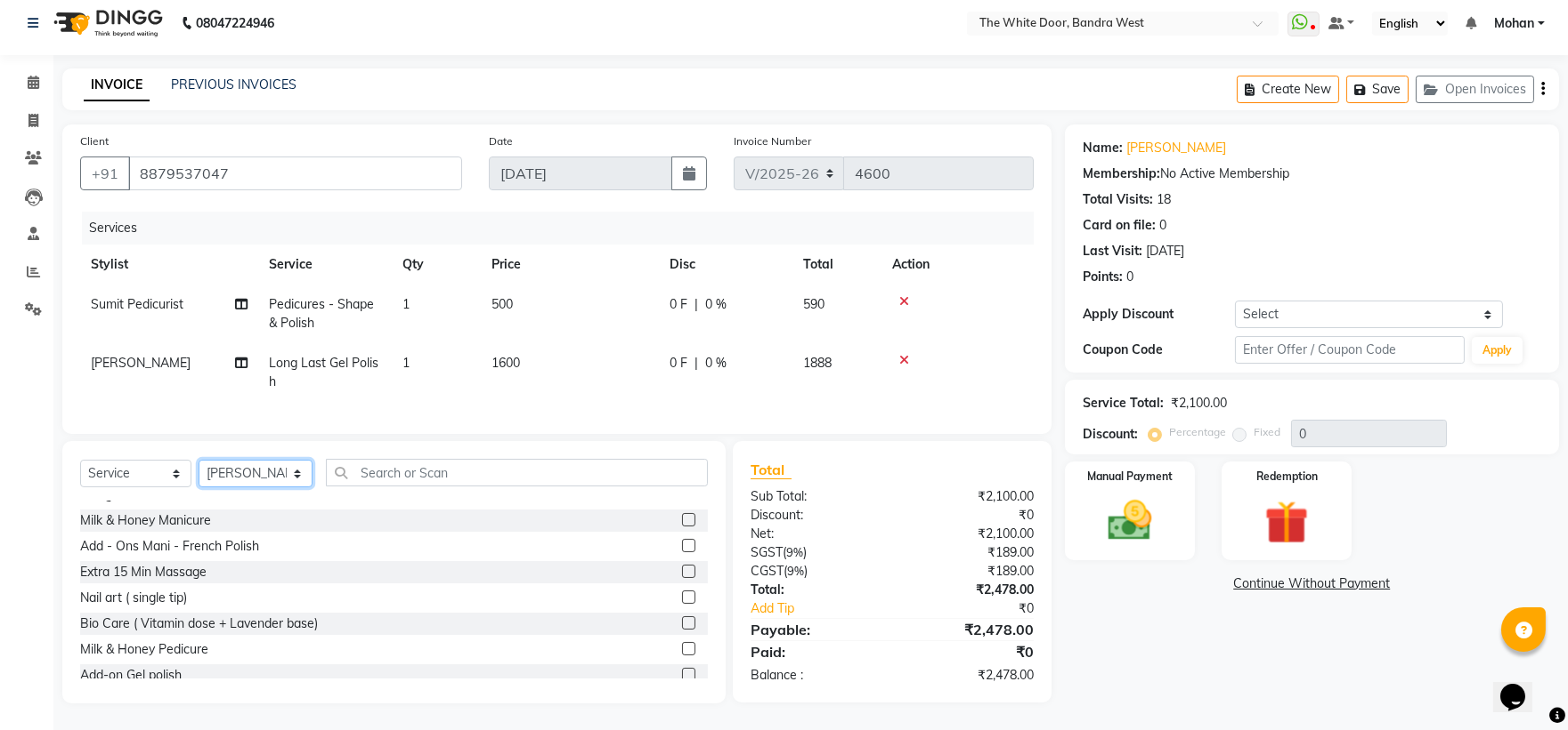
click at [236, 475] on select "Select Stylist Amita Skin benjimin Chitra K Chon Dingi Dr.Shweta Dilip Farheen …" at bounding box center [255, 474] width 114 height 28
click at [395, 469] on input "text" at bounding box center [516, 473] width 382 height 28
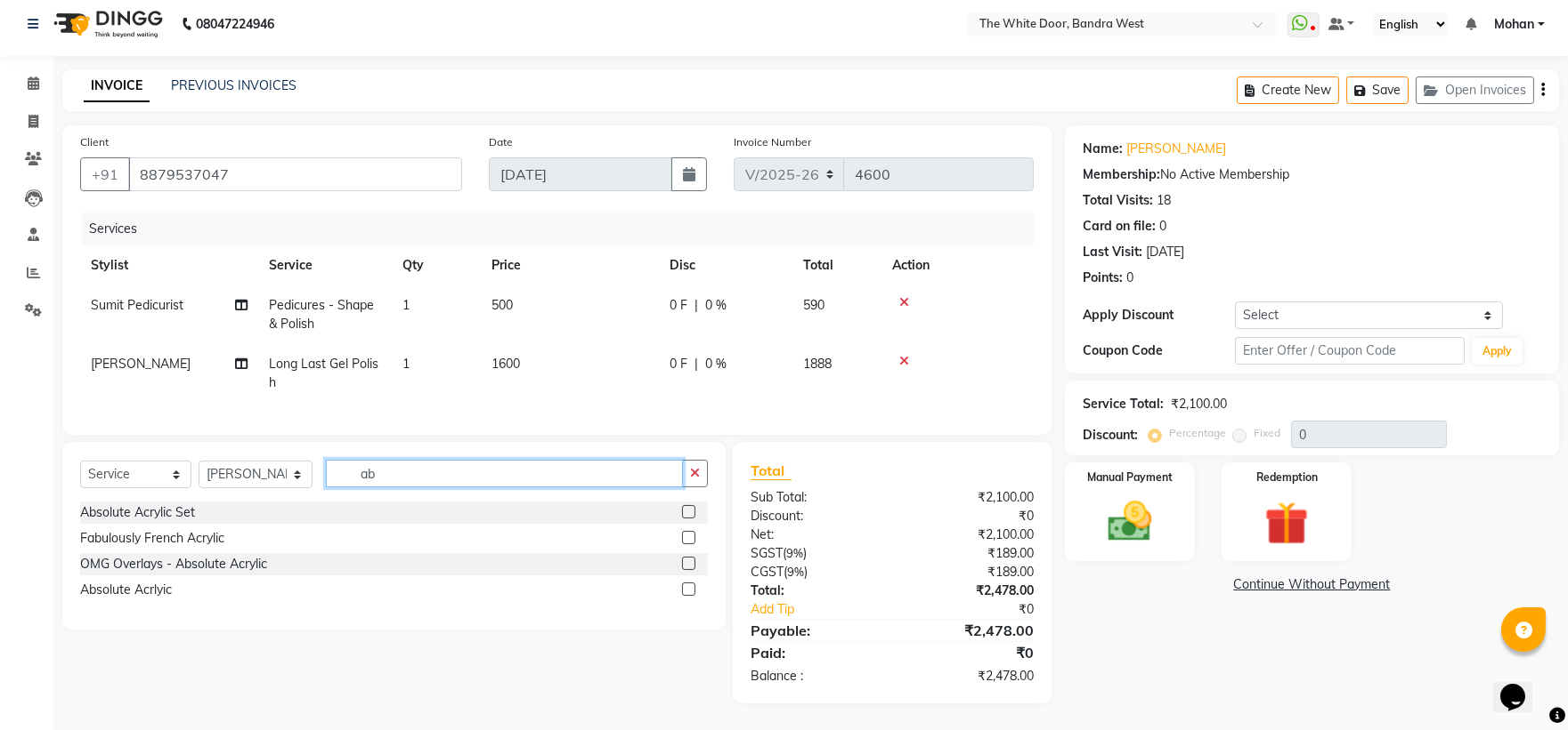
scroll to position [22, 0]
type input "abs"
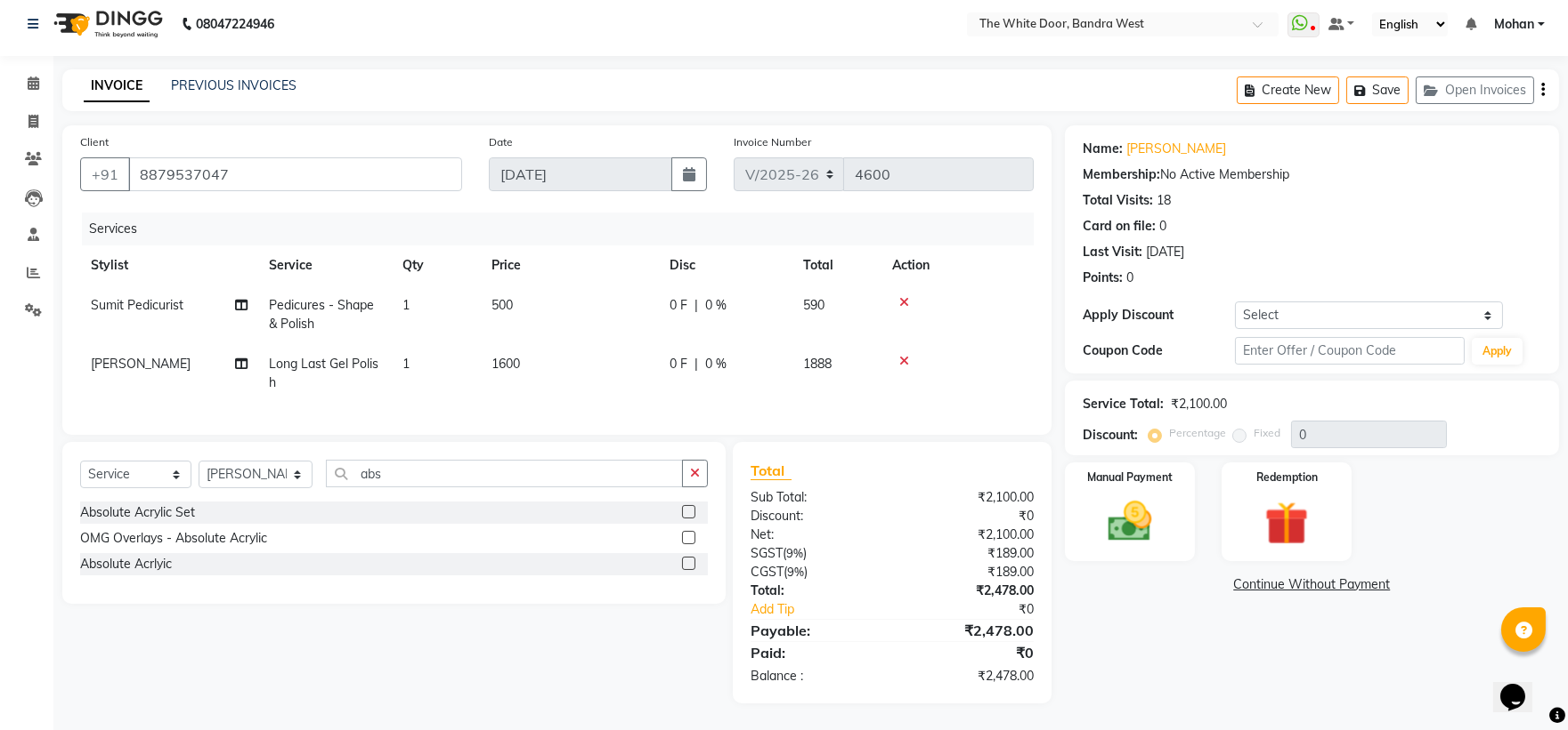
click at [687, 512] on label at bounding box center [689, 511] width 13 height 13
click at [687, 512] on input "checkbox" at bounding box center [688, 512] width 11 height 11
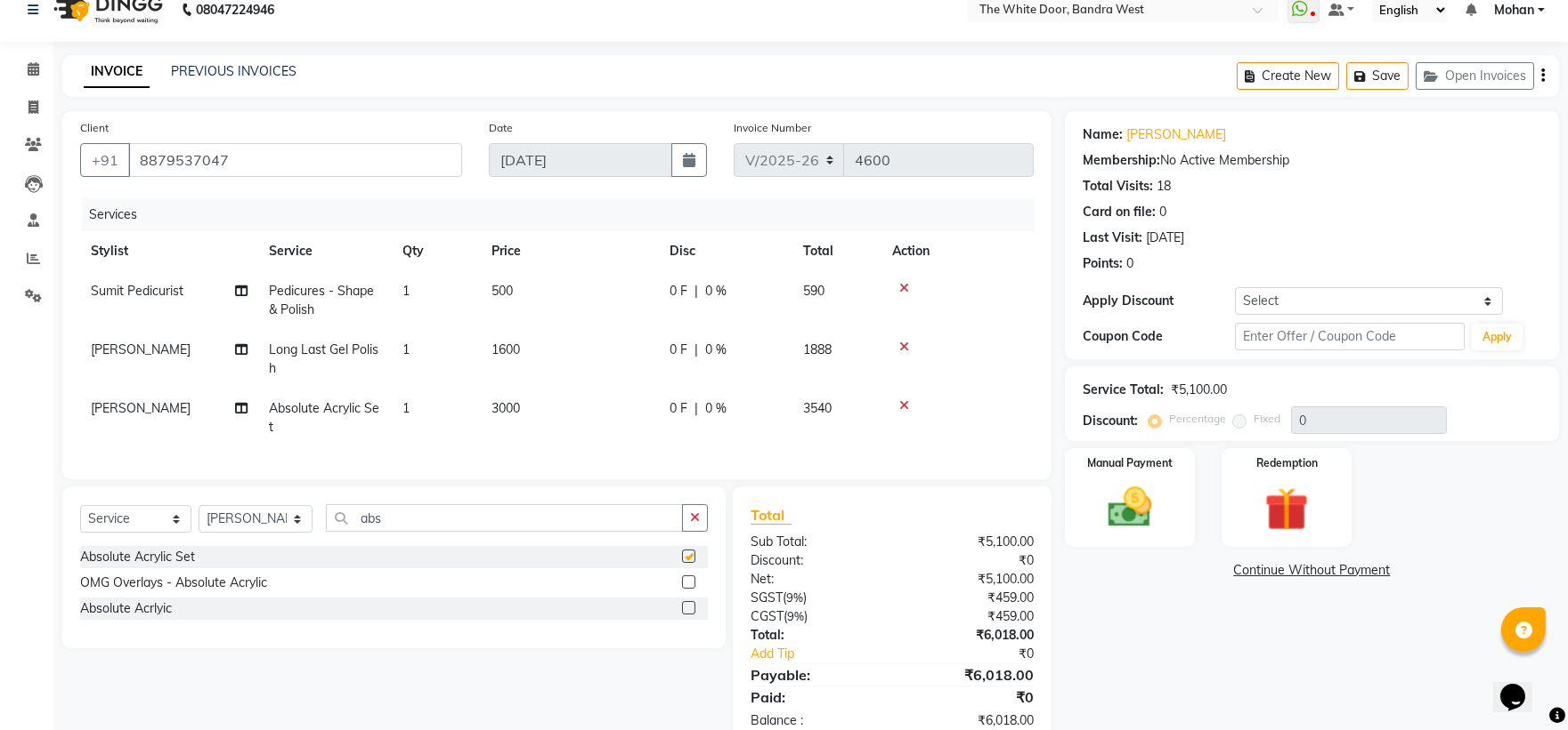
checkbox input "false"
click at [496, 405] on span "3000" at bounding box center [505, 408] width 29 height 16
select select "37901"
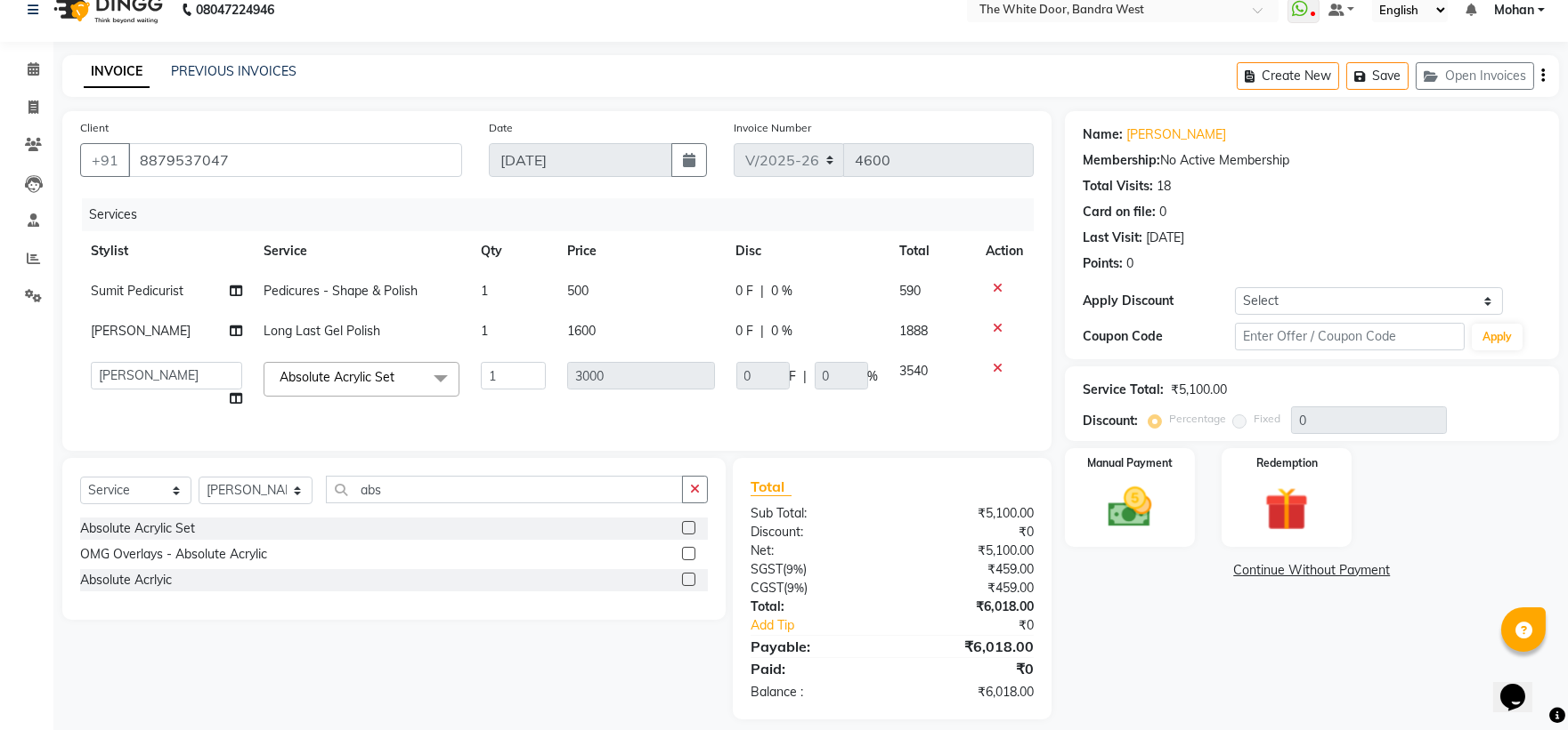
click at [216, 591] on div "Absolute Acrlyic" at bounding box center [394, 580] width 628 height 22
click at [694, 586] on label at bounding box center [689, 579] width 13 height 13
click at [693, 586] on input "checkbox" at bounding box center [688, 580] width 11 height 11
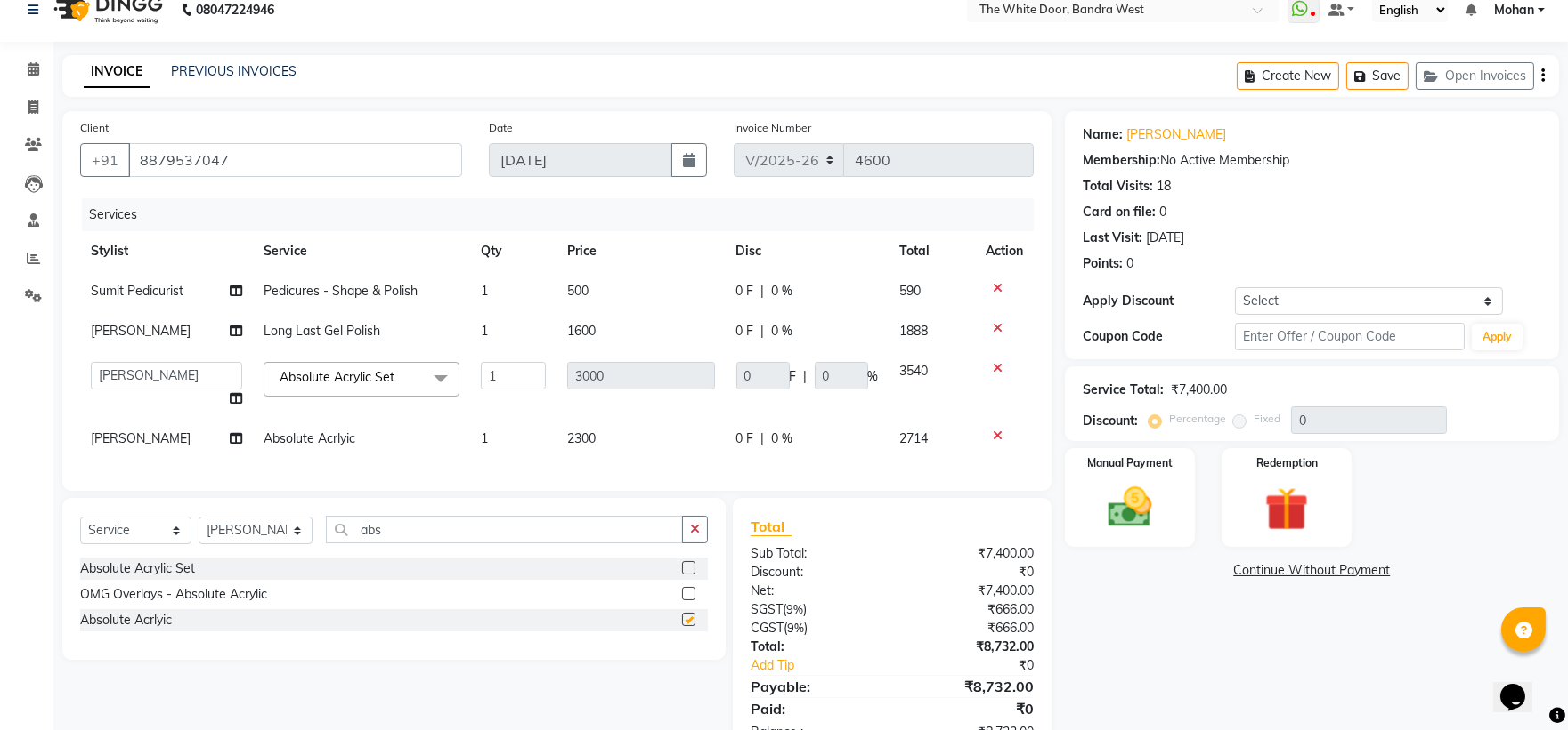
checkbox input "false"
click at [989, 367] on div at bounding box center [1004, 367] width 37 height 12
click at [998, 363] on icon at bounding box center [998, 367] width 10 height 12
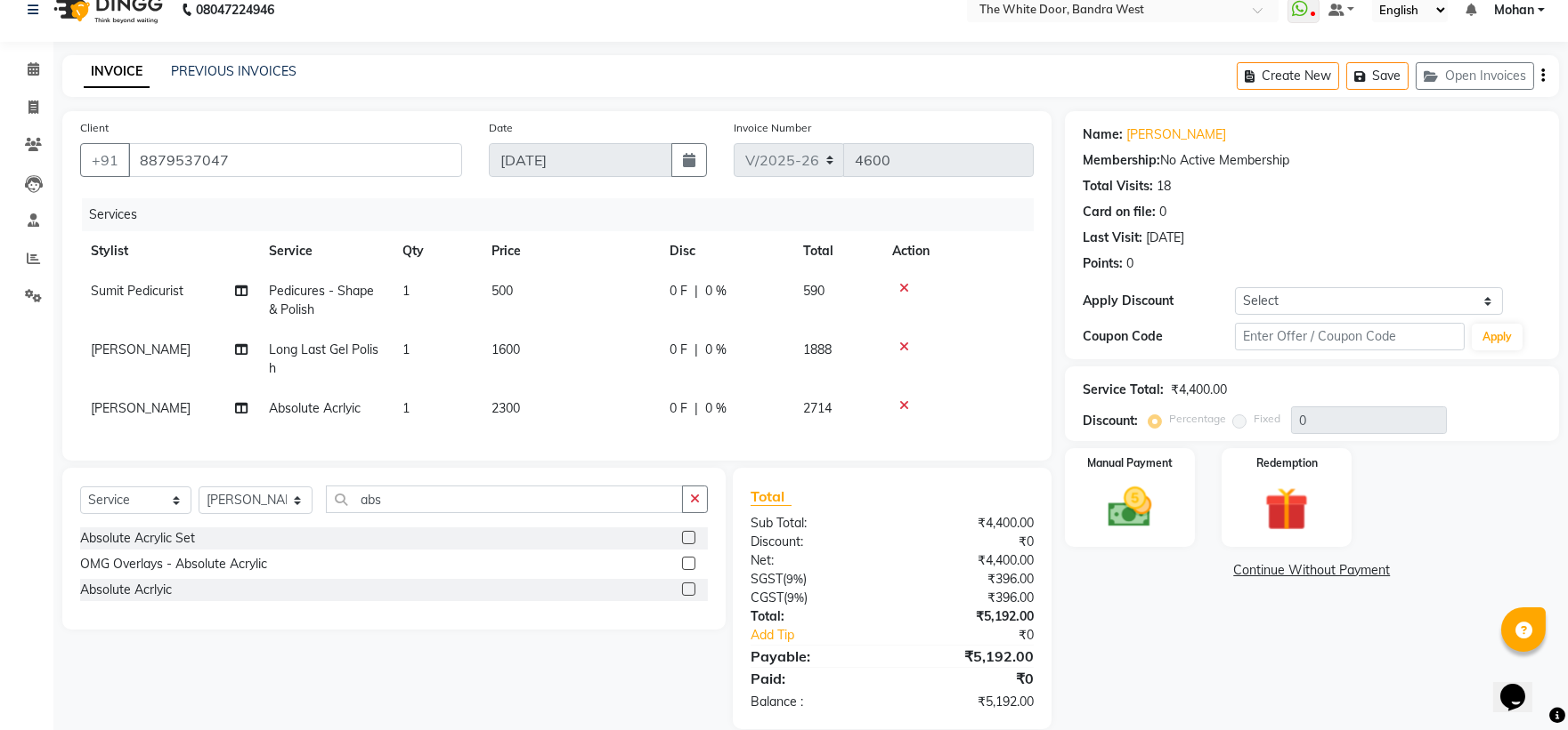
scroll to position [63, 0]
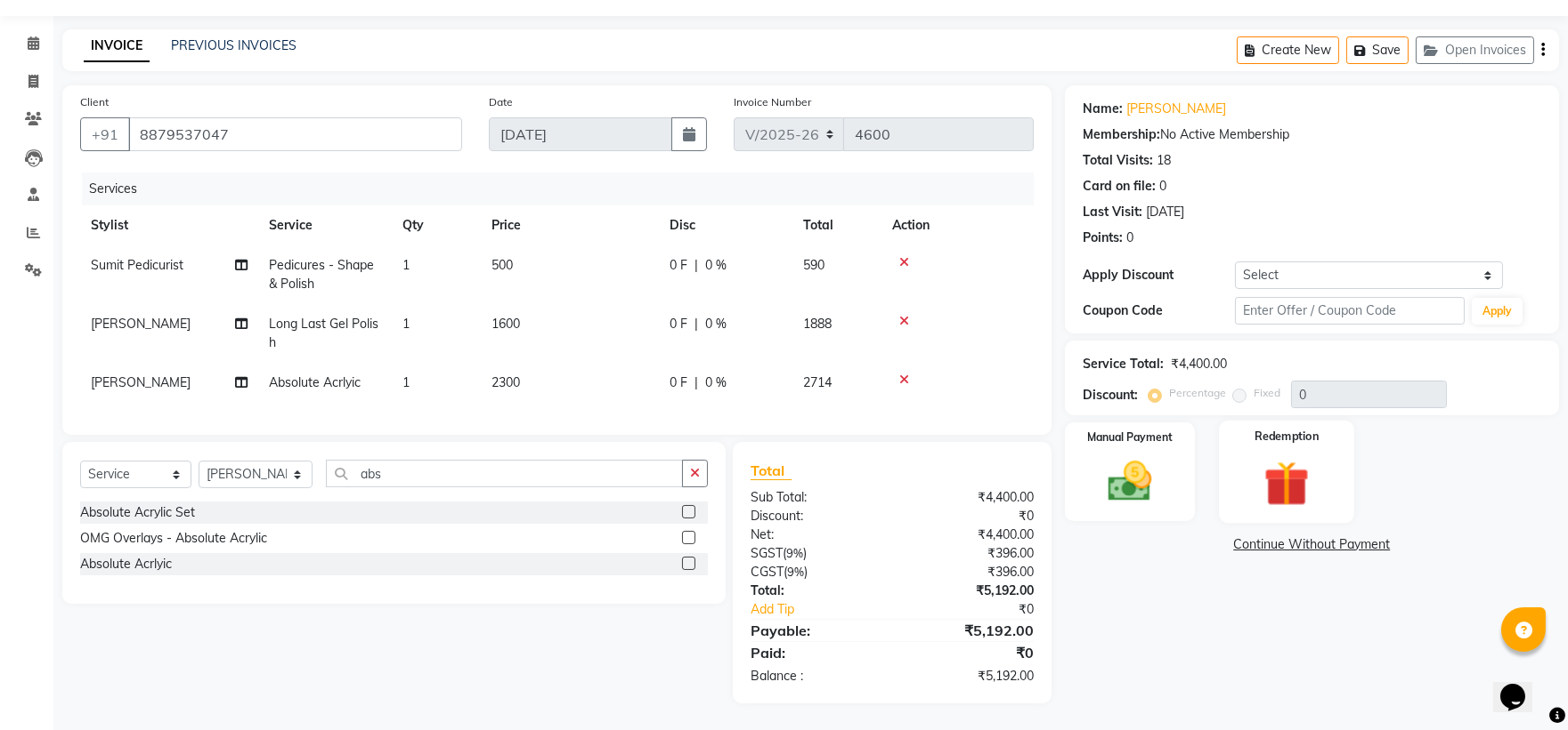
click at [1280, 458] on img at bounding box center [1286, 484] width 74 height 56
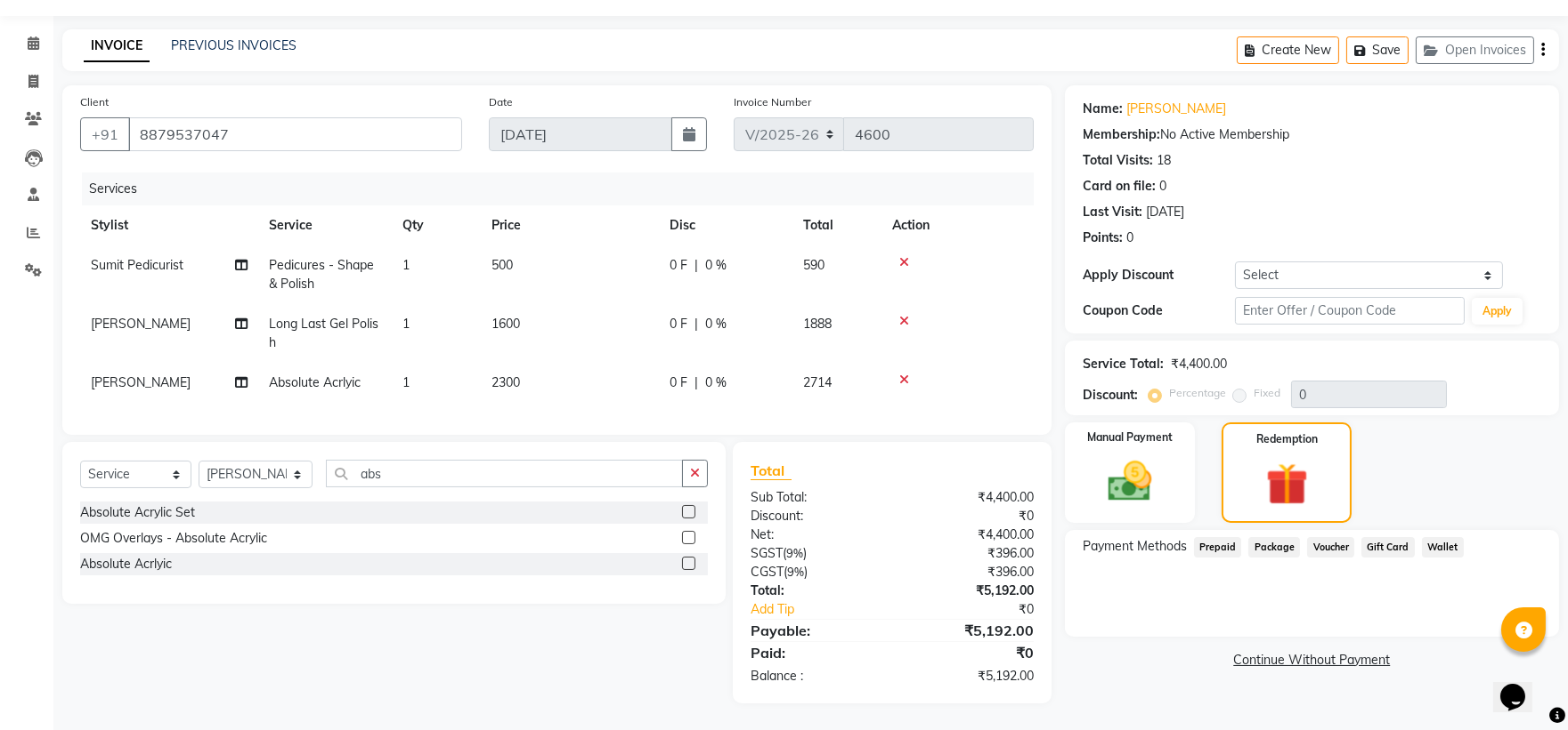
click at [1211, 538] on span "Prepaid" at bounding box center [1218, 548] width 48 height 20
click at [302, 468] on select "Select Stylist Amita Skin benjimin Chitra K Chon Dingi Dr.Shweta Dilip Farheen …" at bounding box center [255, 475] width 114 height 28
select select "64906"
click at [198, 461] on select "Select Stylist Amita Skin benjimin Chitra K Chon Dingi Dr.Shweta Dilip Farheen …" at bounding box center [255, 475] width 114 height 28
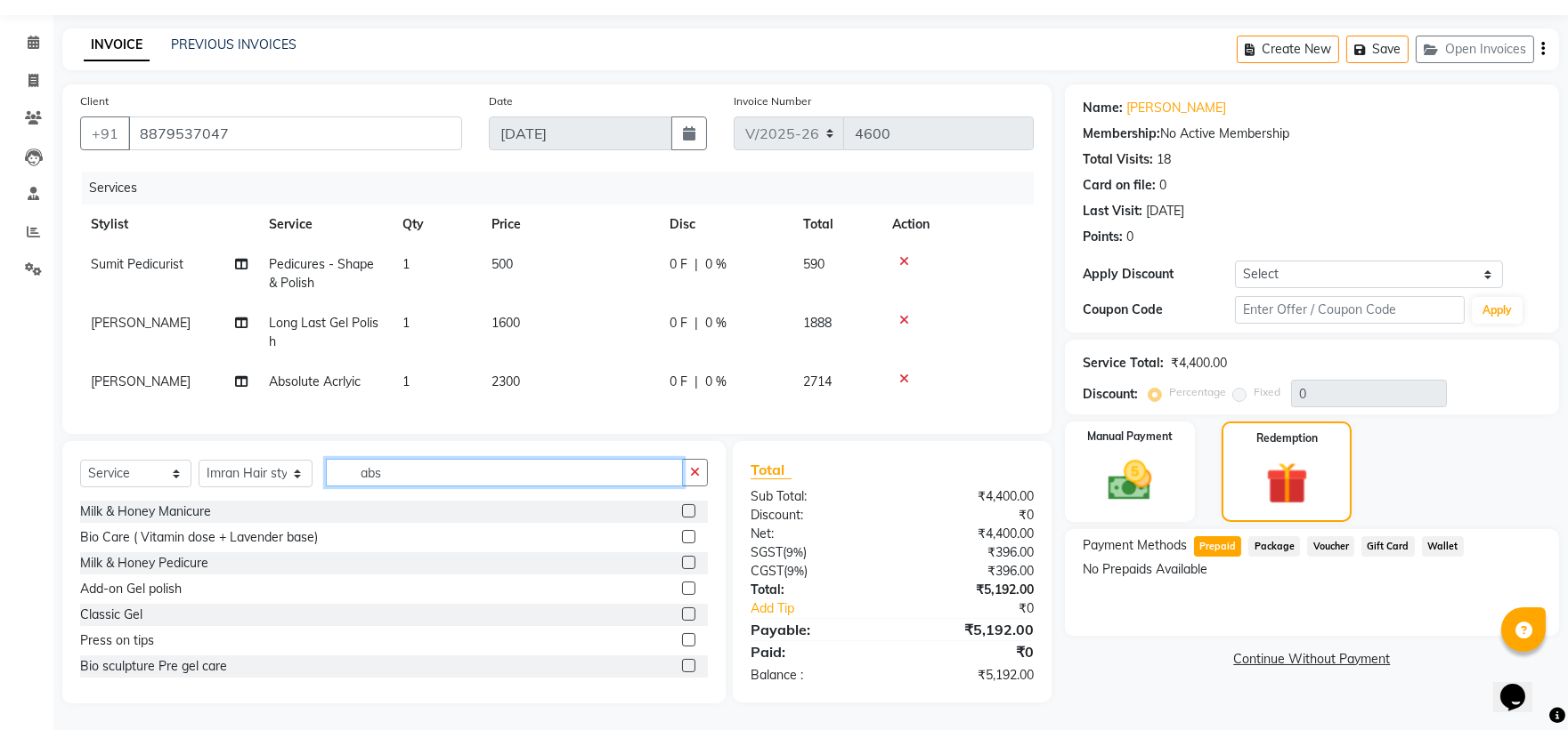
click at [398, 469] on input "abs" at bounding box center [504, 473] width 358 height 28
click at [396, 471] on input "abs" at bounding box center [504, 473] width 358 height 28
type input "stre"
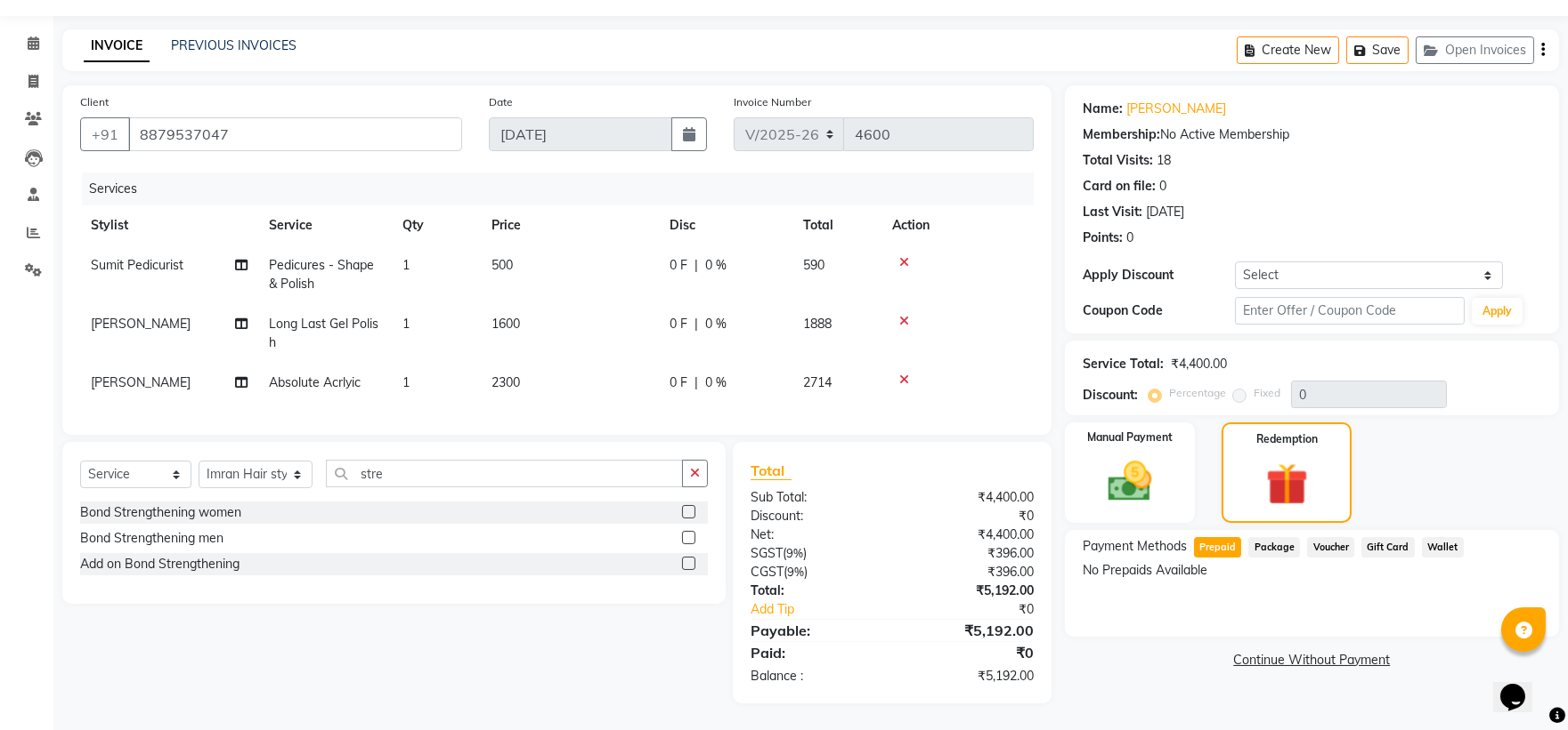
click at [691, 510] on label at bounding box center [689, 511] width 13 height 13
click at [691, 510] on input "checkbox" at bounding box center [688, 512] width 11 height 11
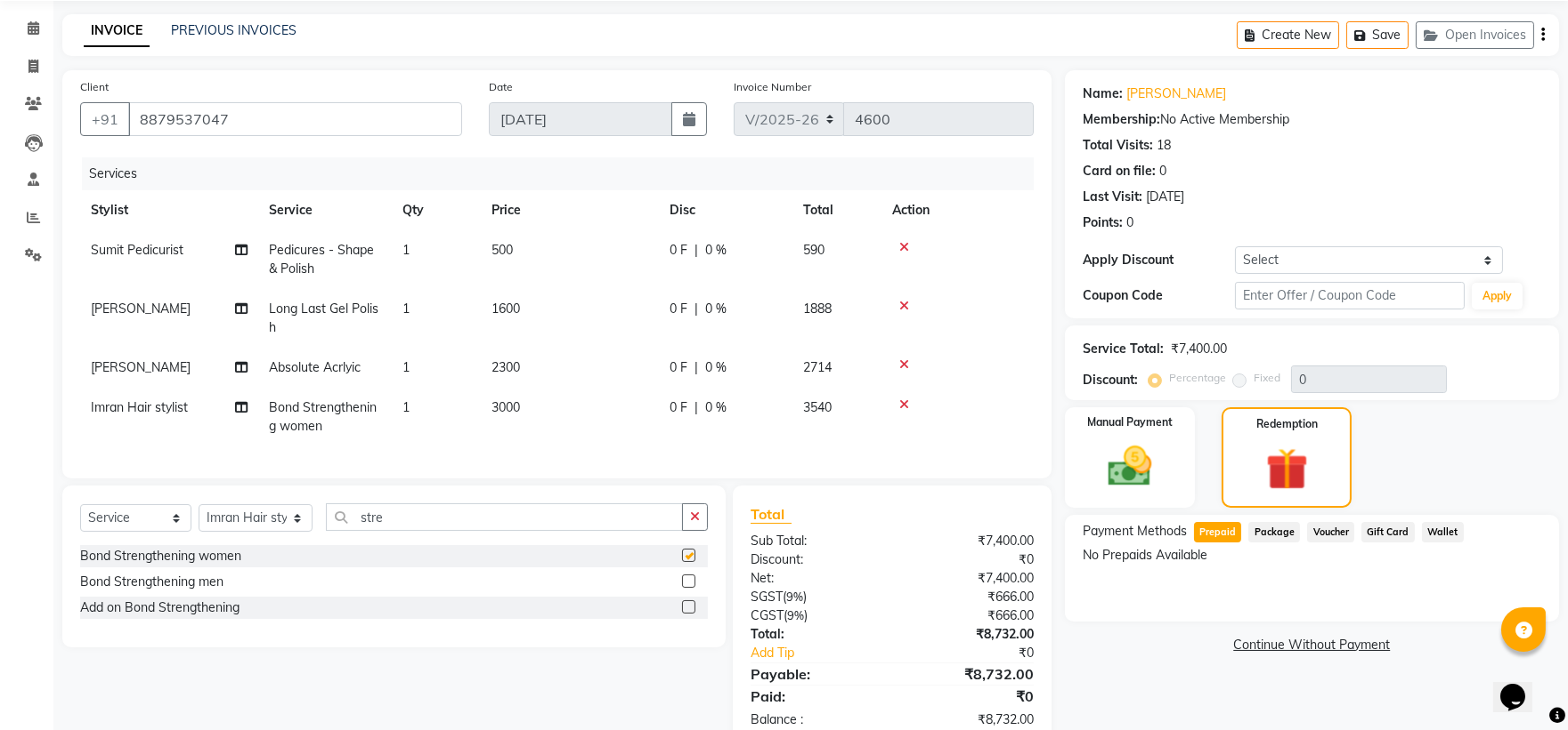
checkbox input "false"
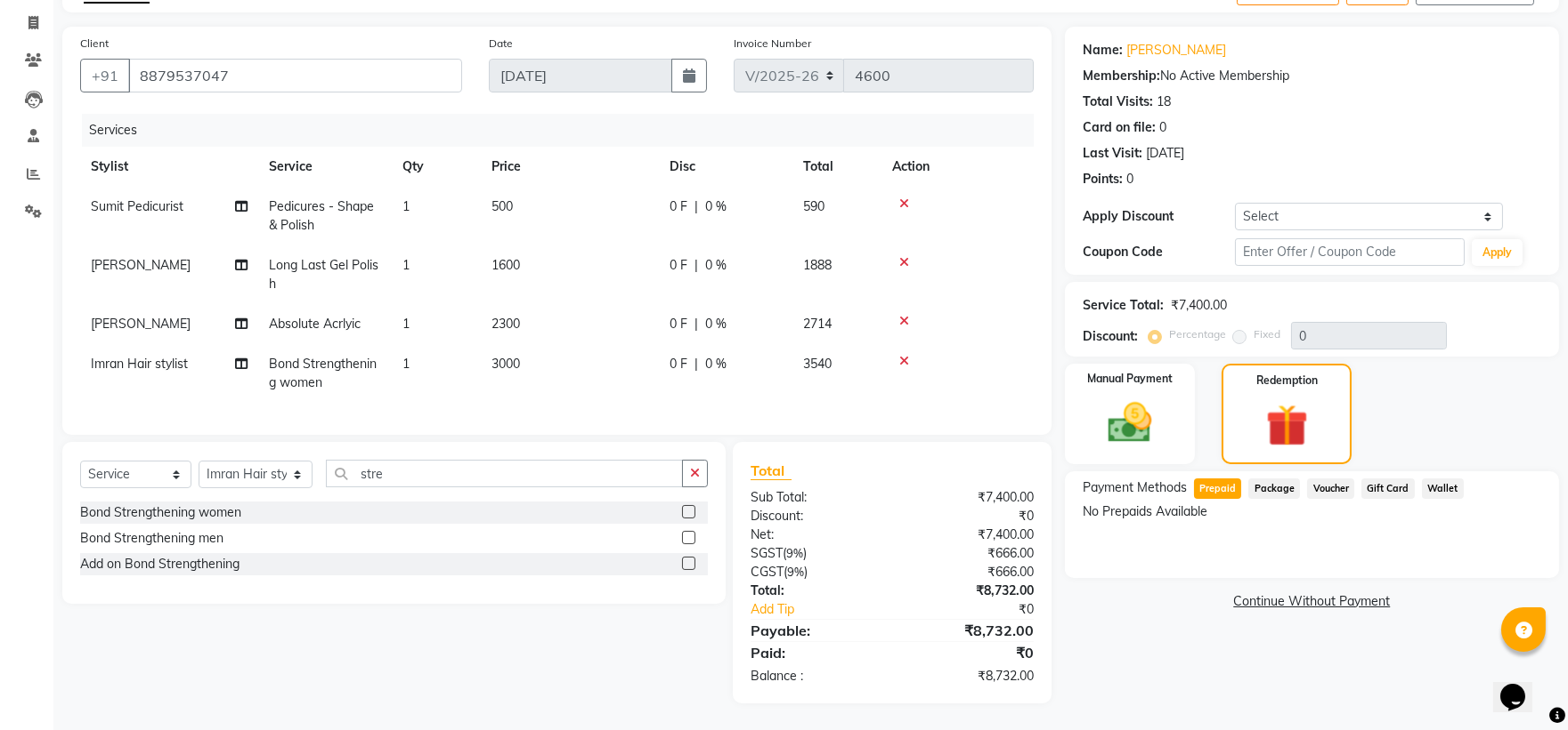
click at [523, 348] on td "3000" at bounding box center [570, 373] width 178 height 59
select select "64906"
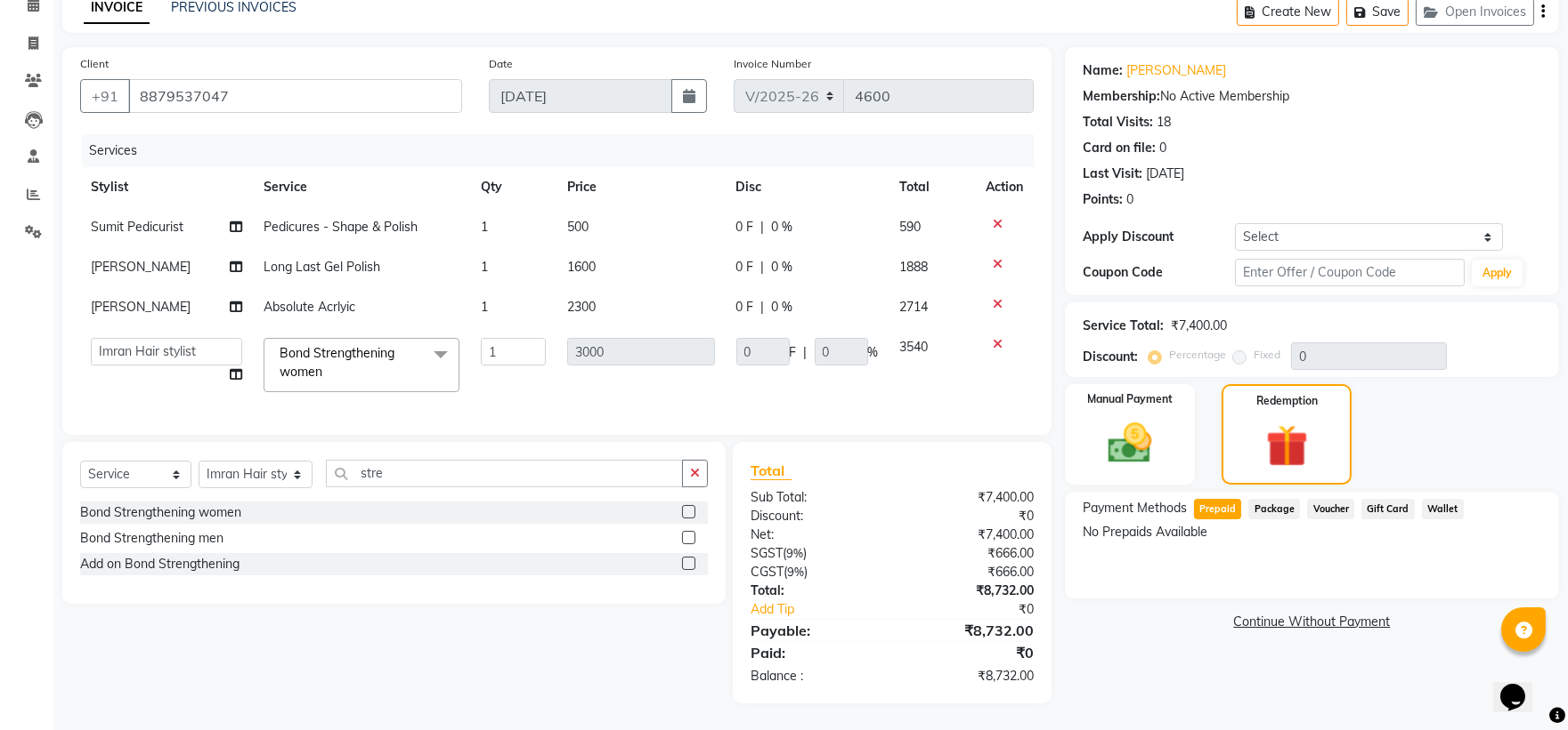
scroll to position [0, 0]
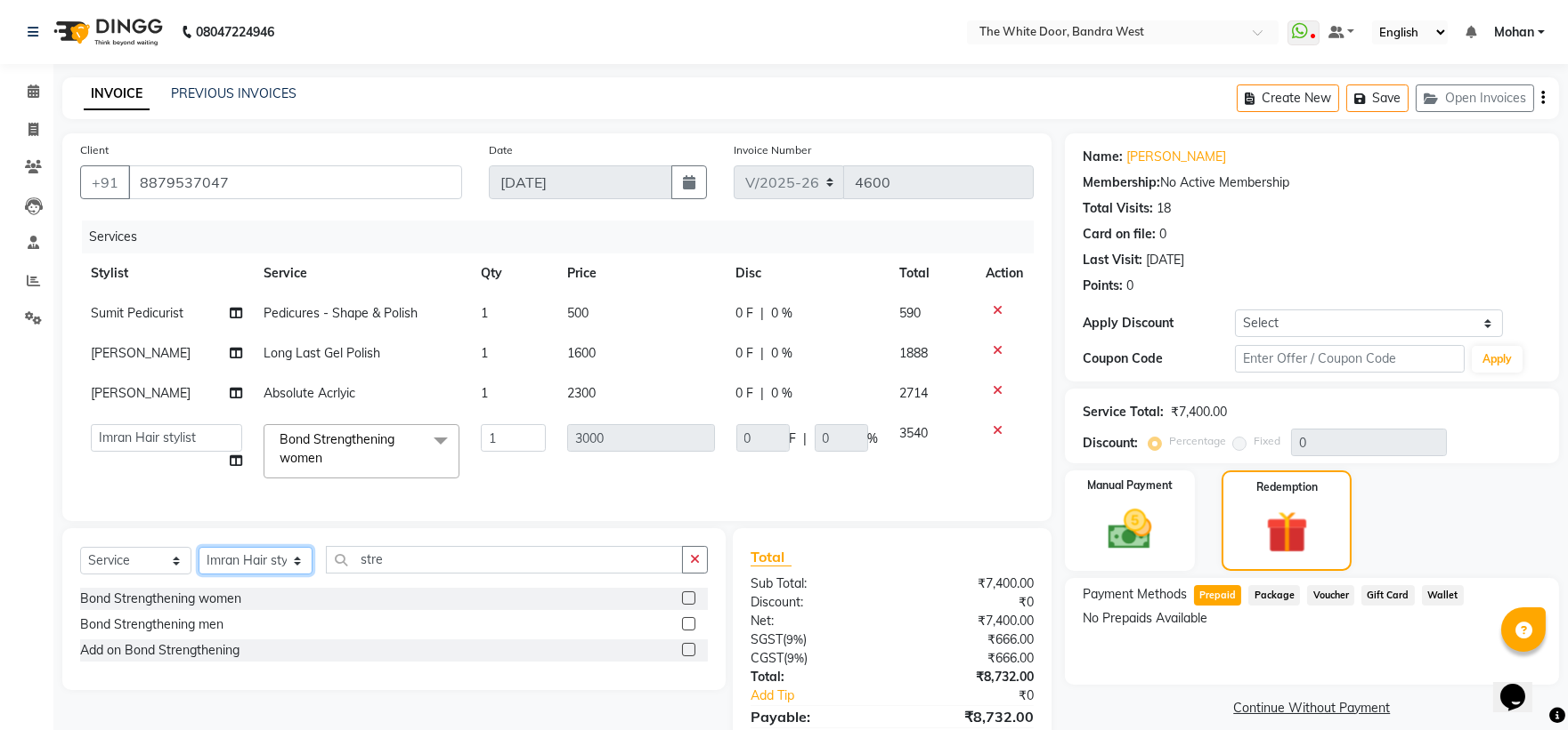
click at [264, 575] on select "Select Stylist Amita Skin benjimin Chitra K Chon Dingi Dr.Shweta Dilip Farheen …" at bounding box center [255, 561] width 114 height 28
select select "89630"
click at [198, 563] on select "Select Stylist Amita Skin benjimin Chitra K Chon Dingi Dr.Shweta Dilip Farheen …" at bounding box center [255, 561] width 114 height 28
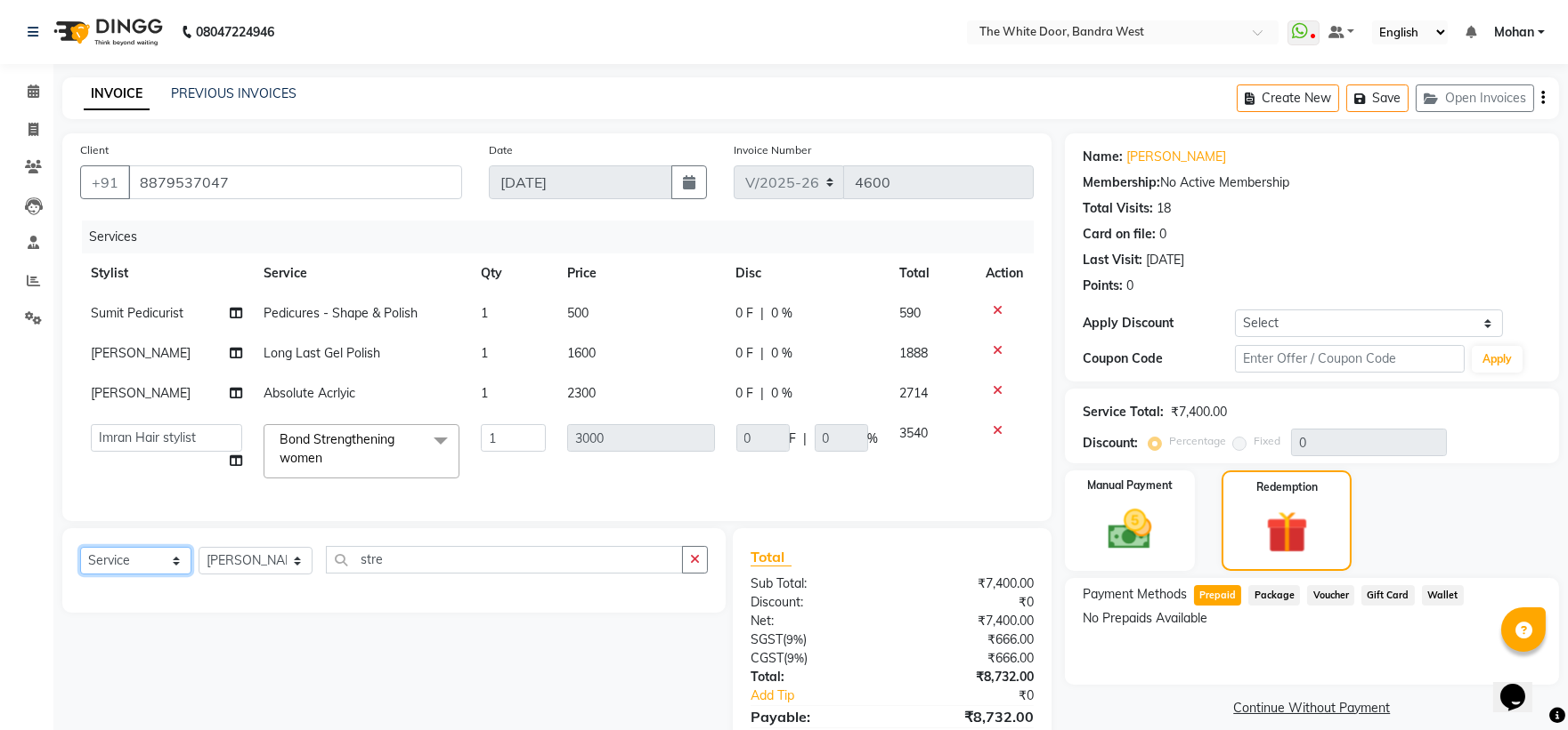
click at [112, 575] on select "Select Service Product Membership Package Voucher Prepaid Gift Card" at bounding box center [136, 561] width 112 height 28
select select "product"
click at [80, 563] on select "Select Service Product Membership Package Voucher Prepaid Gift Card" at bounding box center [136, 561] width 112 height 28
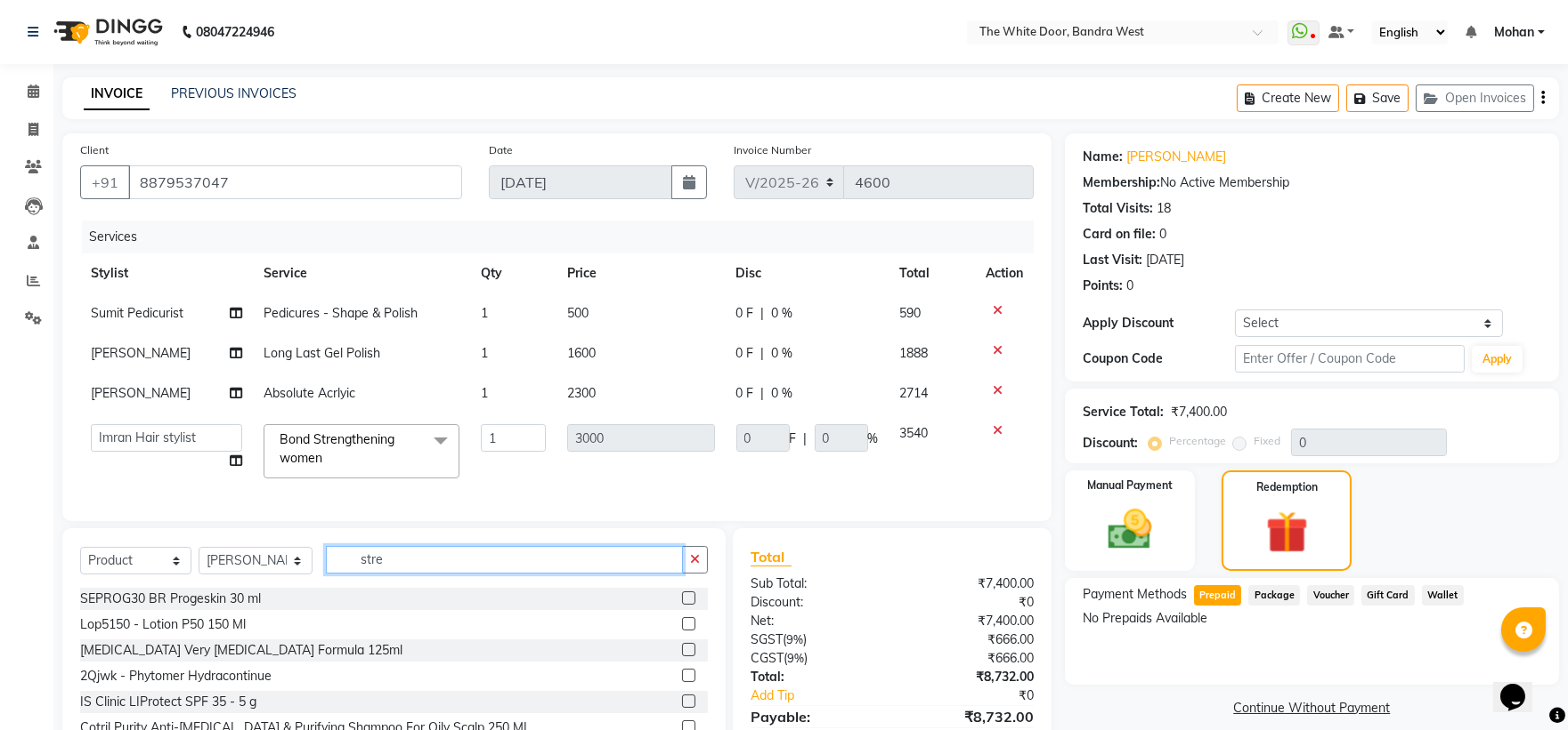
click at [395, 574] on input "stre" at bounding box center [504, 560] width 358 height 28
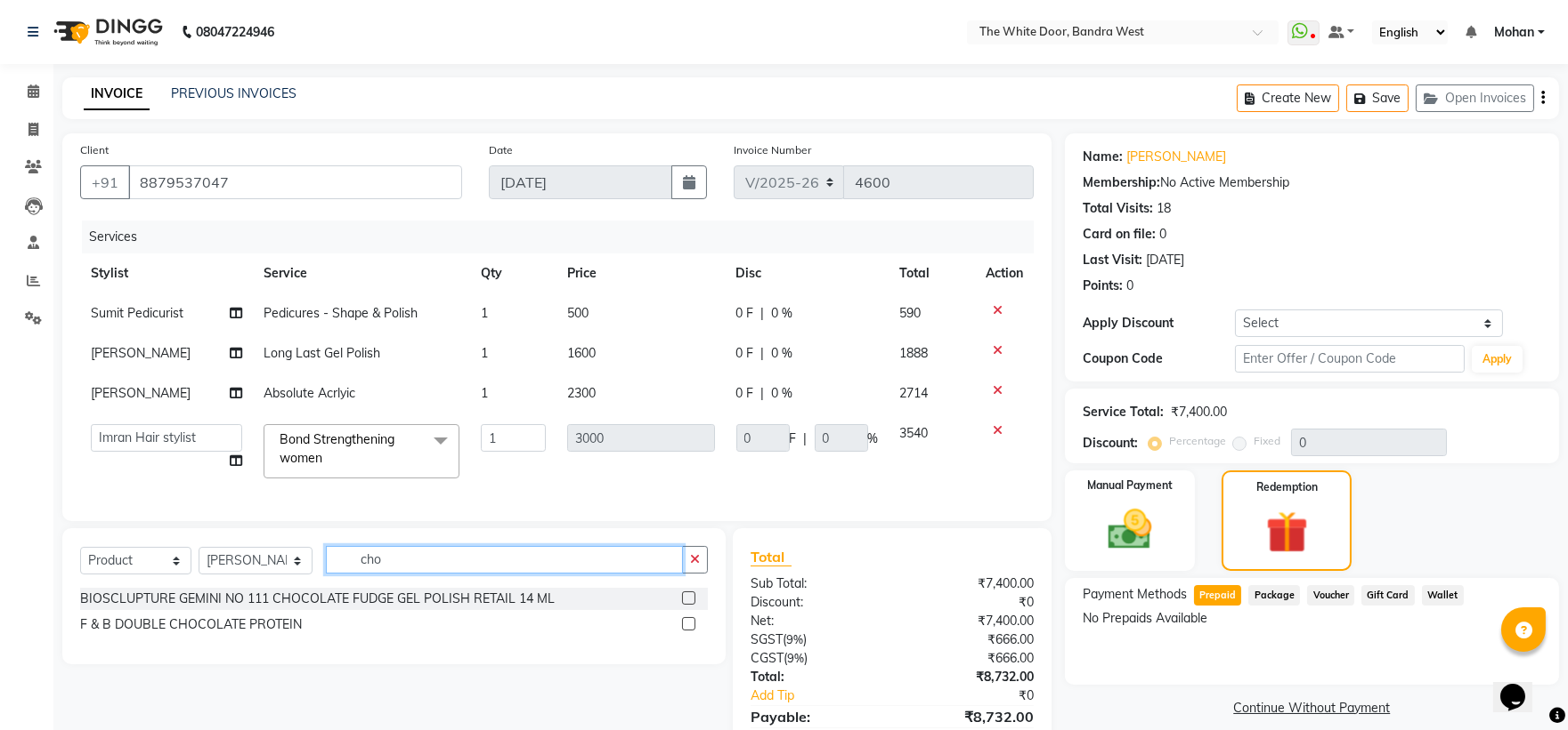
type input "cho"
click at [328, 636] on div "F & B DOUBLE CHOCOLATE PROTEIN" at bounding box center [394, 625] width 628 height 22
click at [690, 630] on label at bounding box center [689, 624] width 13 height 13
click at [690, 630] on input "checkbox" at bounding box center [688, 625] width 11 height 11
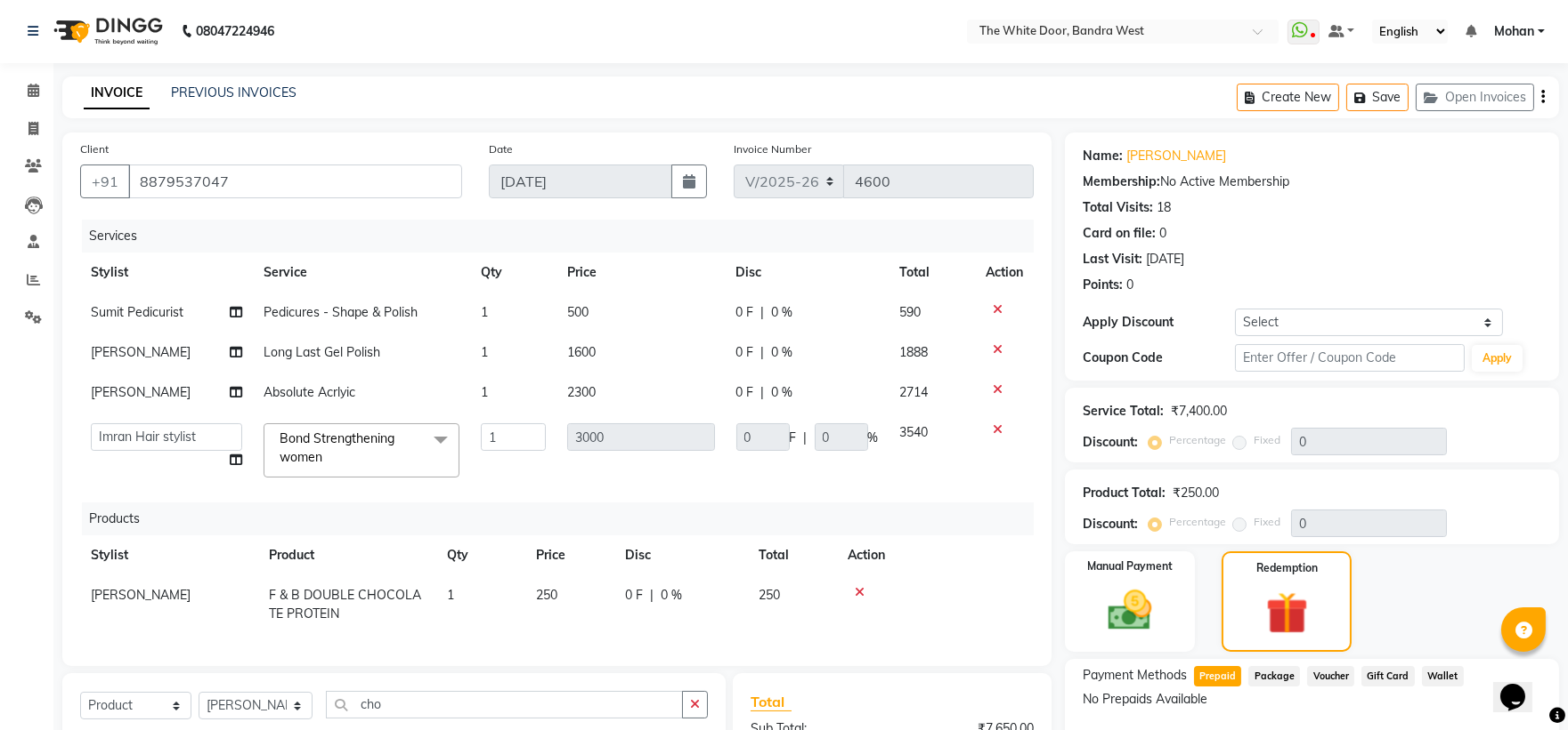
checkbox input "false"
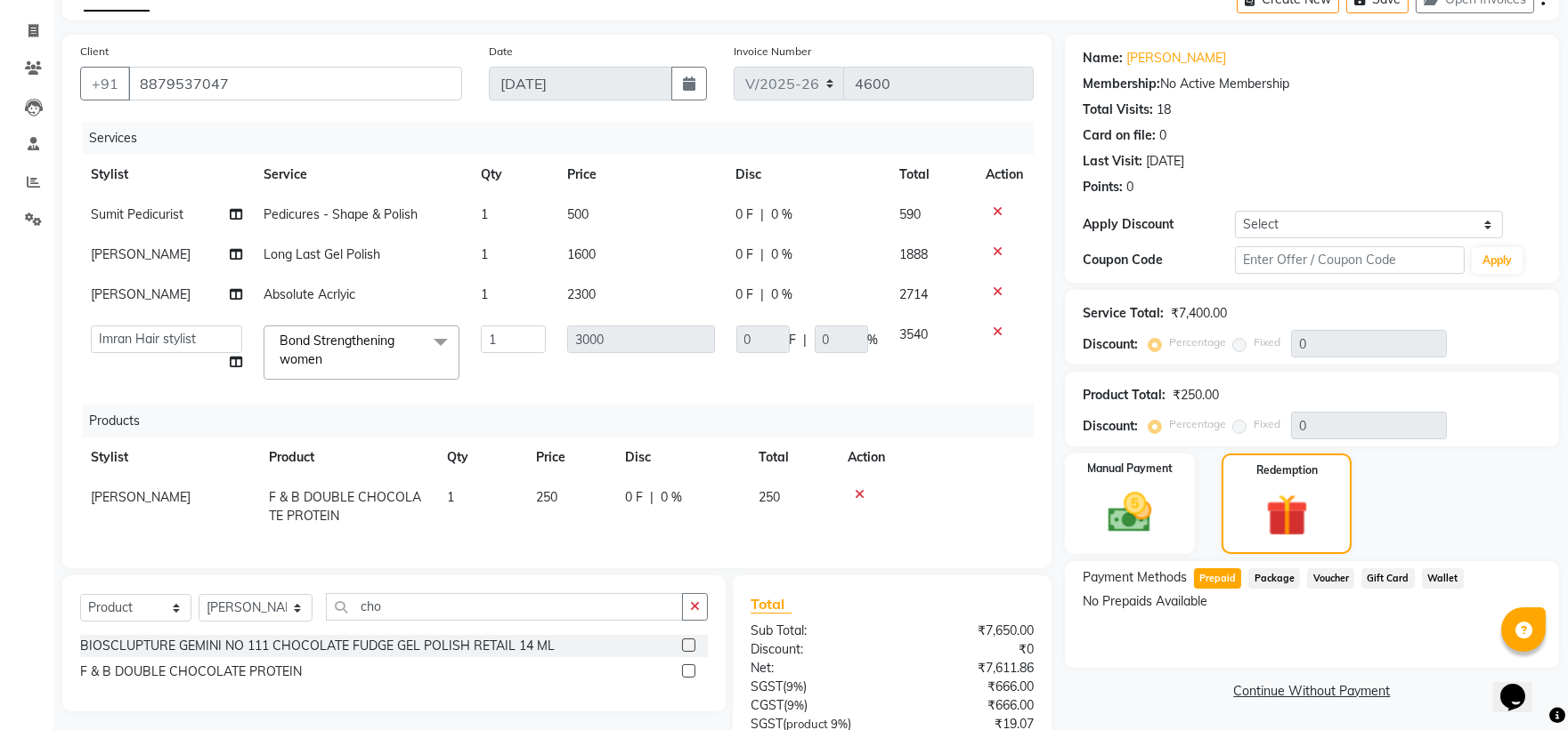
click at [459, 501] on td "1" at bounding box center [481, 507] width 89 height 59
select select "89630"
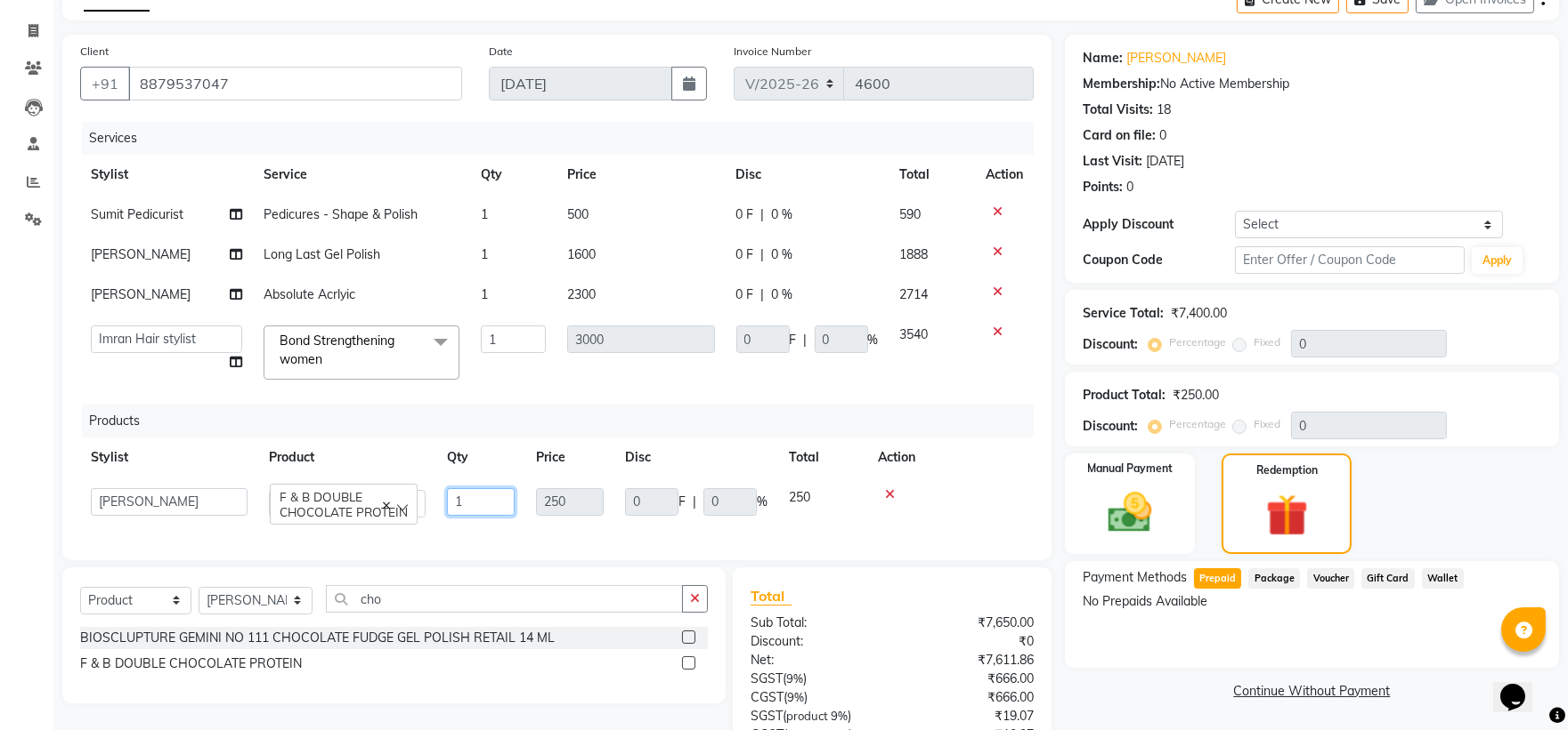
click at [459, 501] on input "1" at bounding box center [480, 502] width 68 height 28
click at [482, 503] on input "1" at bounding box center [480, 502] width 68 height 28
type input "2"
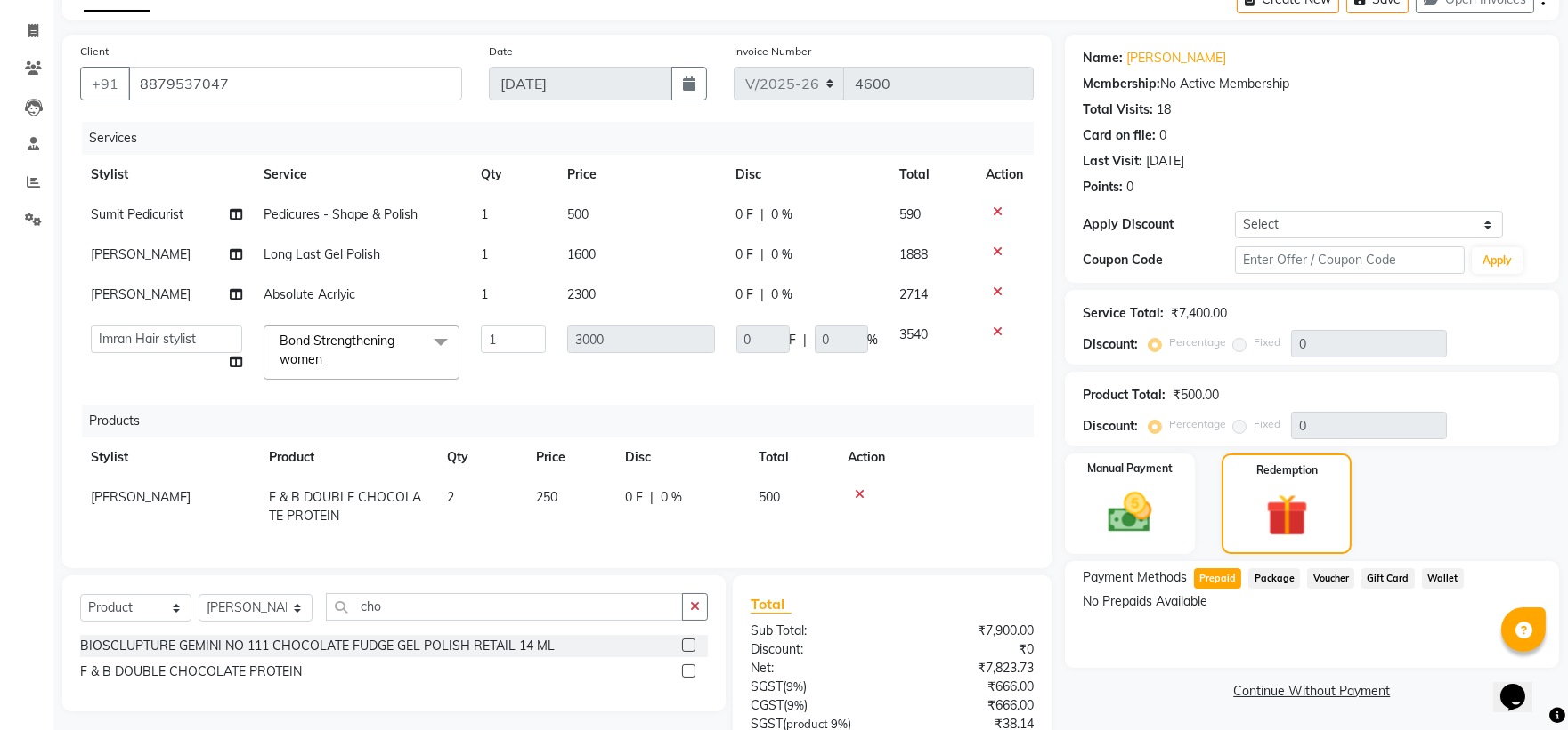
click at [323, 292] on span "Absolute Acrlyic" at bounding box center [309, 294] width 92 height 16
select select "37901"
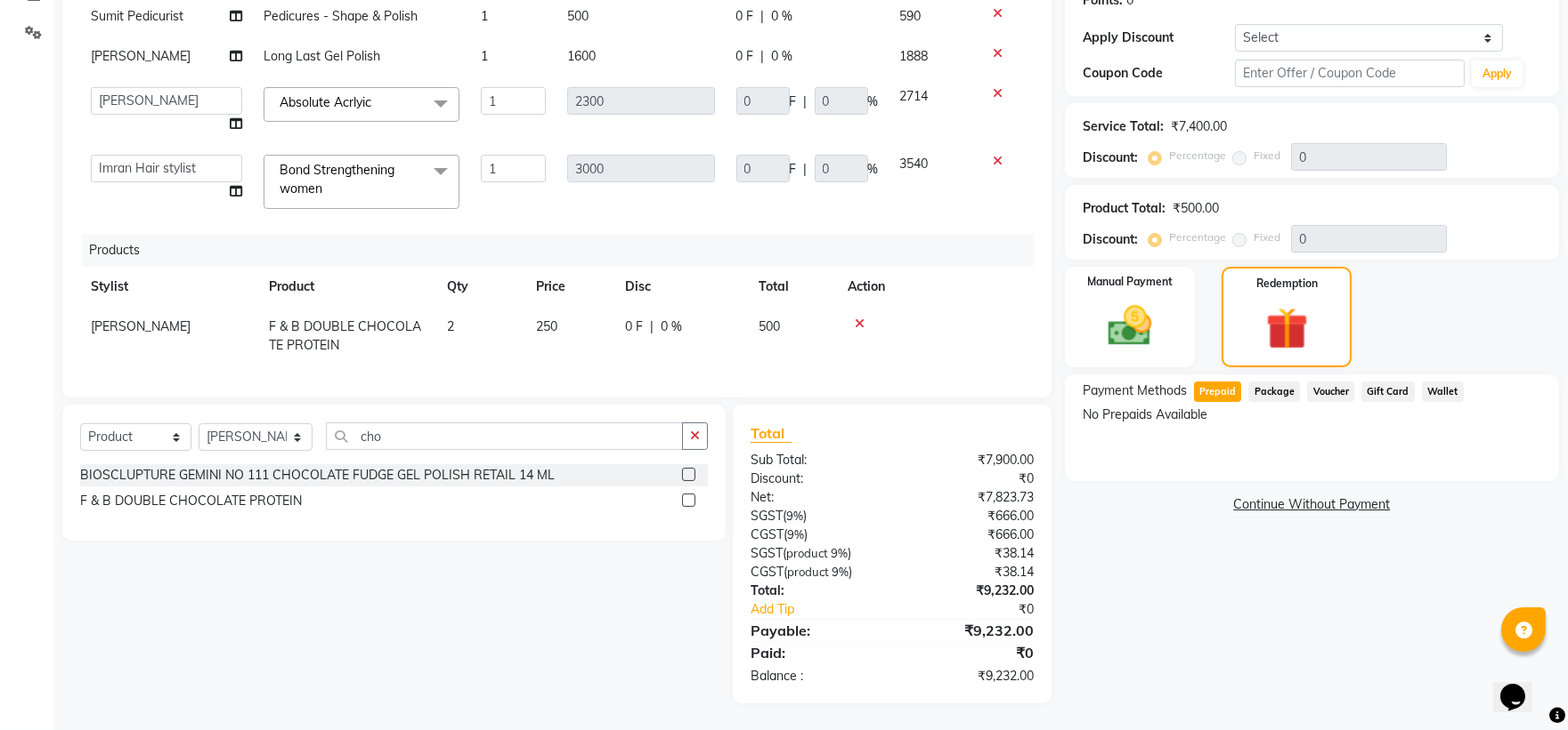
scroll to position [87, 0]
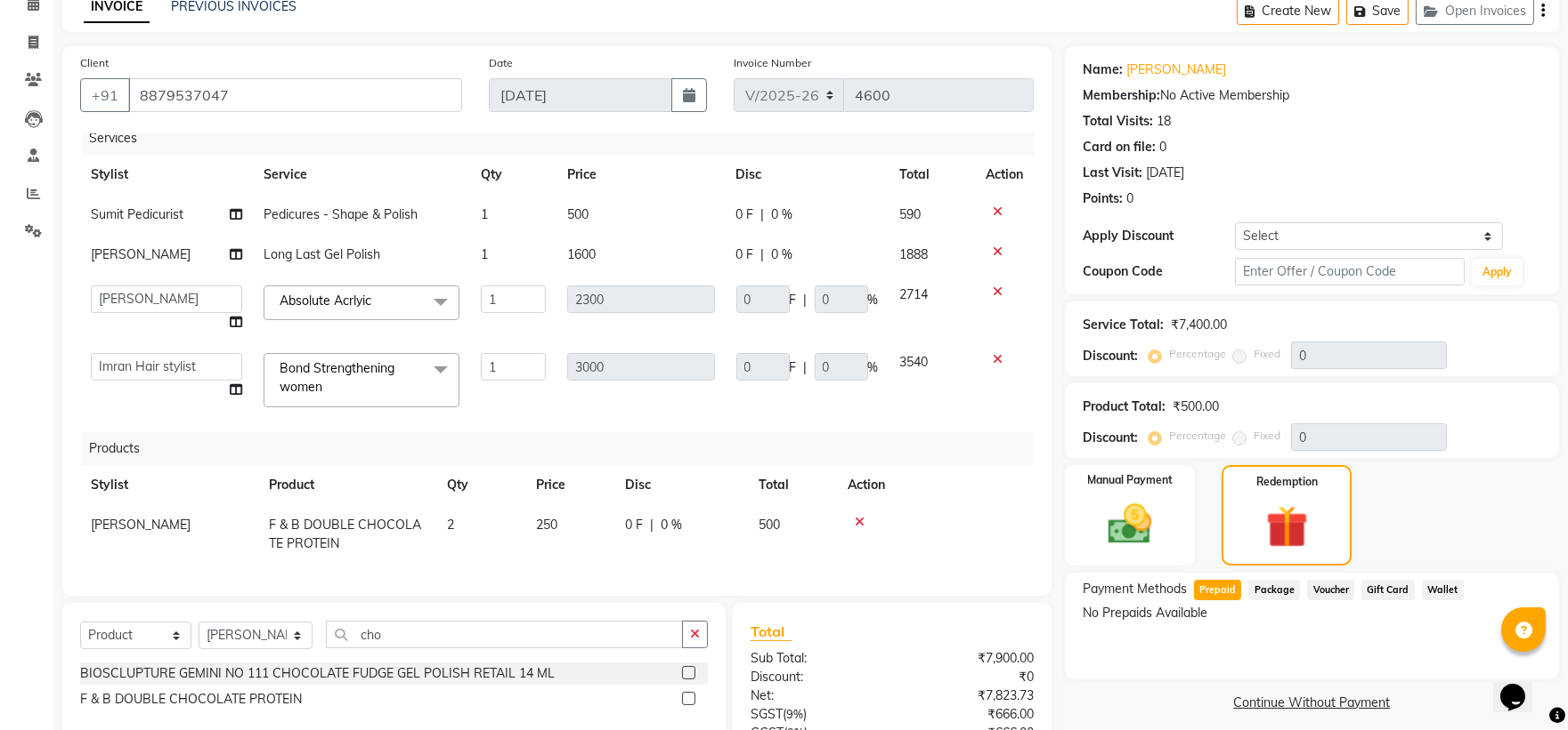
click at [276, 206] on span "Pedicures - Shape & Polish" at bounding box center [341, 214] width 154 height 16
select select "66301"
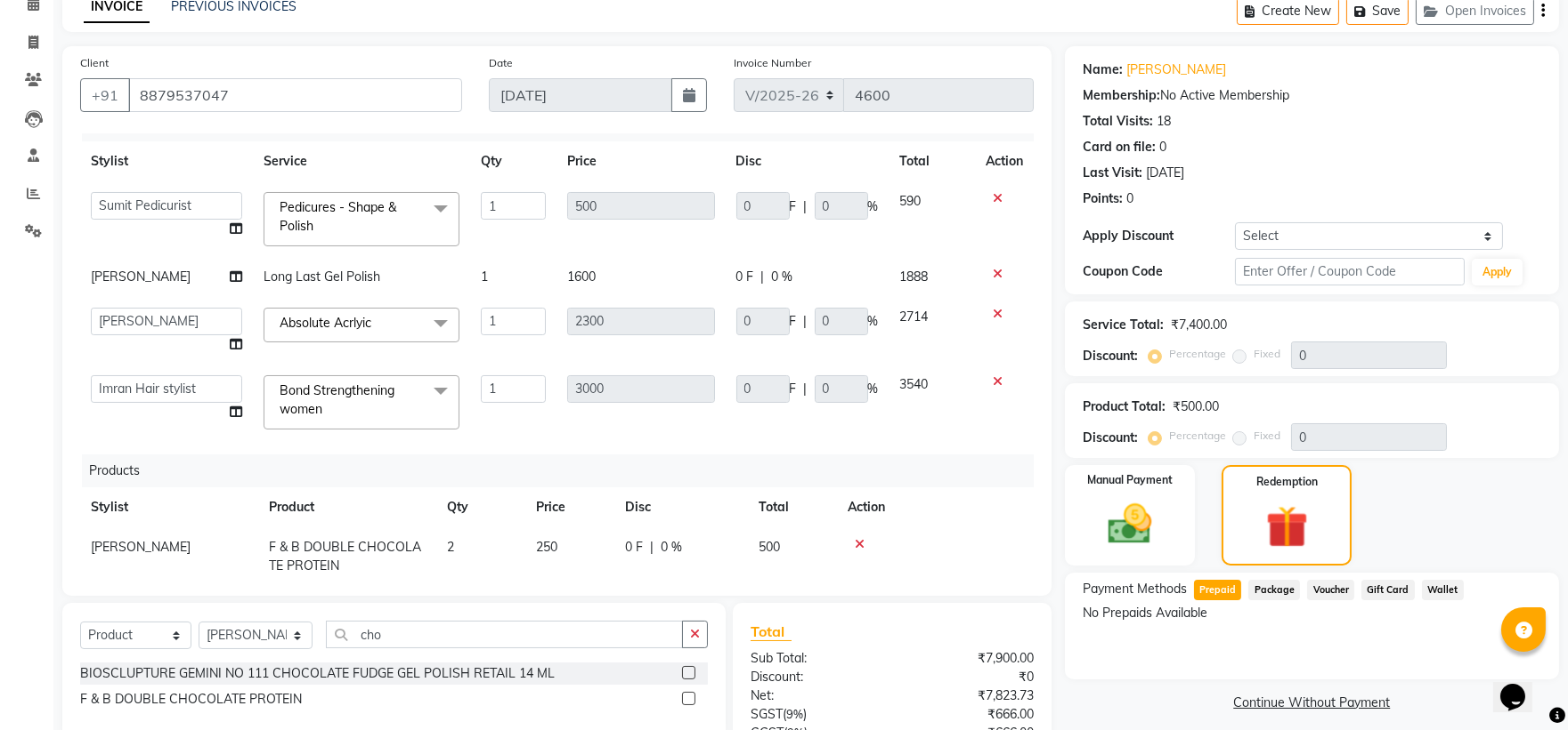
click at [271, 242] on span "Pedicures - Shape & Polish x" at bounding box center [361, 219] width 195 height 54
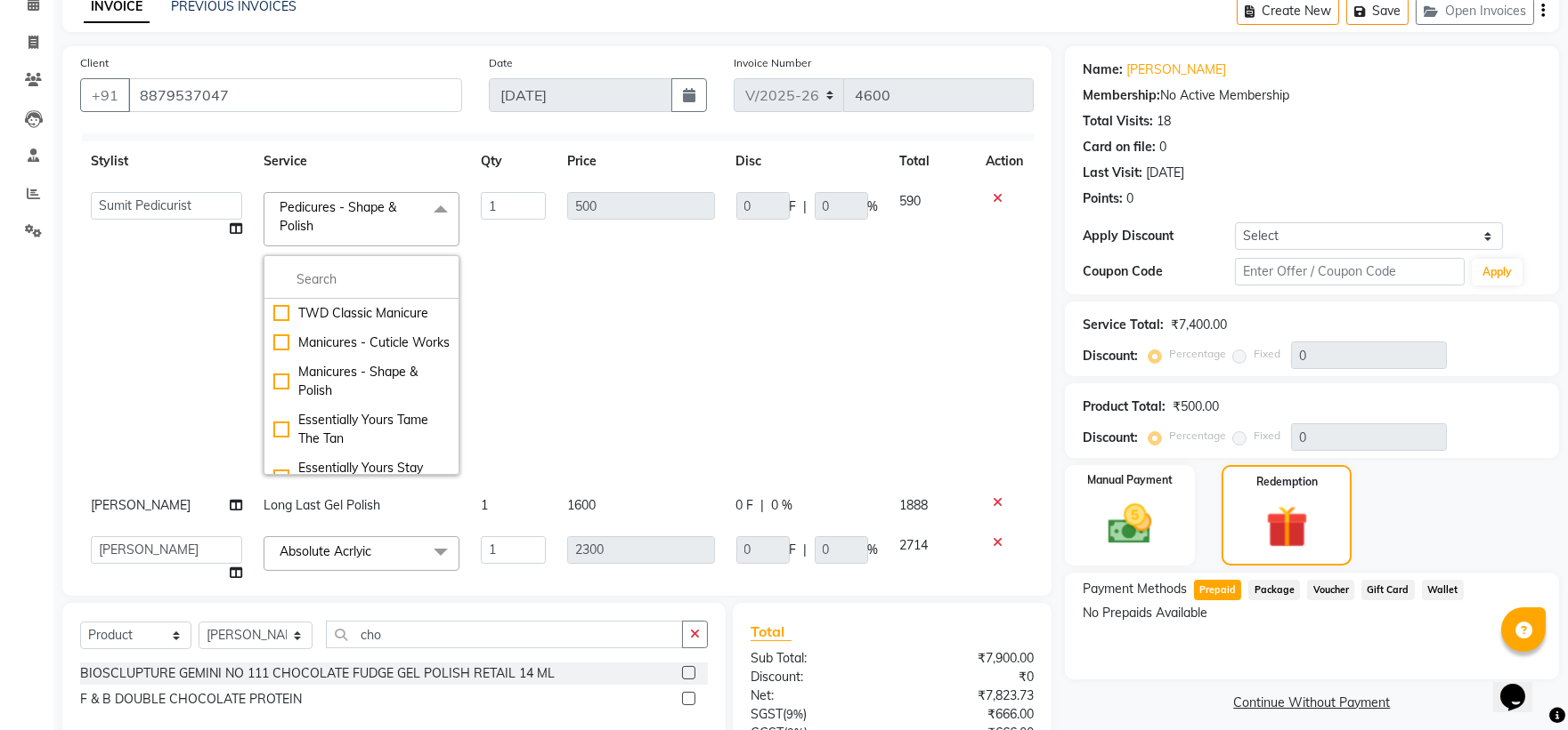
click at [208, 227] on td "Amita Skin benjimin Chitra K Chon Dingi Dr.Shweta Dilip Farheen K Ganesh M Govi…" at bounding box center [167, 333] width 173 height 304
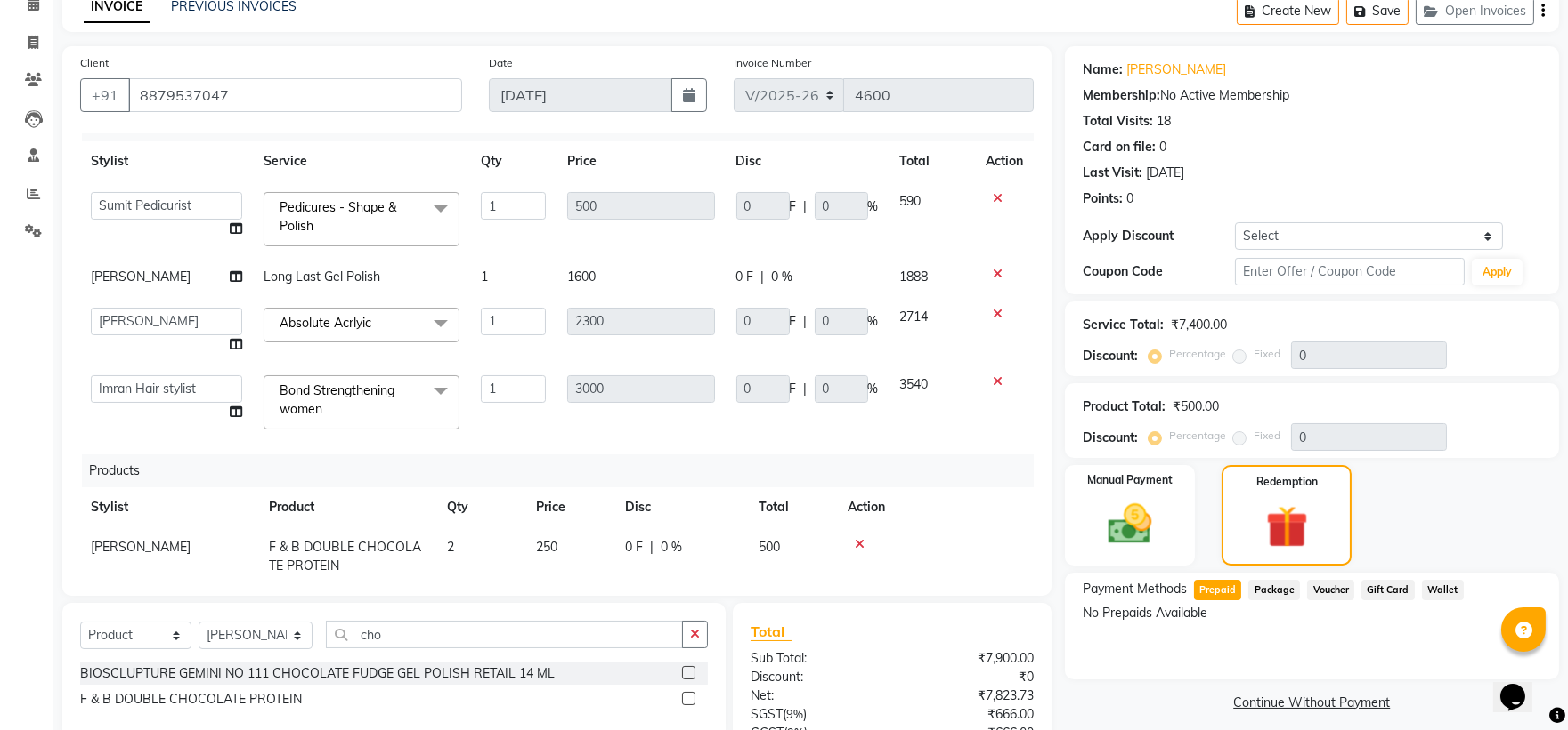
click at [292, 270] on span "Long Last Gel Polish" at bounding box center [321, 276] width 116 height 16
select select "37901"
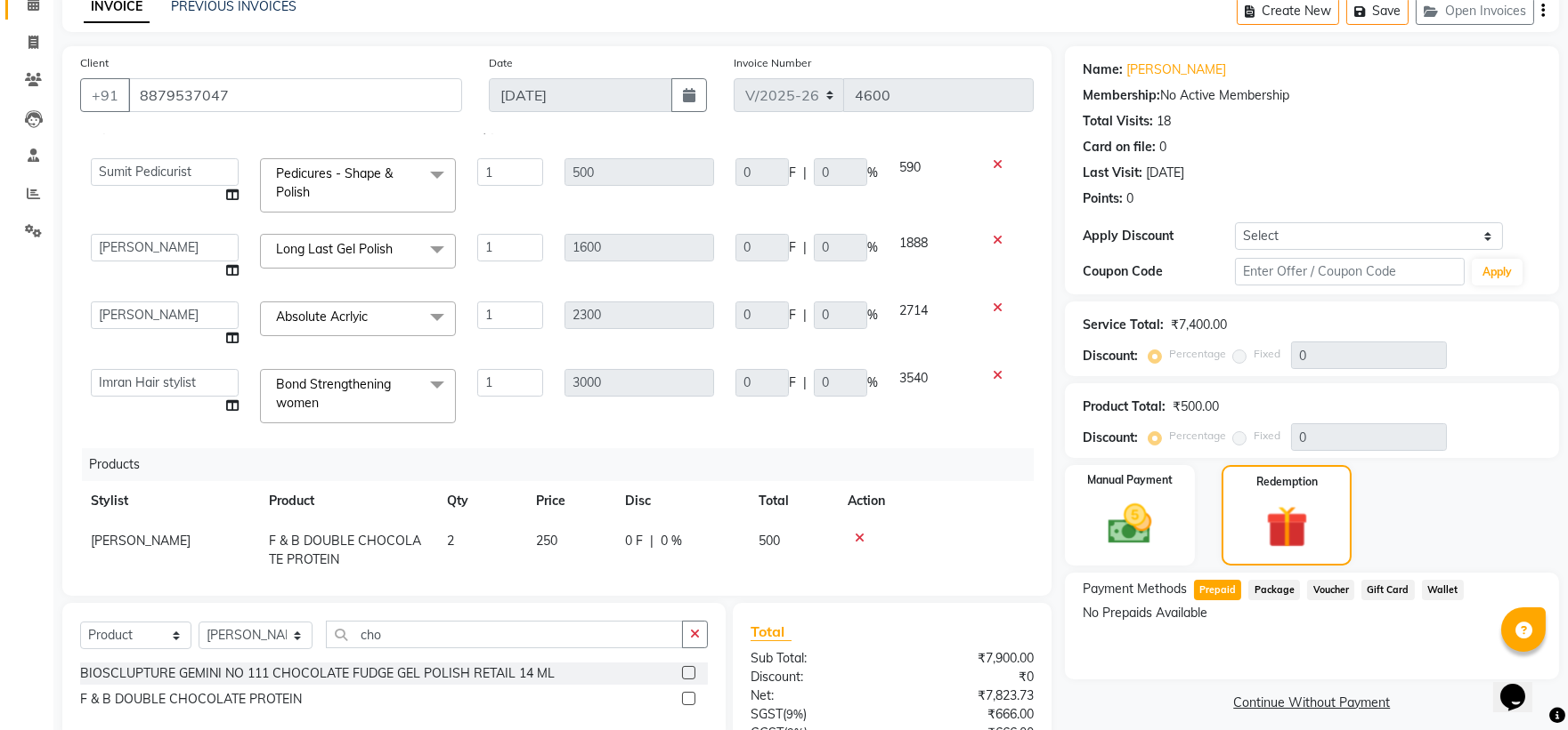
scroll to position [89, 0]
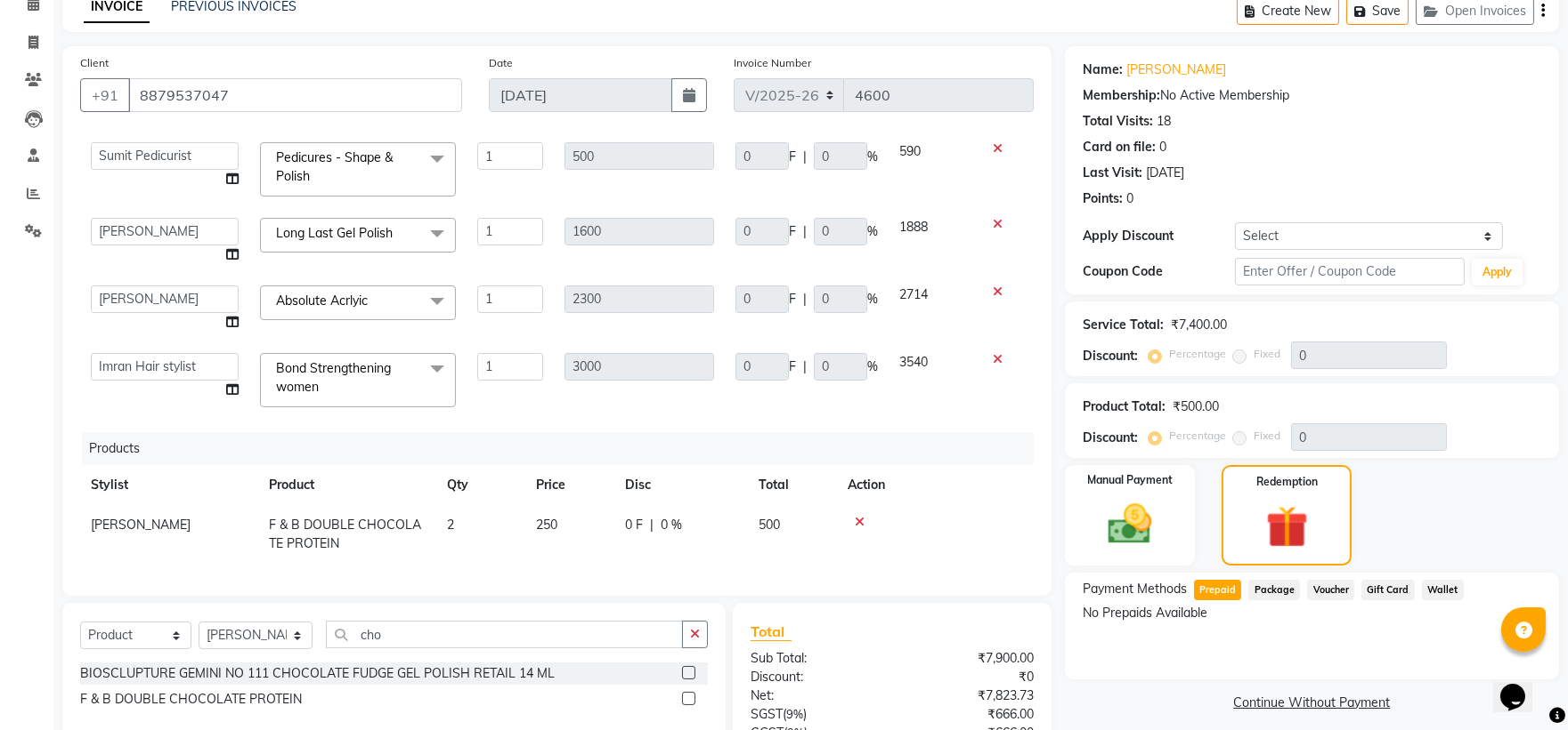
click at [388, 522] on td "F & B DOUBLE CHOCOLATE PROTEIN" at bounding box center [346, 534] width 178 height 59
select select "89630"
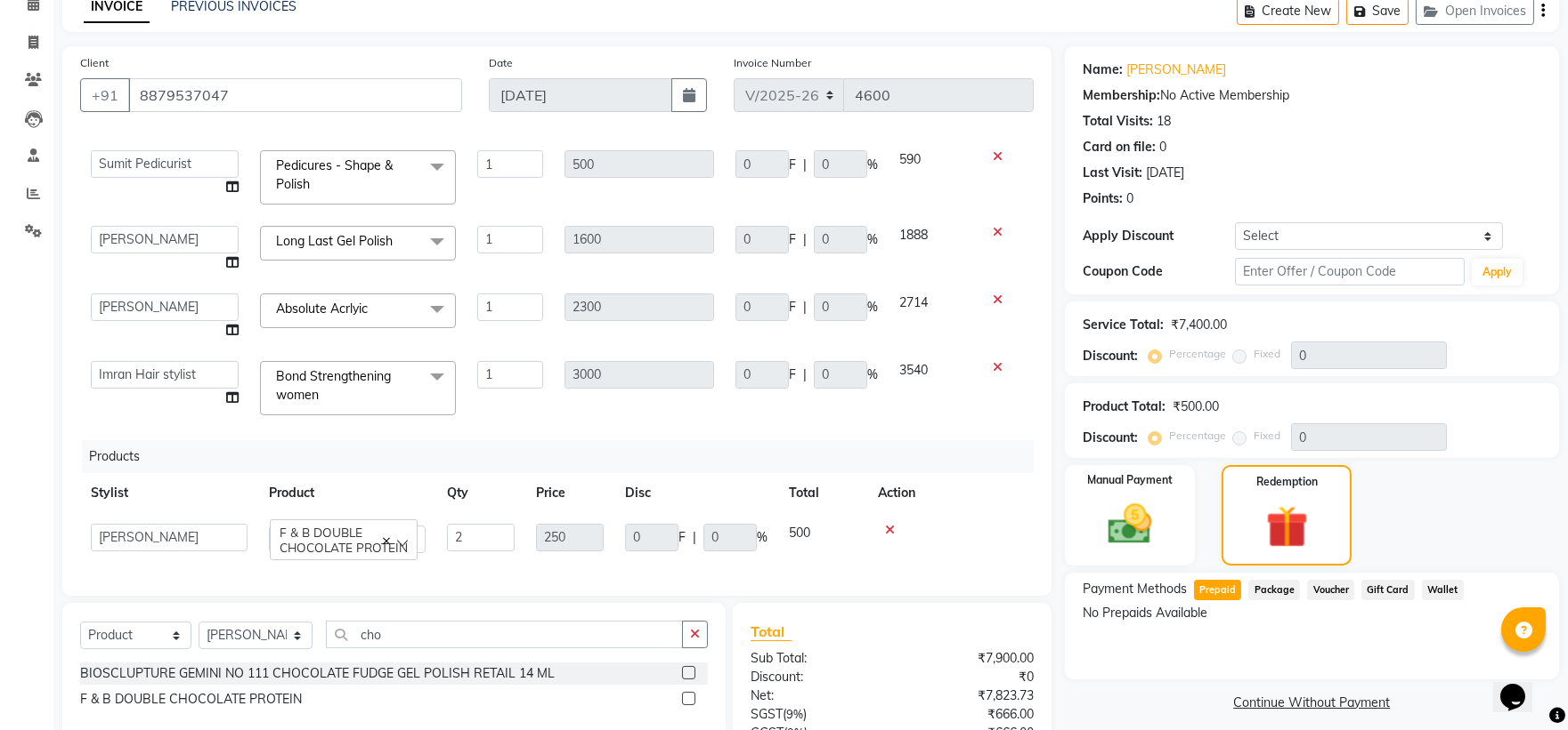
scroll to position [285, 0]
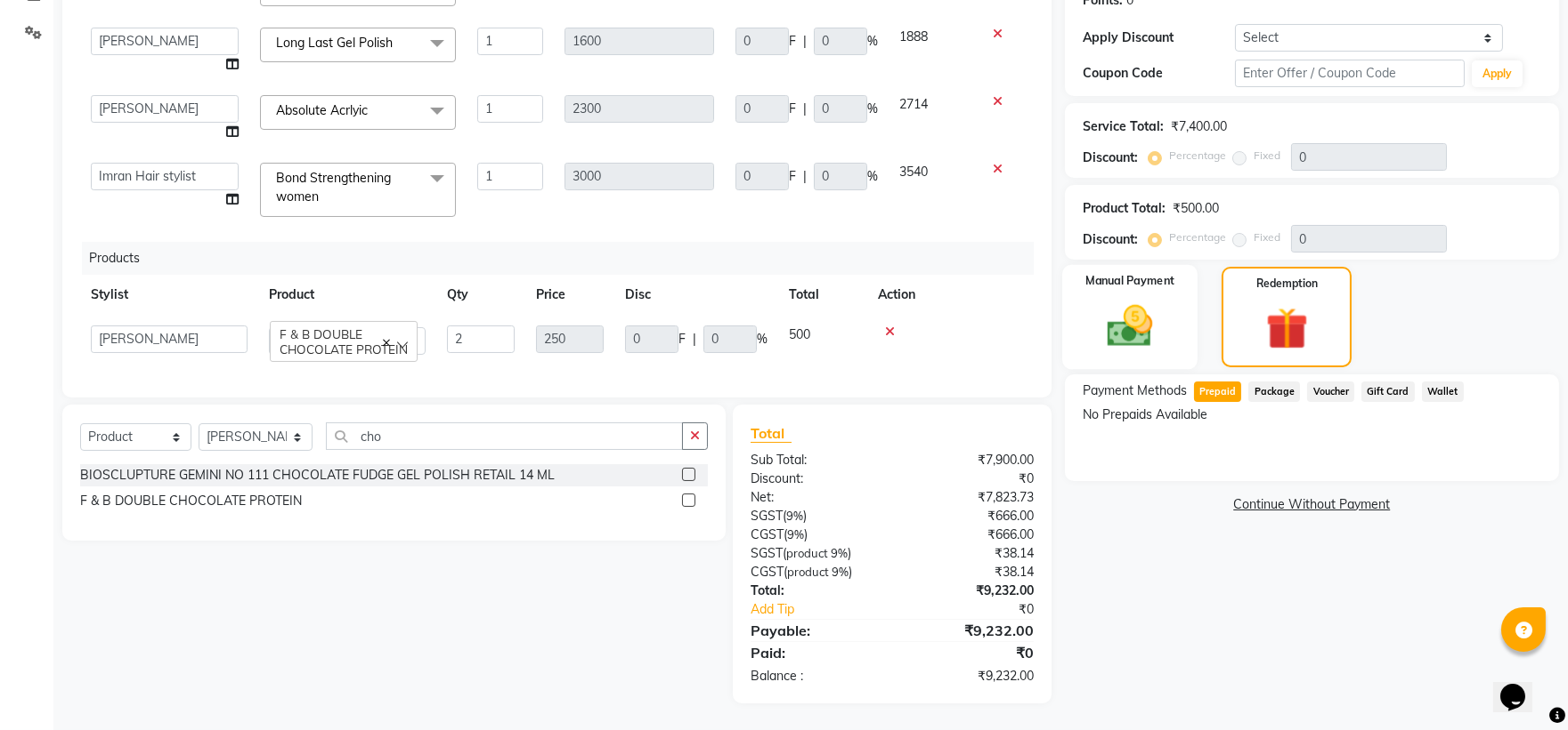
click at [1164, 337] on img at bounding box center [1129, 325] width 74 height 52
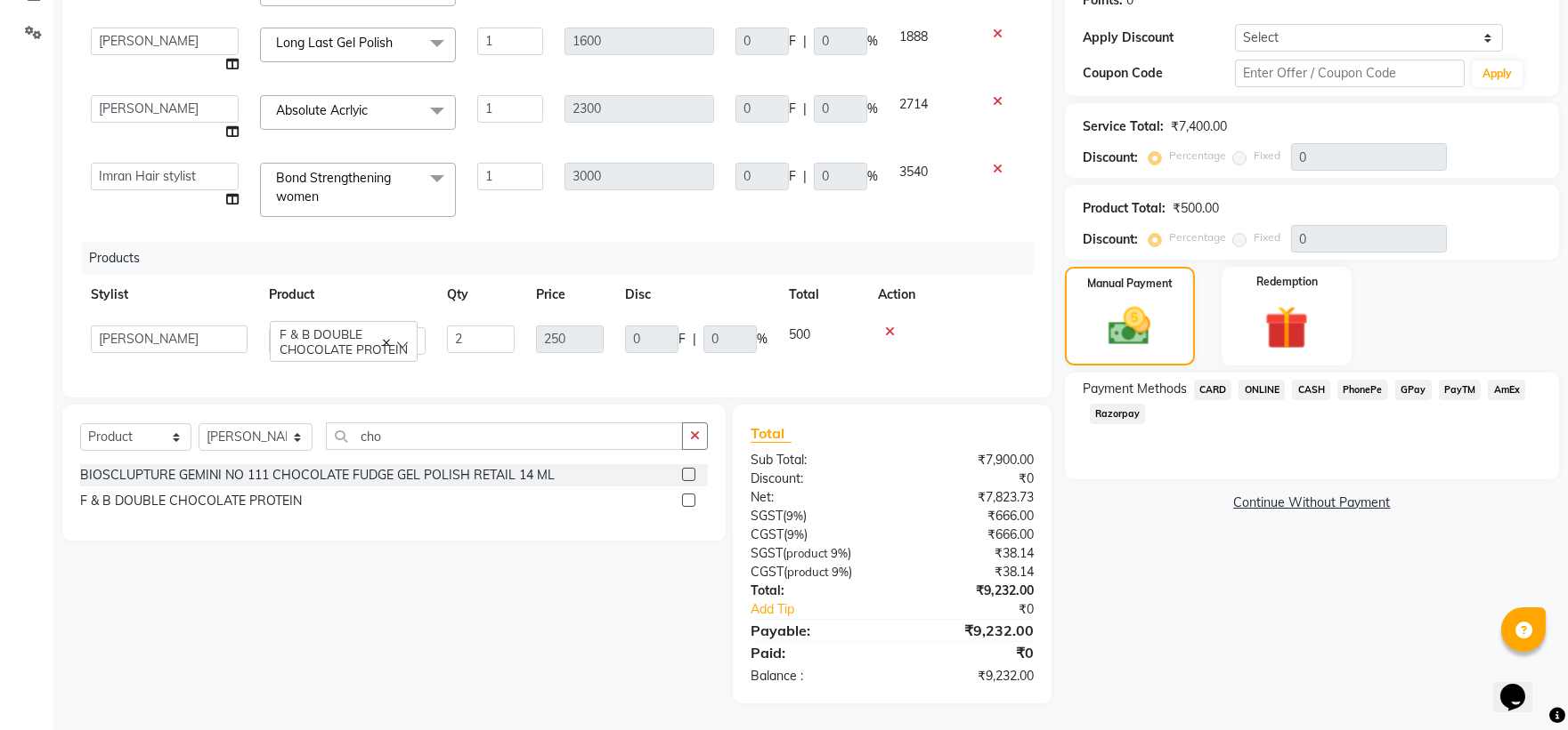
click at [1304, 385] on span "CASH" at bounding box center [1310, 391] width 38 height 20
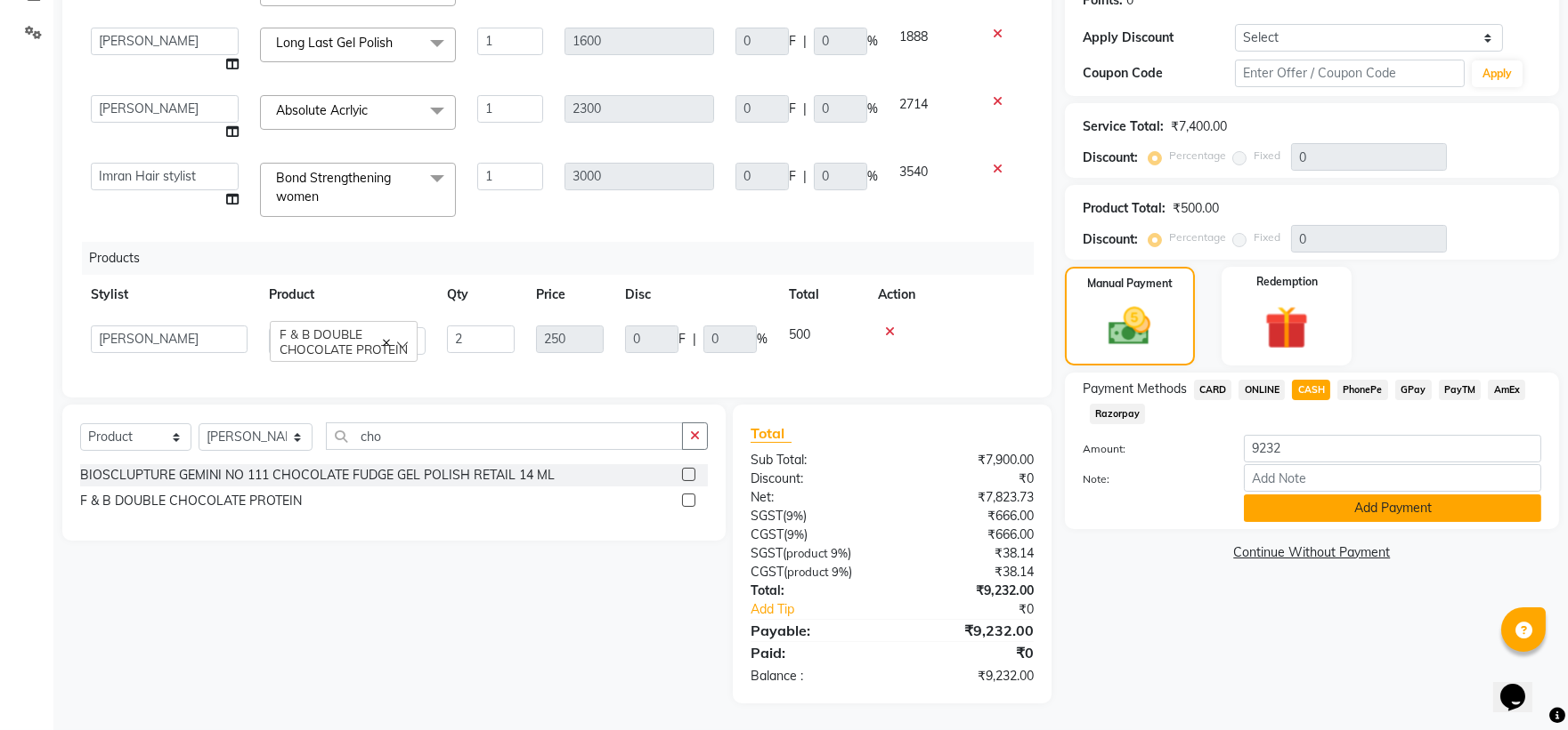
scroll to position [187, 0]
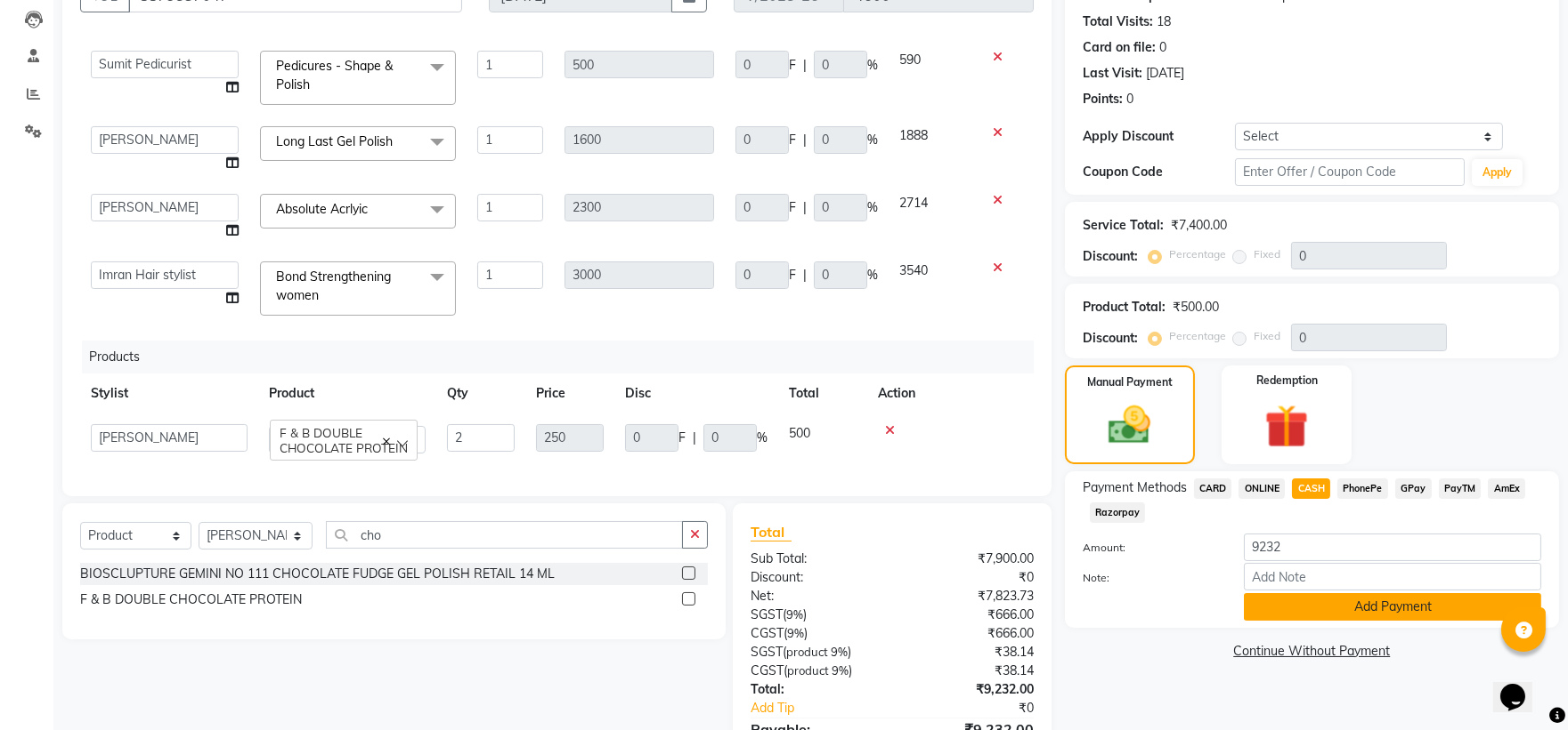
click at [1282, 603] on button "Add Payment" at bounding box center [1393, 607] width 298 height 28
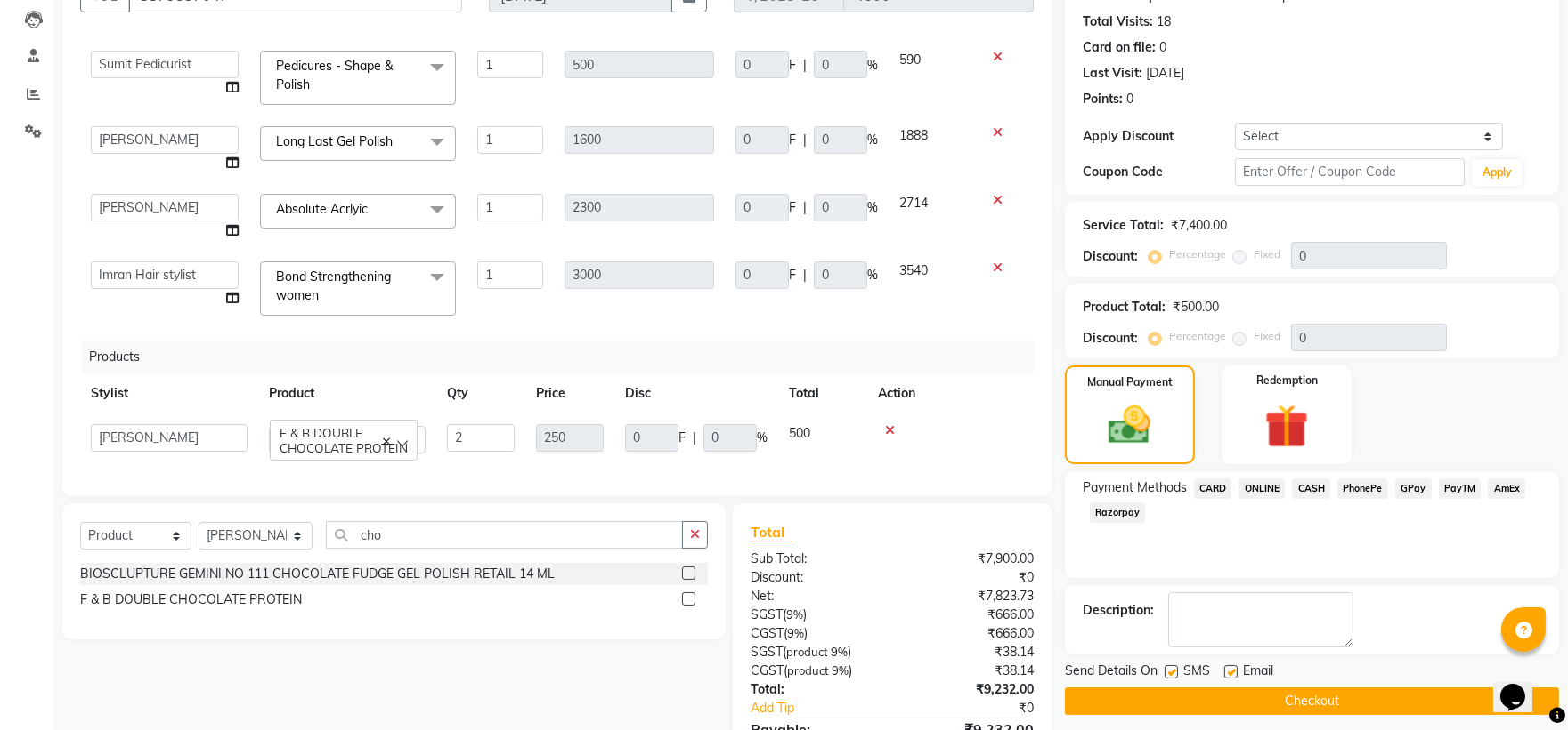
scroll to position [349, 0]
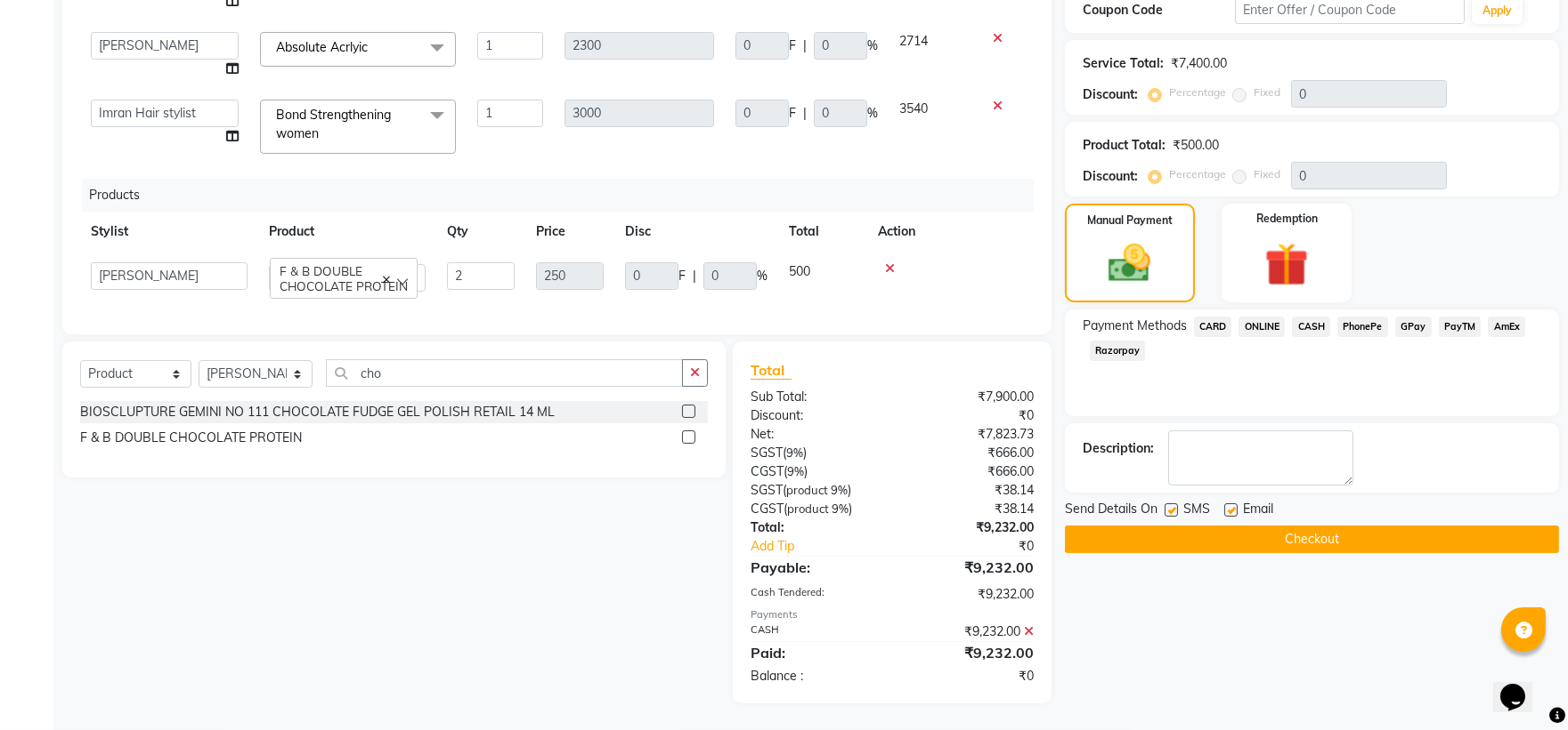
click at [1025, 618] on div "Payments" at bounding box center [891, 615] width 282 height 15
click at [1308, 534] on button "Checkout" at bounding box center [1311, 539] width 494 height 28
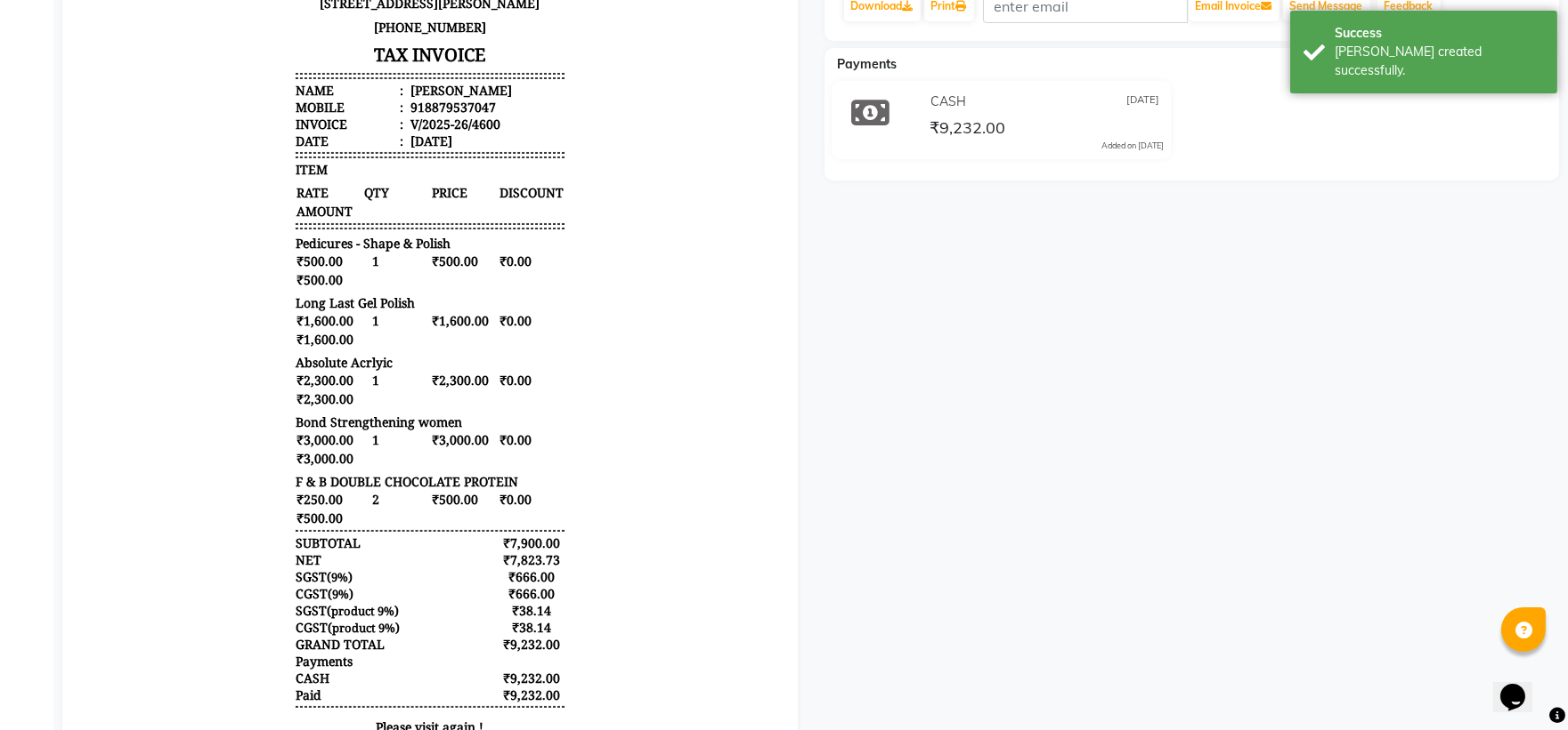
scroll to position [197, 0]
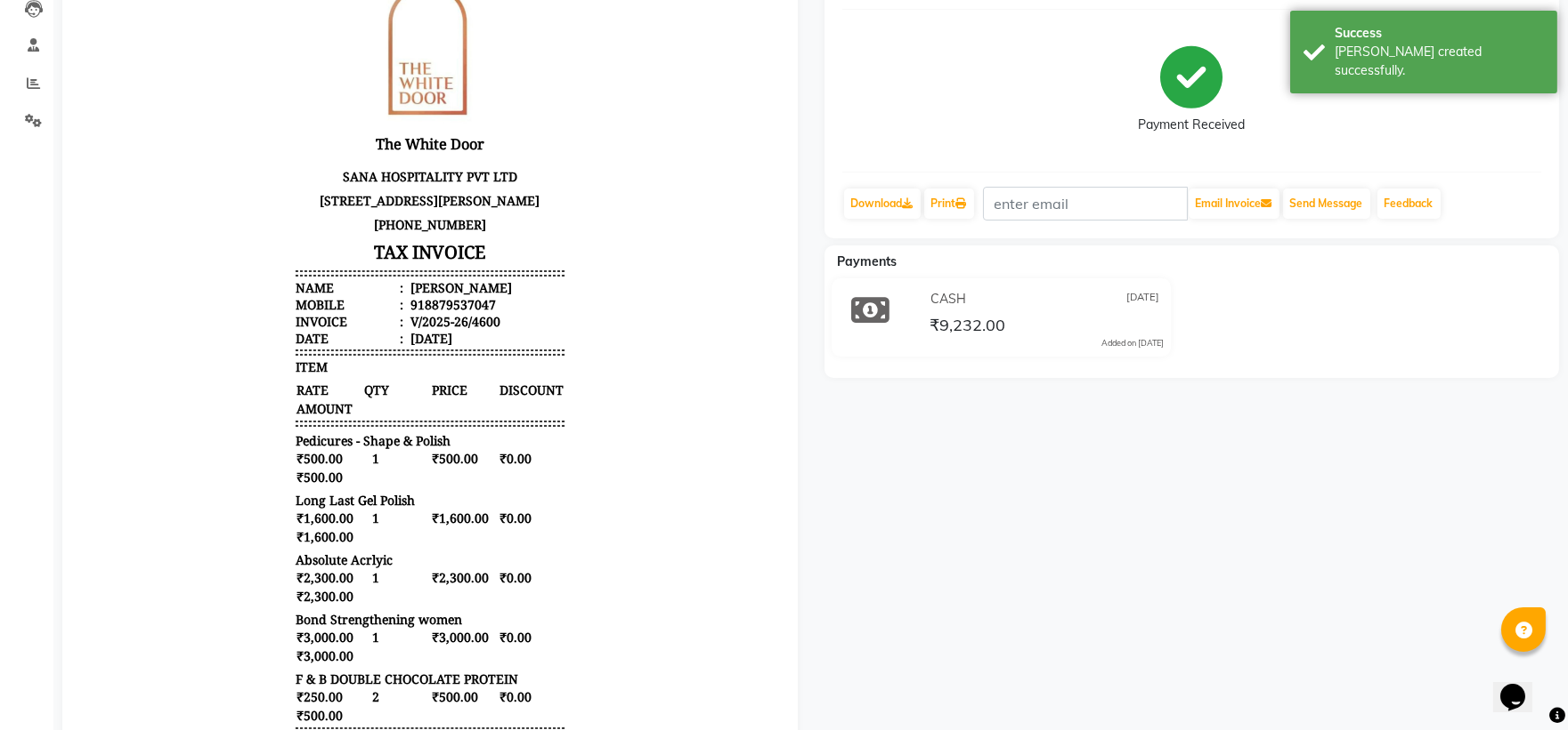
click at [885, 305] on icon at bounding box center [871, 311] width 38 height 33
click at [876, 306] on icon at bounding box center [871, 311] width 38 height 33
drag, startPoint x: 1152, startPoint y: 330, endPoint x: 937, endPoint y: 448, distance: 245.3
click at [937, 448] on div "Shubhangini Prebook Payment Received Download Print Email Invoice Send Message …" at bounding box center [1192, 482] width 762 height 1067
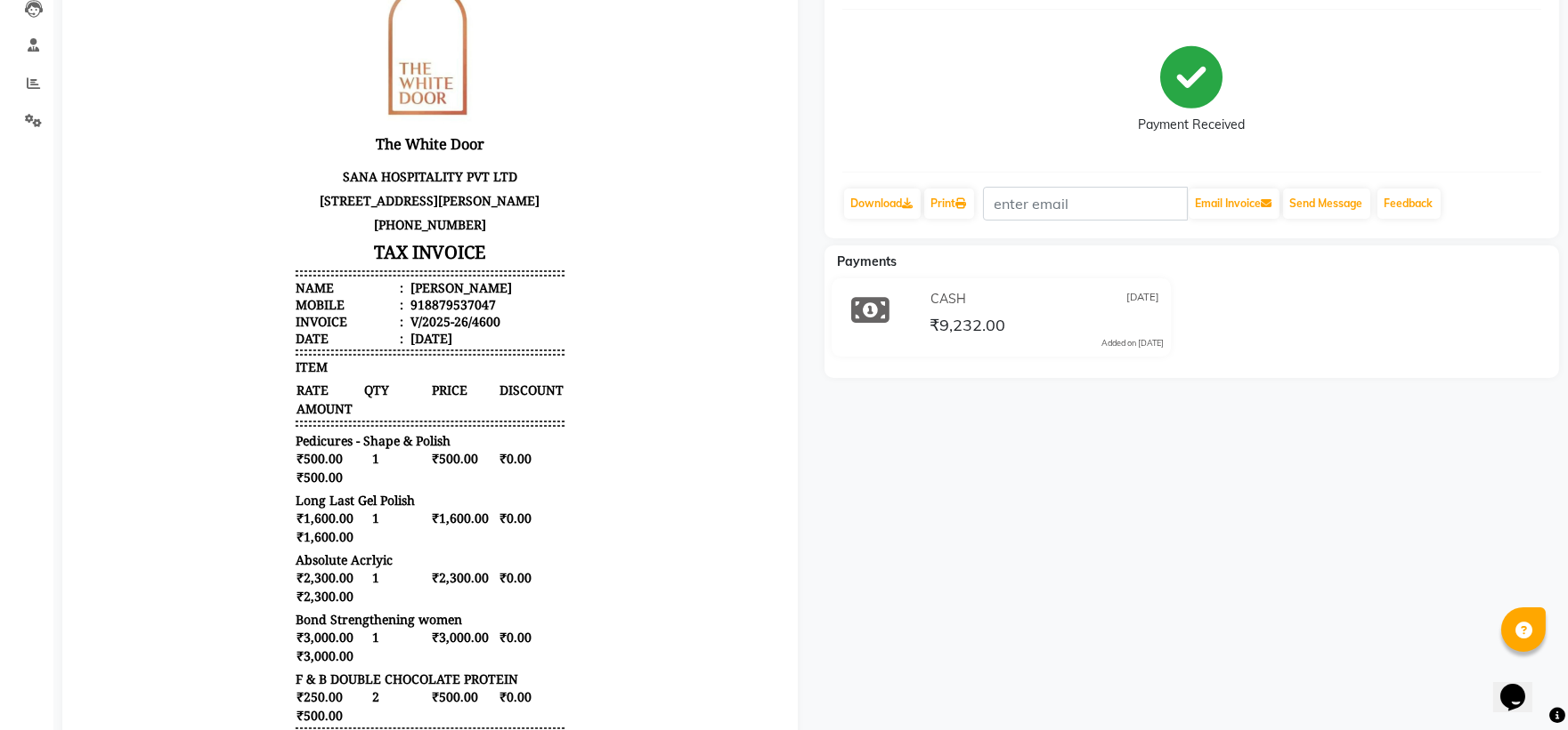
click at [874, 312] on icon at bounding box center [871, 311] width 38 height 33
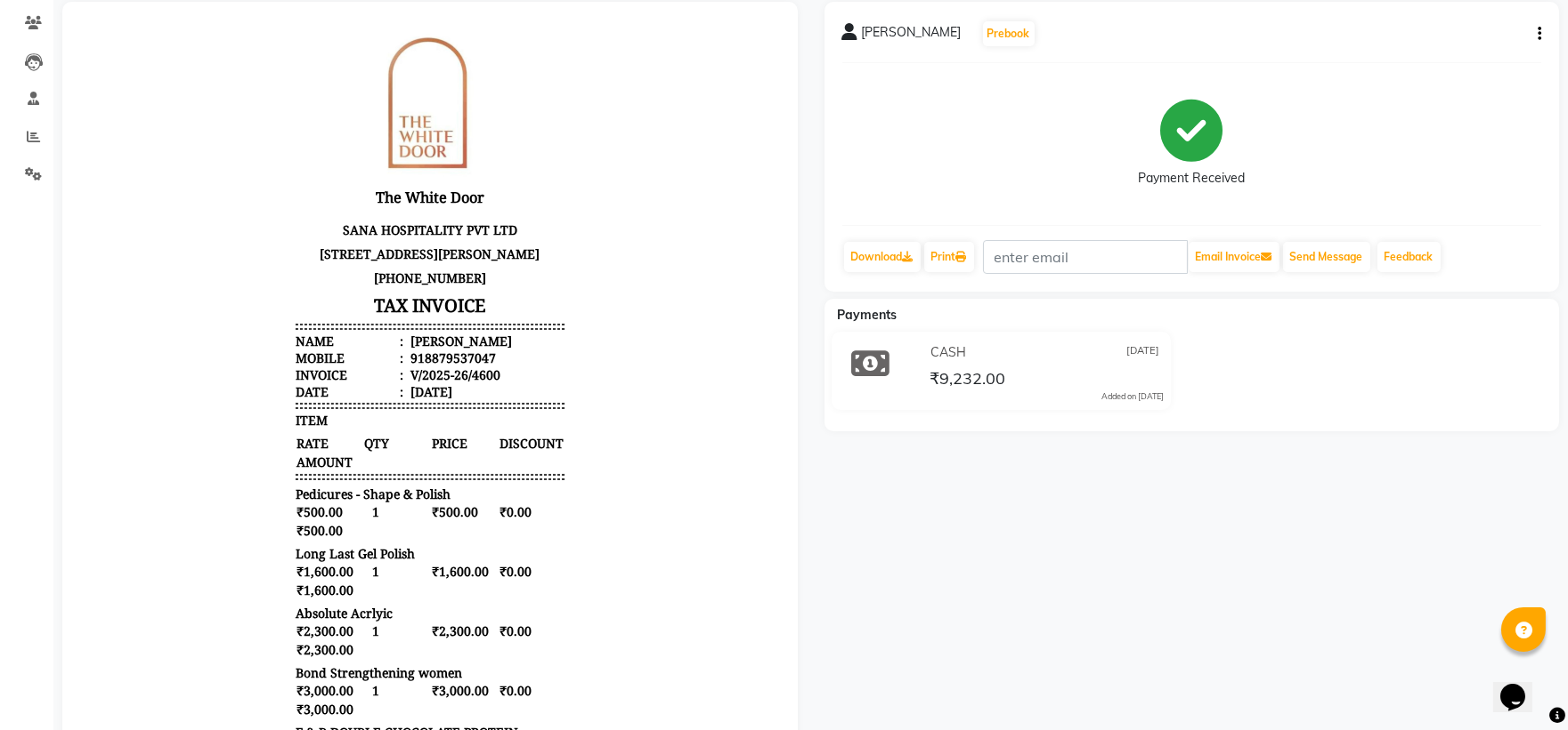
scroll to position [99, 0]
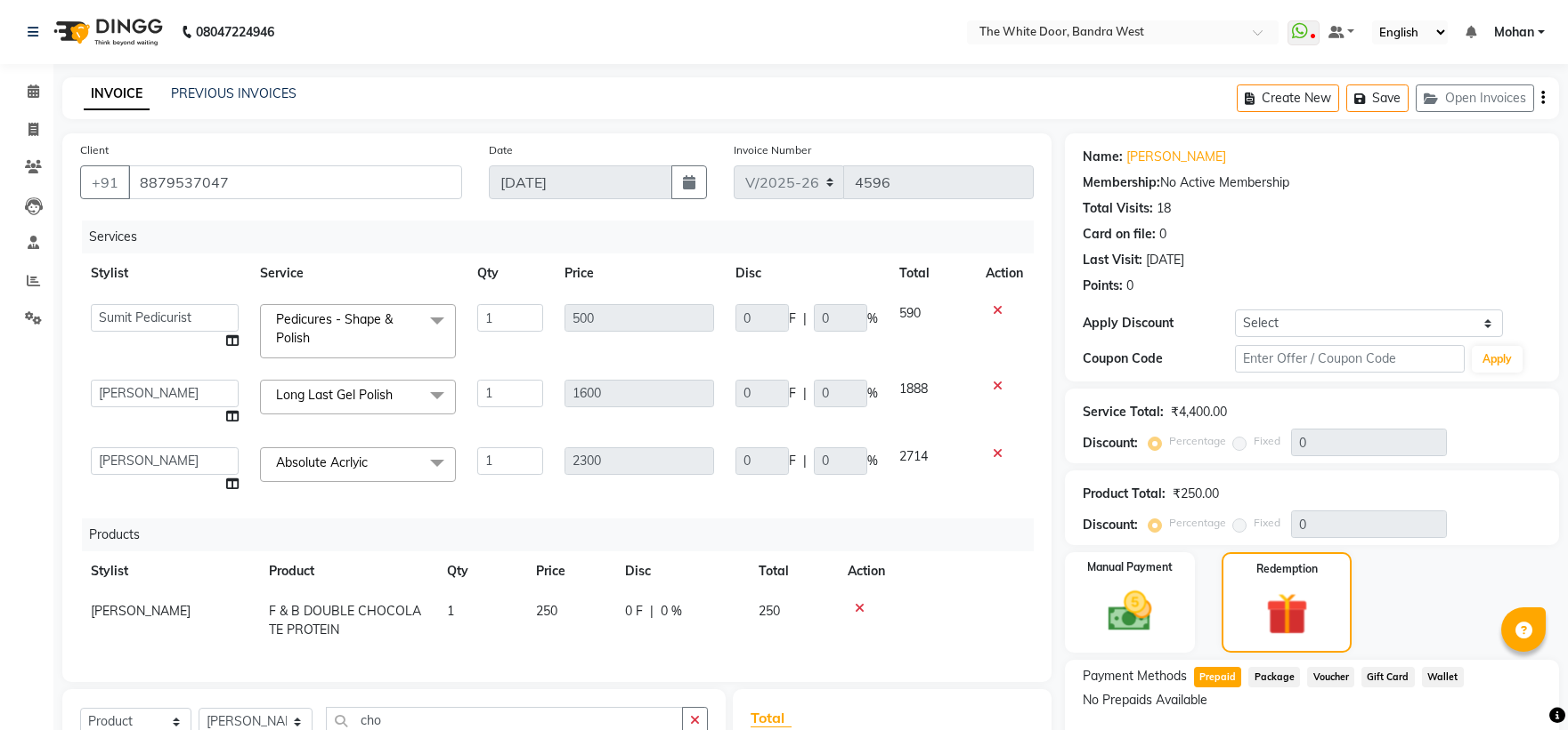
select select "3980"
select select "66301"
select select "37901"
select select "product"
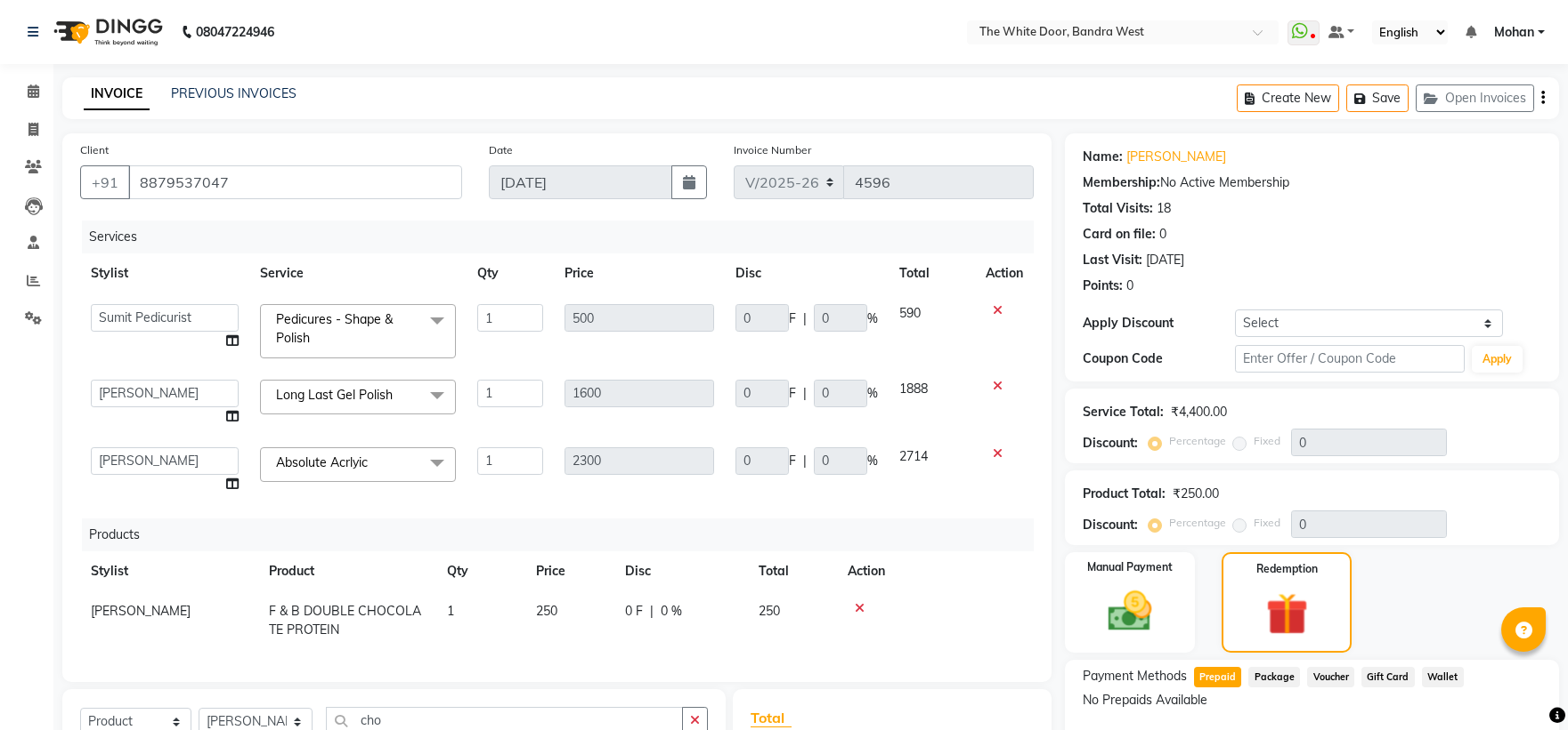
select select "89630"
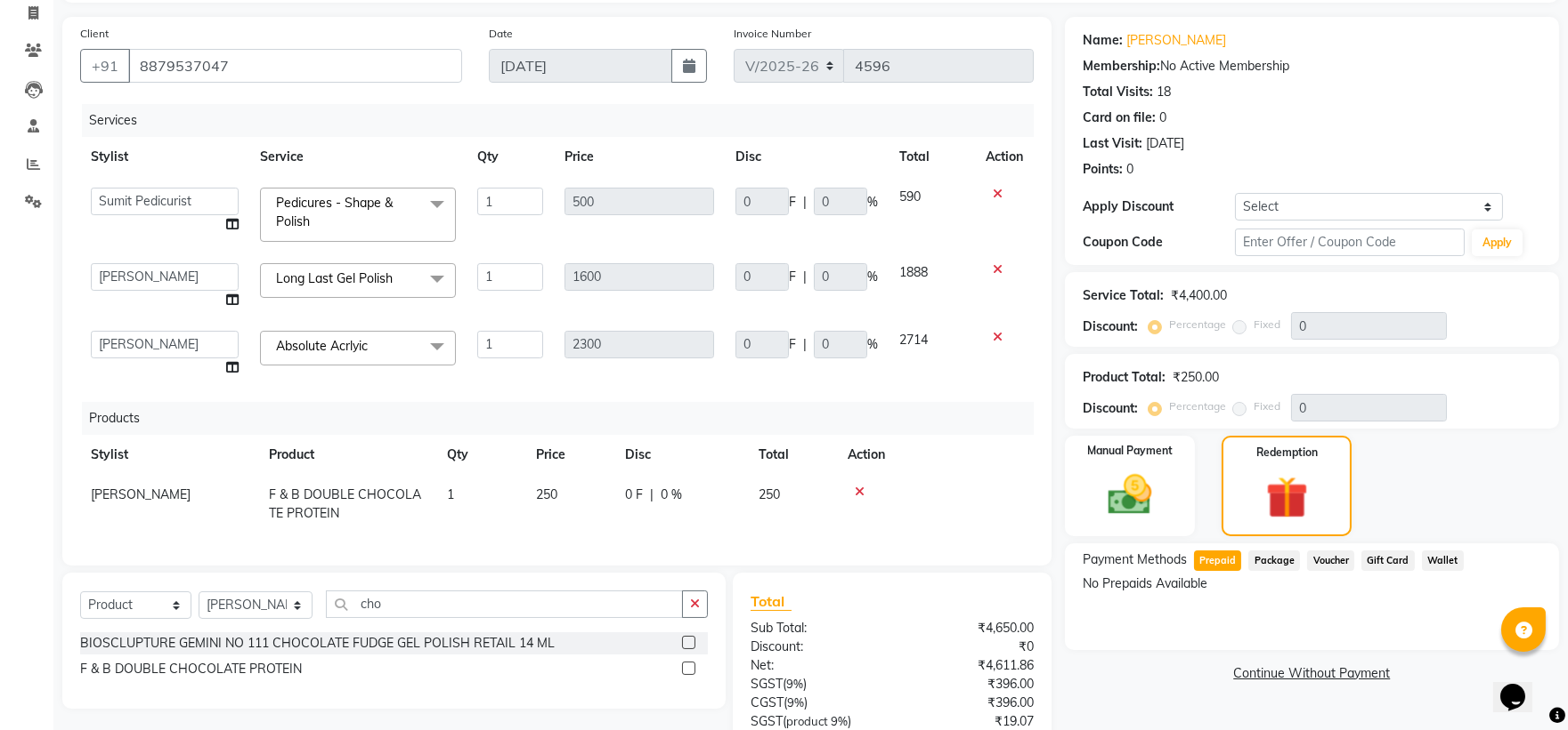
scroll to position [13, 0]
click at [393, 486] on span "F & B DOUBLE CHOCOLATE PROTEIN" at bounding box center [345, 503] width 153 height 34
select select "89630"
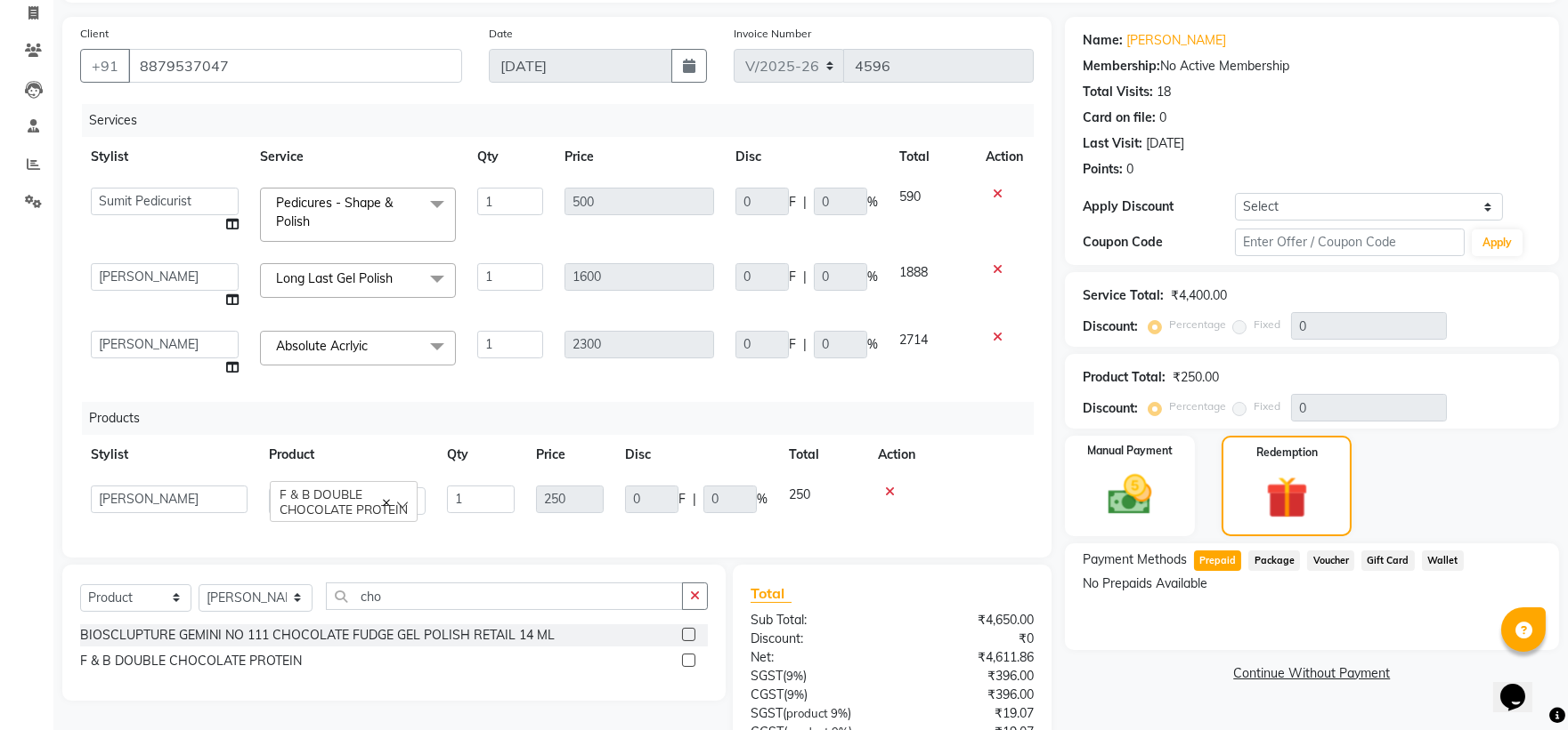
scroll to position [0, 0]
click at [464, 502] on input "1" at bounding box center [480, 499] width 68 height 28
type input "2"
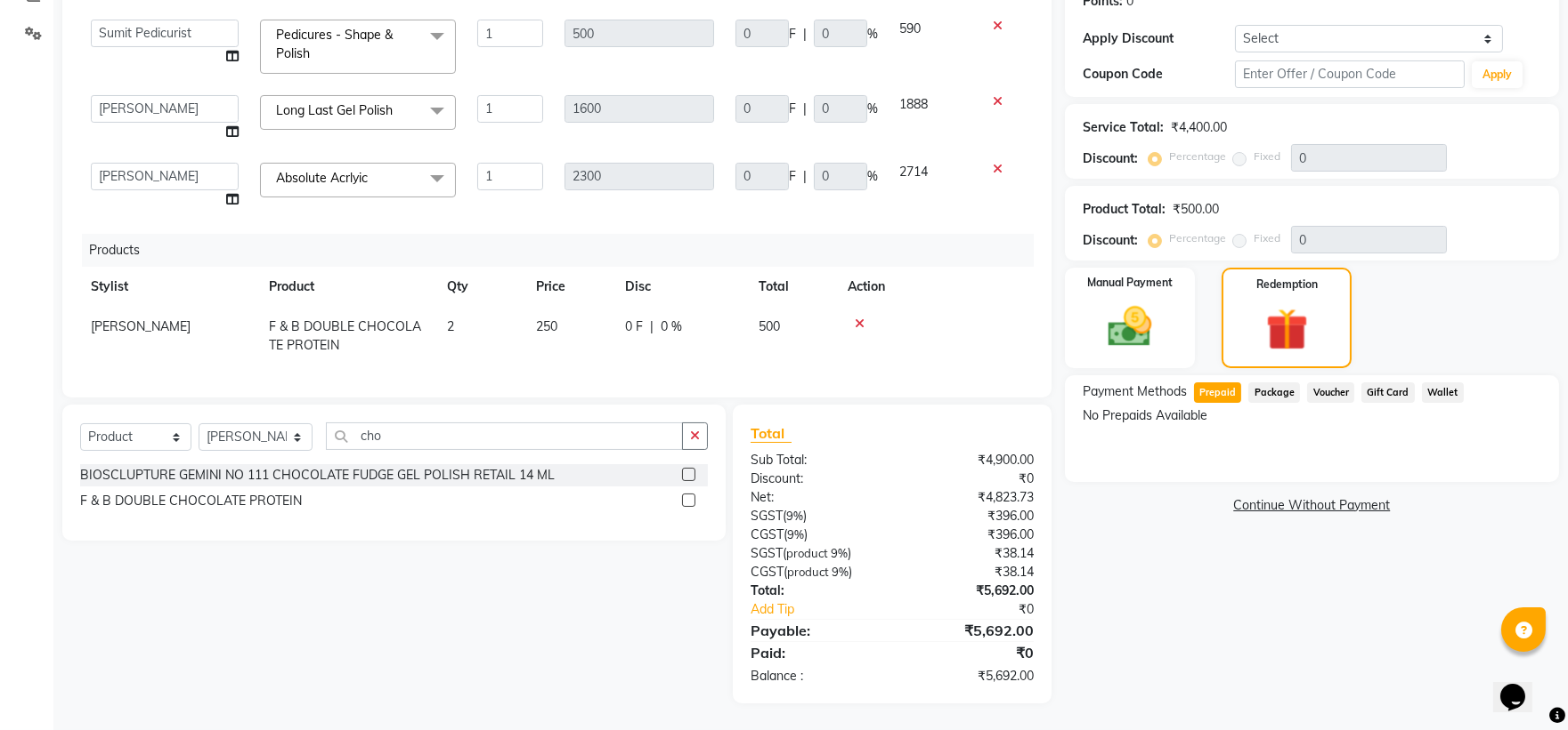
scroll to position [185, 0]
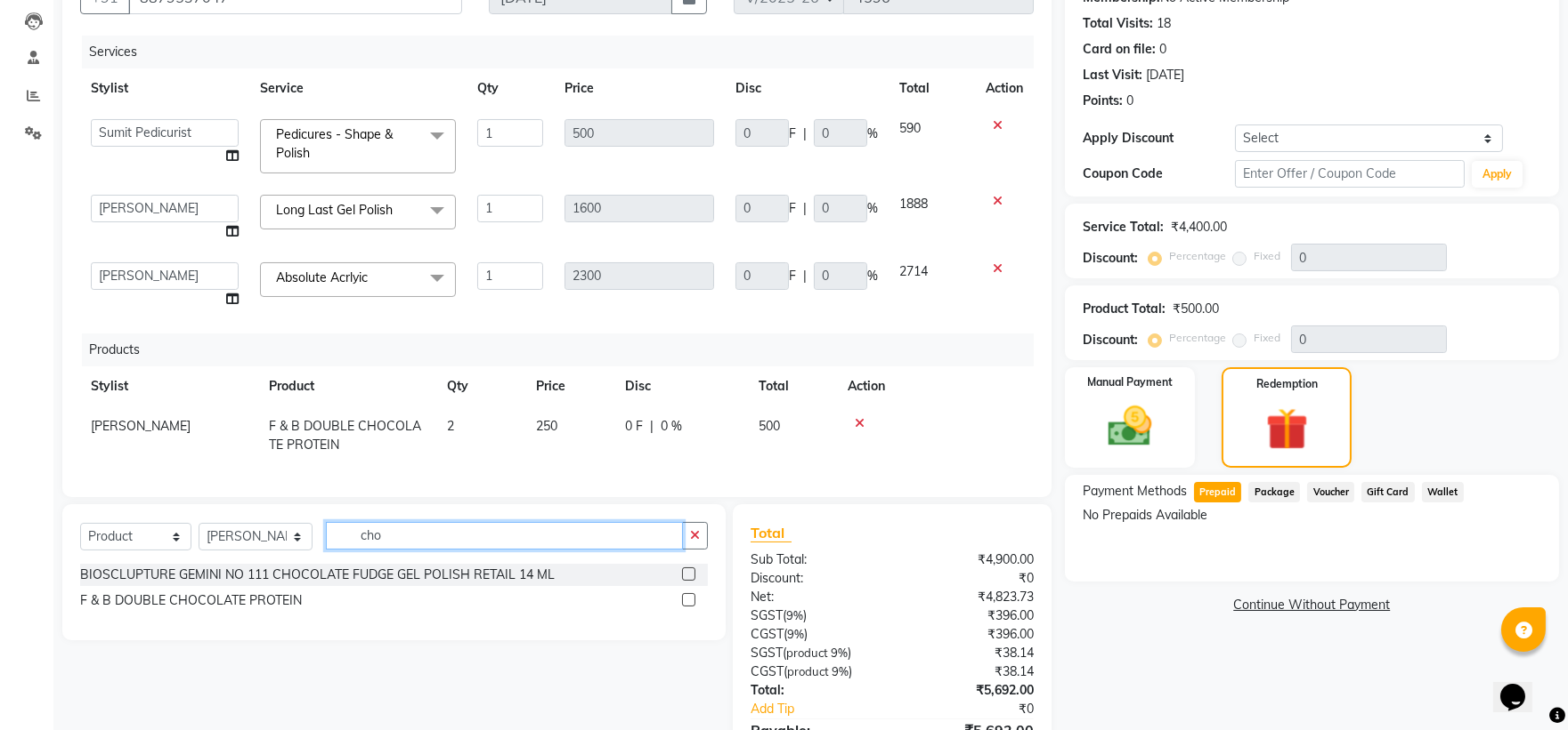
click at [397, 540] on input "cho" at bounding box center [504, 537] width 358 height 28
click at [281, 539] on select "Select Stylist [PERSON_NAME] Skin [PERSON_NAME] [PERSON_NAME] Dingi Dr.Shweta […" at bounding box center [255, 538] width 114 height 28
select select "64906"
click at [198, 524] on select "Select Stylist [PERSON_NAME] Skin [PERSON_NAME] [PERSON_NAME] Dingi Dr.Shweta […" at bounding box center [255, 538] width 114 height 28
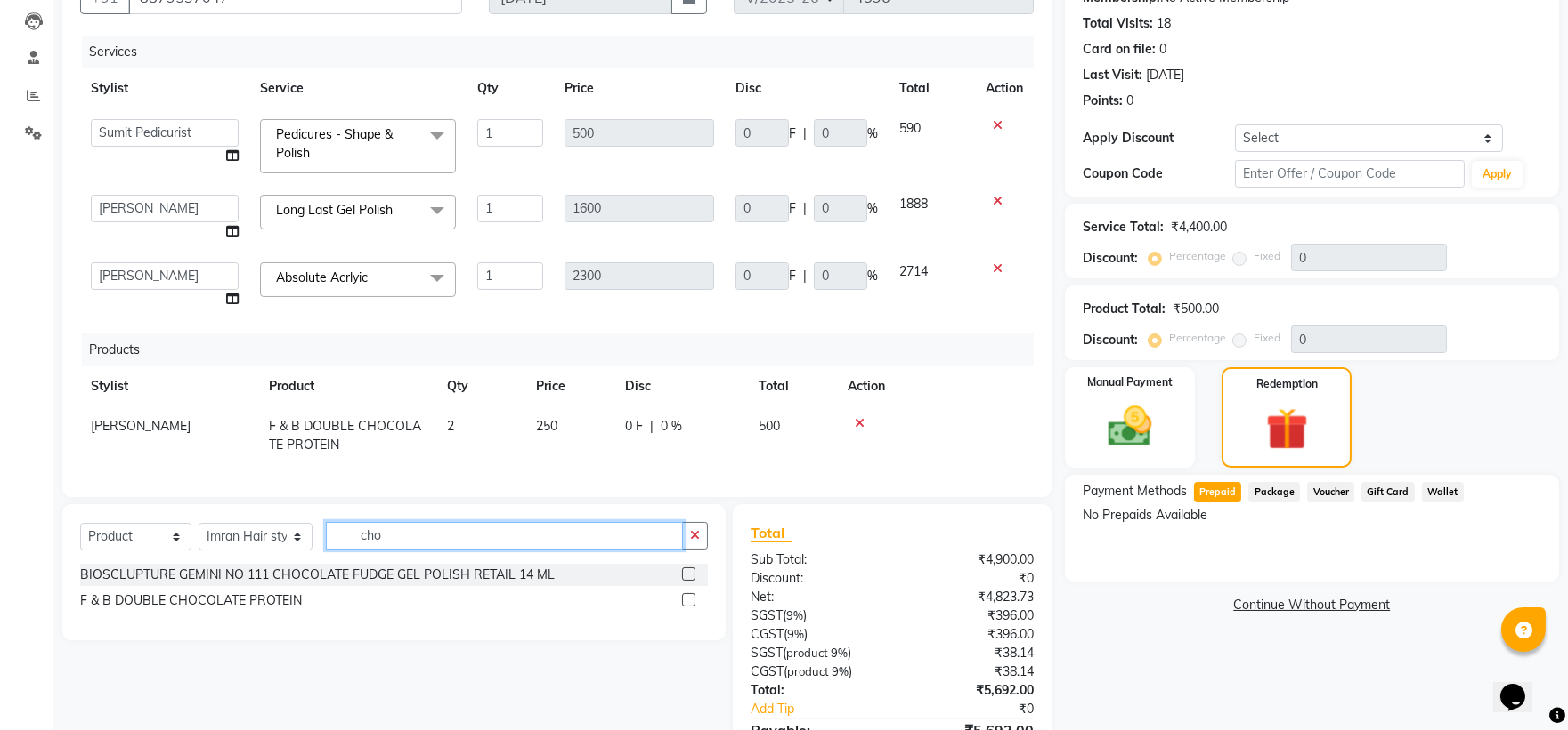
click at [380, 538] on input "cho" at bounding box center [504, 537] width 358 height 28
click at [381, 538] on input "cho" at bounding box center [504, 537] width 358 height 28
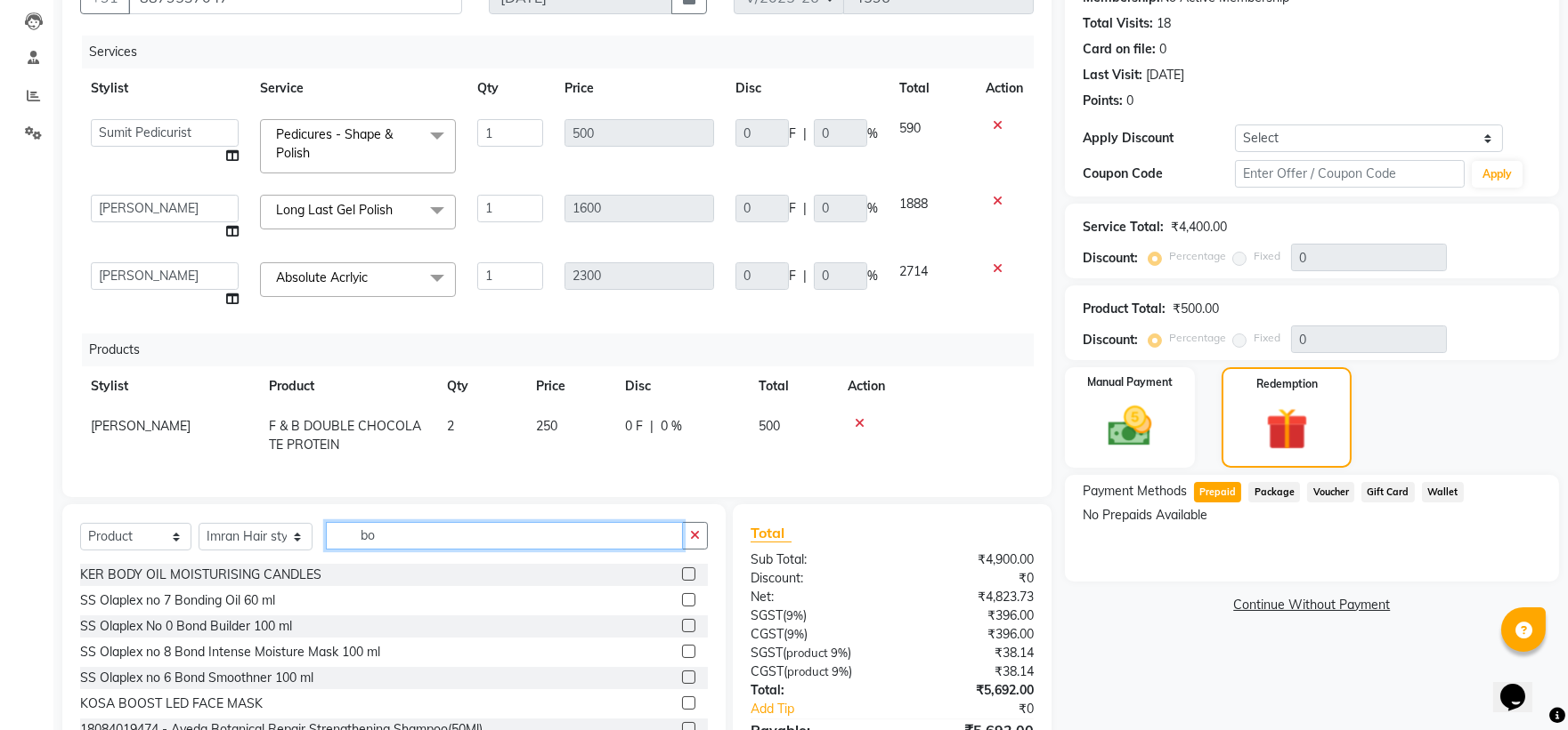
type input "b"
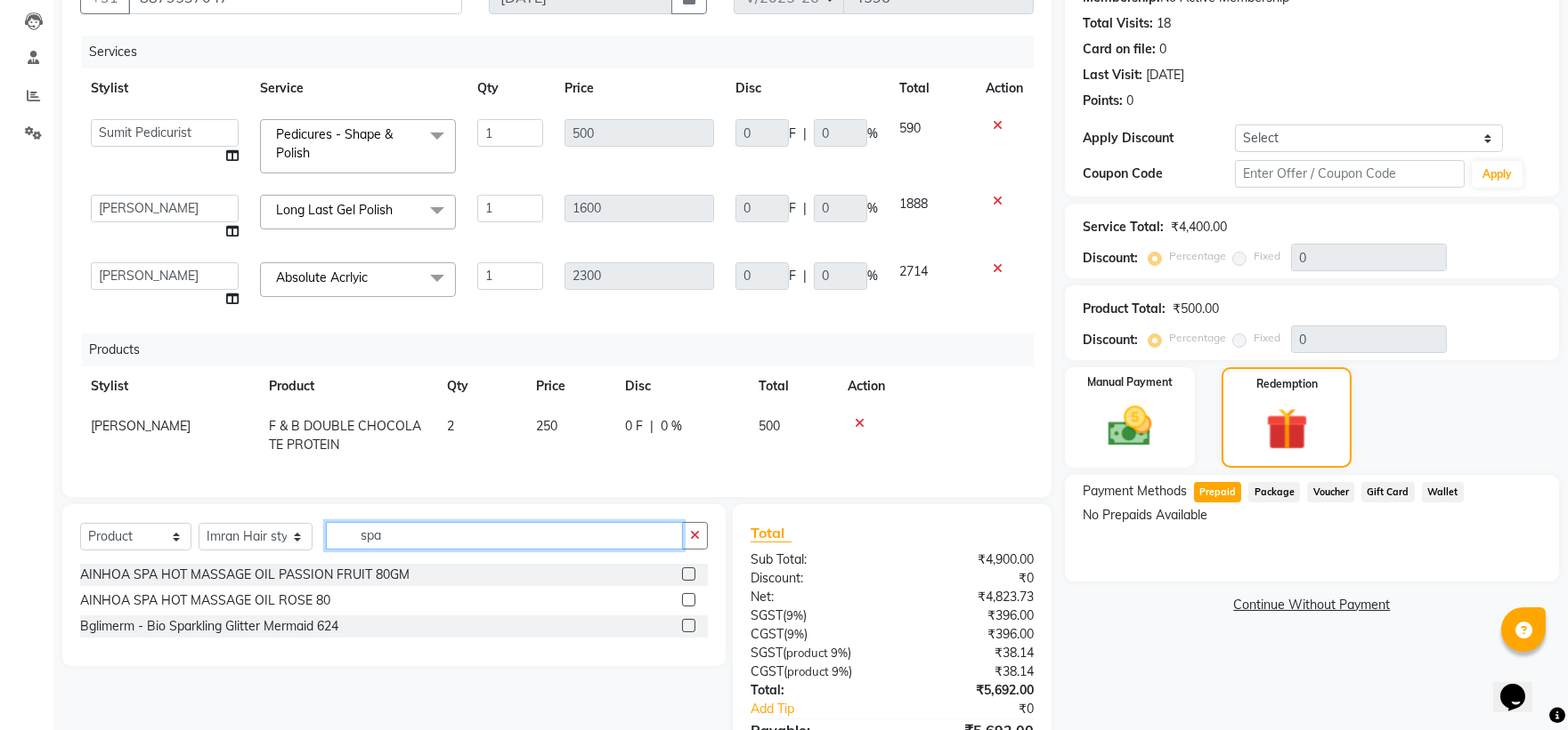
drag, startPoint x: 419, startPoint y: 536, endPoint x: 342, endPoint y: 532, distance: 77.1
click at [342, 532] on input "spa" at bounding box center [504, 537] width 358 height 28
type input "spa"
click at [343, 440] on td "F & B DOUBLE CHOCOLATE PROTEIN" at bounding box center [346, 435] width 178 height 59
select select "89630"
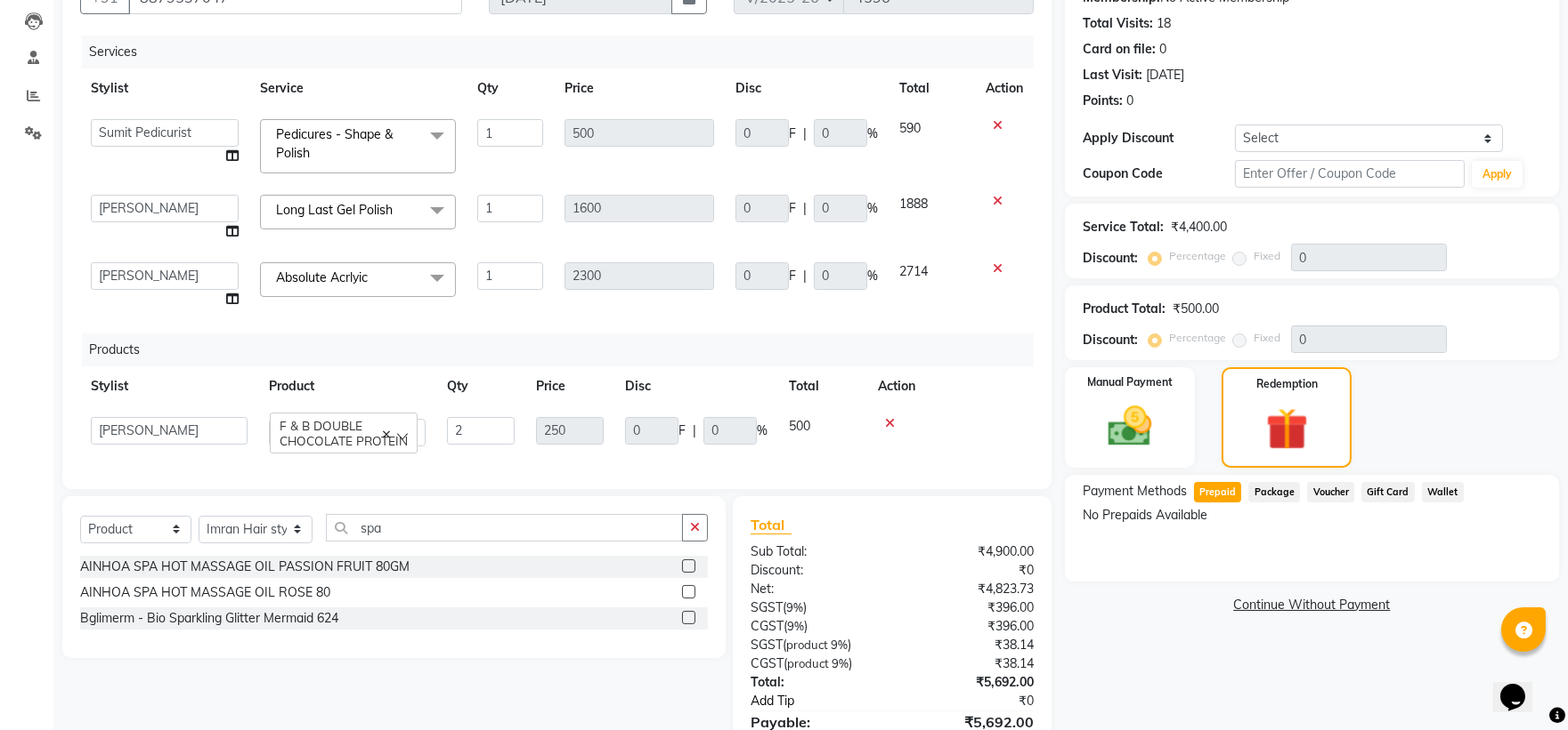
scroll to position [279, 0]
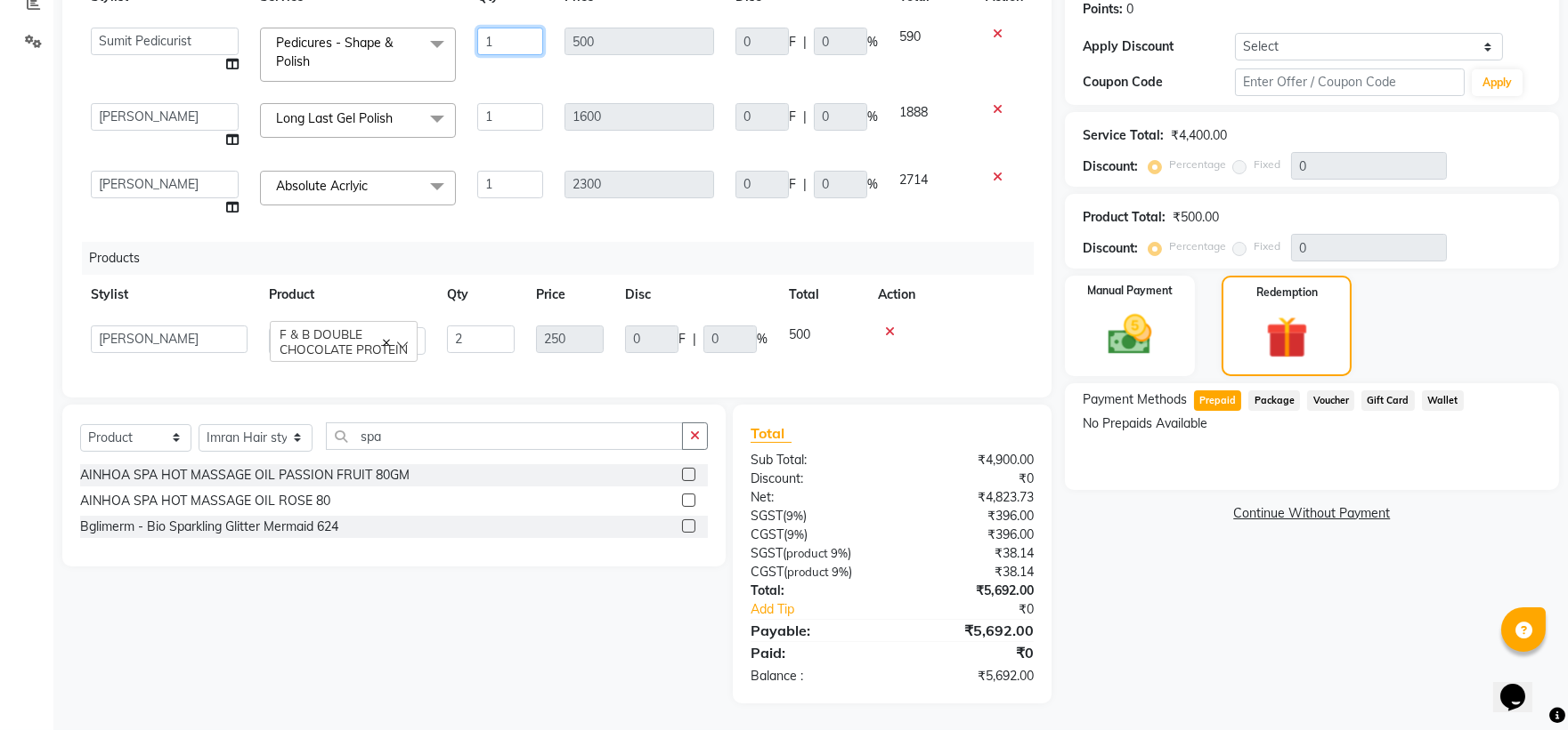
click at [496, 55] on input "1" at bounding box center [510, 42] width 66 height 28
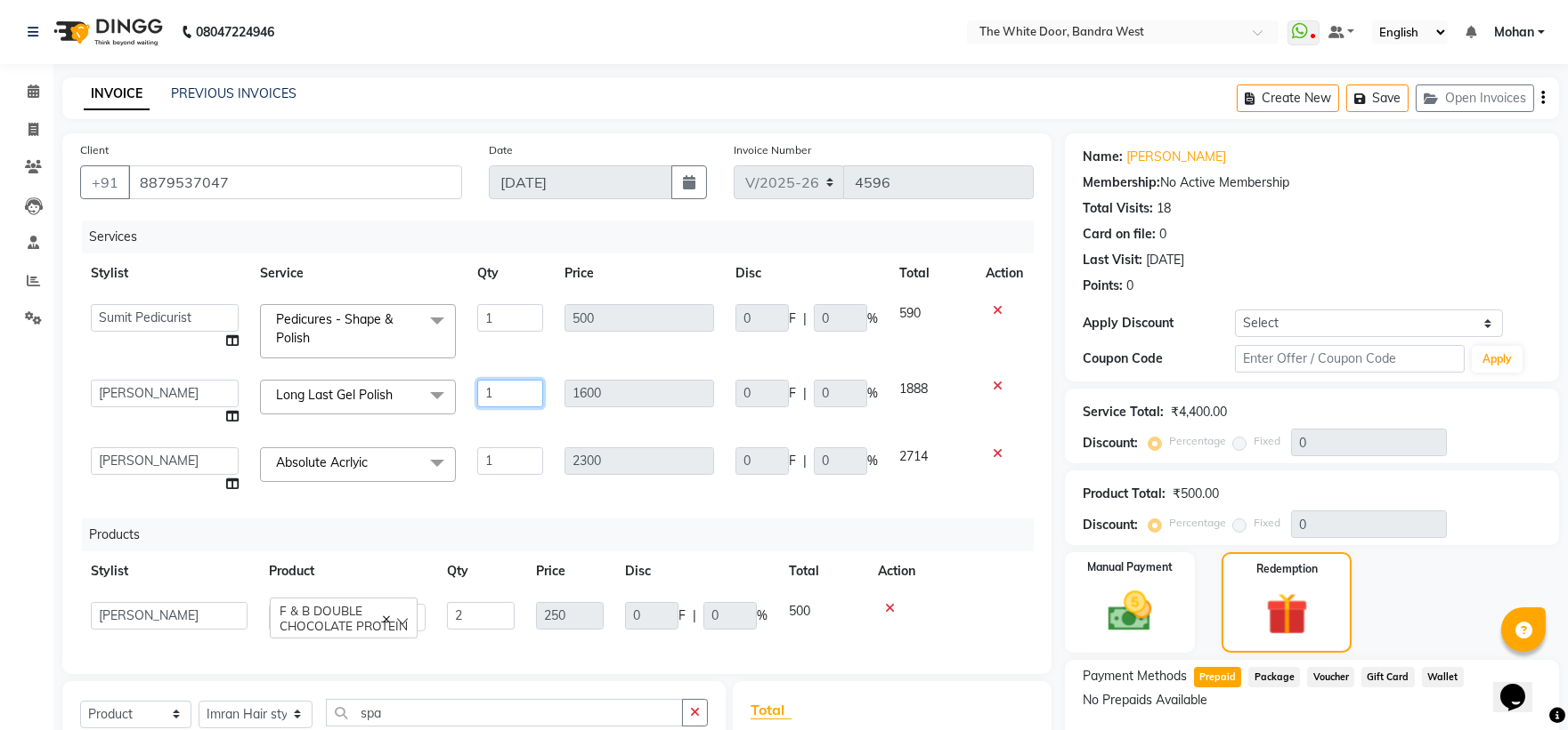
click at [503, 392] on td "1" at bounding box center [510, 403] width 87 height 68
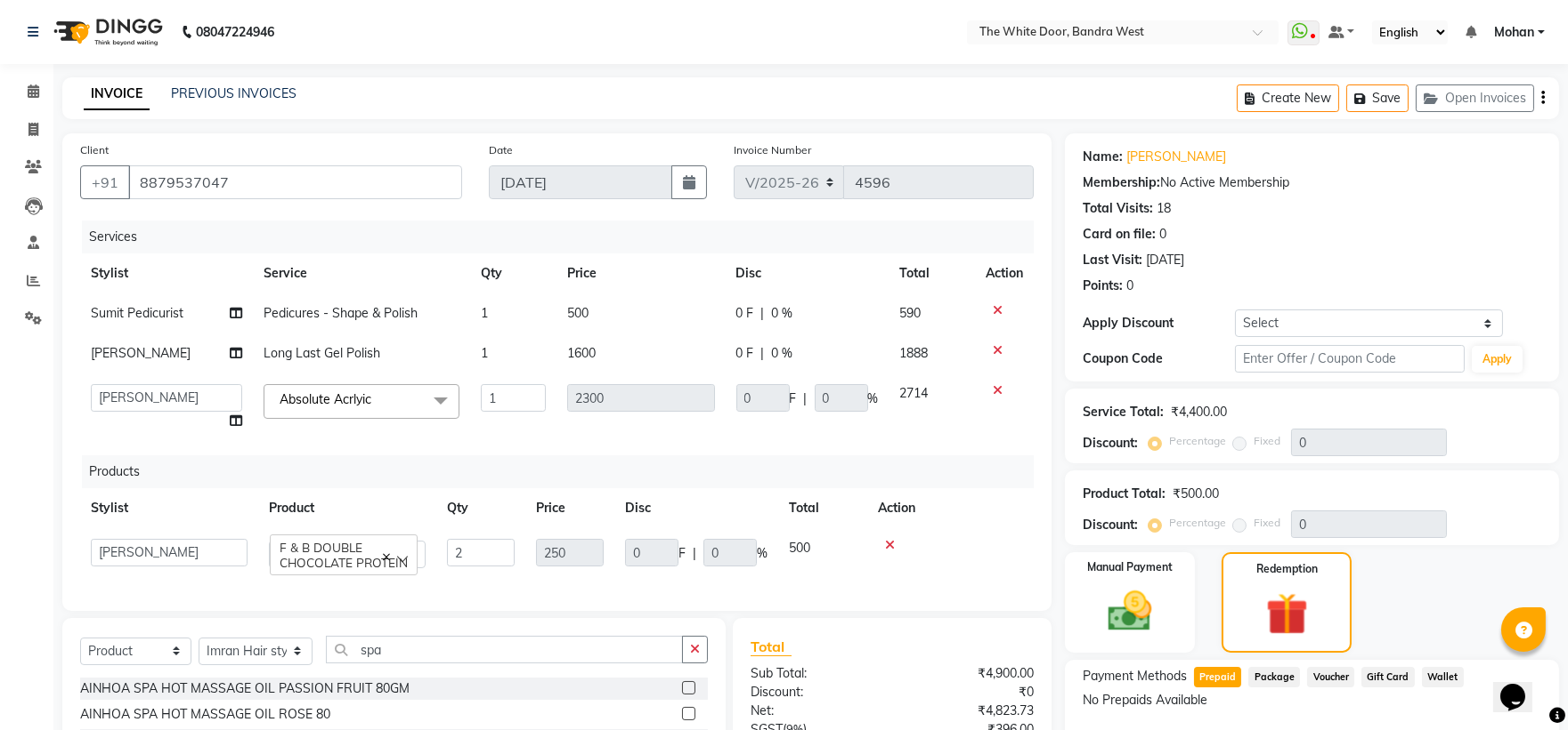
click at [324, 319] on span "Pedicures - Shape & Polish" at bounding box center [341, 312] width 154 height 16
select select "66301"
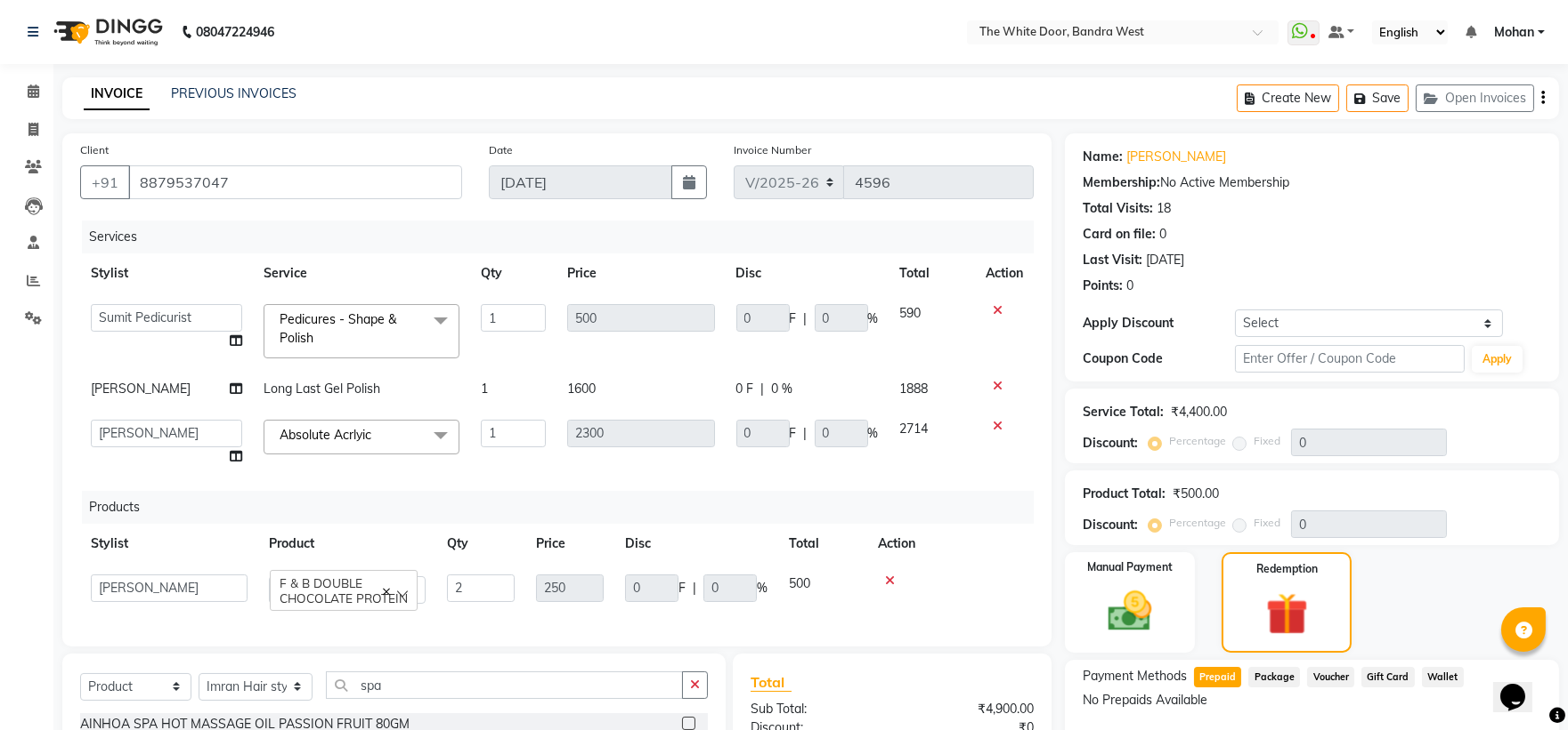
click at [332, 376] on td "Long Last Gel Polish" at bounding box center [361, 389] width 217 height 40
select select "37901"
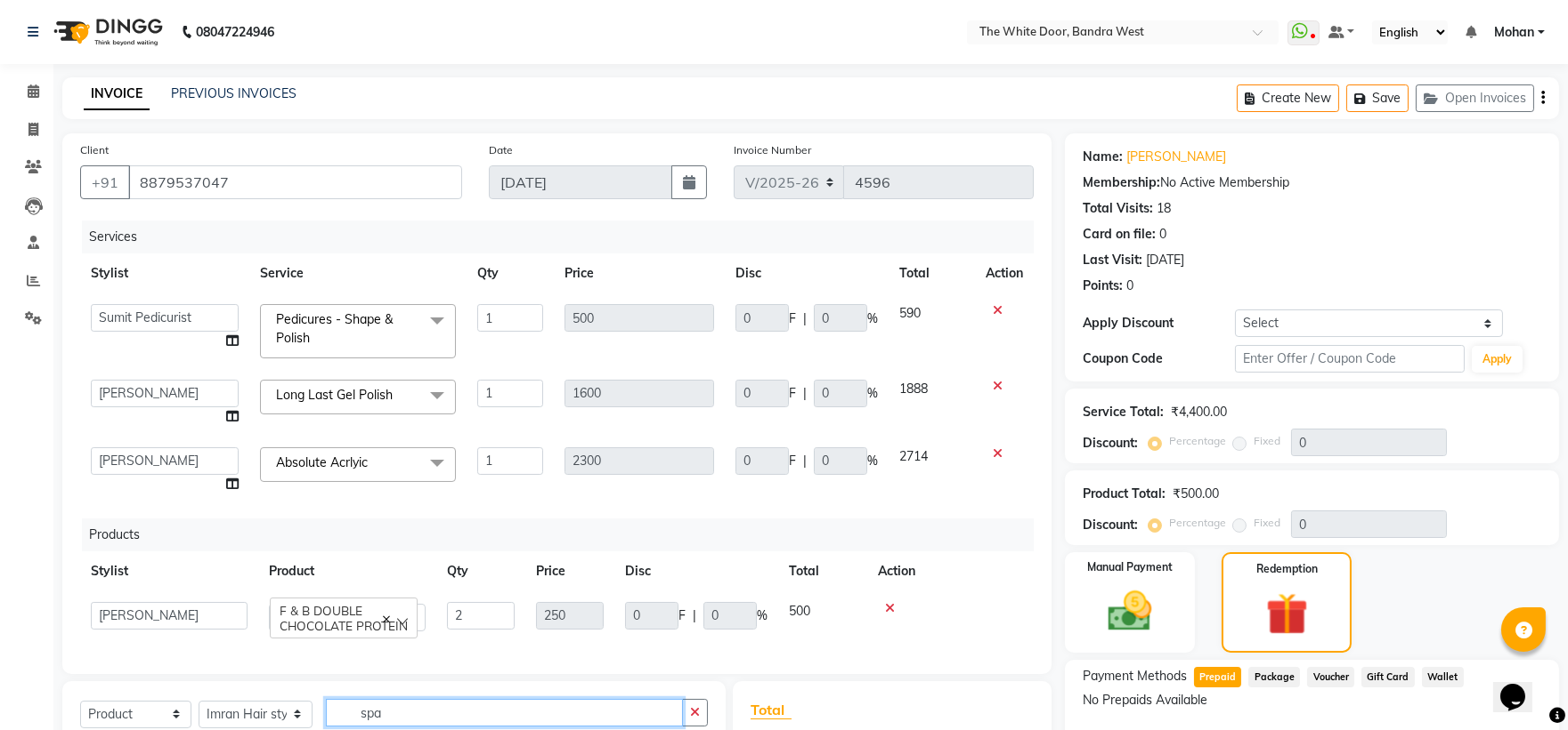
click at [398, 699] on input "spa" at bounding box center [504, 713] width 358 height 28
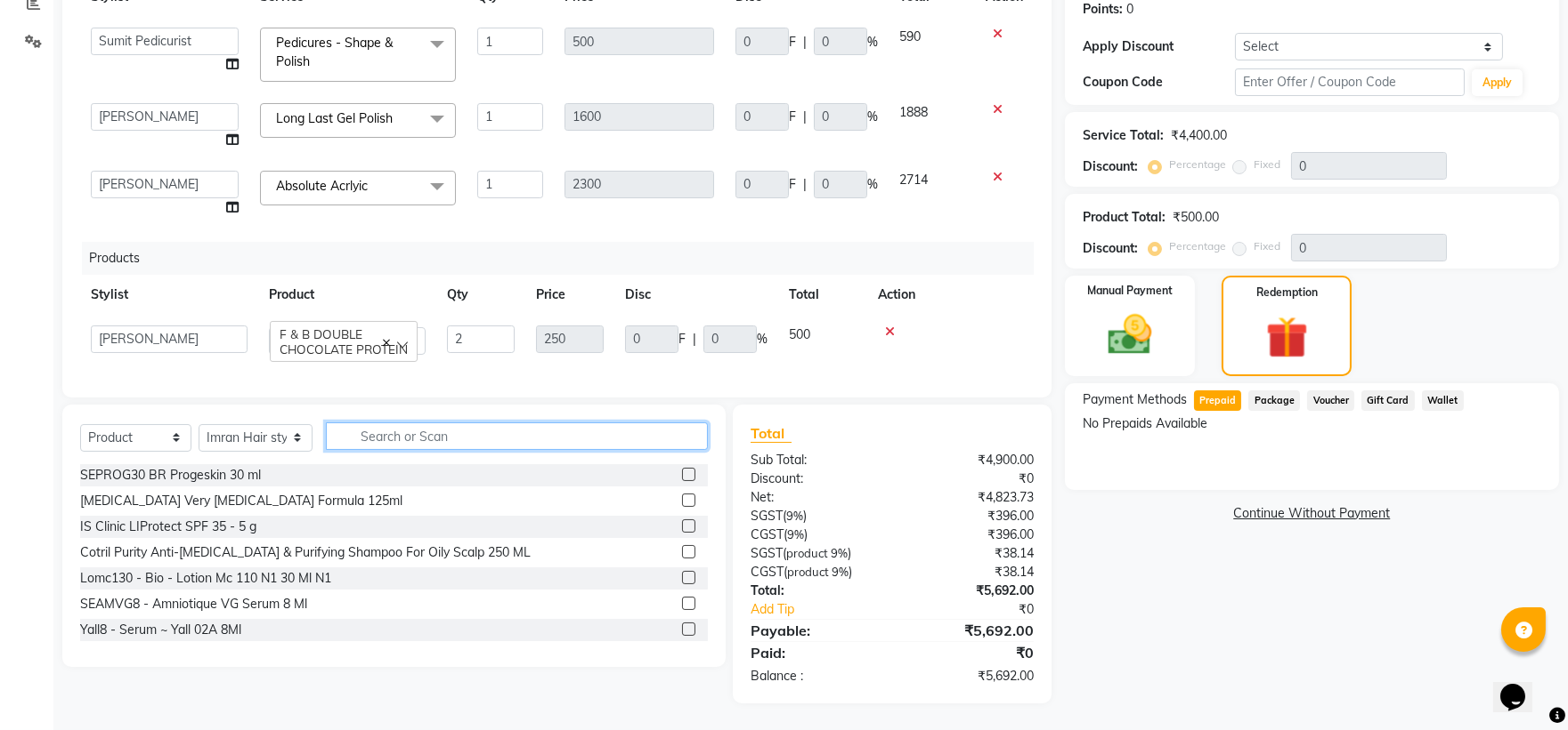
click at [388, 443] on input "text" at bounding box center [516, 436] width 382 height 28
click at [389, 436] on input "text" at bounding box center [516, 436] width 382 height 28
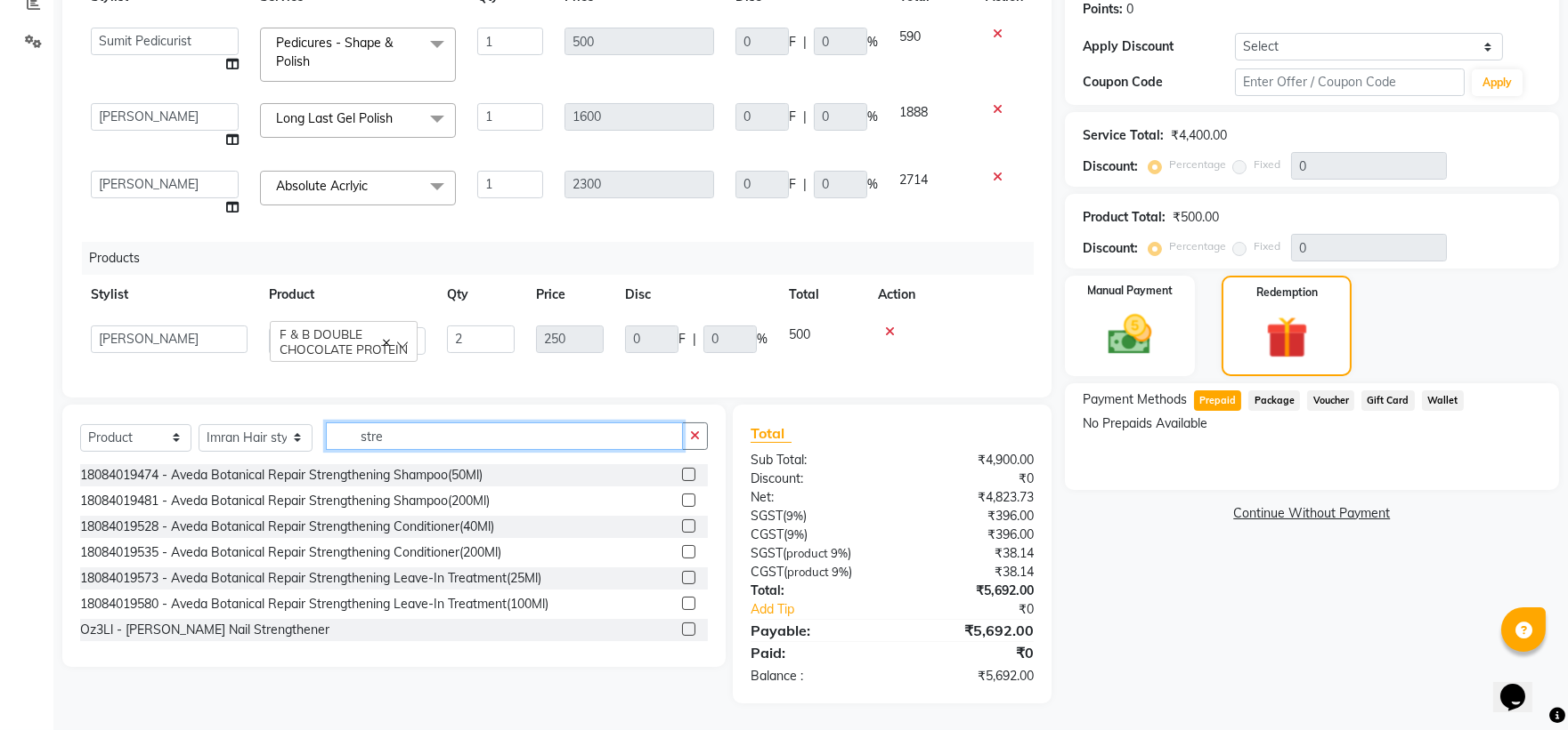
type input "stre"
click at [131, 440] on select "Select Service Product Membership Package Voucher Prepaid Gift Card" at bounding box center [136, 438] width 112 height 28
select select "service"
click at [80, 424] on select "Select Service Product Membership Package Voucher Prepaid Gift Card" at bounding box center [136, 438] width 112 height 28
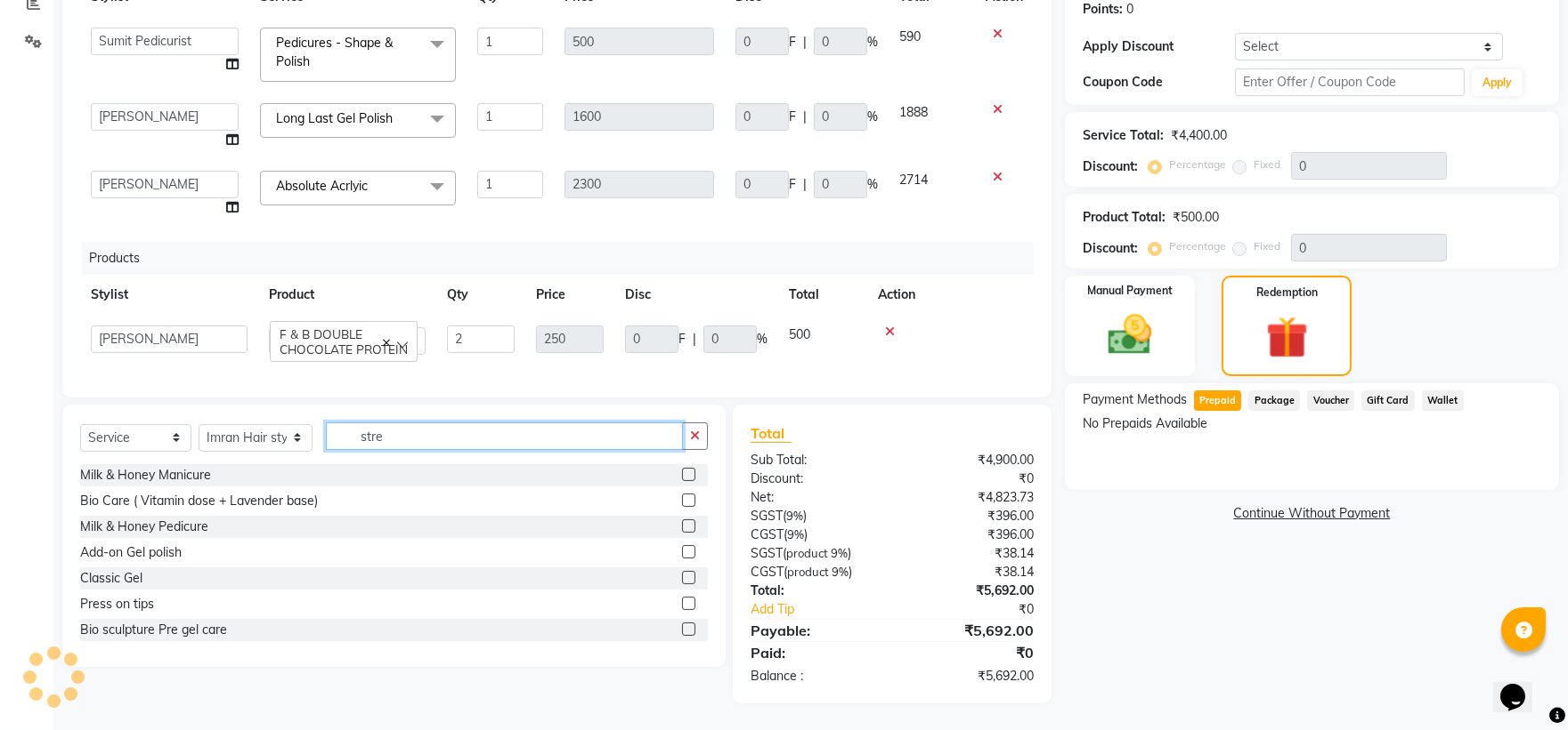
click at [448, 427] on input "stre" at bounding box center [504, 436] width 358 height 28
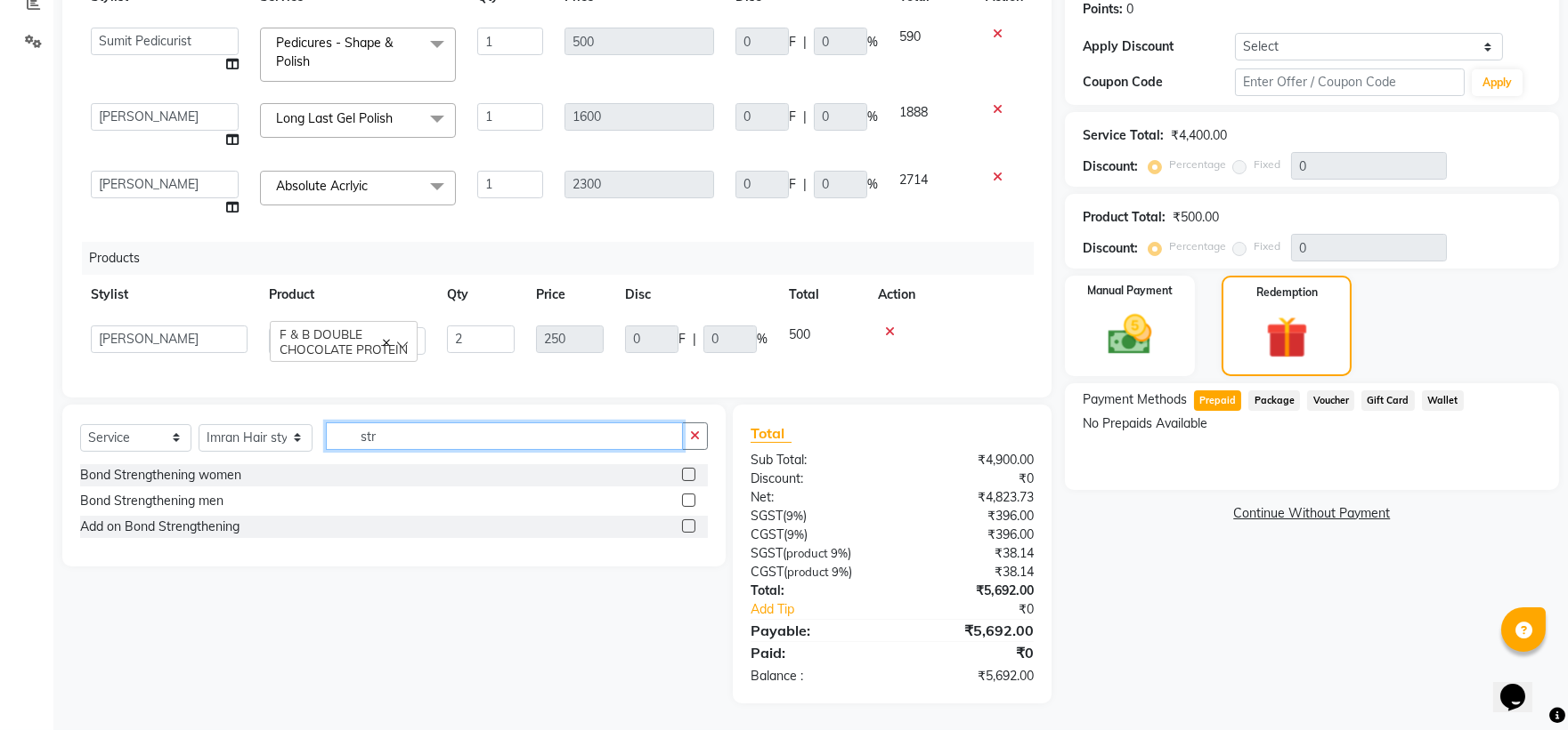
type input "str"
click at [687, 476] on label at bounding box center [689, 474] width 13 height 13
click at [687, 476] on input "checkbox" at bounding box center [688, 475] width 11 height 11
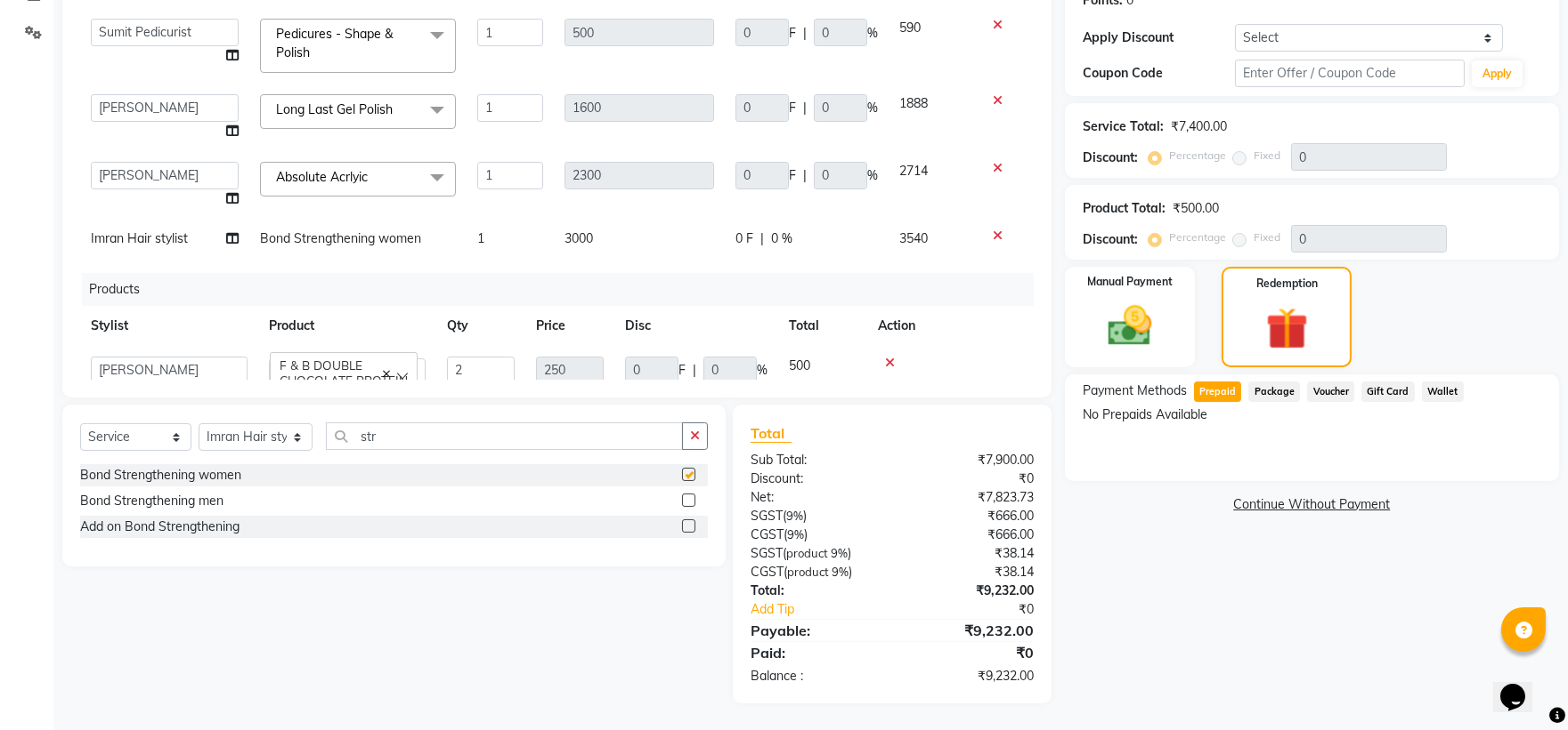
checkbox input "false"
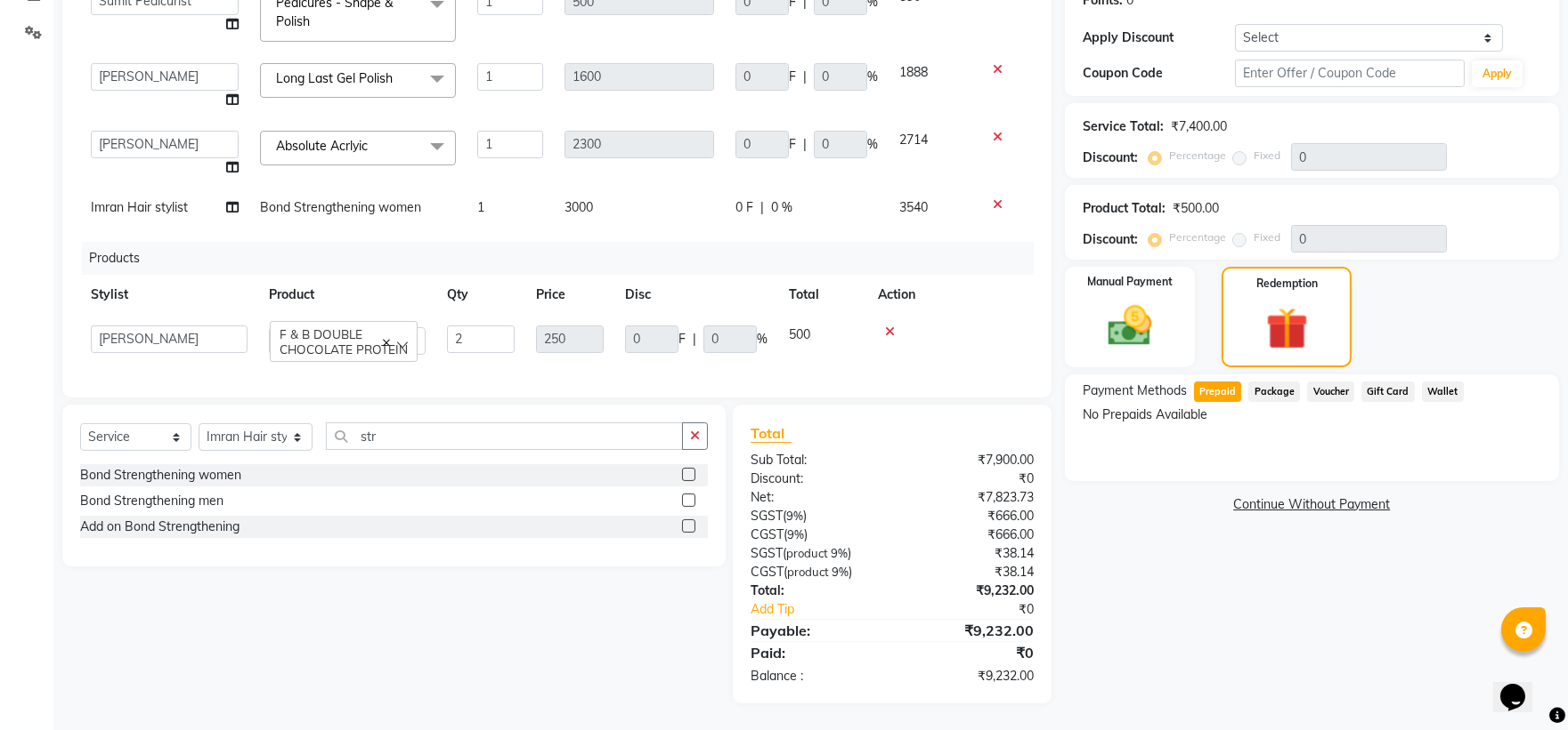
scroll to position [0, 0]
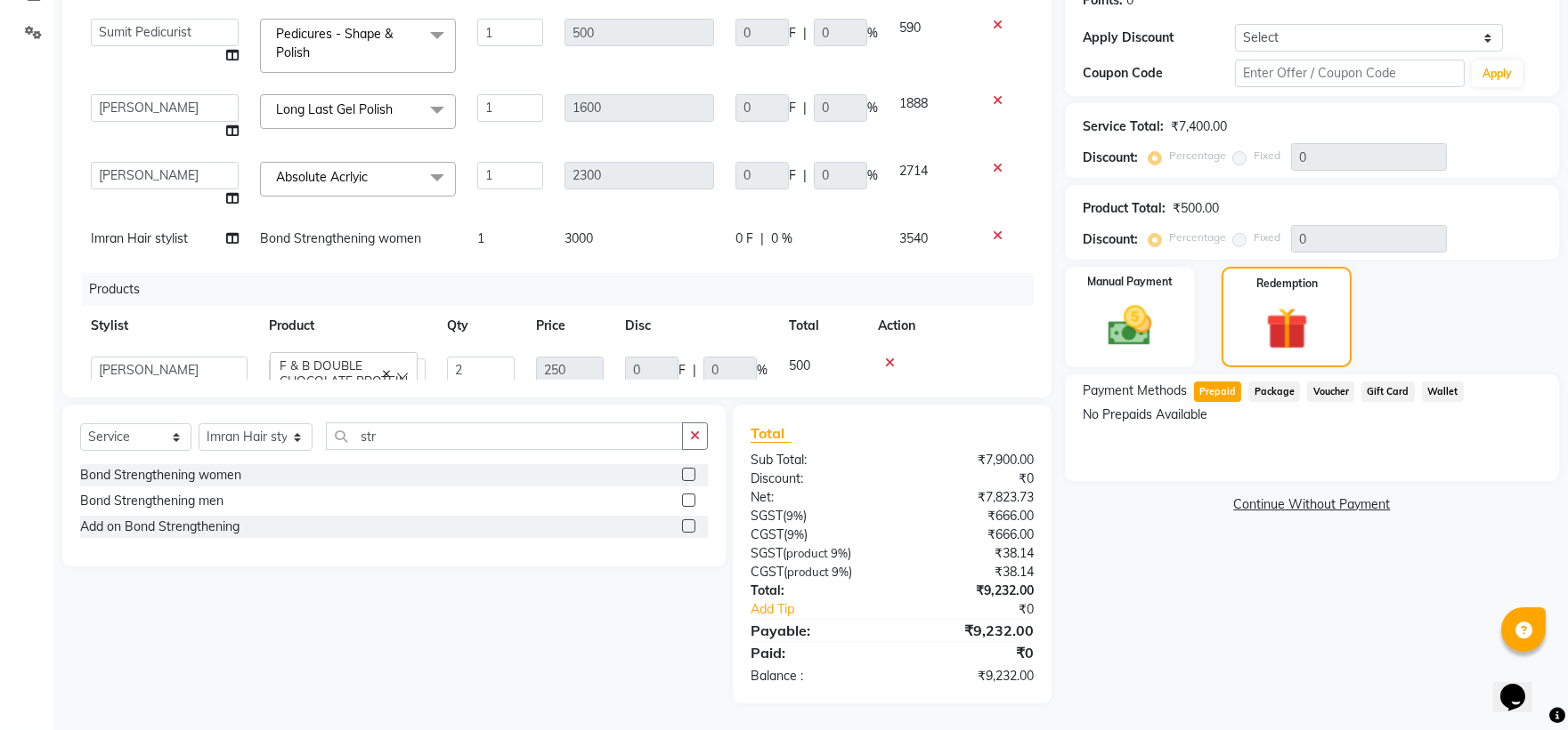
click at [414, 236] on span "Bond Strengthening women" at bounding box center [340, 238] width 161 height 16
select select "64906"
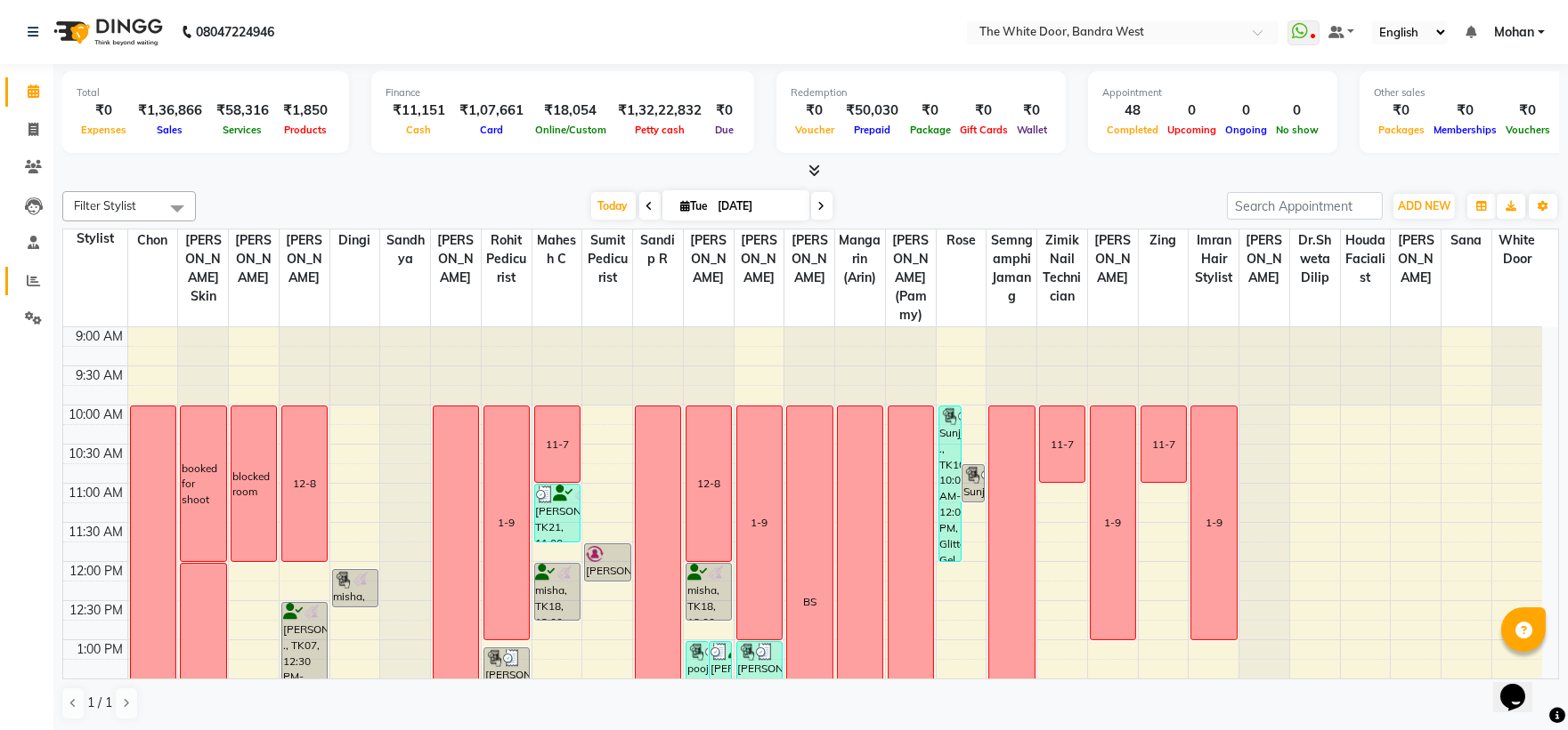
click at [31, 282] on icon at bounding box center [34, 281] width 13 height 13
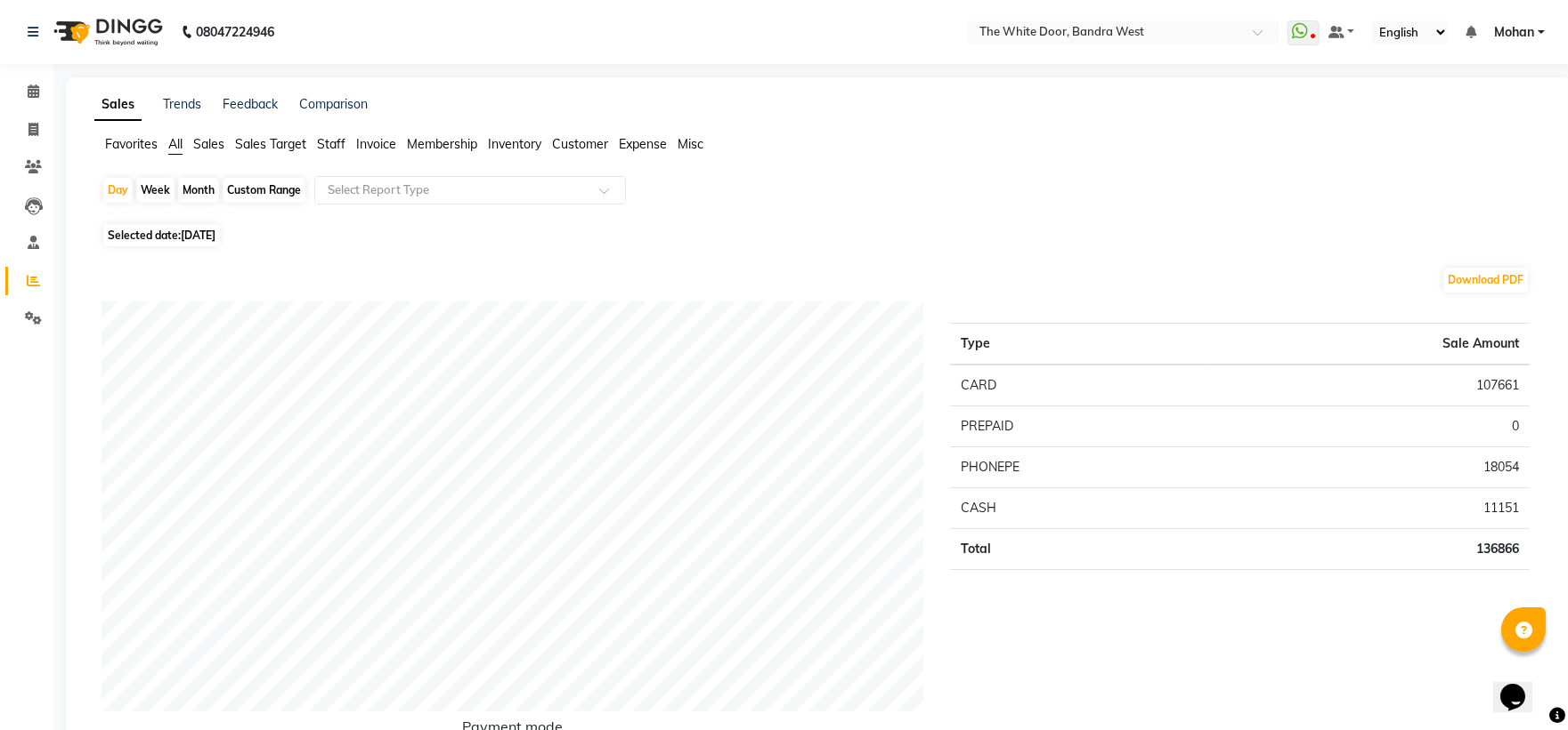
click at [191, 188] on div "Month" at bounding box center [198, 190] width 41 height 25
select select "9"
select select "2025"
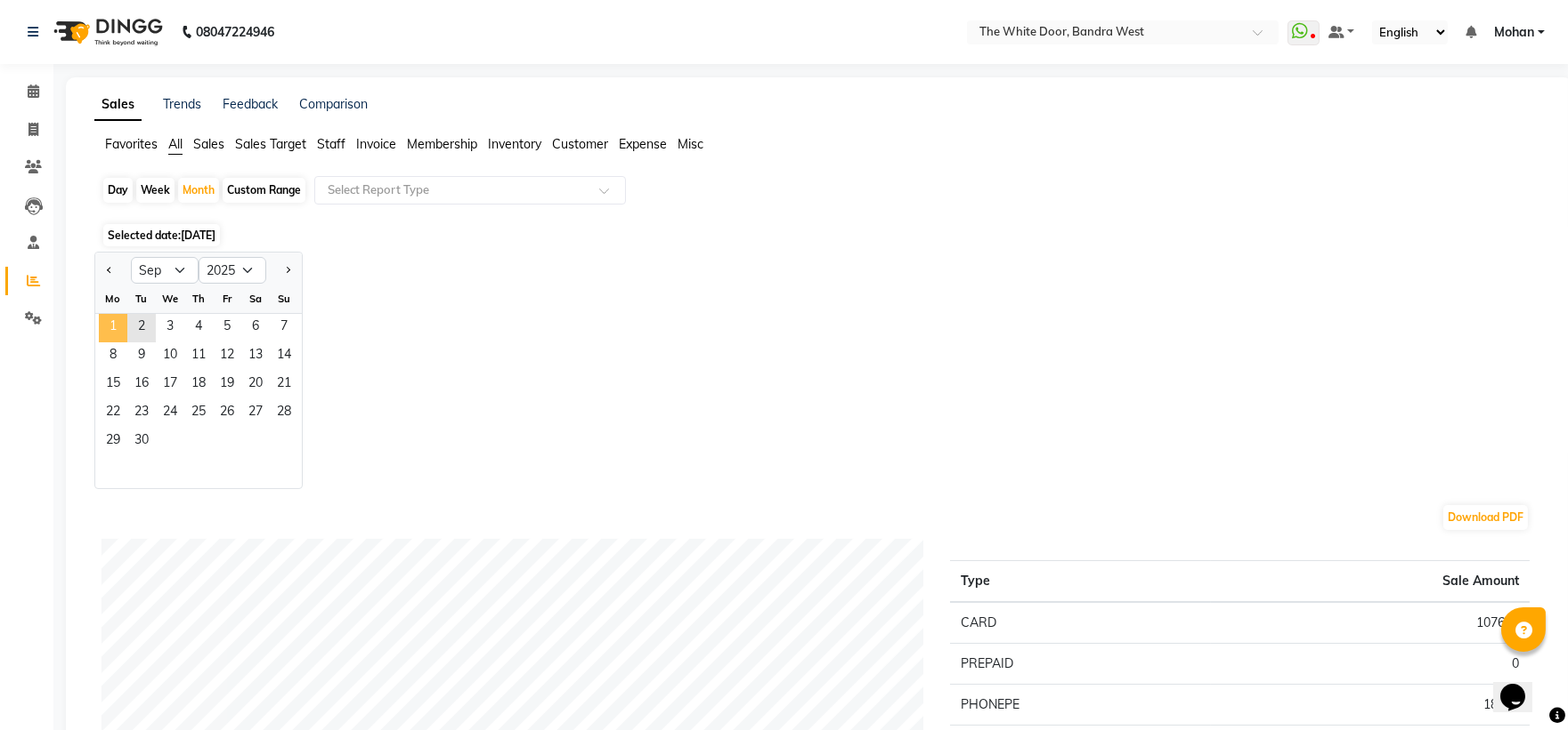
click at [111, 324] on span "1" at bounding box center [113, 328] width 29 height 29
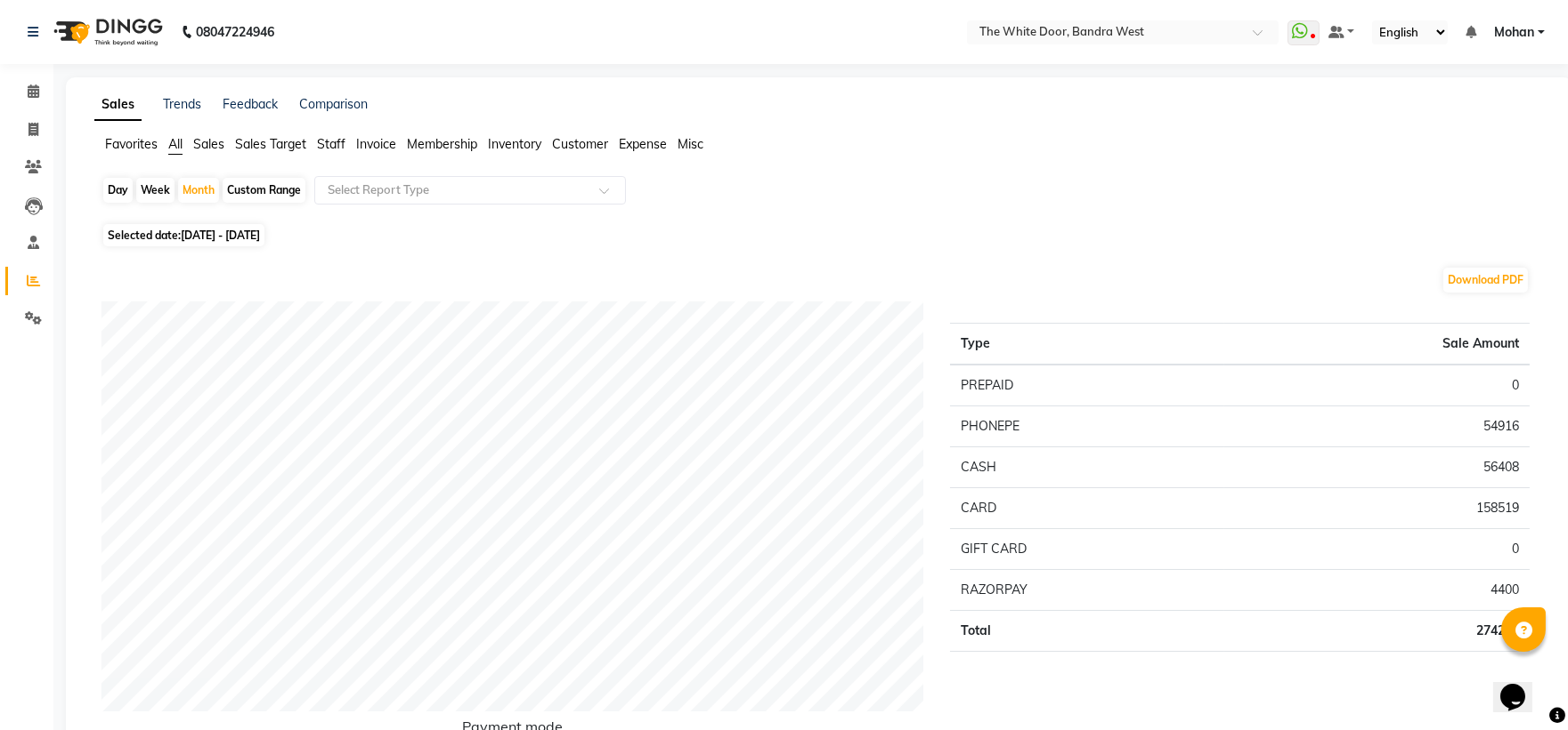
click at [218, 142] on span "Sales" at bounding box center [208, 143] width 31 height 16
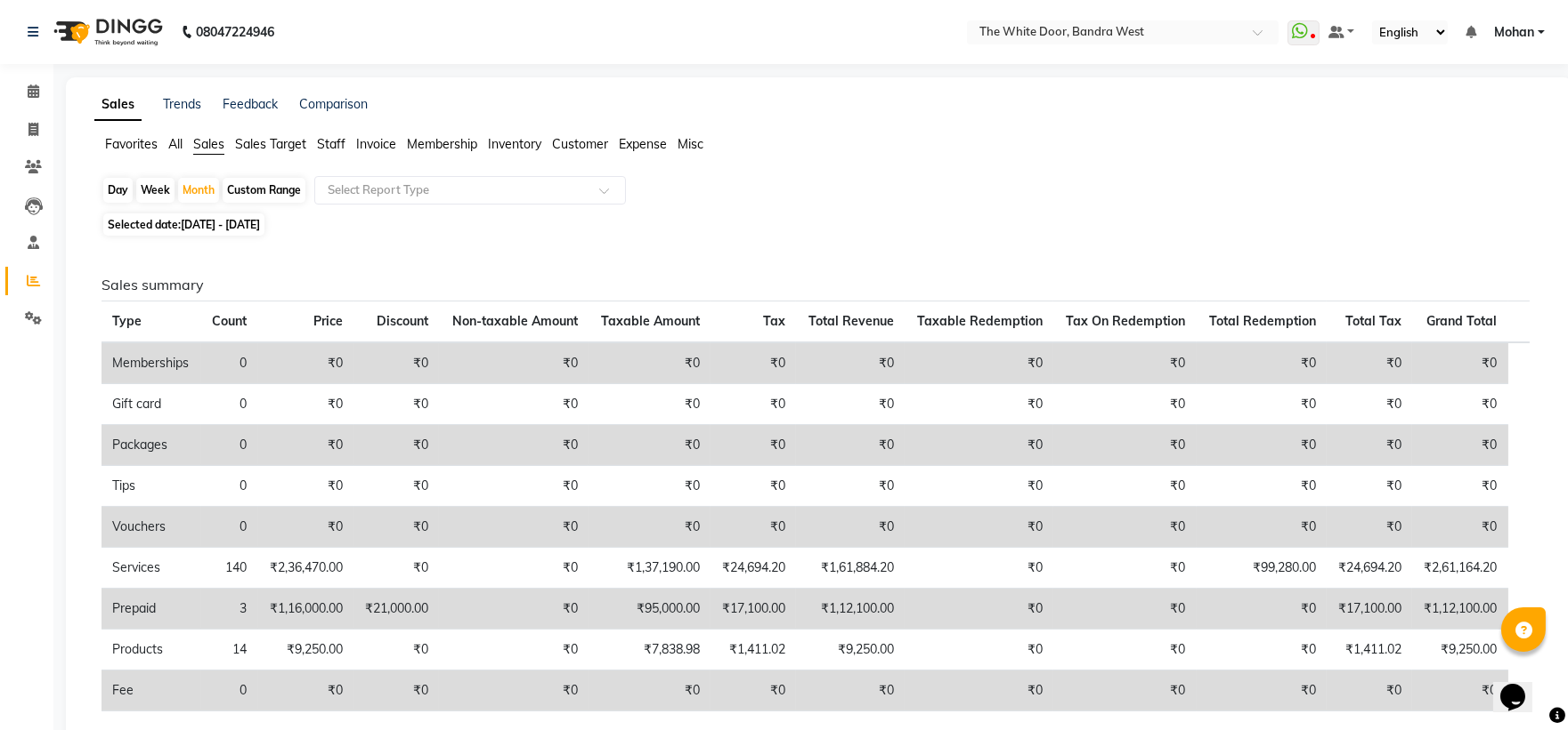
click at [253, 147] on span "Sales Target" at bounding box center [271, 143] width 72 height 16
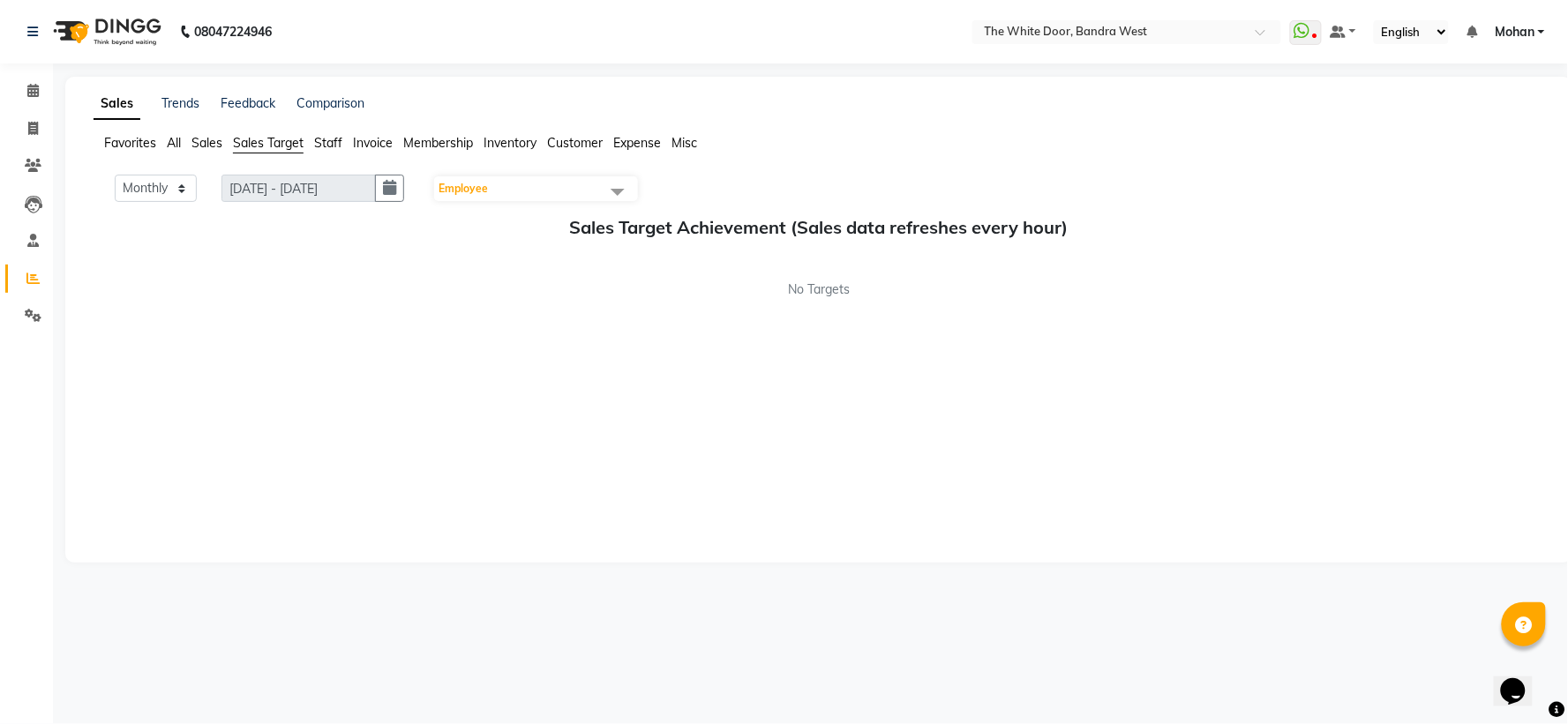
click at [218, 148] on span "Sales" at bounding box center [207, 142] width 30 height 16
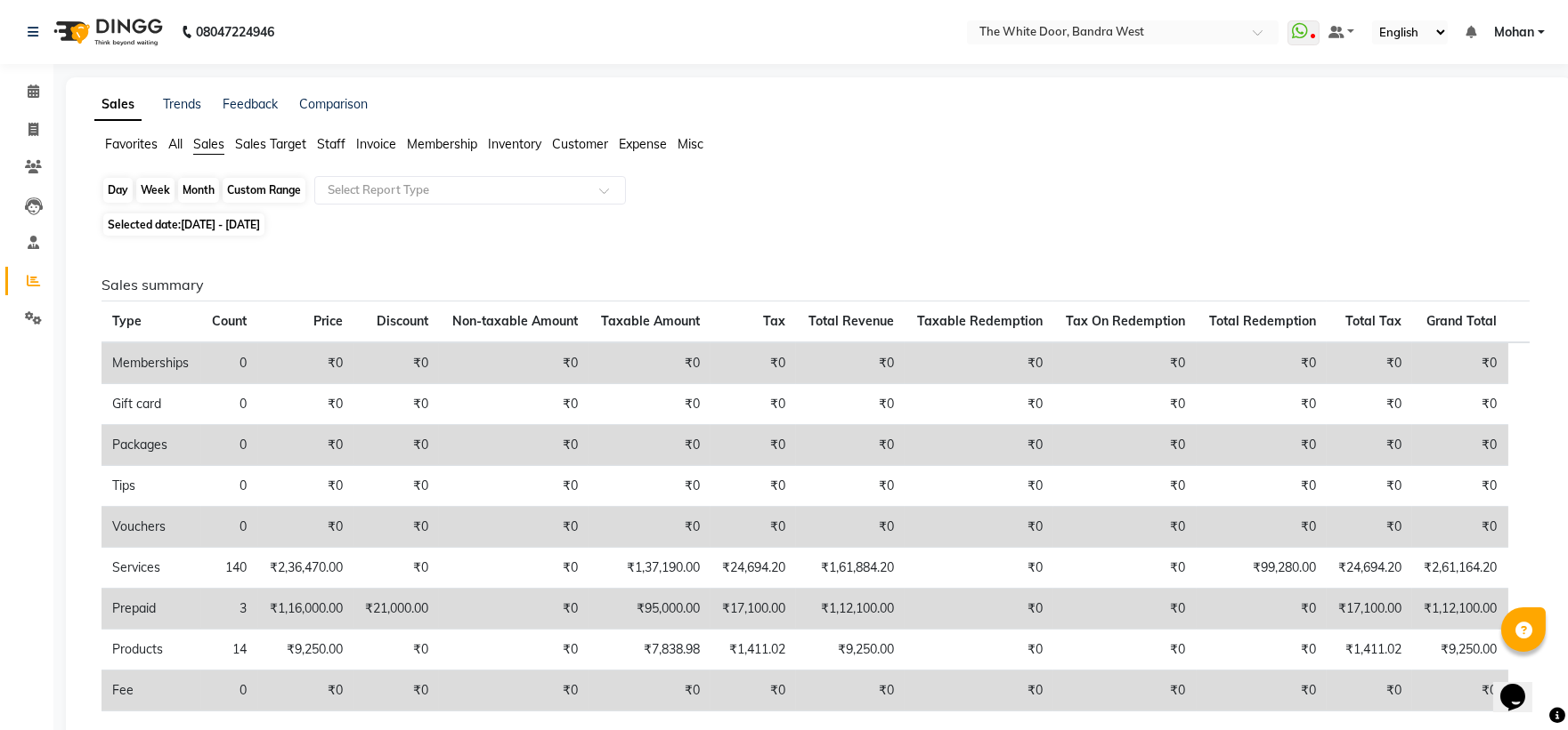
click at [196, 194] on div "Month" at bounding box center [198, 190] width 41 height 25
select select "9"
select select "2025"
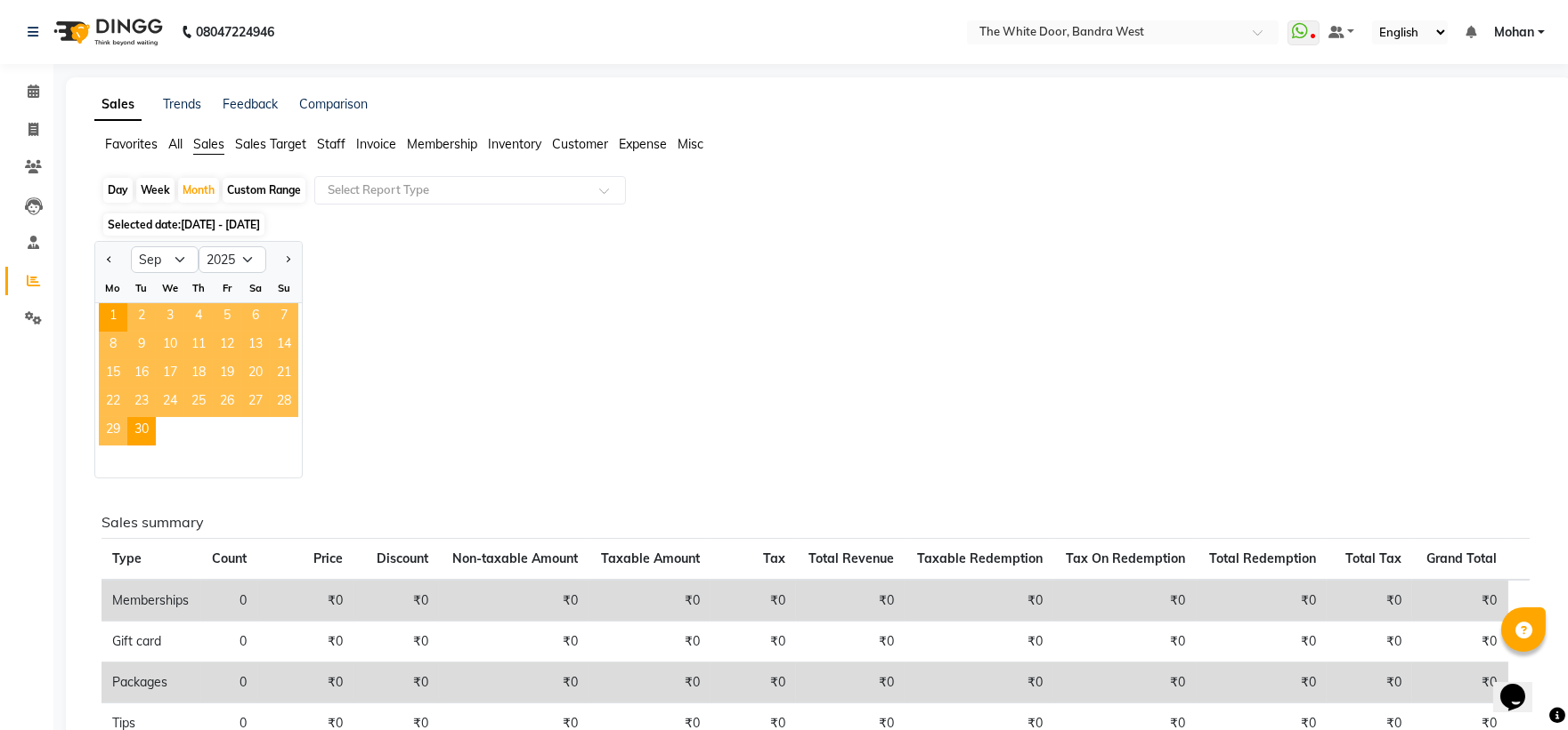
click at [142, 317] on span "2" at bounding box center [141, 317] width 29 height 29
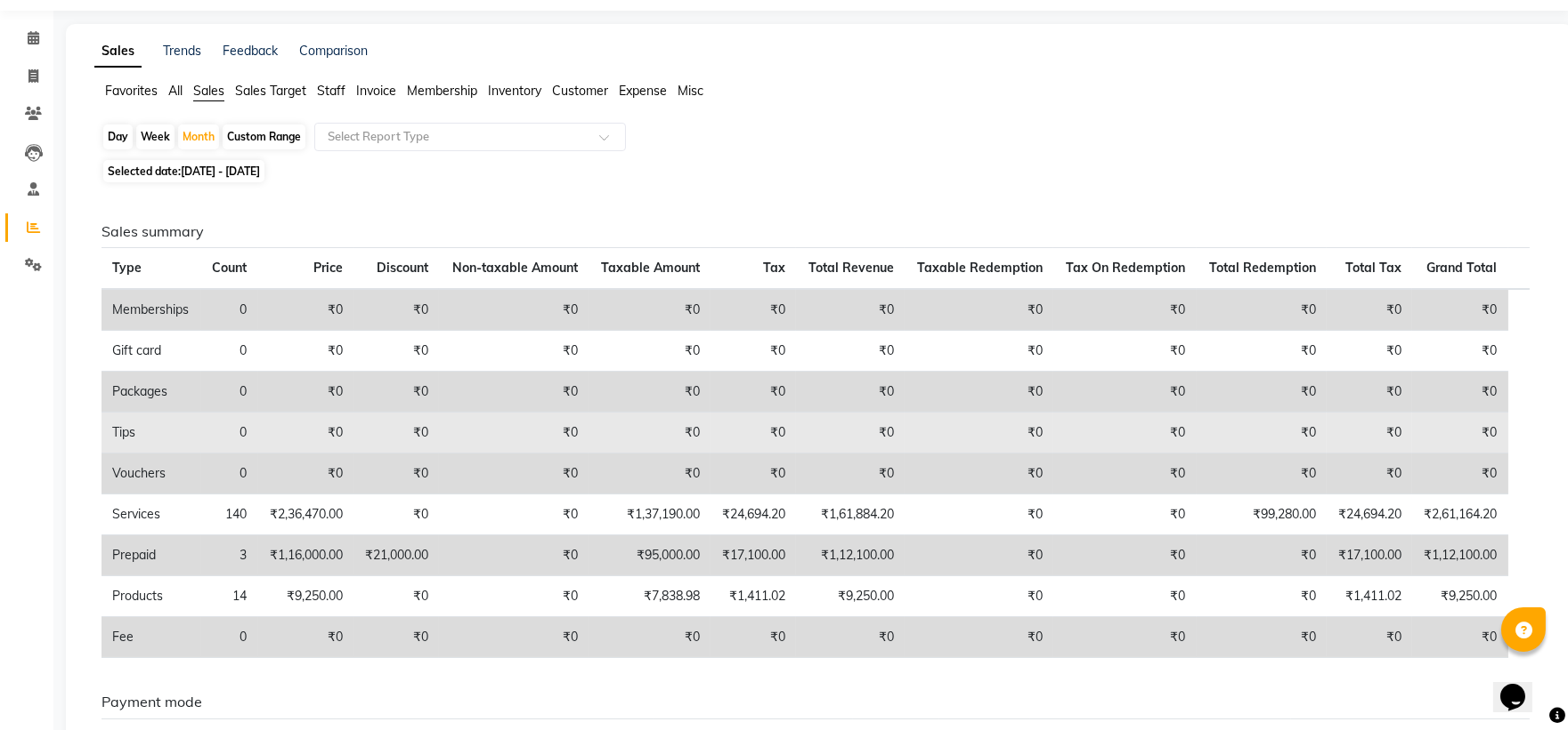
scroll to position [99, 0]
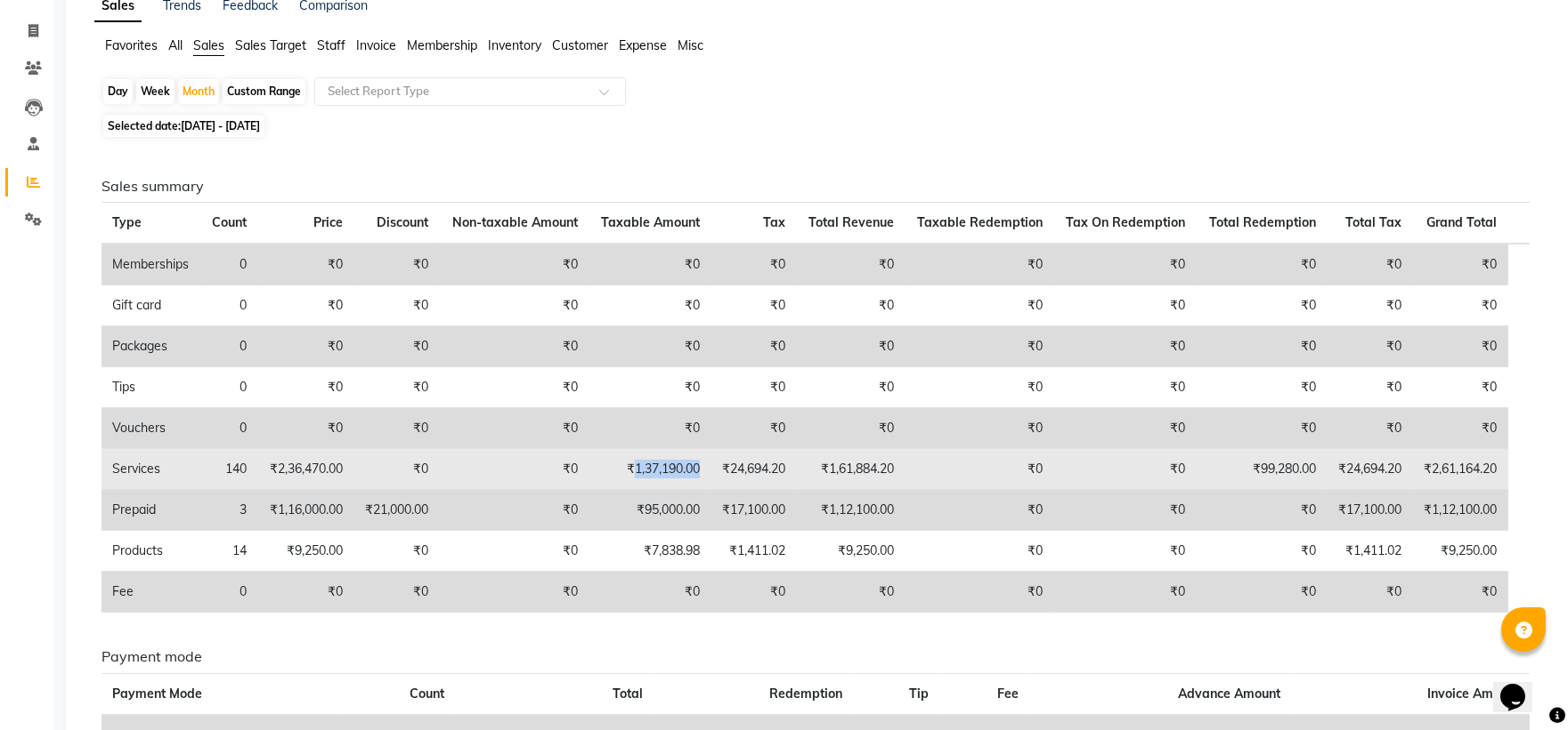
drag, startPoint x: 637, startPoint y: 467, endPoint x: 702, endPoint y: 471, distance: 65.1
click at [702, 471] on td "₹1,37,190.00" at bounding box center [649, 470] width 122 height 41
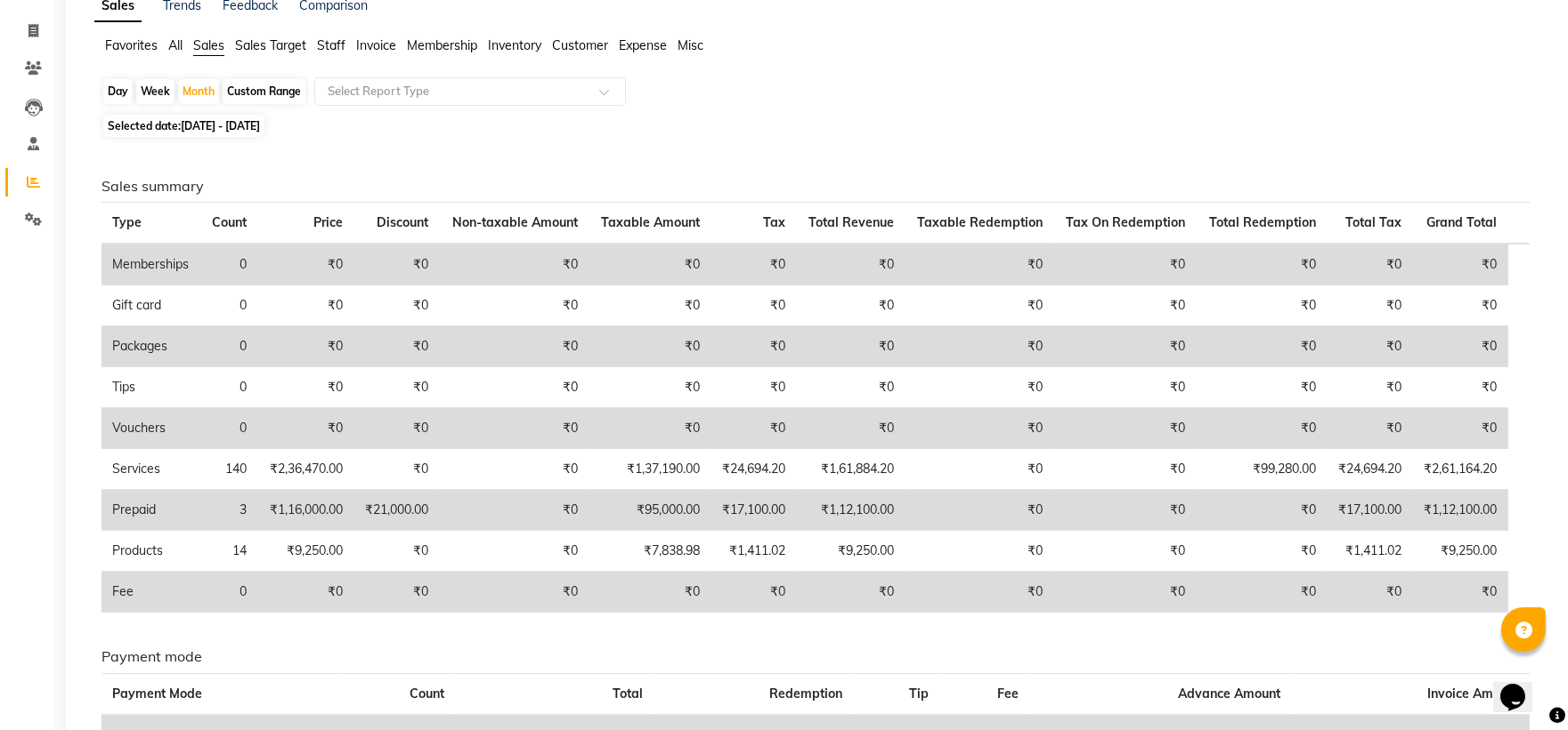
click at [628, 511] on td "₹95,000.00" at bounding box center [649, 511] width 122 height 41
click at [260, 126] on span "[DATE] - [DATE]" at bounding box center [220, 126] width 79 height 13
select select "9"
select select "2025"
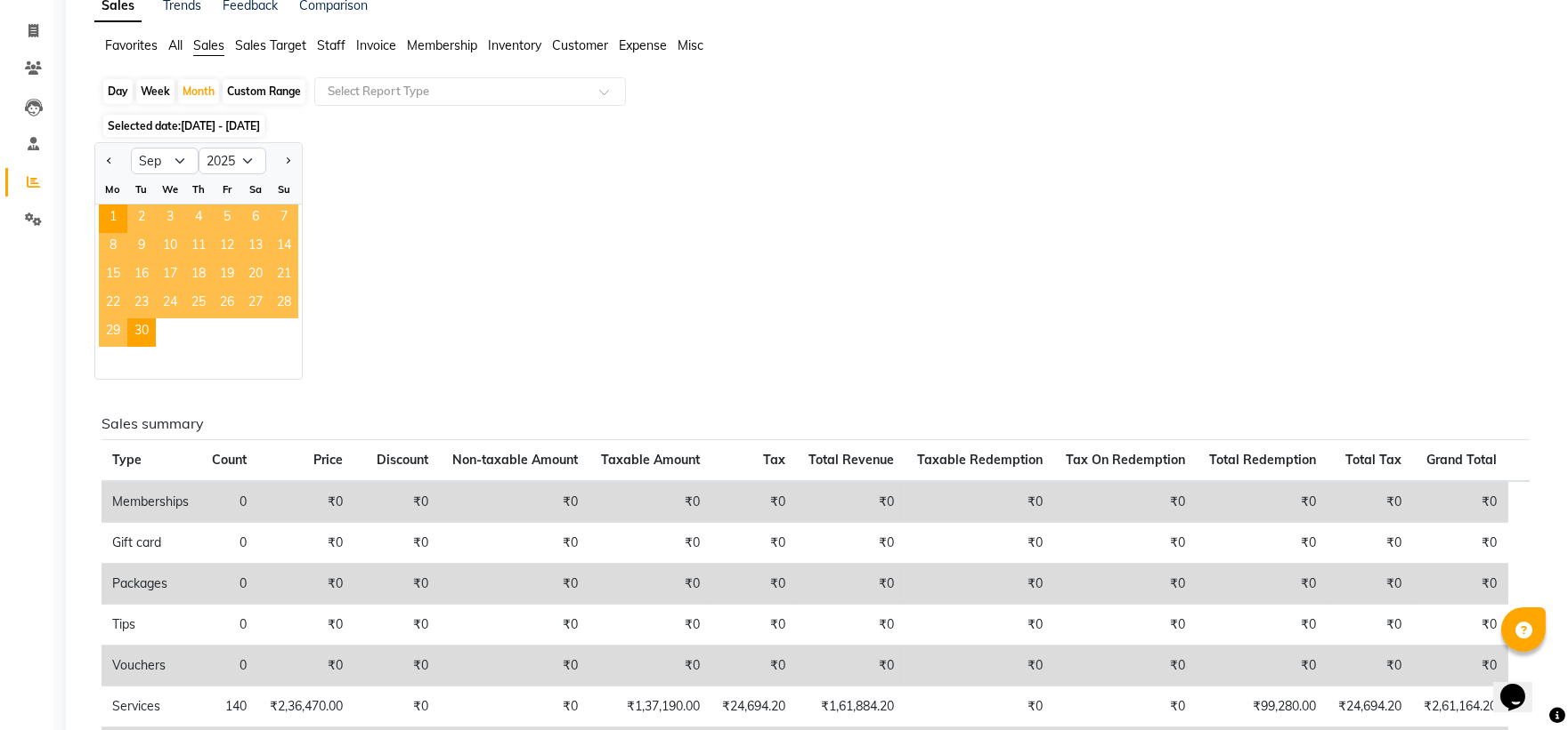
click at [258, 83] on div "Custom Range" at bounding box center [263, 91] width 83 height 25
select select "9"
select select "2025"
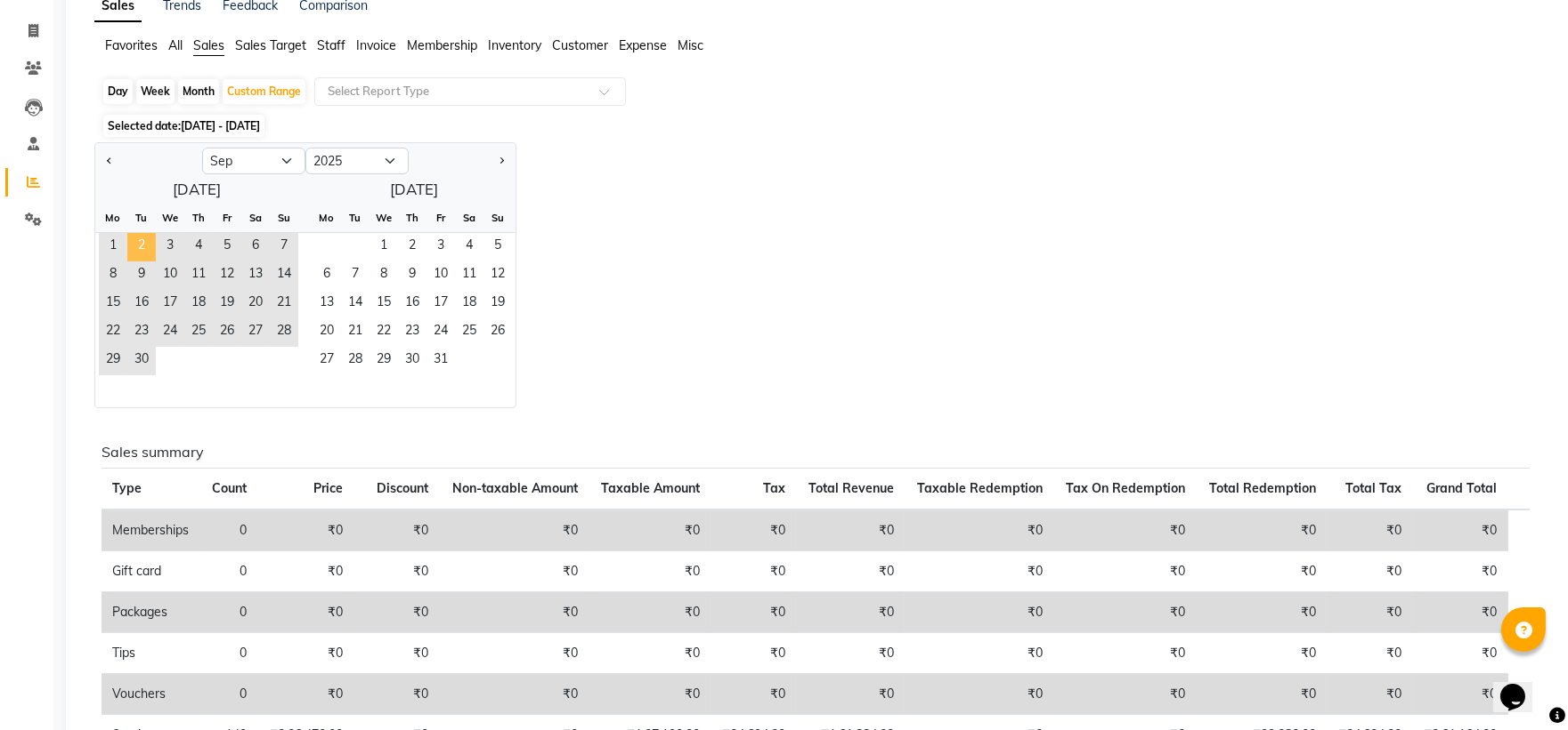
click at [145, 242] on span "2" at bounding box center [141, 247] width 29 height 29
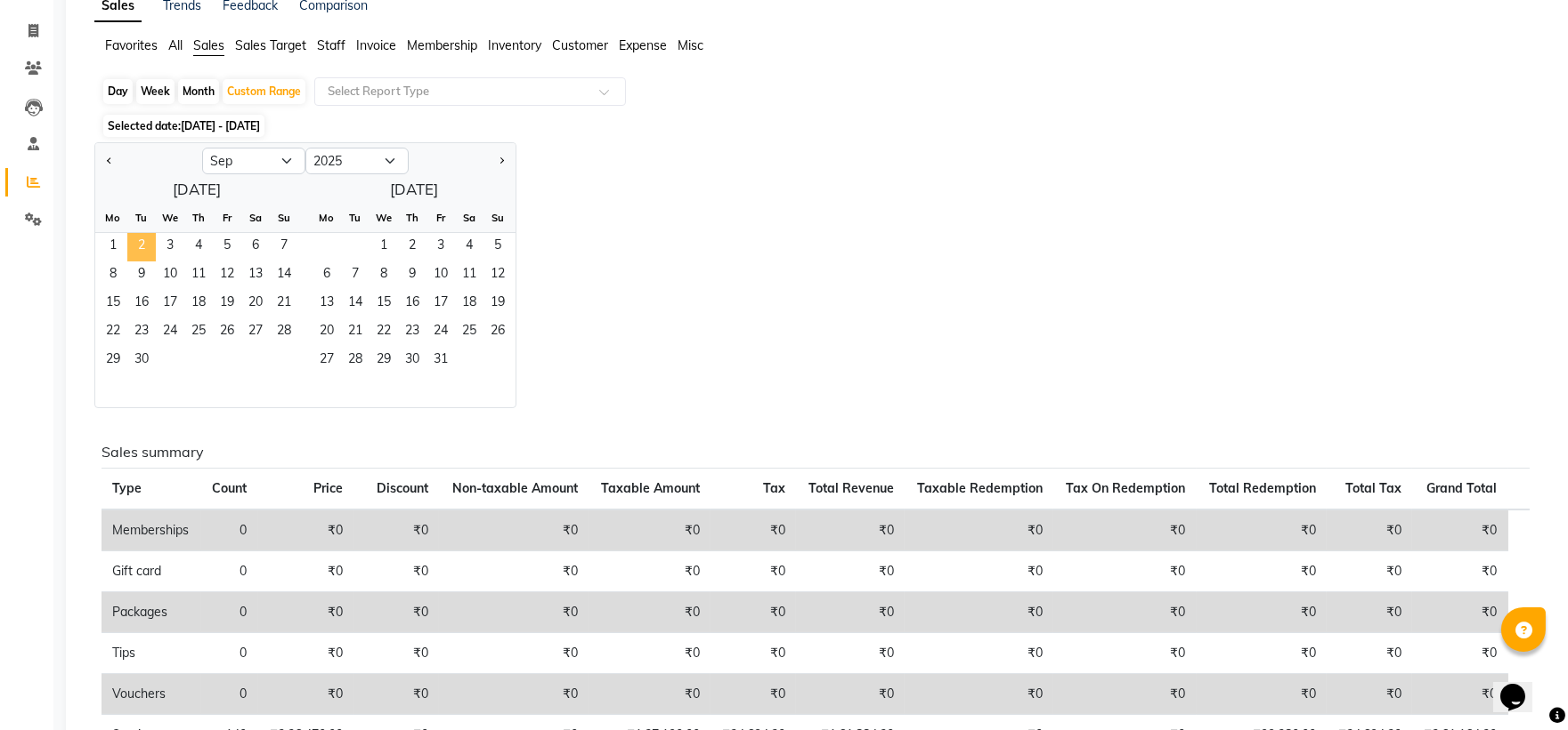
click at [145, 242] on span "2" at bounding box center [141, 247] width 29 height 29
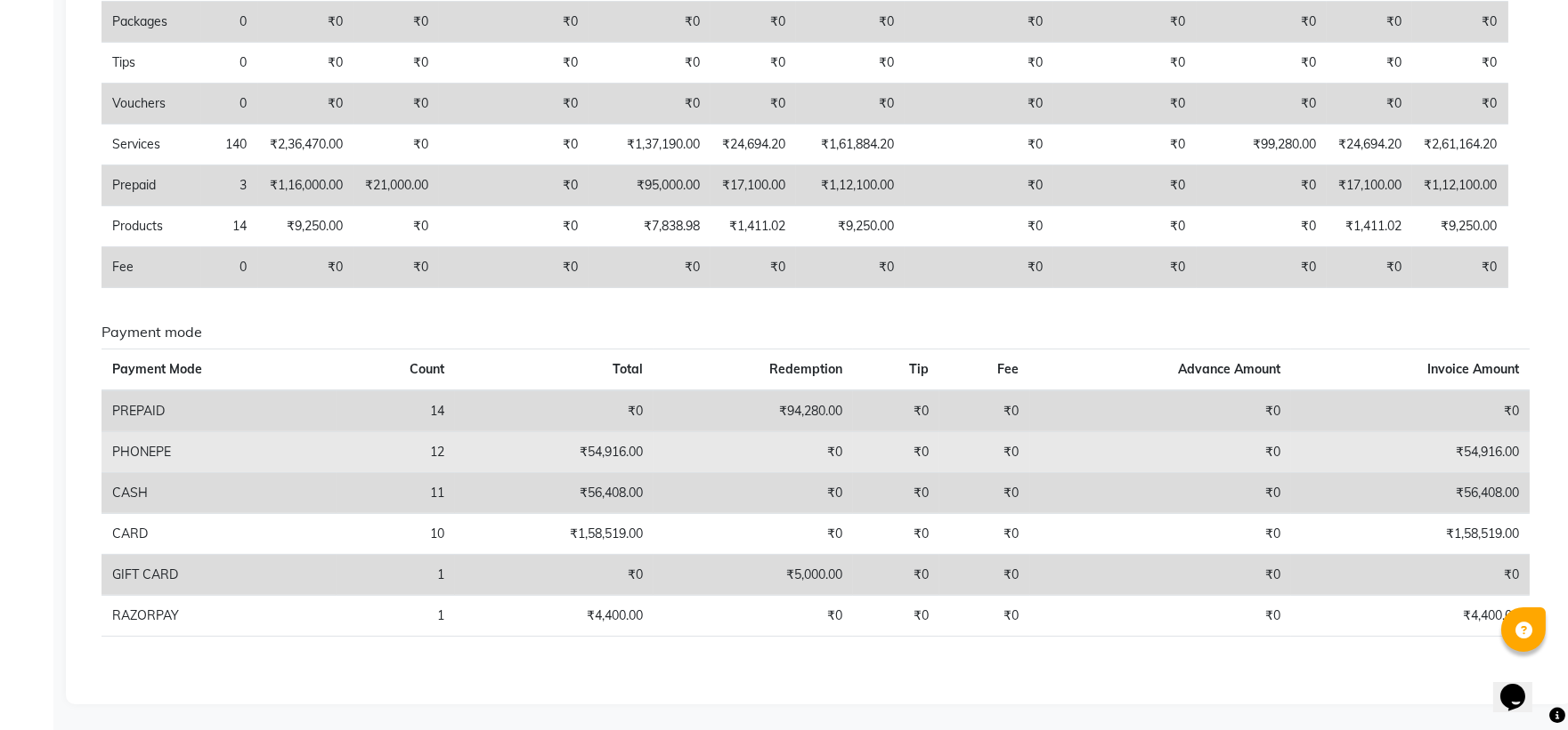
scroll to position [195, 0]
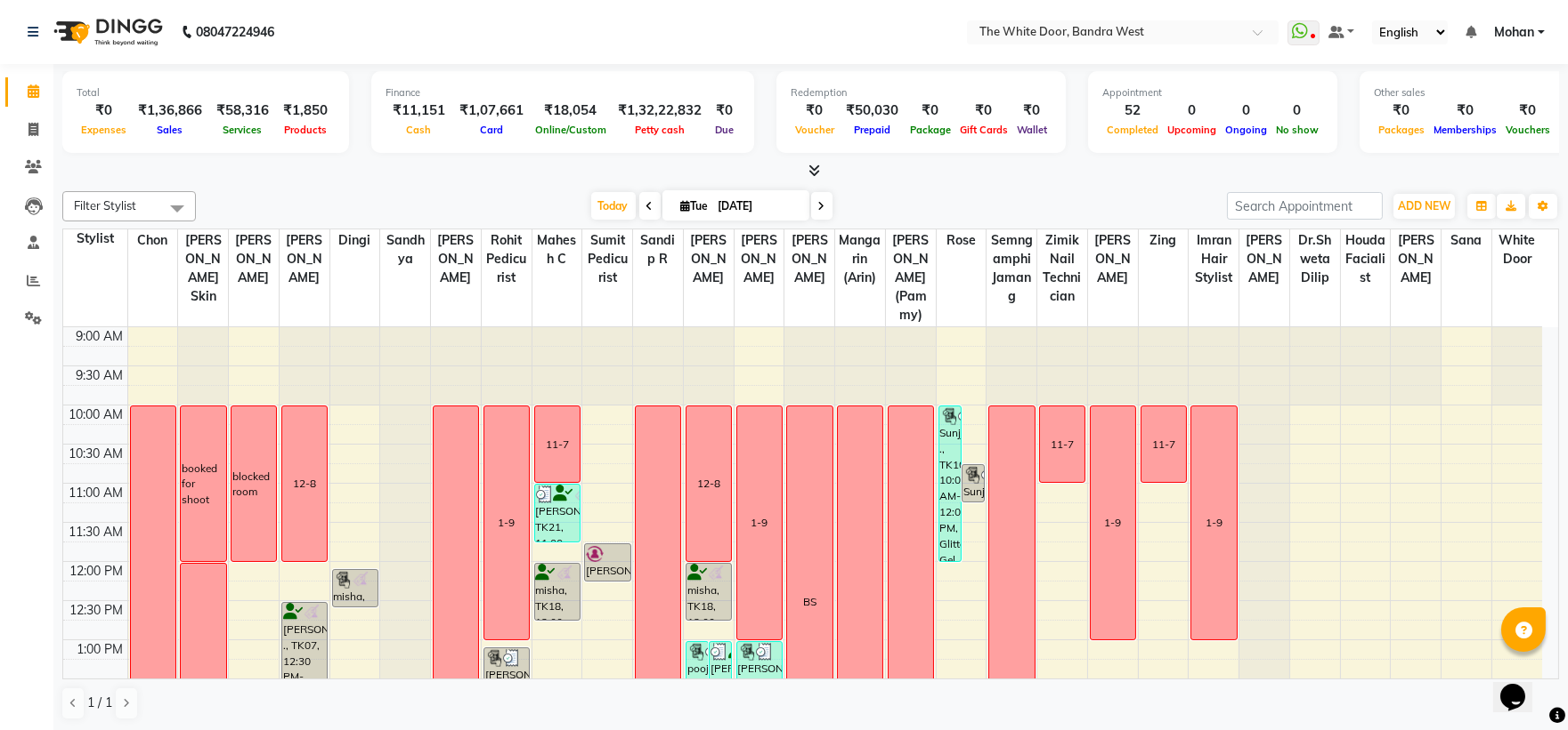
click at [818, 206] on icon at bounding box center [822, 206] width 7 height 10
type input "[DATE]"
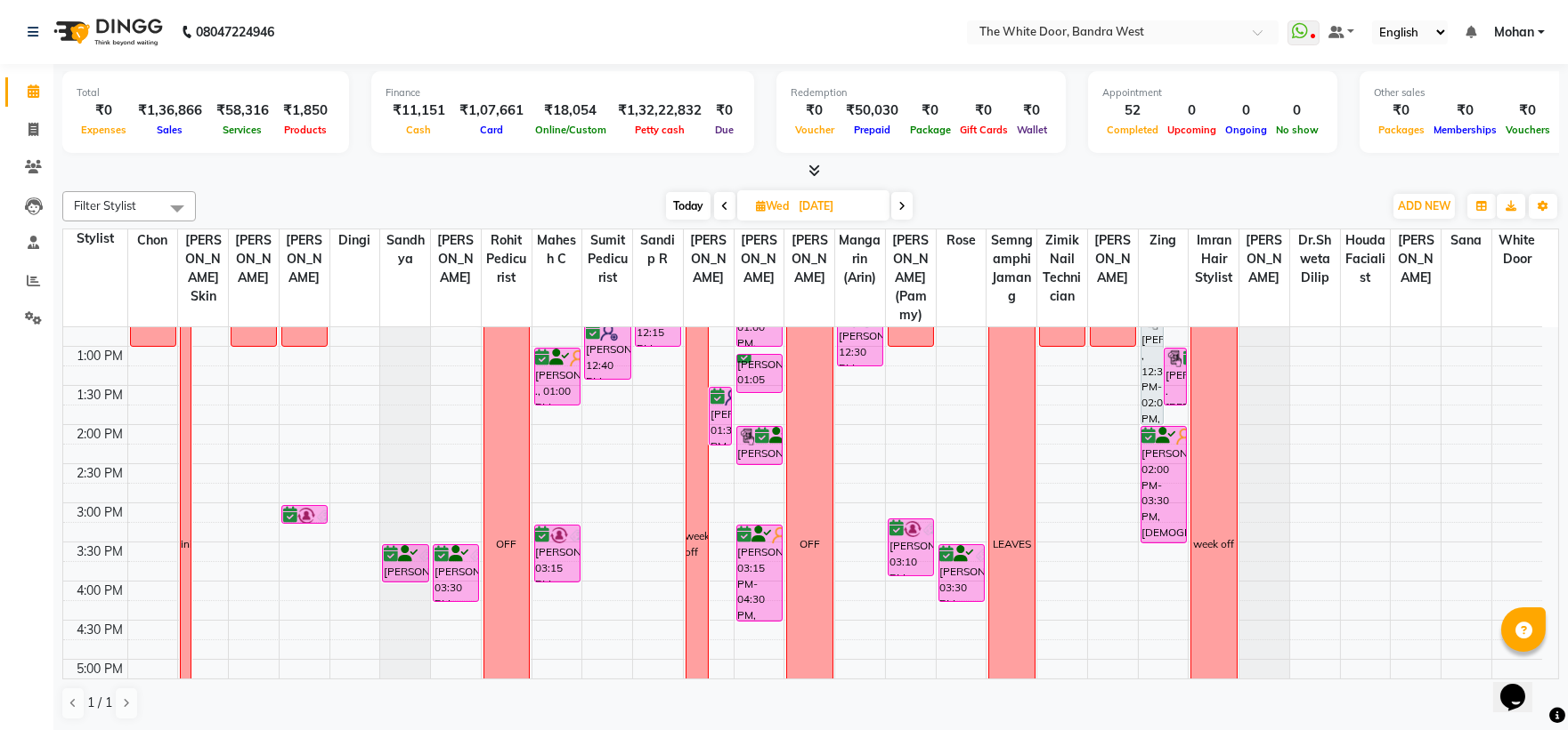
scroll to position [689, 0]
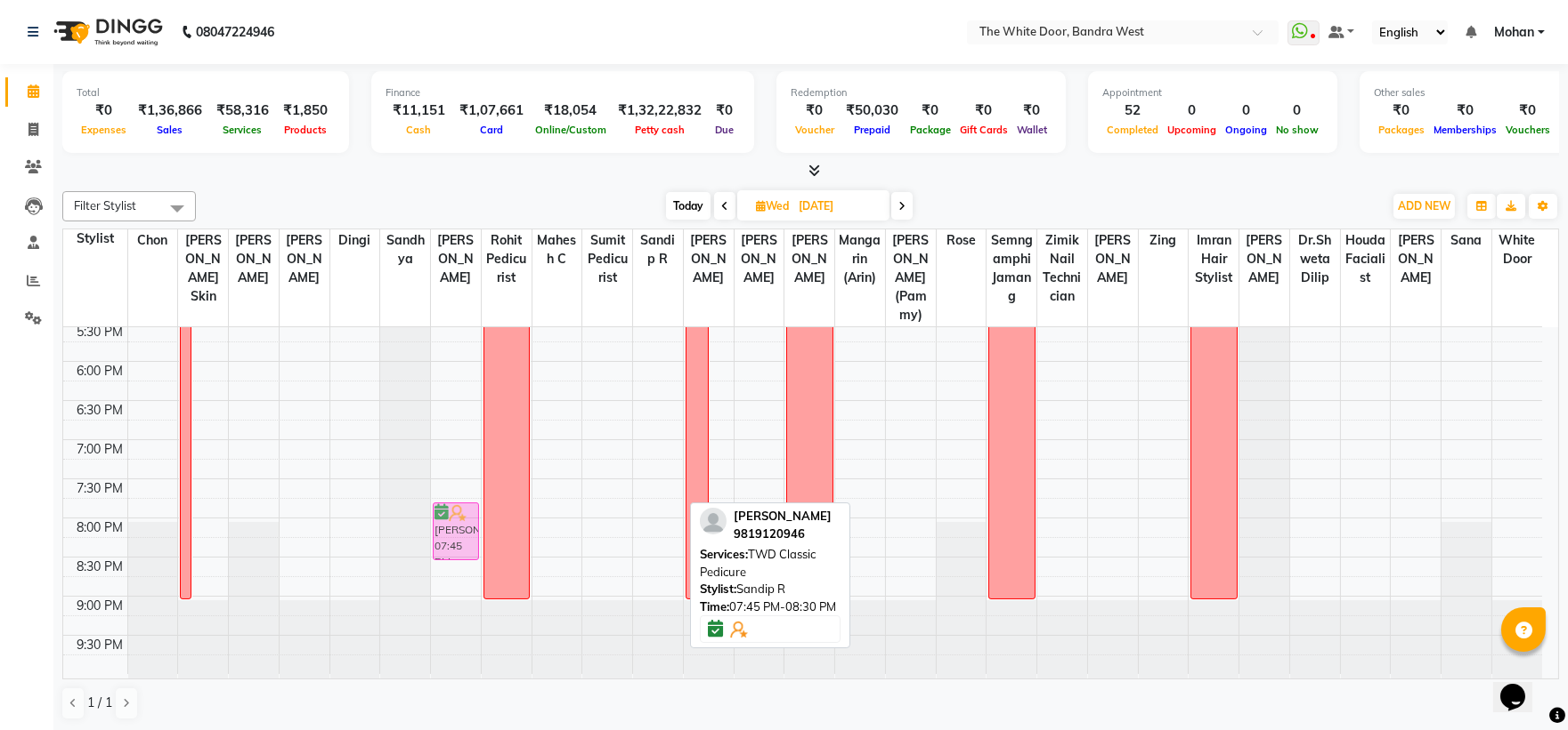
drag, startPoint x: 652, startPoint y: 532, endPoint x: 467, endPoint y: 539, distance: 185.1
click at [467, 539] on tr "mehnaz, 08:45 AM-09:55 AM, Body Sculpting massage 60 mins 1-9 training Amrita .…" at bounding box center [802, 166] width 1479 height 1017
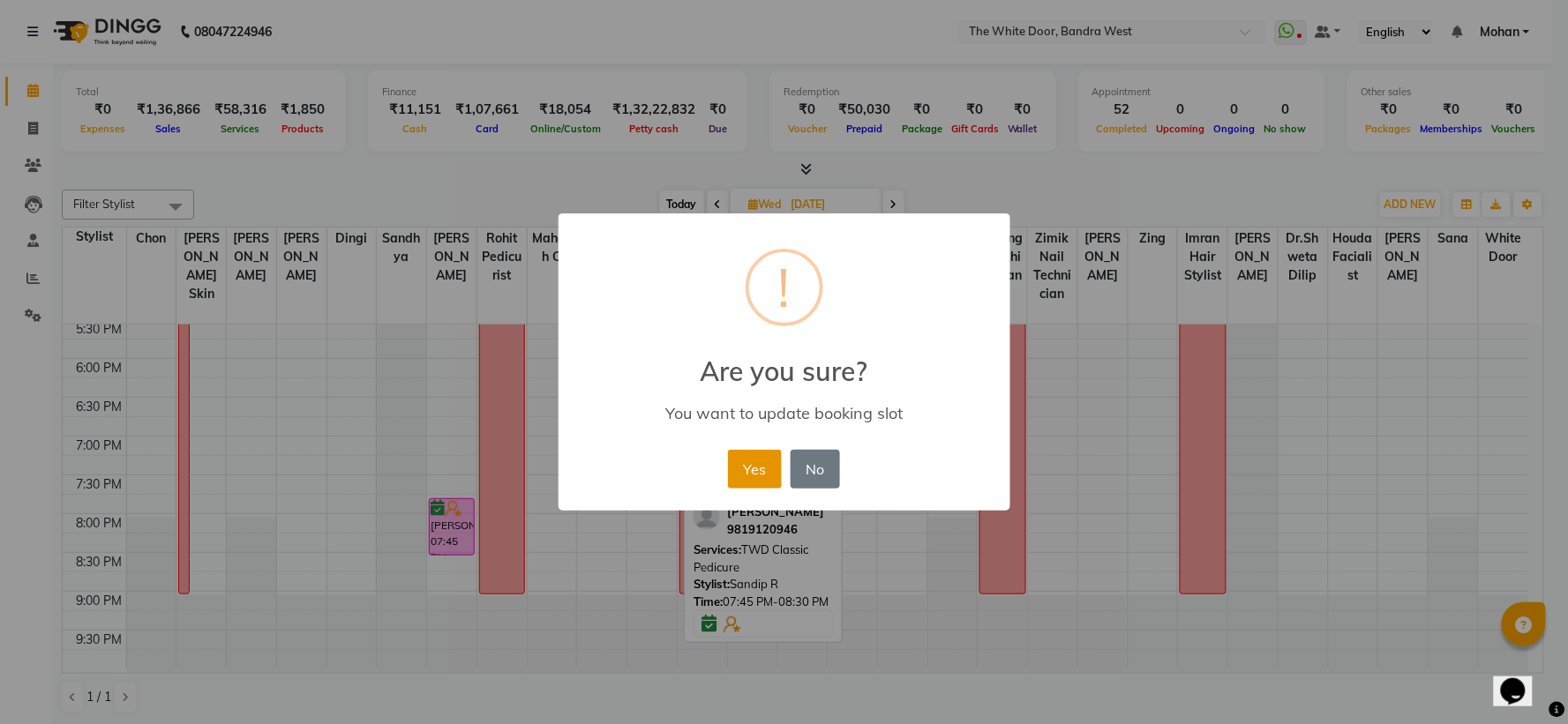
click at [752, 463] on button "Yes" at bounding box center [754, 469] width 53 height 39
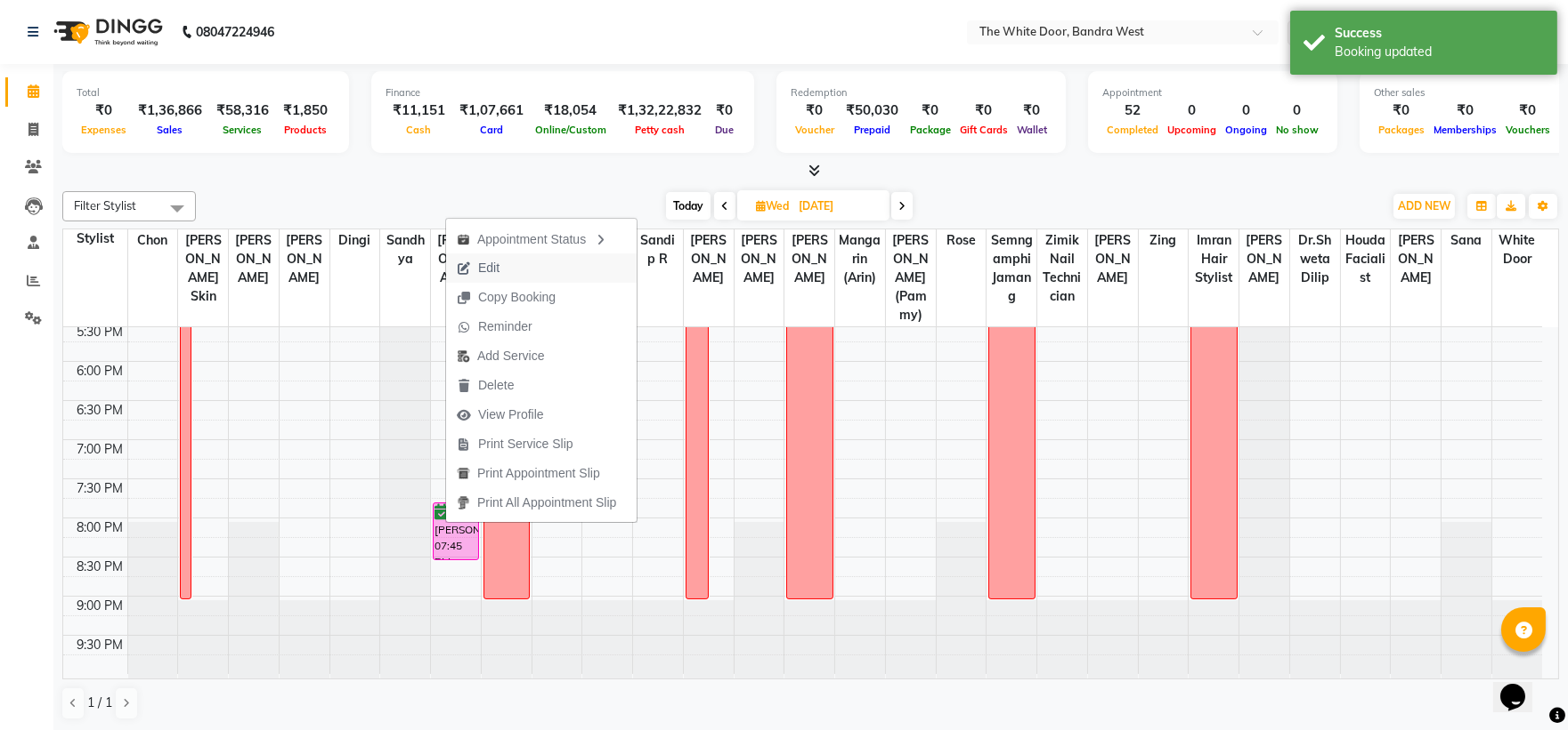
click at [478, 260] on span "Edit" at bounding box center [489, 268] width 21 height 19
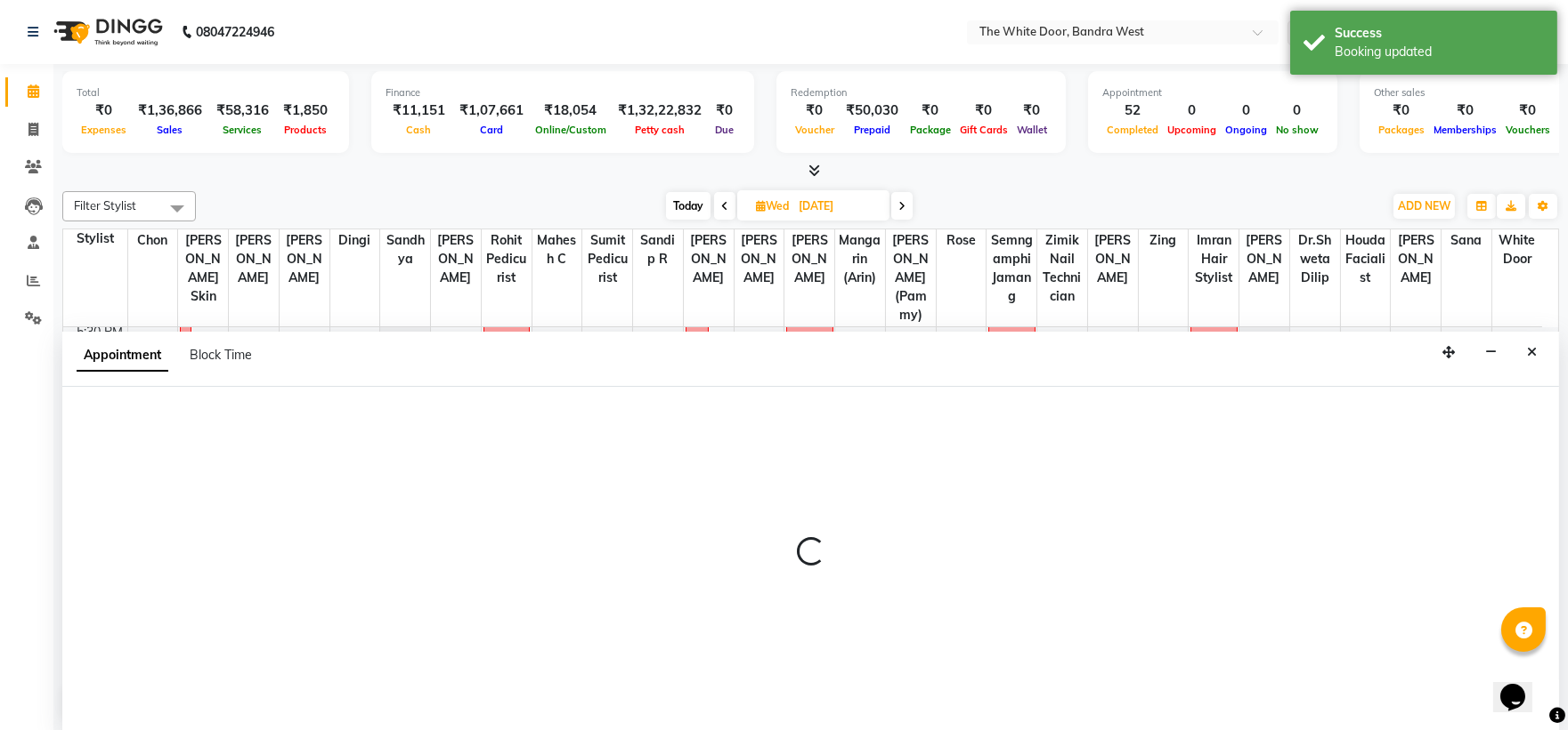
scroll to position [1, 0]
select select "1185"
select select "confirm booking"
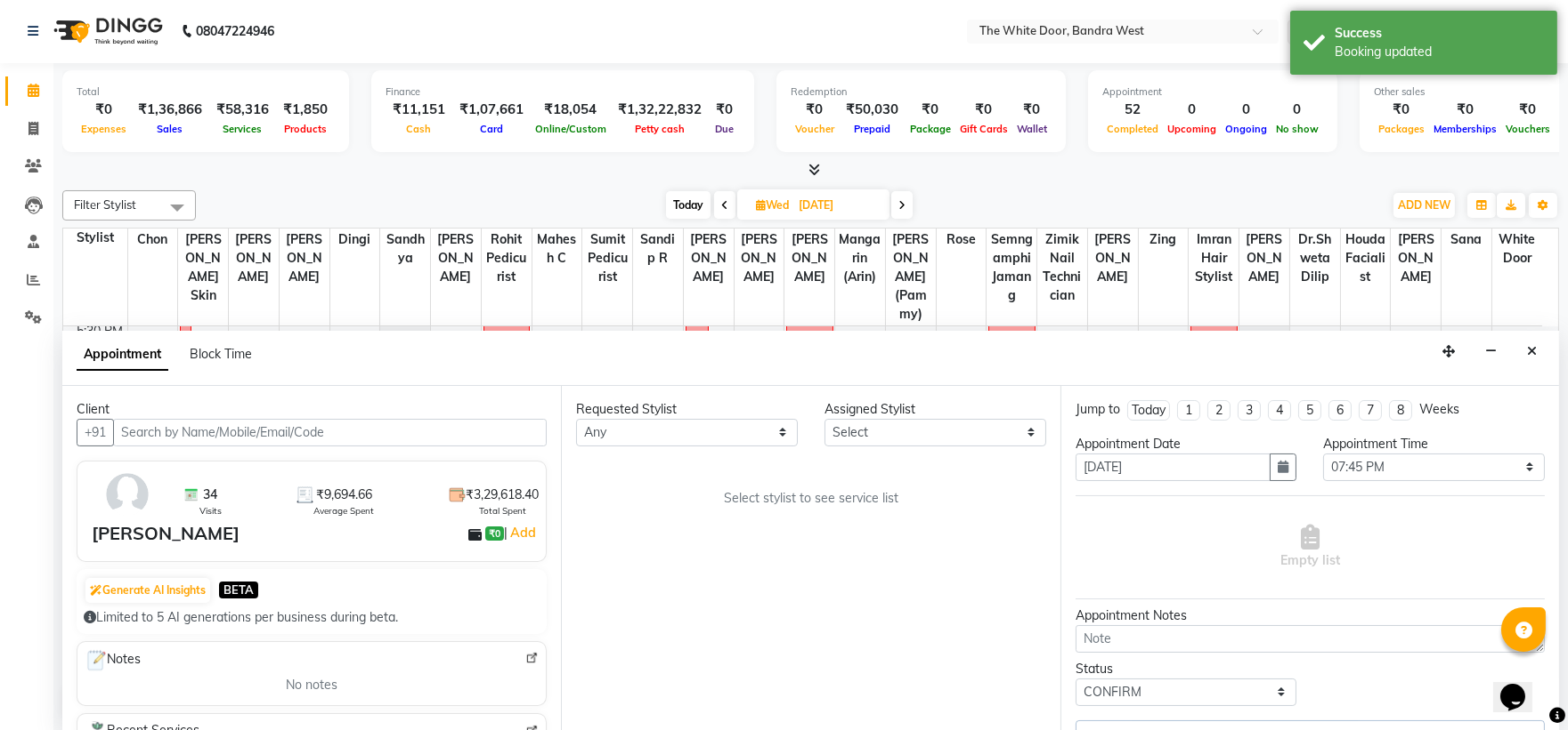
scroll to position [689, 0]
select select "20533"
select select "1642"
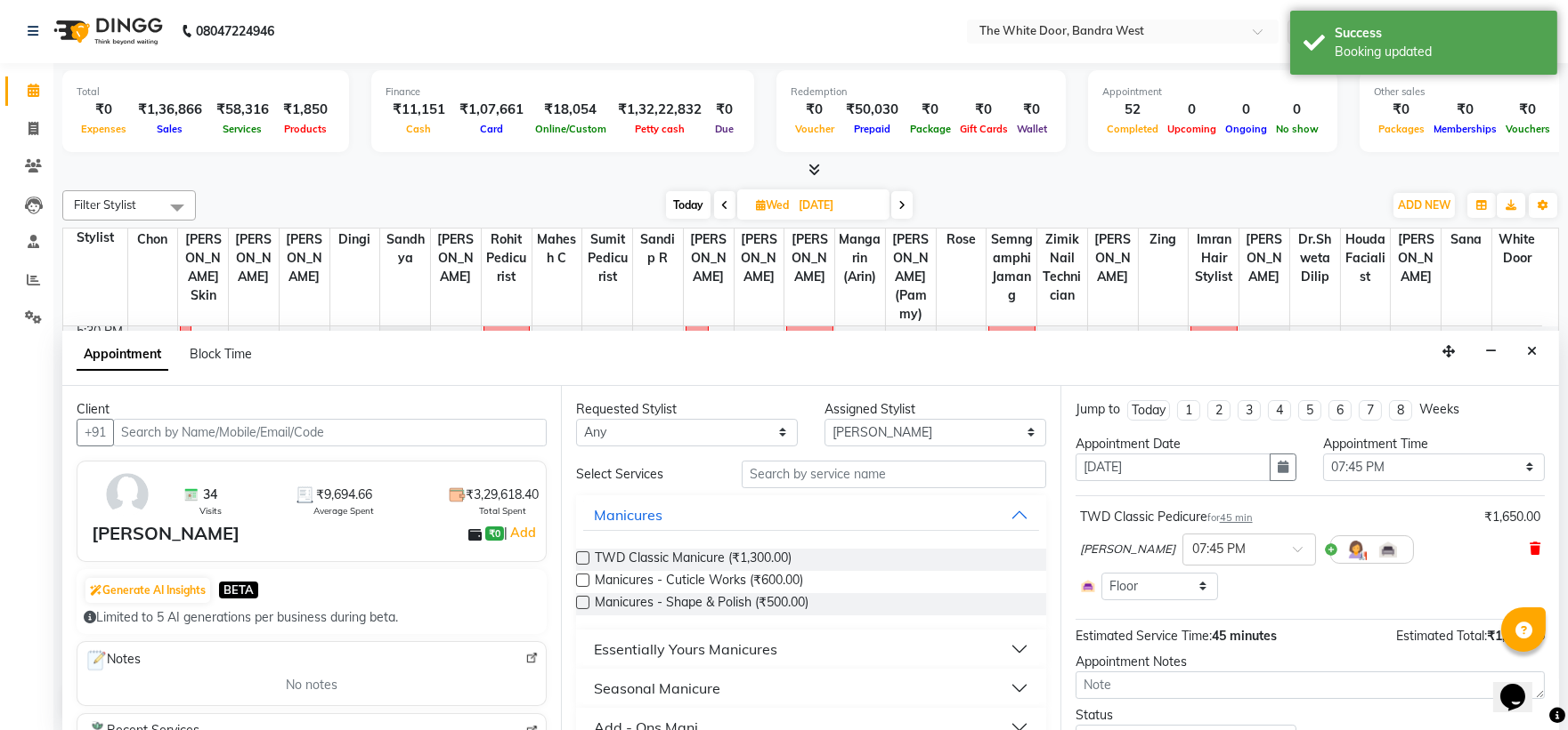
click at [1530, 544] on icon at bounding box center [1534, 549] width 10 height 12
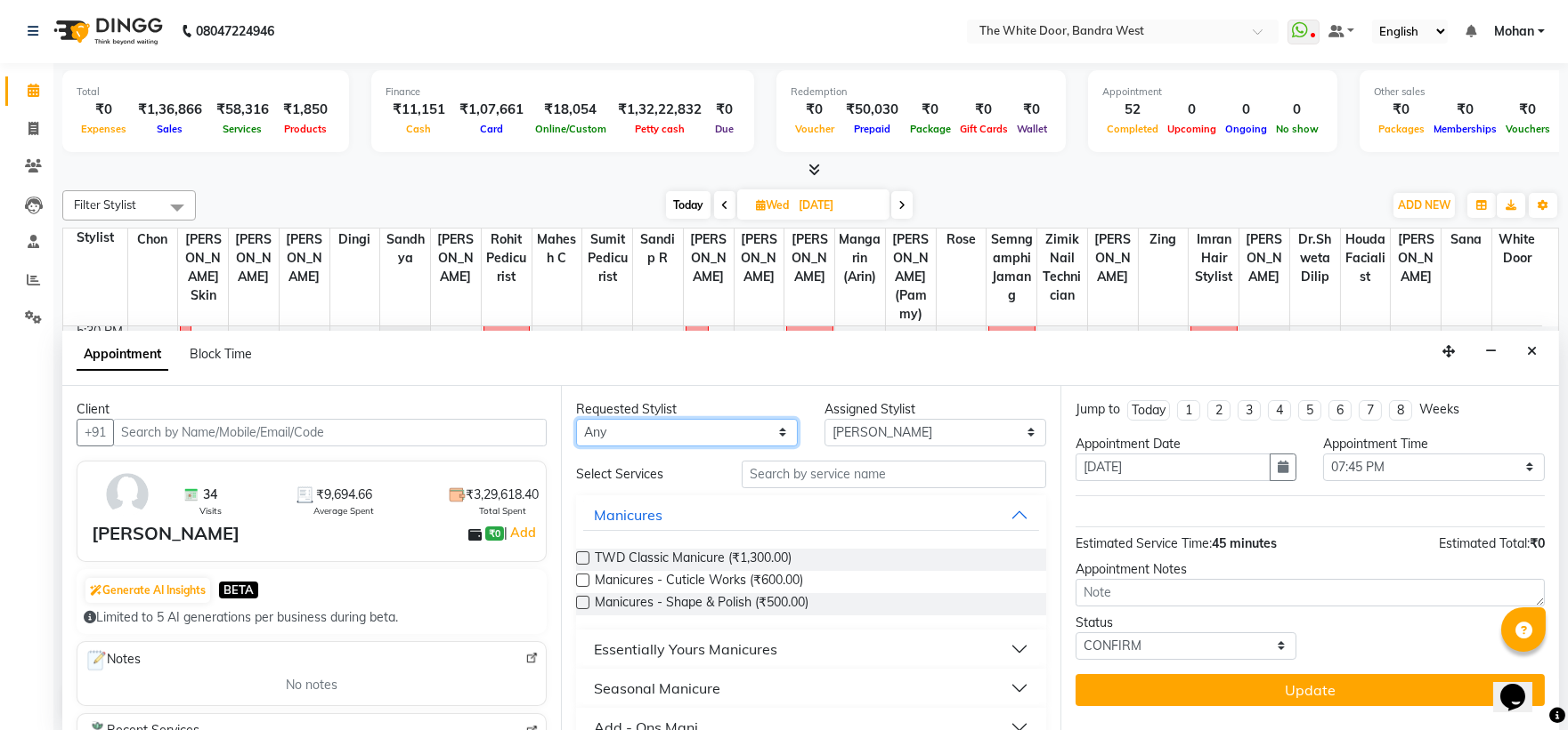
click at [689, 422] on select "Any Amita Skin benjimin Chon Dingi Dr.Shweta Dilip Farheen K Ganesh M Himanshu …" at bounding box center [687, 433] width 221 height 28
select select "20533"
click at [576, 419] on select "Any Amita Skin benjimin Chon Dingi Dr.Shweta Dilip Farheen K Ganesh M Himanshu …" at bounding box center [687, 433] width 221 height 28
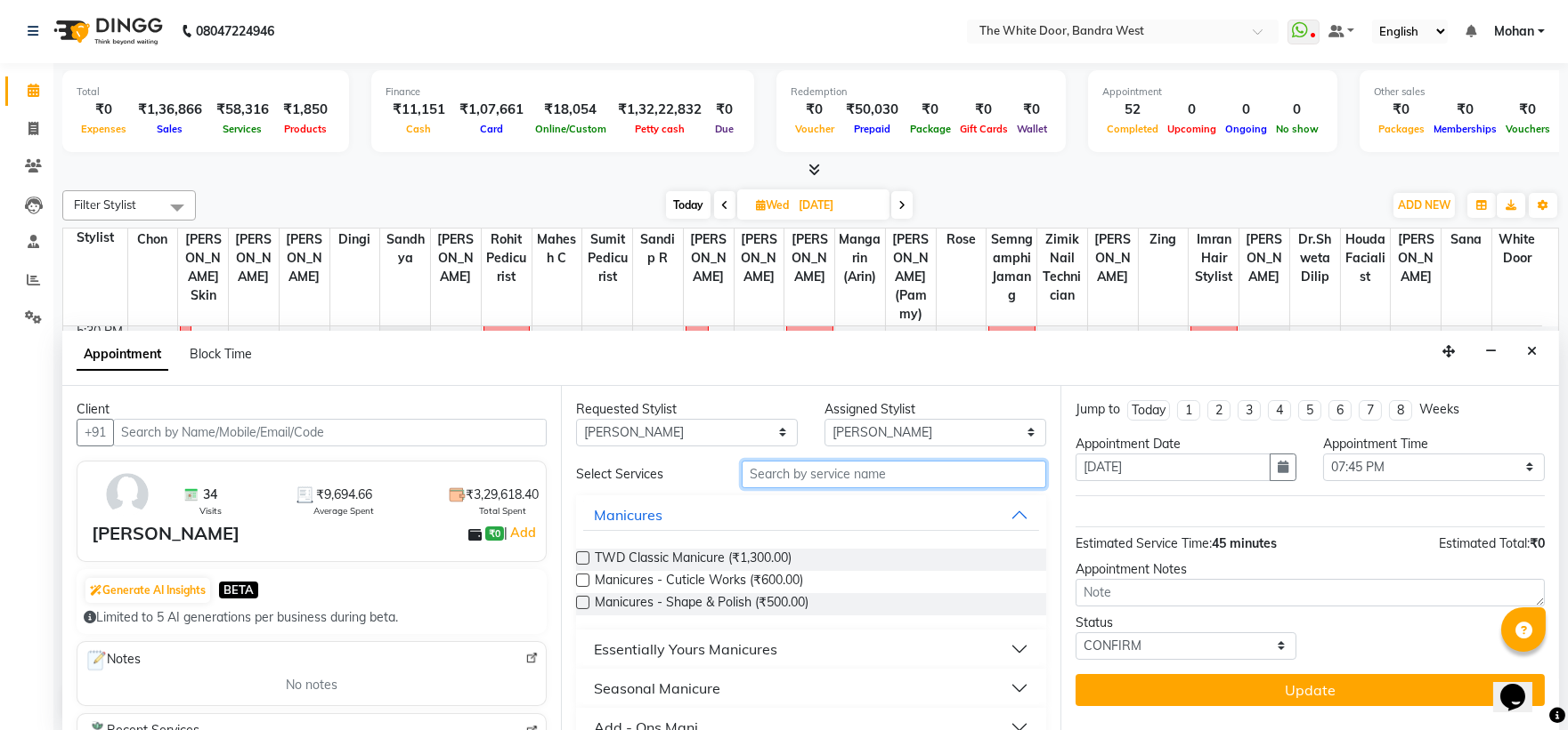
click at [761, 470] on input "text" at bounding box center [893, 475] width 304 height 28
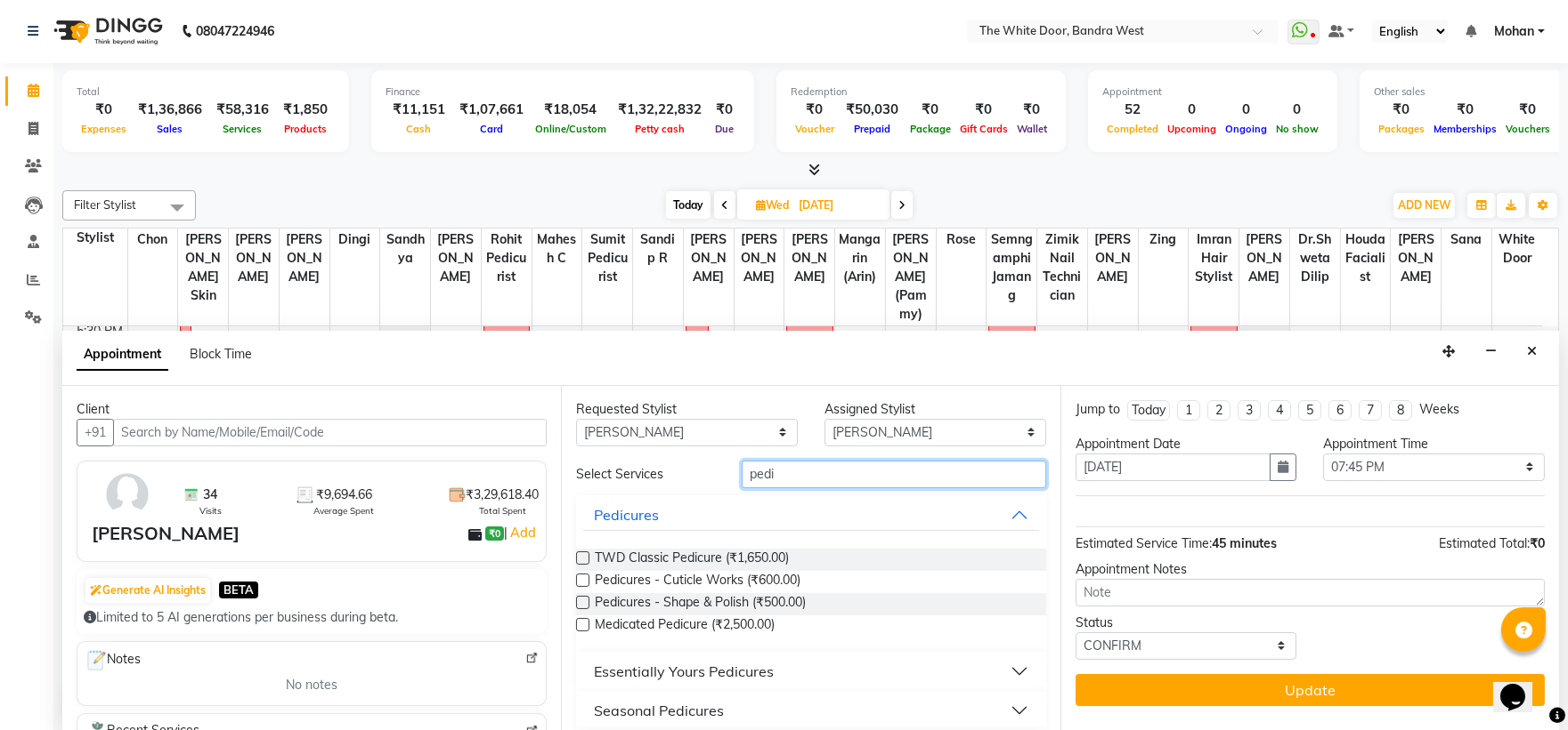
type input "pedi"
click at [583, 558] on label at bounding box center [583, 558] width 13 height 13
click at [583, 558] on input "checkbox" at bounding box center [582, 560] width 11 height 11
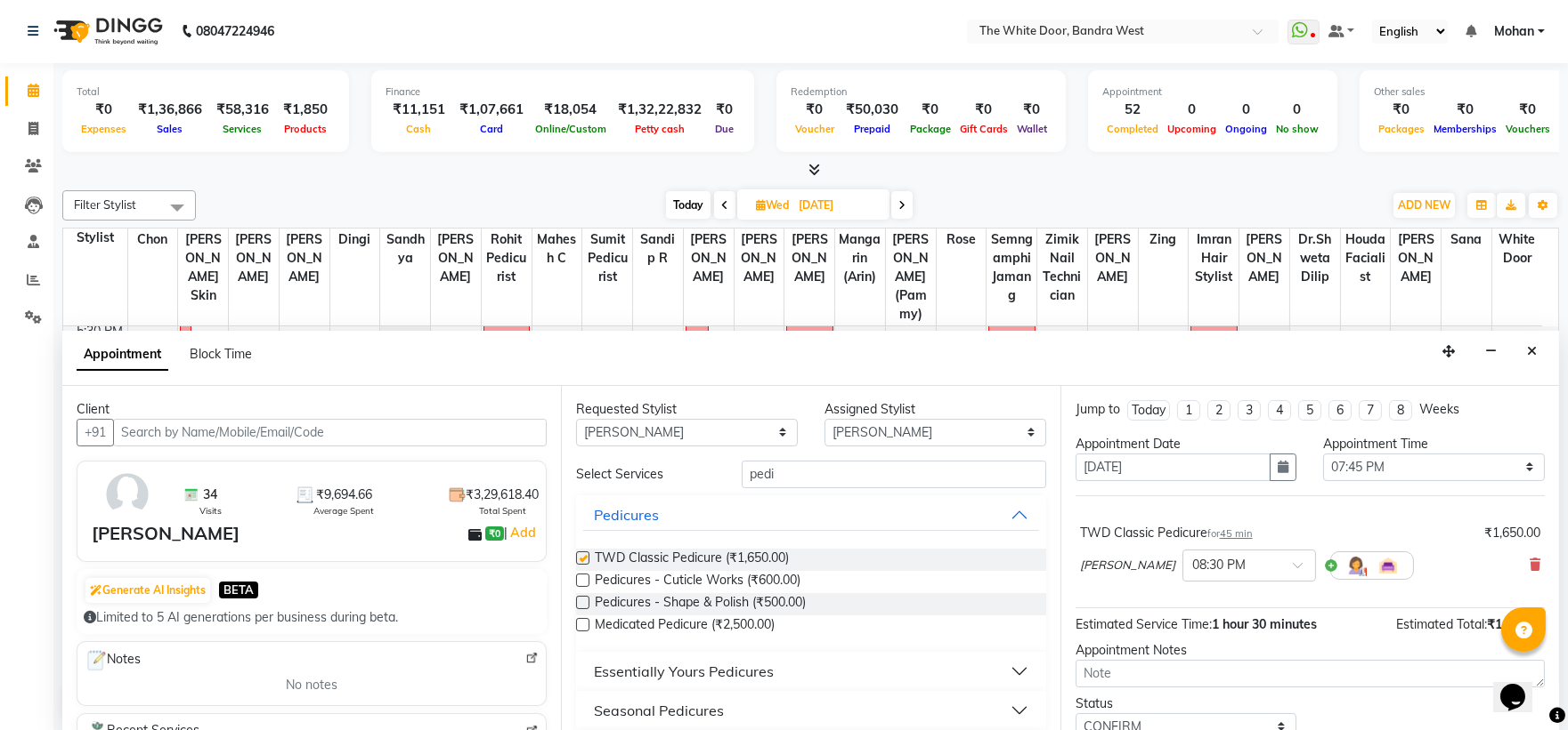
scroll to position [51, 0]
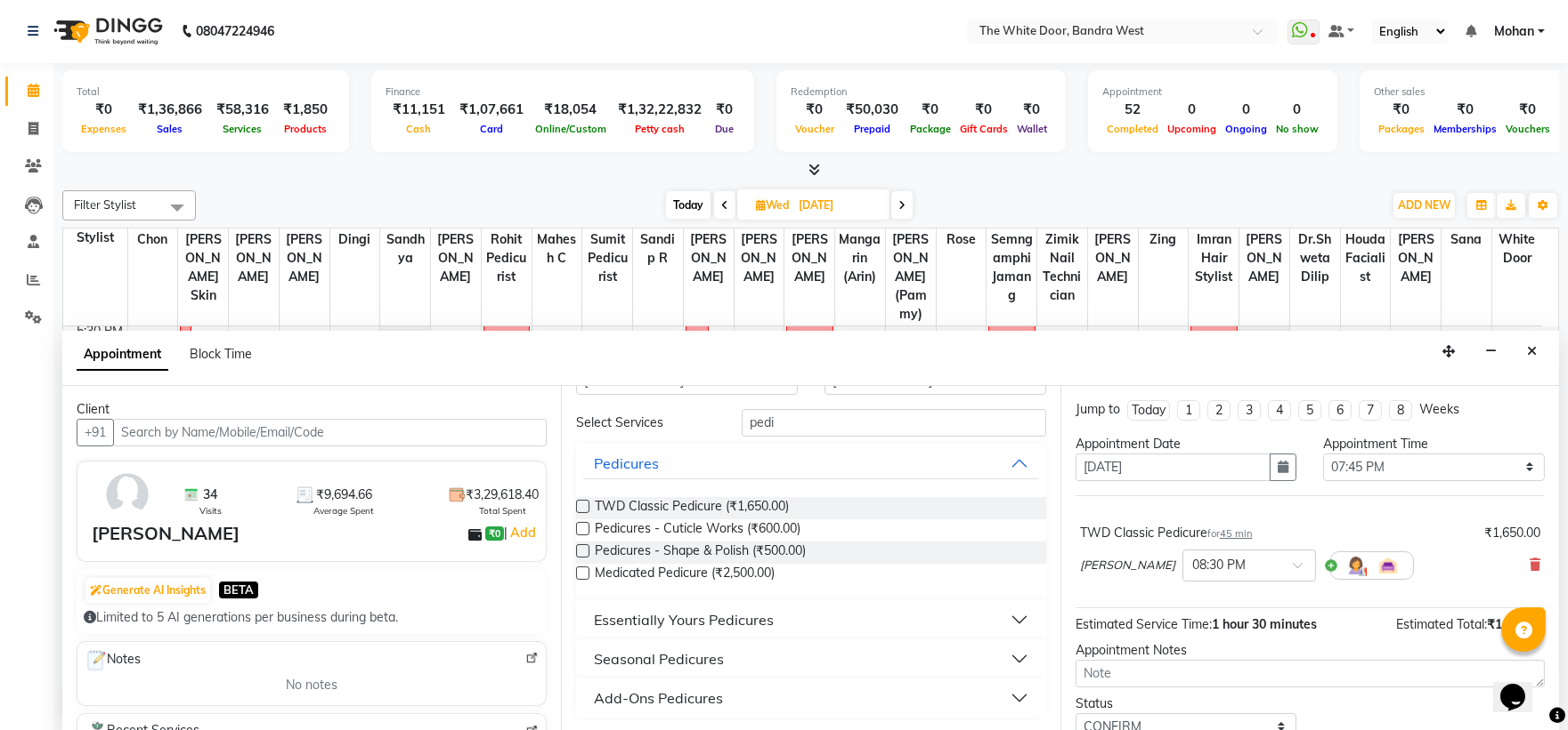
checkbox input "false"
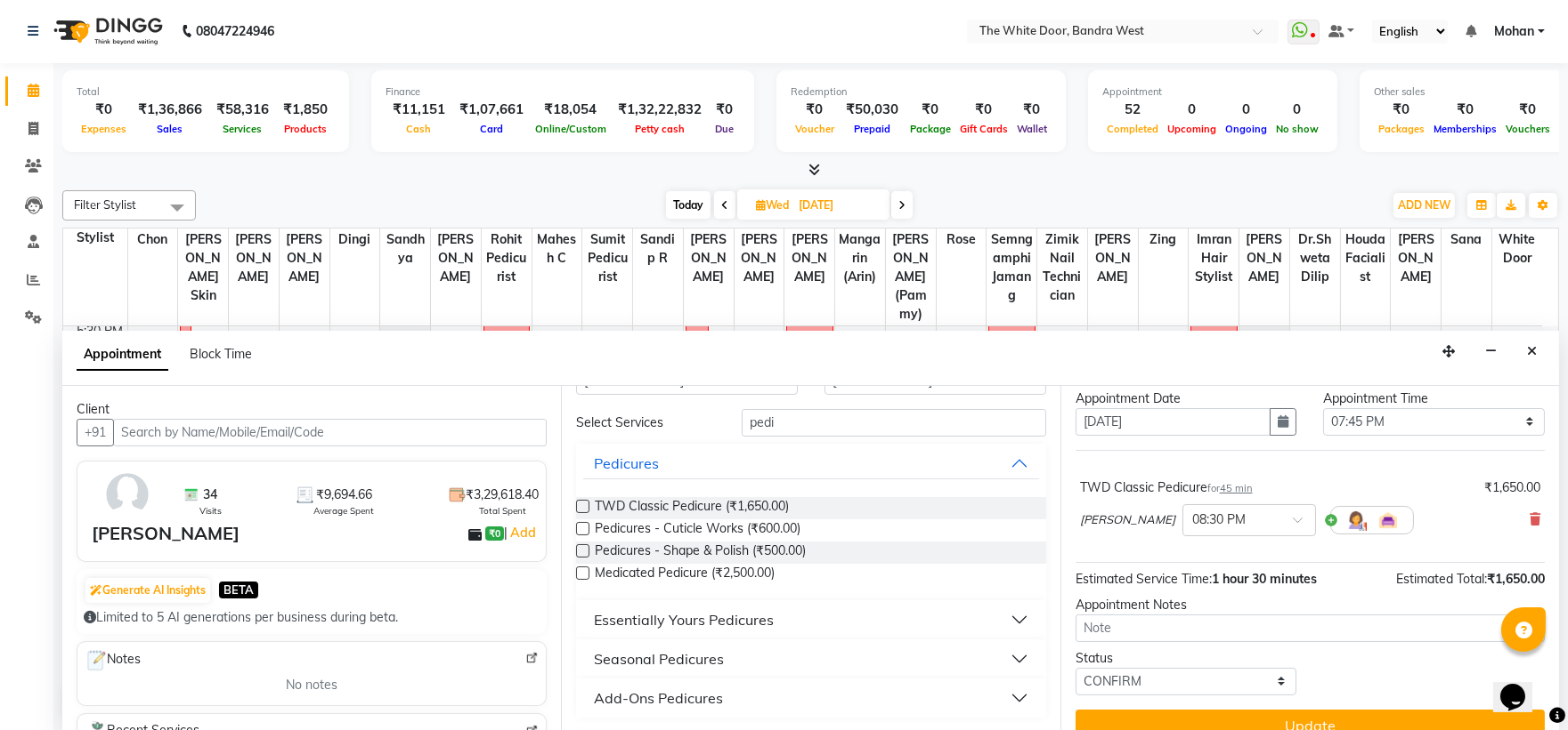
scroll to position [70, 0]
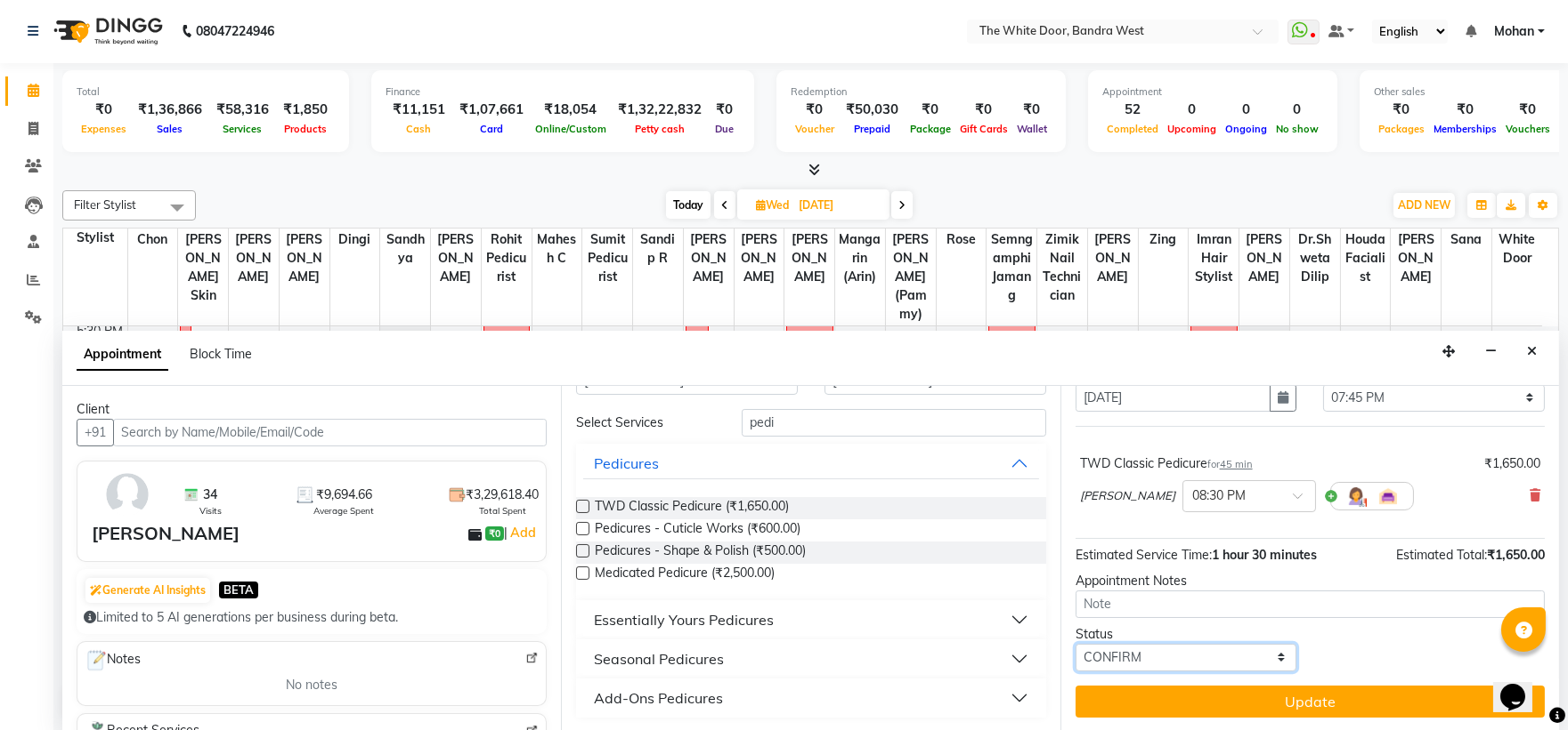
click at [1173, 664] on select "Select TENTATIVE CONFIRM UPCOMING" at bounding box center [1186, 658] width 221 height 28
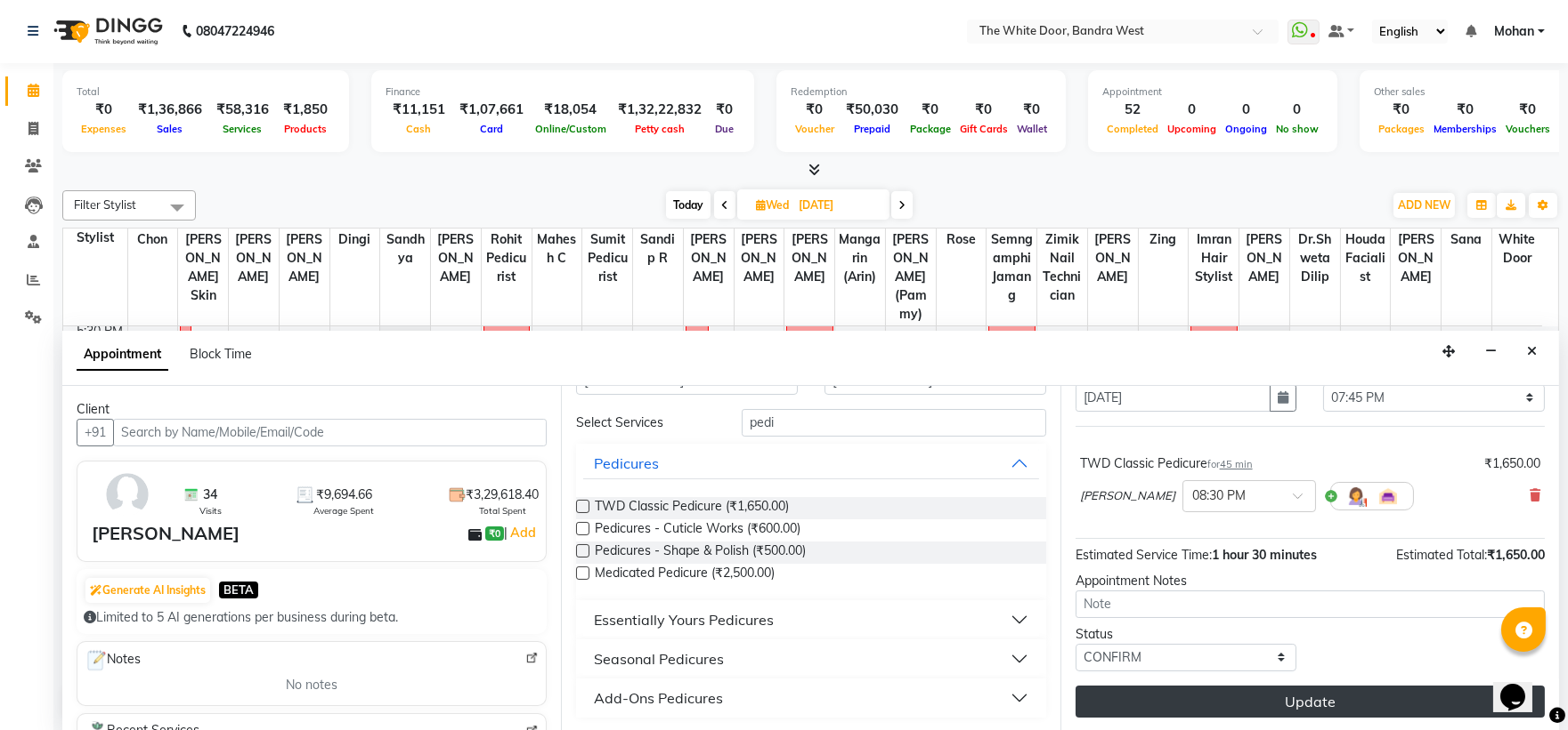
click at [1164, 704] on button "Update" at bounding box center [1310, 702] width 469 height 32
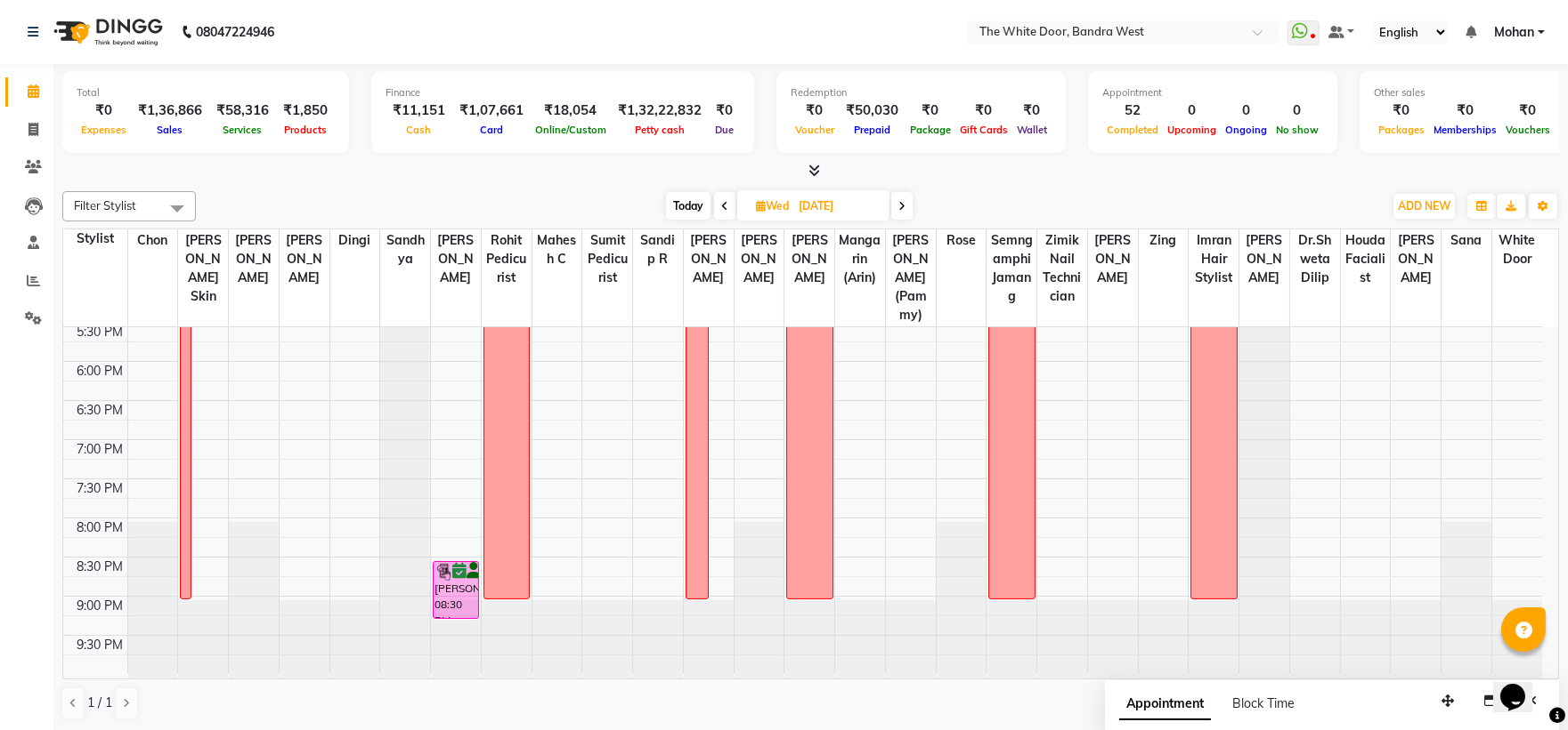
scroll to position [689, 0]
drag, startPoint x: 456, startPoint y: 565, endPoint x: 456, endPoint y: 516, distance: 49.0
click at [456, 516] on div "9:00 AM 9:30 AM 10:00 AM 10:30 AM 11:00 AM 11:30 AM 12:00 PM 12:30 PM 1:00 PM 1…" at bounding box center [802, 166] width 1479 height 1017
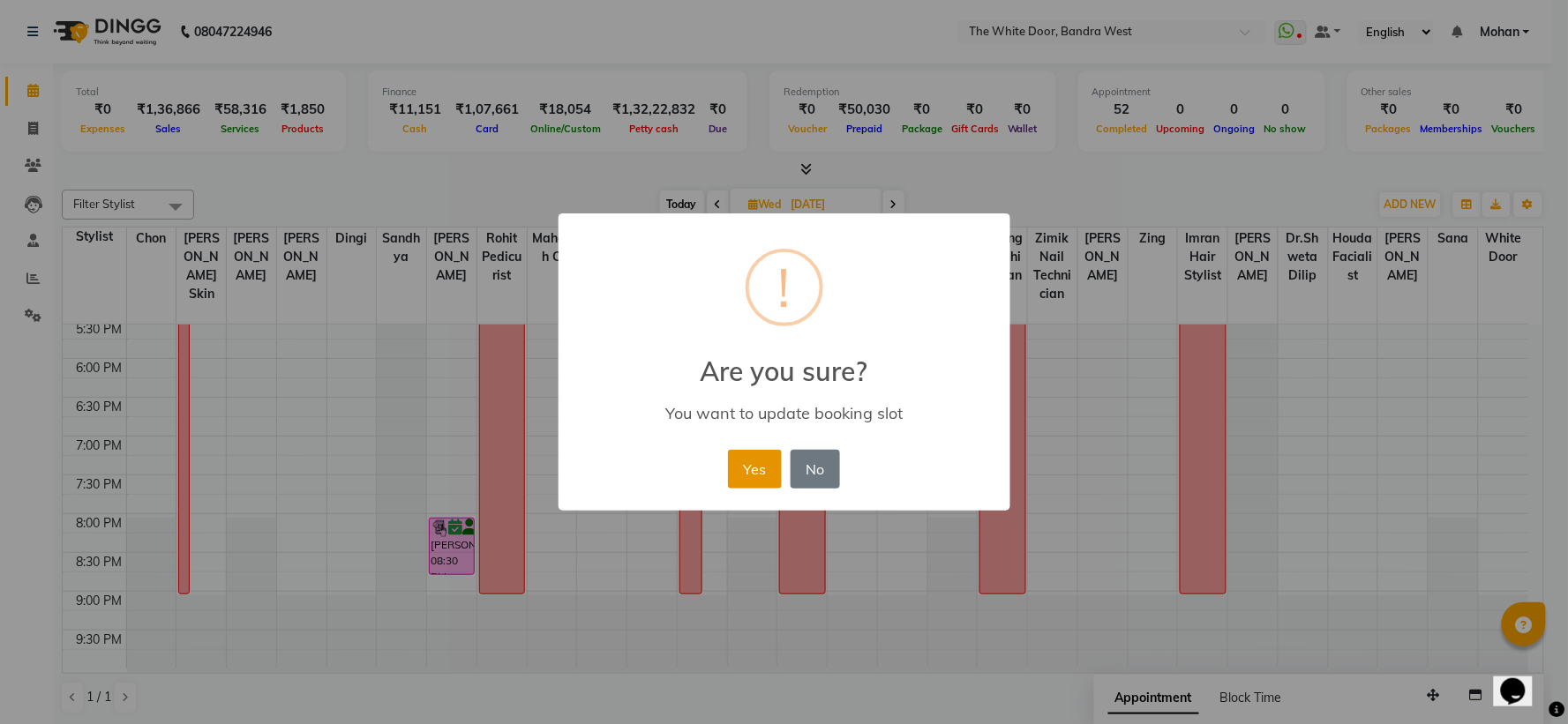
click at [739, 459] on button "Yes" at bounding box center [754, 469] width 53 height 39
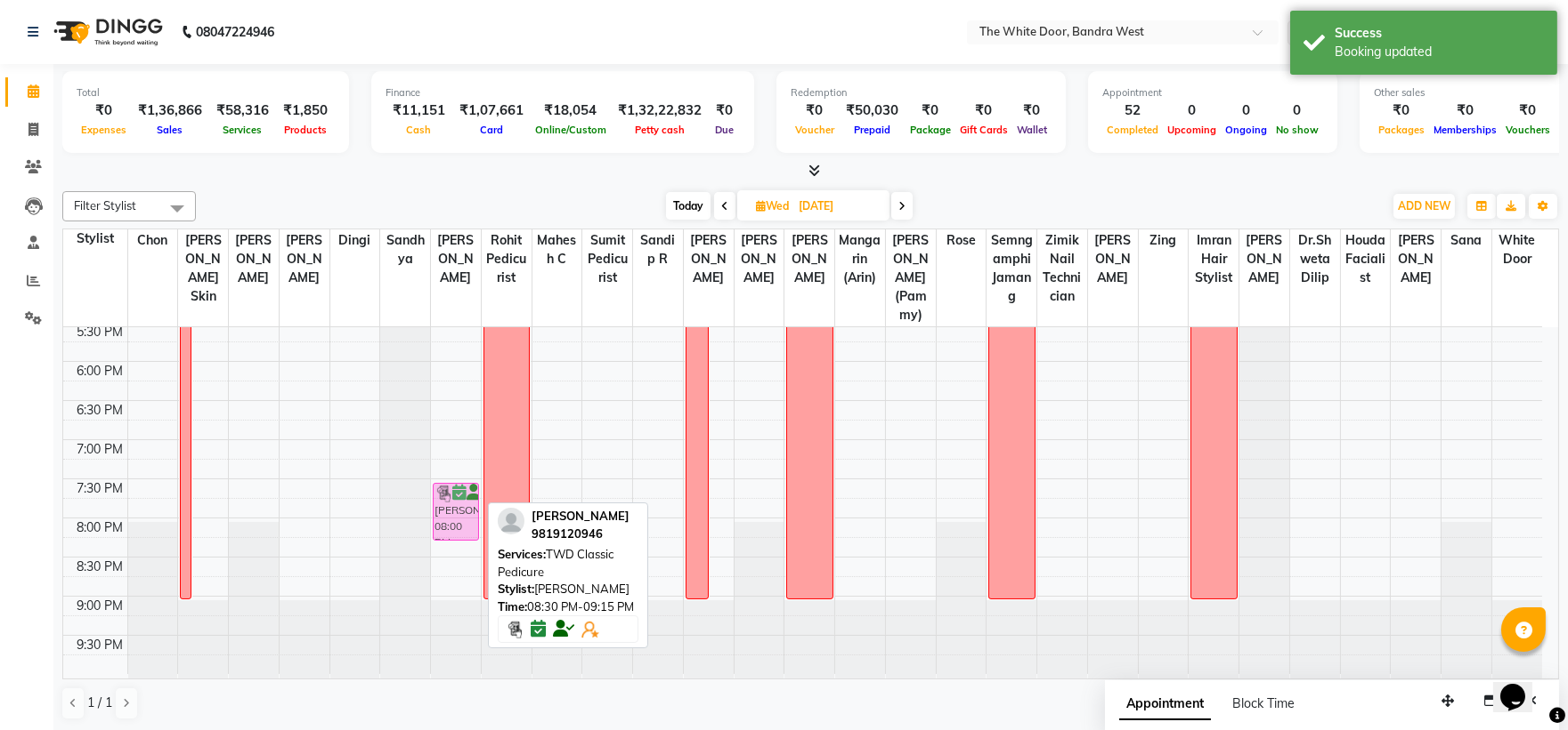
drag, startPoint x: 445, startPoint y: 546, endPoint x: 447, endPoint y: 511, distance: 35.1
click at [447, 511] on div "11-7 Alena Paum, 11:00 AM-11:45 AM, TWD Classic Pedicure Vishal Joshi, 12:00 PM…" at bounding box center [456, 166] width 50 height 1017
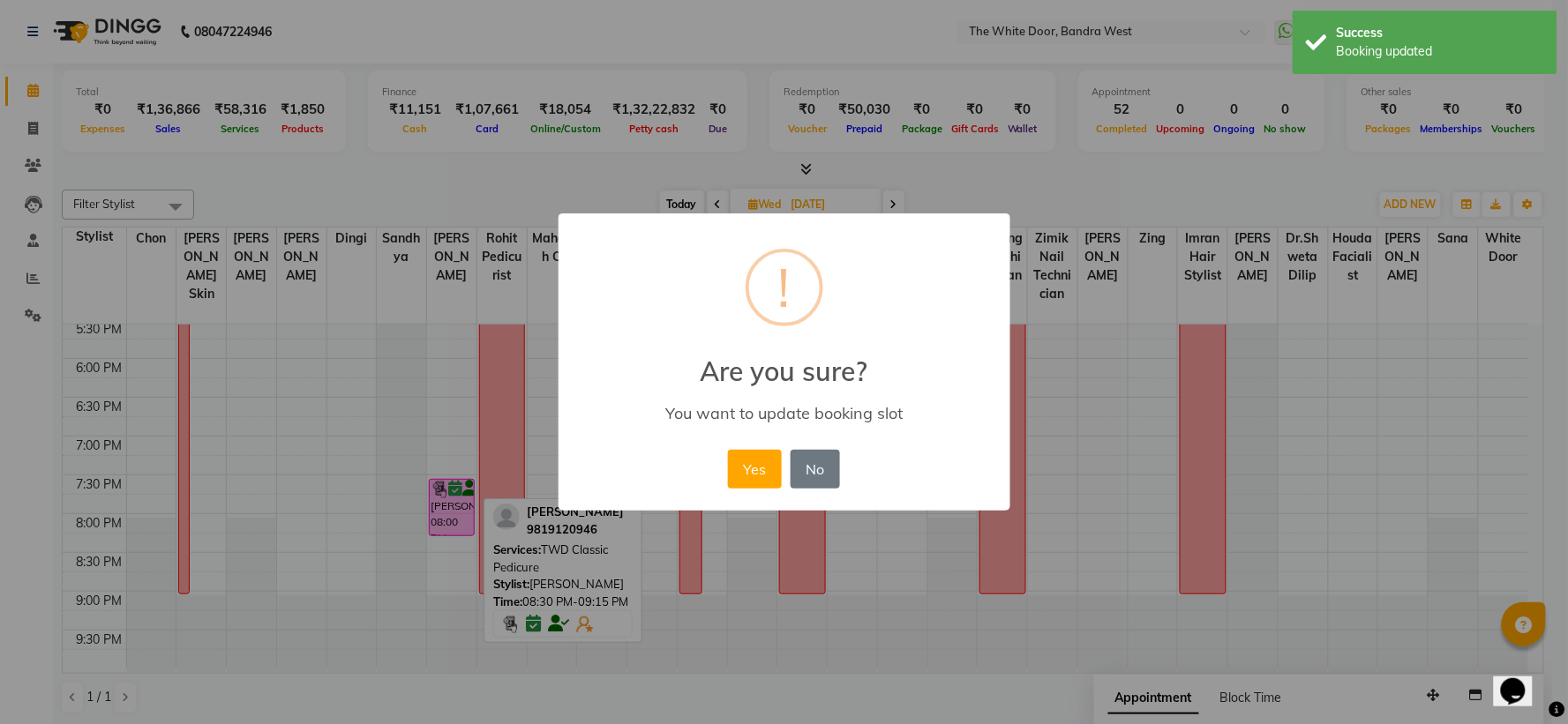
drag, startPoint x: 769, startPoint y: 453, endPoint x: 713, endPoint y: 571, distance: 130.6
click at [769, 457] on button "Yes" at bounding box center [754, 469] width 53 height 39
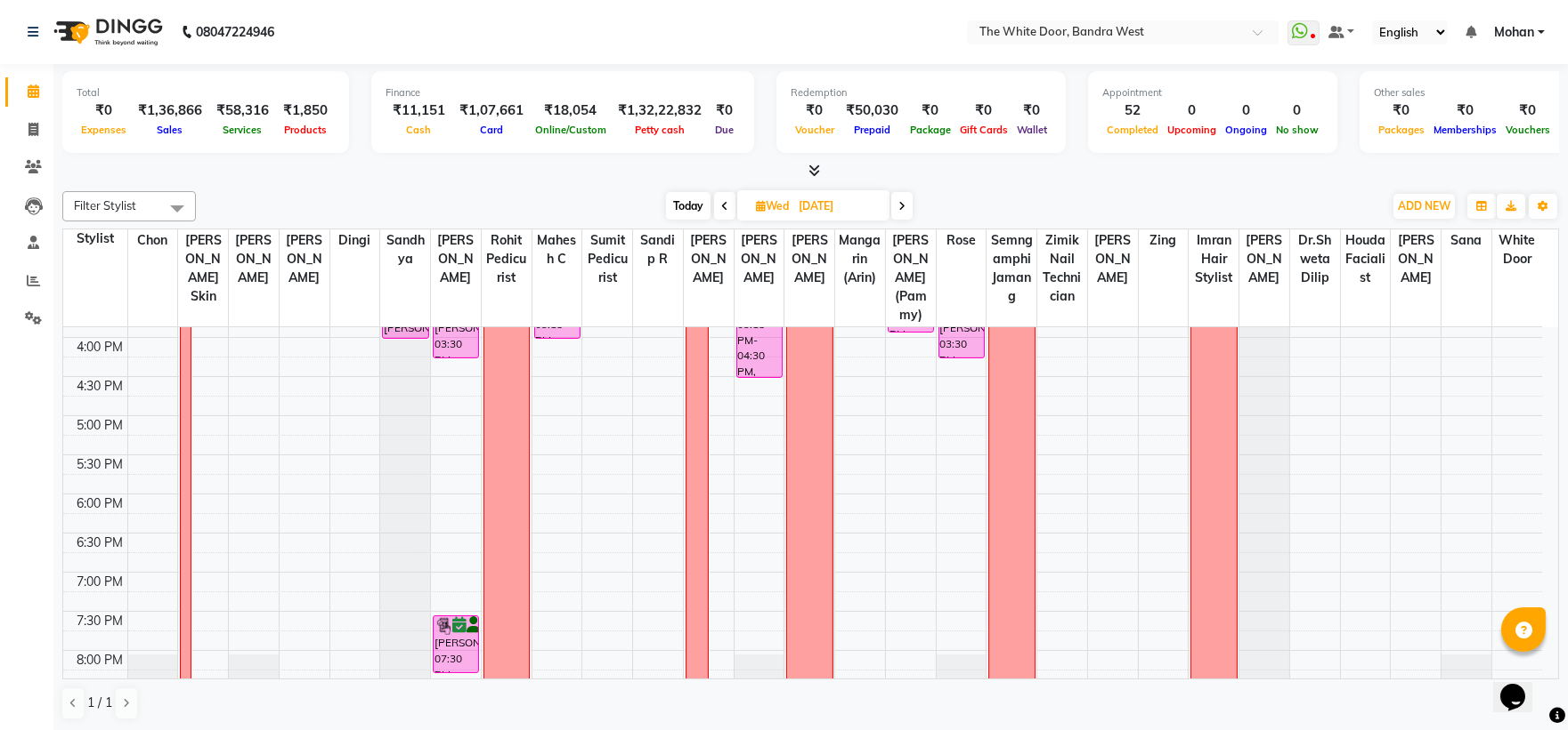
scroll to position [689, 0]
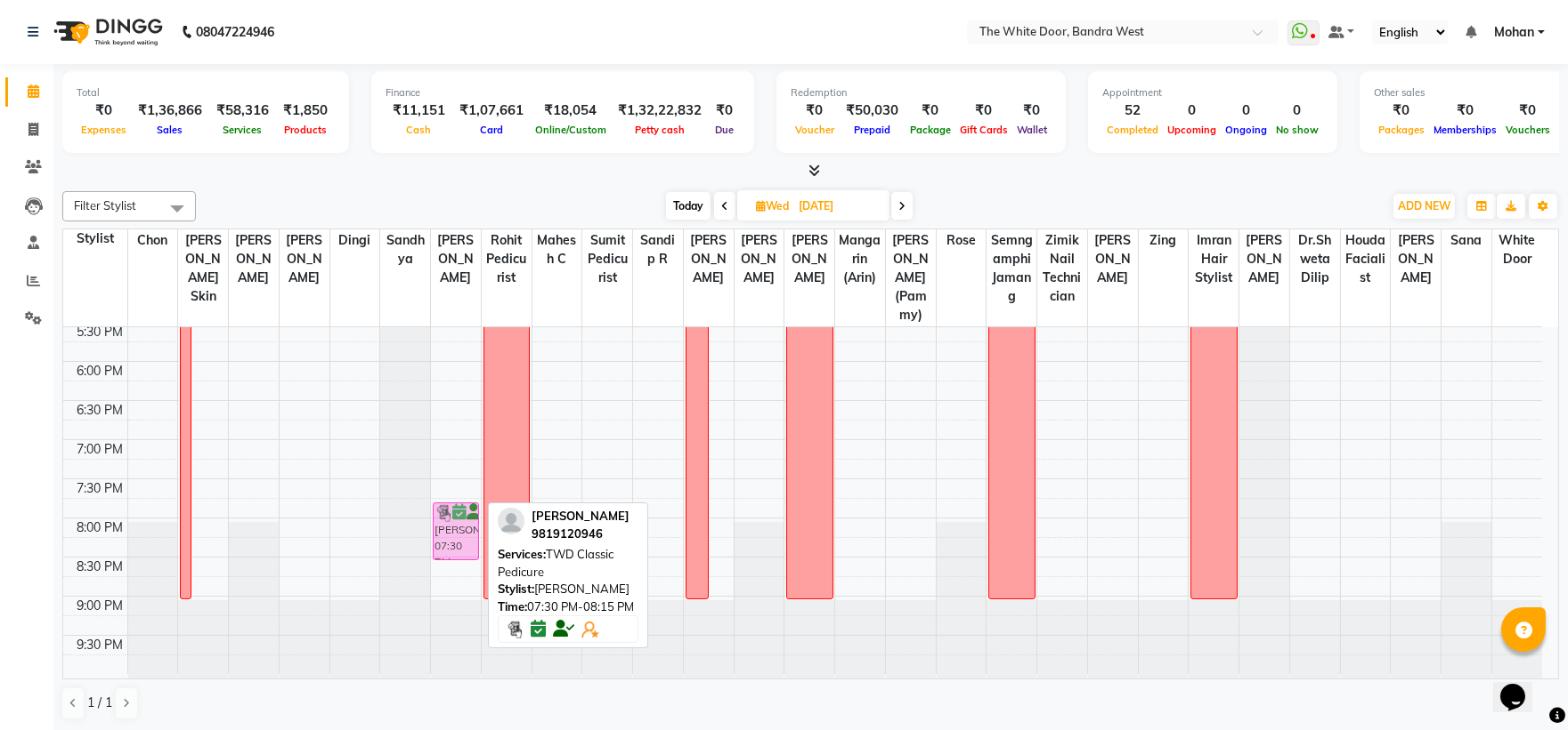
drag, startPoint x: 460, startPoint y: 510, endPoint x: 460, endPoint y: 524, distance: 14.0
click at [460, 524] on div "11-7 [PERSON_NAME], 11:00 AM-11:45 AM, TWD Classic Pedicure [PERSON_NAME], 12:0…" at bounding box center [456, 166] width 50 height 1017
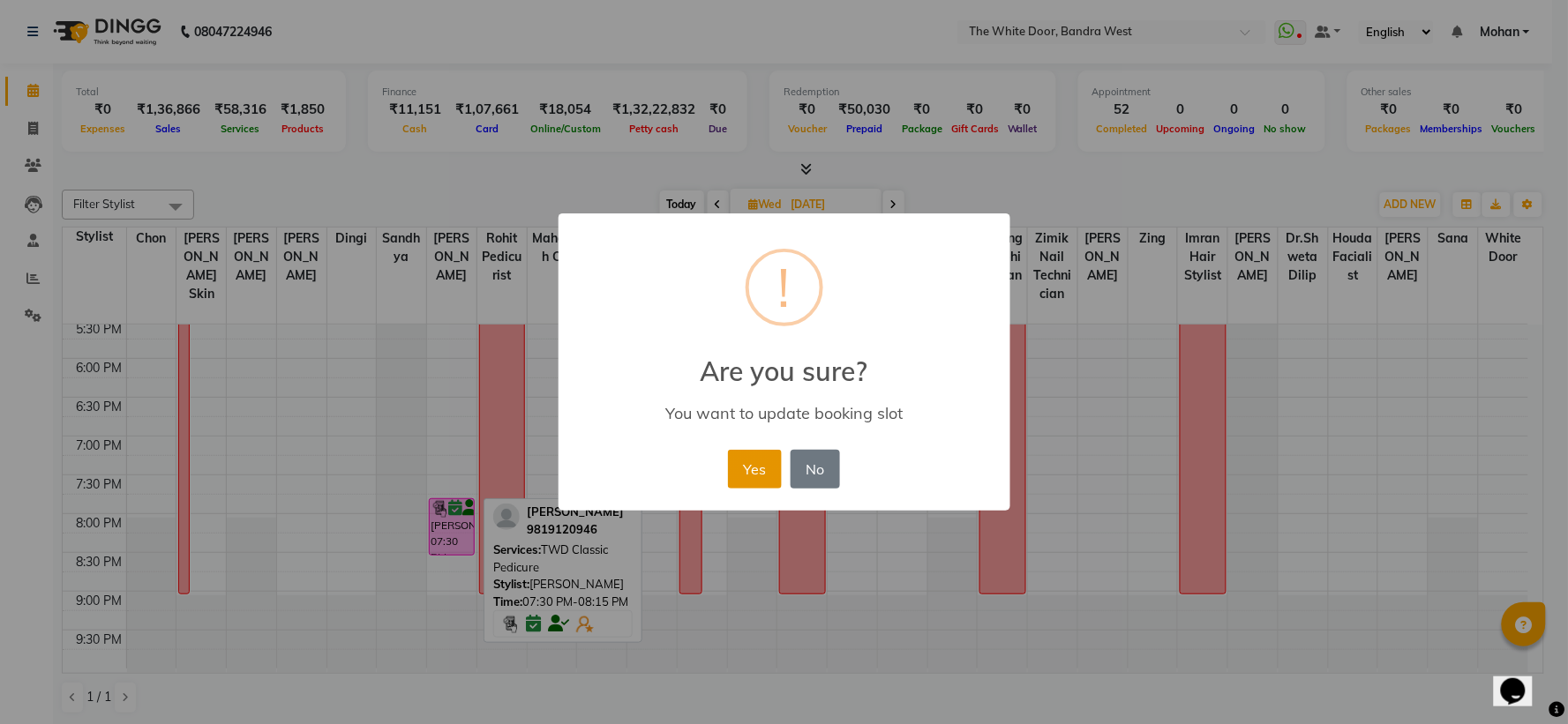
click at [754, 472] on button "Yes" at bounding box center [754, 469] width 53 height 39
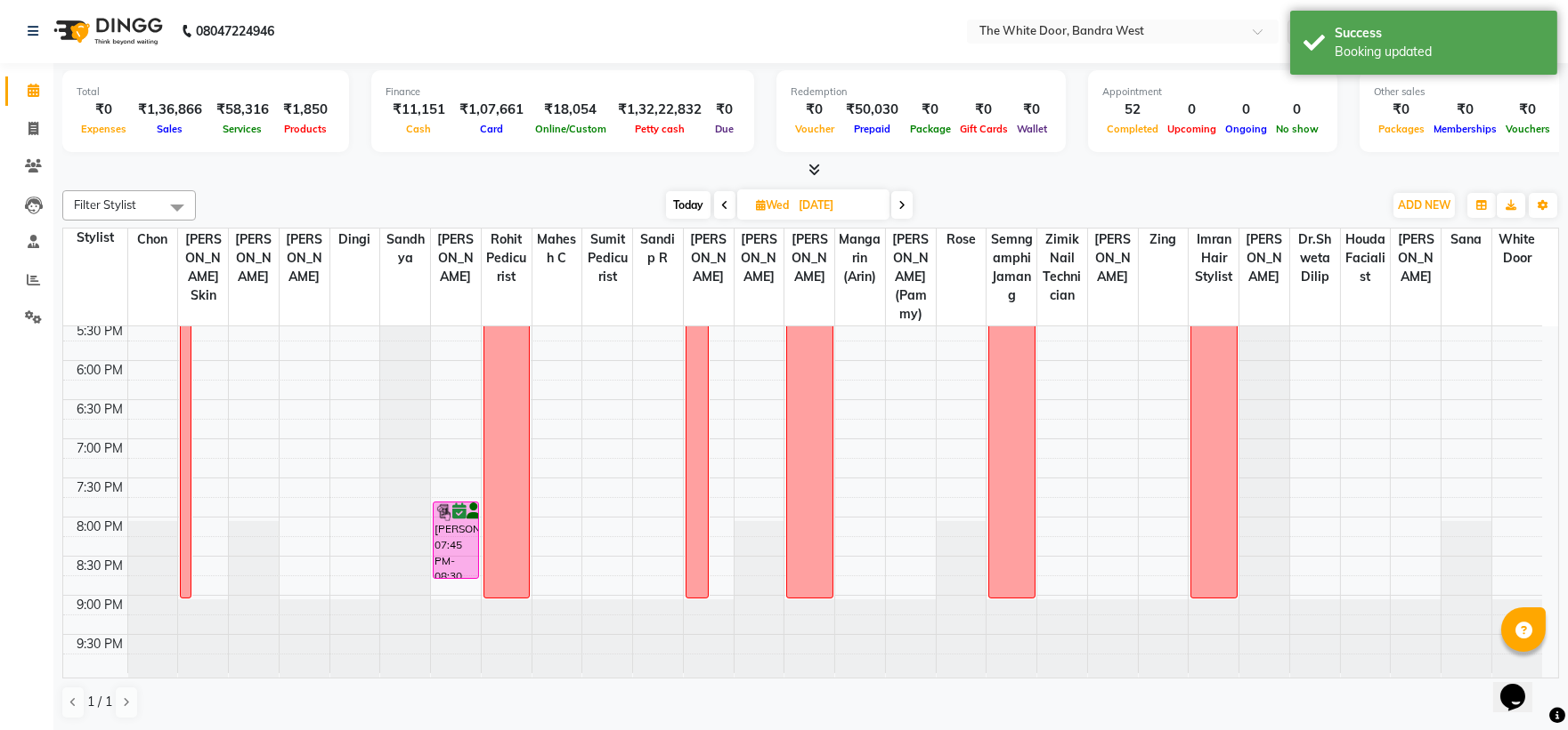
click at [457, 572] on div "11-7 [PERSON_NAME], 11:00 AM-11:45 AM, TWD Classic Pedicure [PERSON_NAME], 12:0…" at bounding box center [456, 166] width 50 height 1017
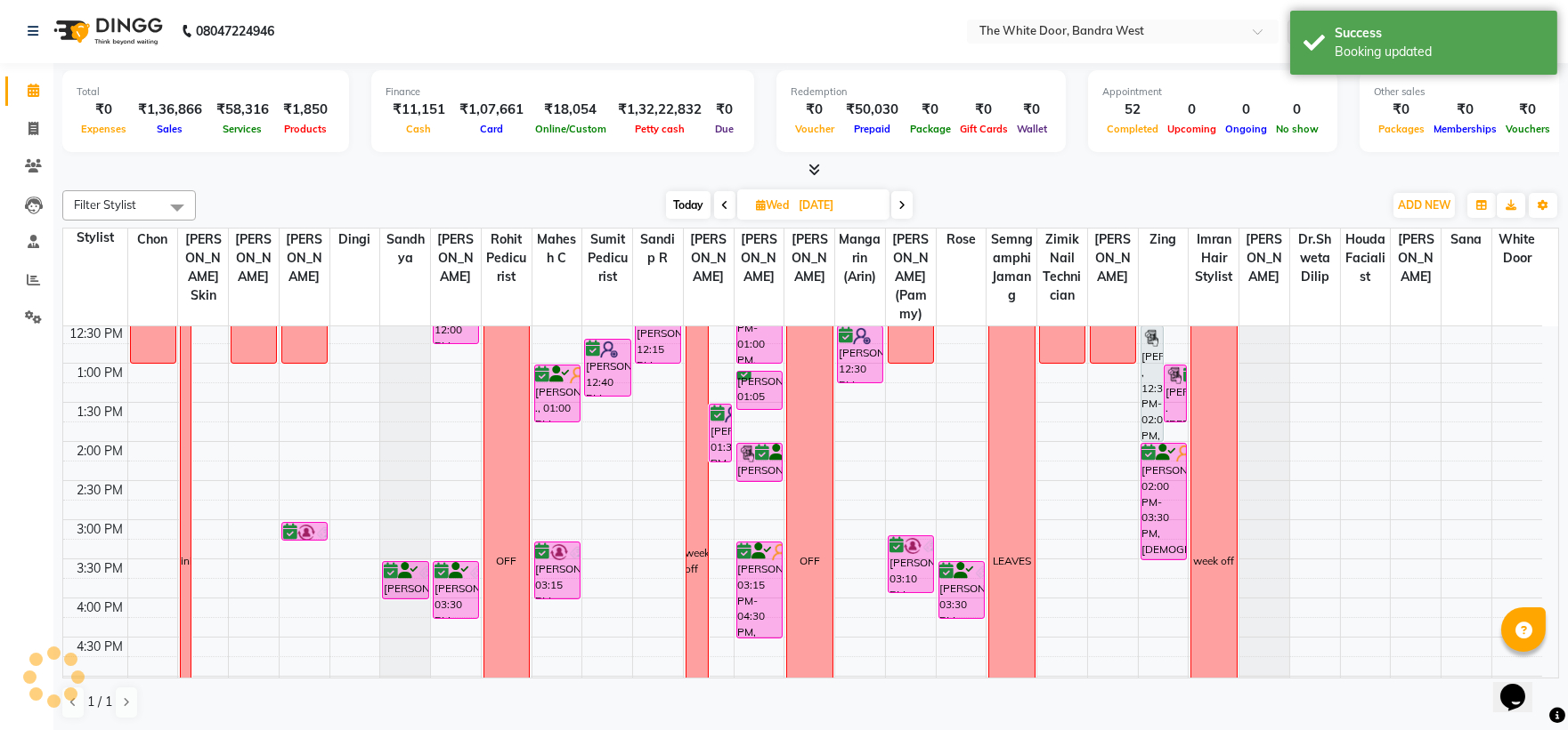
scroll to position [194, 0]
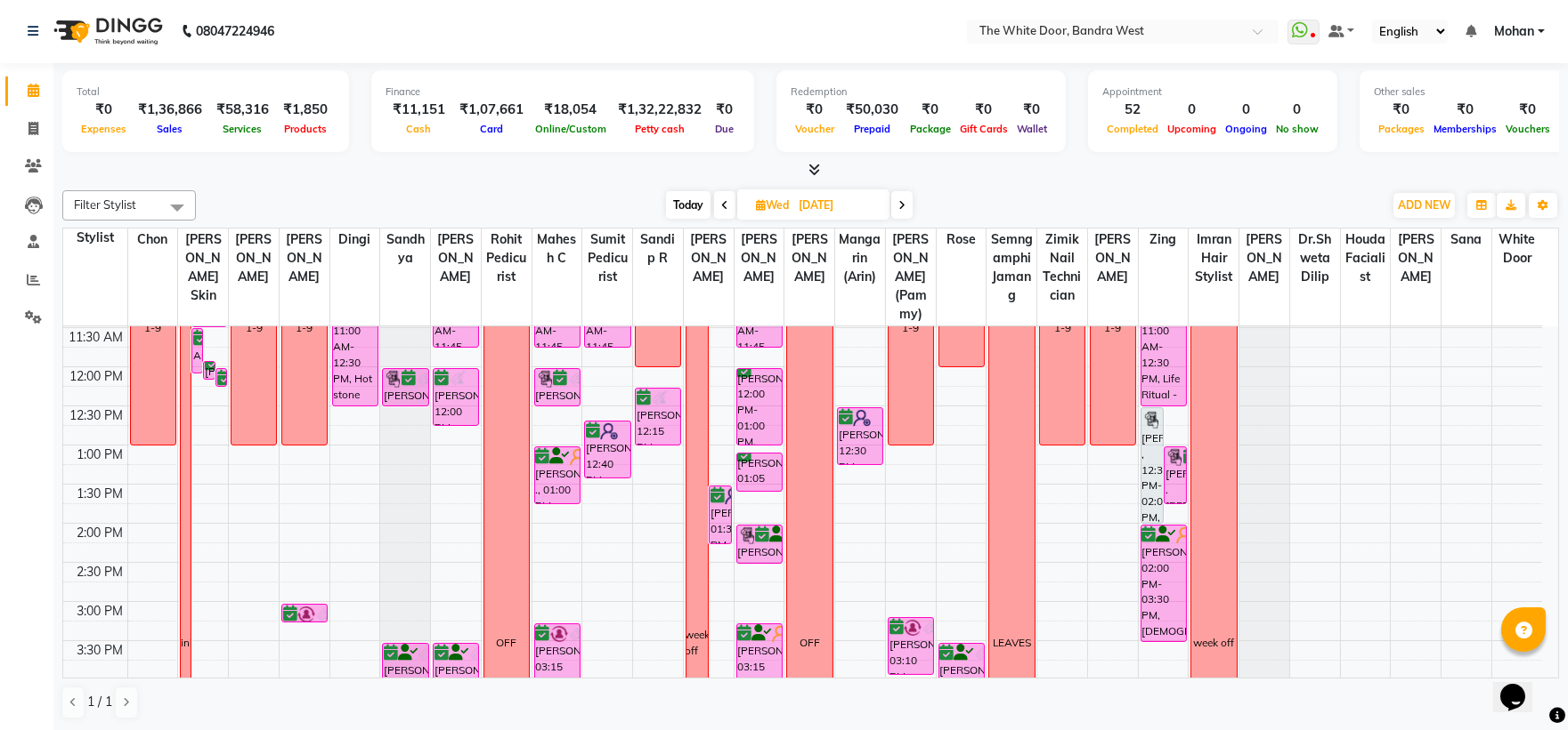
click at [756, 199] on icon at bounding box center [760, 205] width 10 height 11
select select "9"
select select "2025"
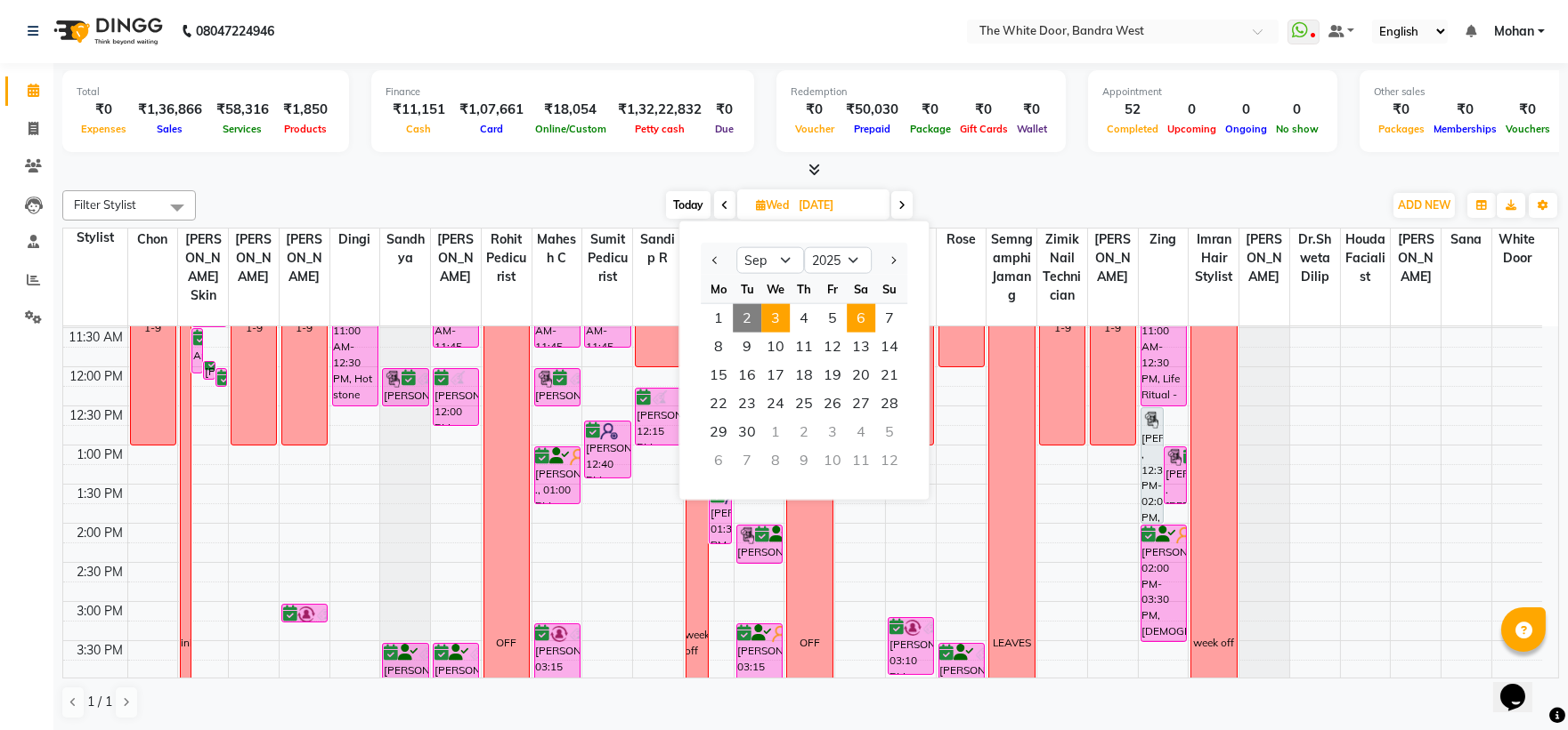
click at [860, 322] on span "6" at bounding box center [861, 318] width 29 height 29
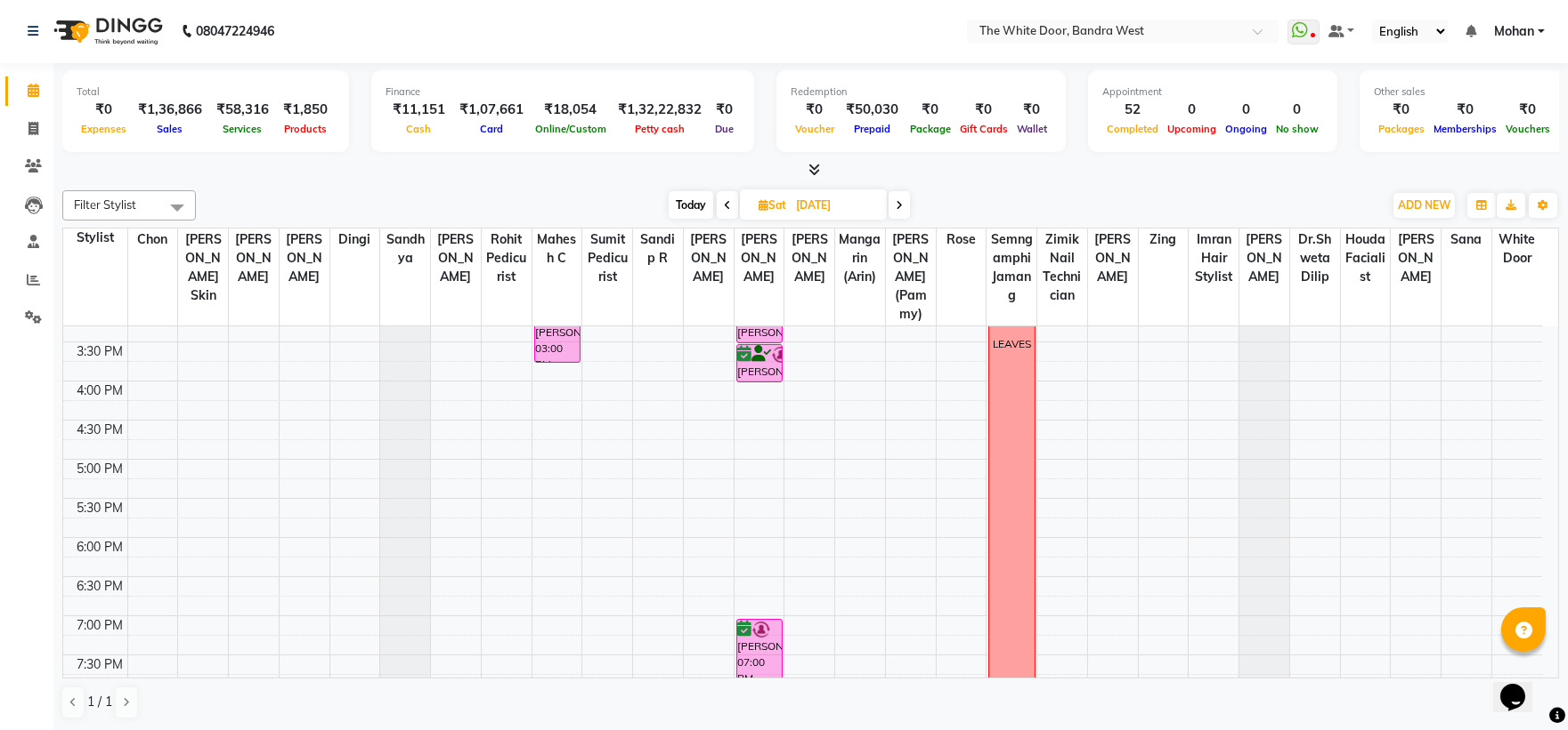
scroll to position [491, 0]
click at [694, 202] on span "Today" at bounding box center [691, 206] width 45 height 28
type input "[DATE]"
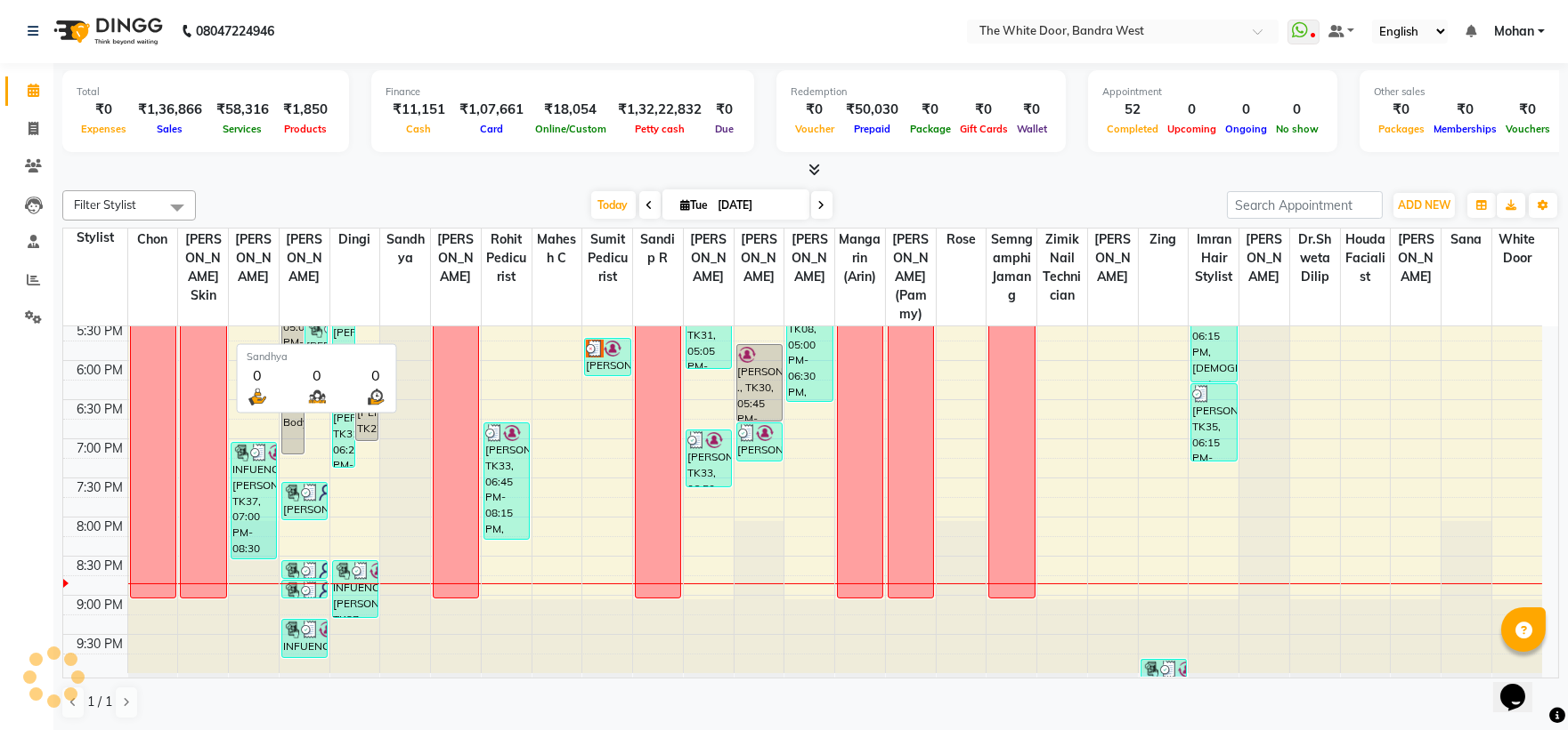
scroll to position [0, 0]
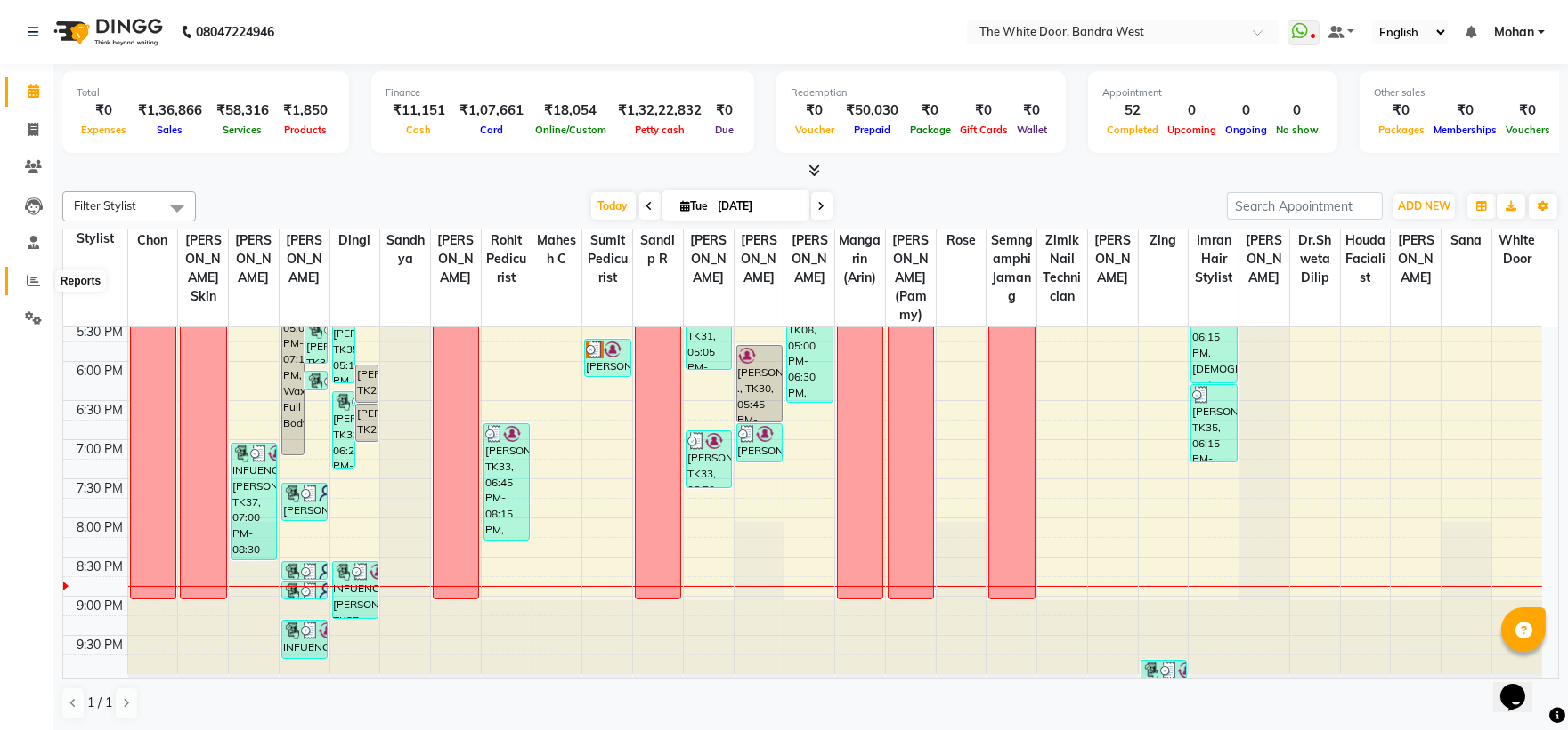
click at [28, 279] on icon at bounding box center [34, 281] width 13 height 13
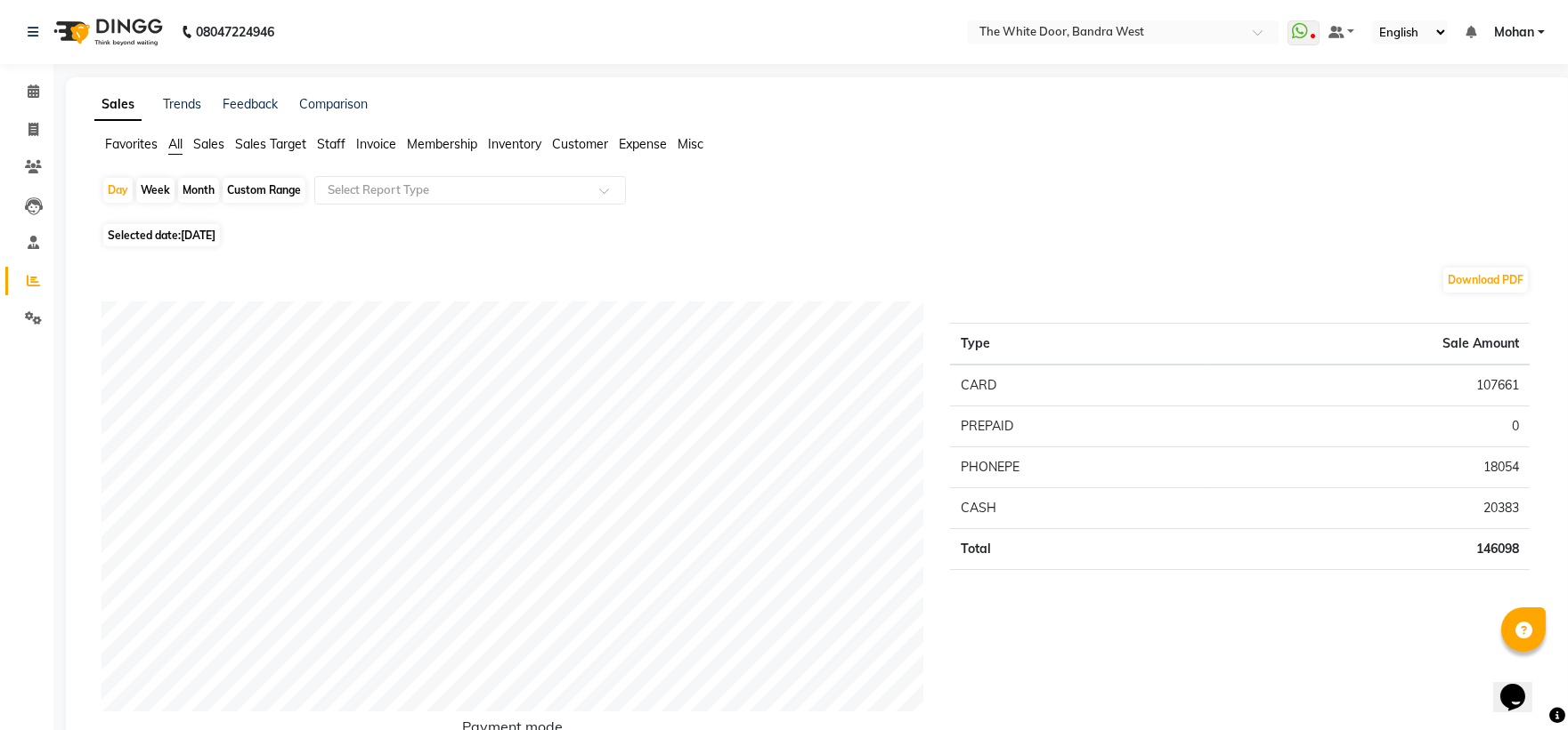
click at [374, 140] on span "Invoice" at bounding box center [376, 143] width 40 height 16
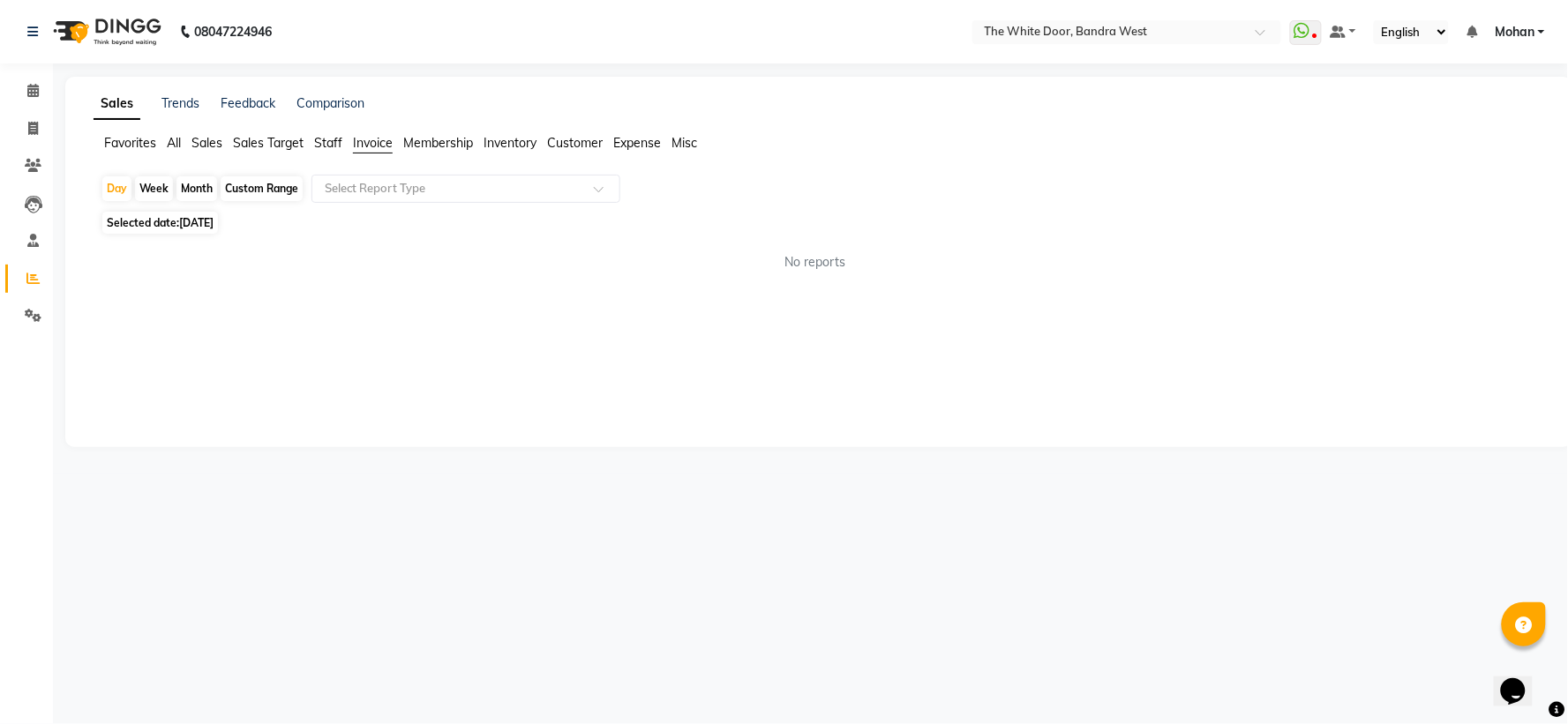
click at [191, 223] on span "[DATE]" at bounding box center [196, 222] width 34 height 13
select select "9"
select select "2025"
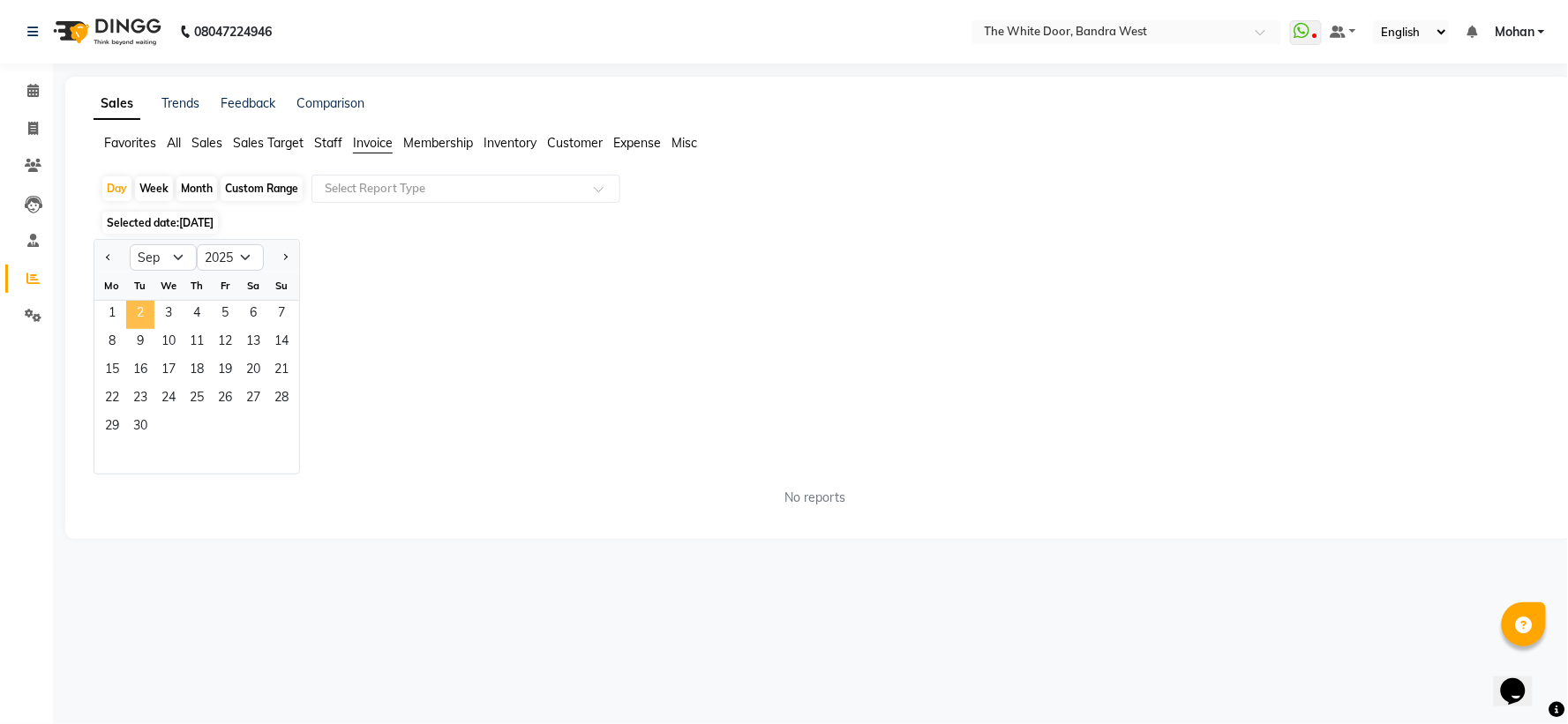
click at [148, 313] on span "2" at bounding box center [140, 315] width 29 height 29
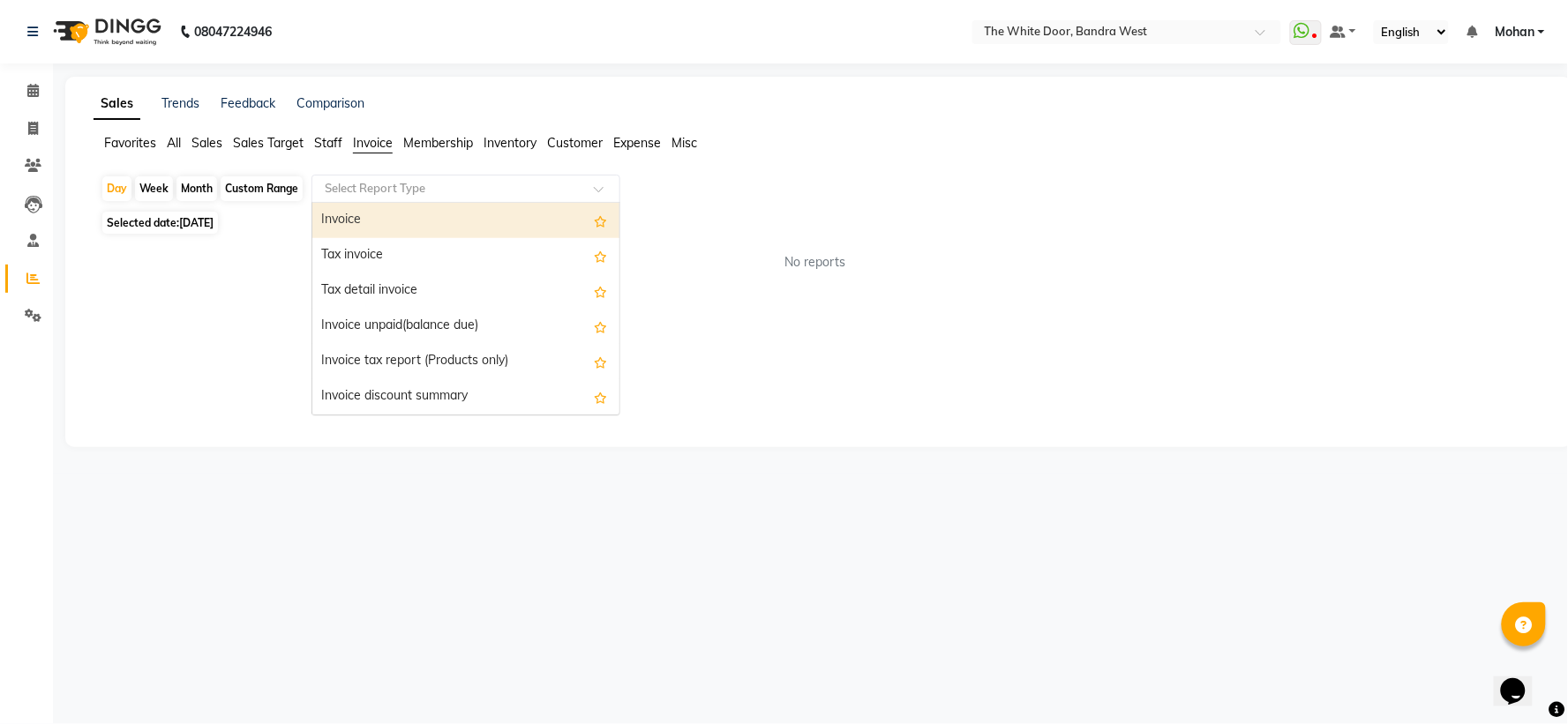
click at [398, 189] on input "text" at bounding box center [448, 188] width 255 height 18
click at [390, 218] on div "Invoice" at bounding box center [466, 220] width 307 height 35
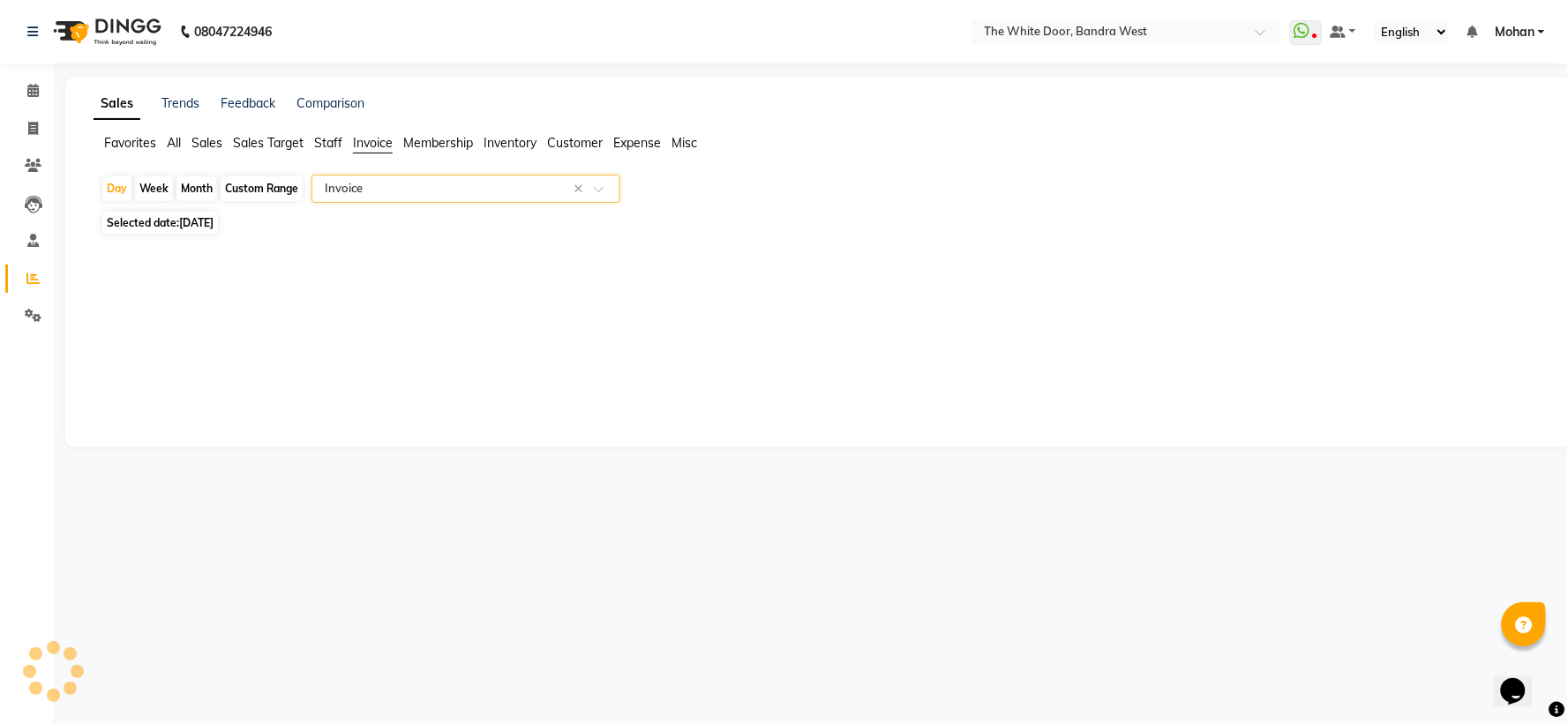
select select "full_report"
select select "csv"
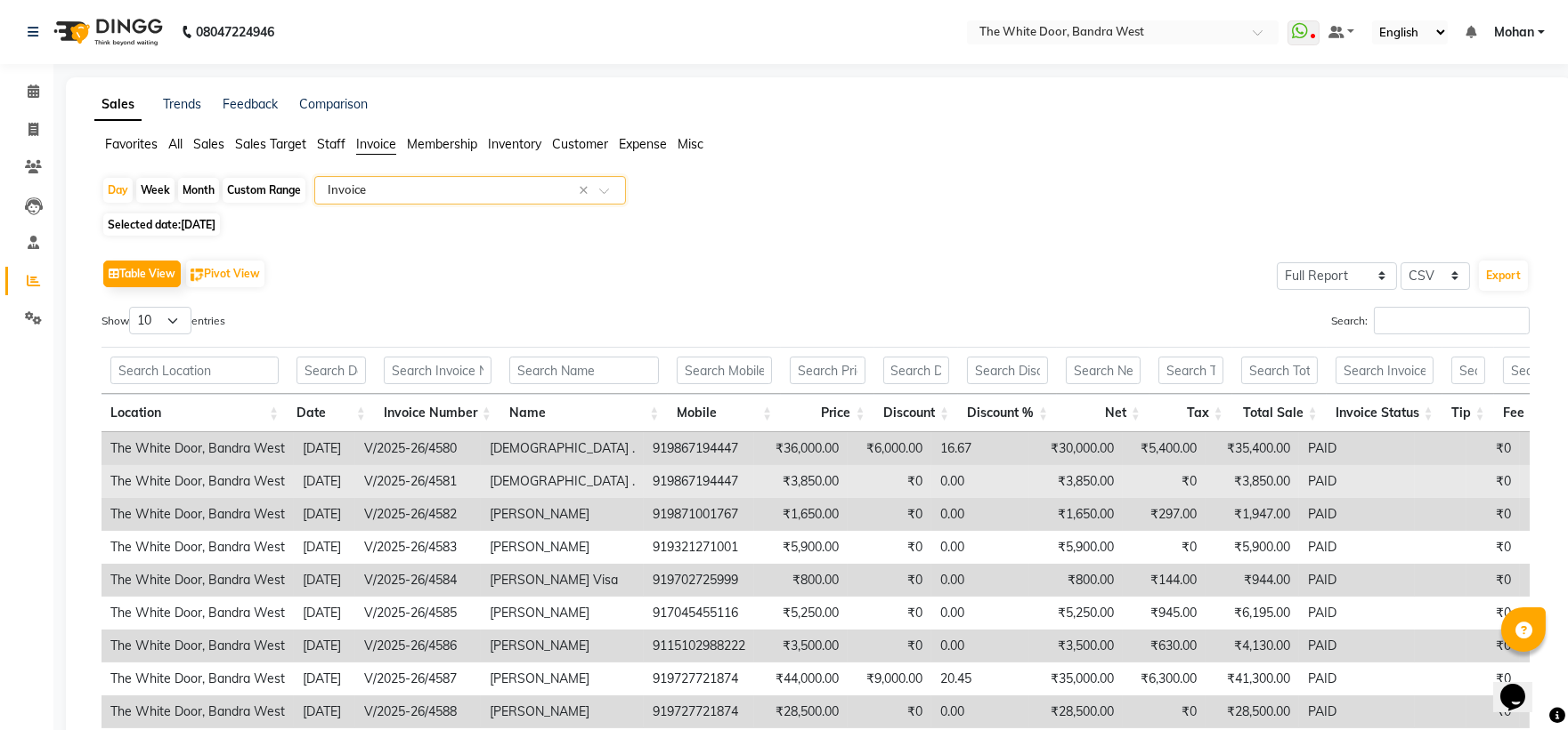
scroll to position [196, 0]
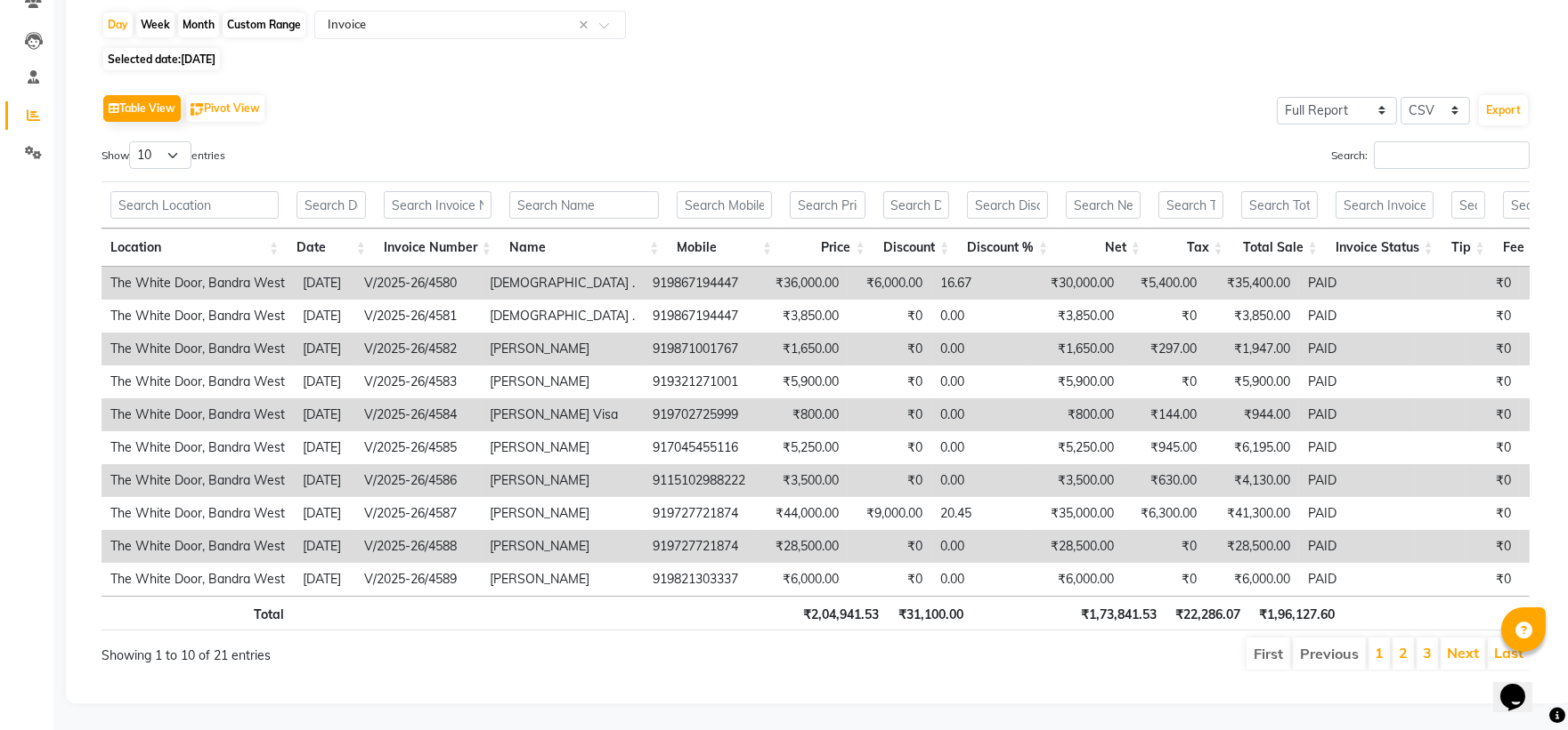
click at [1398, 638] on li "2" at bounding box center [1402, 654] width 21 height 32
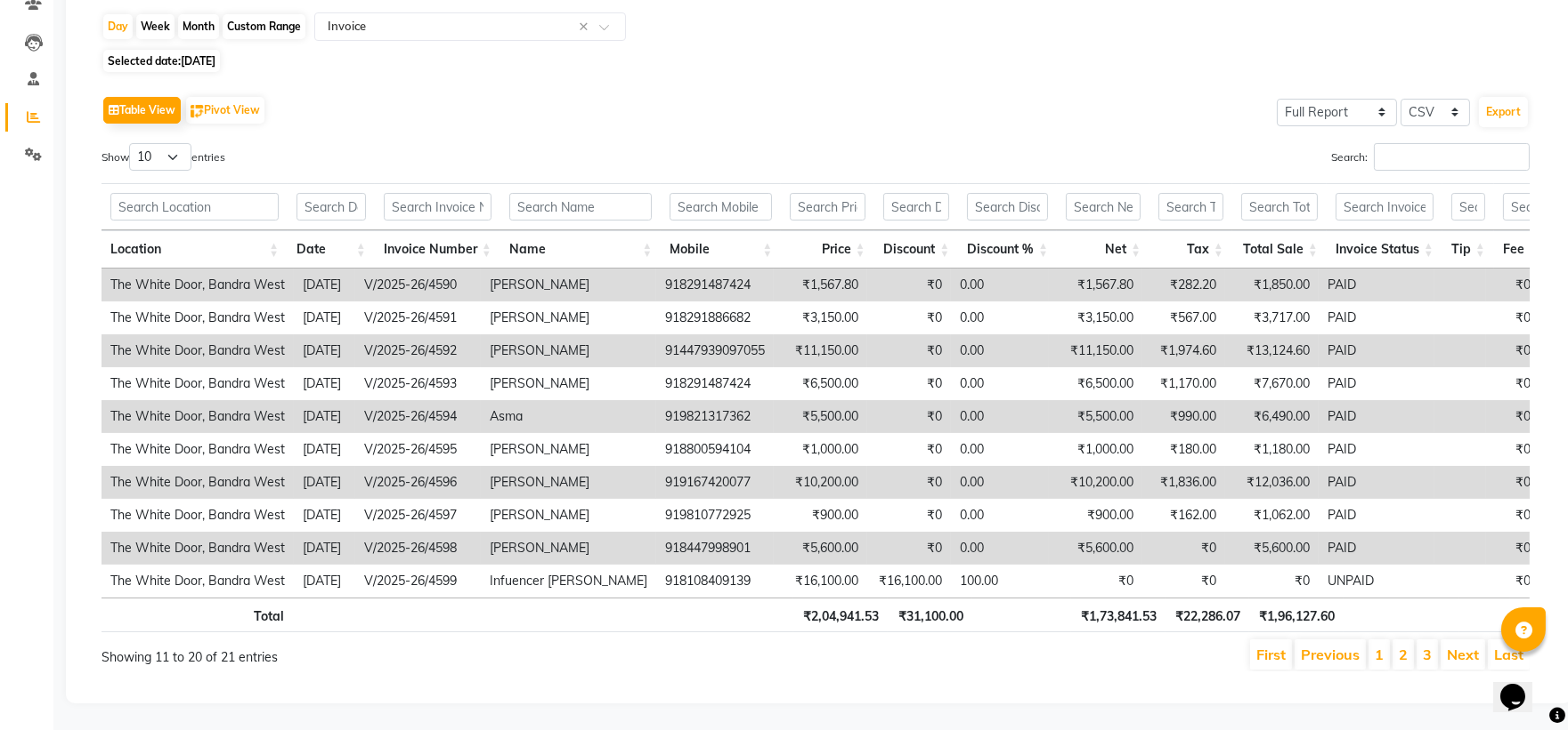
click at [1410, 640] on li "2" at bounding box center [1402, 655] width 21 height 31
click at [1419, 640] on li "3" at bounding box center [1427, 655] width 21 height 31
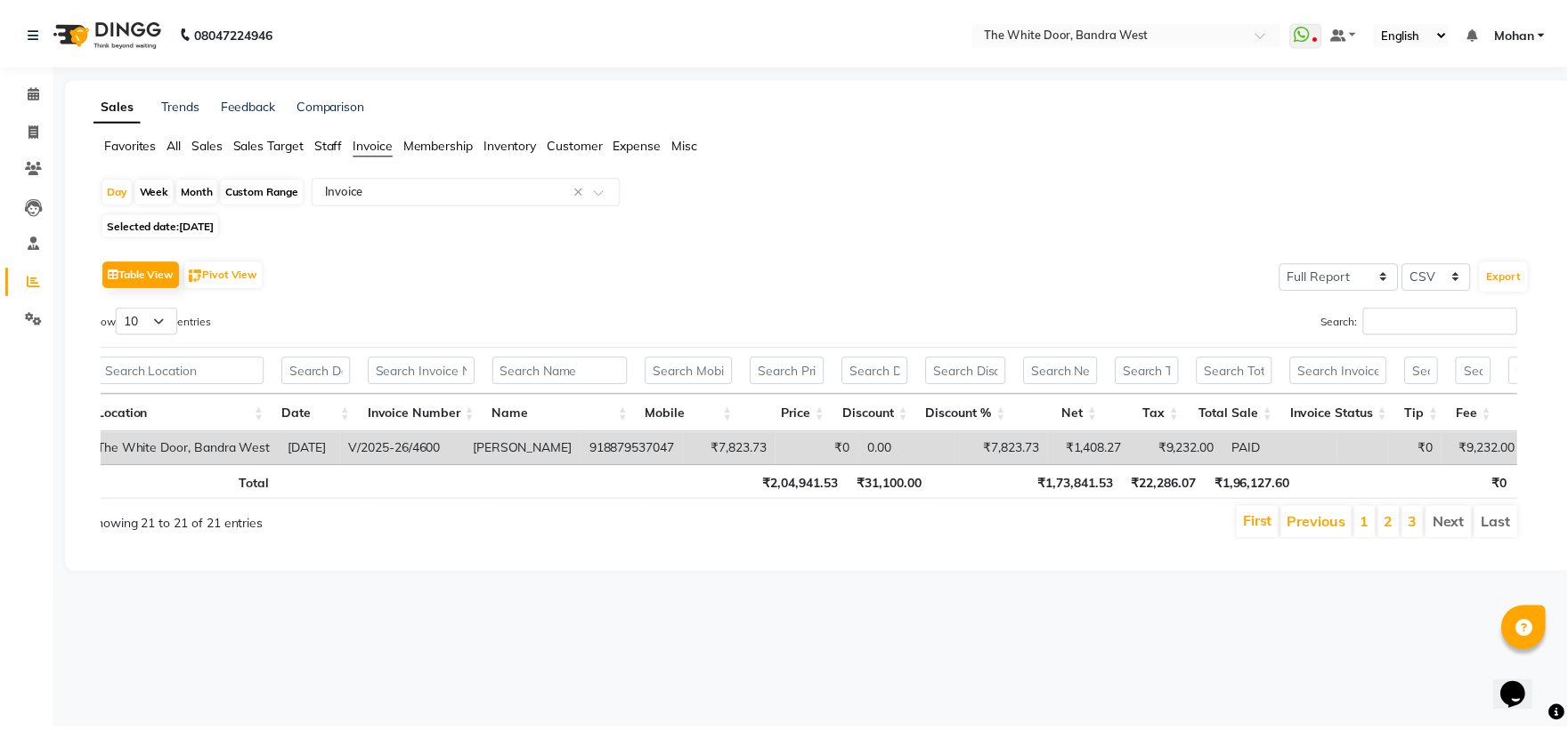
scroll to position [0, 0]
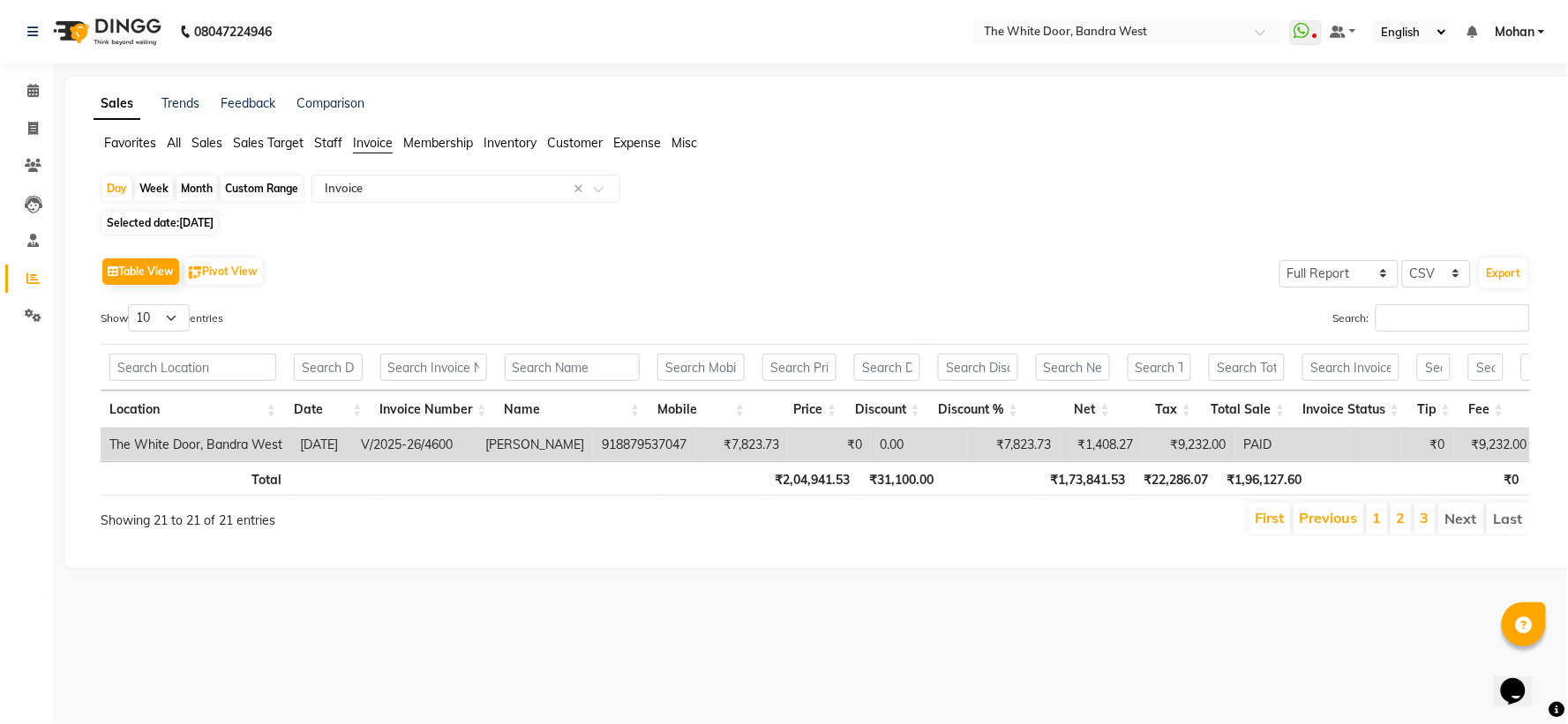
click at [198, 219] on span "[DATE]" at bounding box center [196, 222] width 34 height 13
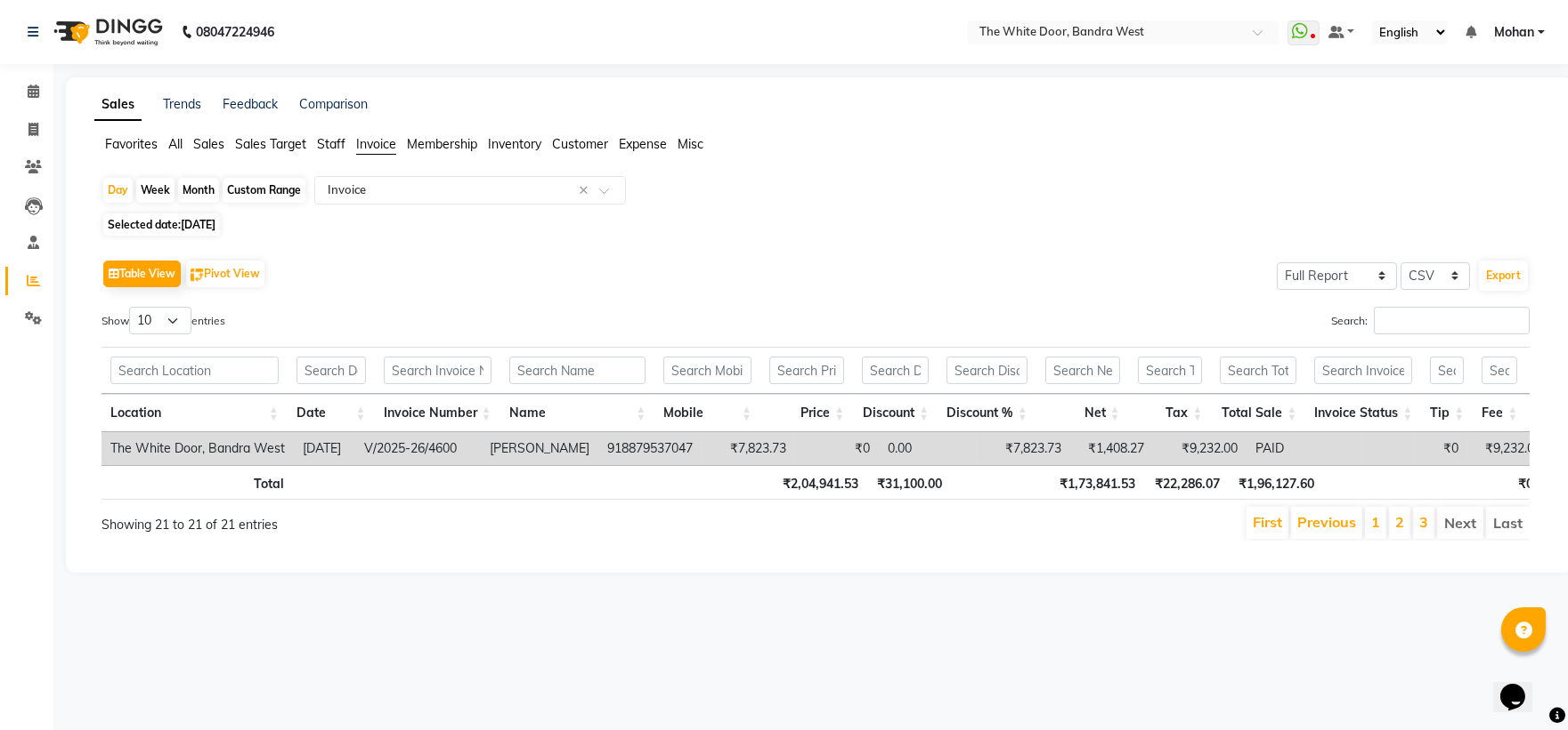
select select "9"
select select "2025"
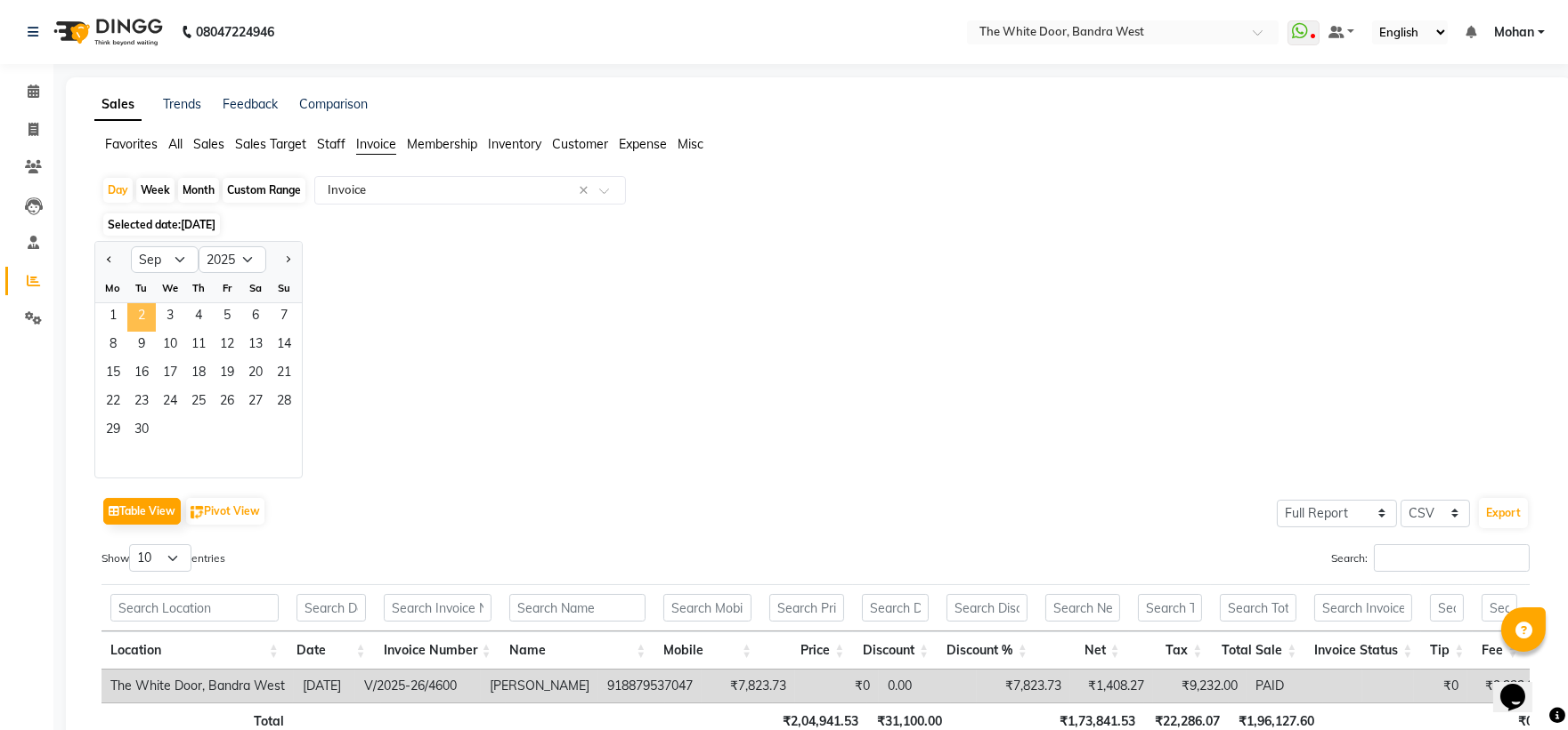
drag, startPoint x: 137, startPoint y: 317, endPoint x: 233, endPoint y: 282, distance: 102.2
click at [140, 316] on span "2" at bounding box center [141, 317] width 29 height 29
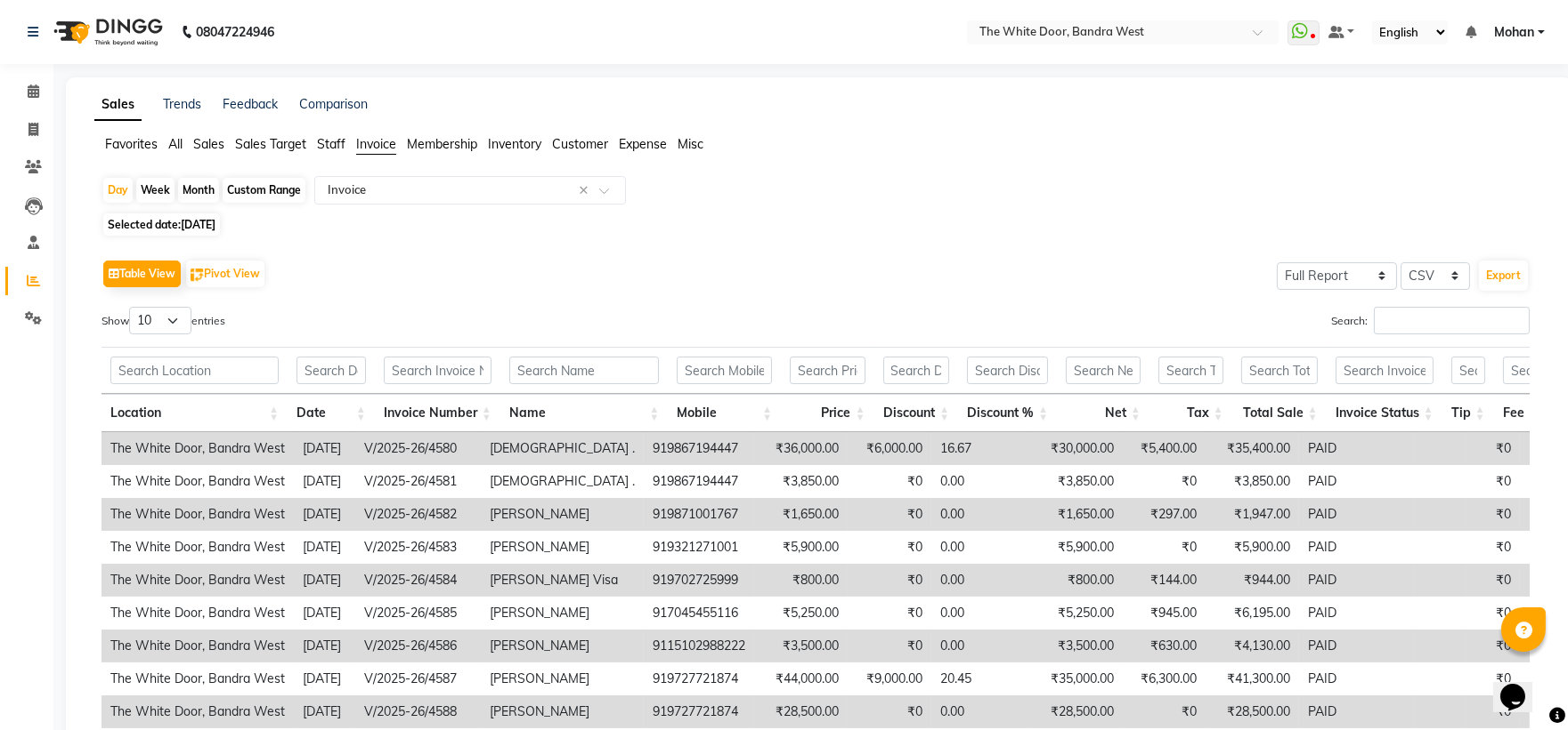
click at [275, 182] on div "Custom Range" at bounding box center [263, 190] width 83 height 25
select select "9"
select select "2025"
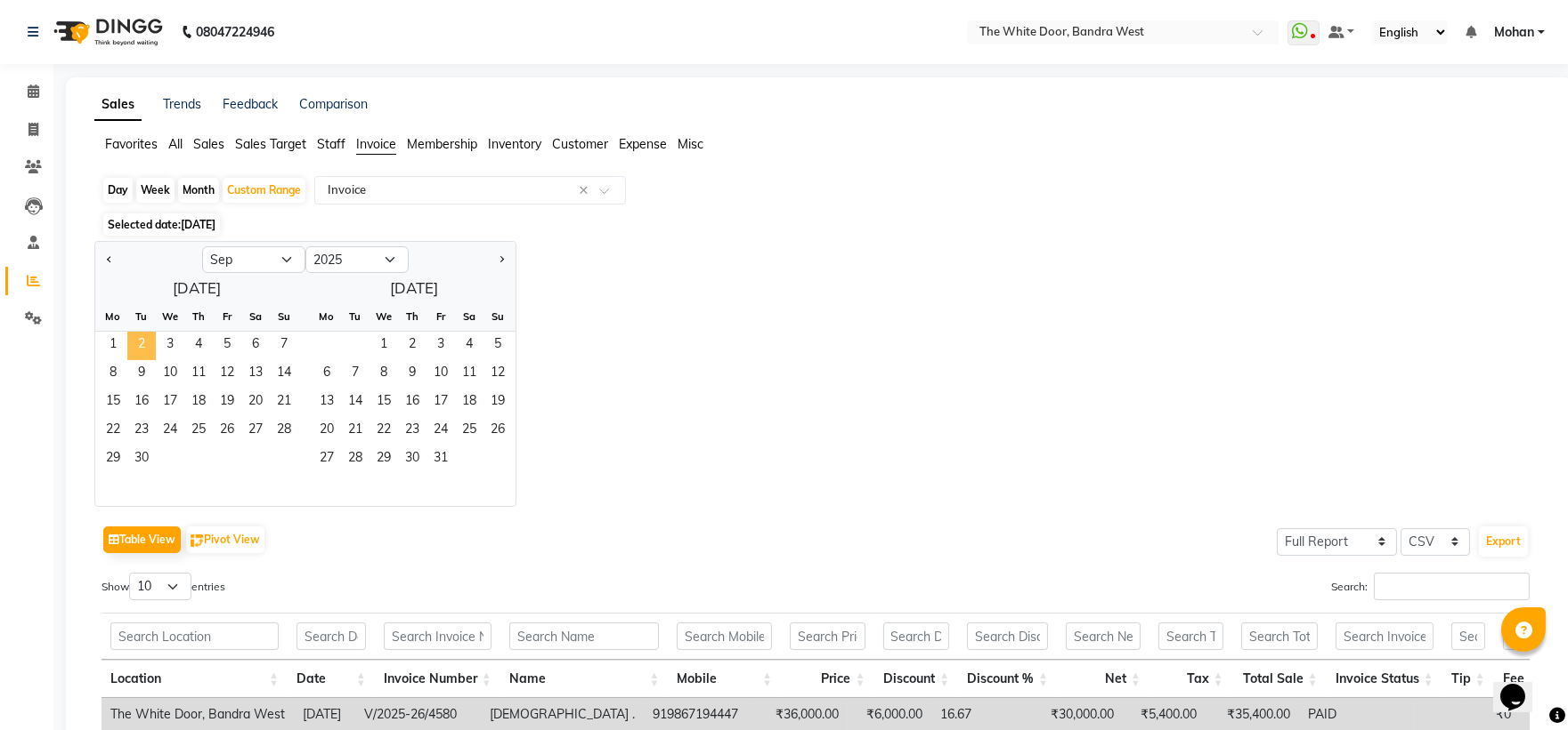
click at [142, 342] on span "2" at bounding box center [141, 346] width 29 height 29
click at [374, 190] on input "text" at bounding box center [452, 190] width 257 height 18
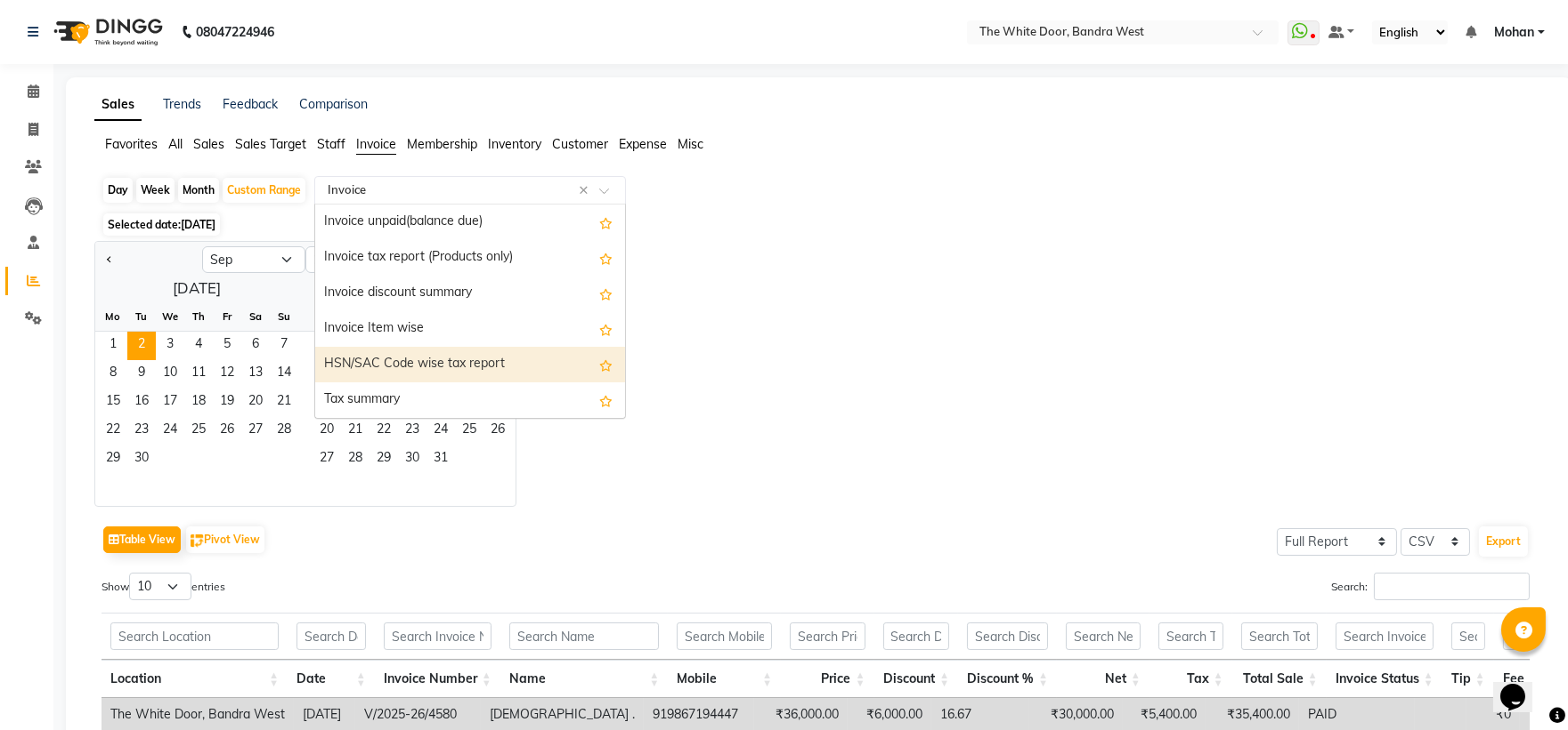
click at [757, 319] on div "Jan Feb Mar Apr May Jun [DATE] Aug Sep Oct Nov [DATE] 2016 2017 2018 2019 2020 …" at bounding box center [819, 374] width 1450 height 266
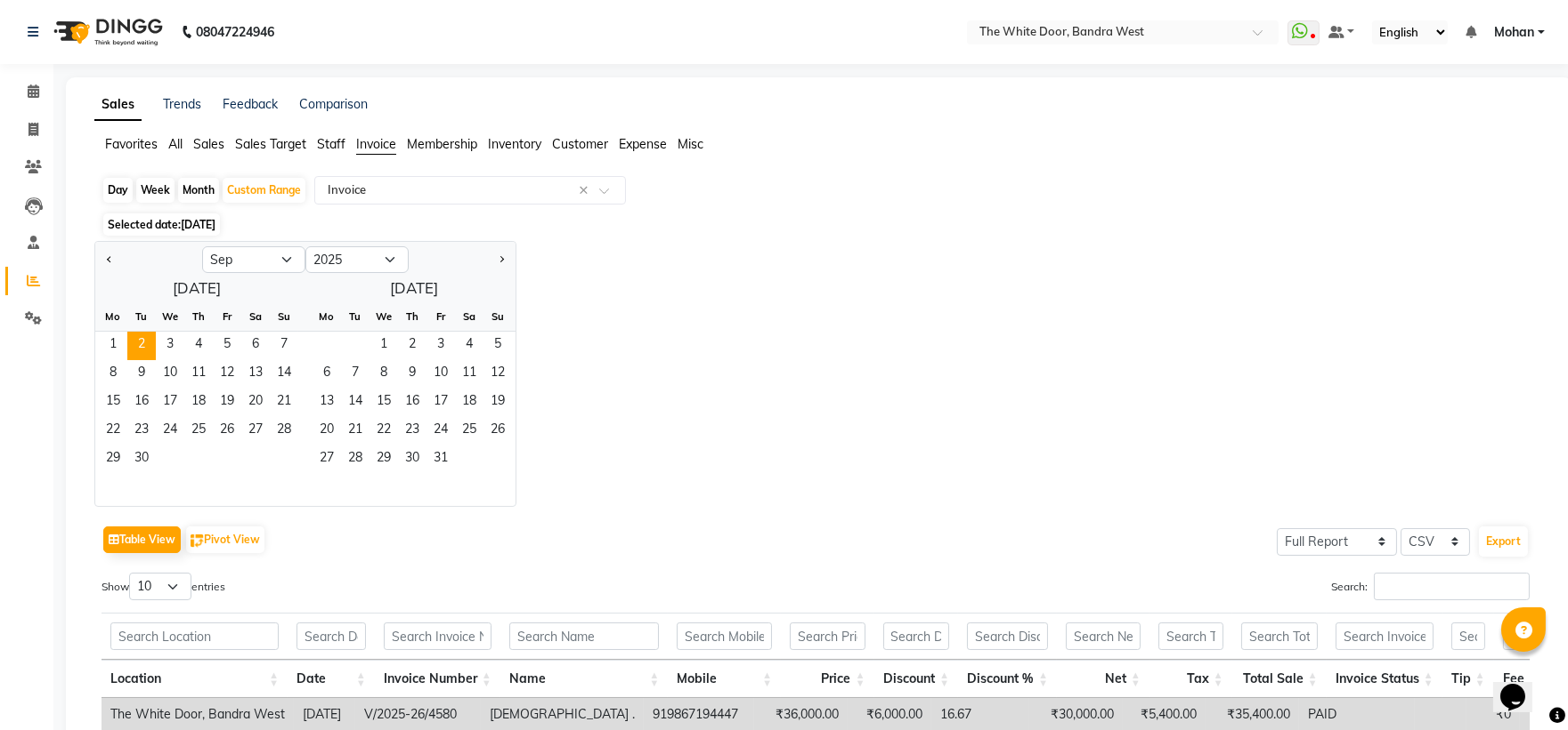
scroll to position [297, 0]
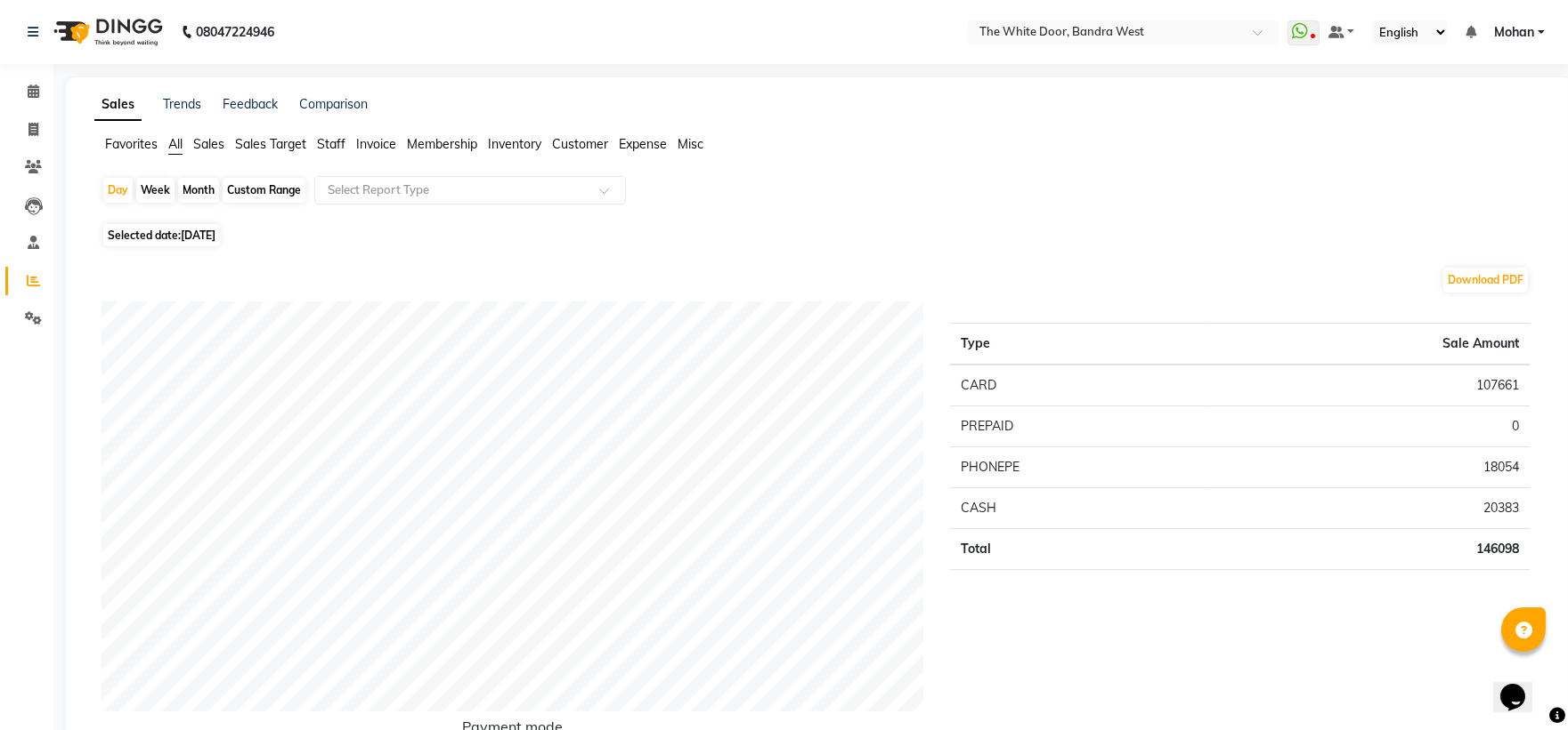
click at [215, 136] on span "Sales" at bounding box center [208, 143] width 31 height 16
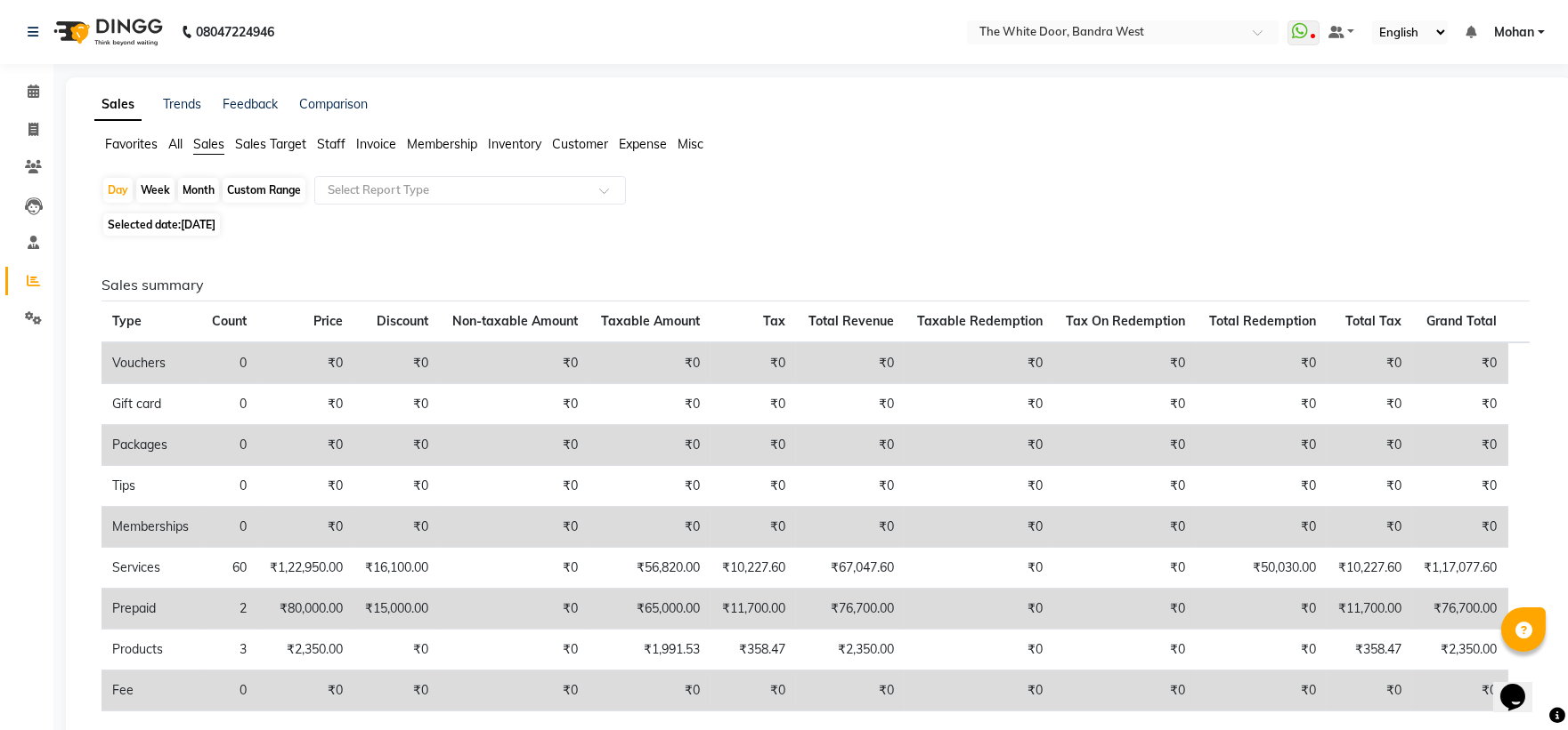
click at [270, 195] on div "Custom Range" at bounding box center [263, 190] width 83 height 25
select select "9"
select select "2025"
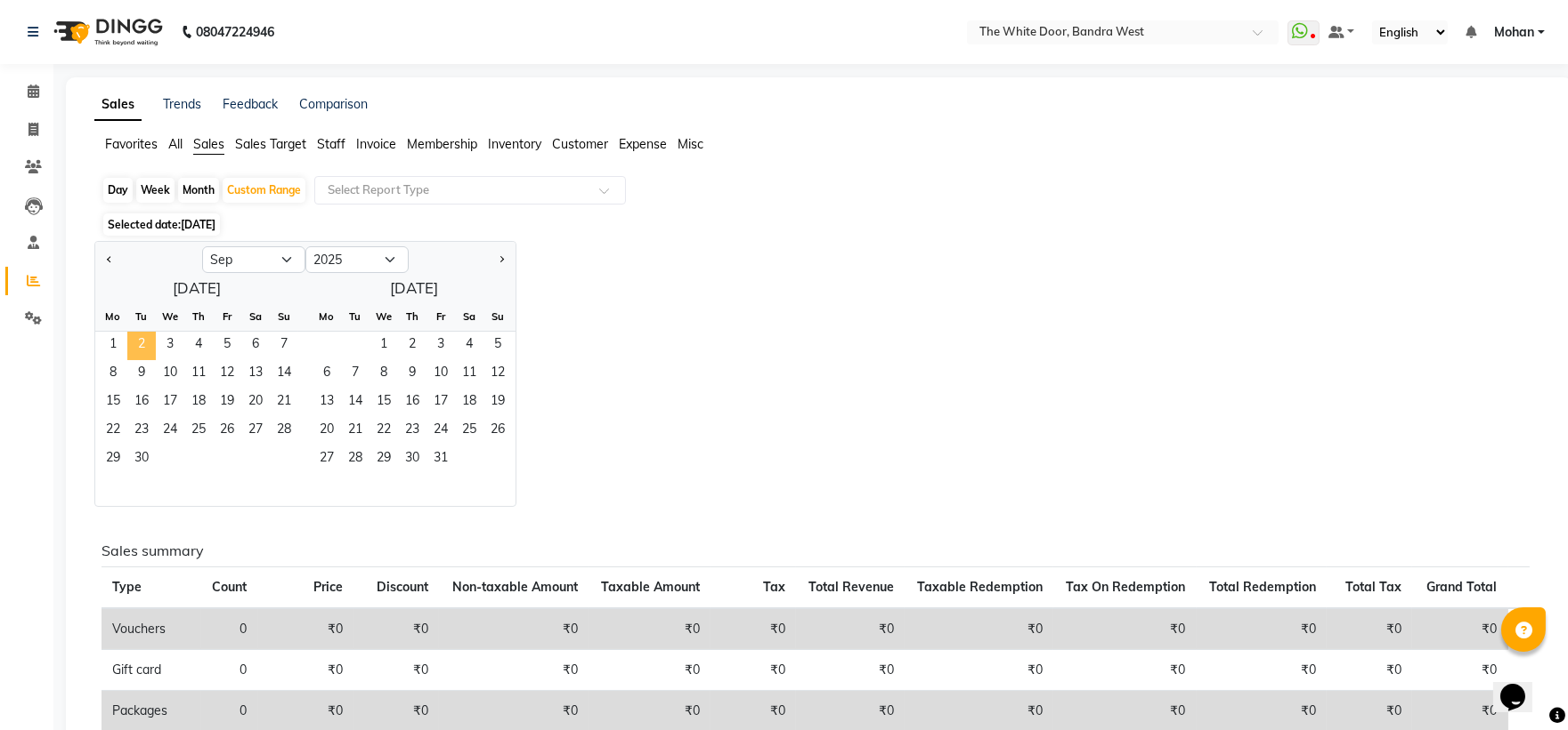
click at [150, 343] on span "2" at bounding box center [141, 346] width 29 height 29
click at [412, 192] on input "text" at bounding box center [452, 190] width 257 height 18
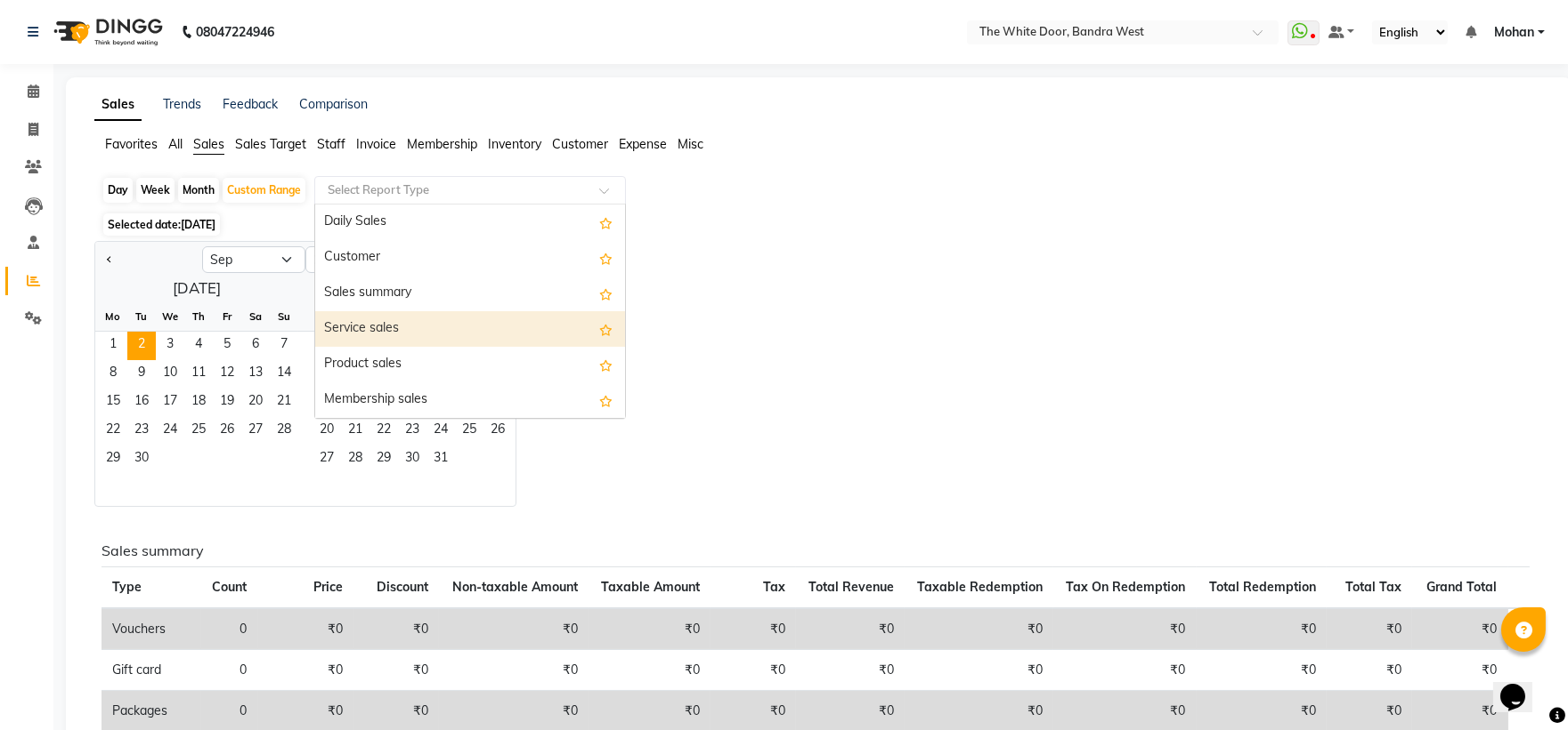
click at [548, 322] on div "Service sales" at bounding box center [470, 329] width 310 height 35
select select "full_report"
select select "csv"
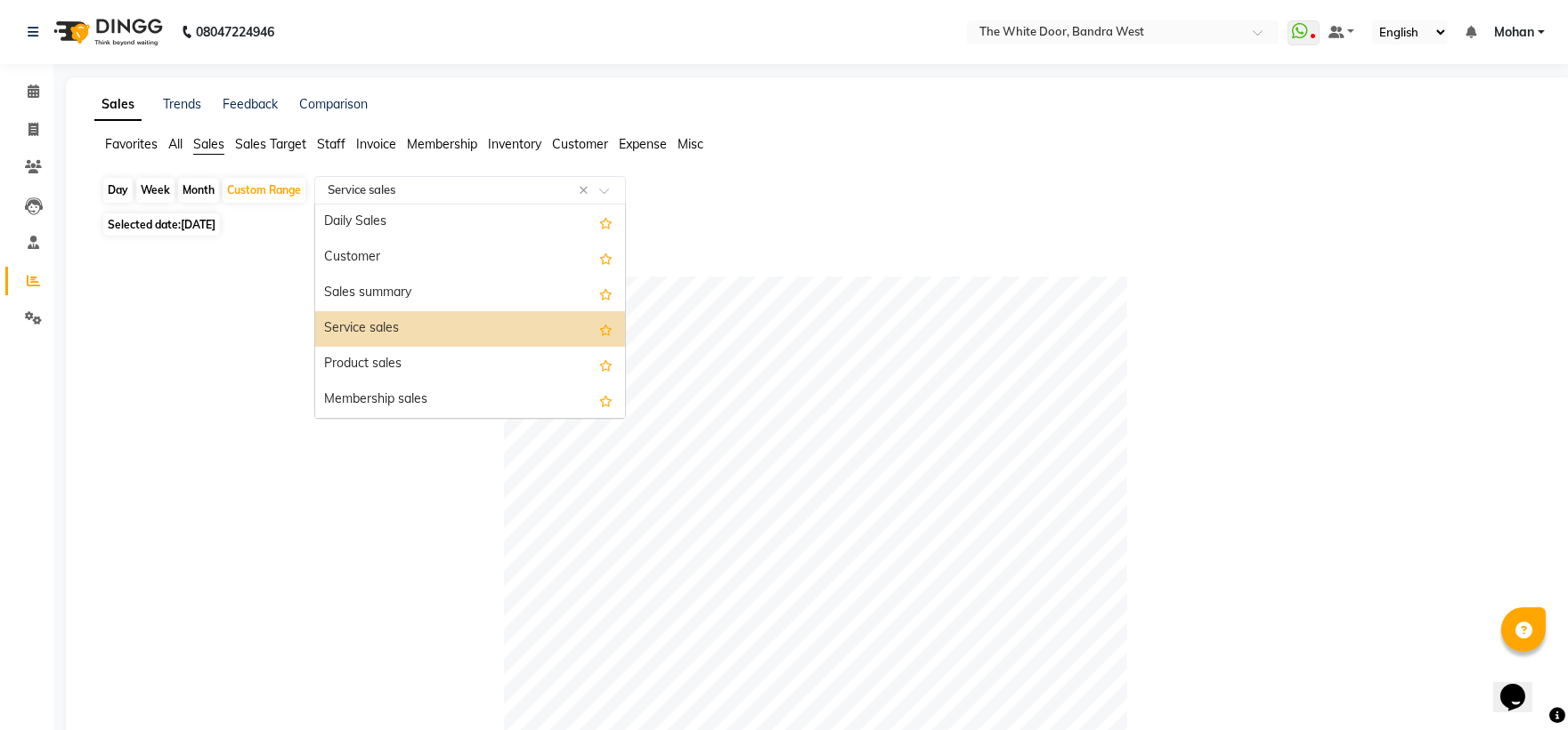
click at [437, 189] on input "text" at bounding box center [452, 190] width 257 height 18
click at [398, 287] on div "Sales summary" at bounding box center [470, 294] width 310 height 35
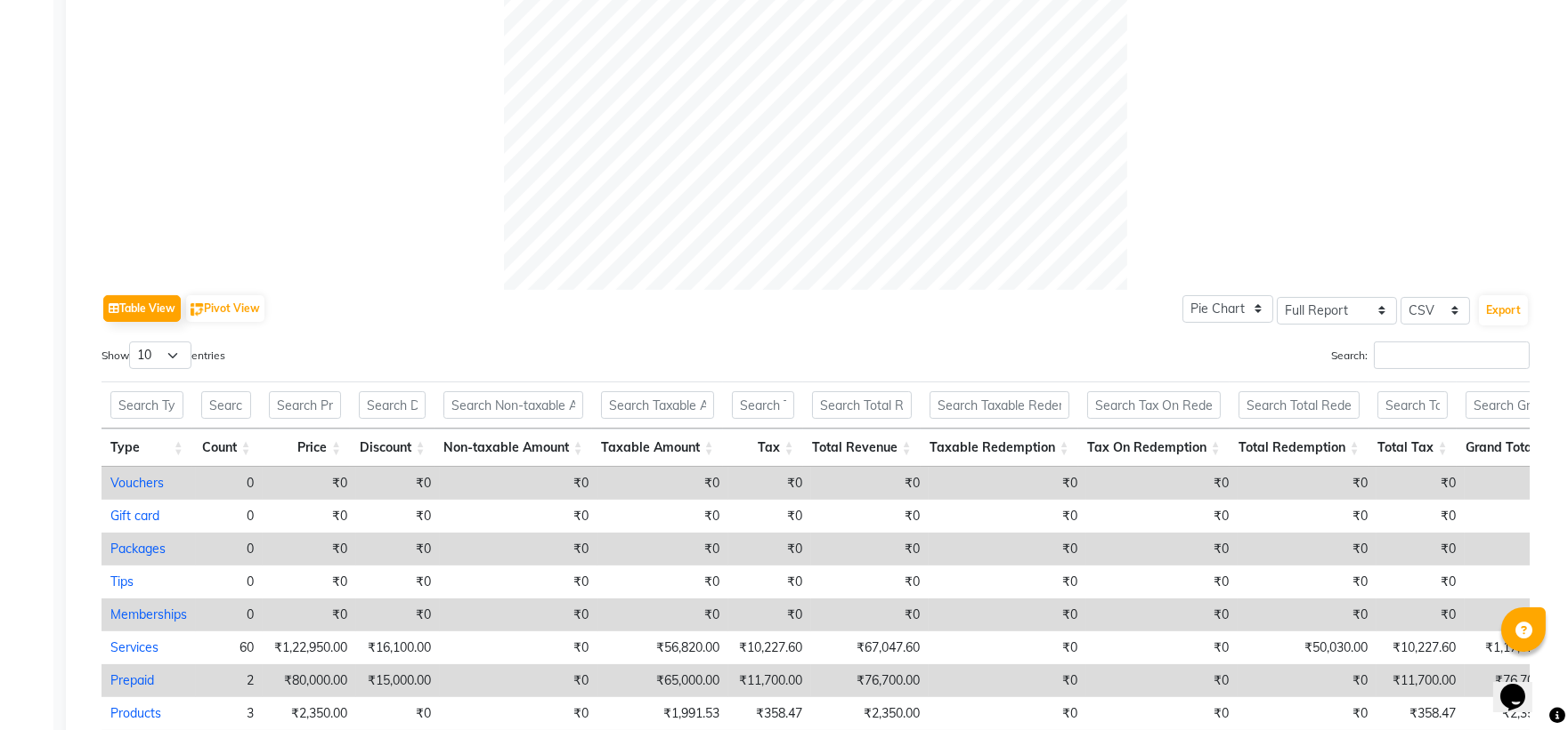
scroll to position [807, 0]
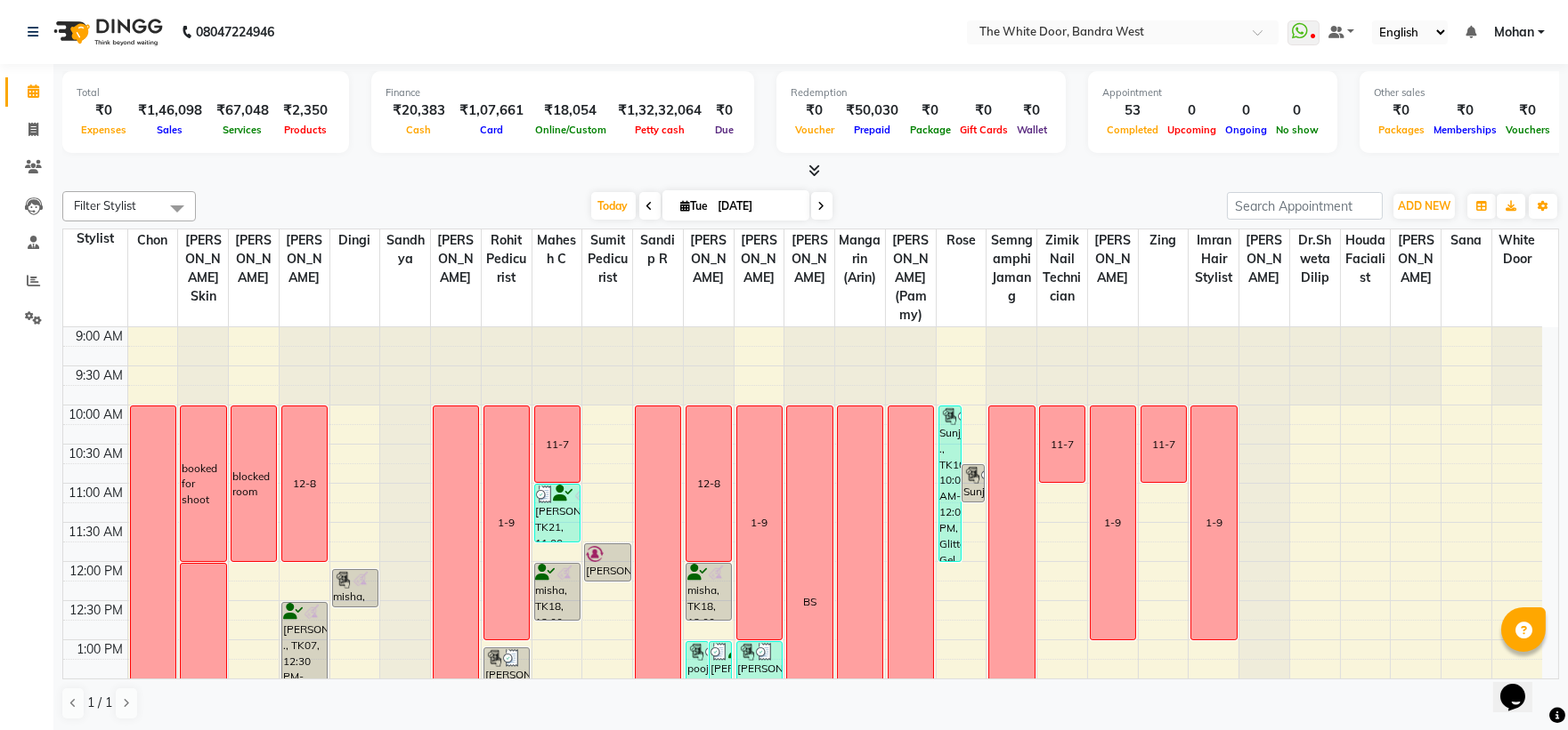
click at [681, 203] on icon at bounding box center [686, 206] width 10 height 11
select select "9"
select select "2025"
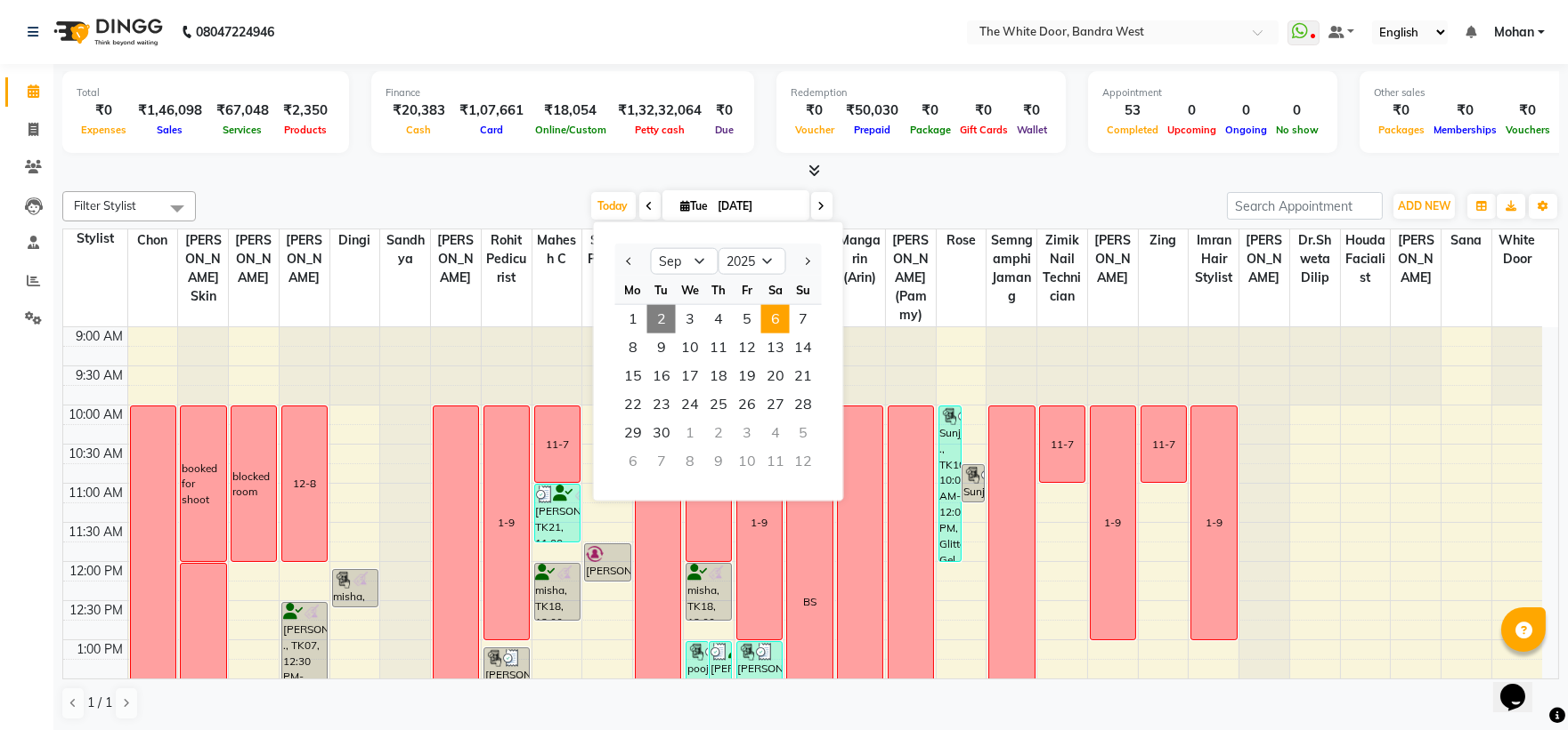
click at [767, 313] on span "6" at bounding box center [775, 319] width 29 height 29
type input "06-09-2025"
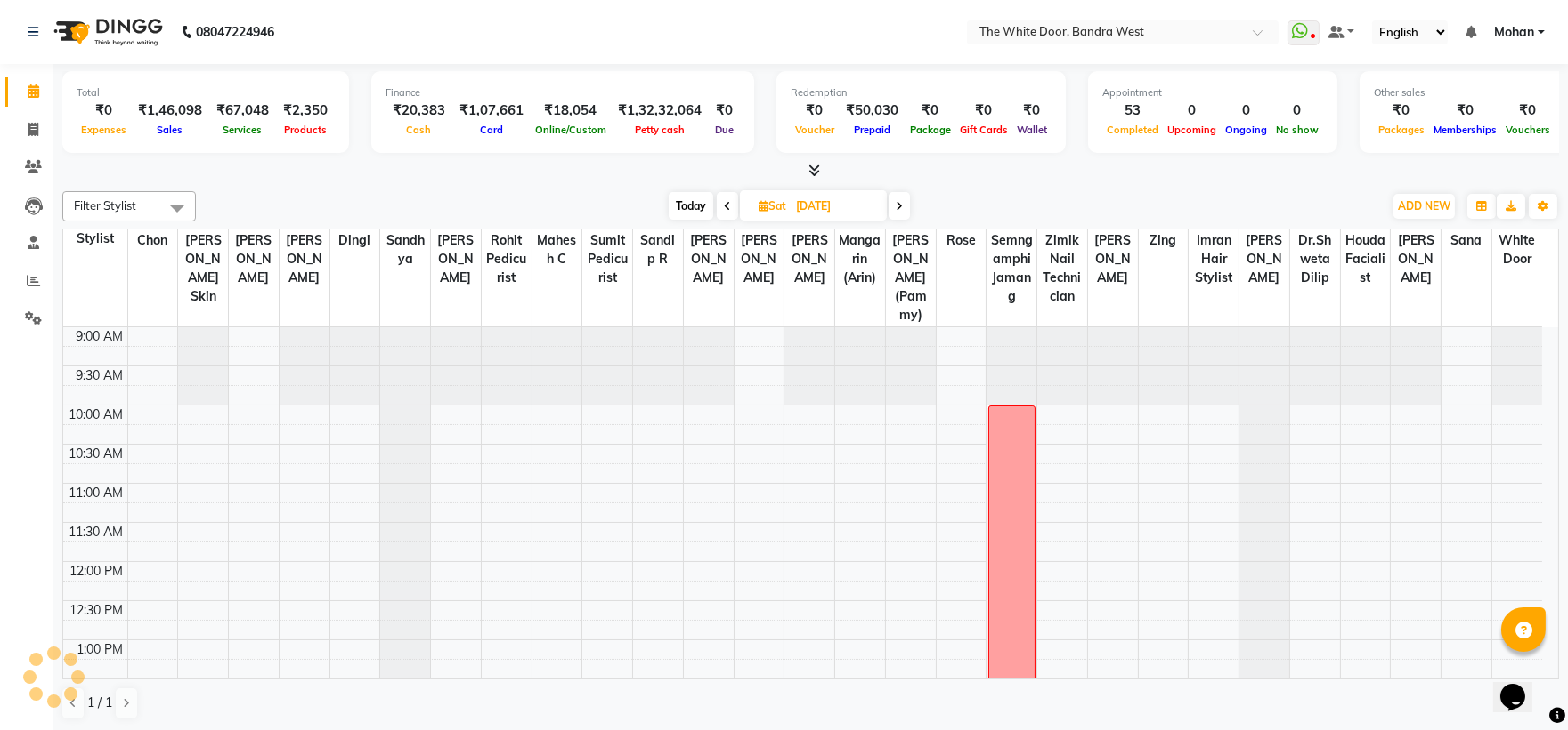
scroll to position [689, 0]
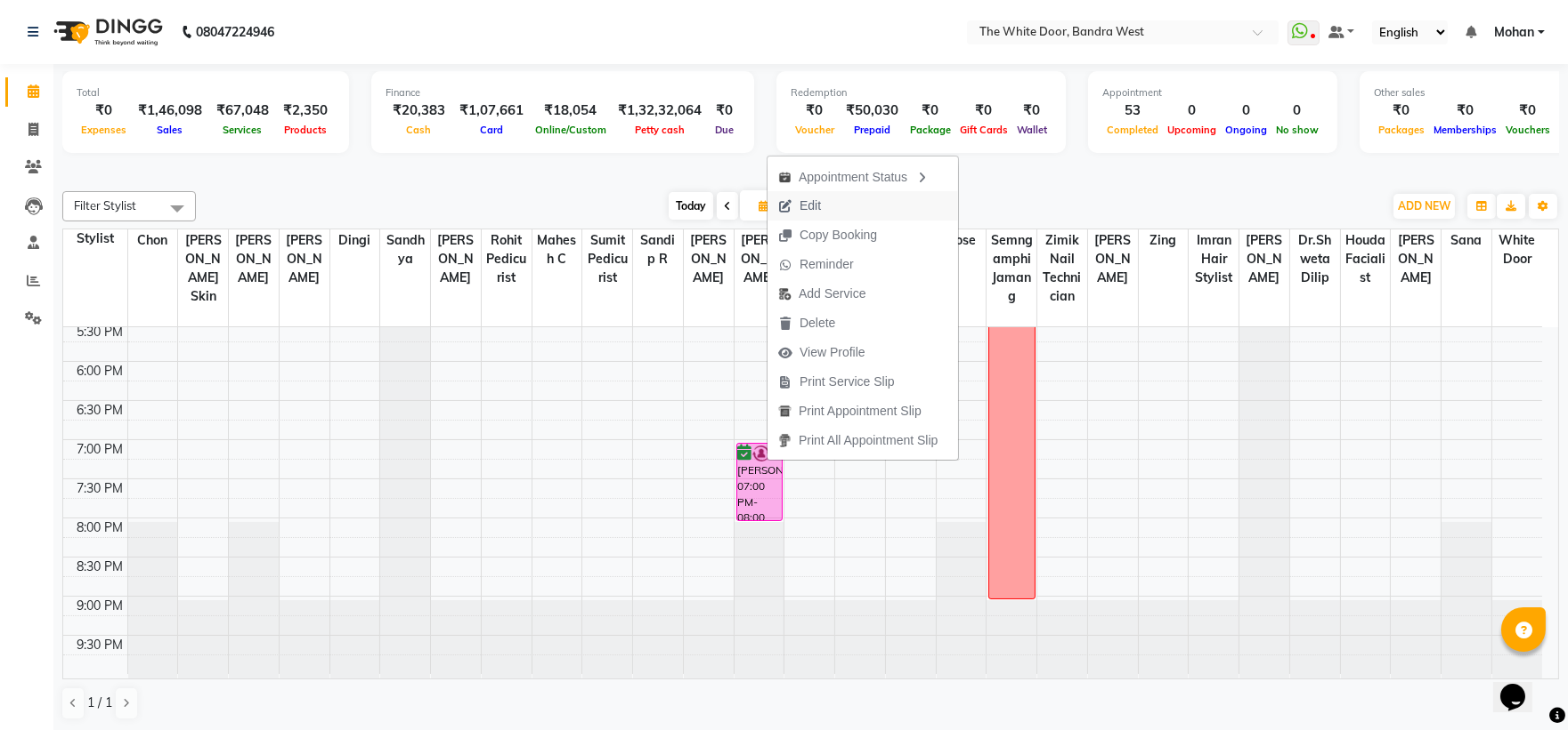
click at [831, 192] on span "Edit" at bounding box center [799, 206] width 64 height 30
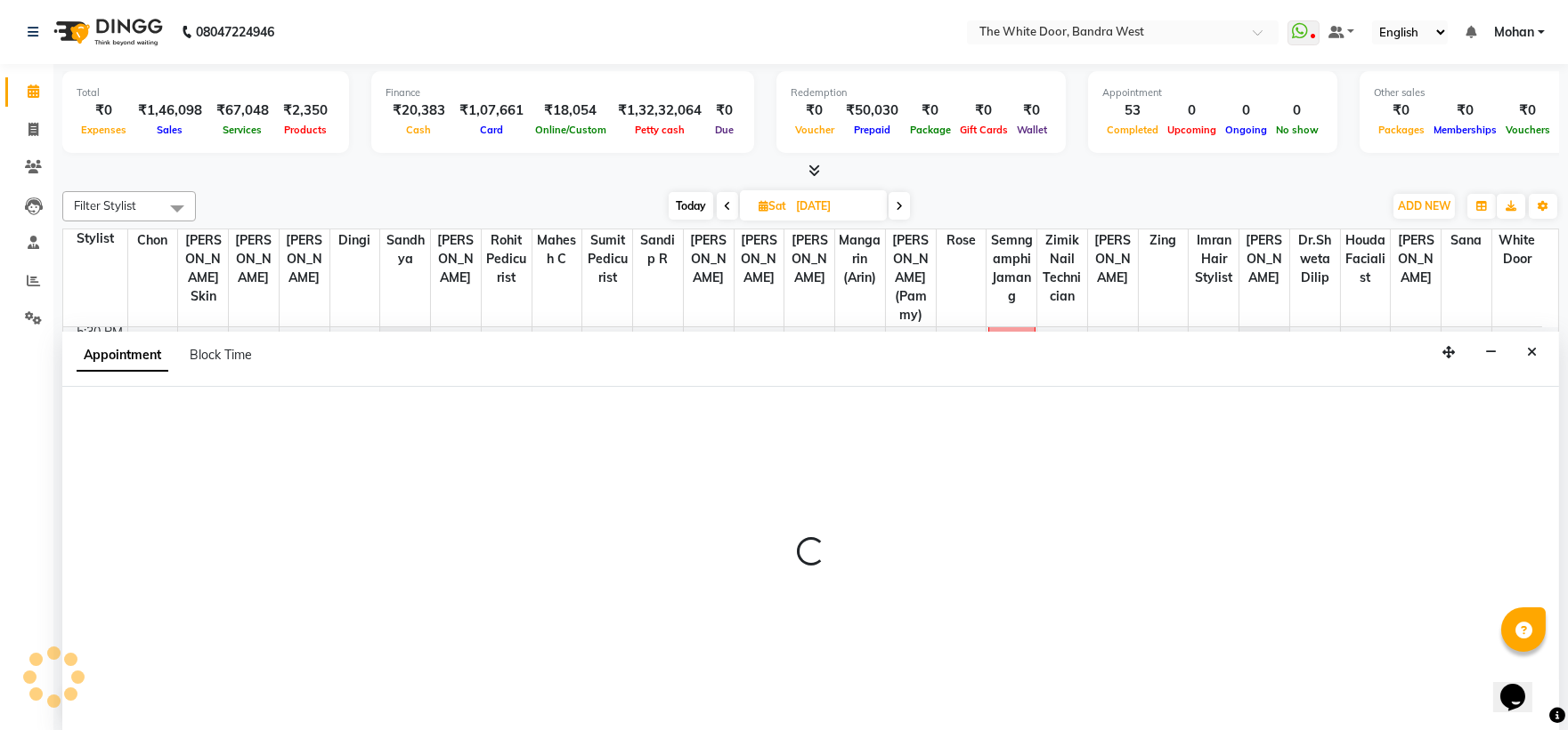
scroll to position [1, 0]
select select "tentative"
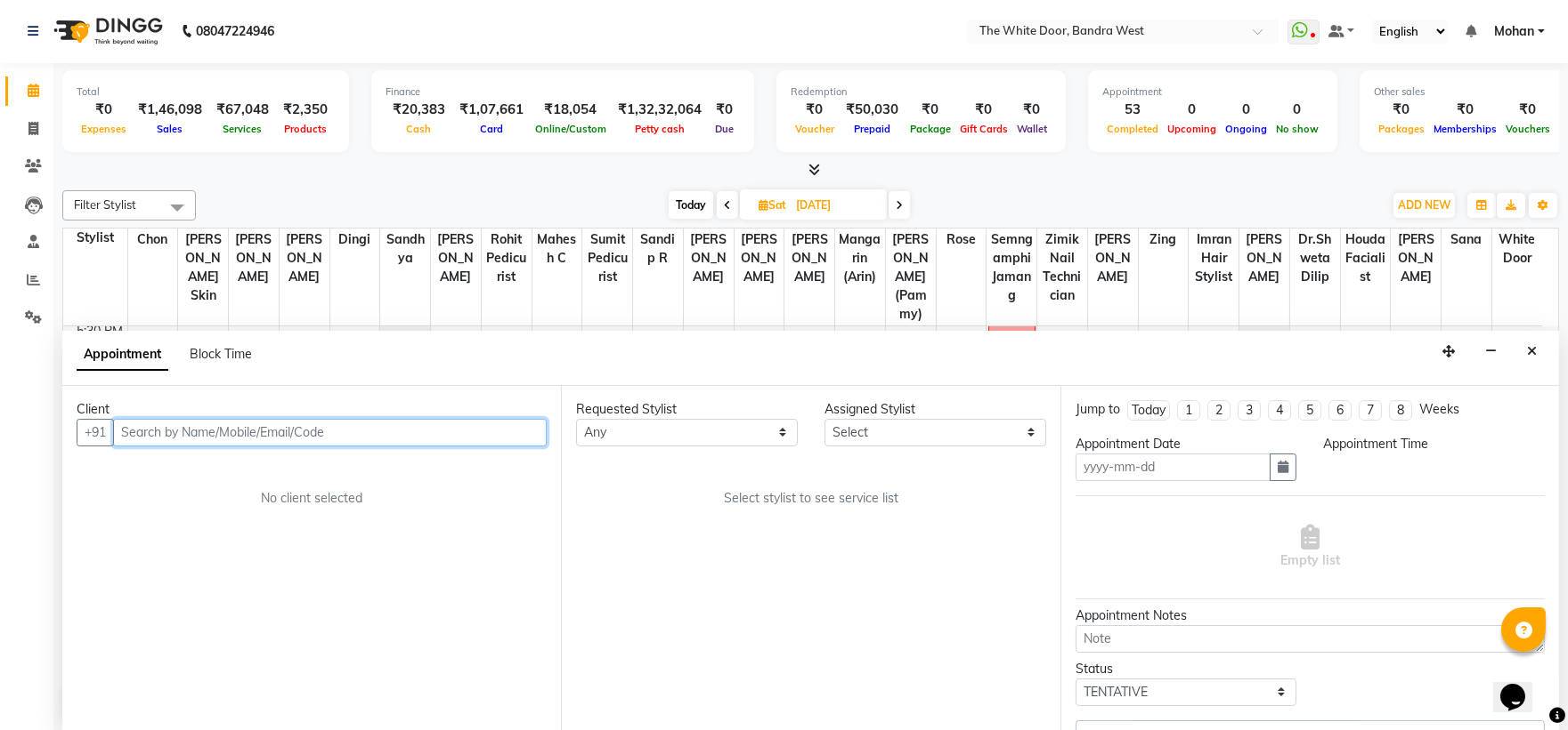
type input "06-09-2025"
select select "confirm booking"
select select "1140"
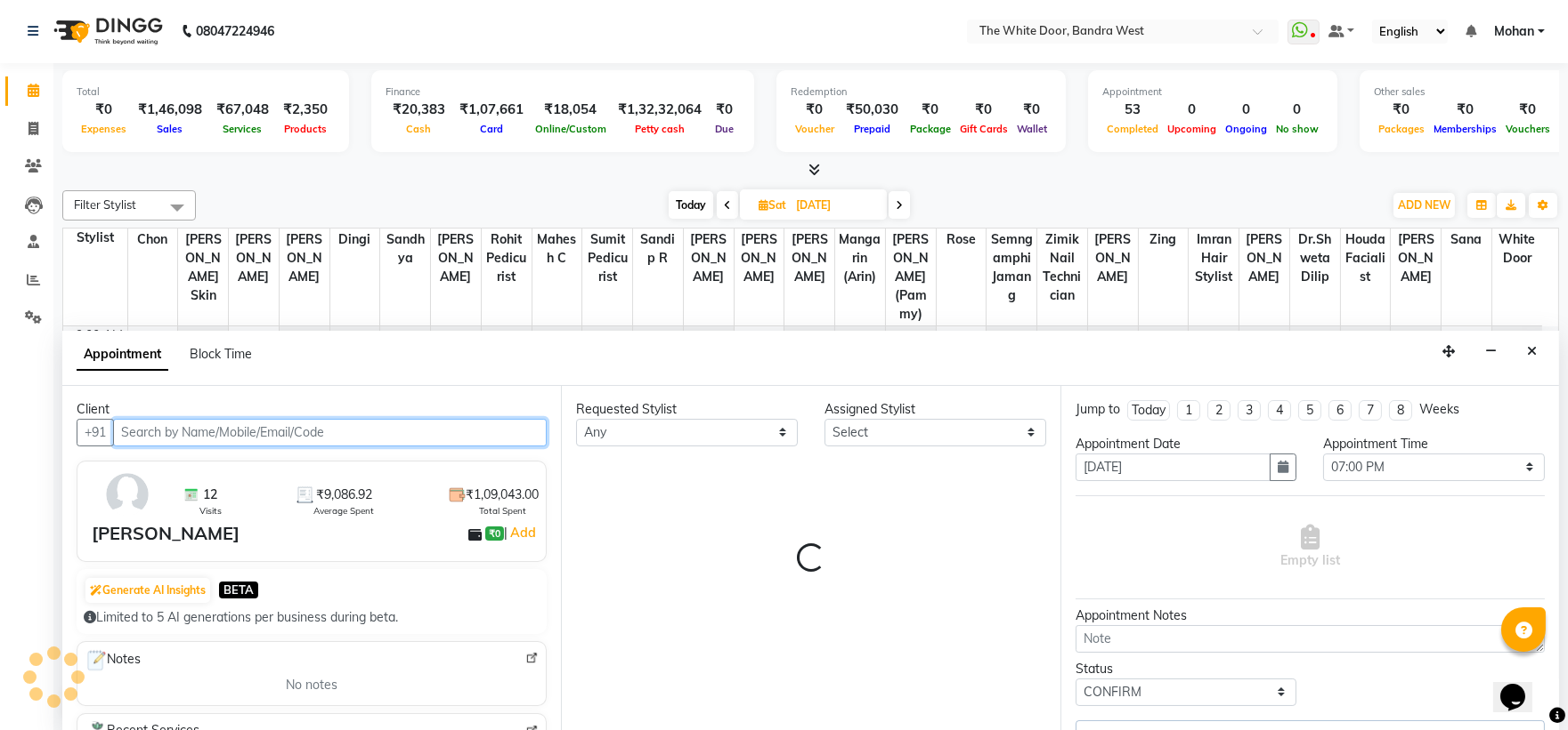
select select "20404"
select select "1642"
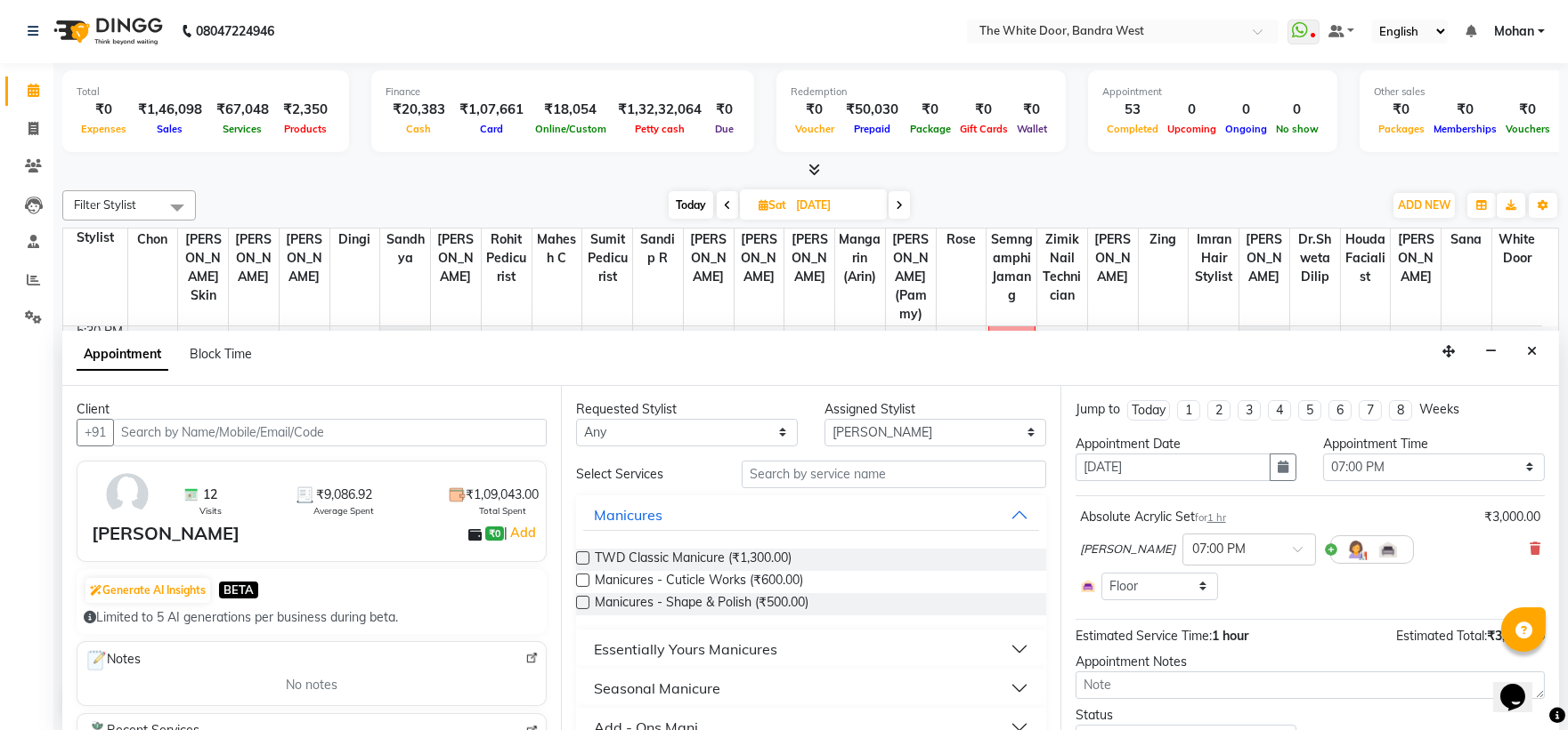
click at [1530, 544] on icon at bounding box center [1534, 549] width 10 height 12
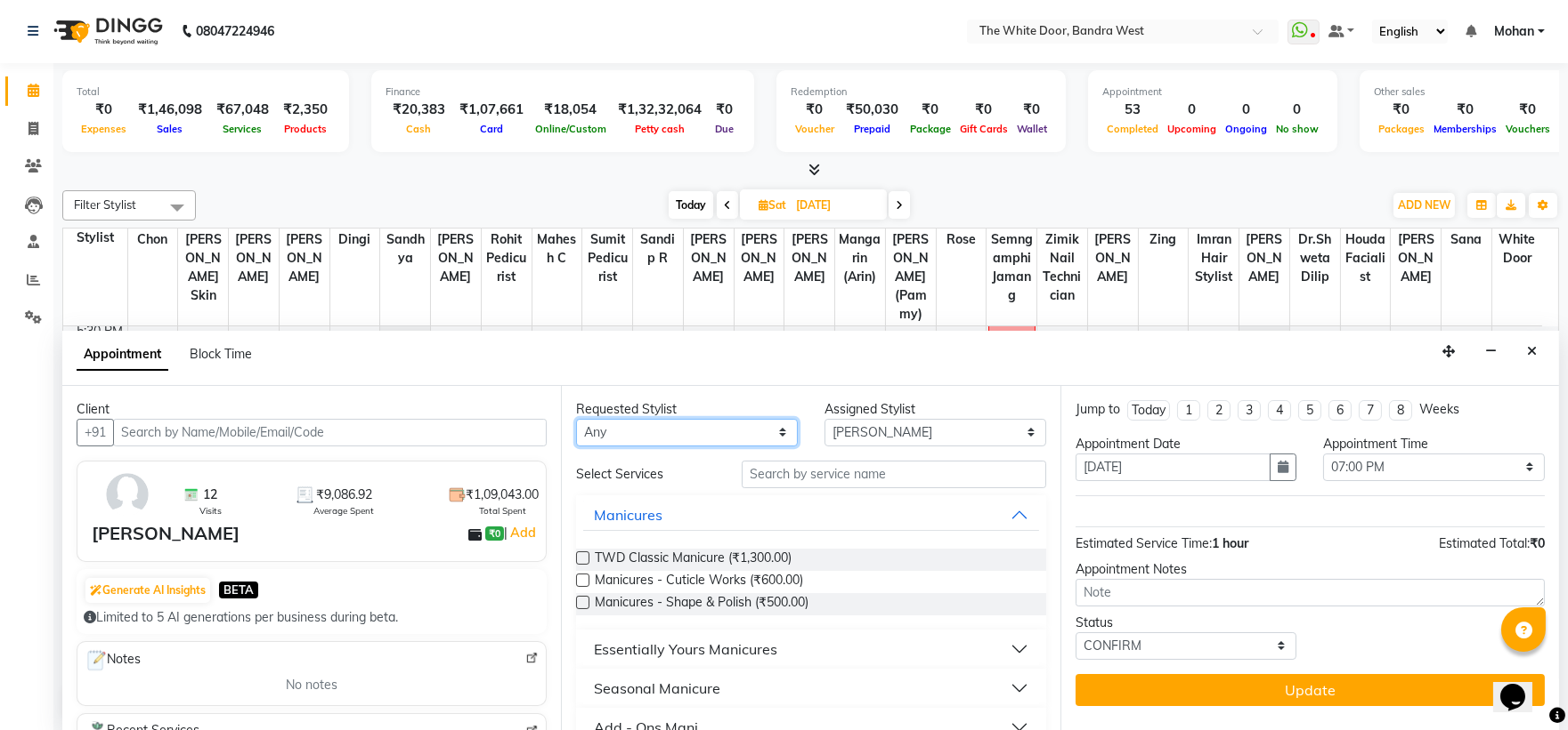
click at [600, 429] on select "Any Amita Skin benjimin Chon Dingi Dr.Shweta Dilip Farheen K Ganesh M Himanshu …" at bounding box center [687, 433] width 221 height 28
select select "20403"
click at [576, 419] on select "Any Amita Skin benjimin Chon Dingi Dr.Shweta Dilip Farheen K Ganesh M Himanshu …" at bounding box center [687, 433] width 221 height 28
select select "20403"
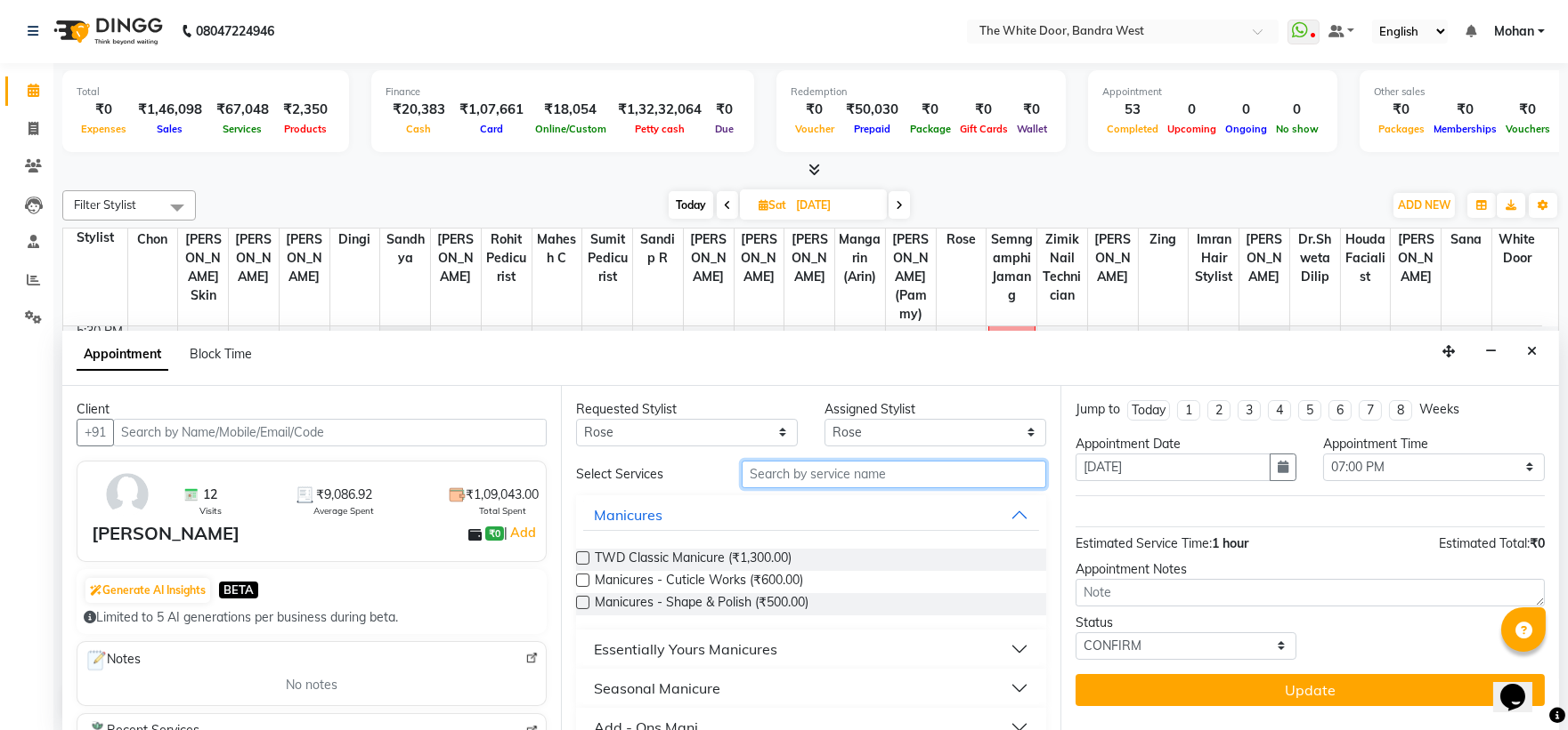
click at [749, 469] on input "text" at bounding box center [893, 475] width 304 height 28
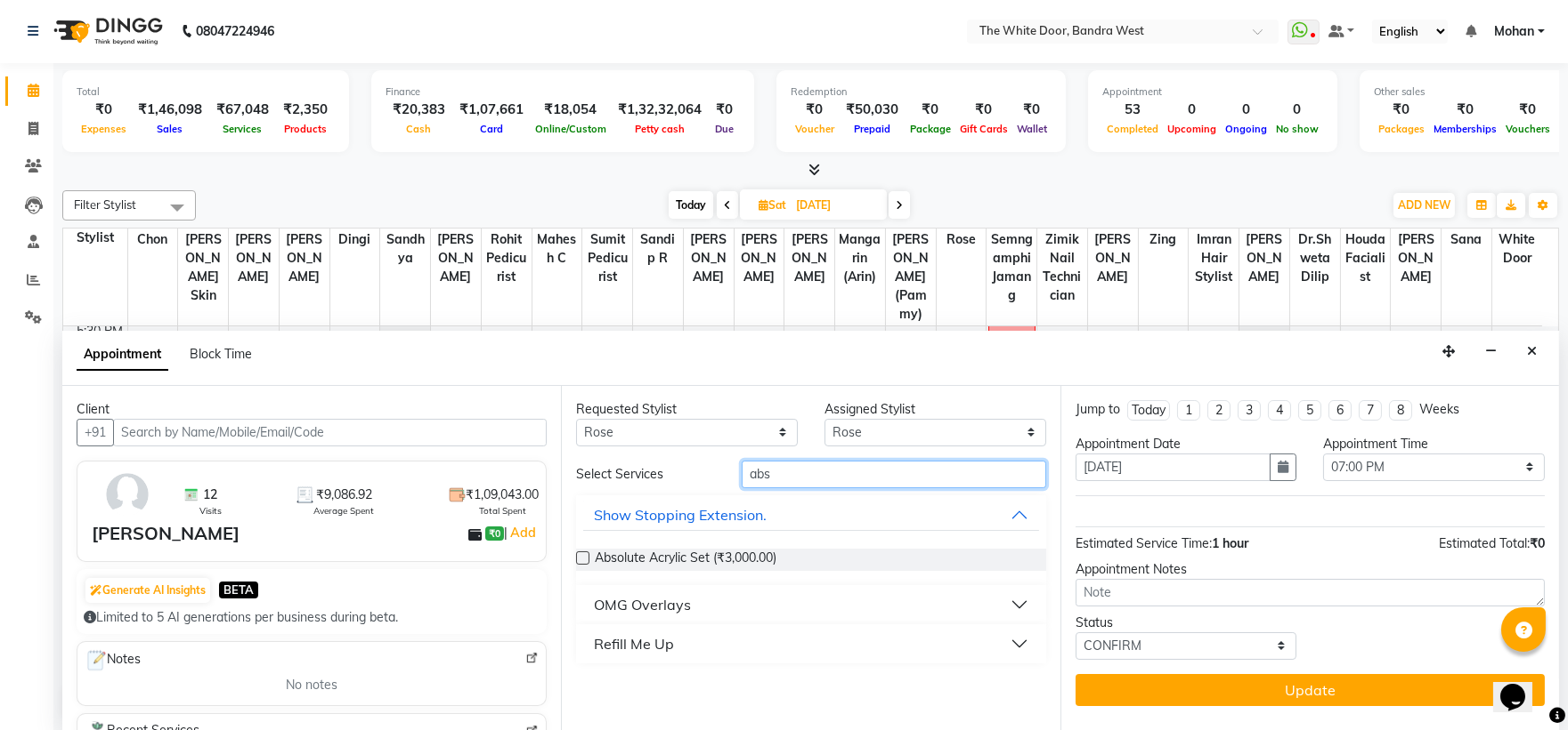
type input "abs"
click at [583, 556] on label at bounding box center [583, 558] width 13 height 13
click at [583, 556] on input "checkbox" at bounding box center [582, 560] width 11 height 11
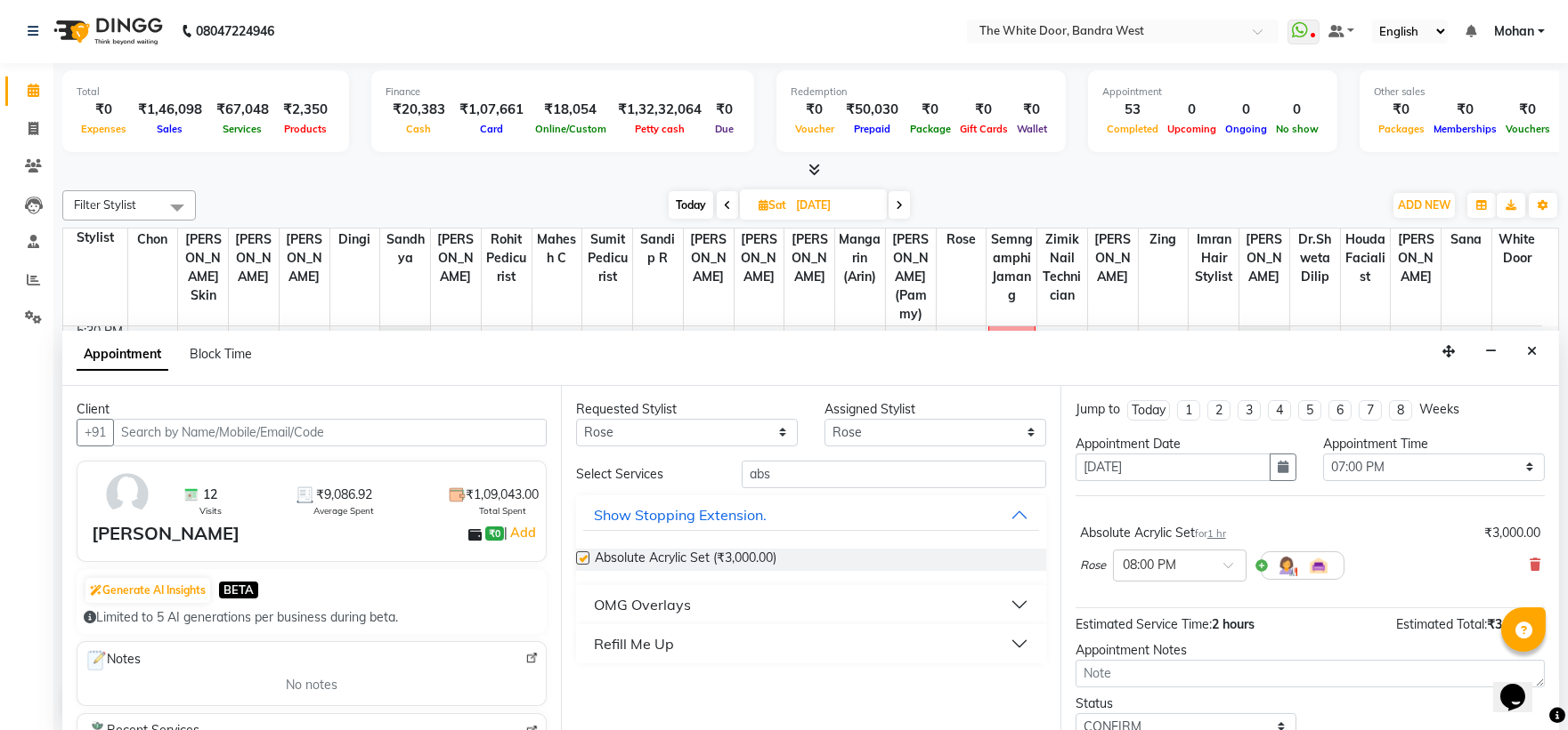
checkbox input "false"
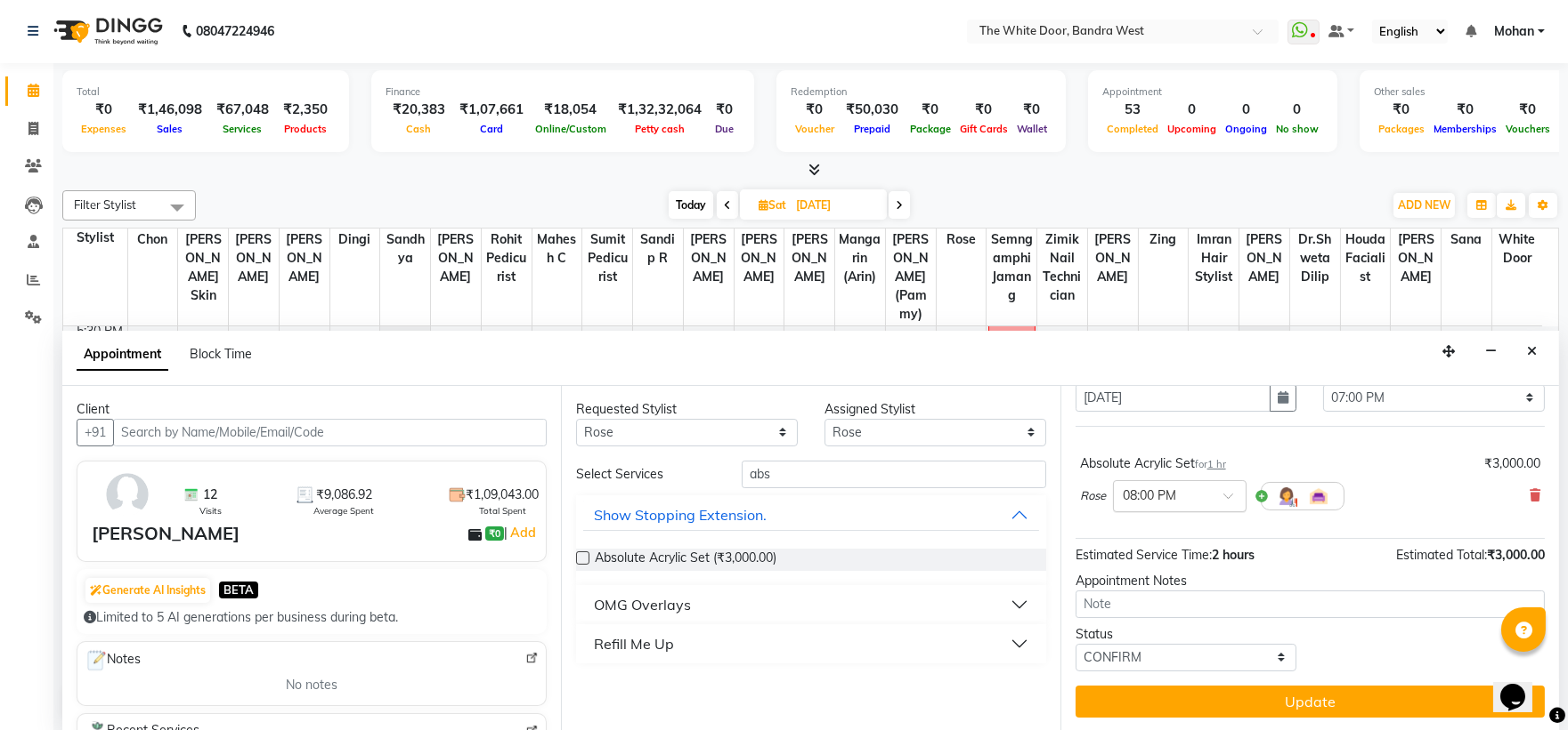
click at [1164, 497] on input "text" at bounding box center [1161, 495] width 78 height 19
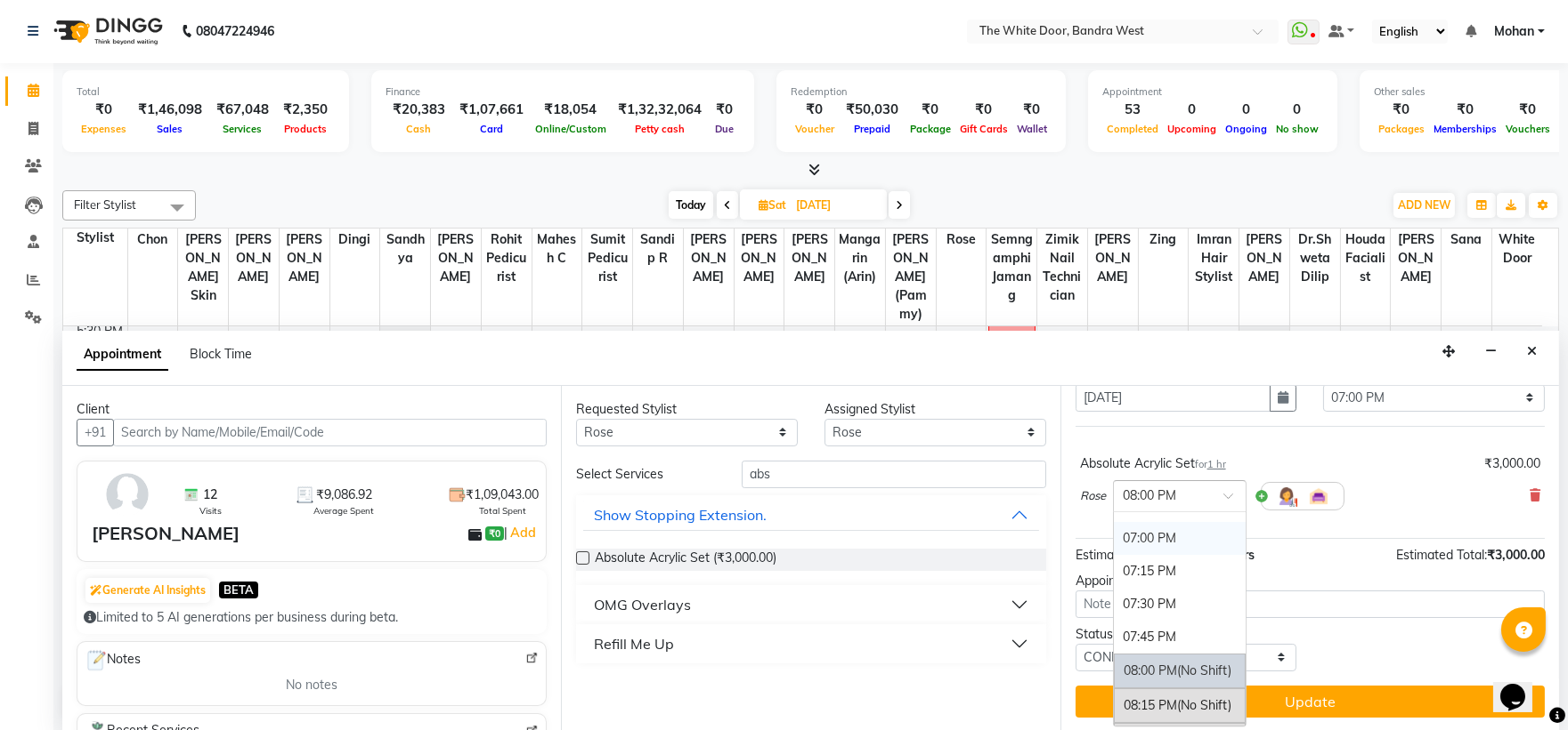
scroll to position [1158, 0]
click at [1198, 544] on div "07:00 PM" at bounding box center [1180, 556] width 132 height 33
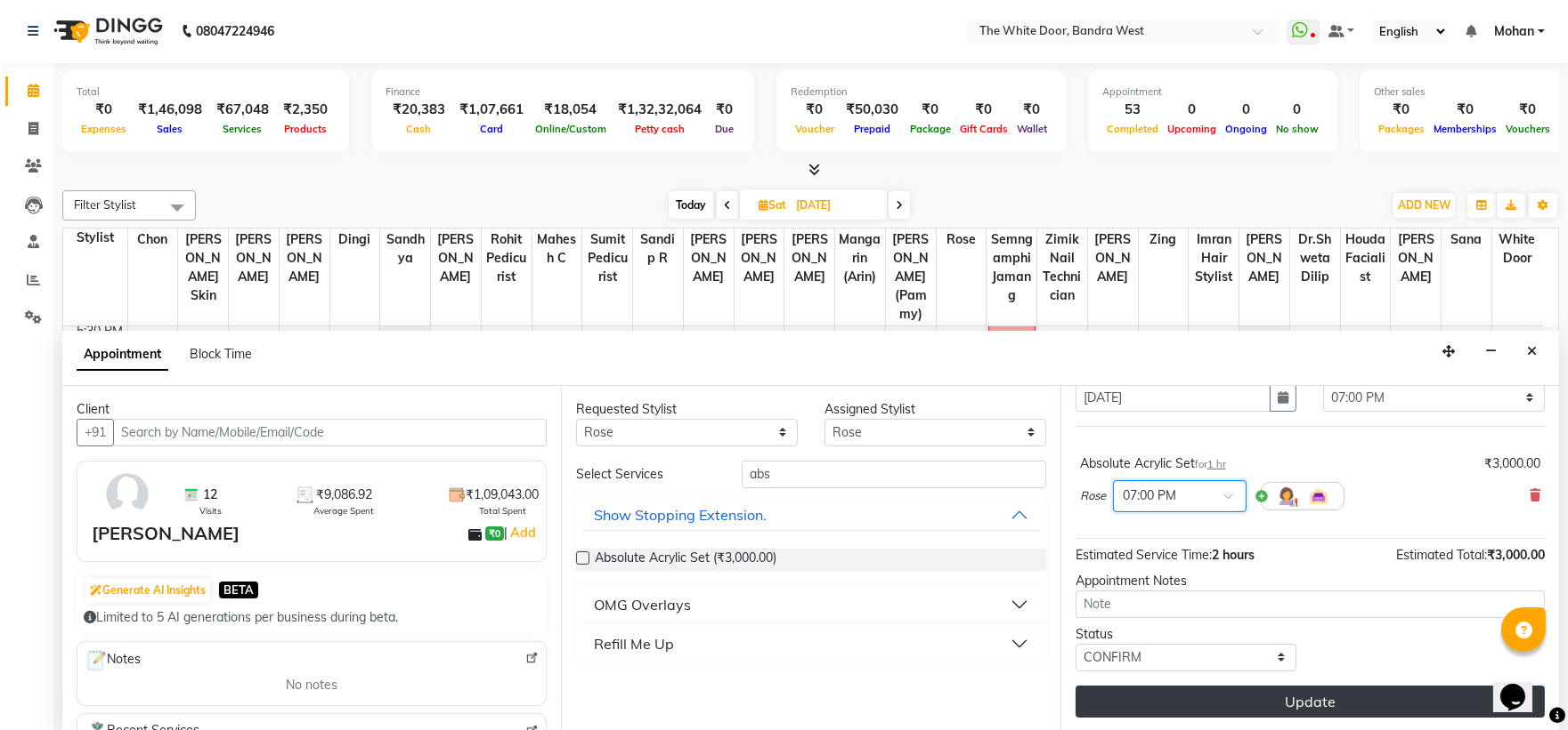
click at [1137, 710] on button "Update" at bounding box center [1310, 702] width 469 height 32
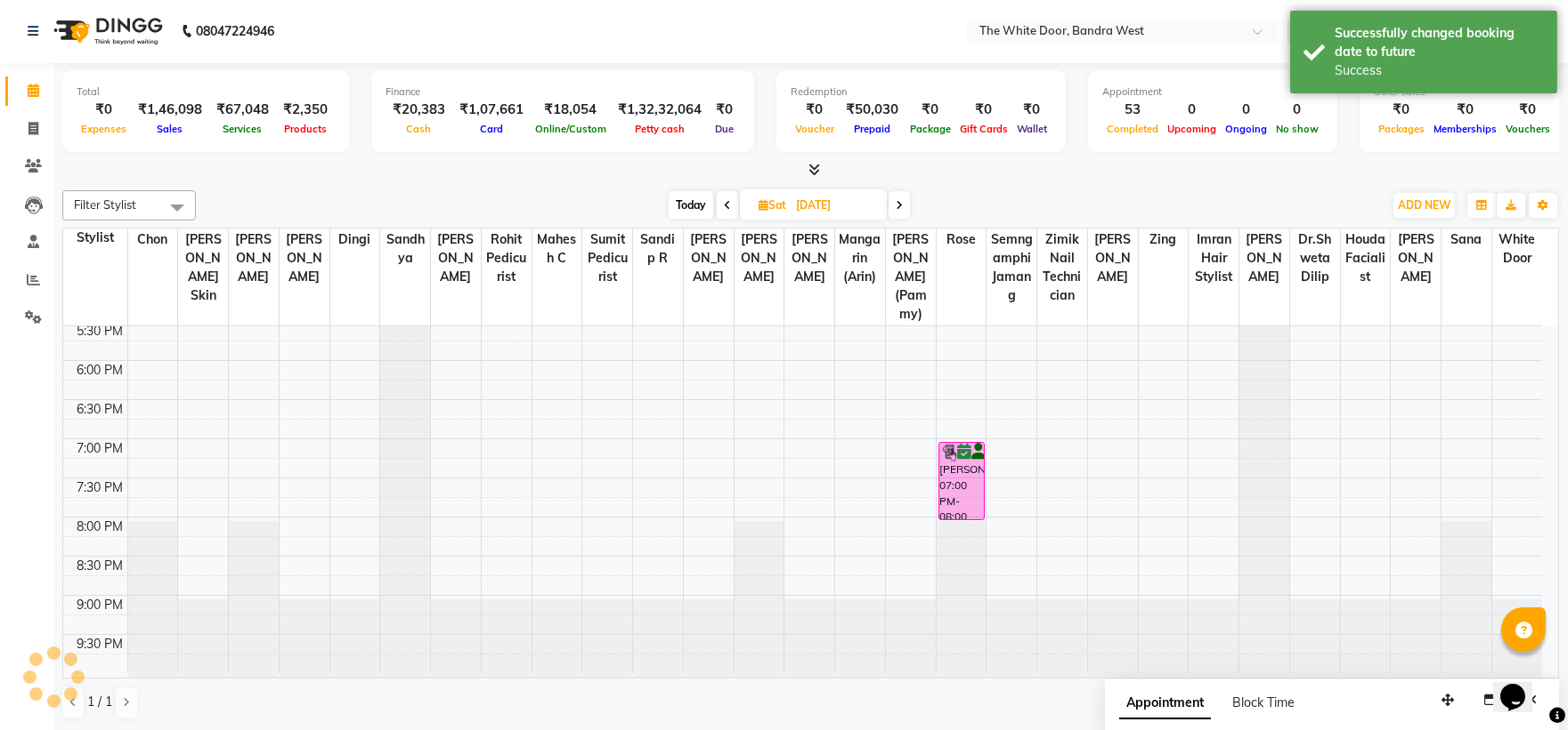
scroll to position [0, 0]
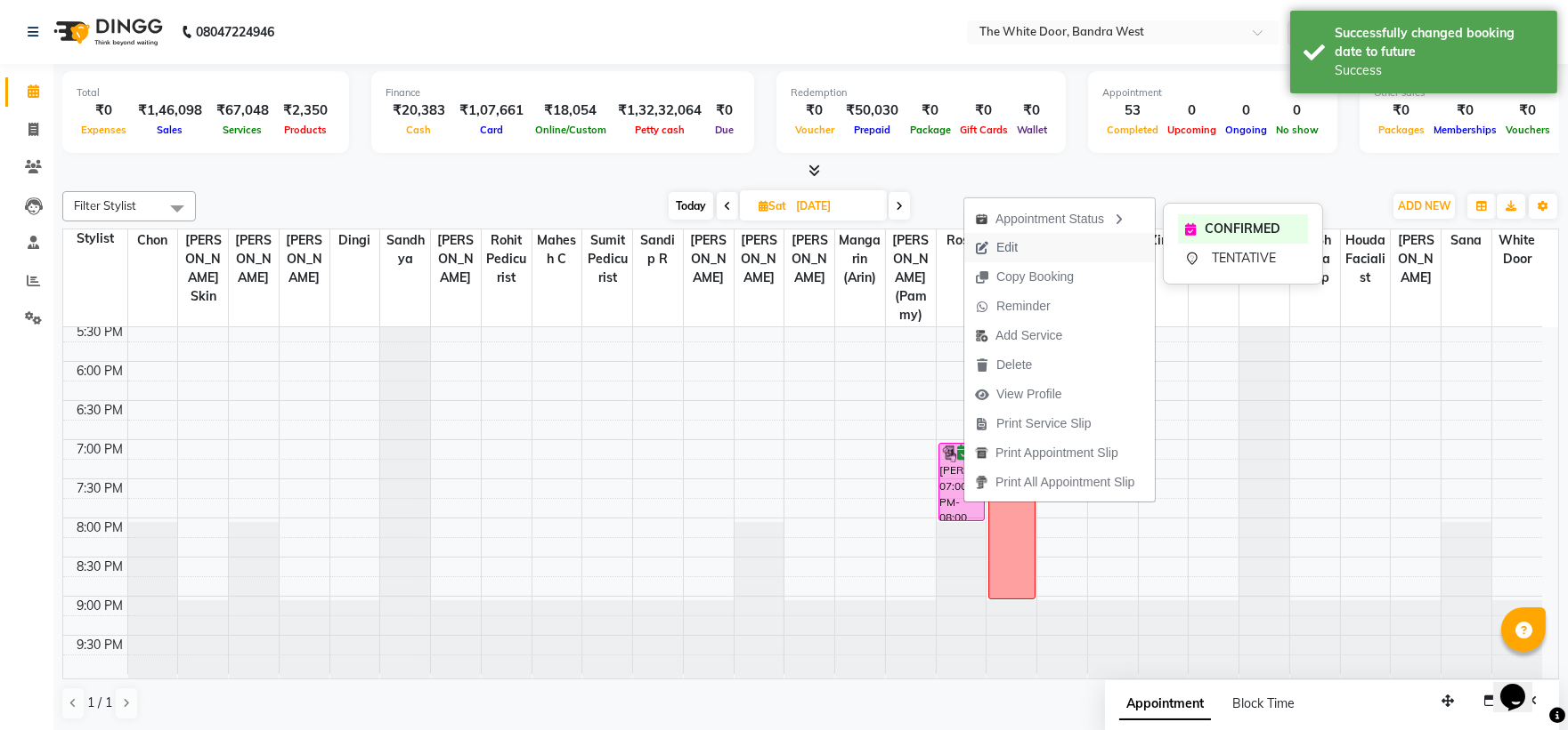
click at [1003, 235] on span "Edit" at bounding box center [996, 248] width 64 height 30
select select "tentative"
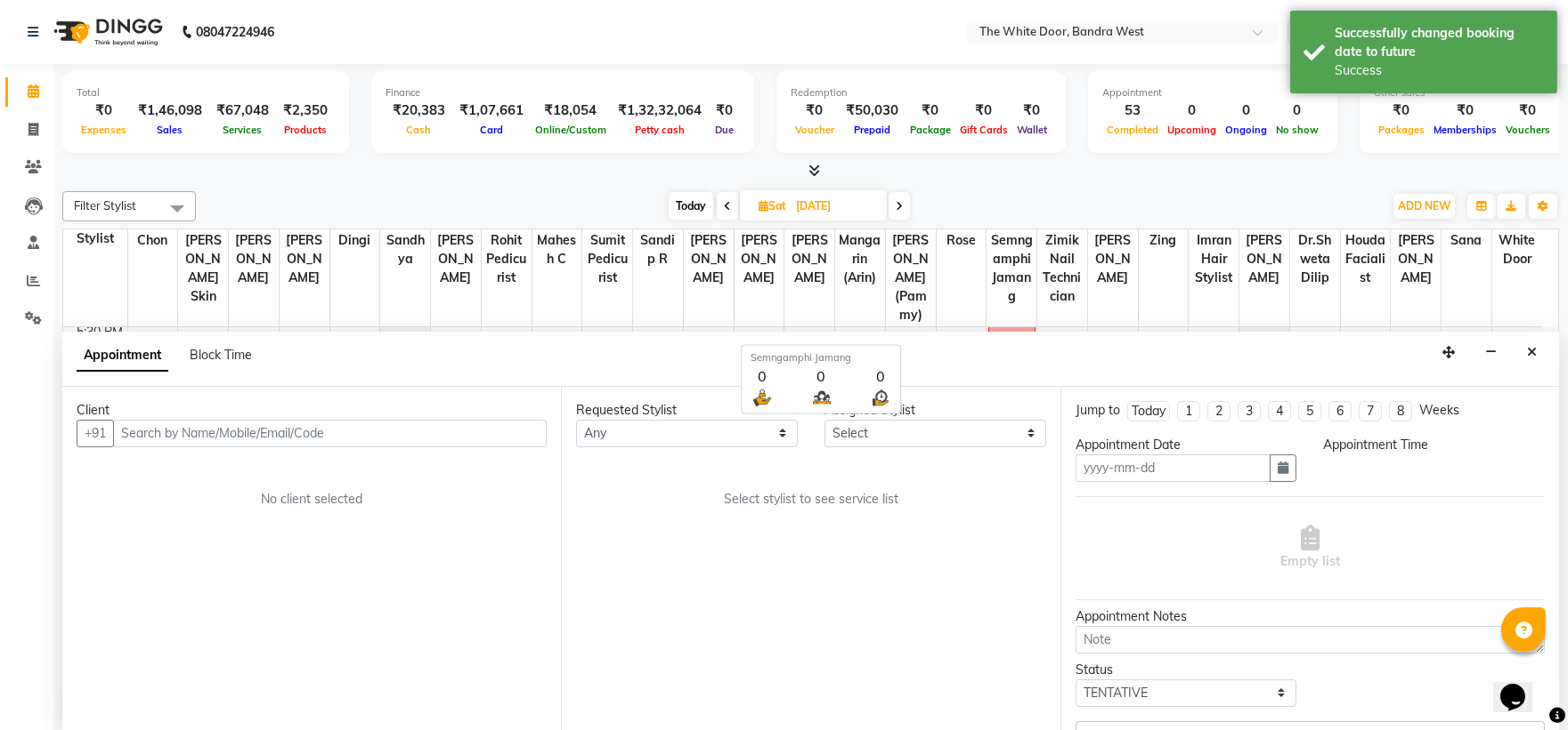
type input "06-09-2025"
select select "confirm booking"
select select "1140"
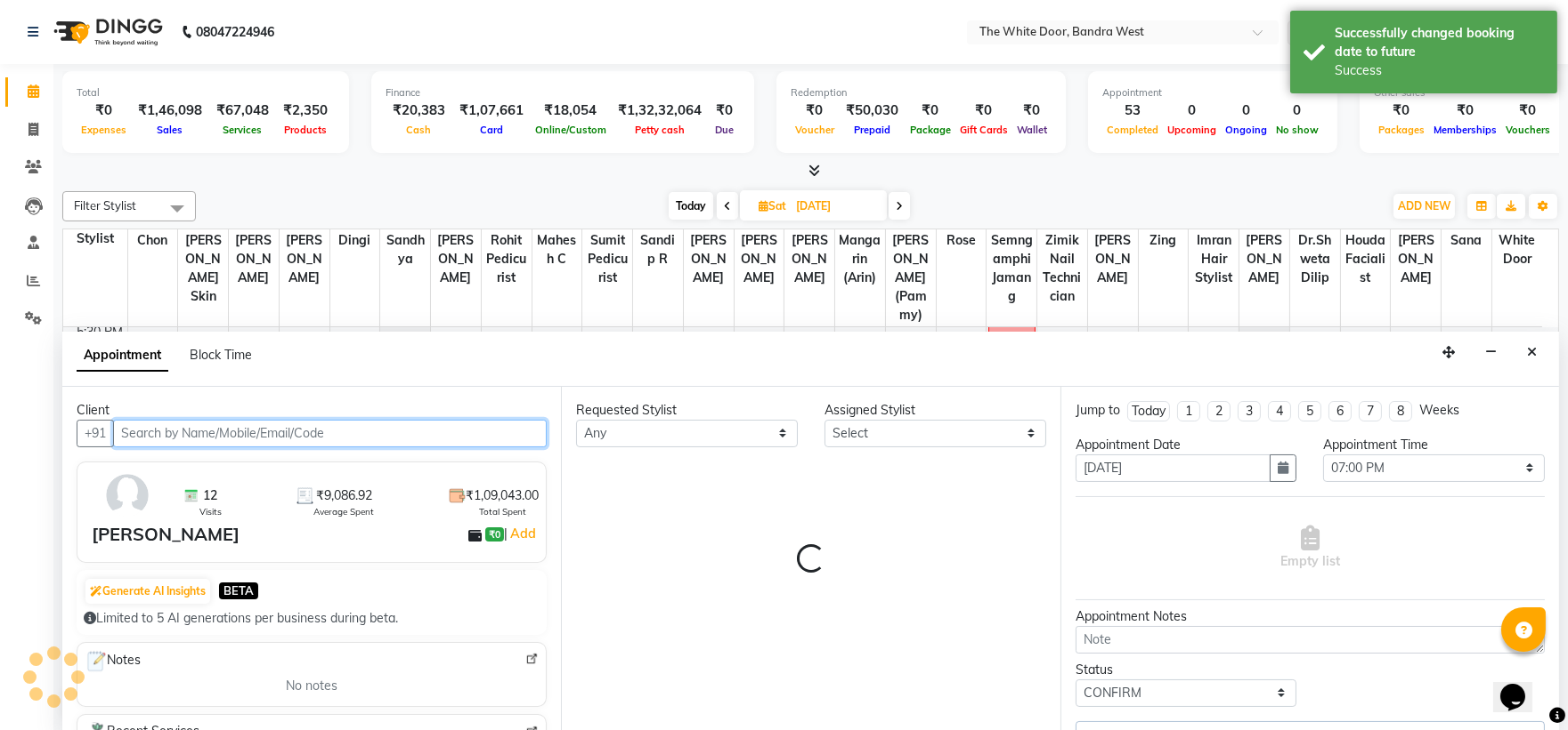
select select "20403"
select select "1642"
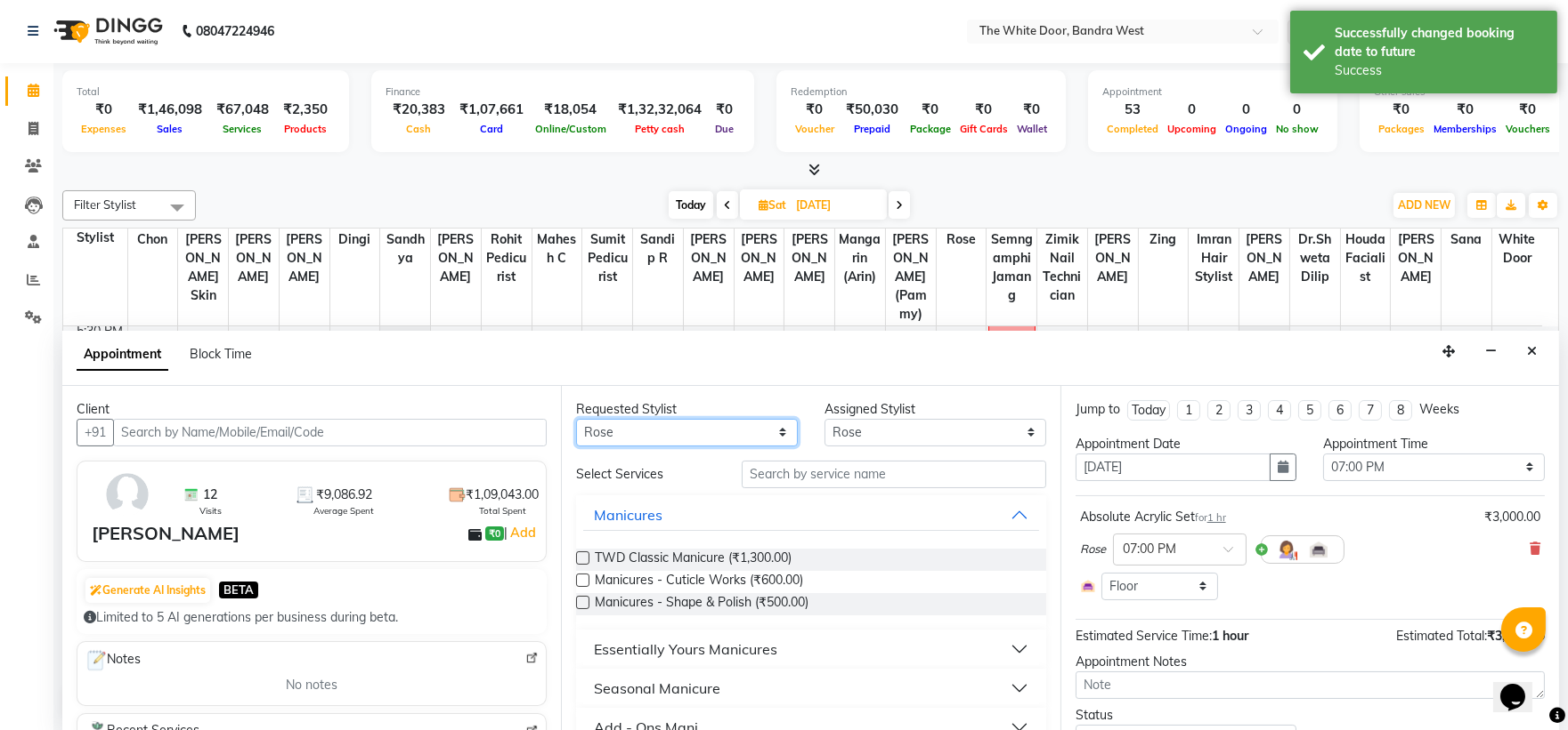
click at [722, 424] on select "Any Amita Skin benjimin Chon Dingi Dr.Shweta Dilip Farheen K Ganesh M Himanshu …" at bounding box center [687, 433] width 221 height 28
select select "67741"
click at [576, 419] on select "Any Amita Skin benjimin Chon Dingi Dr.Shweta Dilip Farheen K Ganesh M Himanshu …" at bounding box center [687, 433] width 221 height 28
select select "67741"
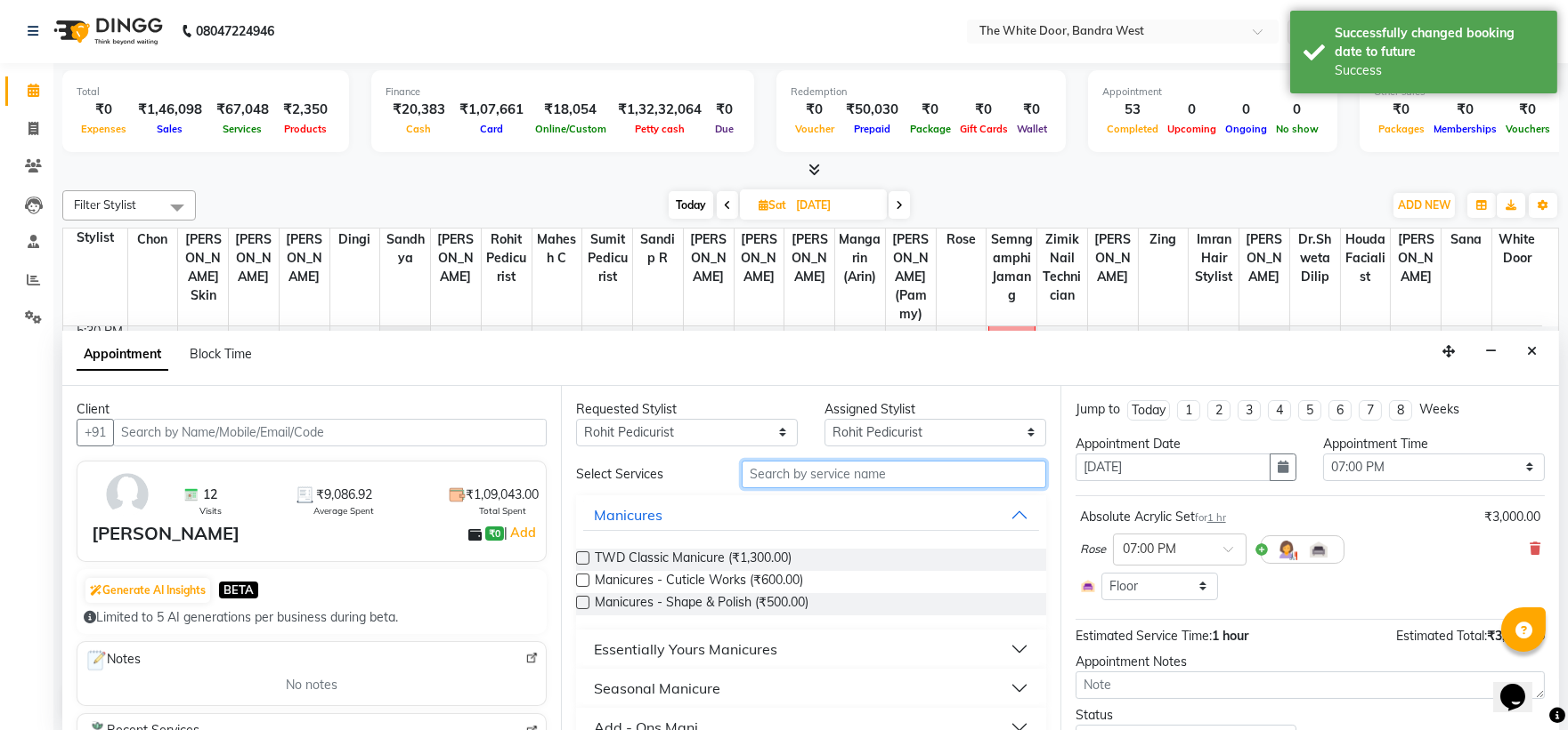
click at [793, 466] on input "text" at bounding box center [893, 475] width 304 height 28
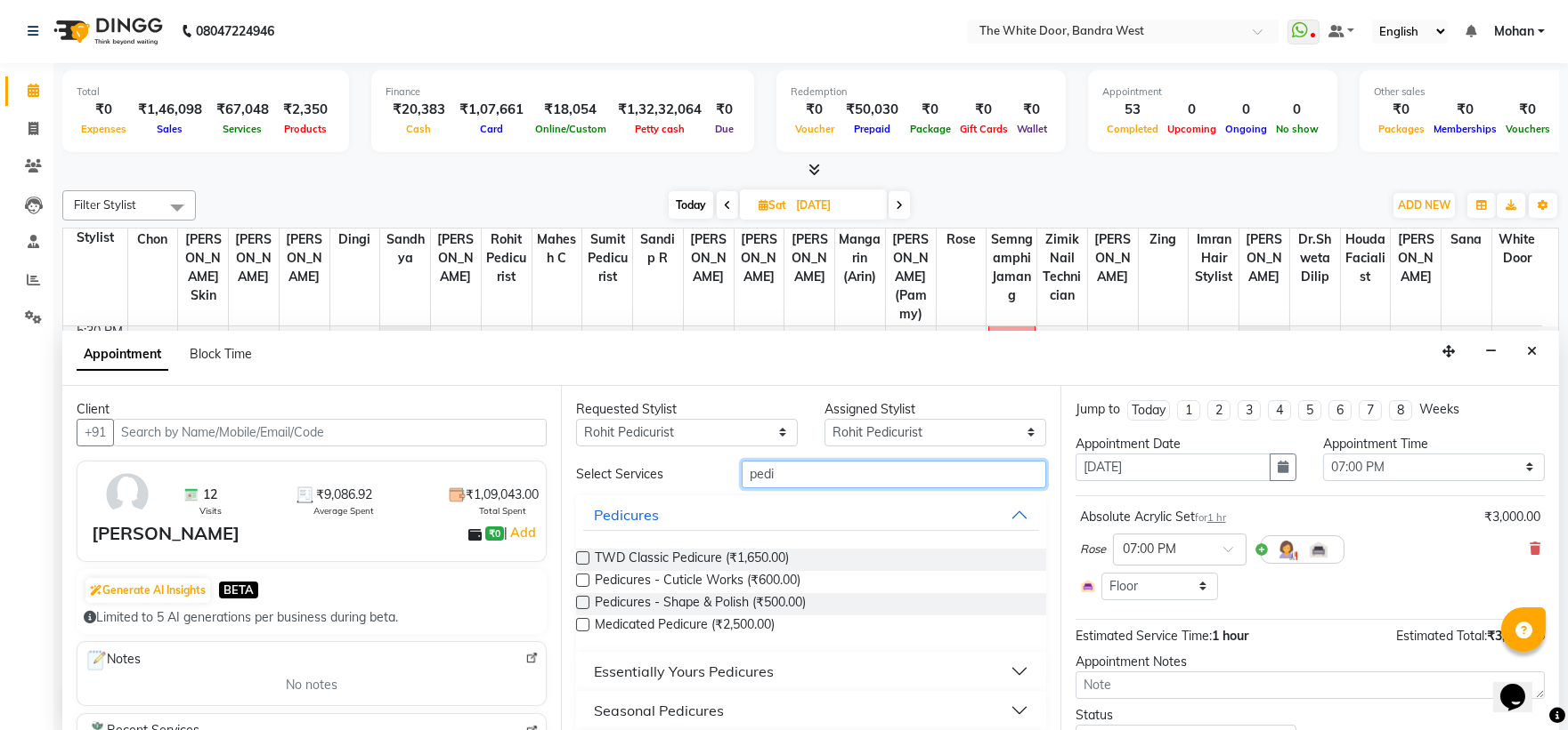
type input "pedi"
drag, startPoint x: 575, startPoint y: 553, endPoint x: 835, endPoint y: 521, distance: 262.0
click at [582, 553] on label at bounding box center [583, 558] width 13 height 13
click at [582, 554] on input "checkbox" at bounding box center [582, 560] width 11 height 11
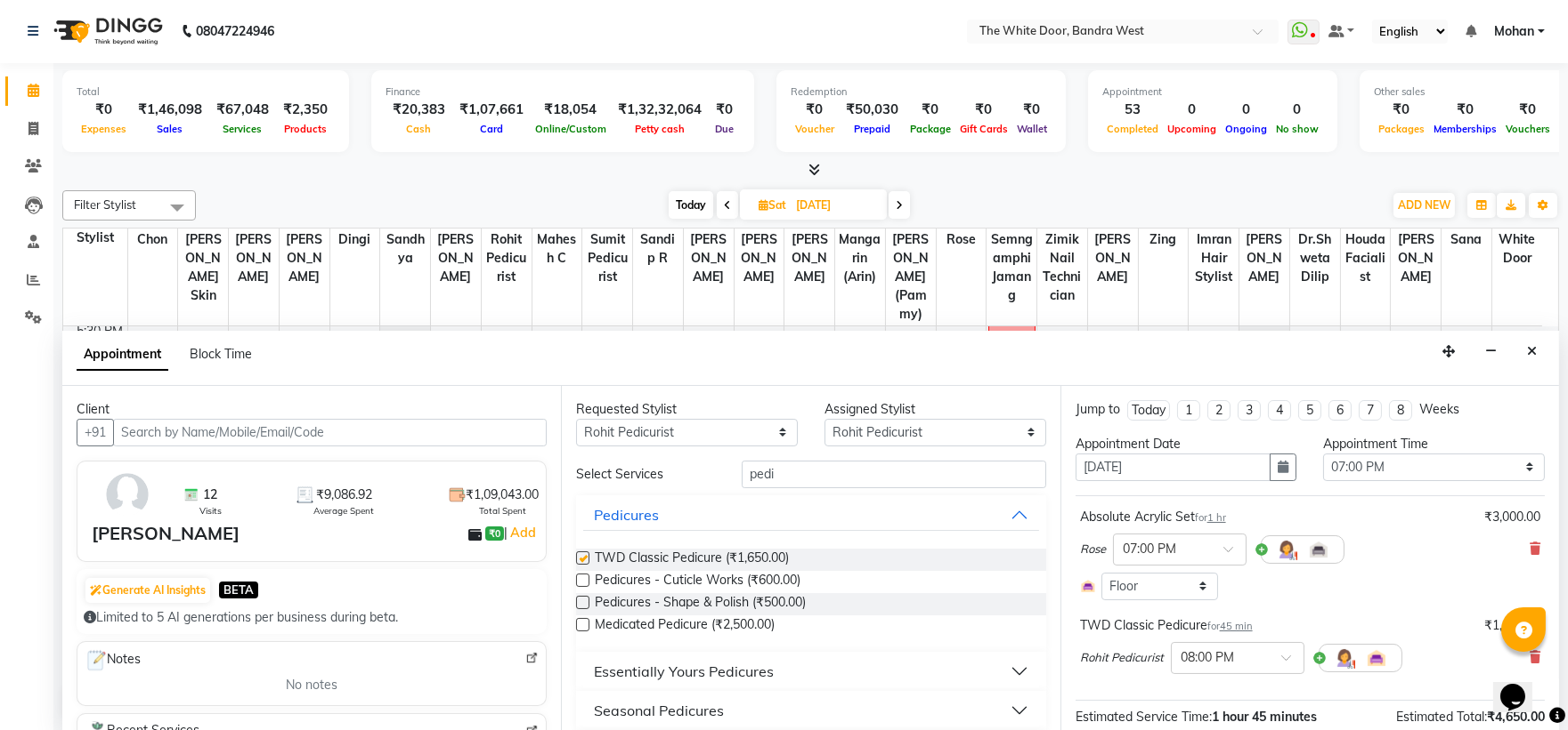
checkbox input "false"
click at [1207, 650] on input "text" at bounding box center [1220, 657] width 78 height 19
click at [1242, 689] on div "07:00 PM" at bounding box center [1238, 686] width 132 height 33
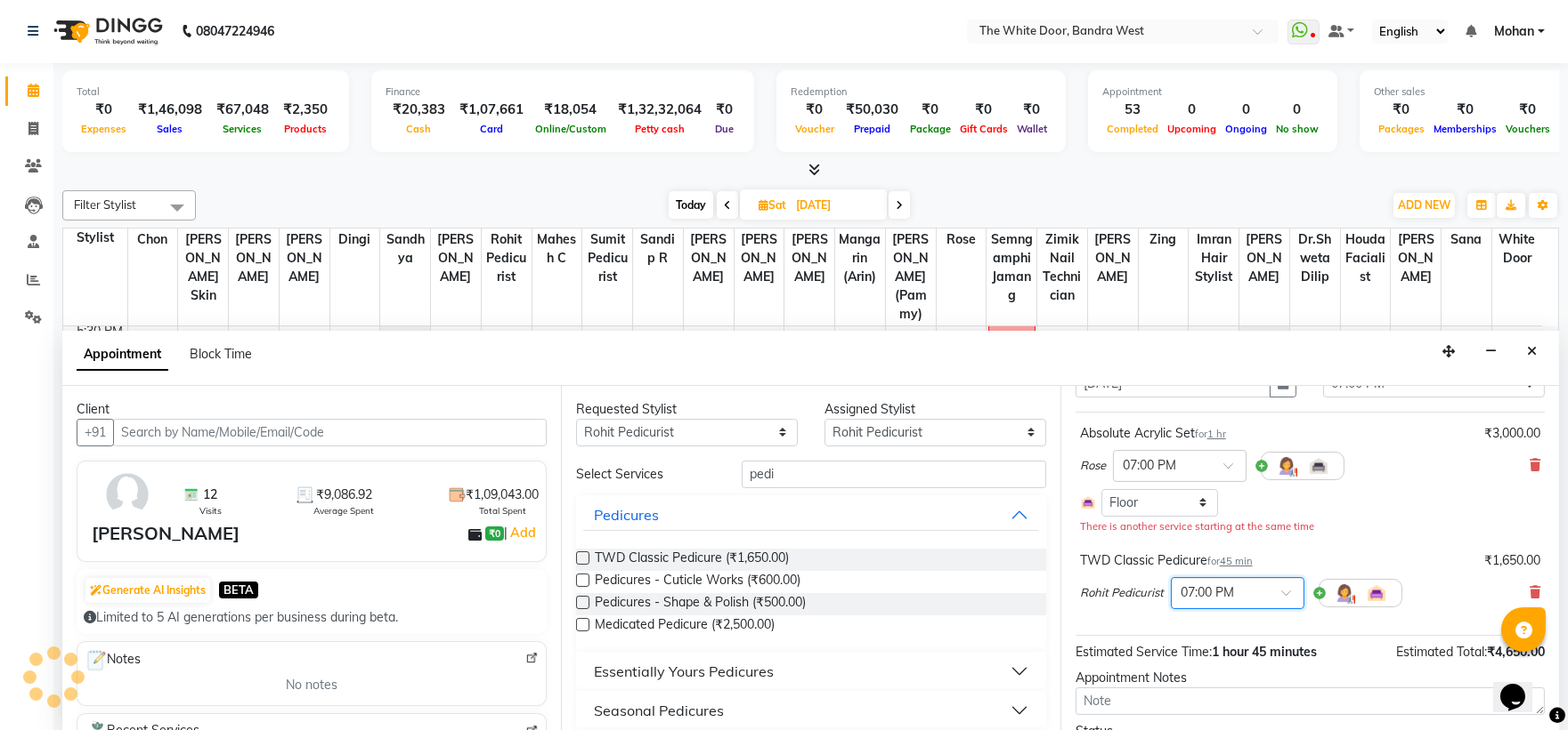
scroll to position [181, 0]
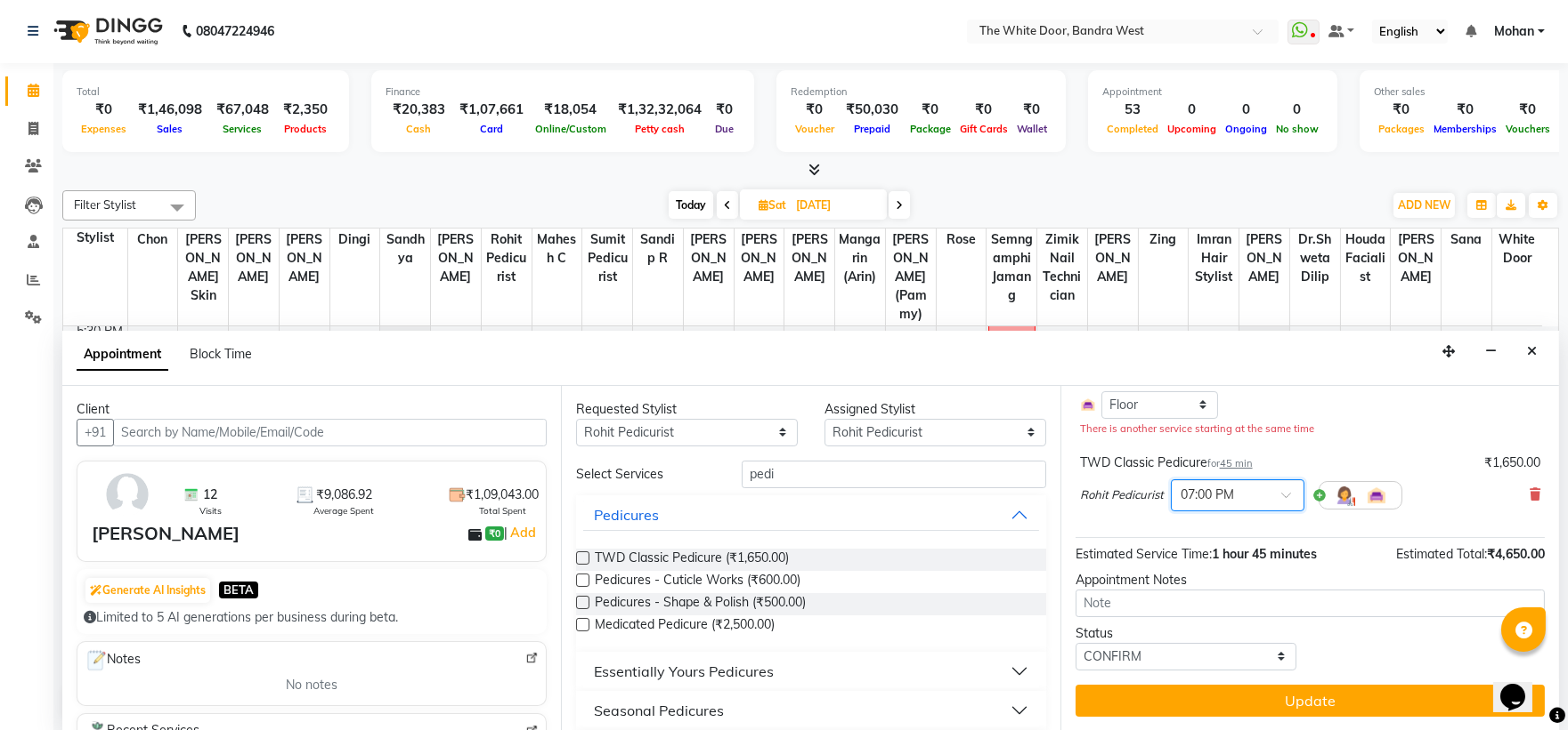
click at [1173, 704] on button "Update" at bounding box center [1310, 701] width 469 height 32
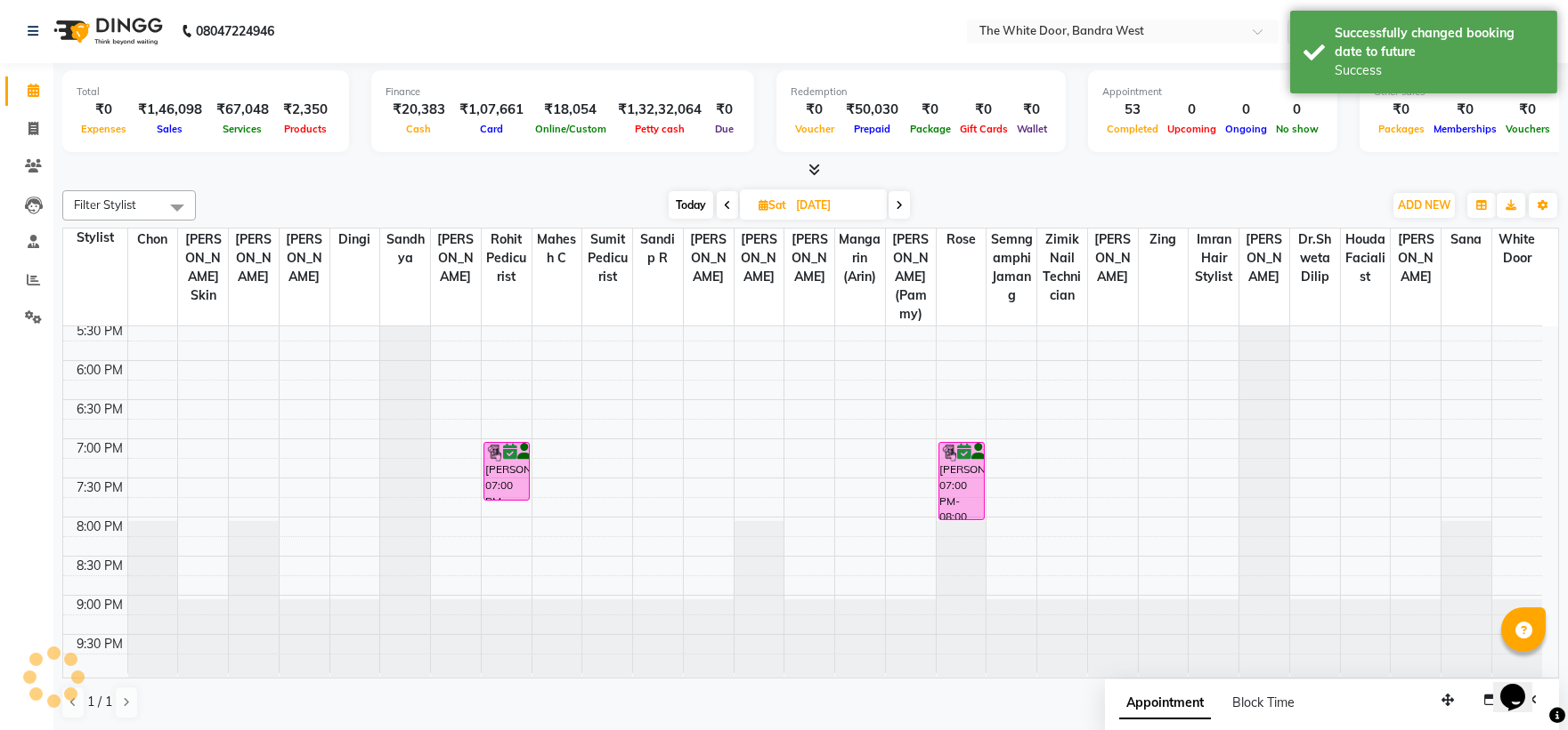
scroll to position [0, 0]
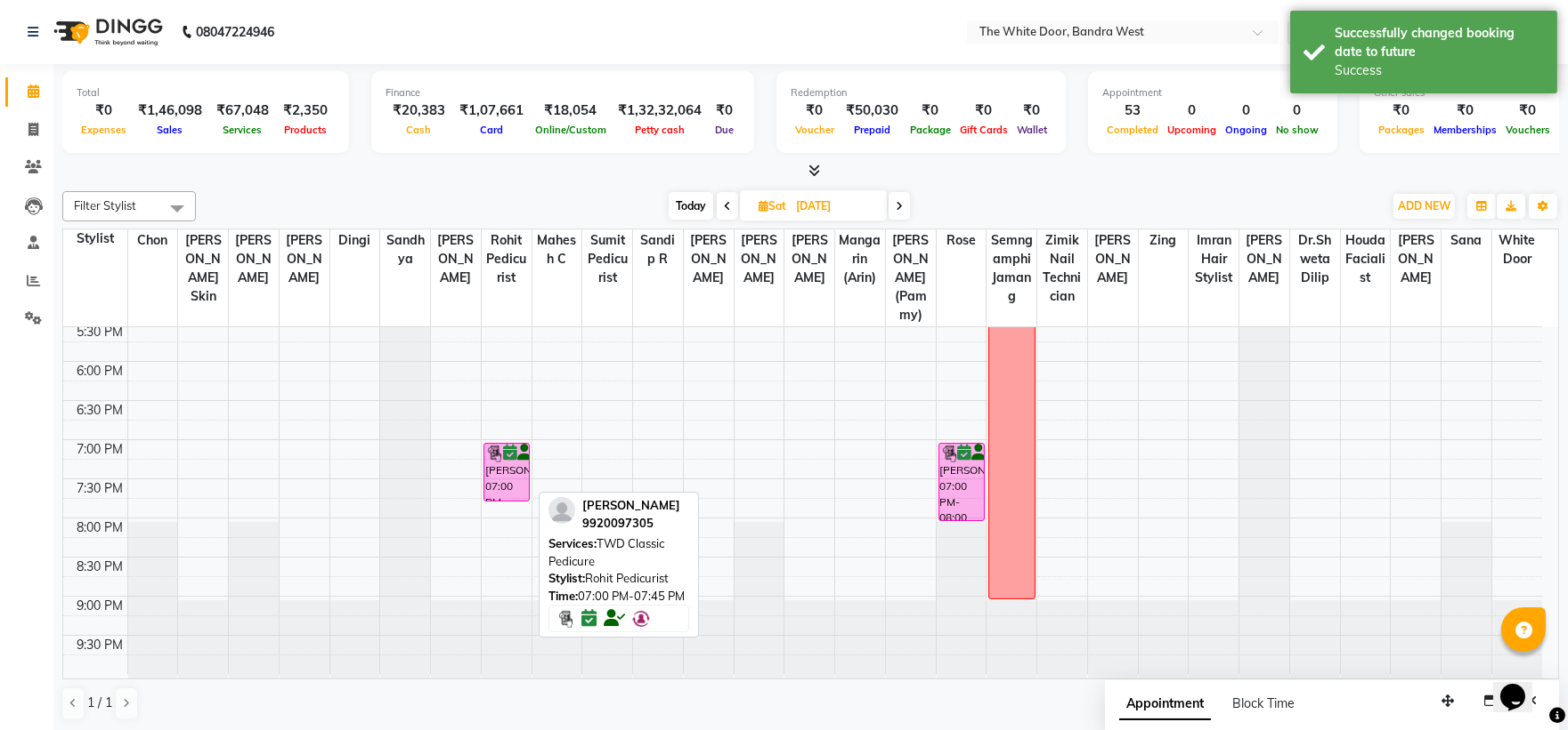
click at [503, 454] on icon at bounding box center [510, 453] width 14 height 1
select select "6"
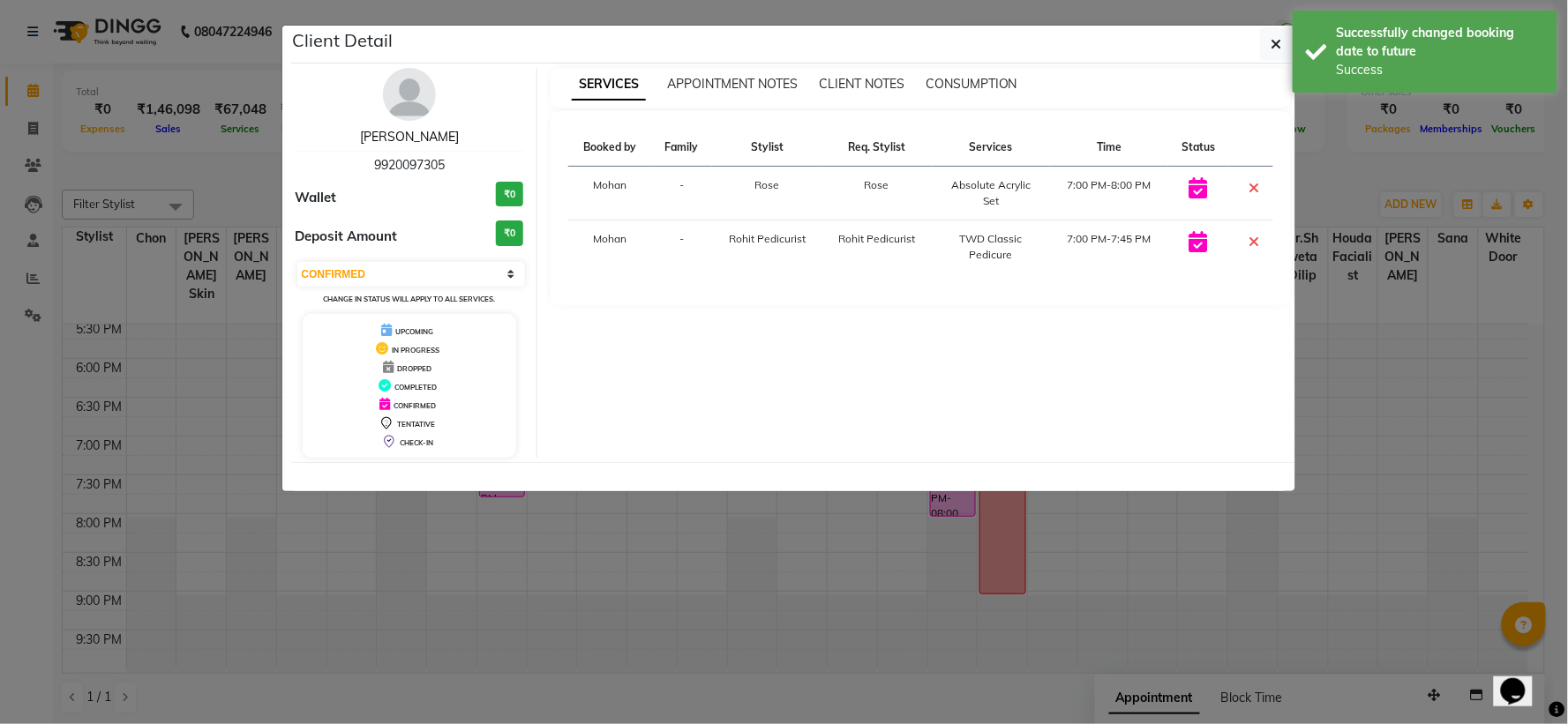
click at [424, 141] on link "Salika Patankar" at bounding box center [409, 136] width 99 height 16
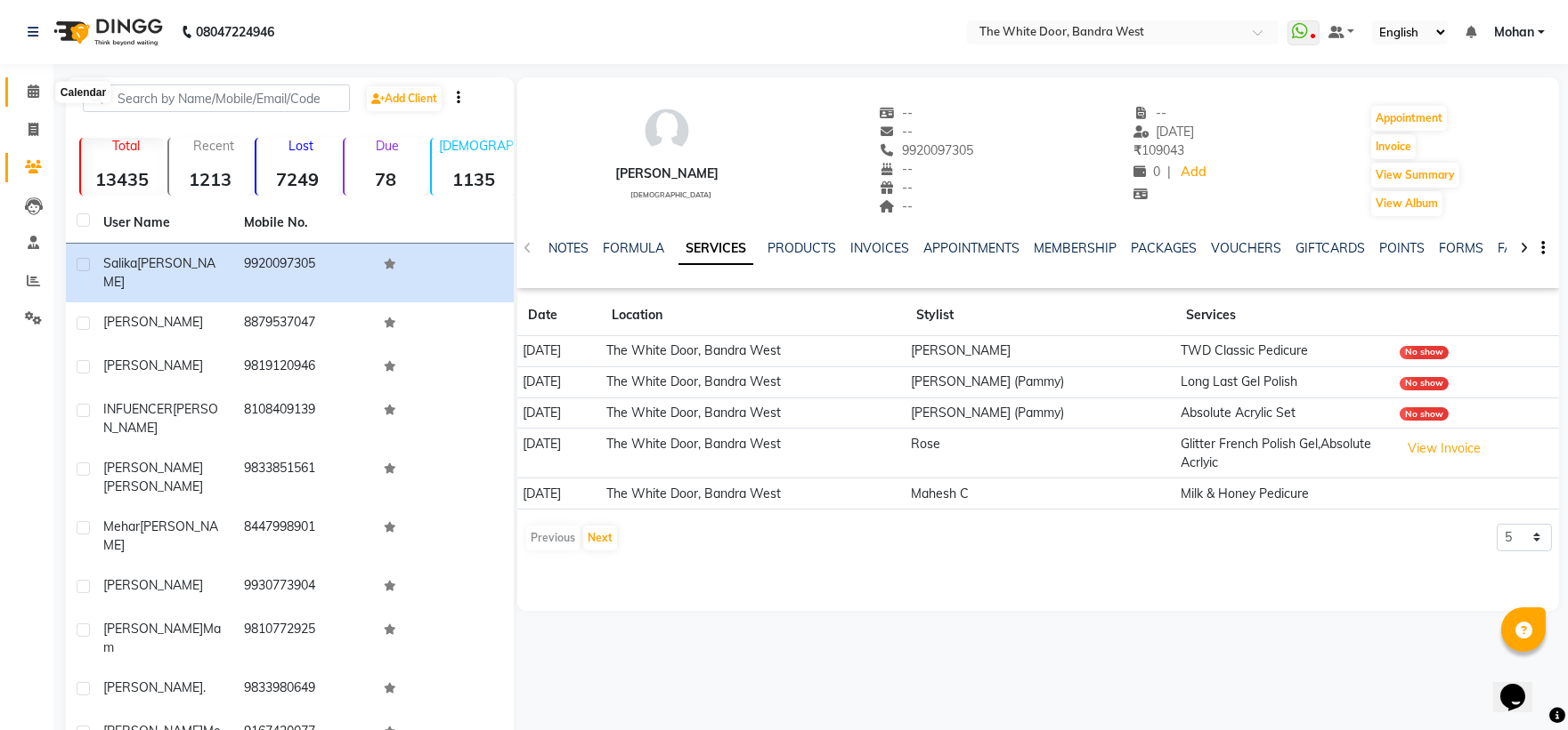
click at [33, 83] on span at bounding box center [33, 92] width 31 height 20
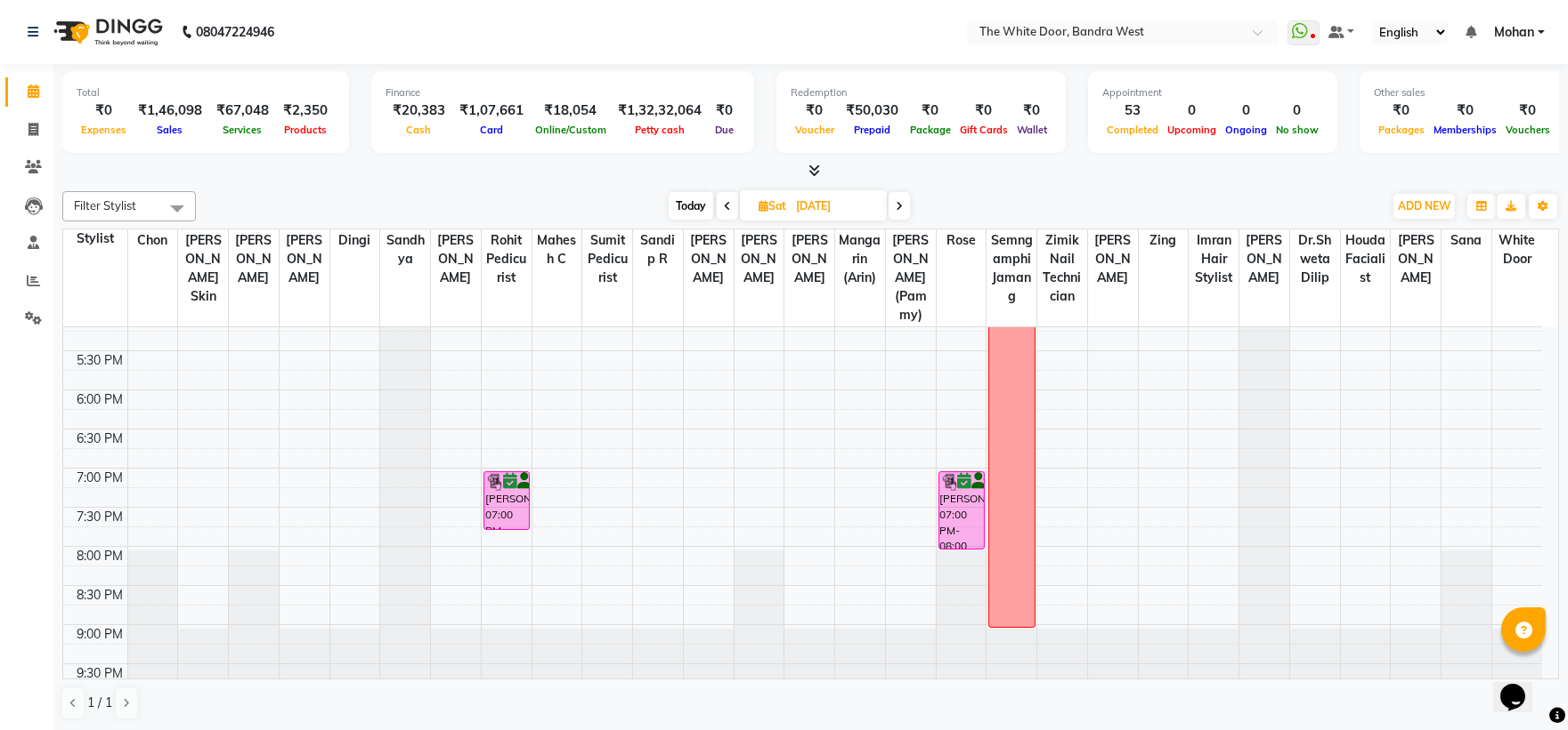
scroll to position [689, 0]
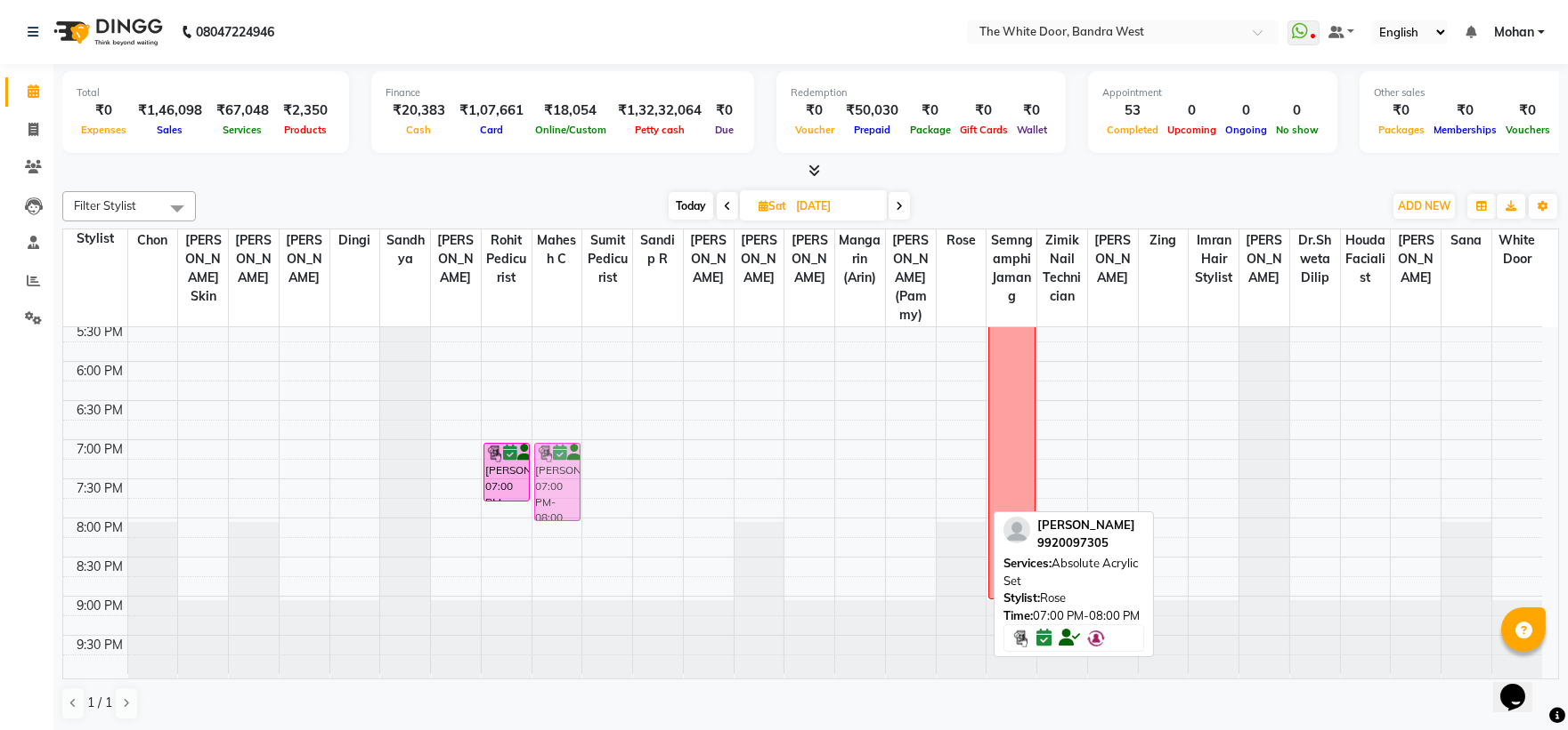
drag, startPoint x: 957, startPoint y: 468, endPoint x: 559, endPoint y: 461, distance: 398.1
click at [559, 461] on tr "devpriya, 11:00 AM-12:30 PM, Waxing Full Body Sharina ., 11:00 AM-12:45 PM, Acn…" at bounding box center [802, 166] width 1479 height 1017
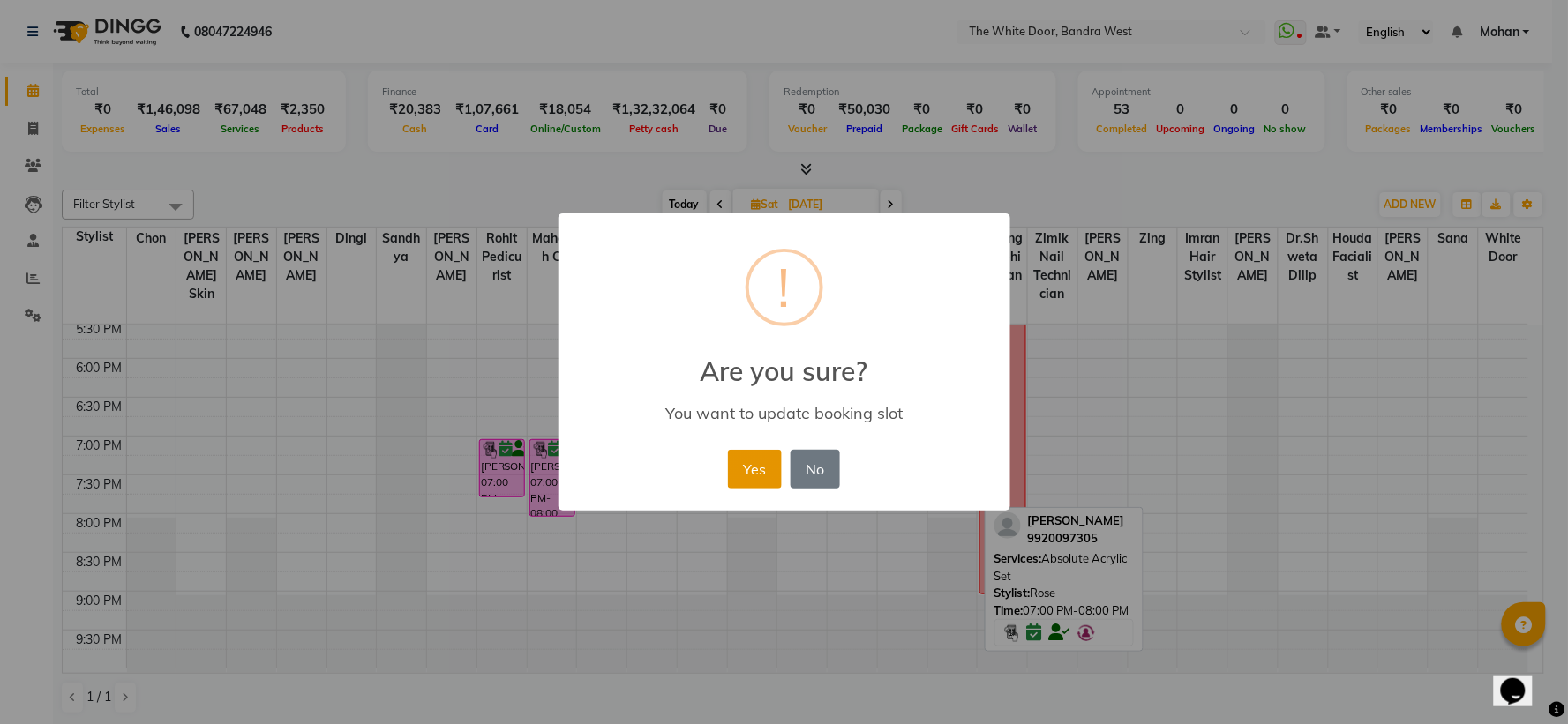
click at [762, 473] on button "Yes" at bounding box center [754, 469] width 53 height 39
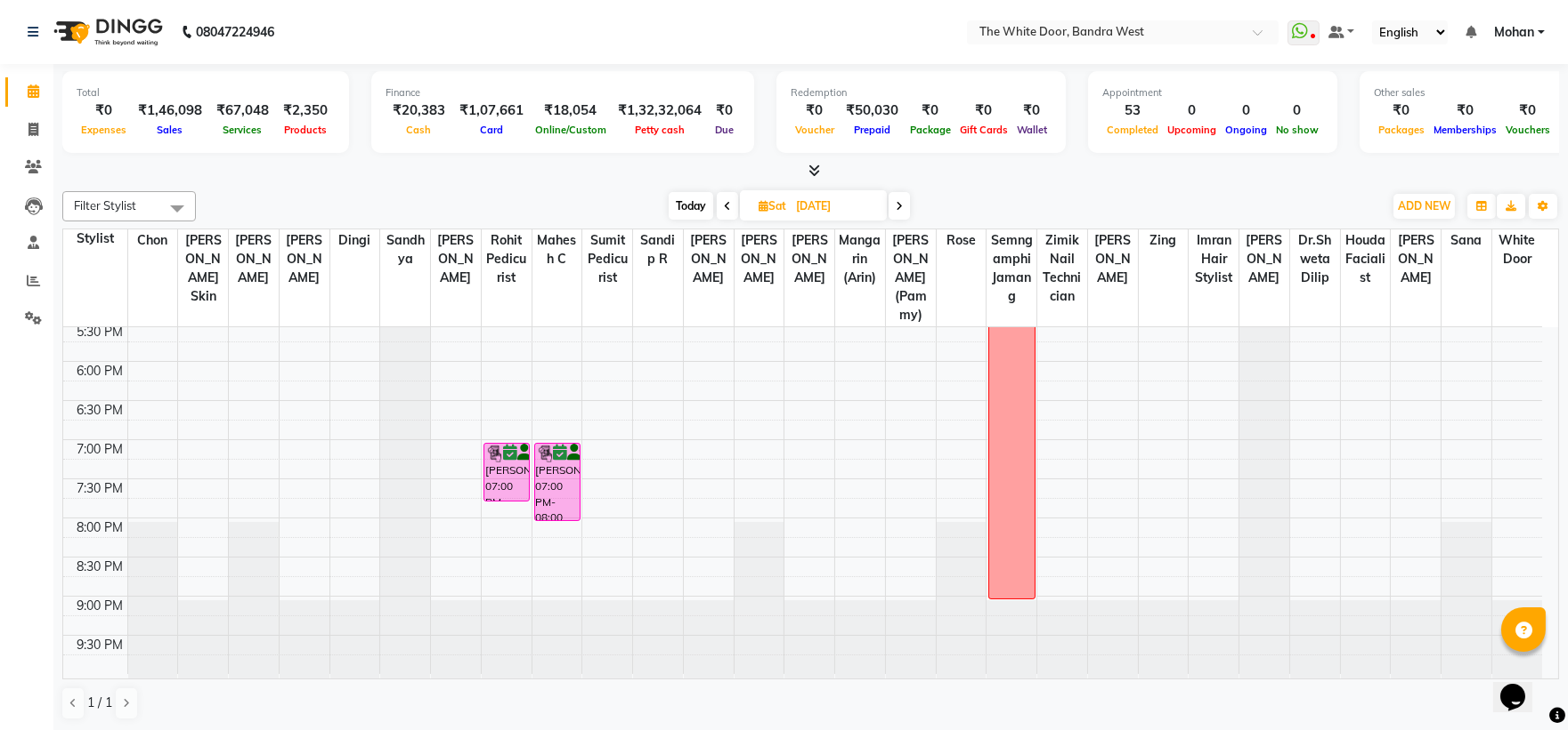
click at [690, 198] on span "Today" at bounding box center [691, 206] width 45 height 28
type input "[DATE]"
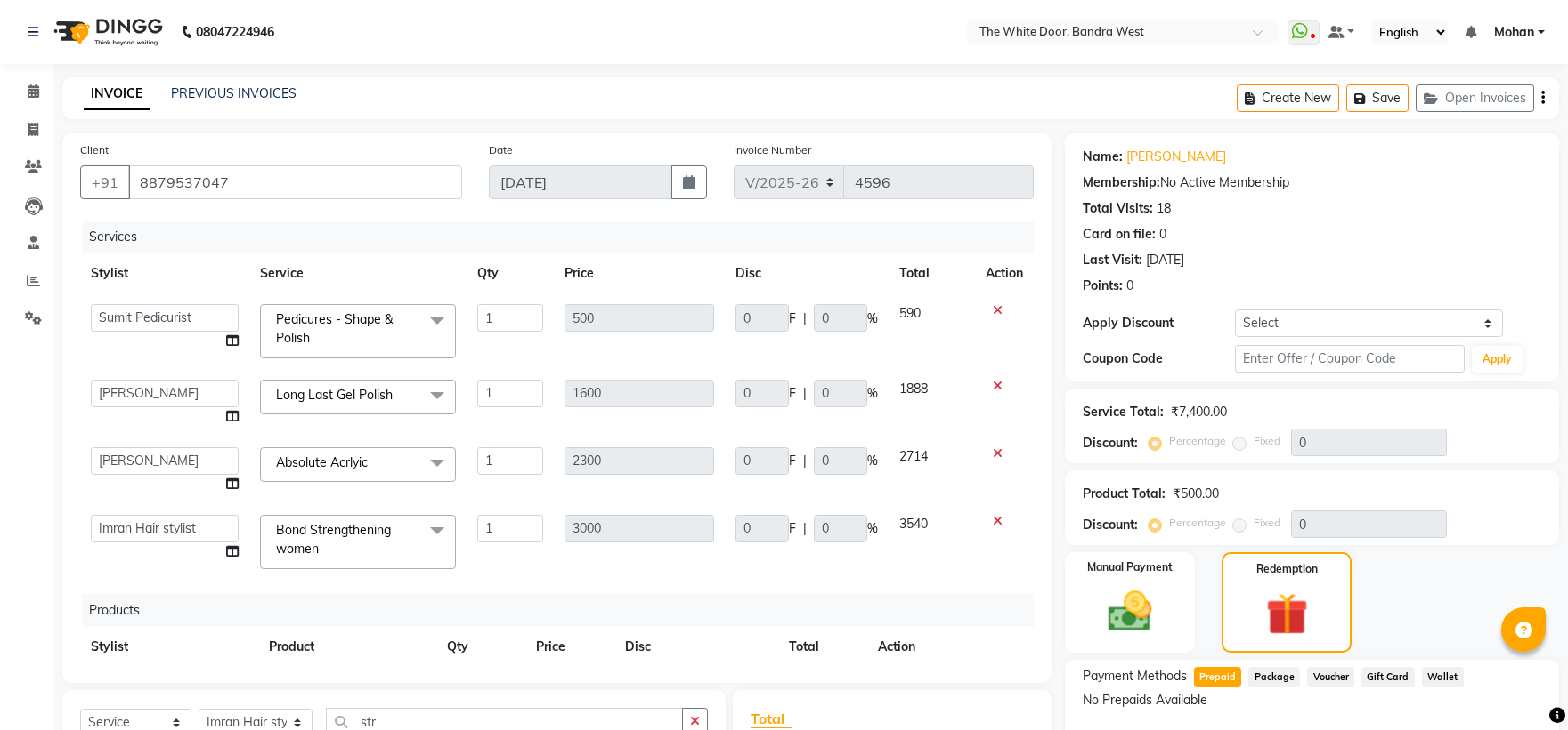
select select "3980"
select select "66301"
select select "37901"
select select "64906"
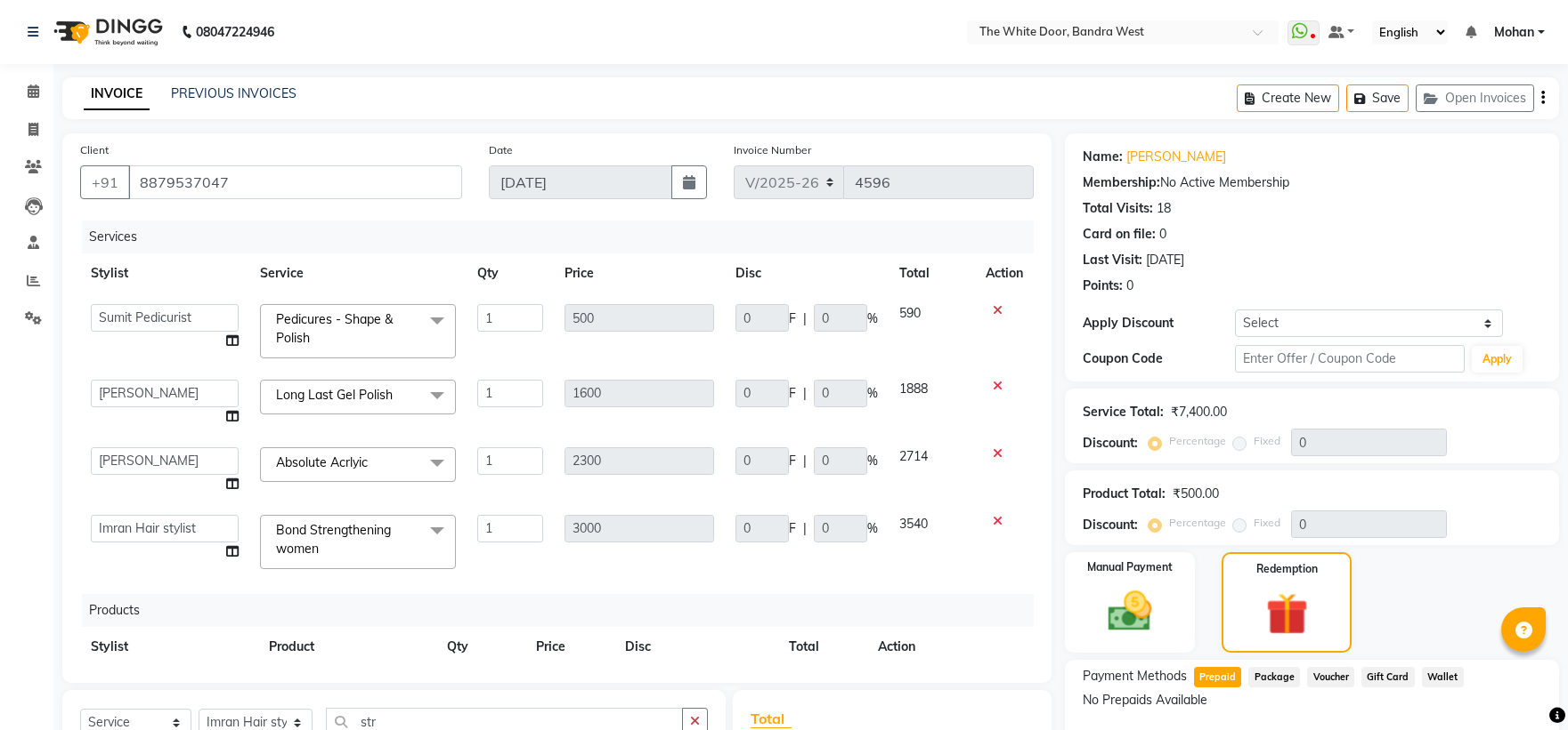
select select "89630"
select select "service"
select select "64906"
